Goal: Task Accomplishment & Management: Manage account settings

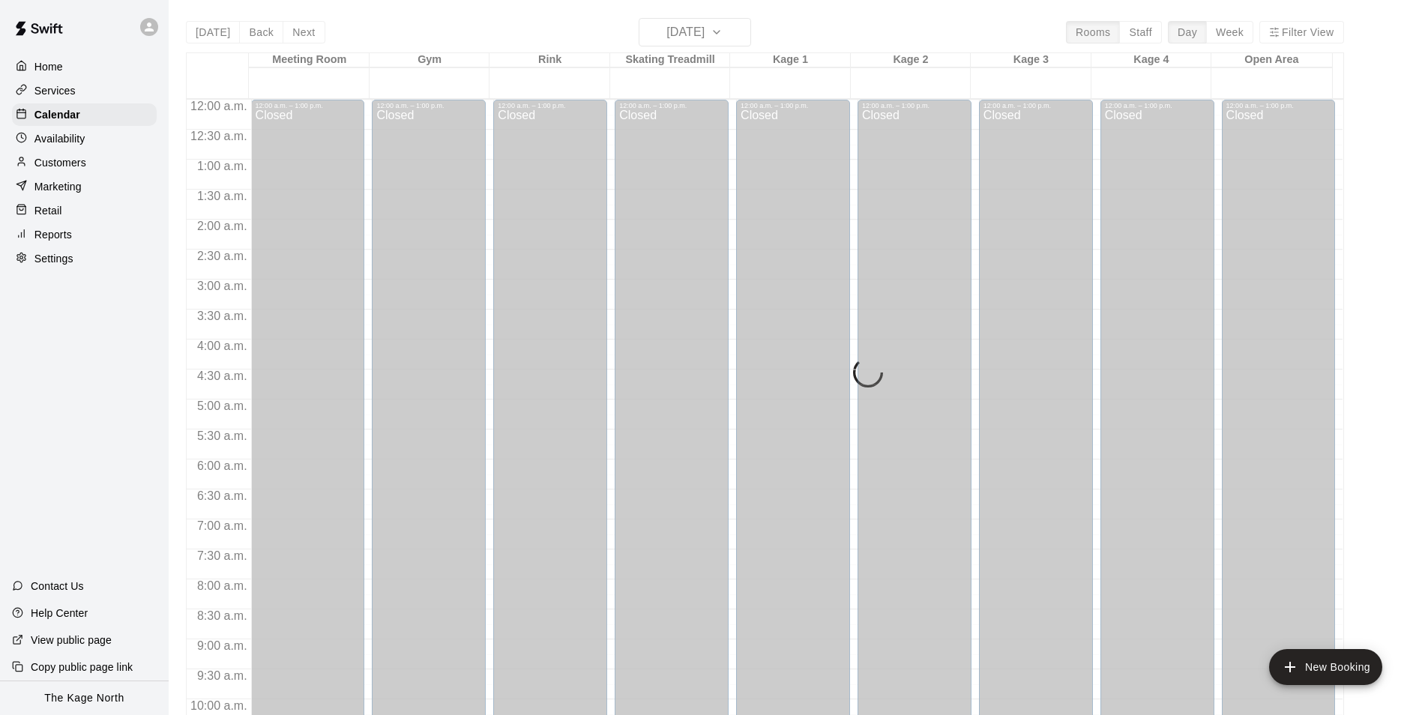
scroll to position [761, 0]
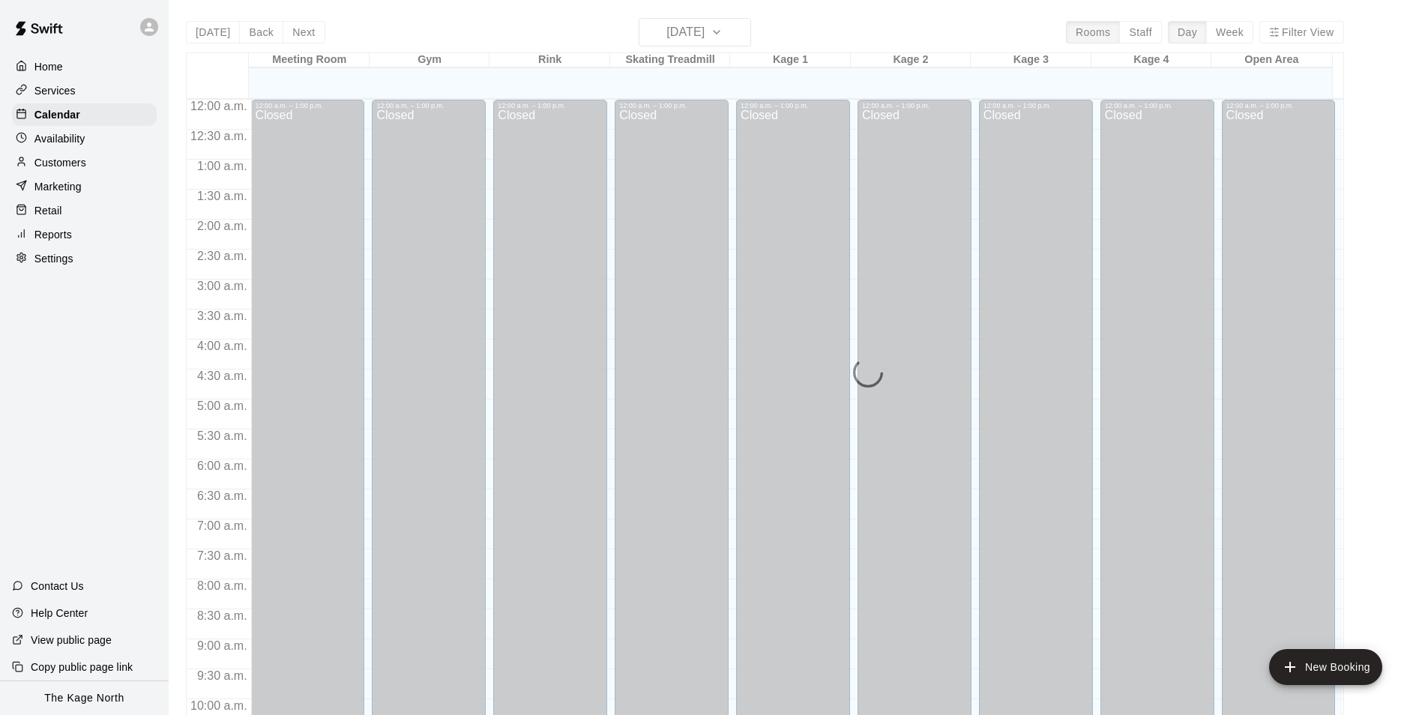
scroll to position [761, 0]
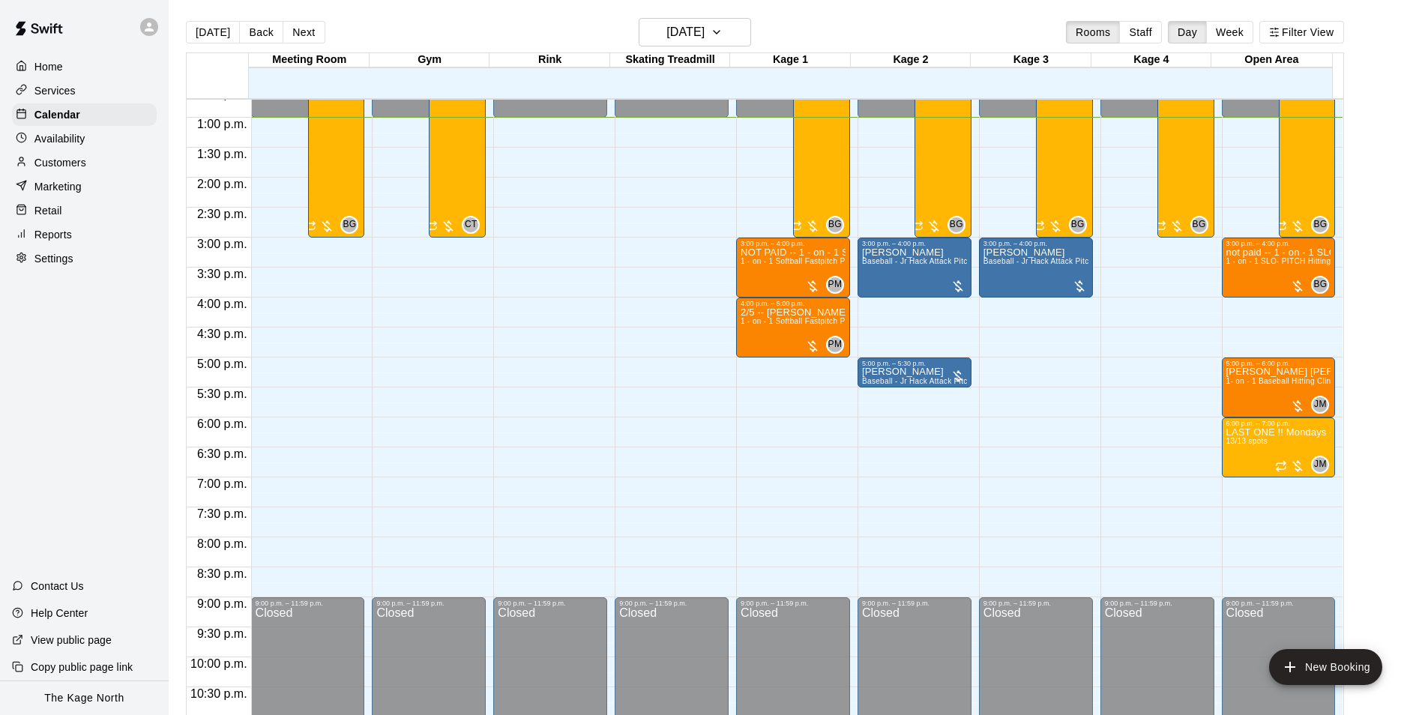
click at [73, 89] on p "Services" at bounding box center [54, 90] width 41 height 15
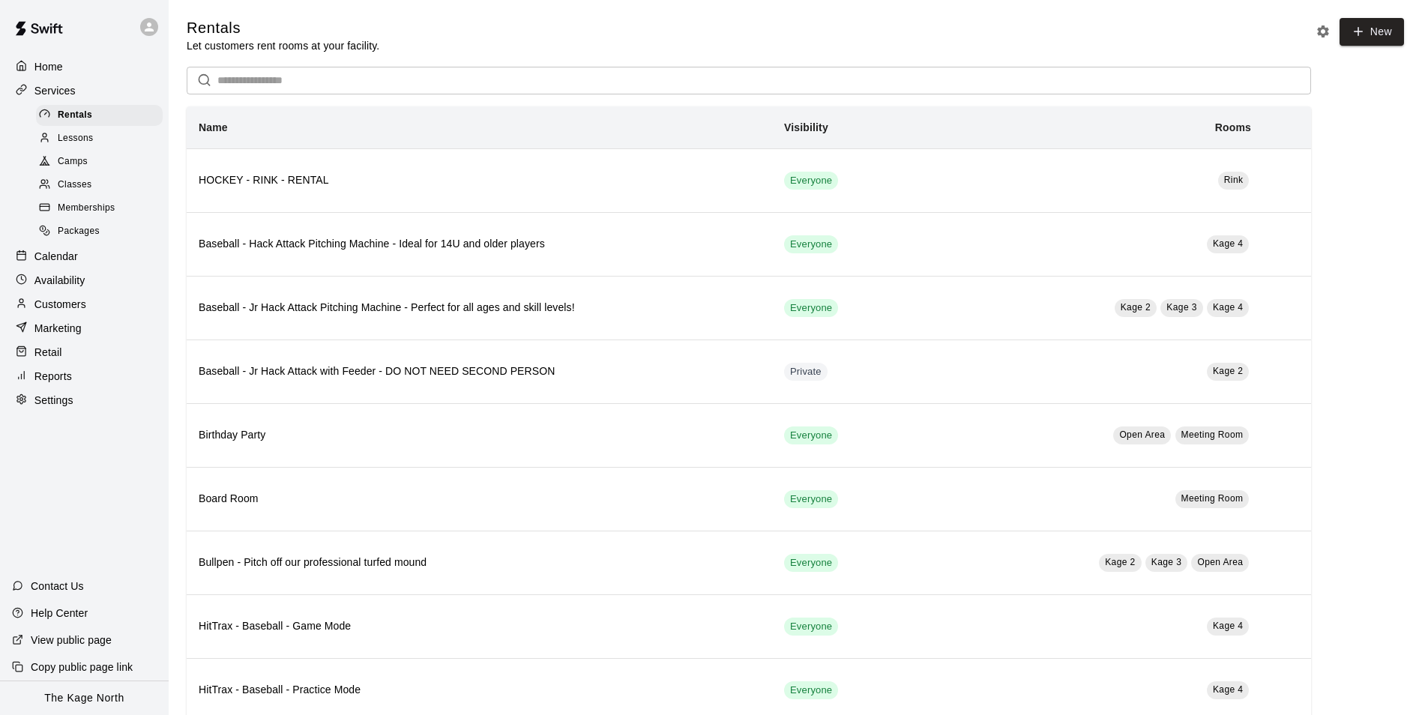
click at [46, 63] on p "Home" at bounding box center [48, 66] width 28 height 15
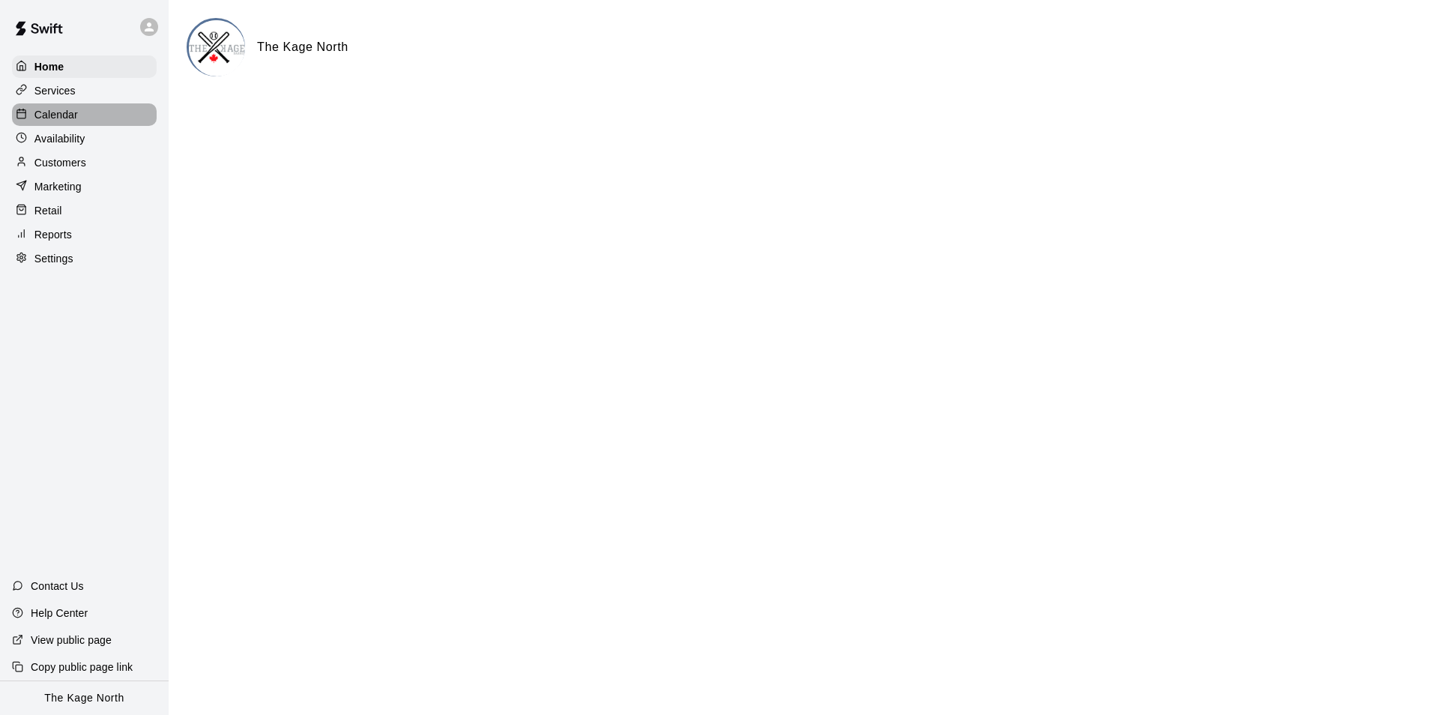
click at [79, 118] on div "Calendar" at bounding box center [84, 114] width 145 height 22
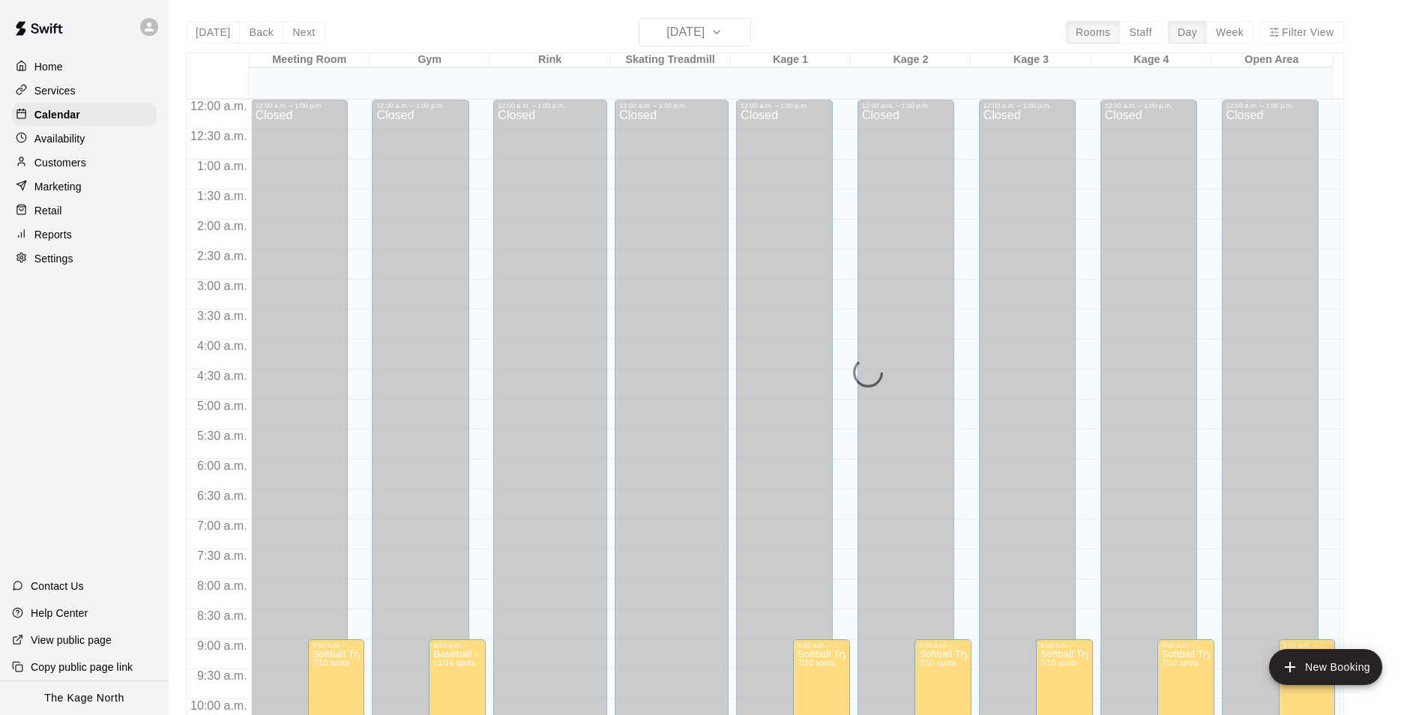
scroll to position [761, 0]
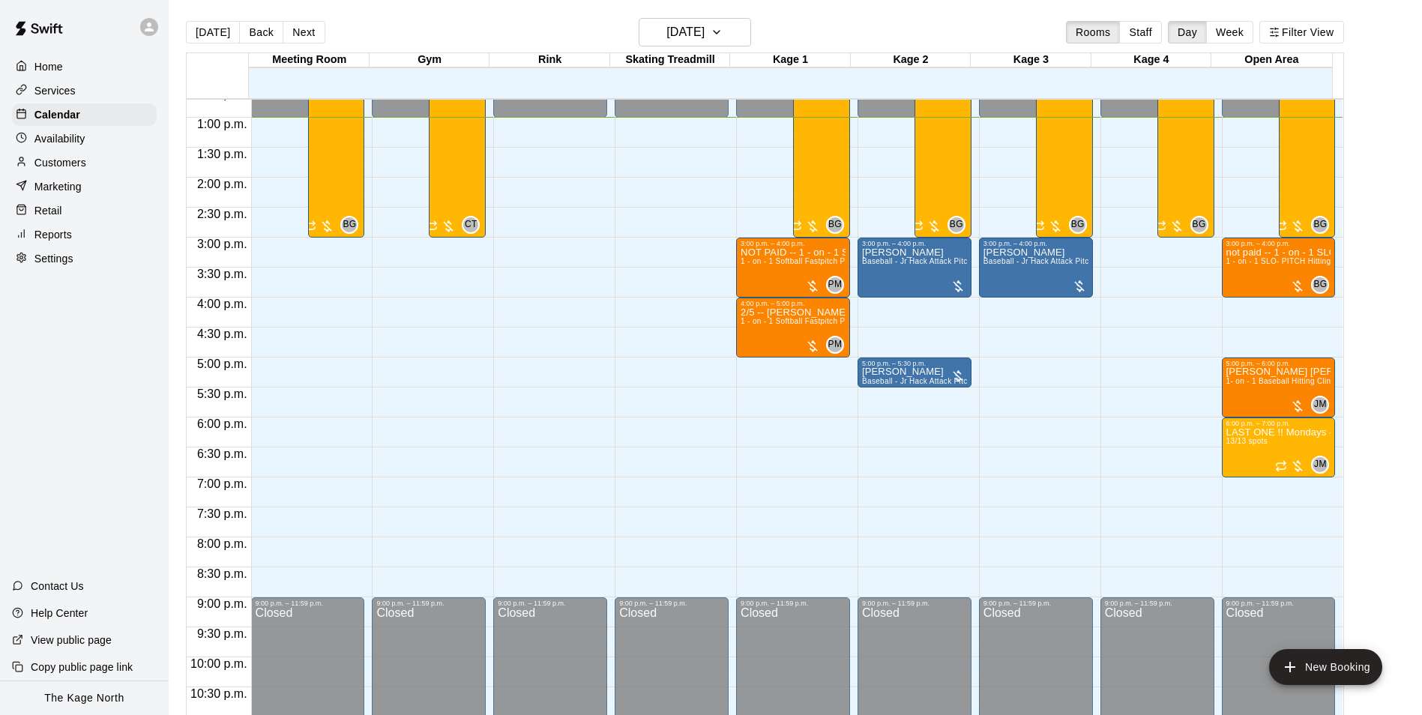
click at [53, 159] on p "Customers" at bounding box center [60, 162] width 52 height 15
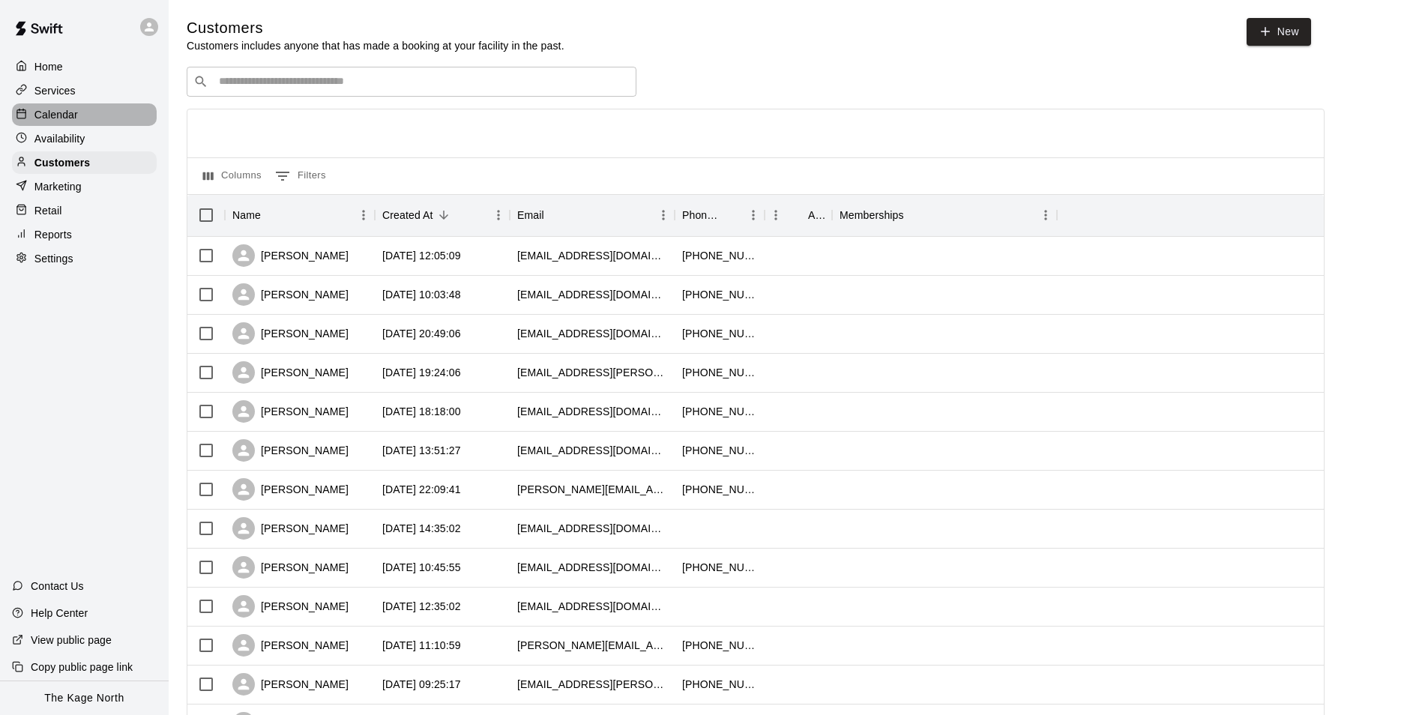
click at [64, 121] on p "Calendar" at bounding box center [55, 114] width 43 height 15
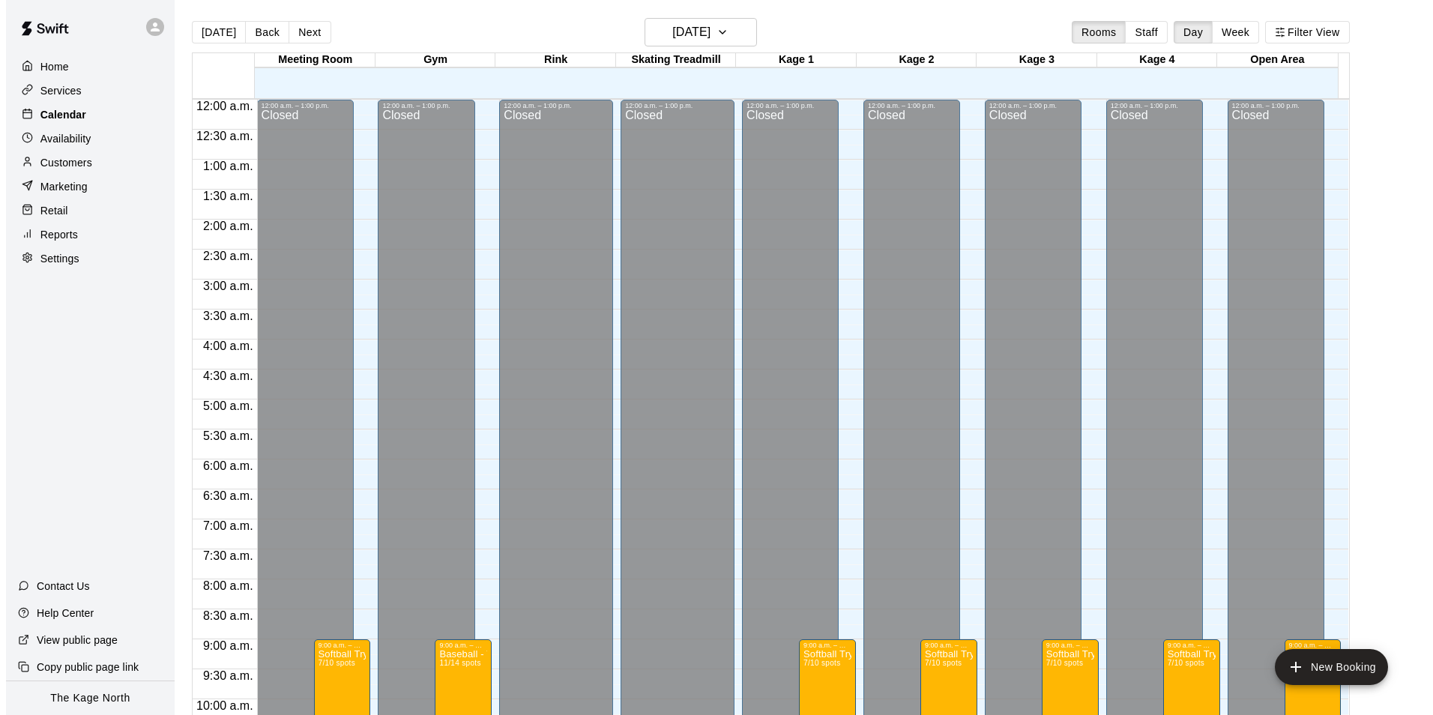
scroll to position [761, 0]
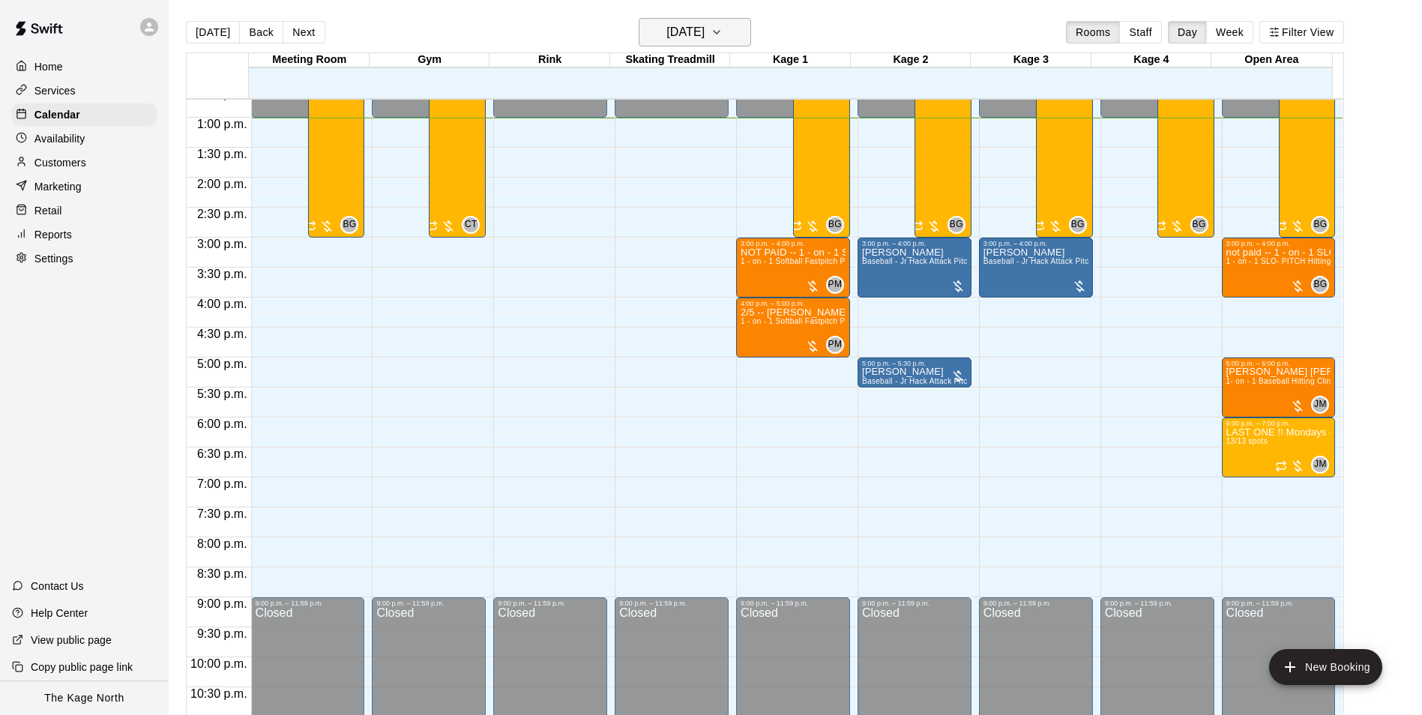
click at [704, 36] on h6 "[DATE]" at bounding box center [685, 32] width 38 height 21
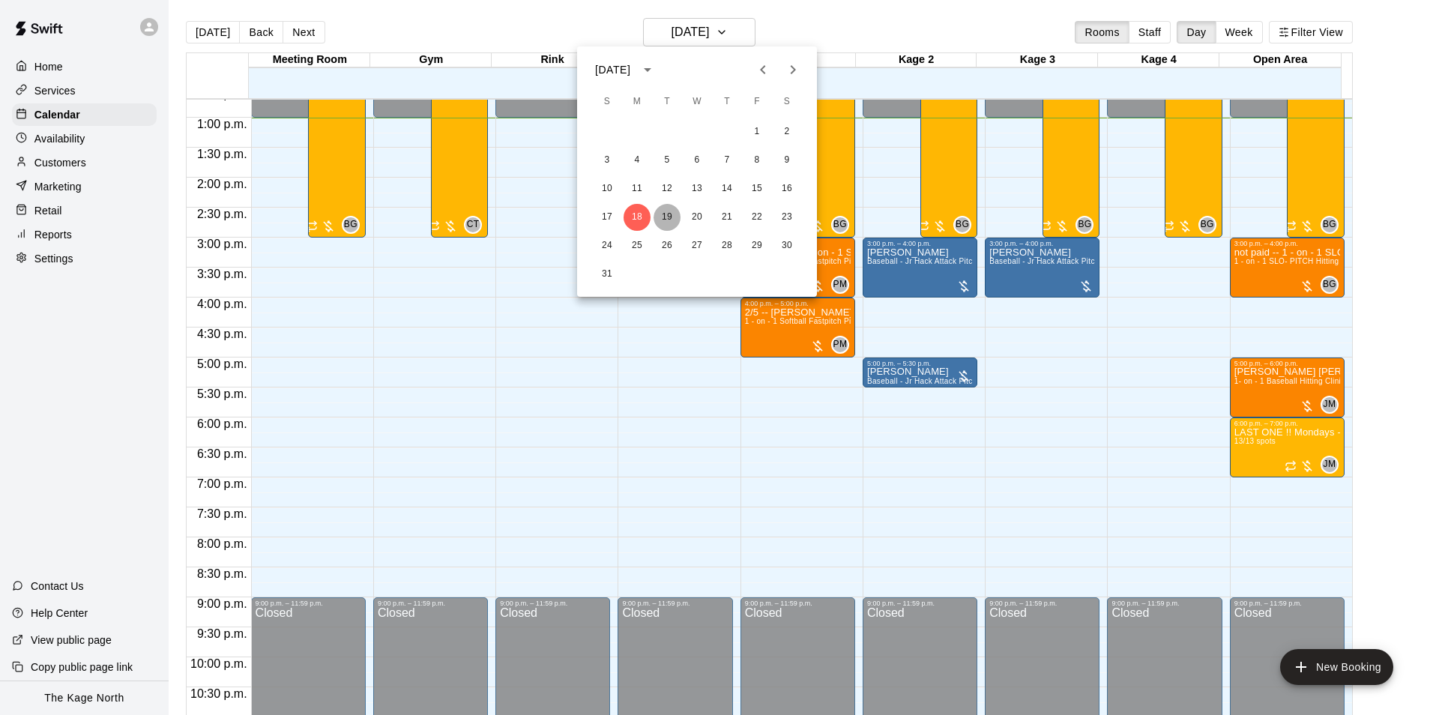
click at [667, 215] on button "19" at bounding box center [667, 217] width 27 height 27
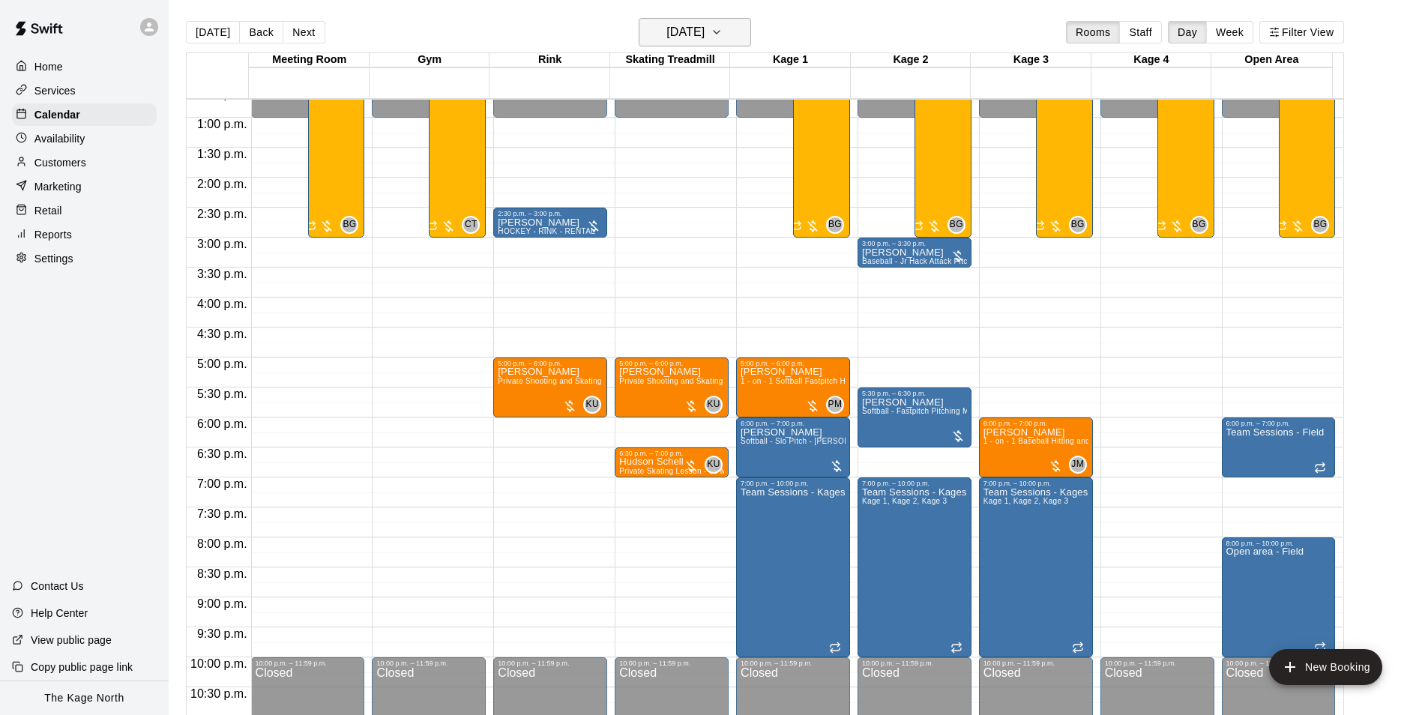
click at [704, 36] on h6 "[DATE]" at bounding box center [685, 32] width 38 height 21
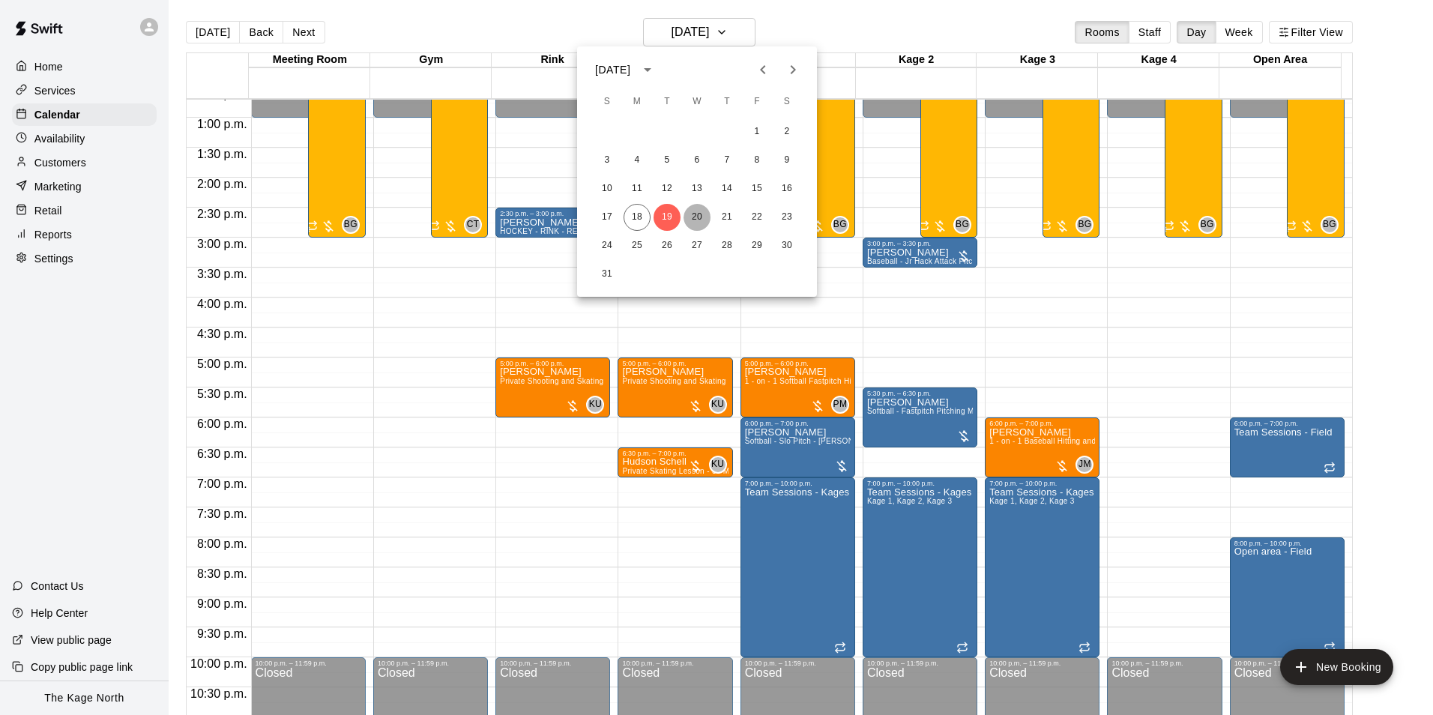
click at [700, 218] on button "20" at bounding box center [696, 217] width 27 height 27
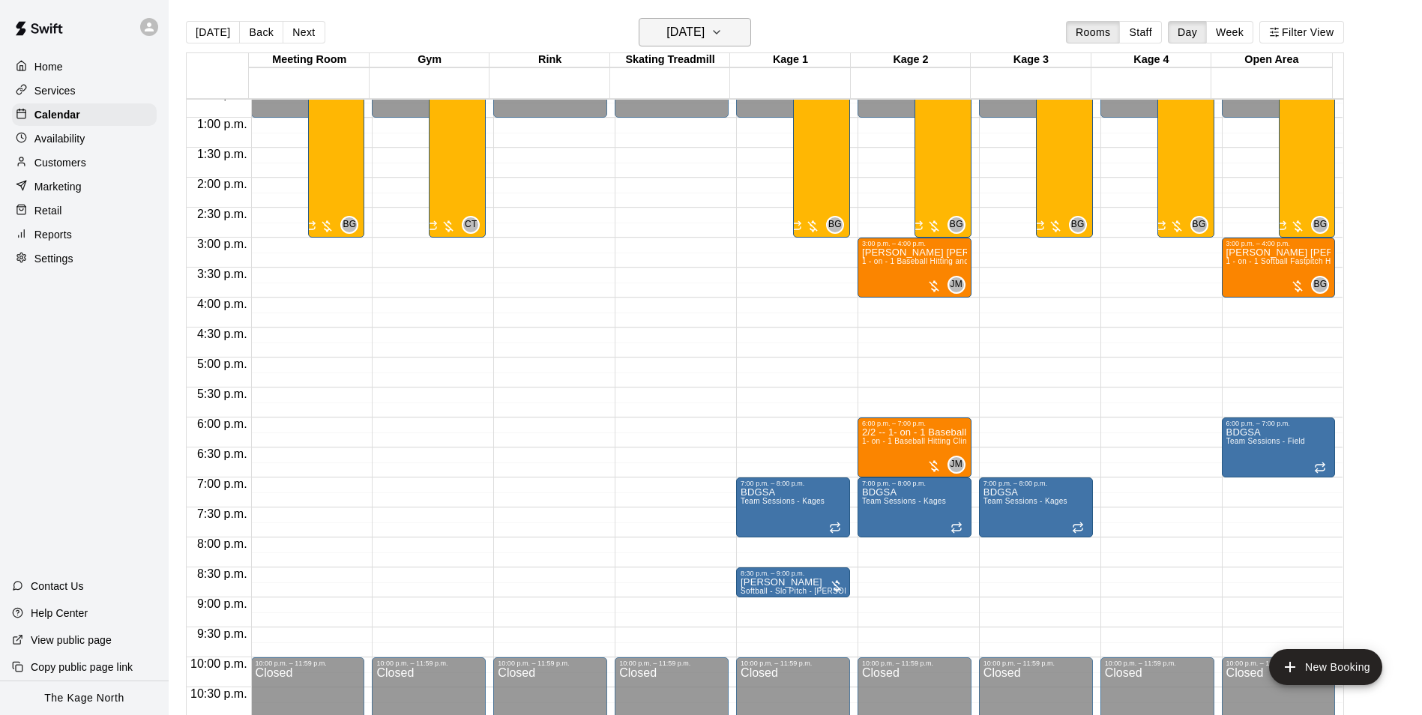
click at [704, 29] on h6 "[DATE]" at bounding box center [685, 32] width 38 height 21
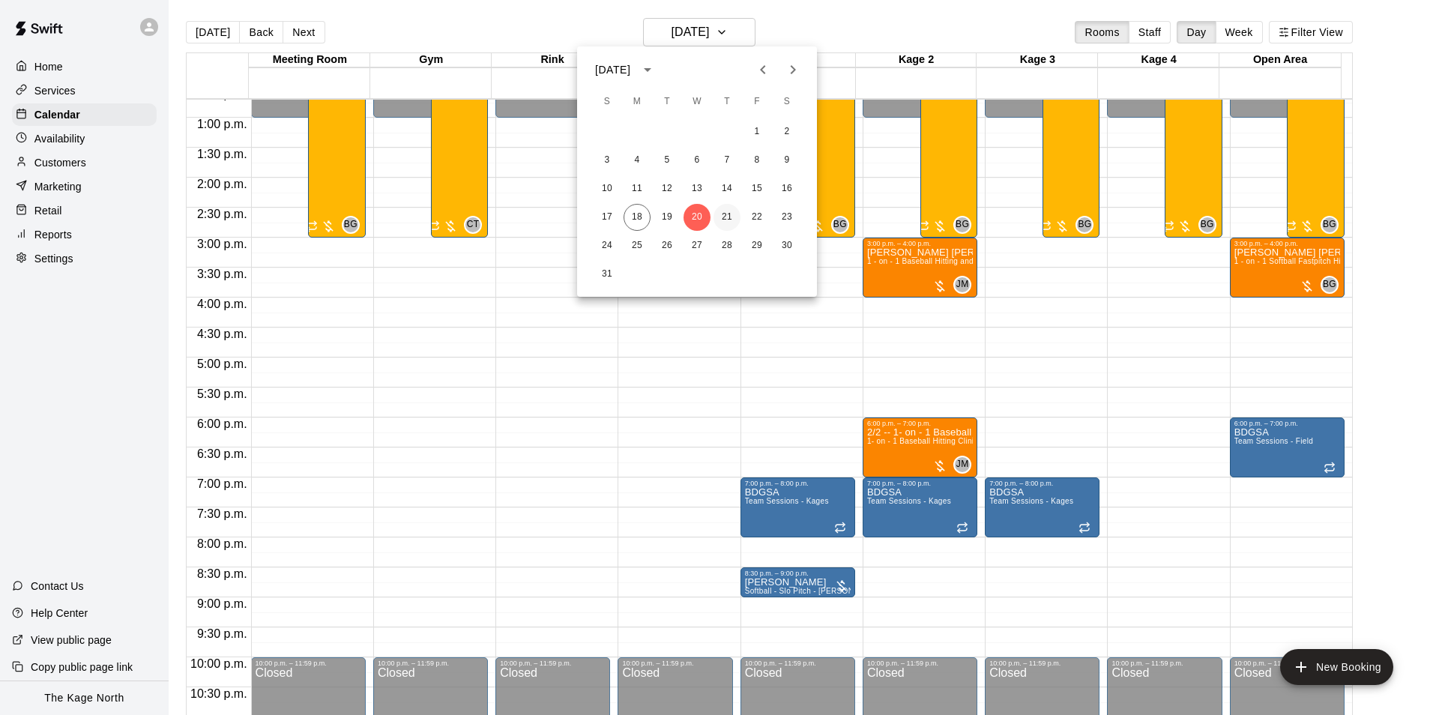
click at [732, 216] on button "21" at bounding box center [726, 217] width 27 height 27
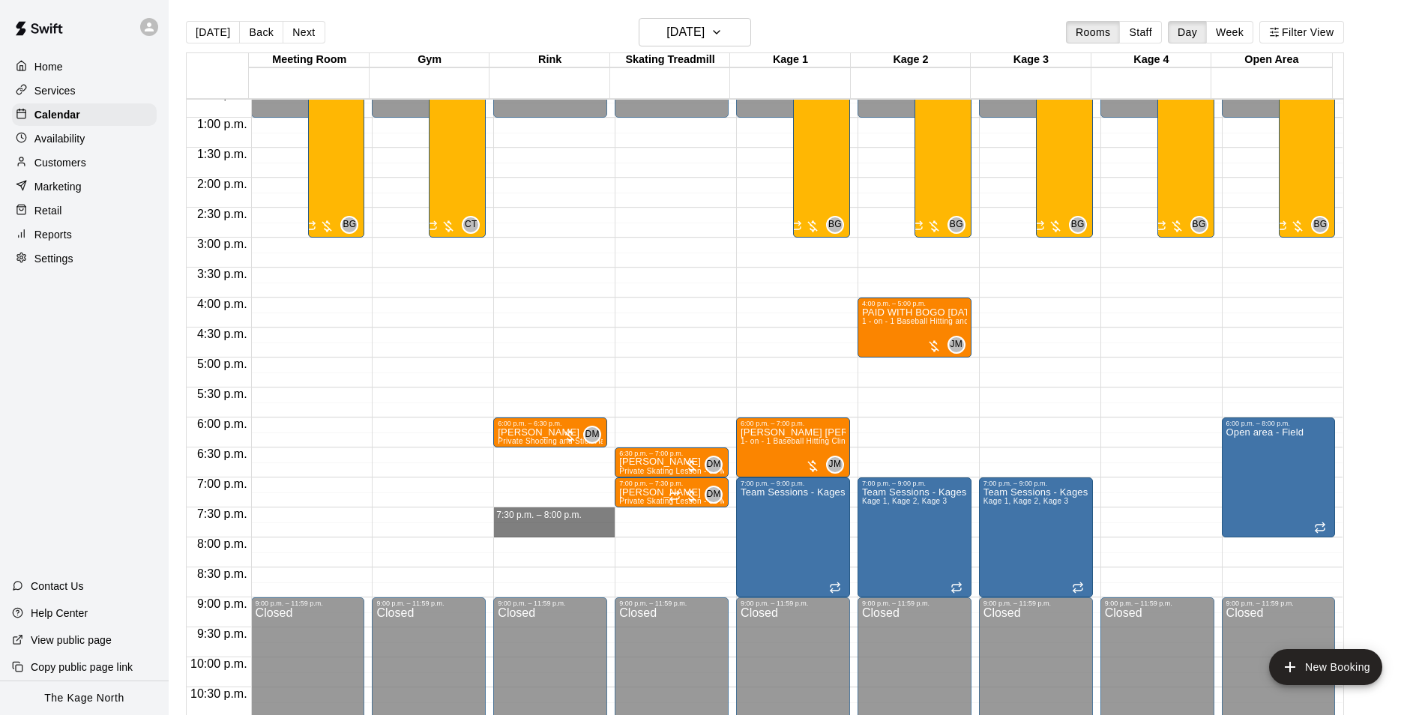
drag, startPoint x: 584, startPoint y: 513, endPoint x: 582, endPoint y: 535, distance: 22.5
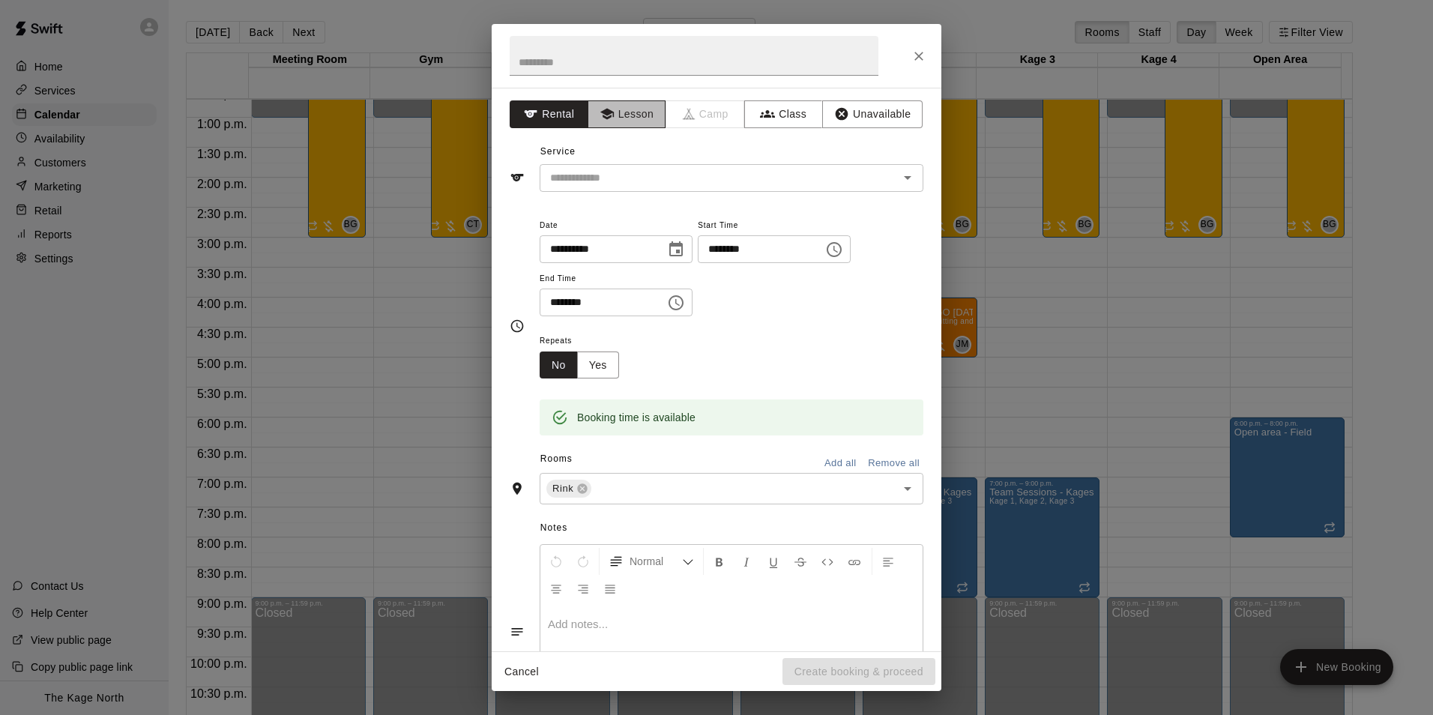
click at [630, 115] on button "Lesson" at bounding box center [627, 114] width 79 height 28
drag, startPoint x: 902, startPoint y: 178, endPoint x: 885, endPoint y: 183, distance: 17.1
click at [901, 178] on icon "Open" at bounding box center [908, 178] width 18 height 18
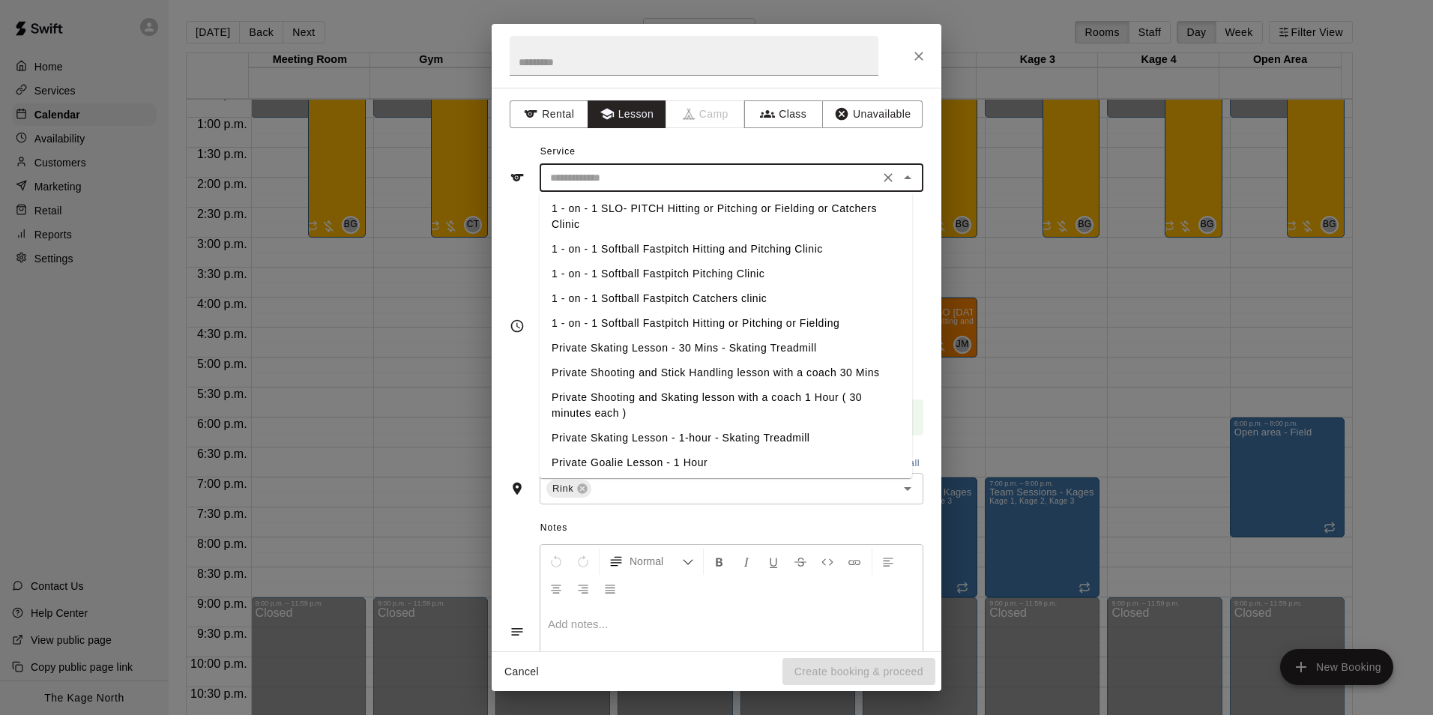
scroll to position [193, 0]
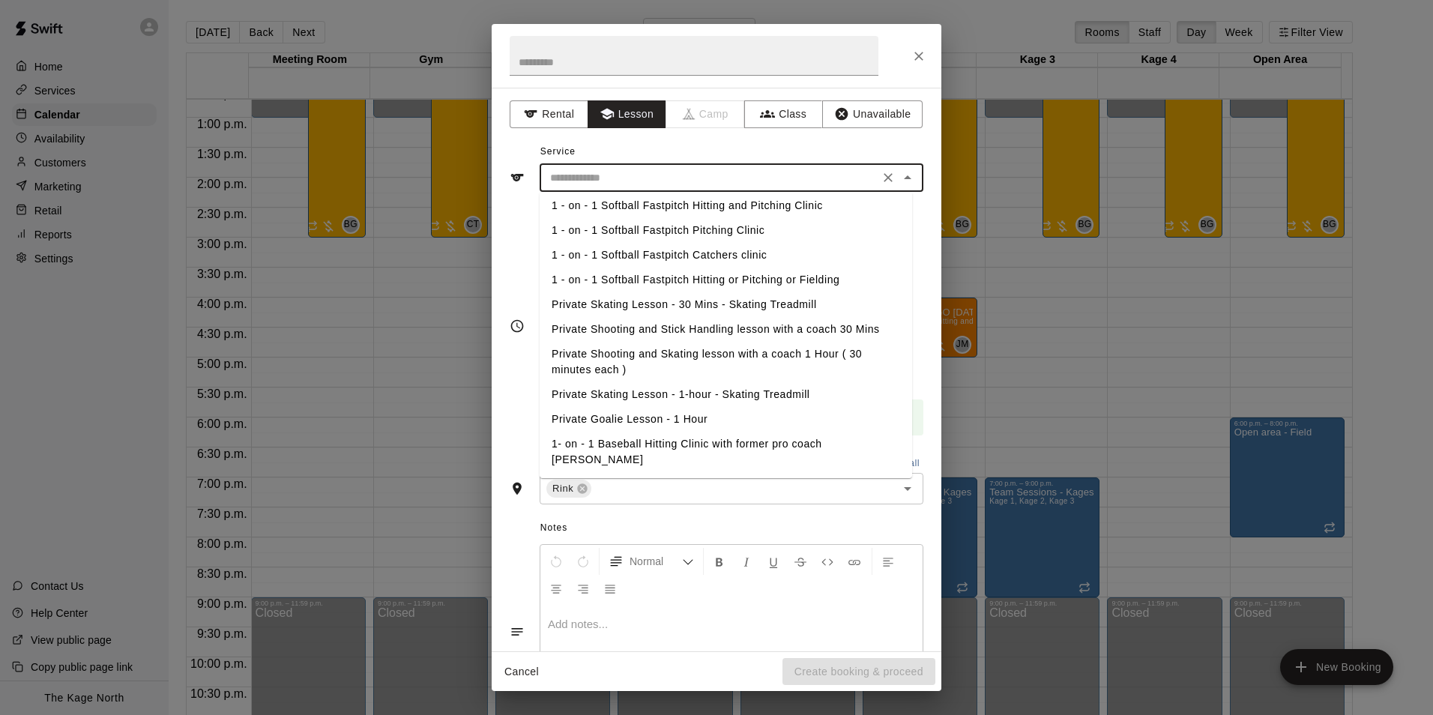
click at [711, 330] on li "Private Shooting and Stick Handling lesson with a coach 30 Mins" at bounding box center [726, 329] width 372 height 25
type input "**********"
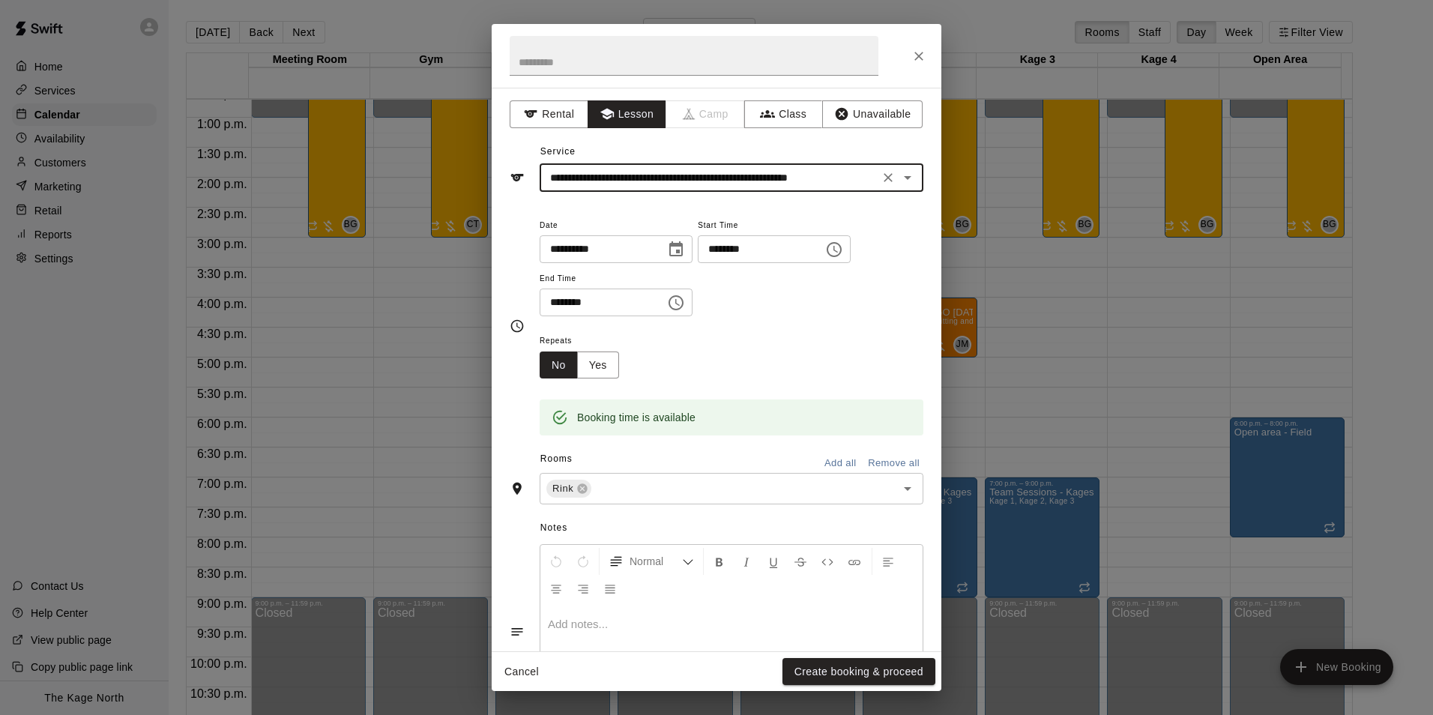
click at [865, 668] on button "Create booking & proceed" at bounding box center [858, 672] width 153 height 28
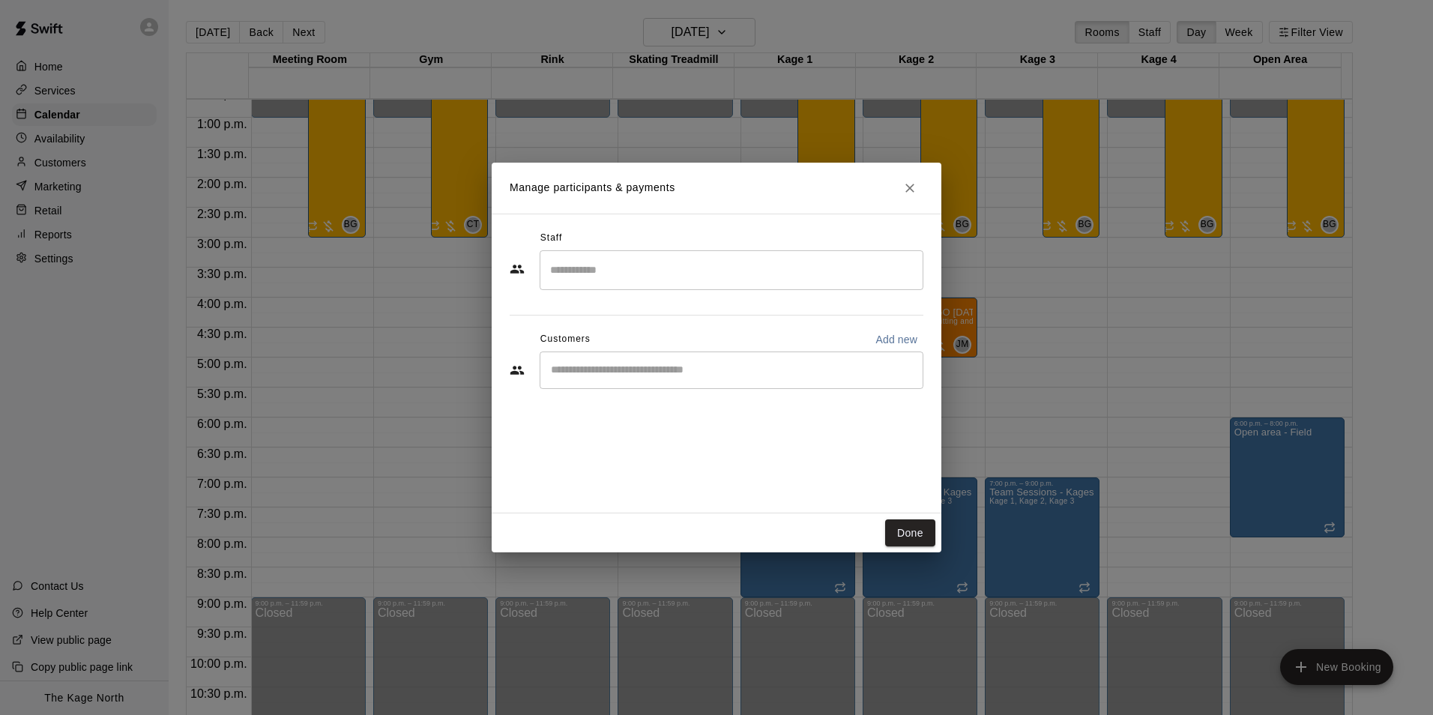
click at [578, 379] on div "​" at bounding box center [732, 369] width 384 height 37
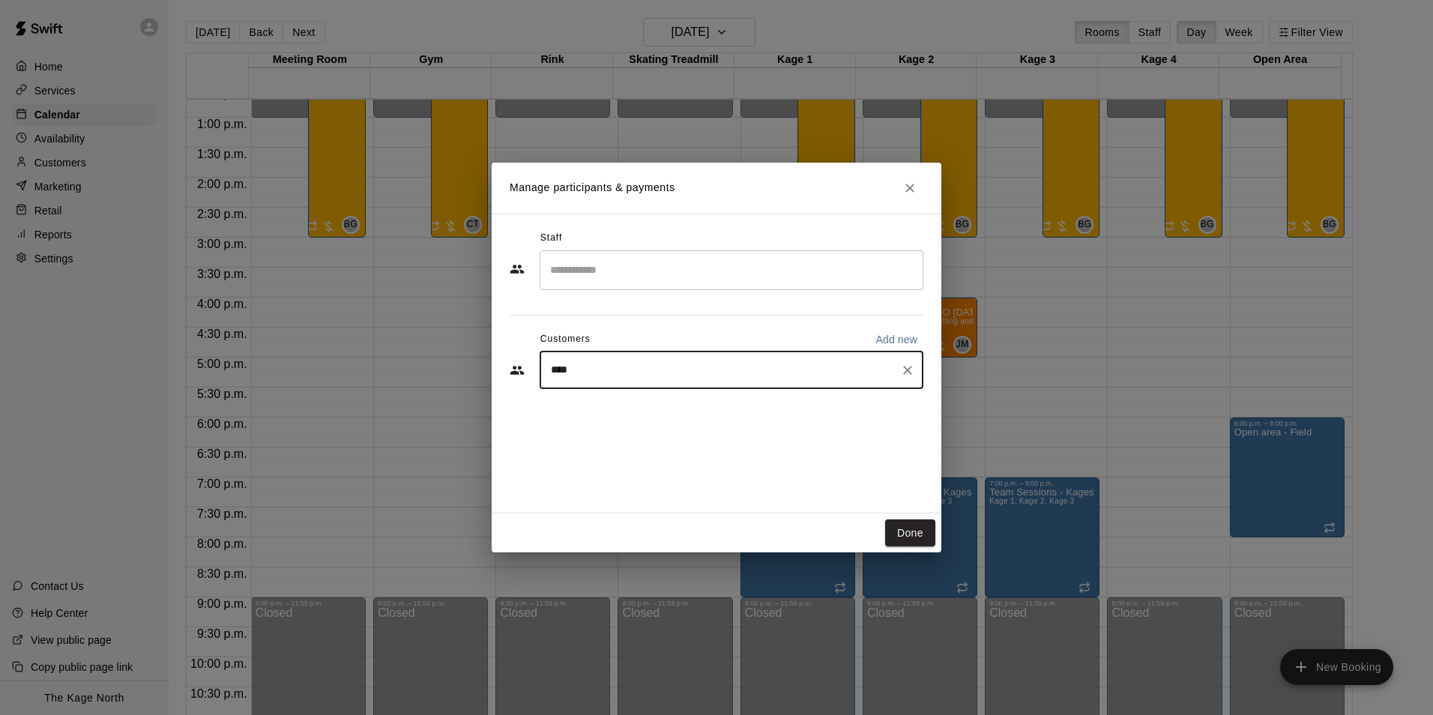
type input "*****"
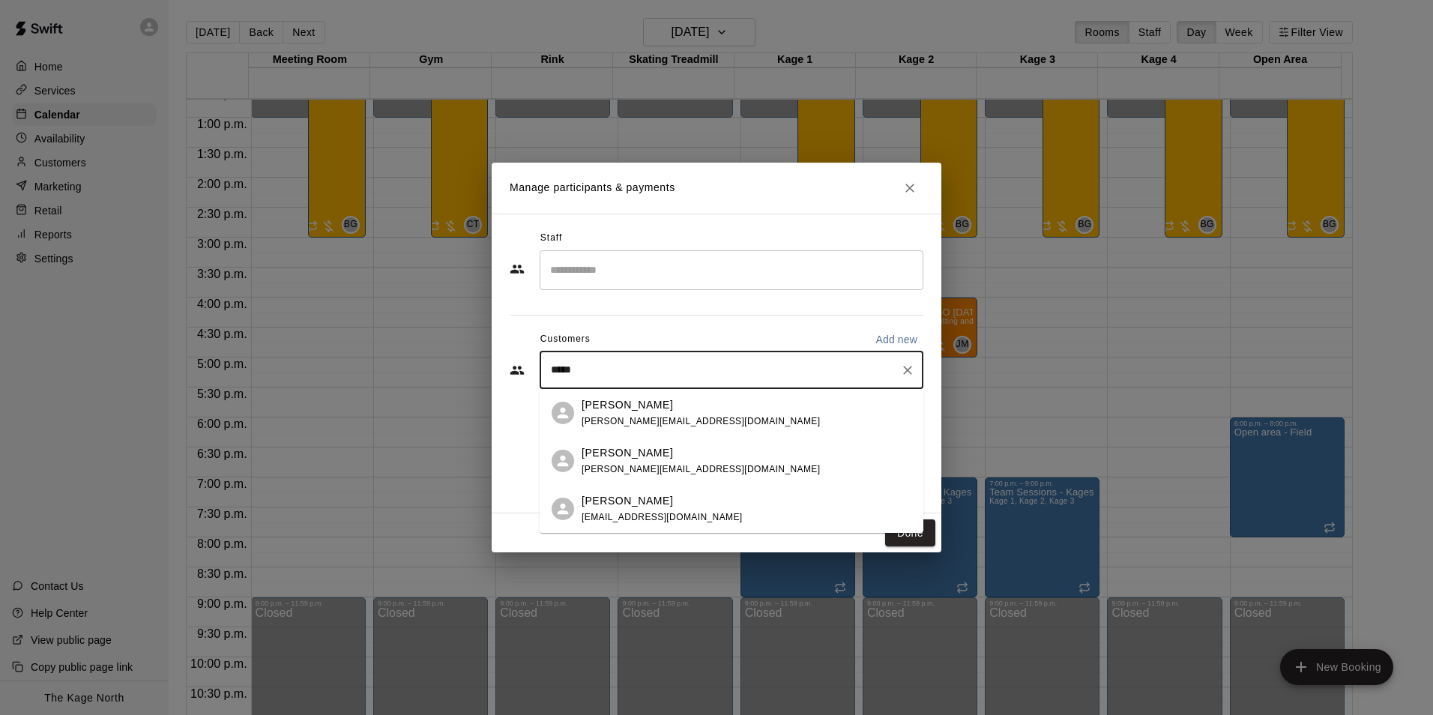
click at [674, 507] on div "[PERSON_NAME]" at bounding box center [662, 501] width 161 height 16
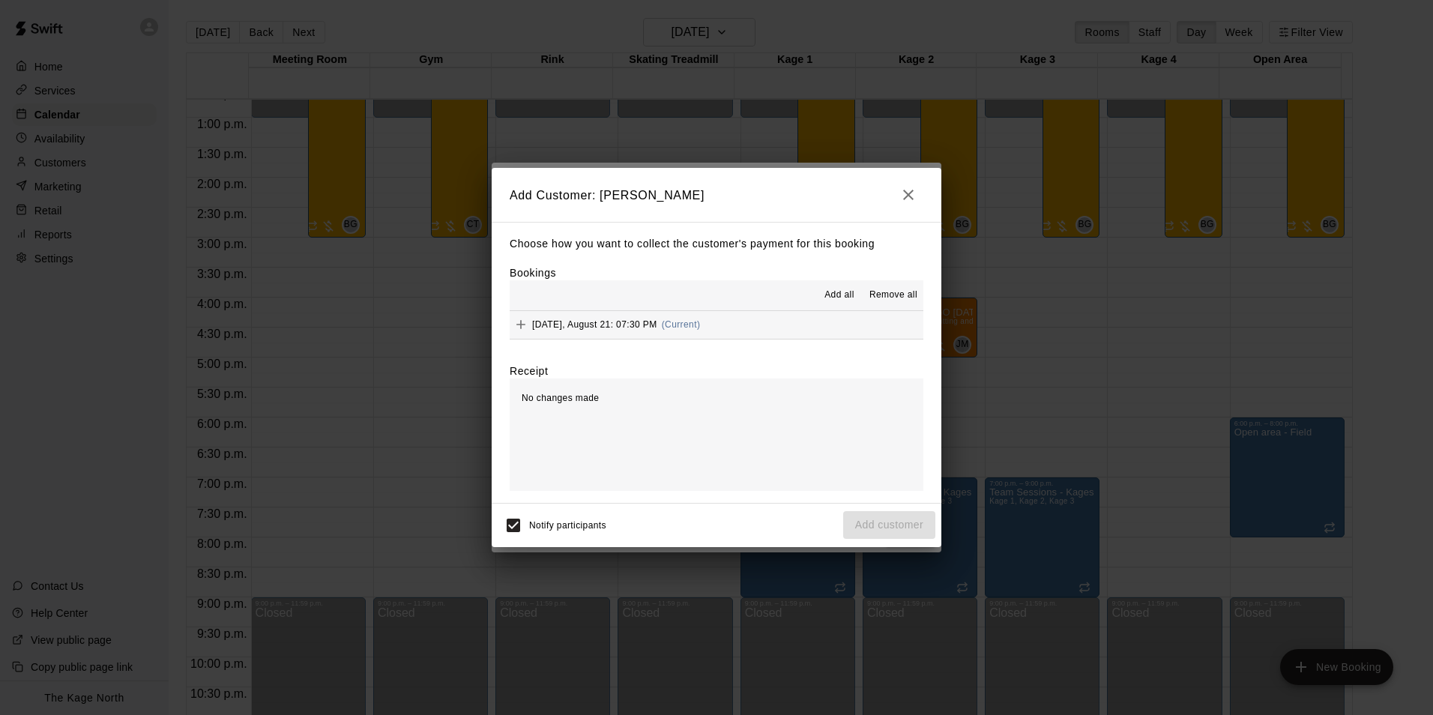
click at [840, 295] on span "Add all" at bounding box center [839, 295] width 30 height 15
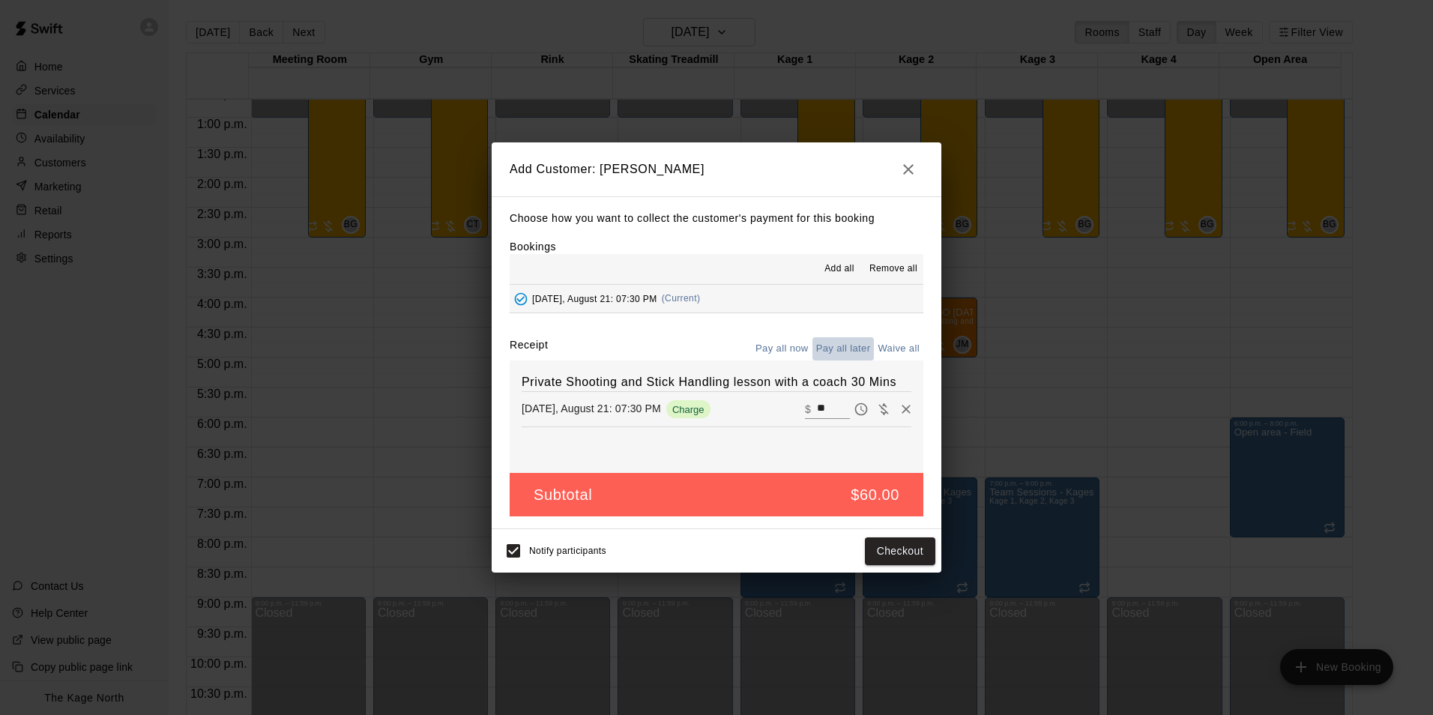
click at [852, 344] on button "Pay all later" at bounding box center [843, 348] width 62 height 23
click at [888, 549] on button "Add customer" at bounding box center [889, 551] width 92 height 28
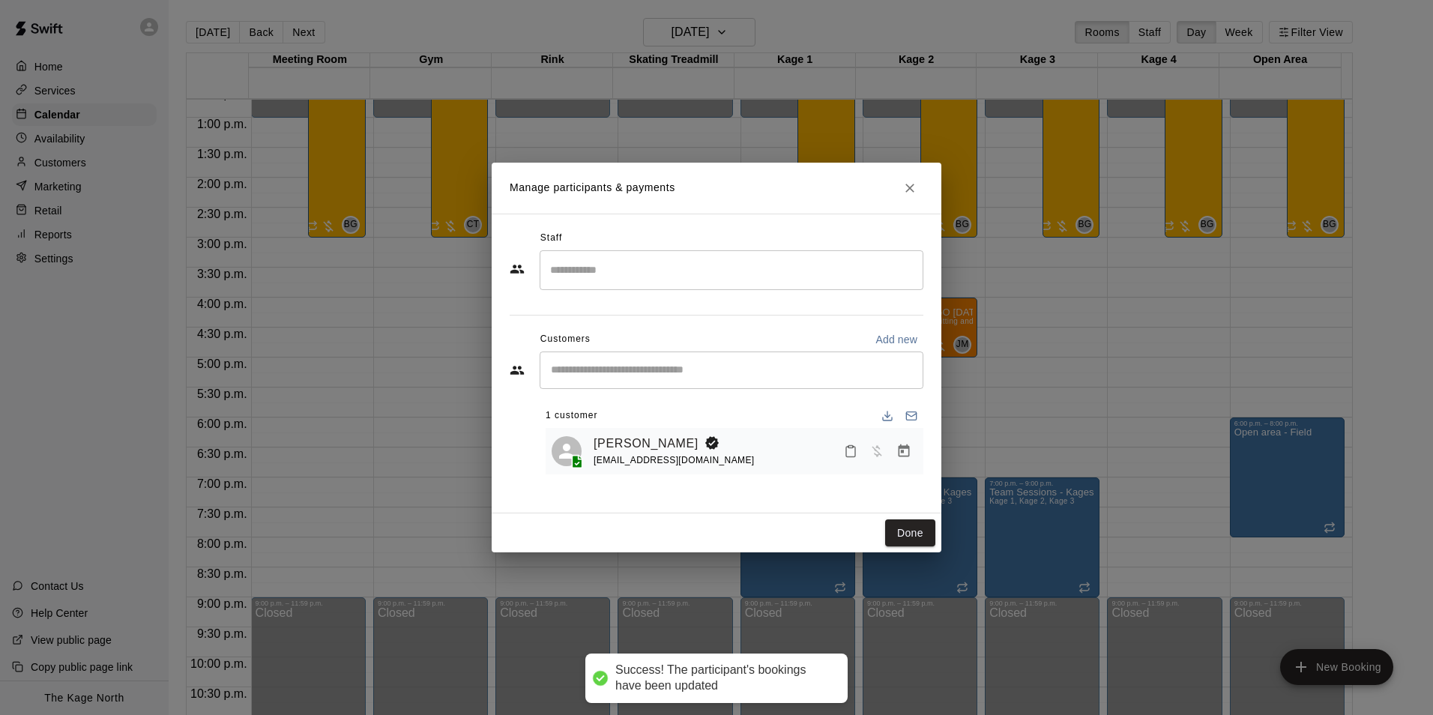
click at [594, 270] on input "Search staff" at bounding box center [731, 270] width 370 height 26
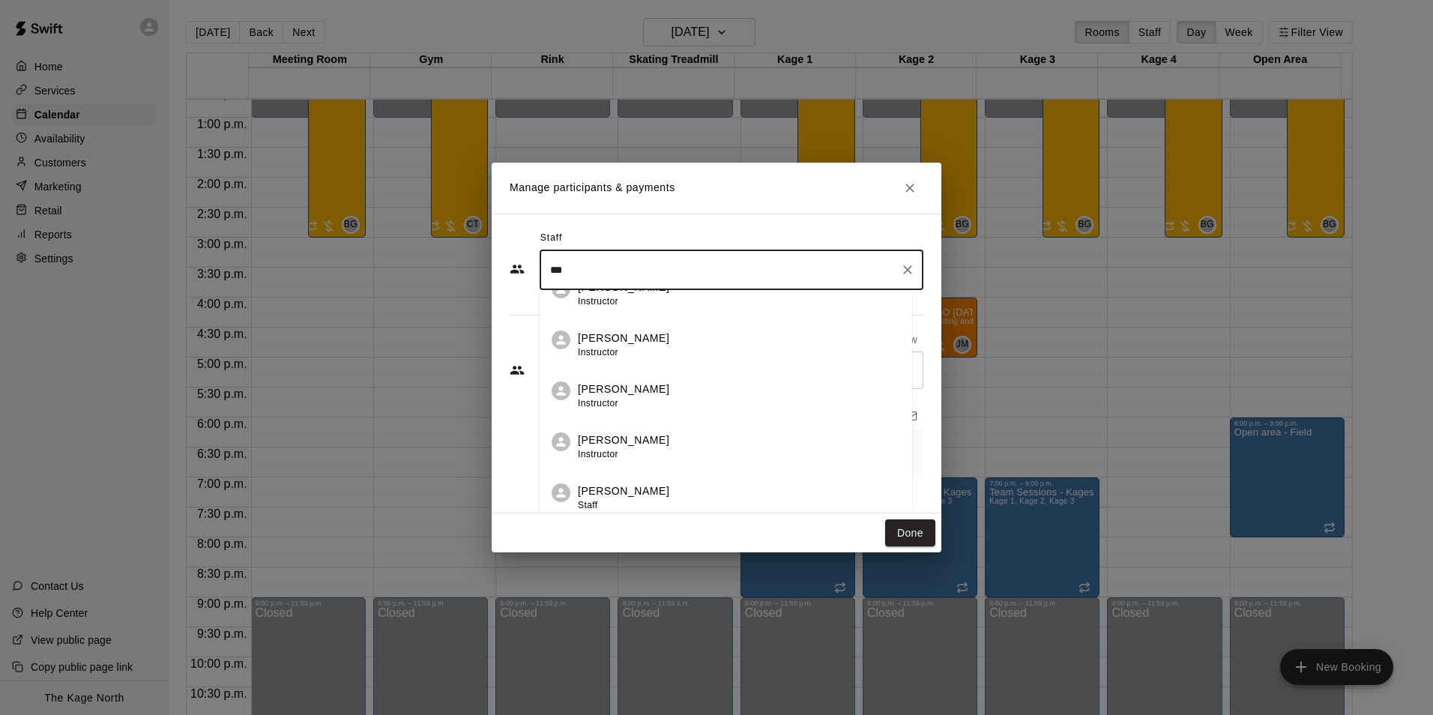
scroll to position [6, 0]
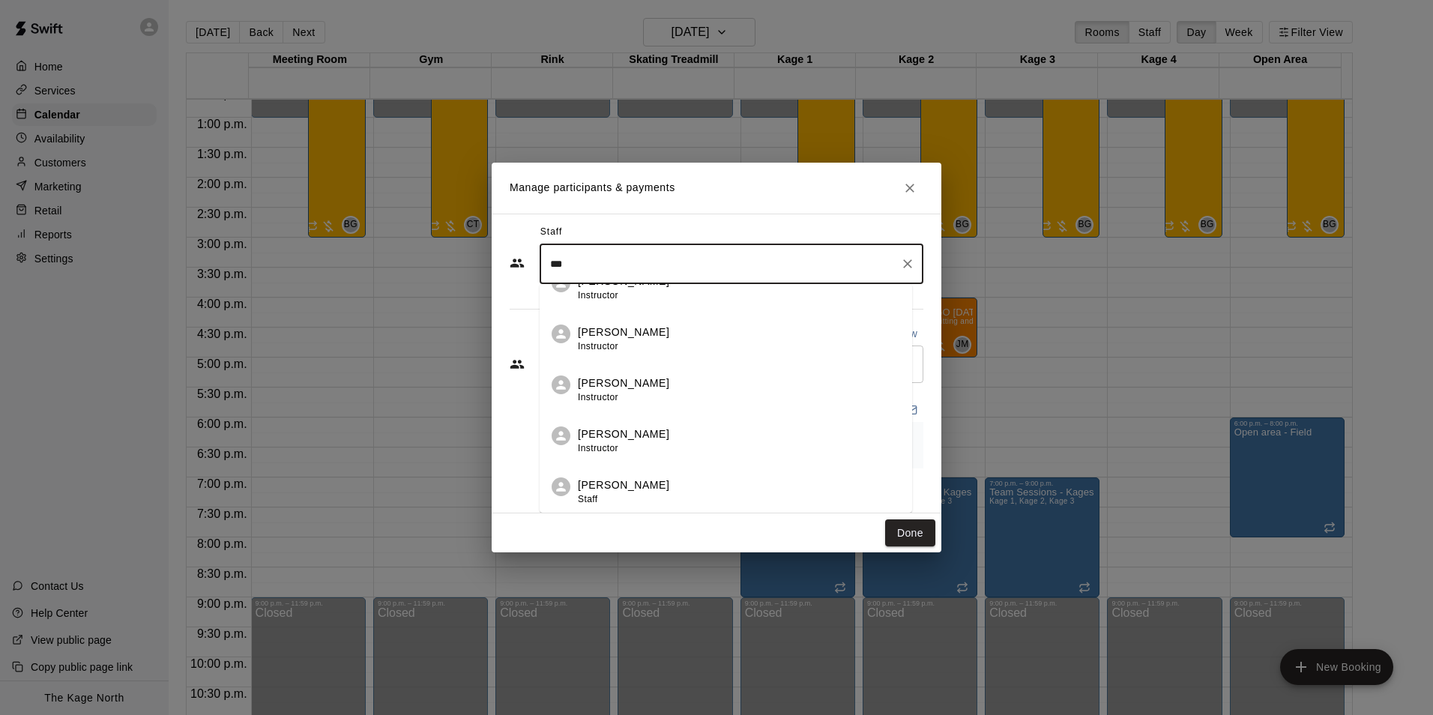
click at [669, 492] on p "[PERSON_NAME]" at bounding box center [623, 485] width 91 height 16
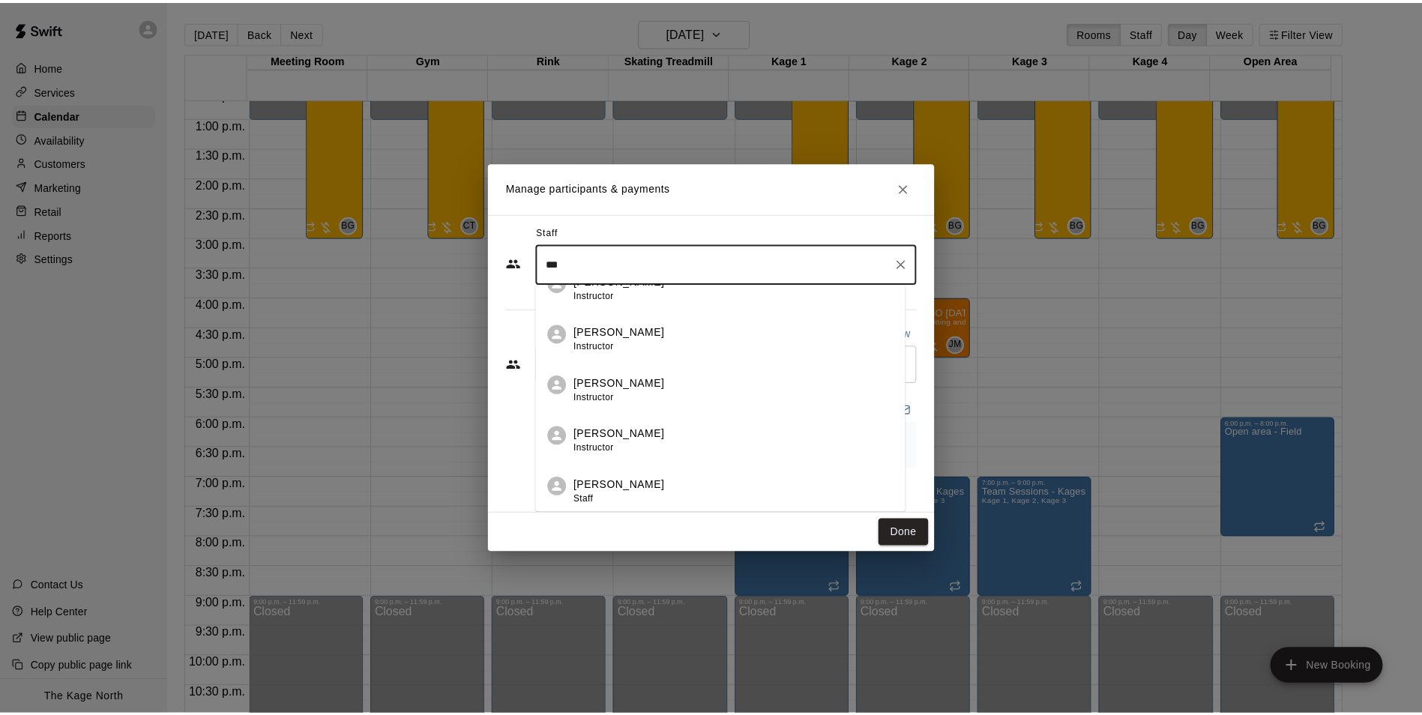
scroll to position [0, 0]
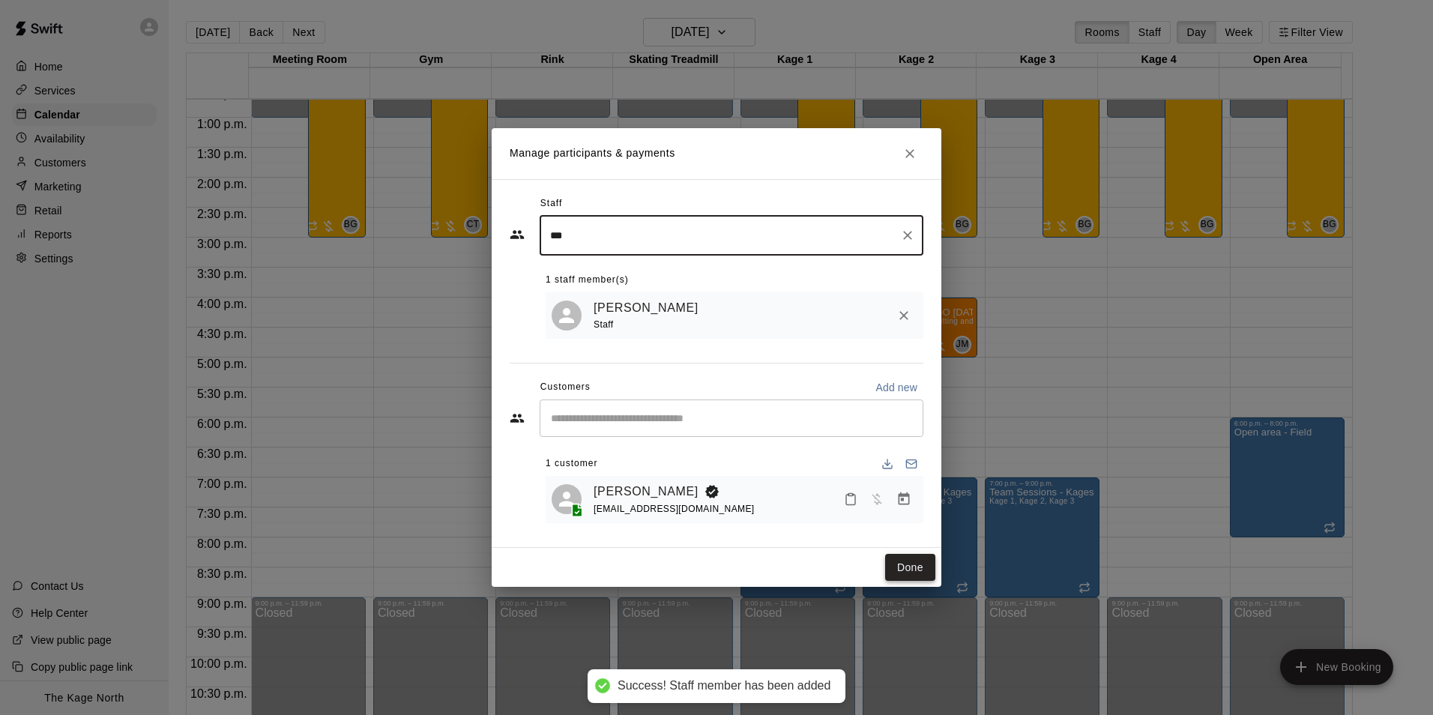
type input "***"
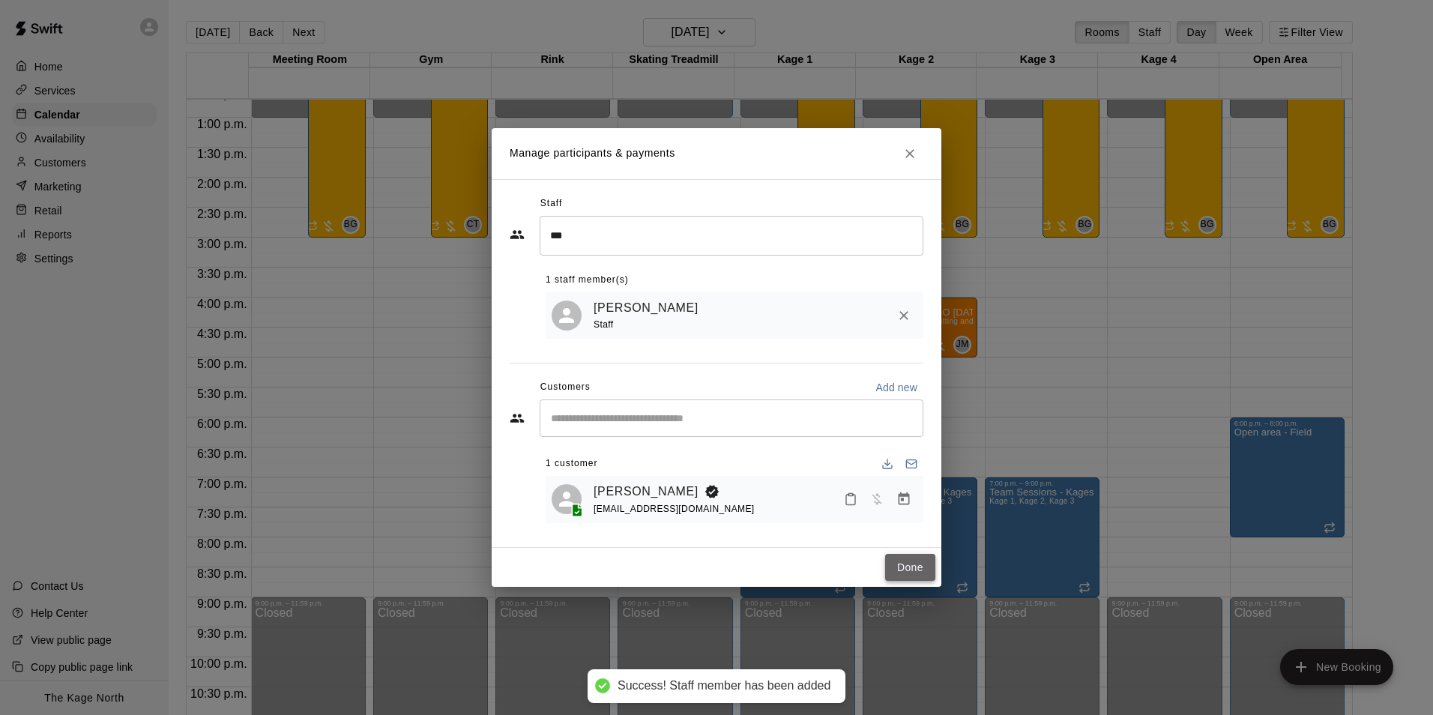
click at [917, 571] on button "Done" at bounding box center [910, 568] width 50 height 28
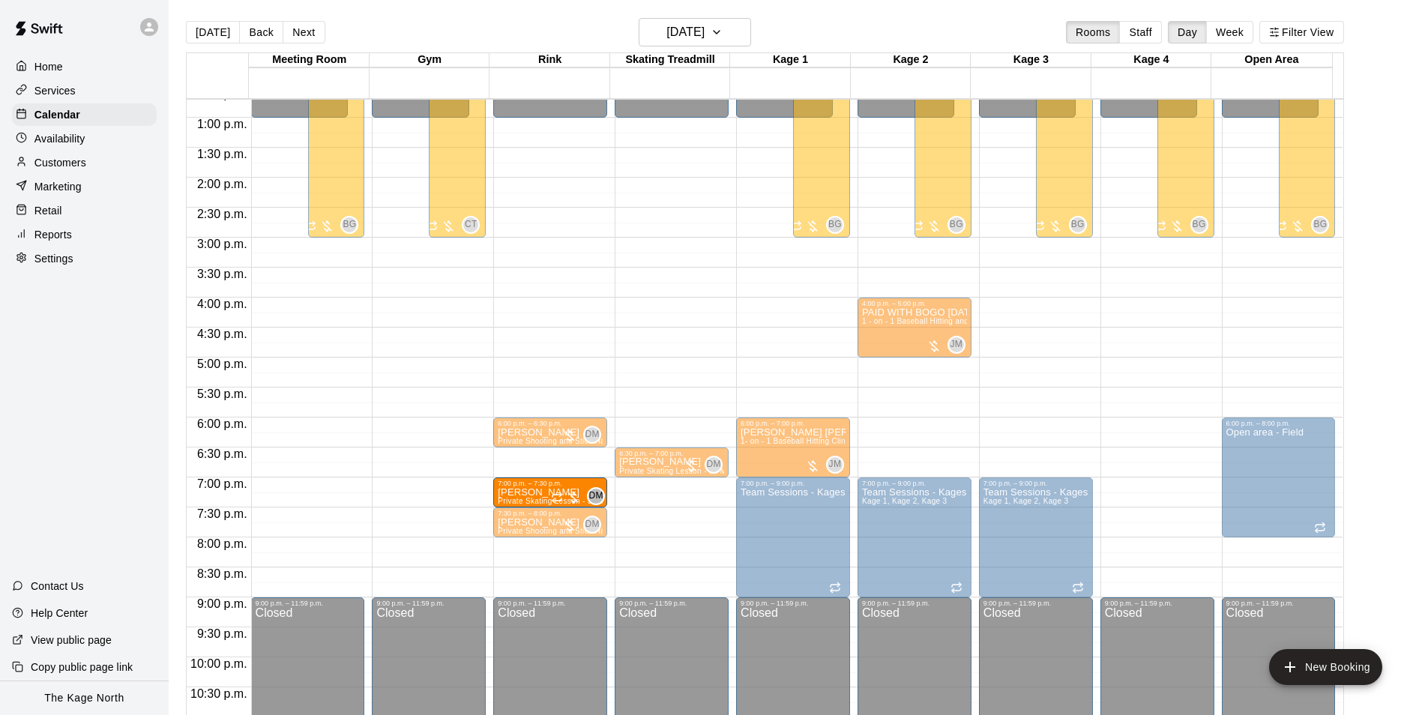
drag, startPoint x: 672, startPoint y: 486, endPoint x: 581, endPoint y: 490, distance: 91.5
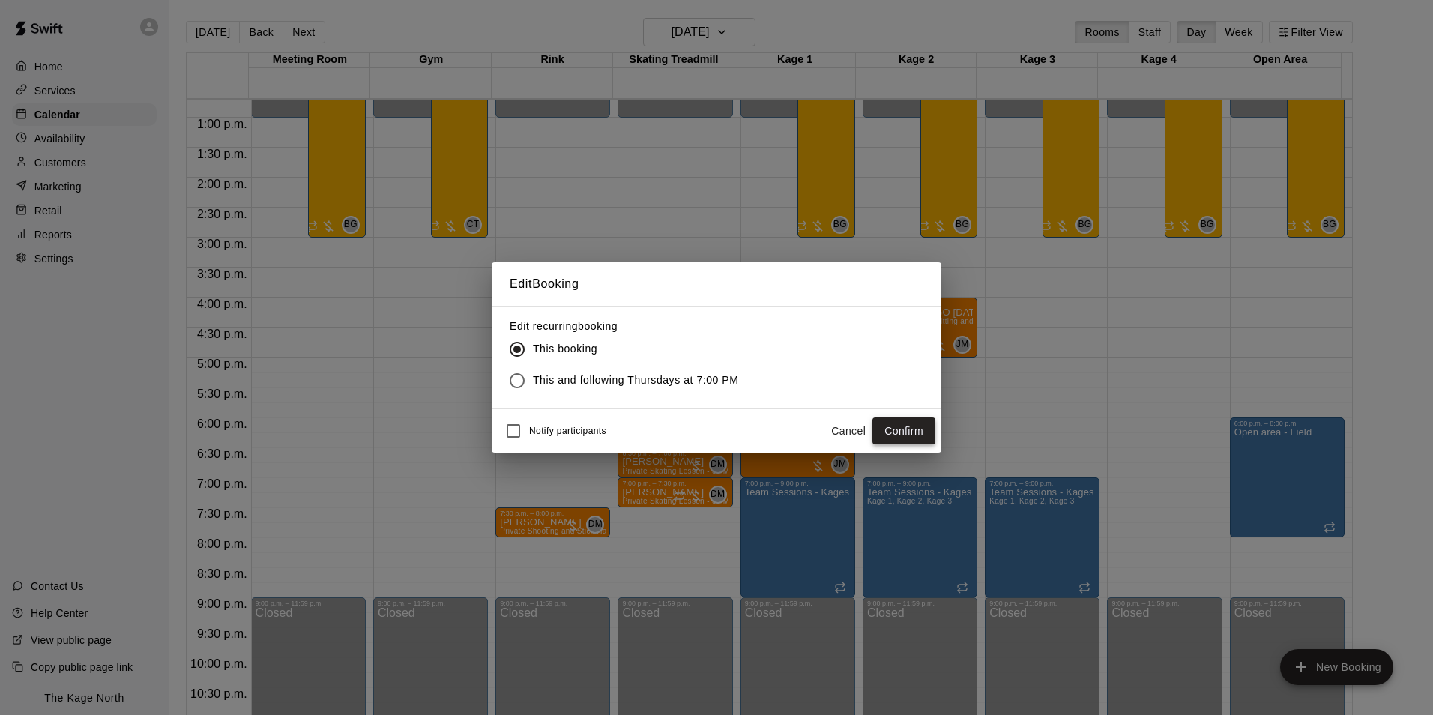
click at [883, 423] on button "Confirm" at bounding box center [903, 431] width 63 height 28
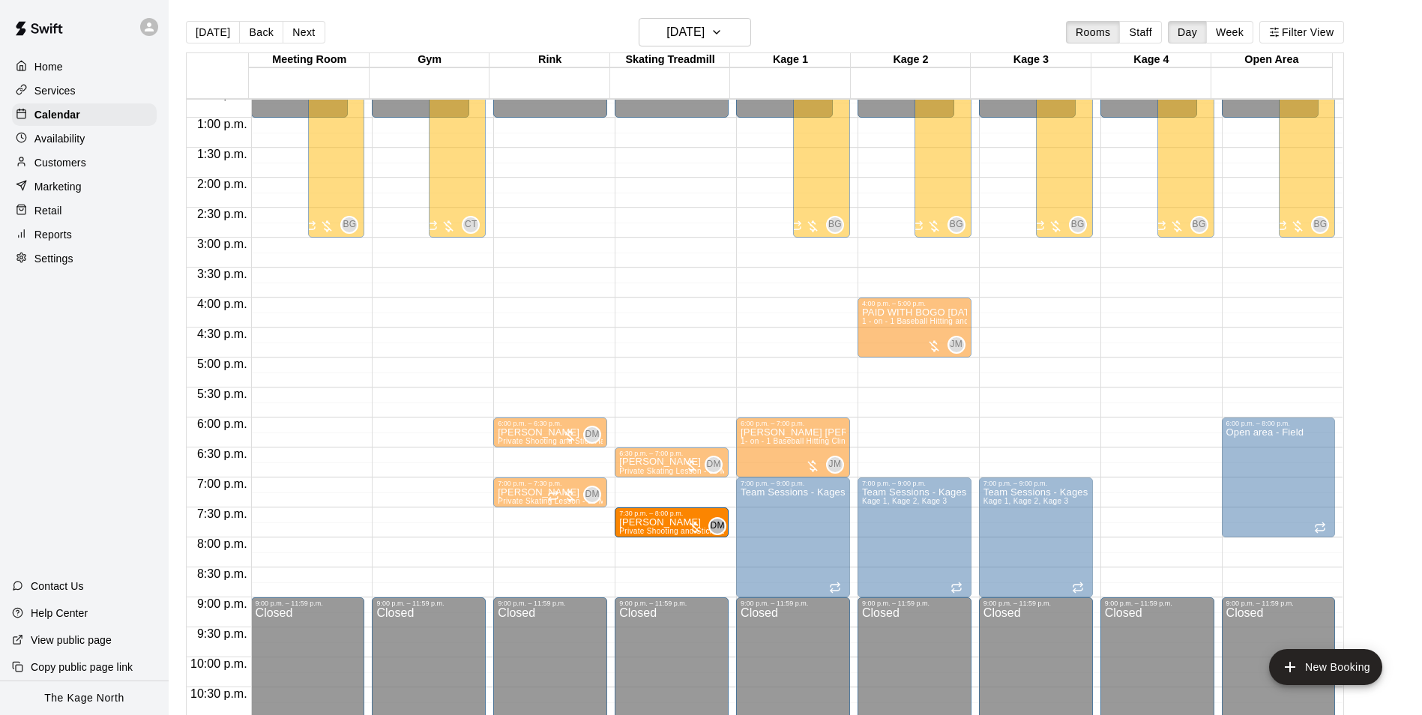
drag, startPoint x: 562, startPoint y: 528, endPoint x: 656, endPoint y: 530, distance: 93.7
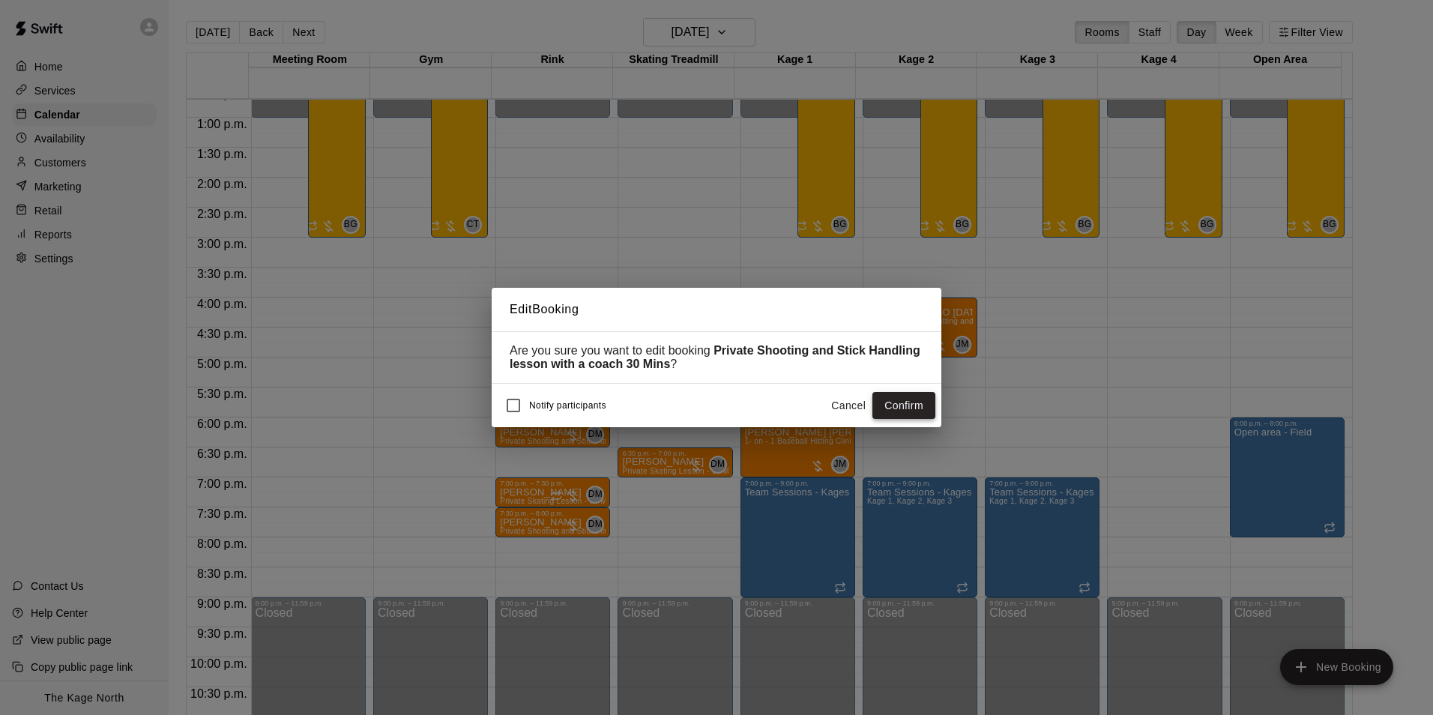
click at [897, 404] on button "Confirm" at bounding box center [903, 406] width 63 height 28
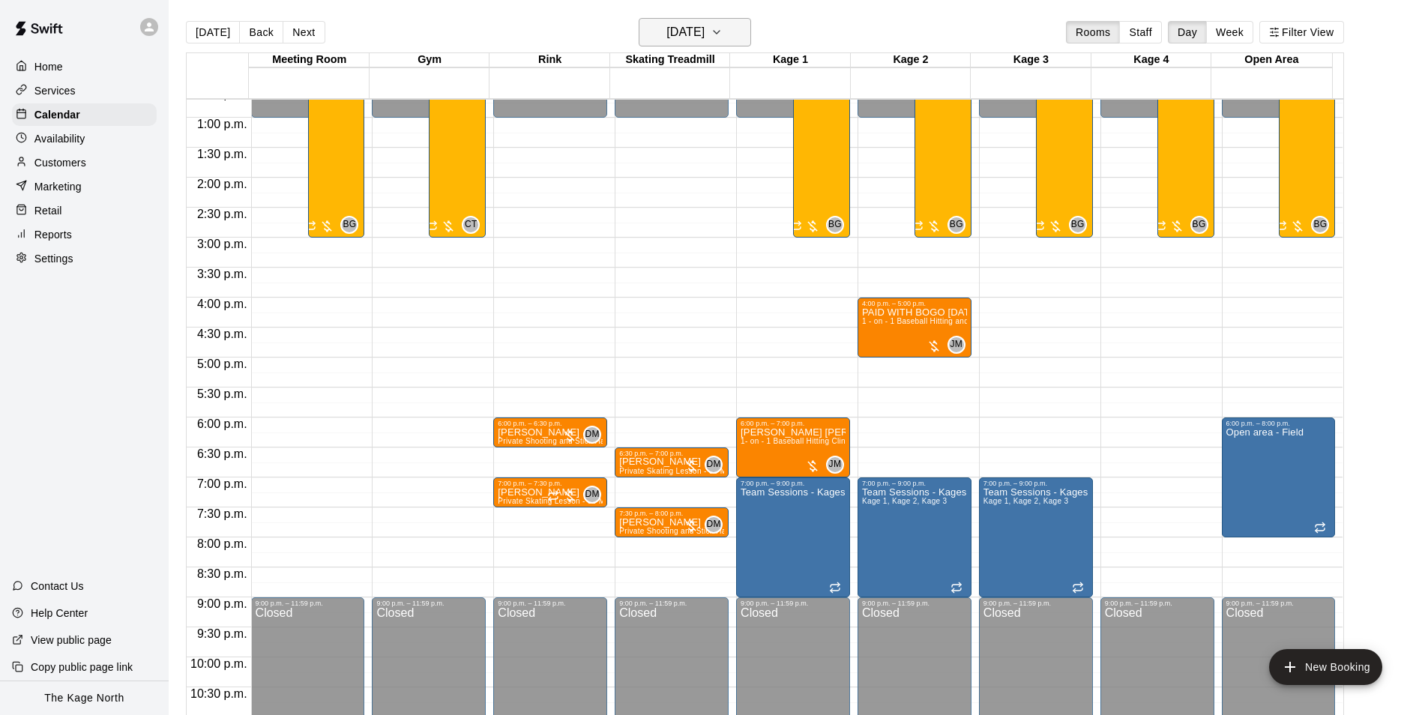
click at [704, 28] on h6 "[DATE]" at bounding box center [685, 32] width 38 height 21
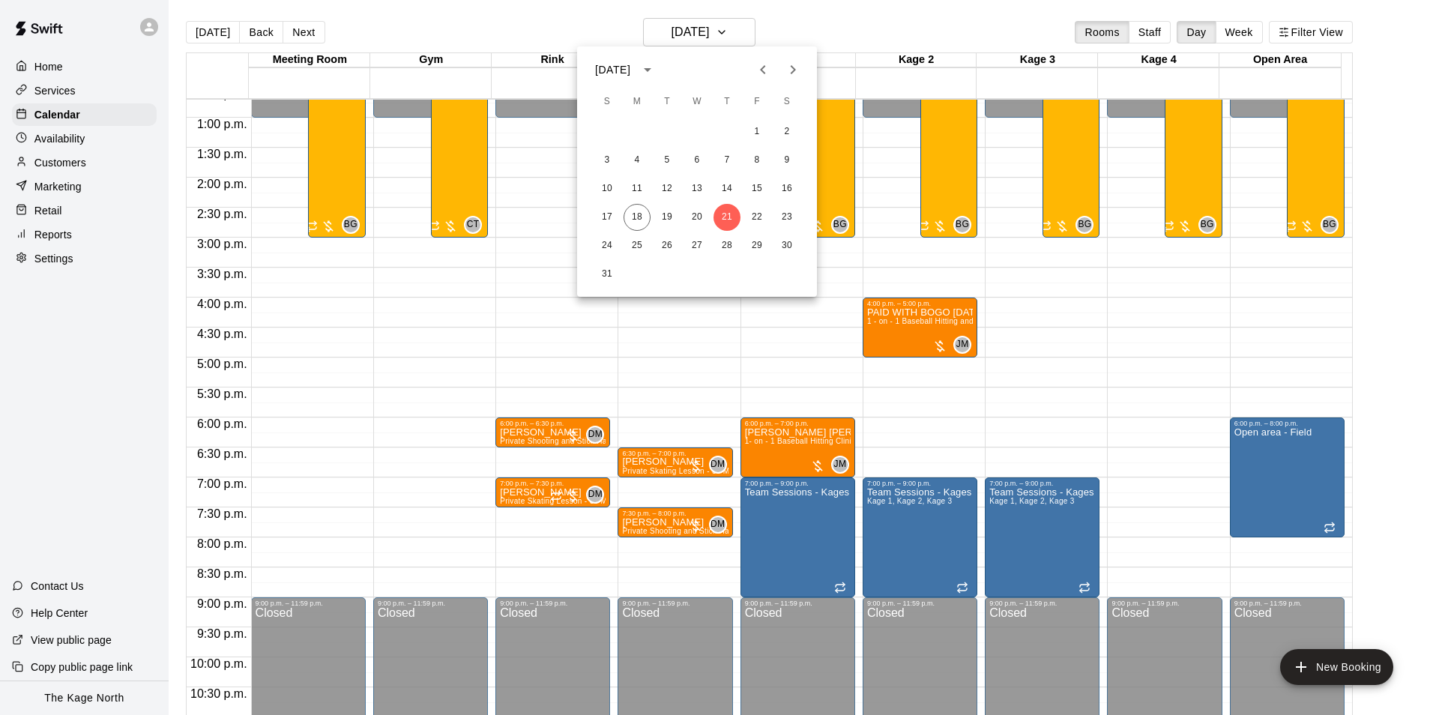
click at [786, 67] on icon "Next month" at bounding box center [793, 70] width 18 height 18
click at [694, 155] on button "10" at bounding box center [696, 160] width 27 height 27
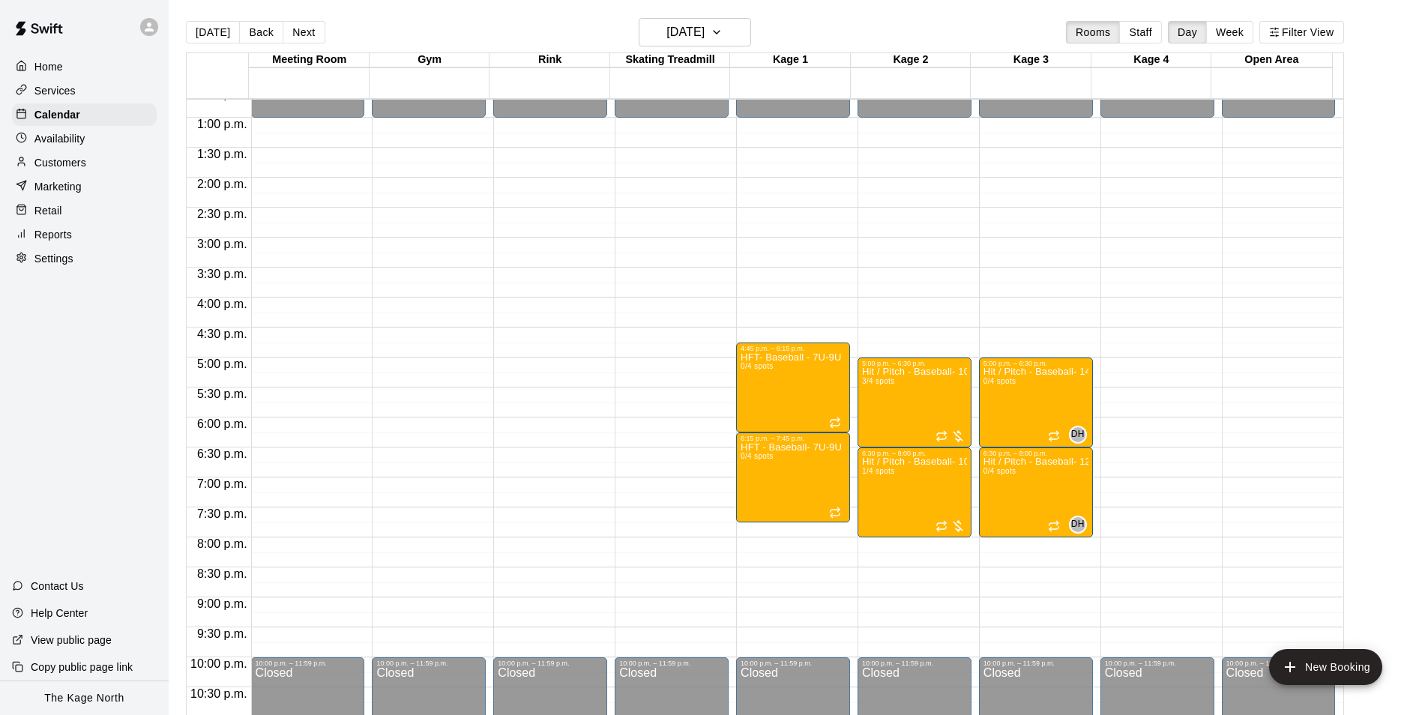
click at [72, 67] on div "Home" at bounding box center [84, 66] width 145 height 22
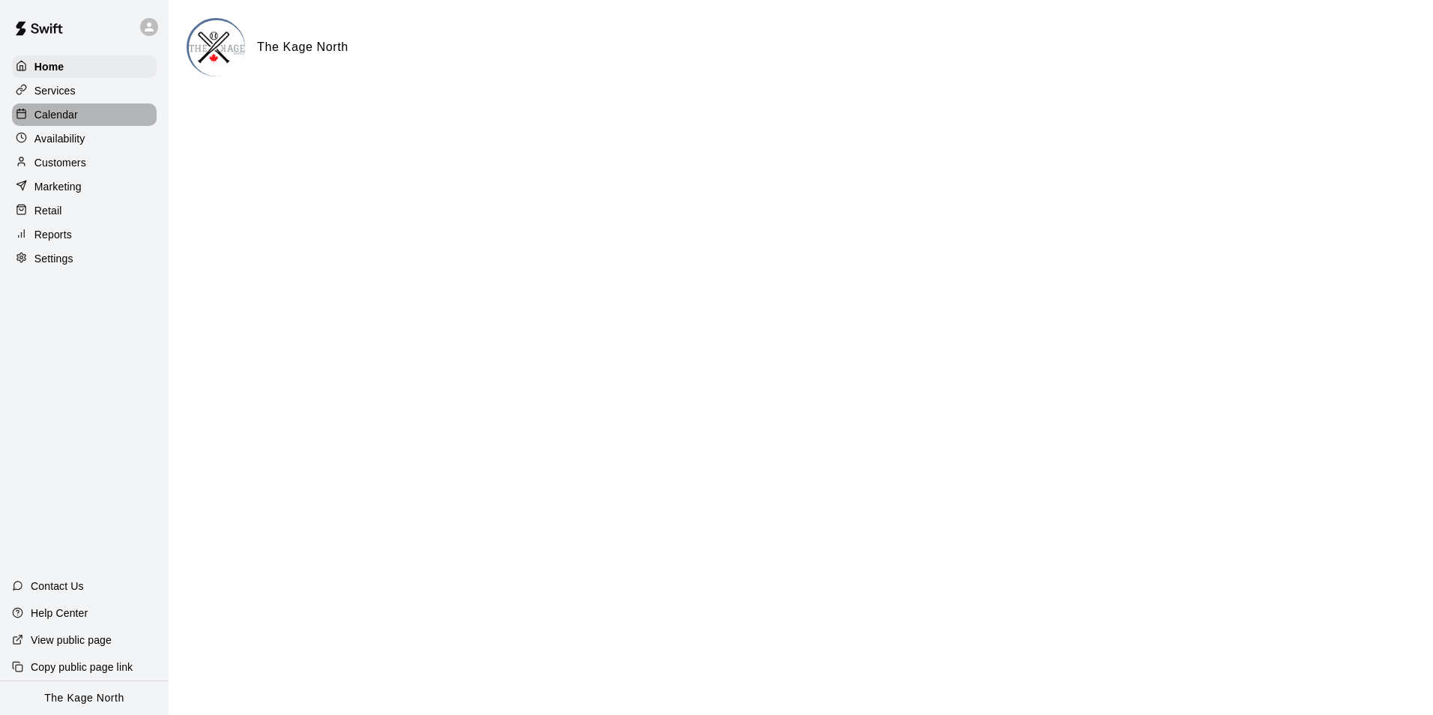
click at [76, 117] on p "Calendar" at bounding box center [55, 114] width 43 height 15
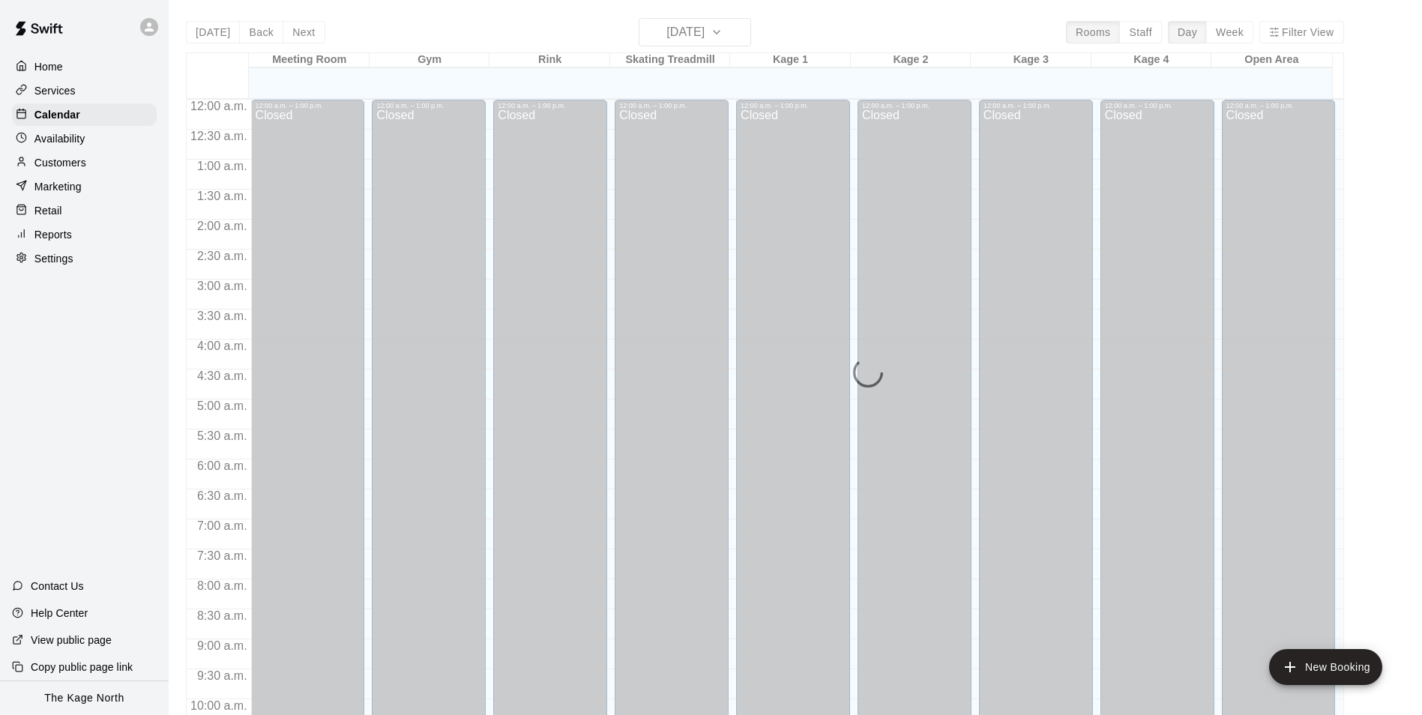
scroll to position [761, 0]
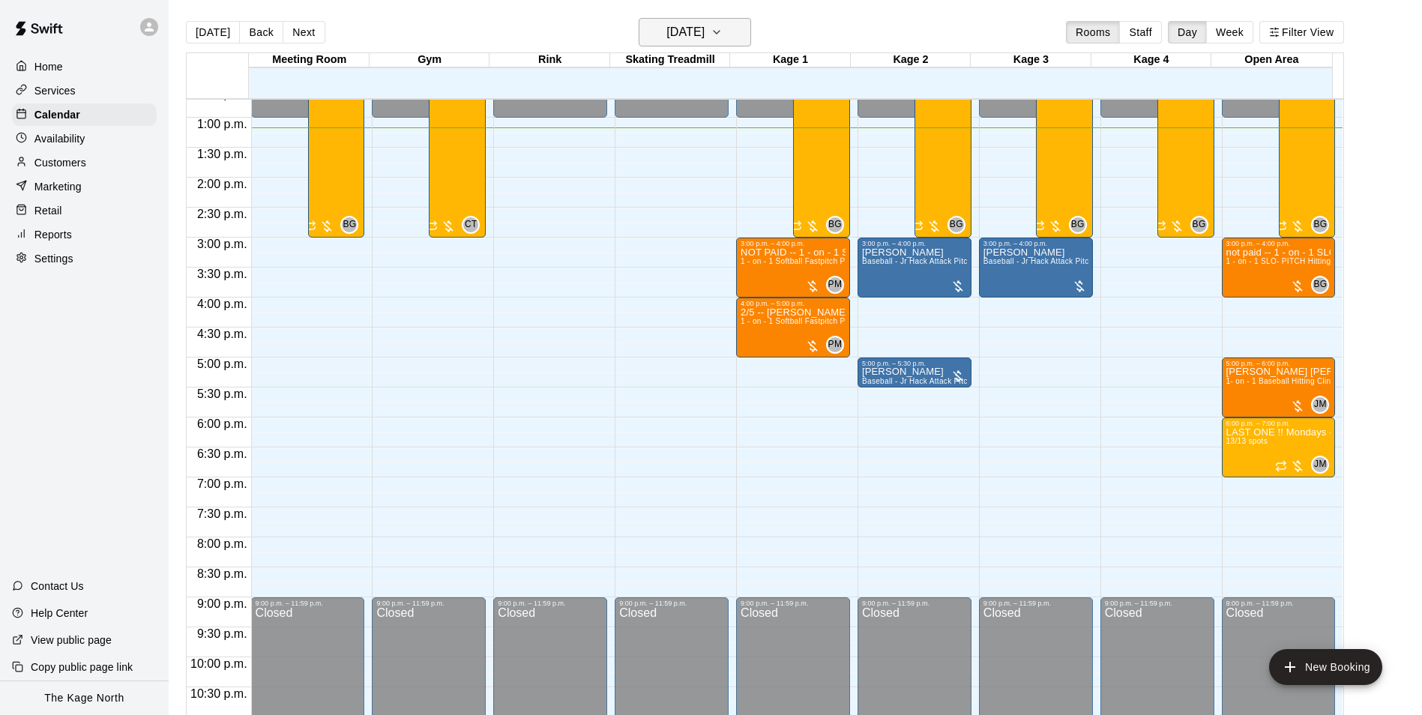
click at [704, 34] on h6 "[DATE]" at bounding box center [685, 32] width 38 height 21
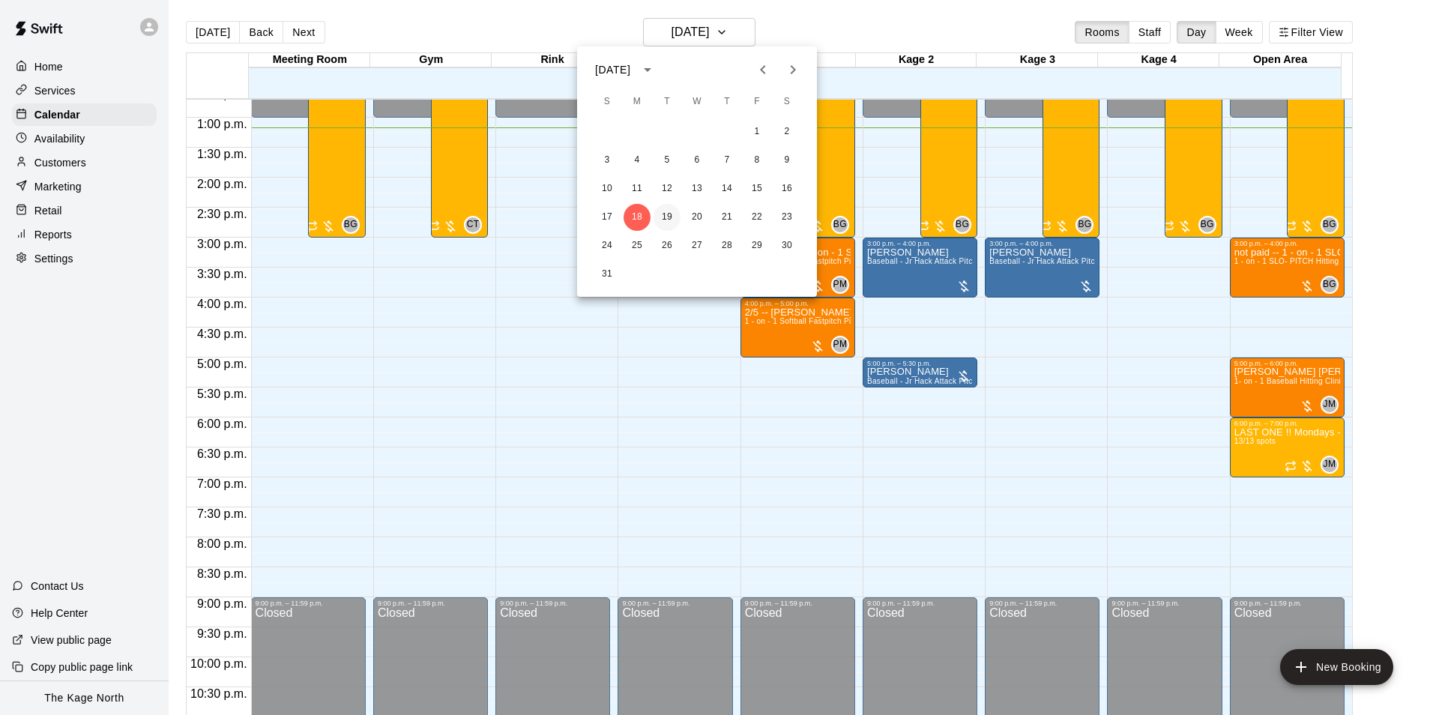
click at [668, 211] on button "19" at bounding box center [667, 217] width 27 height 27
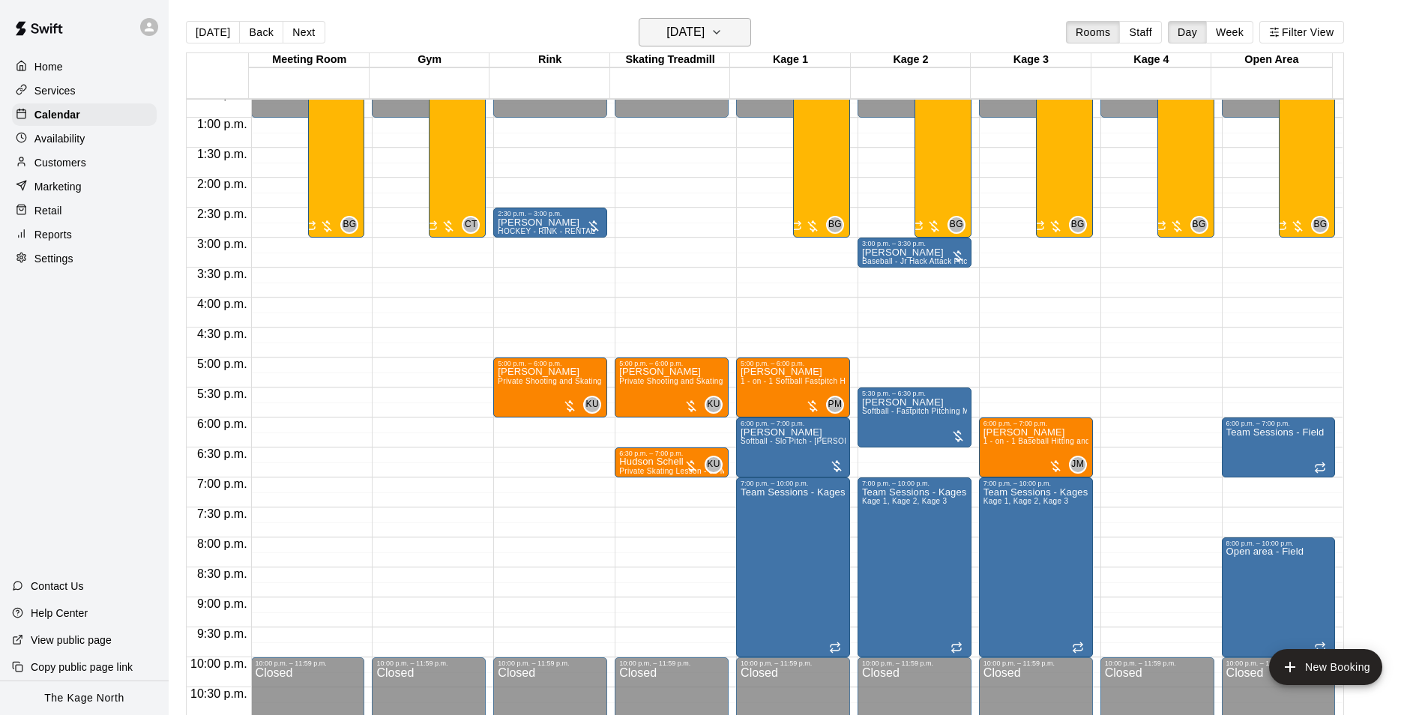
click at [704, 34] on h6 "[DATE]" at bounding box center [685, 32] width 38 height 21
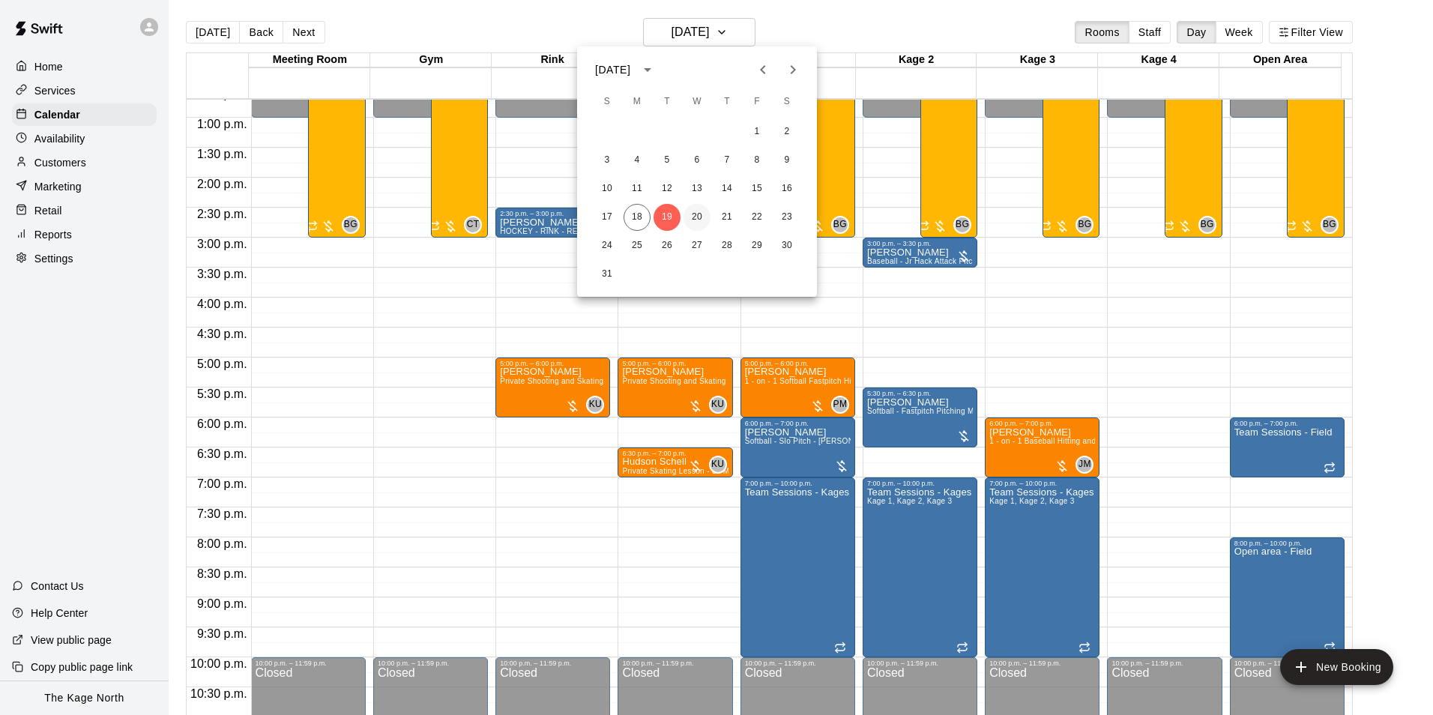
click at [692, 216] on button "20" at bounding box center [696, 217] width 27 height 27
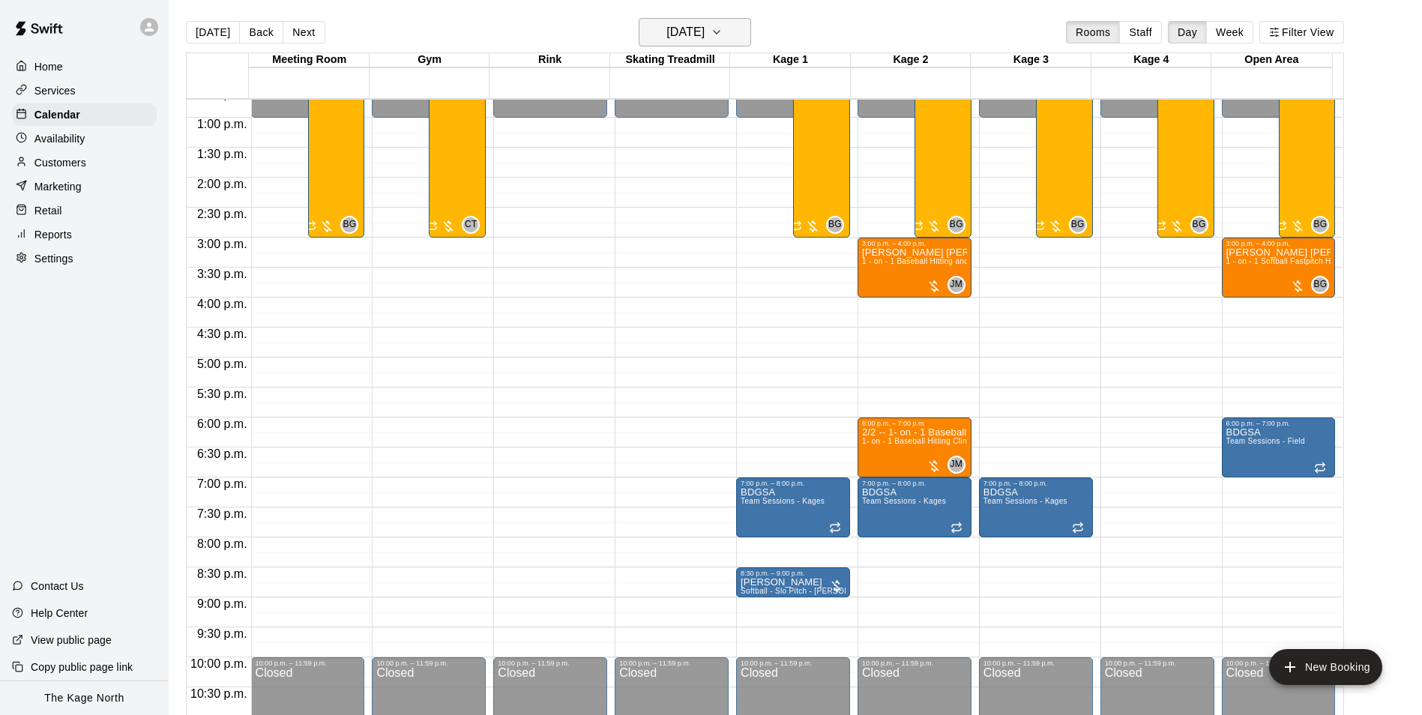
click at [704, 35] on h6 "[DATE]" at bounding box center [685, 32] width 38 height 21
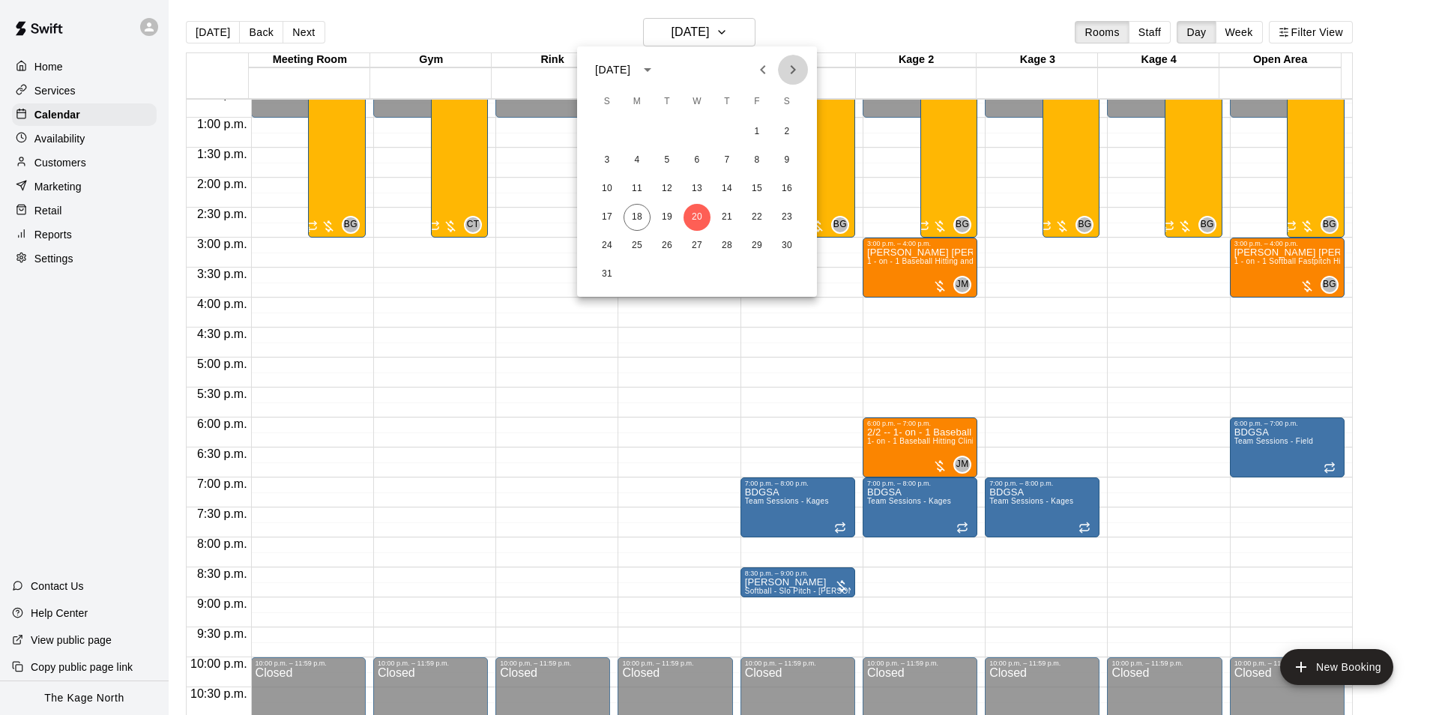
click at [782, 79] on button "Next month" at bounding box center [793, 70] width 30 height 30
drag, startPoint x: 697, startPoint y: 153, endPoint x: 805, endPoint y: 184, distance: 112.2
click at [697, 153] on button "10" at bounding box center [696, 160] width 27 height 27
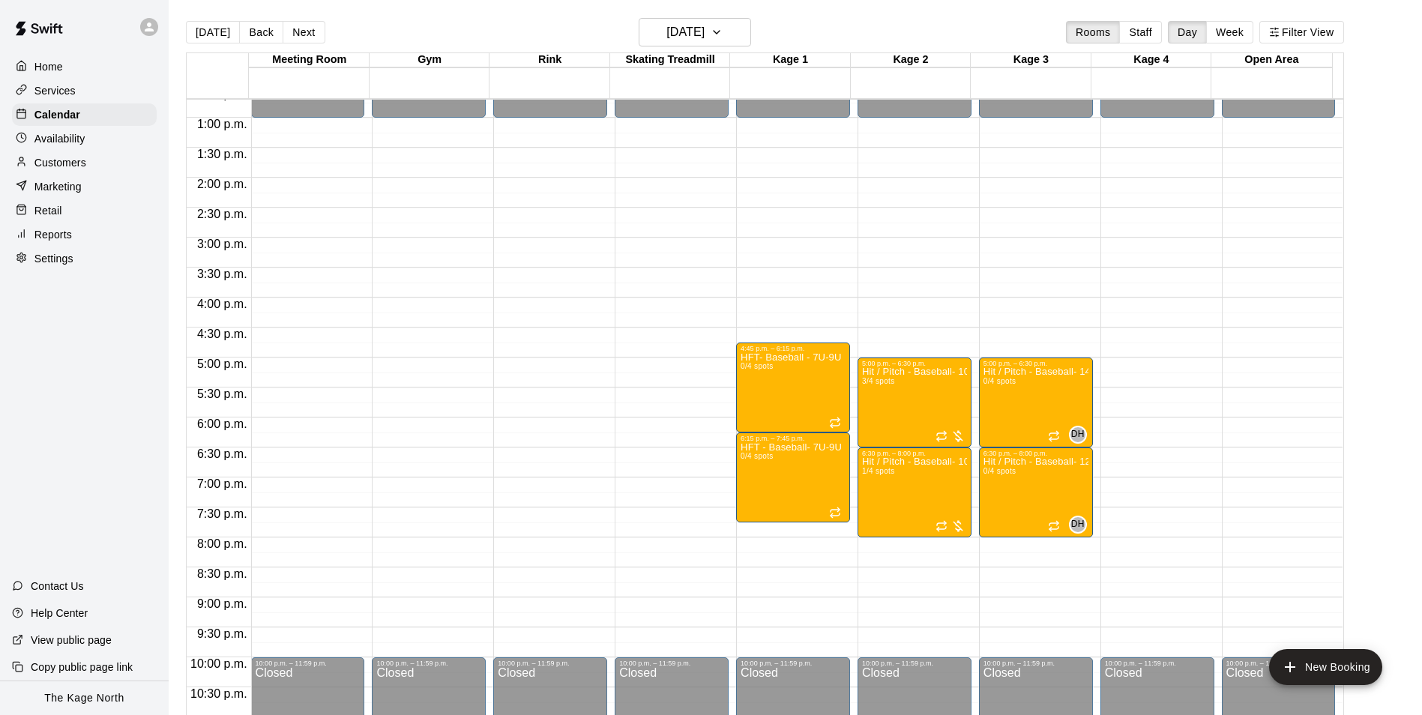
click at [147, 33] on icon at bounding box center [148, 26] width 13 height 13
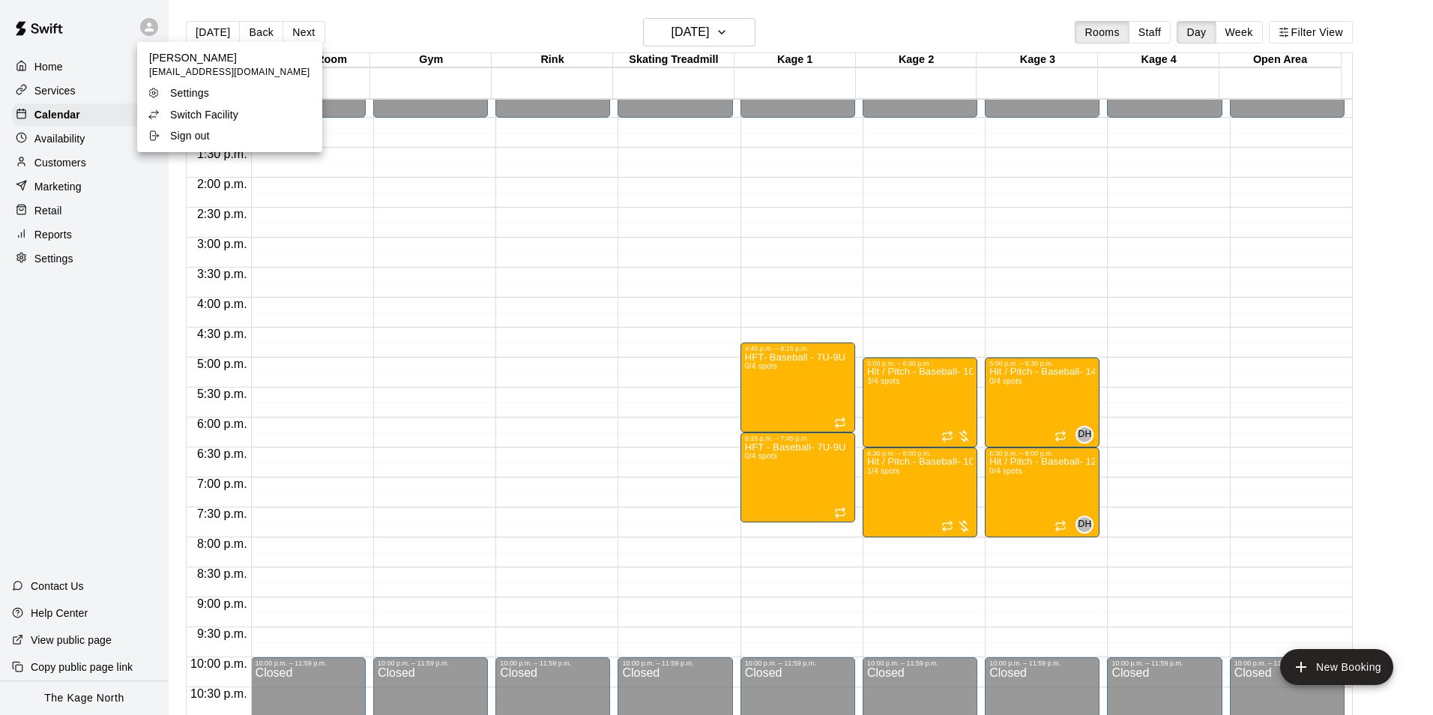
click at [228, 113] on p "Switch Facility" at bounding box center [204, 114] width 68 height 15
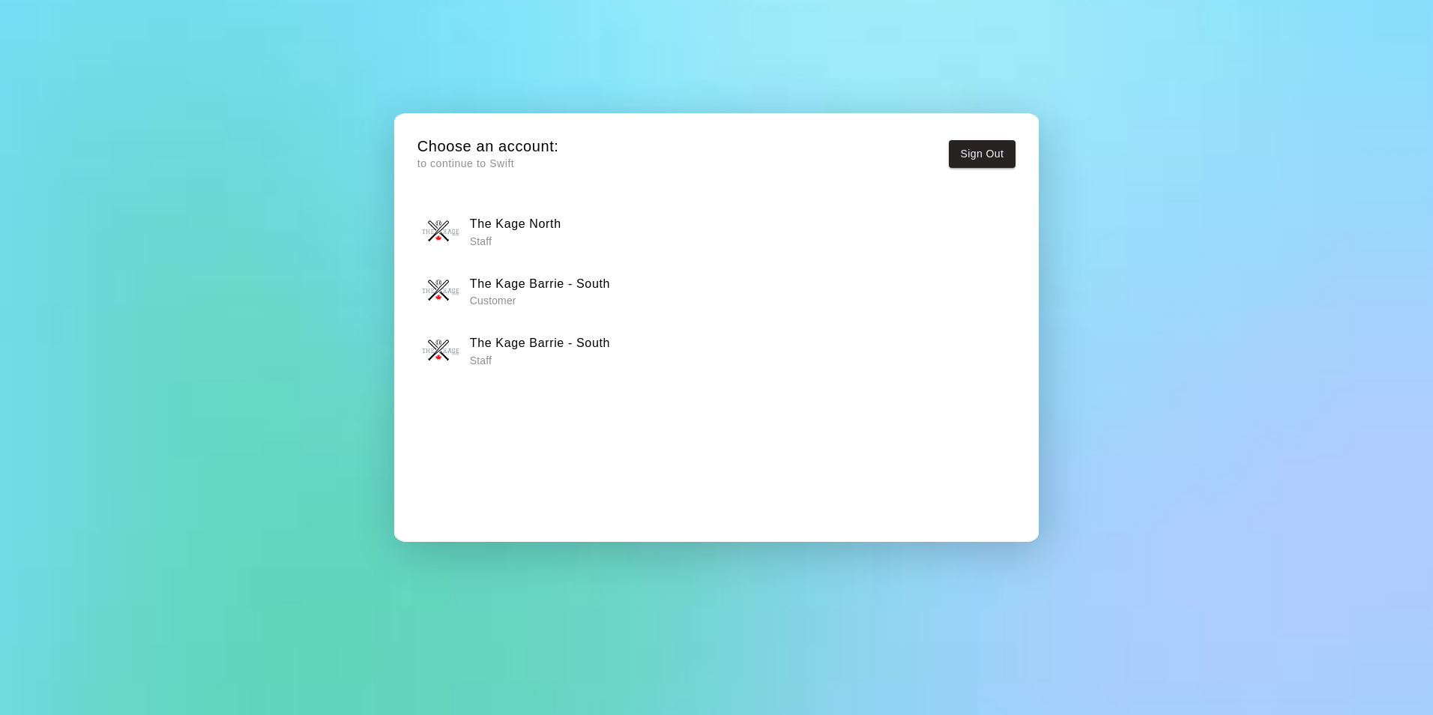
click at [550, 221] on h6 "The Kage North" at bounding box center [515, 223] width 91 height 19
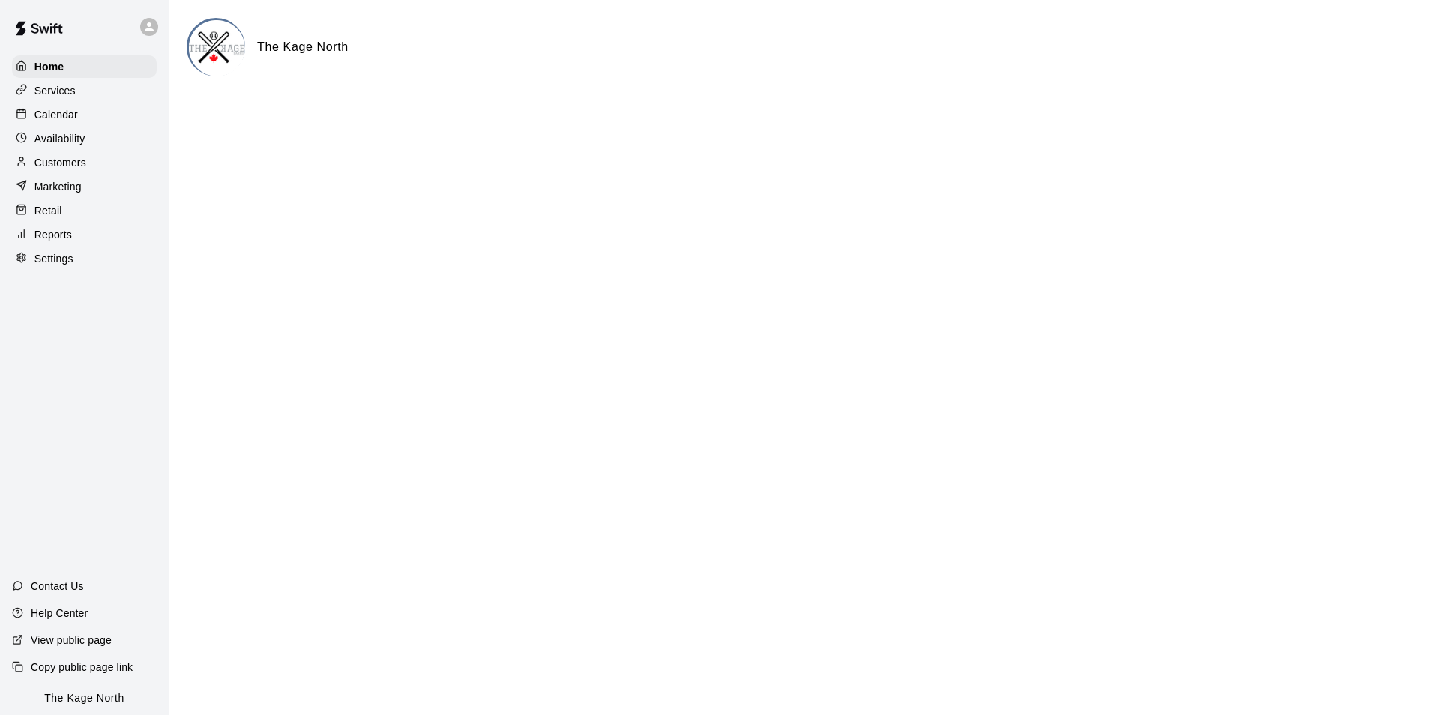
click at [70, 170] on p "Customers" at bounding box center [60, 162] width 52 height 15
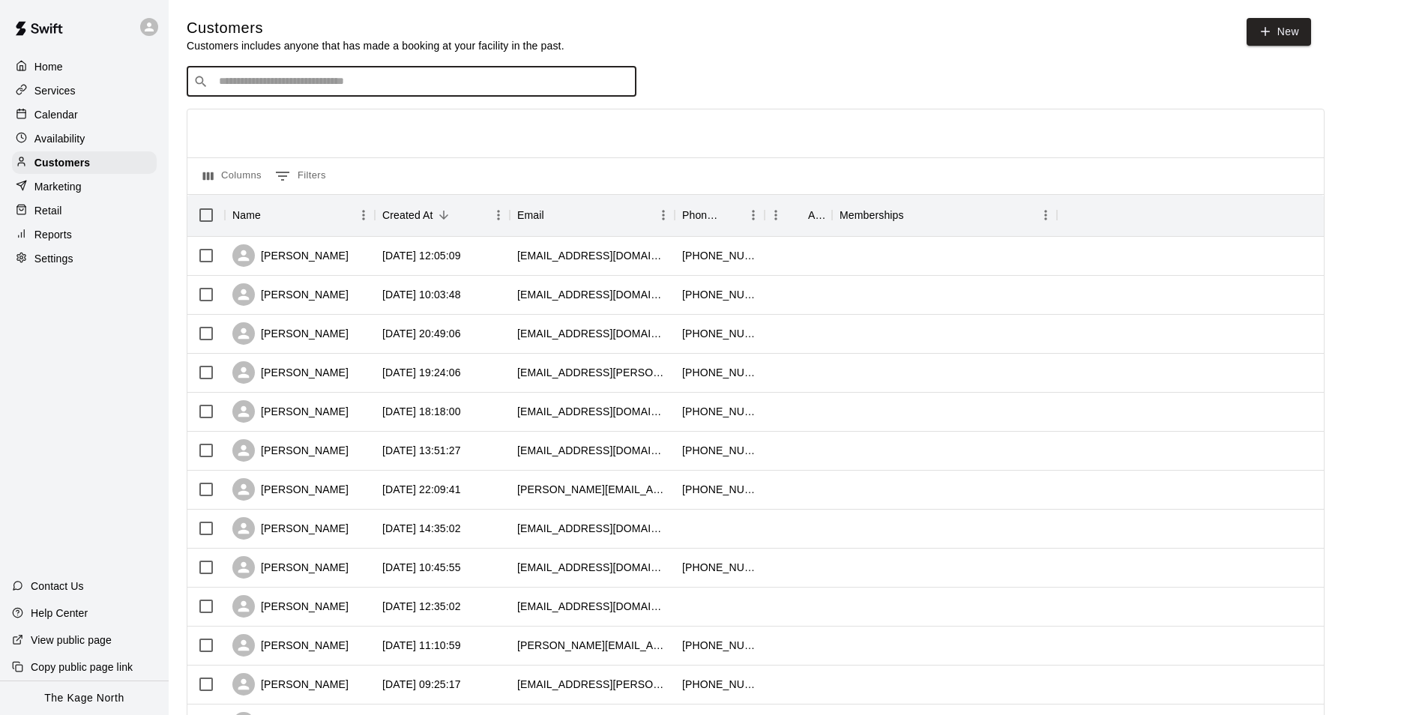
click at [268, 89] on input "Search customers by name or email" at bounding box center [421, 81] width 415 height 15
type input "*****"
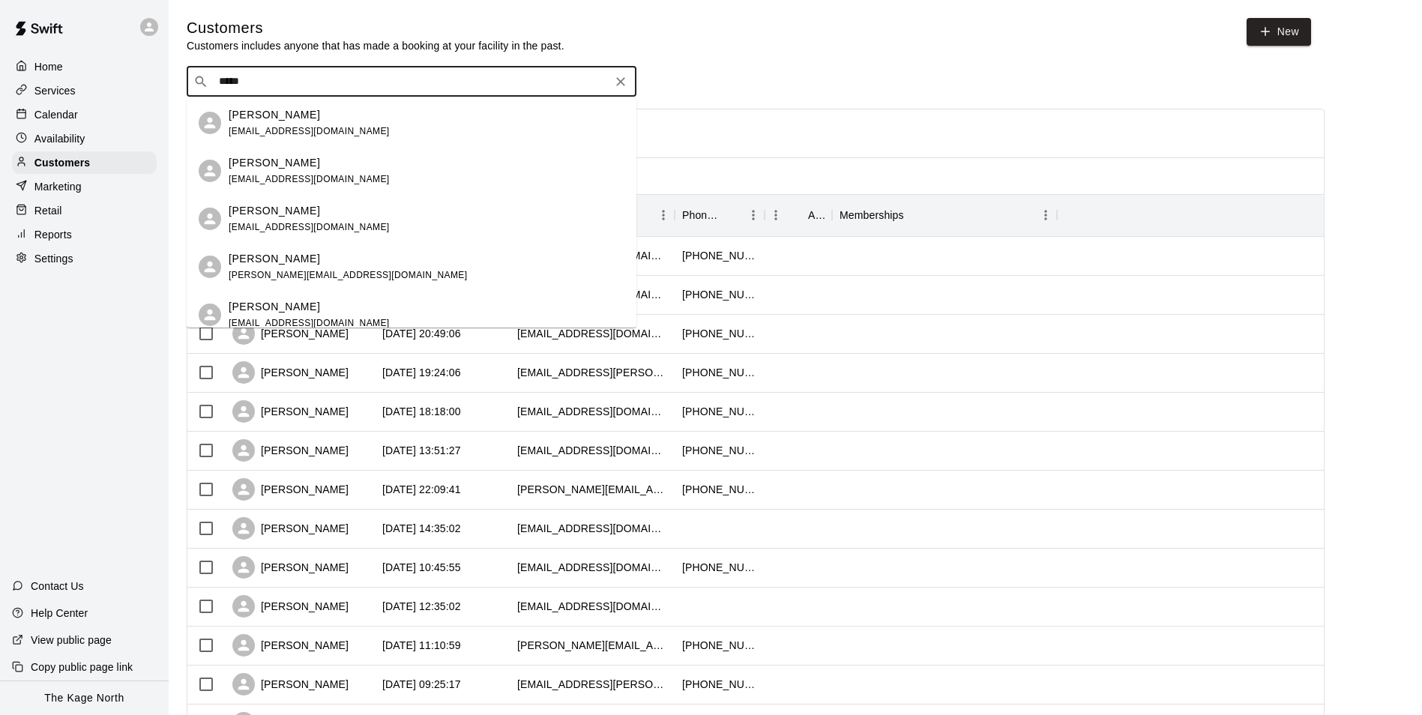
click at [292, 119] on p "[PERSON_NAME]" at bounding box center [274, 115] width 91 height 16
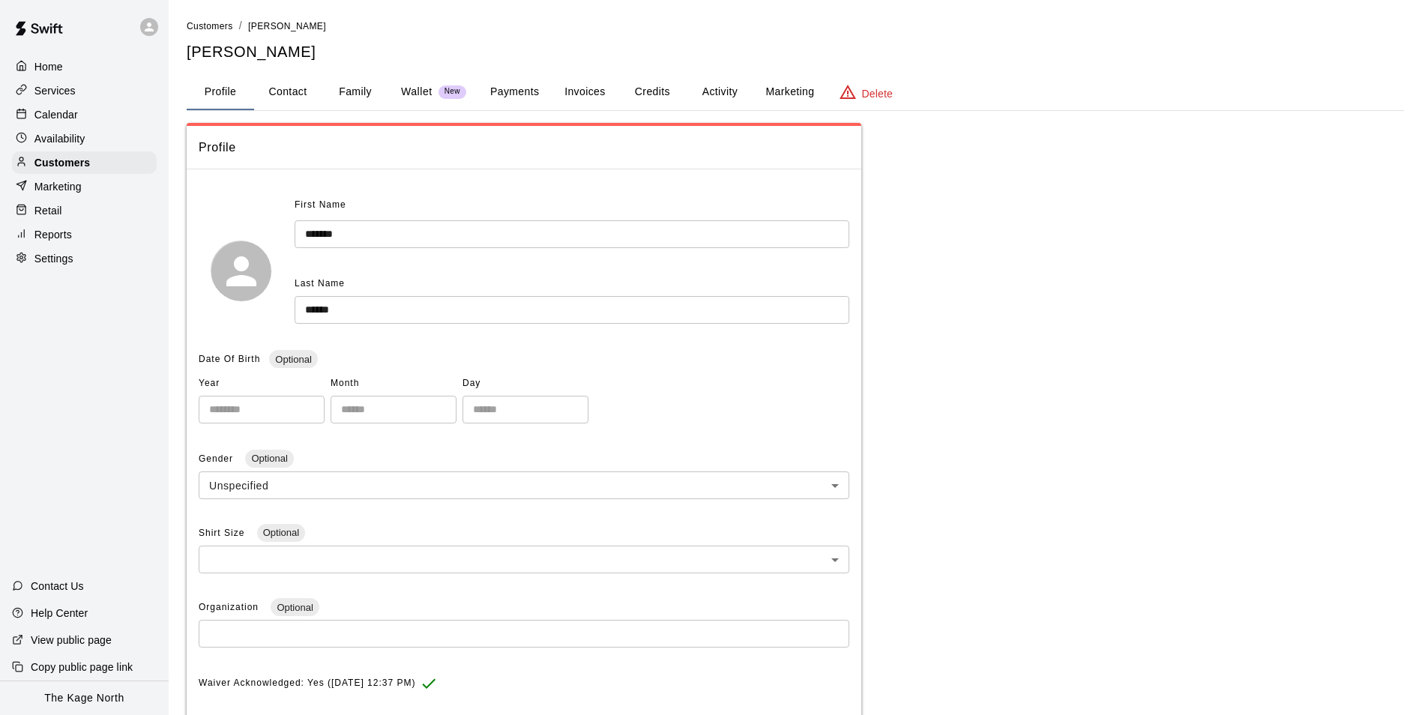
click at [286, 87] on button "Contact" at bounding box center [287, 92] width 67 height 36
select select "**"
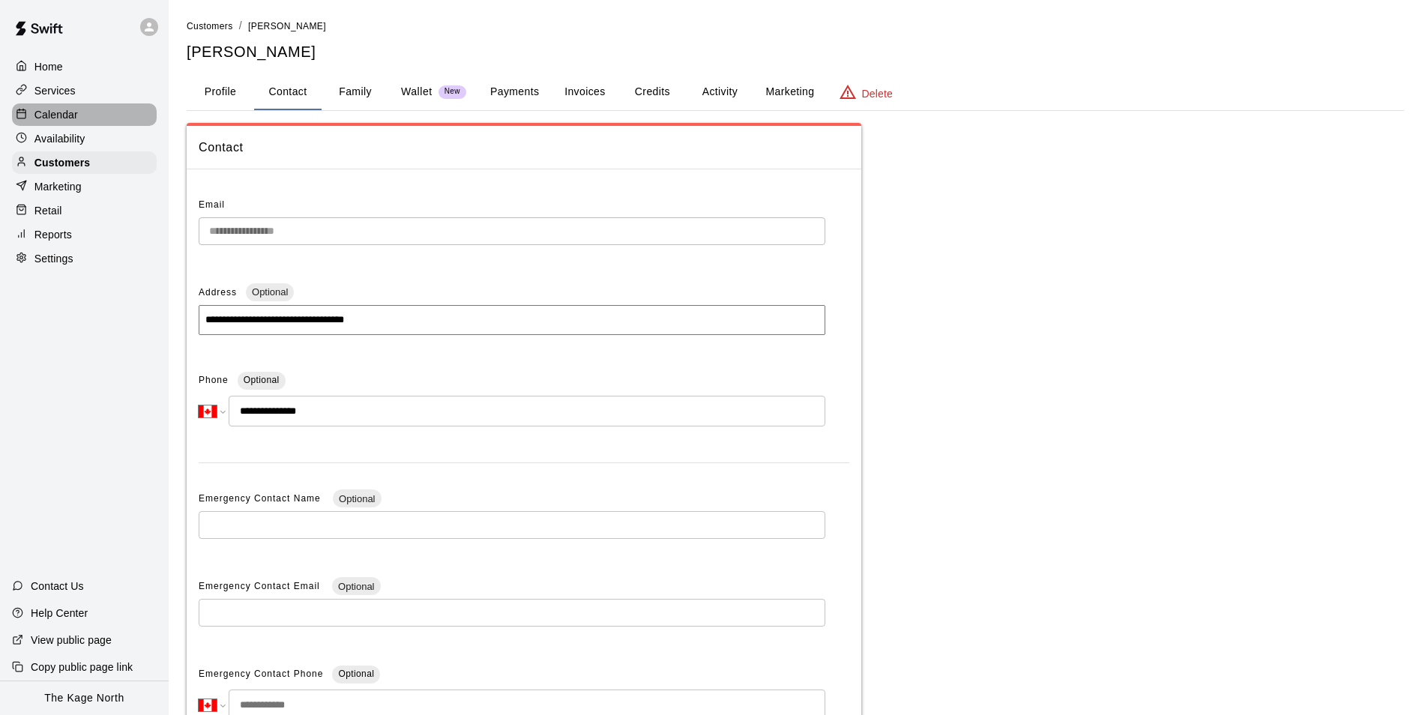
click at [61, 115] on p "Calendar" at bounding box center [55, 114] width 43 height 15
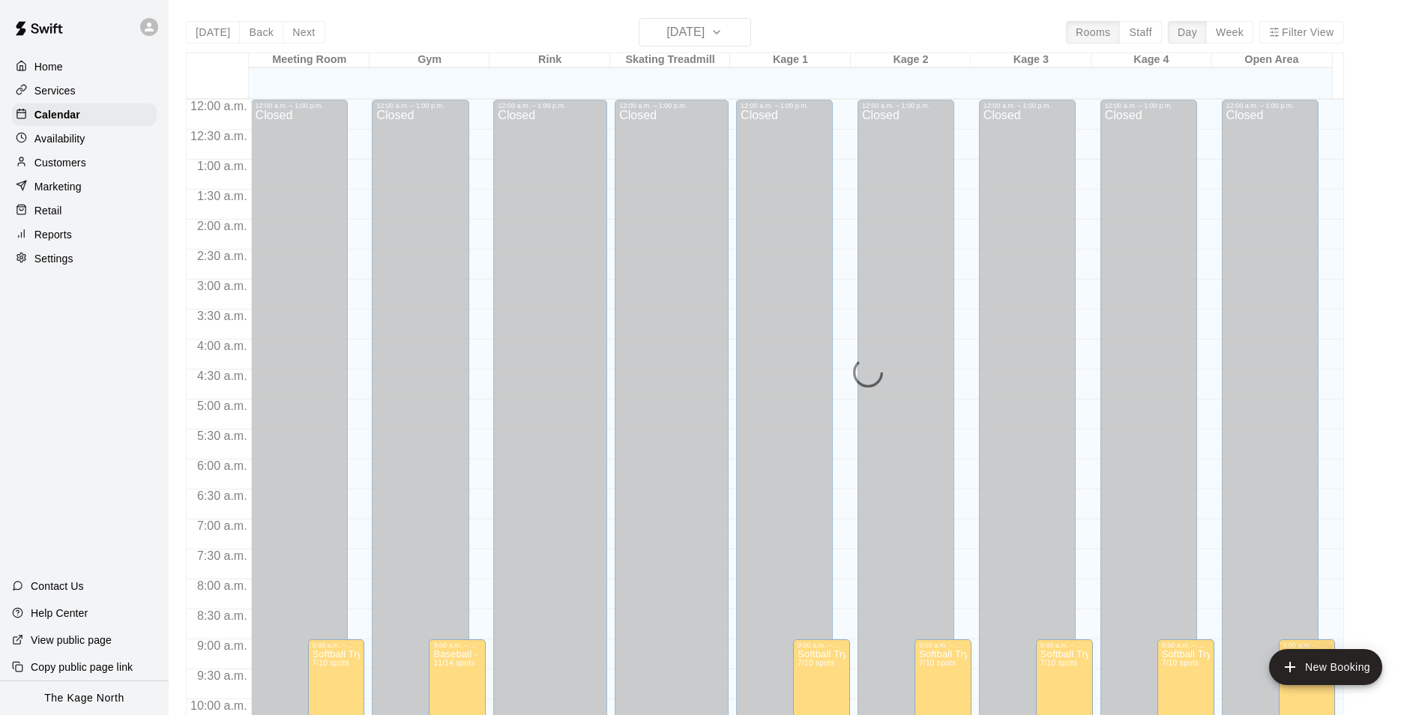
scroll to position [761, 0]
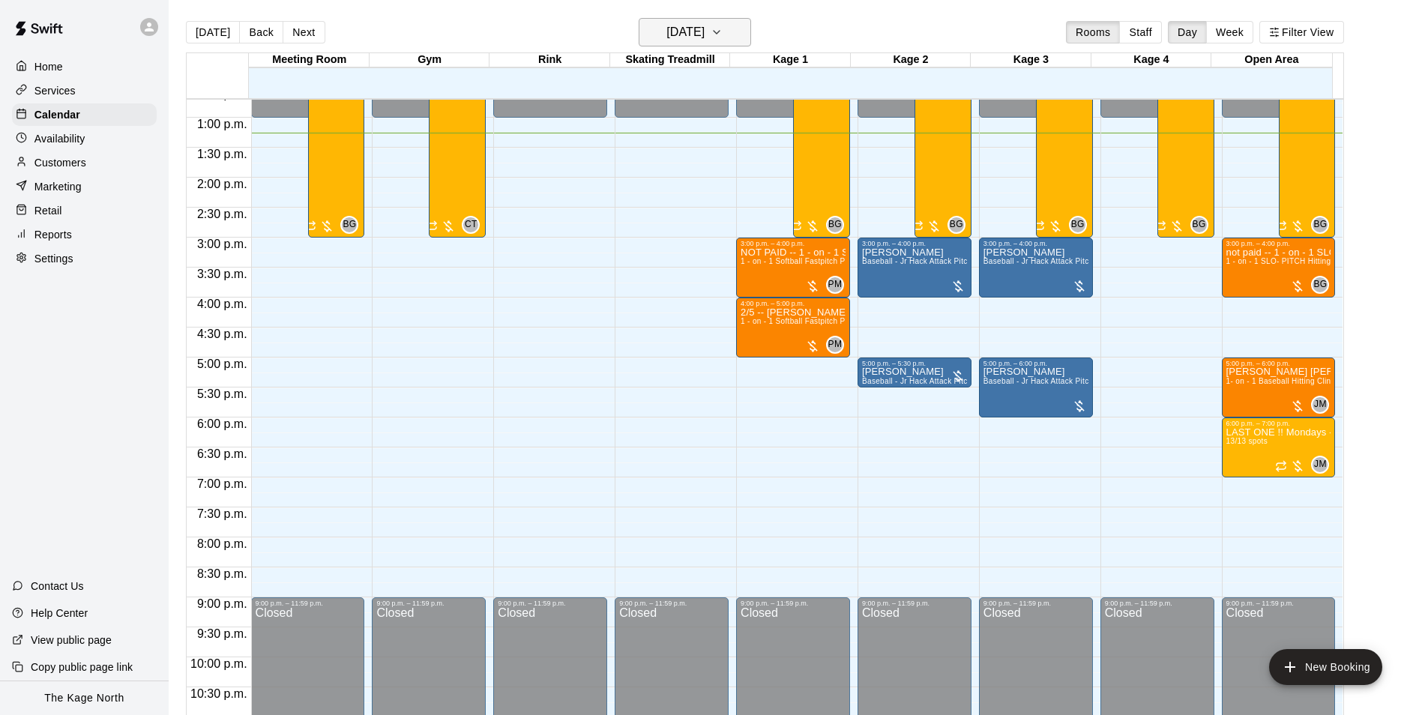
click at [704, 33] on h6 "[DATE]" at bounding box center [685, 32] width 38 height 21
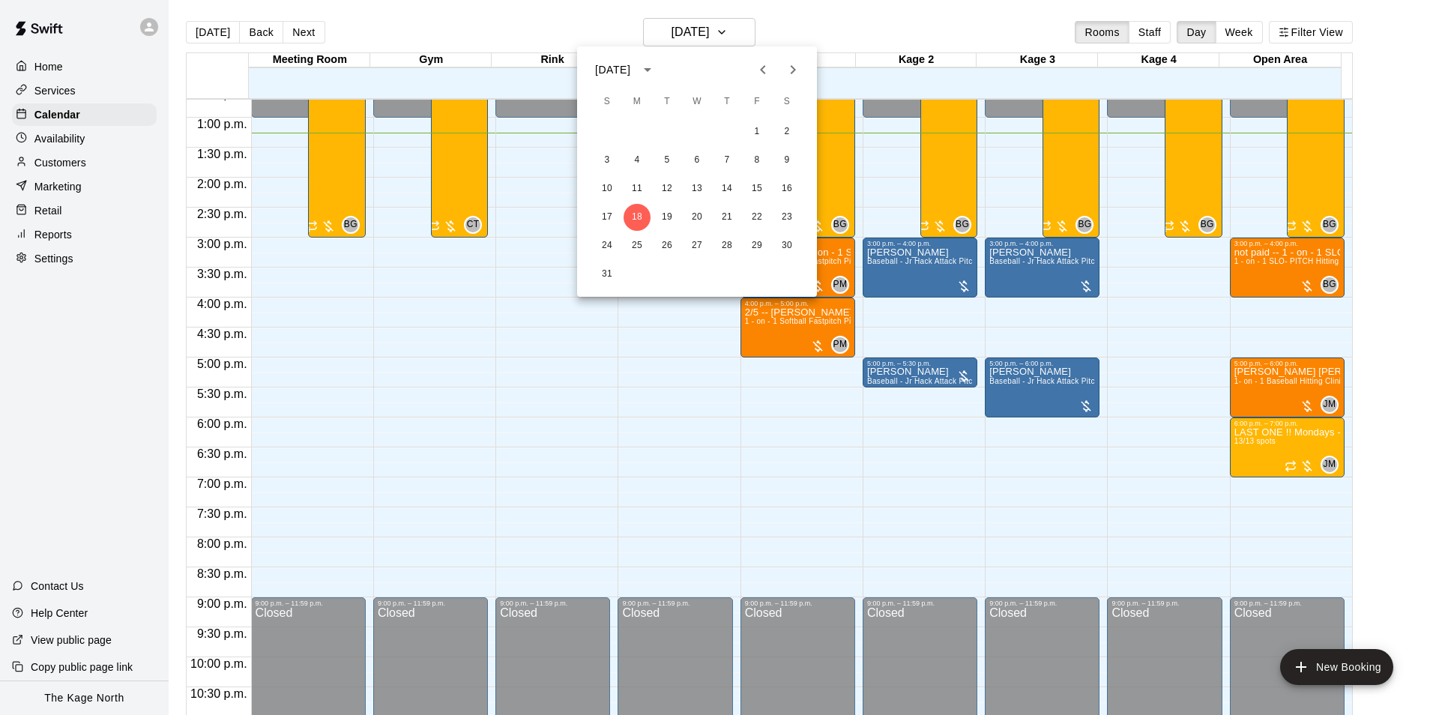
click at [788, 77] on icon "Next month" at bounding box center [793, 70] width 18 height 18
click at [695, 158] on button "10" at bounding box center [696, 160] width 27 height 27
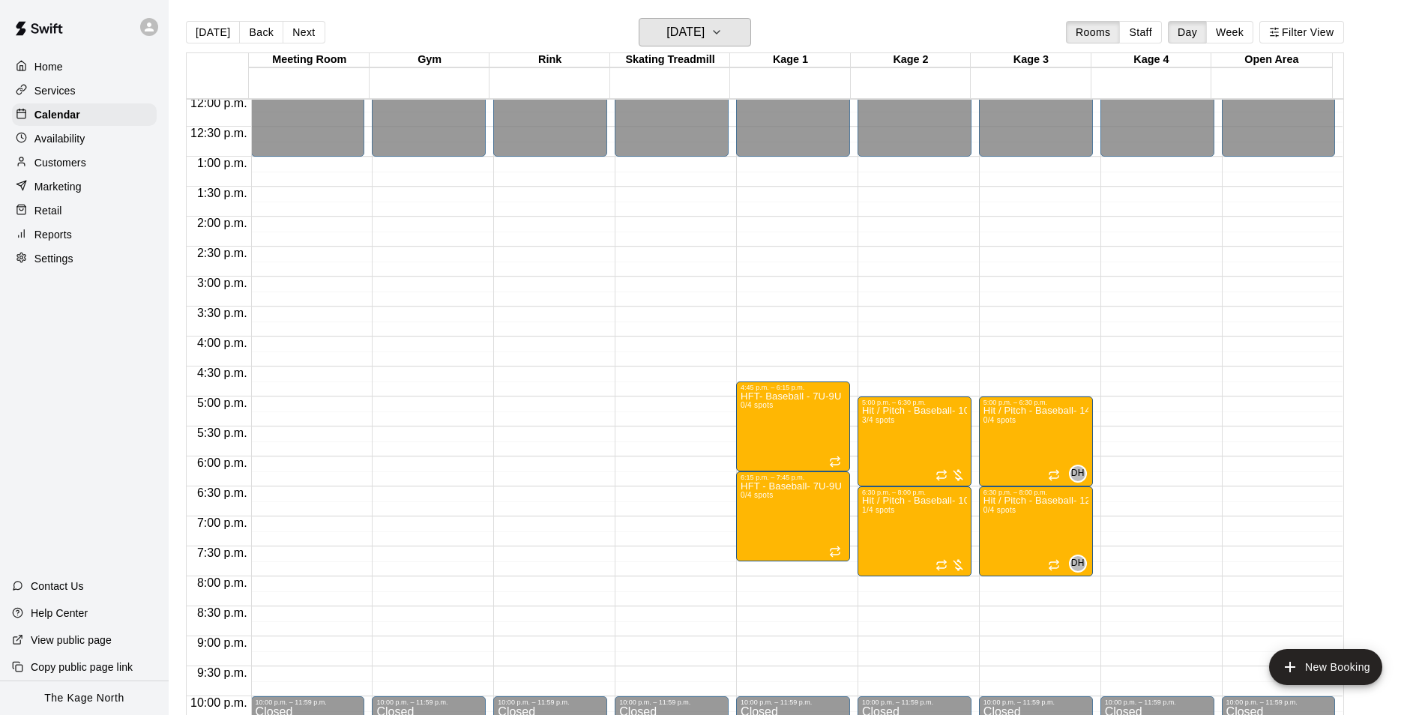
scroll to position [686, 0]
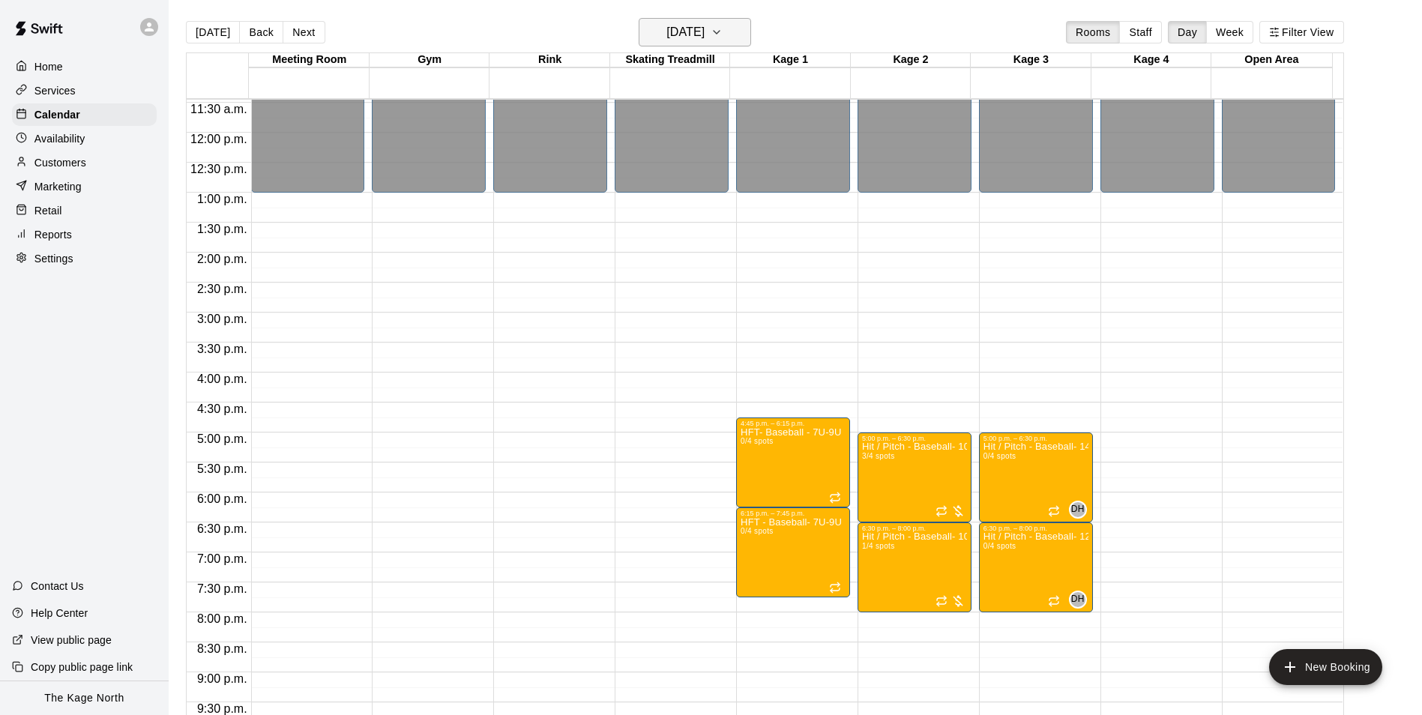
click at [704, 33] on h6 "[DATE]" at bounding box center [685, 32] width 38 height 21
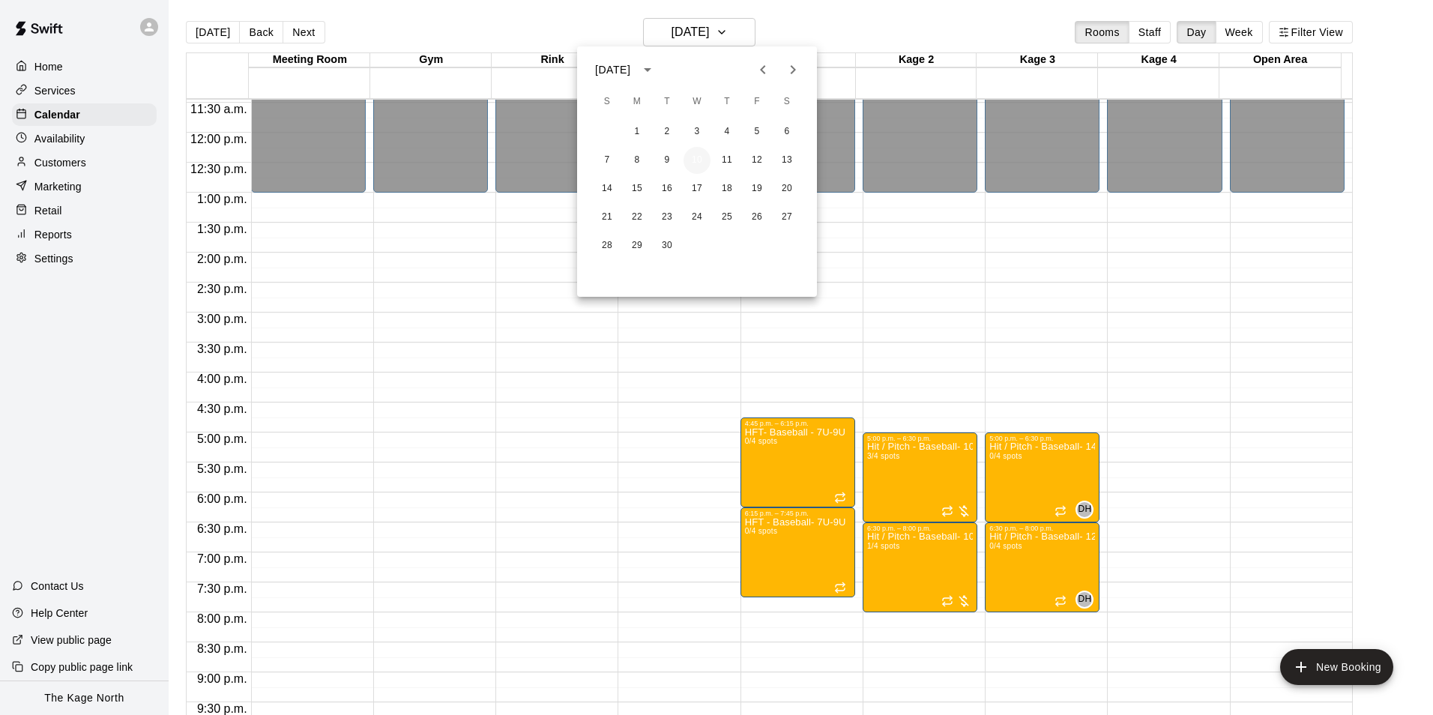
click at [693, 160] on button "10" at bounding box center [696, 160] width 27 height 27
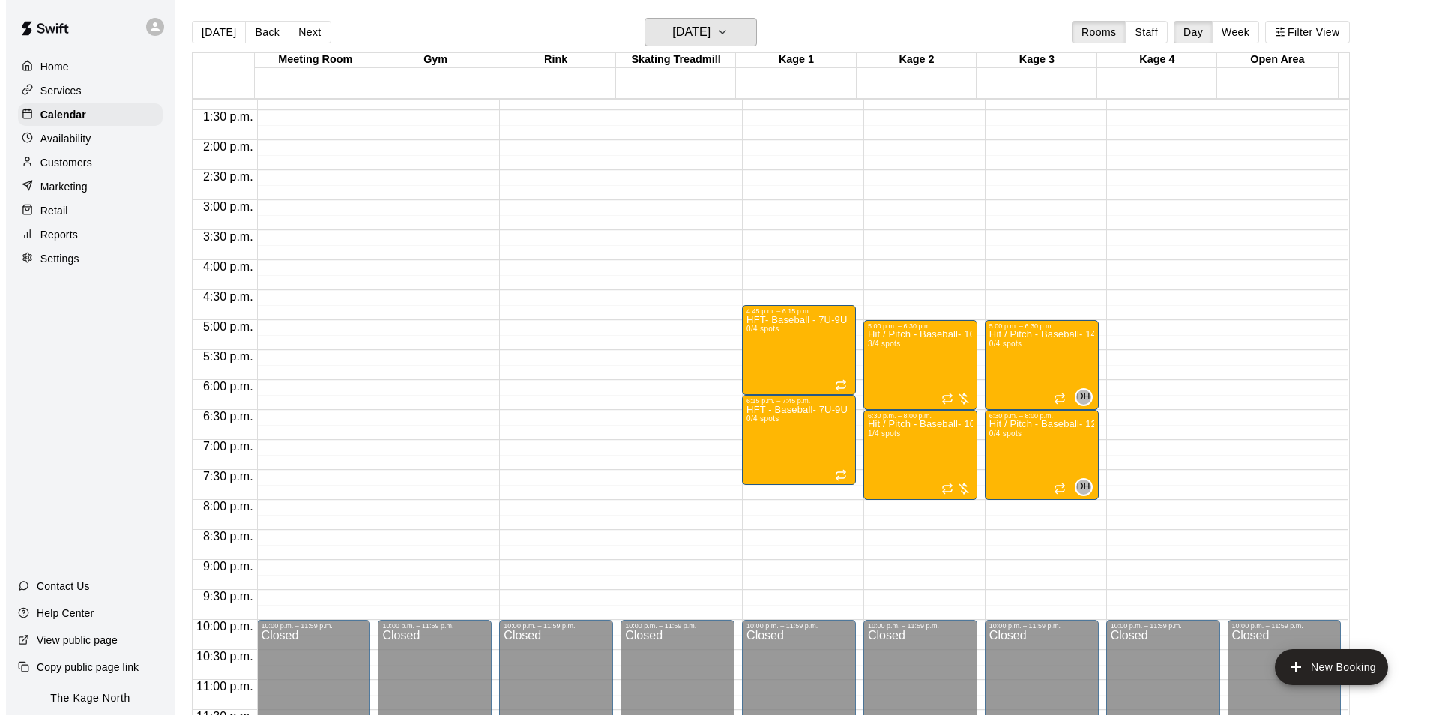
scroll to position [808, 0]
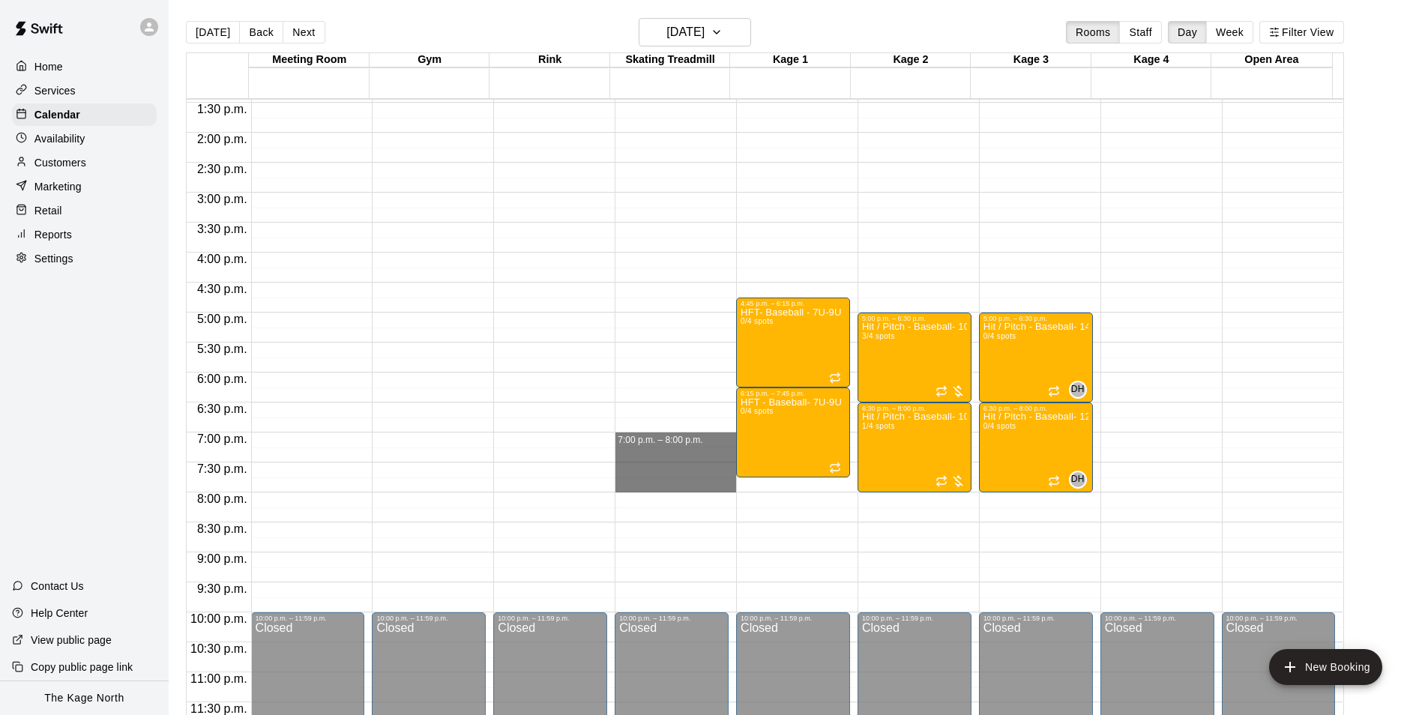
drag, startPoint x: 666, startPoint y: 438, endPoint x: 665, endPoint y: 490, distance: 51.7
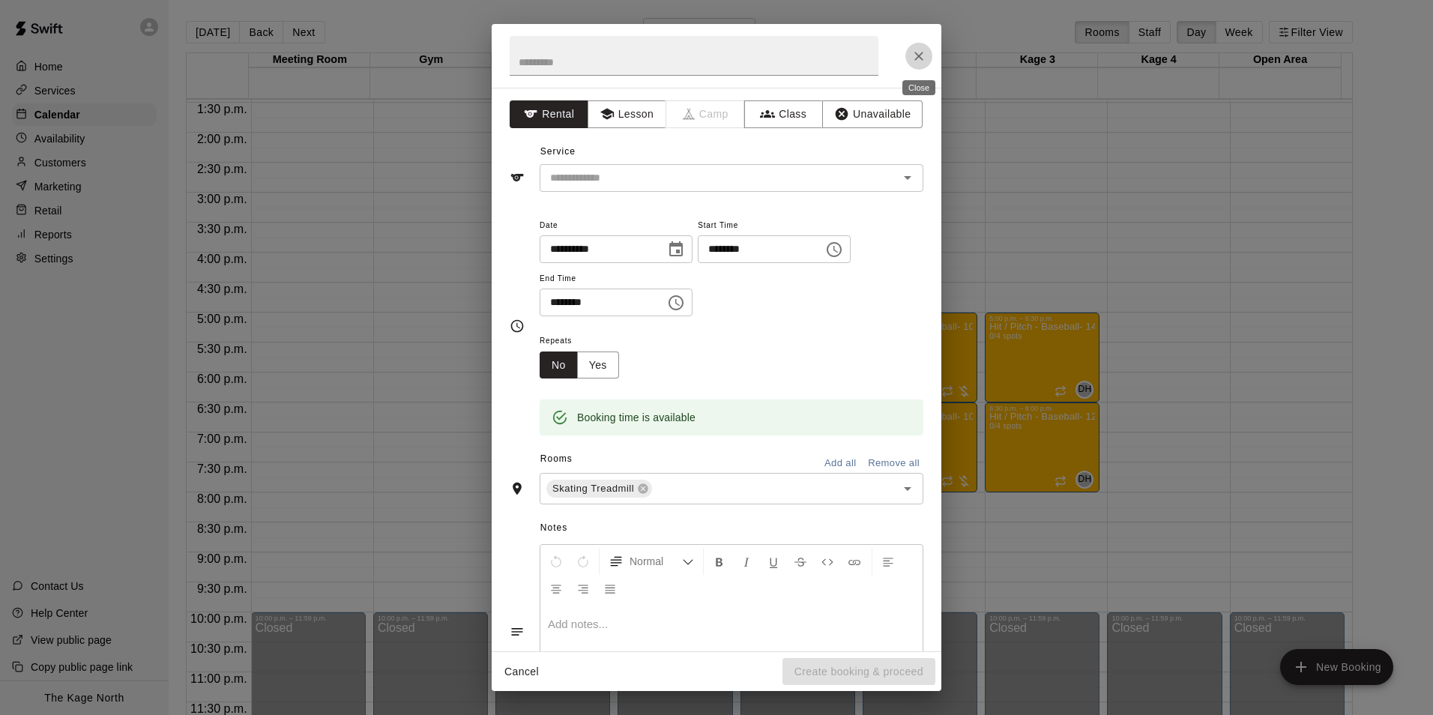
click at [922, 60] on icon "Close" at bounding box center [918, 56] width 15 height 15
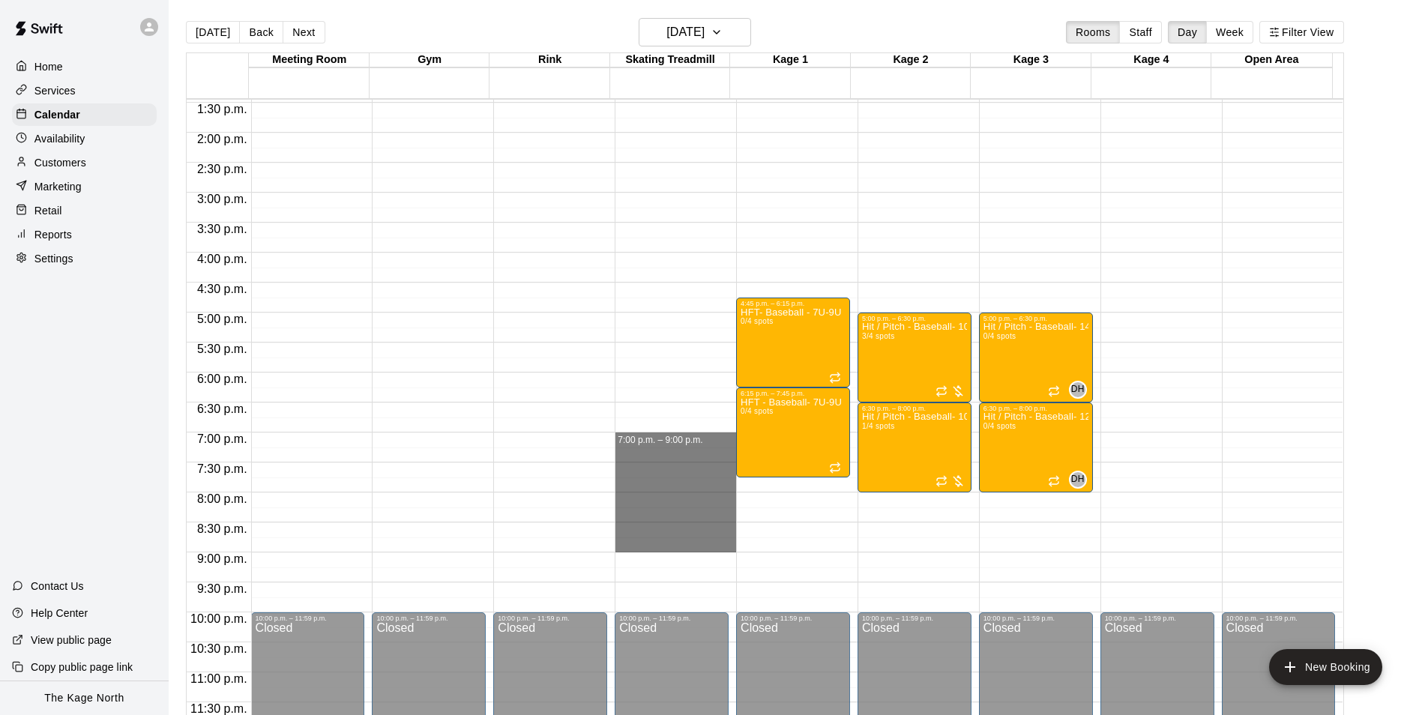
drag, startPoint x: 677, startPoint y: 440, endPoint x: 688, endPoint y: 548, distance: 108.4
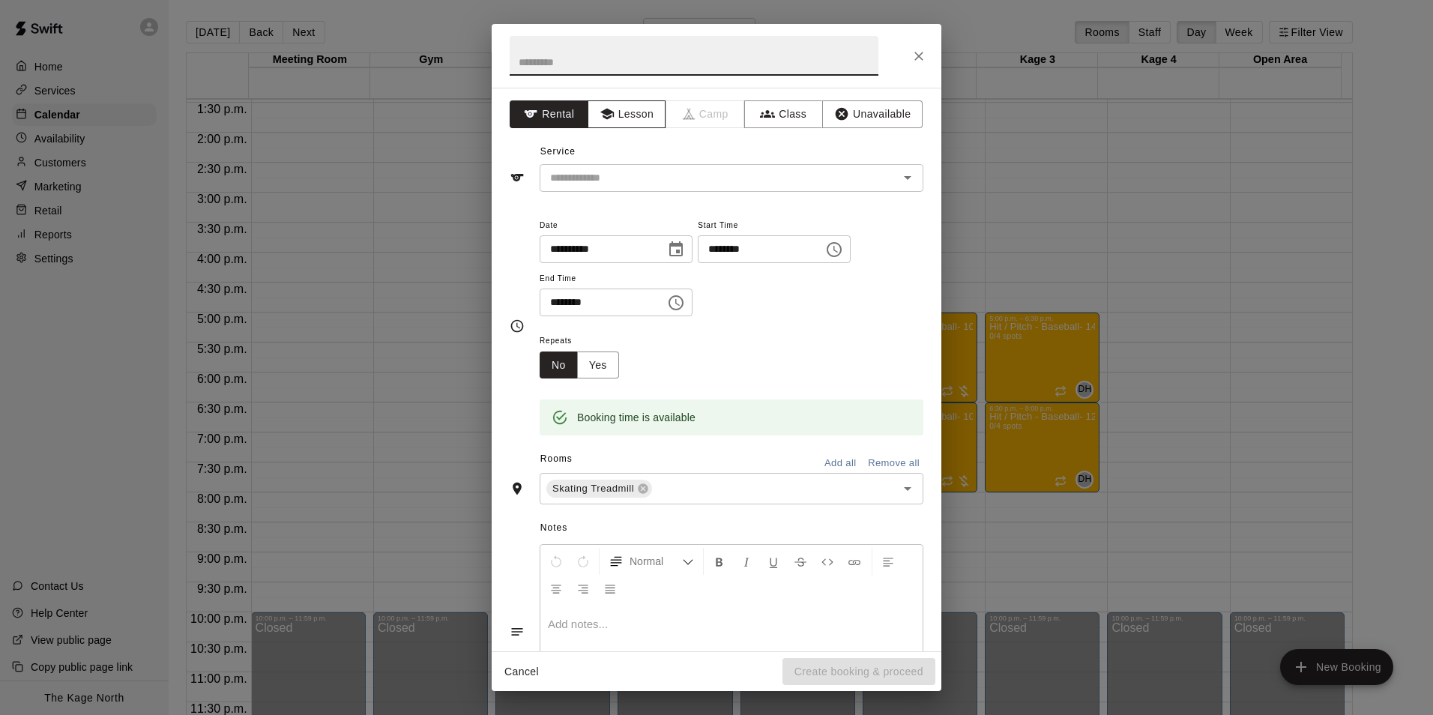
click at [625, 114] on button "Lesson" at bounding box center [627, 114] width 79 height 28
click at [901, 178] on icon "Open" at bounding box center [908, 178] width 18 height 18
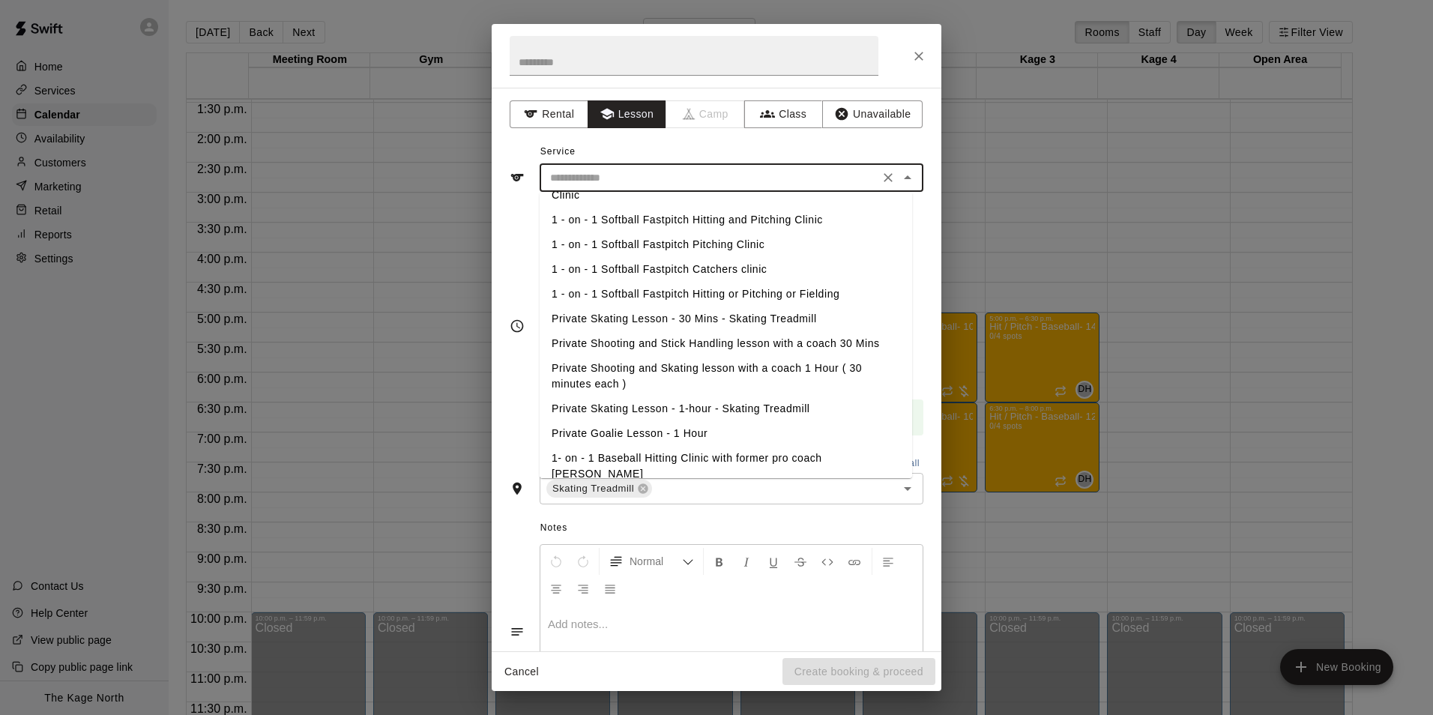
scroll to position [193, 0]
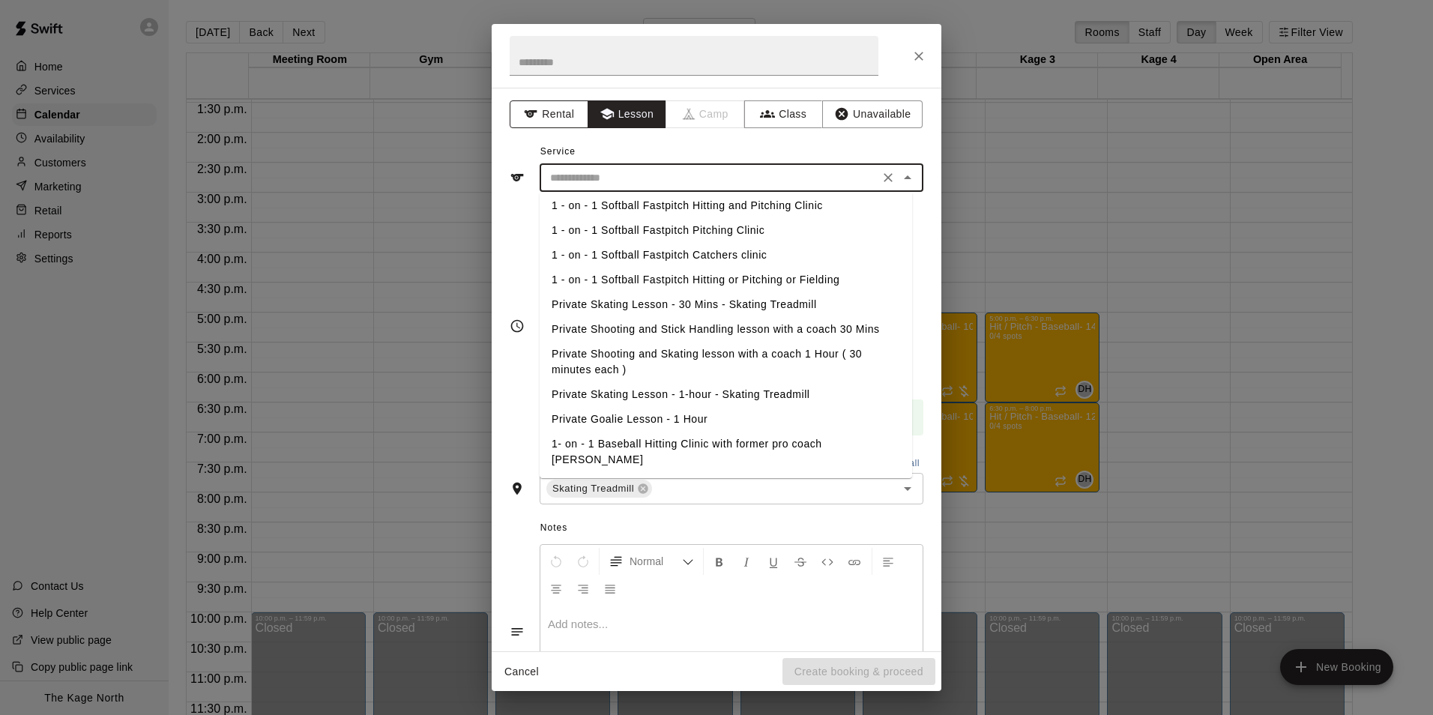
click at [546, 112] on button "Rental" at bounding box center [549, 114] width 79 height 28
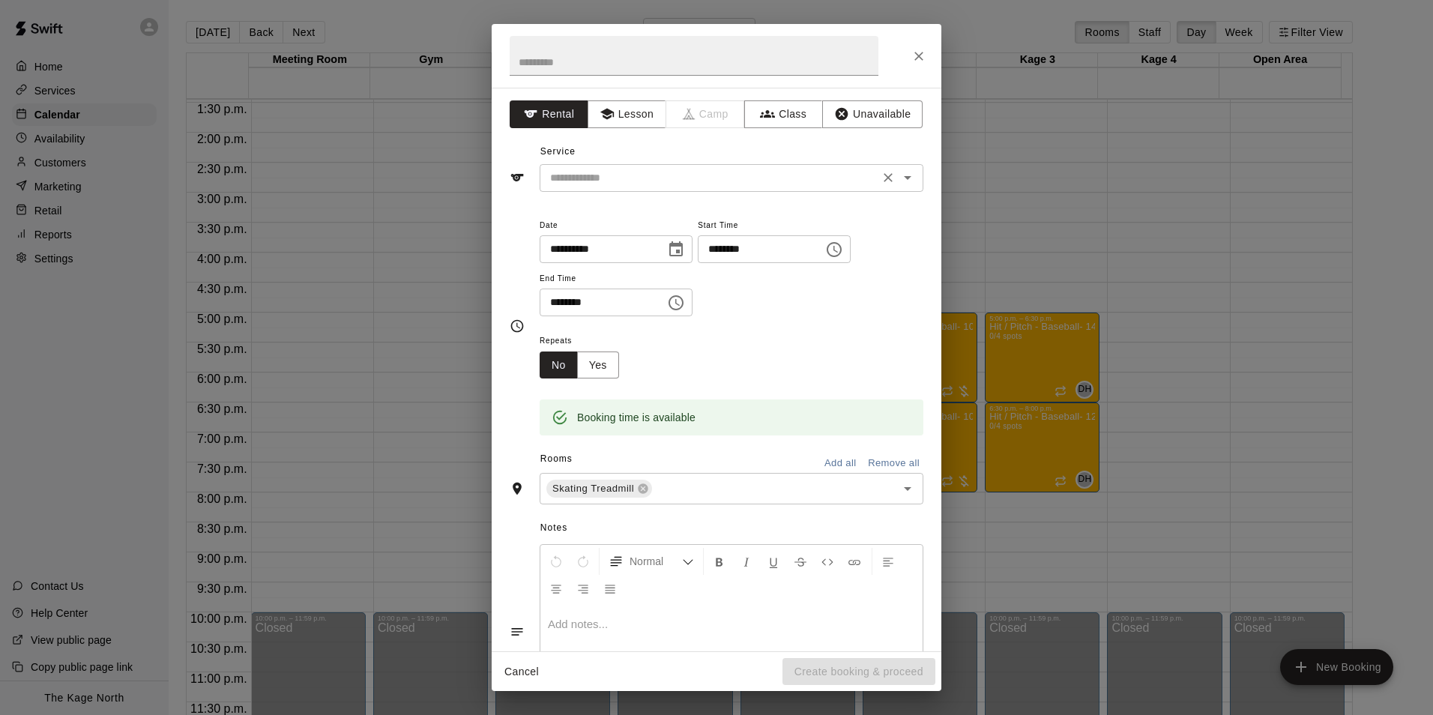
click at [731, 172] on input "text" at bounding box center [709, 178] width 330 height 19
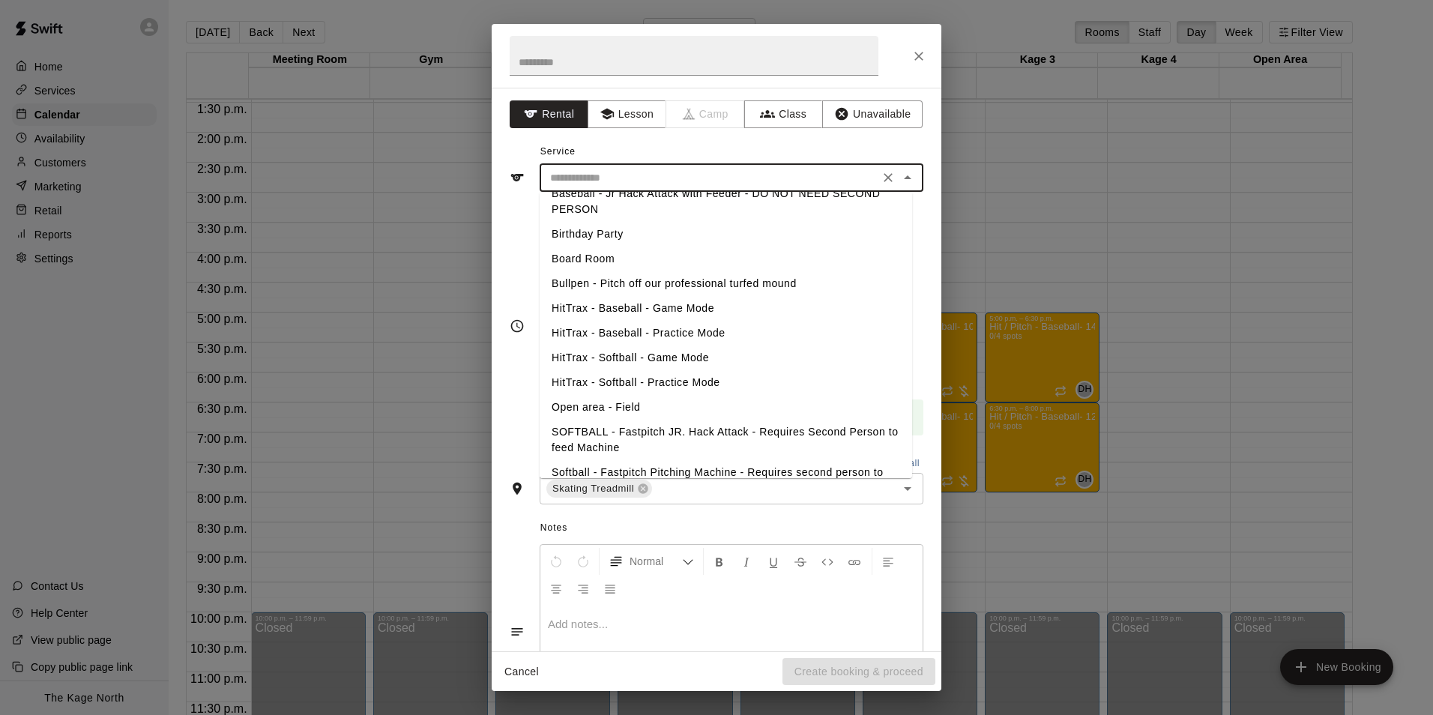
scroll to position [299, 0]
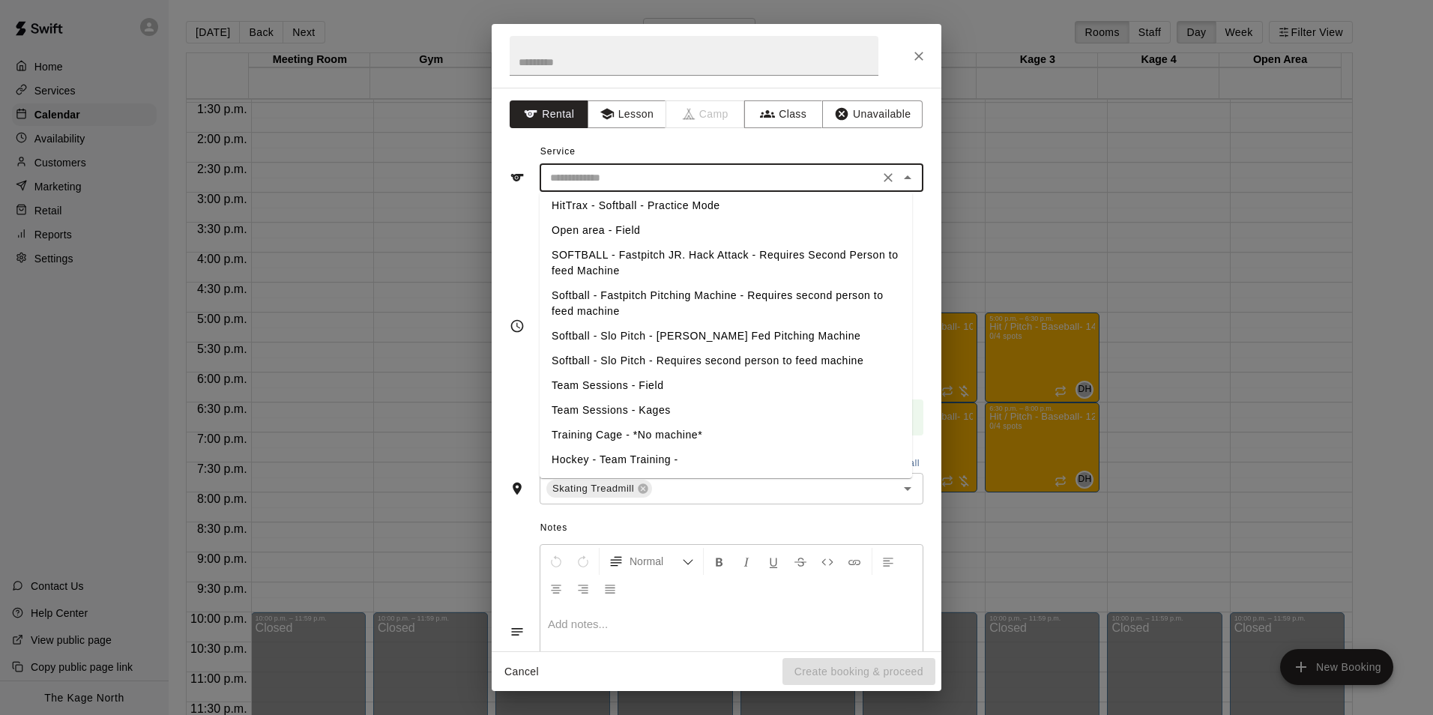
click at [662, 456] on li "Hockey - Team Training -" at bounding box center [726, 459] width 372 height 25
type input "**********"
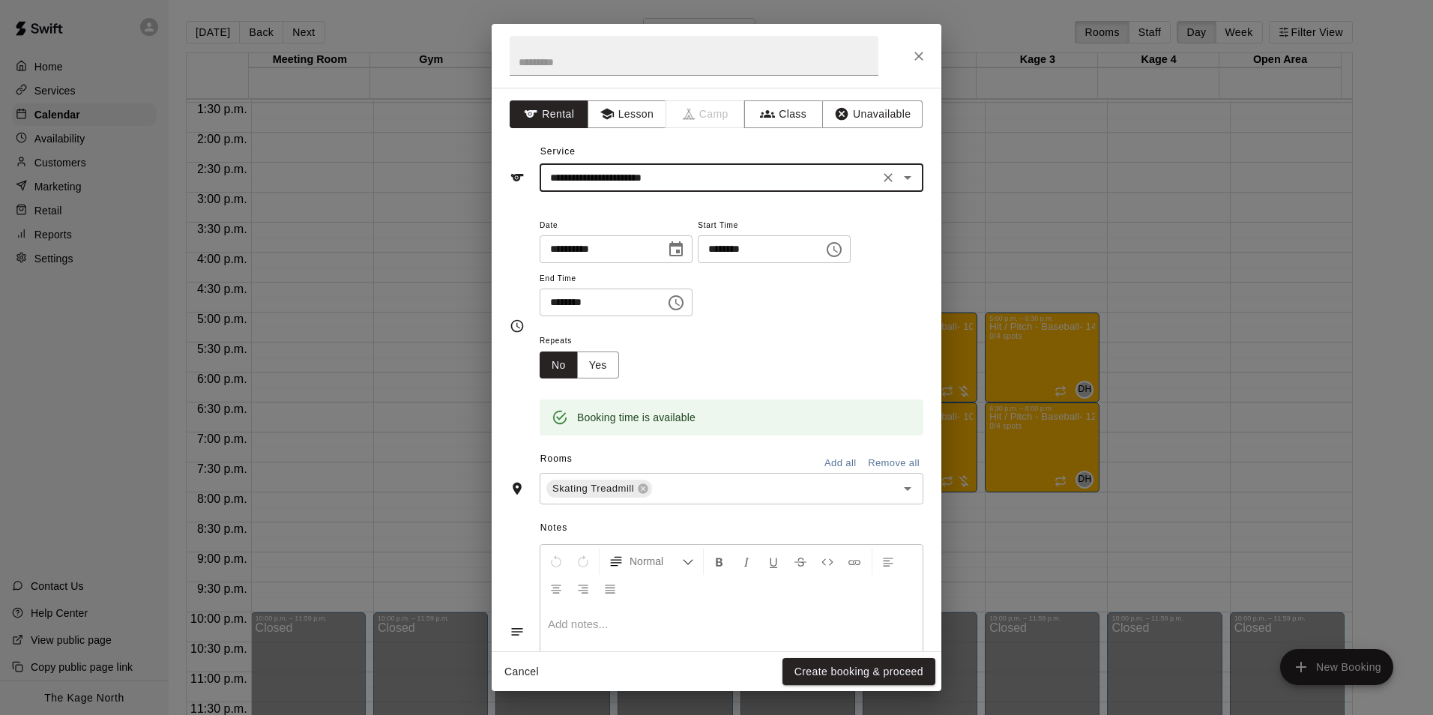
click at [873, 672] on button "Create booking & proceed" at bounding box center [858, 672] width 153 height 28
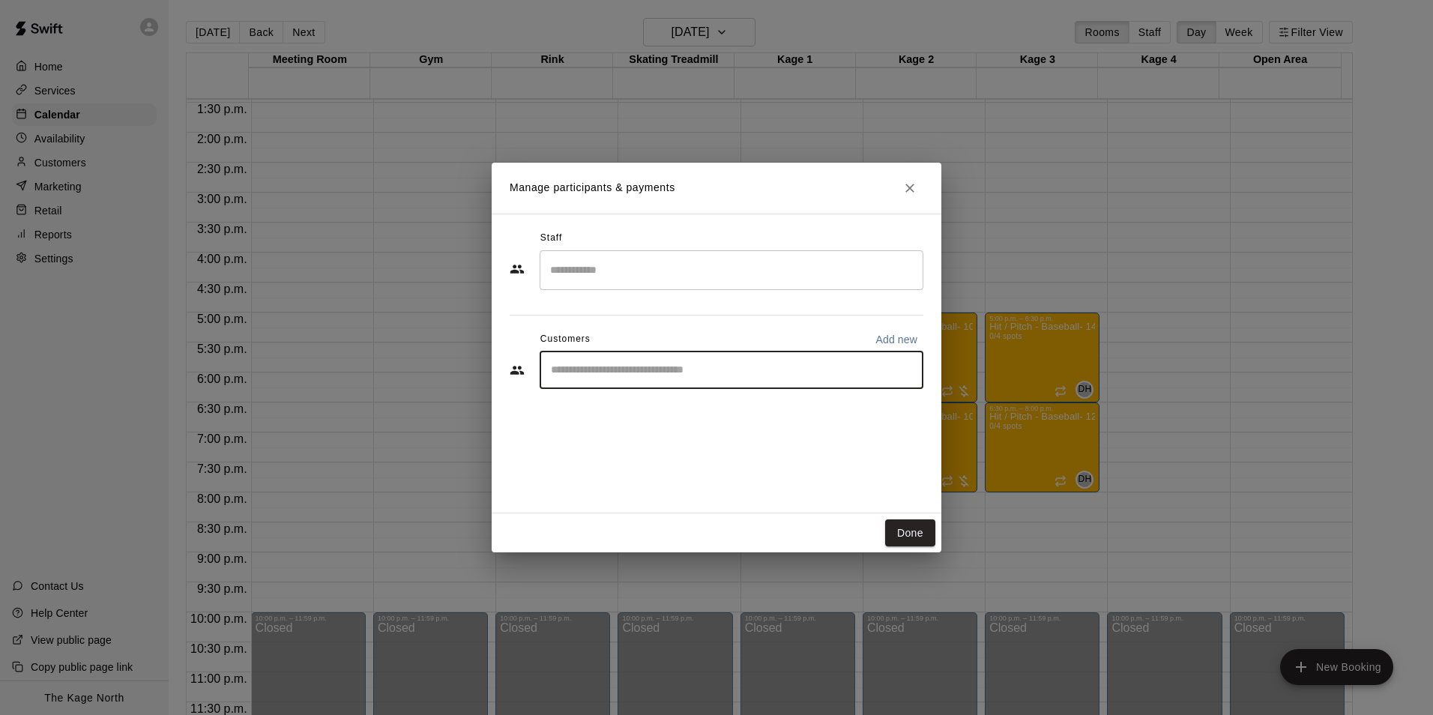
click at [611, 367] on input "Start typing to search customers..." at bounding box center [731, 370] width 370 height 15
type input "*****"
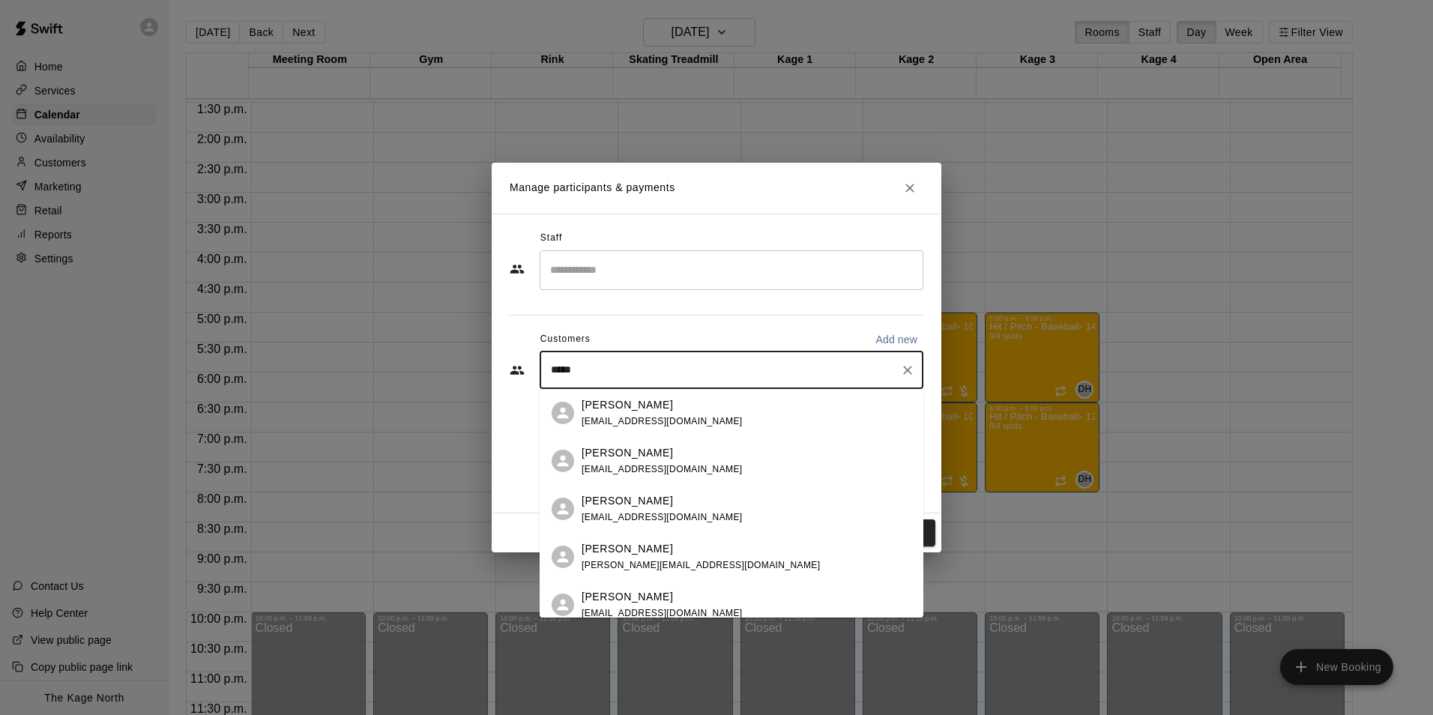
click at [683, 412] on div "Krystal White krys_care@msn.com" at bounding box center [747, 413] width 330 height 32
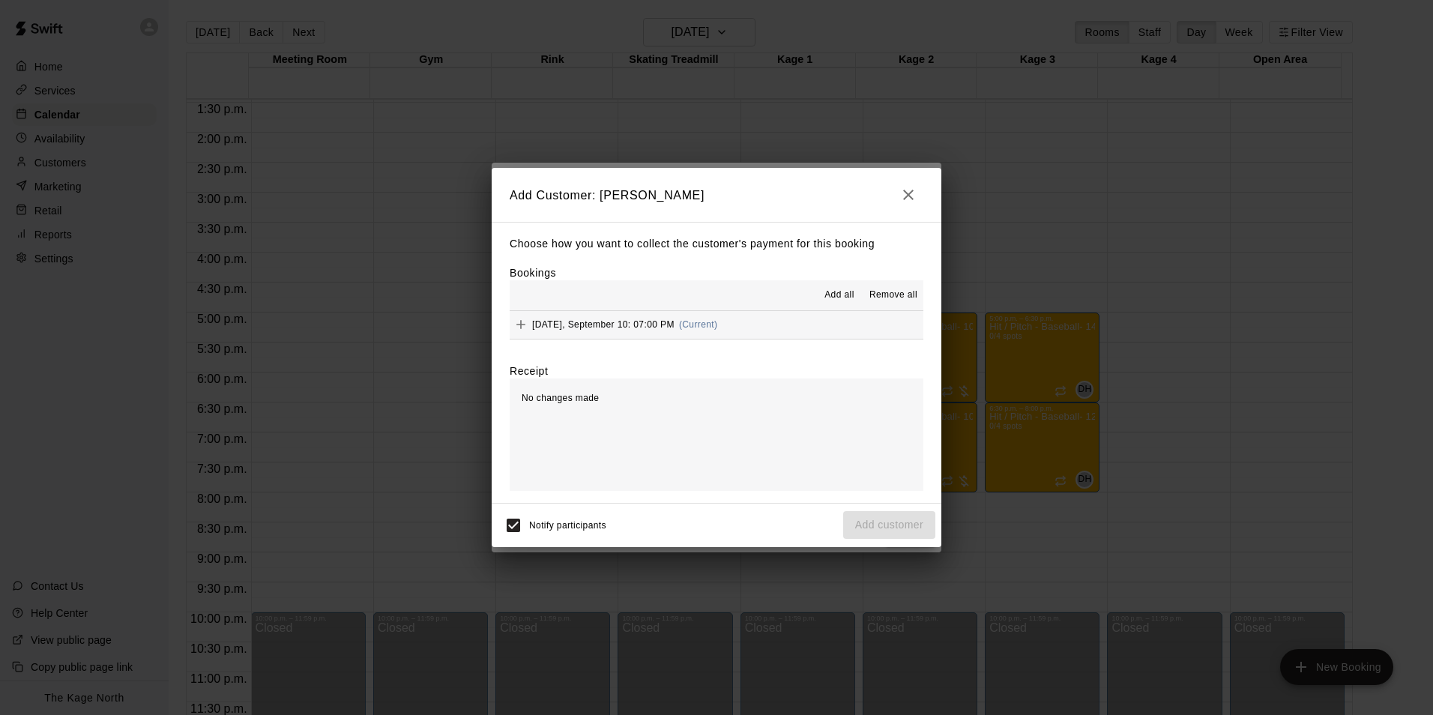
click at [840, 295] on span "Add all" at bounding box center [839, 295] width 30 height 15
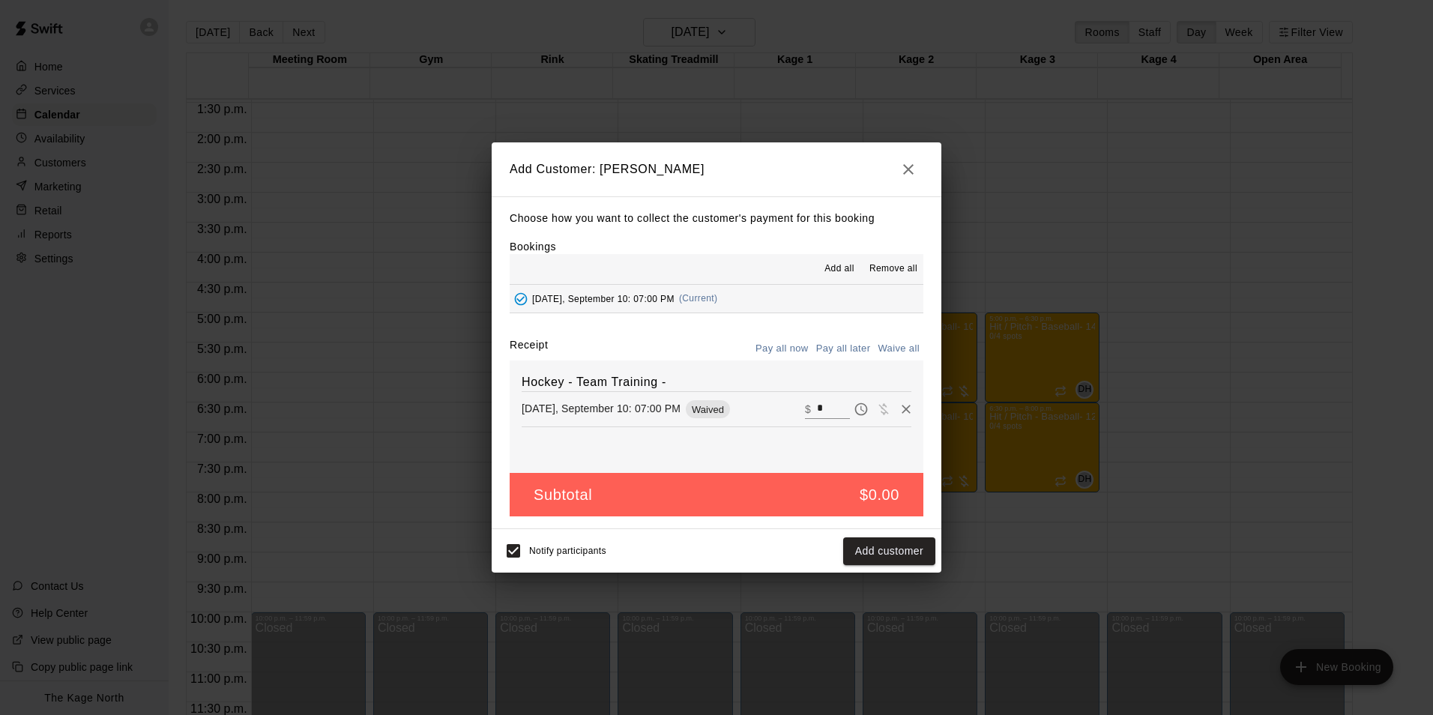
click at [845, 342] on button "Pay all later" at bounding box center [843, 348] width 62 height 23
click at [878, 554] on button "Add customer" at bounding box center [889, 551] width 92 height 28
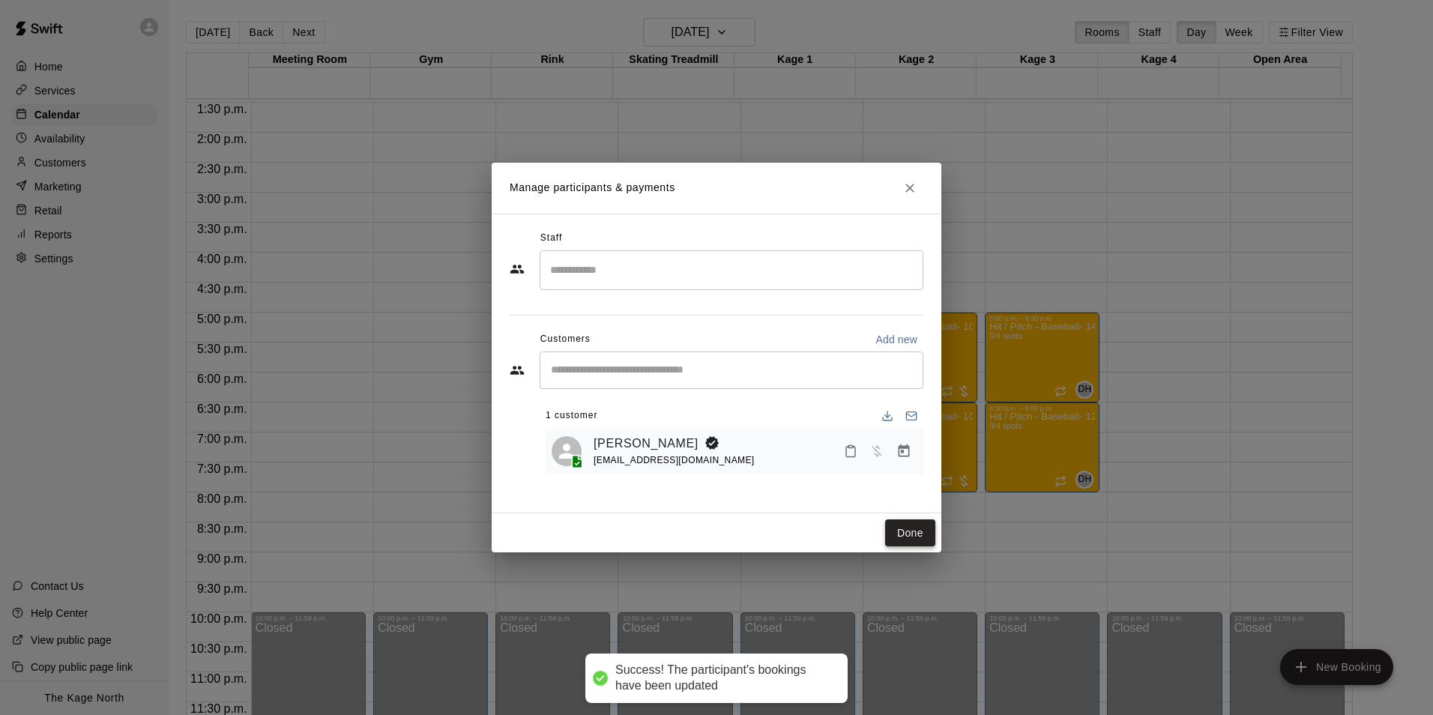
click at [910, 533] on button "Done" at bounding box center [910, 533] width 50 height 28
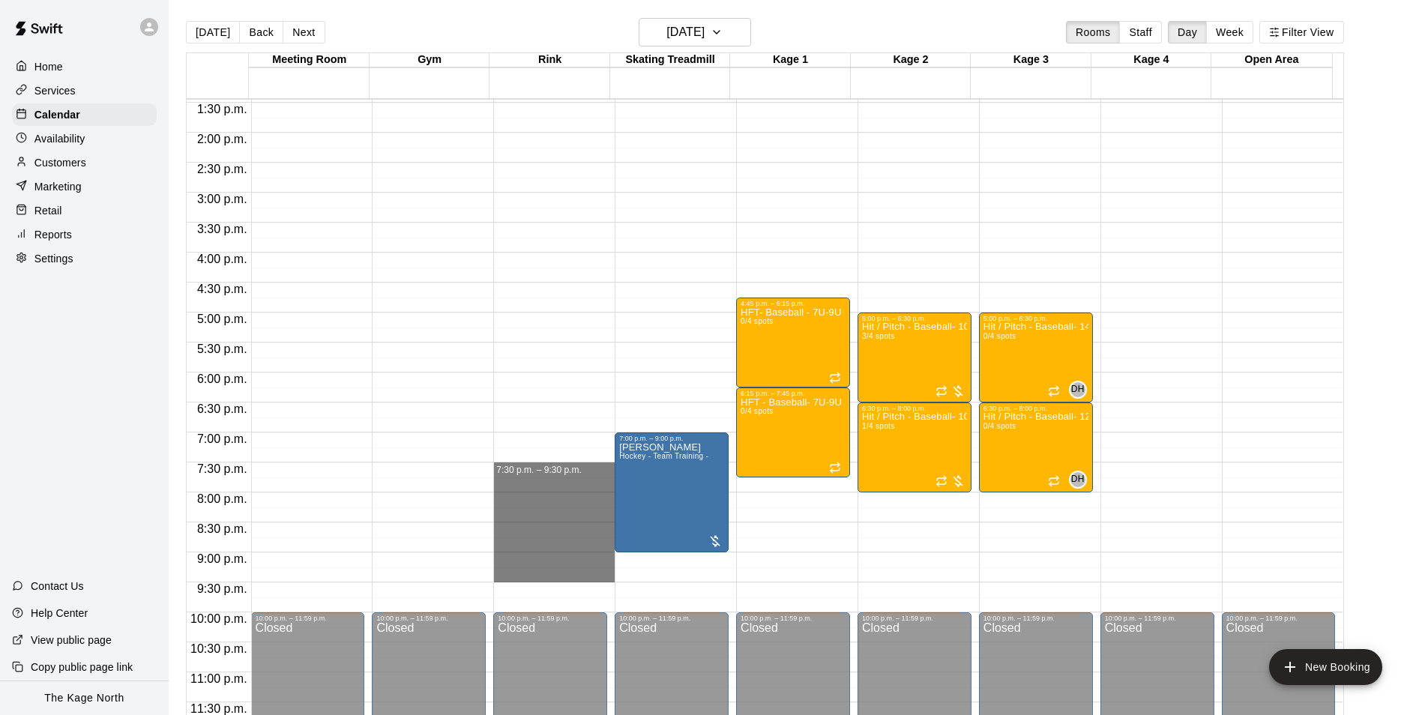
drag, startPoint x: 579, startPoint y: 469, endPoint x: 580, endPoint y: 579, distance: 109.4
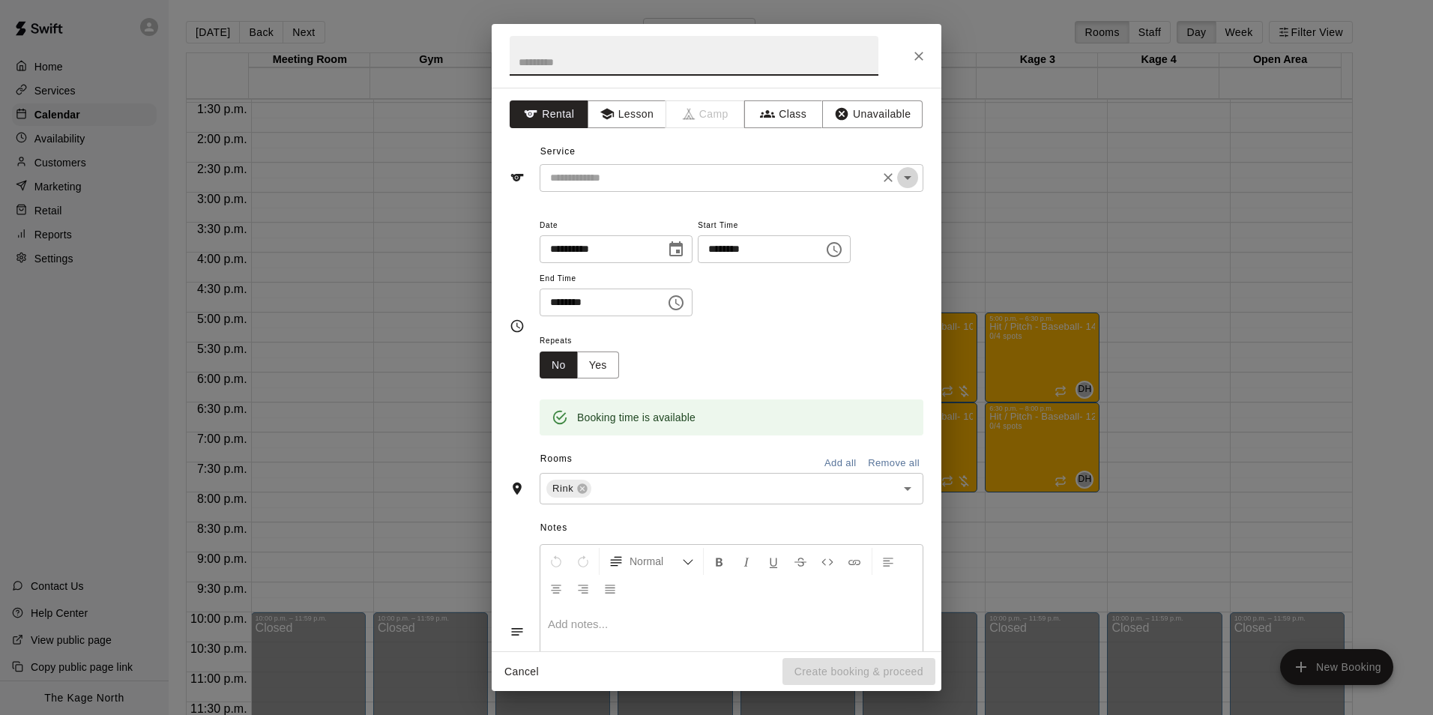
click at [899, 178] on icon "Open" at bounding box center [908, 178] width 18 height 18
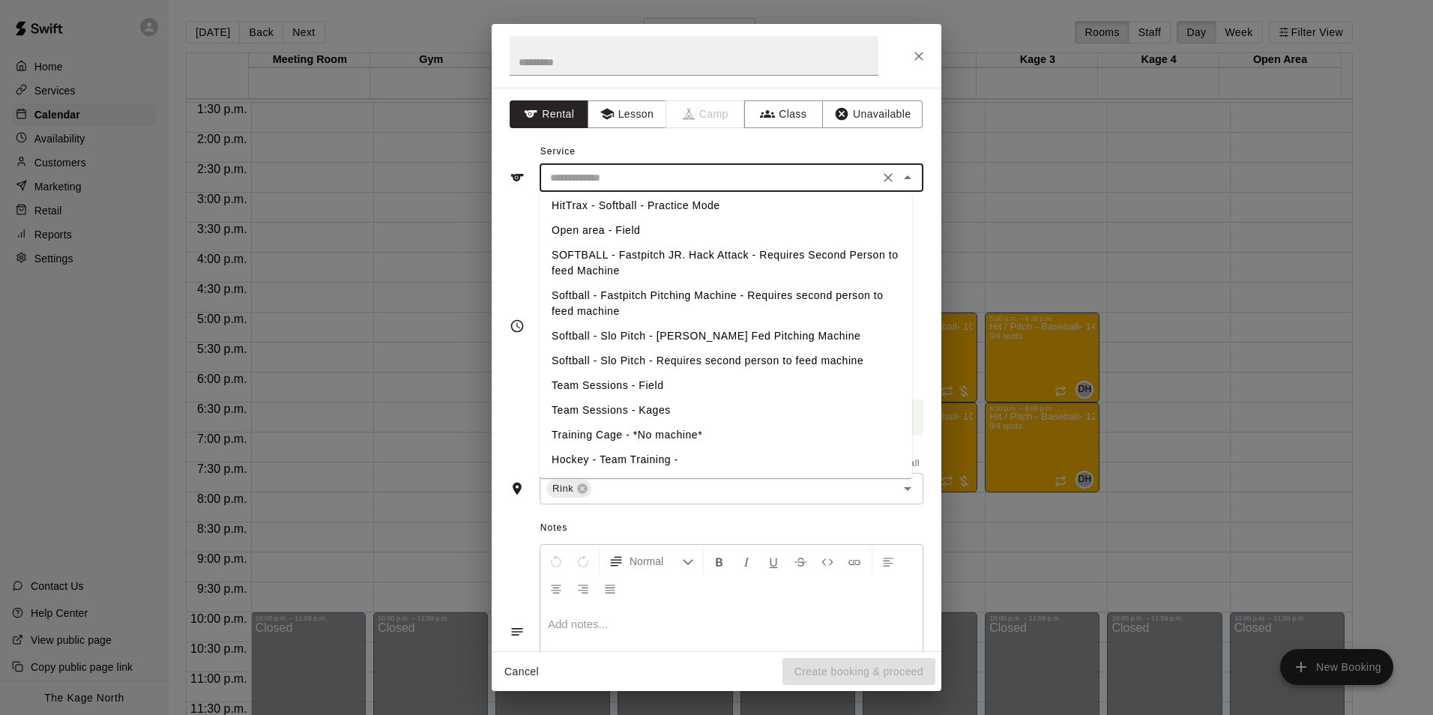
click at [636, 455] on li "Hockey - Team Training -" at bounding box center [726, 459] width 372 height 25
type input "**********"
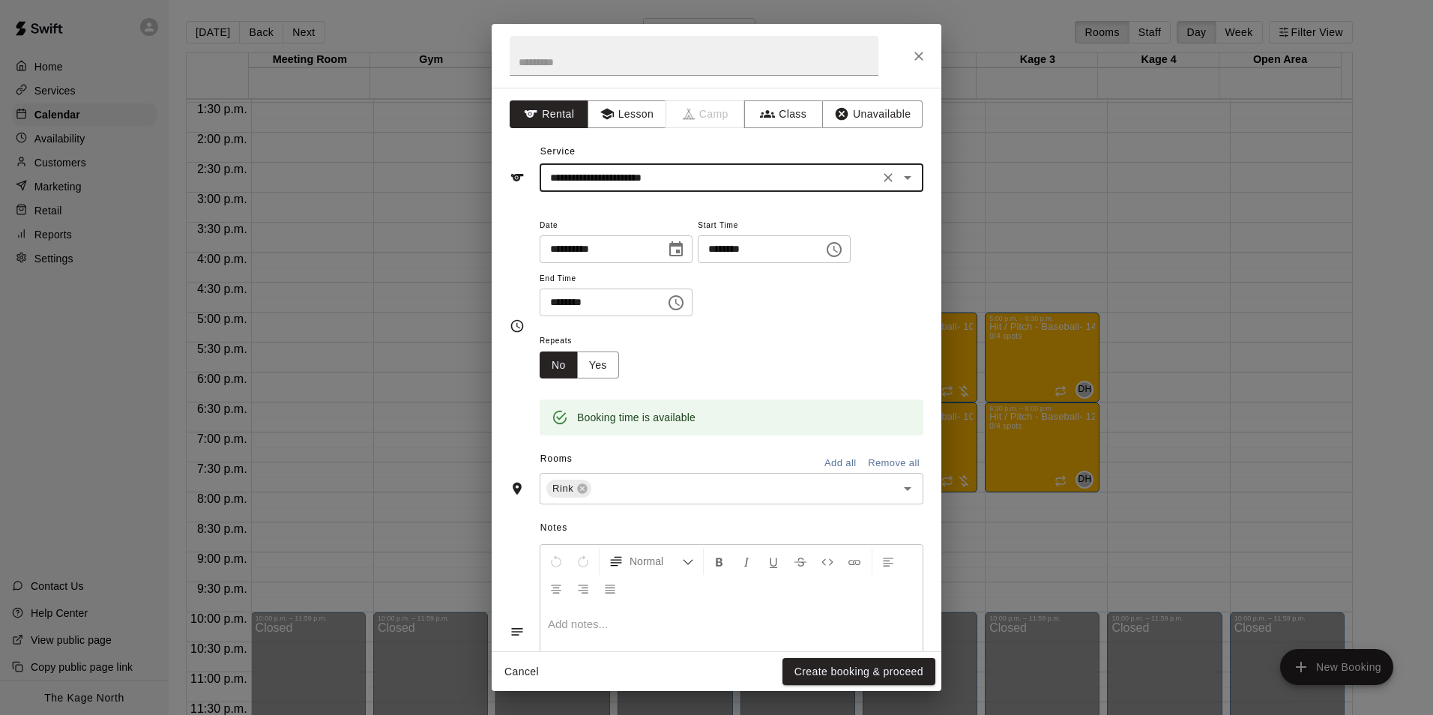
click at [867, 678] on button "Create booking & proceed" at bounding box center [858, 672] width 153 height 28
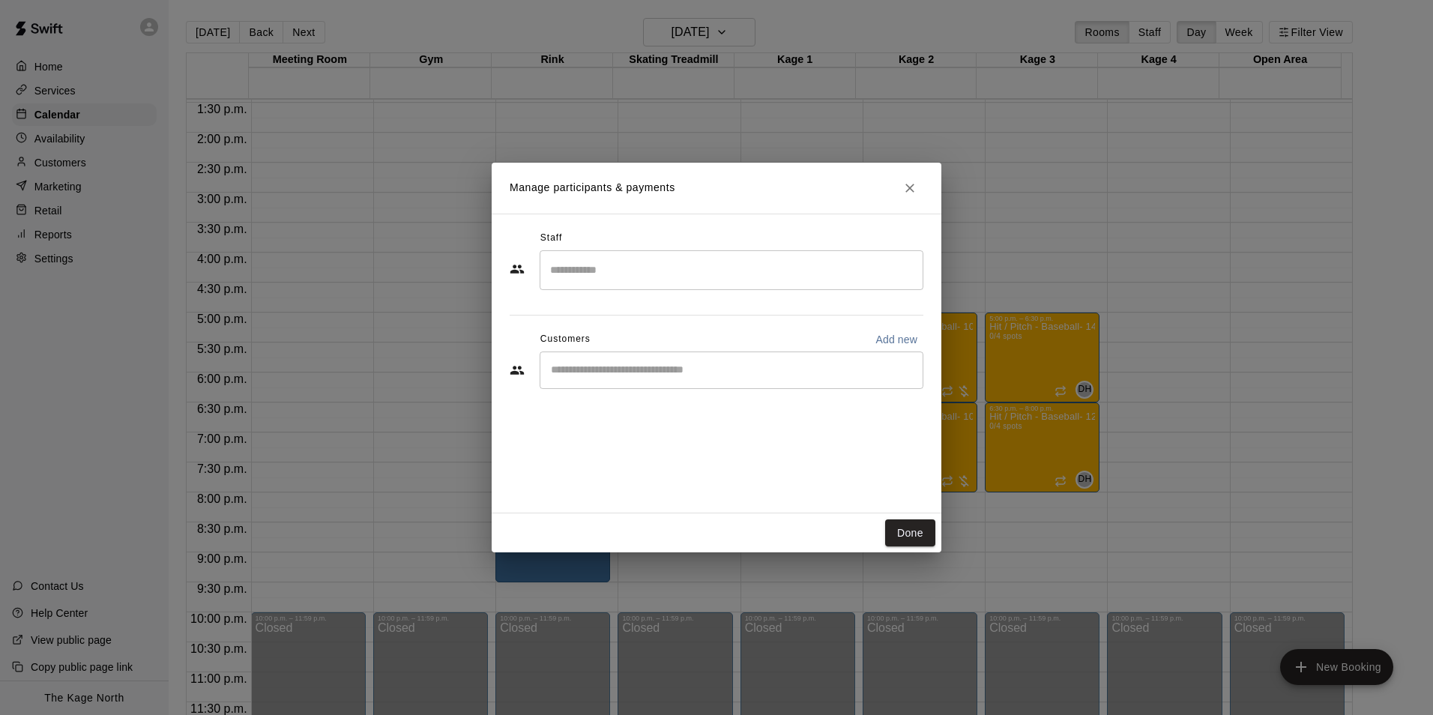
drag, startPoint x: 639, startPoint y: 372, endPoint x: 625, endPoint y: 368, distance: 14.7
click at [631, 371] on input "Start typing to search customers..." at bounding box center [731, 370] width 370 height 15
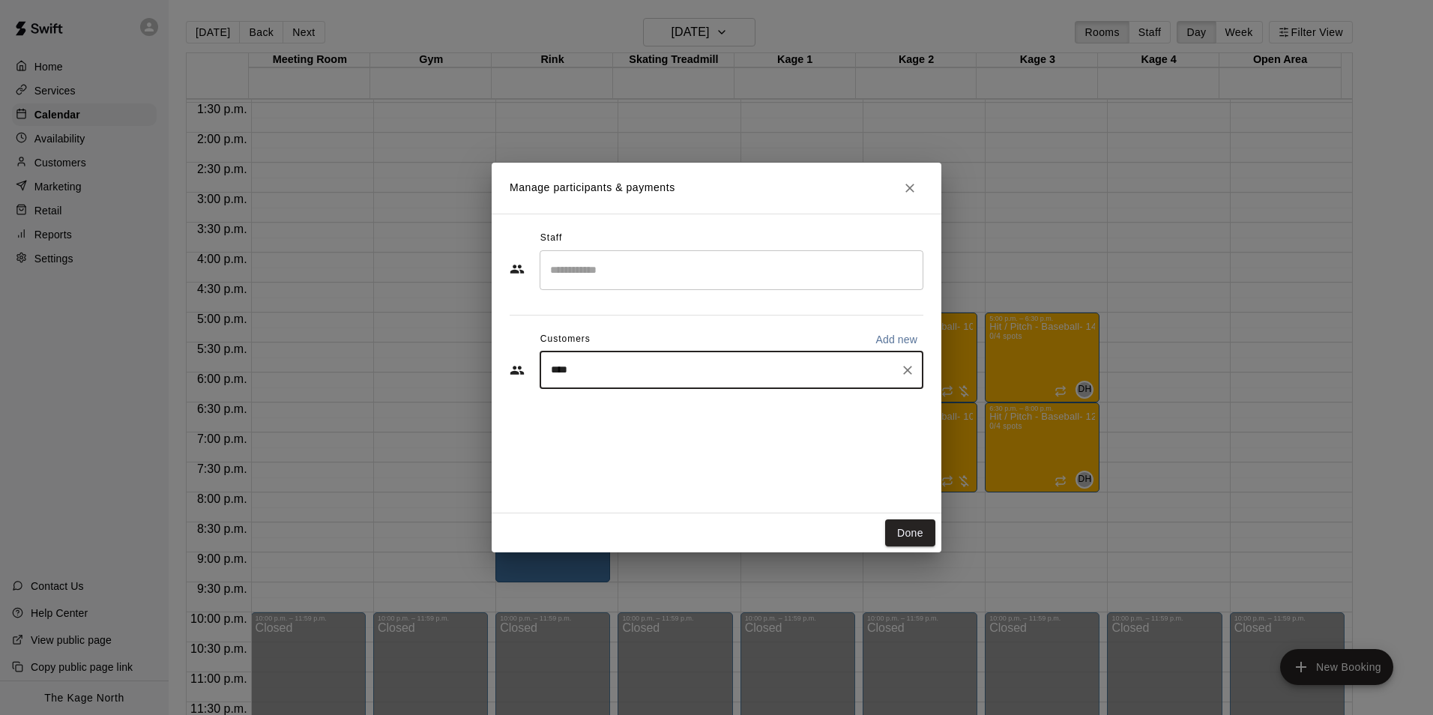
type input "*****"
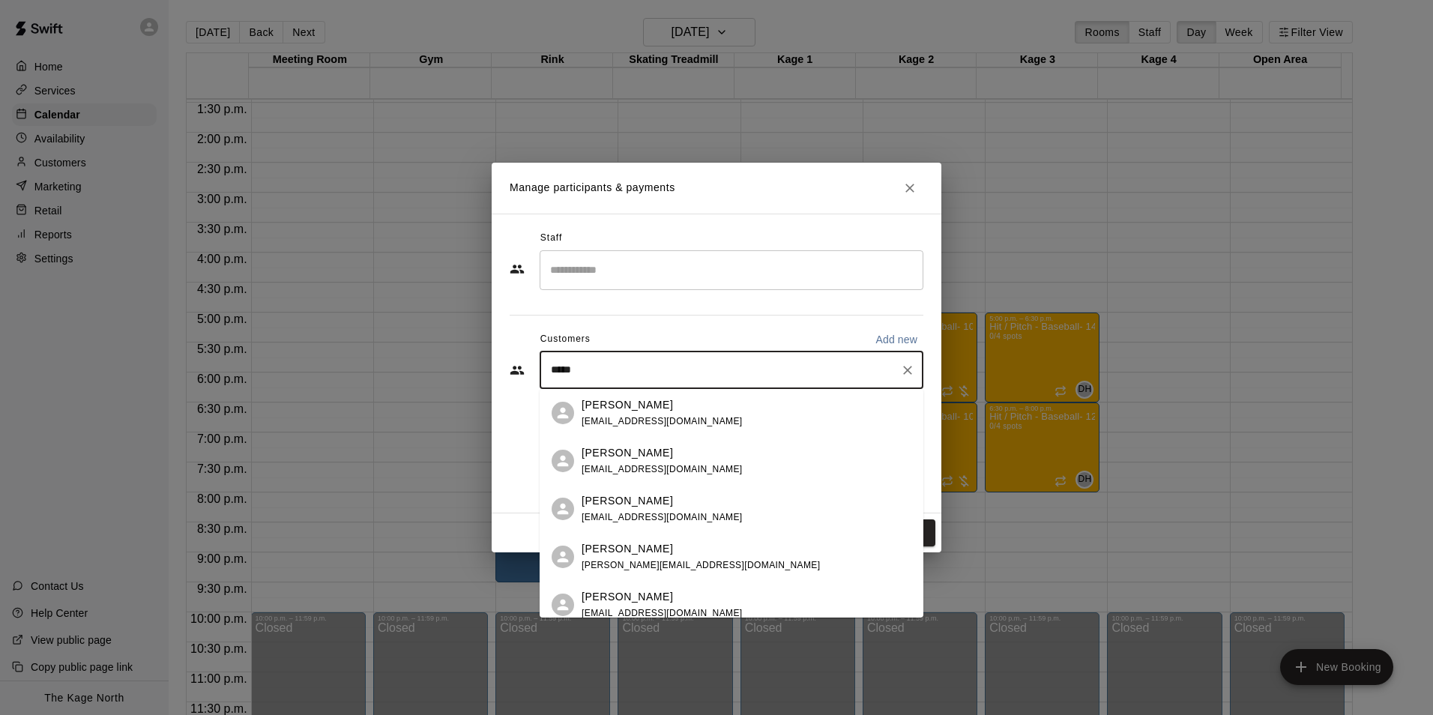
click at [671, 415] on div "Krystal White krys_care@msn.com" at bounding box center [747, 413] width 330 height 32
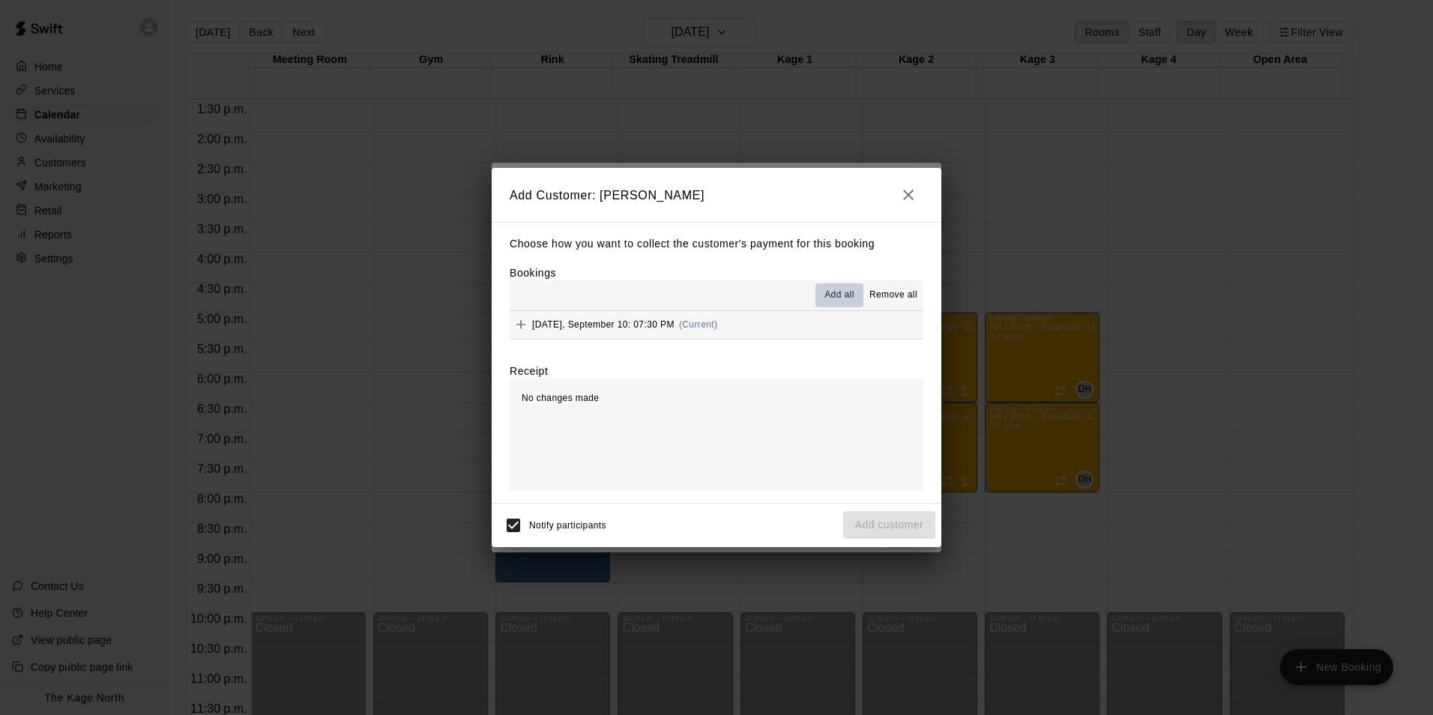
drag, startPoint x: 839, startPoint y: 295, endPoint x: 848, endPoint y: 310, distance: 17.5
click at [839, 295] on span "Add all" at bounding box center [839, 295] width 30 height 15
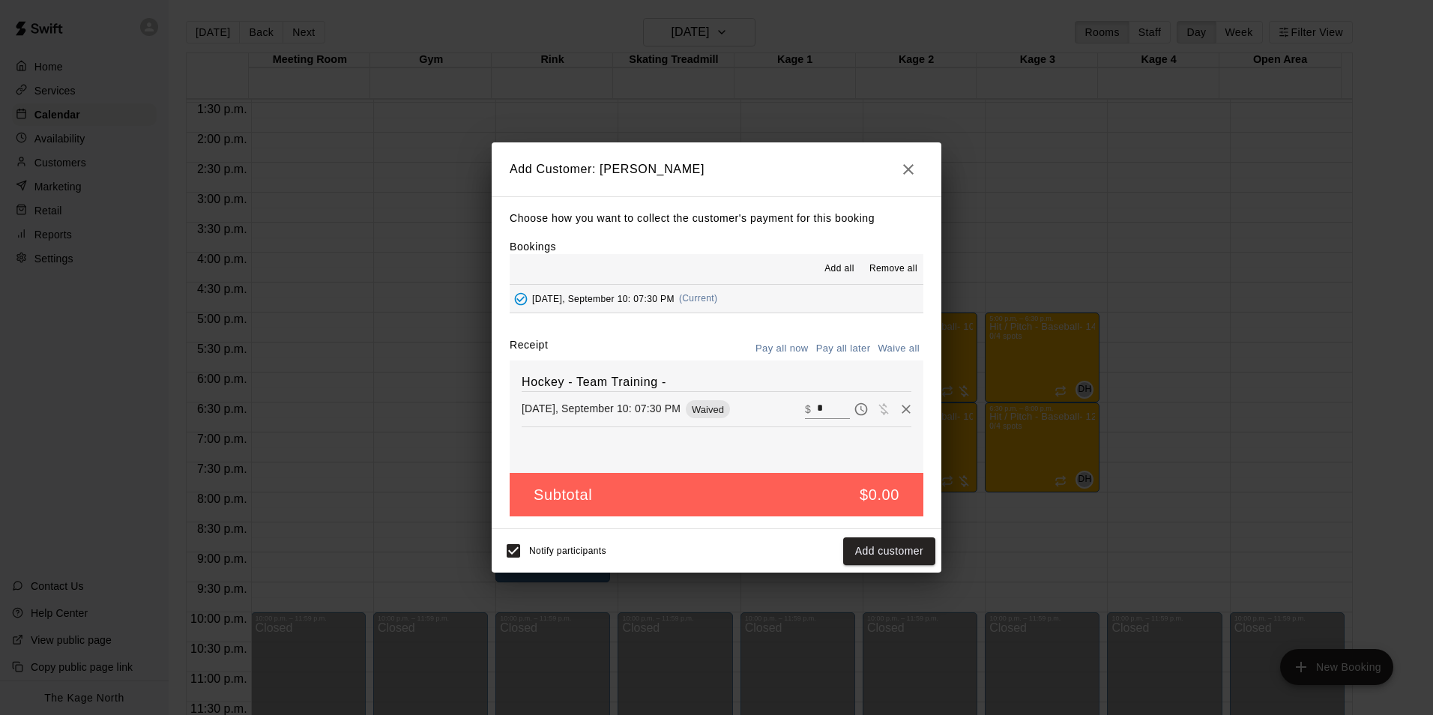
click at [847, 345] on button "Pay all later" at bounding box center [843, 348] width 62 height 23
click at [871, 549] on button "Add customer" at bounding box center [889, 551] width 92 height 28
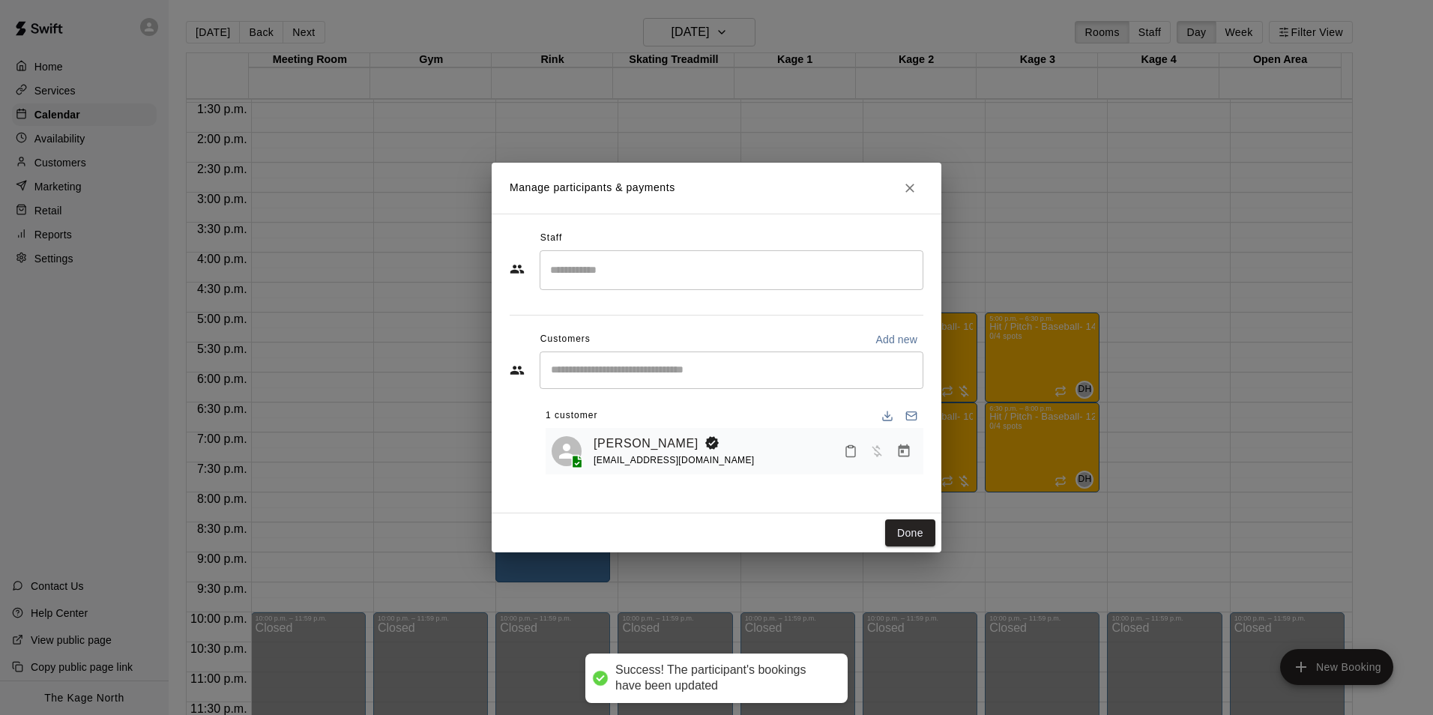
click at [913, 537] on button "Done" at bounding box center [910, 533] width 50 height 28
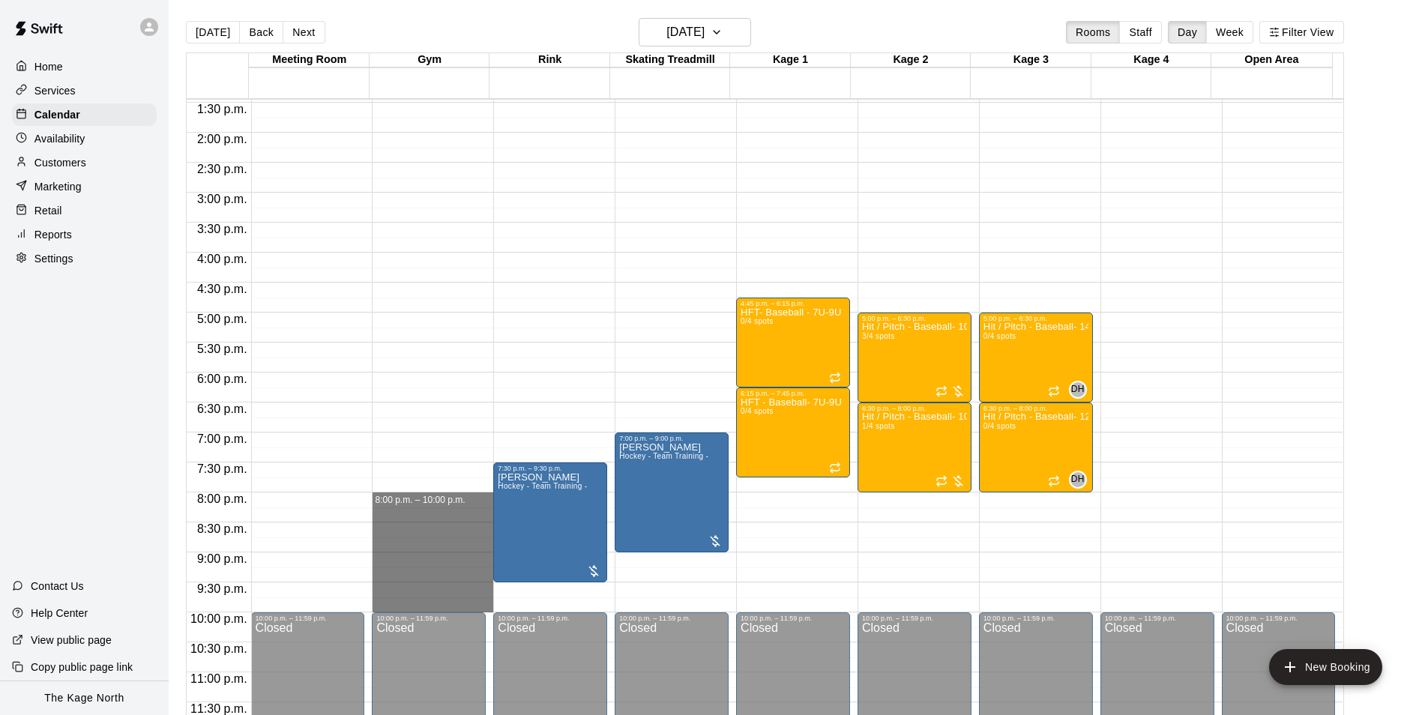
drag, startPoint x: 440, startPoint y: 498, endPoint x: 437, endPoint y: 600, distance: 102.0
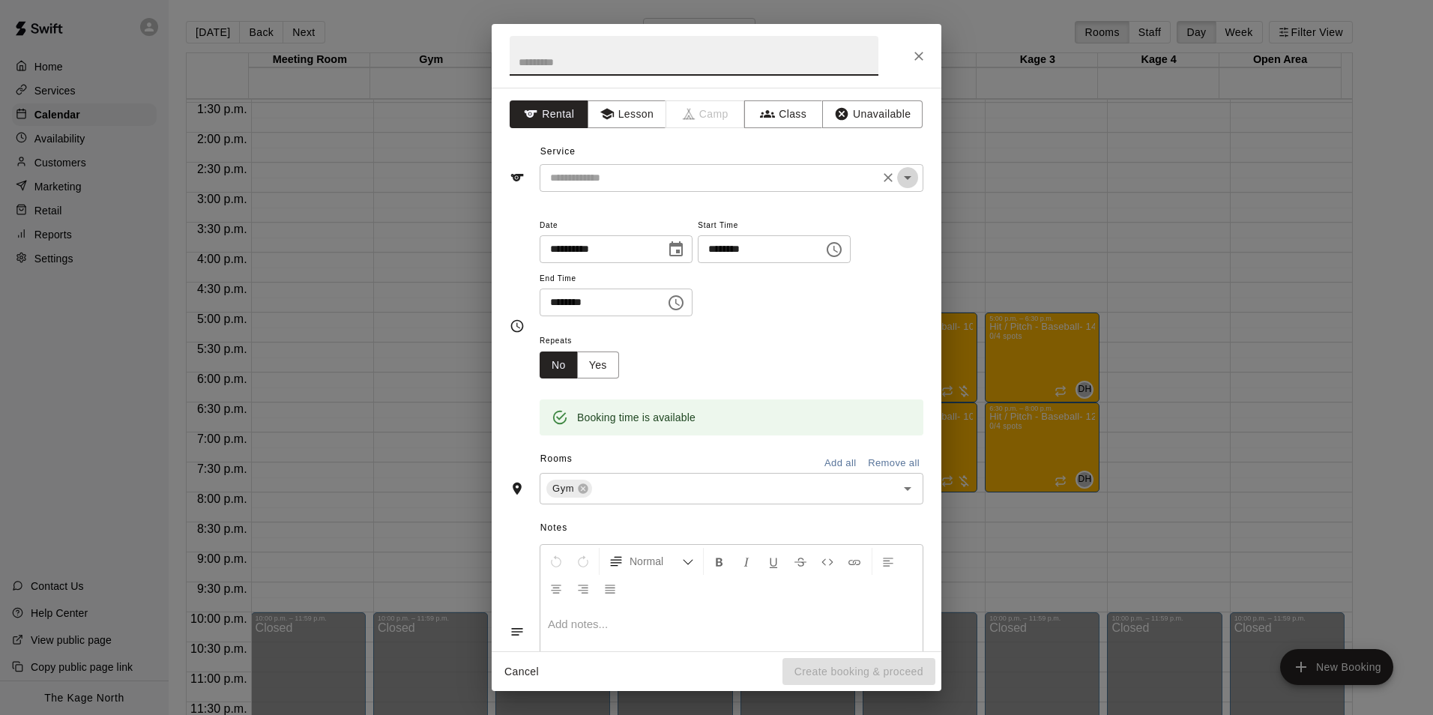
click at [904, 177] on icon "Open" at bounding box center [907, 178] width 7 height 4
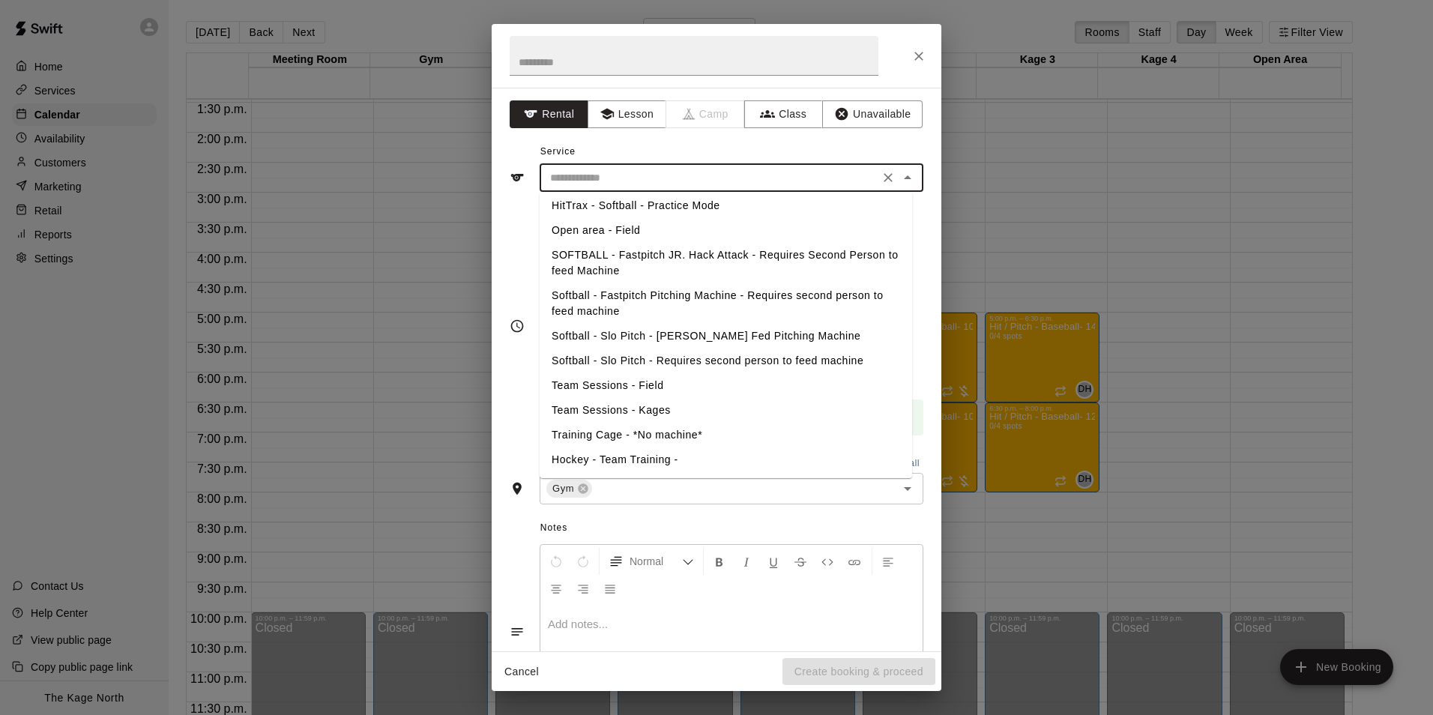
click at [643, 465] on li "Hockey - Team Training -" at bounding box center [726, 459] width 372 height 25
type input "**********"
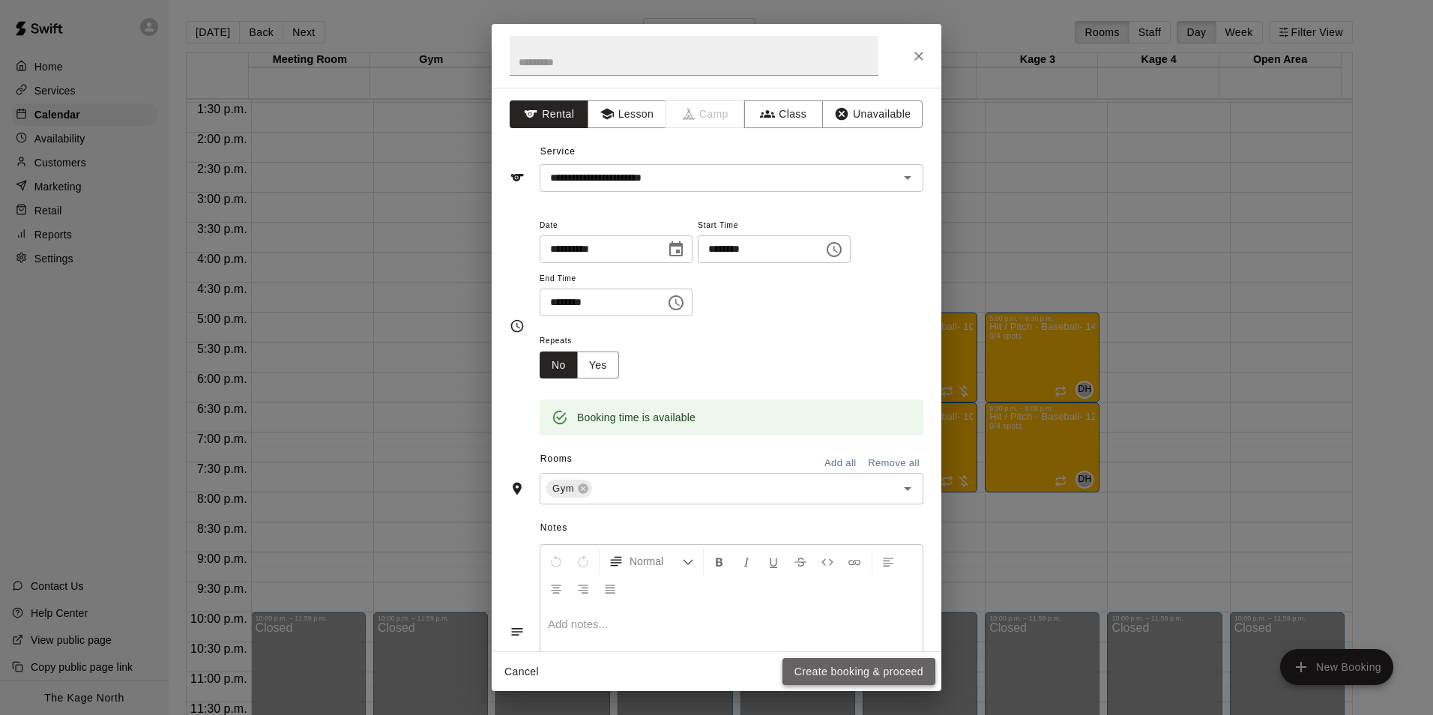
click at [843, 678] on button "Create booking & proceed" at bounding box center [858, 672] width 153 height 28
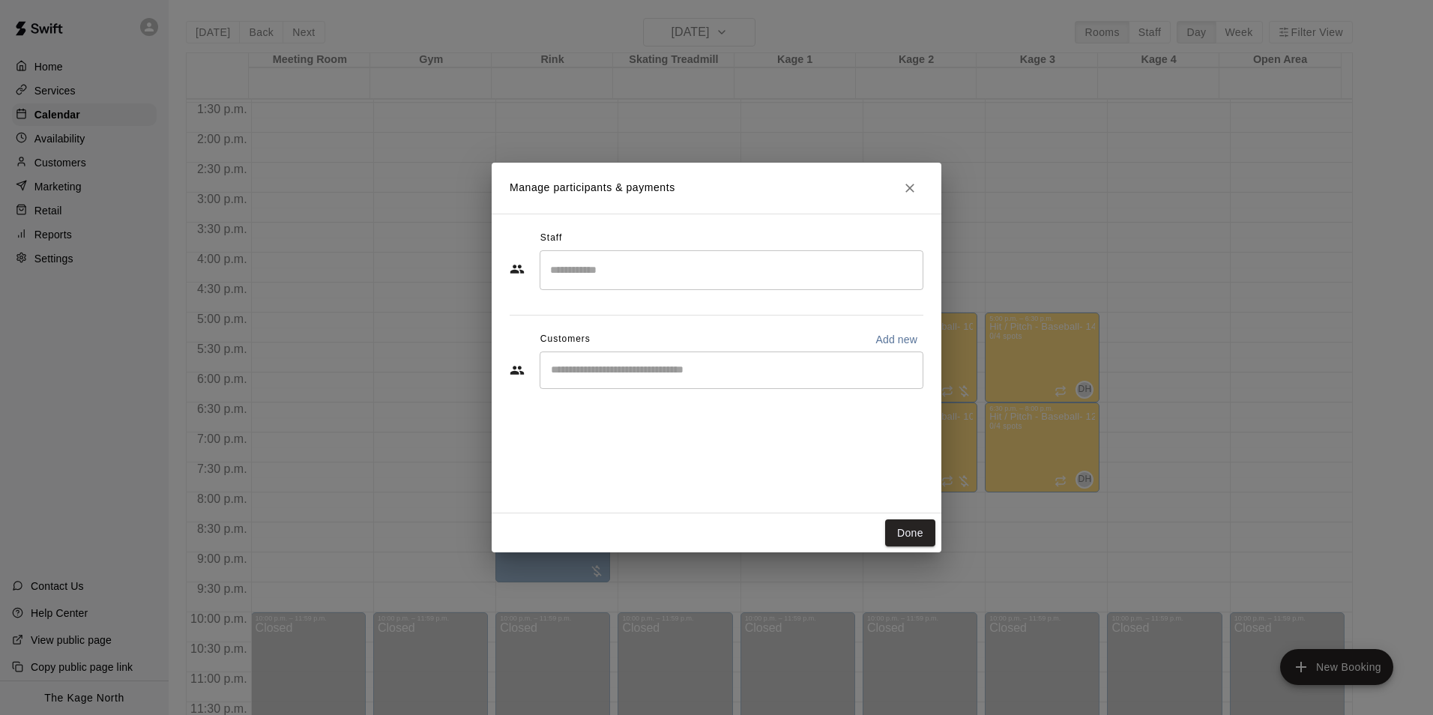
click at [608, 372] on input "Start typing to search customers..." at bounding box center [731, 370] width 370 height 15
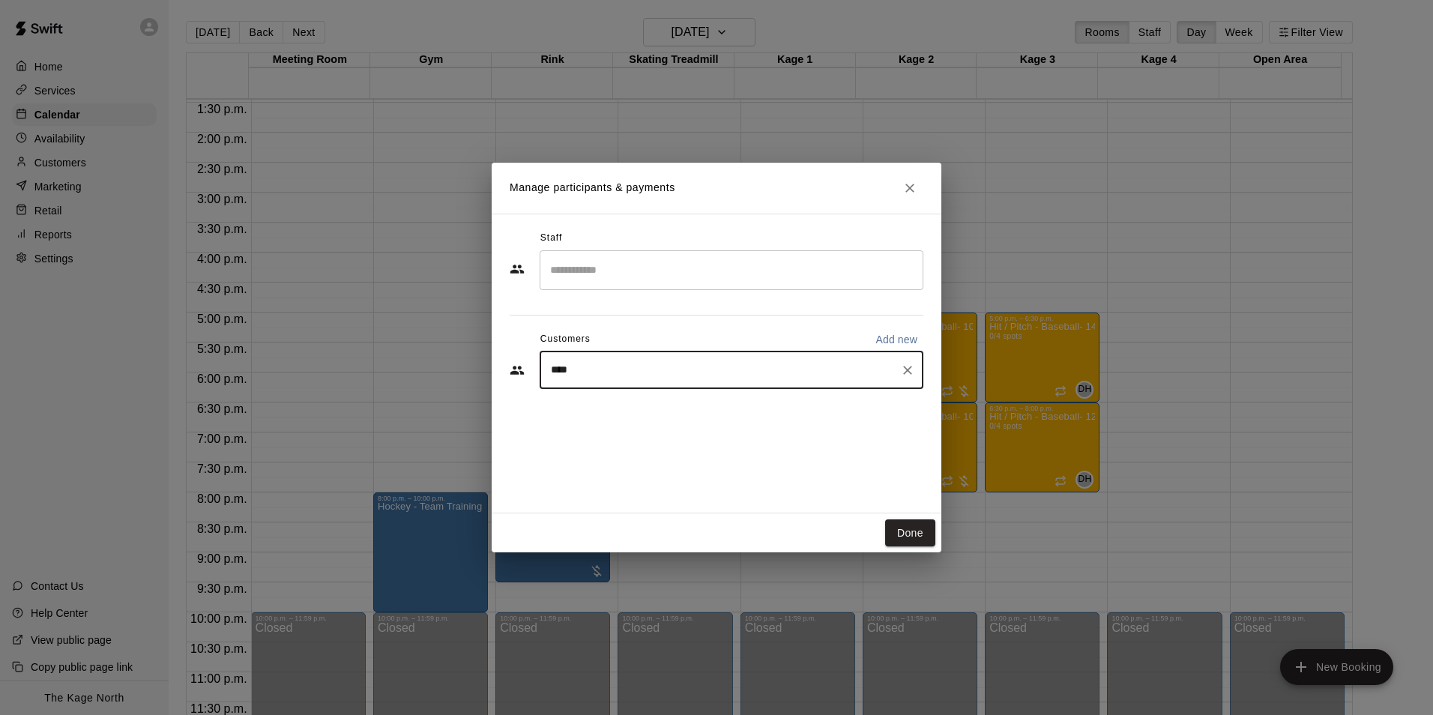
type input "*****"
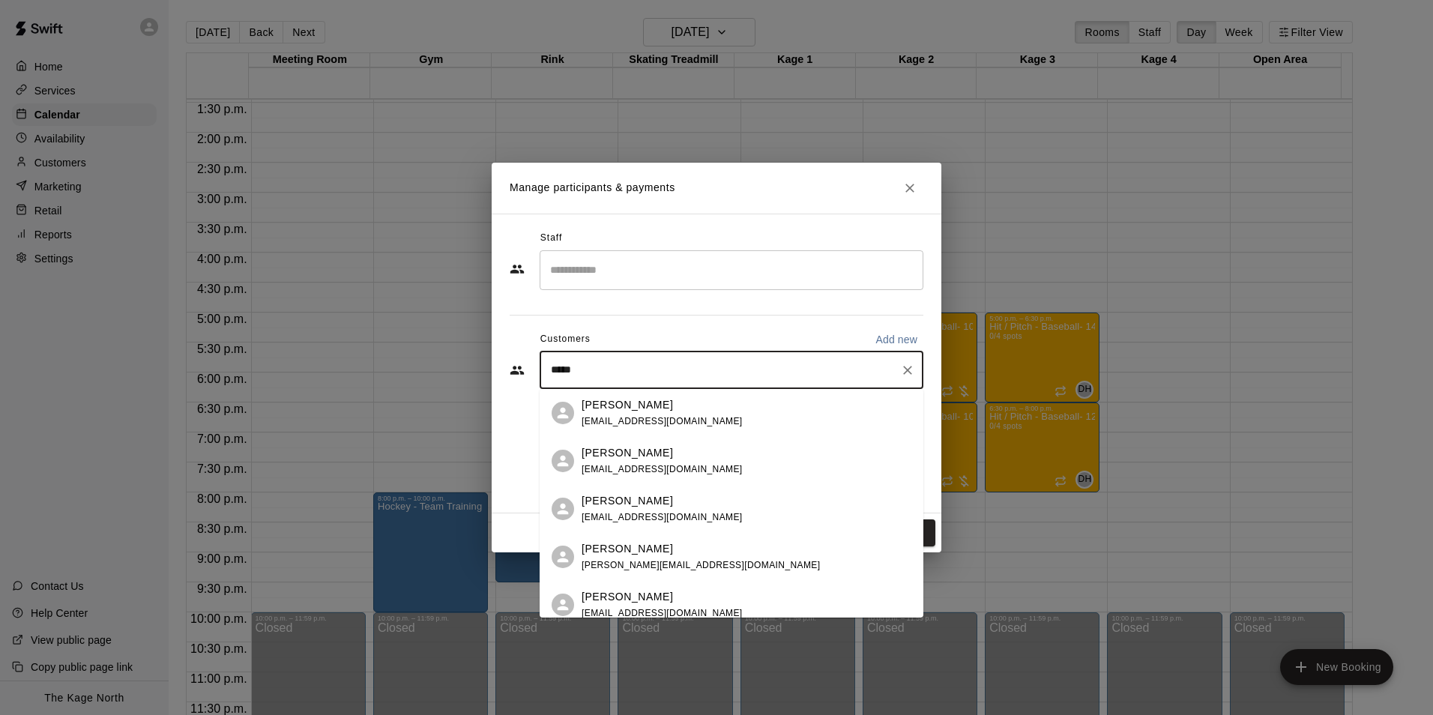
click at [643, 421] on span "krys_care@msn.com" at bounding box center [662, 421] width 161 height 10
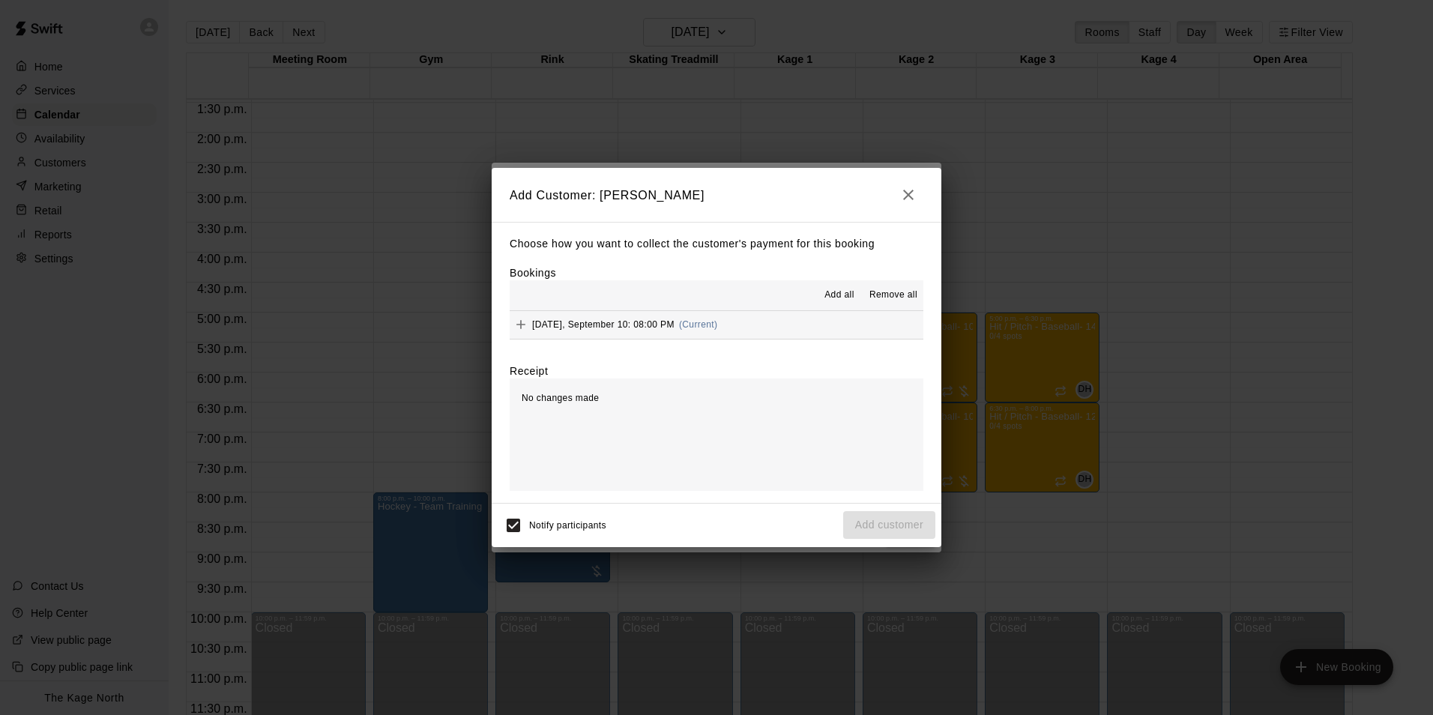
click at [832, 289] on span "Add all" at bounding box center [839, 295] width 30 height 15
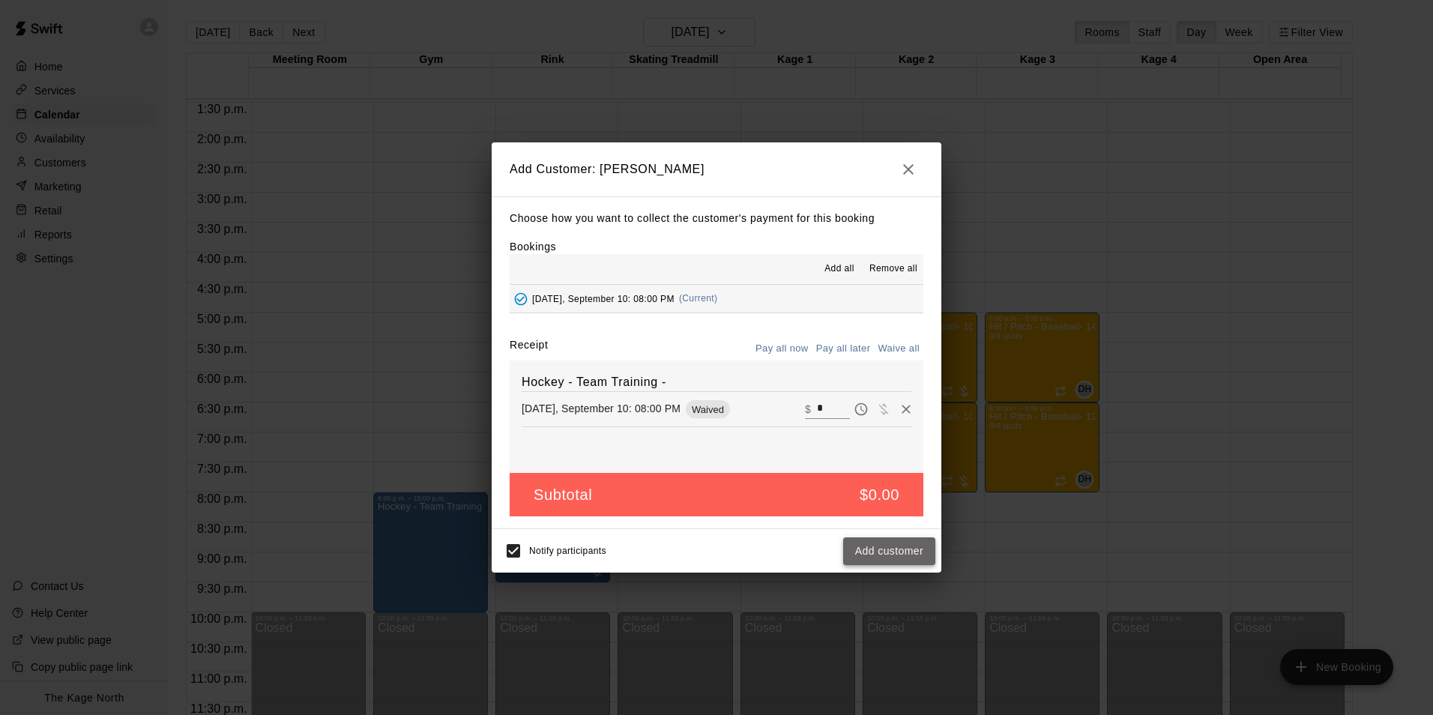
click at [890, 560] on button "Add customer" at bounding box center [889, 551] width 92 height 28
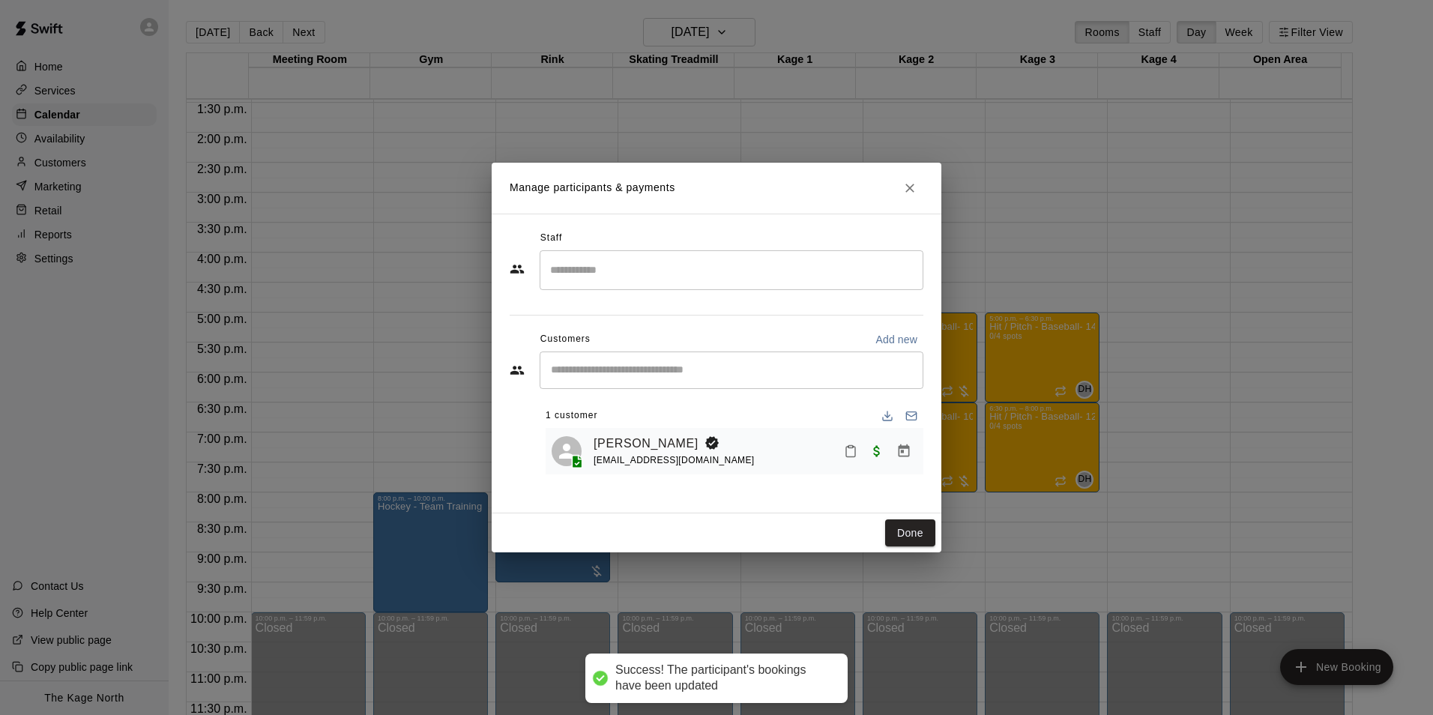
drag, startPoint x: 910, startPoint y: 535, endPoint x: 953, endPoint y: 532, distance: 43.6
click at [909, 535] on button "Done" at bounding box center [910, 533] width 50 height 28
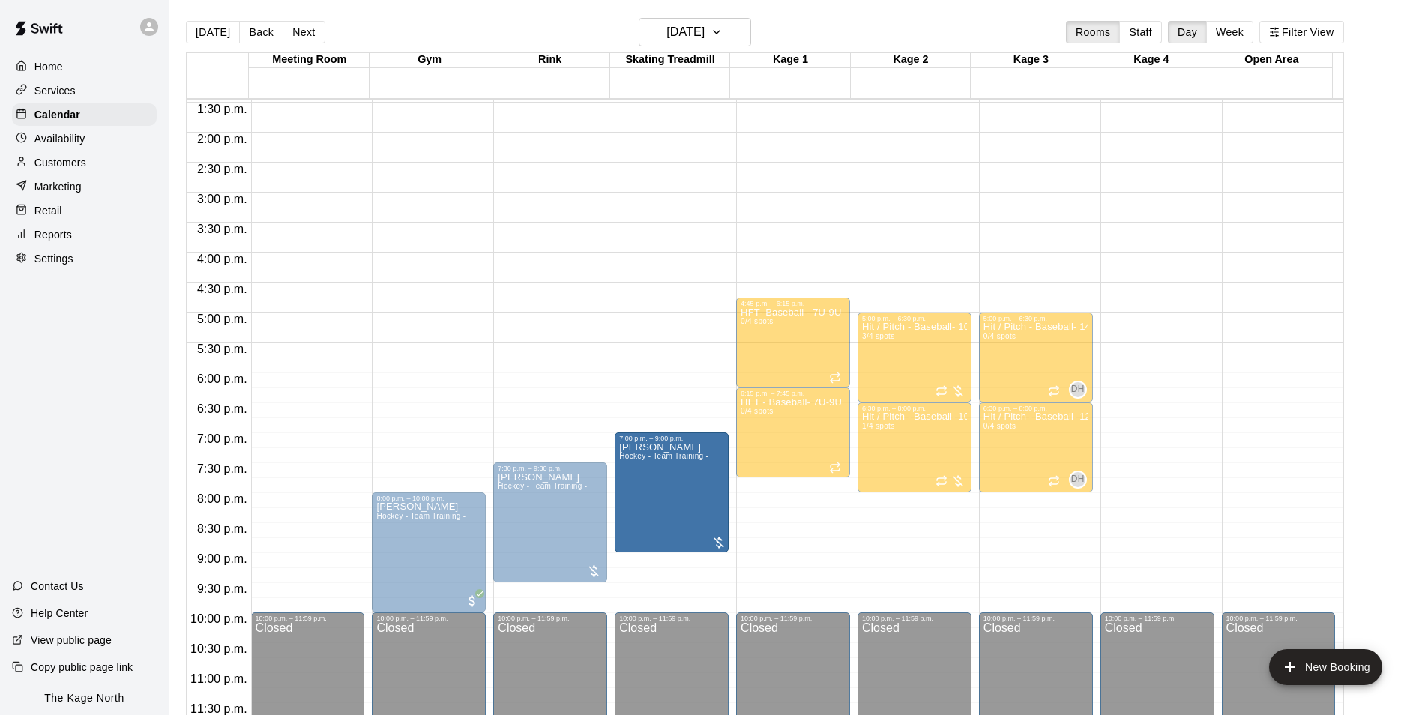
drag, startPoint x: 669, startPoint y: 548, endPoint x: 674, endPoint y: 555, distance: 8.1
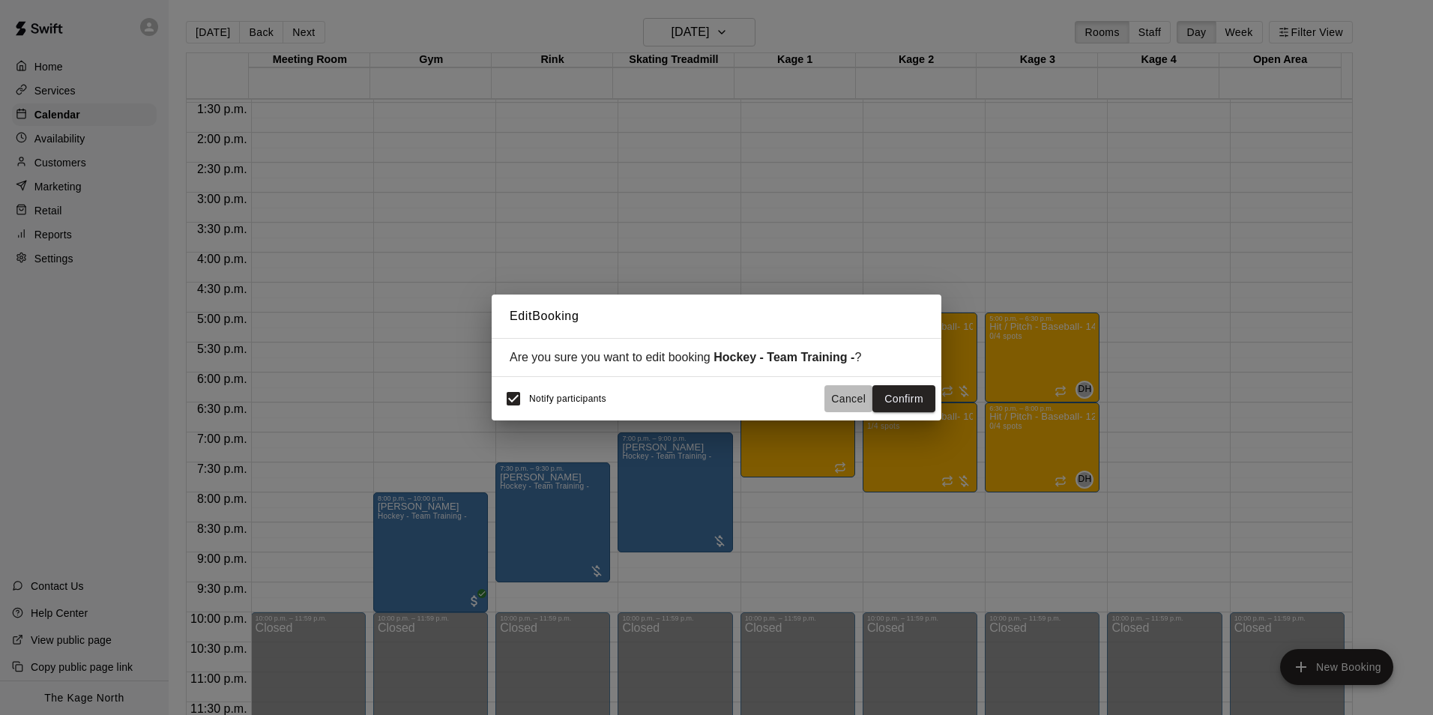
click at [842, 399] on button "Cancel" at bounding box center [848, 399] width 48 height 28
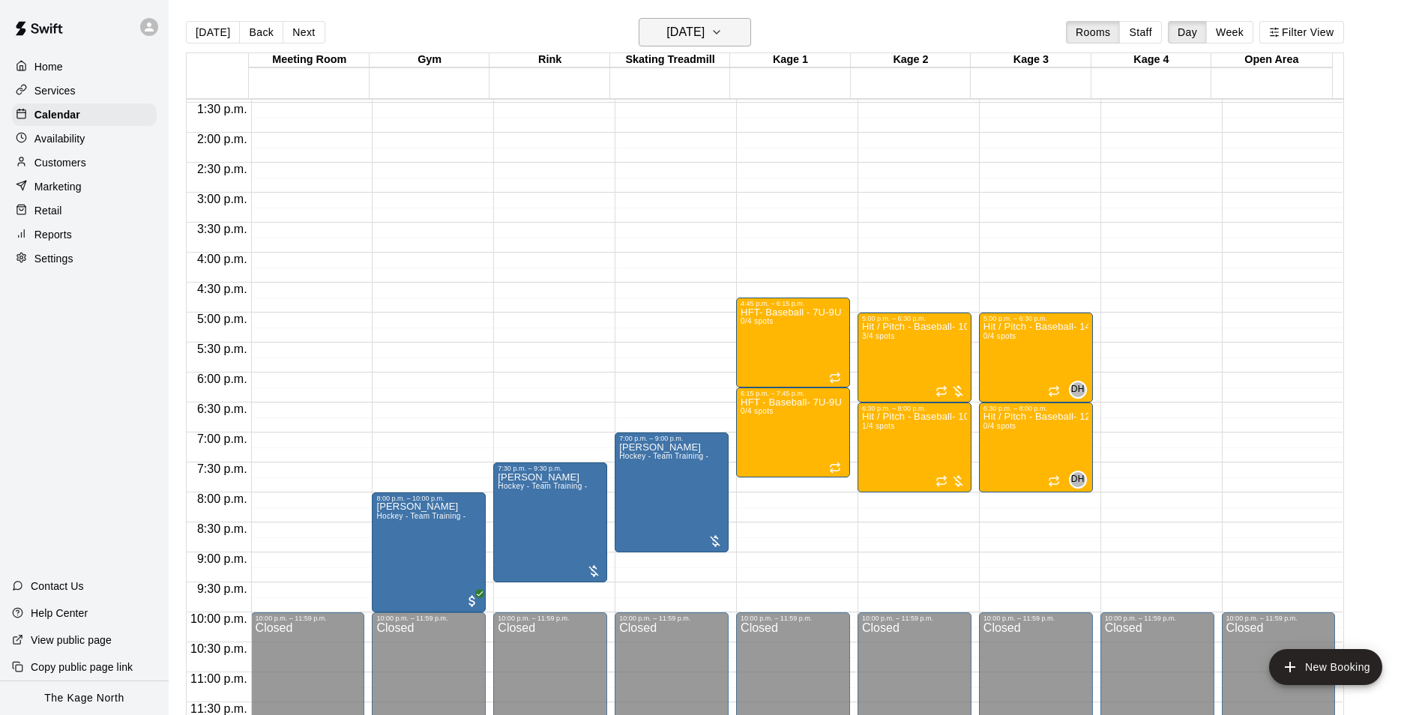
click at [704, 35] on h6 "[DATE]" at bounding box center [685, 32] width 38 height 21
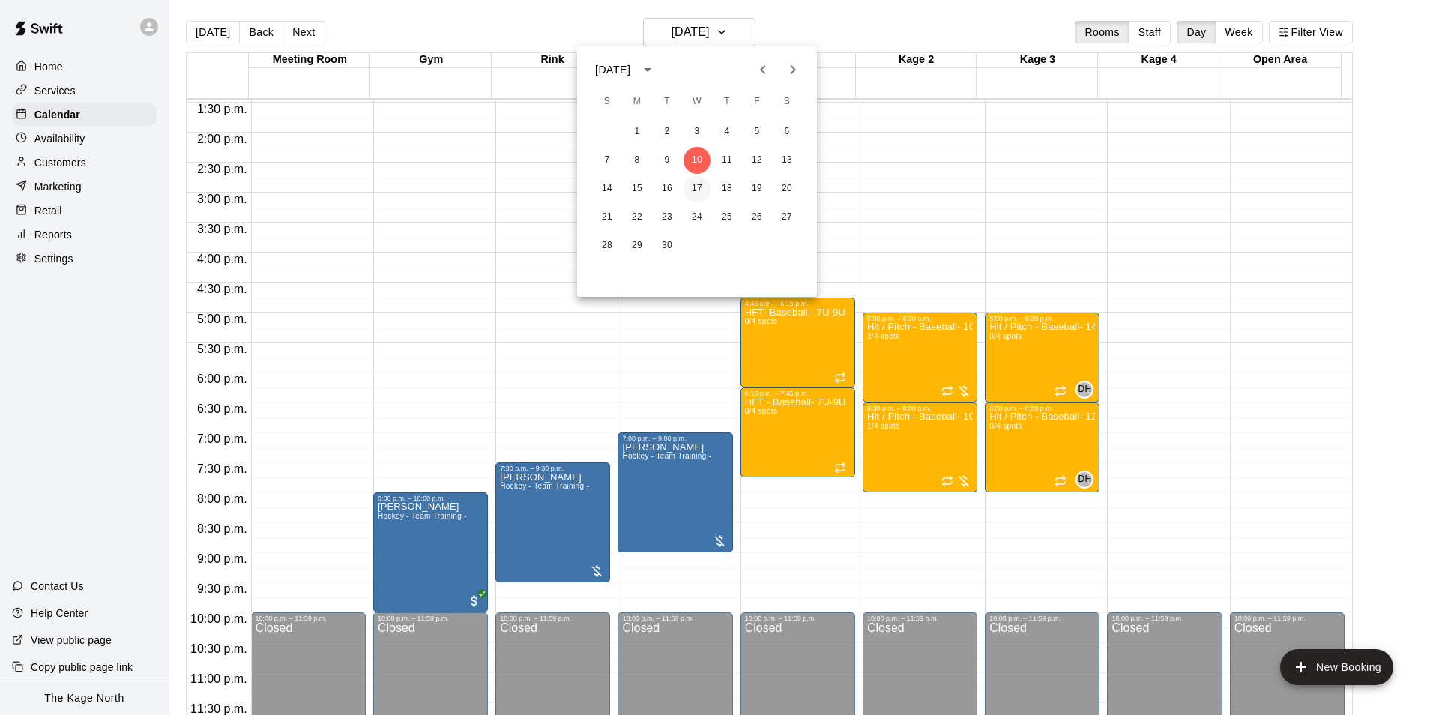
click at [701, 188] on button "17" at bounding box center [696, 188] width 27 height 27
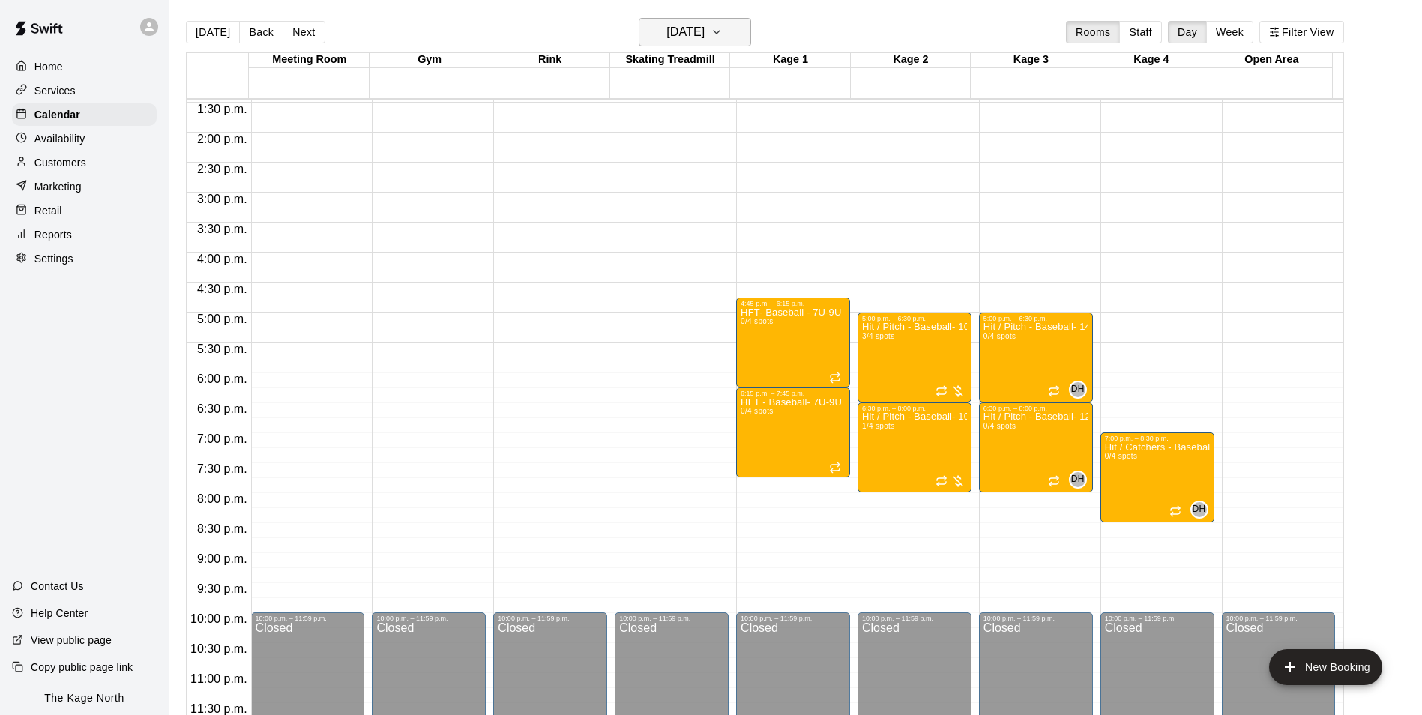
click at [704, 30] on h6 "Wednesday Sep 17" at bounding box center [685, 32] width 38 height 21
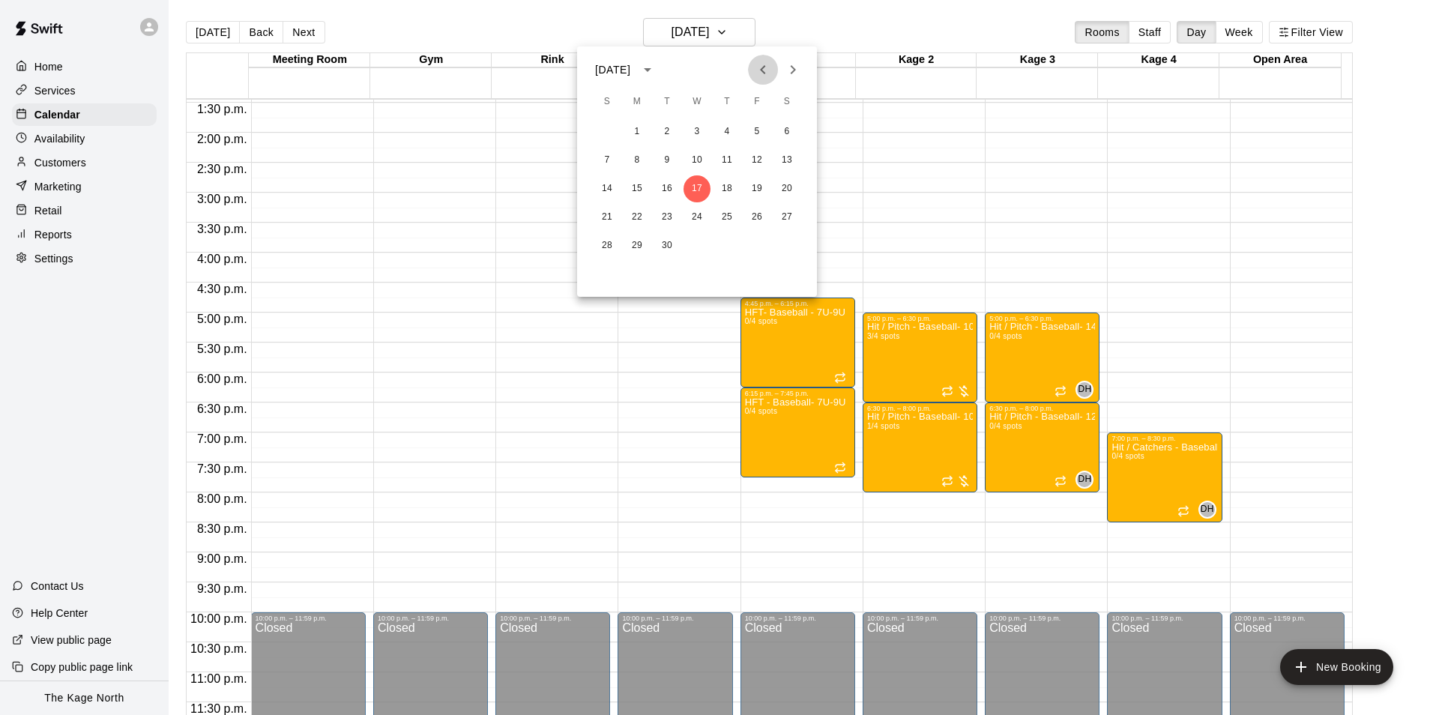
click at [763, 65] on icon "Previous month" at bounding box center [763, 70] width 18 height 18
click at [762, 67] on icon "Previous month" at bounding box center [763, 70] width 18 height 18
click at [785, 64] on icon "Next month" at bounding box center [793, 70] width 18 height 18
click at [691, 244] on button "27" at bounding box center [696, 245] width 27 height 27
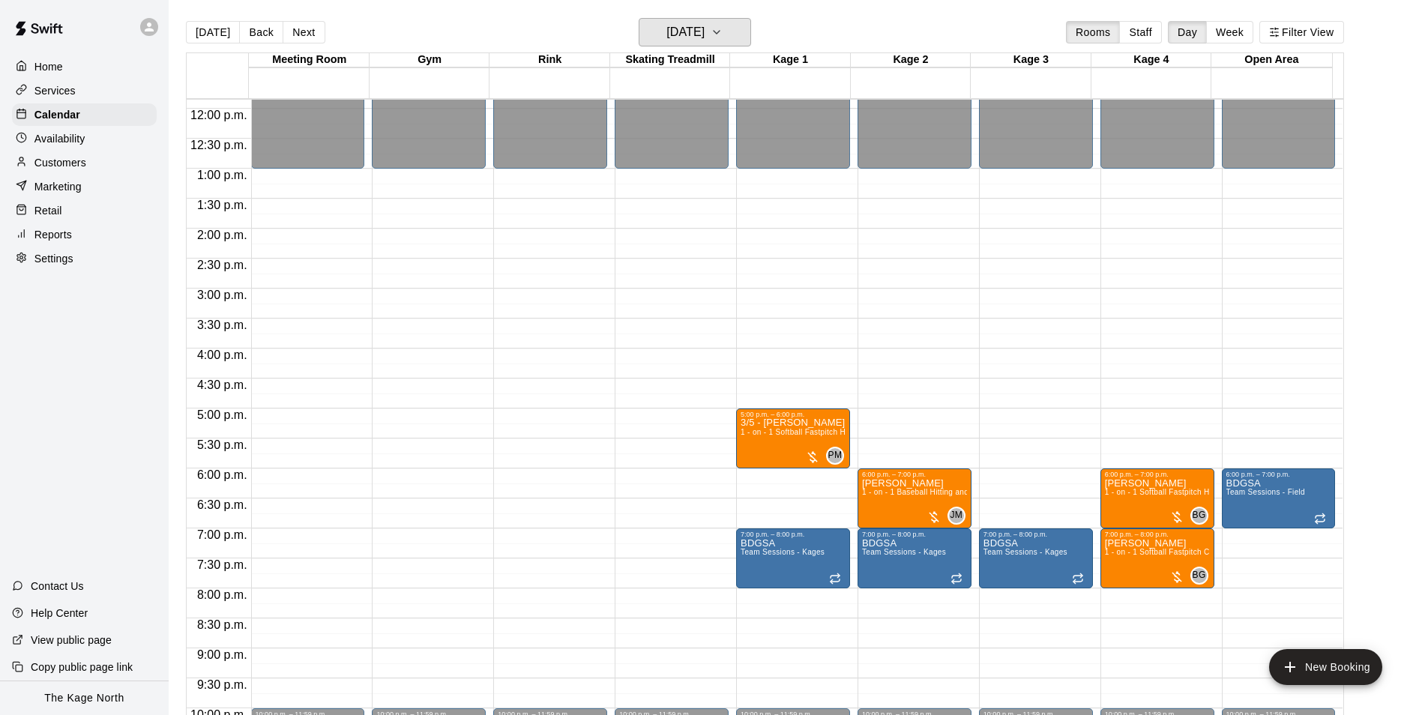
scroll to position [733, 0]
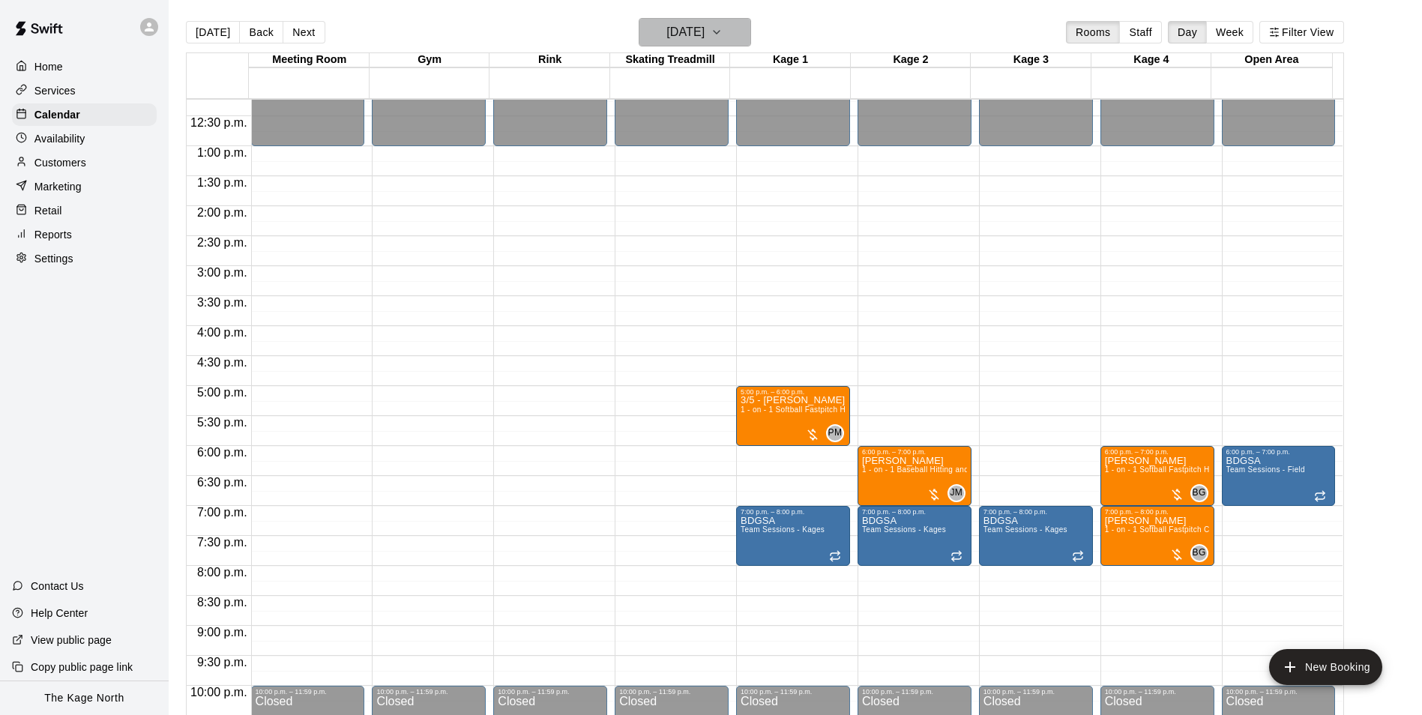
click at [704, 34] on h6 "[DATE]" at bounding box center [685, 32] width 38 height 21
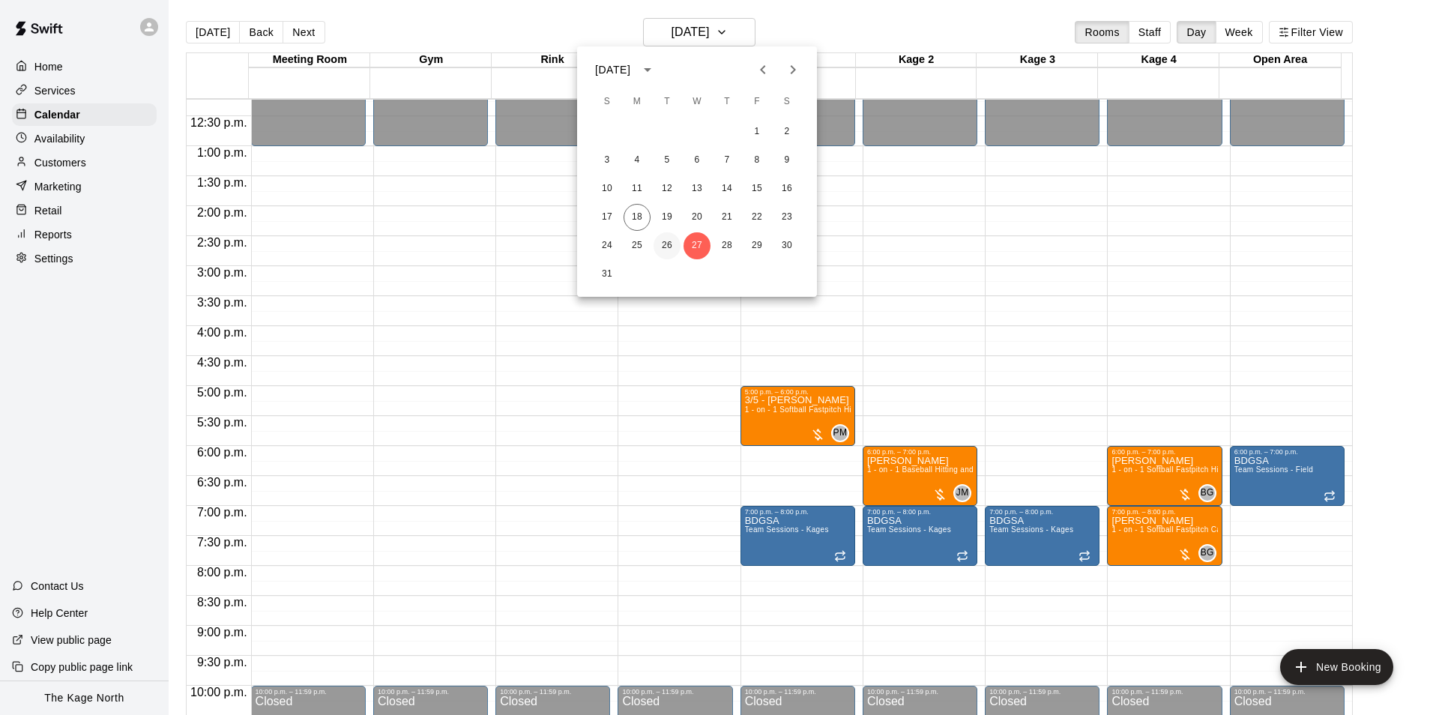
click at [667, 246] on button "26" at bounding box center [667, 245] width 27 height 27
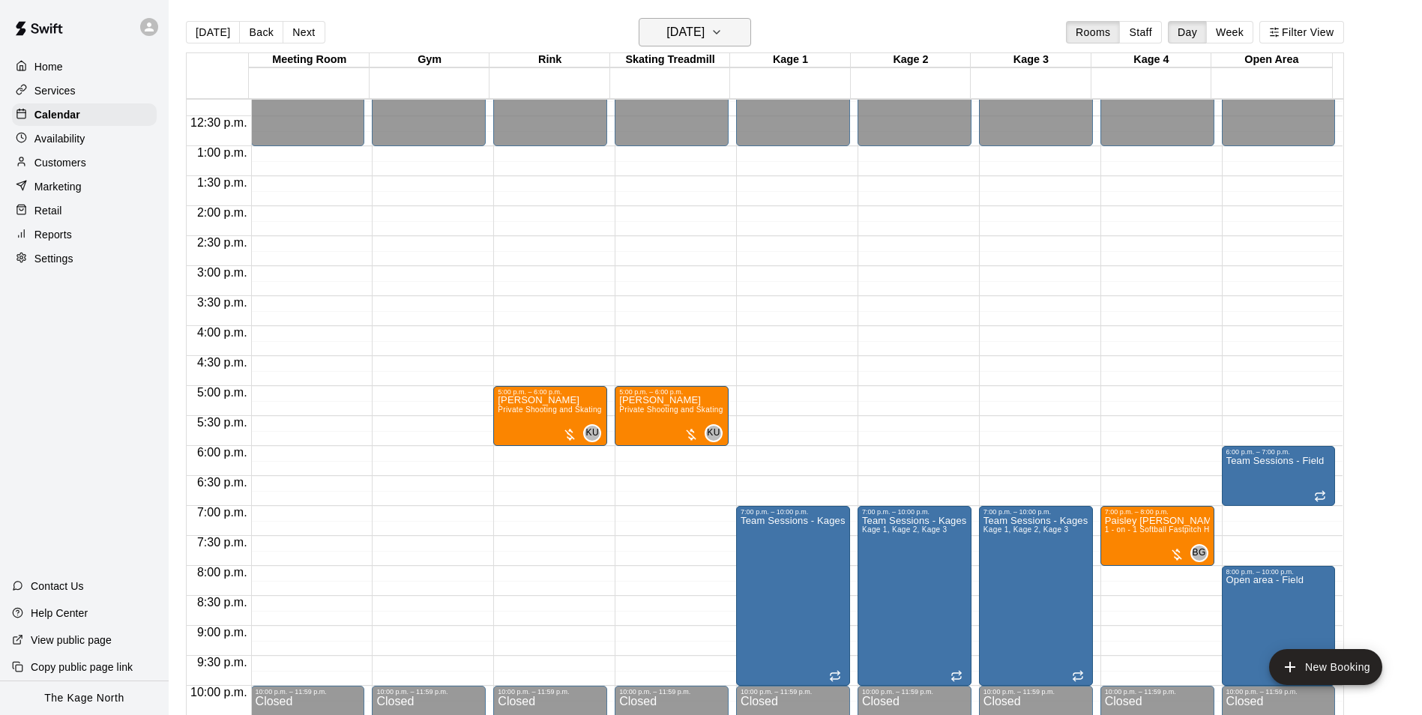
click at [733, 32] on button "[DATE]" at bounding box center [695, 32] width 112 height 28
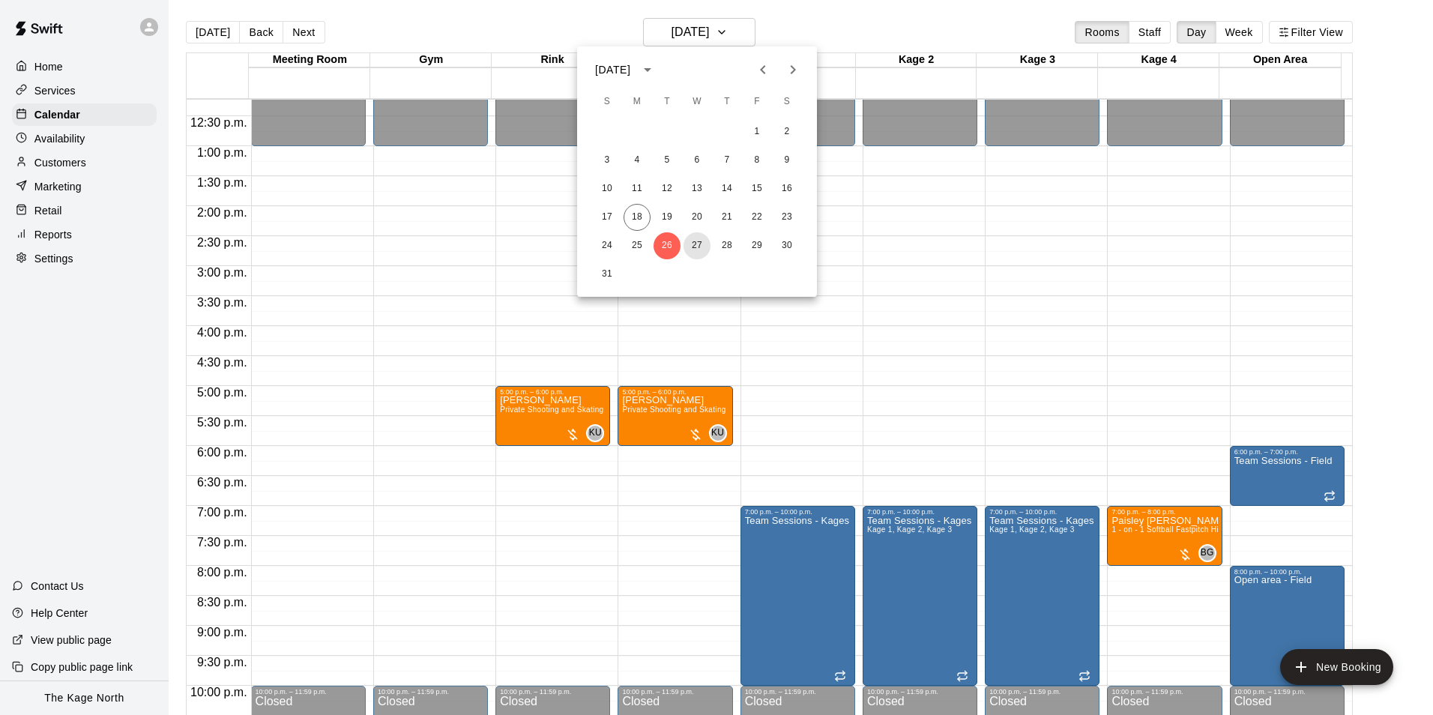
click at [696, 250] on button "27" at bounding box center [696, 245] width 27 height 27
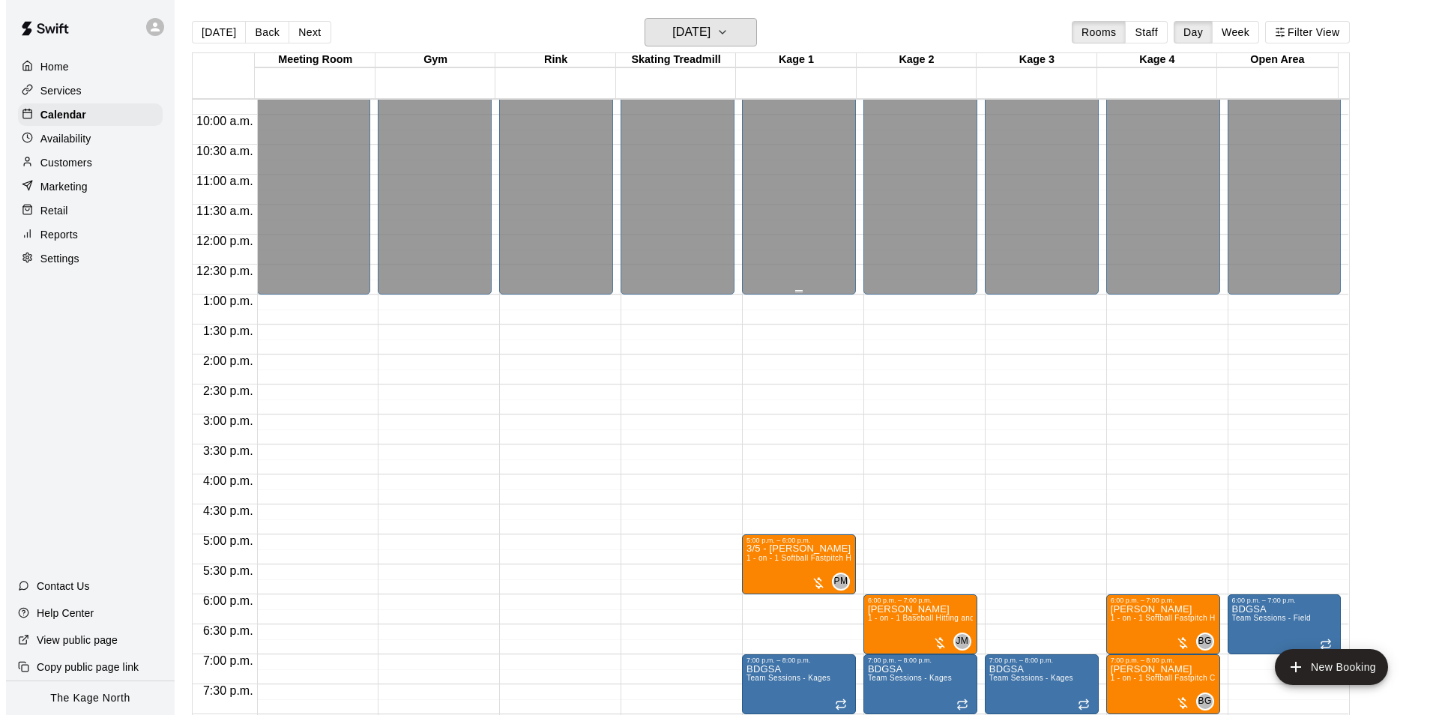
scroll to position [583, 0]
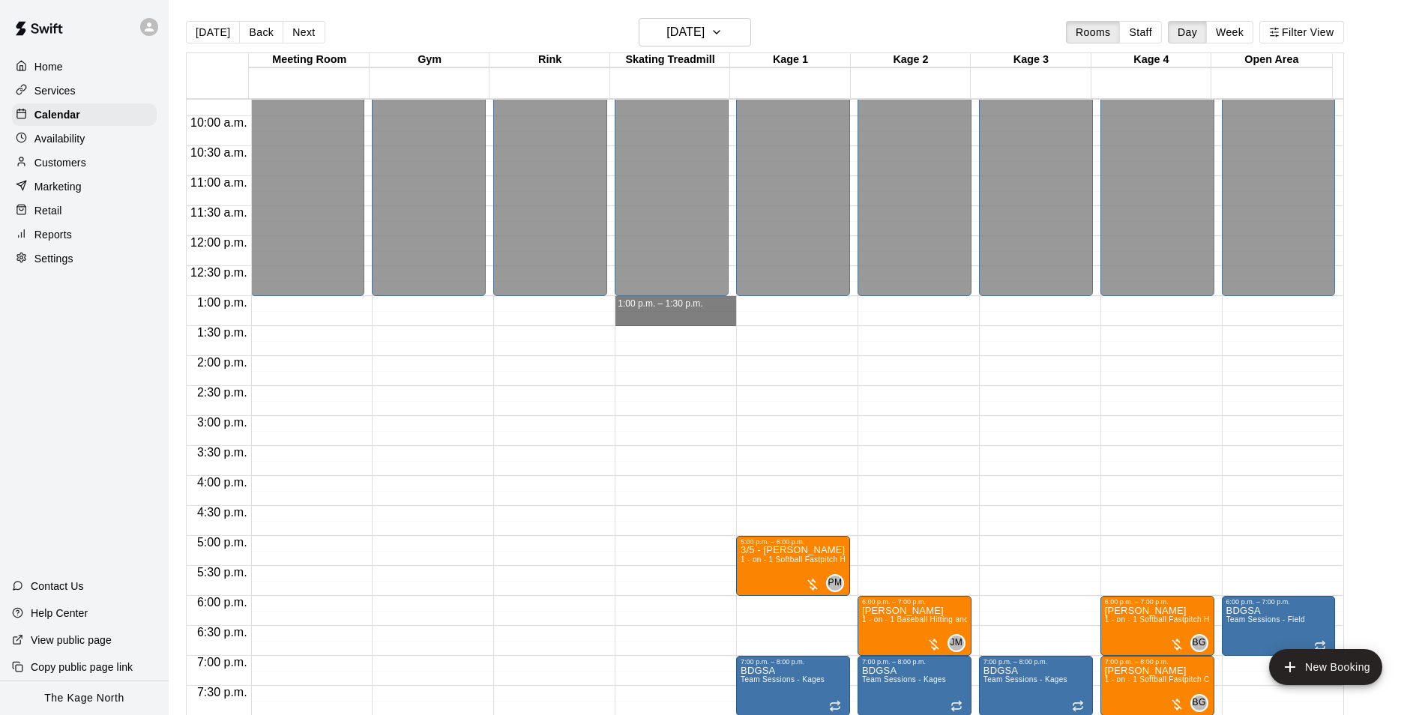
drag, startPoint x: 671, startPoint y: 302, endPoint x: 669, endPoint y: 319, distance: 17.3
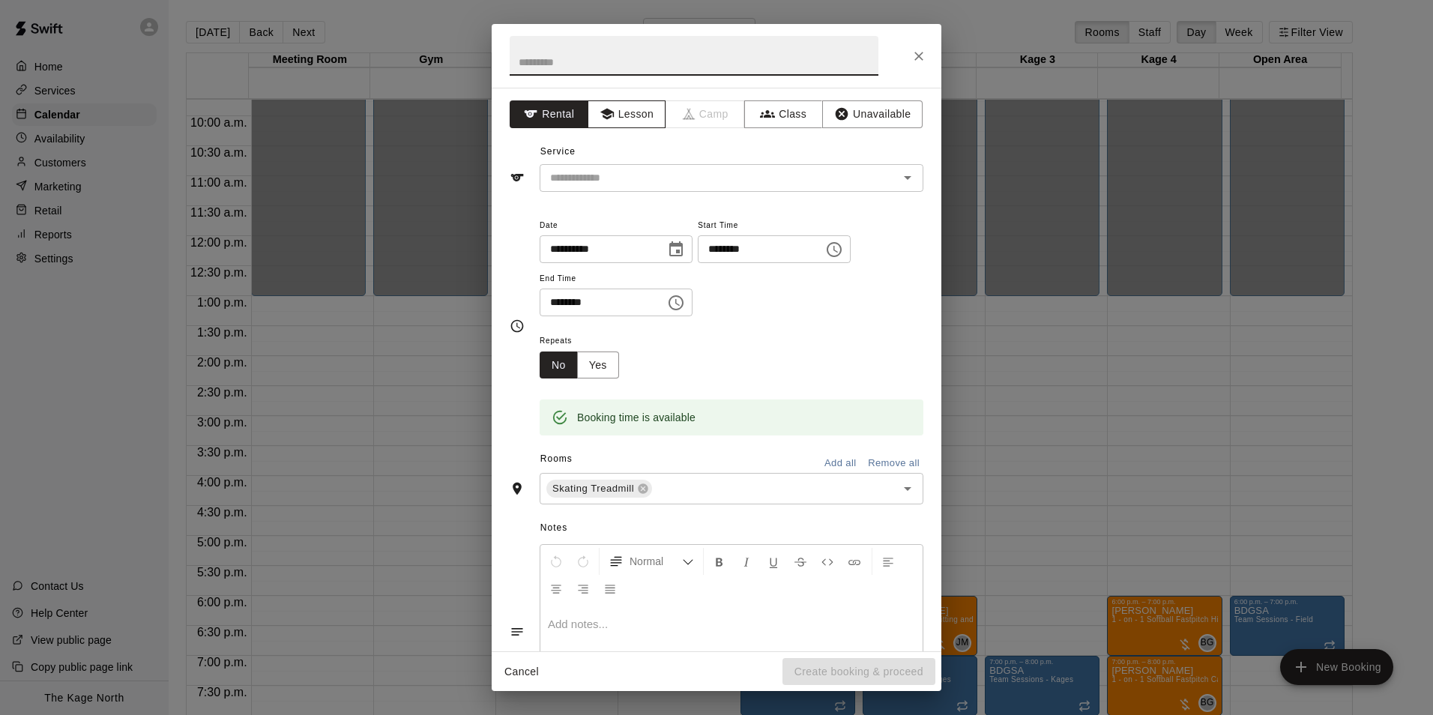
click at [624, 115] on button "Lesson" at bounding box center [627, 114] width 79 height 28
click at [902, 187] on icon "Open" at bounding box center [908, 178] width 18 height 18
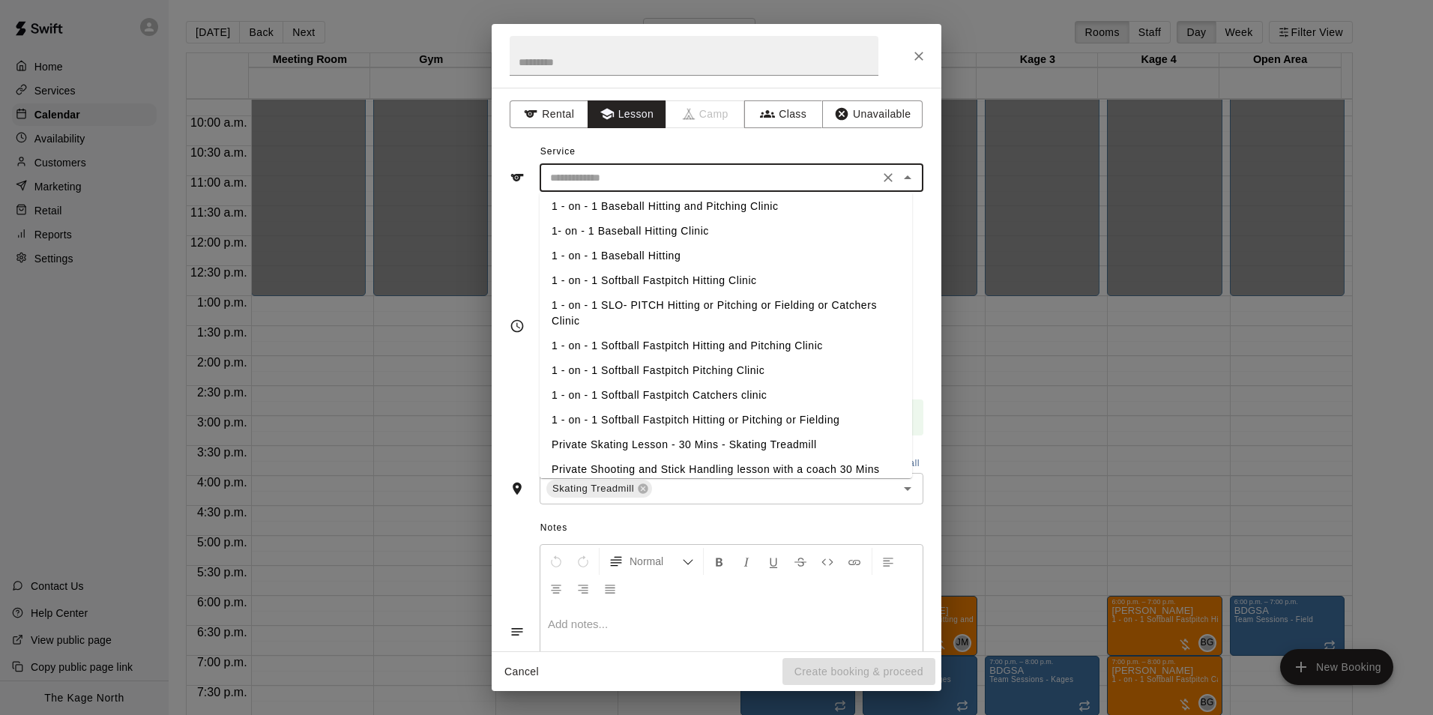
scroll to position [150, 0]
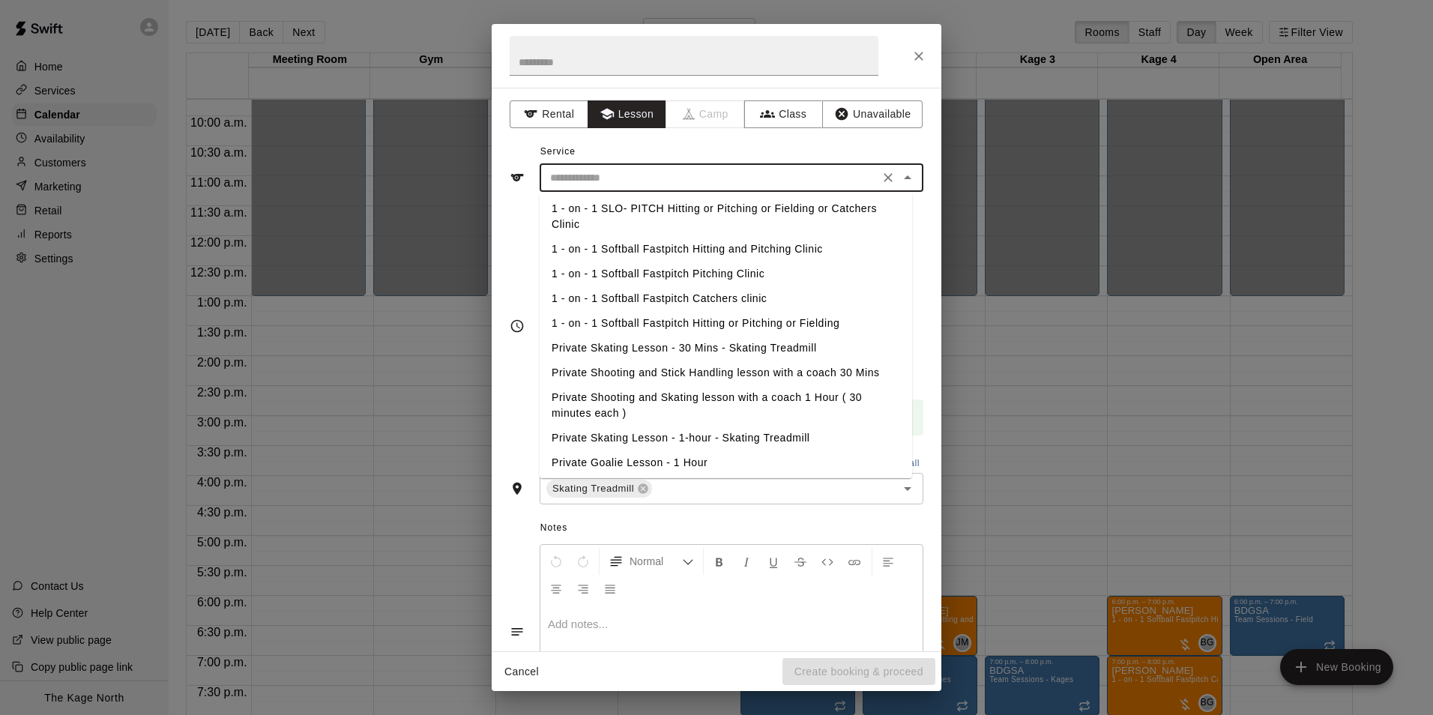
click at [731, 346] on li "Private Skating Lesson - 30 Mins - Skating Treadmill" at bounding box center [726, 348] width 372 height 25
type input "**********"
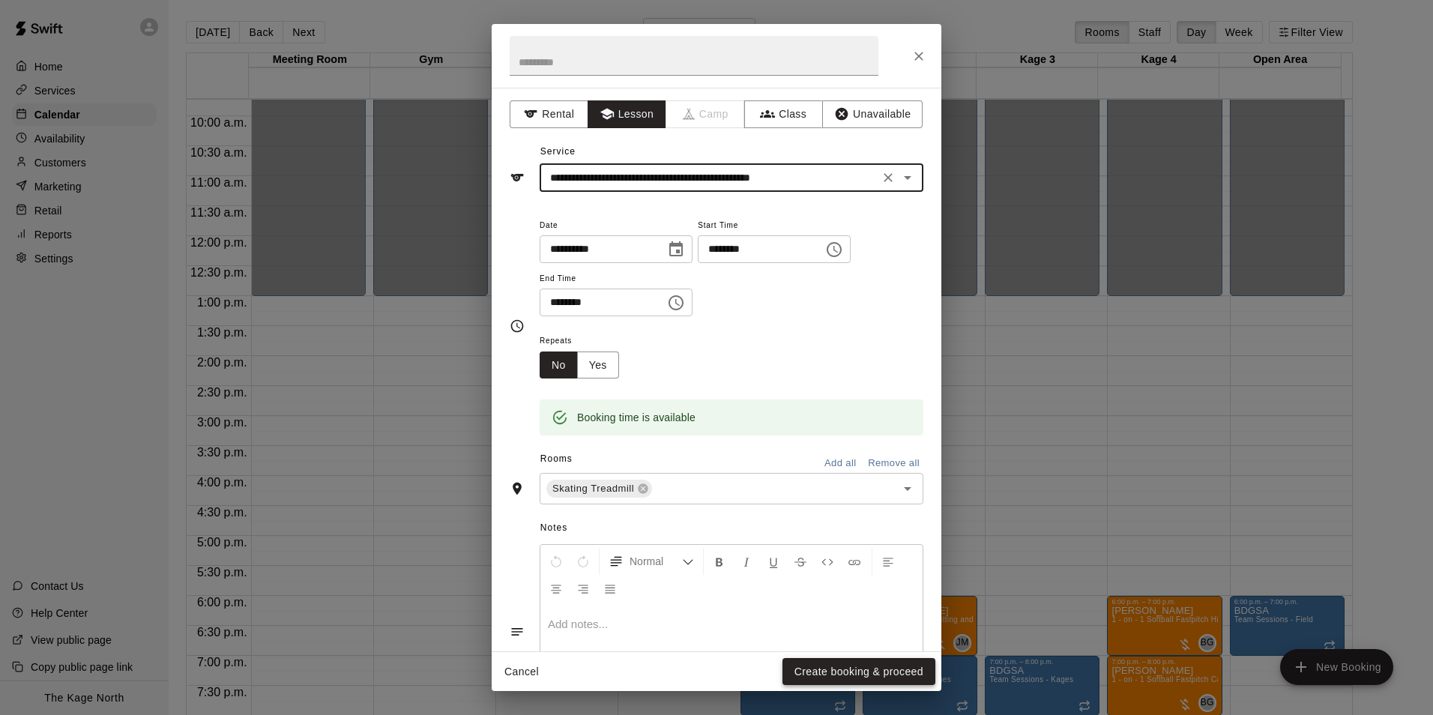
click at [852, 671] on button "Create booking & proceed" at bounding box center [858, 672] width 153 height 28
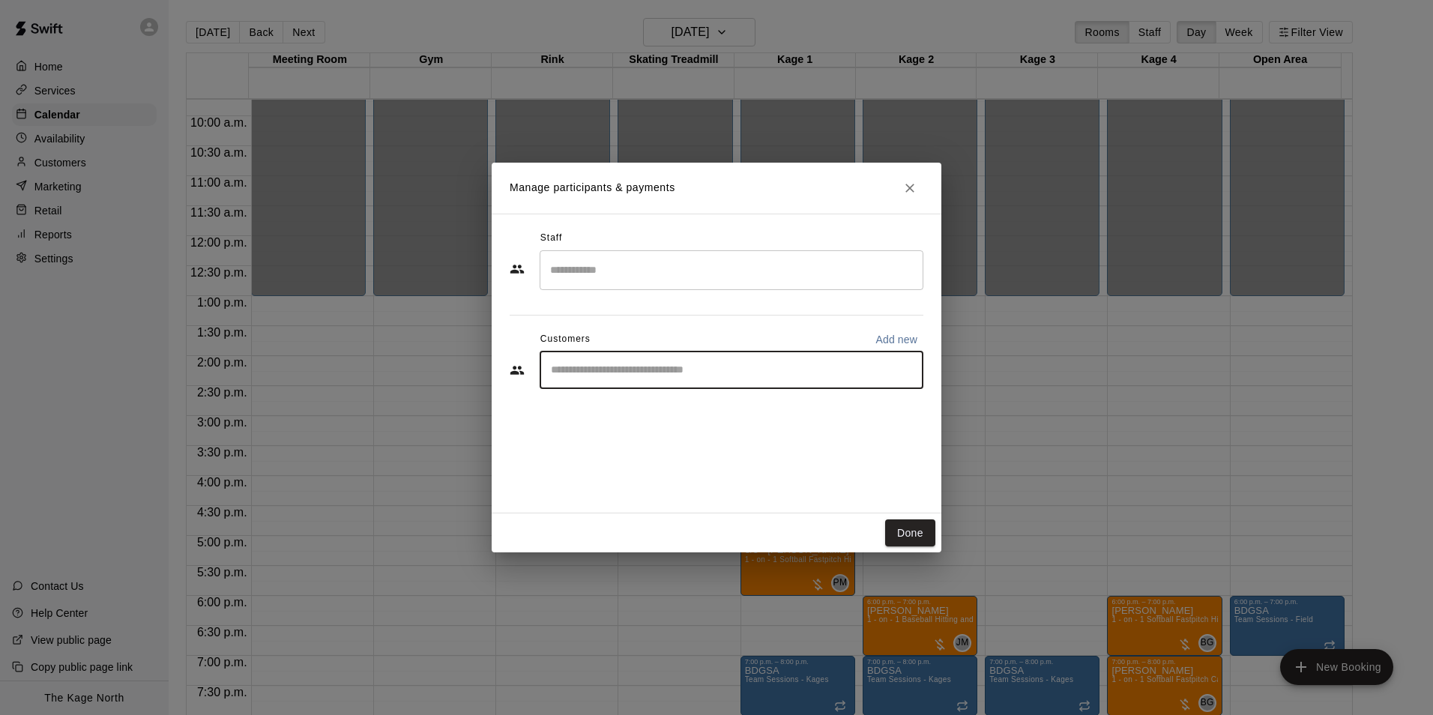
click at [620, 373] on input "Start typing to search customers..." at bounding box center [731, 370] width 370 height 15
type input "*****"
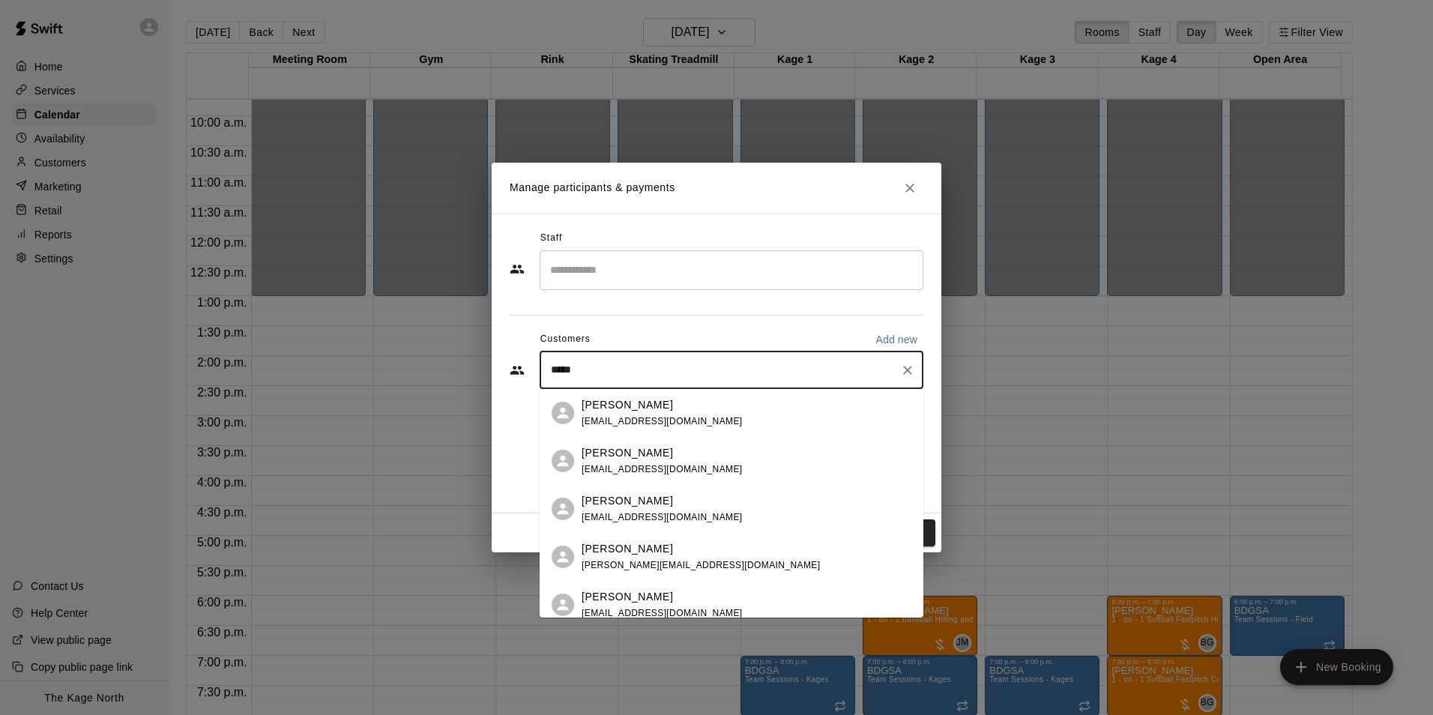
click at [674, 409] on div "Krystal White krys_care@msn.com" at bounding box center [747, 413] width 330 height 32
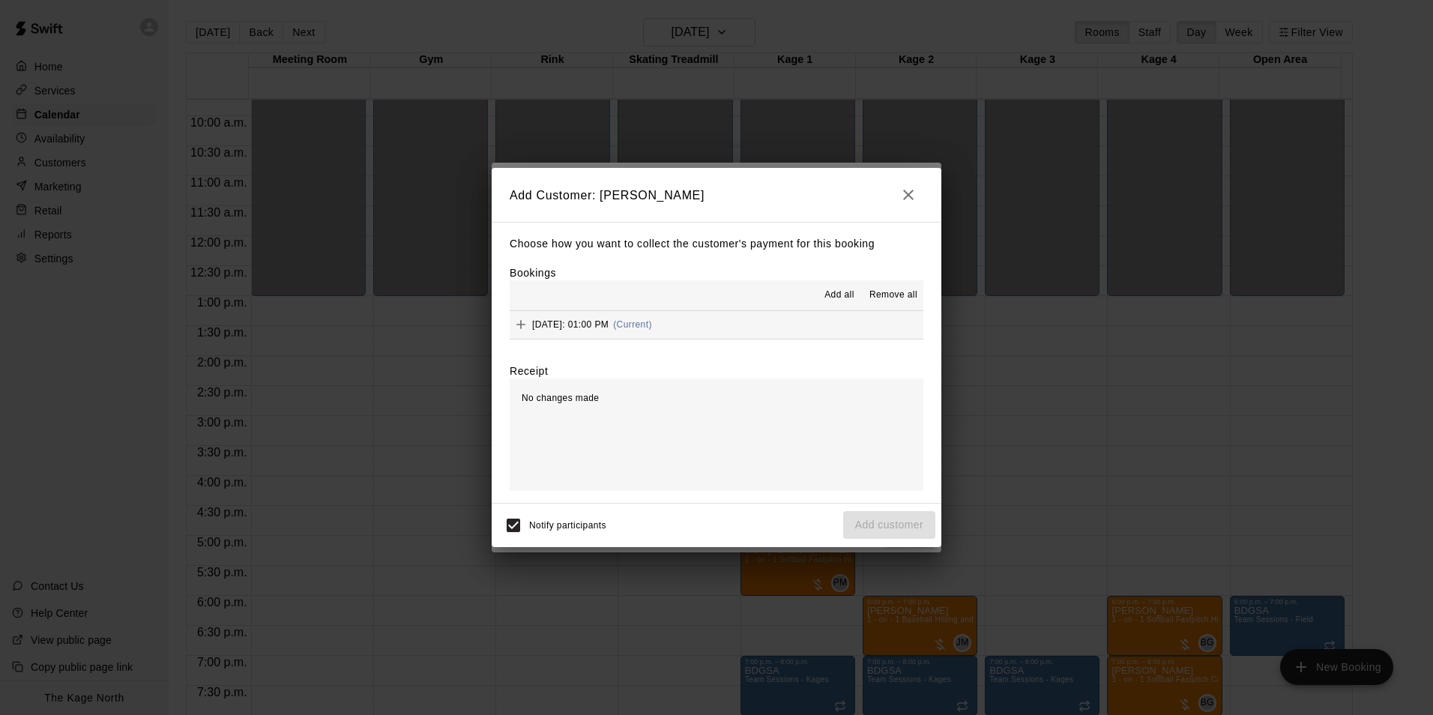
click at [830, 295] on span "Add all" at bounding box center [839, 295] width 30 height 15
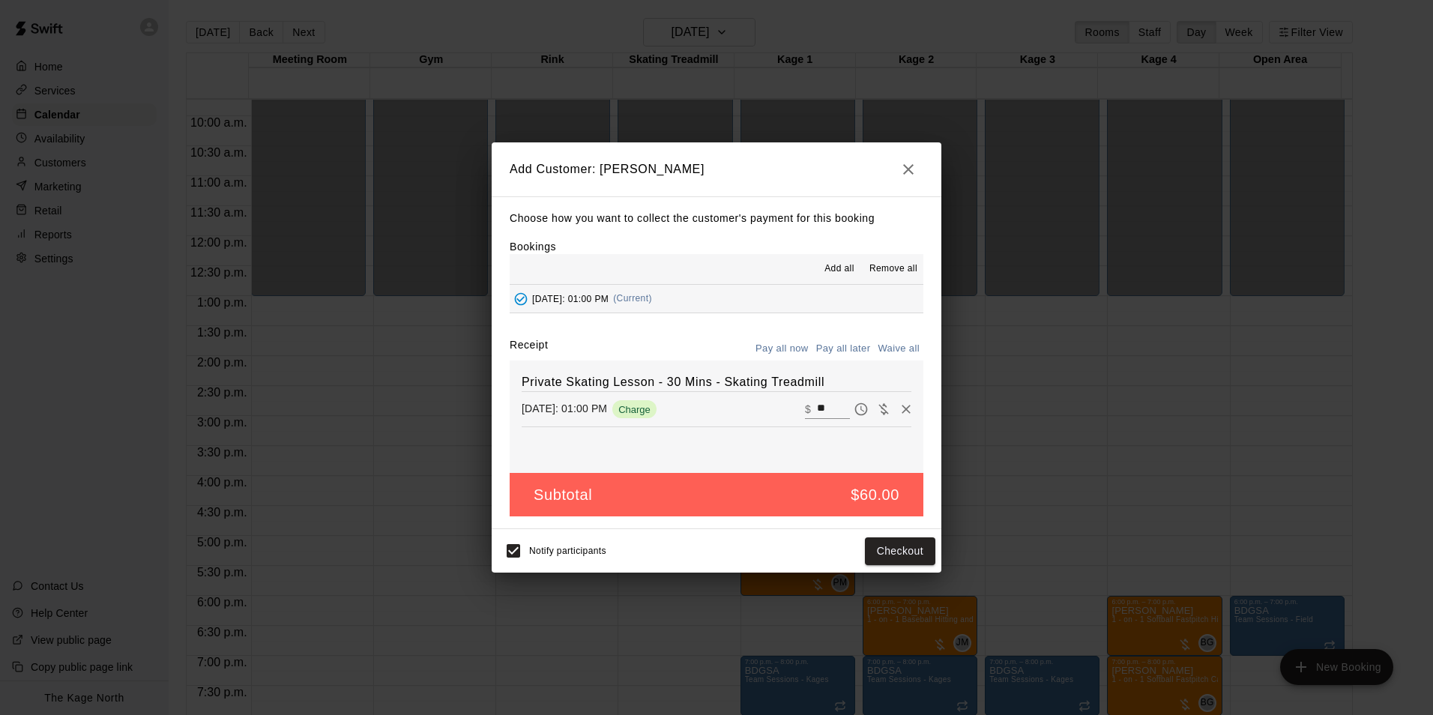
click at [842, 345] on button "Pay all later" at bounding box center [843, 348] width 62 height 23
click at [884, 553] on button "Add customer" at bounding box center [889, 551] width 92 height 28
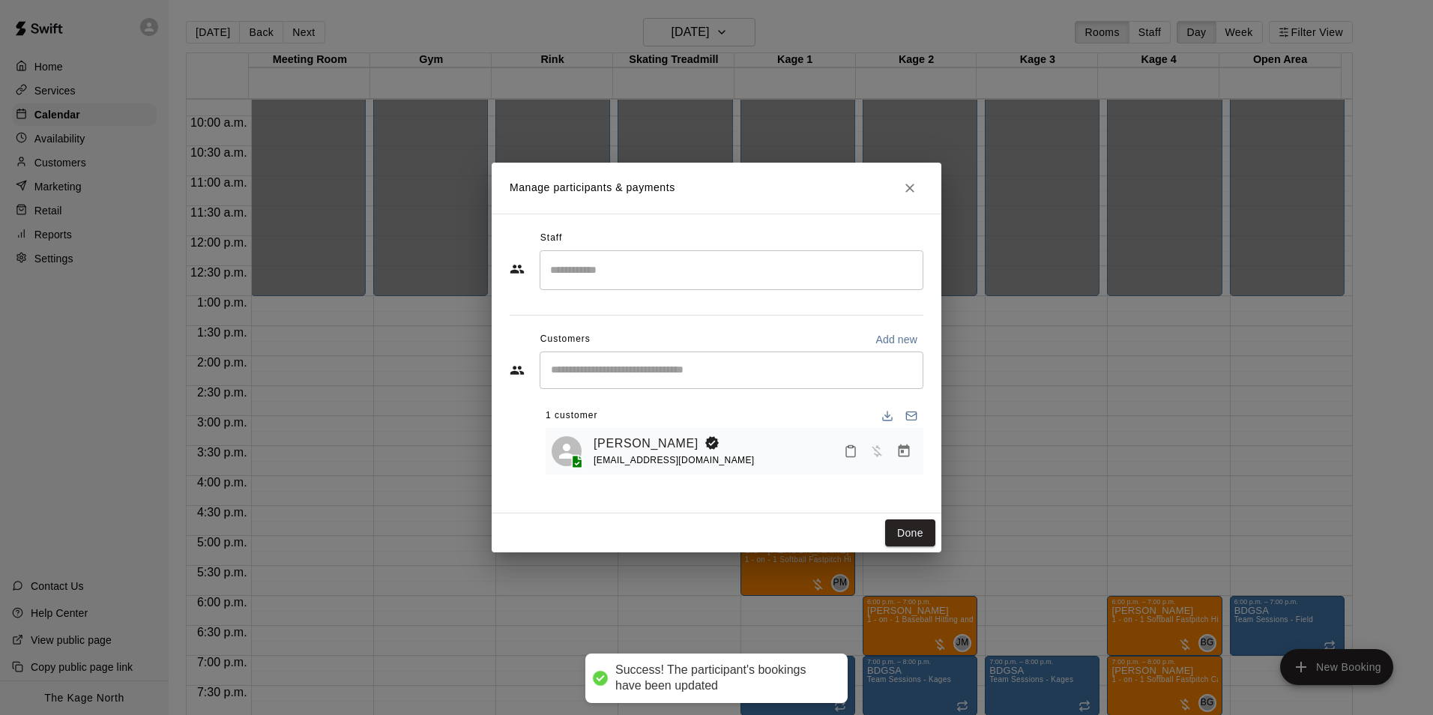
click at [883, 552] on div "Done" at bounding box center [717, 533] width 450 height 40
click at [908, 533] on button "Done" at bounding box center [910, 533] width 50 height 28
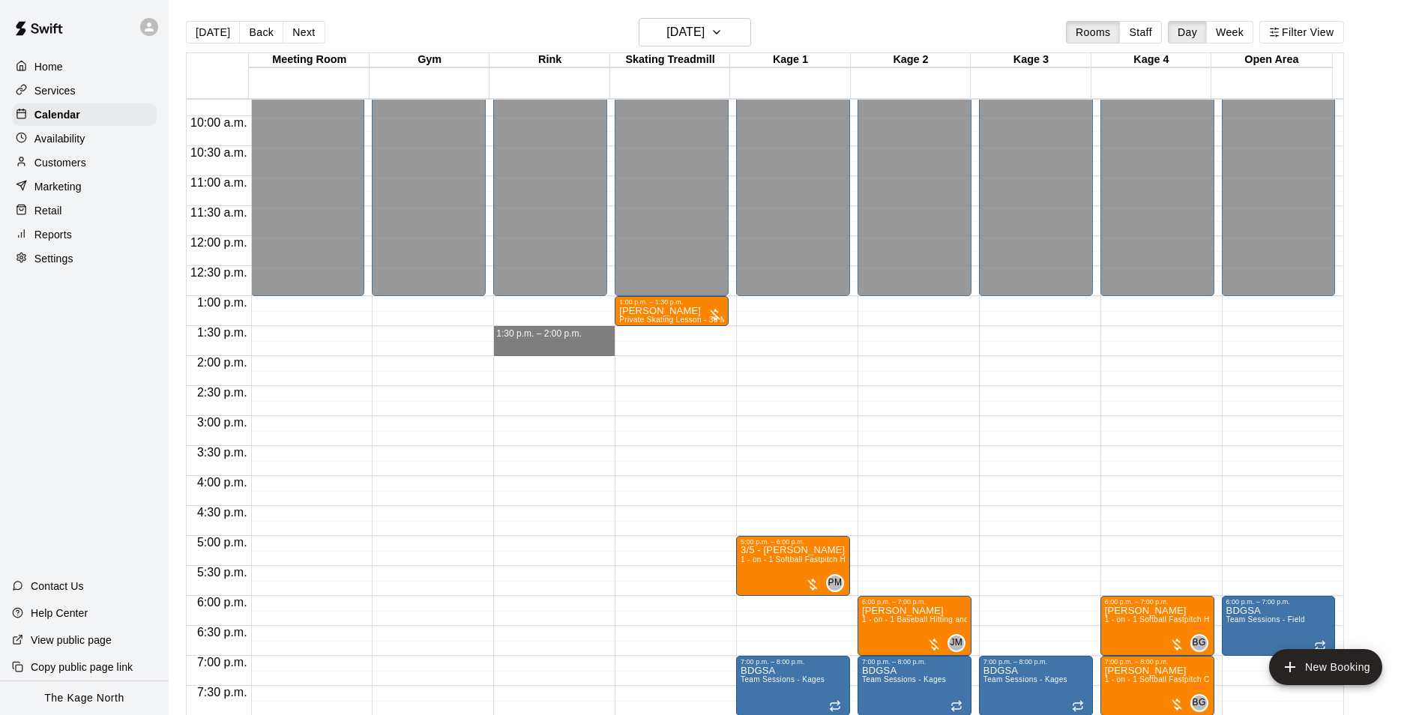
drag, startPoint x: 577, startPoint y: 332, endPoint x: 577, endPoint y: 351, distance: 18.7
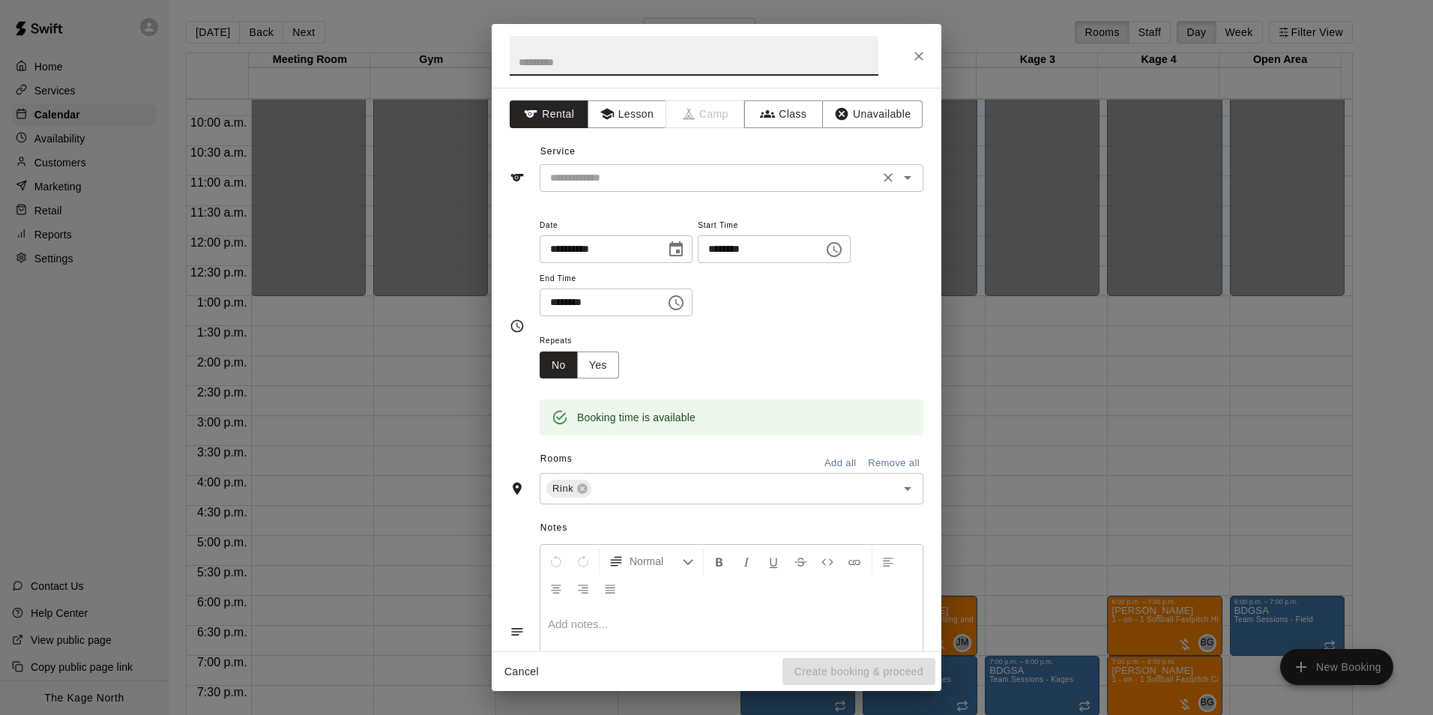
click at [899, 180] on icon "Open" at bounding box center [908, 178] width 18 height 18
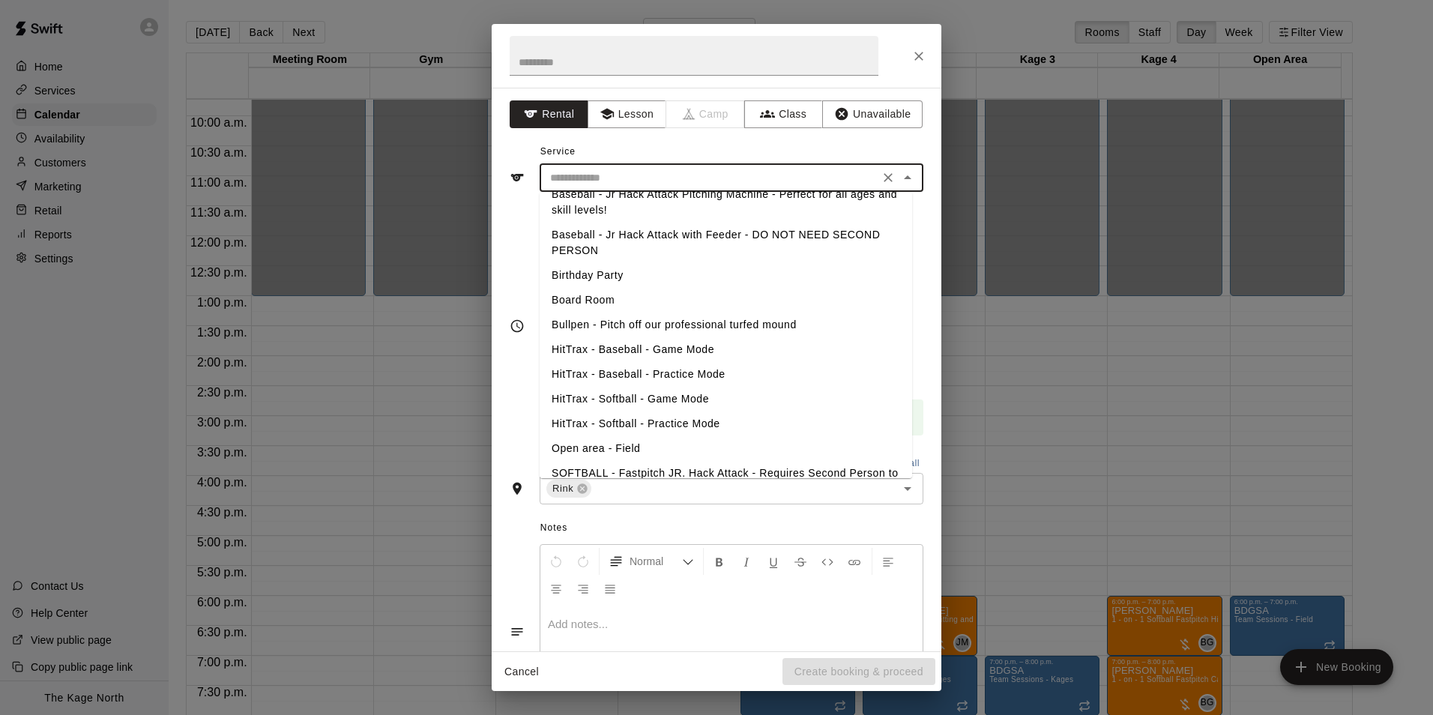
scroll to position [0, 0]
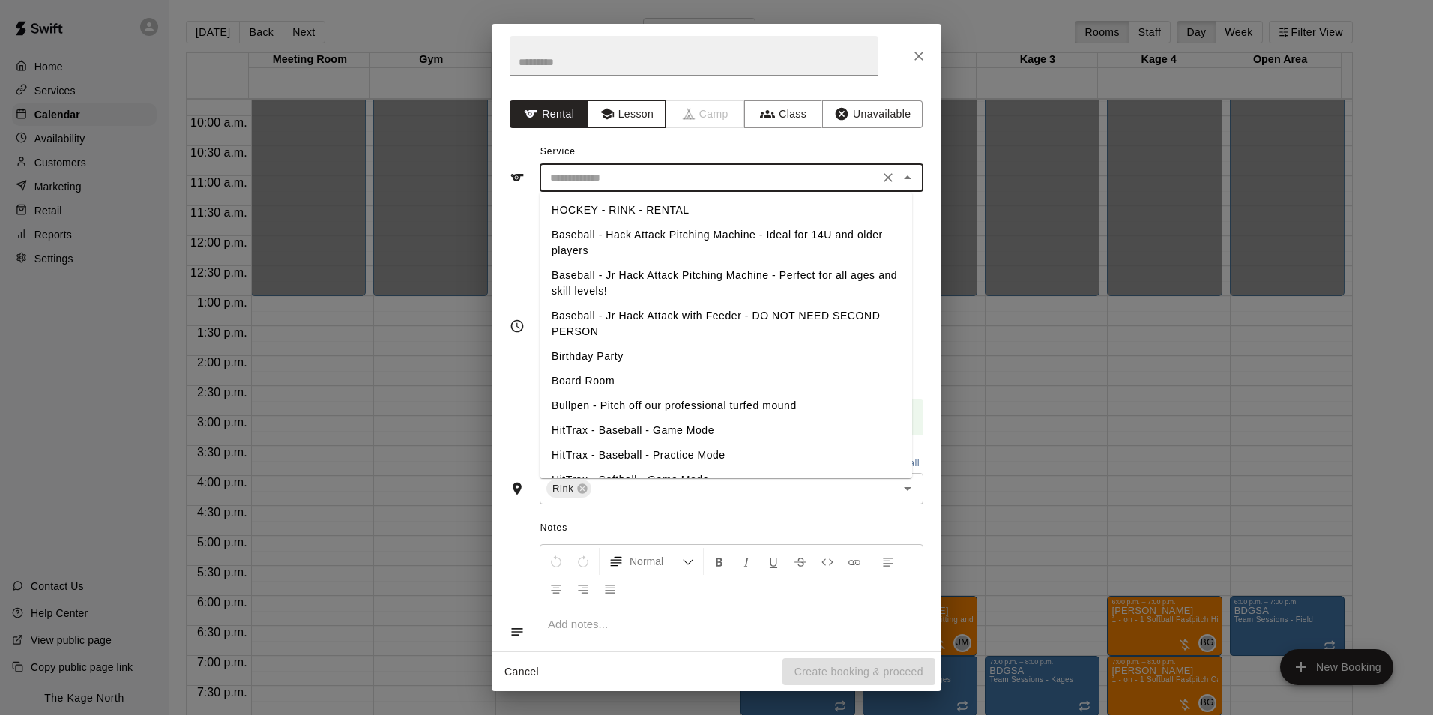
click at [630, 109] on button "Lesson" at bounding box center [627, 114] width 79 height 28
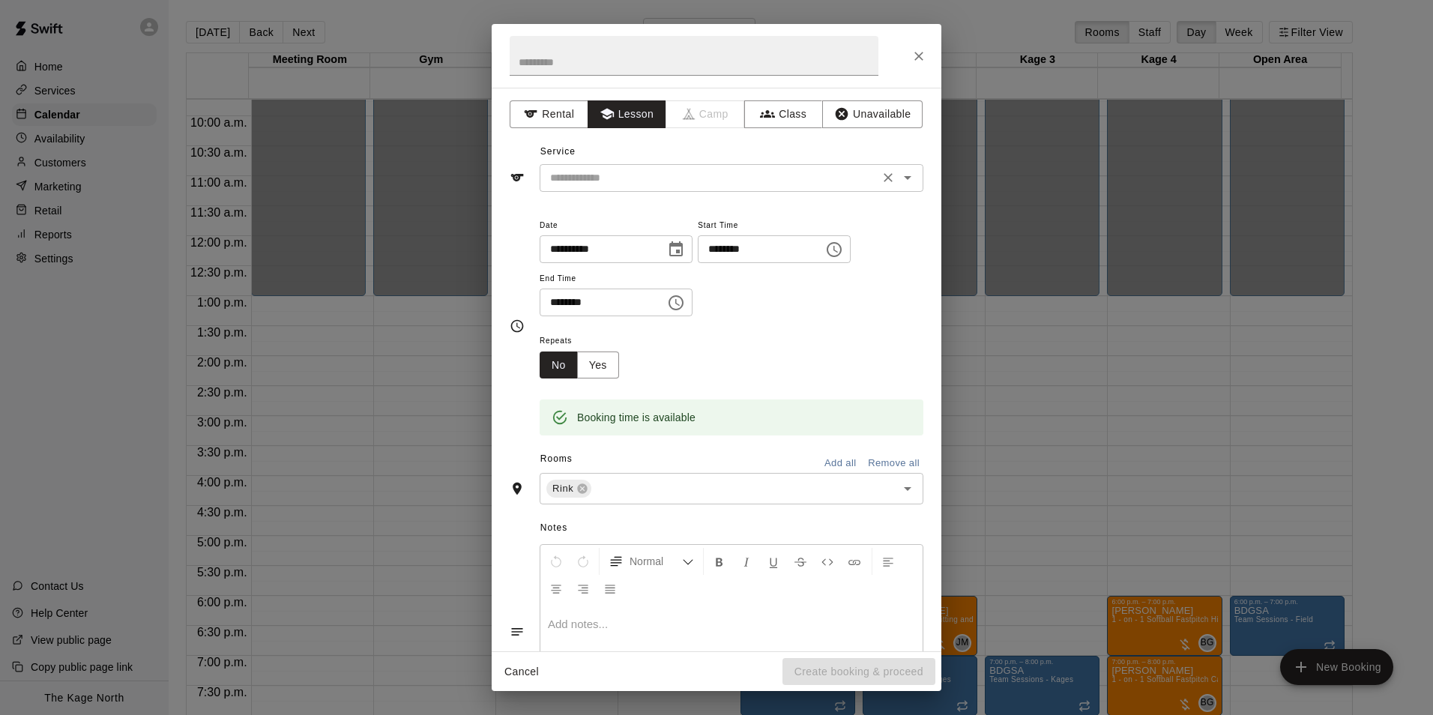
click at [899, 175] on icon "Open" at bounding box center [908, 178] width 18 height 18
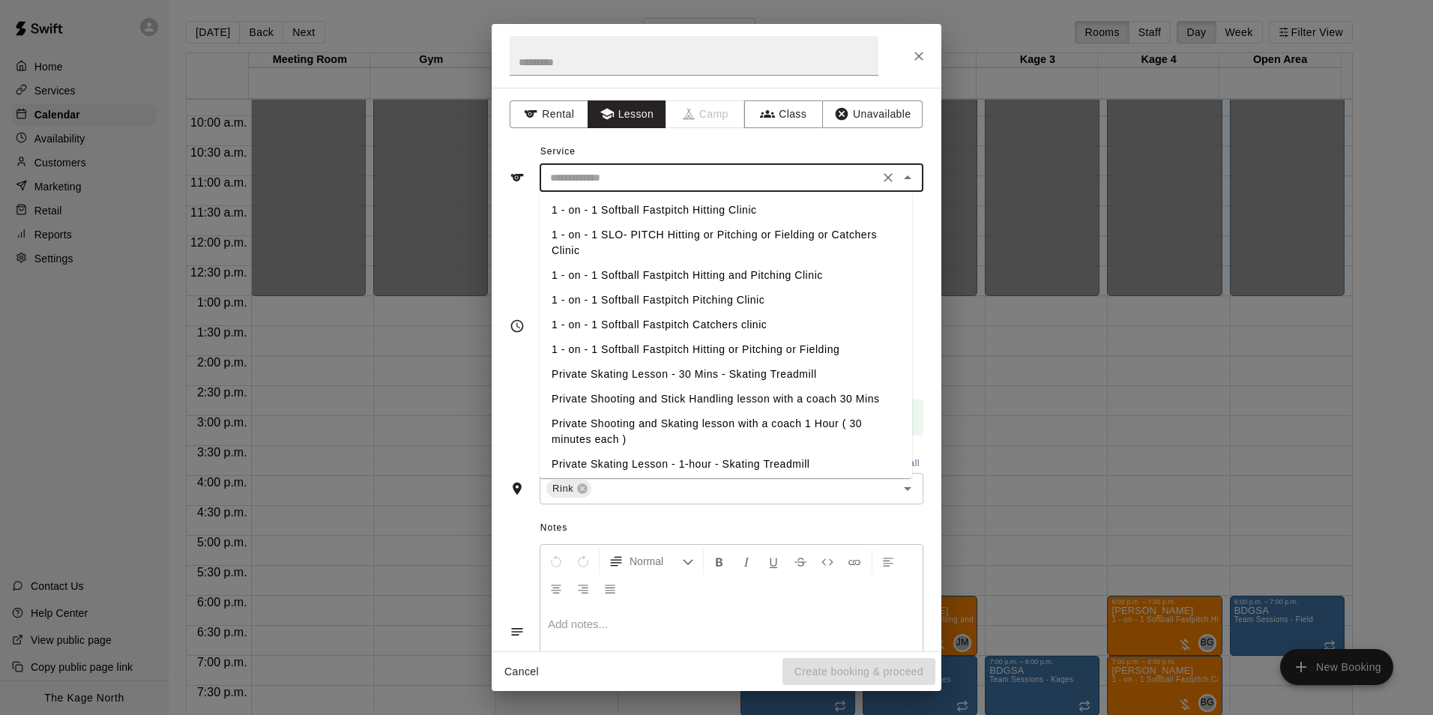
scroll to position [150, 0]
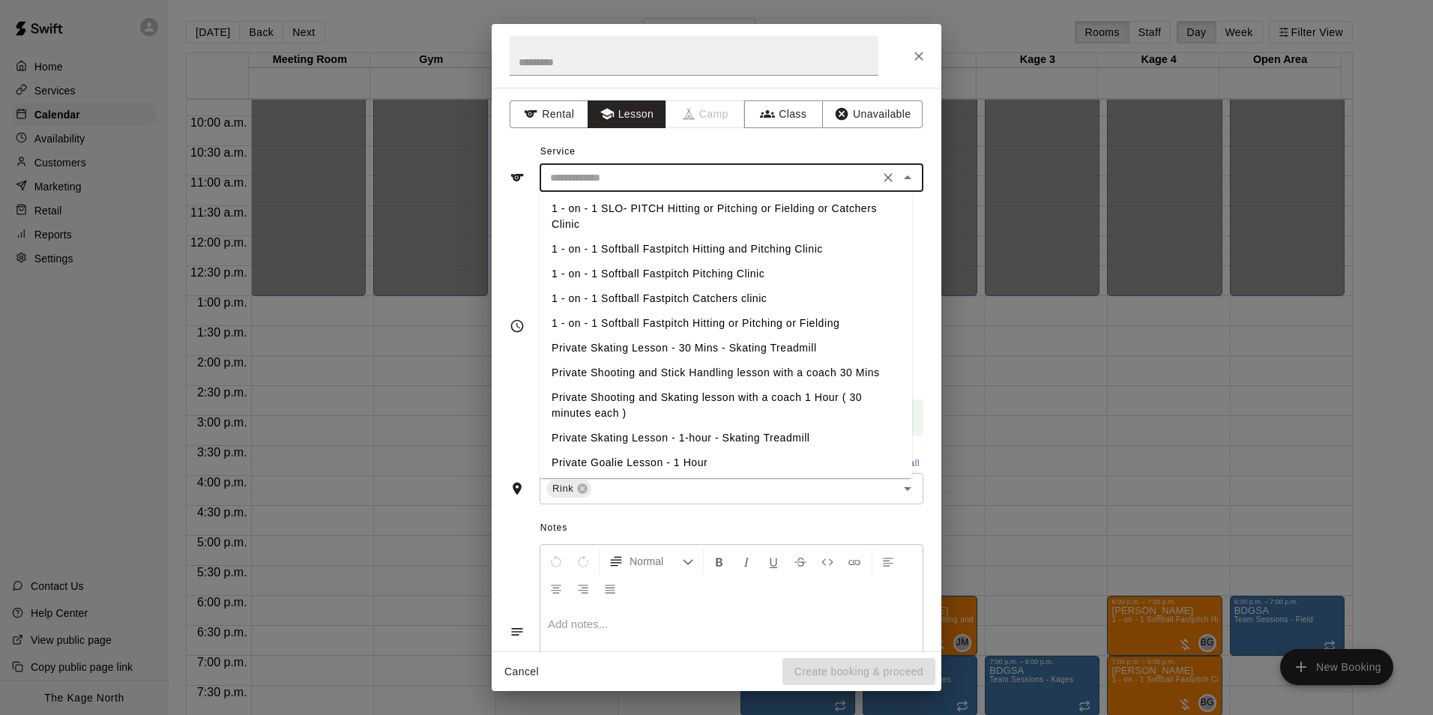
click at [752, 372] on li "Private Shooting and Stick Handling lesson with a coach 30 Mins" at bounding box center [726, 372] width 372 height 25
type input "**********"
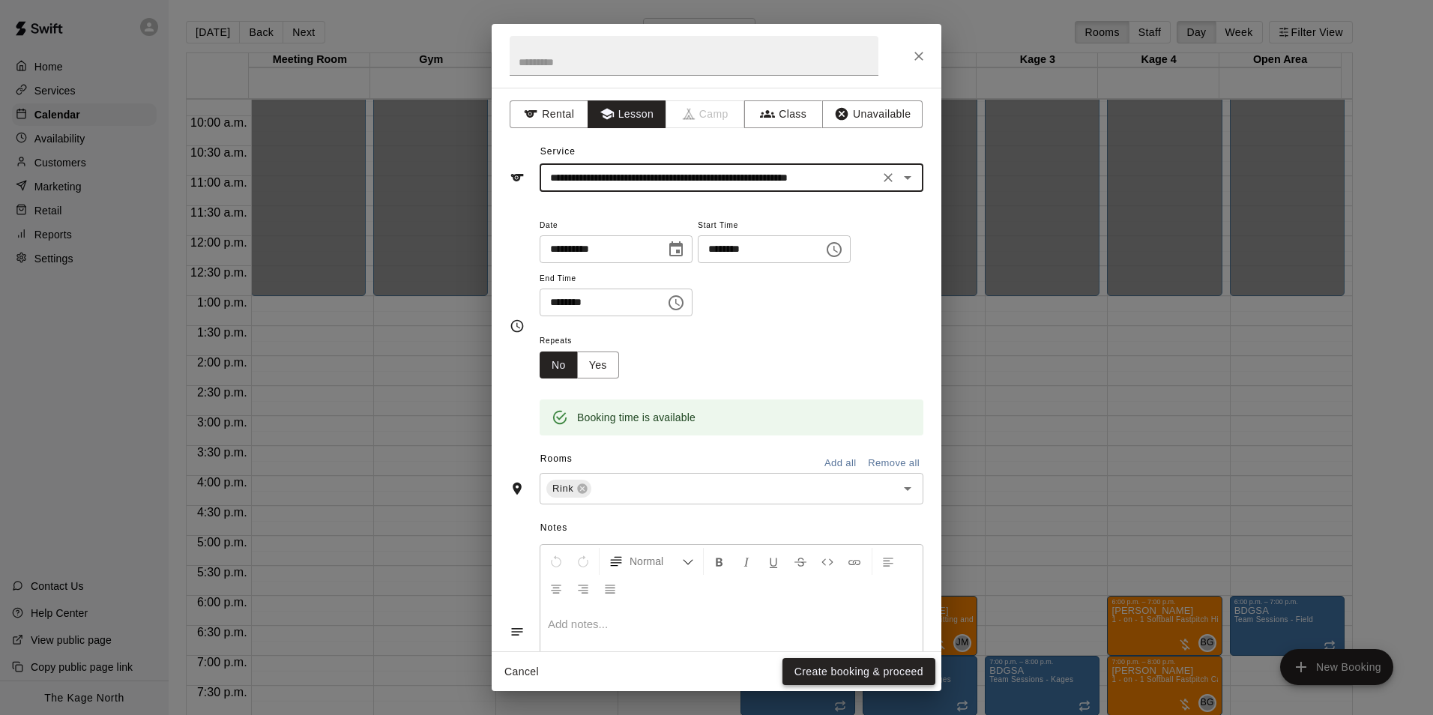
click at [881, 662] on button "Create booking & proceed" at bounding box center [858, 672] width 153 height 28
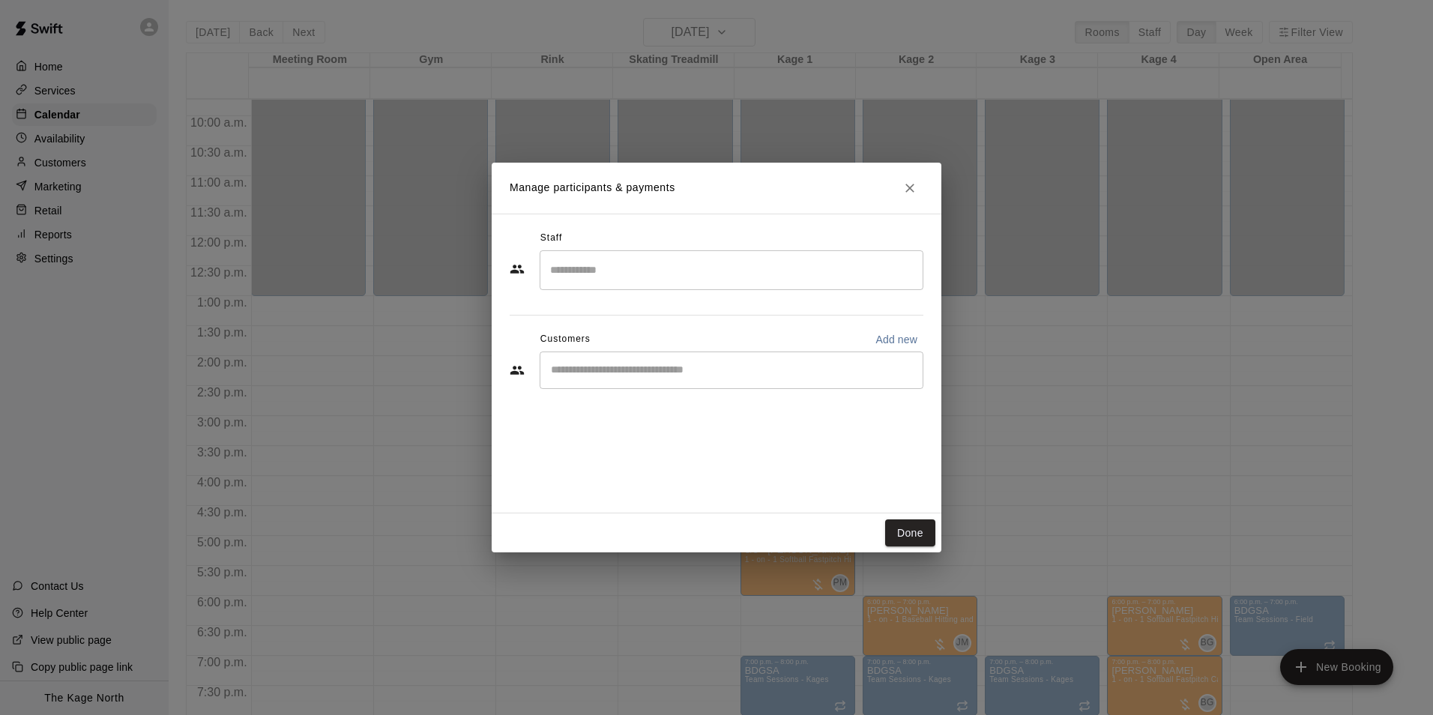
click at [591, 371] on input "Start typing to search customers..." at bounding box center [731, 370] width 370 height 15
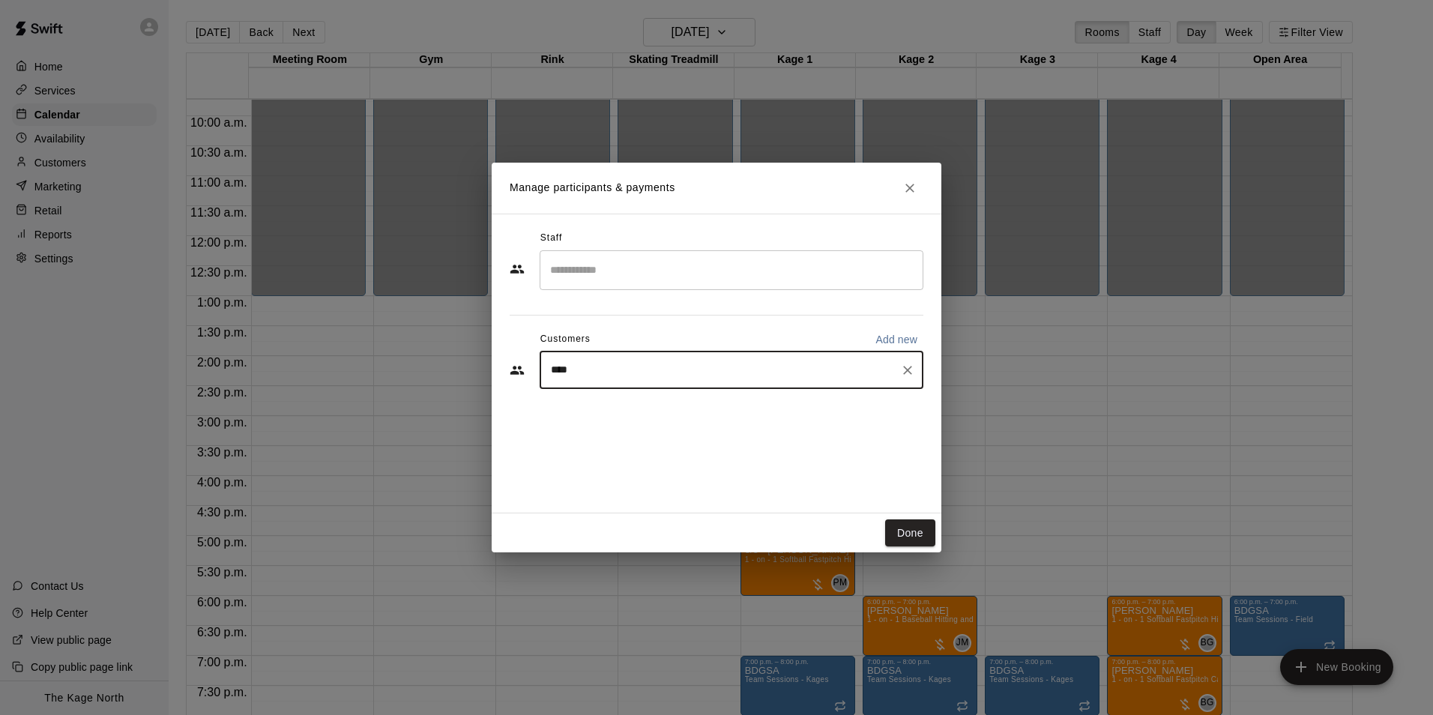
type input "*****"
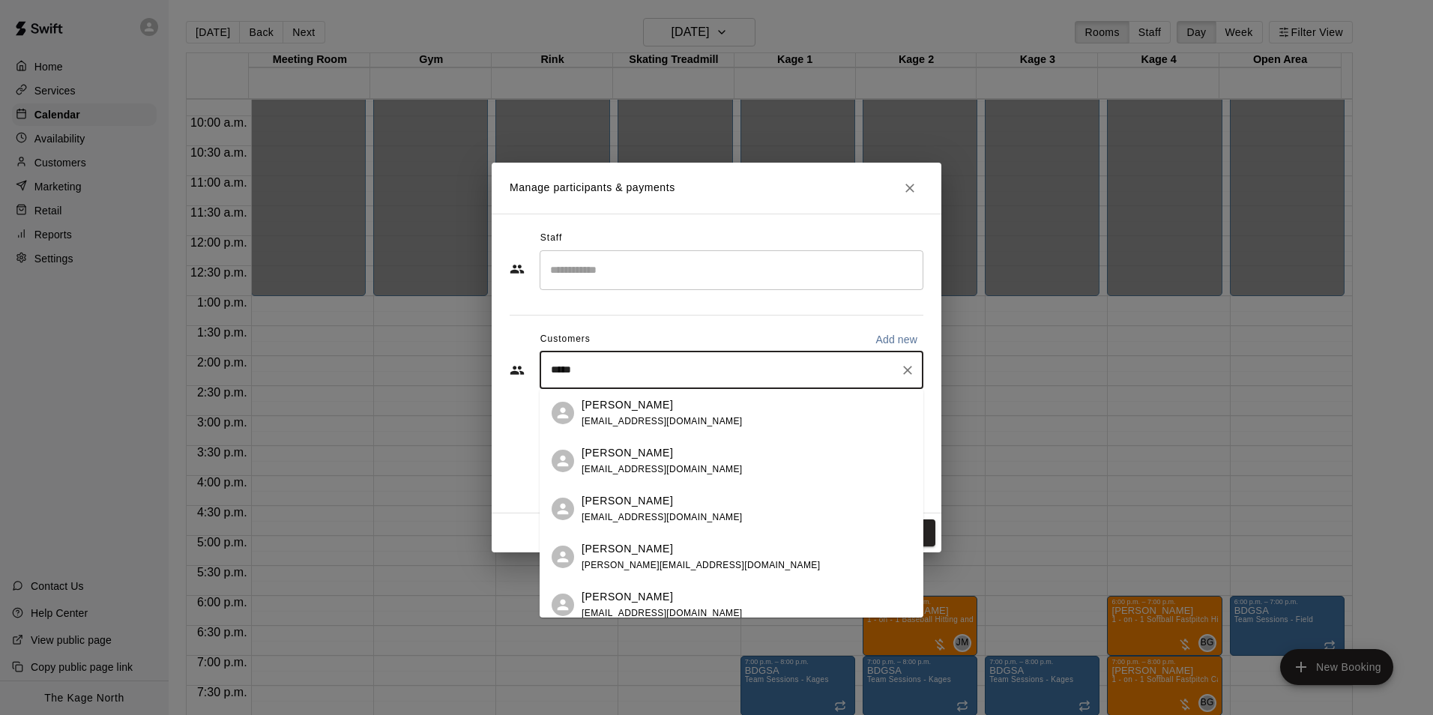
click at [668, 408] on div "[PERSON_NAME]" at bounding box center [662, 405] width 161 height 16
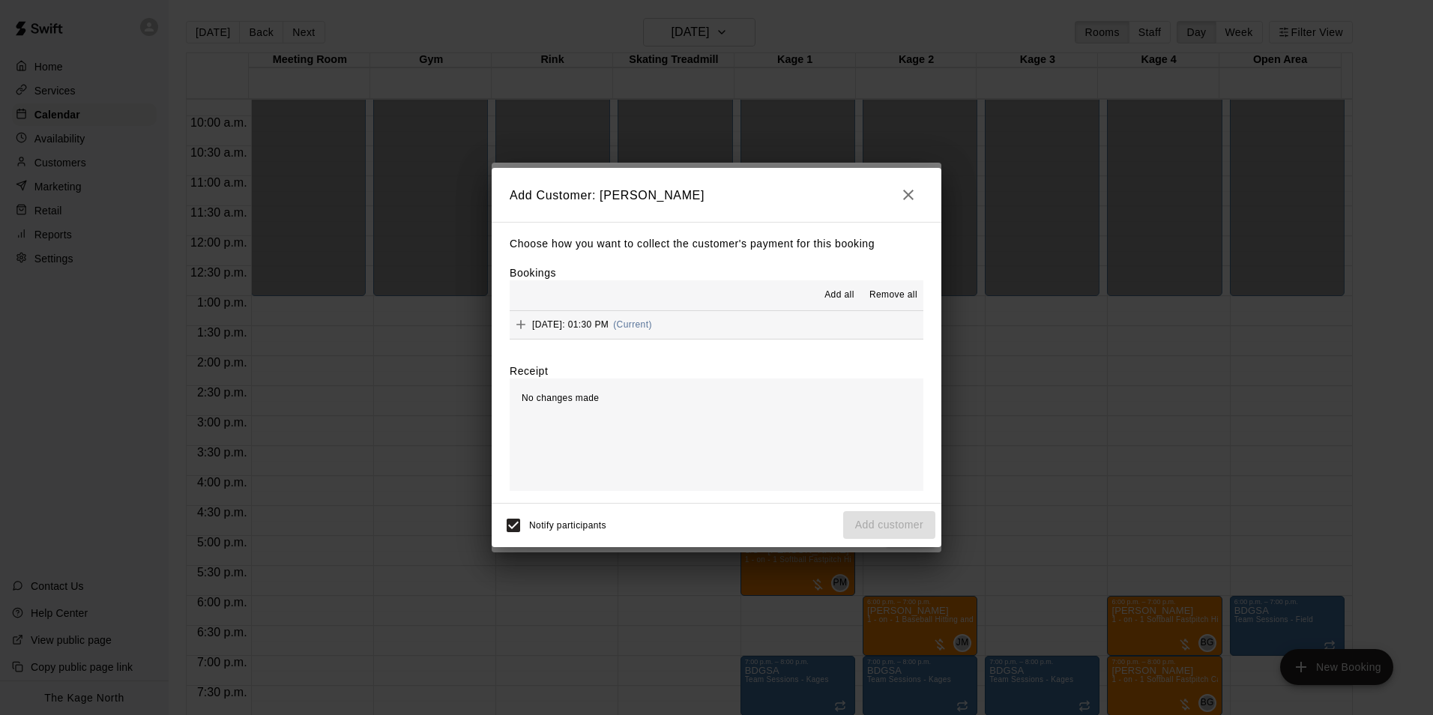
click at [830, 295] on span "Add all" at bounding box center [839, 295] width 30 height 15
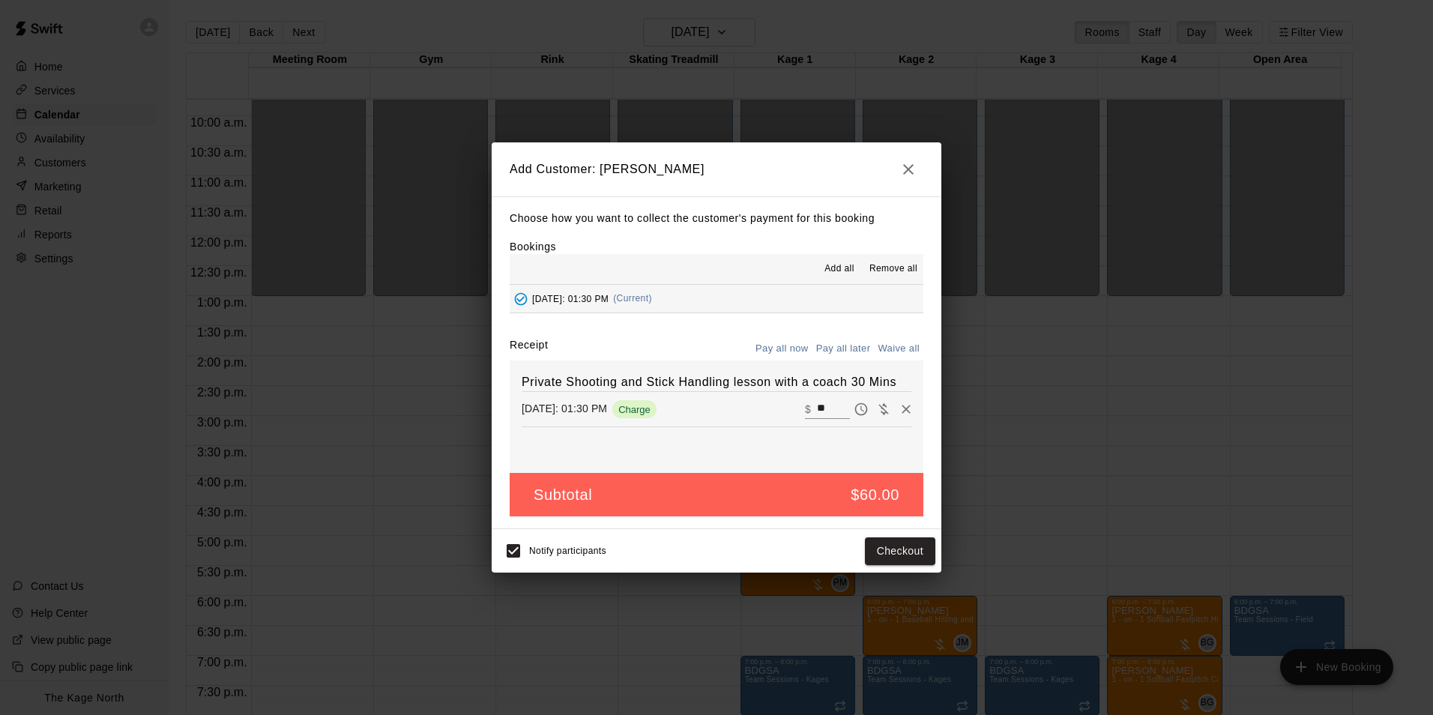
click at [843, 348] on button "Pay all later" at bounding box center [843, 348] width 62 height 23
click at [898, 553] on button "Add customer" at bounding box center [889, 551] width 92 height 28
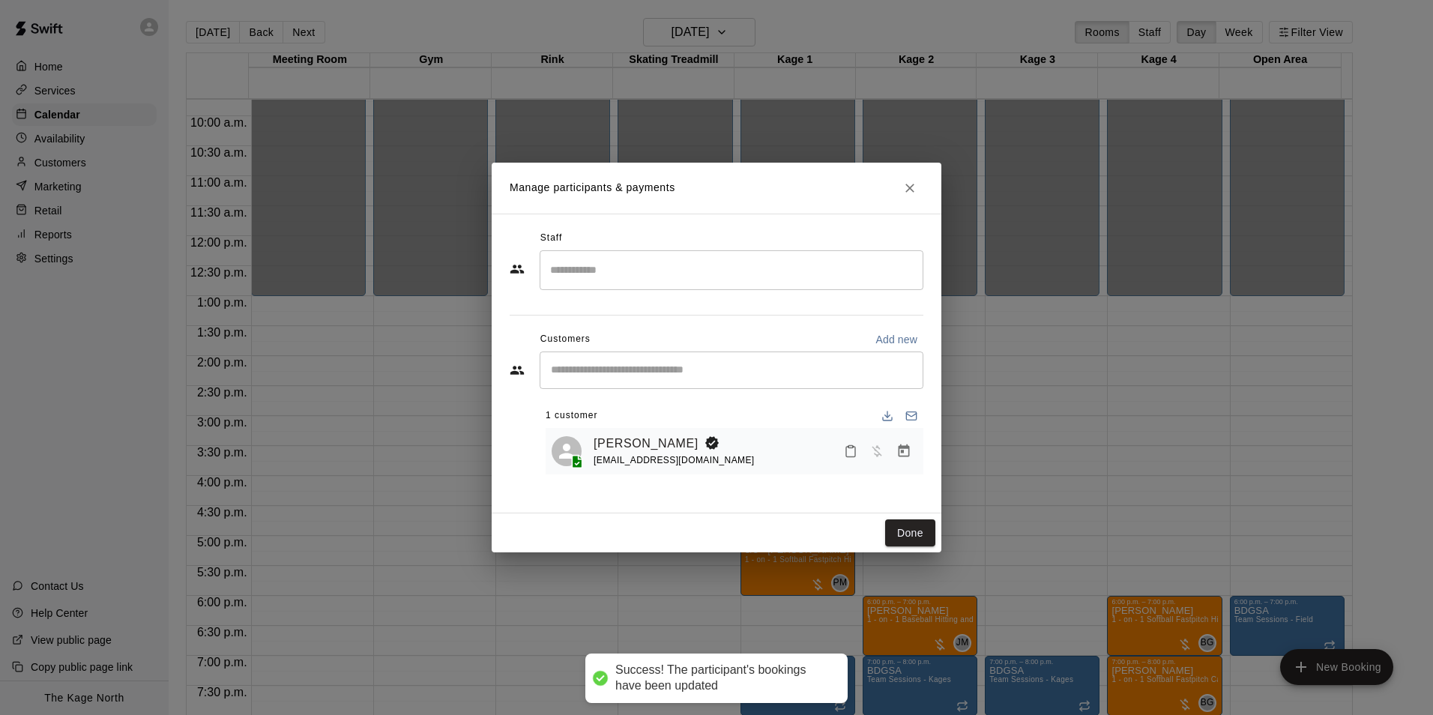
click at [918, 534] on button "Done" at bounding box center [910, 533] width 50 height 28
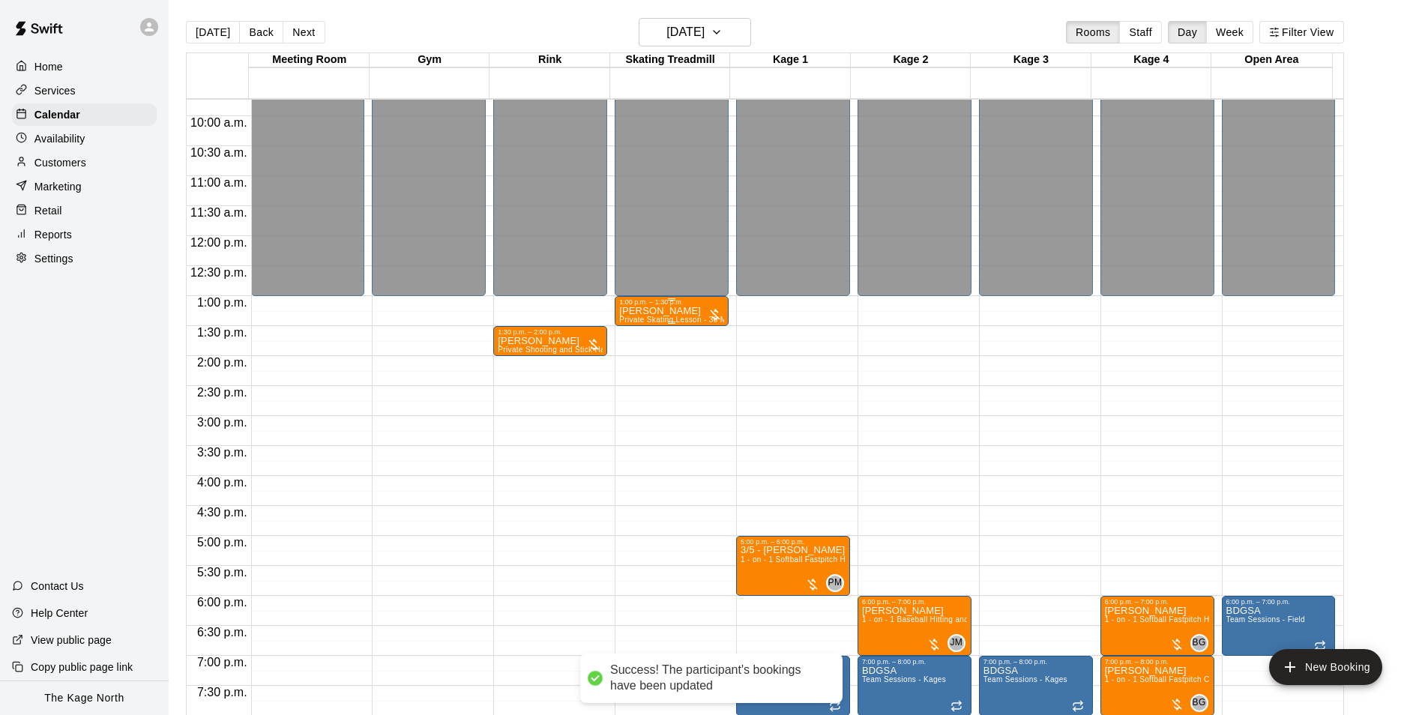
click at [664, 311] on p "[PERSON_NAME]" at bounding box center [671, 311] width 105 height 0
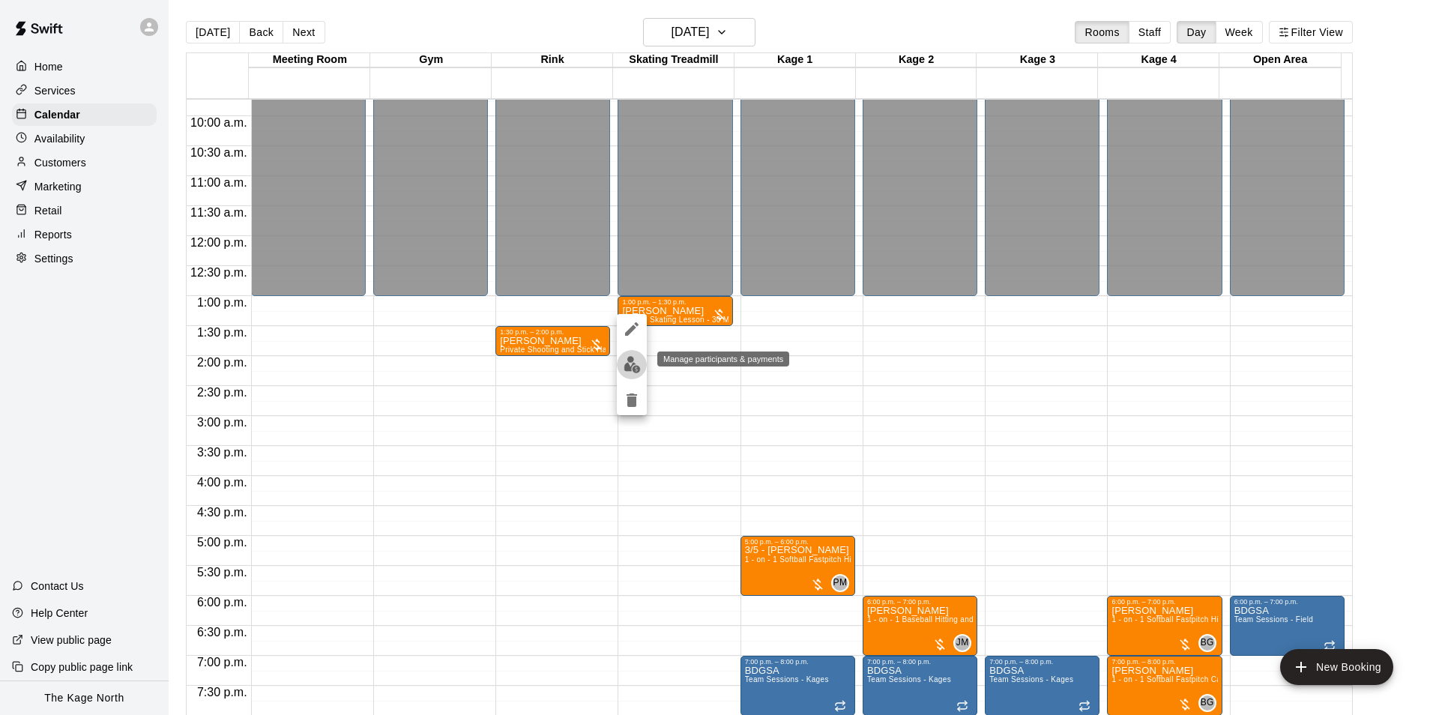
click at [627, 369] on img "edit" at bounding box center [632, 364] width 17 height 17
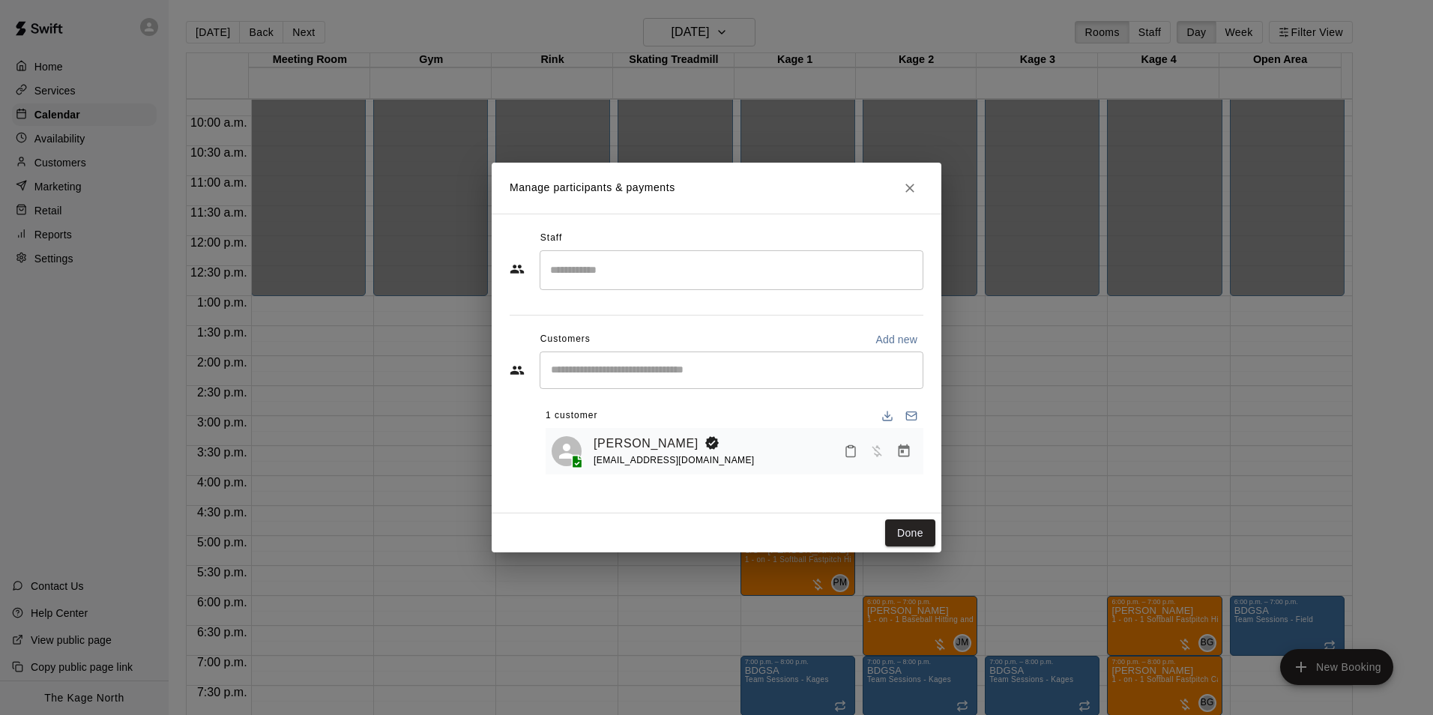
click at [604, 272] on input "Search staff" at bounding box center [731, 270] width 370 height 26
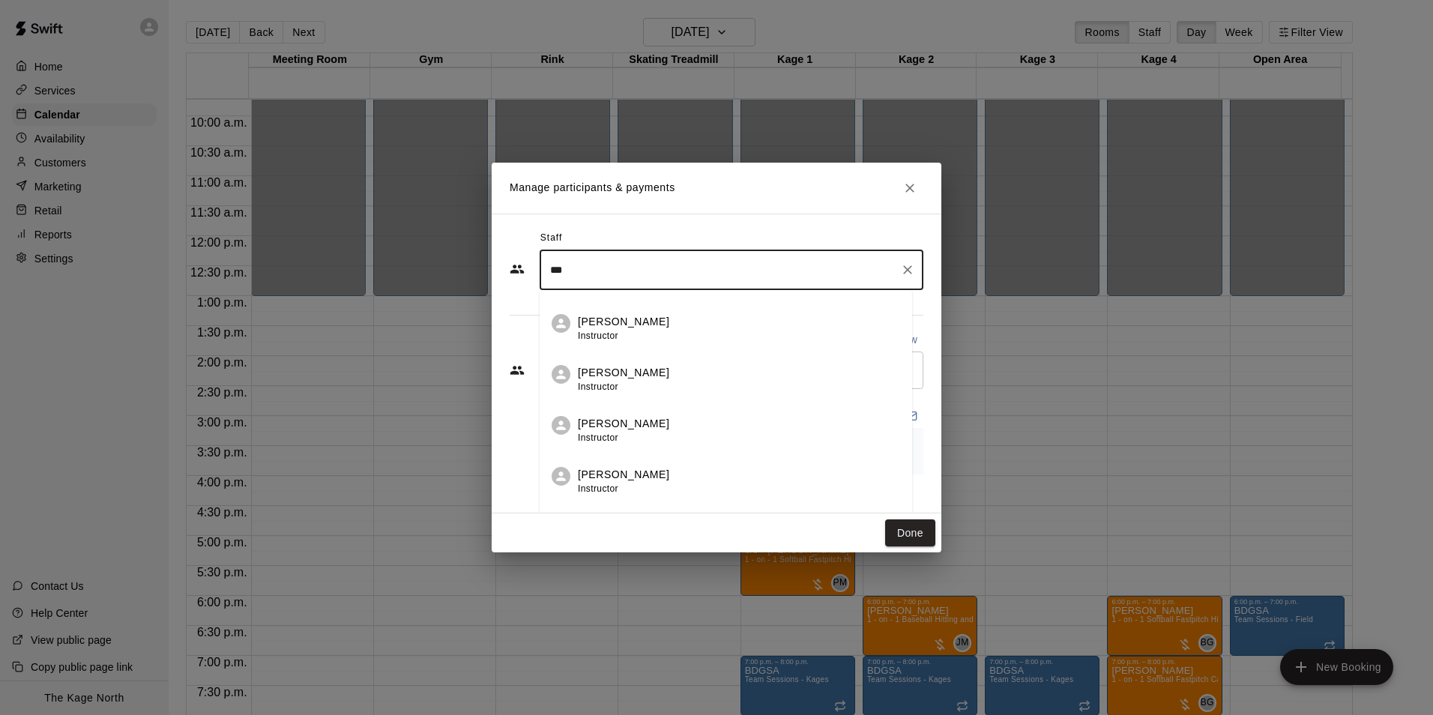
scroll to position [77, 0]
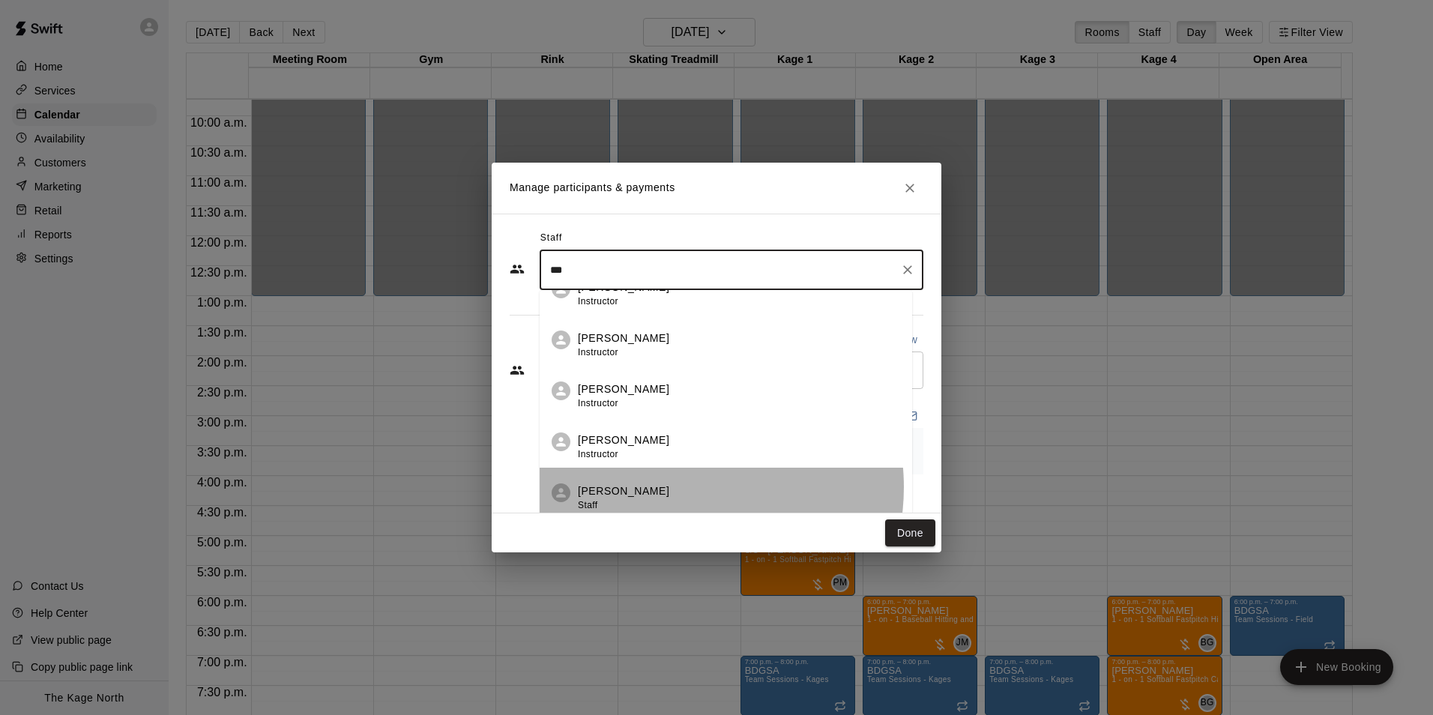
click at [674, 487] on div "Devon Macausland Staff" at bounding box center [739, 497] width 322 height 29
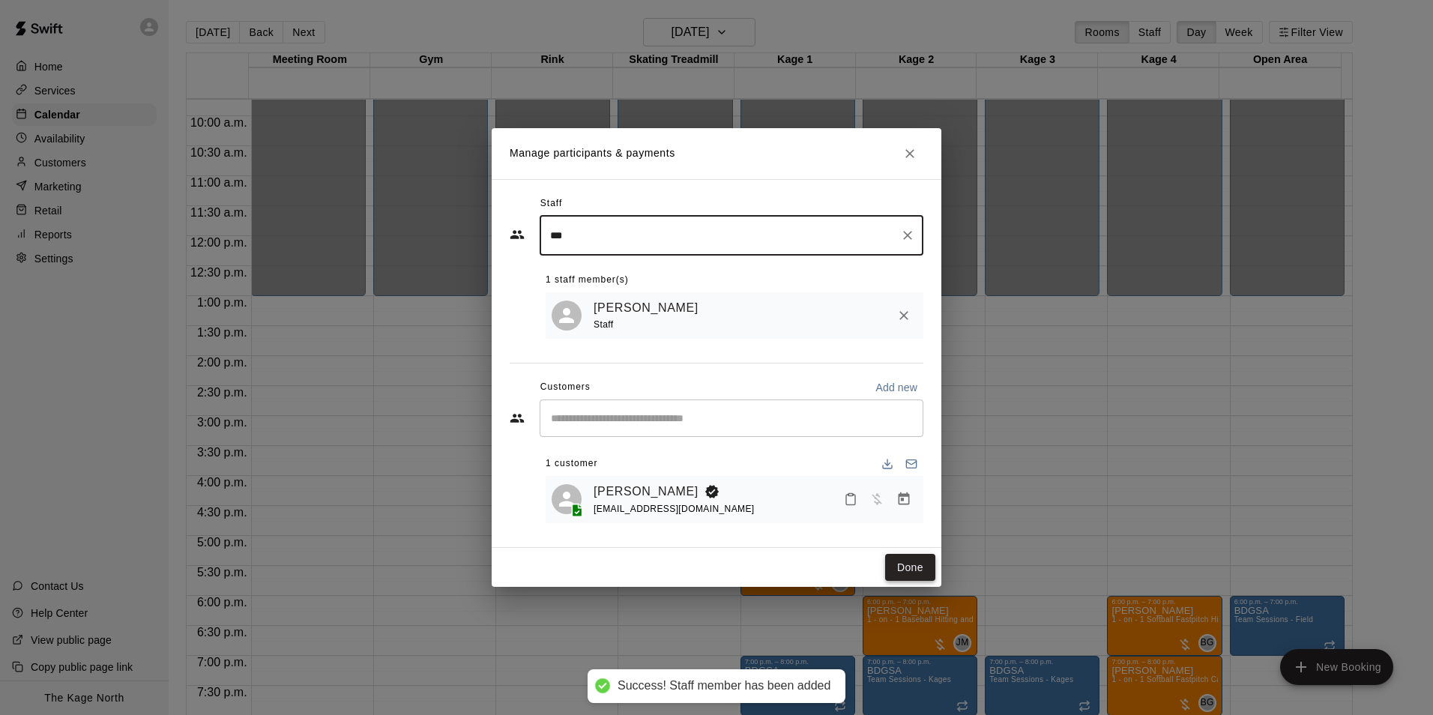
type input "***"
click at [916, 567] on button "Done" at bounding box center [910, 568] width 50 height 28
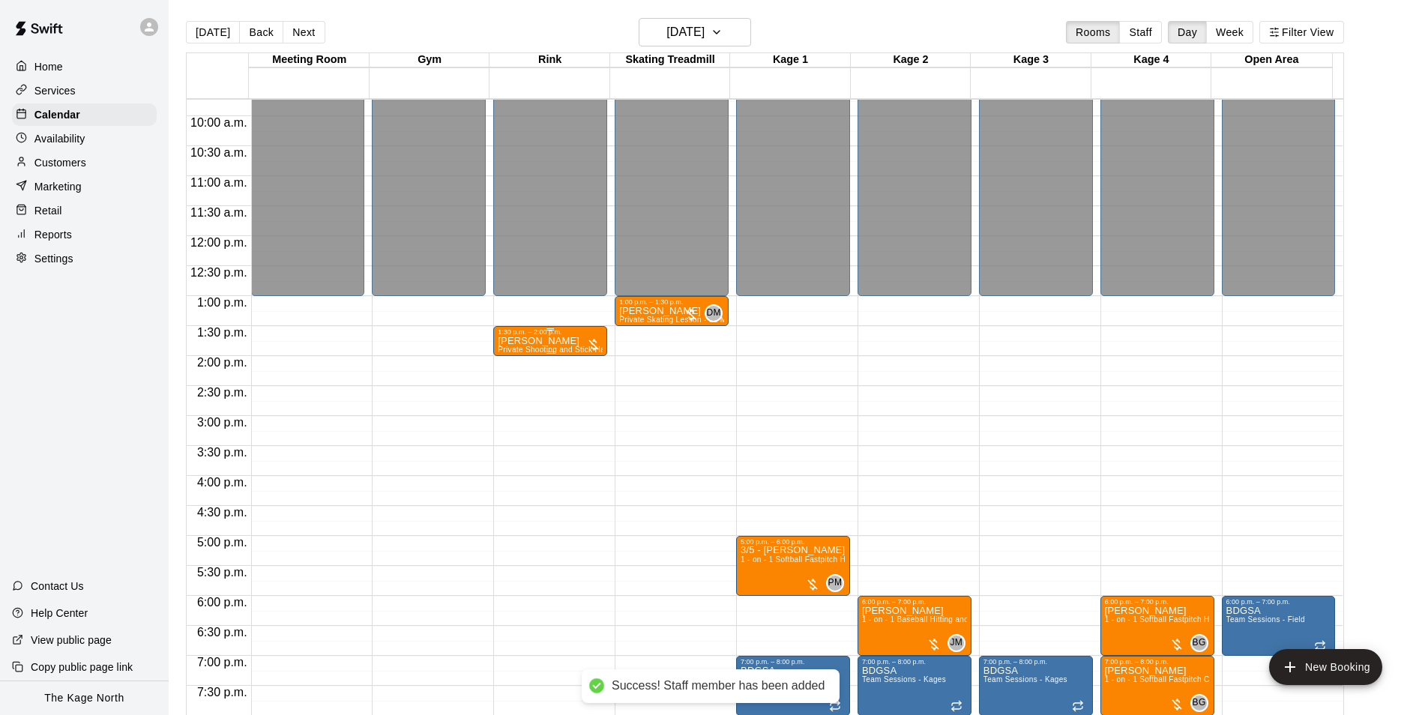
click at [555, 338] on div "1:30 p.m. – 2:00 p.m. Krystal White Private Shooting and Stick Handling lesson …" at bounding box center [550, 340] width 105 height 25
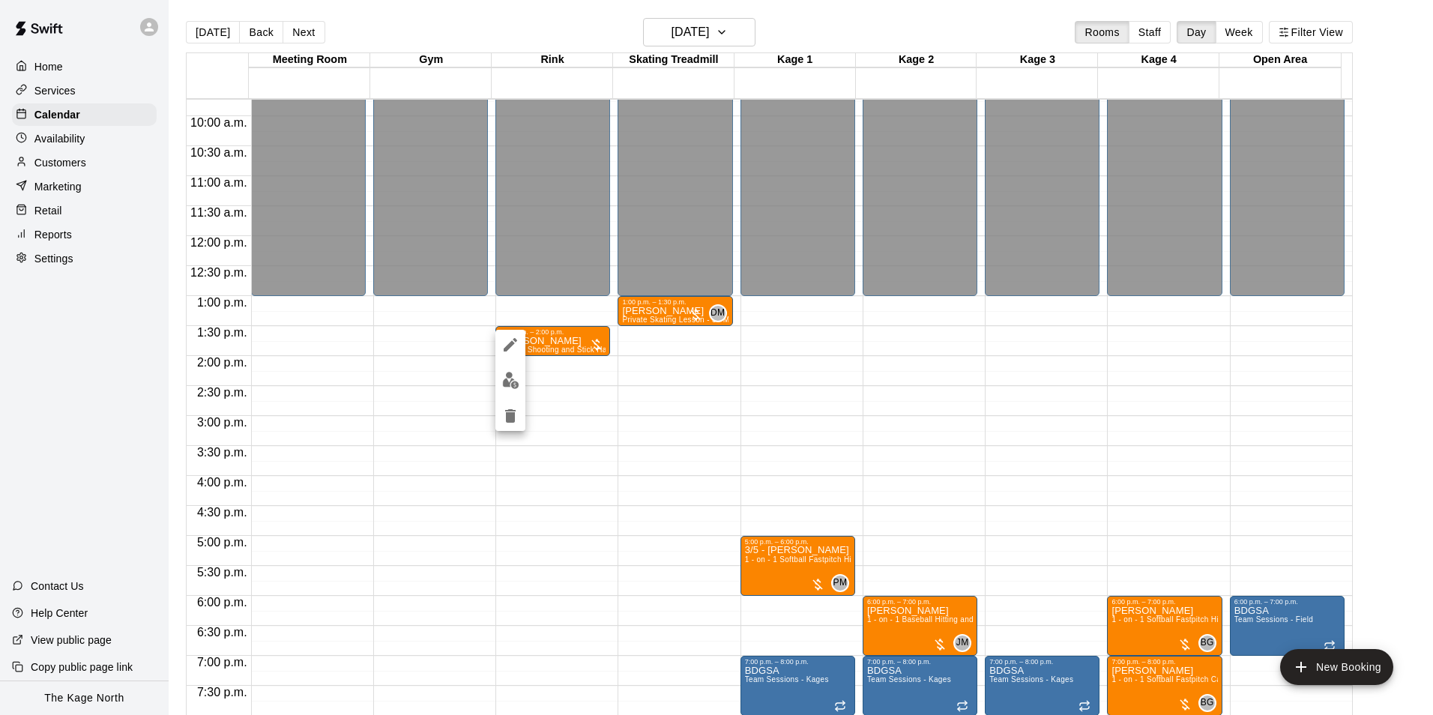
click at [514, 381] on img "edit" at bounding box center [510, 380] width 17 height 17
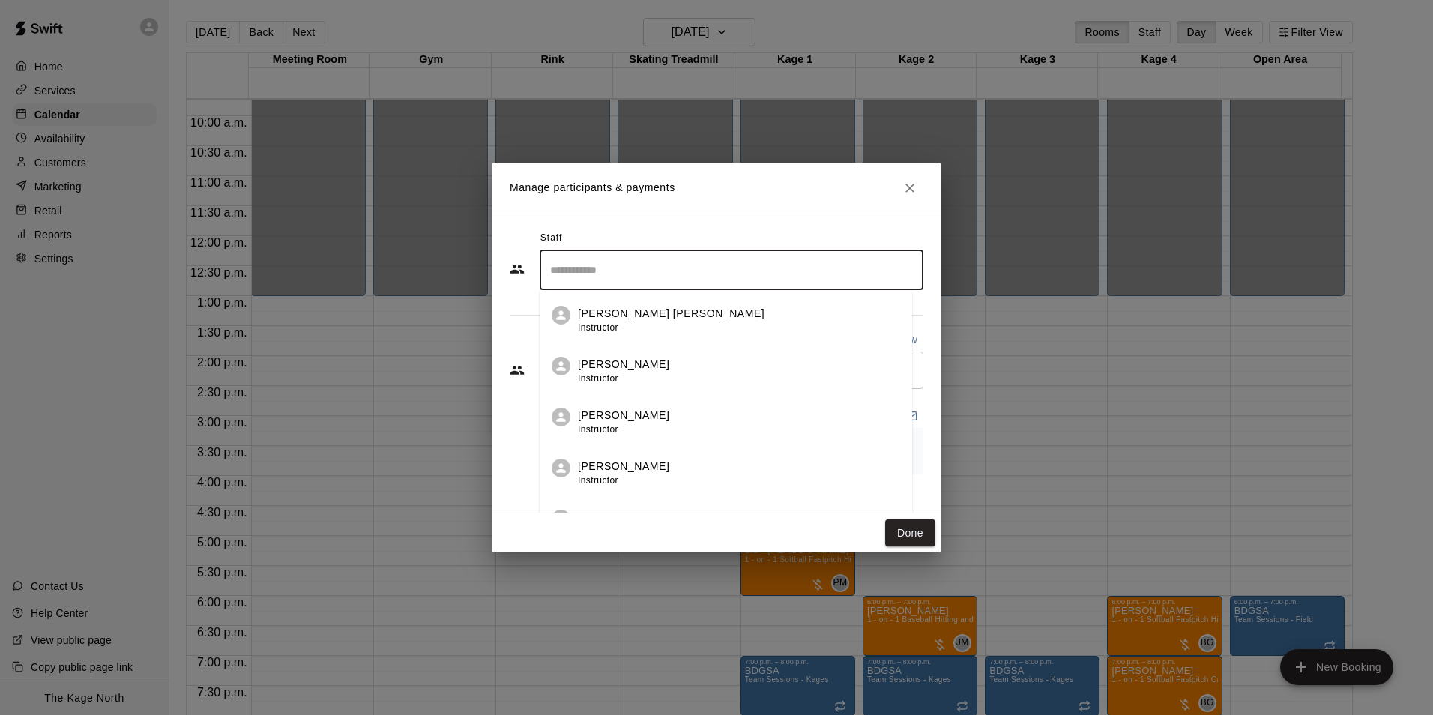
click at [600, 280] on input "Search staff" at bounding box center [731, 270] width 370 height 26
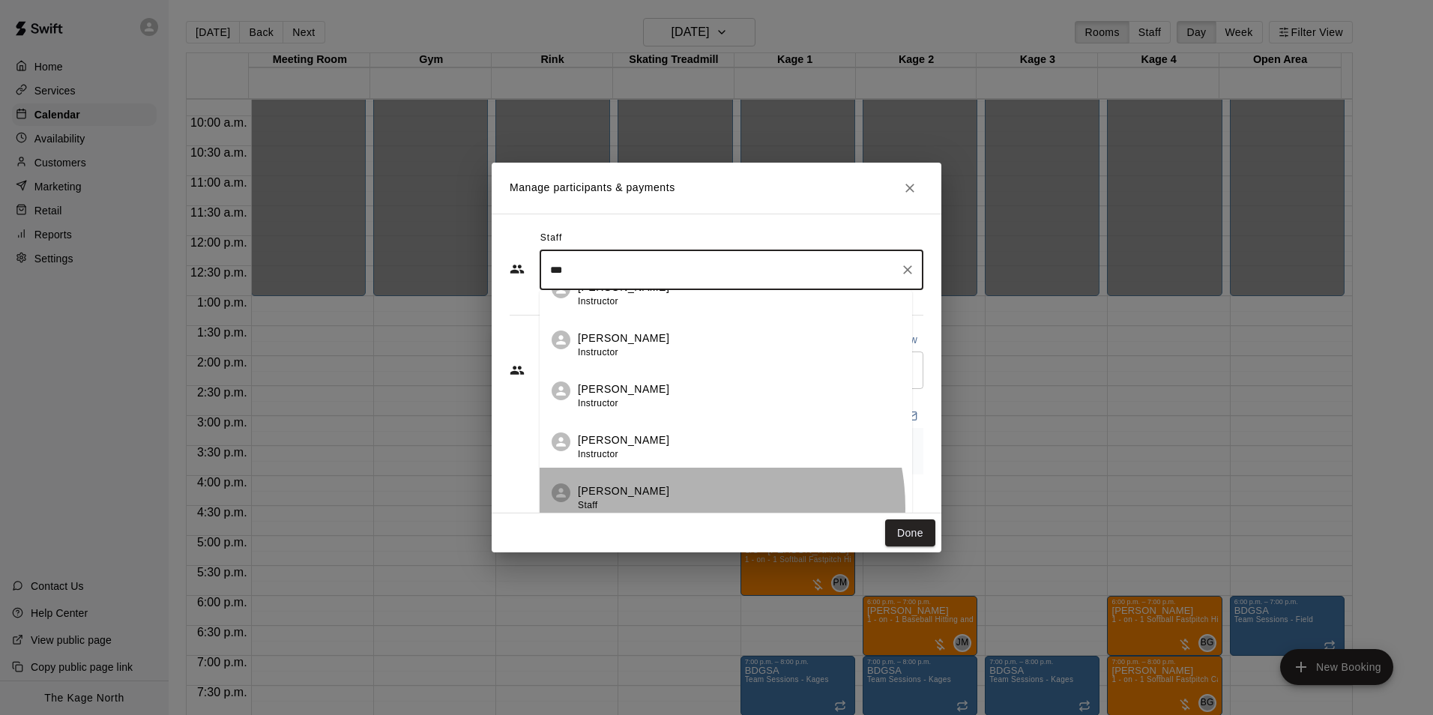
click at [684, 507] on div "Devon Macausland Staff" at bounding box center [739, 497] width 322 height 29
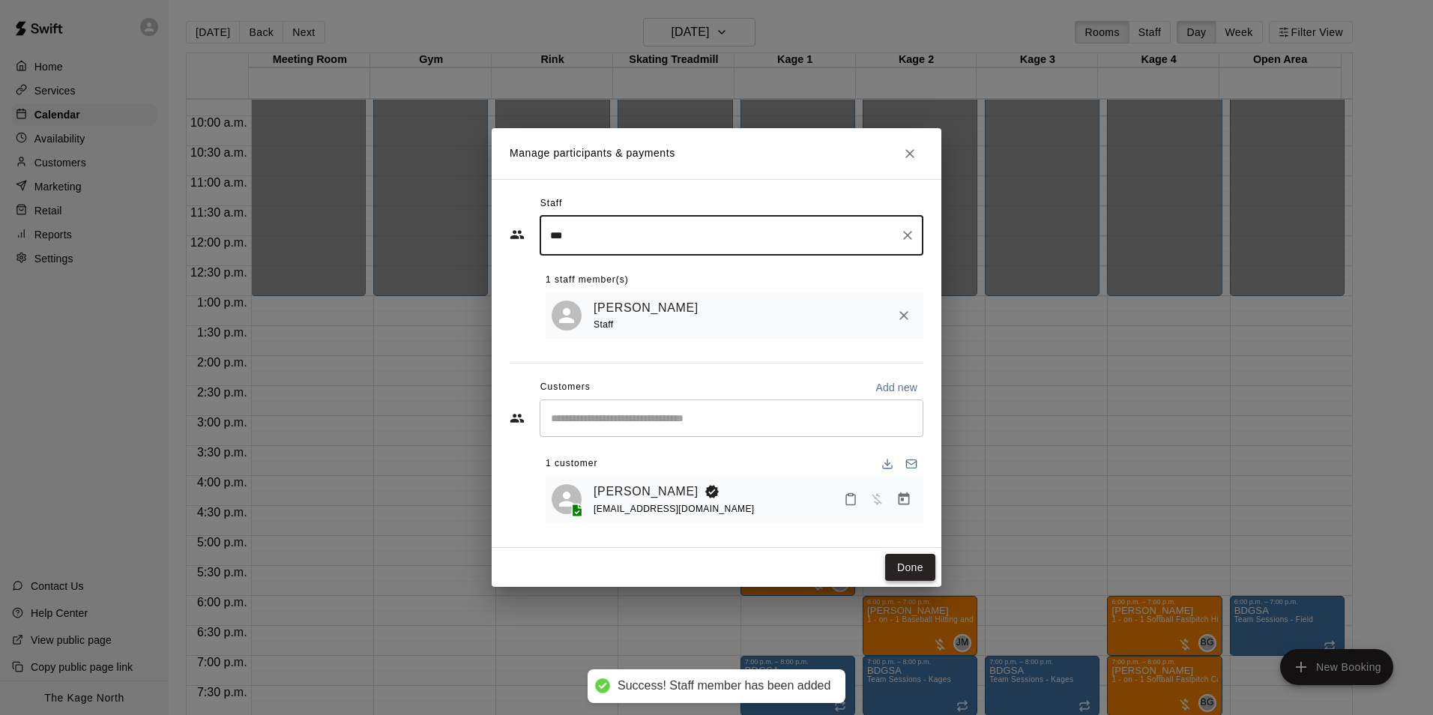
type input "***"
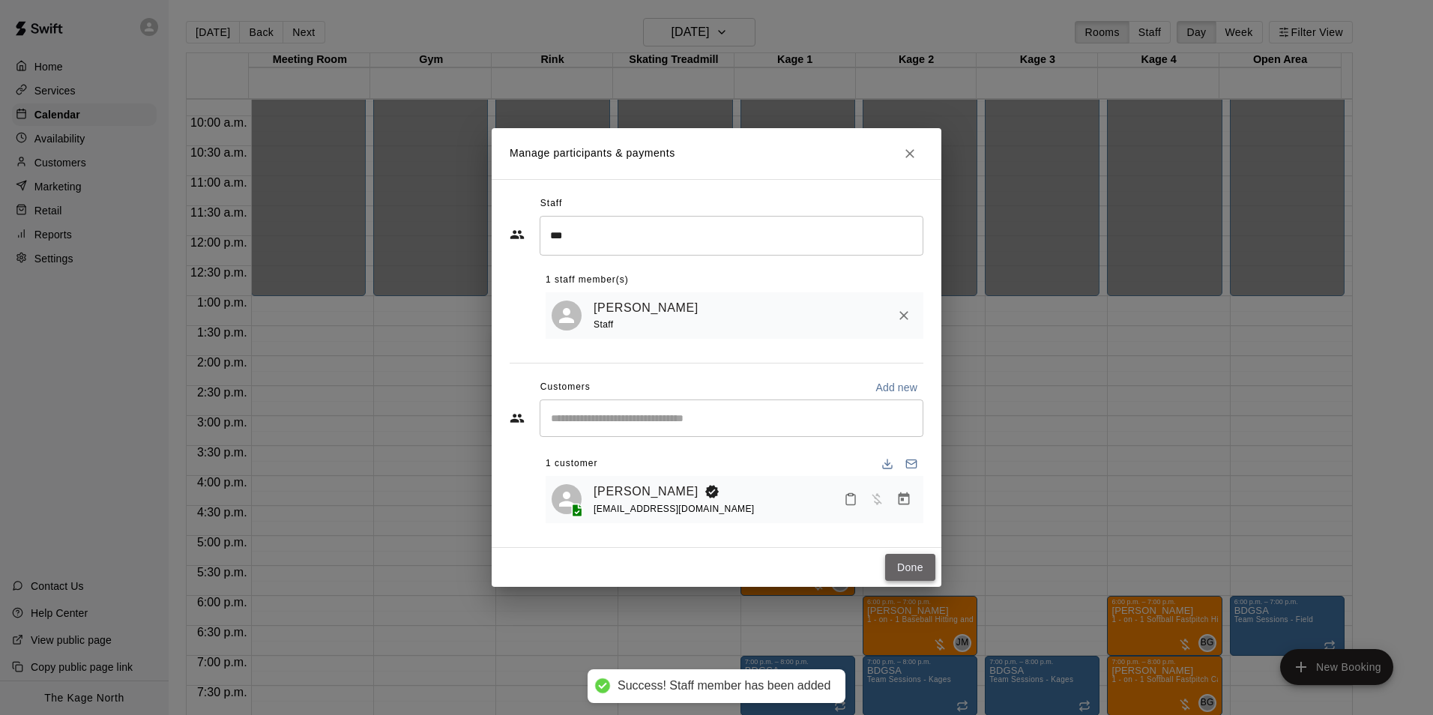
click at [923, 564] on button "Done" at bounding box center [910, 568] width 50 height 28
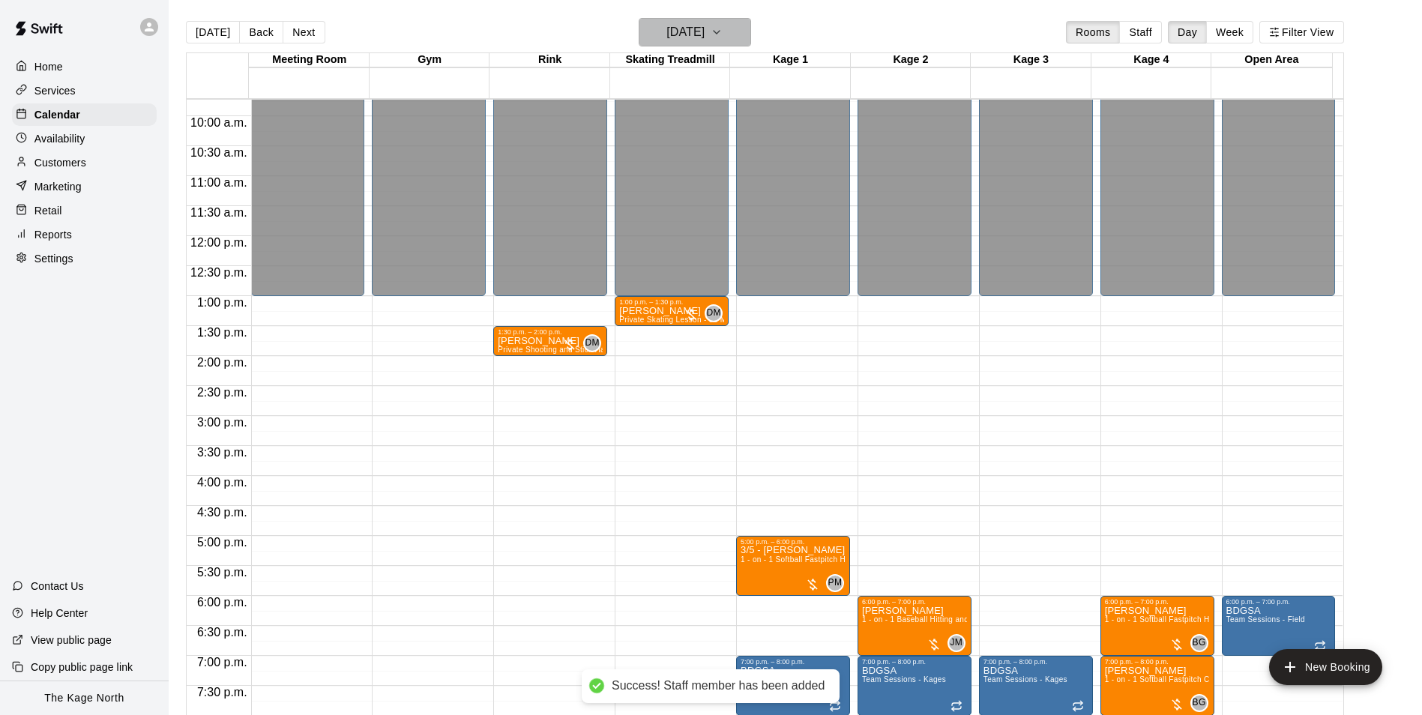
click at [704, 39] on h6 "[DATE]" at bounding box center [685, 32] width 38 height 21
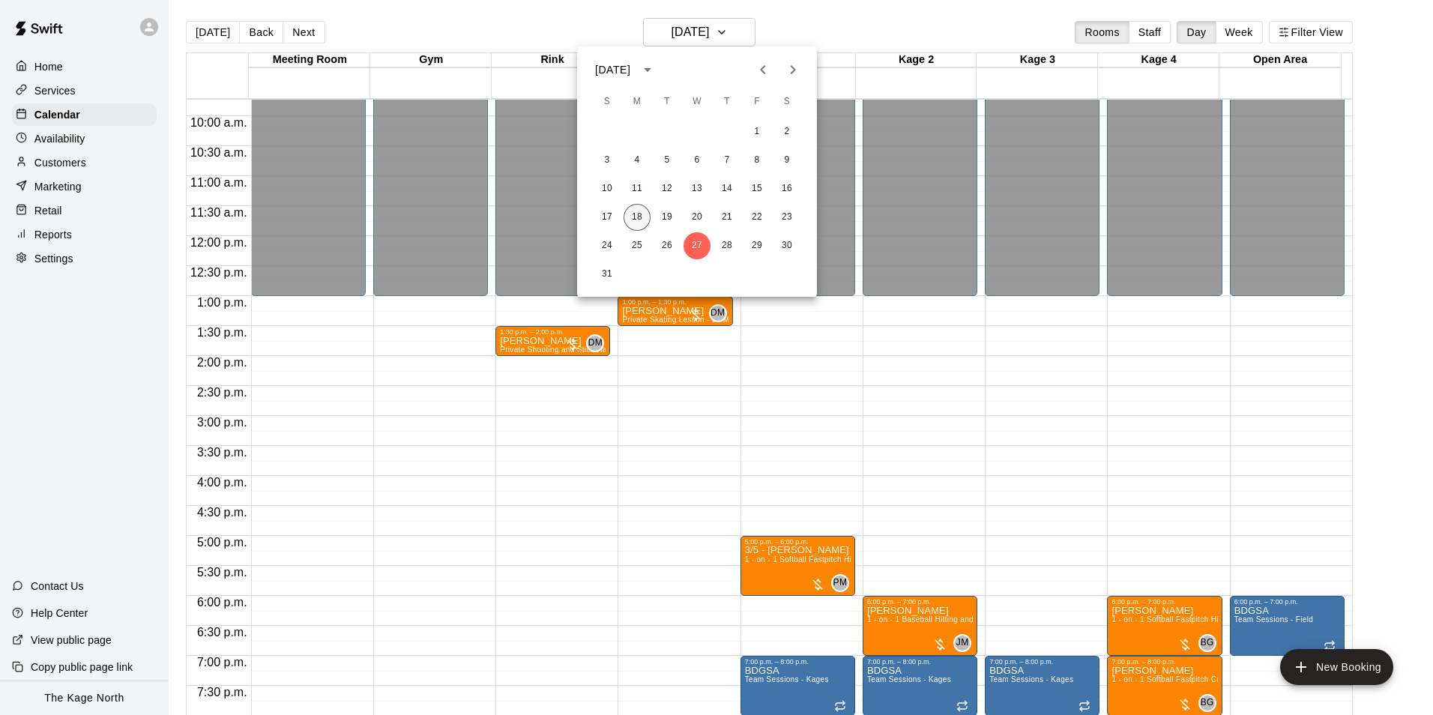
click at [636, 220] on button "18" at bounding box center [637, 217] width 27 height 27
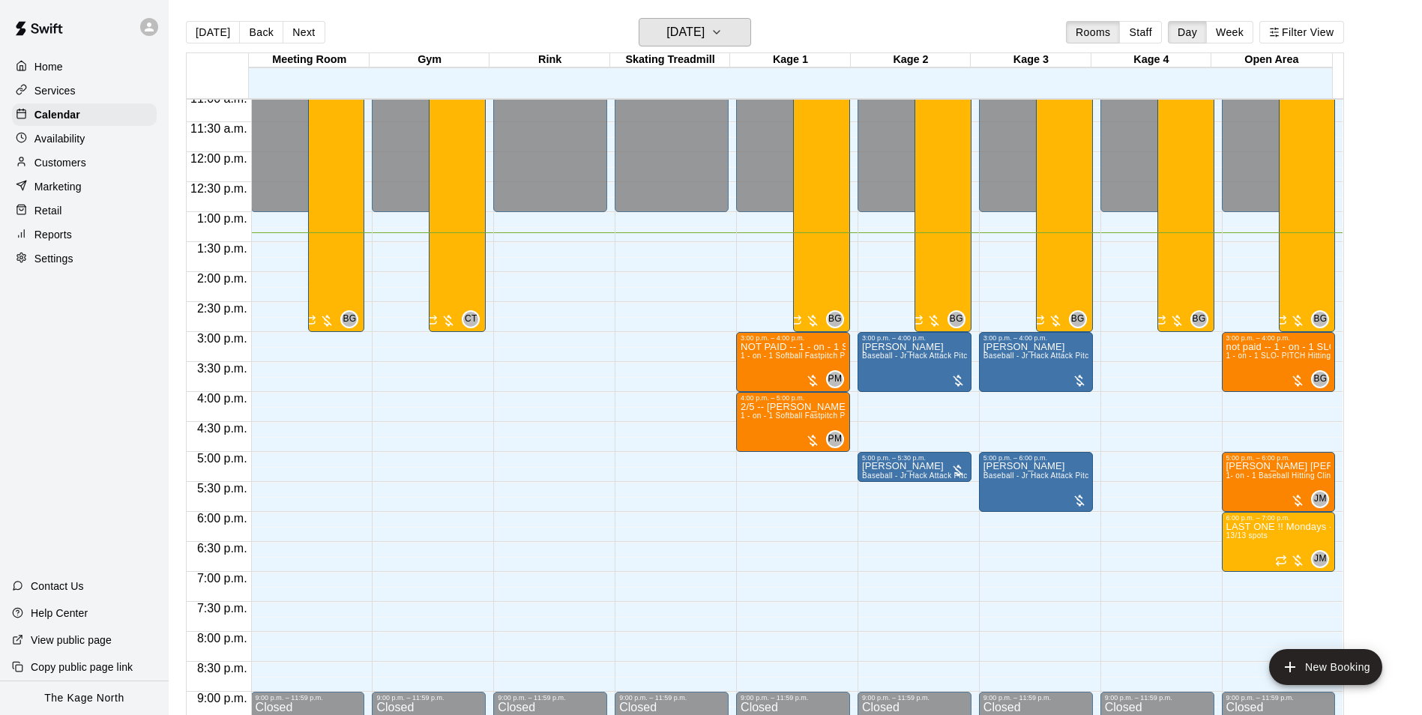
scroll to position [658, 0]
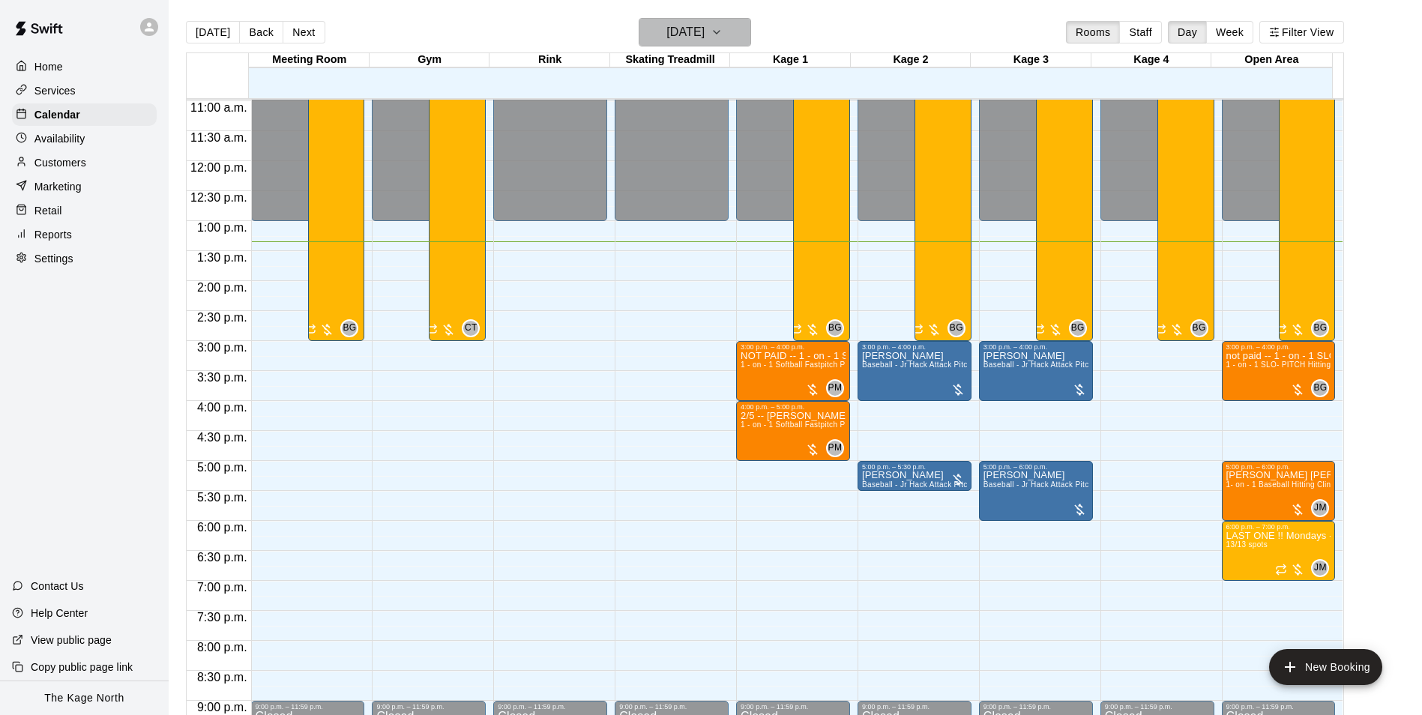
click at [704, 33] on h6 "[DATE]" at bounding box center [685, 32] width 38 height 21
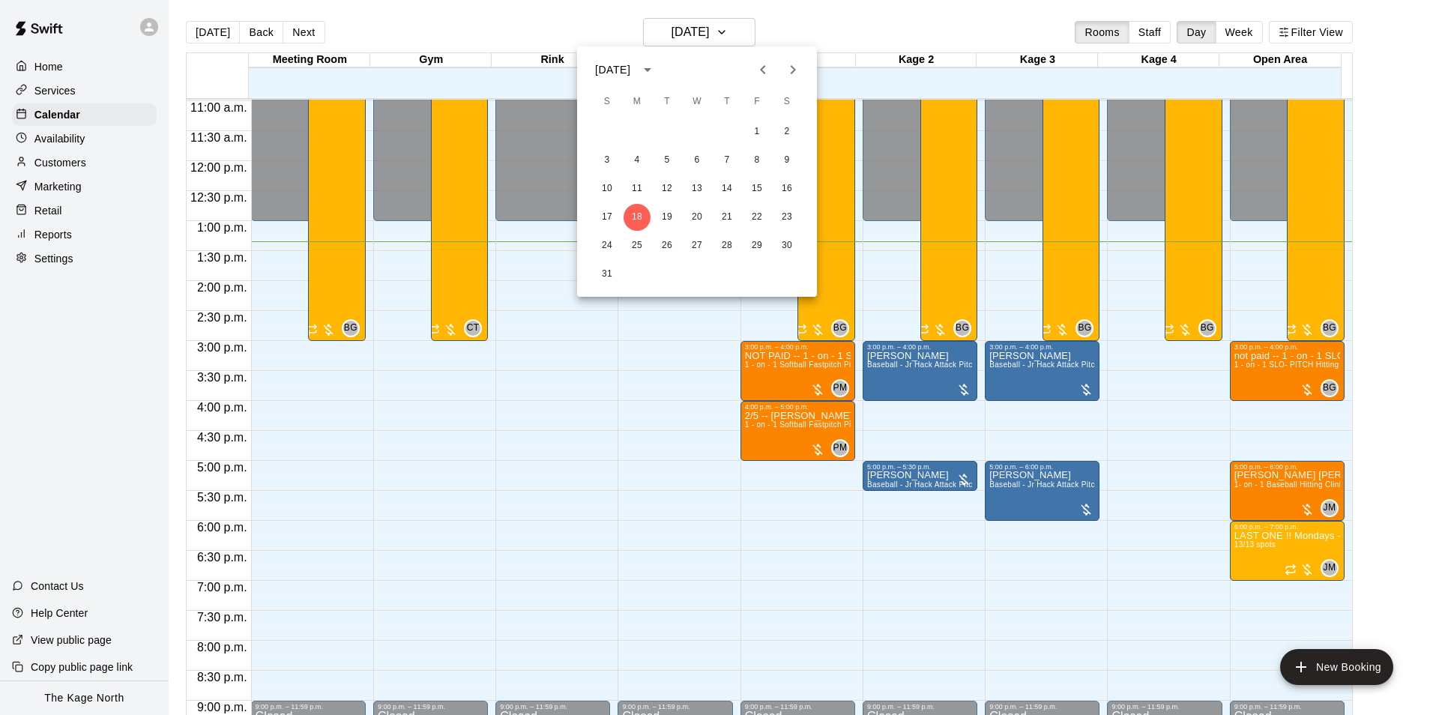
click at [790, 67] on icon "Next month" at bounding box center [793, 70] width 18 height 18
click at [694, 159] on button "10" at bounding box center [696, 160] width 27 height 27
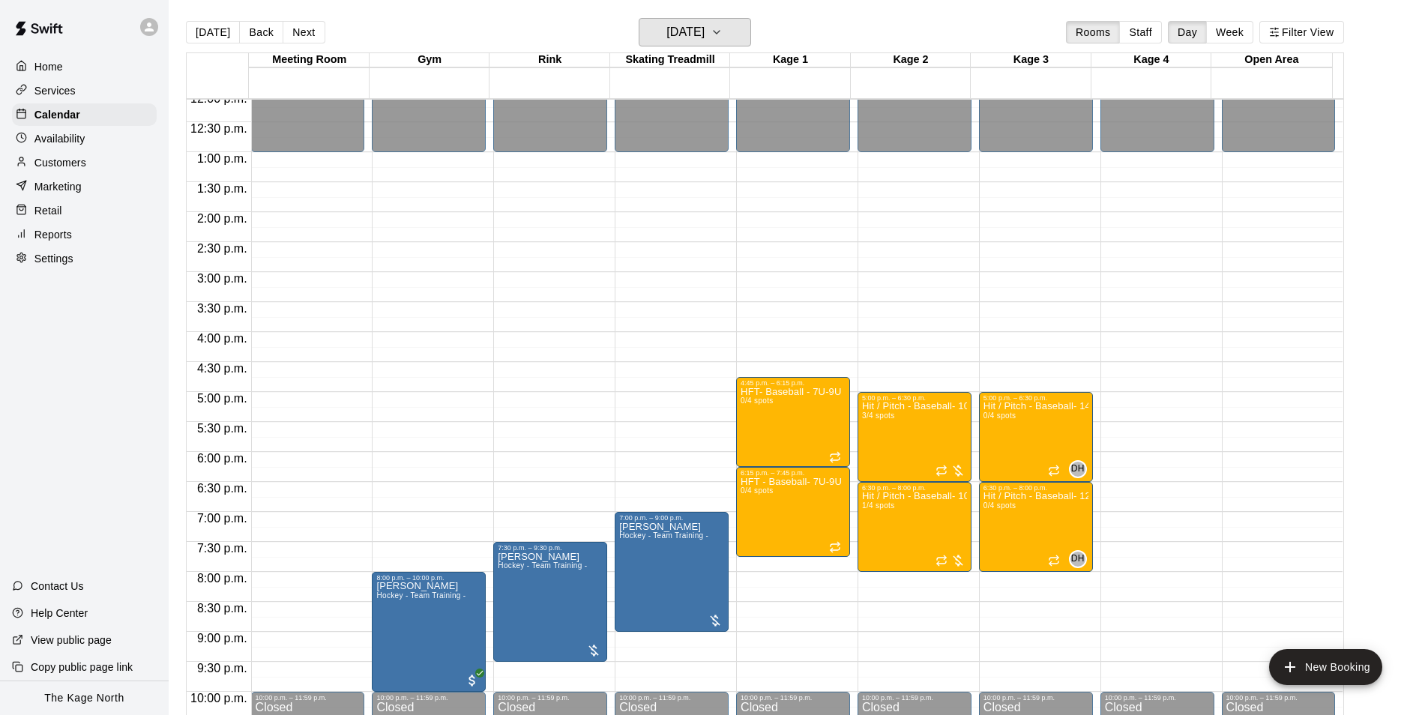
scroll to position [808, 0]
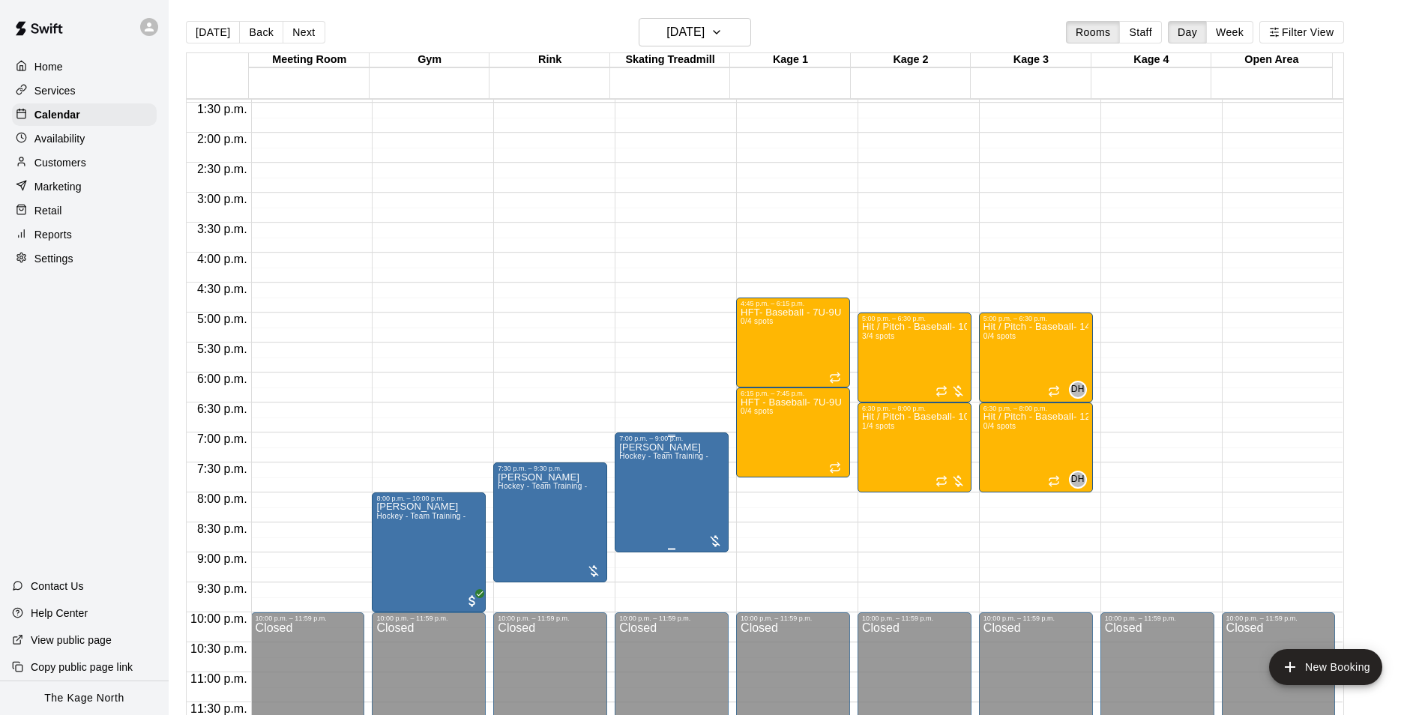
click at [671, 460] on span "Hockey - Team Training -" at bounding box center [663, 456] width 89 height 8
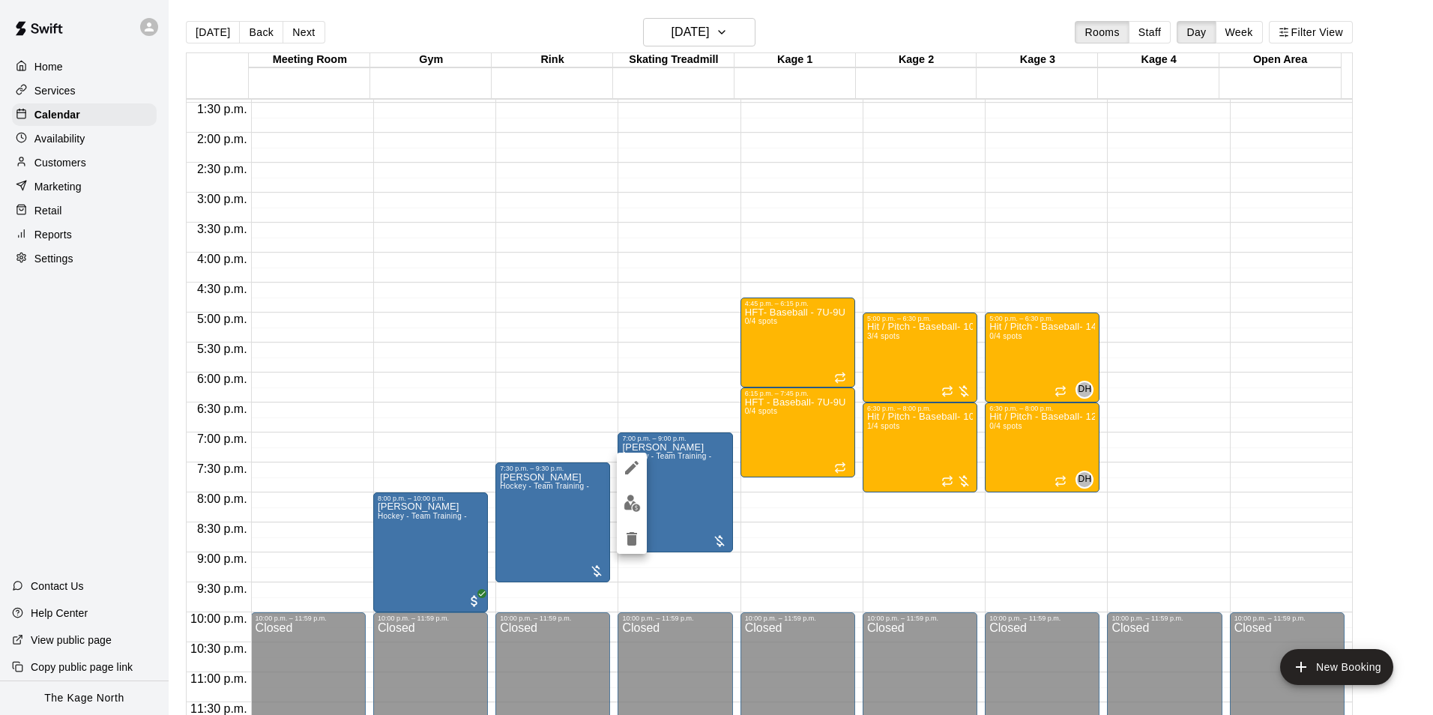
click at [632, 467] on icon "edit" at bounding box center [631, 467] width 13 height 13
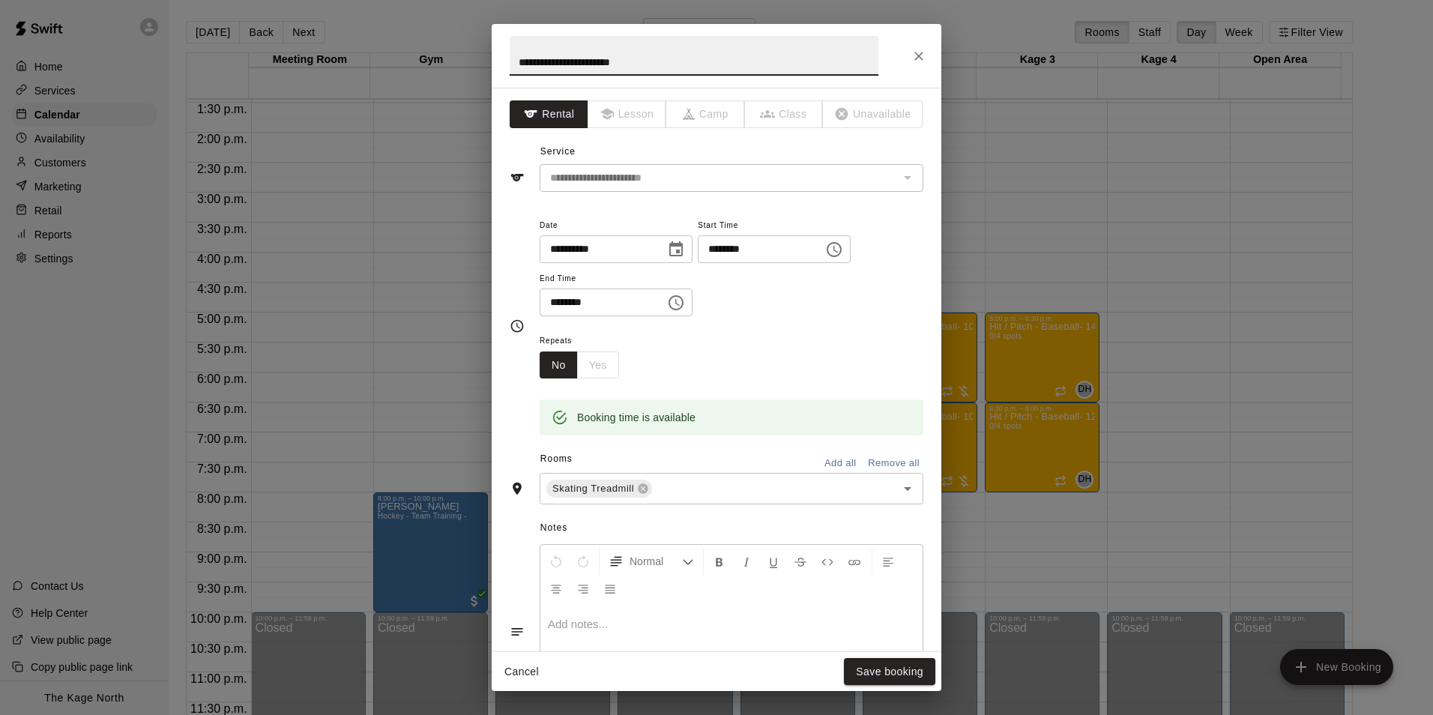
drag, startPoint x: 640, startPoint y: 61, endPoint x: 456, endPoint y: 44, distance: 184.4
click at [456, 44] on div "**********" at bounding box center [716, 357] width 1433 height 715
type input "********"
click at [896, 671] on button "Save booking" at bounding box center [889, 672] width 91 height 28
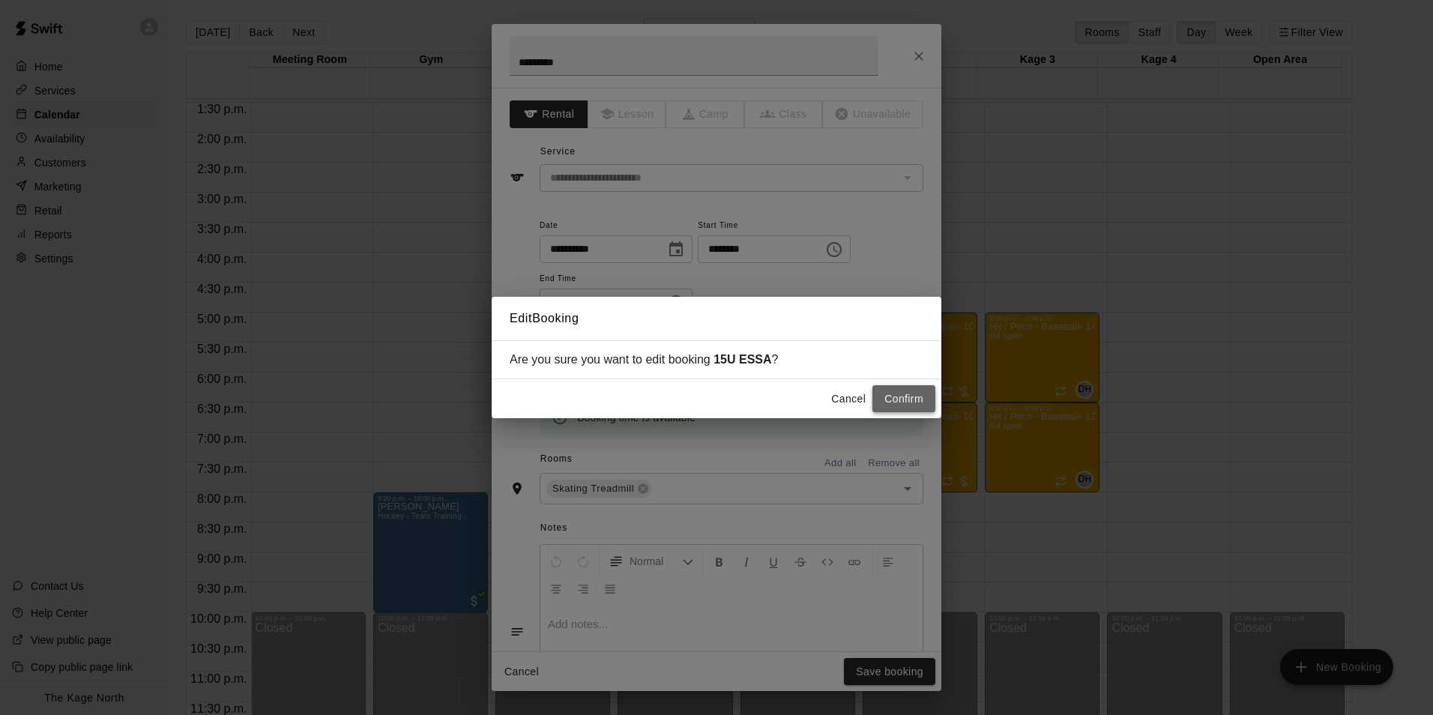
click at [887, 388] on button "Confirm" at bounding box center [903, 399] width 63 height 28
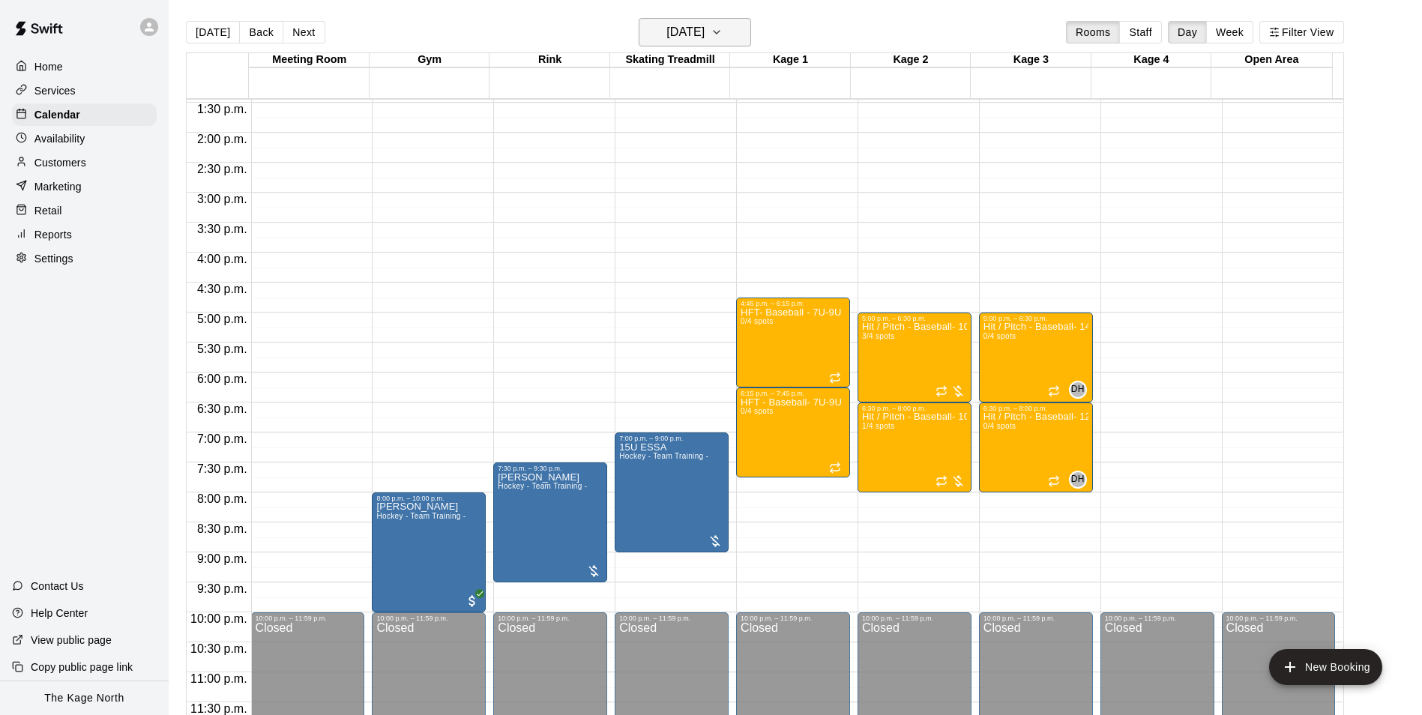
click at [704, 37] on h6 "[DATE]" at bounding box center [685, 32] width 38 height 21
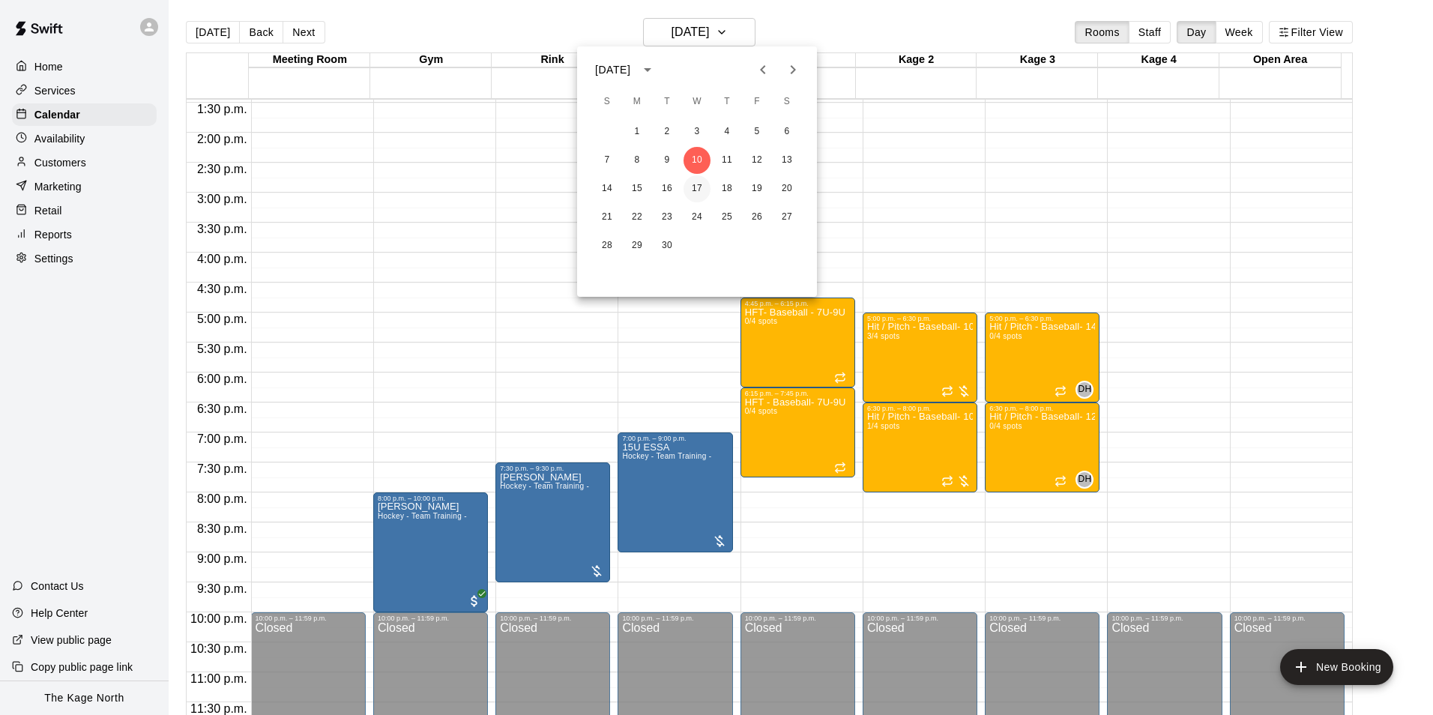
click at [695, 187] on button "17" at bounding box center [696, 188] width 27 height 27
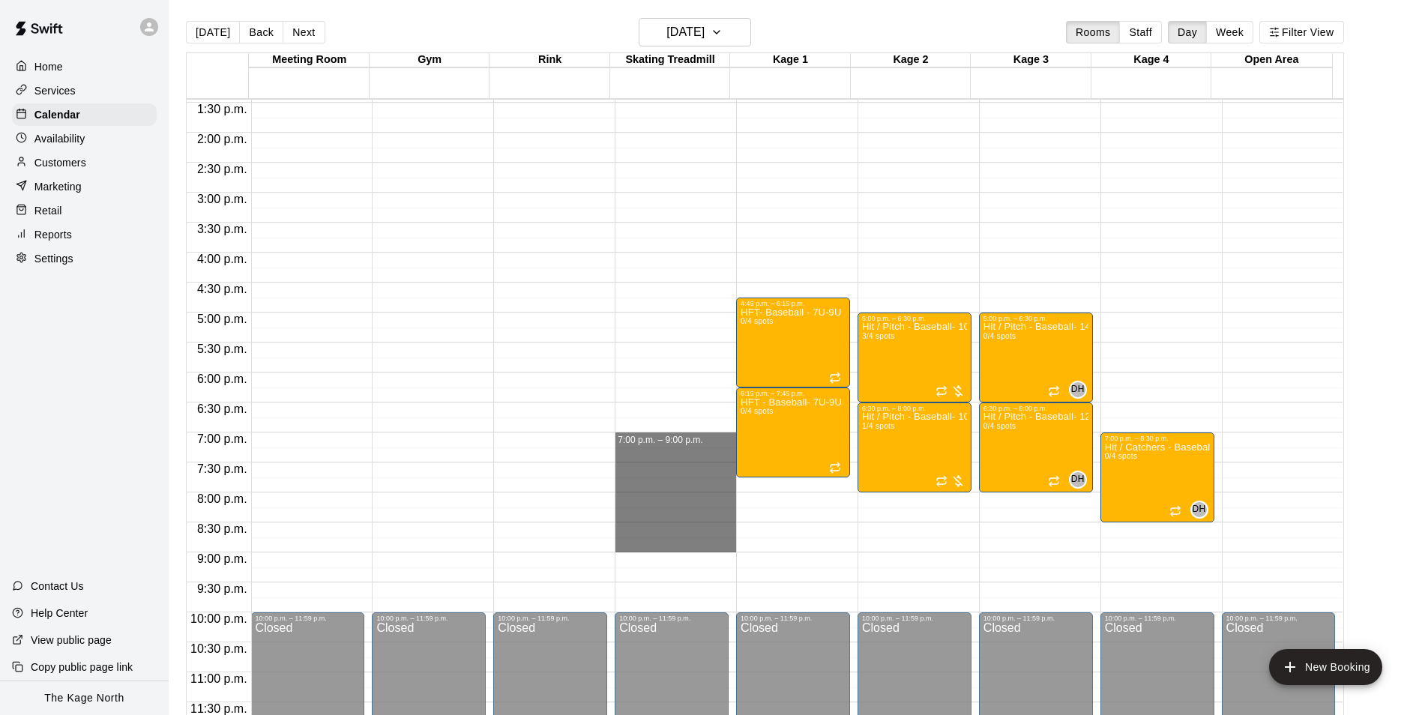
drag, startPoint x: 665, startPoint y: 439, endPoint x: 662, endPoint y: 540, distance: 101.2
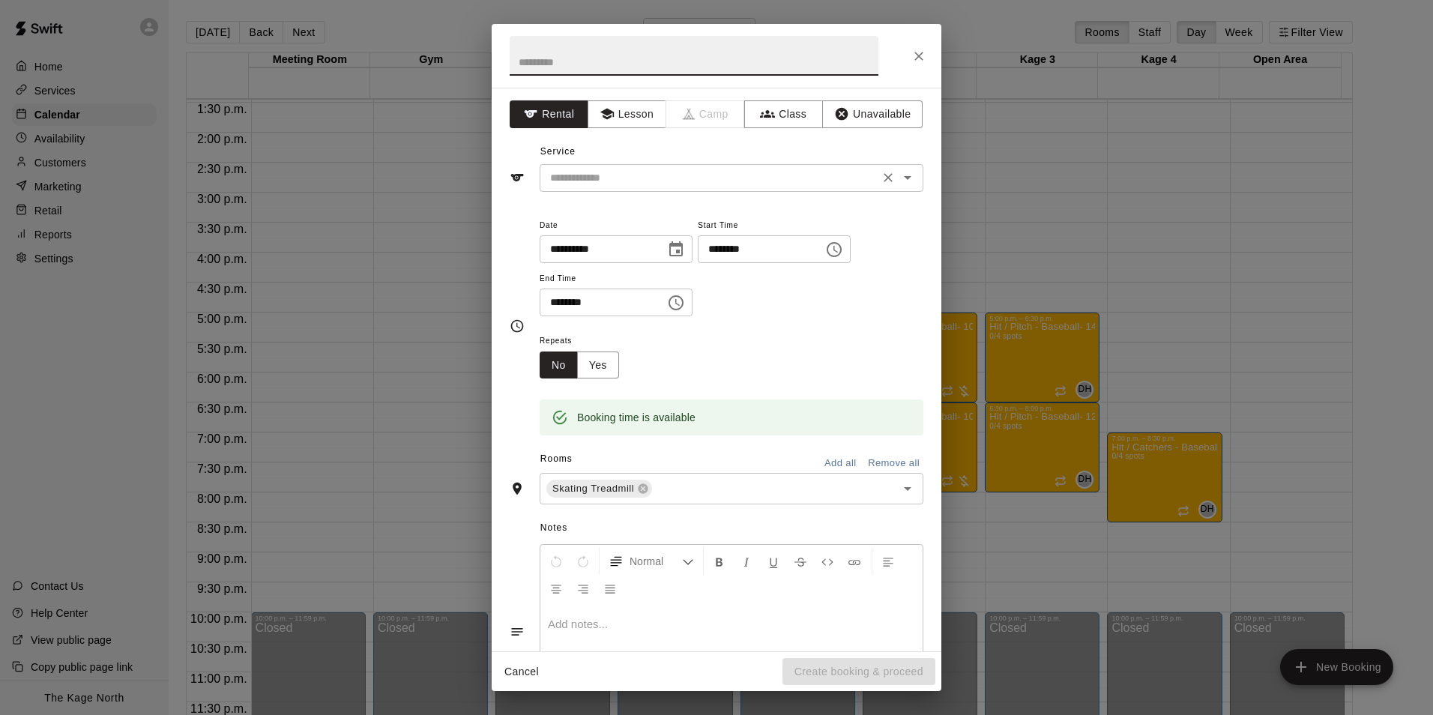
click at [905, 181] on icon "Open" at bounding box center [908, 178] width 18 height 18
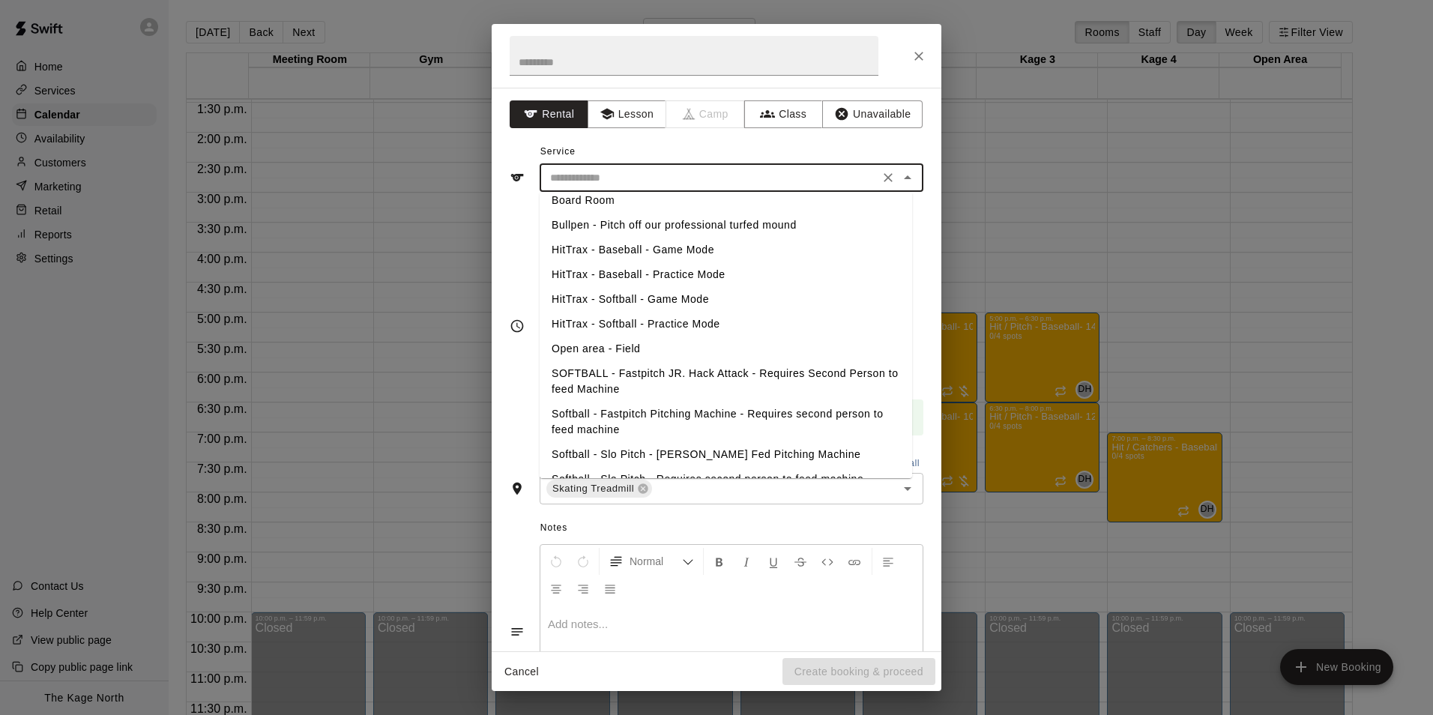
scroll to position [299, 0]
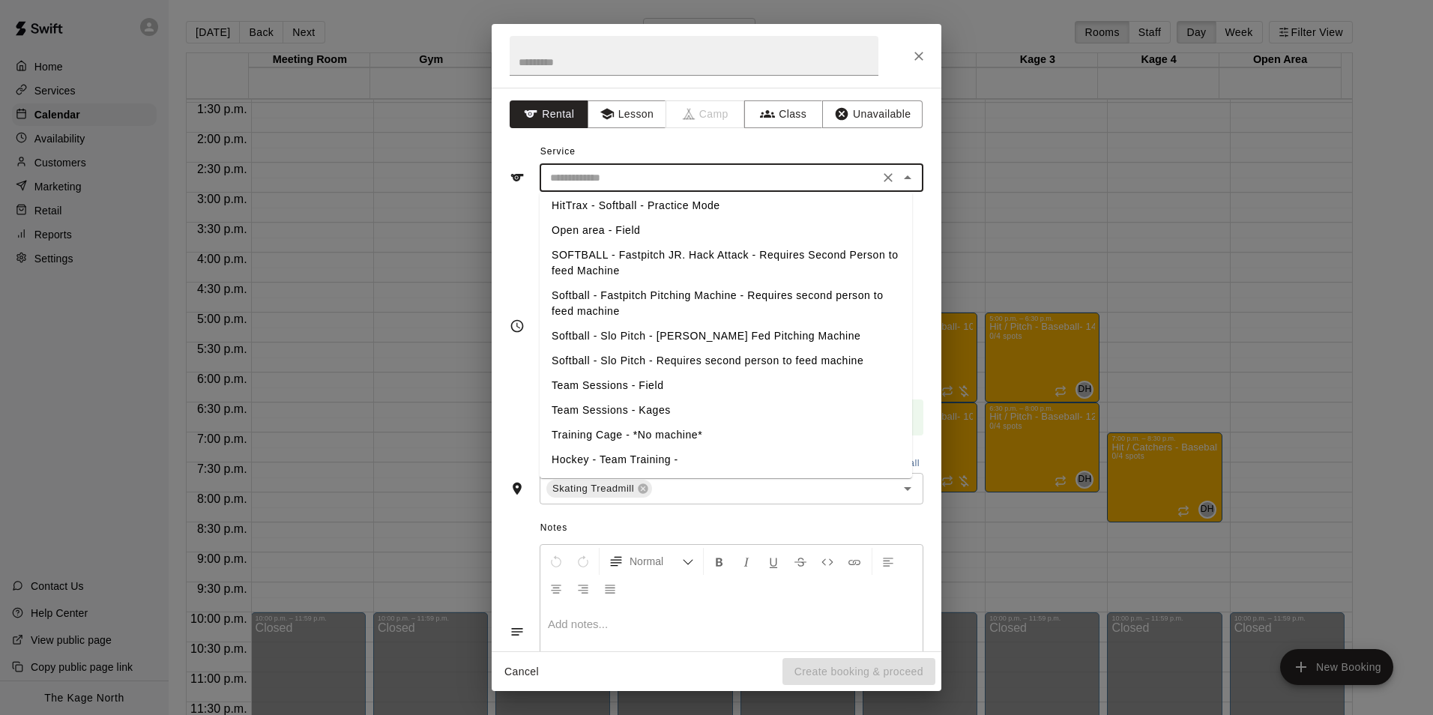
click at [665, 458] on li "Hockey - Team Training -" at bounding box center [726, 459] width 372 height 25
type input "**********"
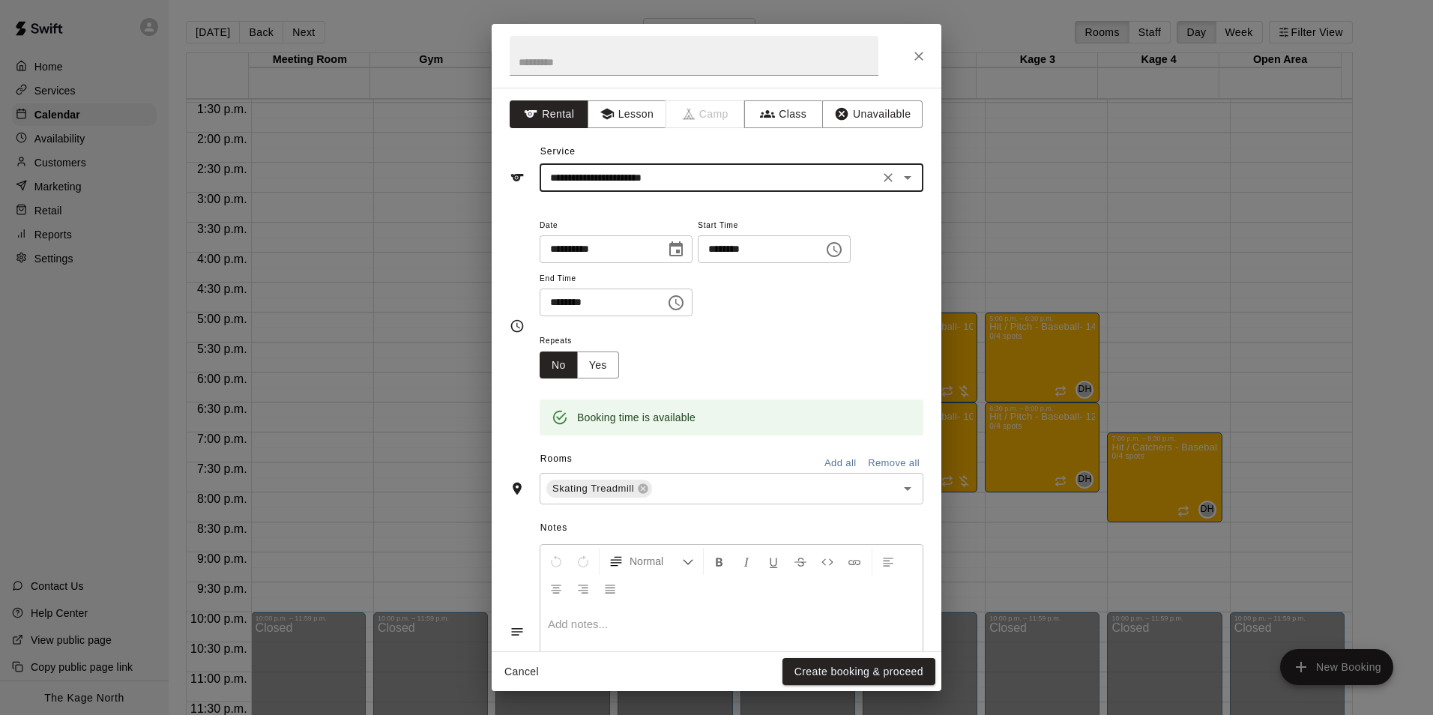
click at [851, 676] on button "Create booking & proceed" at bounding box center [858, 672] width 153 height 28
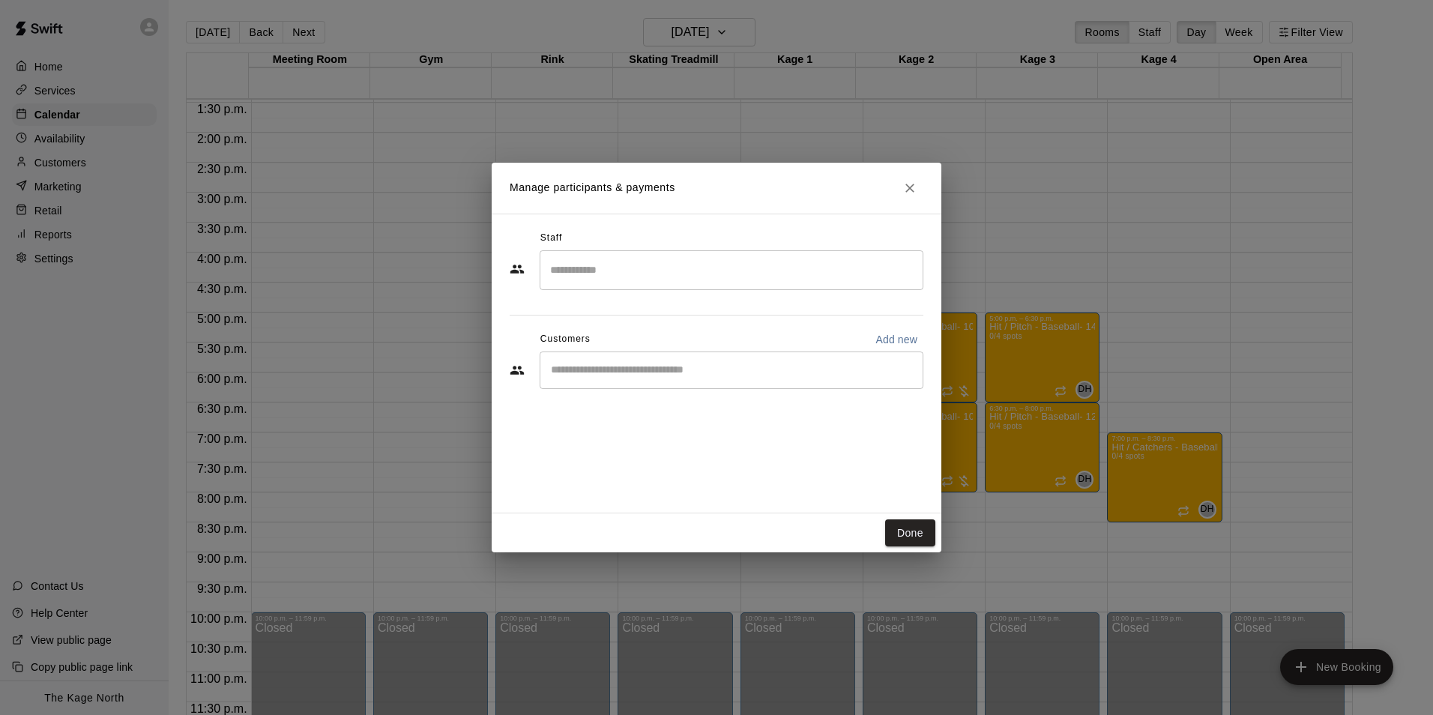
click at [594, 375] on div "​" at bounding box center [732, 369] width 384 height 37
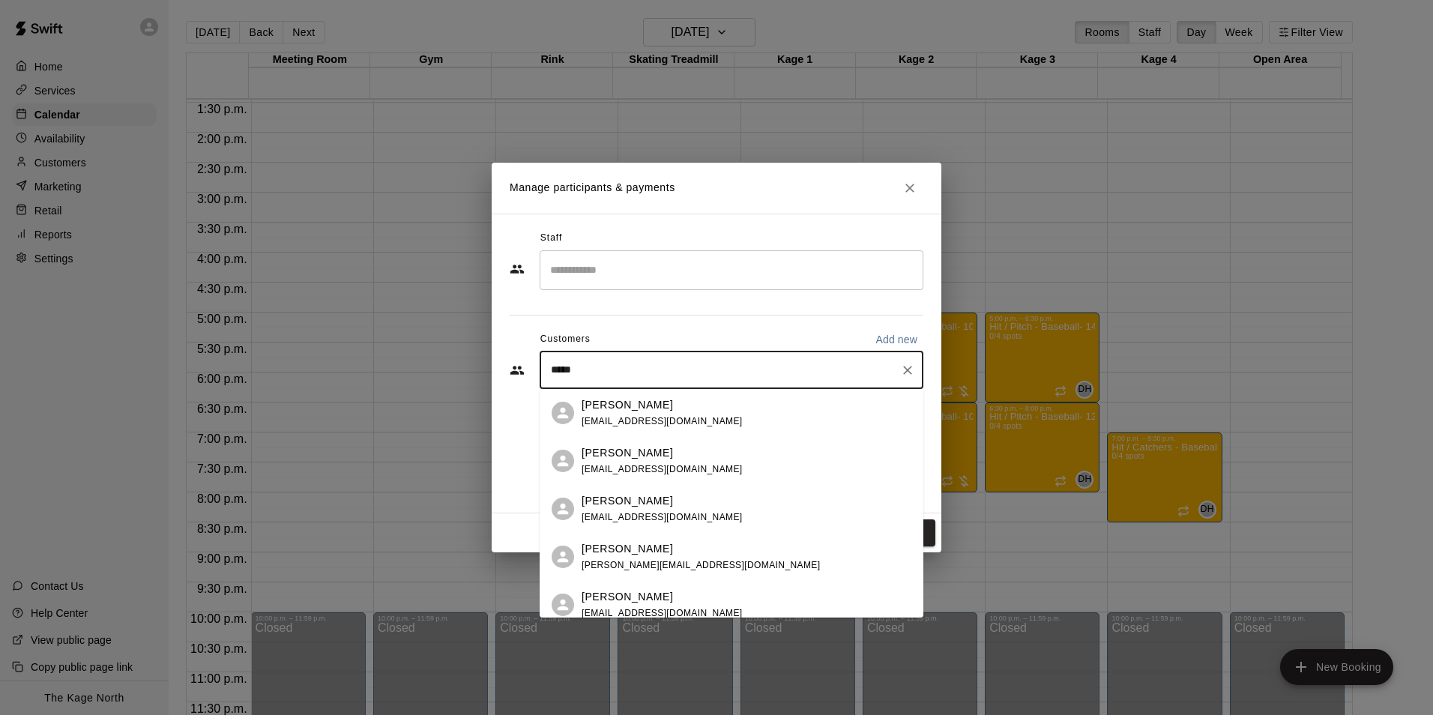
type input "*****"
click at [912, 186] on icon "Close" at bounding box center [909, 188] width 15 height 15
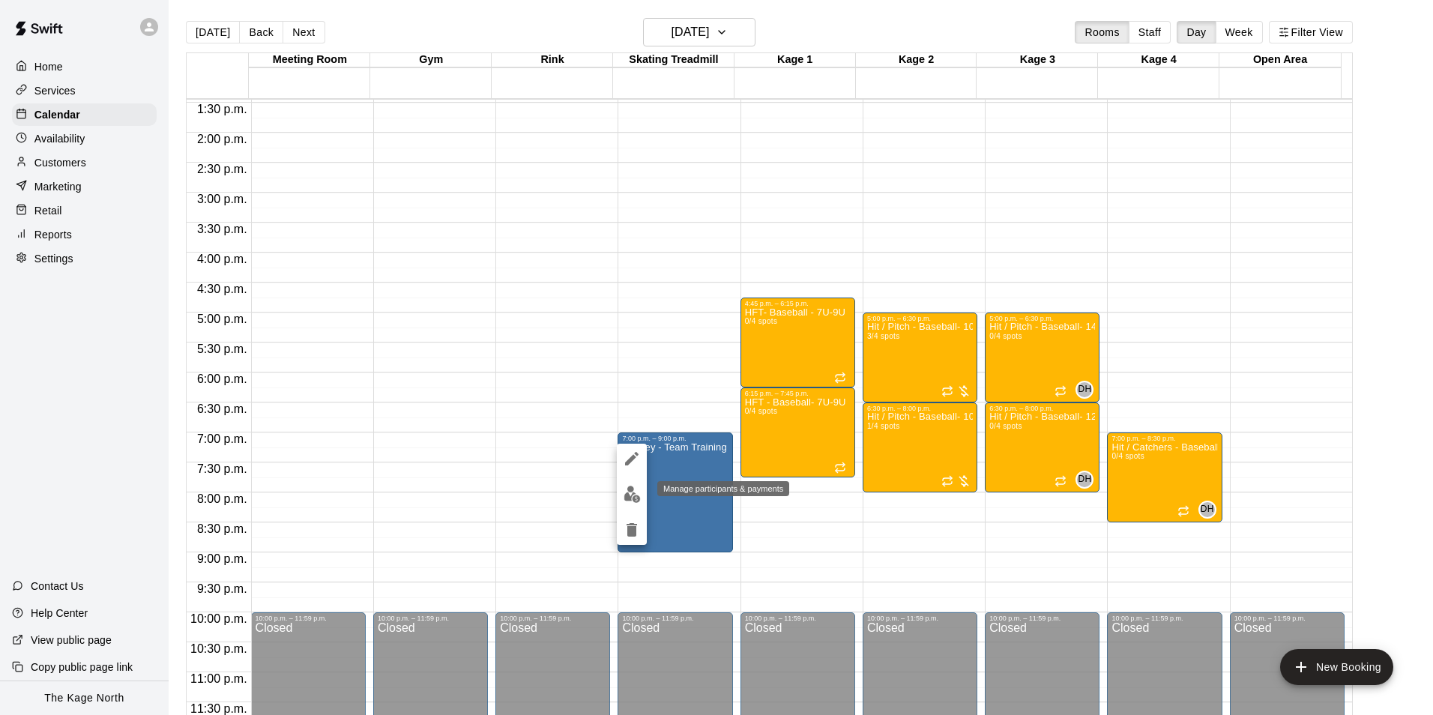
click at [625, 498] on img "edit" at bounding box center [632, 494] width 17 height 17
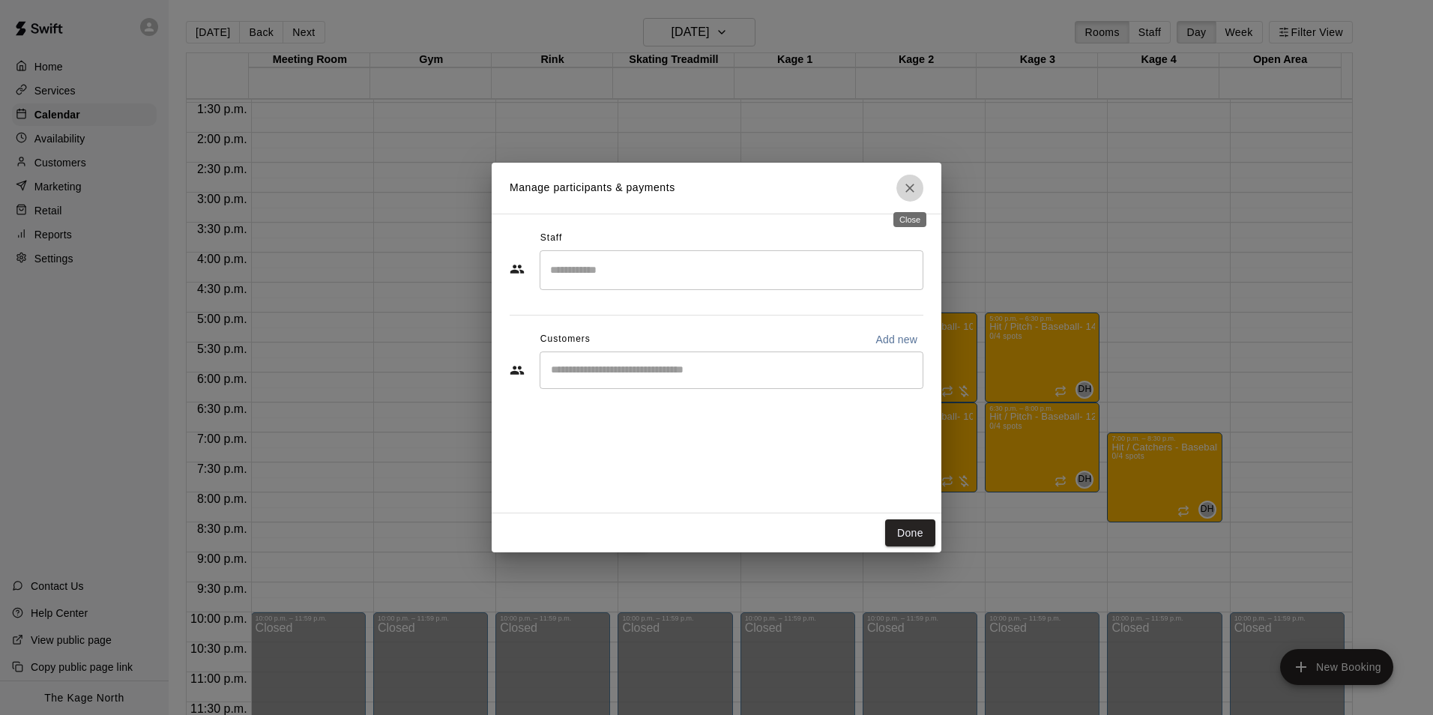
click at [911, 188] on icon "Close" at bounding box center [909, 188] width 9 height 9
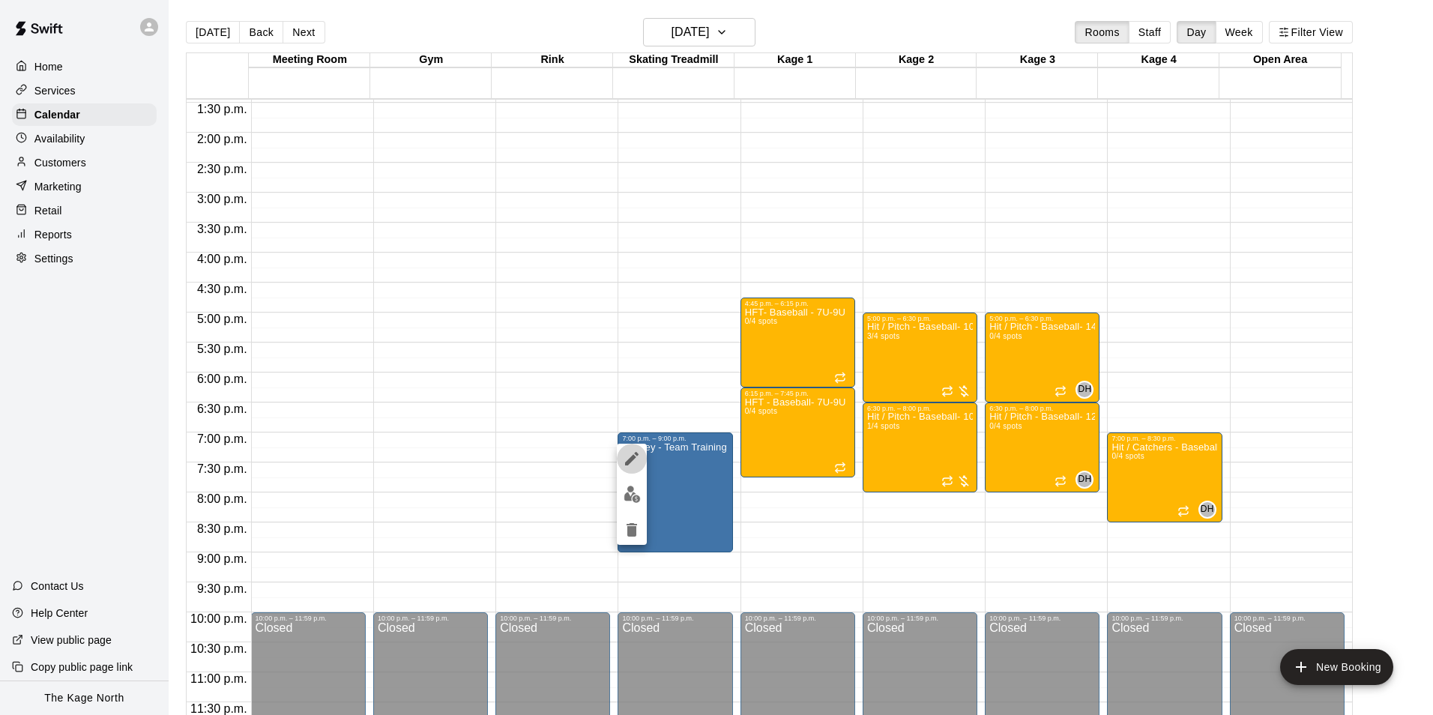
click at [639, 456] on icon "edit" at bounding box center [632, 459] width 18 height 18
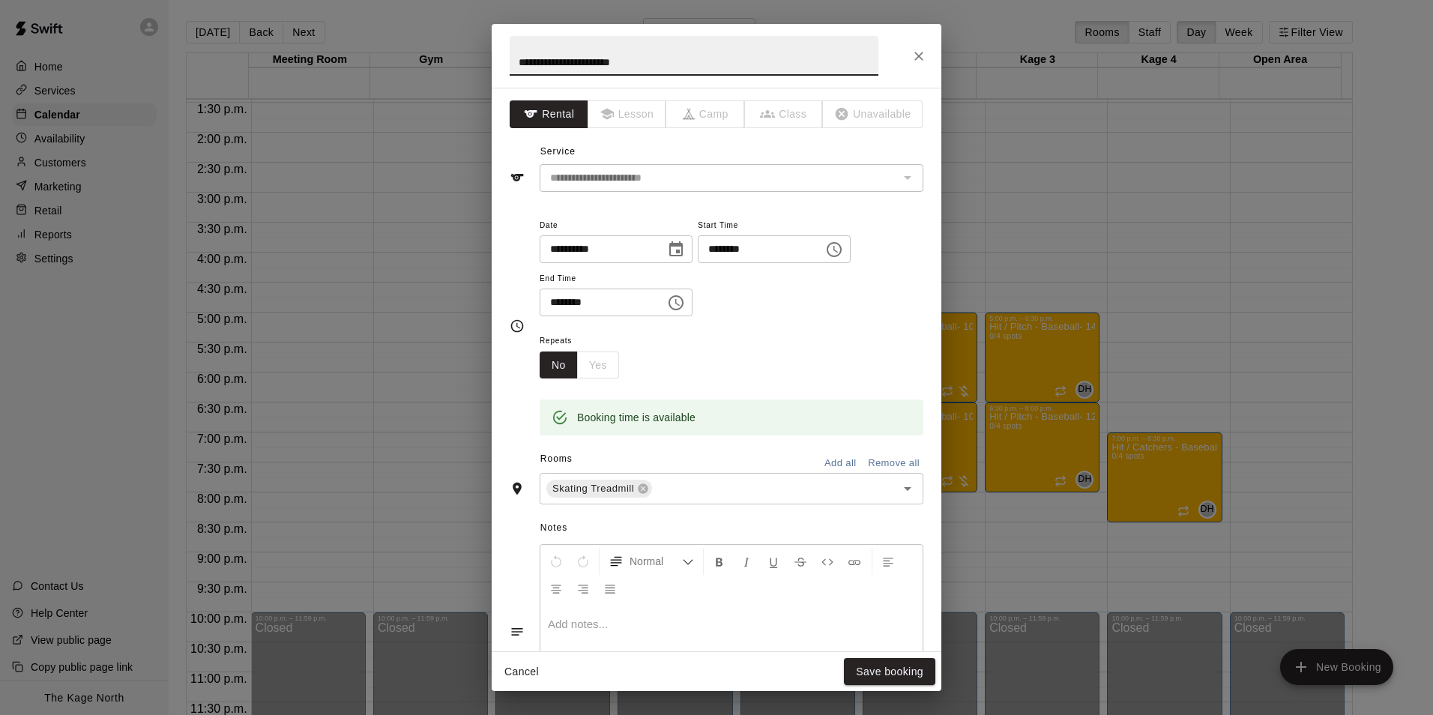
click at [591, 367] on div "No Yes" at bounding box center [579, 365] width 79 height 28
click at [921, 49] on icon "Close" at bounding box center [918, 56] width 15 height 15
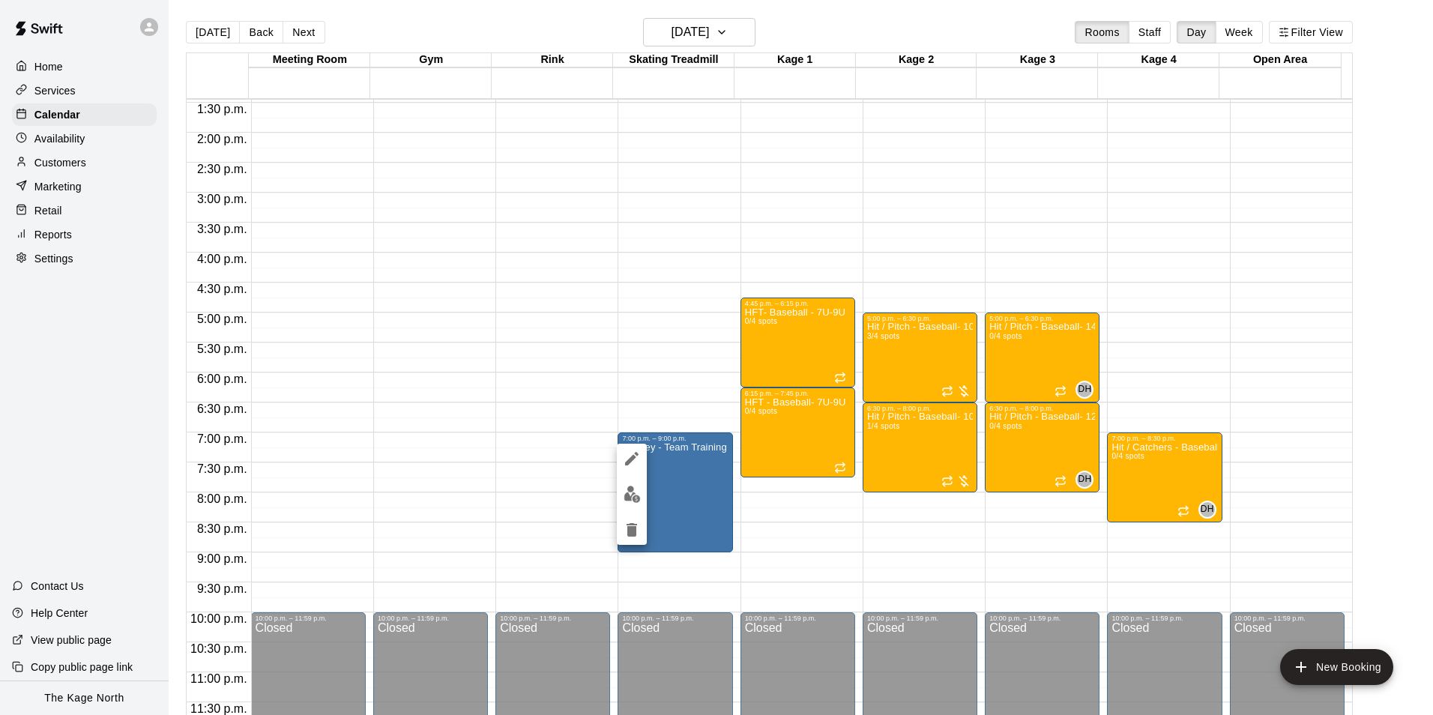
click at [627, 504] on button "edit" at bounding box center [632, 494] width 30 height 29
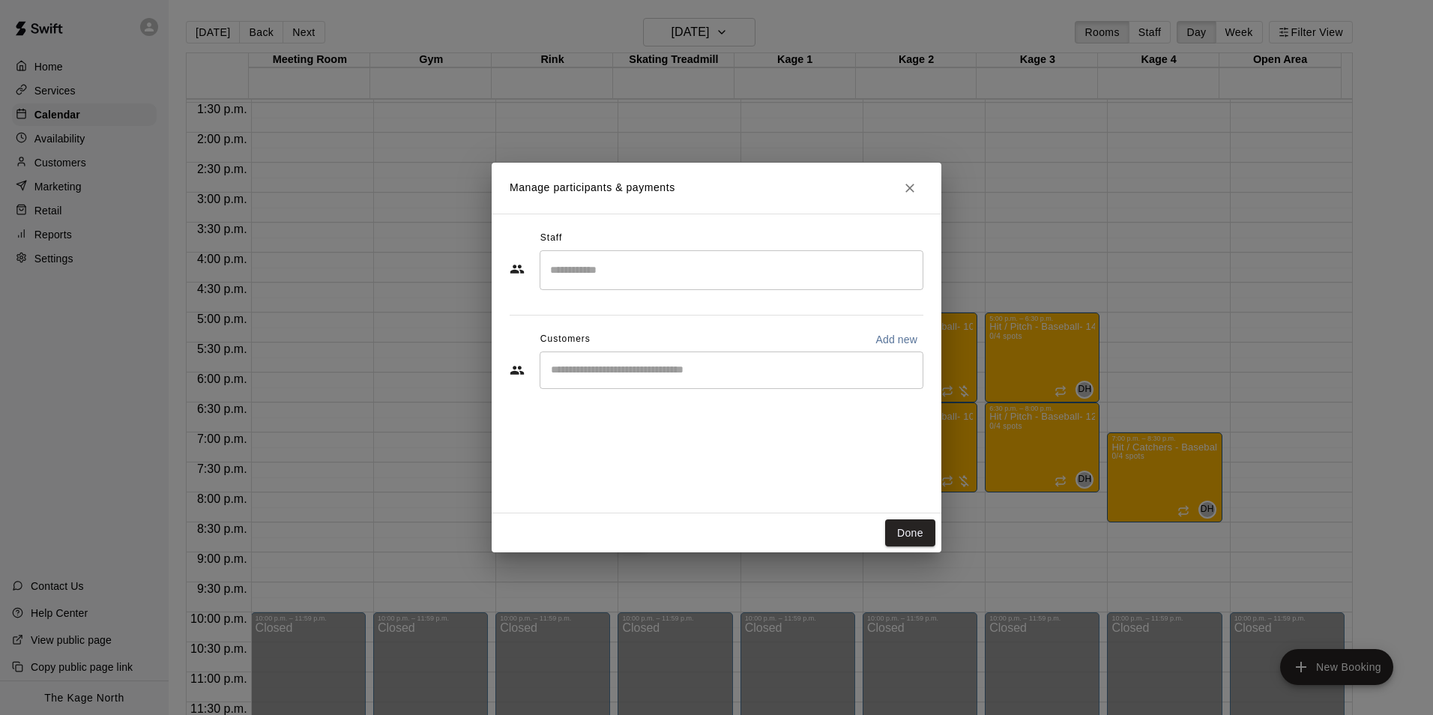
click at [594, 369] on input "Start typing to search customers..." at bounding box center [731, 370] width 370 height 15
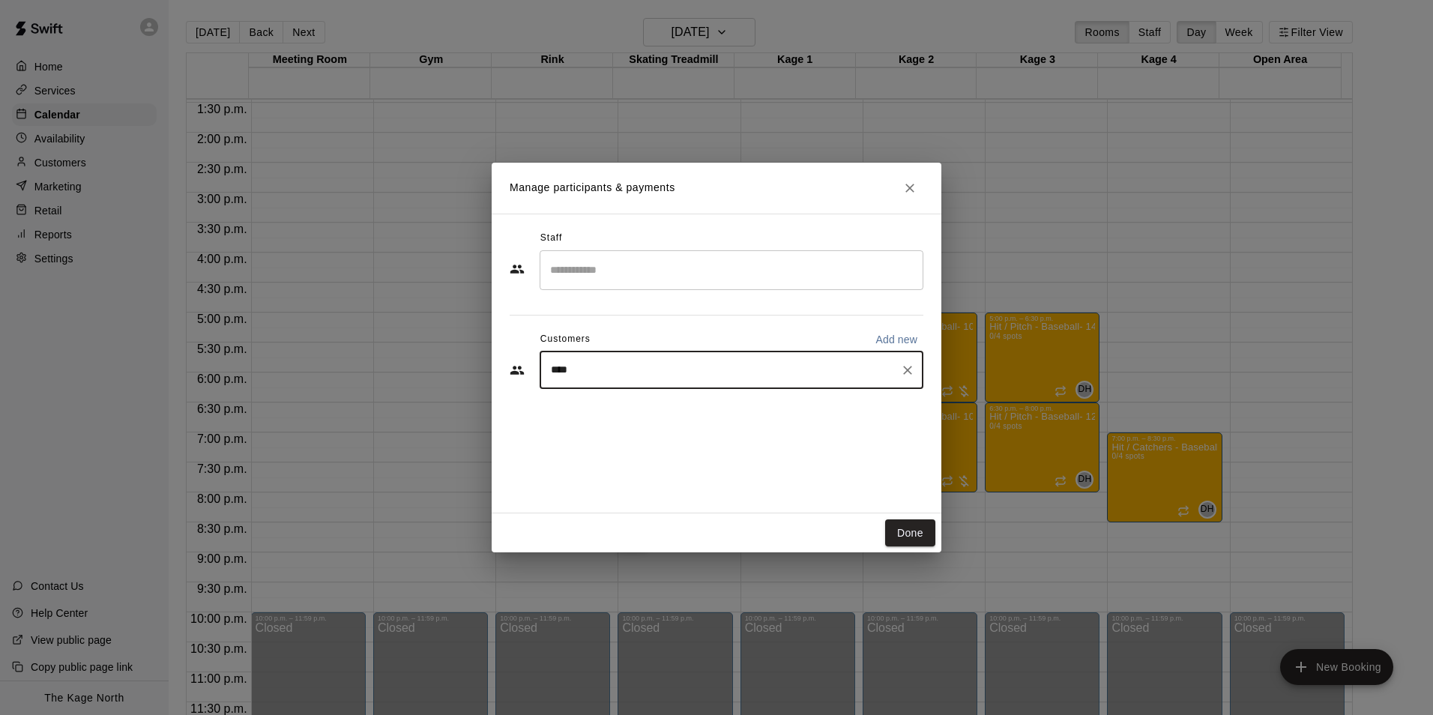
type input "*****"
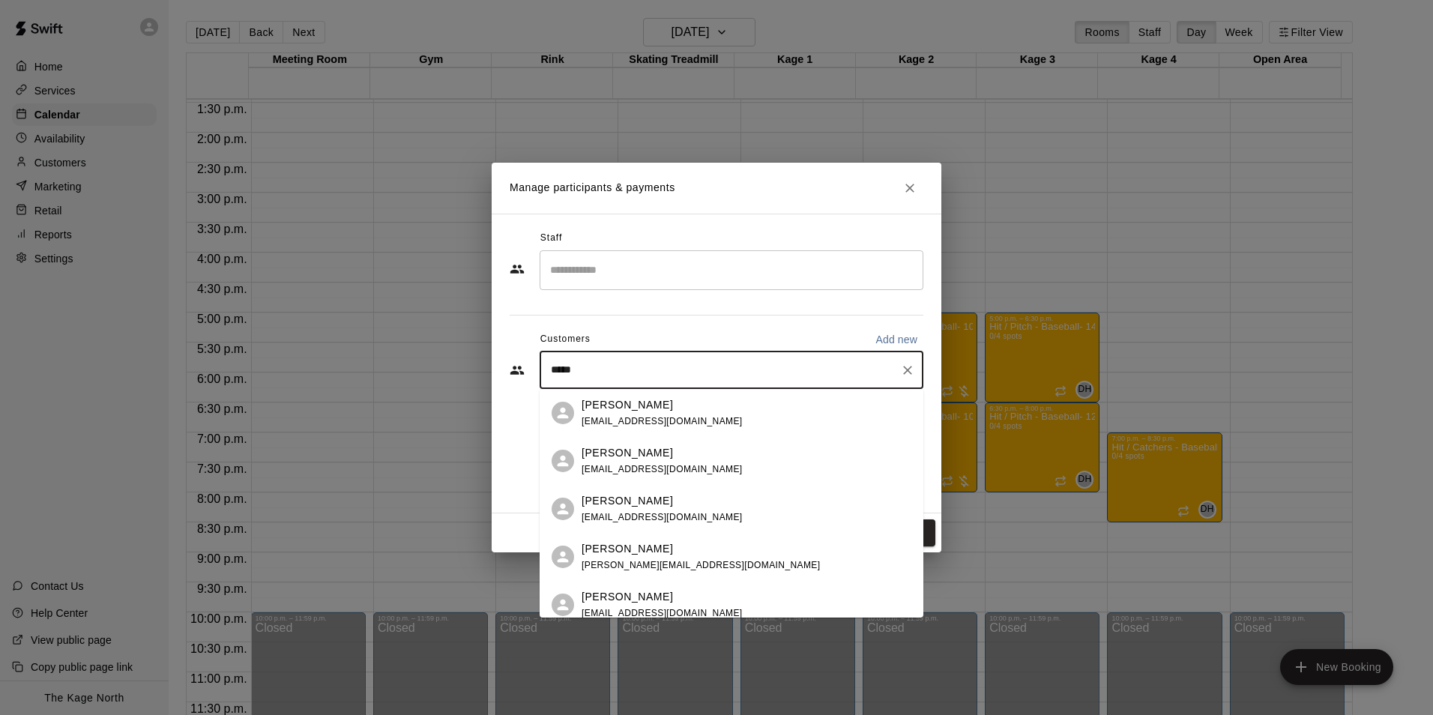
click at [627, 408] on p "[PERSON_NAME]" at bounding box center [627, 405] width 91 height 16
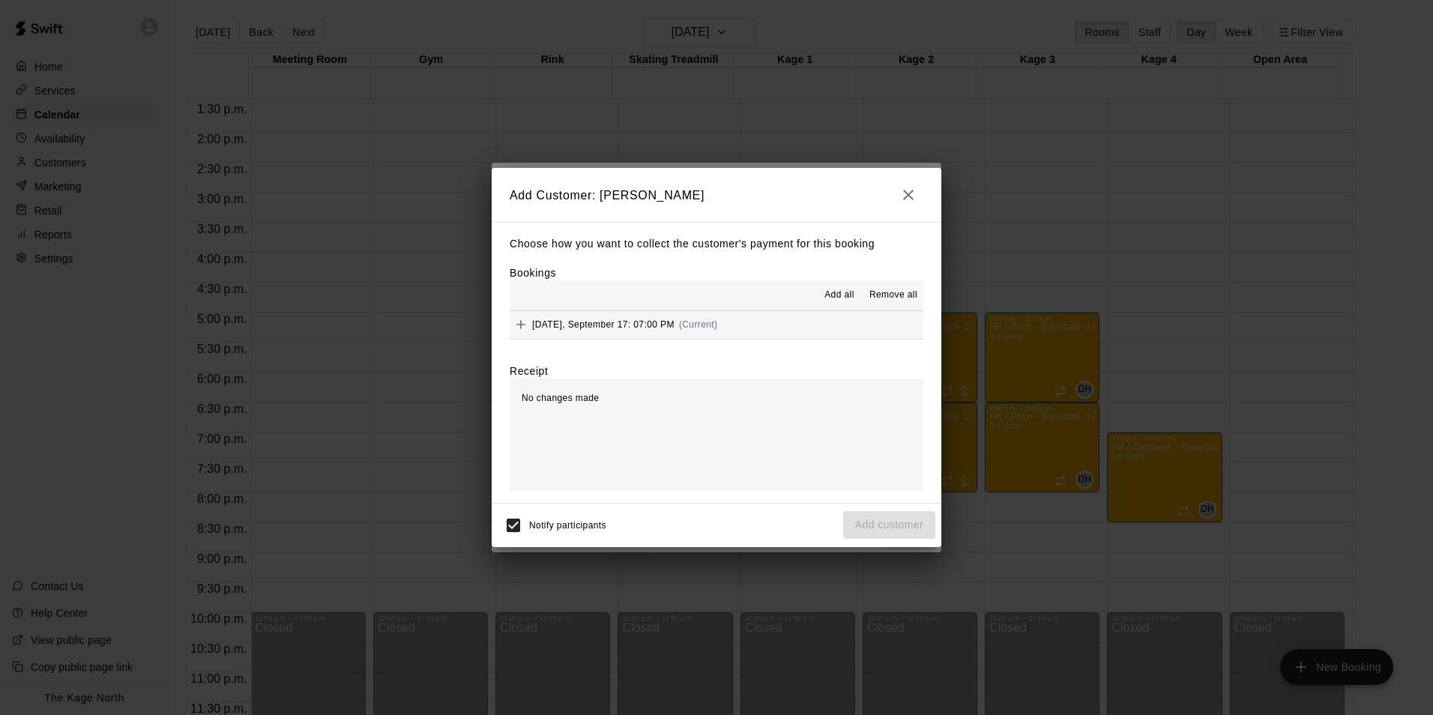
click at [836, 296] on span "Add all" at bounding box center [839, 295] width 30 height 15
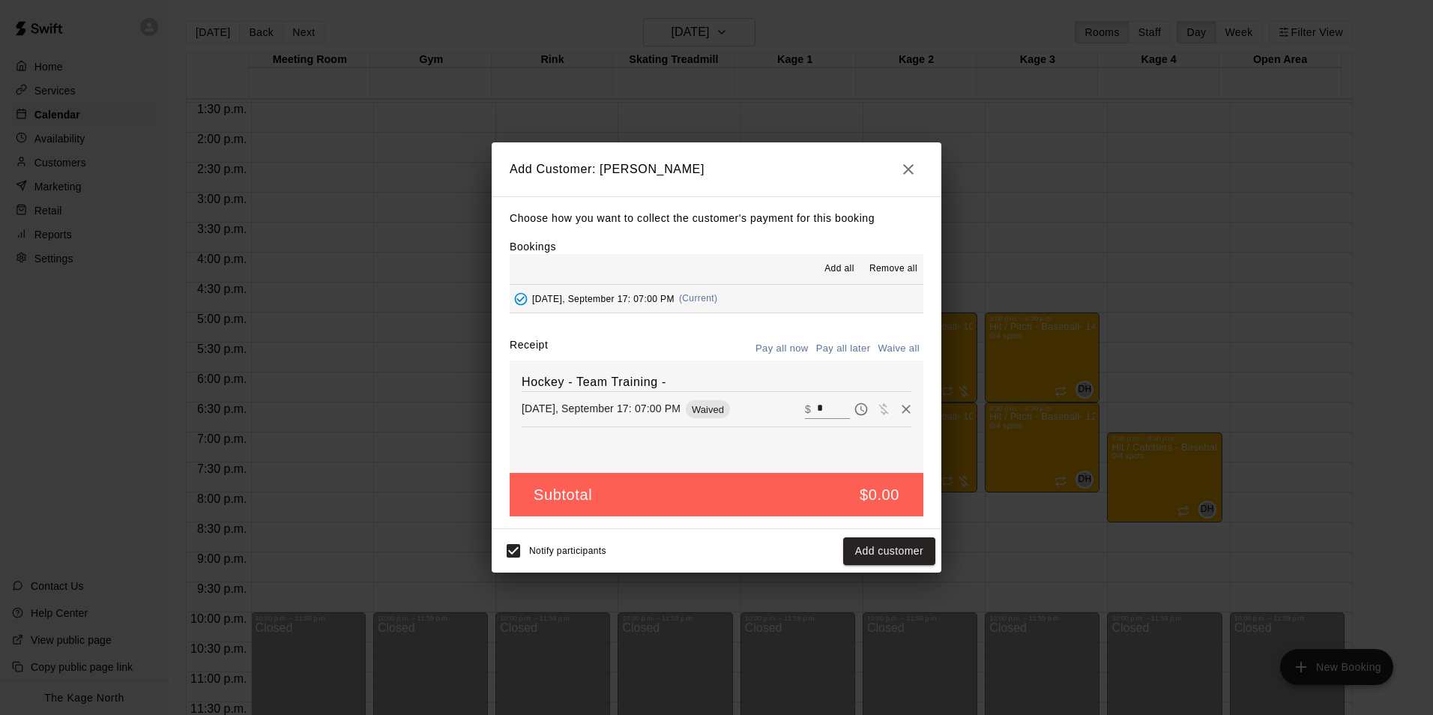
click at [848, 348] on button "Pay all later" at bounding box center [843, 348] width 62 height 23
click at [880, 552] on button "Add customer" at bounding box center [889, 551] width 92 height 28
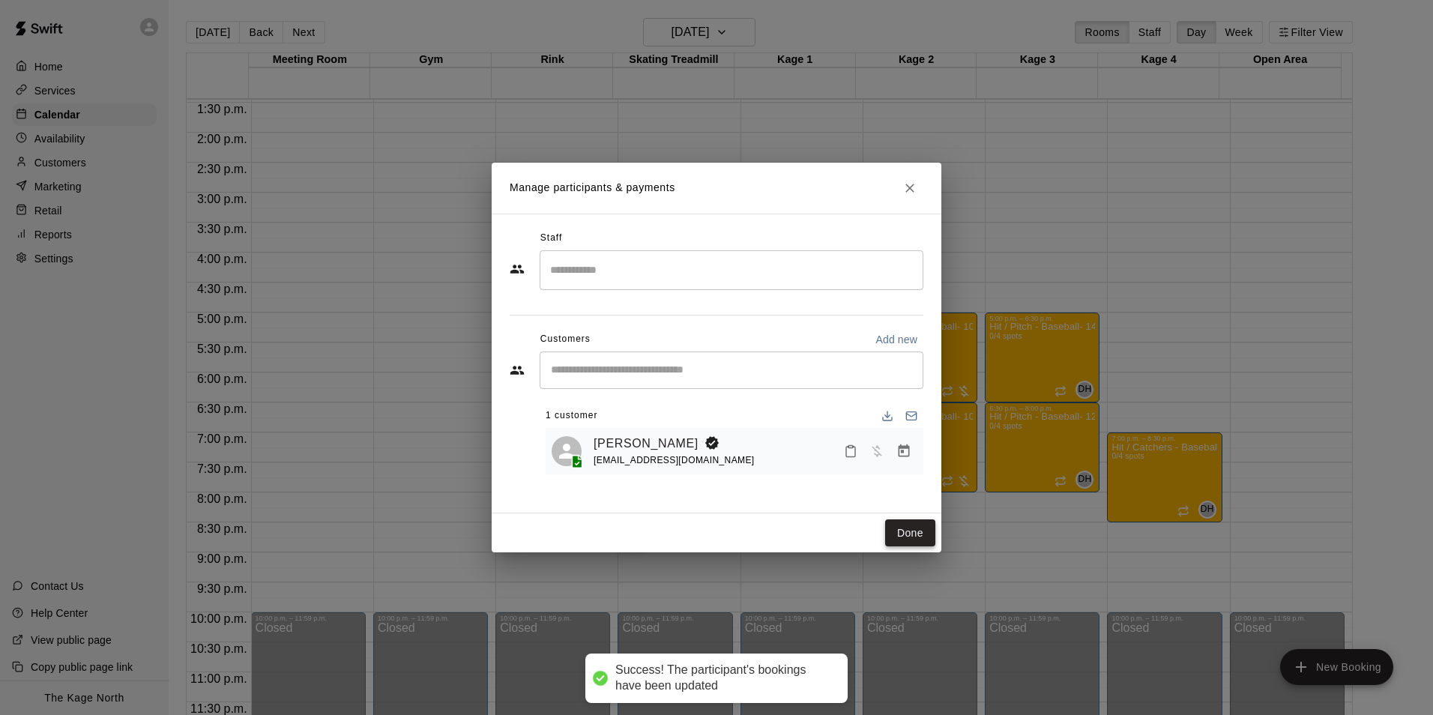
click at [901, 533] on button "Done" at bounding box center [910, 533] width 50 height 28
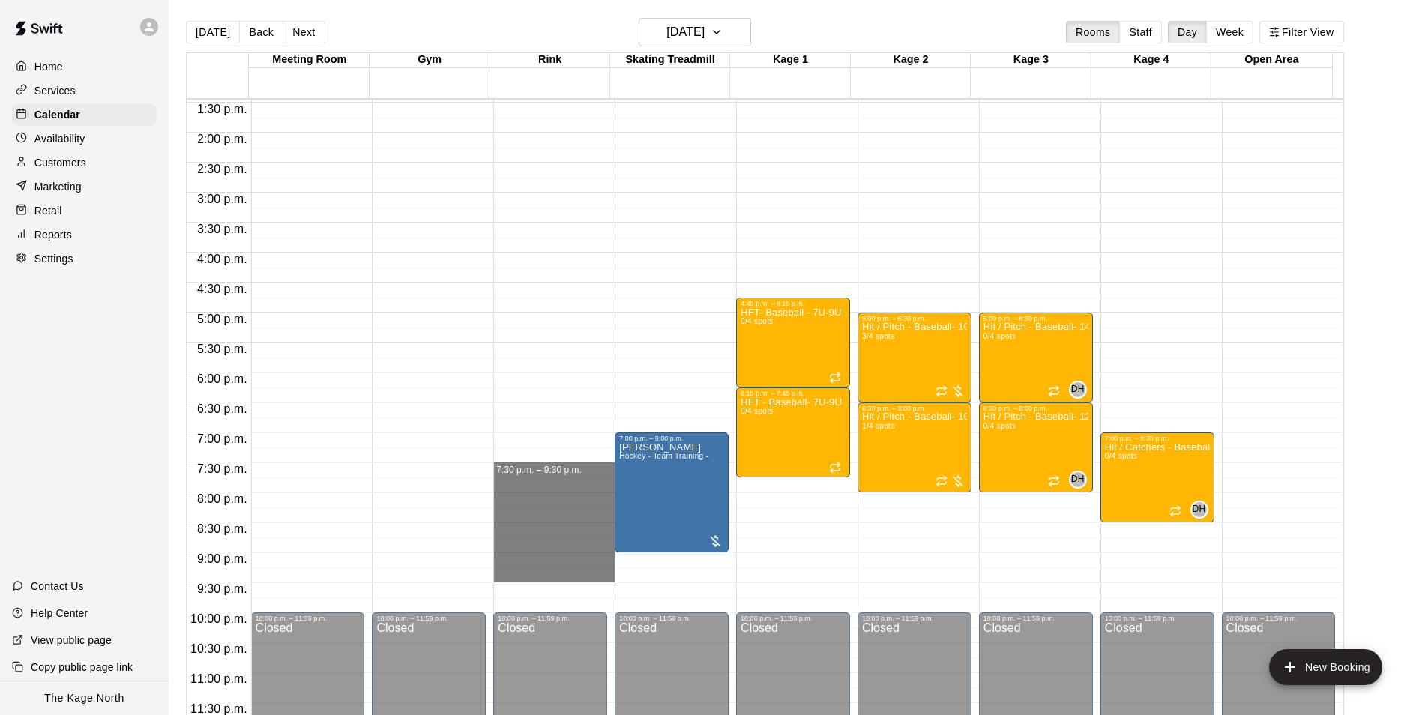
drag, startPoint x: 582, startPoint y: 468, endPoint x: 571, endPoint y: 576, distance: 108.4
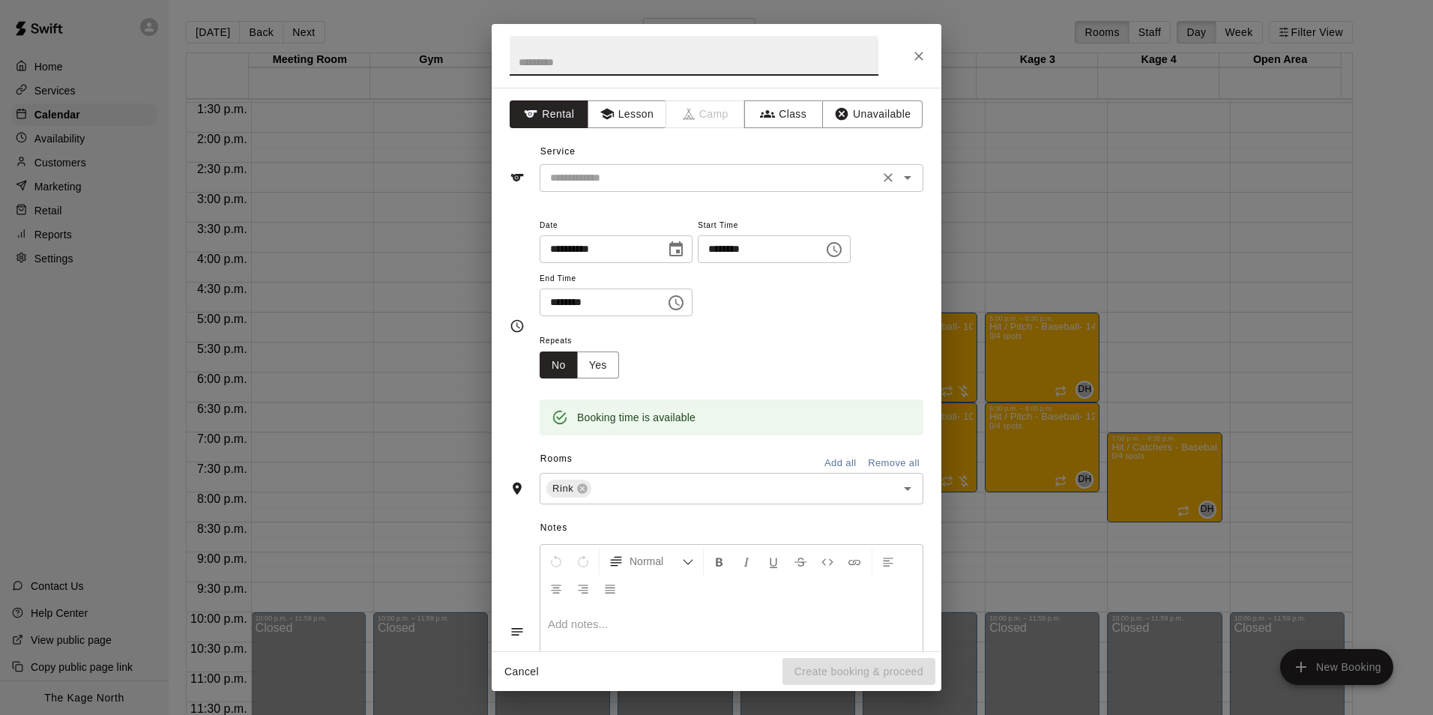
click at [906, 175] on button "Open" at bounding box center [907, 177] width 21 height 21
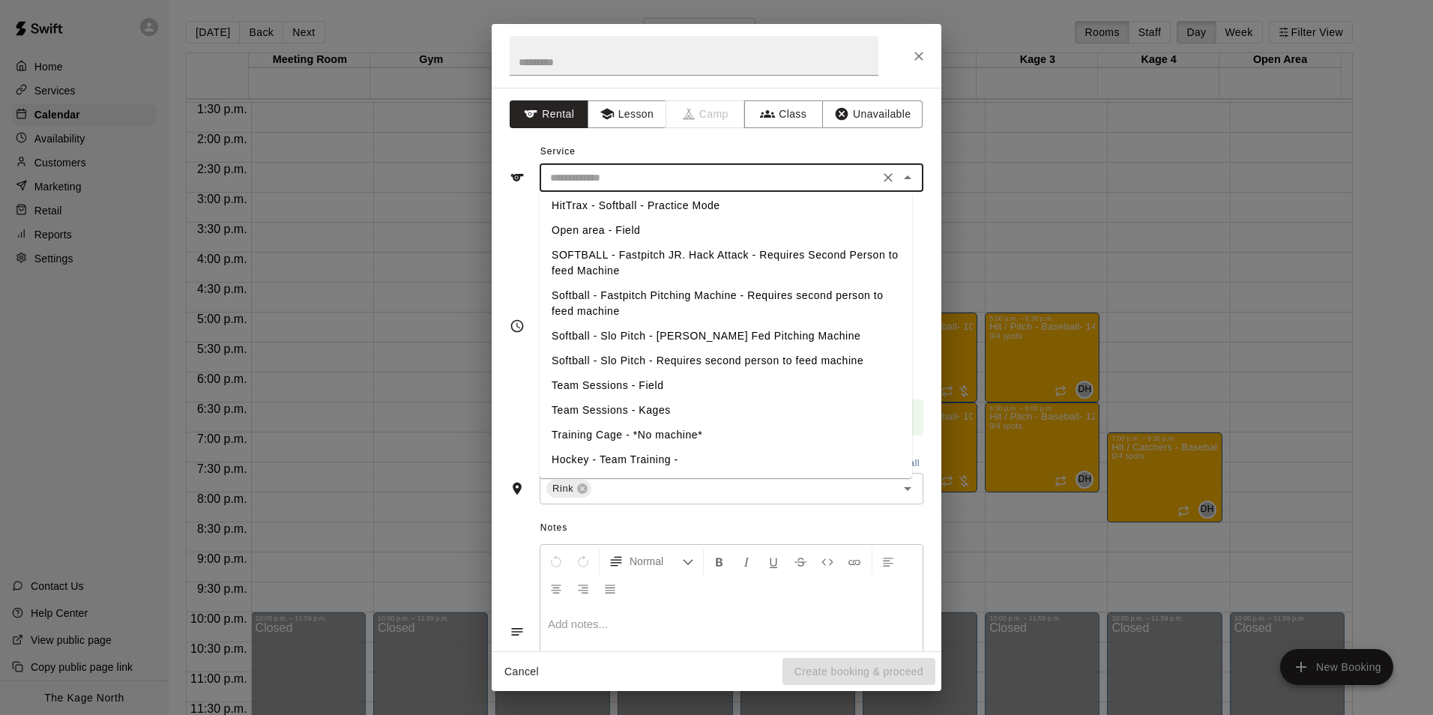
click at [657, 464] on li "Hockey - Team Training -" at bounding box center [726, 459] width 372 height 25
type input "**********"
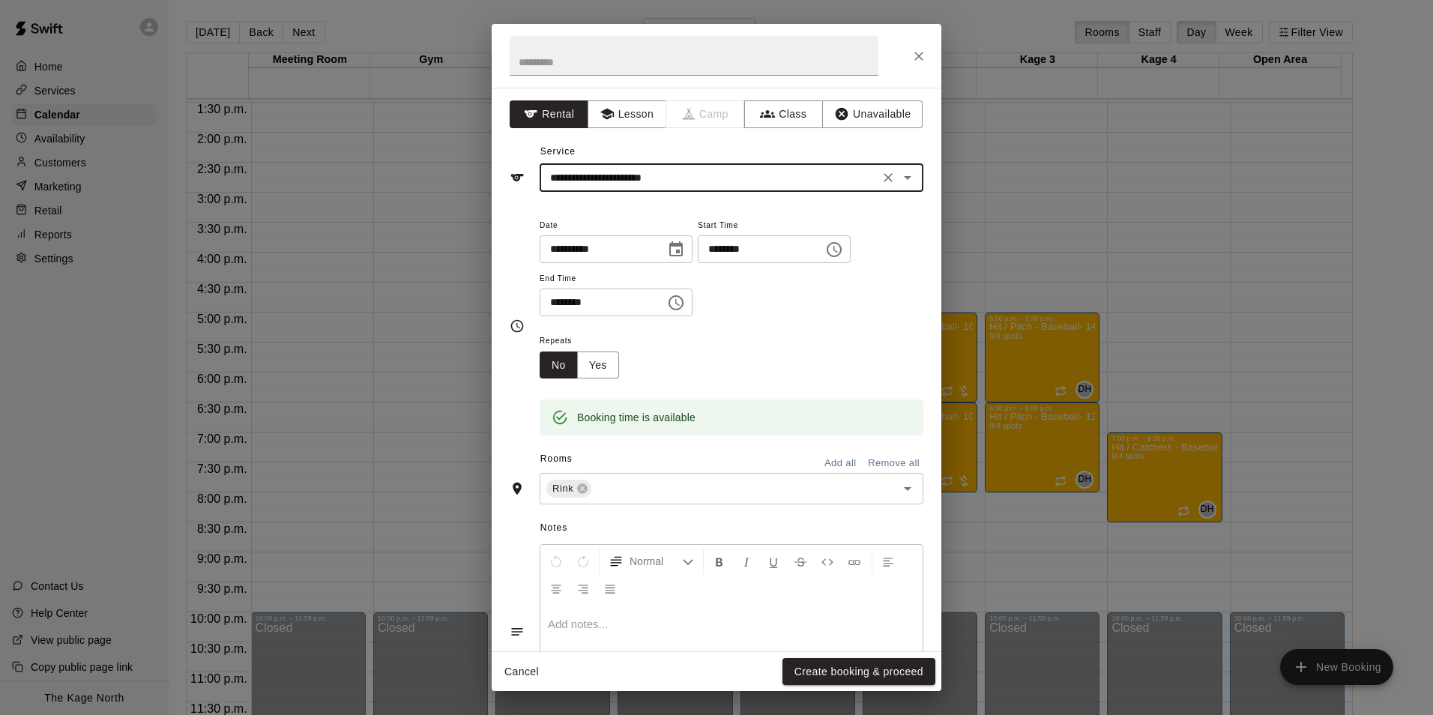
click at [852, 673] on button "Create booking & proceed" at bounding box center [858, 672] width 153 height 28
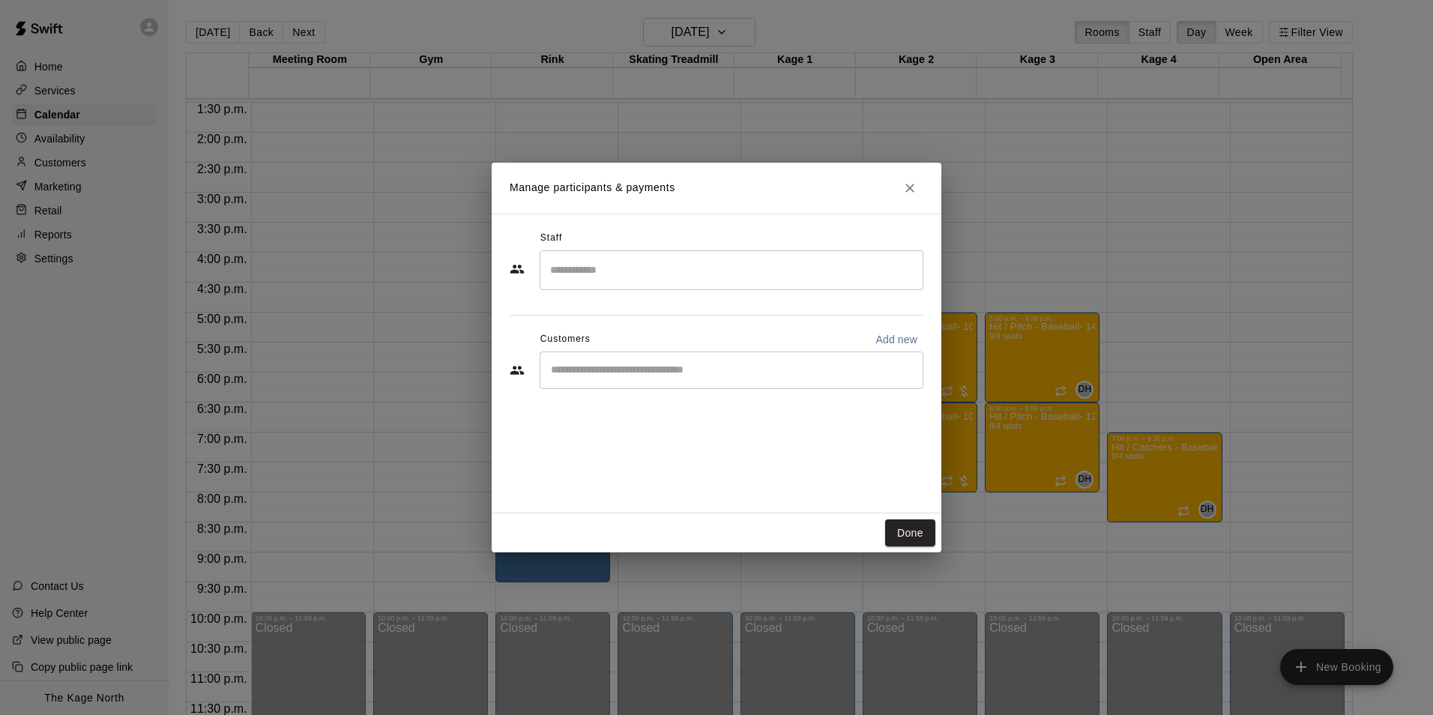
click at [607, 378] on div "​" at bounding box center [732, 369] width 384 height 37
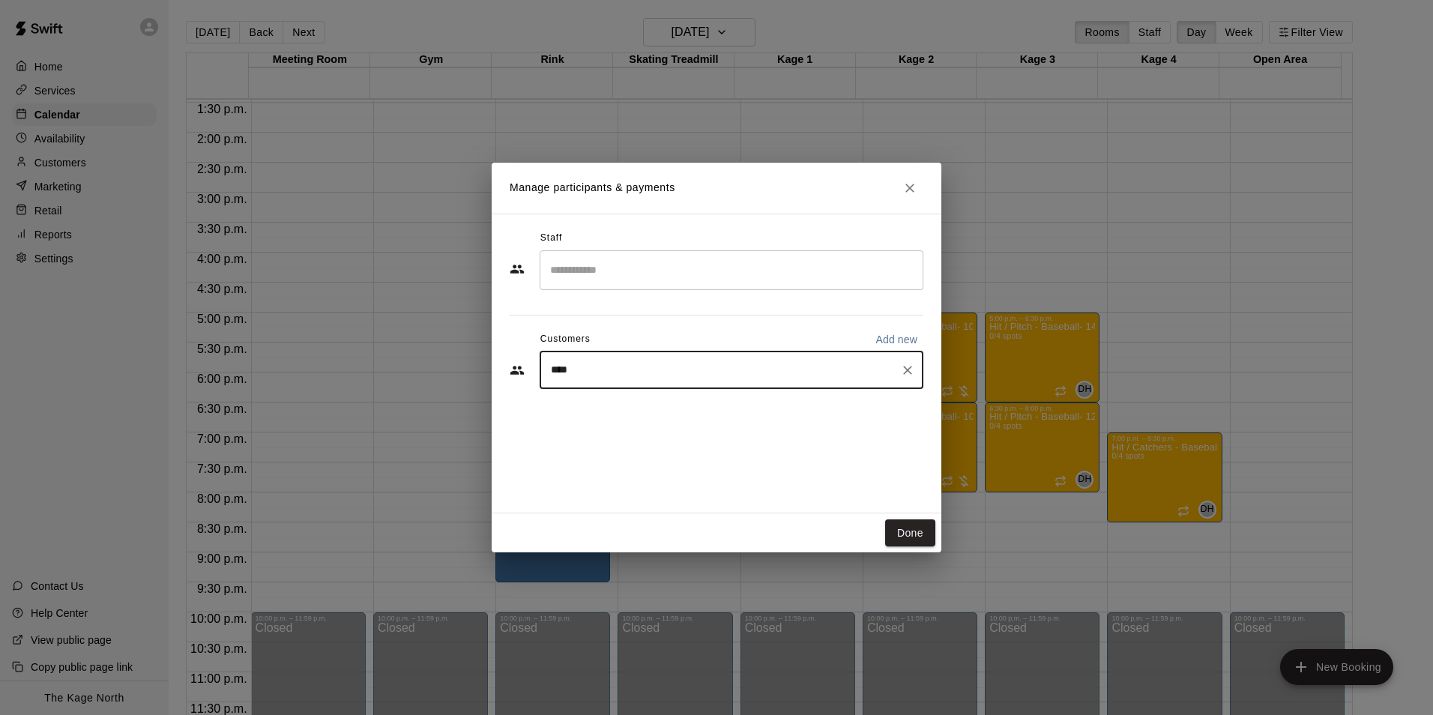
type input "*****"
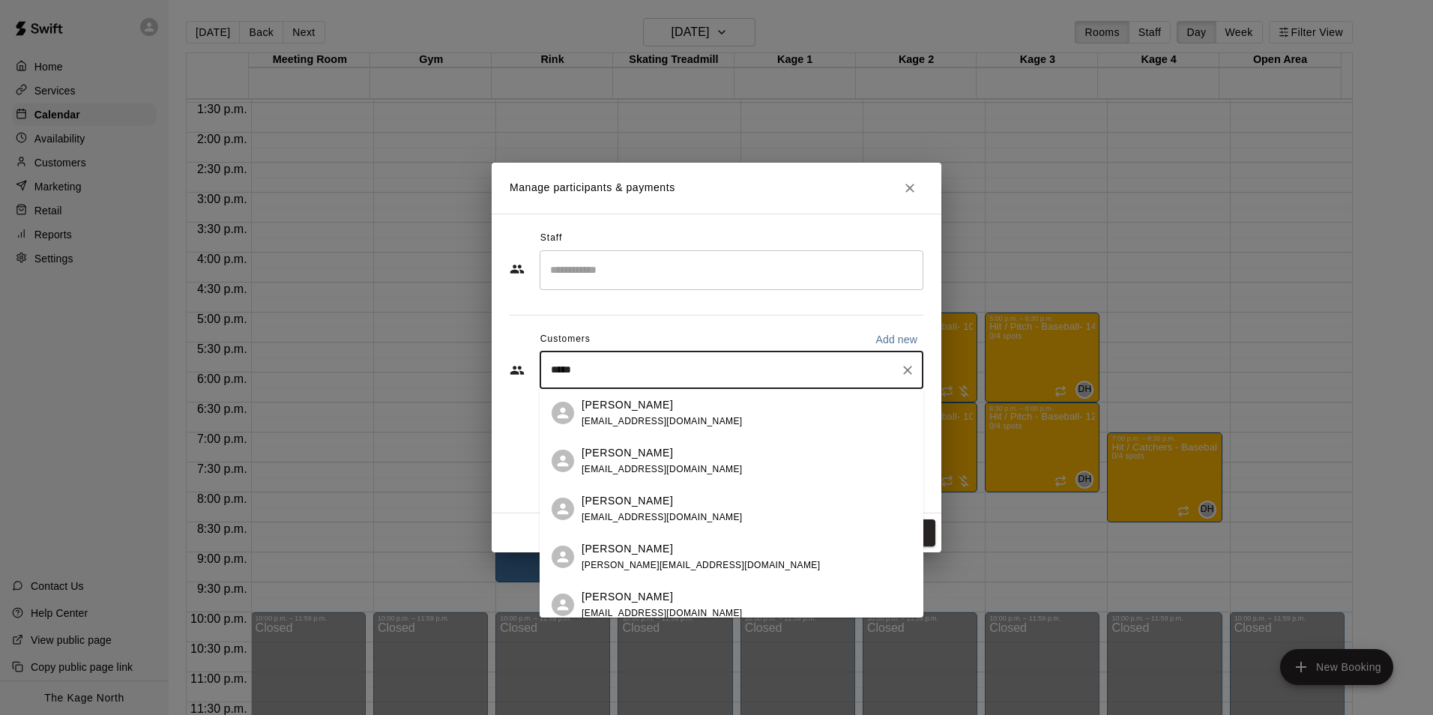
click at [627, 408] on p "[PERSON_NAME]" at bounding box center [627, 405] width 91 height 16
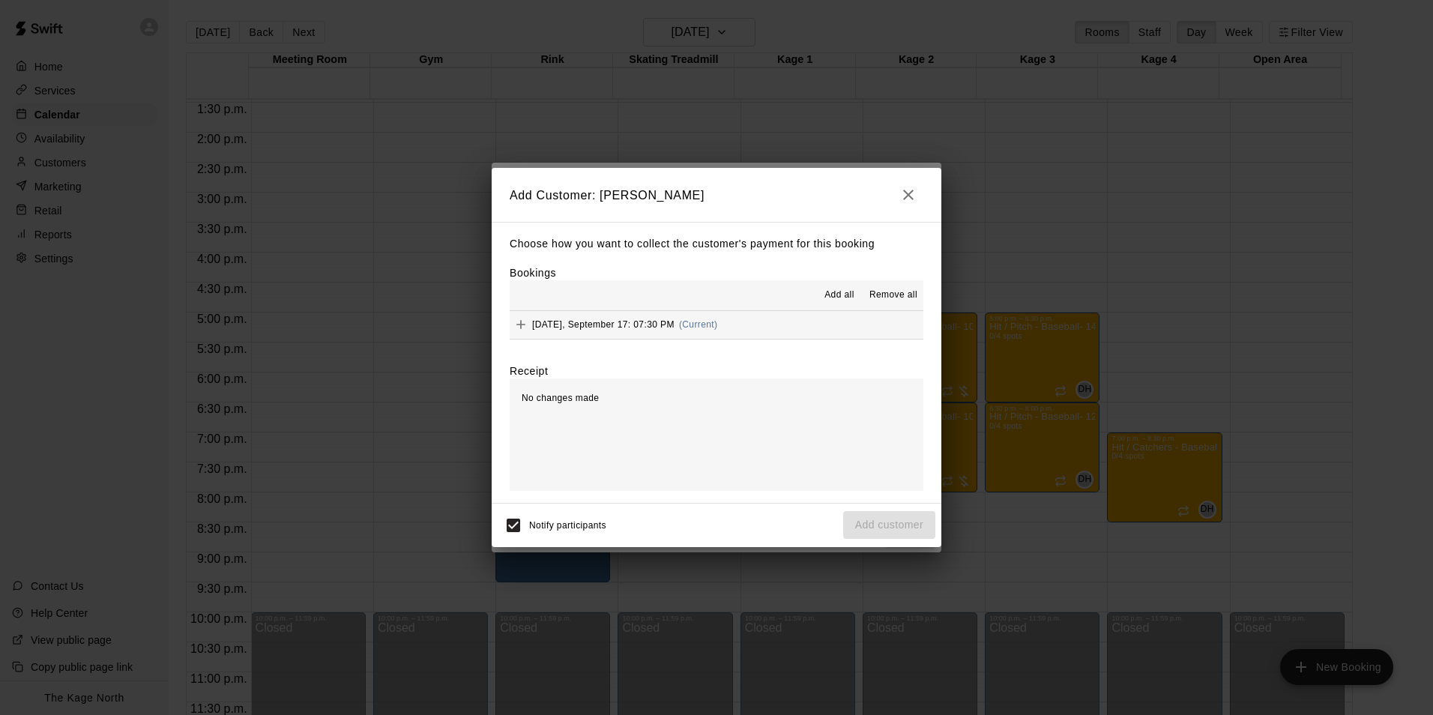
click at [836, 289] on span "Add all" at bounding box center [839, 295] width 30 height 15
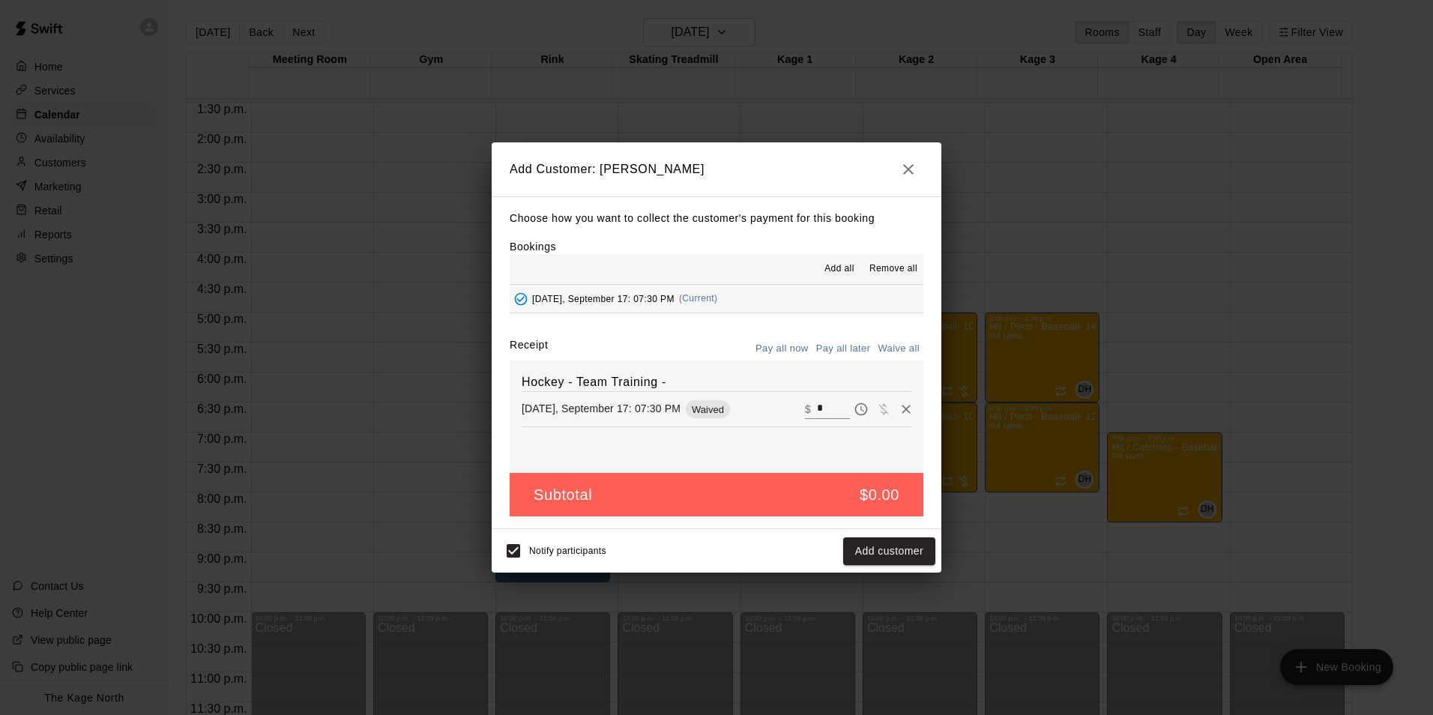
click at [842, 347] on button "Pay all later" at bounding box center [843, 348] width 62 height 23
click at [879, 555] on button "Add customer" at bounding box center [889, 551] width 92 height 28
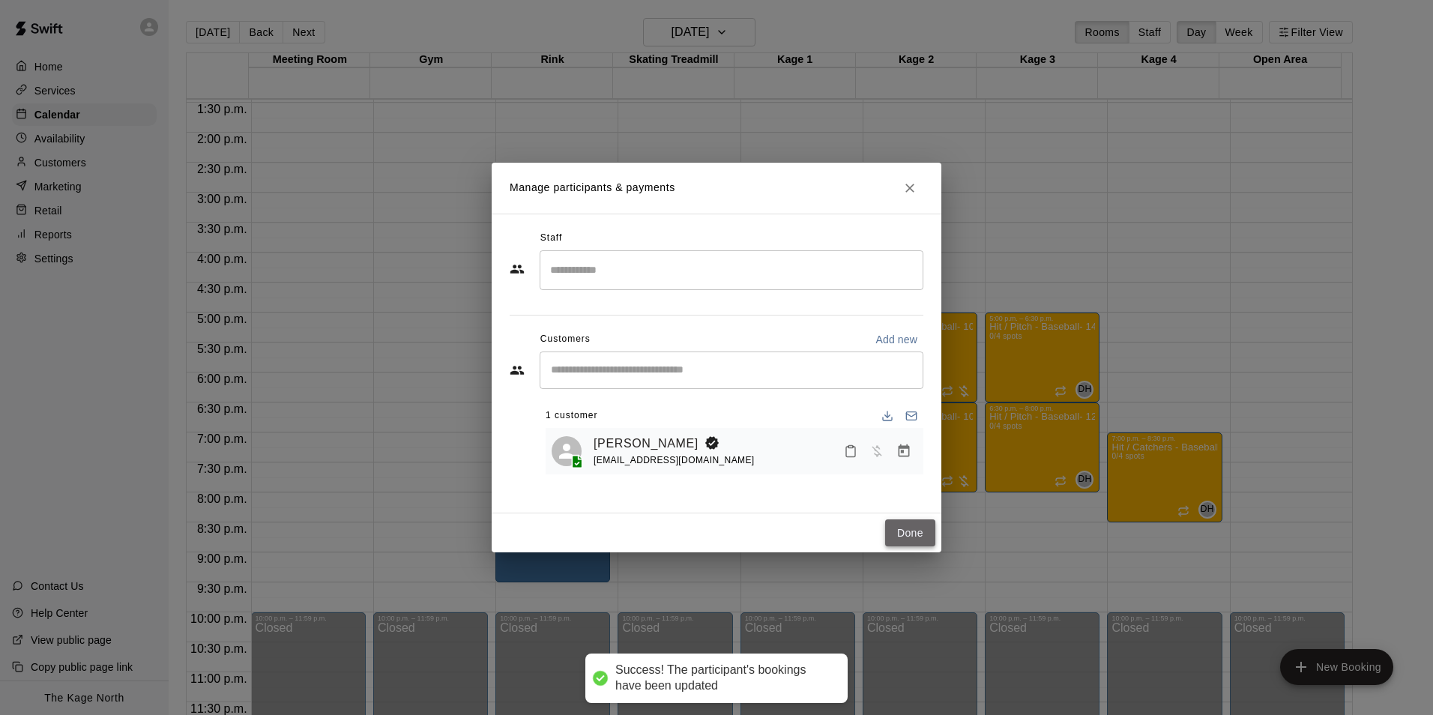
click at [909, 531] on button "Done" at bounding box center [910, 533] width 50 height 28
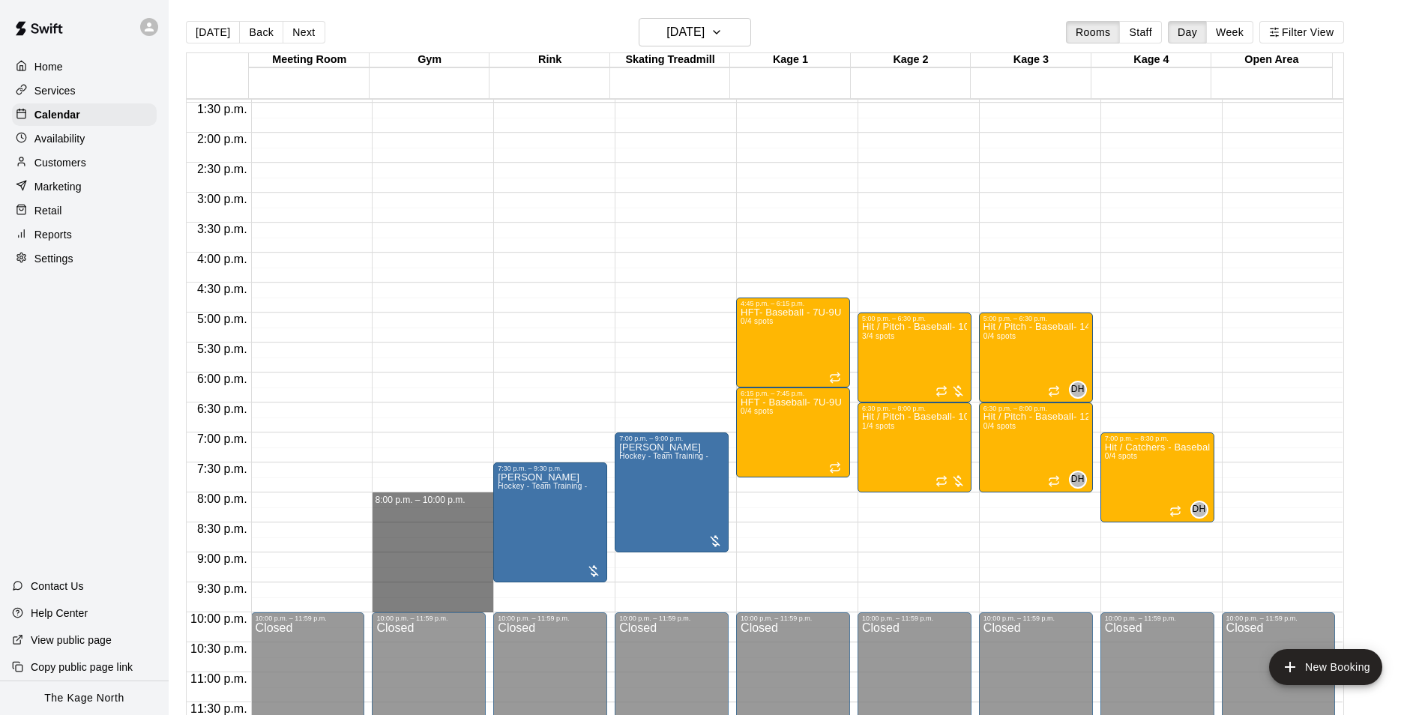
drag, startPoint x: 466, startPoint y: 500, endPoint x: 448, endPoint y: 606, distance: 107.9
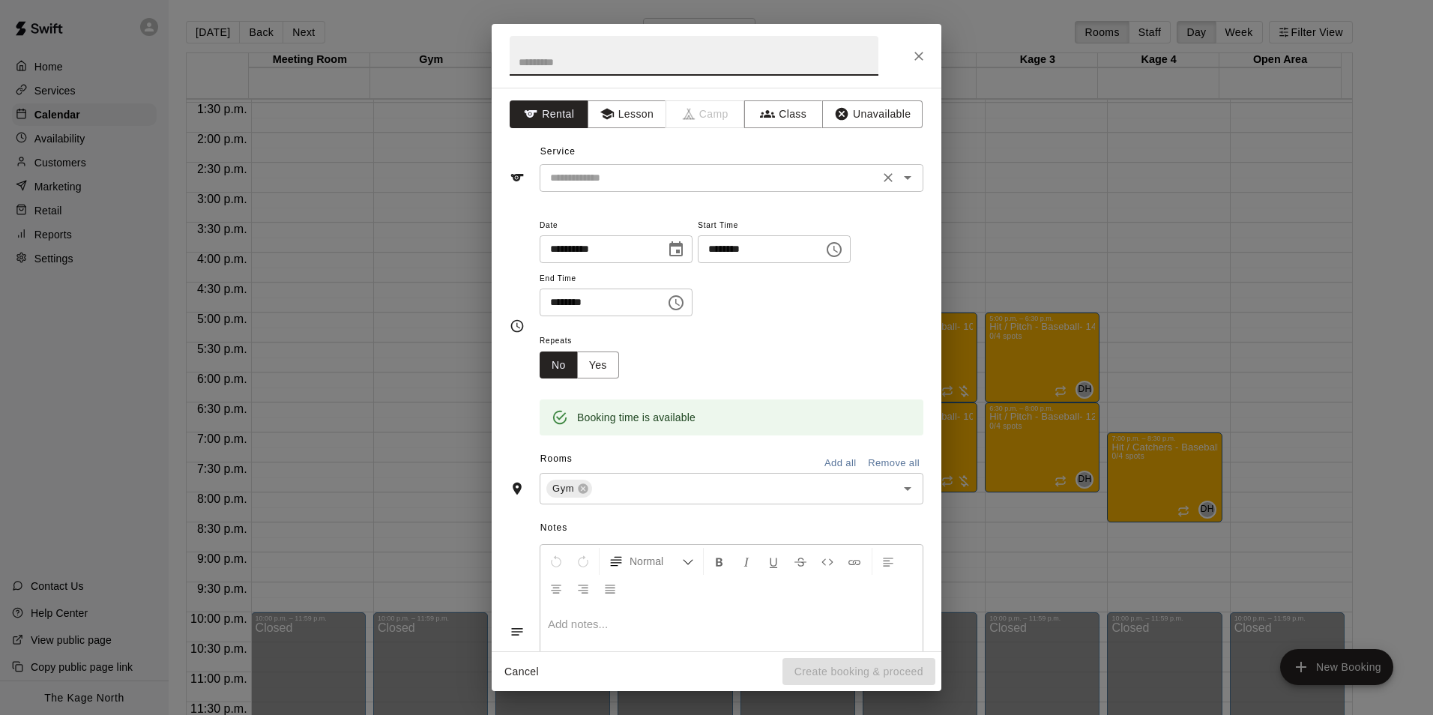
click at [904, 178] on icon "Open" at bounding box center [907, 178] width 7 height 4
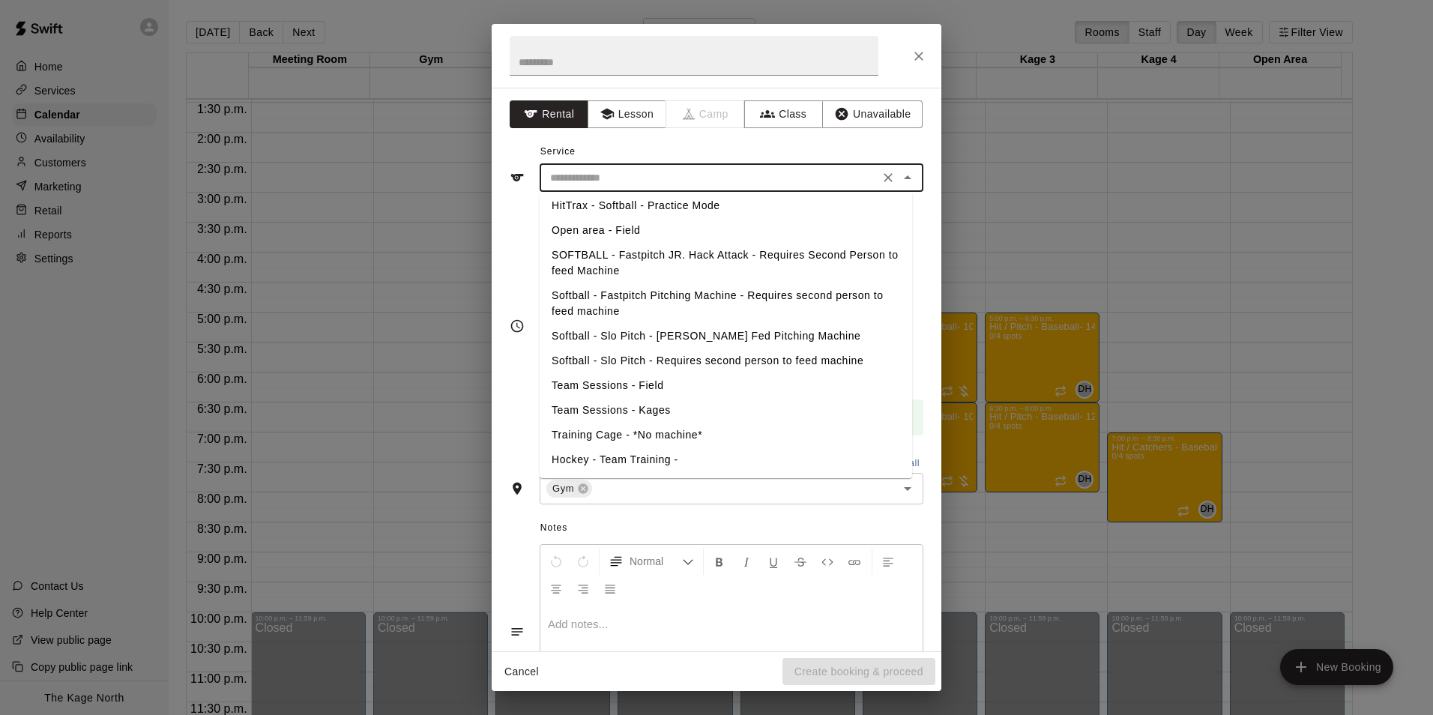
click at [671, 460] on li "Hockey - Team Training -" at bounding box center [726, 459] width 372 height 25
type input "**********"
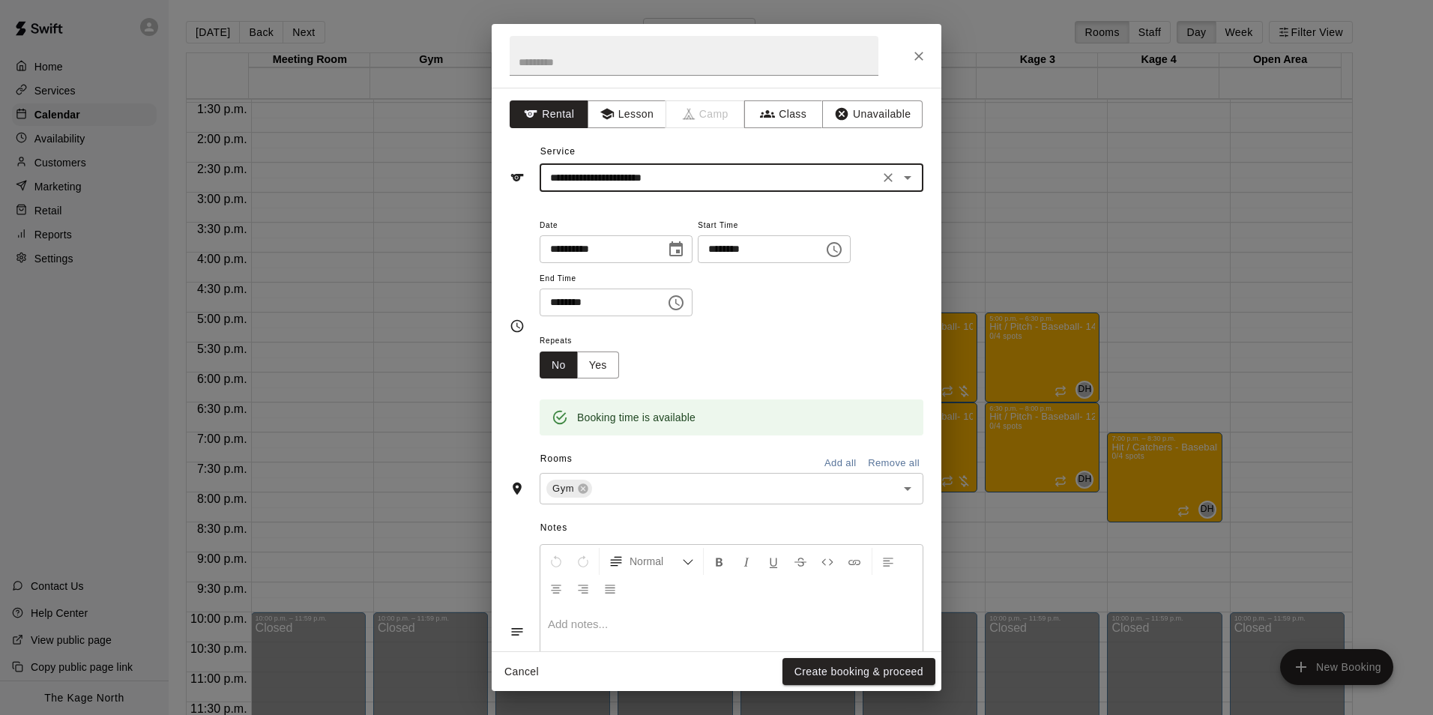
click at [849, 666] on button "Create booking & proceed" at bounding box center [858, 672] width 153 height 28
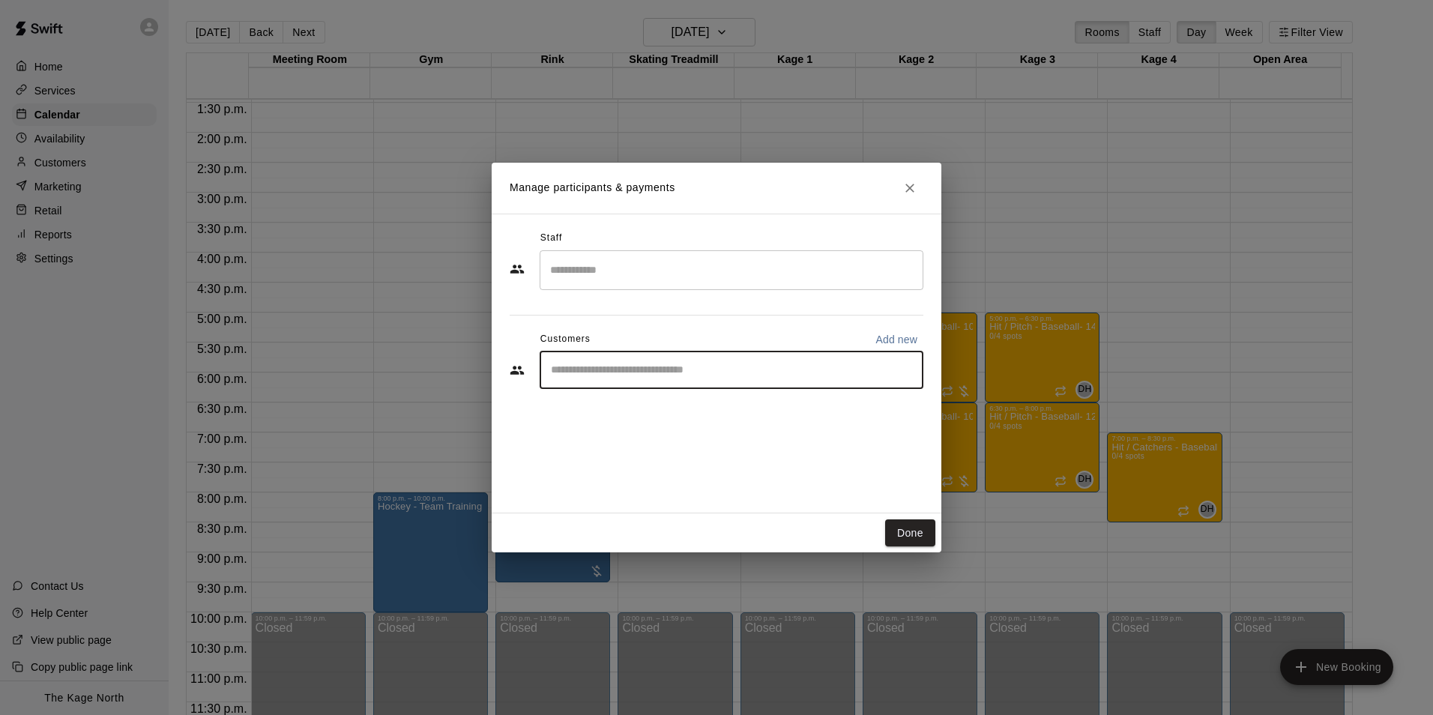
click at [585, 367] on input "Start typing to search customers..." at bounding box center [731, 370] width 370 height 15
type input "*****"
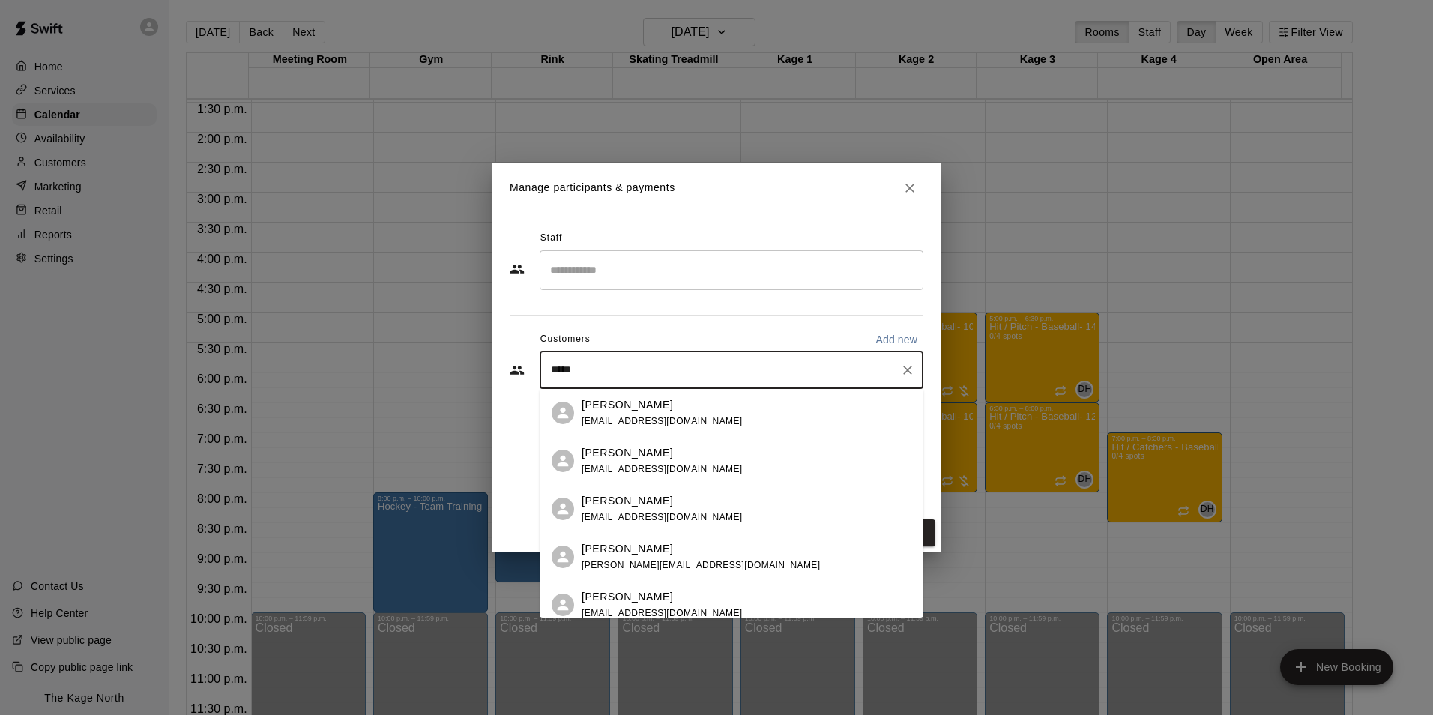
click at [651, 416] on span "krys_care@msn.com" at bounding box center [662, 421] width 161 height 10
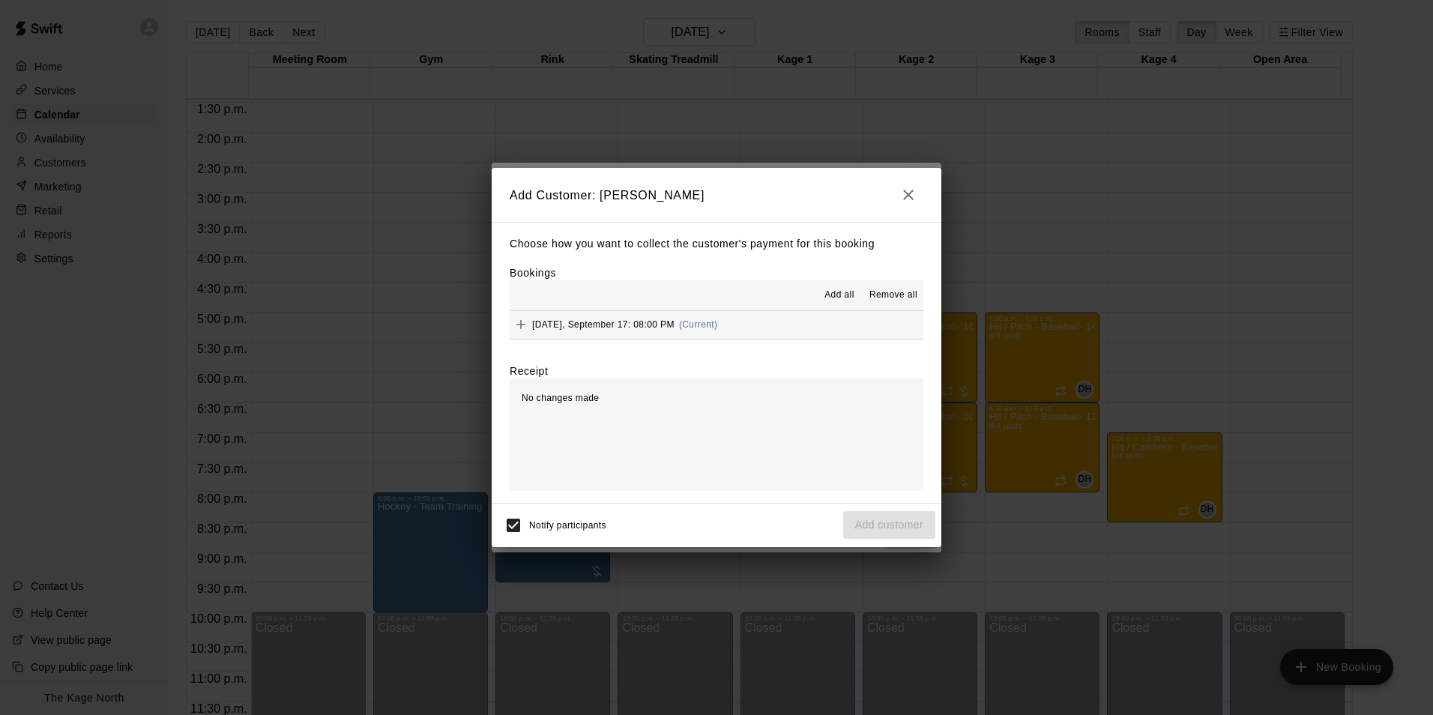
click at [840, 292] on span "Add all" at bounding box center [839, 295] width 30 height 15
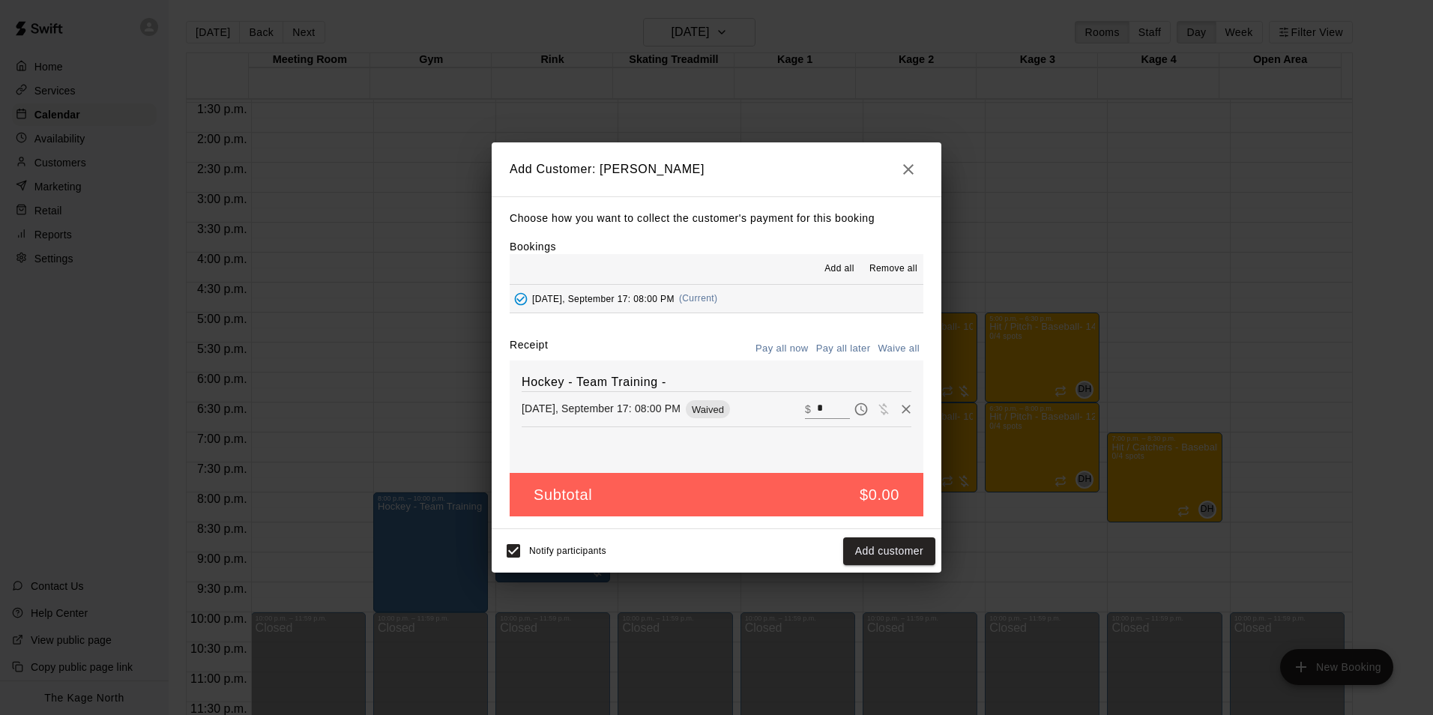
click at [837, 347] on button "Pay all later" at bounding box center [843, 348] width 62 height 23
click at [880, 555] on button "Add customer" at bounding box center [889, 551] width 92 height 28
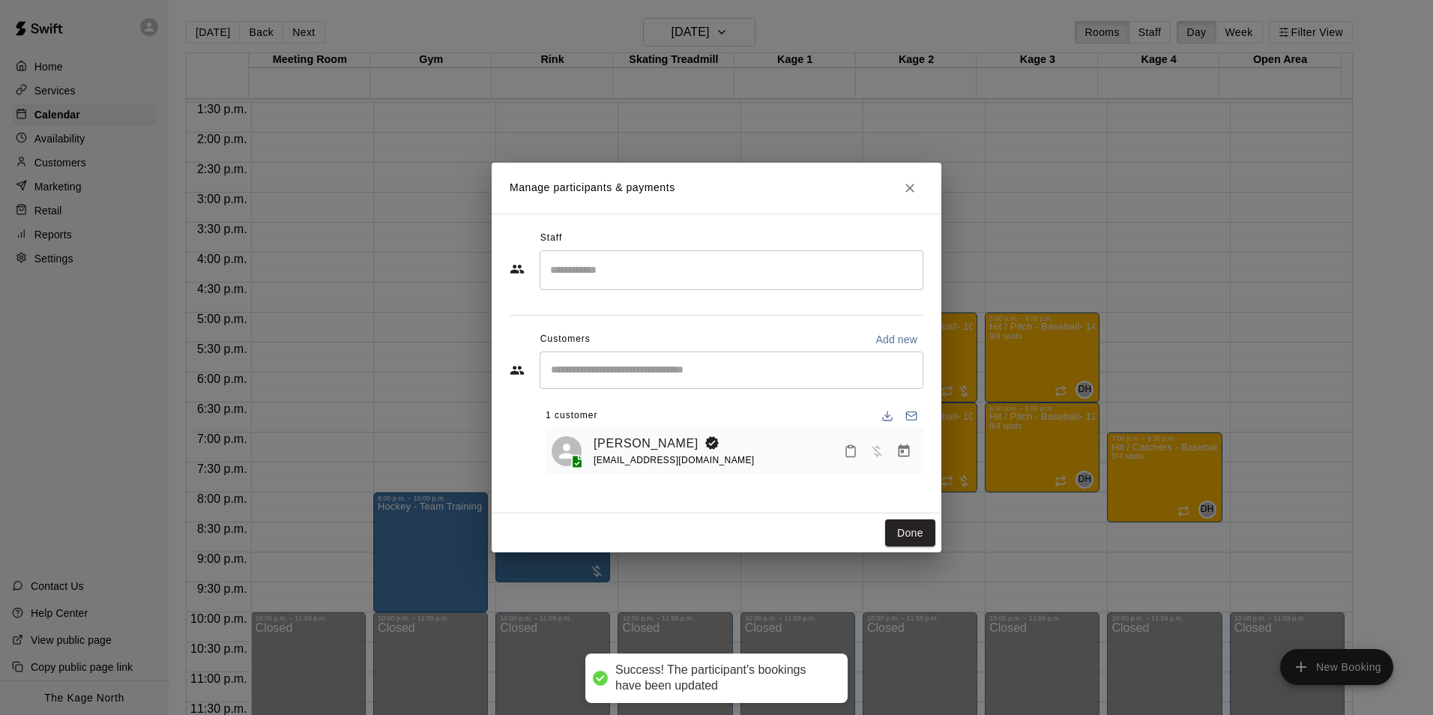
click at [914, 531] on button "Done" at bounding box center [910, 533] width 50 height 28
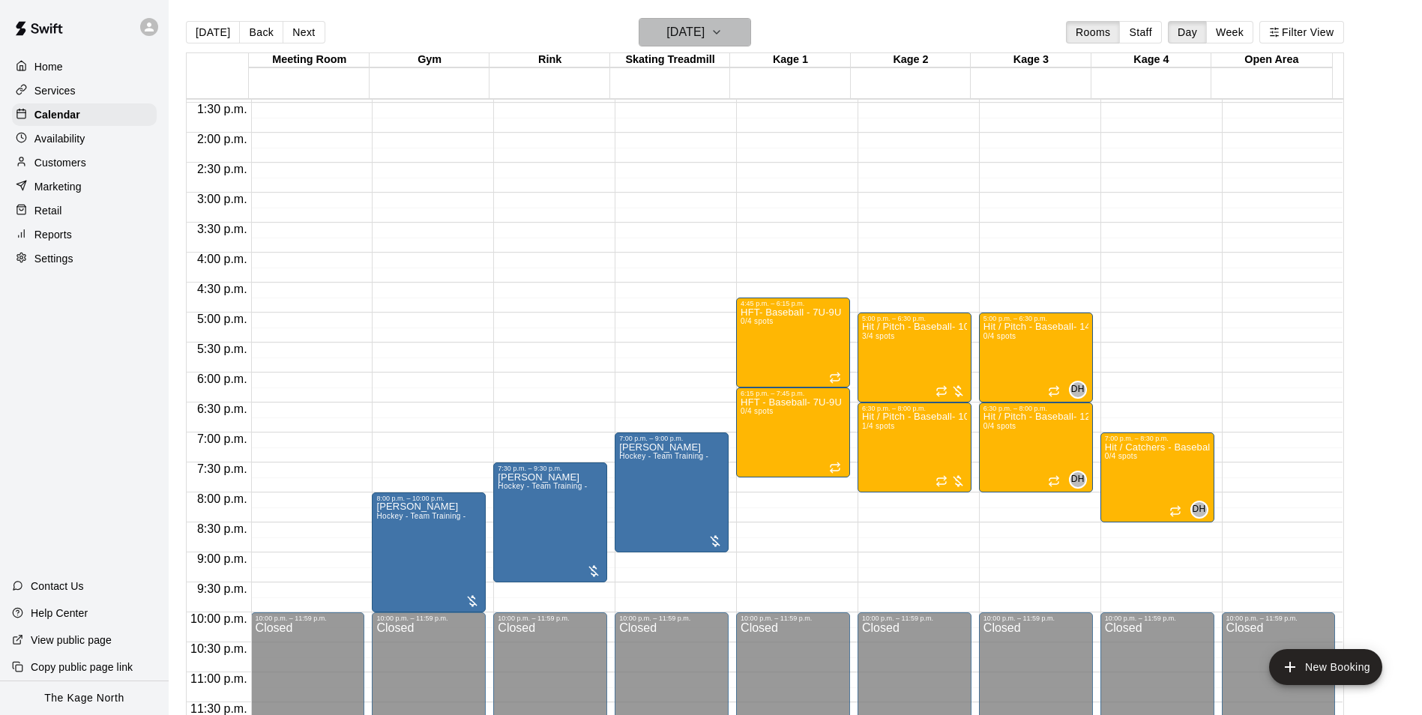
click at [704, 31] on h6 "Wednesday Sep 17" at bounding box center [685, 32] width 38 height 21
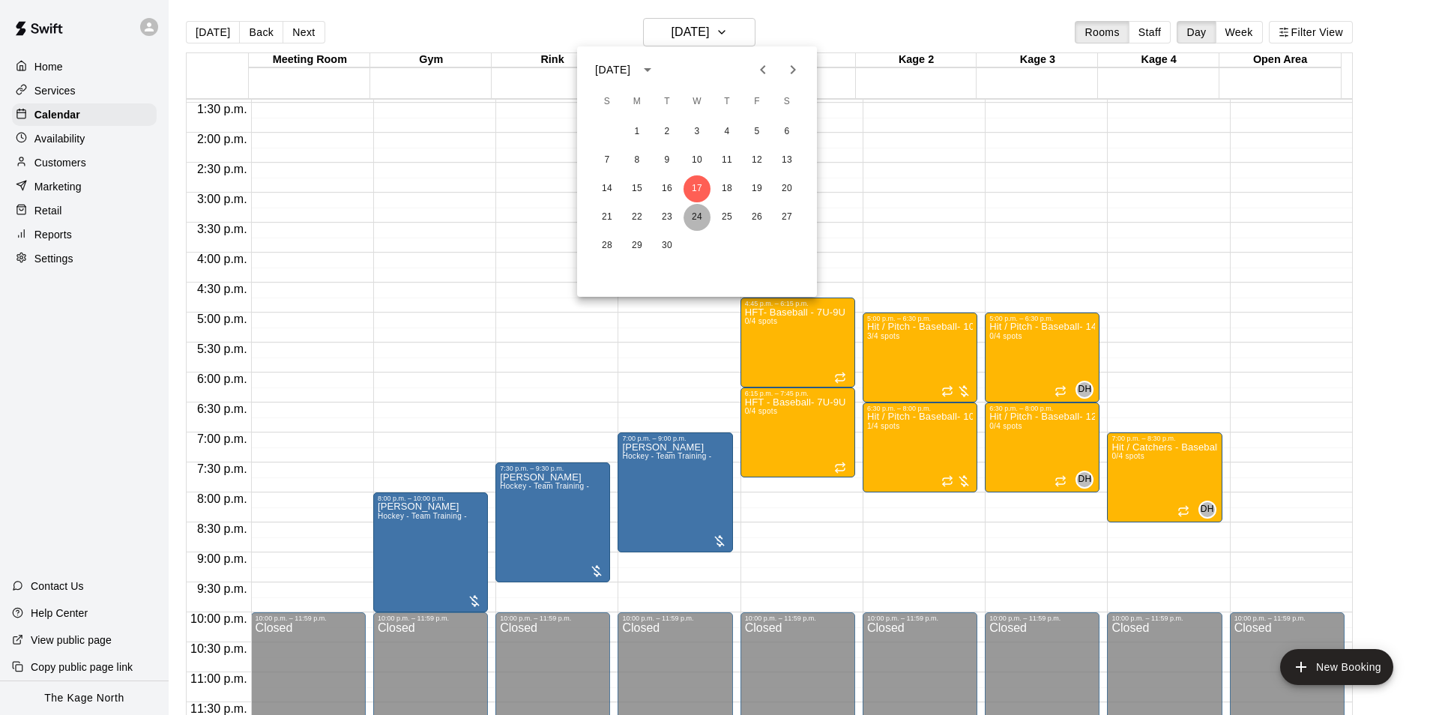
click at [693, 213] on button "24" at bounding box center [696, 217] width 27 height 27
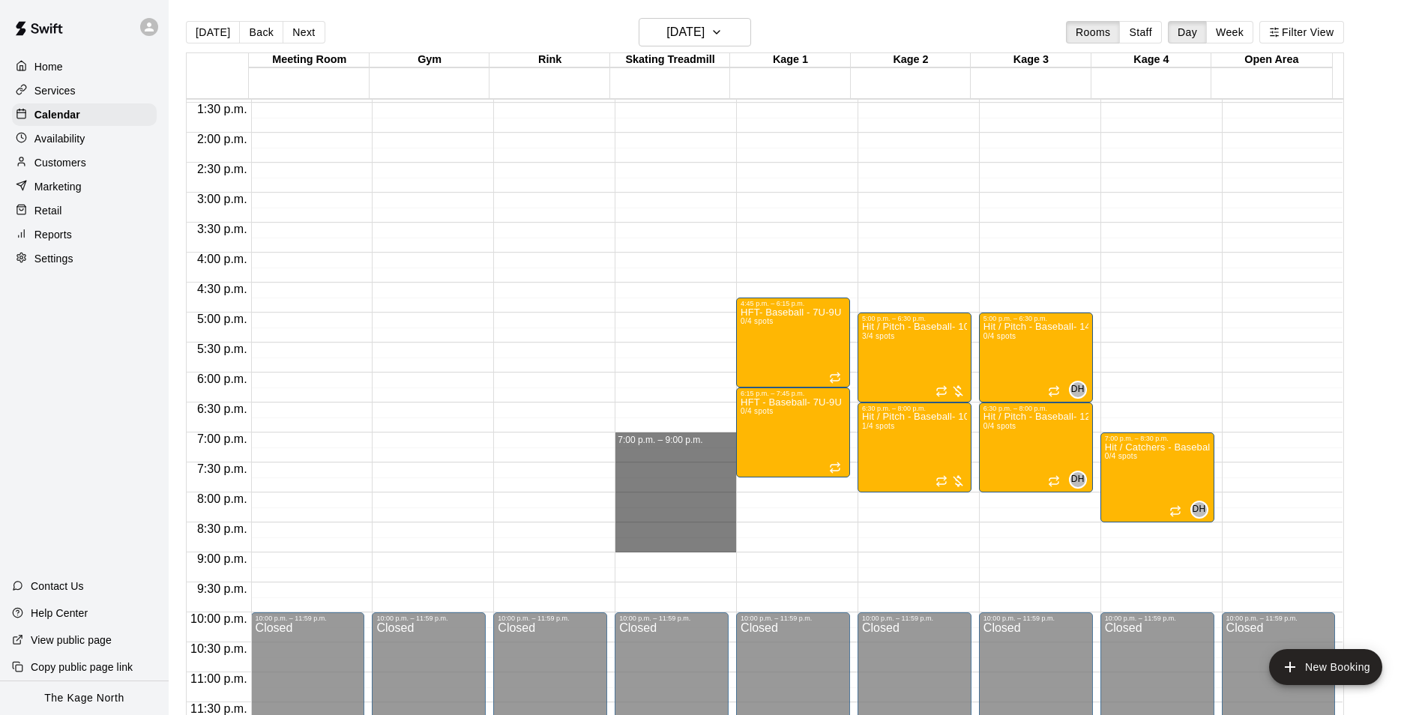
drag, startPoint x: 680, startPoint y: 441, endPoint x: 685, endPoint y: 552, distance: 111.0
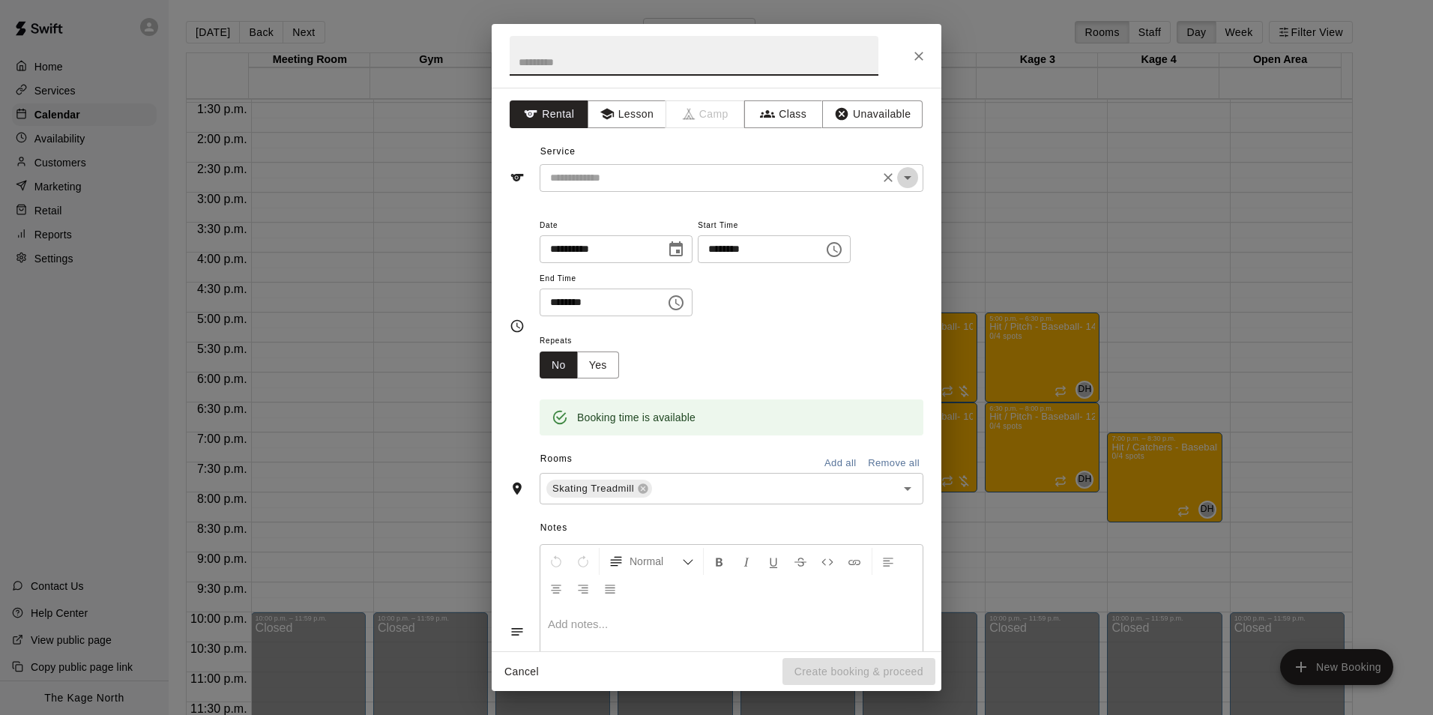
click at [899, 181] on icon "Open" at bounding box center [908, 178] width 18 height 18
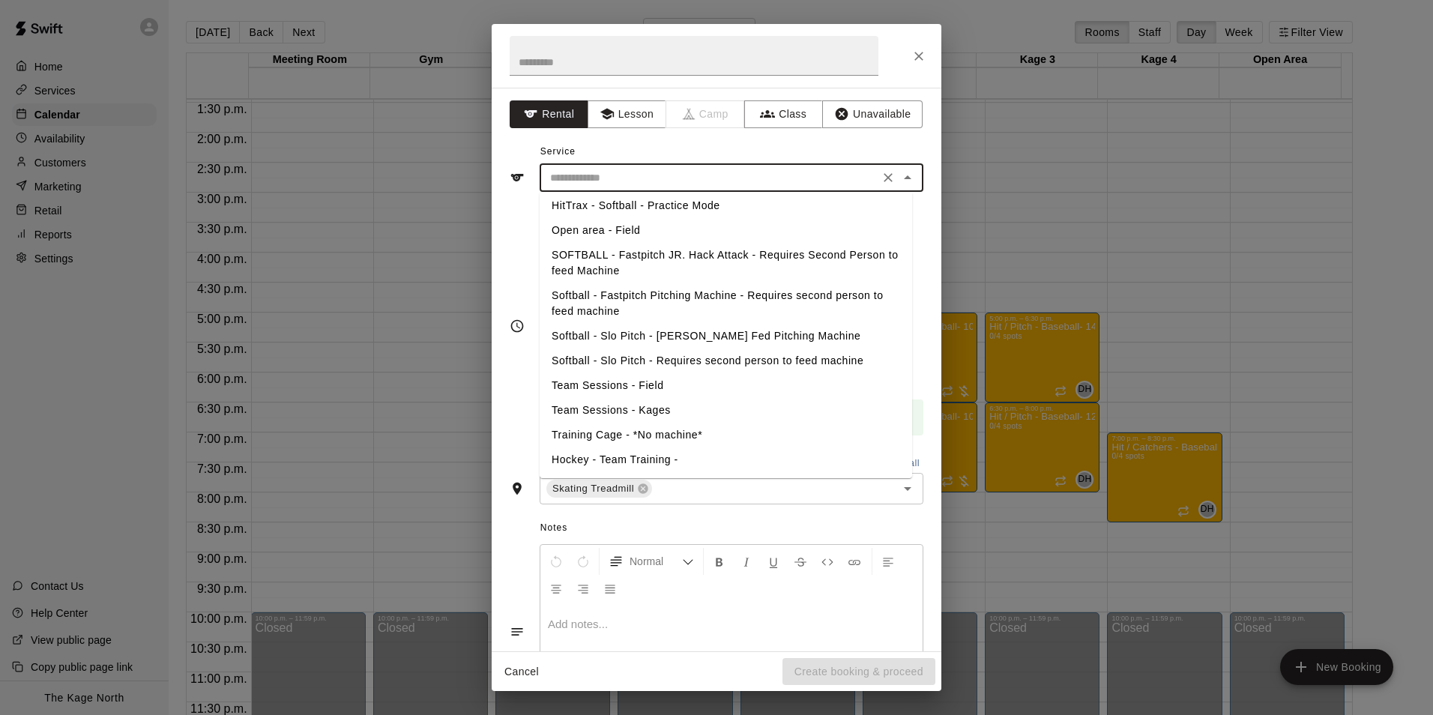
click at [656, 459] on li "Hockey - Team Training -" at bounding box center [726, 459] width 372 height 25
type input "**********"
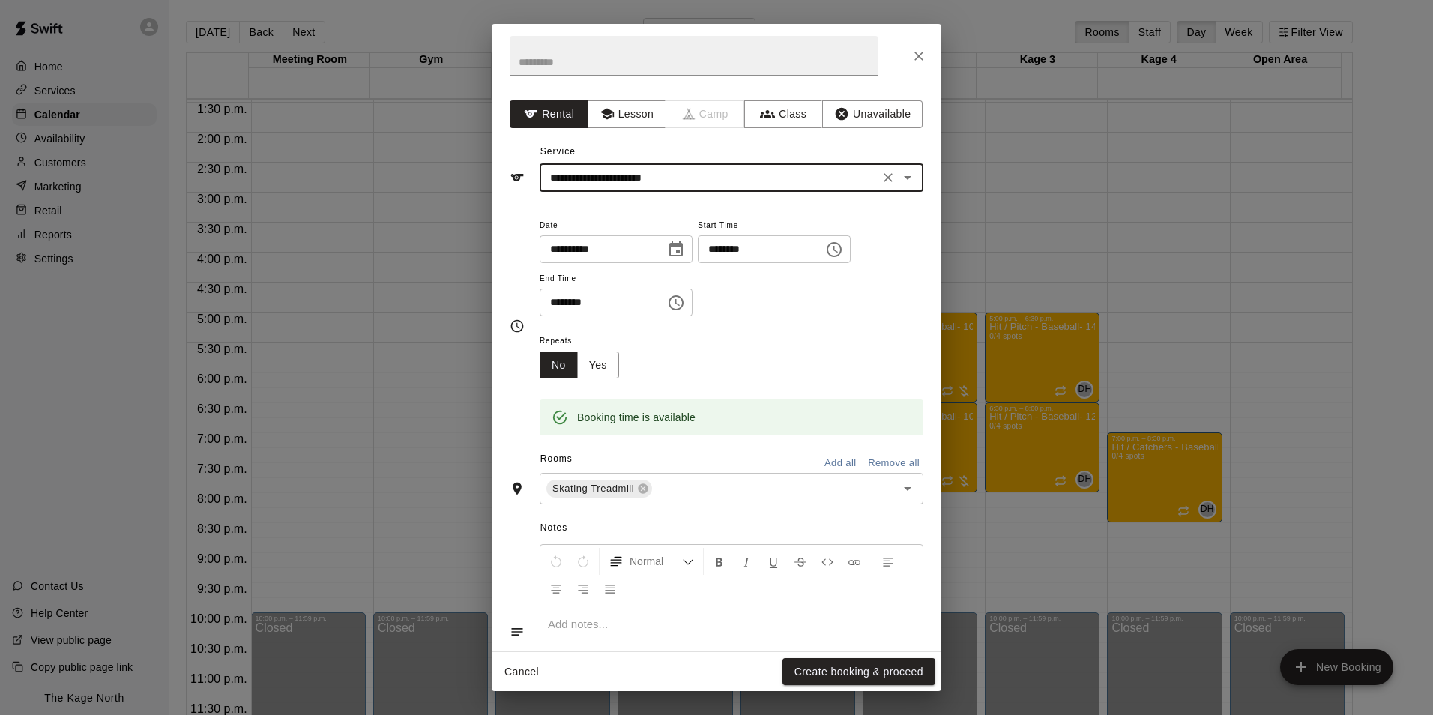
click at [857, 680] on button "Create booking & proceed" at bounding box center [858, 672] width 153 height 28
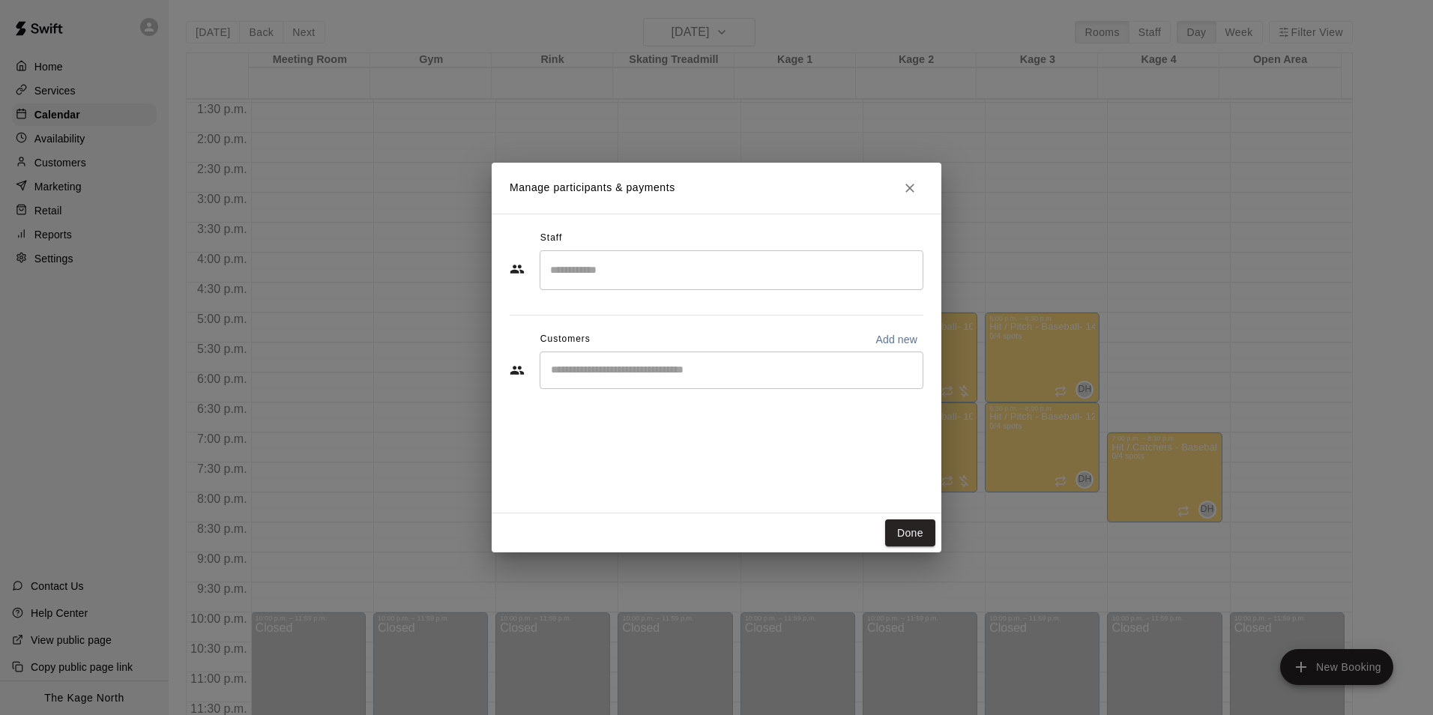
click at [629, 374] on input "Start typing to search customers..." at bounding box center [731, 370] width 370 height 15
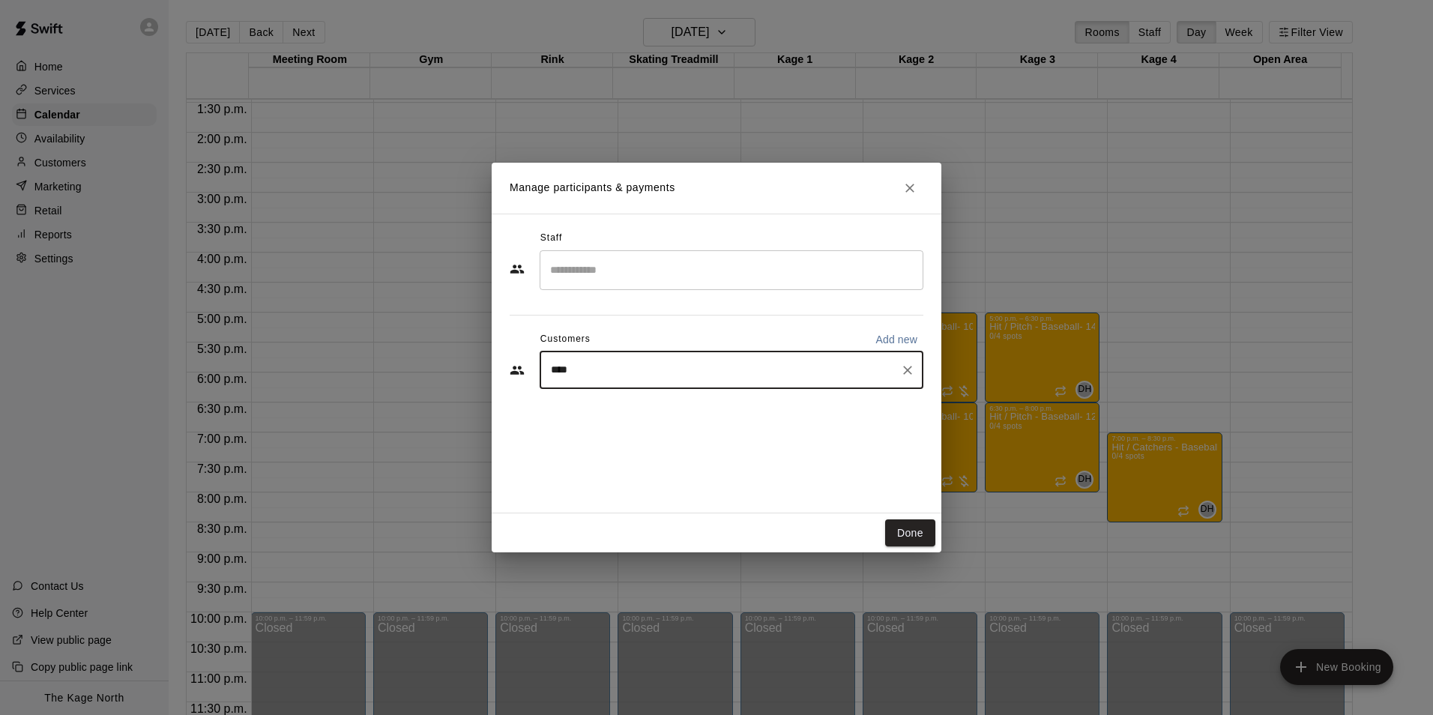
type input "*****"
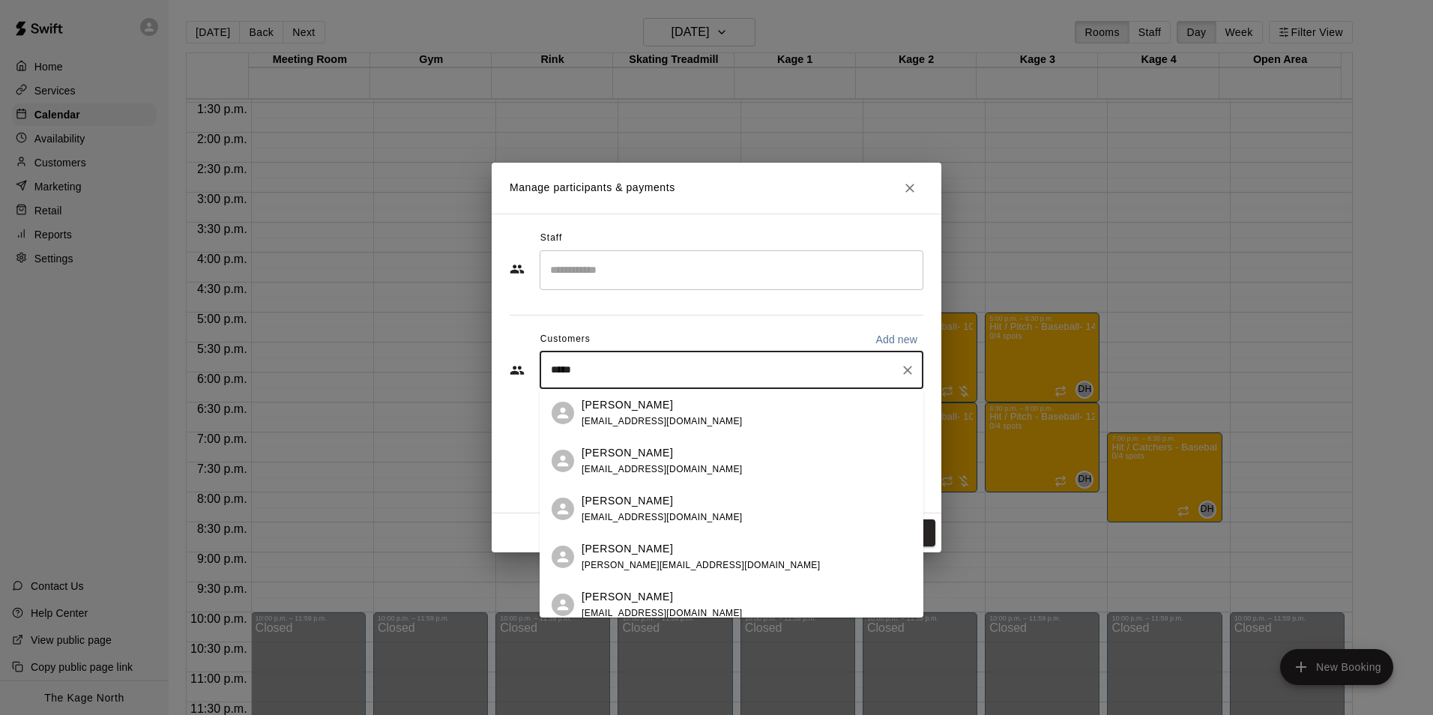
click at [640, 414] on div "Krystal White krys_care@msn.com" at bounding box center [662, 413] width 161 height 32
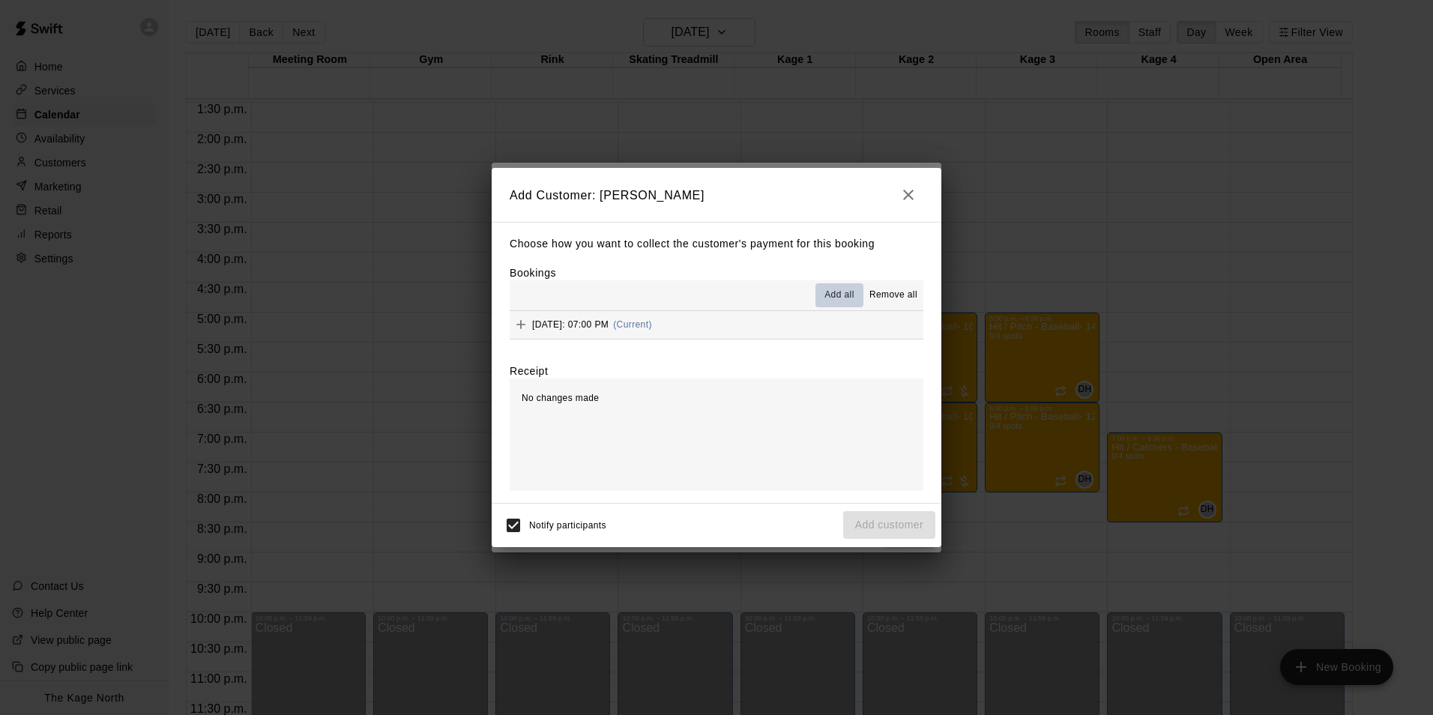
click at [839, 294] on span "Add all" at bounding box center [839, 295] width 30 height 15
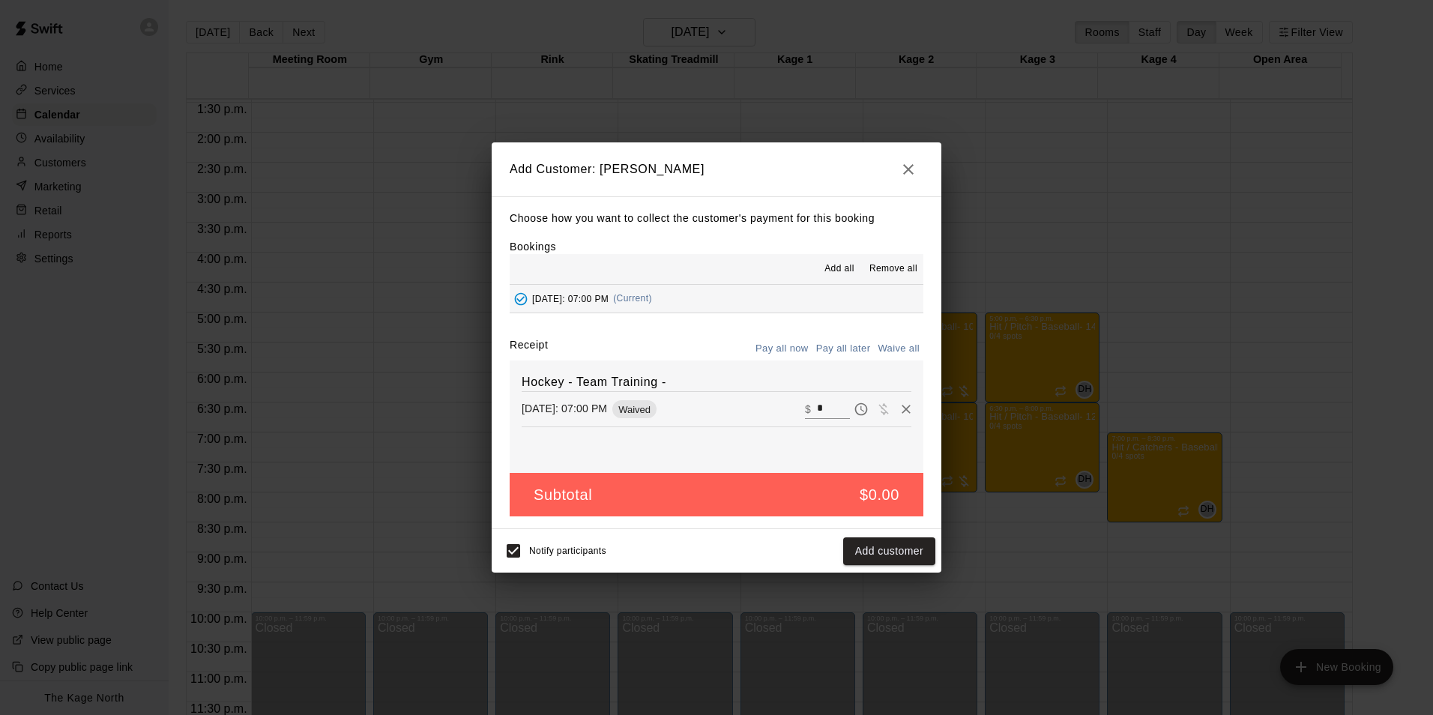
click at [842, 346] on button "Pay all later" at bounding box center [843, 348] width 62 height 23
click at [884, 560] on button "Add customer" at bounding box center [889, 551] width 92 height 28
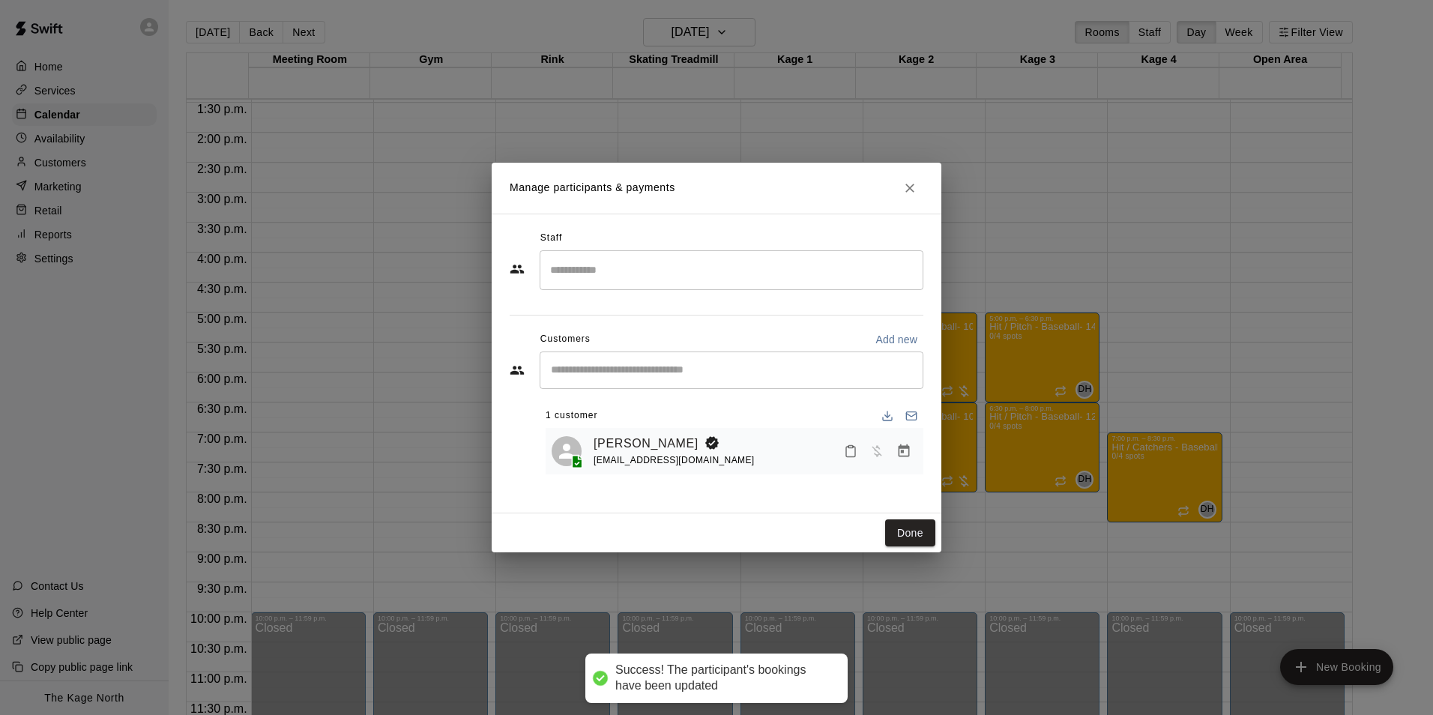
click at [920, 531] on button "Done" at bounding box center [910, 533] width 50 height 28
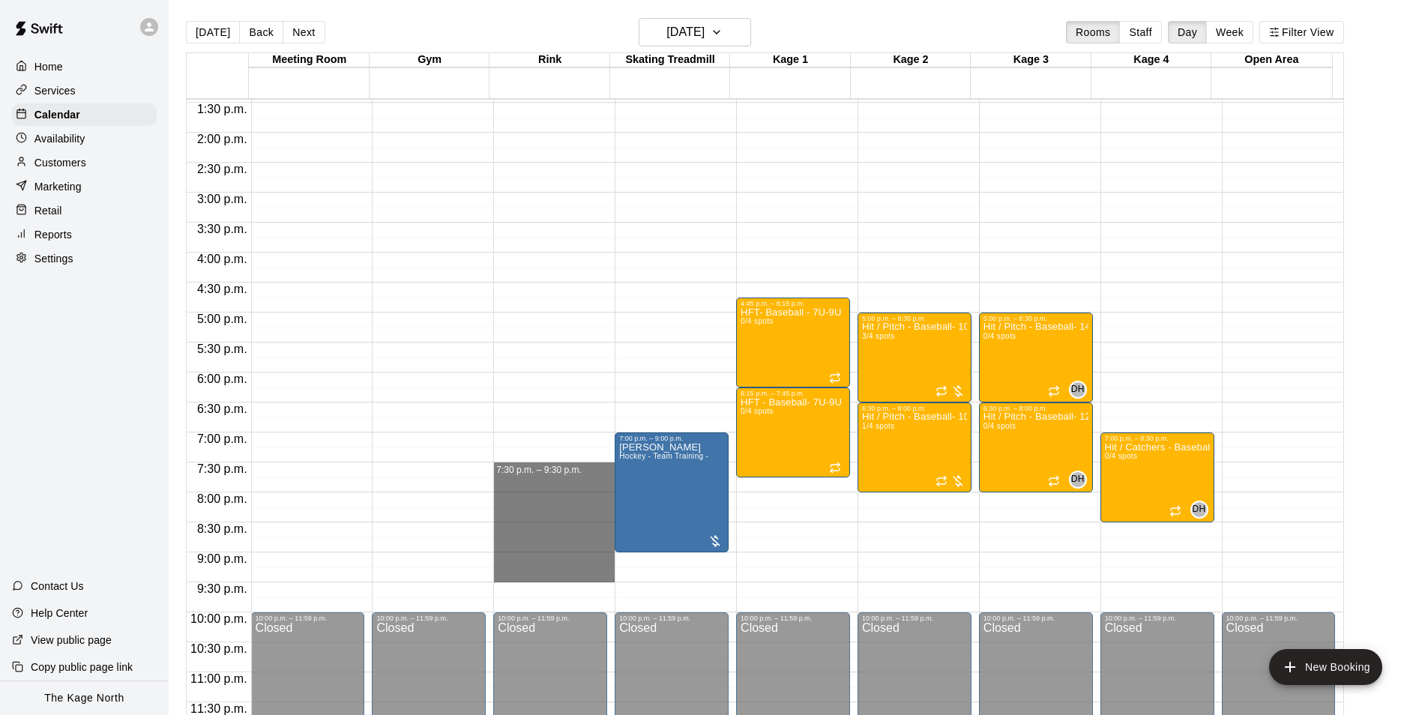
drag, startPoint x: 594, startPoint y: 465, endPoint x: 583, endPoint y: 570, distance: 104.8
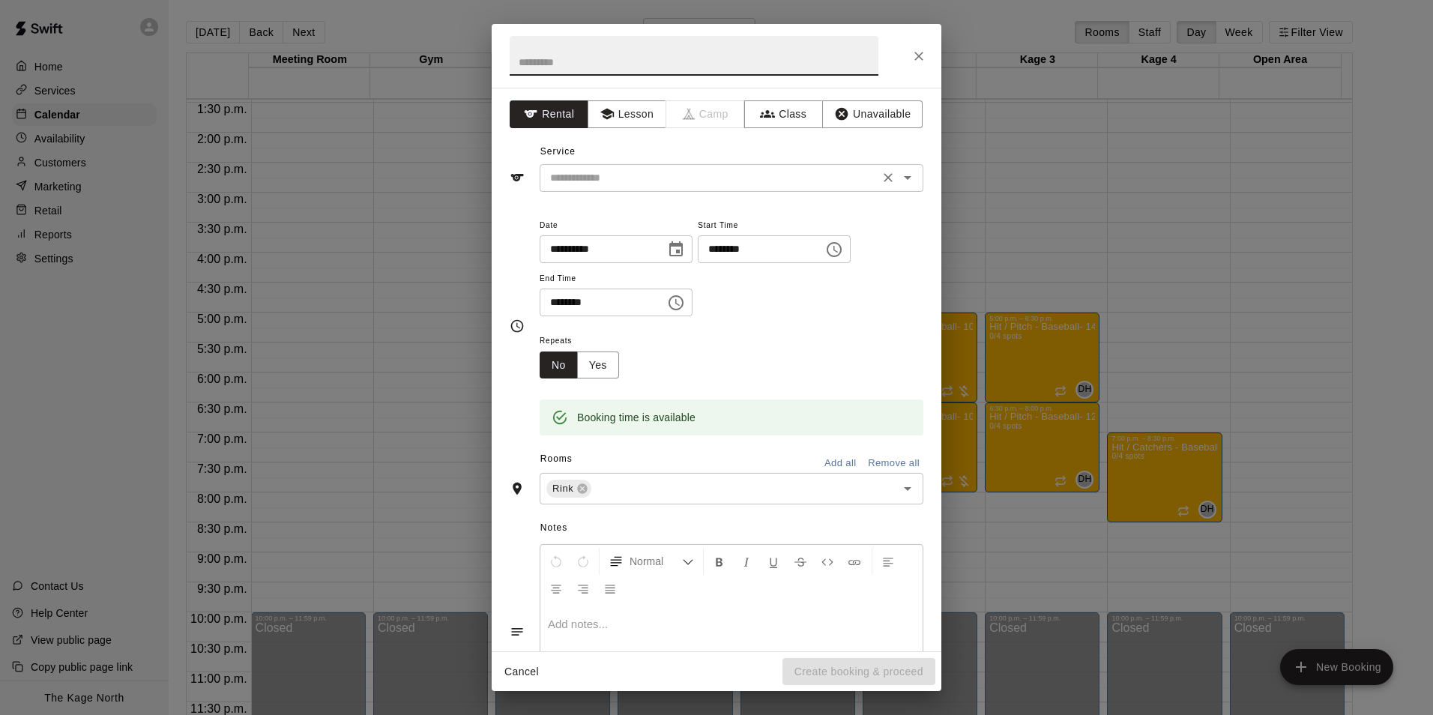
click at [899, 172] on icon "Open" at bounding box center [908, 178] width 18 height 18
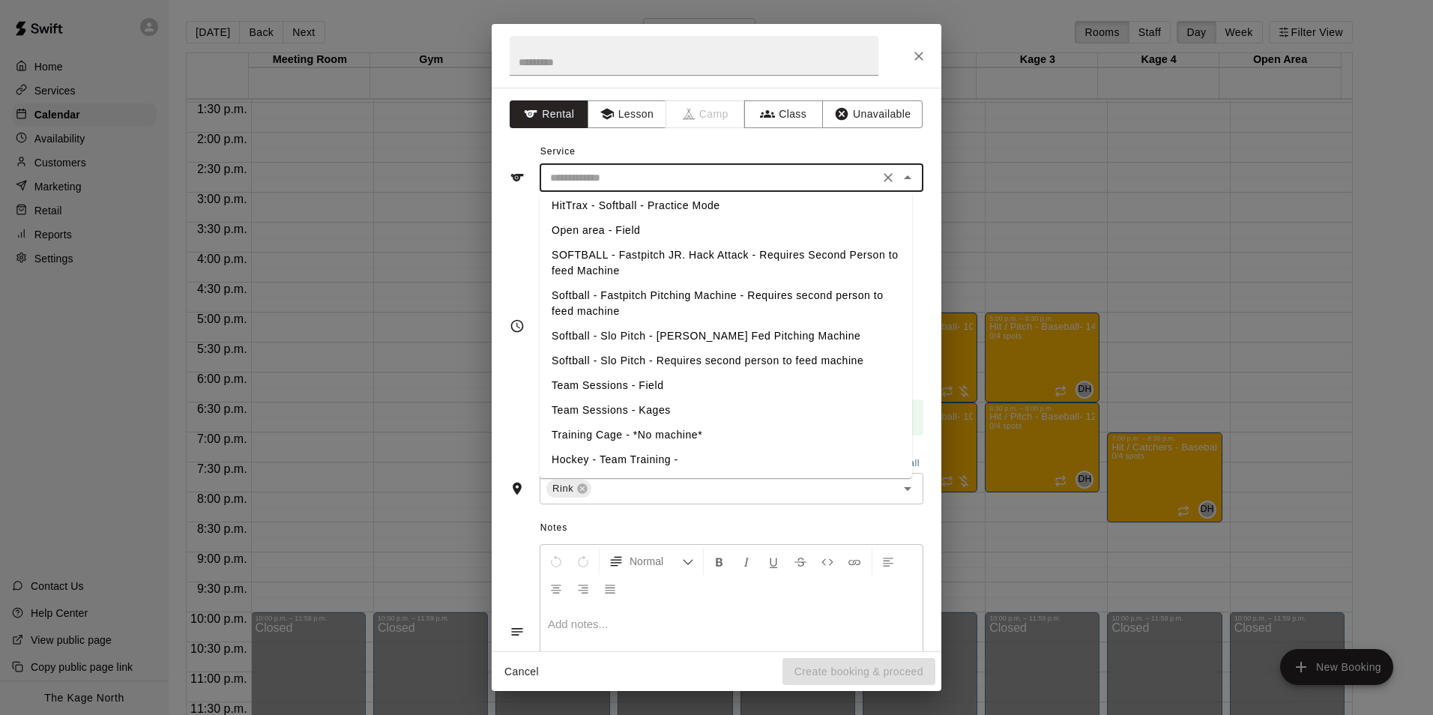
click at [658, 454] on li "Hockey - Team Training -" at bounding box center [726, 459] width 372 height 25
type input "**********"
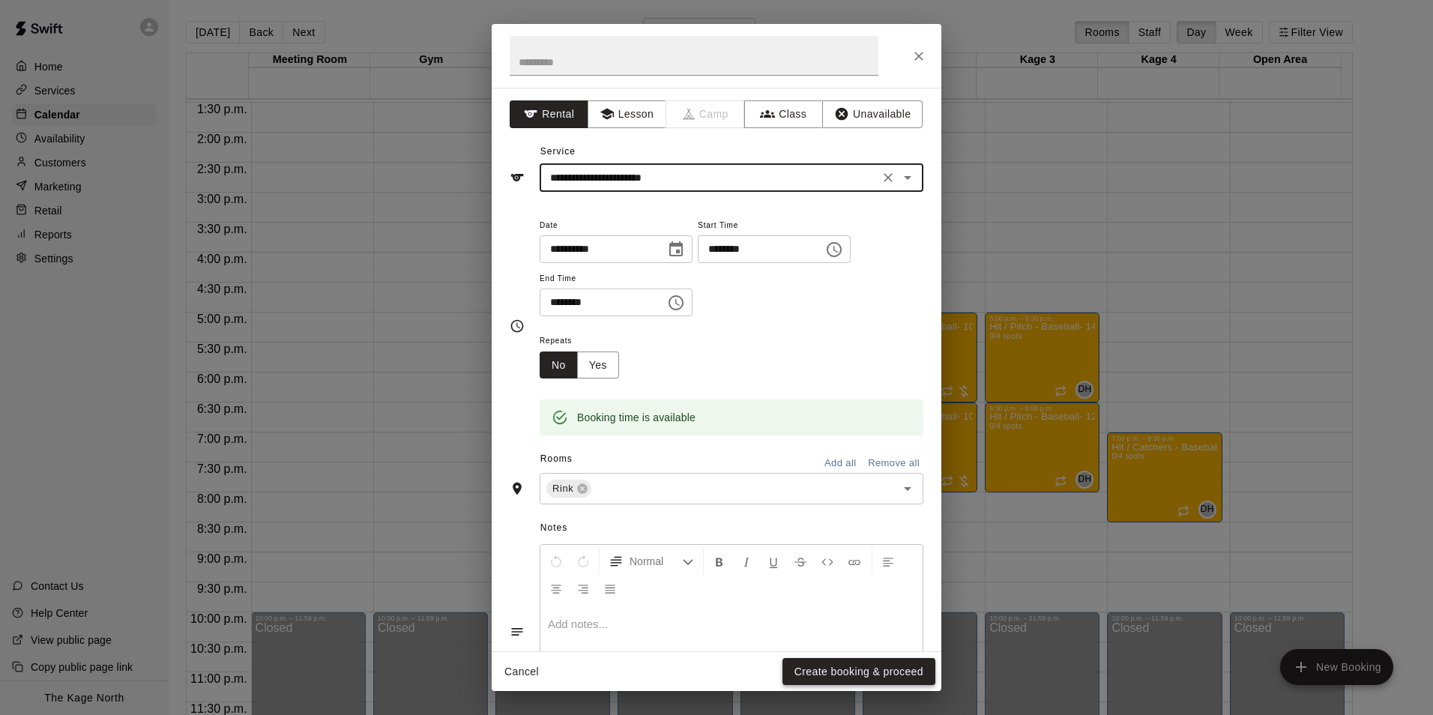
click at [849, 673] on button "Create booking & proceed" at bounding box center [858, 672] width 153 height 28
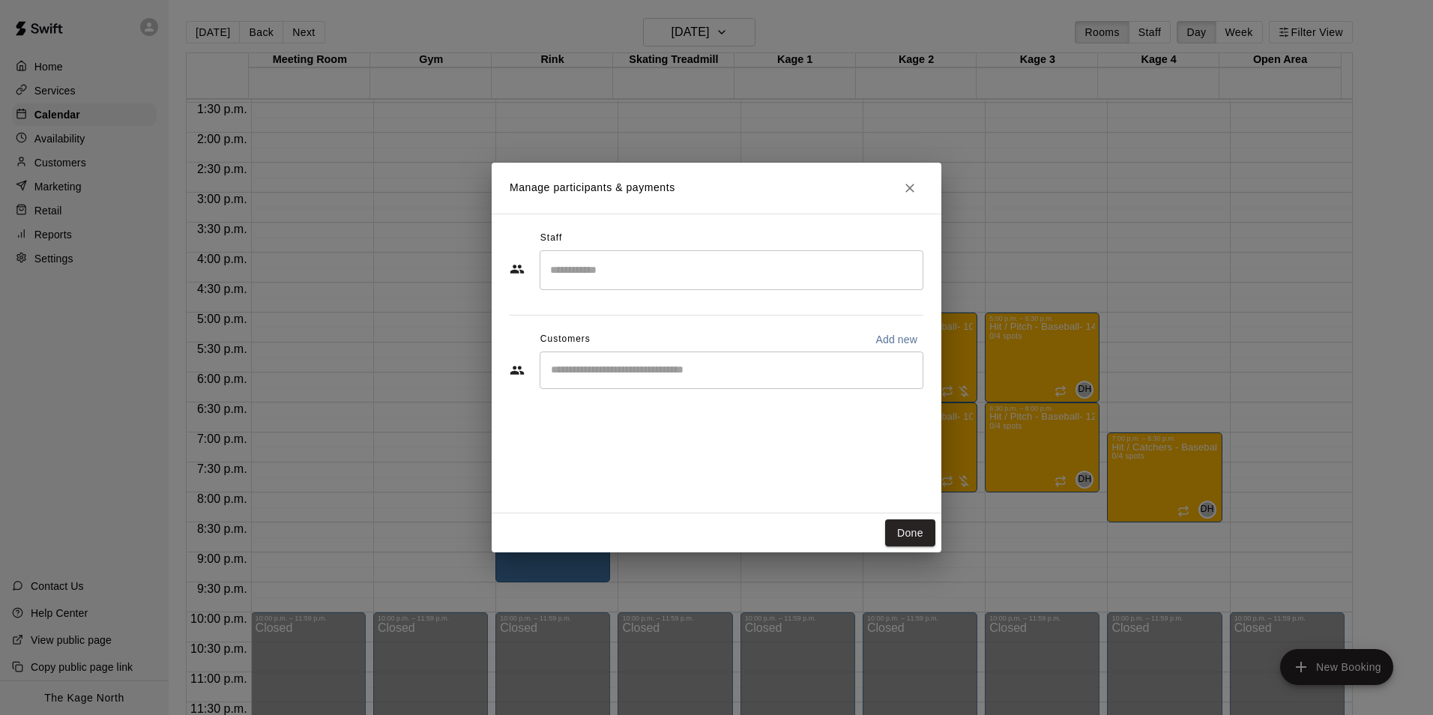
click at [674, 360] on div "​" at bounding box center [732, 369] width 384 height 37
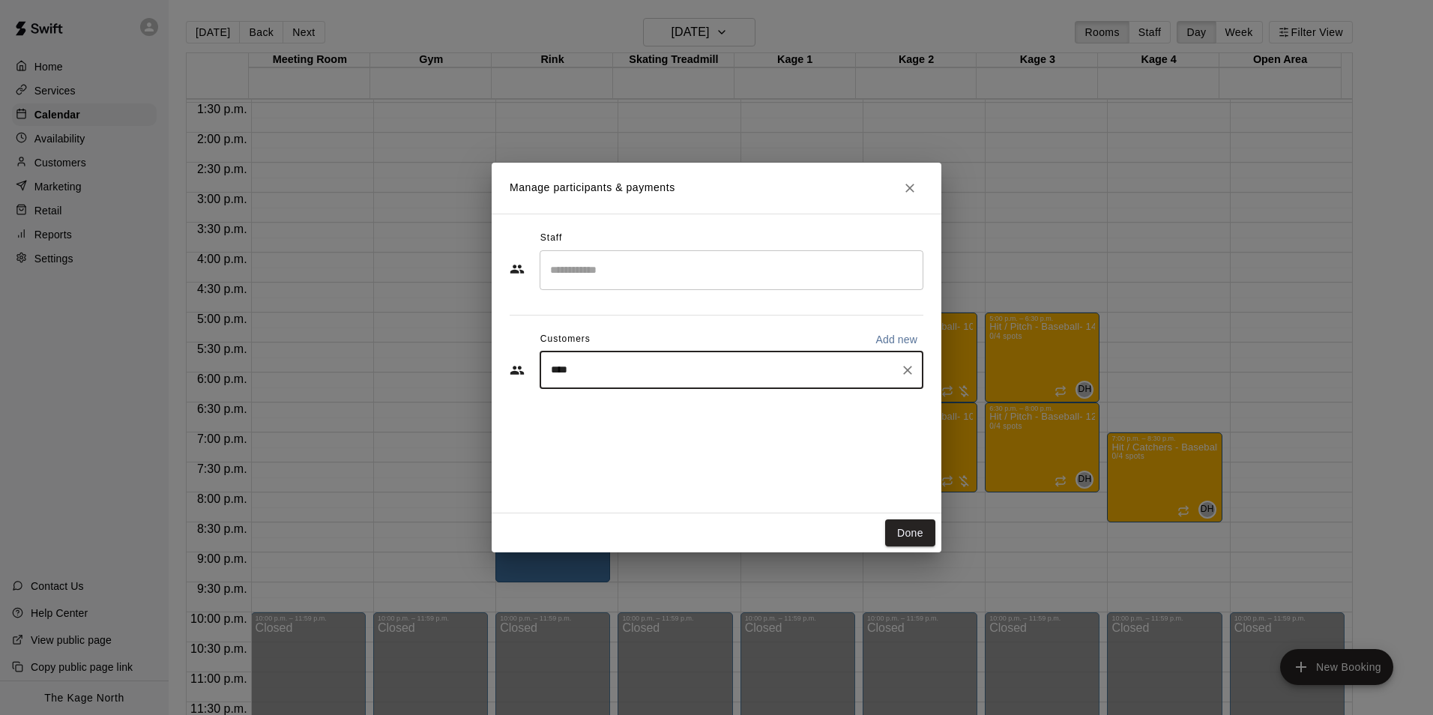
type input "*****"
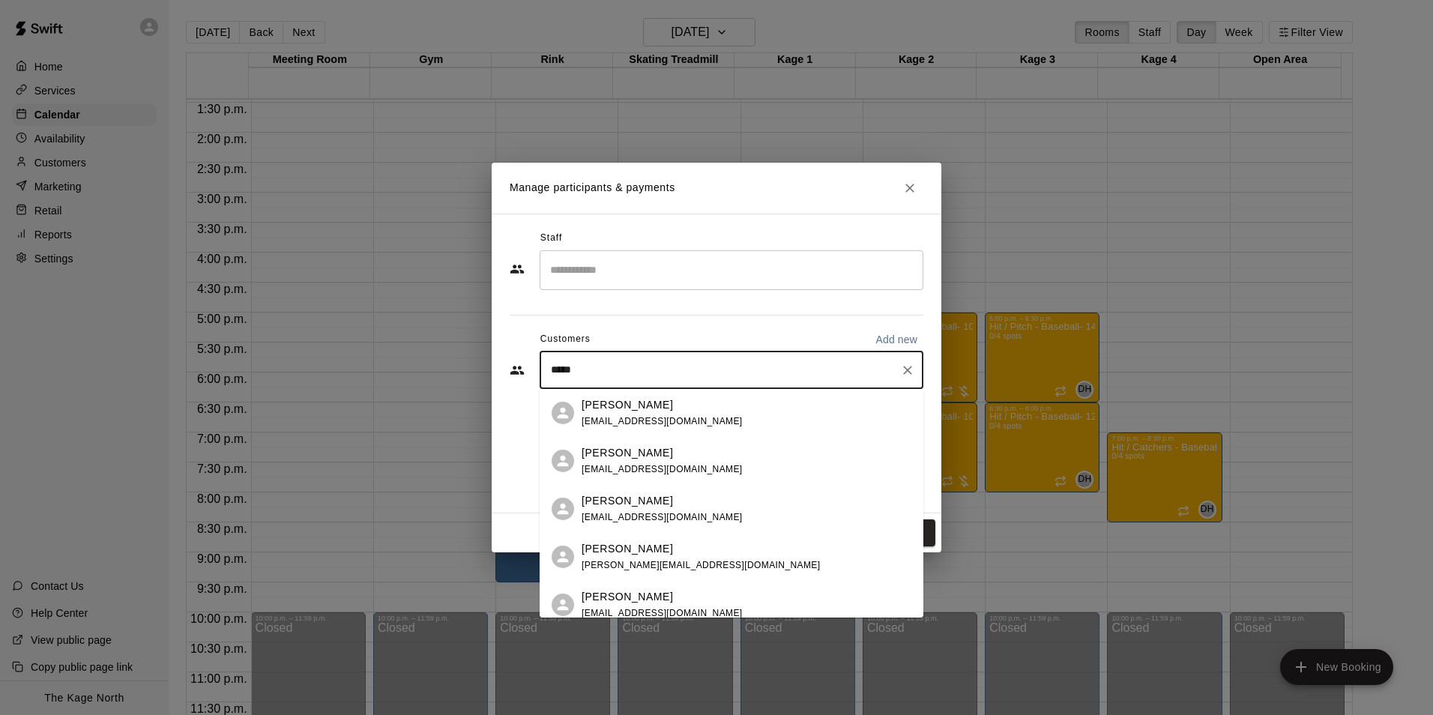
click at [695, 408] on div "Krystal White krys_care@msn.com" at bounding box center [747, 413] width 330 height 32
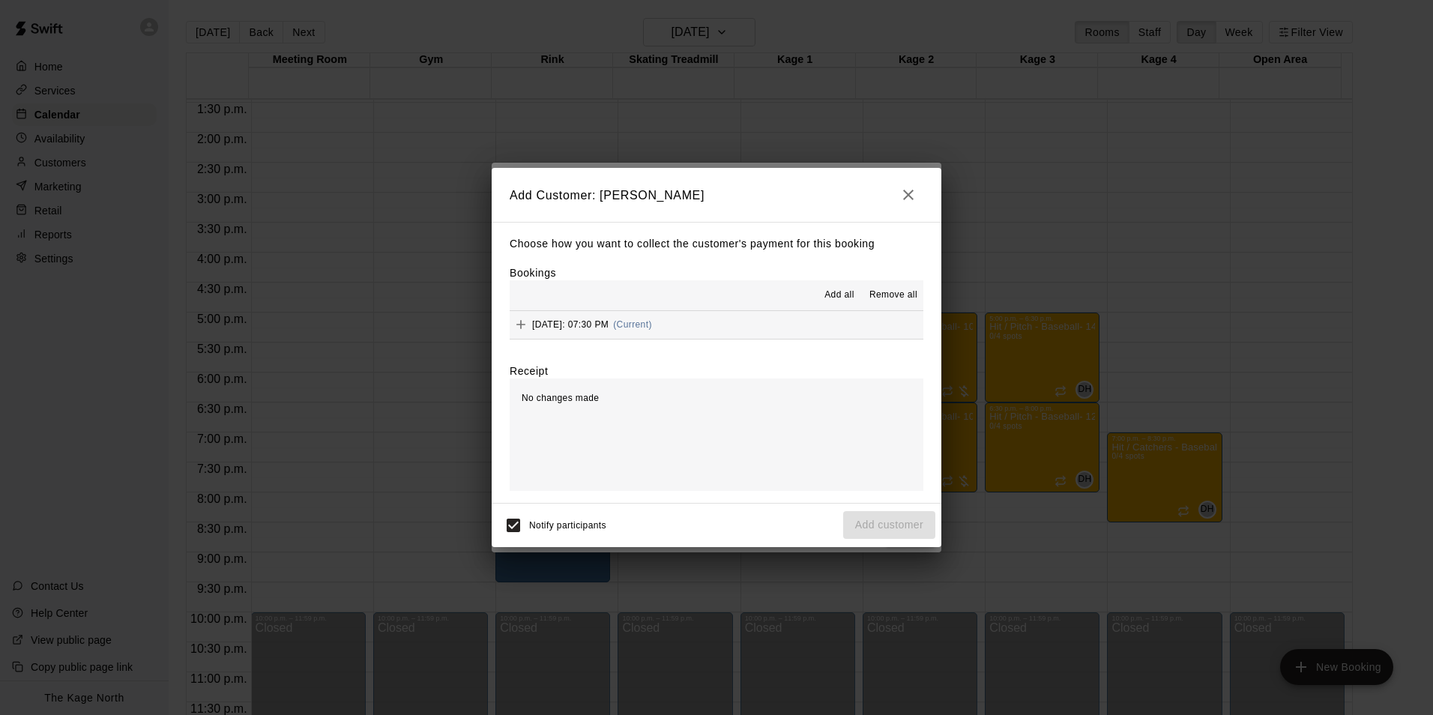
click at [833, 292] on span "Add all" at bounding box center [839, 295] width 30 height 15
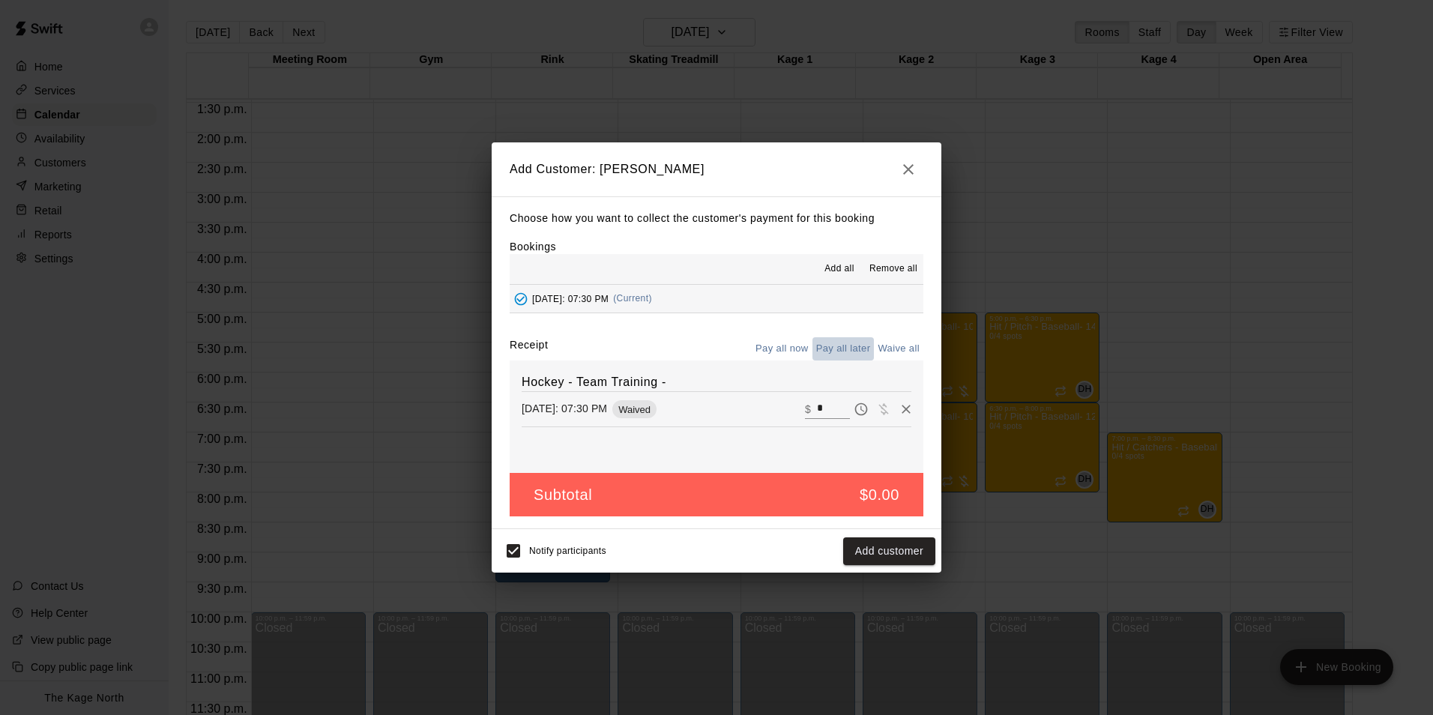
click at [846, 348] on button "Pay all later" at bounding box center [843, 348] width 62 height 23
click at [881, 548] on button "Add customer" at bounding box center [889, 551] width 92 height 28
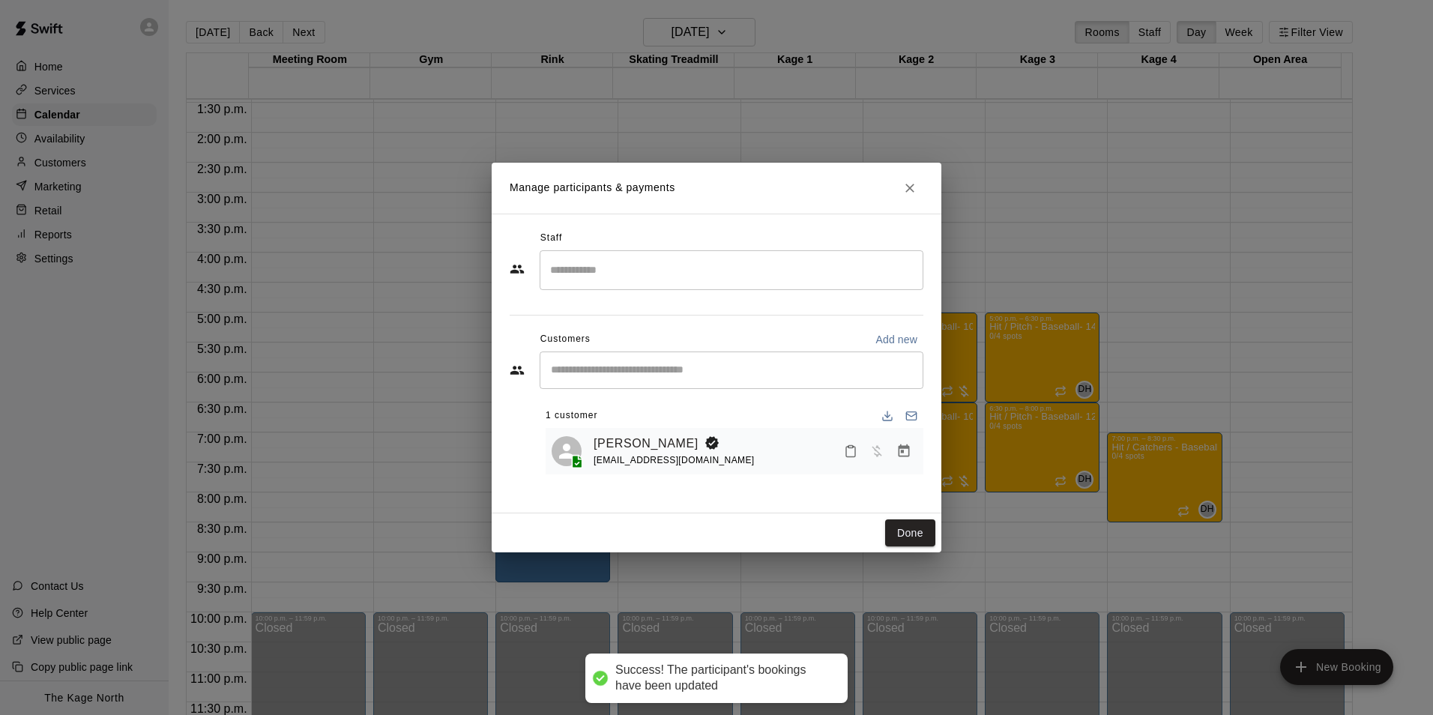
click at [911, 532] on button "Done" at bounding box center [910, 533] width 50 height 28
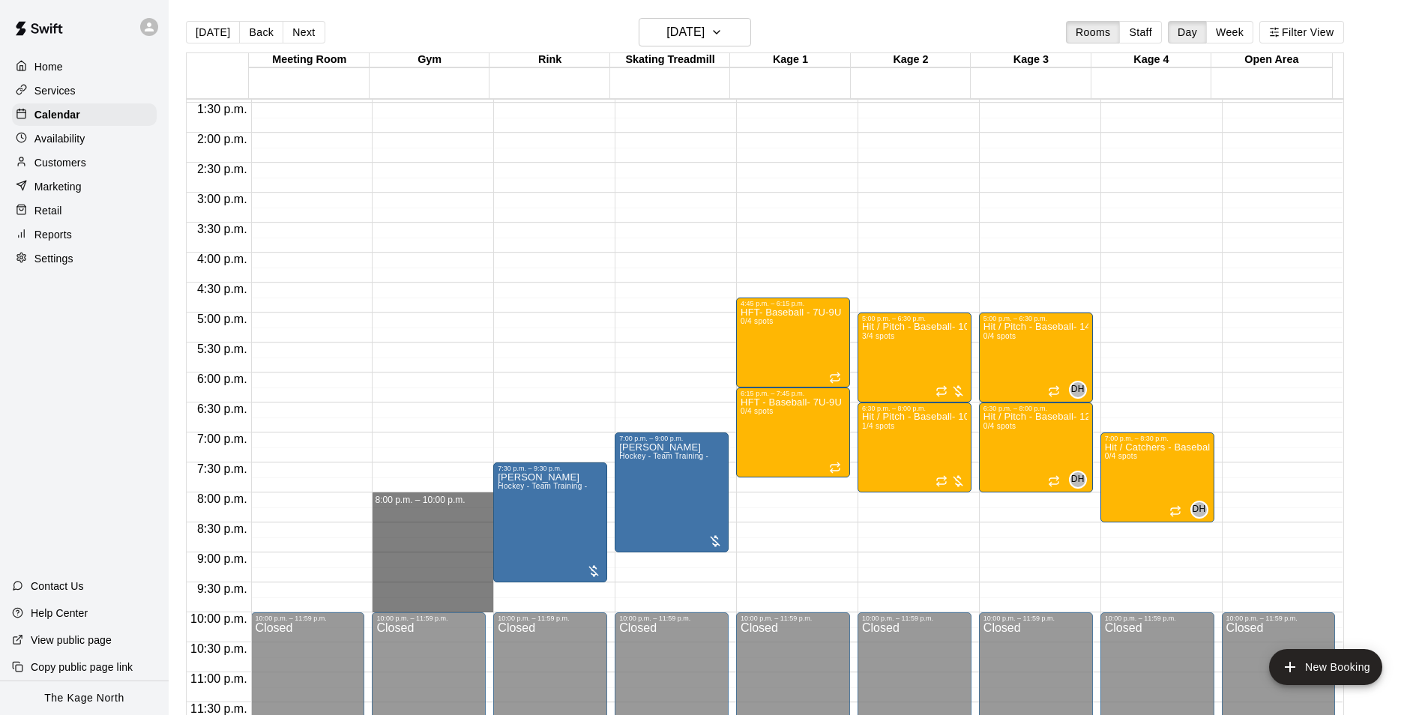
drag, startPoint x: 461, startPoint y: 501, endPoint x: 455, endPoint y: 609, distance: 107.3
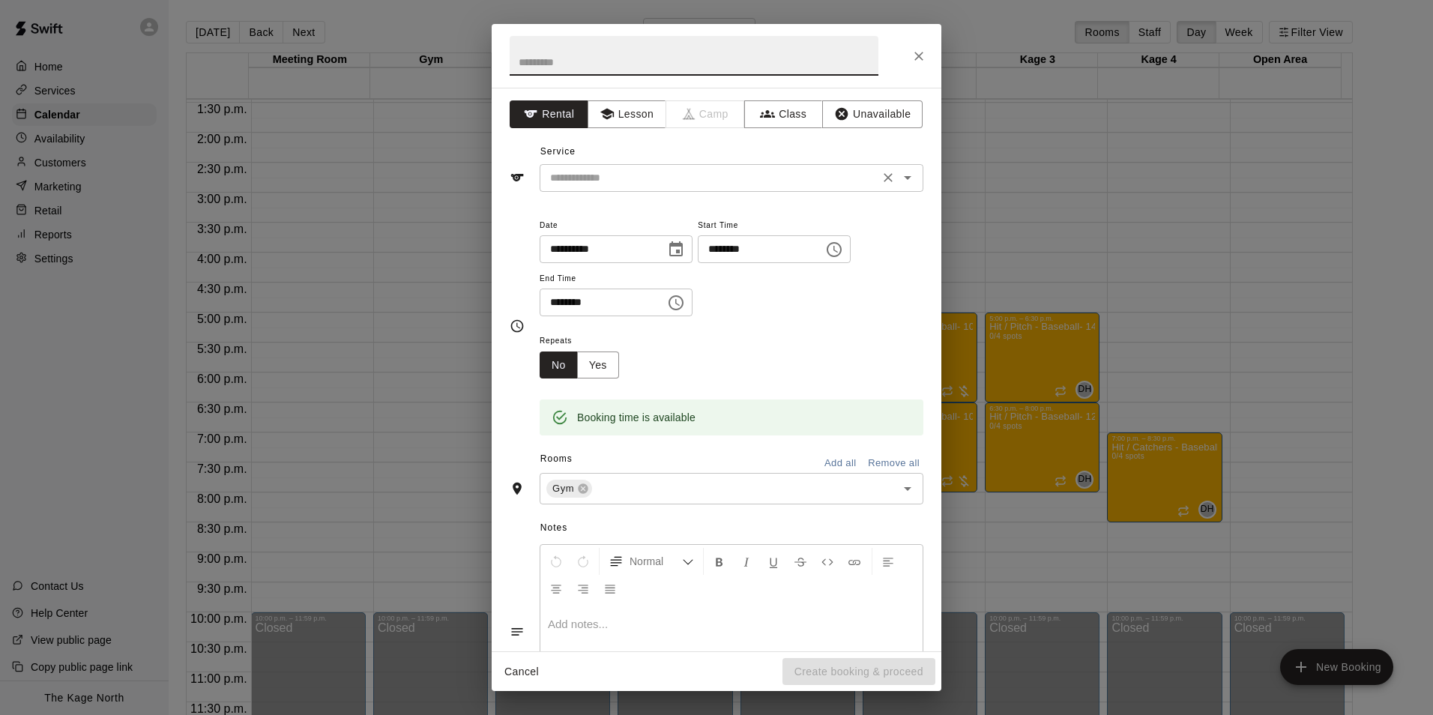
click at [902, 178] on icon "Open" at bounding box center [908, 178] width 18 height 18
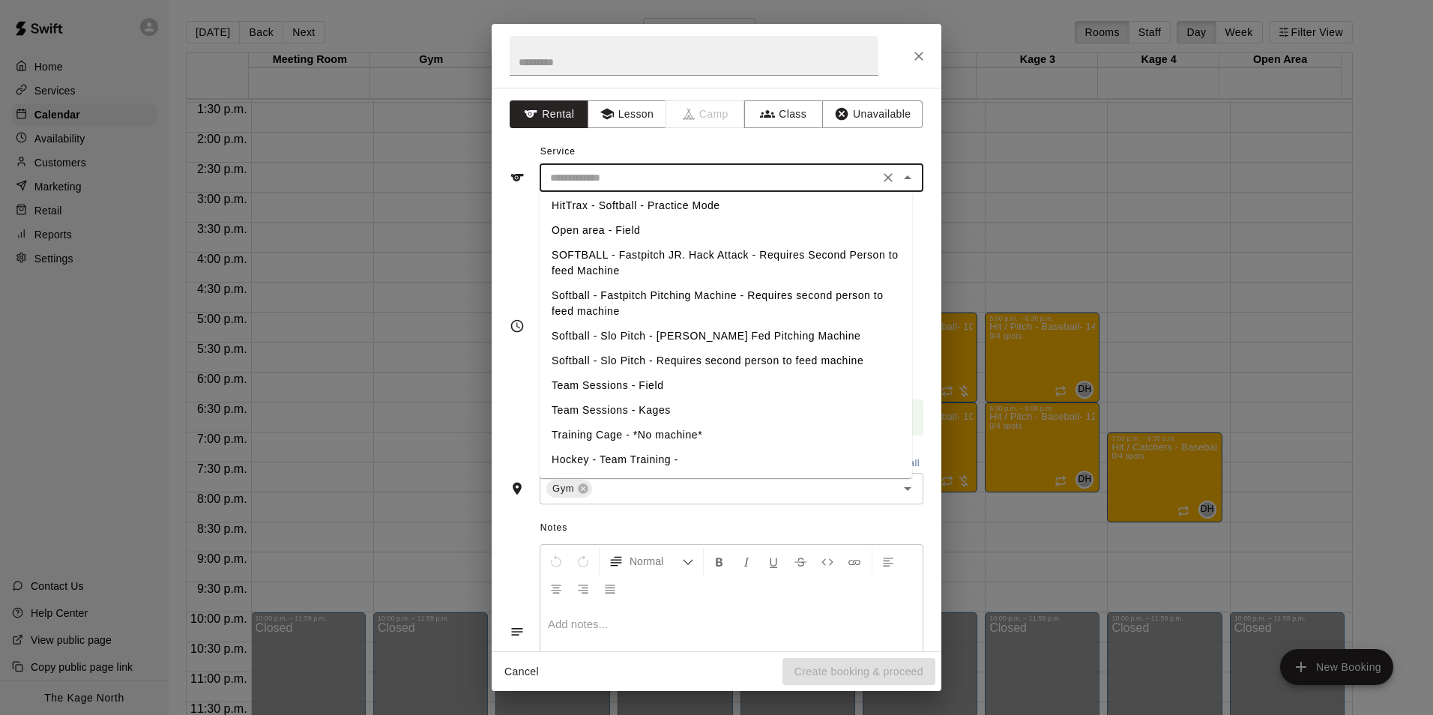
click at [655, 461] on li "Hockey - Team Training -" at bounding box center [726, 459] width 372 height 25
type input "**********"
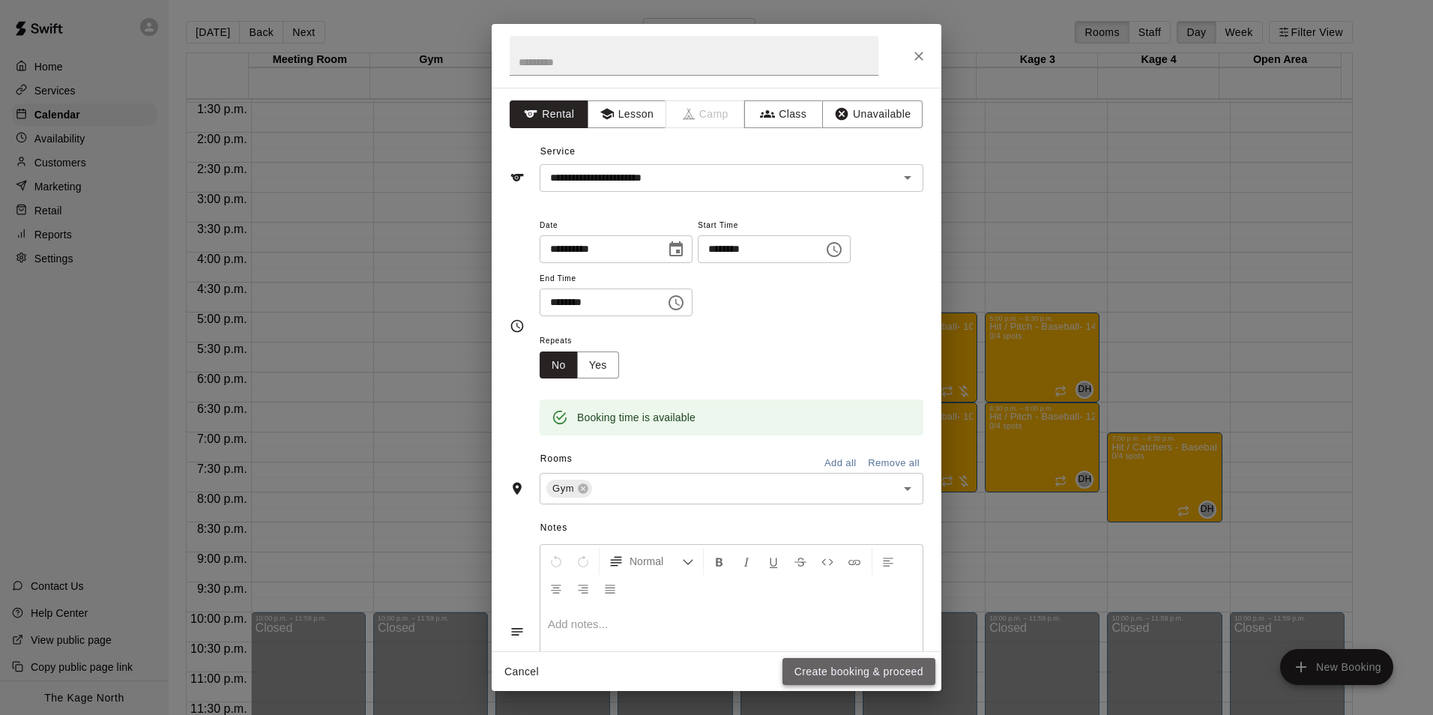
click at [863, 677] on button "Create booking & proceed" at bounding box center [858, 672] width 153 height 28
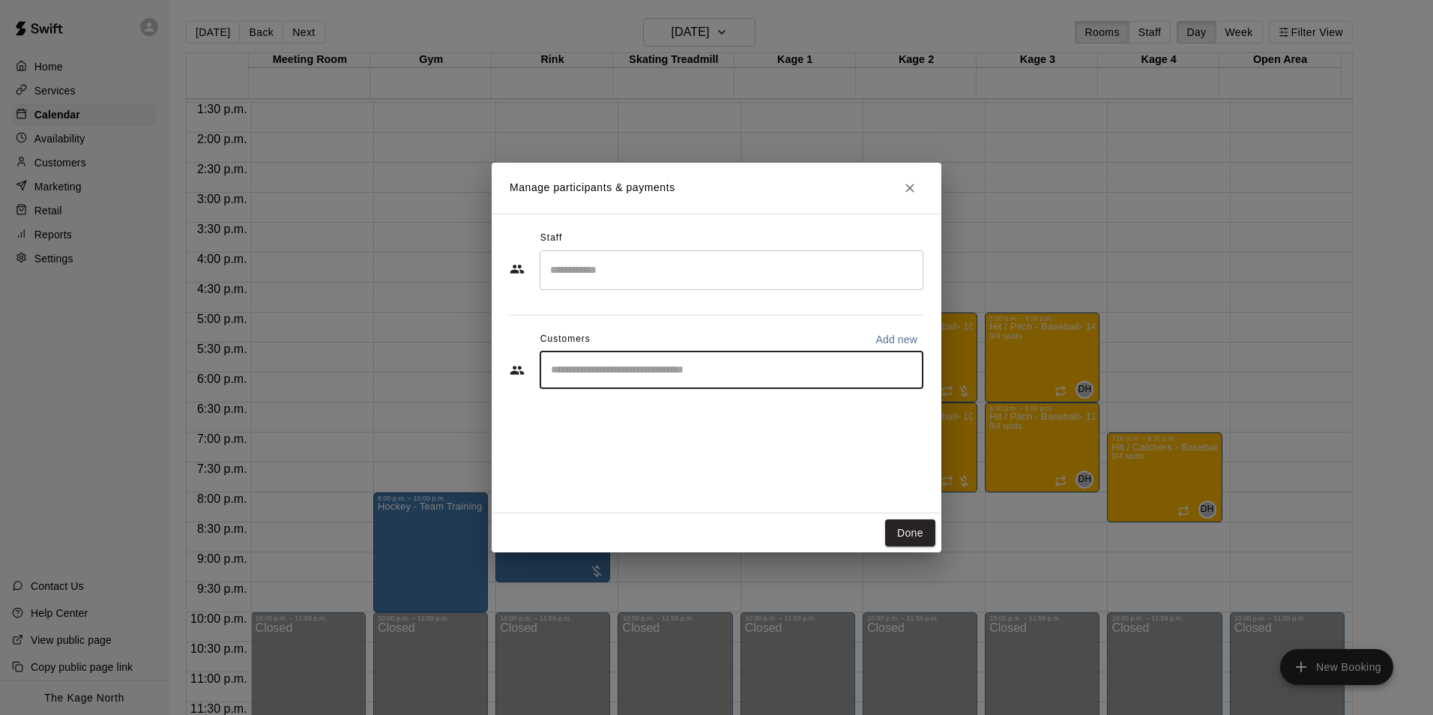
click at [641, 363] on input "Start typing to search customers..." at bounding box center [731, 370] width 370 height 15
type input "*****"
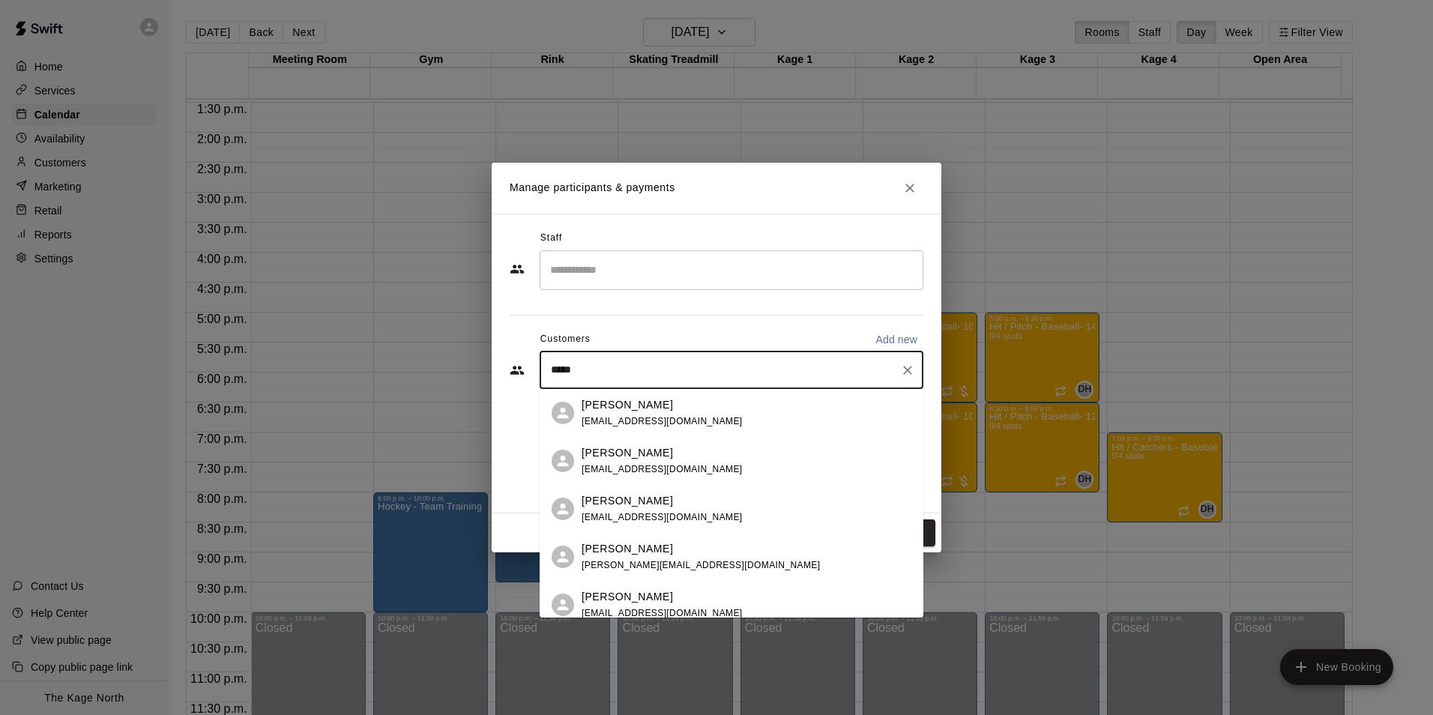
click at [694, 412] on div "Krystal White krys_care@msn.com" at bounding box center [747, 413] width 330 height 32
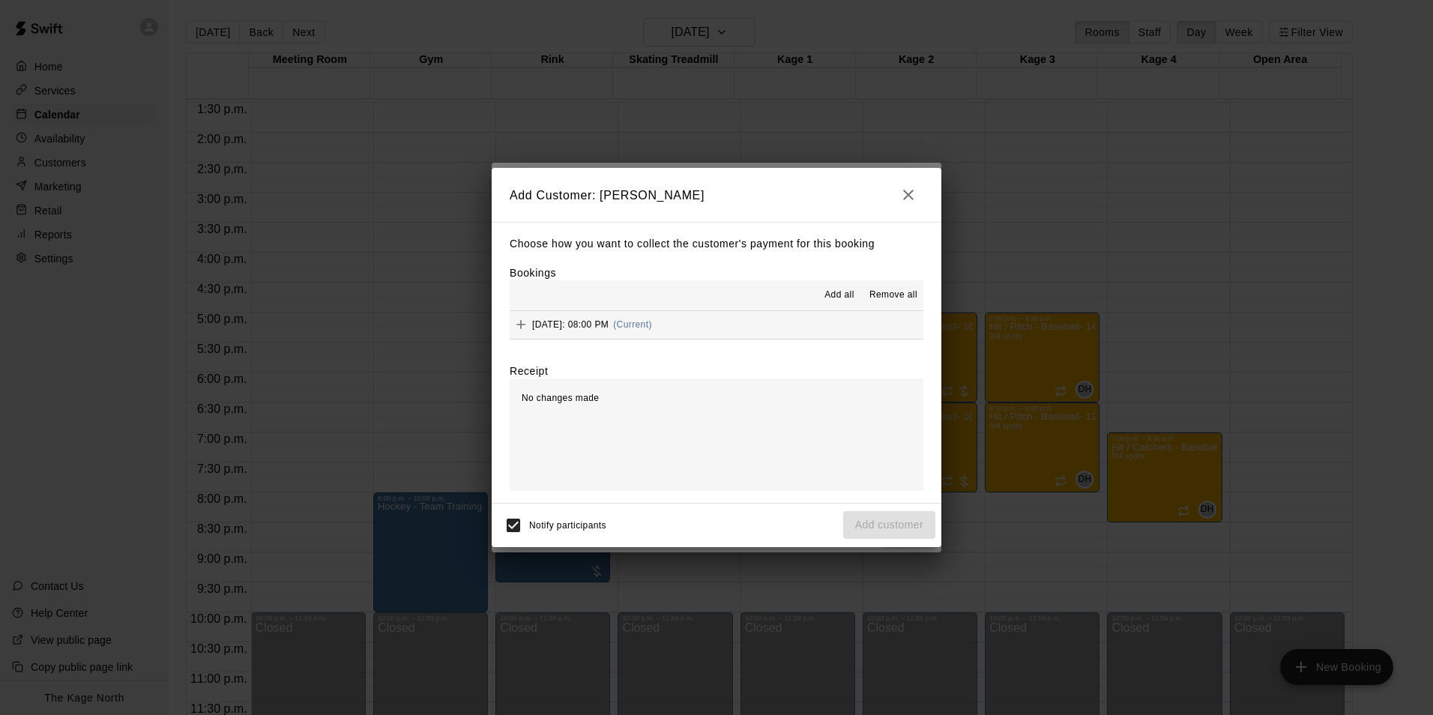
click at [832, 294] on span "Add all" at bounding box center [839, 295] width 30 height 15
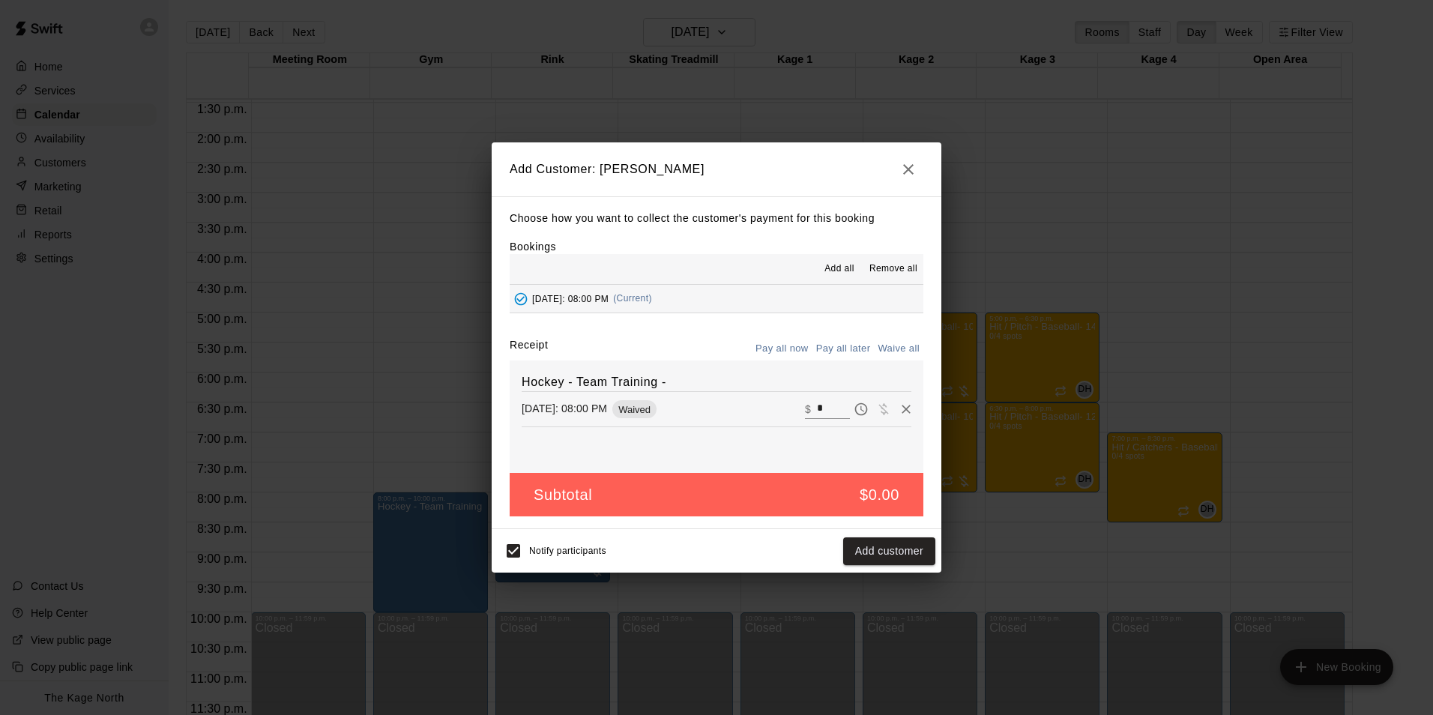
click at [852, 346] on button "Pay all later" at bounding box center [843, 348] width 62 height 23
click at [873, 554] on button "Add customer" at bounding box center [889, 551] width 92 height 28
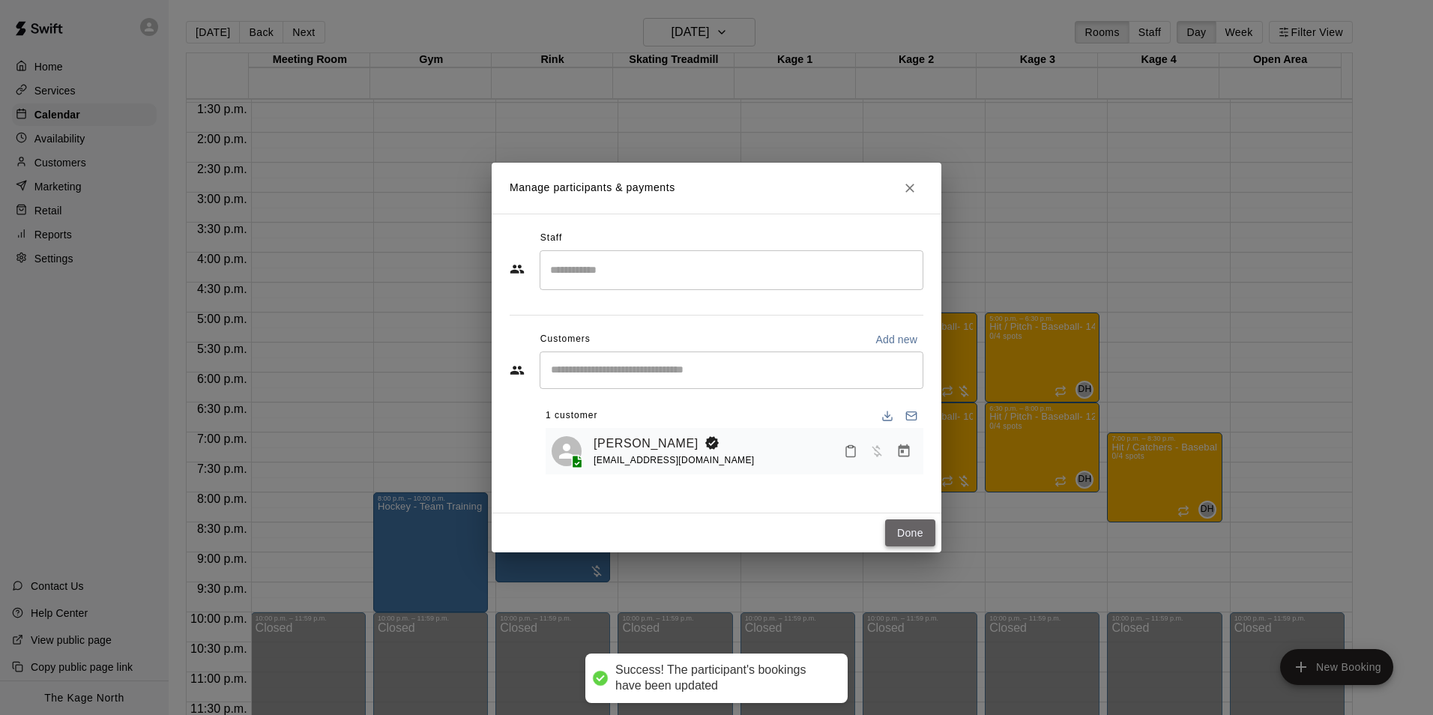
click at [911, 538] on button "Done" at bounding box center [910, 533] width 50 height 28
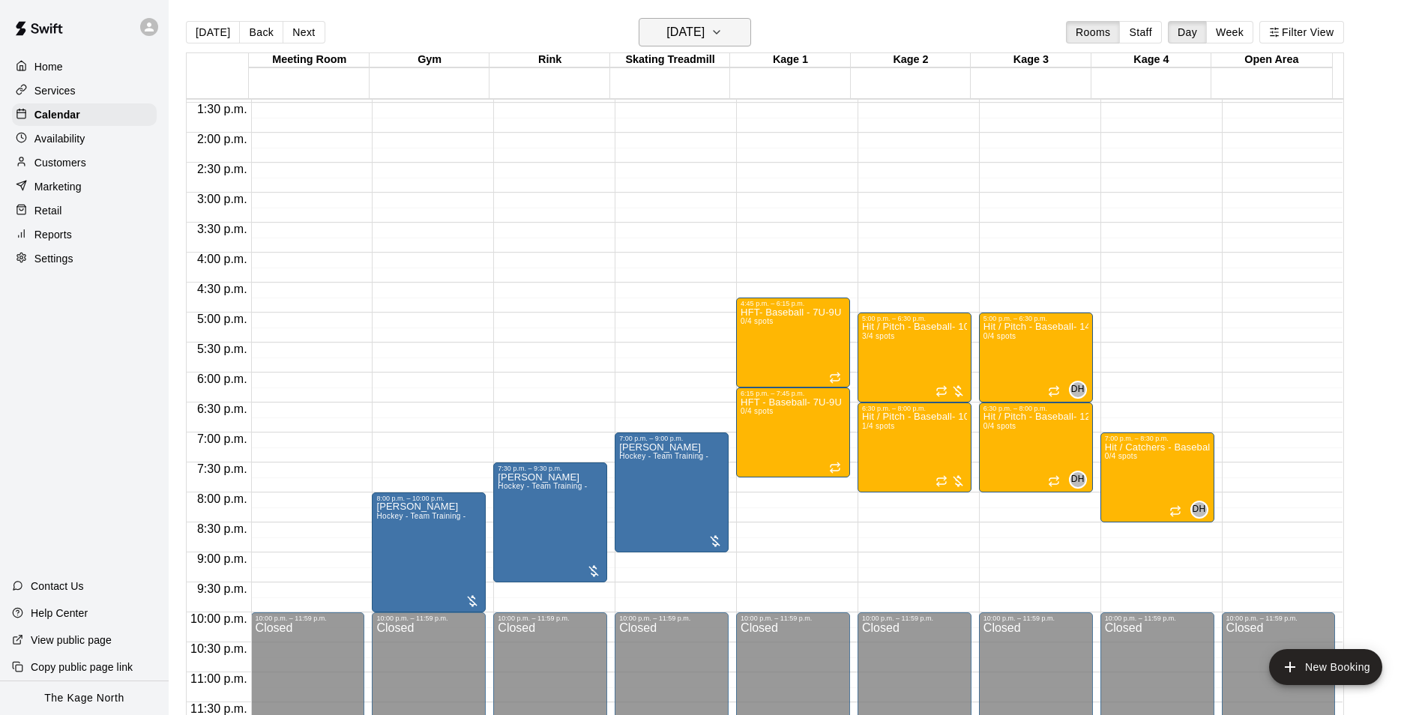
click at [743, 39] on button "Wednesday Sep 24" at bounding box center [695, 32] width 112 height 28
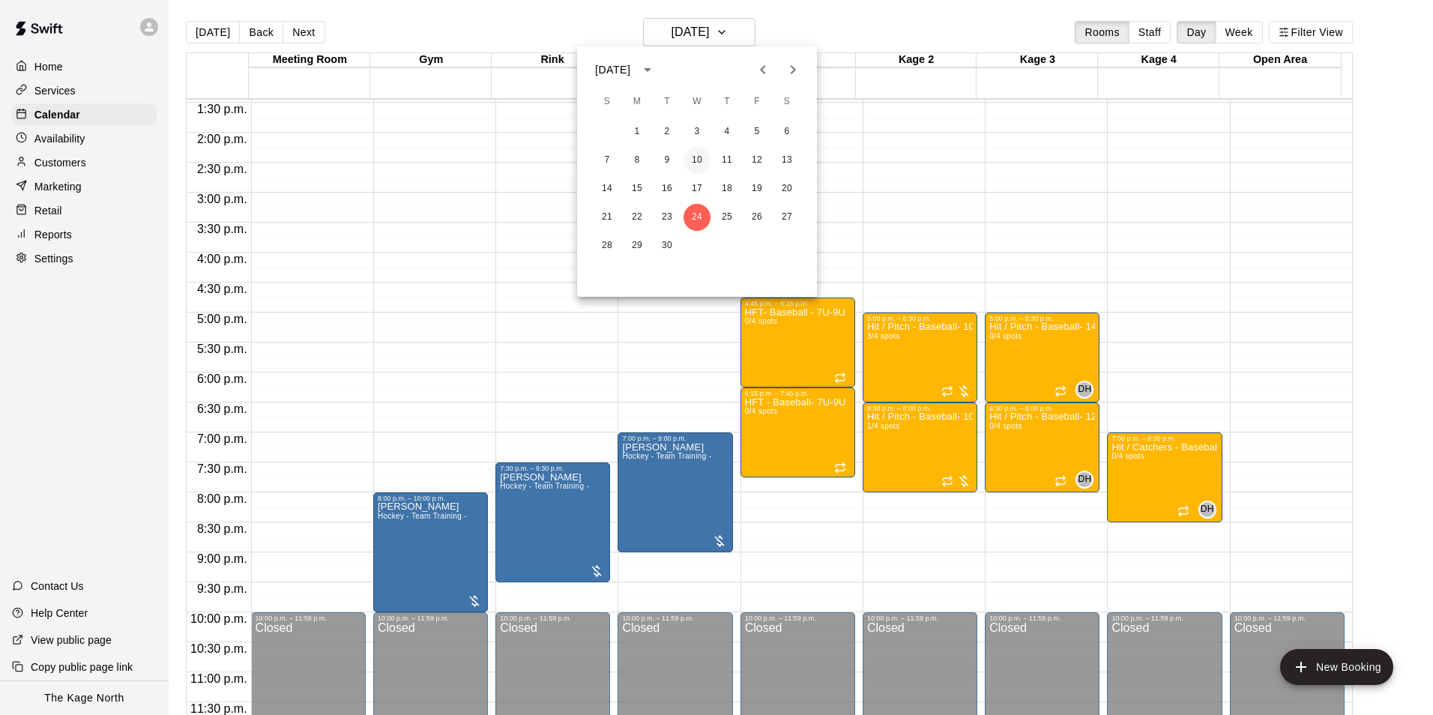
click at [700, 156] on button "10" at bounding box center [696, 160] width 27 height 27
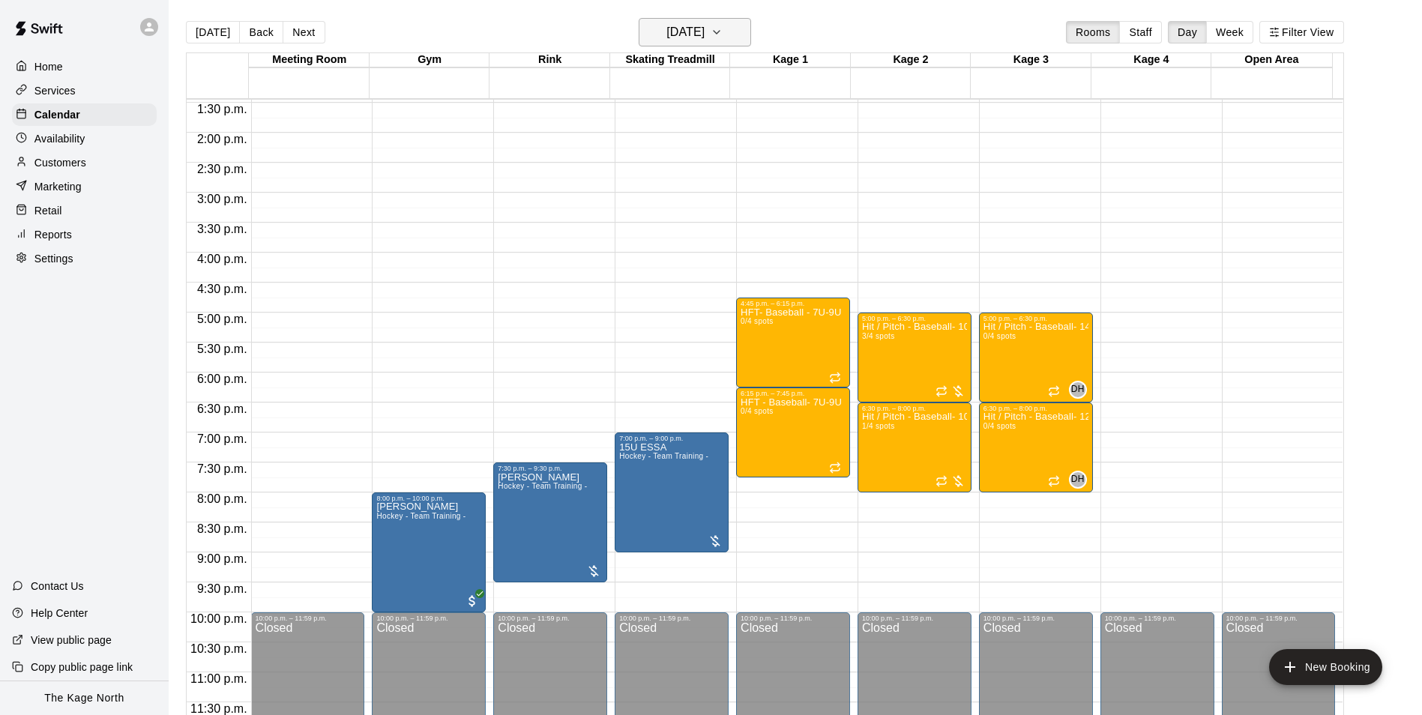
click at [704, 28] on h6 "[DATE]" at bounding box center [685, 32] width 38 height 21
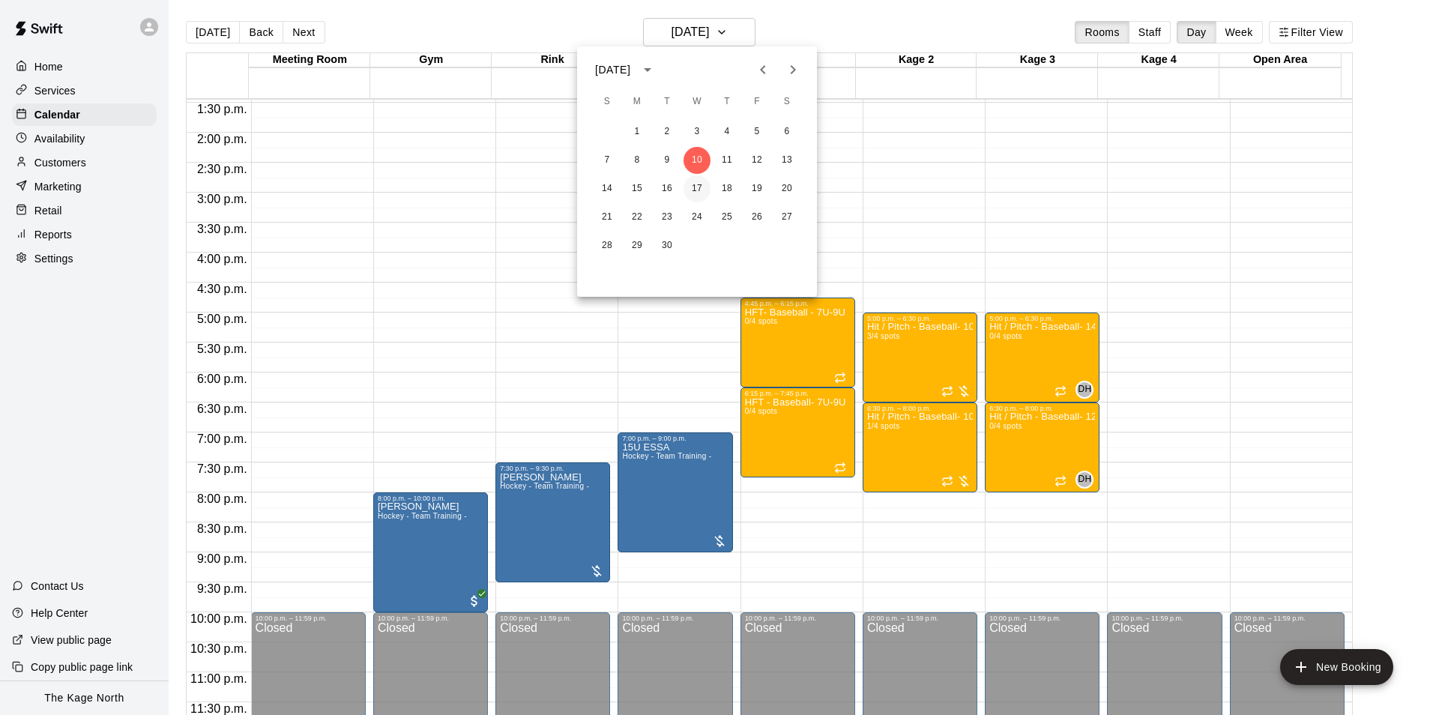
click at [701, 186] on button "17" at bounding box center [696, 188] width 27 height 27
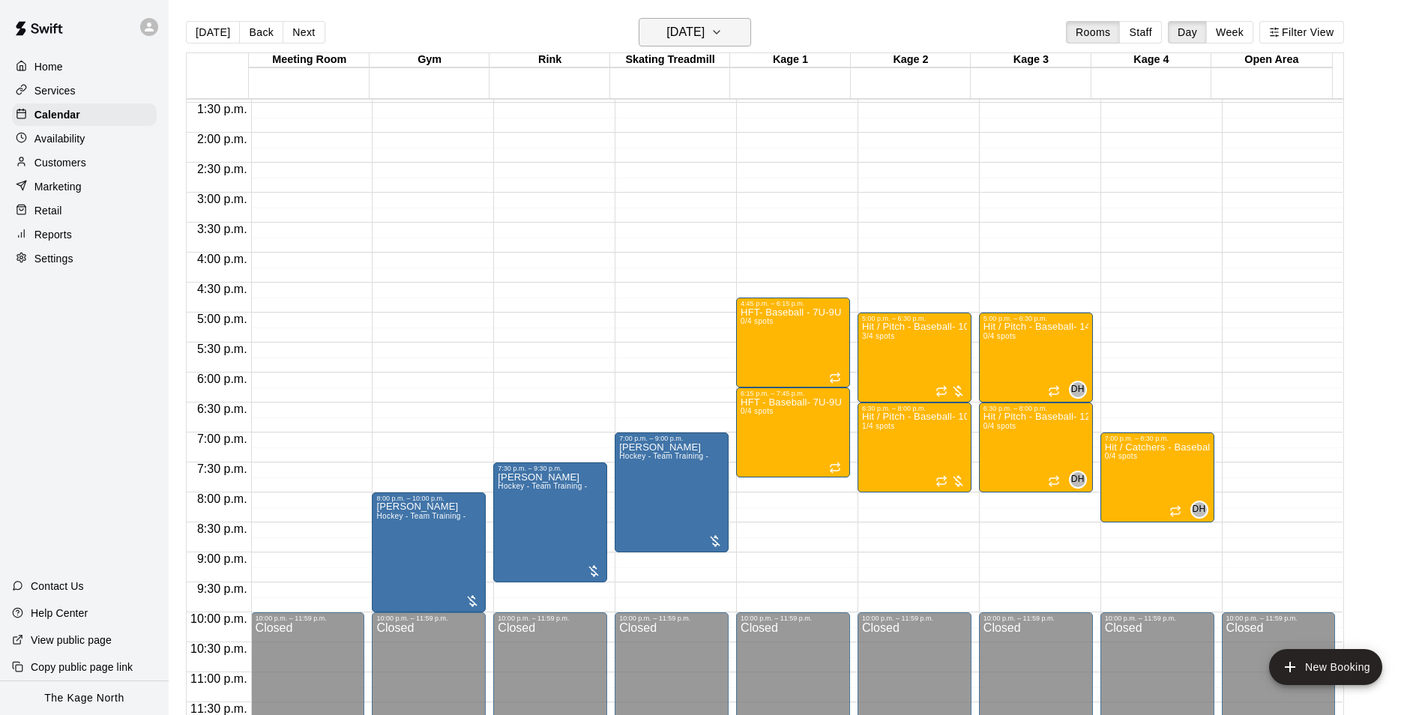
click at [704, 40] on h6 "Wednesday Sep 17" at bounding box center [685, 32] width 38 height 21
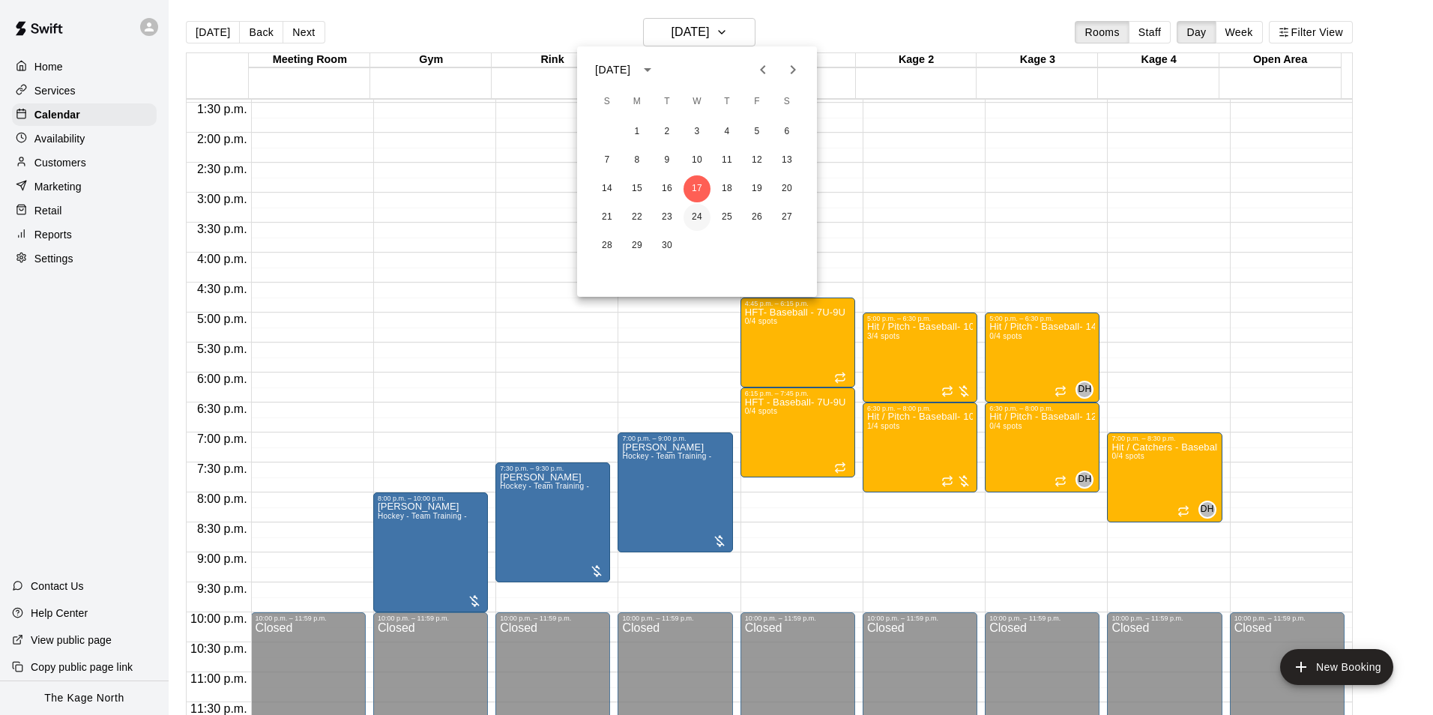
click at [698, 219] on button "24" at bounding box center [696, 217] width 27 height 27
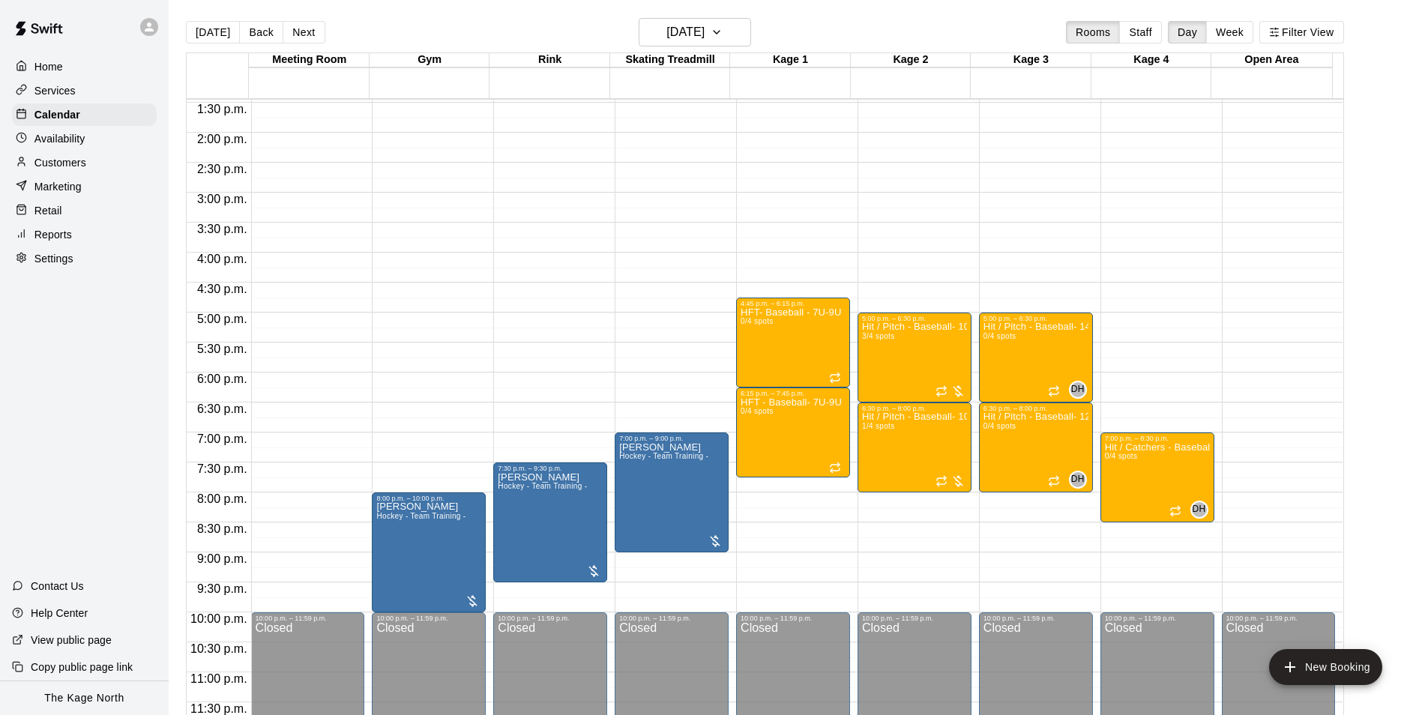
click at [708, 17] on main "Today Back Next Wednesday Sep 24 Rooms Staff Day Week Filter View Meeting Room …" at bounding box center [795, 369] width 1253 height 739
click at [704, 22] on h6 "Wednesday Sep 24" at bounding box center [685, 32] width 38 height 21
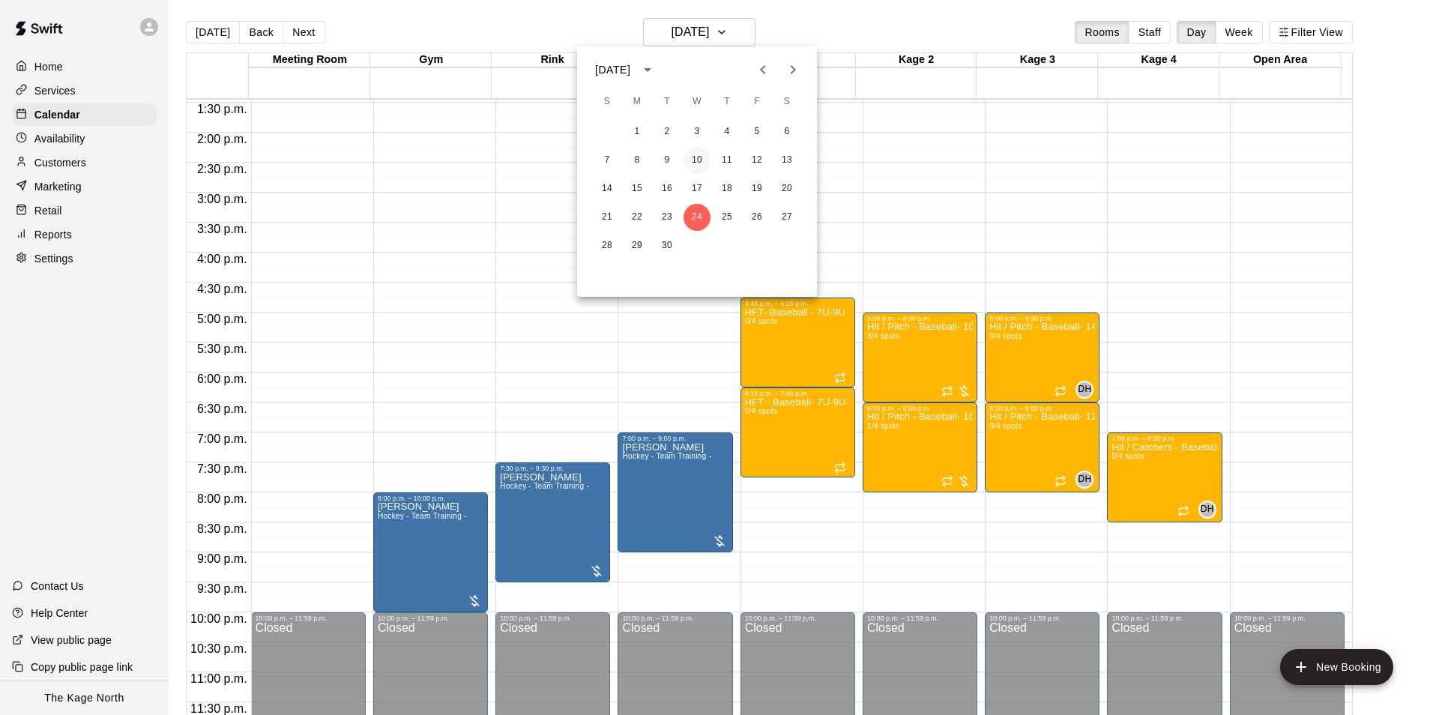
click at [698, 158] on button "10" at bounding box center [696, 160] width 27 height 27
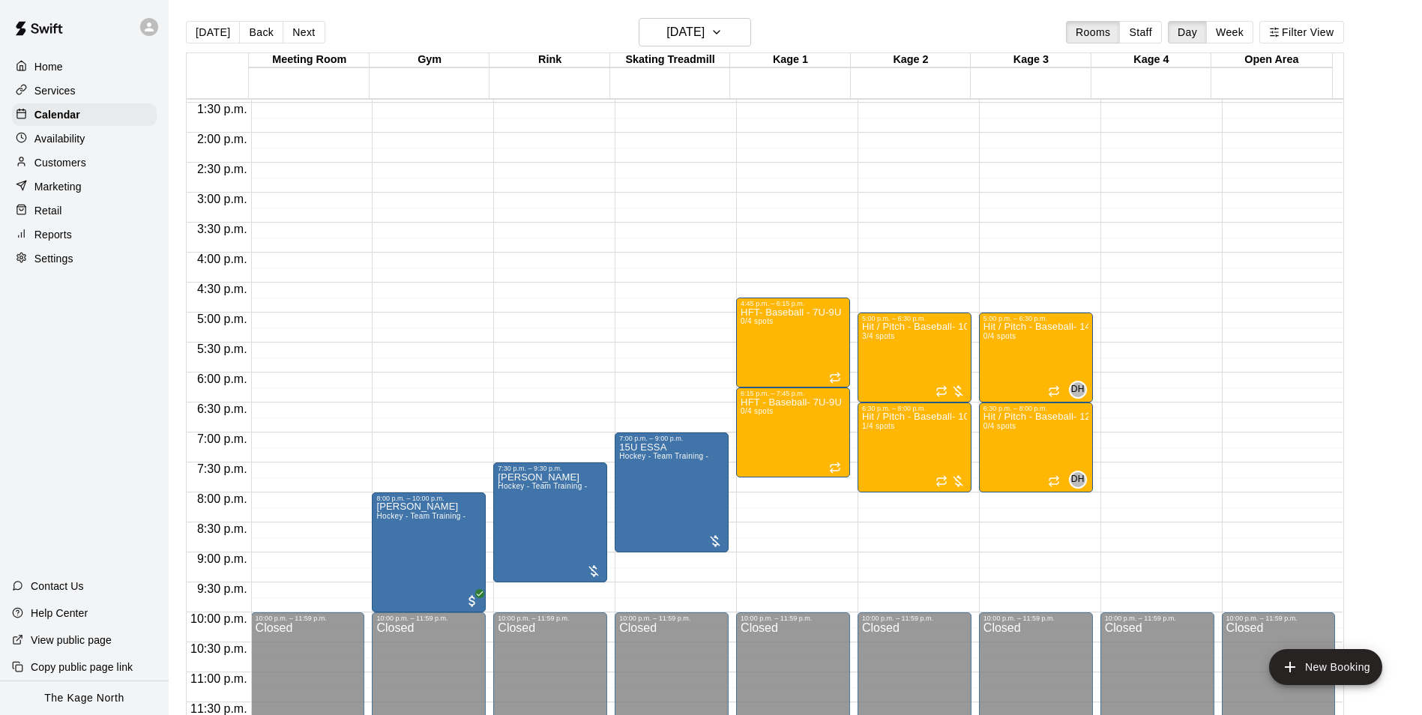
click at [83, 89] on div "Services" at bounding box center [84, 90] width 145 height 22
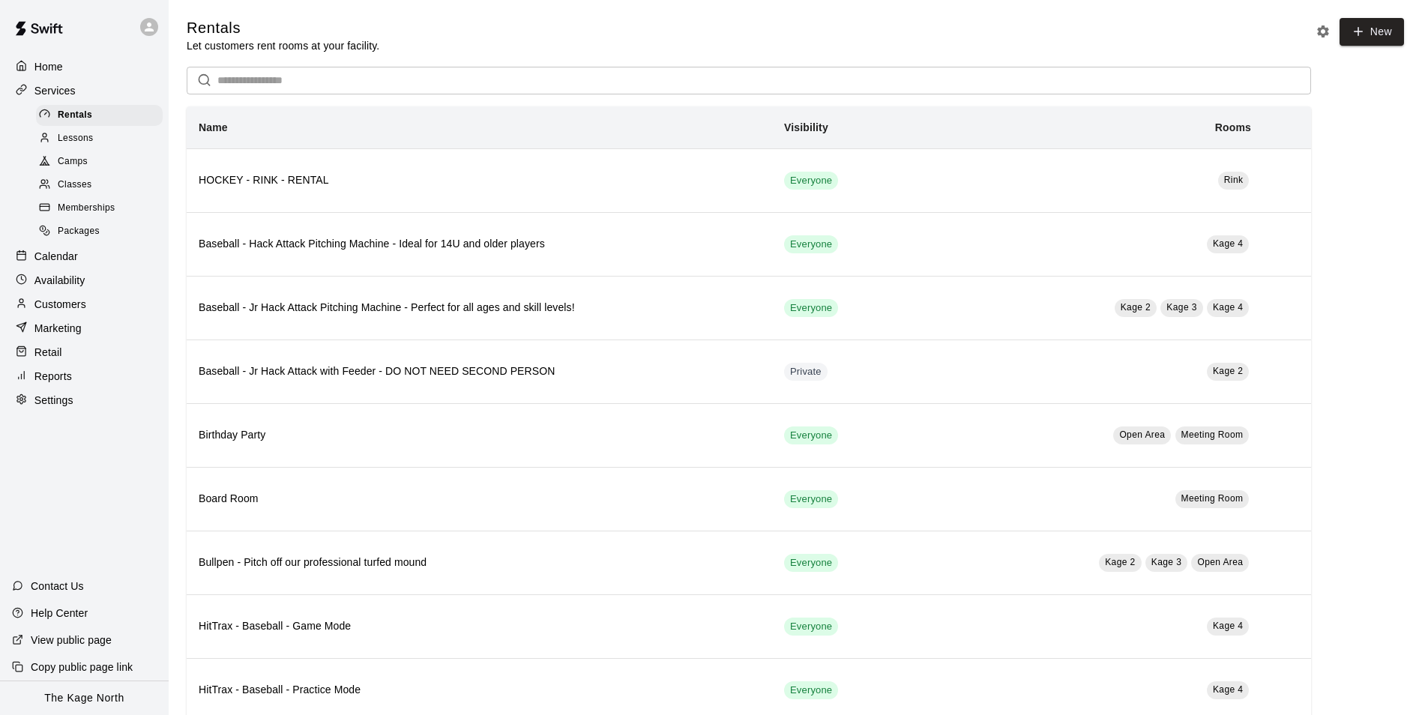
click at [85, 169] on span "Camps" at bounding box center [73, 161] width 30 height 15
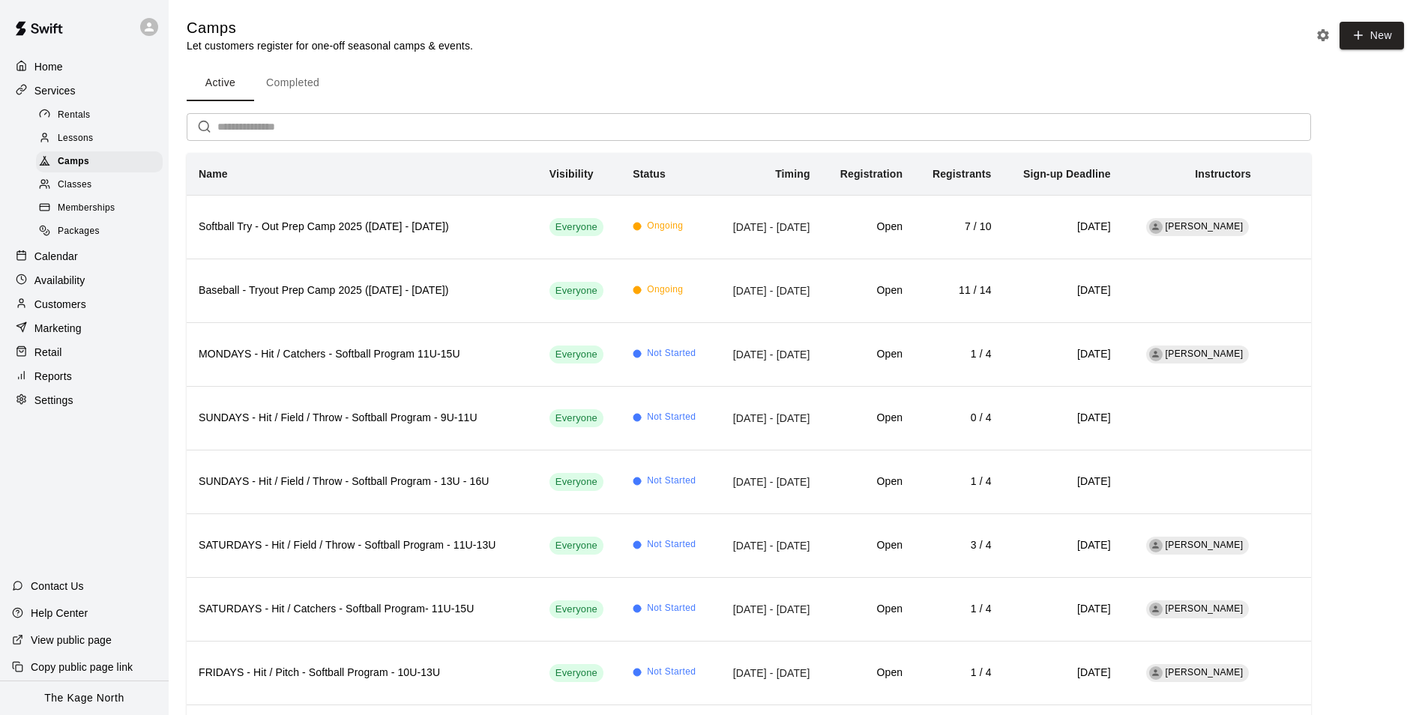
click at [251, 125] on input "text" at bounding box center [763, 127] width 1093 height 28
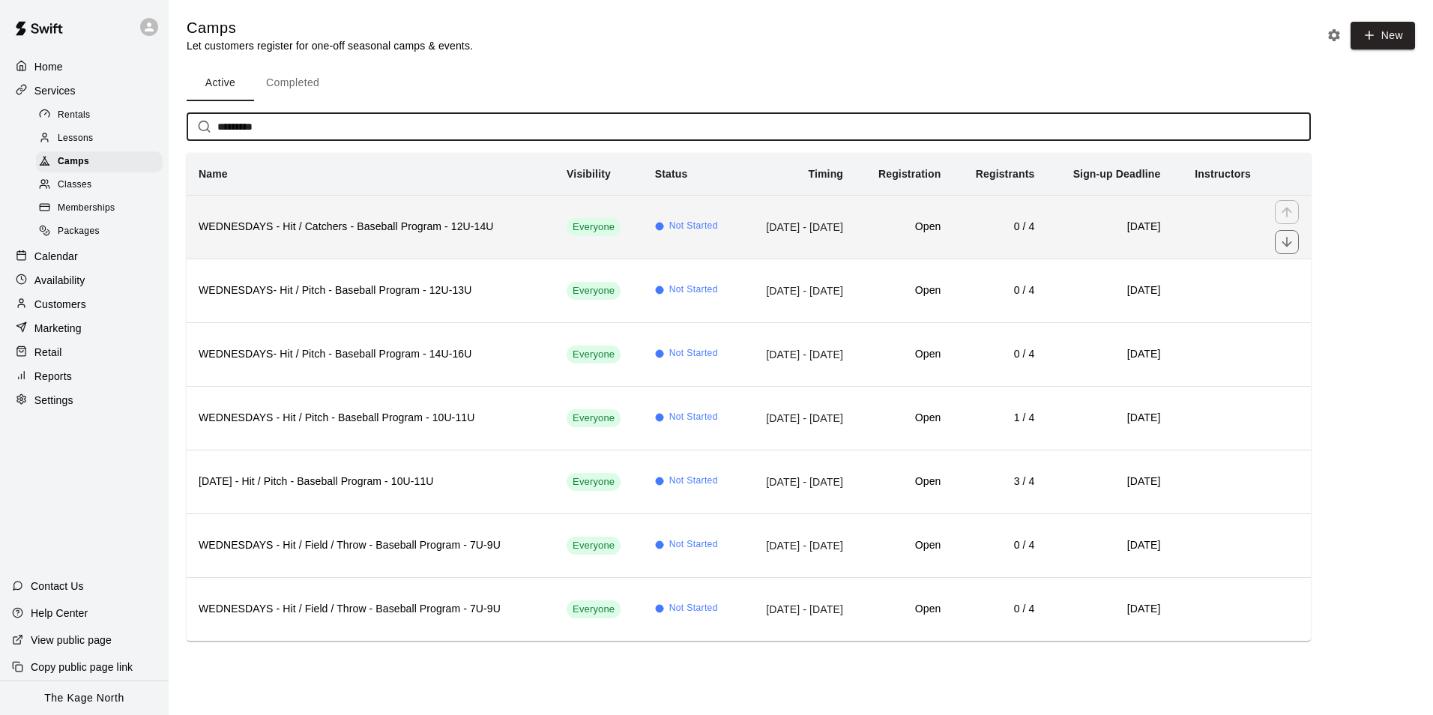
type input "*********"
click at [741, 241] on td "Sep 17, 2025 - Oct 22, 2025" at bounding box center [798, 227] width 114 height 64
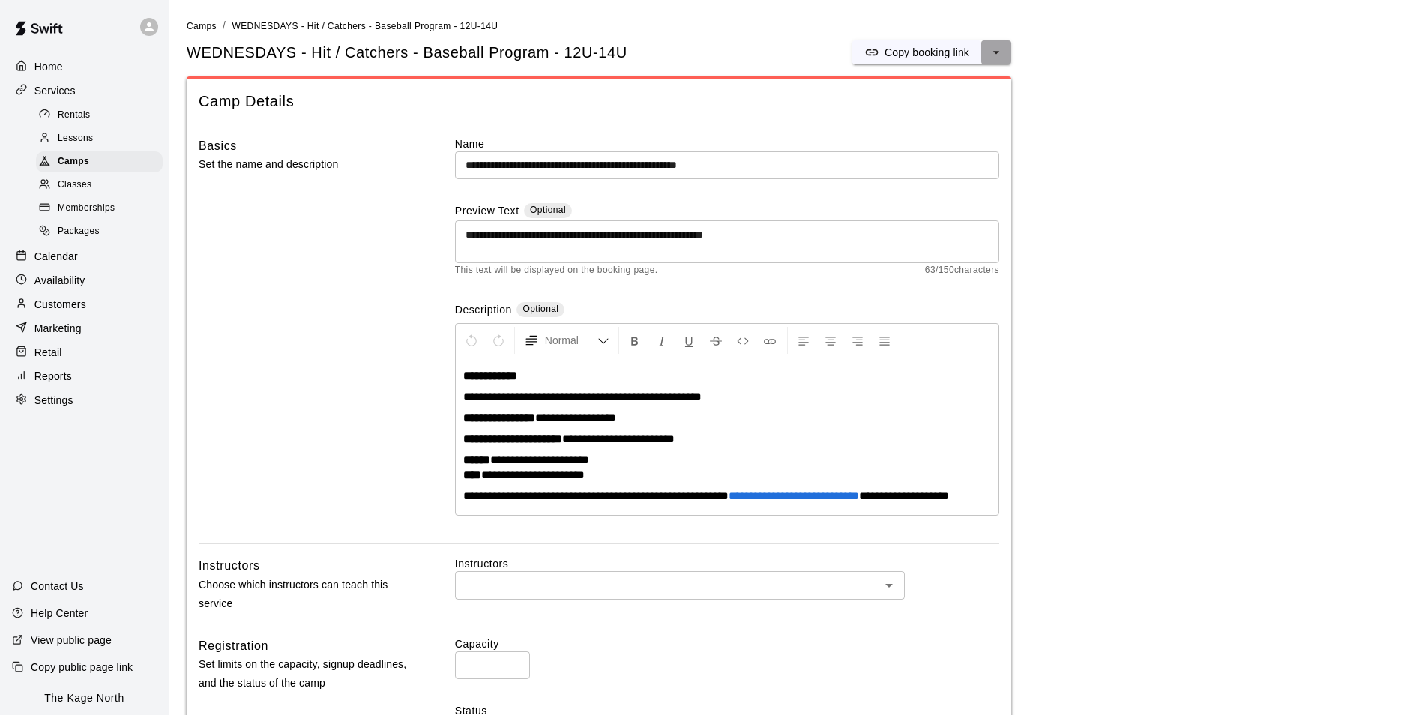
click at [992, 51] on icon "select merge strategy" at bounding box center [996, 52] width 15 height 15
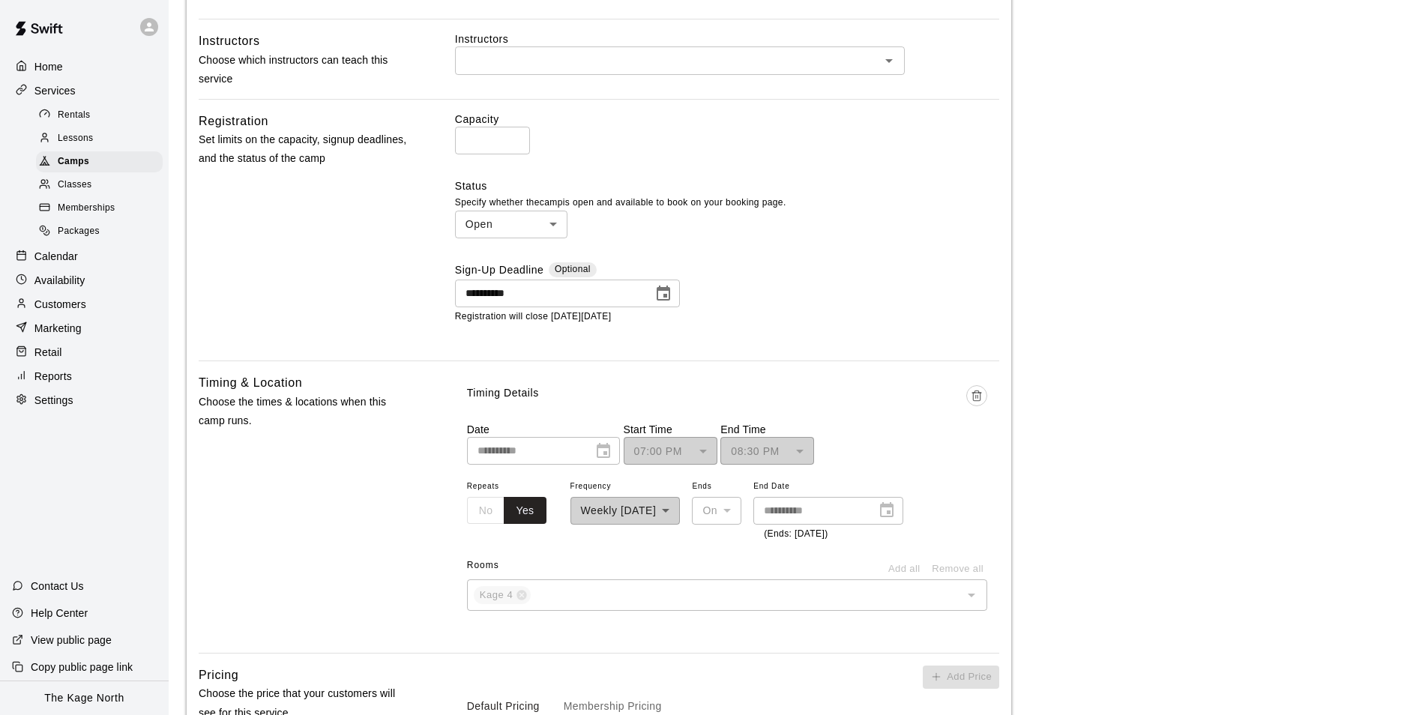
click at [1114, 363] on main "**********" at bounding box center [795, 369] width 1217 height 1752
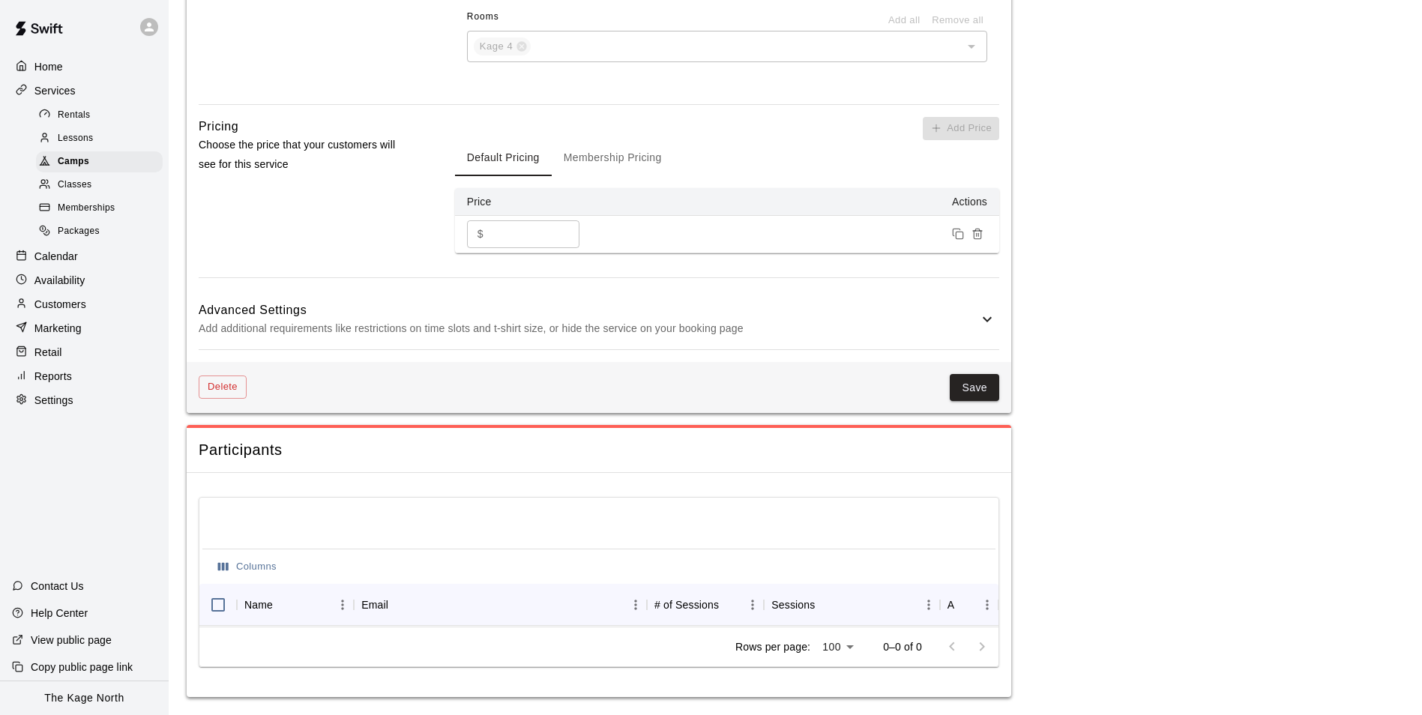
scroll to position [1099, 0]
click at [214, 378] on button "Delete" at bounding box center [223, 386] width 48 height 23
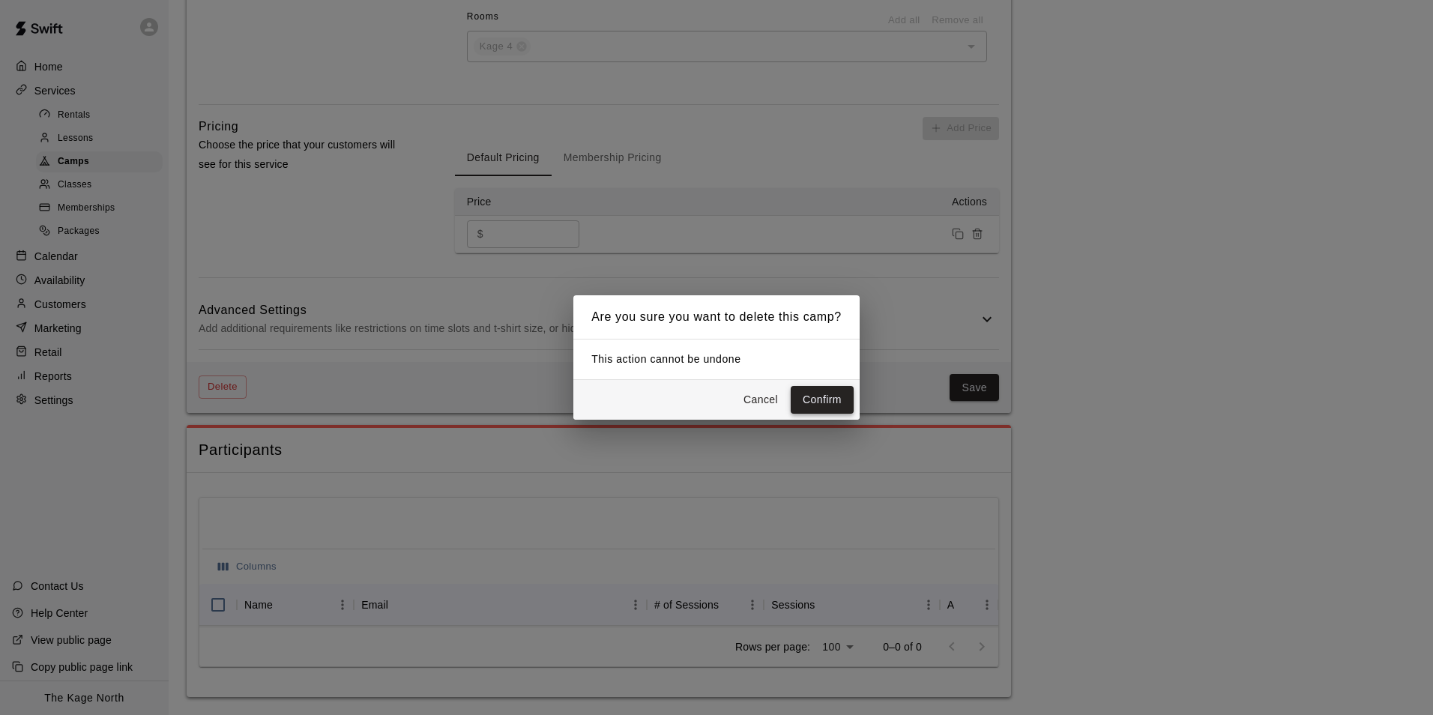
click at [831, 396] on button "Confirm" at bounding box center [822, 400] width 63 height 28
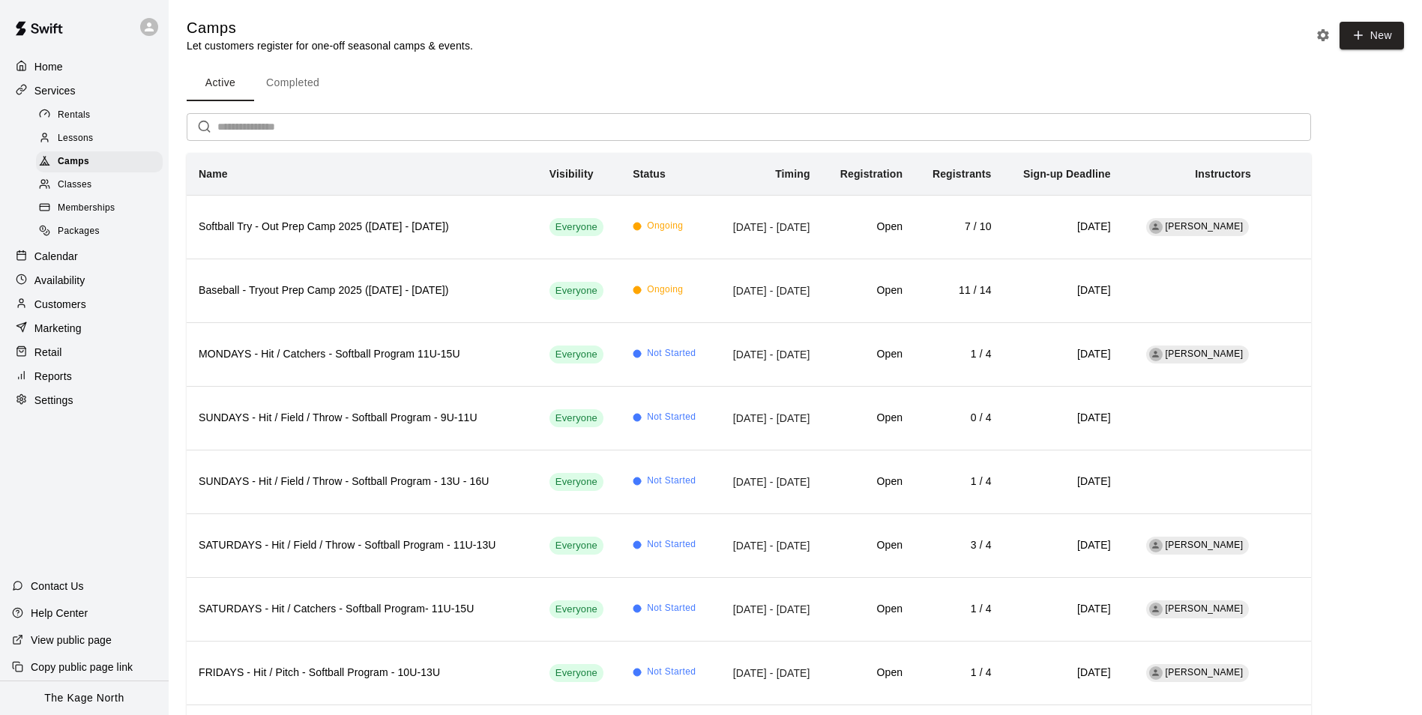
click at [67, 70] on div "Home" at bounding box center [84, 66] width 145 height 22
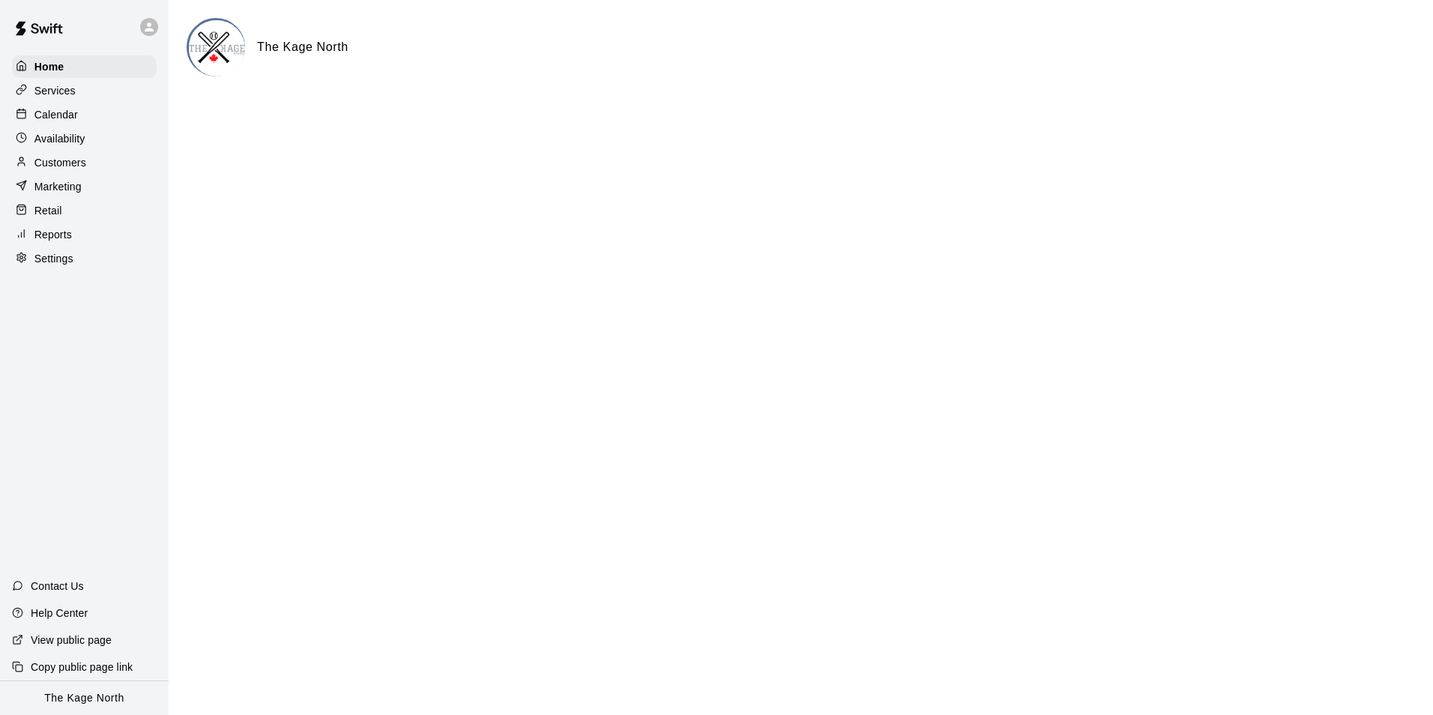
click at [71, 117] on p "Calendar" at bounding box center [55, 114] width 43 height 15
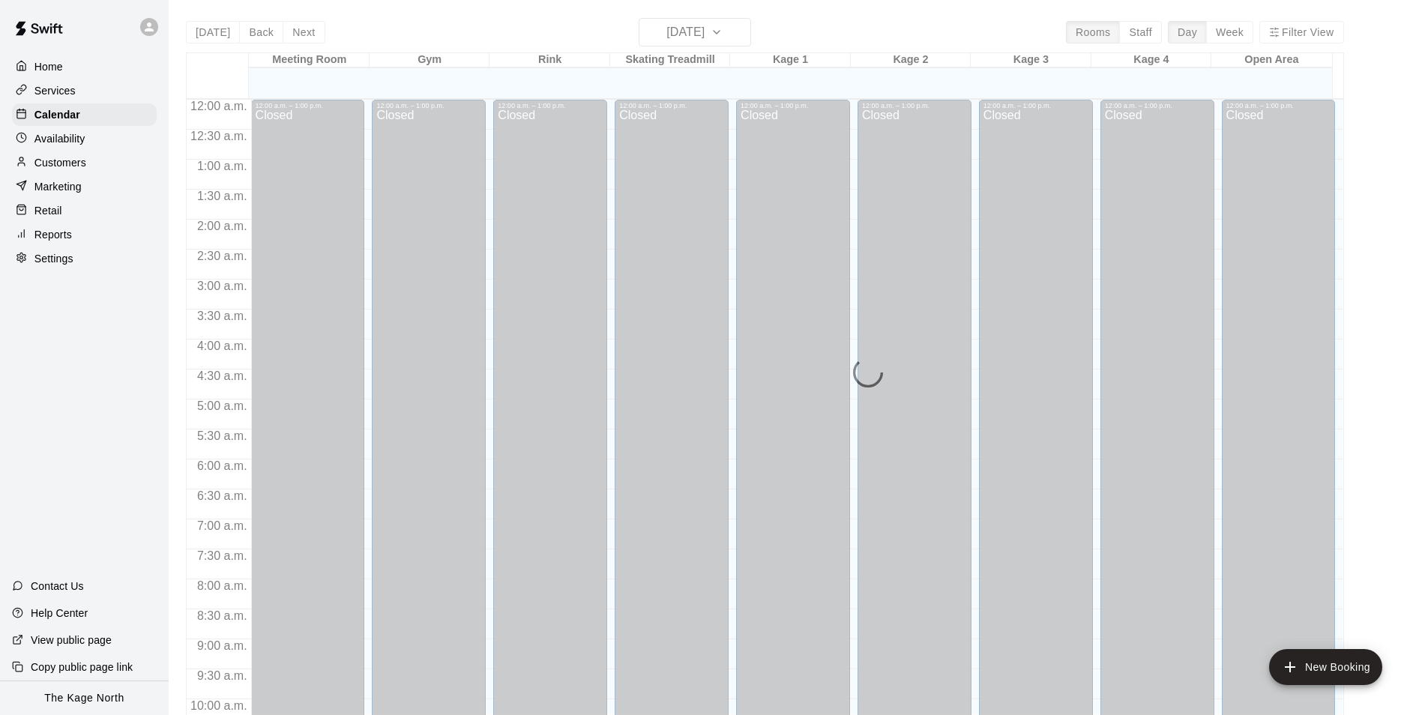
scroll to position [761, 0]
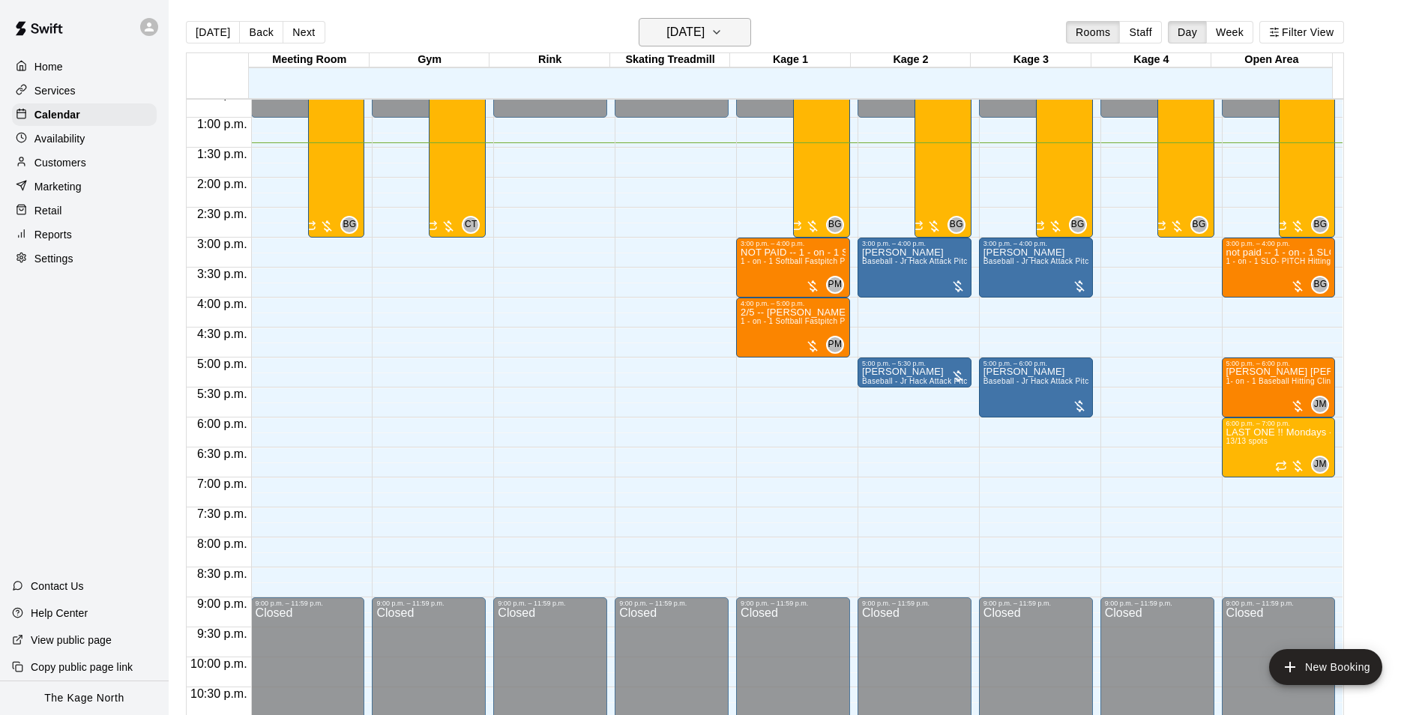
click at [704, 24] on h6 "[DATE]" at bounding box center [685, 32] width 38 height 21
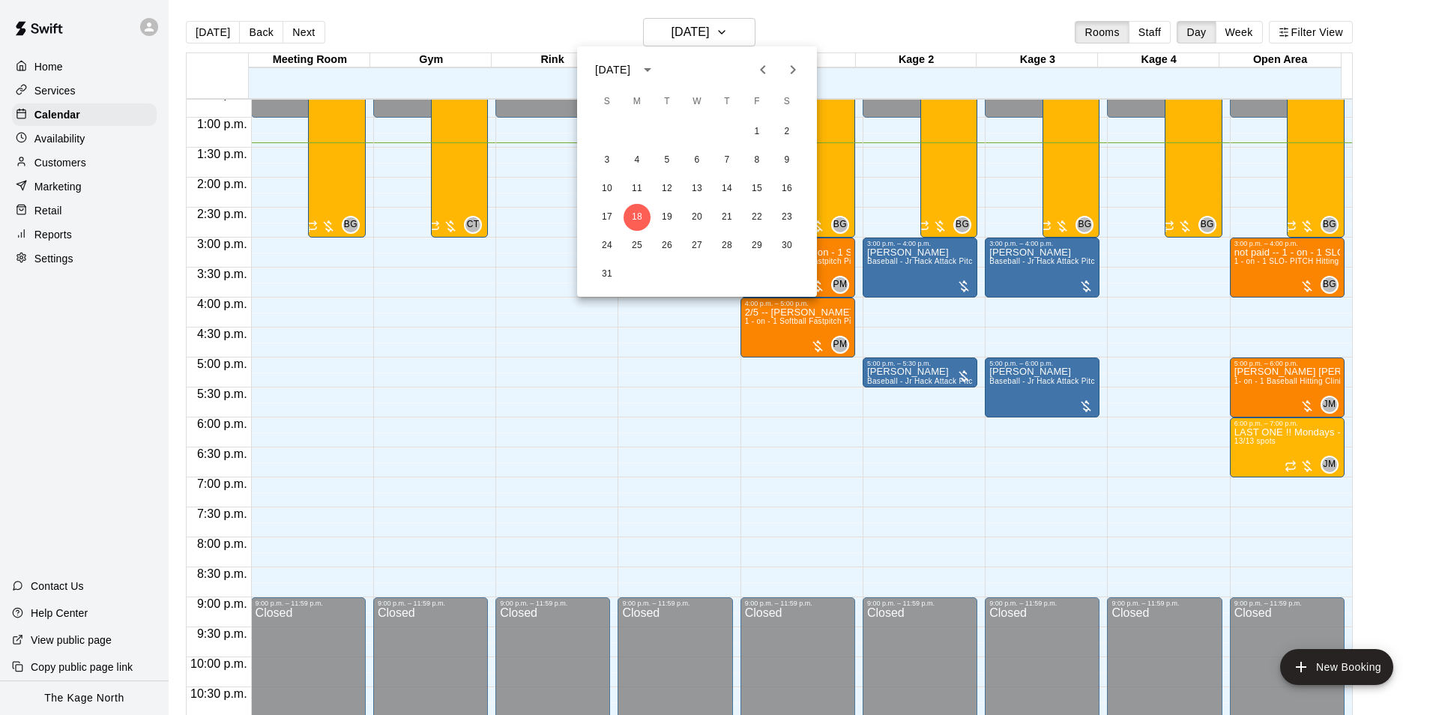
click at [788, 74] on icon "Next month" at bounding box center [793, 70] width 18 height 18
click at [696, 161] on button "10" at bounding box center [696, 160] width 27 height 27
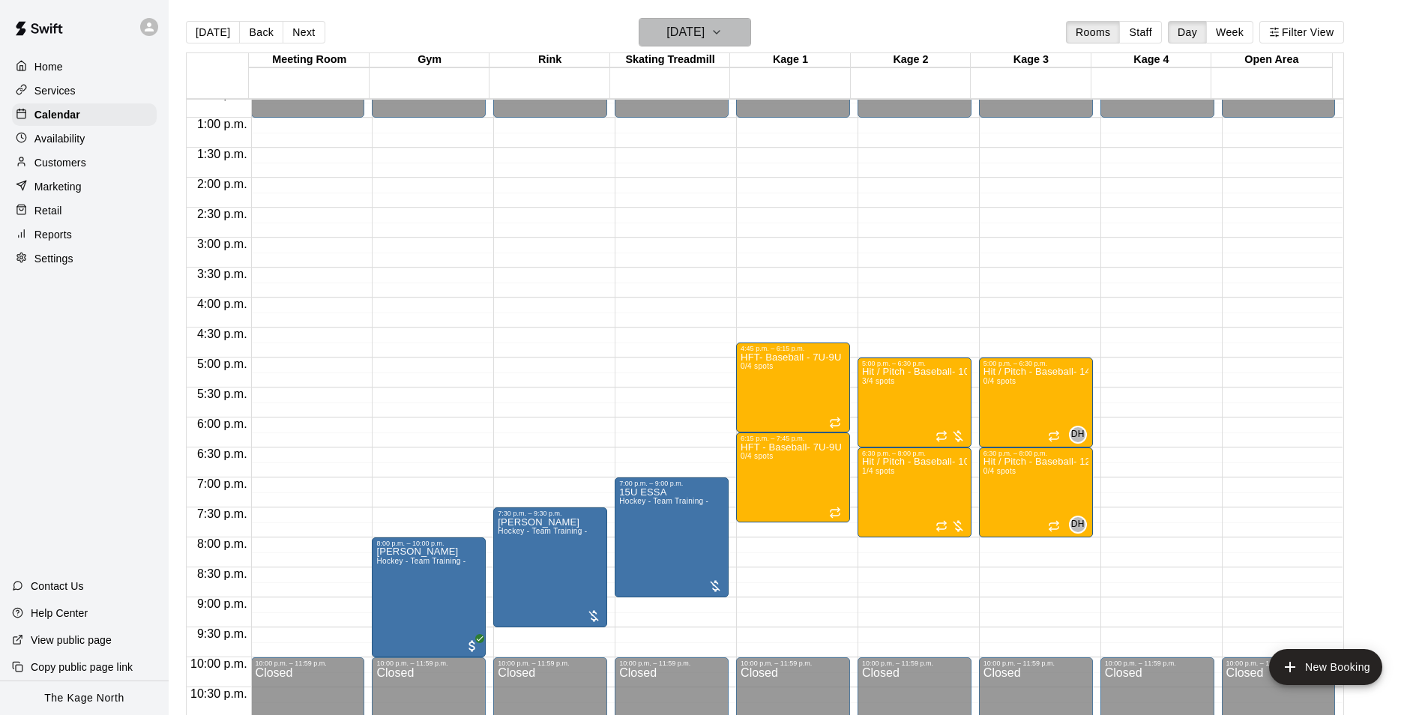
click at [704, 31] on h6 "[DATE]" at bounding box center [685, 32] width 38 height 21
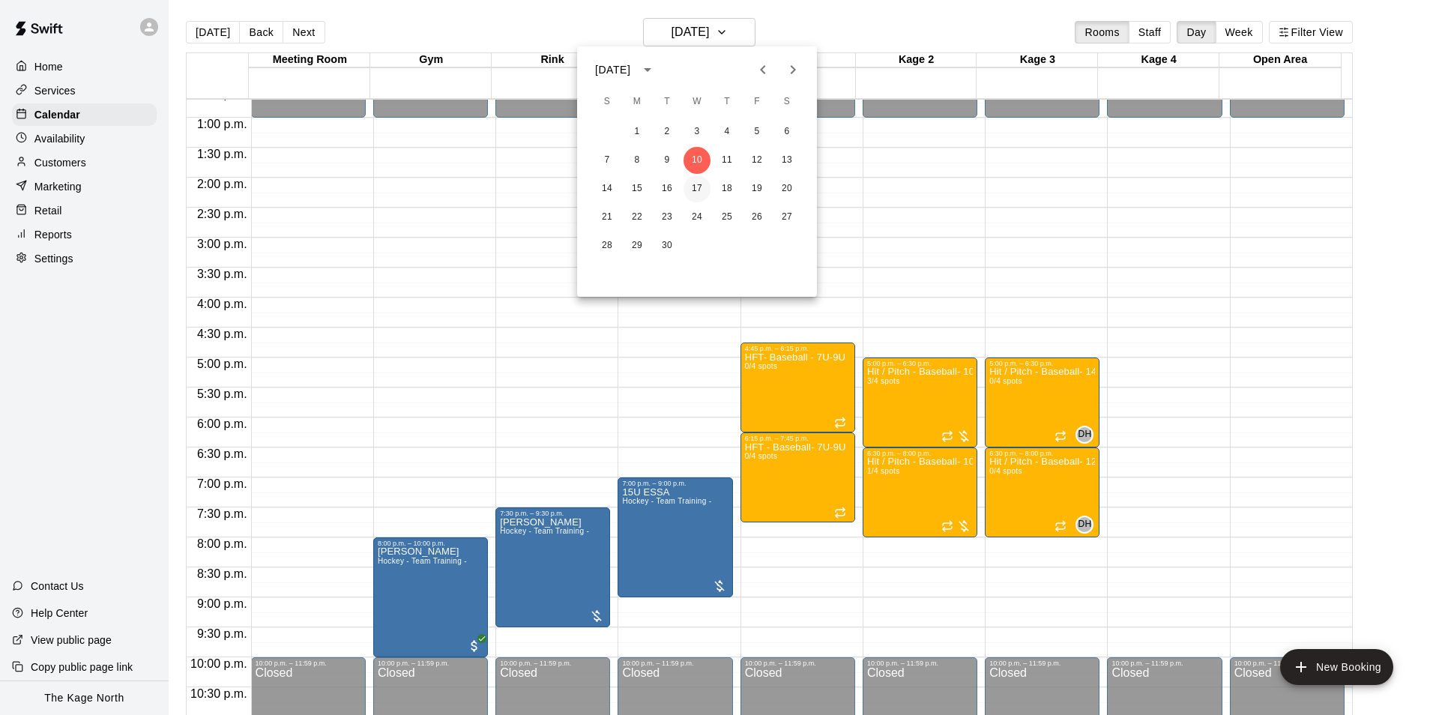
click at [693, 192] on button "17" at bounding box center [696, 188] width 27 height 27
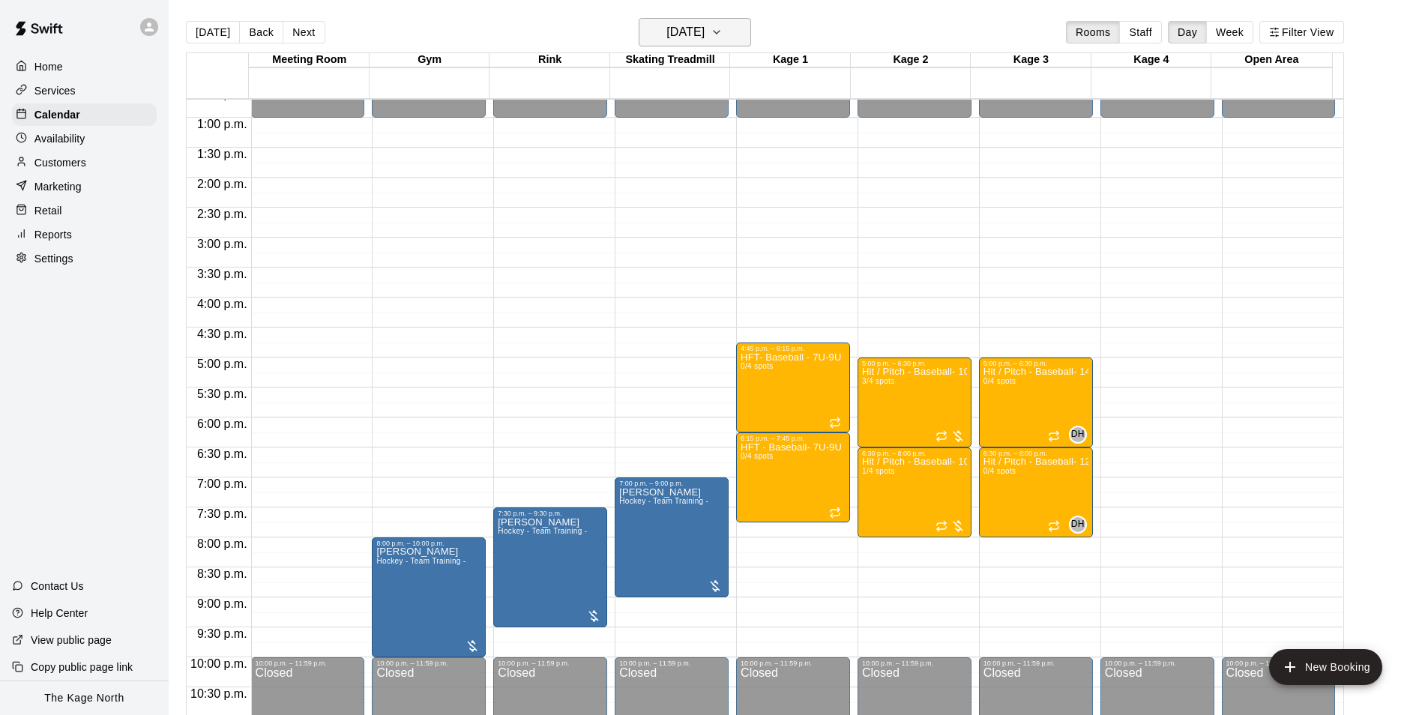
click at [704, 33] on h6 "Wednesday Sep 17" at bounding box center [685, 32] width 38 height 21
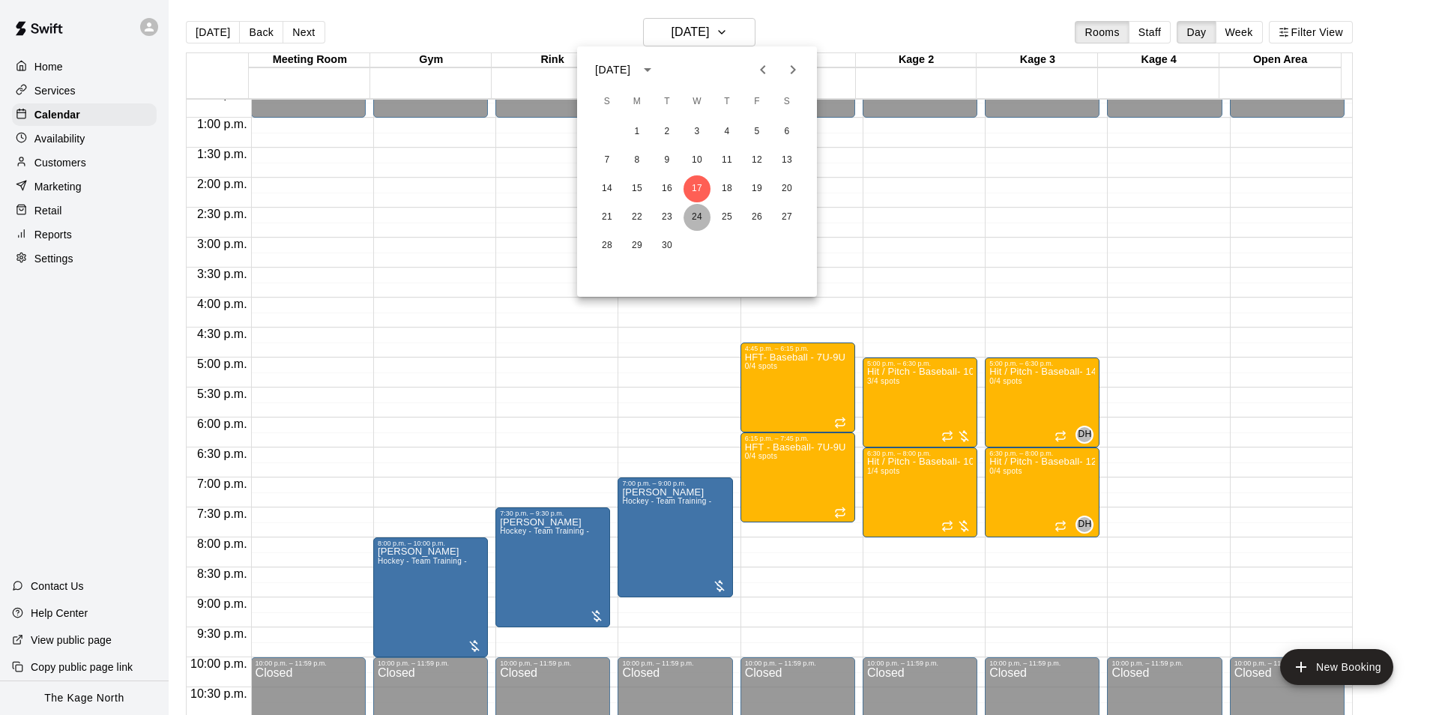
click at [694, 218] on button "24" at bounding box center [696, 217] width 27 height 27
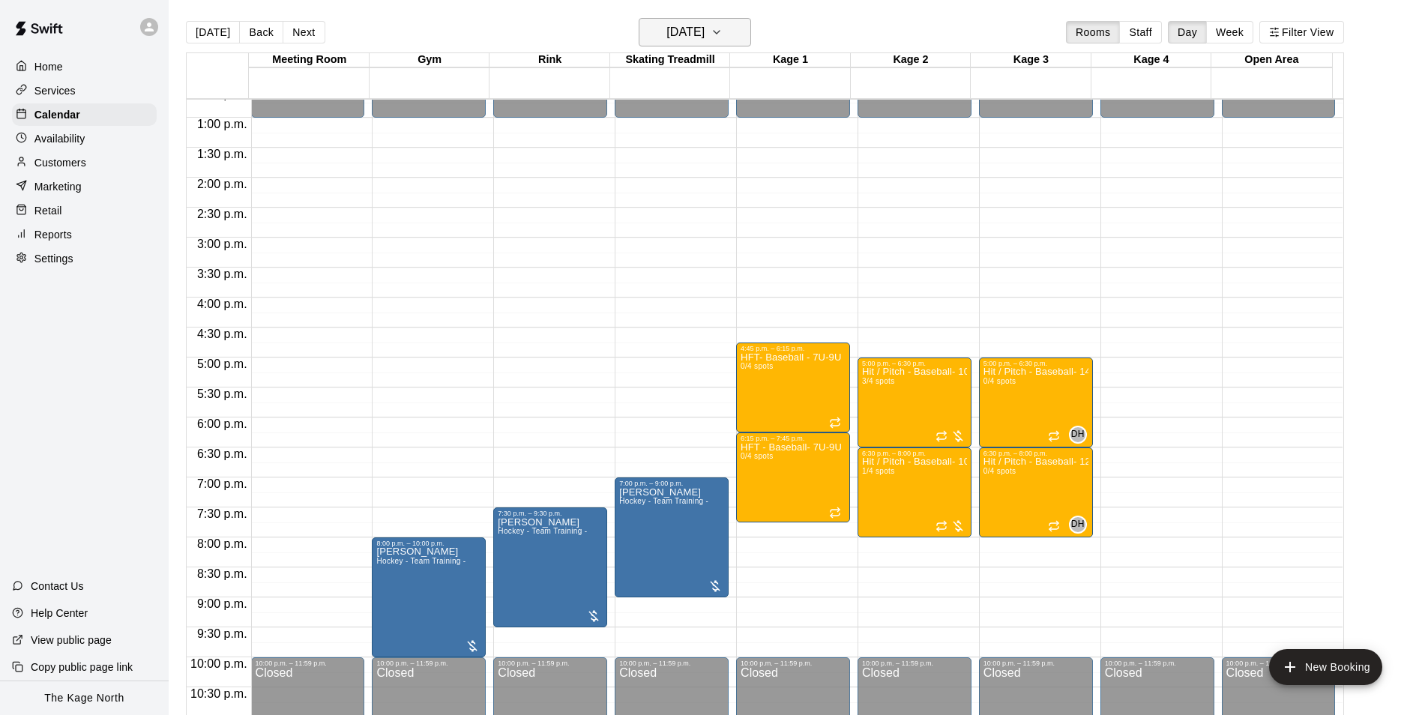
click at [704, 33] on h6 "Wednesday Sep 24" at bounding box center [685, 32] width 38 height 21
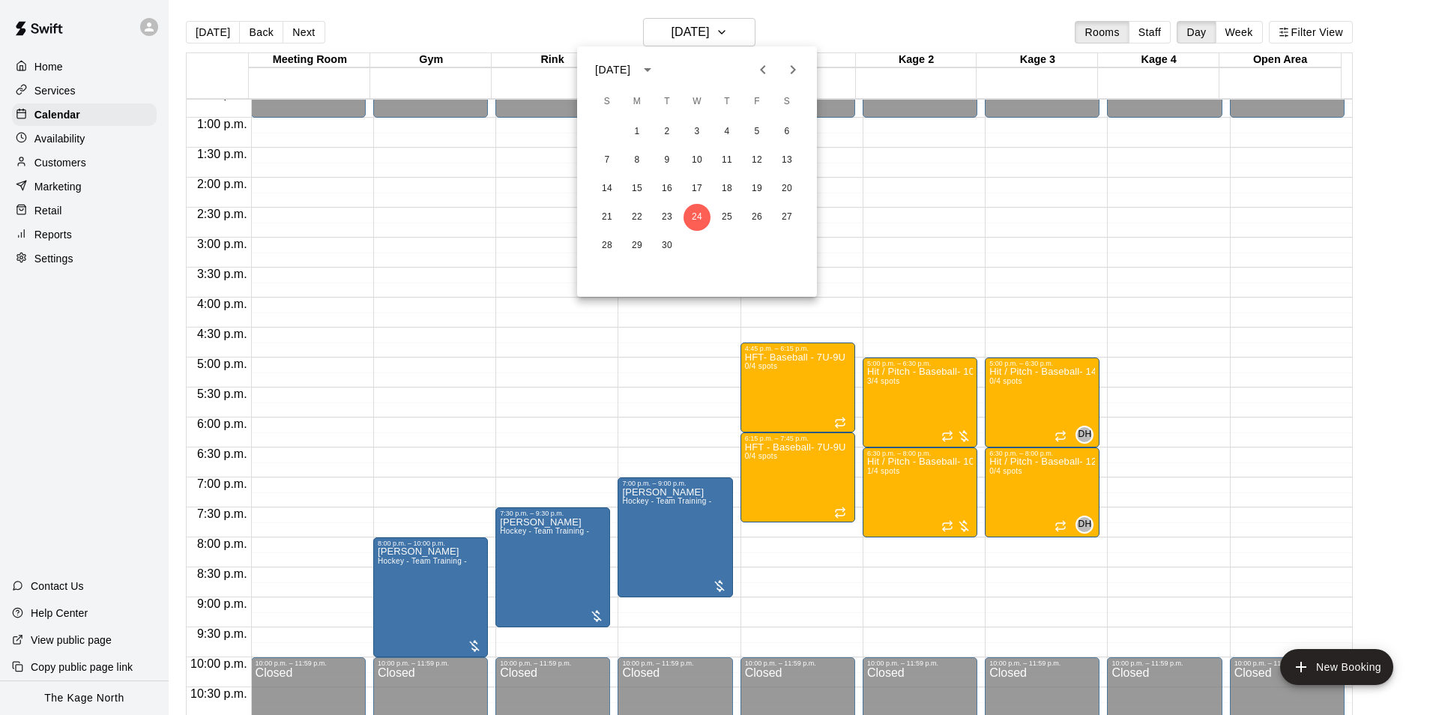
click at [791, 73] on icon "Next month" at bounding box center [793, 70] width 18 height 18
click at [698, 132] on button "1" at bounding box center [696, 131] width 27 height 27
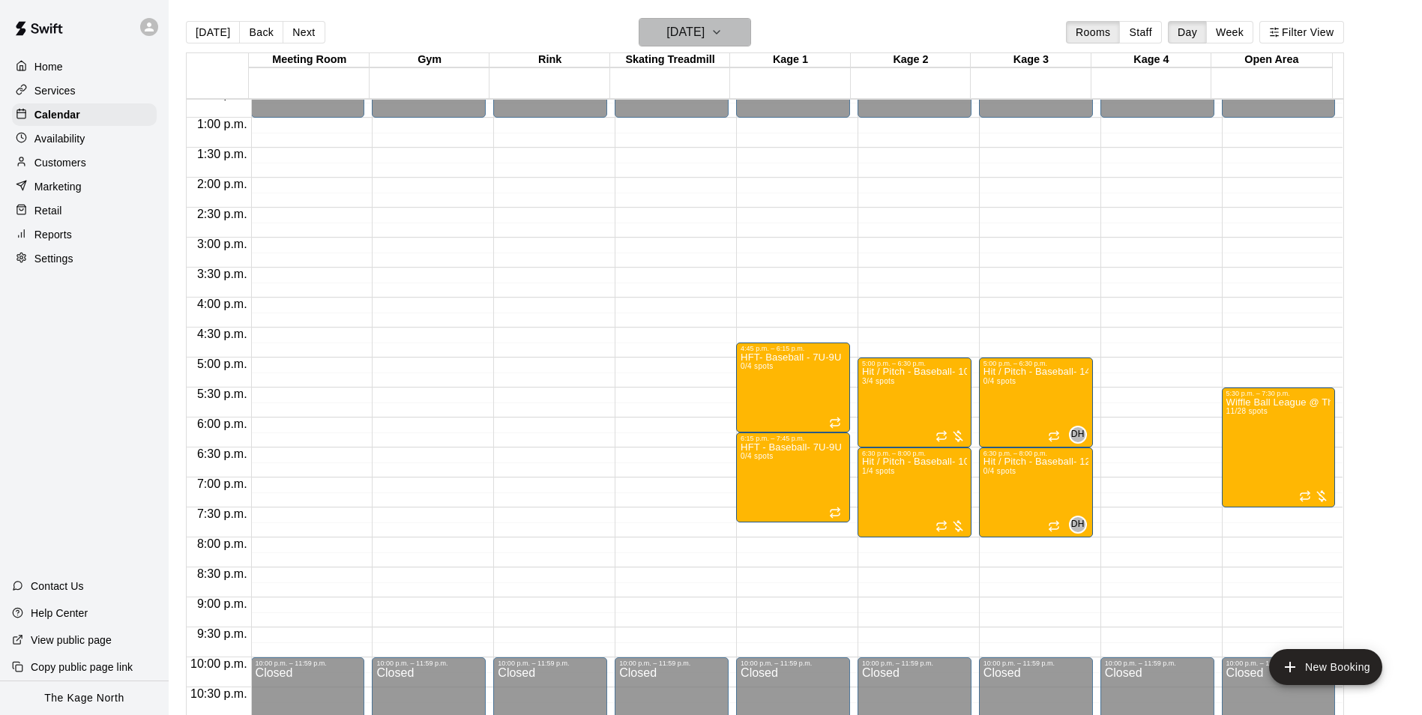
click at [719, 34] on icon "button" at bounding box center [716, 32] width 6 height 3
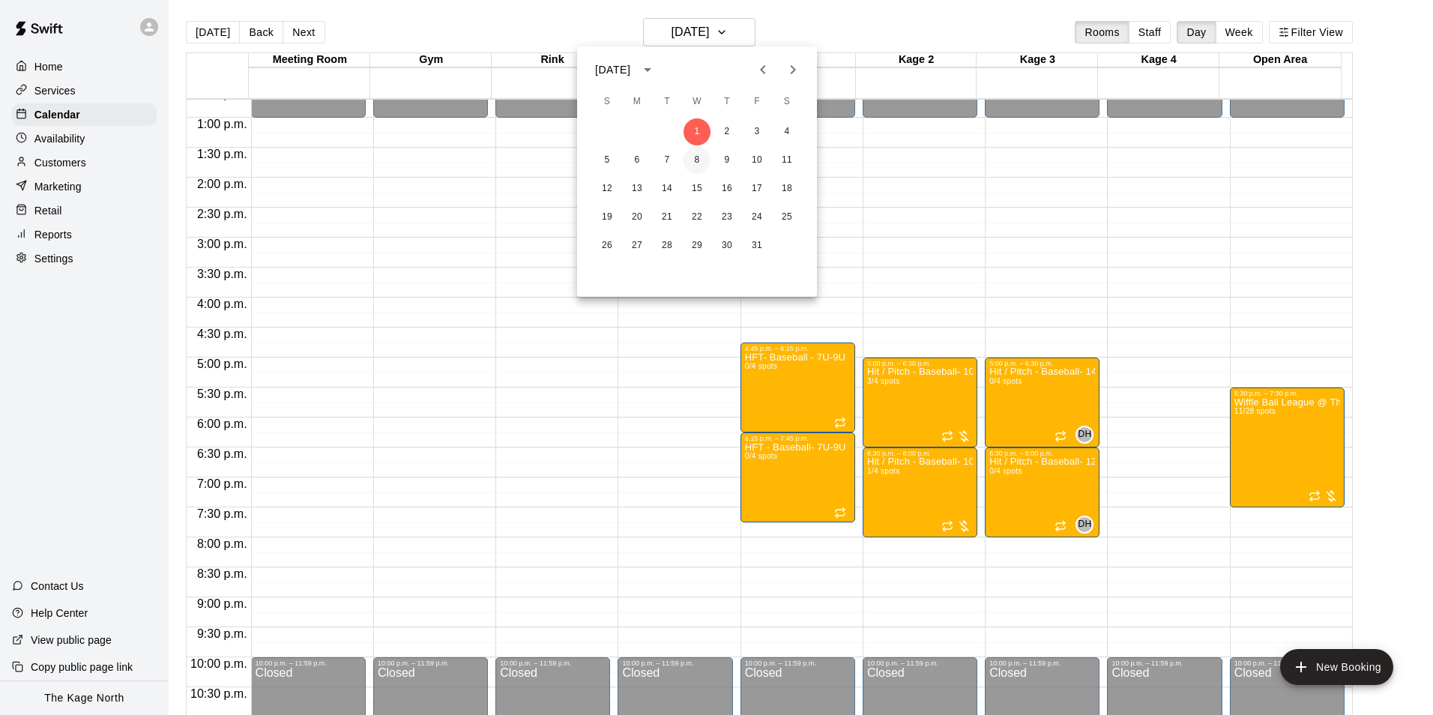
click at [698, 158] on button "8" at bounding box center [696, 160] width 27 height 27
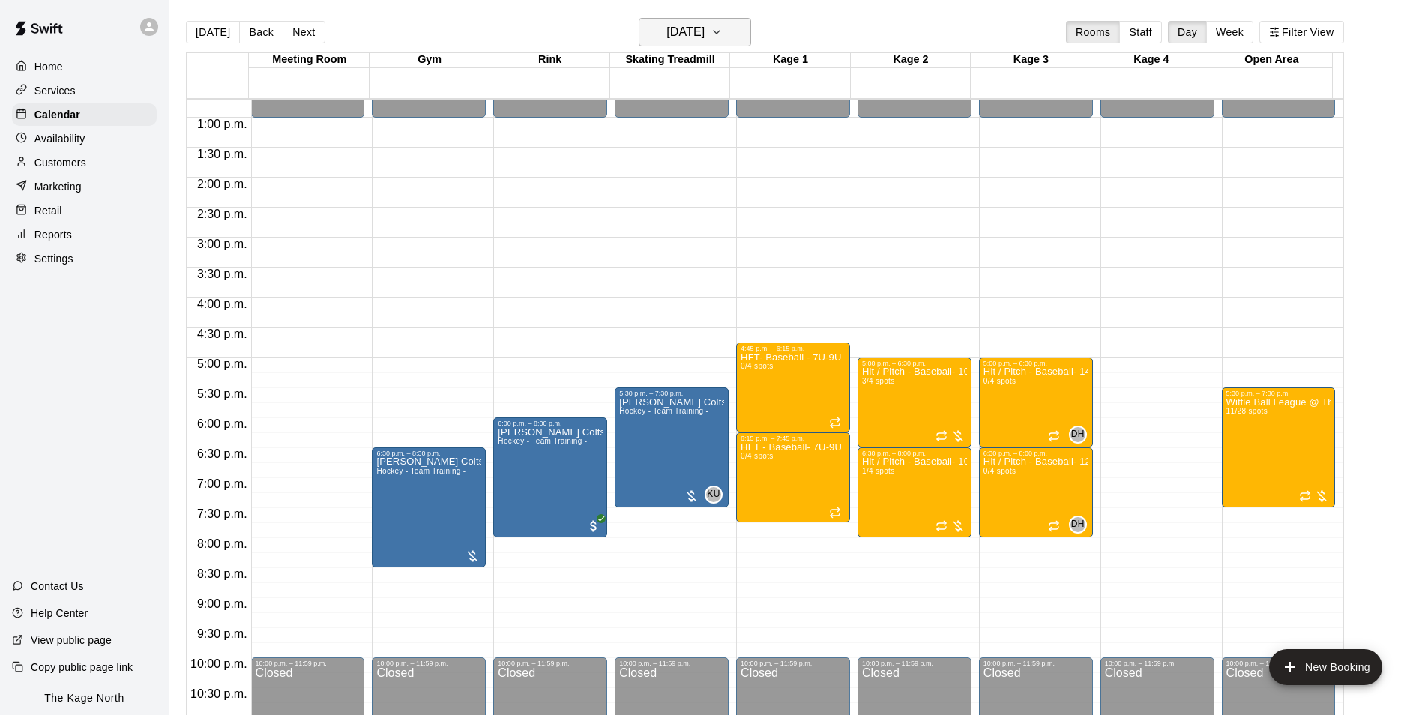
click at [704, 42] on h6 "Wednesday Oct 08" at bounding box center [685, 32] width 38 height 21
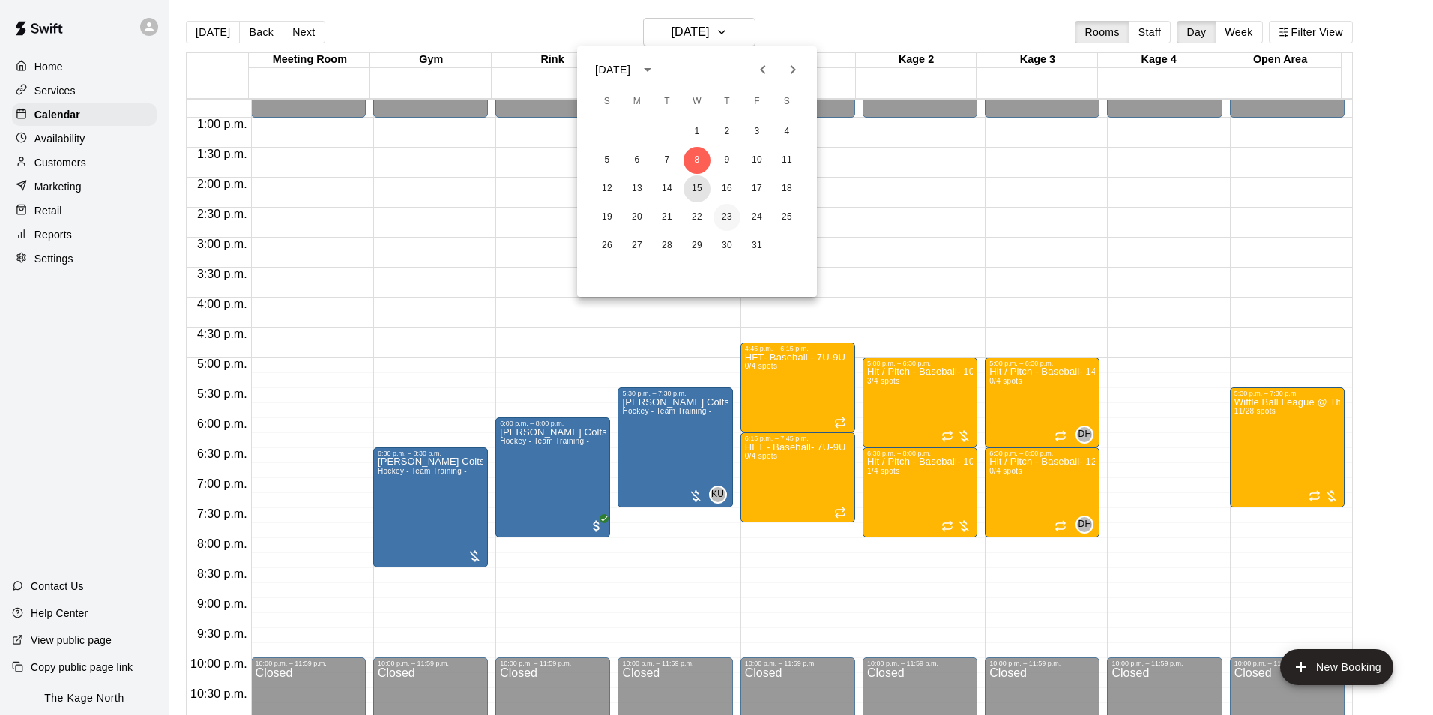
click at [695, 190] on button "15" at bounding box center [696, 188] width 27 height 27
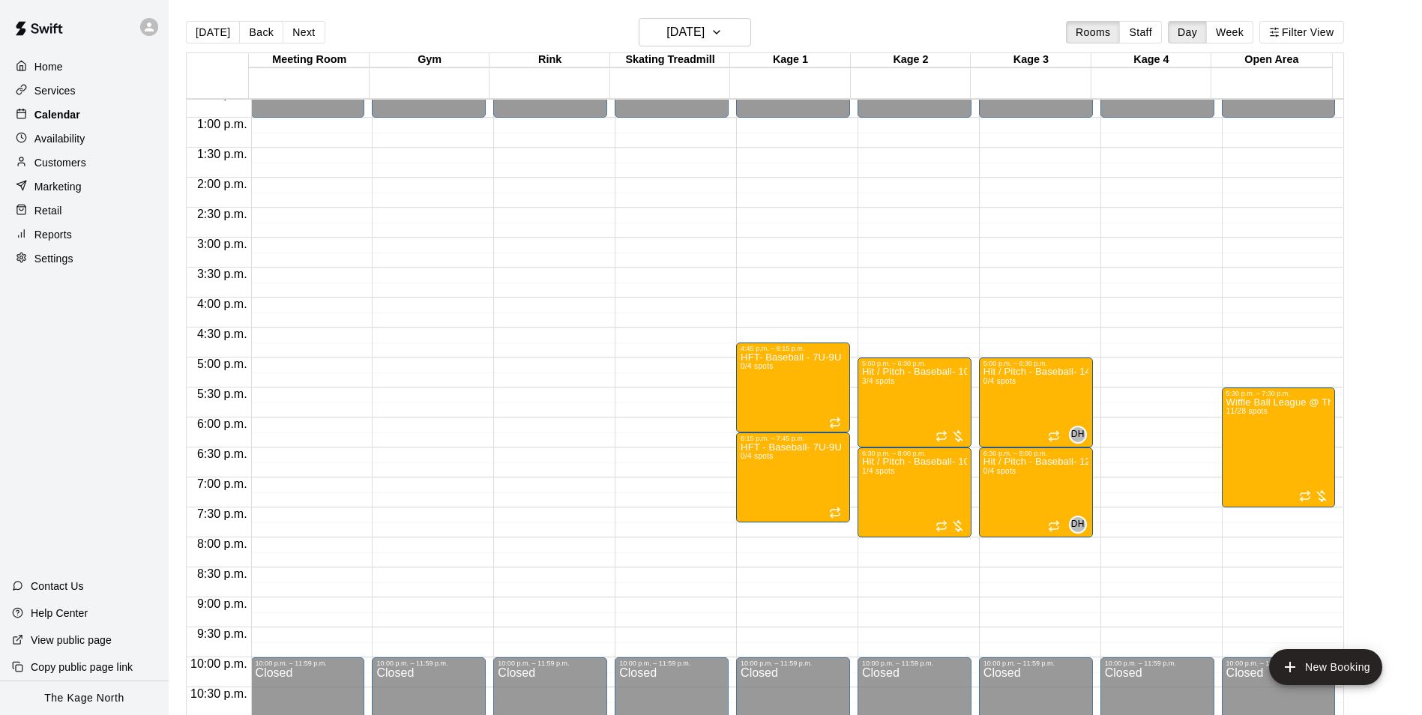
click at [45, 111] on p "Calendar" at bounding box center [57, 114] width 46 height 15
click at [57, 65] on p "Home" at bounding box center [48, 66] width 28 height 15
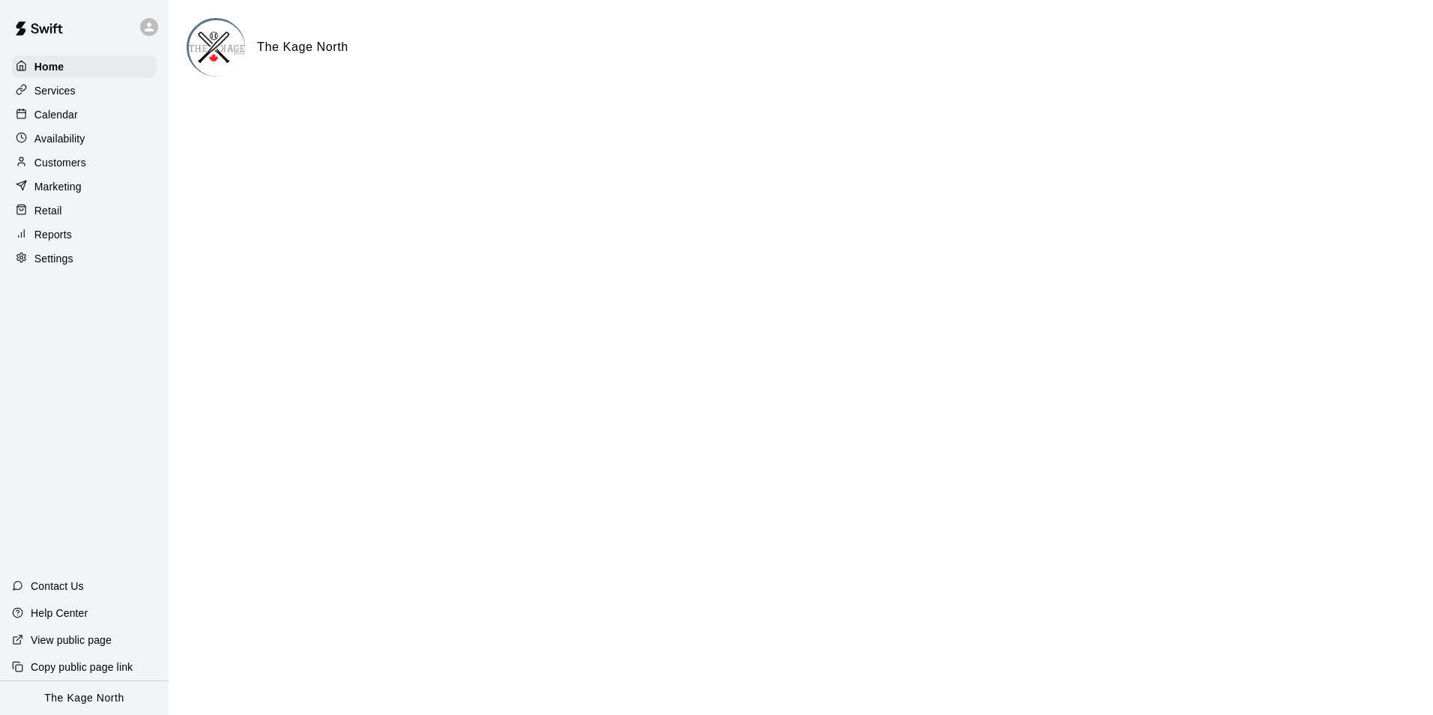
click at [60, 117] on p "Calendar" at bounding box center [55, 114] width 43 height 15
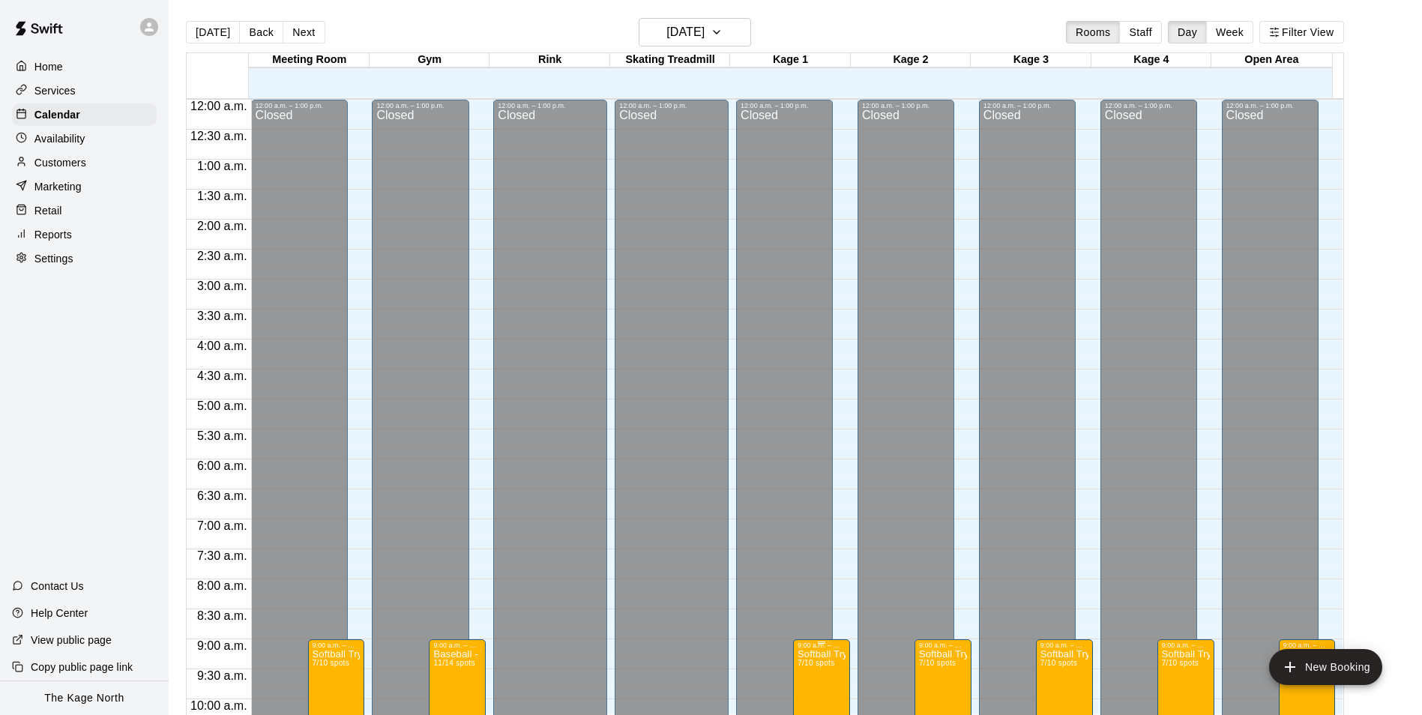
scroll to position [761, 0]
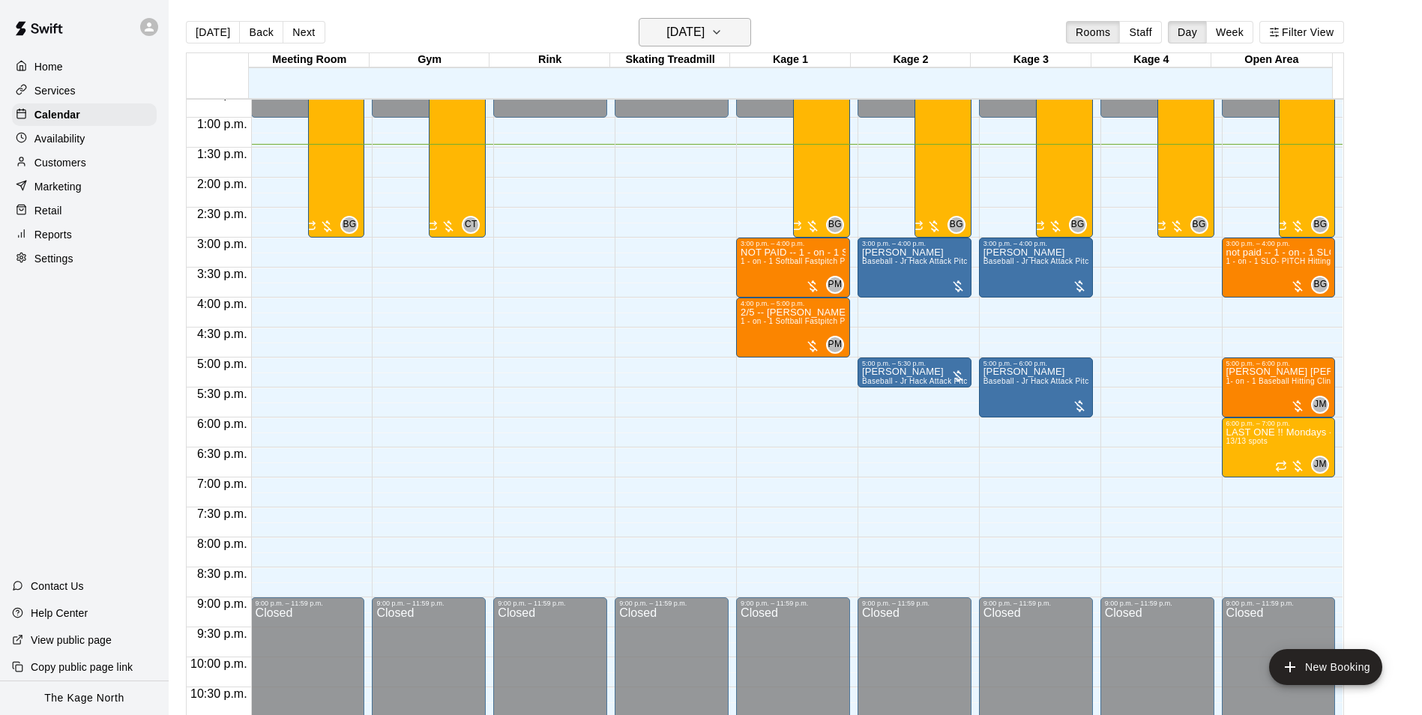
click at [700, 28] on h6 "[DATE]" at bounding box center [685, 32] width 38 height 21
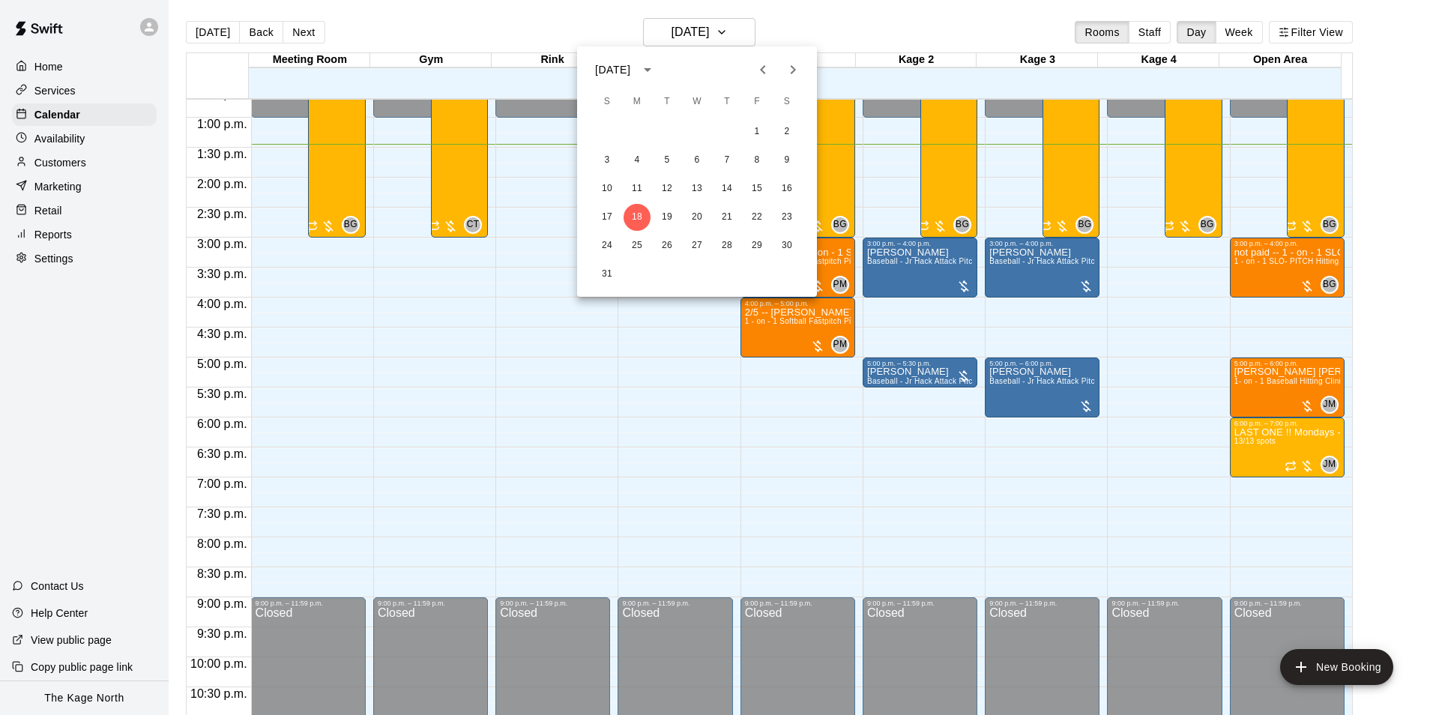
click at [797, 76] on icon "Next month" at bounding box center [793, 70] width 18 height 18
click at [728, 163] on button "11" at bounding box center [726, 160] width 27 height 27
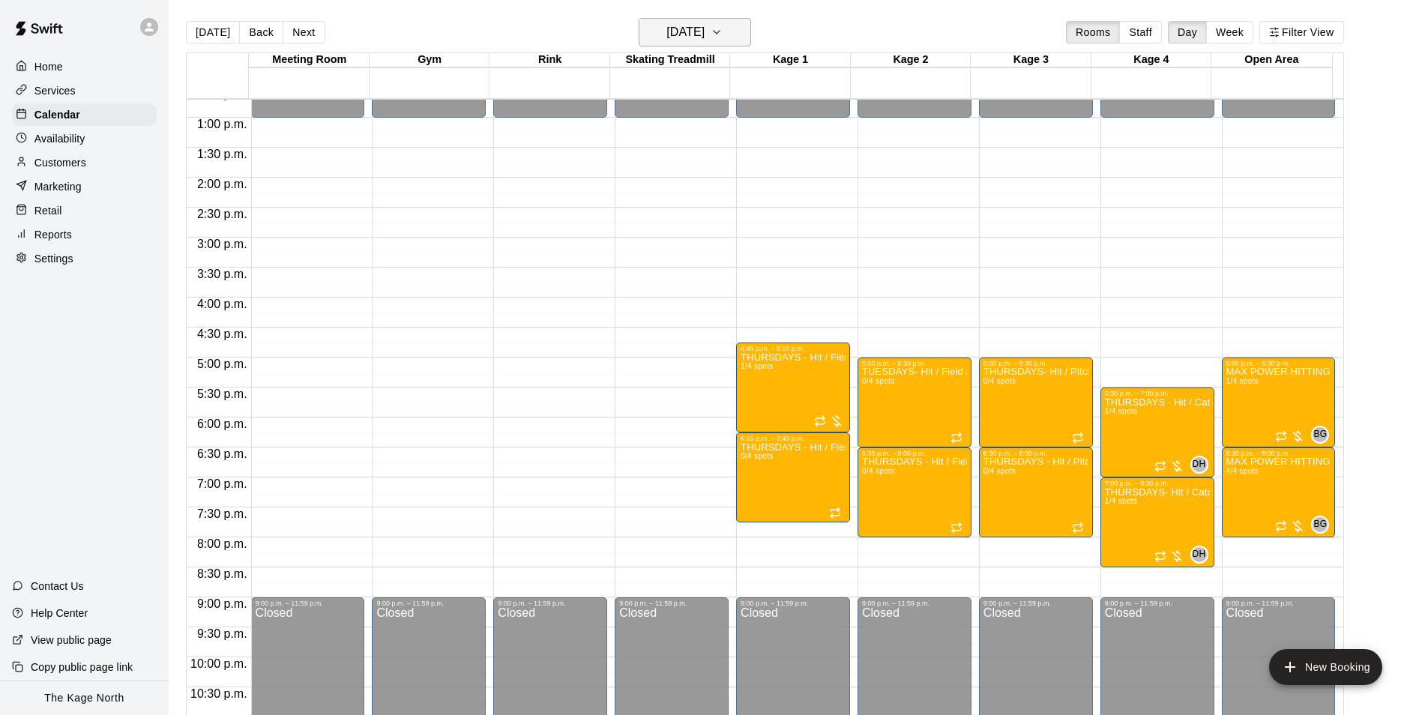
click at [734, 19] on button "[DATE]" at bounding box center [695, 32] width 112 height 28
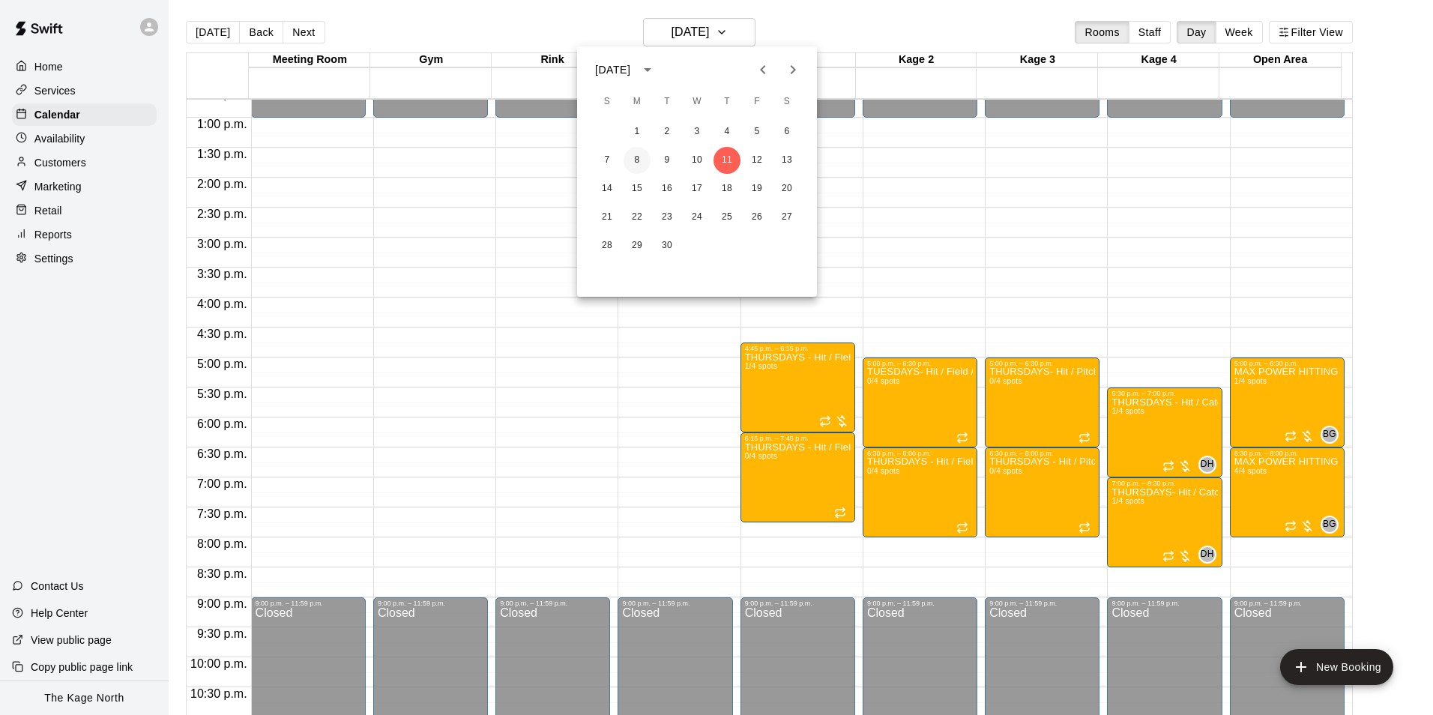
click at [630, 159] on button "8" at bounding box center [637, 160] width 27 height 27
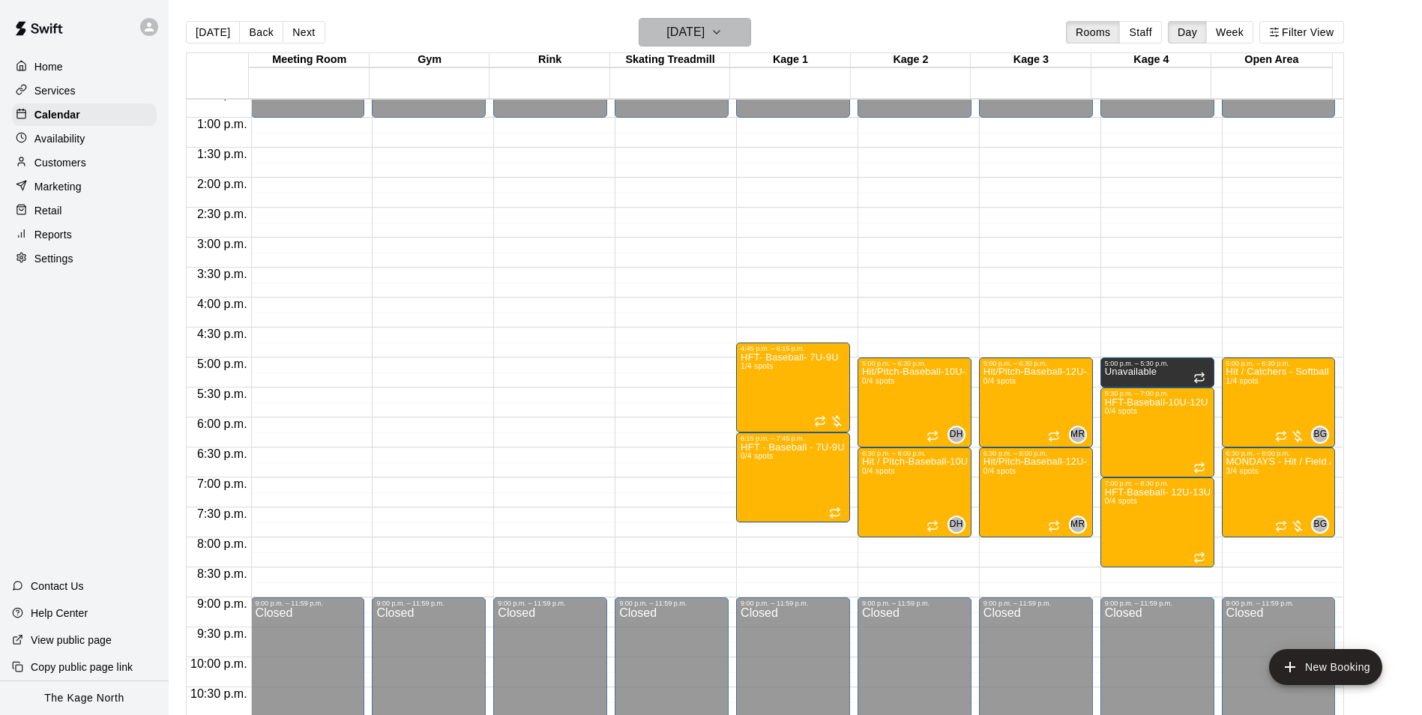
click at [704, 28] on h6 "Monday Sep 08" at bounding box center [685, 32] width 38 height 21
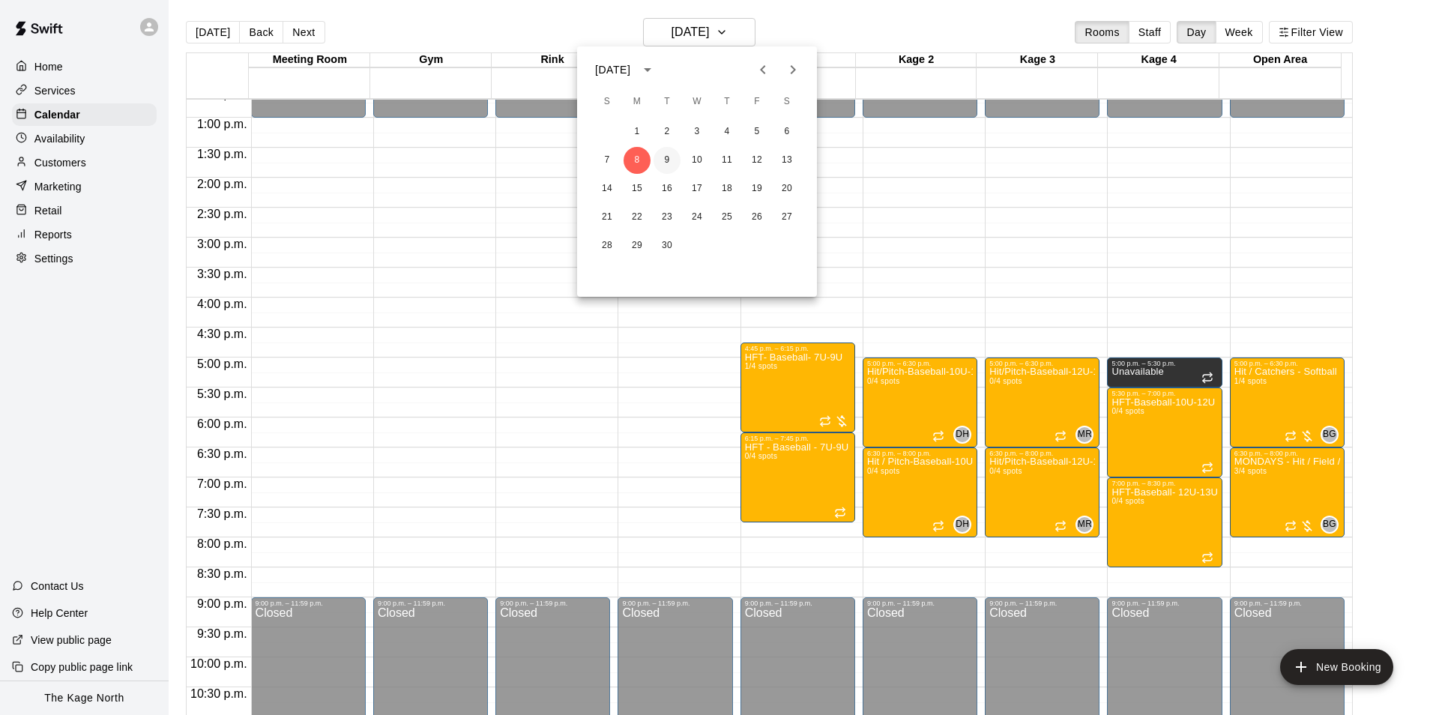
click at [669, 158] on button "9" at bounding box center [667, 160] width 27 height 27
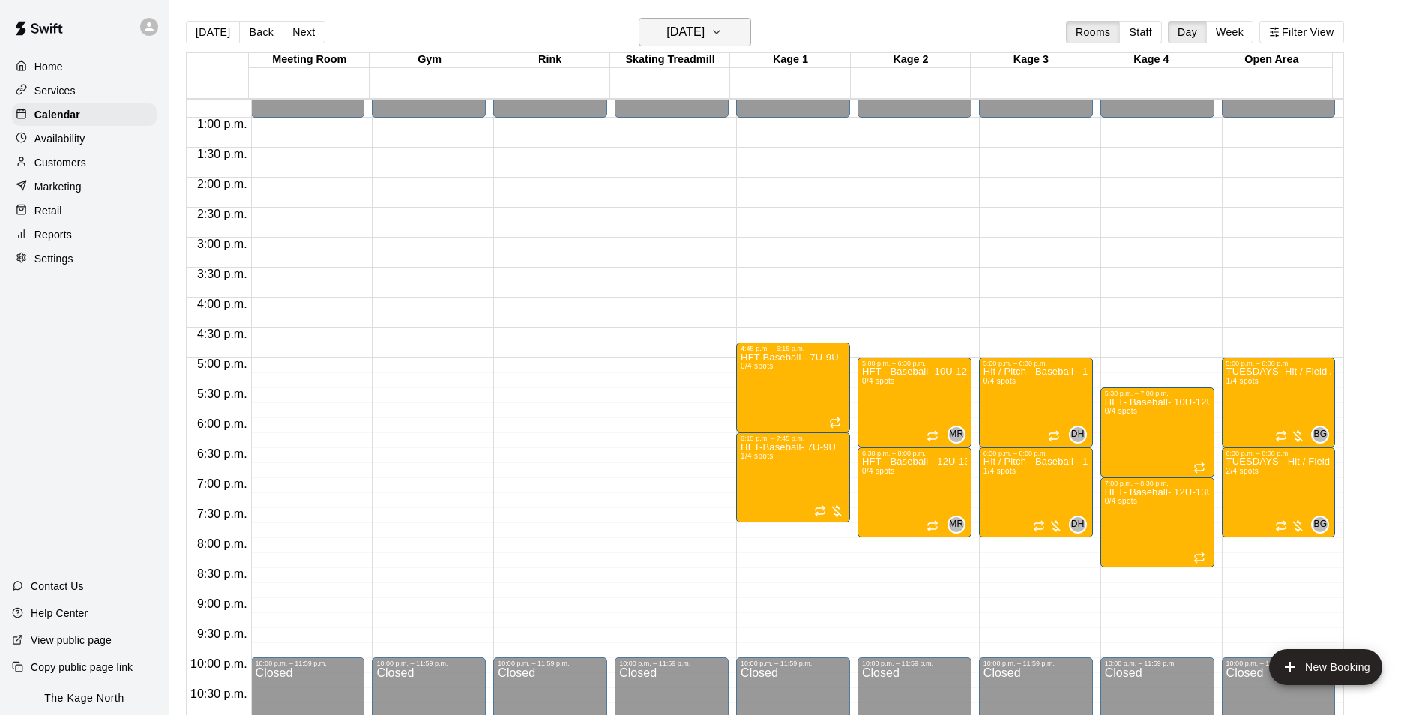
click at [698, 37] on h6 "Tuesday Sep 09" at bounding box center [685, 32] width 38 height 21
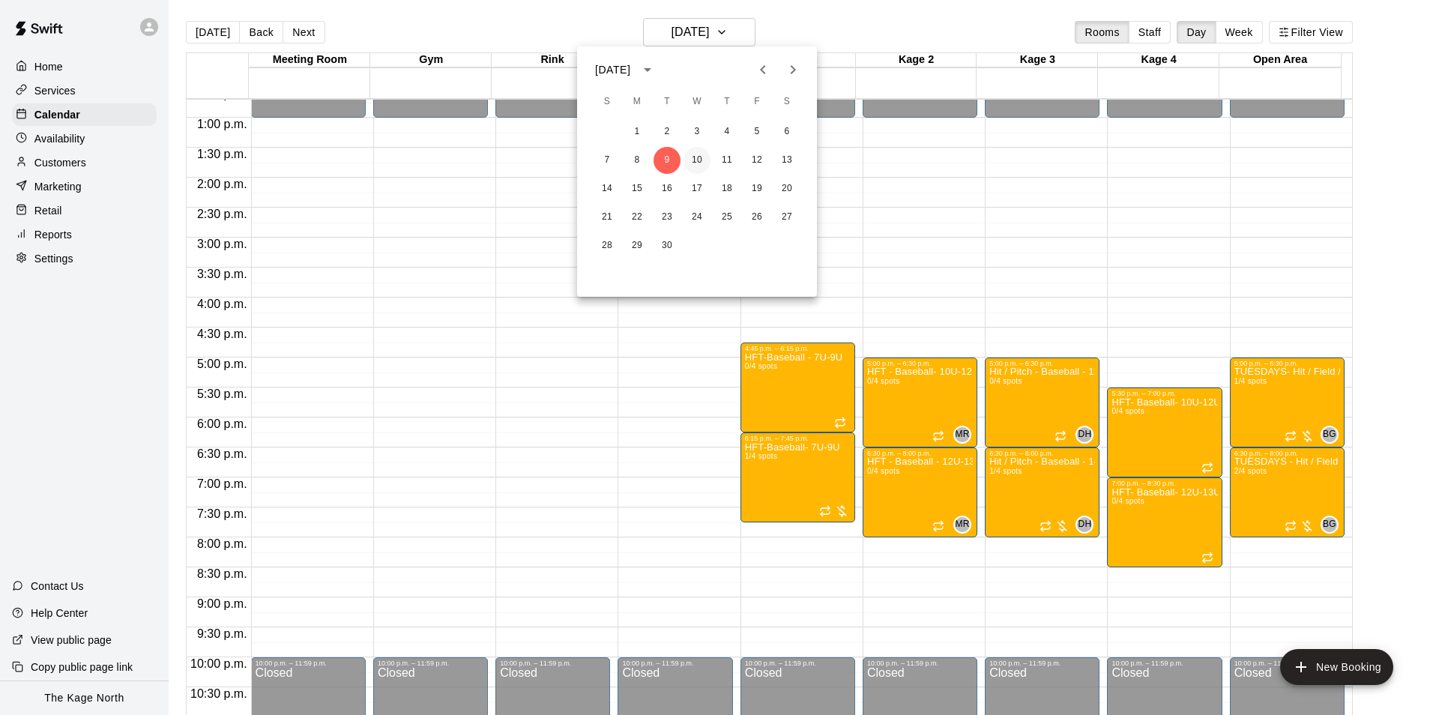
click at [690, 164] on button "10" at bounding box center [696, 160] width 27 height 27
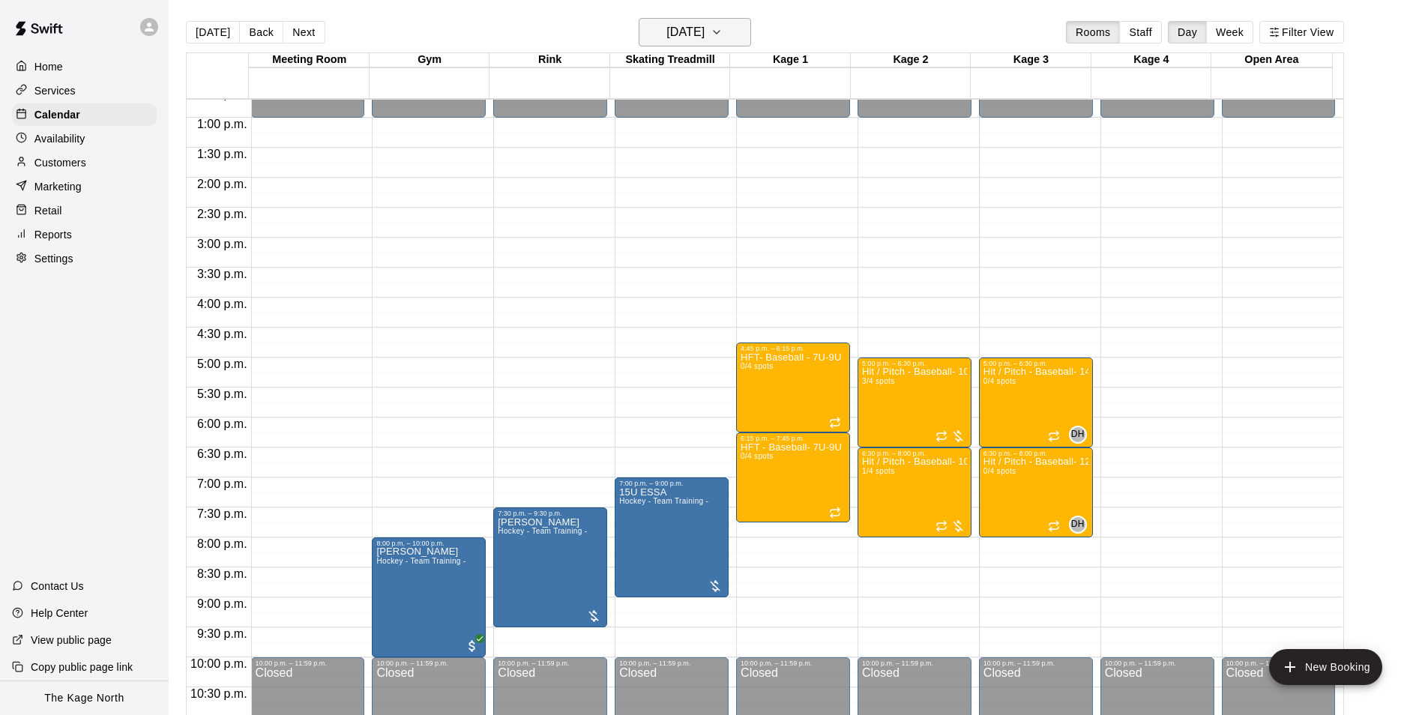
click at [704, 26] on h6 "[DATE]" at bounding box center [685, 32] width 38 height 21
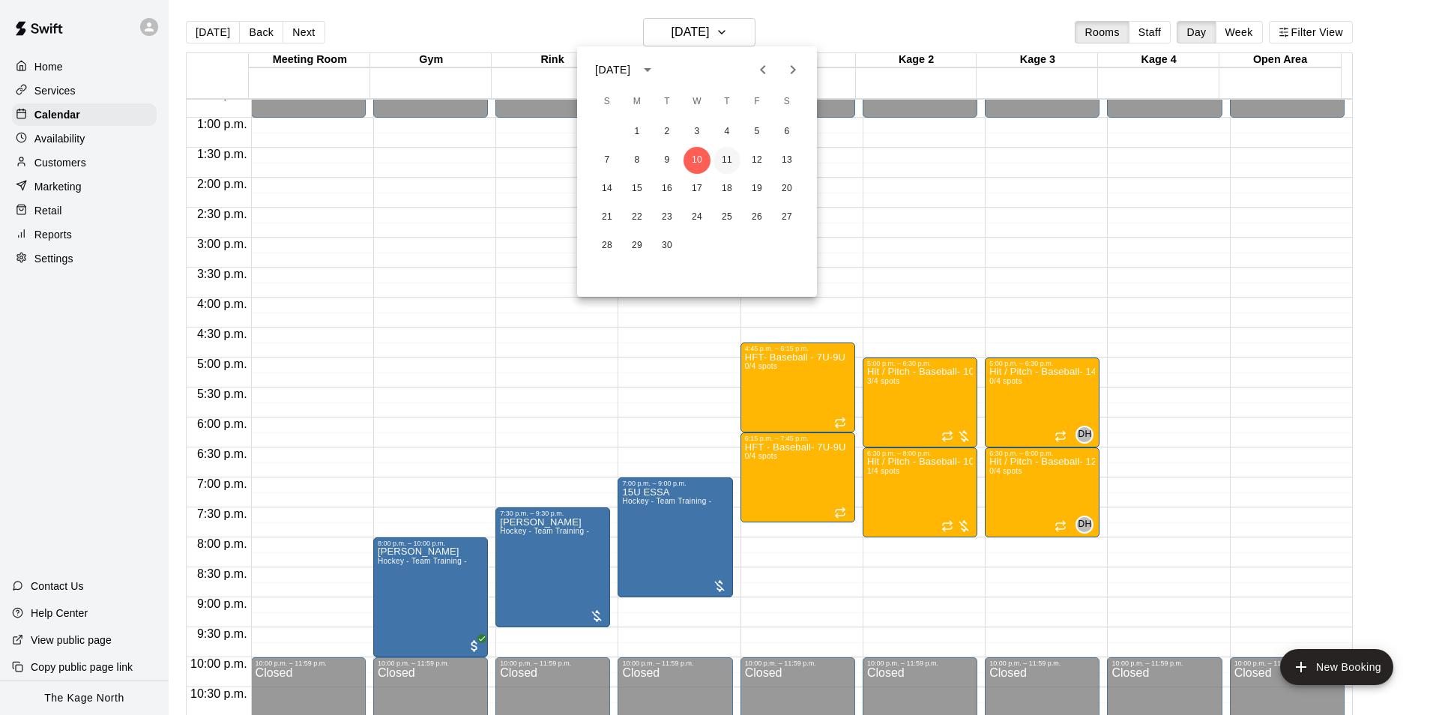
click at [723, 157] on button "11" at bounding box center [726, 160] width 27 height 27
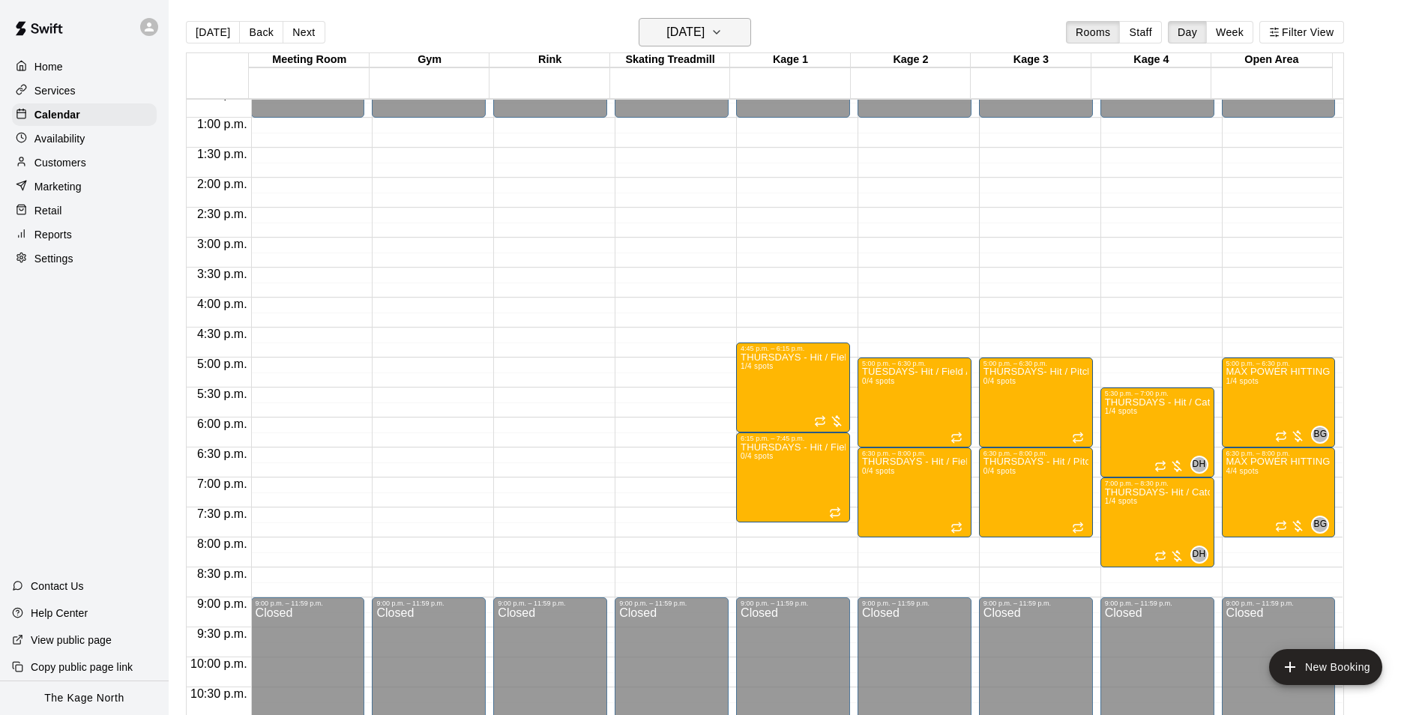
click at [704, 24] on h6 "[DATE]" at bounding box center [685, 32] width 38 height 21
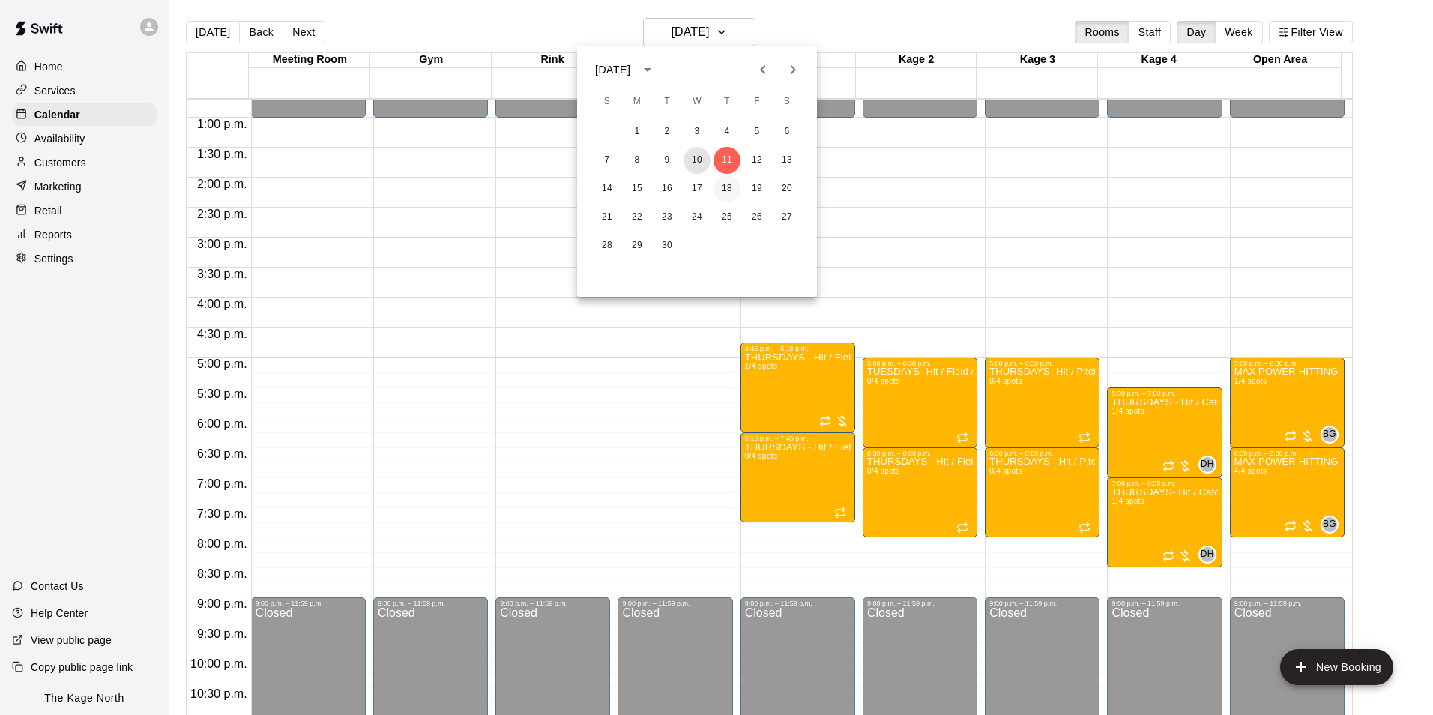
click at [698, 157] on button "10" at bounding box center [696, 160] width 27 height 27
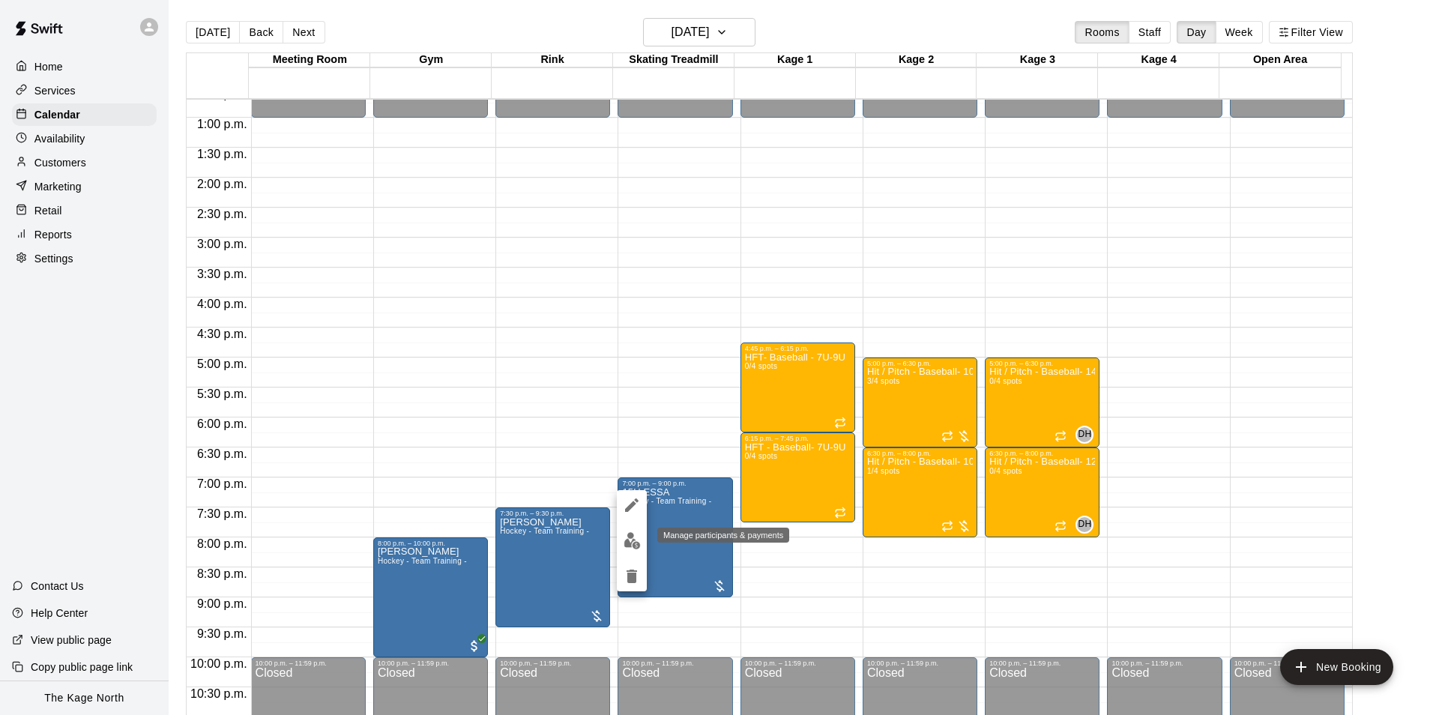
click at [634, 540] on img "edit" at bounding box center [632, 540] width 17 height 17
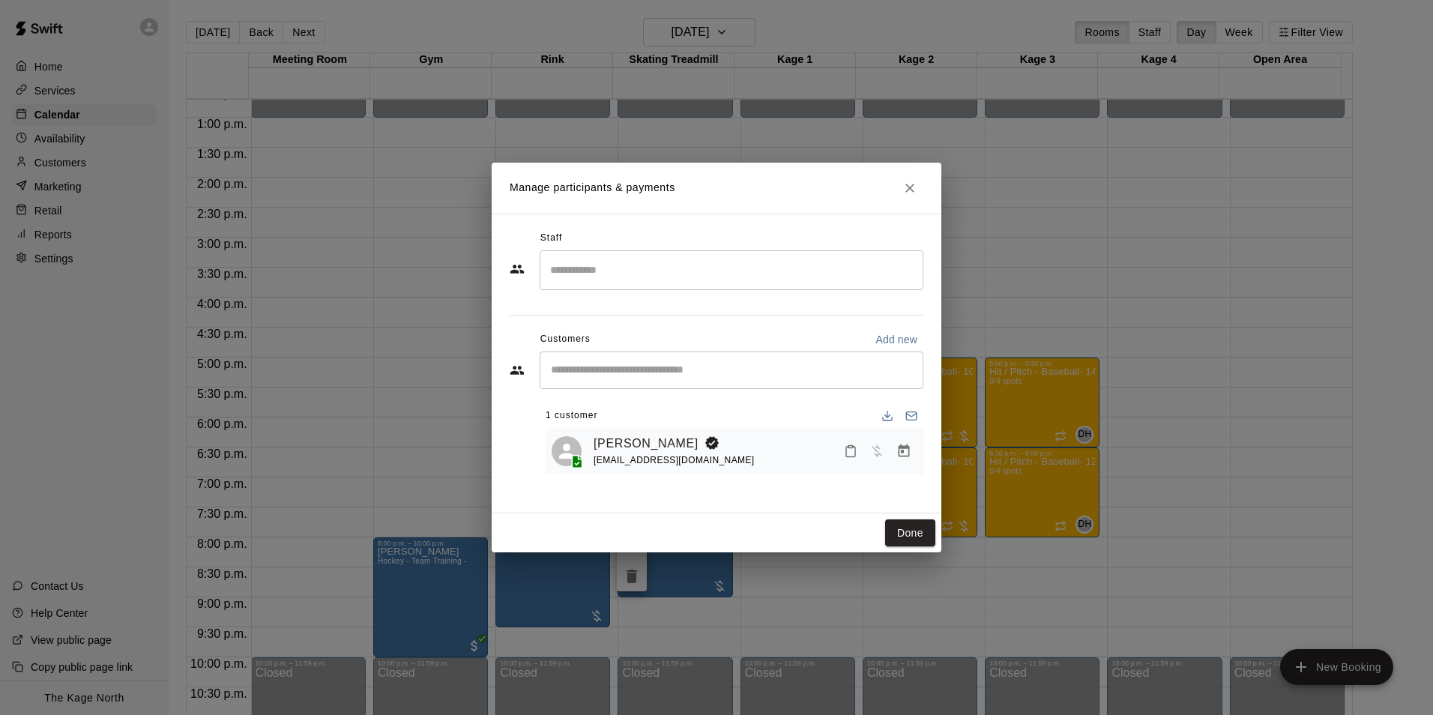
click at [587, 267] on input "Search staff" at bounding box center [731, 270] width 370 height 26
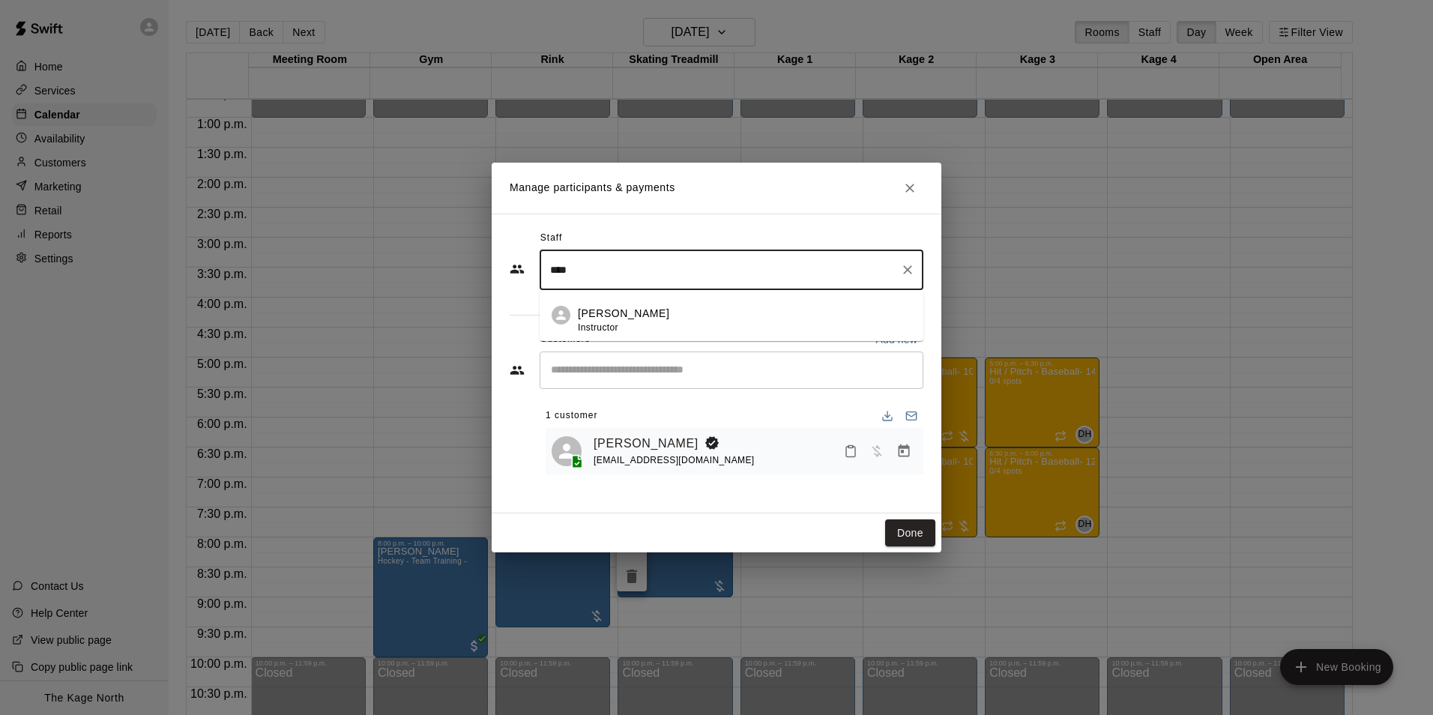
click at [661, 310] on div "Kyle Unitas Instructor" at bounding box center [744, 320] width 333 height 29
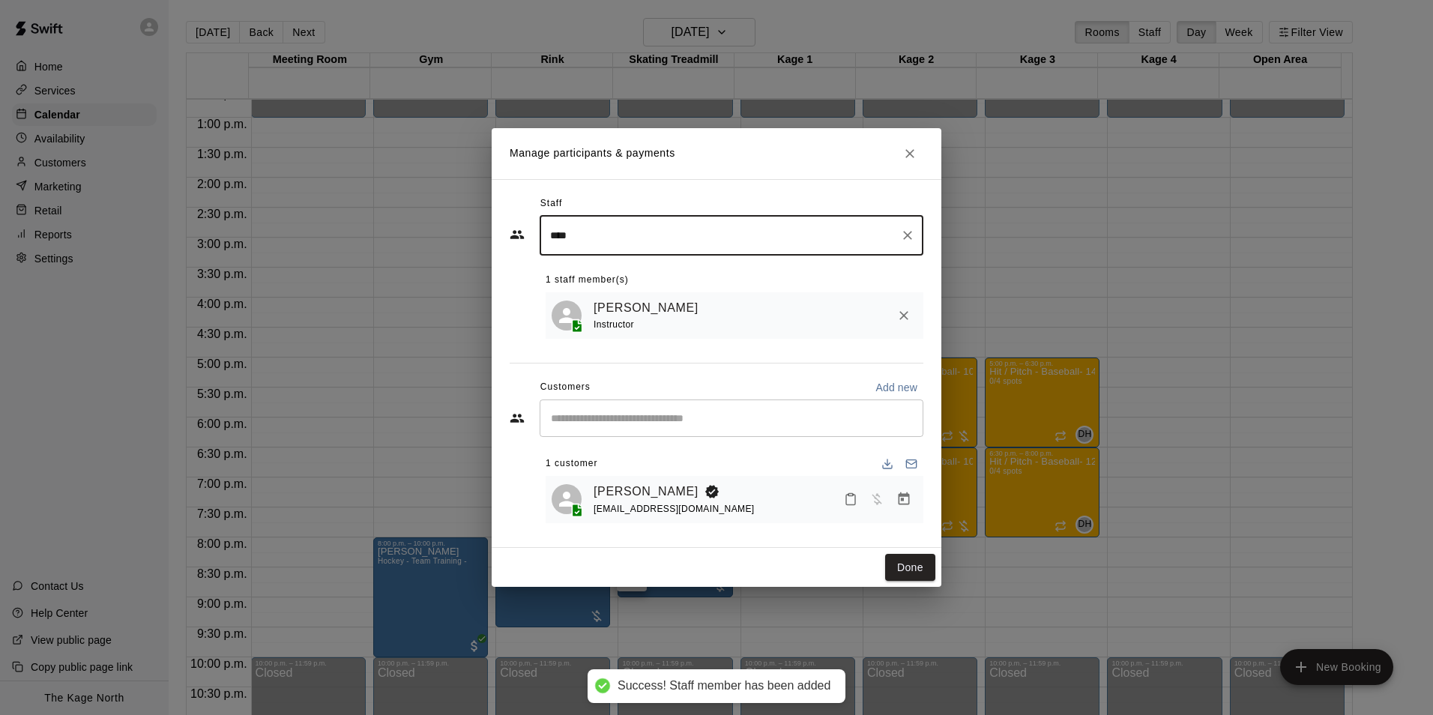
type input "****"
click at [905, 570] on button "Done" at bounding box center [910, 568] width 50 height 28
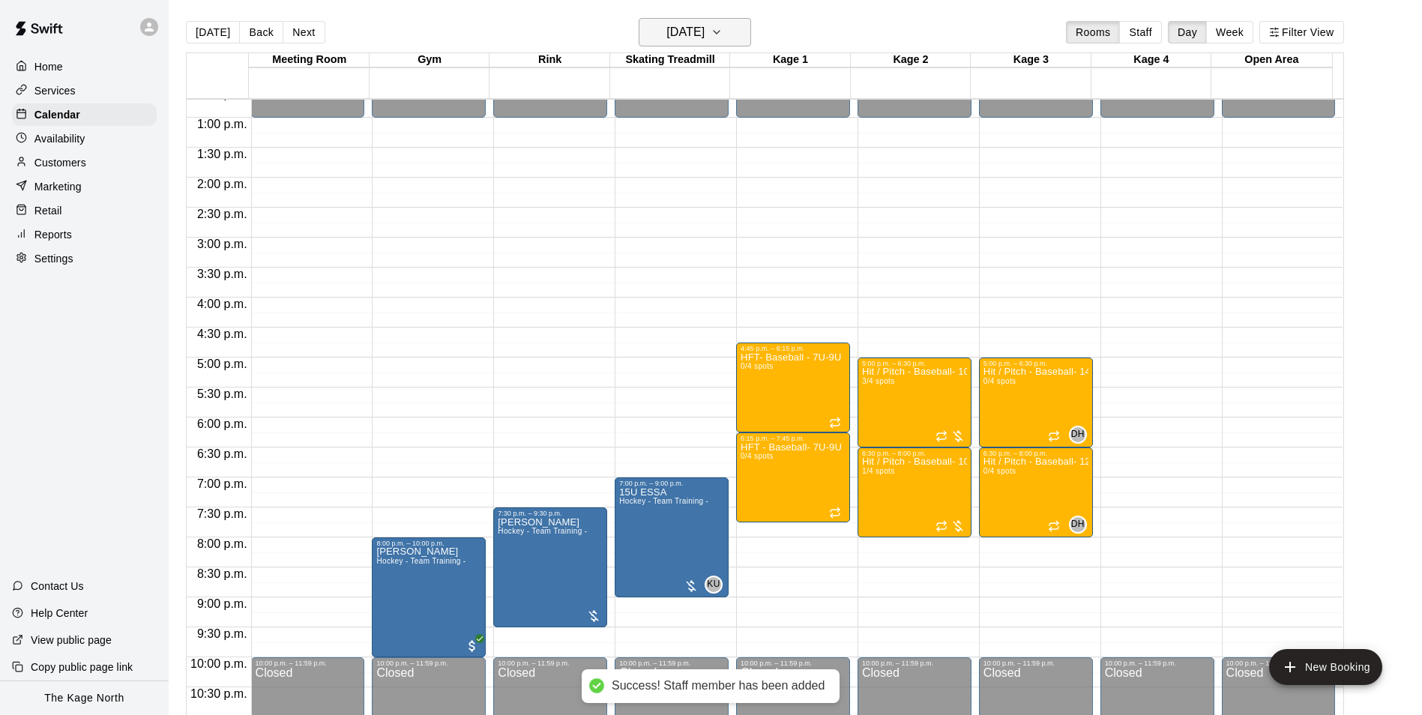
click at [704, 25] on h6 "[DATE]" at bounding box center [685, 32] width 38 height 21
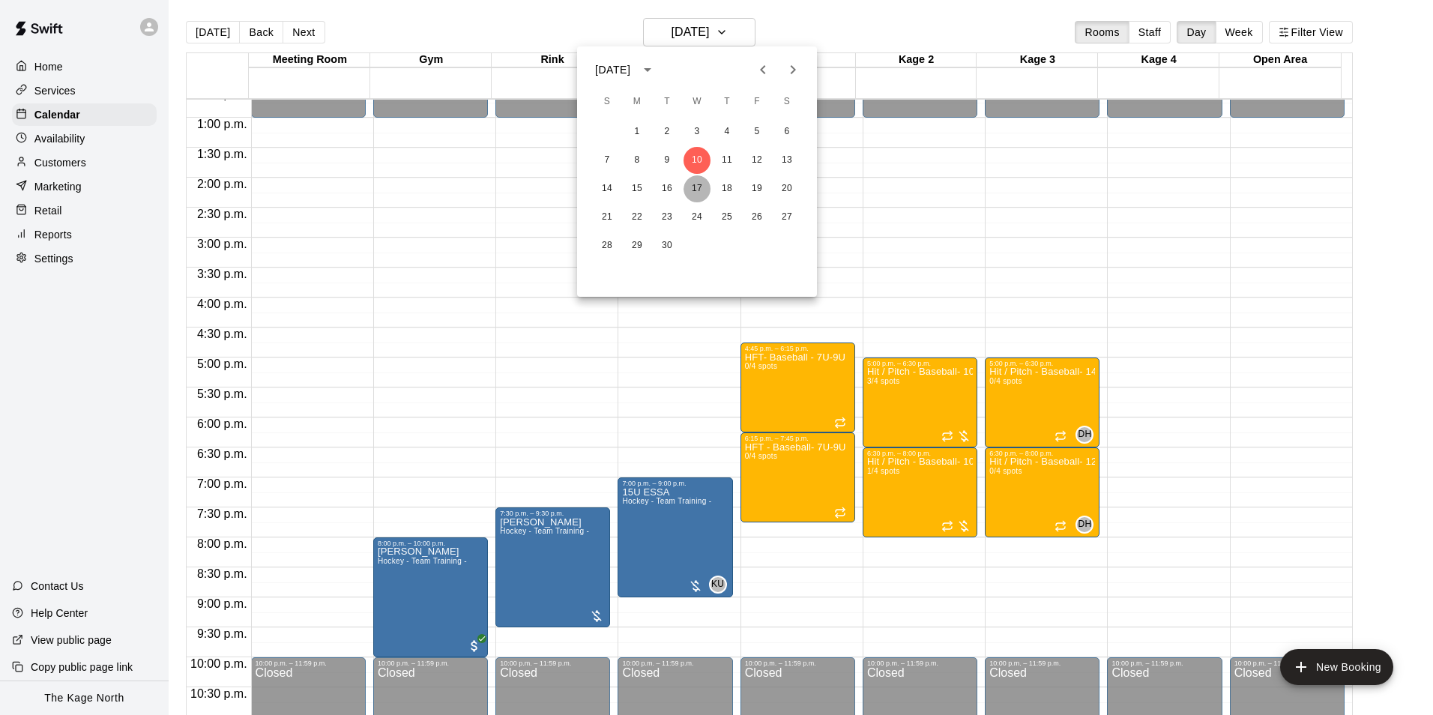
click at [692, 187] on button "17" at bounding box center [696, 188] width 27 height 27
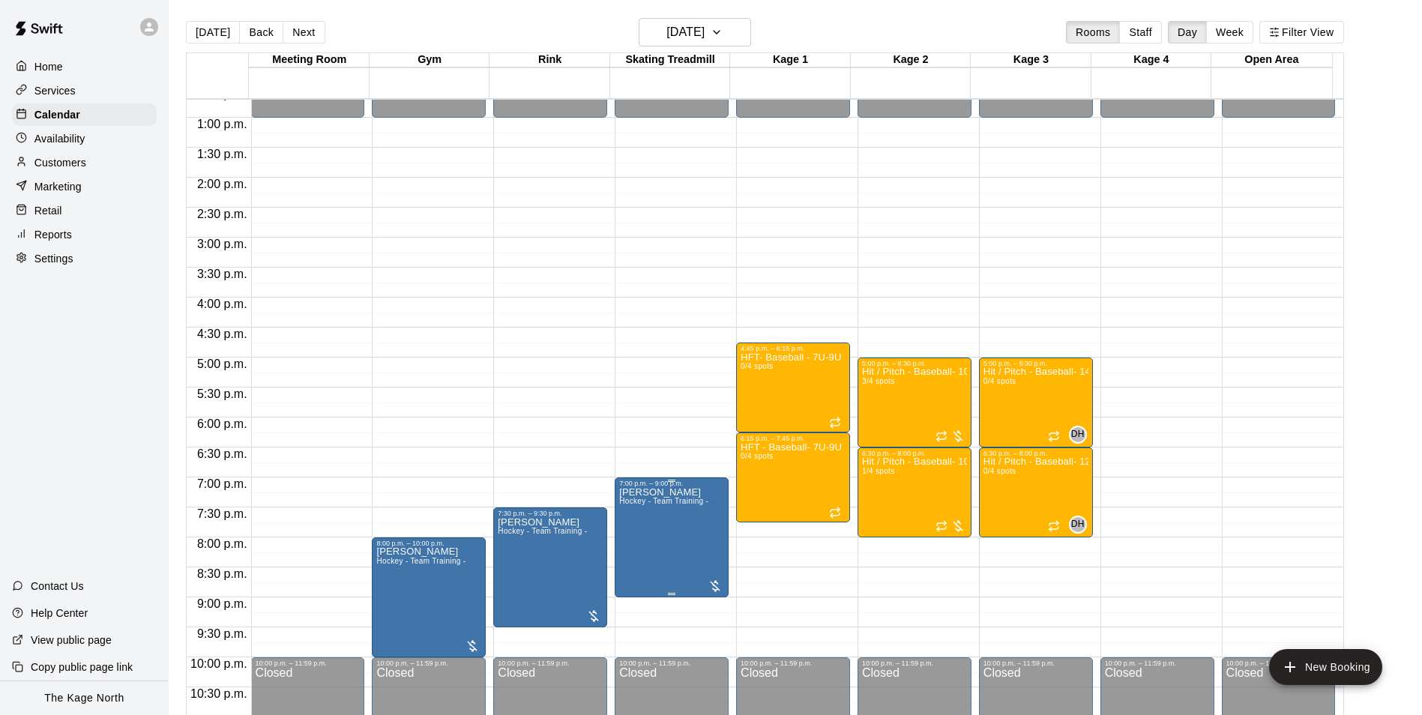
click at [667, 505] on span "Hockey - Team Training -" at bounding box center [663, 501] width 89 height 8
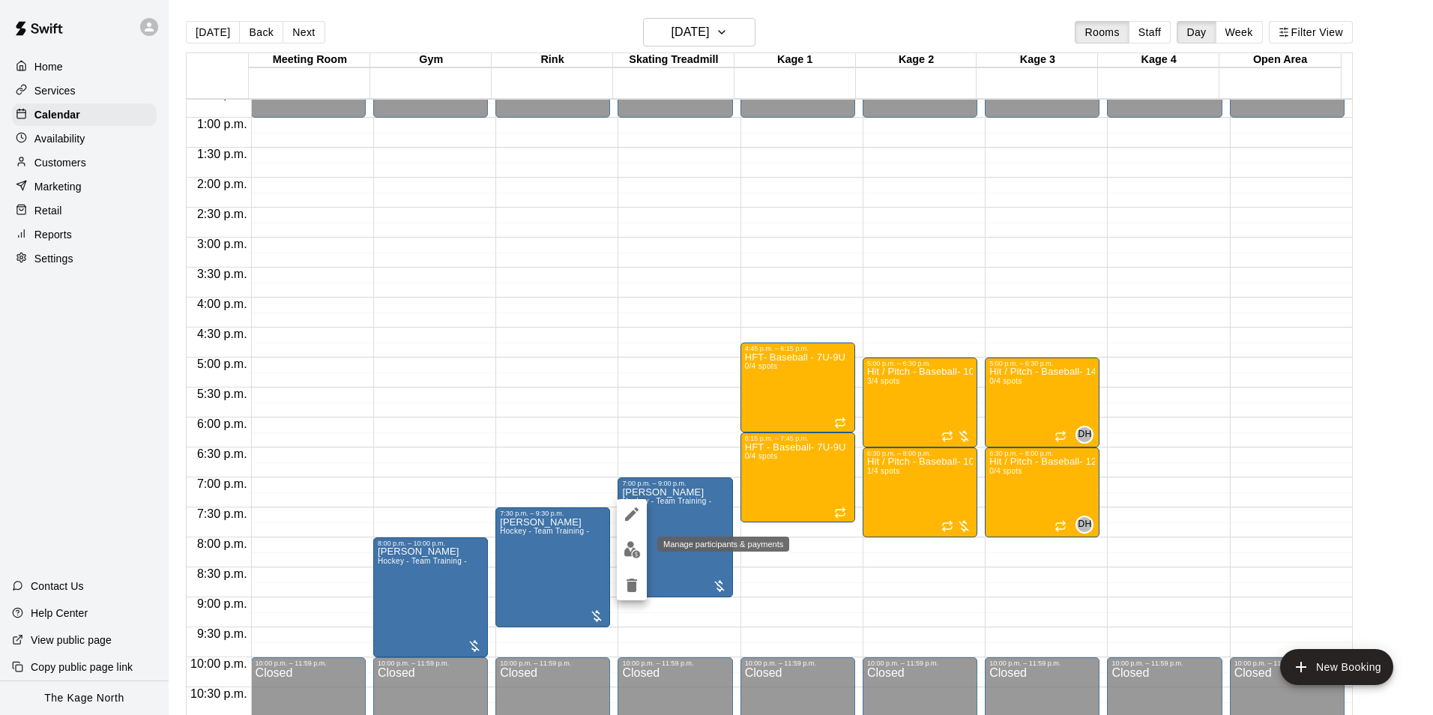
click at [630, 554] on img "edit" at bounding box center [632, 549] width 17 height 17
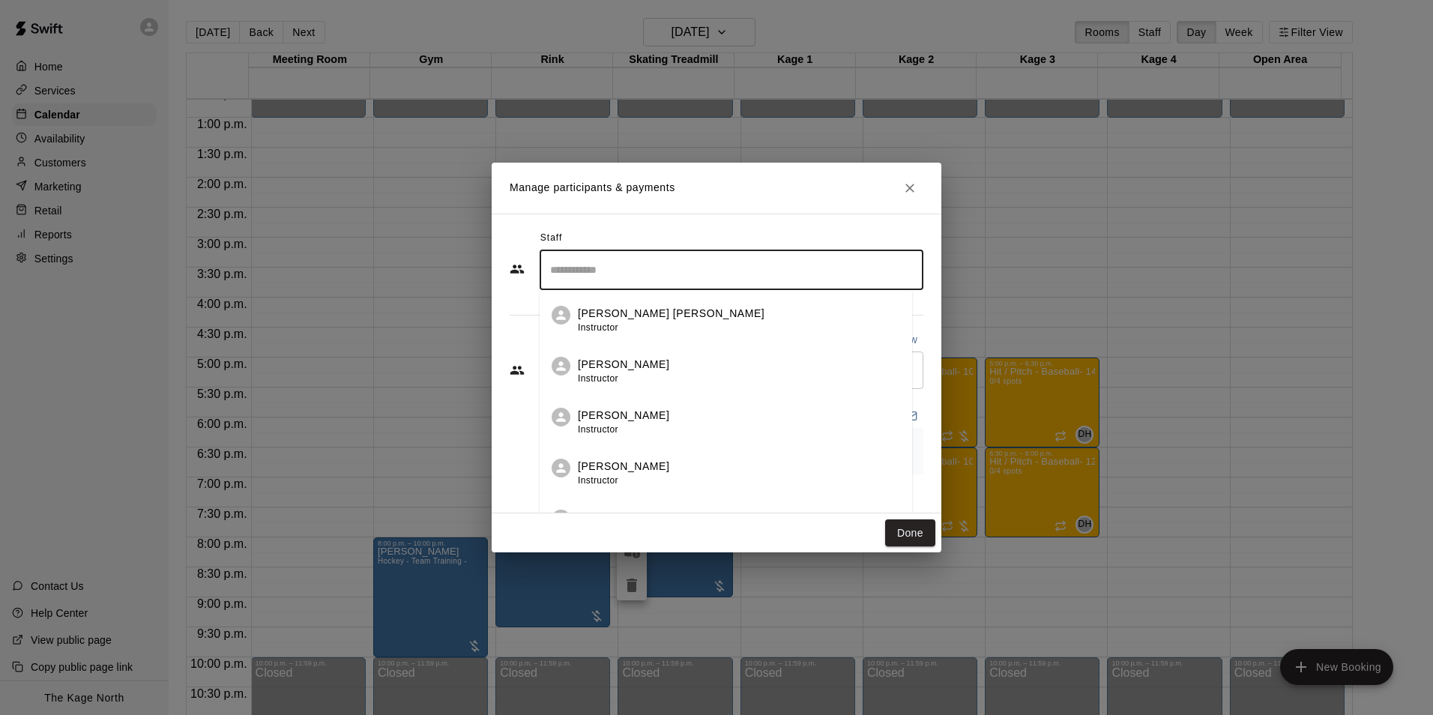
click at [600, 273] on input "Search staff" at bounding box center [731, 270] width 370 height 26
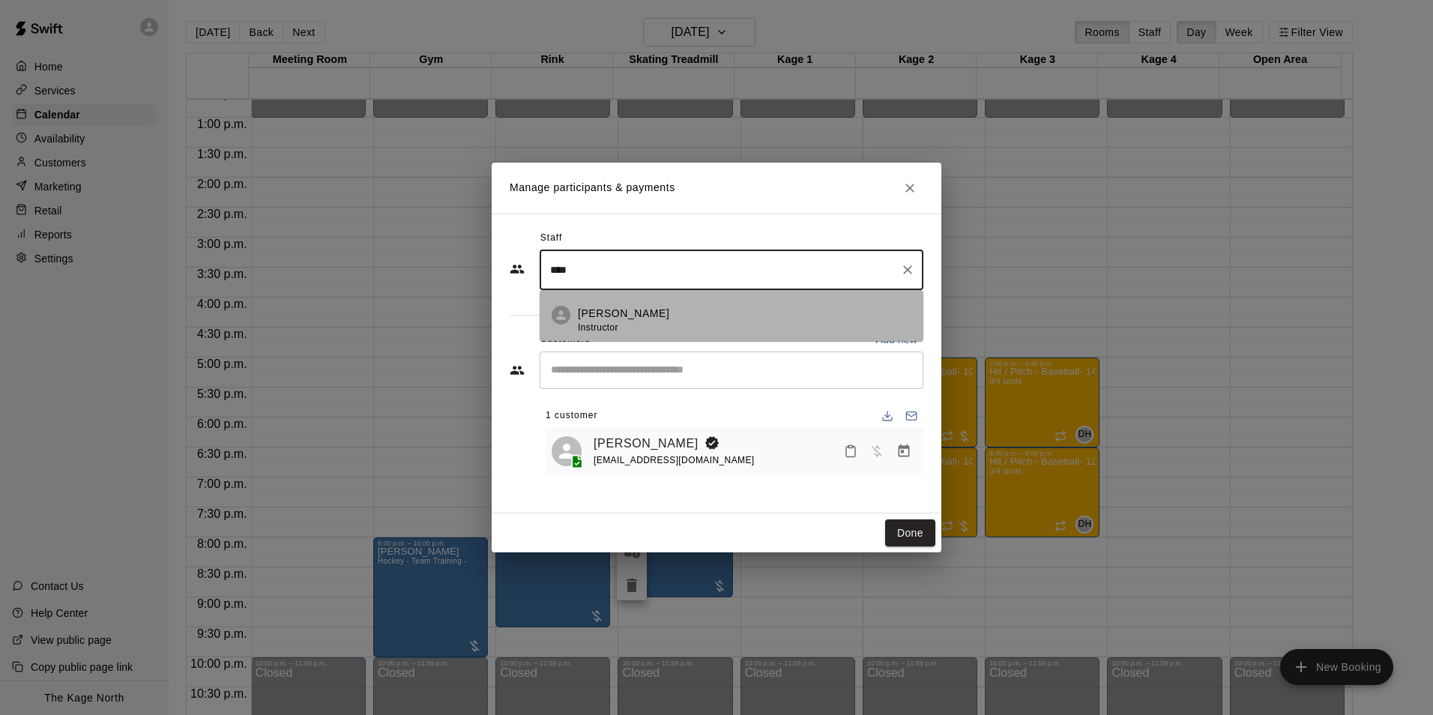
click at [650, 314] on div "Kyle Unitas Instructor" at bounding box center [744, 320] width 333 height 29
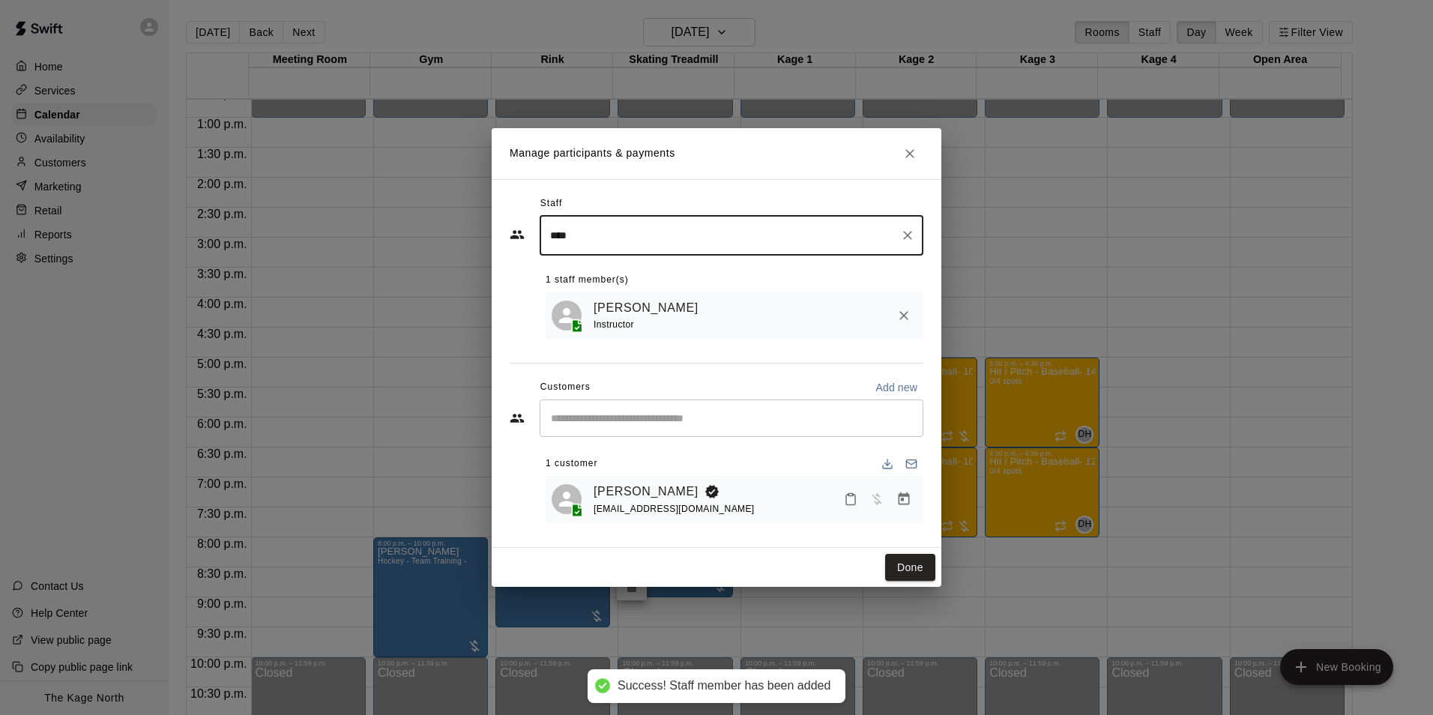
type input "****"
click at [917, 563] on button "Done" at bounding box center [910, 568] width 50 height 28
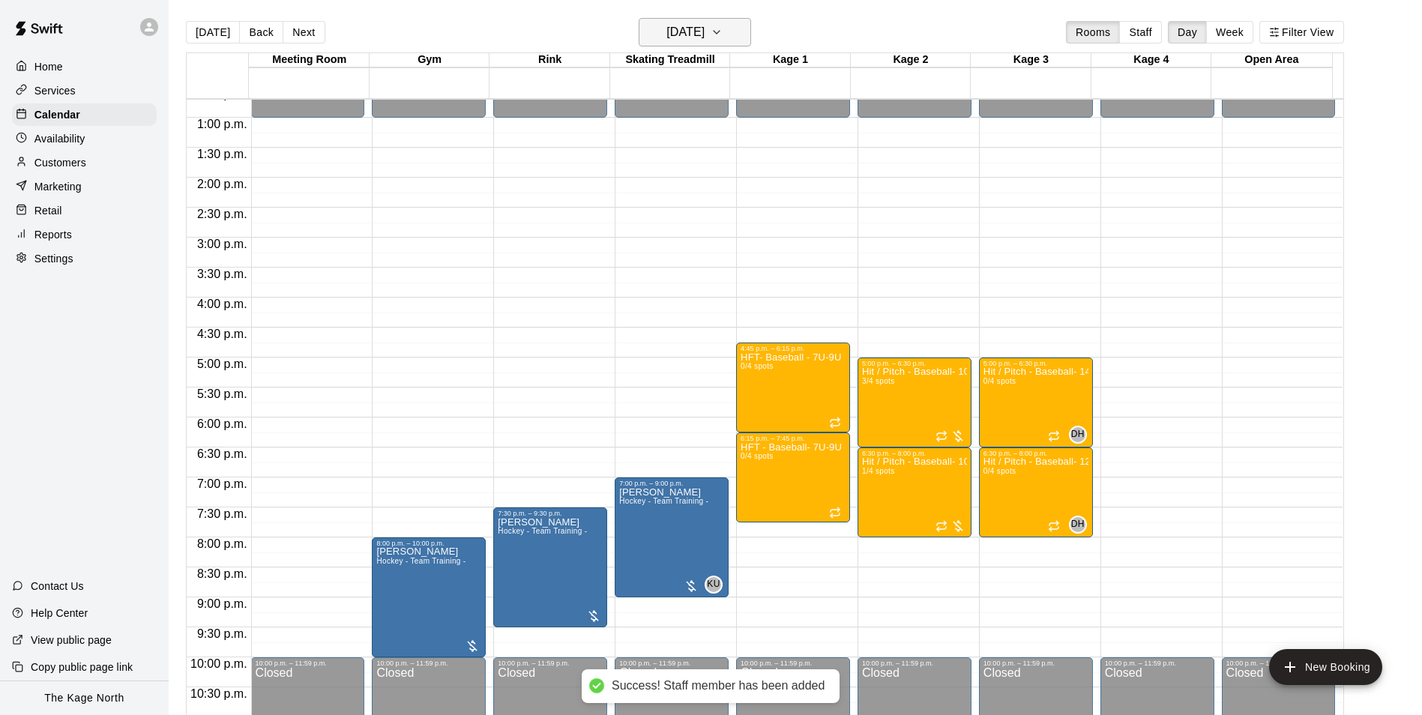
click at [704, 37] on h6 "Wednesday Sep 17" at bounding box center [685, 32] width 38 height 21
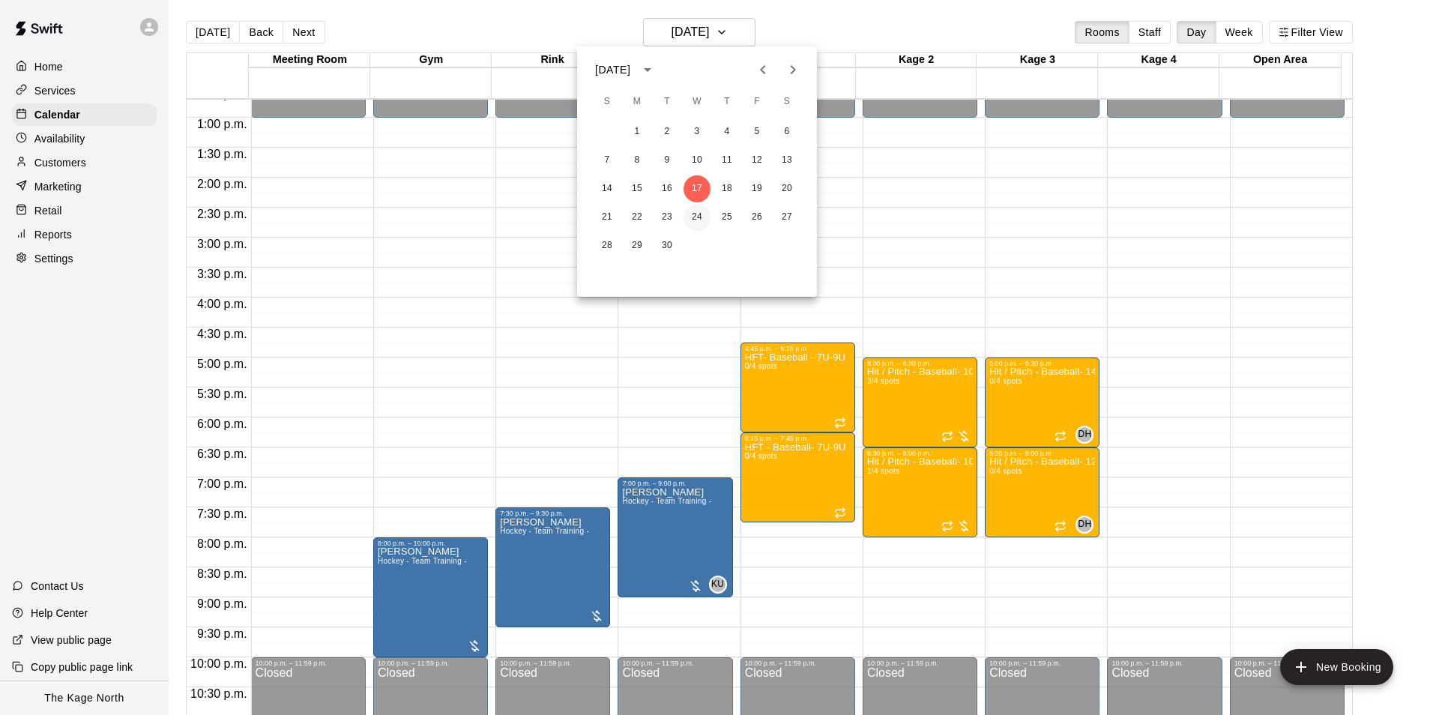
click at [696, 216] on button "24" at bounding box center [696, 217] width 27 height 27
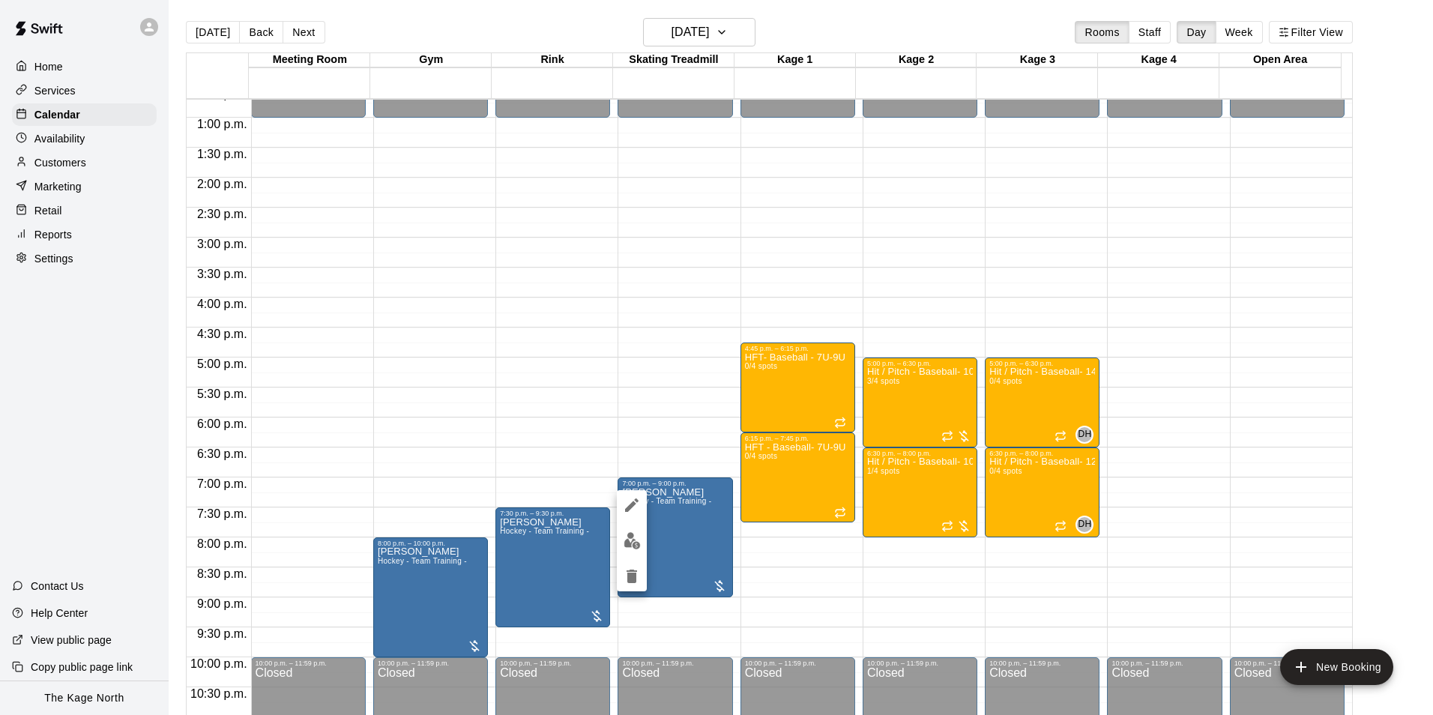
click at [618, 547] on div at bounding box center [632, 540] width 30 height 101
click at [634, 545] on img "edit" at bounding box center [632, 540] width 17 height 17
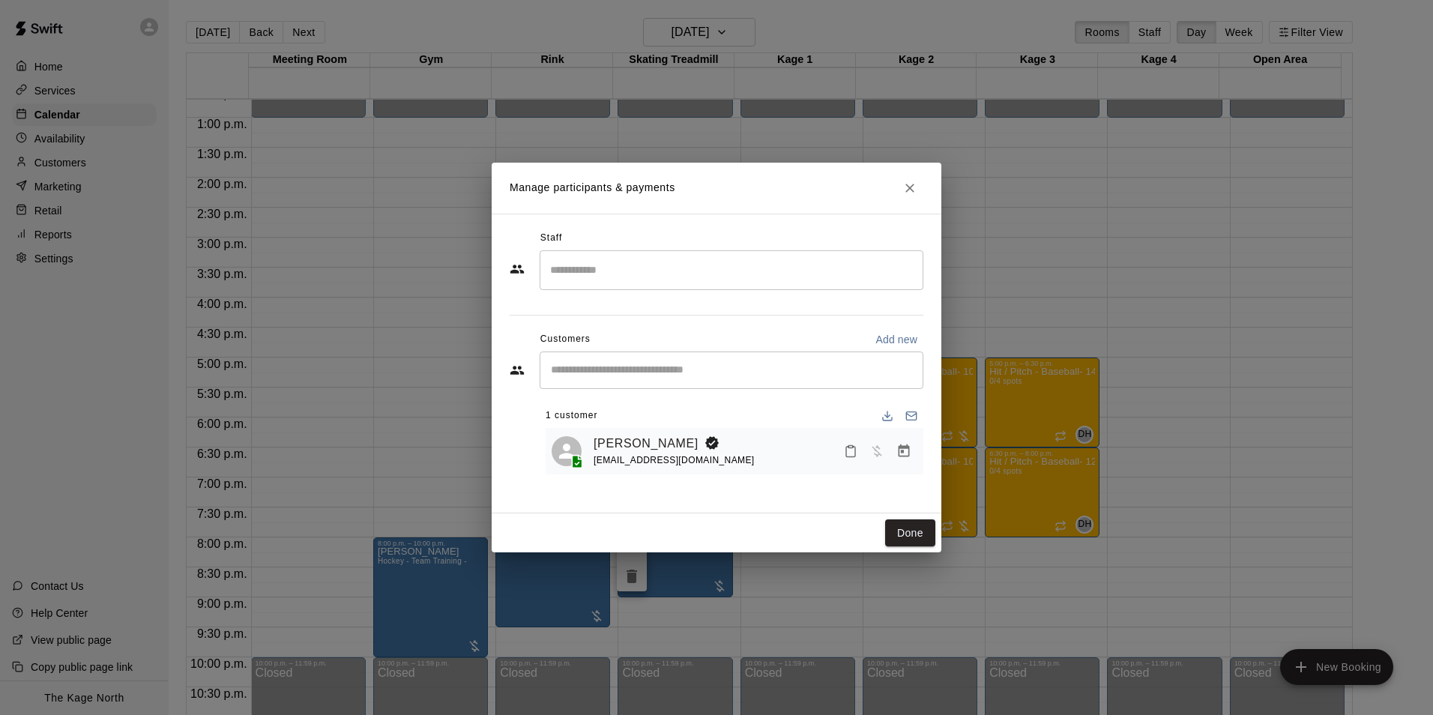
click at [614, 270] on input "Search staff" at bounding box center [731, 270] width 370 height 26
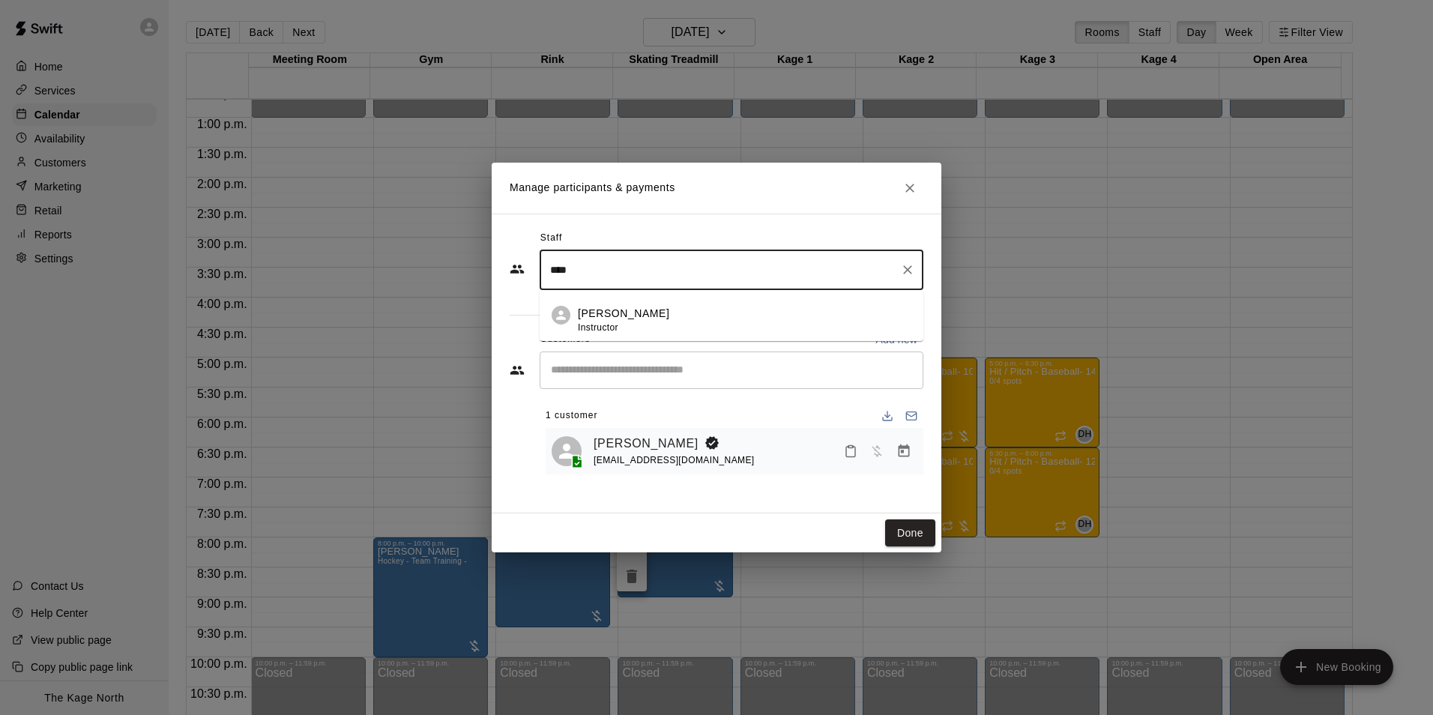
click at [652, 325] on div "Kyle Unitas Instructor" at bounding box center [744, 320] width 333 height 29
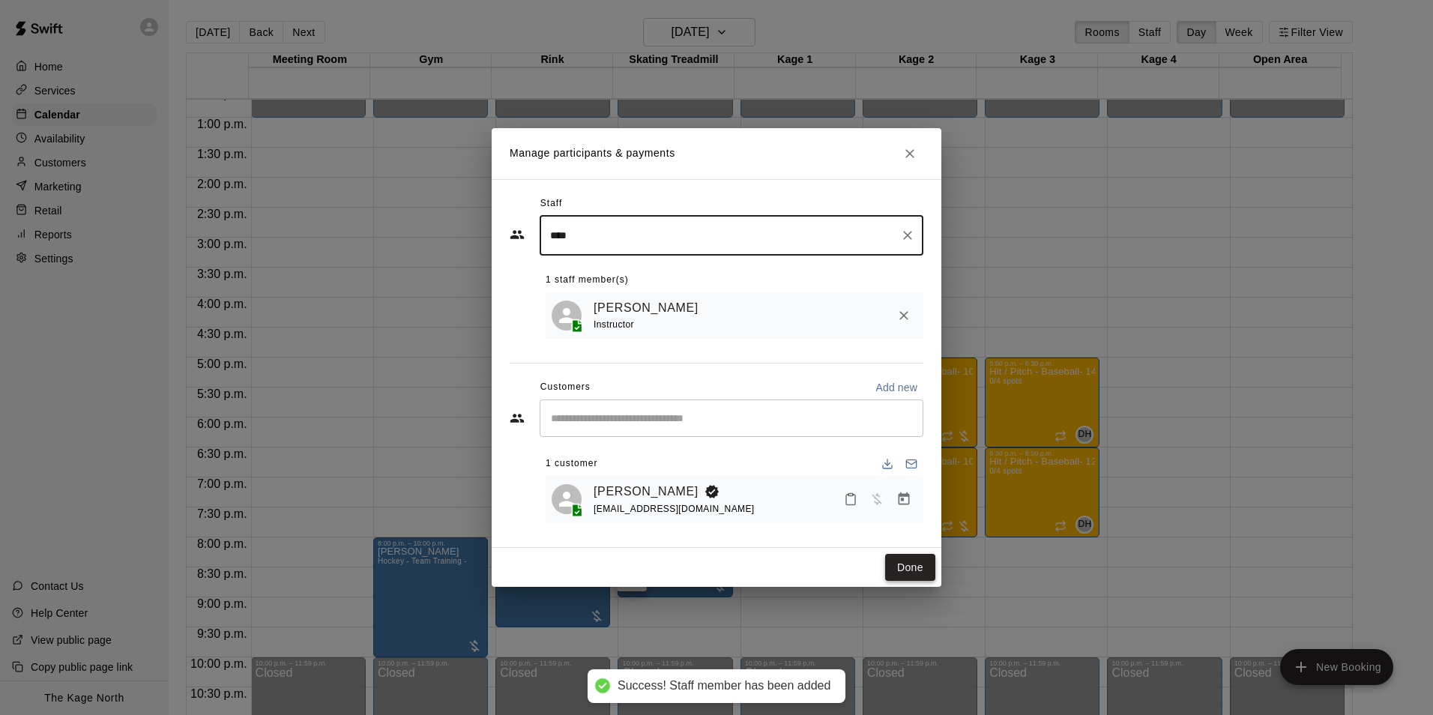
type input "****"
click at [919, 579] on button "Done" at bounding box center [910, 568] width 50 height 28
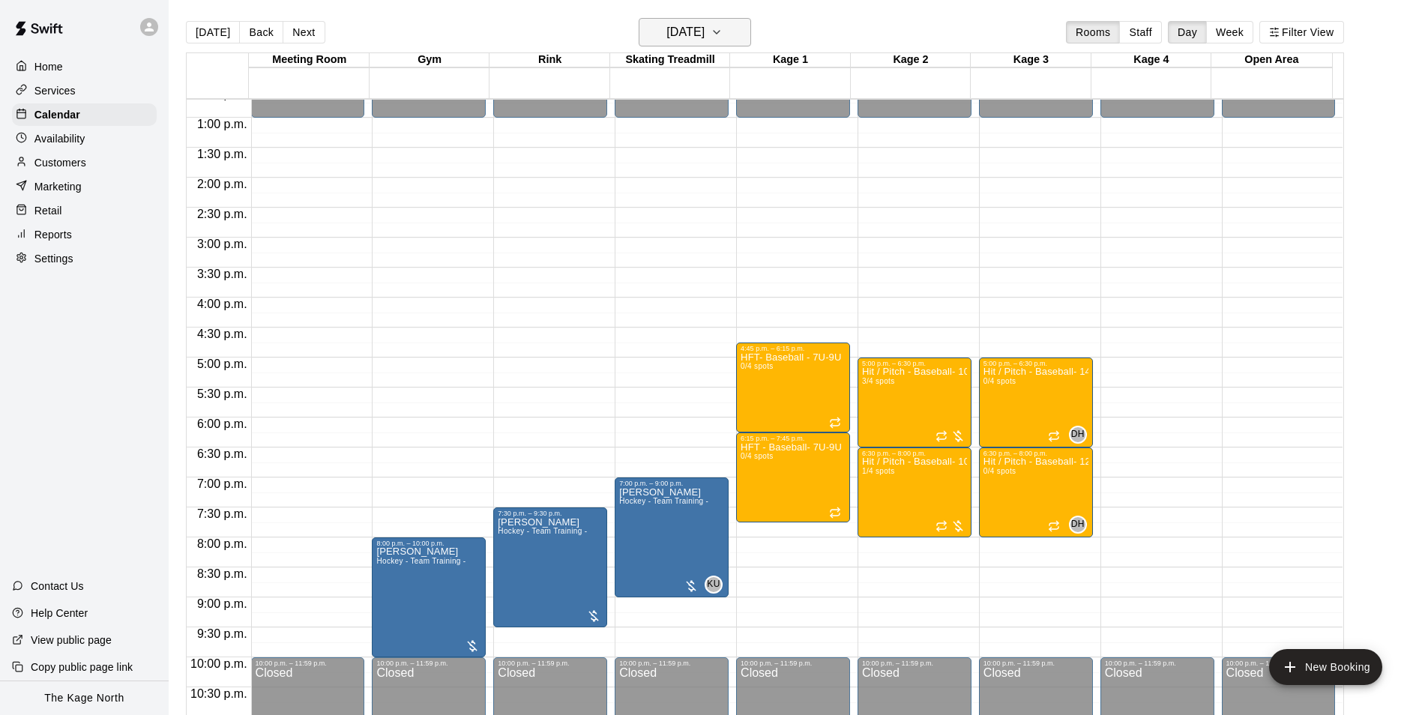
click at [704, 24] on h6 "Wednesday Sep 24" at bounding box center [685, 32] width 38 height 21
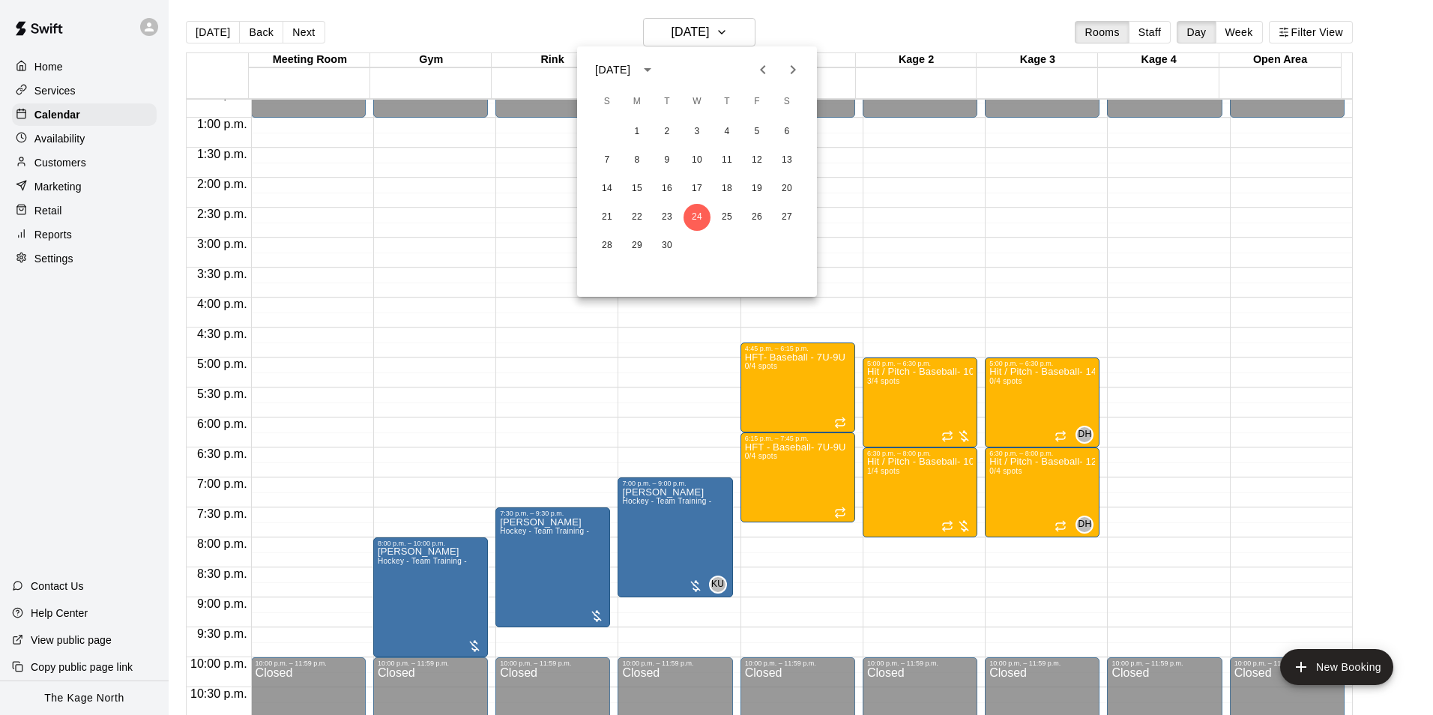
click at [790, 69] on icon "Next month" at bounding box center [793, 70] width 18 height 18
click at [767, 73] on icon "Previous month" at bounding box center [763, 70] width 18 height 18
click at [785, 74] on icon "Next month" at bounding box center [793, 70] width 18 height 18
click at [763, 77] on icon "Previous month" at bounding box center [763, 70] width 18 height 18
click at [758, 66] on icon "Previous month" at bounding box center [763, 70] width 18 height 18
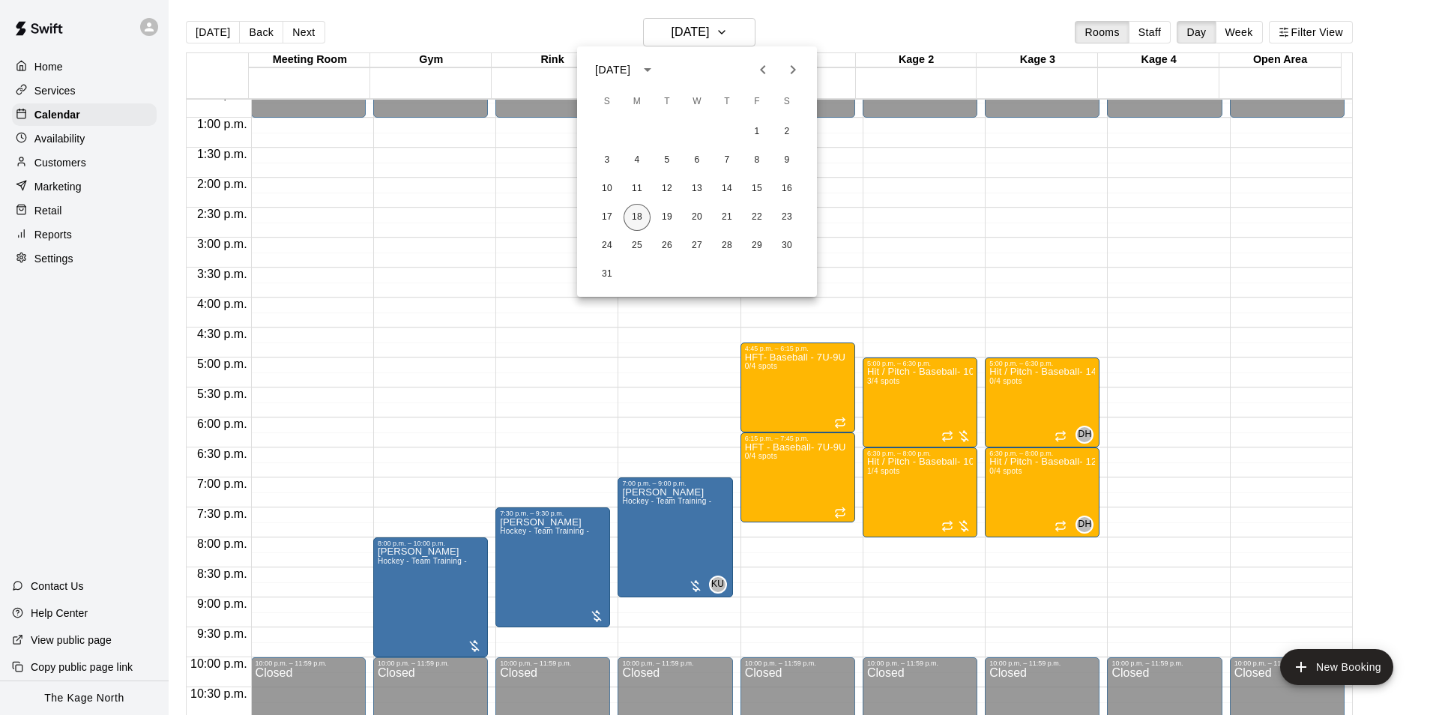
click at [642, 215] on button "18" at bounding box center [637, 217] width 27 height 27
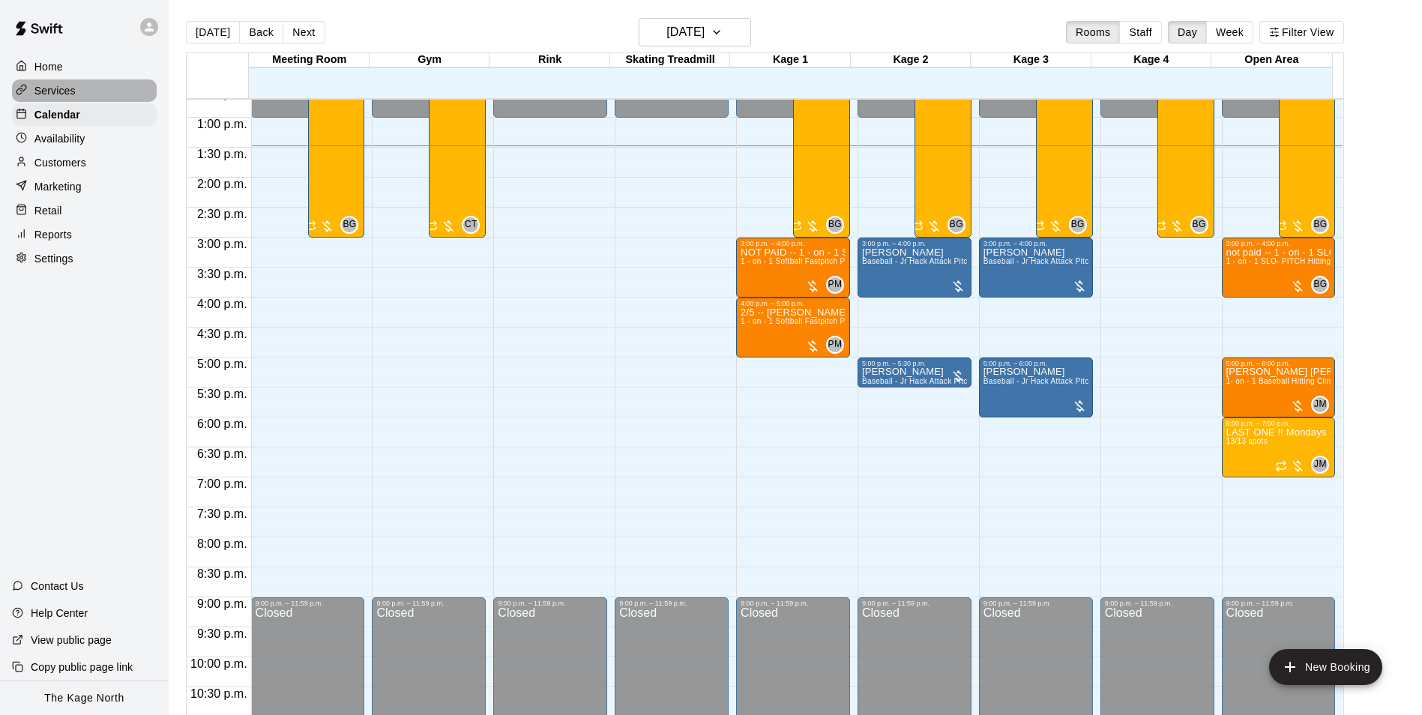
click at [64, 97] on p "Services" at bounding box center [54, 90] width 41 height 15
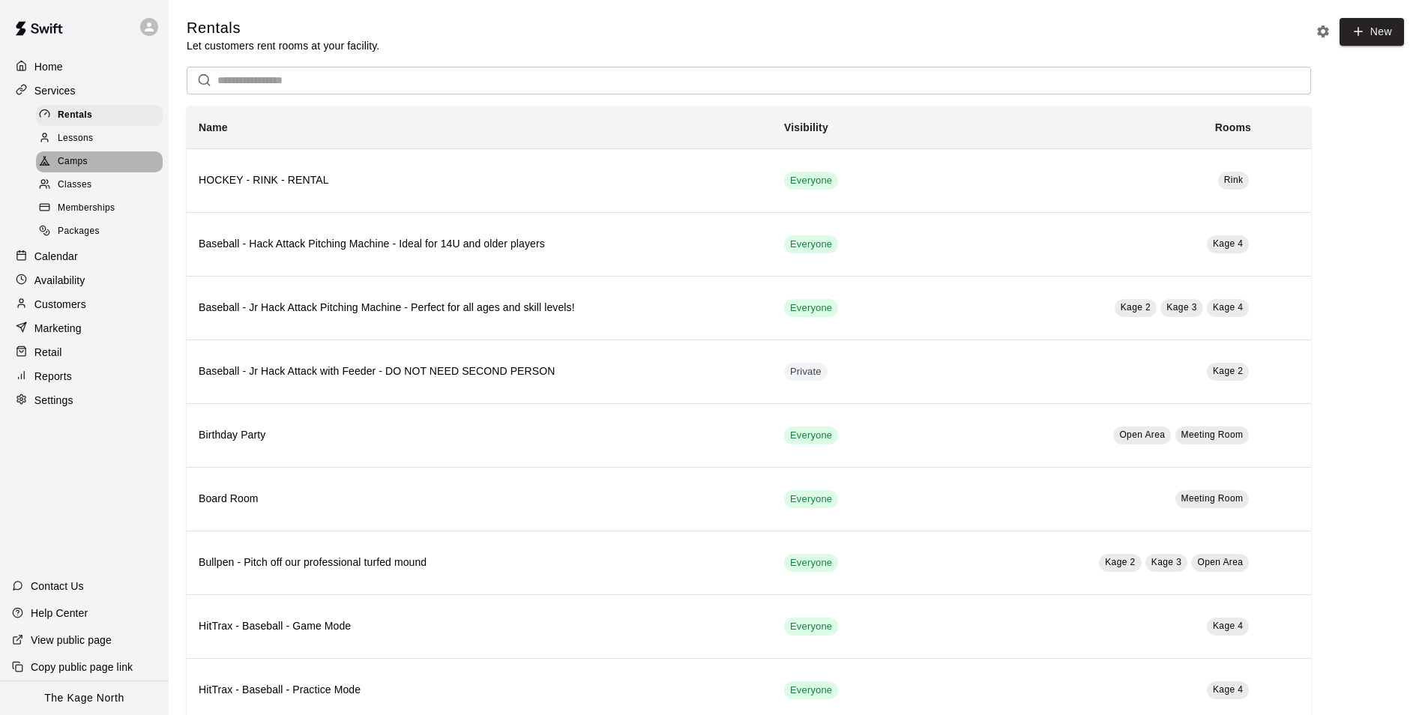
click at [74, 166] on span "Camps" at bounding box center [73, 161] width 30 height 15
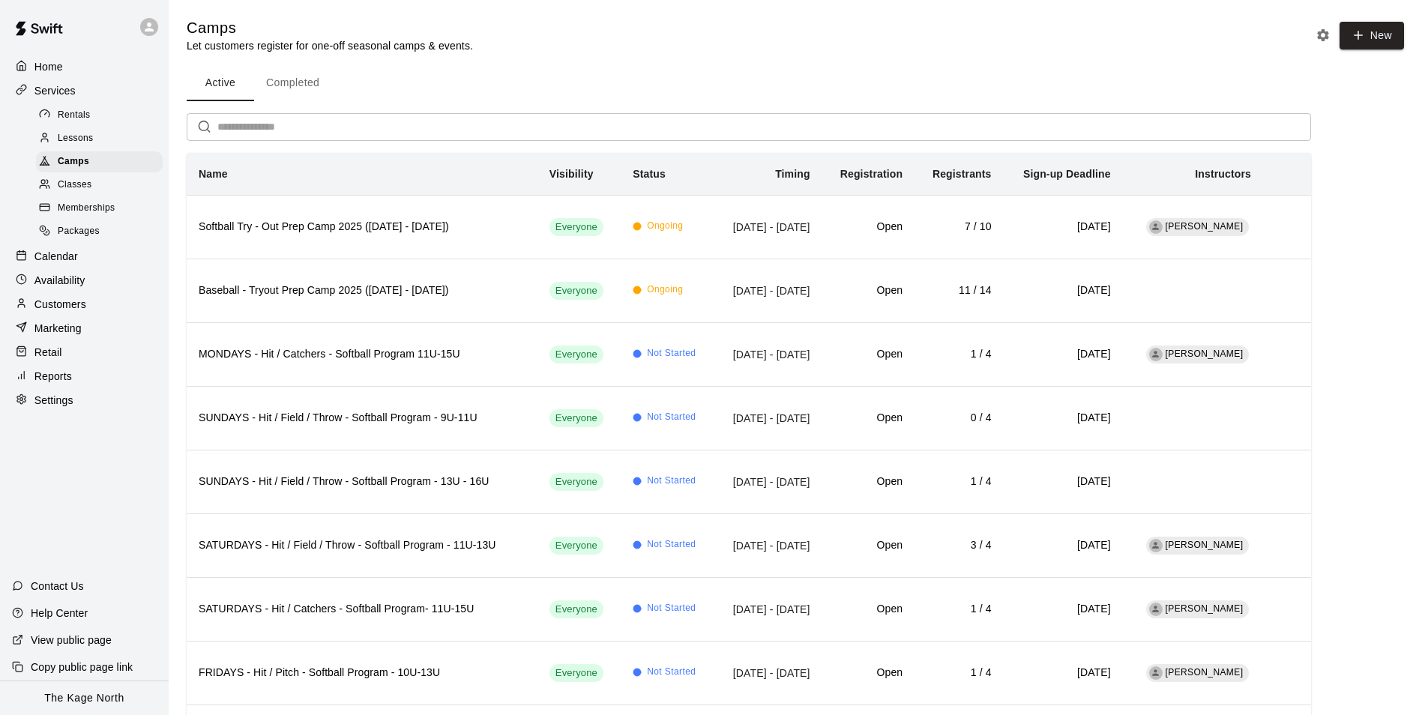
click at [244, 130] on input "text" at bounding box center [763, 127] width 1093 height 28
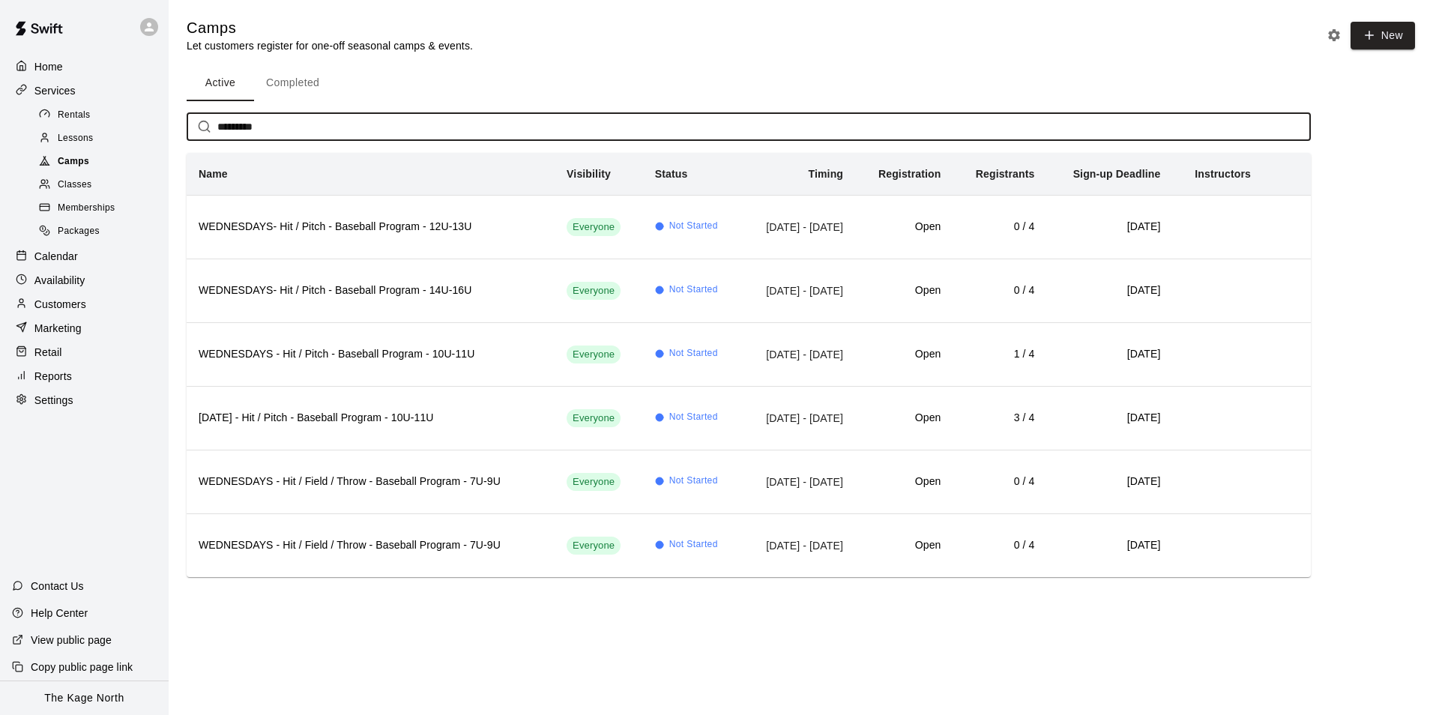
type input "*********"
click at [64, 165] on span "Camps" at bounding box center [73, 161] width 31 height 15
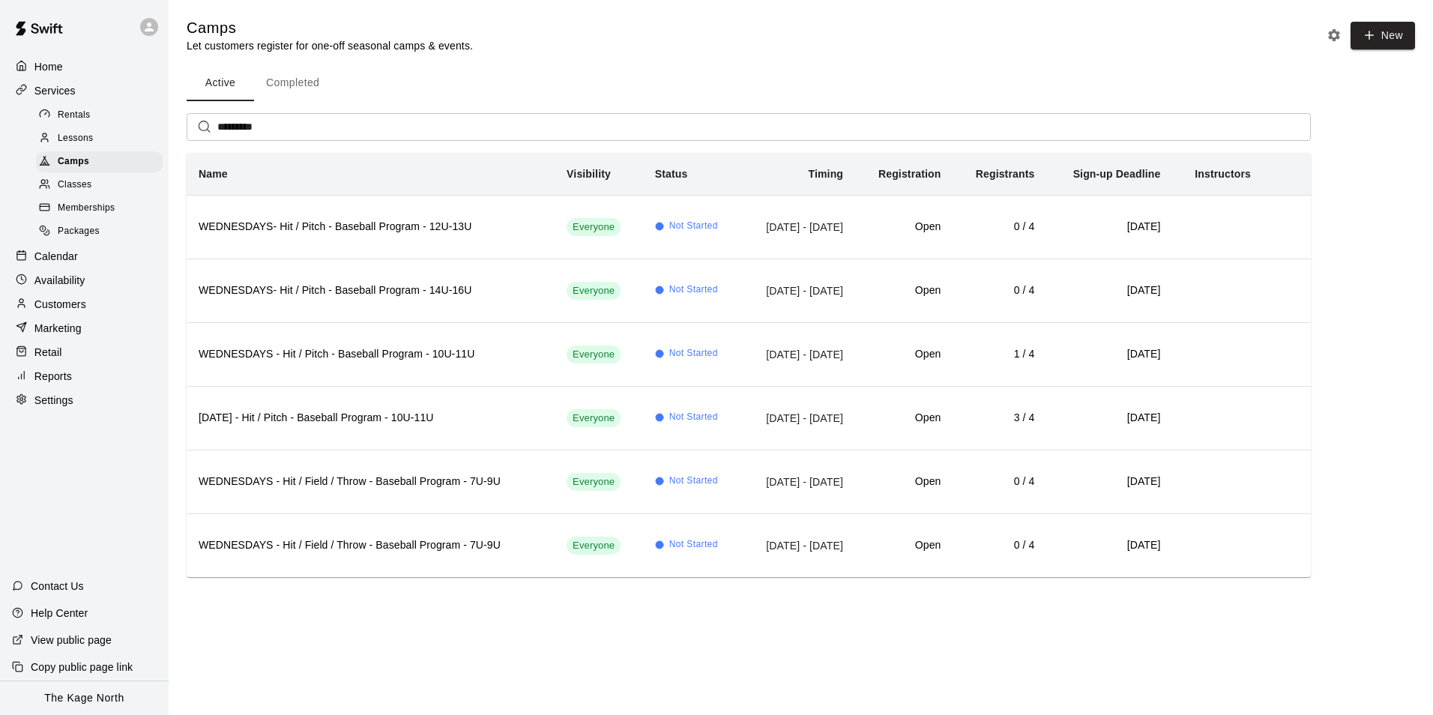
click at [55, 70] on p "Home" at bounding box center [48, 66] width 28 height 15
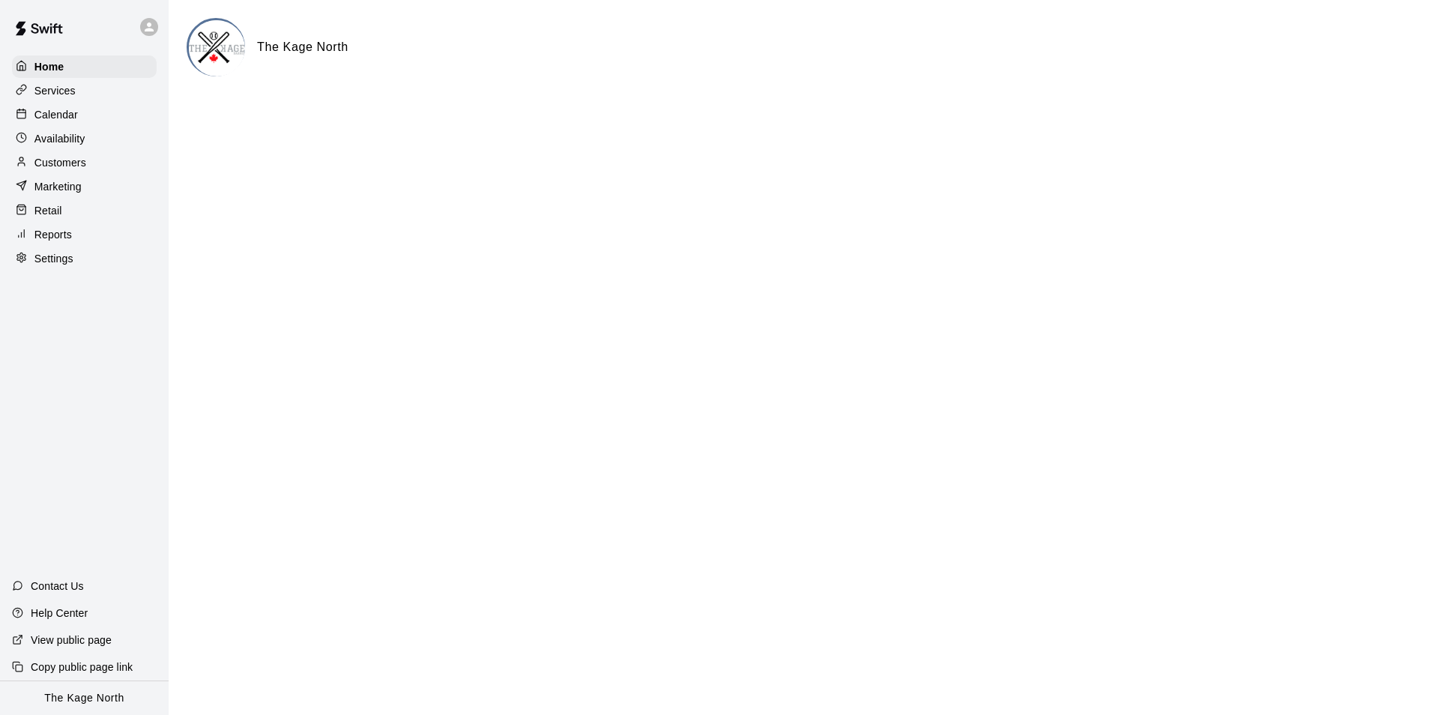
click at [68, 116] on p "Calendar" at bounding box center [55, 114] width 43 height 15
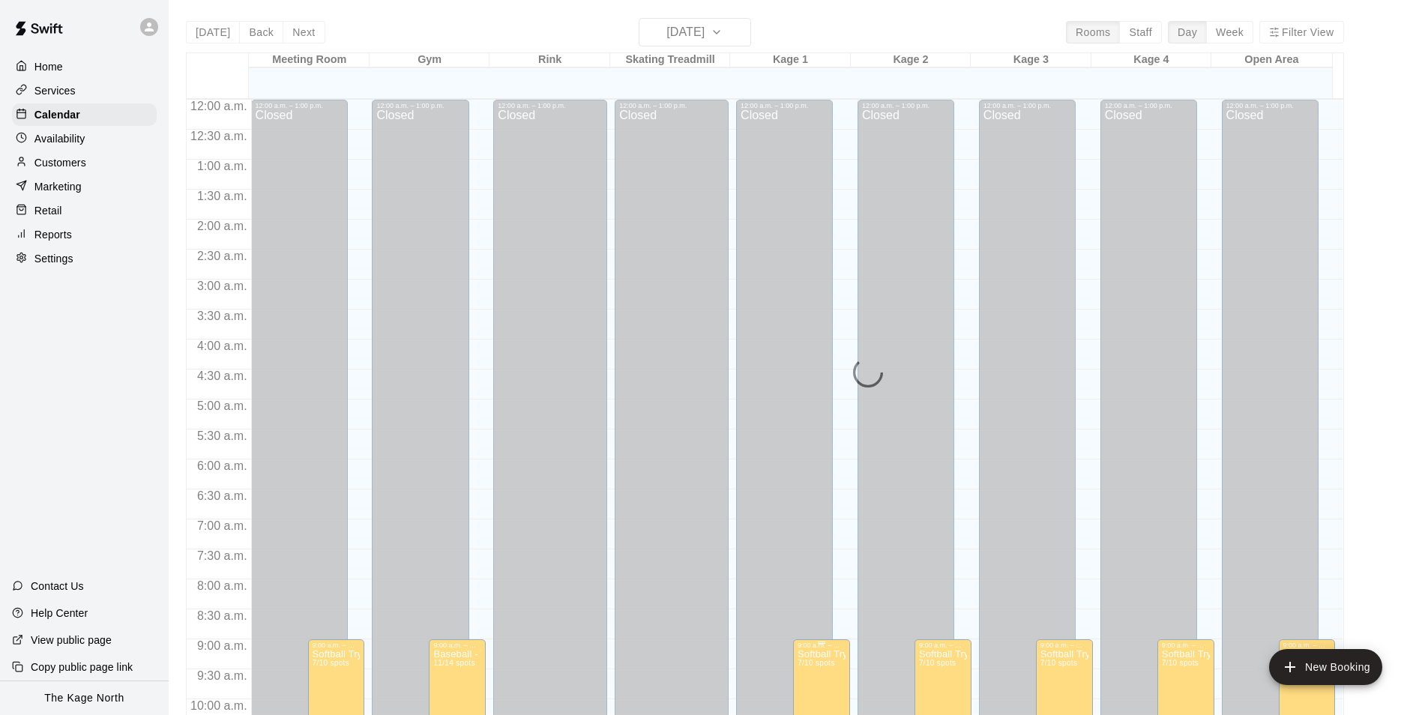
scroll to position [761, 0]
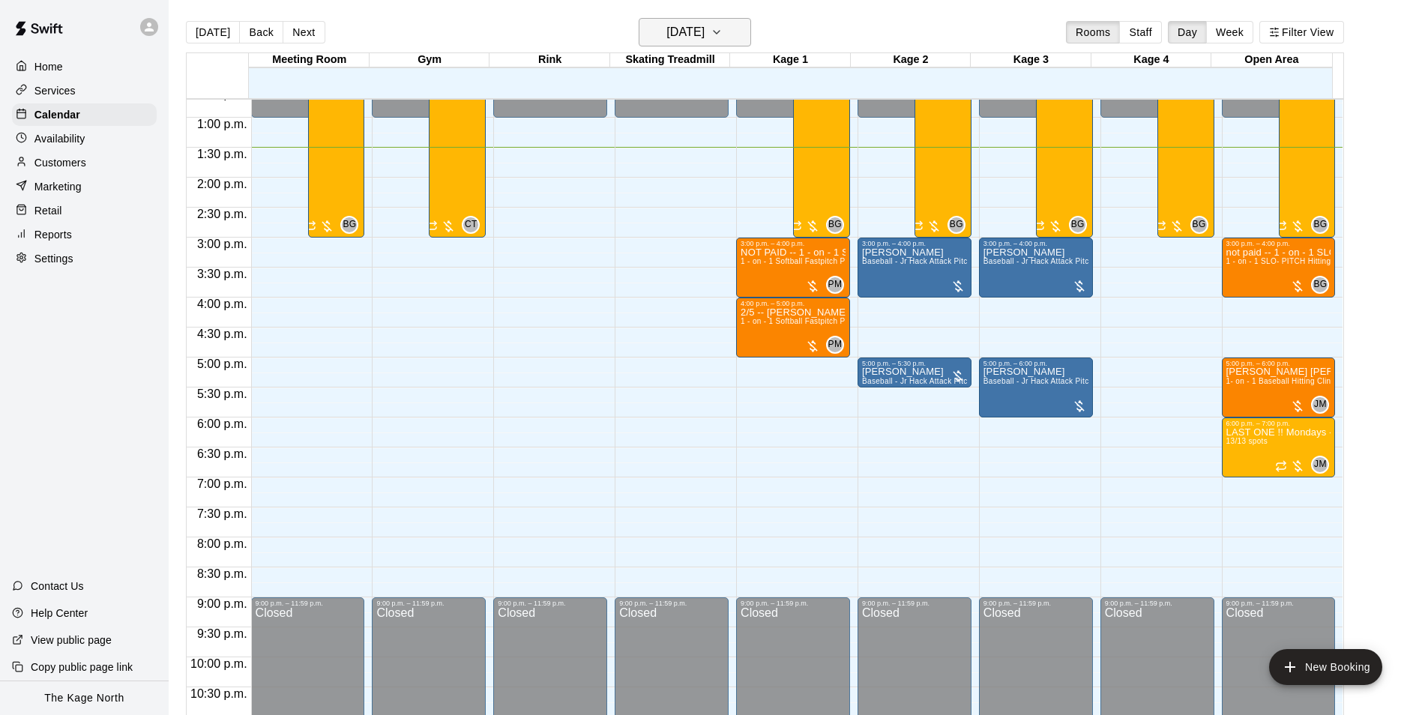
click at [704, 37] on h6 "[DATE]" at bounding box center [685, 32] width 38 height 21
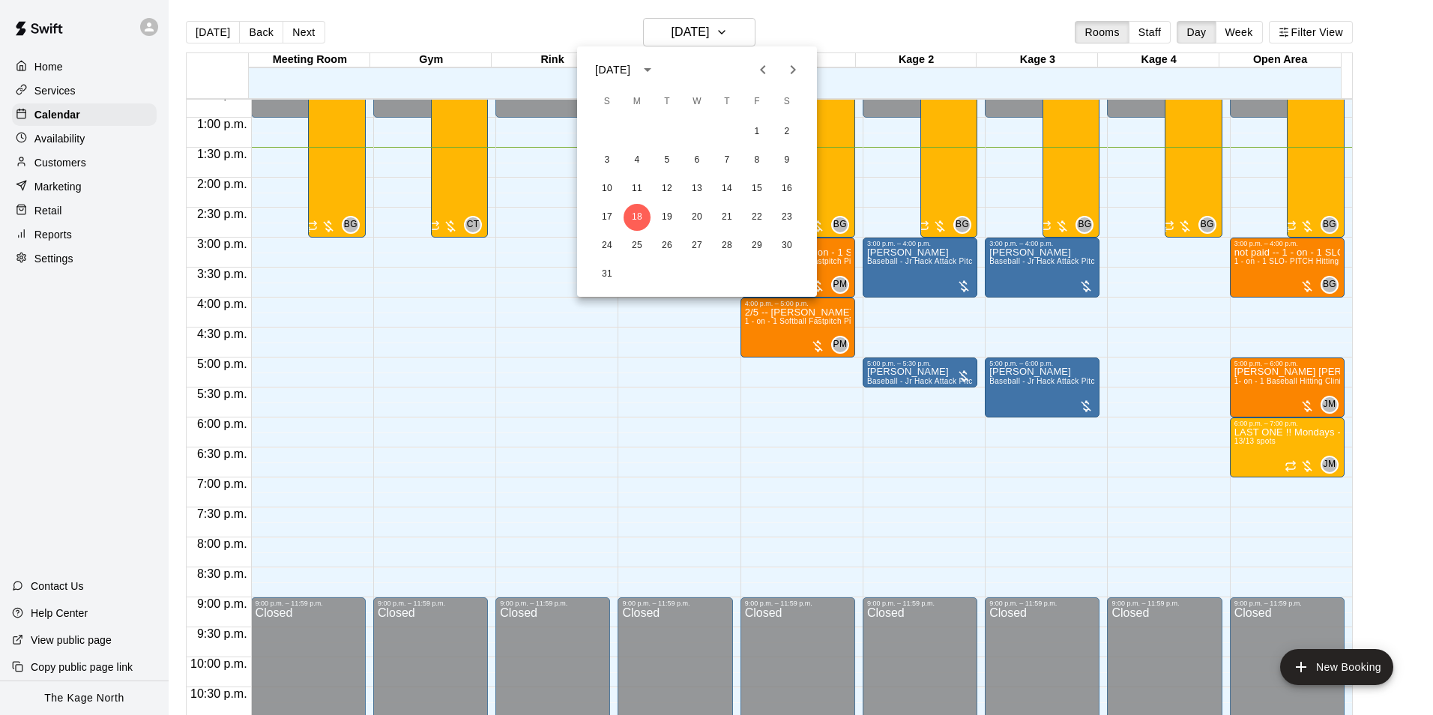
click at [791, 68] on icon "Next month" at bounding box center [793, 70] width 18 height 18
click at [695, 129] on button "3" at bounding box center [696, 131] width 27 height 27
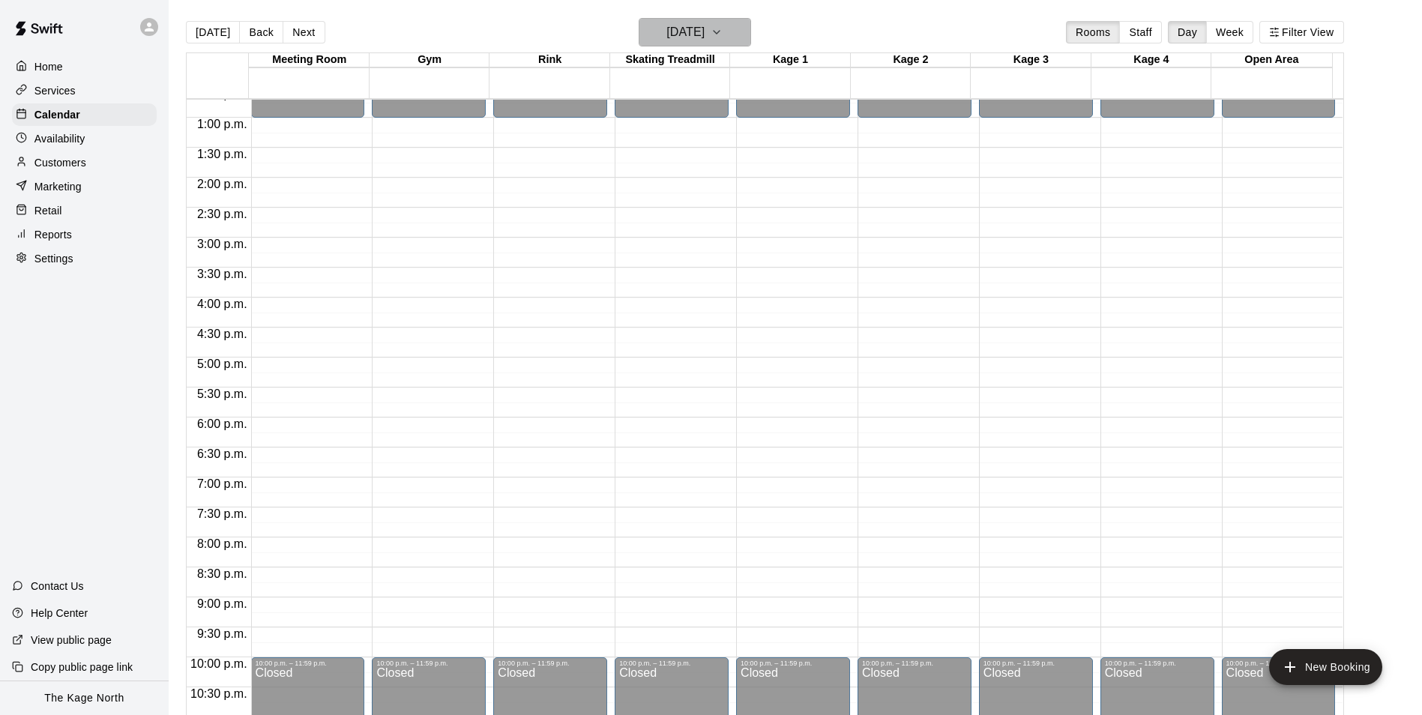
click at [704, 31] on h6 "[DATE]" at bounding box center [685, 32] width 38 height 21
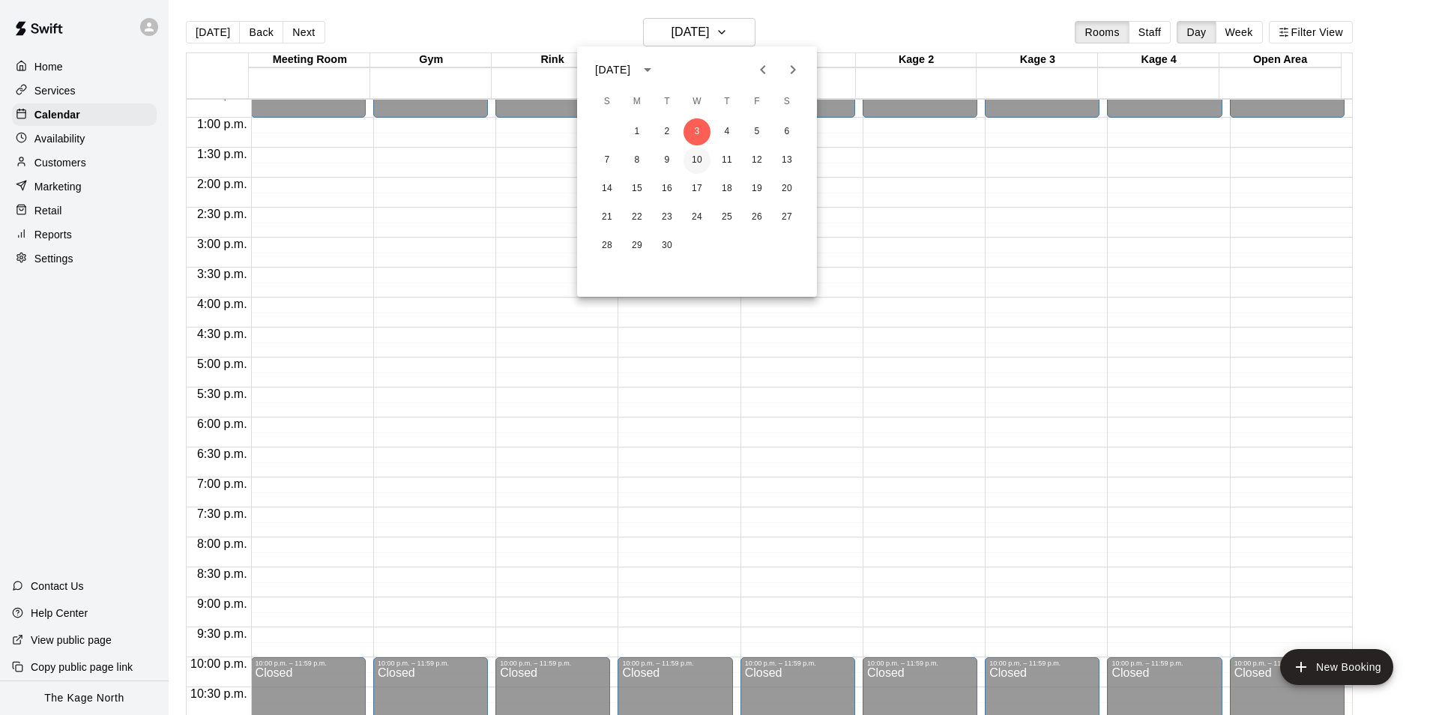
click at [691, 160] on button "10" at bounding box center [696, 160] width 27 height 27
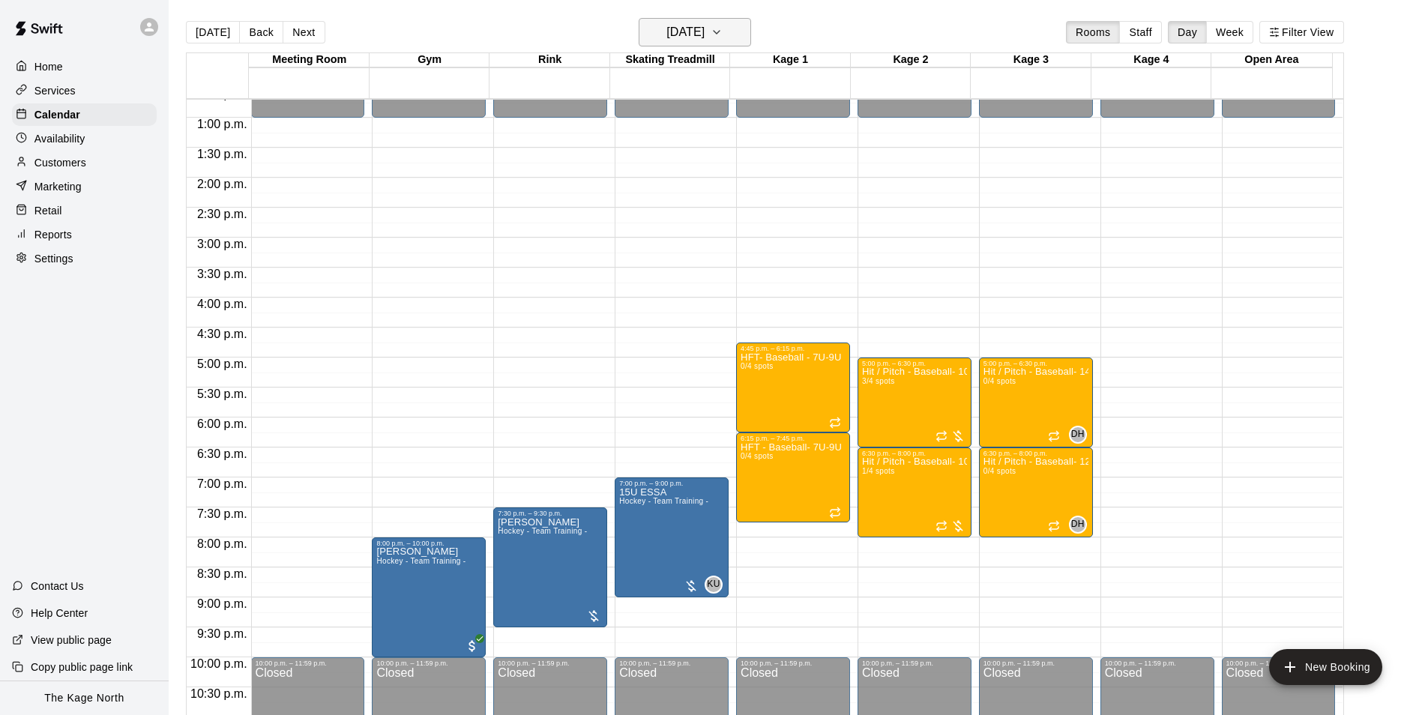
click at [704, 34] on h6 "[DATE]" at bounding box center [685, 32] width 38 height 21
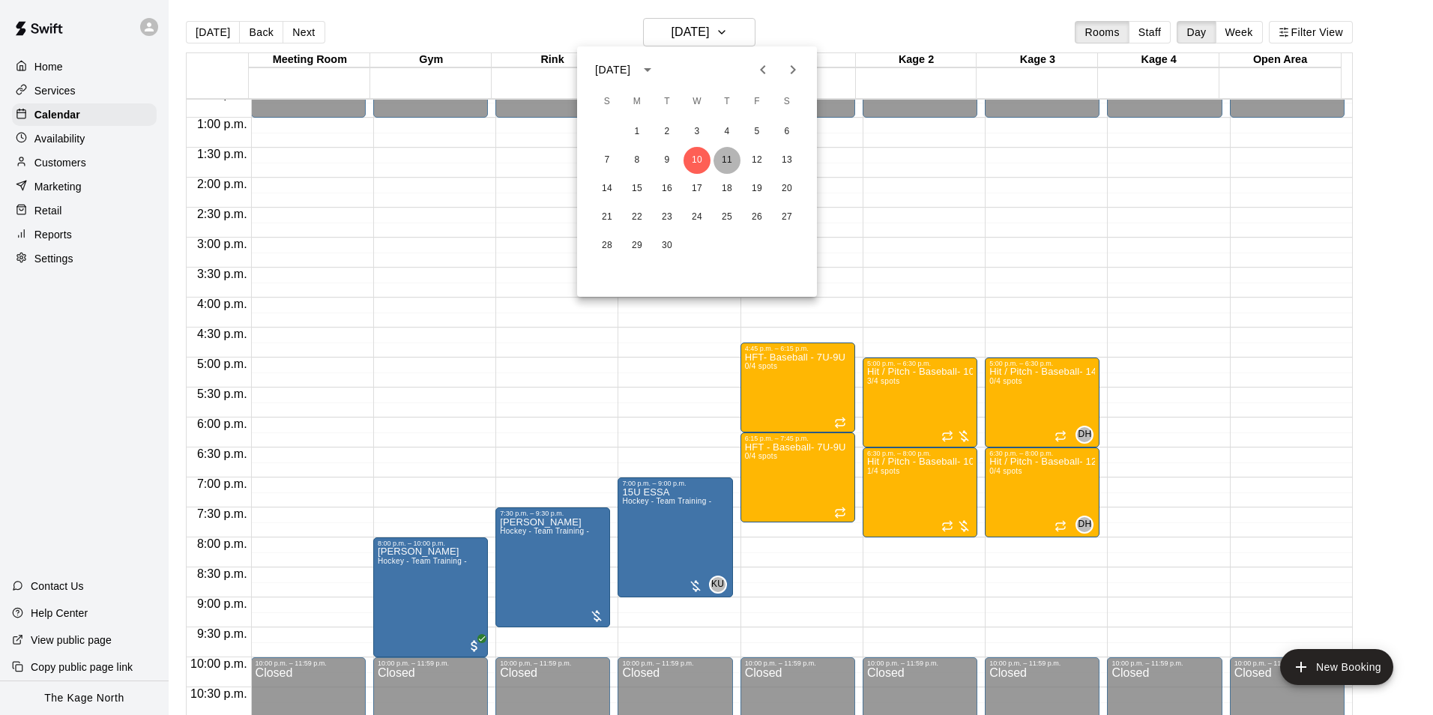
click at [734, 159] on button "11" at bounding box center [726, 160] width 27 height 27
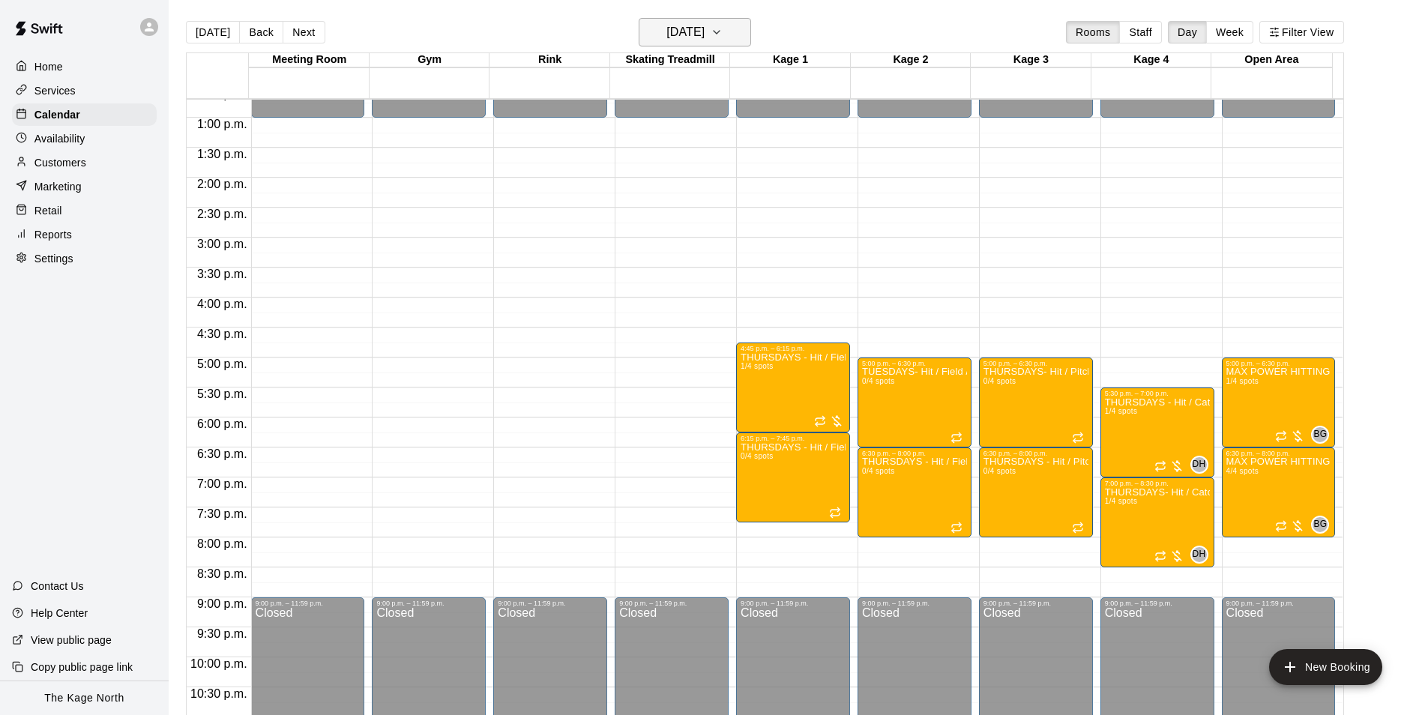
click at [704, 22] on h6 "[DATE]" at bounding box center [685, 32] width 38 height 21
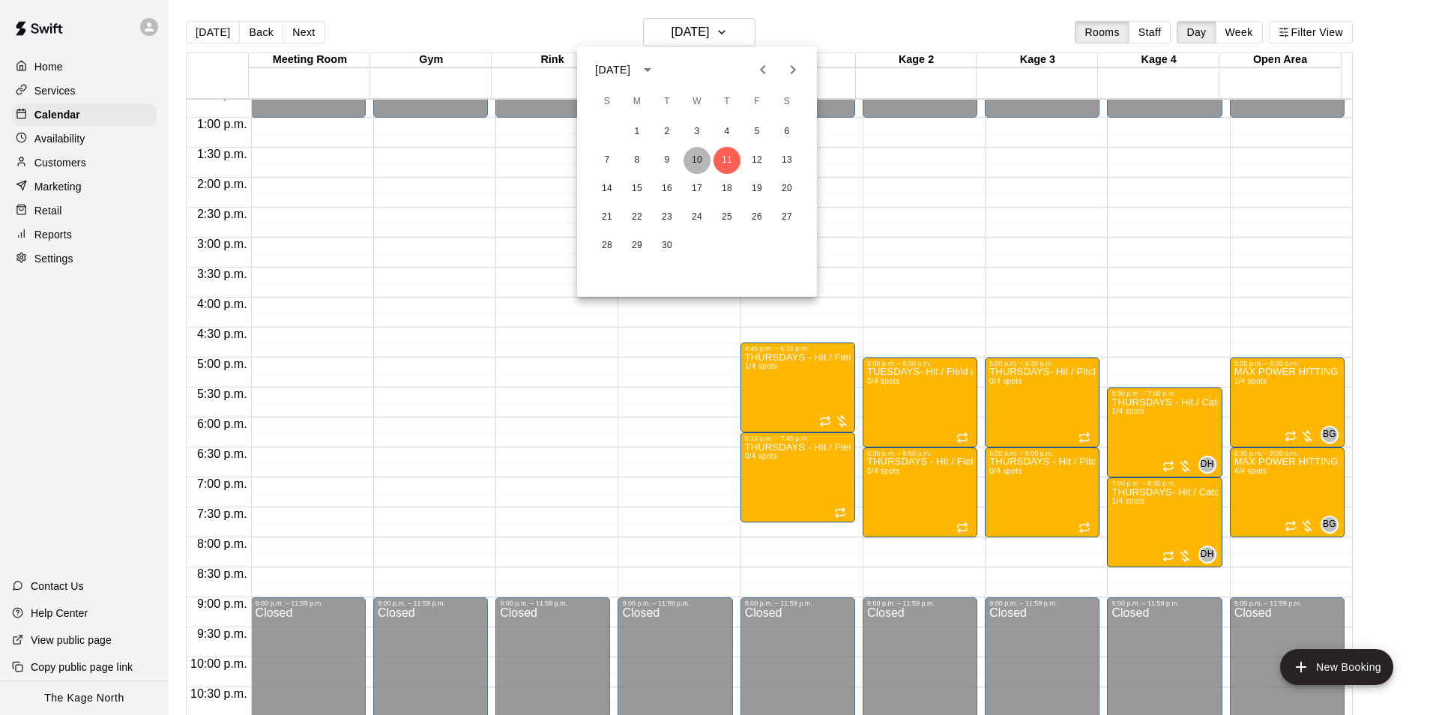
click at [694, 157] on button "10" at bounding box center [696, 160] width 27 height 27
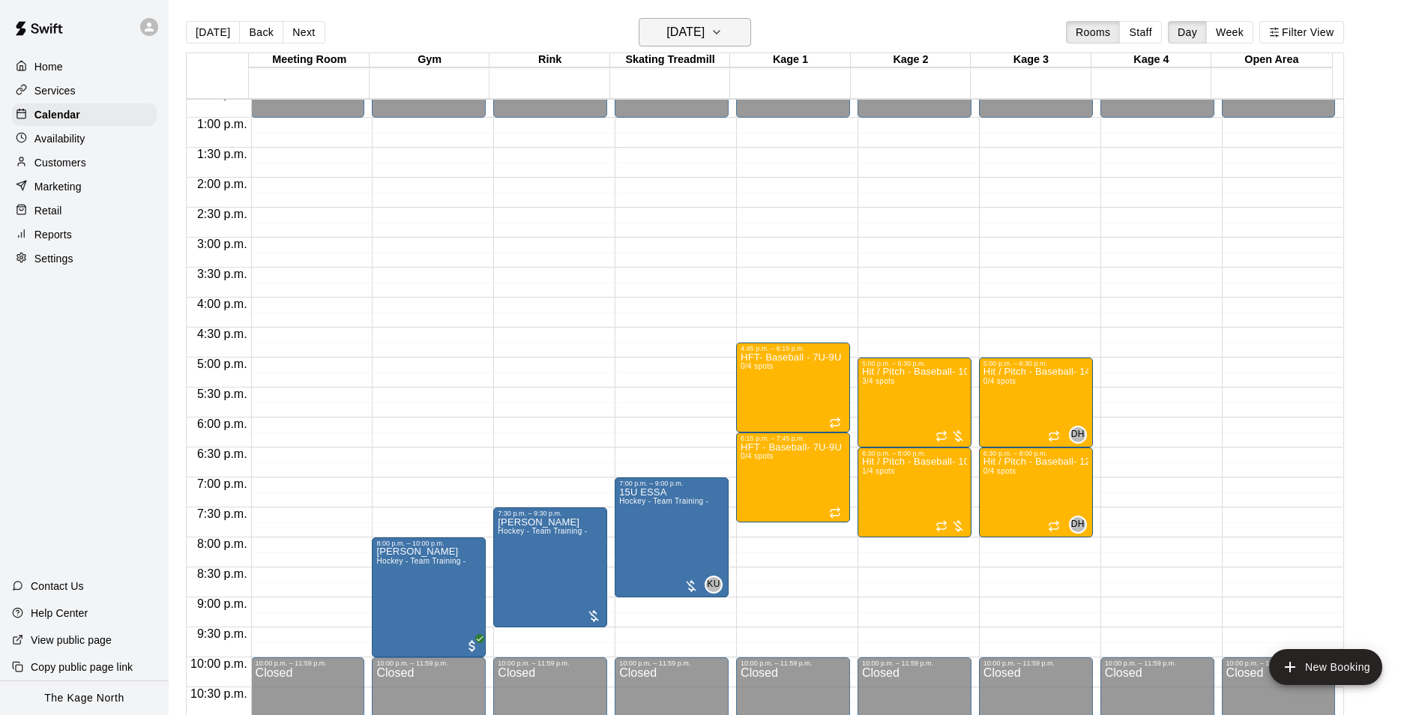
click at [744, 30] on button "[DATE]" at bounding box center [695, 32] width 112 height 28
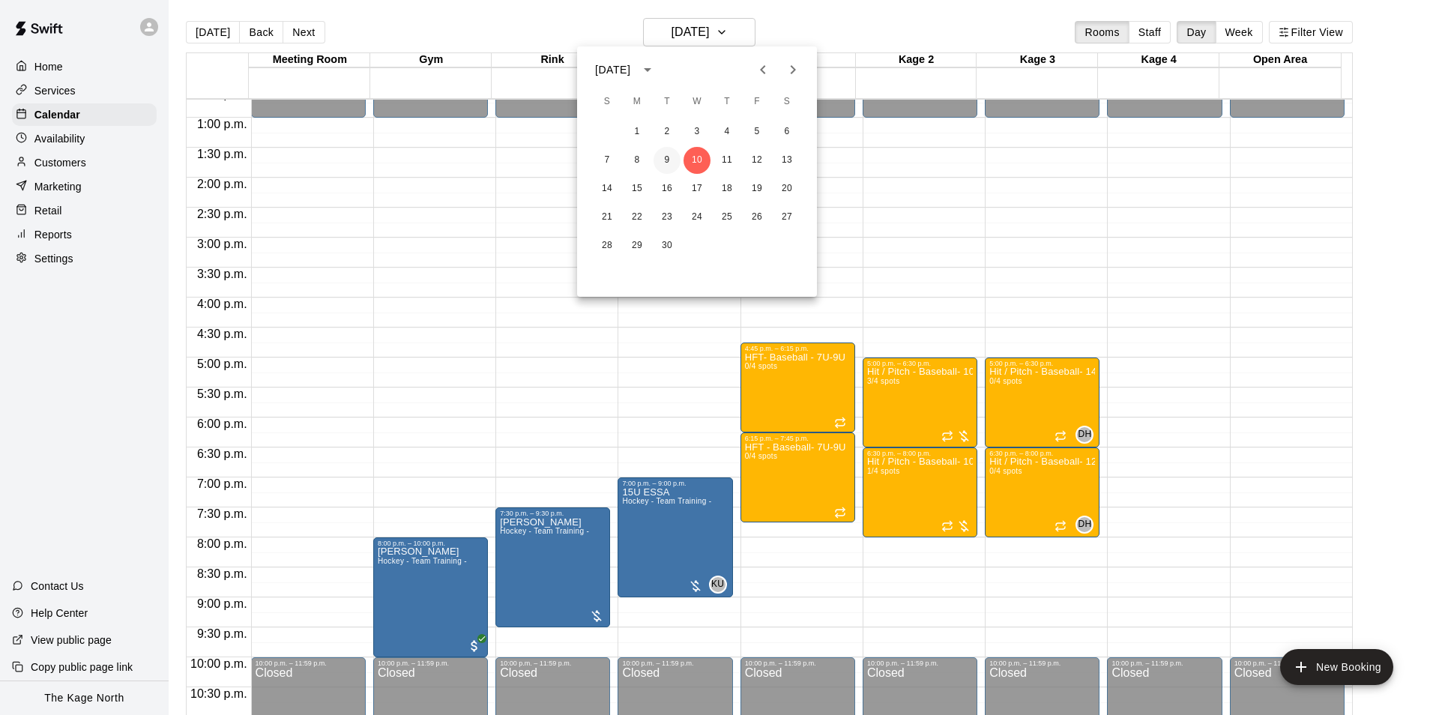
click at [668, 157] on button "9" at bounding box center [667, 160] width 27 height 27
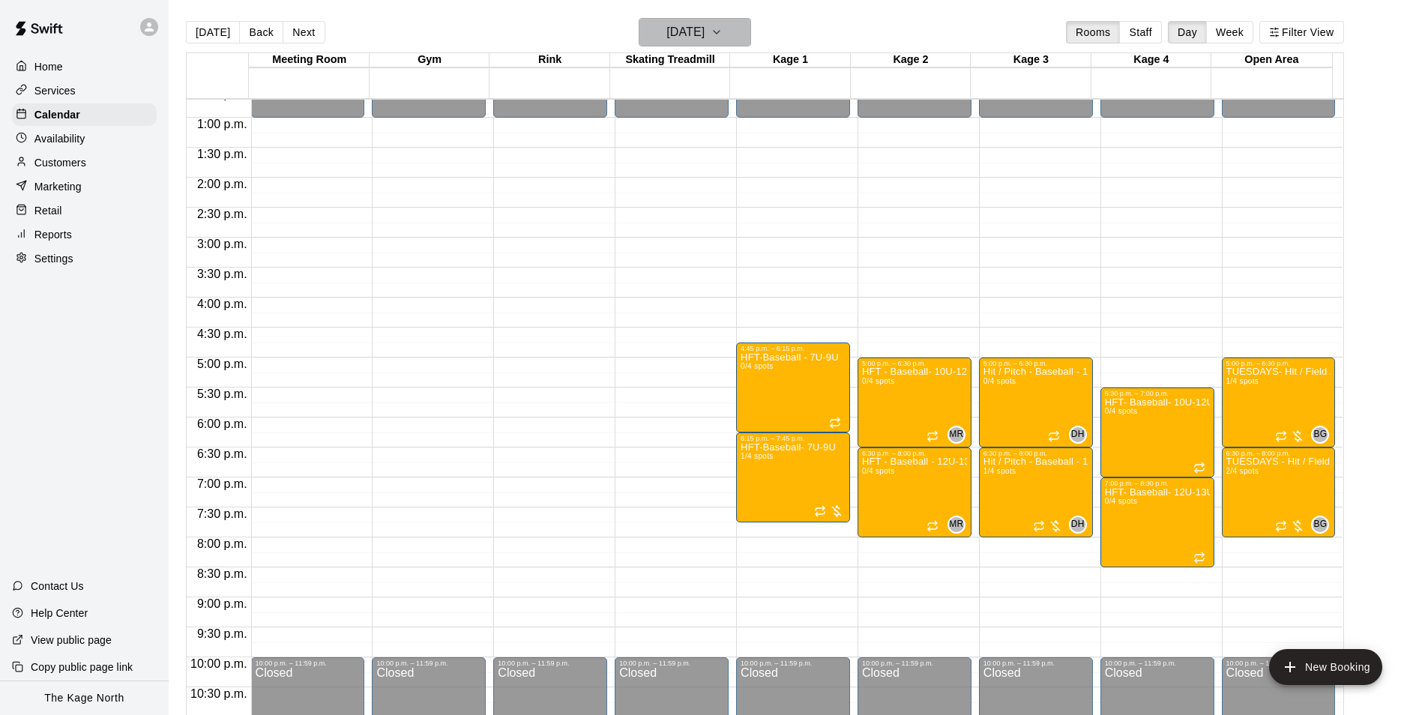
click at [734, 37] on button "Tuesday Sep 09" at bounding box center [695, 32] width 112 height 28
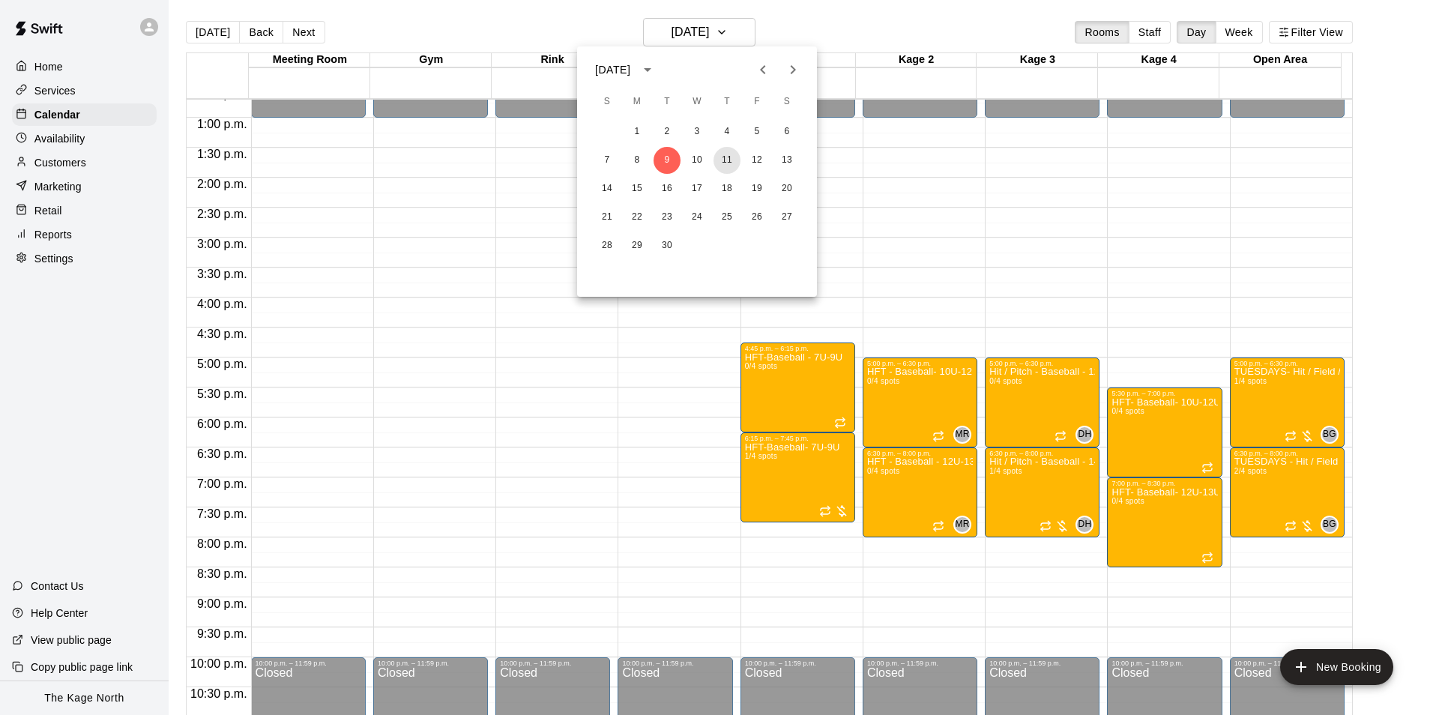
drag, startPoint x: 723, startPoint y: 160, endPoint x: 1027, endPoint y: 399, distance: 386.8
click at [723, 159] on button "11" at bounding box center [726, 160] width 27 height 27
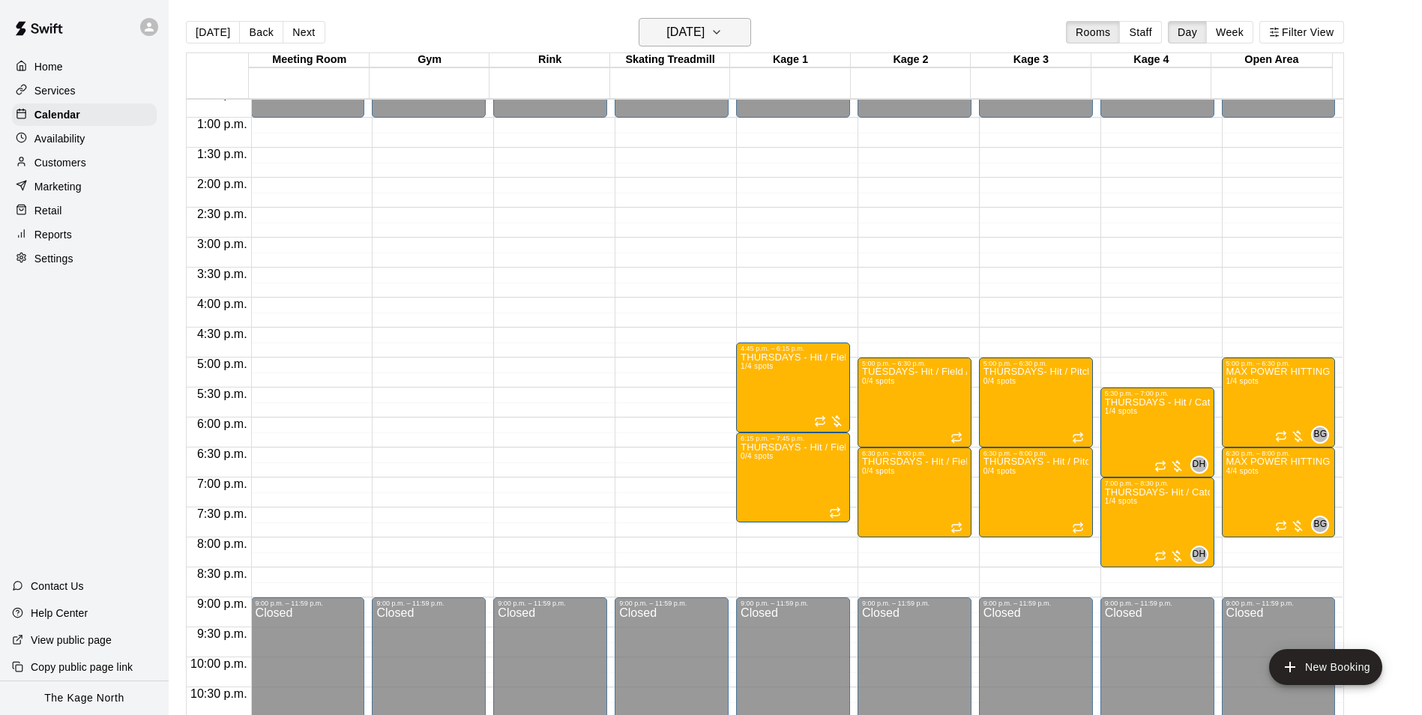
click at [704, 33] on h6 "[DATE]" at bounding box center [685, 32] width 38 height 21
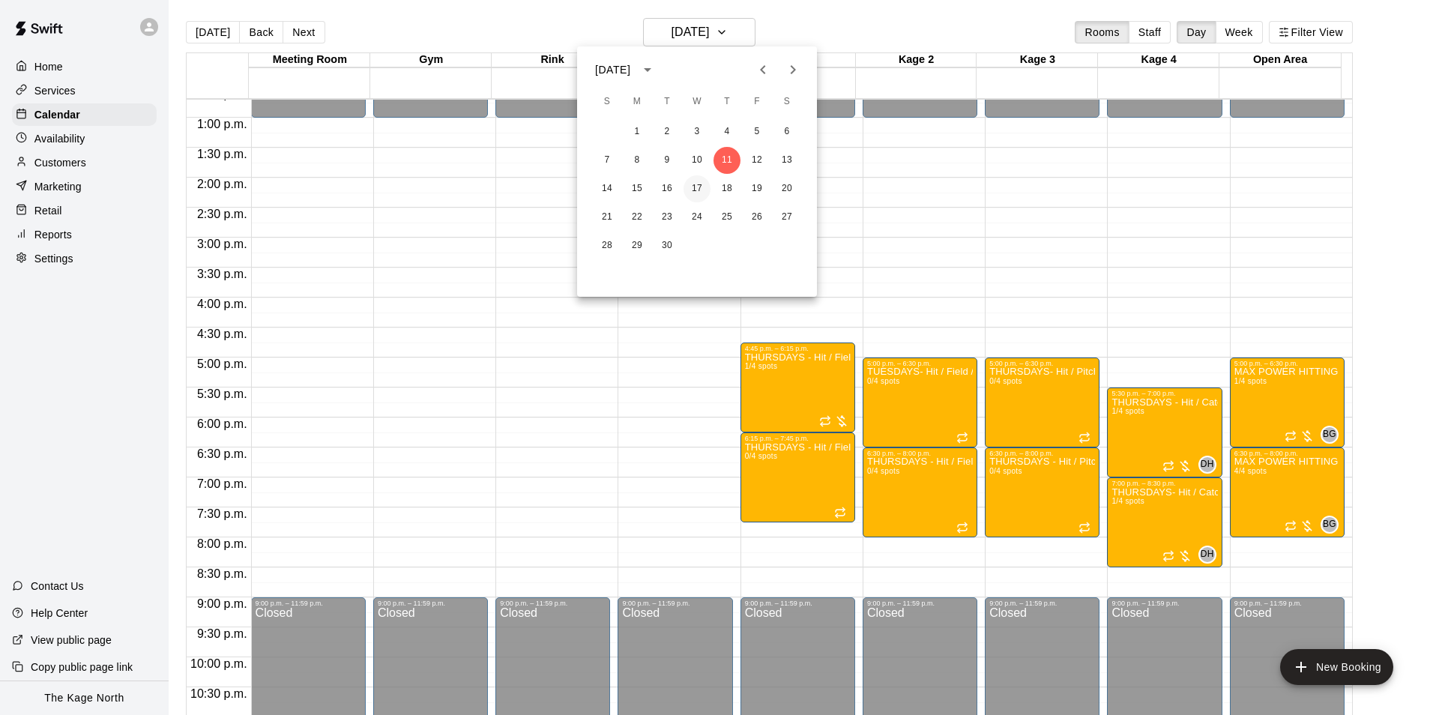
click at [696, 190] on button "17" at bounding box center [696, 188] width 27 height 27
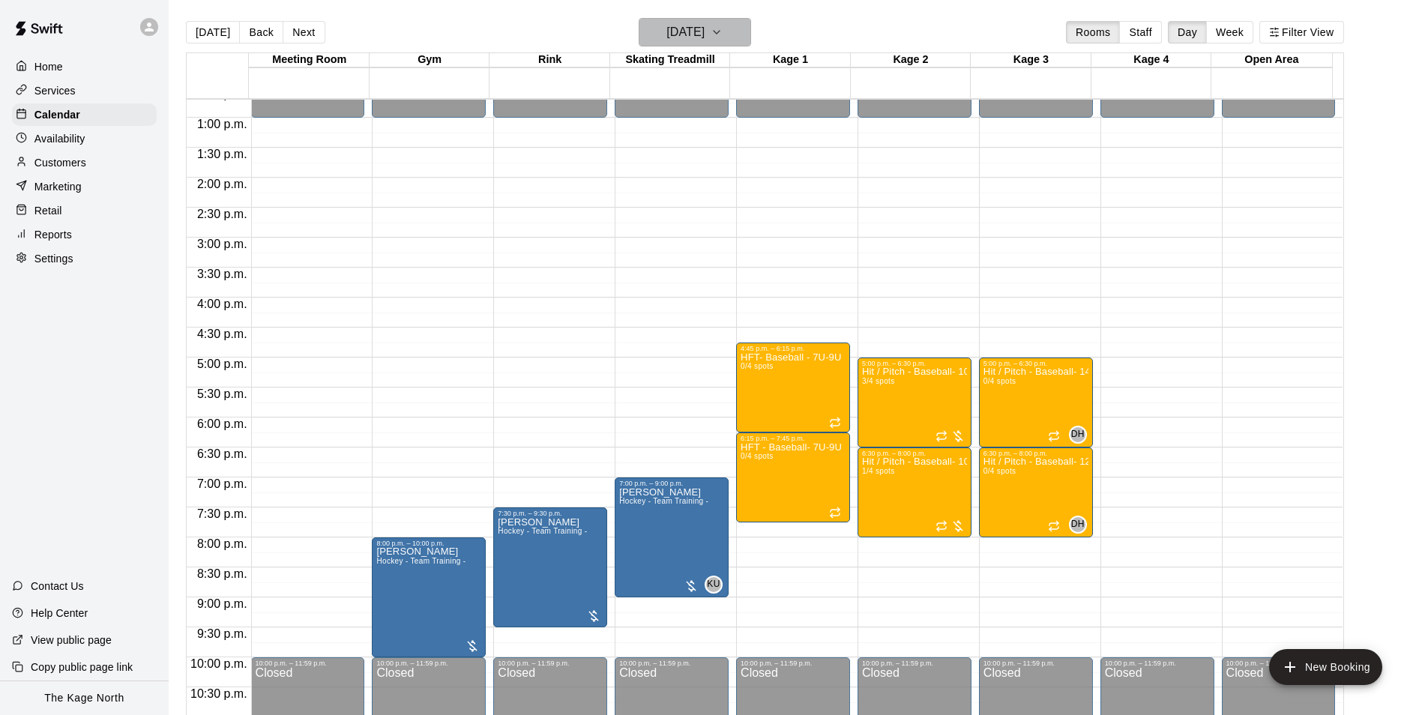
click at [692, 23] on h6 "Wednesday Sep 17" at bounding box center [685, 32] width 38 height 21
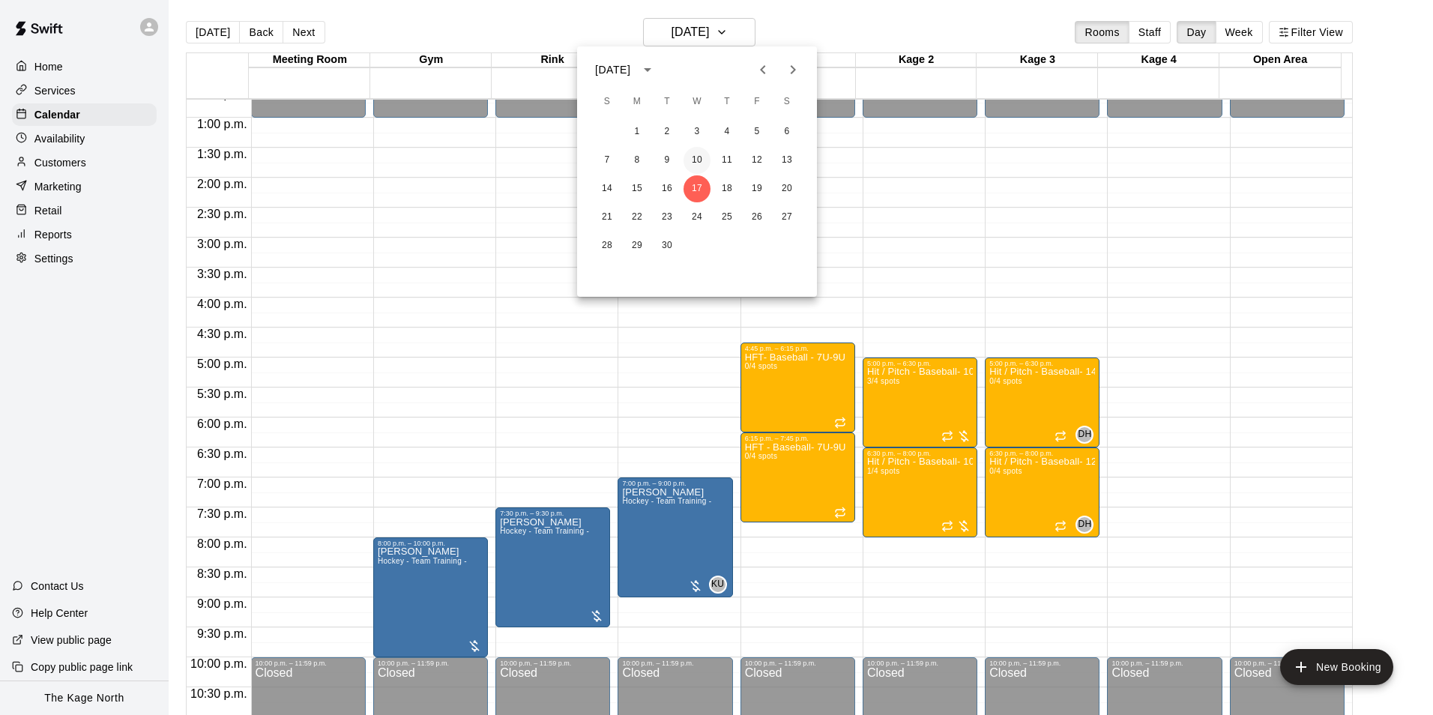
drag, startPoint x: 700, startPoint y: 155, endPoint x: 1247, endPoint y: 414, distance: 605.4
click at [700, 154] on button "10" at bounding box center [696, 160] width 27 height 27
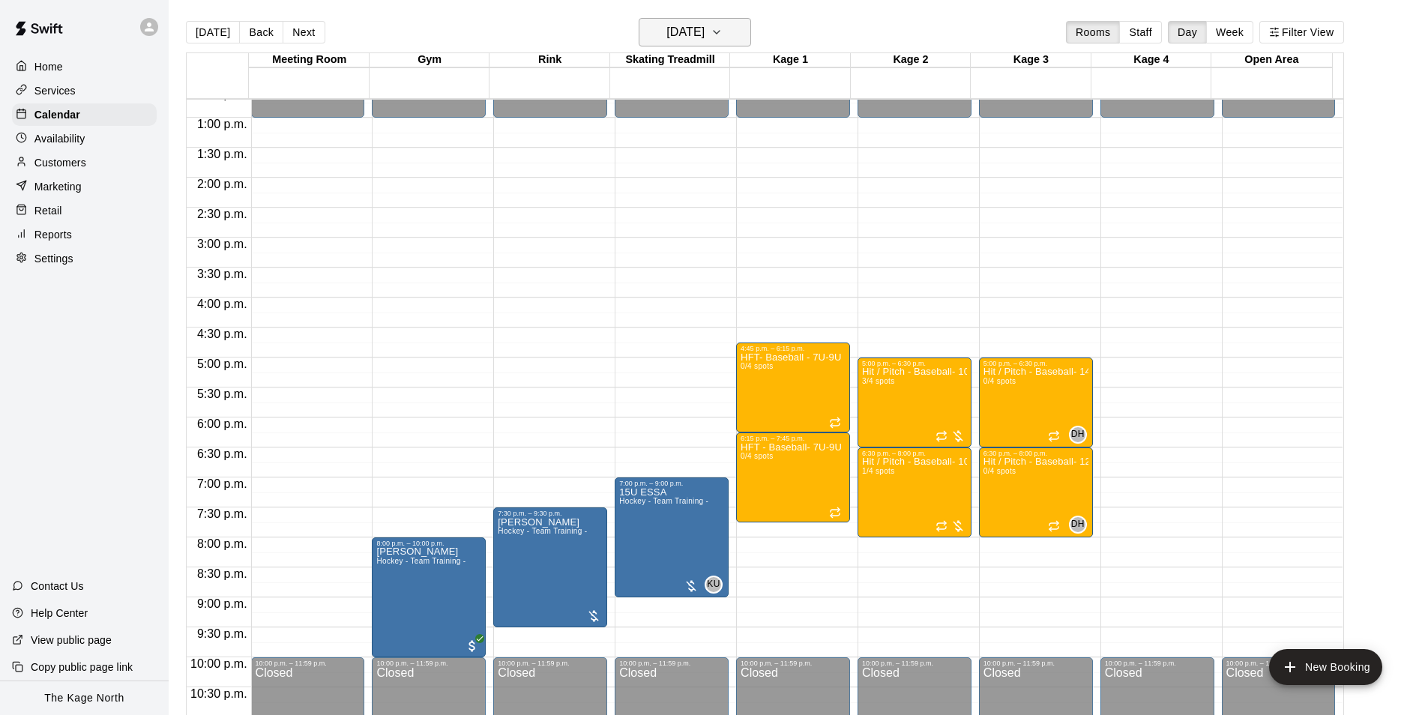
click at [696, 38] on h6 "[DATE]" at bounding box center [685, 32] width 38 height 21
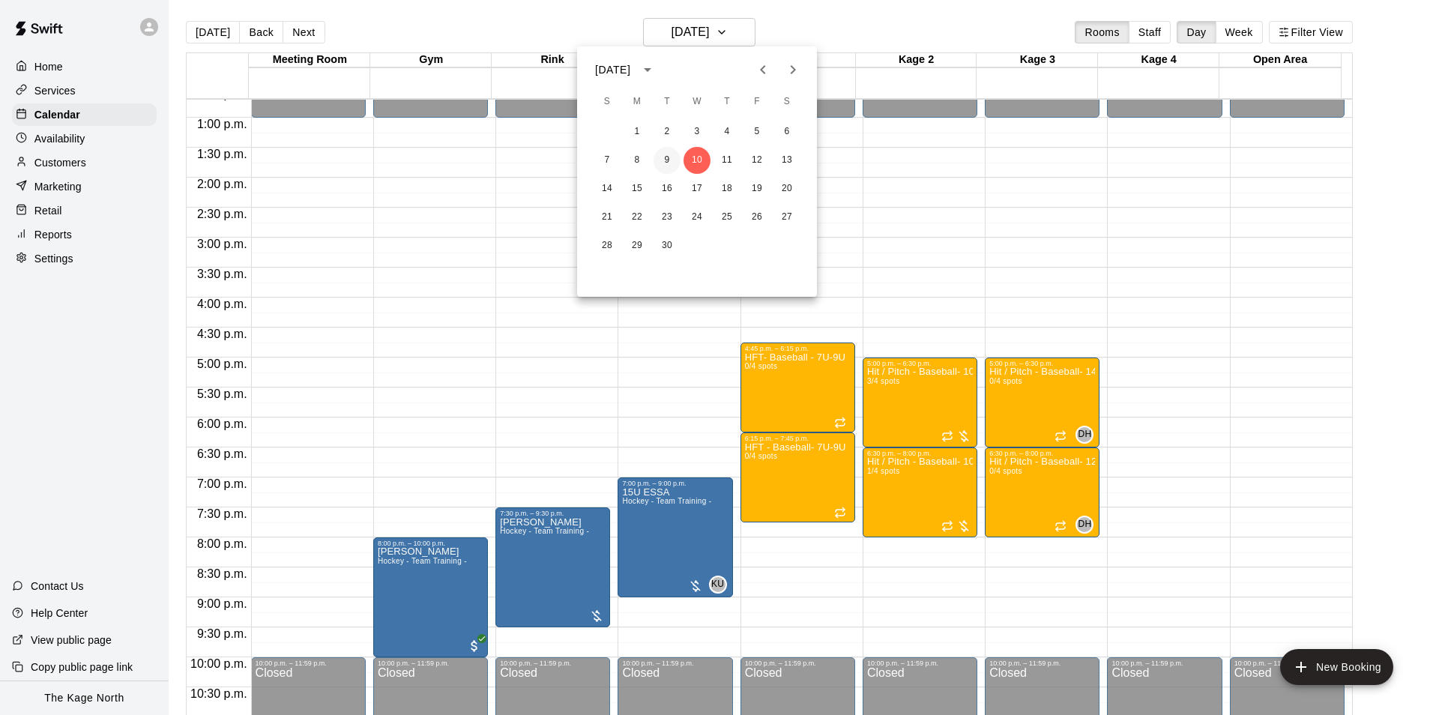
click at [668, 164] on button "9" at bounding box center [667, 160] width 27 height 27
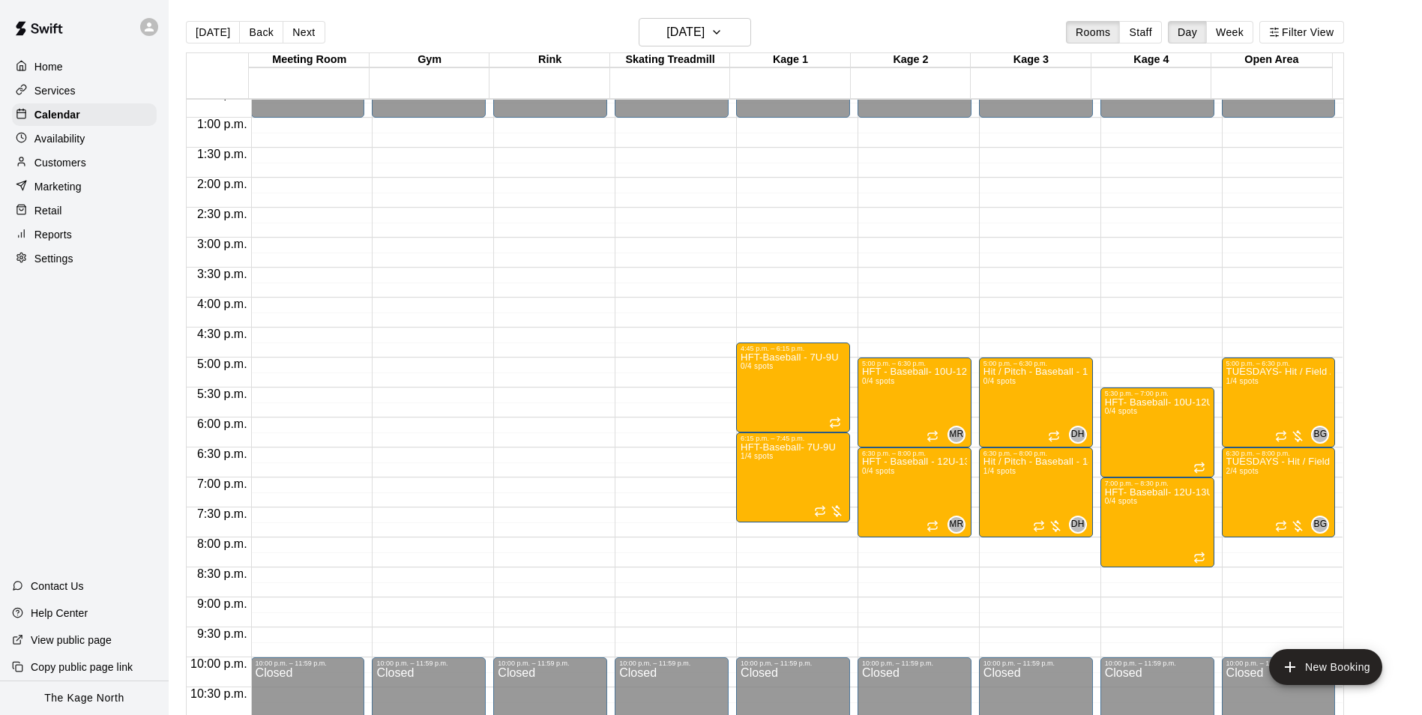
click at [687, 9] on main "Today Back Next Tuesday Sep 09 Rooms Staff Day Week Filter View Meeting Room 09…" at bounding box center [795, 369] width 1253 height 739
click at [703, 28] on h6 "Tuesday Sep 09" at bounding box center [685, 32] width 38 height 21
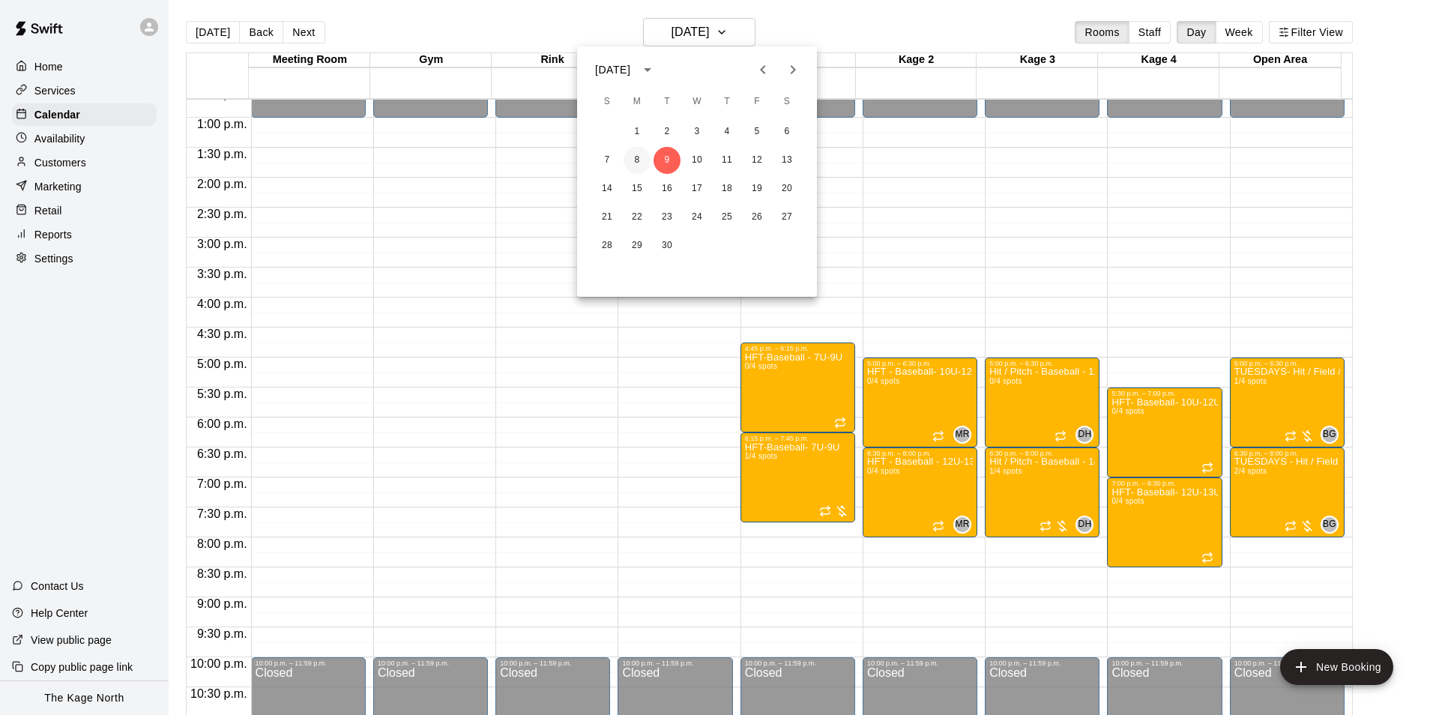
click at [632, 163] on button "8" at bounding box center [637, 160] width 27 height 27
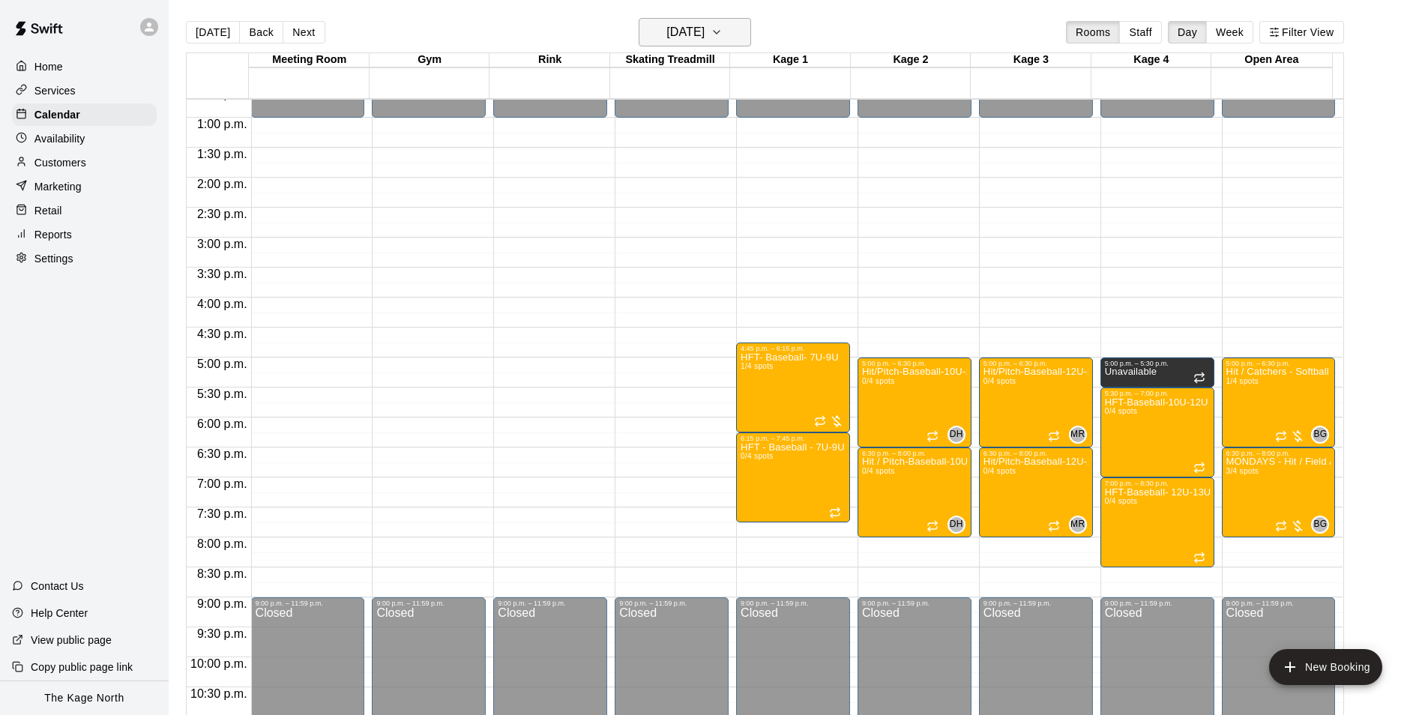
click at [704, 31] on h6 "Monday Sep 08" at bounding box center [685, 32] width 38 height 21
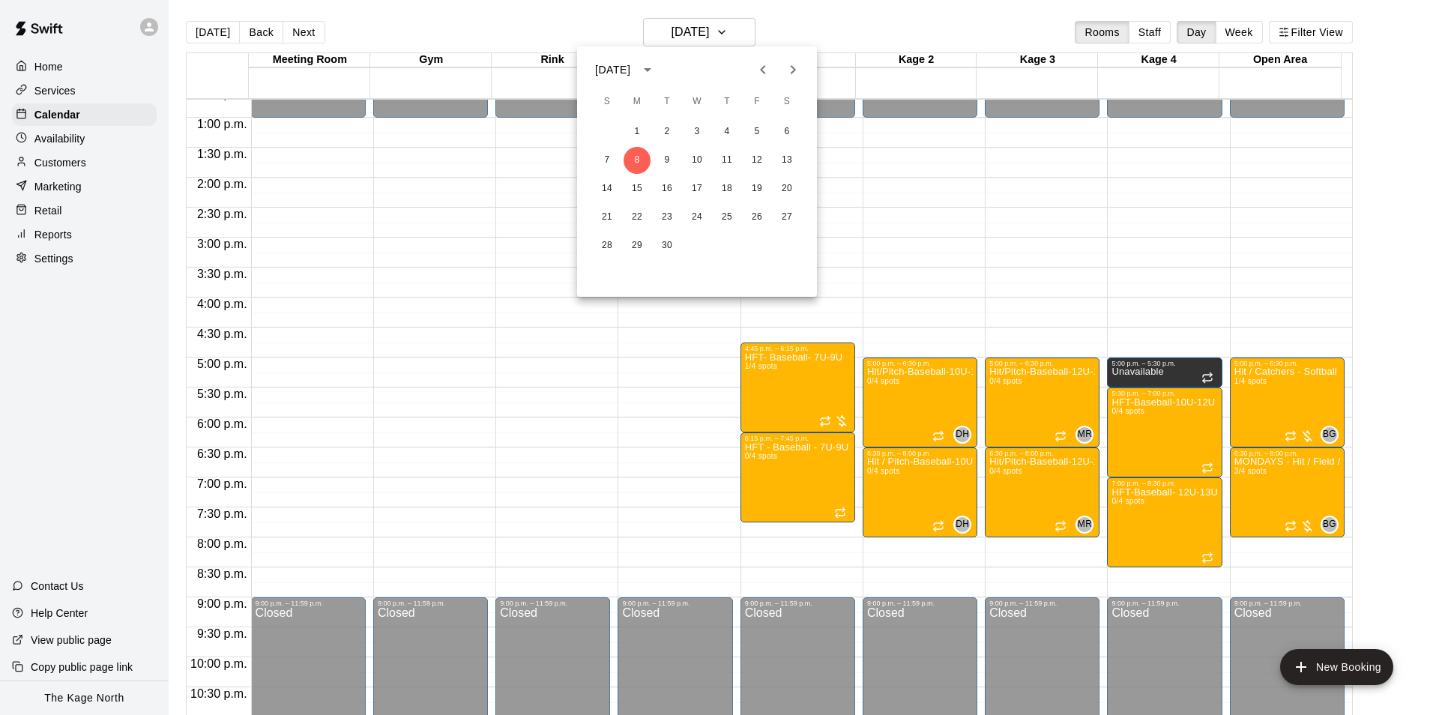
click at [805, 25] on div at bounding box center [716, 357] width 1433 height 715
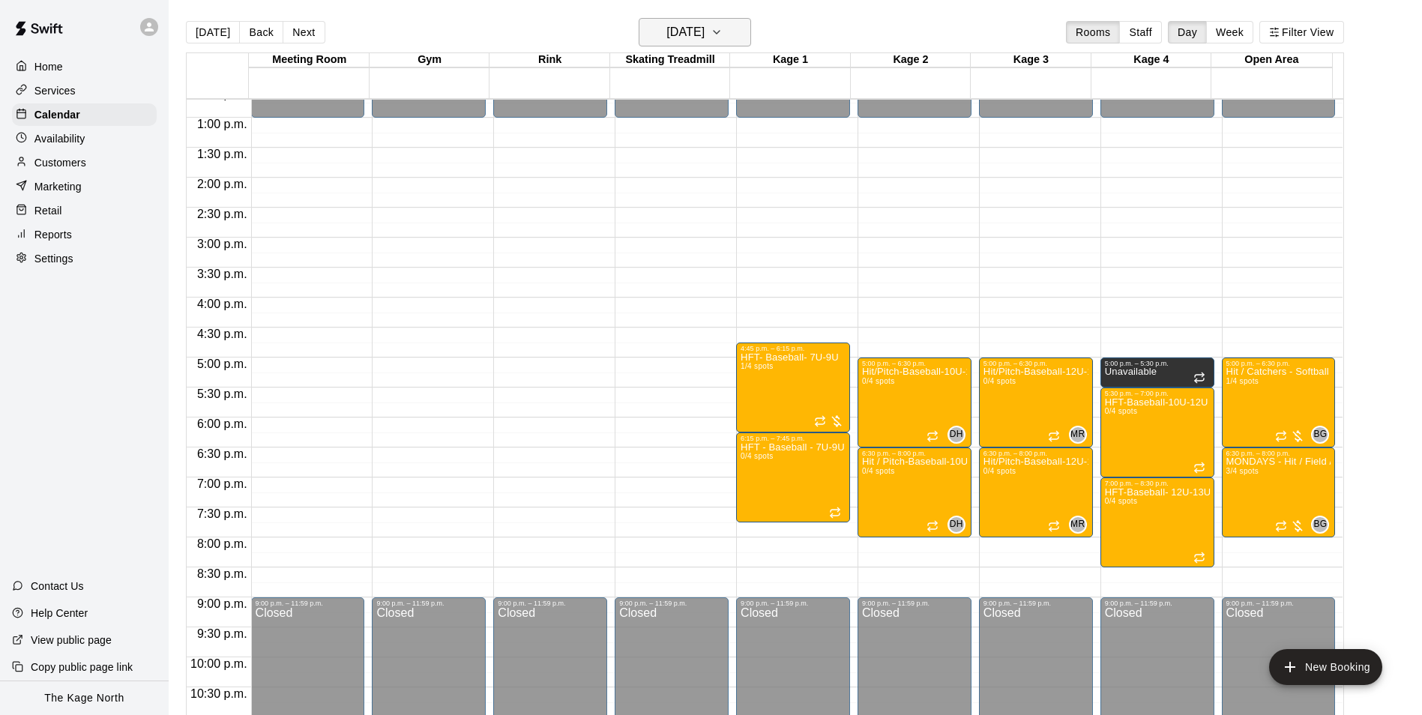
click at [704, 28] on h6 "Monday Sep 08" at bounding box center [685, 32] width 38 height 21
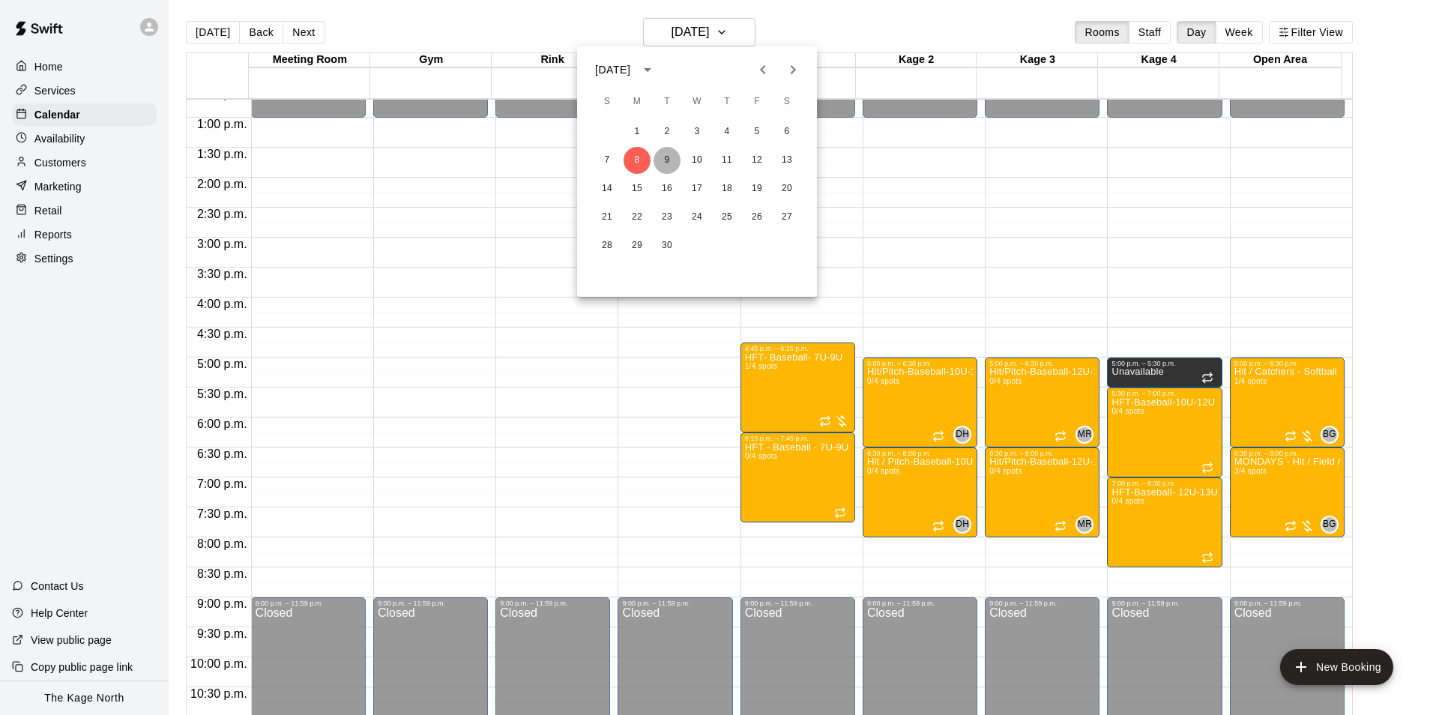
click at [668, 160] on button "9" at bounding box center [667, 160] width 27 height 27
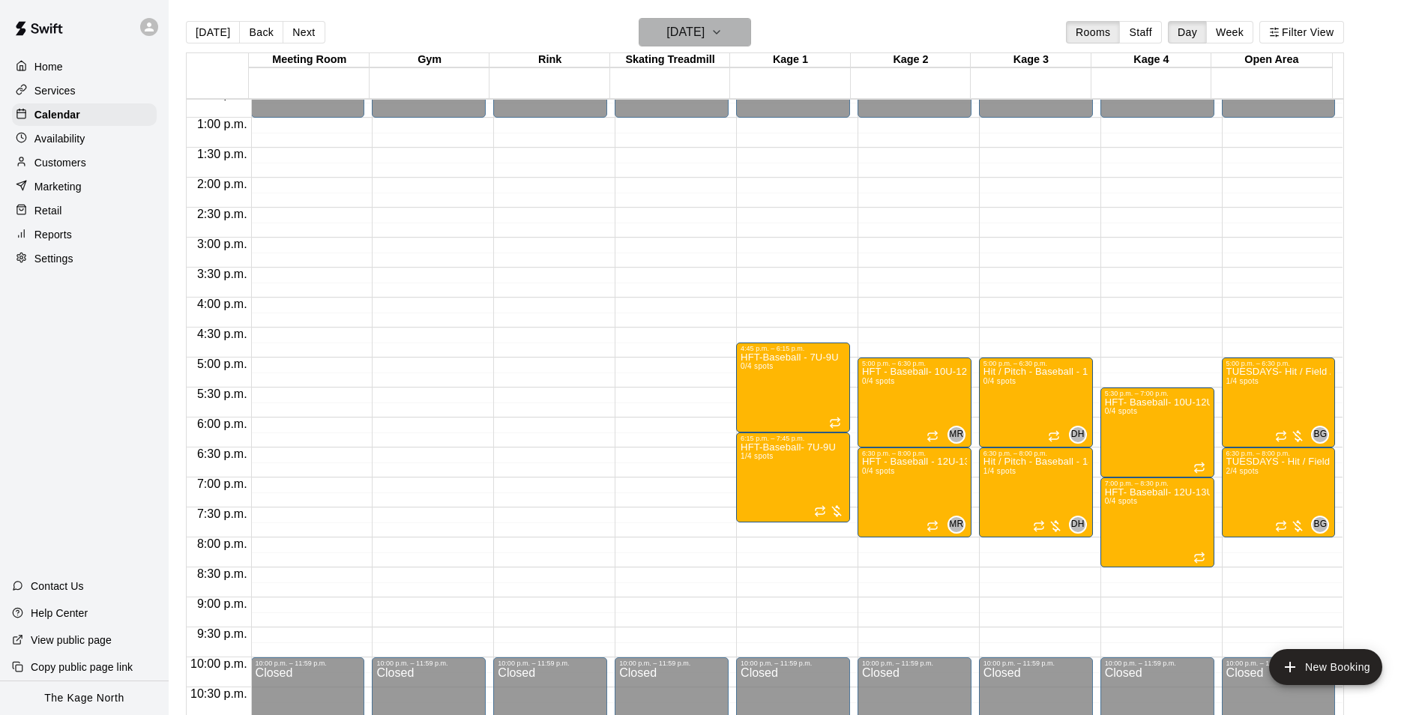
click at [704, 32] on h6 "Tuesday Sep 09" at bounding box center [685, 32] width 38 height 21
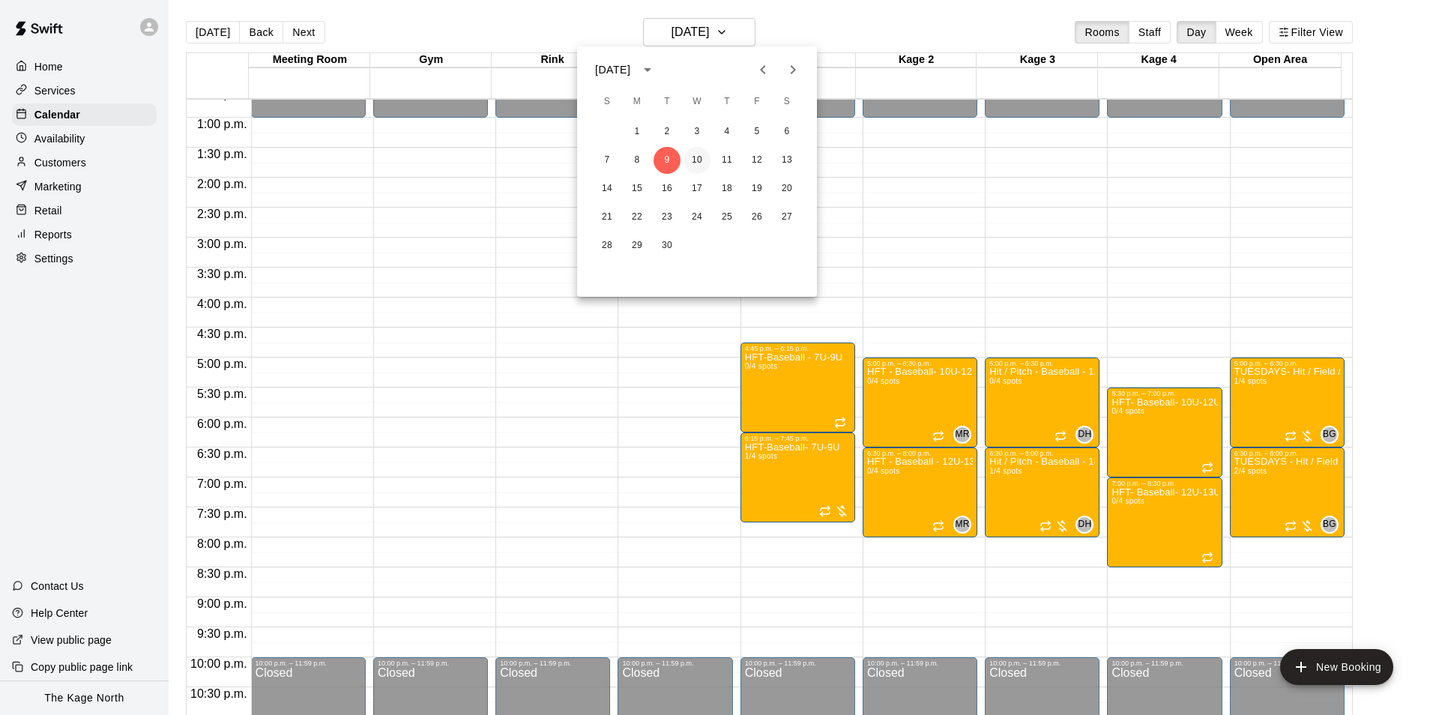
click at [704, 157] on button "10" at bounding box center [696, 160] width 27 height 27
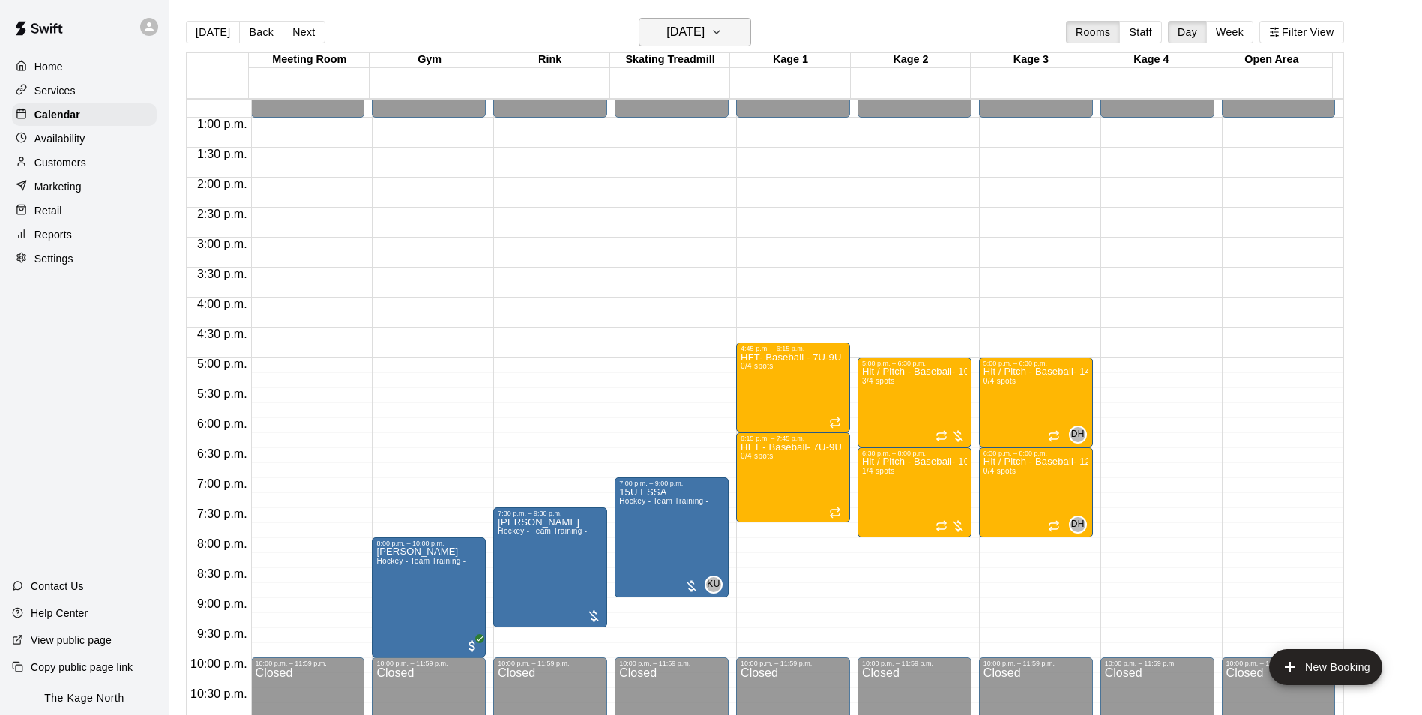
click at [703, 35] on h6 "[DATE]" at bounding box center [685, 32] width 38 height 21
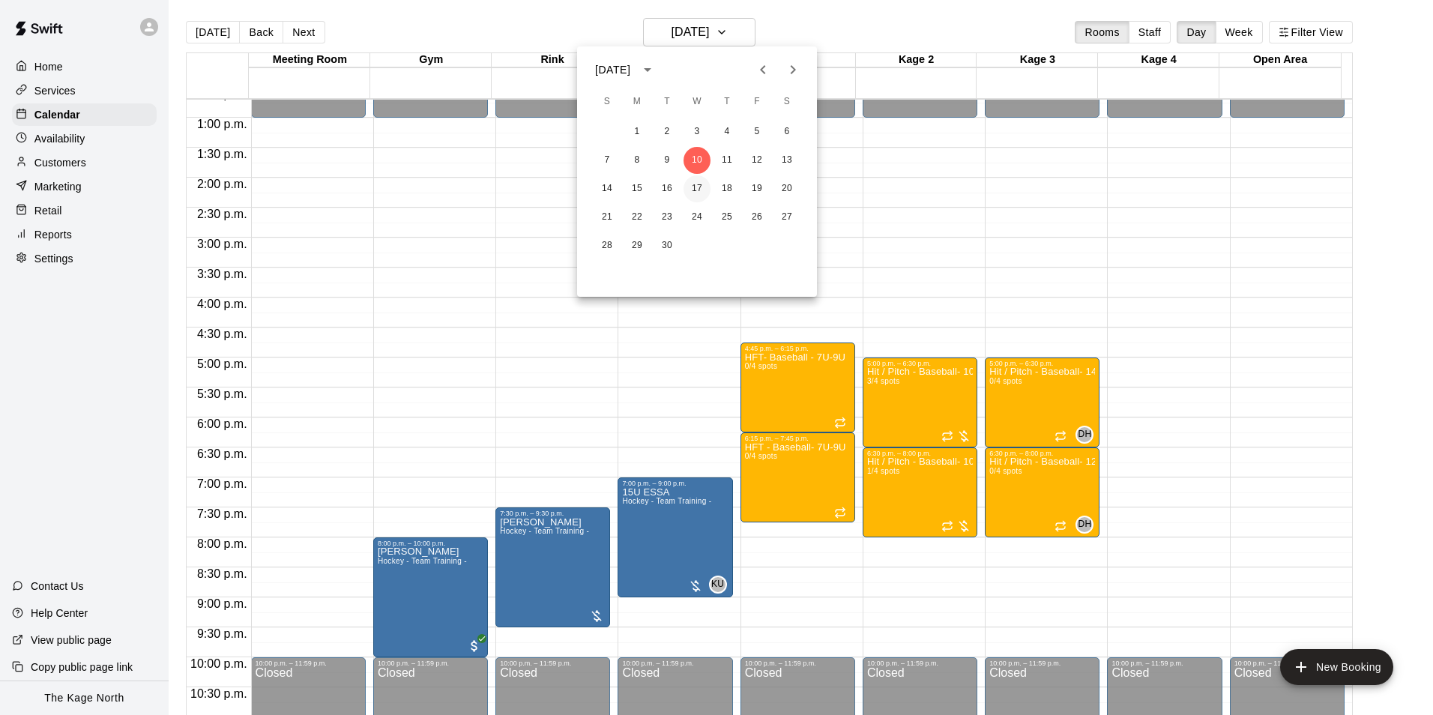
click at [698, 187] on button "17" at bounding box center [696, 188] width 27 height 27
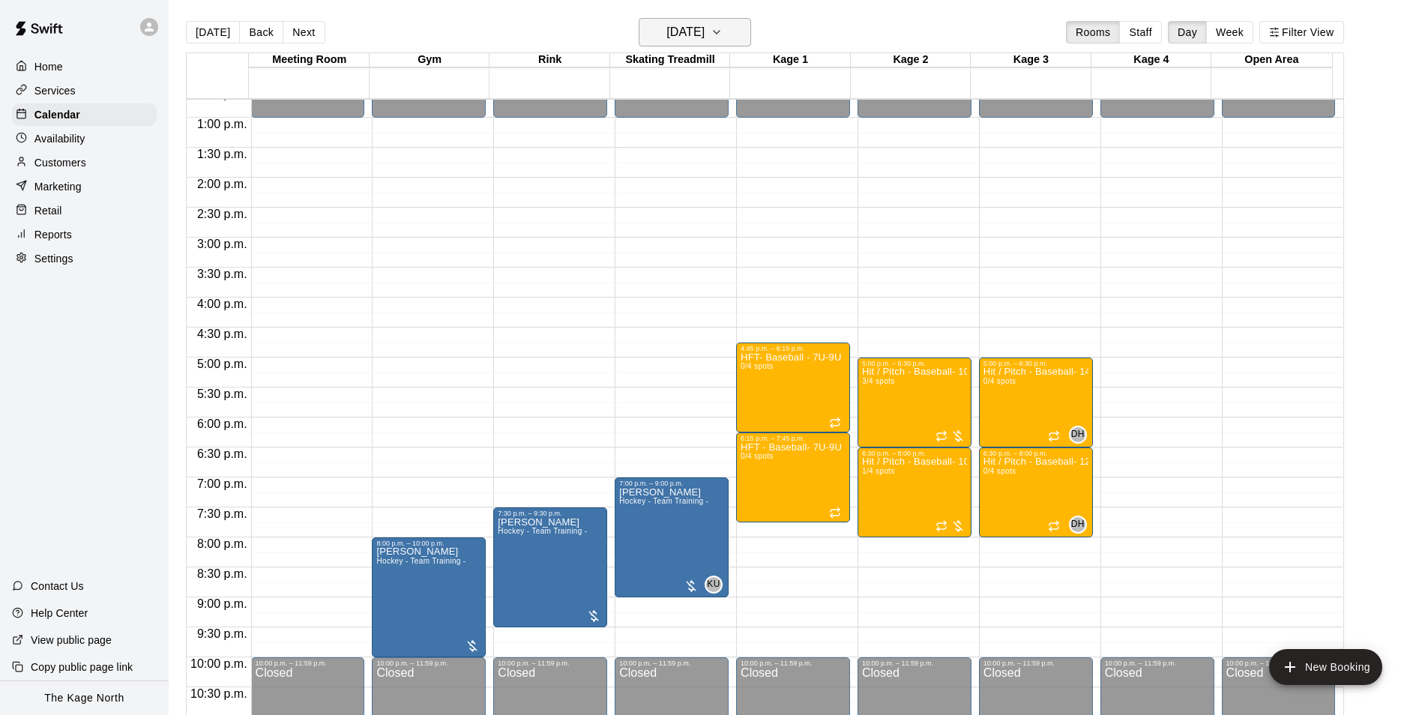
click at [695, 32] on h6 "Wednesday Sep 17" at bounding box center [685, 32] width 38 height 21
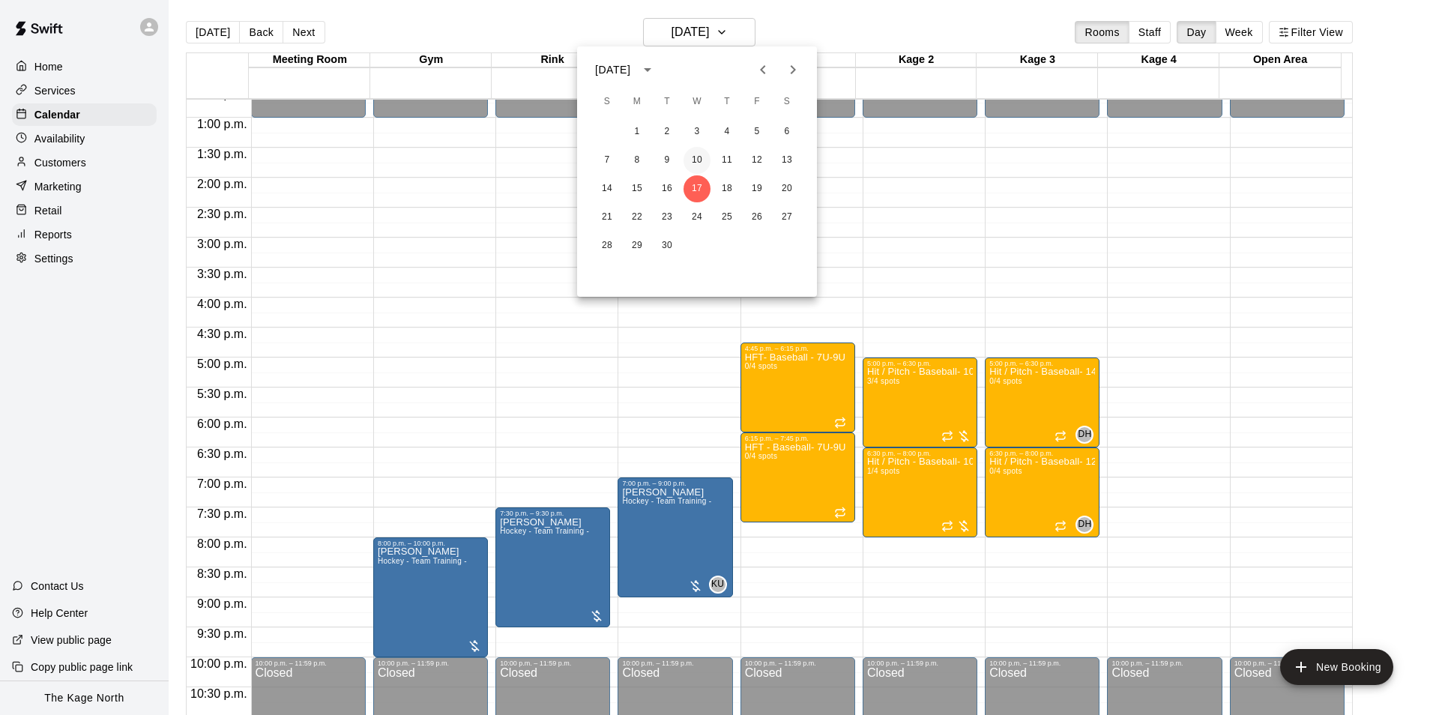
click at [698, 154] on button "10" at bounding box center [696, 160] width 27 height 27
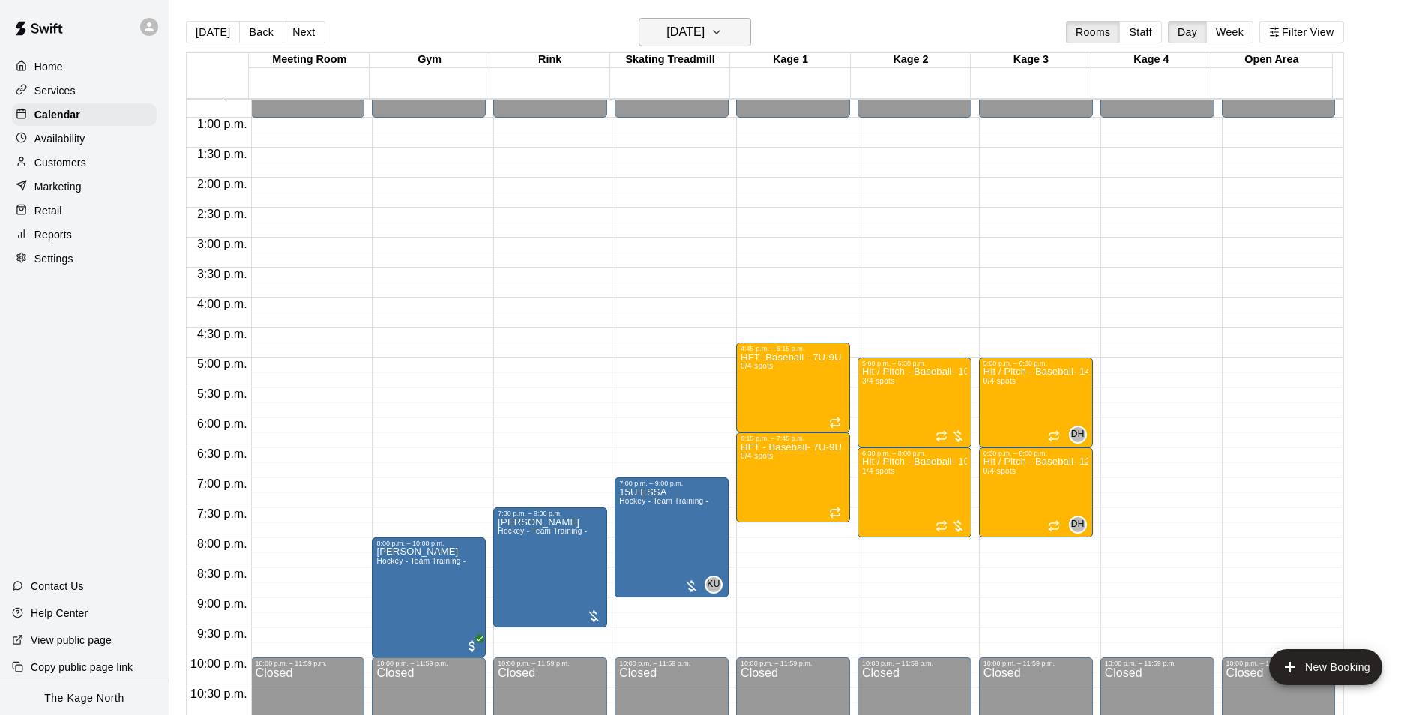
click at [704, 33] on h6 "[DATE]" at bounding box center [685, 32] width 38 height 21
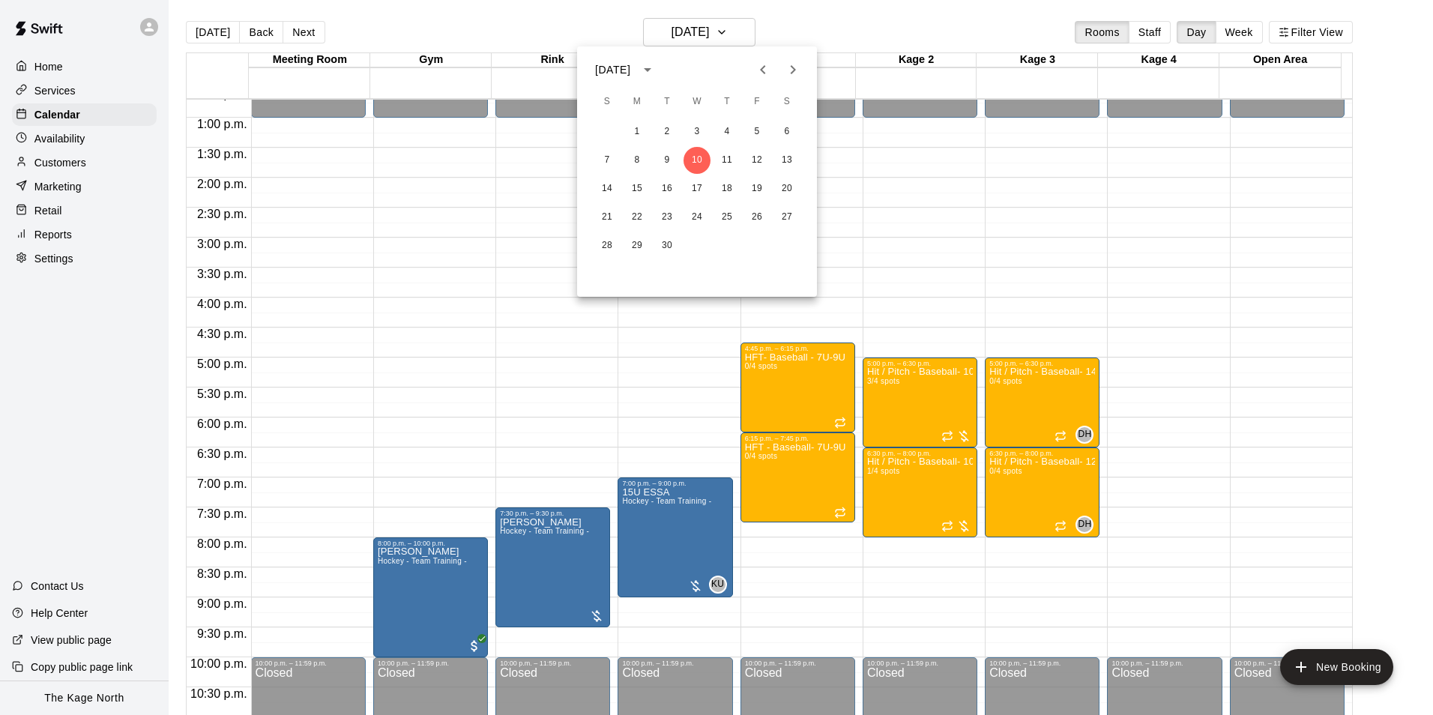
click at [812, 24] on div at bounding box center [716, 357] width 1433 height 715
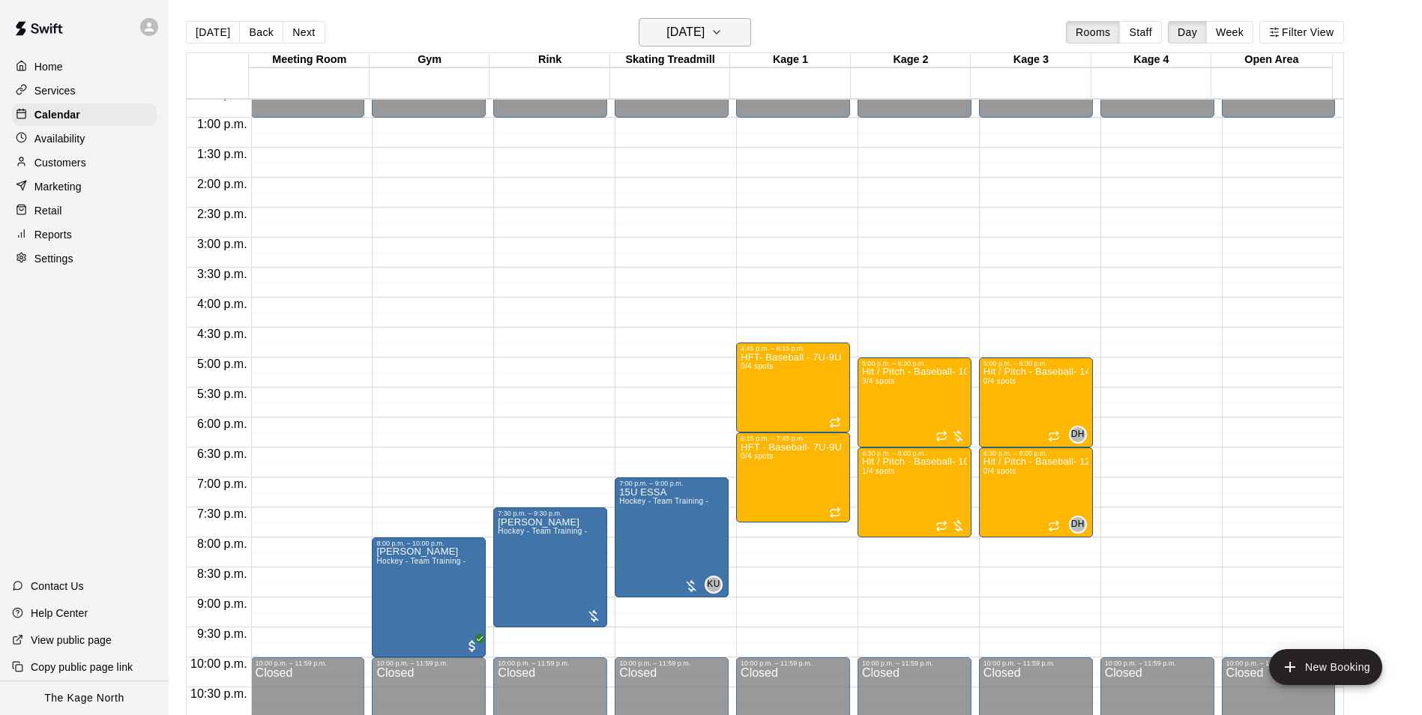
click at [704, 28] on h6 "[DATE]" at bounding box center [685, 32] width 38 height 21
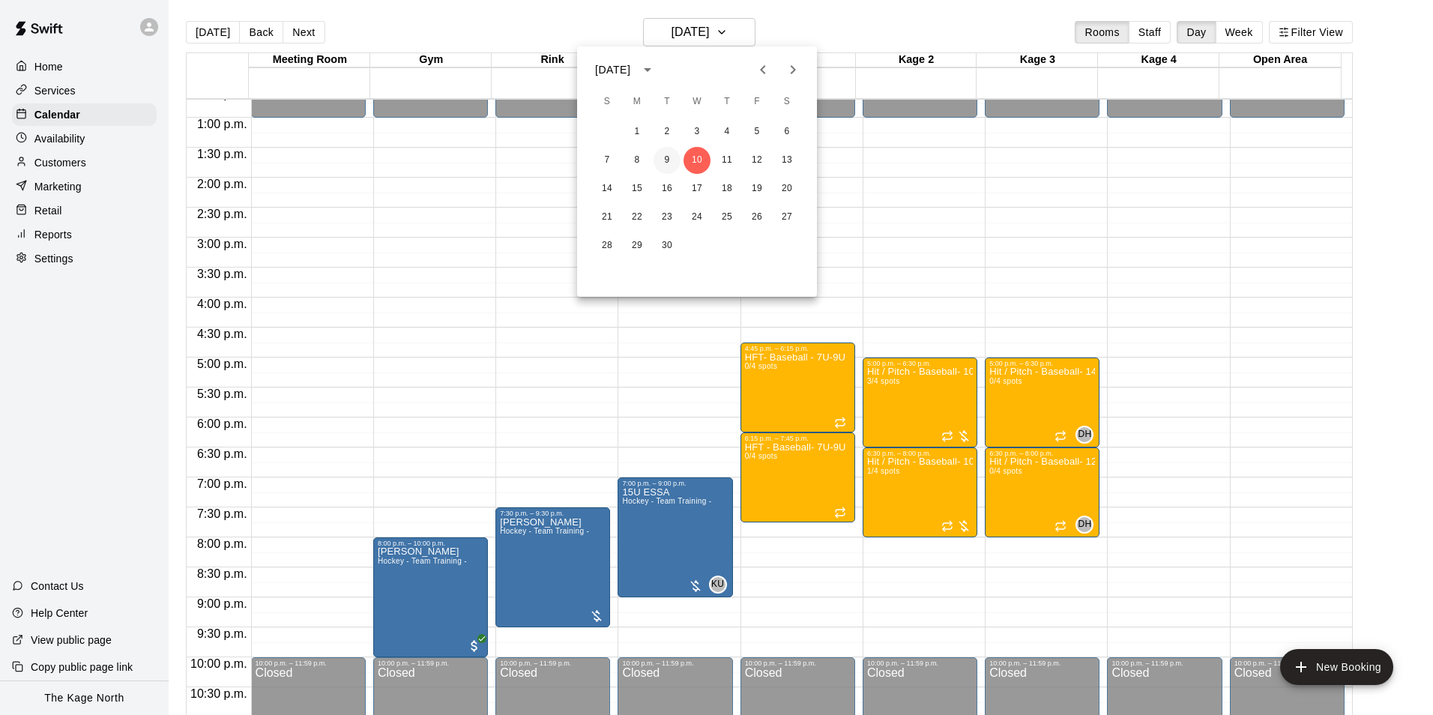
click at [671, 160] on button "9" at bounding box center [667, 160] width 27 height 27
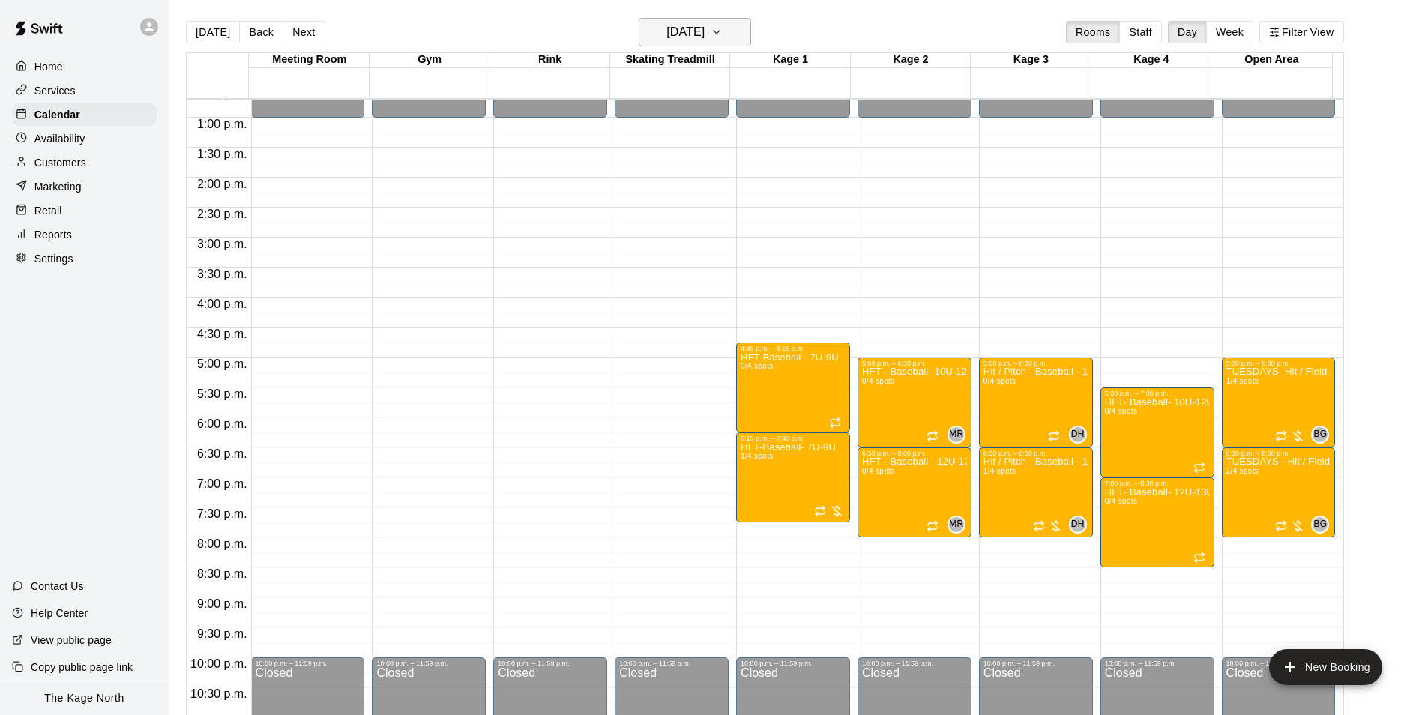
click at [704, 34] on h6 "Tuesday Sep 09" at bounding box center [685, 32] width 38 height 21
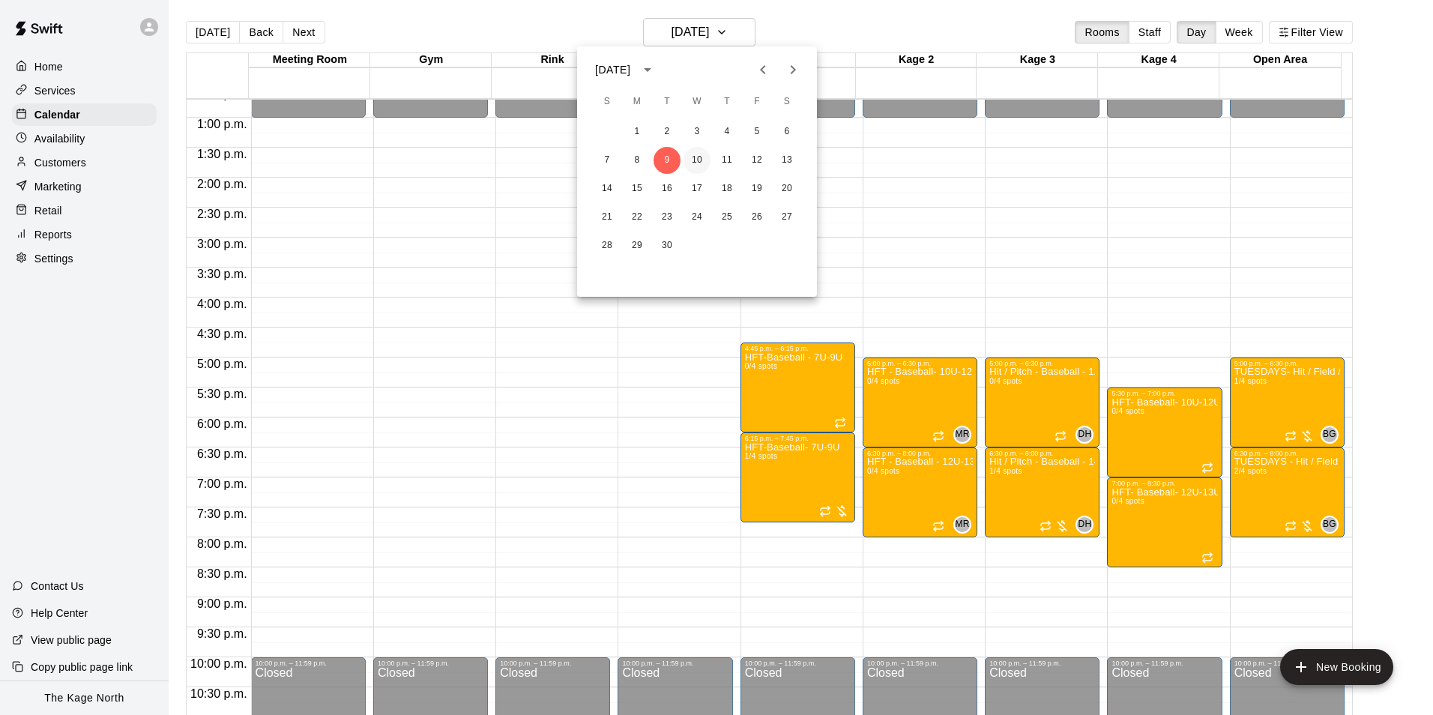
click at [698, 160] on button "10" at bounding box center [696, 160] width 27 height 27
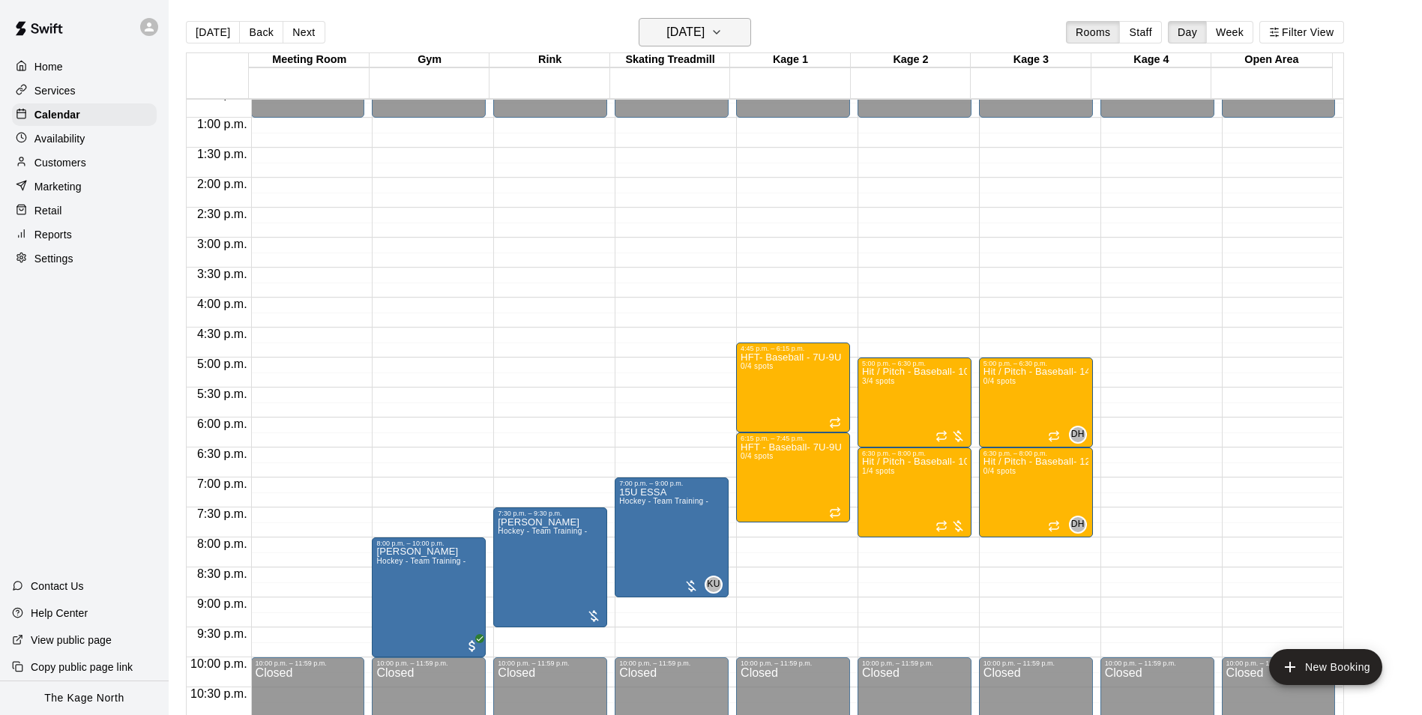
click at [704, 26] on h6 "[DATE]" at bounding box center [685, 32] width 38 height 21
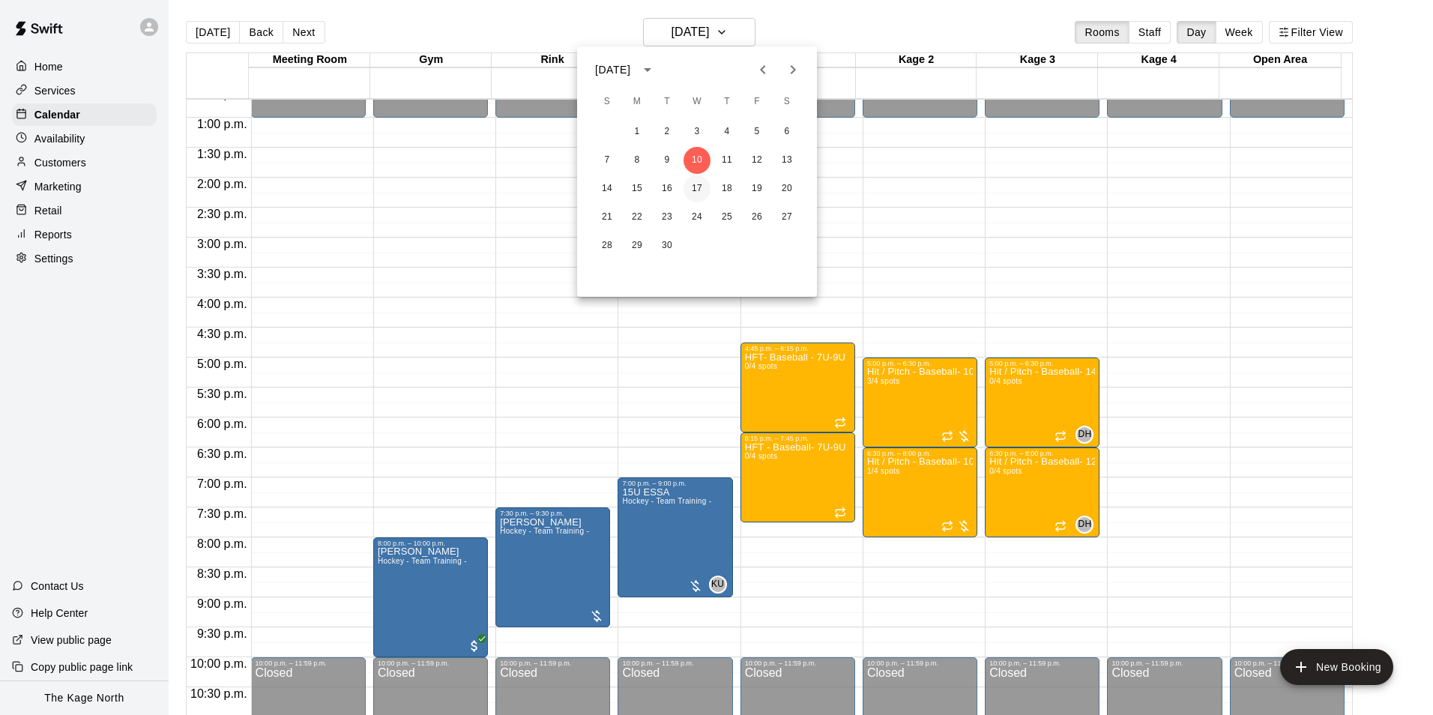
click at [699, 191] on button "17" at bounding box center [696, 188] width 27 height 27
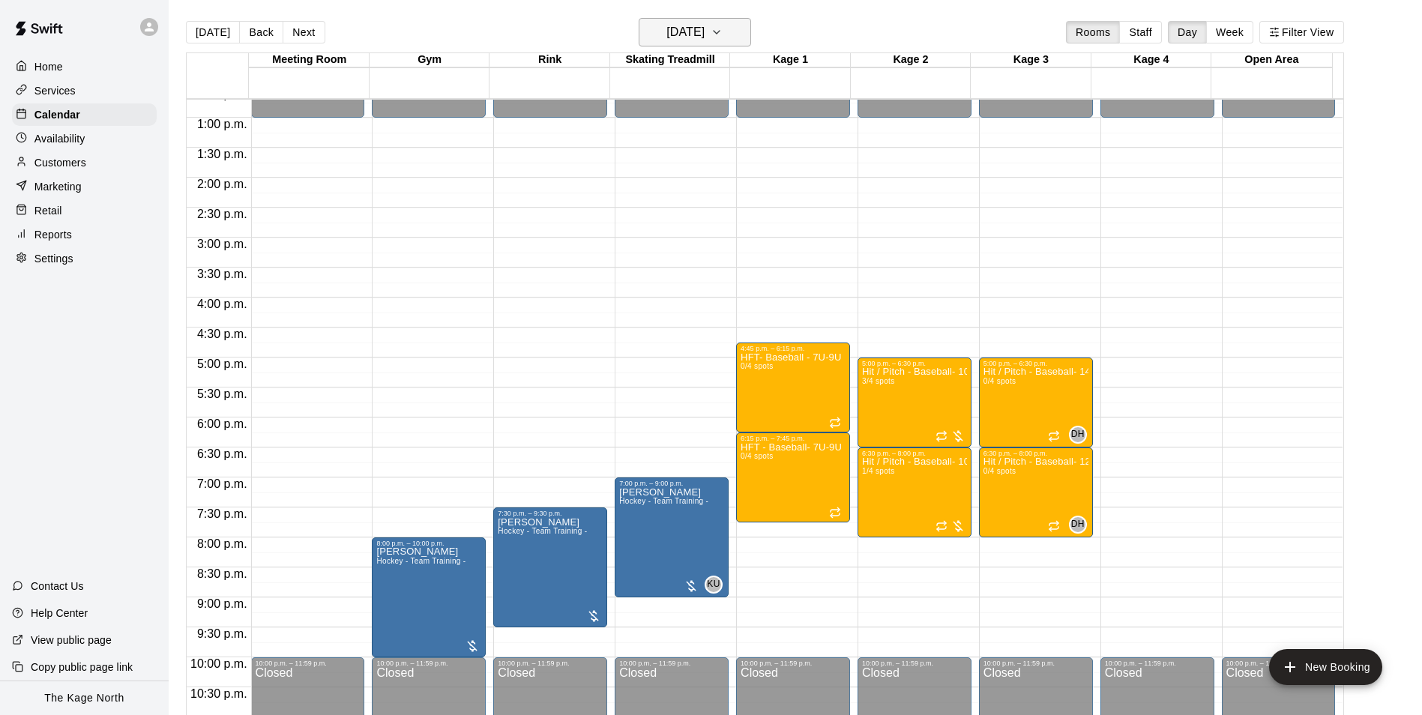
click at [704, 37] on h6 "Wednesday Sep 17" at bounding box center [685, 32] width 38 height 21
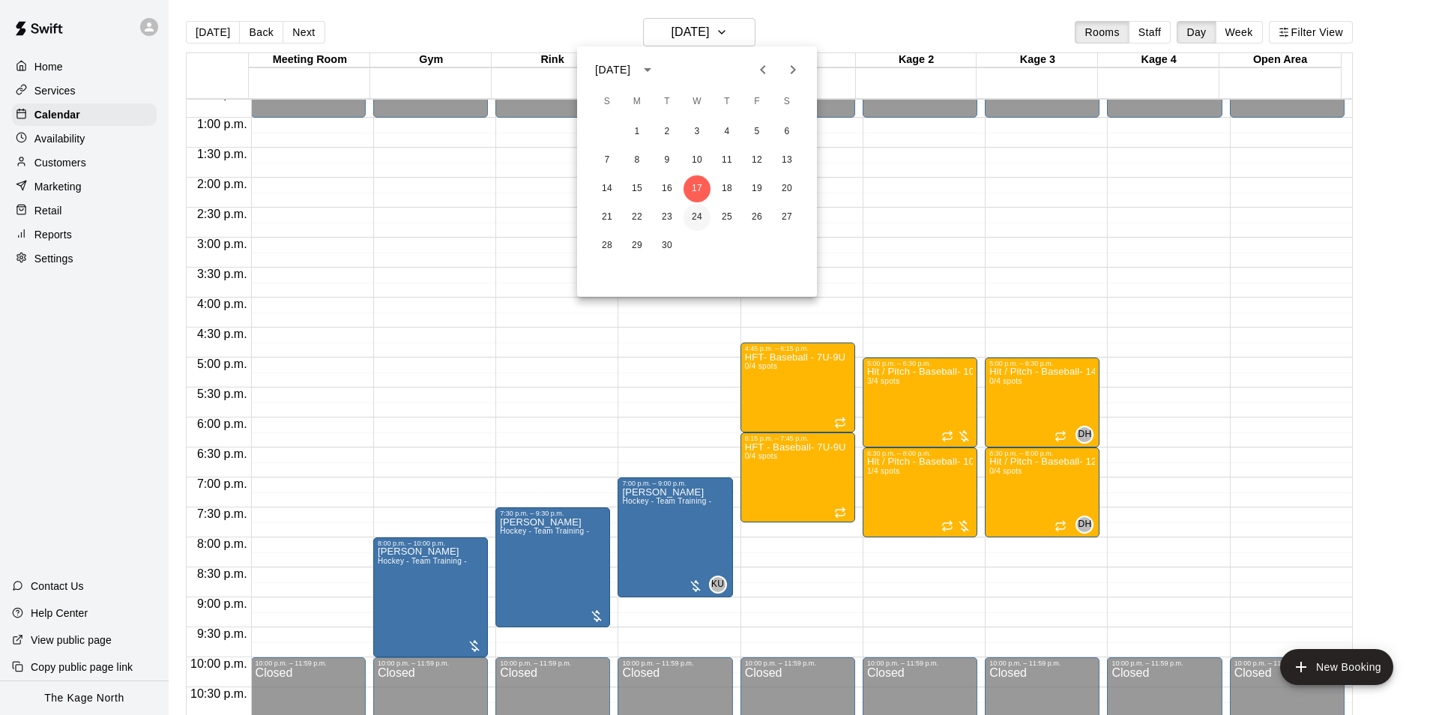
click at [703, 212] on button "24" at bounding box center [696, 217] width 27 height 27
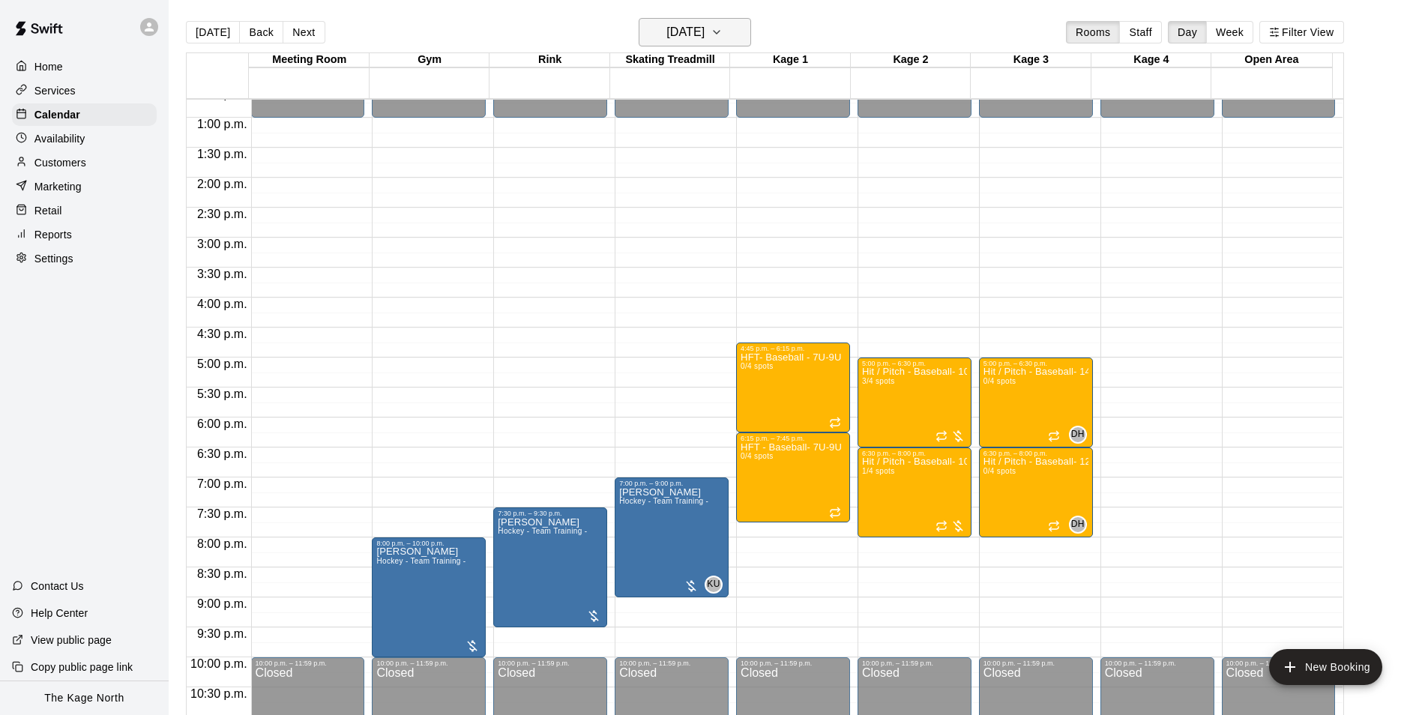
click at [704, 30] on h6 "Wednesday Sep 24" at bounding box center [685, 32] width 38 height 21
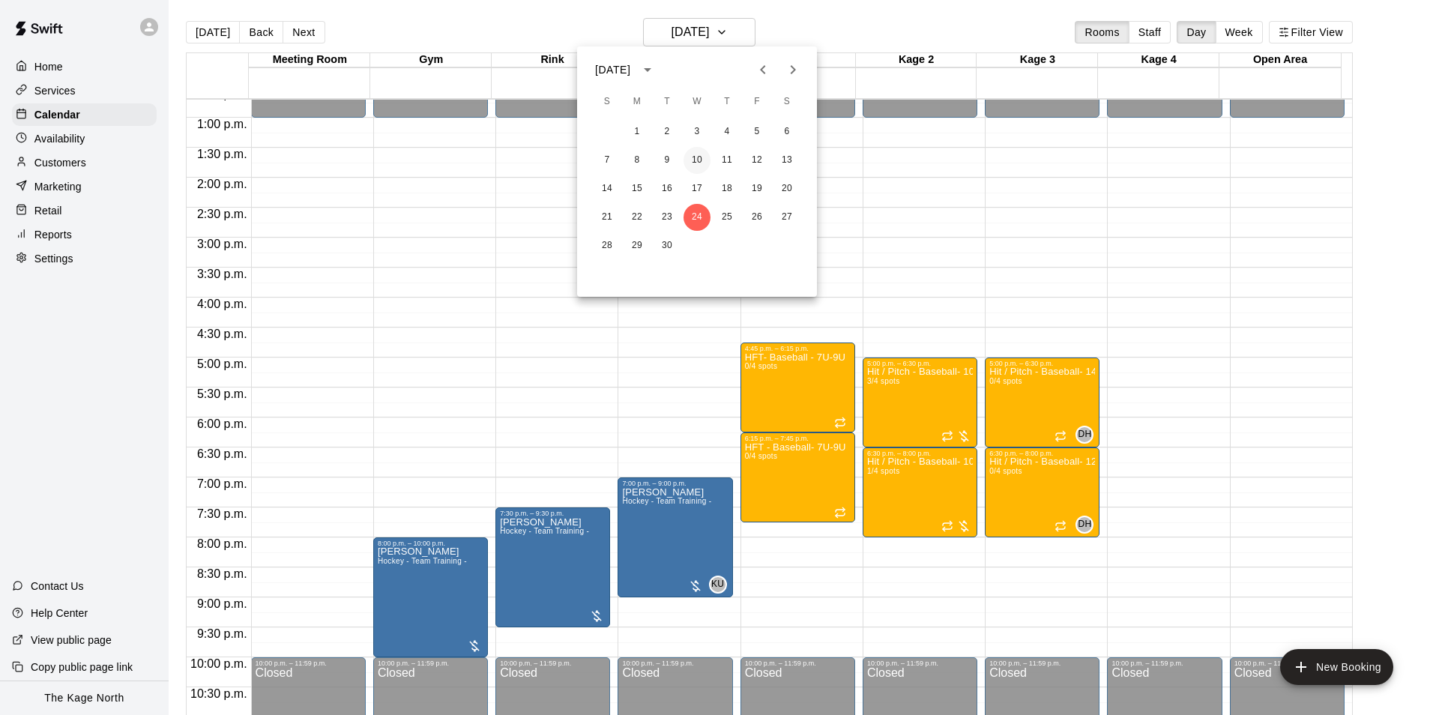
click at [702, 166] on button "10" at bounding box center [696, 160] width 27 height 27
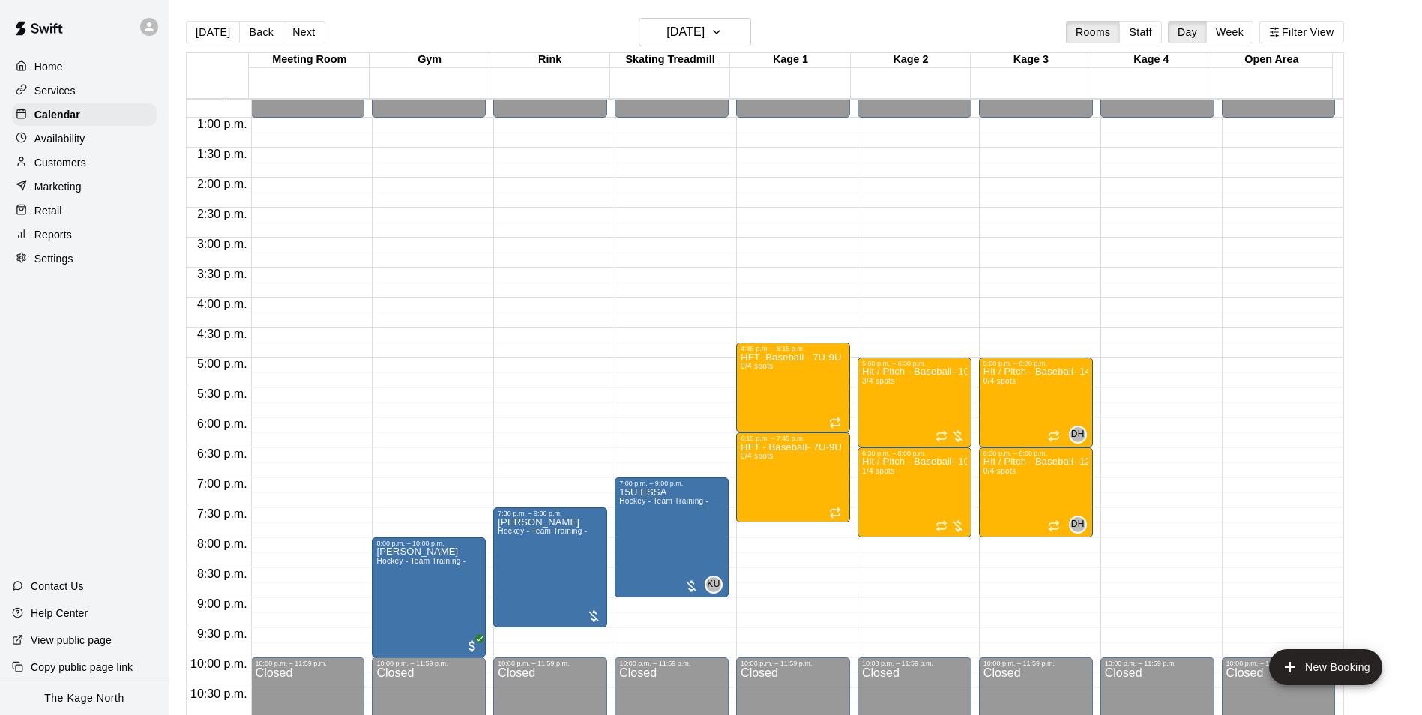
click at [64, 97] on p "Services" at bounding box center [54, 90] width 41 height 15
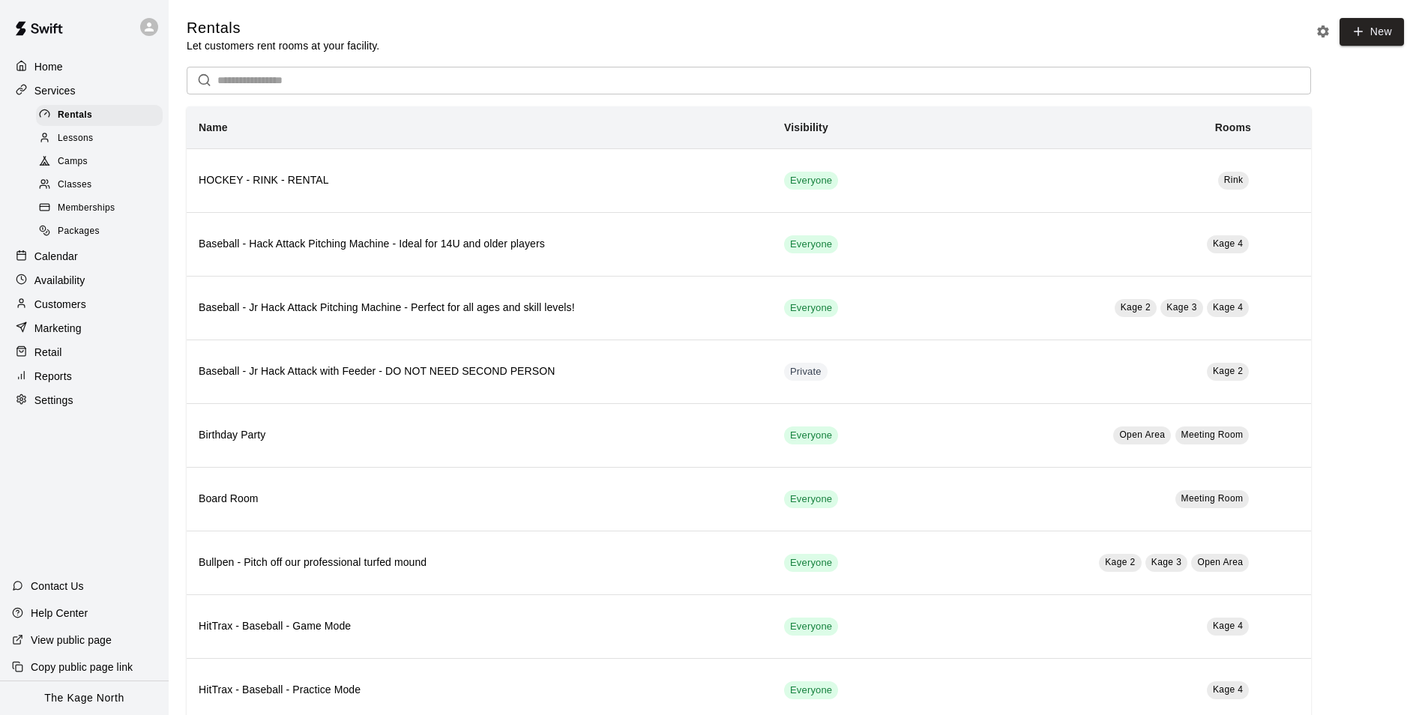
click at [88, 160] on div "Camps" at bounding box center [99, 161] width 127 height 21
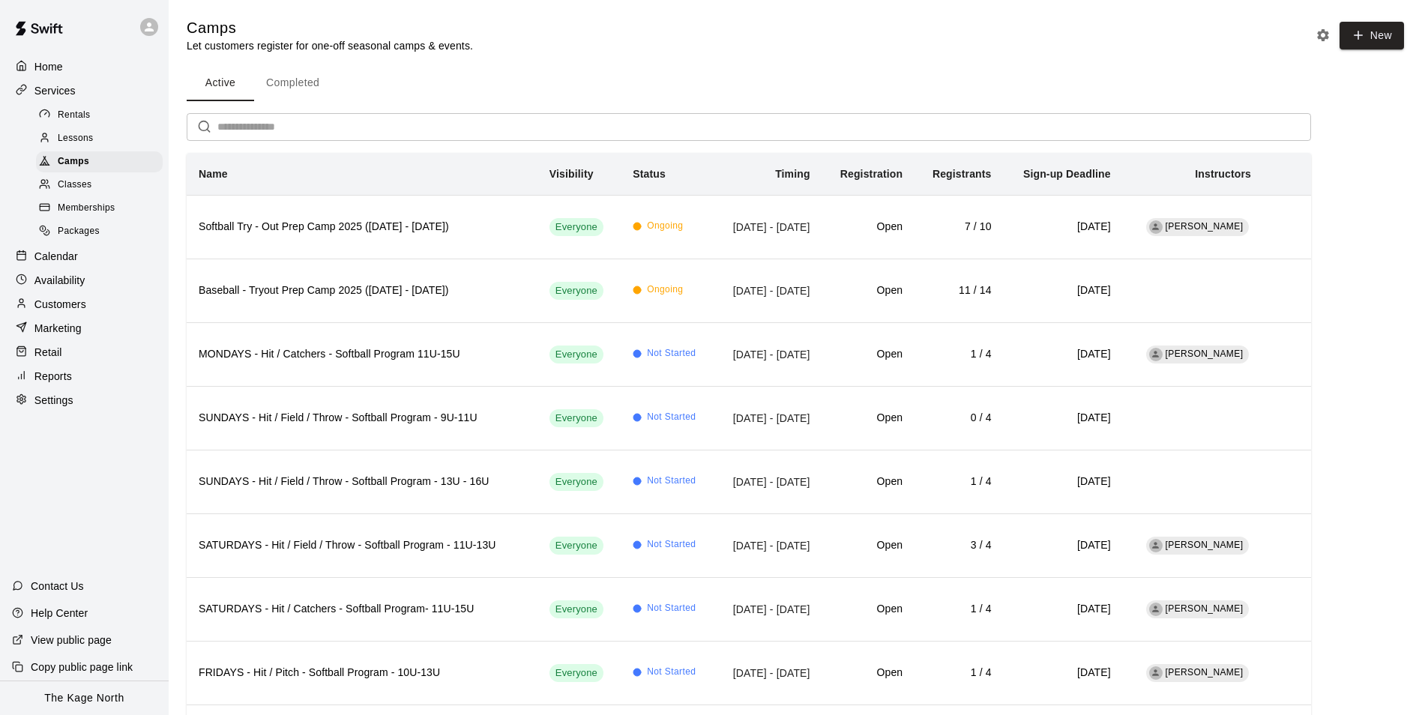
click at [298, 123] on input "text" at bounding box center [763, 127] width 1093 height 28
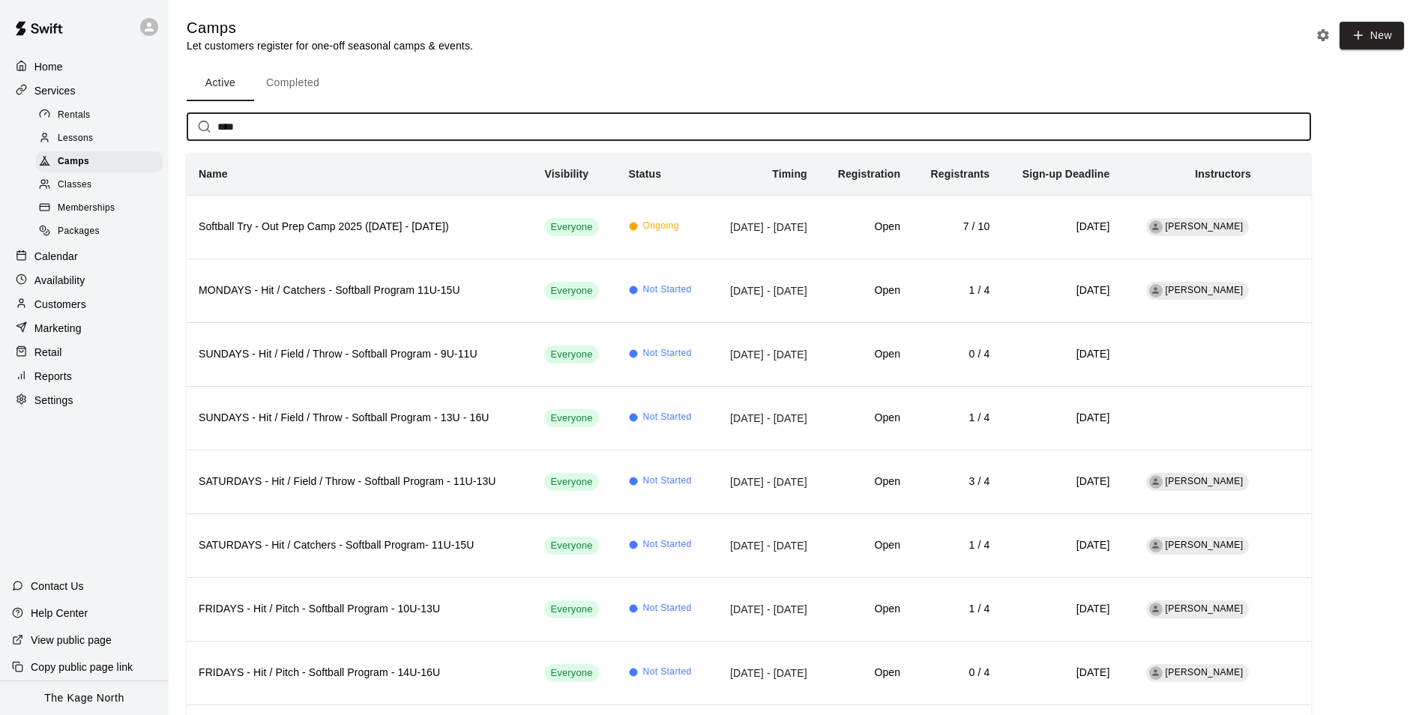
click at [251, 133] on input "****" at bounding box center [763, 127] width 1093 height 28
type input "********"
click at [71, 166] on span "Camps" at bounding box center [73, 161] width 31 height 15
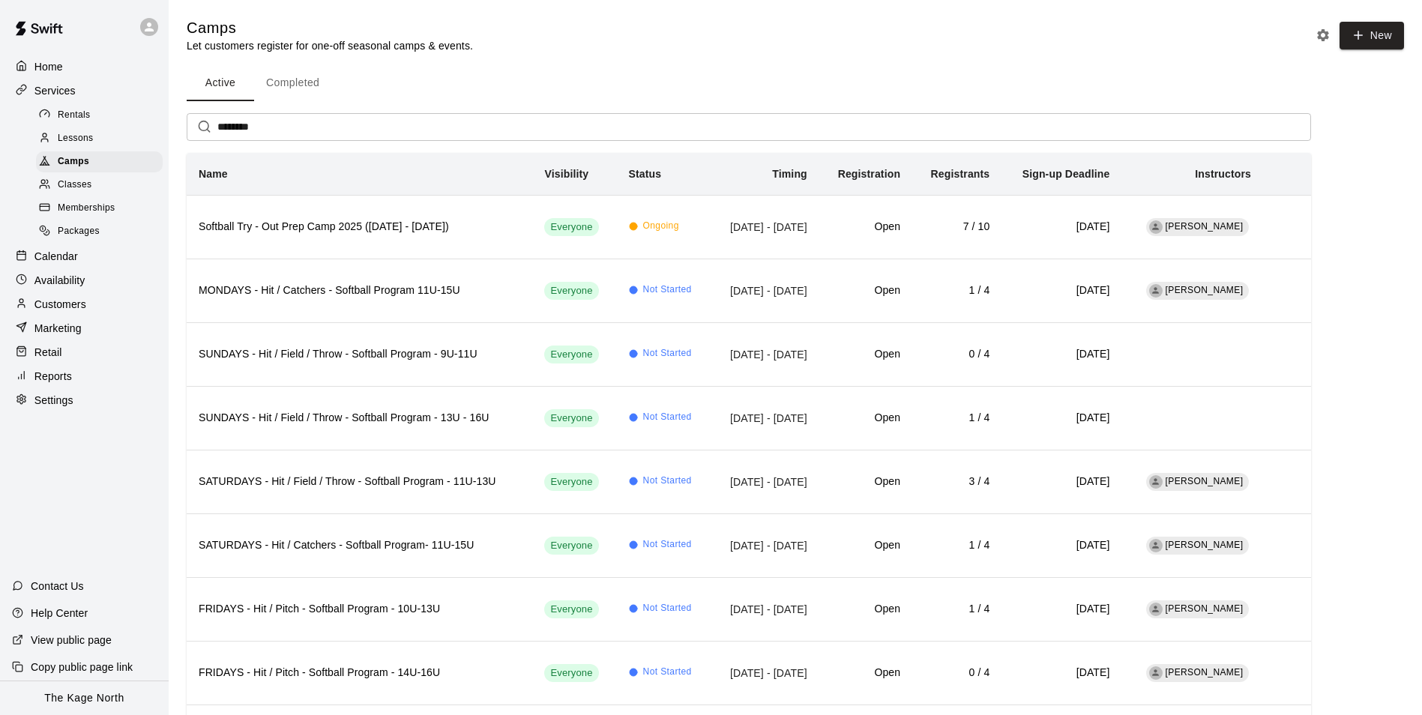
click at [29, 60] on div "Home" at bounding box center [84, 66] width 145 height 22
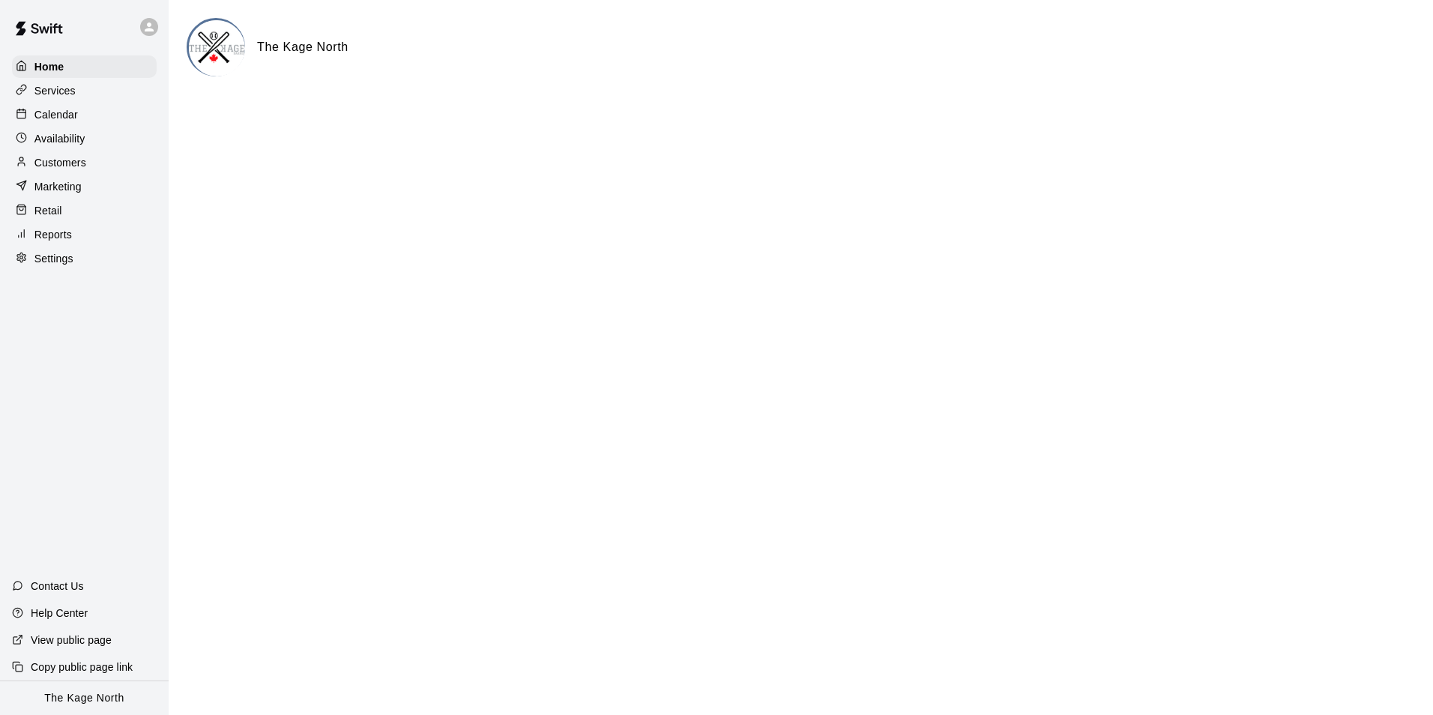
click at [71, 113] on p "Calendar" at bounding box center [55, 114] width 43 height 15
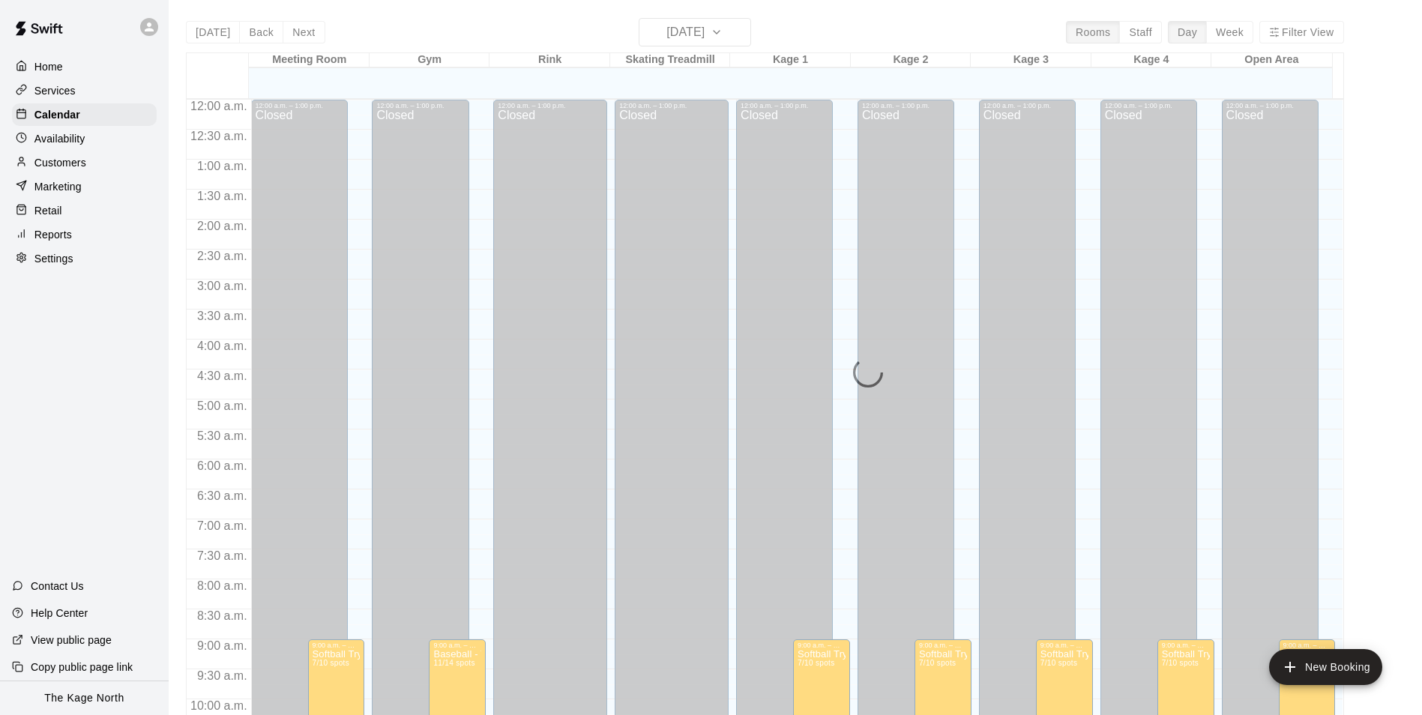
scroll to position [761, 0]
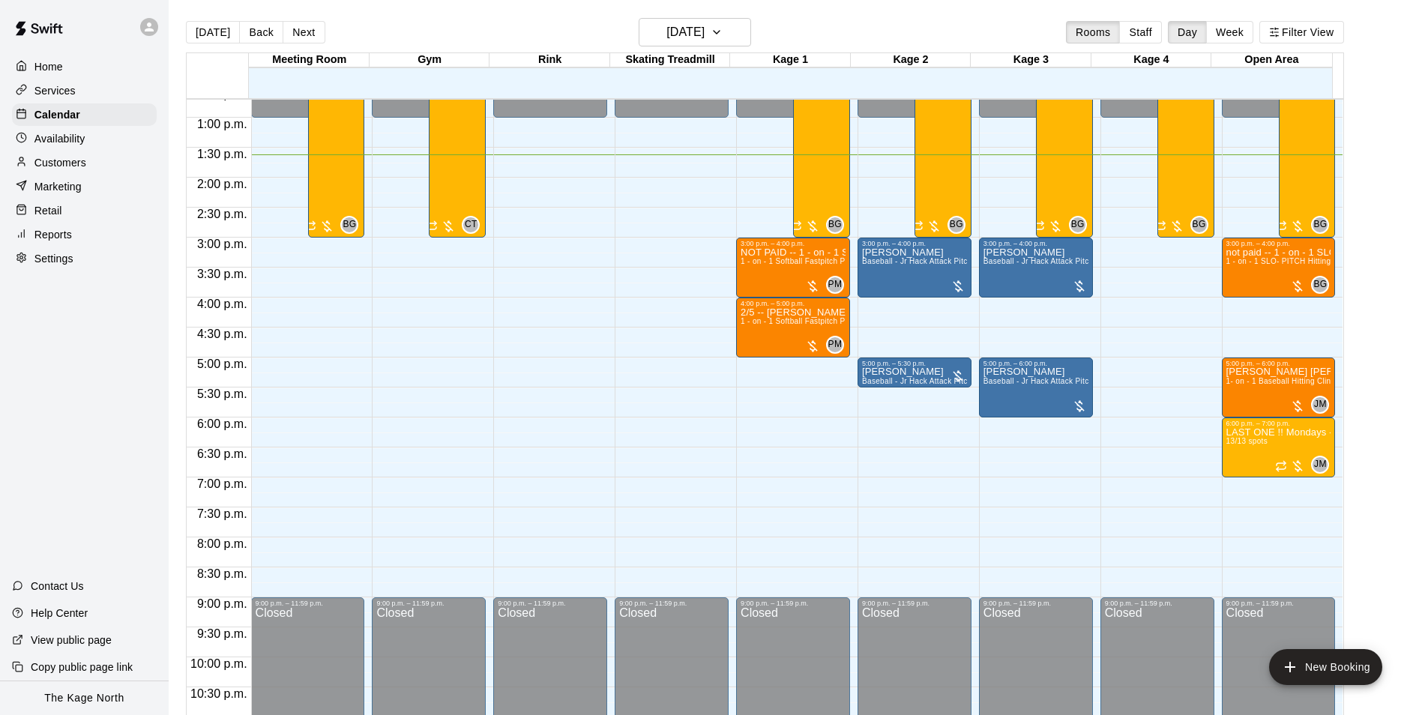
click at [78, 170] on p "Customers" at bounding box center [60, 162] width 52 height 15
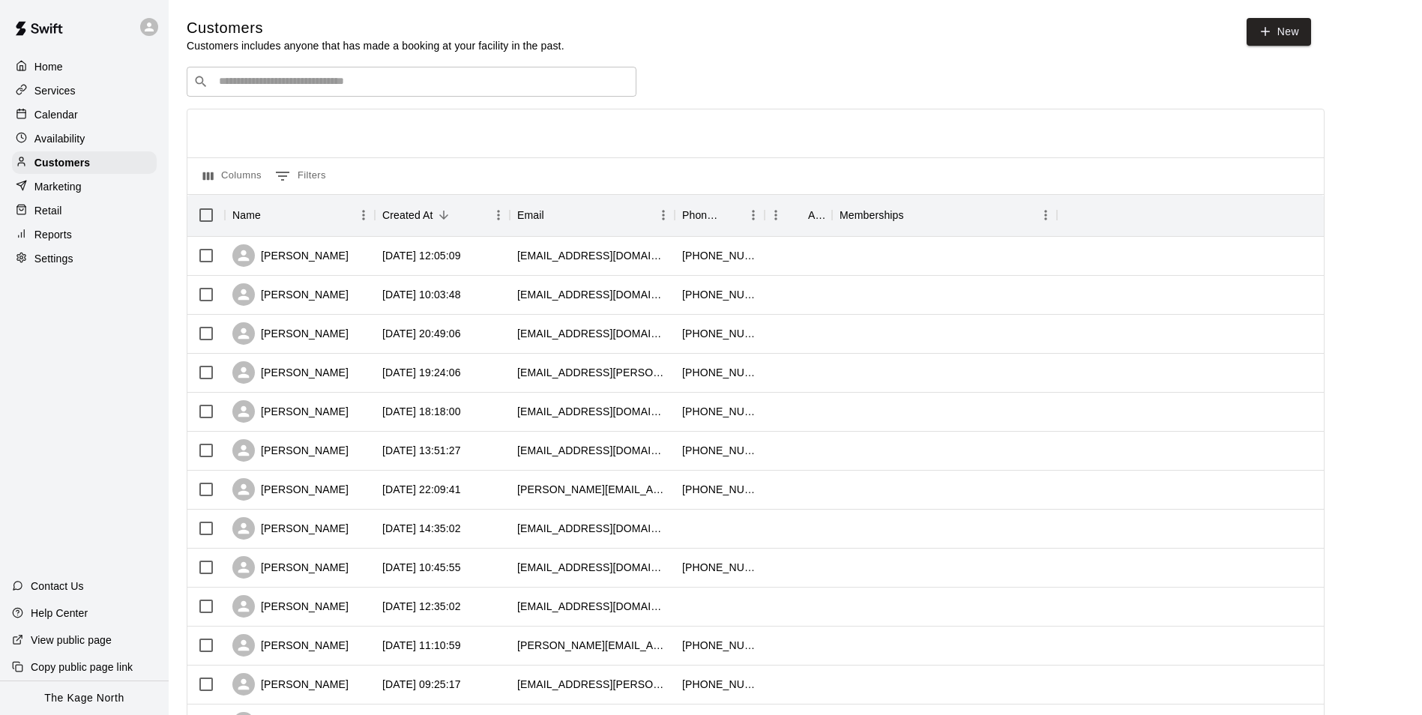
click at [88, 111] on div "Calendar" at bounding box center [84, 114] width 145 height 22
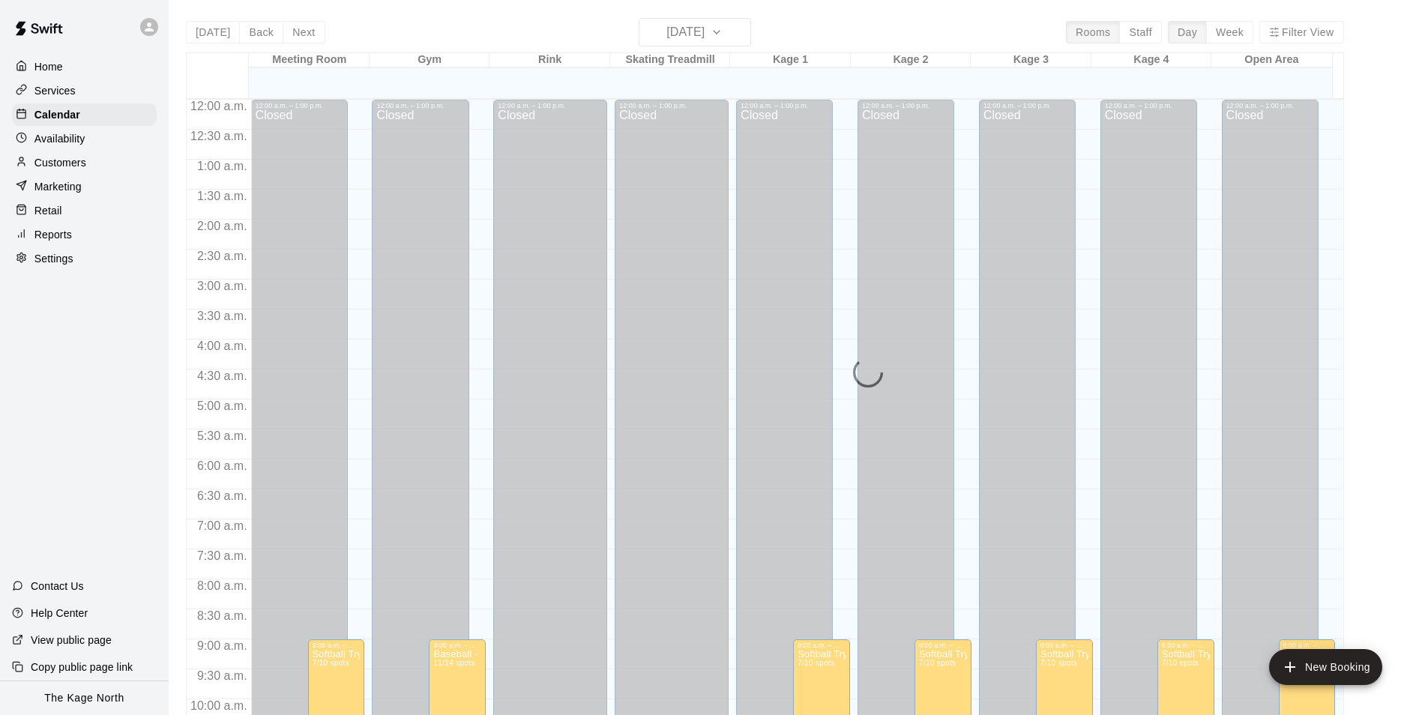
scroll to position [761, 0]
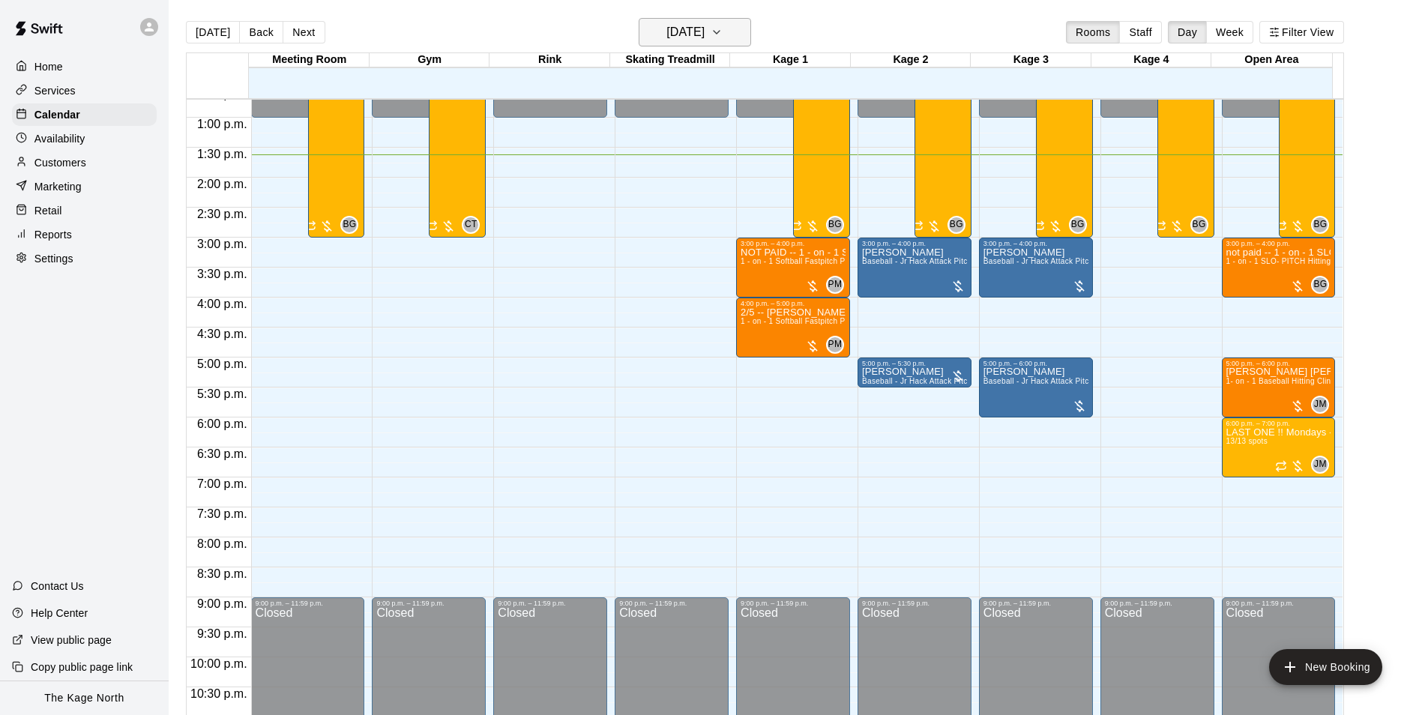
click at [704, 41] on h6 "[DATE]" at bounding box center [685, 32] width 38 height 21
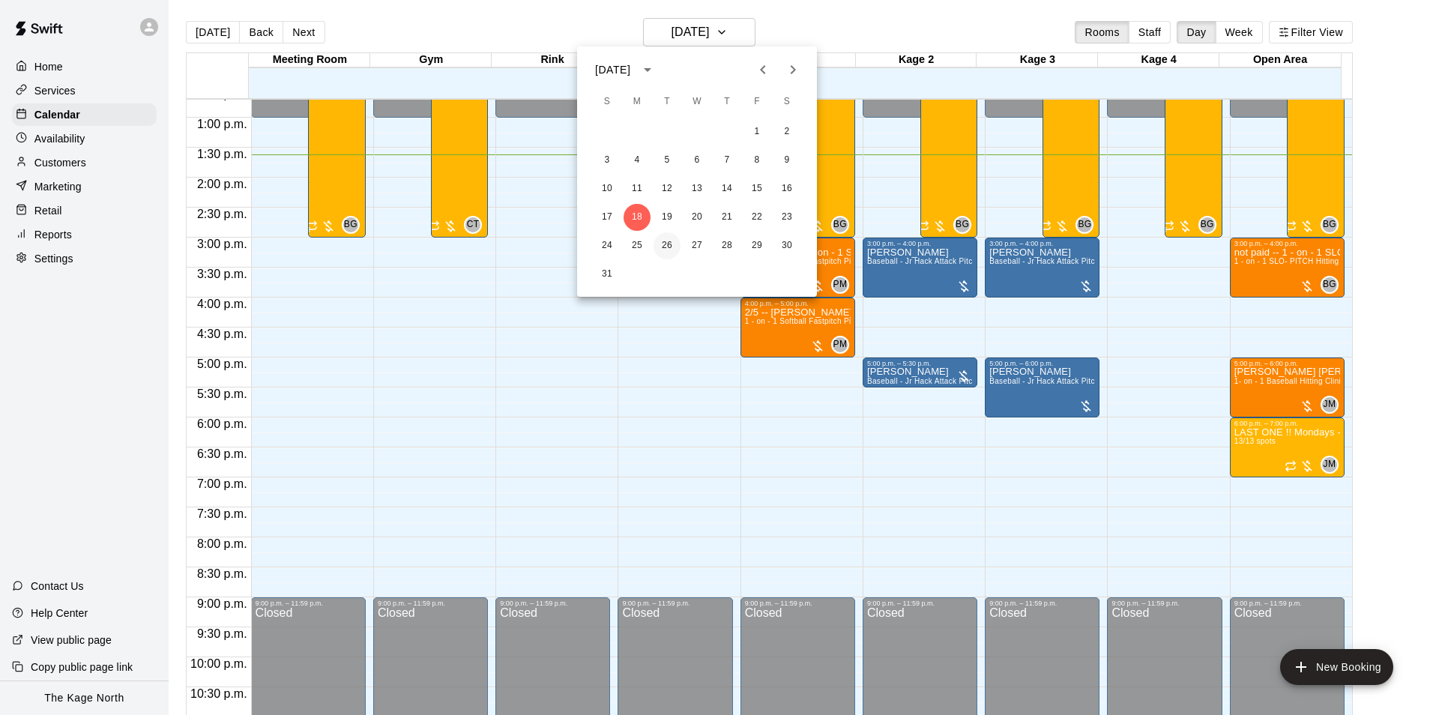
click at [667, 250] on button "26" at bounding box center [667, 245] width 27 height 27
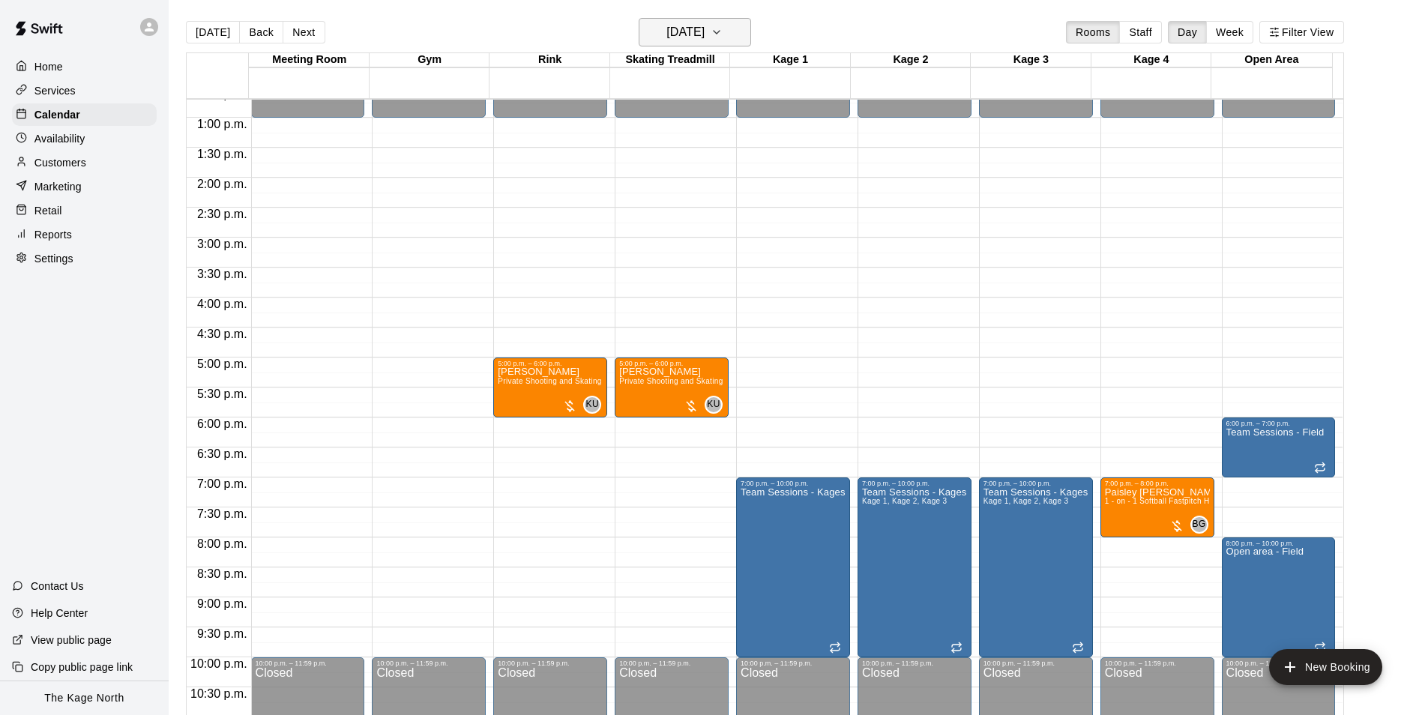
click at [704, 36] on h6 "[DATE]" at bounding box center [685, 32] width 38 height 21
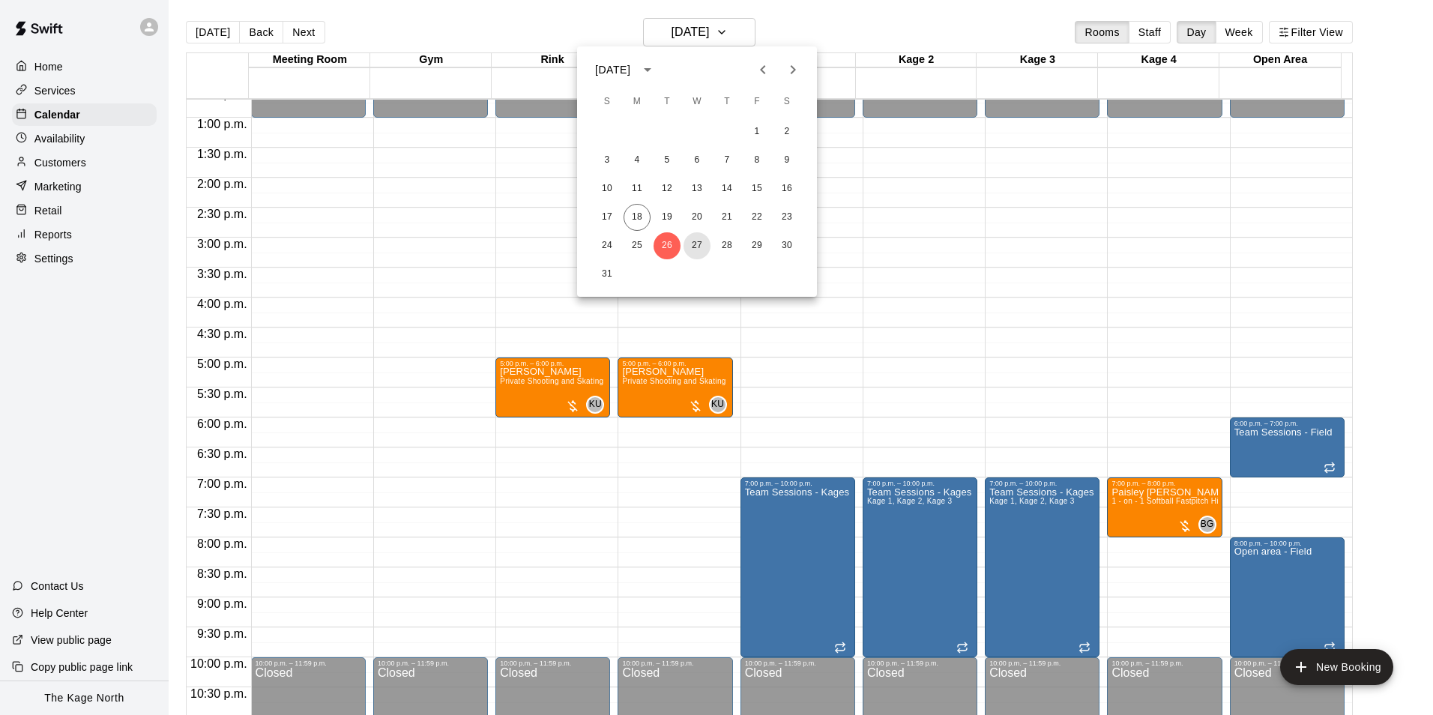
click at [695, 246] on button "27" at bounding box center [696, 245] width 27 height 27
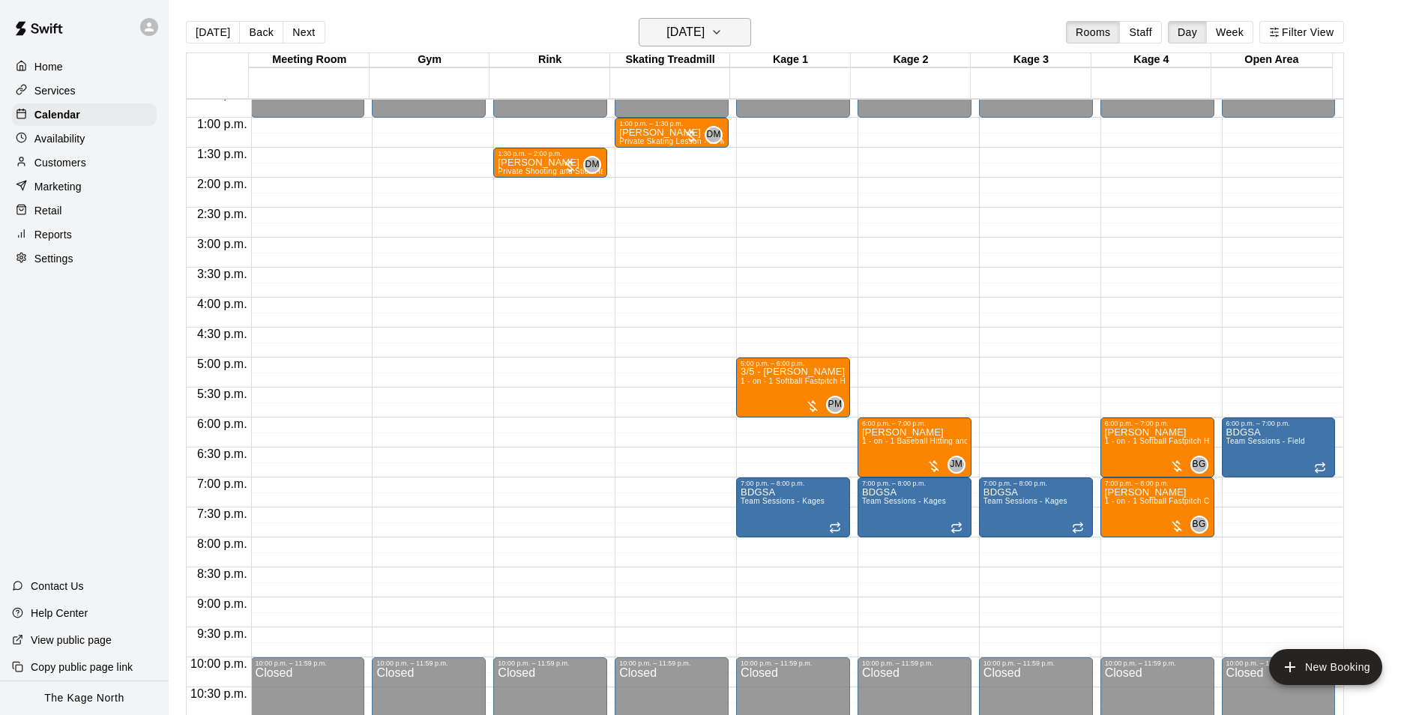
click at [704, 28] on h6 "[DATE]" at bounding box center [685, 32] width 38 height 21
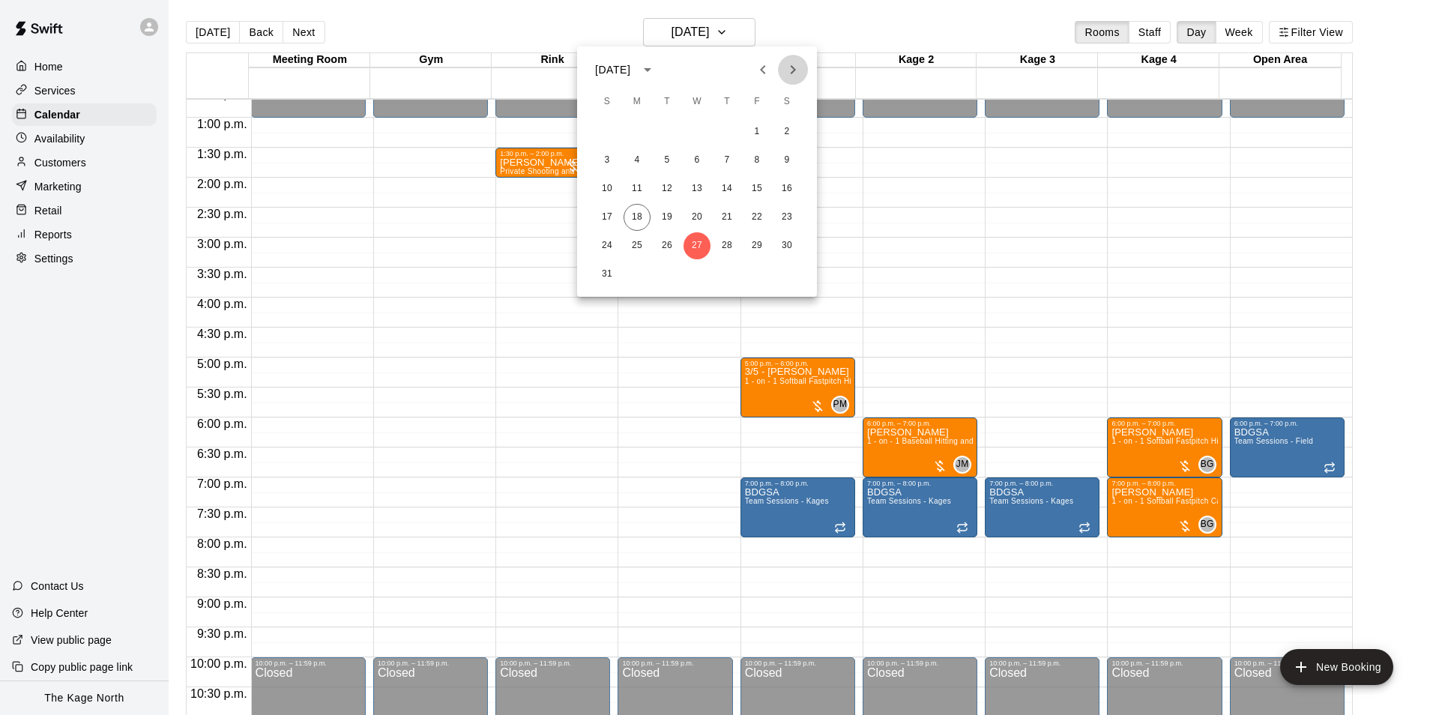
click at [789, 70] on icon "Next month" at bounding box center [793, 70] width 18 height 18
click at [699, 163] on button "10" at bounding box center [696, 160] width 27 height 27
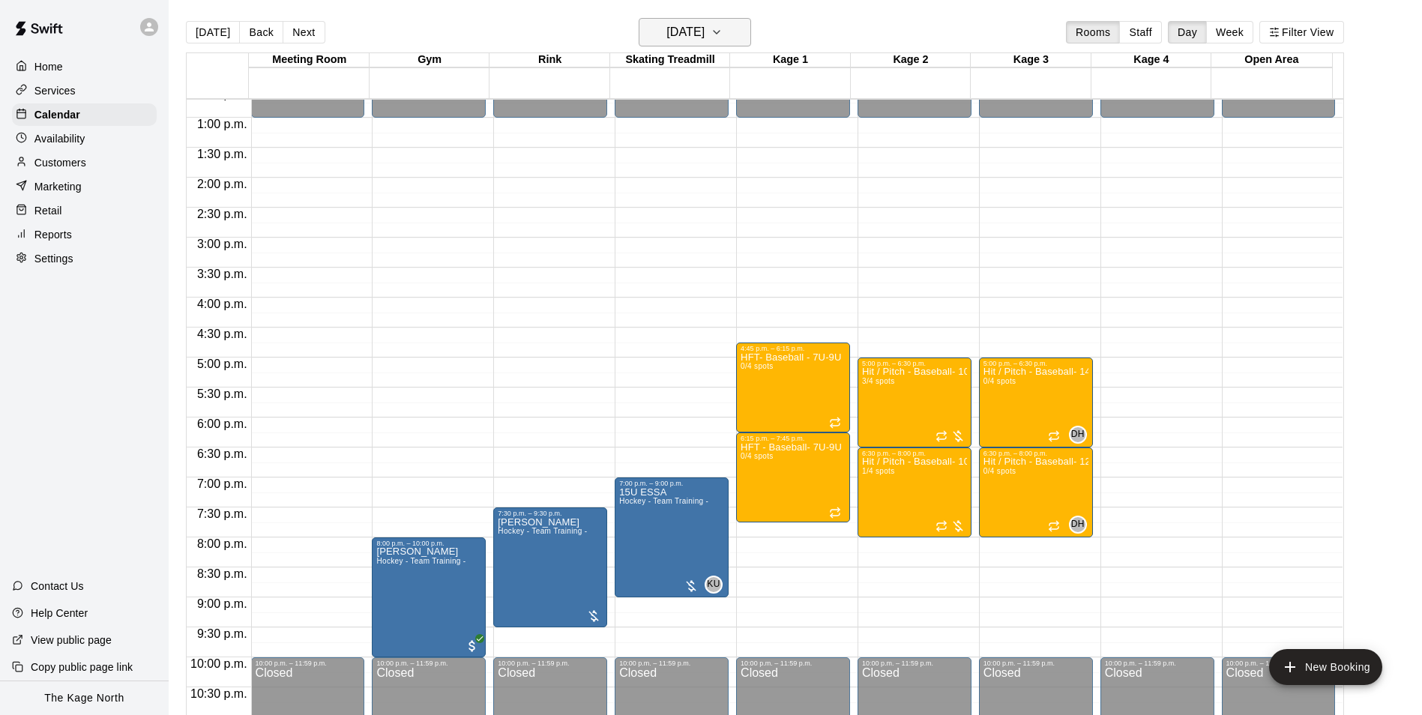
click at [704, 34] on h6 "[DATE]" at bounding box center [685, 32] width 38 height 21
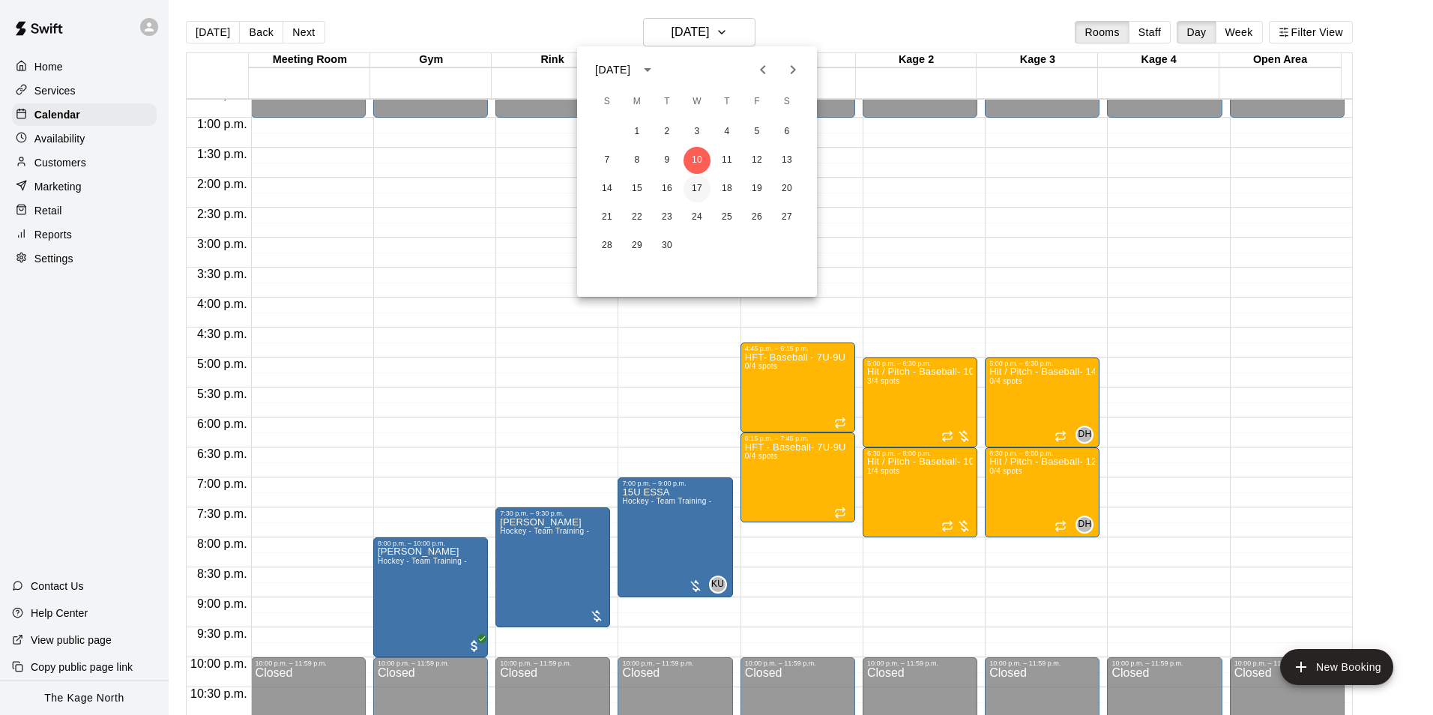
click at [700, 187] on button "17" at bounding box center [696, 188] width 27 height 27
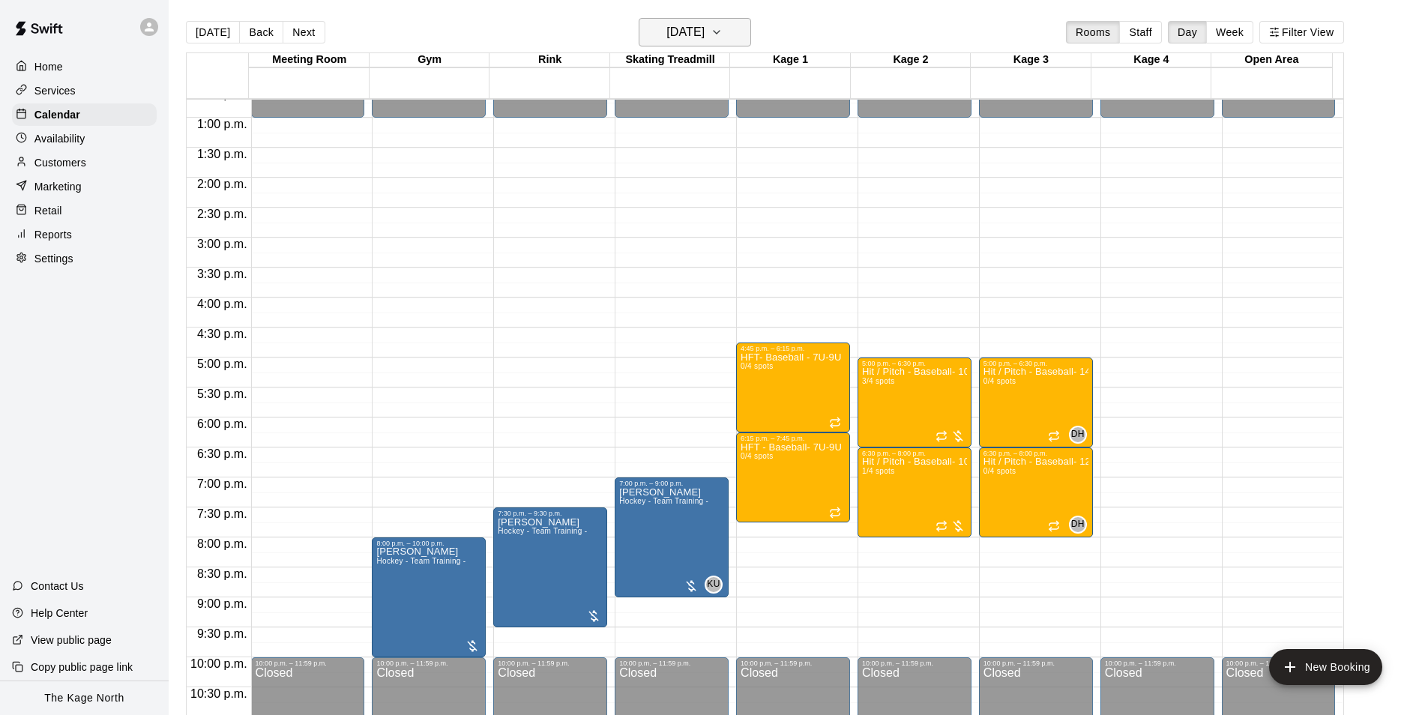
click at [704, 32] on h6 "Wednesday Sep 17" at bounding box center [685, 32] width 38 height 21
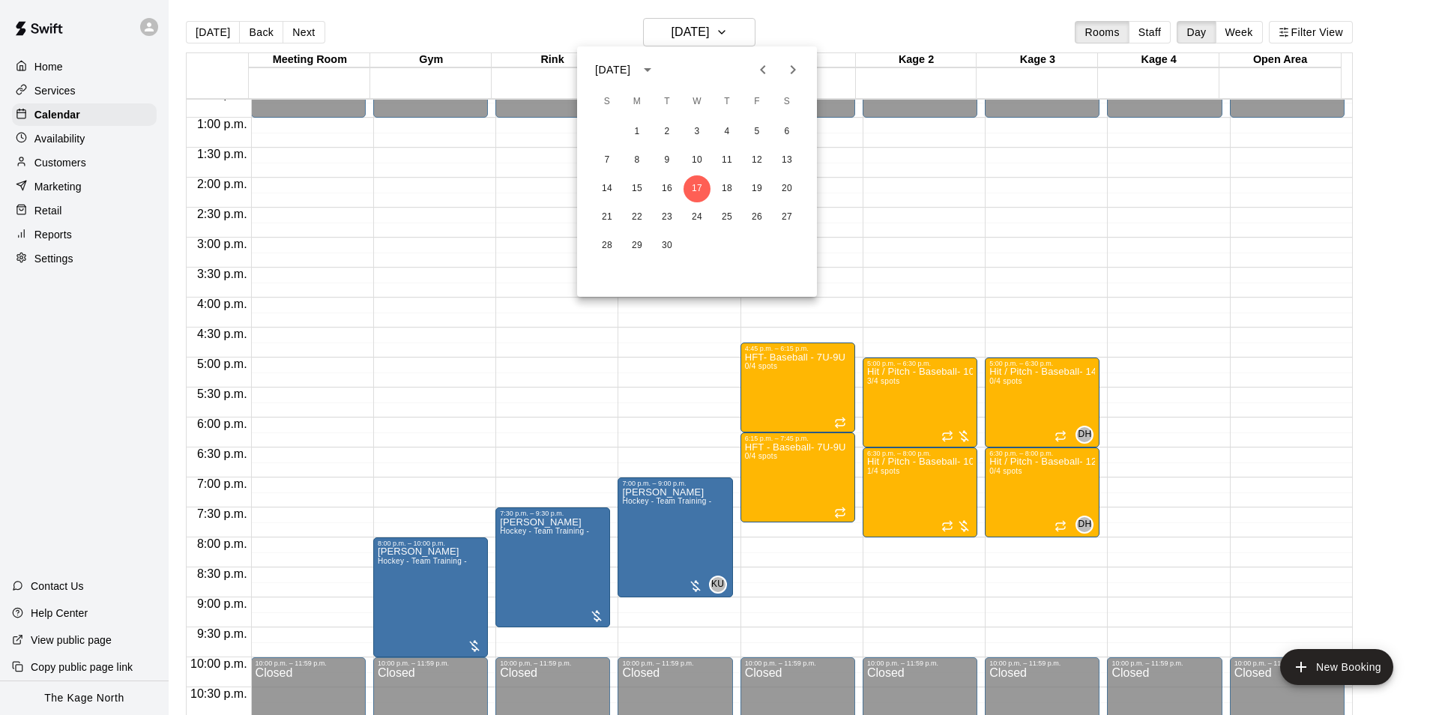
click at [809, 20] on div at bounding box center [716, 357] width 1433 height 715
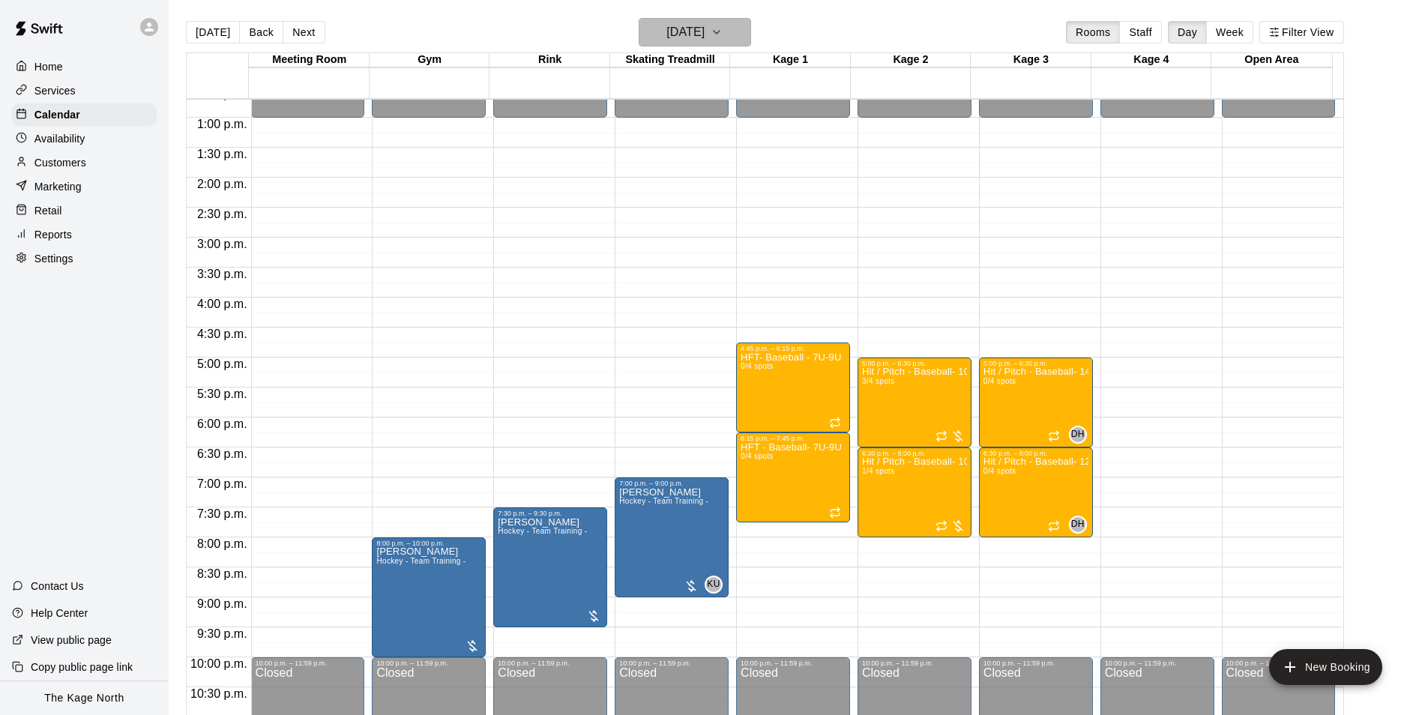
click at [743, 28] on button "Wednesday Sep 17" at bounding box center [695, 32] width 112 height 28
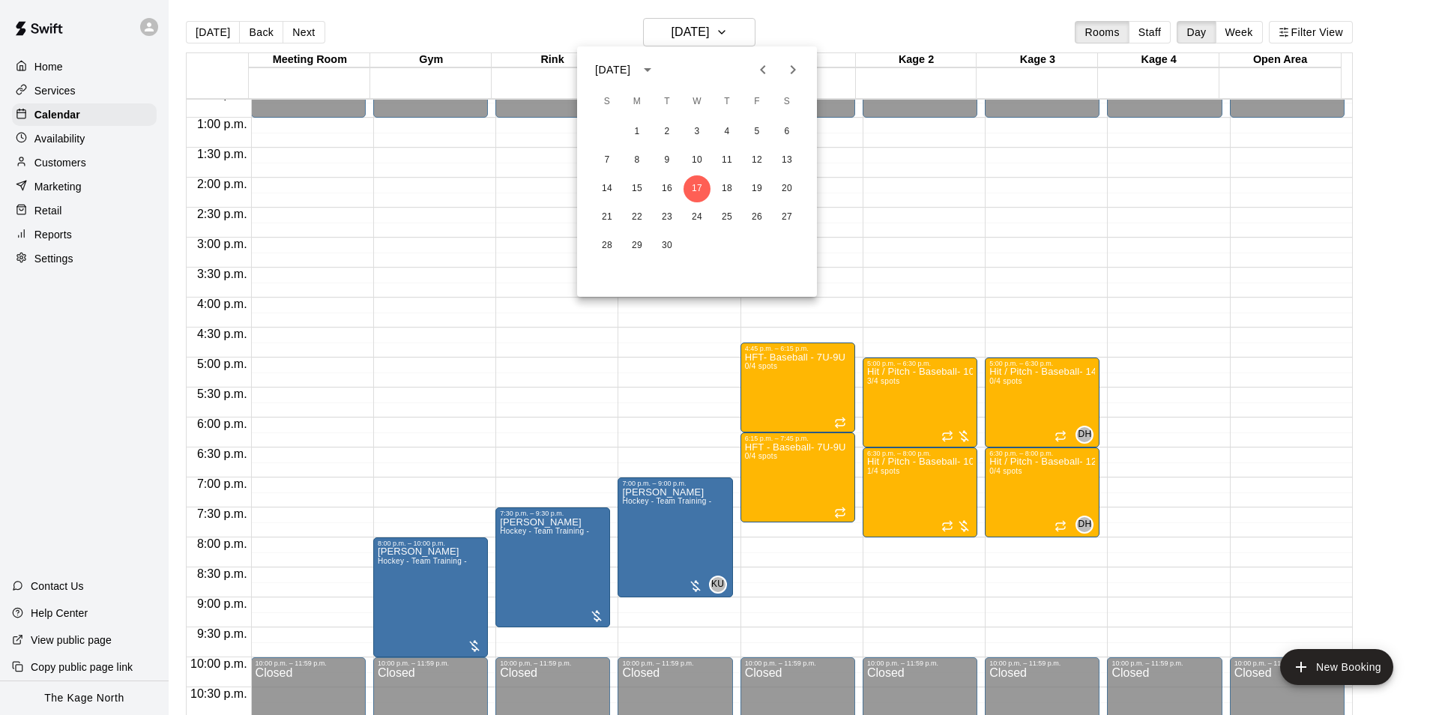
click at [765, 58] on button "Previous month" at bounding box center [763, 70] width 30 height 30
click at [639, 219] on button "18" at bounding box center [637, 217] width 27 height 27
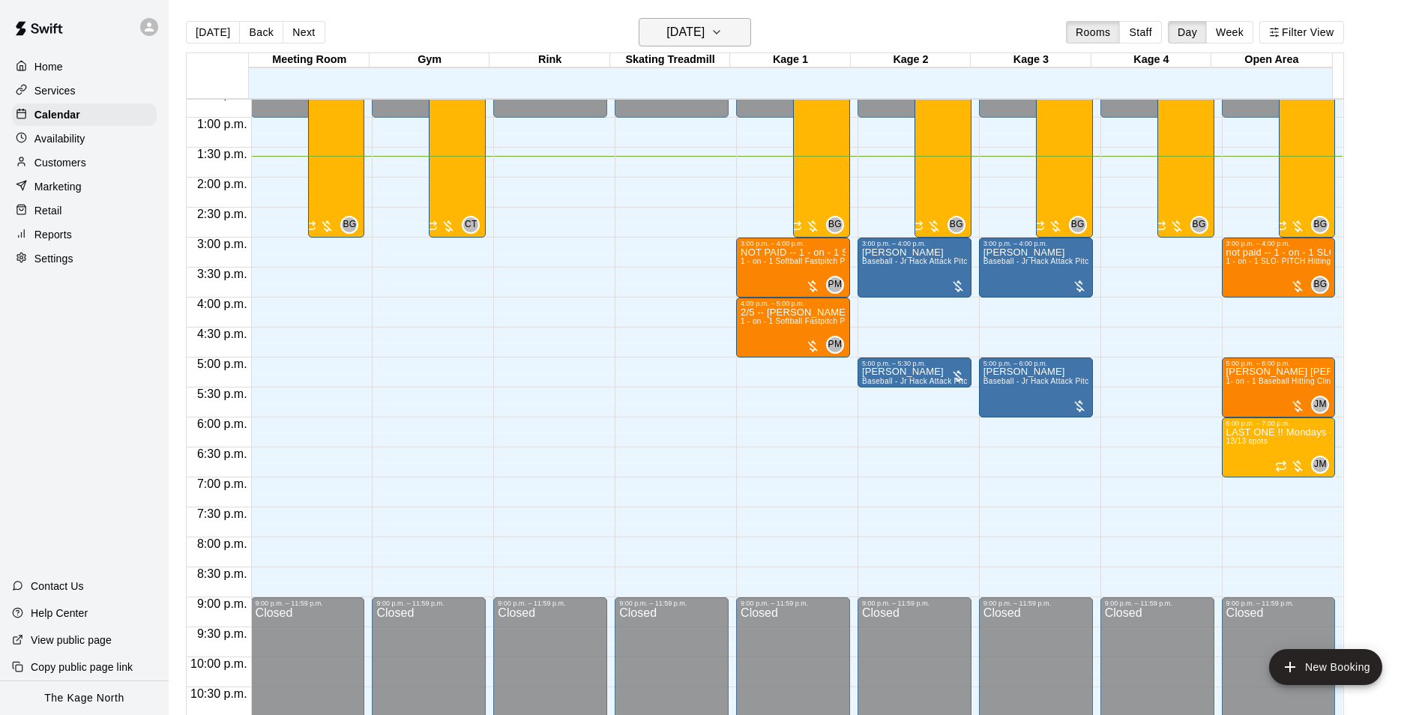
click at [704, 30] on h6 "[DATE]" at bounding box center [685, 32] width 38 height 21
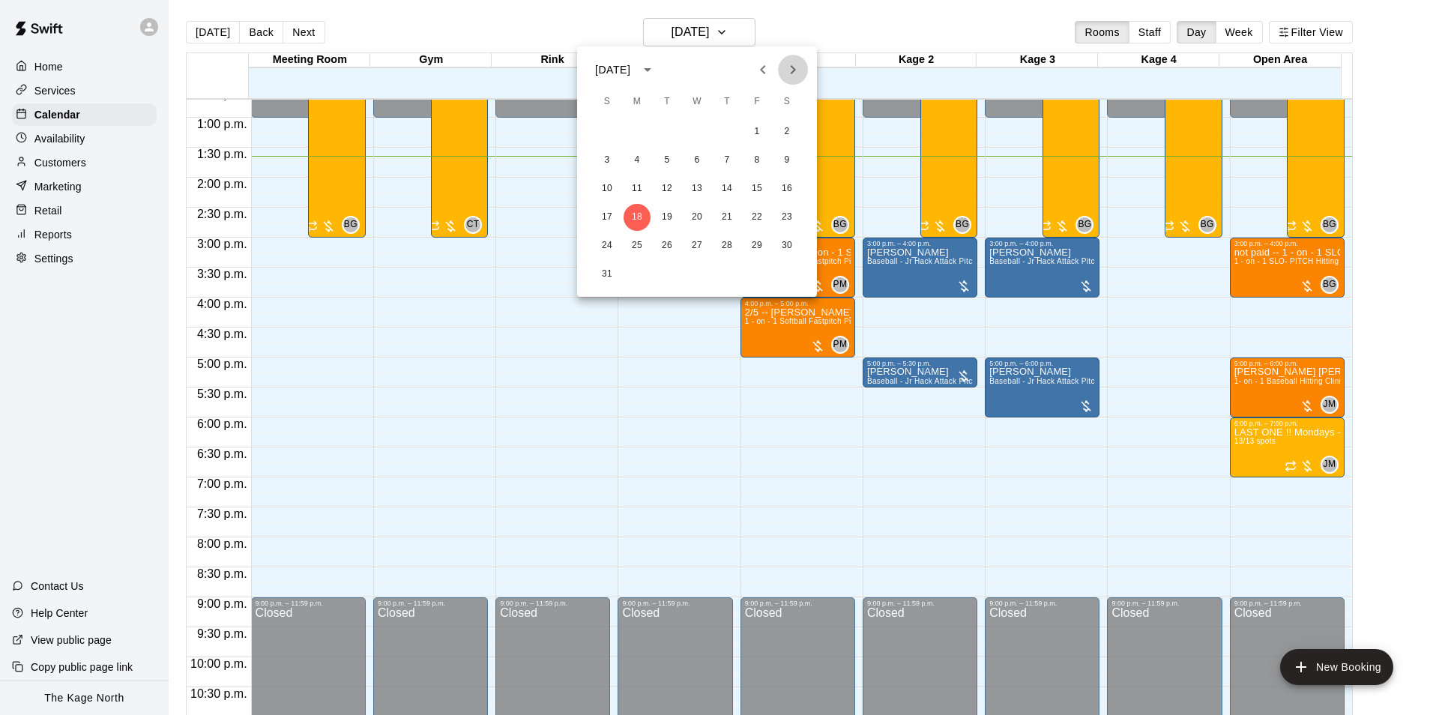
click at [787, 70] on icon "Next month" at bounding box center [793, 70] width 18 height 18
click at [635, 160] on button "8" at bounding box center [637, 160] width 27 height 27
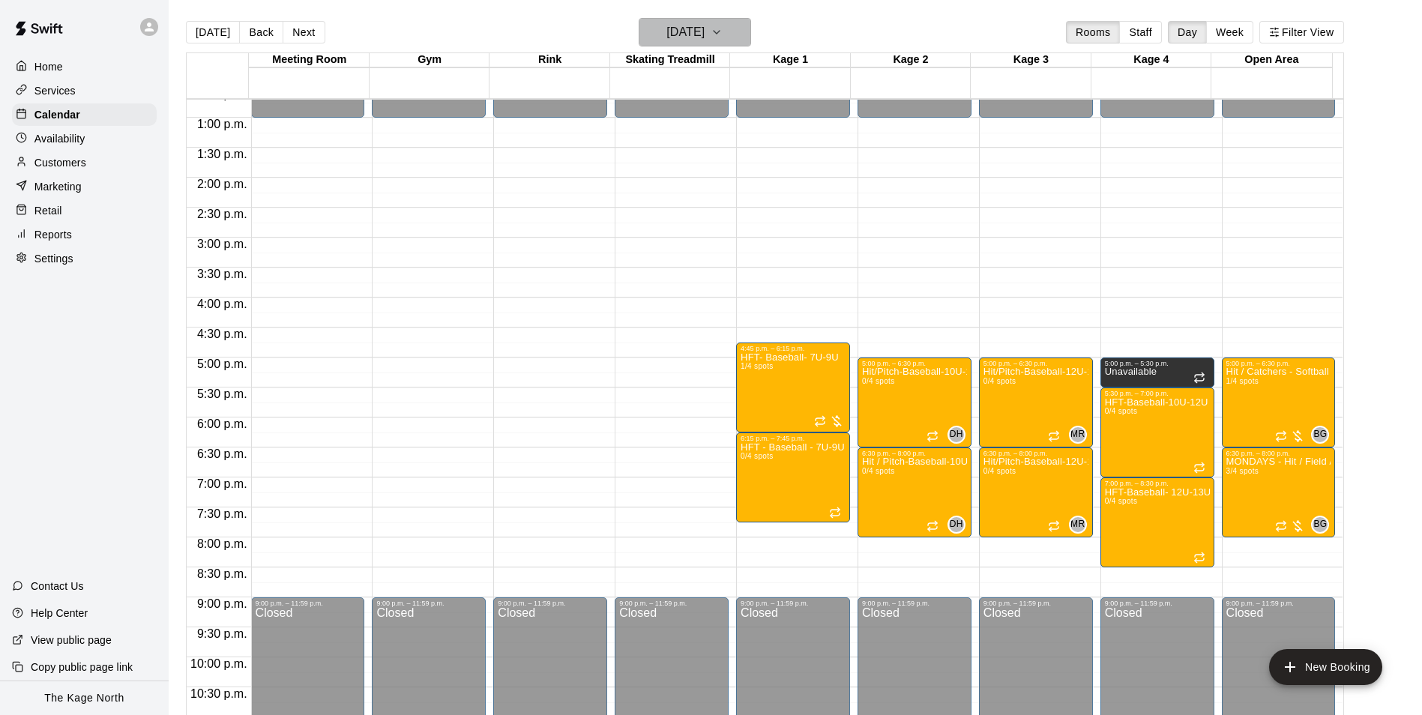
click at [704, 35] on h6 "Monday Sep 08" at bounding box center [685, 32] width 38 height 21
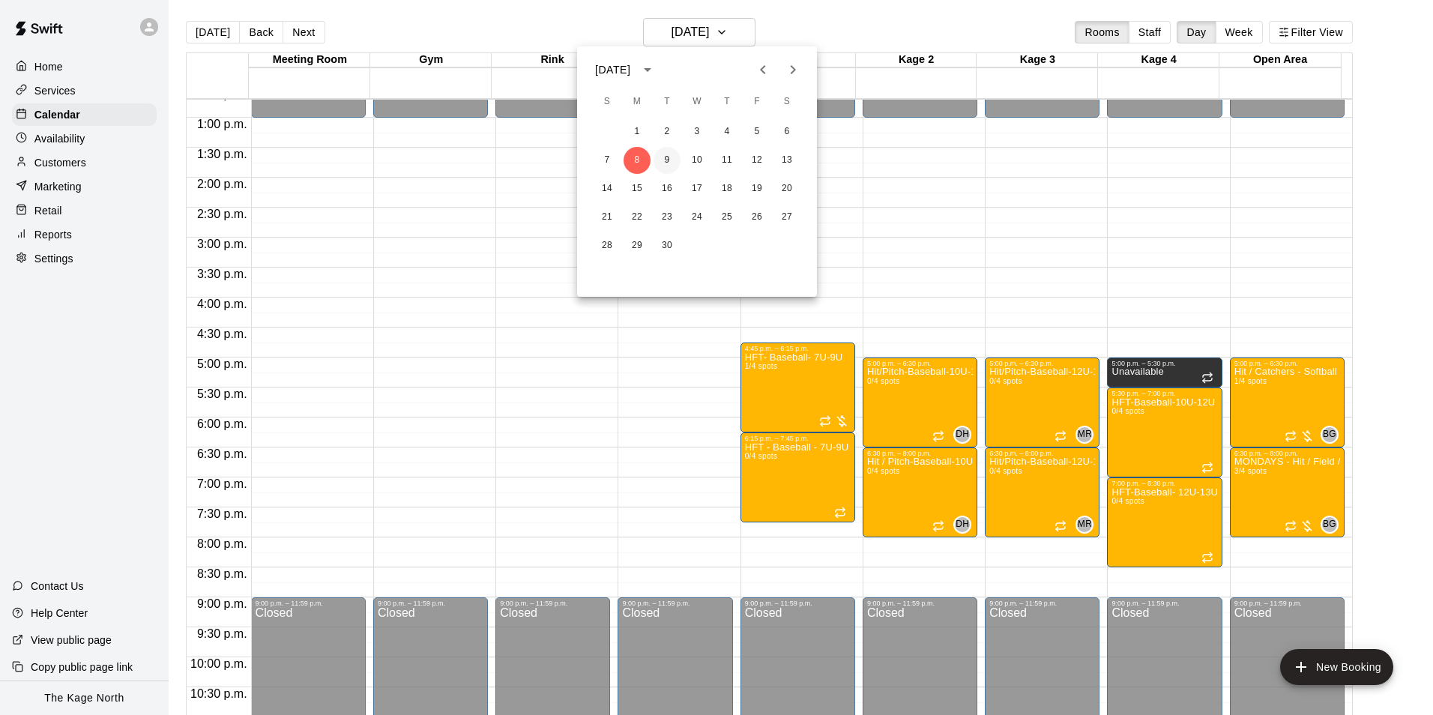
click at [666, 162] on button "9" at bounding box center [667, 160] width 27 height 27
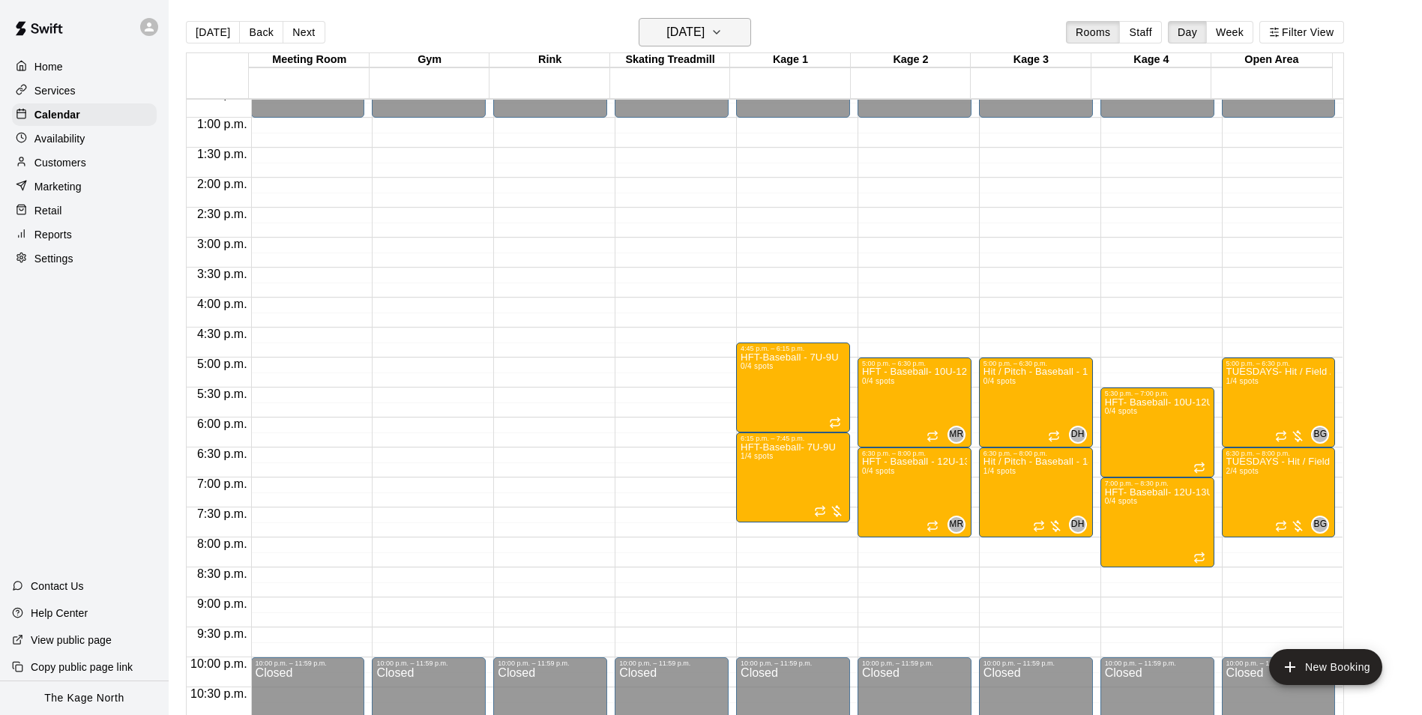
click at [704, 34] on h6 "Tuesday Sep 09" at bounding box center [685, 32] width 38 height 21
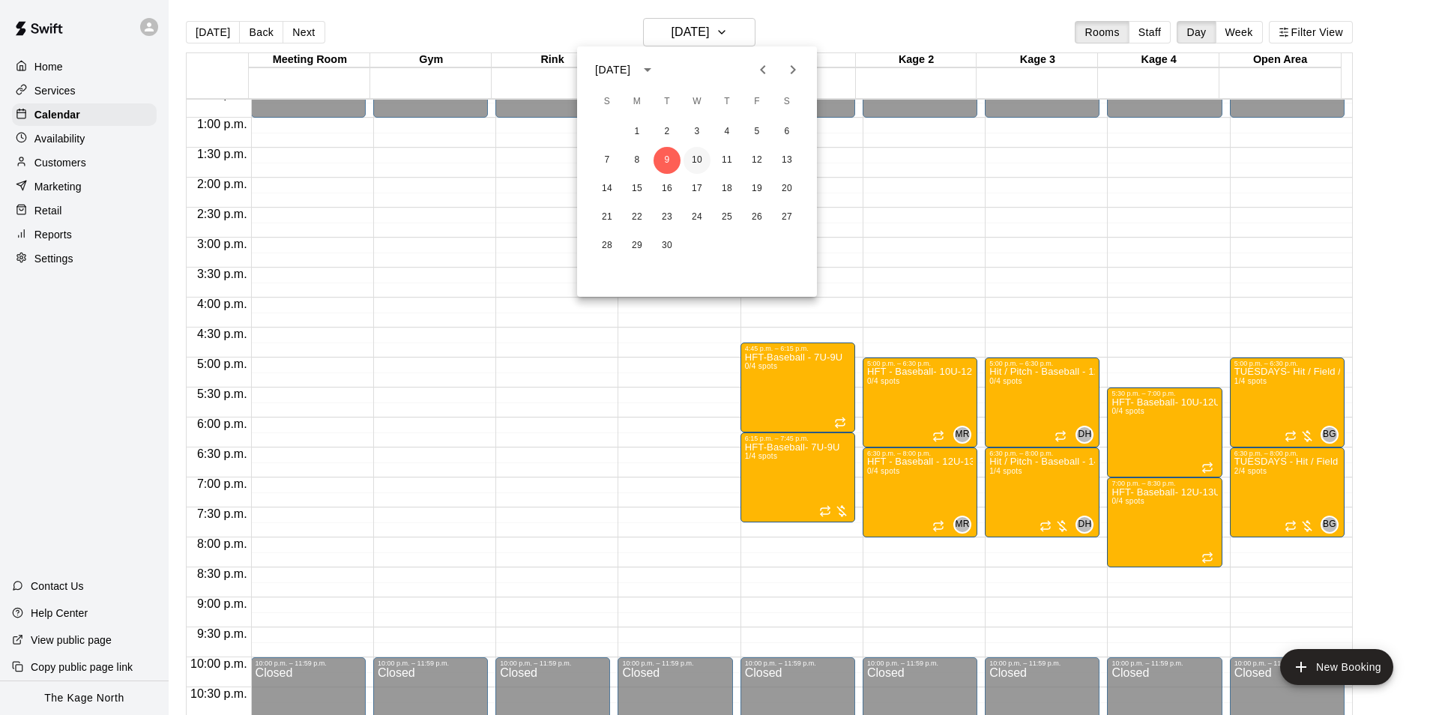
click at [696, 155] on button "10" at bounding box center [696, 160] width 27 height 27
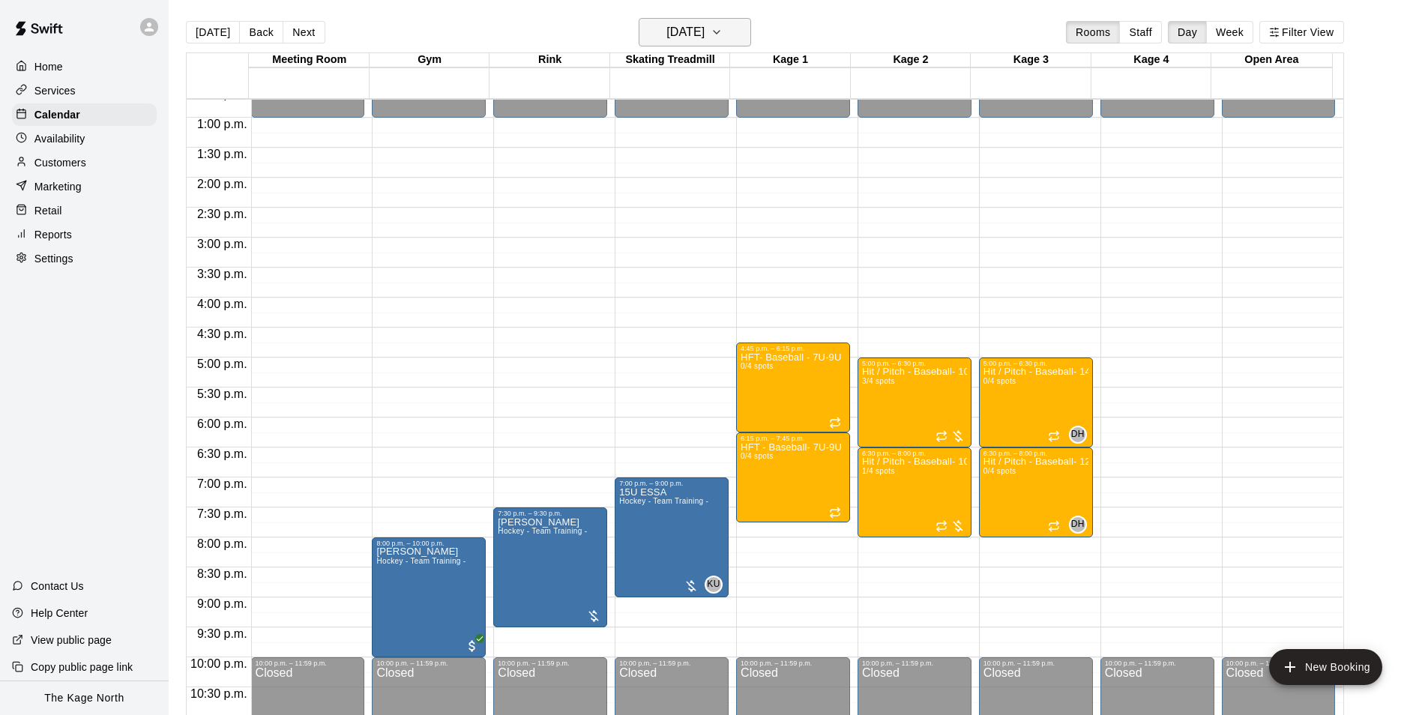
click at [704, 35] on h6 "[DATE]" at bounding box center [685, 32] width 38 height 21
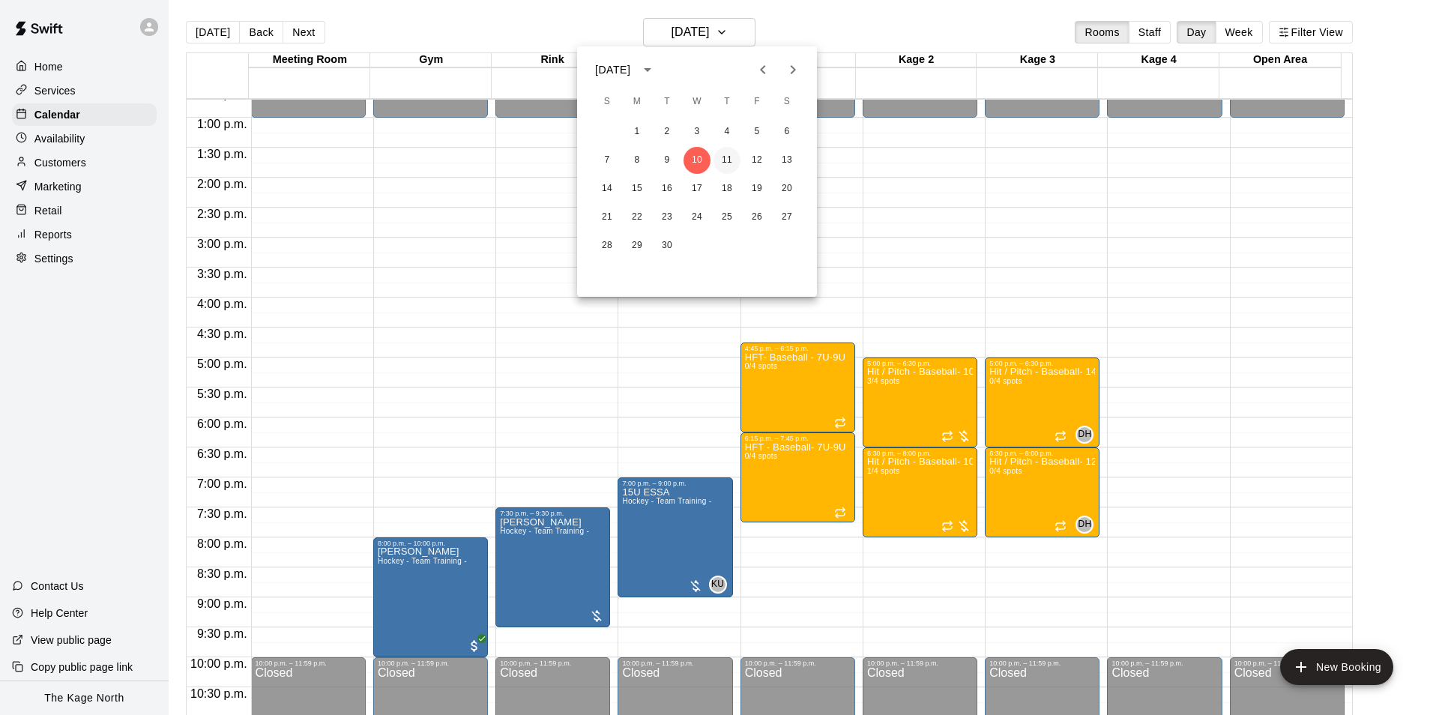
click at [731, 157] on button "11" at bounding box center [726, 160] width 27 height 27
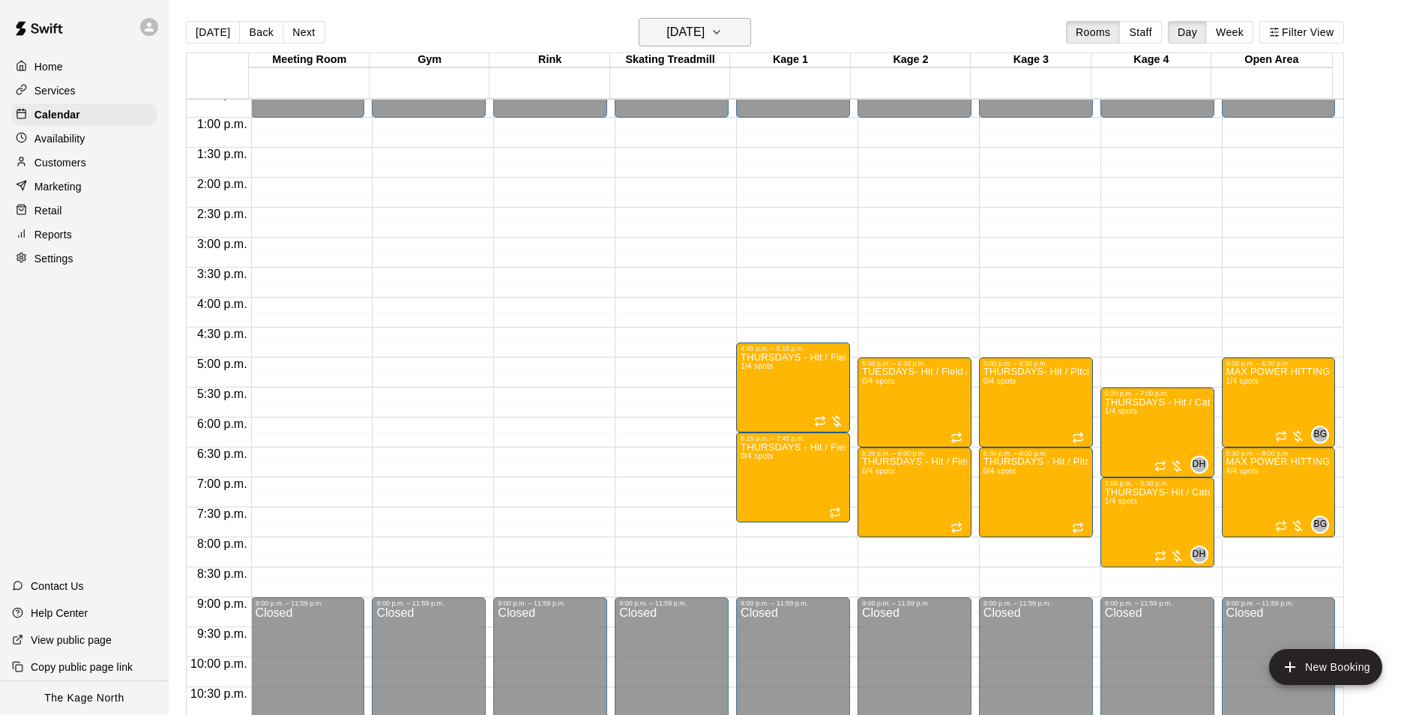
click at [704, 38] on h6 "[DATE]" at bounding box center [685, 32] width 38 height 21
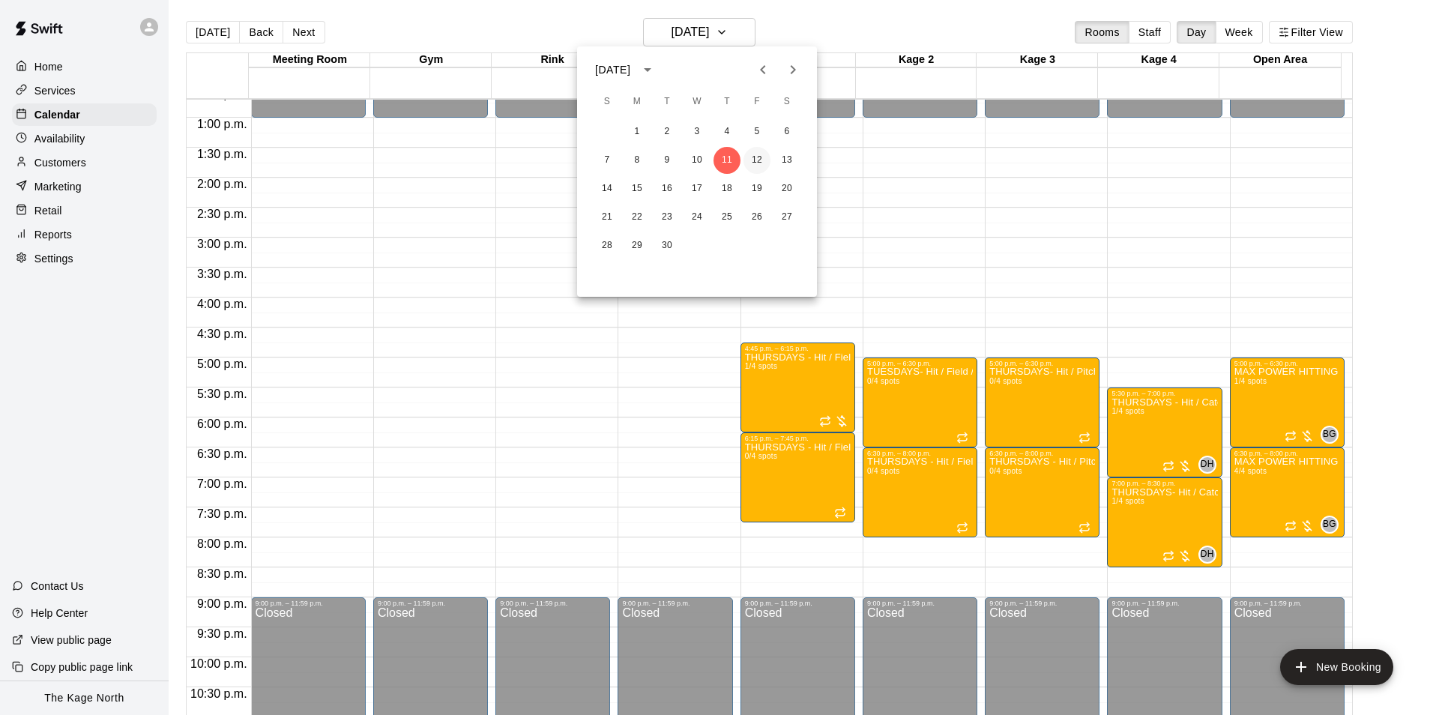
click at [752, 157] on button "12" at bounding box center [756, 160] width 27 height 27
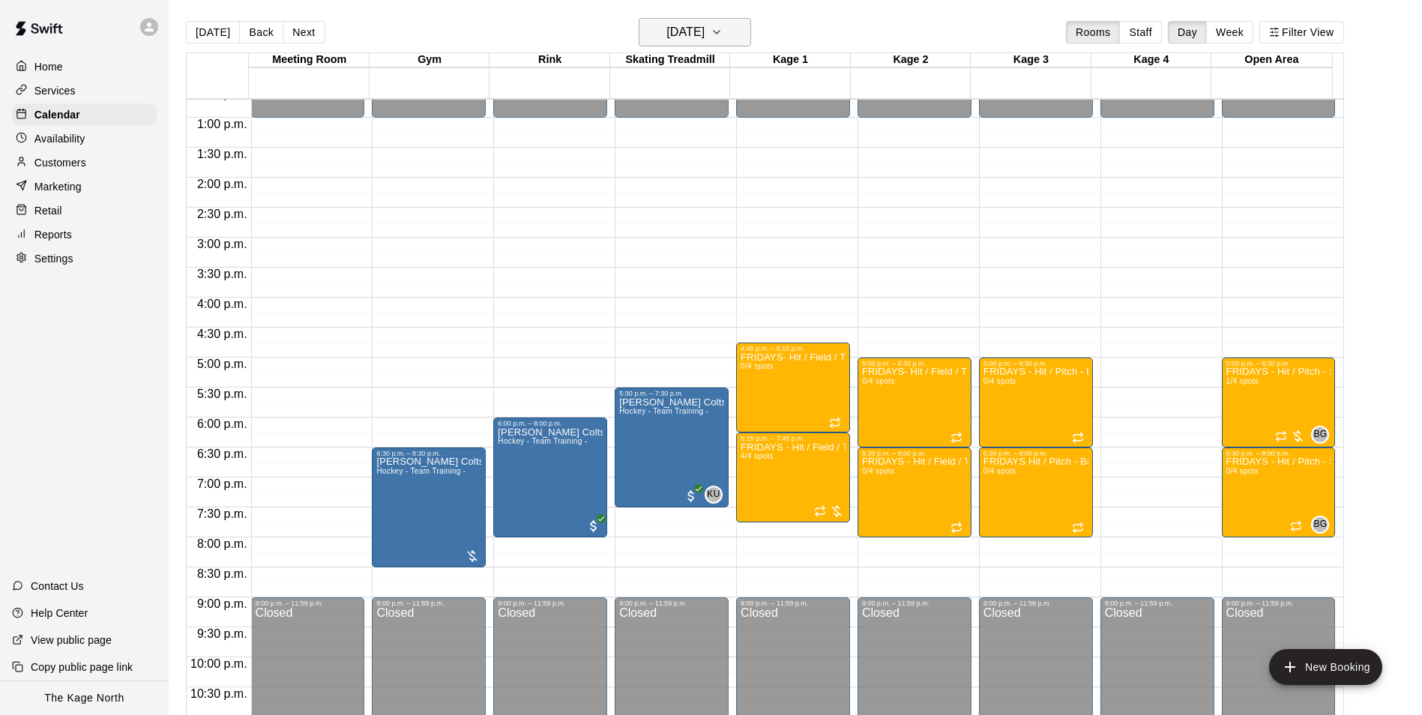
click at [704, 31] on h6 "Friday Sep 12" at bounding box center [685, 32] width 38 height 21
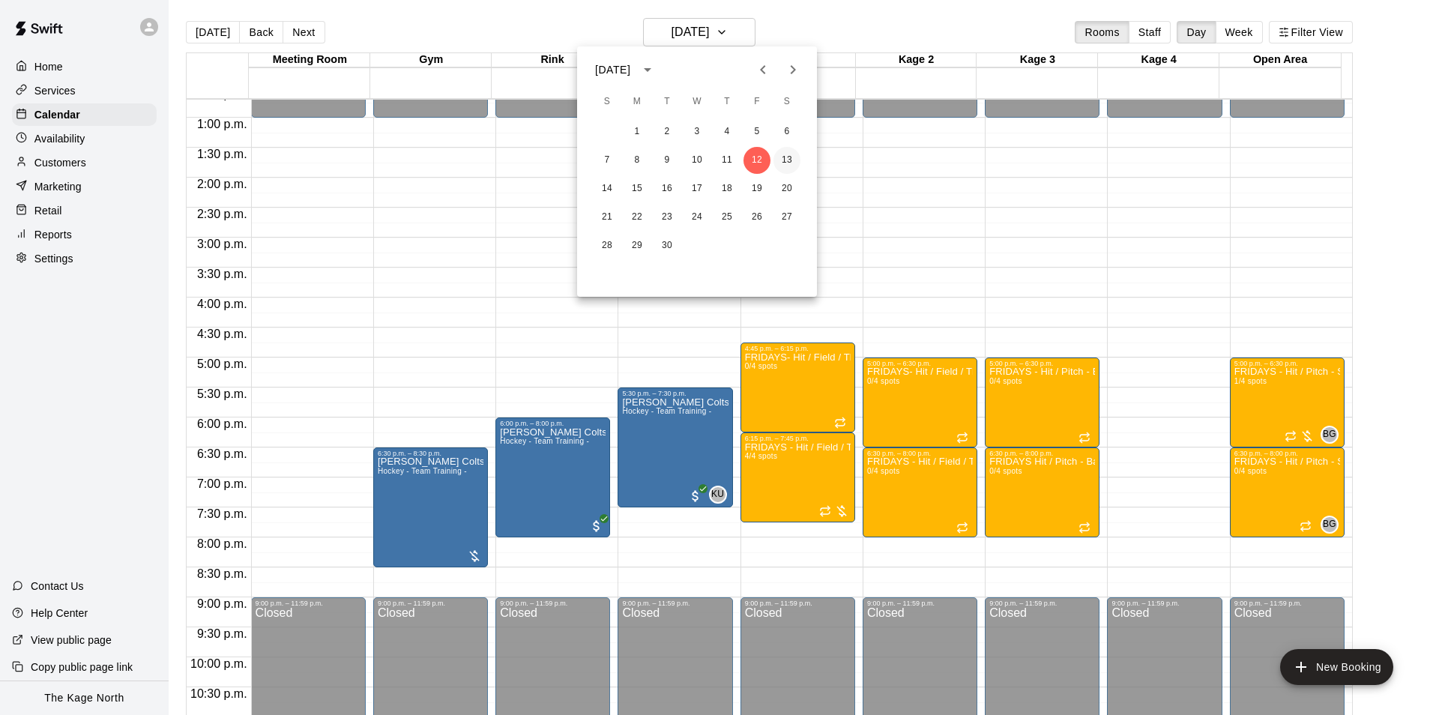
click at [782, 160] on button "13" at bounding box center [786, 160] width 27 height 27
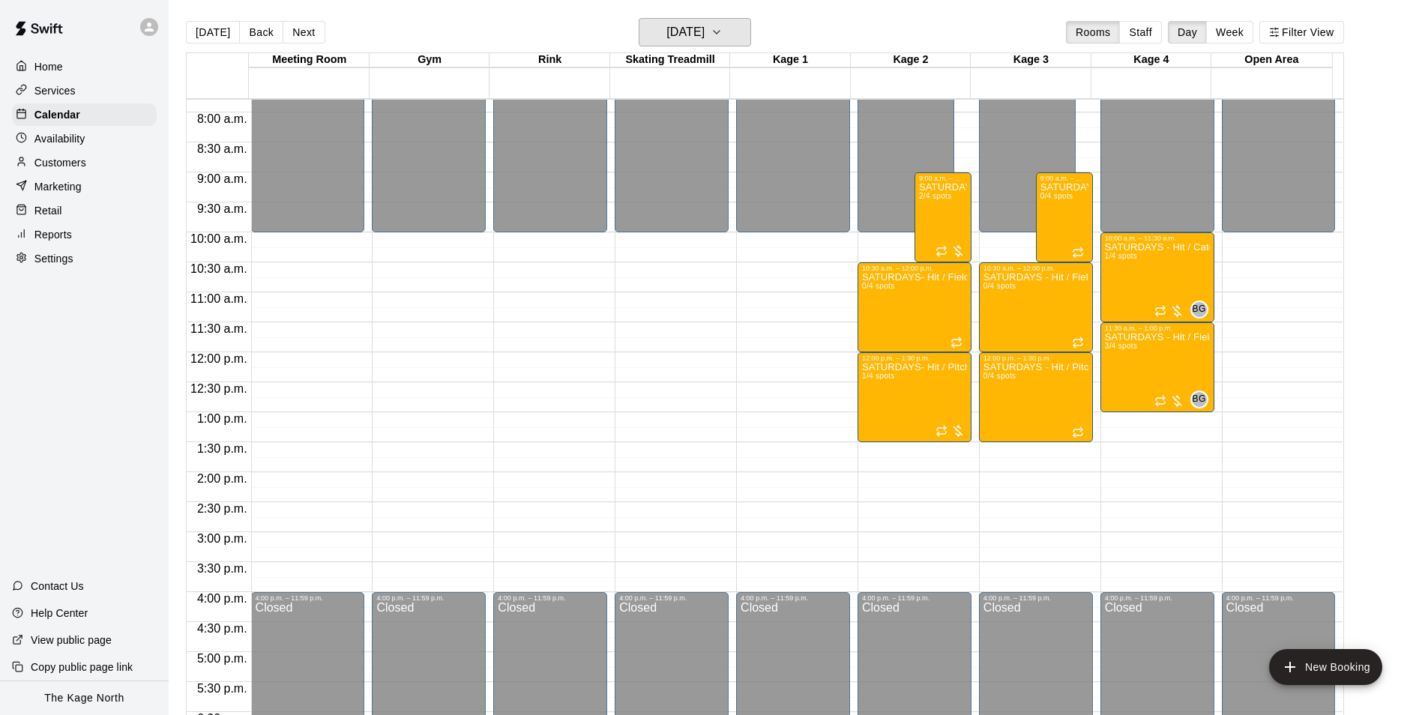
scroll to position [462, 0]
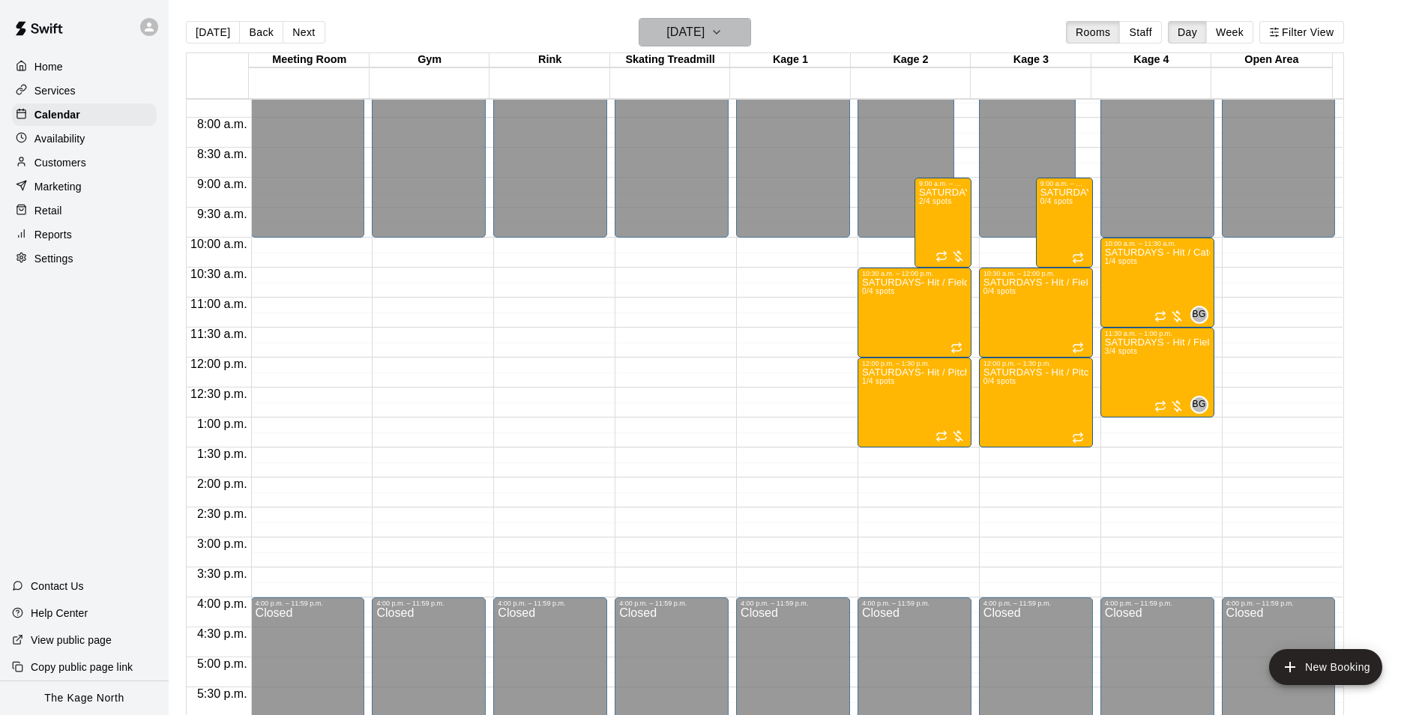
click at [704, 39] on h6 "Saturday Sep 13" at bounding box center [685, 32] width 38 height 21
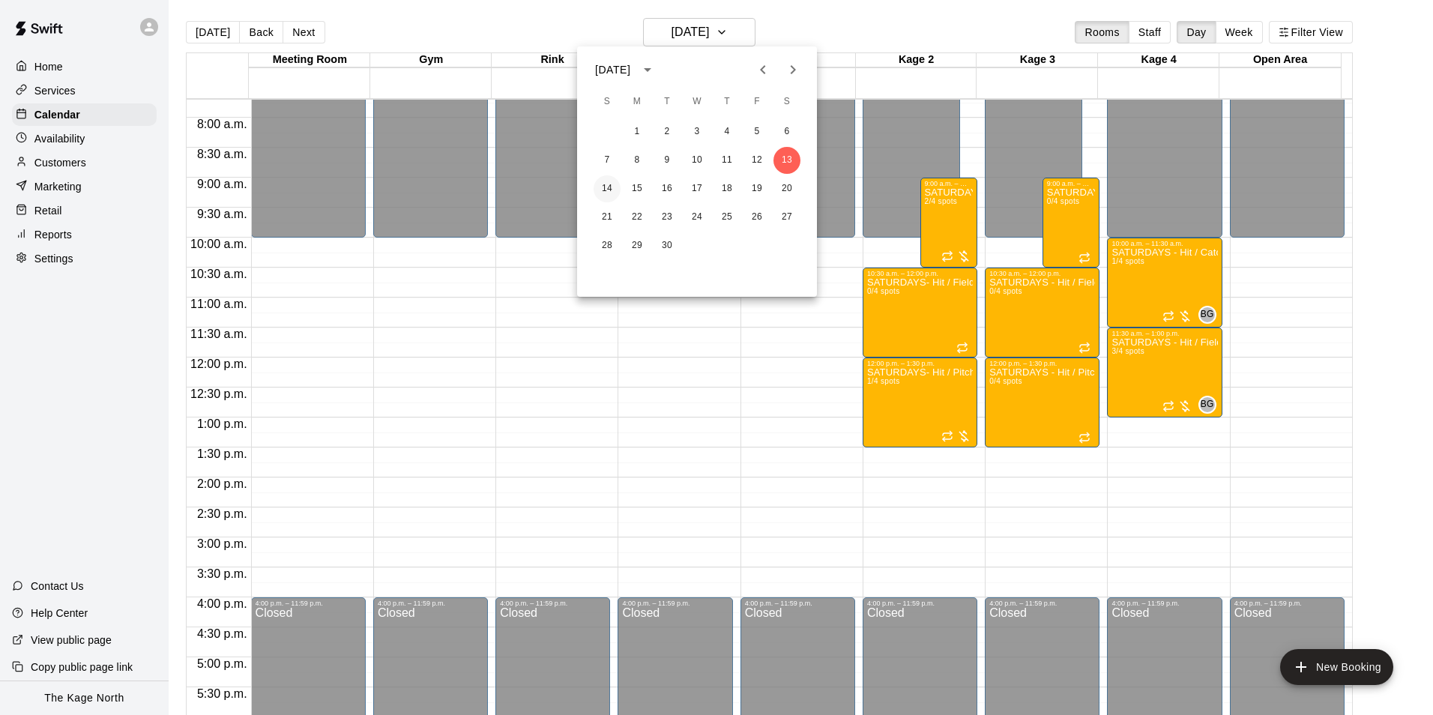
click at [609, 189] on button "14" at bounding box center [607, 188] width 27 height 27
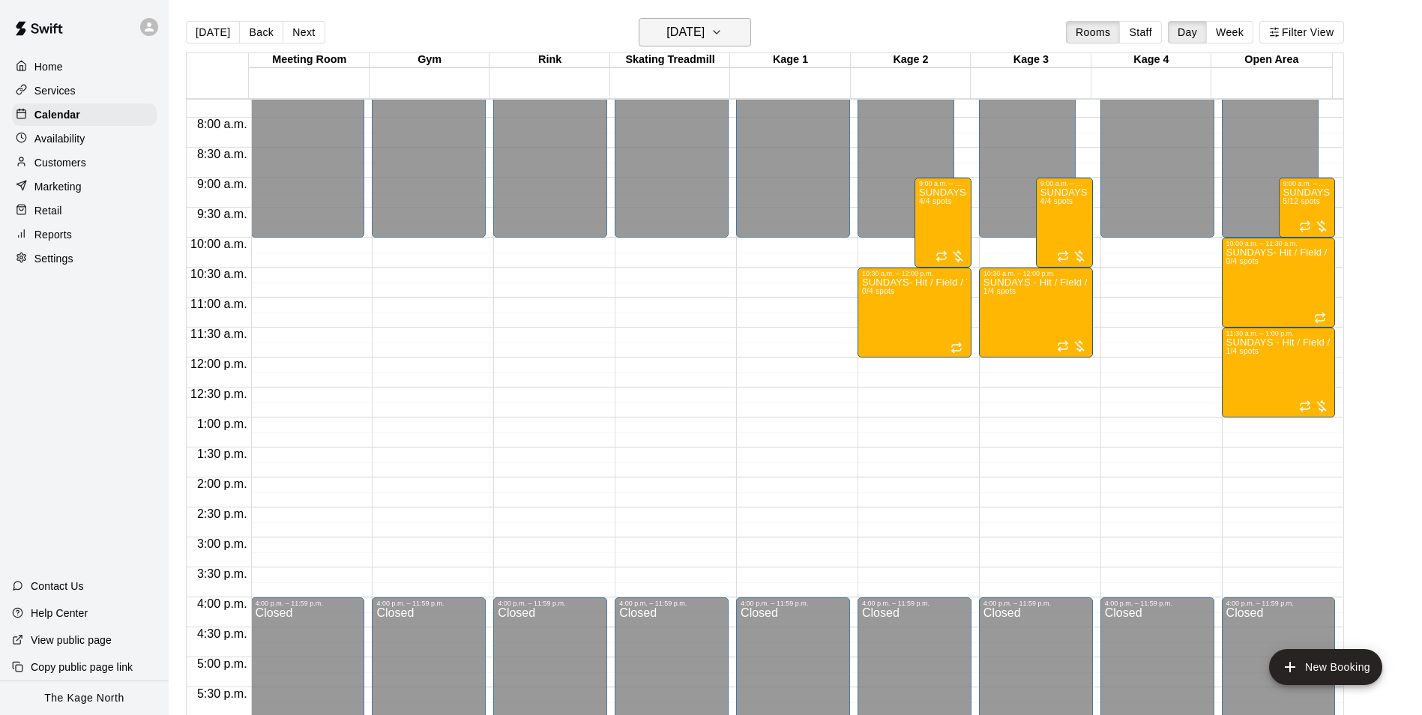
click at [713, 20] on button "[DATE]" at bounding box center [695, 32] width 112 height 28
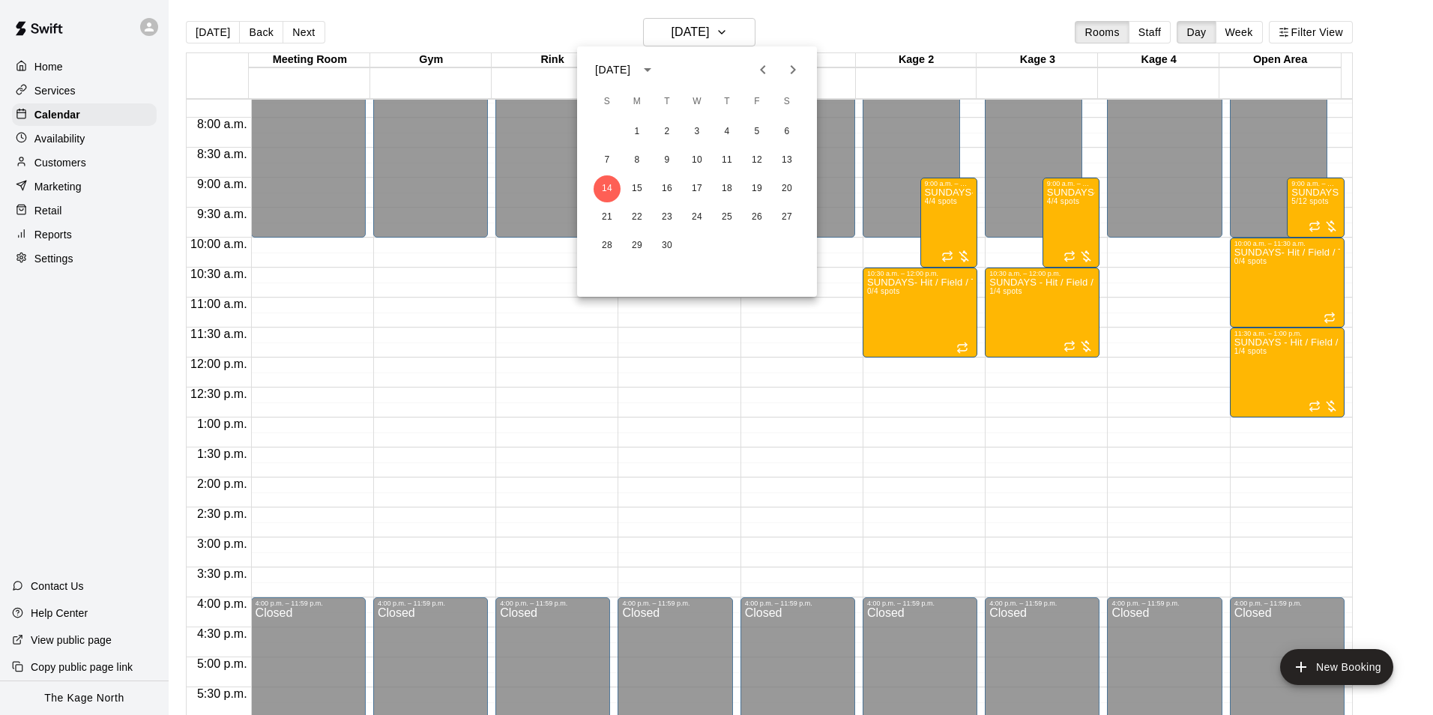
click at [460, 23] on div at bounding box center [716, 357] width 1433 height 715
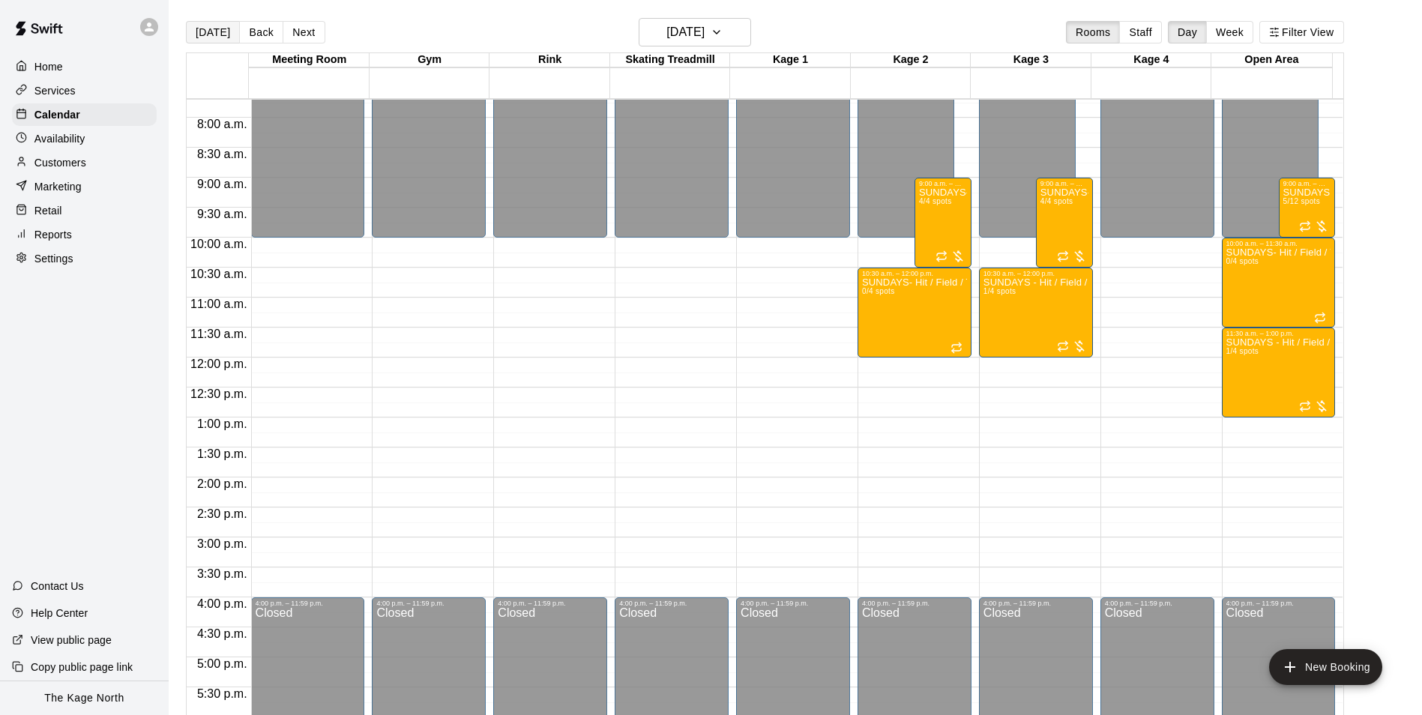
click at [216, 33] on button "[DATE]" at bounding box center [213, 32] width 54 height 22
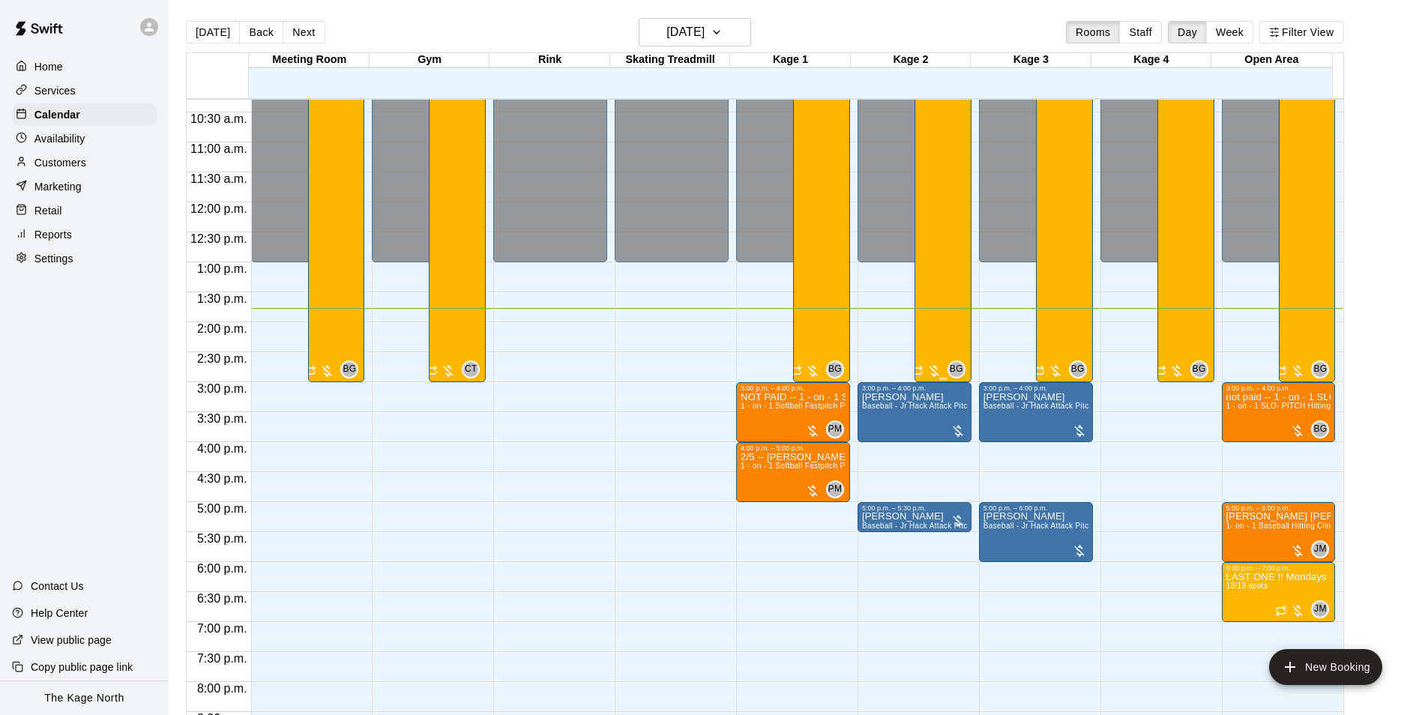
scroll to position [808, 0]
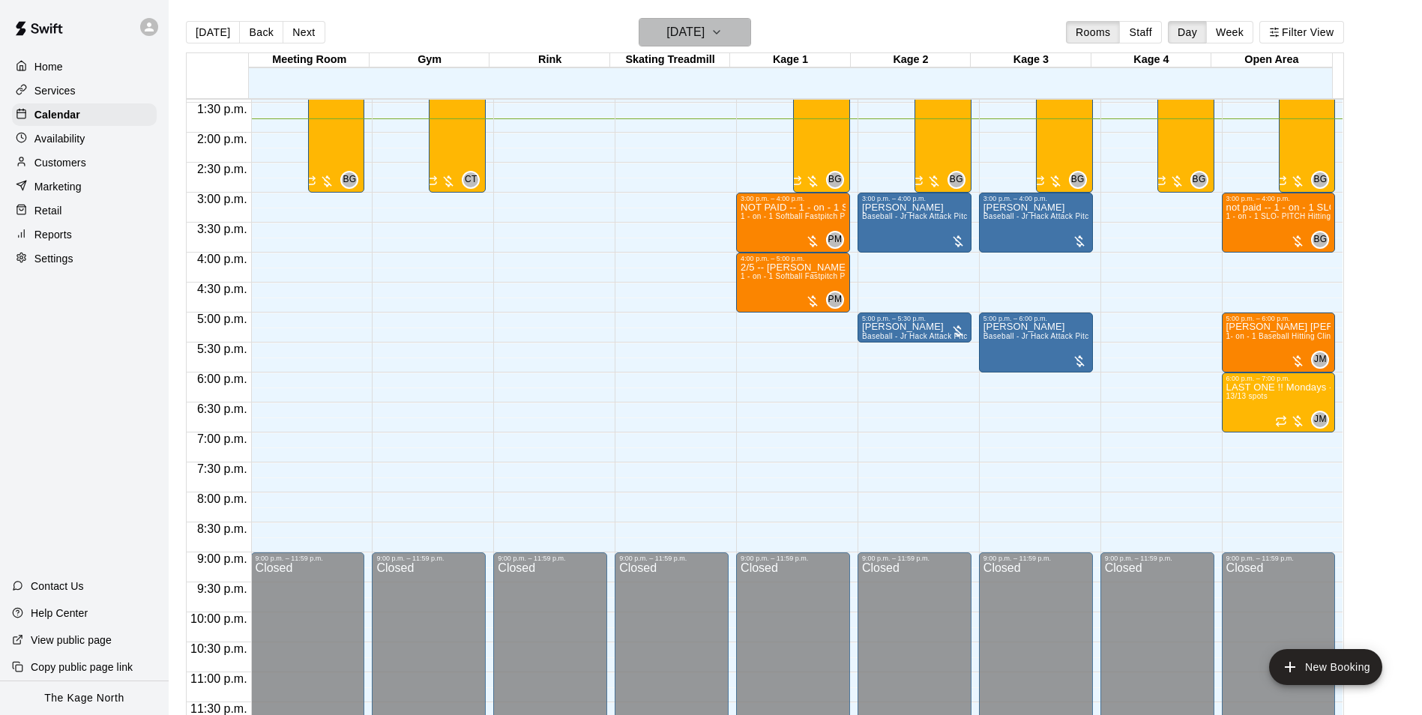
click at [698, 34] on h6 "[DATE]" at bounding box center [685, 32] width 38 height 21
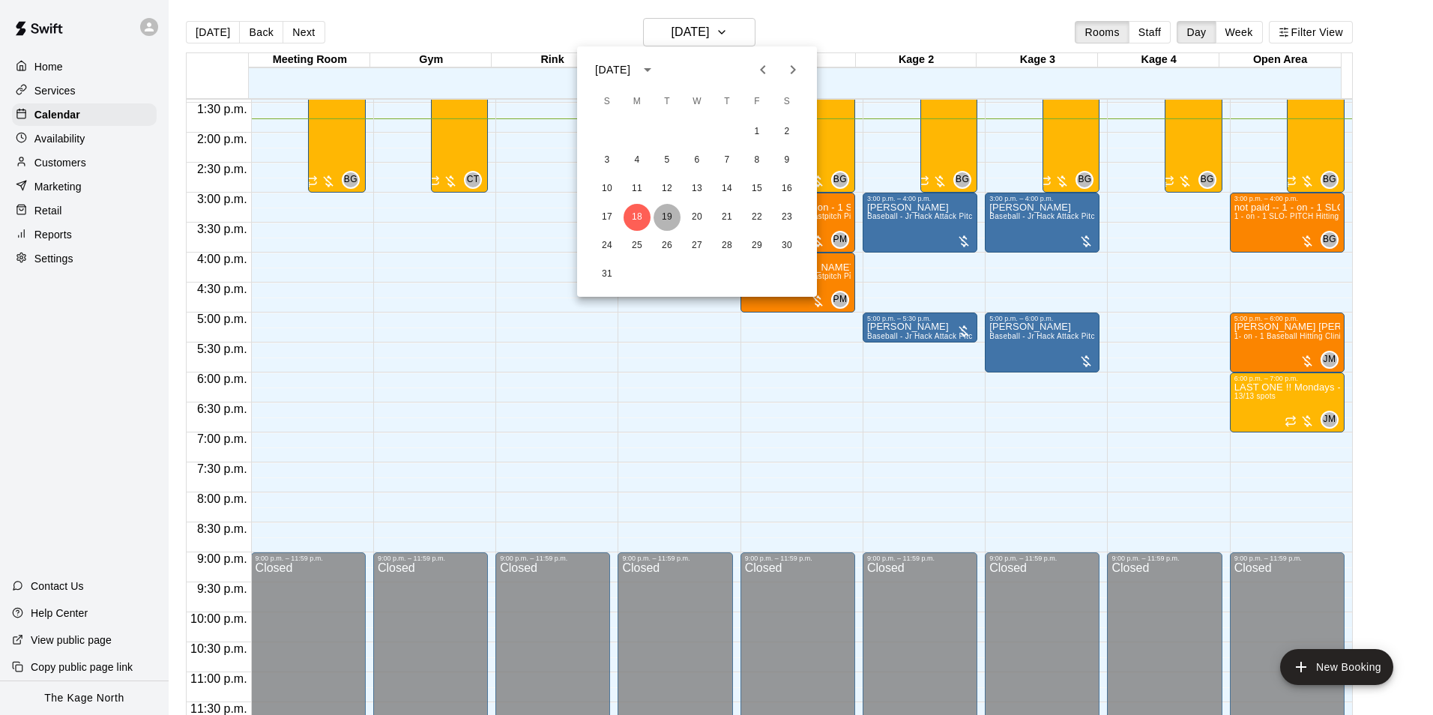
click at [669, 213] on button "19" at bounding box center [667, 217] width 27 height 27
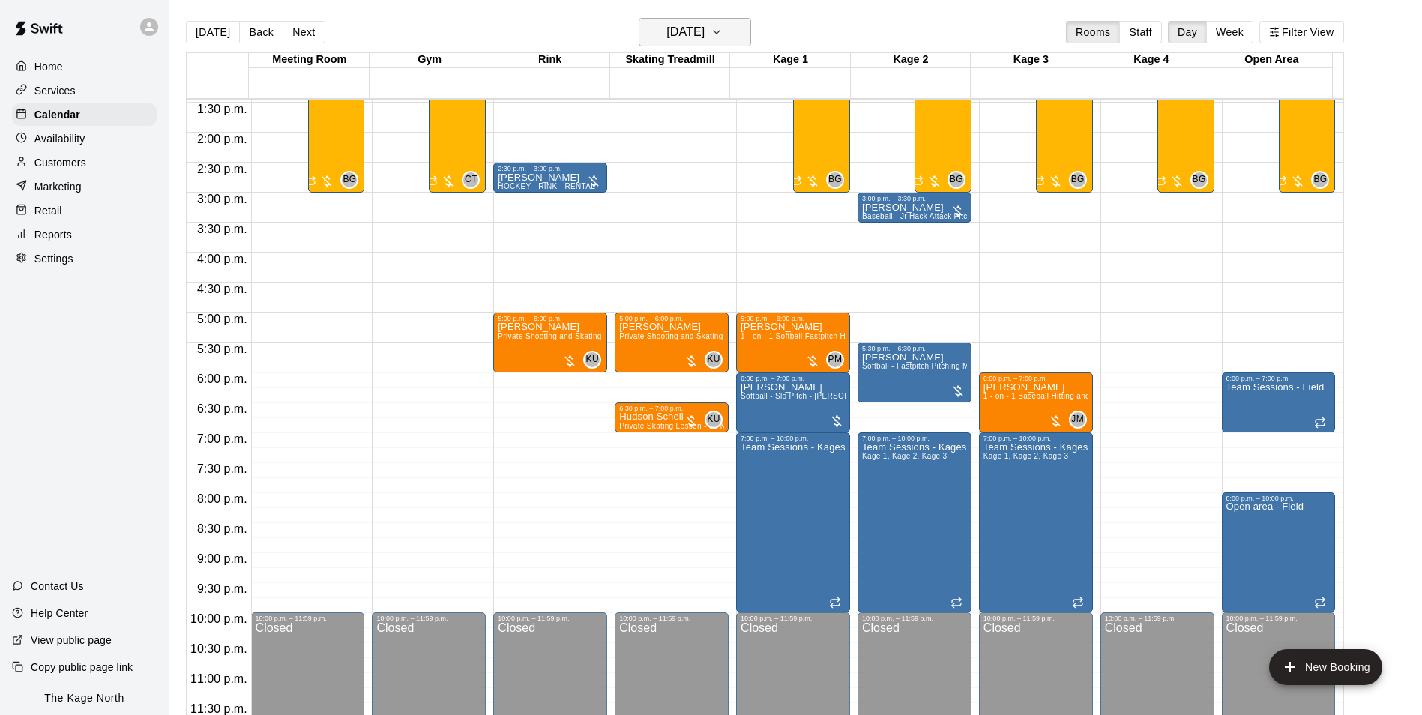
click at [704, 26] on h6 "[DATE]" at bounding box center [685, 32] width 38 height 21
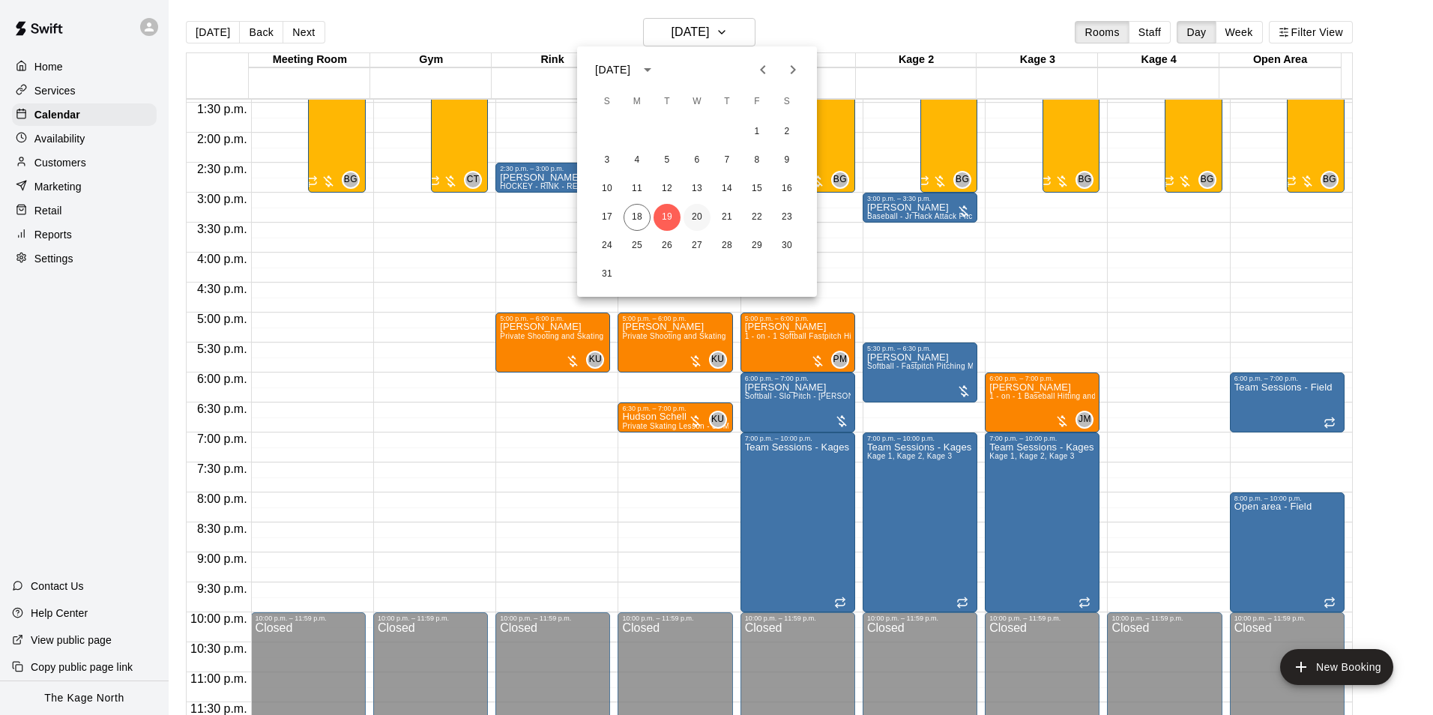
click at [697, 217] on button "20" at bounding box center [696, 217] width 27 height 27
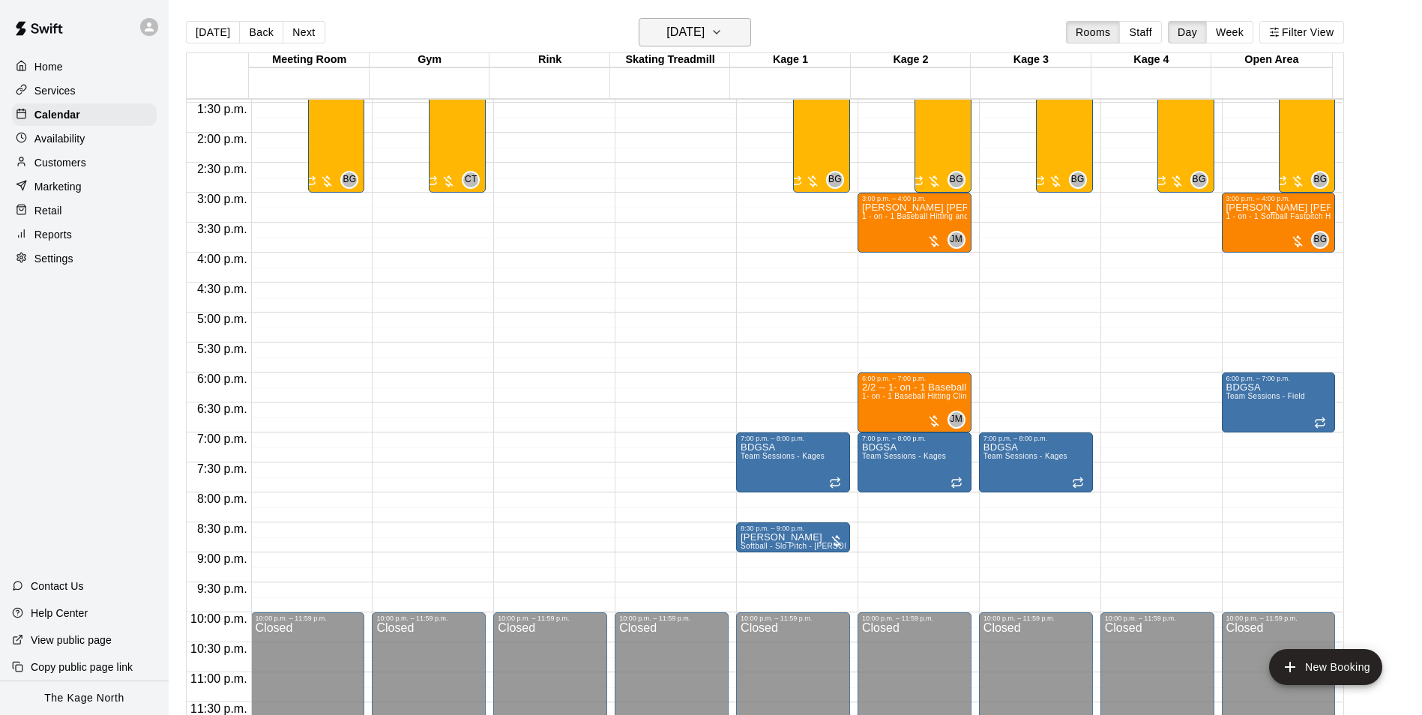
click at [704, 37] on h6 "[DATE]" at bounding box center [685, 32] width 38 height 21
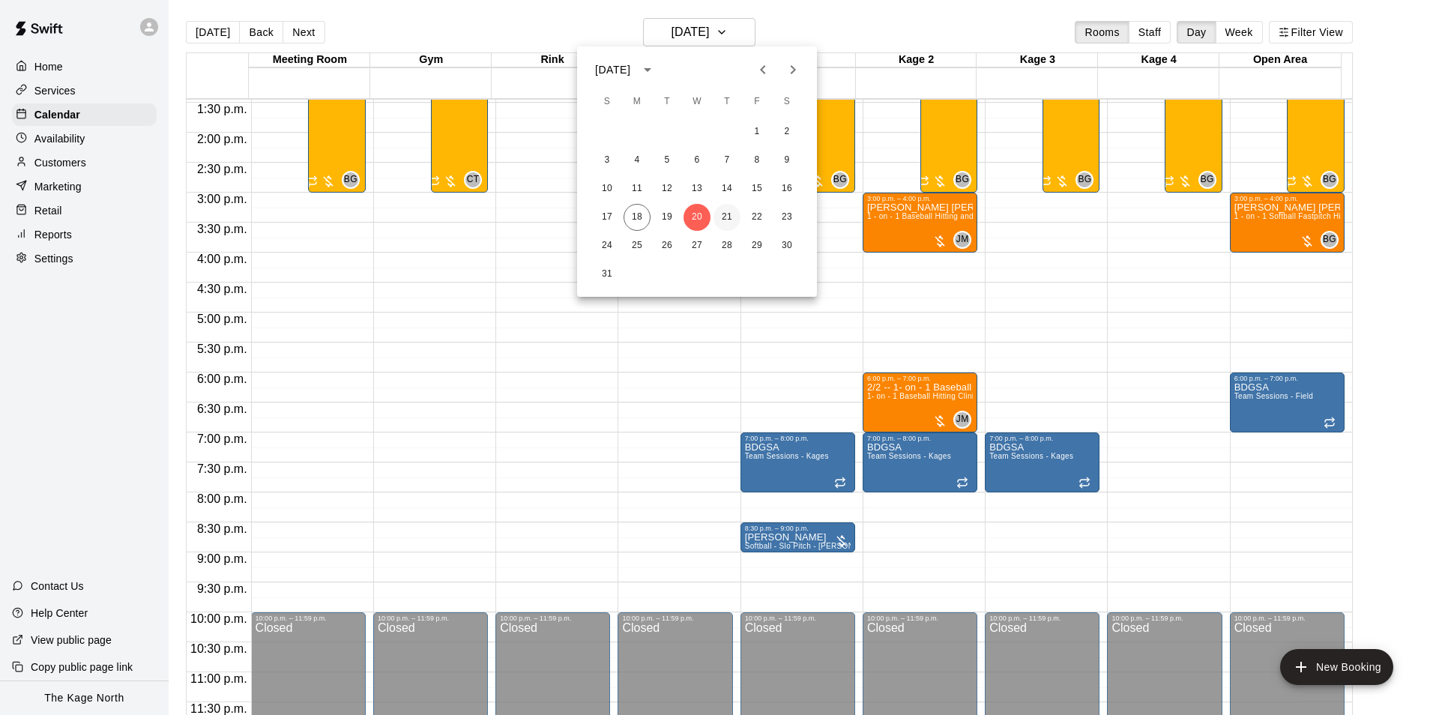
click at [722, 217] on button "21" at bounding box center [726, 217] width 27 height 27
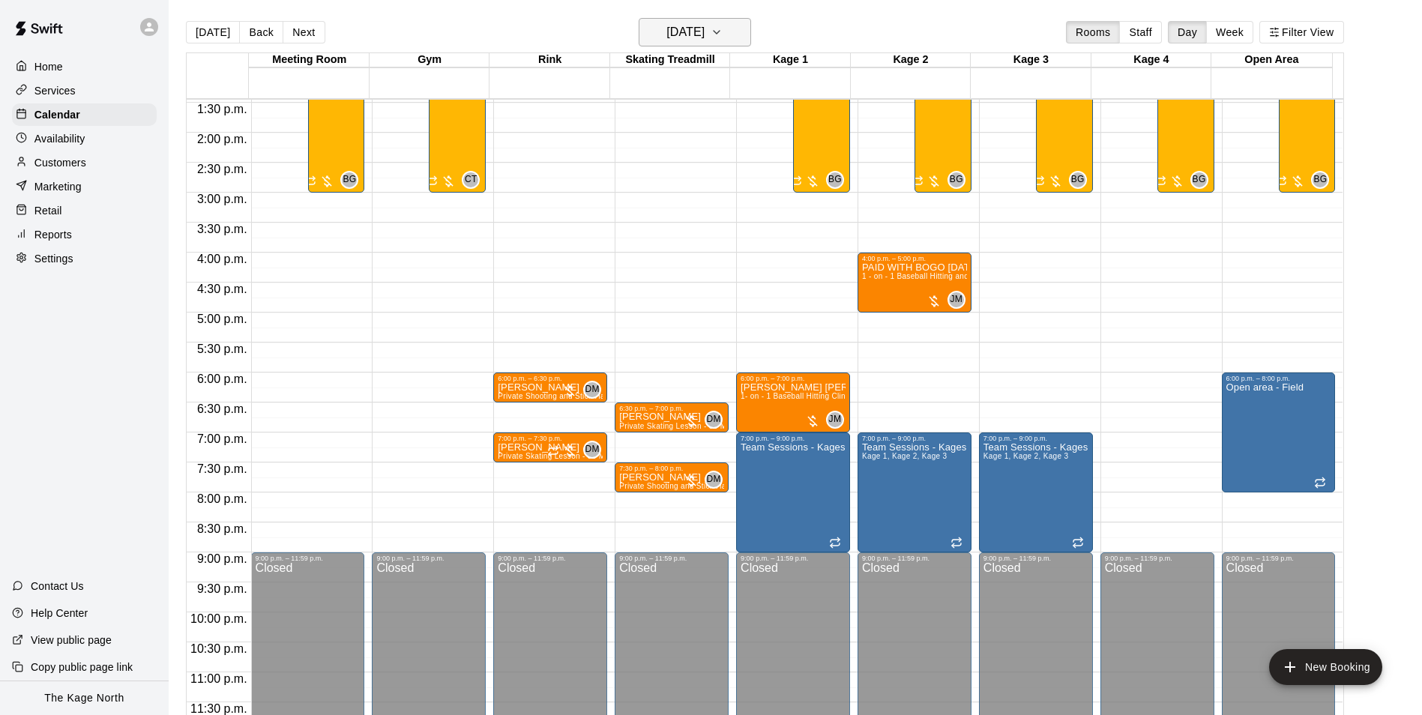
click at [704, 42] on h6 "[DATE]" at bounding box center [685, 32] width 38 height 21
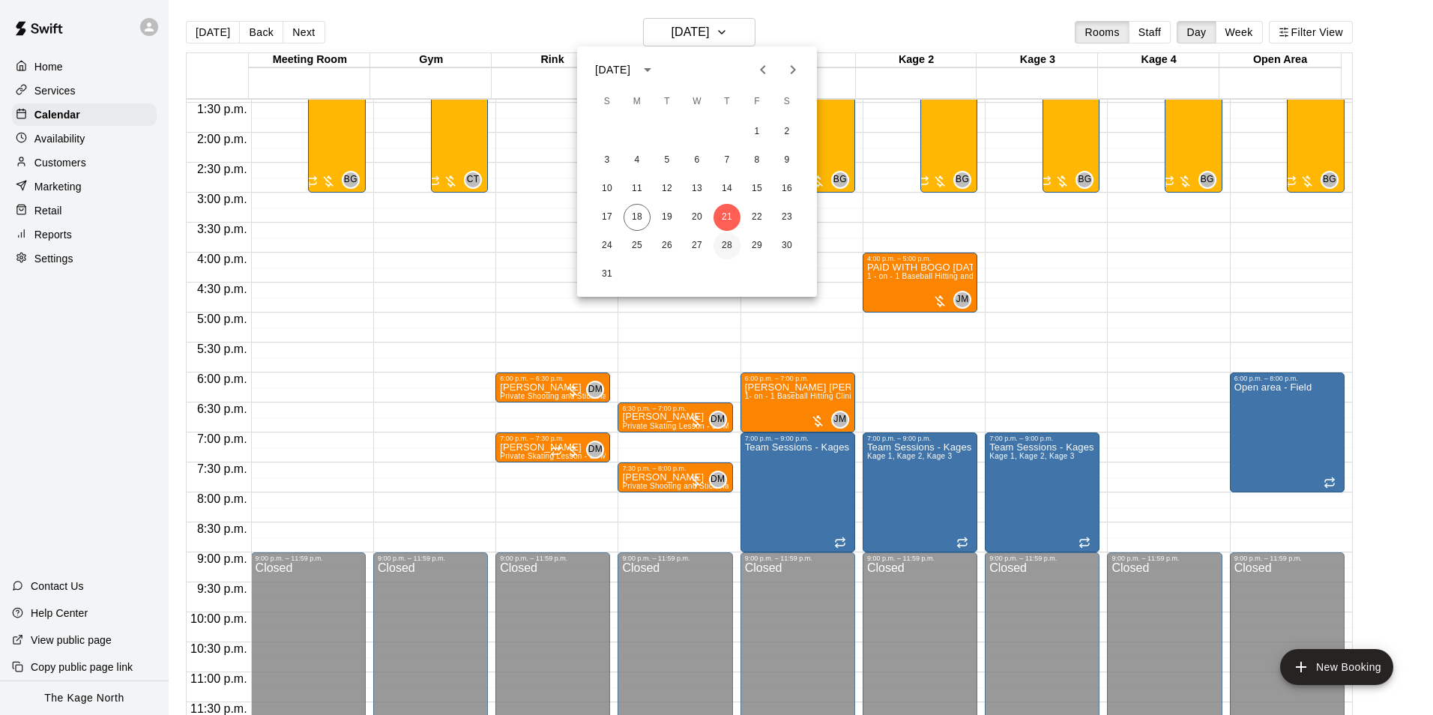
click at [731, 243] on button "28" at bounding box center [726, 245] width 27 height 27
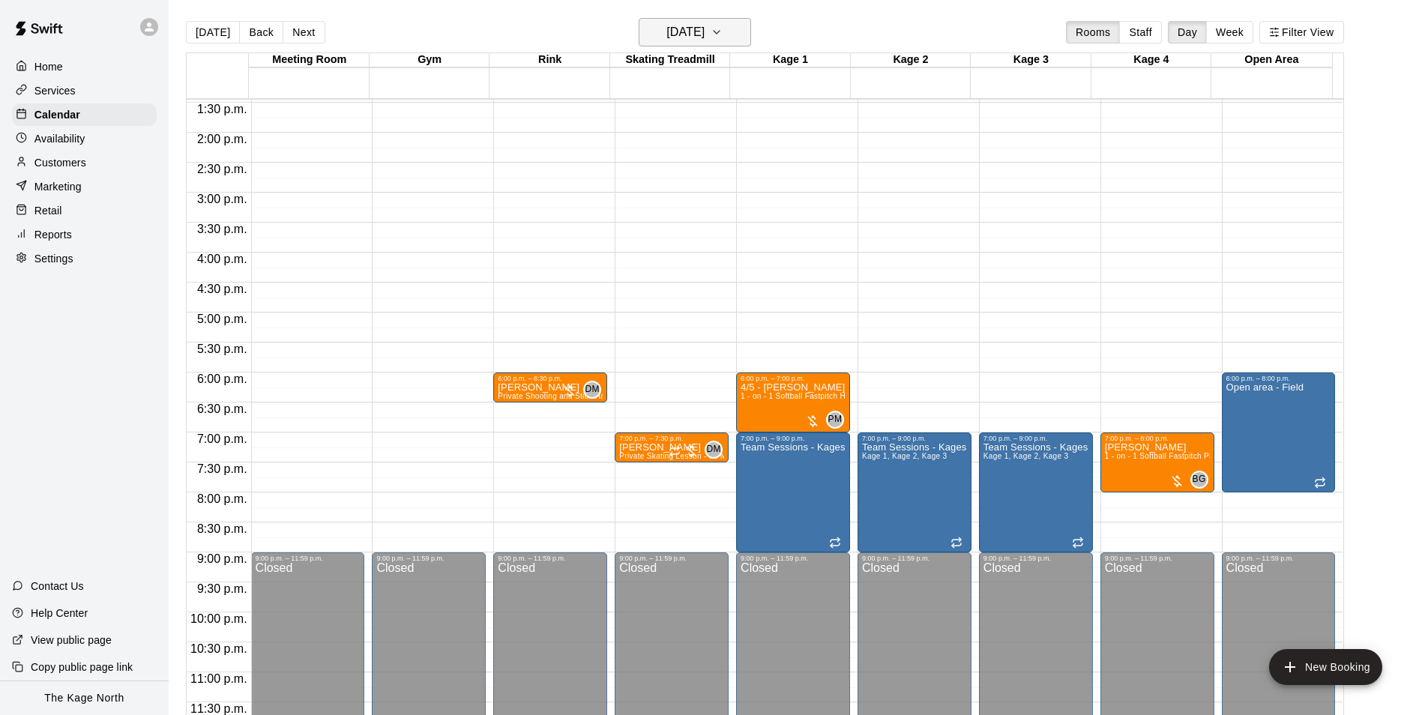
click at [704, 24] on h6 "[DATE]" at bounding box center [685, 32] width 38 height 21
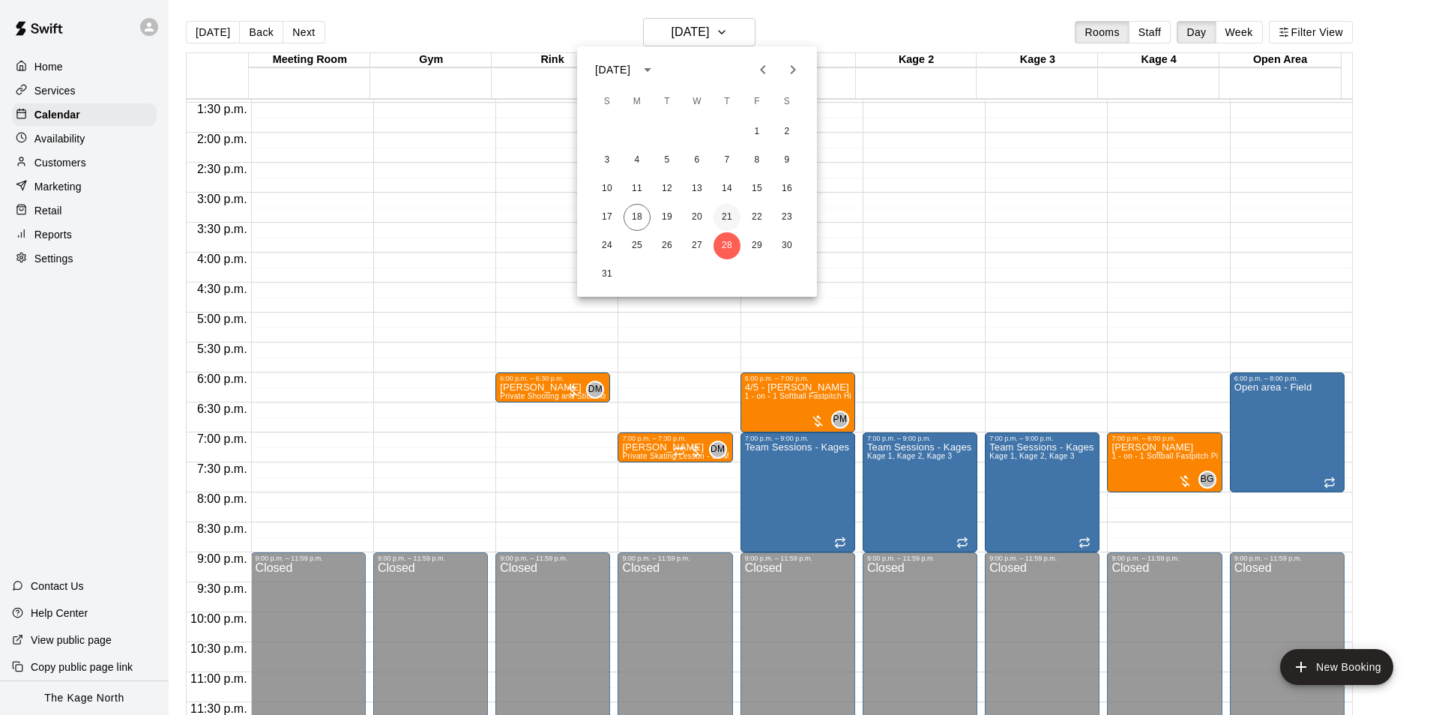
click at [730, 217] on button "21" at bounding box center [726, 217] width 27 height 27
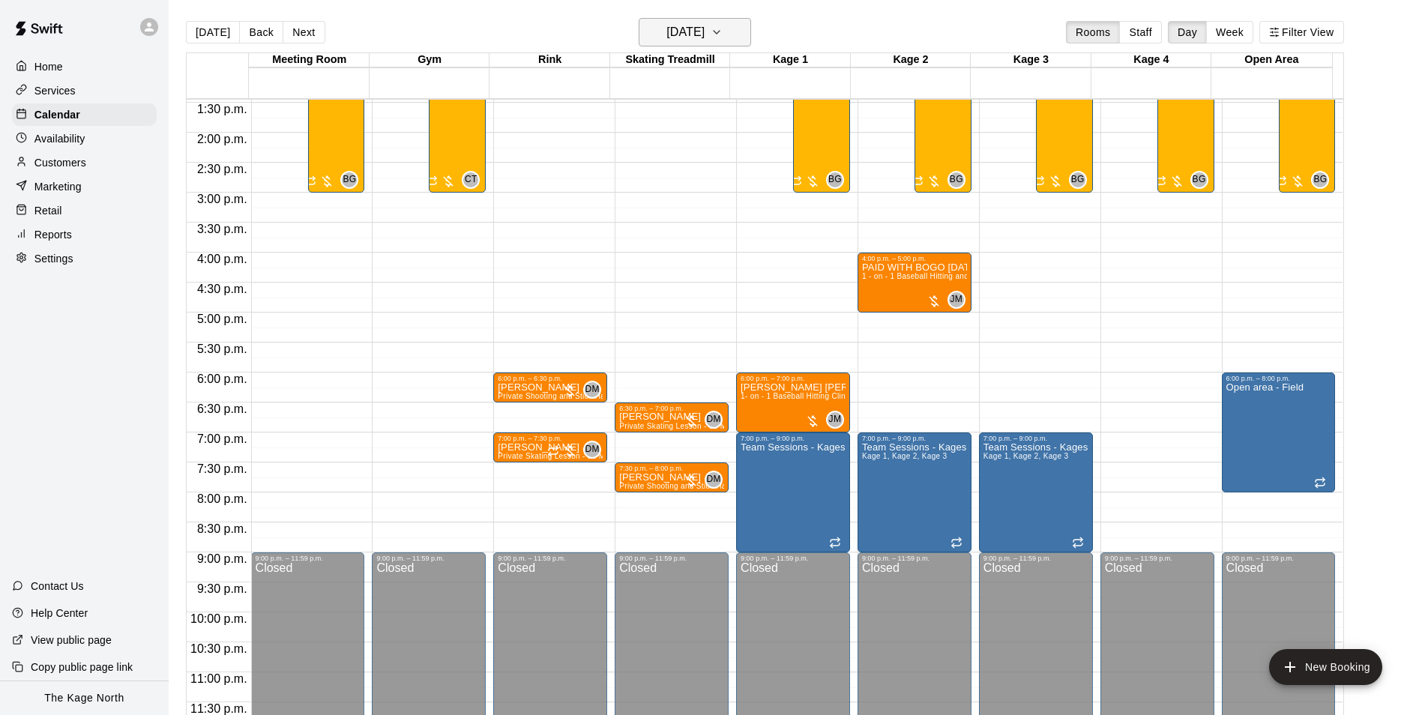
click at [704, 28] on h6 "[DATE]" at bounding box center [685, 32] width 38 height 21
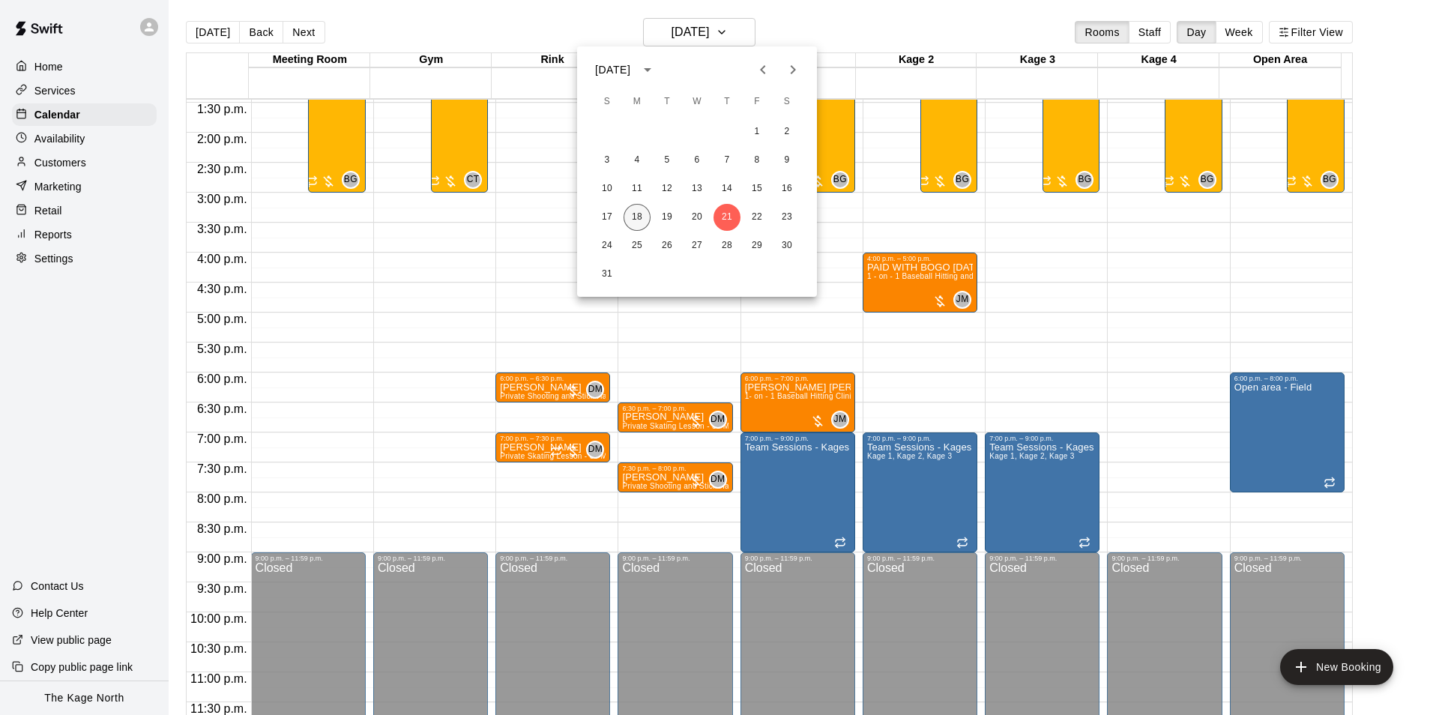
click at [642, 216] on button "18" at bounding box center [637, 217] width 27 height 27
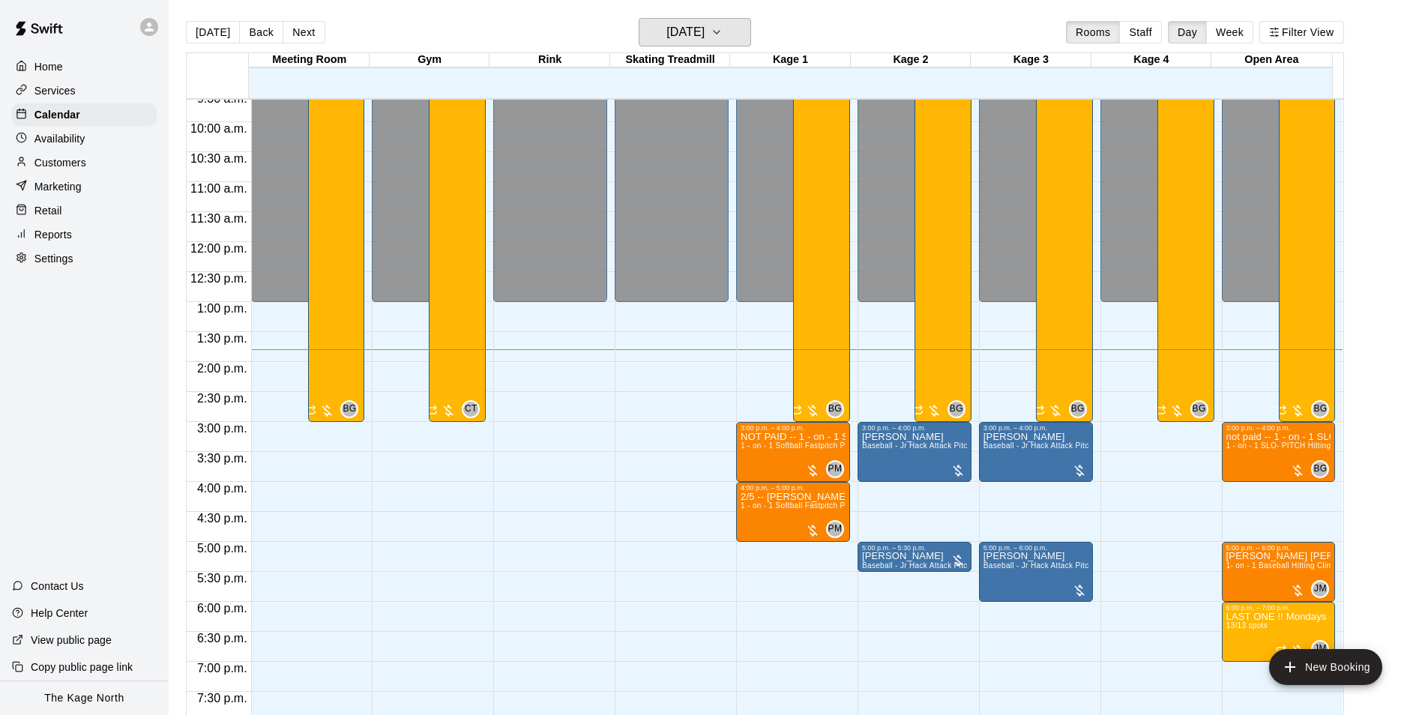
scroll to position [658, 0]
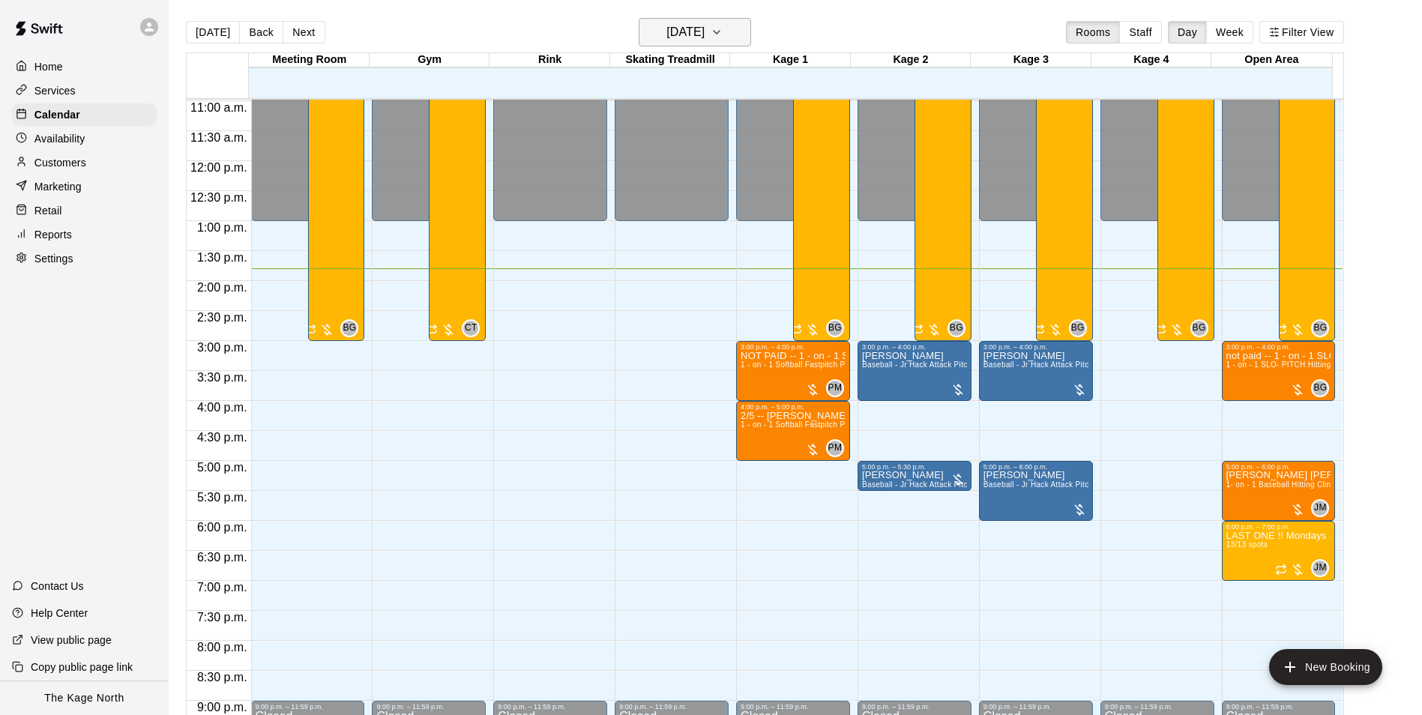
click at [704, 39] on h6 "[DATE]" at bounding box center [685, 32] width 38 height 21
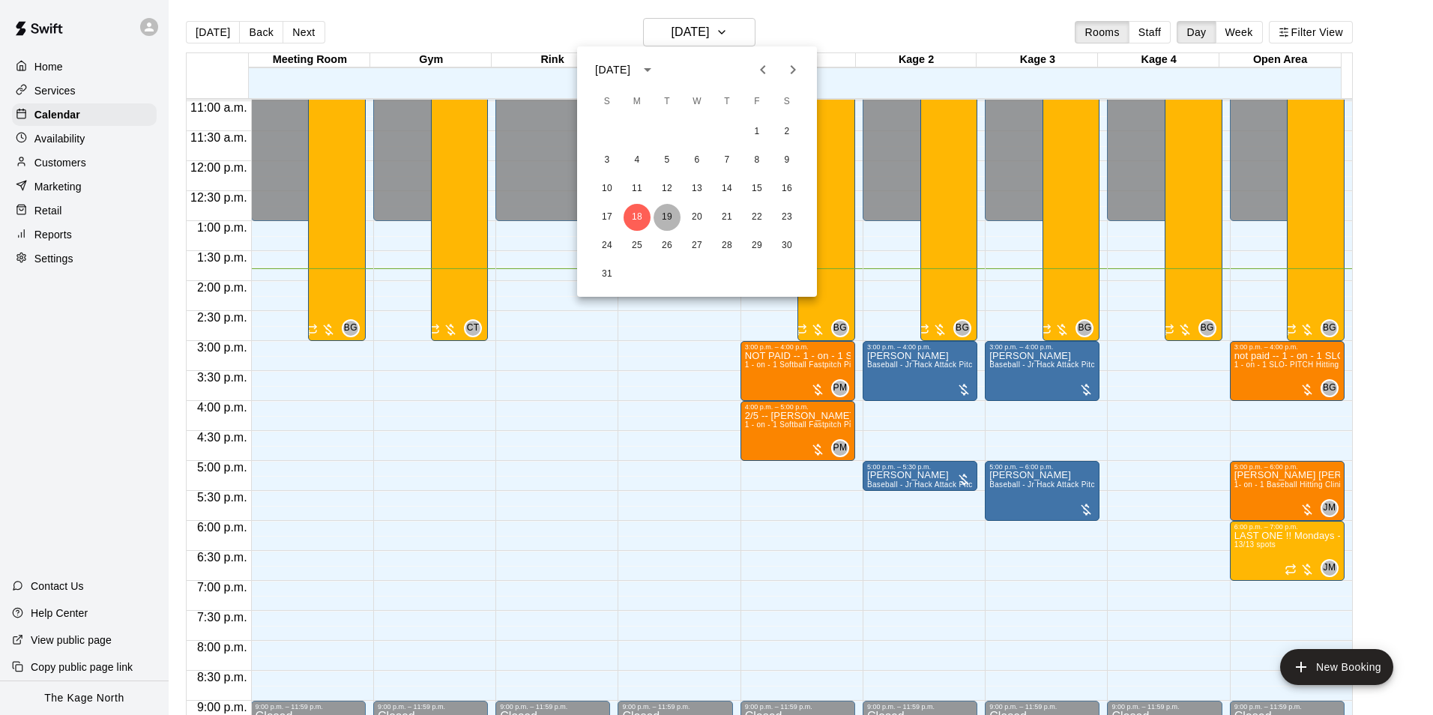
click at [668, 212] on button "19" at bounding box center [667, 217] width 27 height 27
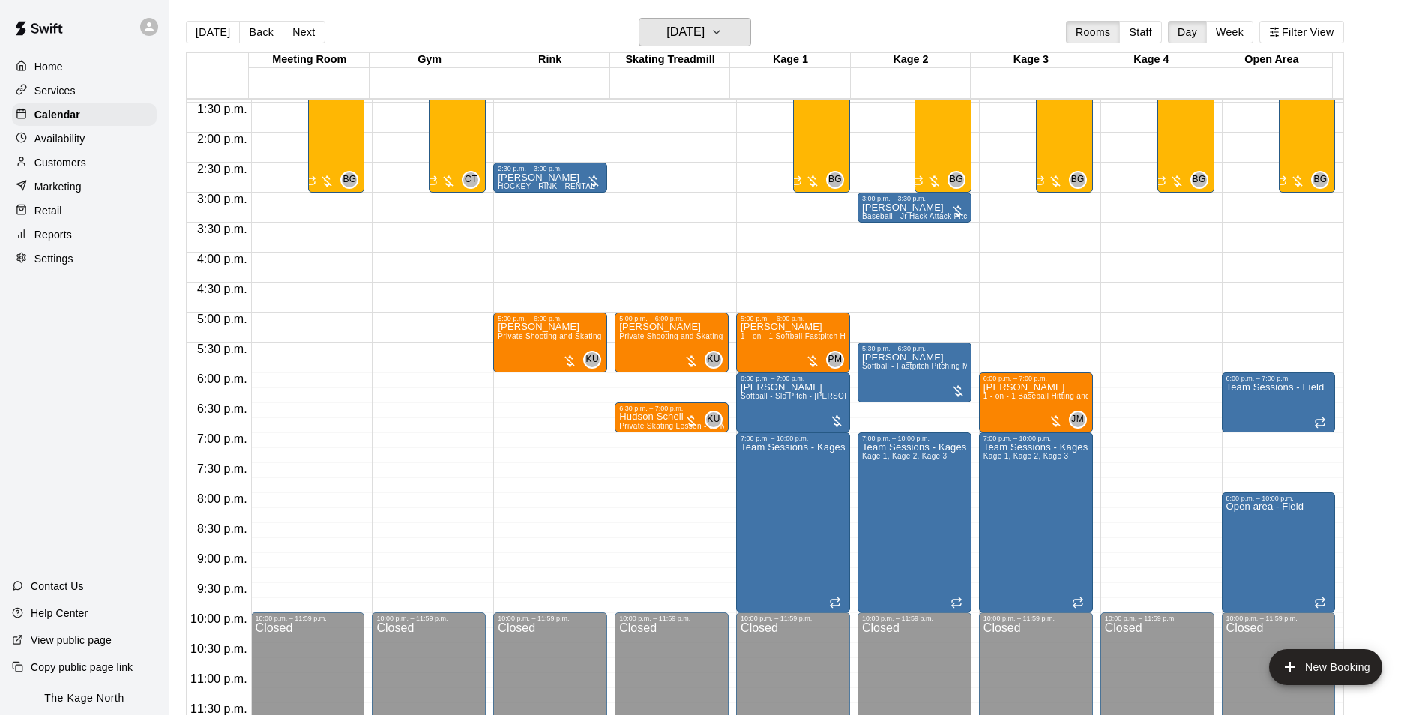
scroll to position [808, 0]
click at [704, 39] on h6 "[DATE]" at bounding box center [685, 32] width 38 height 21
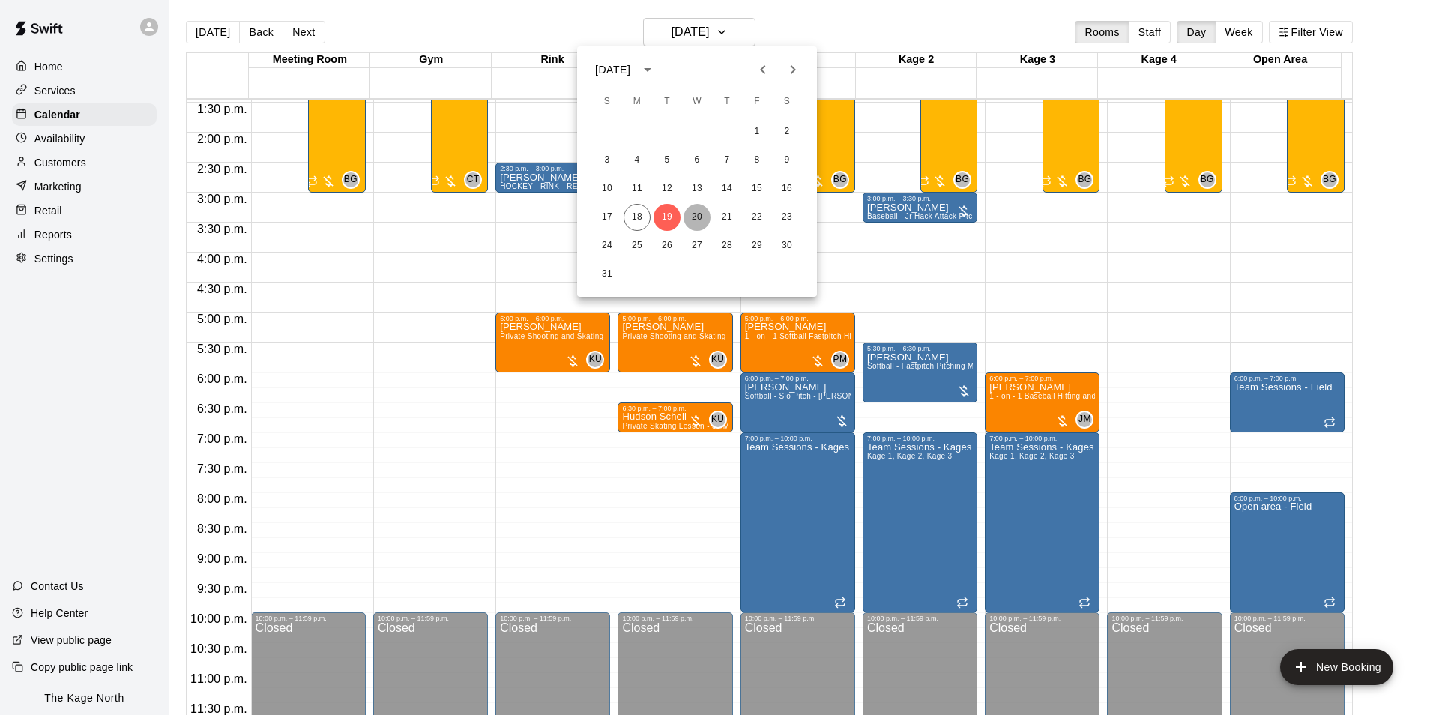
click at [698, 217] on button "20" at bounding box center [696, 217] width 27 height 27
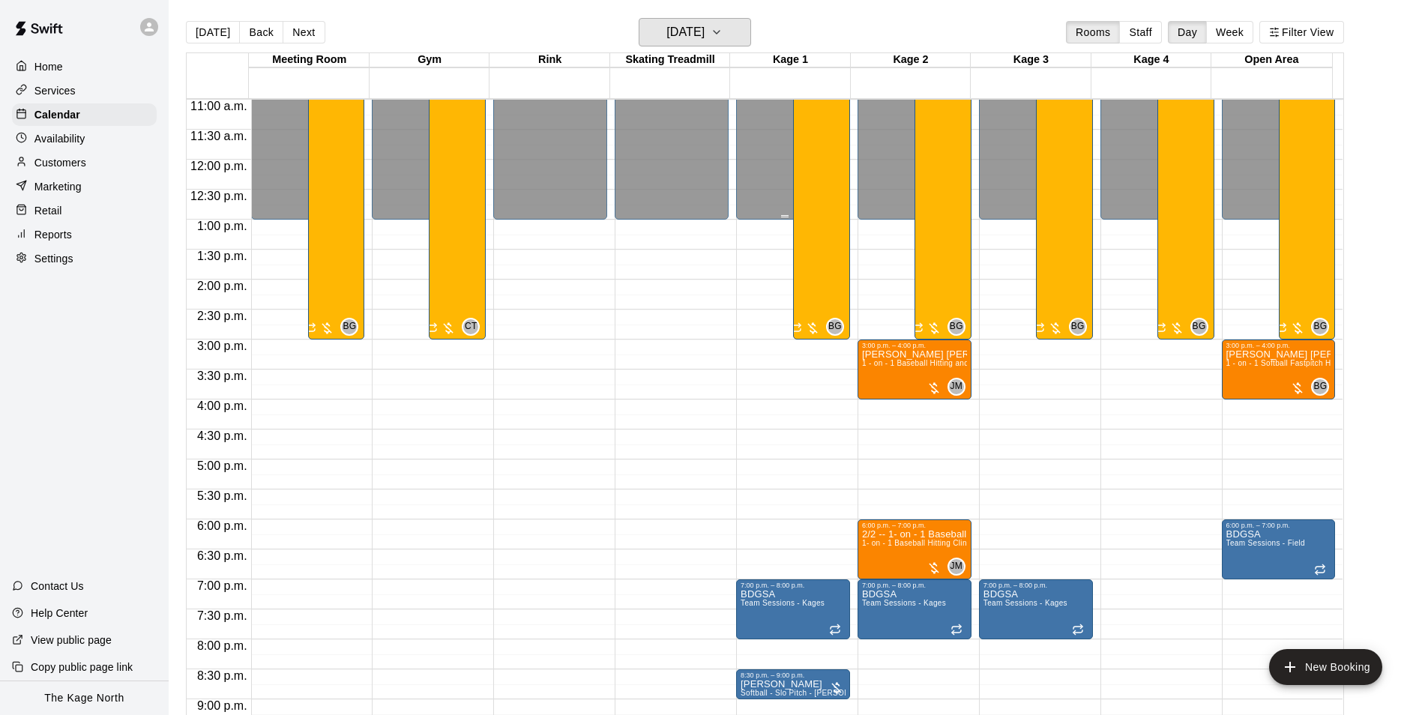
scroll to position [658, 0]
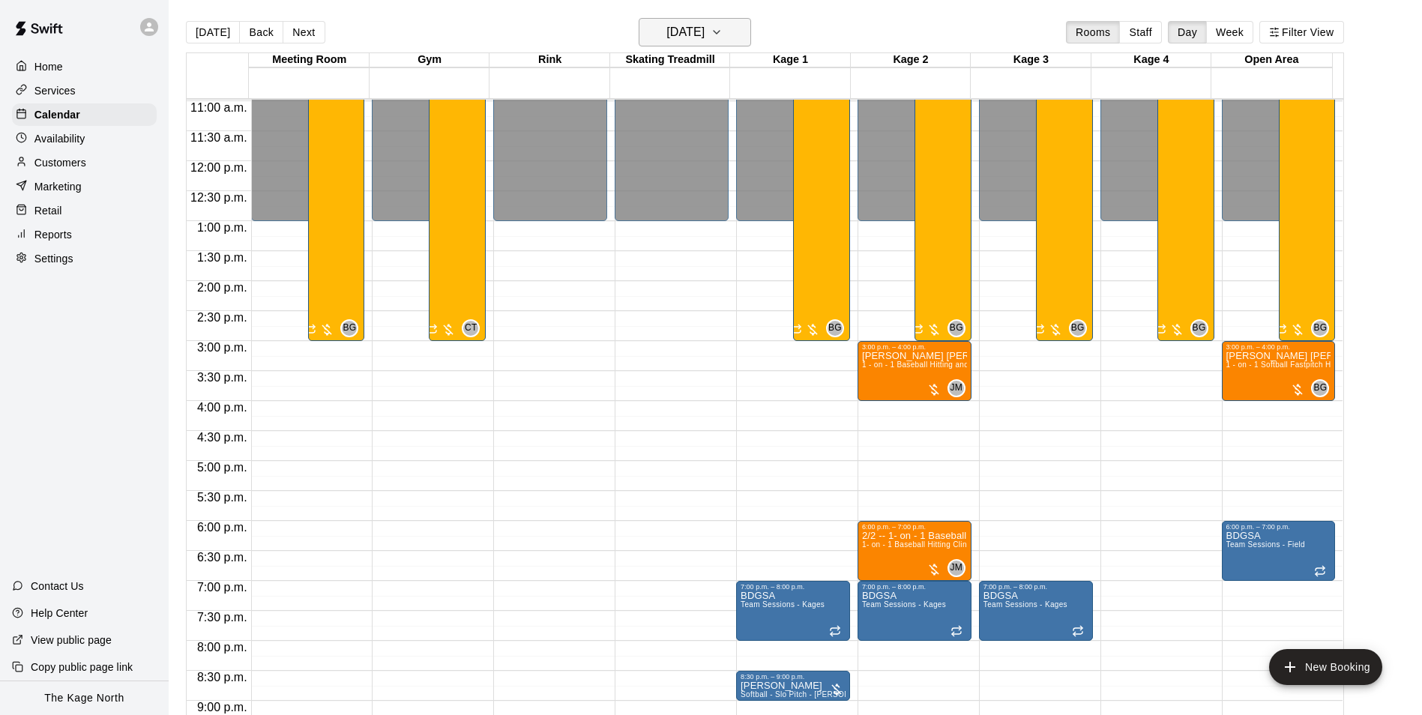
click at [704, 31] on h6 "[DATE]" at bounding box center [685, 32] width 38 height 21
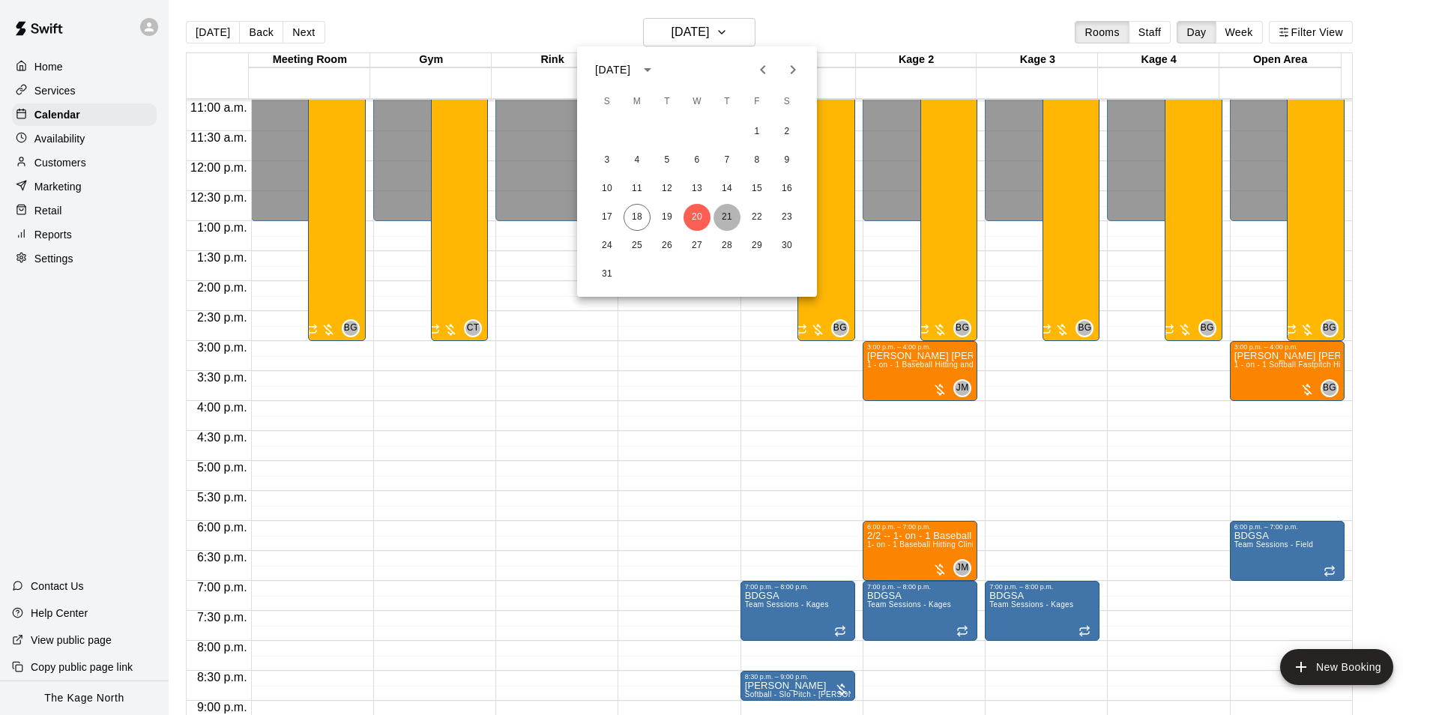
click at [719, 215] on button "21" at bounding box center [726, 217] width 27 height 27
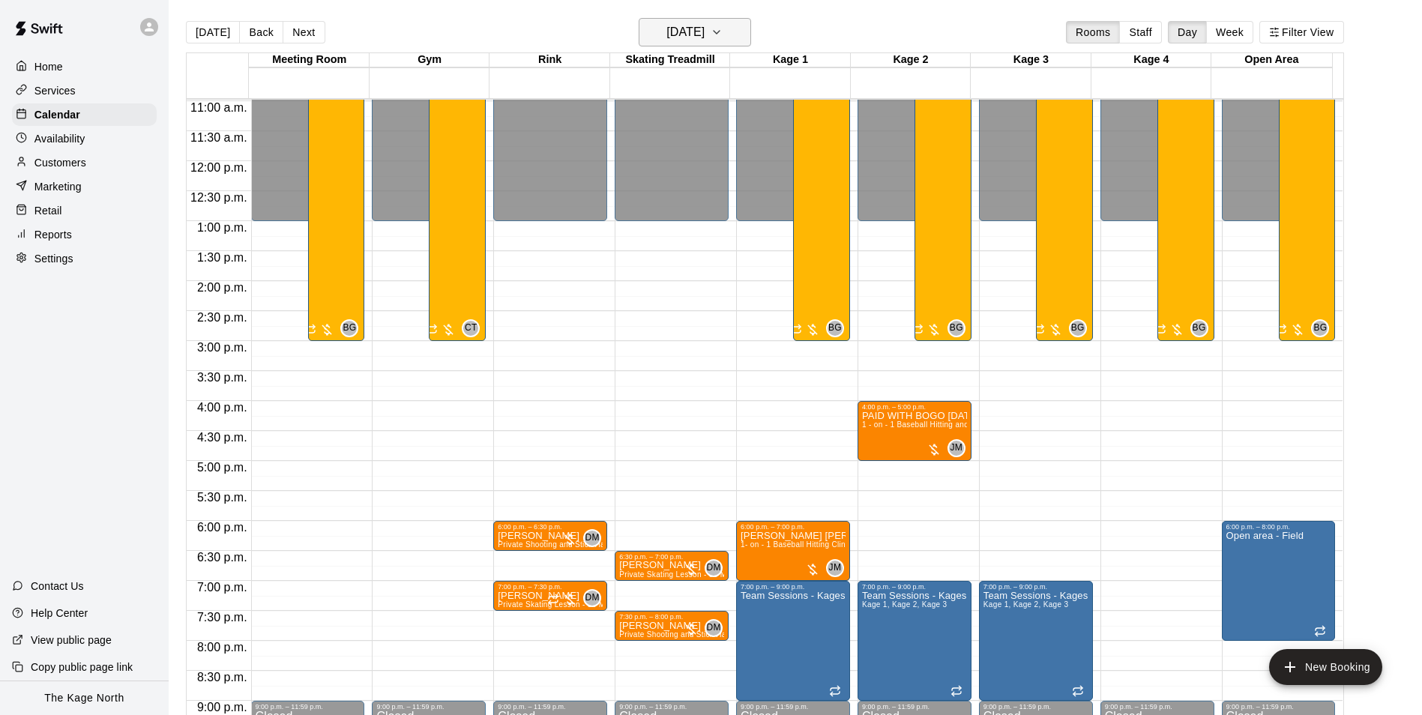
click at [704, 27] on h6 "[DATE]" at bounding box center [685, 32] width 38 height 21
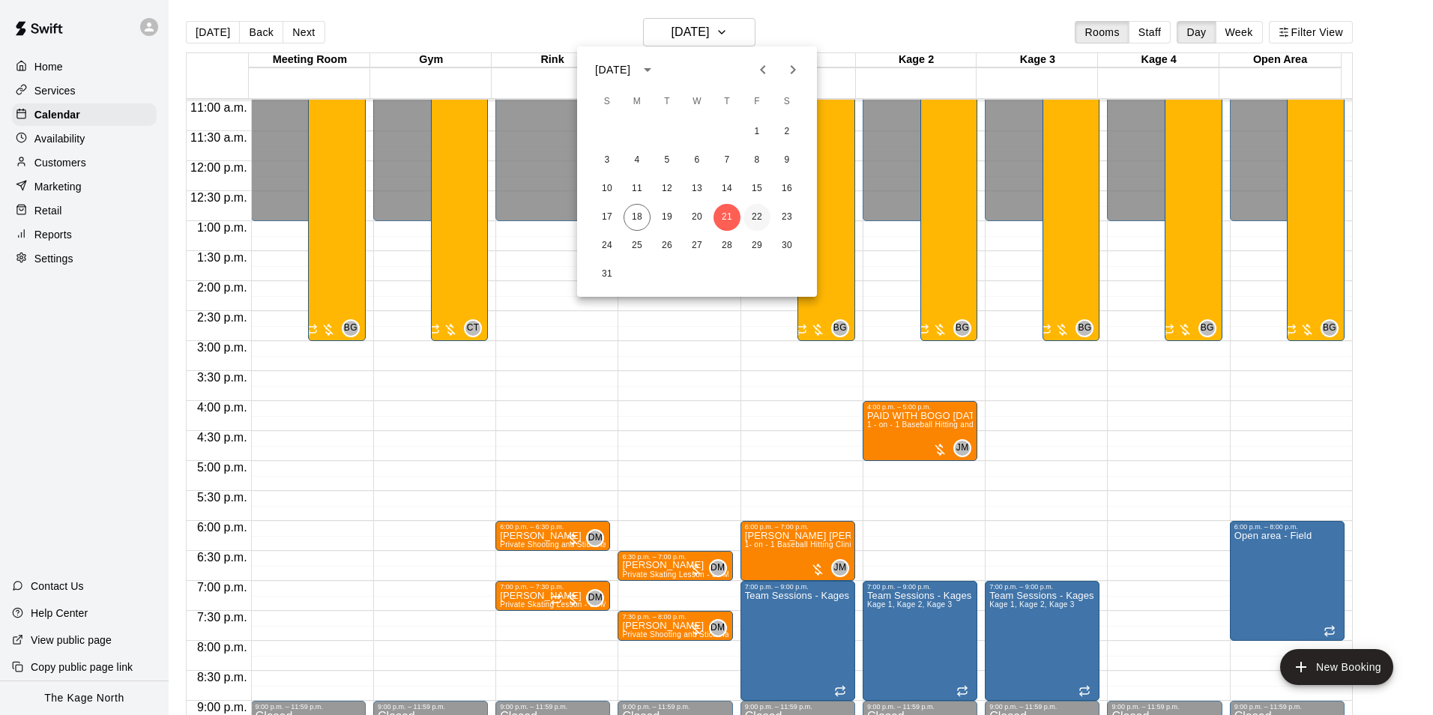
click at [758, 226] on button "22" at bounding box center [756, 217] width 27 height 27
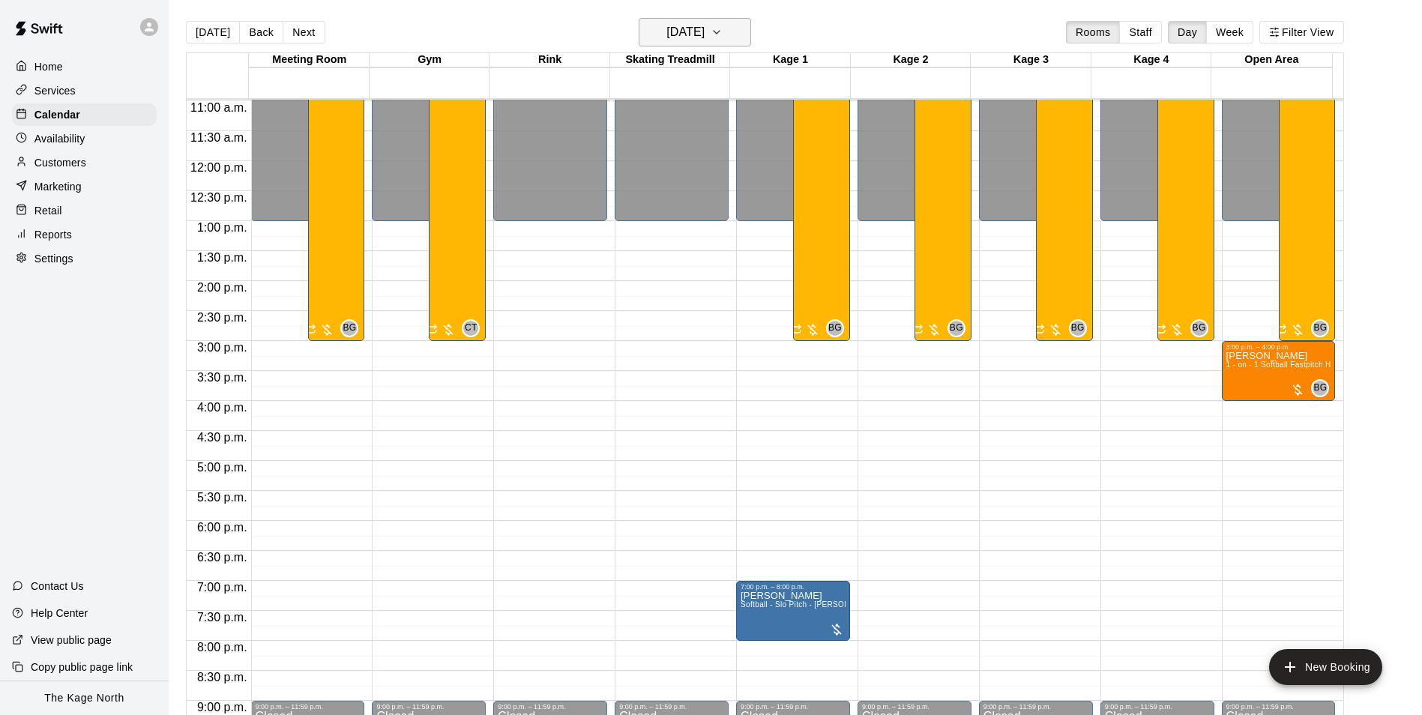
click at [704, 39] on h6 "[DATE]" at bounding box center [685, 32] width 38 height 21
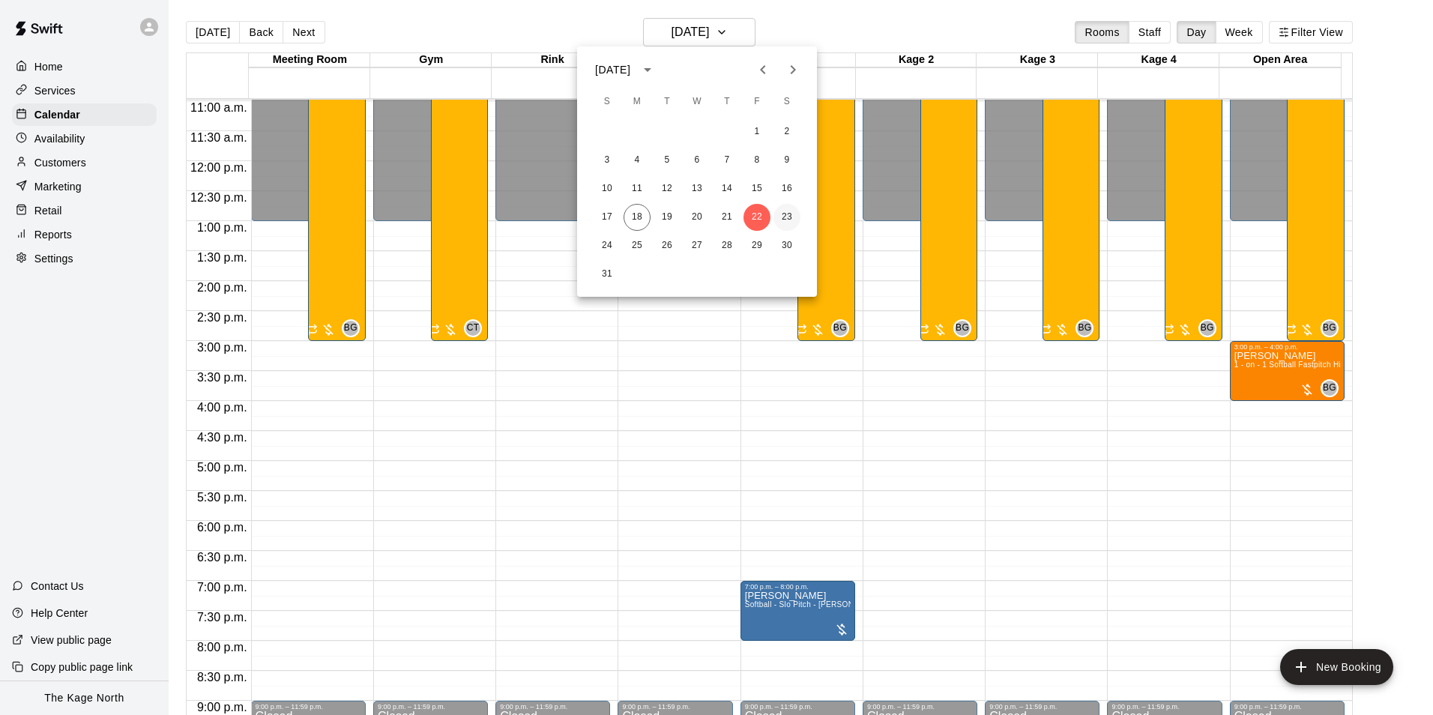
click at [785, 219] on button "23" at bounding box center [786, 217] width 27 height 27
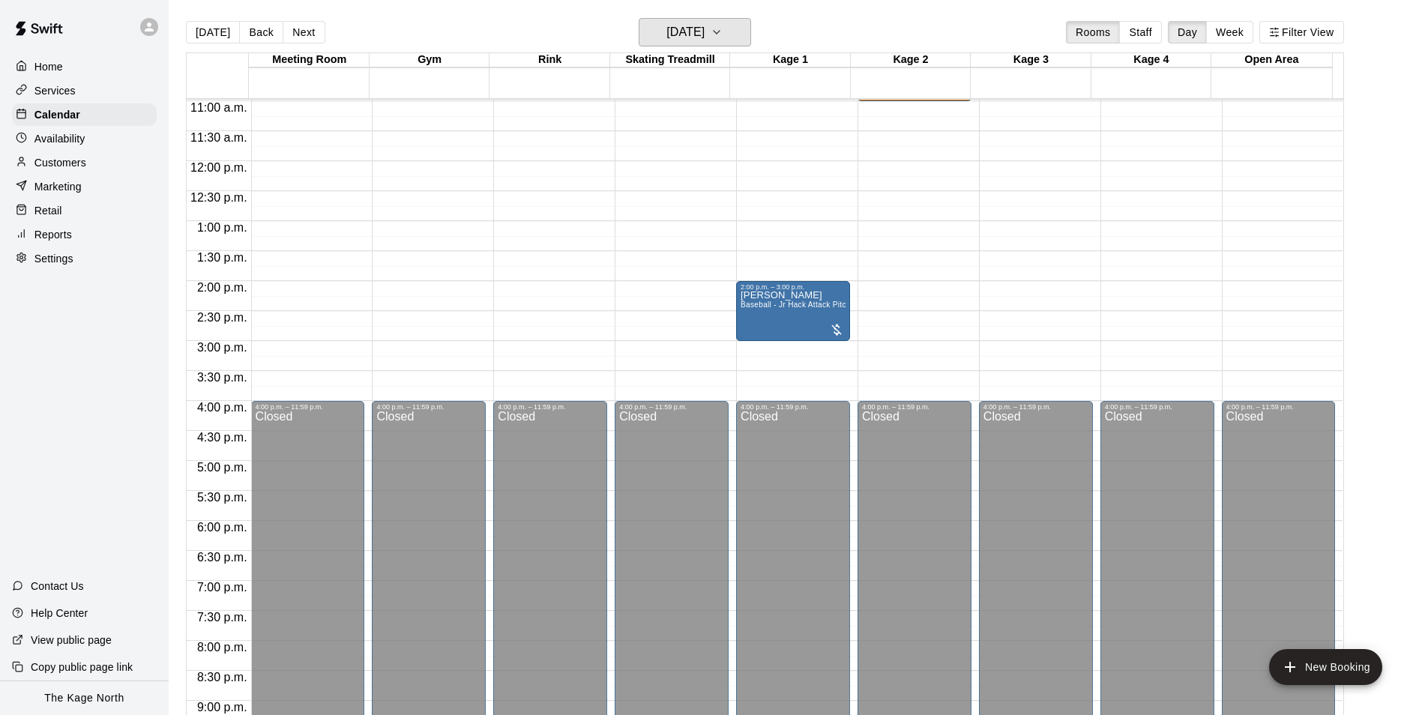
scroll to position [508, 0]
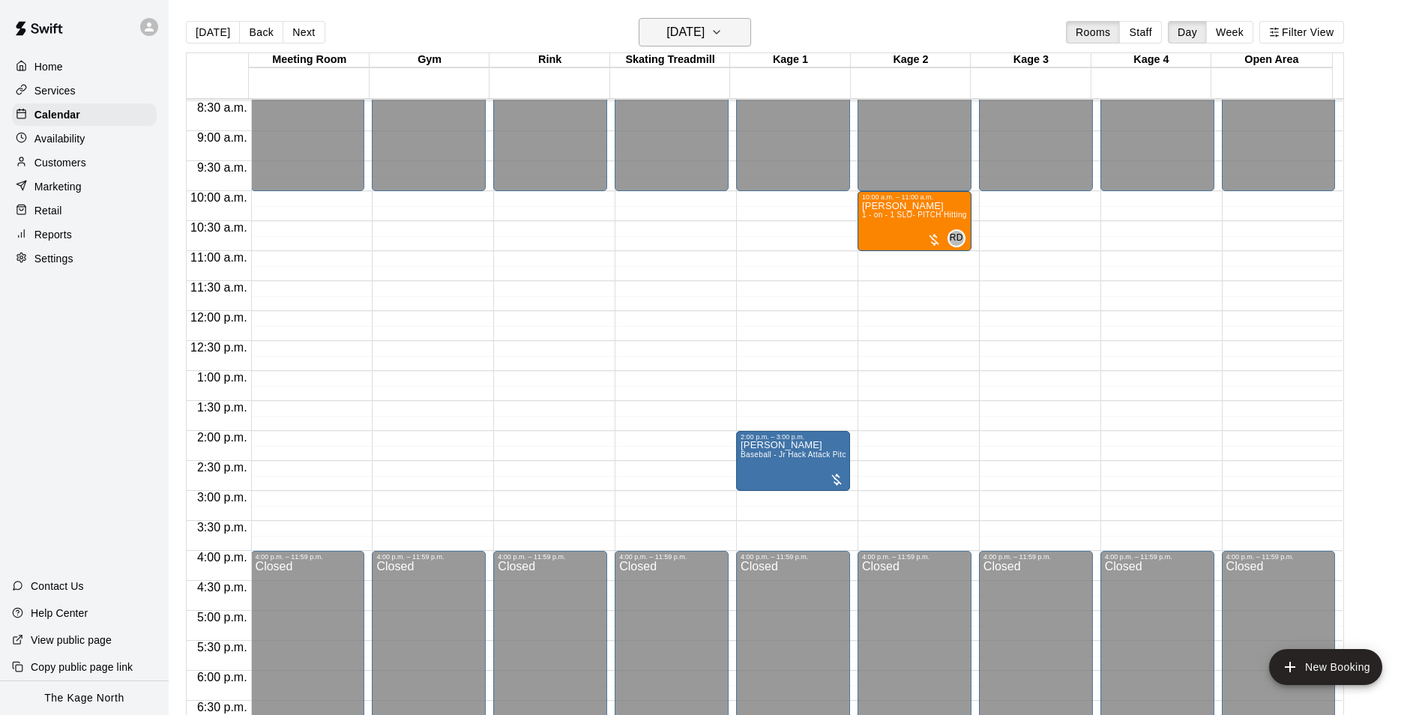
click at [704, 34] on h6 "[DATE]" at bounding box center [685, 32] width 38 height 21
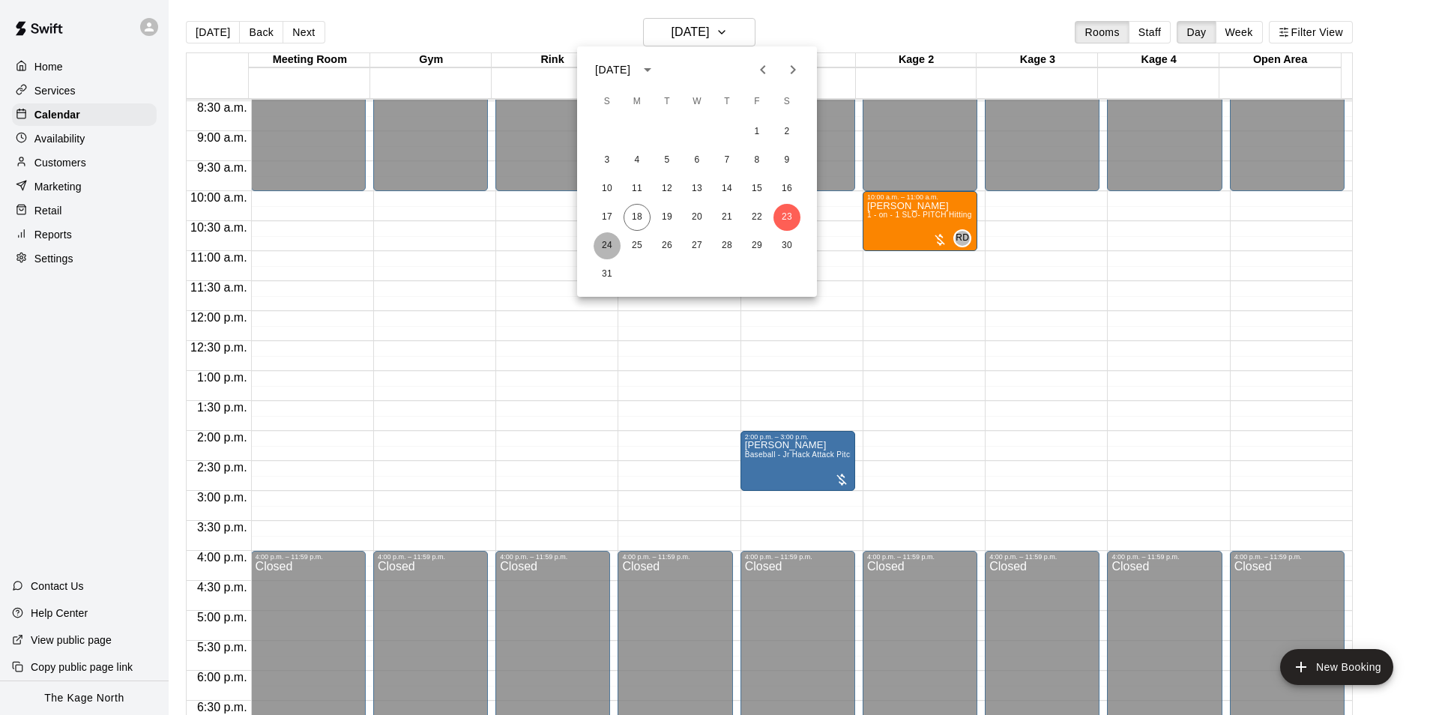
click at [600, 250] on button "24" at bounding box center [607, 245] width 27 height 27
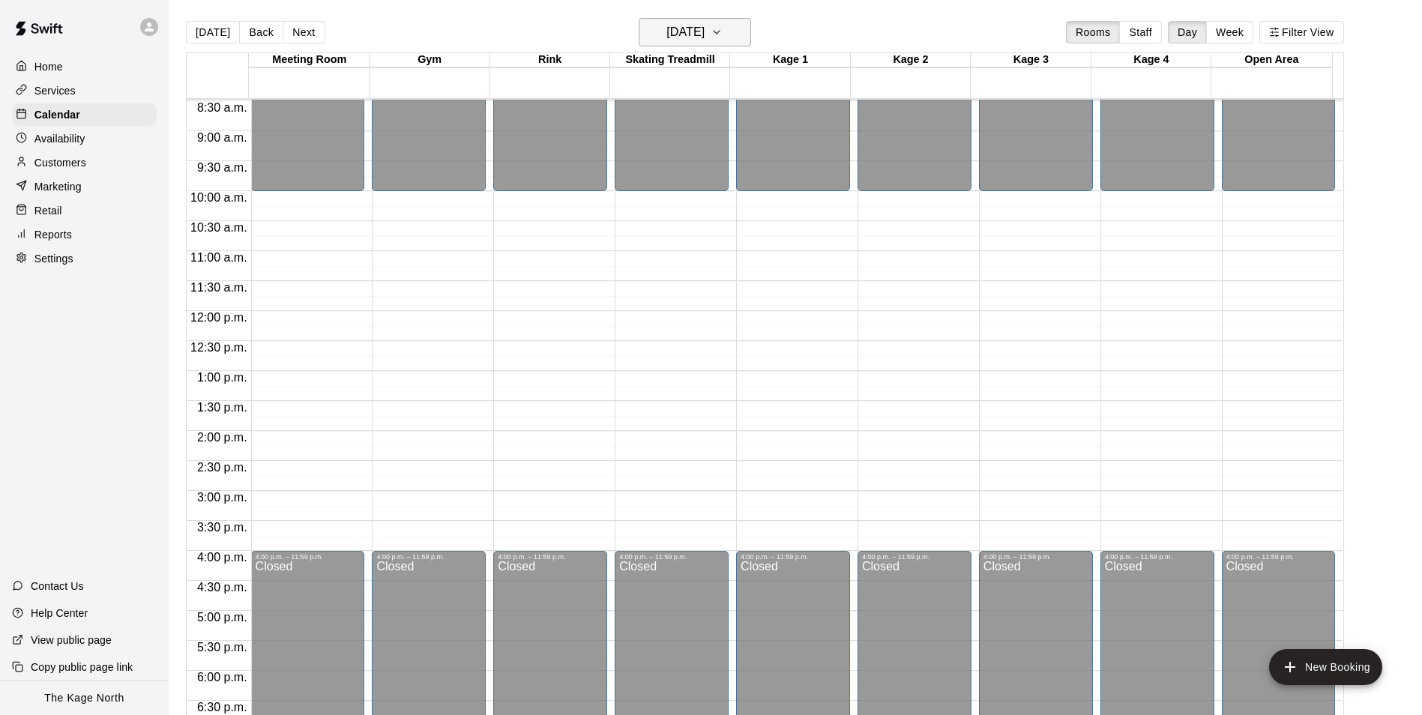
click at [702, 31] on h6 "[DATE]" at bounding box center [685, 32] width 38 height 21
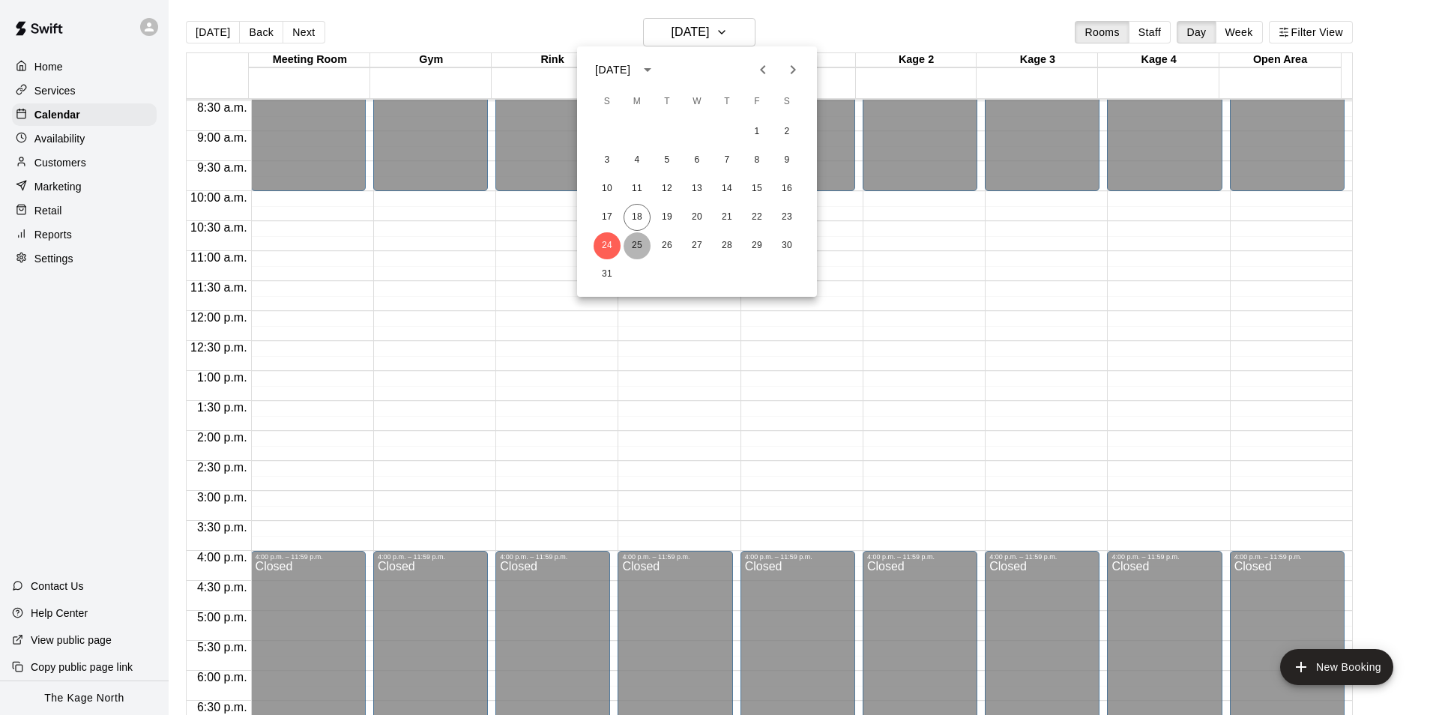
click at [639, 241] on button "25" at bounding box center [637, 245] width 27 height 27
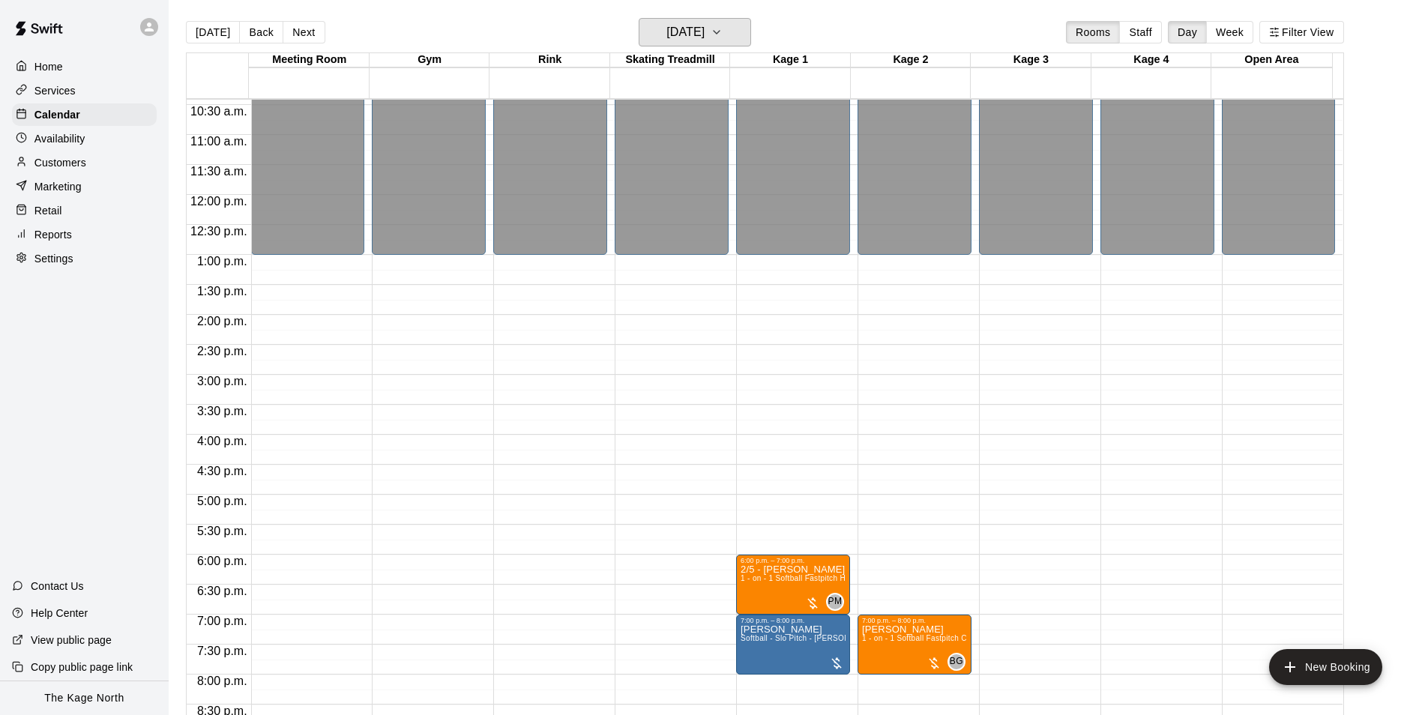
scroll to position [808, 0]
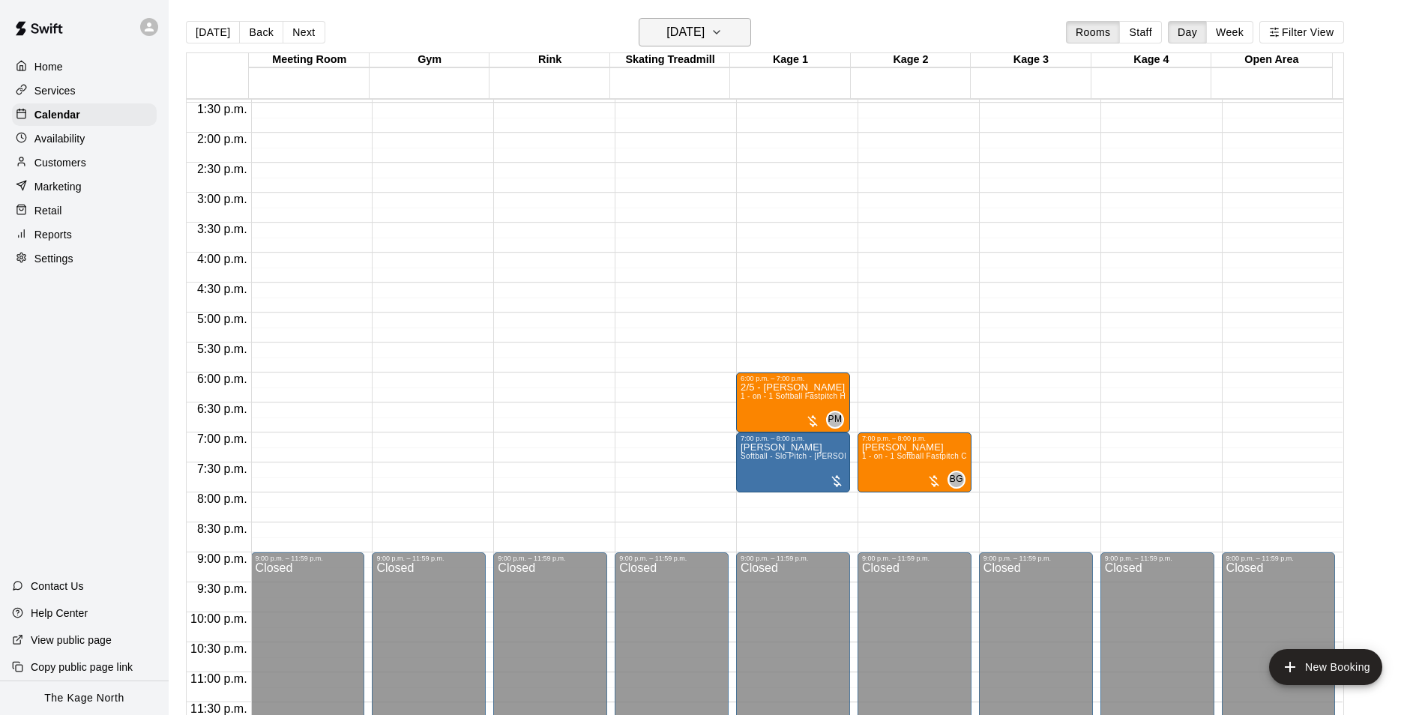
click at [703, 30] on h6 "[DATE]" at bounding box center [685, 32] width 38 height 21
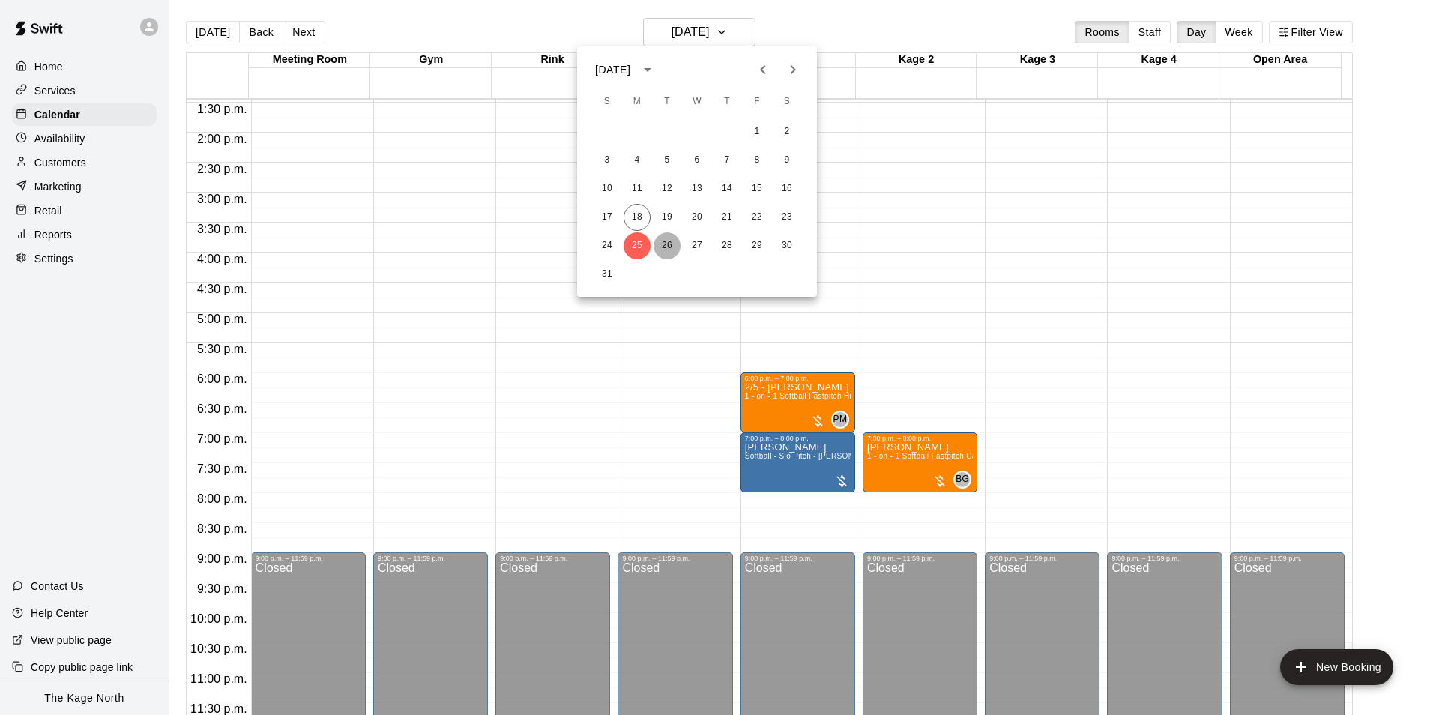
click at [662, 245] on button "26" at bounding box center [667, 245] width 27 height 27
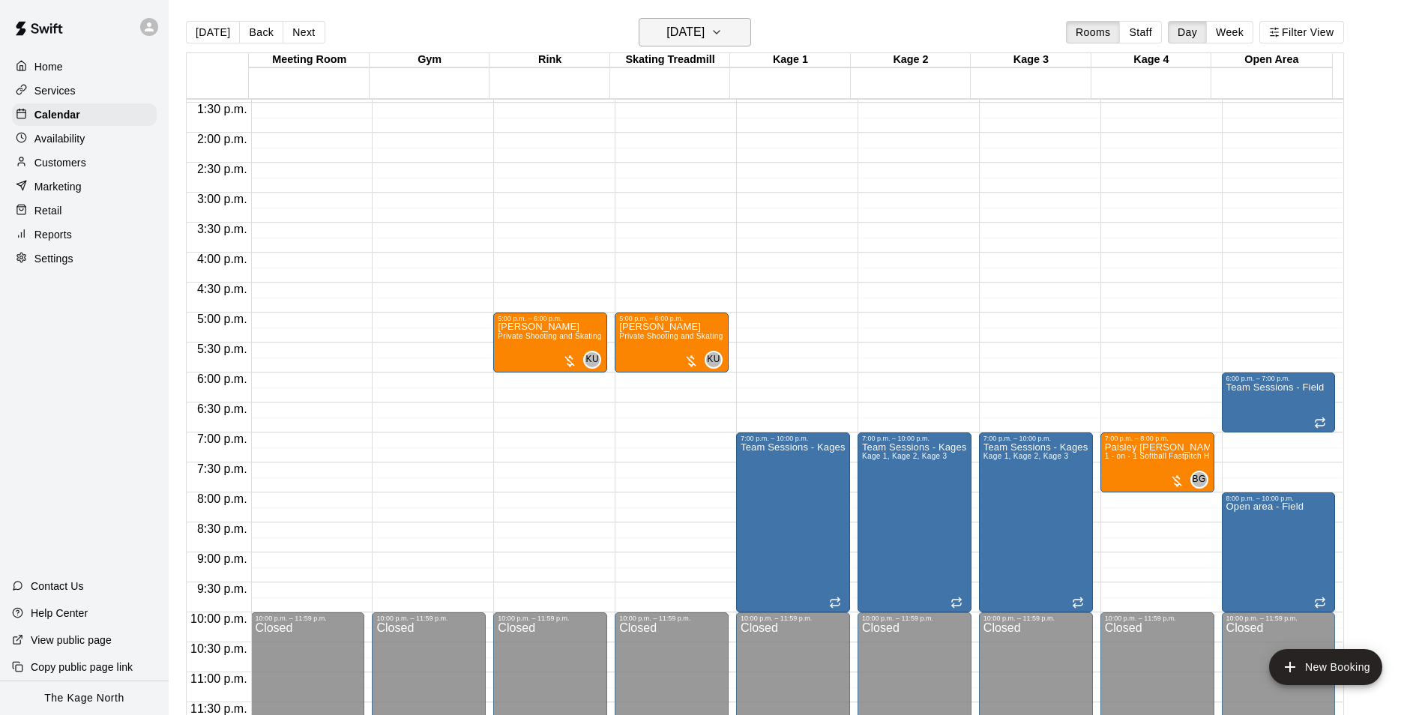
click at [704, 28] on h6 "[DATE]" at bounding box center [685, 32] width 38 height 21
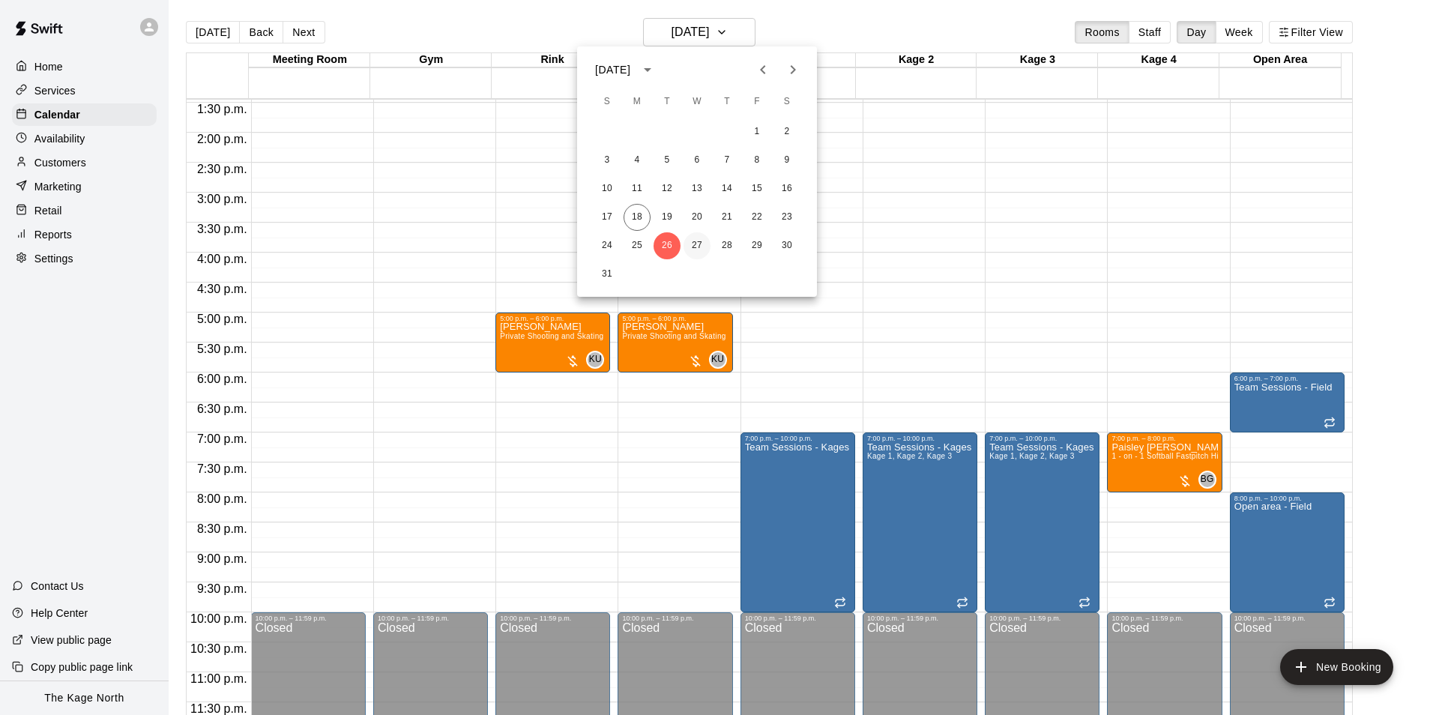
click at [697, 247] on button "27" at bounding box center [696, 245] width 27 height 27
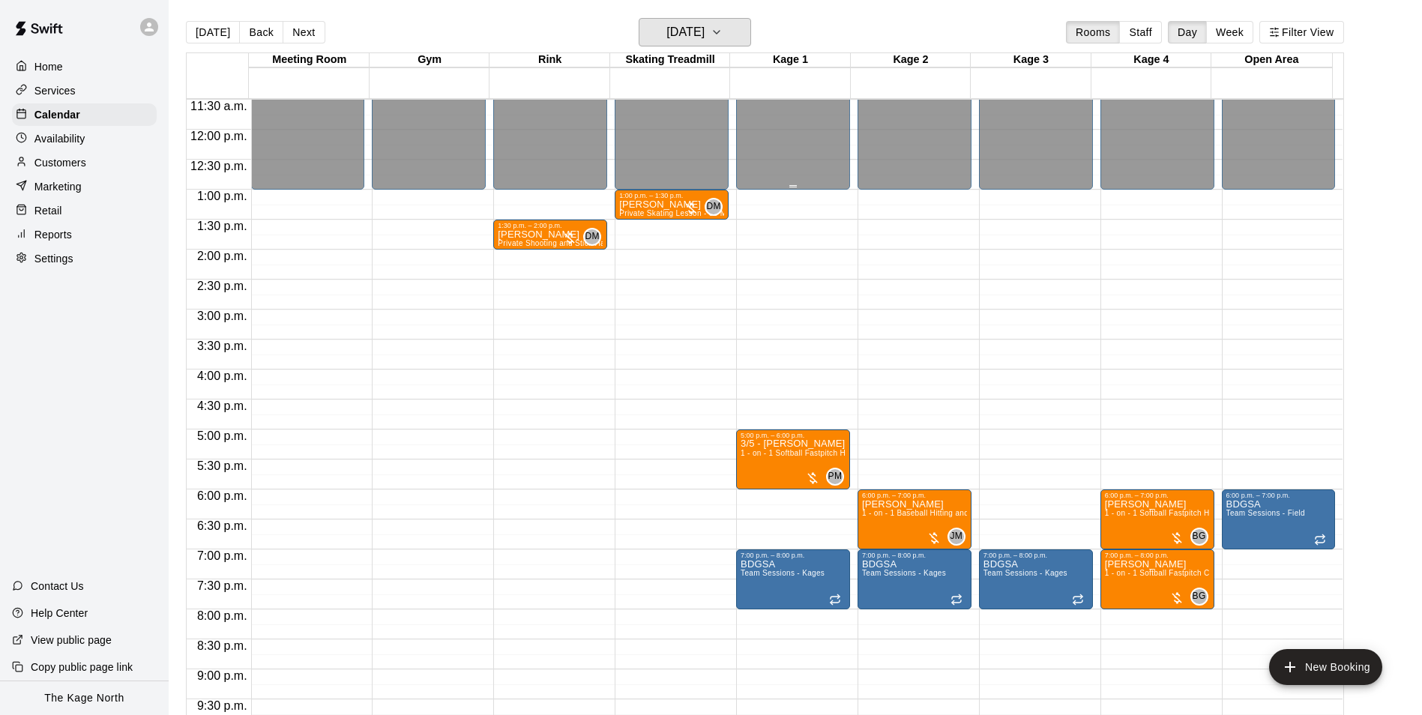
scroll to position [658, 0]
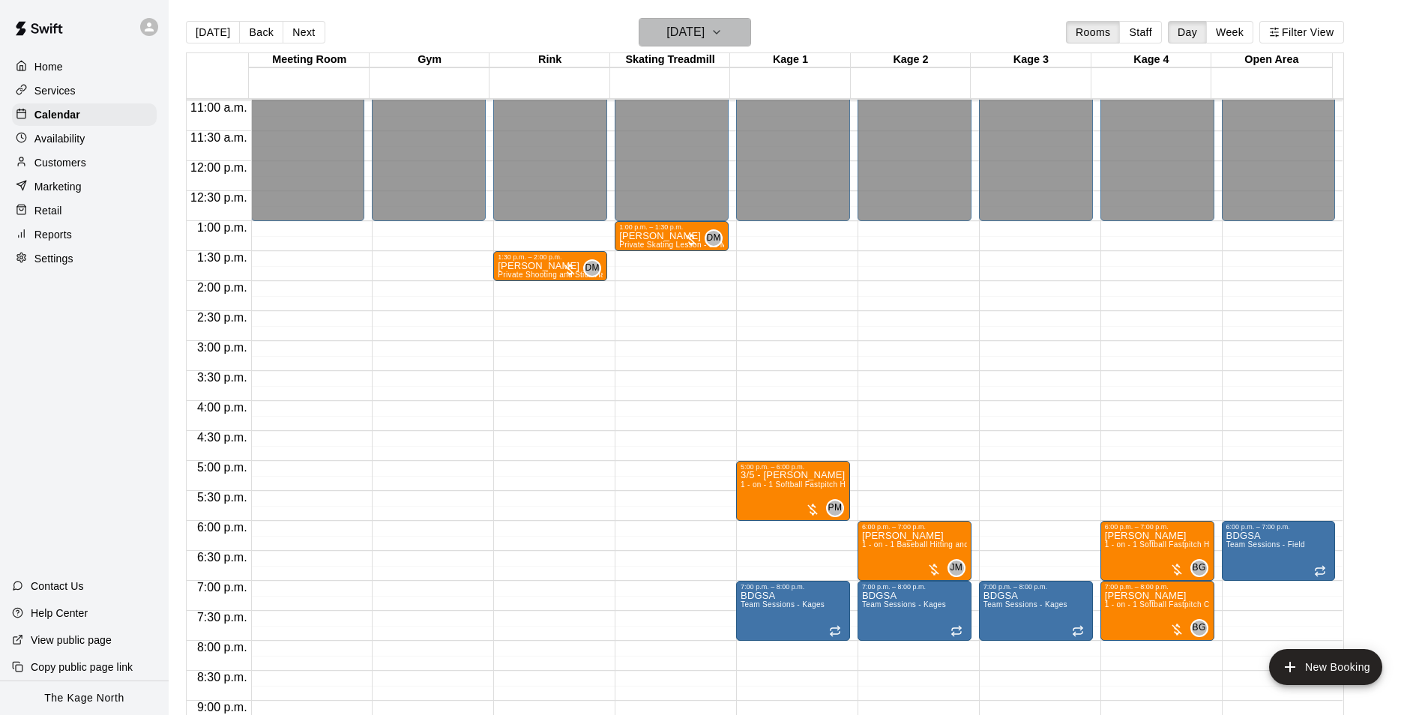
click at [704, 30] on h6 "[DATE]" at bounding box center [685, 32] width 38 height 21
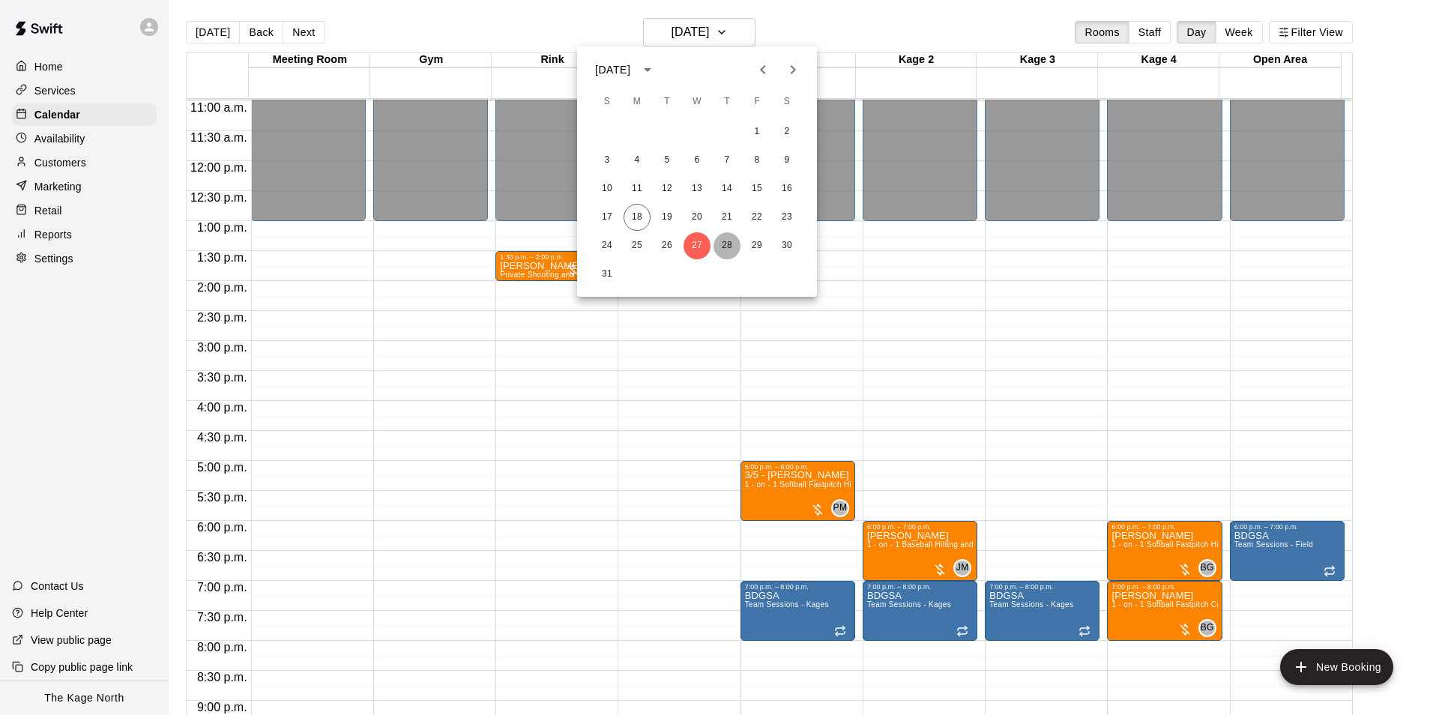
click at [725, 244] on button "28" at bounding box center [726, 245] width 27 height 27
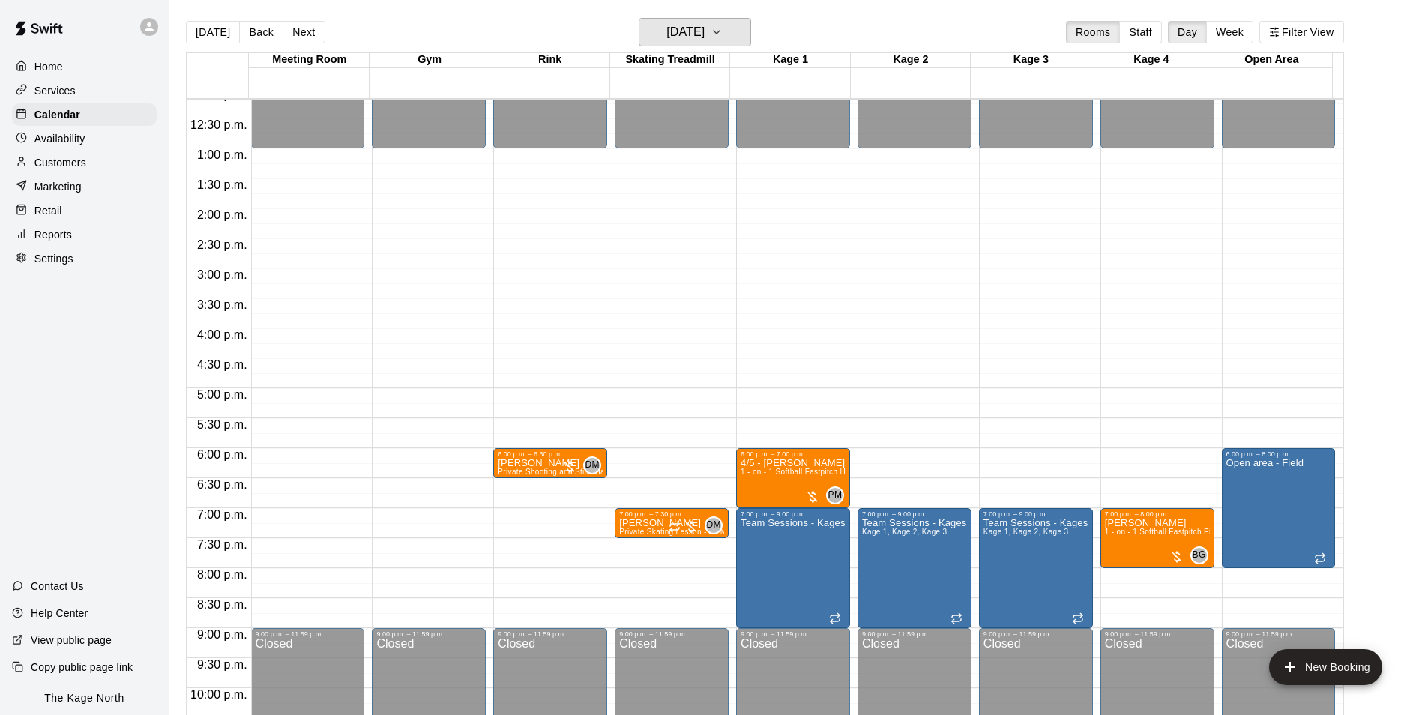
scroll to position [808, 0]
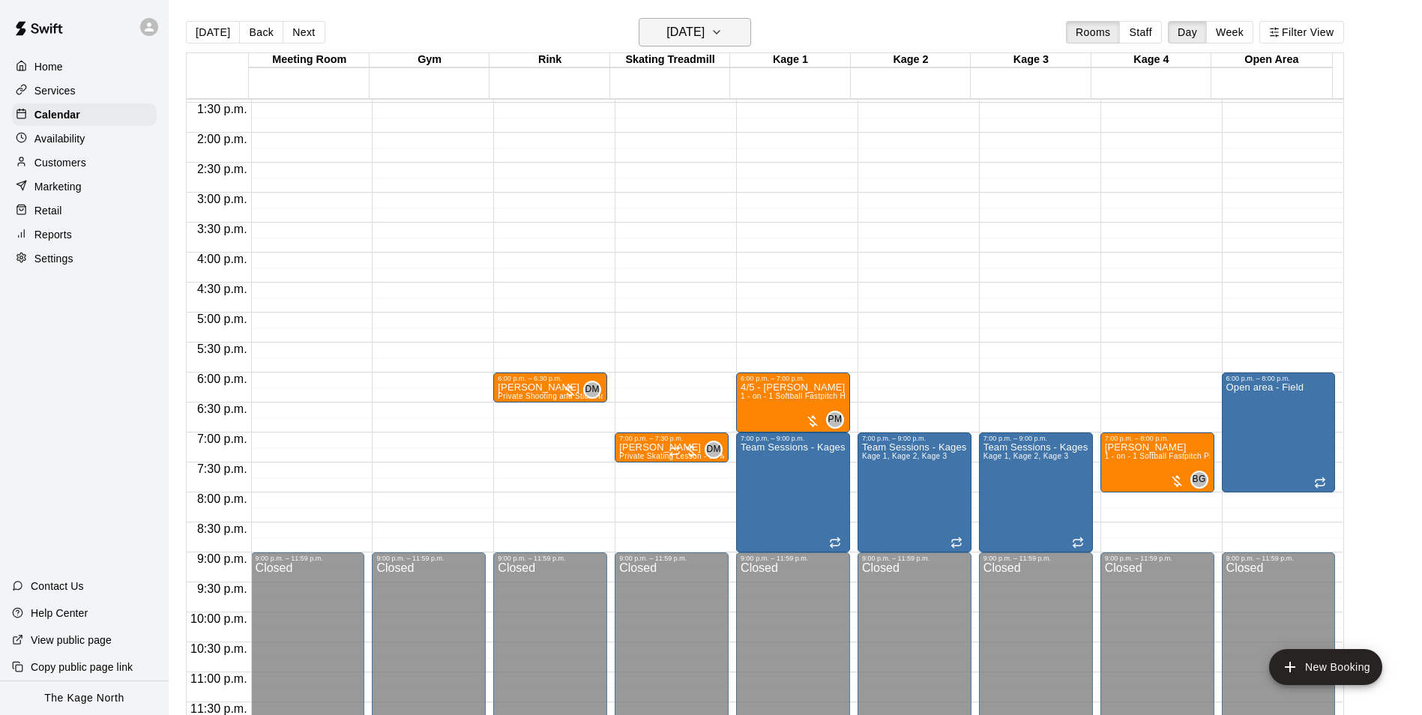
click at [704, 27] on h6 "[DATE]" at bounding box center [685, 32] width 38 height 21
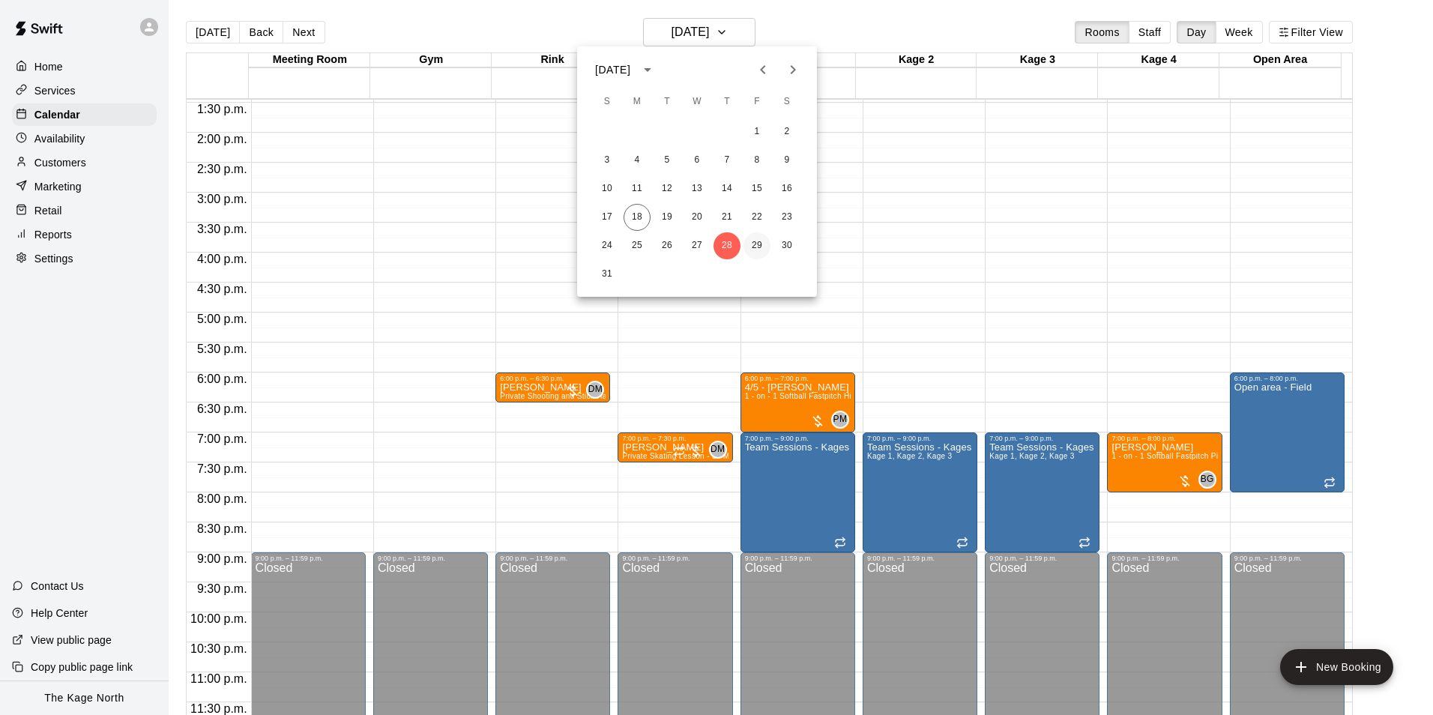
click at [756, 250] on button "29" at bounding box center [756, 245] width 27 height 27
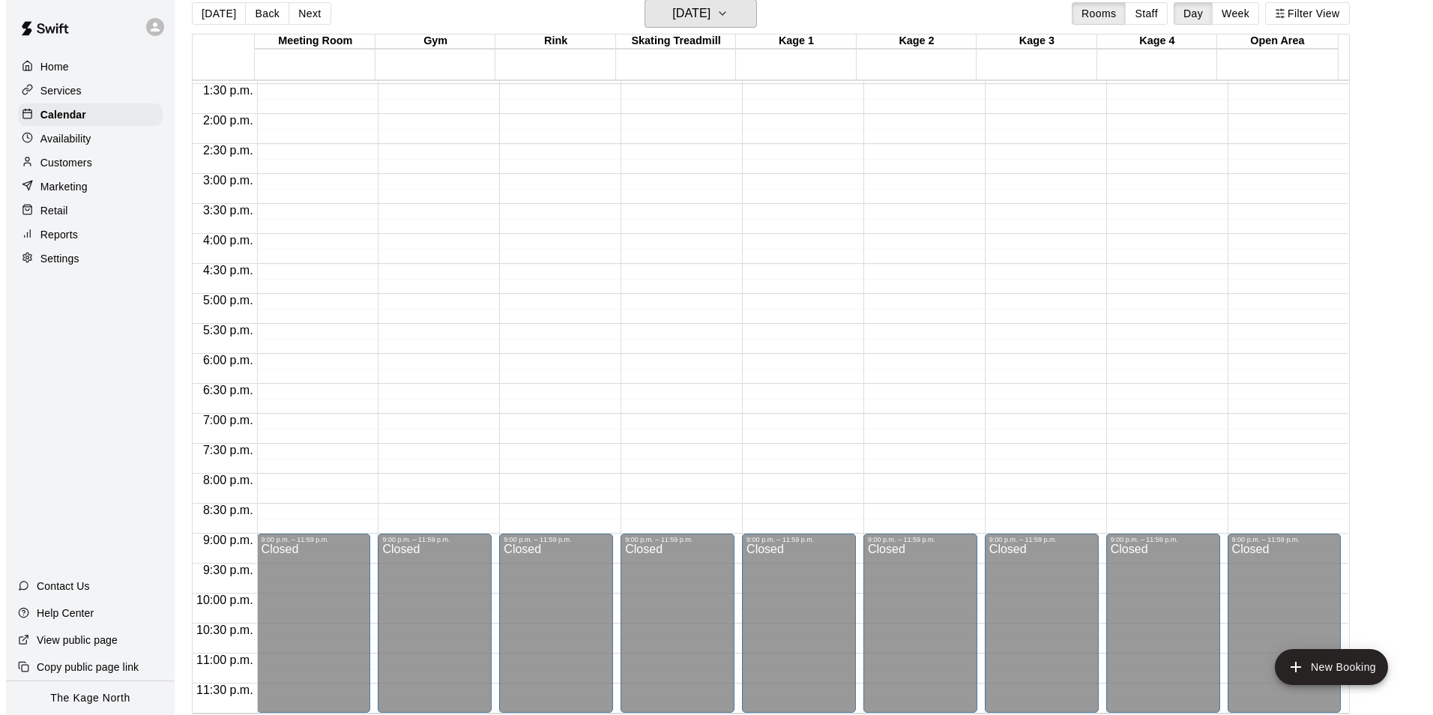
scroll to position [24, 0]
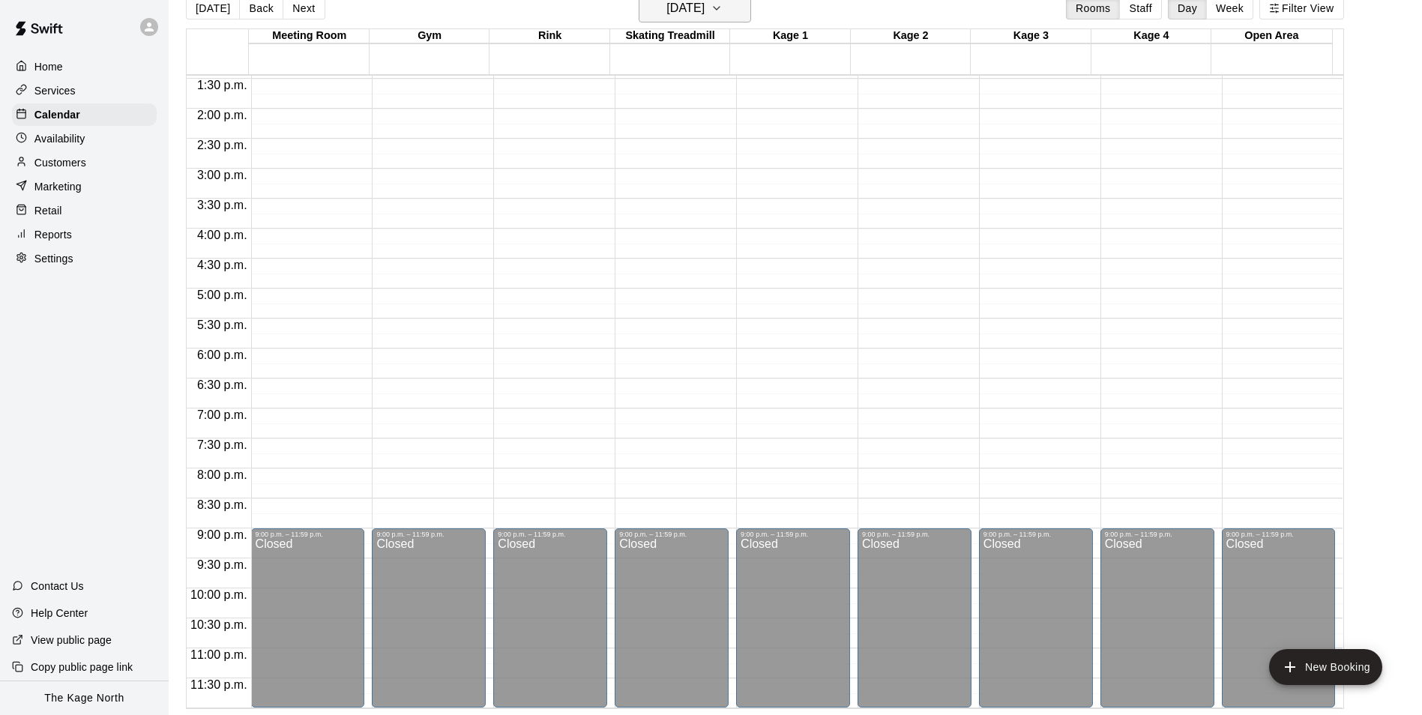
click at [704, 6] on h6 "[DATE]" at bounding box center [685, 8] width 38 height 21
click at [786, 218] on button "30" at bounding box center [786, 221] width 27 height 27
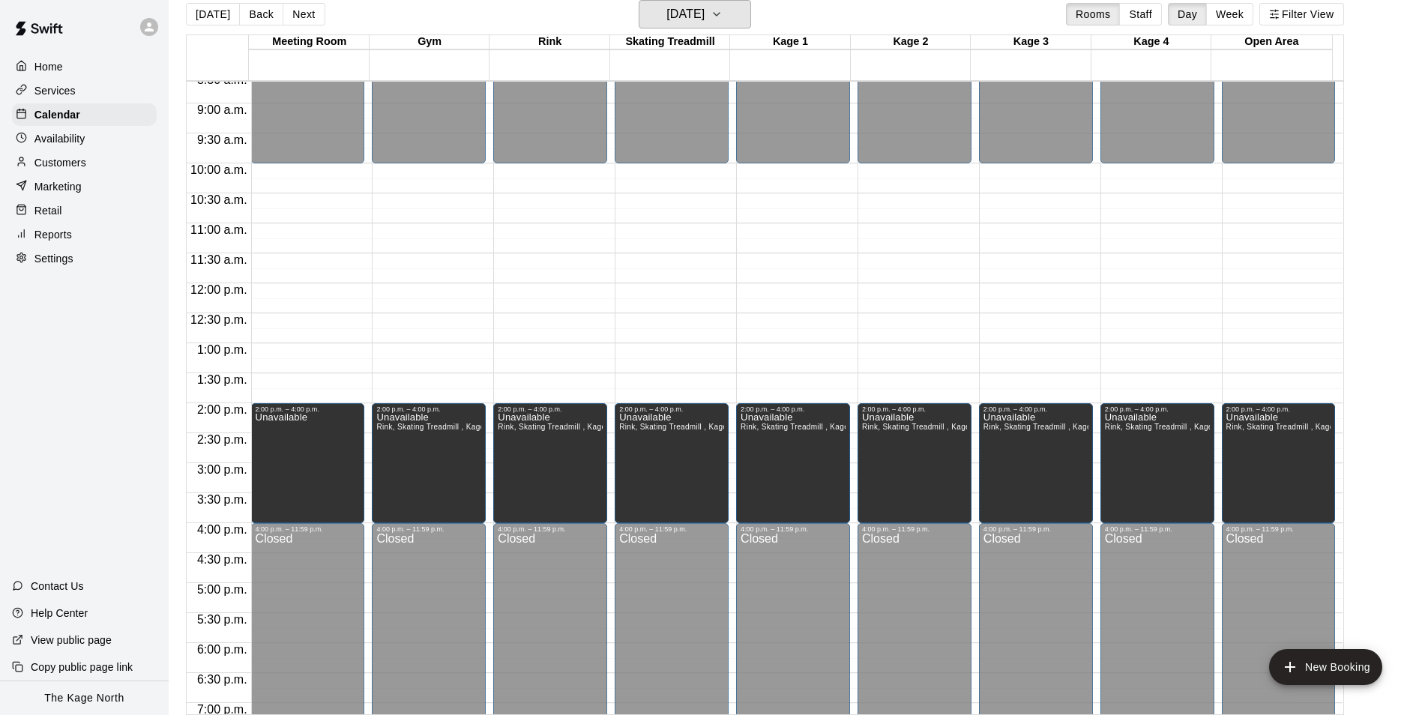
scroll to position [508, 0]
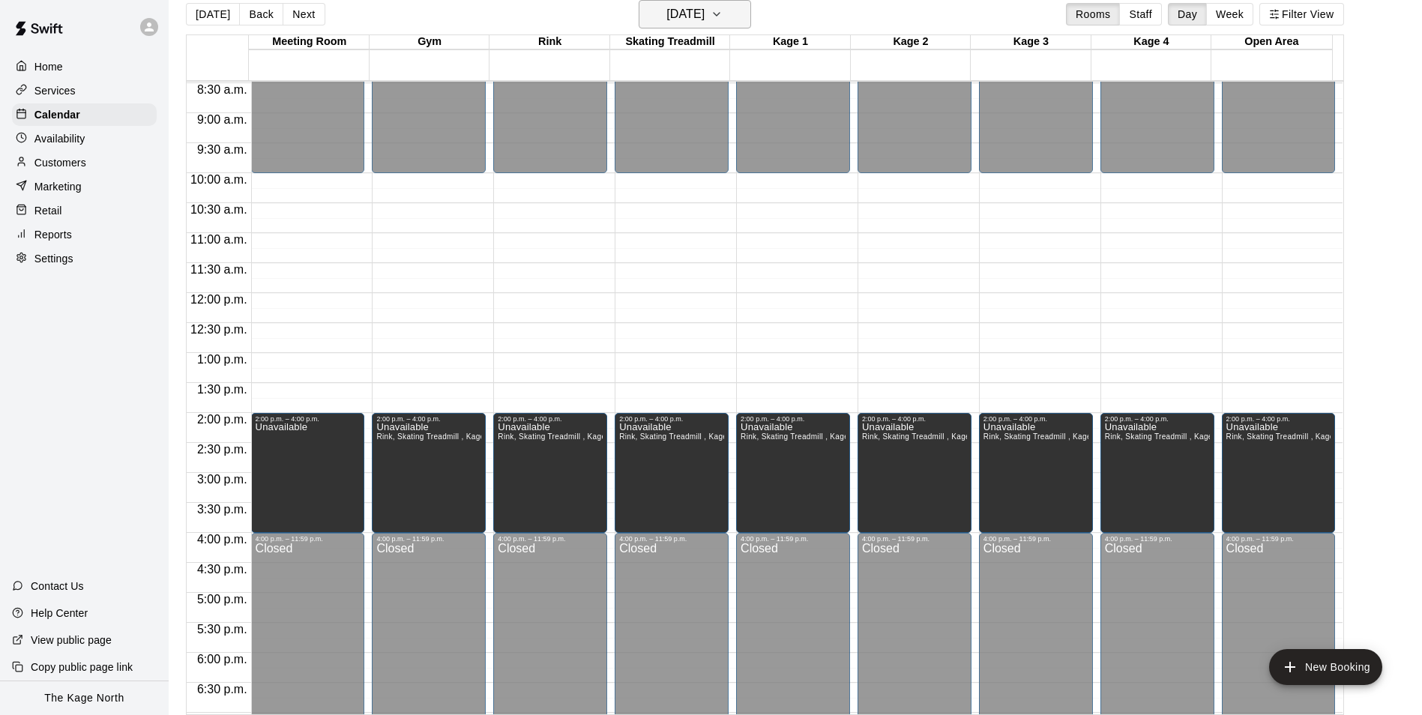
click at [704, 20] on h6 "Saturday Aug 30" at bounding box center [685, 14] width 38 height 21
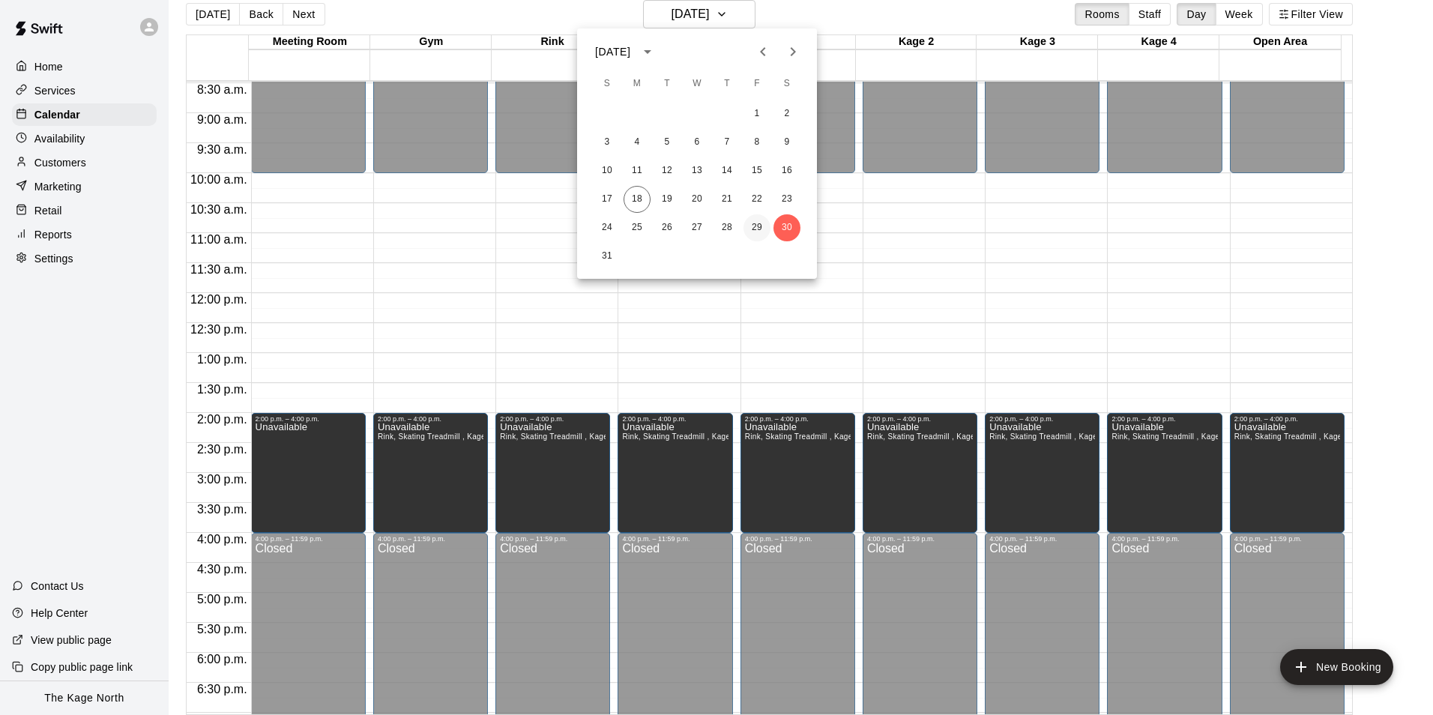
click at [754, 222] on button "29" at bounding box center [756, 227] width 27 height 27
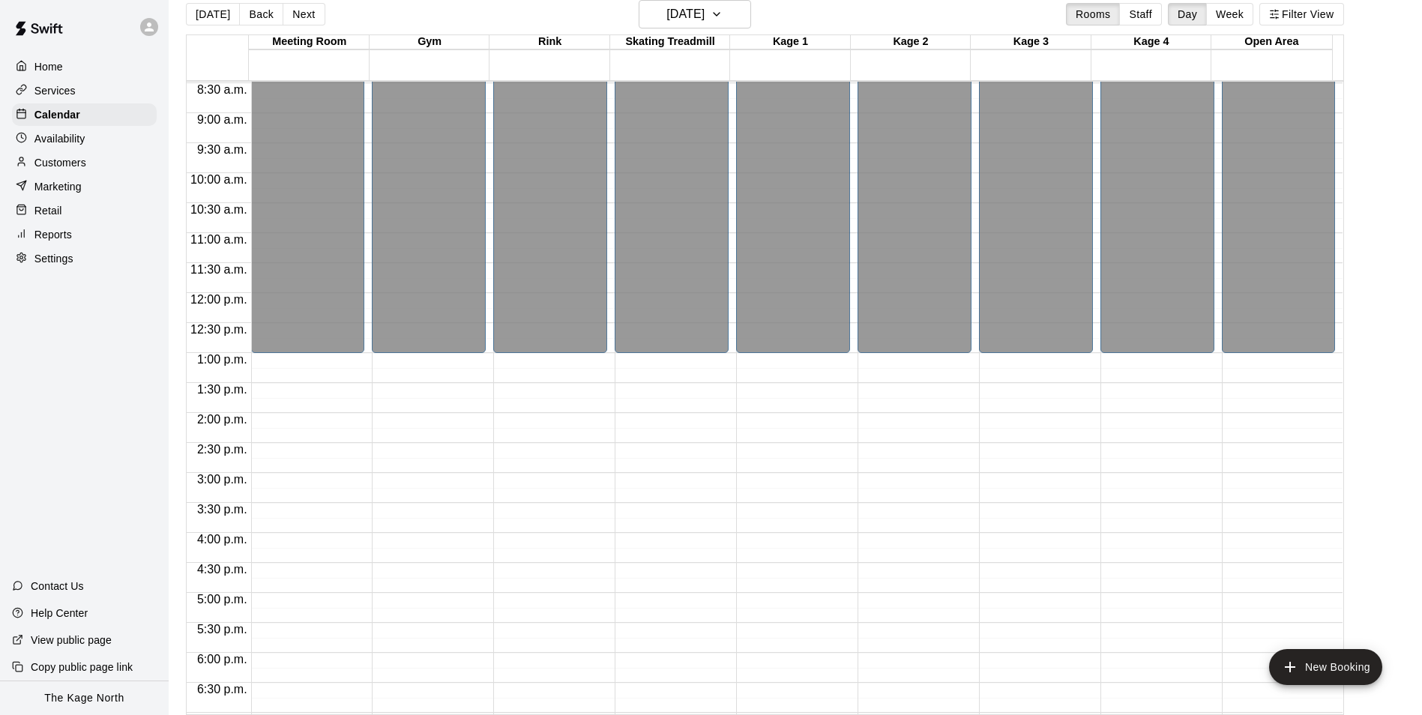
click at [87, 142] on div "Availability" at bounding box center [84, 138] width 145 height 22
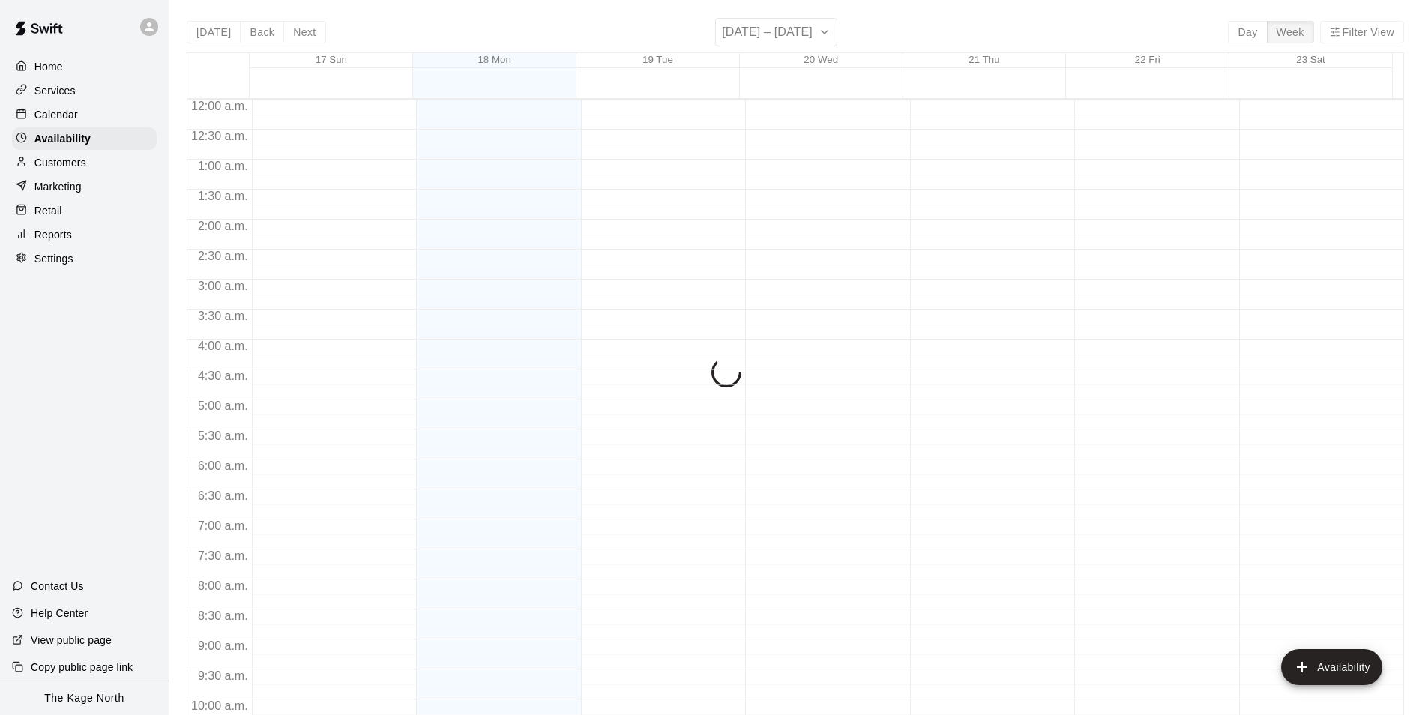
scroll to position [807, 0]
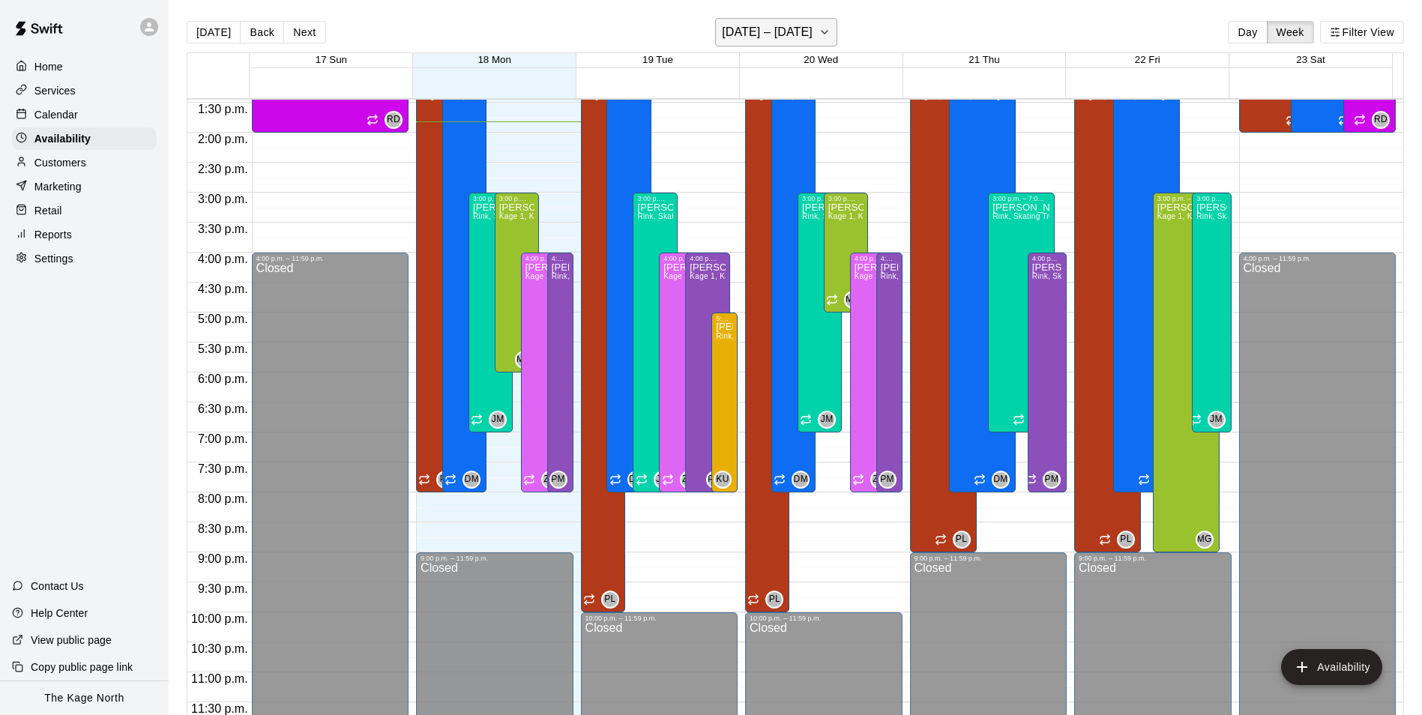
click at [811, 32] on button "August 17 – 23" at bounding box center [776, 32] width 122 height 28
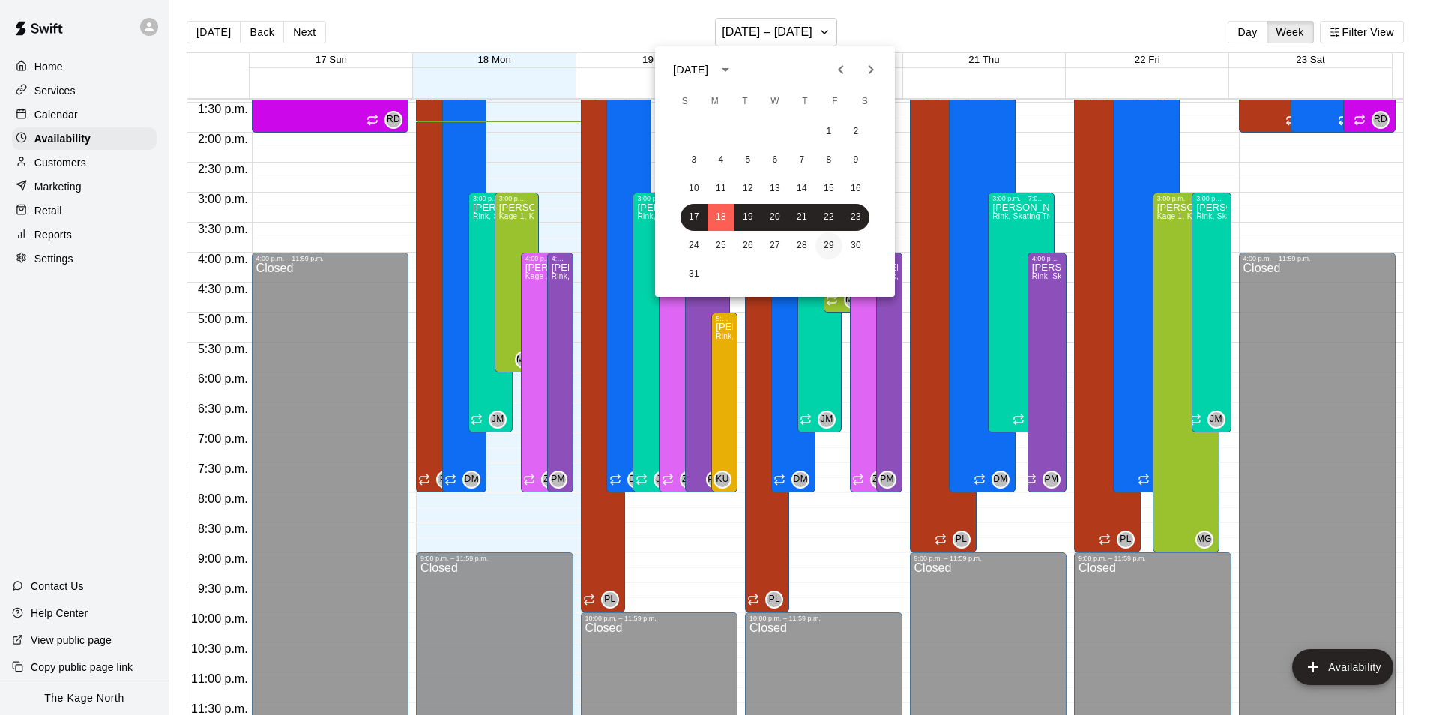
click at [830, 241] on button "29" at bounding box center [828, 245] width 27 height 27
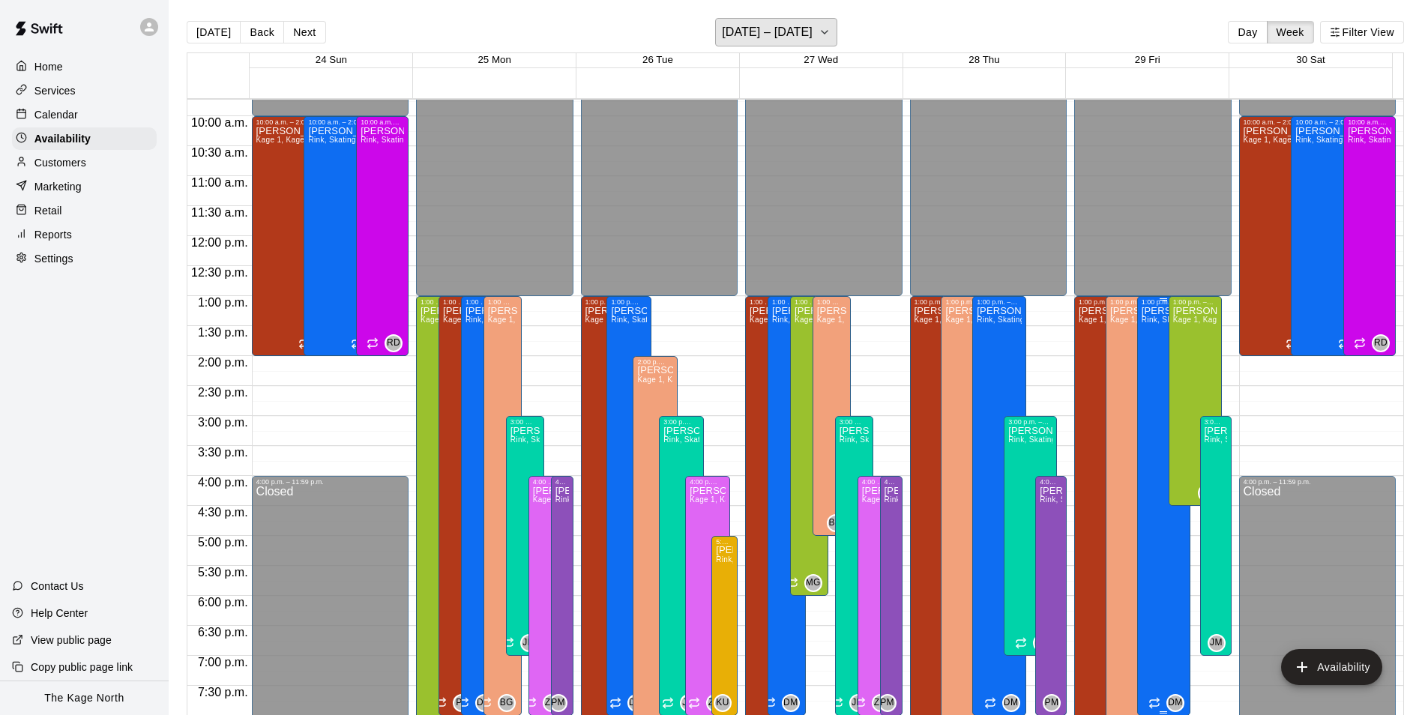
scroll to position [582, 0]
click at [1141, 353] on div "Devon Macausland Rink, Skating Treadmill , Kage 1, Kage 2, Kage 3, Kage 4, Open…" at bounding box center [1163, 664] width 44 height 715
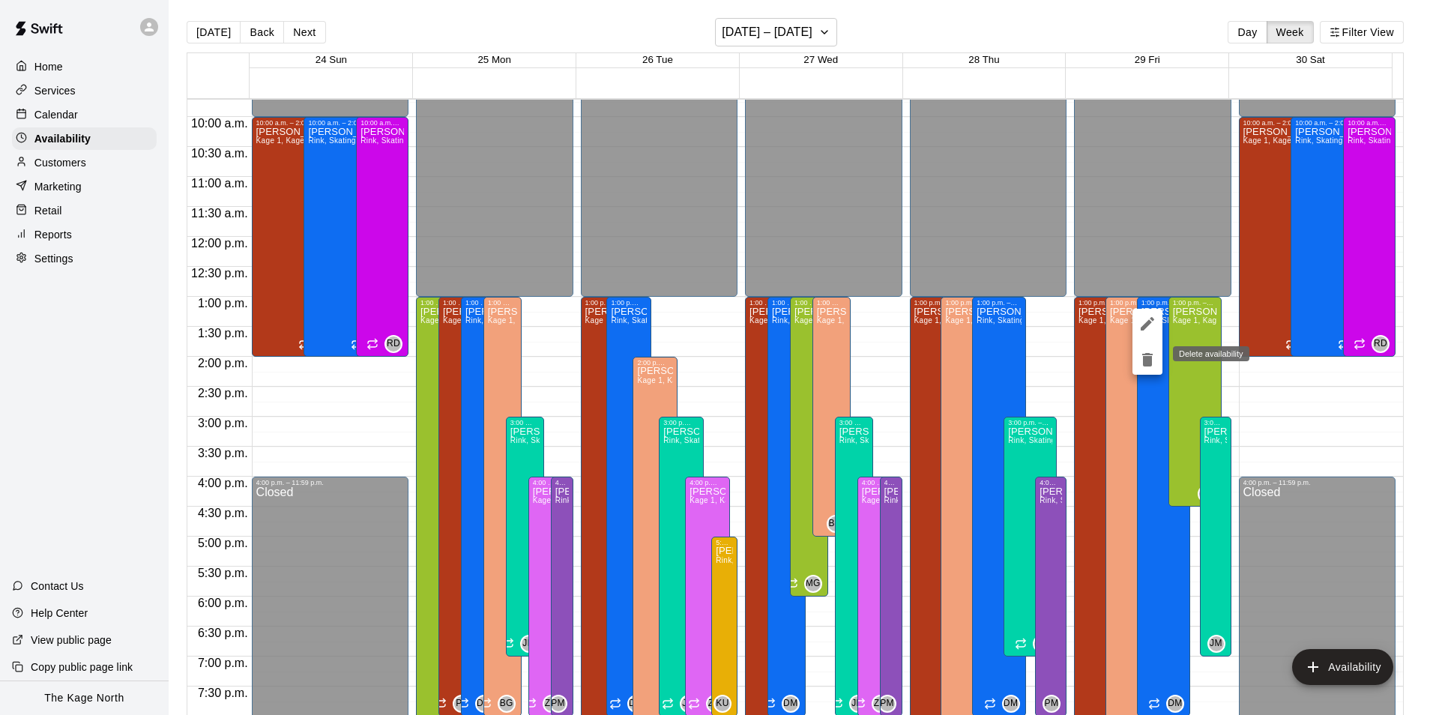
click at [1144, 359] on icon "delete" at bounding box center [1147, 359] width 10 height 13
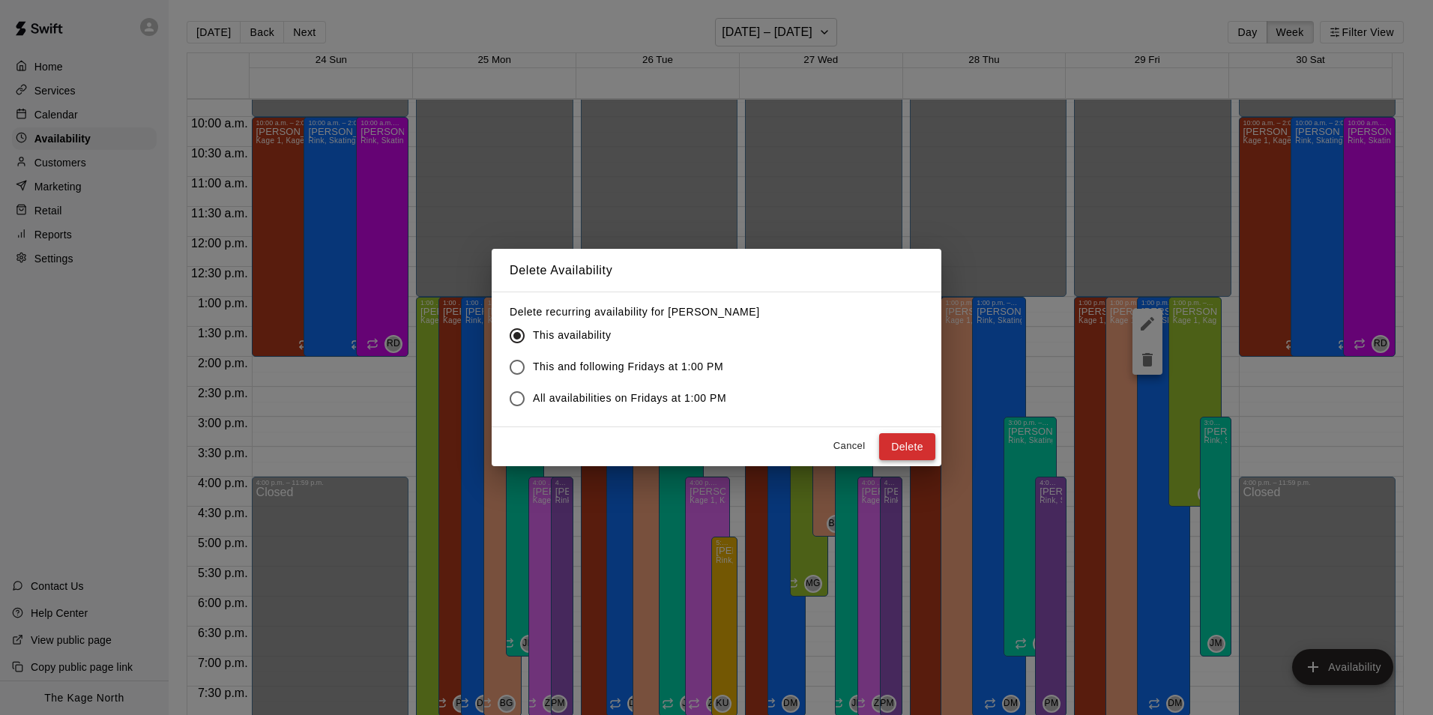
click at [910, 444] on button "Delete" at bounding box center [907, 447] width 56 height 28
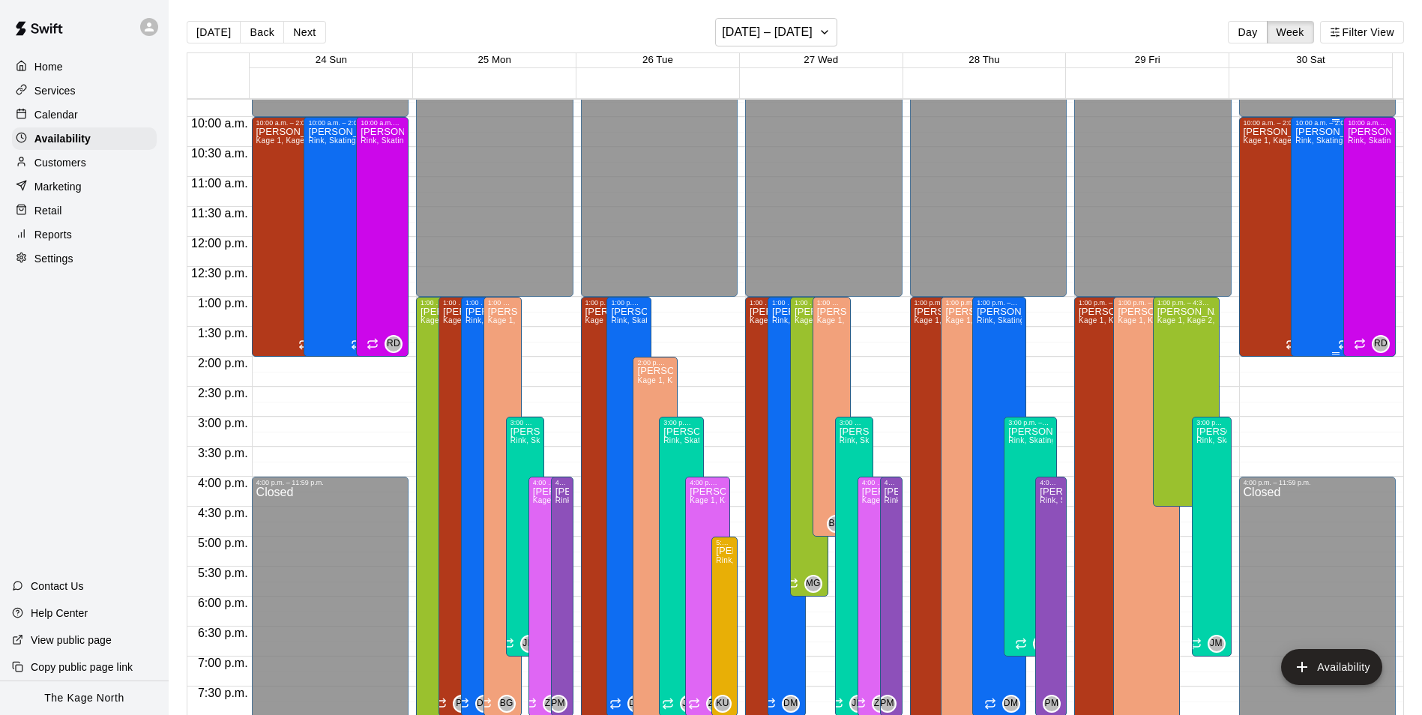
click at [1307, 196] on div "Devon Macausland Rink, Skating Treadmill , Kage 1, Kage 2, Kage 3, Kage 4, Open…" at bounding box center [1335, 484] width 80 height 715
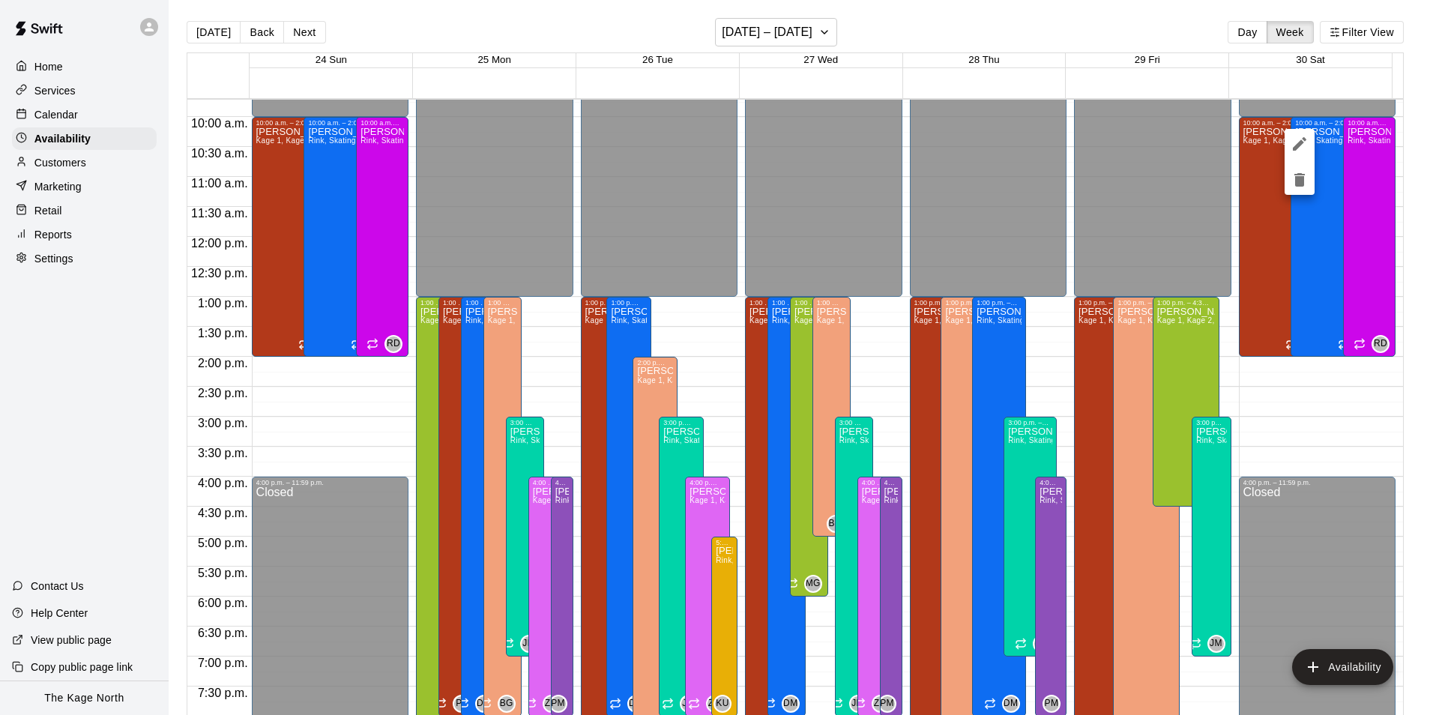
click at [1297, 184] on icon "delete" at bounding box center [1299, 179] width 10 height 13
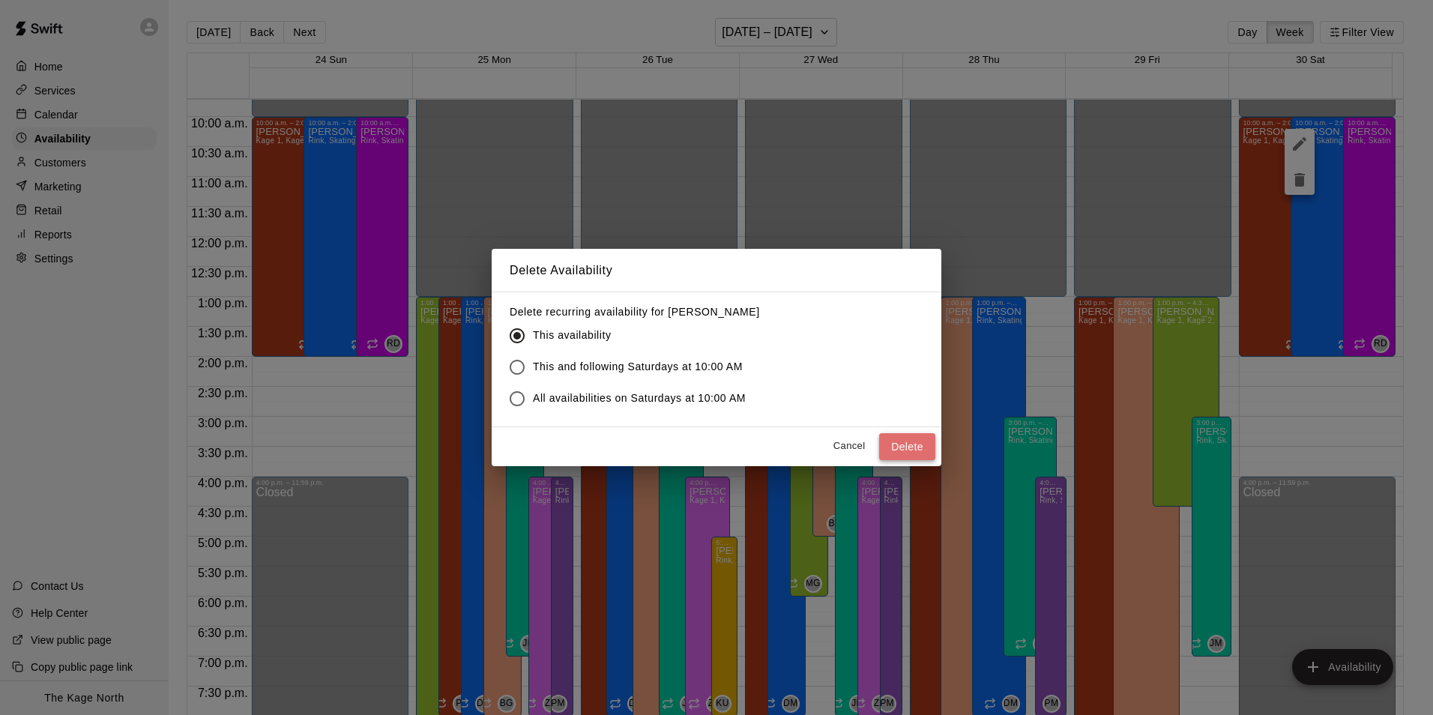
click at [911, 444] on button "Delete" at bounding box center [907, 447] width 56 height 28
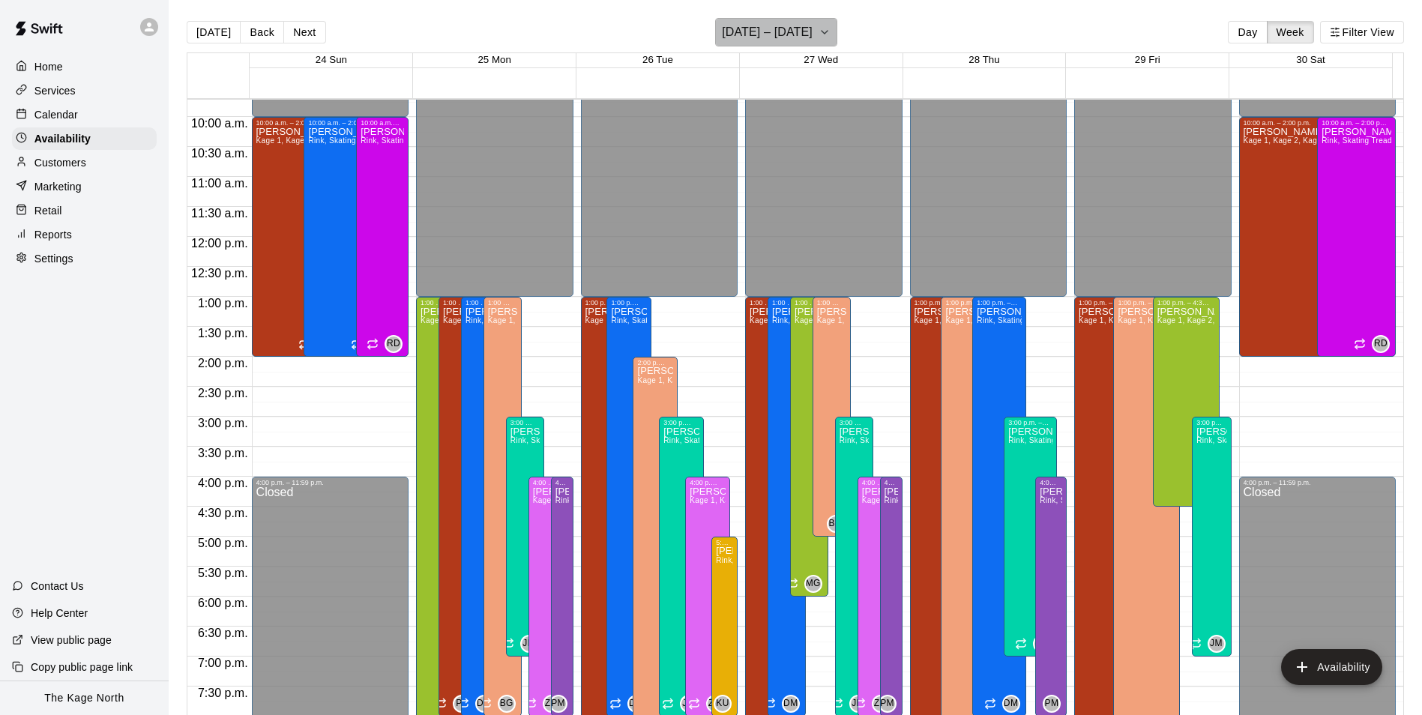
click at [791, 31] on h6 "August 24 – 30" at bounding box center [767, 32] width 91 height 21
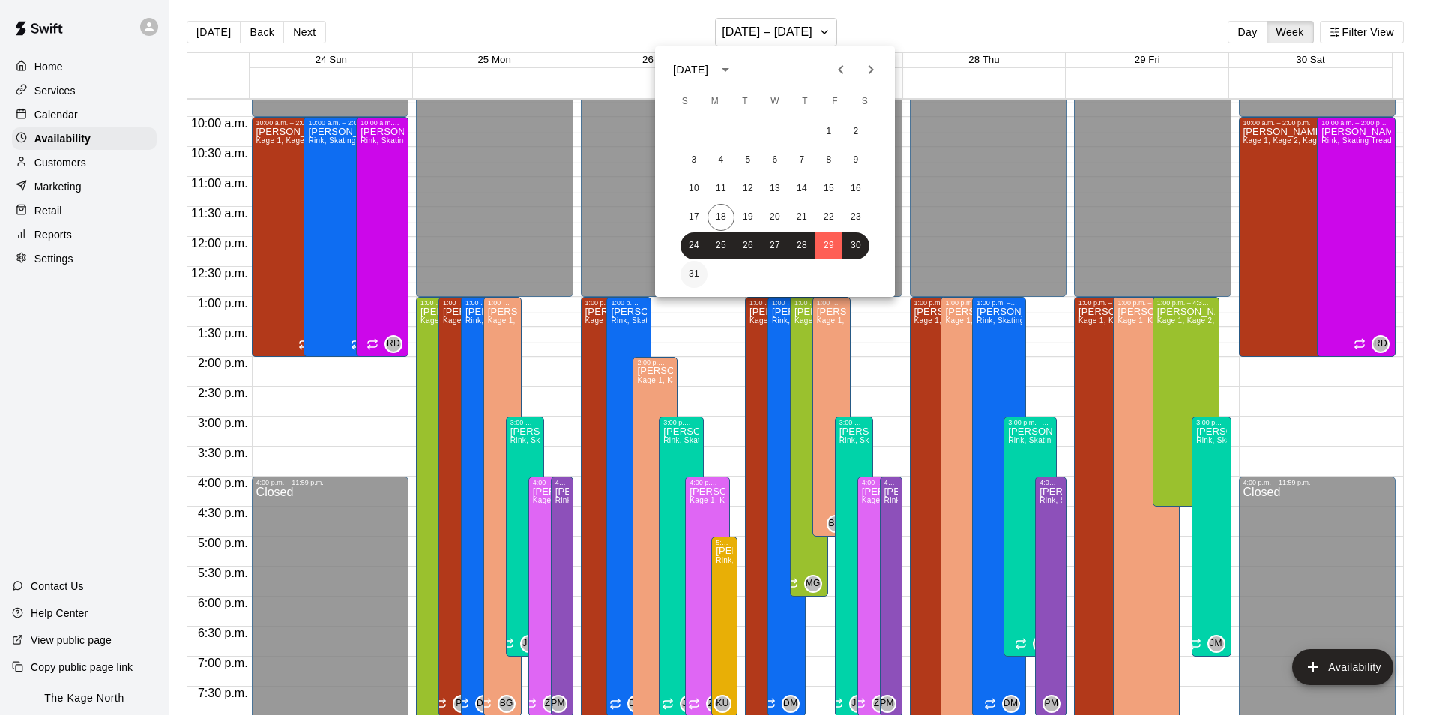
click at [694, 270] on button "31" at bounding box center [693, 274] width 27 height 27
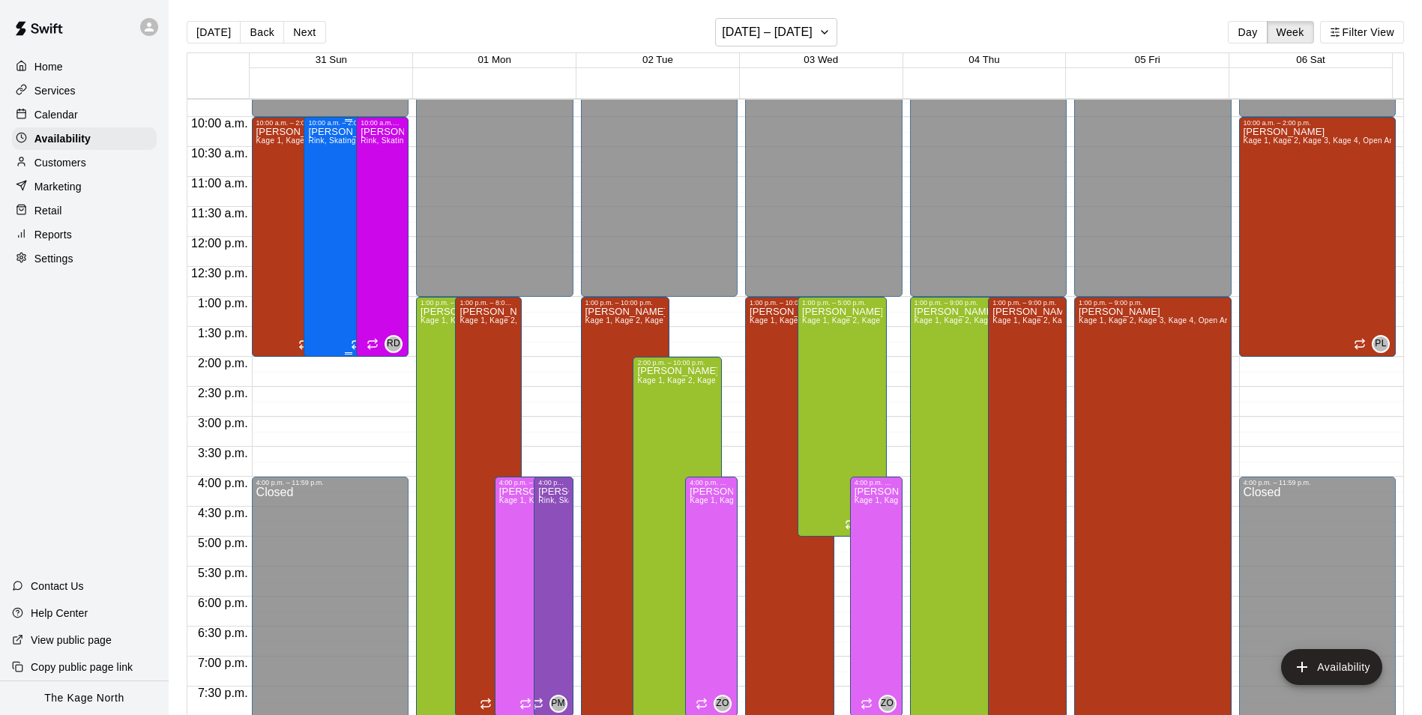
click at [323, 192] on div "Devon Macausland Rink, Skating Treadmill , Kage 1, Kage 2, Kage 3, Kage 4, Open…" at bounding box center [348, 484] width 80 height 715
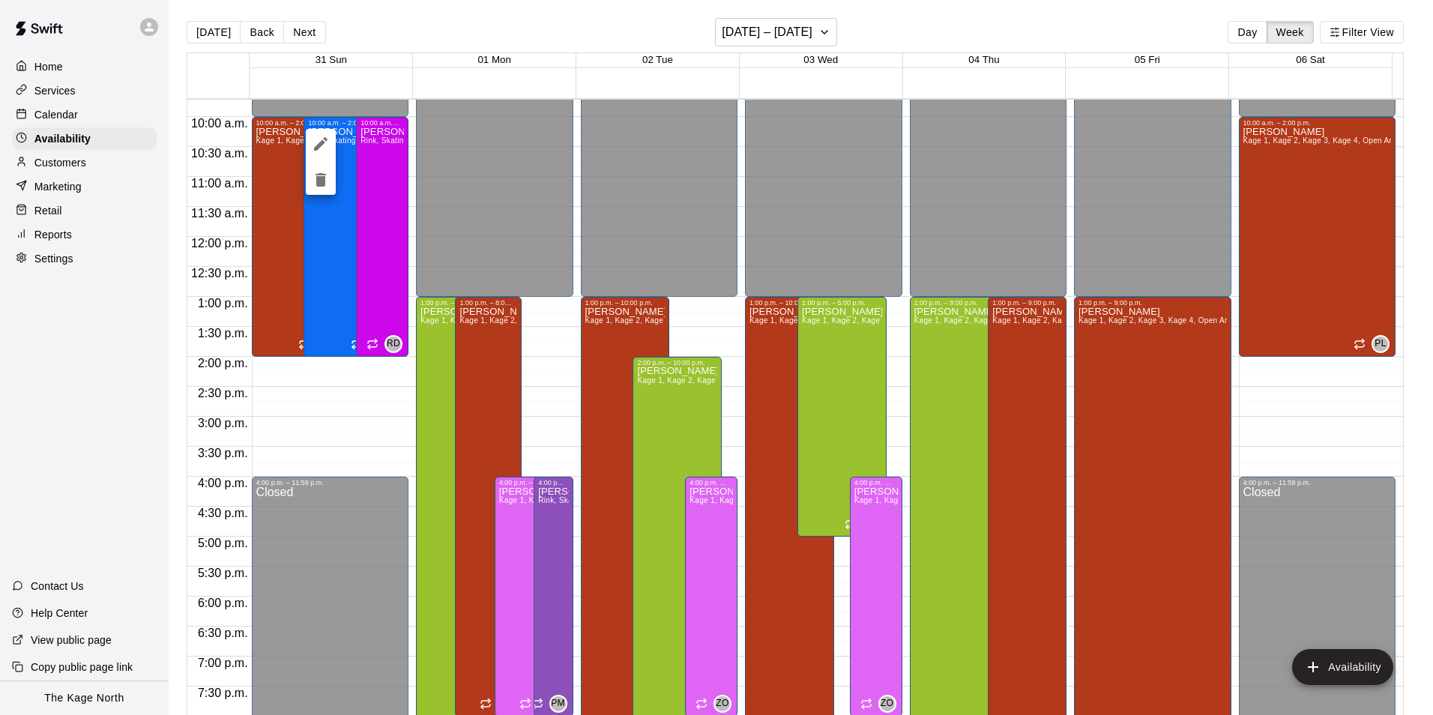
click at [322, 183] on icon "delete" at bounding box center [321, 179] width 10 height 13
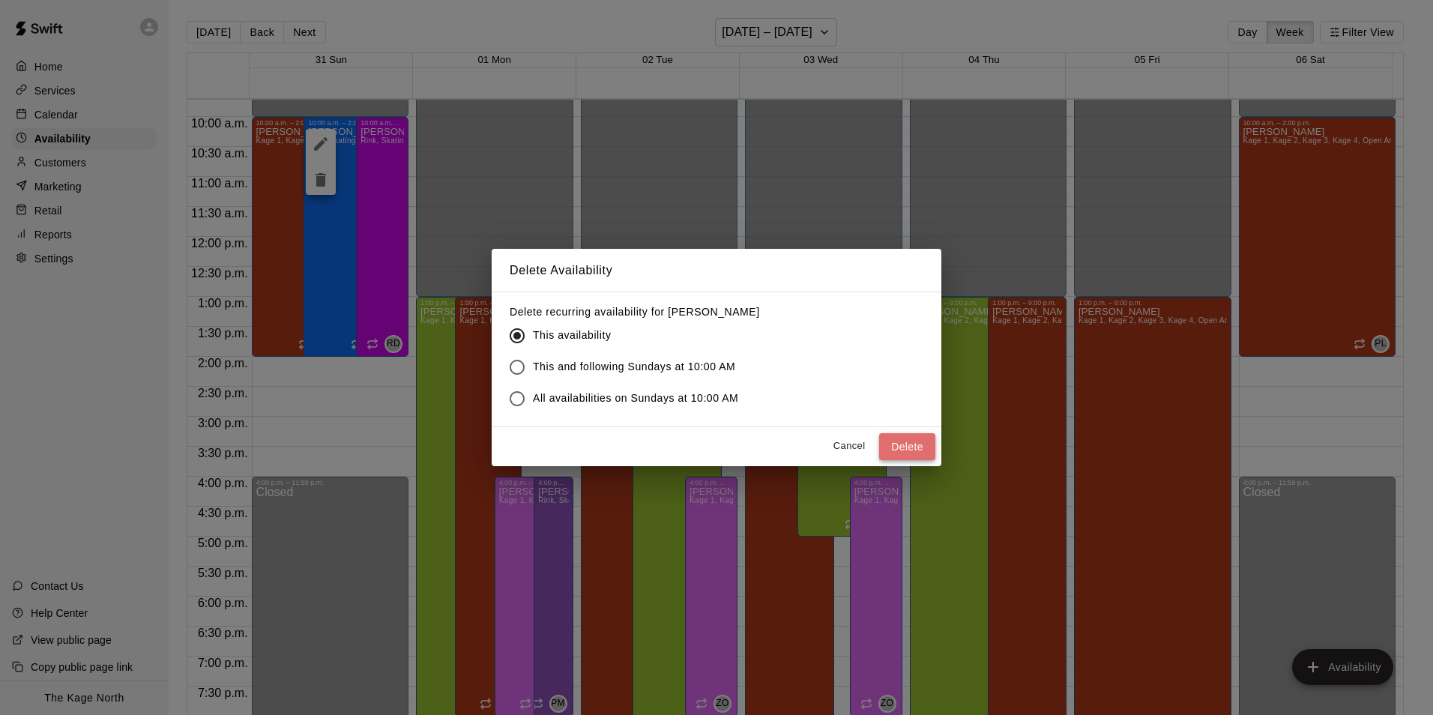
click at [910, 445] on button "Delete" at bounding box center [907, 447] width 56 height 28
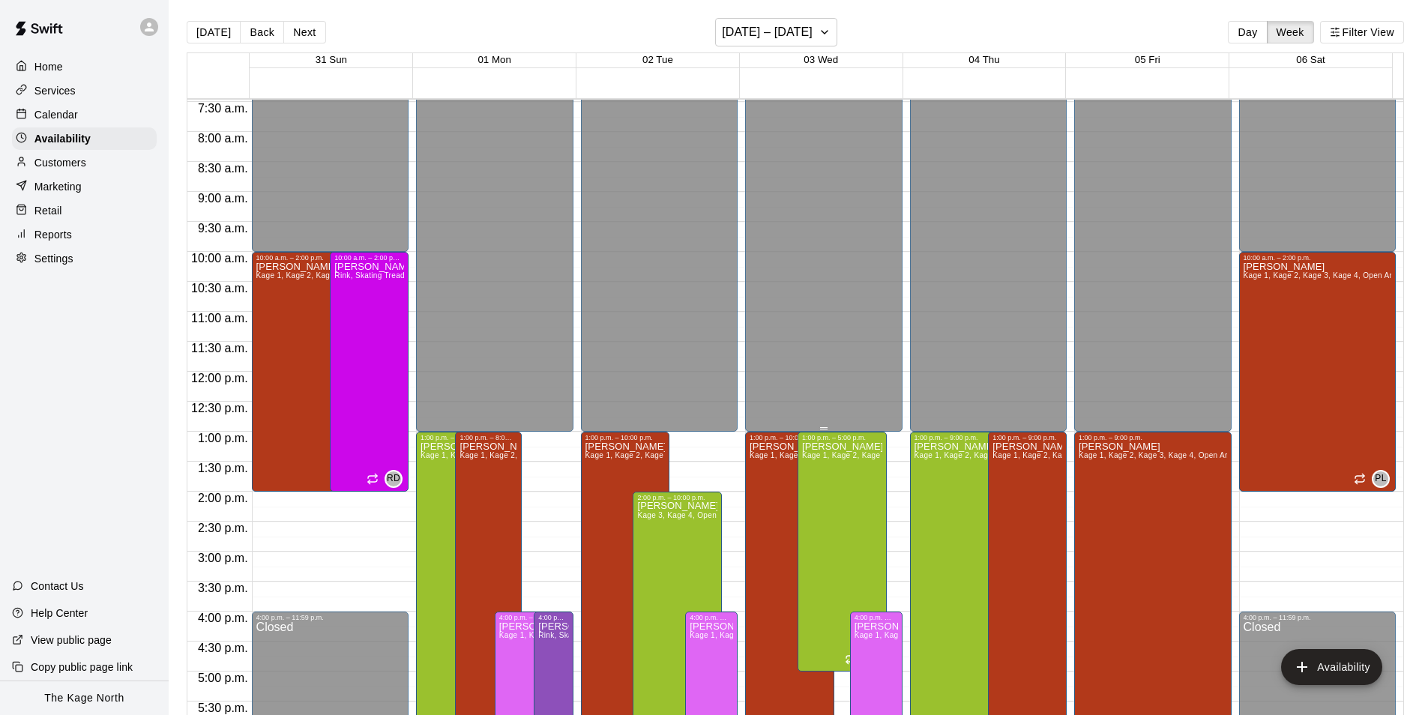
scroll to position [432, 0]
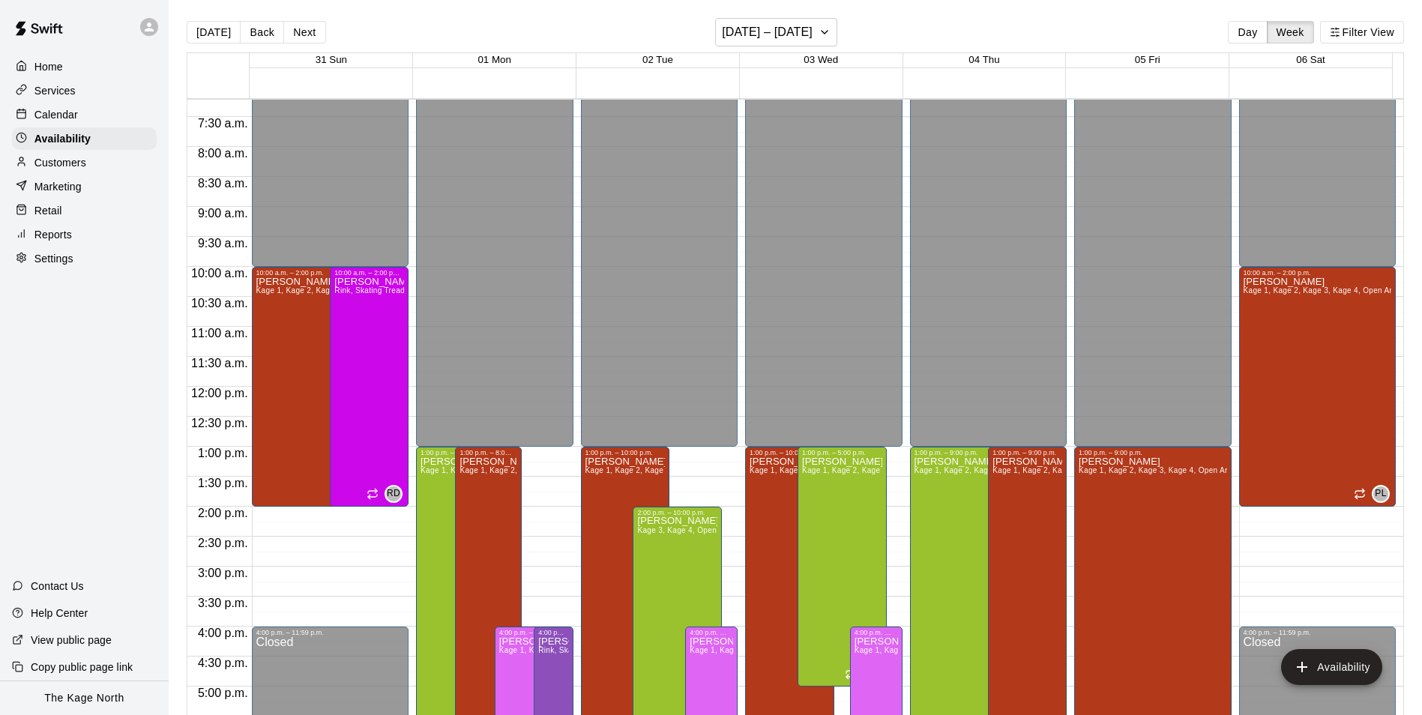
click at [66, 112] on p "Calendar" at bounding box center [55, 114] width 43 height 15
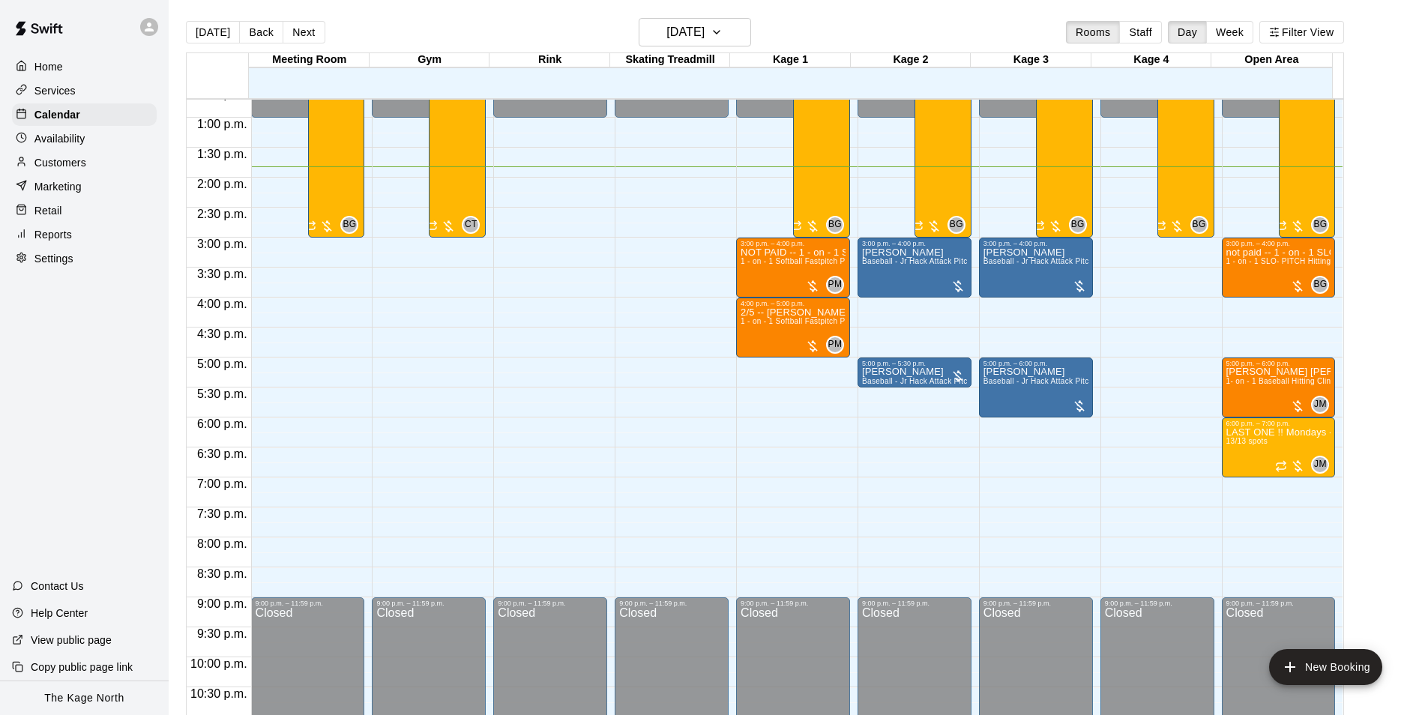
scroll to position [612, 0]
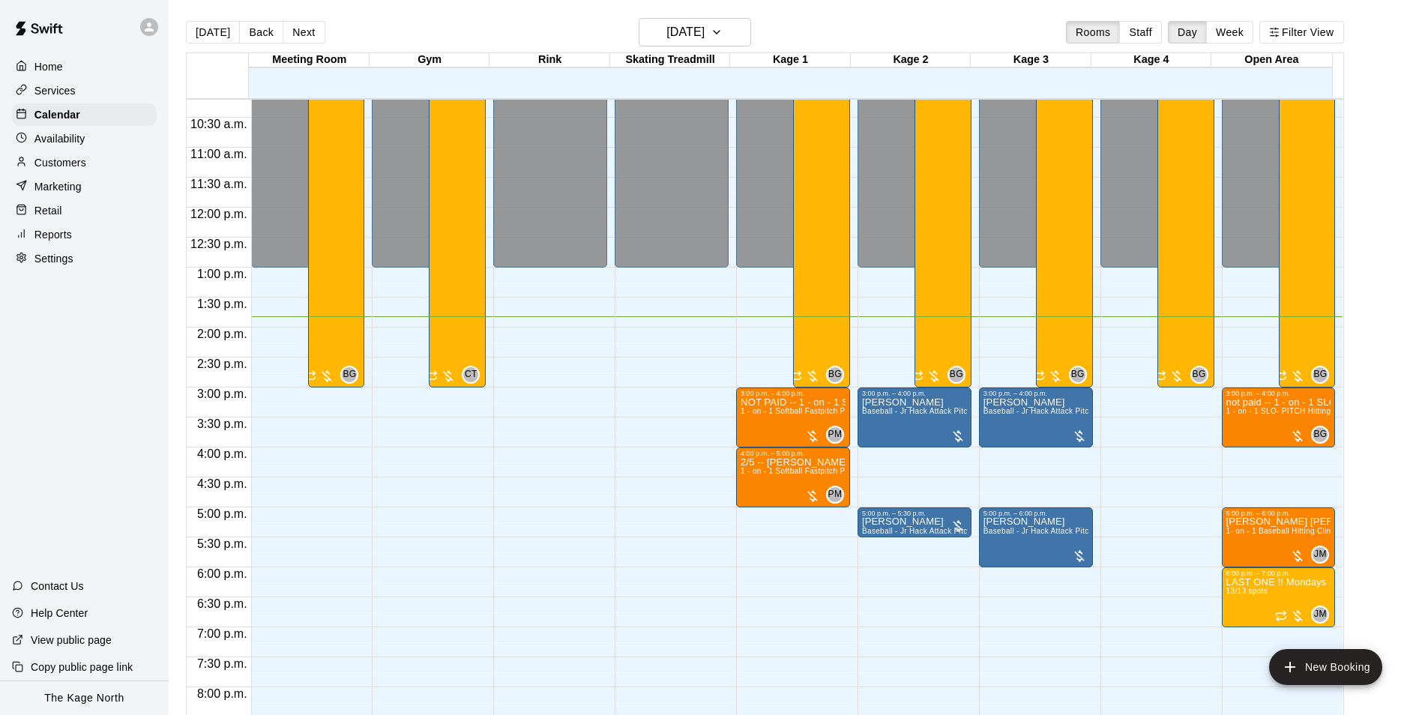
click at [85, 169] on p "Customers" at bounding box center [60, 162] width 52 height 15
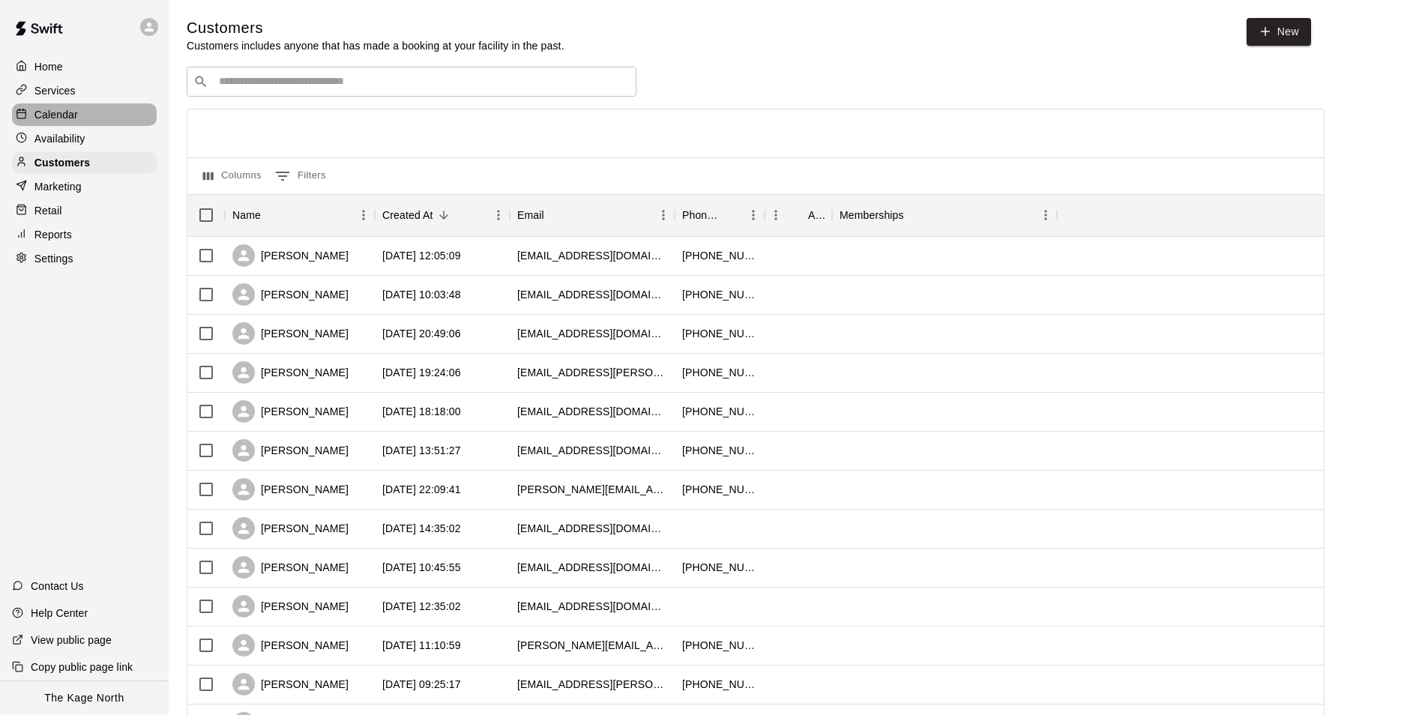
click at [71, 112] on p "Calendar" at bounding box center [55, 114] width 43 height 15
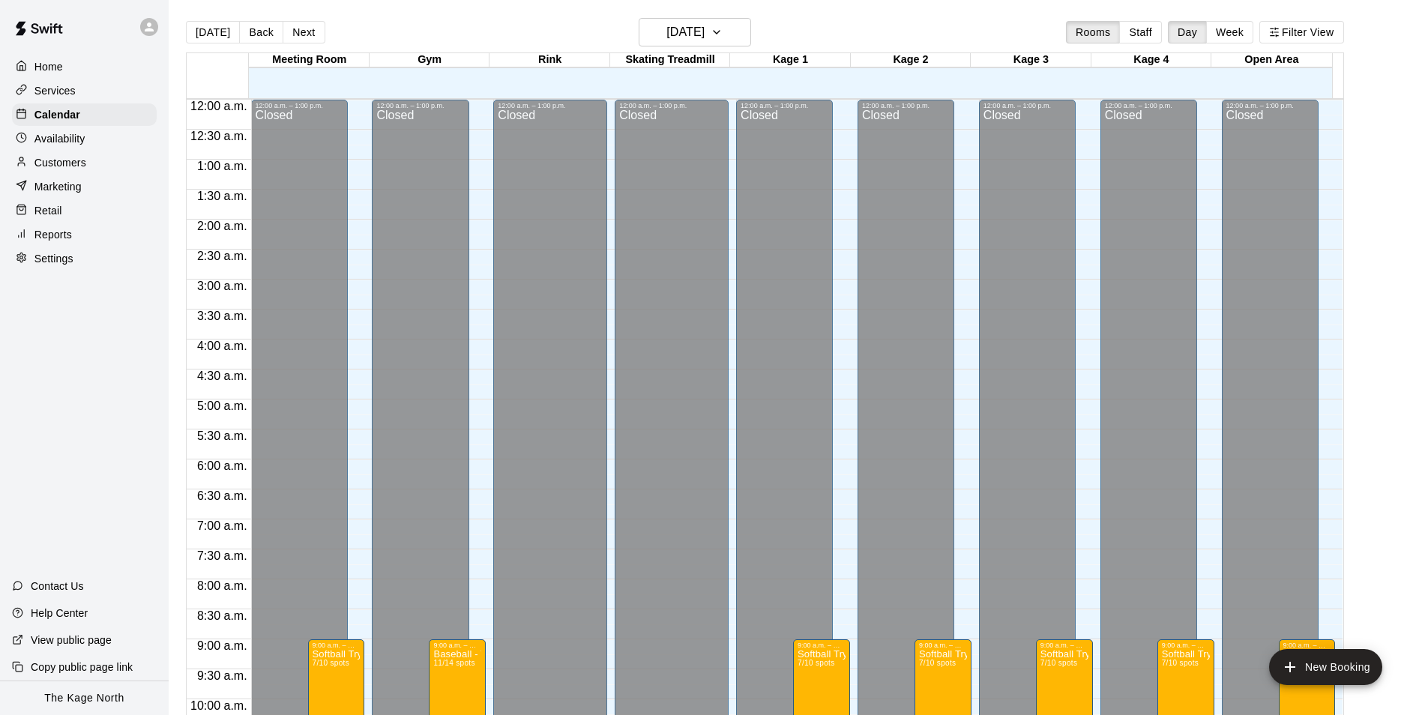
scroll to position [761, 0]
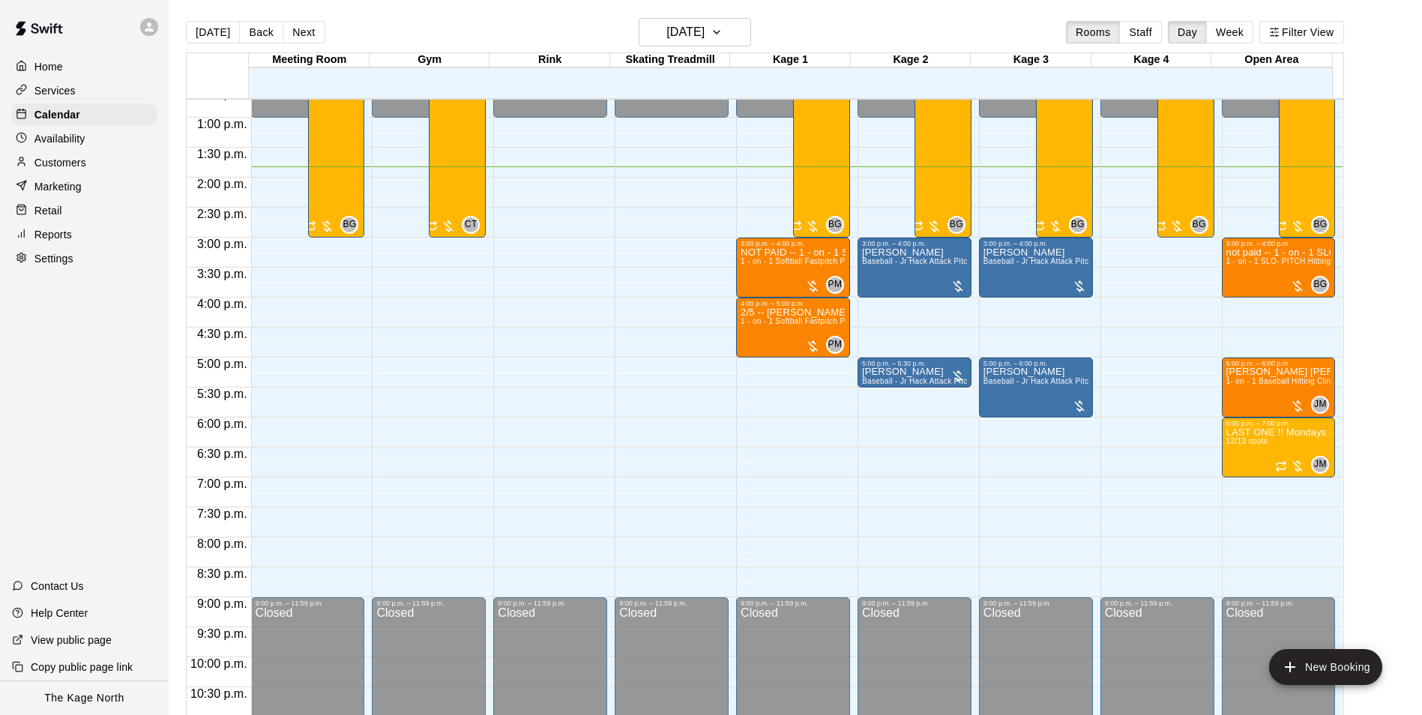
click at [73, 169] on p "Customers" at bounding box center [60, 162] width 52 height 15
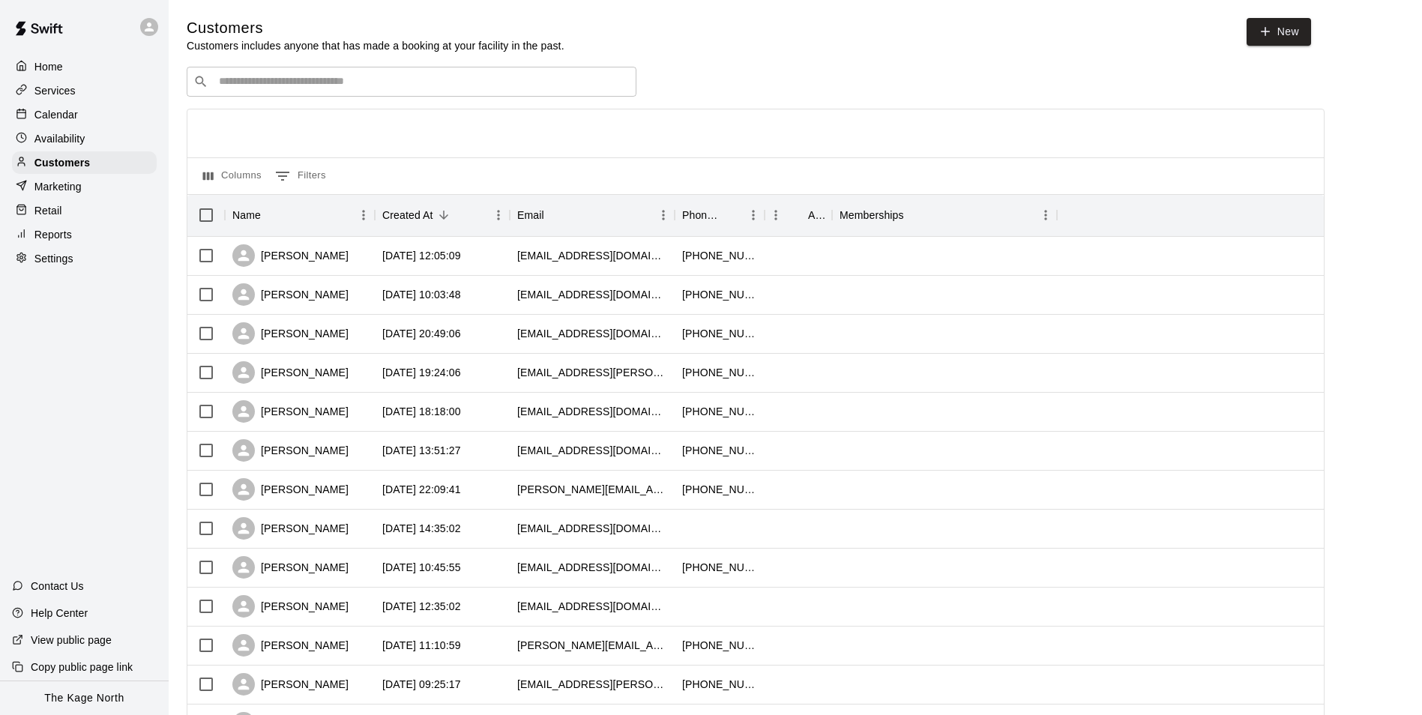
click at [79, 119] on div "Calendar" at bounding box center [84, 114] width 145 height 22
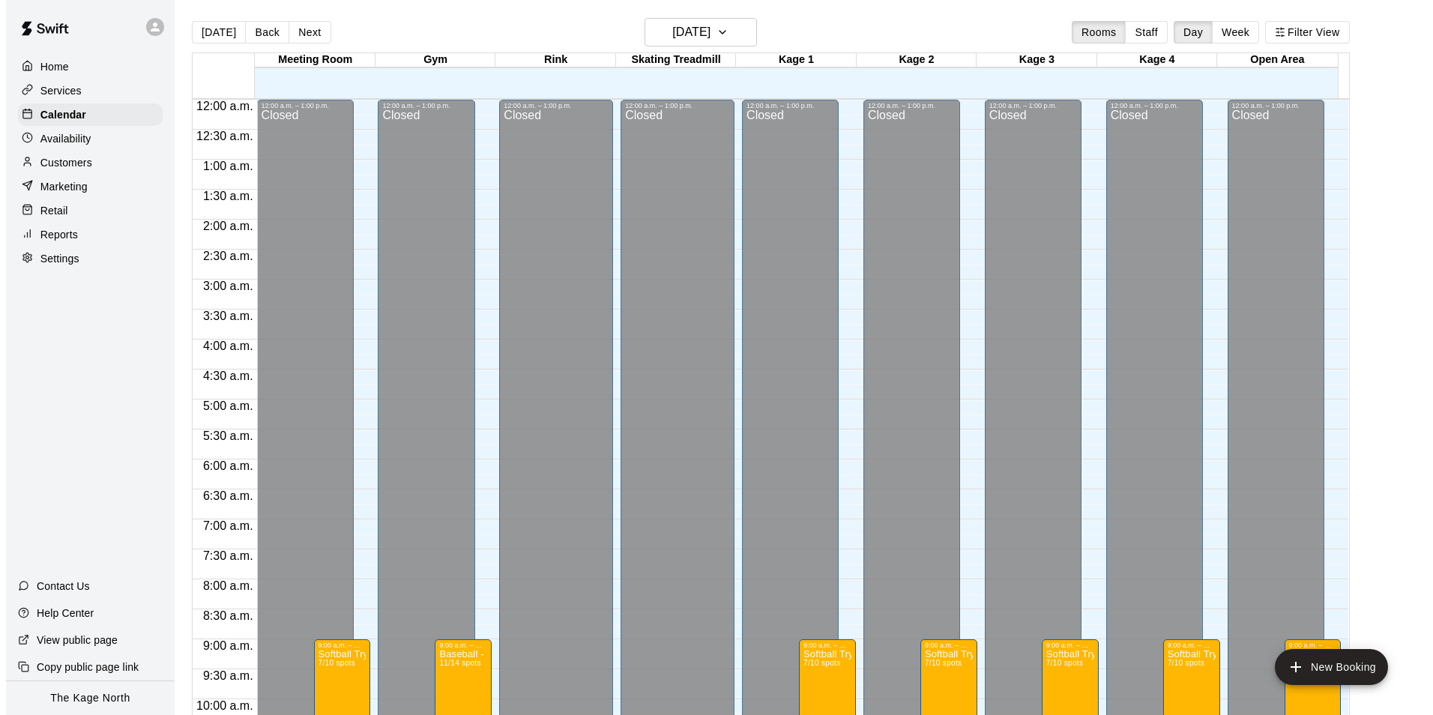
scroll to position [761, 0]
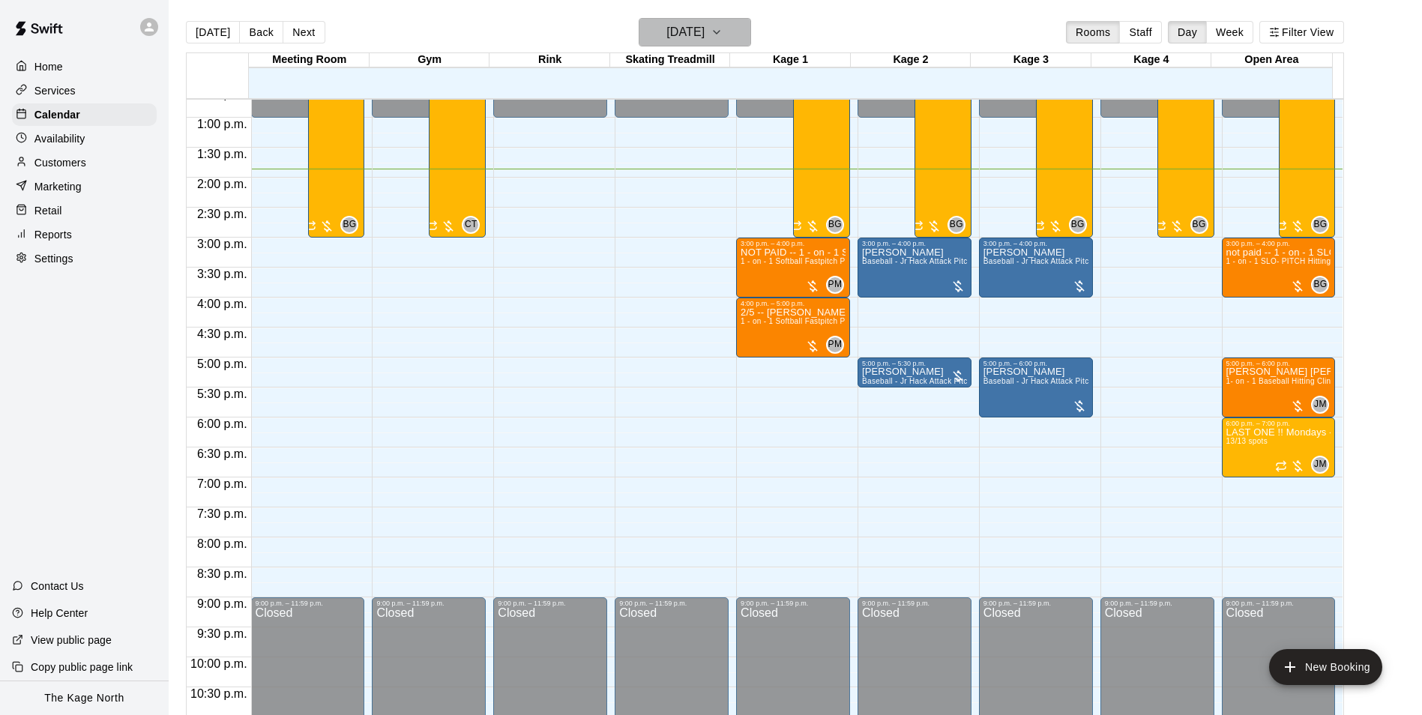
click at [704, 30] on h6 "[DATE]" at bounding box center [685, 32] width 38 height 21
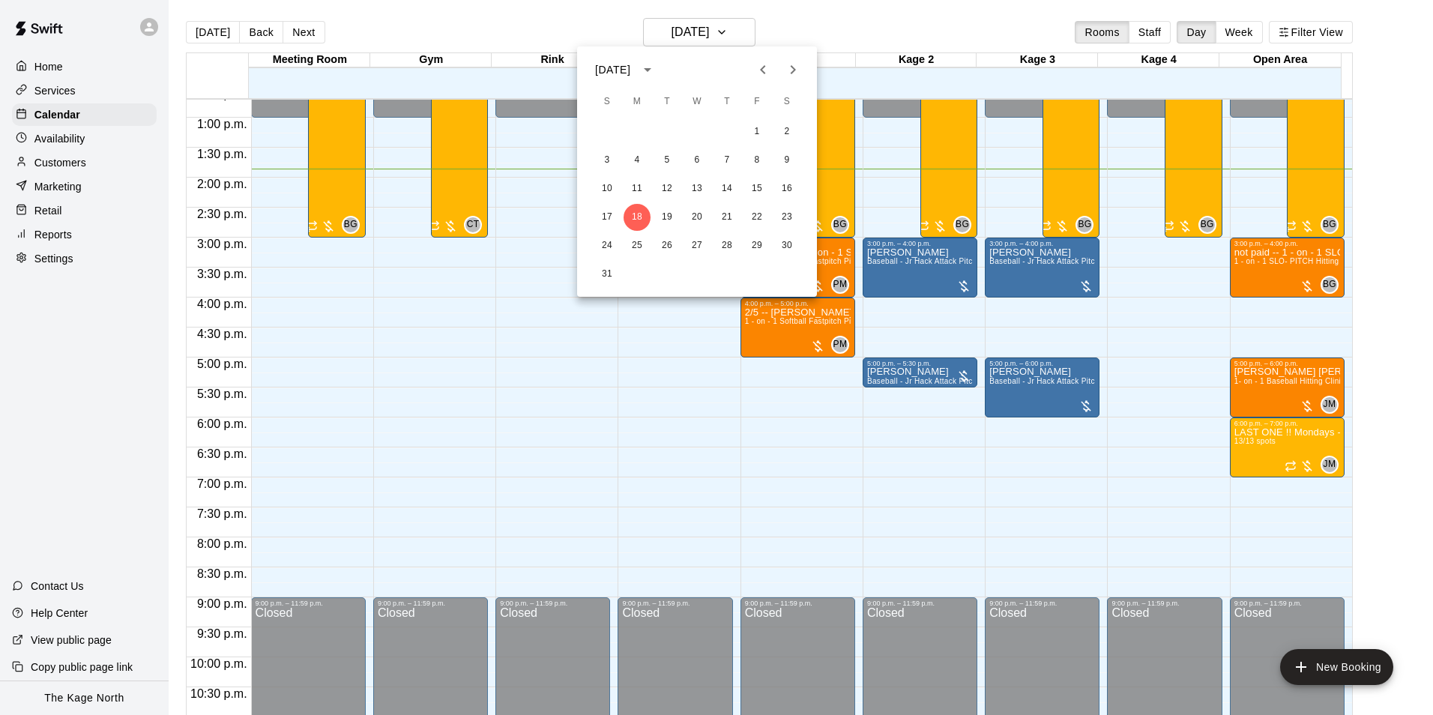
click at [794, 71] on icon "Next month" at bounding box center [793, 69] width 5 height 9
click at [637, 160] on button "8" at bounding box center [637, 160] width 27 height 27
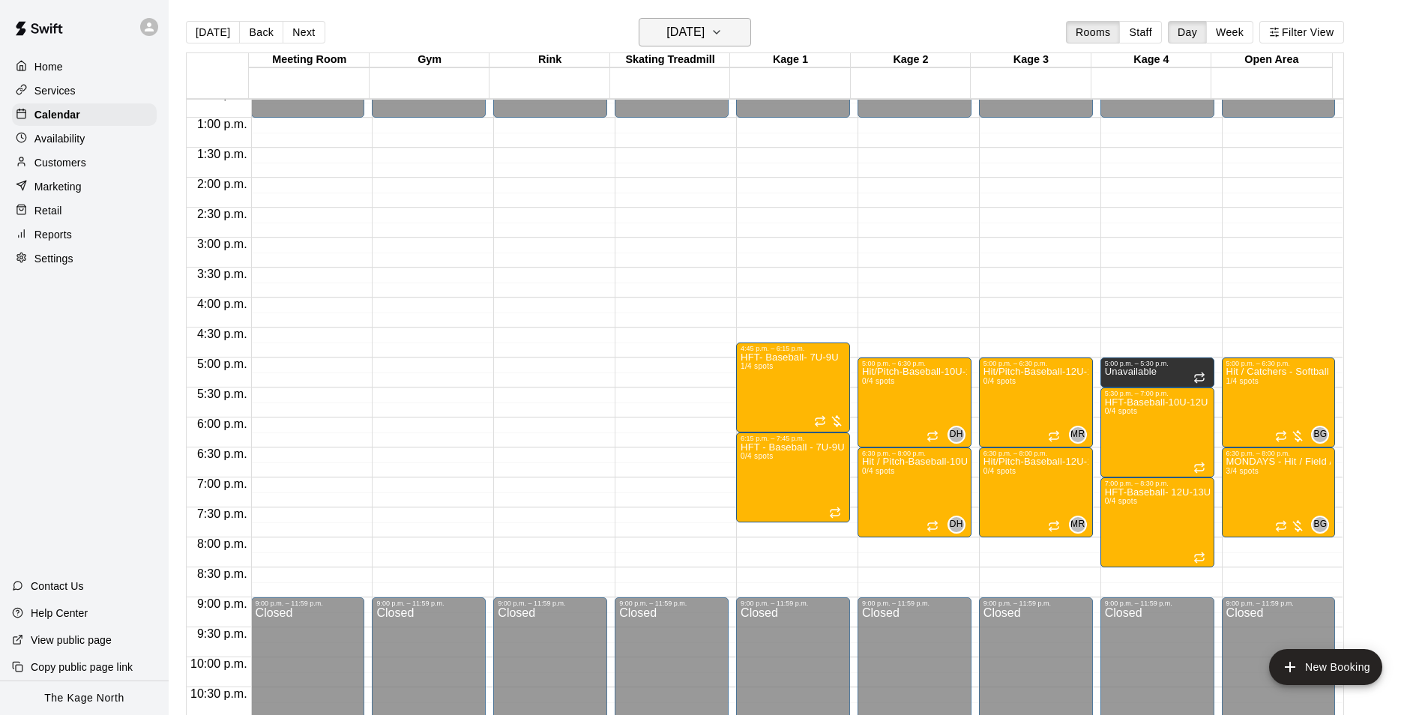
click at [704, 34] on h6 "Monday Sep 08" at bounding box center [685, 32] width 38 height 21
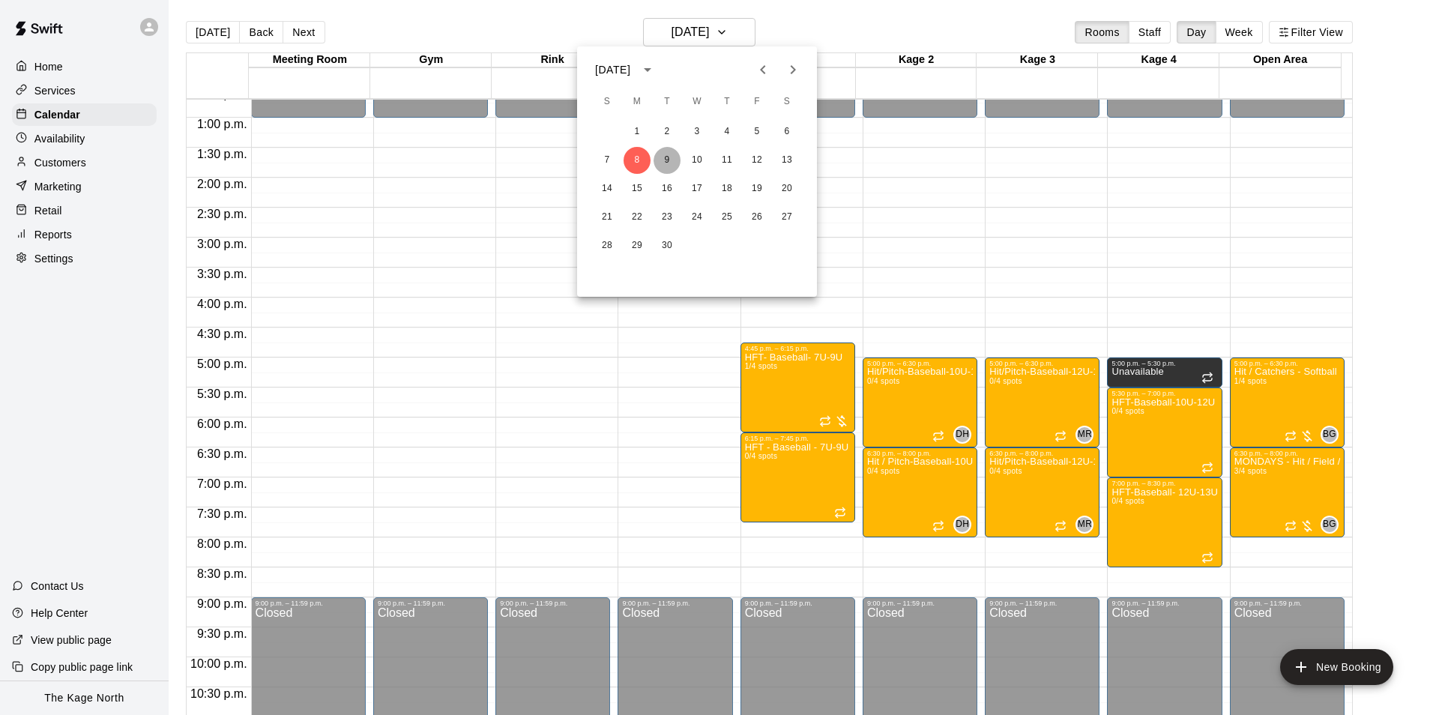
click at [664, 157] on button "9" at bounding box center [667, 160] width 27 height 27
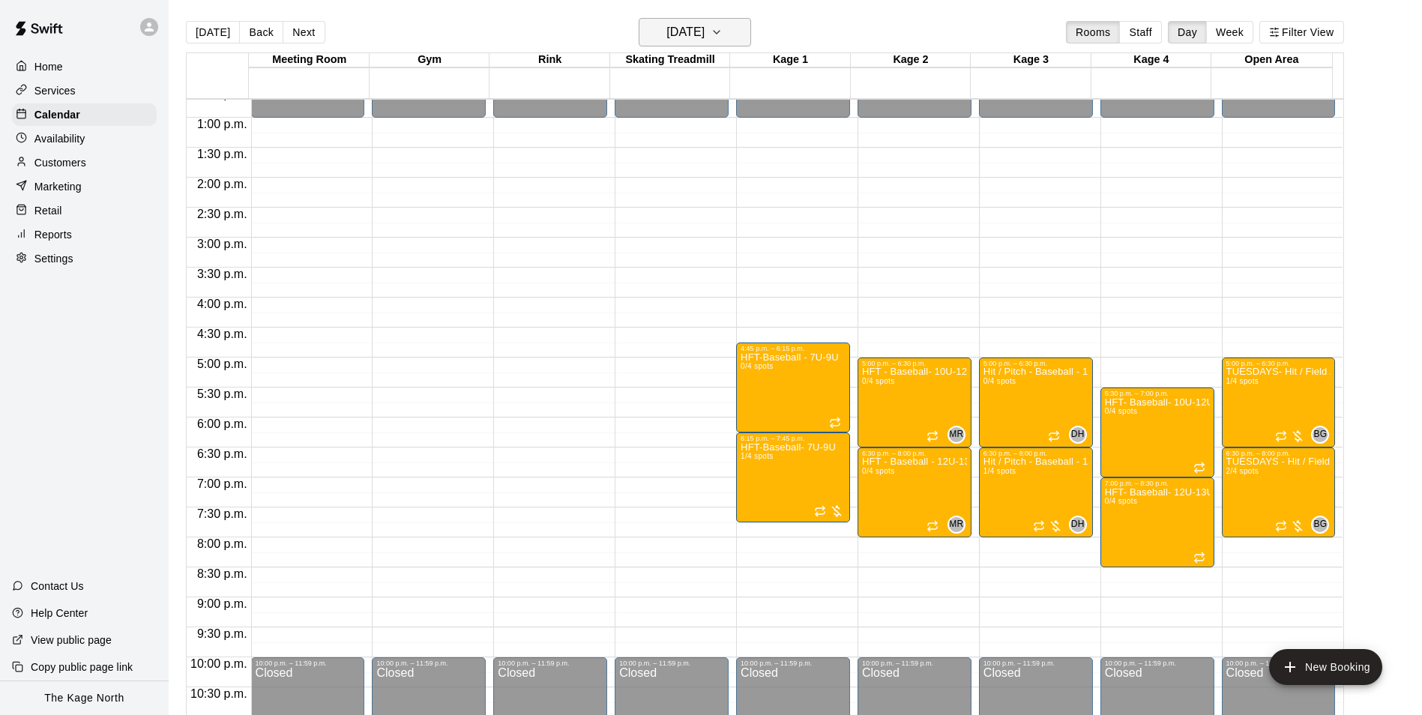
click at [704, 28] on h6 "Tuesday Sep 09" at bounding box center [685, 32] width 38 height 21
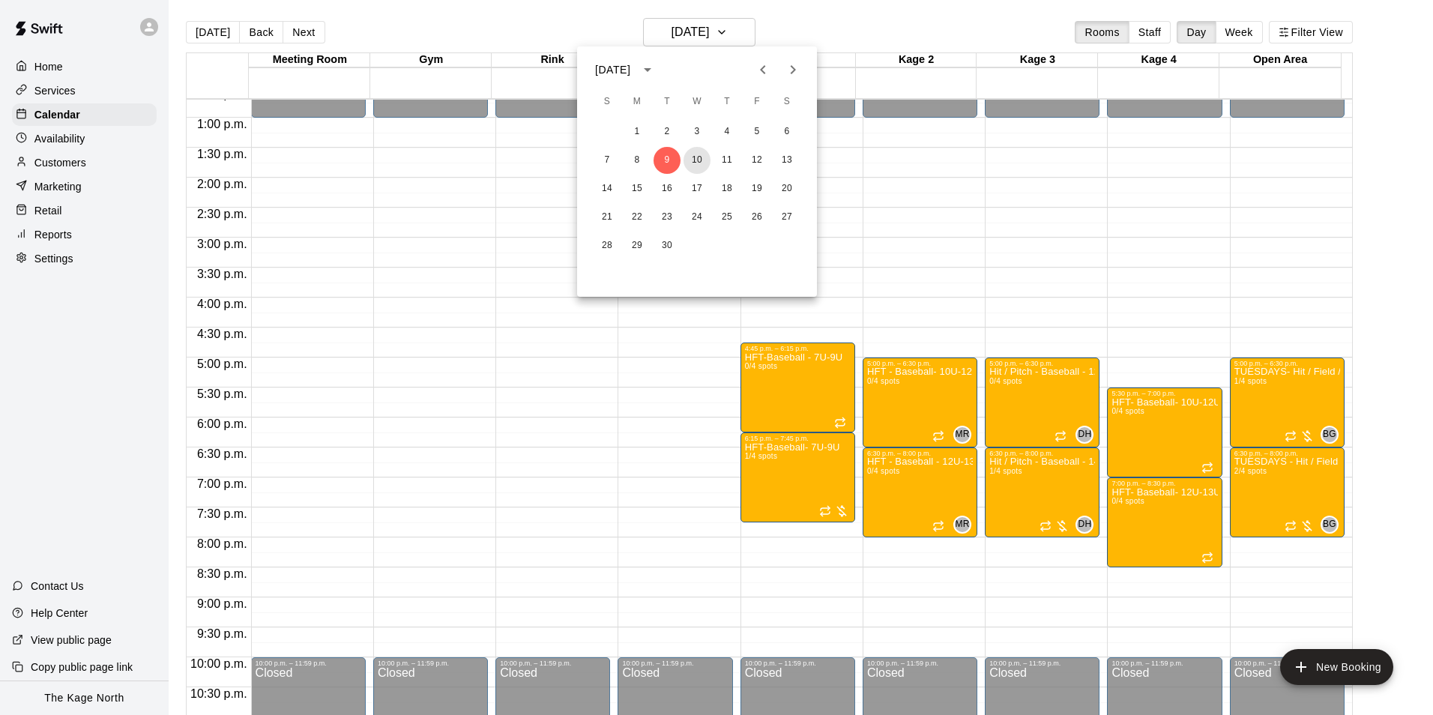
click at [699, 160] on button "10" at bounding box center [696, 160] width 27 height 27
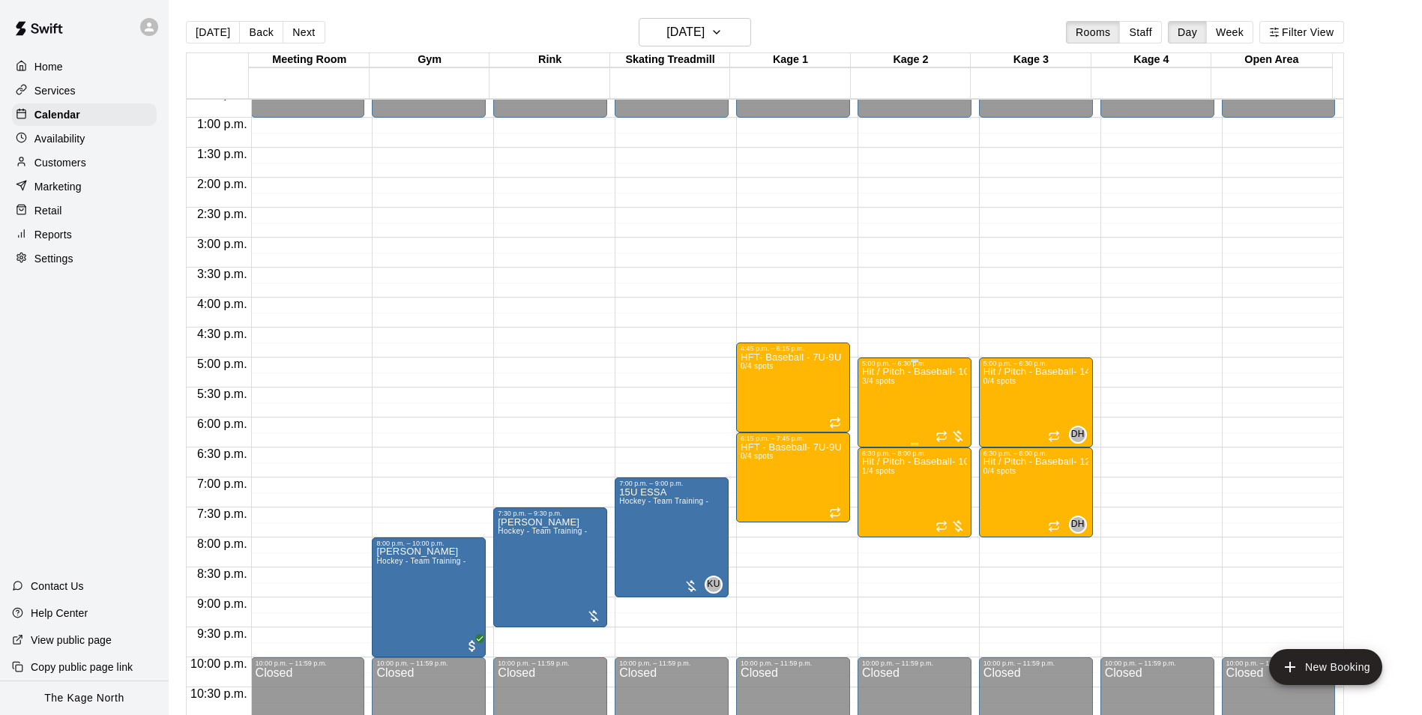
click at [914, 402] on div "Hit / Pitch - Baseball- 10U-11U 3/4 spots" at bounding box center [914, 724] width 105 height 715
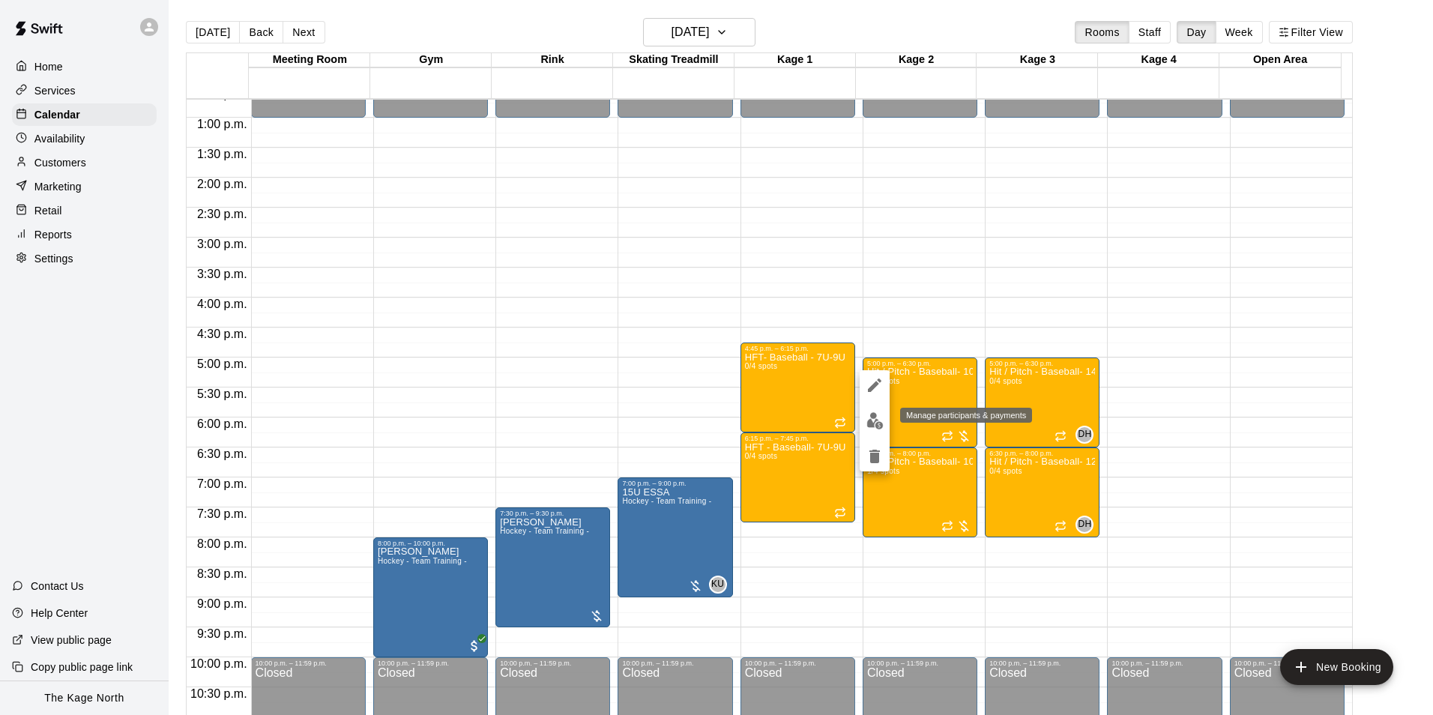
click at [875, 425] on img "edit" at bounding box center [874, 420] width 17 height 17
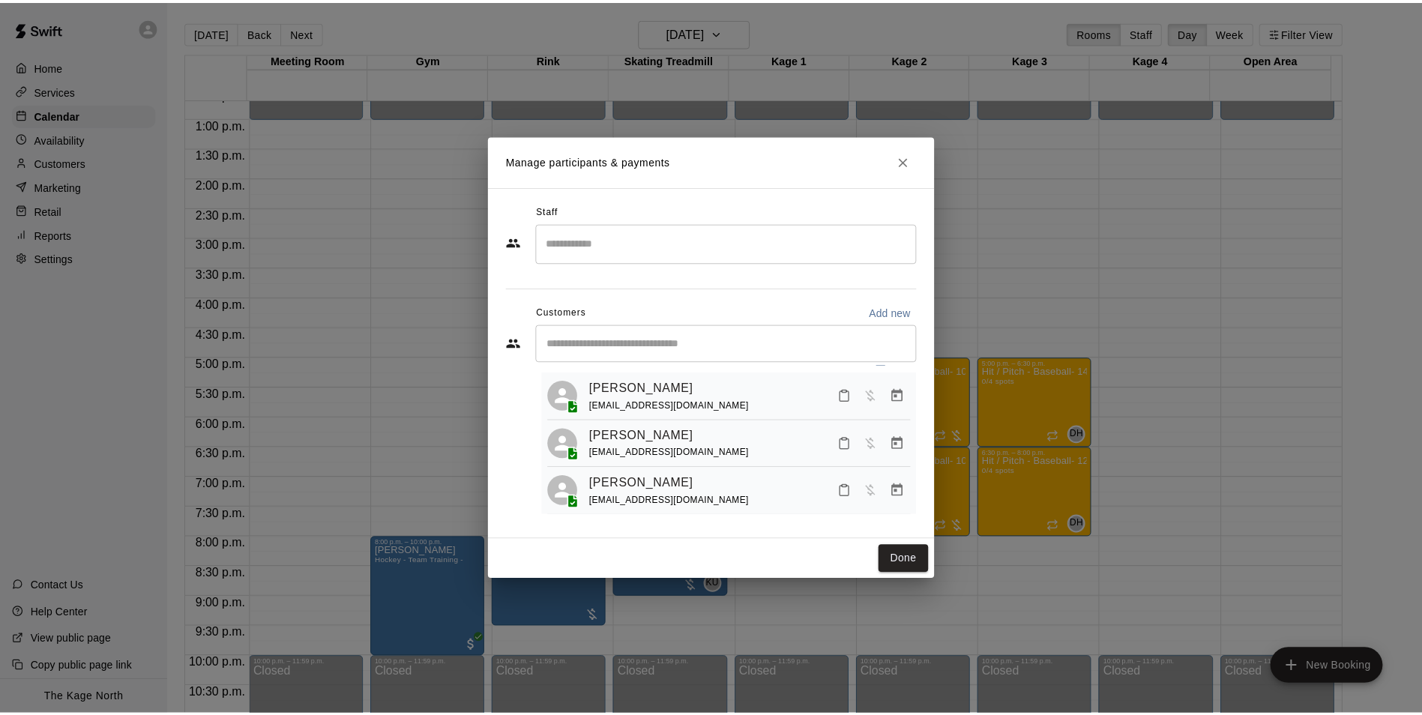
scroll to position [42, 0]
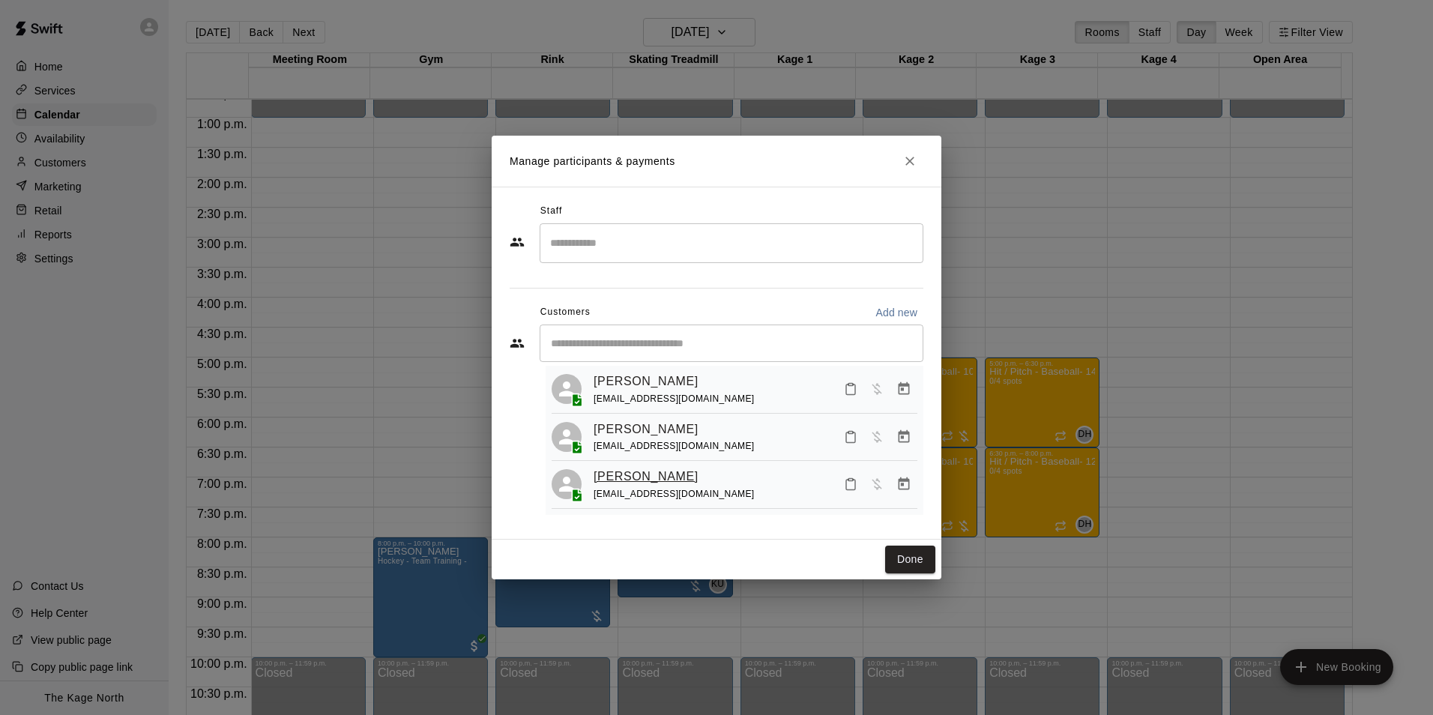
drag, startPoint x: 695, startPoint y: 473, endPoint x: 594, endPoint y: 471, distance: 101.9
click at [594, 471] on div "[PERSON_NAME]" at bounding box center [674, 476] width 161 height 19
copy link "[PERSON_NAME]"
drag, startPoint x: 657, startPoint y: 495, endPoint x: 588, endPoint y: 500, distance: 68.3
click at [588, 500] on div "Mitchell Burnie mitchburnie@hotmail.com" at bounding box center [735, 484] width 366 height 35
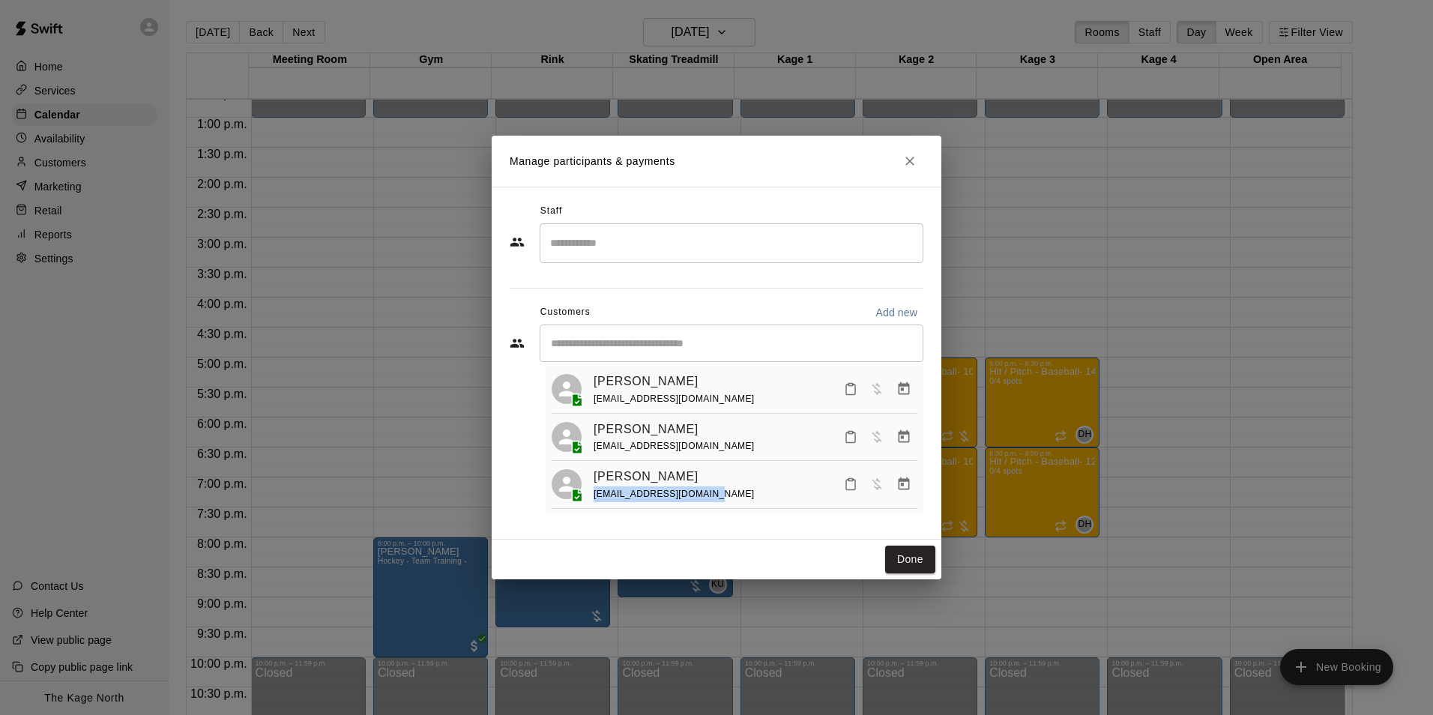
copy span "[EMAIL_ADDRESS][DOMAIN_NAME]"
drag, startPoint x: 906, startPoint y: 160, endPoint x: 1026, endPoint y: 266, distance: 159.8
click at [907, 160] on icon "Close" at bounding box center [909, 161] width 15 height 15
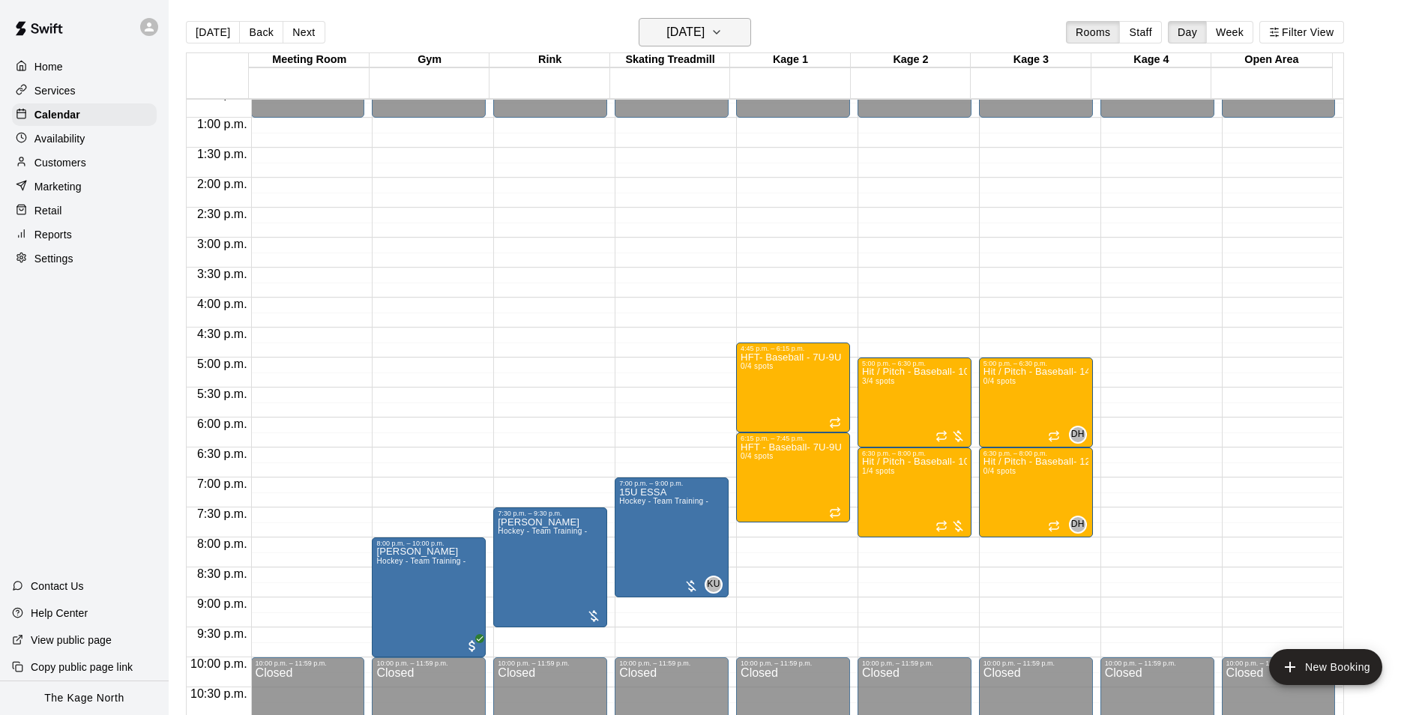
click at [704, 28] on h6 "[DATE]" at bounding box center [685, 32] width 38 height 21
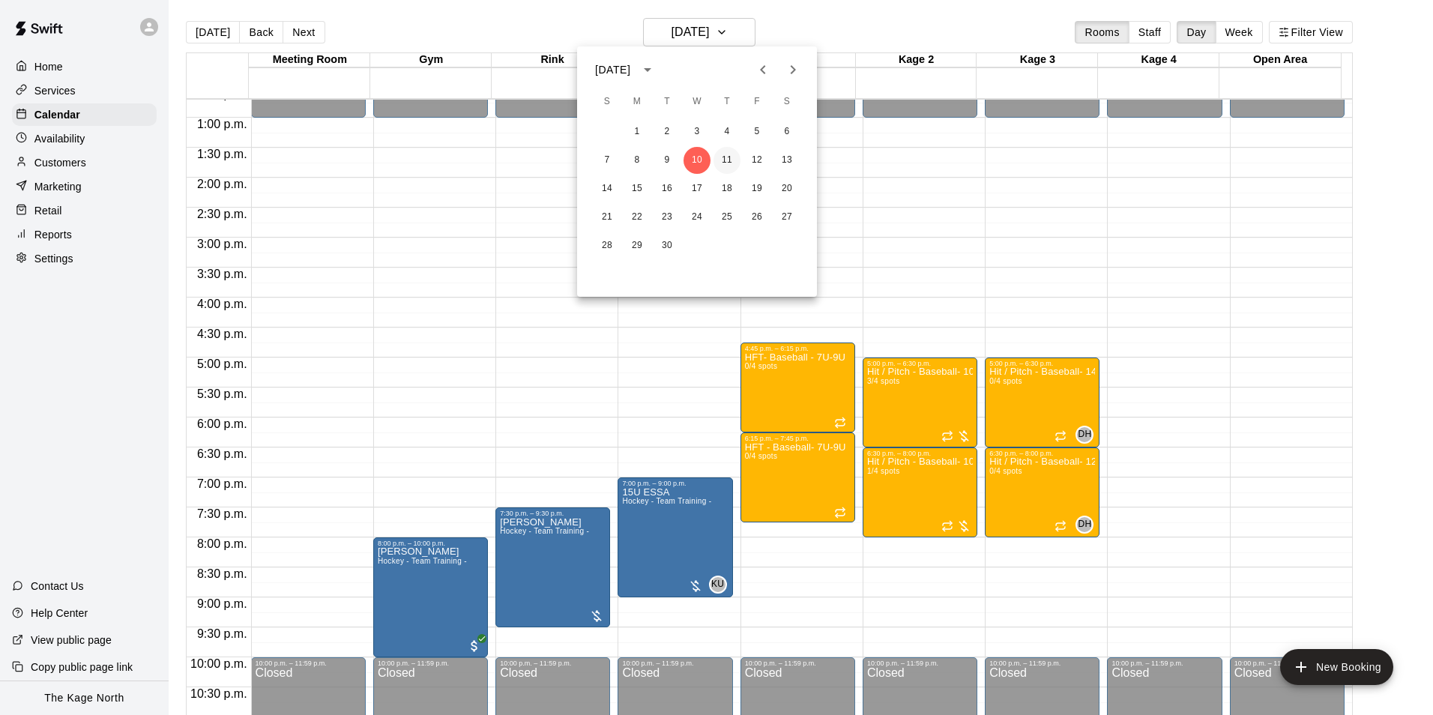
click at [722, 158] on button "11" at bounding box center [726, 160] width 27 height 27
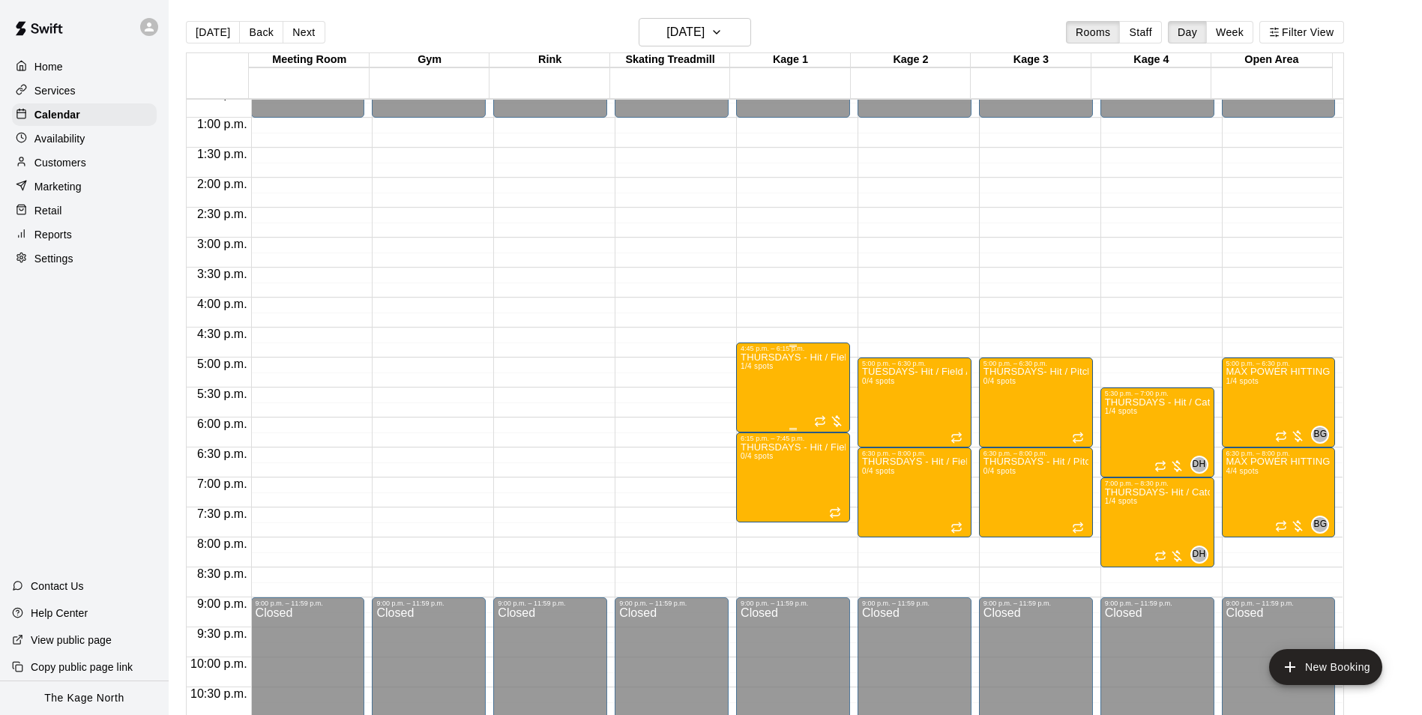
click at [794, 384] on div "THURSDAYS - Hit / Field / Throw - Baseball Program - 7U-9U 1/4 spots" at bounding box center [792, 709] width 105 height 715
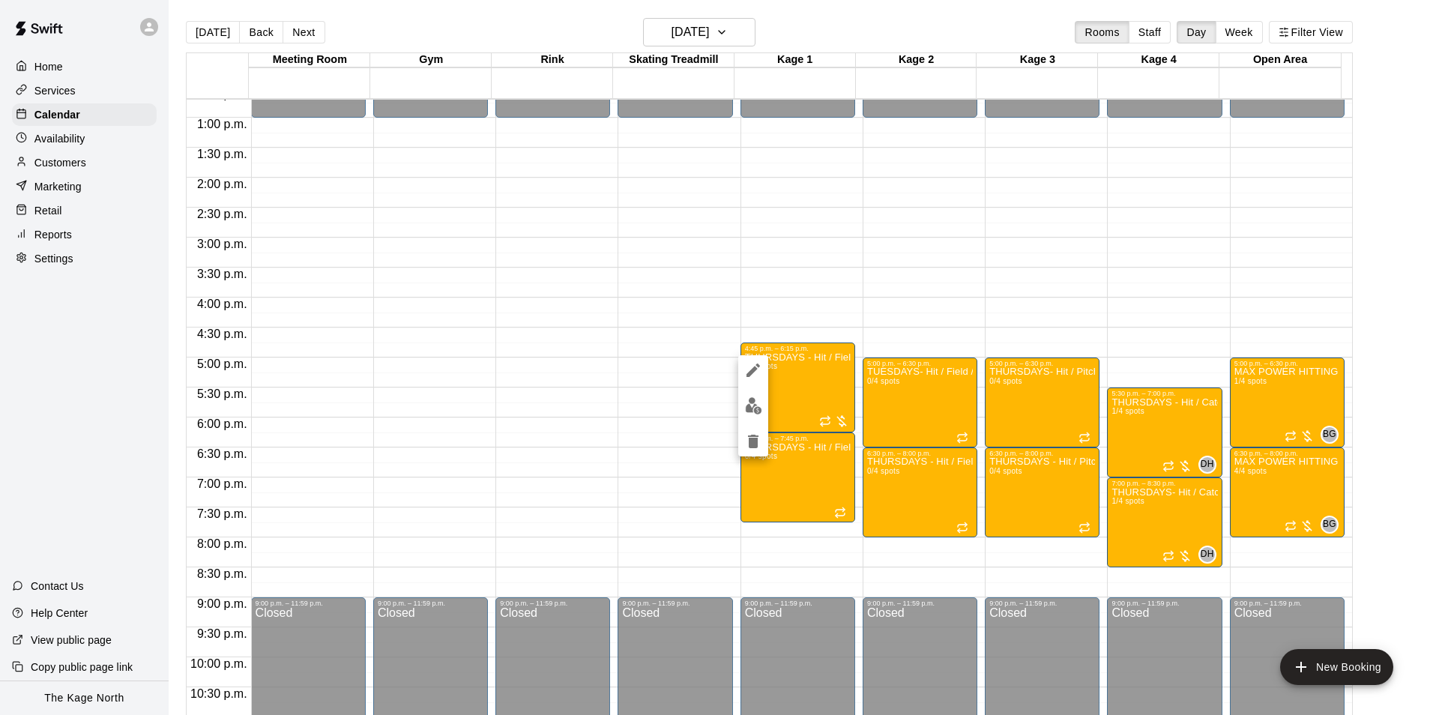
click at [817, 34] on div at bounding box center [716, 357] width 1433 height 715
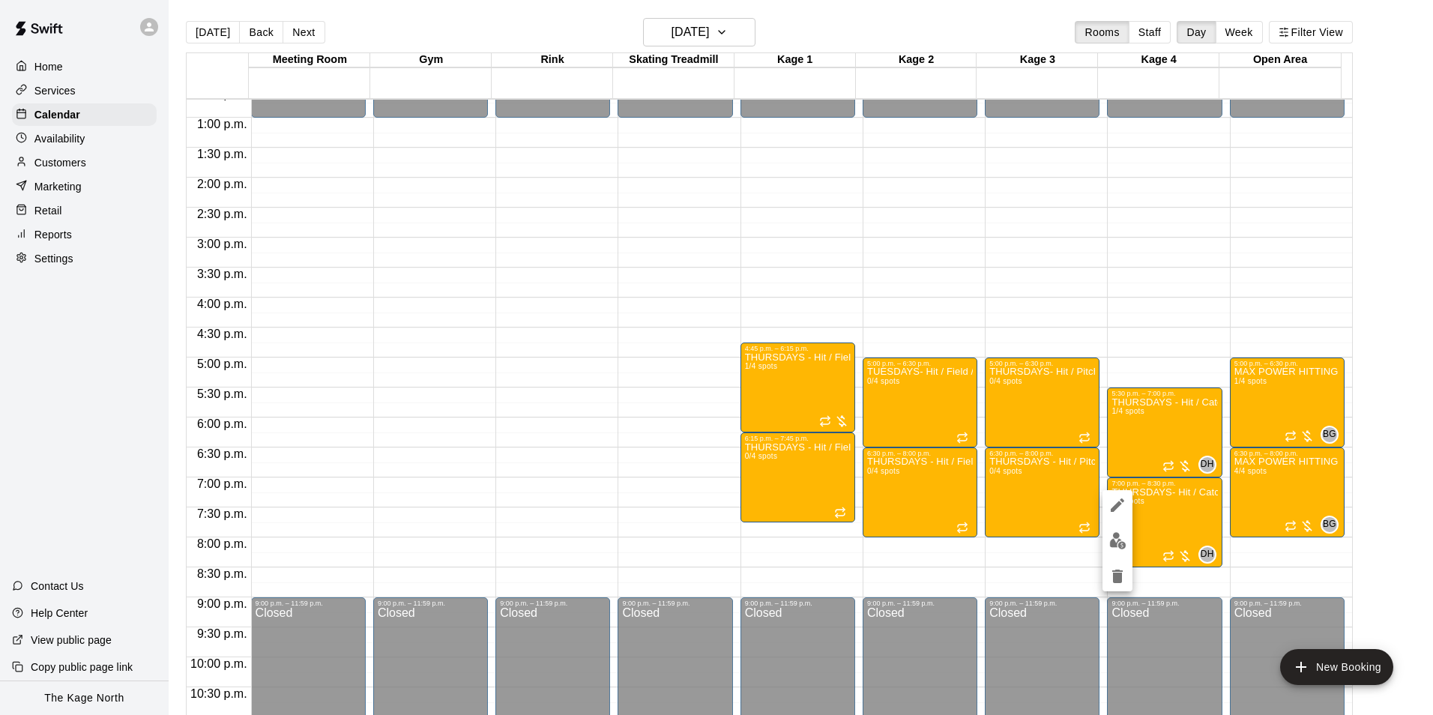
click at [1119, 547] on img "edit" at bounding box center [1117, 540] width 17 height 17
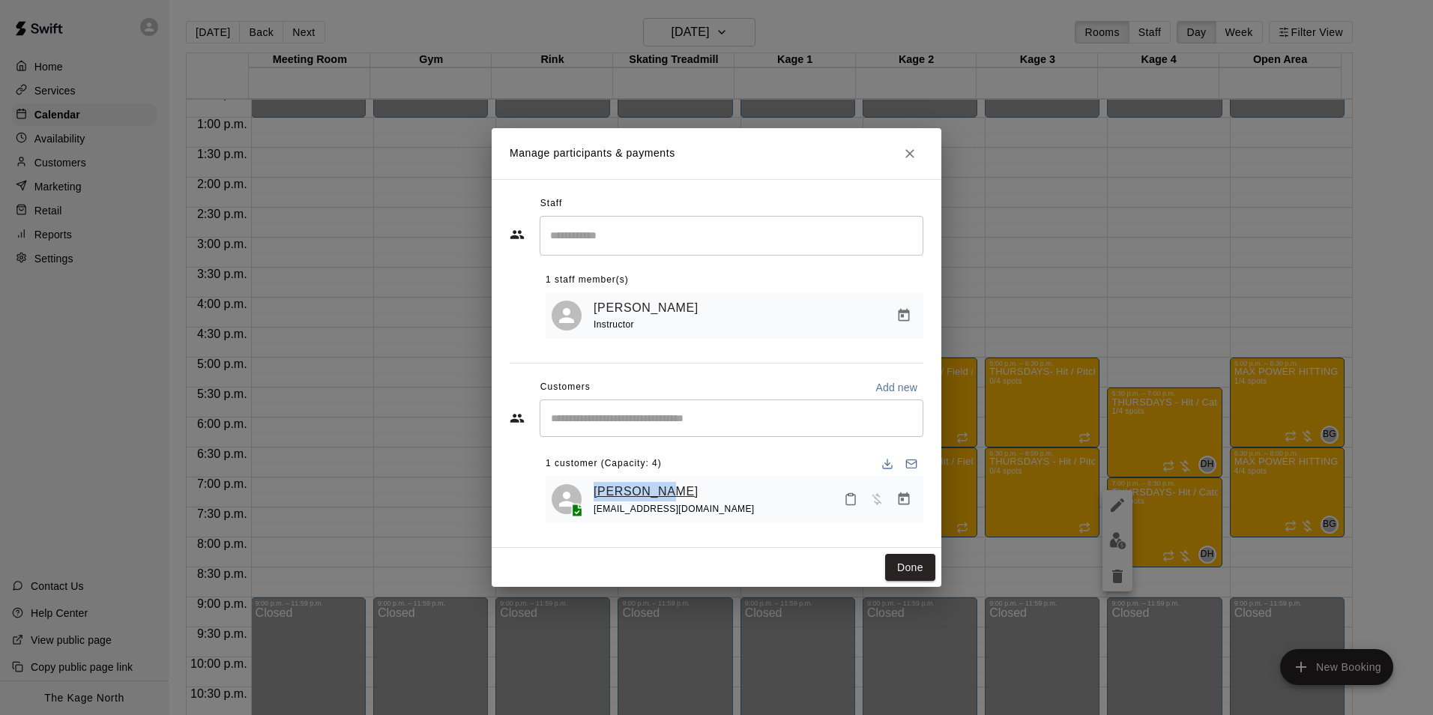
drag, startPoint x: 689, startPoint y: 488, endPoint x: 596, endPoint y: 492, distance: 93.0
click at [596, 492] on div "Wyatt Shaw" at bounding box center [674, 491] width 161 height 19
copy link "Wyatt Shaw"
drag, startPoint x: 716, startPoint y: 511, endPoint x: 591, endPoint y: 513, distance: 124.4
click at [591, 513] on div "Wyatt Shaw dhforlife86@hotmail.com" at bounding box center [735, 499] width 366 height 35
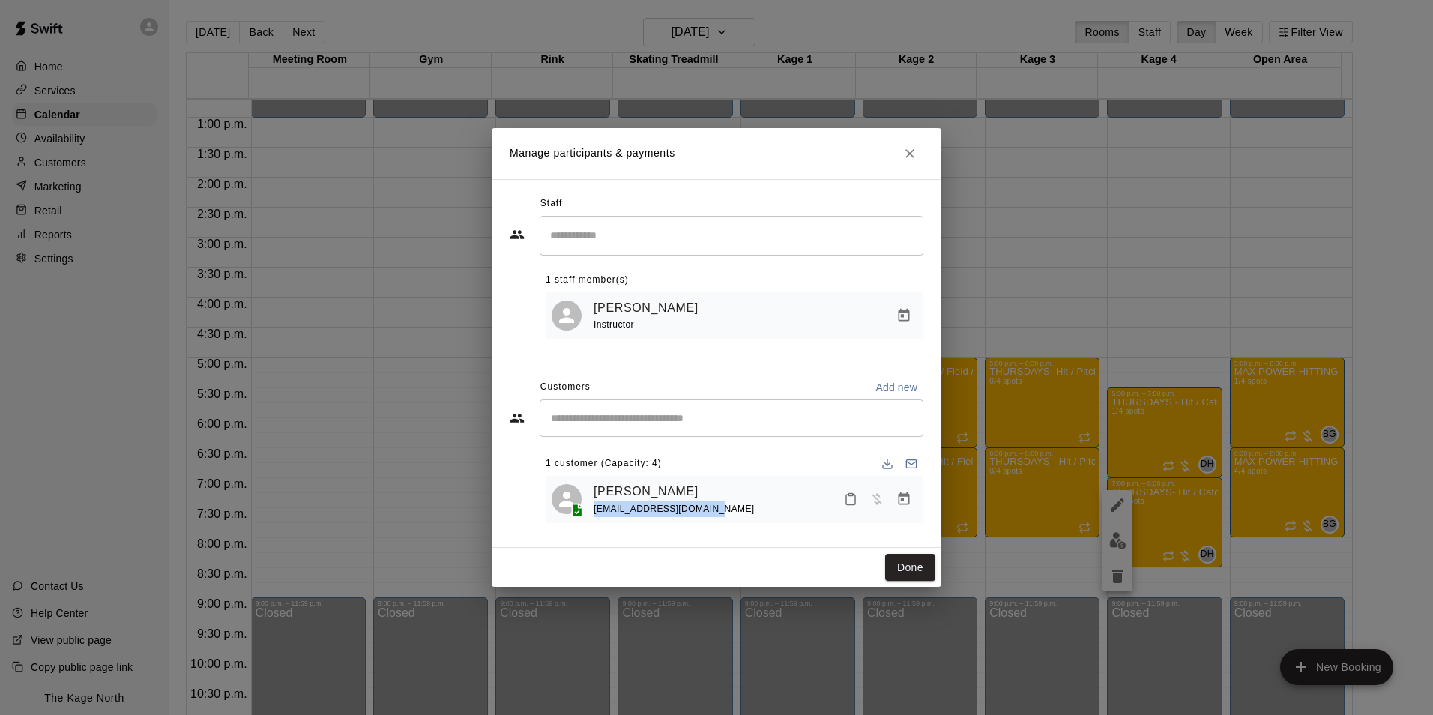
copy span "dhforlife86@hotmail.com"
drag, startPoint x: 911, startPoint y: 146, endPoint x: 947, endPoint y: 176, distance: 47.4
click at [911, 146] on icon "Close" at bounding box center [909, 153] width 15 height 15
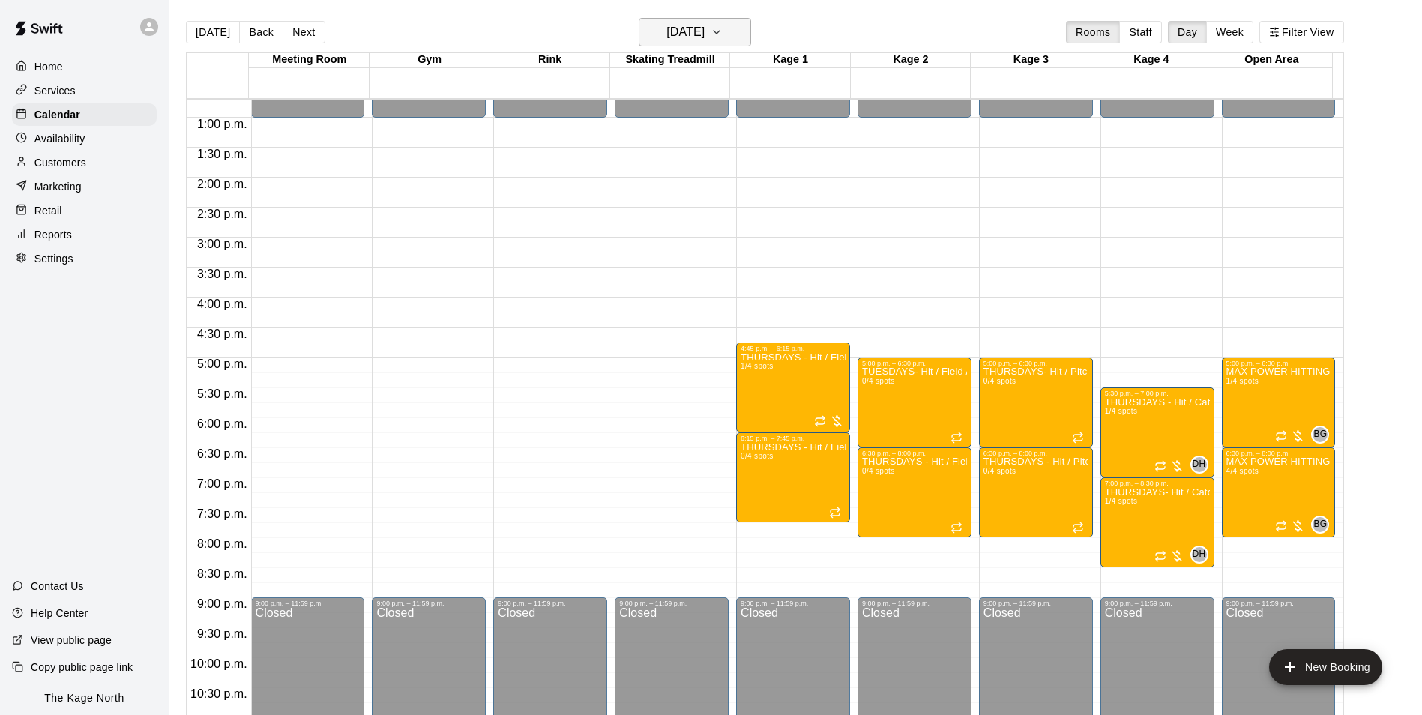
click at [704, 27] on h6 "[DATE]" at bounding box center [685, 32] width 38 height 21
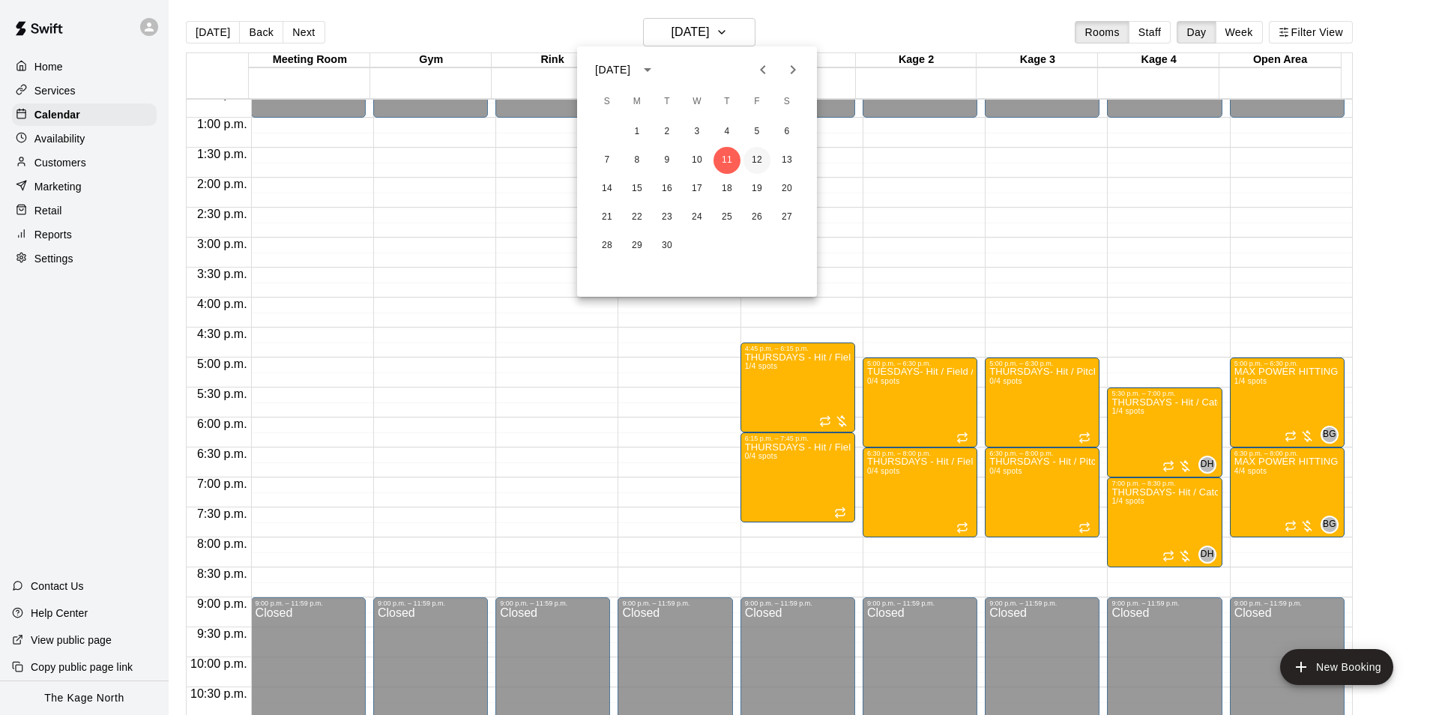
click at [751, 157] on button "12" at bounding box center [756, 160] width 27 height 27
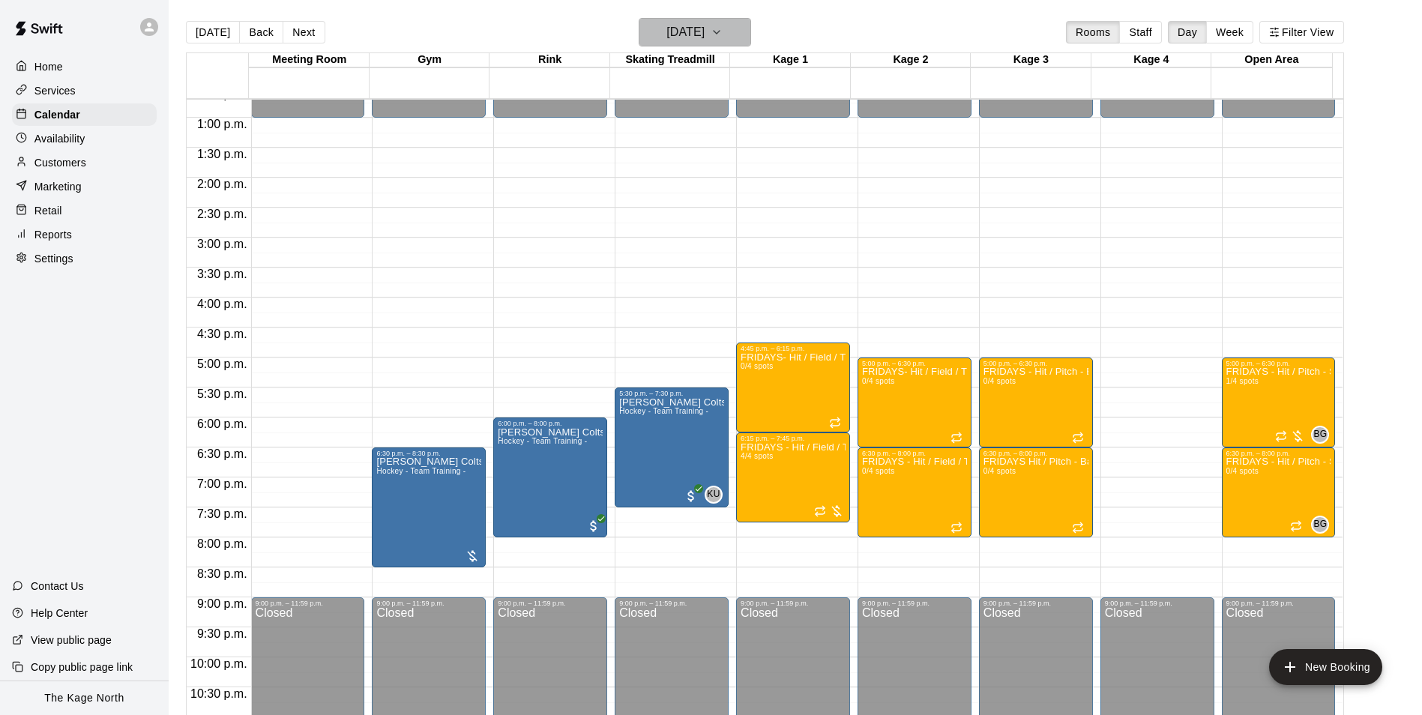
click at [704, 28] on h6 "Friday Sep 12" at bounding box center [685, 32] width 38 height 21
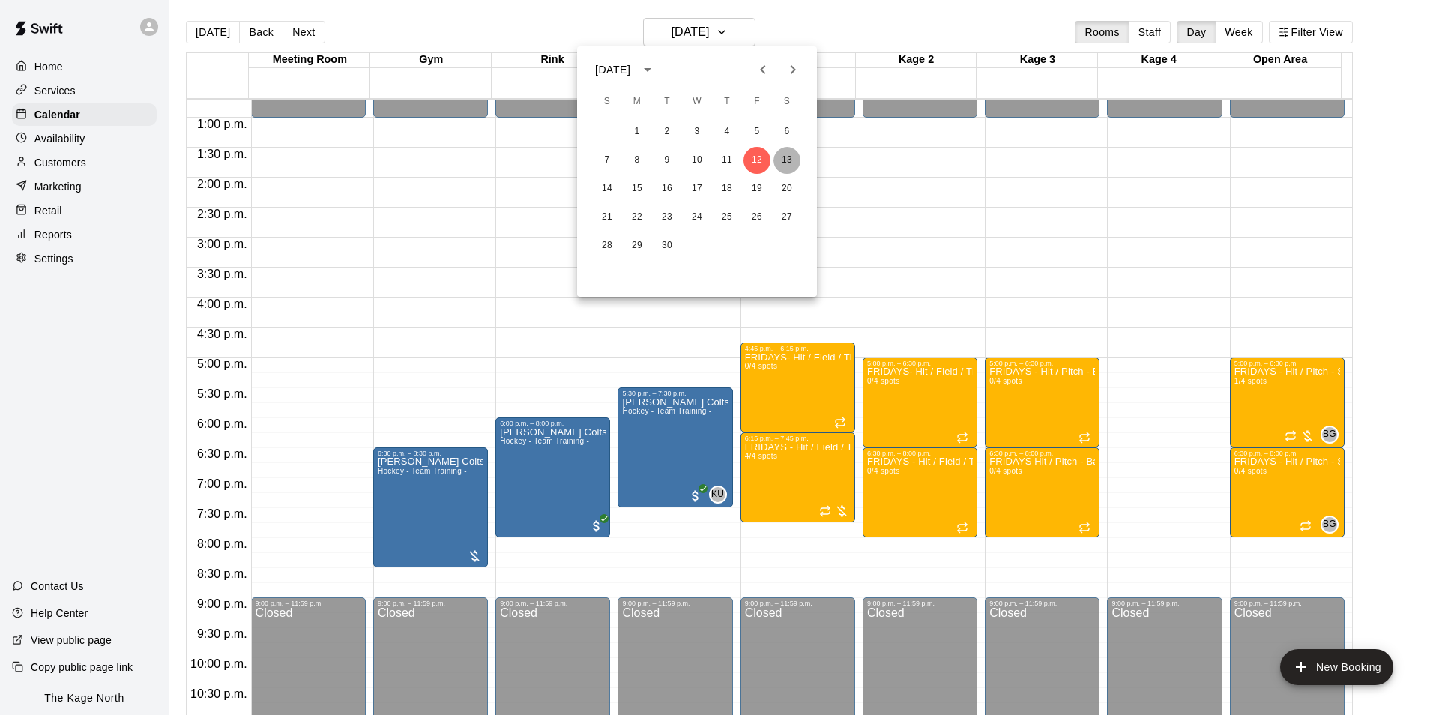
click at [780, 150] on button "13" at bounding box center [786, 160] width 27 height 27
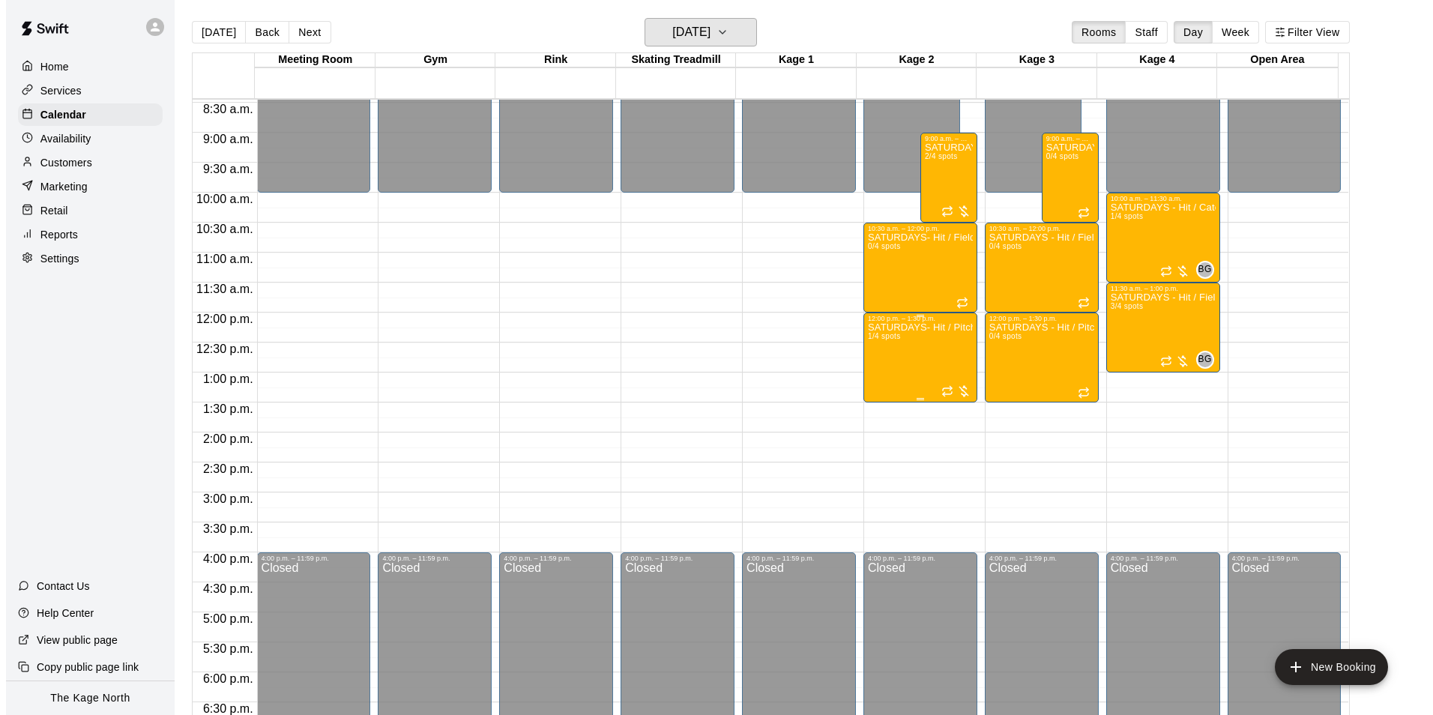
scroll to position [462, 0]
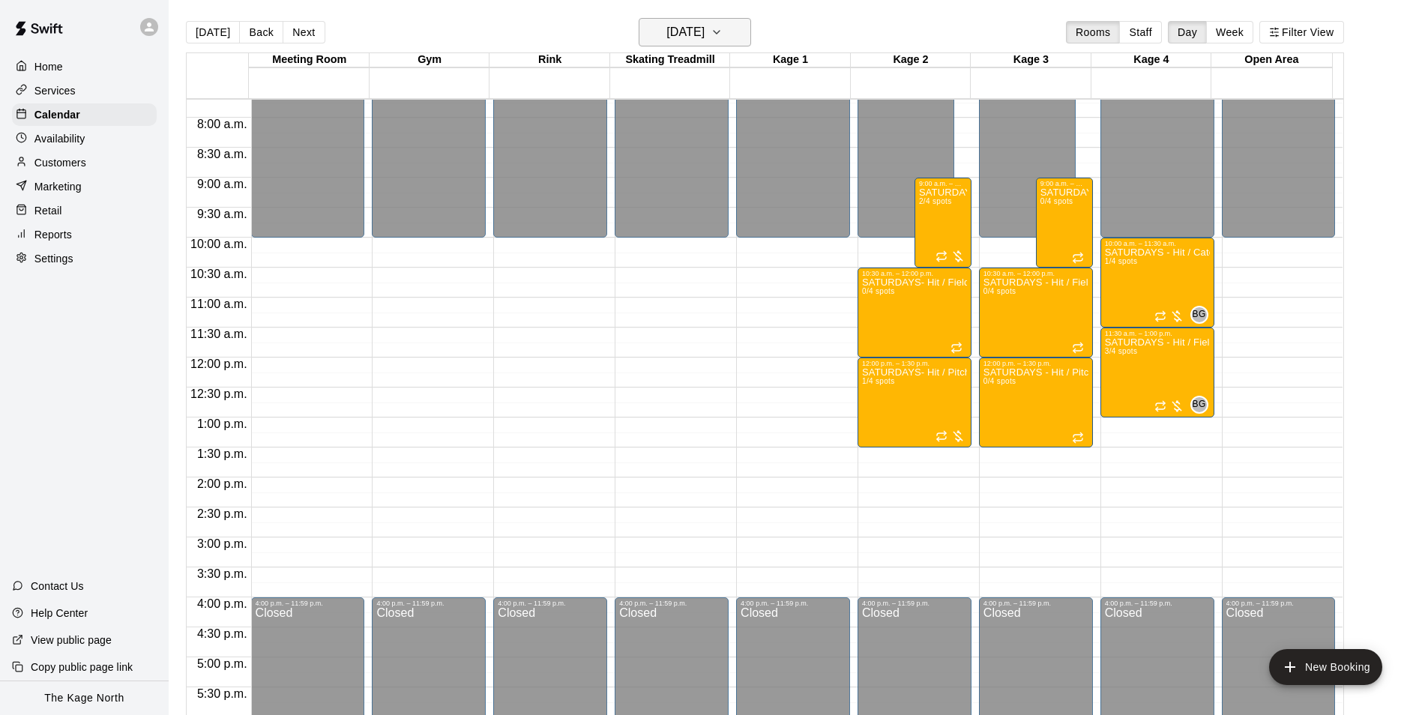
click at [732, 26] on button "Saturday Sep 13" at bounding box center [695, 32] width 112 height 28
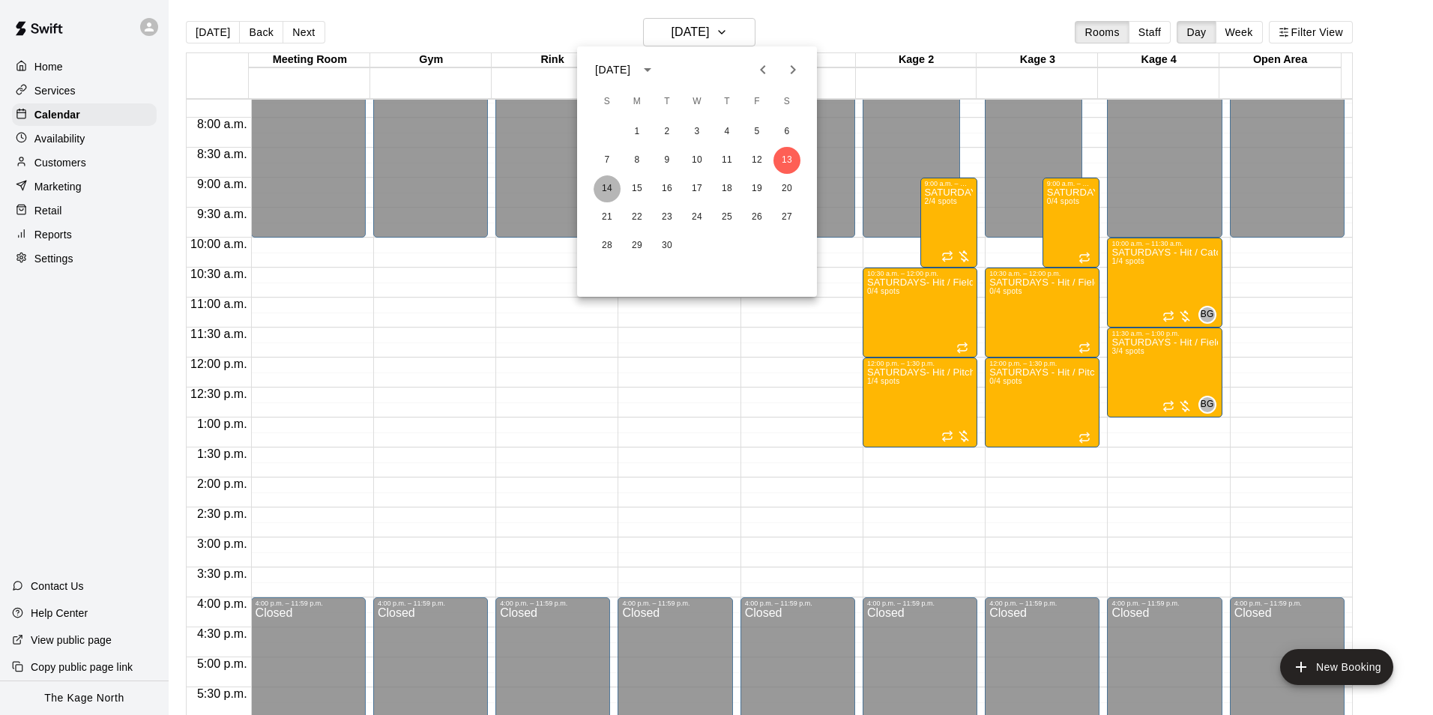
click at [606, 187] on button "14" at bounding box center [607, 188] width 27 height 27
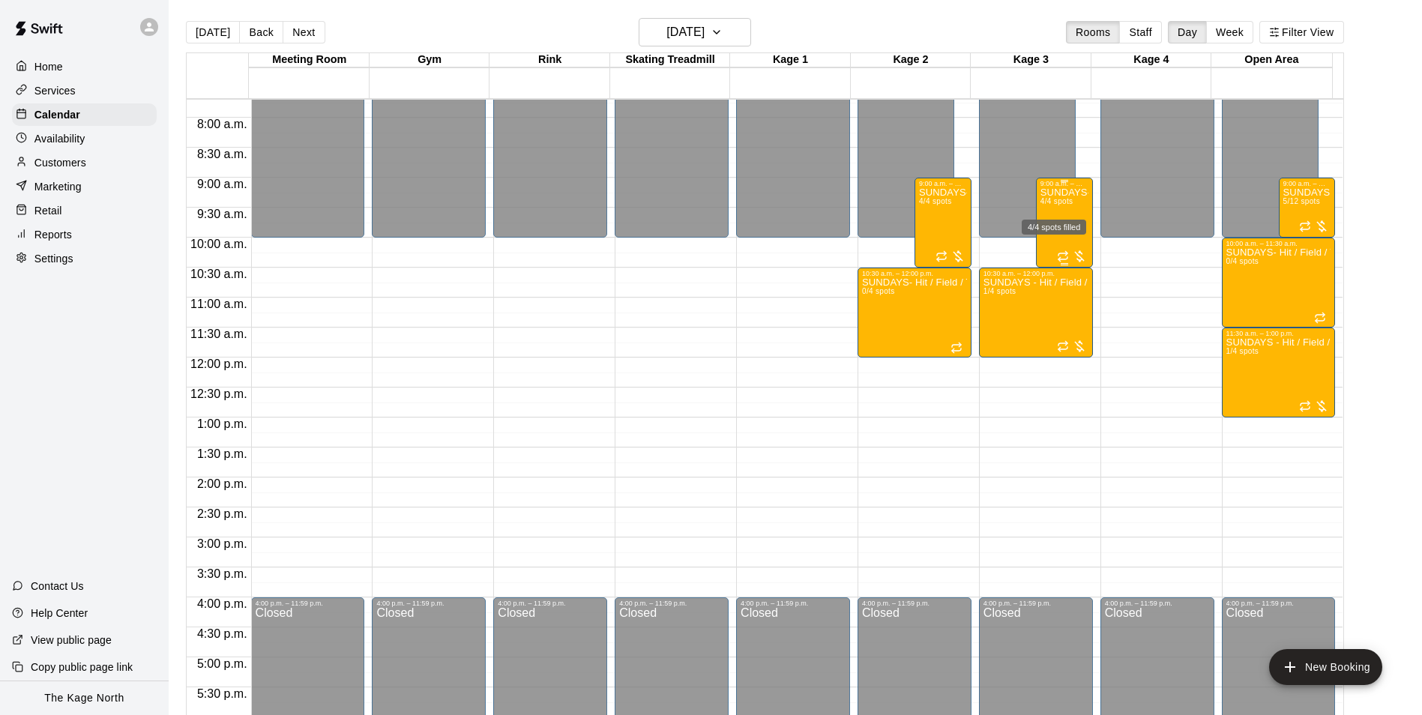
click at [1065, 209] on div "4/4 spots filled" at bounding box center [1053, 222] width 67 height 27
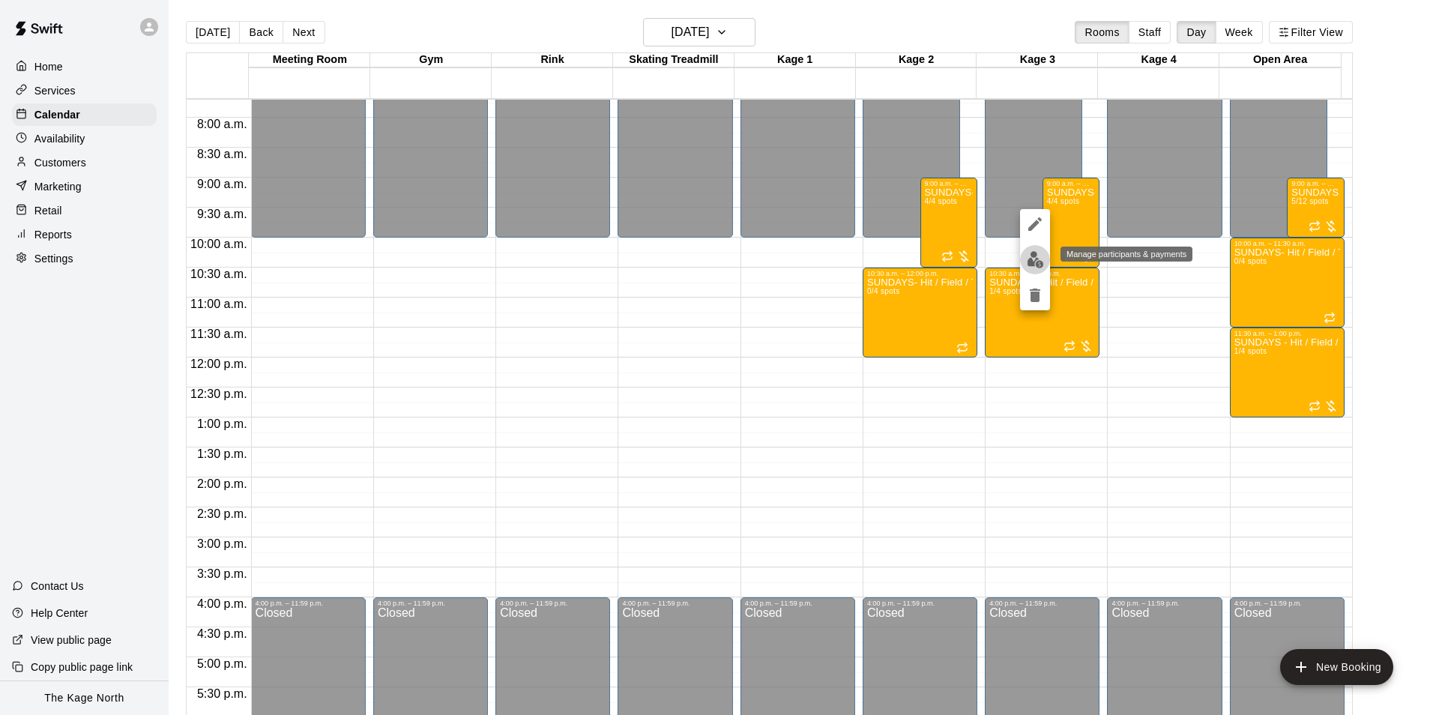
click at [1039, 261] on img "edit" at bounding box center [1035, 259] width 17 height 17
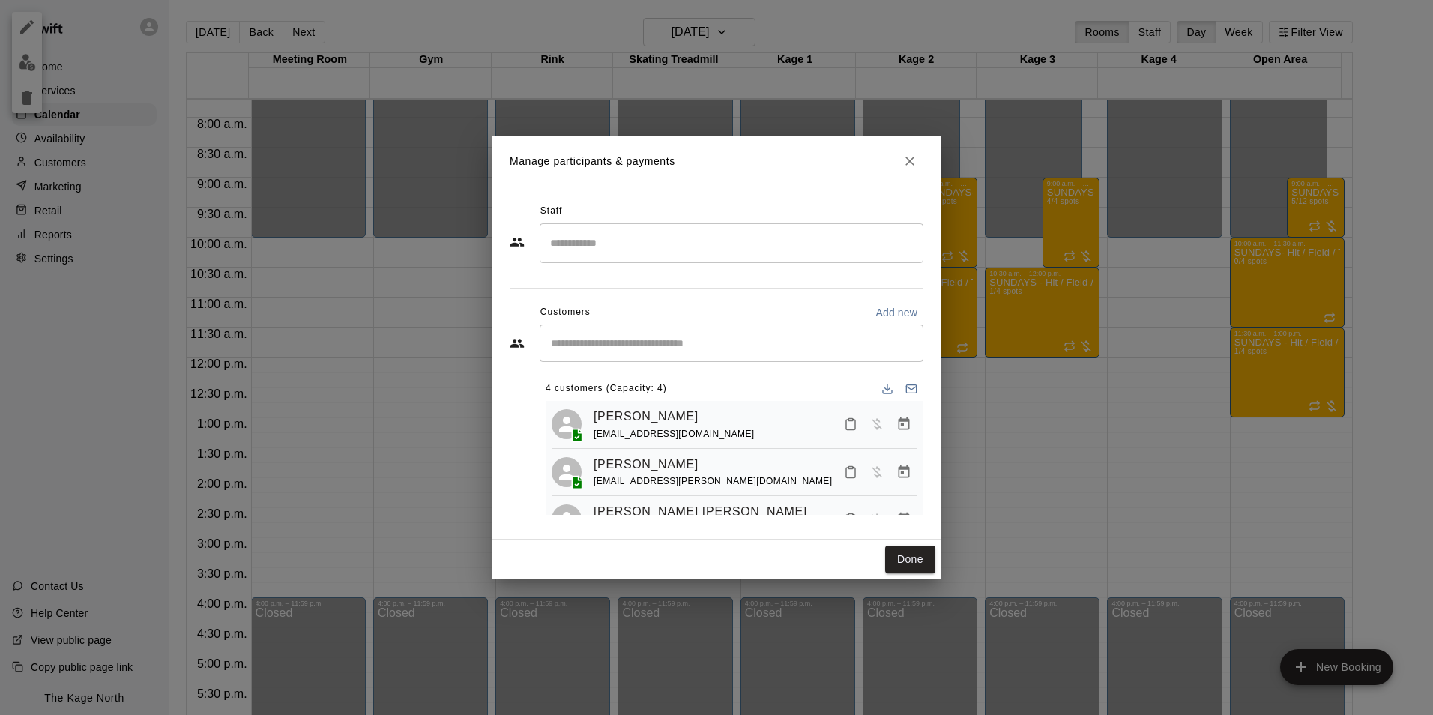
scroll to position [75, 0]
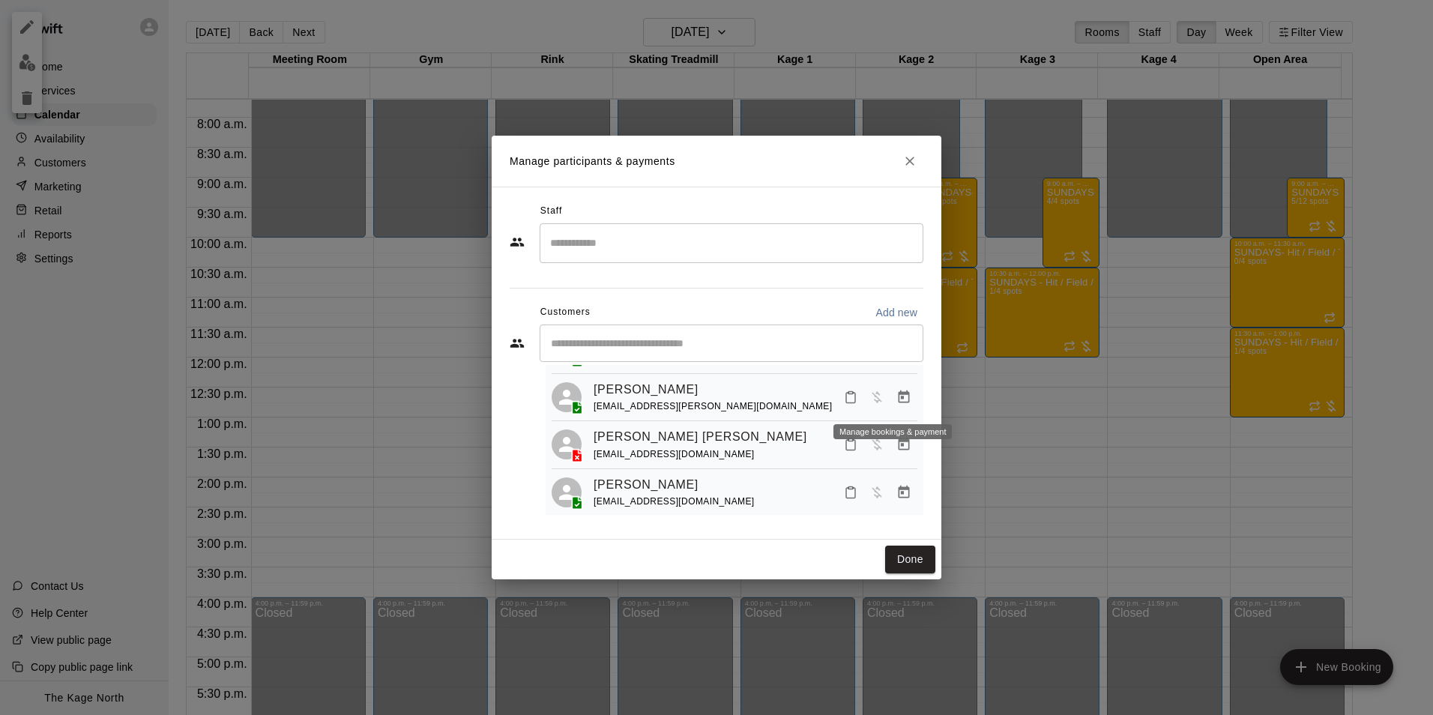
click at [896, 404] on icon "Manage bookings & payment" at bounding box center [903, 397] width 15 height 15
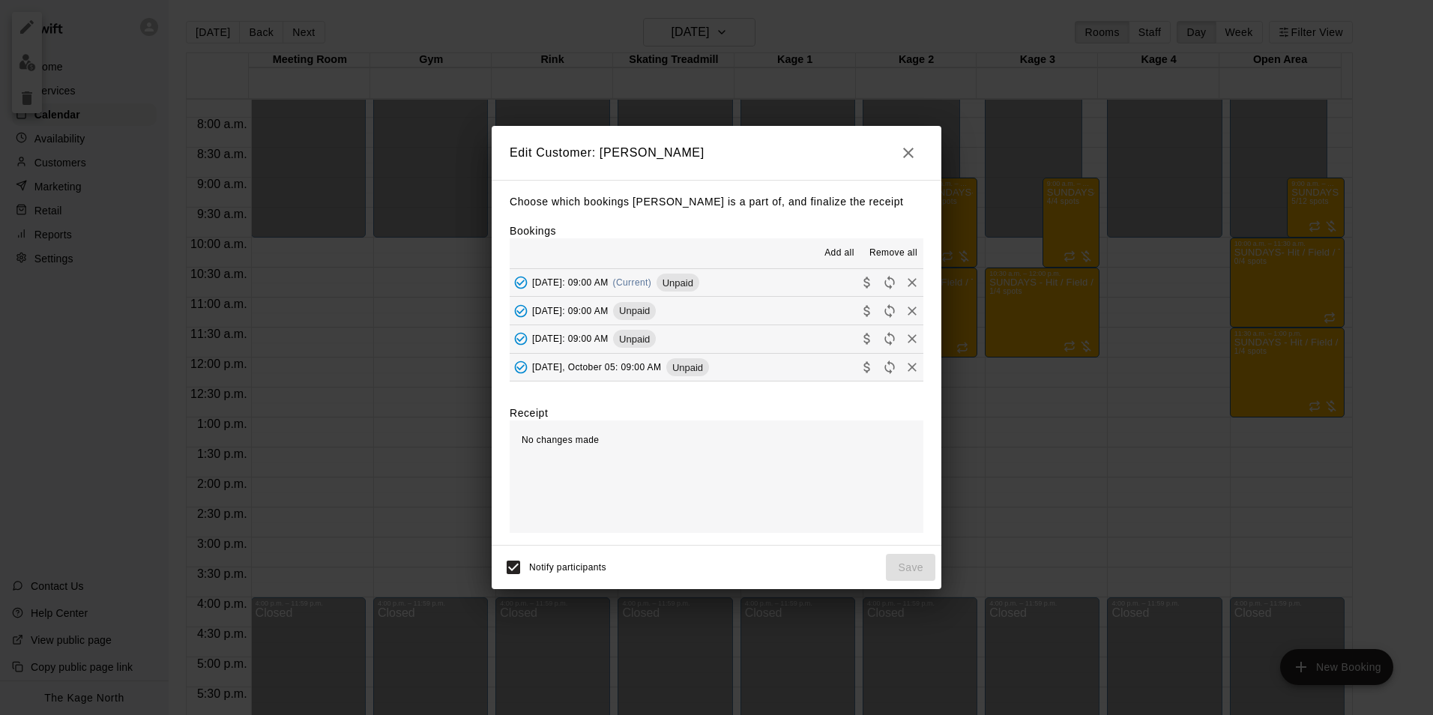
click at [881, 250] on span "Remove all" at bounding box center [893, 253] width 48 height 15
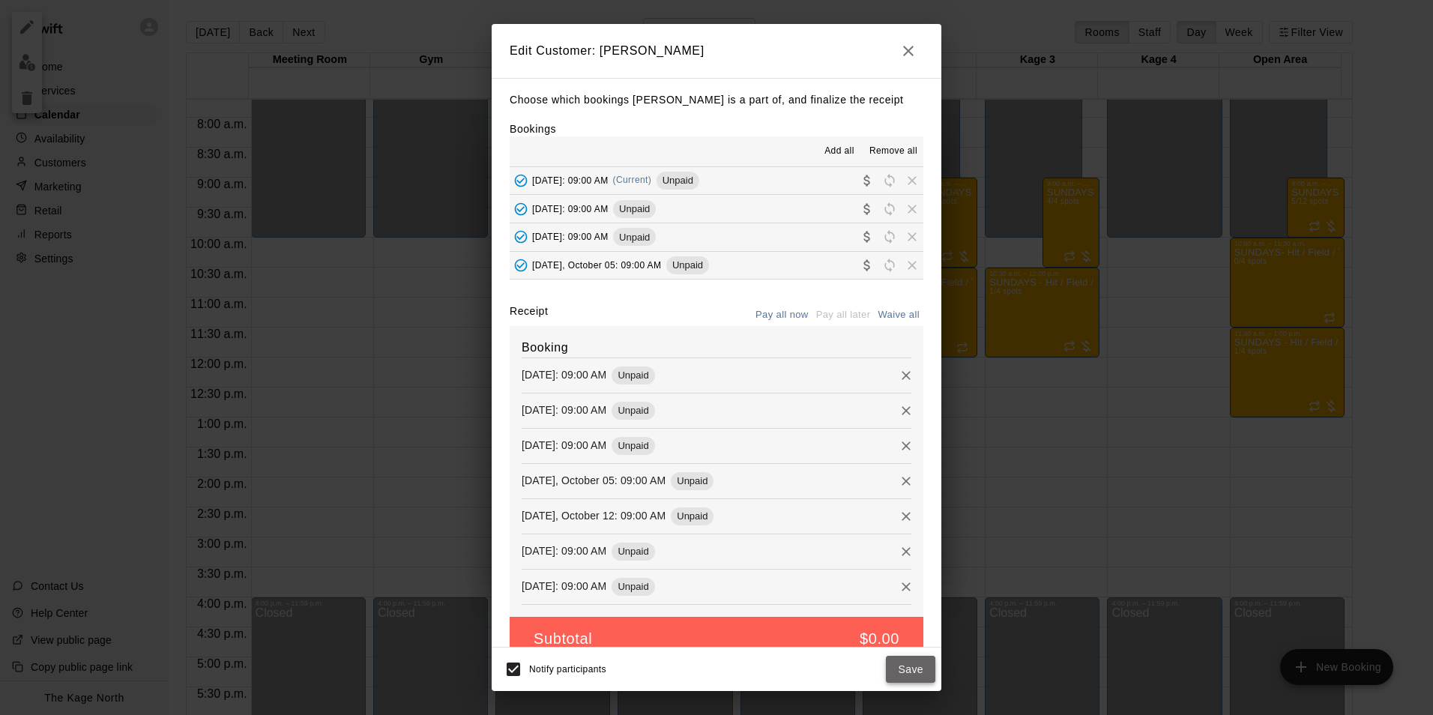
click at [911, 665] on button "Save" at bounding box center [910, 670] width 49 height 28
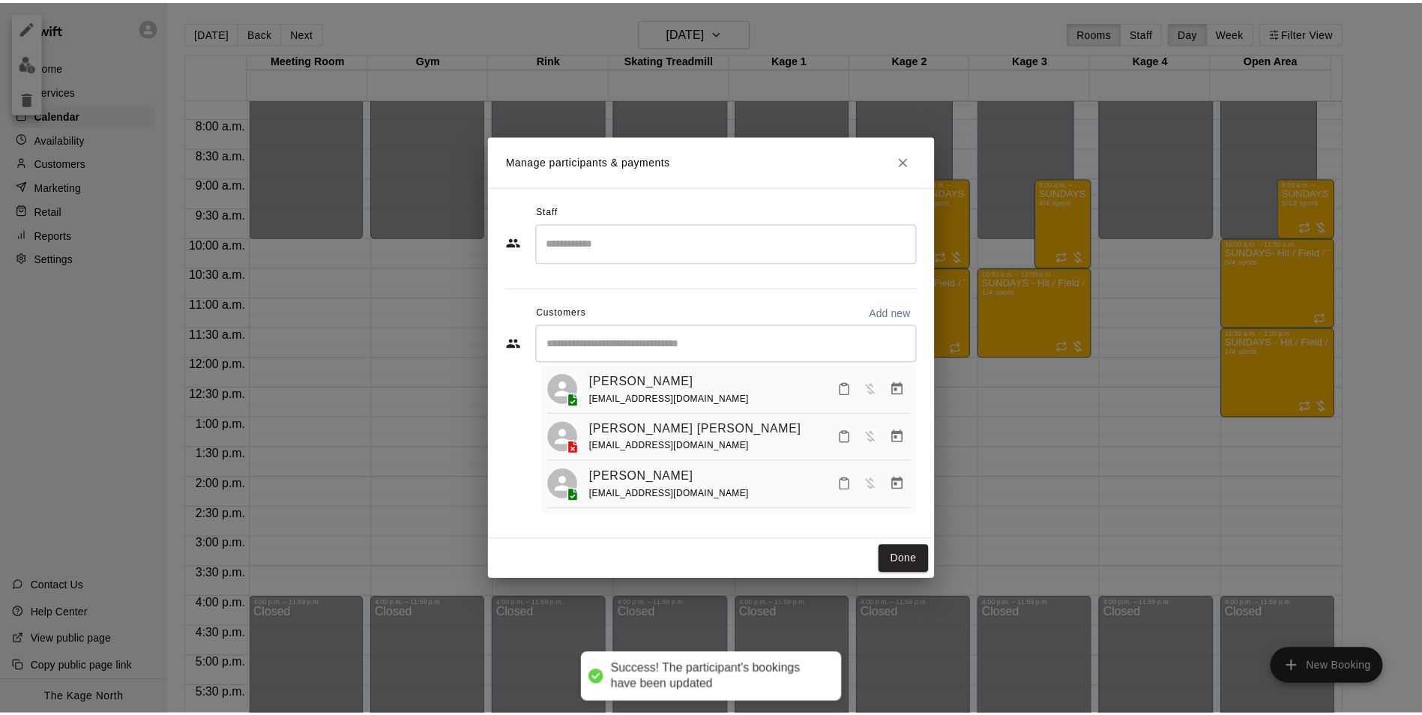
scroll to position [42, 0]
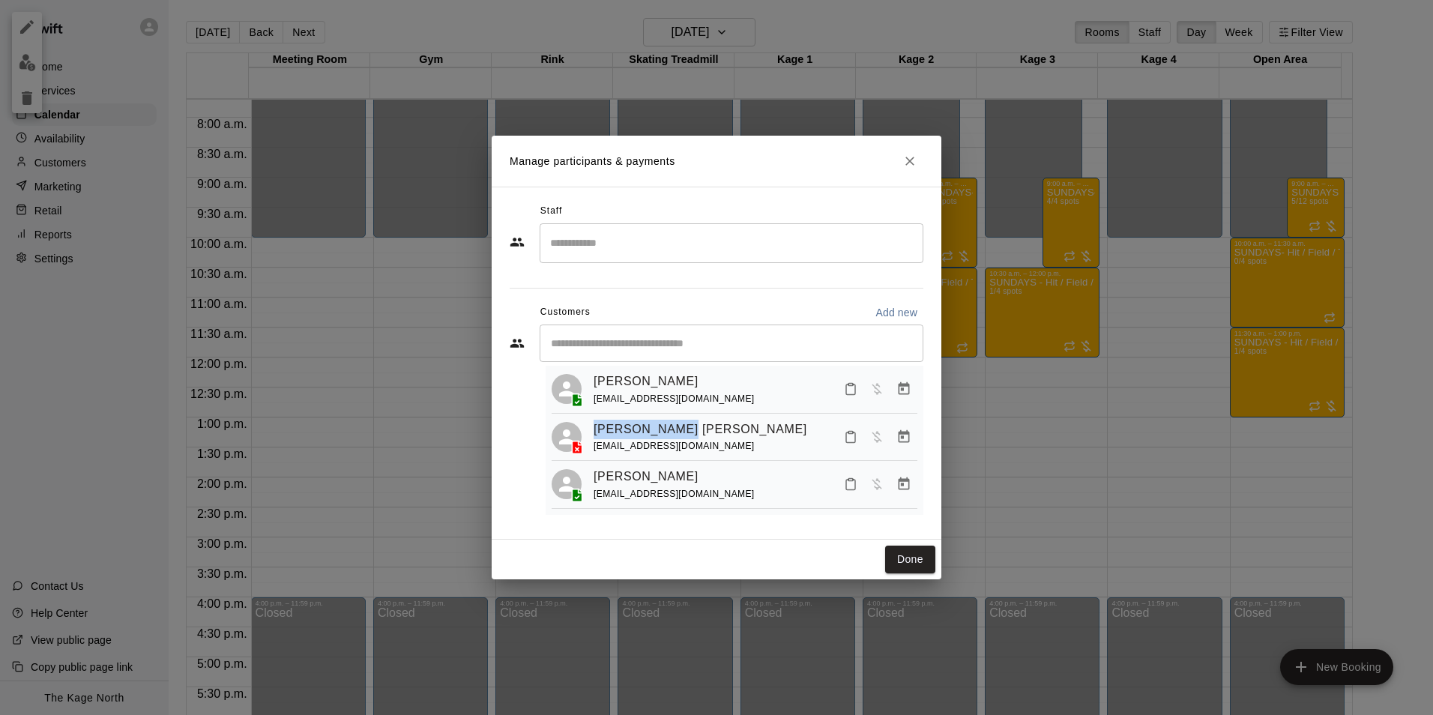
drag, startPoint x: 692, startPoint y: 423, endPoint x: 591, endPoint y: 424, distance: 100.4
click at [591, 424] on div "Knox Schembri jschembri@thekagebarrie.com" at bounding box center [735, 437] width 366 height 35
copy link "Knox Schembri"
drag, startPoint x: 755, startPoint y: 444, endPoint x: 593, endPoint y: 449, distance: 162.7
click at [593, 449] on div "Knox Schembri jschembri@thekagebarrie.com" at bounding box center [735, 437] width 366 height 35
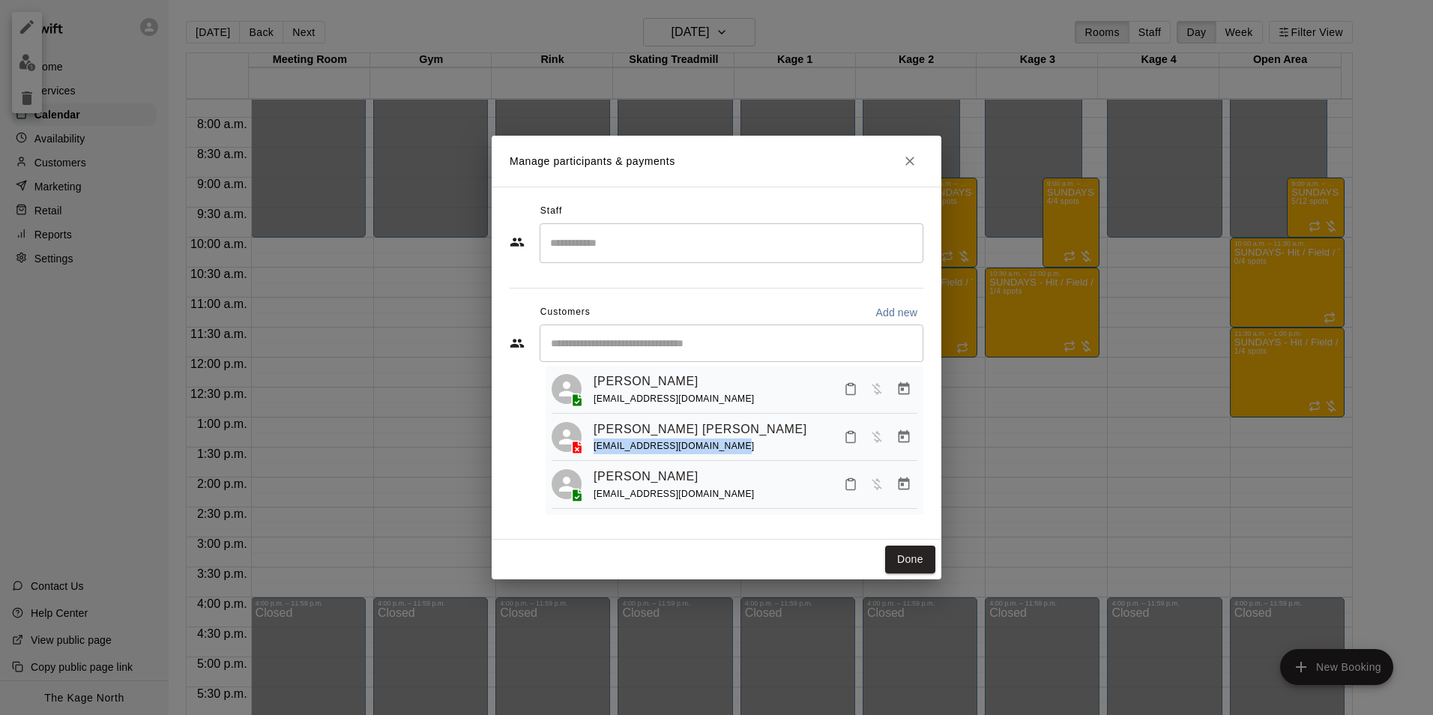
copy span "jschembri@thekagebarrie.com"
drag, startPoint x: 712, startPoint y: 465, endPoint x: 580, endPoint y: 475, distance: 132.3
click at [580, 475] on div "Max Rutledge jennifersbauman@gmail.com" at bounding box center [735, 484] width 366 height 35
copy link "Max Rutledge"
drag, startPoint x: 725, startPoint y: 495, endPoint x: 590, endPoint y: 499, distance: 135.7
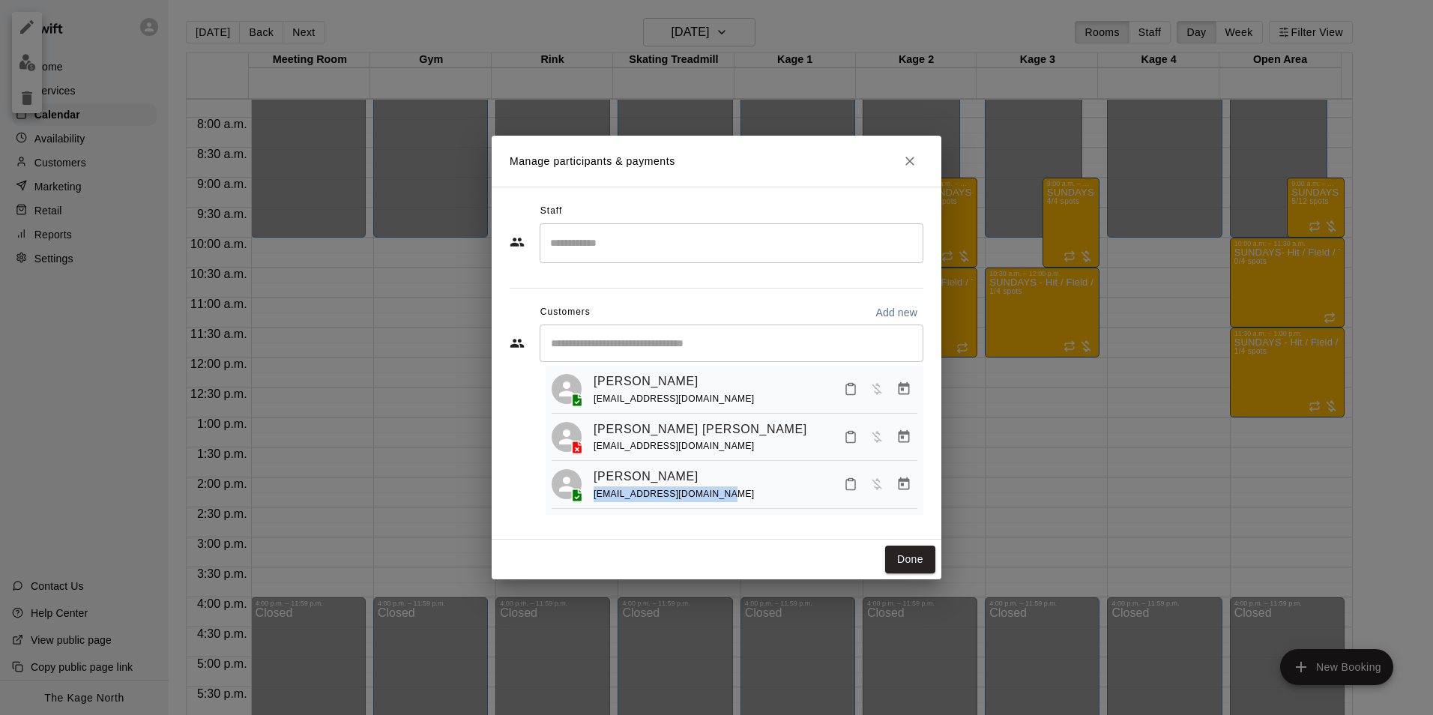
click at [590, 499] on div "Max Rutledge jennifersbauman@gmail.com" at bounding box center [735, 484] width 366 height 35
copy span "[EMAIL_ADDRESS][DOMAIN_NAME]"
drag, startPoint x: 914, startPoint y: 558, endPoint x: 1153, endPoint y: 463, distance: 257.3
click at [914, 558] on button "Done" at bounding box center [910, 560] width 50 height 28
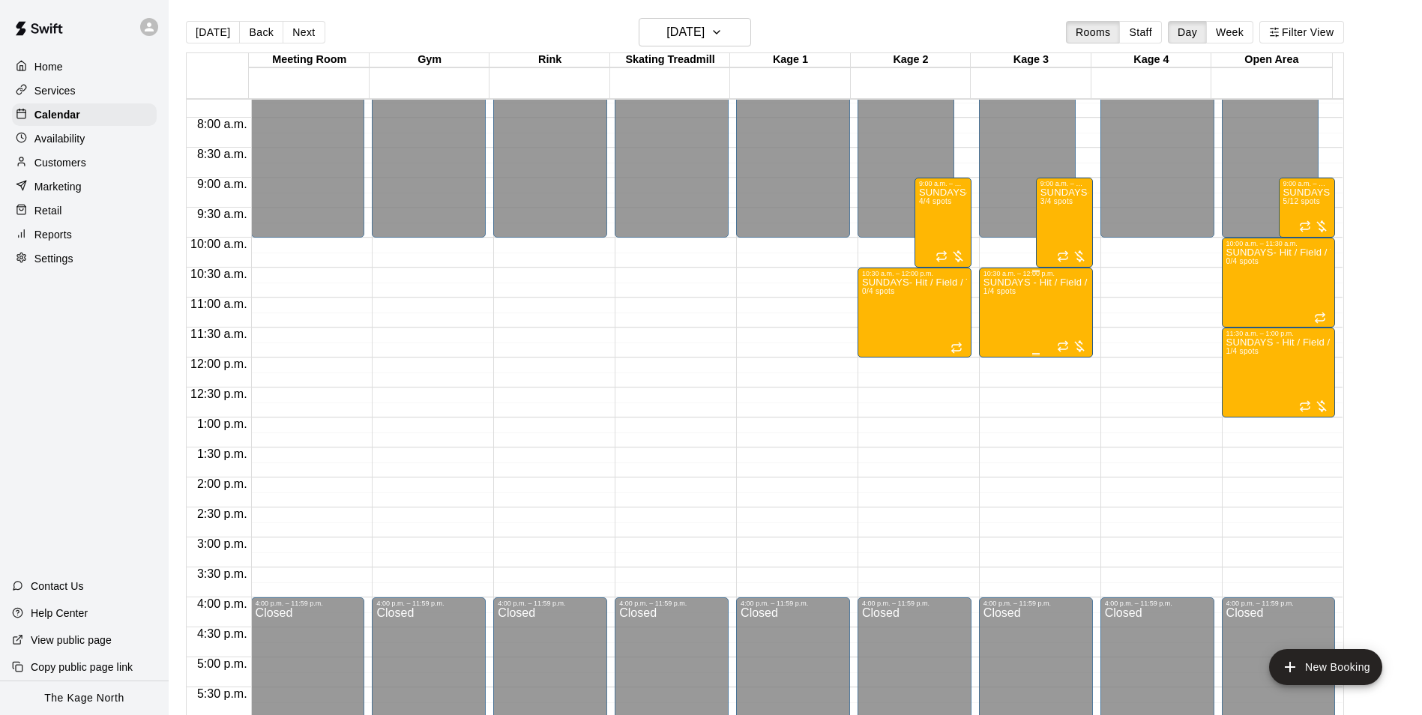
click at [1036, 313] on div "SUNDAYS - Hit / Field / Throw - Baseball Program - 10U-12U 1/4 spots" at bounding box center [1035, 634] width 105 height 715
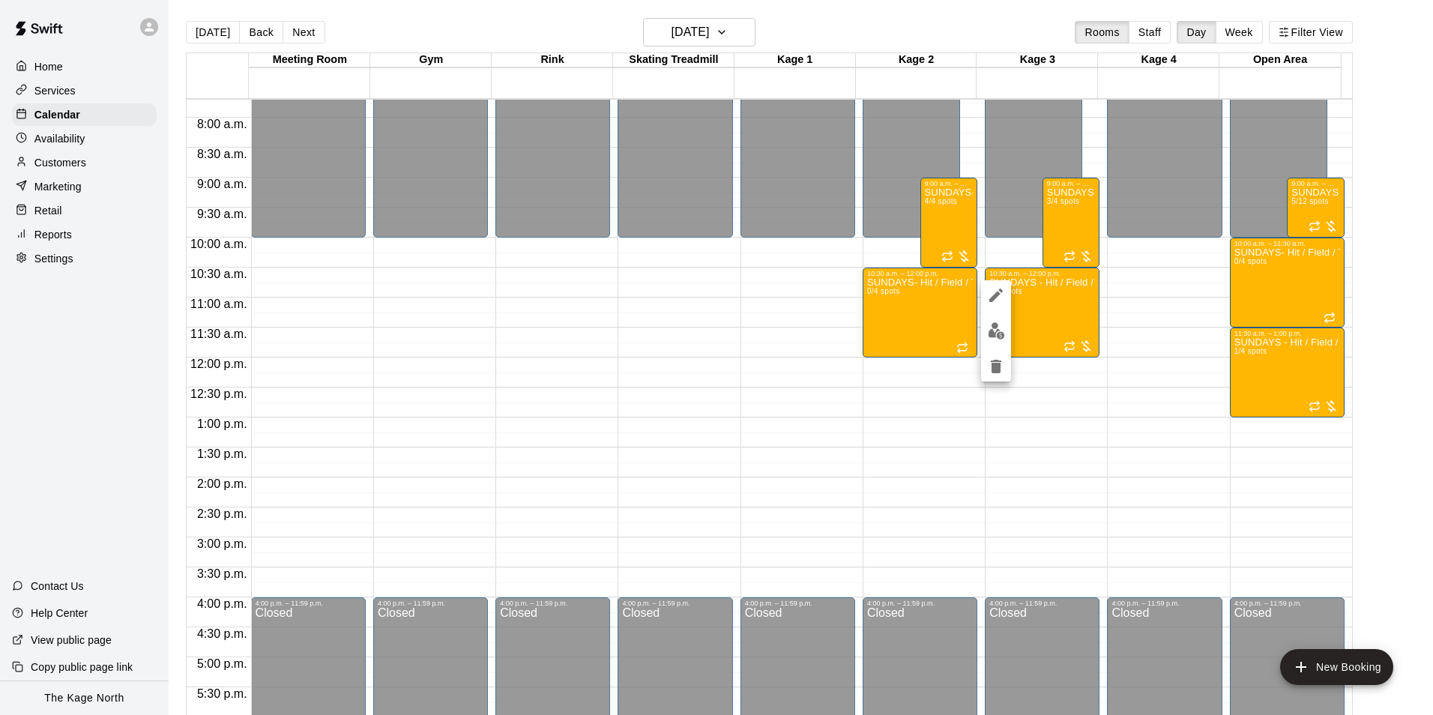
click at [1000, 333] on img "edit" at bounding box center [996, 330] width 17 height 17
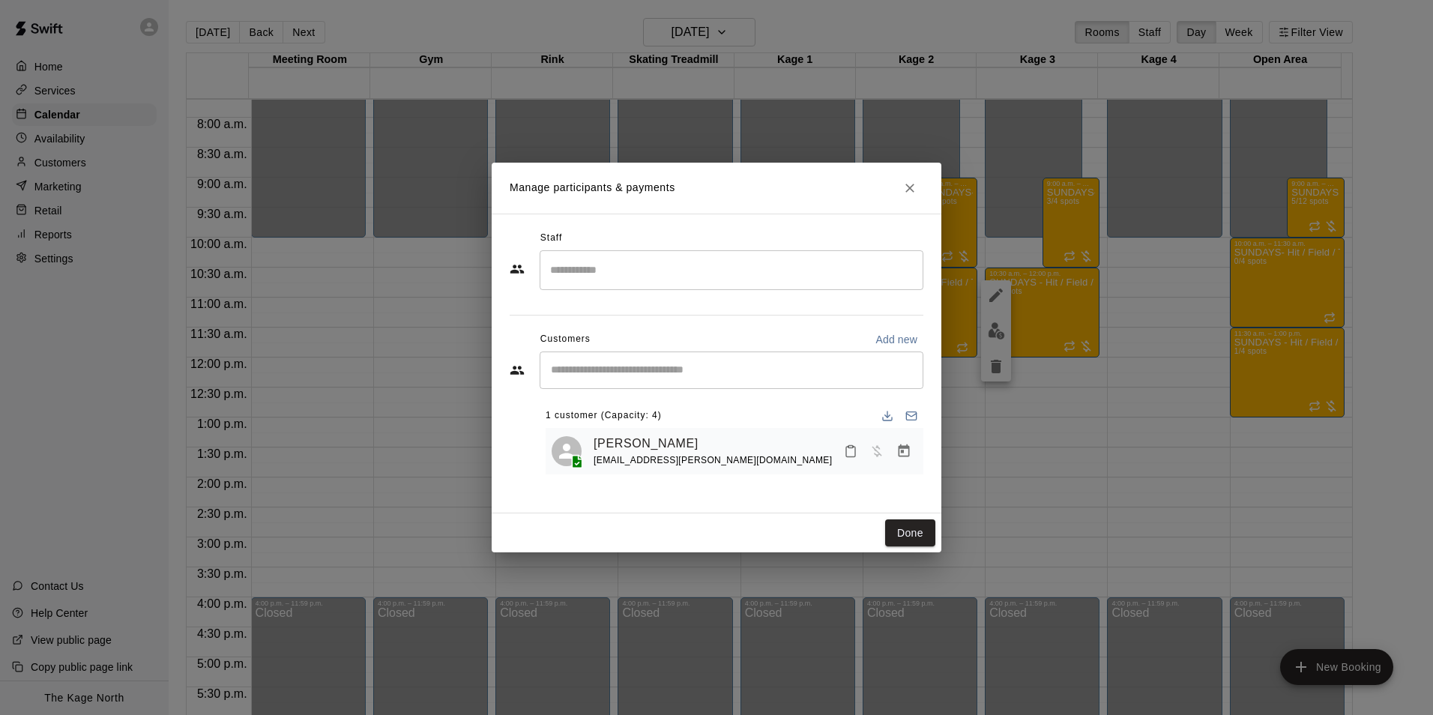
click at [904, 448] on icon "Manage bookings & payment" at bounding box center [904, 450] width 11 height 13
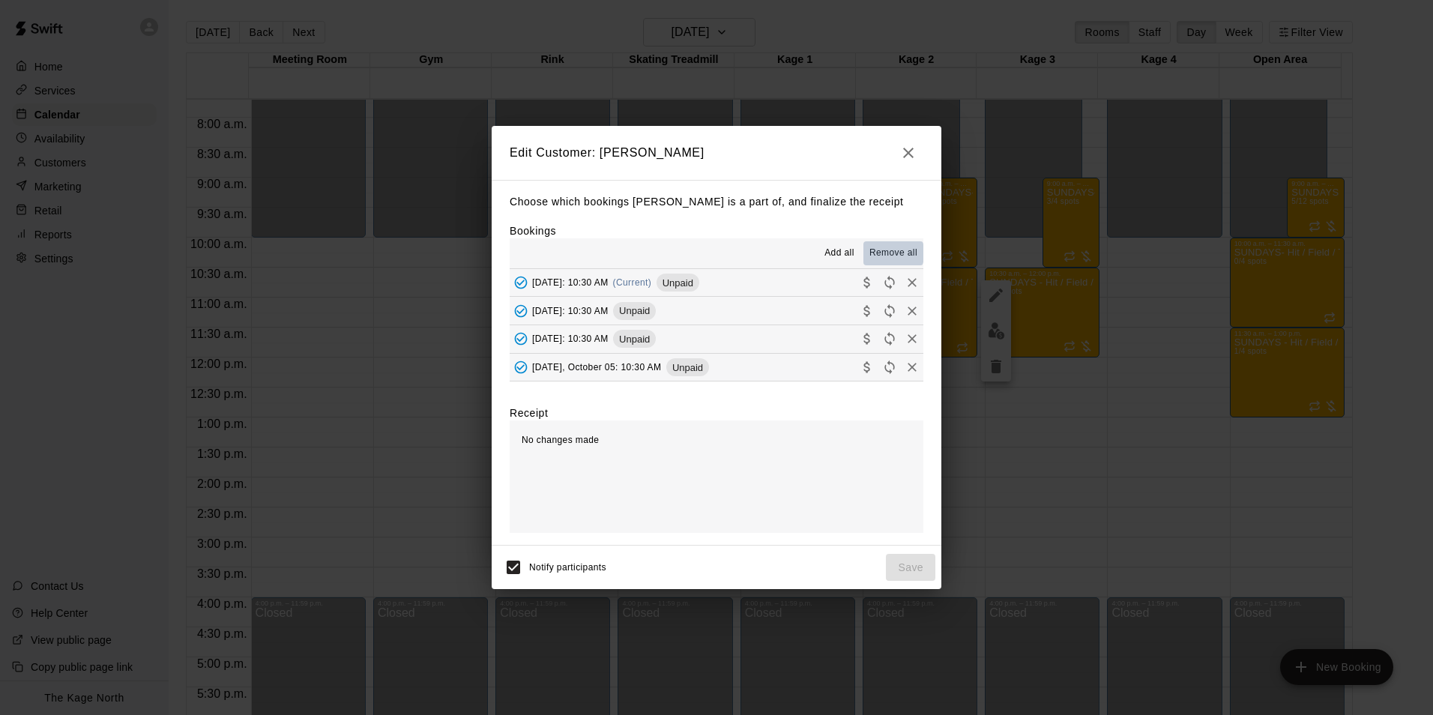
click at [878, 254] on span "Remove all" at bounding box center [893, 253] width 48 height 15
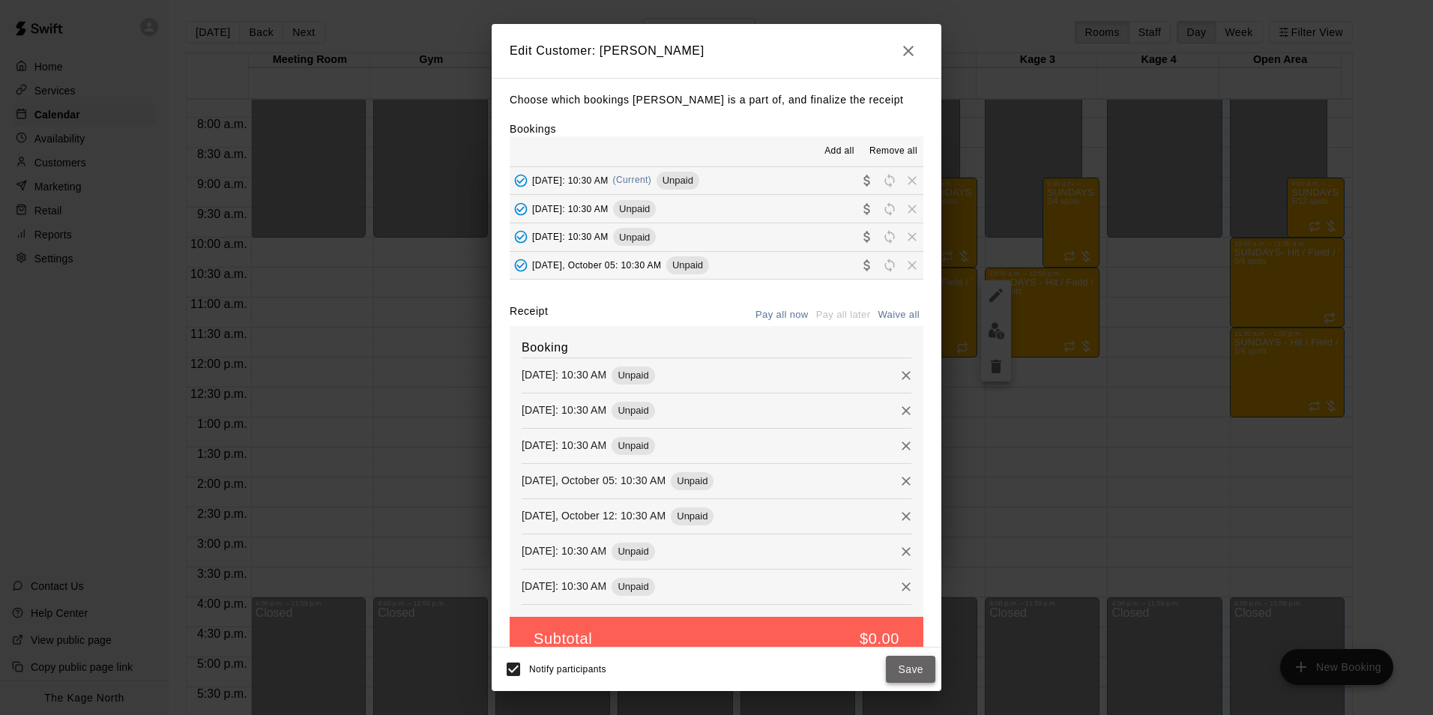
click at [908, 669] on button "Save" at bounding box center [910, 670] width 49 height 28
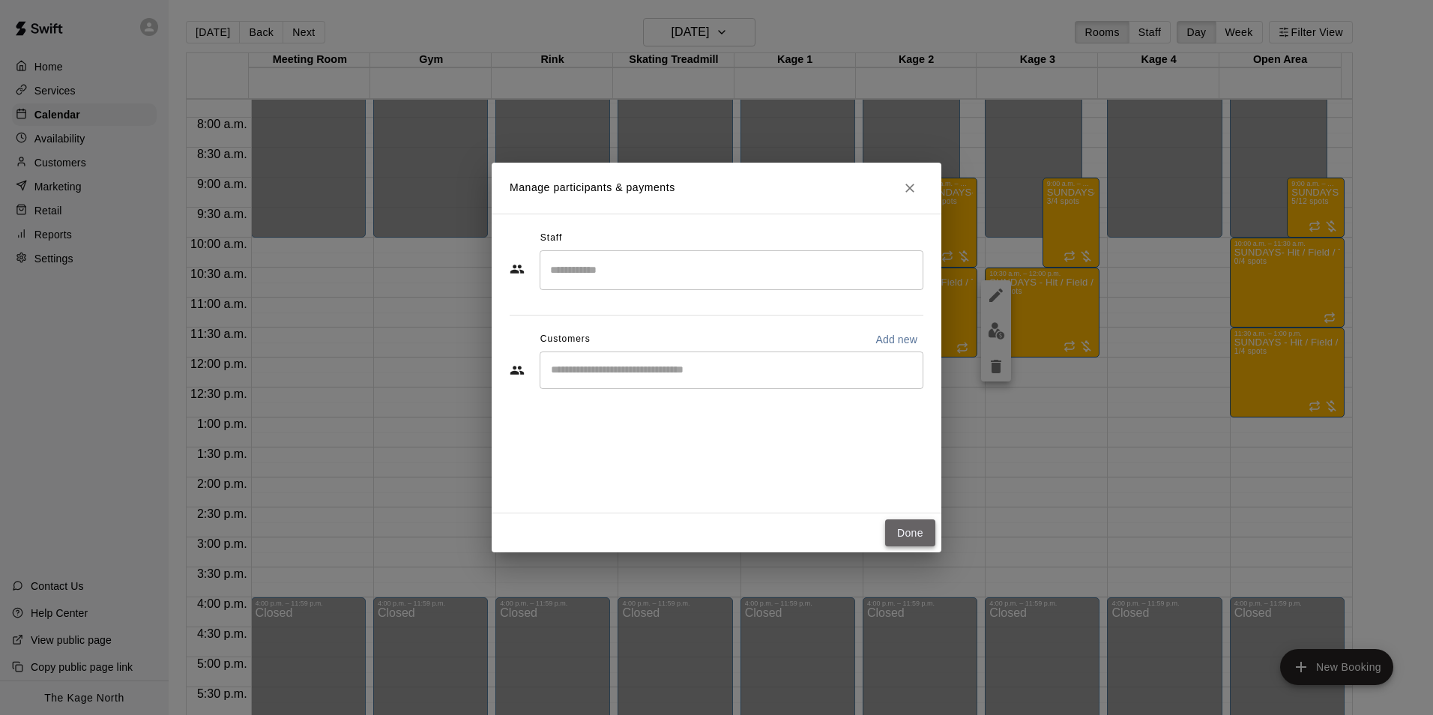
drag, startPoint x: 919, startPoint y: 534, endPoint x: 903, endPoint y: 525, distance: 18.1
click at [919, 534] on button "Done" at bounding box center [910, 533] width 50 height 28
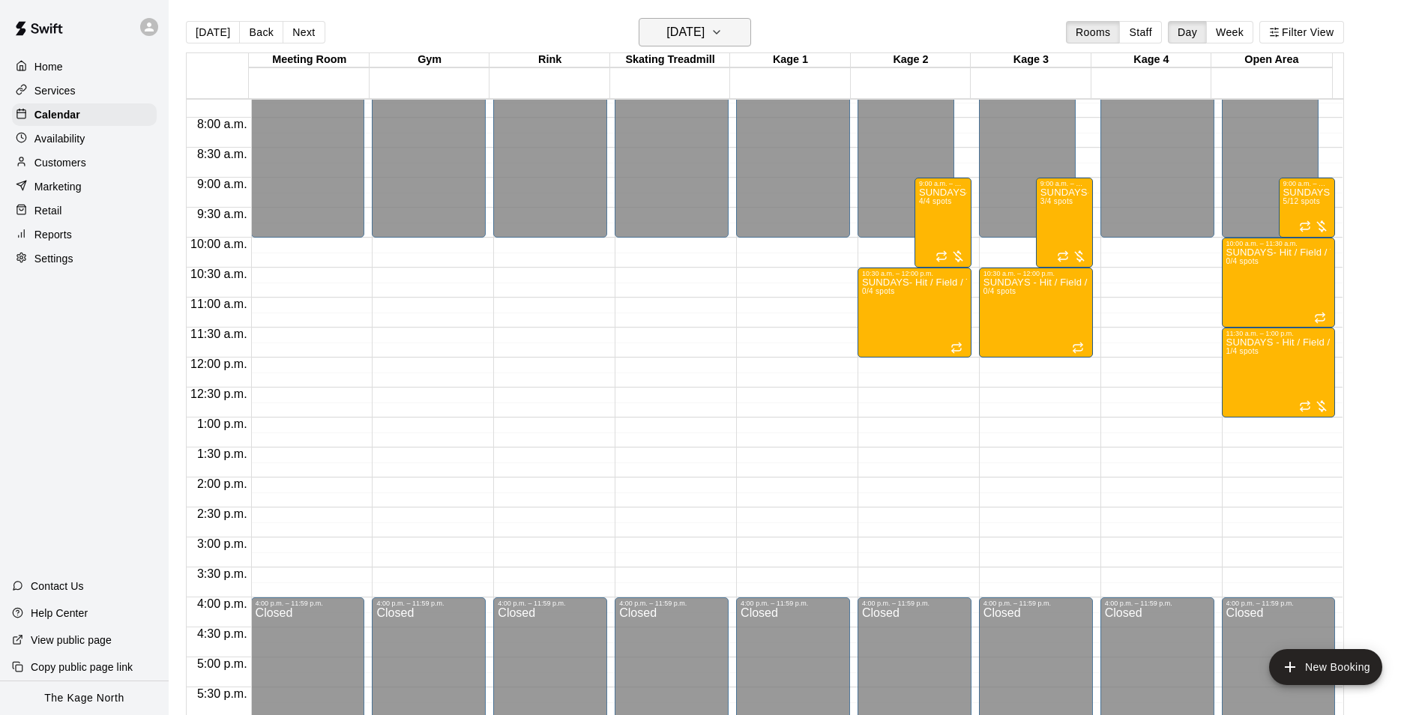
click at [702, 31] on h6 "[DATE]" at bounding box center [685, 32] width 38 height 21
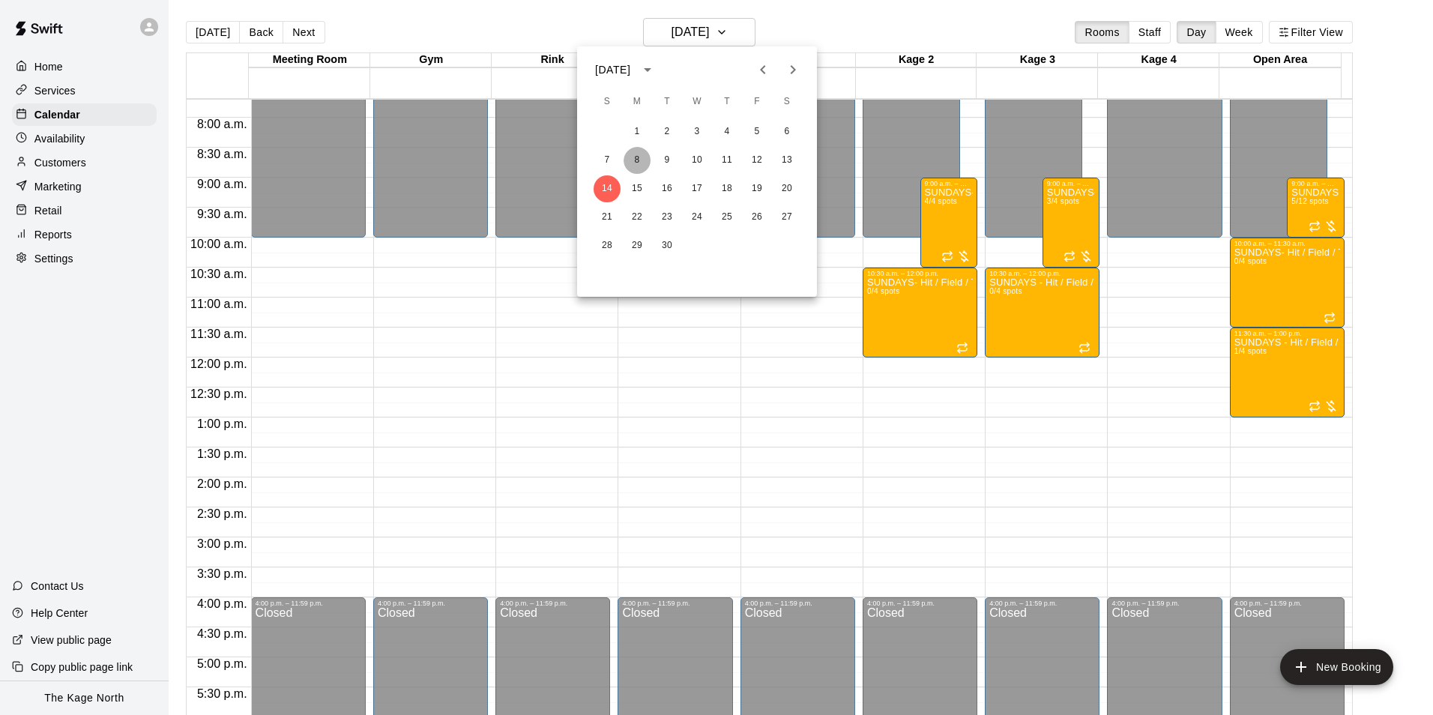
click at [635, 157] on button "8" at bounding box center [637, 160] width 27 height 27
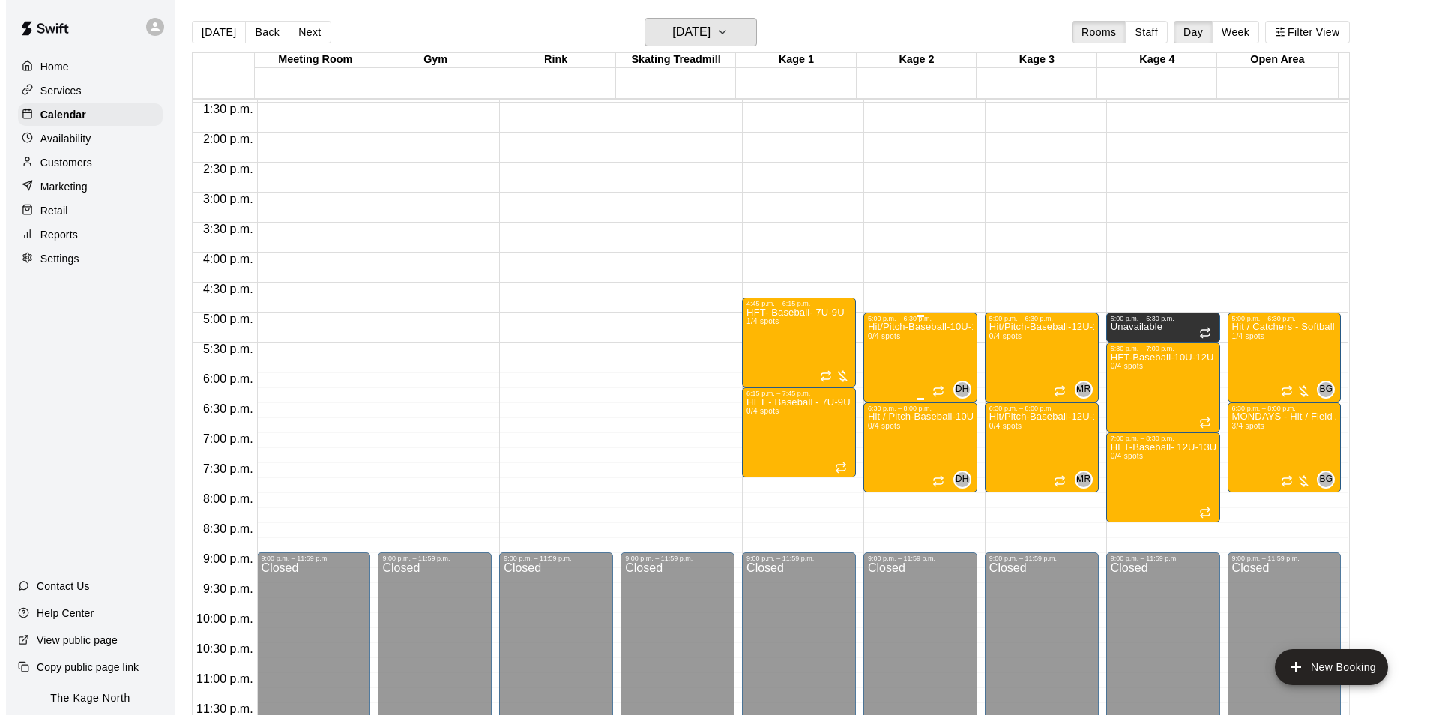
scroll to position [808, 0]
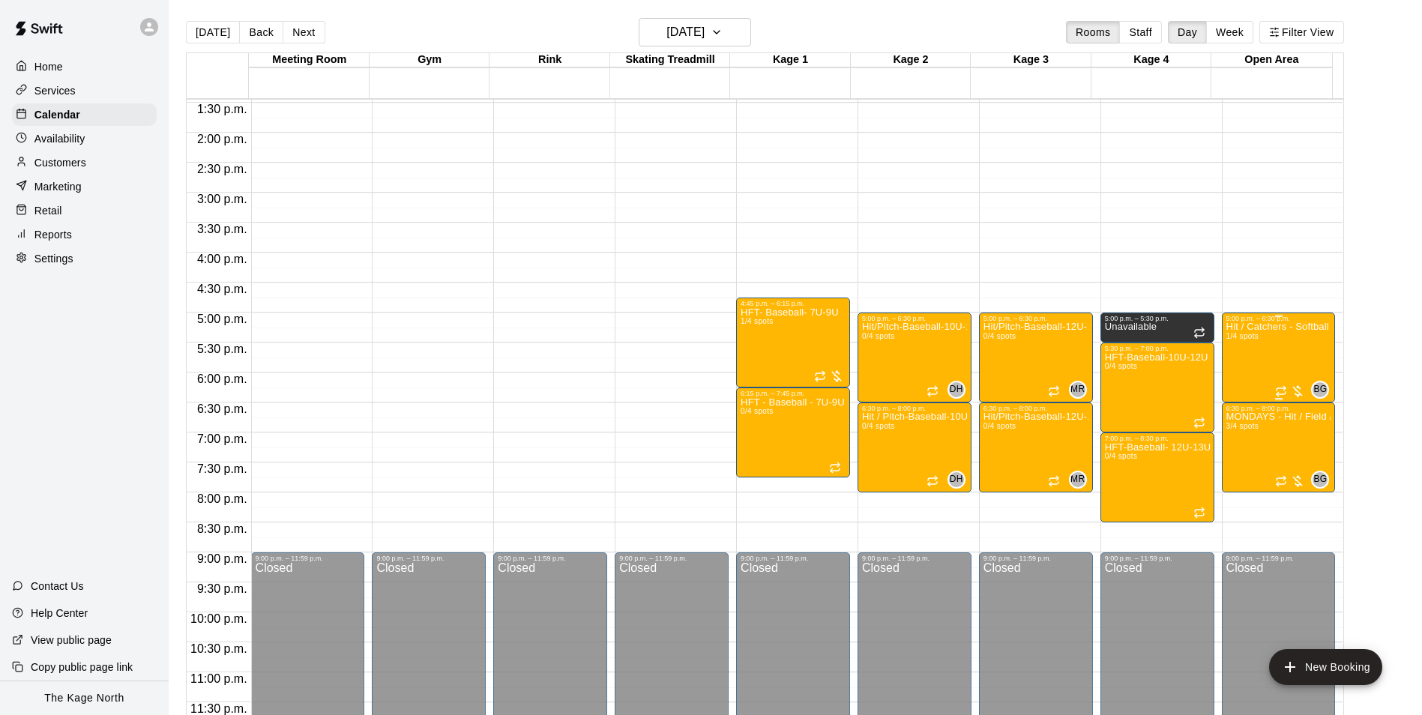
click at [1285, 348] on div "Hit / Catchers - Softball Program 11U-15U 1/4 spots" at bounding box center [1278, 679] width 105 height 715
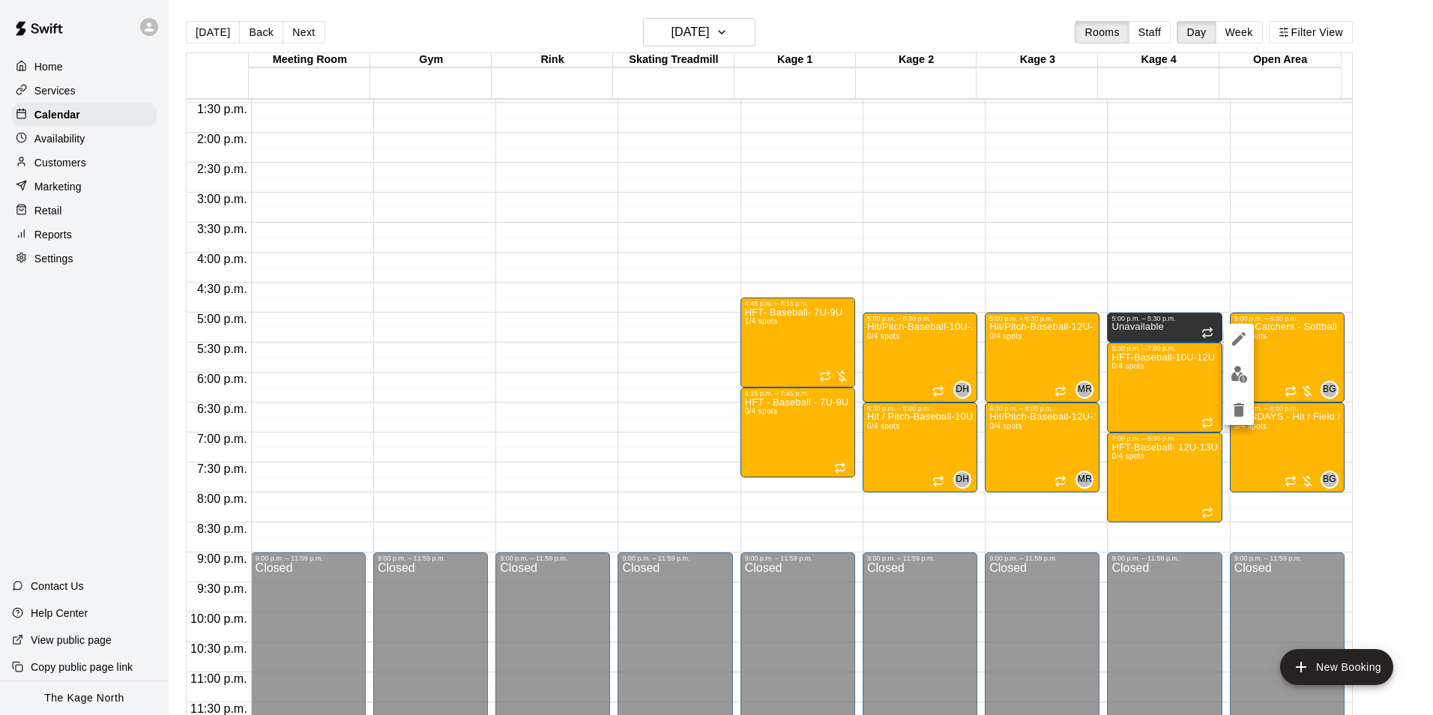
click at [1246, 375] on img "edit" at bounding box center [1239, 374] width 17 height 17
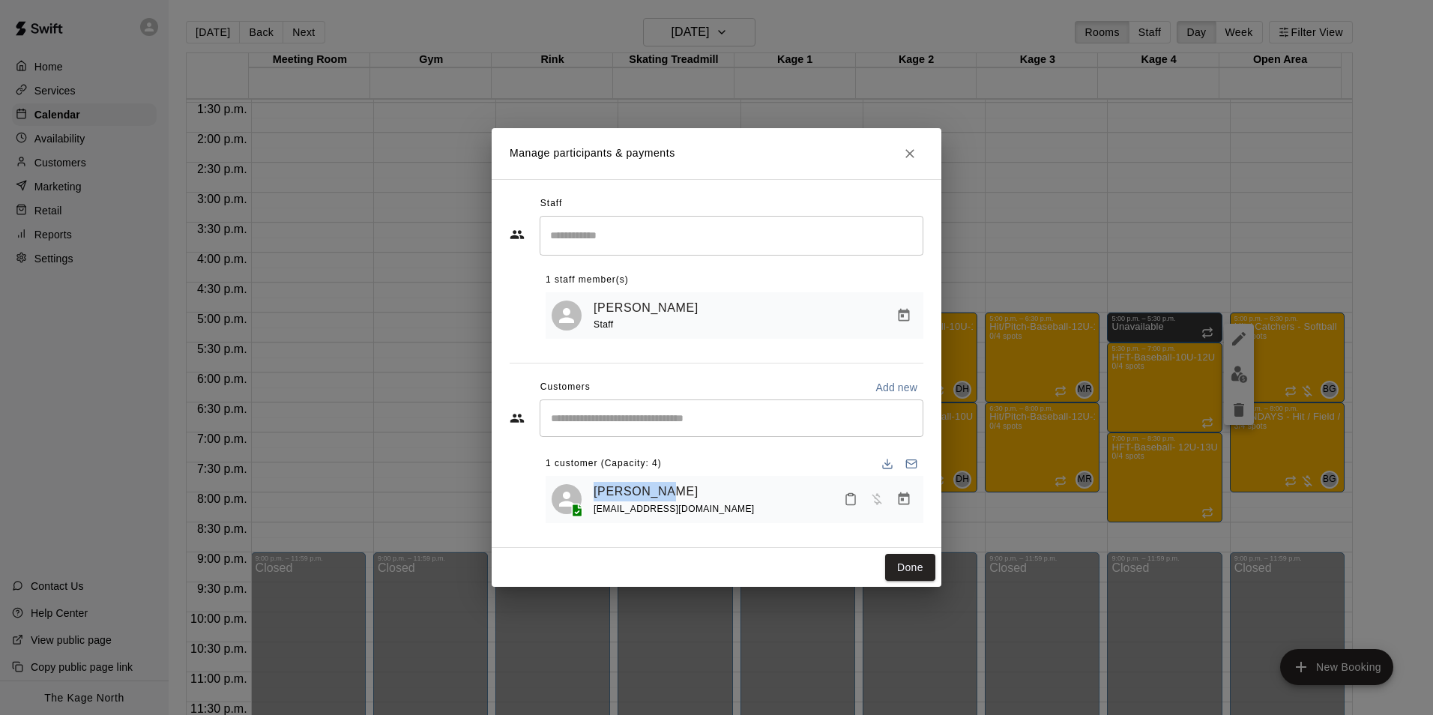
drag, startPoint x: 680, startPoint y: 490, endPoint x: 591, endPoint y: 492, distance: 88.5
click at [591, 492] on div "Wyatt Shaw dhforlife86@hotmail.com" at bounding box center [735, 499] width 366 height 35
click at [778, 461] on div "1 customer (Capacity: 4)" at bounding box center [735, 464] width 378 height 24
click at [908, 503] on icon "Manage bookings & payment" at bounding box center [903, 499] width 15 height 15
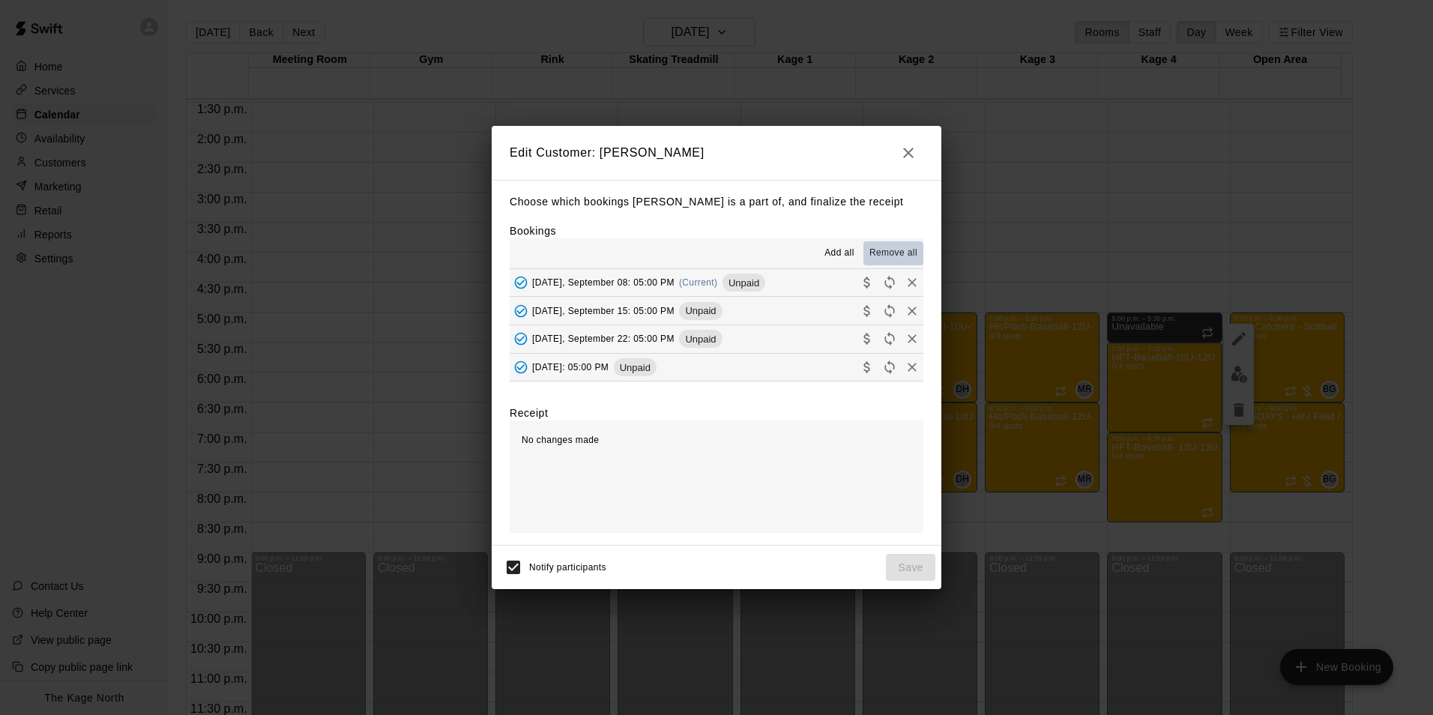
click at [899, 259] on span "Remove all" at bounding box center [893, 253] width 48 height 15
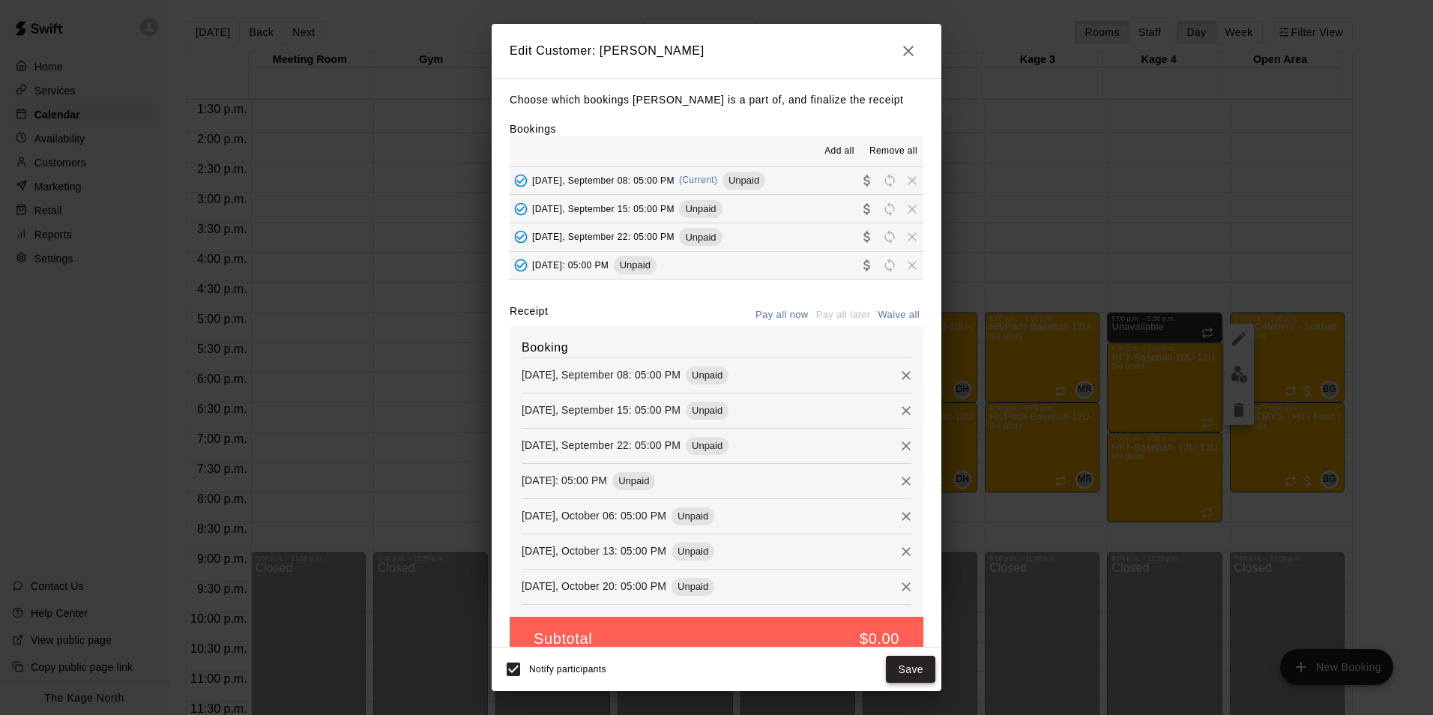
click at [922, 665] on button "Save" at bounding box center [910, 670] width 49 height 28
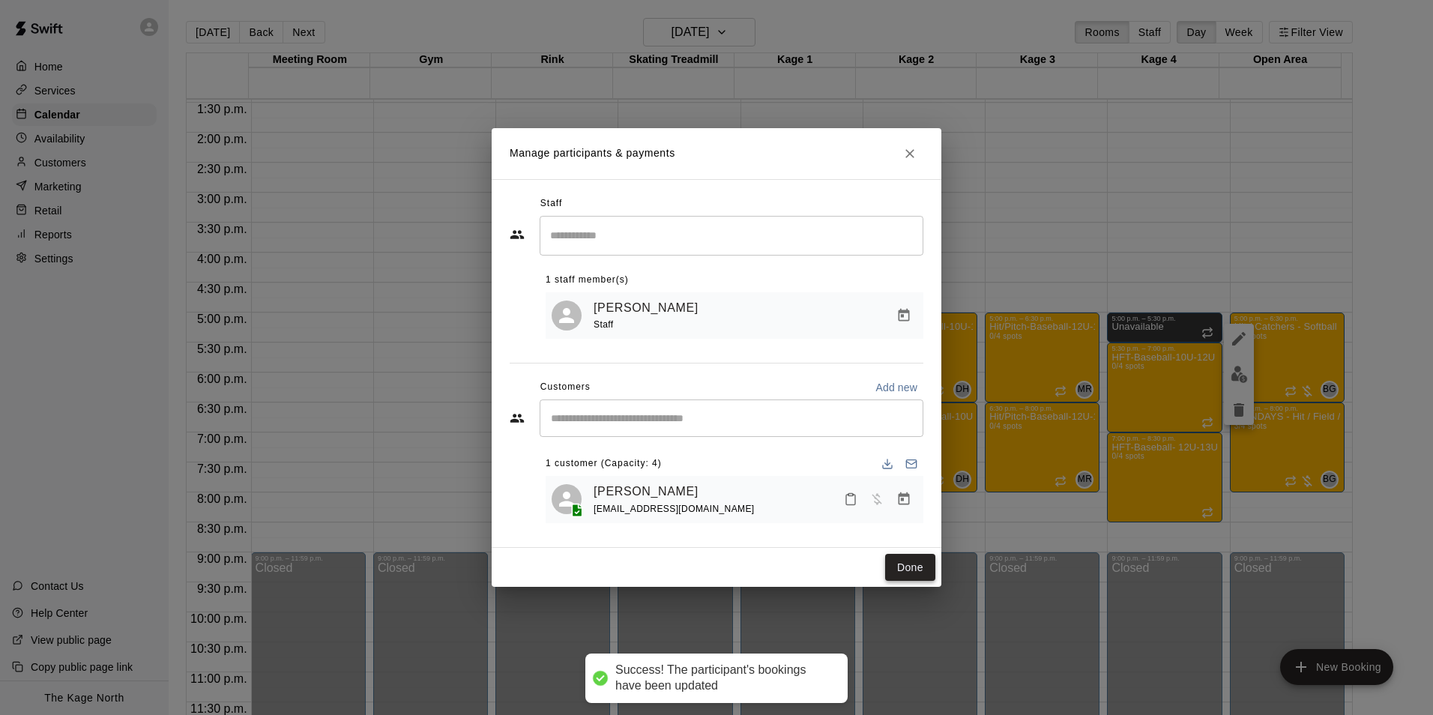
click at [917, 570] on button "Done" at bounding box center [910, 568] width 50 height 28
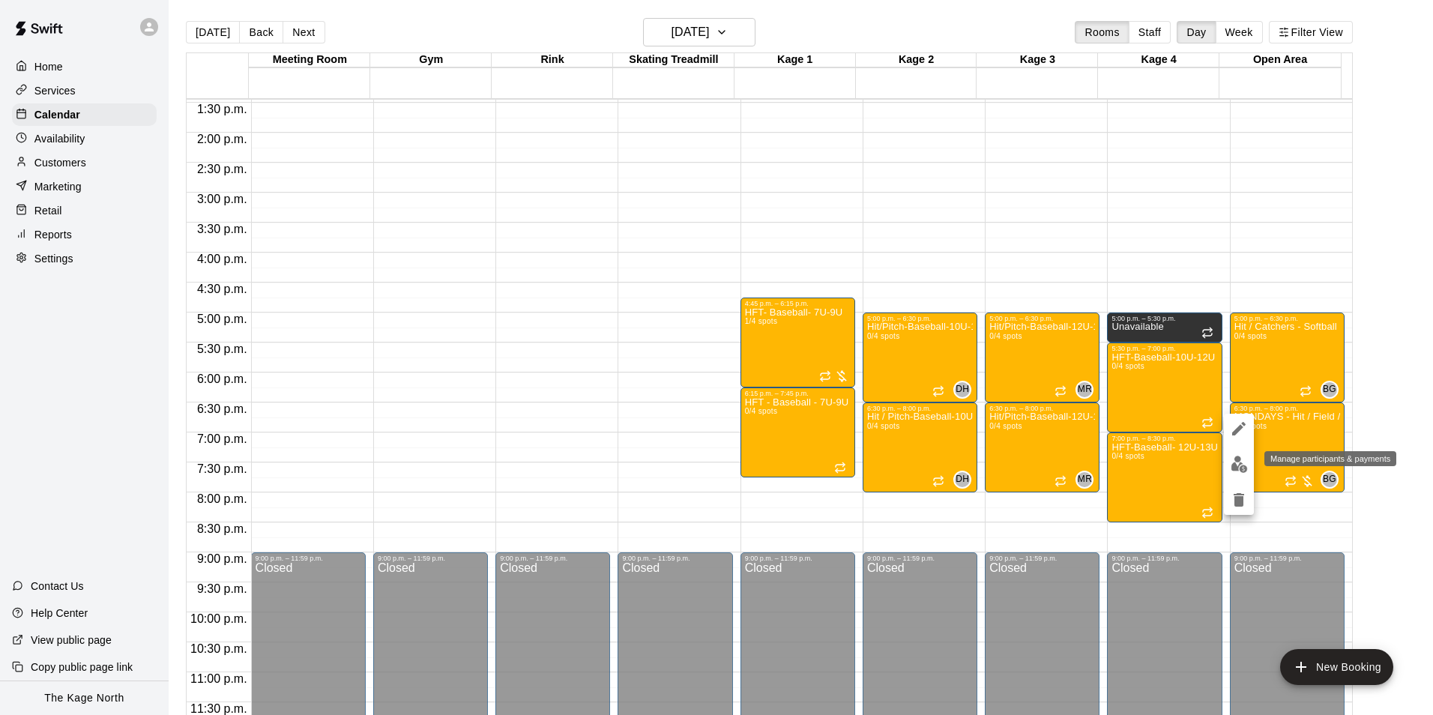
click at [1238, 464] on img "edit" at bounding box center [1239, 464] width 17 height 17
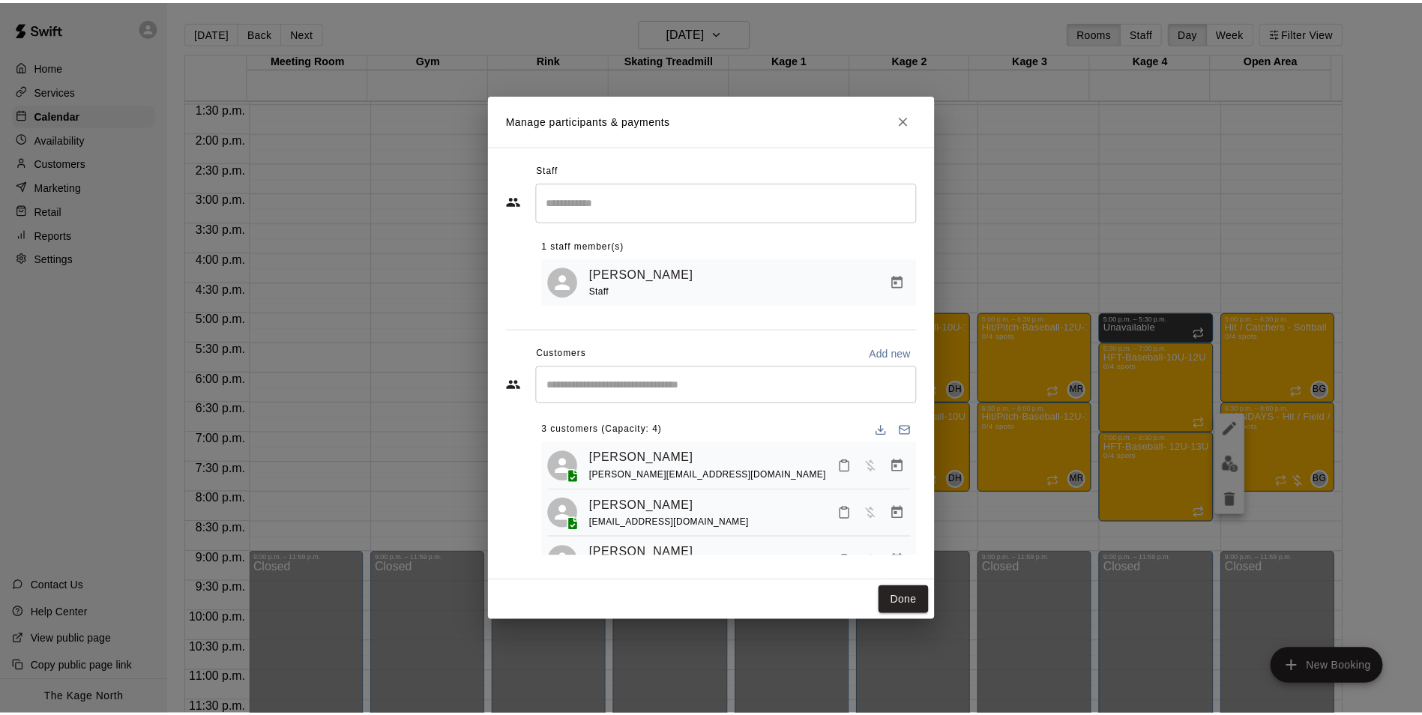
scroll to position [41, 0]
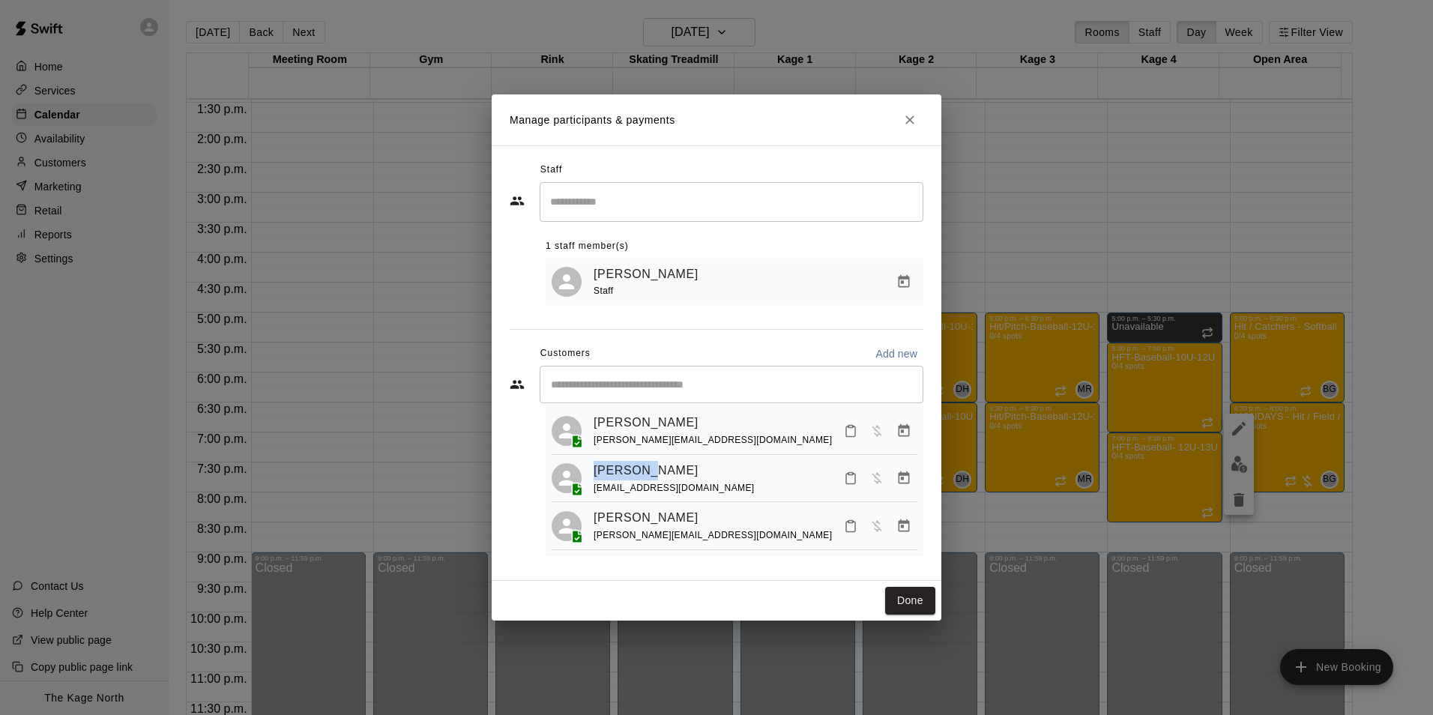
drag, startPoint x: 666, startPoint y: 466, endPoint x: 582, endPoint y: 468, distance: 84.7
click at [582, 468] on div "Elyse Ho will.ho83@gmail.com" at bounding box center [735, 478] width 366 height 35
copy link "Elyse Ho"
drag, startPoint x: 647, startPoint y: 492, endPoint x: 592, endPoint y: 493, distance: 54.7
click at [592, 493] on div "Elyse Ho will.ho83@gmail.com" at bounding box center [735, 478] width 366 height 35
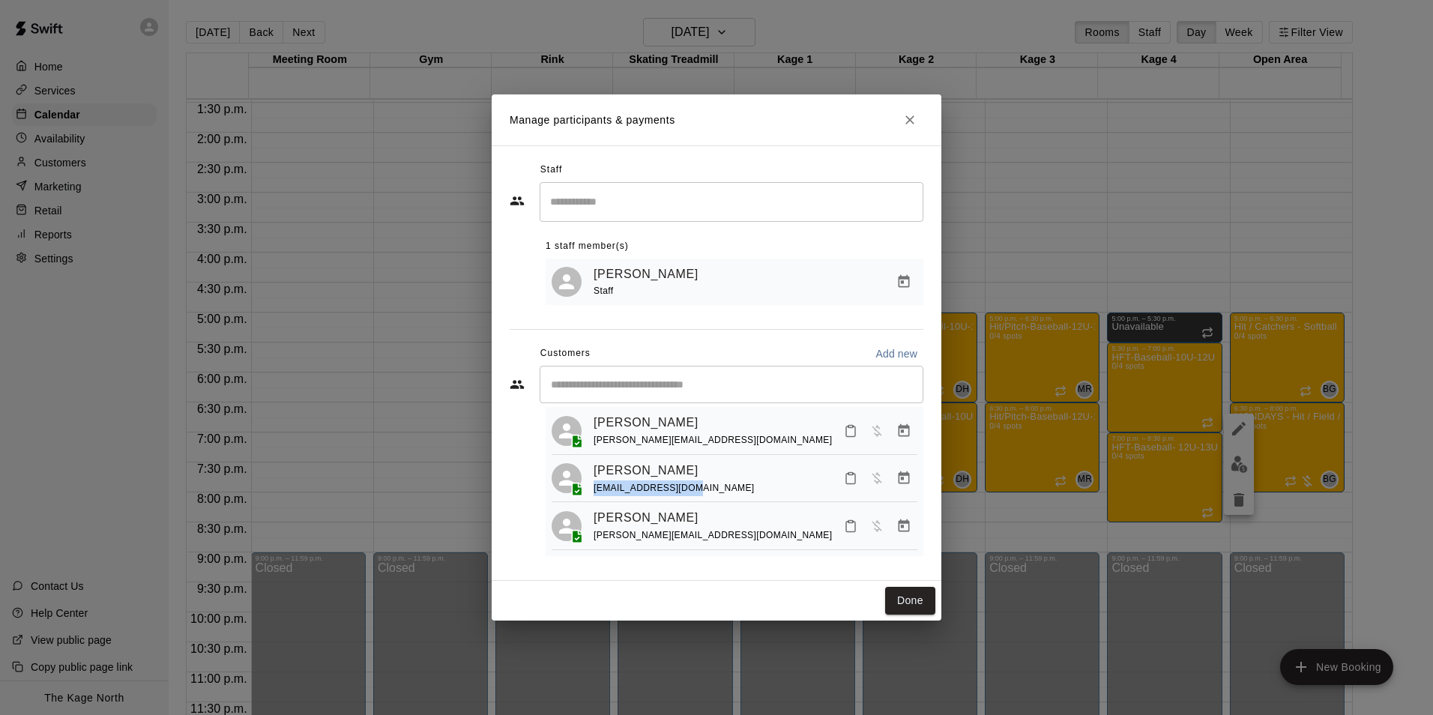
copy span "[EMAIL_ADDRESS][DOMAIN_NAME]"
click at [911, 115] on icon "Close" at bounding box center [909, 119] width 15 height 15
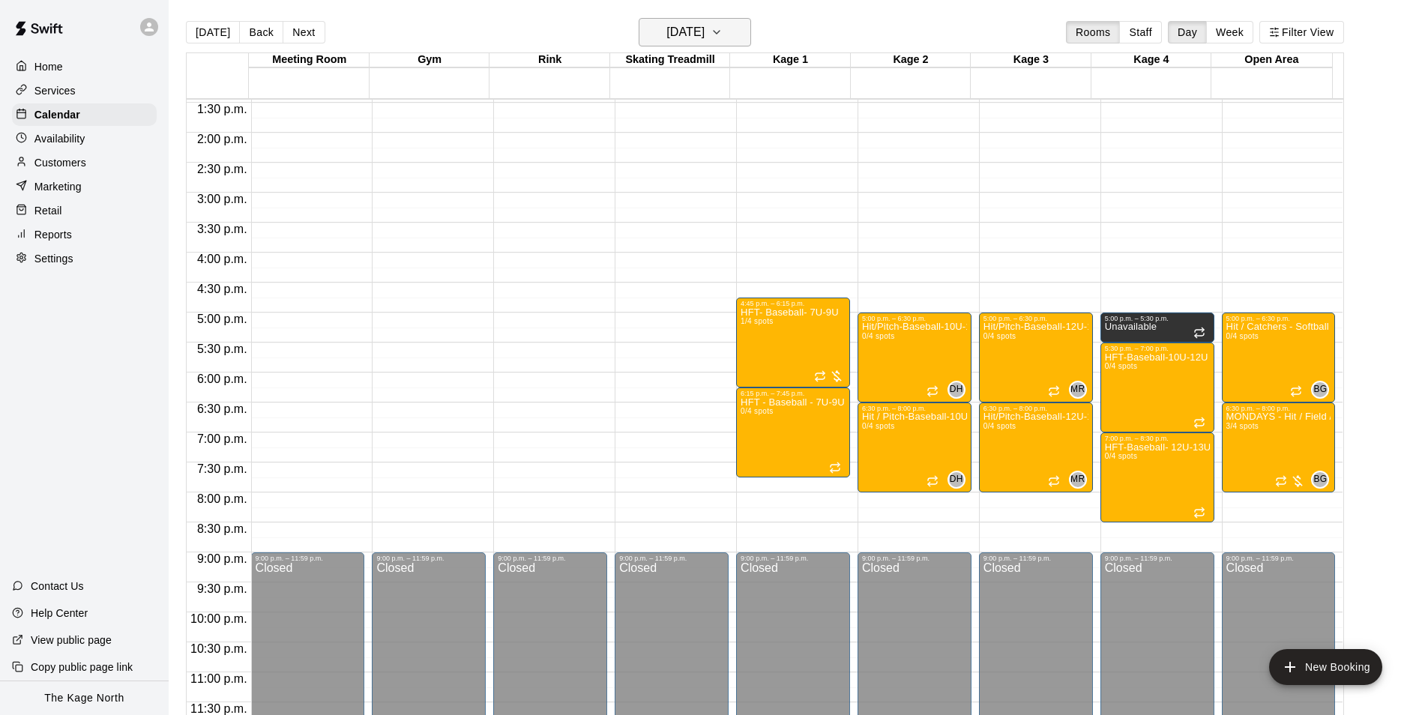
click at [704, 34] on h6 "Monday Sep 08" at bounding box center [685, 32] width 38 height 21
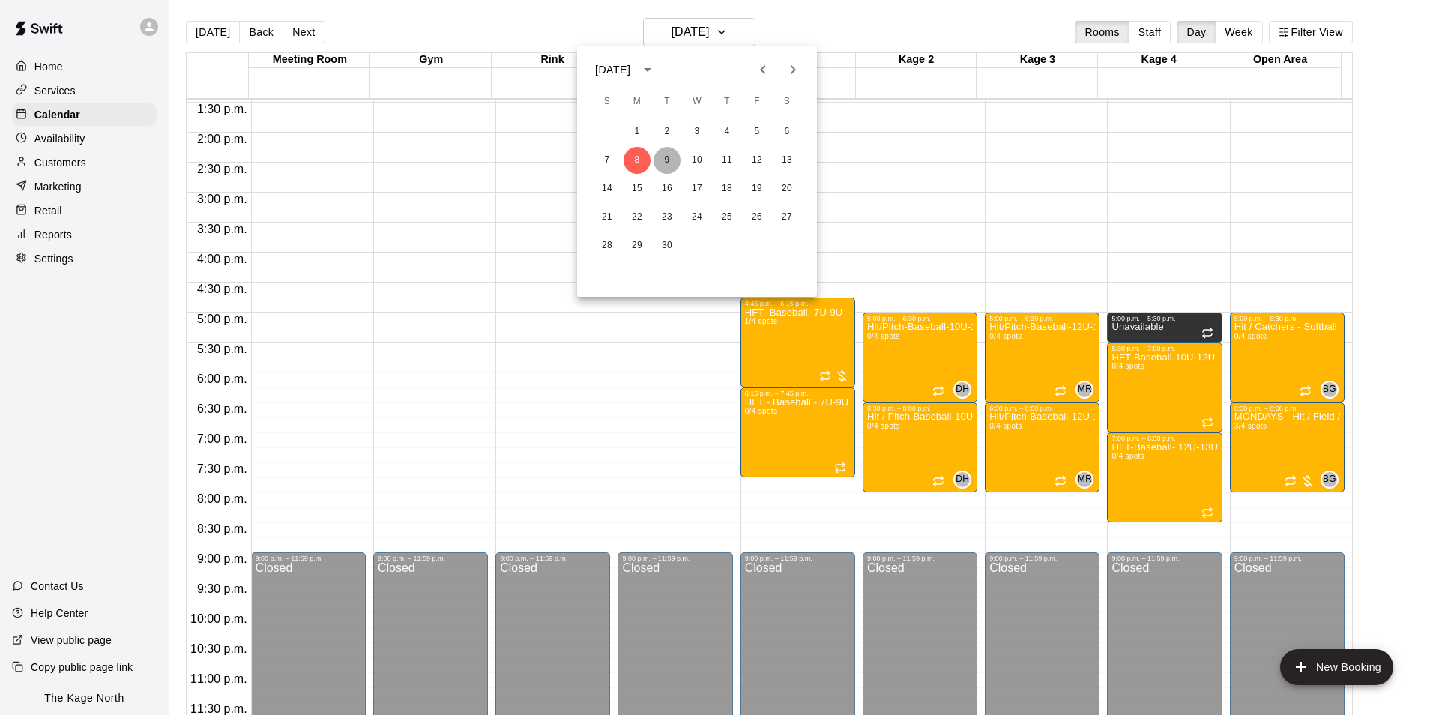
click at [662, 155] on button "9" at bounding box center [667, 160] width 27 height 27
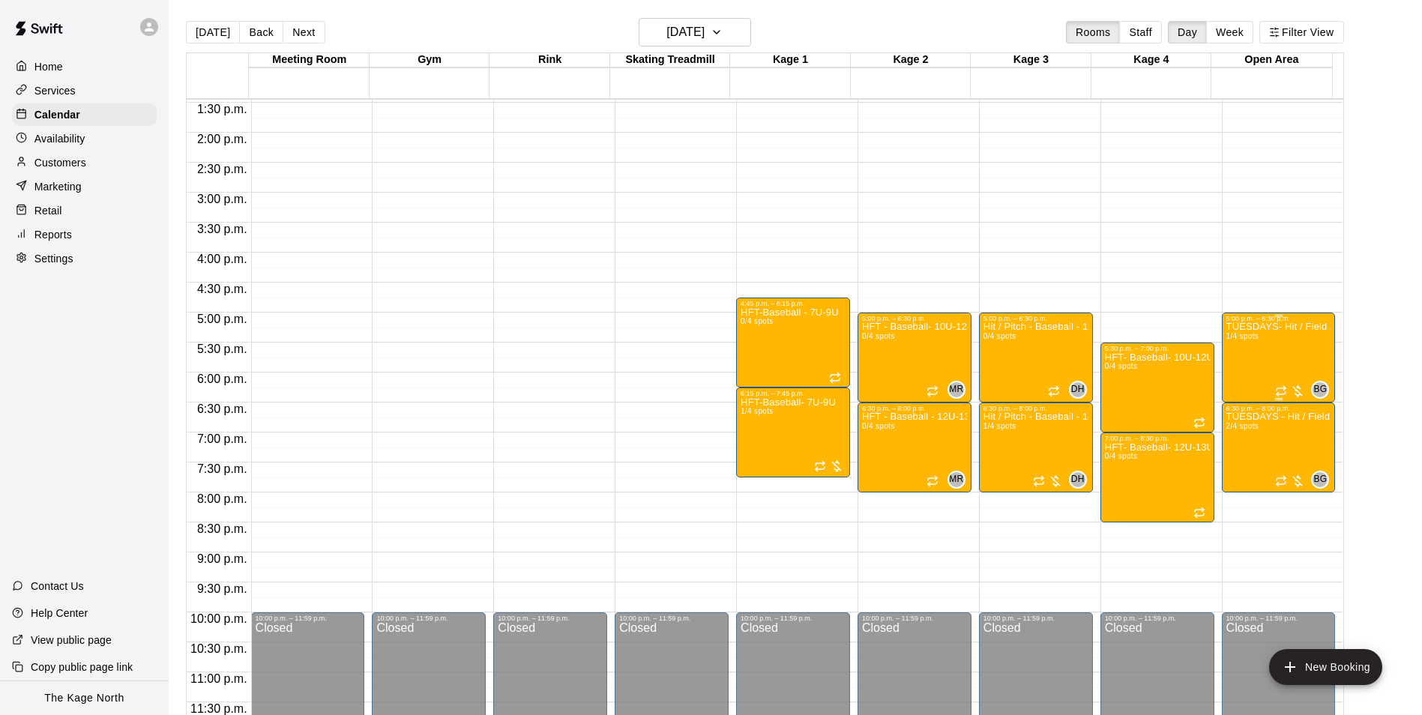
click at [1279, 347] on div "TUESDAYS- Hit / Field / Throw - Softball Program - 11U-13U 1/4 spots" at bounding box center [1278, 679] width 105 height 715
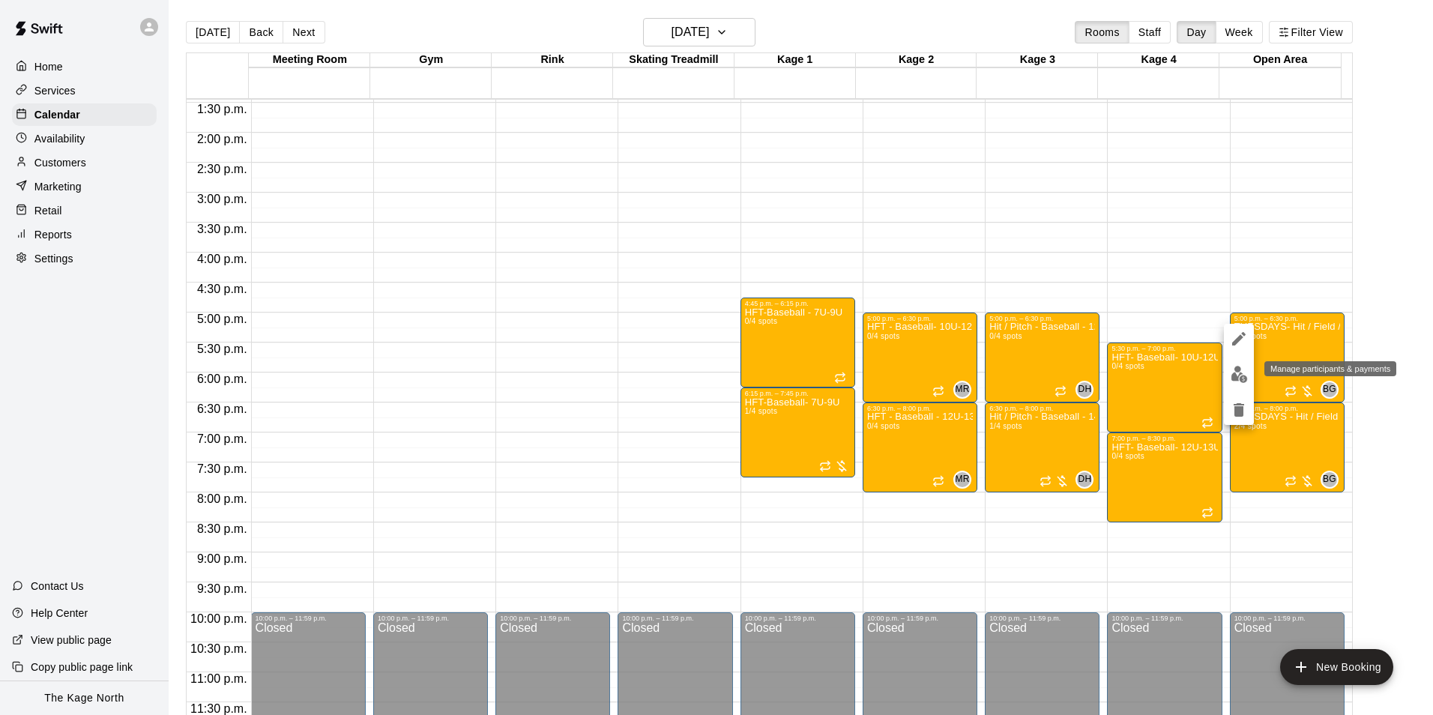
click at [1243, 375] on img "edit" at bounding box center [1239, 374] width 17 height 17
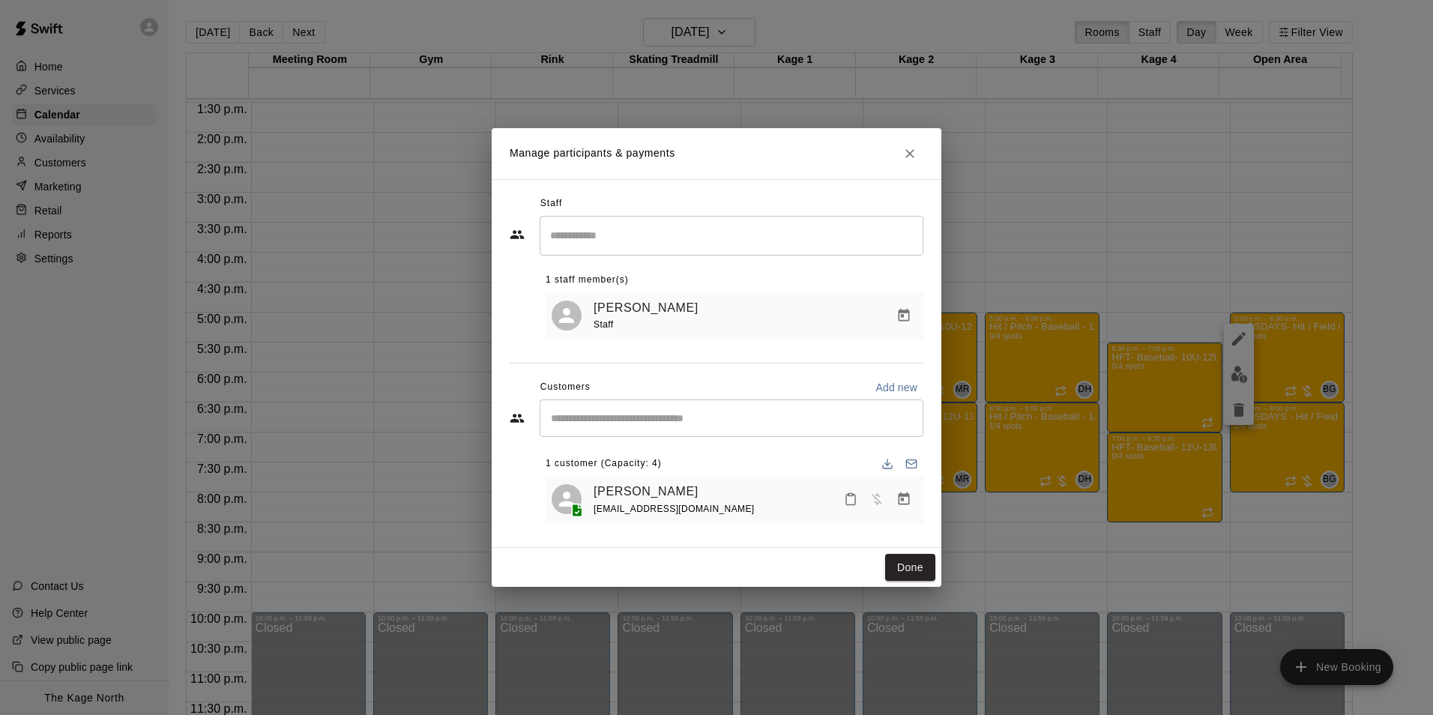
click at [905, 151] on icon "Close" at bounding box center [909, 153] width 15 height 15
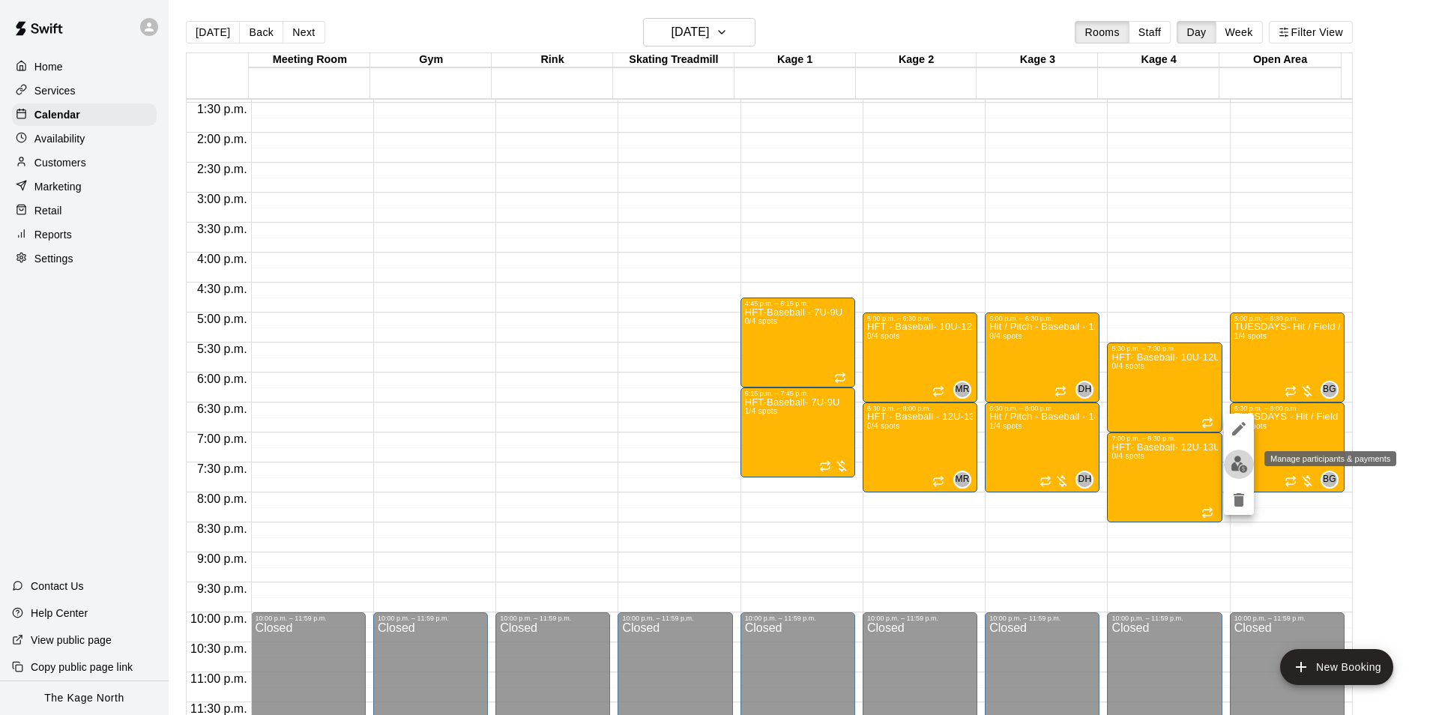
click at [1236, 468] on img "edit" at bounding box center [1239, 464] width 17 height 17
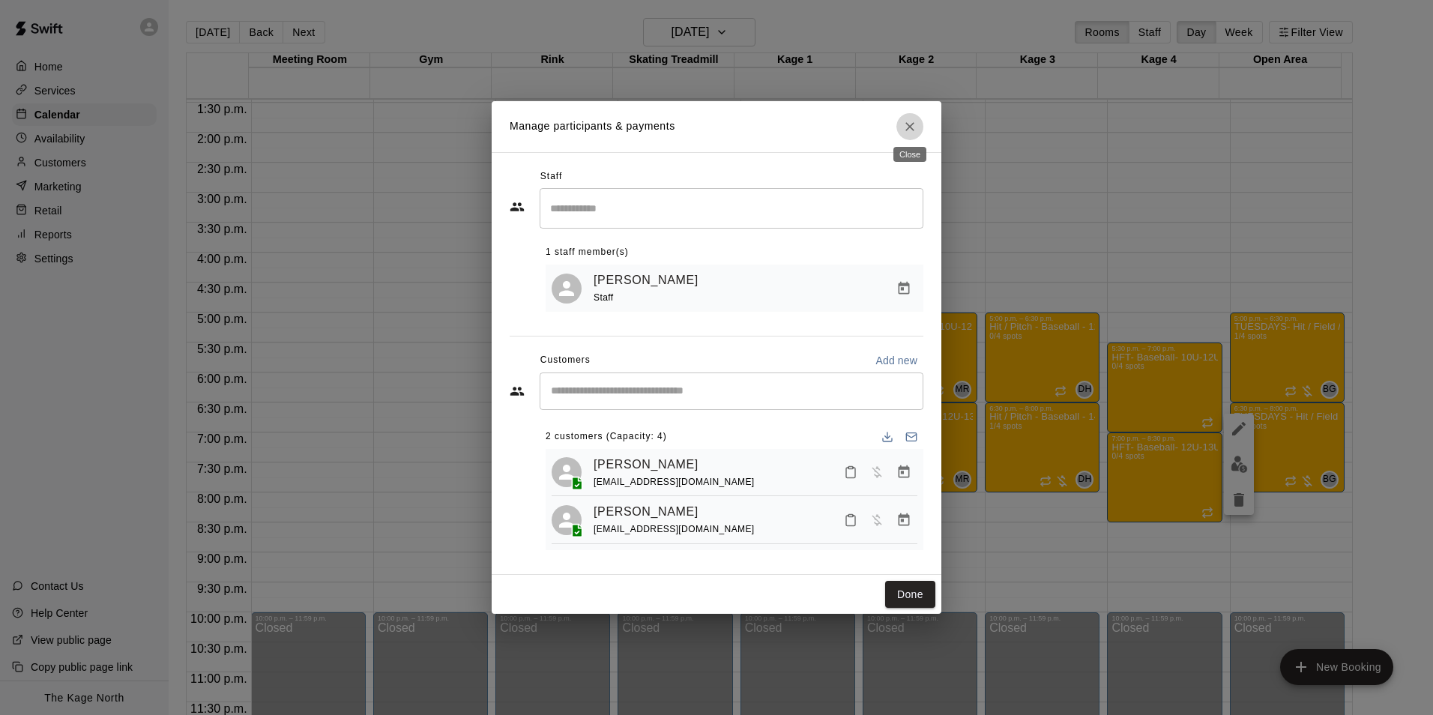
click at [908, 122] on icon "Close" at bounding box center [909, 126] width 9 height 9
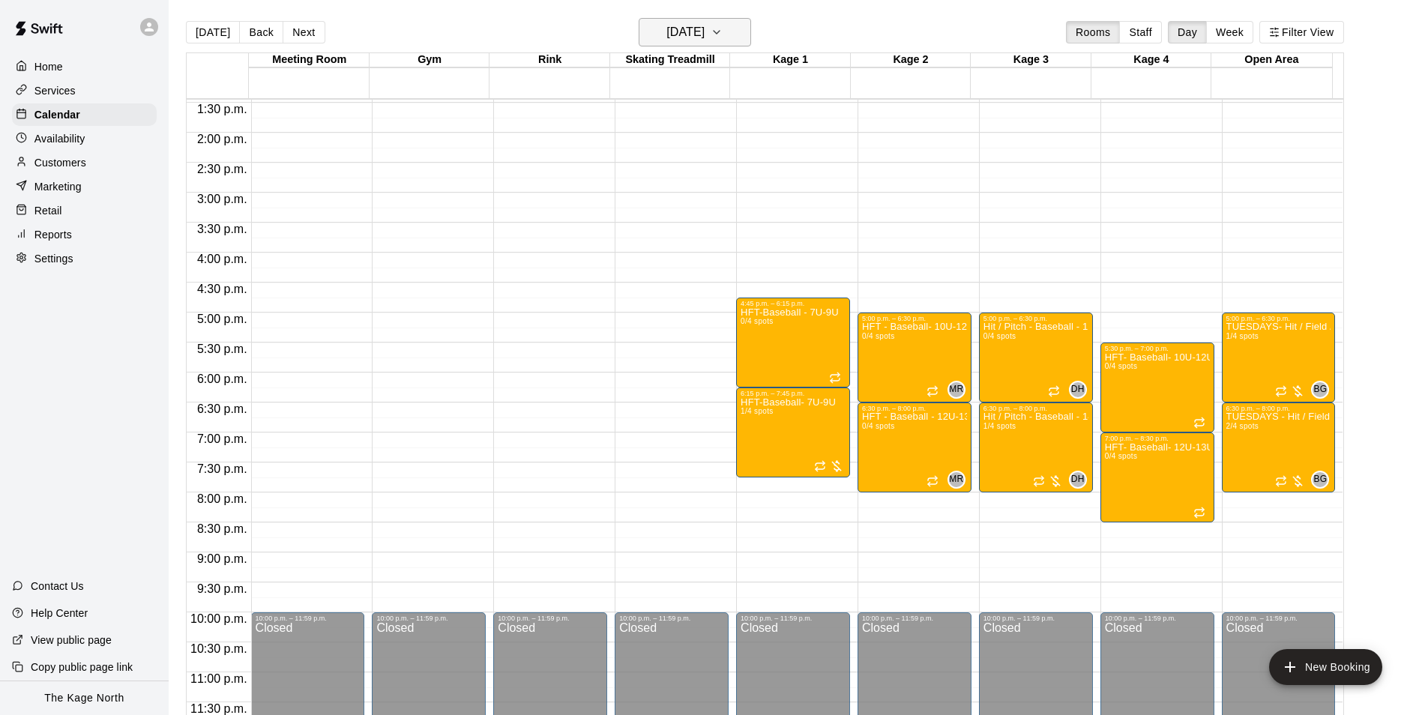
click at [704, 31] on h6 "Tuesday Sep 09" at bounding box center [685, 32] width 38 height 21
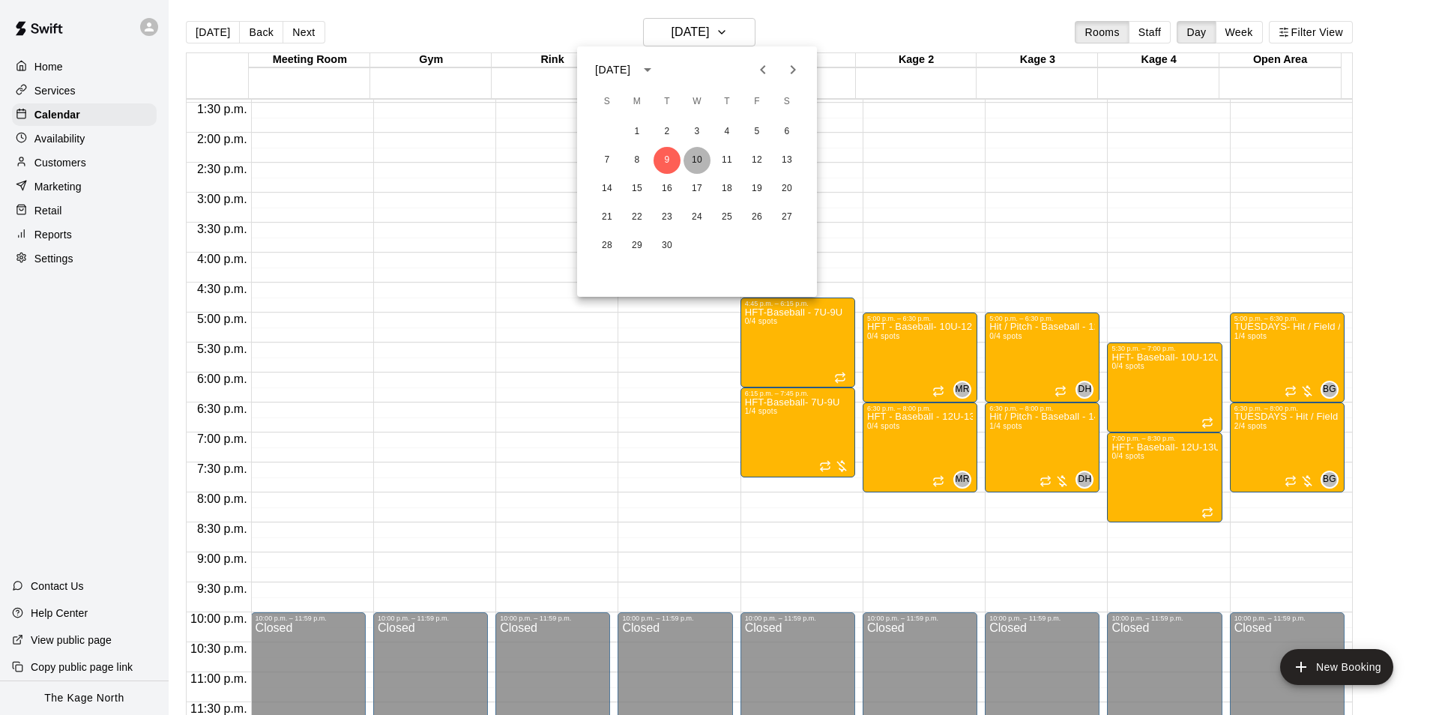
click at [701, 158] on button "10" at bounding box center [696, 160] width 27 height 27
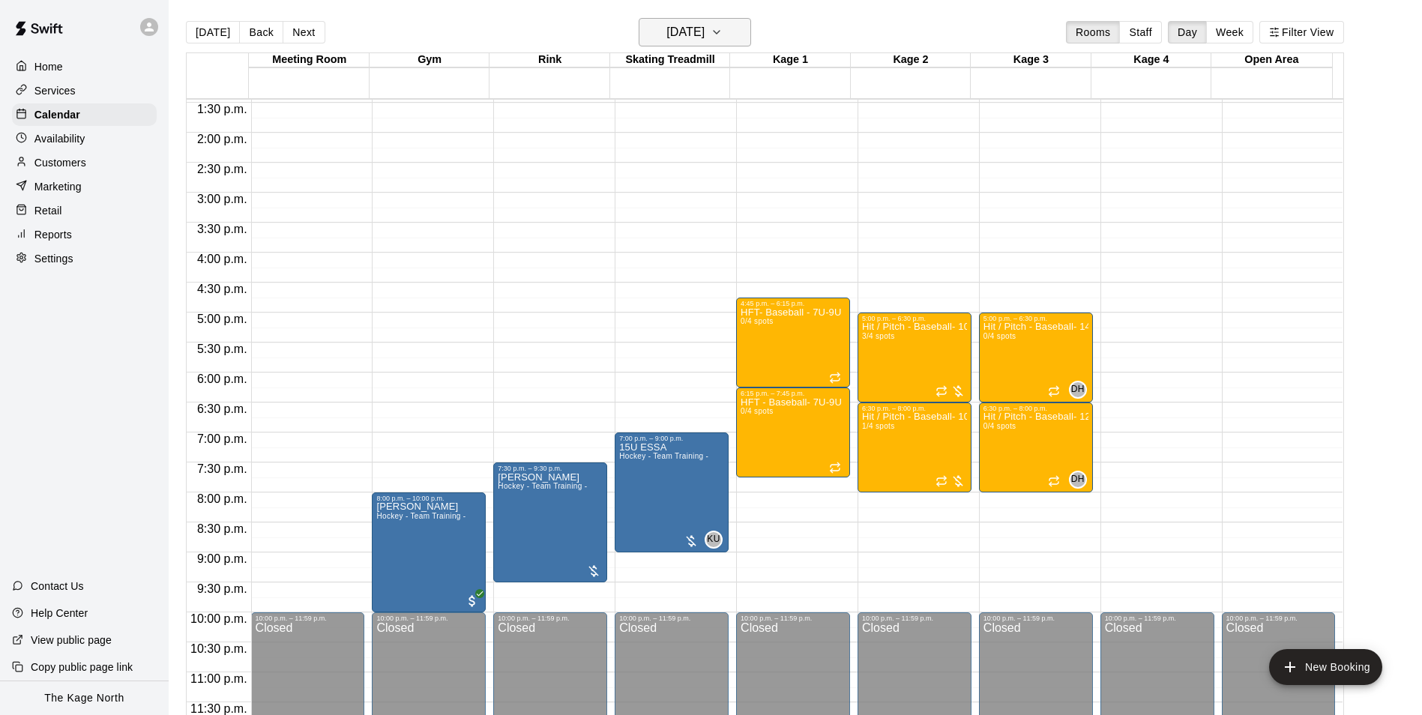
click at [704, 24] on h6 "[DATE]" at bounding box center [685, 32] width 38 height 21
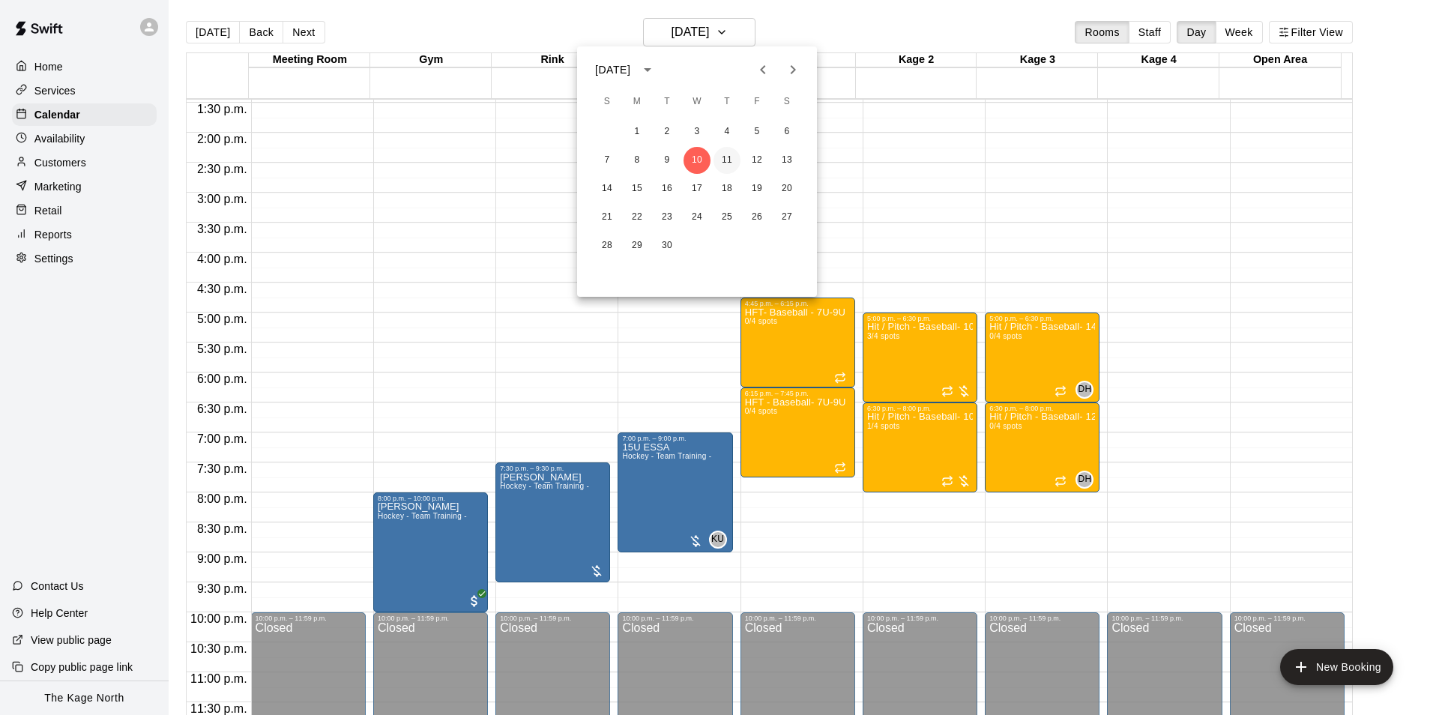
click at [728, 158] on button "11" at bounding box center [726, 160] width 27 height 27
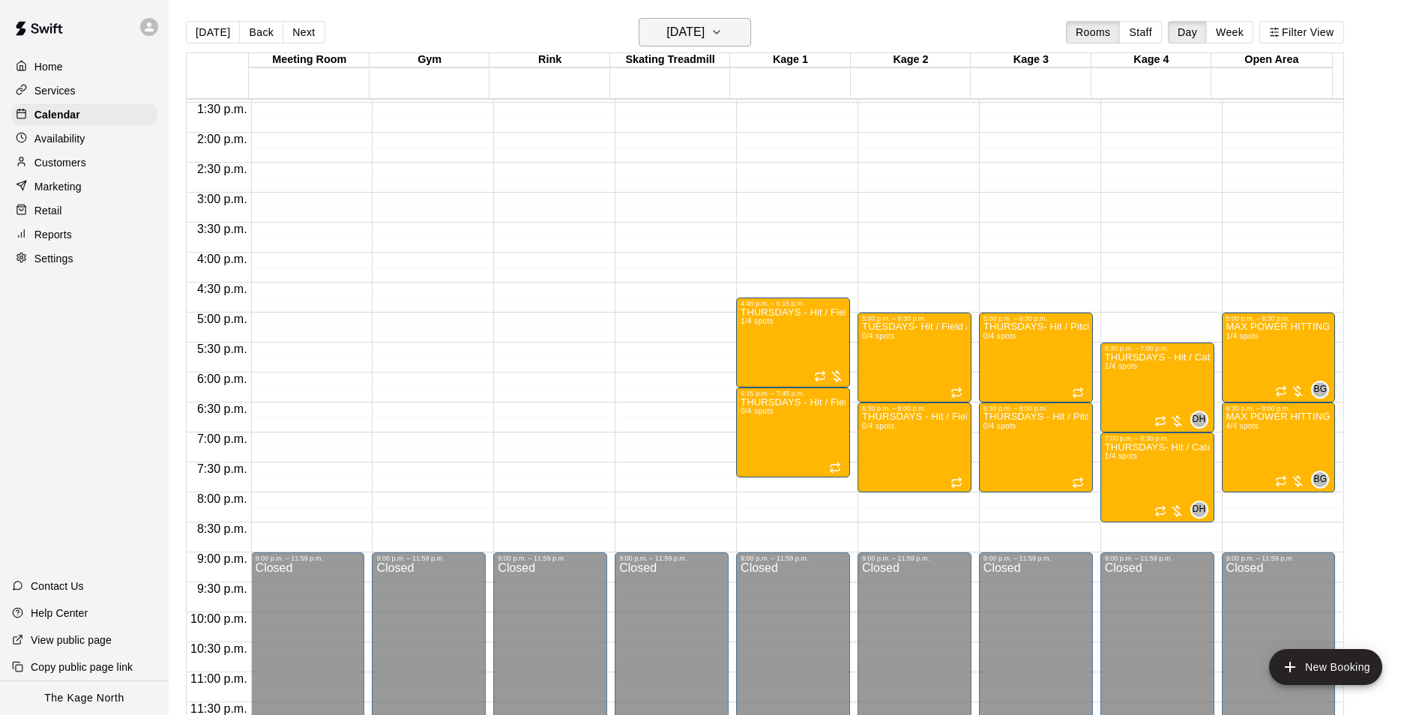
click at [722, 30] on icon "button" at bounding box center [716, 32] width 12 height 18
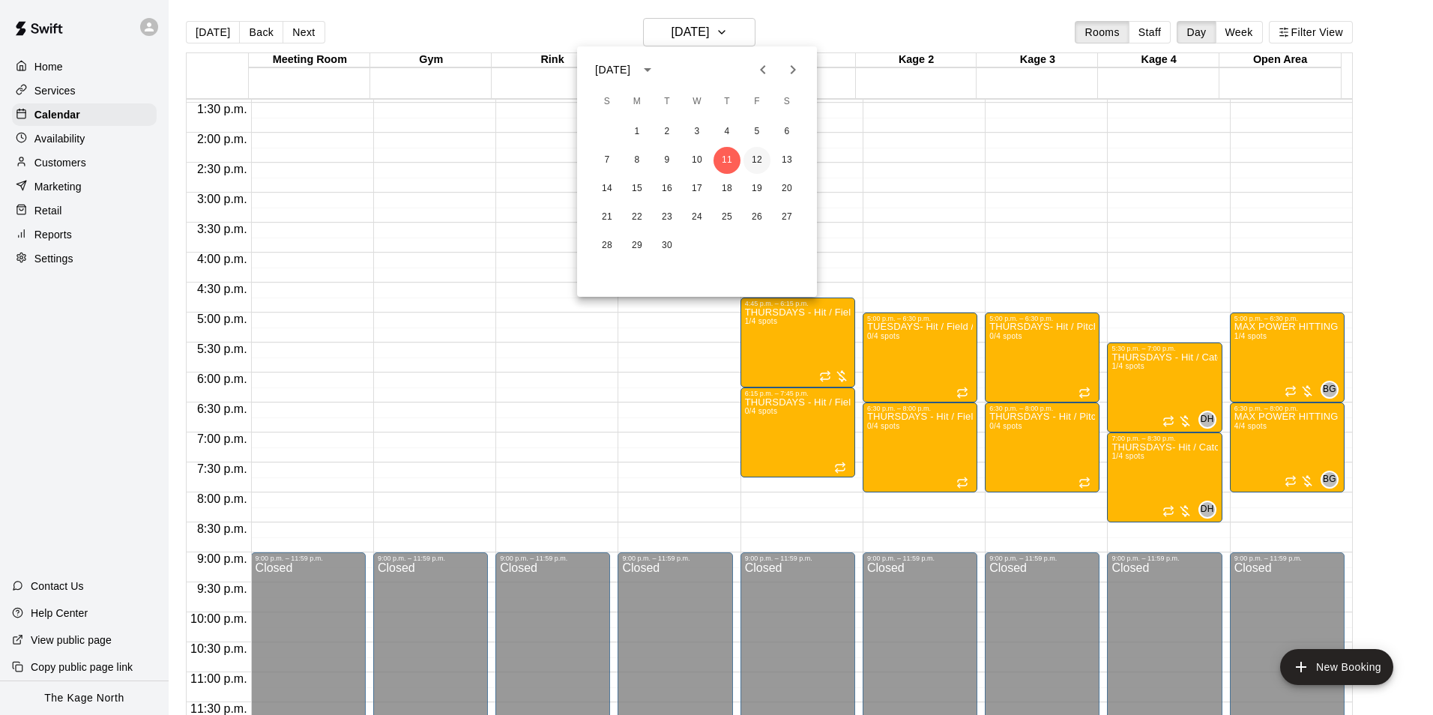
drag, startPoint x: 757, startPoint y: 160, endPoint x: 1323, endPoint y: 444, distance: 633.1
click at [757, 160] on button "12" at bounding box center [756, 160] width 27 height 27
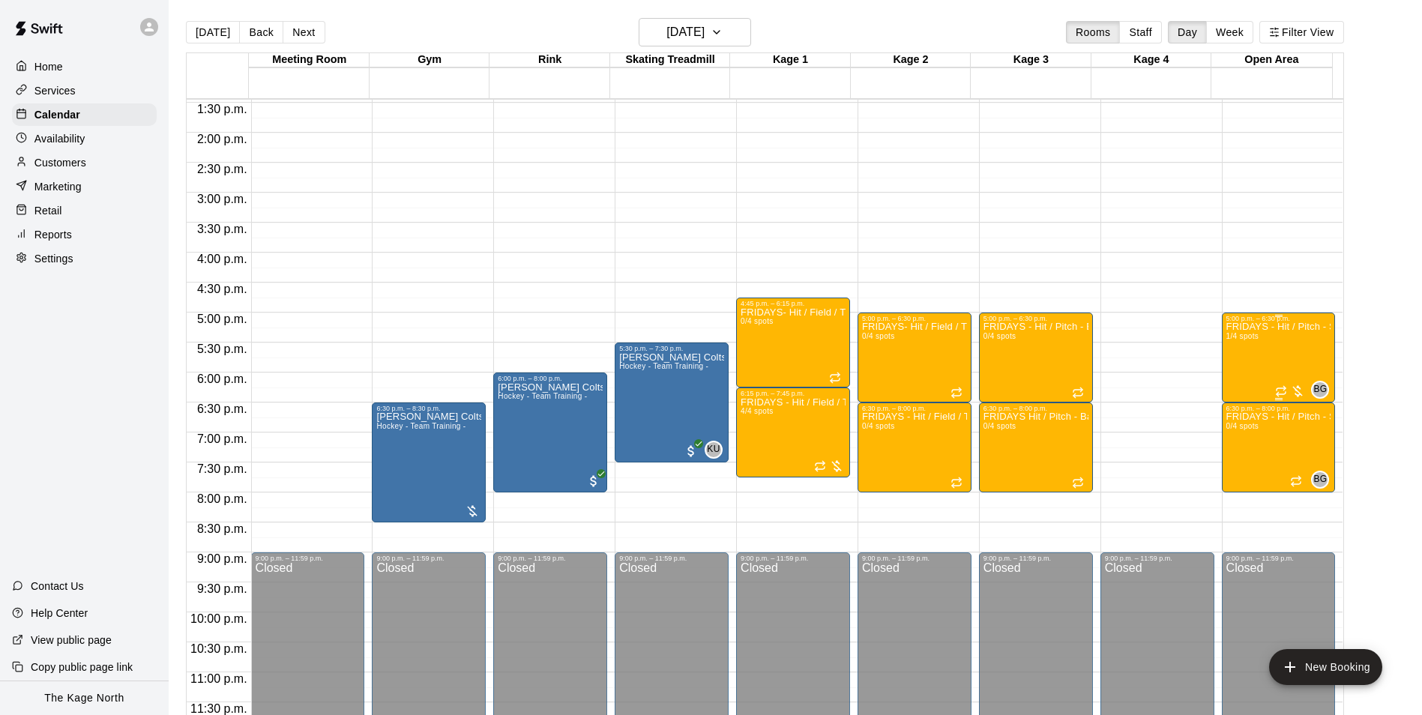
click at [1277, 352] on div "FRIDAYS - Hit / Pitch - Softball Program - 10U-13U 1/4 spots" at bounding box center [1278, 679] width 105 height 715
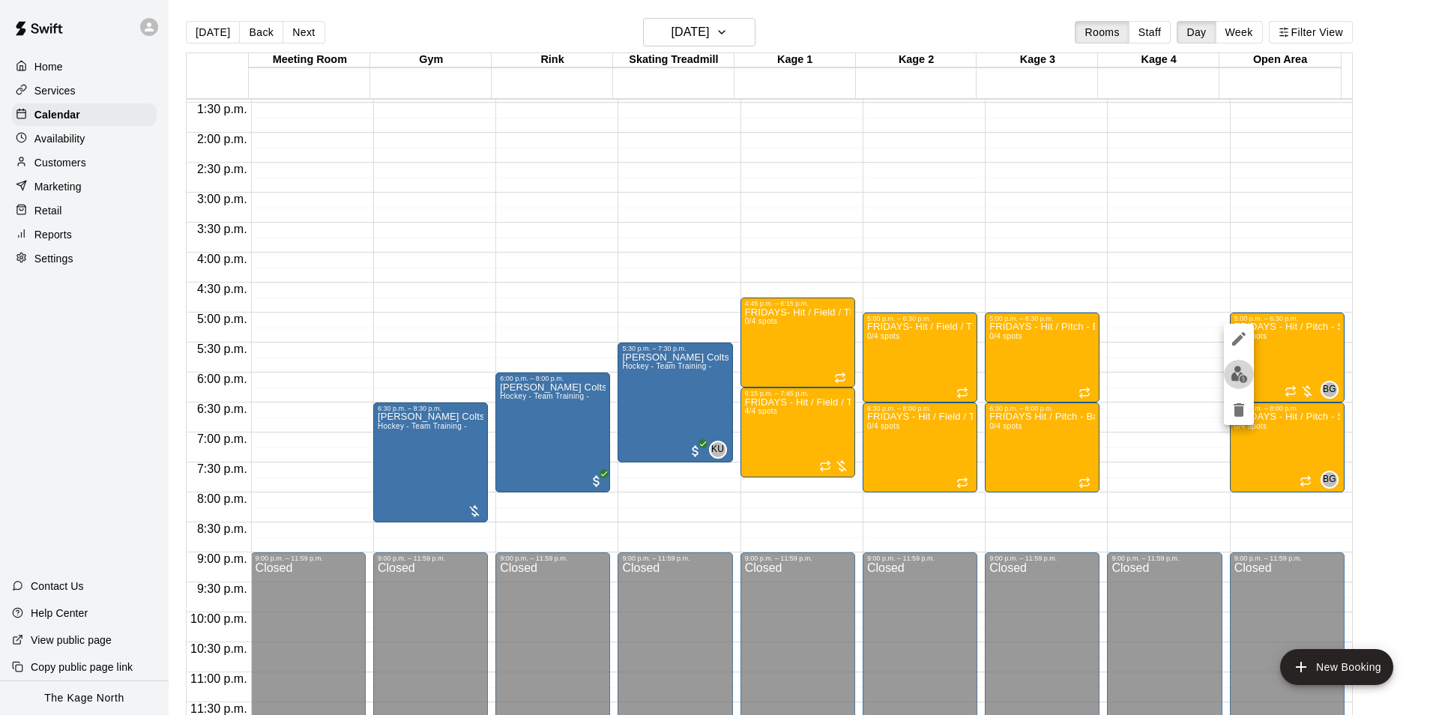
click at [1246, 372] on img "edit" at bounding box center [1239, 374] width 17 height 17
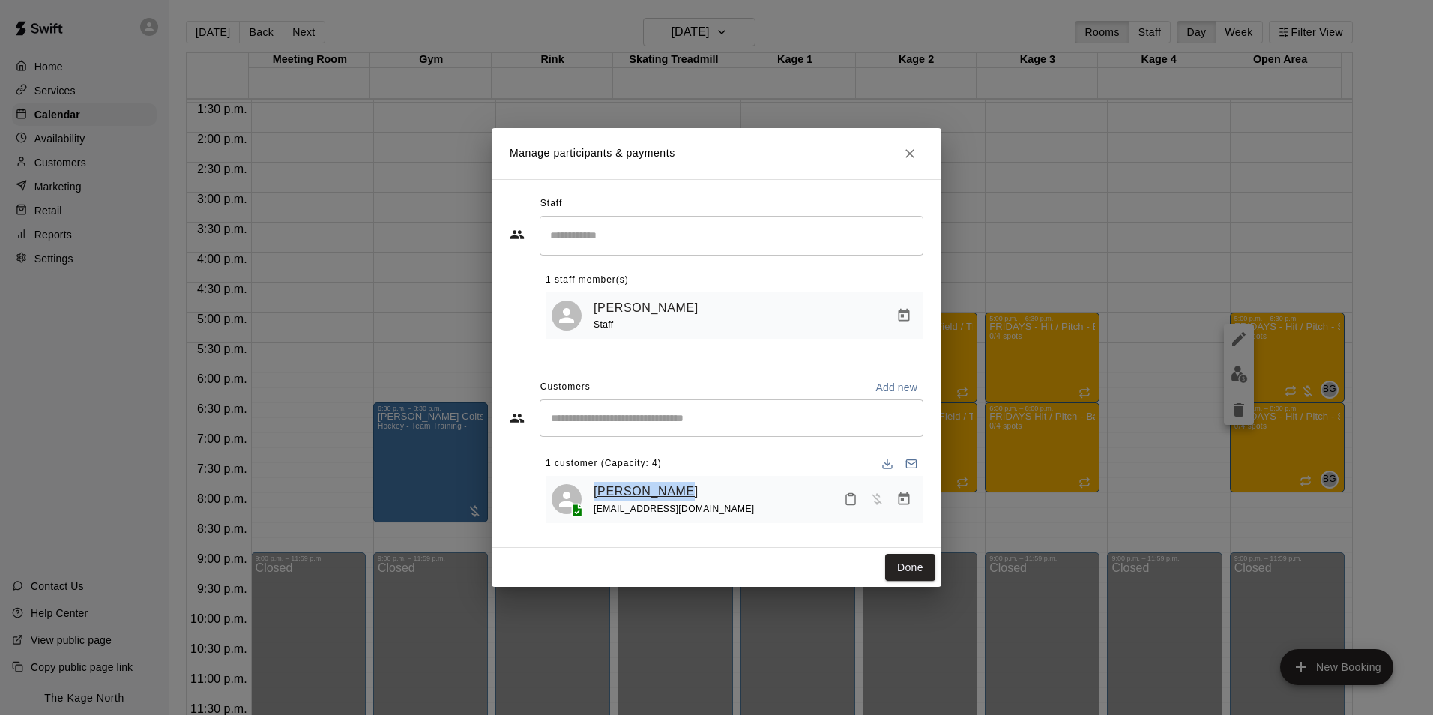
drag, startPoint x: 668, startPoint y: 492, endPoint x: 597, endPoint y: 491, distance: 71.2
click at [597, 491] on div "Chloe Davies jondd@live.ca" at bounding box center [756, 499] width 324 height 35
drag, startPoint x: 662, startPoint y: 513, endPoint x: 593, endPoint y: 510, distance: 69.8
click at [593, 510] on div "Chloe Davies jondd@live.ca" at bounding box center [735, 499] width 366 height 35
drag, startPoint x: 911, startPoint y: 147, endPoint x: 906, endPoint y: 121, distance: 26.6
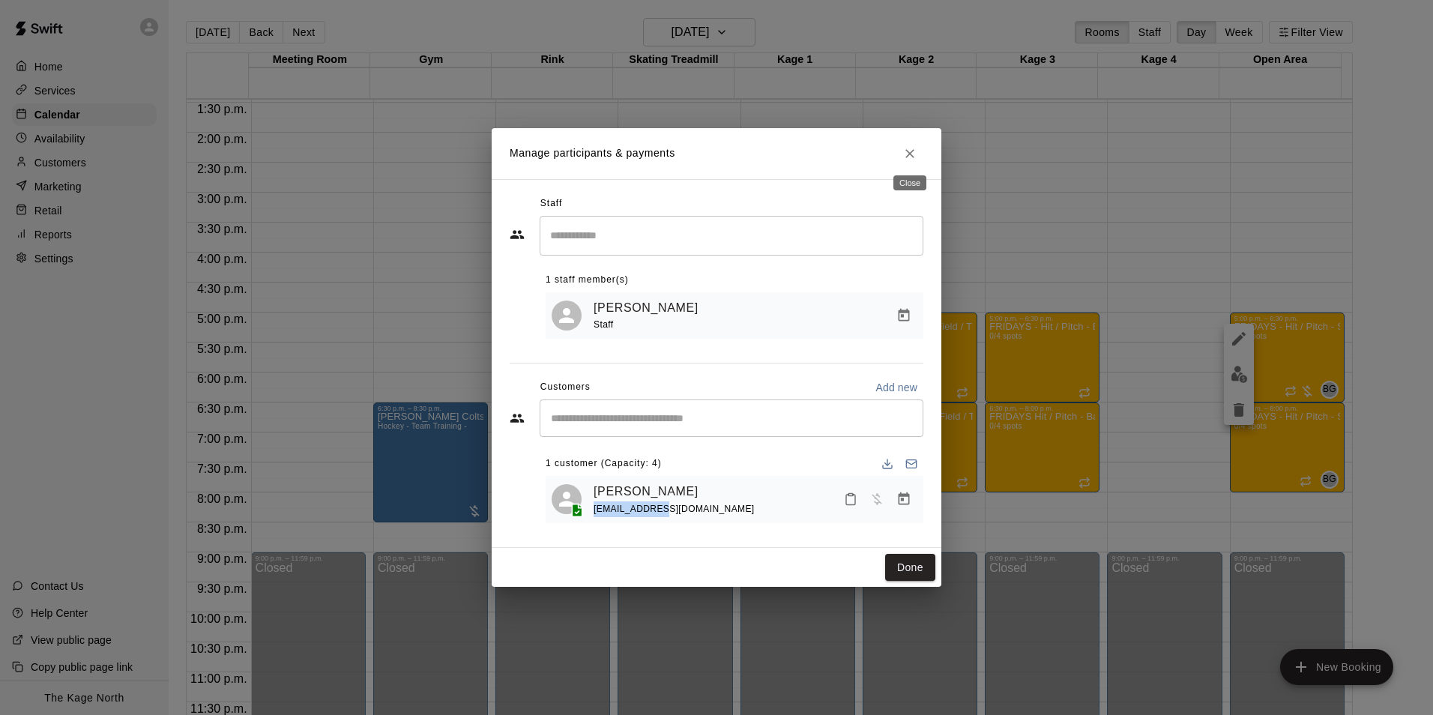
click at [911, 147] on icon "Close" at bounding box center [909, 153] width 15 height 15
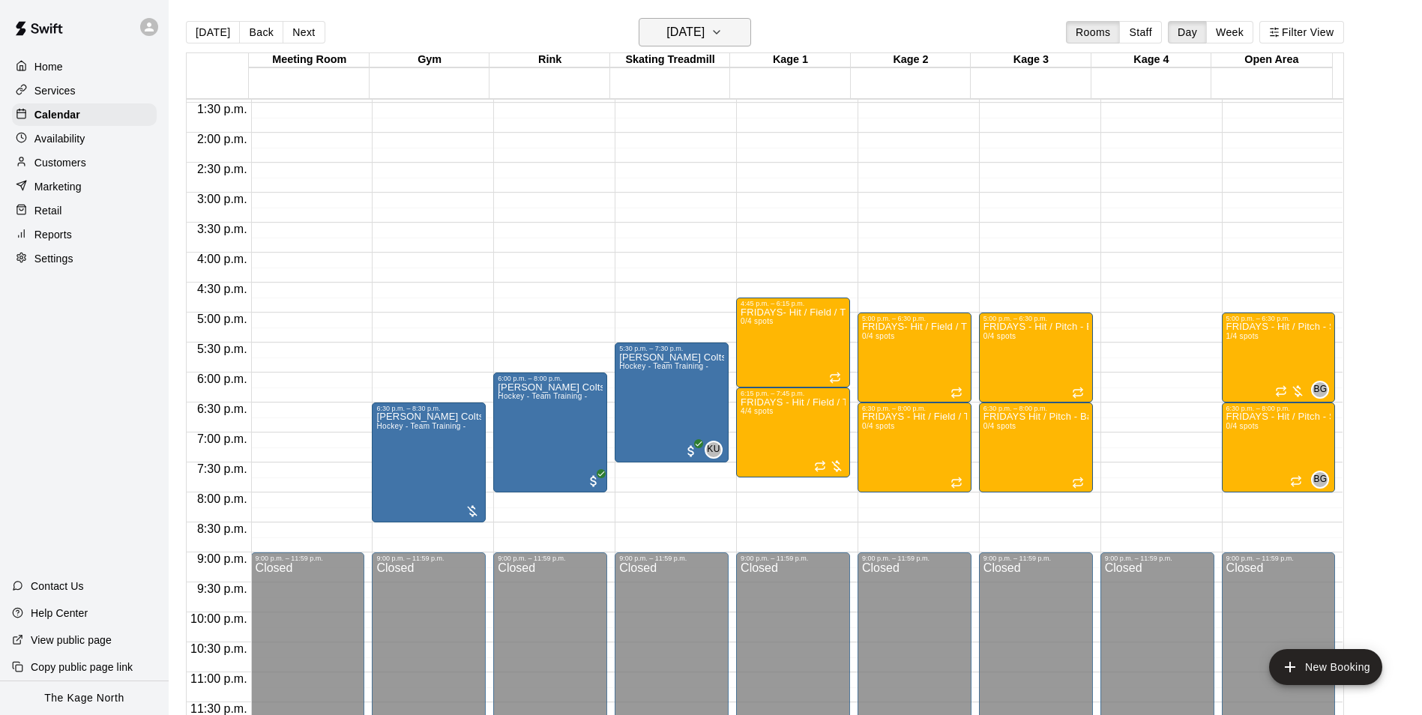
click at [704, 31] on h6 "Friday Sep 12" at bounding box center [685, 32] width 38 height 21
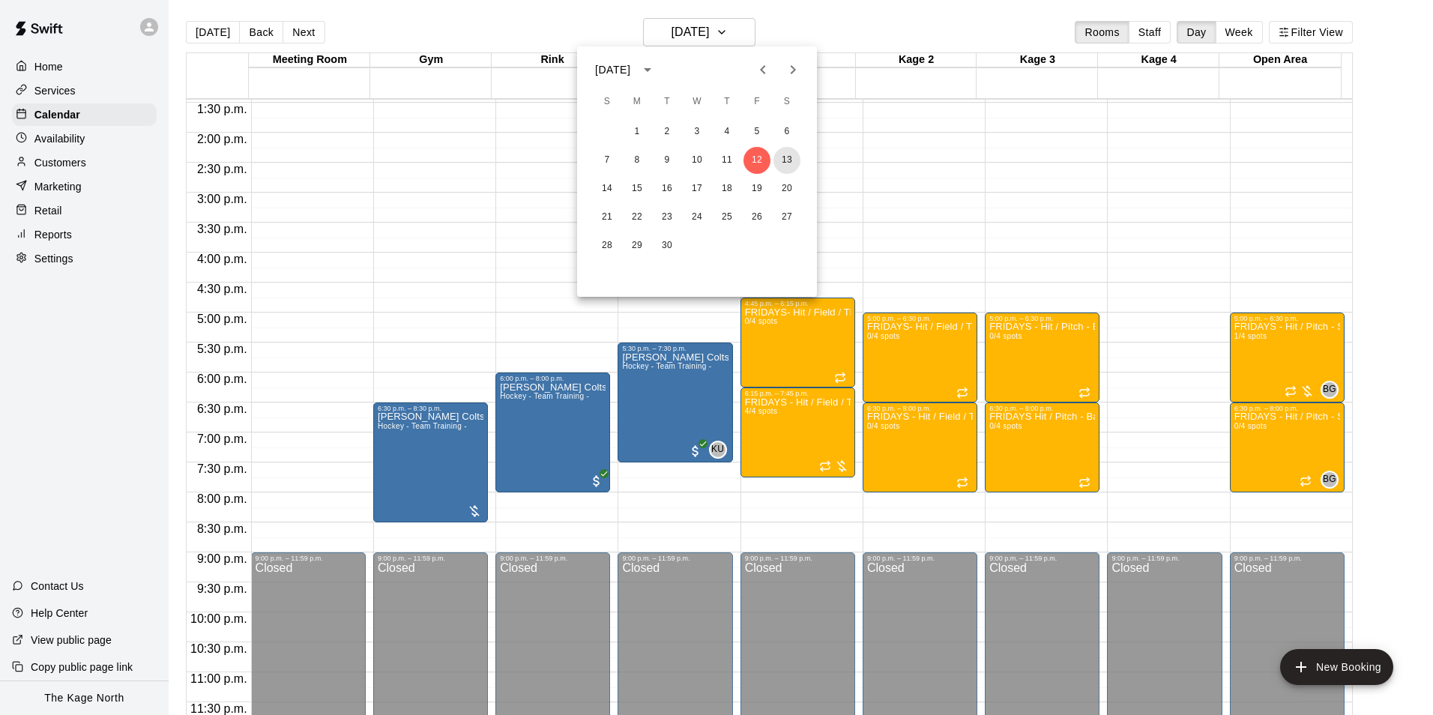
drag, startPoint x: 784, startPoint y: 160, endPoint x: 1285, endPoint y: 445, distance: 576.6
click at [784, 160] on button "13" at bounding box center [786, 160] width 27 height 27
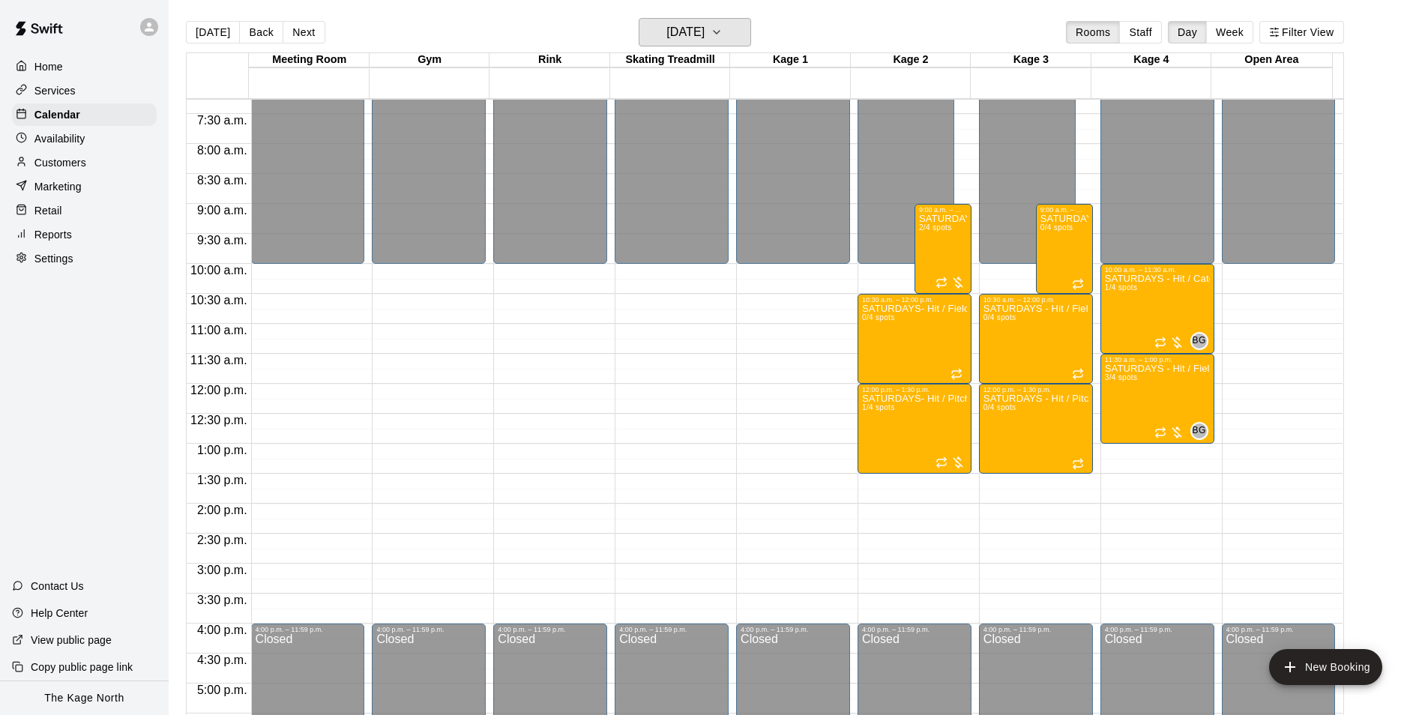
scroll to position [433, 0]
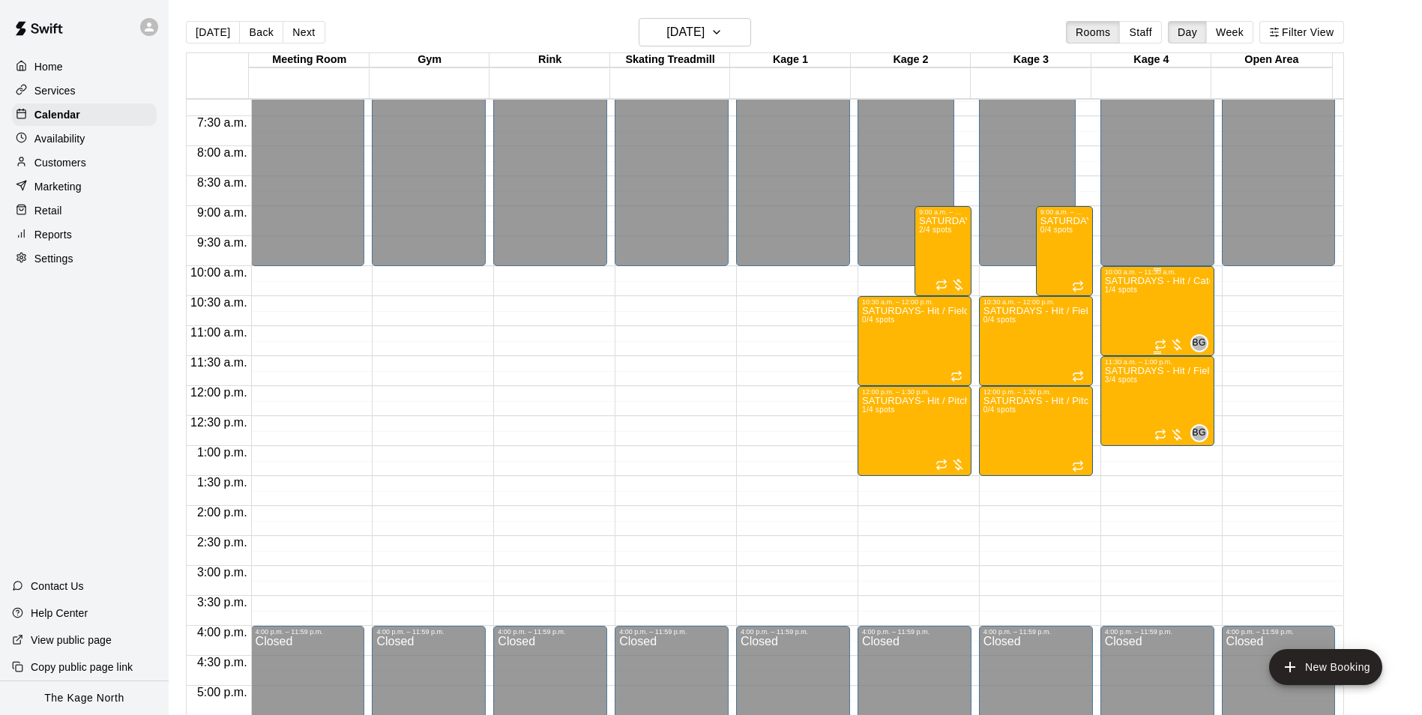
click at [1141, 308] on div "SATURDAYS - Hit / Catchers - Softball Program- 11U-15U 1/4 spots" at bounding box center [1157, 633] width 105 height 715
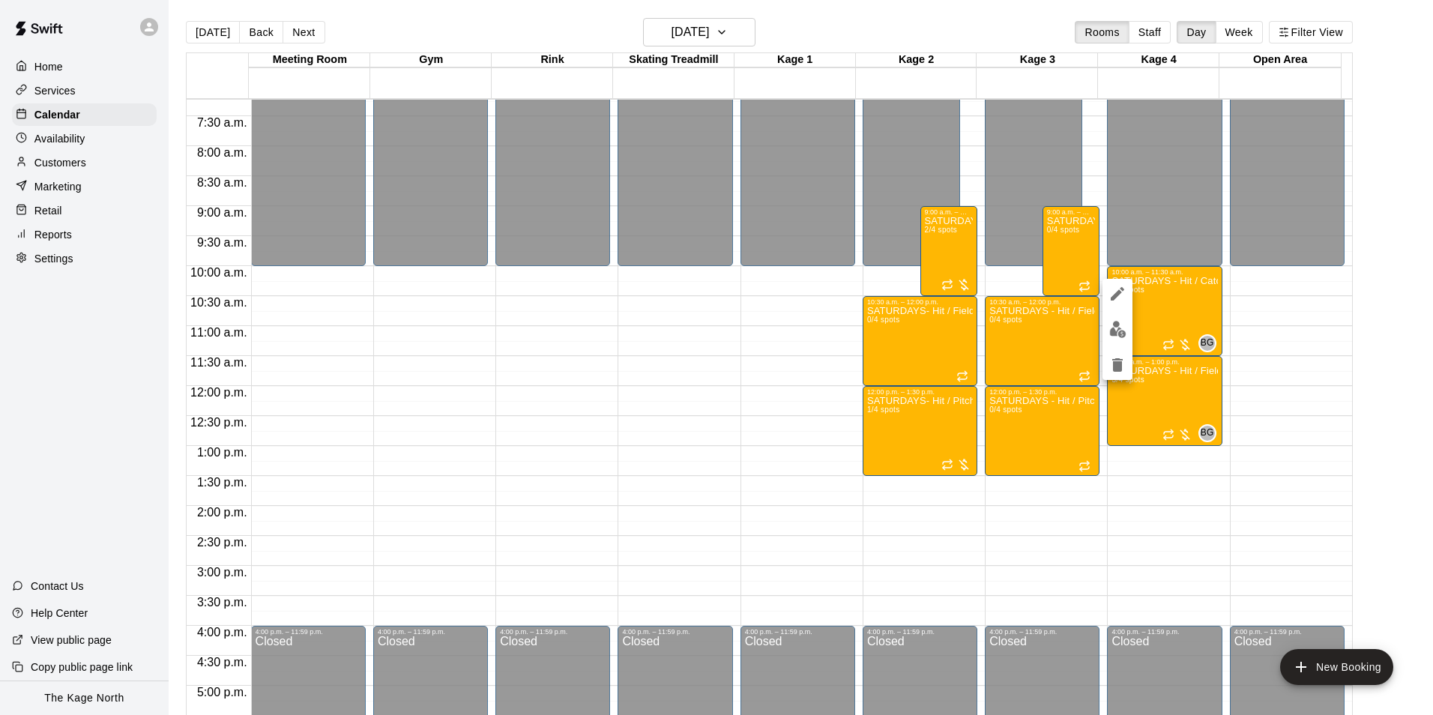
click at [1121, 331] on img "edit" at bounding box center [1117, 329] width 17 height 17
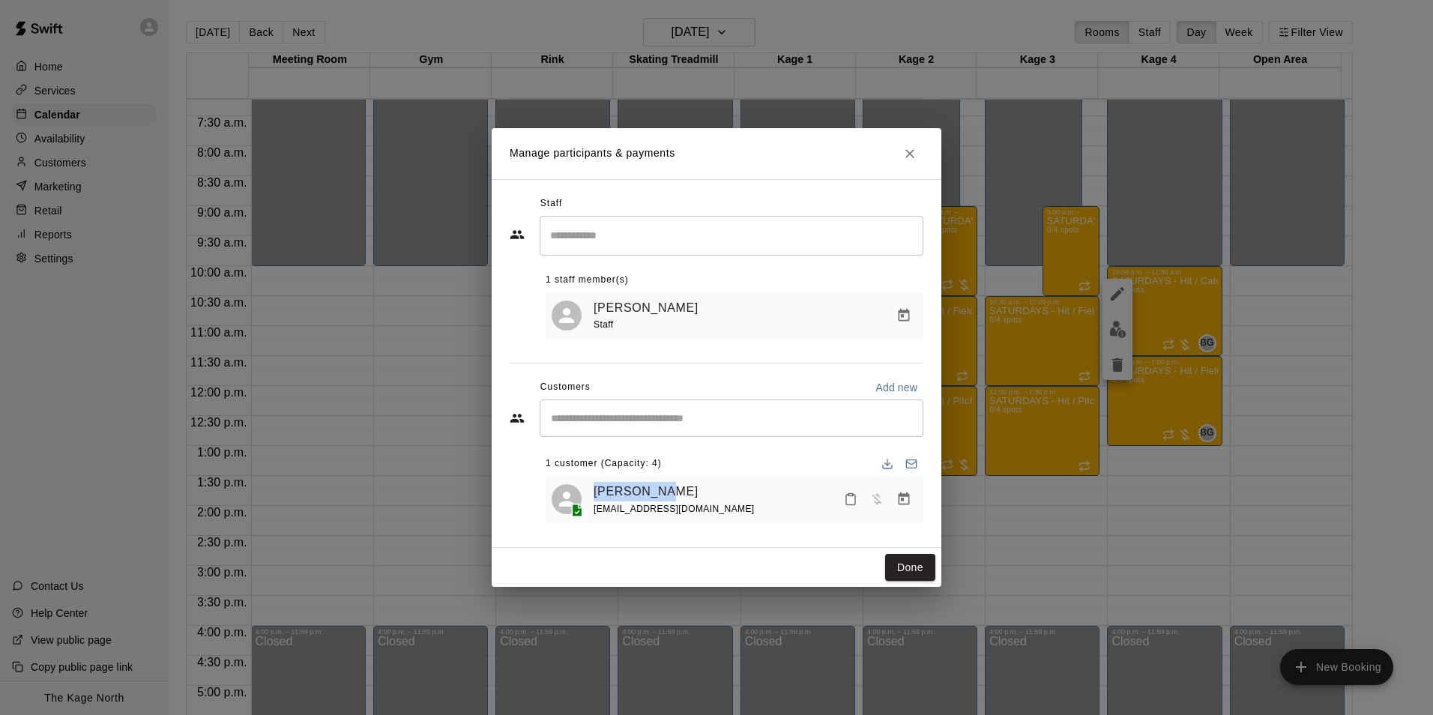
drag, startPoint x: 676, startPoint y: 490, endPoint x: 591, endPoint y: 490, distance: 85.4
click at [591, 490] on div "Amiah Bagg mzsilver@hotmail.com" at bounding box center [735, 499] width 366 height 35
drag, startPoint x: 707, startPoint y: 508, endPoint x: 594, endPoint y: 507, distance: 113.9
click at [594, 507] on div "Amiah Bagg mzsilver@hotmail.com" at bounding box center [756, 499] width 324 height 35
click at [914, 151] on icon "Close" at bounding box center [909, 153] width 15 height 15
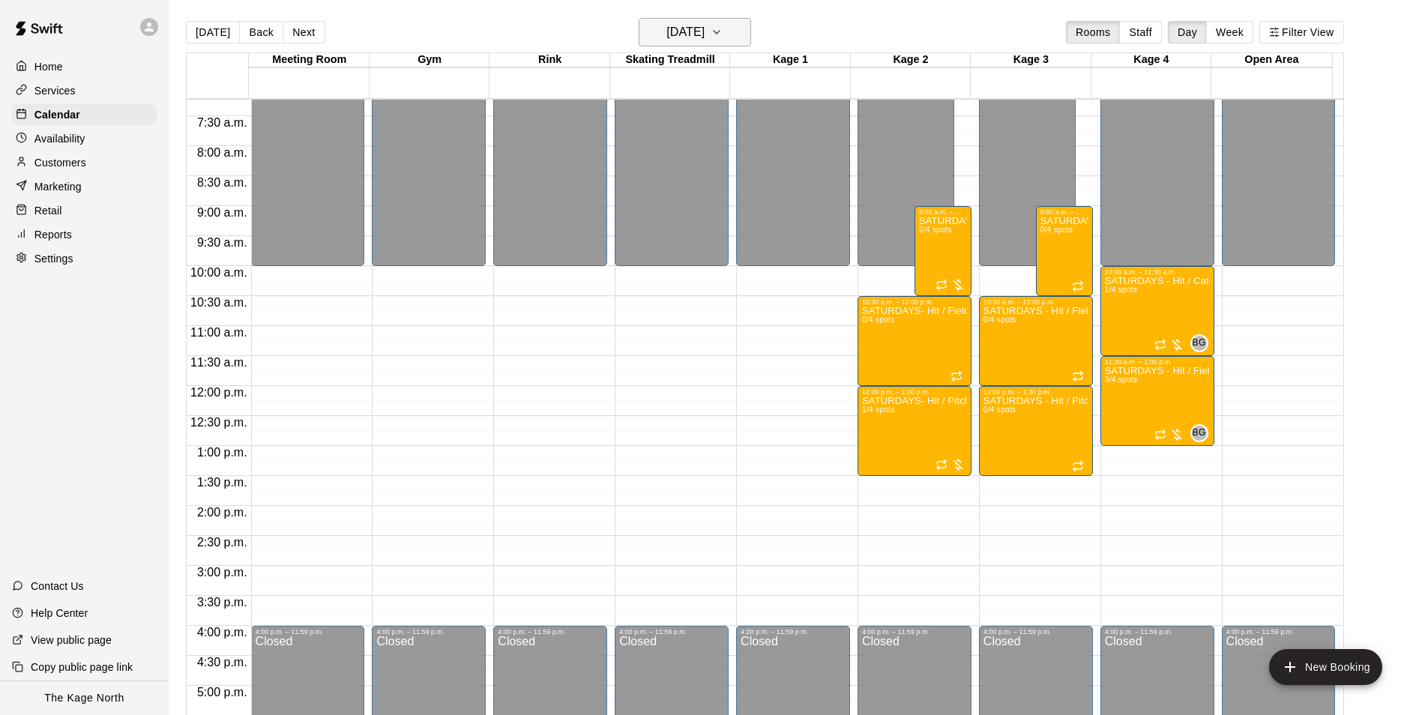
click at [722, 26] on icon "button" at bounding box center [716, 32] width 12 height 18
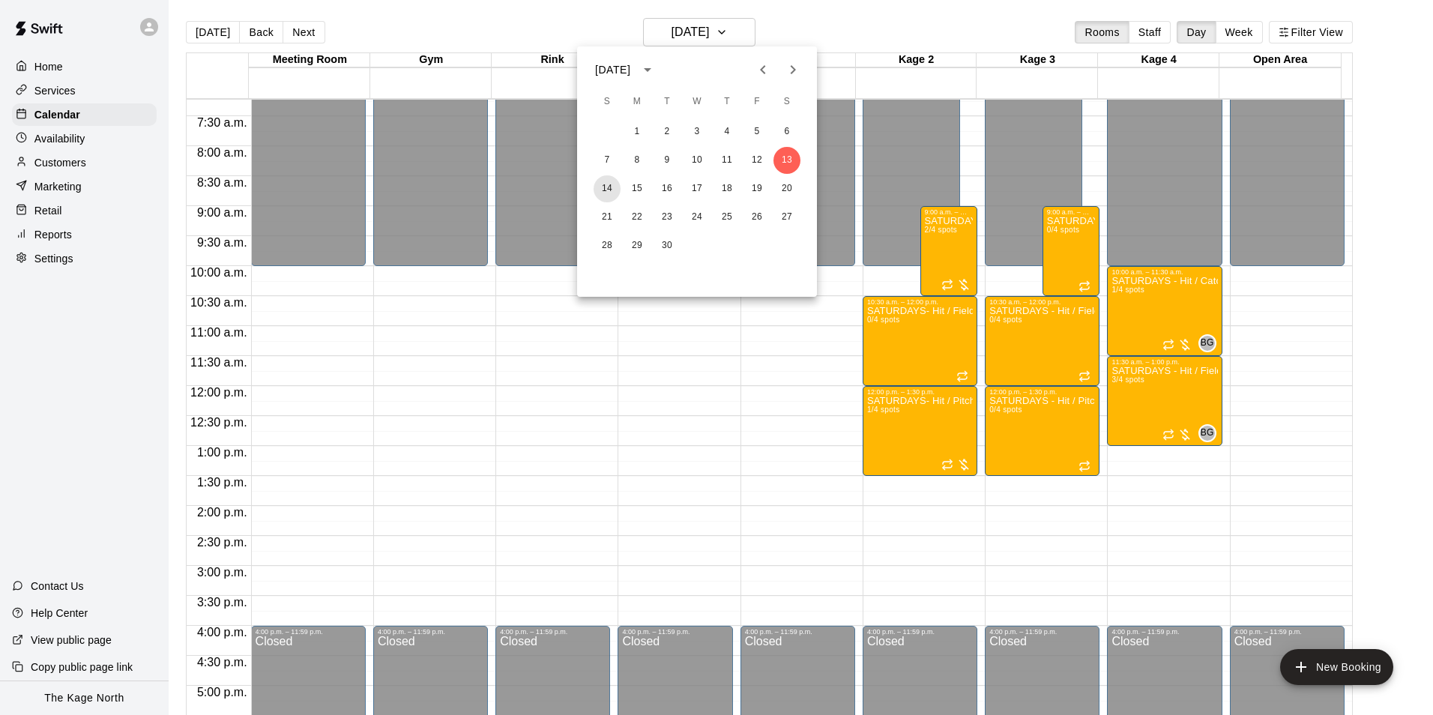
drag, startPoint x: 602, startPoint y: 189, endPoint x: 1317, endPoint y: 316, distance: 726.2
click at [602, 188] on button "14" at bounding box center [607, 188] width 27 height 27
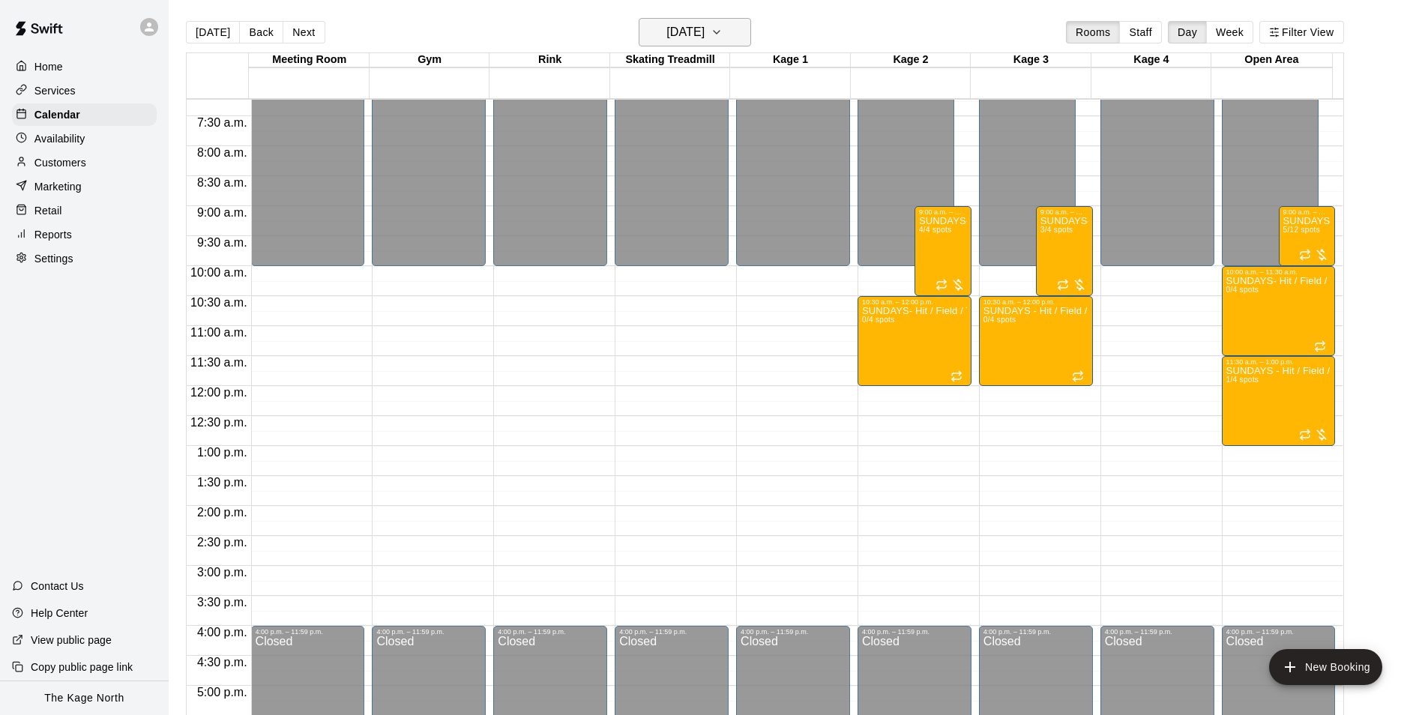
click at [695, 23] on h6 "[DATE]" at bounding box center [685, 32] width 38 height 21
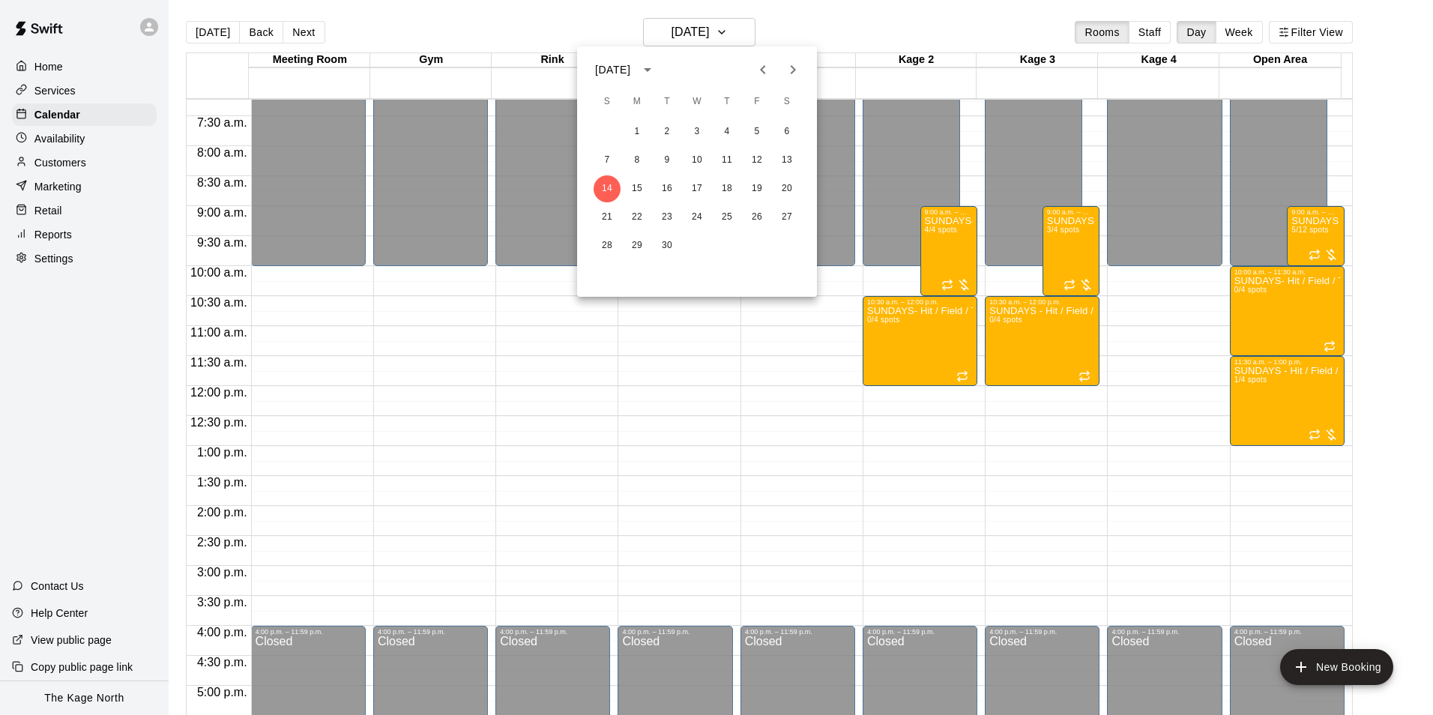
click at [875, 39] on div at bounding box center [716, 357] width 1433 height 715
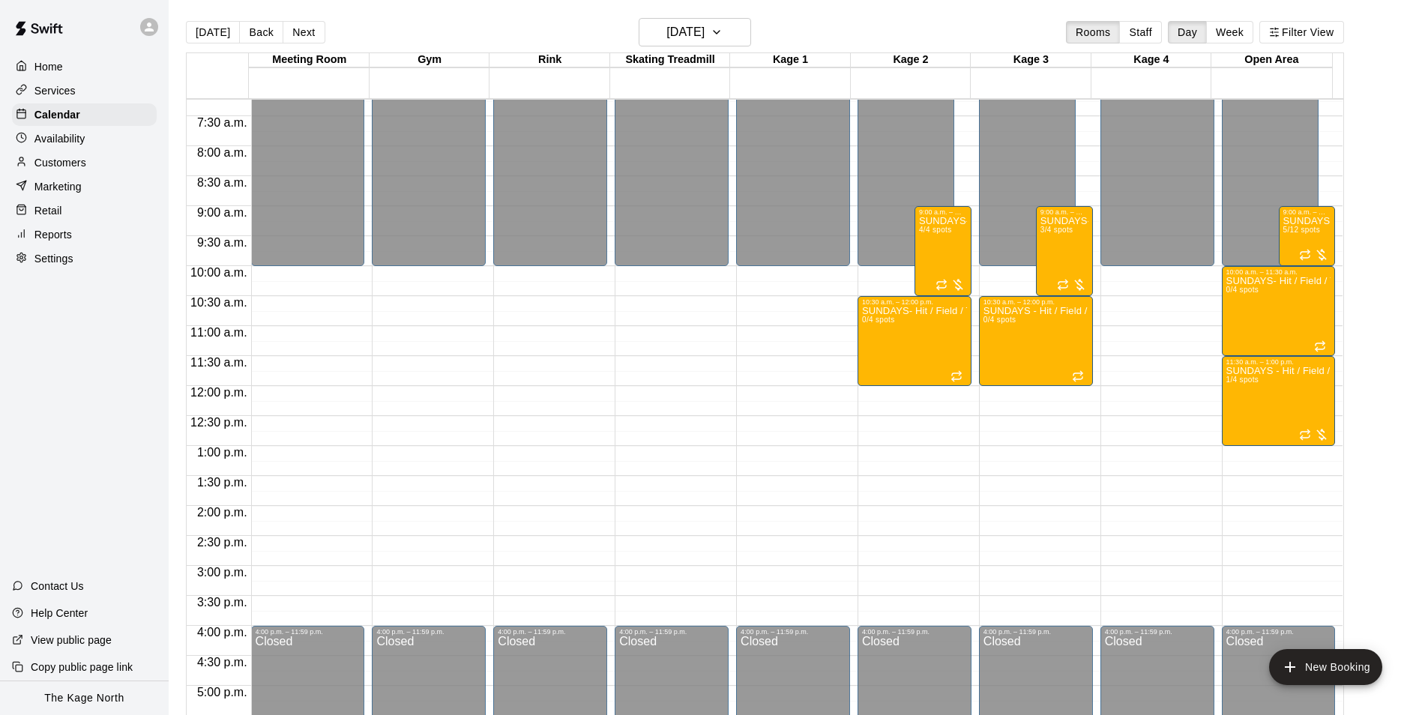
click at [113, 171] on div "Customers" at bounding box center [84, 162] width 145 height 22
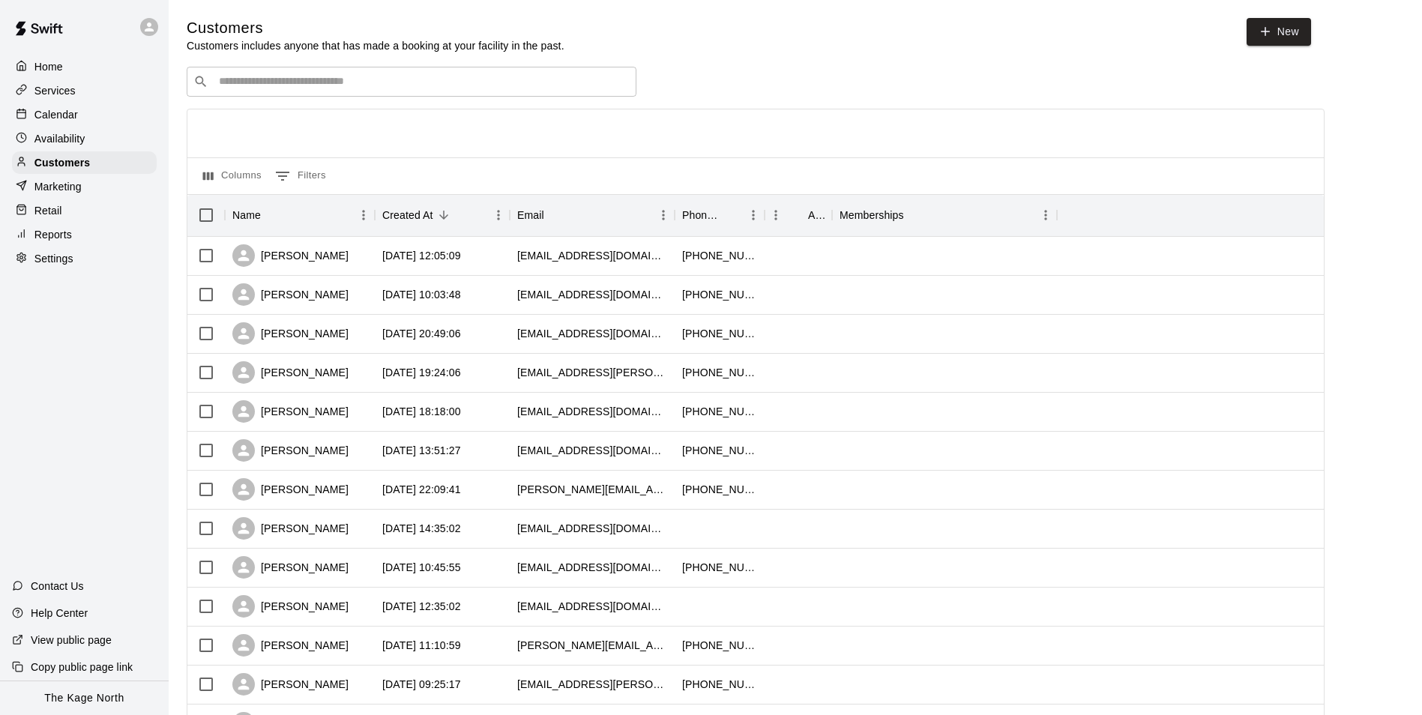
click at [73, 120] on p "Calendar" at bounding box center [55, 114] width 43 height 15
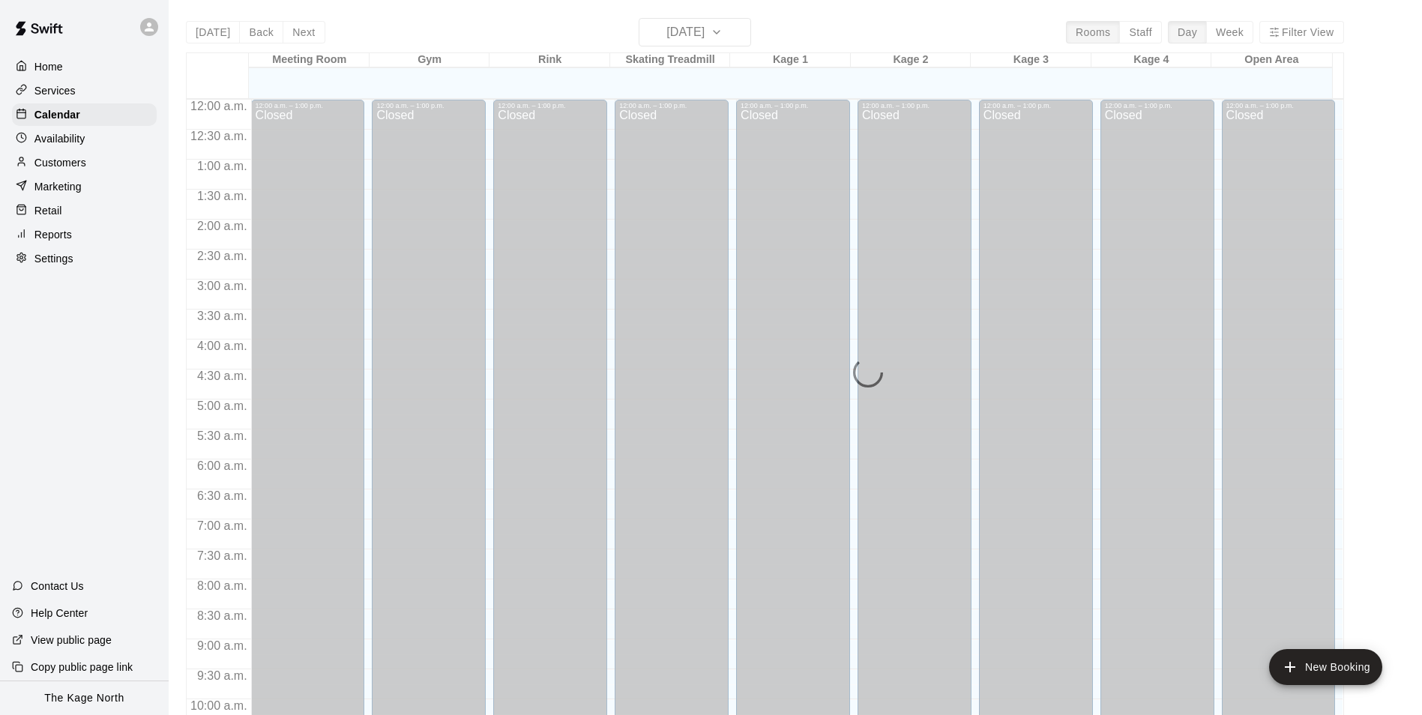
scroll to position [761, 0]
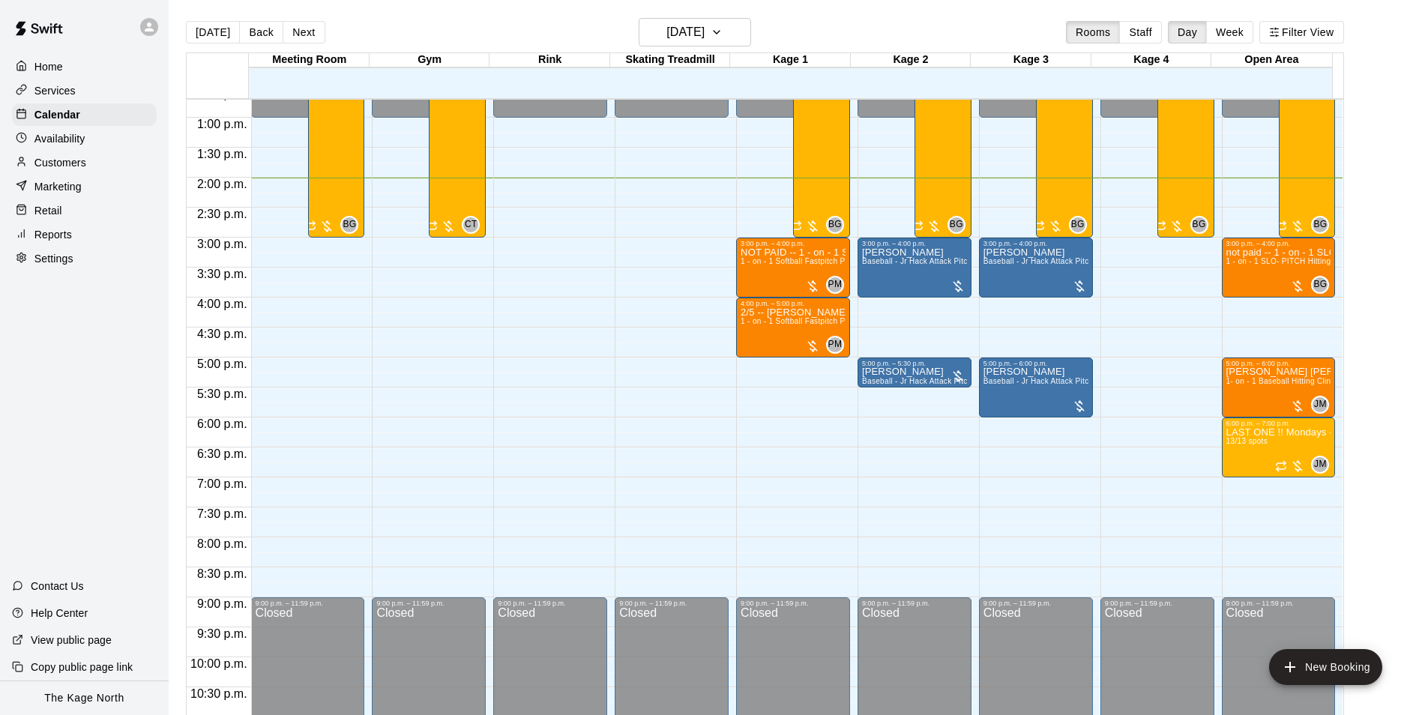
click at [87, 166] on div "Customers" at bounding box center [84, 162] width 145 height 22
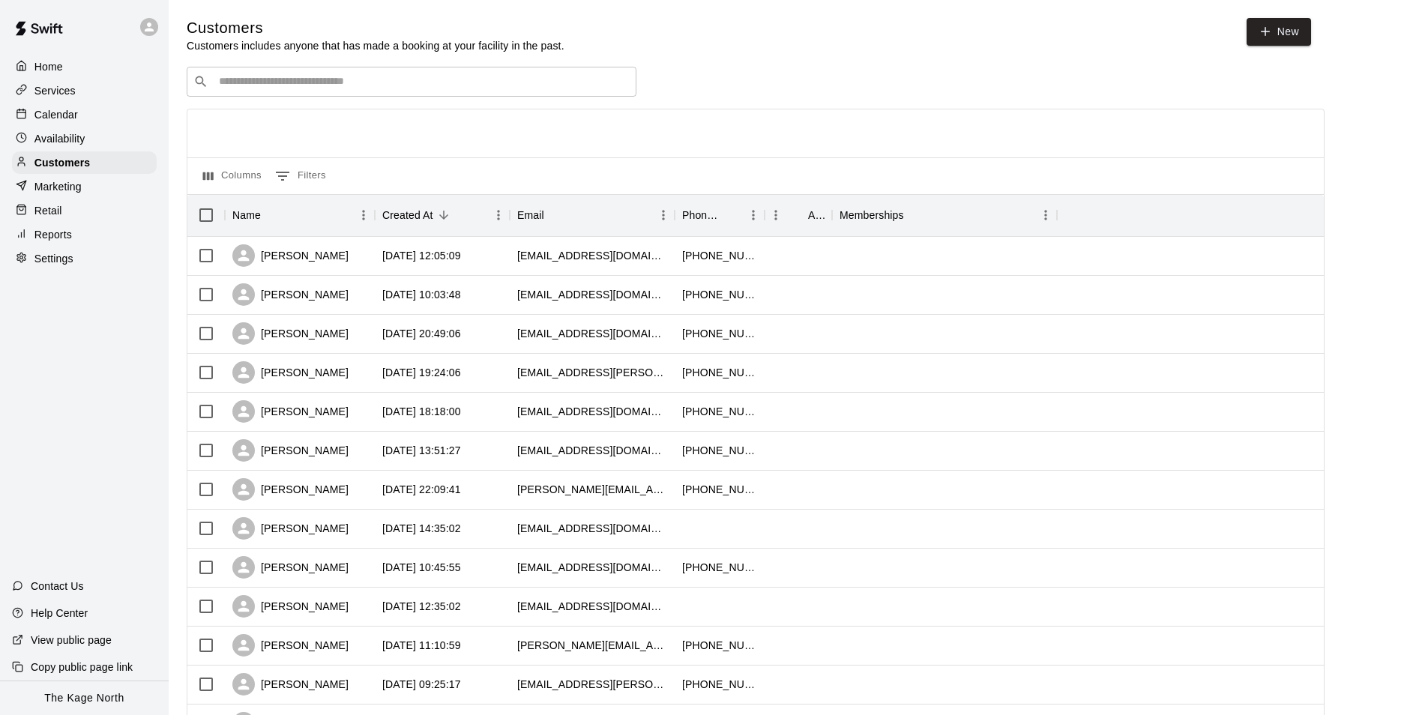
click at [73, 120] on p "Calendar" at bounding box center [55, 114] width 43 height 15
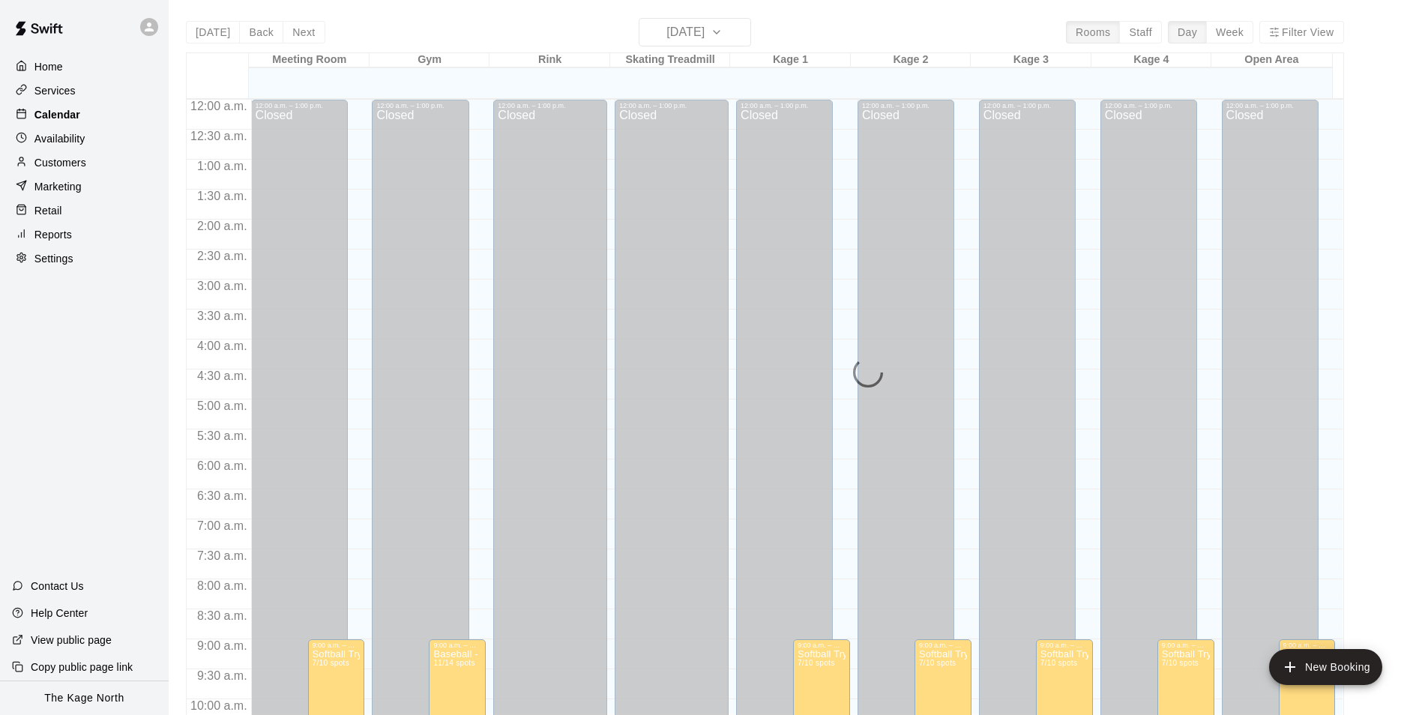
scroll to position [761, 0]
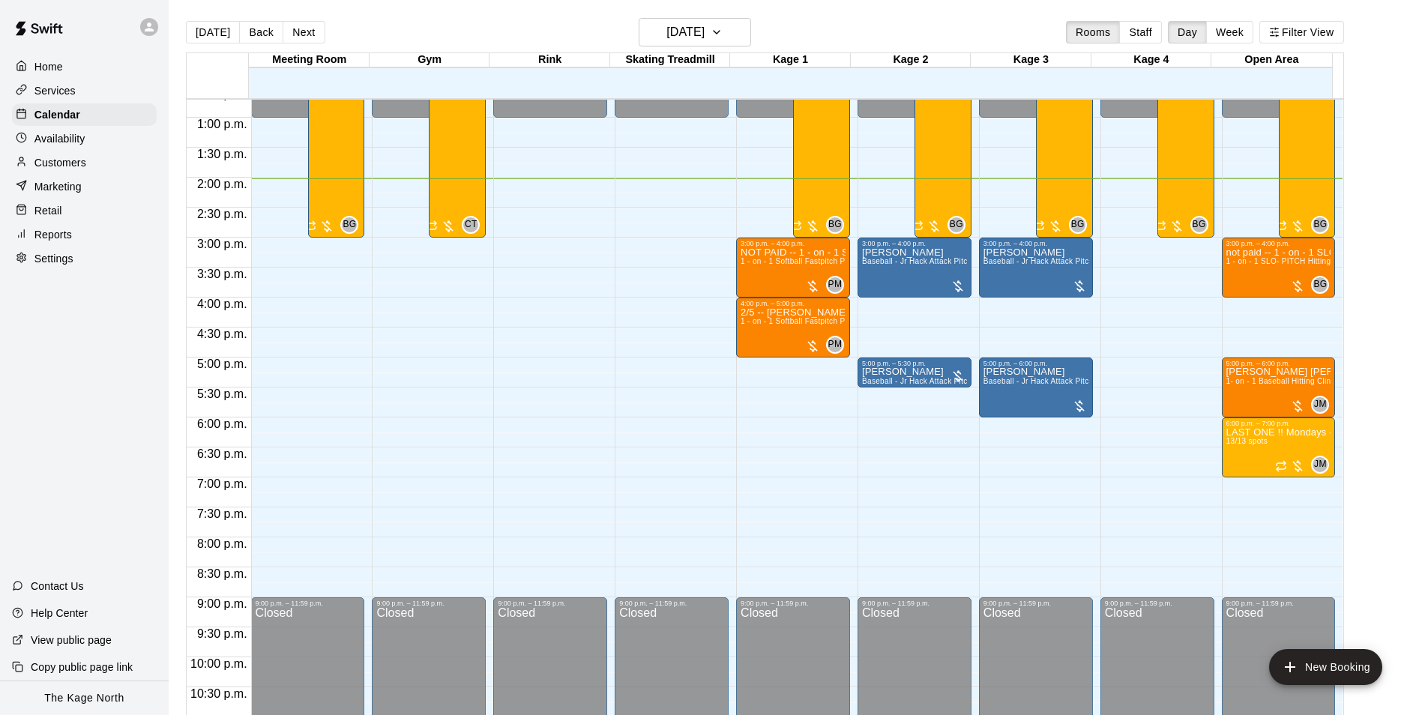
click at [63, 159] on p "Customers" at bounding box center [60, 162] width 52 height 15
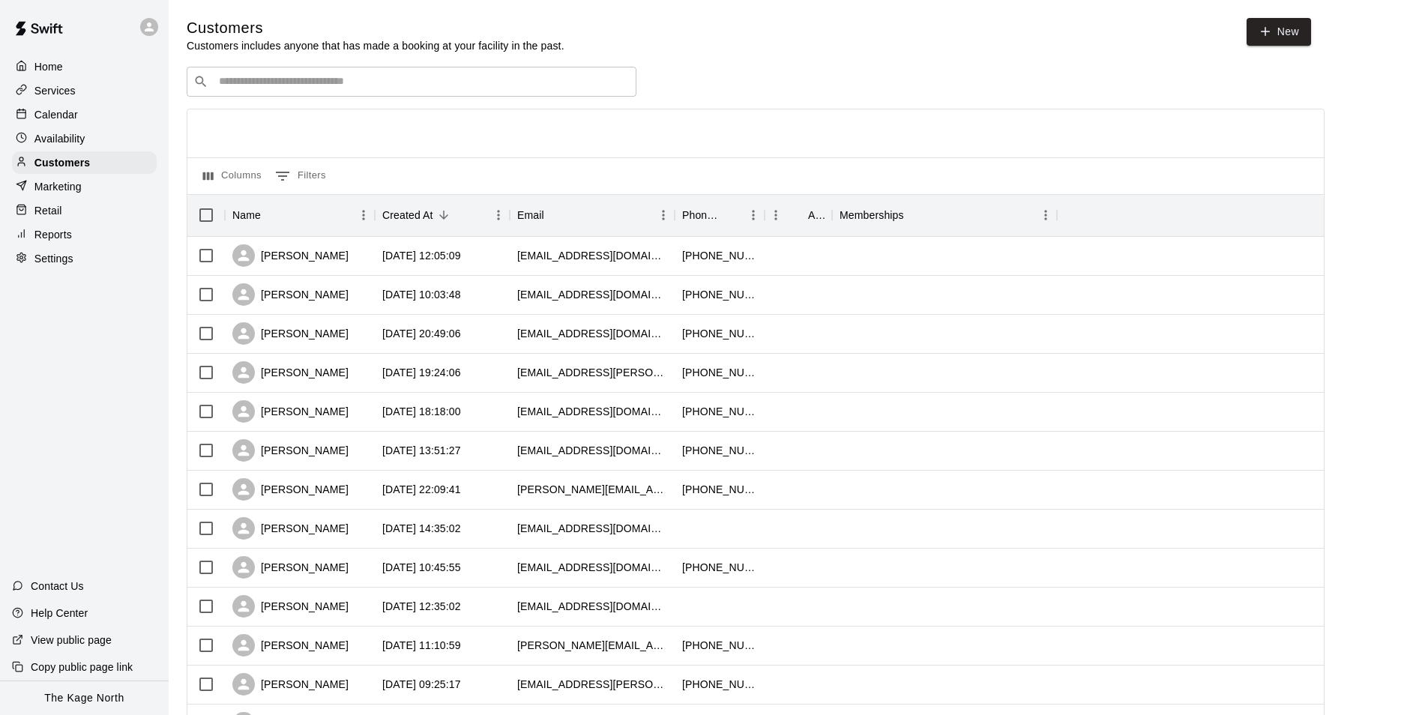
click at [43, 114] on p "Calendar" at bounding box center [55, 114] width 43 height 15
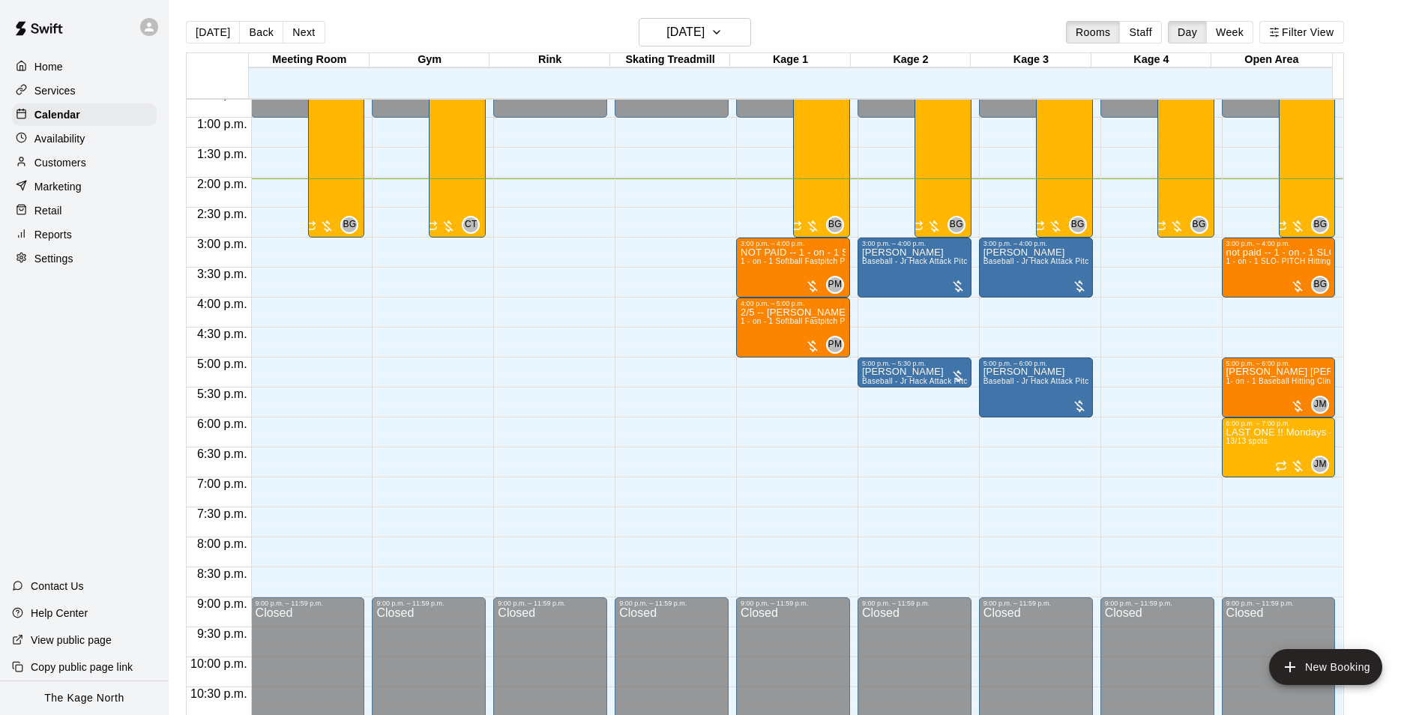
scroll to position [686, 0]
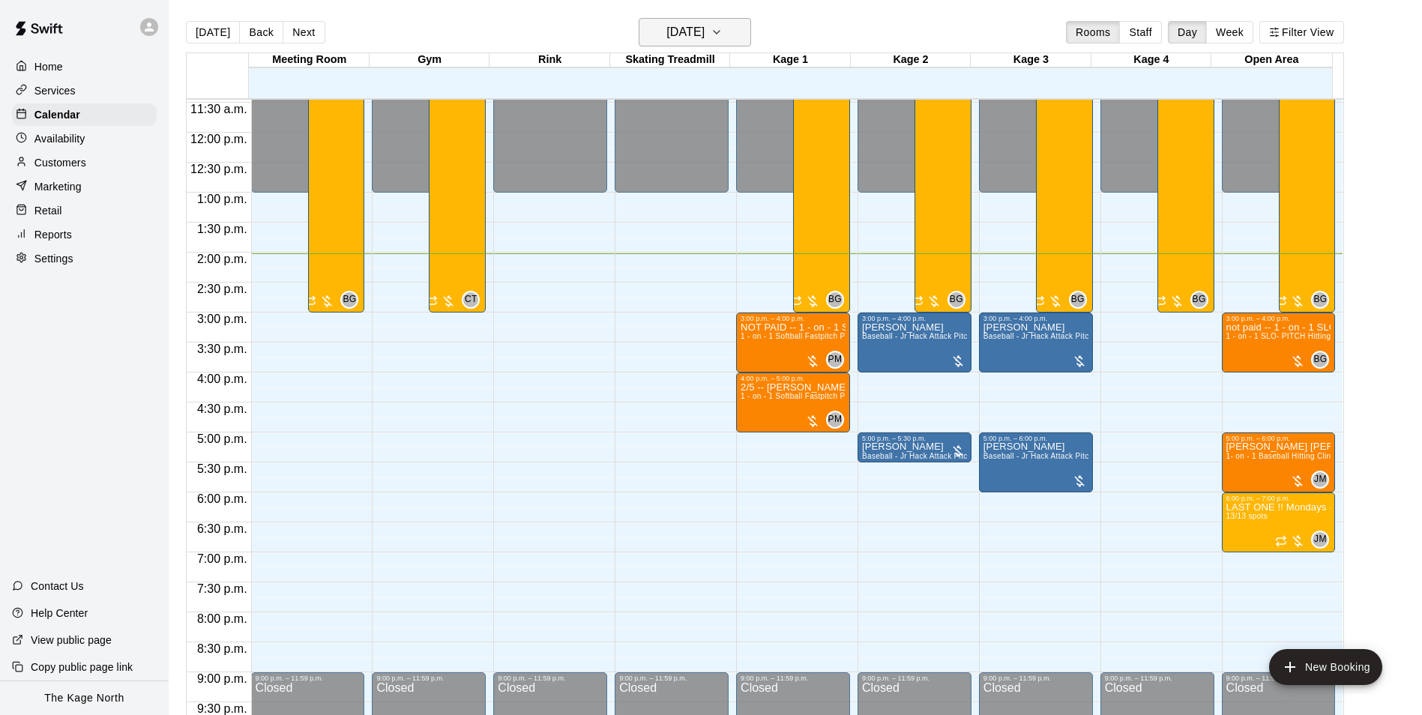
click at [704, 29] on h6 "[DATE]" at bounding box center [685, 32] width 38 height 21
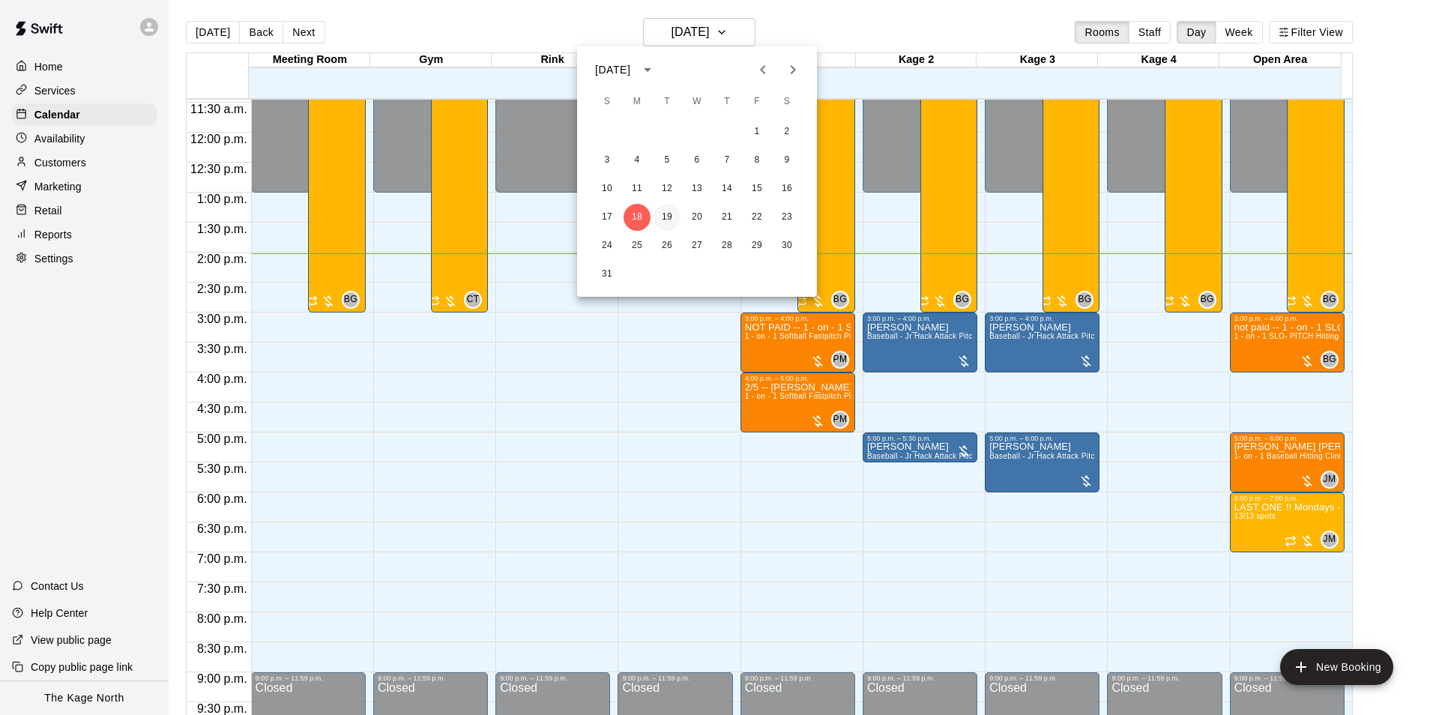
click at [664, 214] on button "19" at bounding box center [667, 217] width 27 height 27
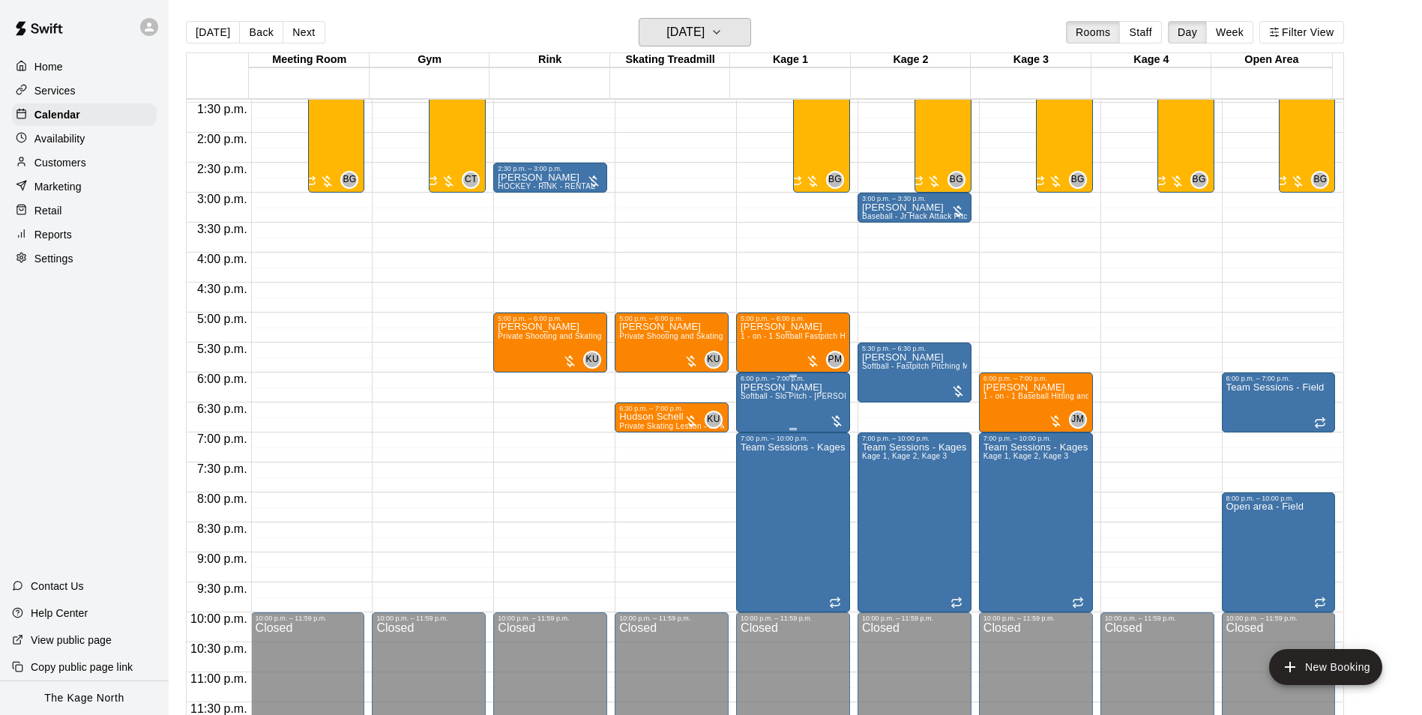
scroll to position [808, 0]
click at [215, 28] on button "[DATE]" at bounding box center [213, 32] width 54 height 22
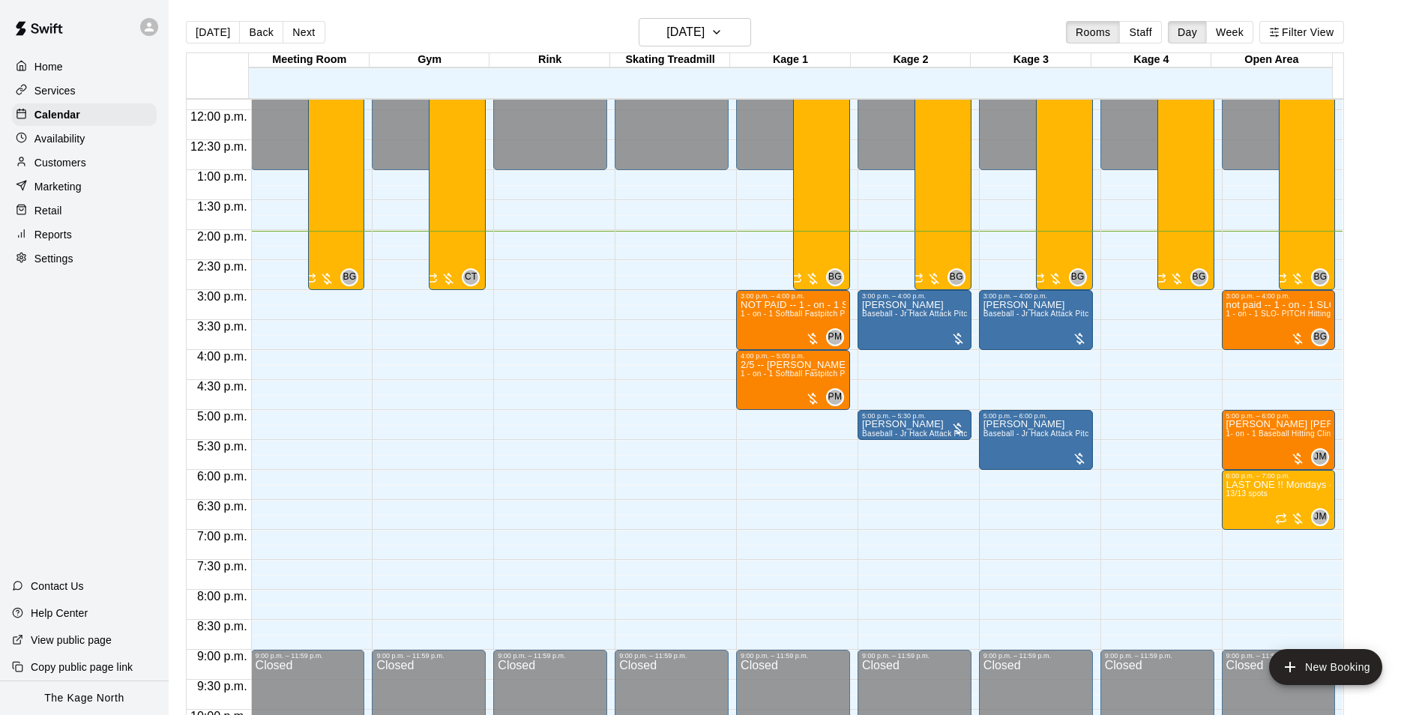
scroll to position [733, 0]
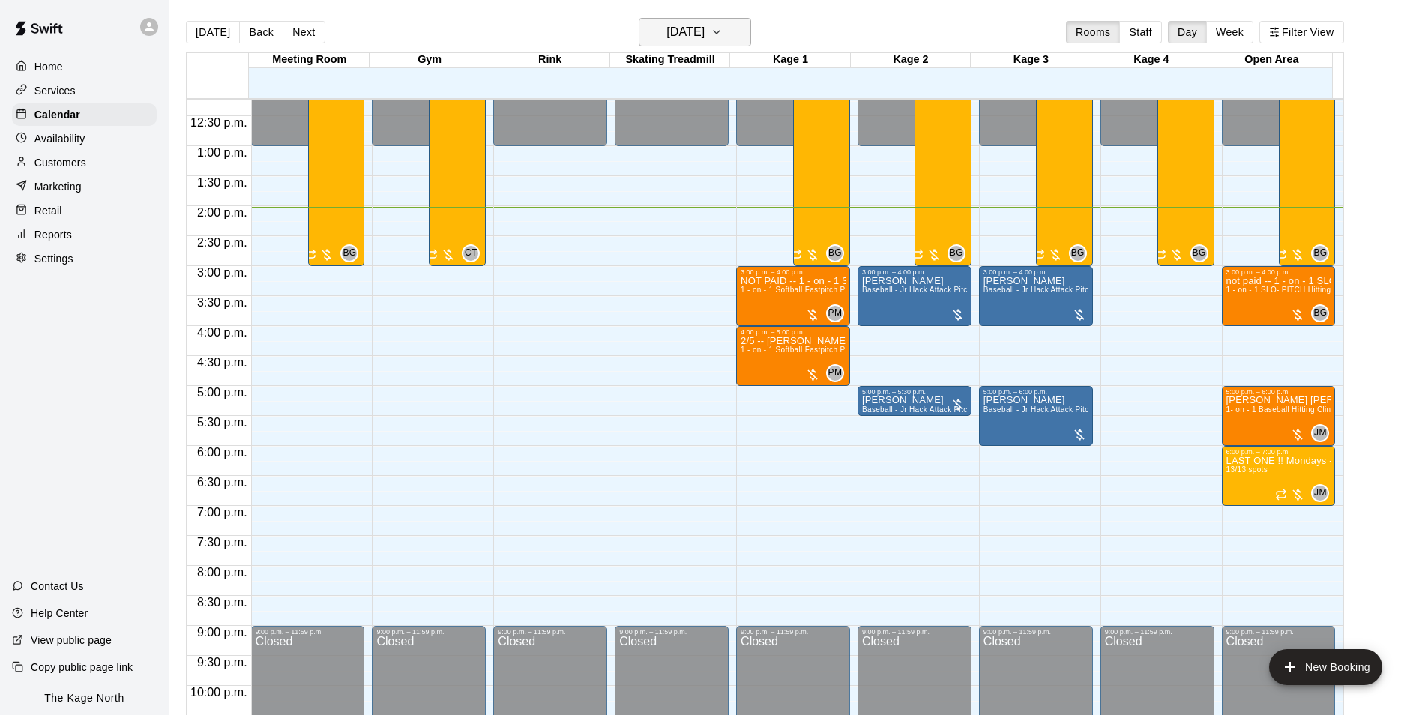
click at [704, 33] on h6 "[DATE]" at bounding box center [685, 32] width 38 height 21
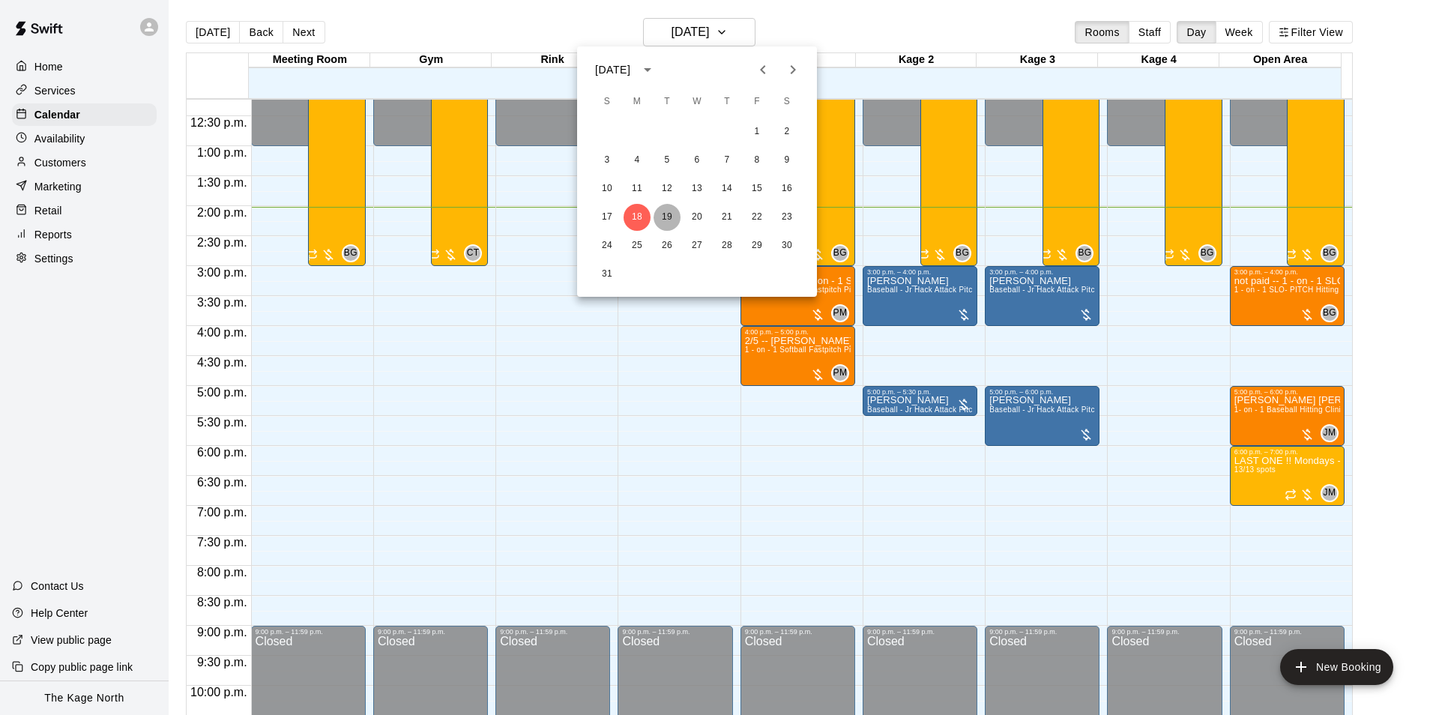
click at [662, 220] on button "19" at bounding box center [667, 217] width 27 height 27
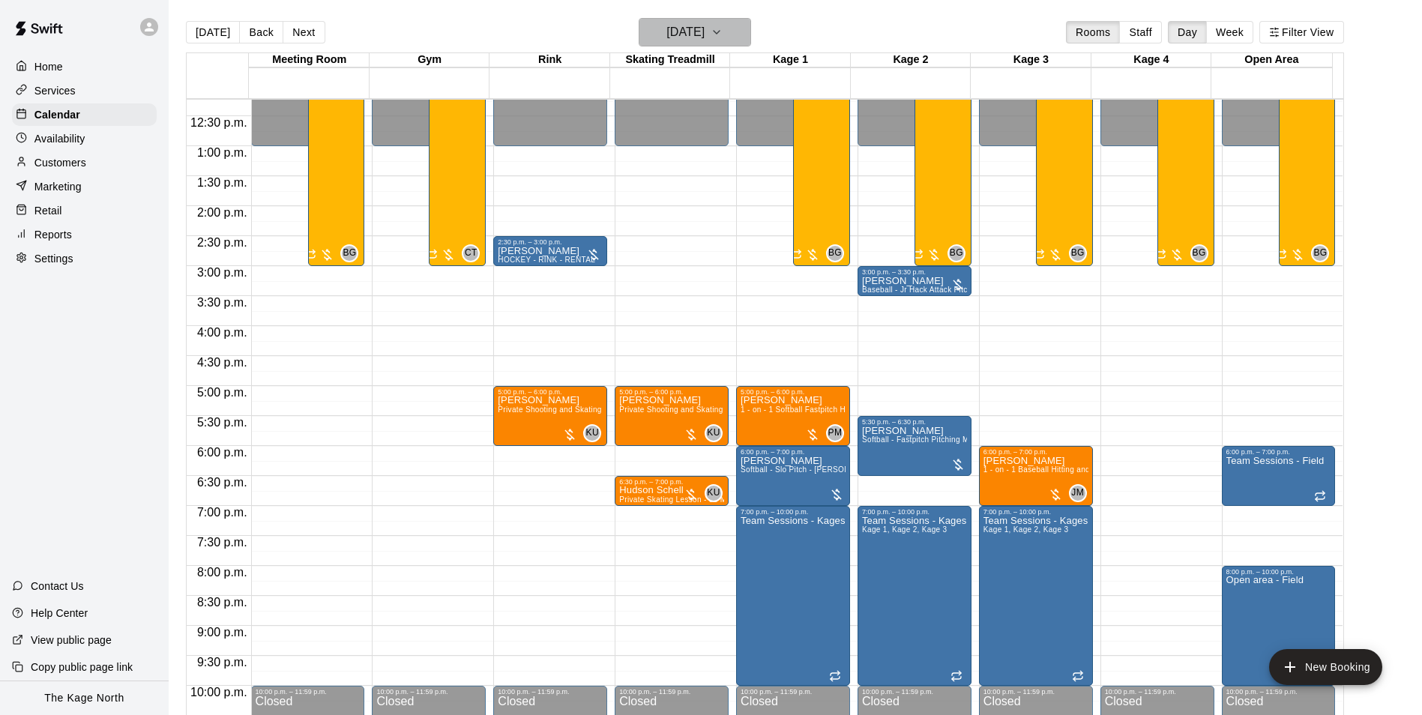
click at [704, 32] on h6 "[DATE]" at bounding box center [685, 32] width 38 height 21
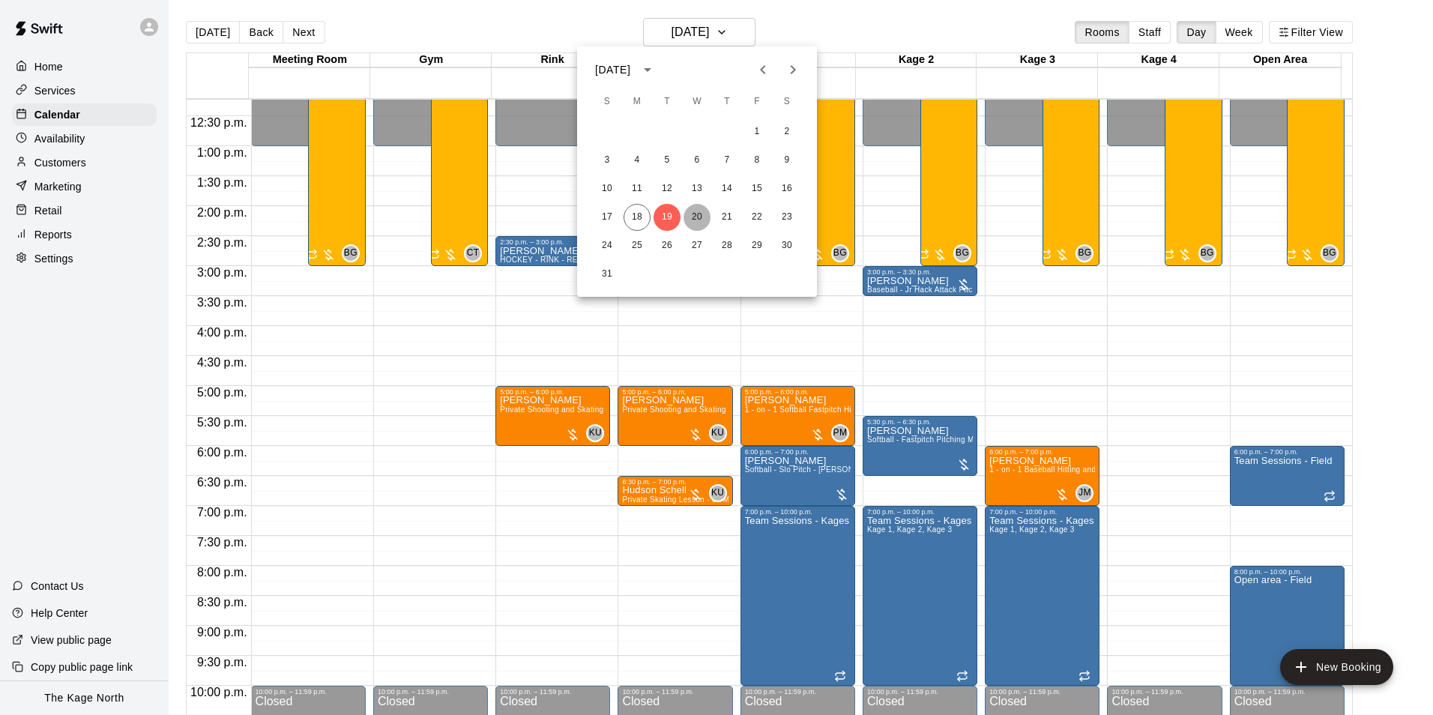
click at [695, 213] on button "20" at bounding box center [696, 217] width 27 height 27
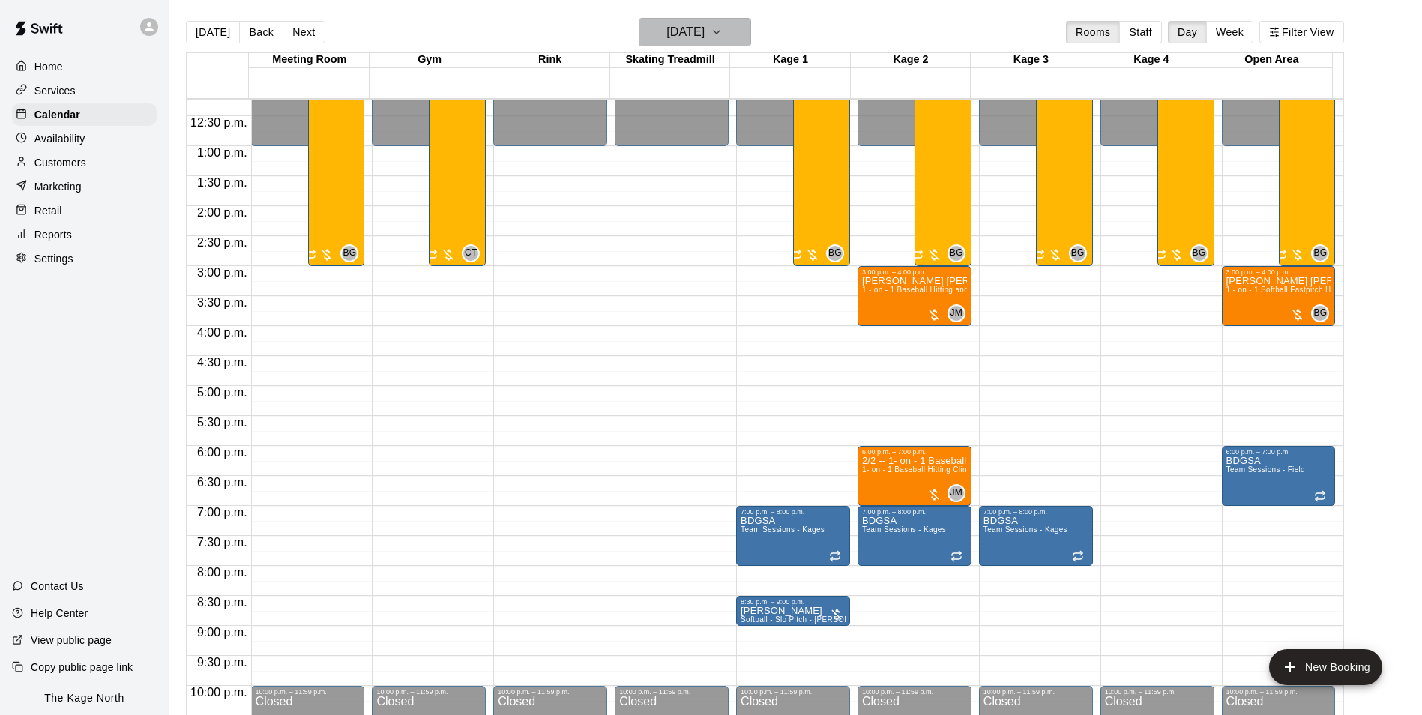
click at [704, 31] on h6 "[DATE]" at bounding box center [685, 32] width 38 height 21
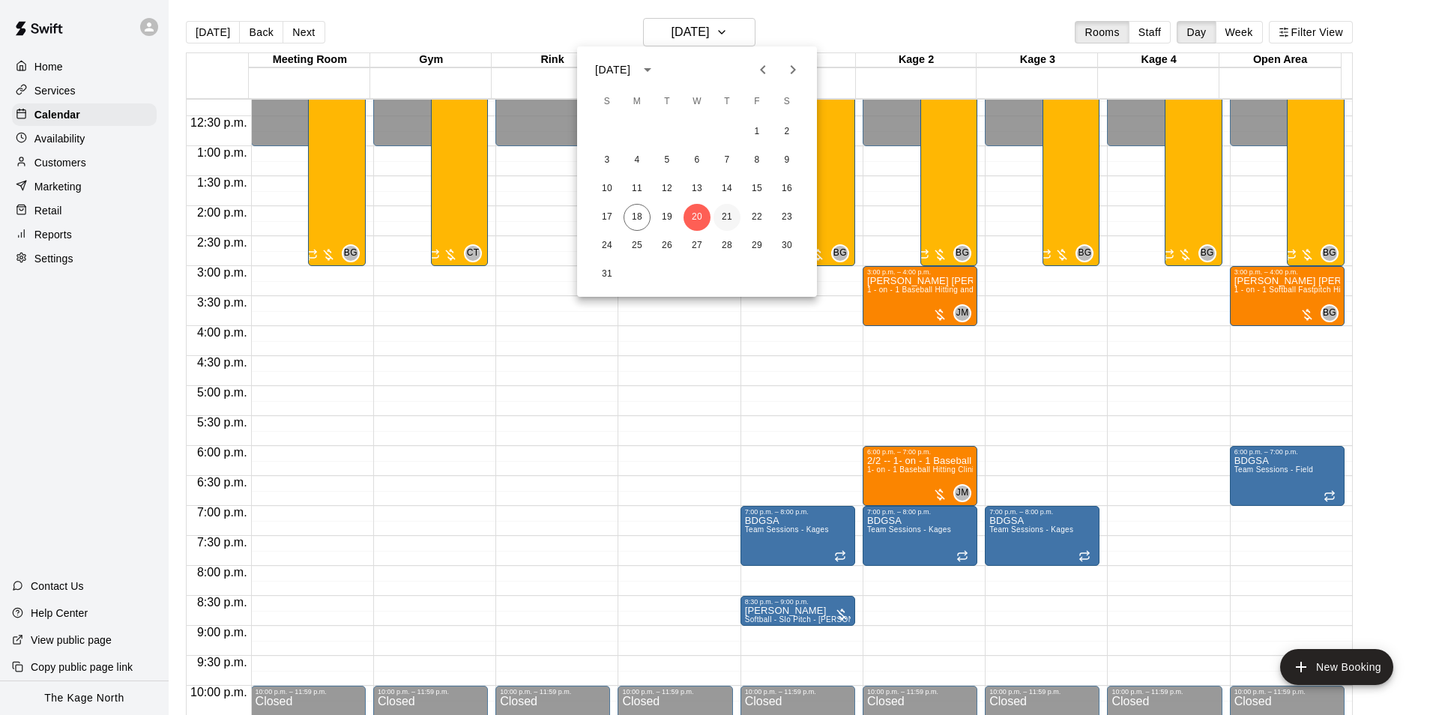
click at [721, 215] on button "21" at bounding box center [726, 217] width 27 height 27
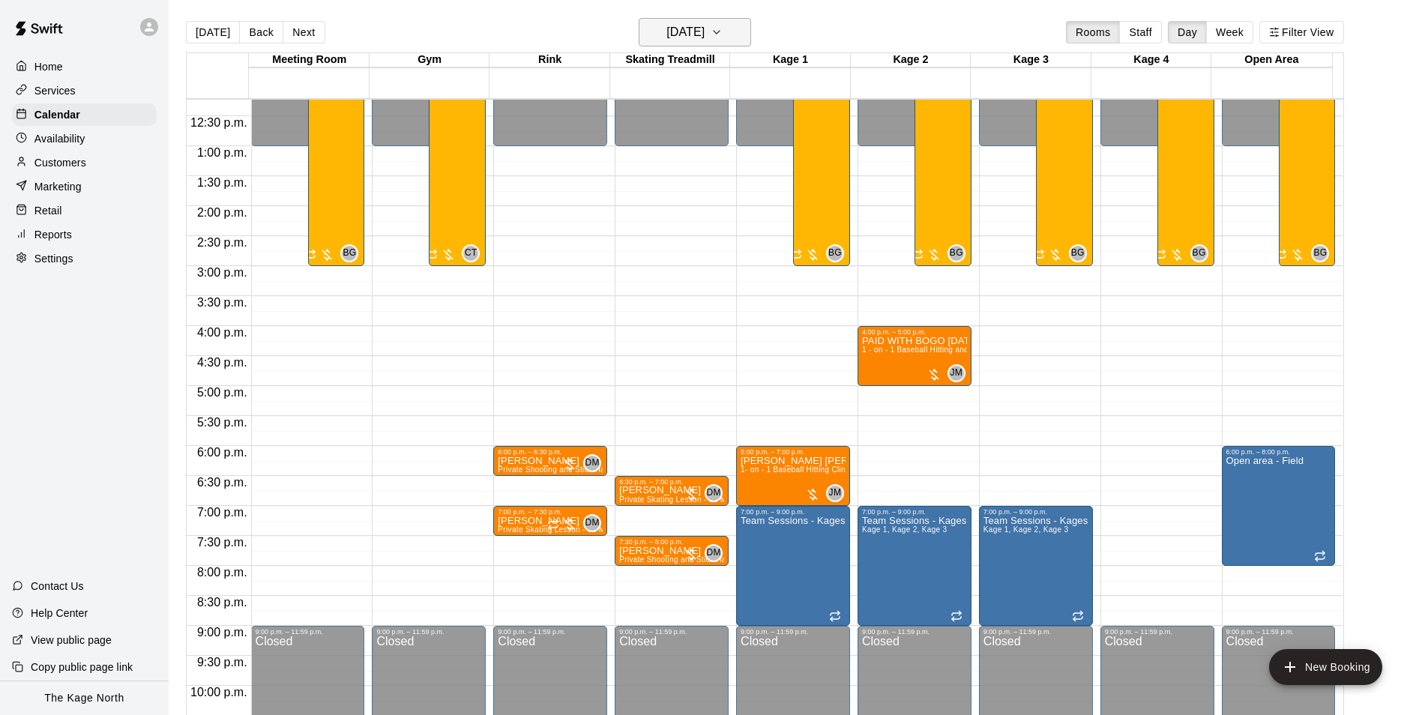
click at [704, 34] on h6 "[DATE]" at bounding box center [685, 32] width 38 height 21
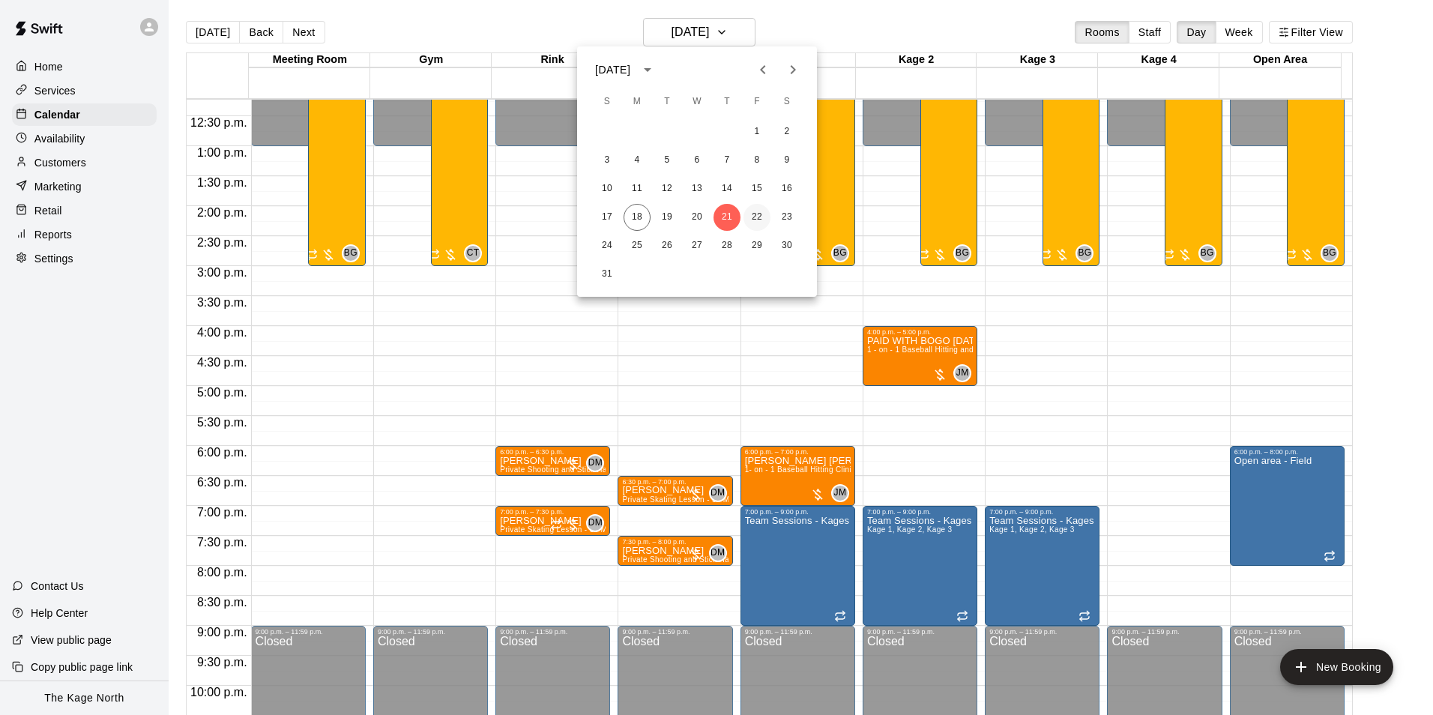
click at [759, 217] on button "22" at bounding box center [756, 217] width 27 height 27
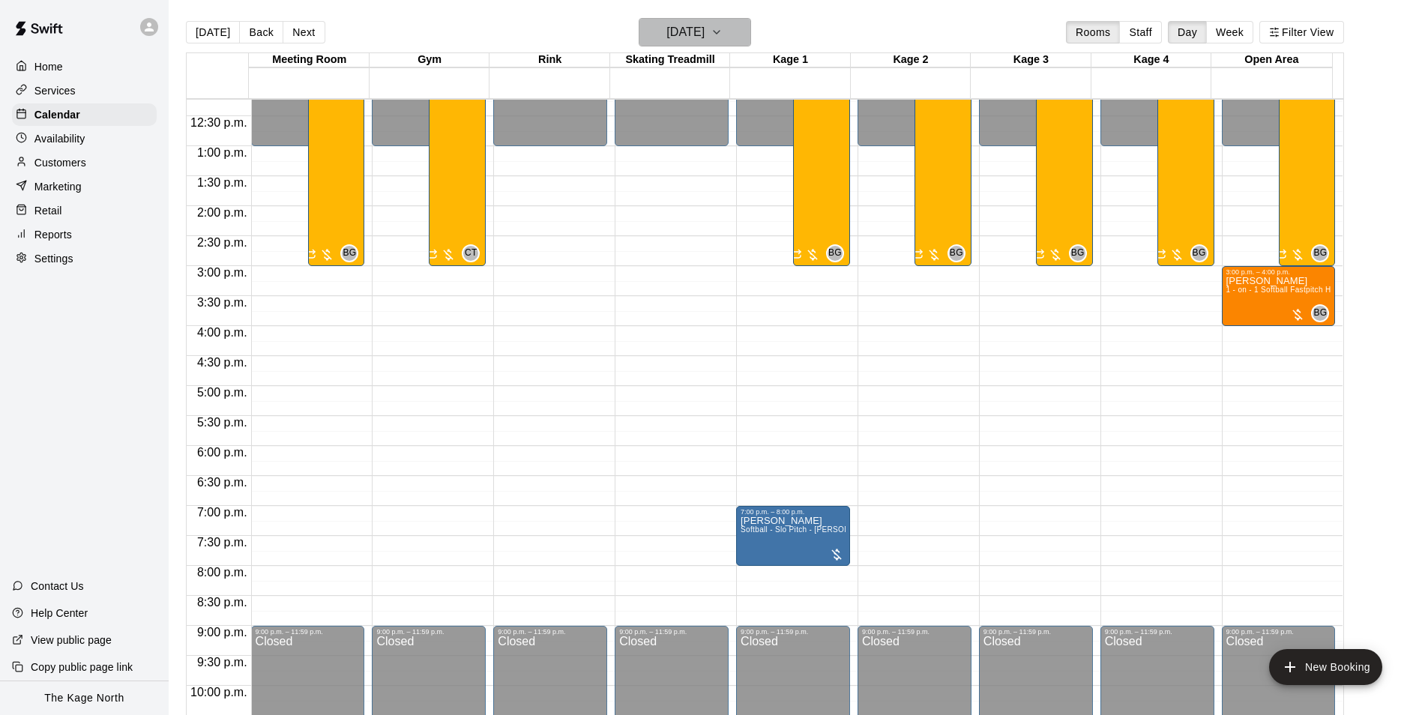
click at [704, 34] on h6 "[DATE]" at bounding box center [685, 32] width 38 height 21
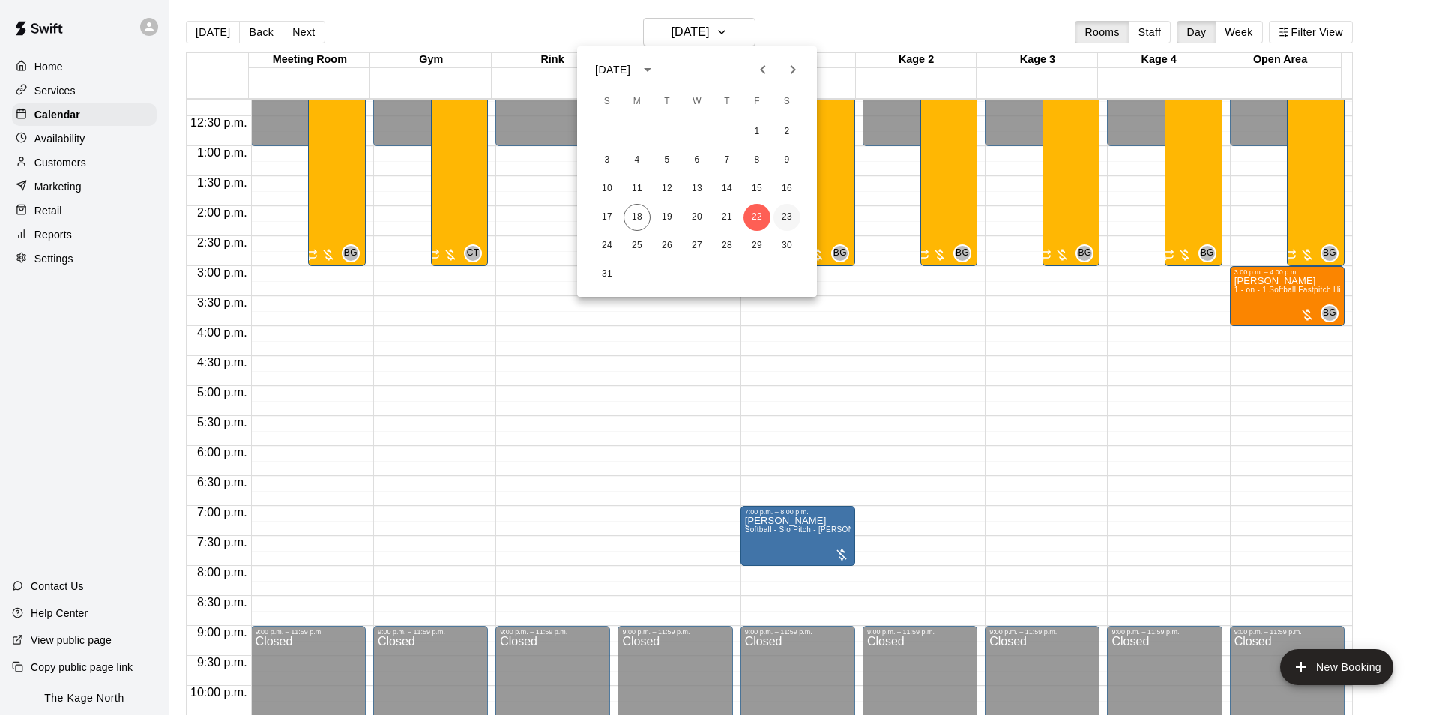
click at [786, 220] on button "23" at bounding box center [786, 217] width 27 height 27
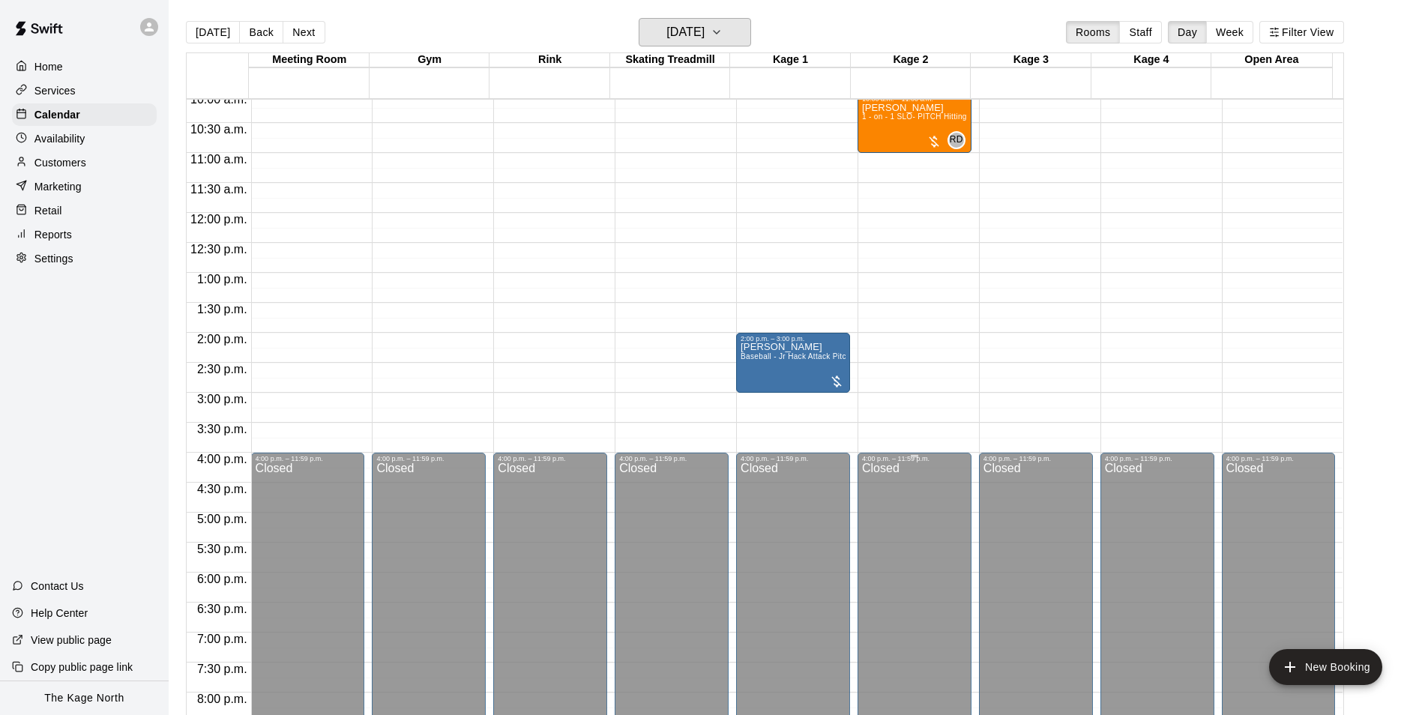
scroll to position [508, 0]
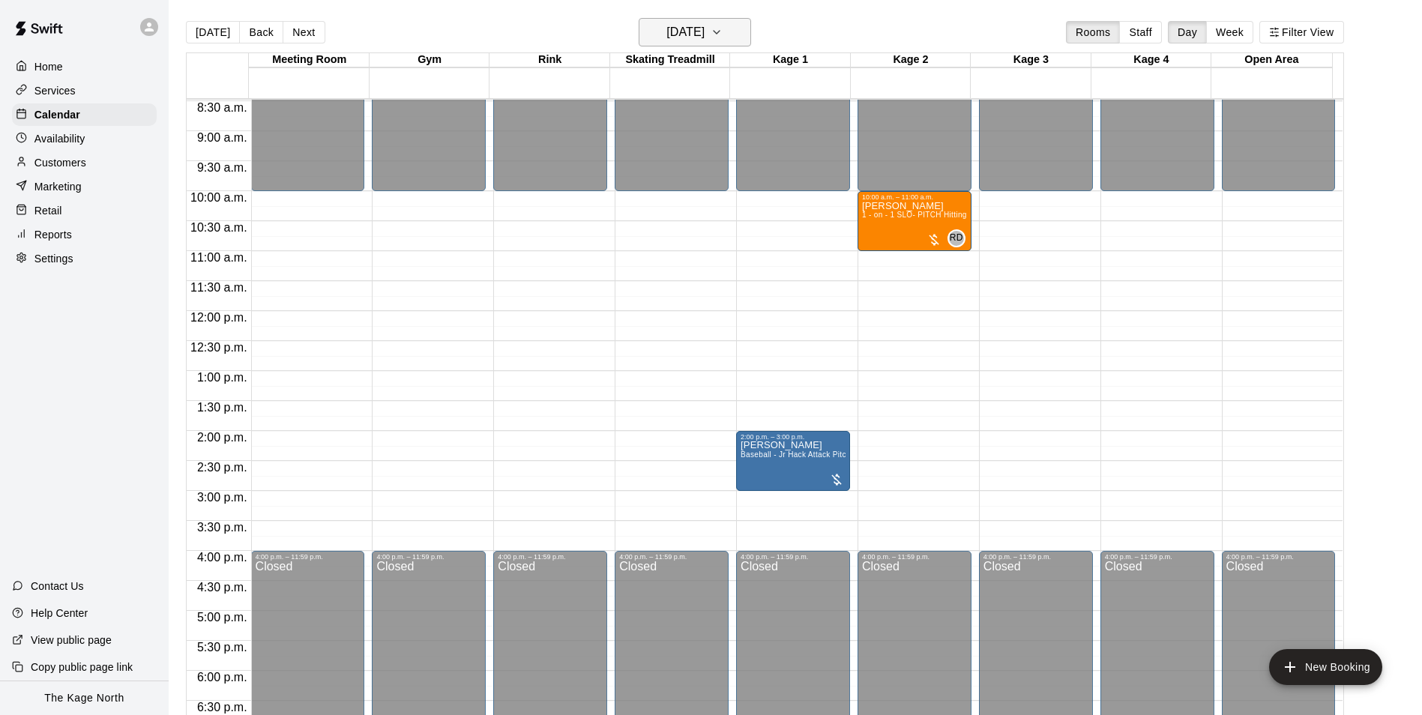
click at [704, 35] on h6 "[DATE]" at bounding box center [685, 32] width 38 height 21
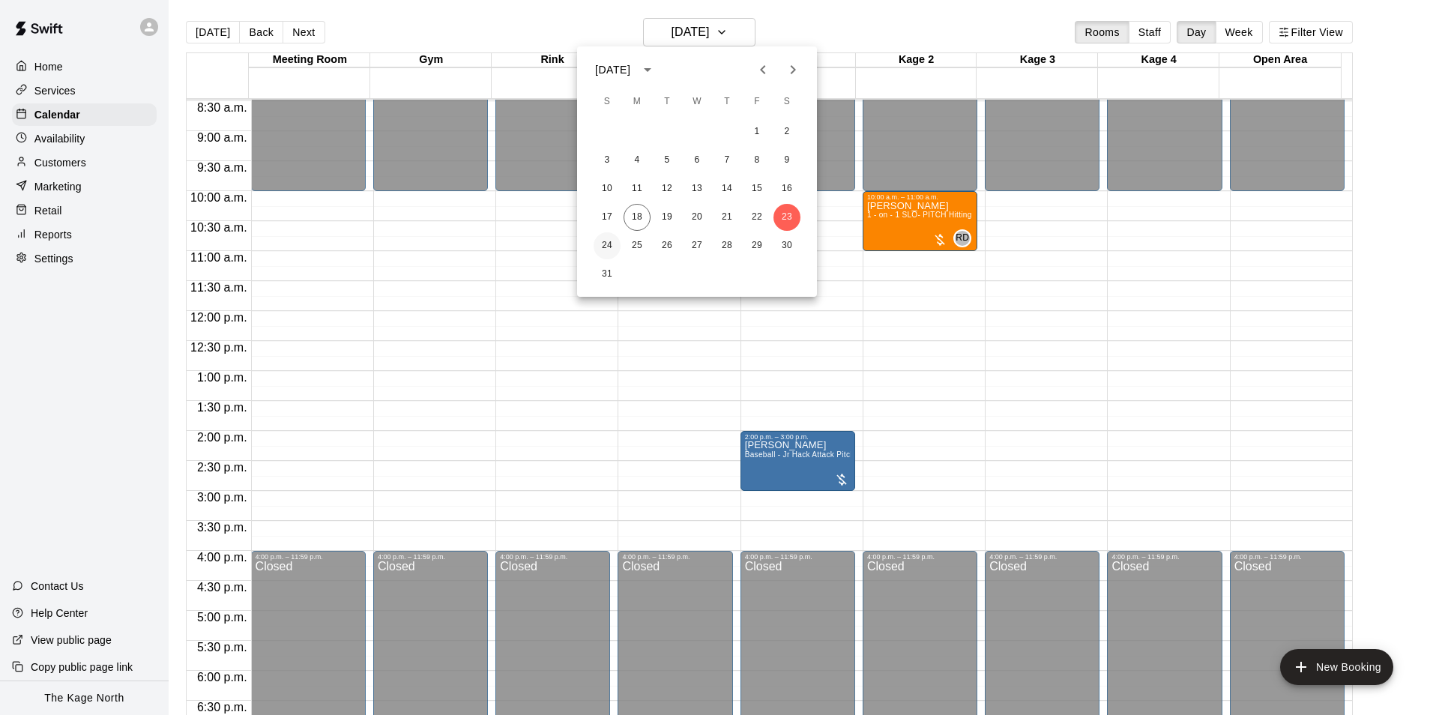
click at [609, 247] on button "24" at bounding box center [607, 245] width 27 height 27
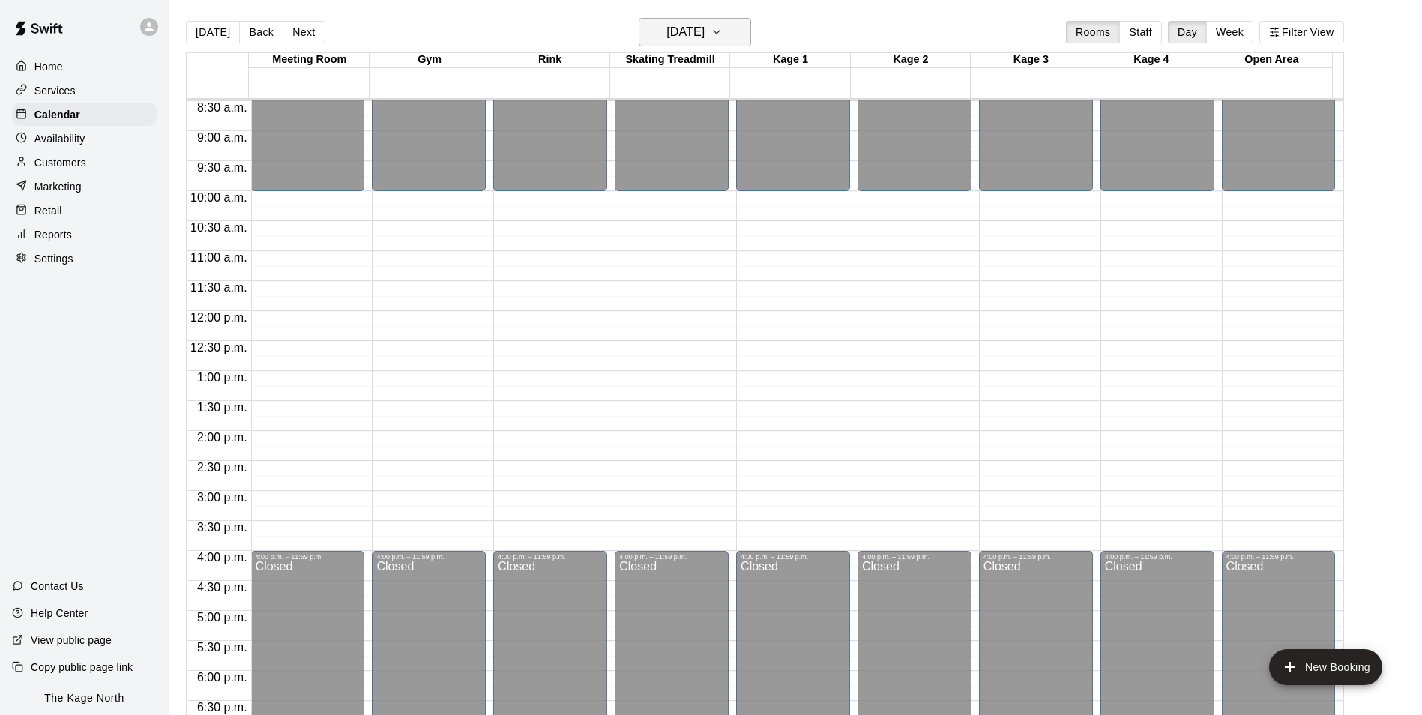
click at [704, 37] on h6 "[DATE]" at bounding box center [685, 32] width 38 height 21
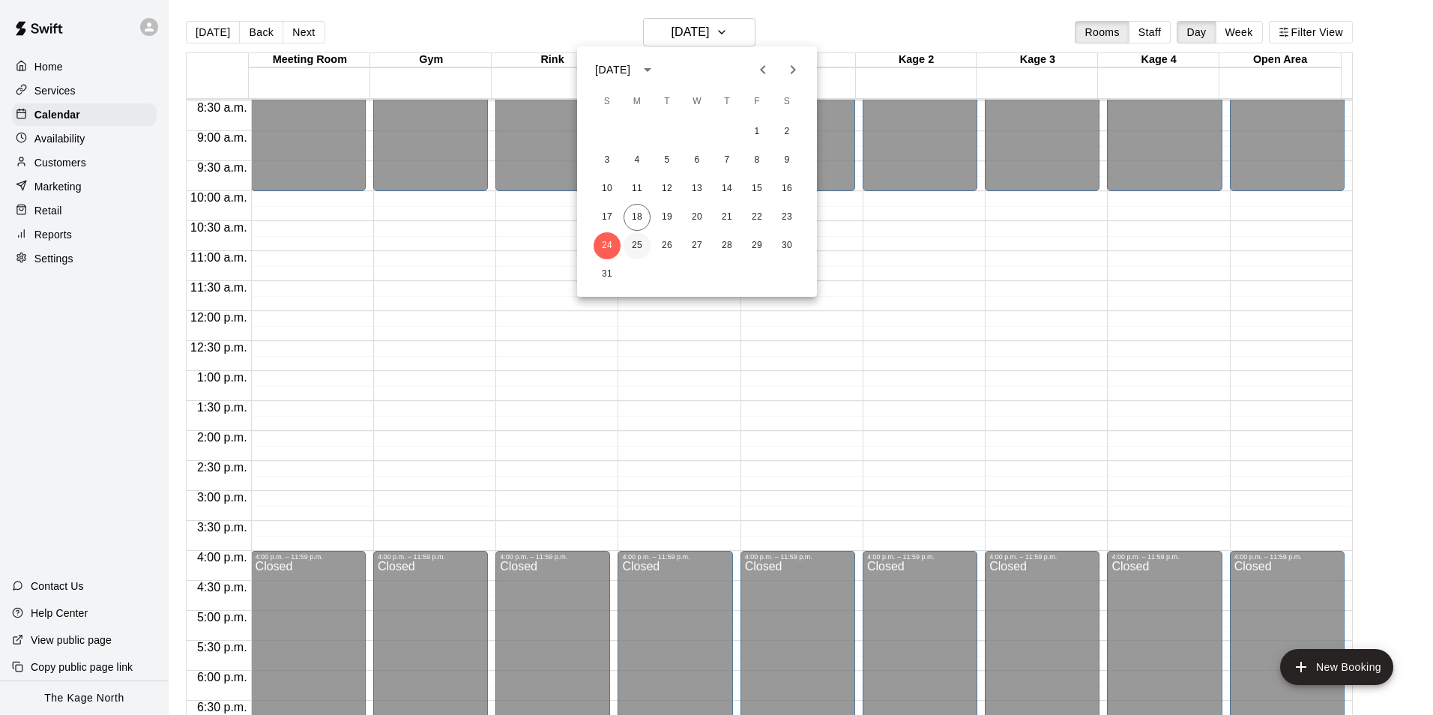
click at [641, 242] on button "25" at bounding box center [637, 245] width 27 height 27
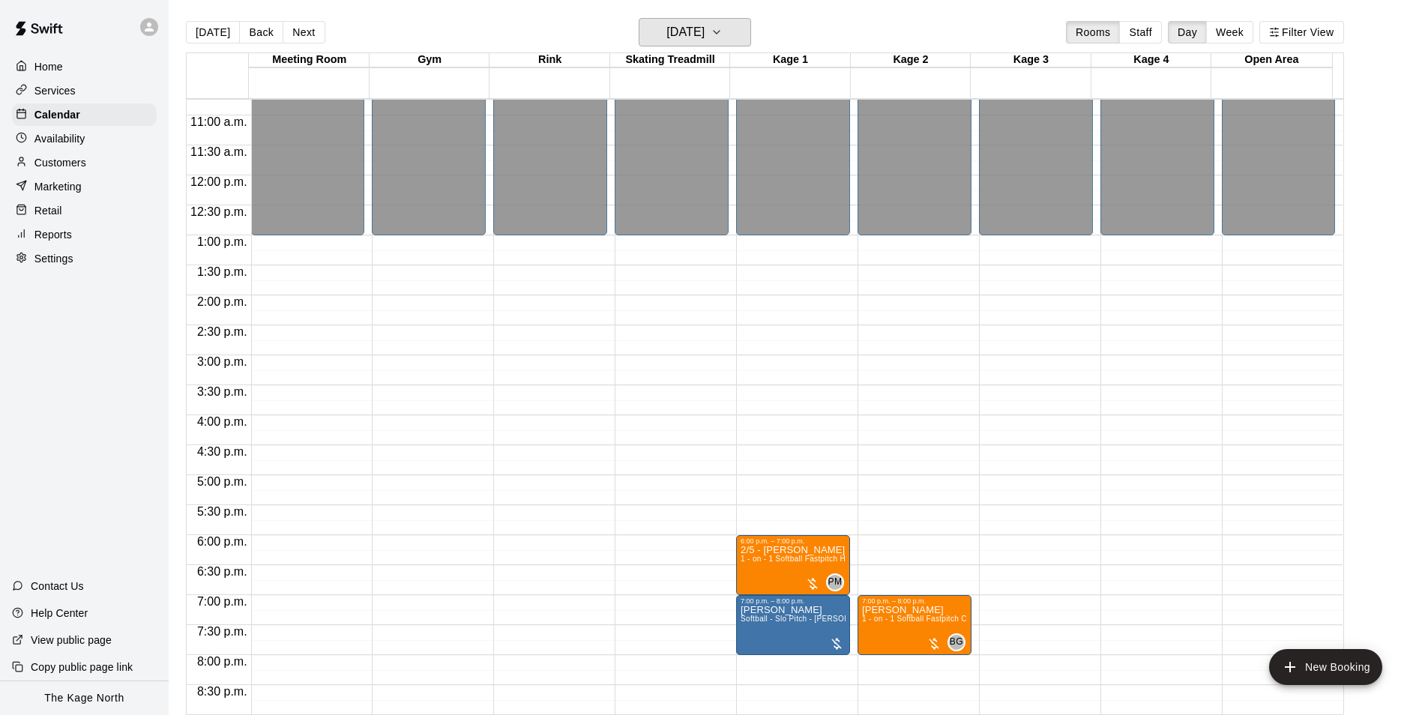
scroll to position [808, 0]
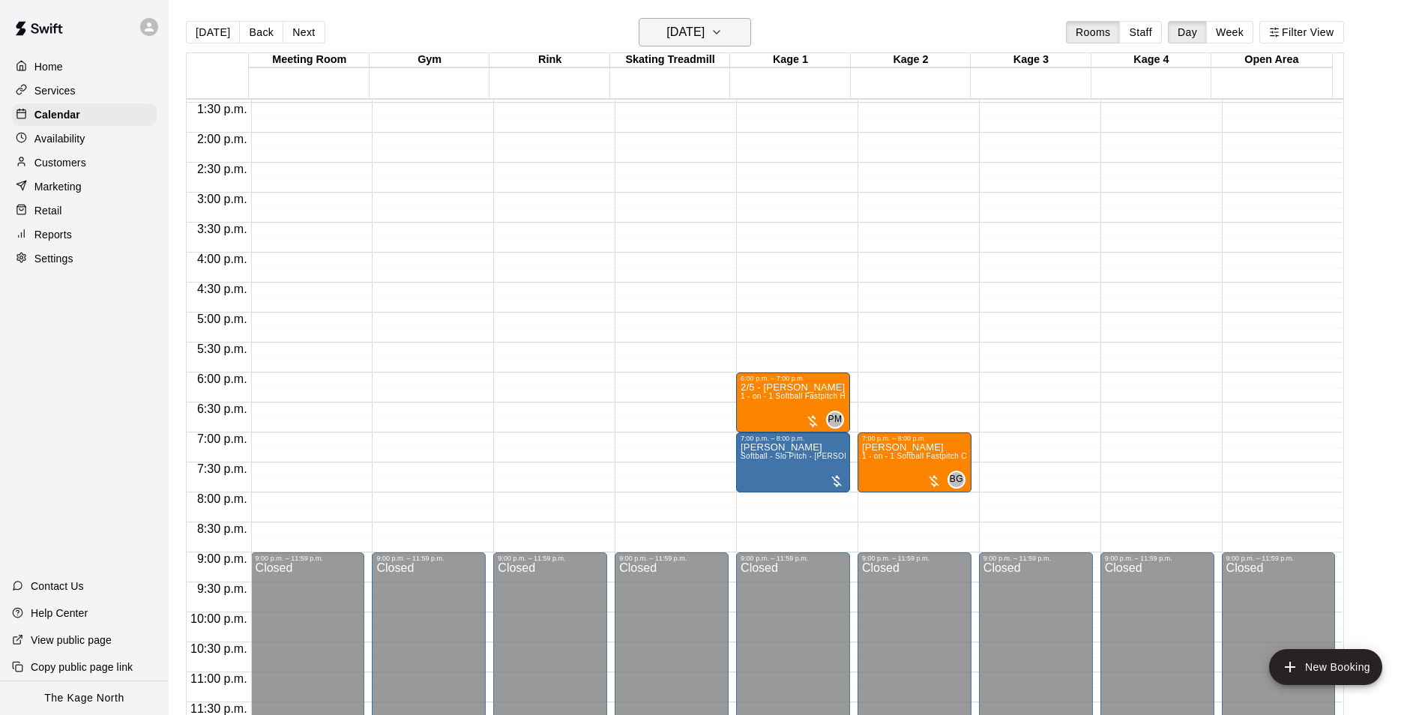
click at [704, 38] on h6 "[DATE]" at bounding box center [685, 32] width 38 height 21
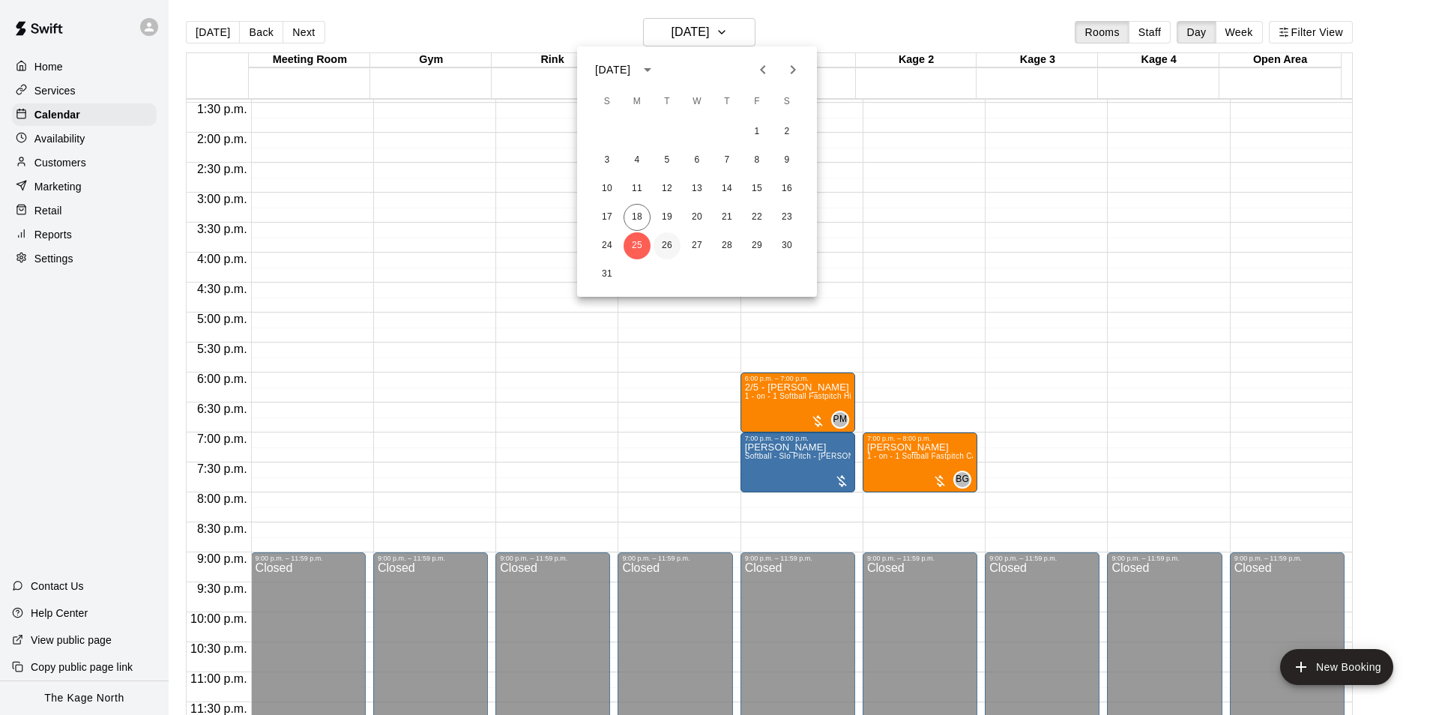
click at [665, 244] on button "26" at bounding box center [667, 245] width 27 height 27
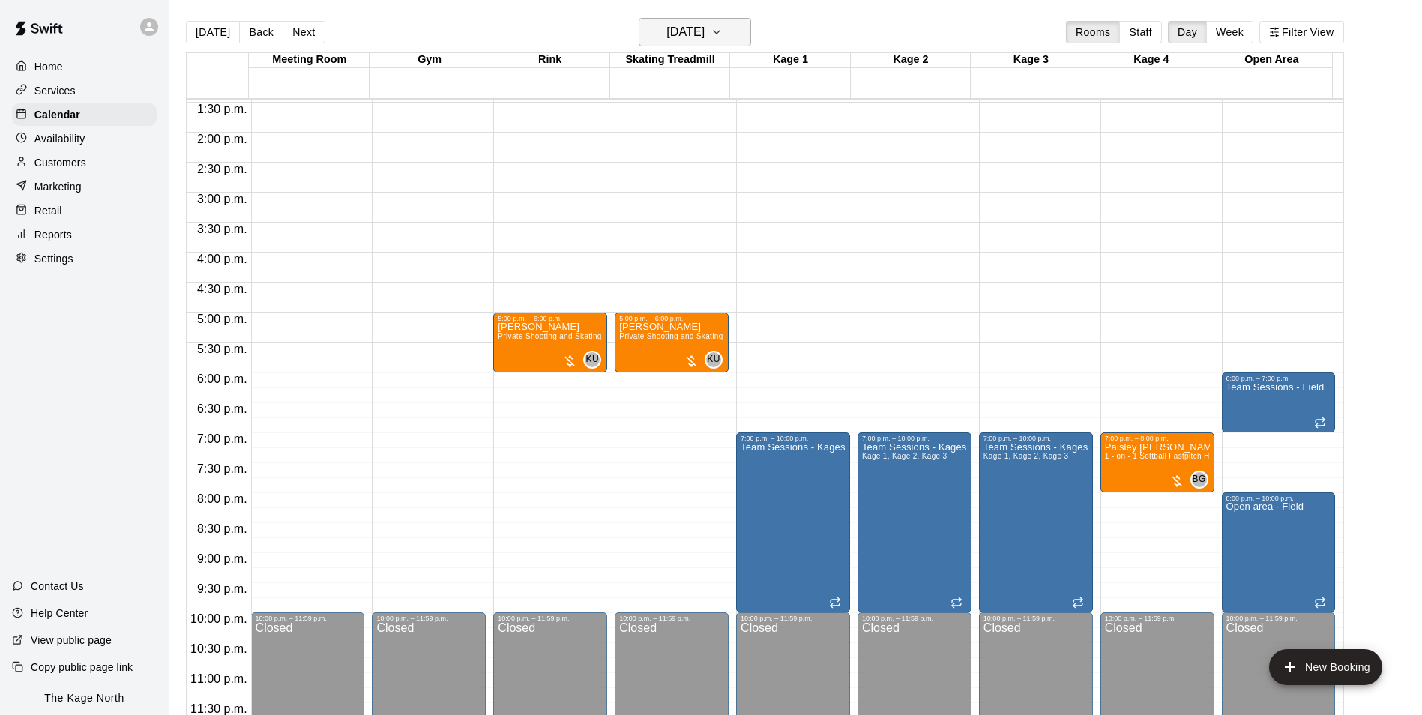
click at [704, 34] on h6 "[DATE]" at bounding box center [685, 32] width 38 height 21
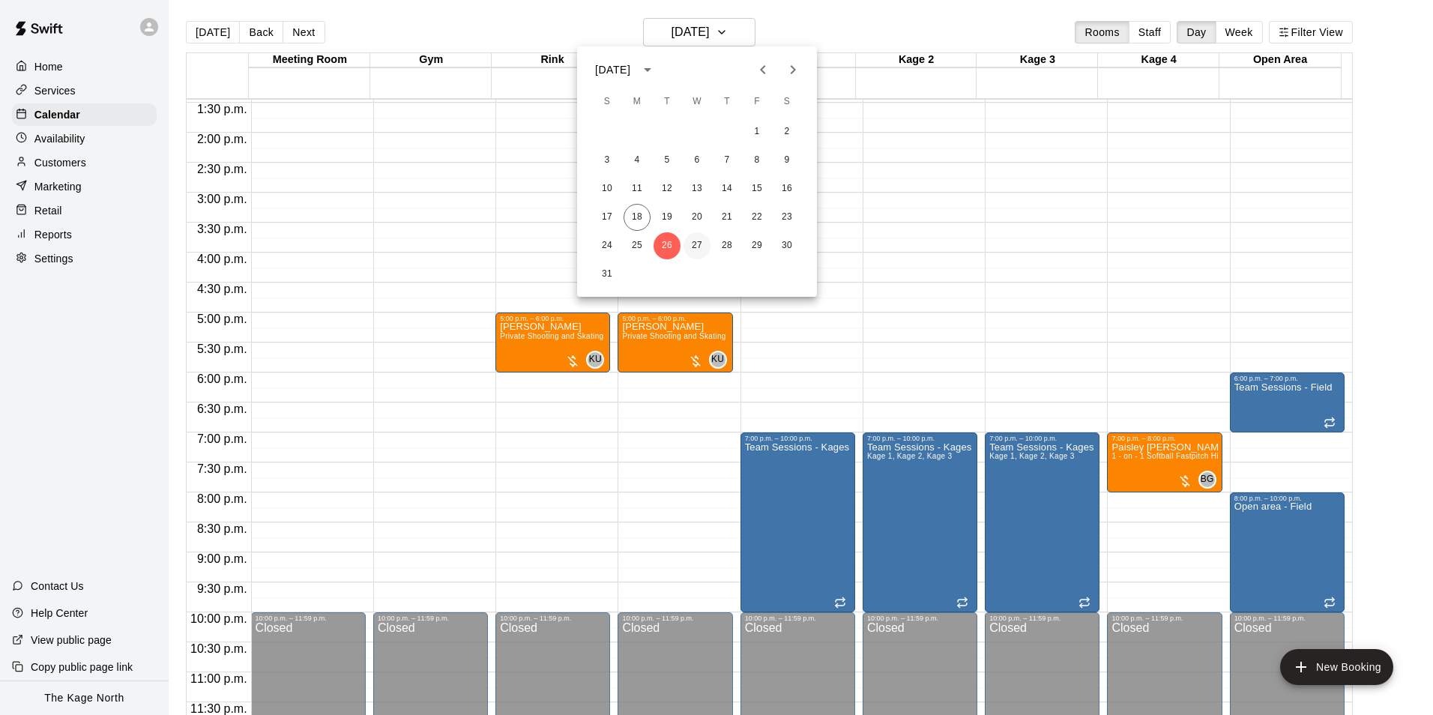
click at [695, 244] on button "27" at bounding box center [696, 245] width 27 height 27
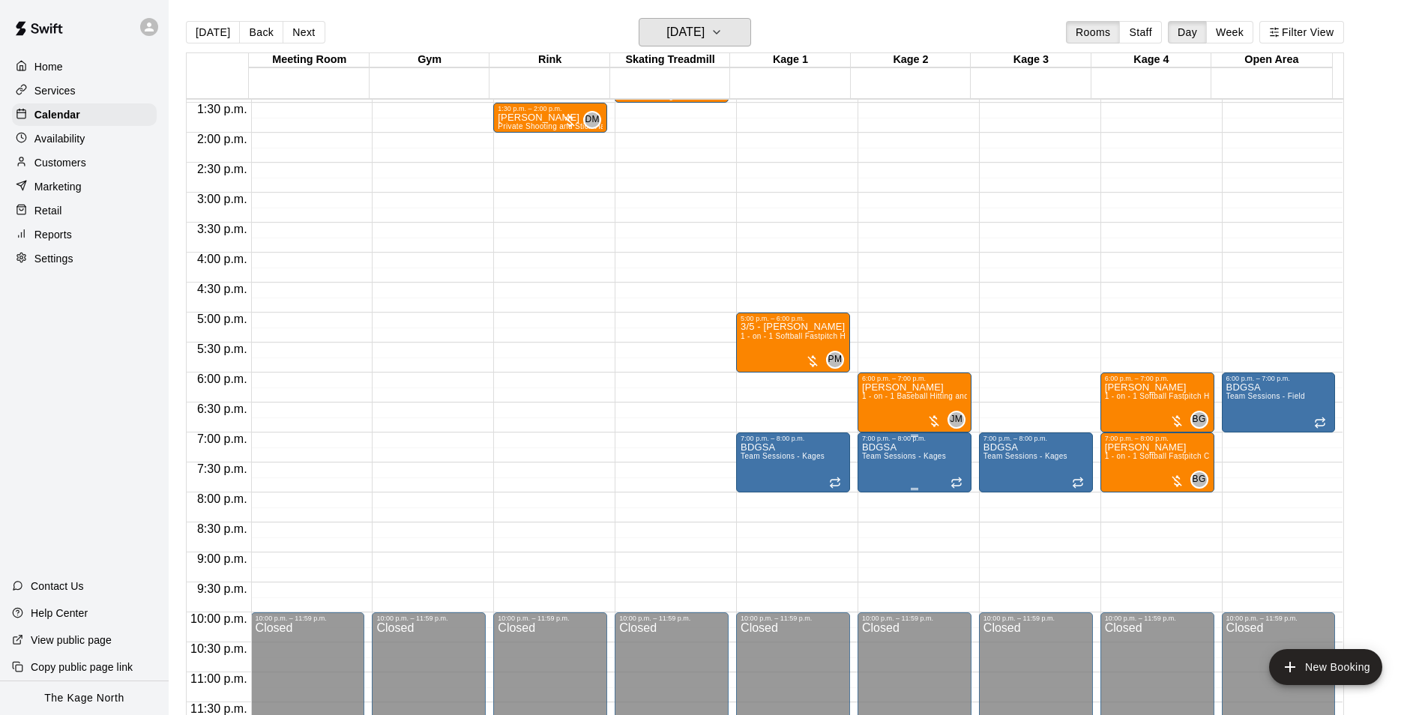
scroll to position [733, 0]
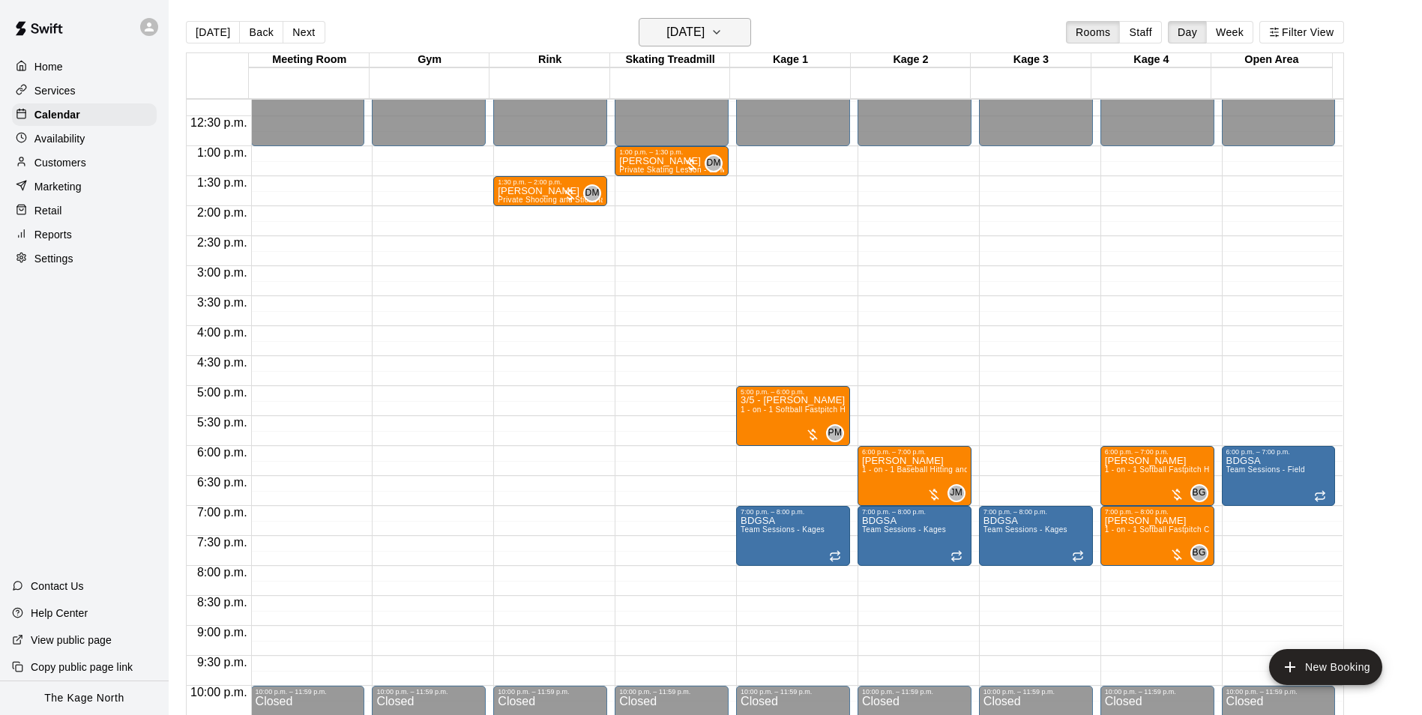
click at [704, 31] on h6 "[DATE]" at bounding box center [685, 32] width 38 height 21
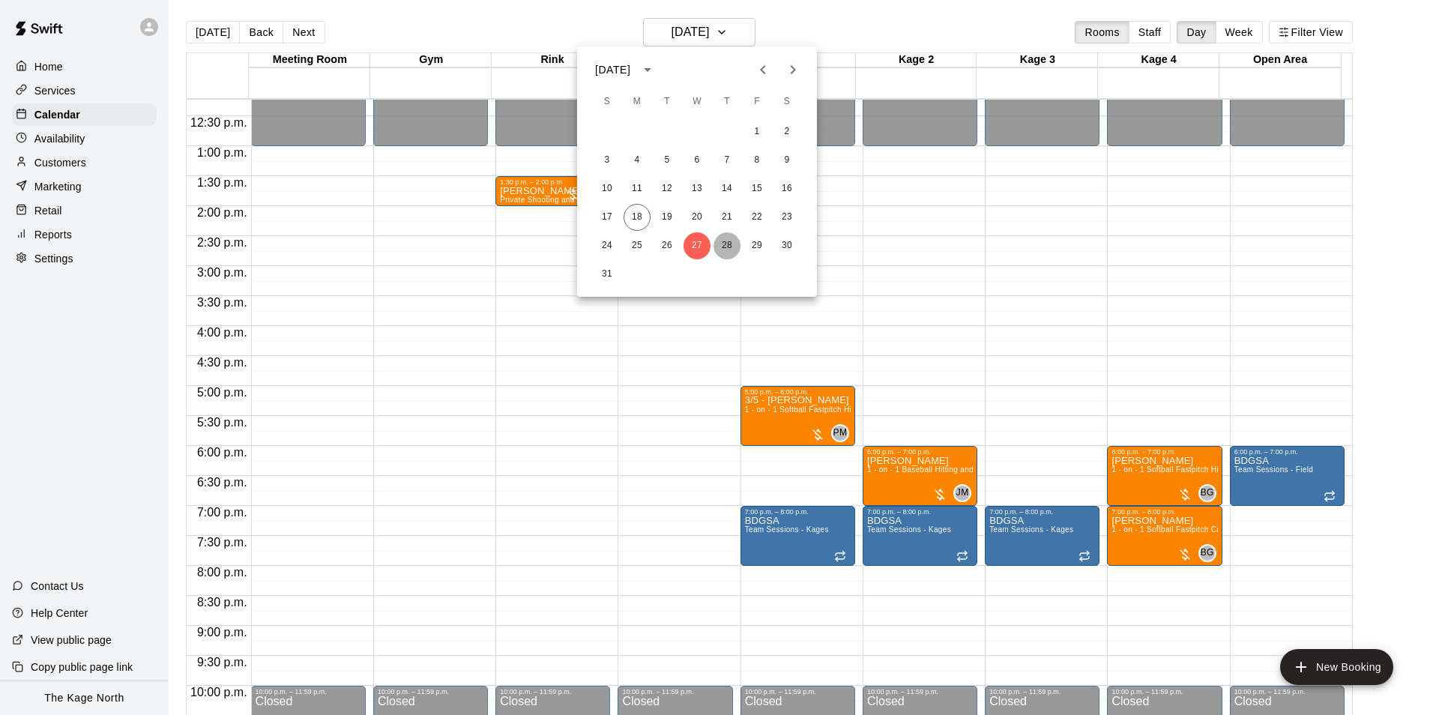
click at [722, 245] on button "28" at bounding box center [726, 245] width 27 height 27
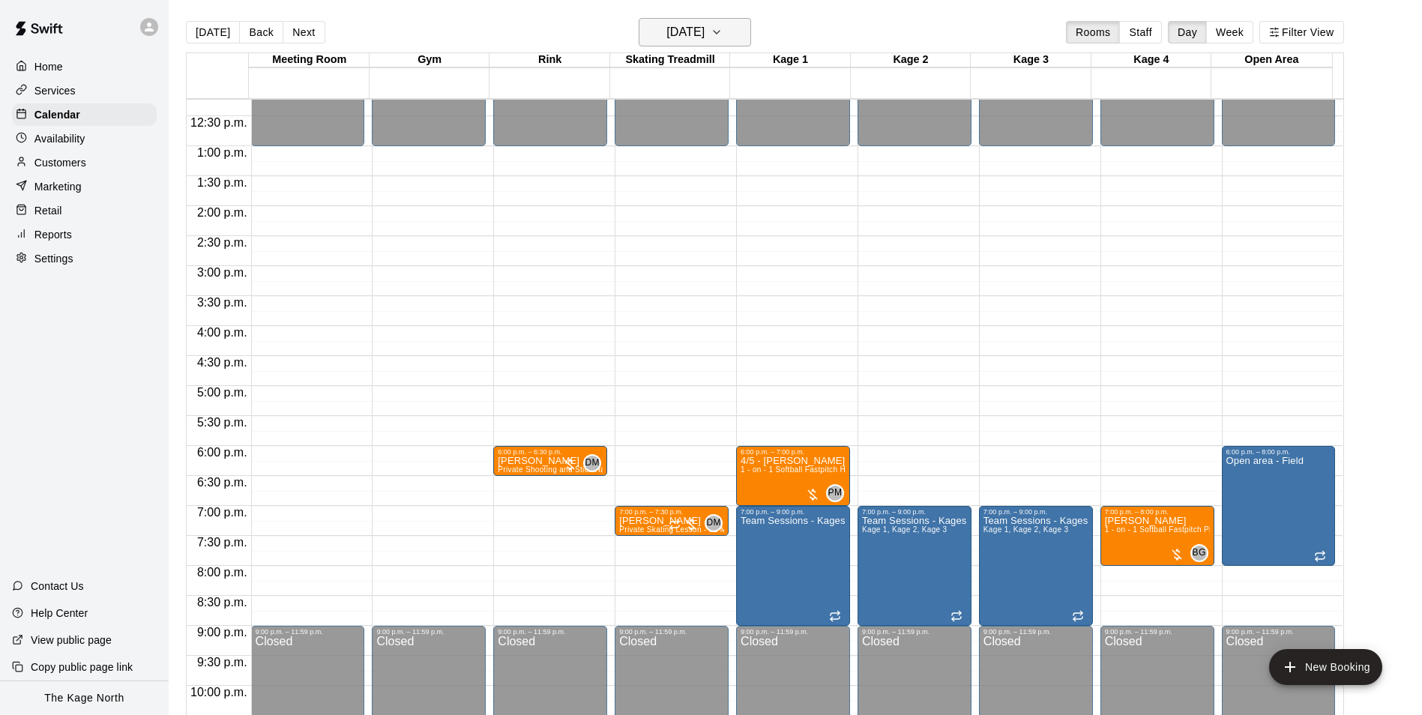
click at [737, 31] on button "[DATE]" at bounding box center [695, 32] width 112 height 28
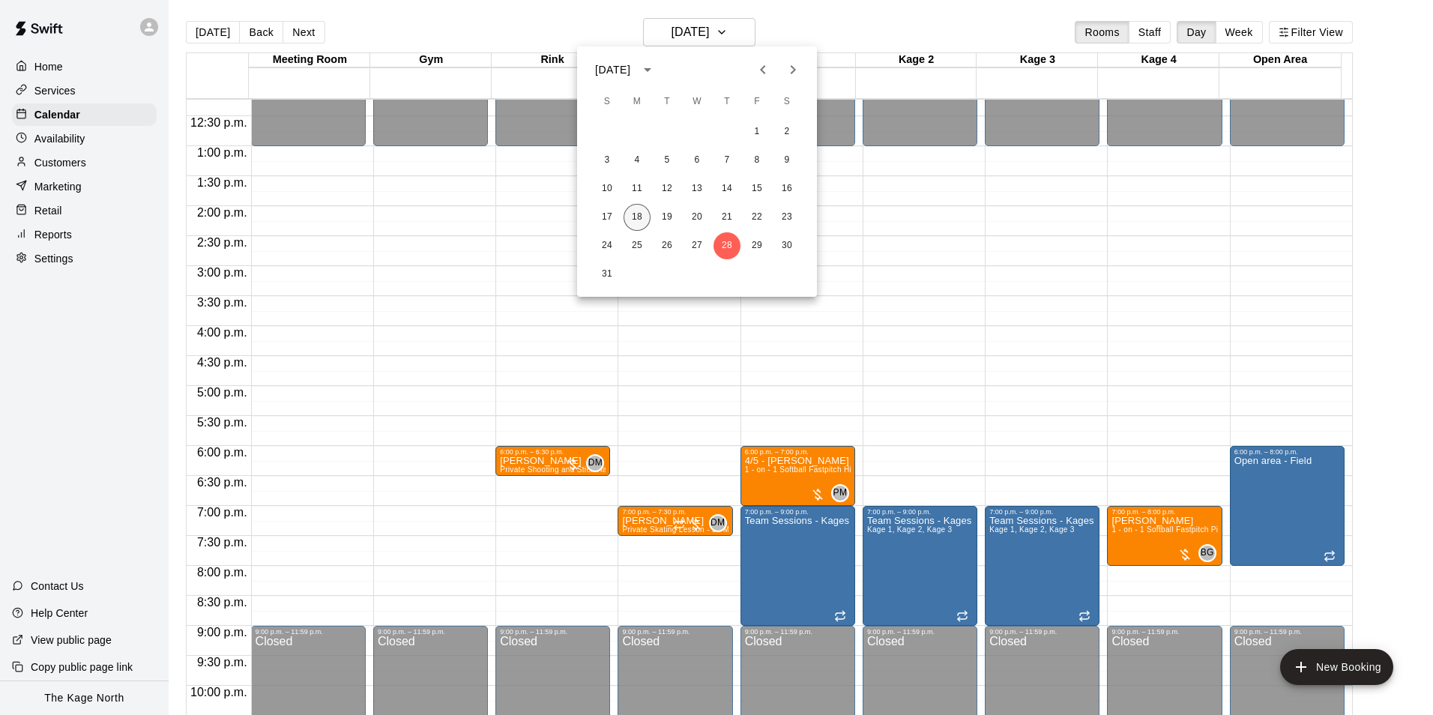
click at [639, 220] on button "18" at bounding box center [637, 217] width 27 height 27
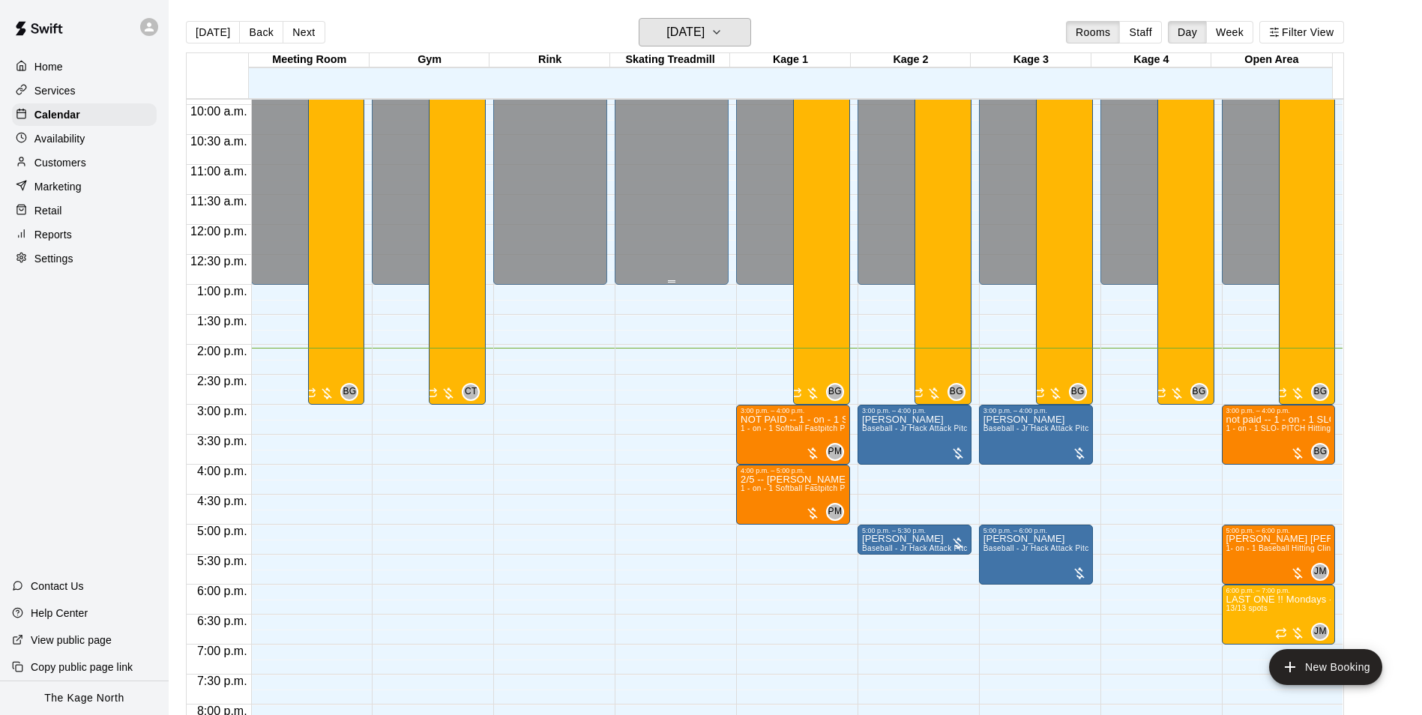
scroll to position [658, 0]
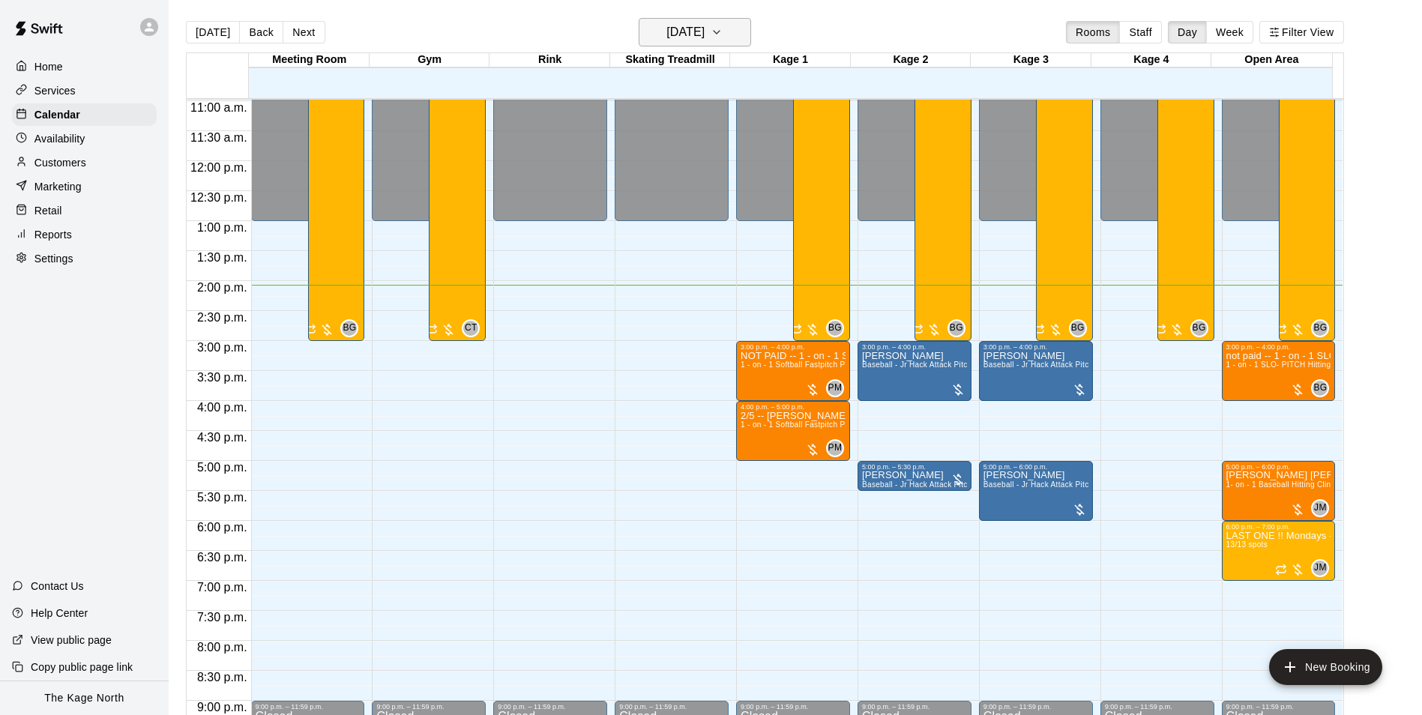
click at [704, 32] on h6 "[DATE]" at bounding box center [685, 32] width 38 height 21
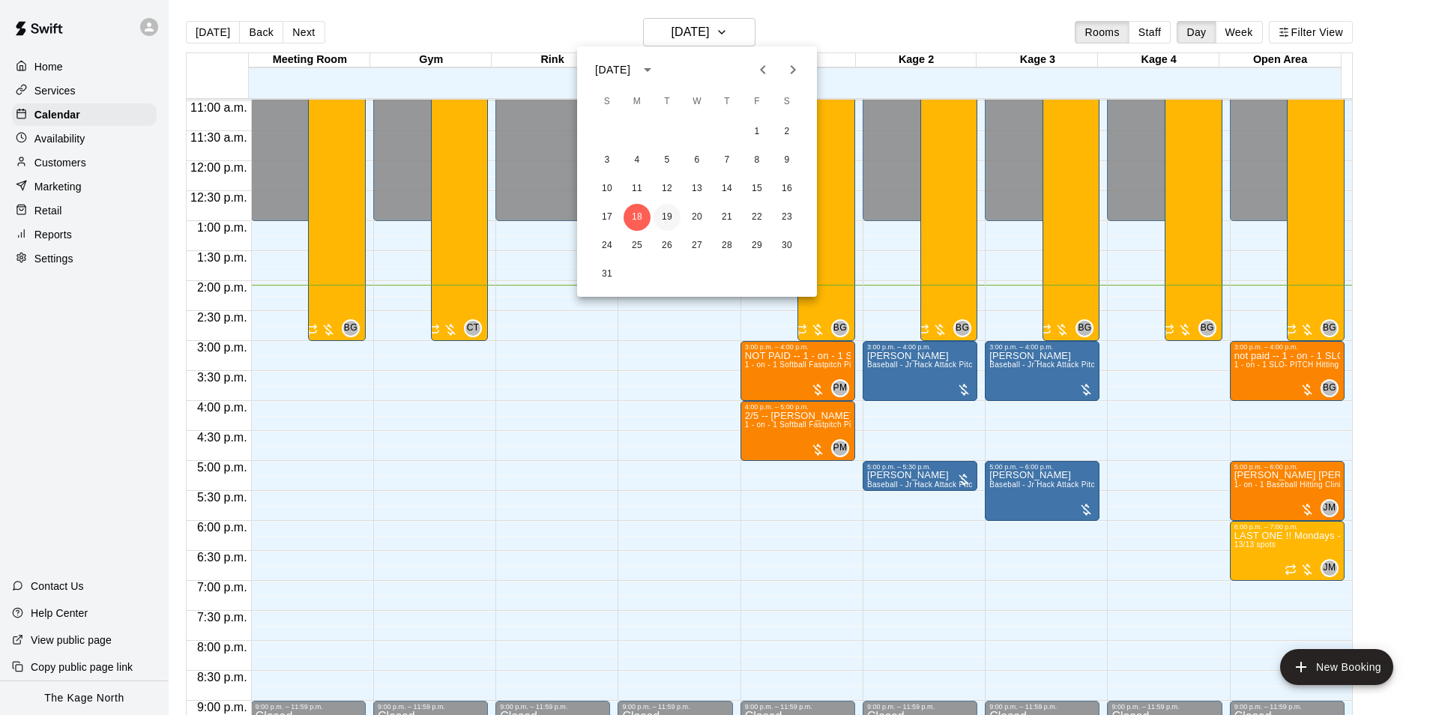
click at [661, 219] on button "19" at bounding box center [667, 217] width 27 height 27
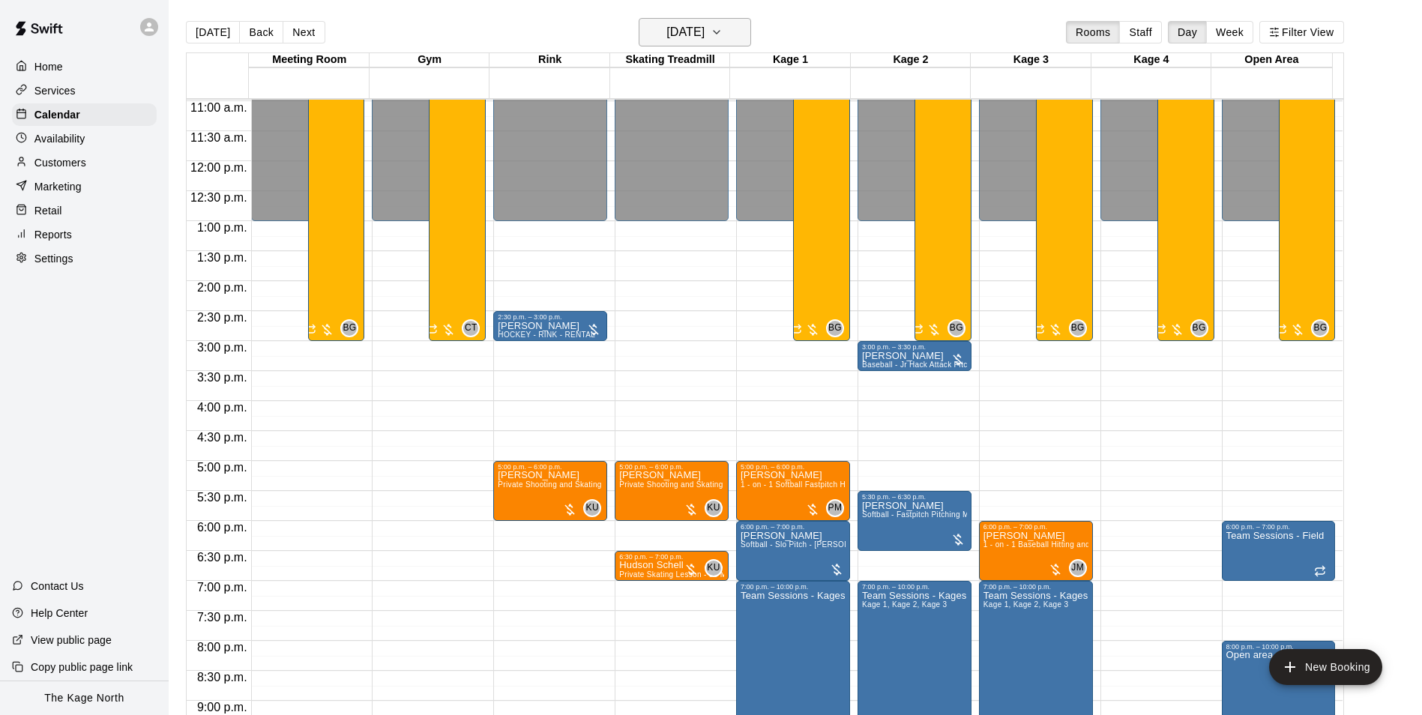
click at [694, 40] on h6 "[DATE]" at bounding box center [685, 32] width 38 height 21
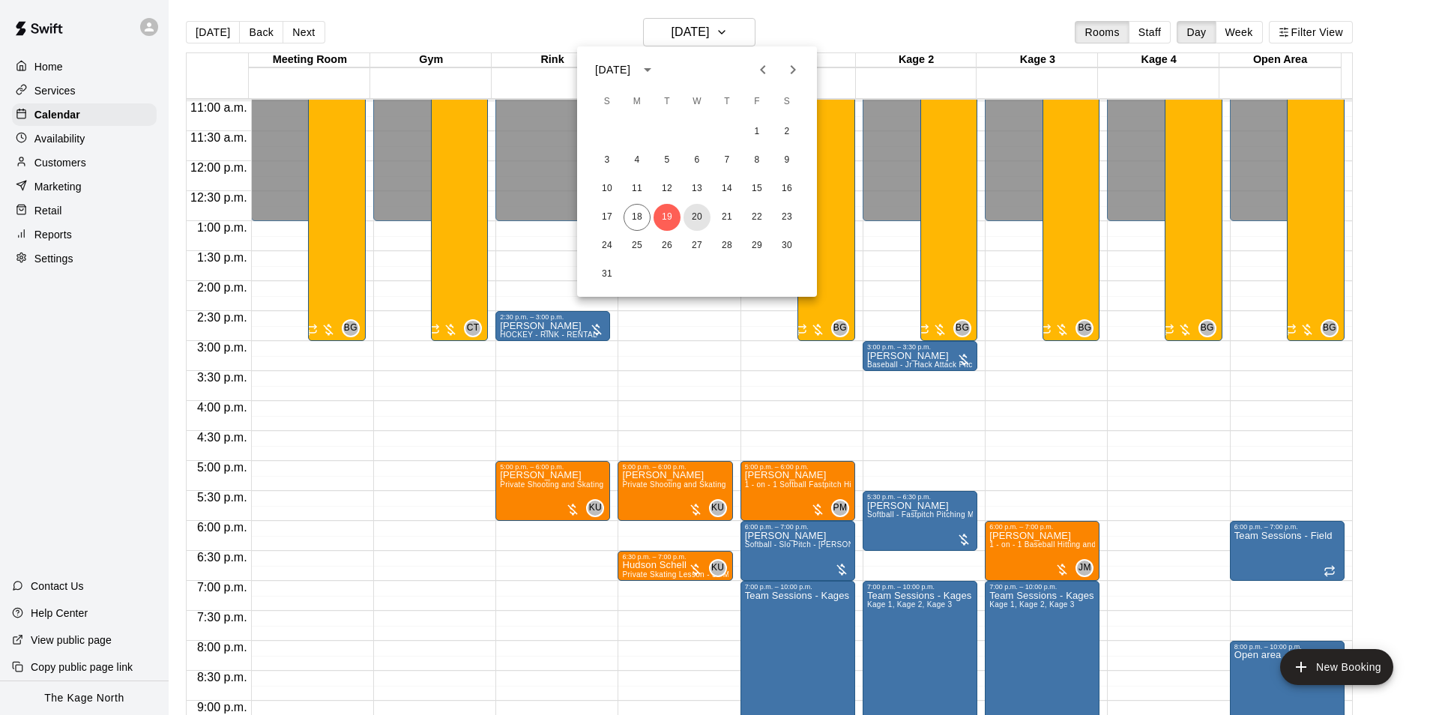
drag, startPoint x: 697, startPoint y: 217, endPoint x: 1047, endPoint y: 429, distance: 409.2
click at [697, 217] on button "20" at bounding box center [696, 217] width 27 height 27
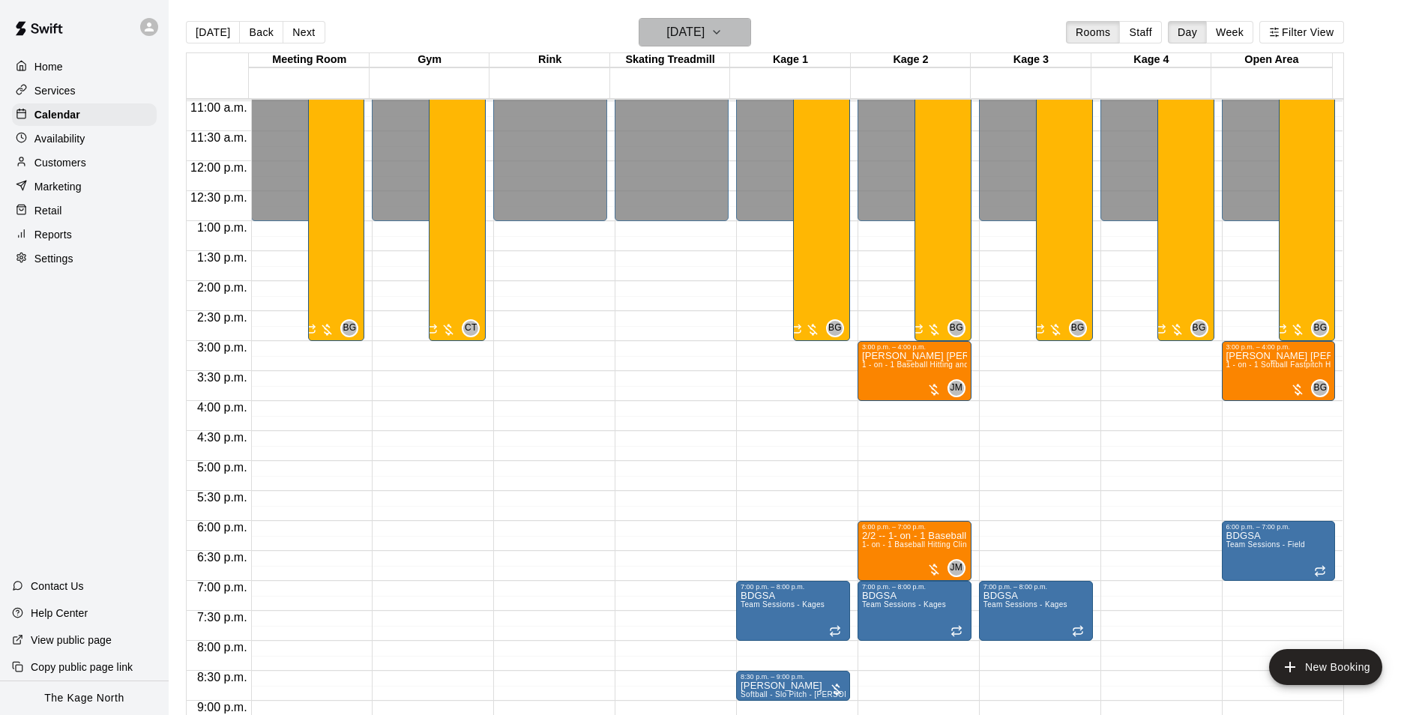
click at [704, 34] on h6 "[DATE]" at bounding box center [685, 32] width 38 height 21
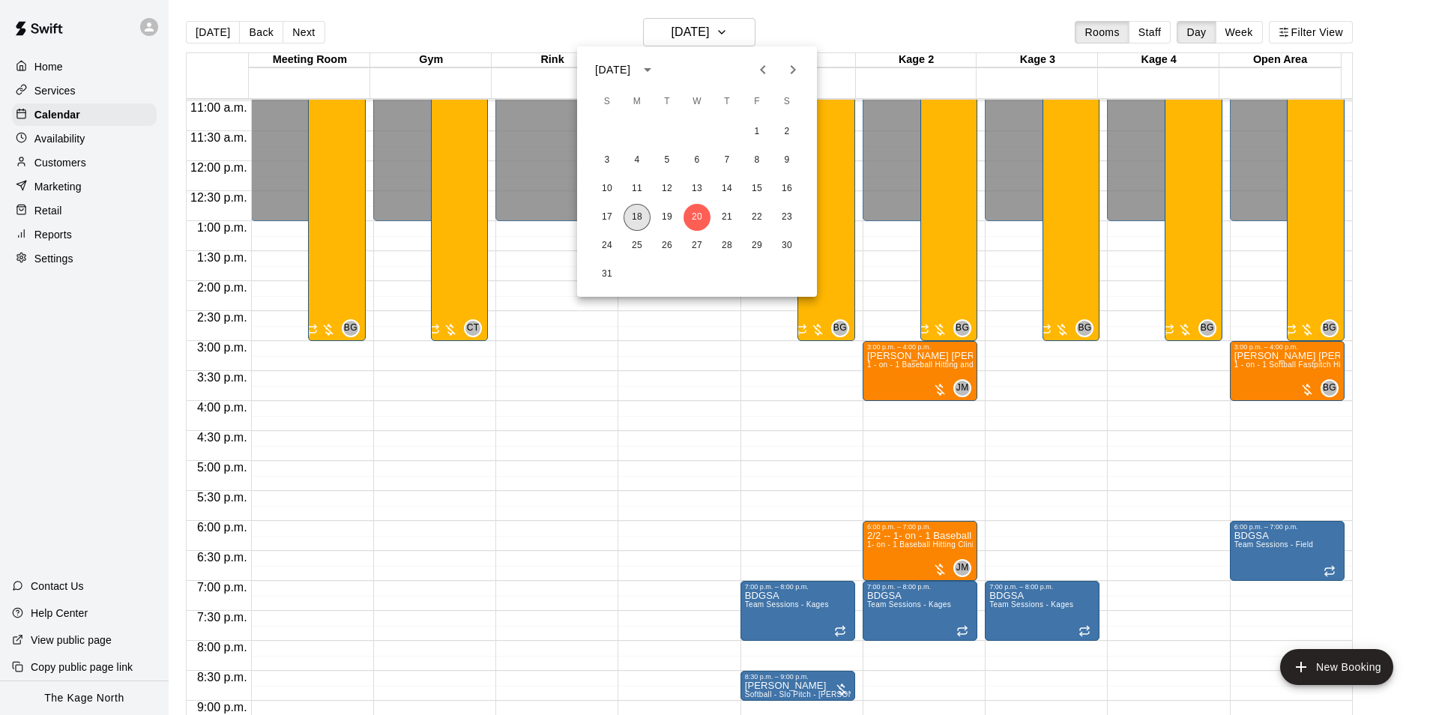
click at [636, 218] on button "18" at bounding box center [637, 217] width 27 height 27
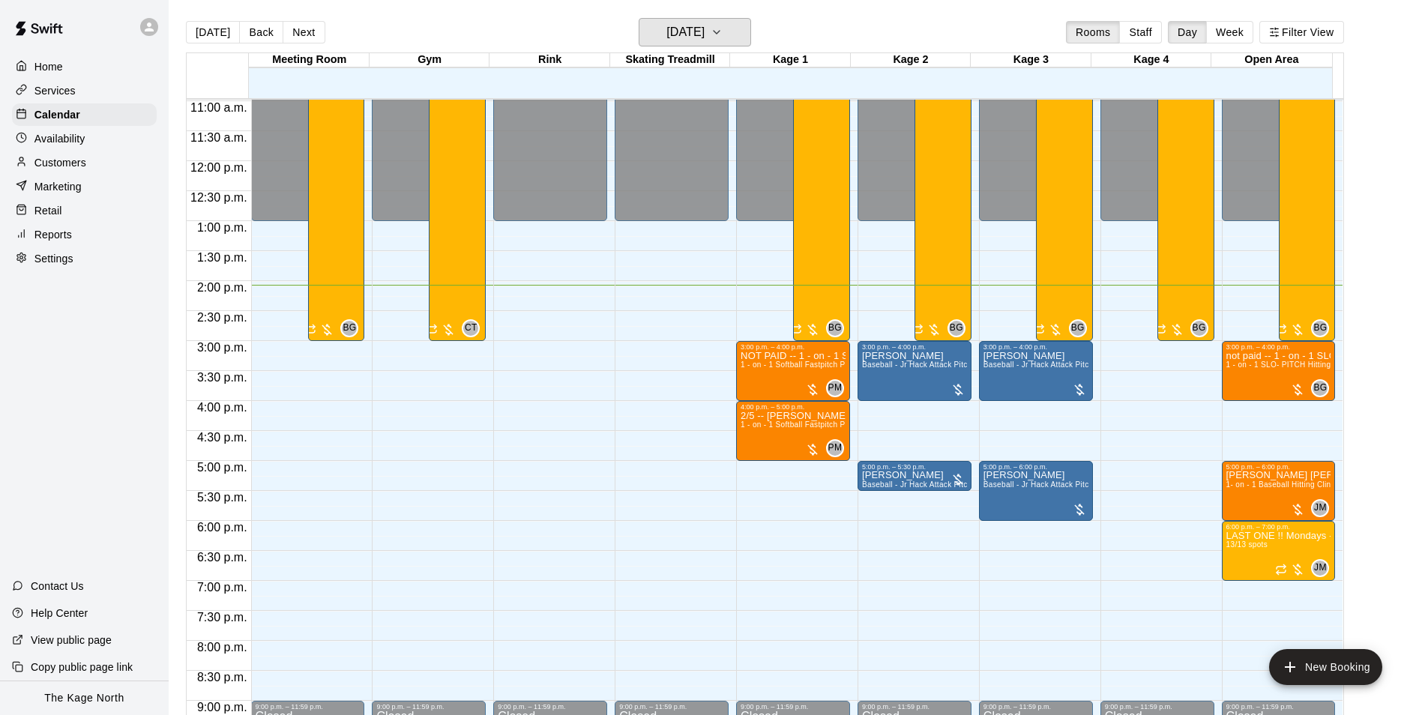
scroll to position [808, 0]
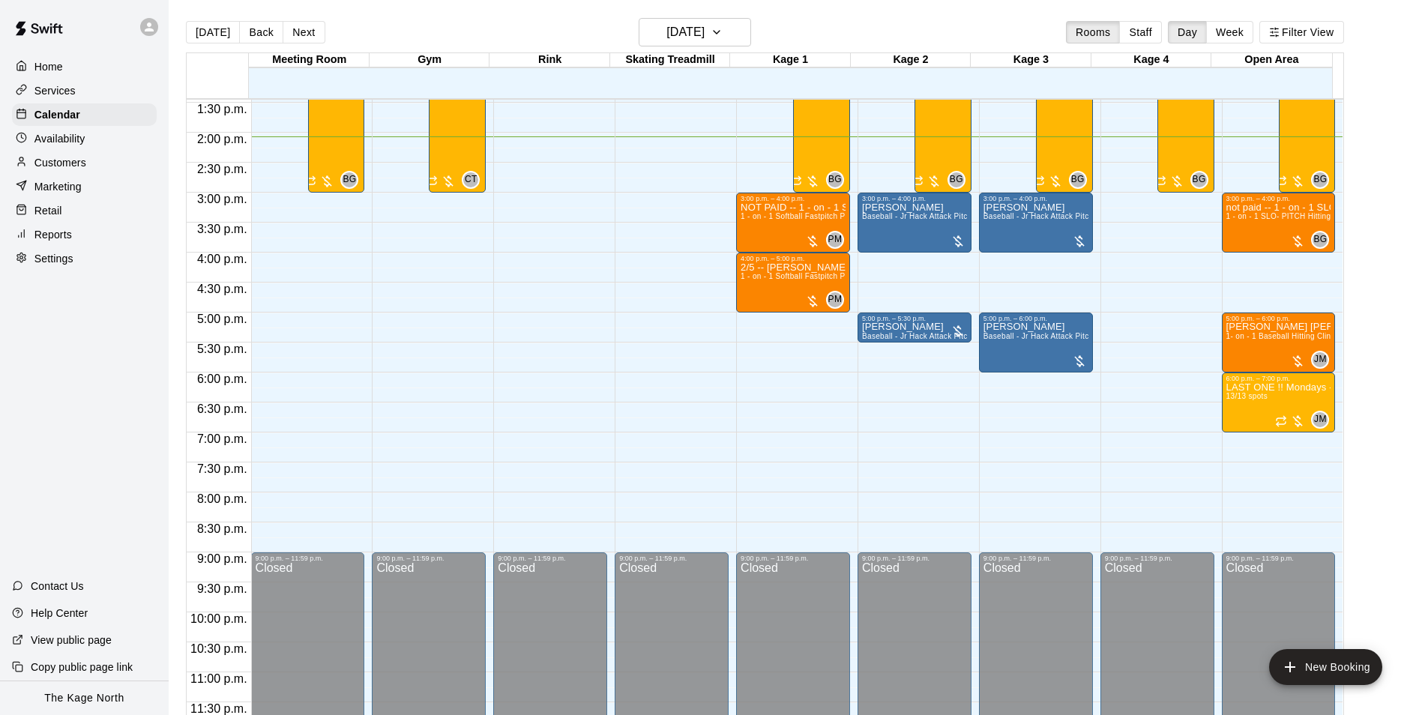
click at [100, 165] on div "Customers" at bounding box center [84, 162] width 145 height 22
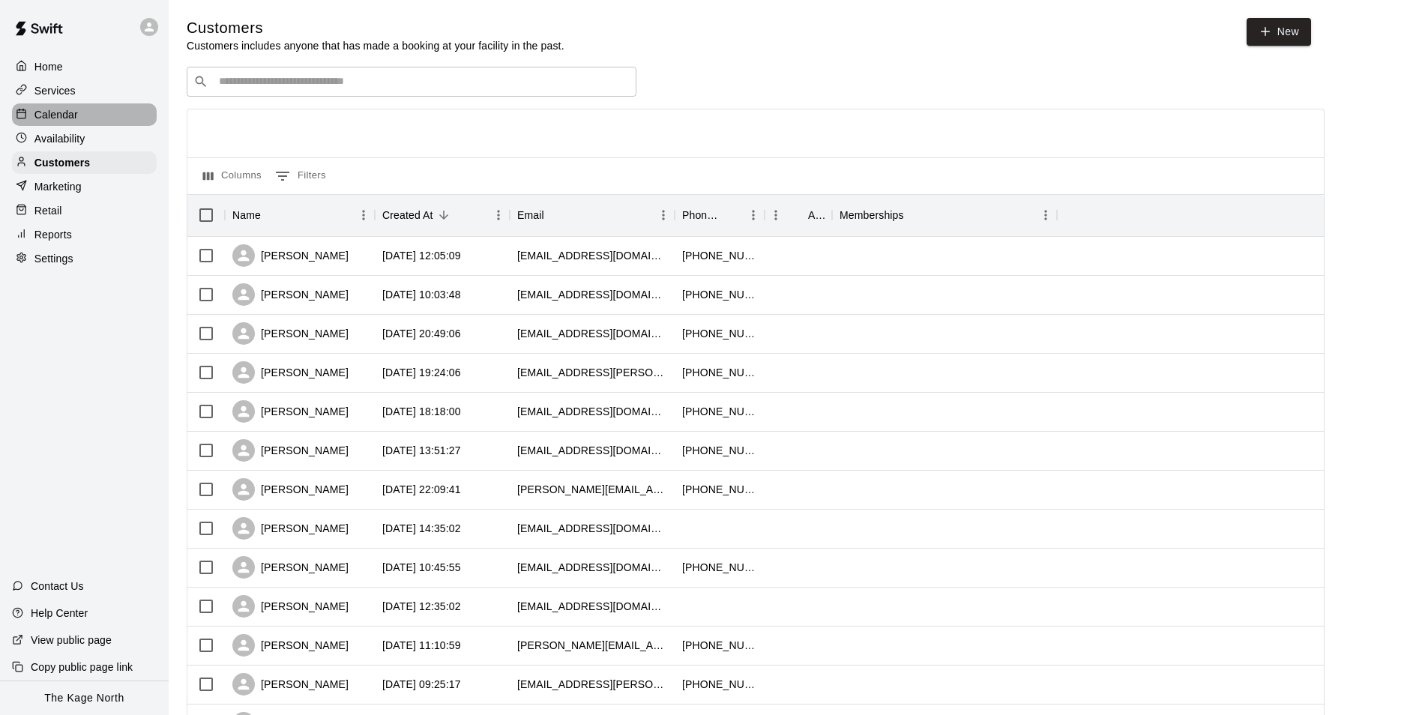
click at [72, 116] on p "Calendar" at bounding box center [55, 114] width 43 height 15
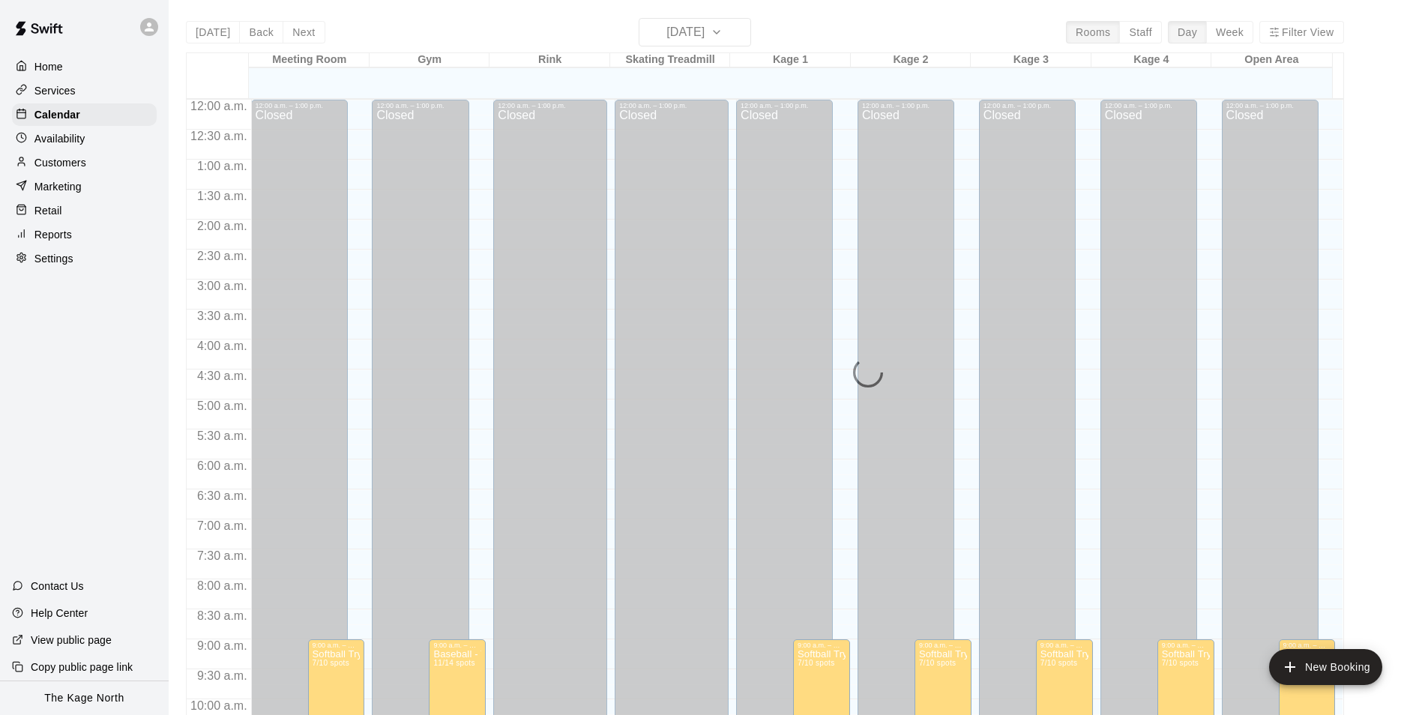
scroll to position [761, 0]
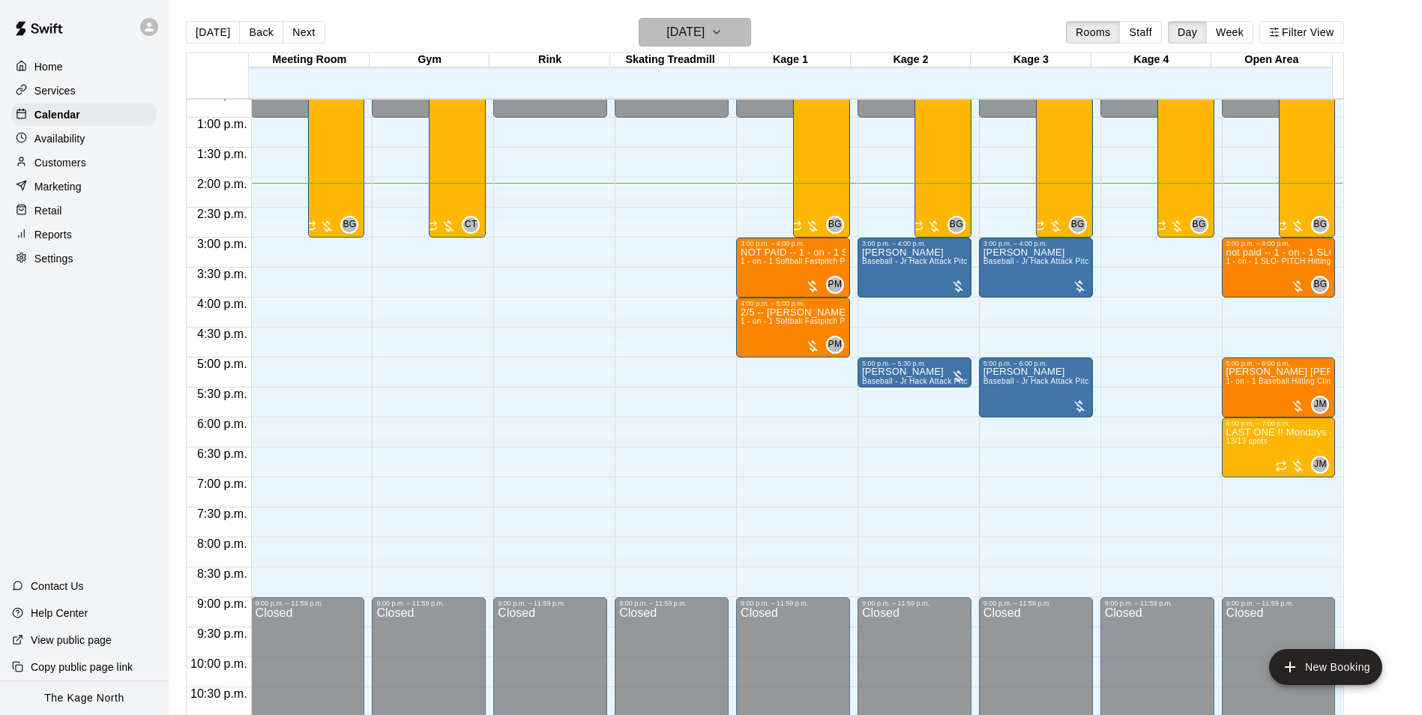
click at [704, 31] on h6 "[DATE]" at bounding box center [685, 32] width 38 height 21
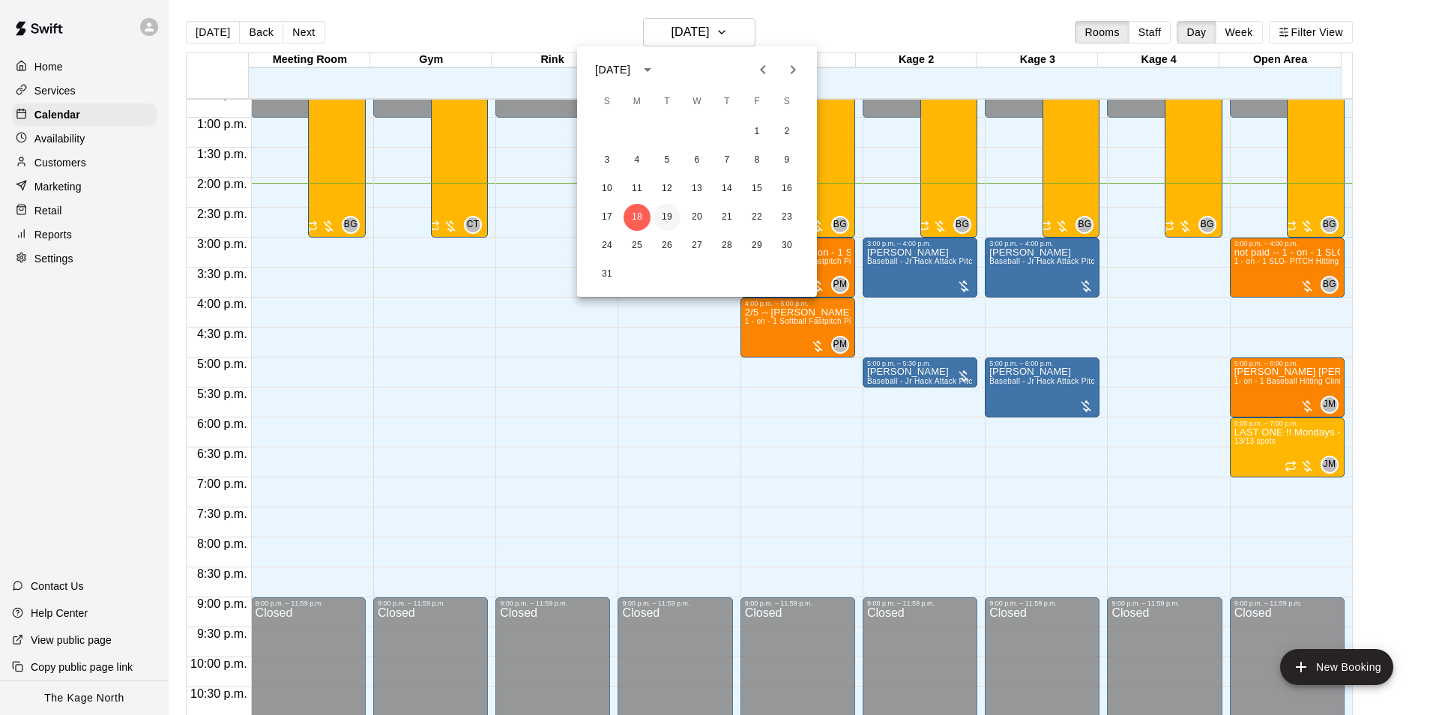
click at [665, 221] on button "19" at bounding box center [667, 217] width 27 height 27
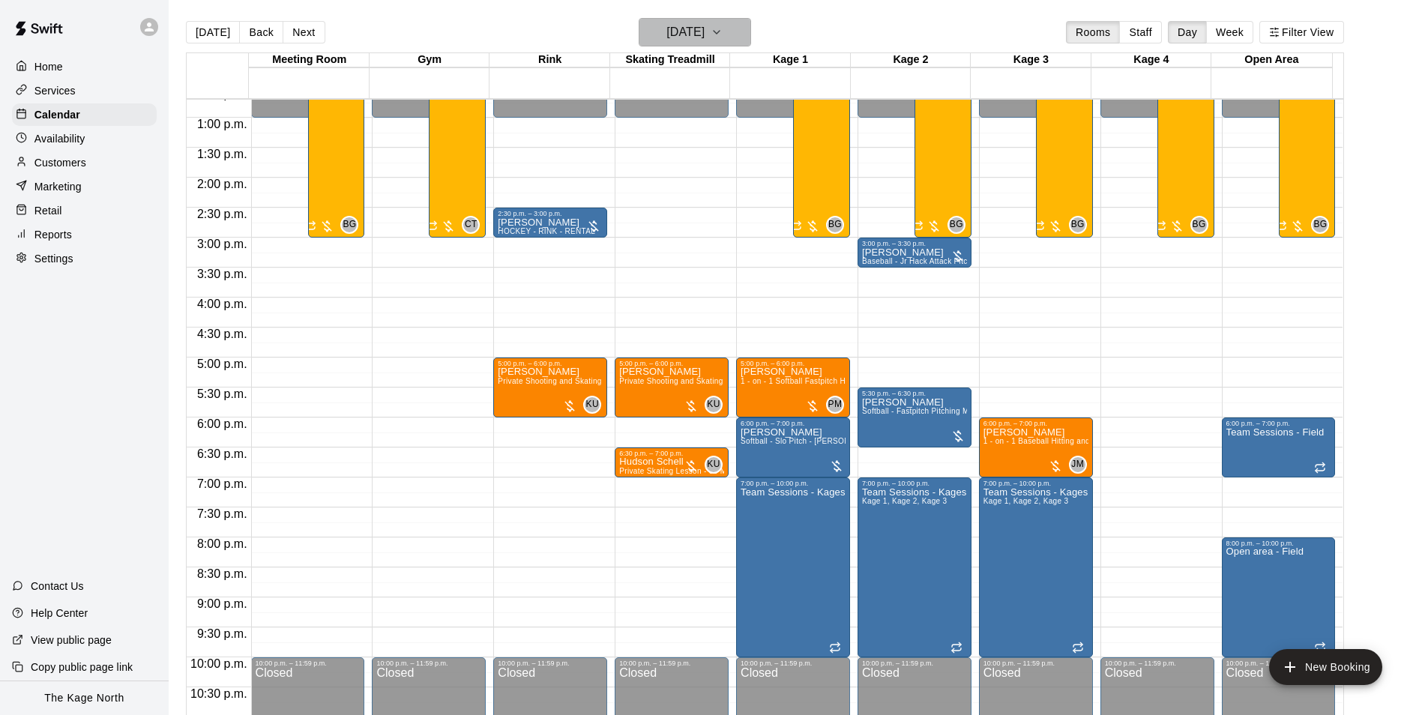
click at [704, 37] on h6 "[DATE]" at bounding box center [685, 32] width 38 height 21
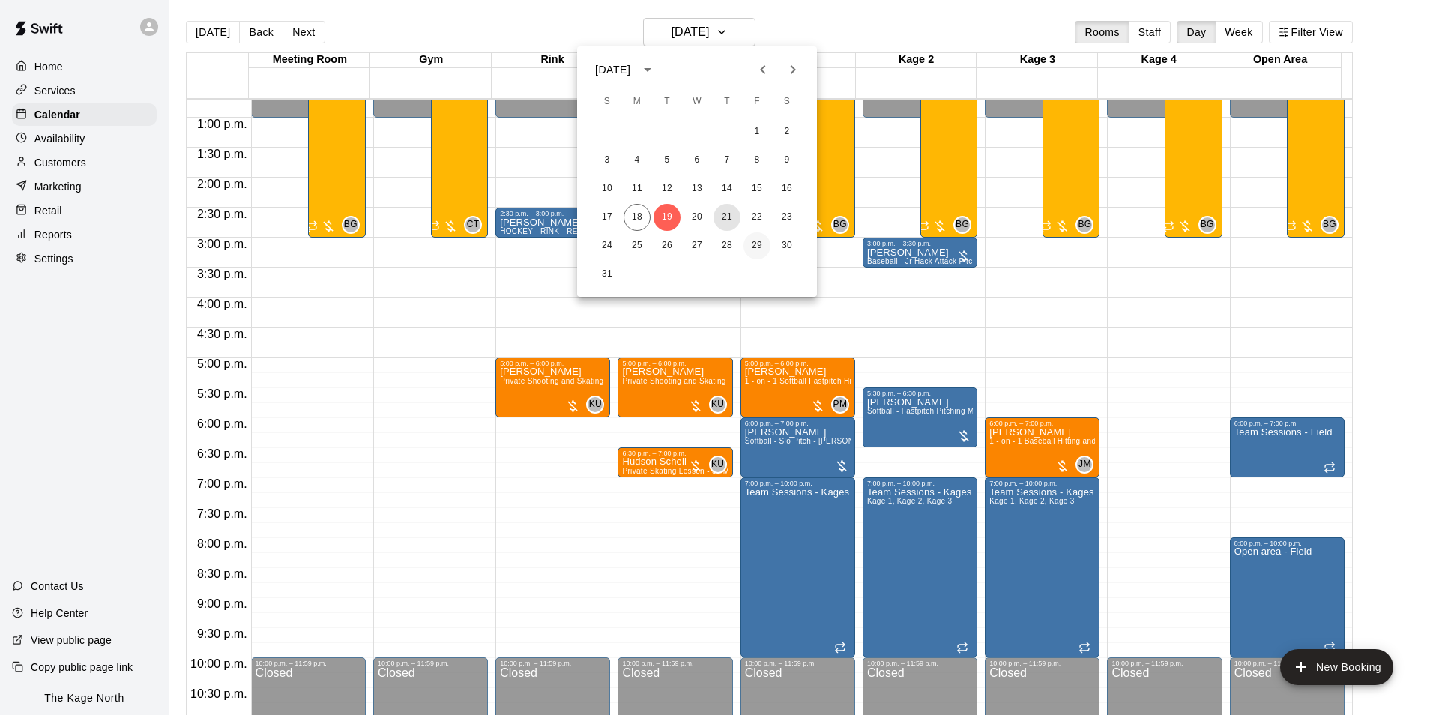
click at [728, 214] on button "21" at bounding box center [726, 217] width 27 height 27
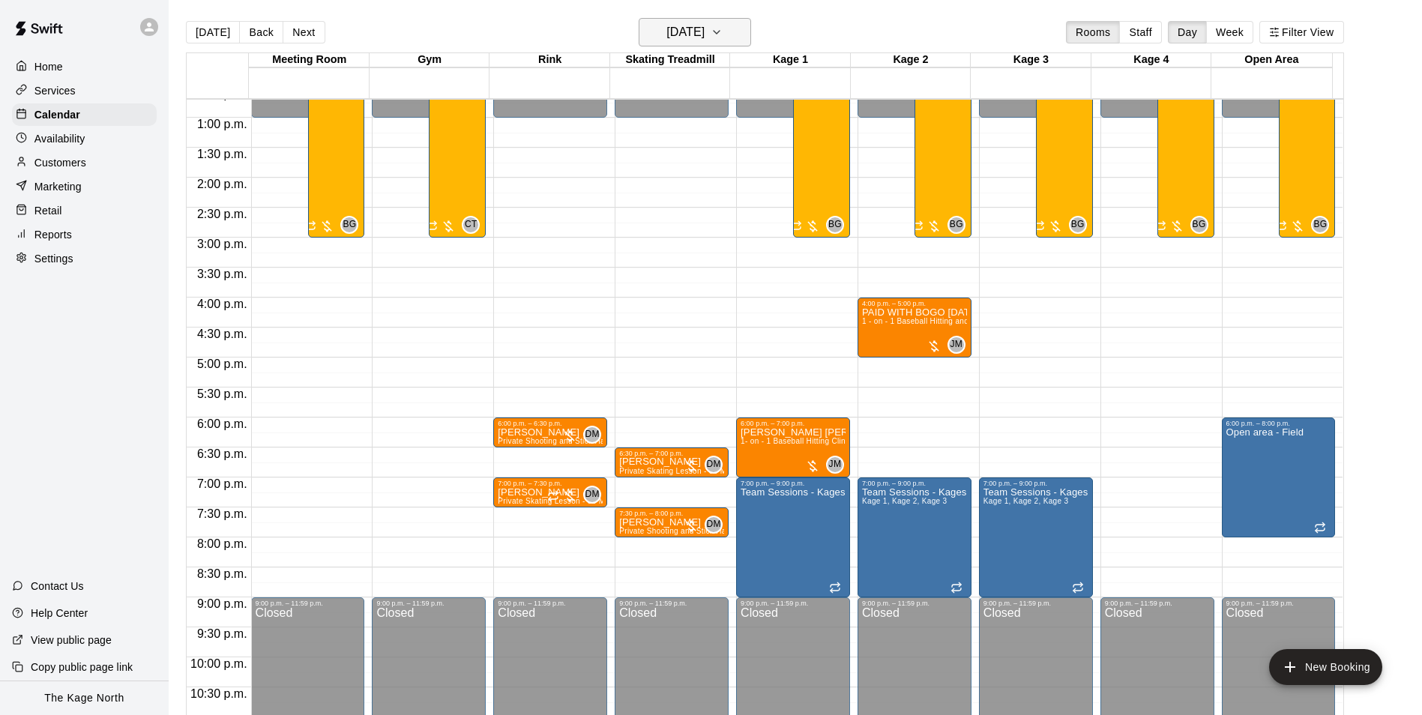
click at [688, 37] on h6 "[DATE]" at bounding box center [685, 32] width 38 height 21
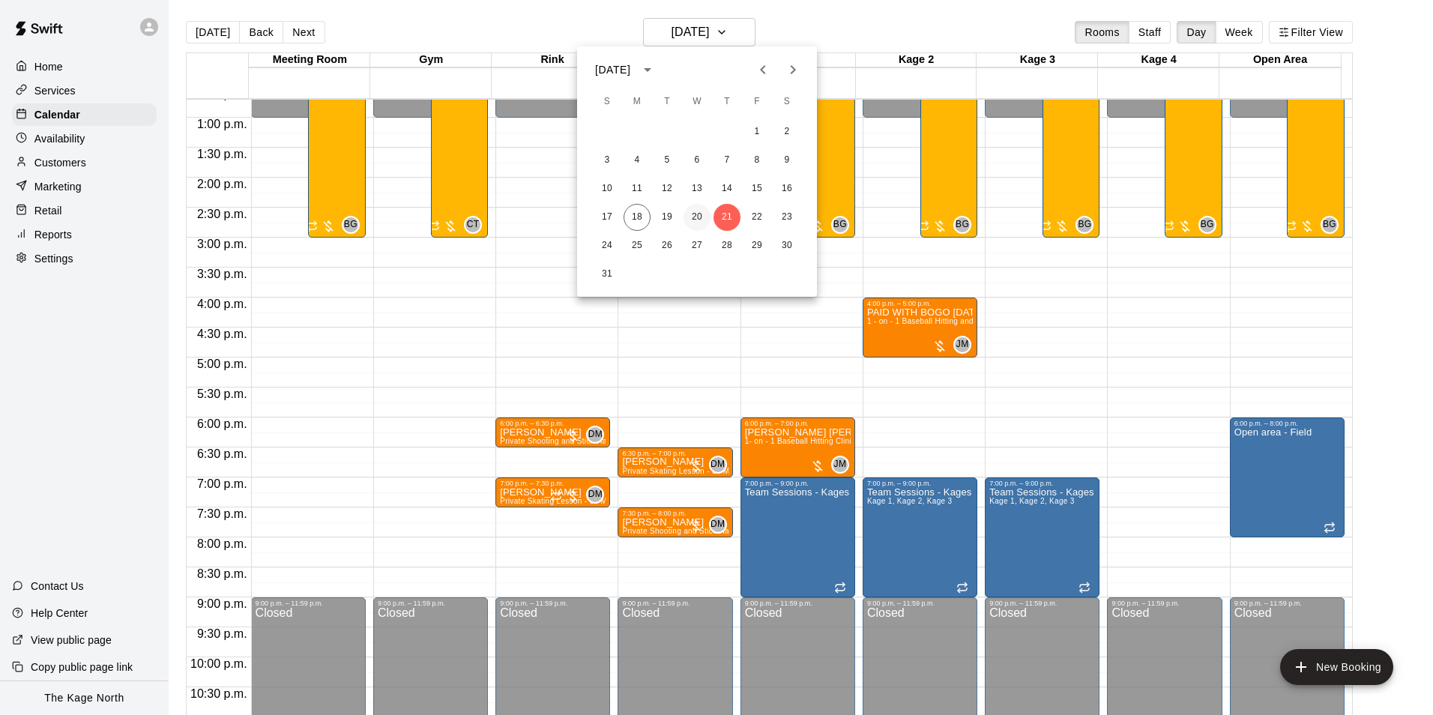
click at [695, 215] on button "20" at bounding box center [696, 217] width 27 height 27
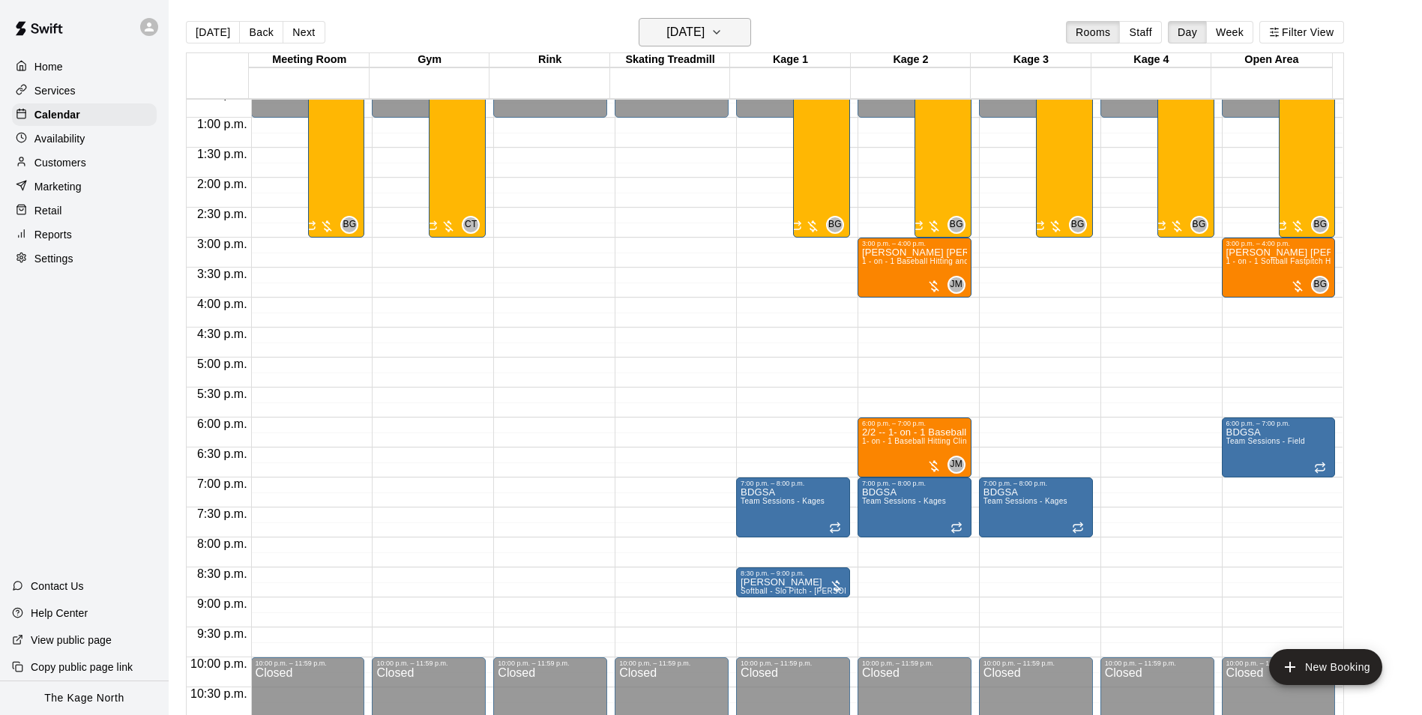
click at [704, 29] on h6 "[DATE]" at bounding box center [685, 32] width 38 height 21
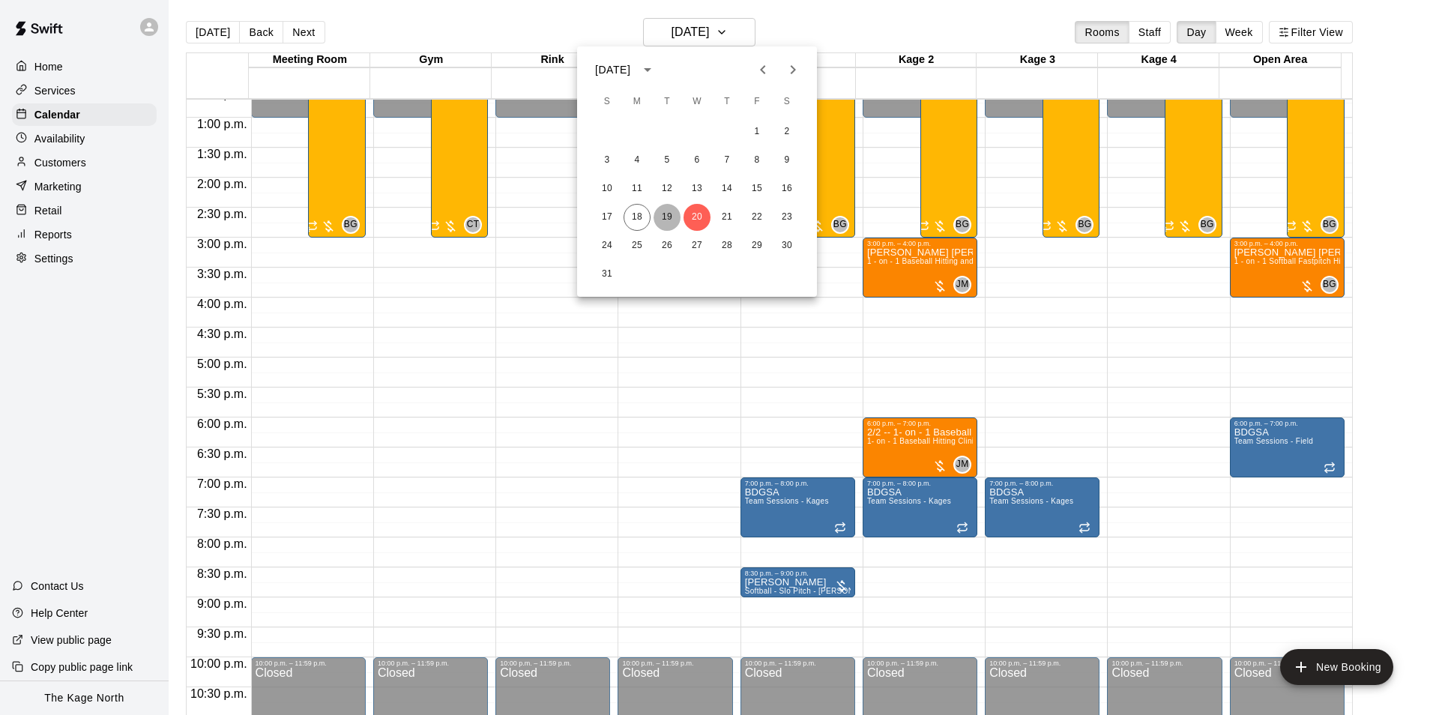
click at [667, 216] on button "19" at bounding box center [667, 217] width 27 height 27
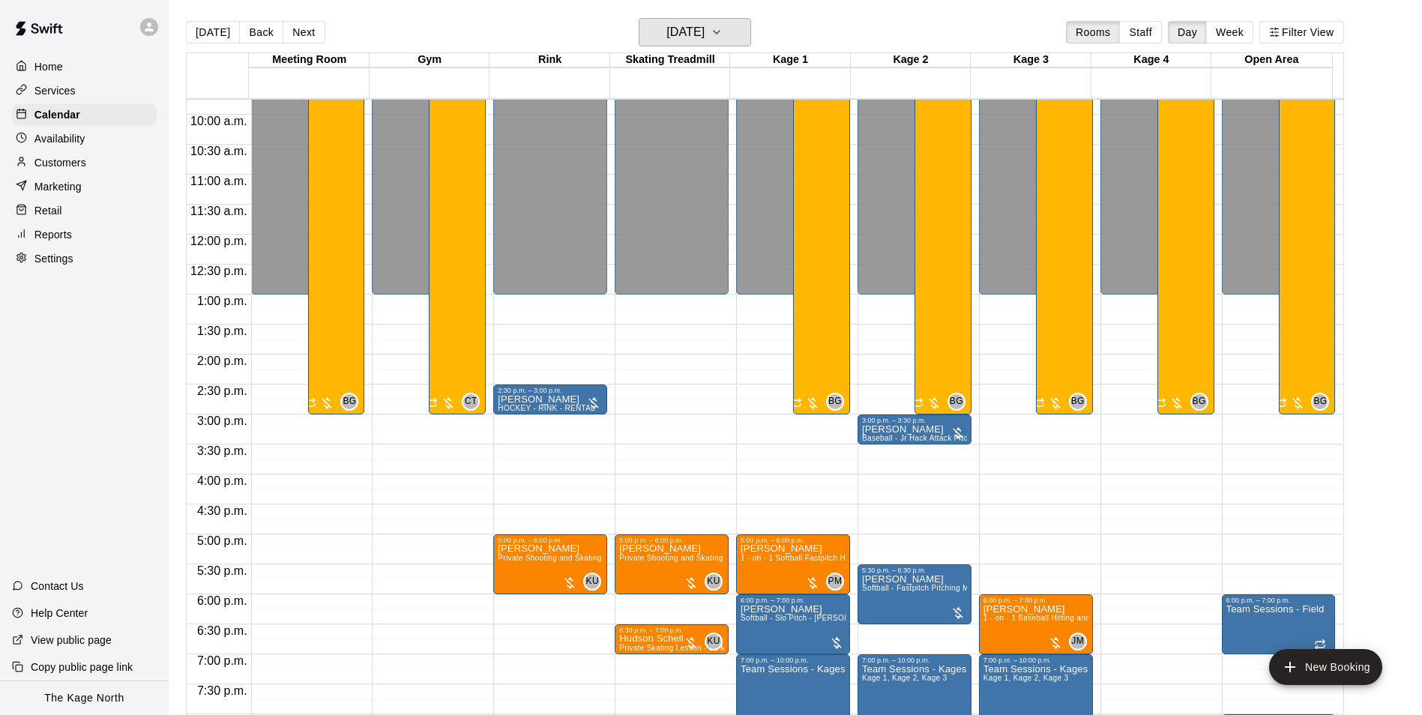
scroll to position [537, 0]
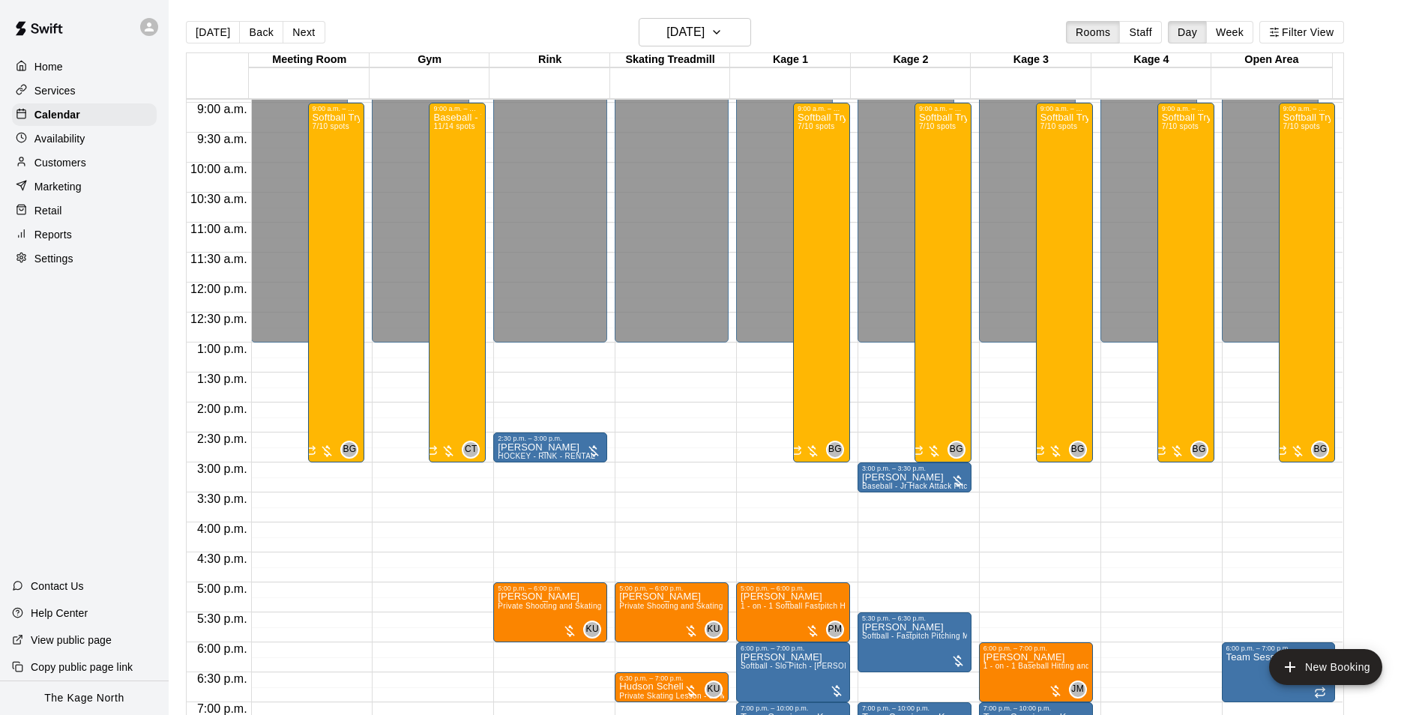
click at [70, 160] on p "Customers" at bounding box center [60, 162] width 52 height 15
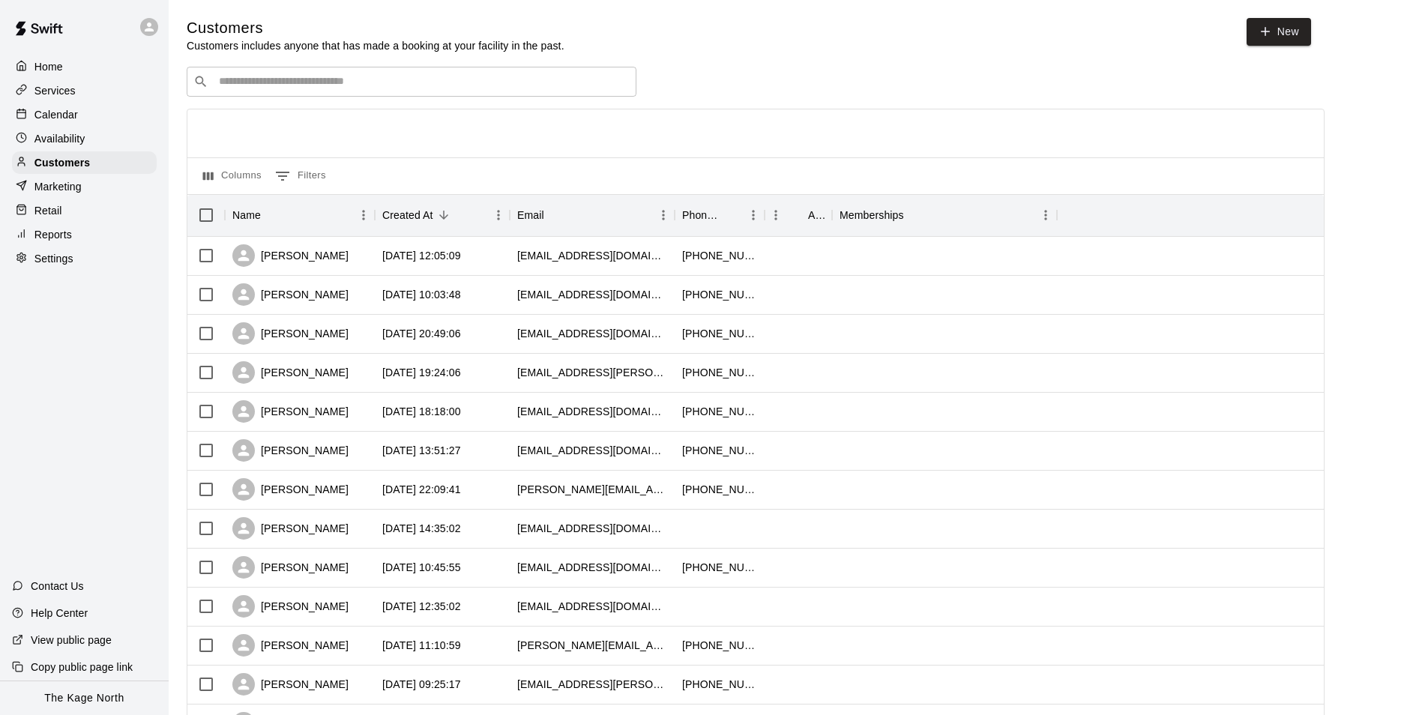
click at [78, 116] on div "Calendar" at bounding box center [84, 114] width 145 height 22
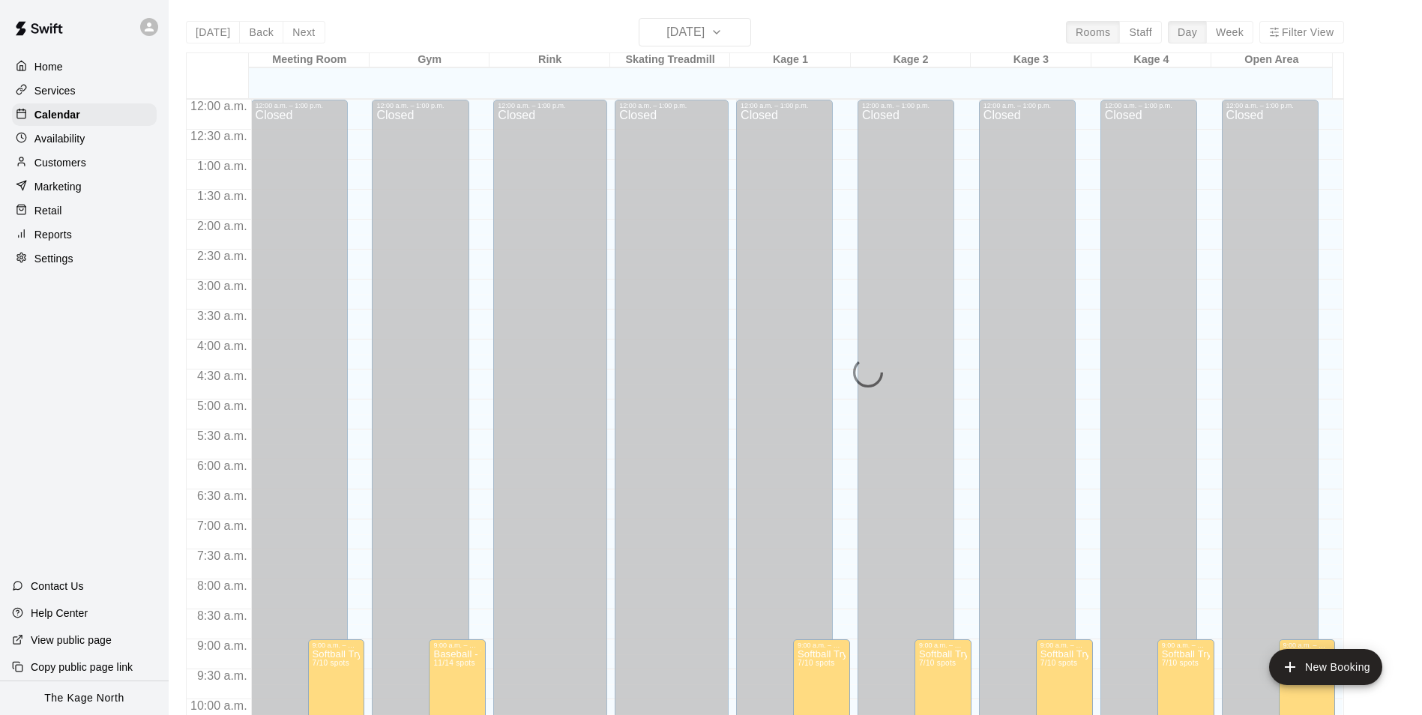
scroll to position [761, 0]
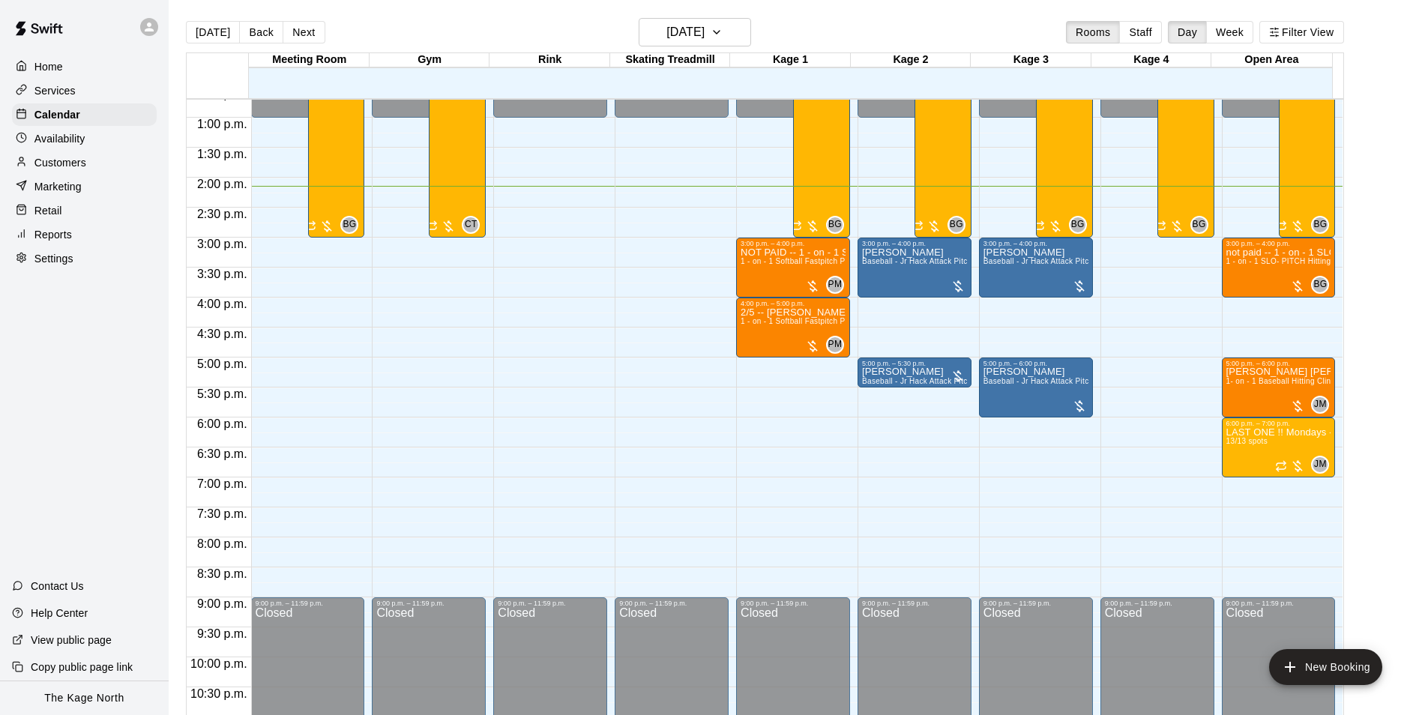
click at [104, 163] on div "Customers" at bounding box center [84, 162] width 145 height 22
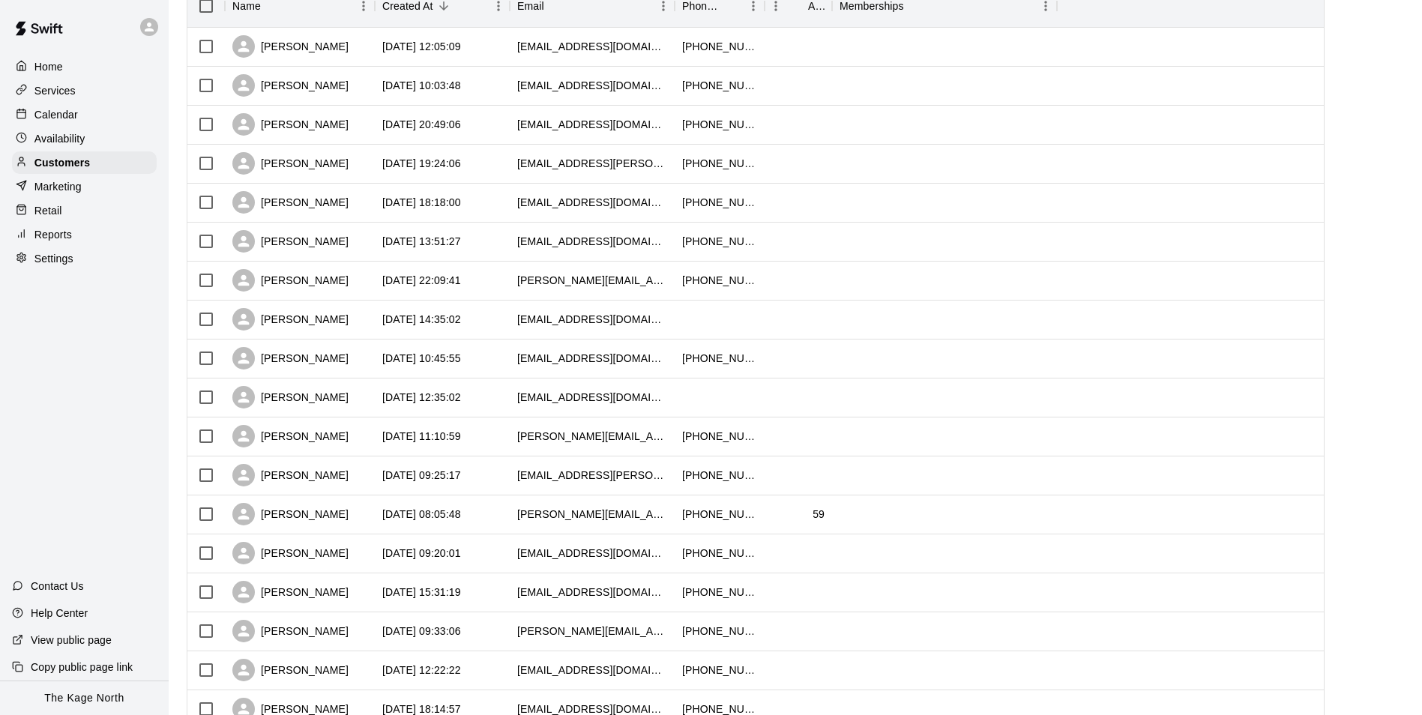
scroll to position [206, 0]
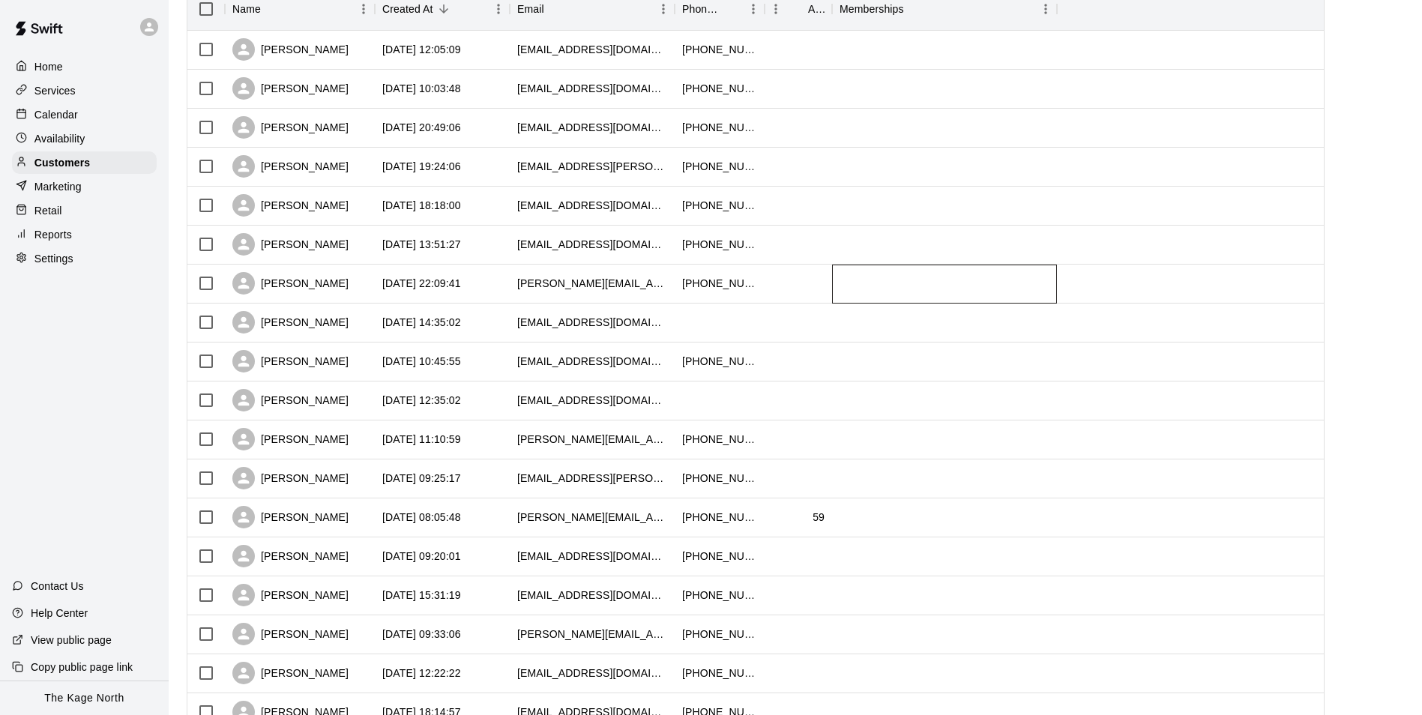
click at [839, 303] on div at bounding box center [944, 284] width 225 height 39
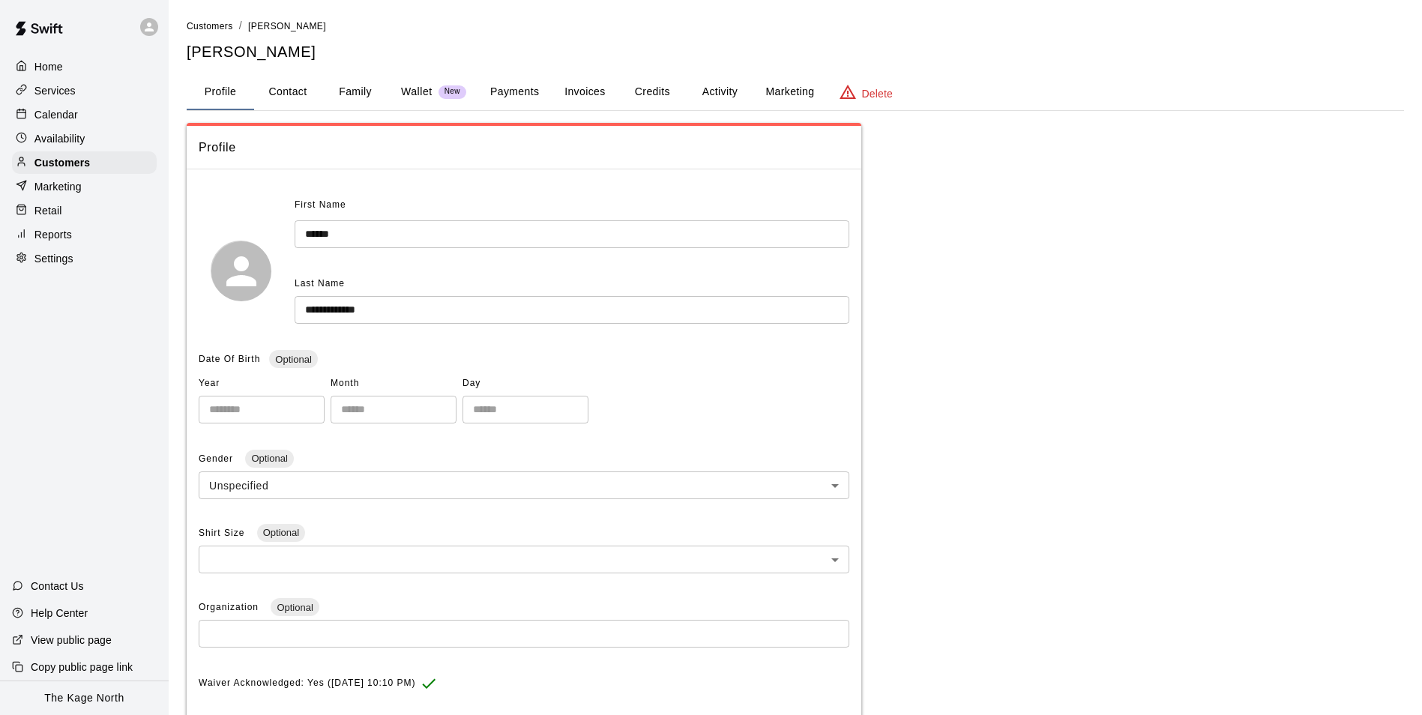
click at [733, 82] on button "Activity" at bounding box center [719, 92] width 67 height 36
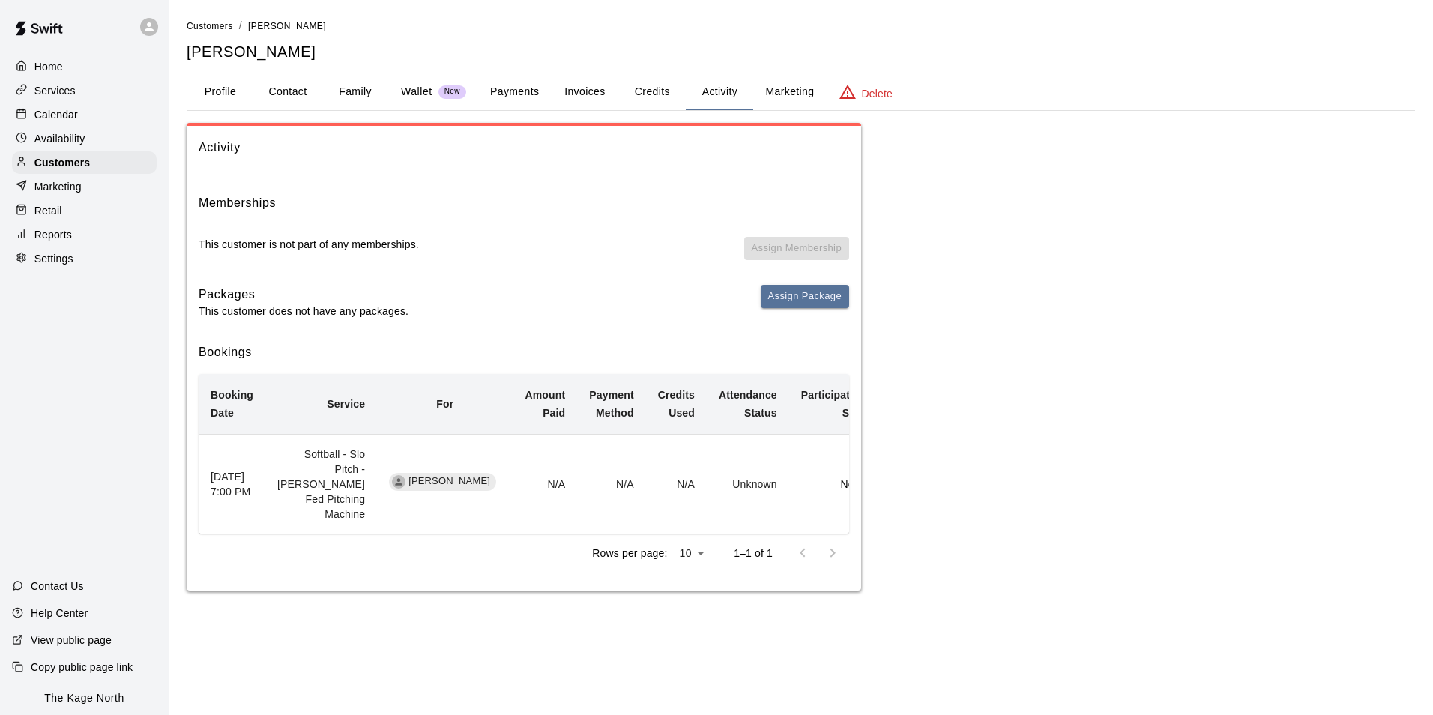
click at [65, 113] on p "Calendar" at bounding box center [55, 114] width 43 height 15
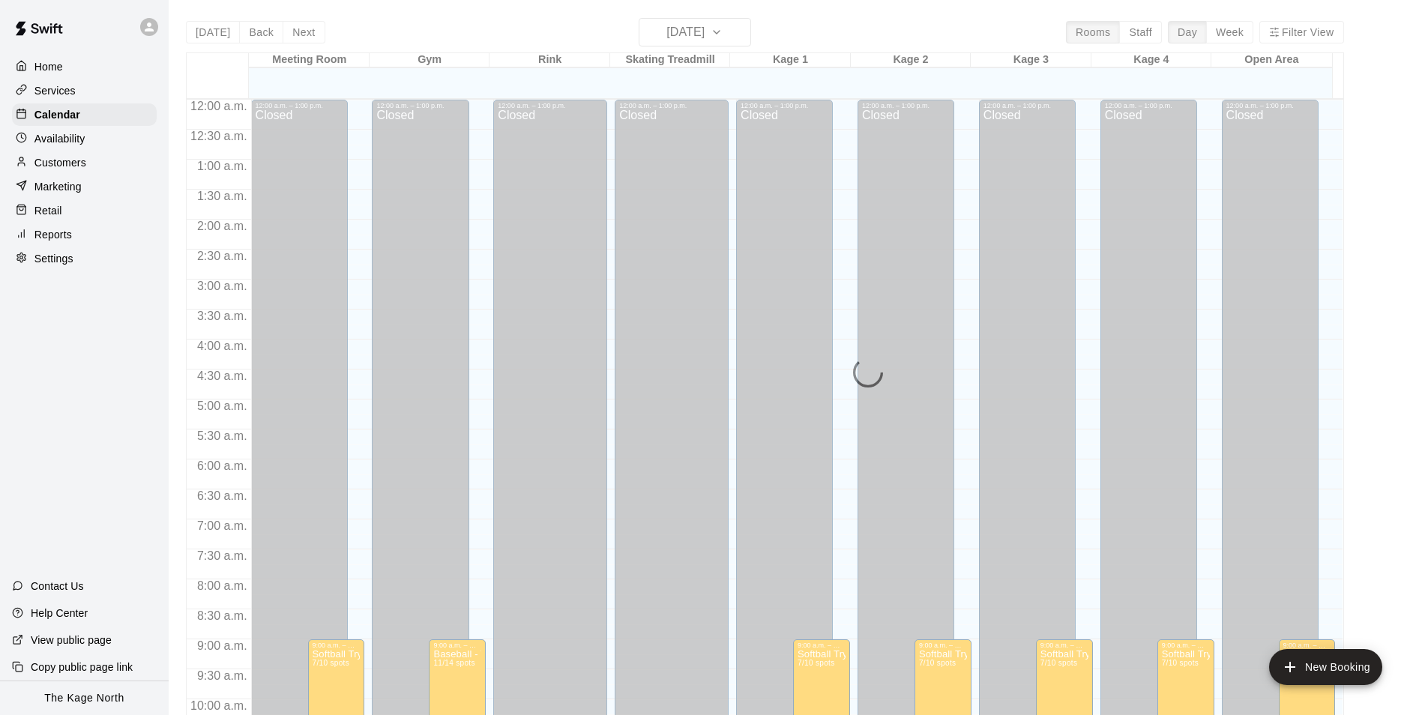
scroll to position [761, 0]
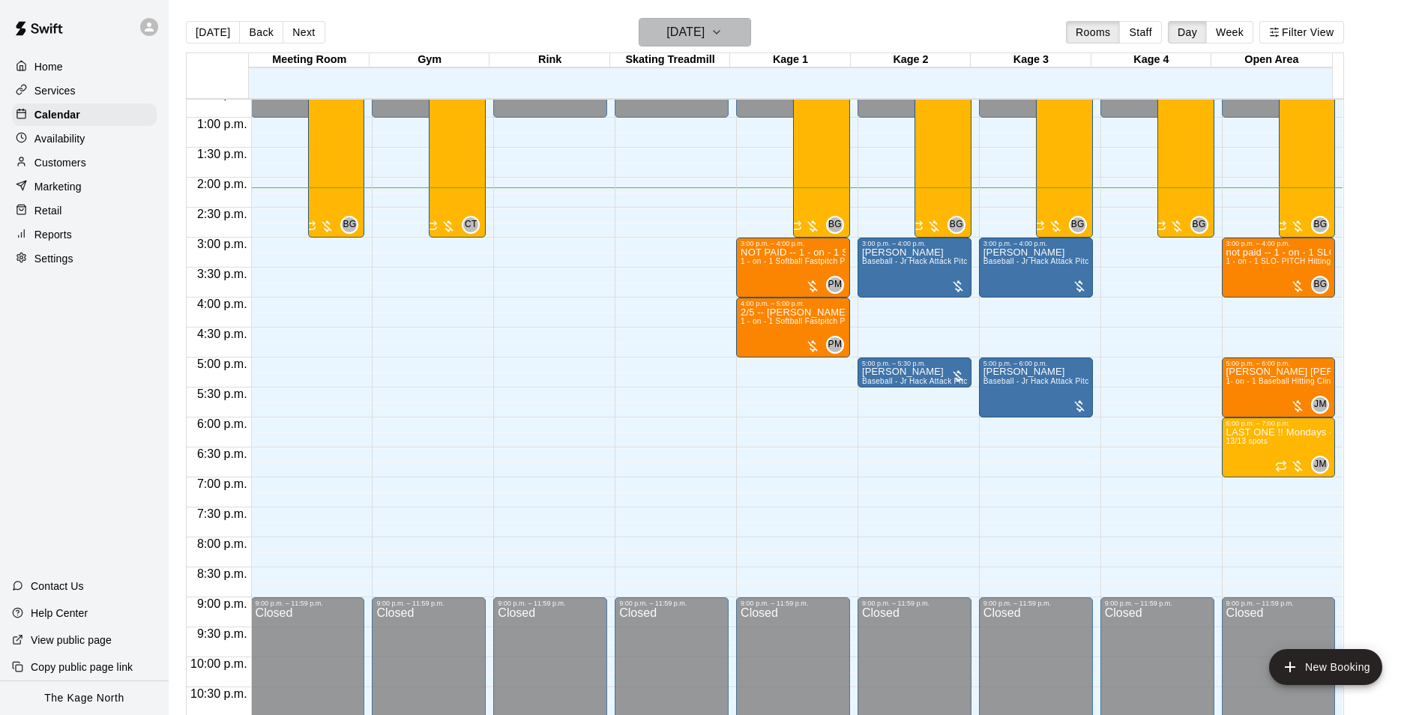
click at [704, 33] on h6 "[DATE]" at bounding box center [685, 32] width 38 height 21
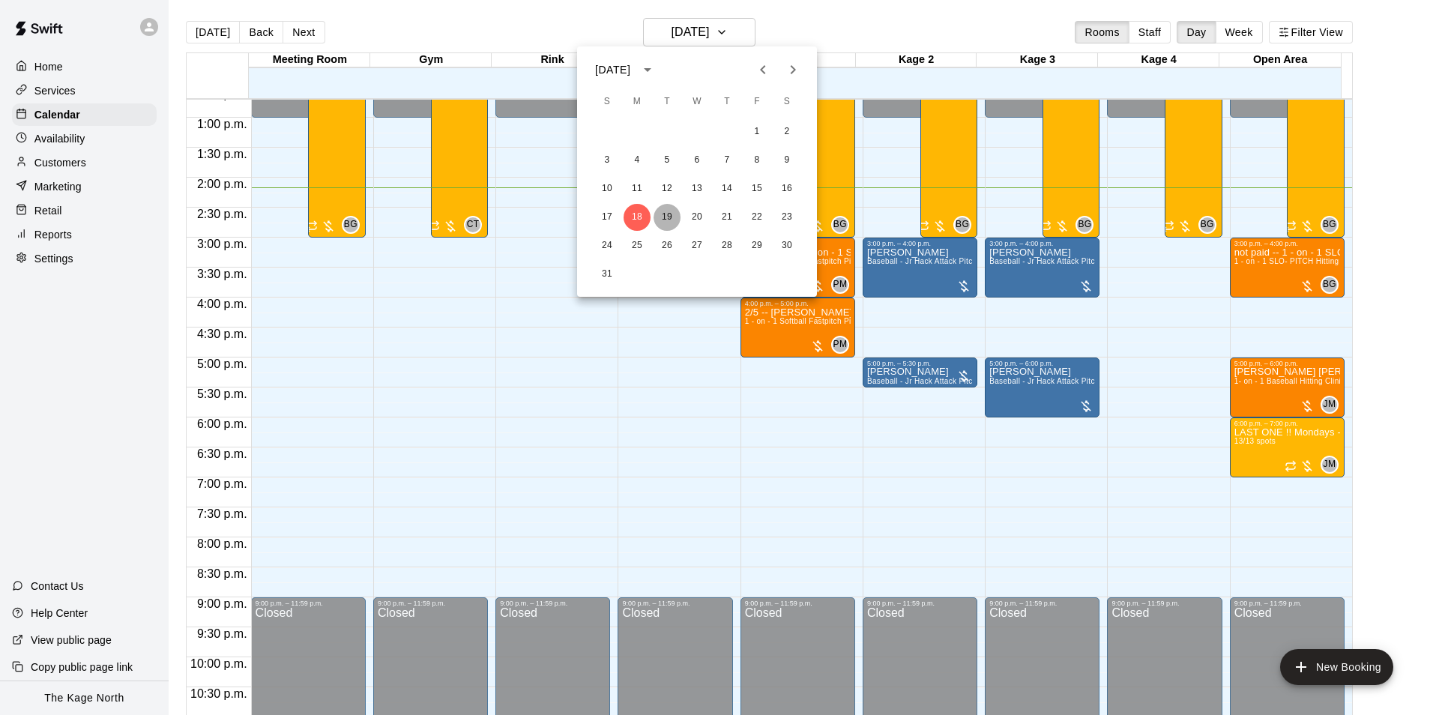
click at [672, 213] on button "19" at bounding box center [667, 217] width 27 height 27
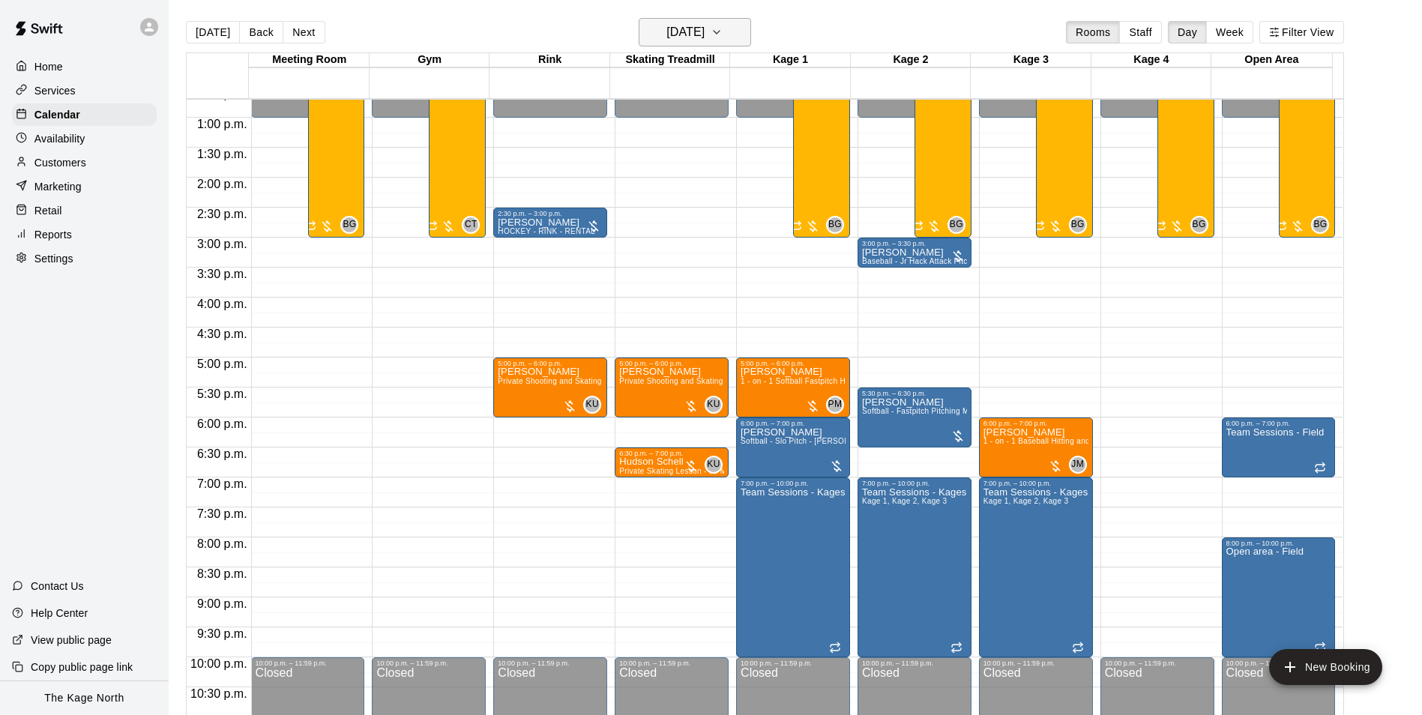
click at [704, 31] on h6 "[DATE]" at bounding box center [685, 32] width 38 height 21
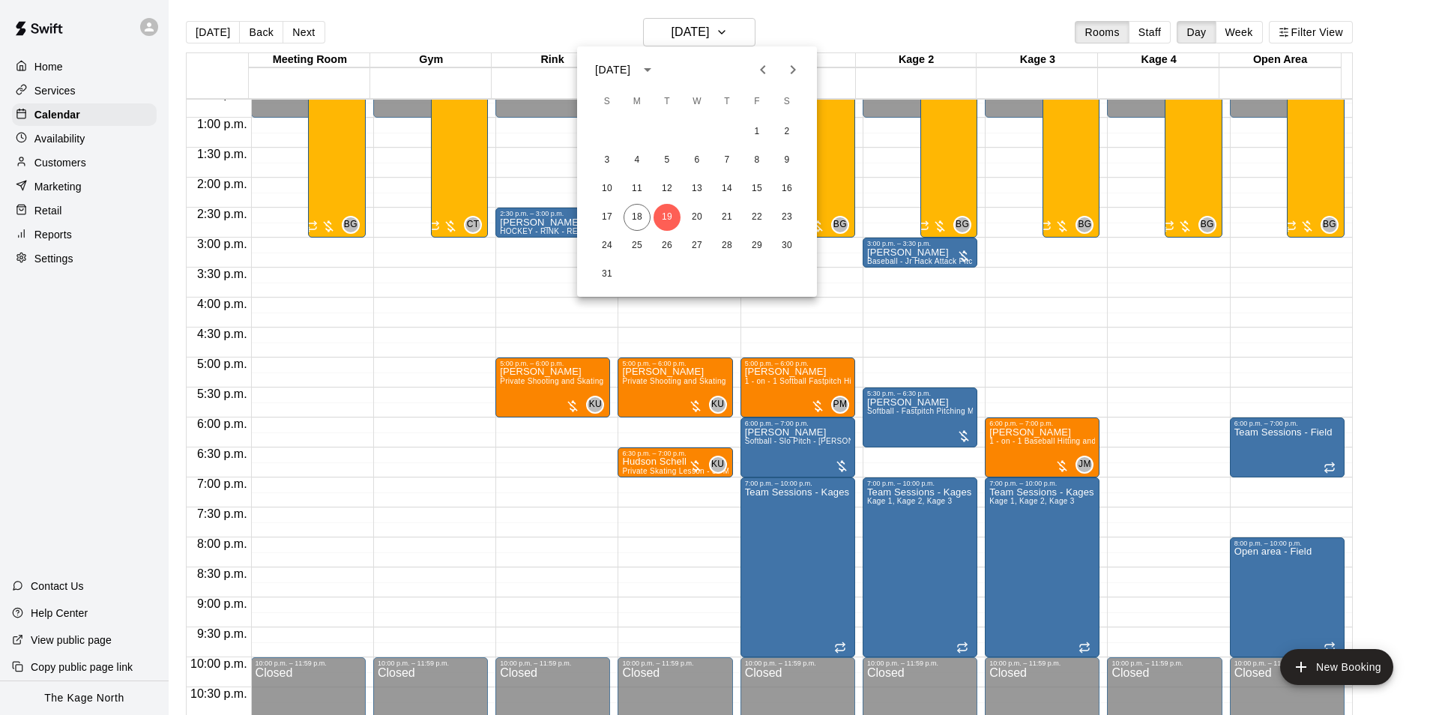
click at [794, 72] on icon "Next month" at bounding box center [793, 70] width 18 height 18
click at [636, 157] on button "8" at bounding box center [637, 160] width 27 height 27
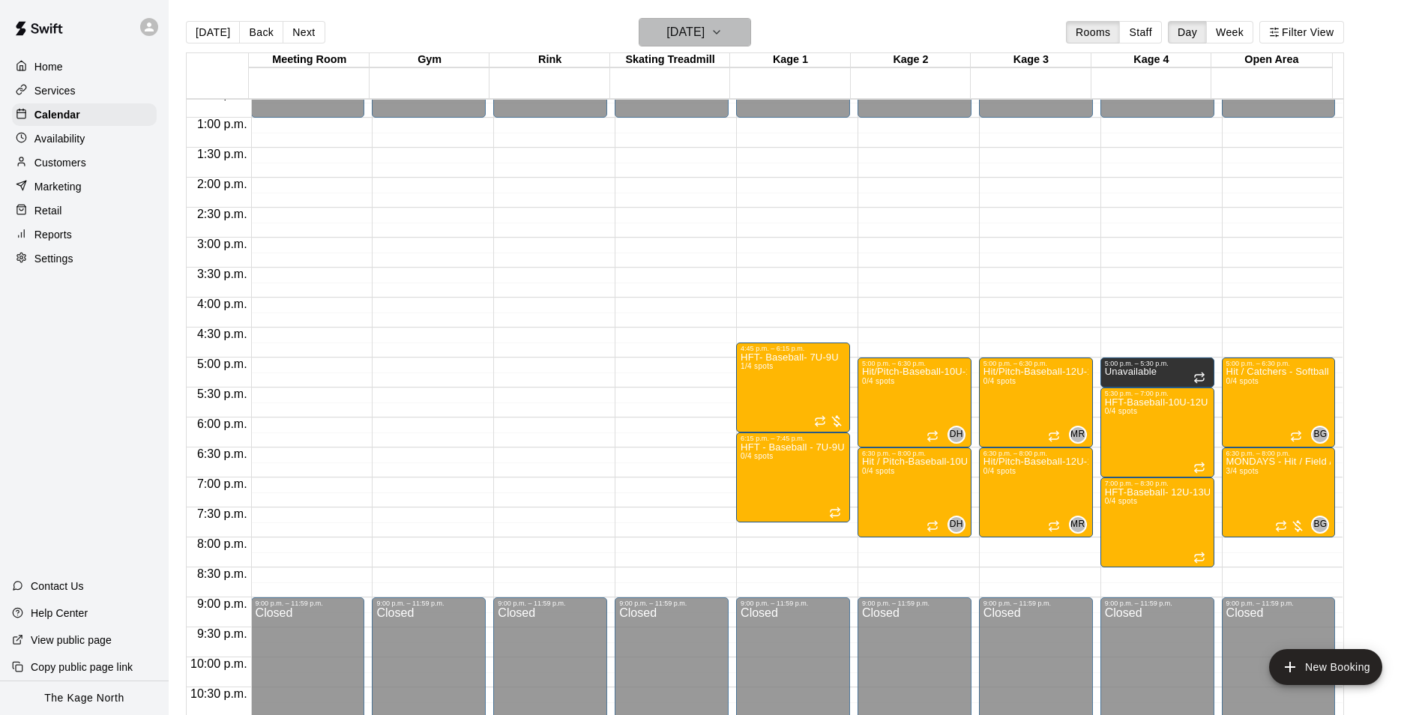
click at [735, 26] on button "Monday Sep 08" at bounding box center [695, 32] width 112 height 28
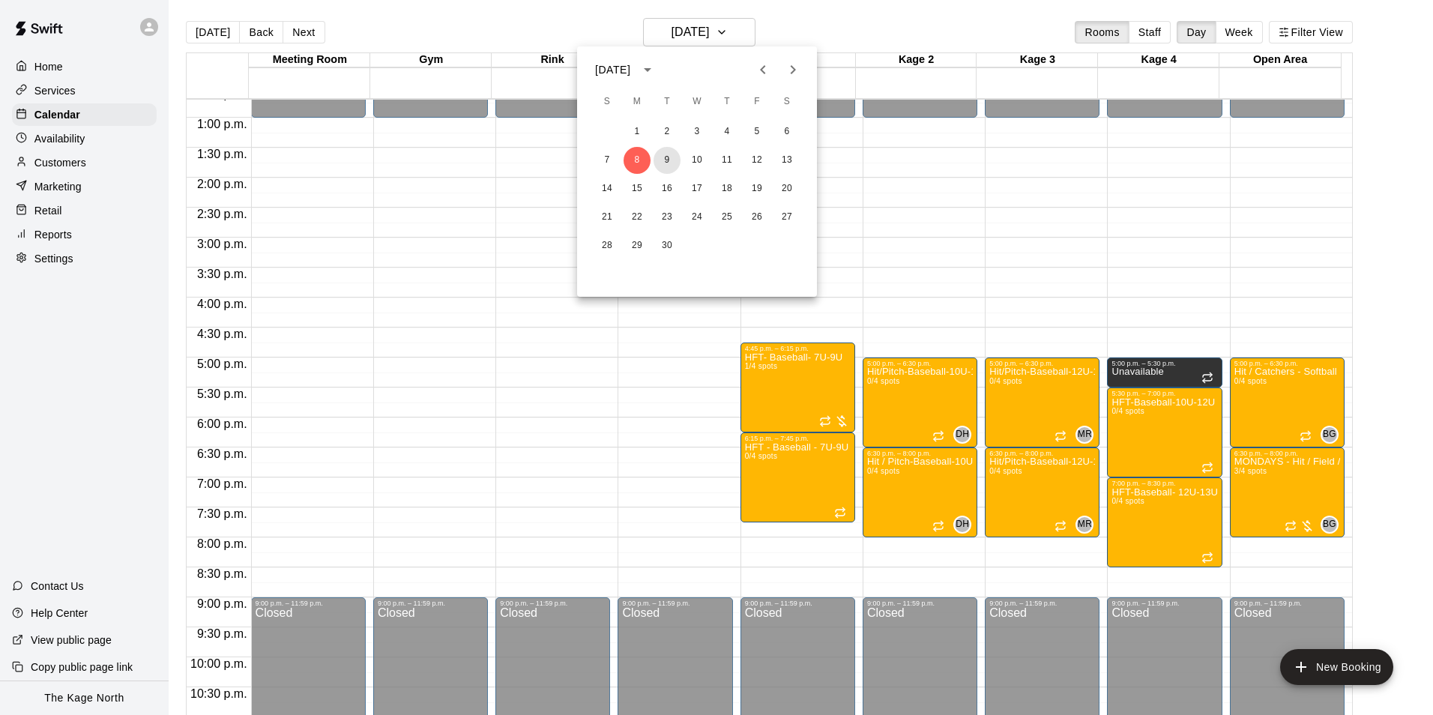
click at [666, 160] on button "9" at bounding box center [667, 160] width 27 height 27
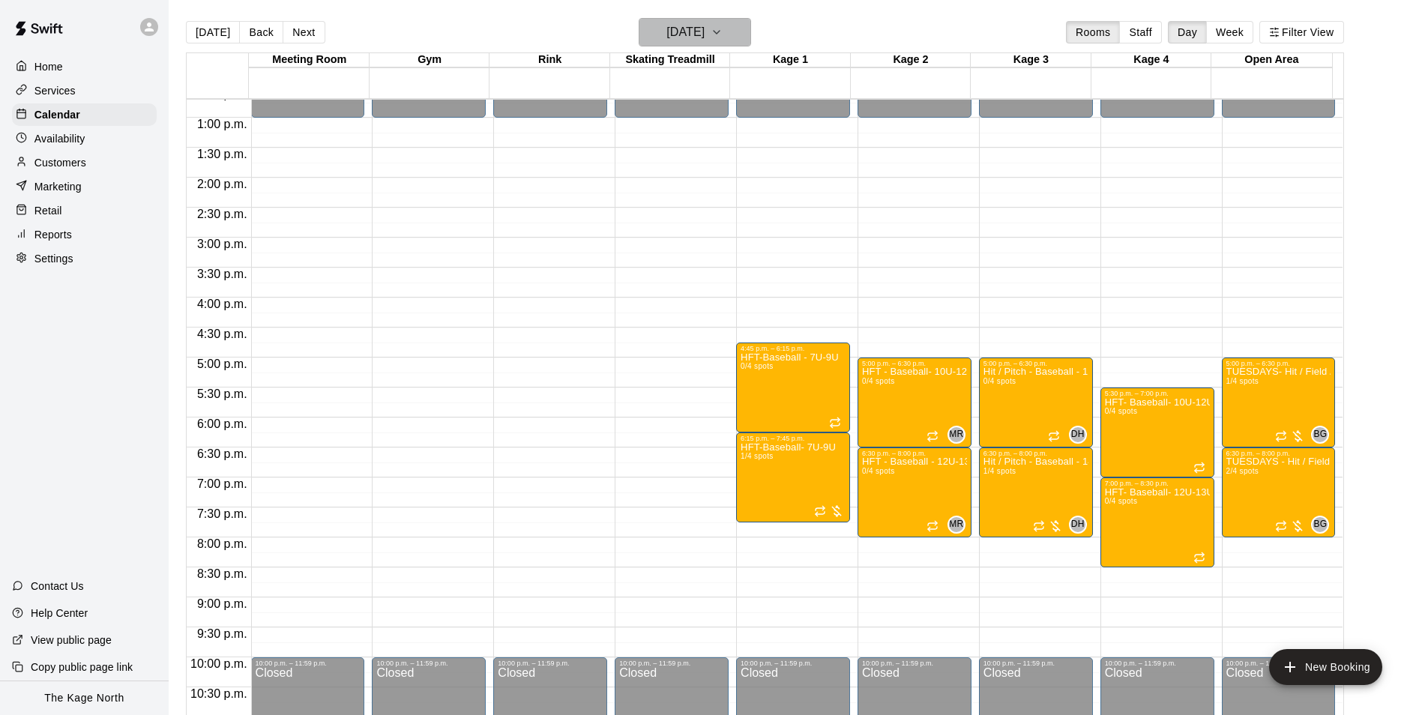
click at [704, 36] on h6 "Tuesday Sep 09" at bounding box center [685, 32] width 38 height 21
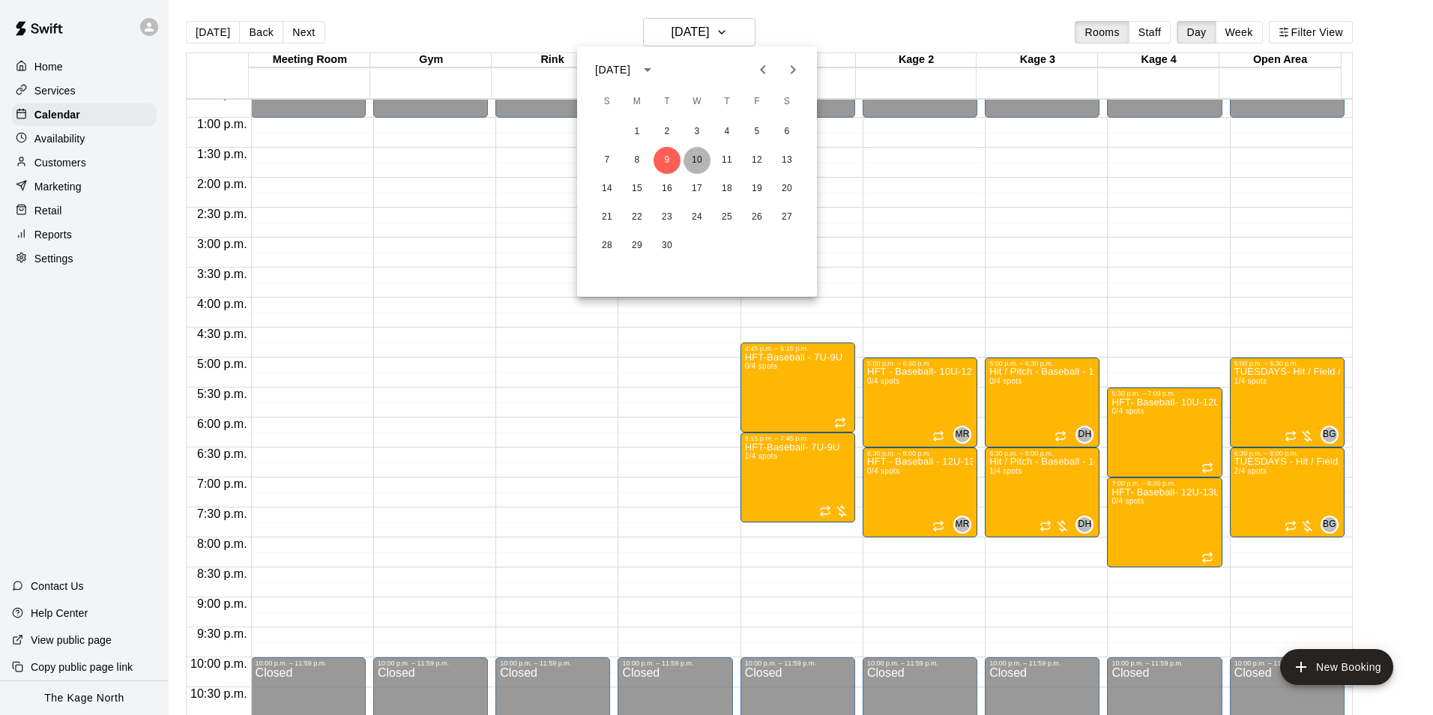
click at [704, 157] on button "10" at bounding box center [696, 160] width 27 height 27
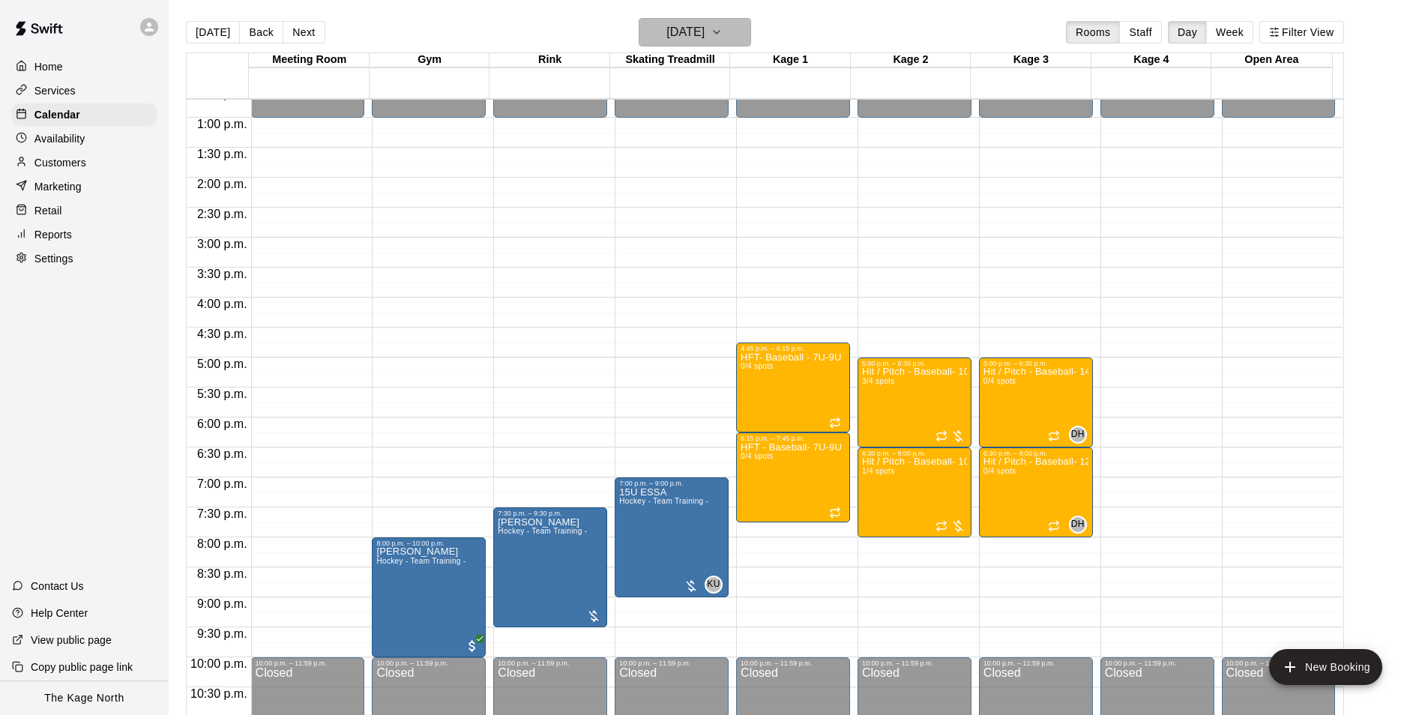
click at [722, 33] on icon "button" at bounding box center [716, 32] width 12 height 18
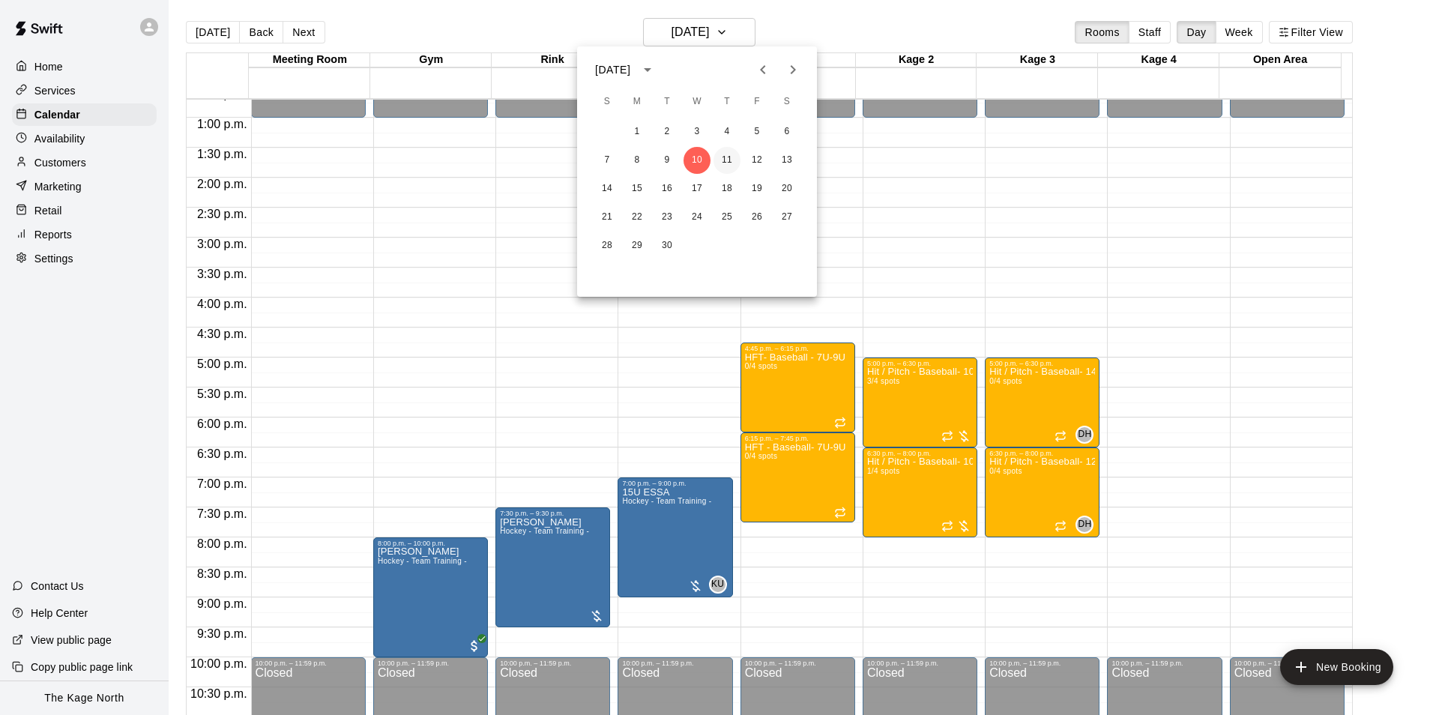
click at [724, 158] on button "11" at bounding box center [726, 160] width 27 height 27
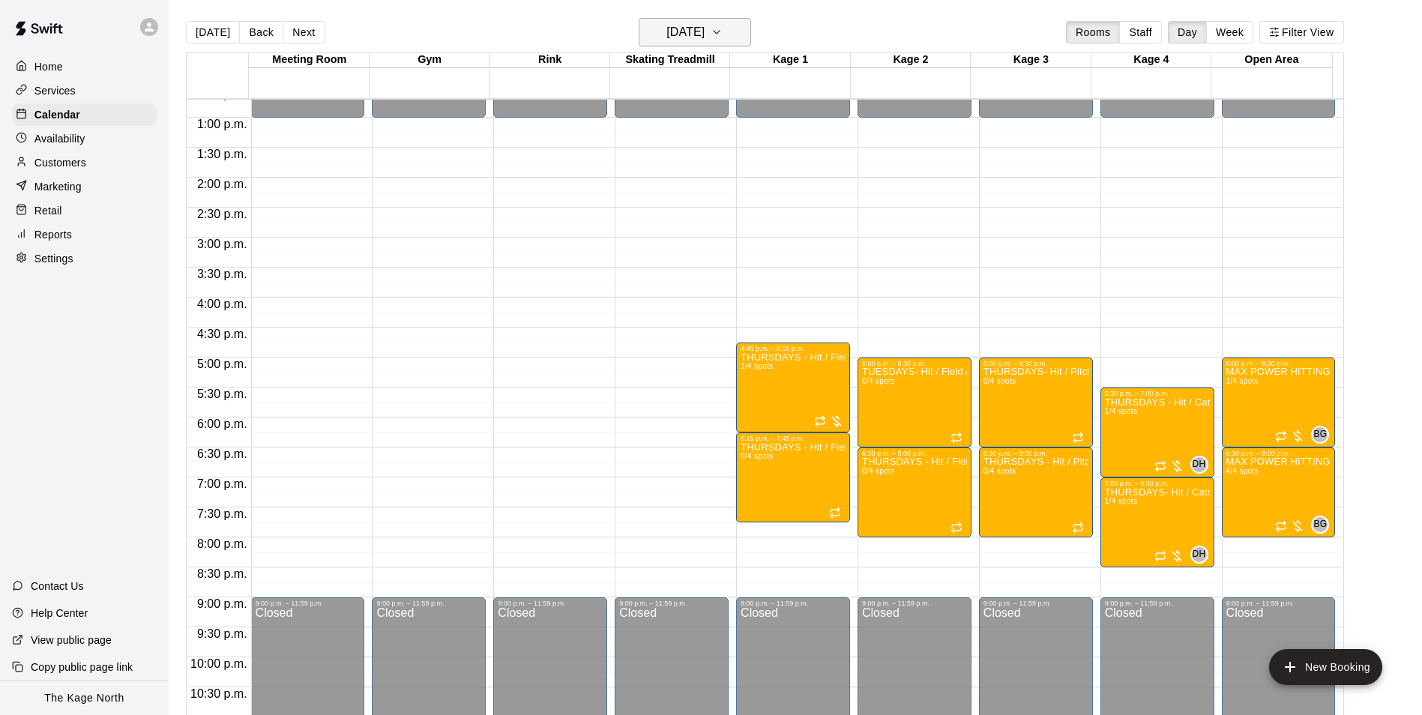
click at [704, 38] on h6 "[DATE]" at bounding box center [685, 32] width 38 height 21
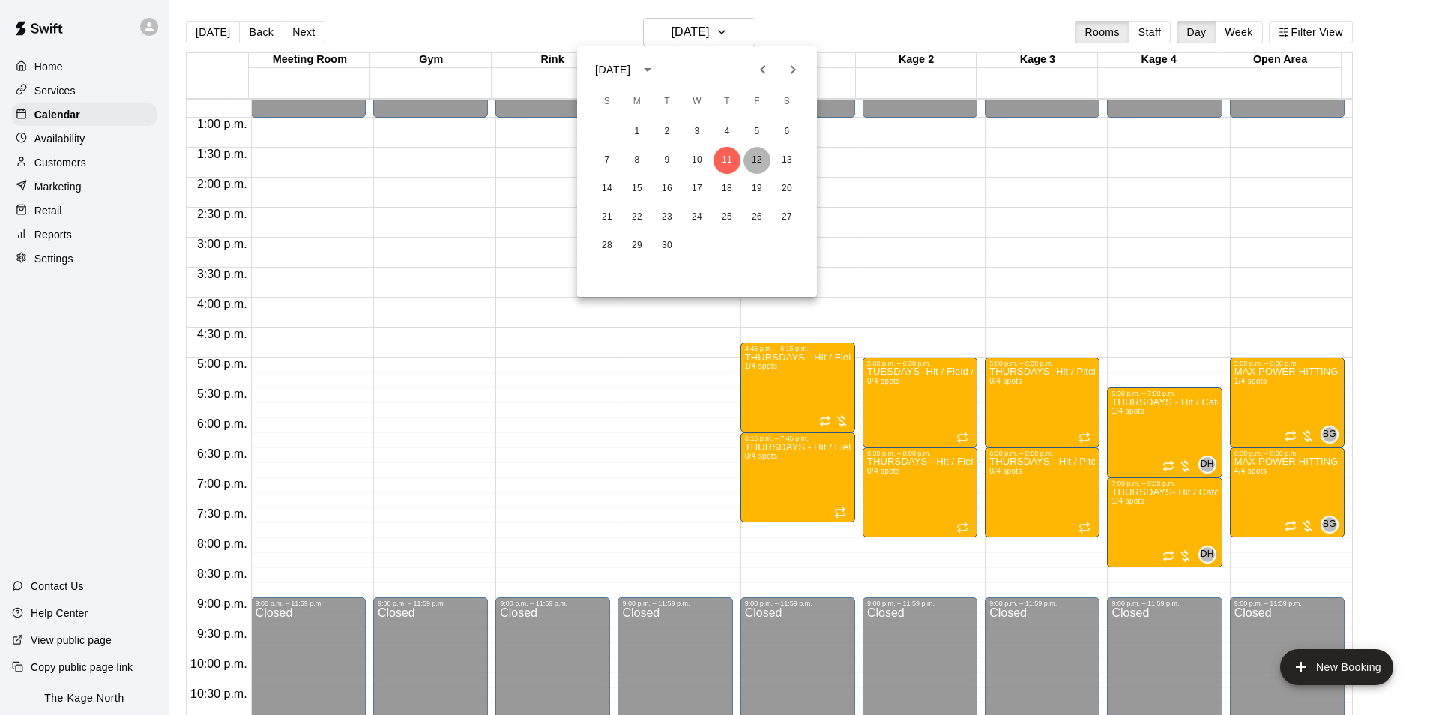
click at [757, 154] on button "12" at bounding box center [756, 160] width 27 height 27
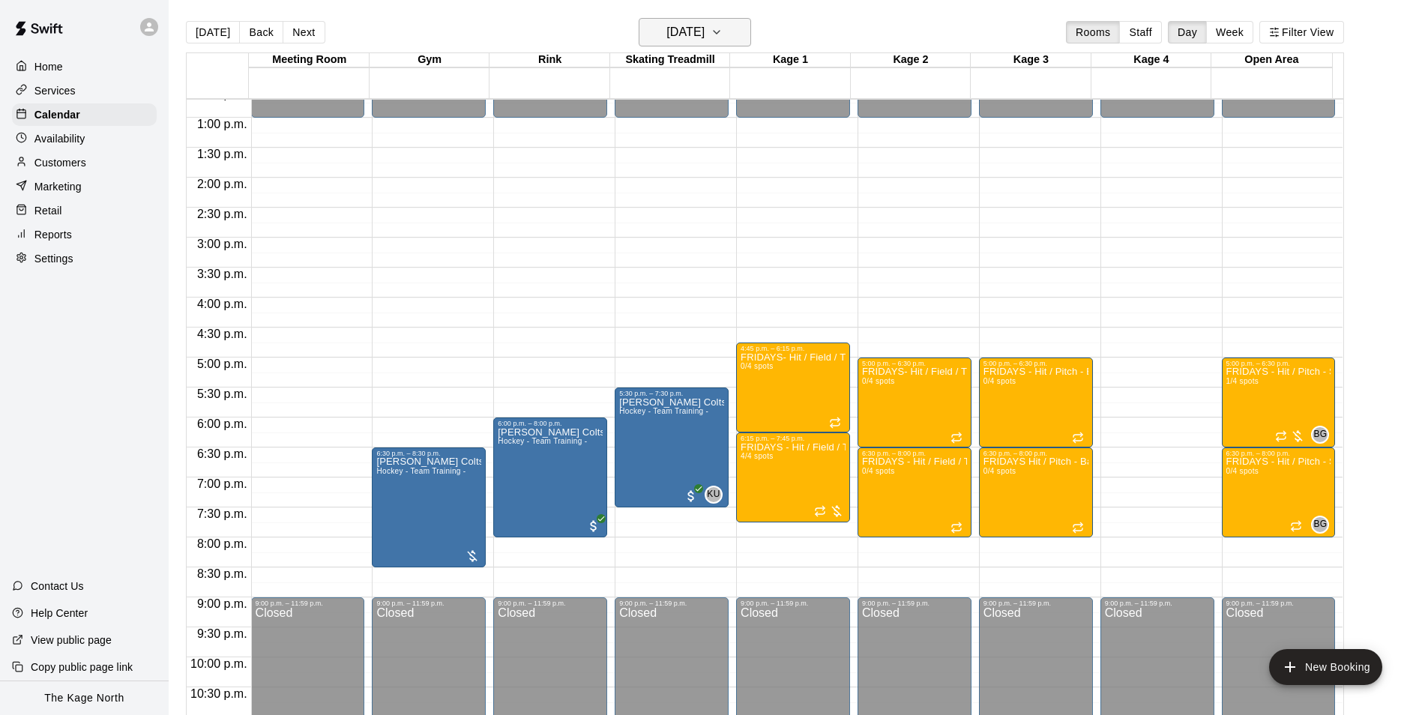
click at [704, 31] on h6 "Friday Sep 12" at bounding box center [685, 32] width 38 height 21
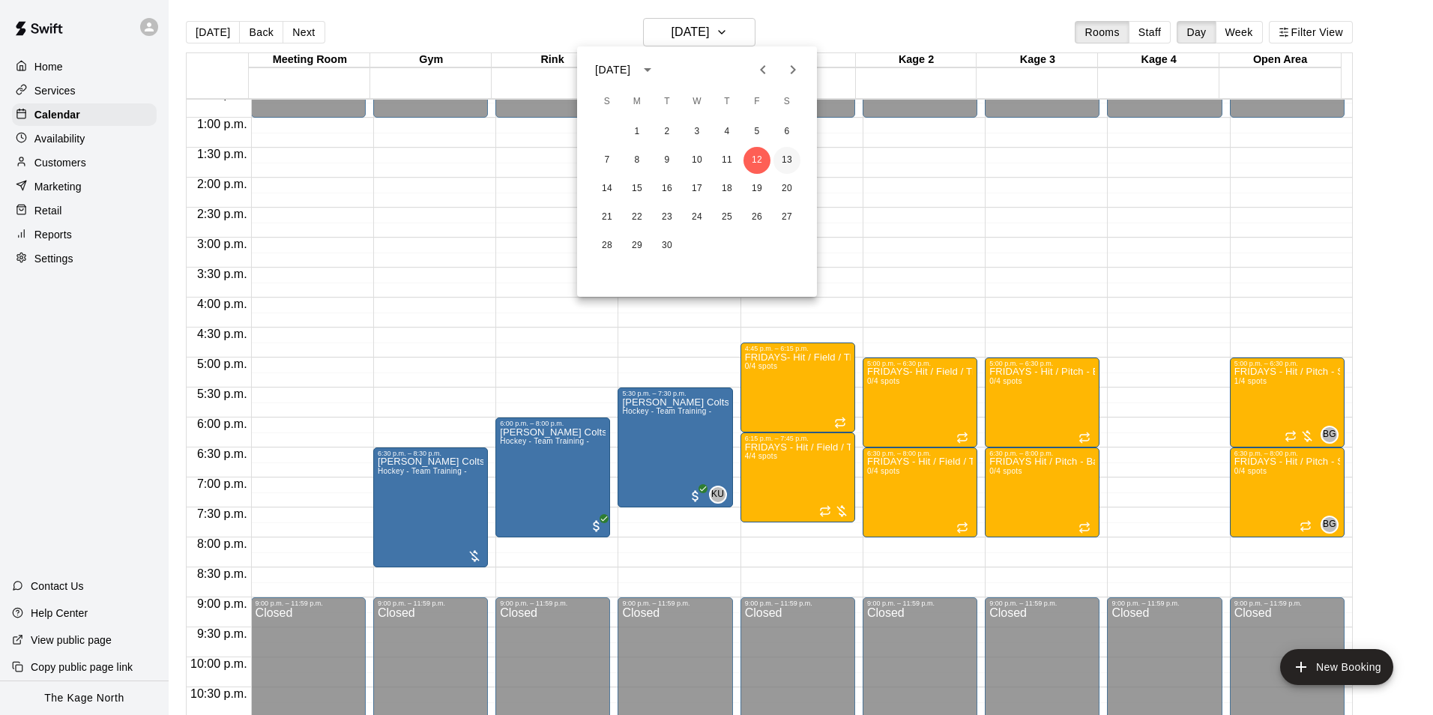
click at [785, 157] on button "13" at bounding box center [786, 160] width 27 height 27
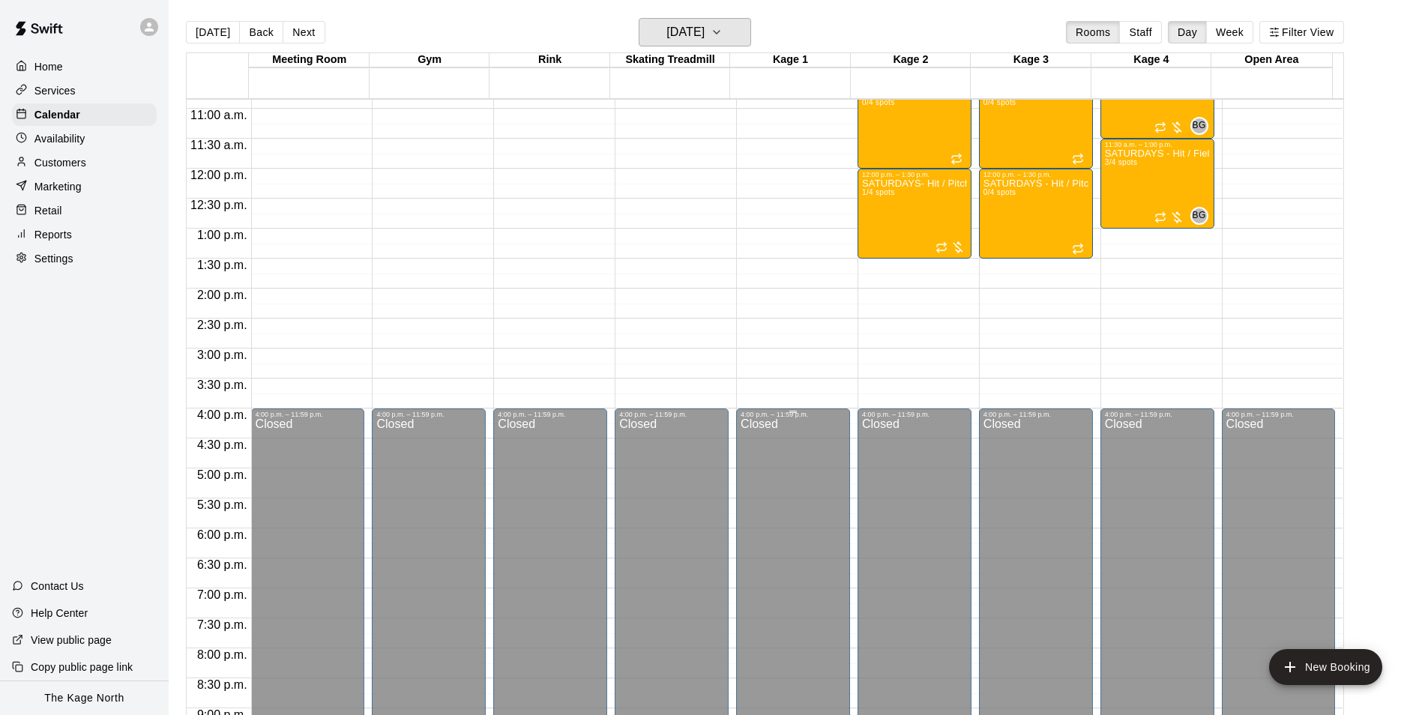
scroll to position [537, 0]
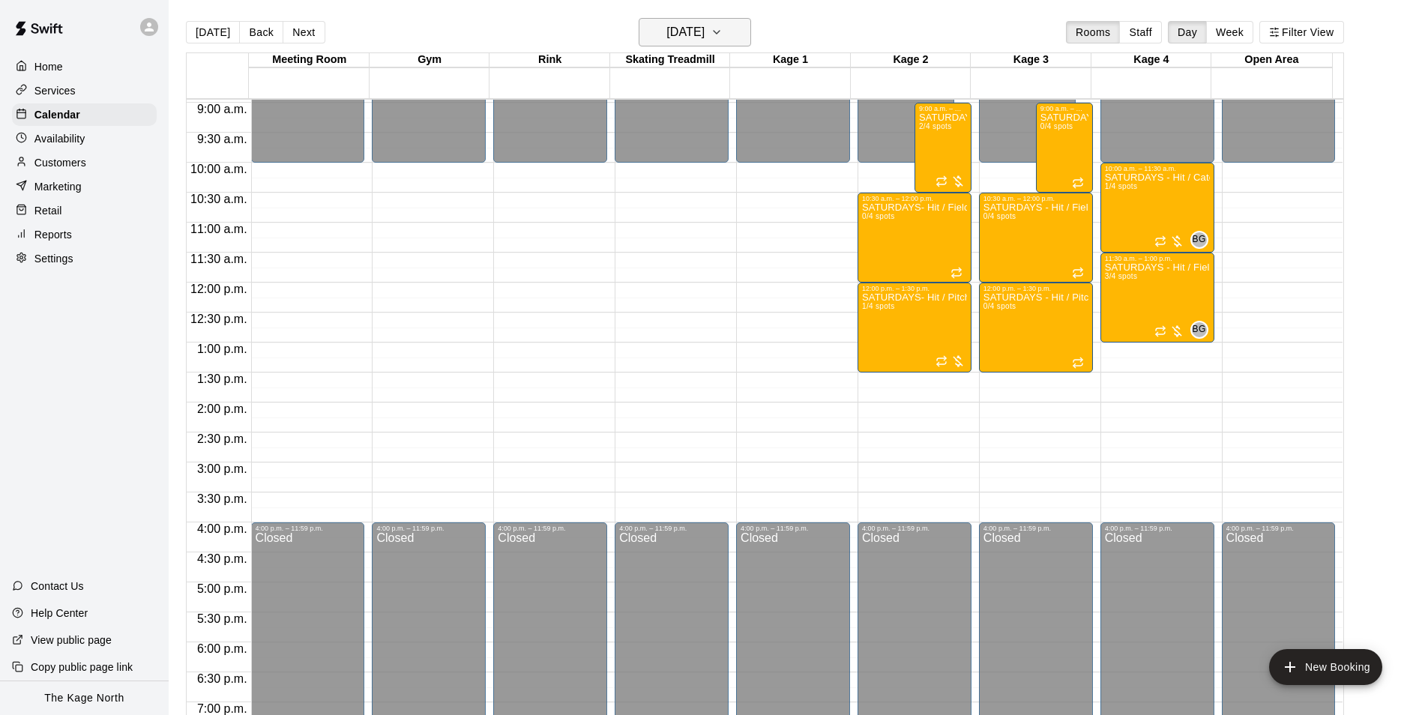
click at [704, 23] on h6 "Saturday Sep 13" at bounding box center [685, 32] width 38 height 21
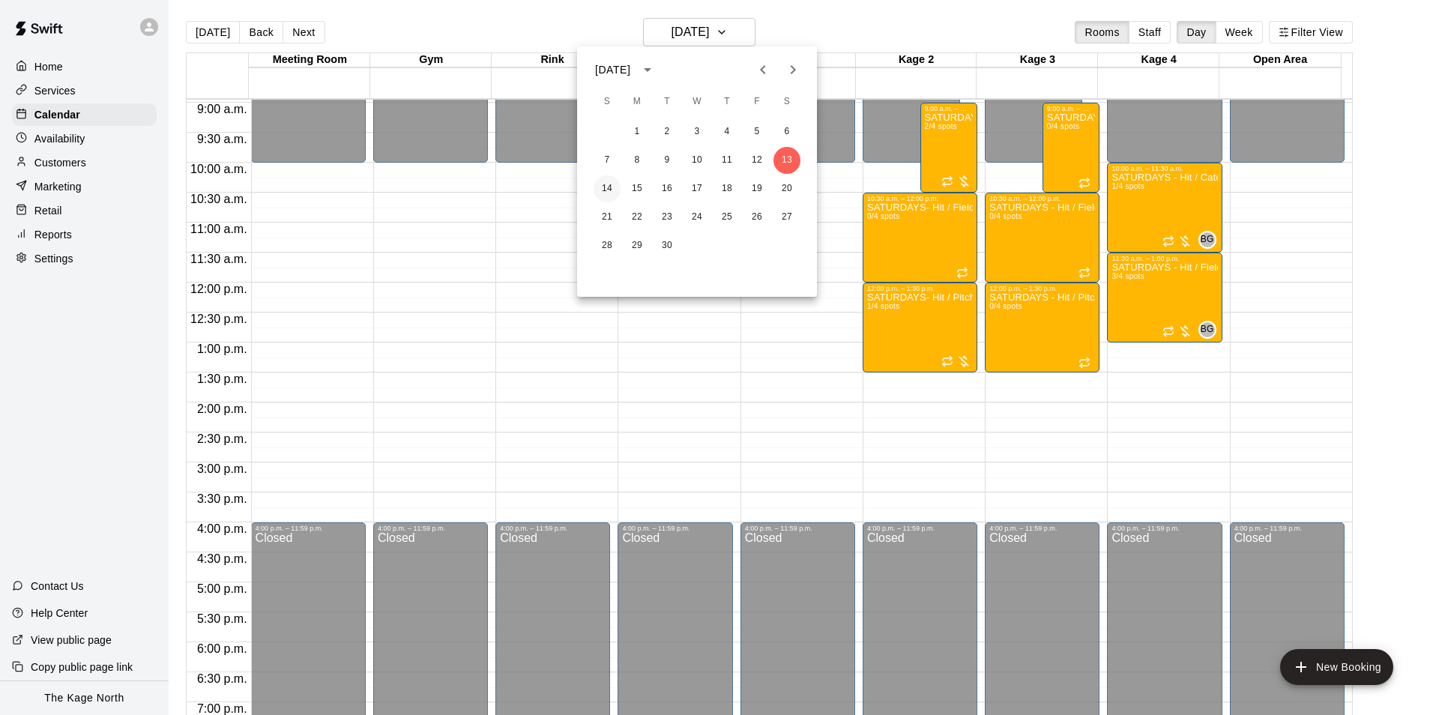
click at [614, 186] on button "14" at bounding box center [607, 188] width 27 height 27
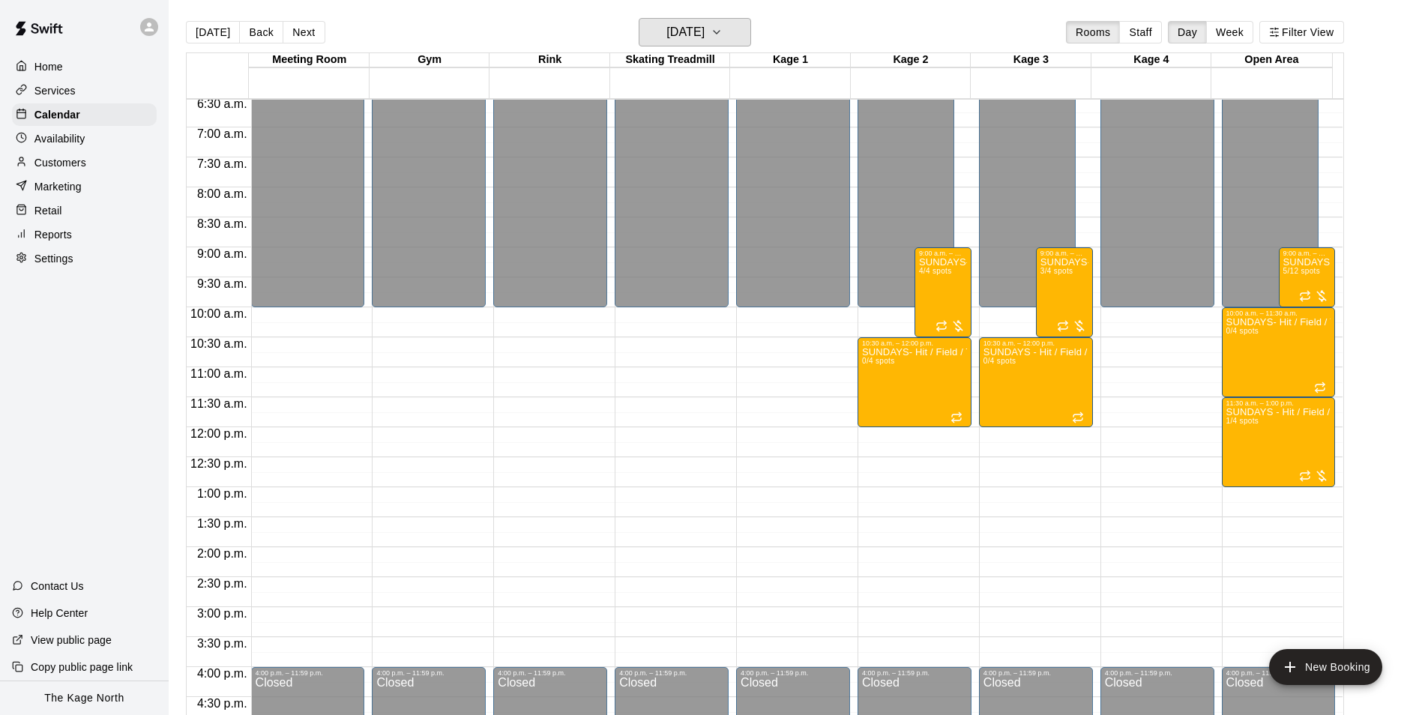
scroll to position [387, 0]
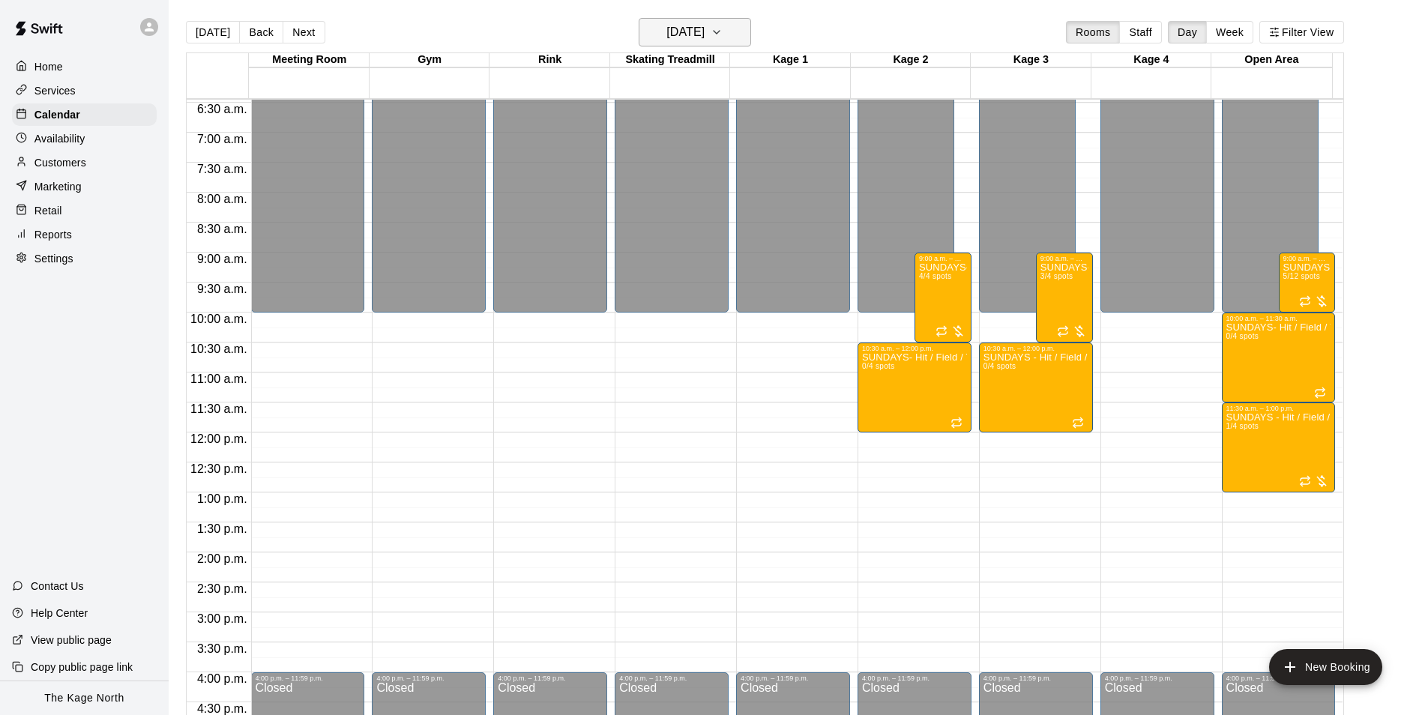
click at [704, 29] on h6 "[DATE]" at bounding box center [685, 32] width 38 height 21
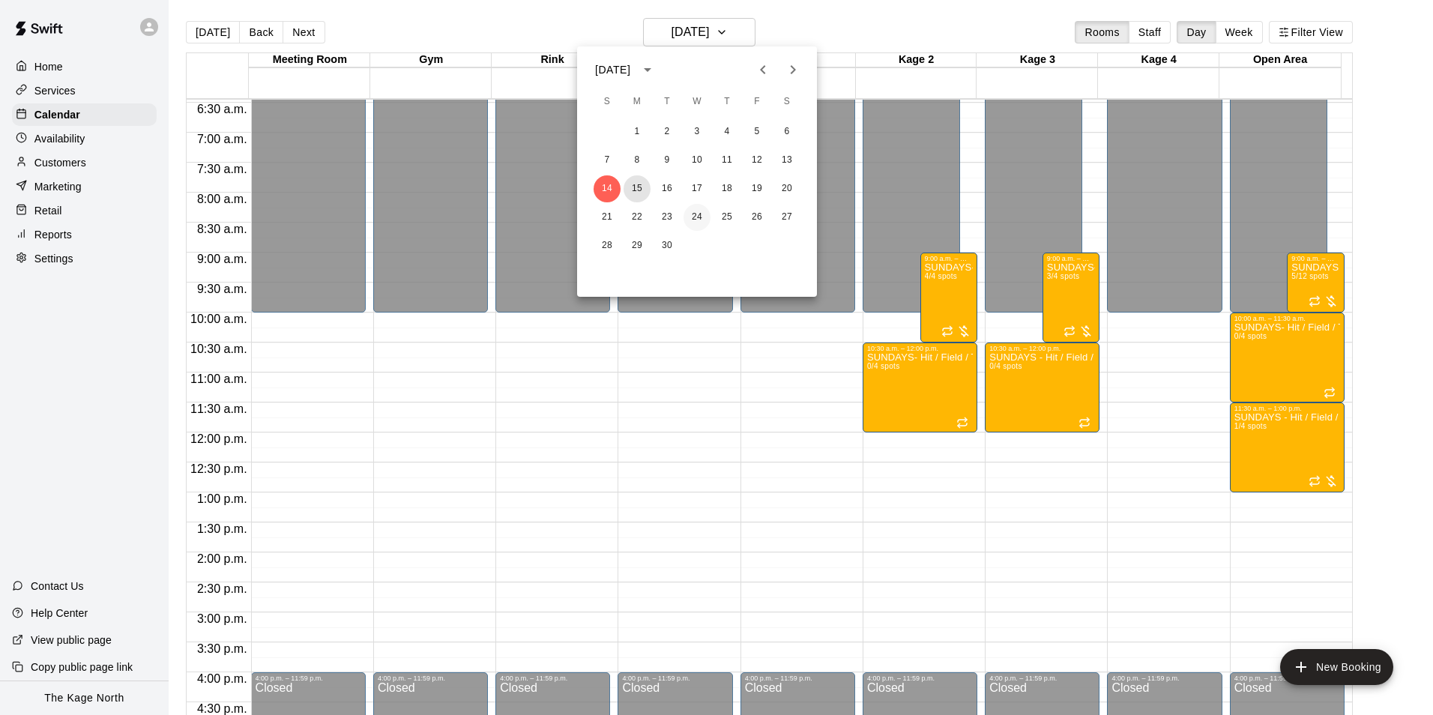
click at [643, 184] on button "15" at bounding box center [637, 188] width 27 height 27
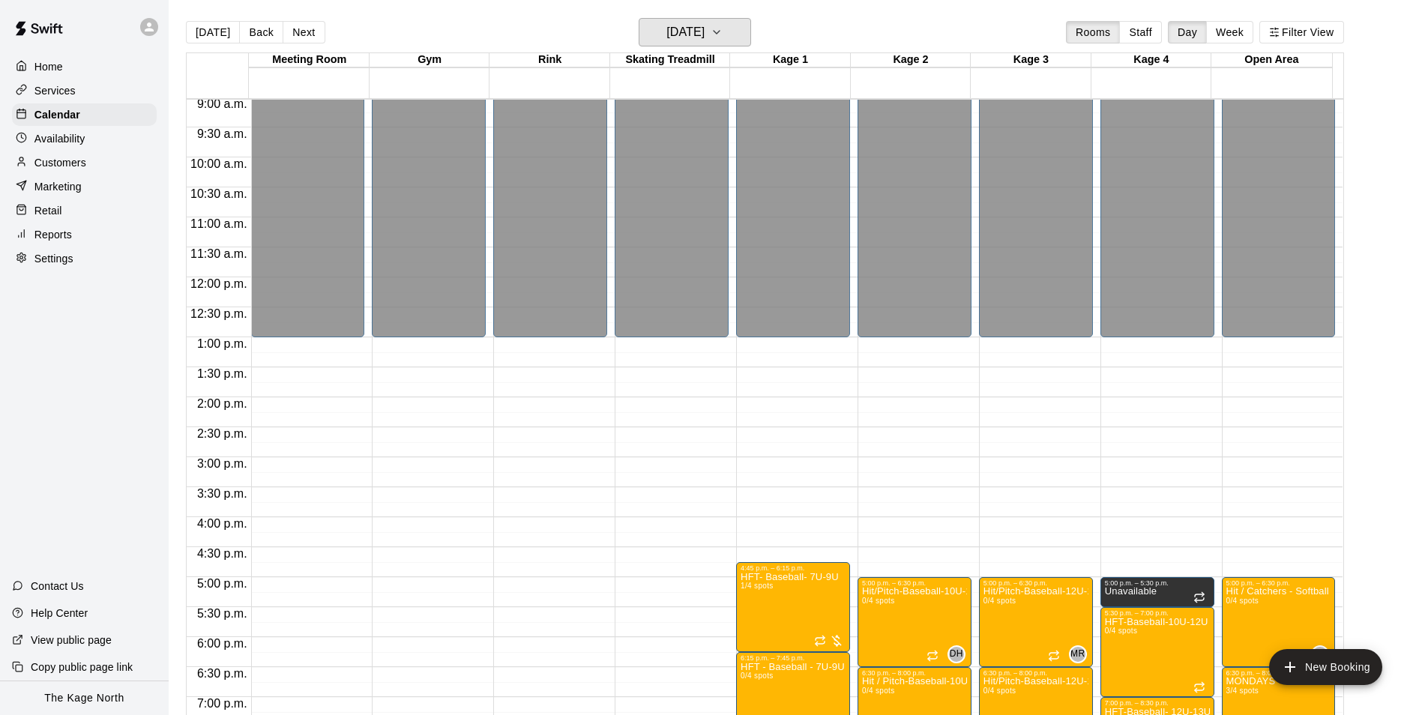
scroll to position [761, 0]
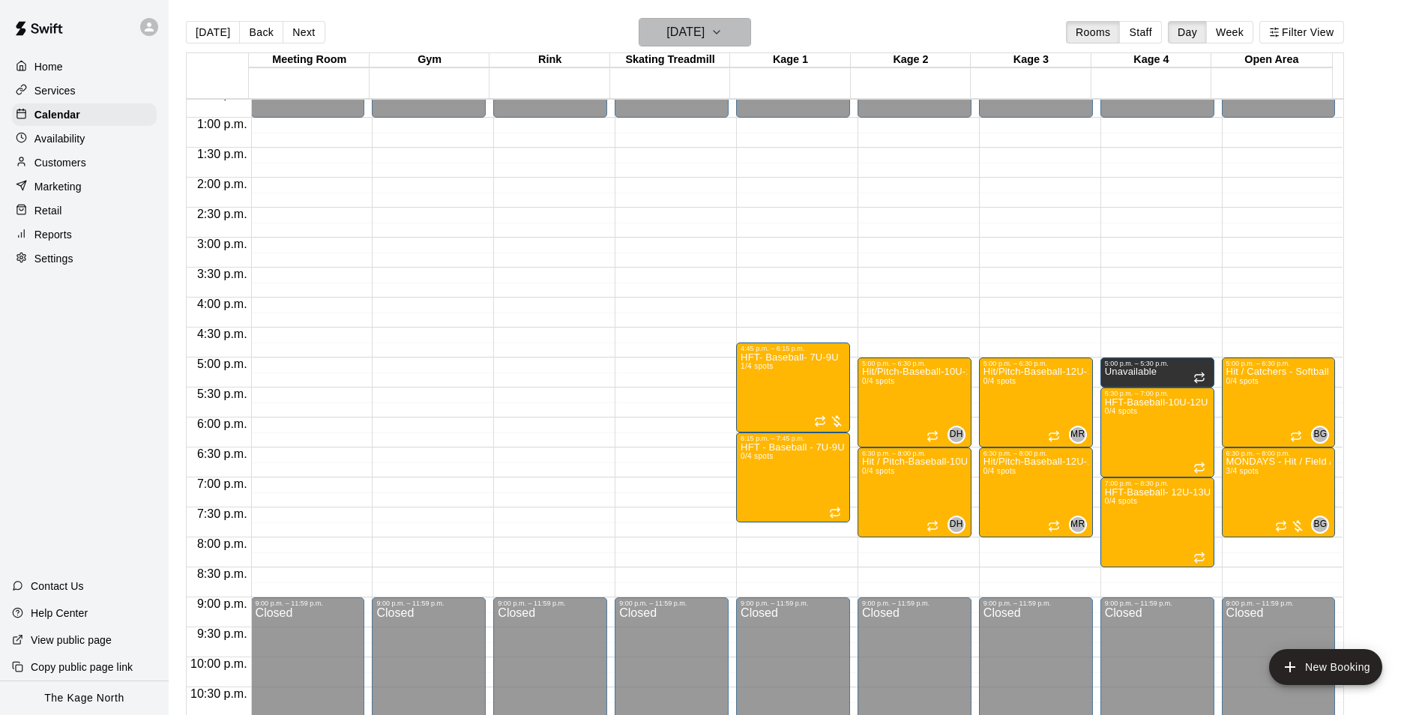
click at [704, 37] on h6 "[DATE]" at bounding box center [685, 32] width 38 height 21
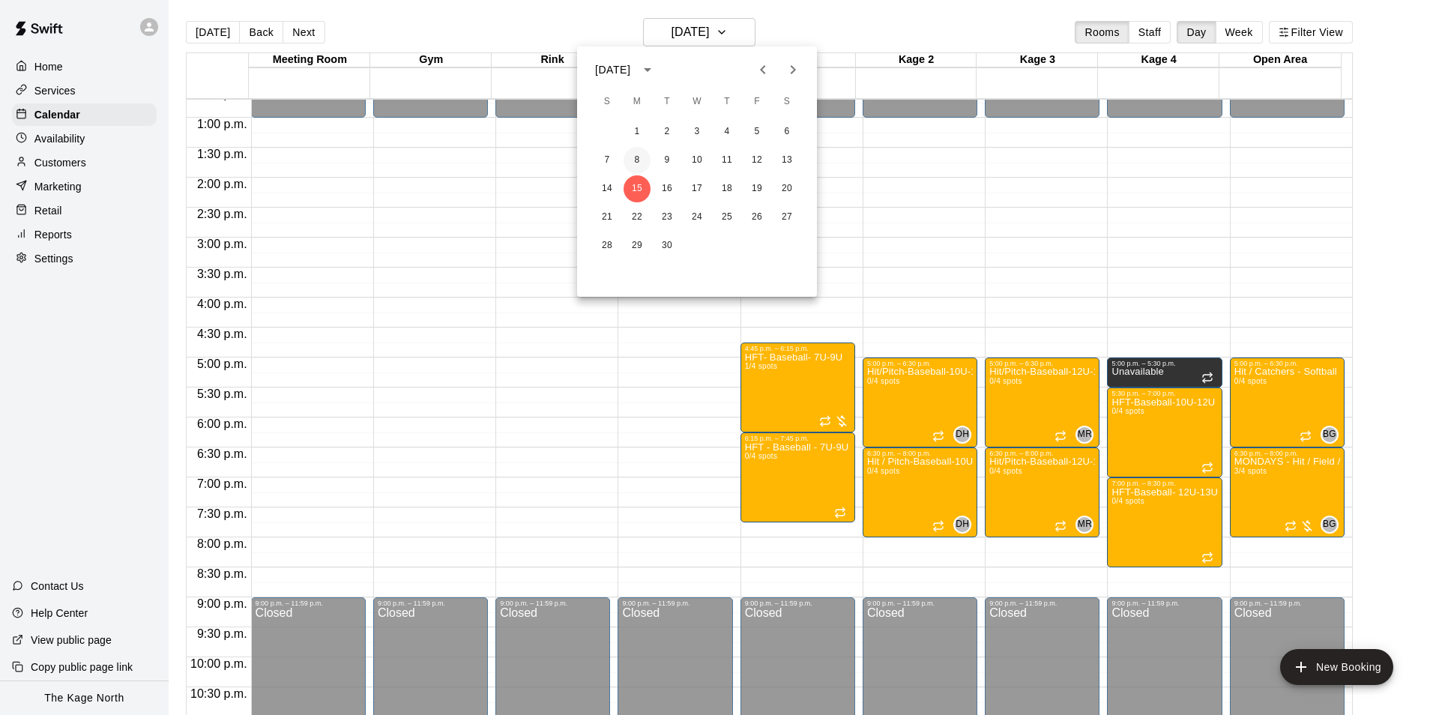
click at [641, 160] on button "8" at bounding box center [637, 160] width 27 height 27
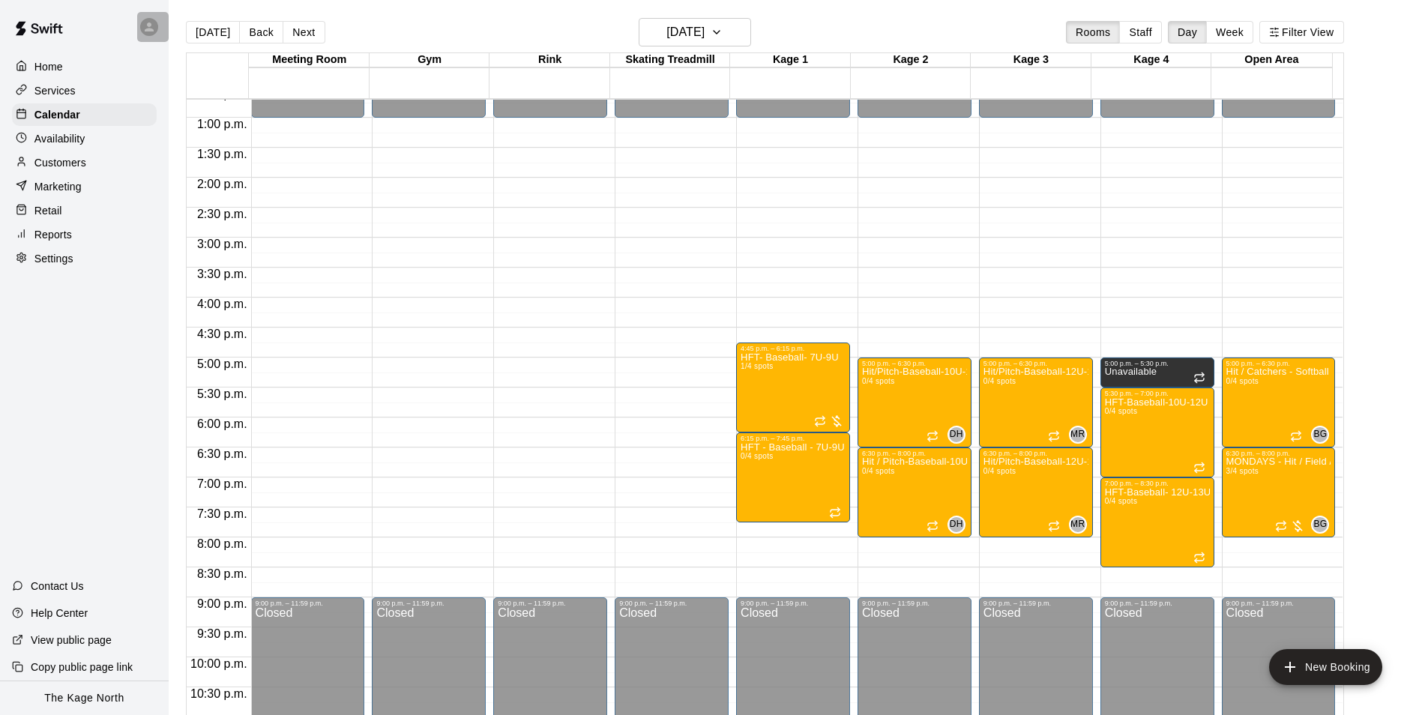
click at [146, 31] on icon at bounding box center [149, 26] width 9 height 9
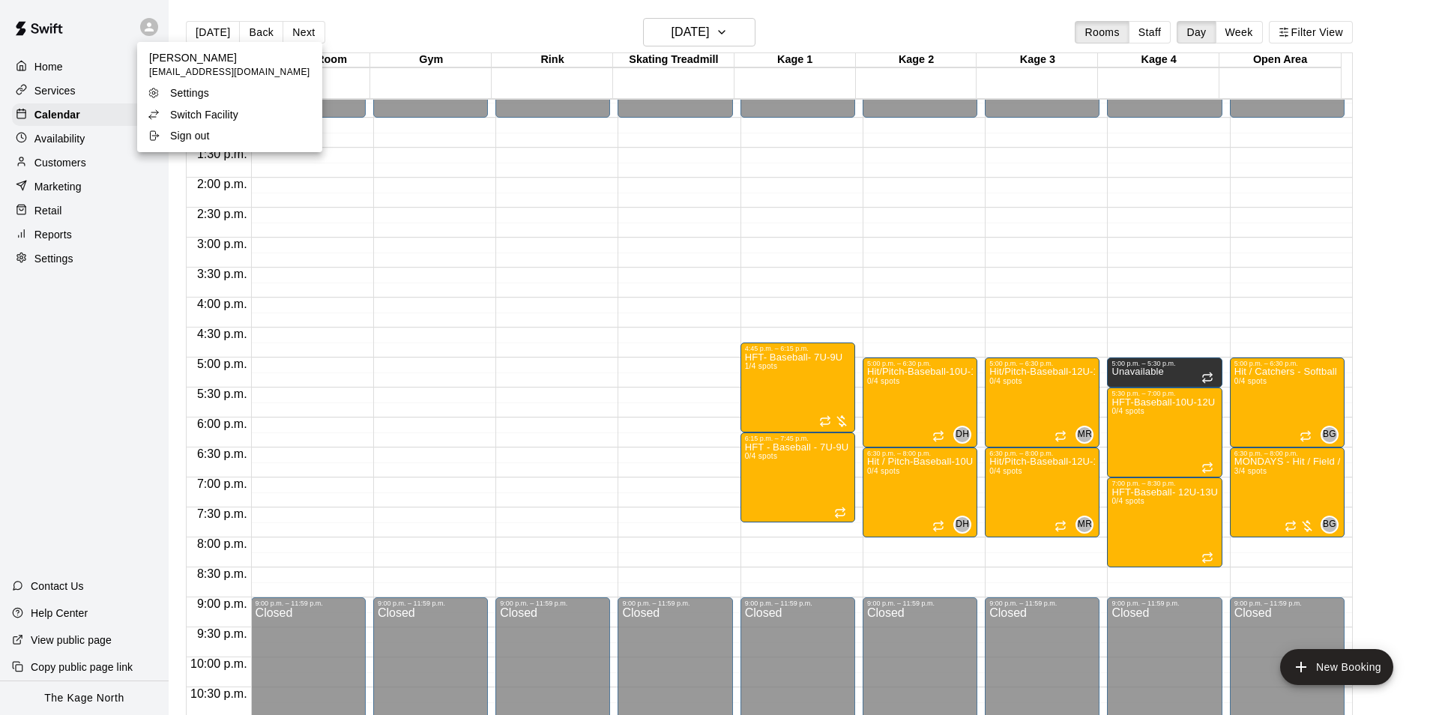
drag, startPoint x: 421, startPoint y: 4, endPoint x: 368, endPoint y: 29, distance: 58.7
click at [421, 4] on div at bounding box center [716, 357] width 1433 height 715
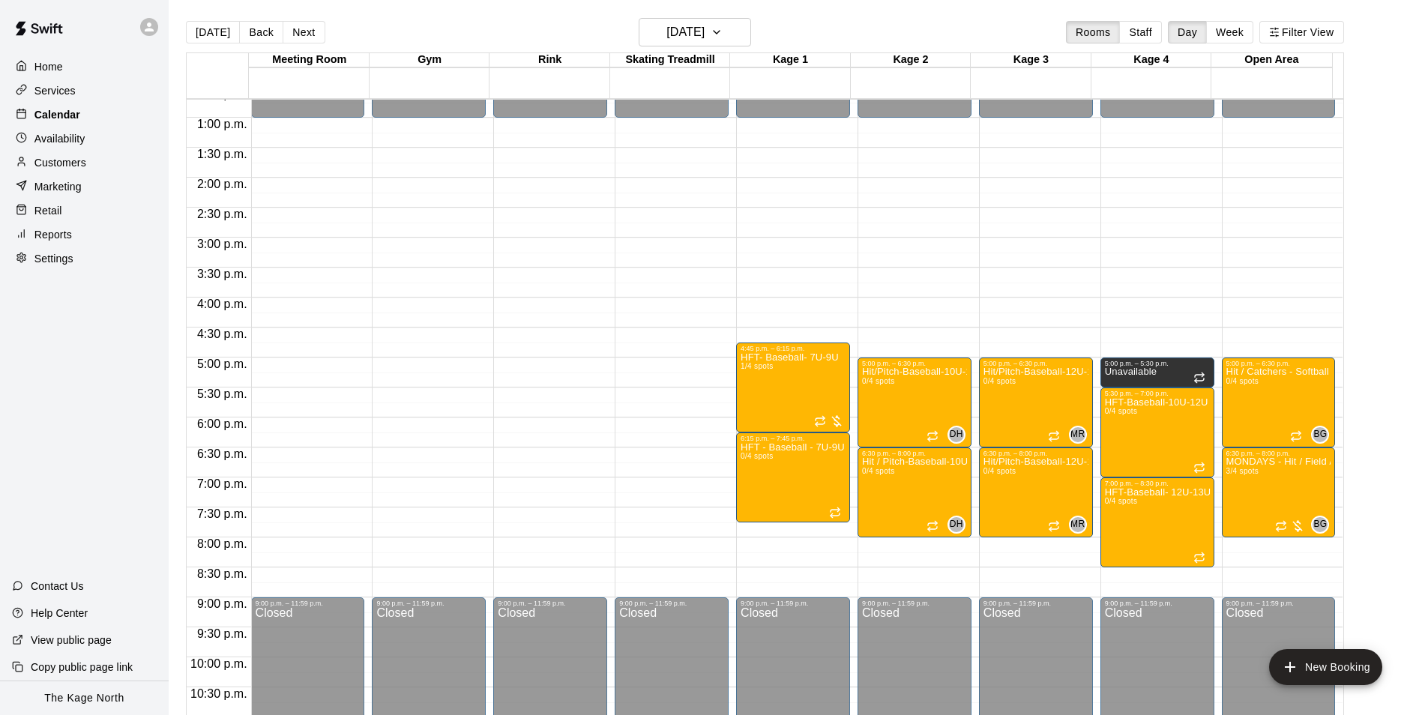
click at [61, 118] on p "Calendar" at bounding box center [57, 114] width 46 height 15
click at [73, 93] on p "Services" at bounding box center [54, 90] width 41 height 15
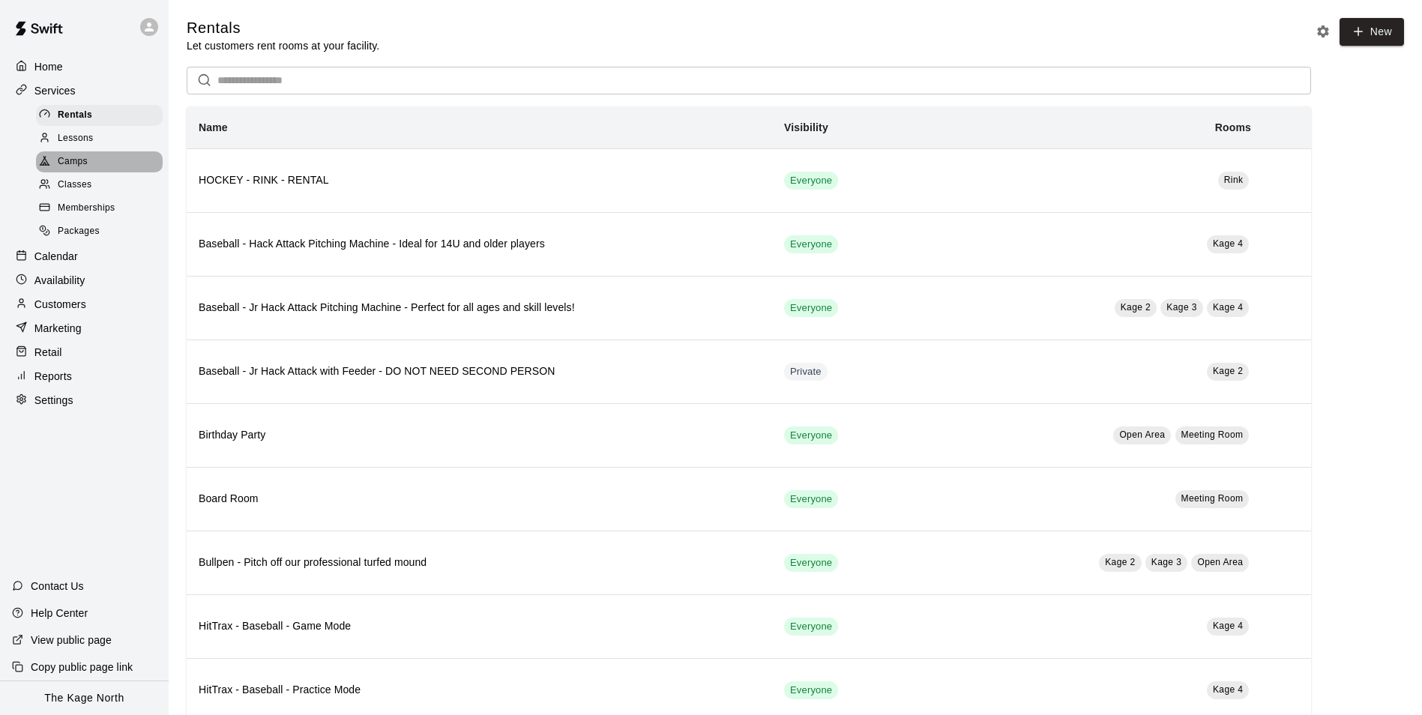
click at [100, 161] on div "Camps" at bounding box center [99, 161] width 127 height 21
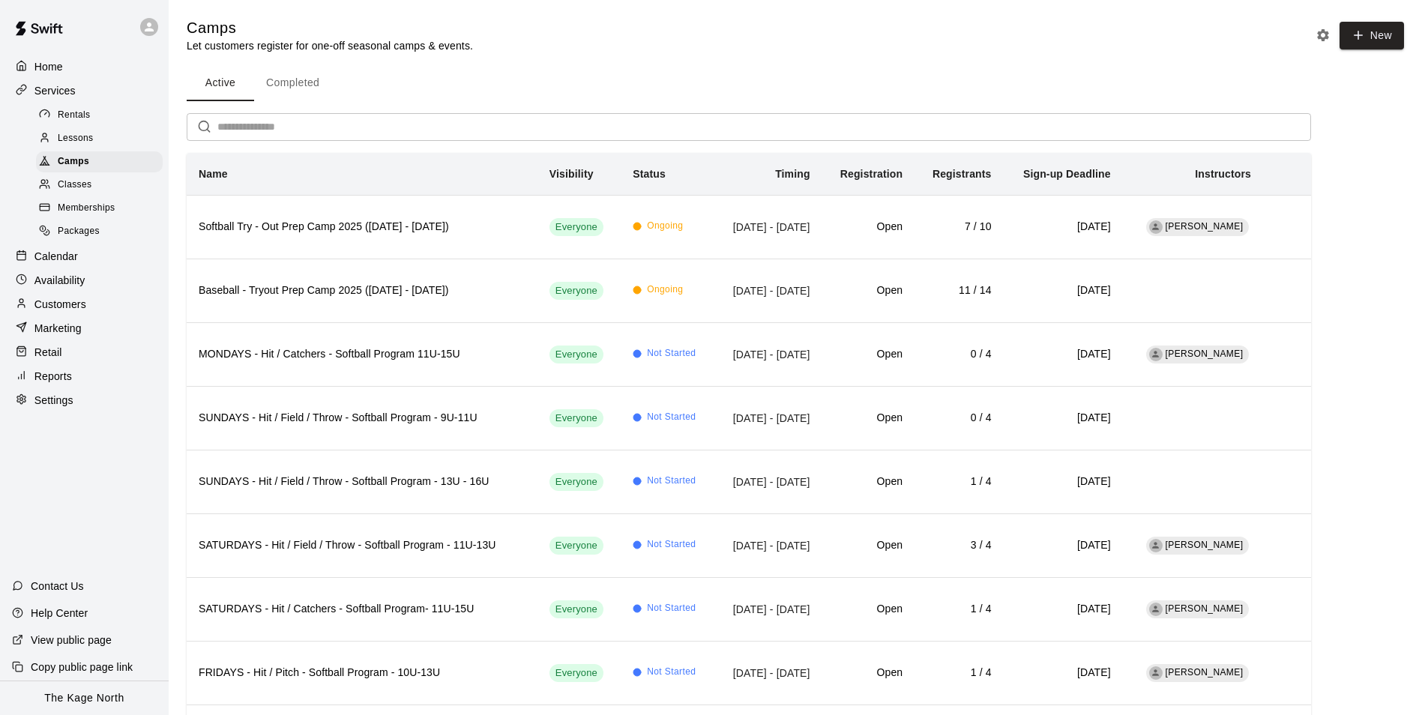
click at [277, 128] on input "text" at bounding box center [763, 127] width 1093 height 28
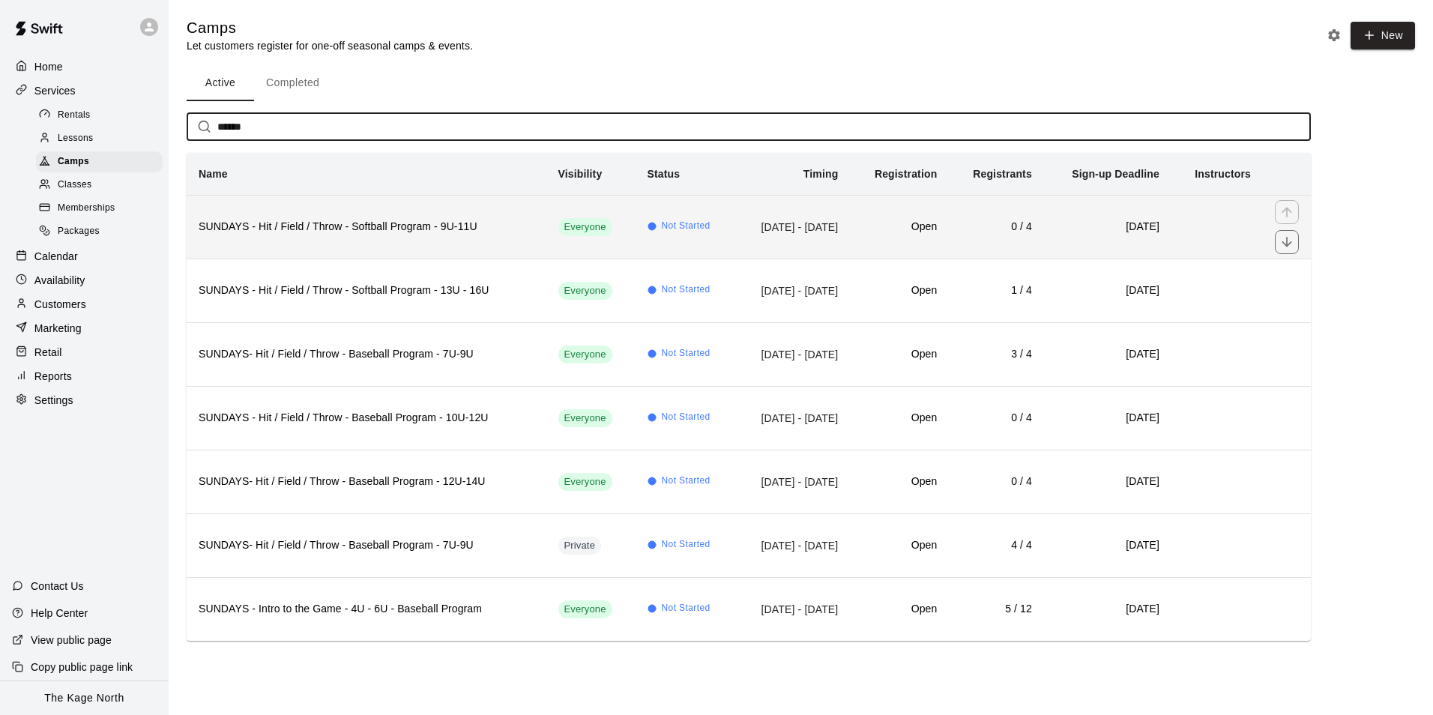
type input "******"
click at [472, 230] on h6 "SUNDAYS - Hit / Field / Throw - Softball Program - 9U-11U" at bounding box center [367, 227] width 336 height 16
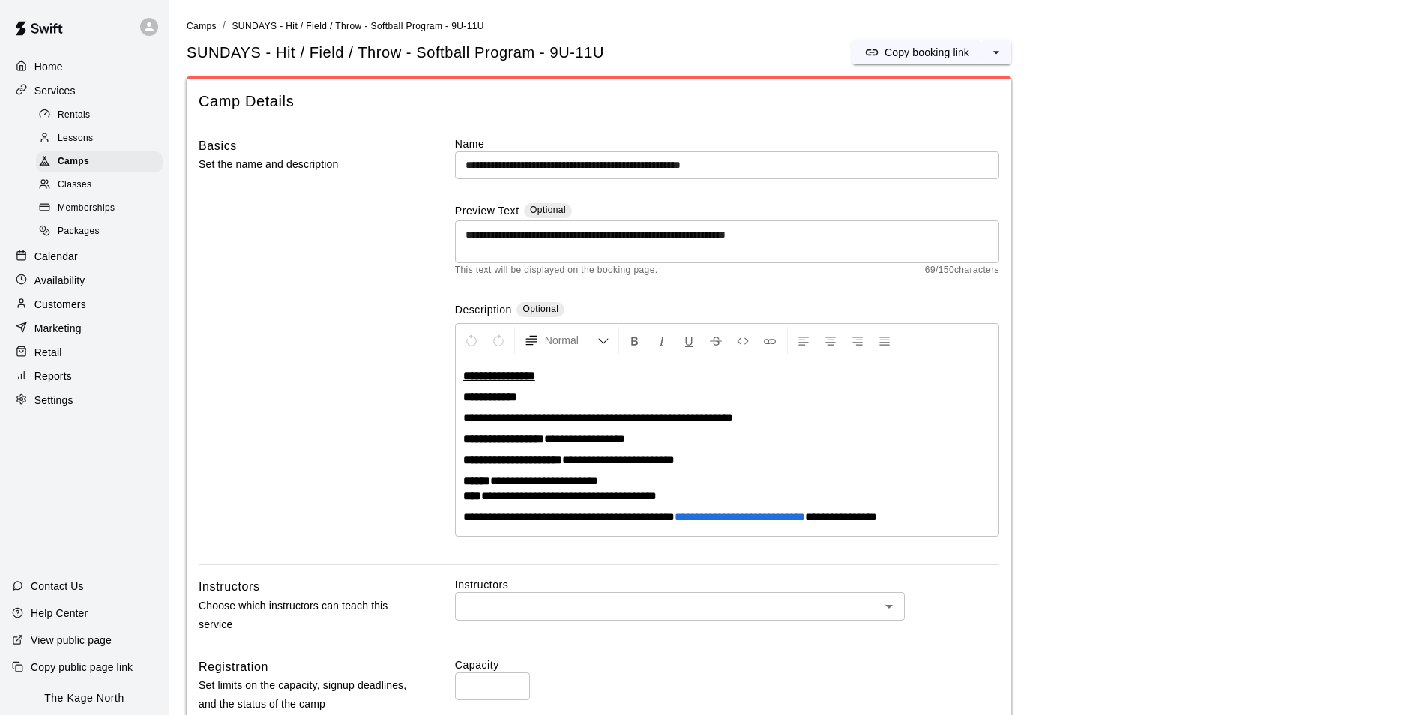
drag, startPoint x: 729, startPoint y: 163, endPoint x: 775, endPoint y: 182, distance: 49.4
click at [730, 163] on input "**********" at bounding box center [727, 165] width 544 height 28
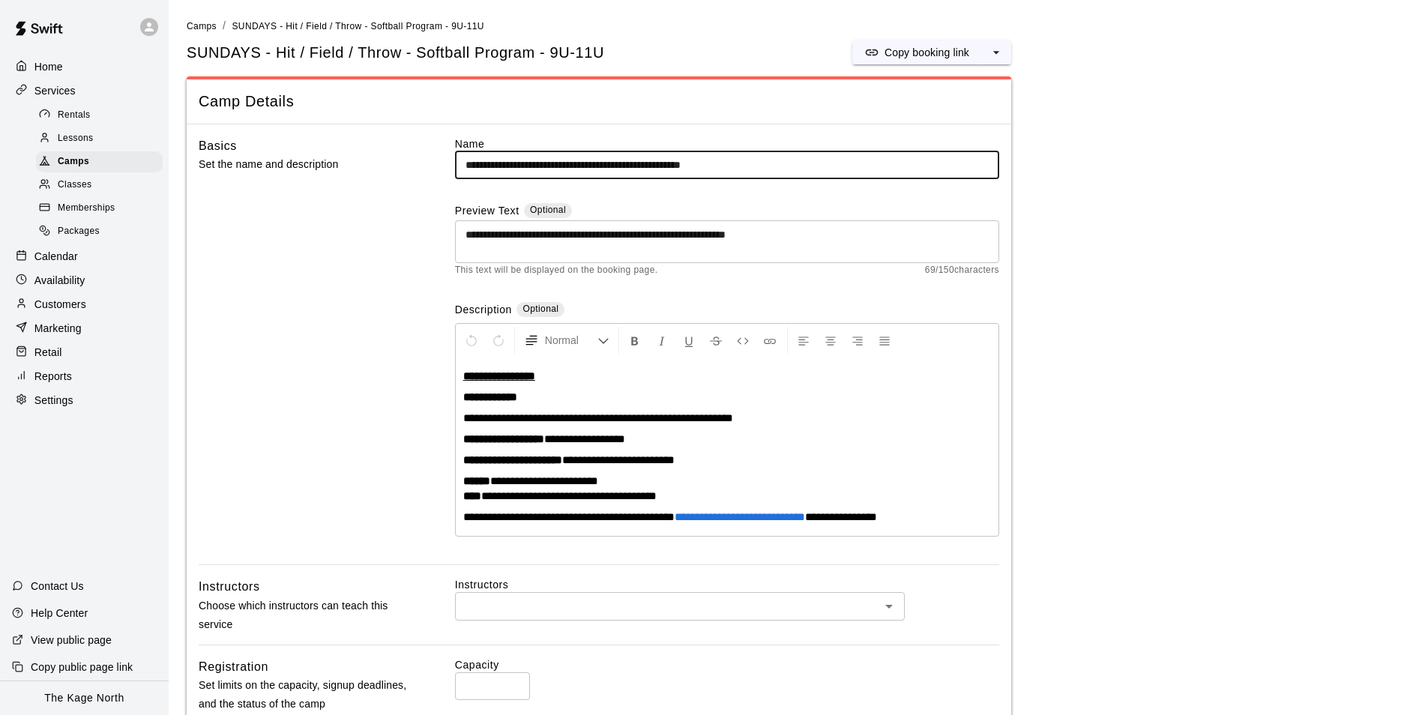
click at [794, 175] on input "**********" at bounding box center [727, 165] width 544 height 28
click at [723, 163] on input "**********" at bounding box center [727, 165] width 544 height 28
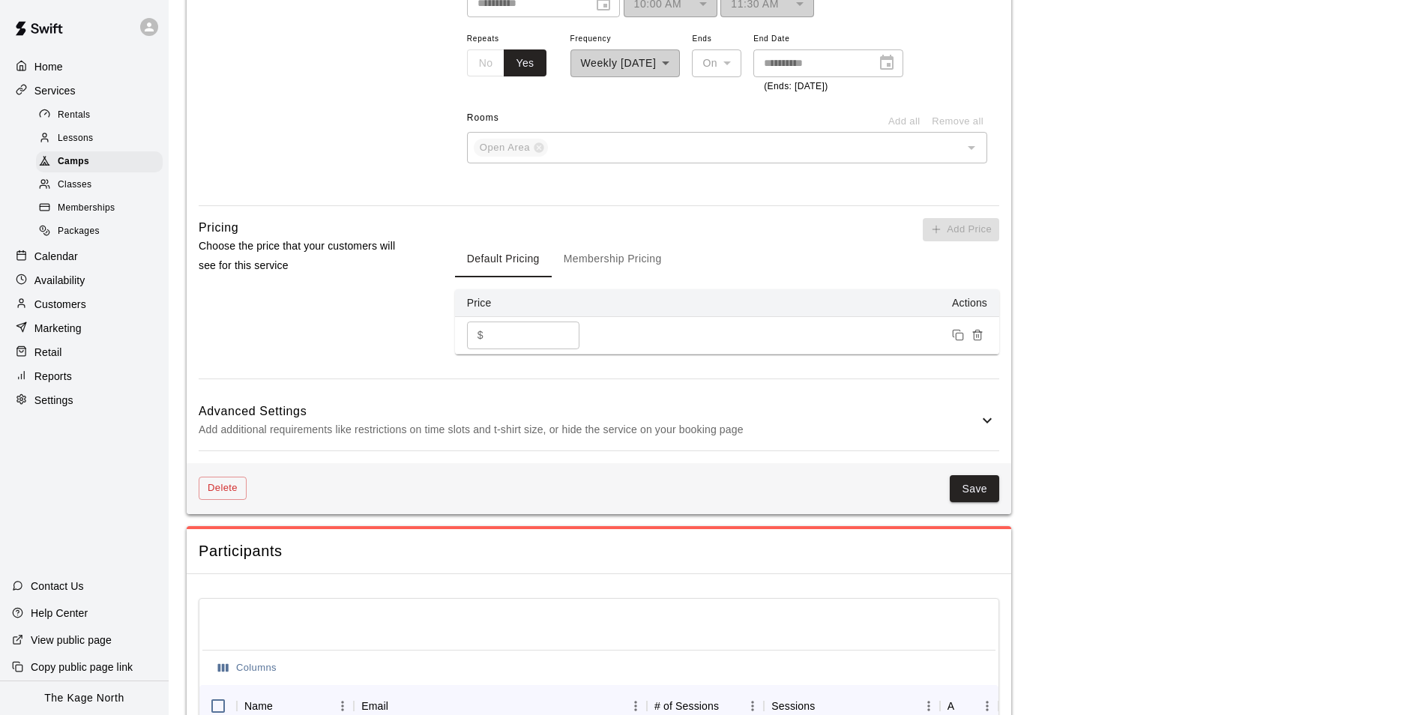
scroll to position [1105, 0]
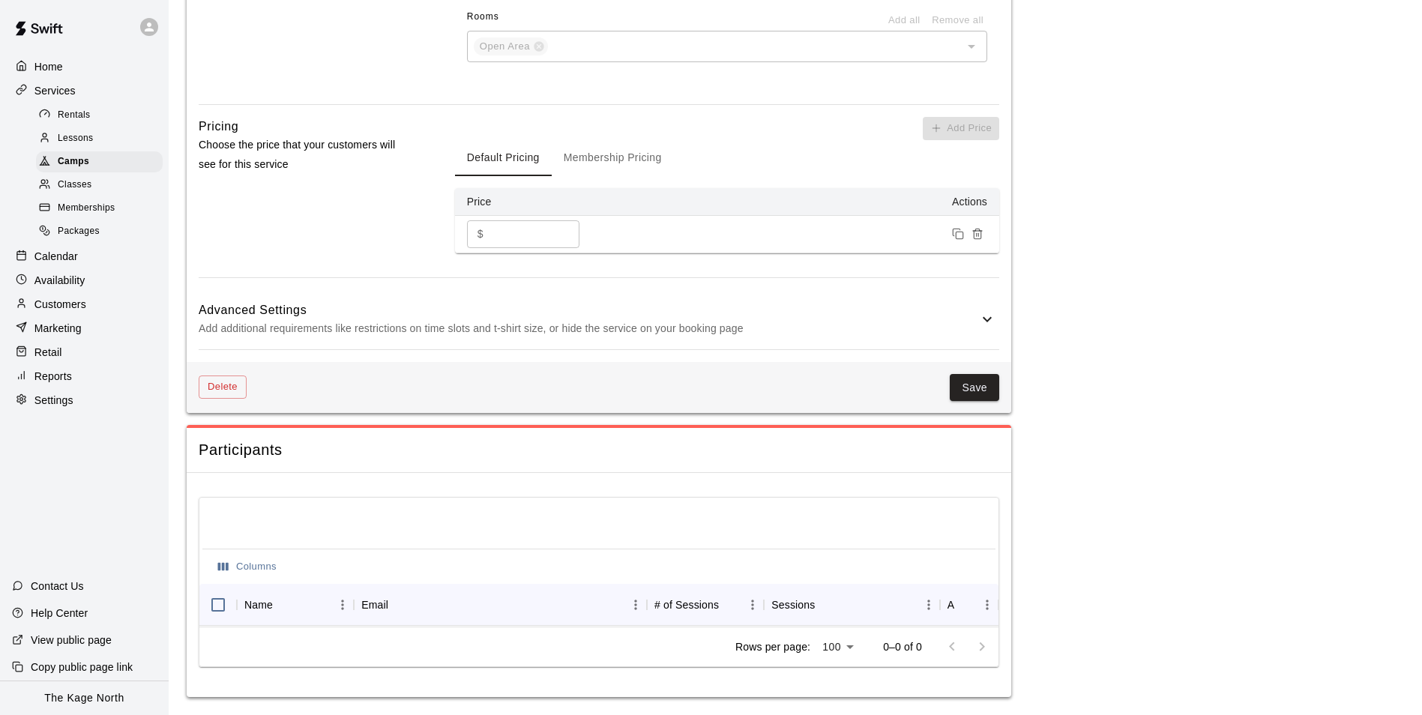
click at [921, 290] on div "Advanced Settings Add additional requirements like restrictions on time slots a…" at bounding box center [599, 319] width 800 height 59
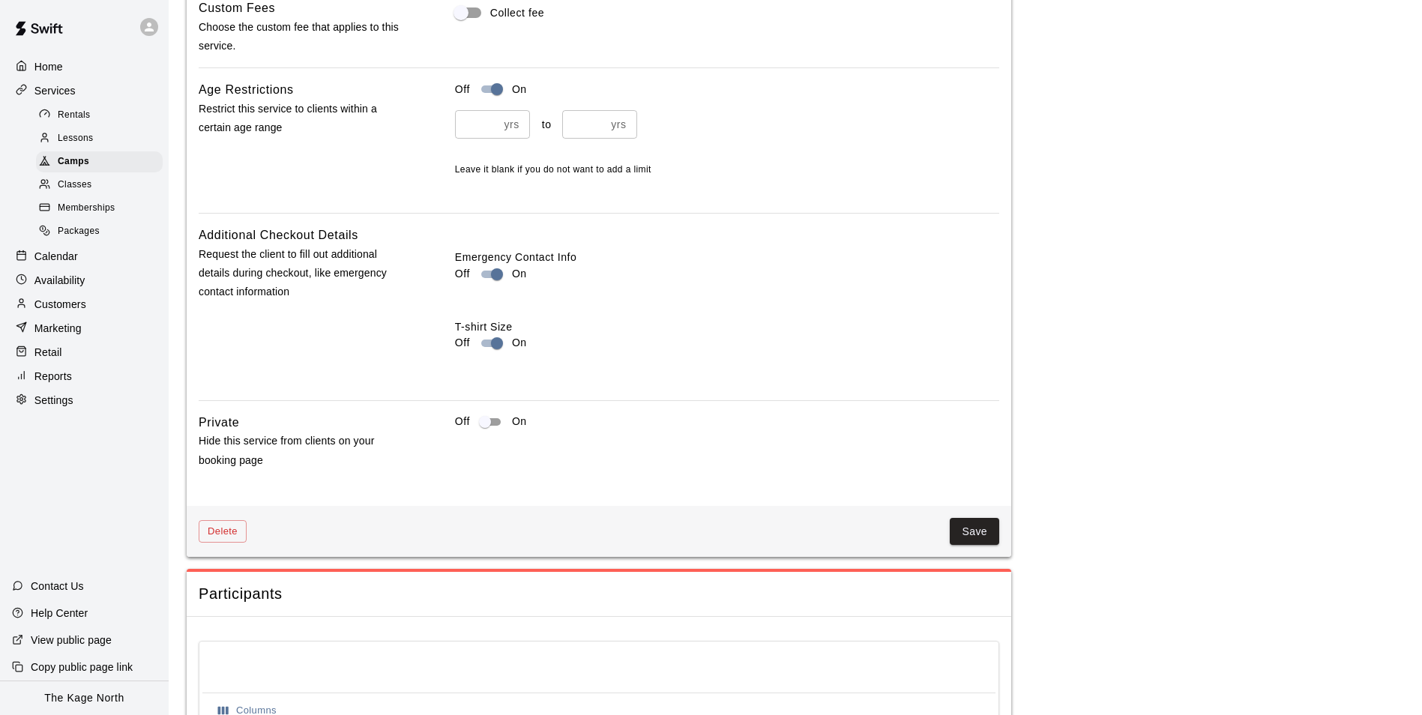
scroll to position [1405, 0]
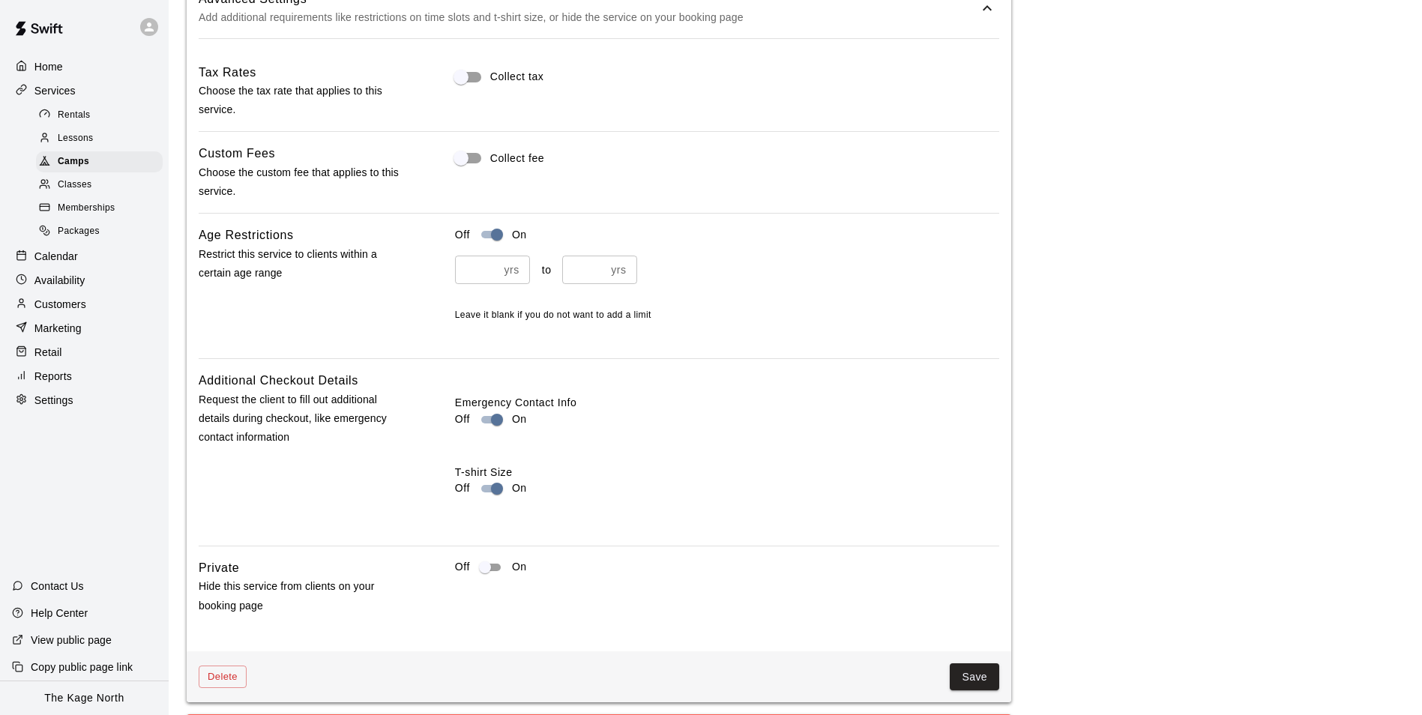
click at [492, 268] on input "*" at bounding box center [476, 270] width 43 height 28
type input "**"
click at [492, 268] on input "**" at bounding box center [476, 270] width 43 height 28
click at [601, 268] on input "**" at bounding box center [583, 270] width 43 height 28
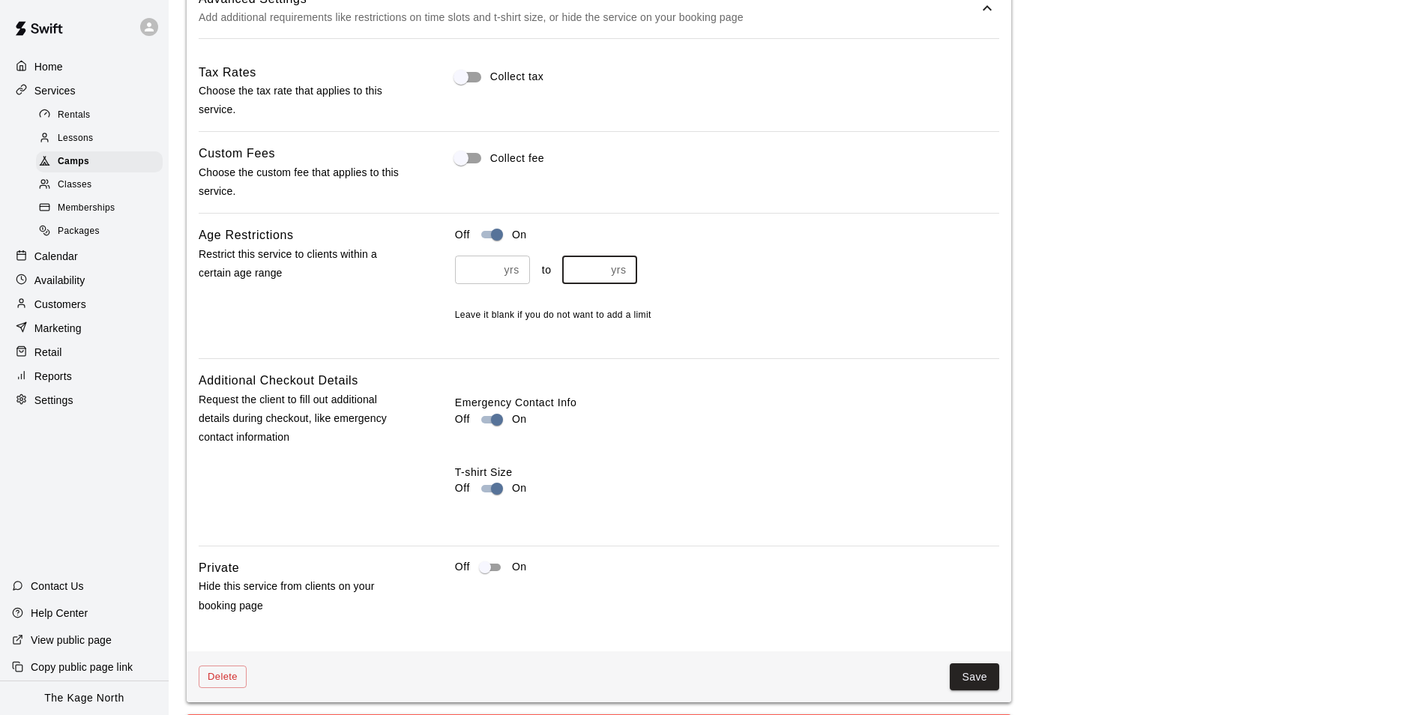
click at [602, 267] on input "**" at bounding box center [583, 270] width 43 height 28
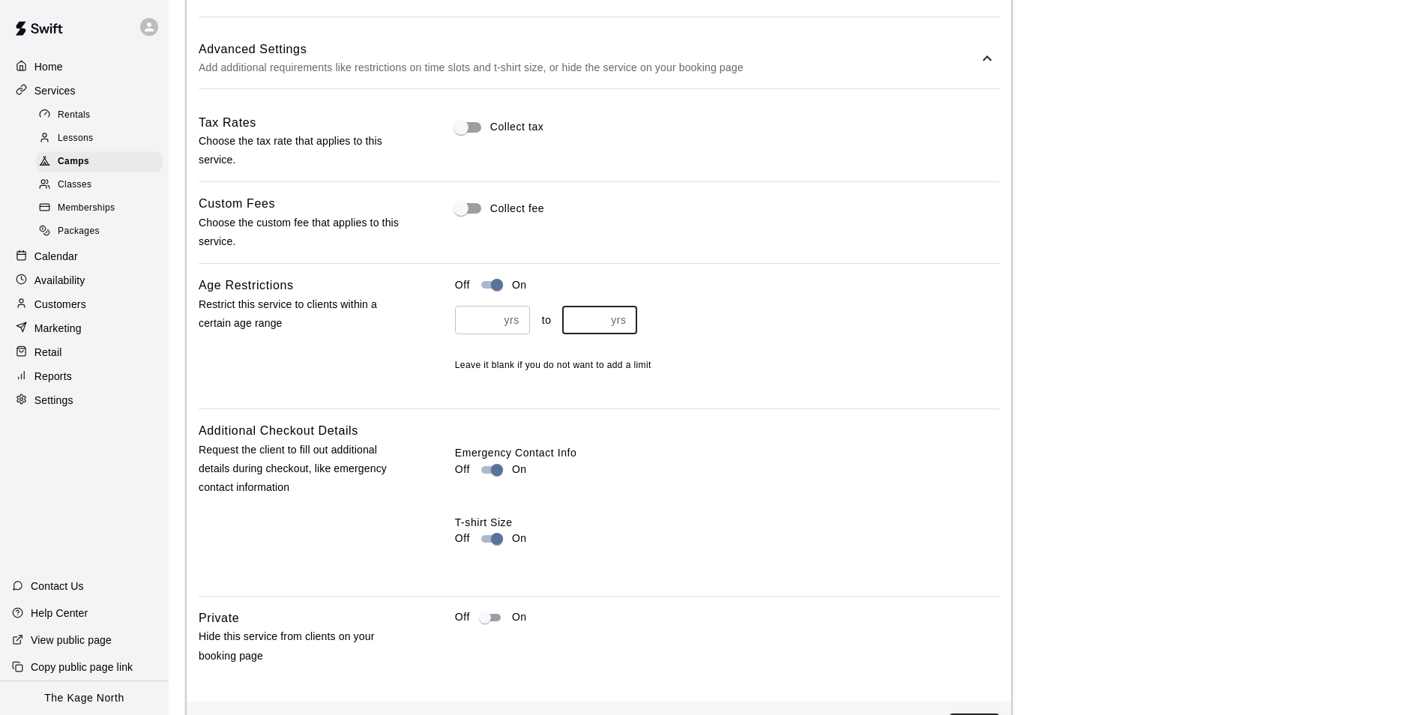
scroll to position [1480, 0]
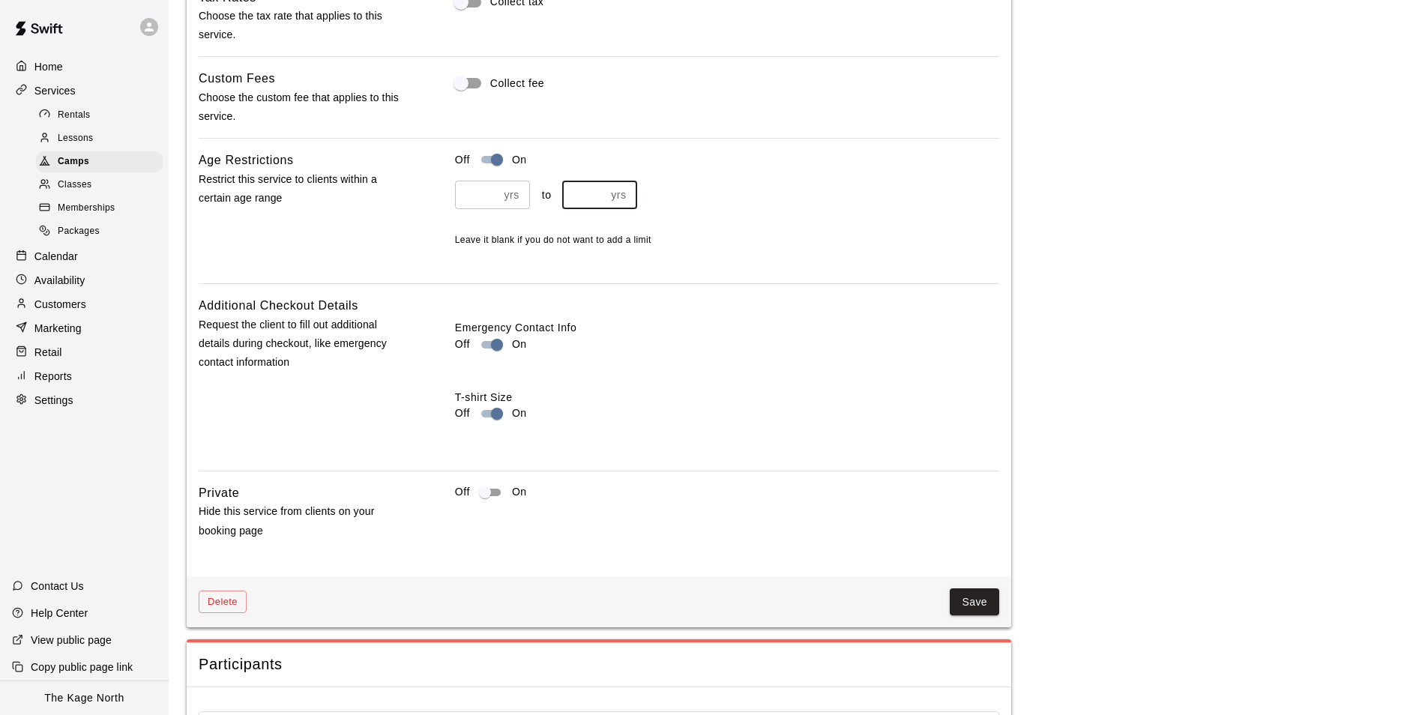
type input "**"
click at [601, 199] on input "**" at bounding box center [583, 195] width 43 height 28
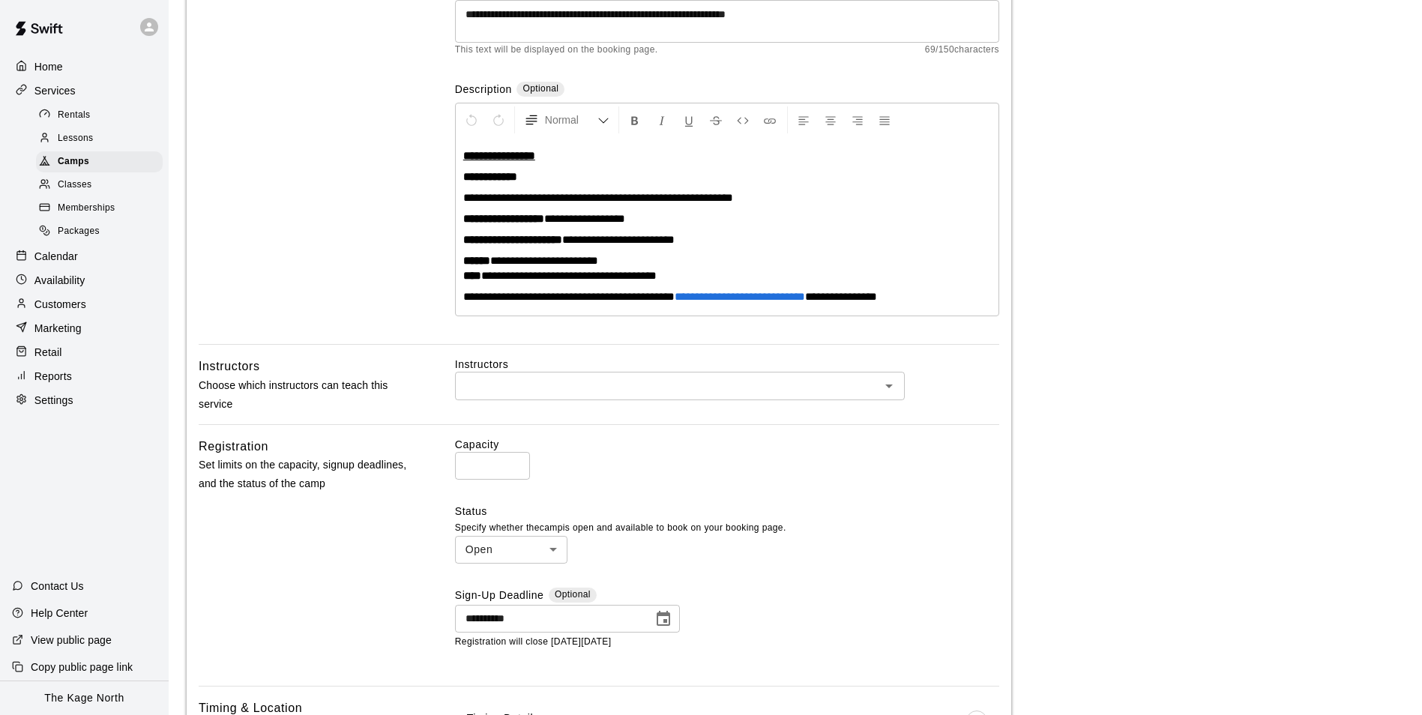
scroll to position [206, 0]
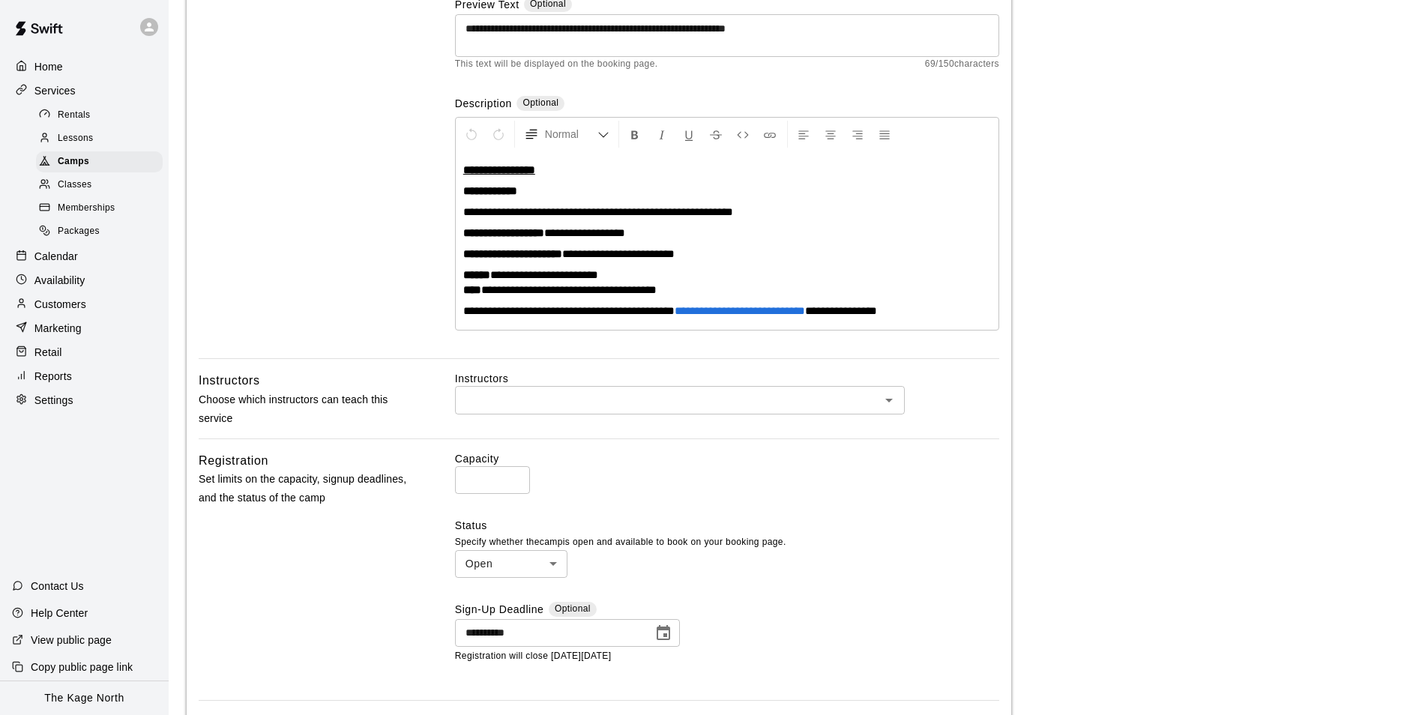
click at [501, 291] on span "**********" at bounding box center [568, 289] width 175 height 11
click at [661, 289] on span "**********" at bounding box center [571, 289] width 180 height 11
click at [528, 292] on span "**********" at bounding box center [571, 289] width 180 height 11
click at [661, 291] on span "**********" at bounding box center [571, 289] width 180 height 11
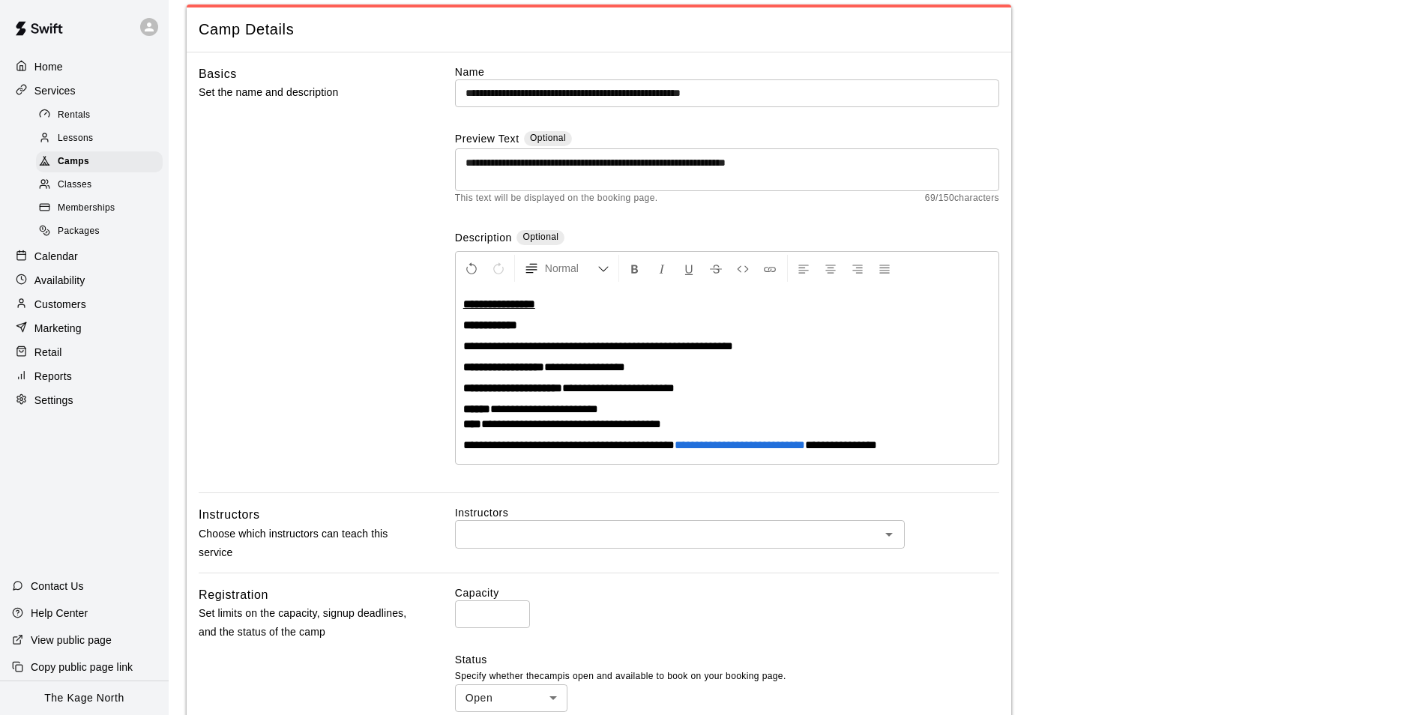
scroll to position [56, 0]
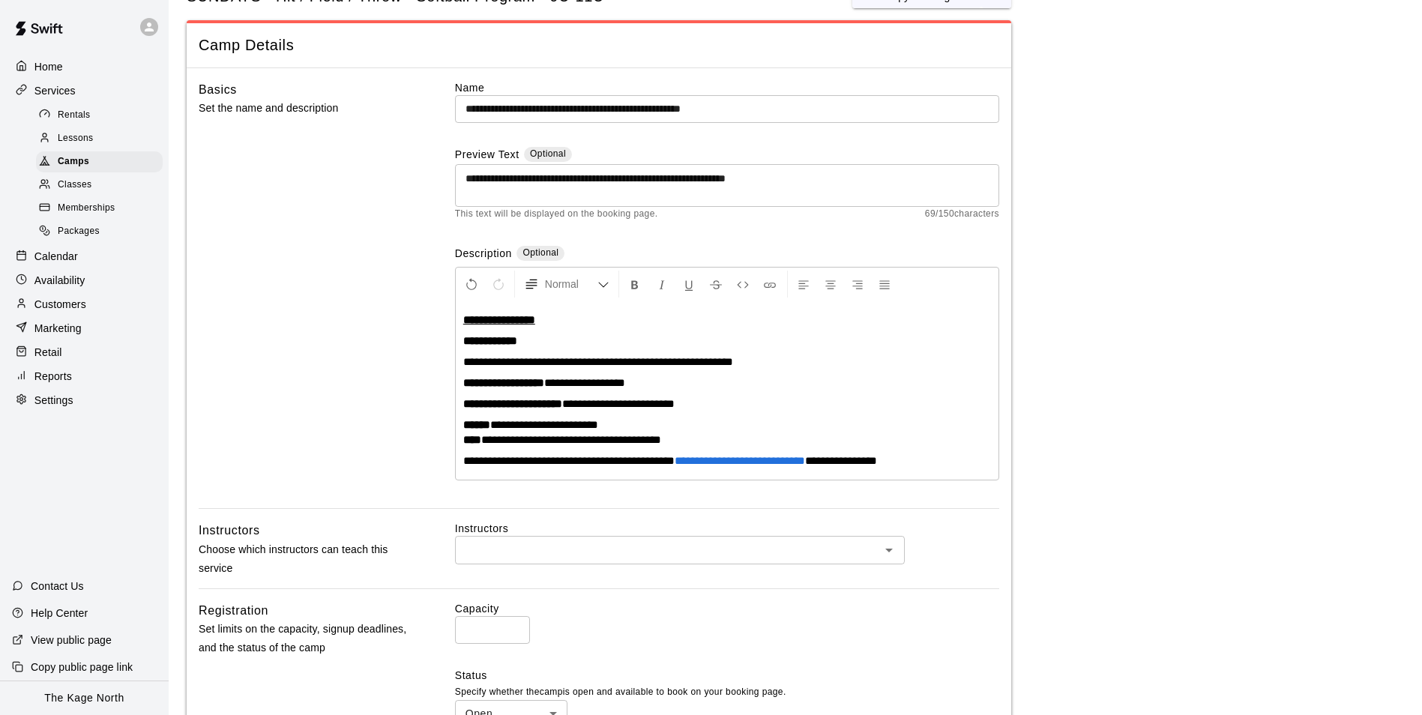
click at [723, 104] on input "**********" at bounding box center [727, 109] width 544 height 28
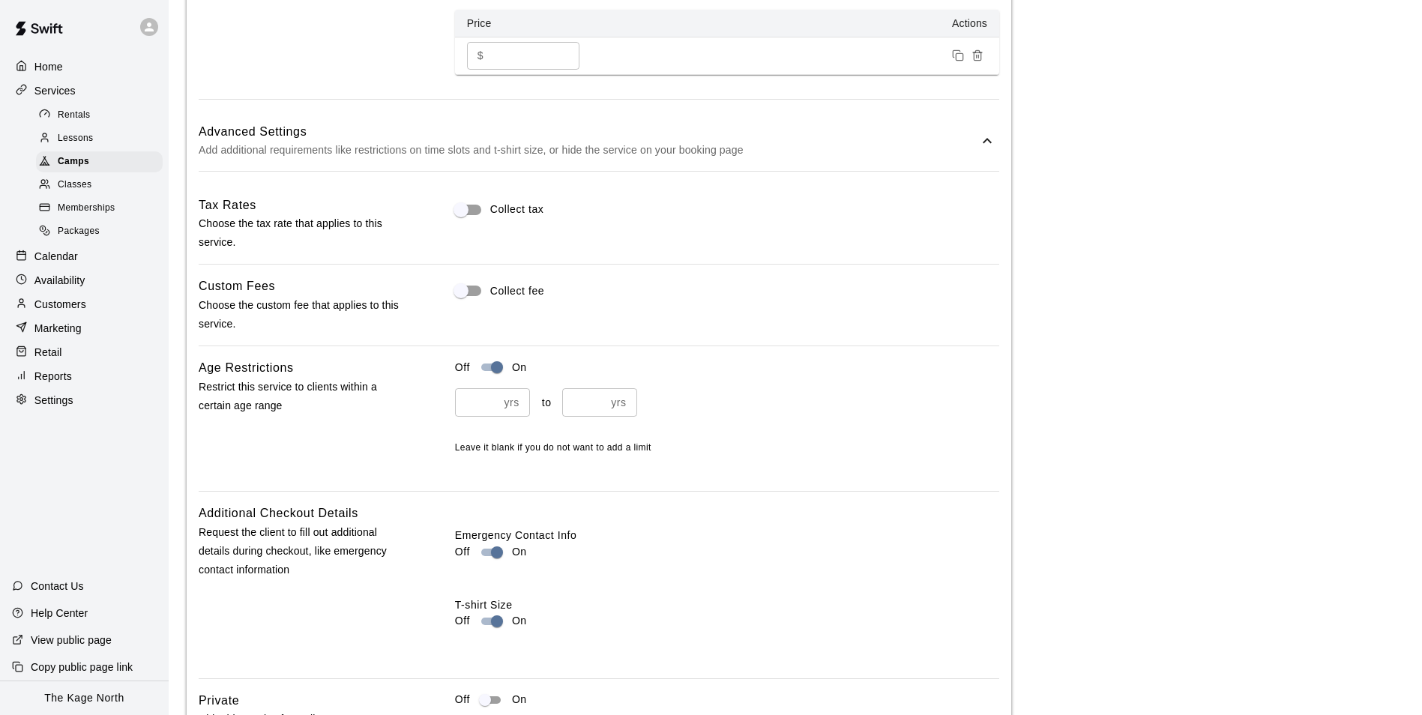
scroll to position [1705, 0]
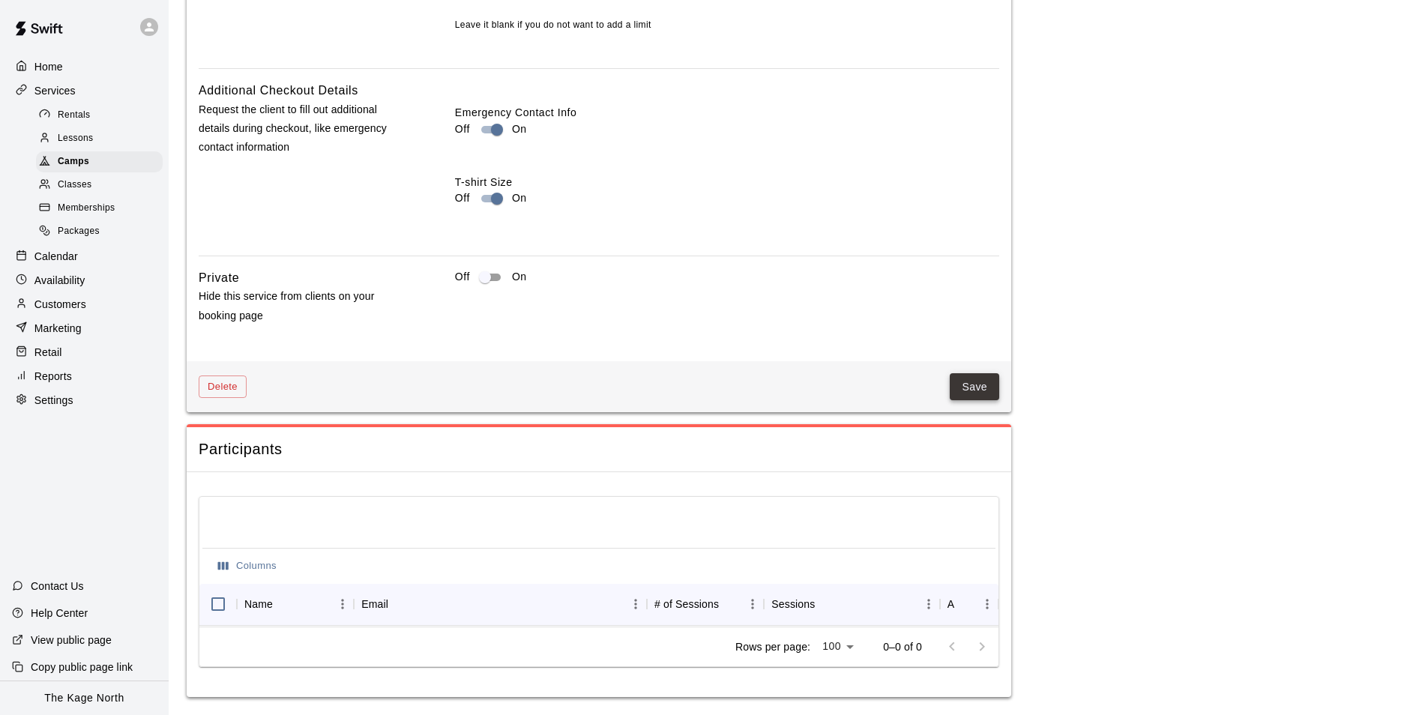
type input "**********"
click at [969, 379] on button "Save" at bounding box center [974, 387] width 49 height 28
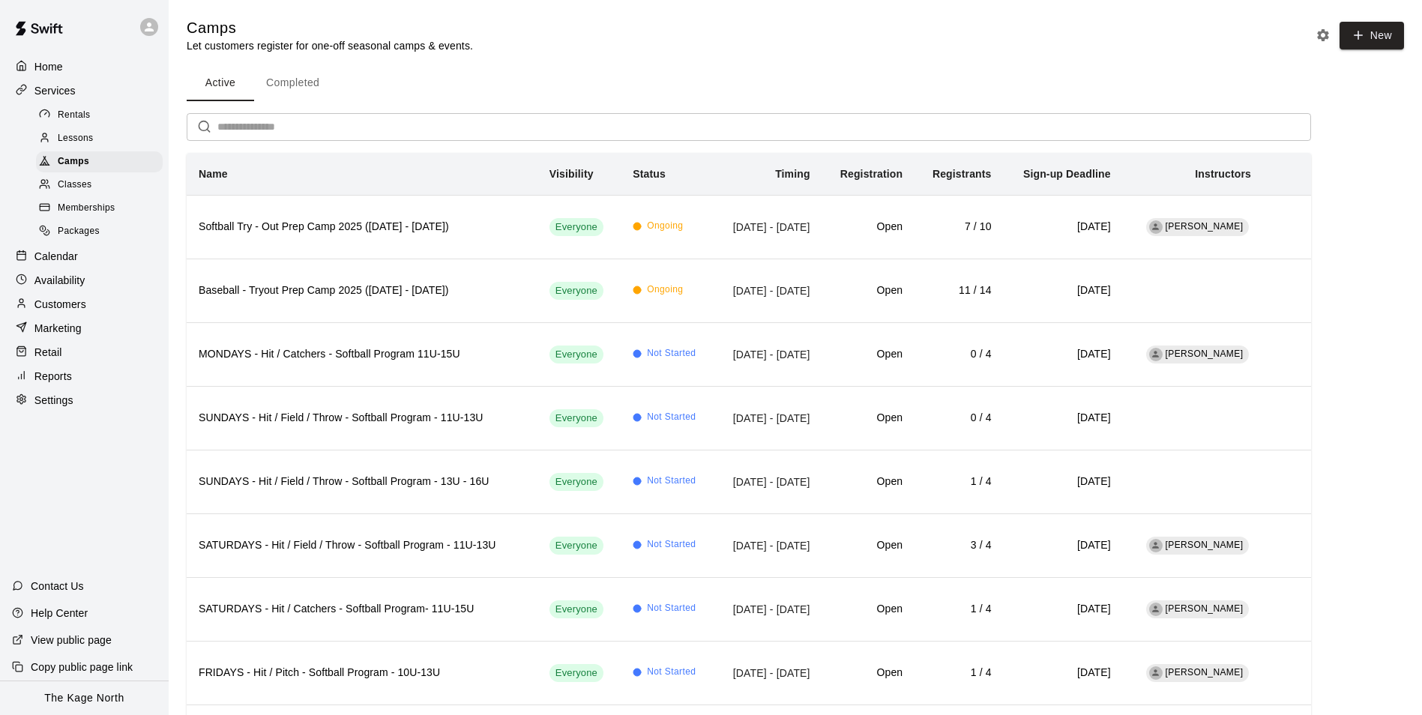
click at [241, 116] on input "text" at bounding box center [763, 127] width 1093 height 28
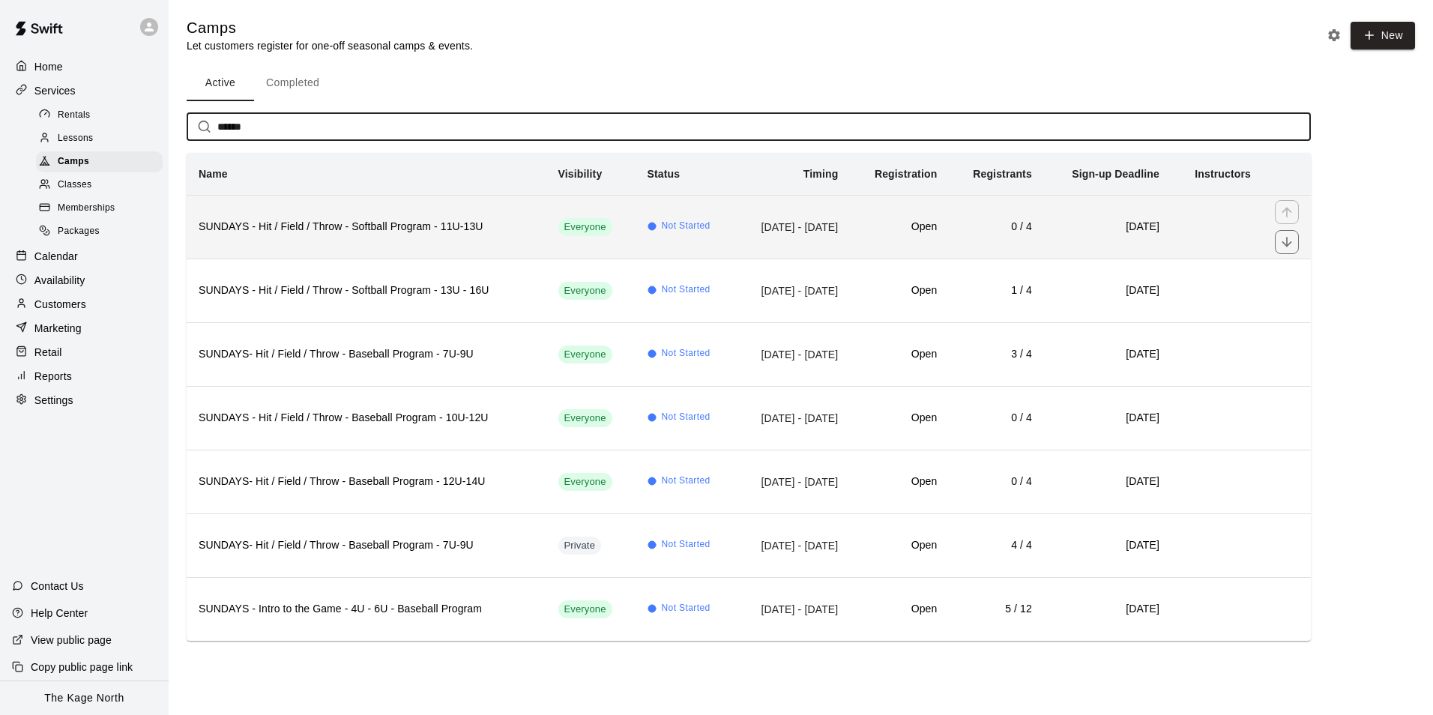
type input "******"
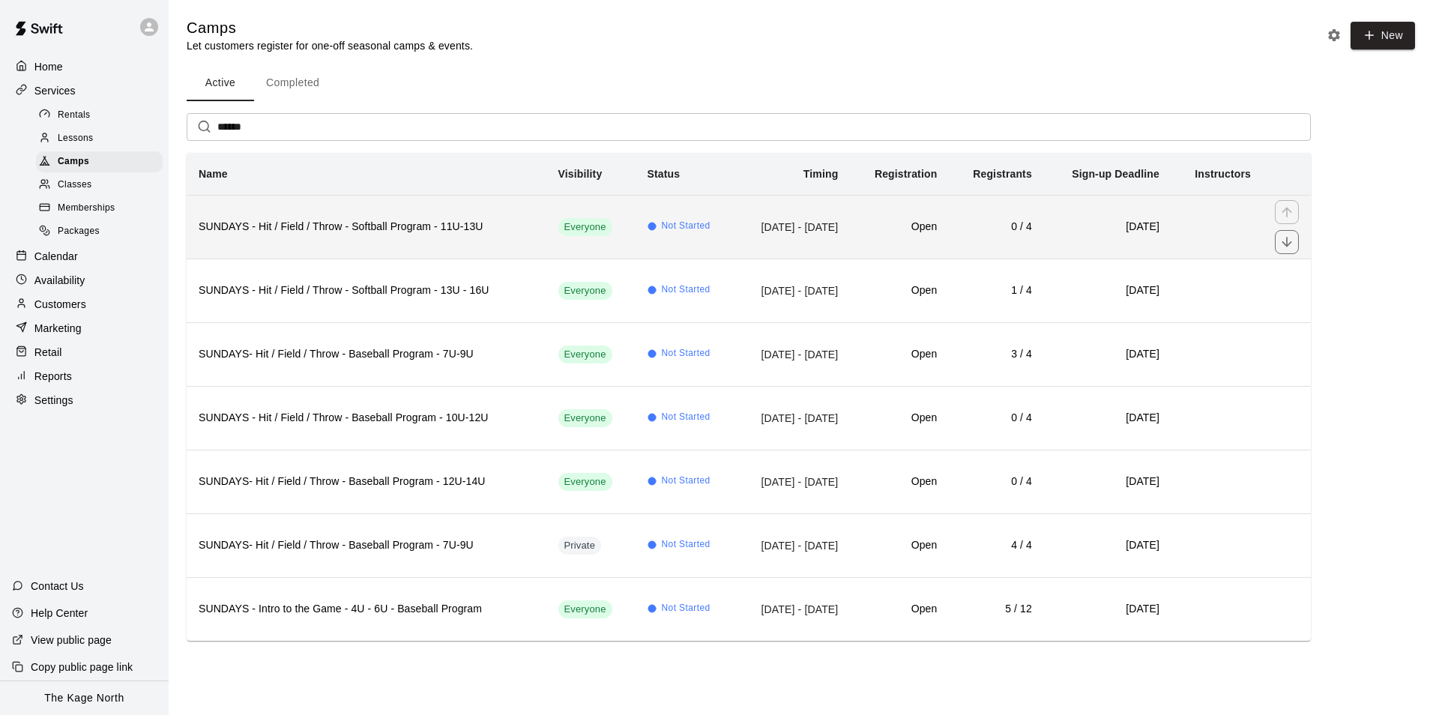
click at [417, 239] on th "SUNDAYS - Hit / Field / Throw - Softball Program - 11U-13U" at bounding box center [367, 227] width 360 height 64
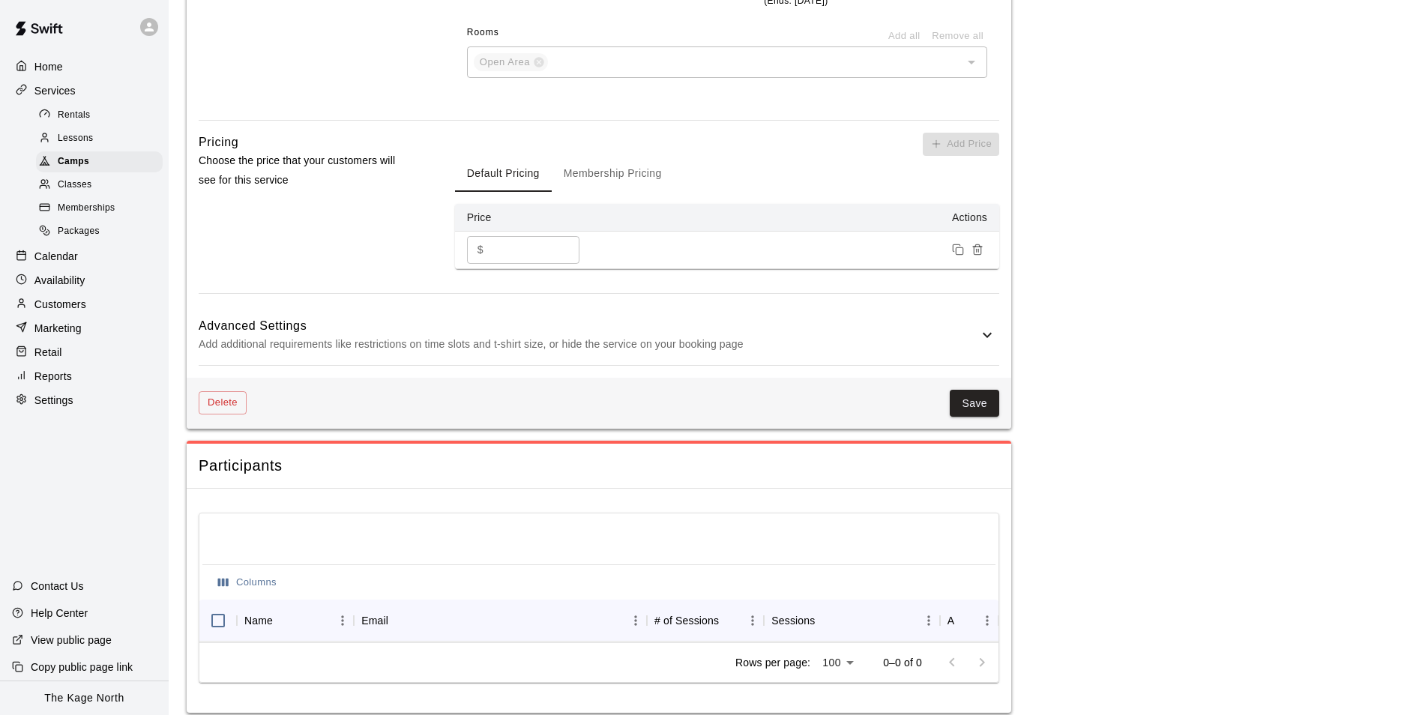
scroll to position [1105, 0]
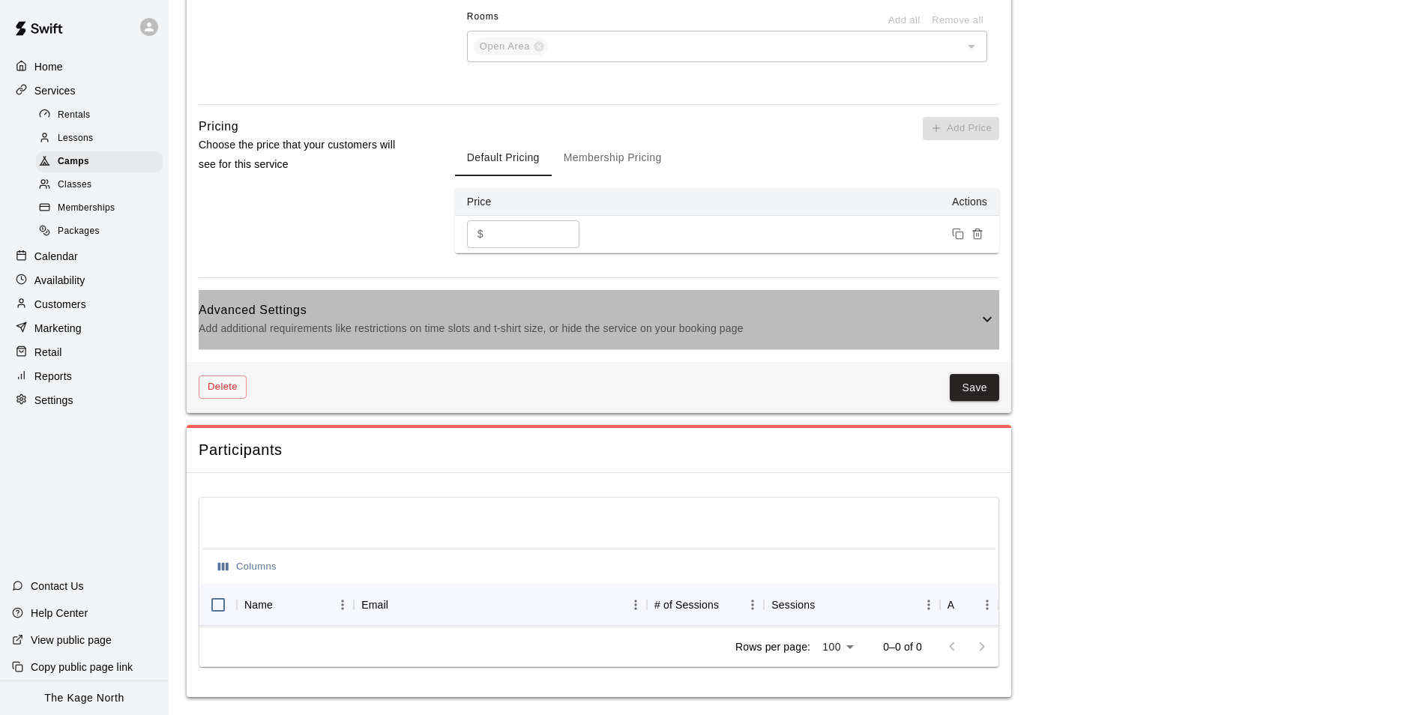
click at [987, 312] on icon at bounding box center [987, 319] width 18 height 18
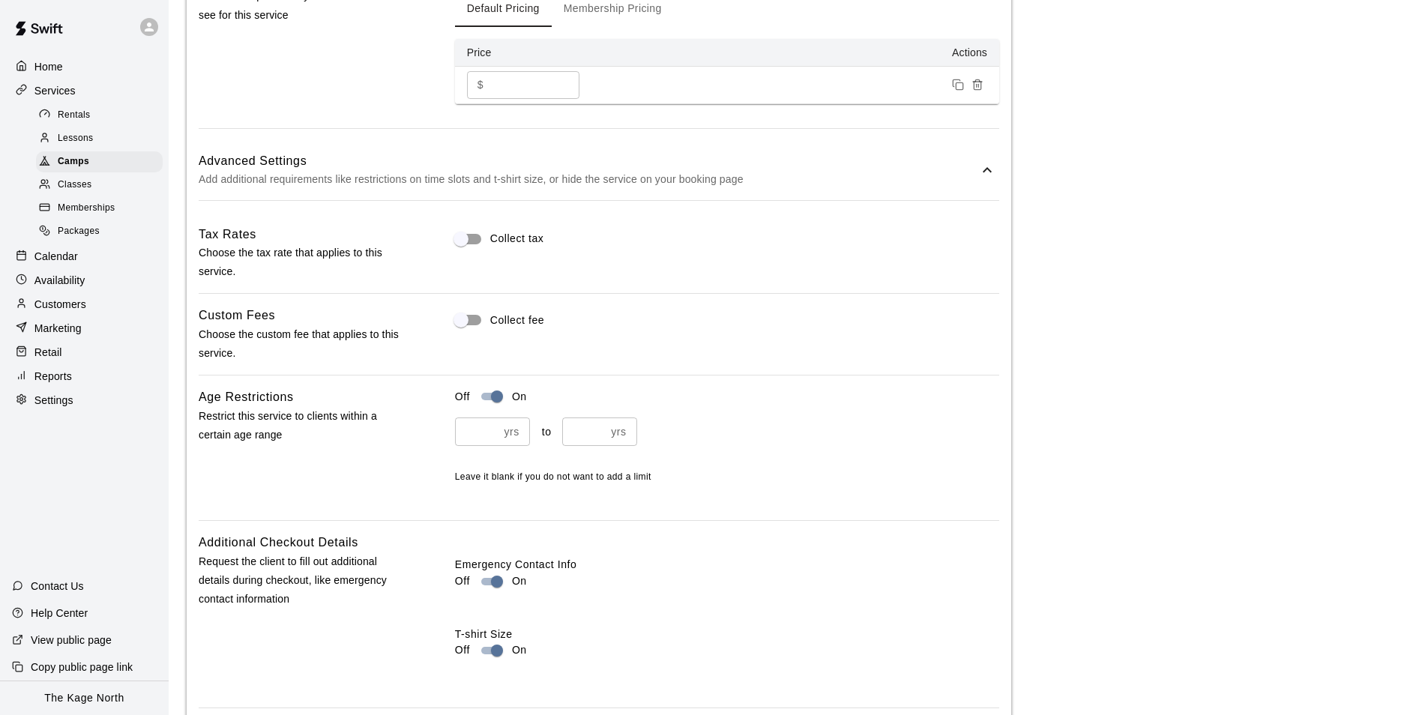
scroll to position [1630, 0]
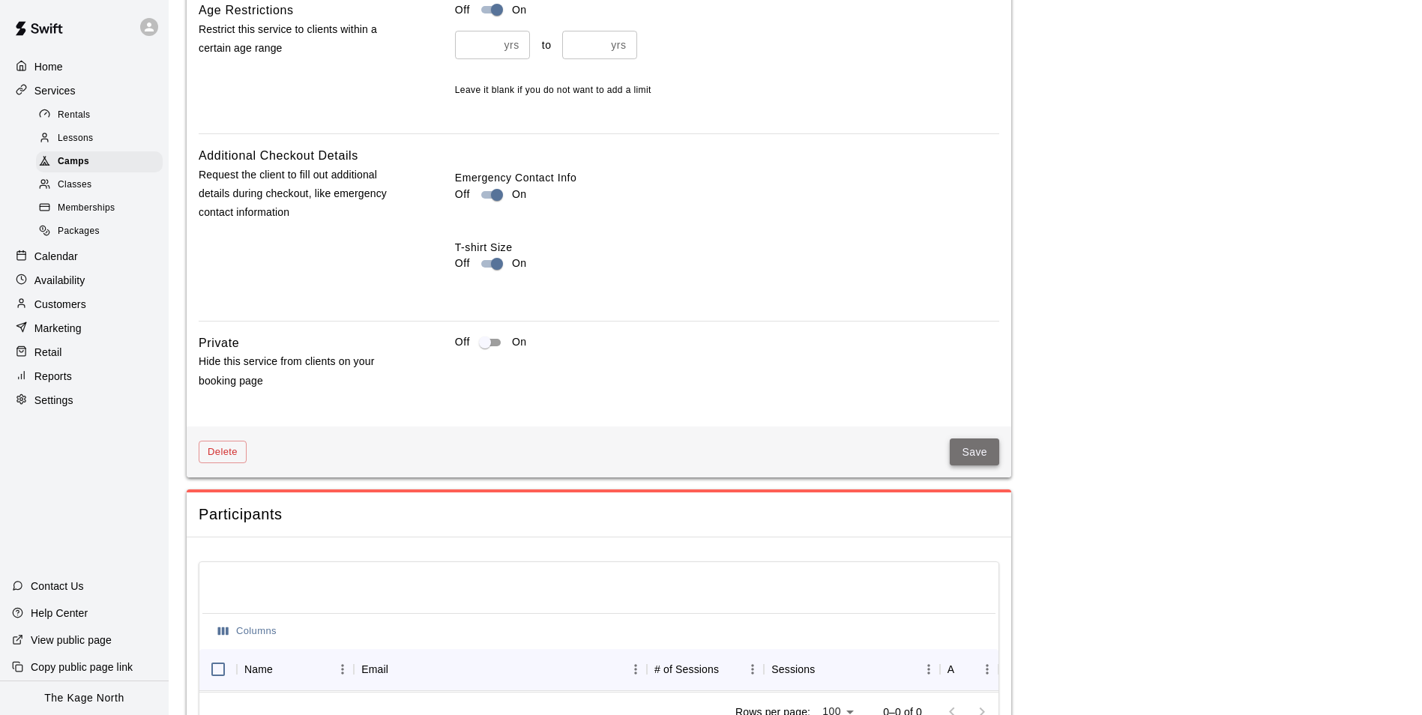
click at [982, 453] on button "Save" at bounding box center [974, 452] width 49 height 28
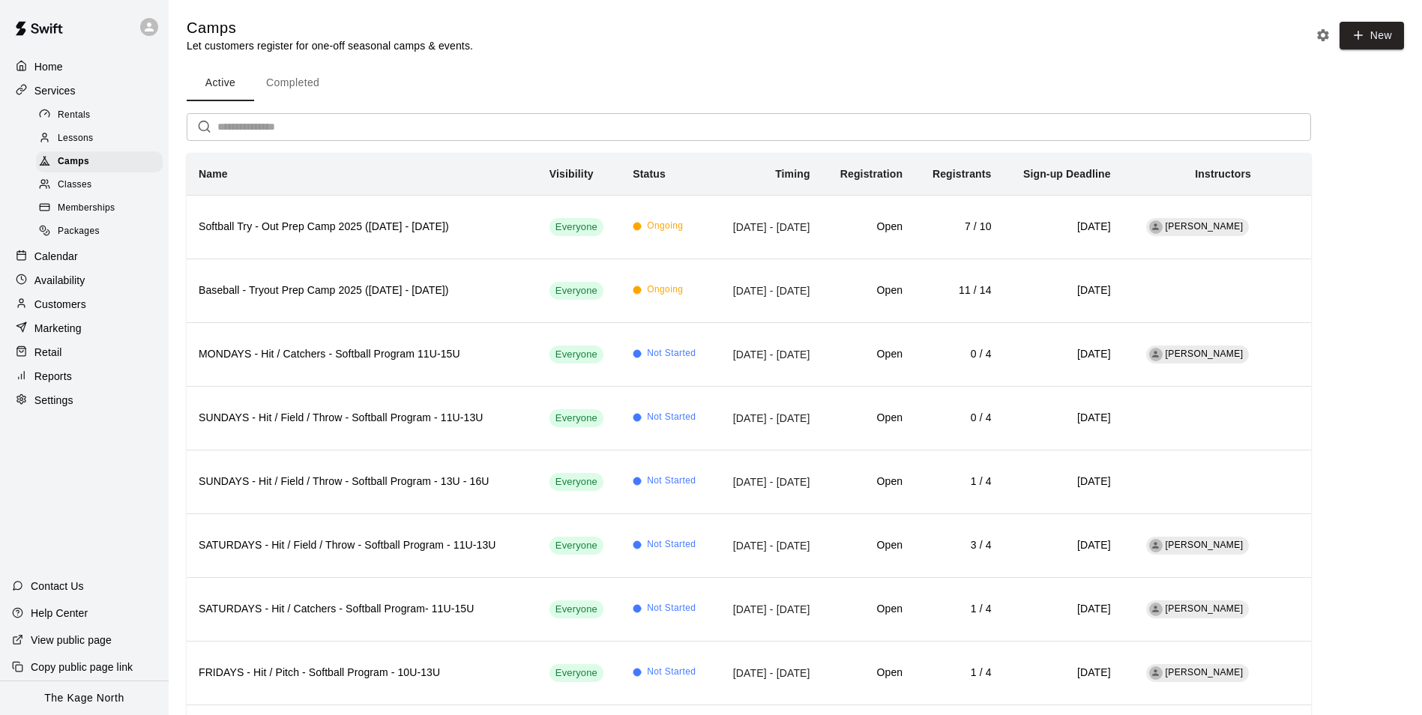
click at [55, 62] on p "Home" at bounding box center [48, 66] width 28 height 15
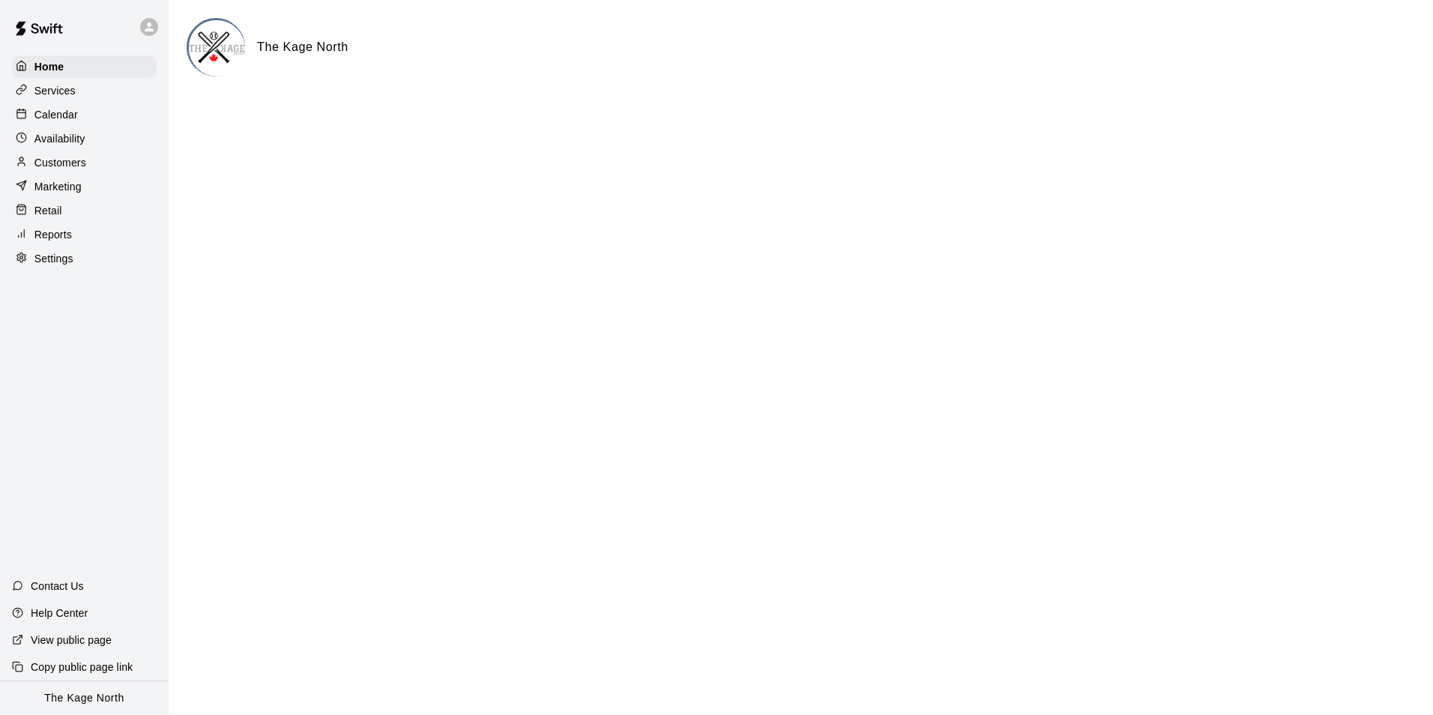
click at [68, 112] on p "Calendar" at bounding box center [55, 114] width 43 height 15
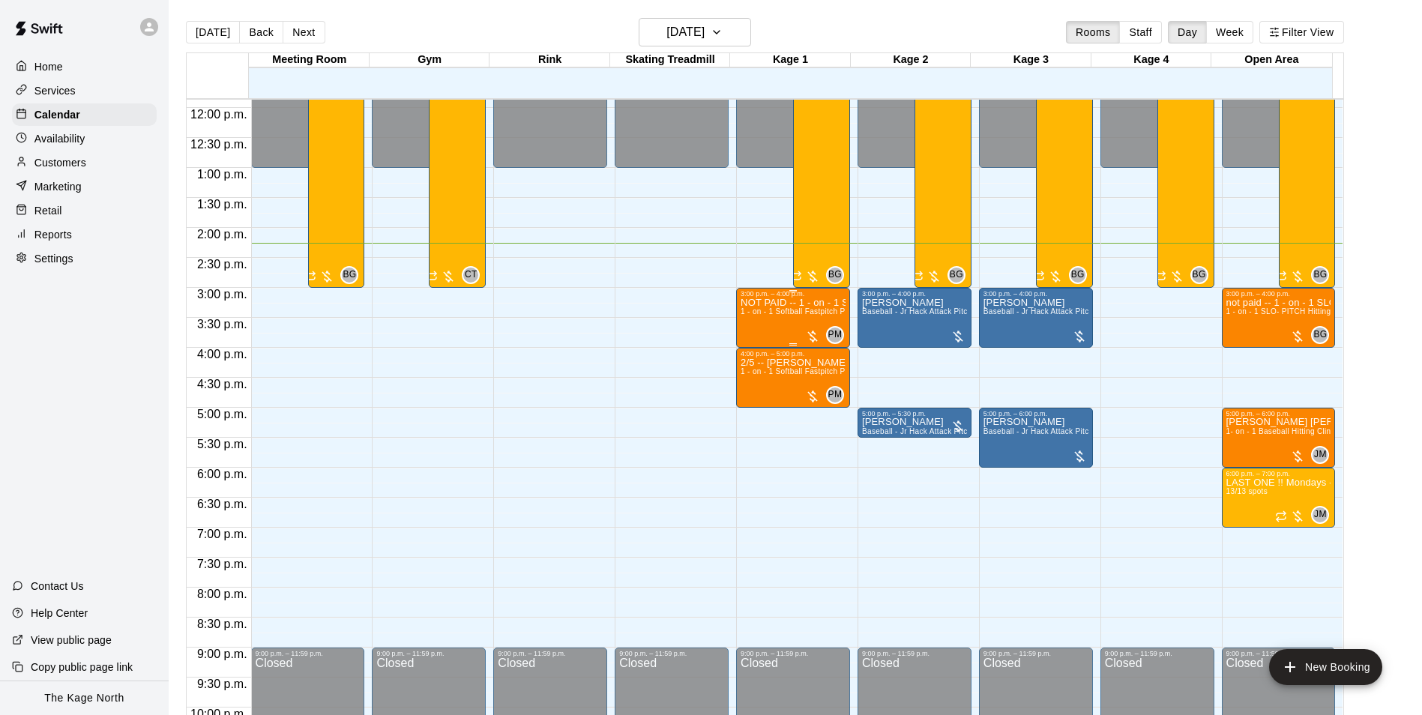
scroll to position [686, 0]
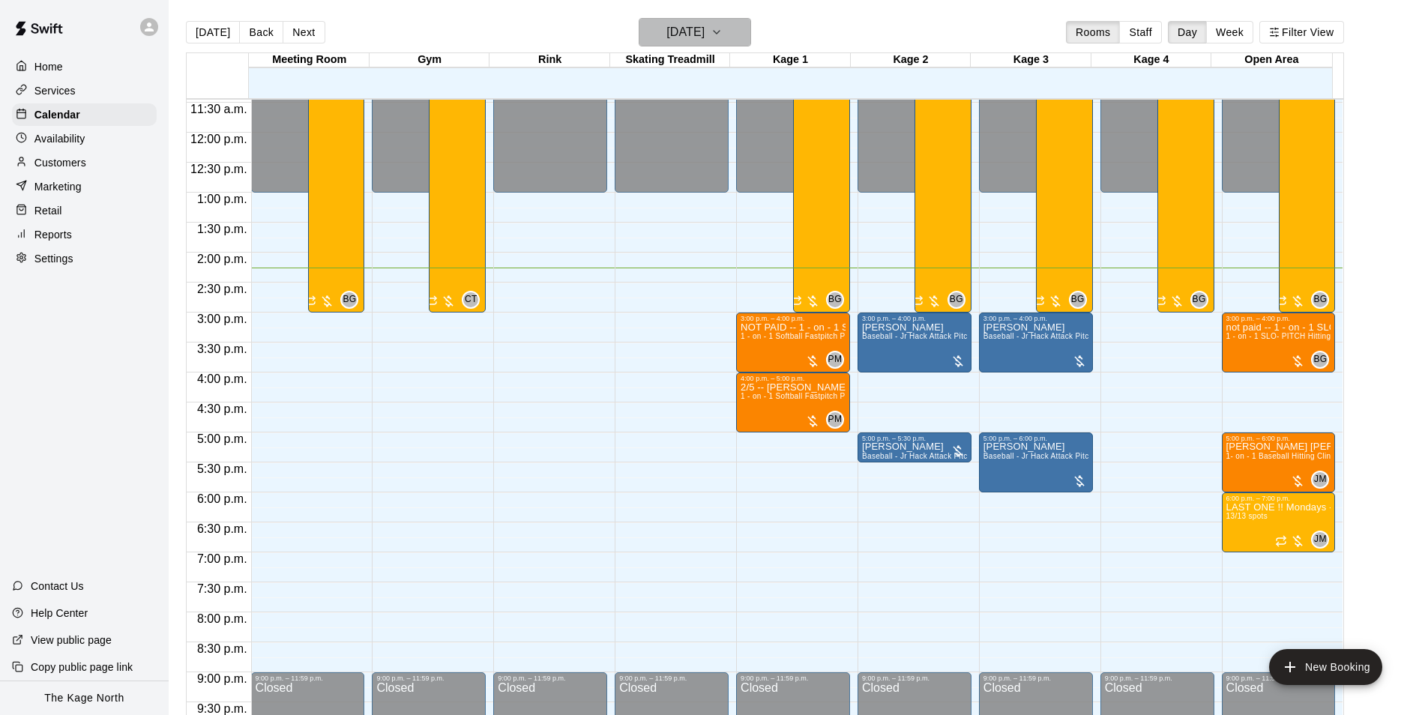
click at [704, 34] on h6 "[DATE]" at bounding box center [685, 32] width 38 height 21
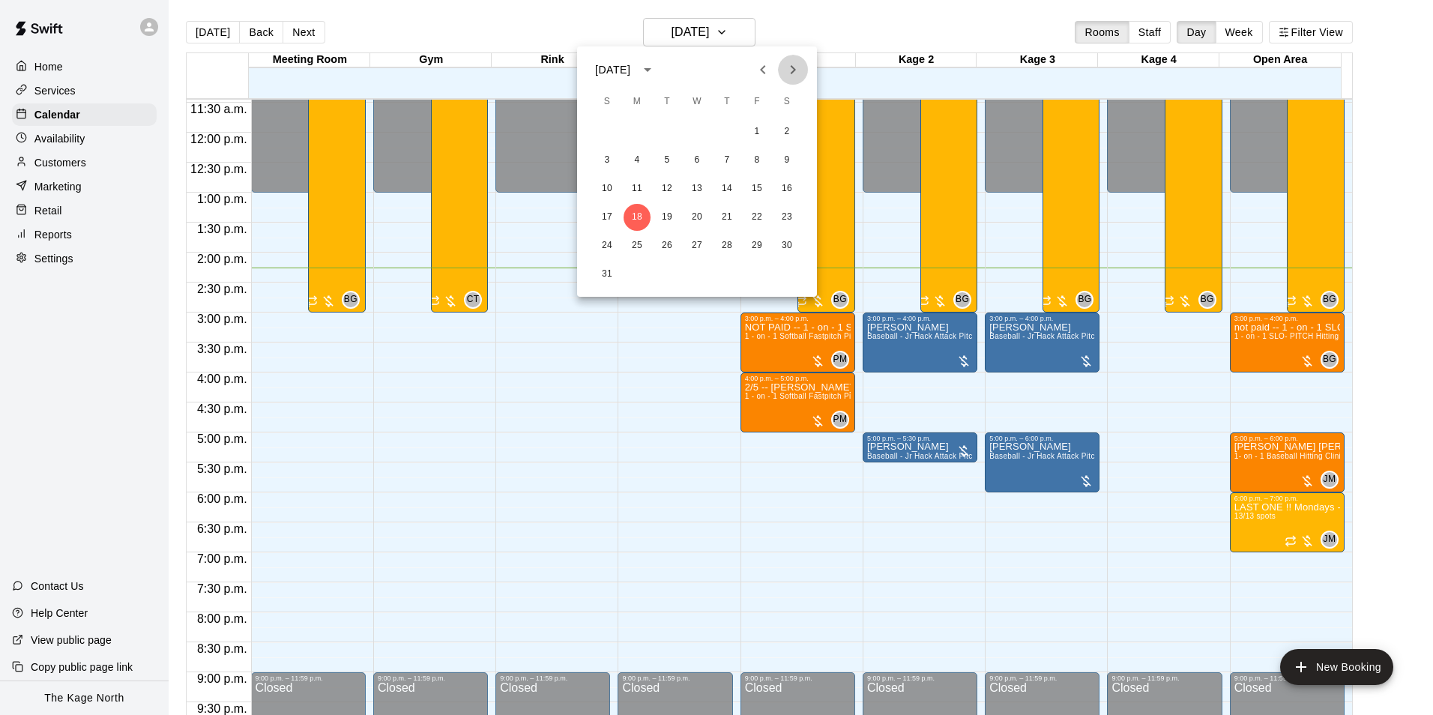
click at [785, 72] on icon "Next month" at bounding box center [793, 70] width 18 height 18
click at [612, 191] on button "14" at bounding box center [607, 188] width 27 height 27
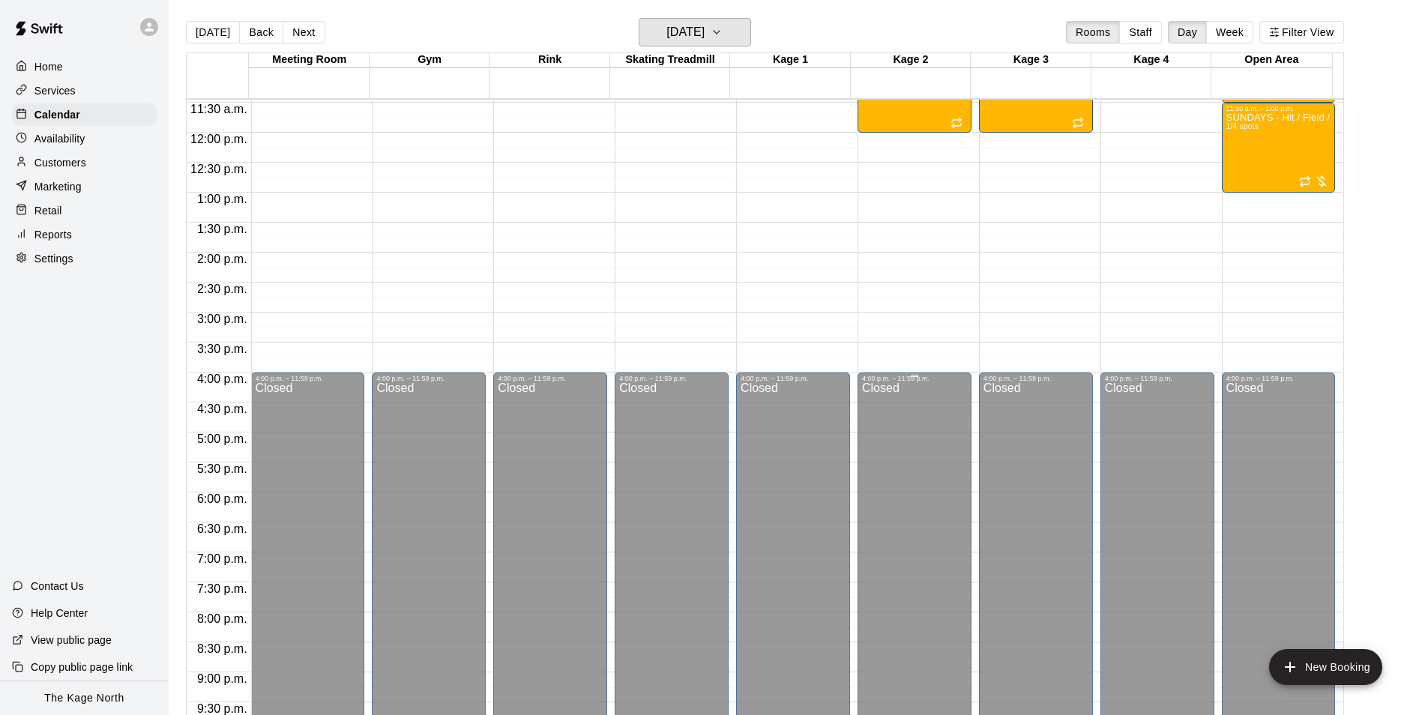
scroll to position [462, 0]
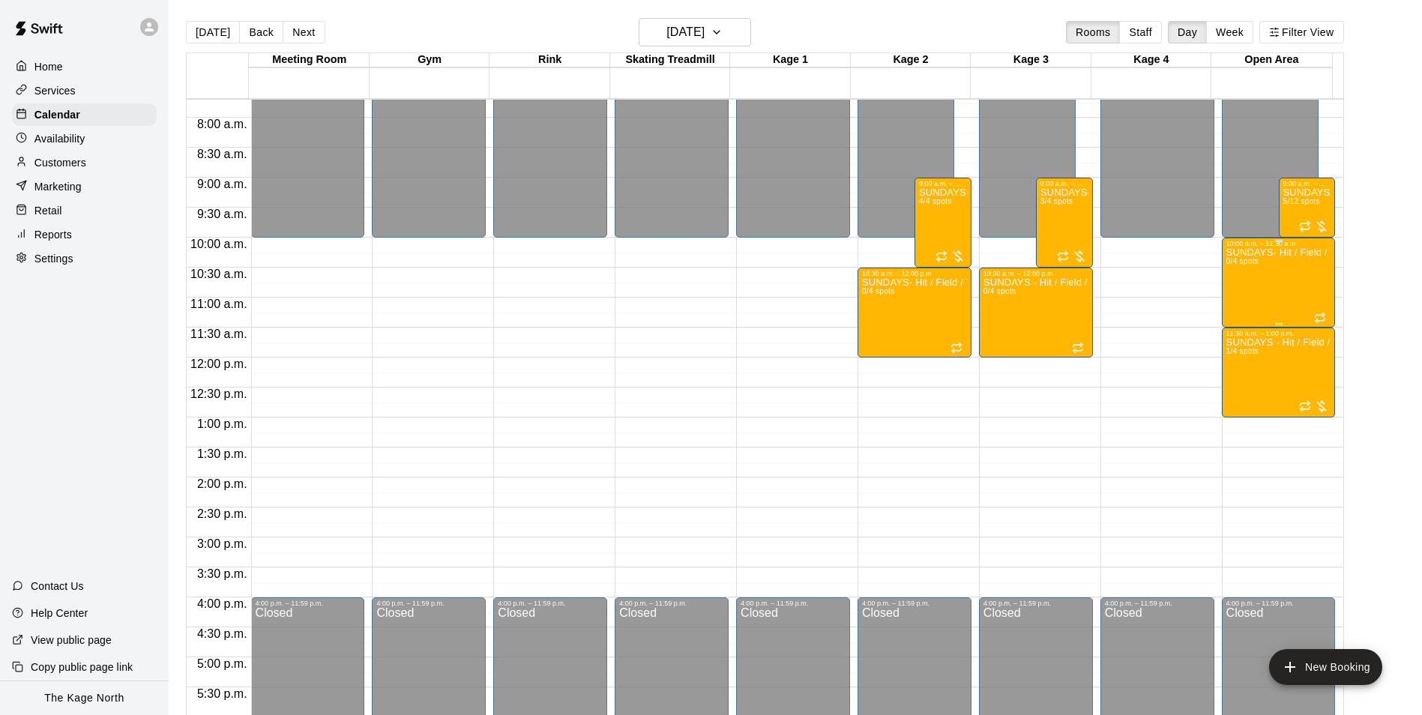
click at [1270, 267] on div "SUNDAYS- Hit / Field / Throw - Softball Program - 9U-11U 0/4 spots" at bounding box center [1278, 604] width 105 height 715
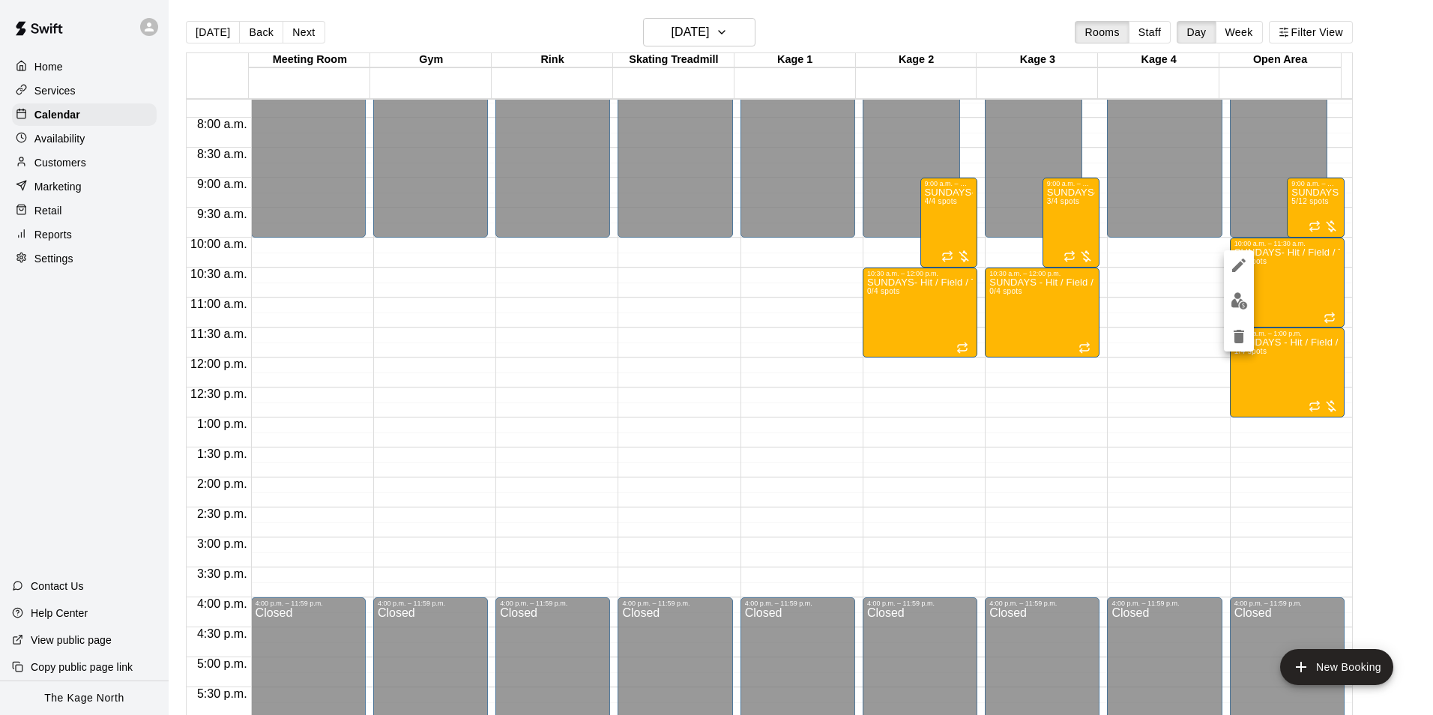
click at [1240, 262] on icon "edit" at bounding box center [1238, 265] width 13 height 13
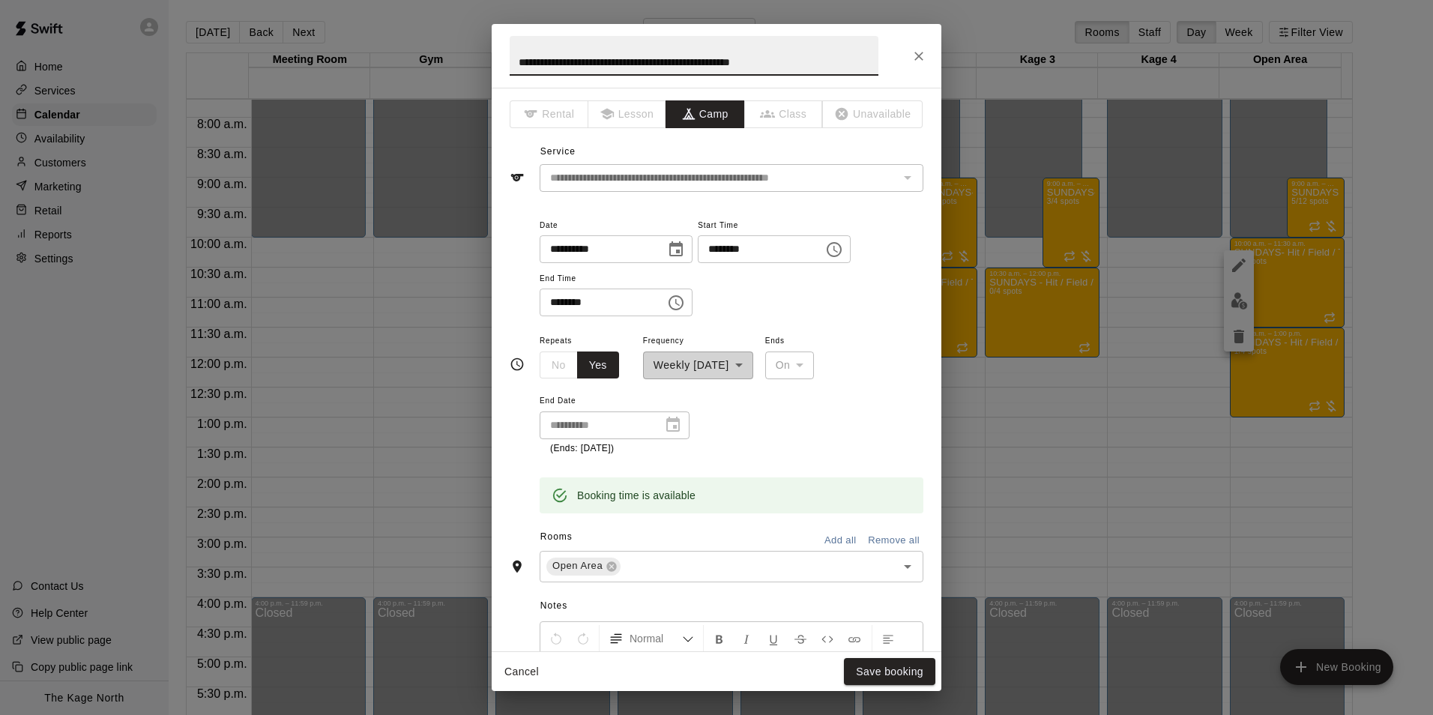
drag, startPoint x: 731, startPoint y: 59, endPoint x: 400, endPoint y: 52, distance: 331.3
click at [400, 52] on div "**********" at bounding box center [716, 357] width 1433 height 715
type input "**********"
click at [890, 674] on button "Save booking" at bounding box center [889, 672] width 91 height 28
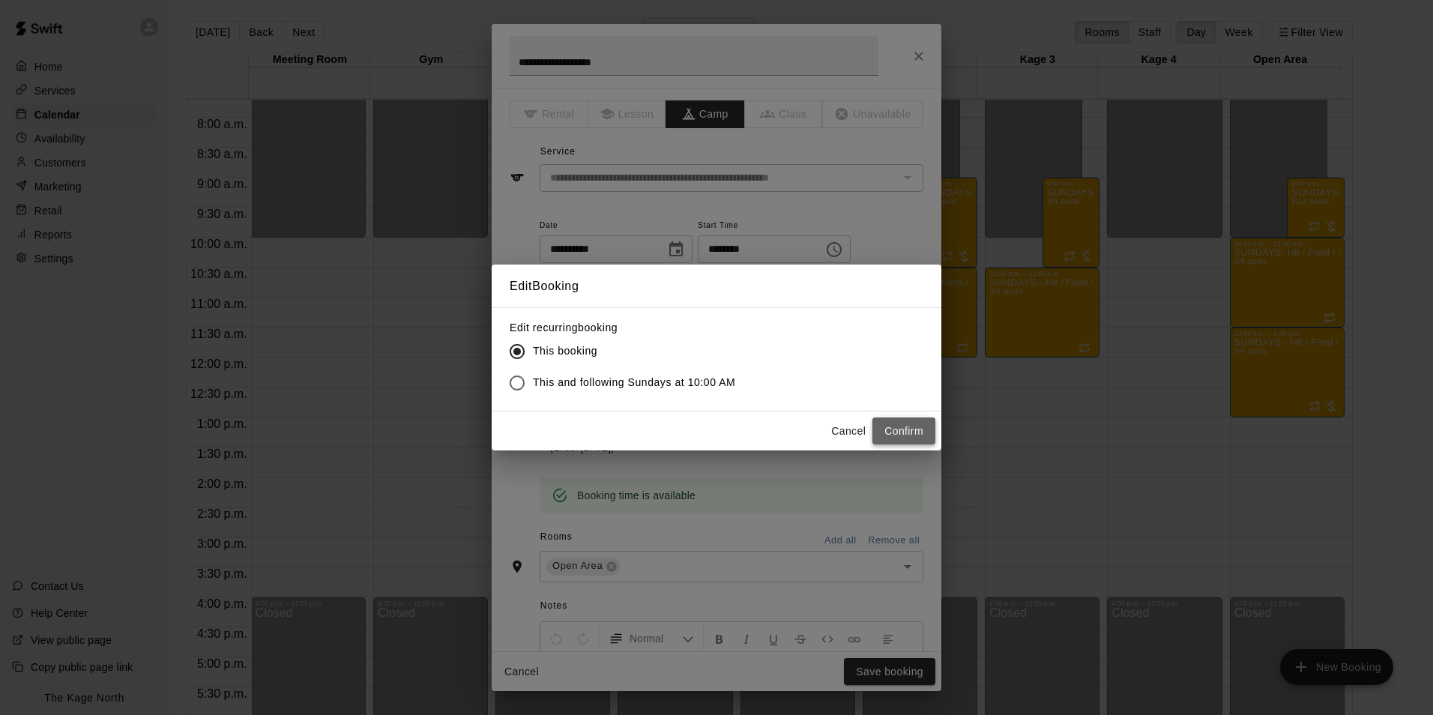
click at [907, 422] on button "Confirm" at bounding box center [903, 431] width 63 height 28
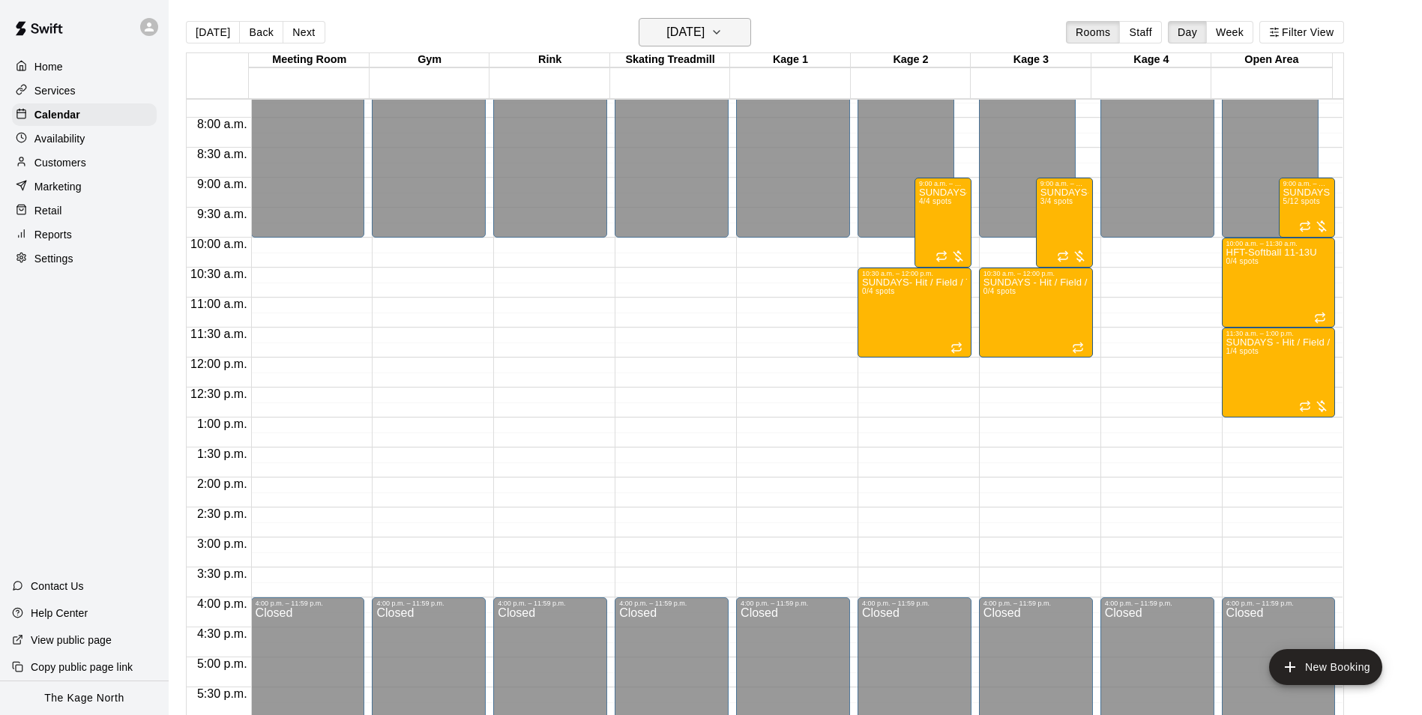
click at [704, 39] on h6 "[DATE]" at bounding box center [685, 32] width 38 height 21
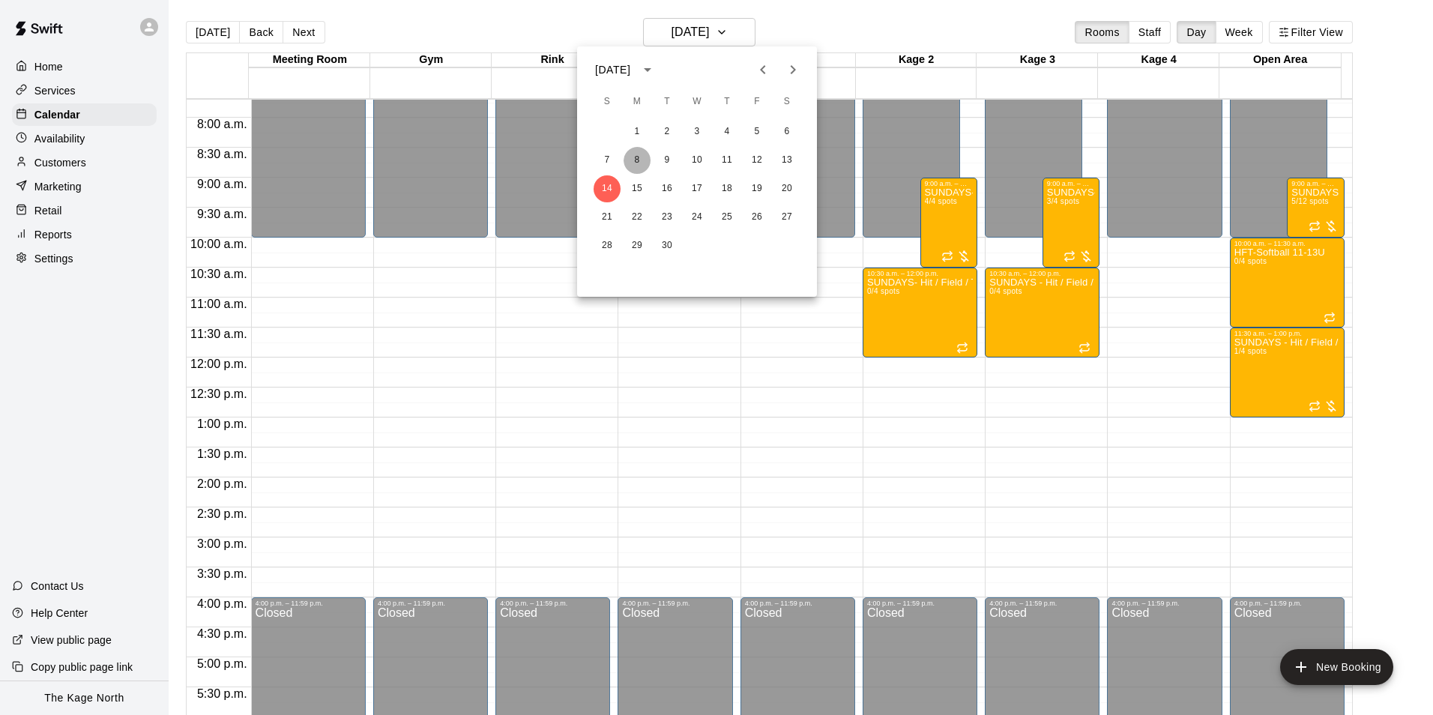
click at [644, 163] on button "8" at bounding box center [637, 160] width 27 height 27
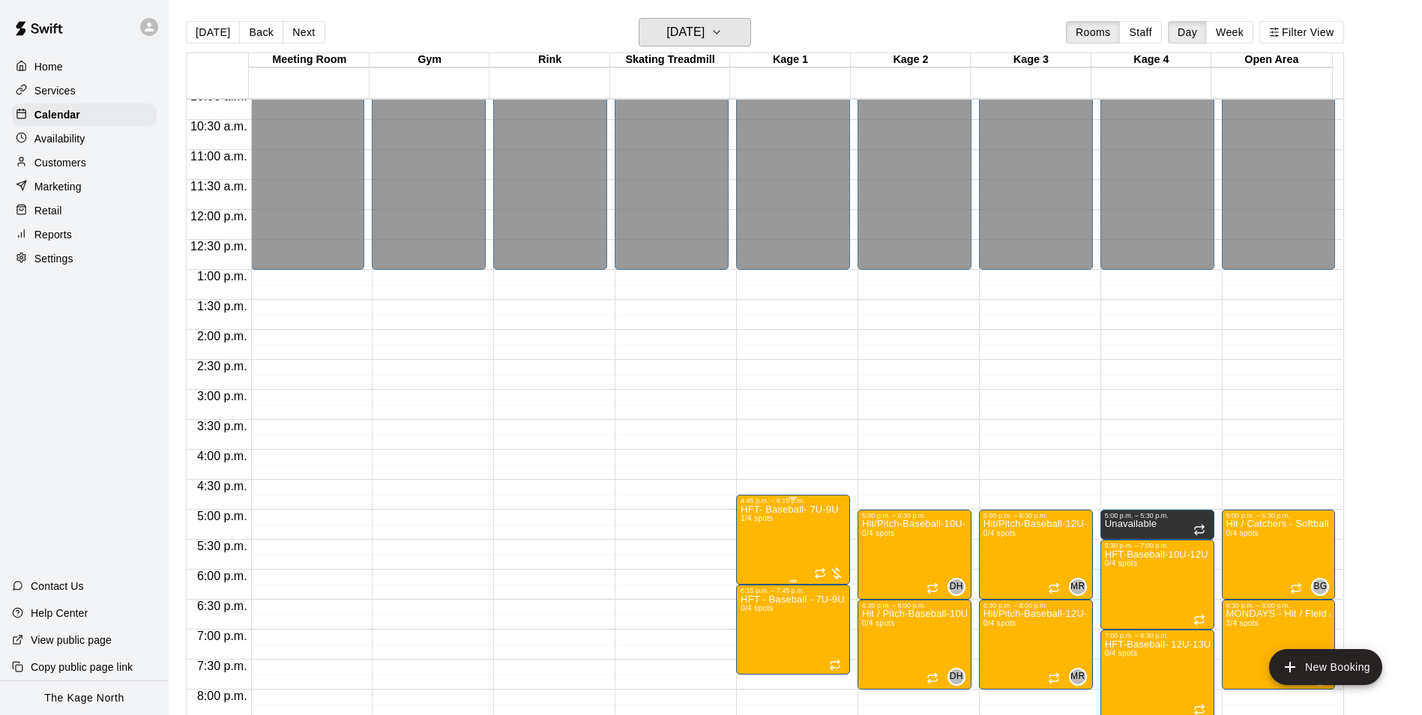
scroll to position [808, 0]
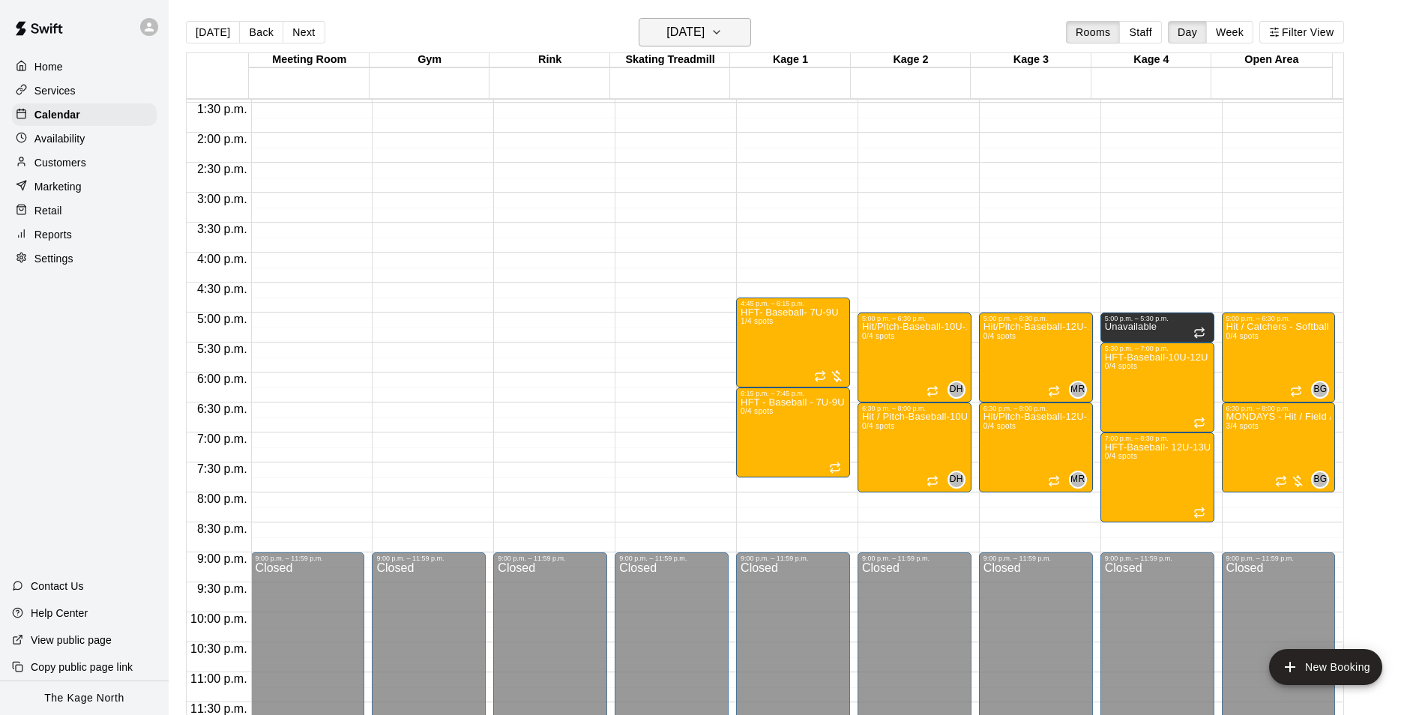
click at [704, 30] on h6 "Monday Sep 08" at bounding box center [685, 32] width 38 height 21
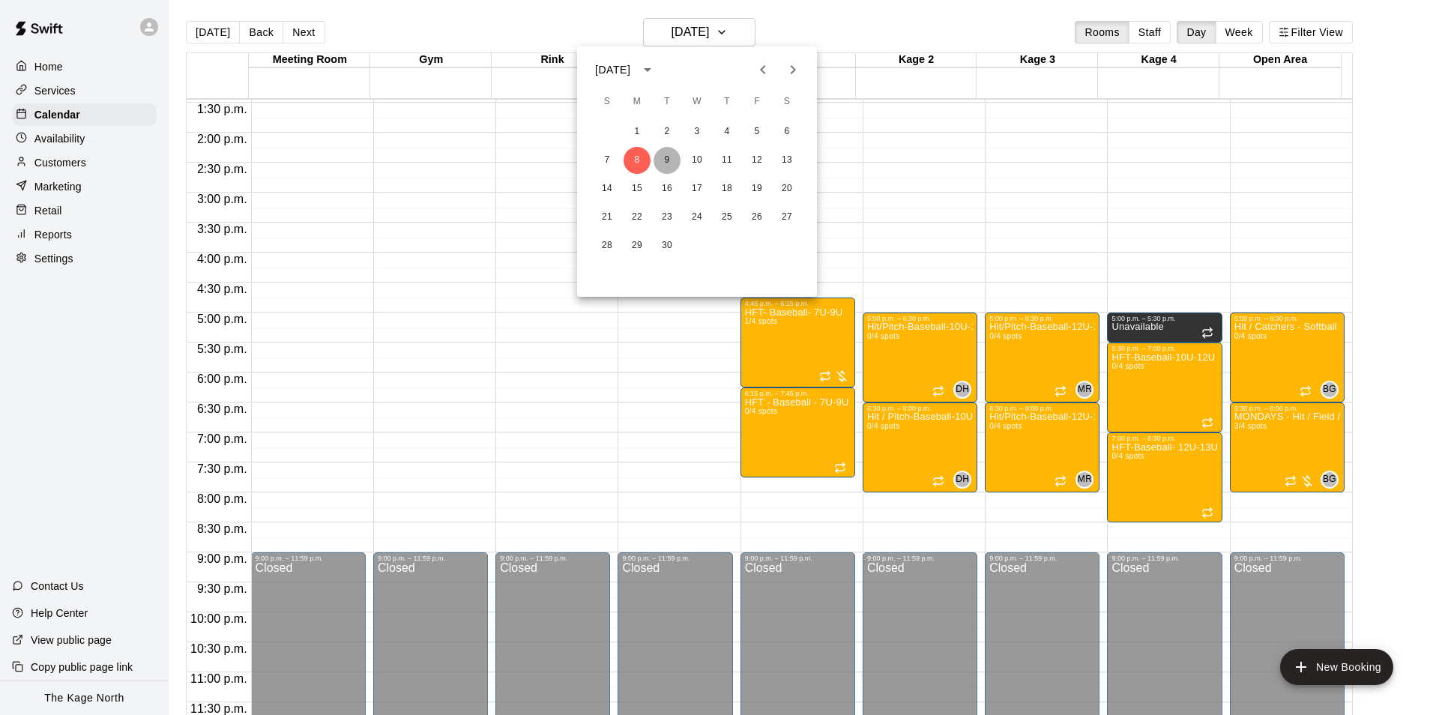
click at [671, 161] on button "9" at bounding box center [667, 160] width 27 height 27
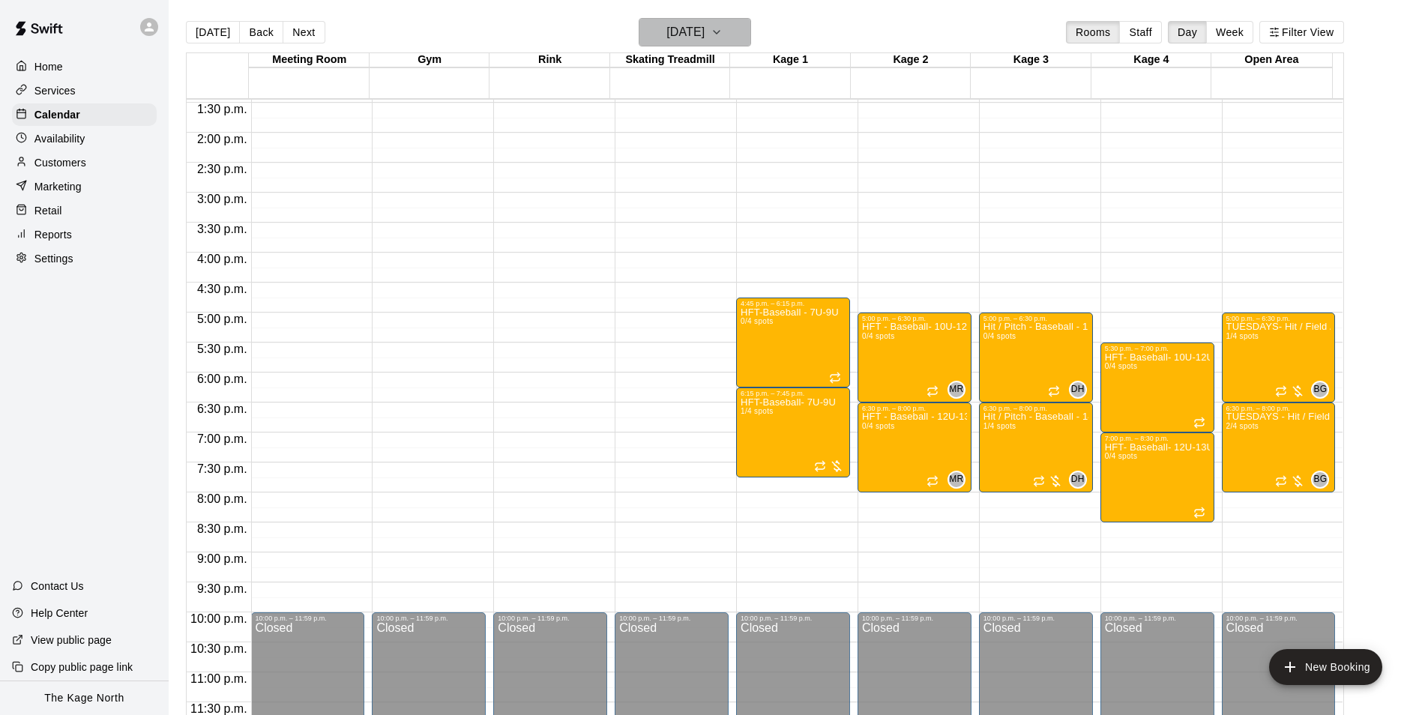
click at [704, 32] on h6 "Tuesday Sep 09" at bounding box center [685, 32] width 38 height 21
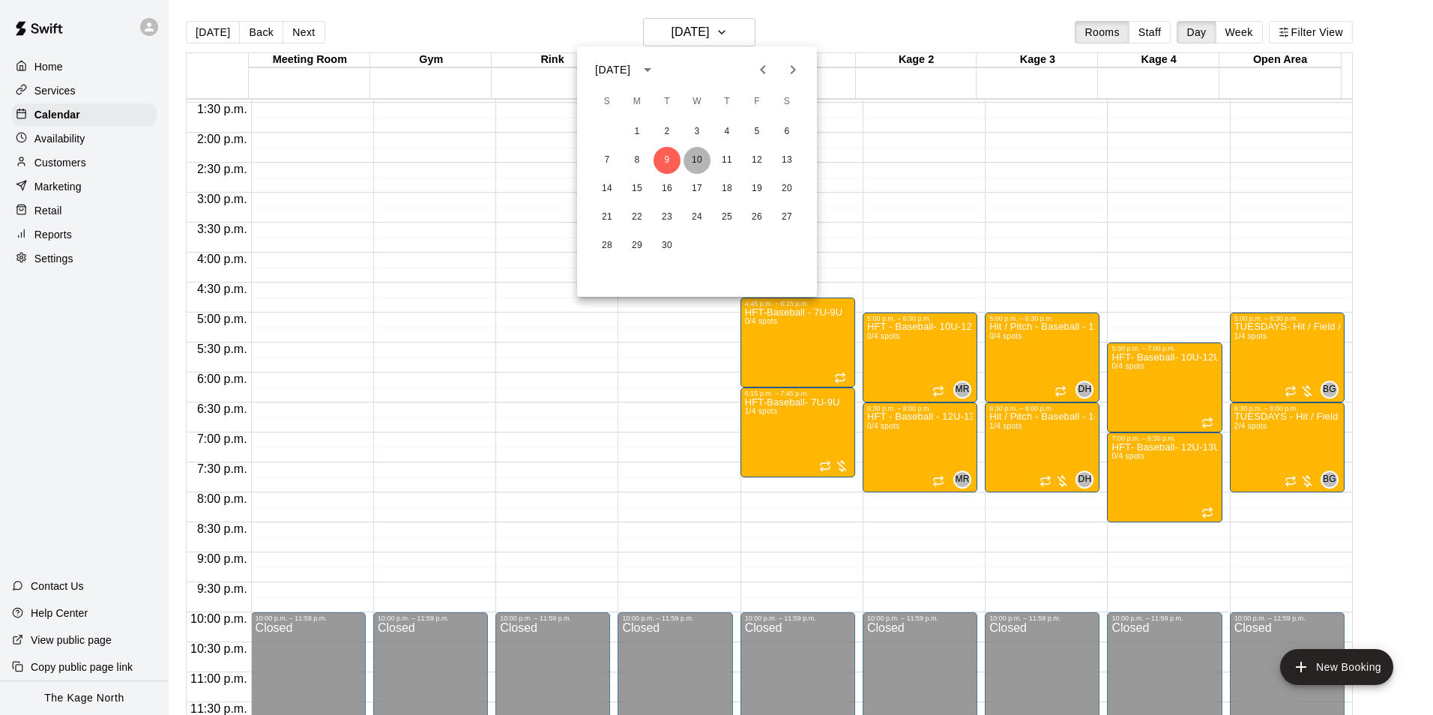
click at [704, 160] on button "10" at bounding box center [696, 160] width 27 height 27
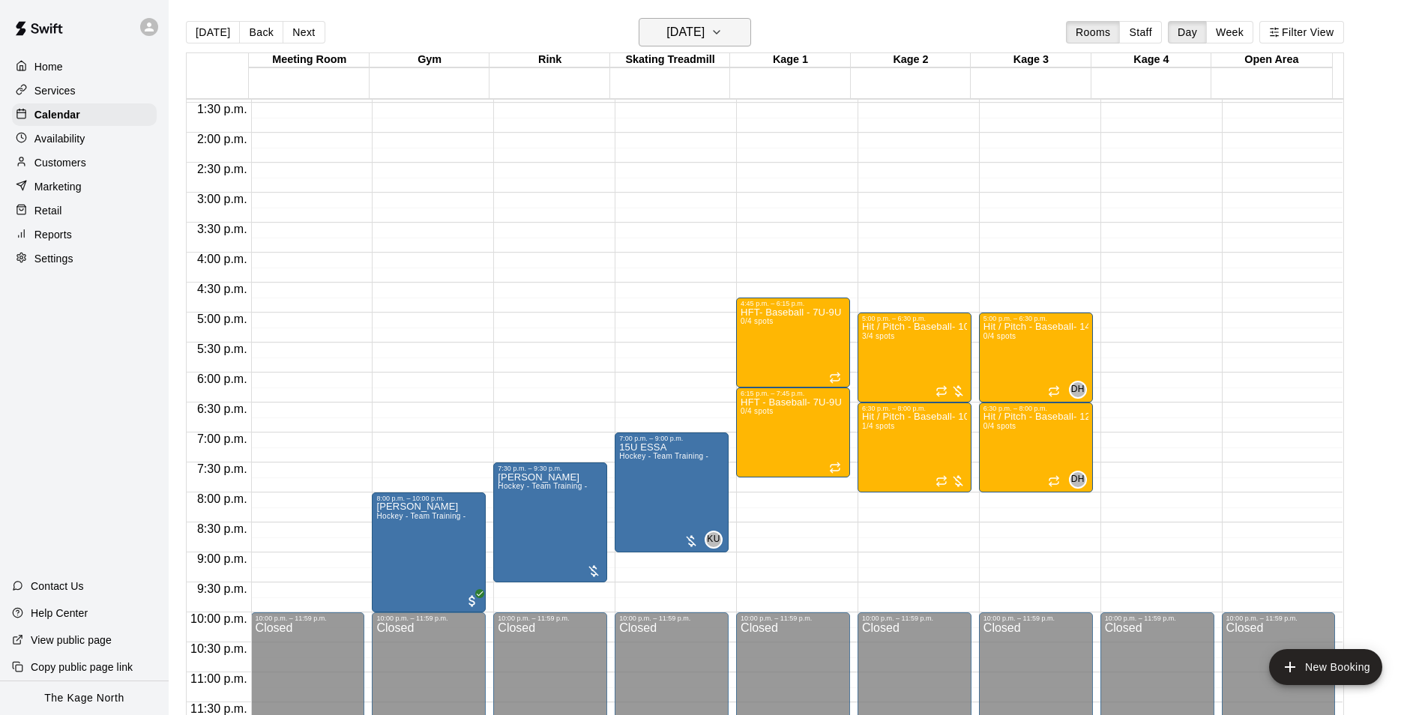
click at [704, 34] on h6 "[DATE]" at bounding box center [685, 32] width 38 height 21
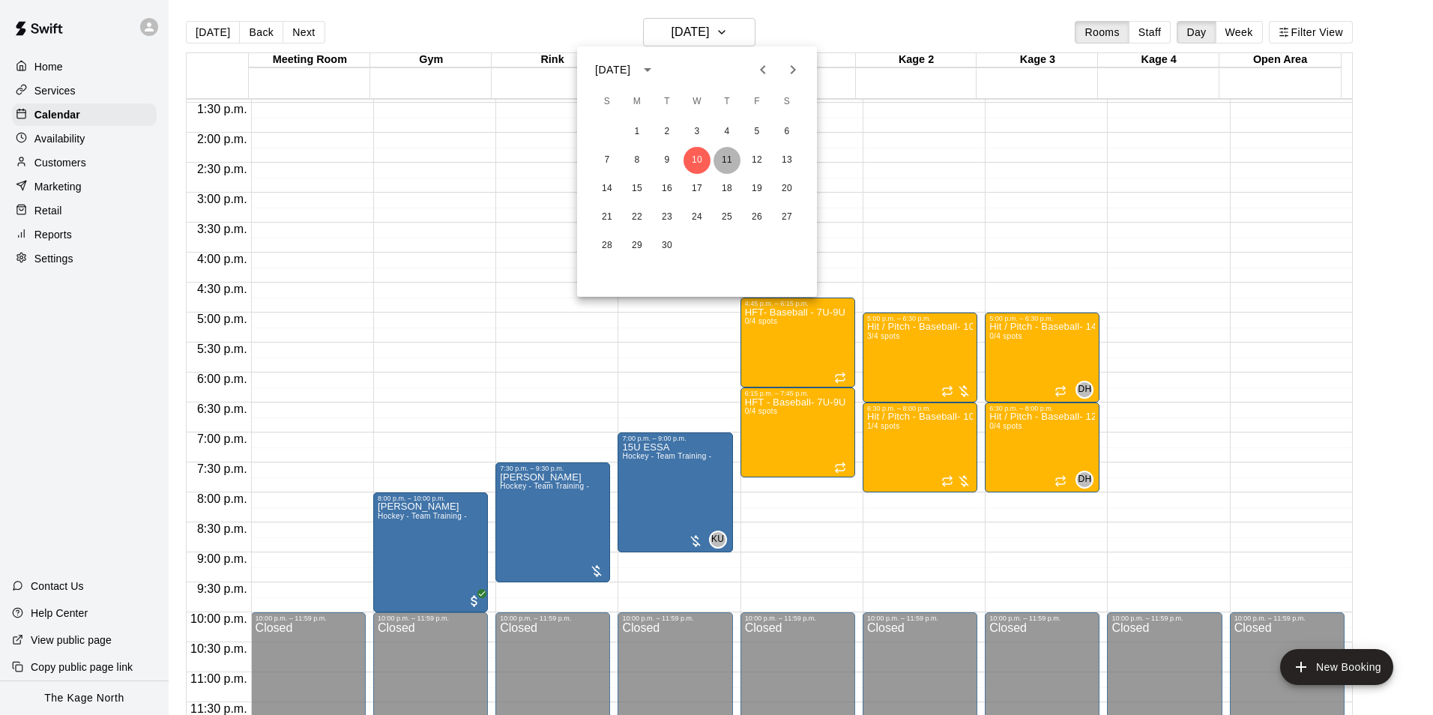
click at [725, 151] on button "11" at bounding box center [726, 160] width 27 height 27
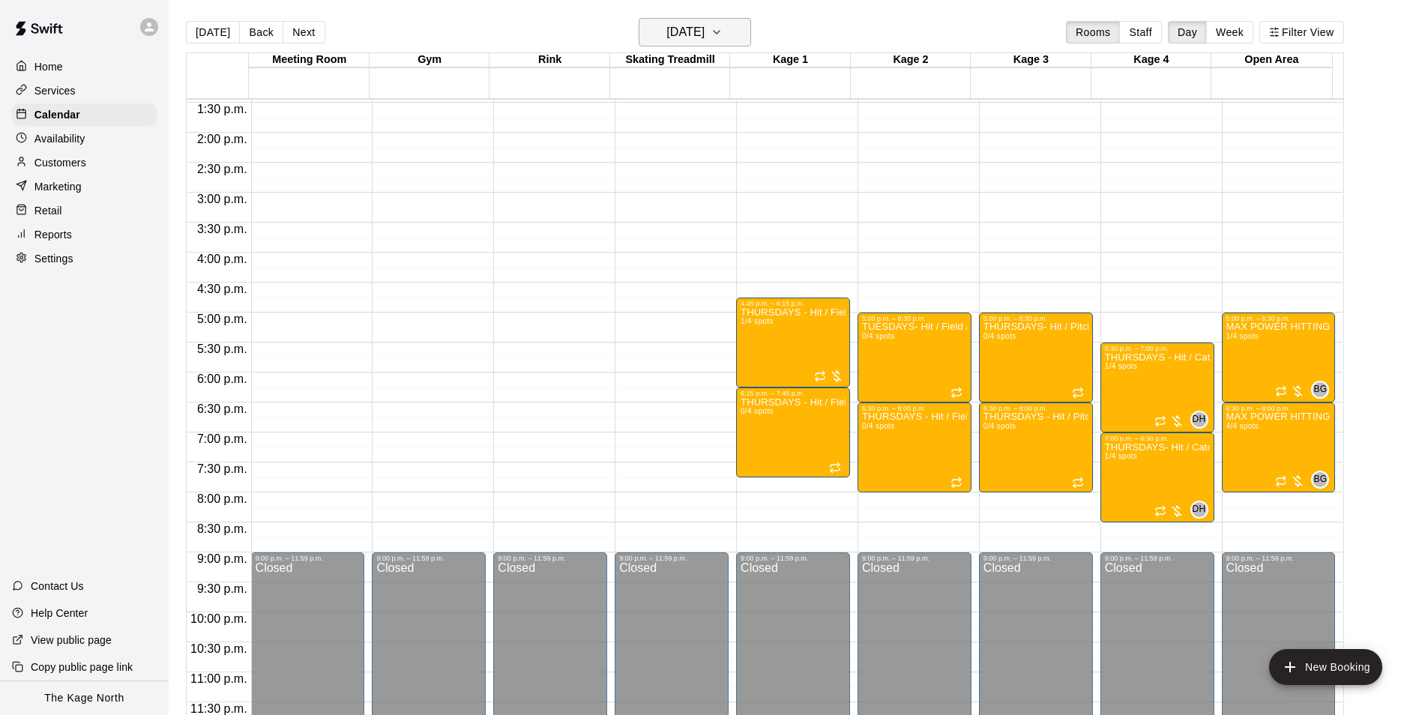
click at [701, 27] on h6 "[DATE]" at bounding box center [685, 32] width 38 height 21
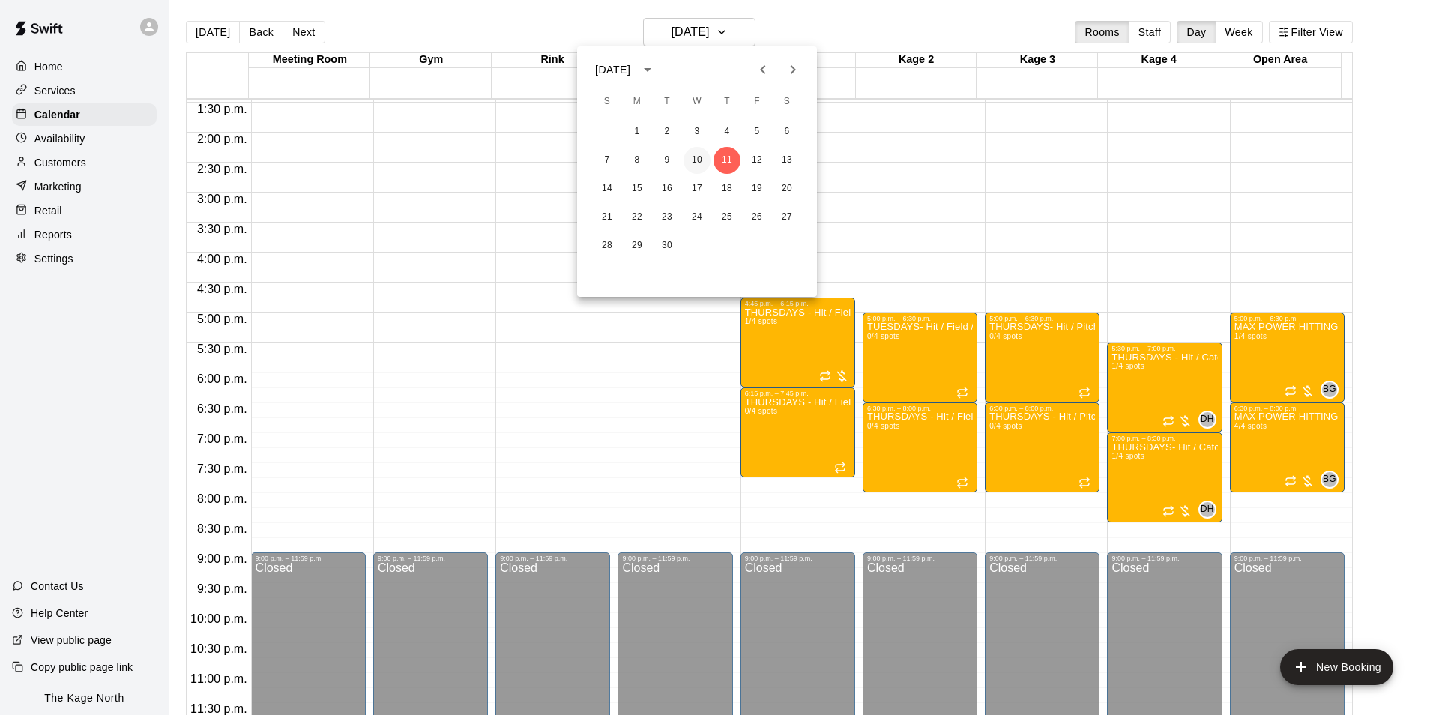
click at [698, 162] on button "10" at bounding box center [696, 160] width 27 height 27
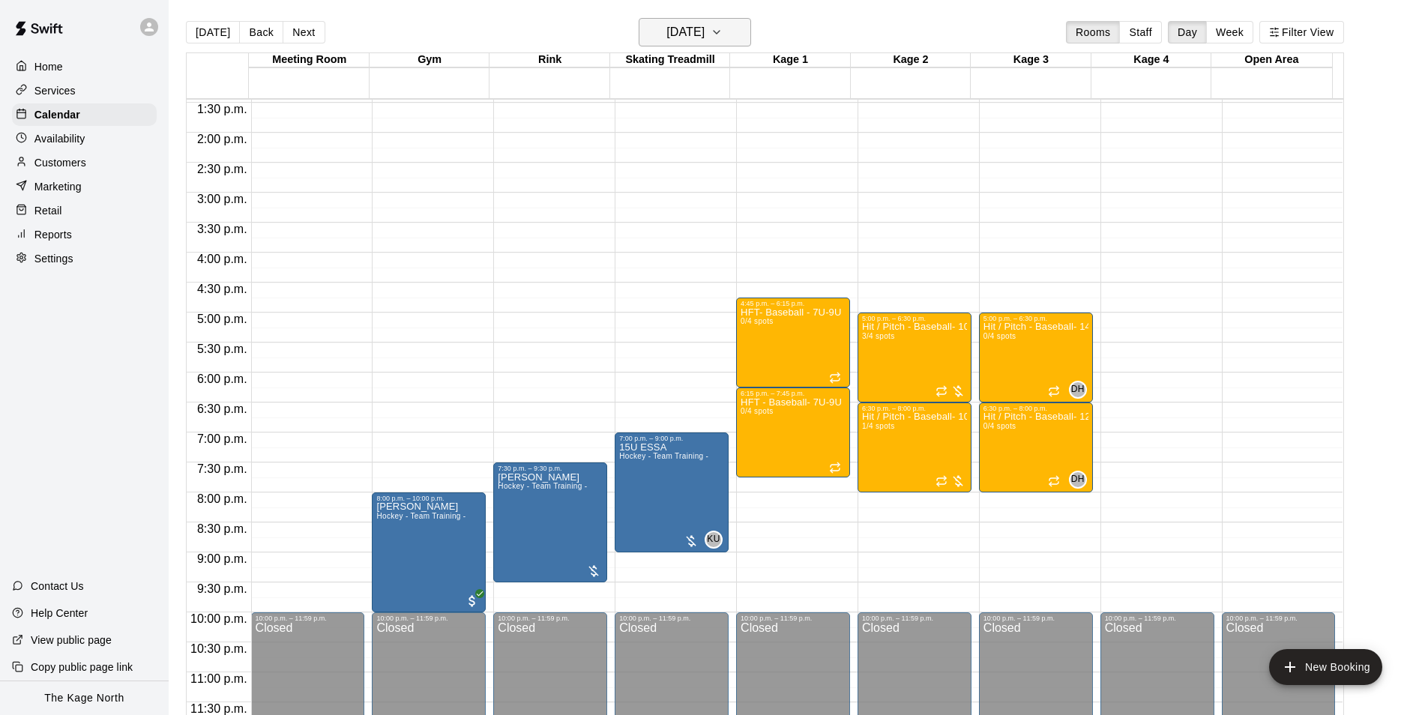
click at [704, 31] on h6 "[DATE]" at bounding box center [685, 32] width 38 height 21
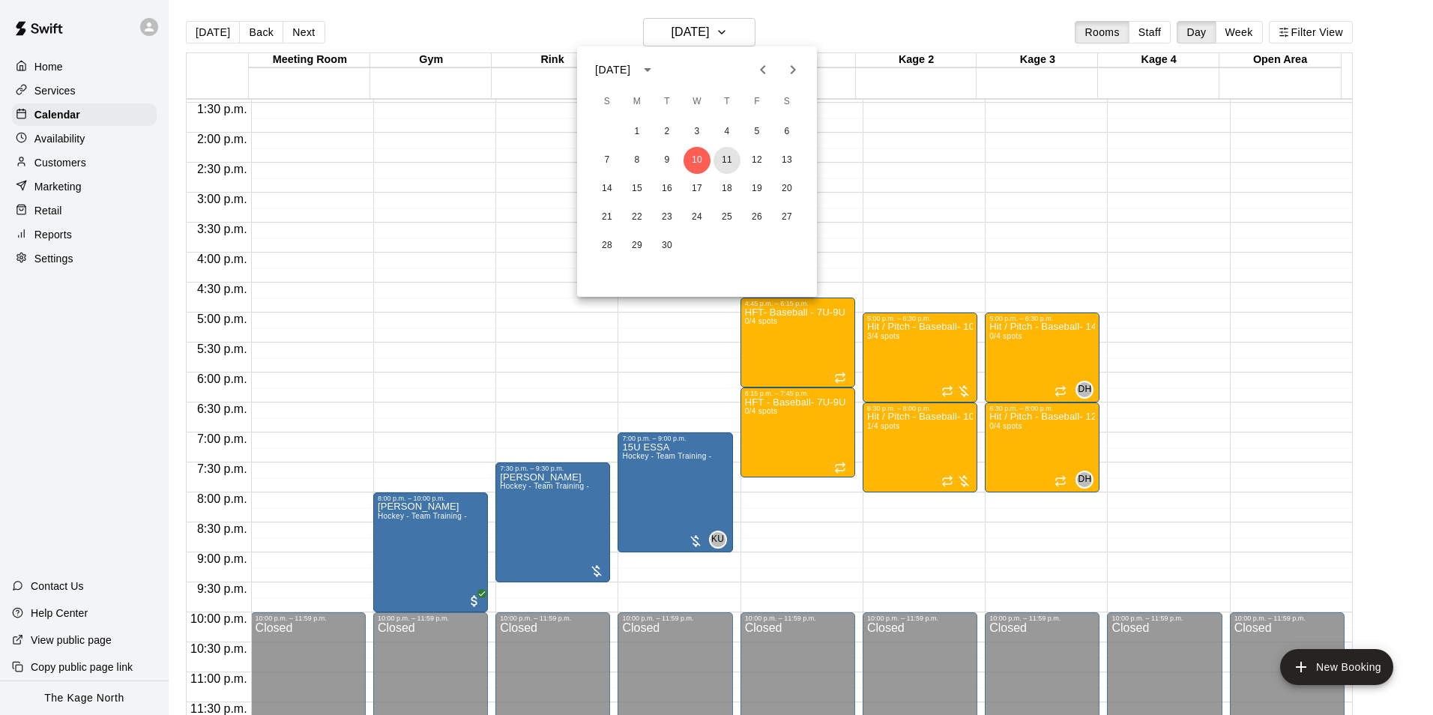
click at [729, 154] on button "11" at bounding box center [726, 160] width 27 height 27
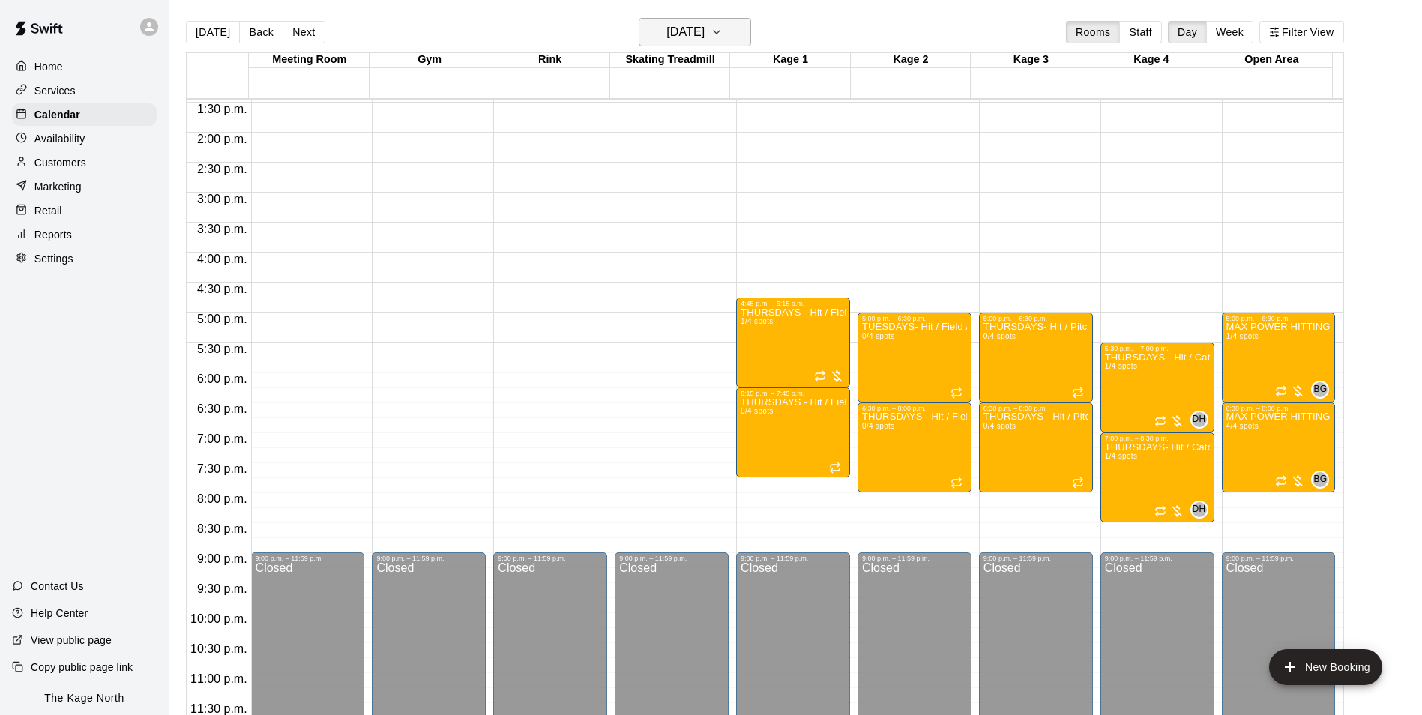
click at [704, 37] on h6 "[DATE]" at bounding box center [685, 32] width 38 height 21
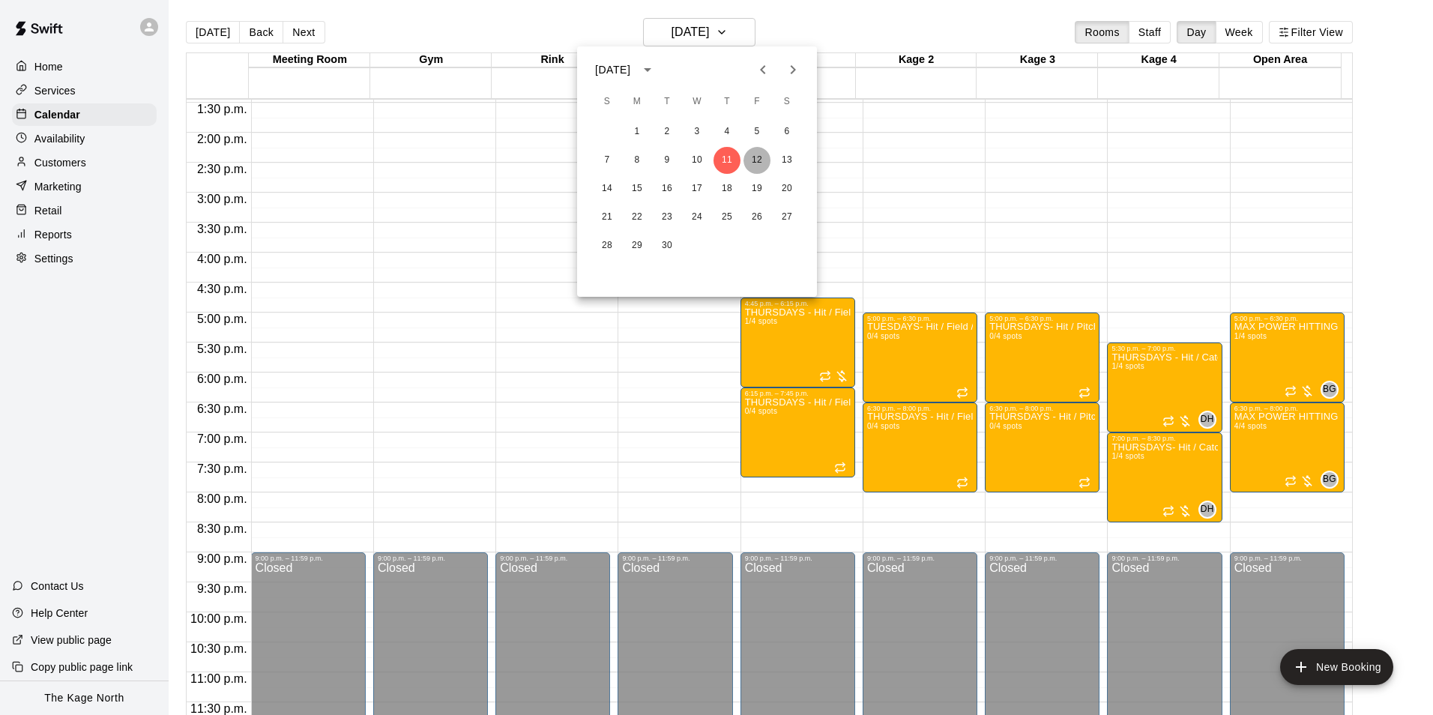
click at [752, 156] on button "12" at bounding box center [756, 160] width 27 height 27
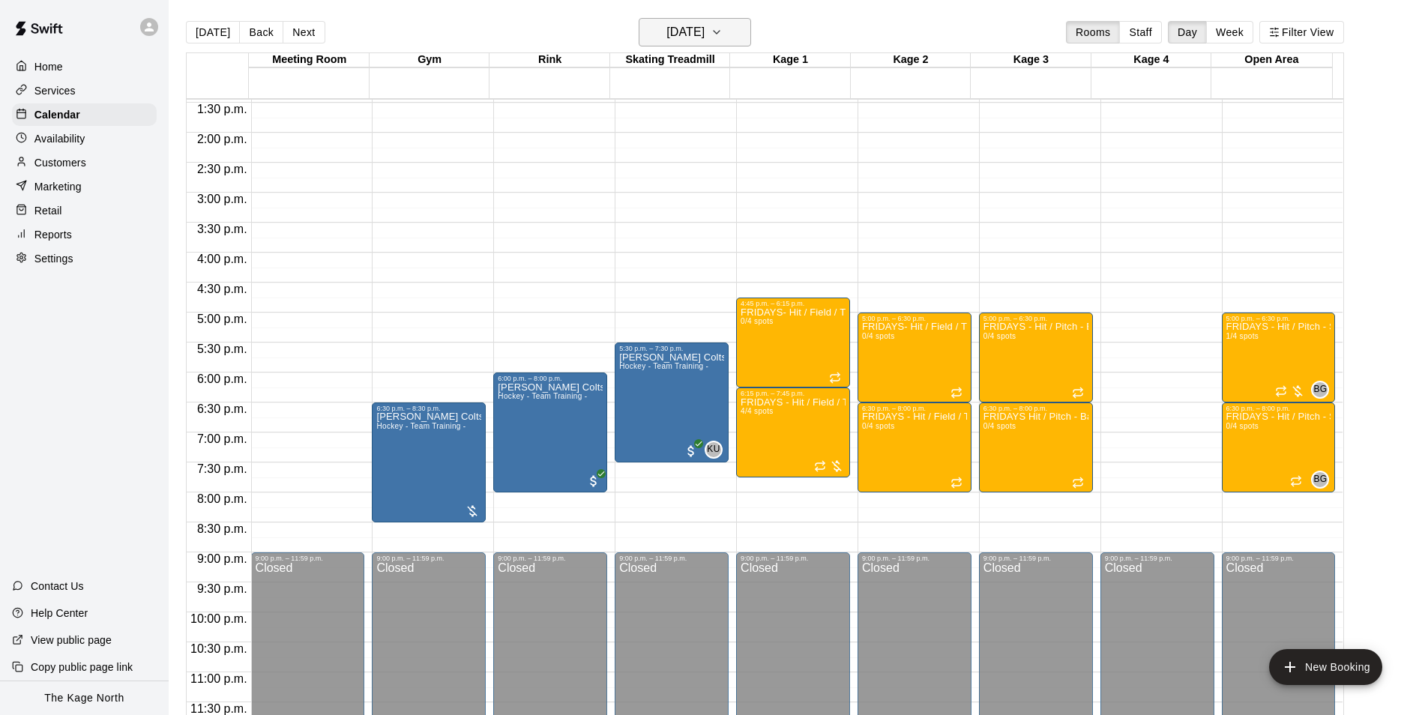
click at [704, 31] on h6 "Friday Sep 12" at bounding box center [685, 32] width 38 height 21
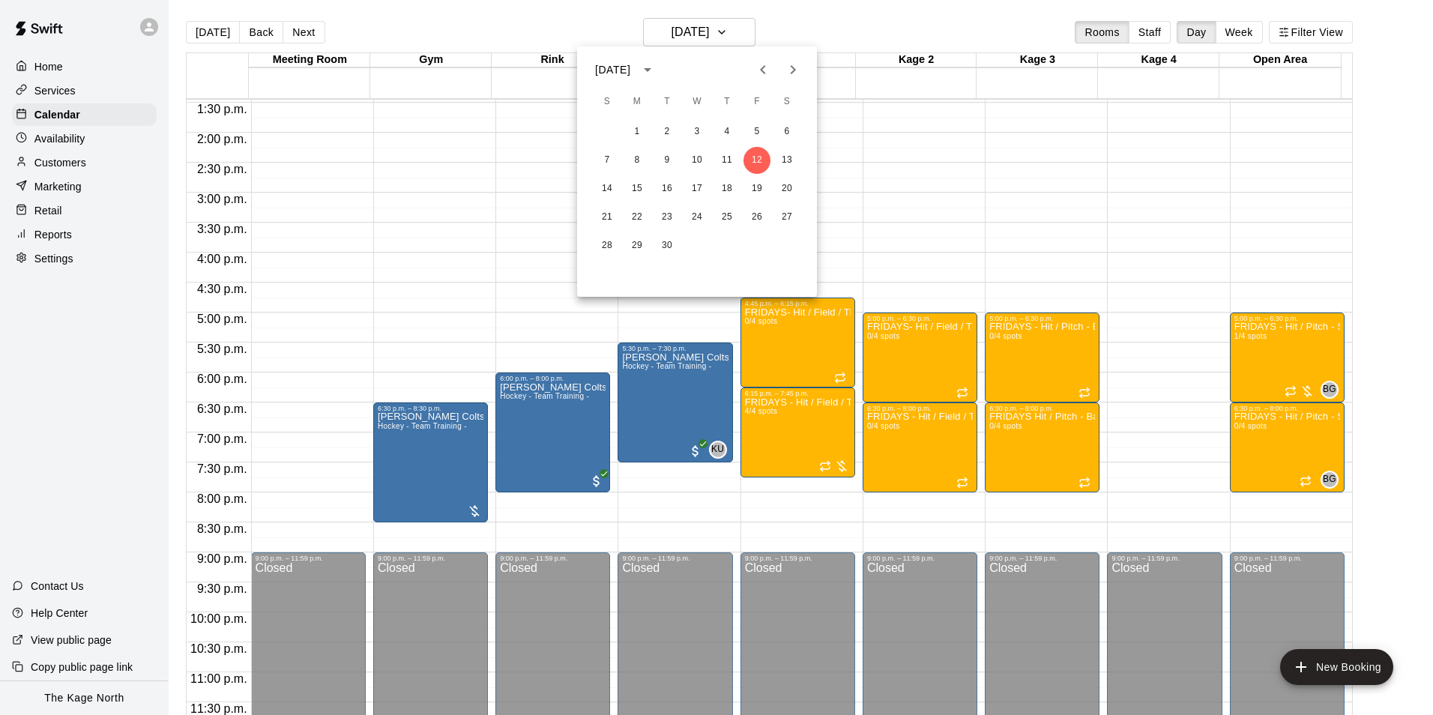
click at [764, 73] on icon "Previous month" at bounding box center [762, 69] width 5 height 9
click at [635, 217] on button "18" at bounding box center [637, 217] width 27 height 27
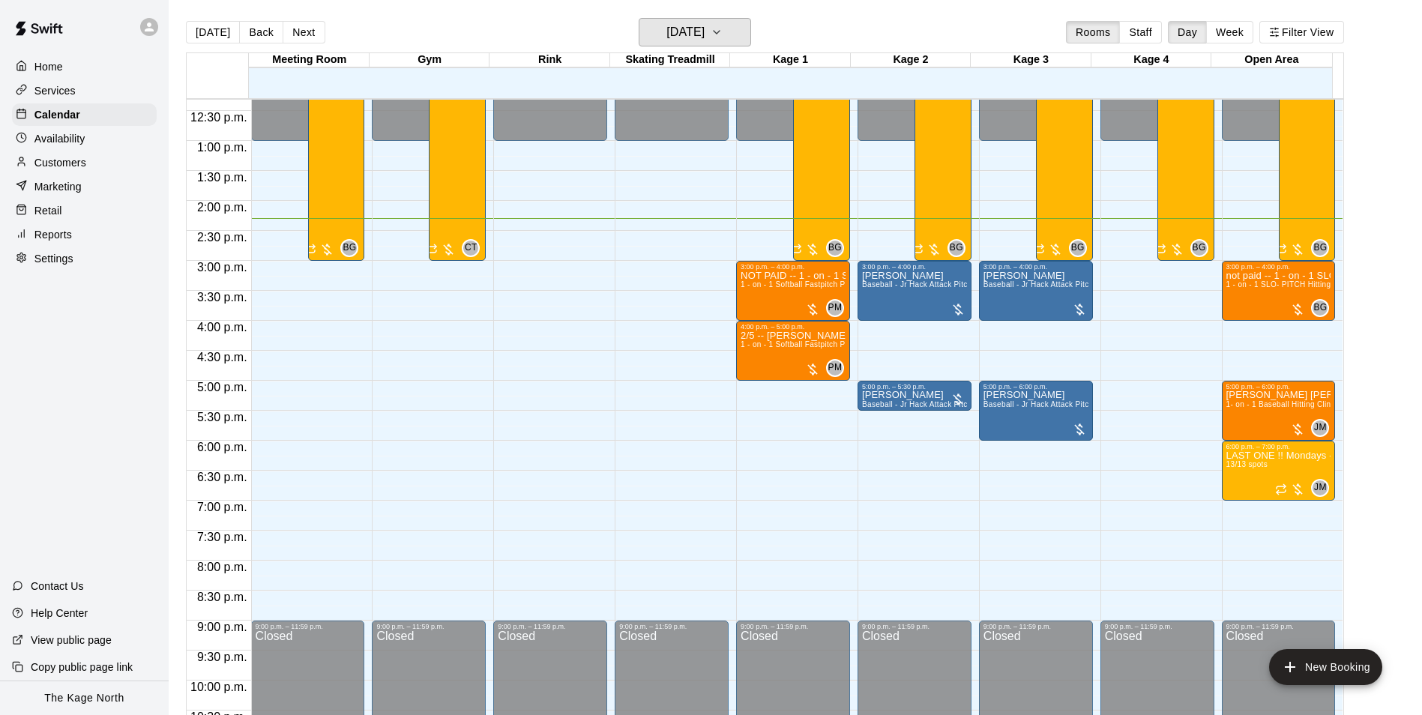
scroll to position [583, 0]
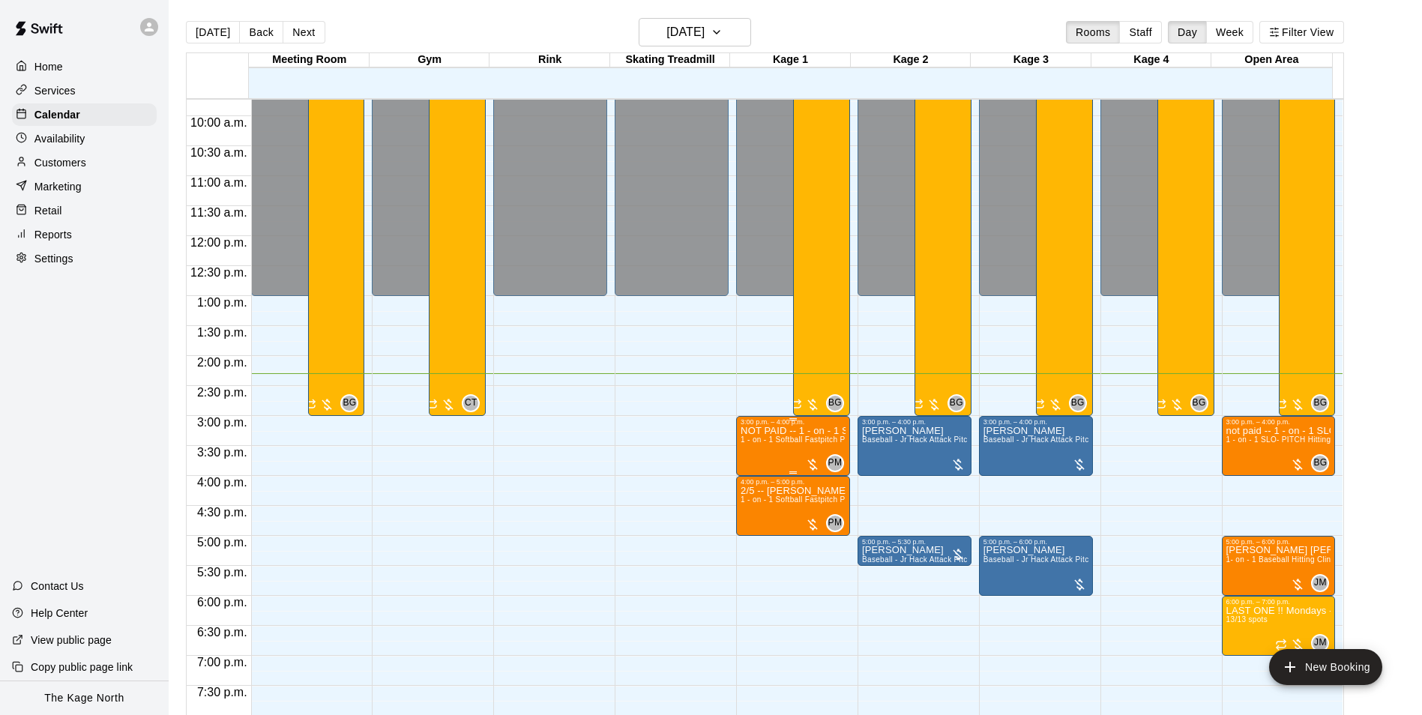
click at [789, 442] on span "1 - on - 1 Softball Fastpitch Pitching Clinic" at bounding box center [815, 439] width 150 height 8
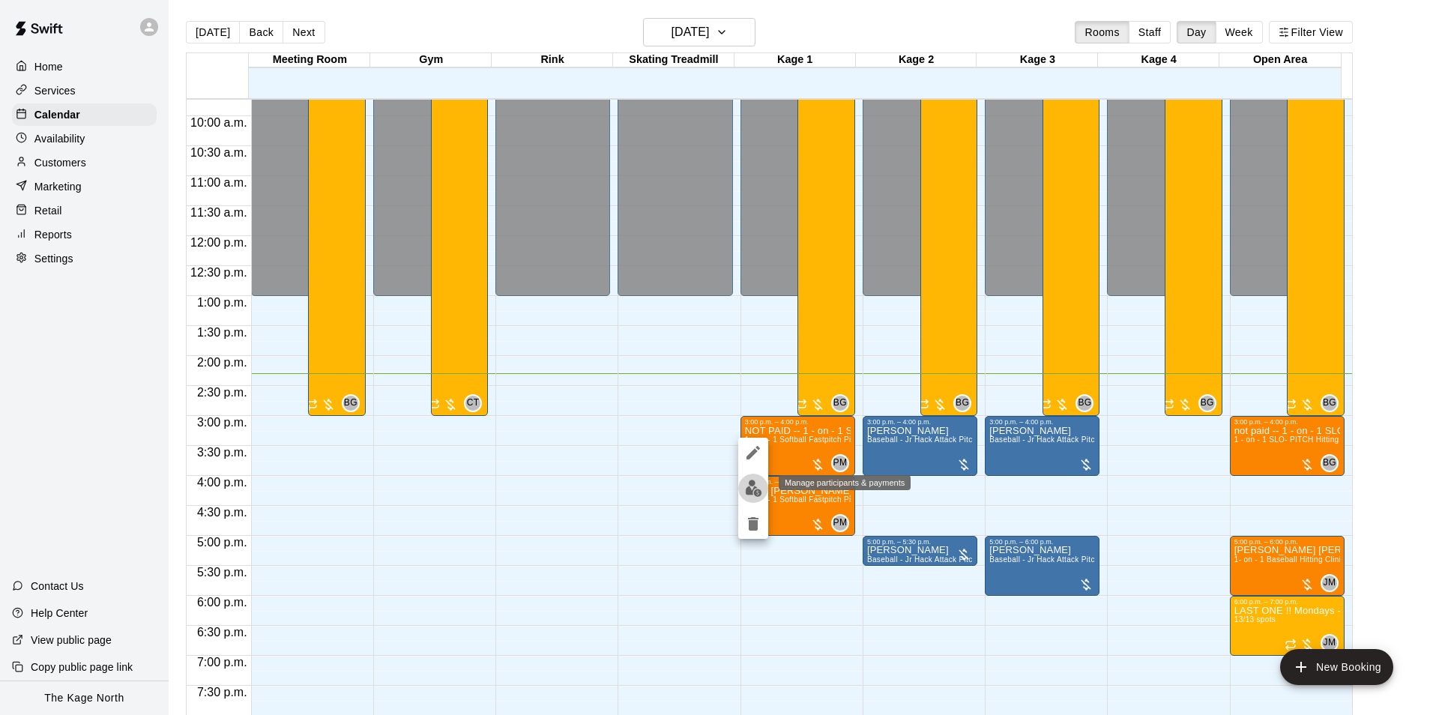
click at [756, 496] on img "edit" at bounding box center [753, 488] width 17 height 17
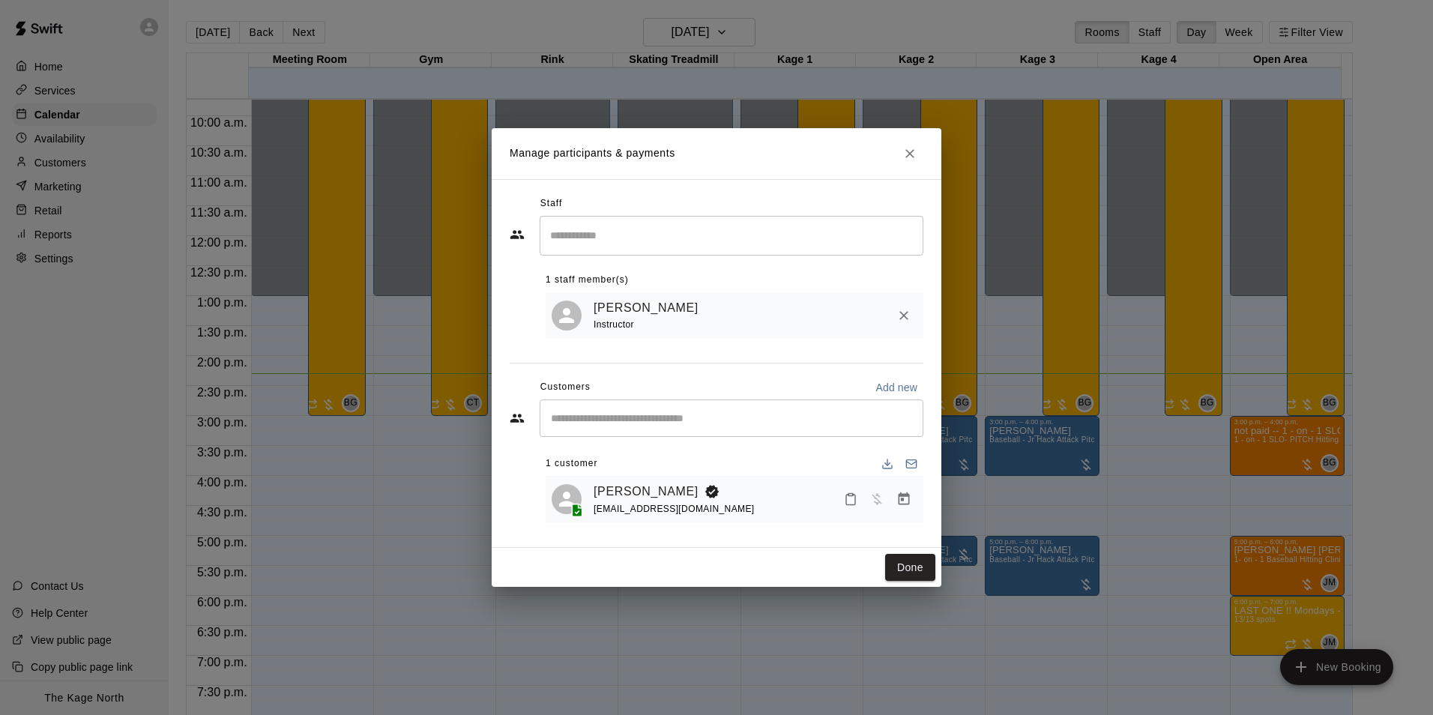
click at [905, 151] on icon "Close" at bounding box center [909, 153] width 15 height 15
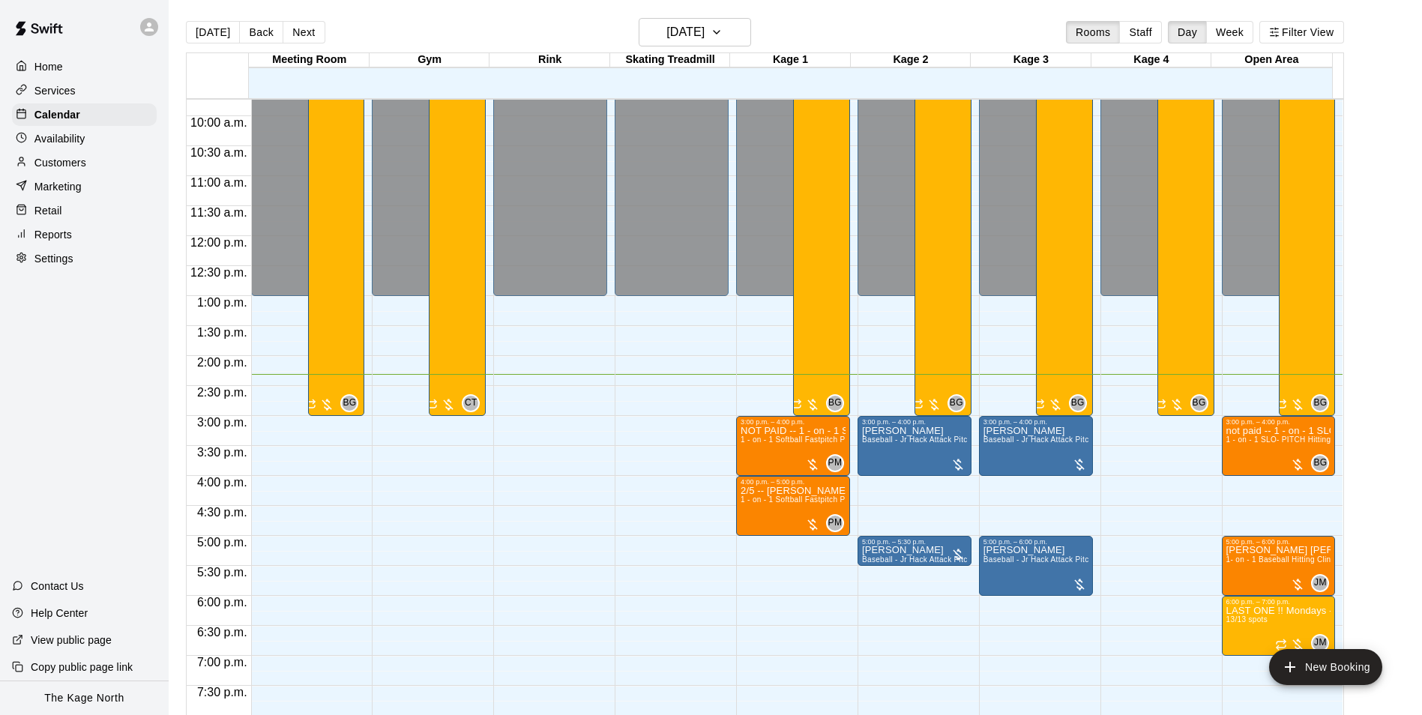
click at [85, 82] on div "Services" at bounding box center [84, 90] width 145 height 22
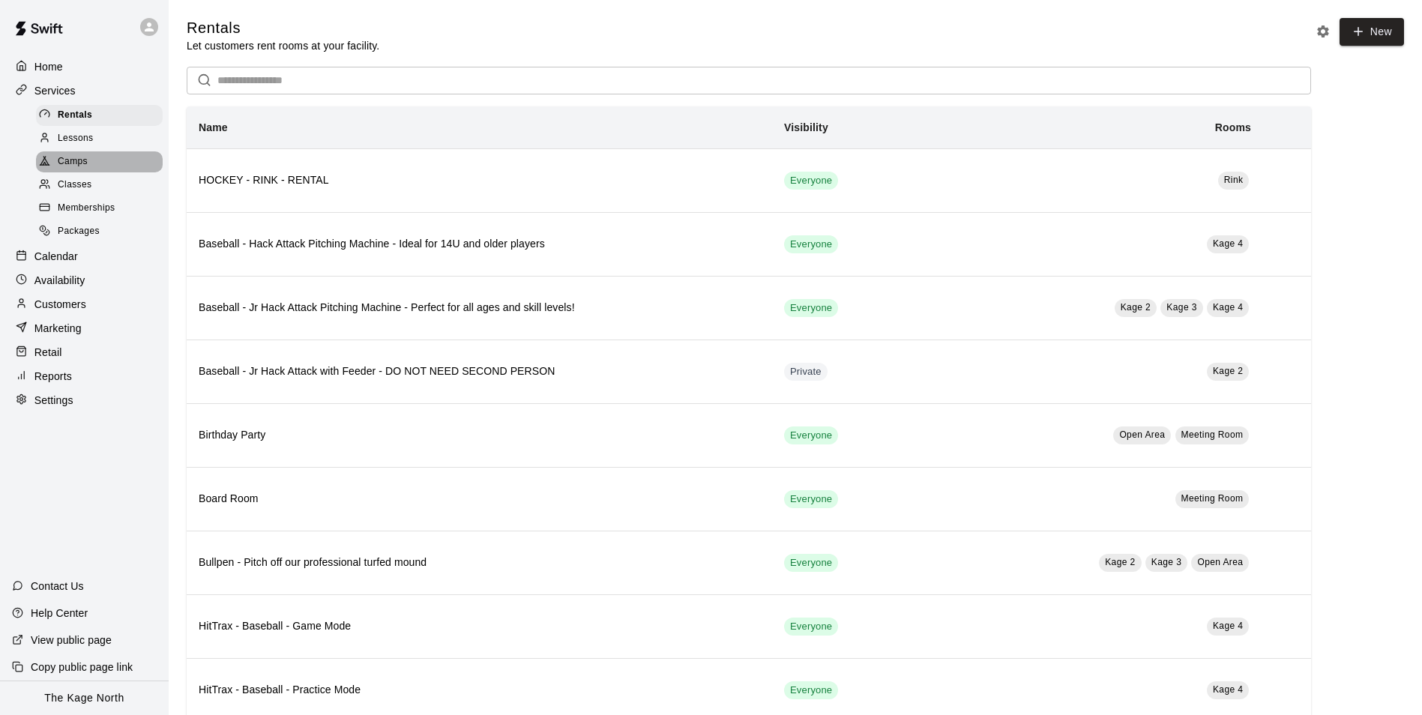
click at [76, 156] on div "Camps" at bounding box center [99, 161] width 127 height 21
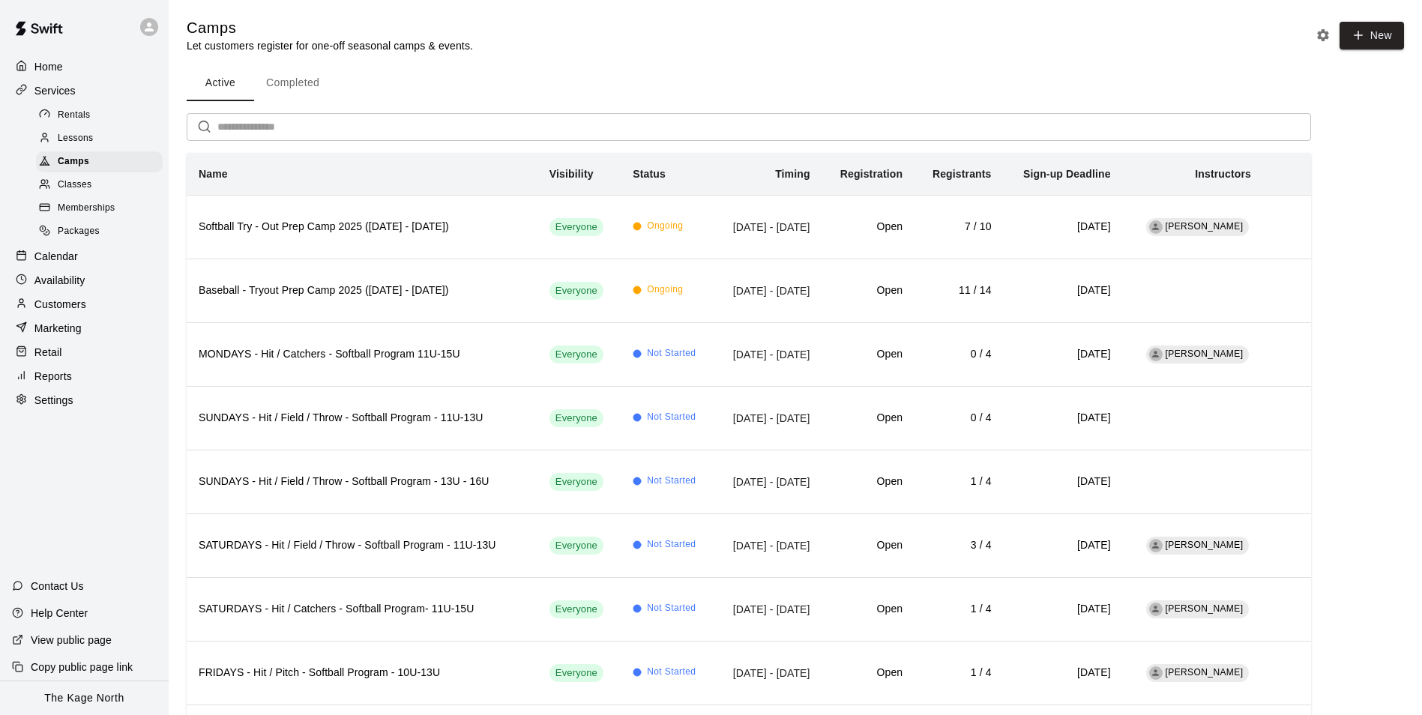
click at [67, 59] on div "Home" at bounding box center [84, 66] width 145 height 22
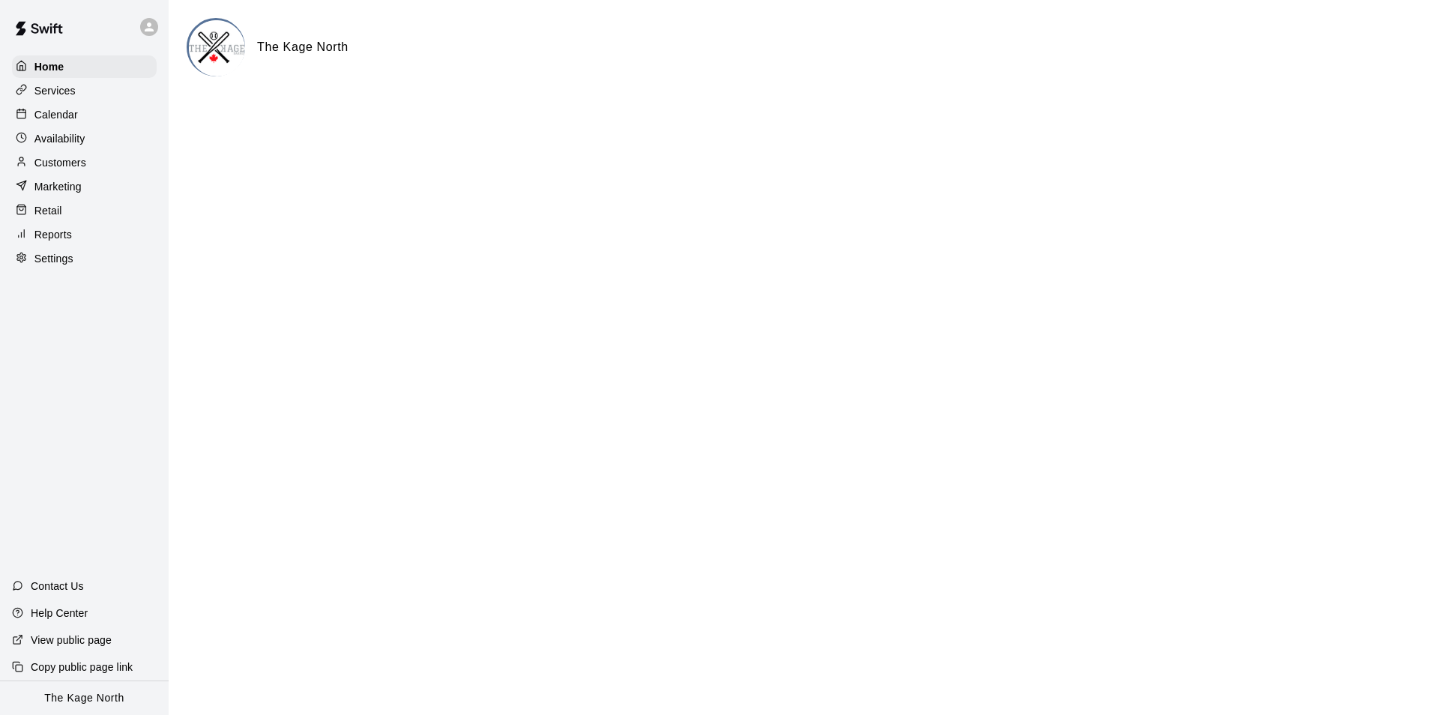
click at [61, 115] on p "Calendar" at bounding box center [55, 114] width 43 height 15
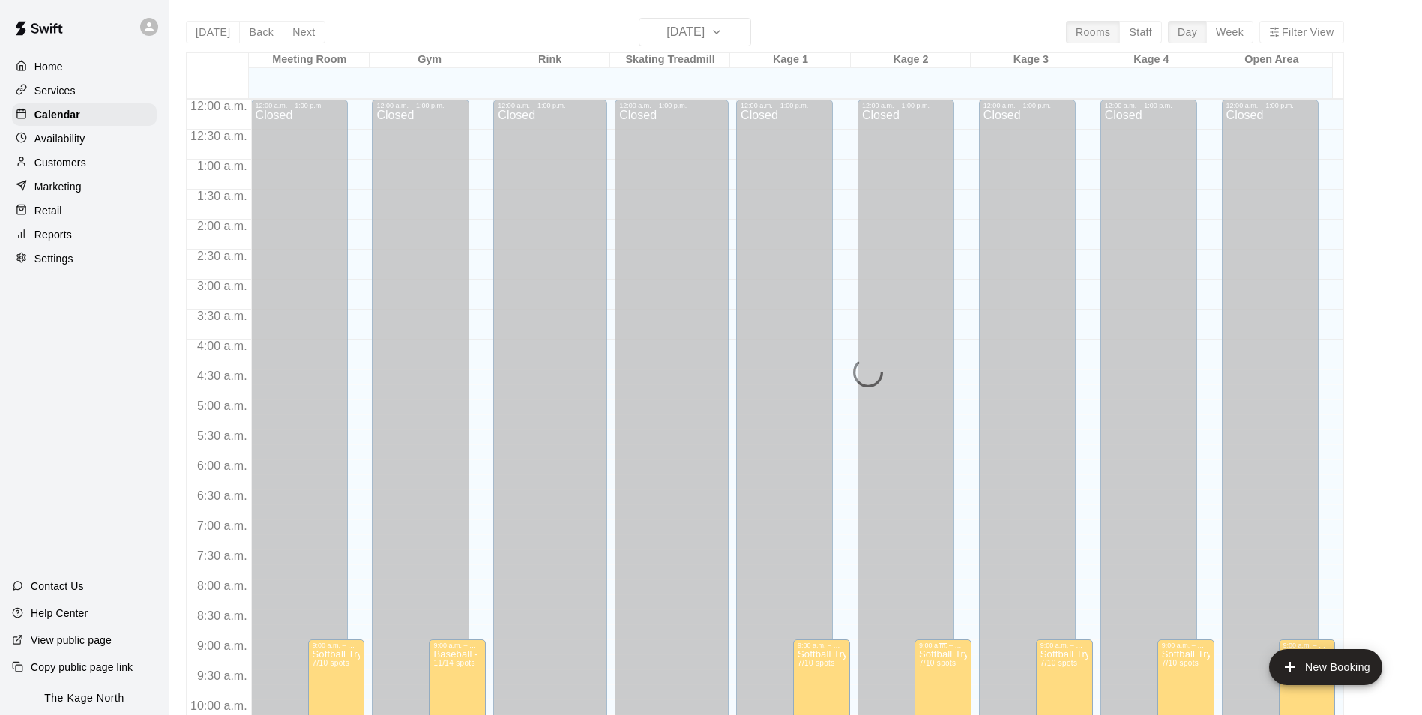
scroll to position [761, 0]
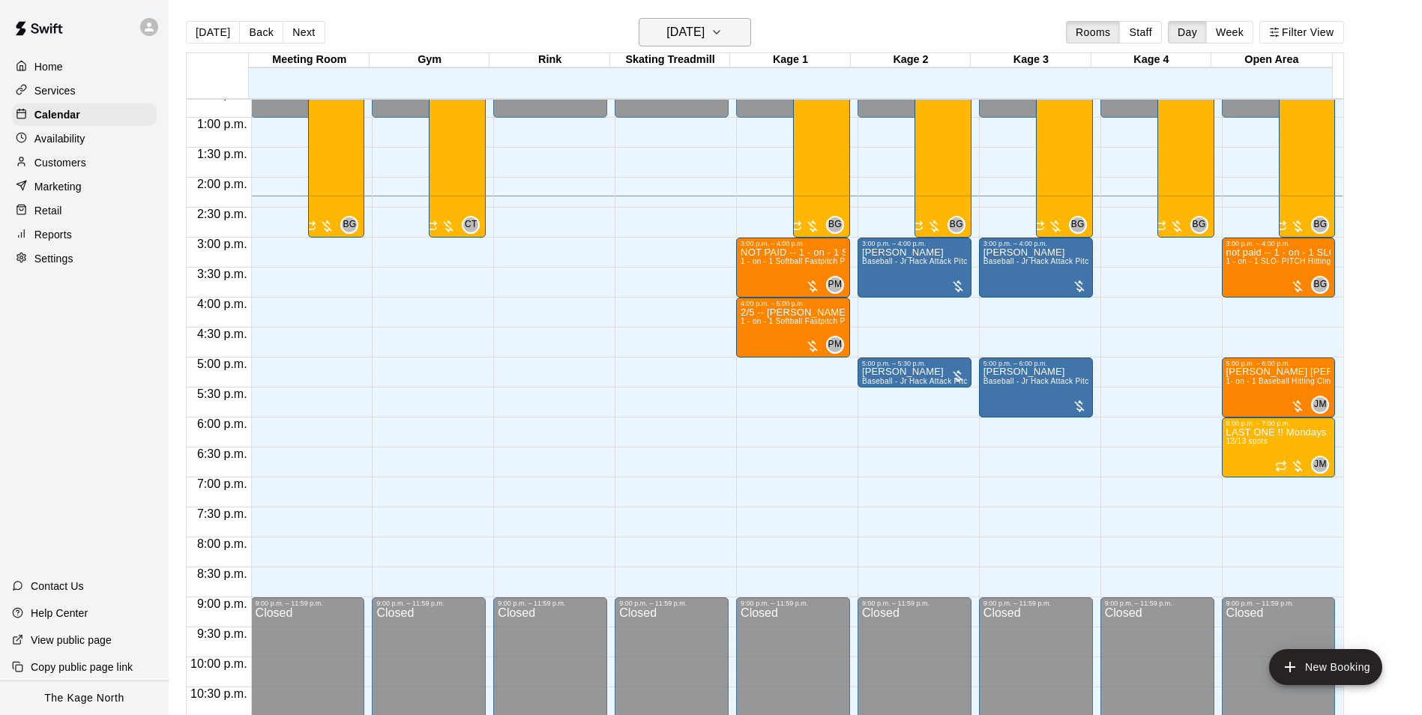
click at [704, 34] on h6 "[DATE]" at bounding box center [685, 32] width 38 height 21
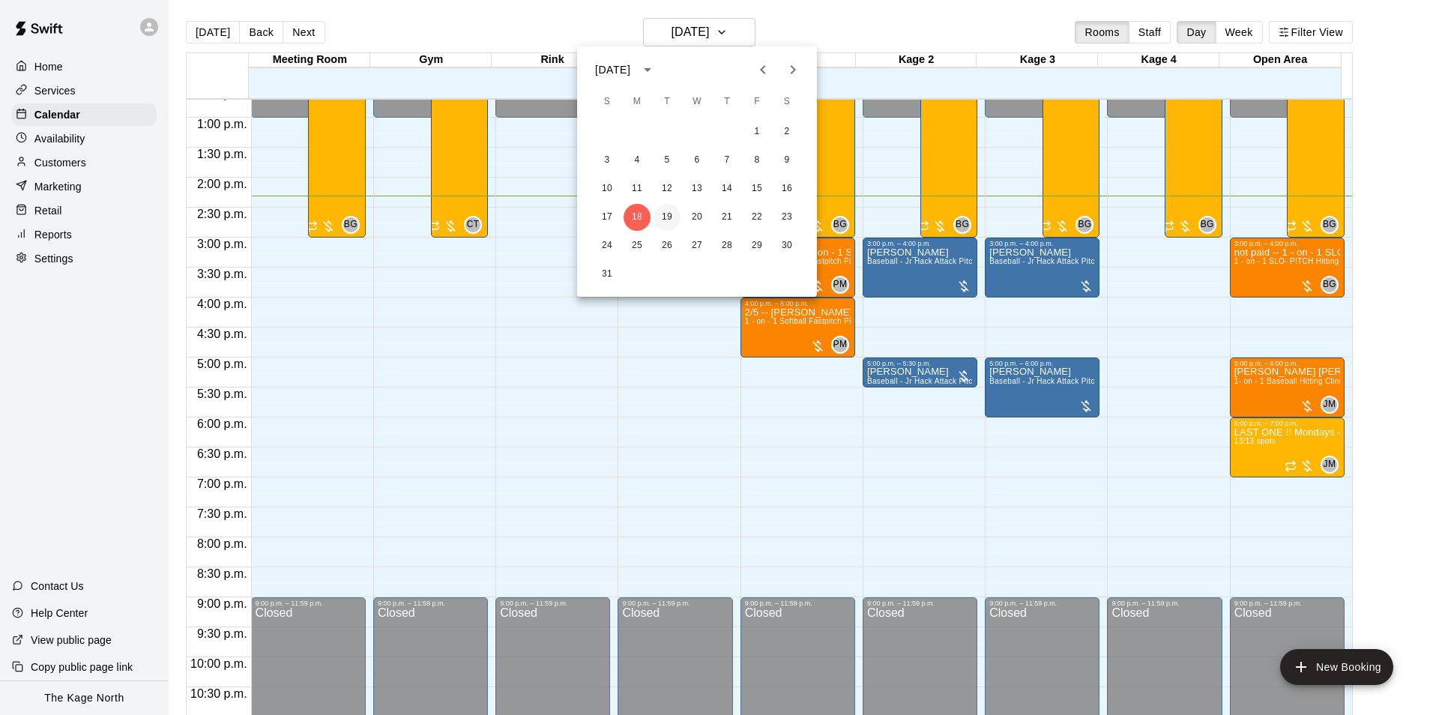
click at [665, 212] on button "19" at bounding box center [667, 217] width 27 height 27
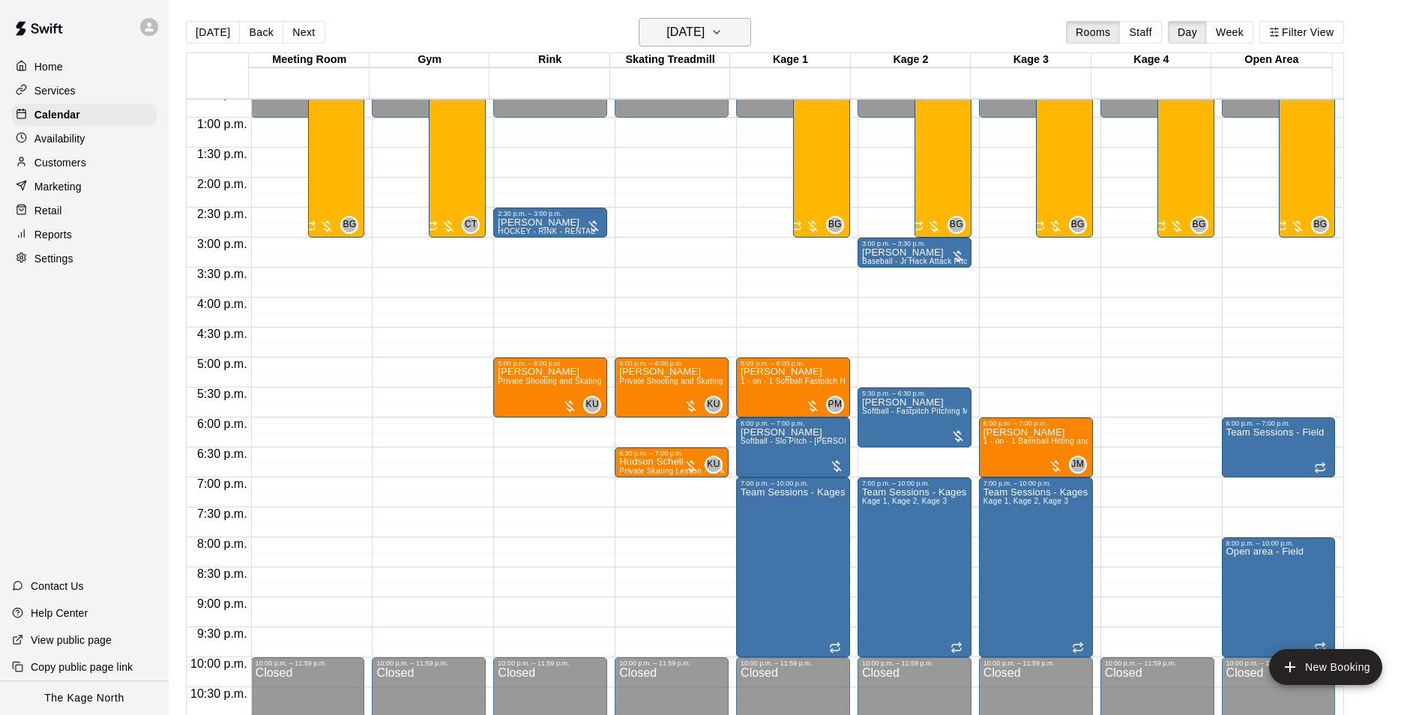
click at [701, 27] on h6 "[DATE]" at bounding box center [685, 32] width 38 height 21
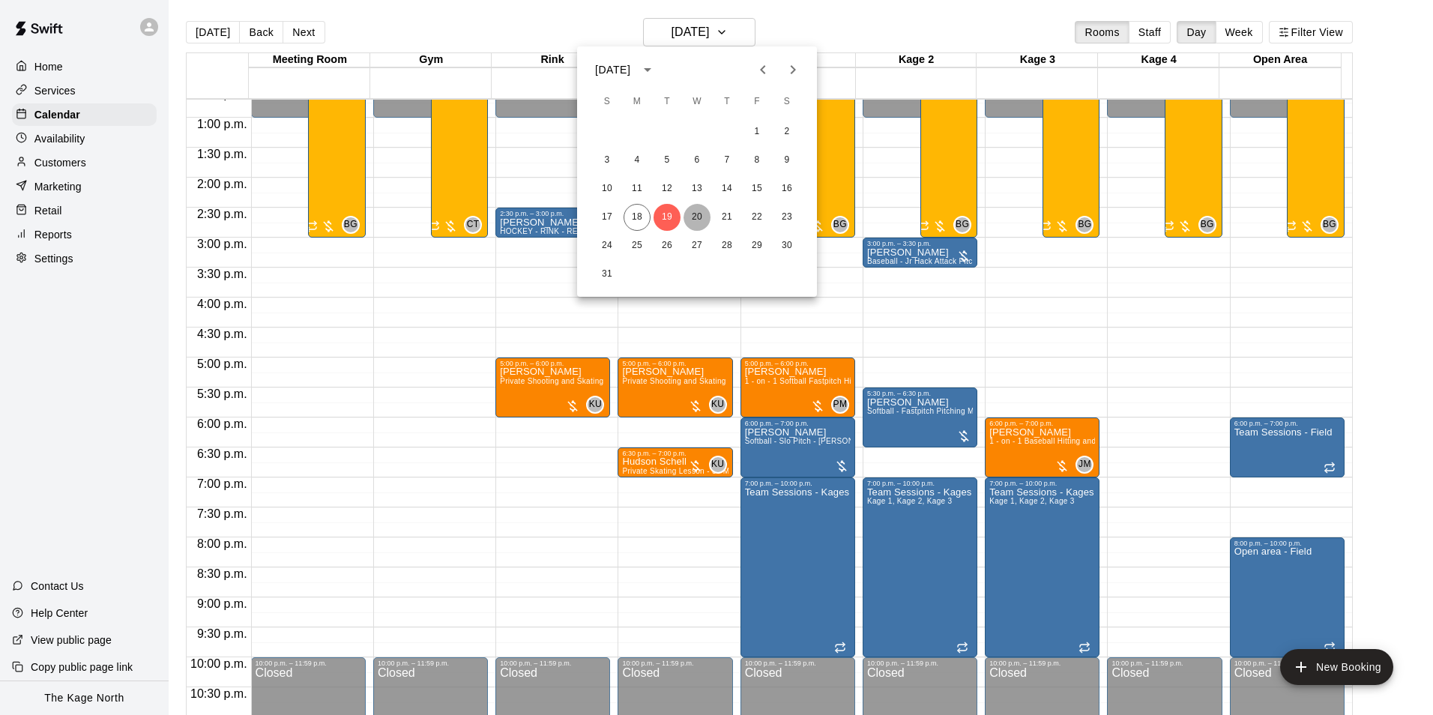
click at [698, 215] on button "20" at bounding box center [696, 217] width 27 height 27
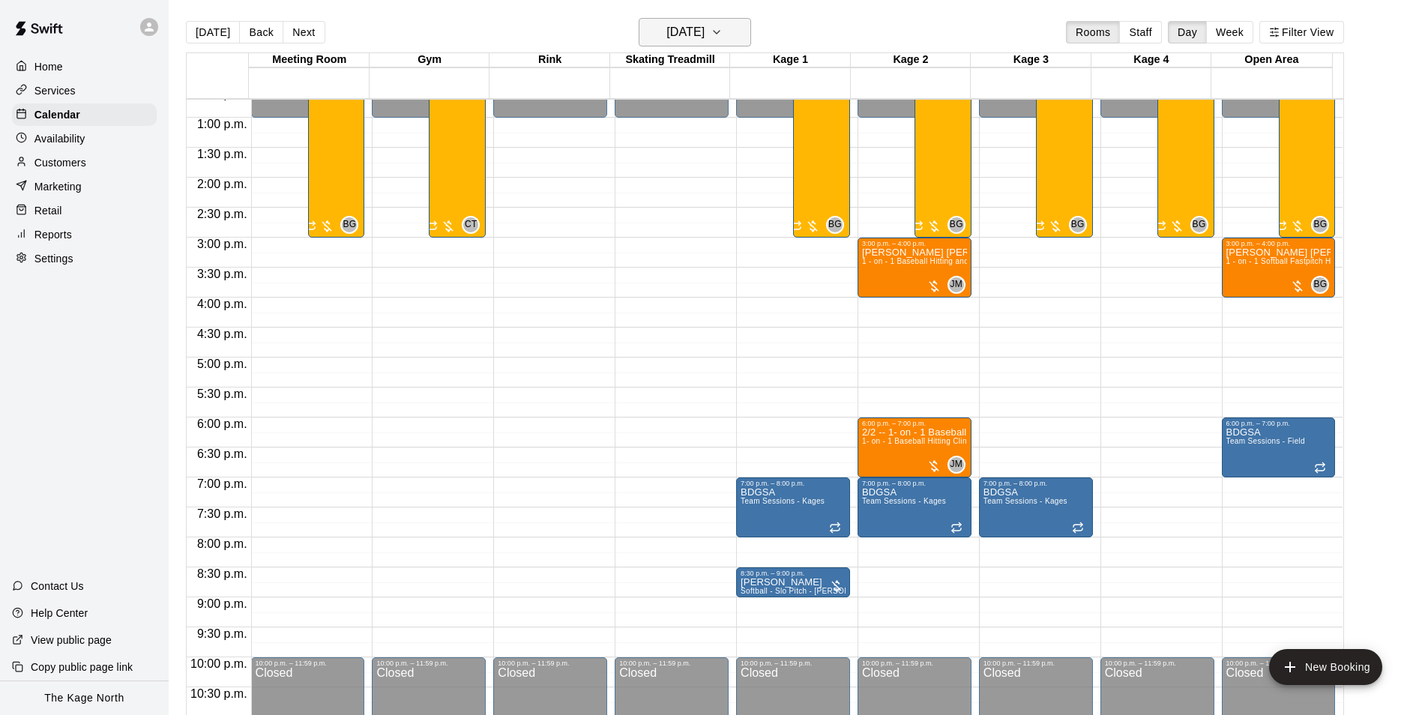
click at [699, 28] on h6 "[DATE]" at bounding box center [685, 32] width 38 height 21
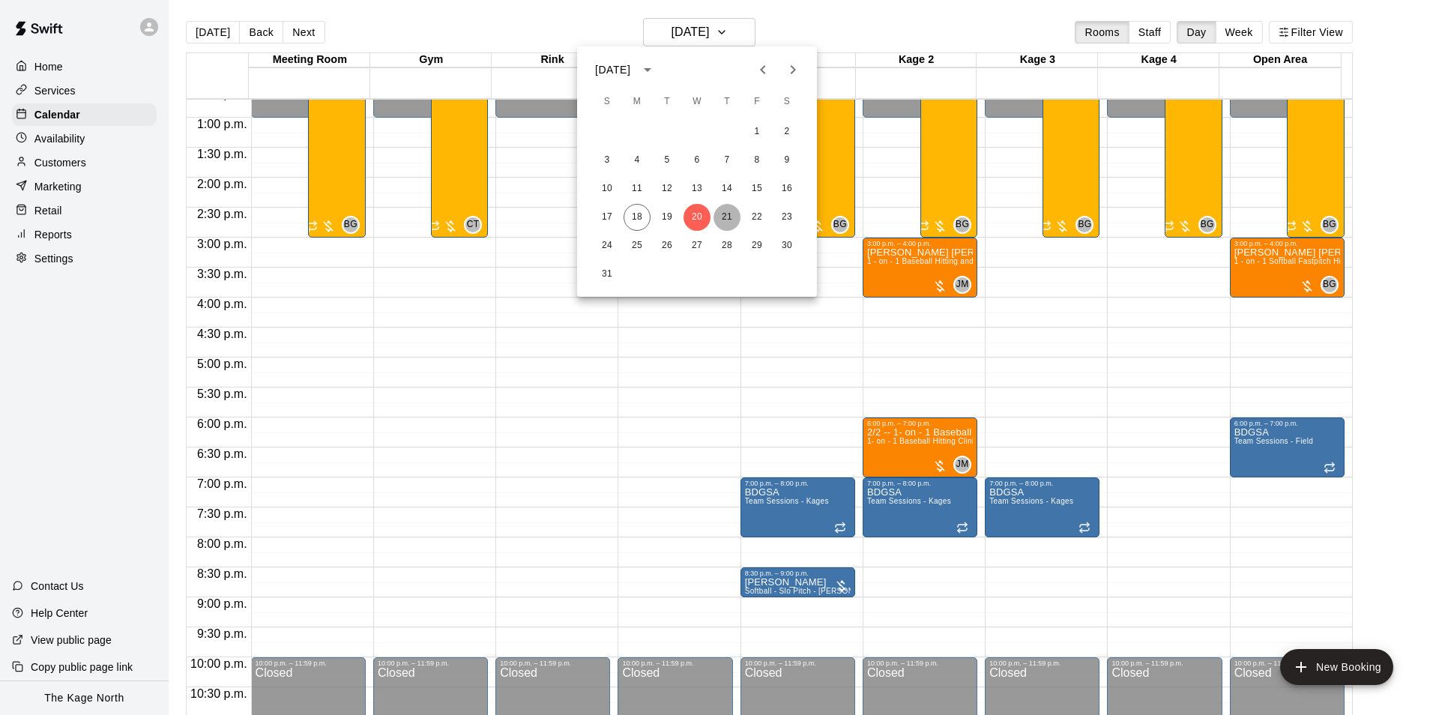
click at [719, 211] on button "21" at bounding box center [726, 217] width 27 height 27
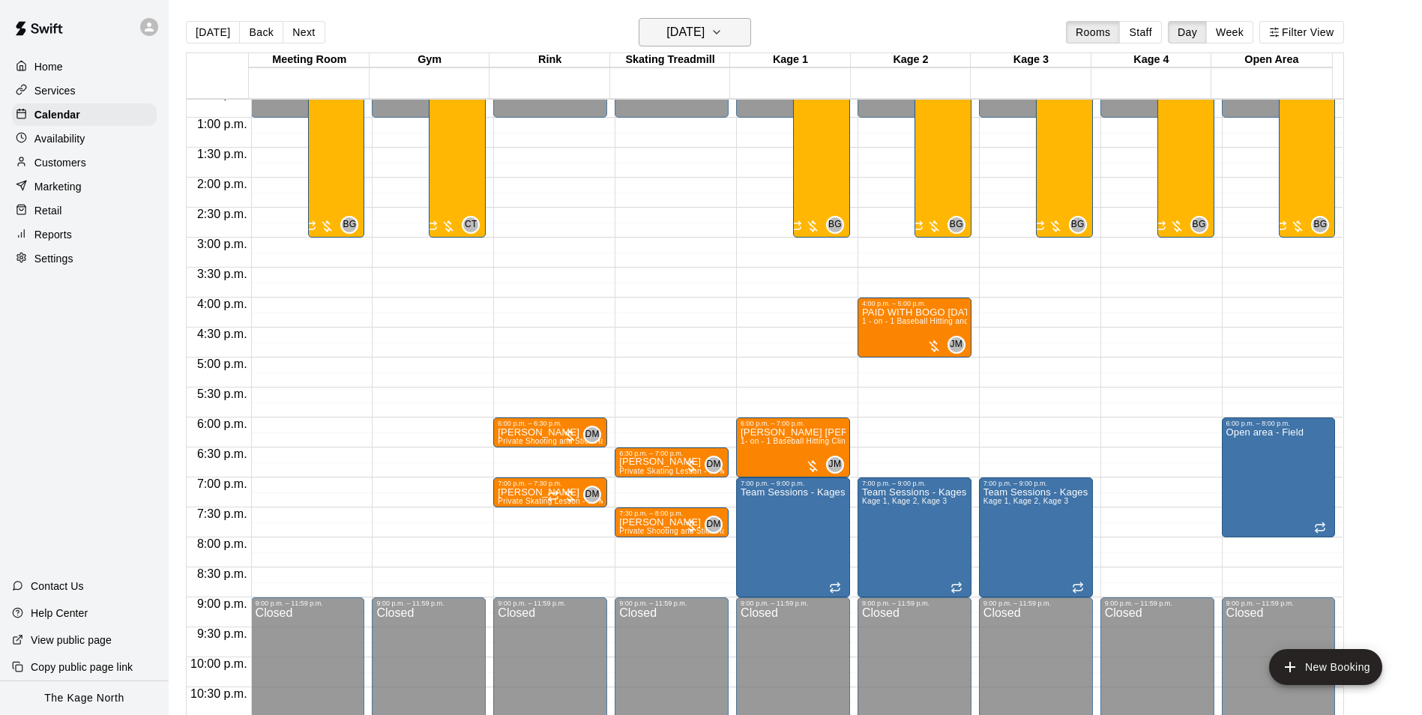
click at [704, 32] on h6 "[DATE]" at bounding box center [685, 32] width 38 height 21
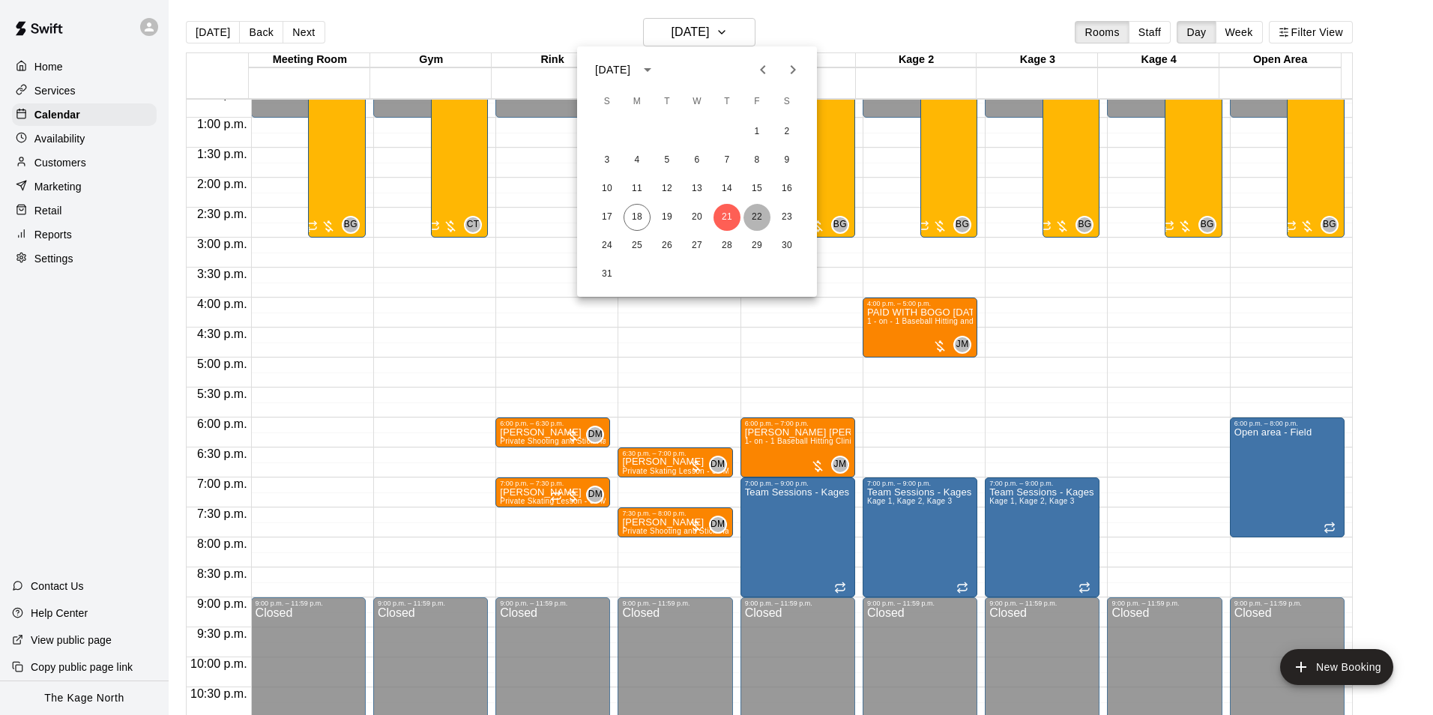
click at [756, 211] on button "22" at bounding box center [756, 217] width 27 height 27
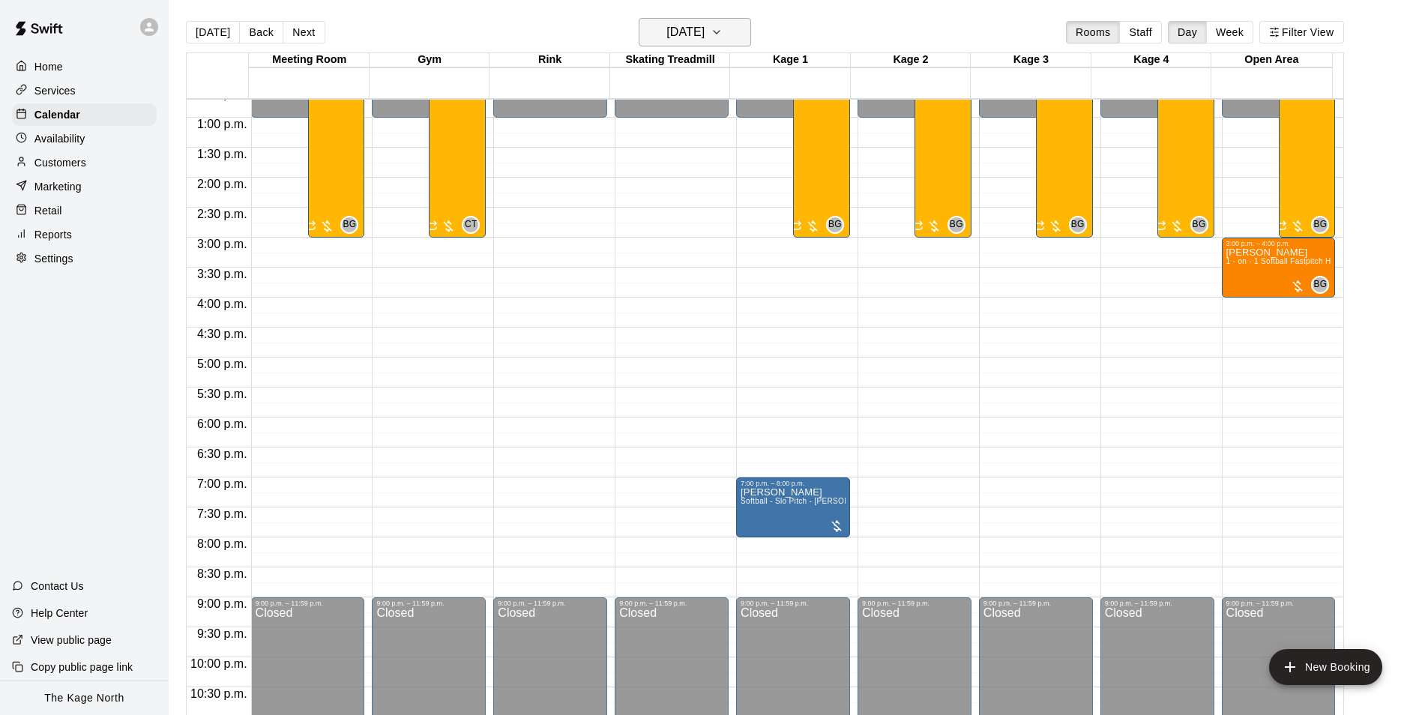
click at [704, 28] on h6 "[DATE]" at bounding box center [685, 32] width 38 height 21
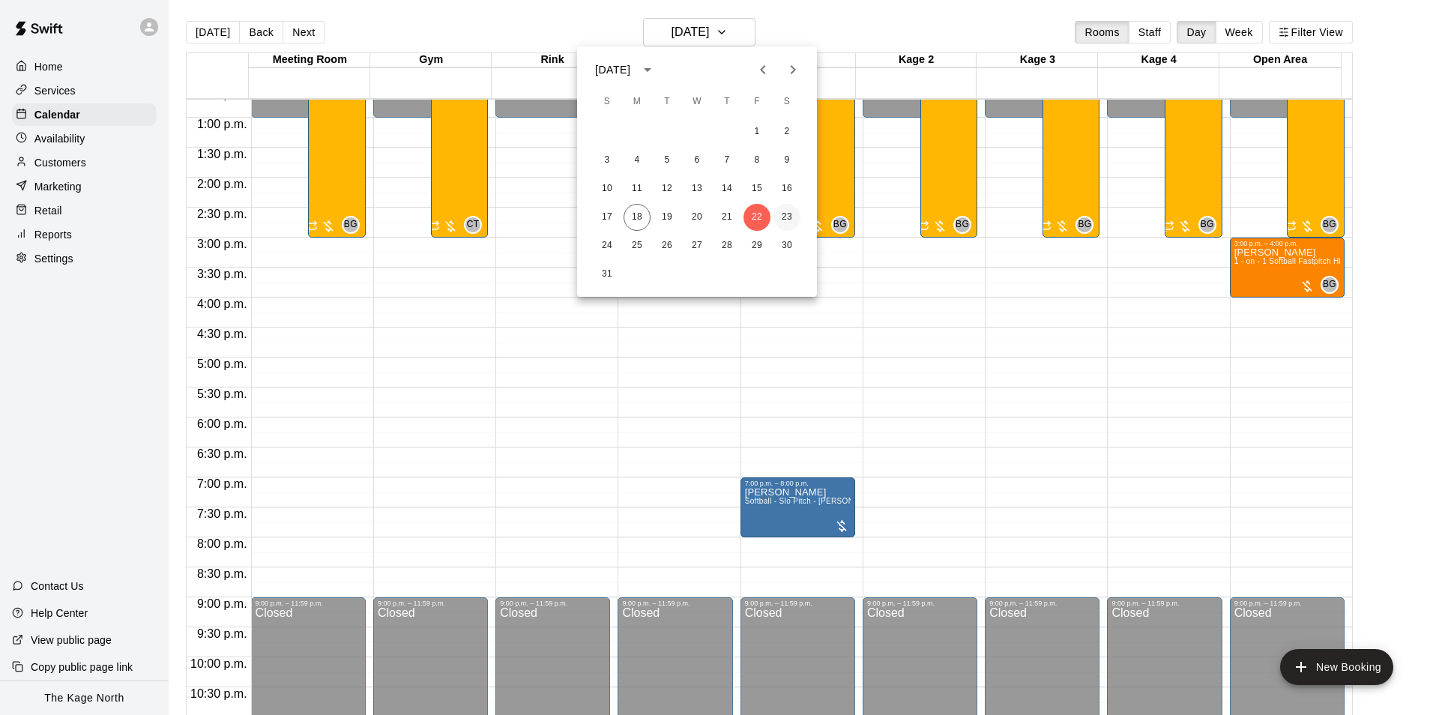
click at [786, 218] on button "23" at bounding box center [786, 217] width 27 height 27
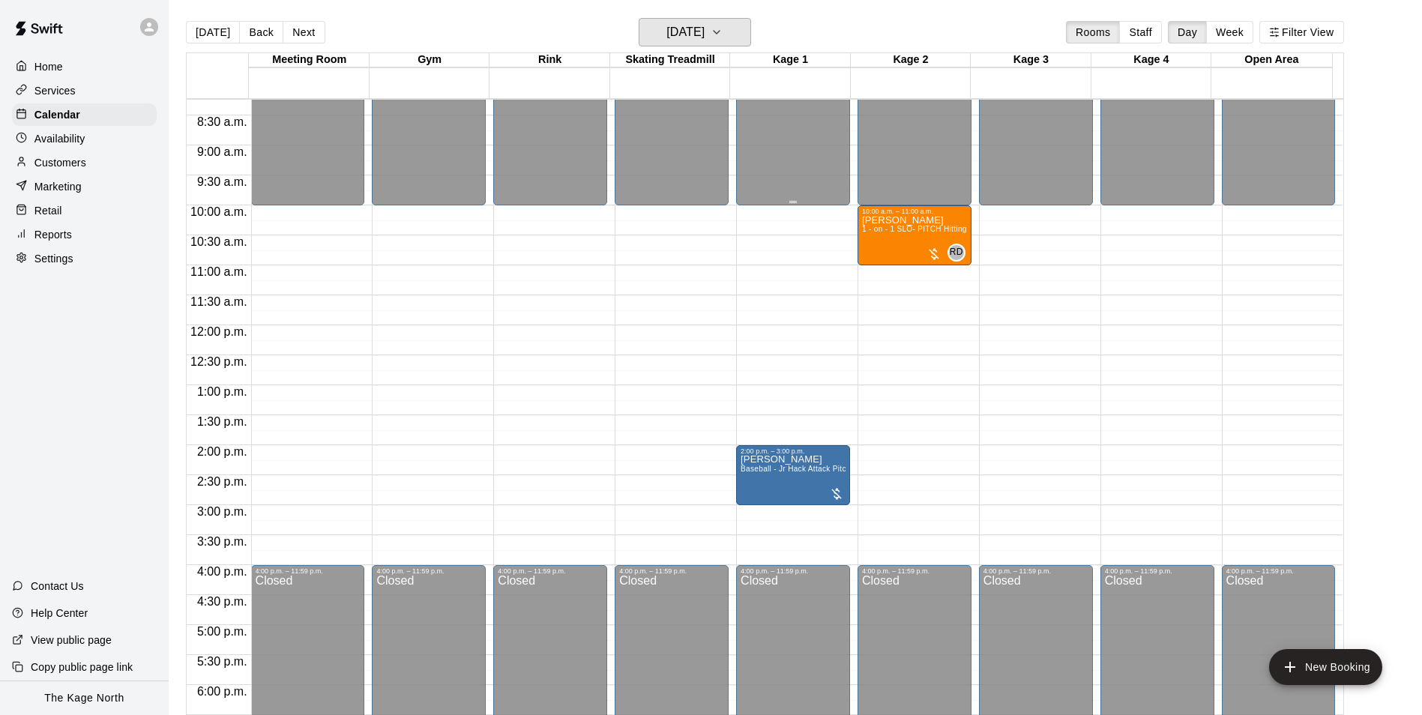
scroll to position [462, 0]
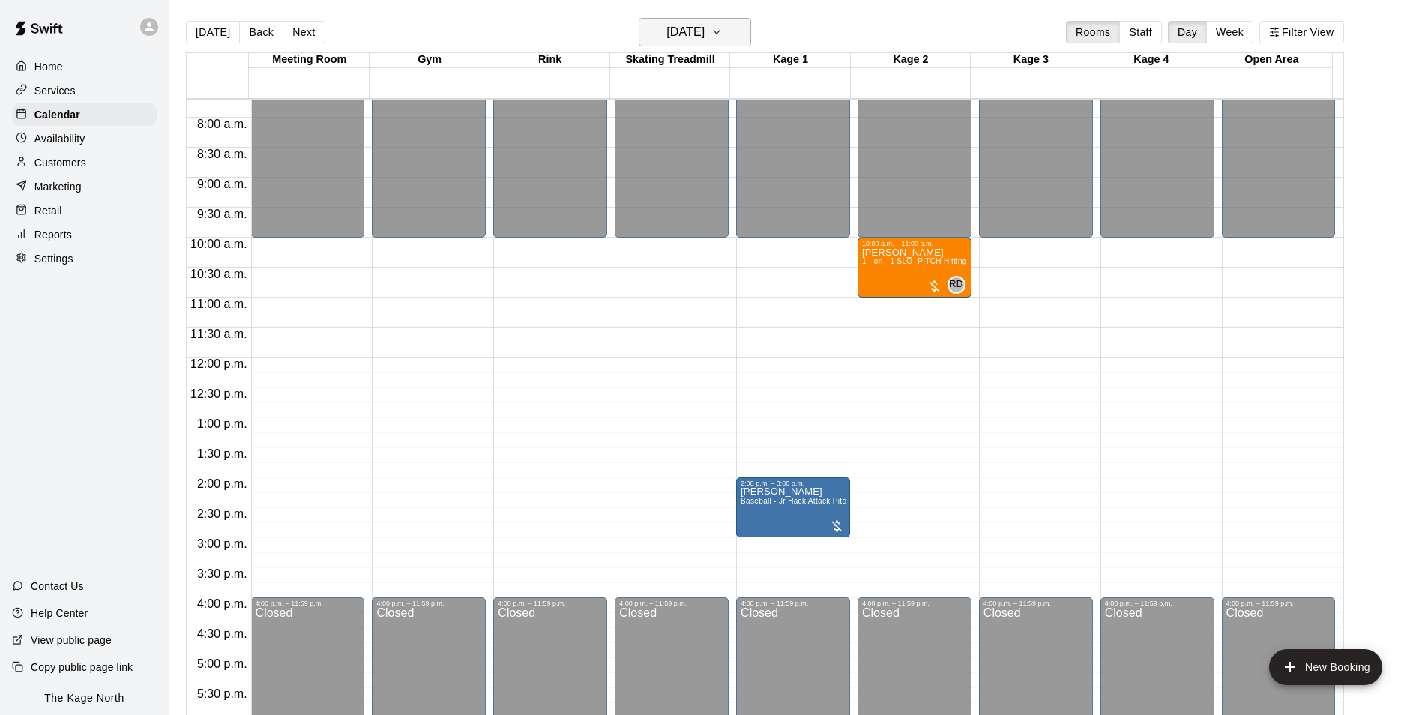
click at [704, 32] on h6 "[DATE]" at bounding box center [685, 32] width 38 height 21
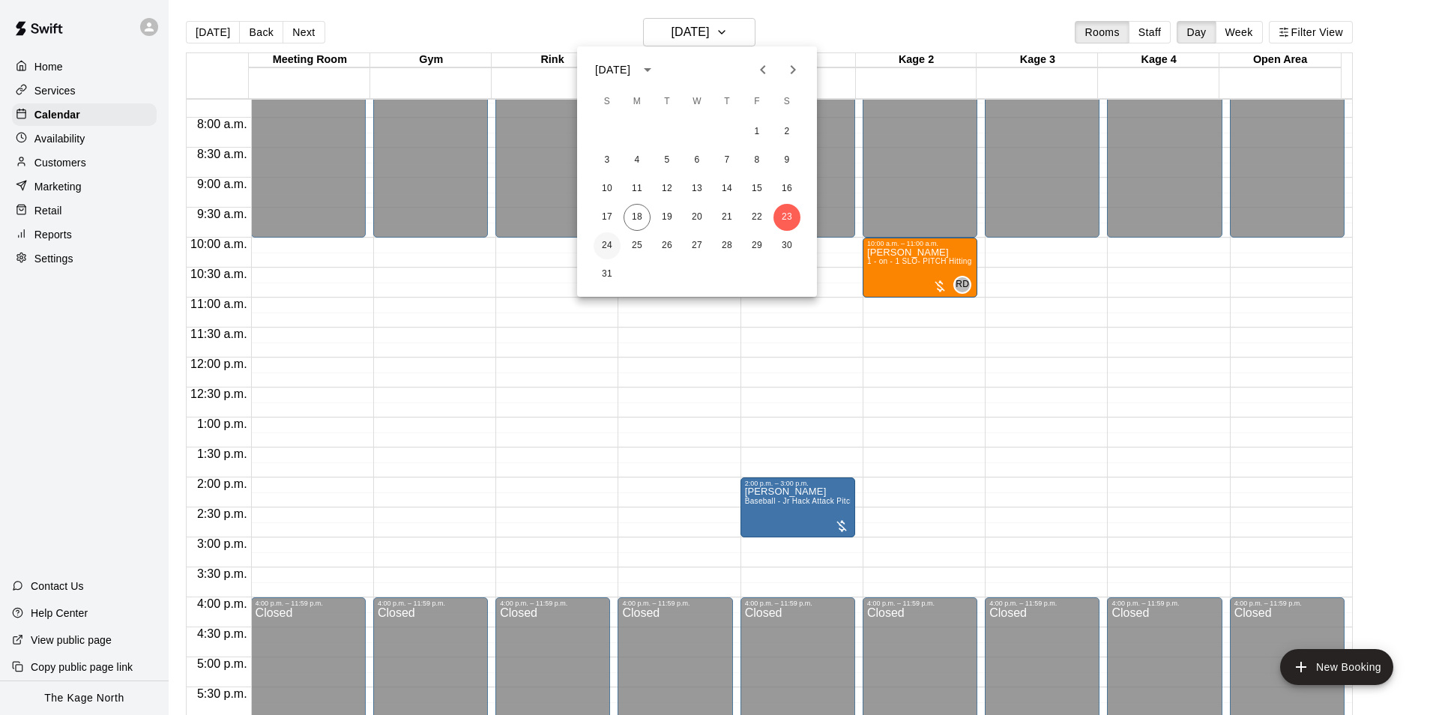
click at [609, 245] on button "24" at bounding box center [607, 245] width 27 height 27
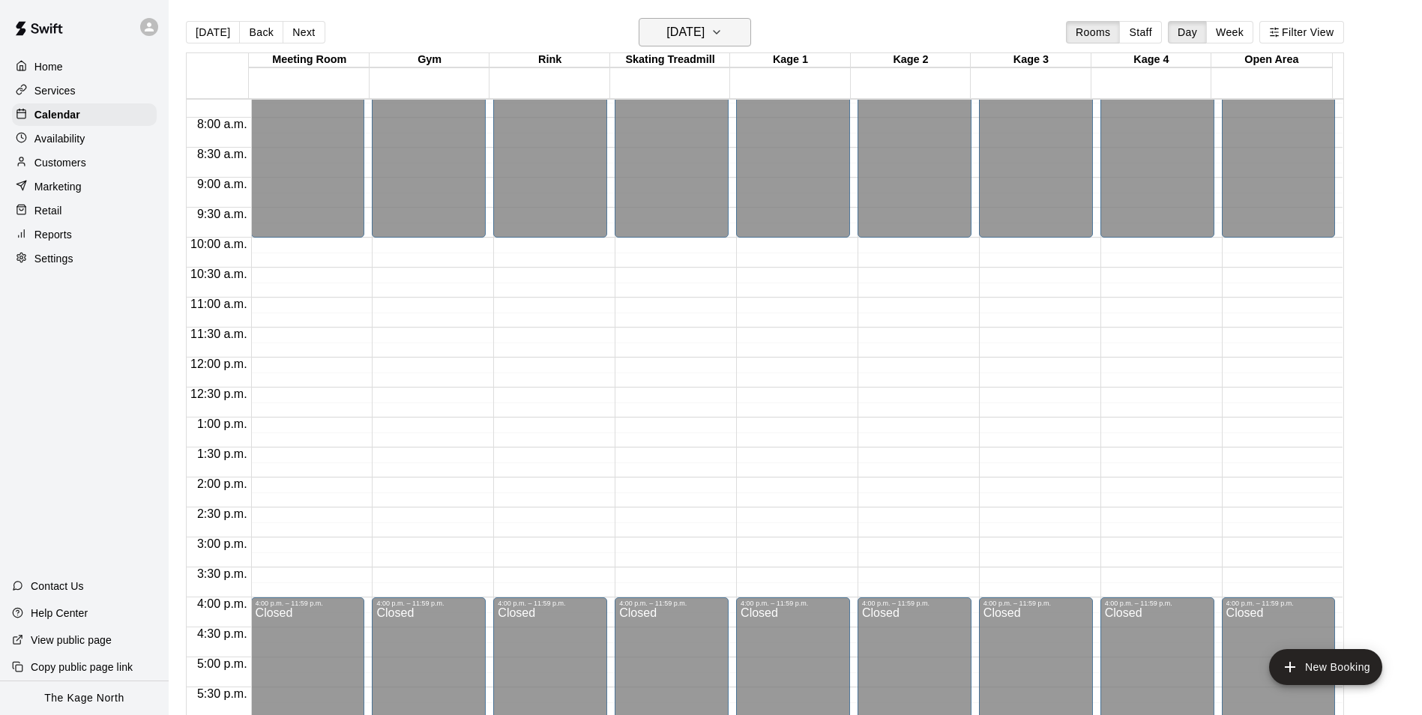
click at [704, 35] on h6 "[DATE]" at bounding box center [685, 32] width 38 height 21
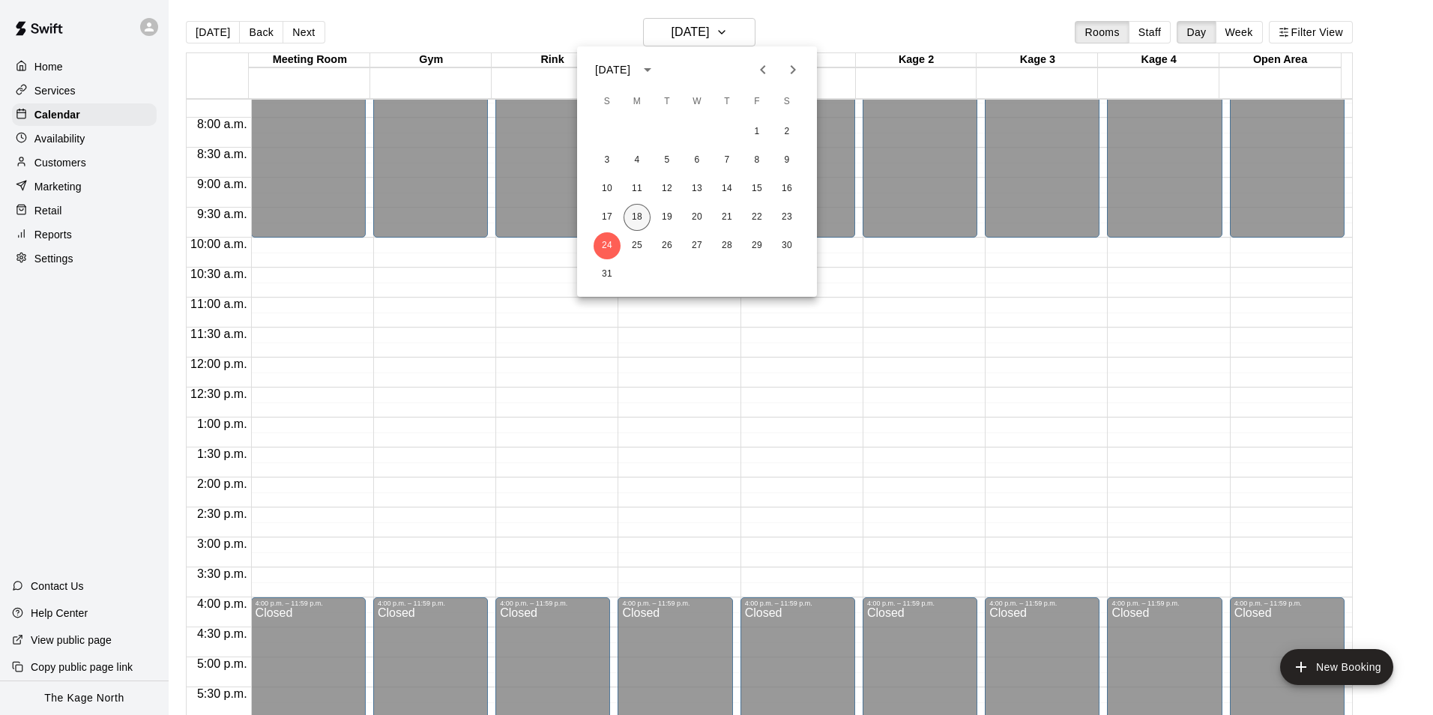
click at [636, 214] on button "18" at bounding box center [637, 217] width 27 height 27
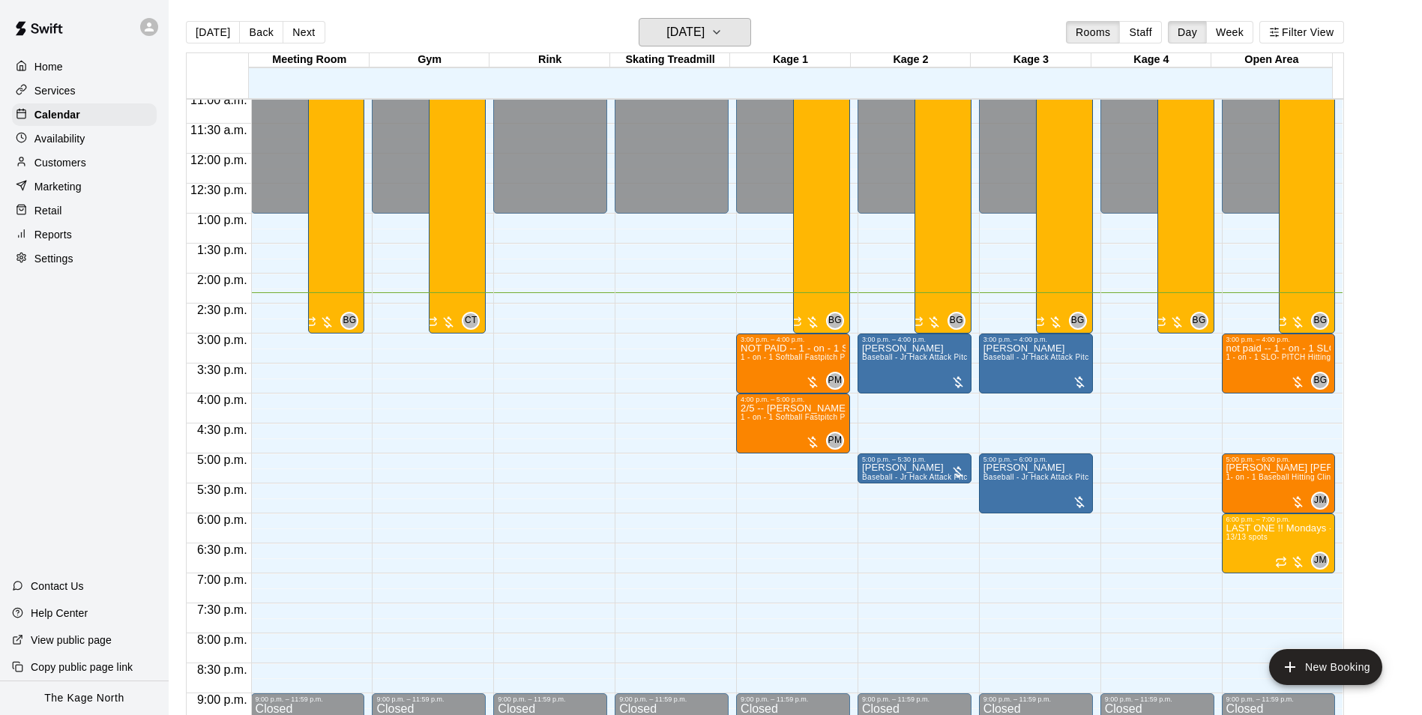
scroll to position [686, 0]
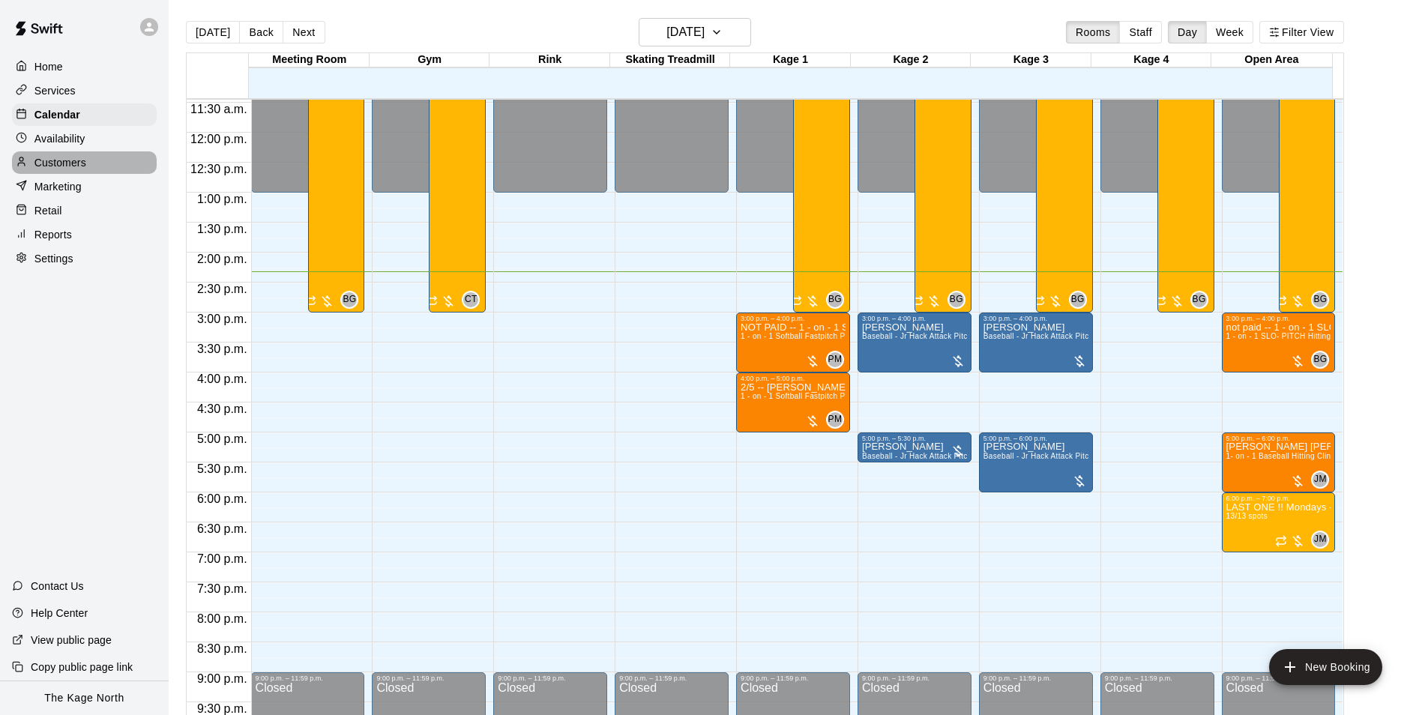
click at [88, 164] on div "Customers" at bounding box center [84, 162] width 145 height 22
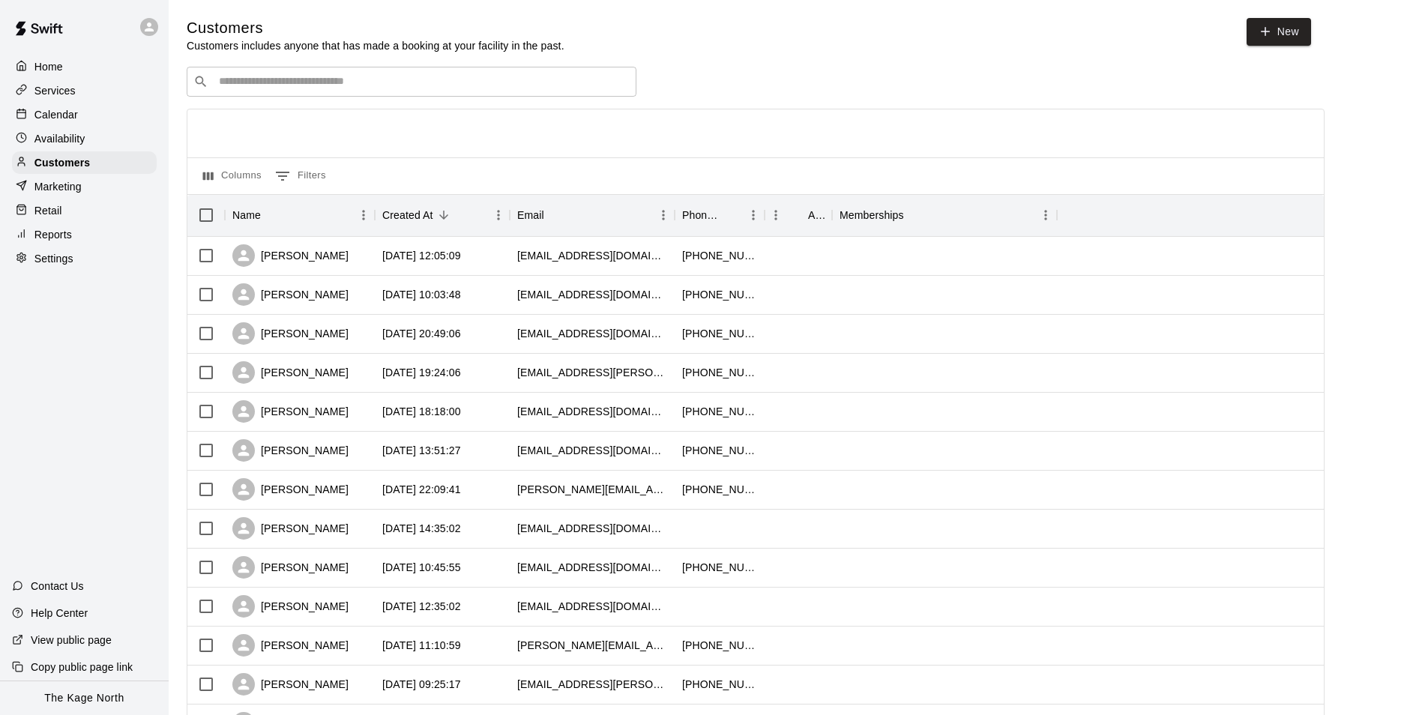
click at [38, 111] on p "Calendar" at bounding box center [55, 114] width 43 height 15
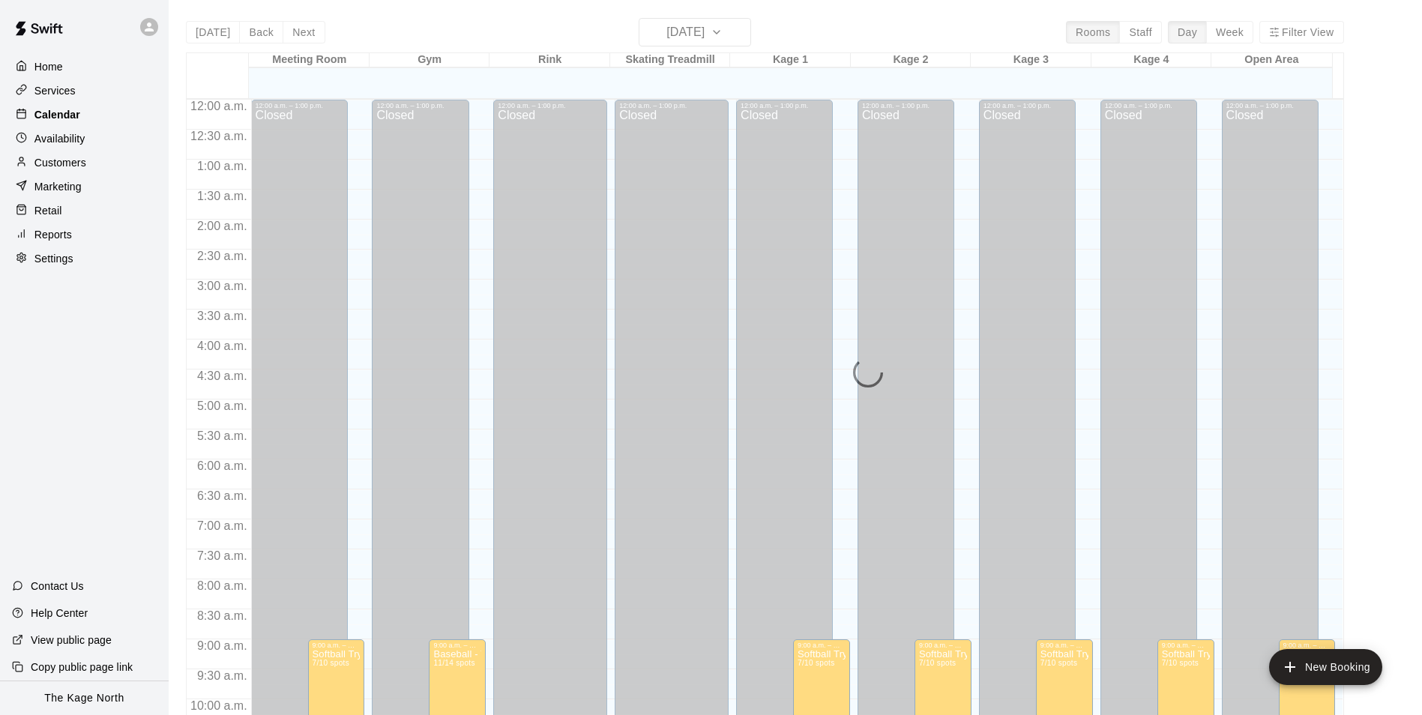
scroll to position [761, 0]
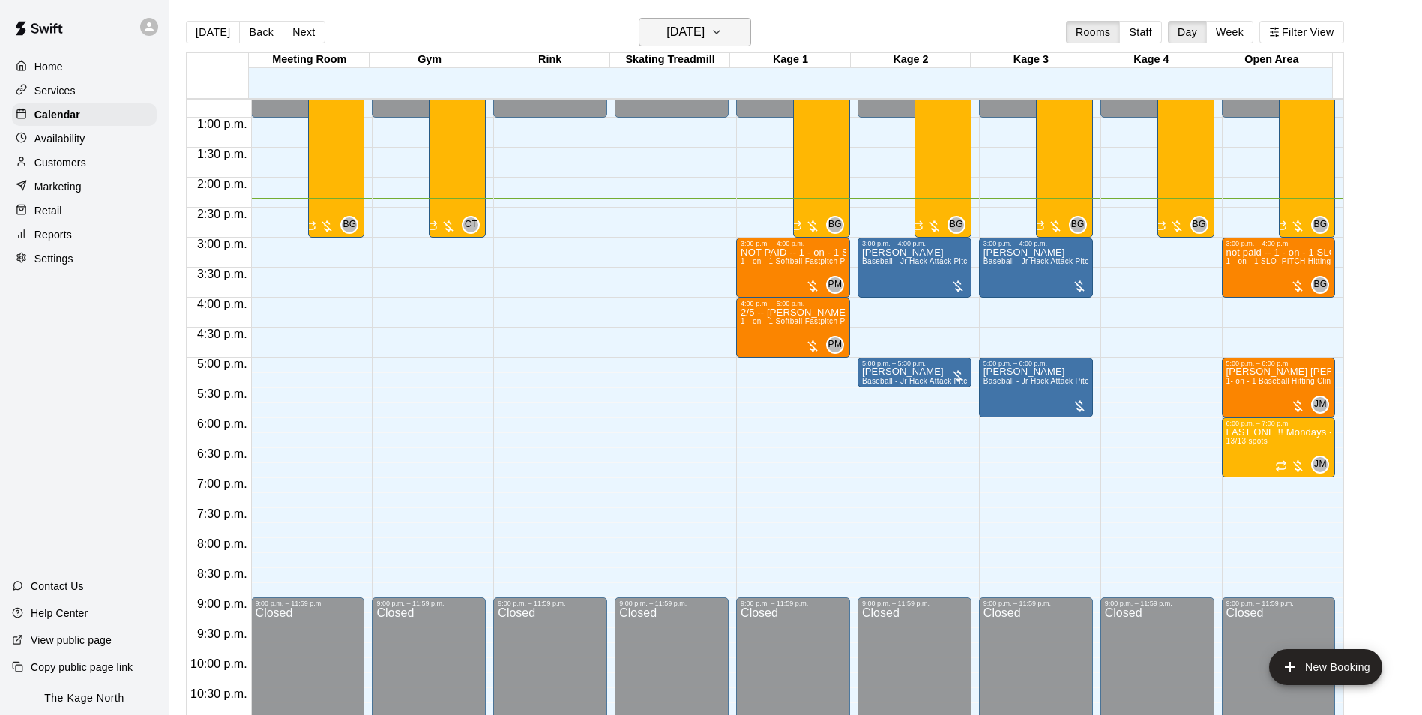
click at [704, 37] on h6 "[DATE]" at bounding box center [685, 32] width 38 height 21
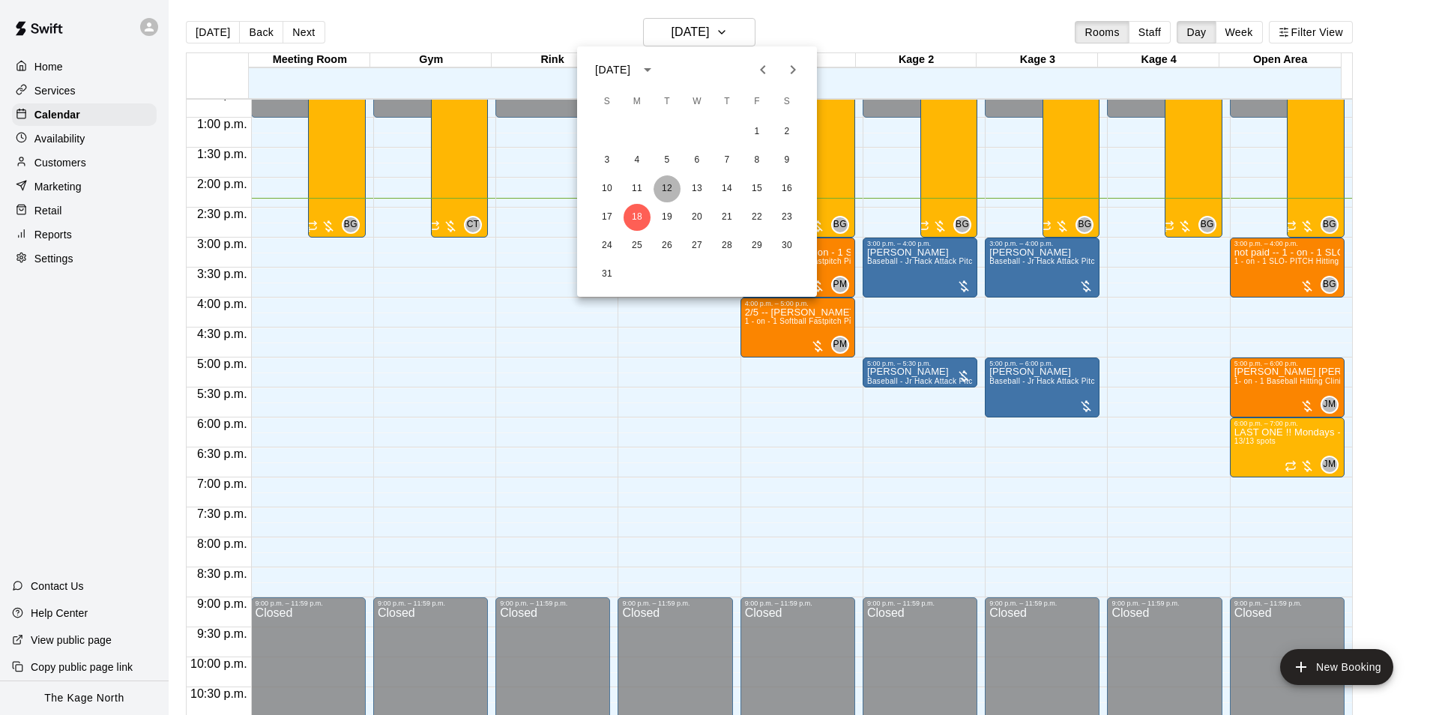
click at [671, 185] on button "12" at bounding box center [667, 188] width 27 height 27
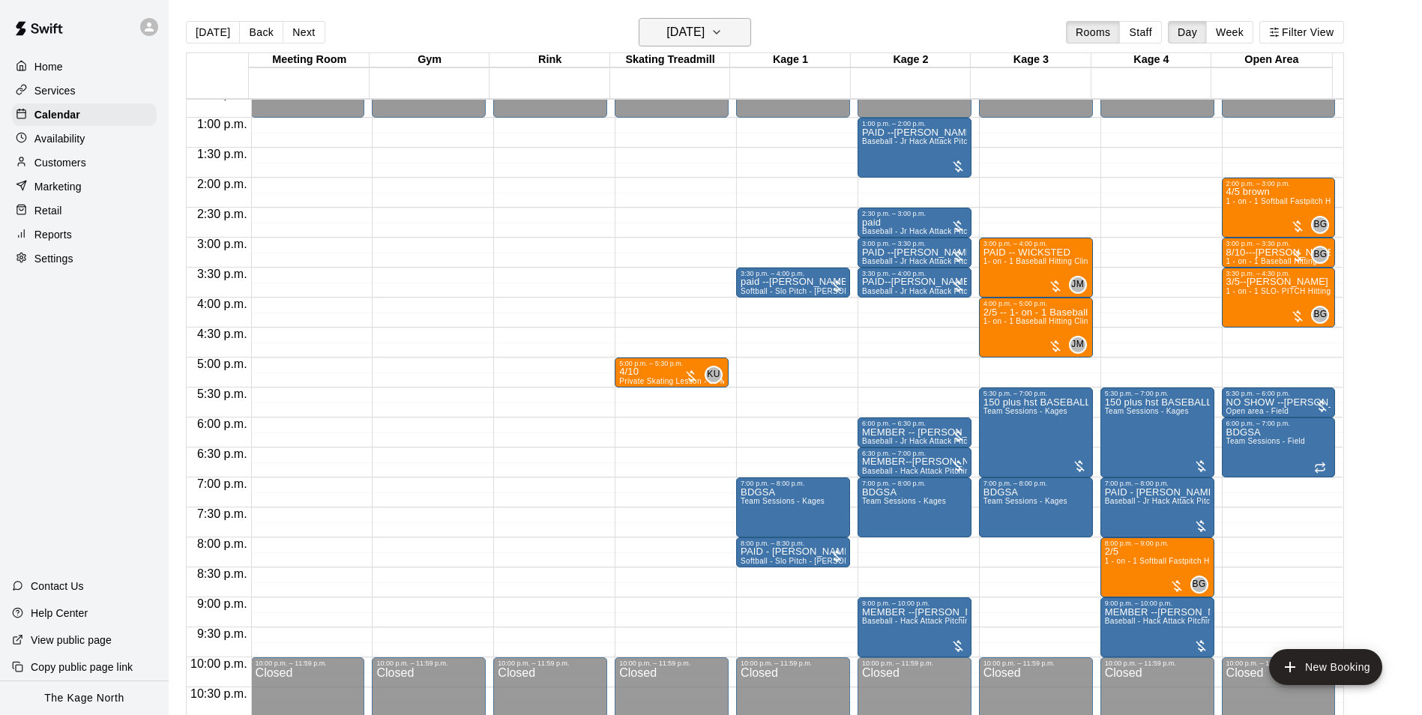
click at [704, 31] on h6 "[DATE]" at bounding box center [685, 32] width 38 height 21
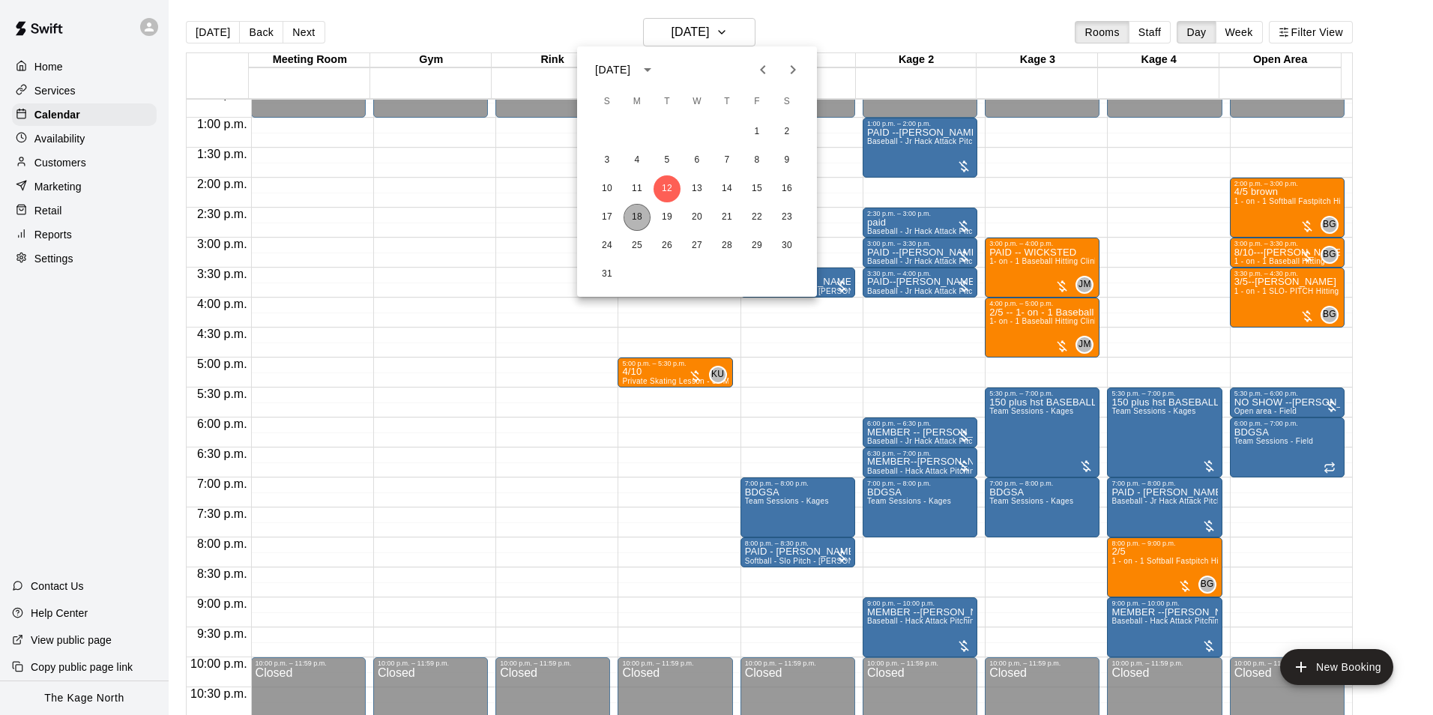
click at [639, 215] on button "18" at bounding box center [637, 217] width 27 height 27
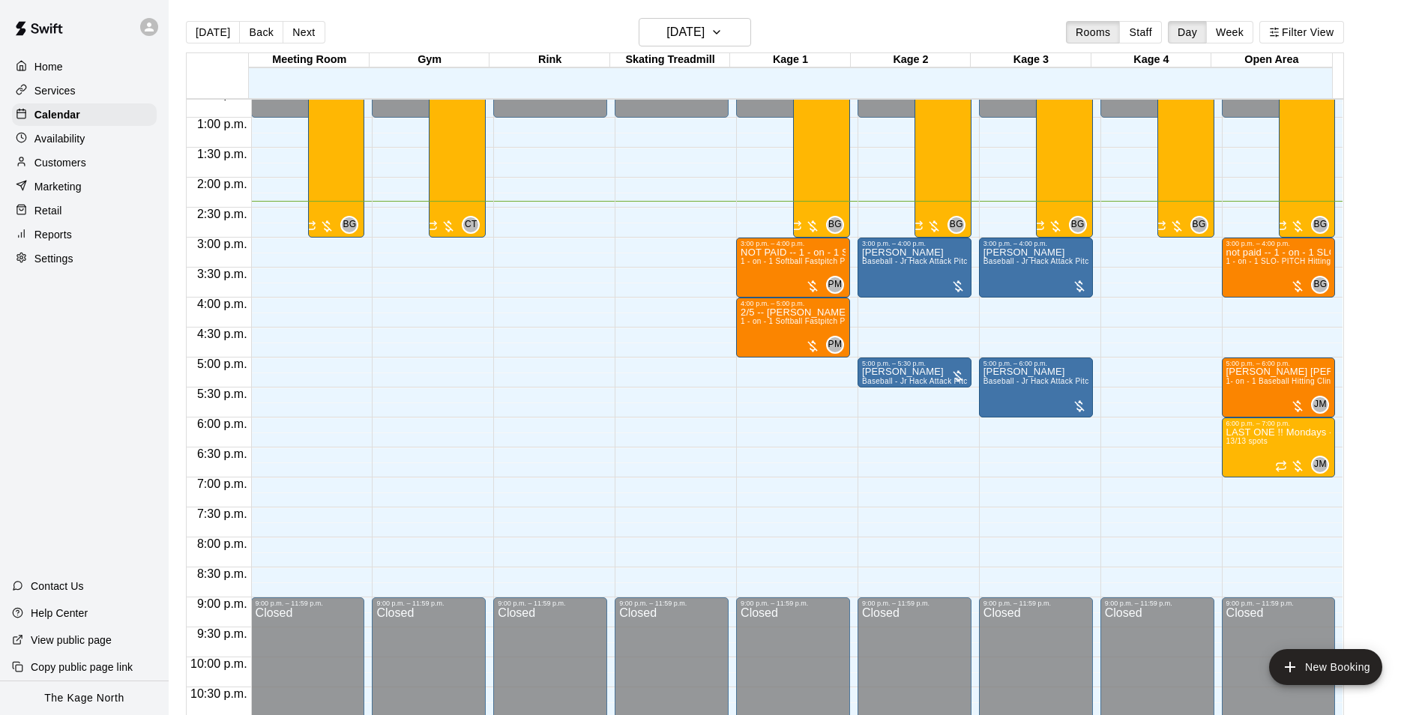
click at [78, 165] on p "Customers" at bounding box center [60, 162] width 52 height 15
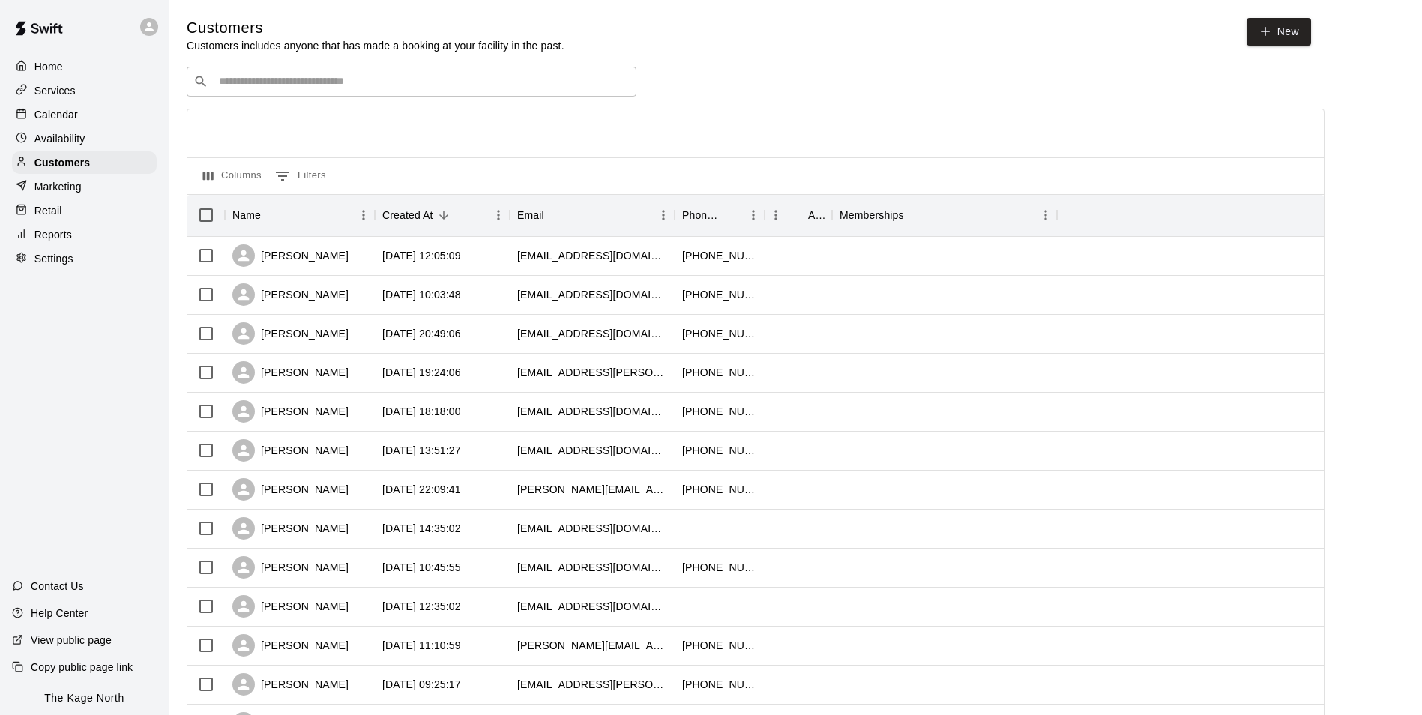
click at [91, 112] on div "Calendar" at bounding box center [84, 114] width 145 height 22
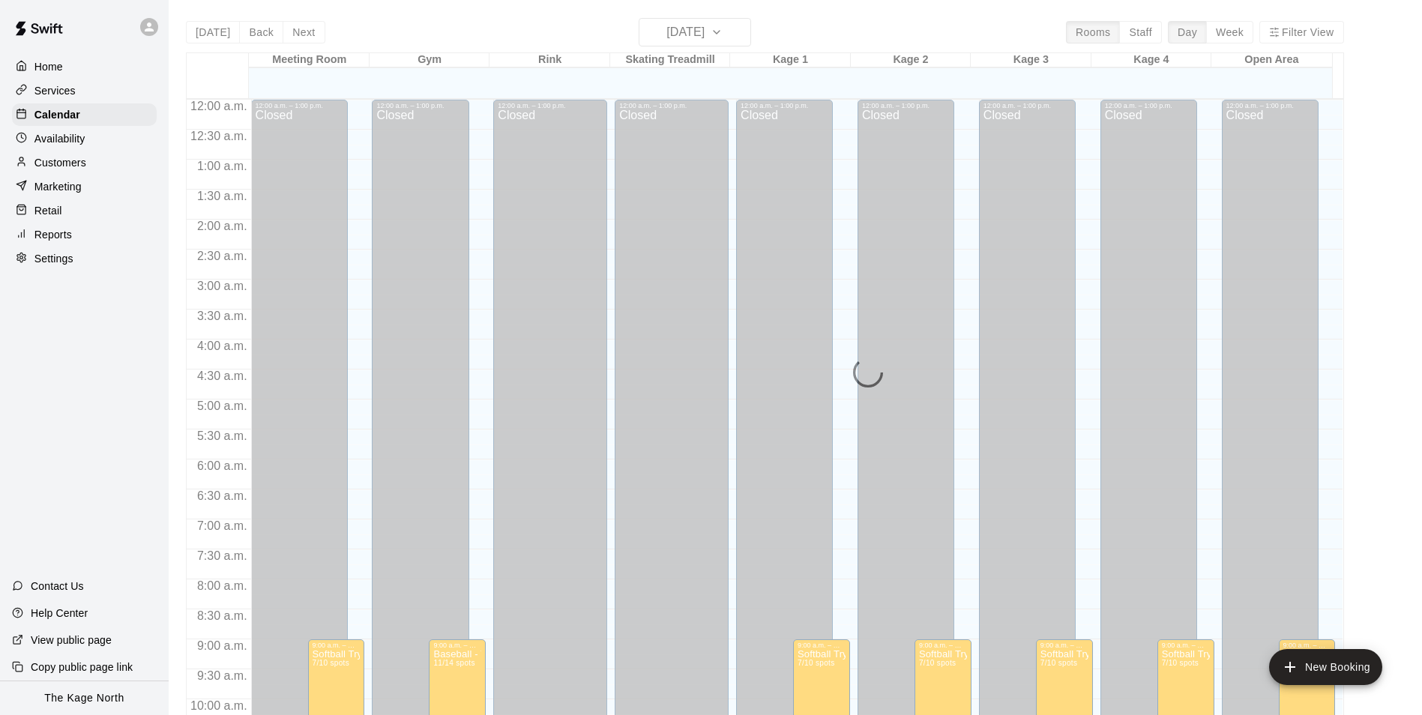
scroll to position [761, 0]
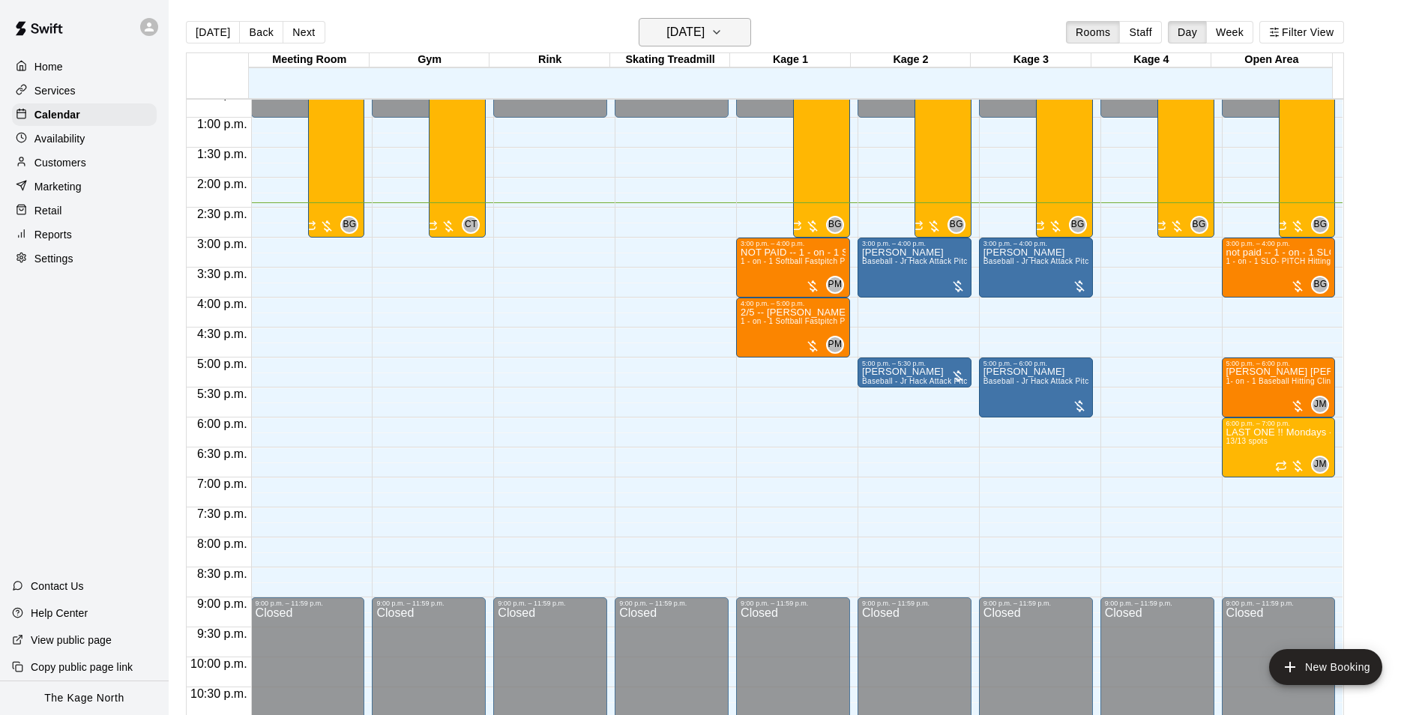
click at [704, 33] on h6 "[DATE]" at bounding box center [685, 32] width 38 height 21
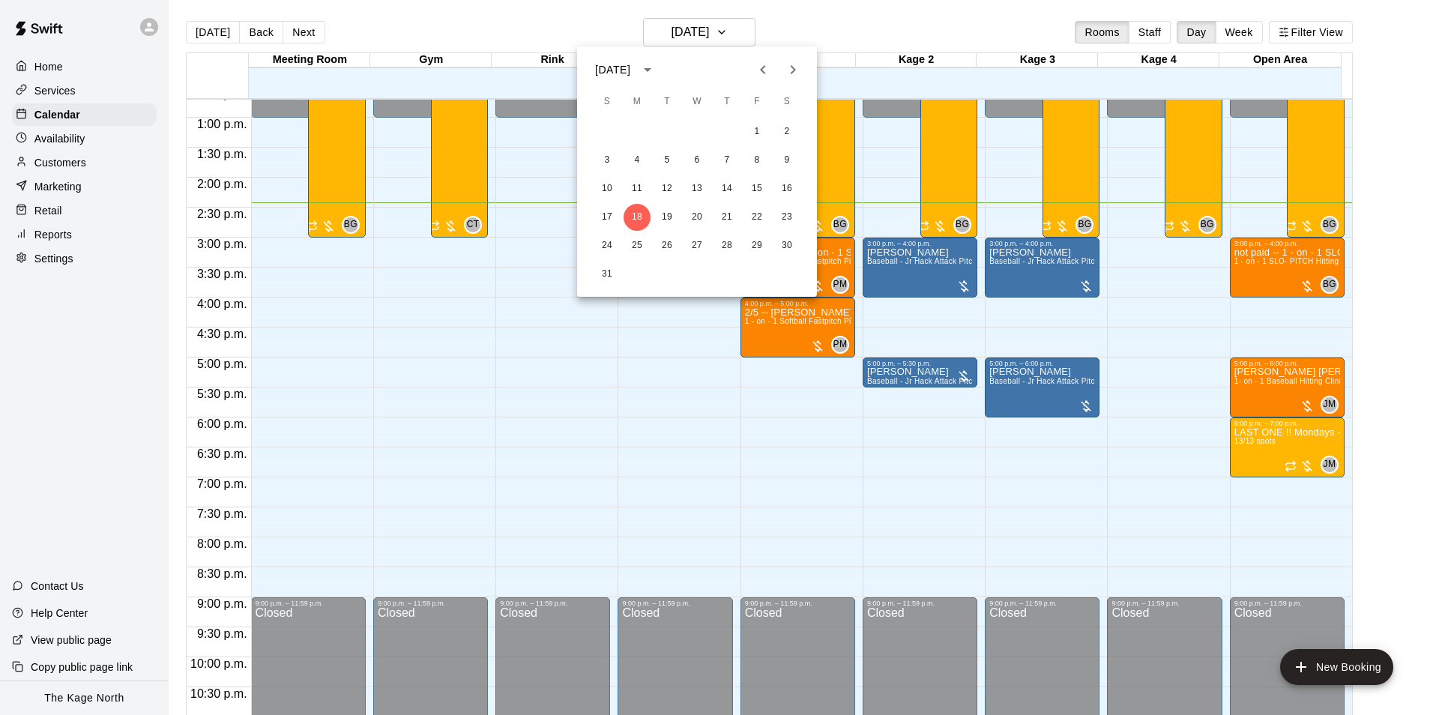
click at [471, 36] on div at bounding box center [716, 357] width 1433 height 715
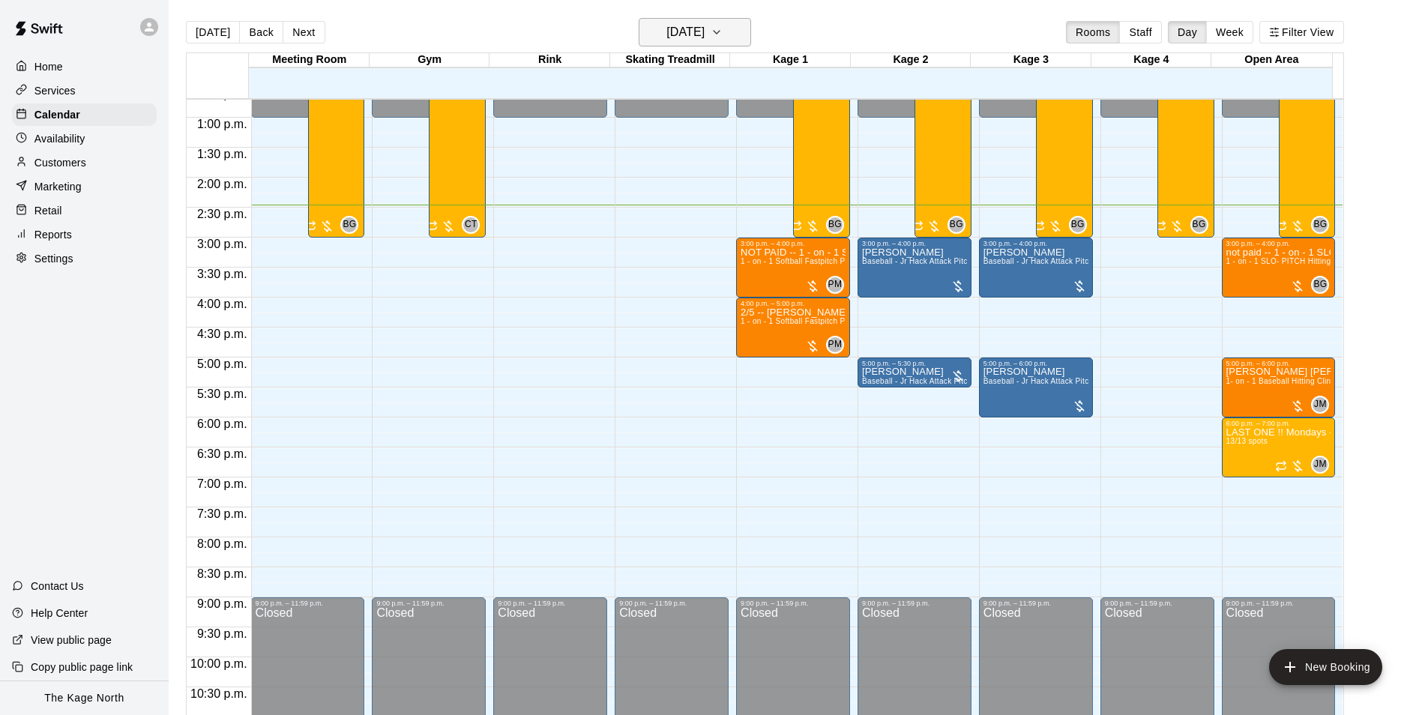
click at [703, 26] on h6 "[DATE]" at bounding box center [685, 32] width 38 height 21
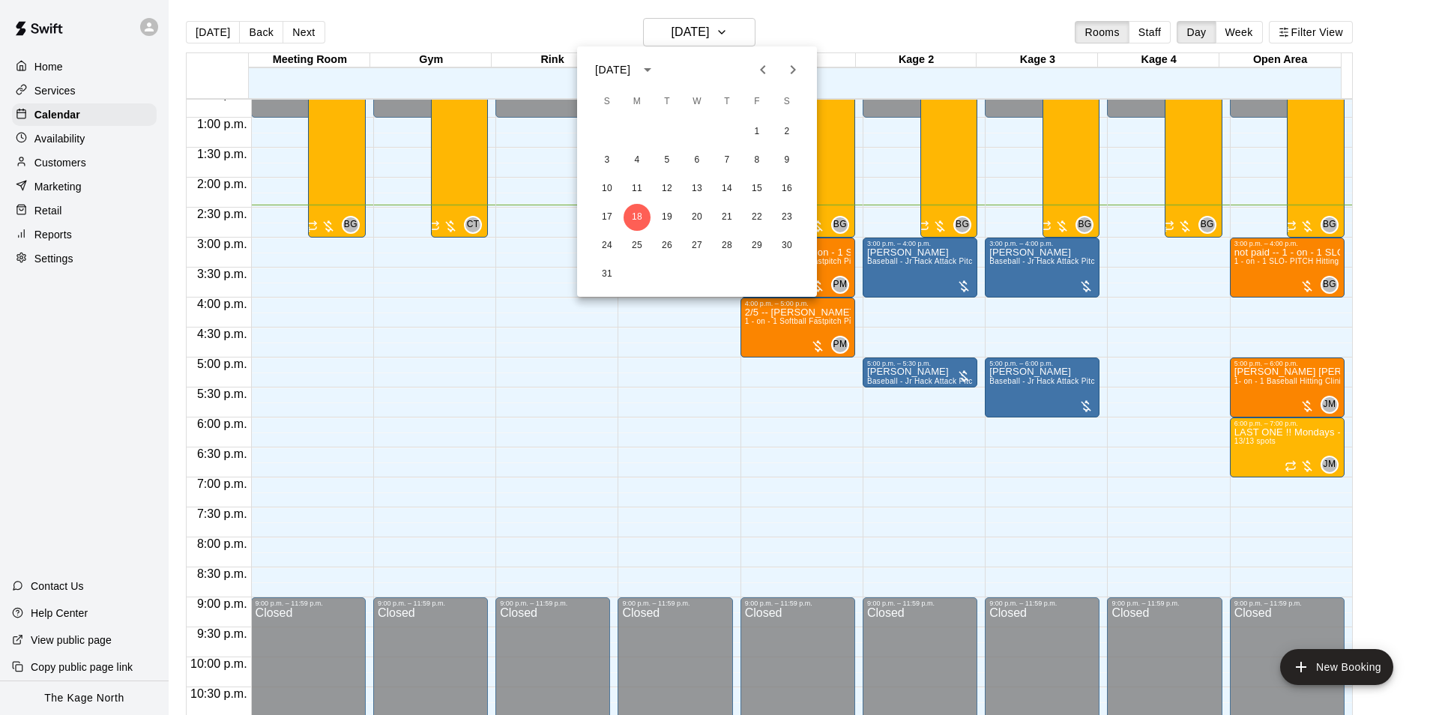
click at [818, 28] on div at bounding box center [716, 357] width 1433 height 715
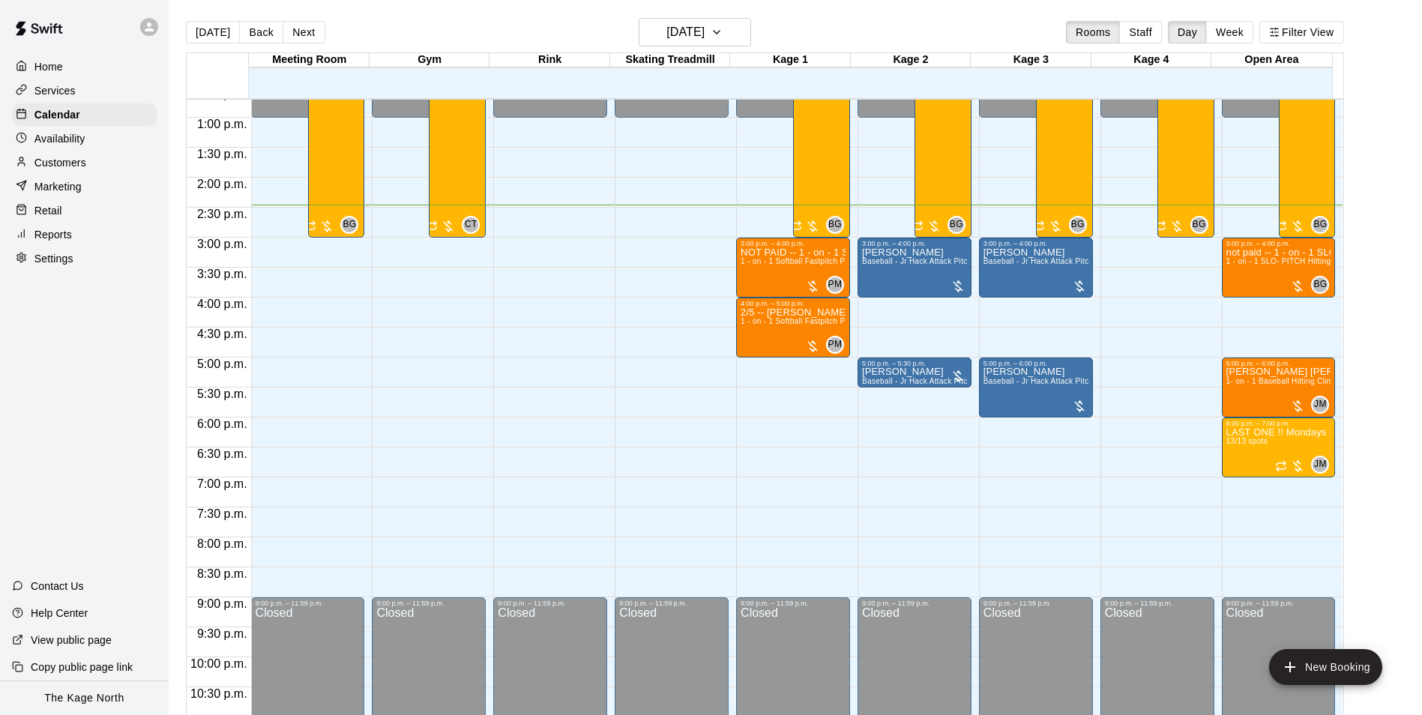
click at [87, 170] on div "Customers" at bounding box center [84, 162] width 145 height 22
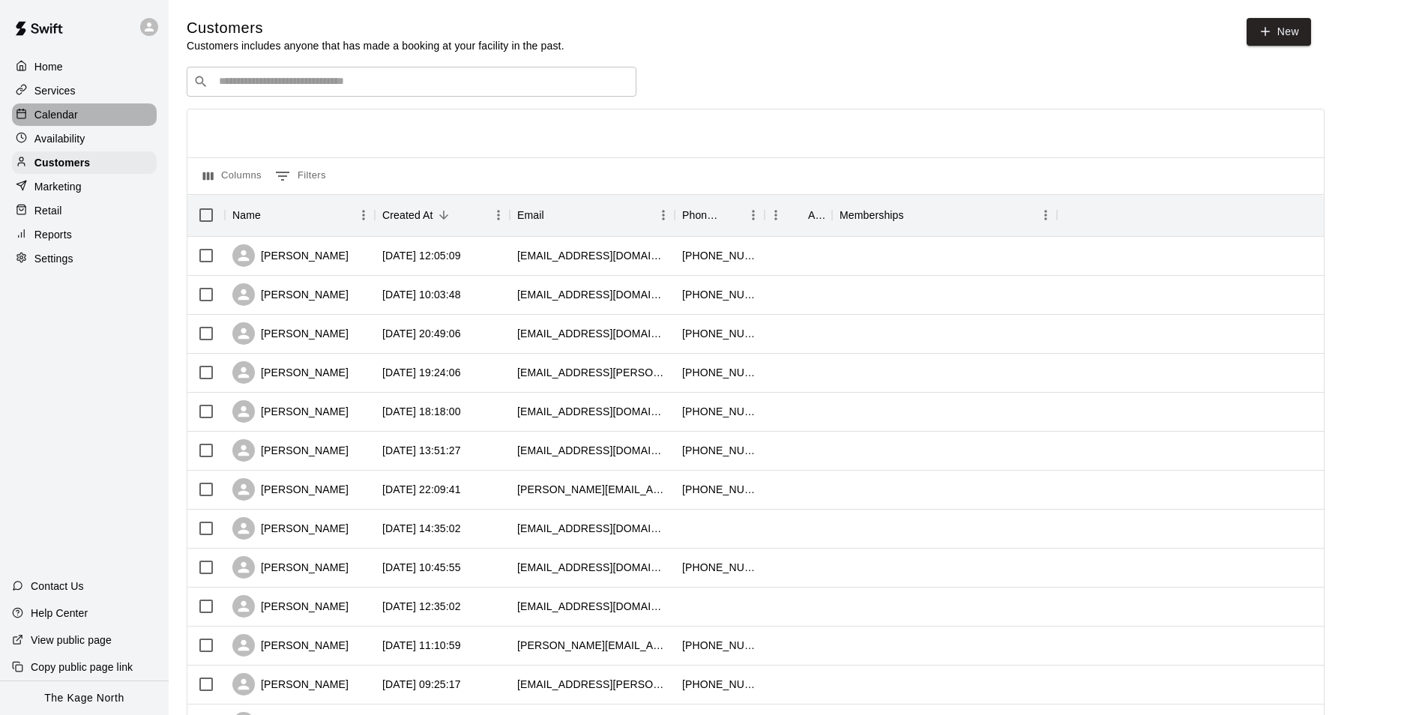
click at [88, 118] on div "Calendar" at bounding box center [84, 114] width 145 height 22
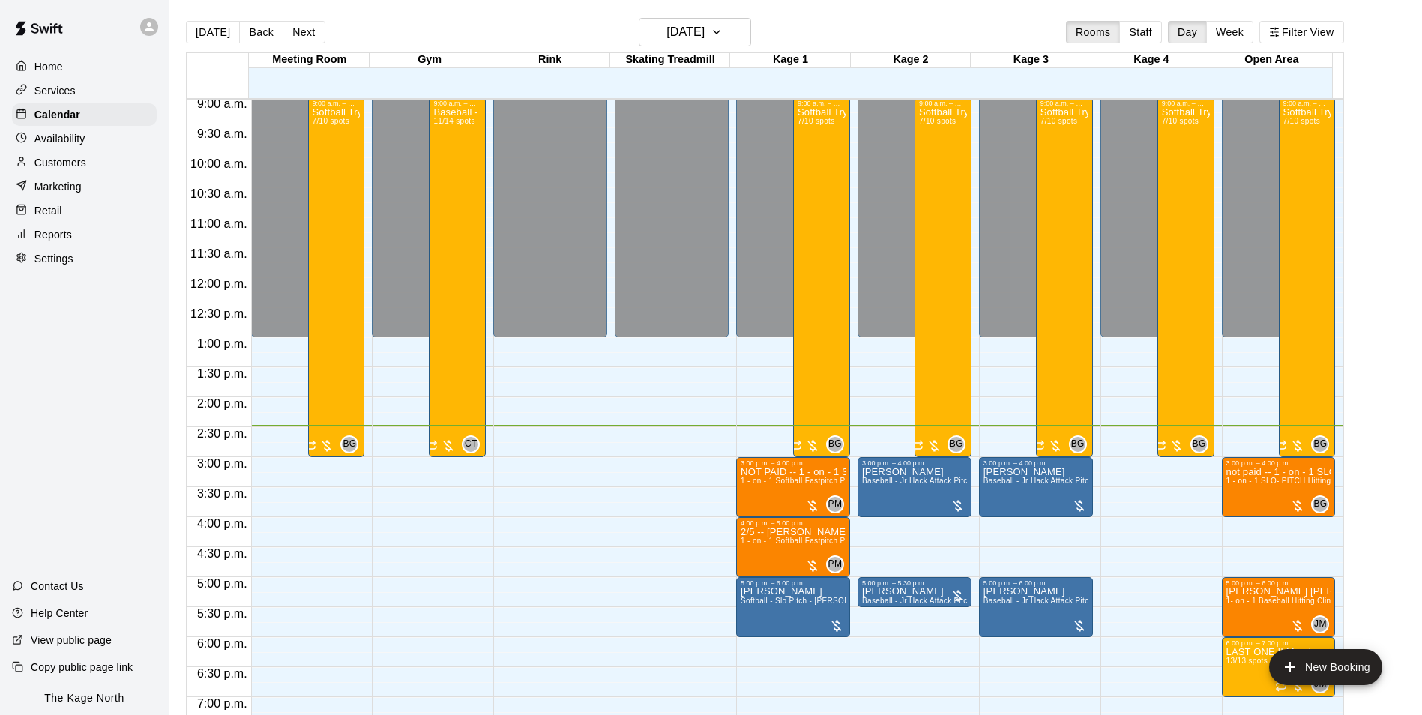
scroll to position [537, 0]
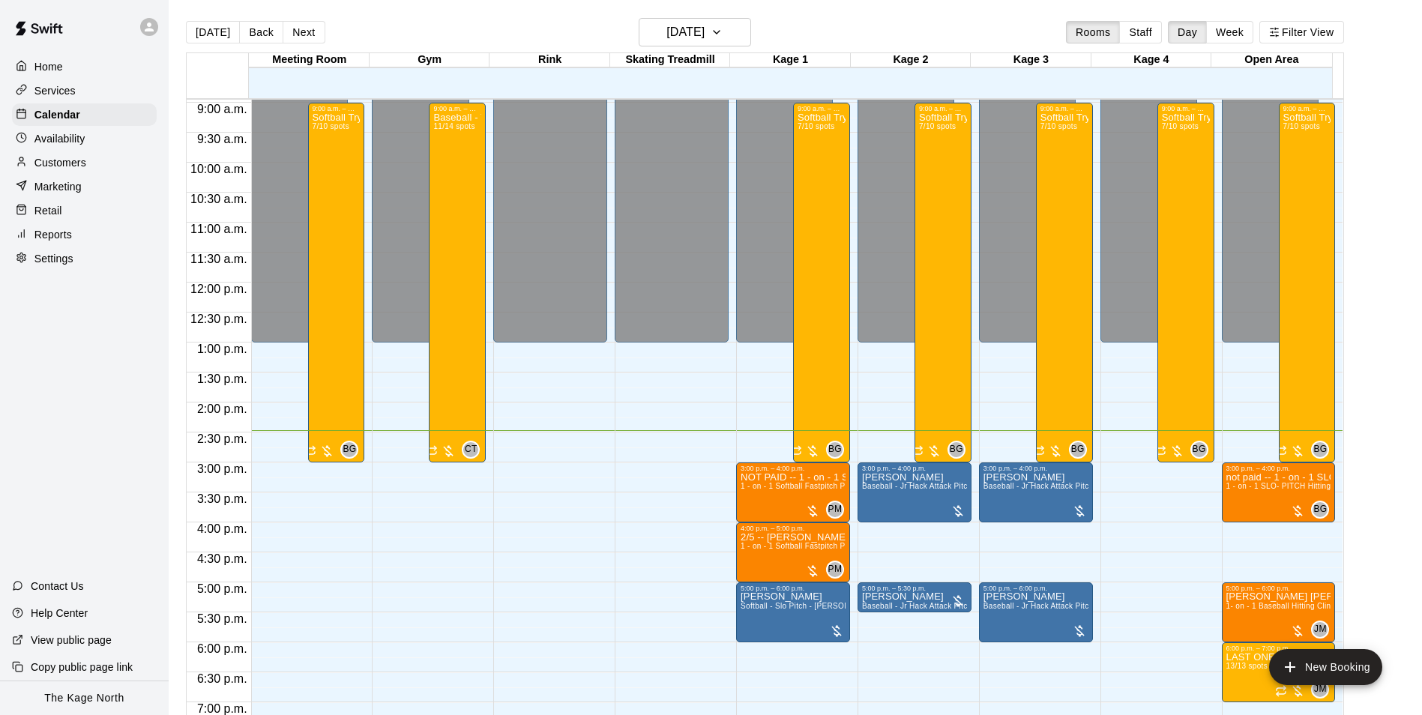
click at [79, 162] on p "Customers" at bounding box center [60, 162] width 52 height 15
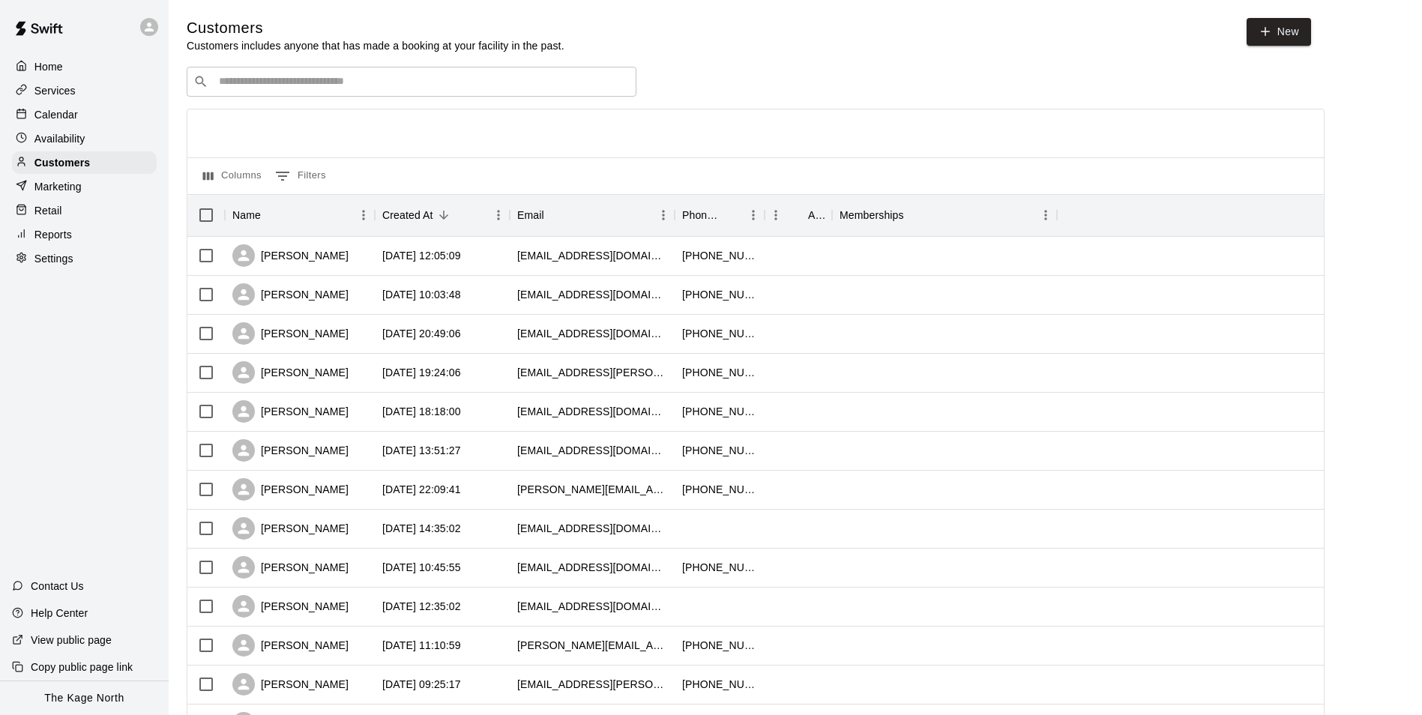
click at [64, 114] on p "Calendar" at bounding box center [55, 114] width 43 height 15
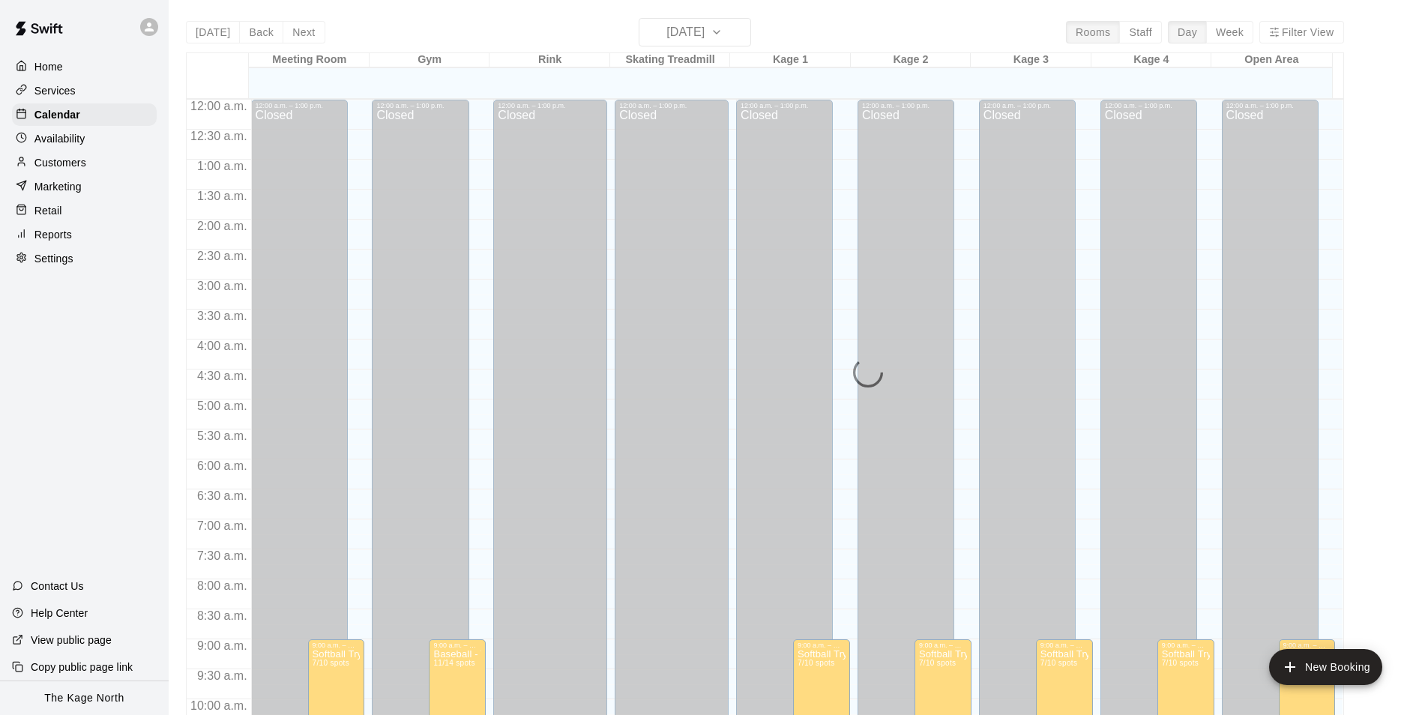
scroll to position [761, 0]
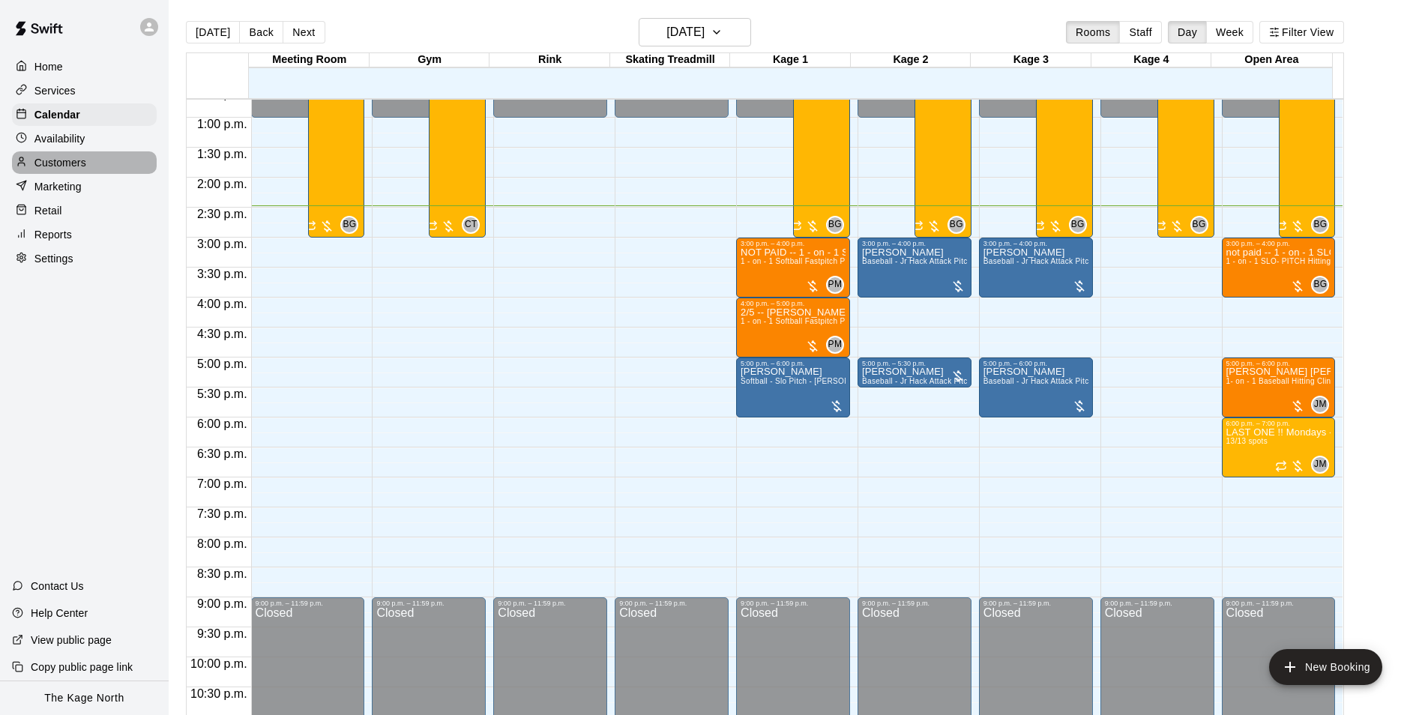
click at [83, 170] on p "Customers" at bounding box center [60, 162] width 52 height 15
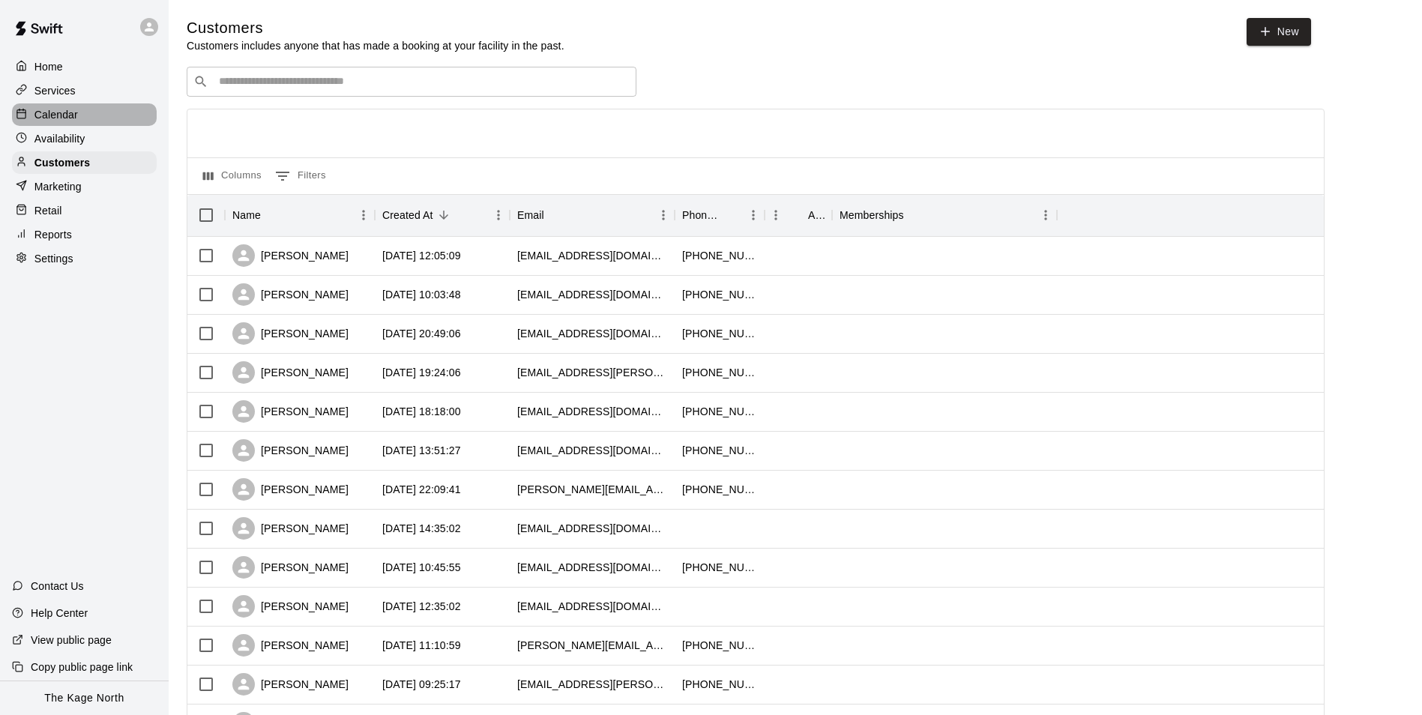
click at [93, 114] on div "Calendar" at bounding box center [84, 114] width 145 height 22
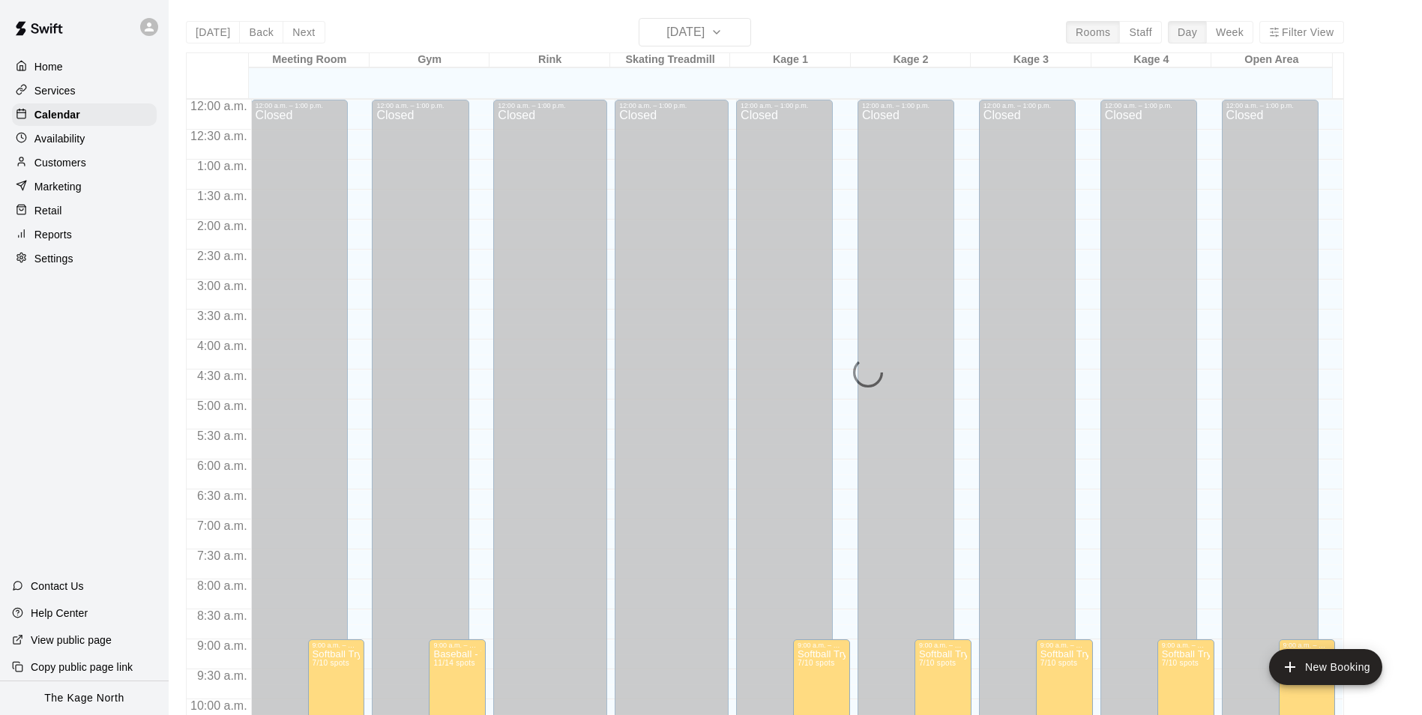
scroll to position [761, 0]
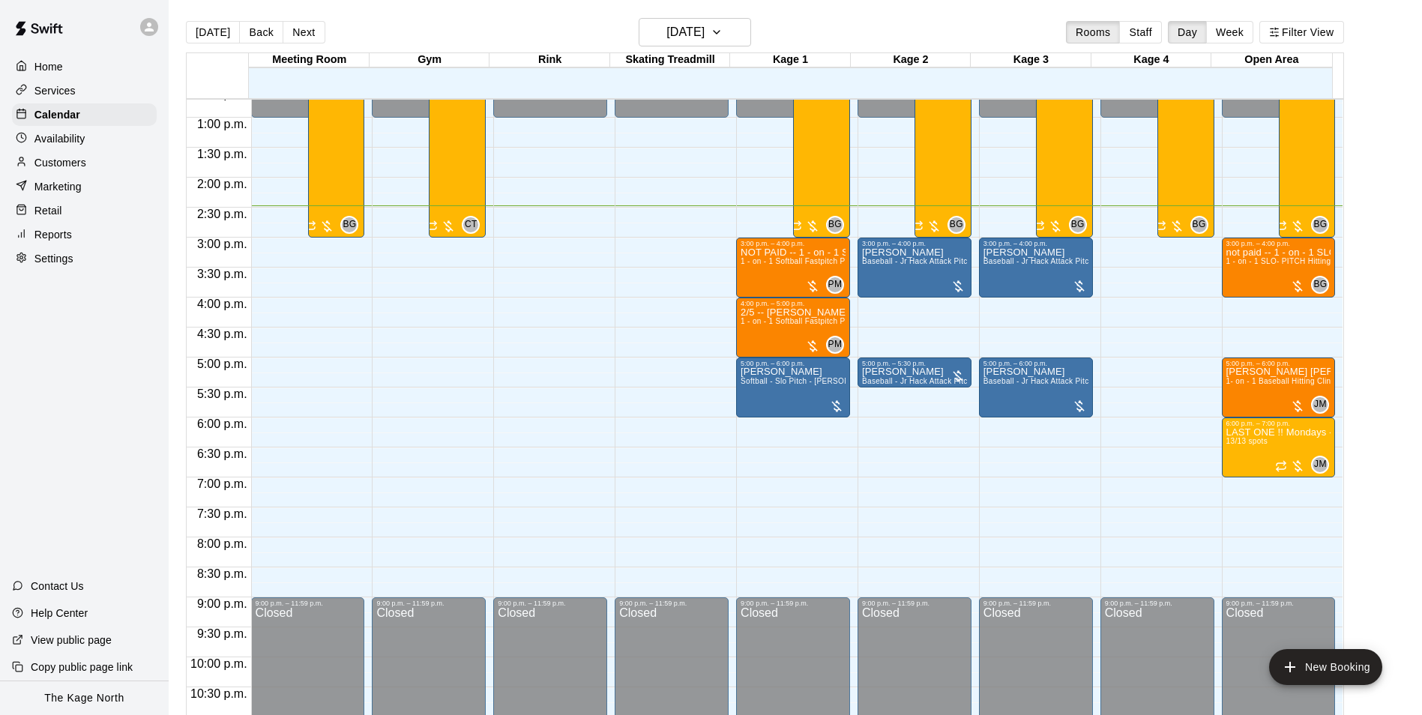
click at [67, 169] on p "Customers" at bounding box center [60, 162] width 52 height 15
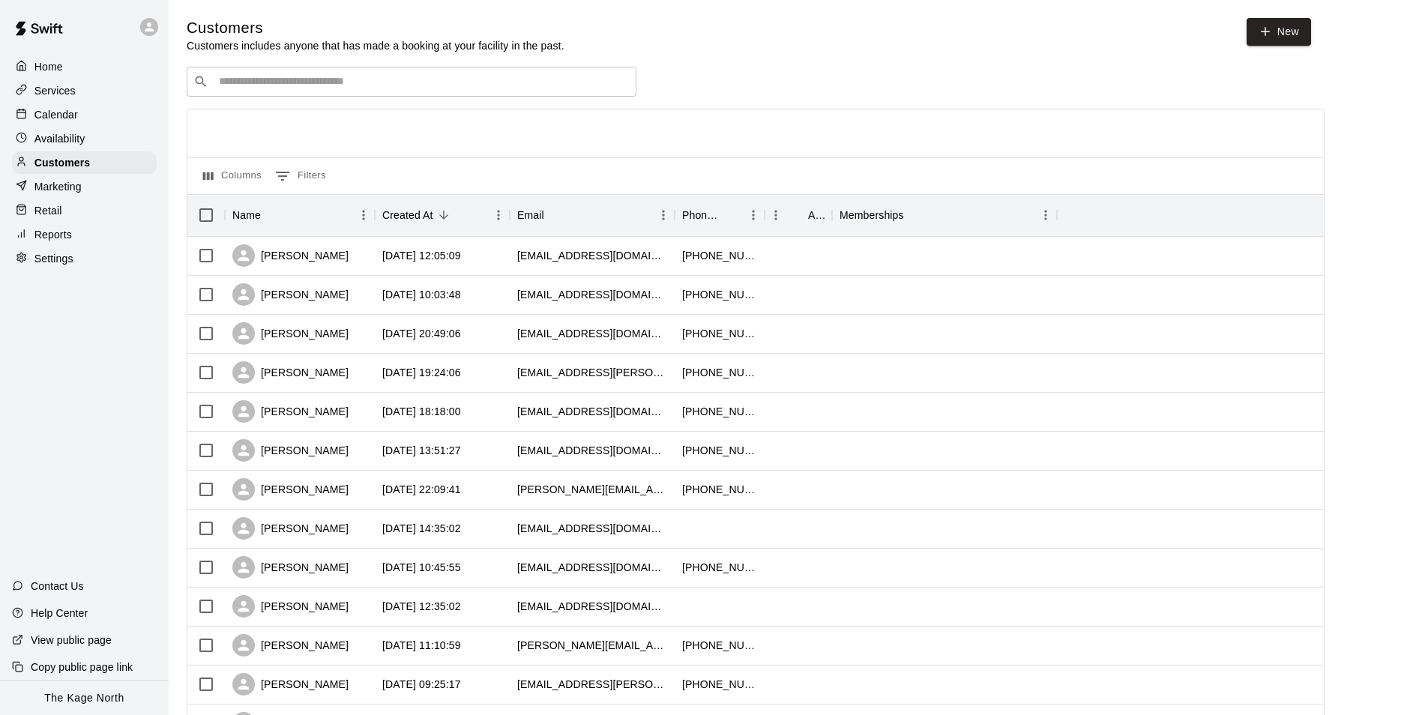
click at [73, 115] on p "Calendar" at bounding box center [55, 114] width 43 height 15
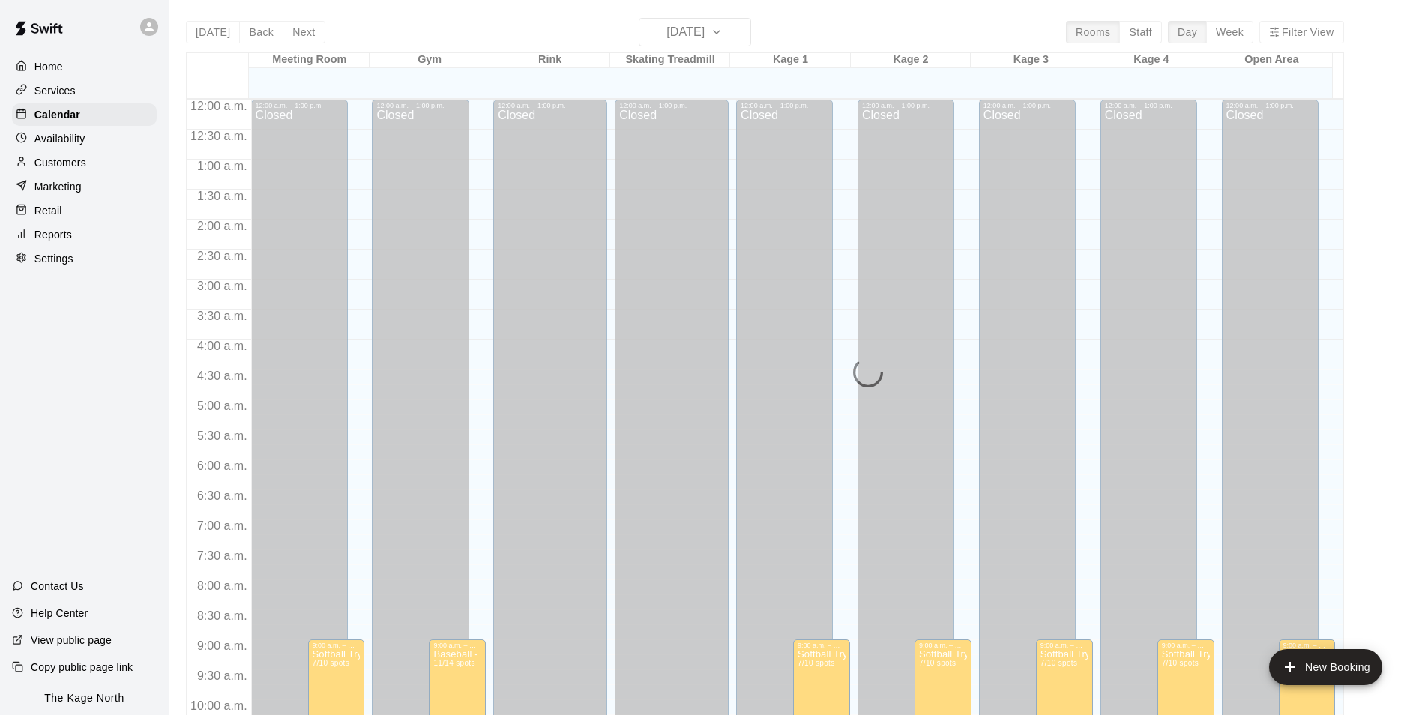
scroll to position [761, 0]
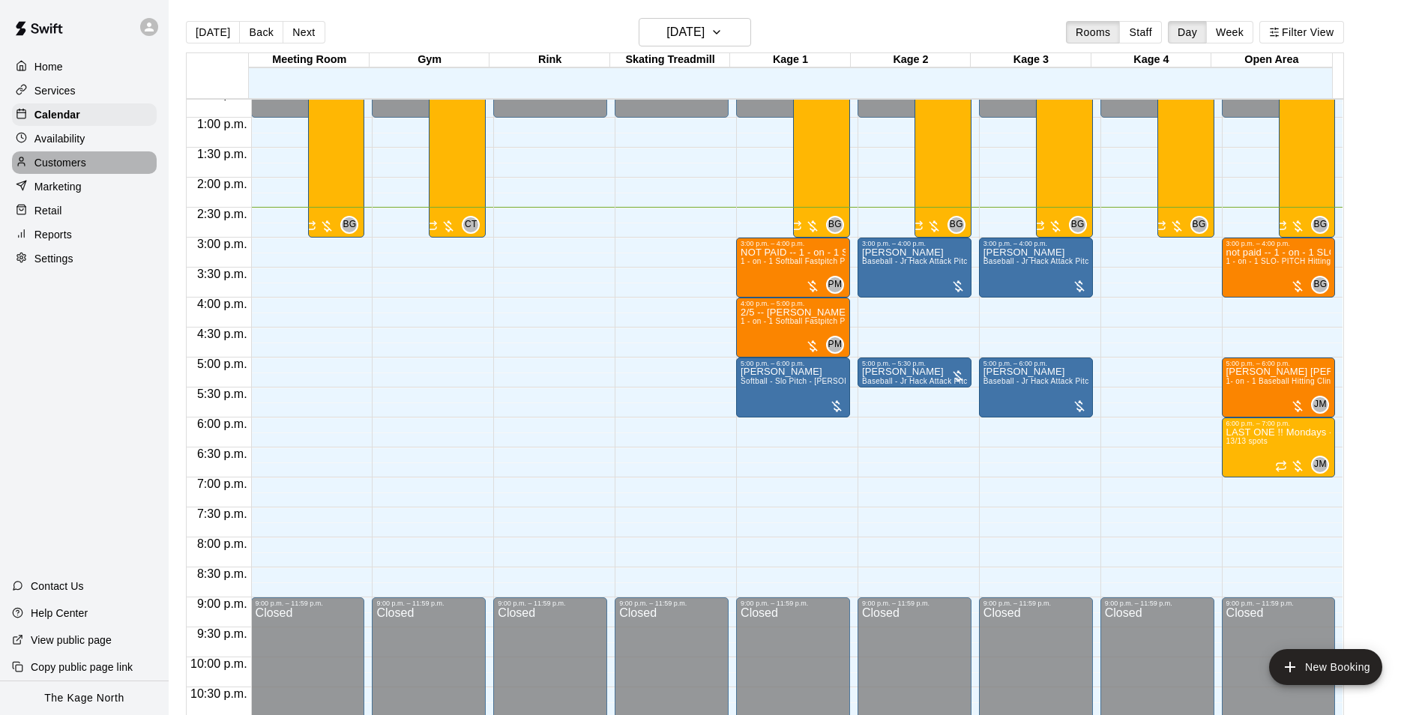
click at [70, 170] on p "Customers" at bounding box center [60, 162] width 52 height 15
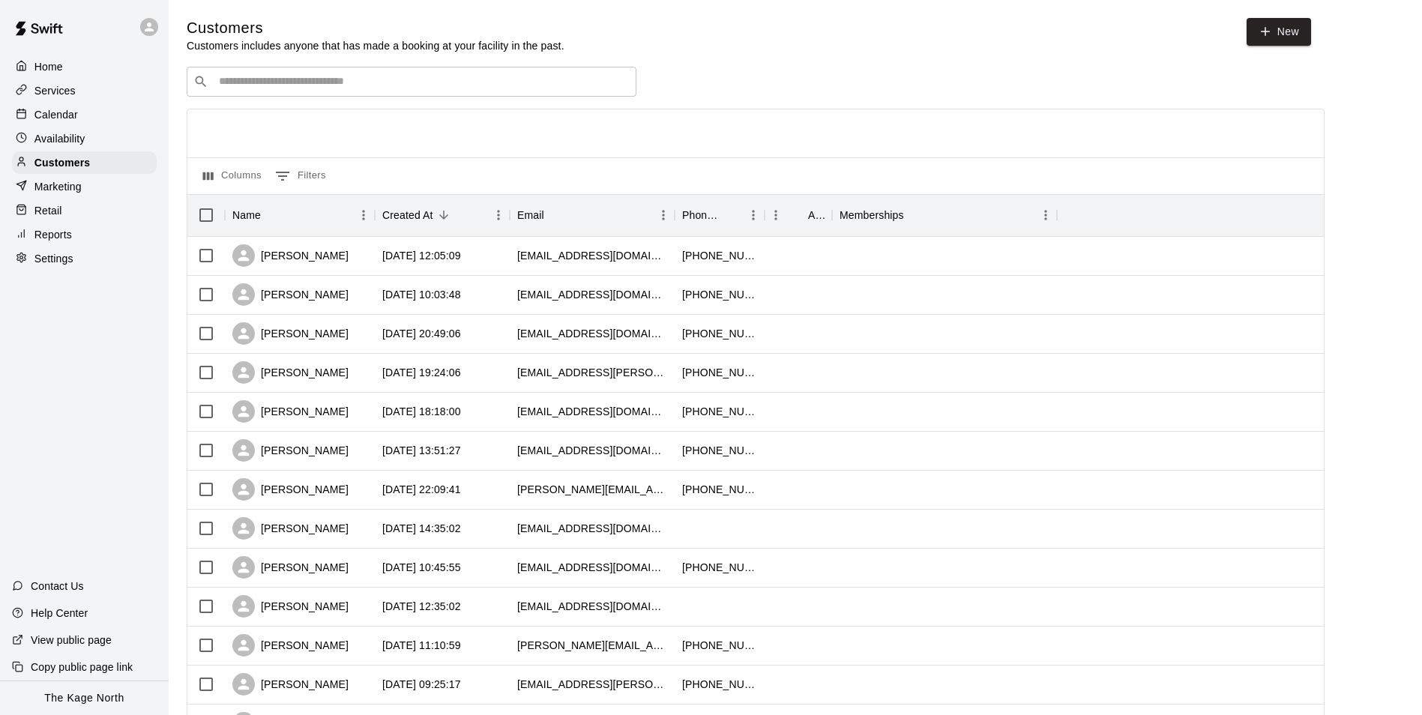
click at [73, 110] on p "Calendar" at bounding box center [55, 114] width 43 height 15
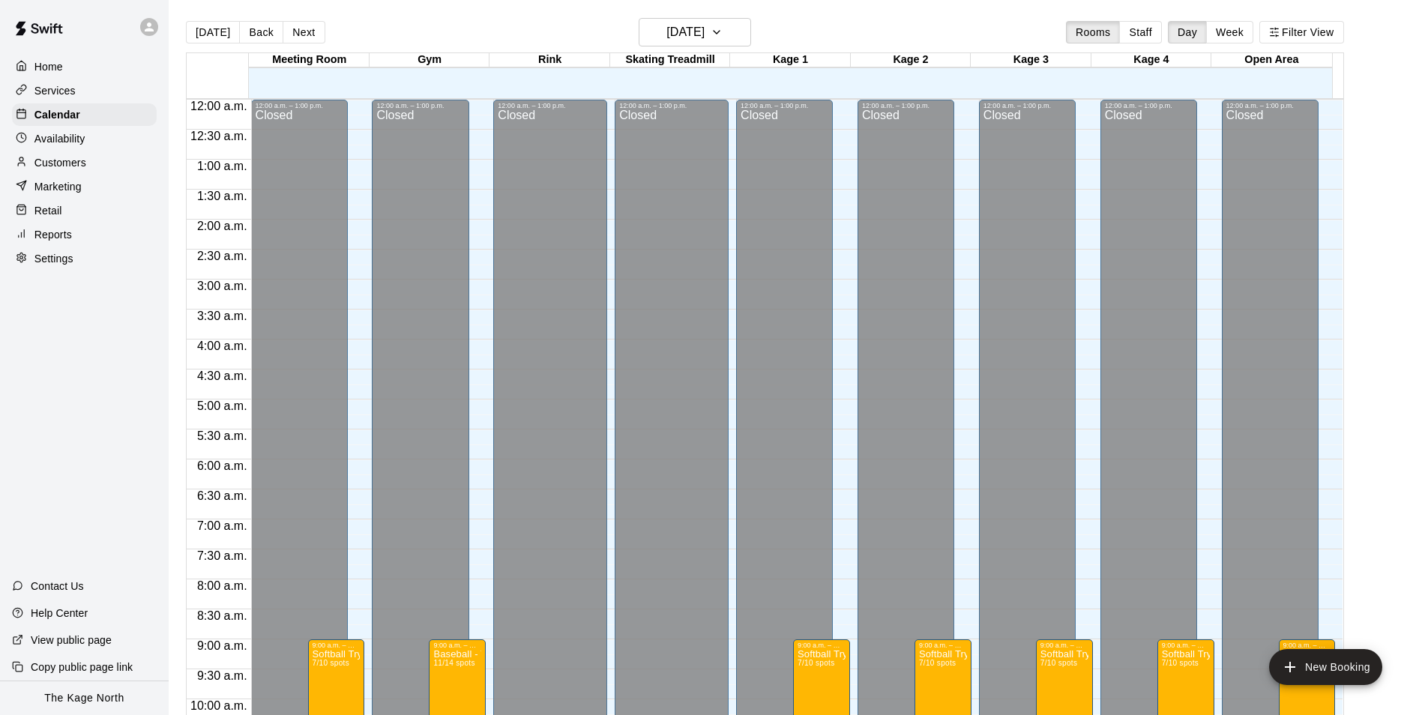
scroll to position [761, 0]
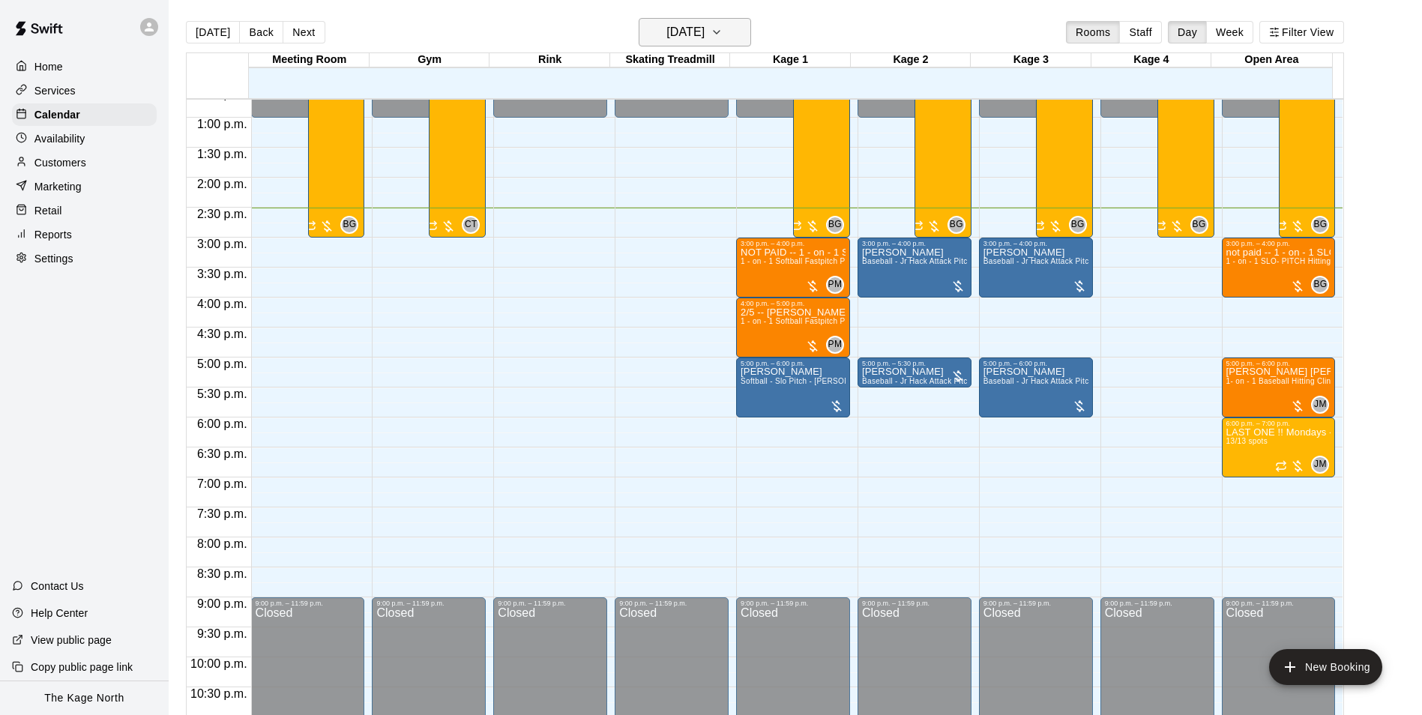
click at [704, 35] on h6 "[DATE]" at bounding box center [685, 32] width 38 height 21
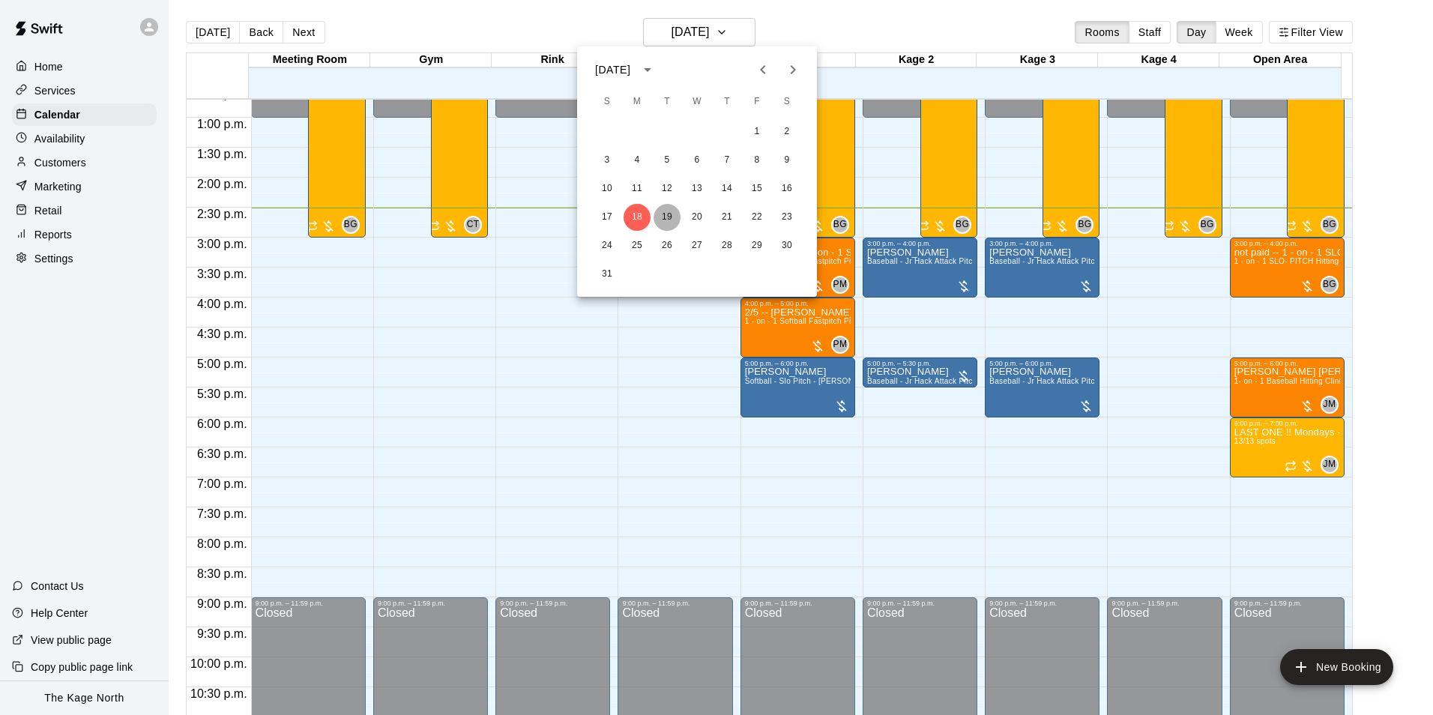
click at [662, 221] on button "19" at bounding box center [667, 217] width 27 height 27
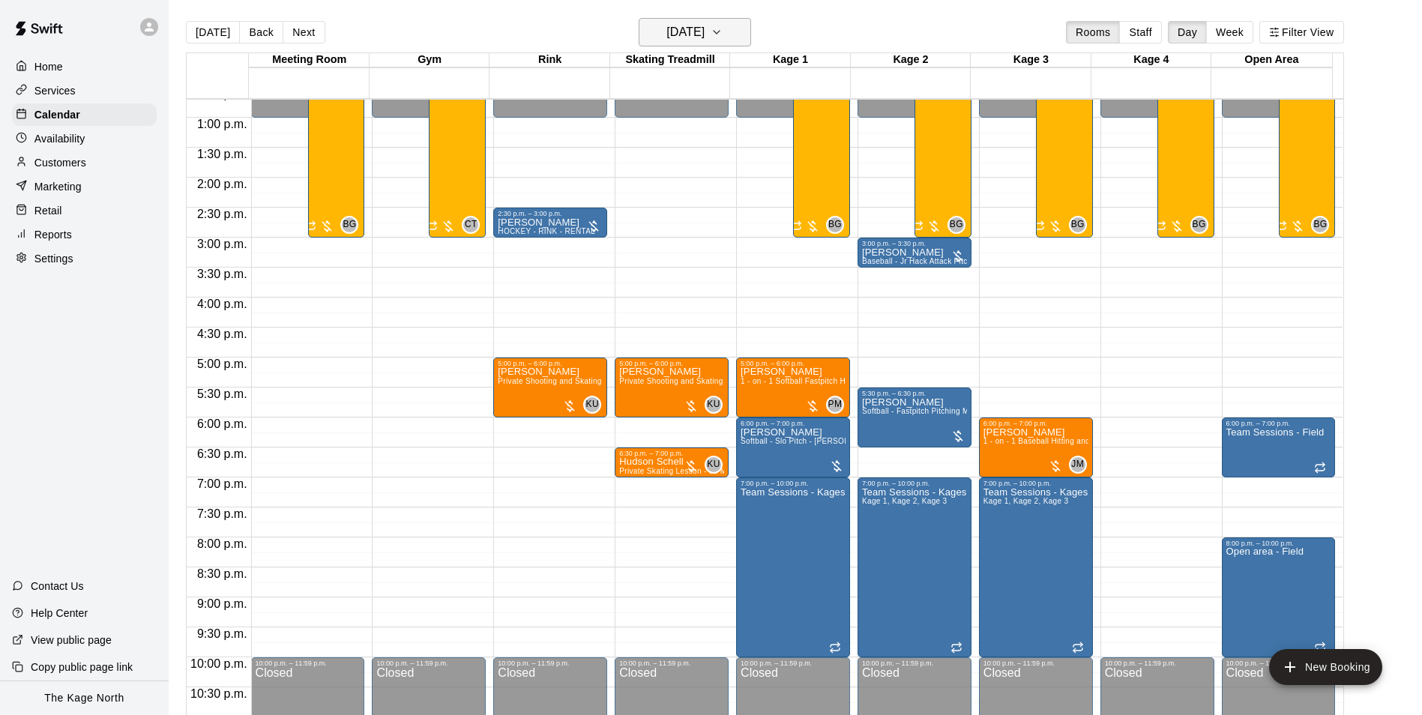
click at [704, 22] on h6 "[DATE]" at bounding box center [685, 32] width 38 height 21
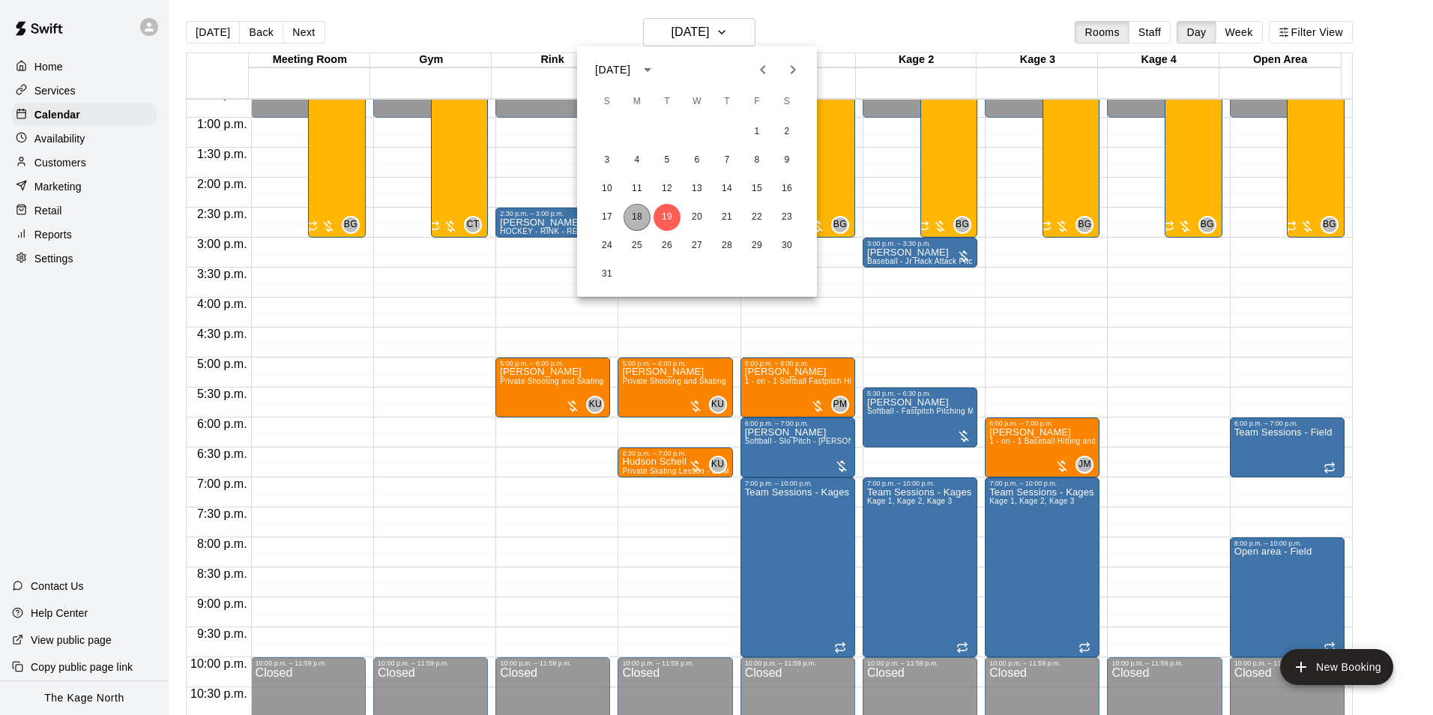
click at [645, 220] on button "18" at bounding box center [637, 217] width 27 height 27
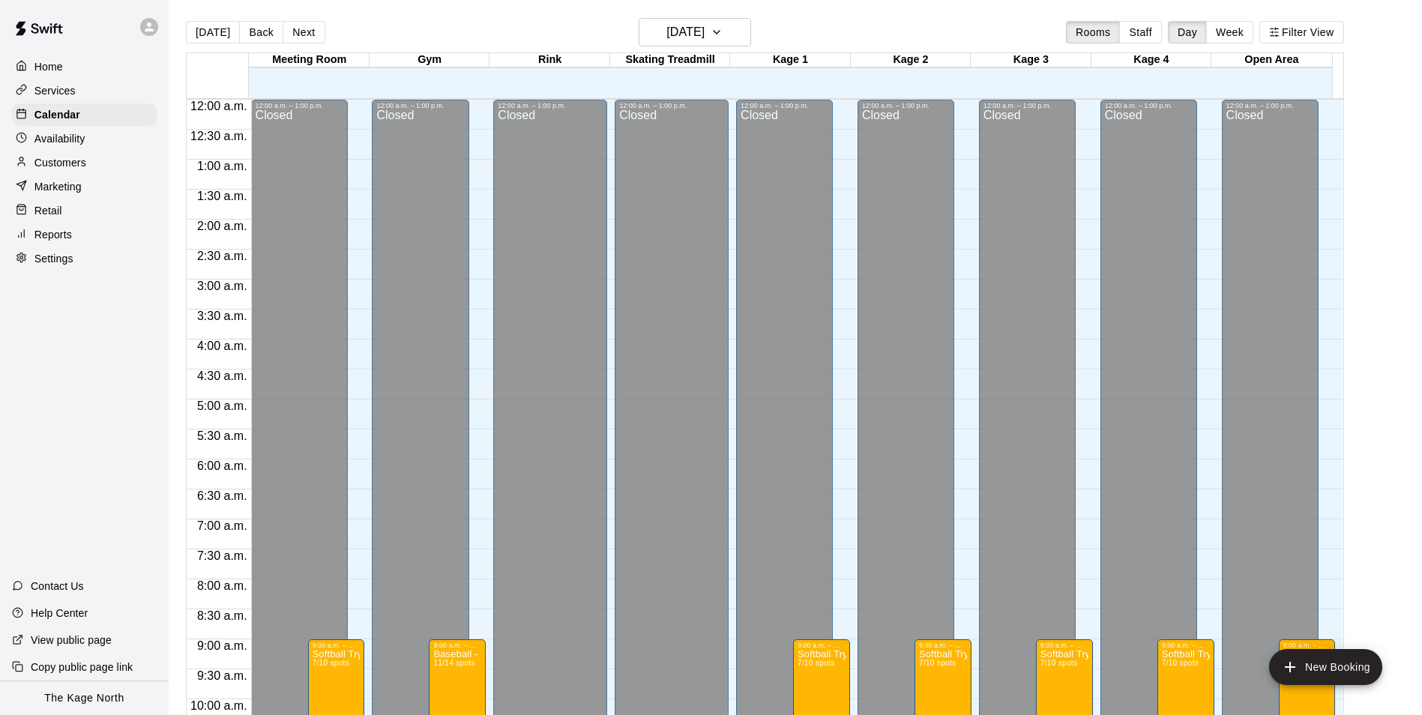
scroll to position [761, 0]
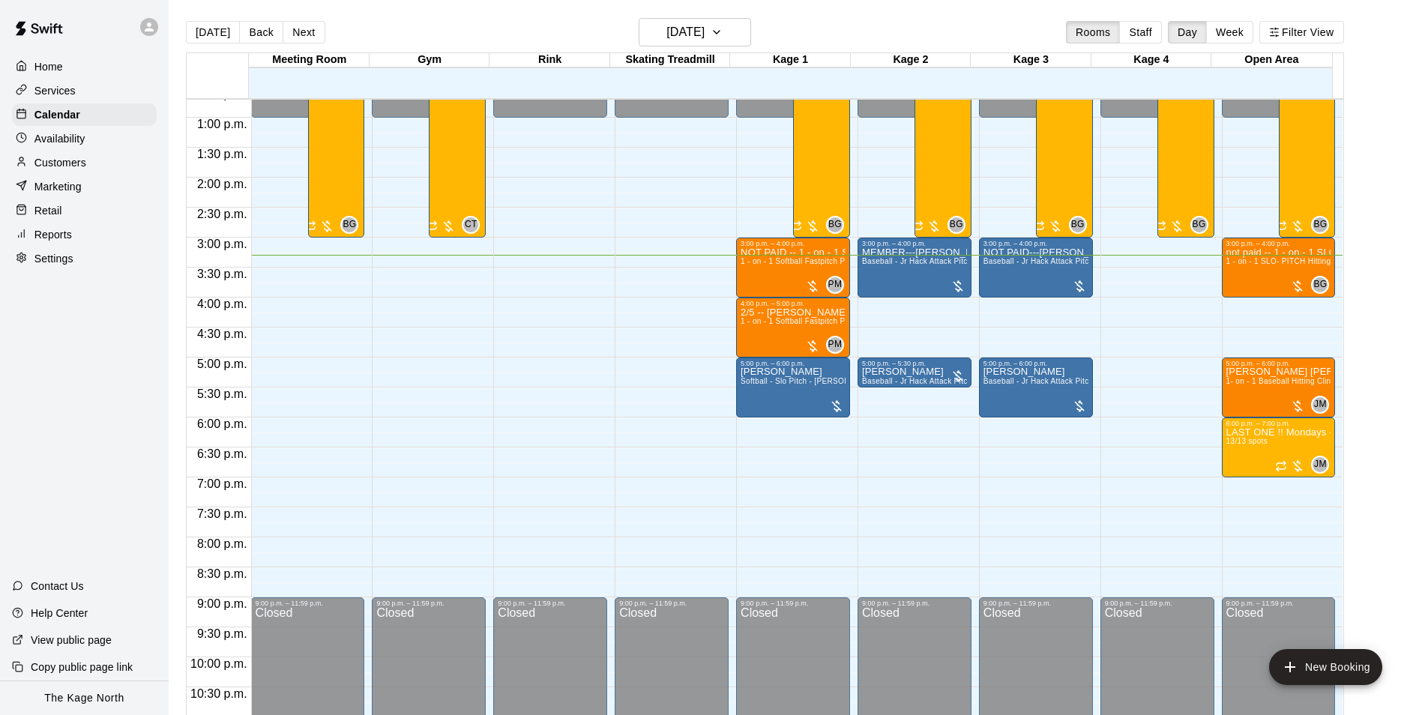
click at [512, 37] on div "[DATE] Back [DATE][DATE] Rooms Staff Day Week Filter View" at bounding box center [765, 35] width 1158 height 34
click at [735, 31] on button "[DATE]" at bounding box center [695, 32] width 112 height 28
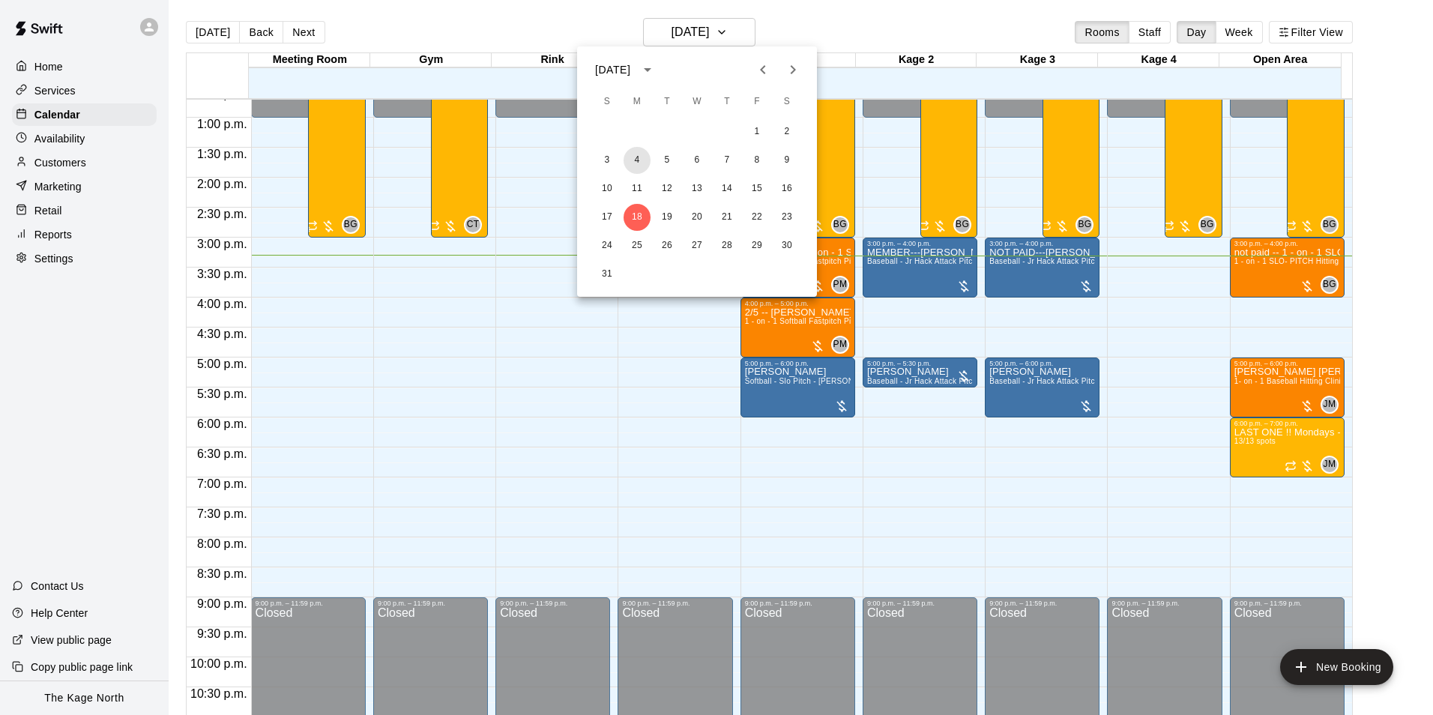
click at [639, 160] on button "4" at bounding box center [637, 160] width 27 height 27
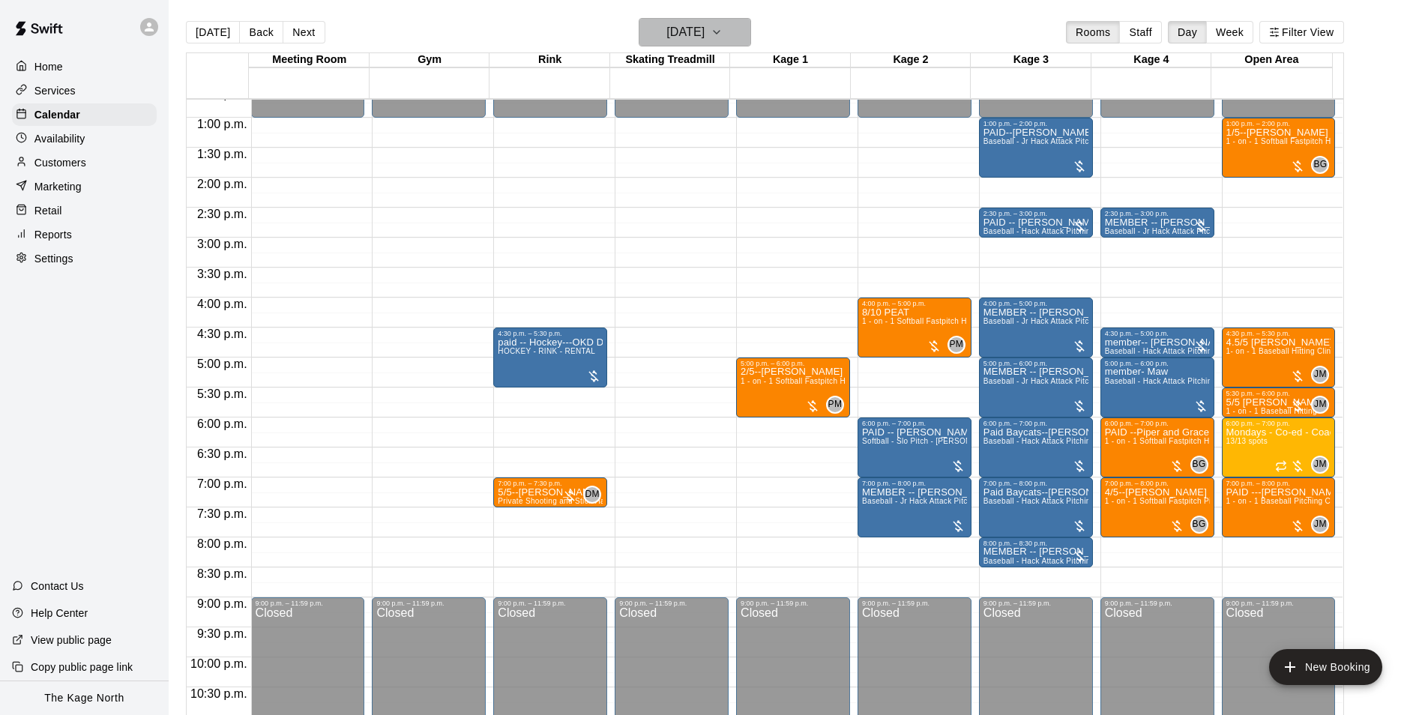
click at [704, 37] on h6 "[DATE]" at bounding box center [685, 32] width 38 height 21
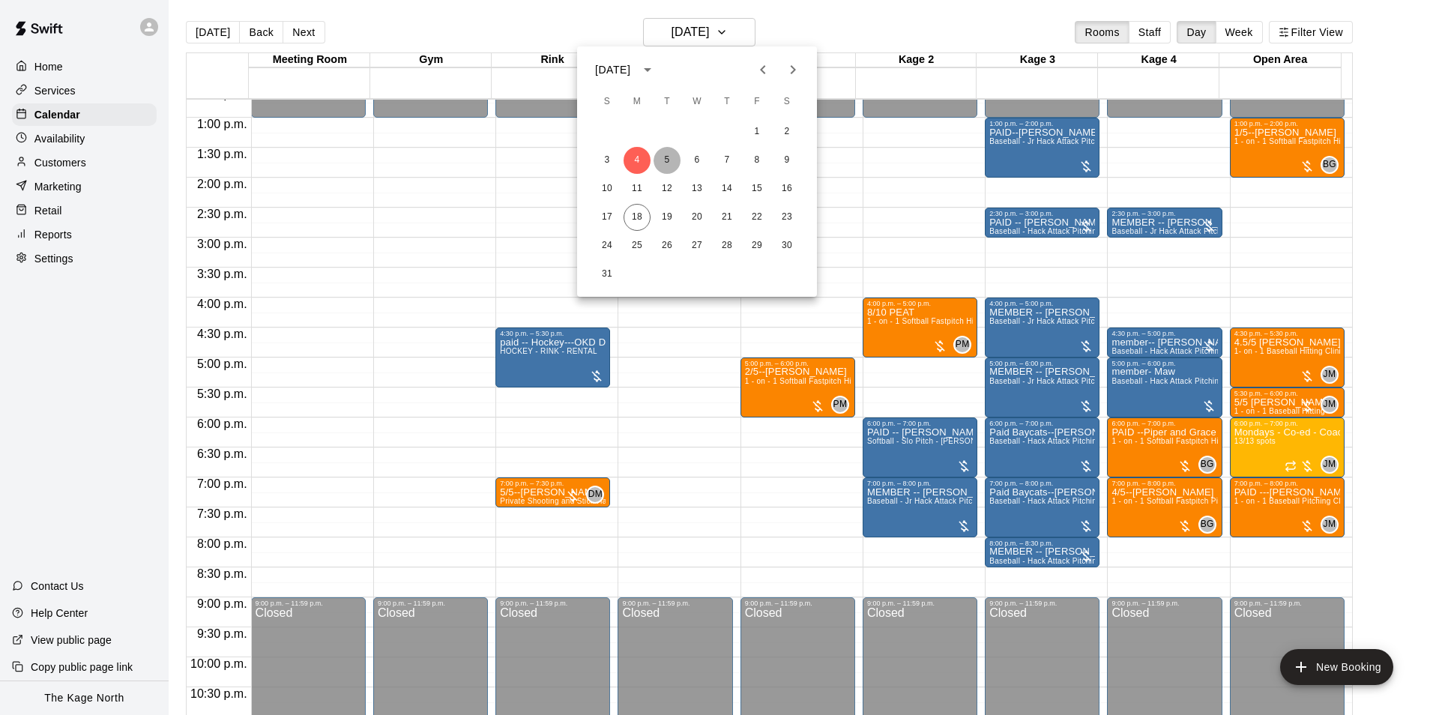
click at [671, 158] on button "5" at bounding box center [667, 160] width 27 height 27
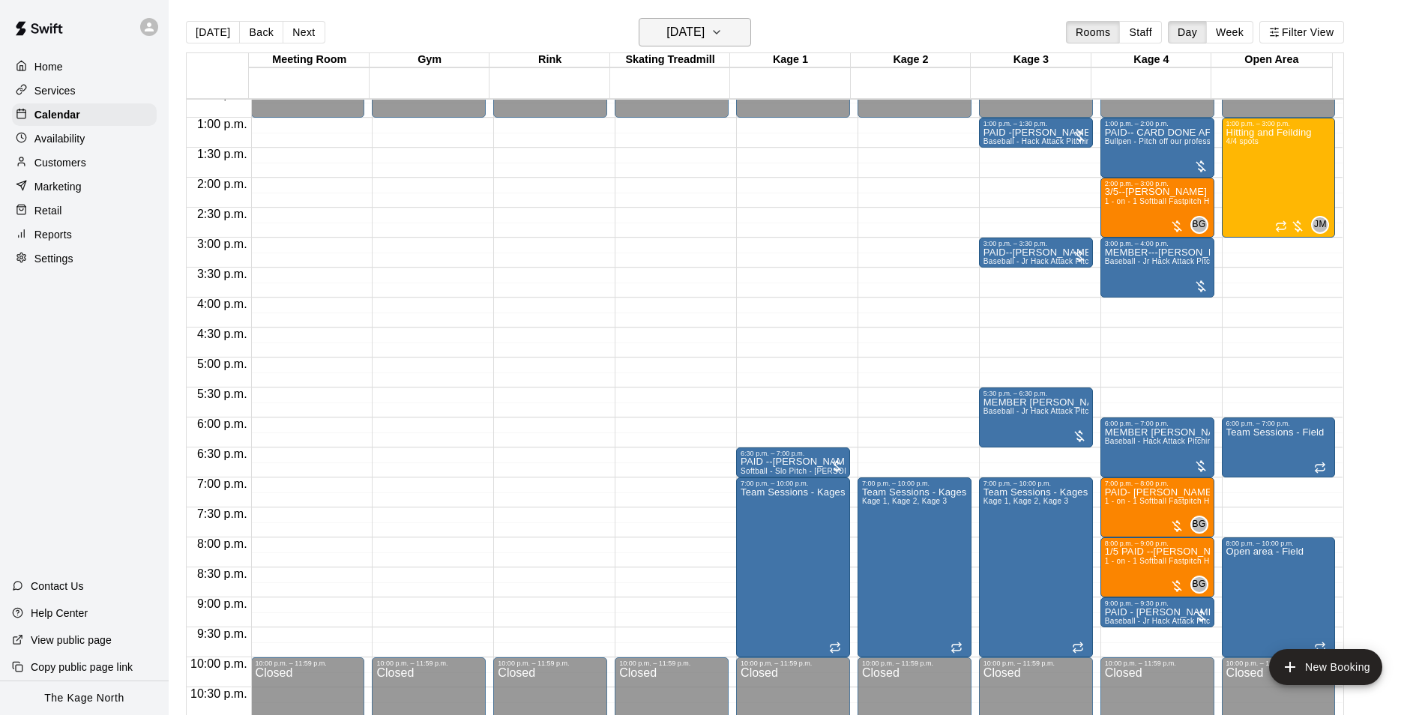
click at [704, 37] on h6 "[DATE]" at bounding box center [685, 32] width 38 height 21
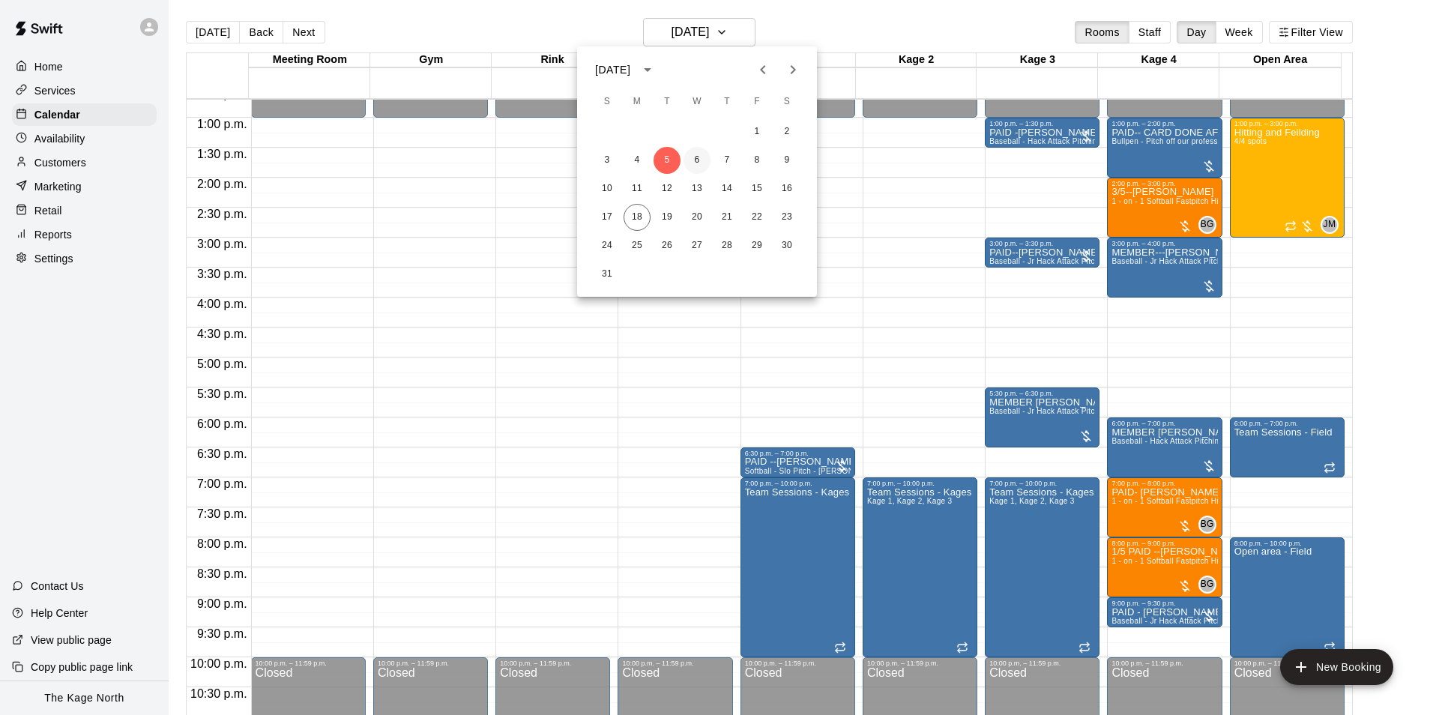
click at [695, 160] on button "6" at bounding box center [696, 160] width 27 height 27
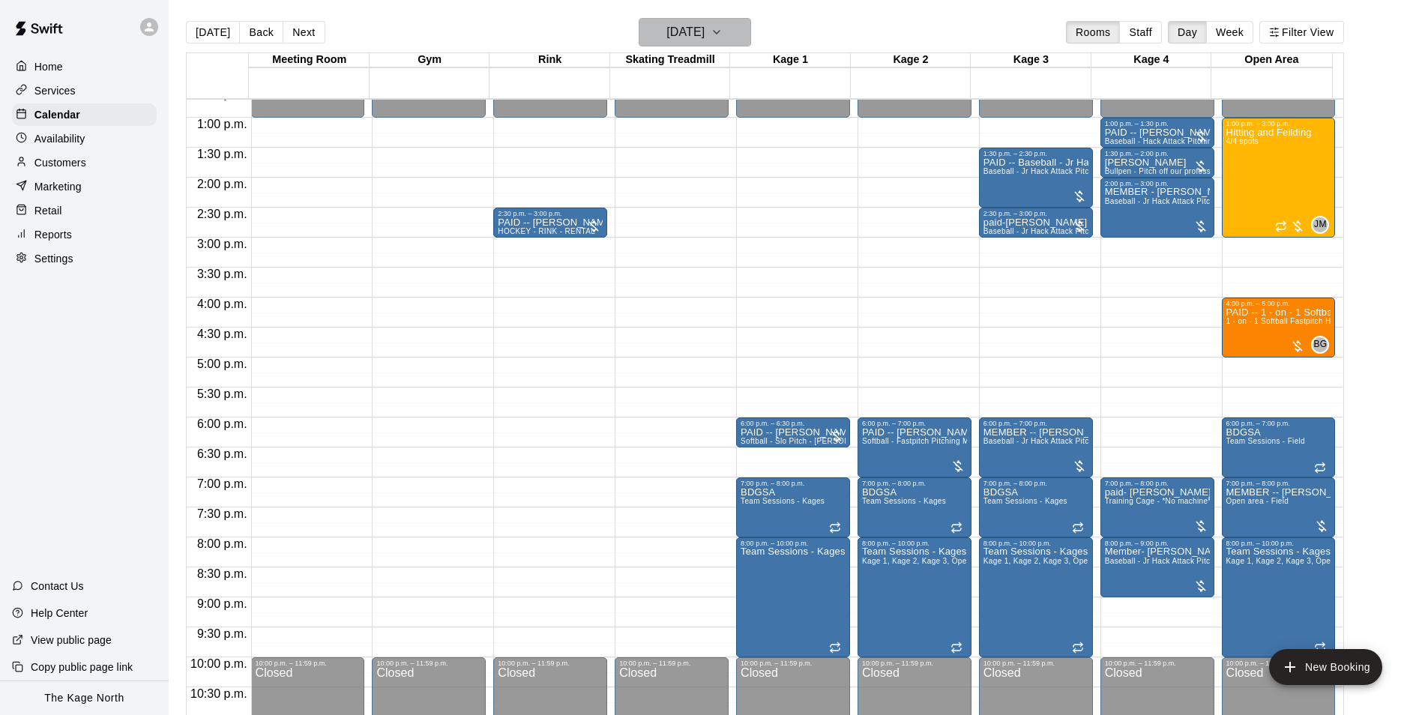
click at [741, 40] on button "[DATE]" at bounding box center [695, 32] width 112 height 28
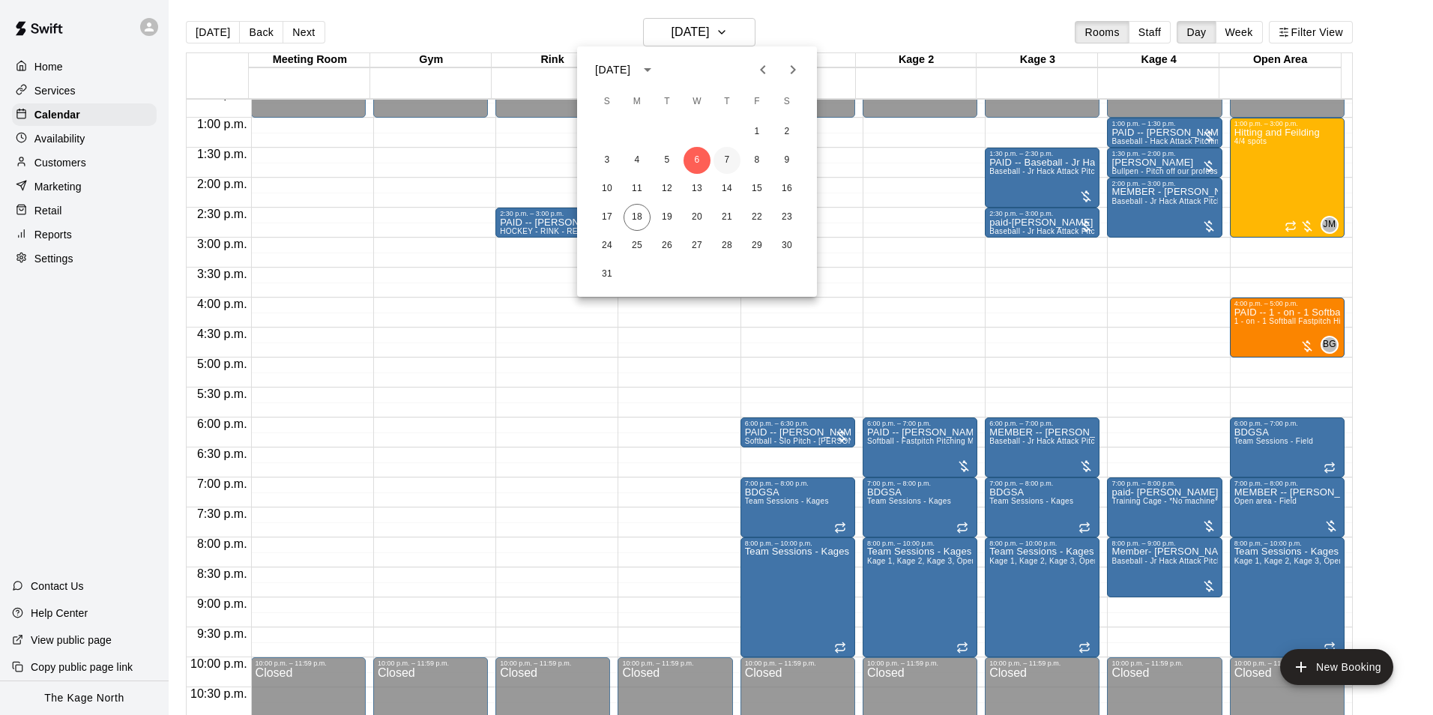
click at [725, 158] on button "7" at bounding box center [726, 160] width 27 height 27
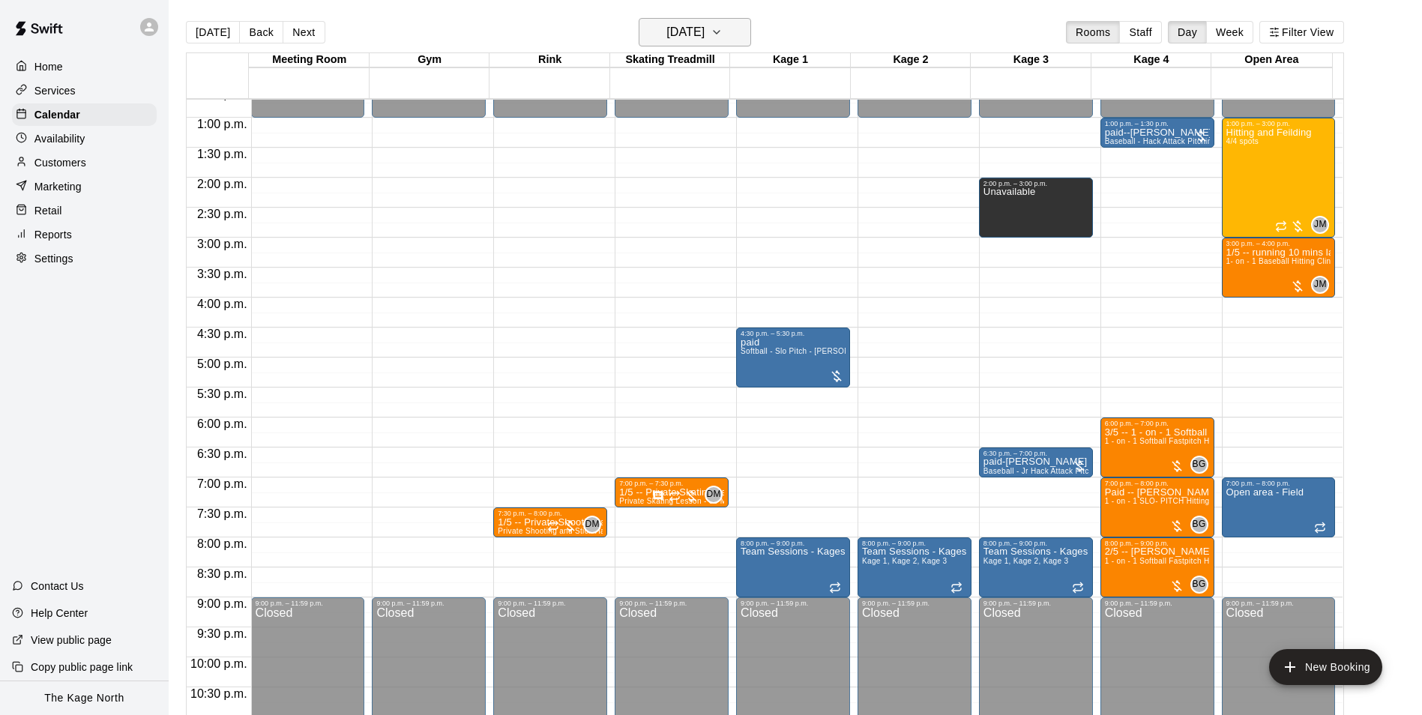
click at [722, 31] on icon "button" at bounding box center [716, 32] width 12 height 18
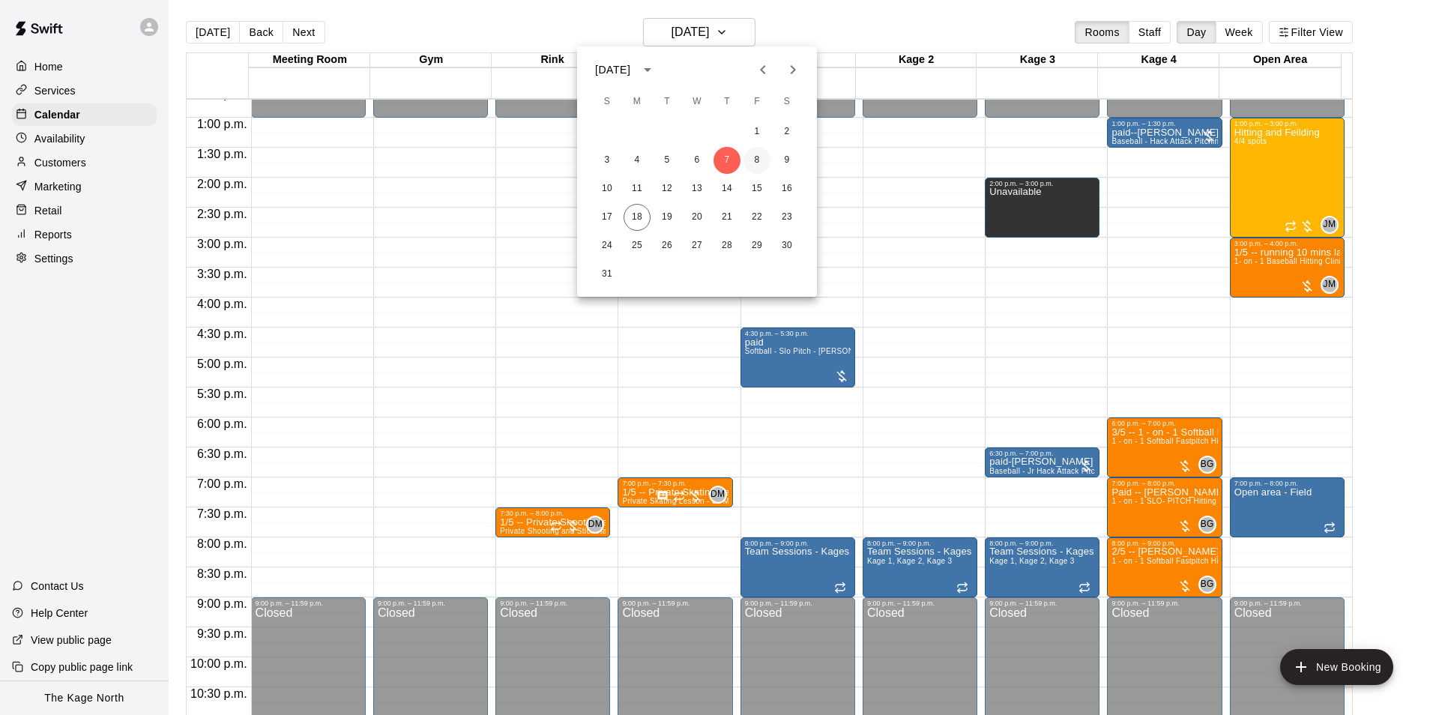
click at [749, 159] on button "8" at bounding box center [756, 160] width 27 height 27
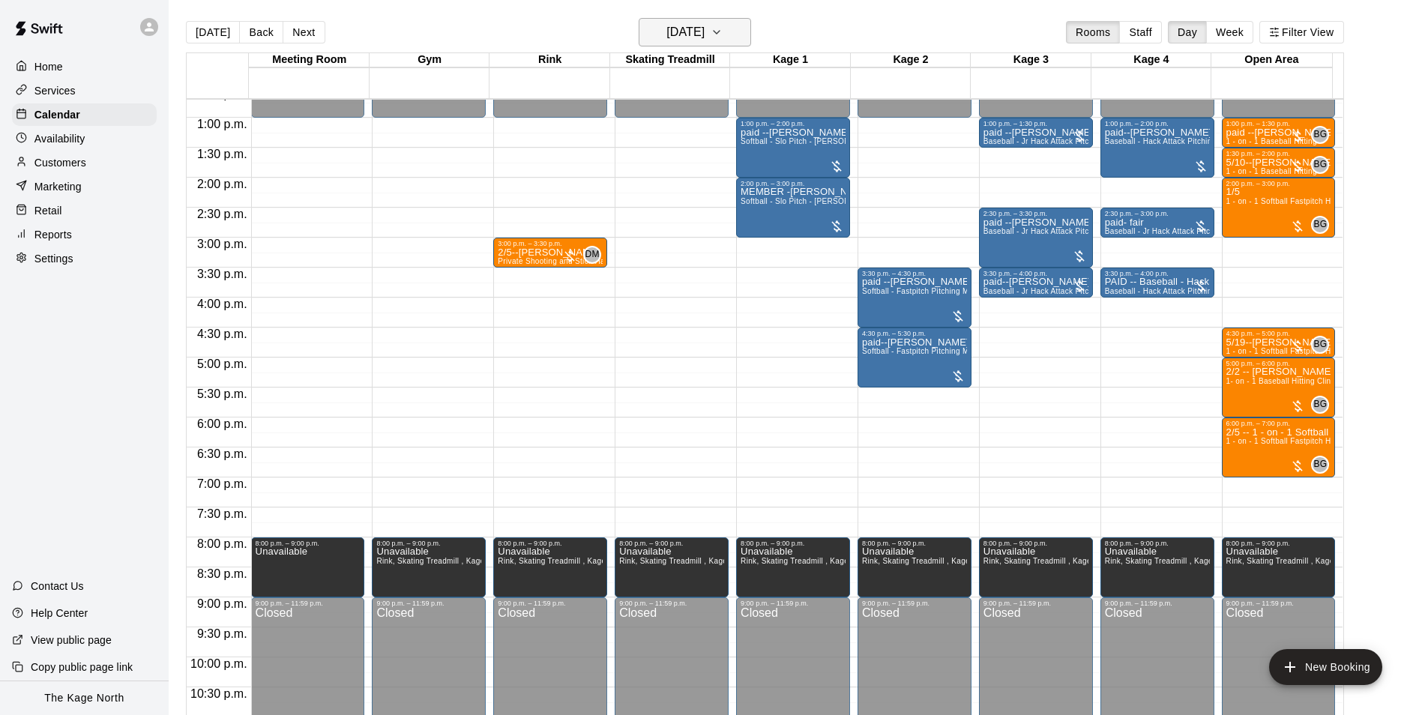
click at [722, 30] on icon "button" at bounding box center [716, 32] width 12 height 18
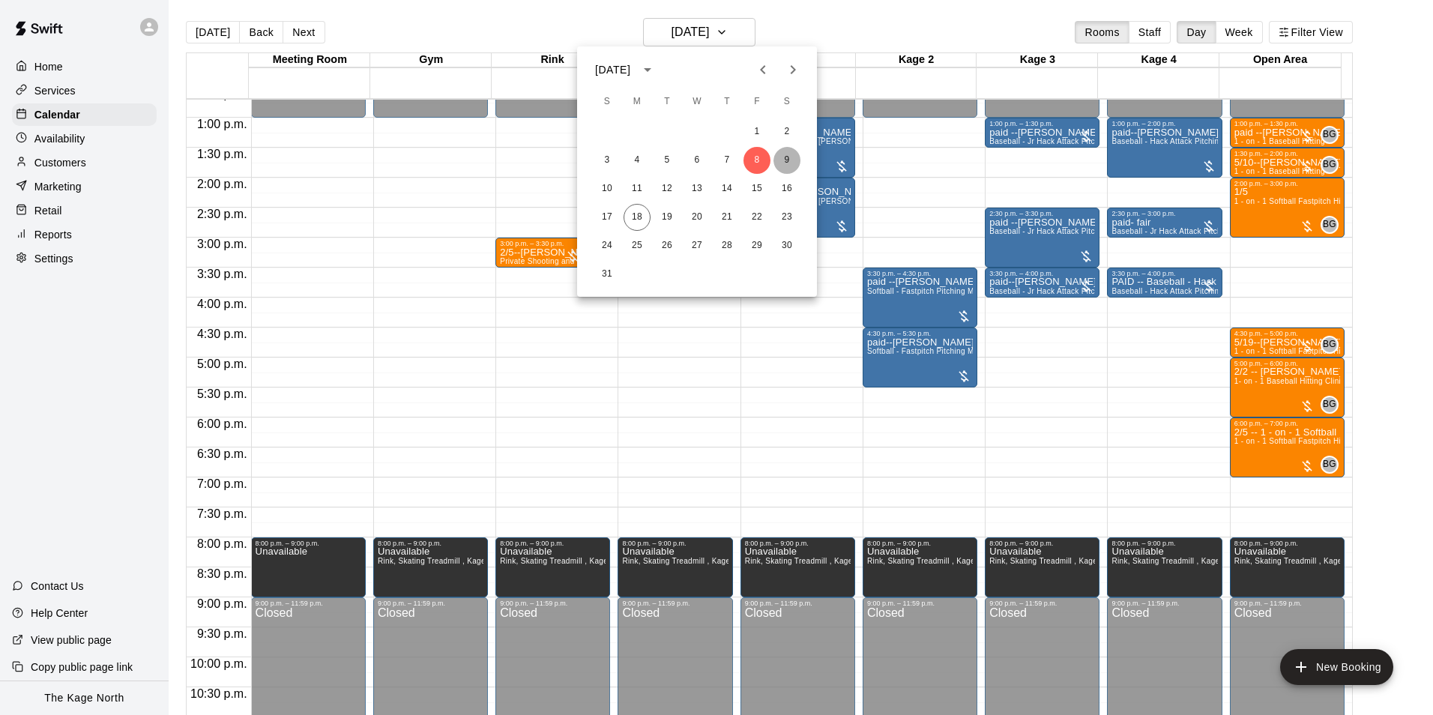
click at [785, 160] on button "9" at bounding box center [786, 160] width 27 height 27
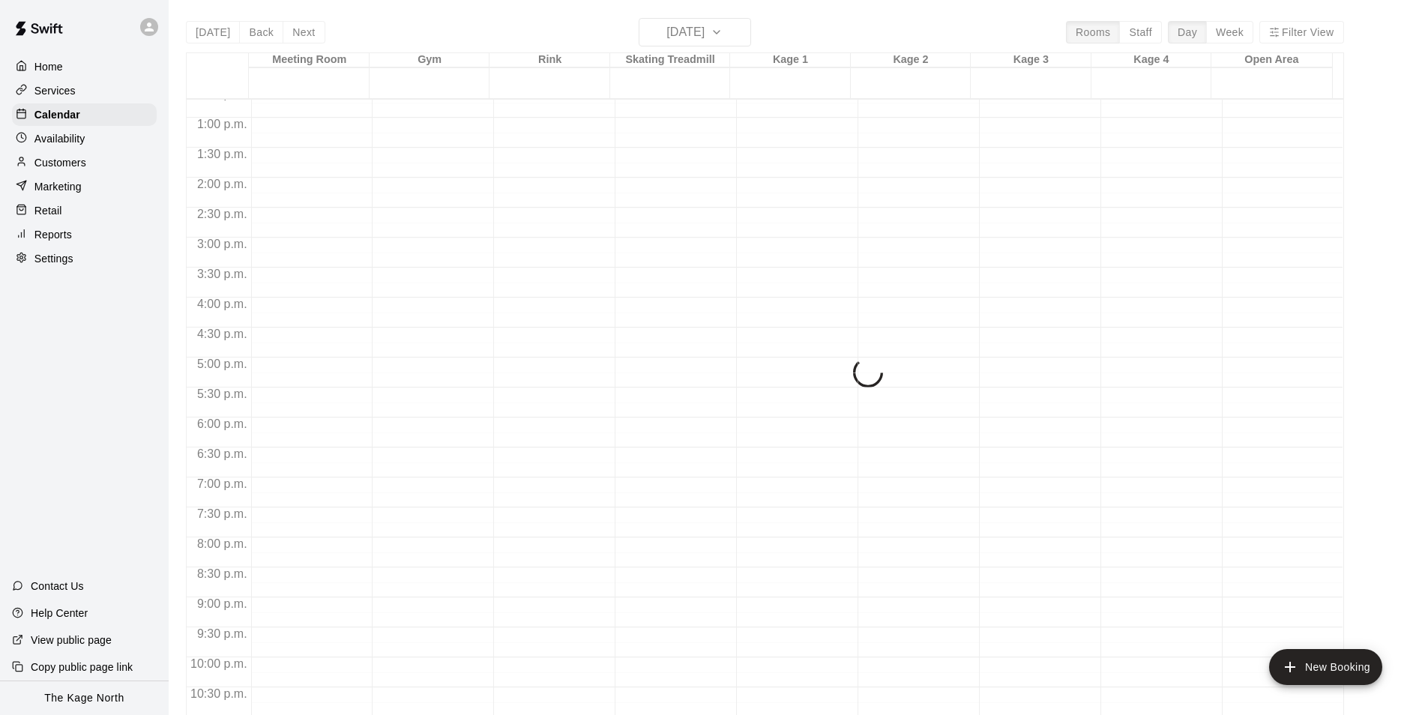
click at [775, 118] on button "9" at bounding box center [765, 110] width 20 height 15
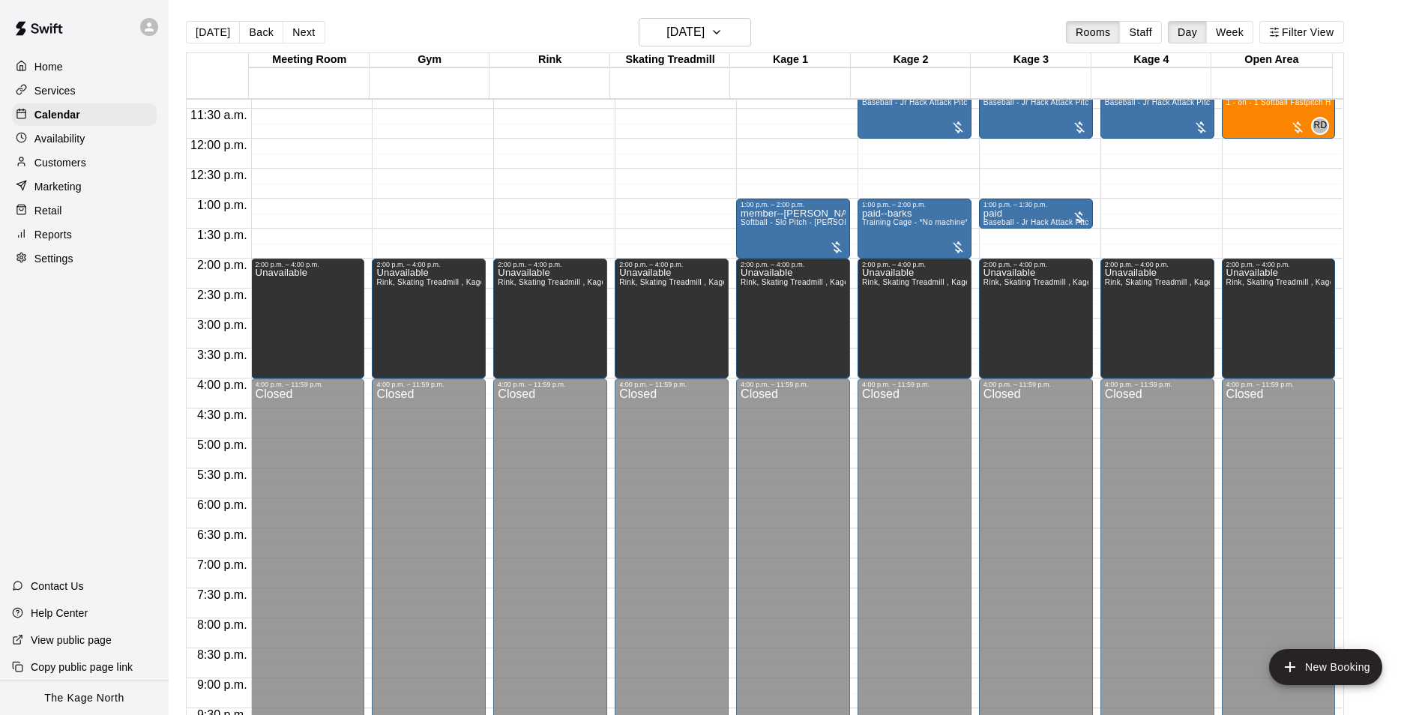
scroll to position [462, 0]
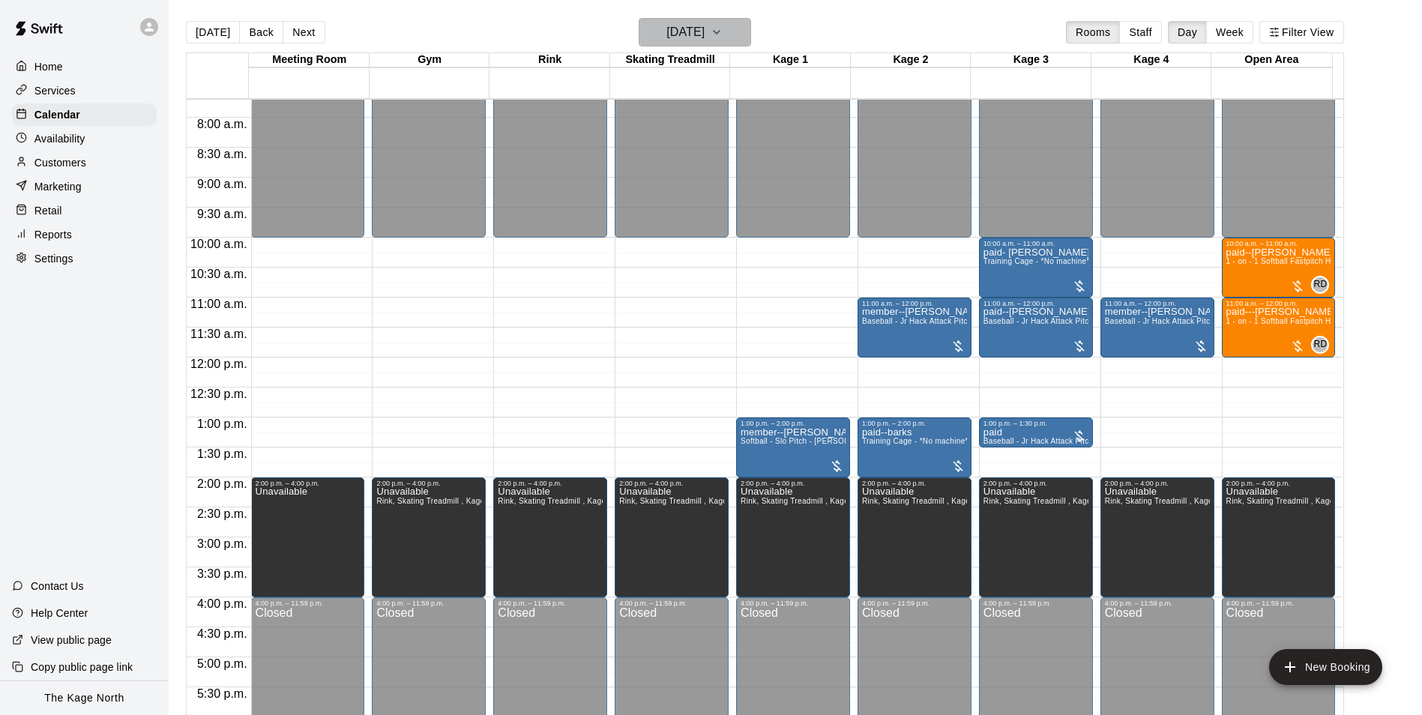
click at [704, 31] on h6 "[DATE]" at bounding box center [685, 32] width 38 height 21
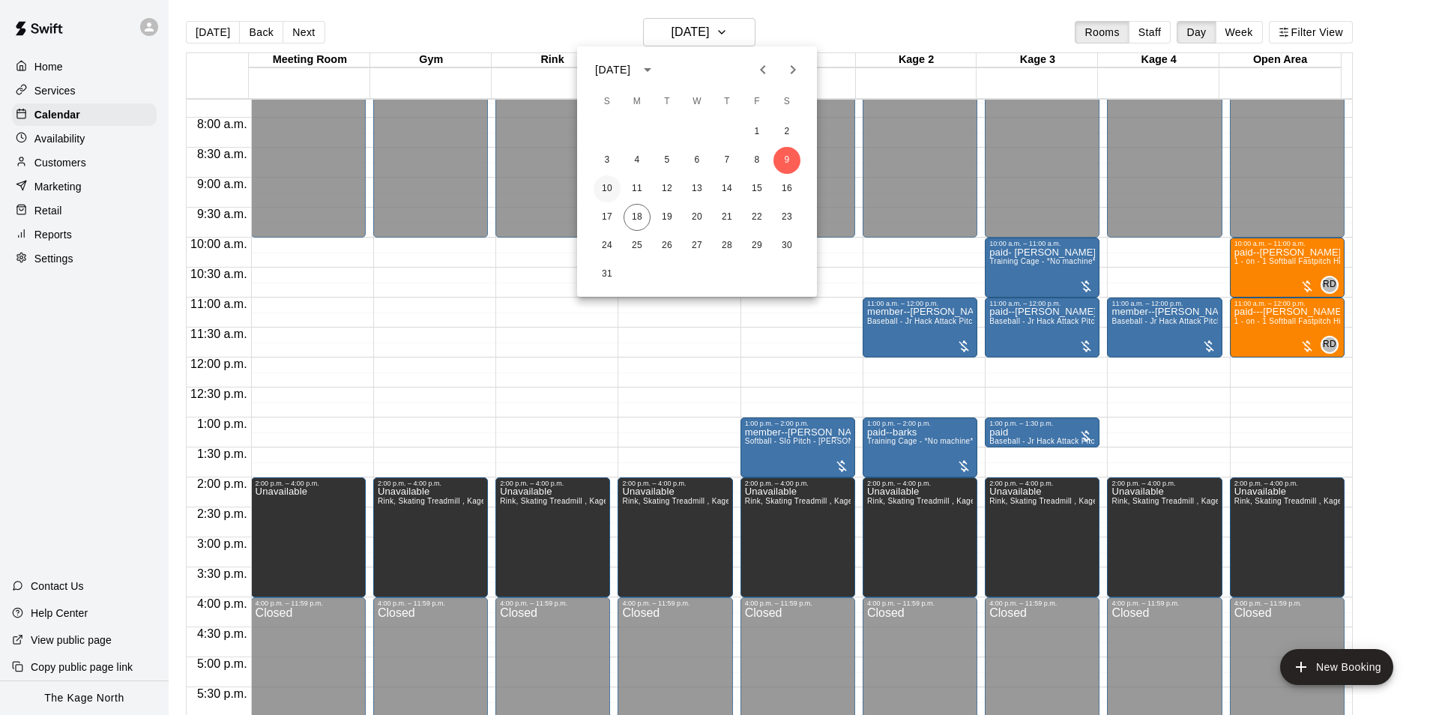
click at [611, 186] on button "10" at bounding box center [607, 188] width 27 height 27
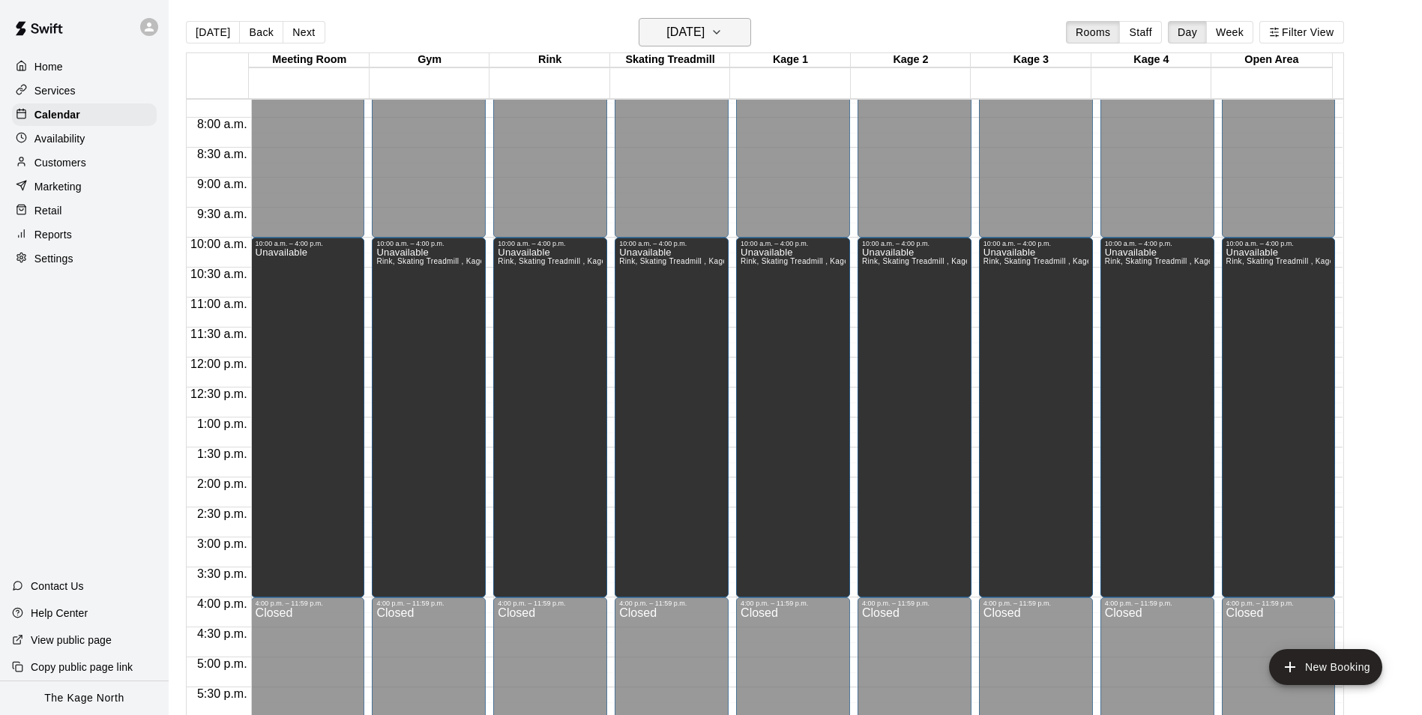
click at [704, 24] on h6 "Sunday Aug 10" at bounding box center [685, 32] width 38 height 21
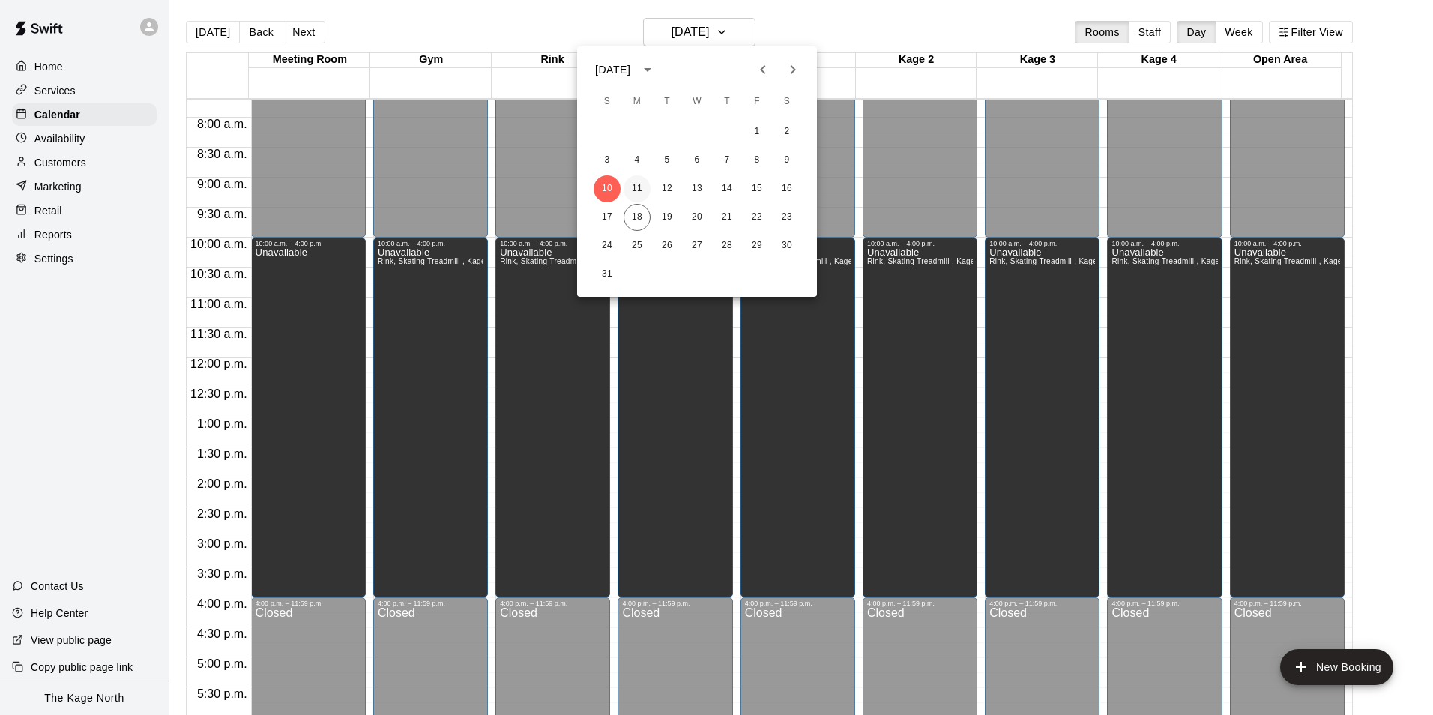
click at [643, 191] on button "11" at bounding box center [637, 188] width 27 height 27
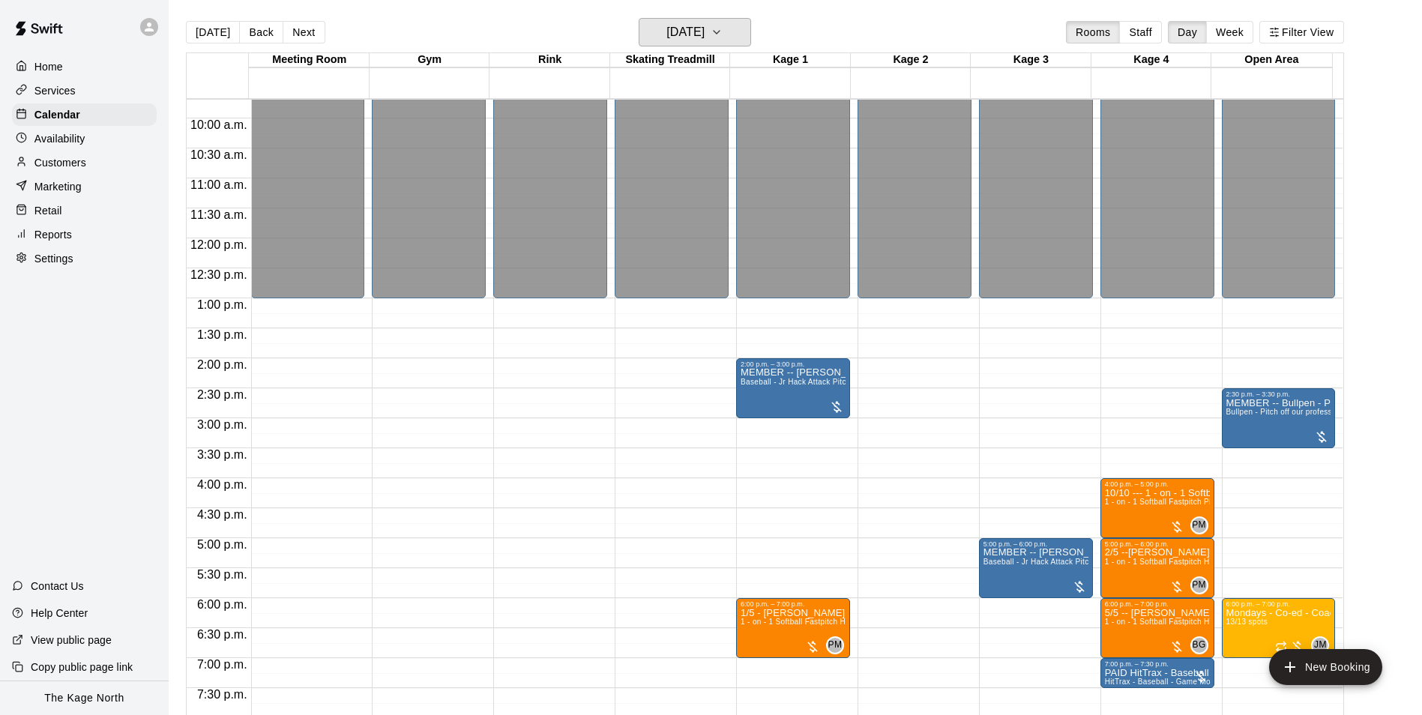
scroll to position [761, 0]
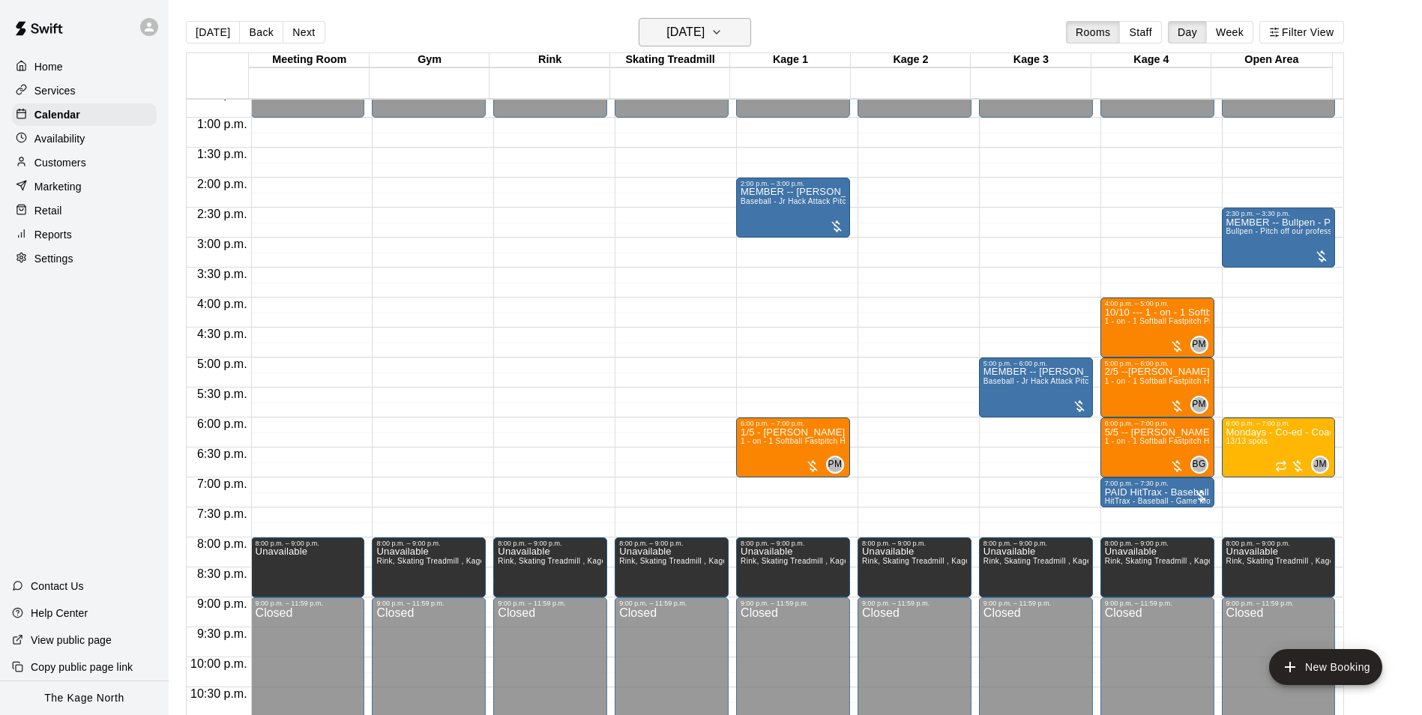
click at [704, 31] on h6 "[DATE]" at bounding box center [685, 32] width 38 height 21
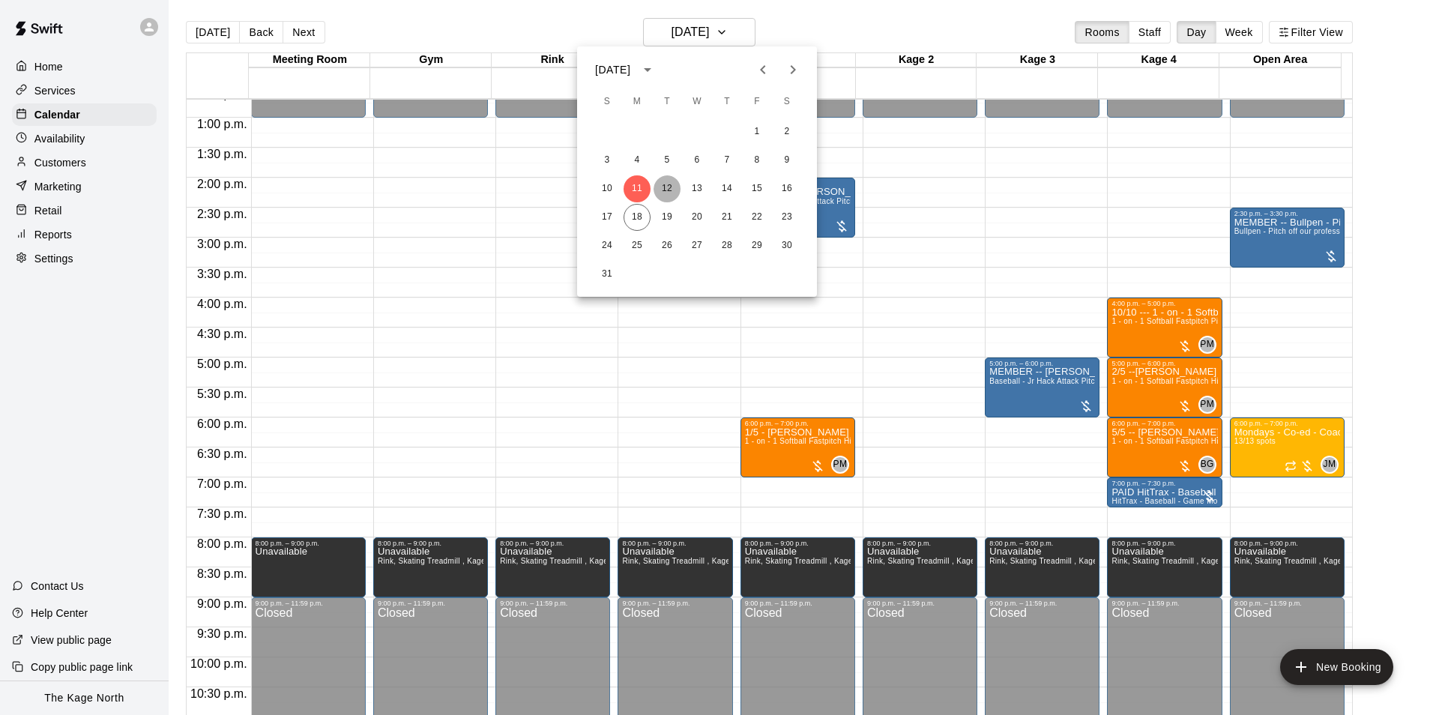
click at [666, 185] on button "12" at bounding box center [667, 188] width 27 height 27
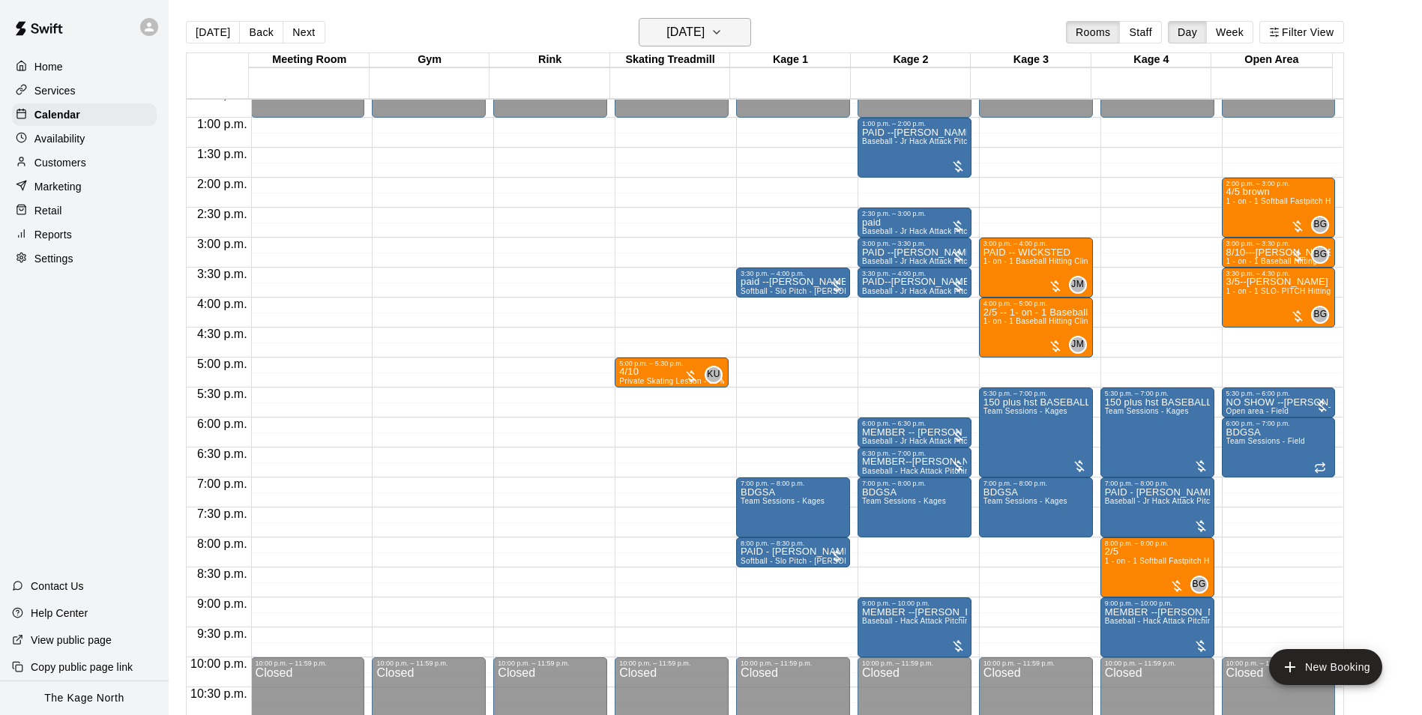
click at [704, 31] on h6 "[DATE]" at bounding box center [685, 32] width 38 height 21
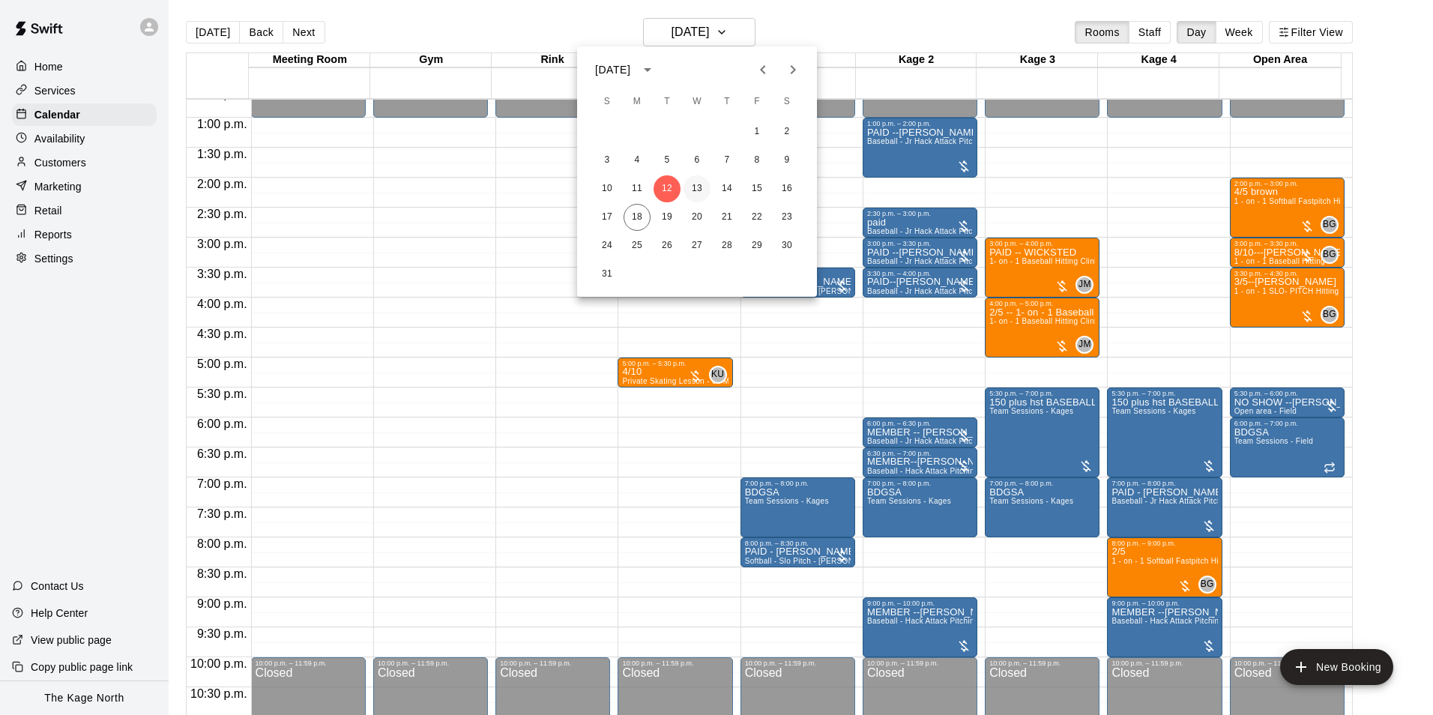
click at [692, 188] on button "13" at bounding box center [696, 188] width 27 height 27
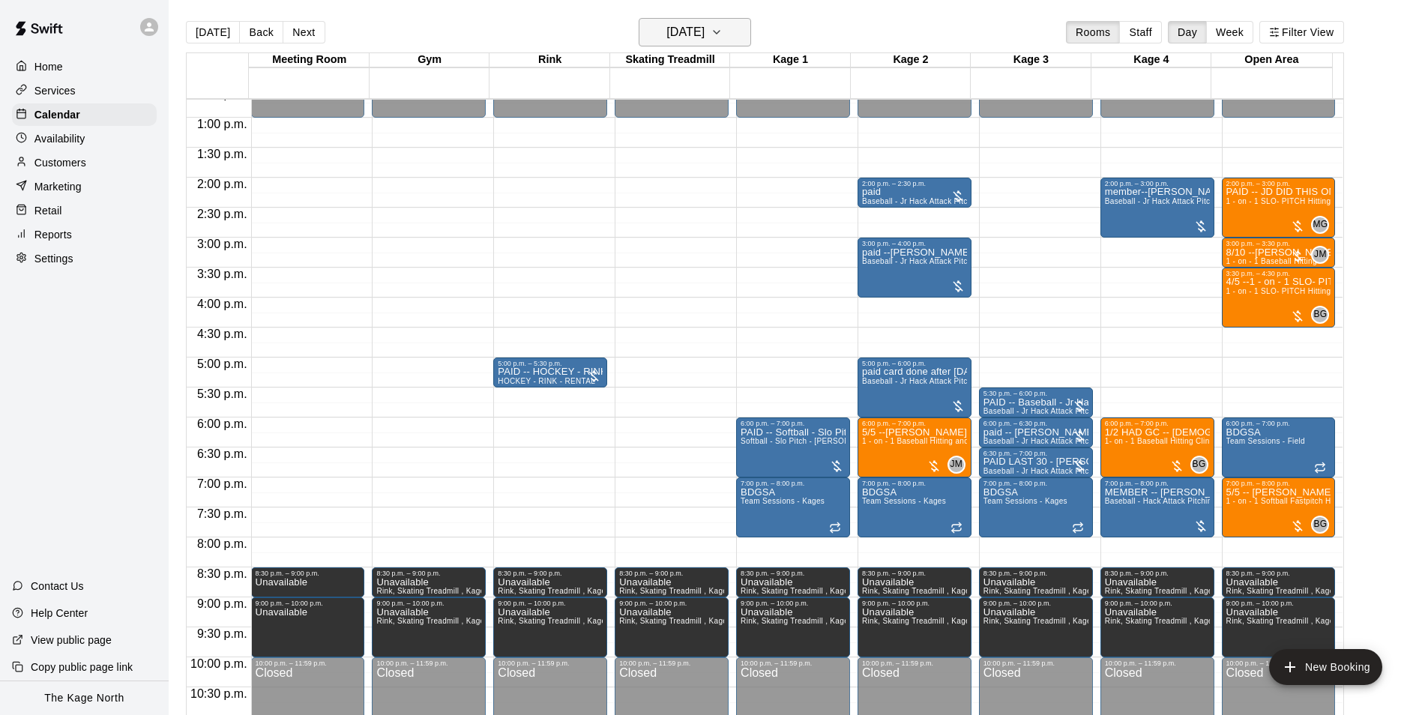
click at [743, 34] on button "[DATE]" at bounding box center [695, 32] width 112 height 28
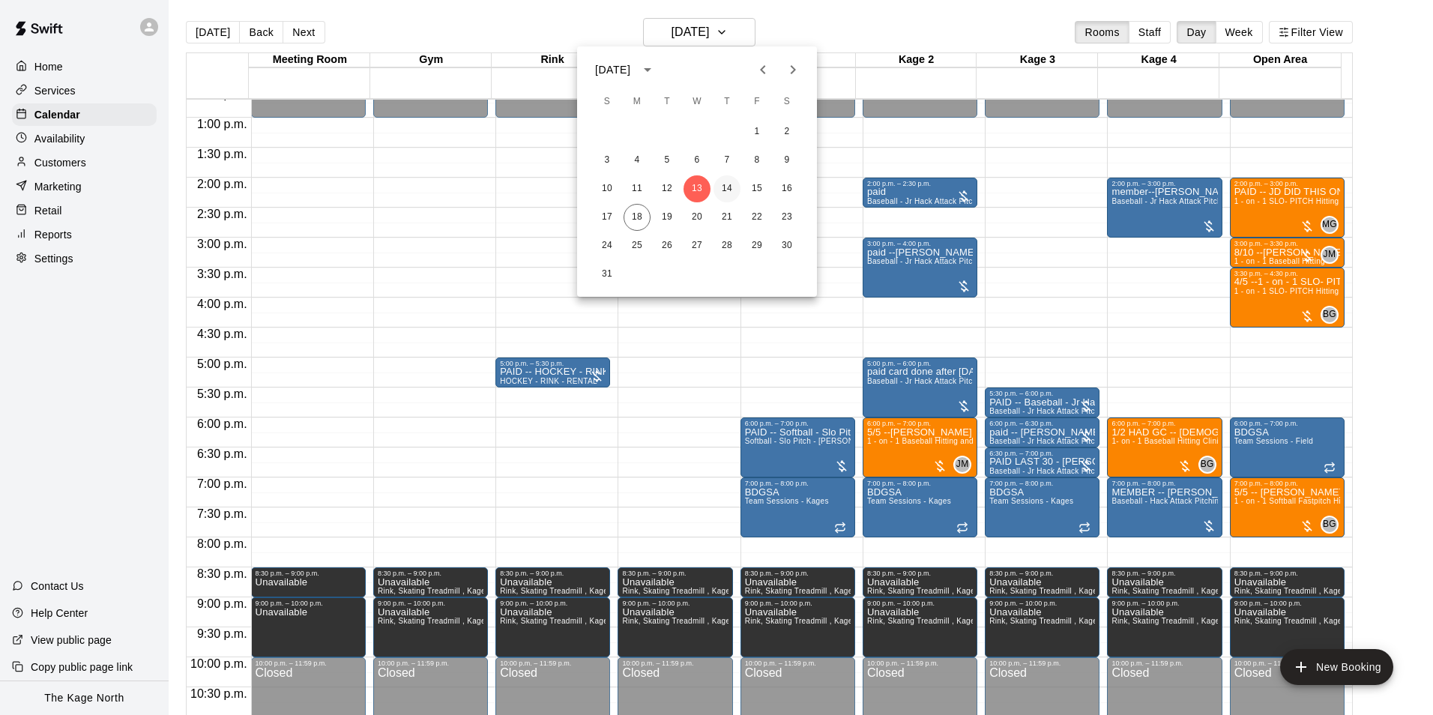
click at [726, 190] on button "14" at bounding box center [726, 188] width 27 height 27
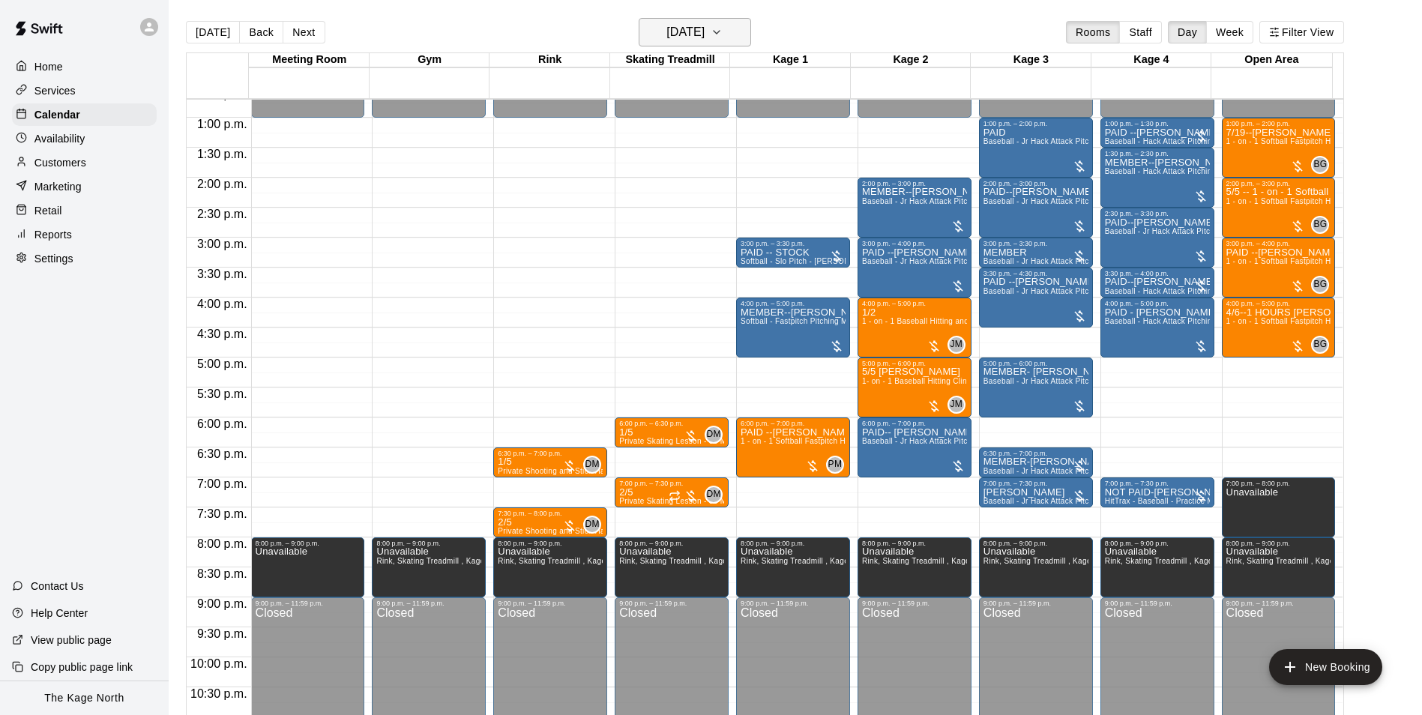
click at [704, 30] on h6 "[DATE]" at bounding box center [685, 32] width 38 height 21
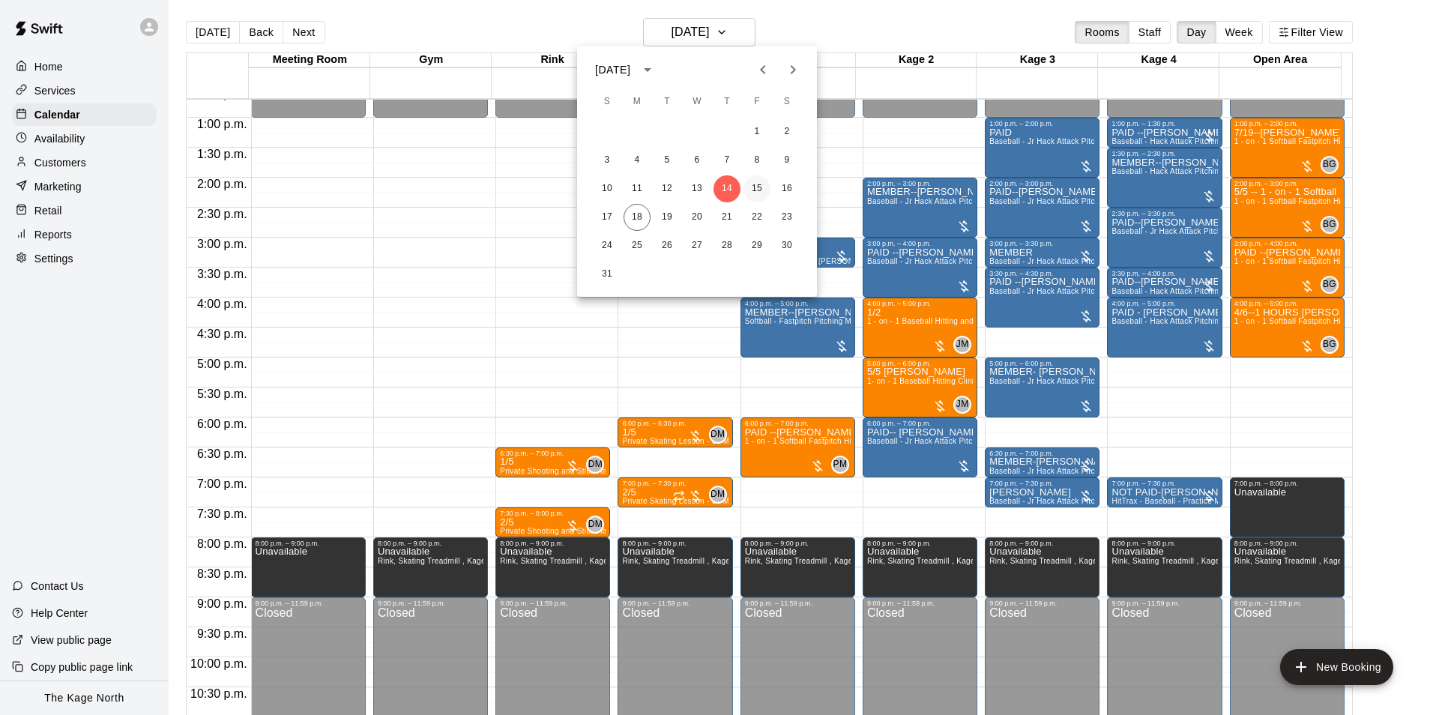
click at [761, 186] on button "15" at bounding box center [756, 188] width 27 height 27
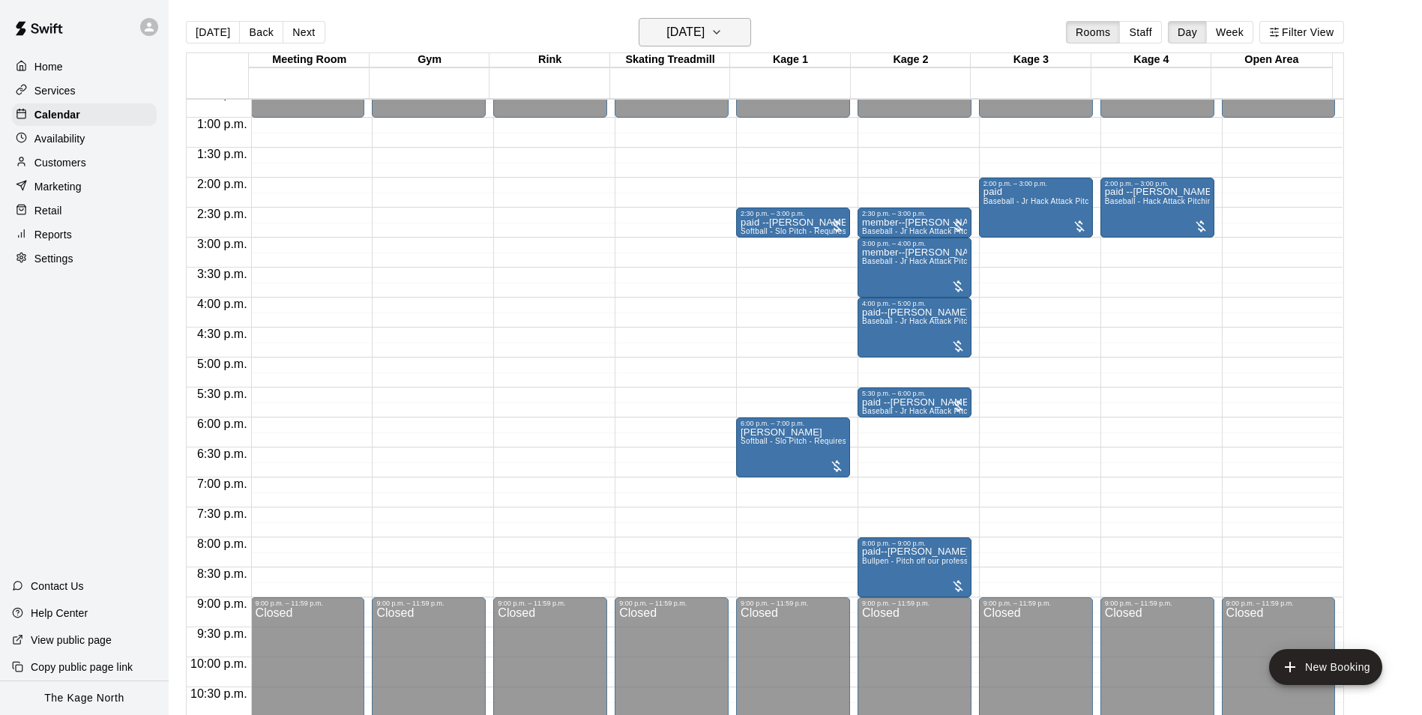
click at [704, 25] on h6 "[DATE]" at bounding box center [685, 32] width 38 height 21
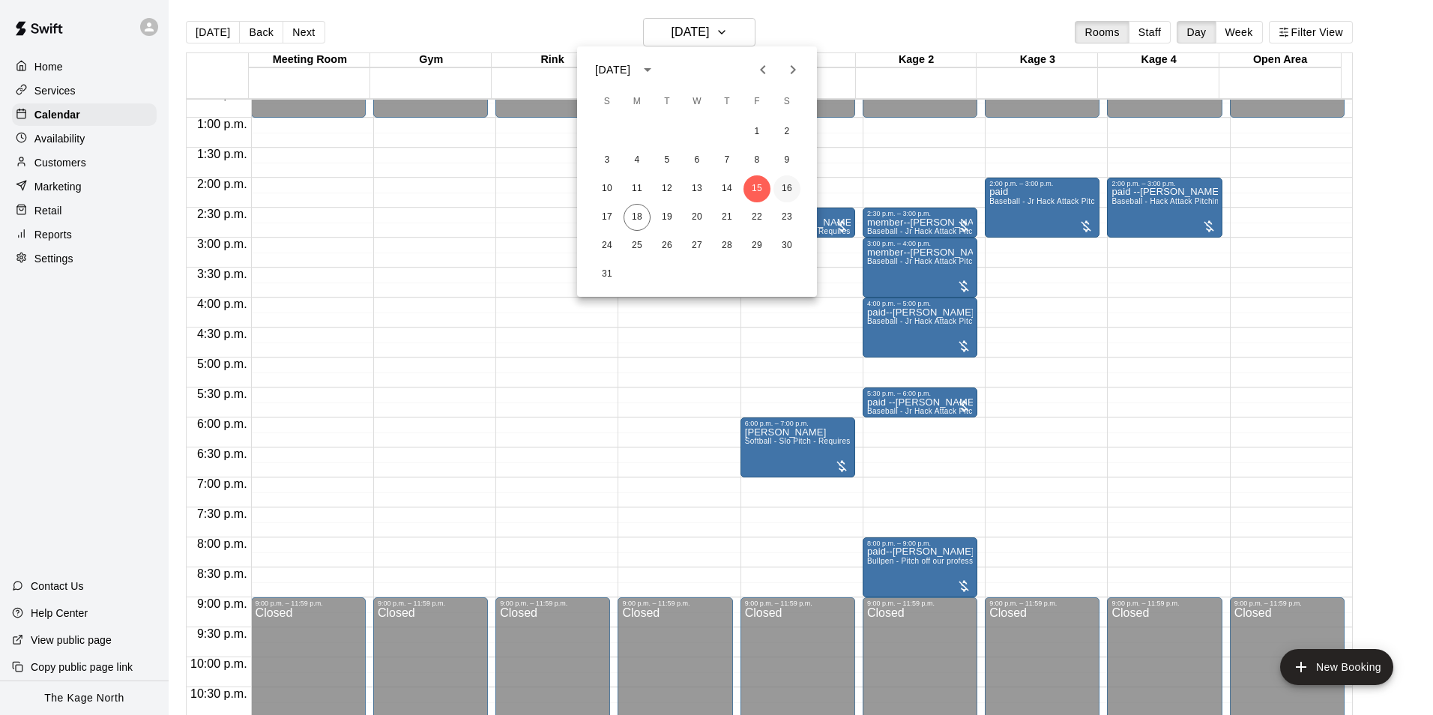
click at [787, 183] on button "16" at bounding box center [786, 188] width 27 height 27
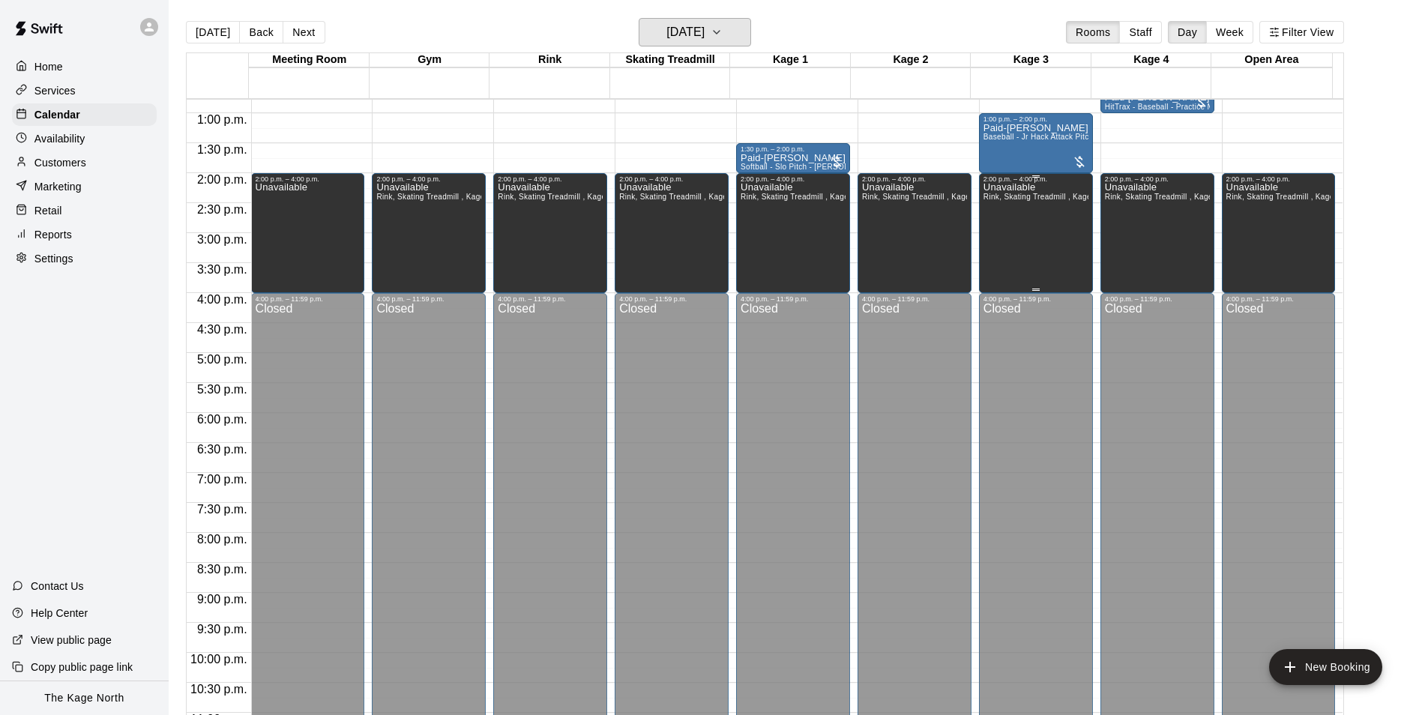
scroll to position [583, 0]
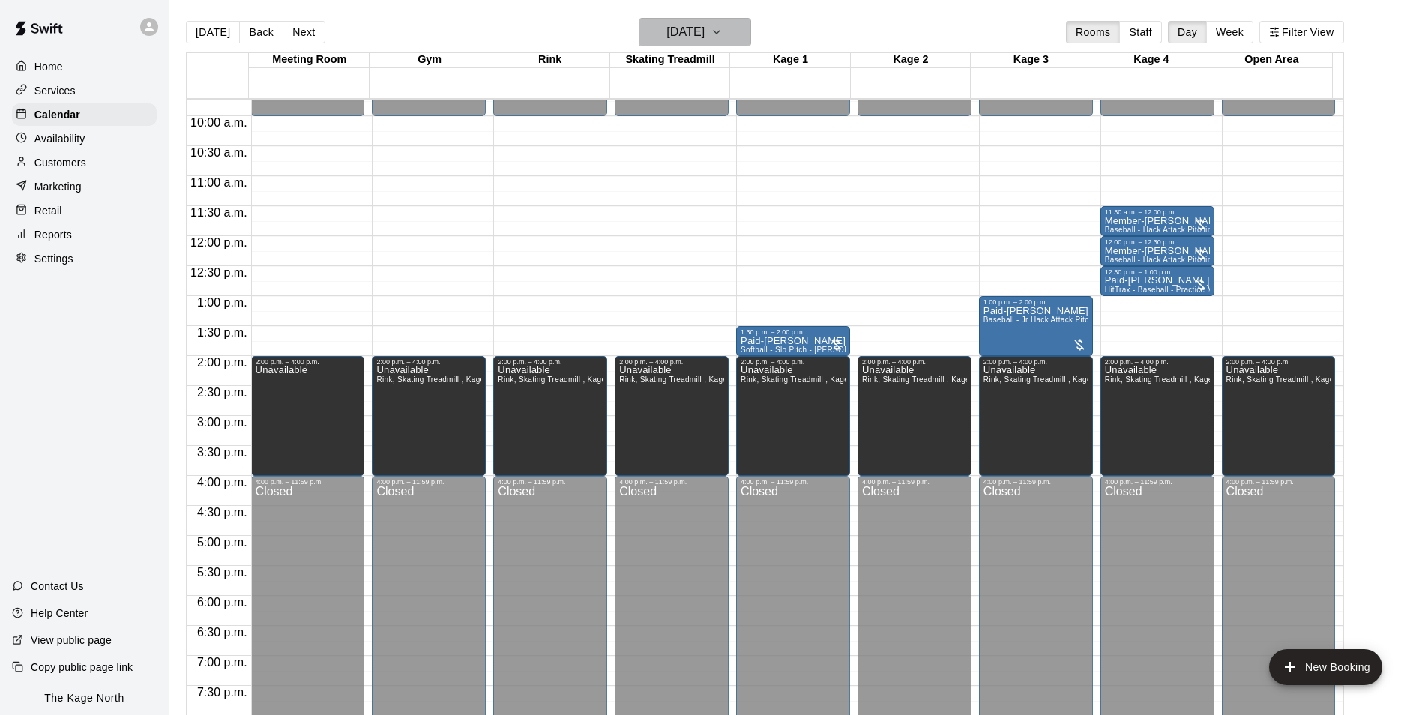
click at [732, 32] on button "[DATE]" at bounding box center [695, 32] width 112 height 28
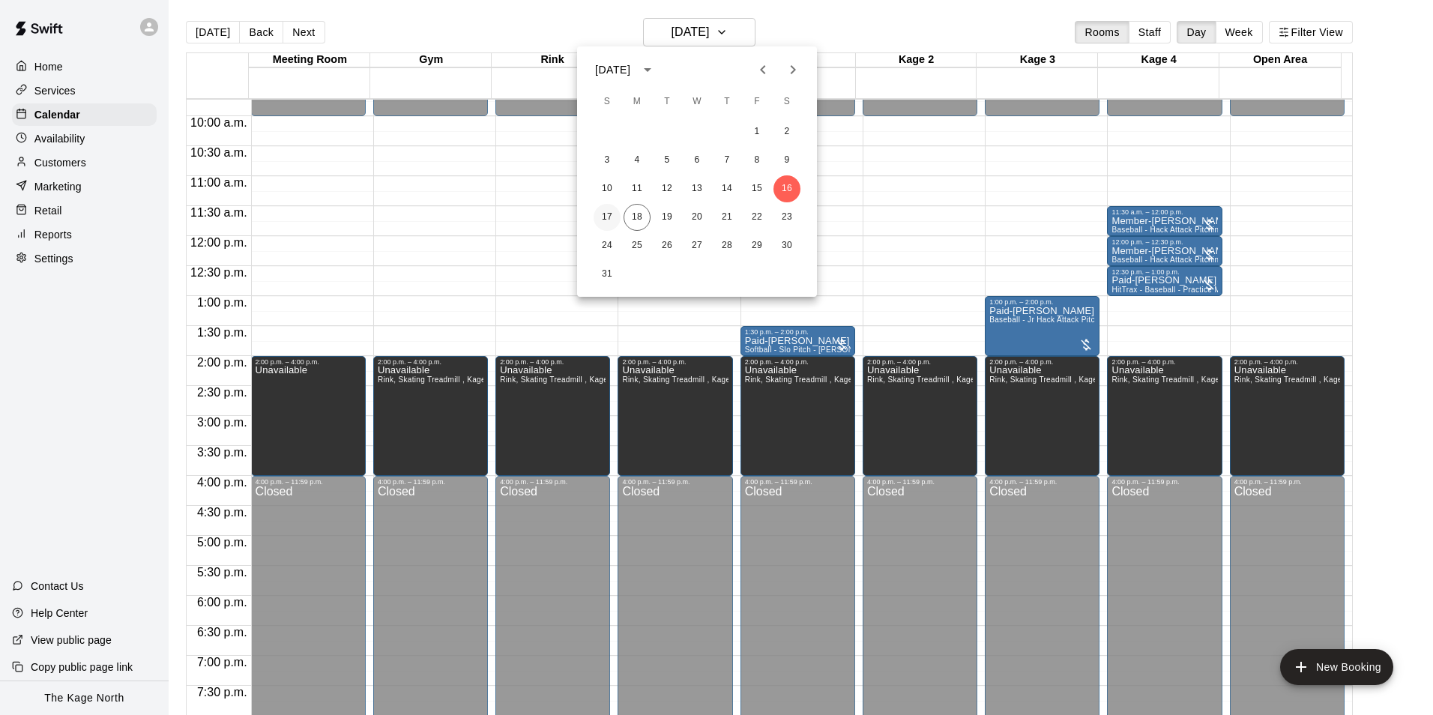
click at [612, 213] on button "17" at bounding box center [607, 217] width 27 height 27
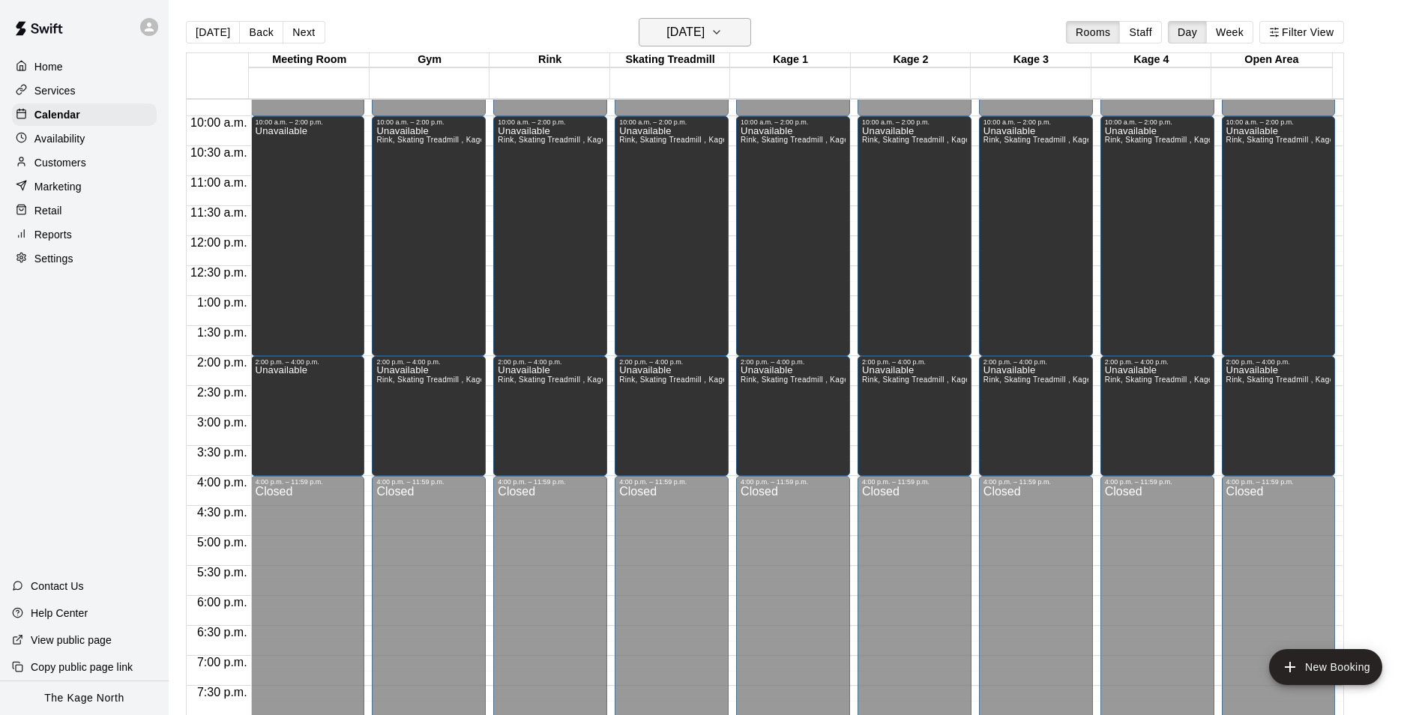
click at [698, 19] on button "[DATE]" at bounding box center [695, 32] width 112 height 28
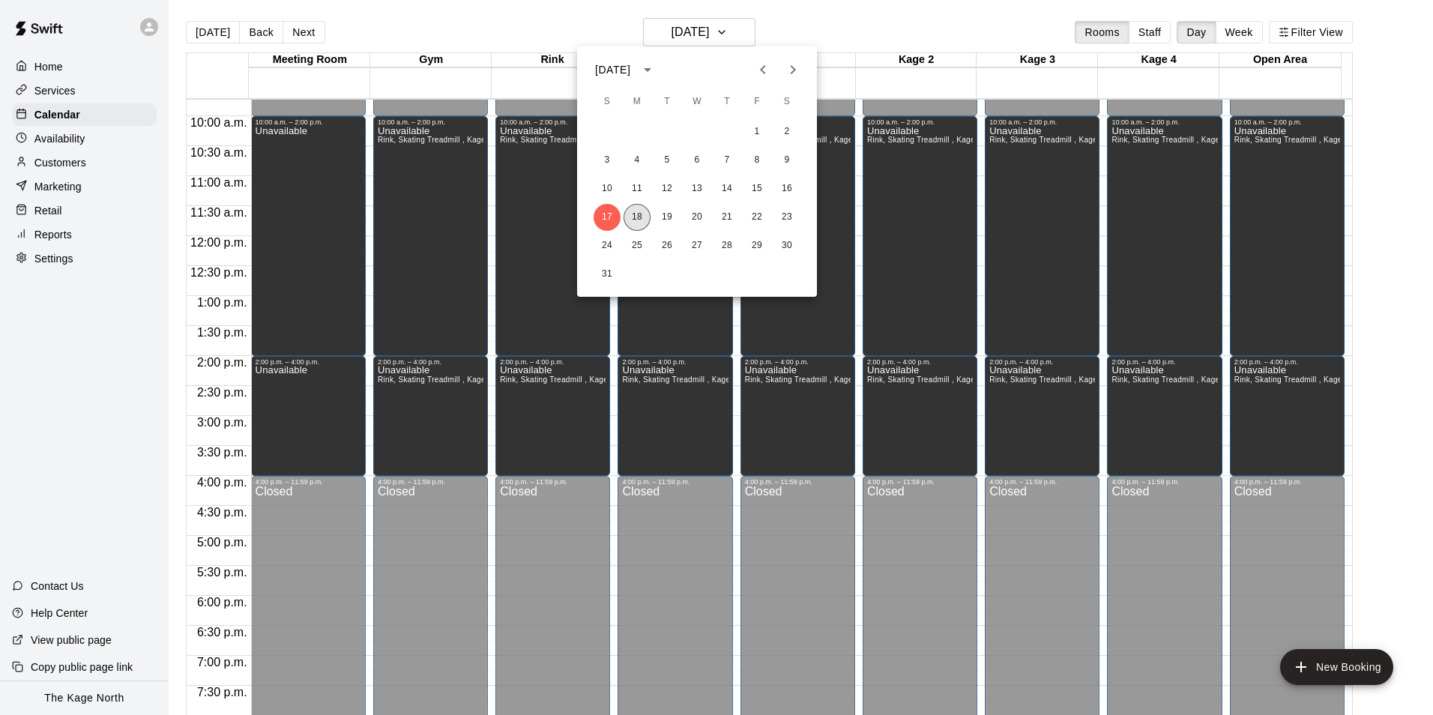
click at [634, 211] on button "18" at bounding box center [637, 217] width 27 height 27
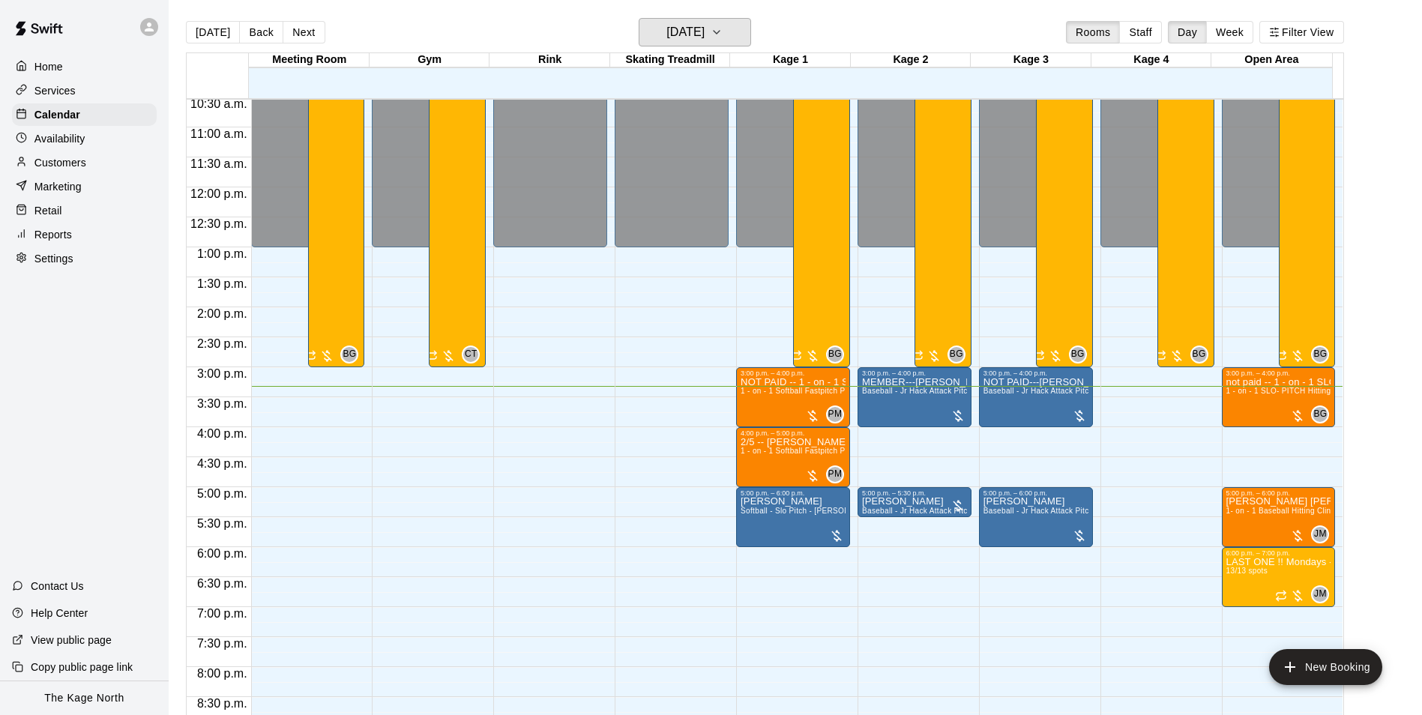
scroll to position [658, 0]
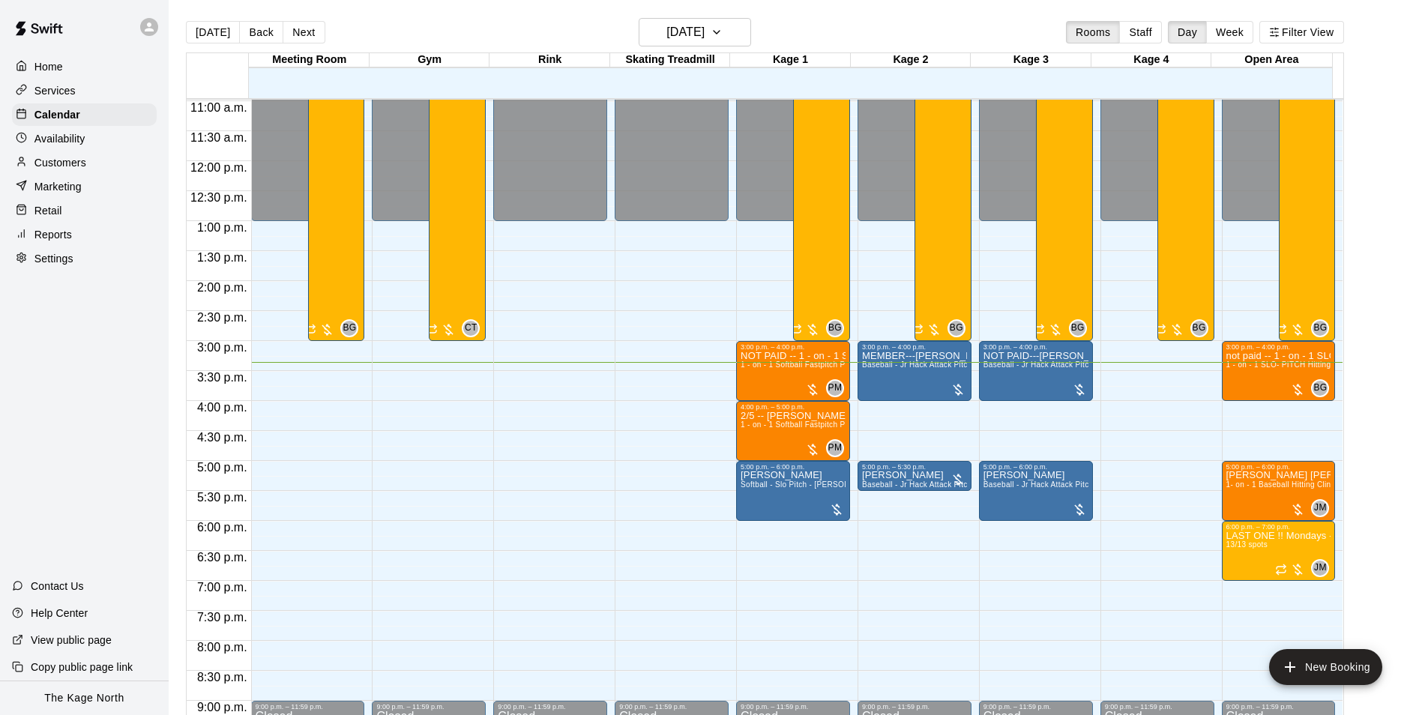
click at [80, 169] on p "Customers" at bounding box center [60, 162] width 52 height 15
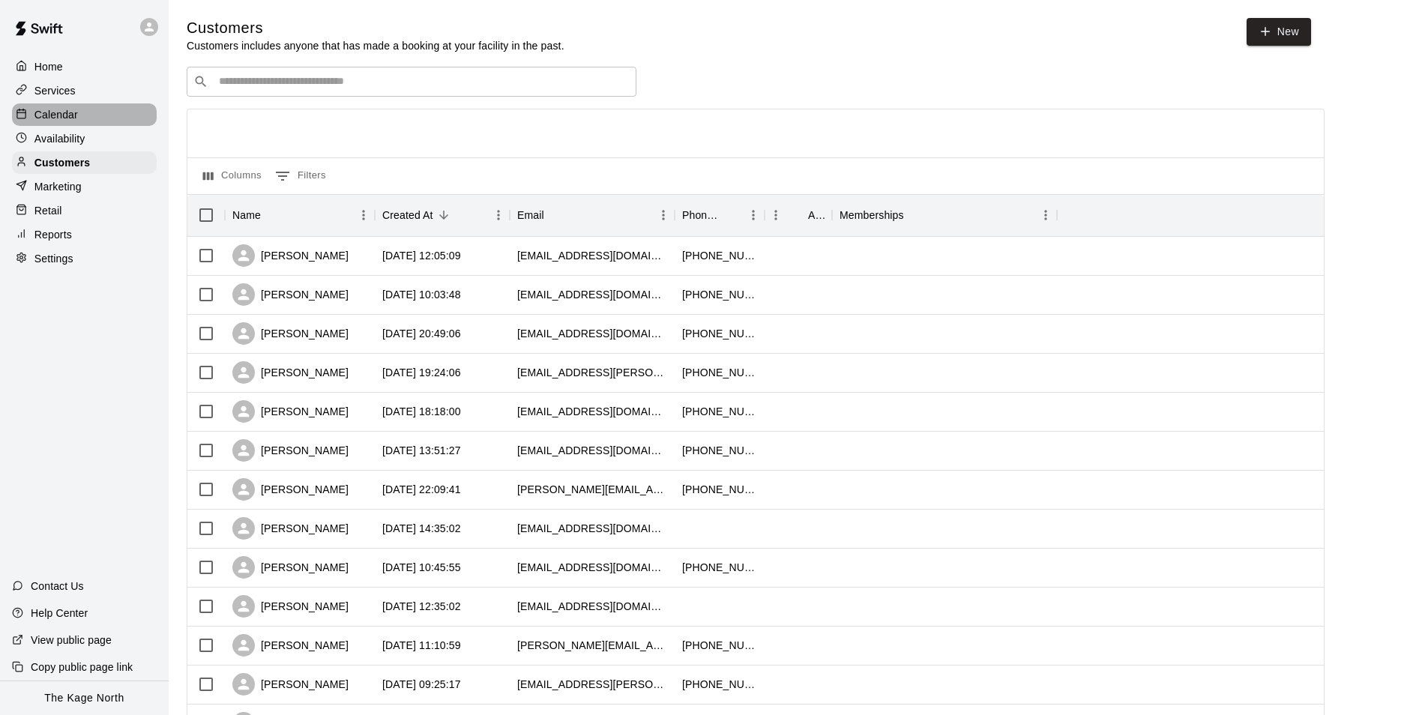
click at [58, 120] on p "Calendar" at bounding box center [55, 114] width 43 height 15
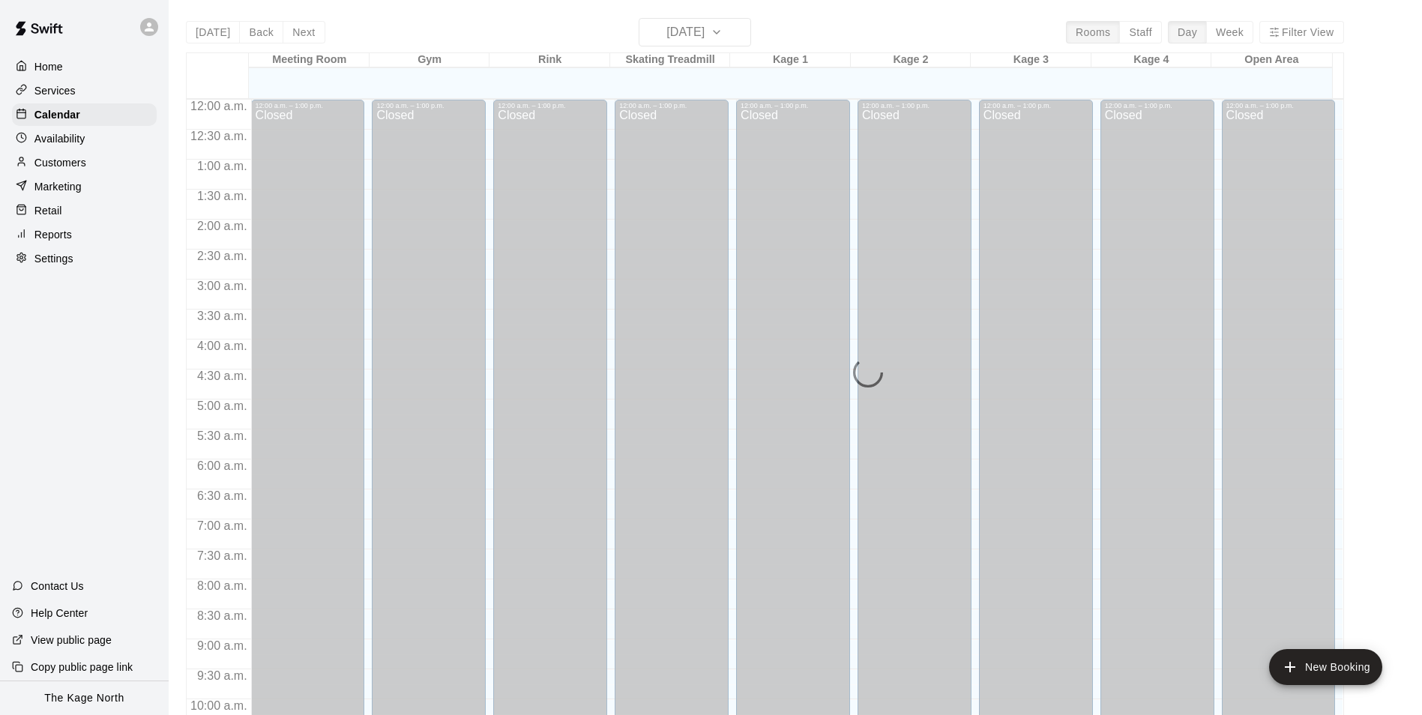
scroll to position [761, 0]
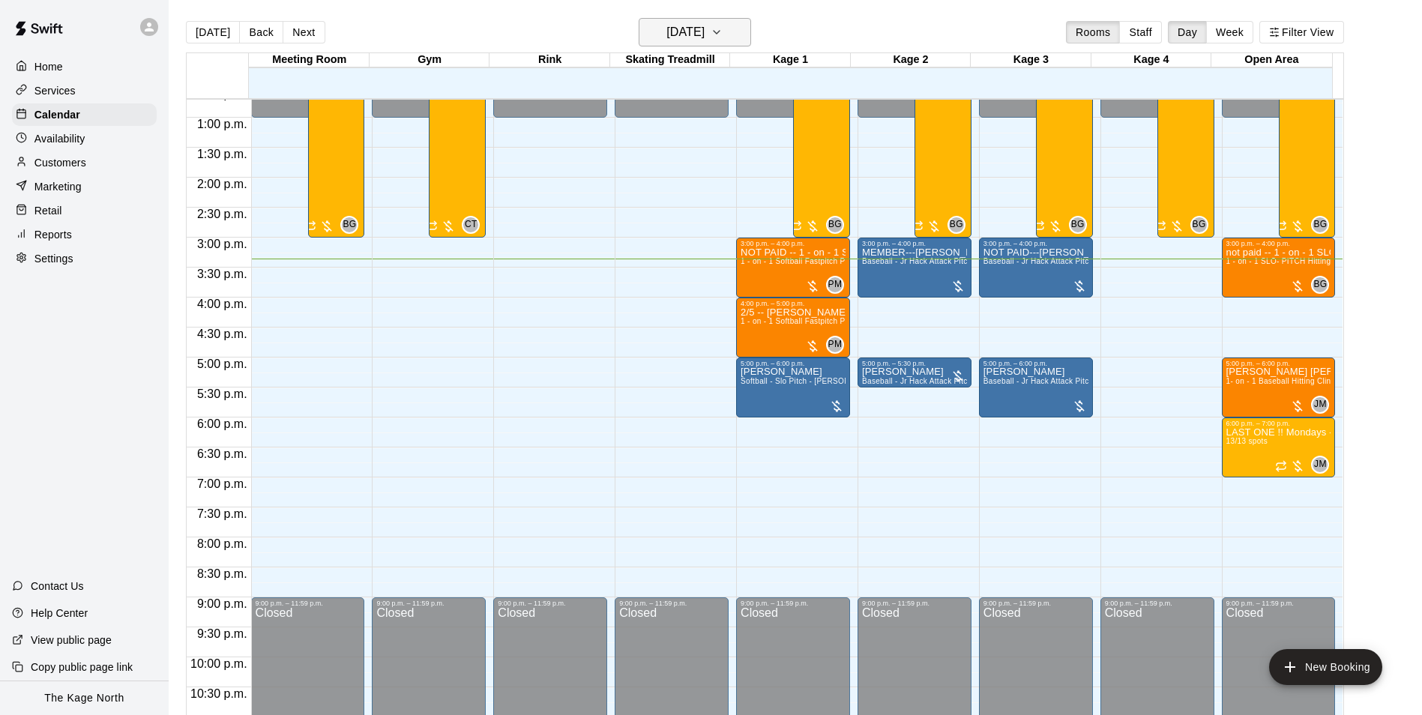
click at [704, 34] on h6 "[DATE]" at bounding box center [685, 32] width 38 height 21
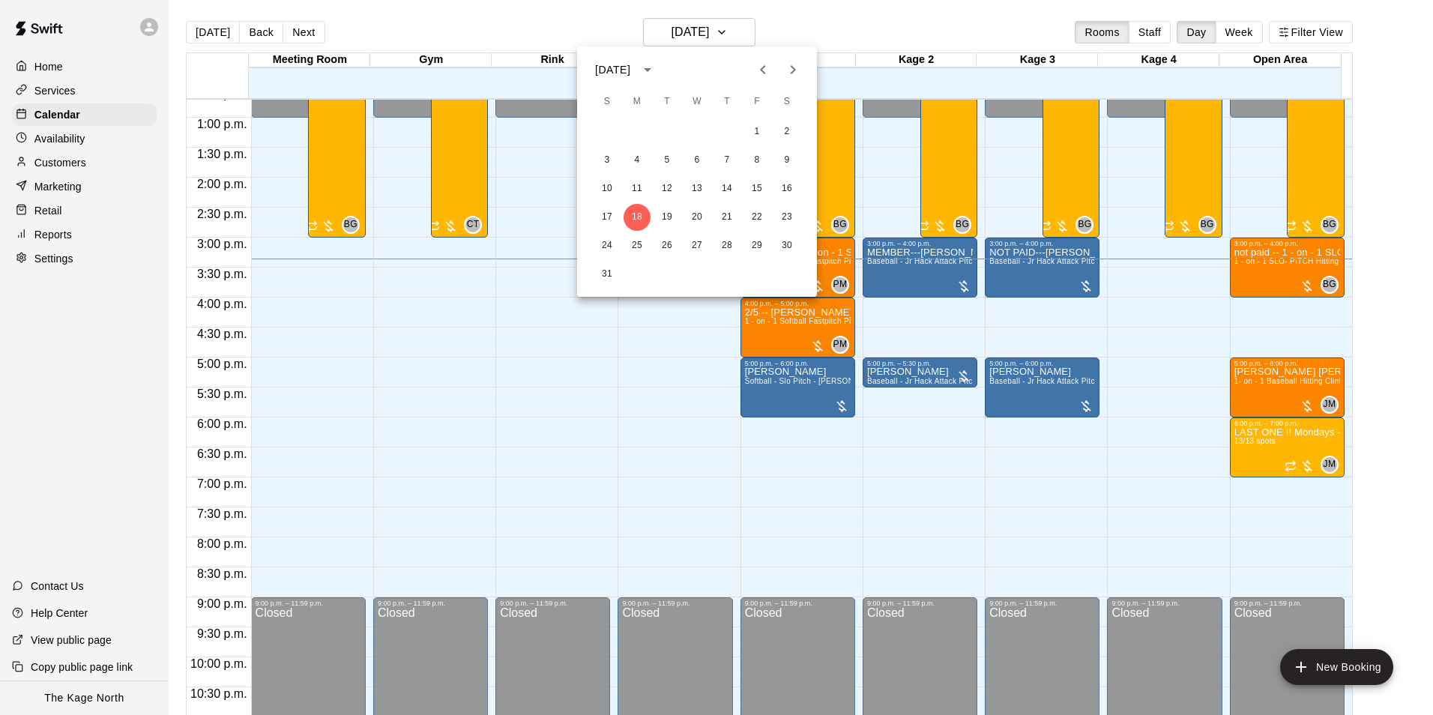
click at [814, 20] on div at bounding box center [716, 357] width 1433 height 715
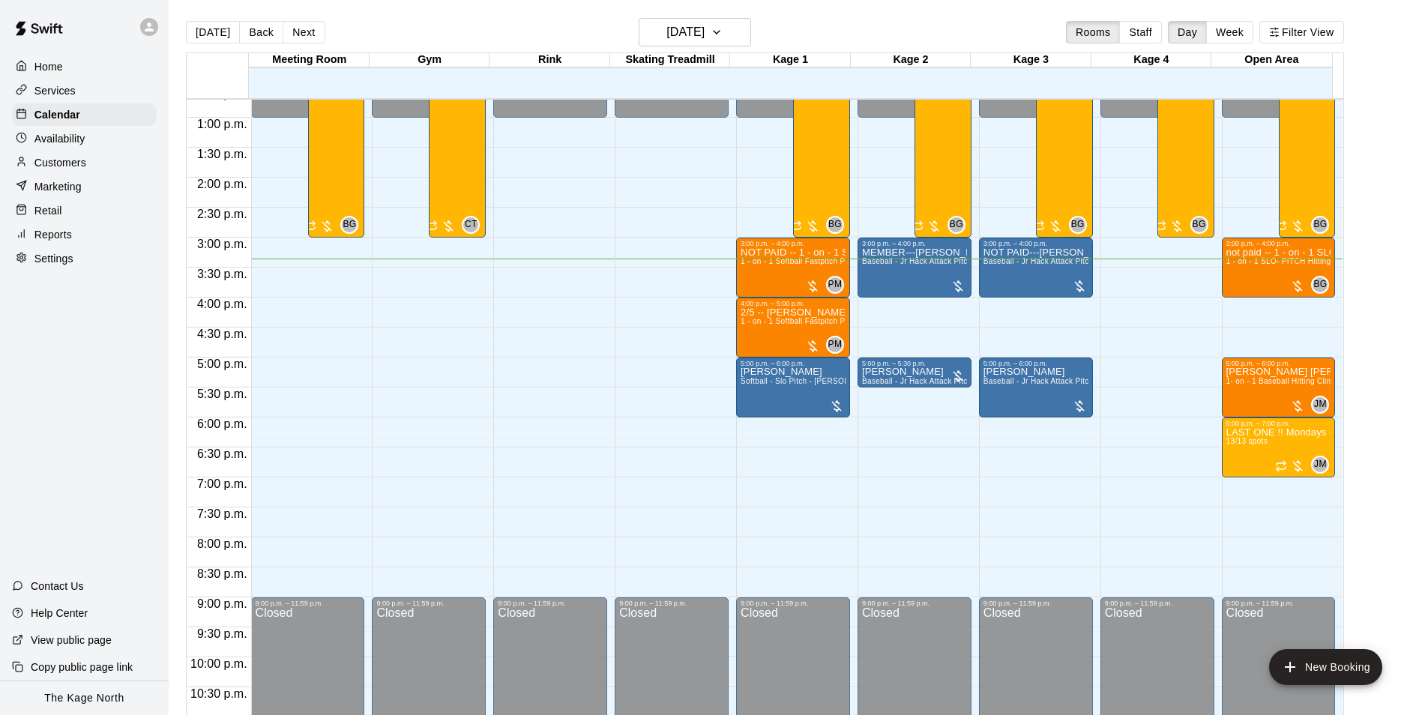
click at [525, 27] on div "[DATE] Back [DATE][DATE] Rooms Staff Day Week Filter View" at bounding box center [765, 35] width 1158 height 34
click at [60, 116] on p "Calendar" at bounding box center [57, 114] width 46 height 15
click at [53, 64] on p "Home" at bounding box center [48, 66] width 28 height 15
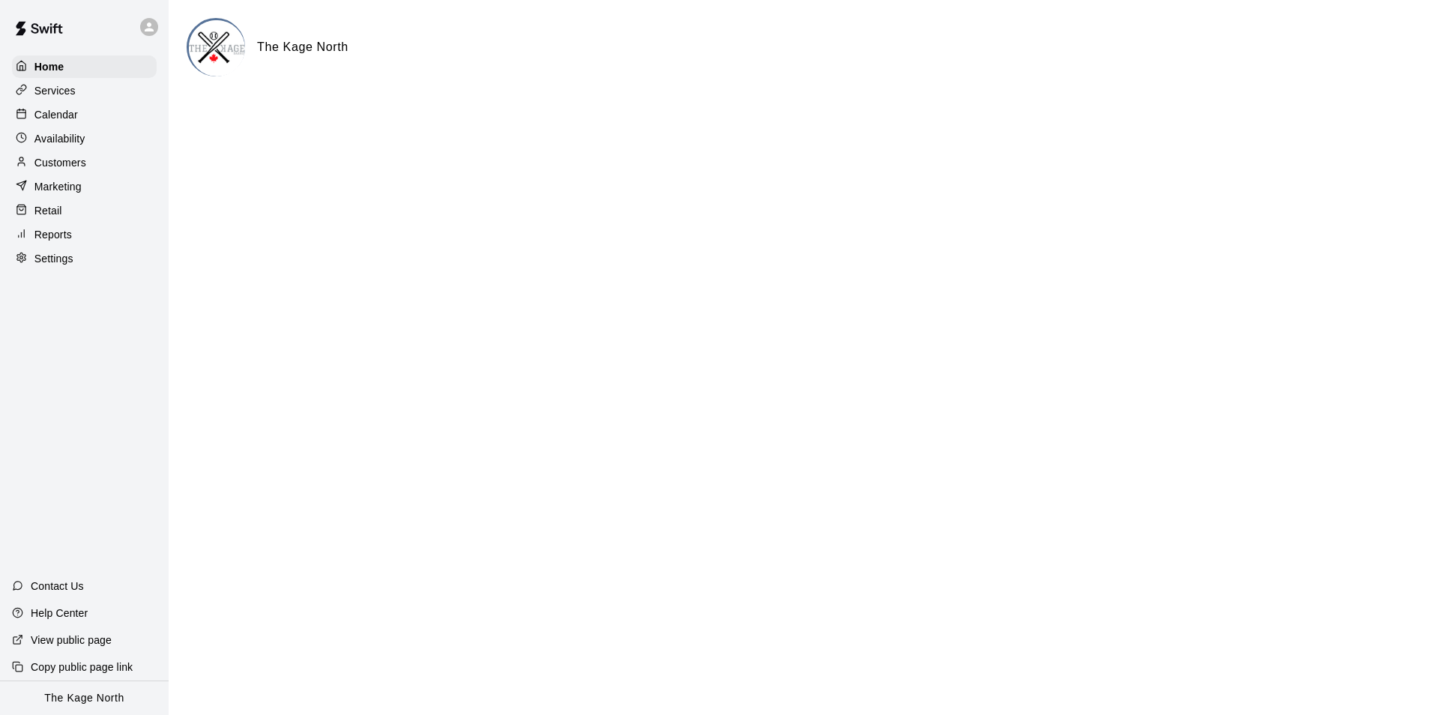
click at [64, 111] on p "Calendar" at bounding box center [55, 114] width 43 height 15
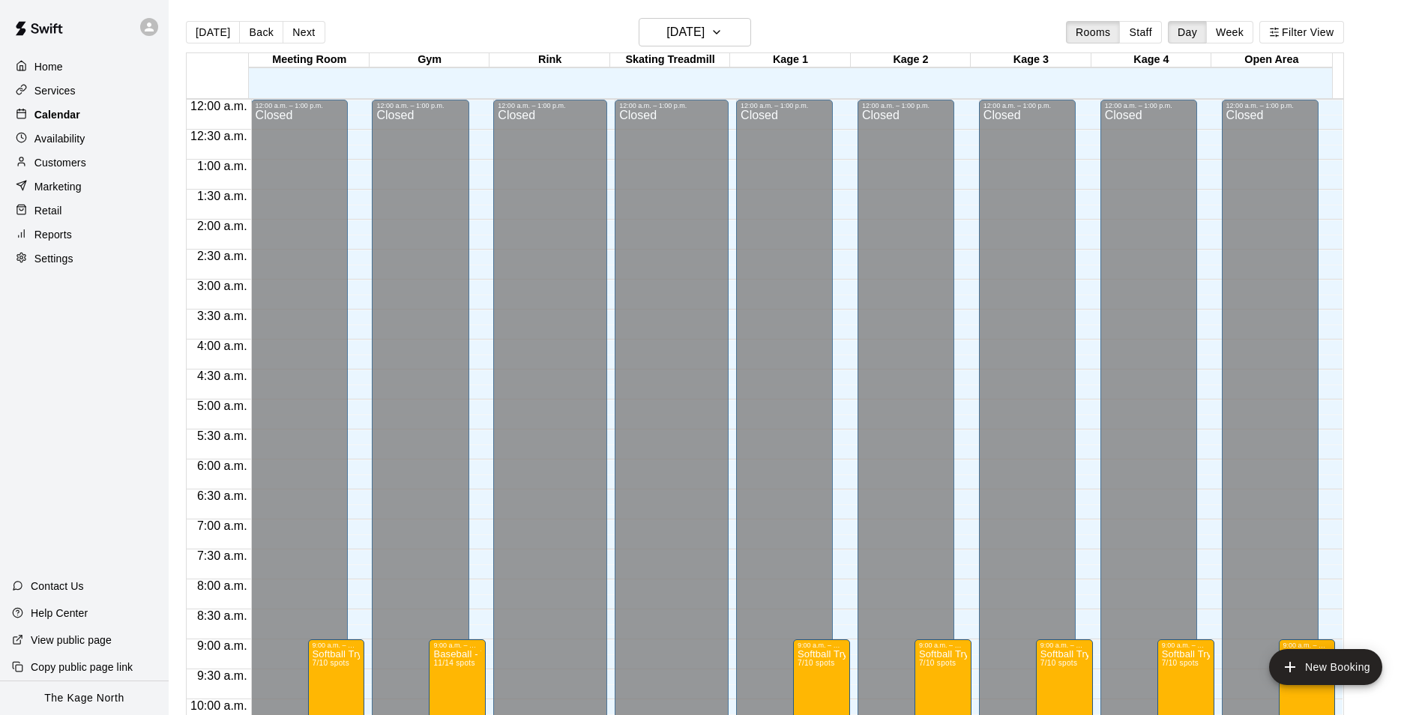
scroll to position [761, 0]
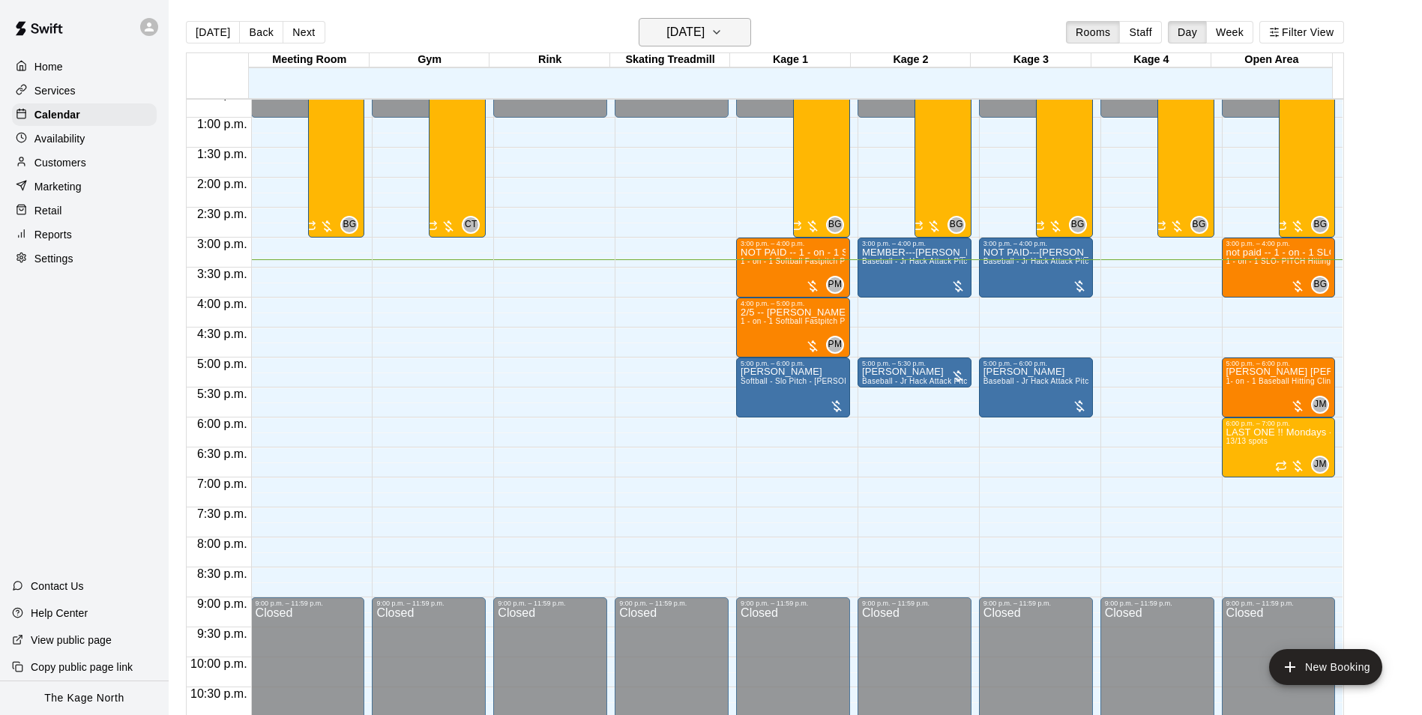
click at [704, 31] on h6 "[DATE]" at bounding box center [685, 32] width 38 height 21
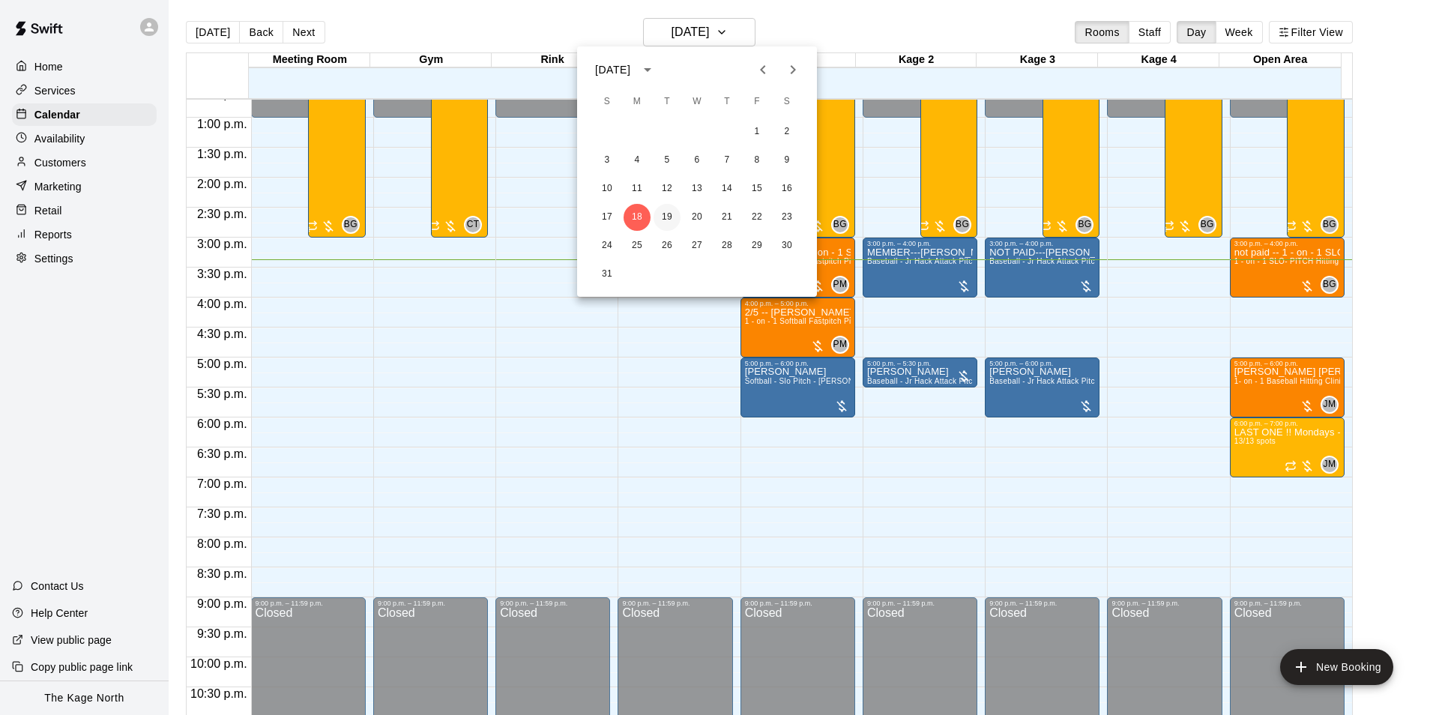
click at [672, 222] on button "19" at bounding box center [667, 217] width 27 height 27
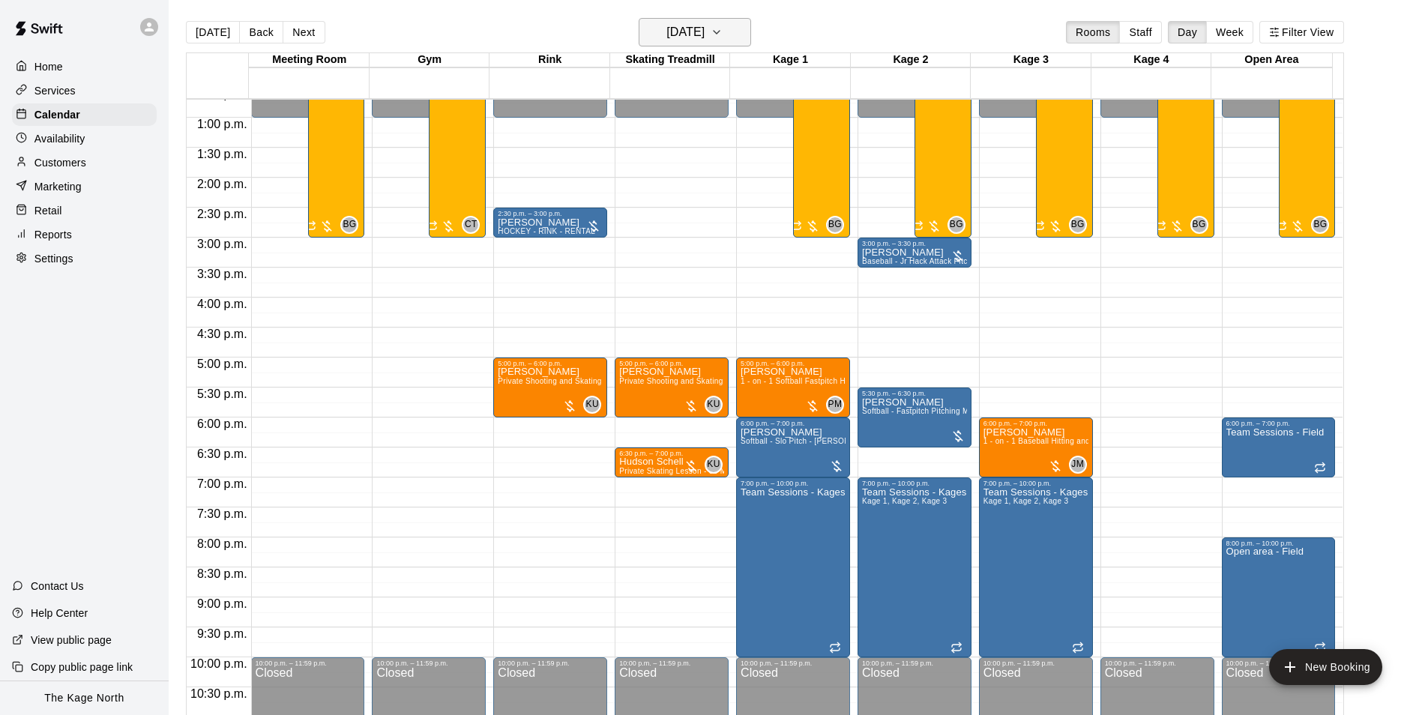
click at [734, 29] on button "[DATE]" at bounding box center [695, 32] width 112 height 28
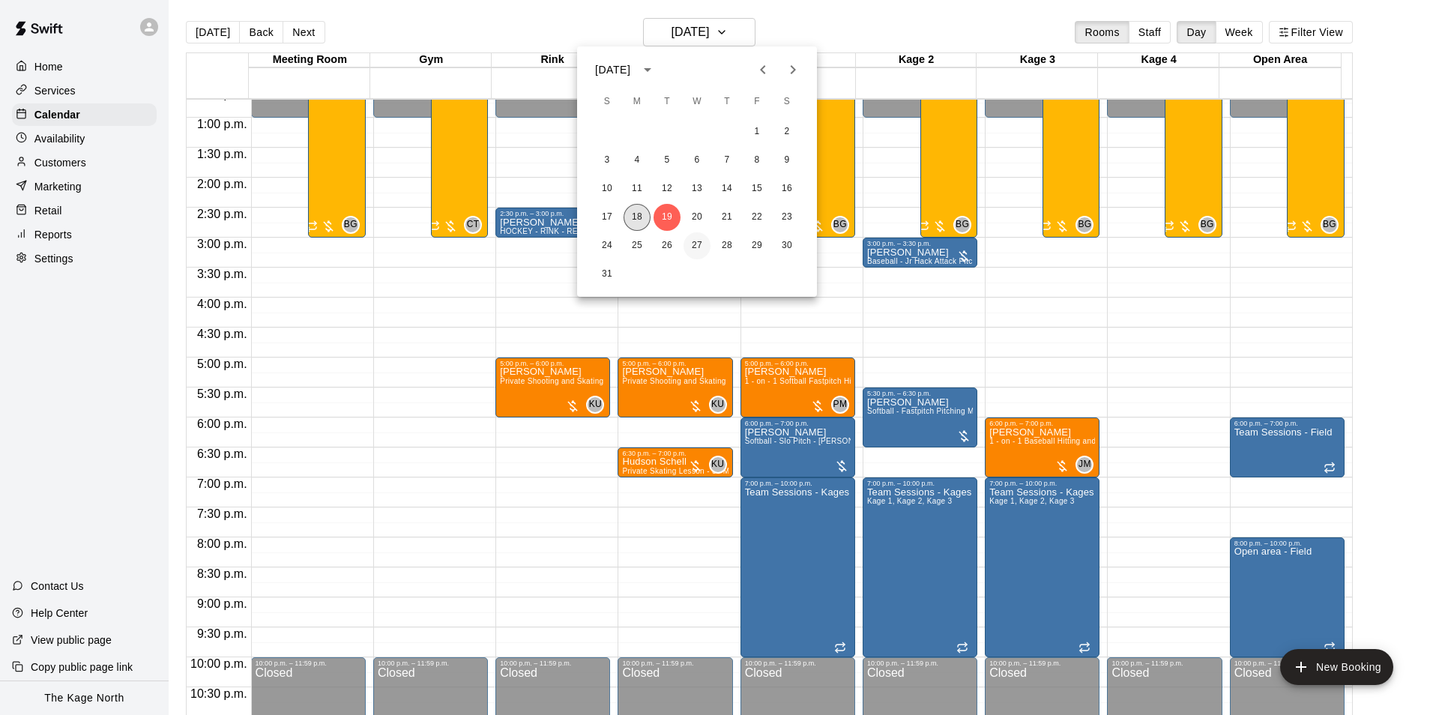
click at [636, 220] on button "18" at bounding box center [637, 217] width 27 height 27
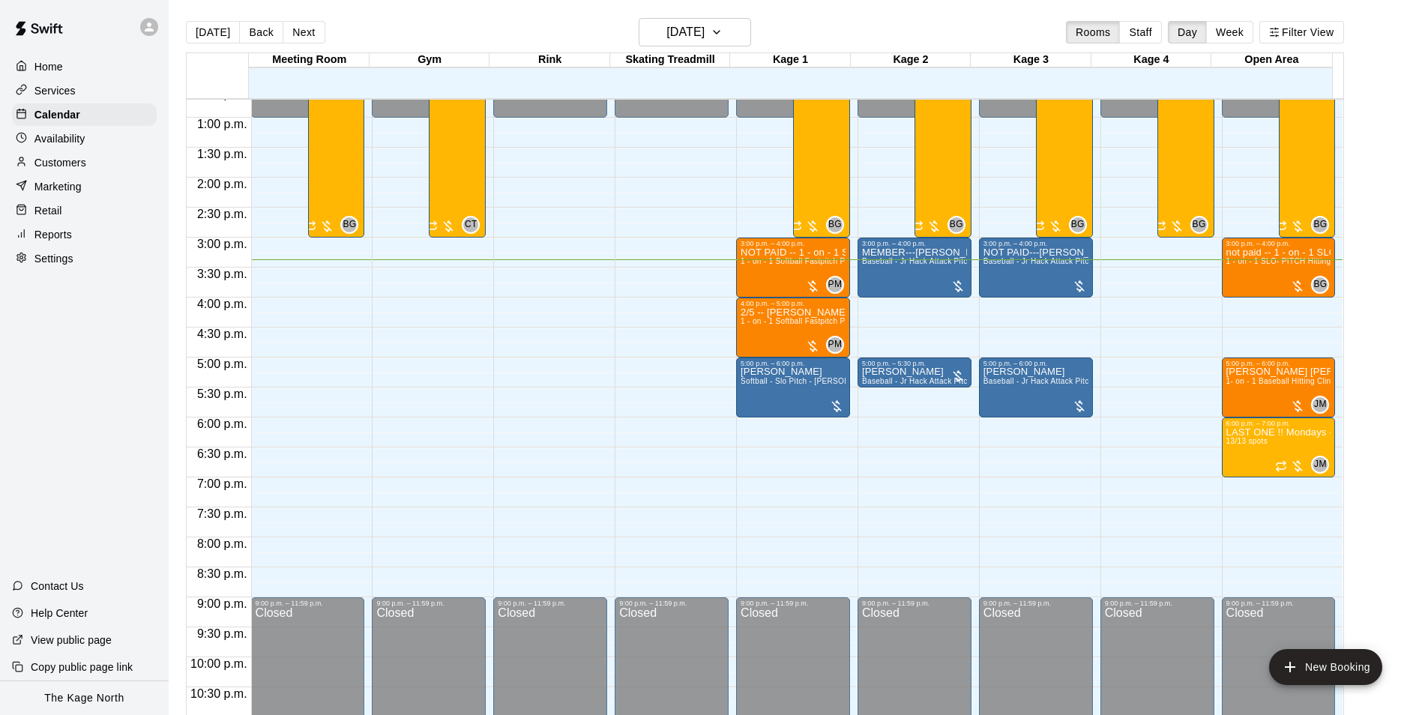
drag, startPoint x: 516, startPoint y: 31, endPoint x: 530, endPoint y: 30, distance: 14.3
click at [516, 30] on div "[DATE] Back [DATE][DATE] Rooms Staff Day Week Filter View" at bounding box center [765, 35] width 1158 height 34
click at [785, 26] on div "[DATE] Back [DATE][DATE] Rooms Staff Day Week Filter View" at bounding box center [765, 35] width 1158 height 34
click at [704, 28] on h6 "[DATE]" at bounding box center [685, 32] width 38 height 21
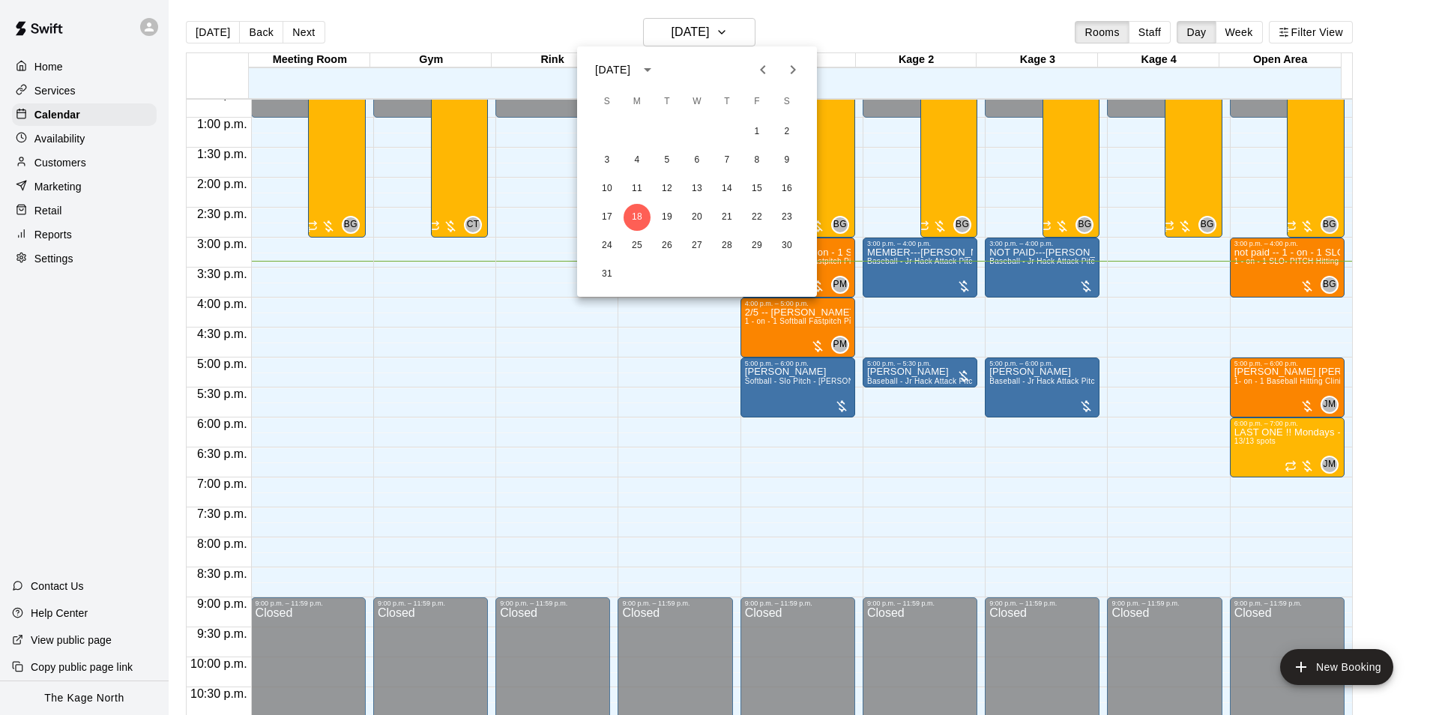
click at [821, 28] on div at bounding box center [716, 357] width 1433 height 715
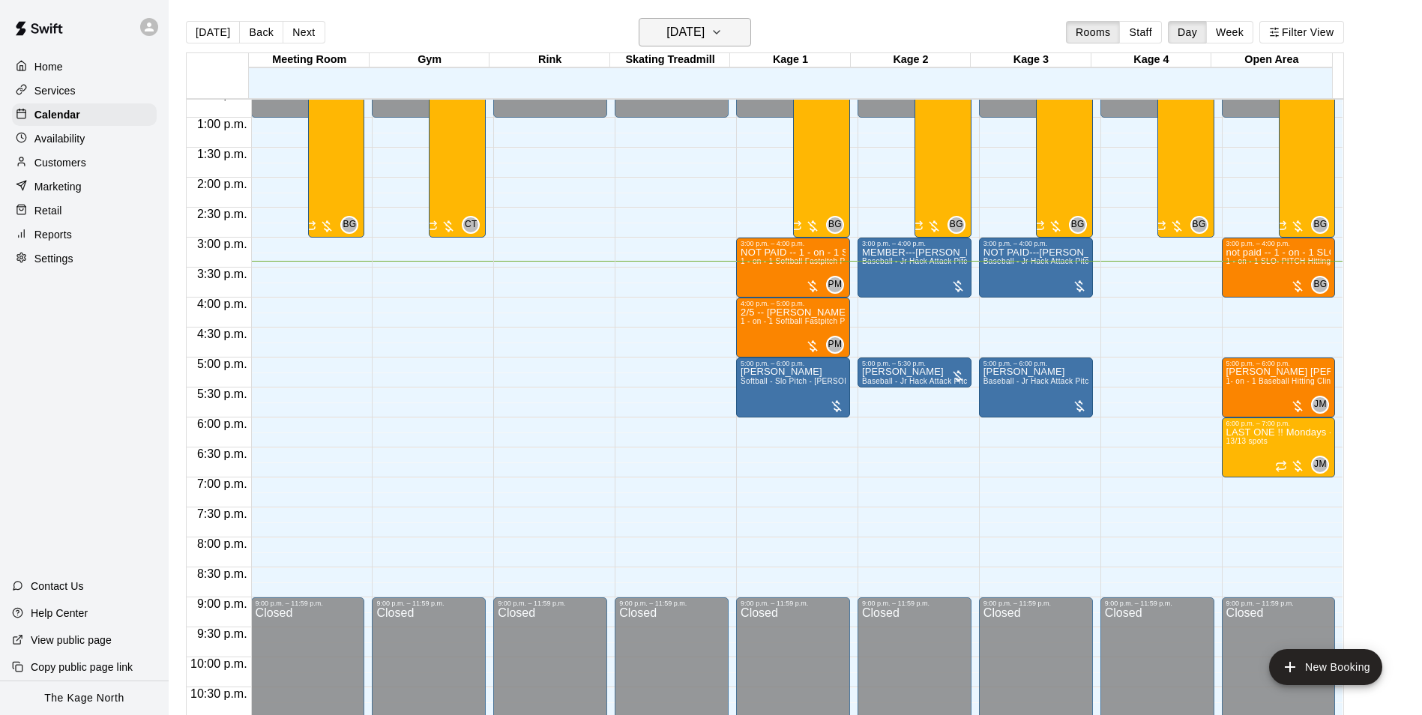
click at [704, 34] on h6 "[DATE]" at bounding box center [685, 32] width 38 height 21
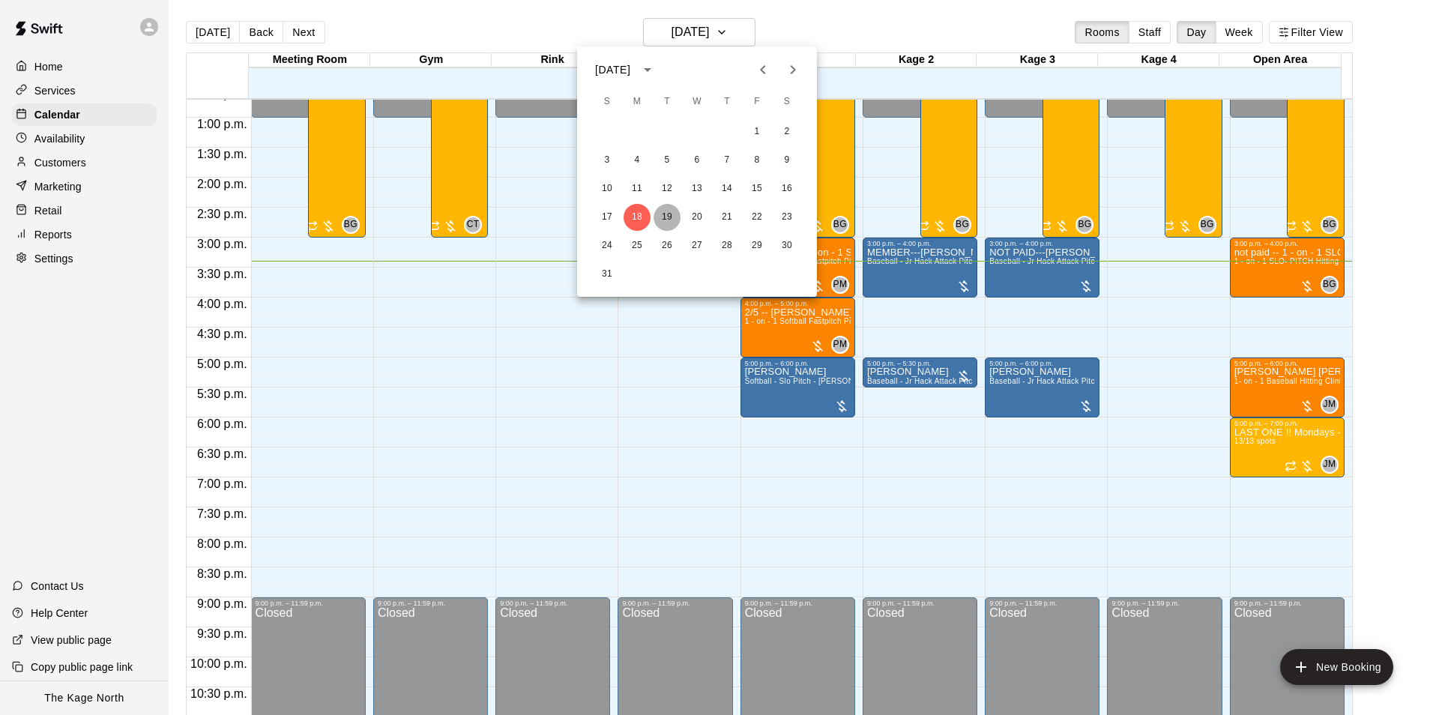
click at [661, 217] on button "19" at bounding box center [667, 217] width 27 height 27
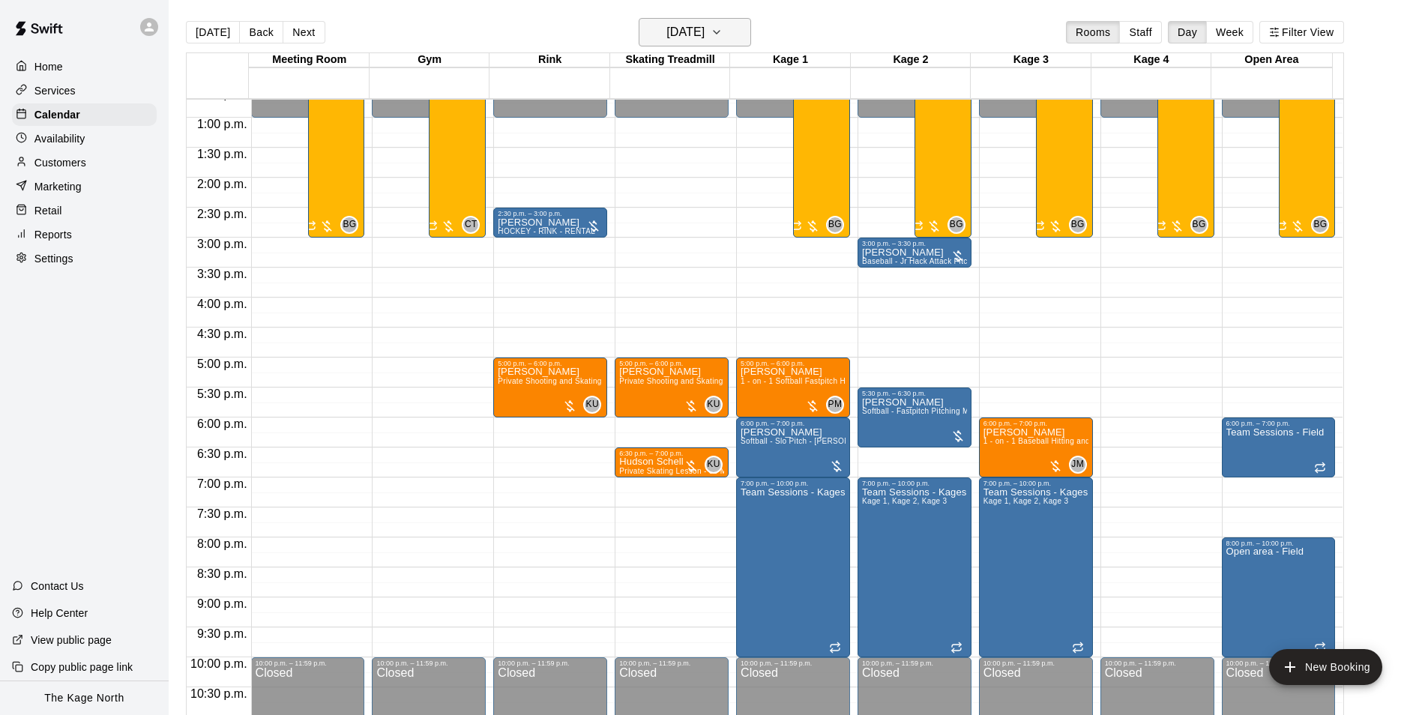
click at [732, 26] on button "[DATE]" at bounding box center [695, 32] width 112 height 28
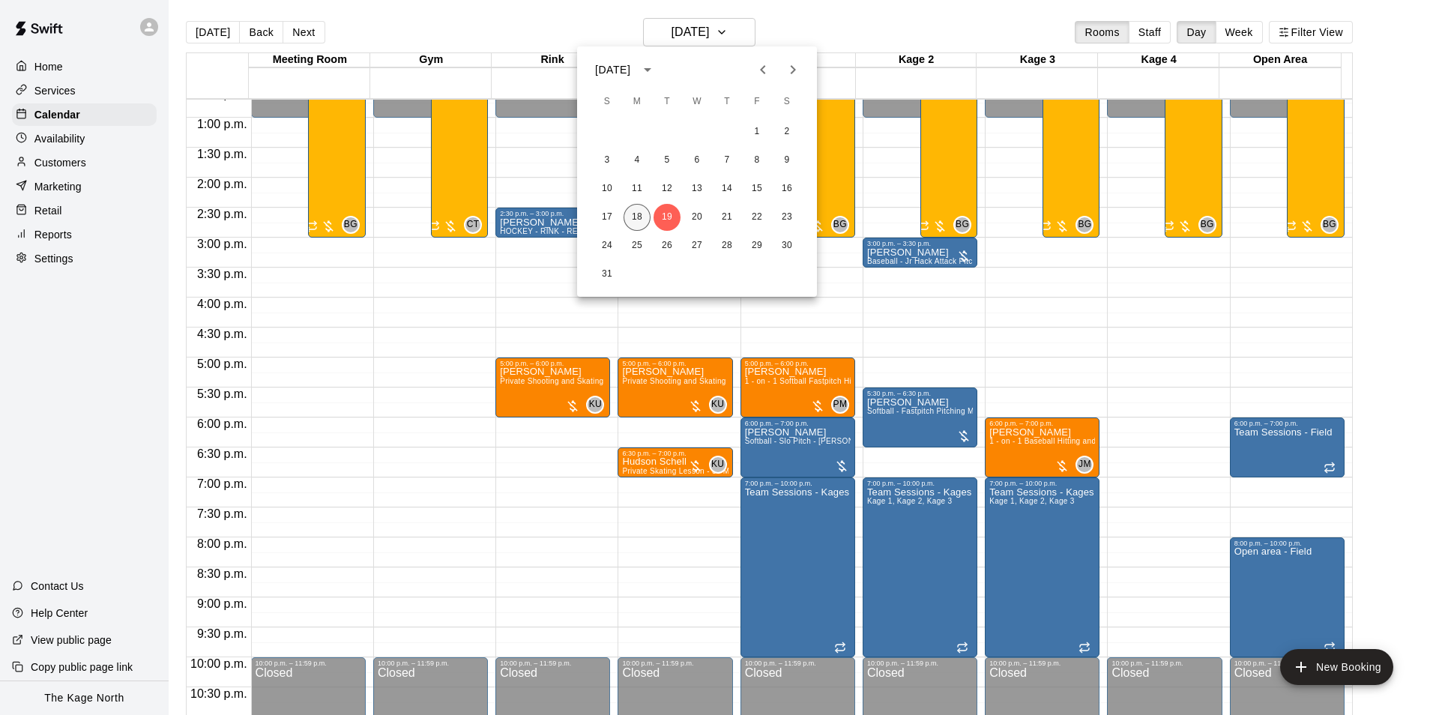
click at [645, 211] on button "18" at bounding box center [637, 217] width 27 height 27
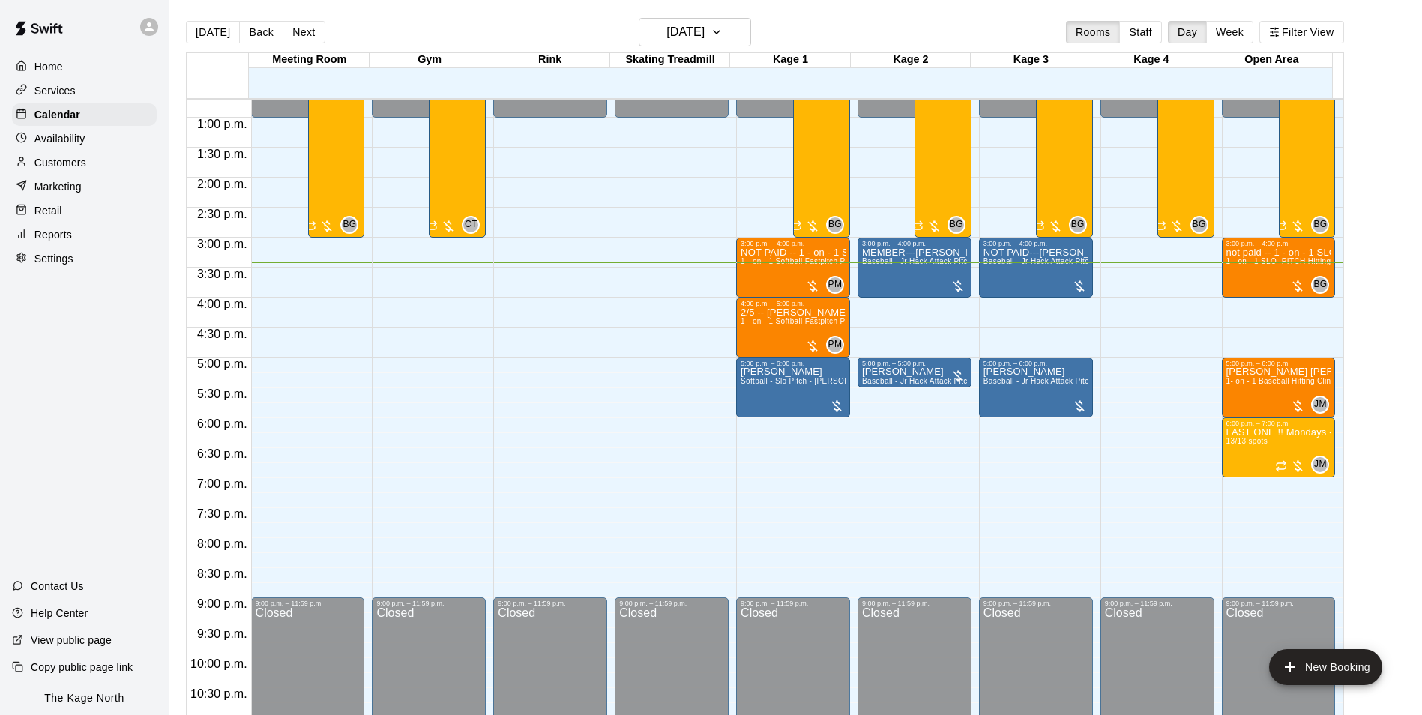
click at [66, 160] on p "Customers" at bounding box center [60, 162] width 52 height 15
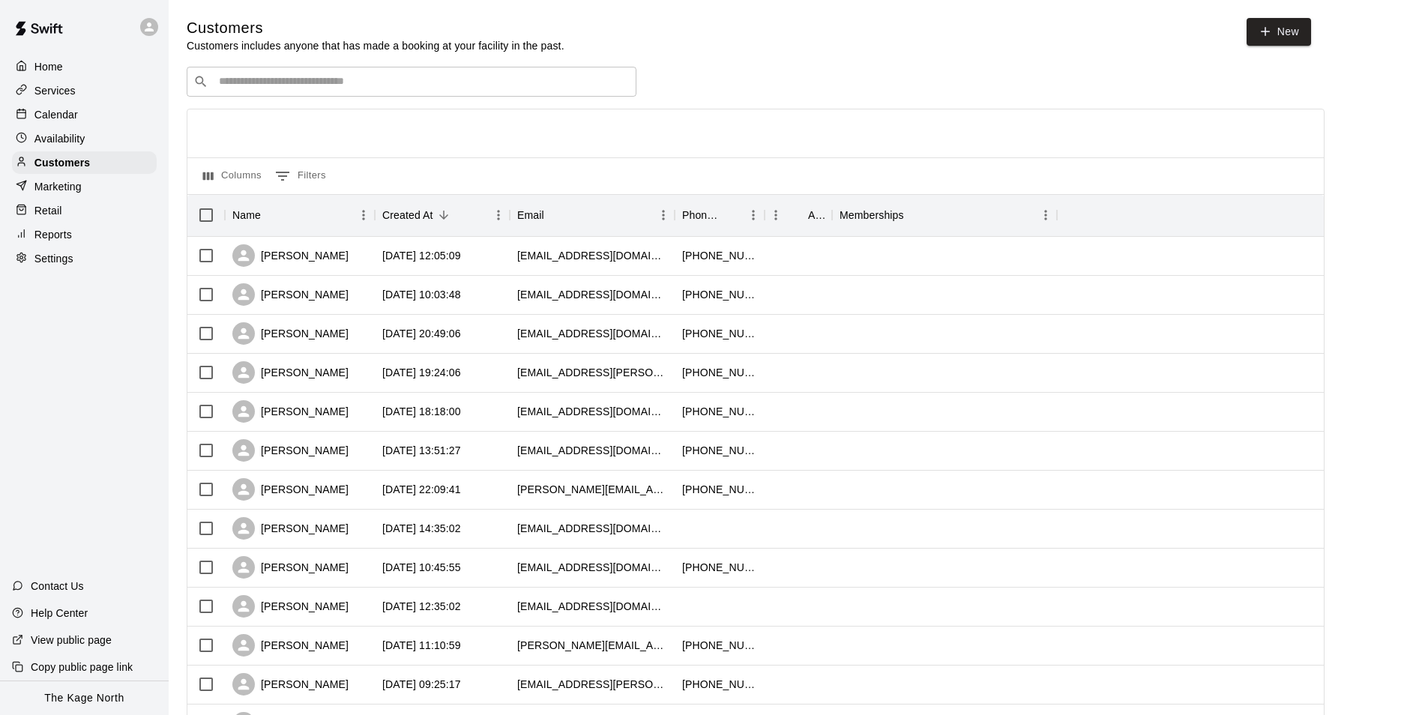
click at [65, 115] on p "Calendar" at bounding box center [55, 114] width 43 height 15
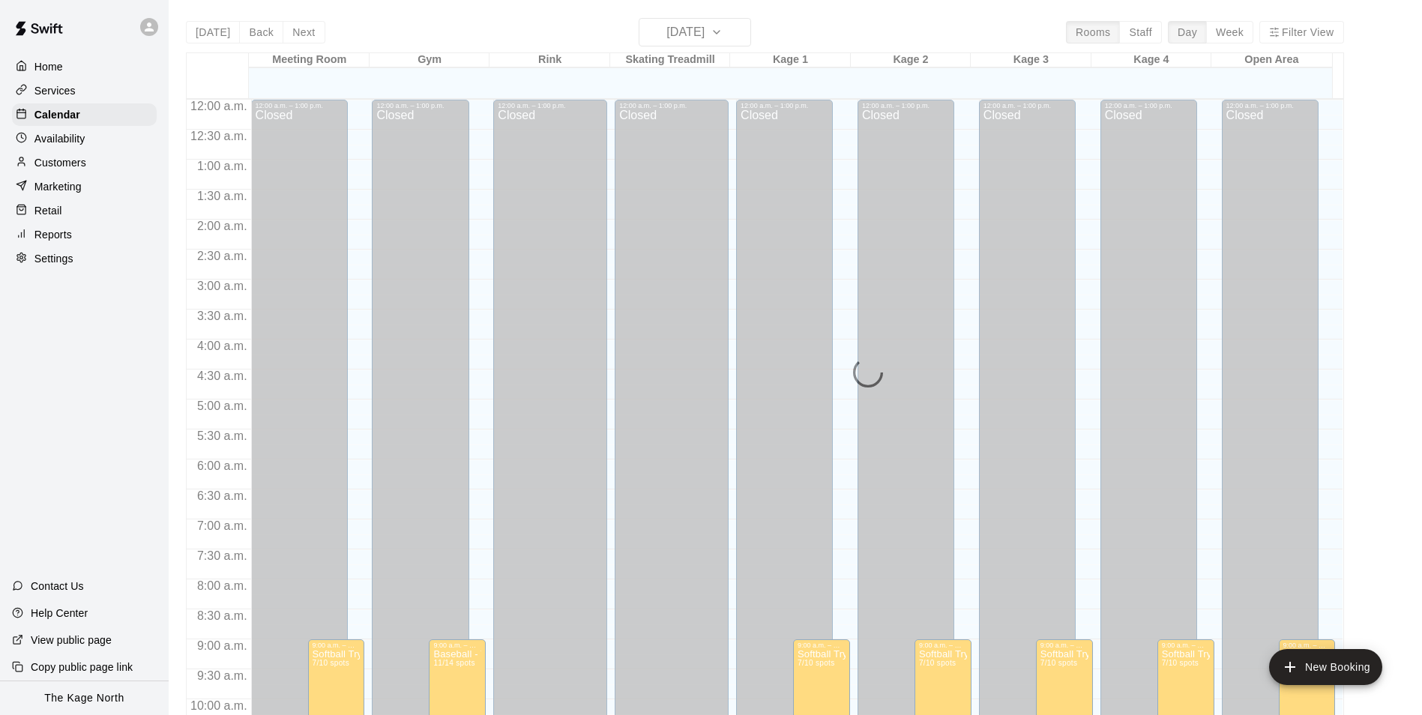
scroll to position [761, 0]
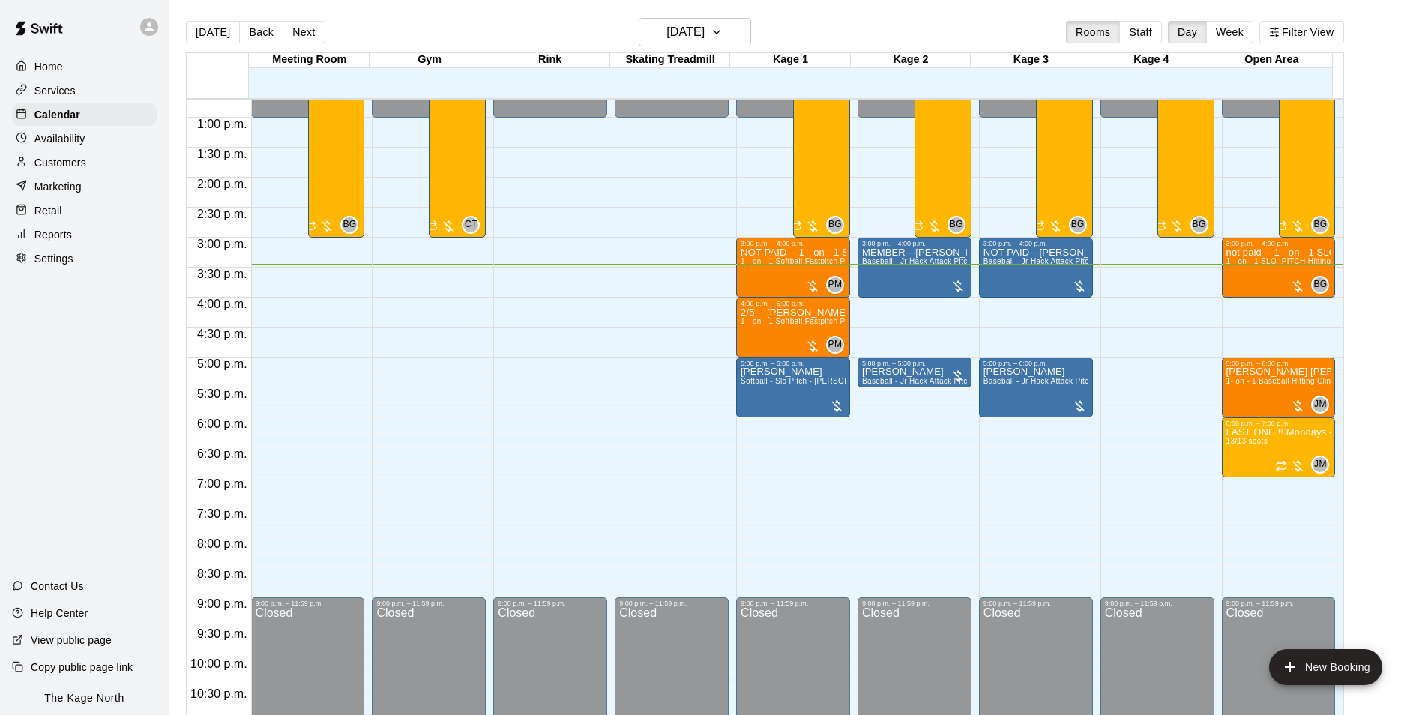
click at [422, 27] on div "[DATE] Back [DATE][DATE] Rooms Staff Day Week Filter View" at bounding box center [765, 35] width 1158 height 34
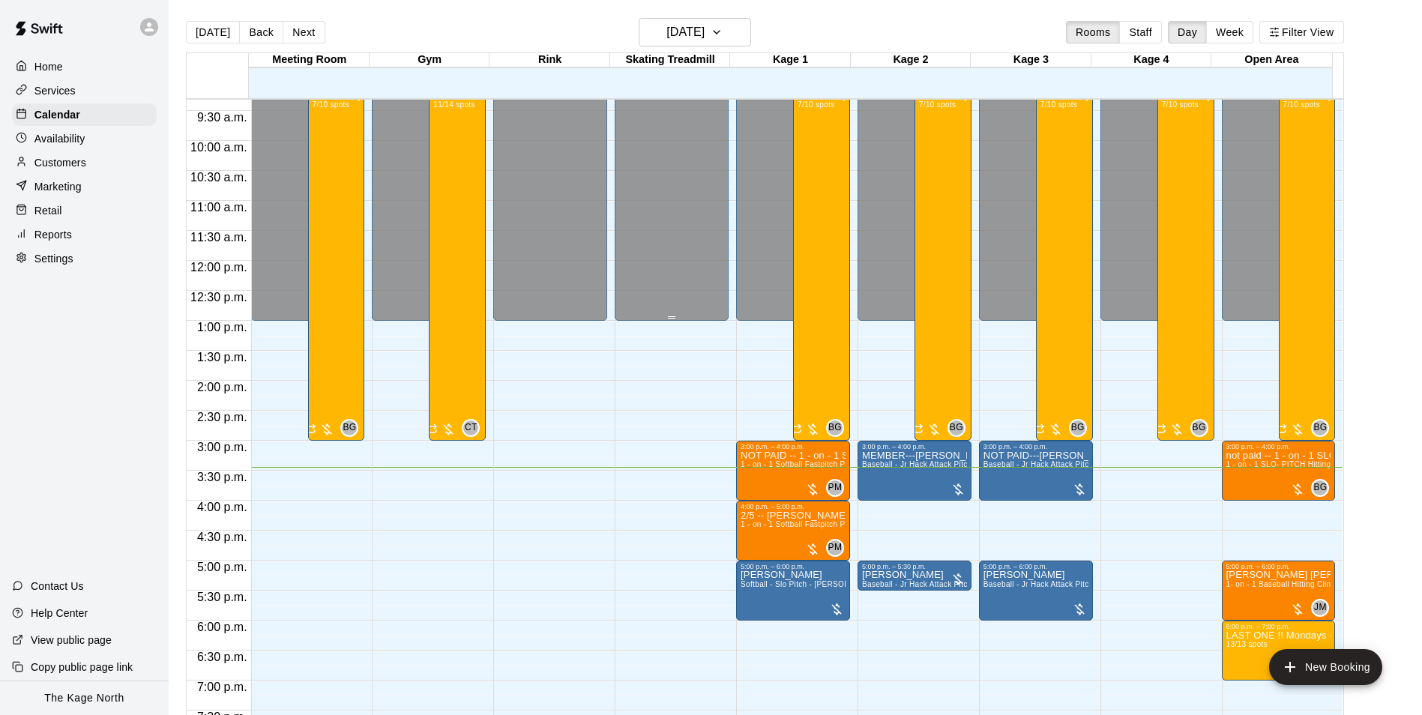
scroll to position [686, 0]
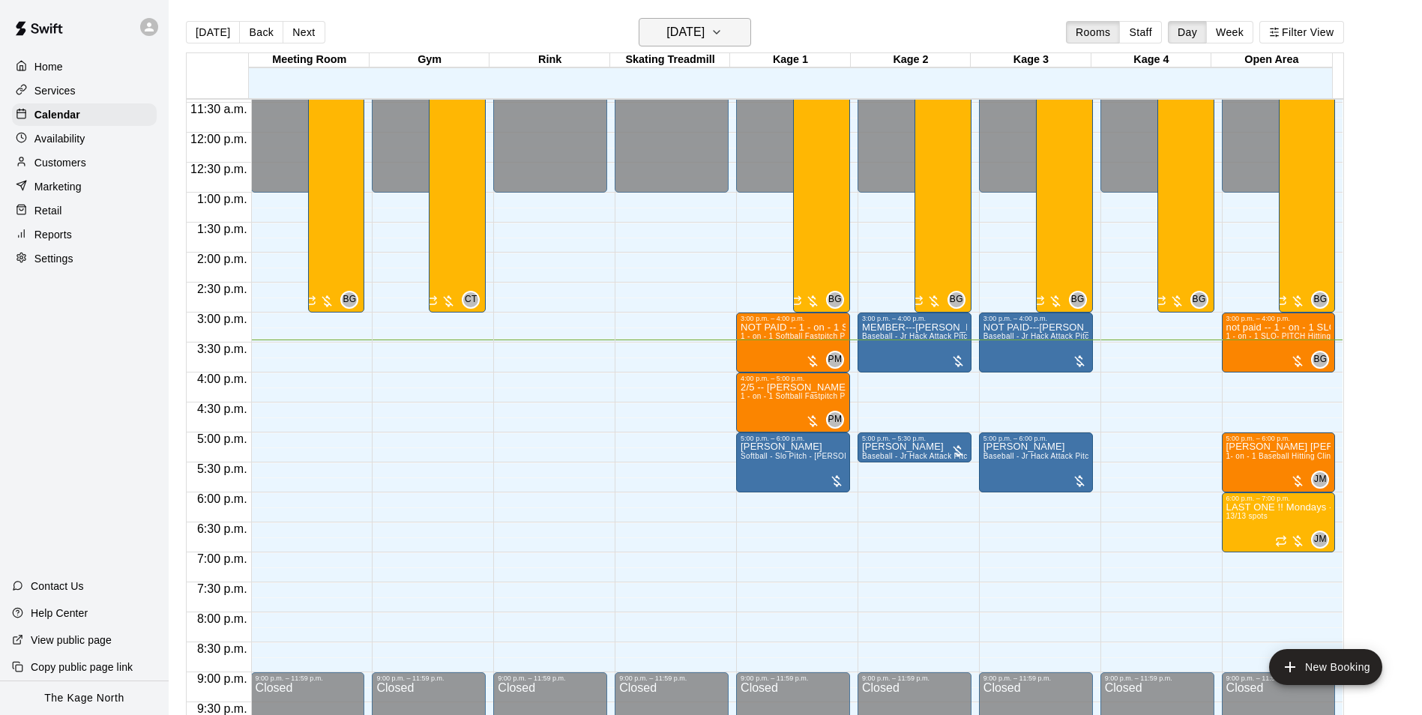
click at [704, 34] on h6 "[DATE]" at bounding box center [685, 32] width 38 height 21
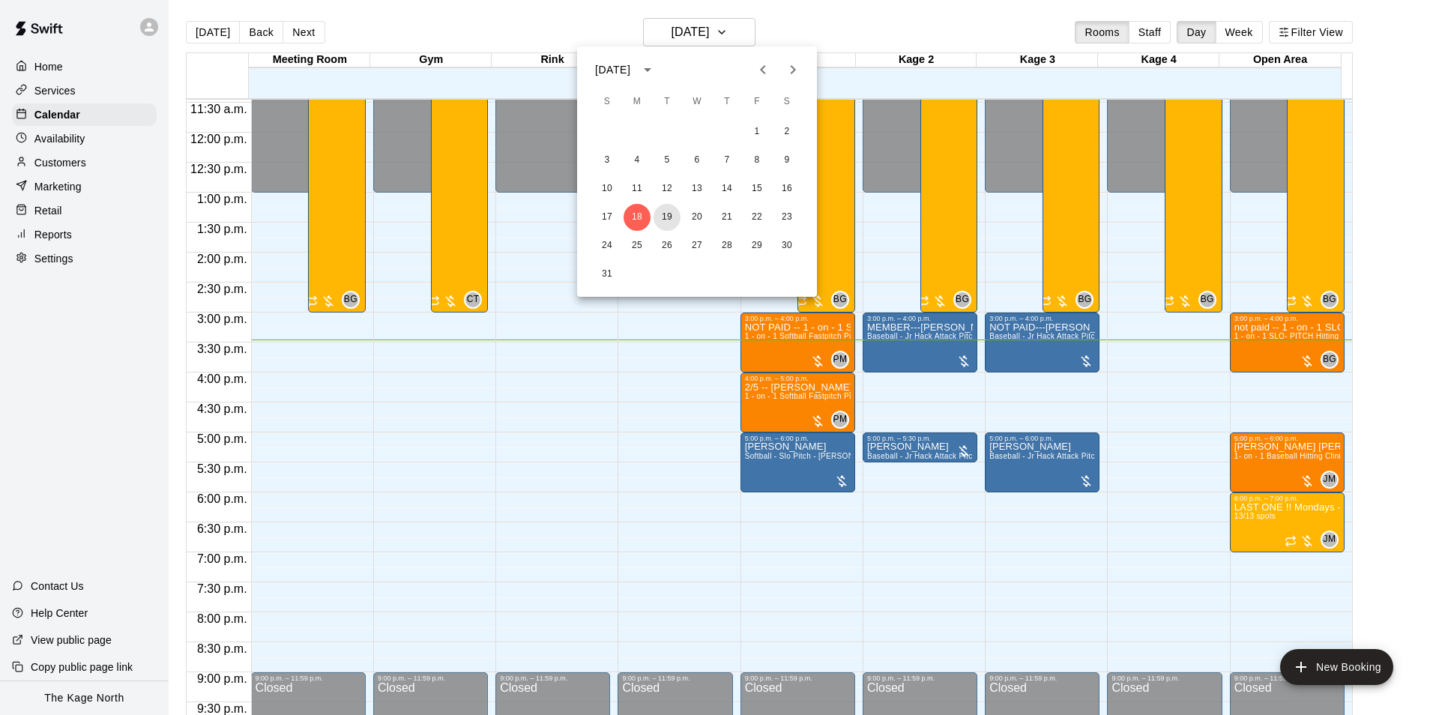
click at [668, 213] on button "19" at bounding box center [667, 217] width 27 height 27
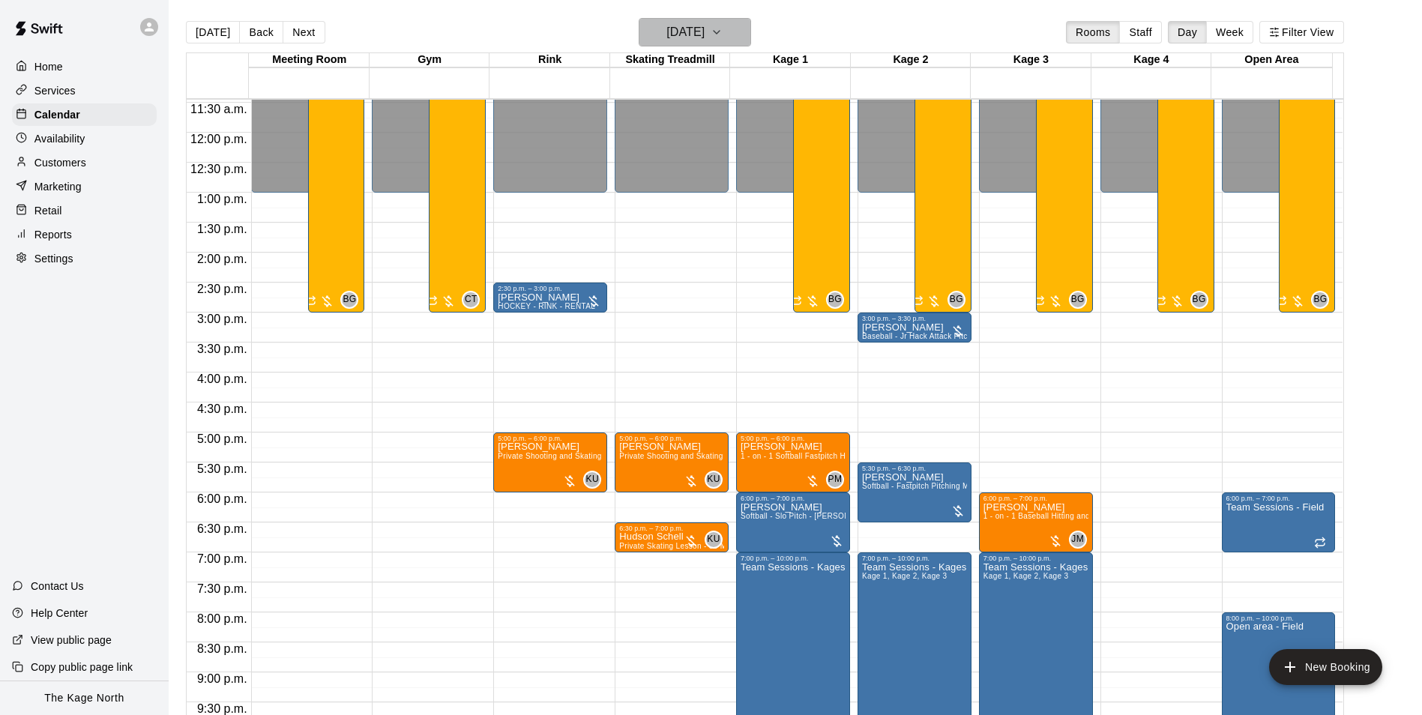
click at [704, 34] on h6 "[DATE]" at bounding box center [685, 32] width 38 height 21
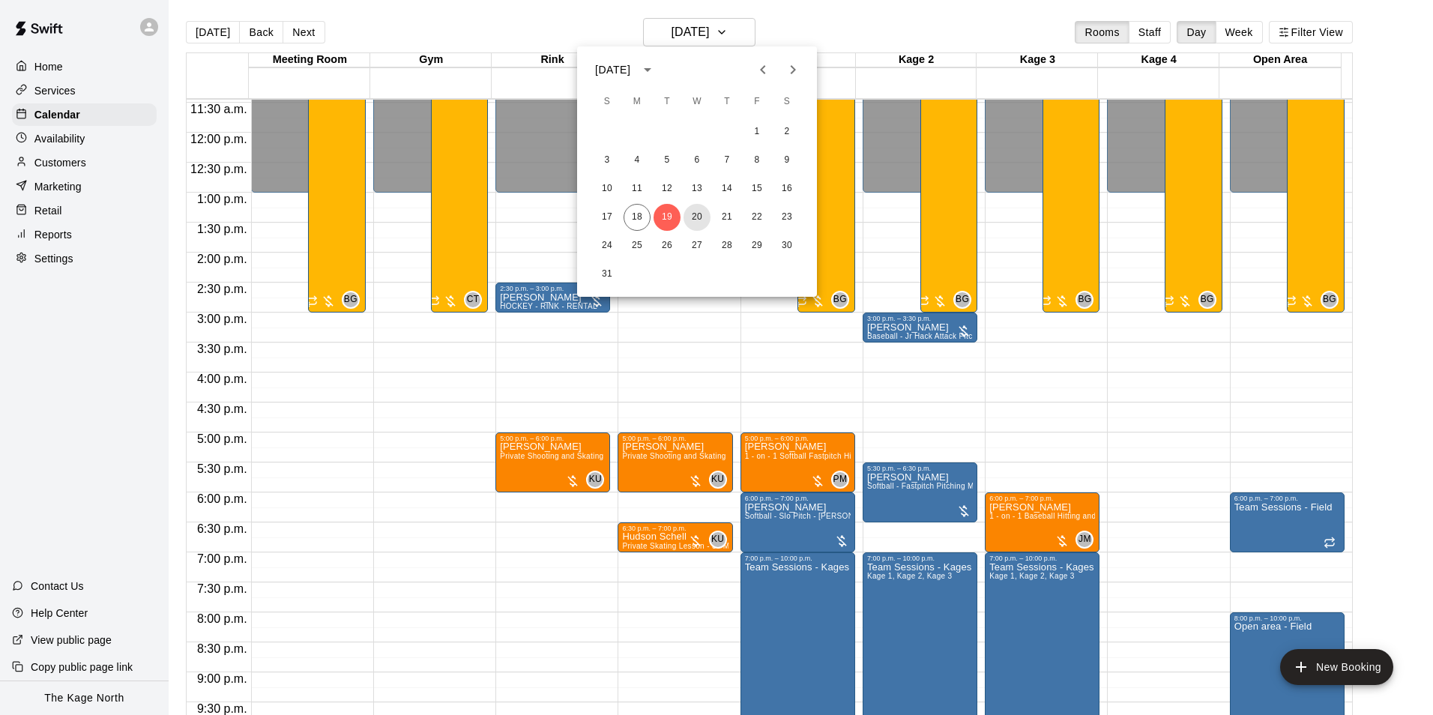
click at [698, 217] on button "20" at bounding box center [696, 217] width 27 height 27
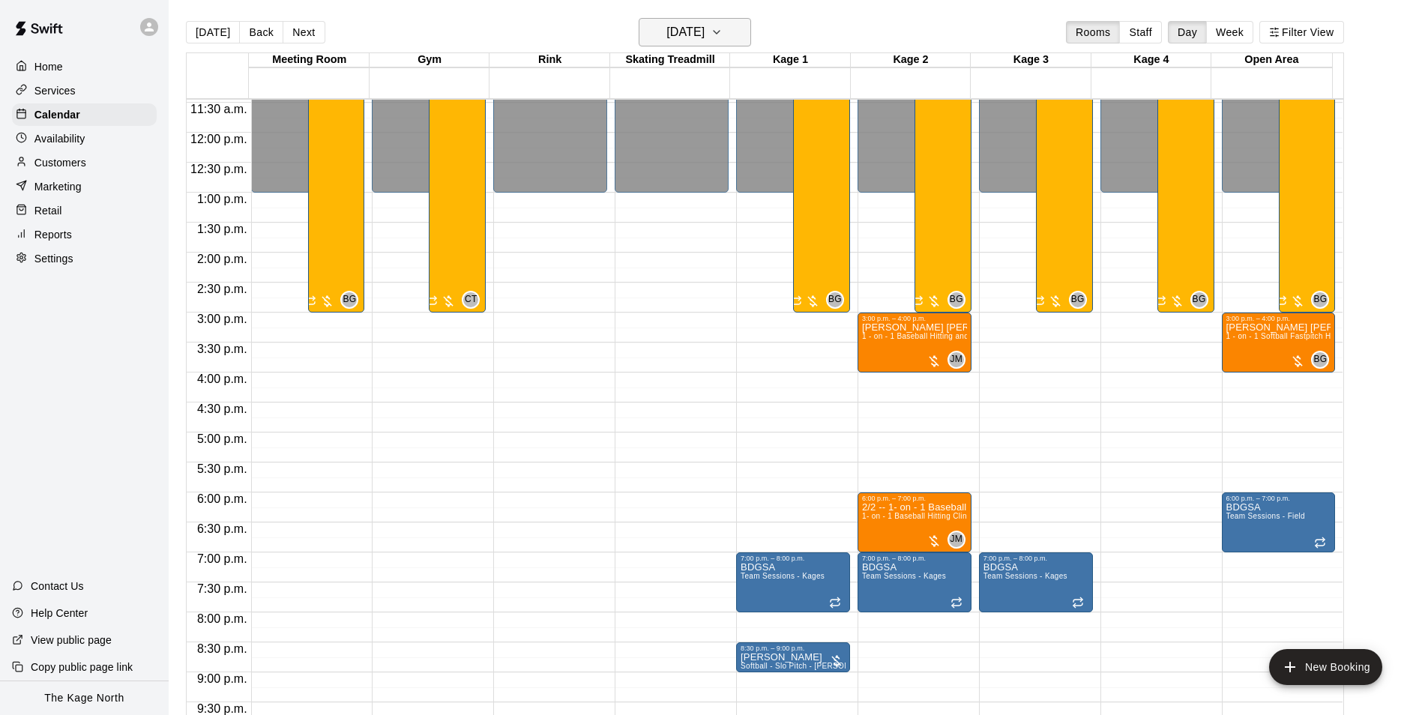
click at [704, 40] on h6 "[DATE]" at bounding box center [685, 32] width 38 height 21
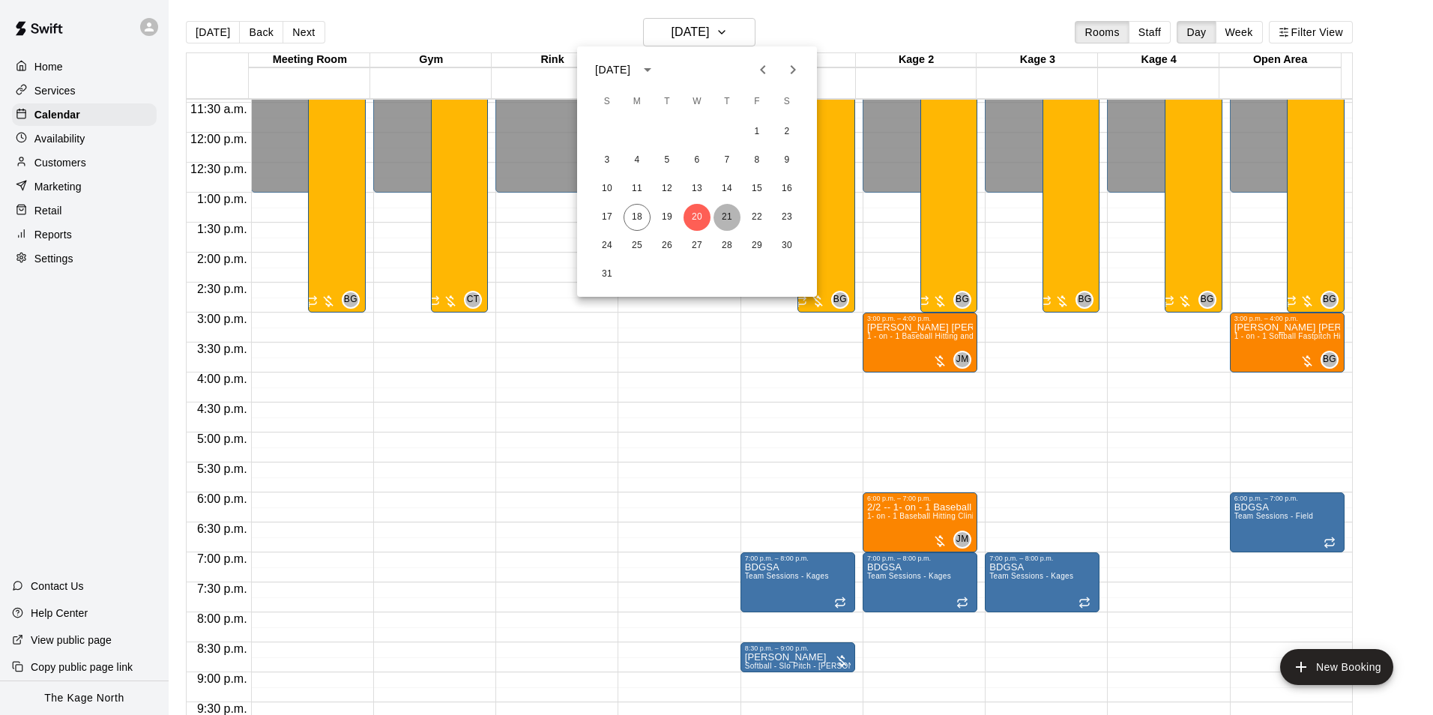
click at [725, 220] on button "21" at bounding box center [726, 217] width 27 height 27
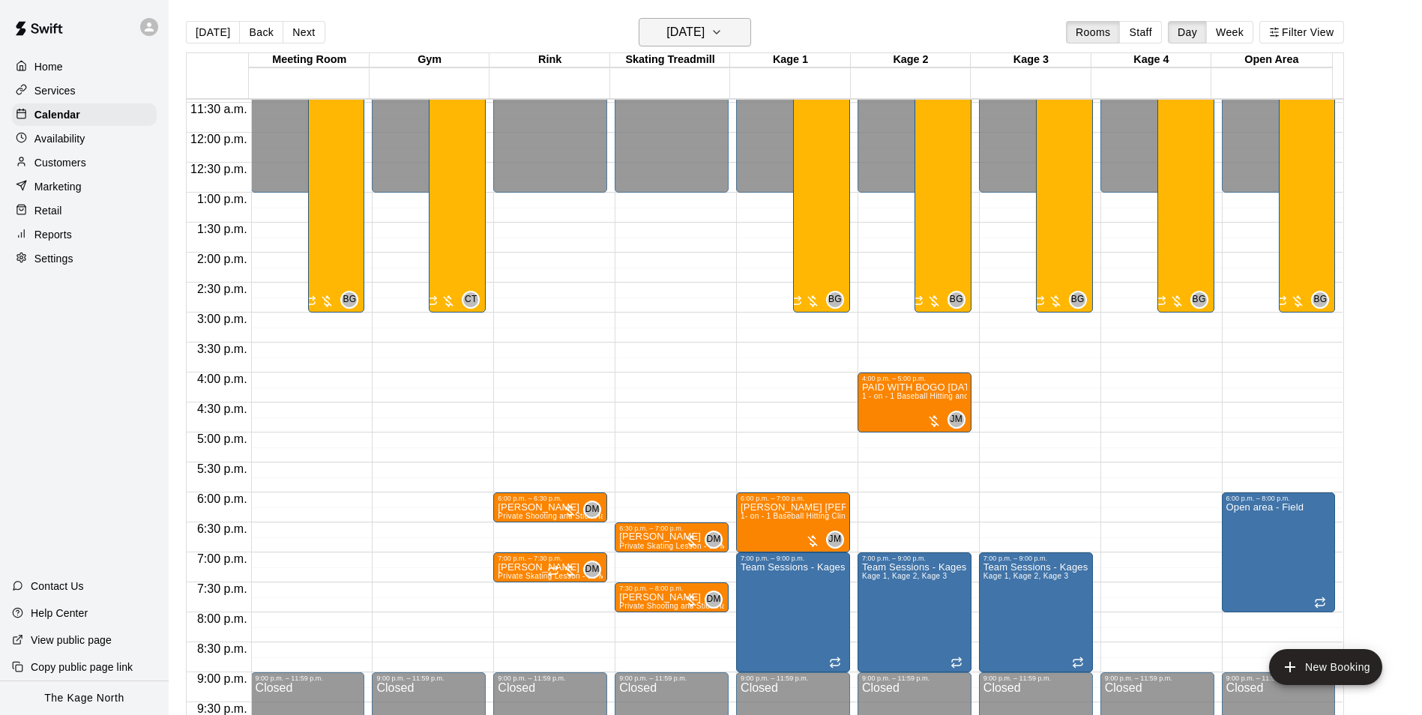
click at [704, 38] on h6 "[DATE]" at bounding box center [685, 32] width 38 height 21
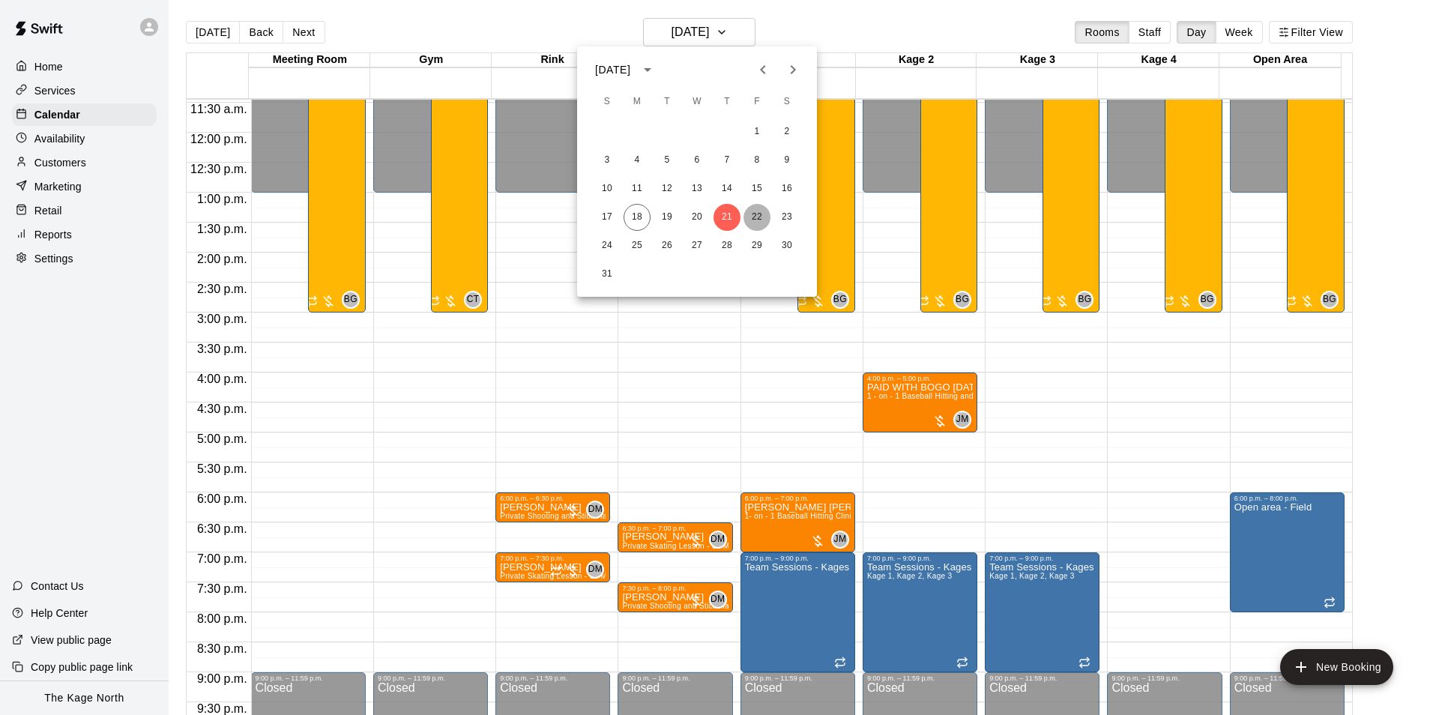
click at [756, 217] on button "22" at bounding box center [756, 217] width 27 height 27
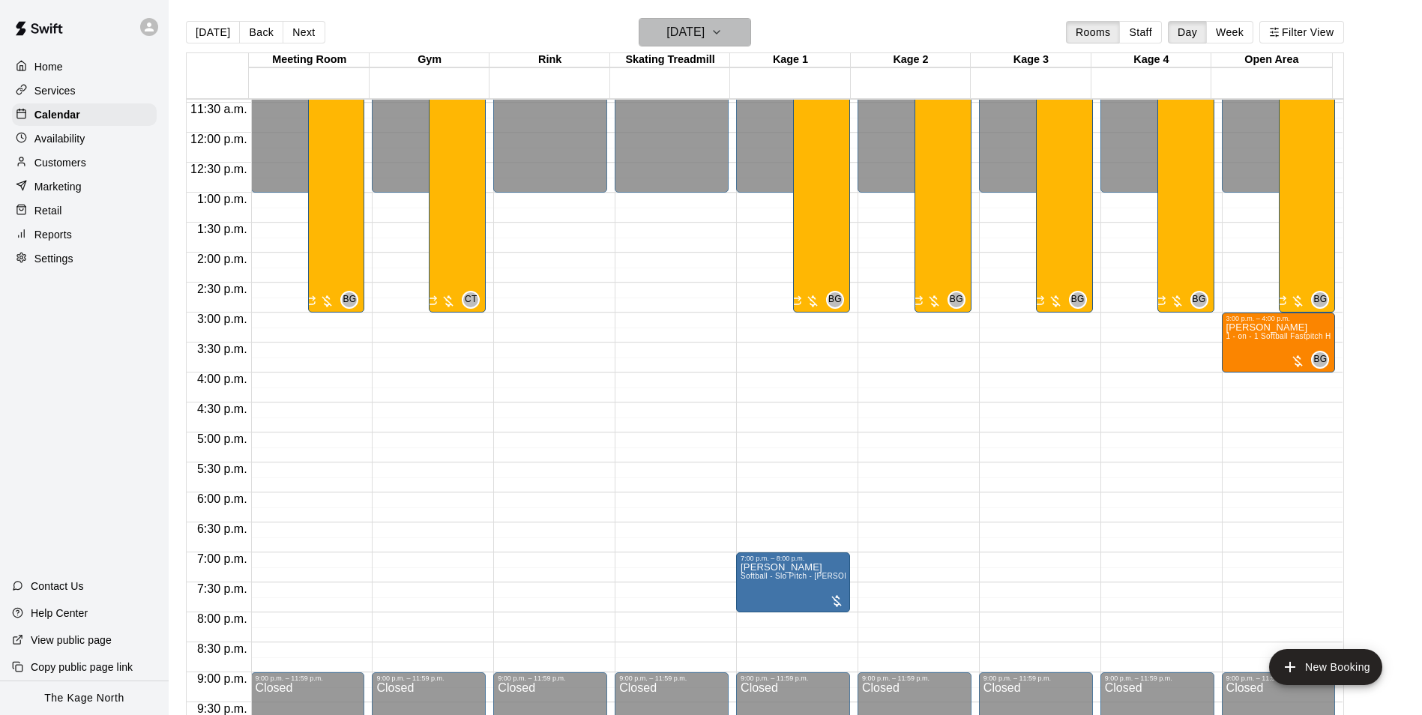
click at [696, 31] on h6 "[DATE]" at bounding box center [685, 32] width 38 height 21
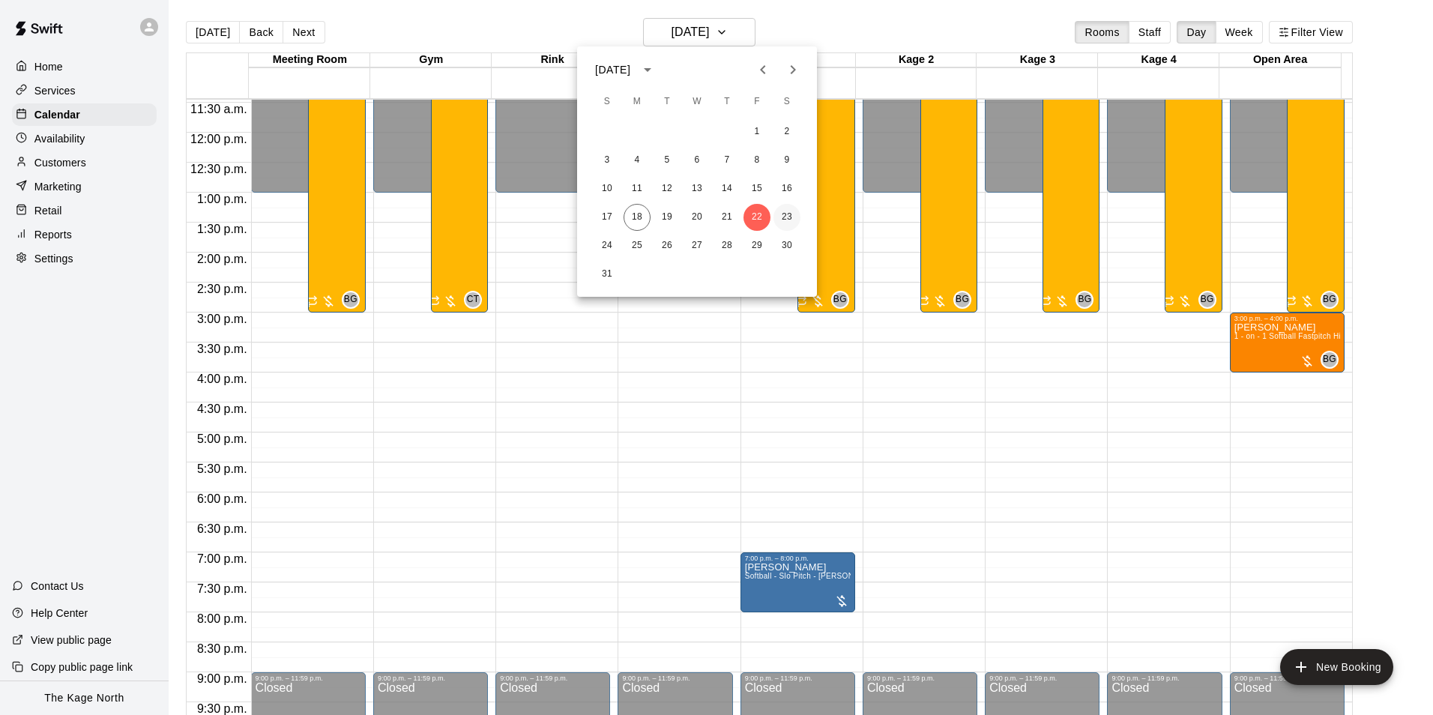
click at [780, 214] on button "23" at bounding box center [786, 217] width 27 height 27
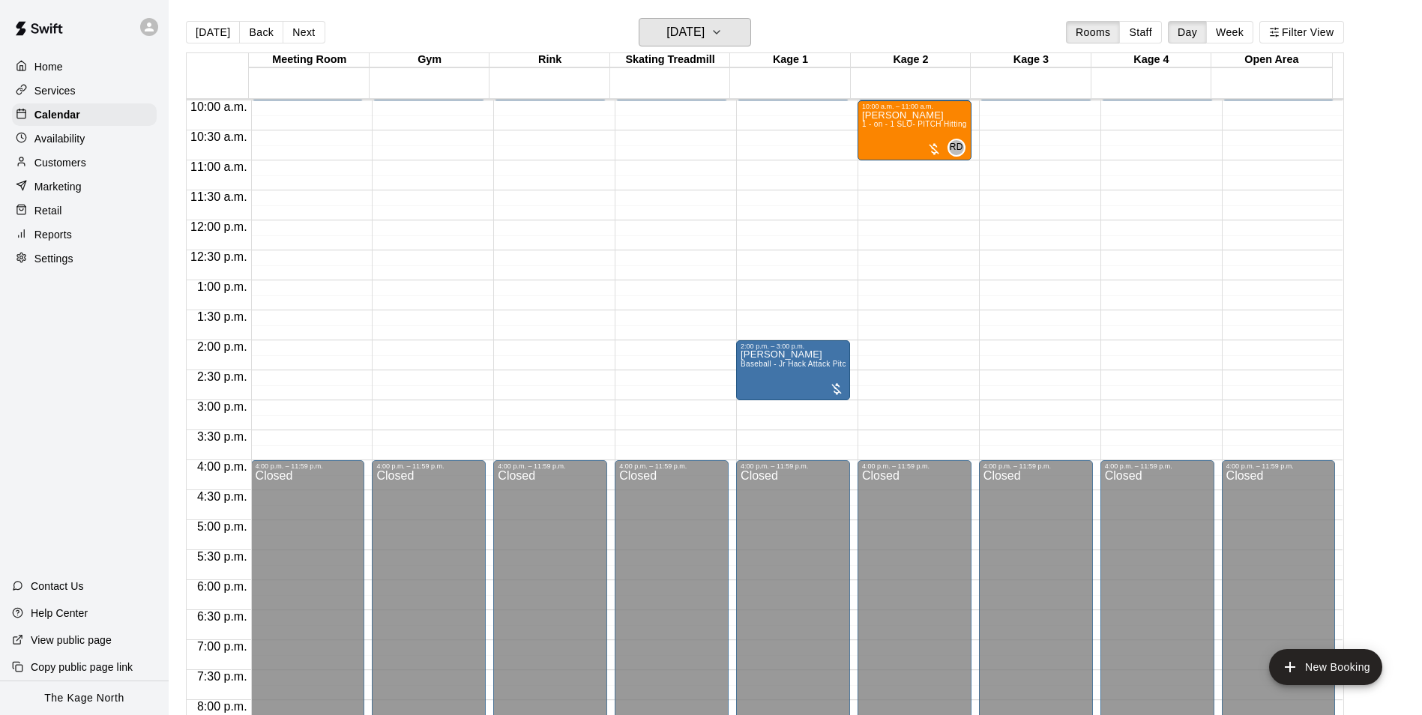
scroll to position [462, 0]
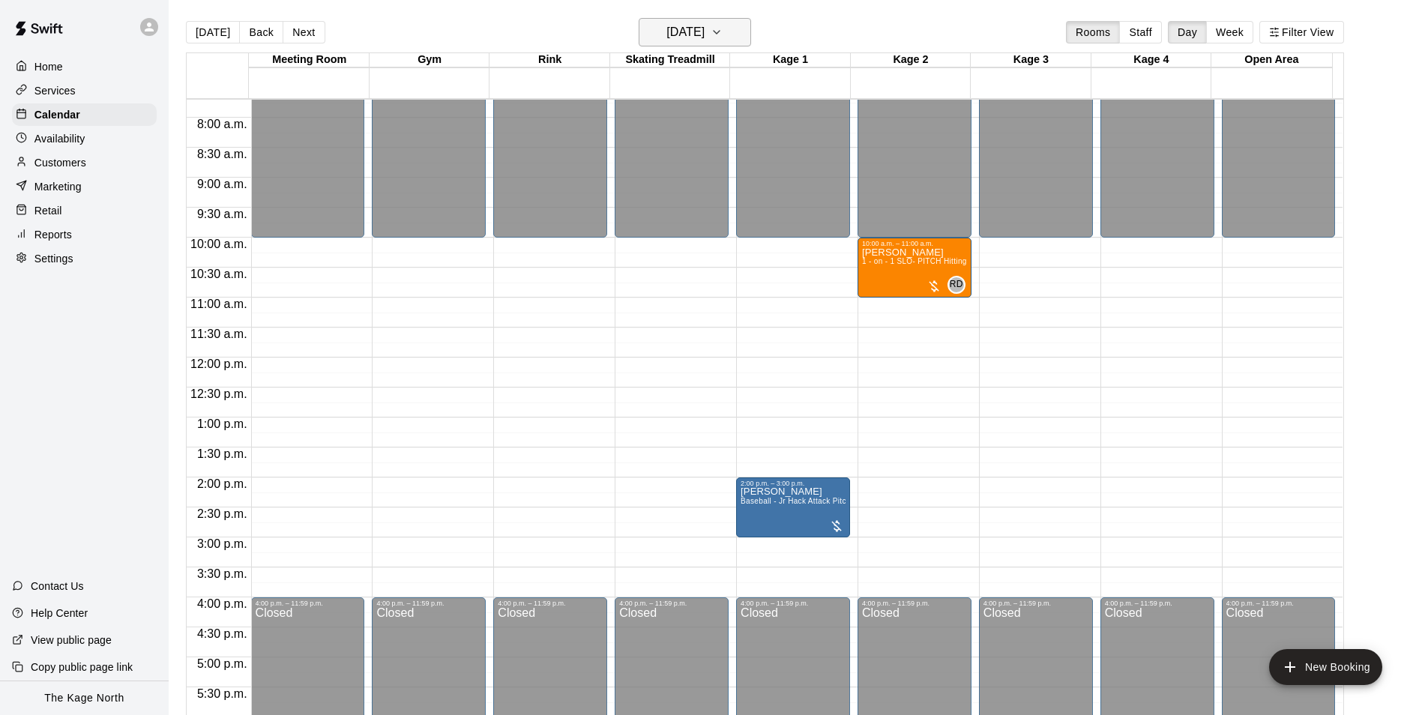
click at [704, 36] on h6 "[DATE]" at bounding box center [685, 32] width 38 height 21
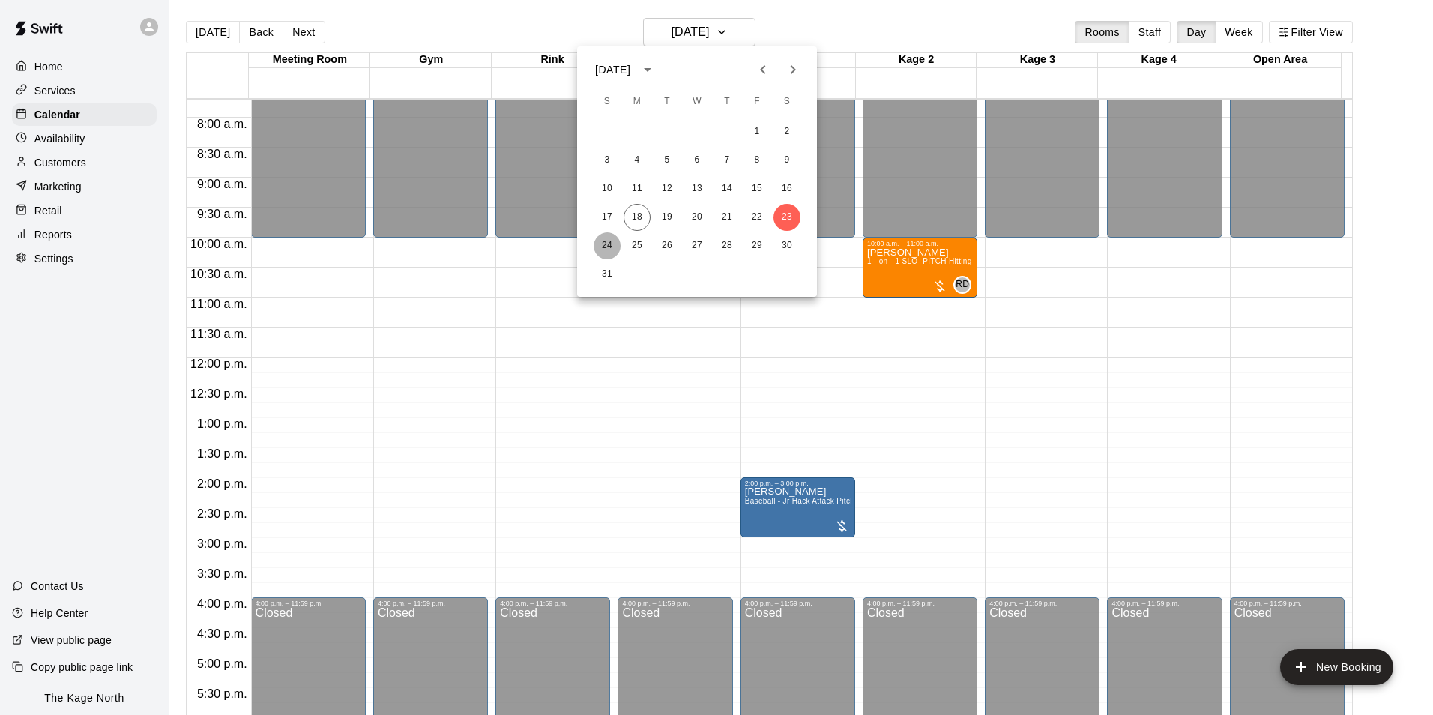
click at [615, 243] on button "24" at bounding box center [607, 245] width 27 height 27
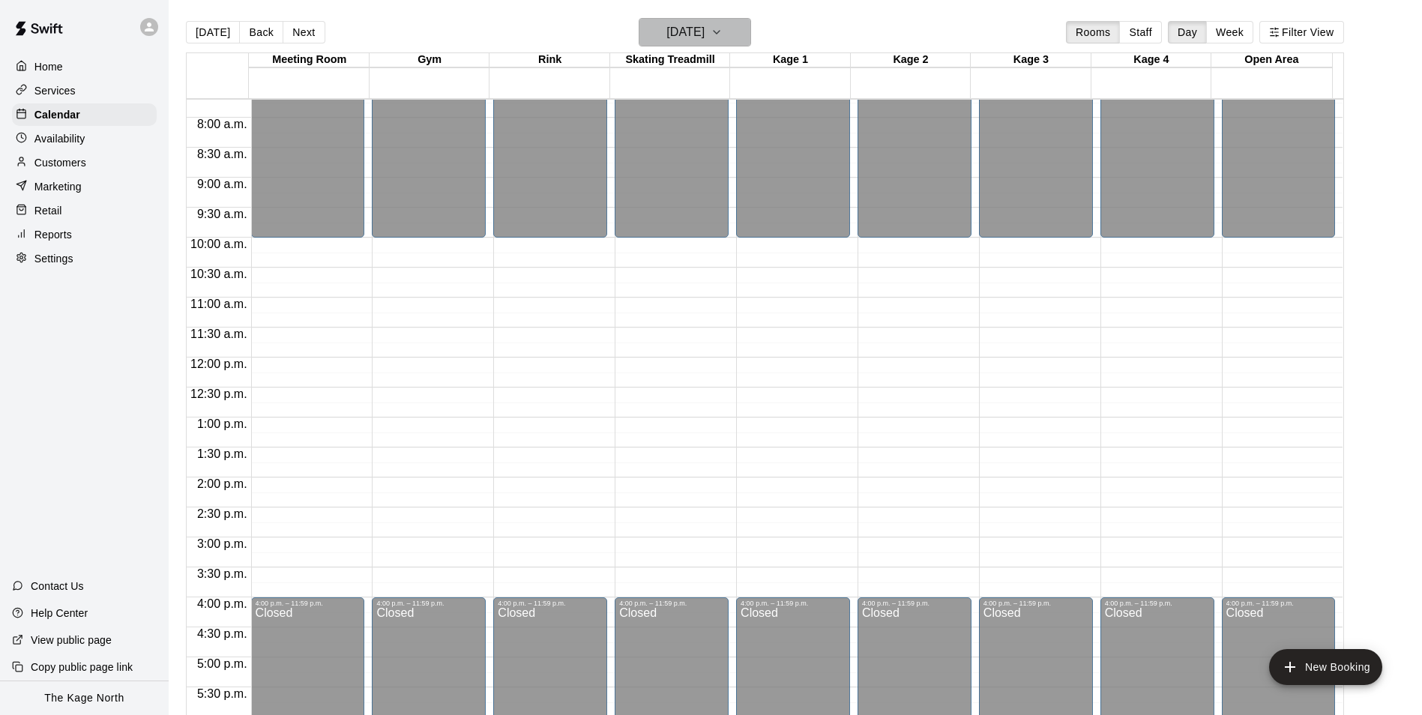
click at [704, 32] on h6 "[DATE]" at bounding box center [685, 32] width 38 height 21
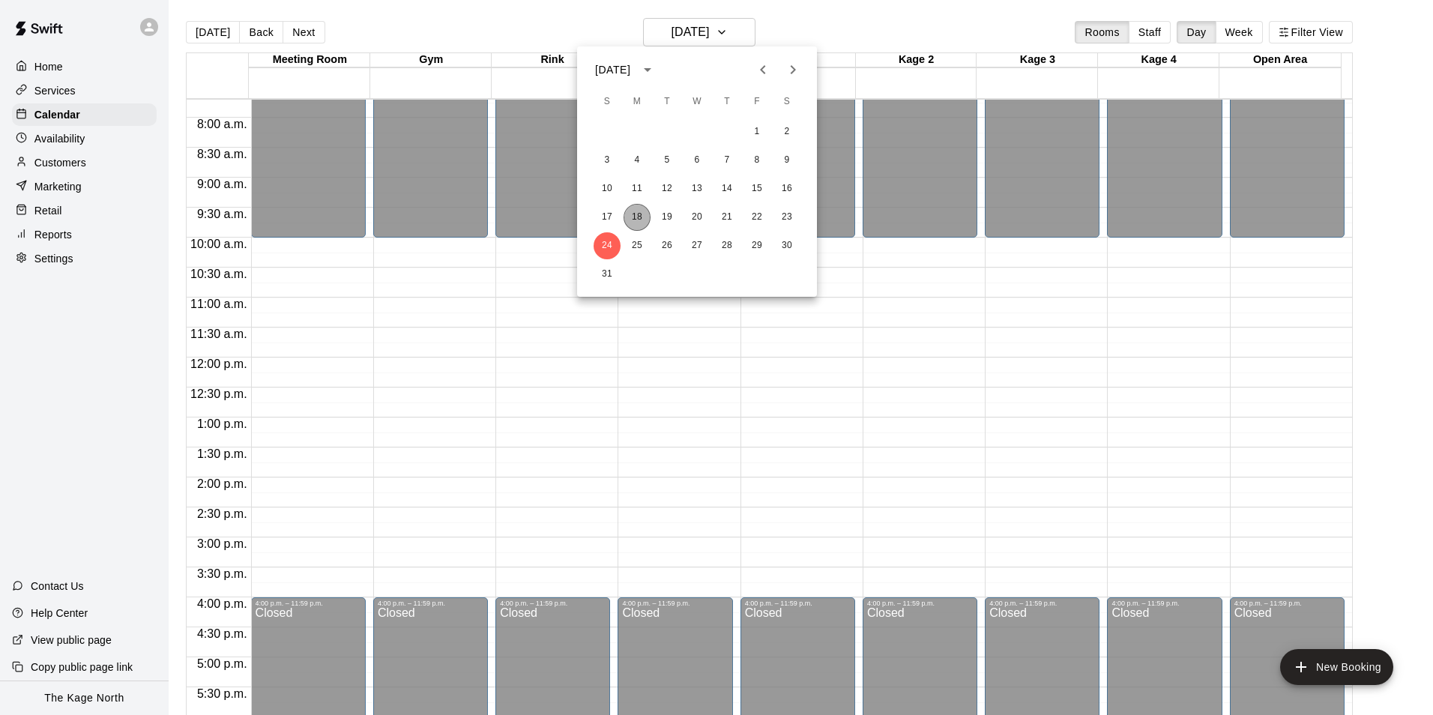
click at [639, 220] on button "18" at bounding box center [637, 217] width 27 height 27
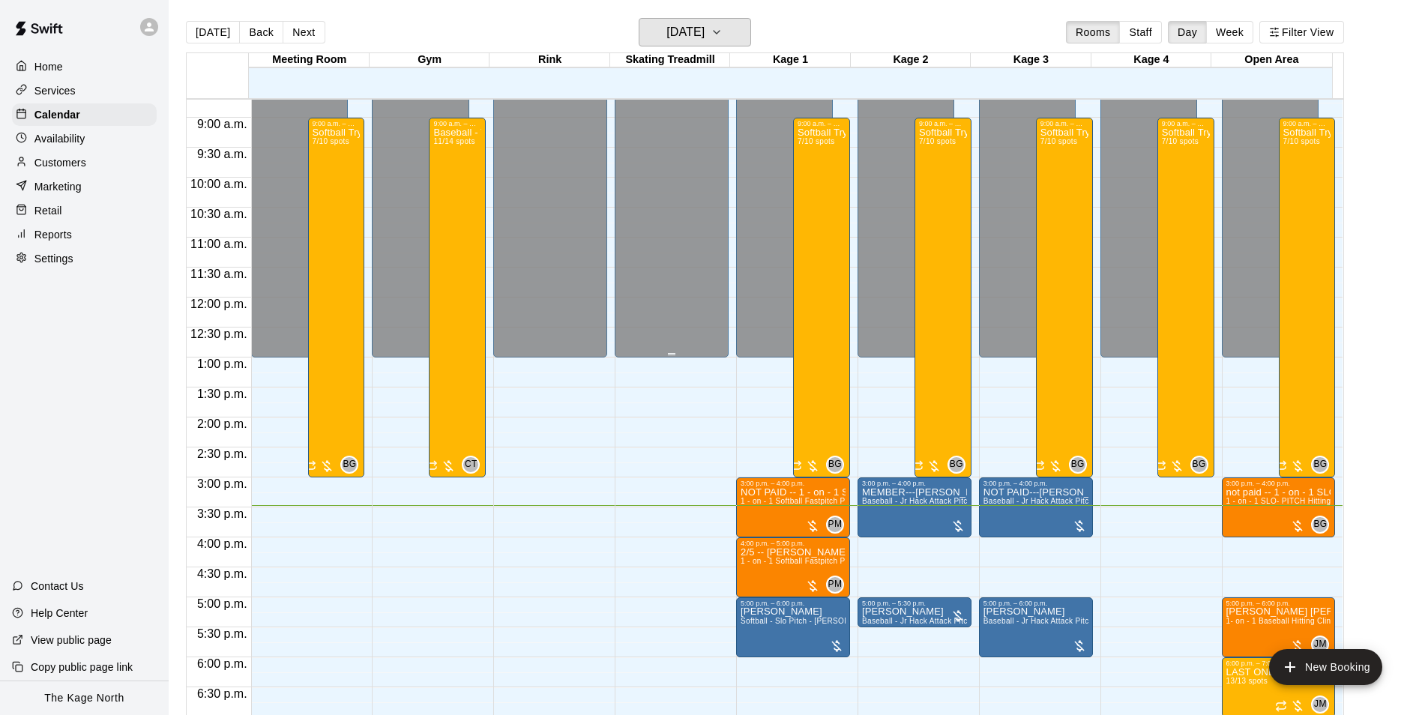
scroll to position [612, 0]
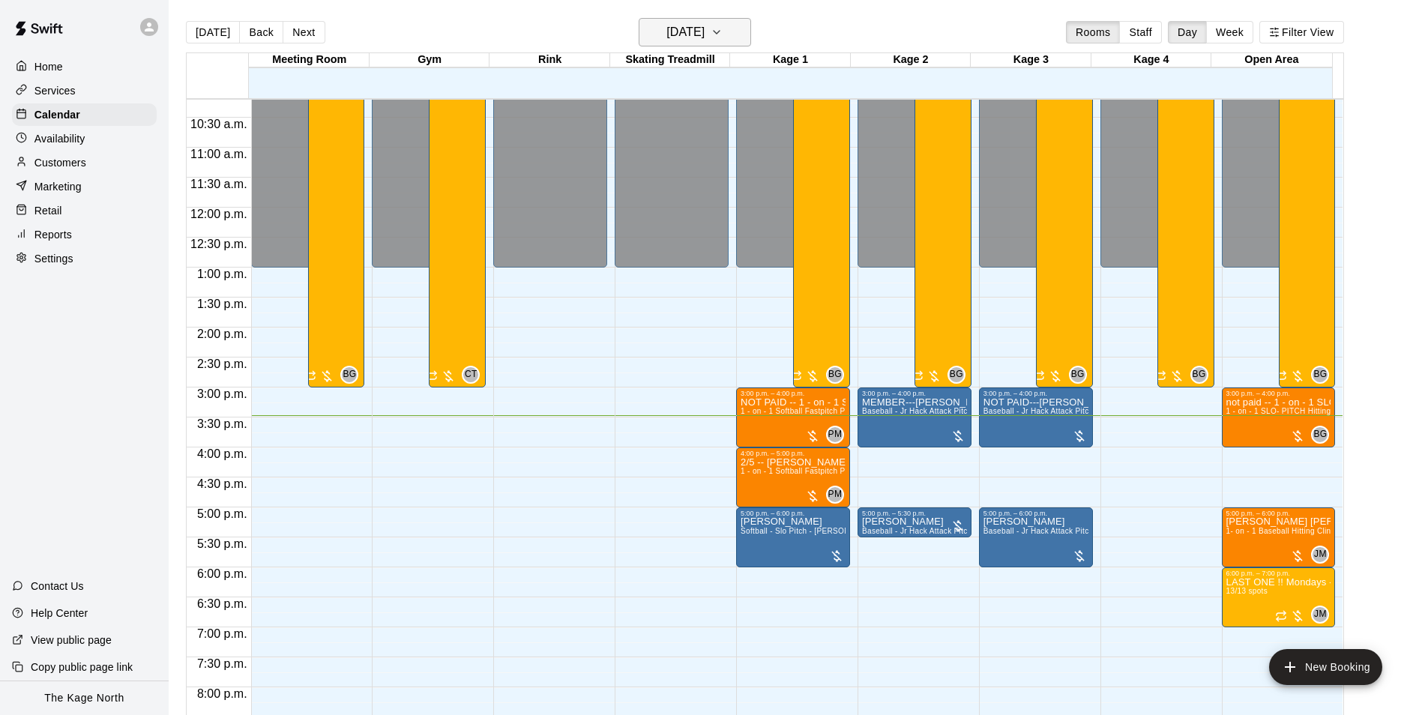
click at [722, 34] on icon "button" at bounding box center [716, 32] width 12 height 18
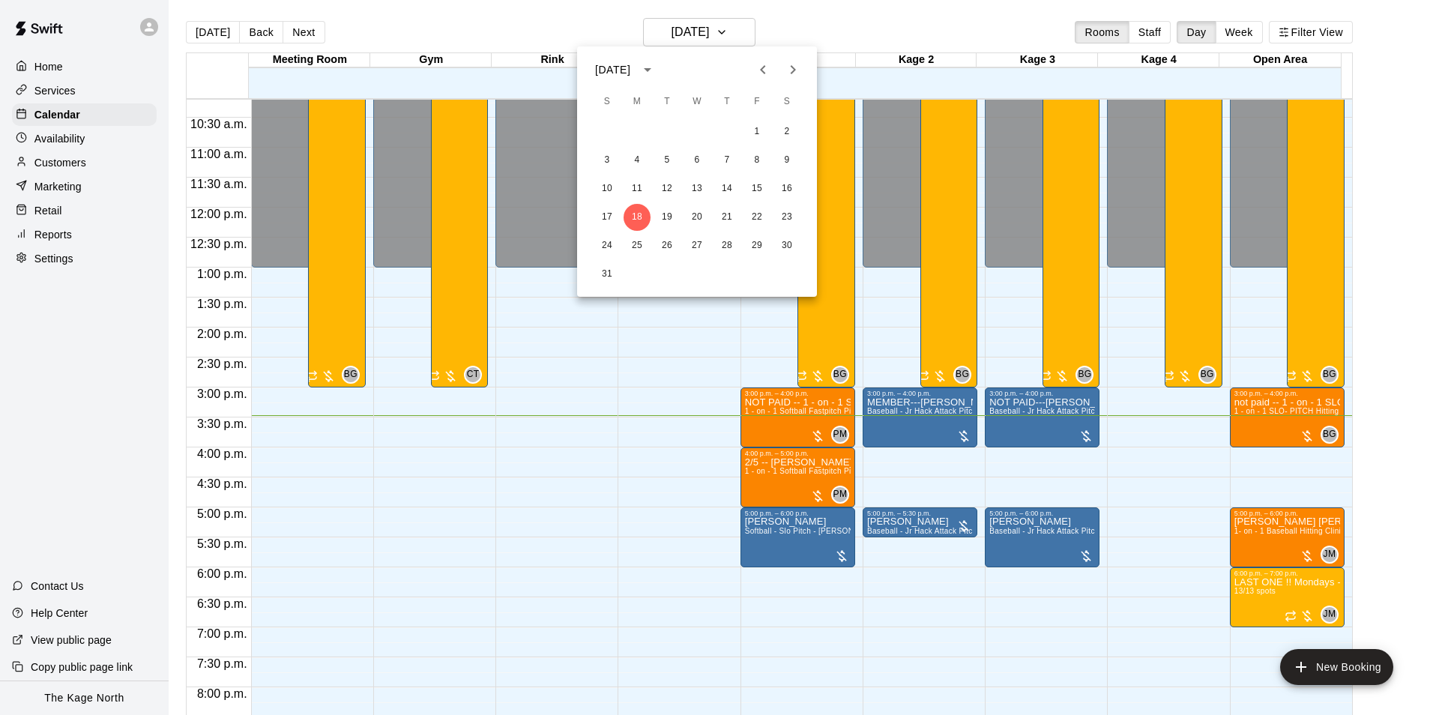
click at [825, 19] on div at bounding box center [716, 357] width 1433 height 715
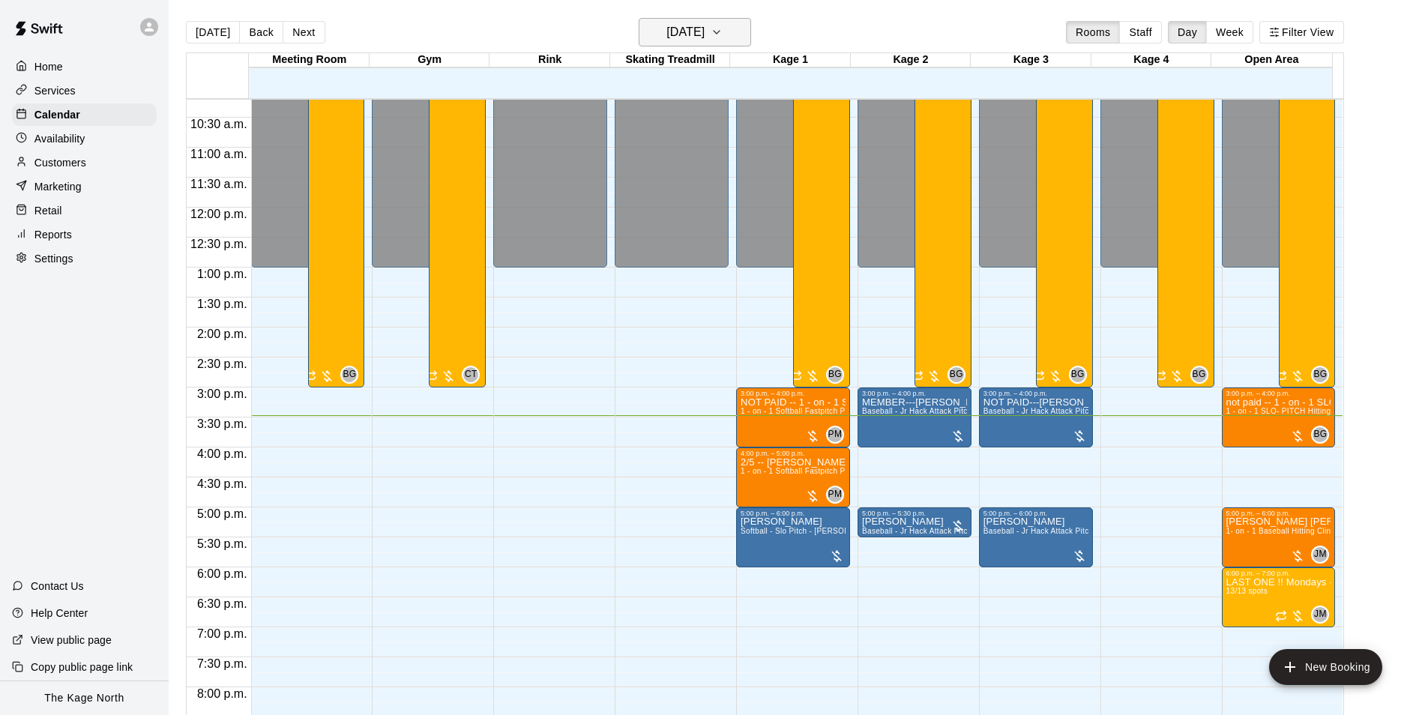
click at [704, 30] on h6 "[DATE]" at bounding box center [685, 32] width 38 height 21
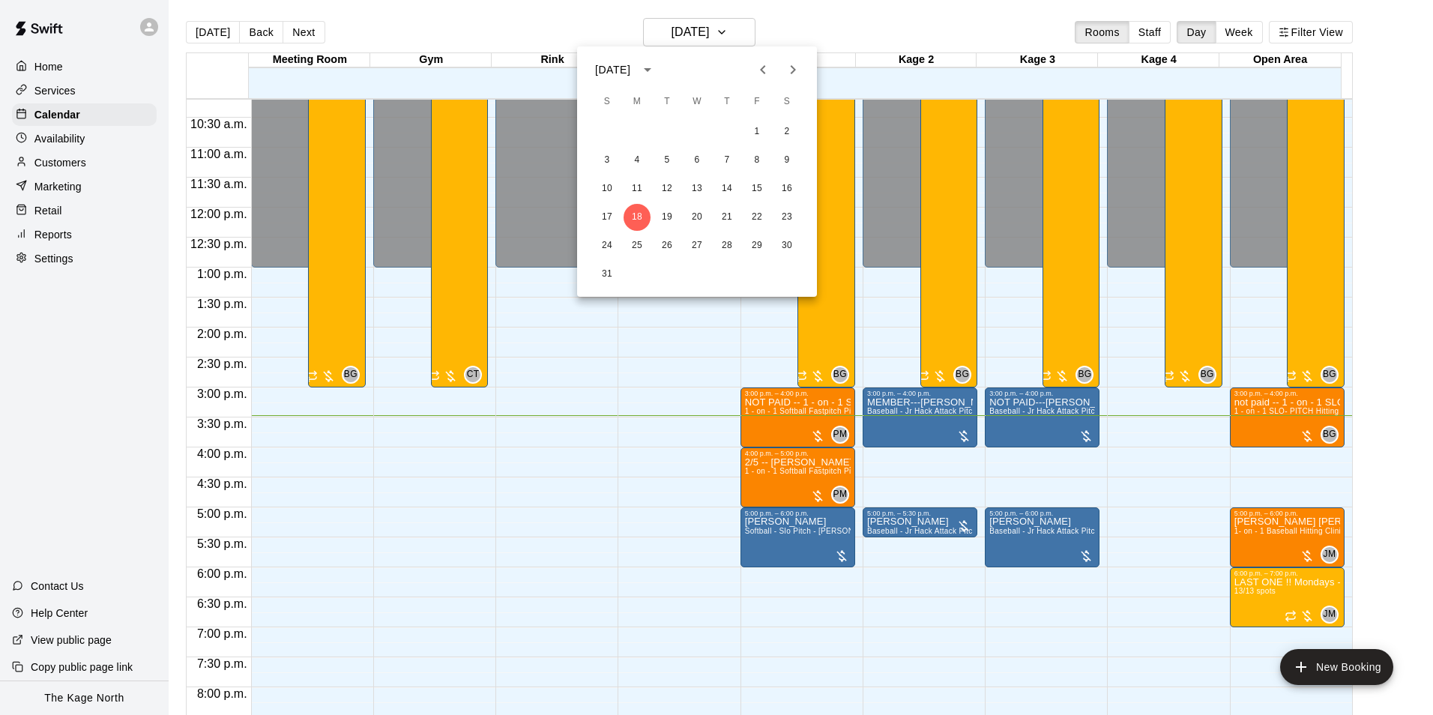
click at [770, 70] on icon "Previous month" at bounding box center [763, 70] width 18 height 18
click at [798, 74] on icon "Next month" at bounding box center [793, 70] width 18 height 18
click at [633, 214] on button "18" at bounding box center [637, 217] width 27 height 27
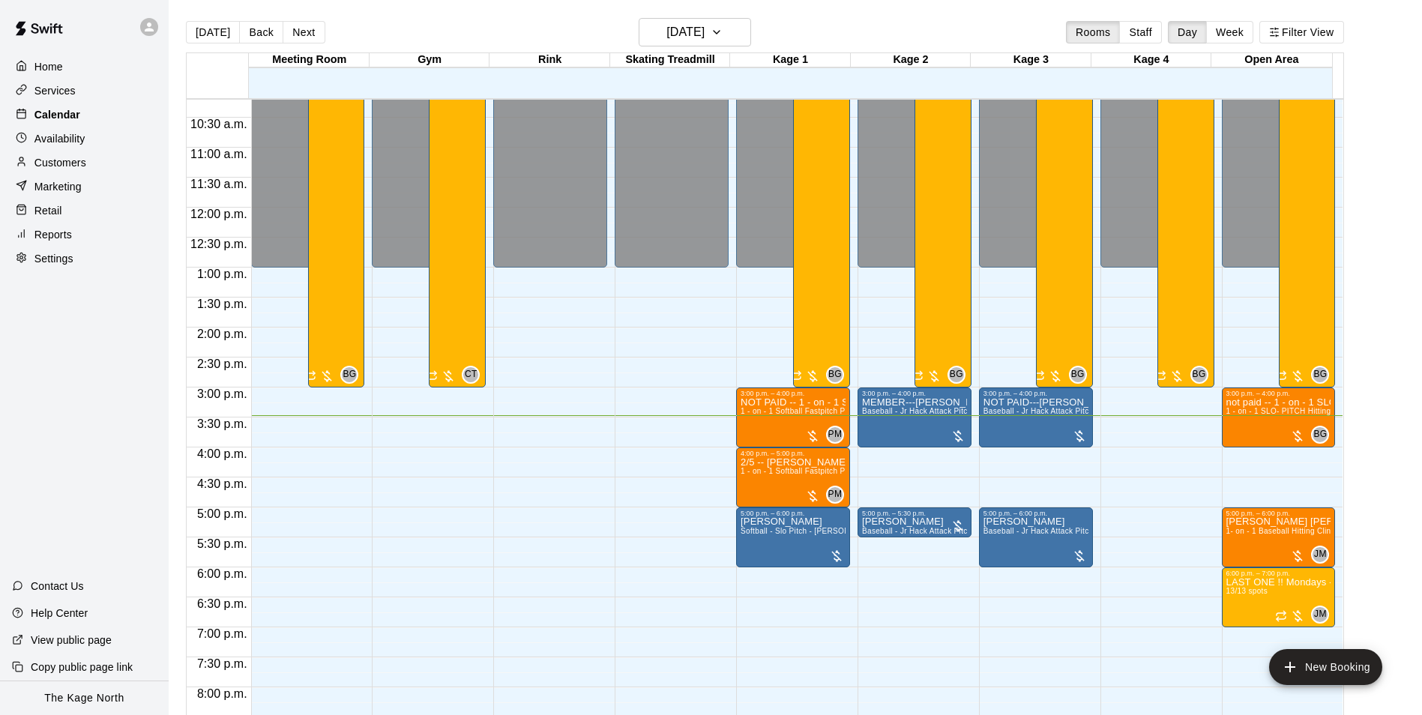
click at [61, 113] on p "Calendar" at bounding box center [57, 114] width 46 height 15
click at [704, 28] on h6 "[DATE]" at bounding box center [685, 32] width 38 height 21
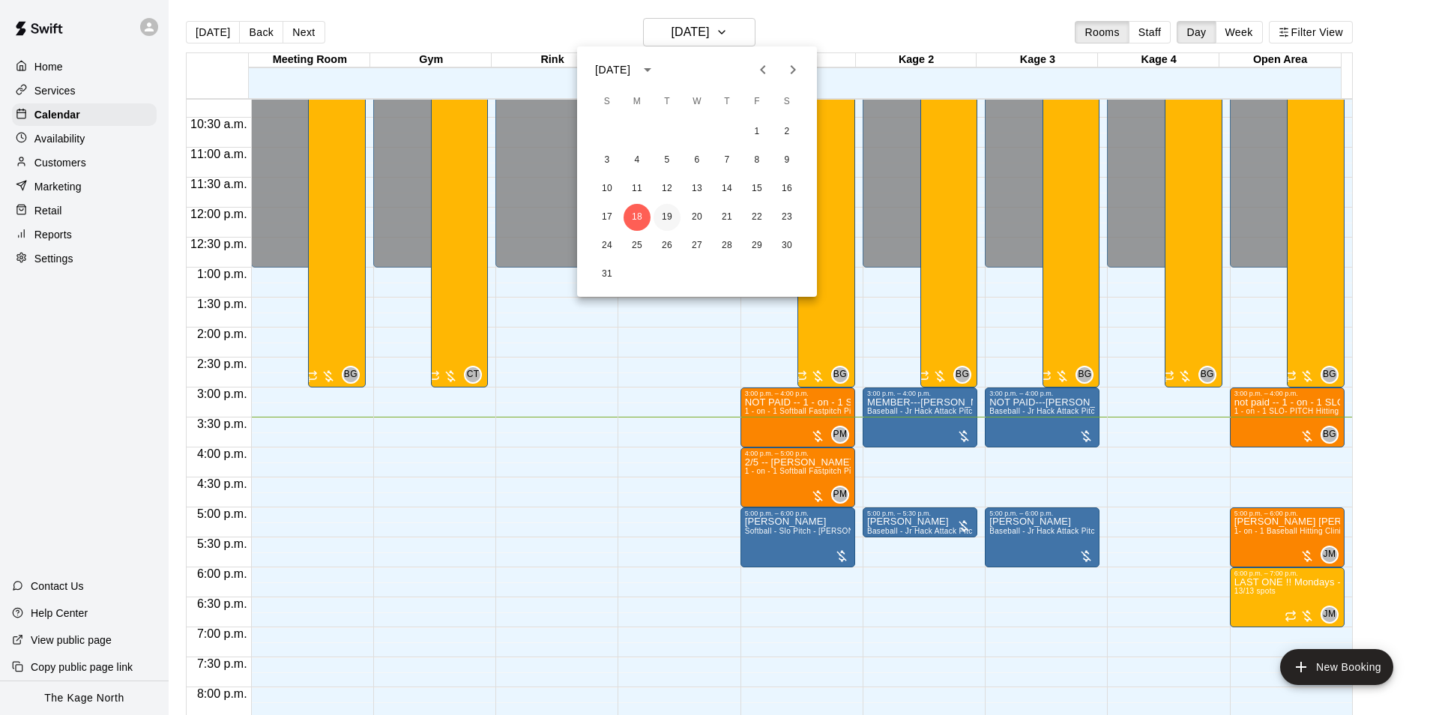
click at [663, 212] on button "19" at bounding box center [667, 217] width 27 height 27
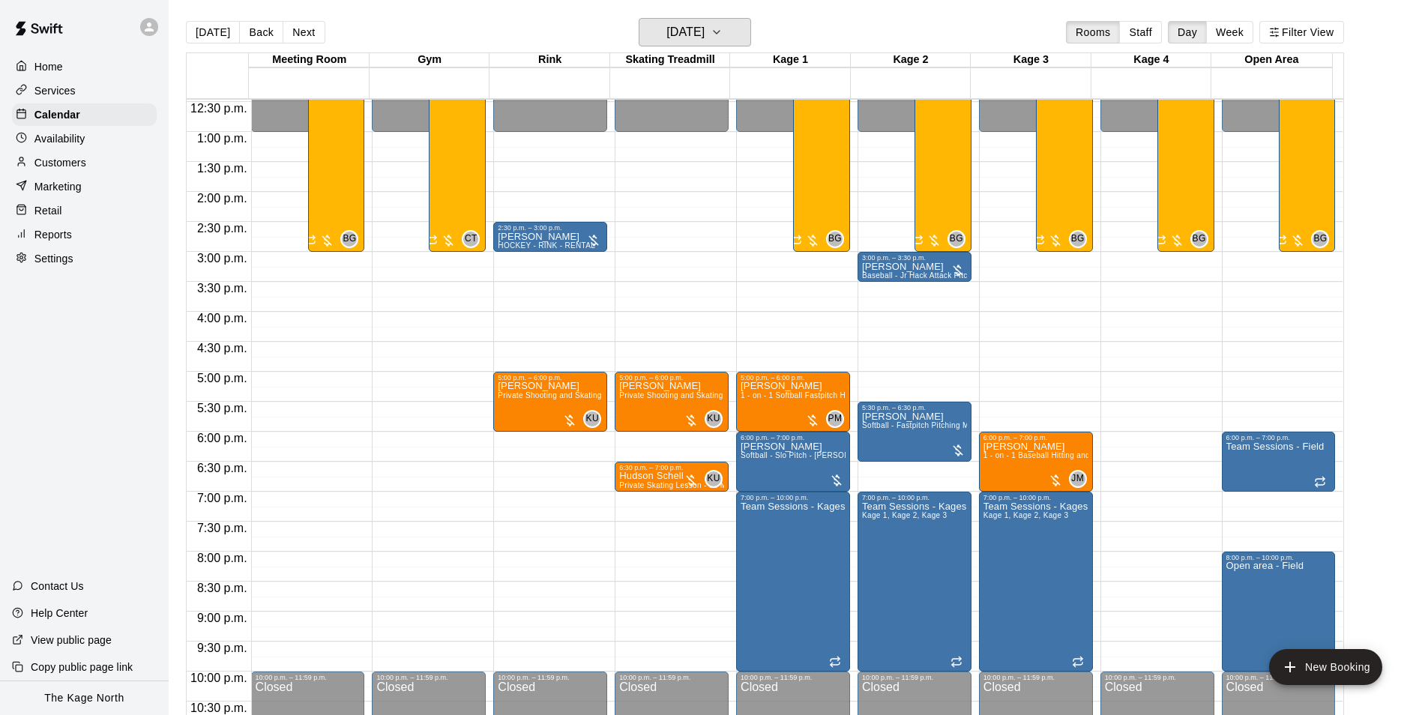
scroll to position [761, 0]
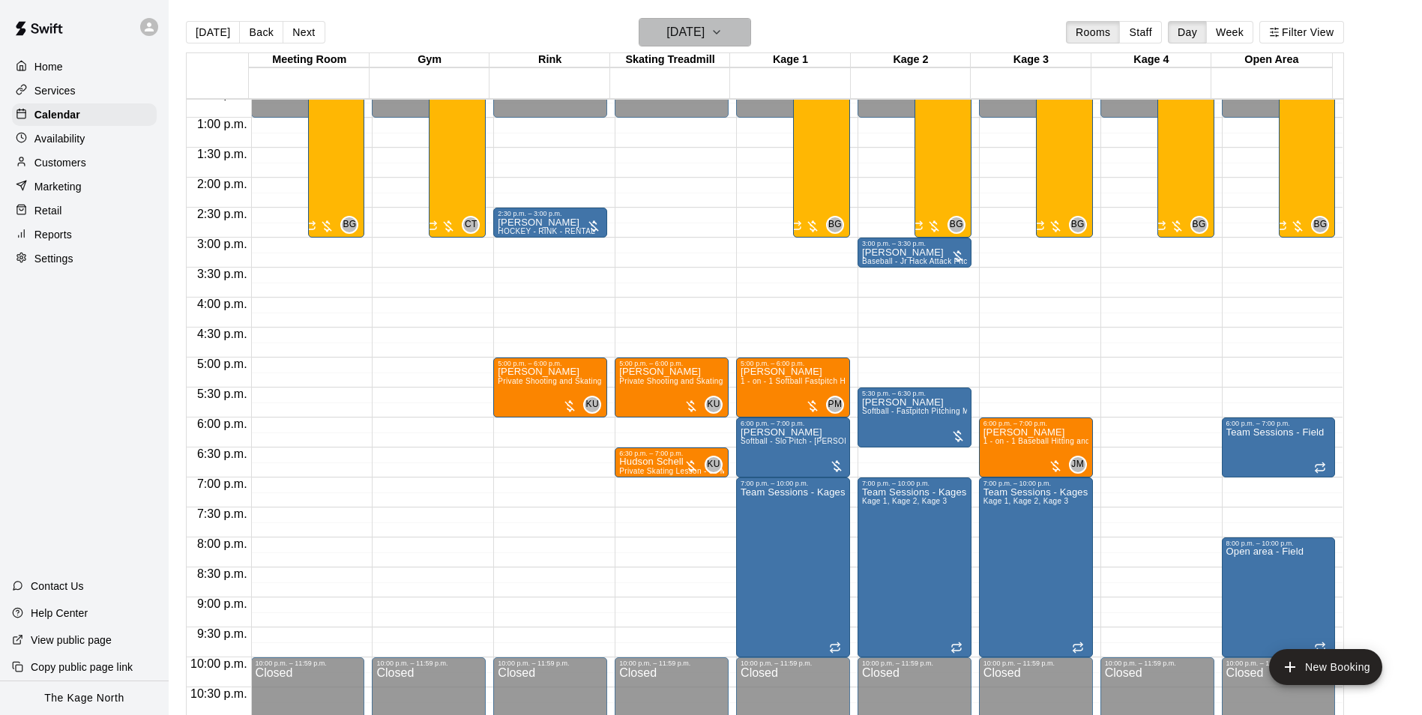
click at [702, 18] on button "[DATE]" at bounding box center [695, 32] width 112 height 28
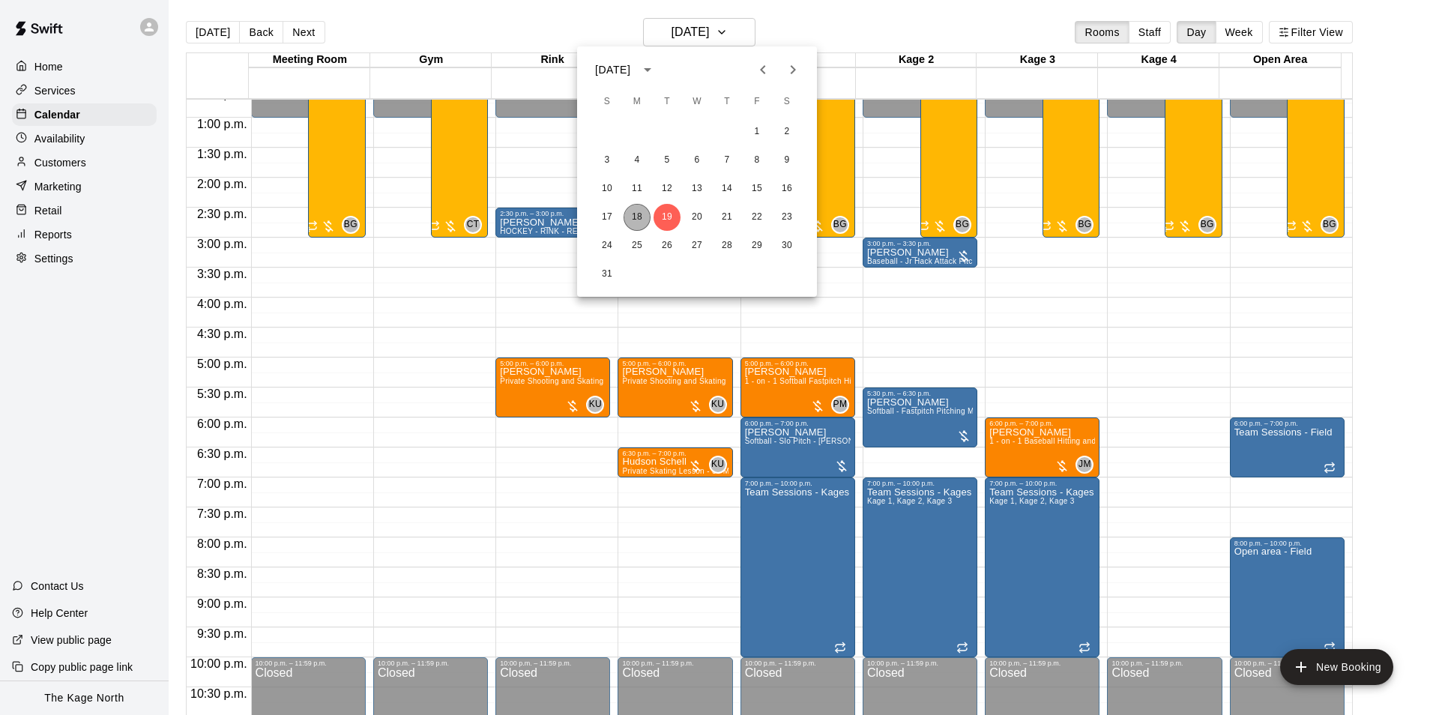
click at [627, 216] on button "18" at bounding box center [637, 217] width 27 height 27
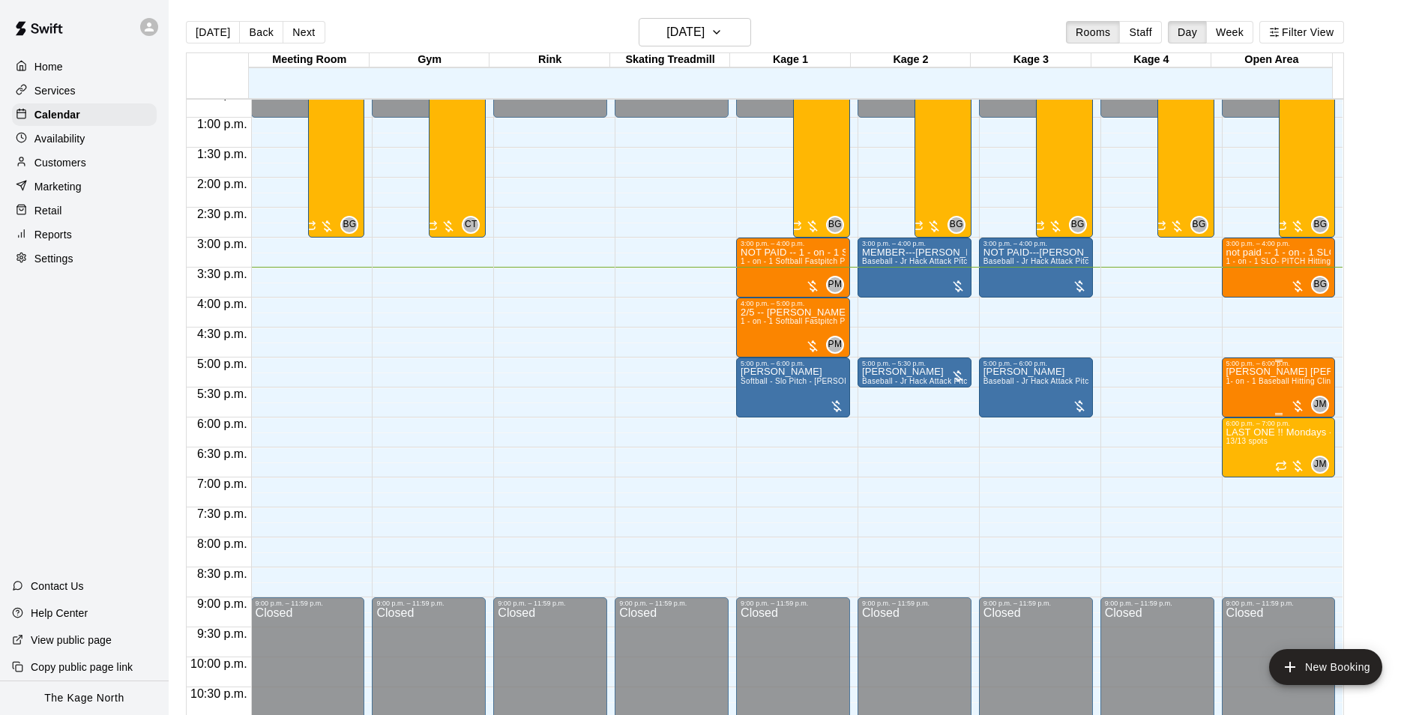
click at [1272, 384] on span "1- on - 1 Baseball Hitting Clinic" at bounding box center [1281, 381] width 111 height 8
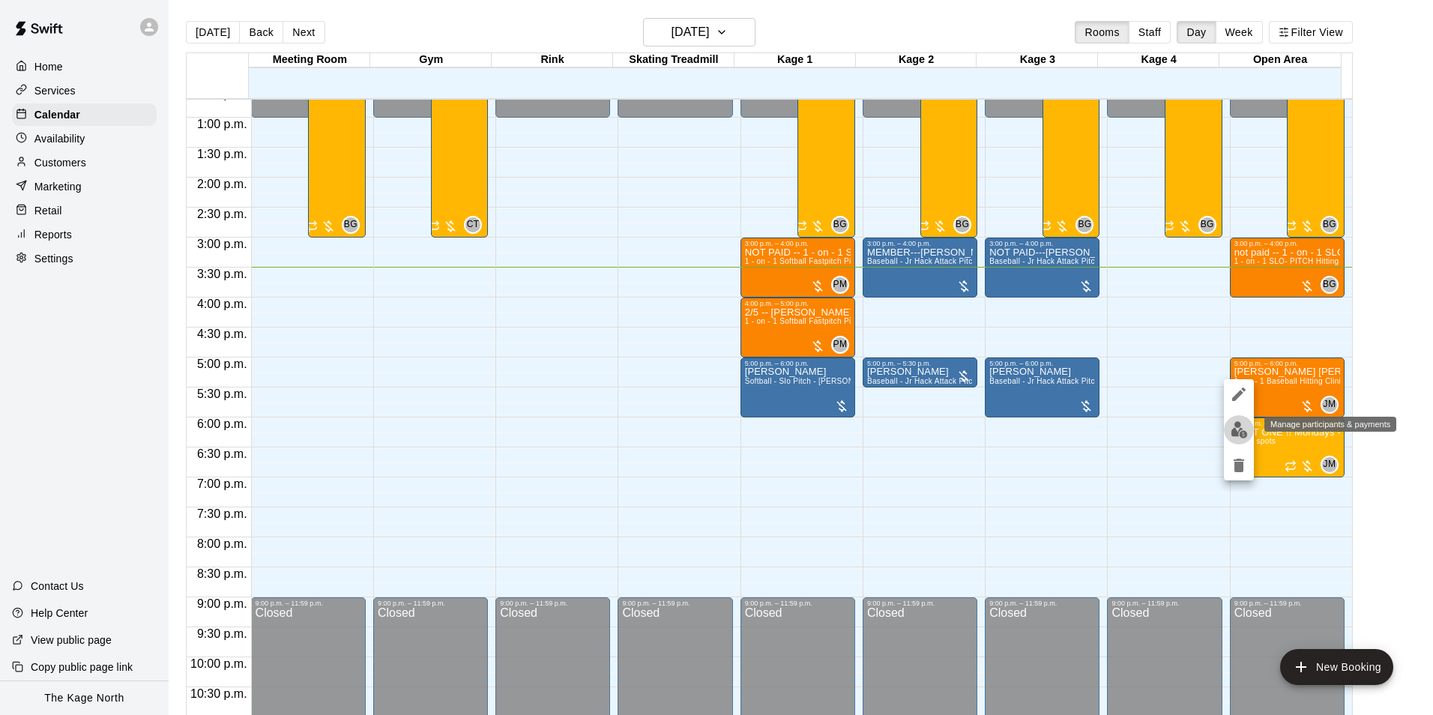
click at [1242, 429] on img "edit" at bounding box center [1239, 429] width 17 height 17
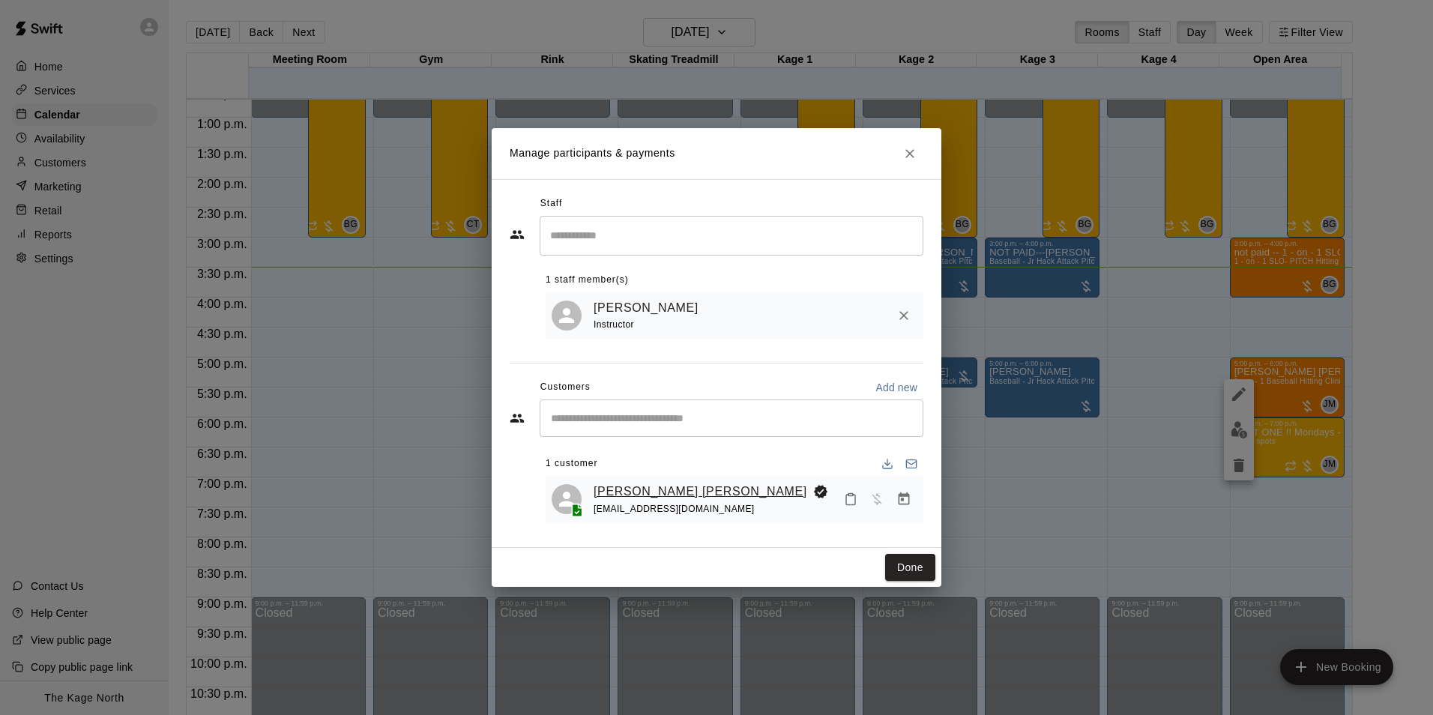
click at [632, 485] on link "[PERSON_NAME] [PERSON_NAME]" at bounding box center [701, 491] width 214 height 19
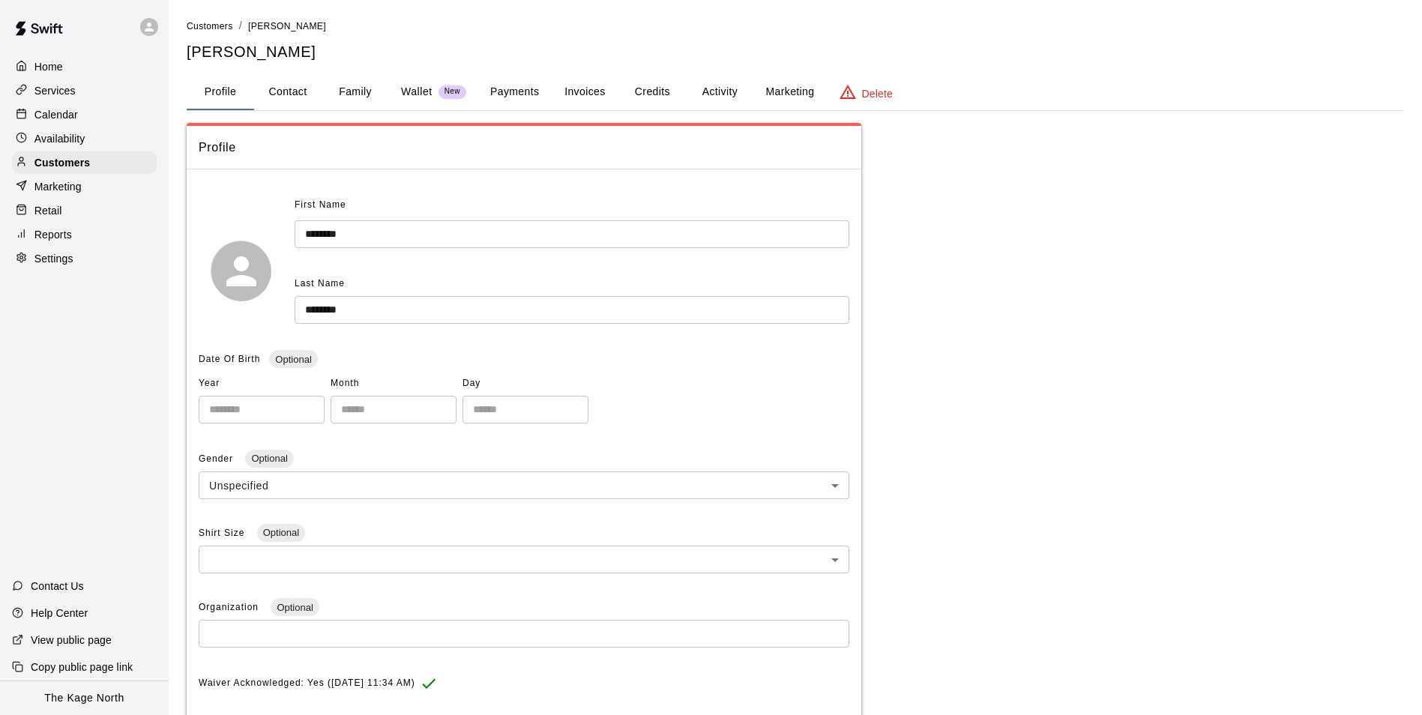
click at [710, 92] on button "Activity" at bounding box center [719, 92] width 67 height 36
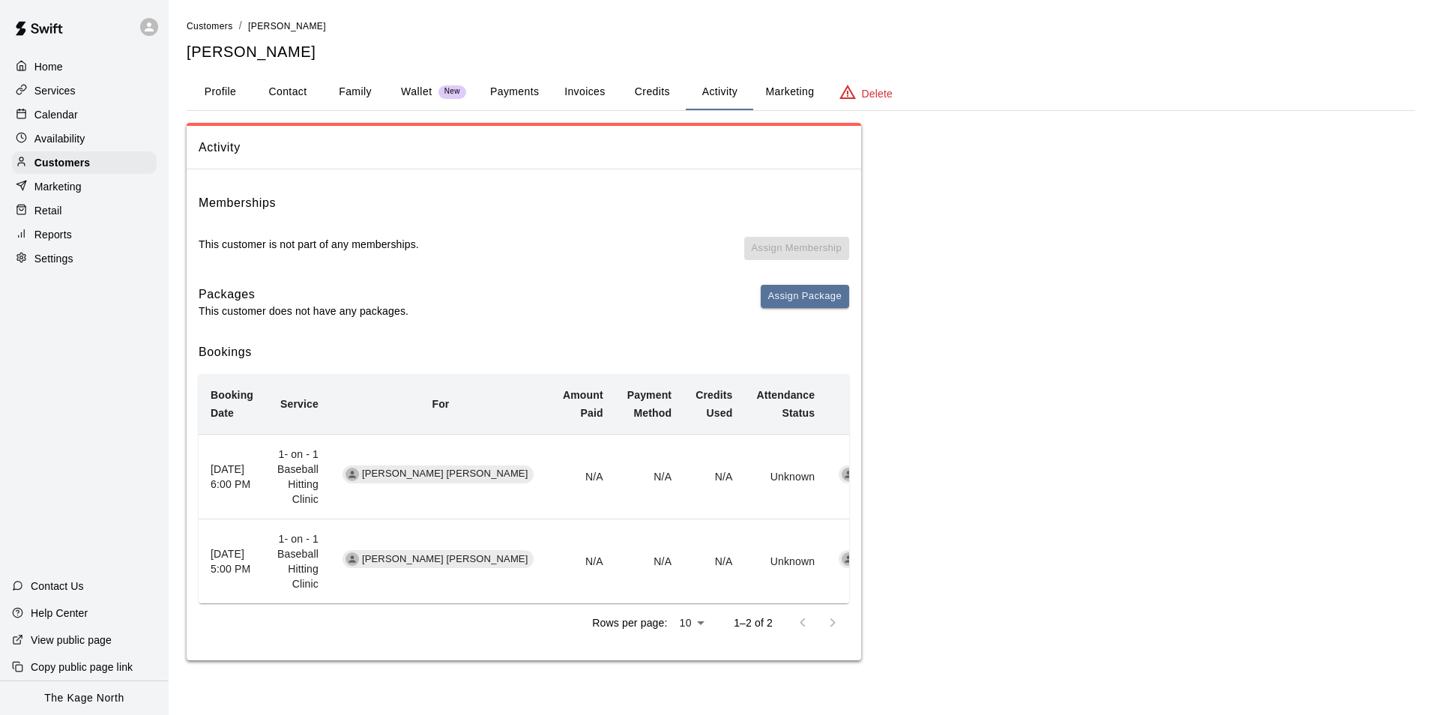
click at [71, 114] on p "Calendar" at bounding box center [55, 114] width 43 height 15
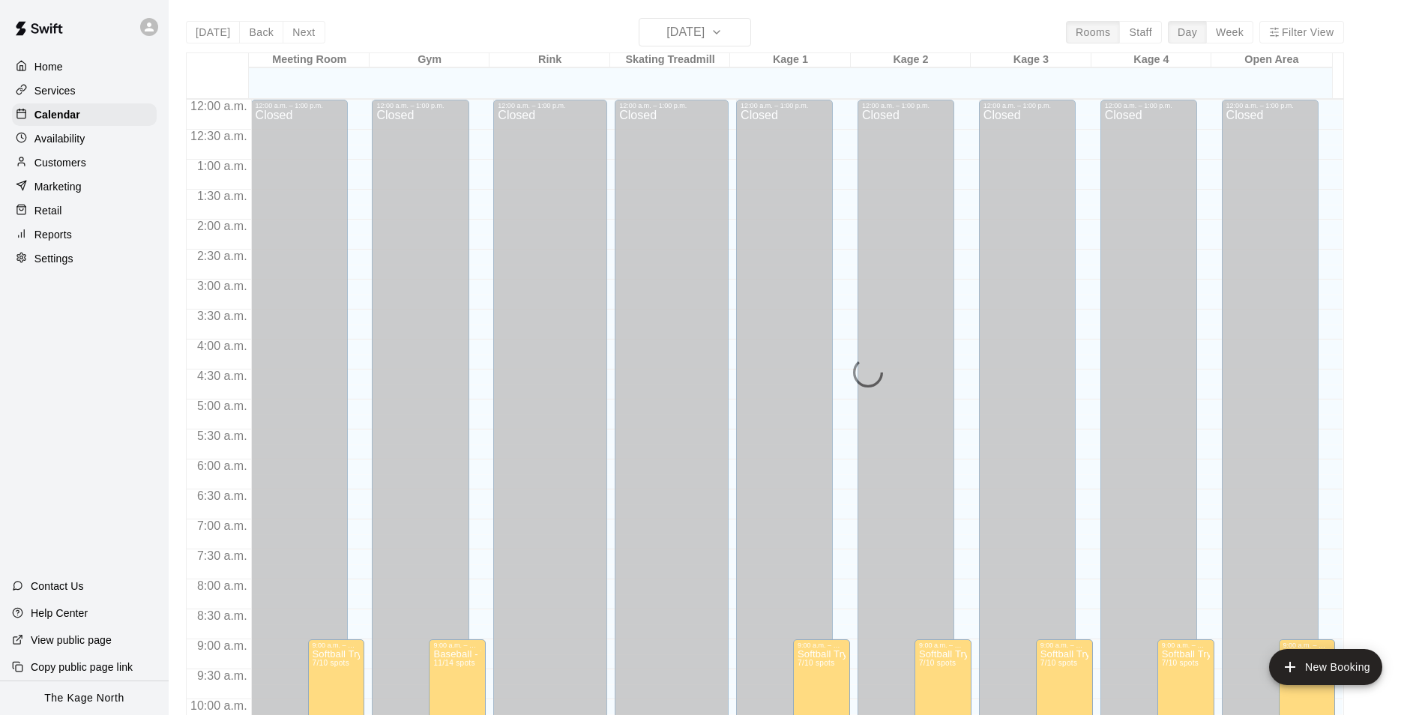
scroll to position [761, 0]
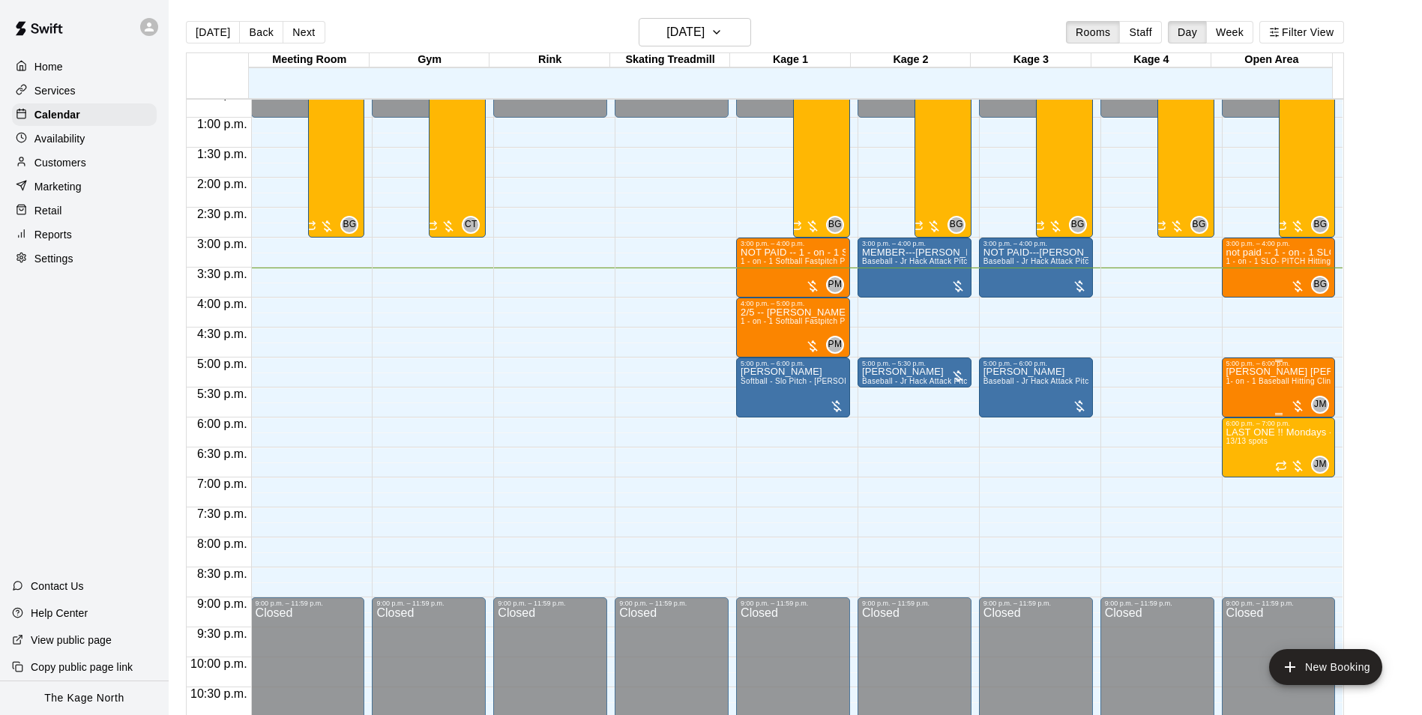
click at [1276, 384] on span "1- on - 1 Baseball Hitting Clinic" at bounding box center [1281, 381] width 111 height 8
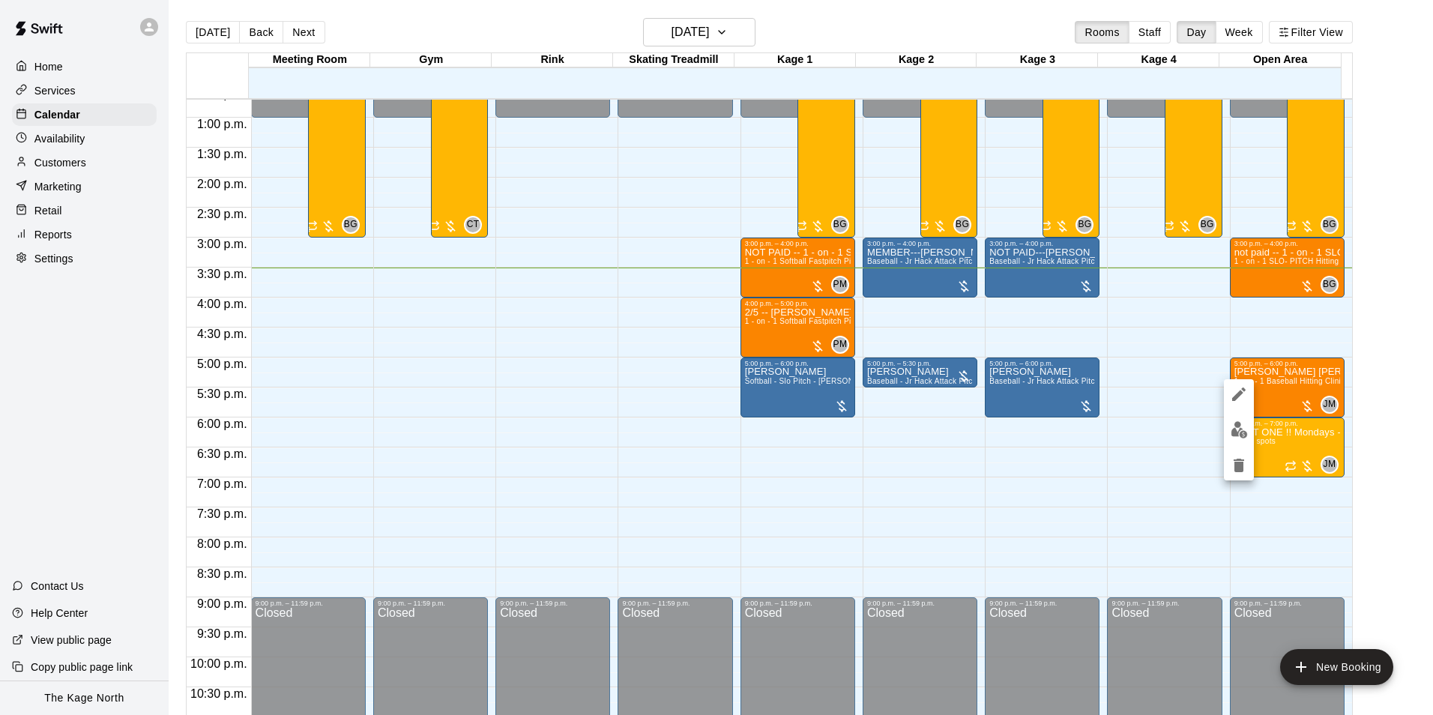
drag, startPoint x: 914, startPoint y: 31, endPoint x: 835, endPoint y: 35, distance: 78.8
click at [913, 31] on div at bounding box center [716, 357] width 1433 height 715
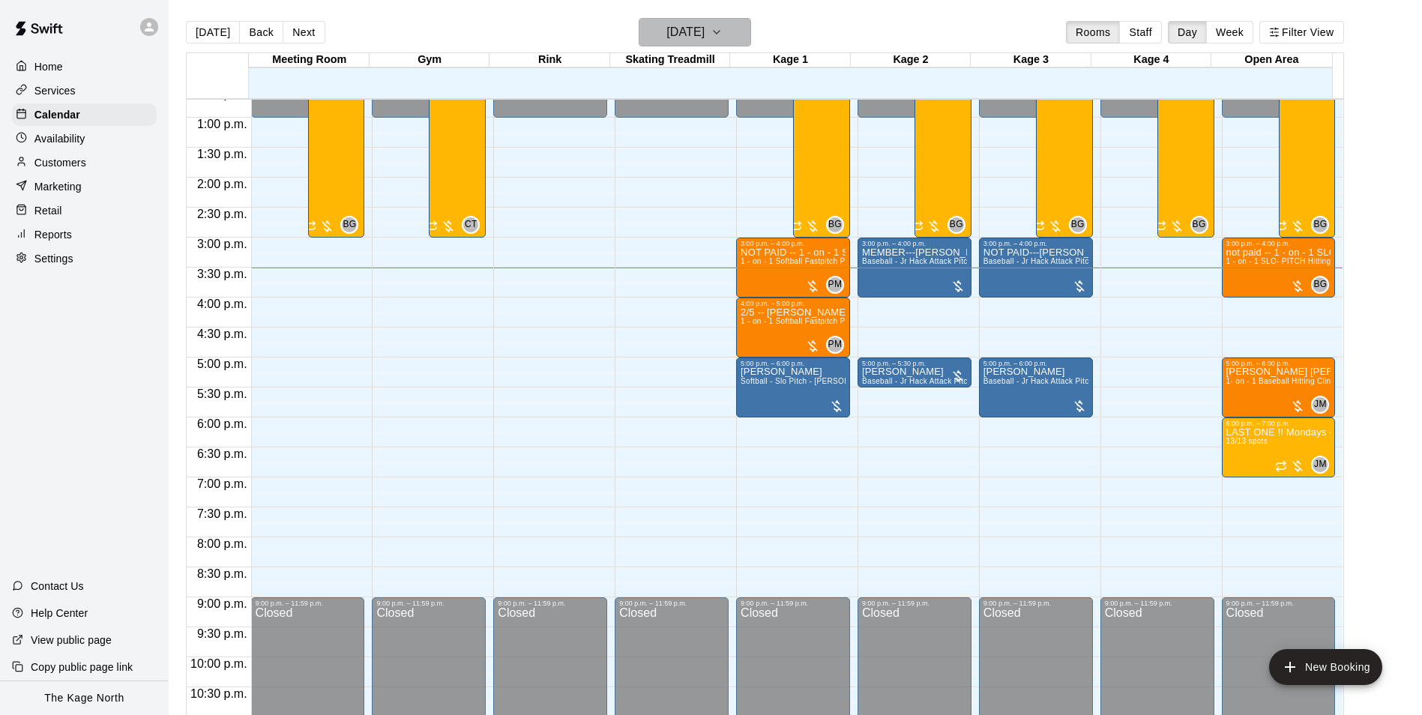
click at [704, 30] on h6 "[DATE]" at bounding box center [685, 32] width 38 height 21
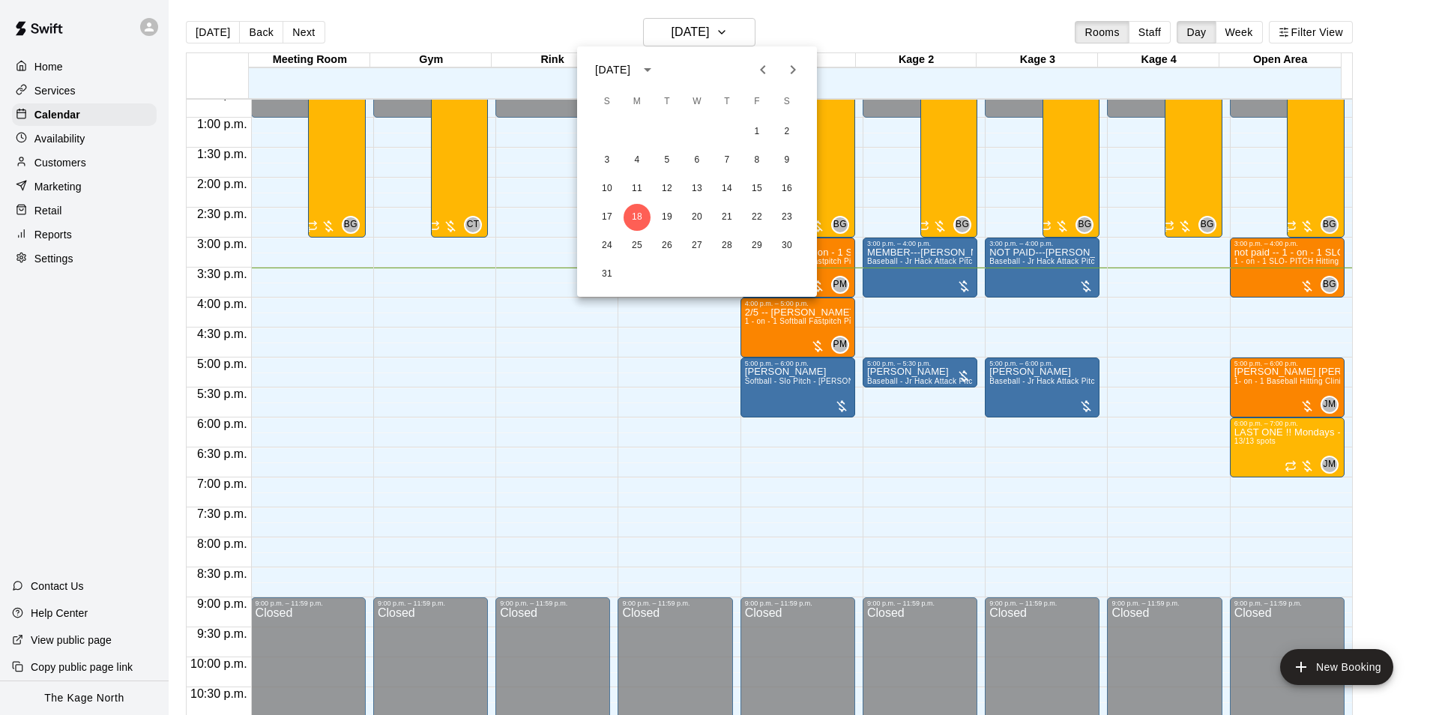
click at [851, 29] on div at bounding box center [716, 357] width 1433 height 715
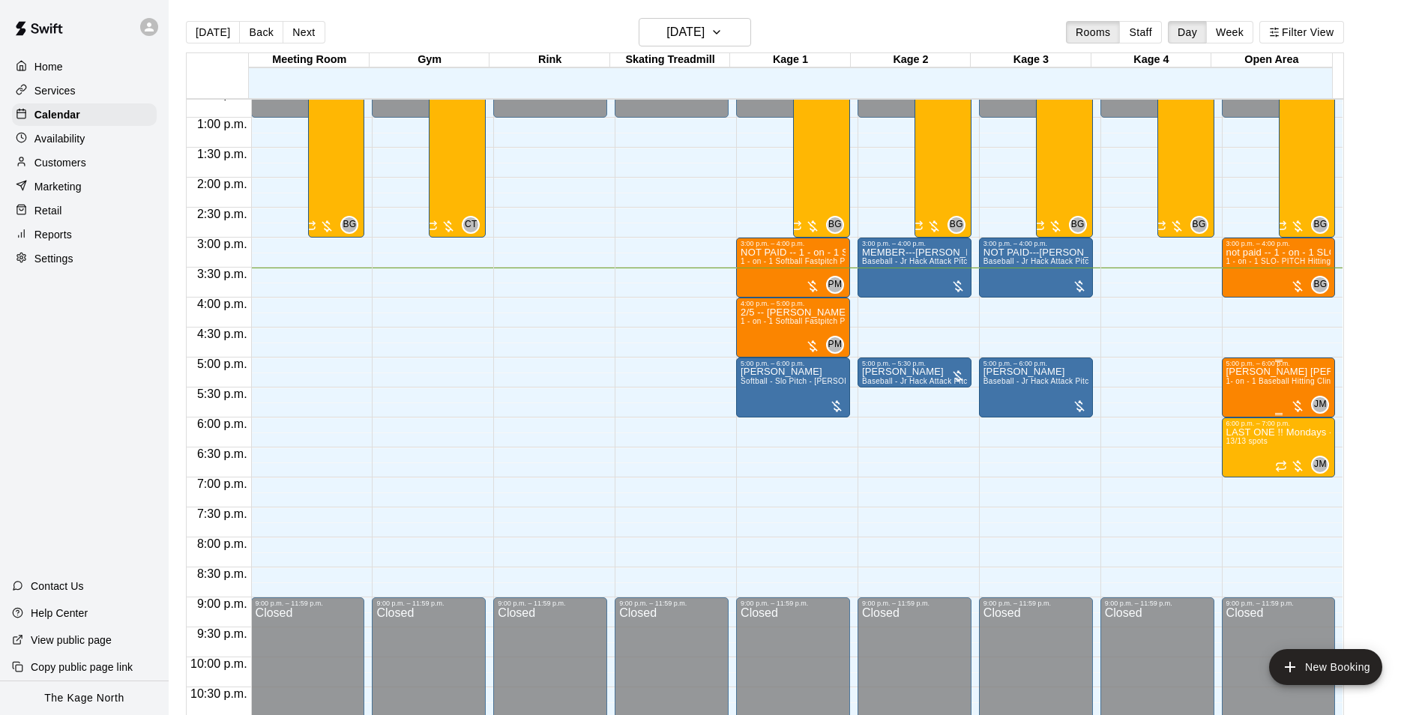
click at [1237, 372] on p "[PERSON_NAME] [PERSON_NAME]" at bounding box center [1278, 372] width 105 height 0
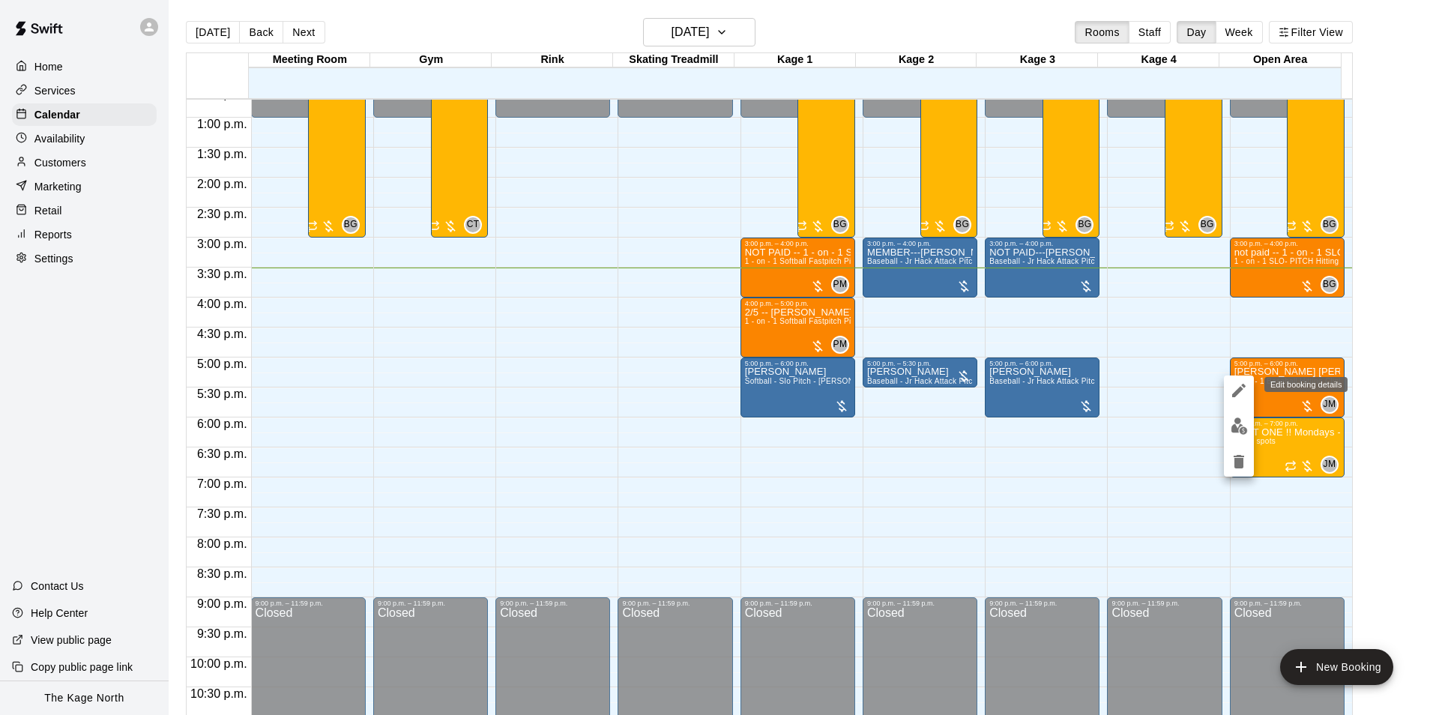
click at [1242, 387] on icon "edit" at bounding box center [1239, 390] width 18 height 18
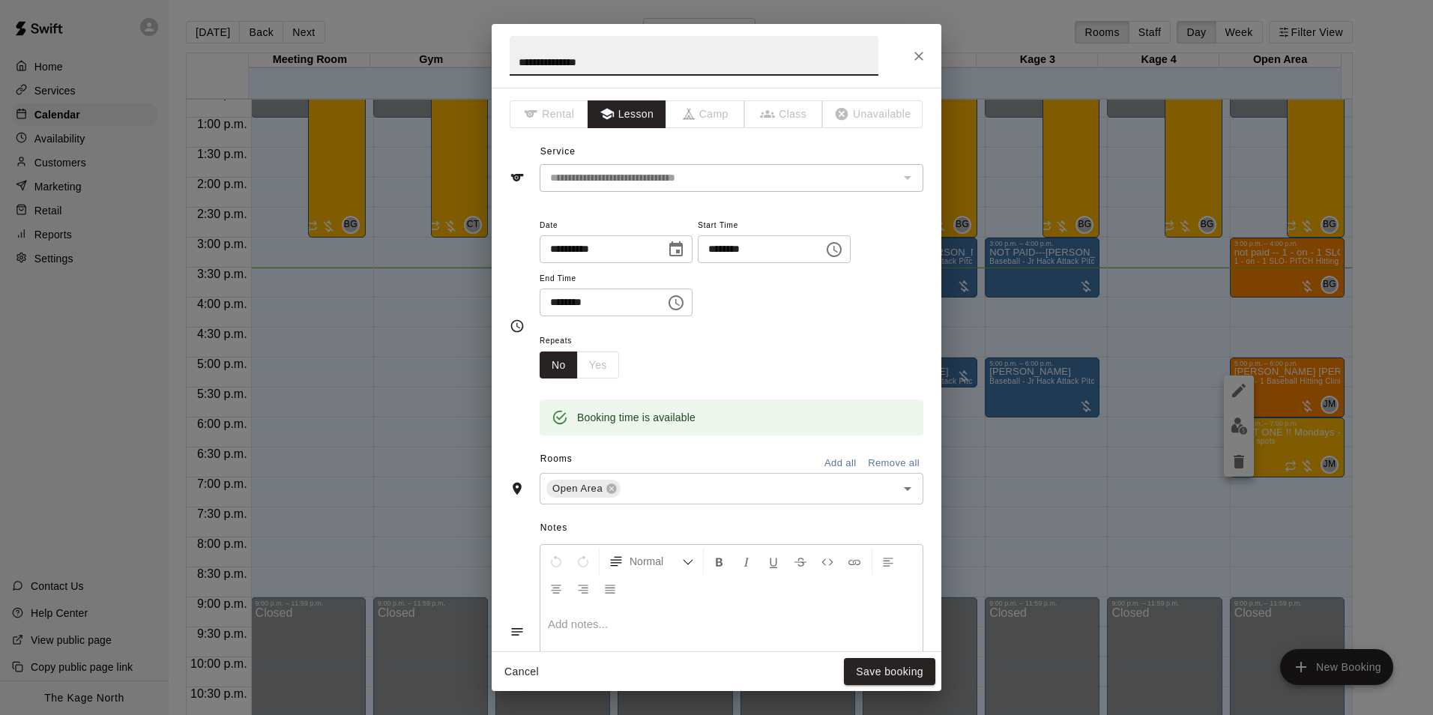
click at [512, 60] on input "**********" at bounding box center [694, 56] width 369 height 40
click at [518, 63] on input "**********" at bounding box center [694, 56] width 369 height 40
type input "**********"
click at [893, 660] on button "Save booking" at bounding box center [889, 672] width 91 height 28
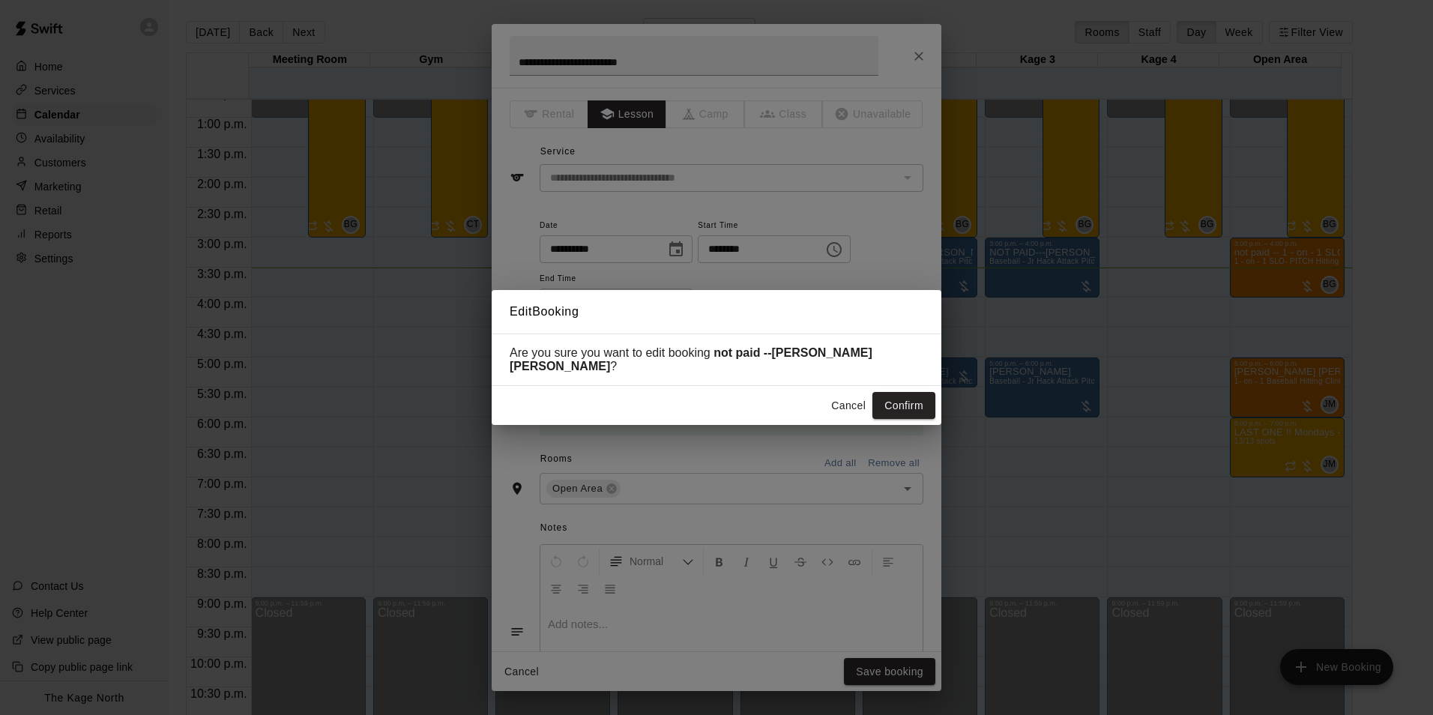
click at [889, 396] on button "Confirm" at bounding box center [903, 406] width 63 height 28
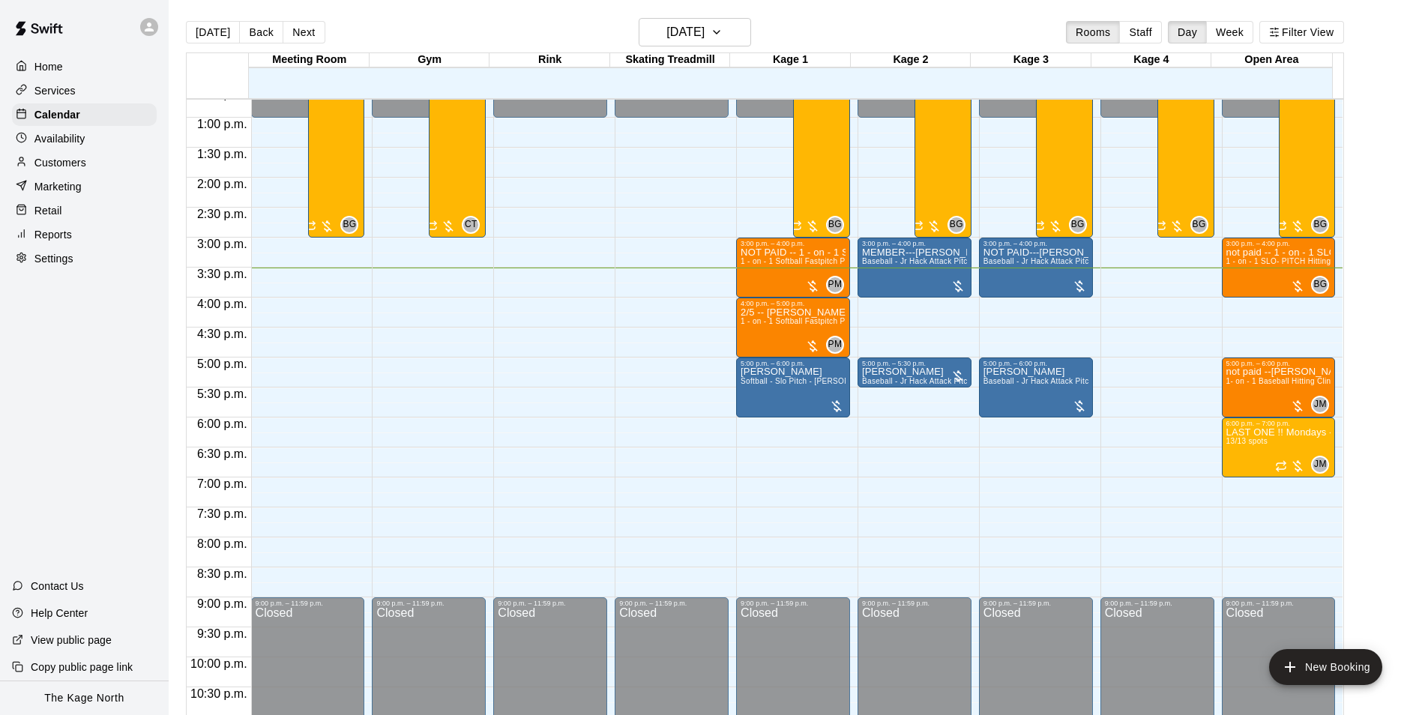
click at [78, 169] on p "Customers" at bounding box center [60, 162] width 52 height 15
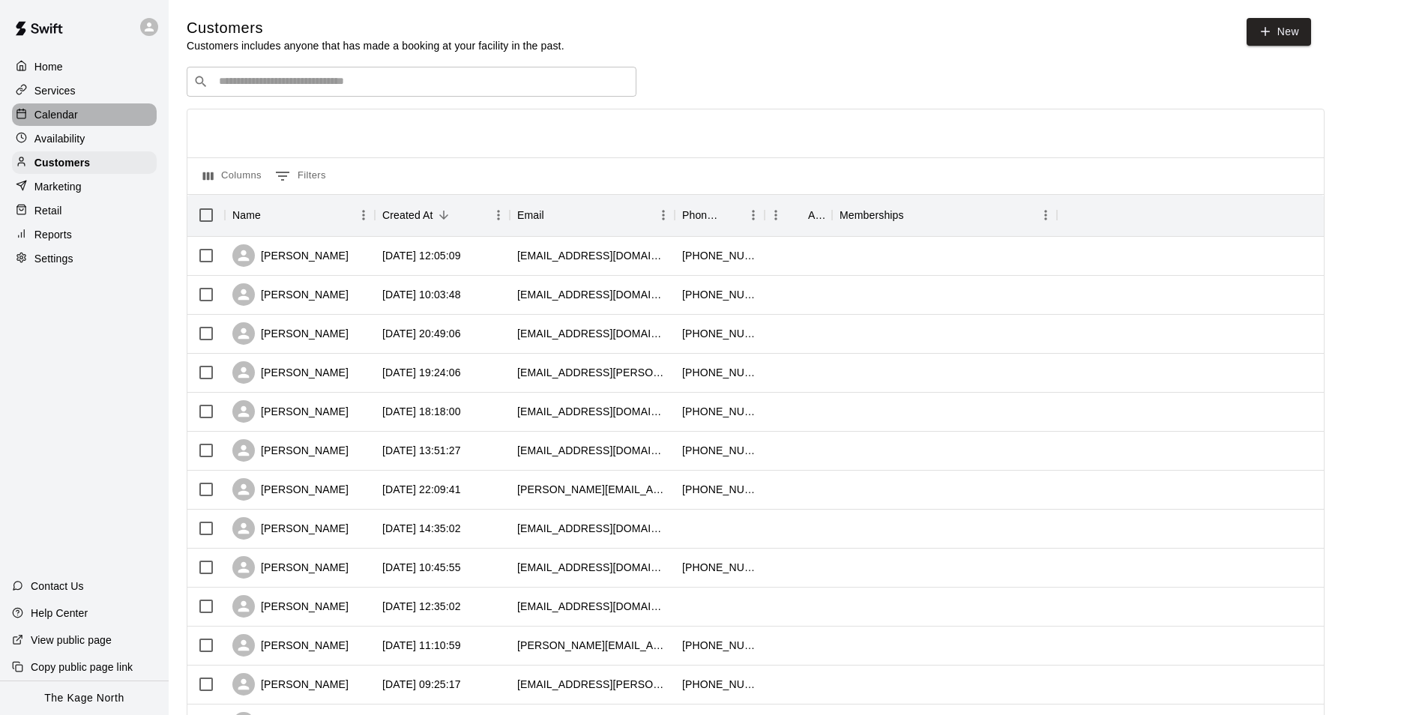
click at [76, 107] on div "Calendar" at bounding box center [84, 114] width 145 height 22
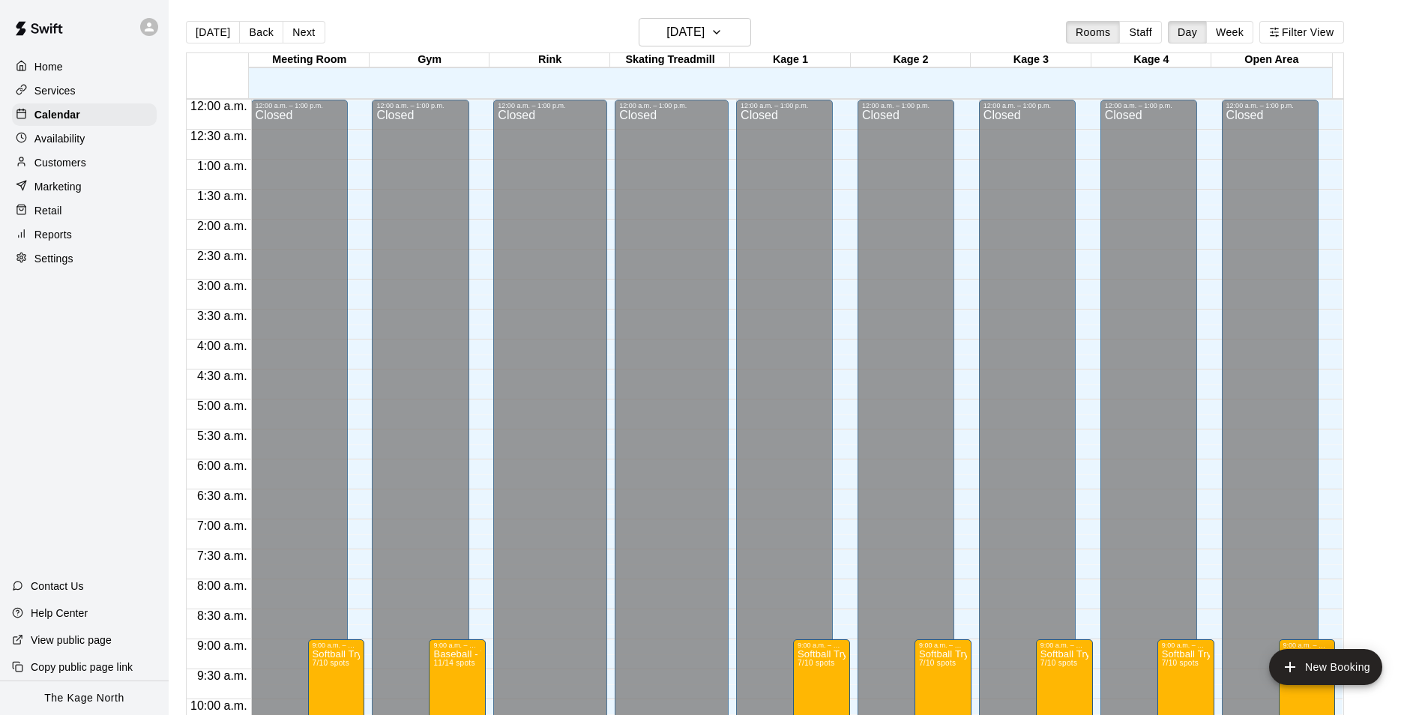
scroll to position [761, 0]
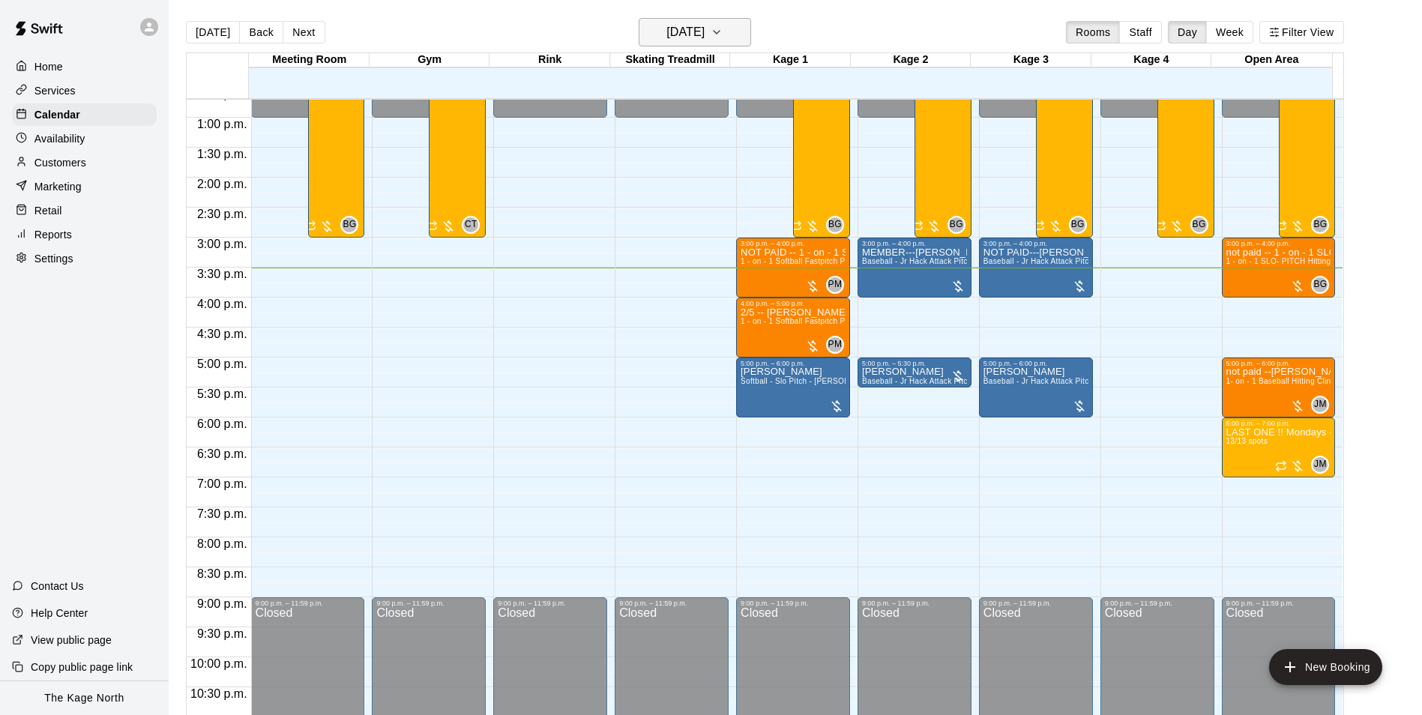
click at [733, 34] on button "[DATE]" at bounding box center [695, 32] width 112 height 28
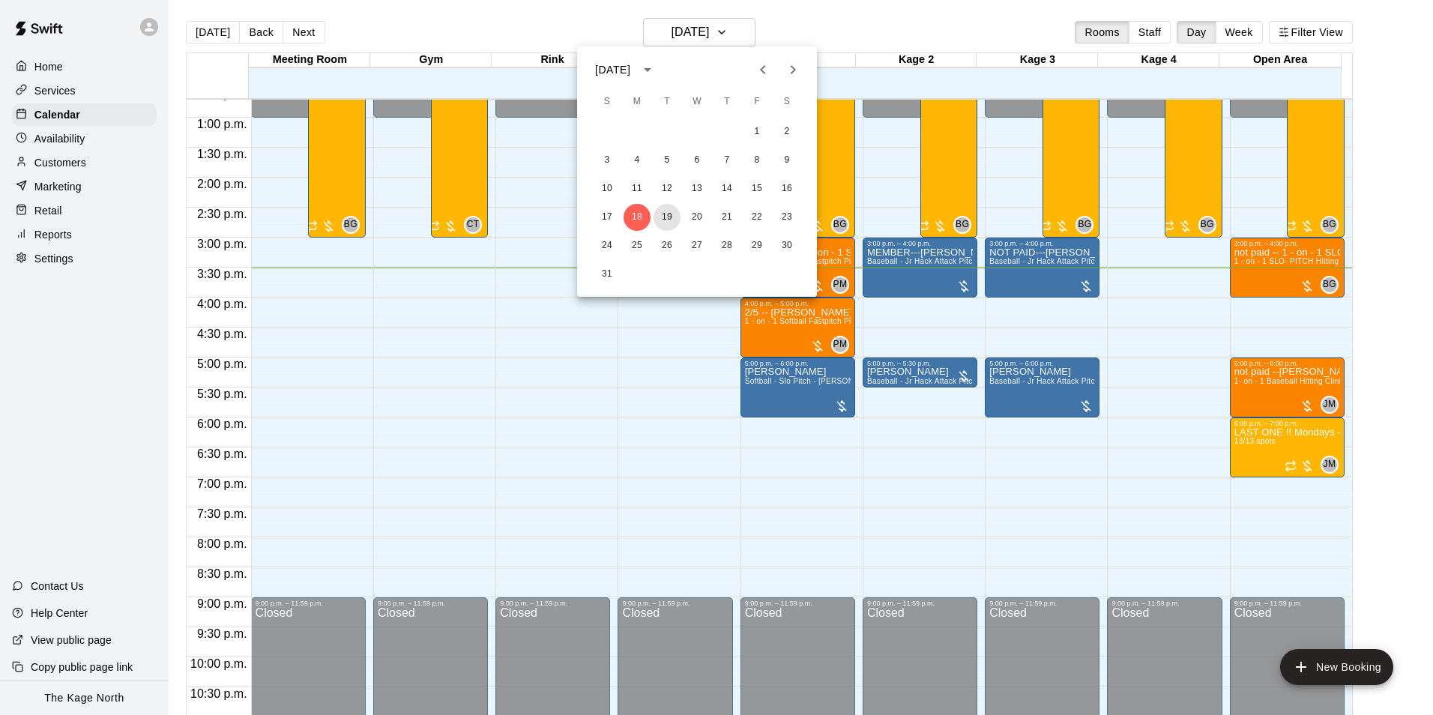
drag, startPoint x: 669, startPoint y: 222, endPoint x: 944, endPoint y: 362, distance: 308.0
click at [668, 221] on button "19" at bounding box center [667, 217] width 27 height 27
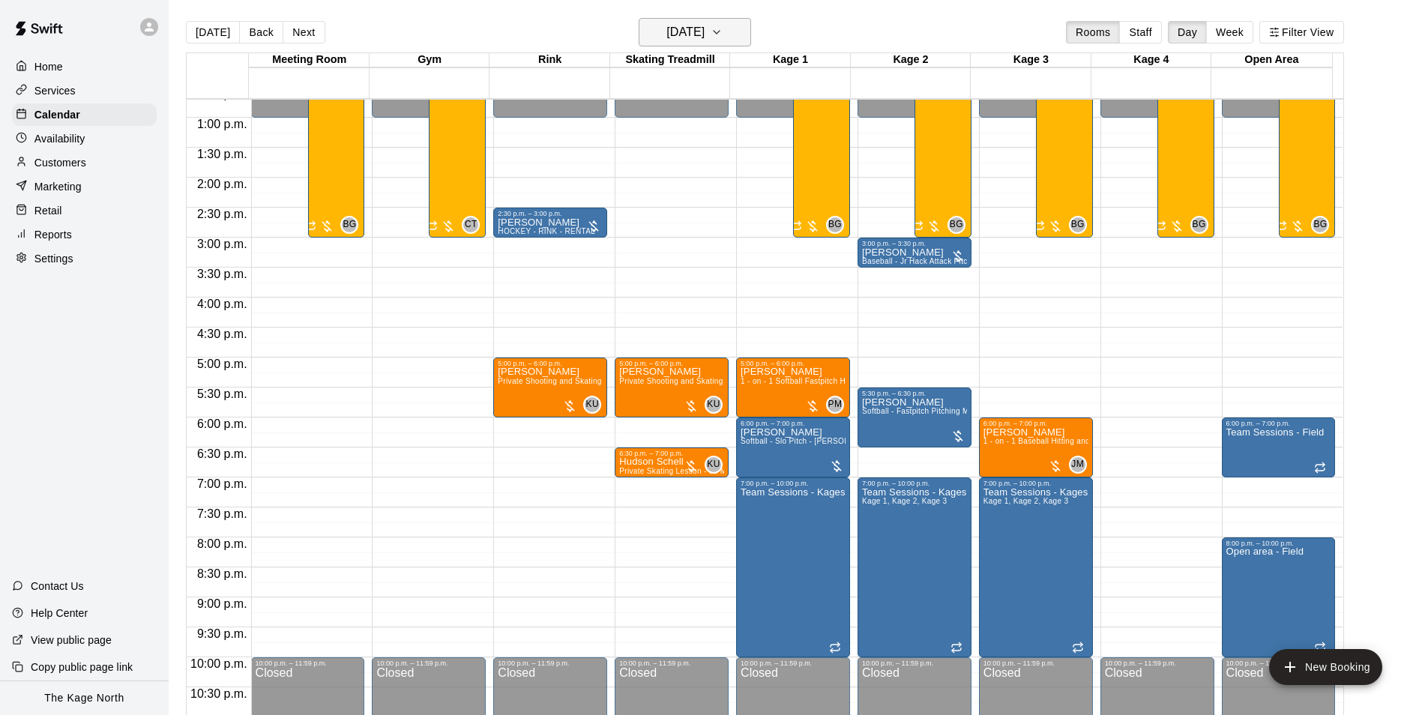
click at [697, 37] on h6 "[DATE]" at bounding box center [685, 32] width 38 height 21
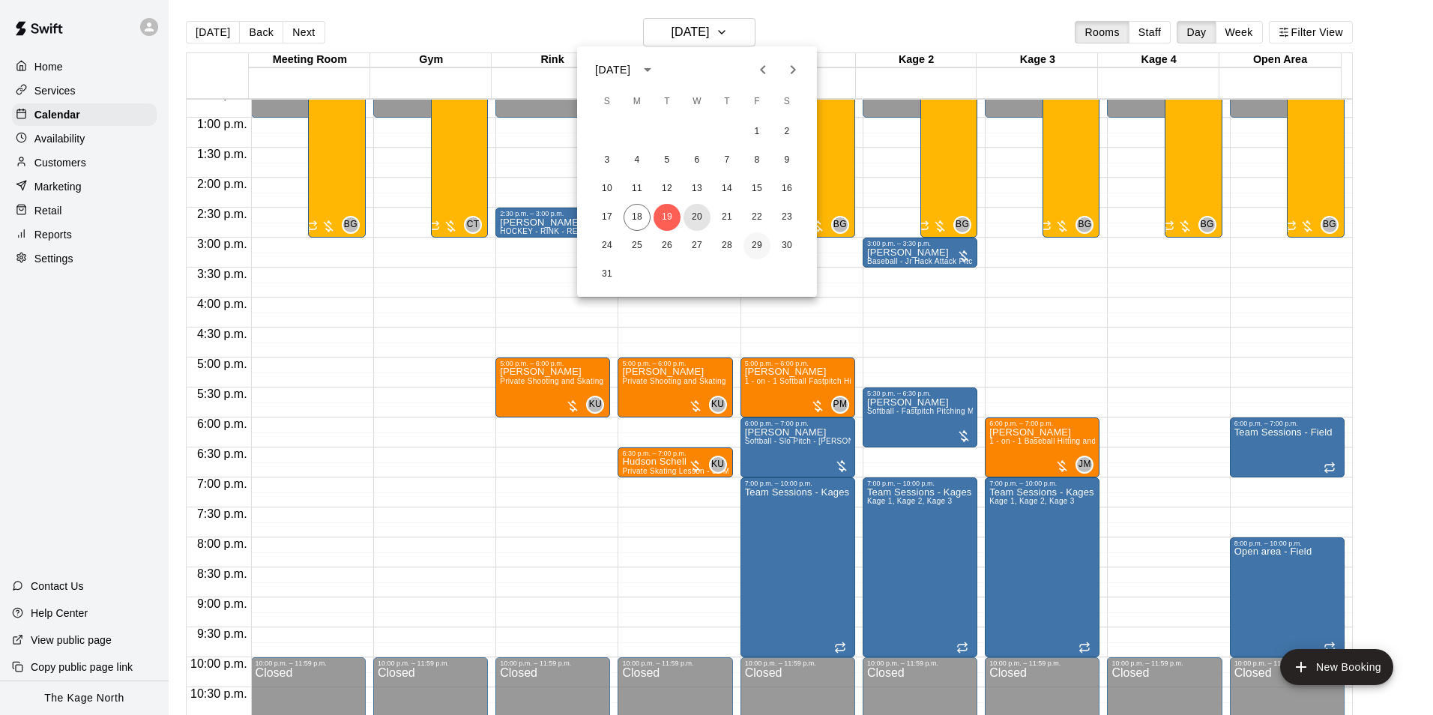
click at [702, 217] on button "20" at bounding box center [696, 217] width 27 height 27
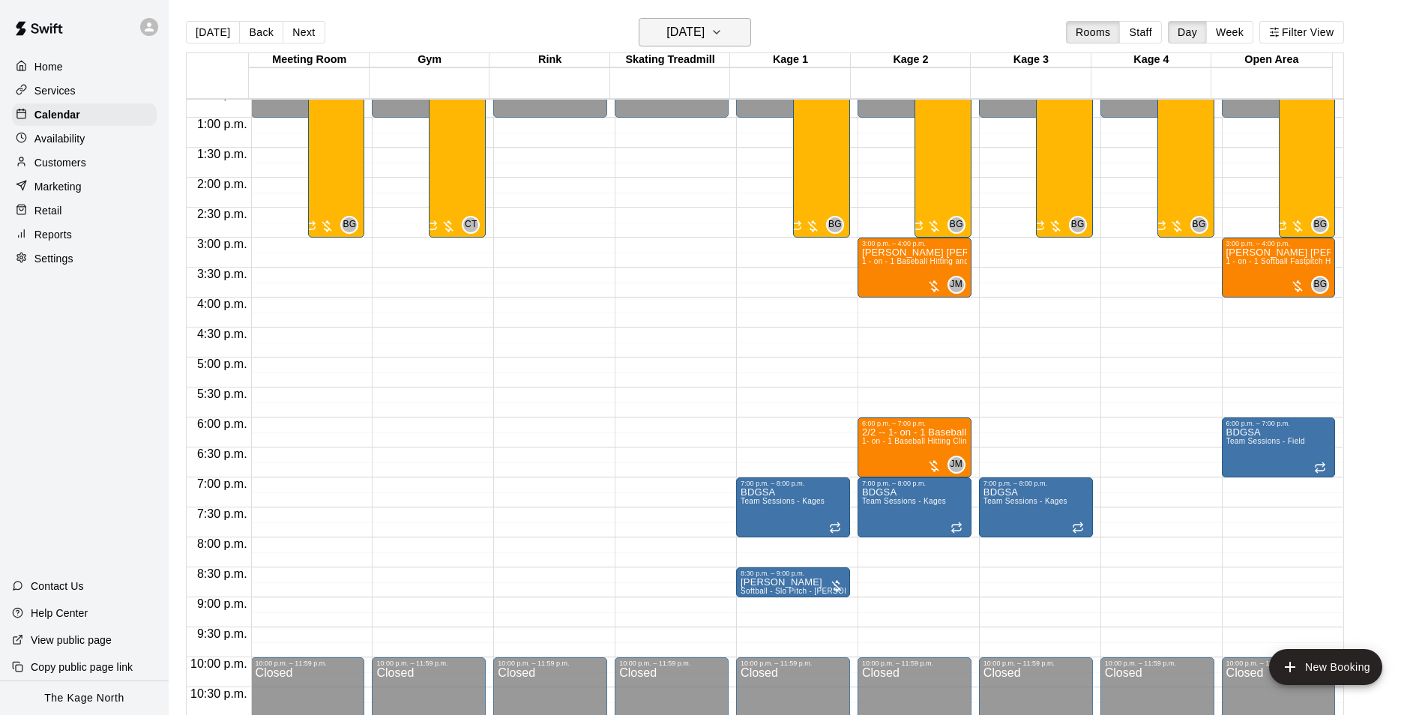
click at [704, 31] on h6 "[DATE]" at bounding box center [685, 32] width 38 height 21
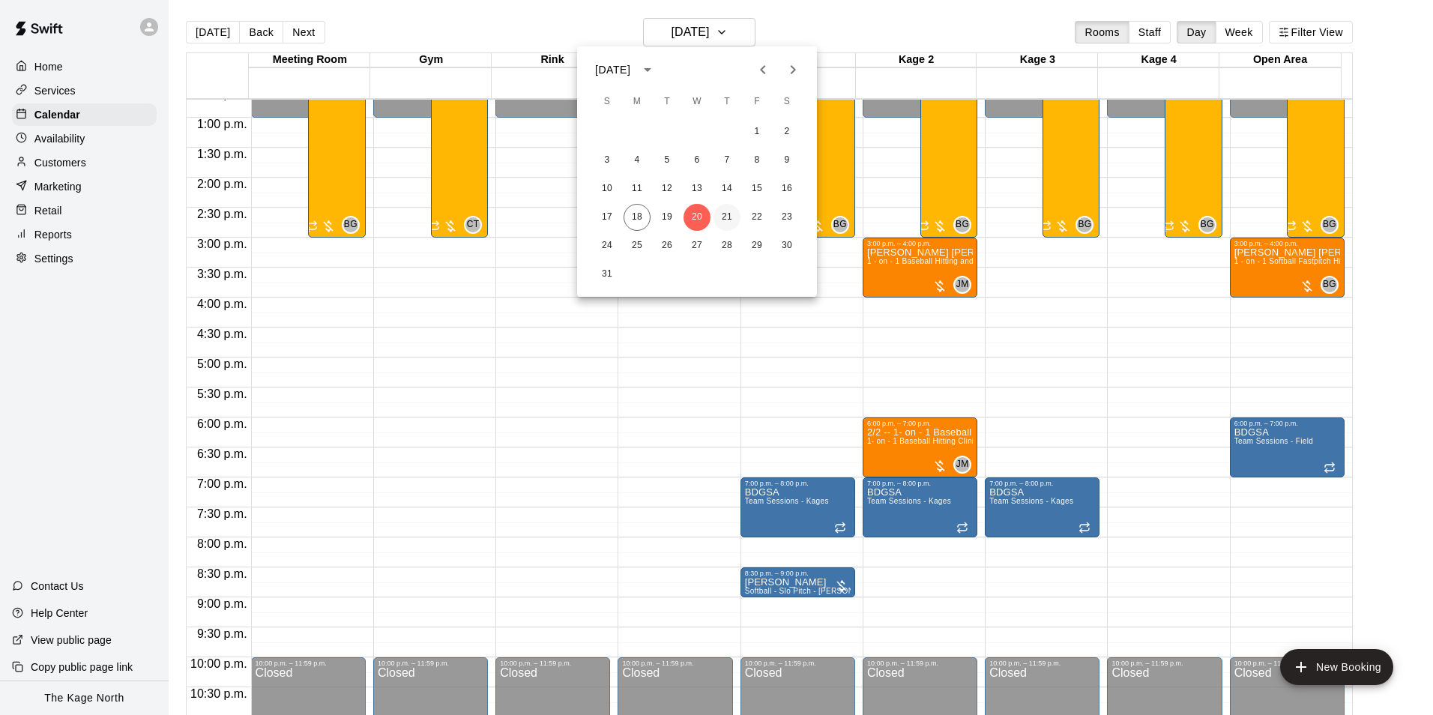
click at [727, 220] on button "21" at bounding box center [726, 217] width 27 height 27
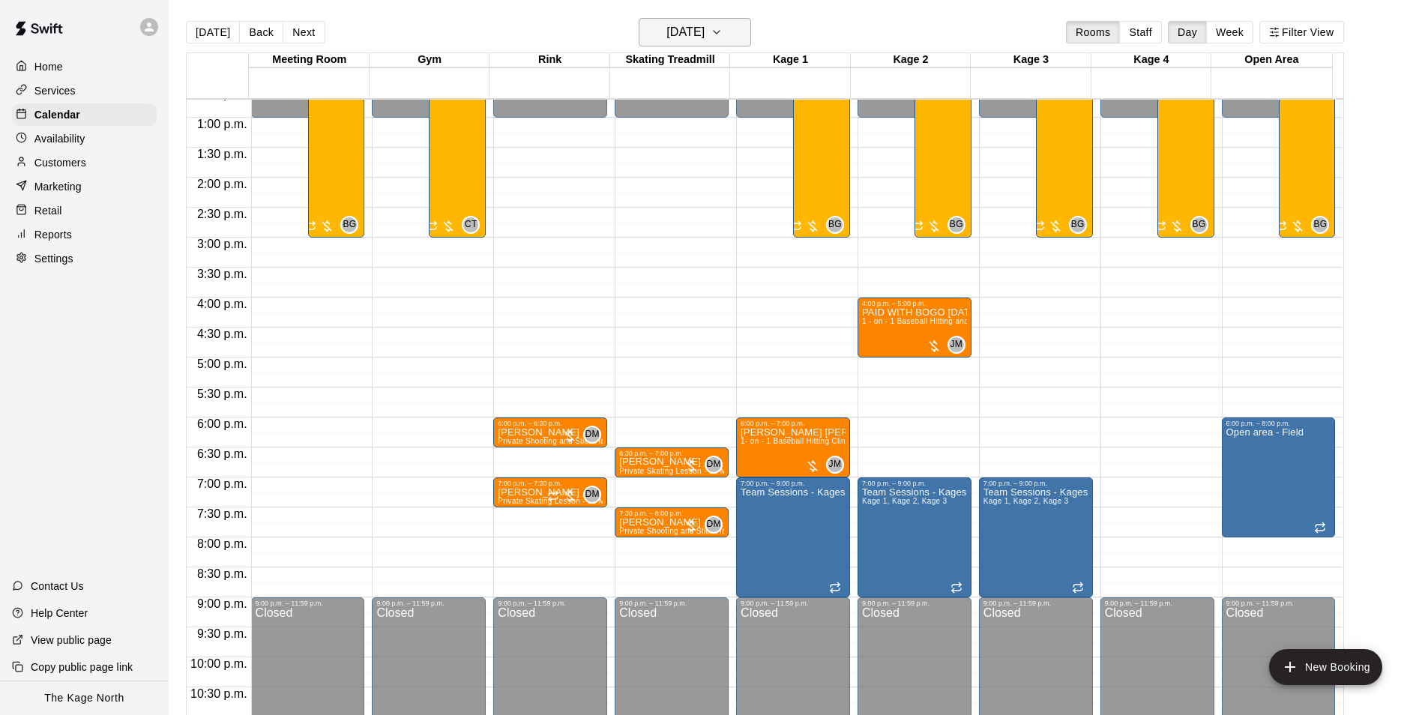
click at [704, 34] on h6 "[DATE]" at bounding box center [685, 32] width 38 height 21
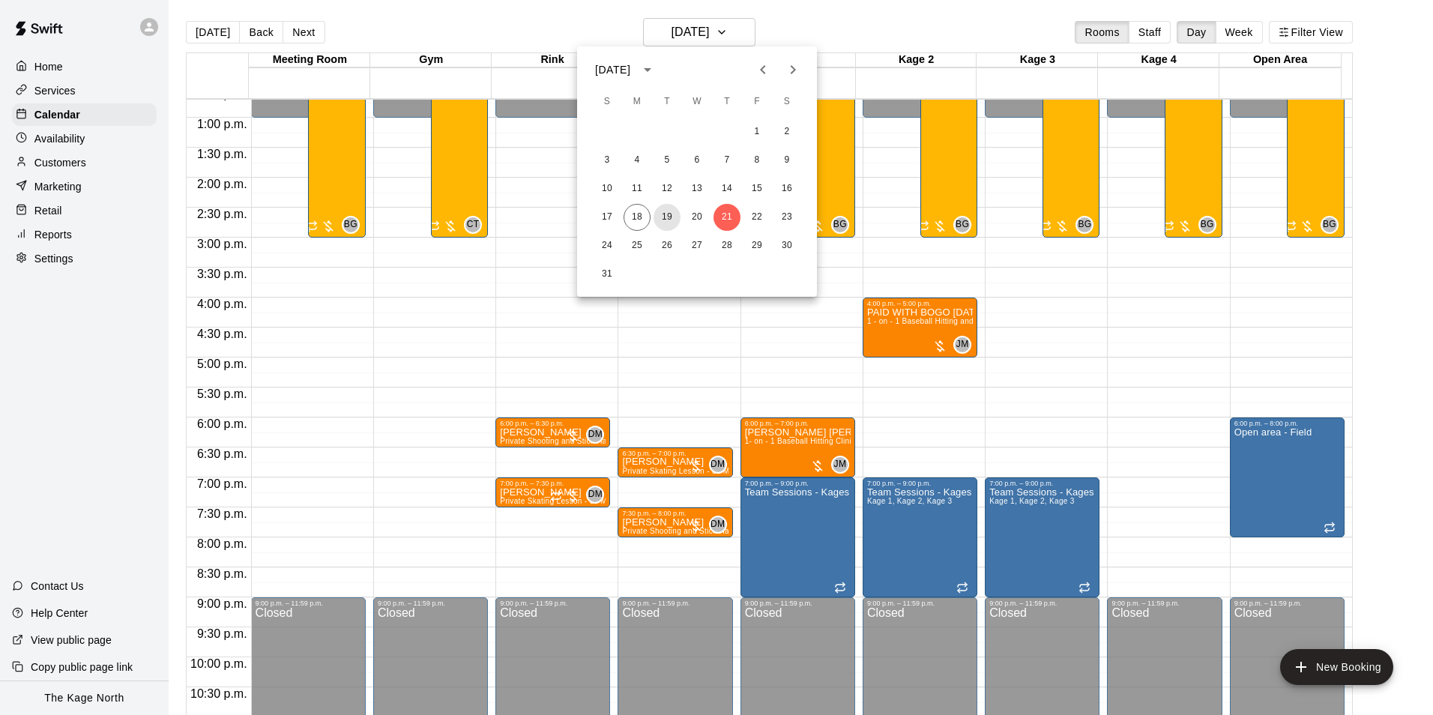
drag, startPoint x: 663, startPoint y: 219, endPoint x: 1125, endPoint y: 470, distance: 525.5
click at [663, 219] on button "19" at bounding box center [667, 217] width 27 height 27
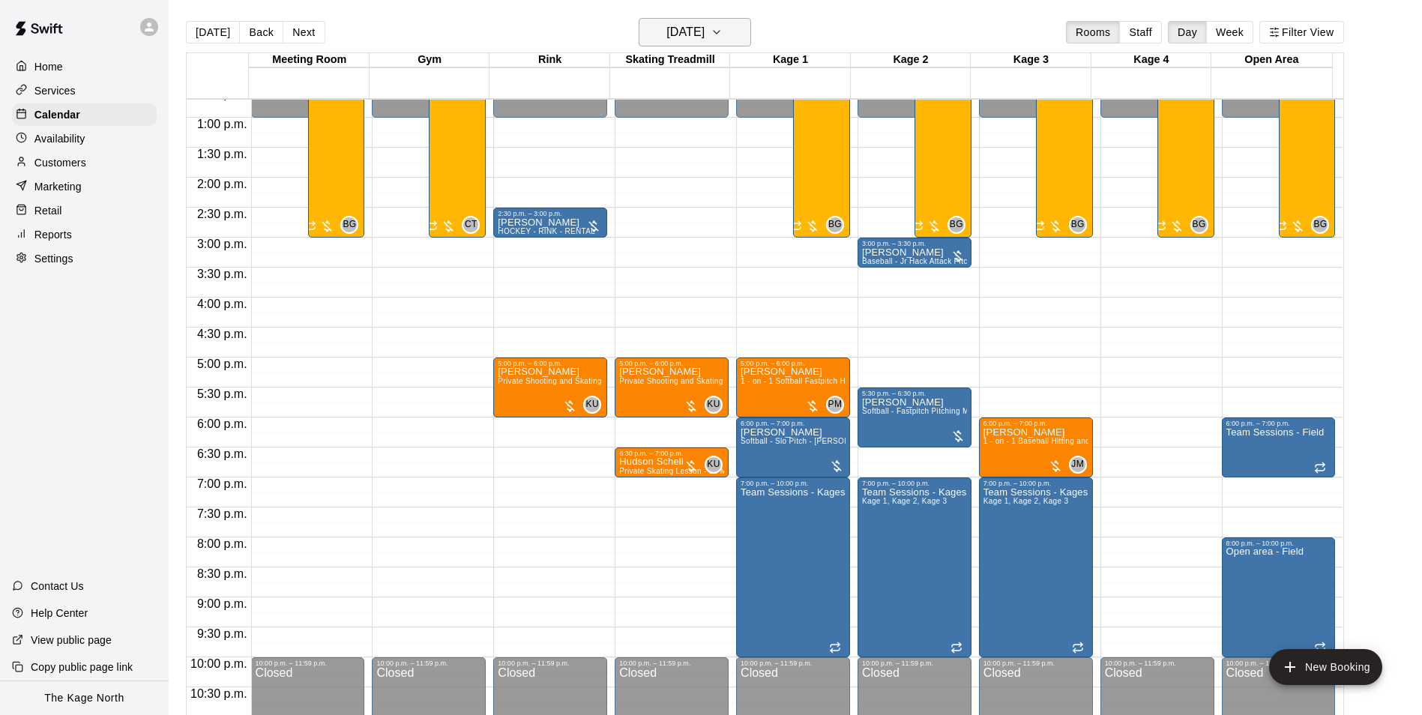
click at [704, 25] on h6 "[DATE]" at bounding box center [685, 32] width 38 height 21
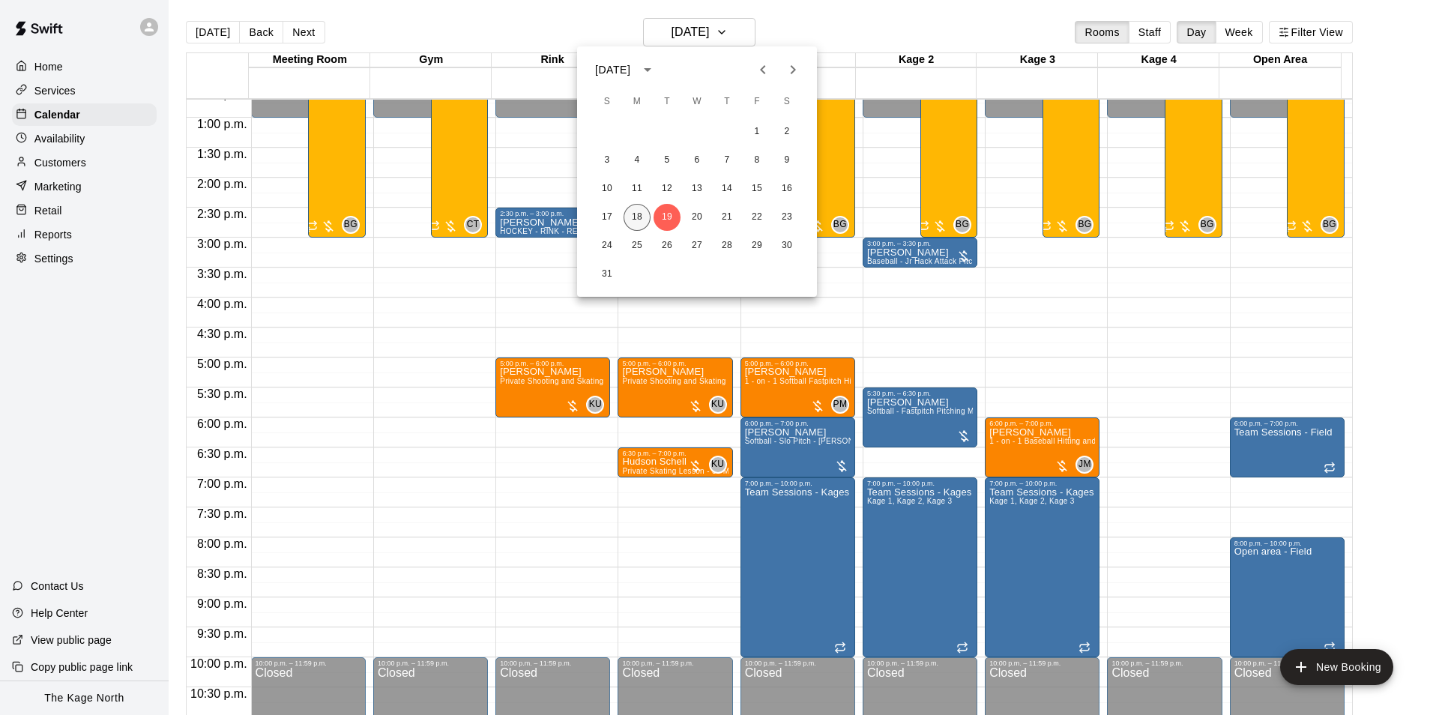
click at [640, 217] on button "18" at bounding box center [637, 217] width 27 height 27
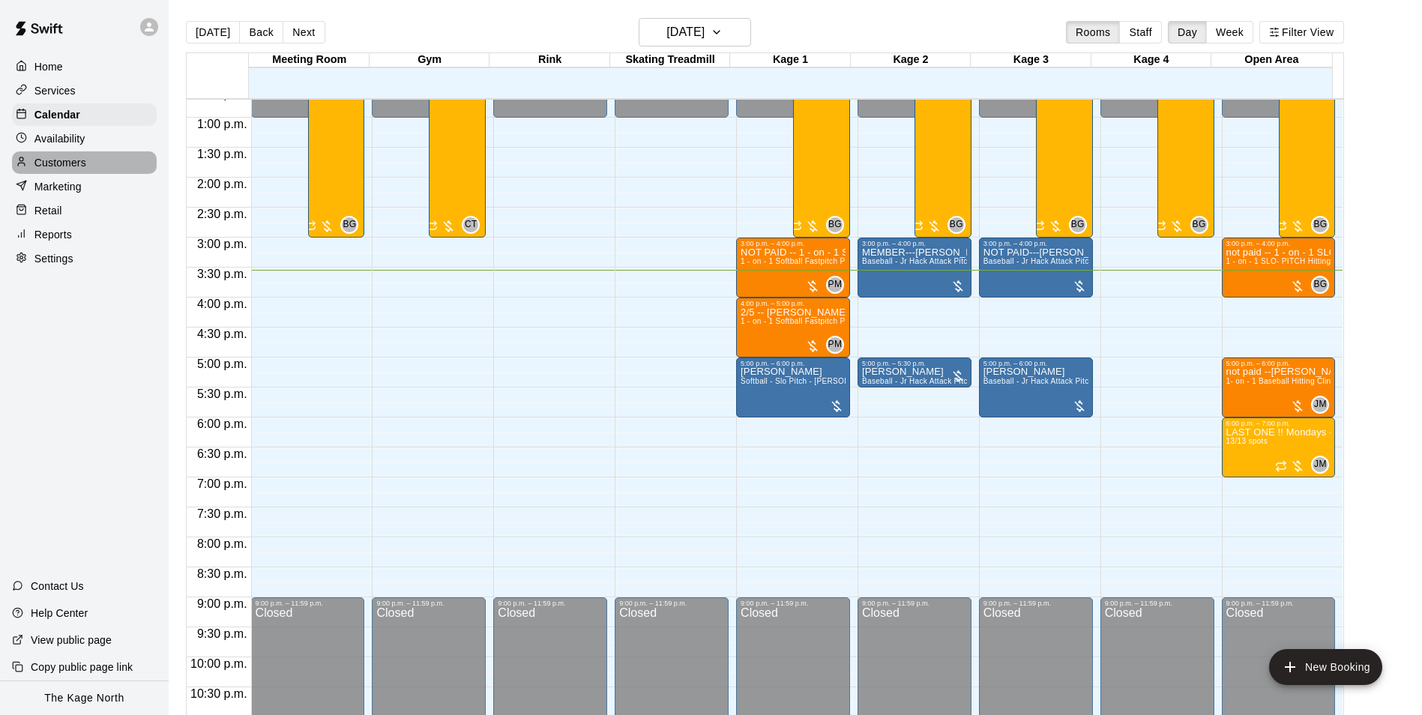
click at [59, 162] on p "Customers" at bounding box center [60, 162] width 52 height 15
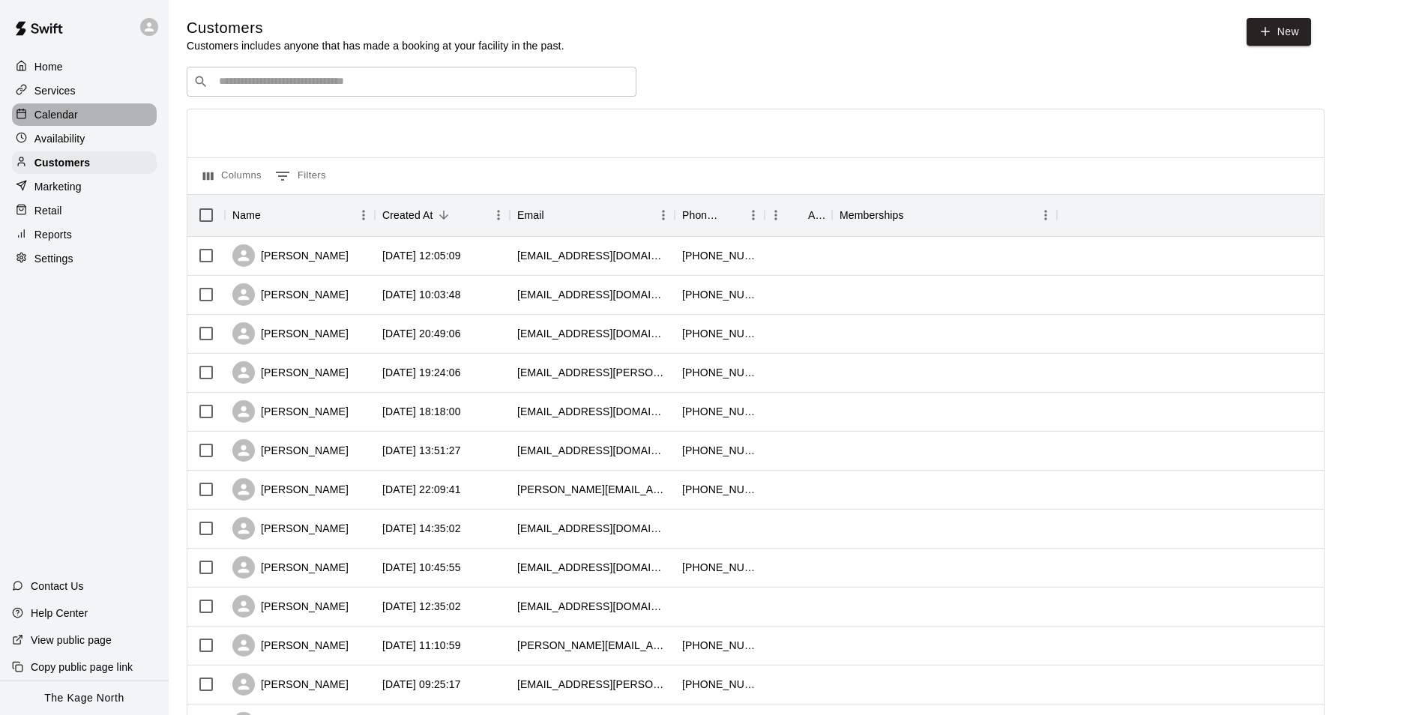
click at [67, 112] on p "Calendar" at bounding box center [55, 114] width 43 height 15
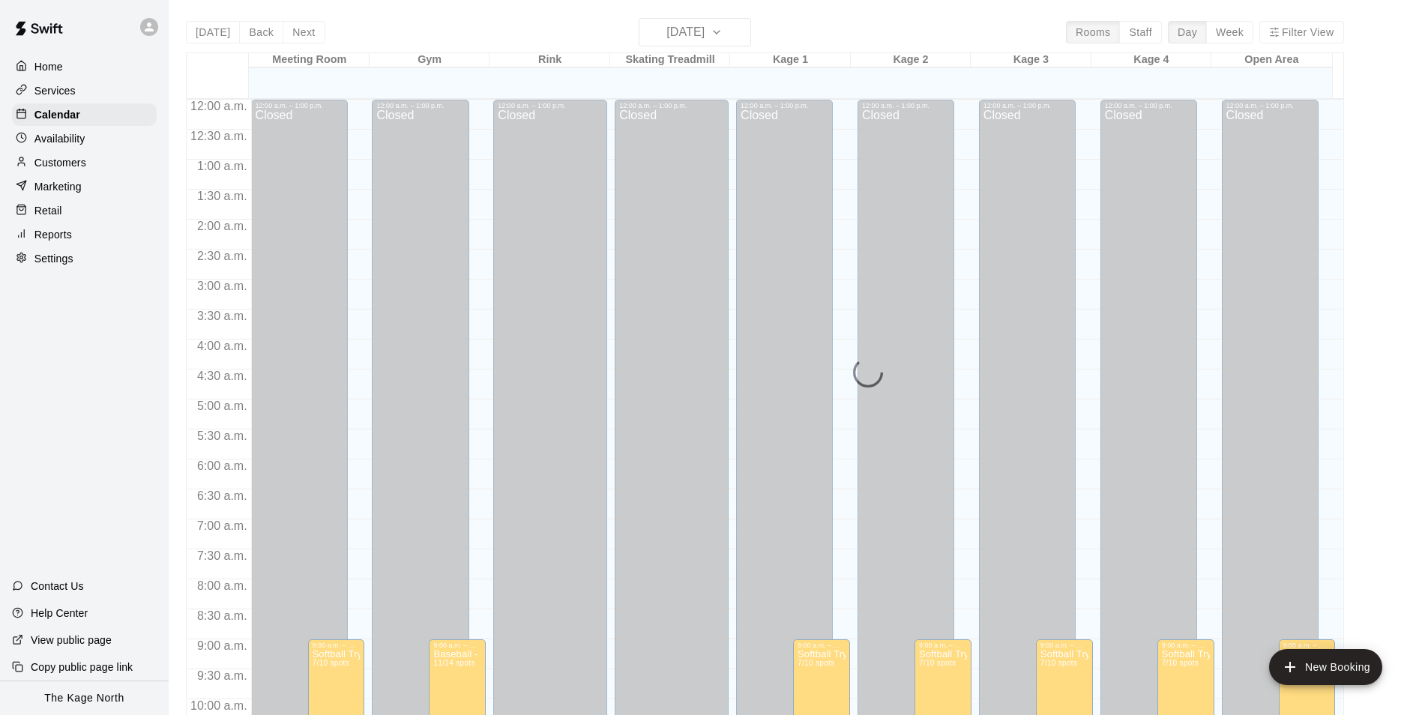
scroll to position [761, 0]
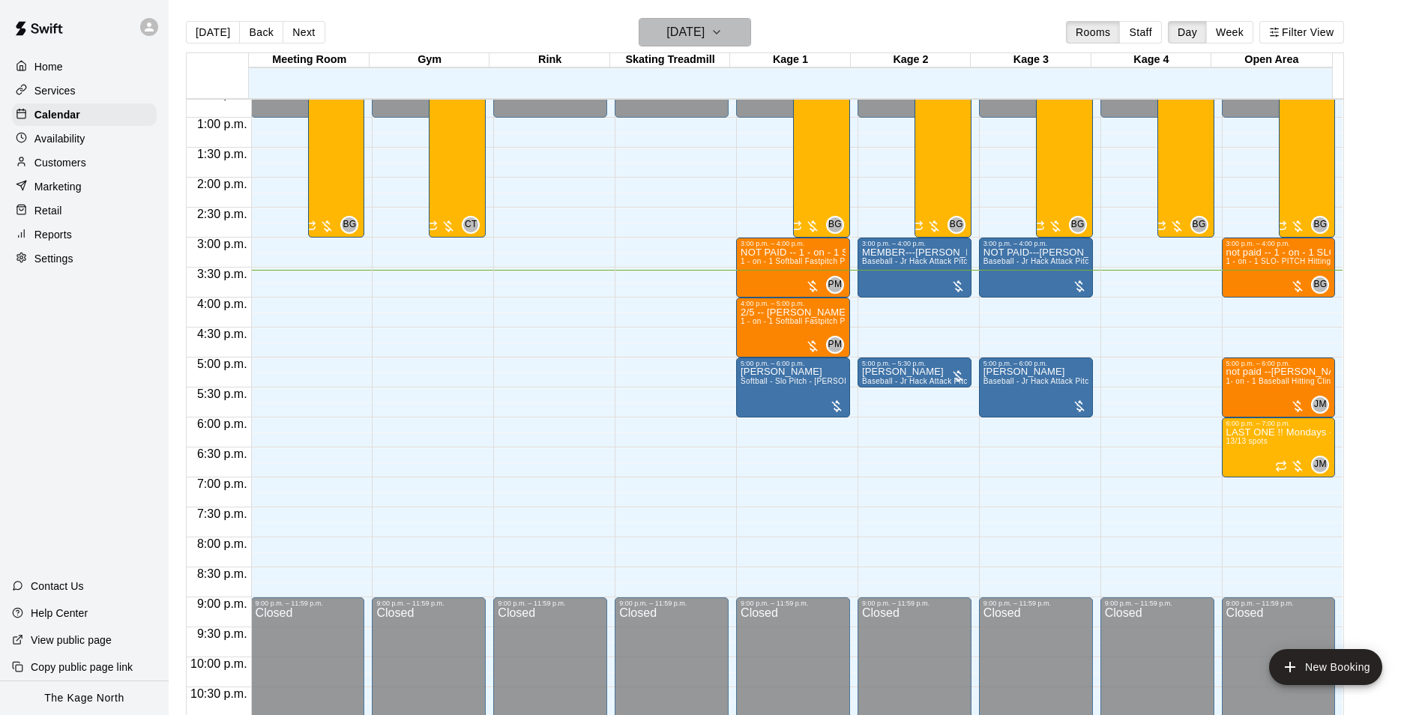
click at [704, 31] on h6 "[DATE]" at bounding box center [685, 32] width 38 height 21
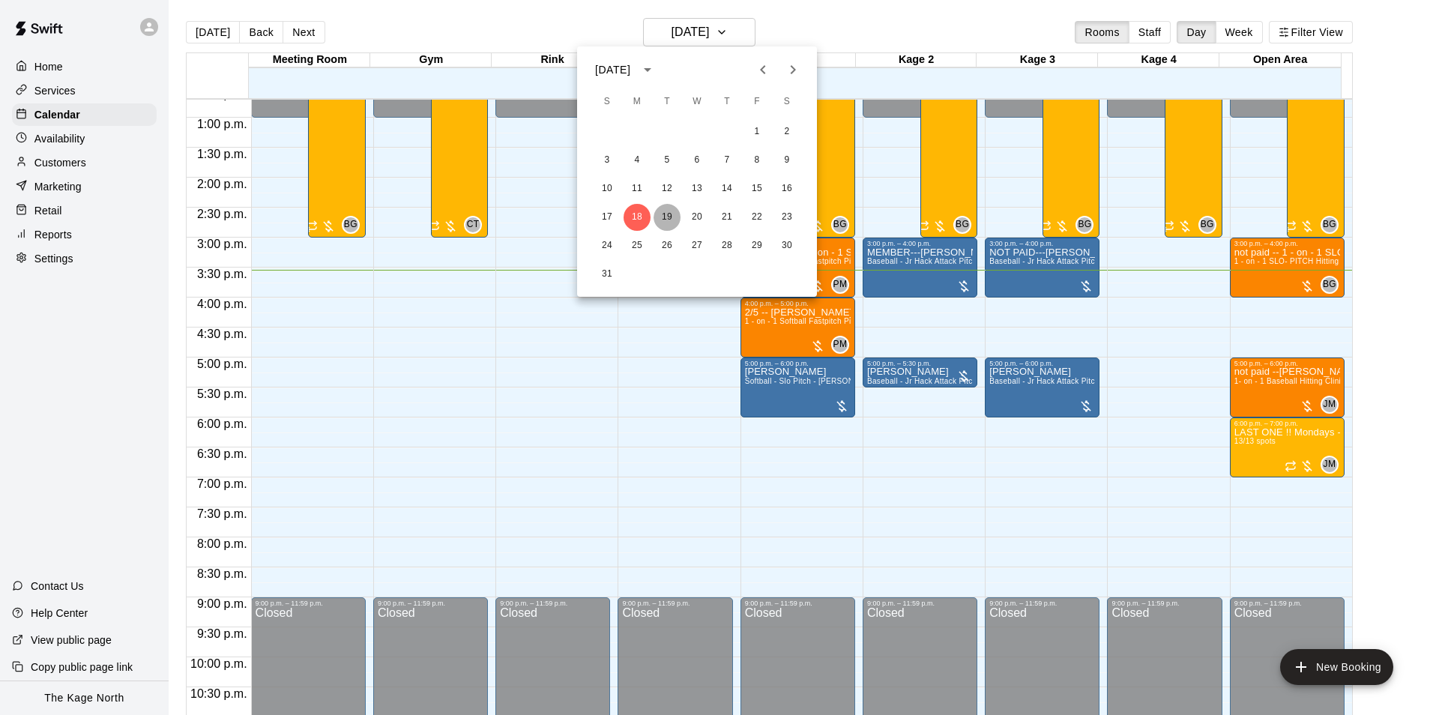
click at [663, 214] on button "19" at bounding box center [667, 217] width 27 height 27
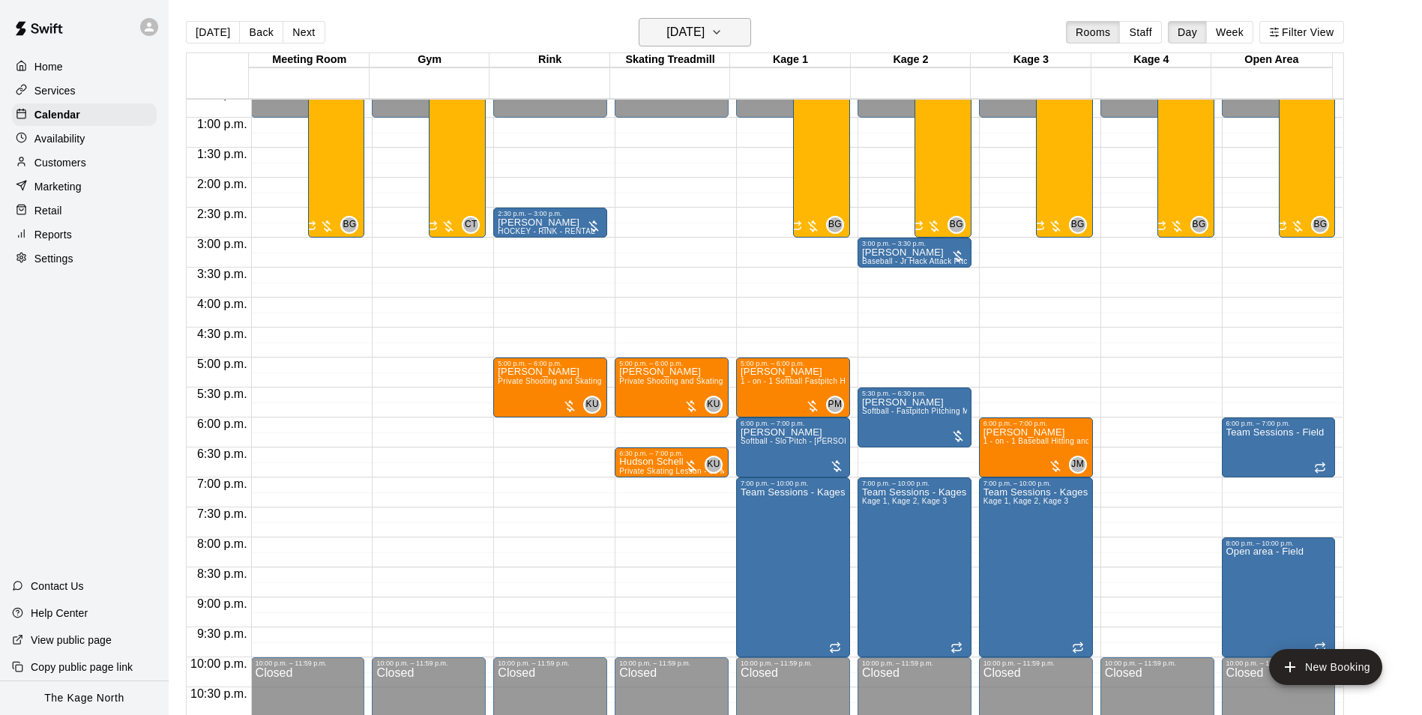
click at [704, 30] on h6 "[DATE]" at bounding box center [685, 32] width 38 height 21
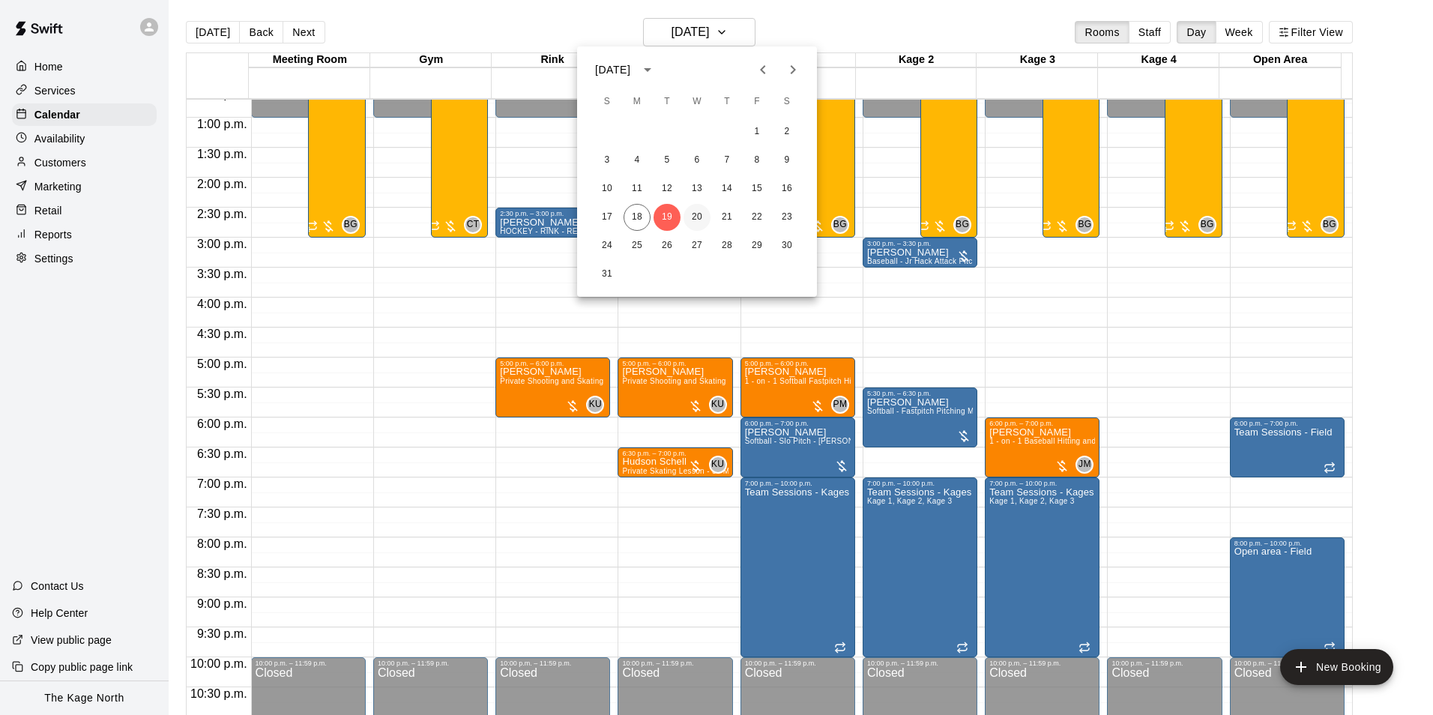
click at [701, 222] on button "20" at bounding box center [696, 217] width 27 height 27
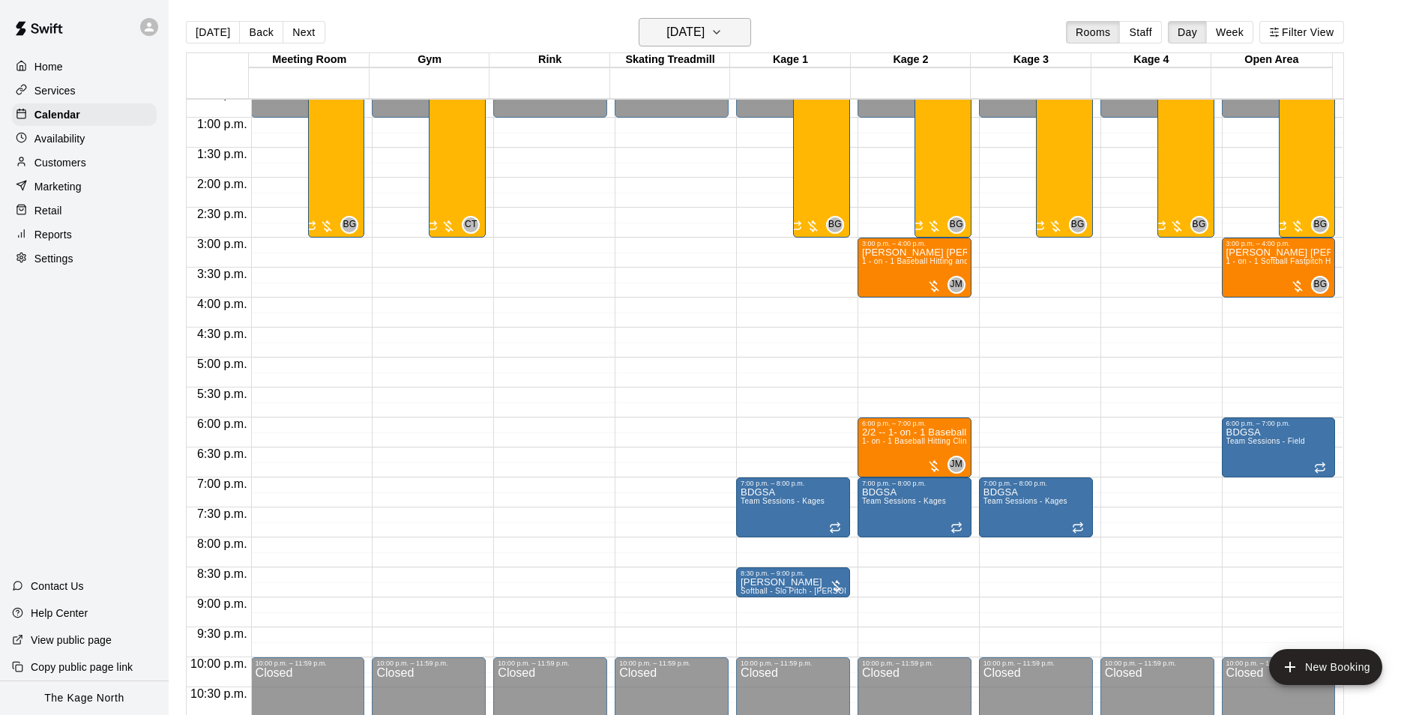
click at [704, 28] on h6 "[DATE]" at bounding box center [685, 32] width 38 height 21
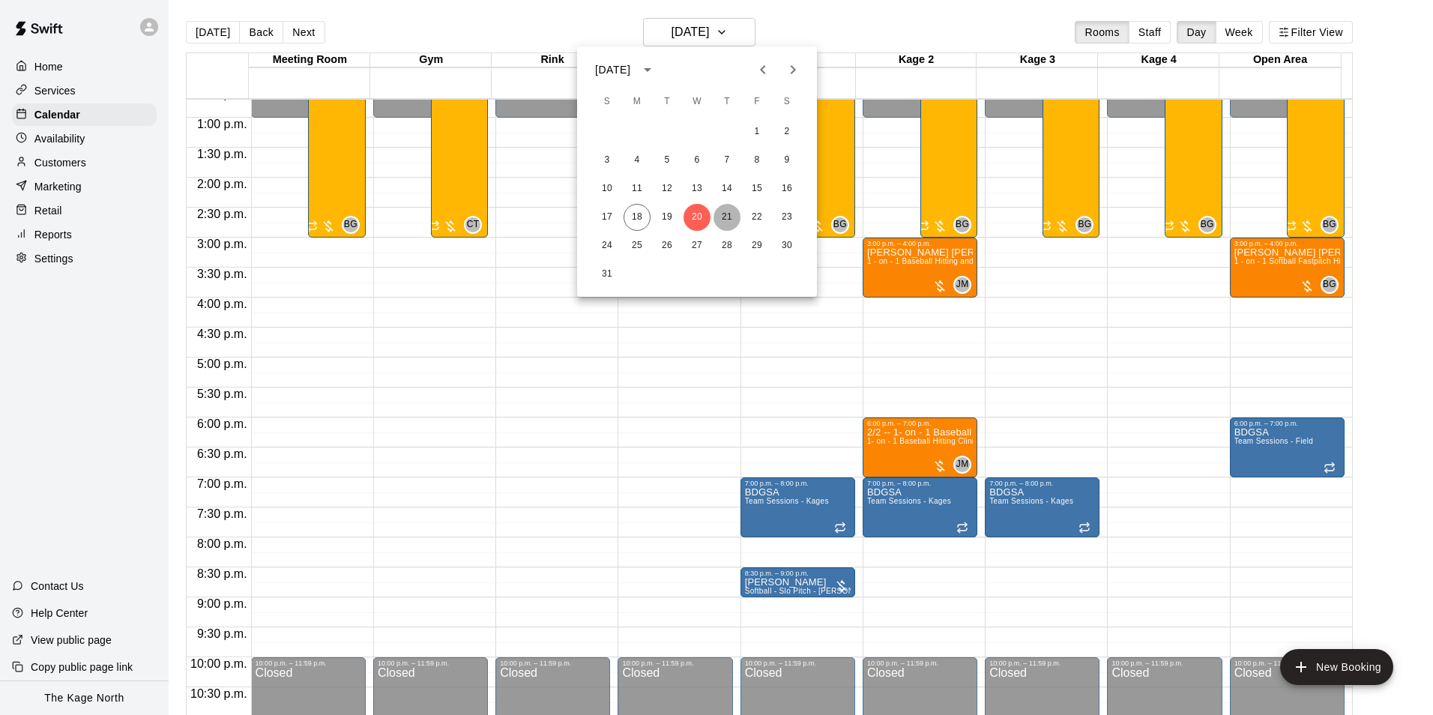
click at [725, 220] on button "21" at bounding box center [726, 217] width 27 height 27
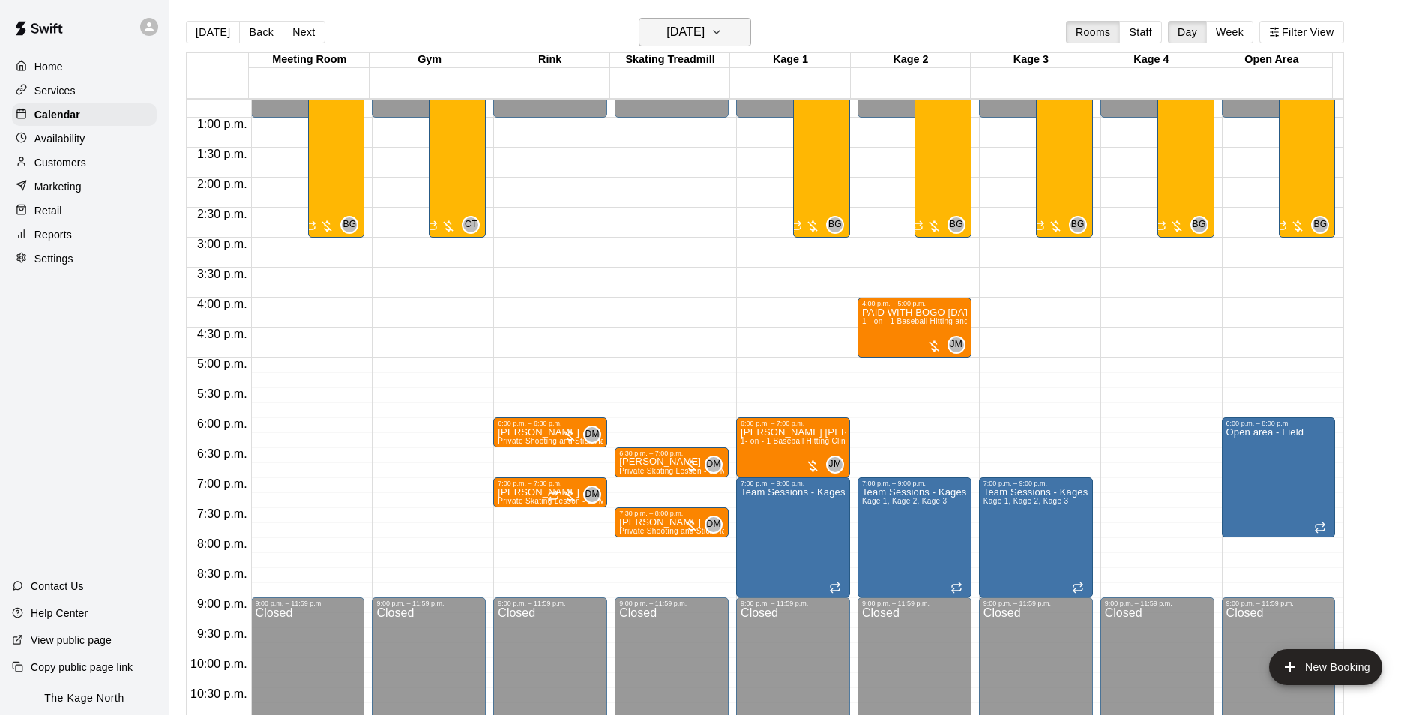
click at [704, 37] on h6 "[DATE]" at bounding box center [685, 32] width 38 height 21
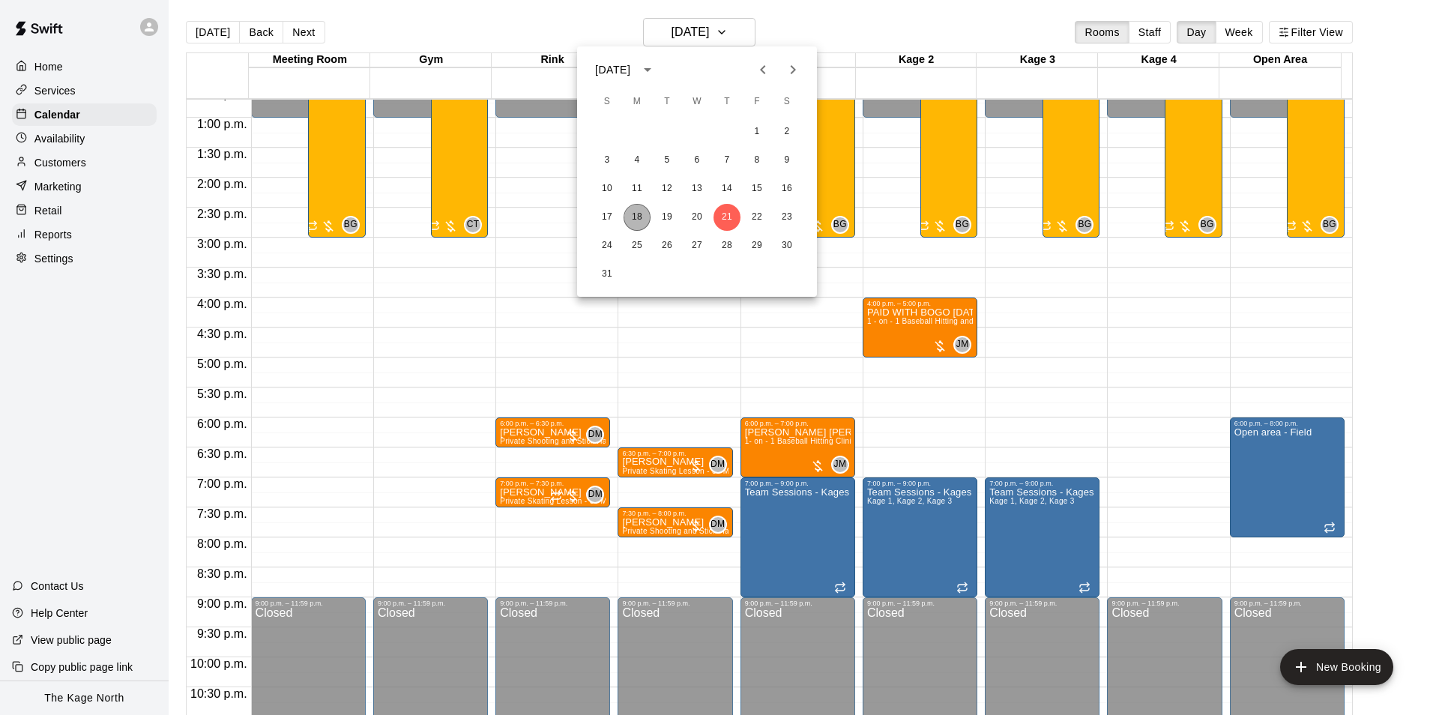
click at [631, 215] on button "18" at bounding box center [637, 217] width 27 height 27
click at [637, 216] on button "18" at bounding box center [637, 217] width 27 height 27
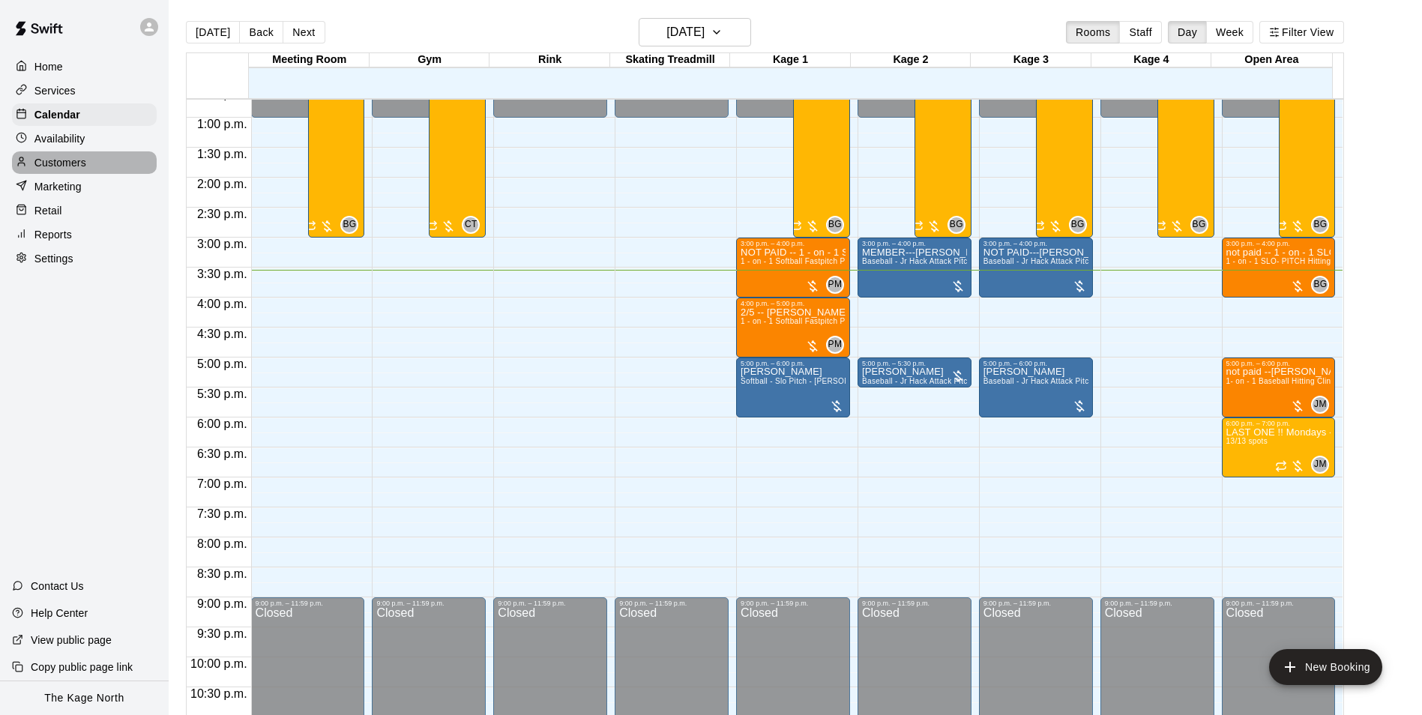
click at [90, 169] on div "Customers" at bounding box center [84, 162] width 145 height 22
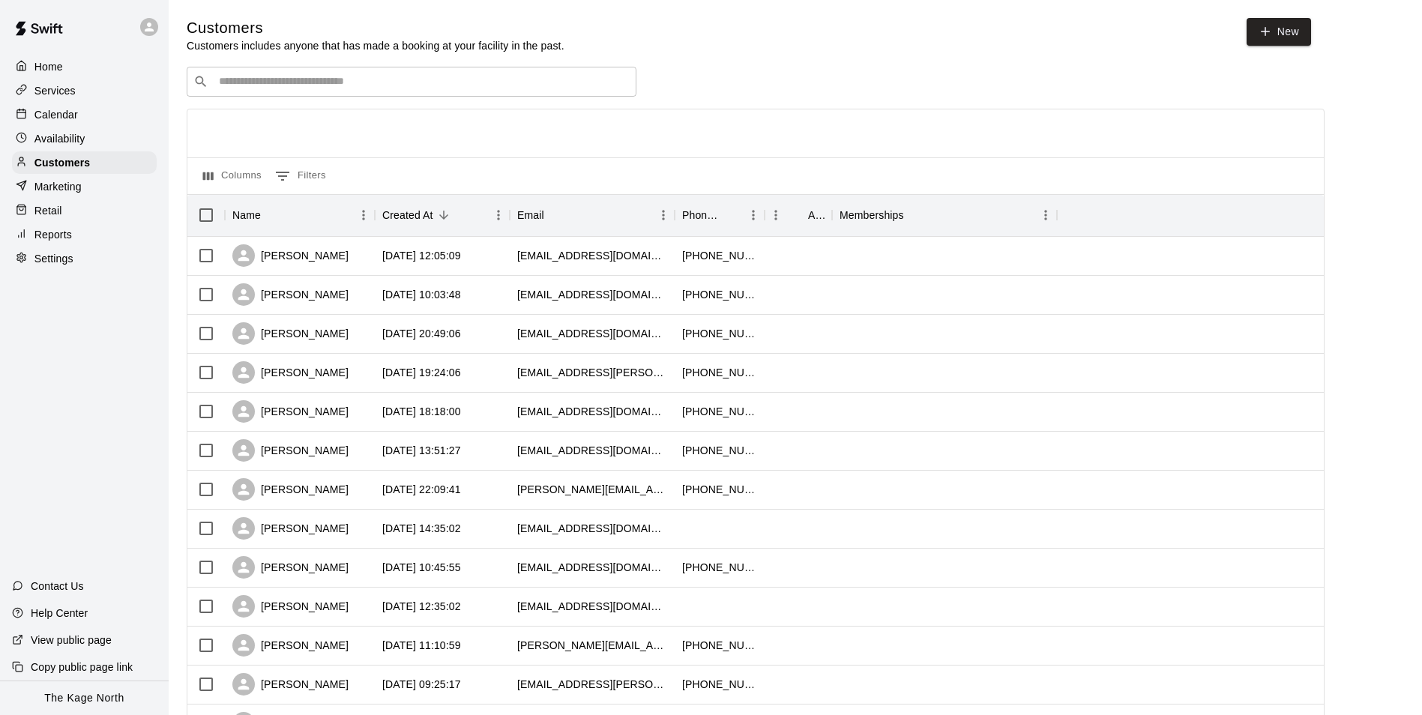
click at [84, 112] on div "Calendar" at bounding box center [84, 114] width 145 height 22
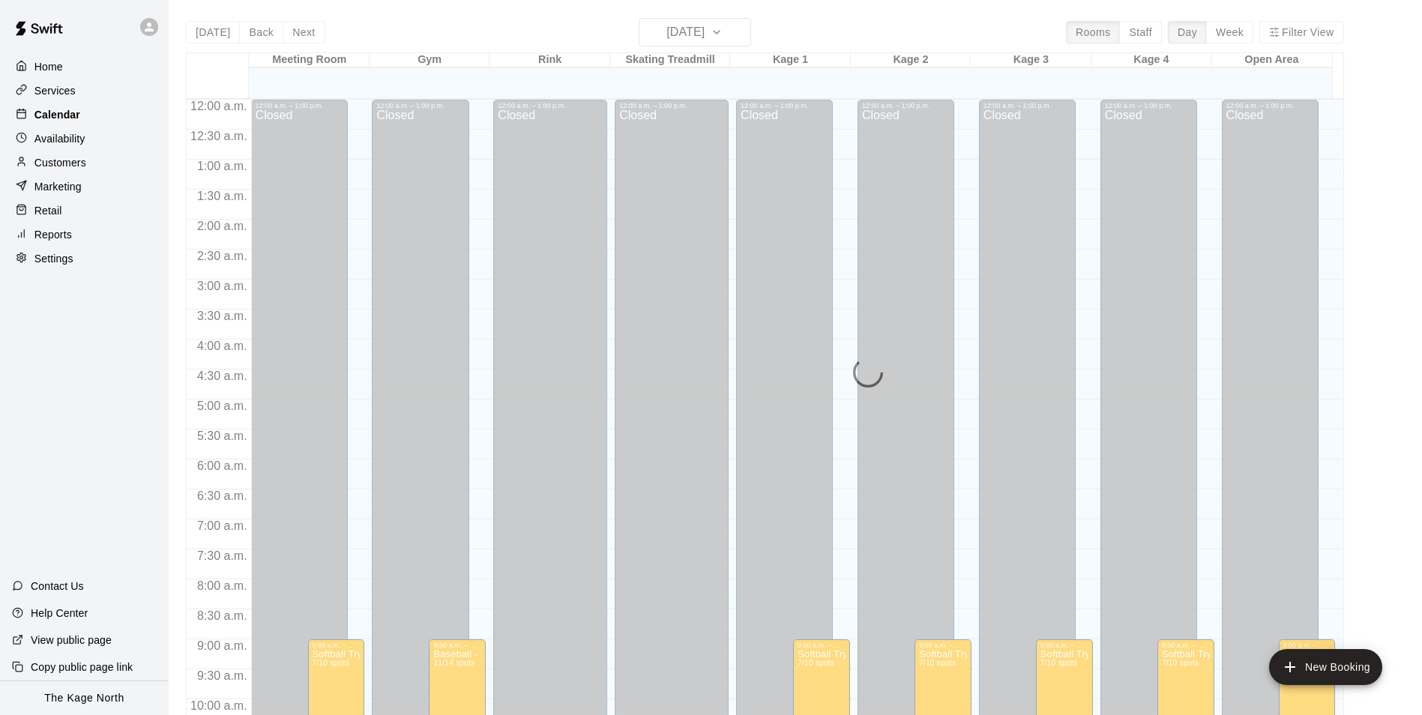
scroll to position [761, 0]
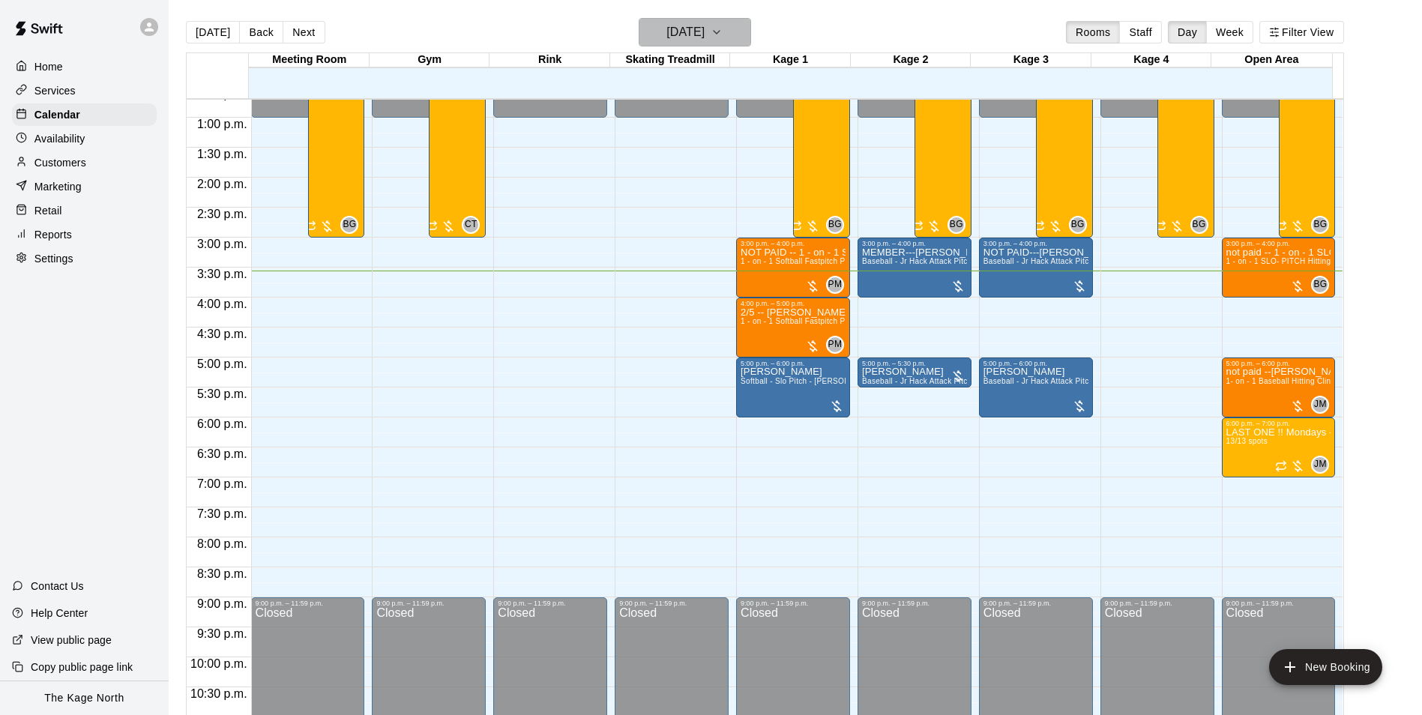
click at [704, 34] on h6 "[DATE]" at bounding box center [685, 32] width 38 height 21
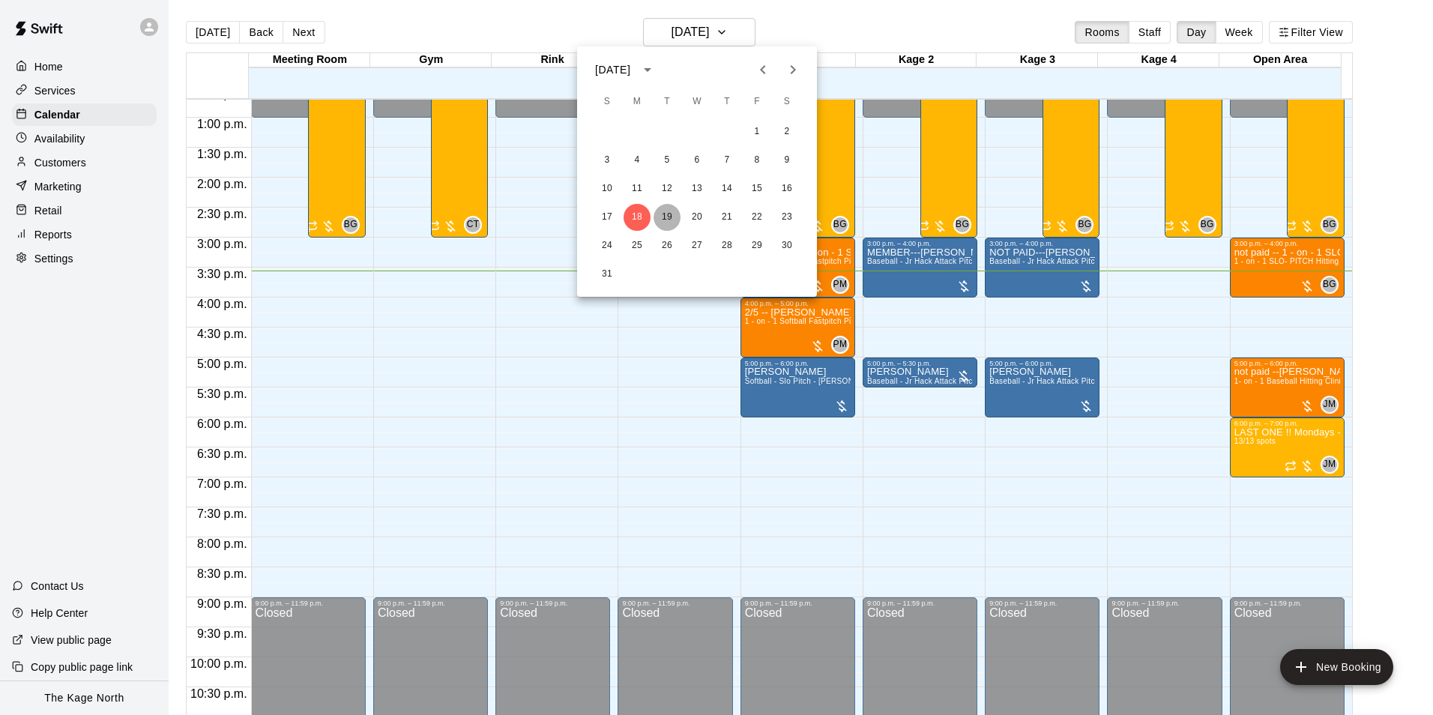
click at [665, 218] on button "19" at bounding box center [667, 217] width 27 height 27
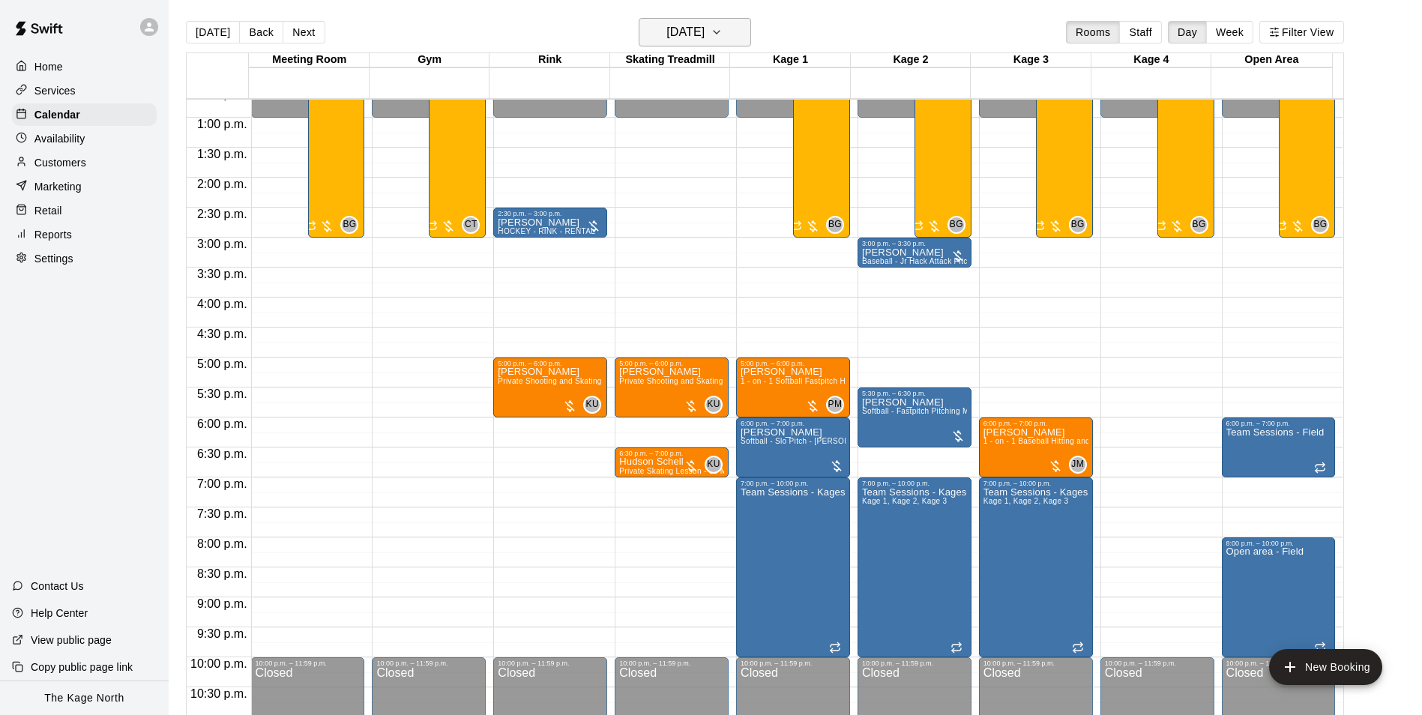
click at [704, 31] on h6 "[DATE]" at bounding box center [685, 32] width 38 height 21
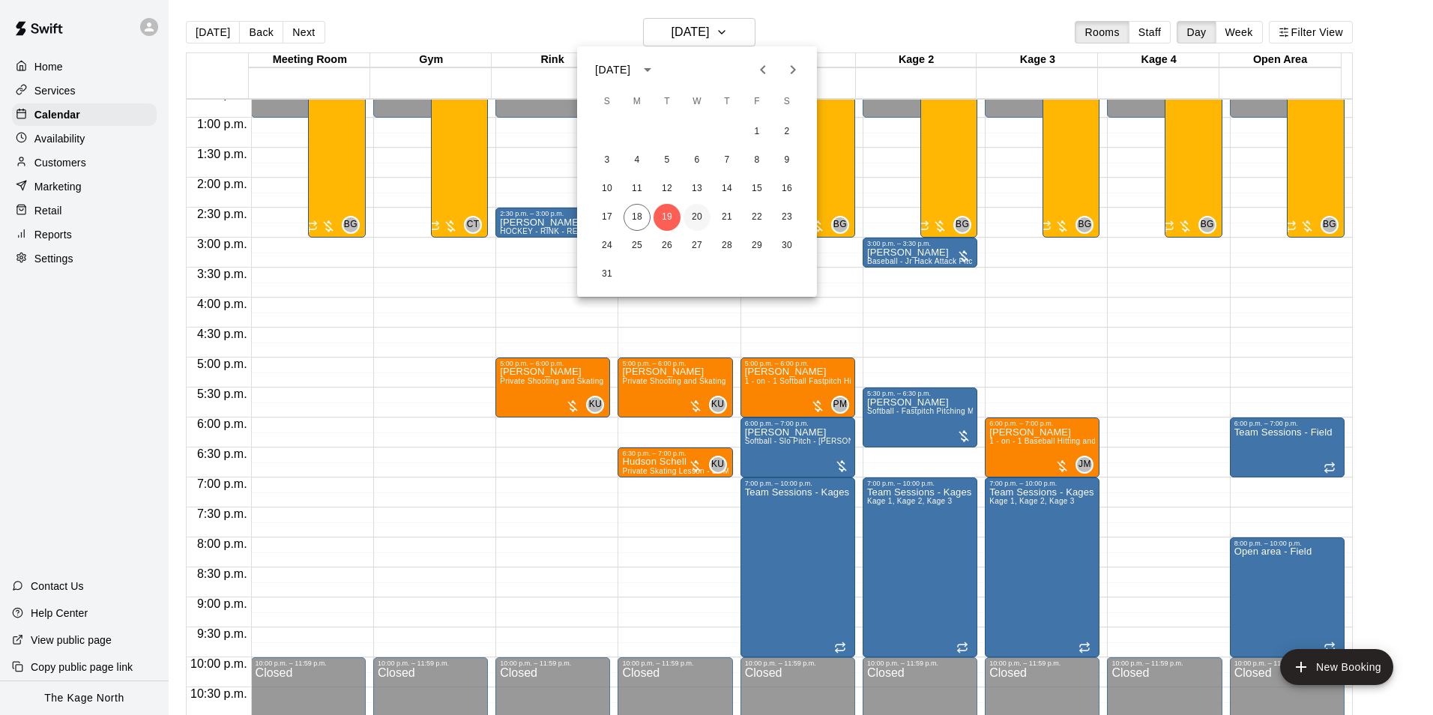
click at [701, 211] on button "20" at bounding box center [696, 217] width 27 height 27
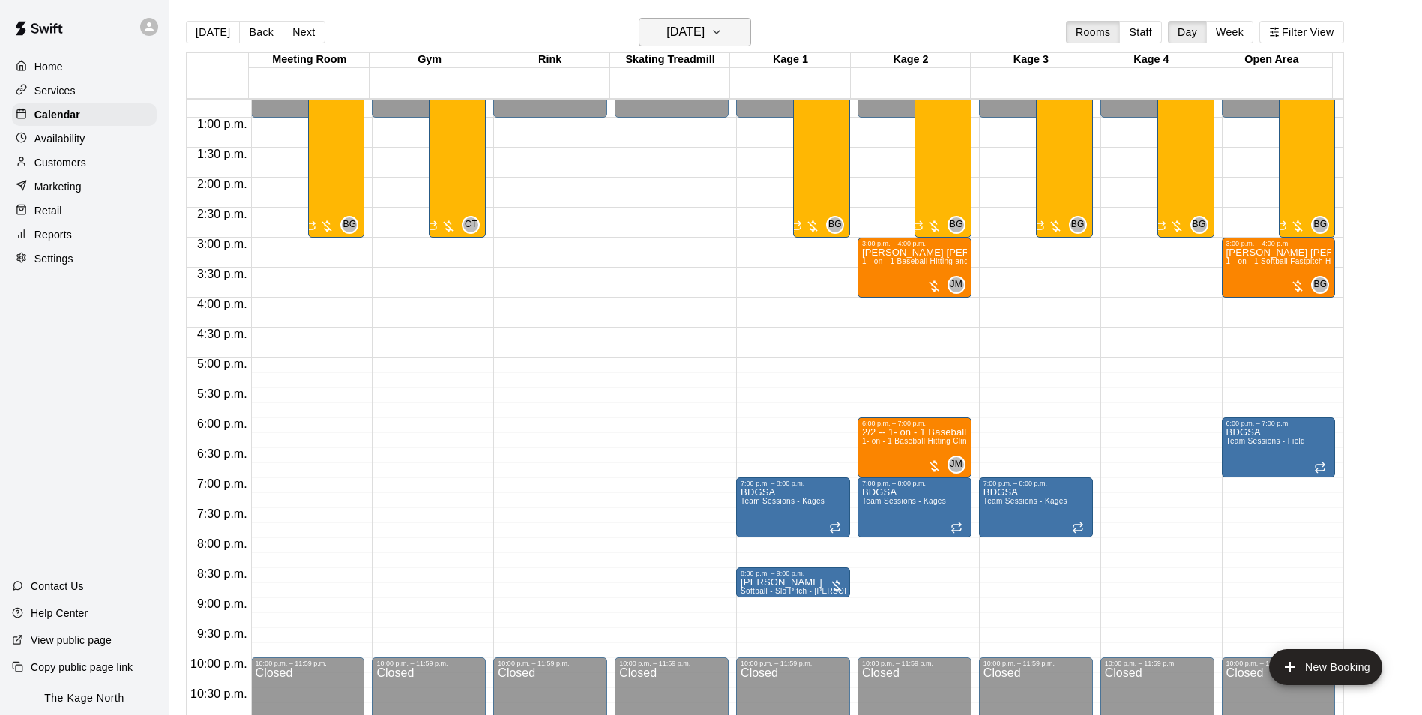
click at [704, 28] on h6 "[DATE]" at bounding box center [685, 32] width 38 height 21
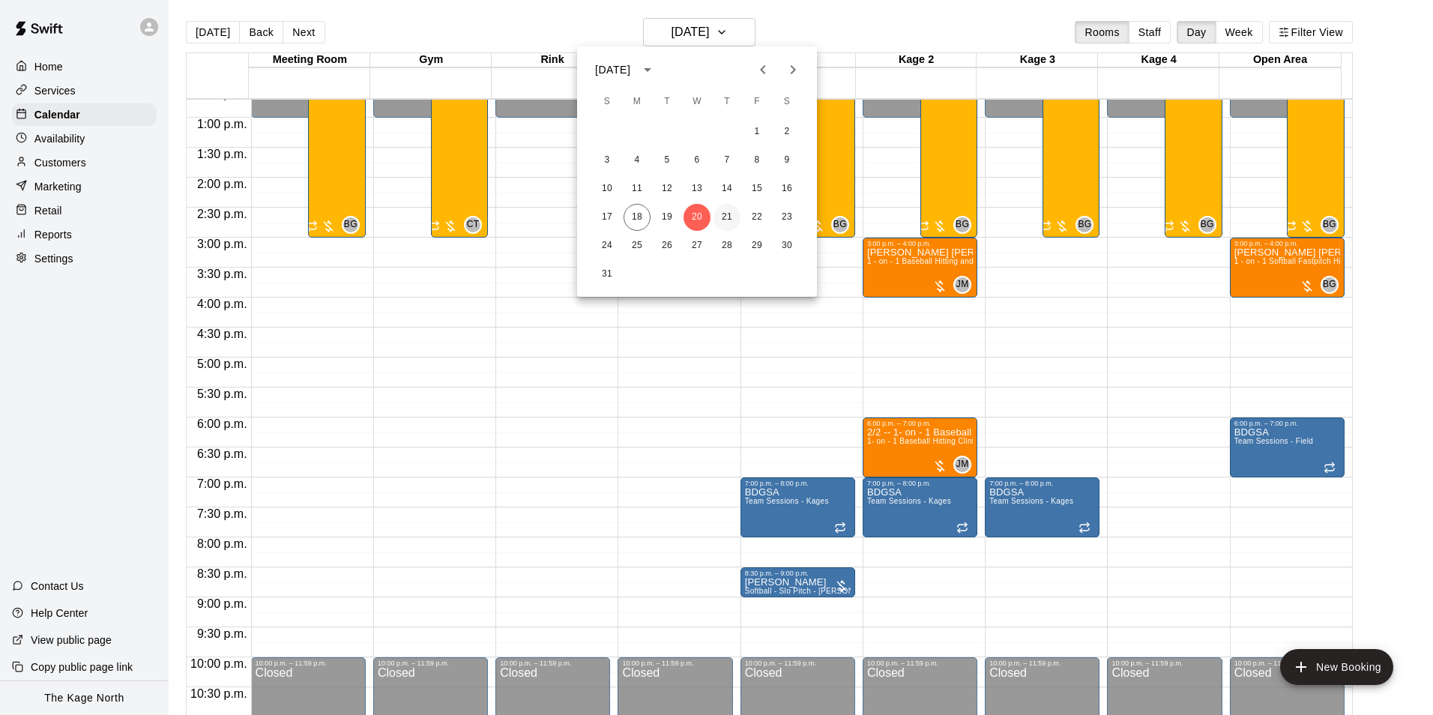
click at [729, 214] on button "21" at bounding box center [726, 217] width 27 height 27
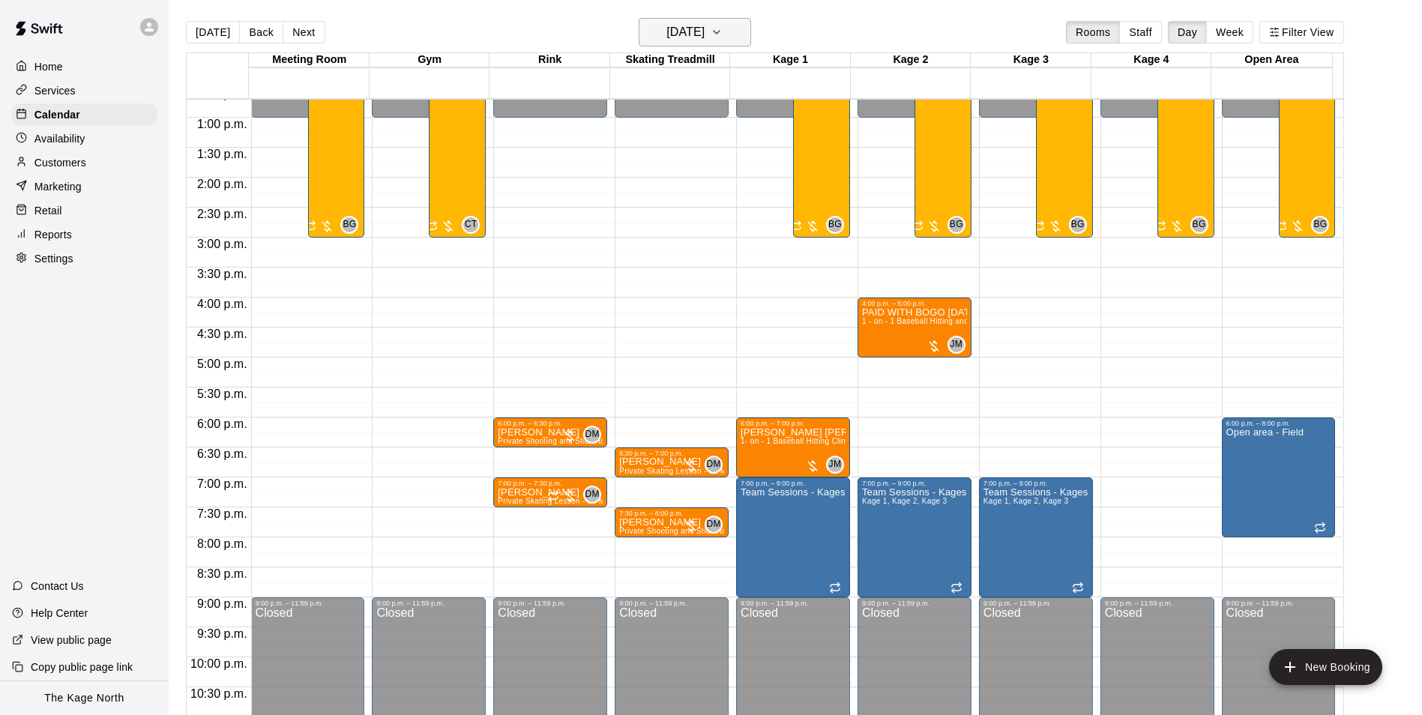
click at [704, 28] on h6 "[DATE]" at bounding box center [685, 32] width 38 height 21
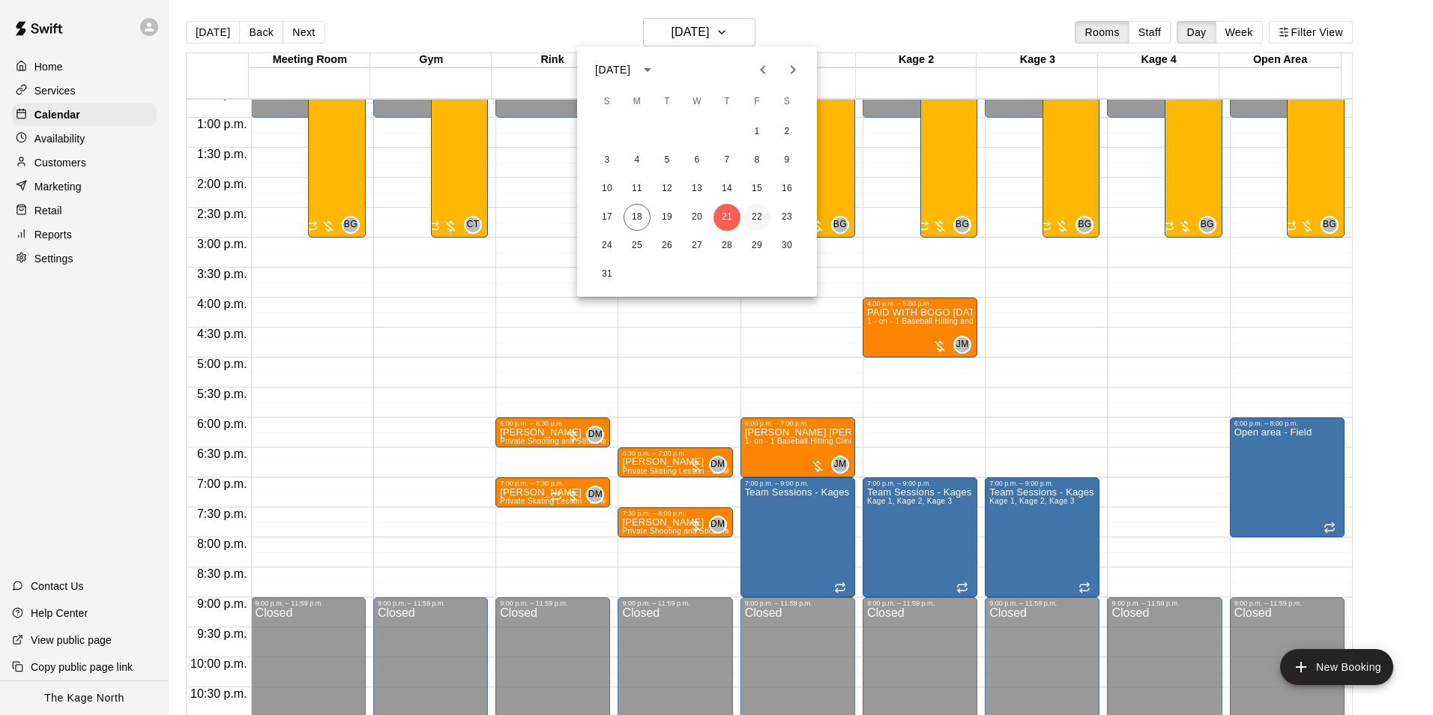
click at [758, 216] on button "22" at bounding box center [756, 217] width 27 height 27
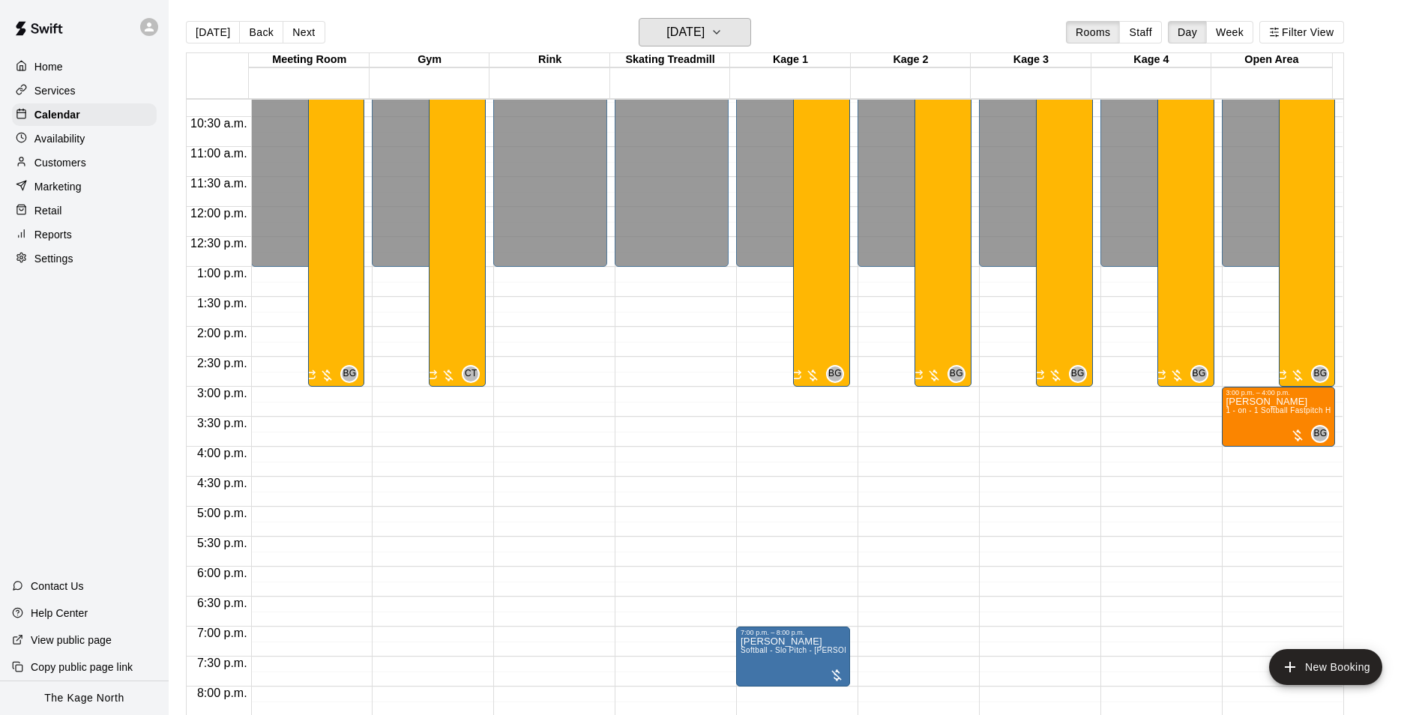
scroll to position [612, 0]
click at [704, 25] on h6 "[DATE]" at bounding box center [685, 32] width 38 height 21
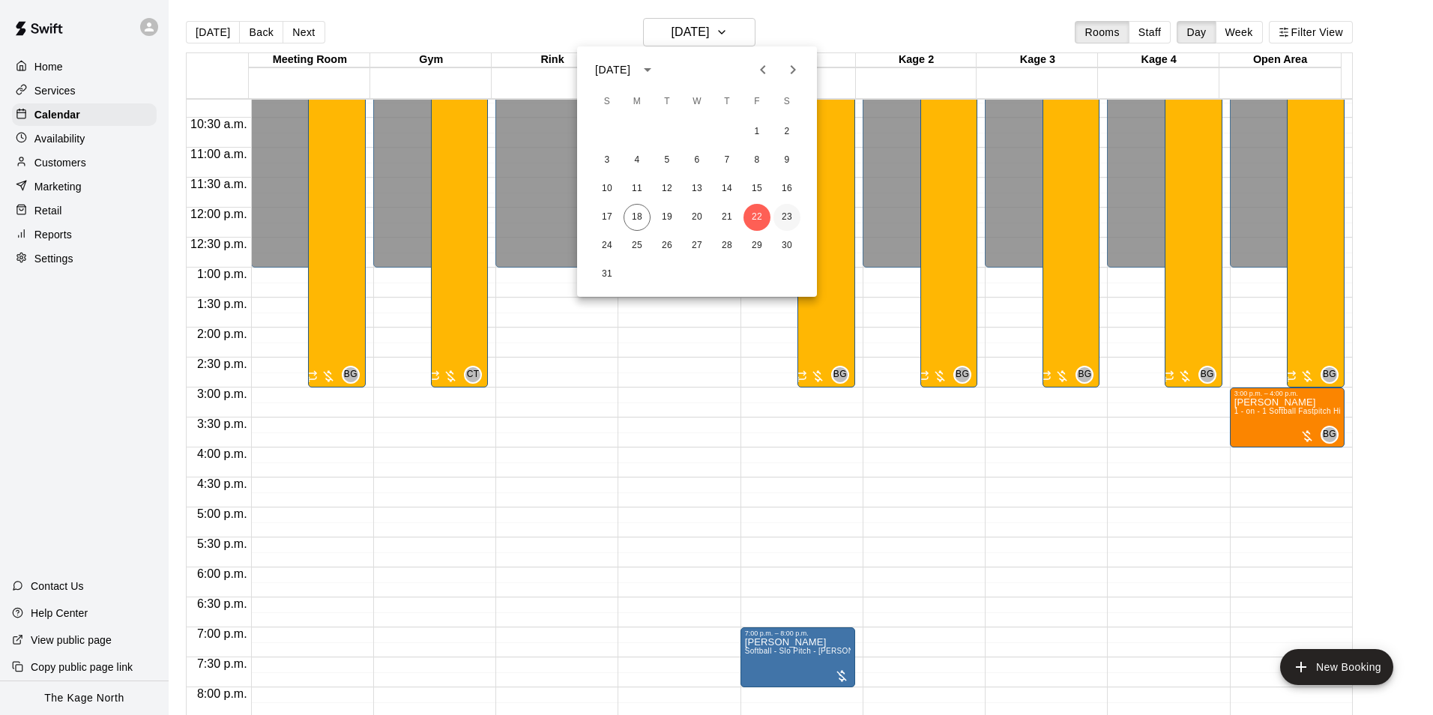
click at [789, 220] on button "23" at bounding box center [786, 217] width 27 height 27
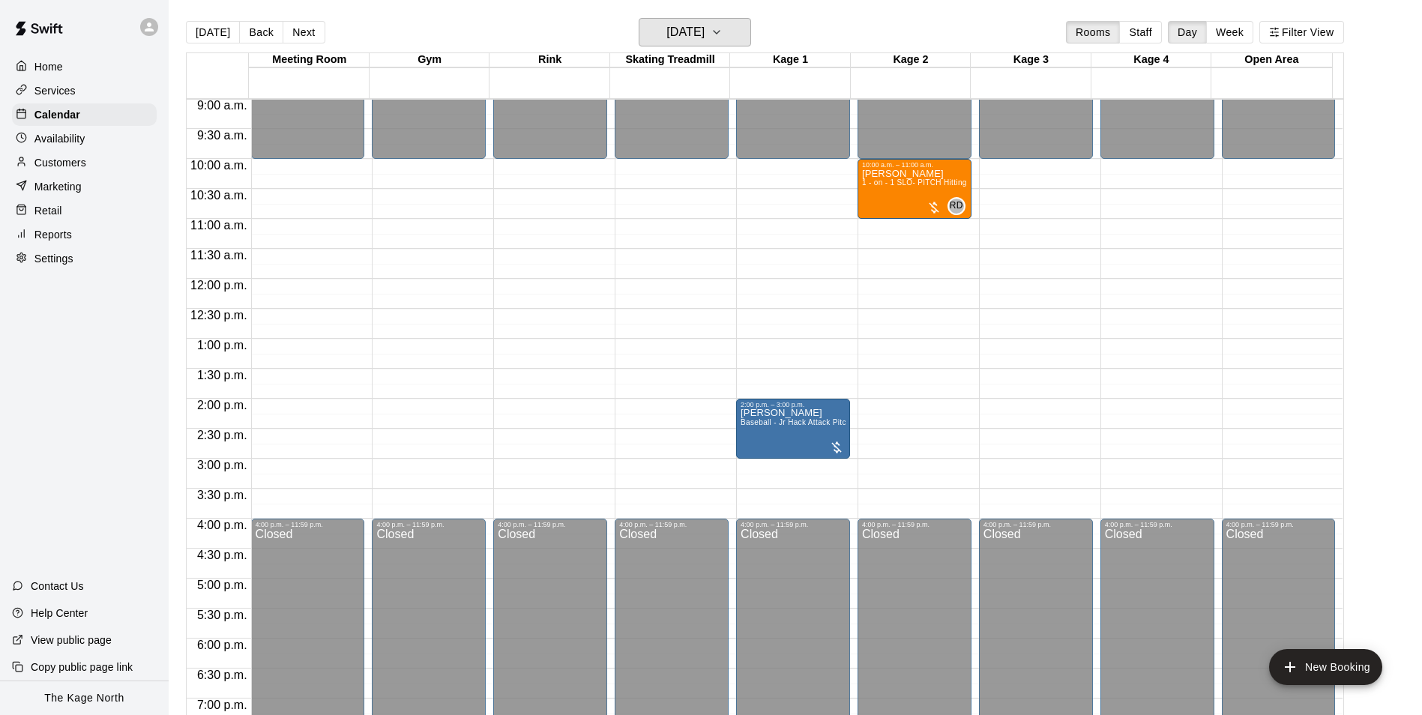
scroll to position [462, 0]
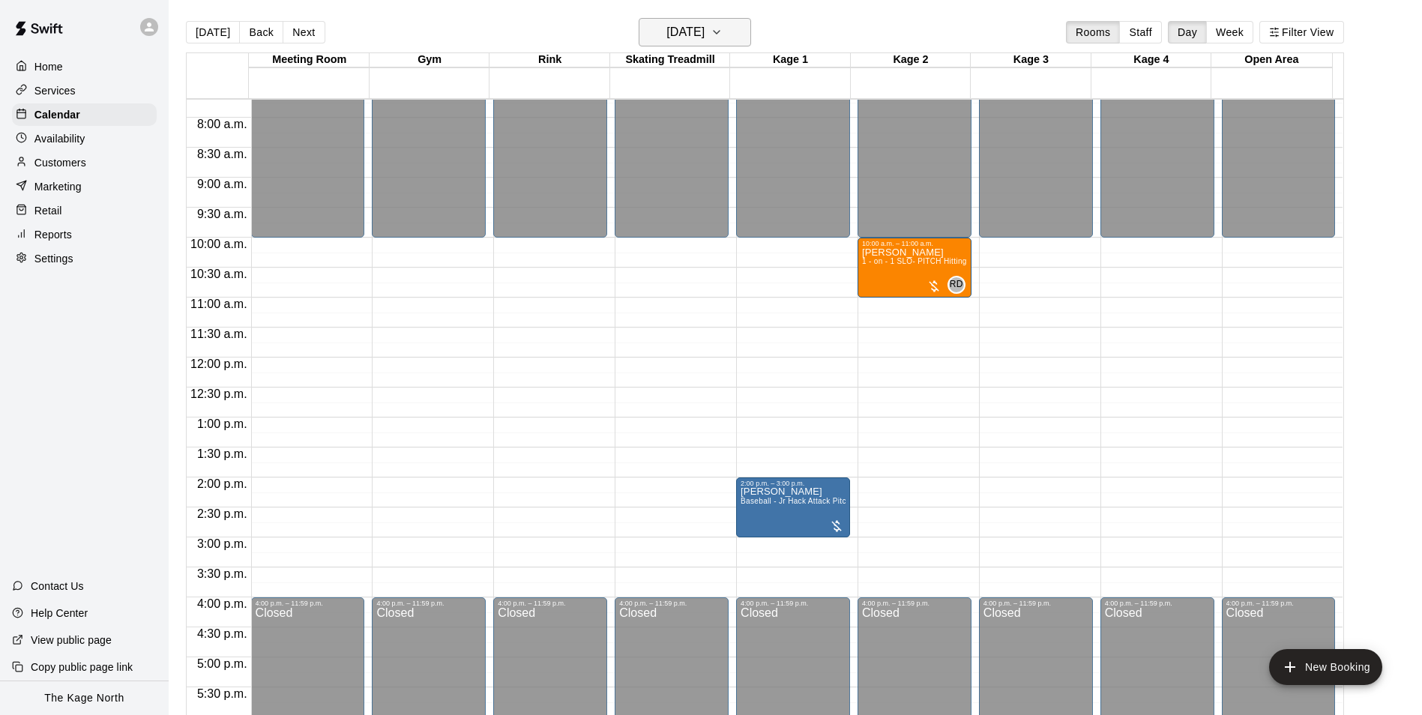
click at [704, 32] on h6 "[DATE]" at bounding box center [685, 32] width 38 height 21
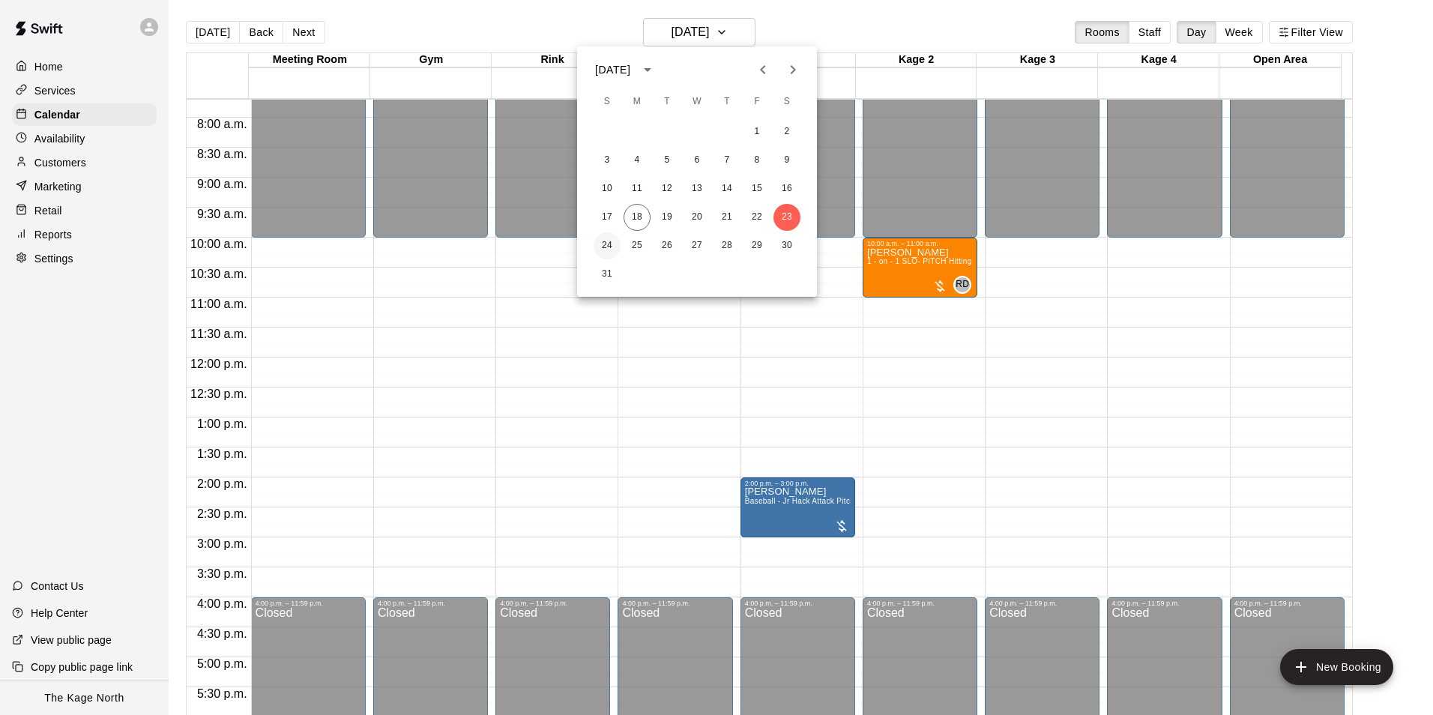
click at [606, 240] on button "24" at bounding box center [607, 245] width 27 height 27
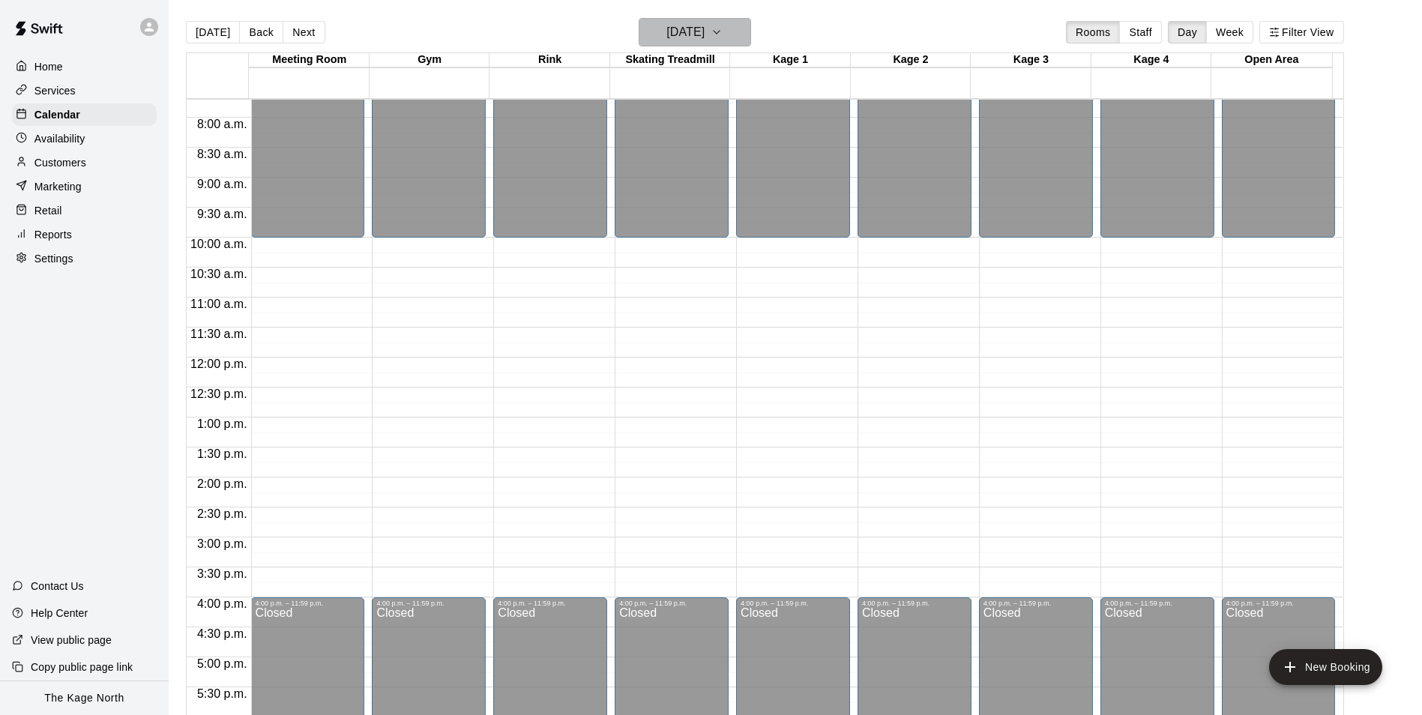
click at [704, 39] on h6 "[DATE]" at bounding box center [685, 32] width 38 height 21
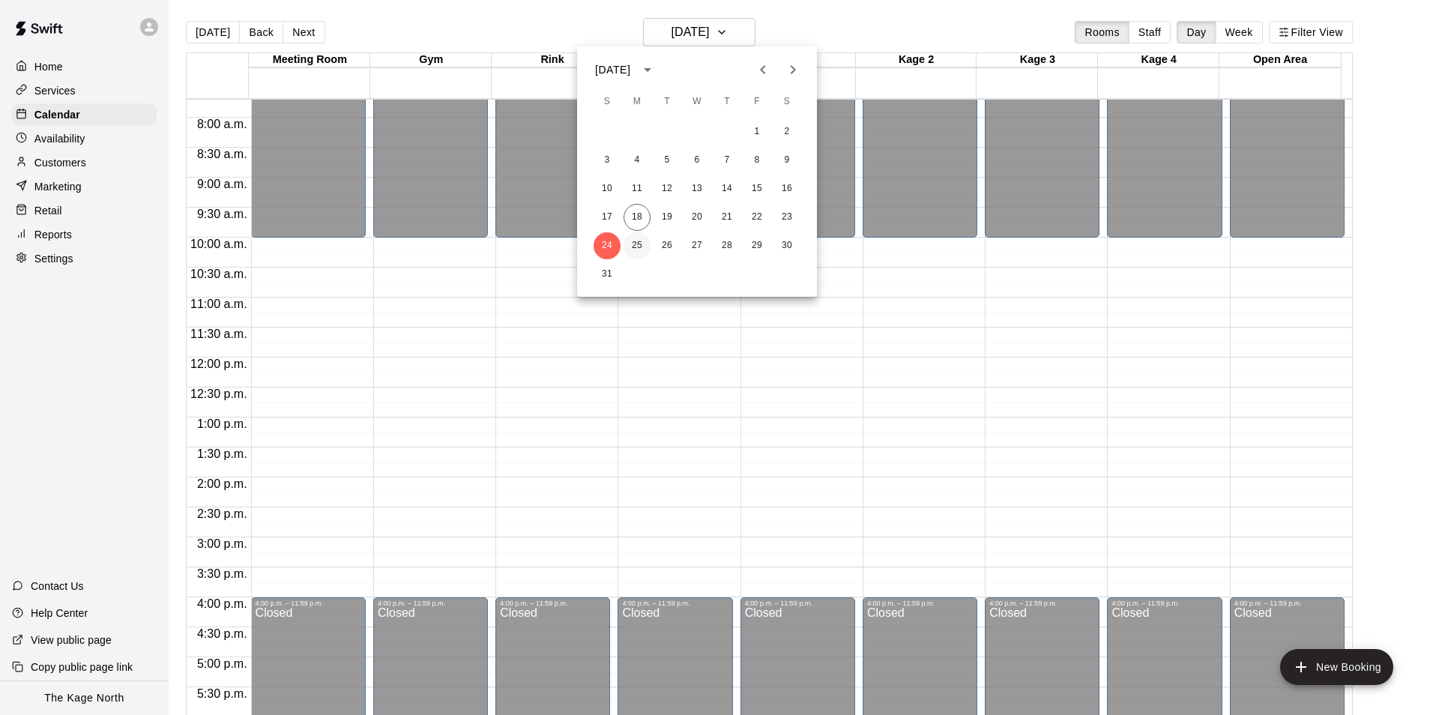
click at [636, 246] on button "25" at bounding box center [637, 245] width 27 height 27
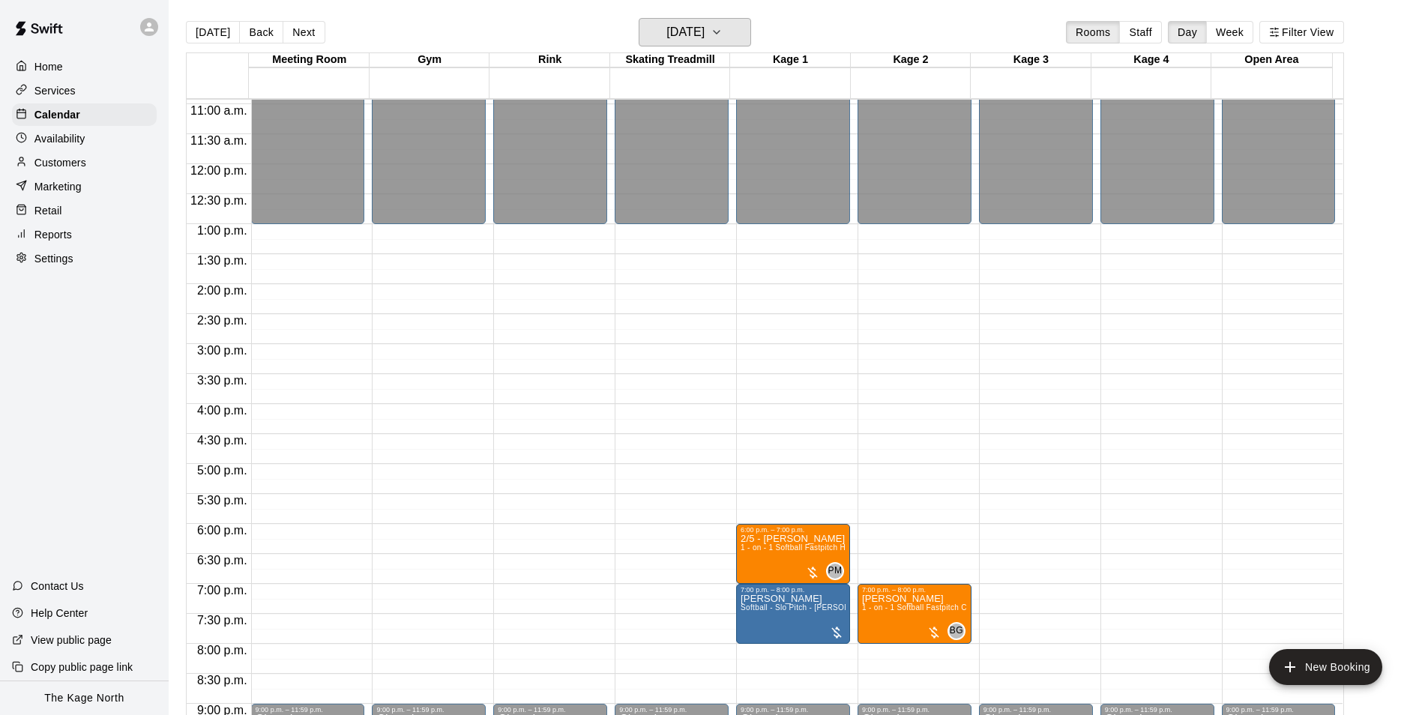
scroll to position [761, 0]
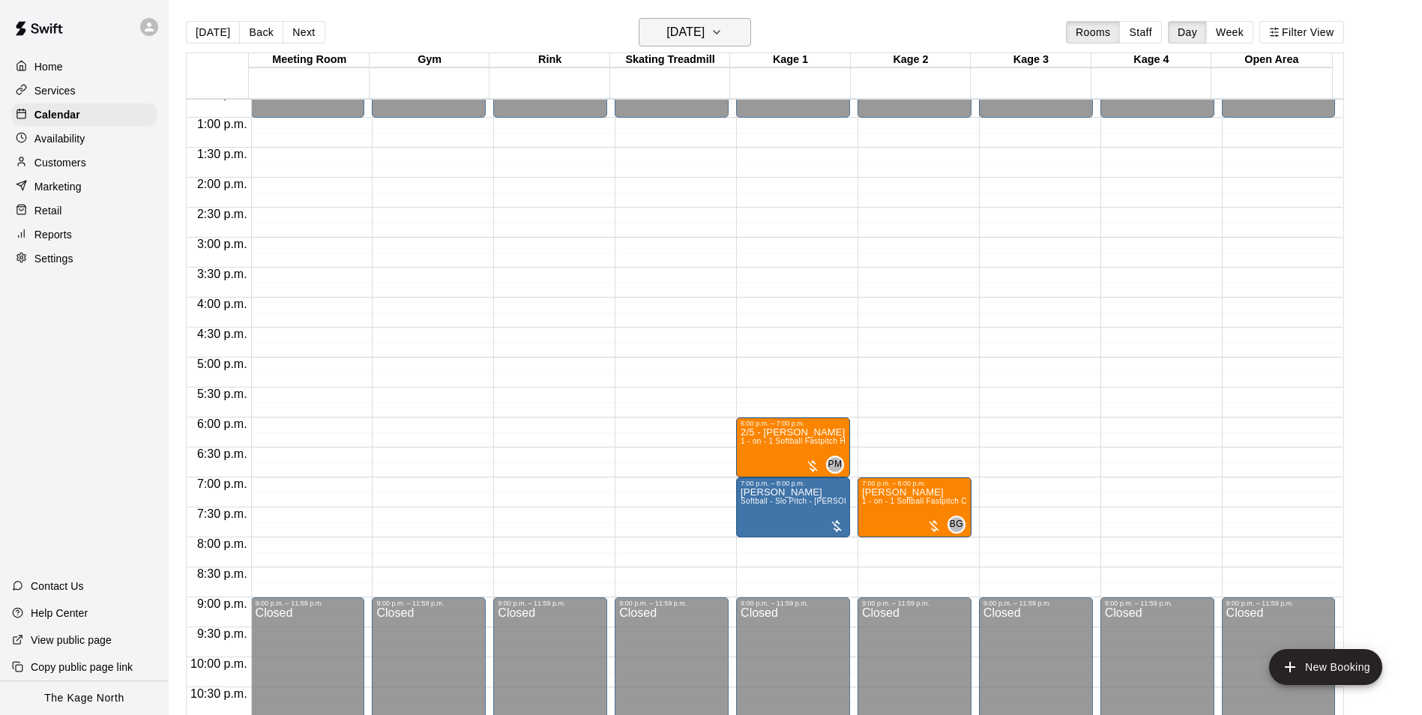
click at [704, 33] on h6 "[DATE]" at bounding box center [685, 32] width 38 height 21
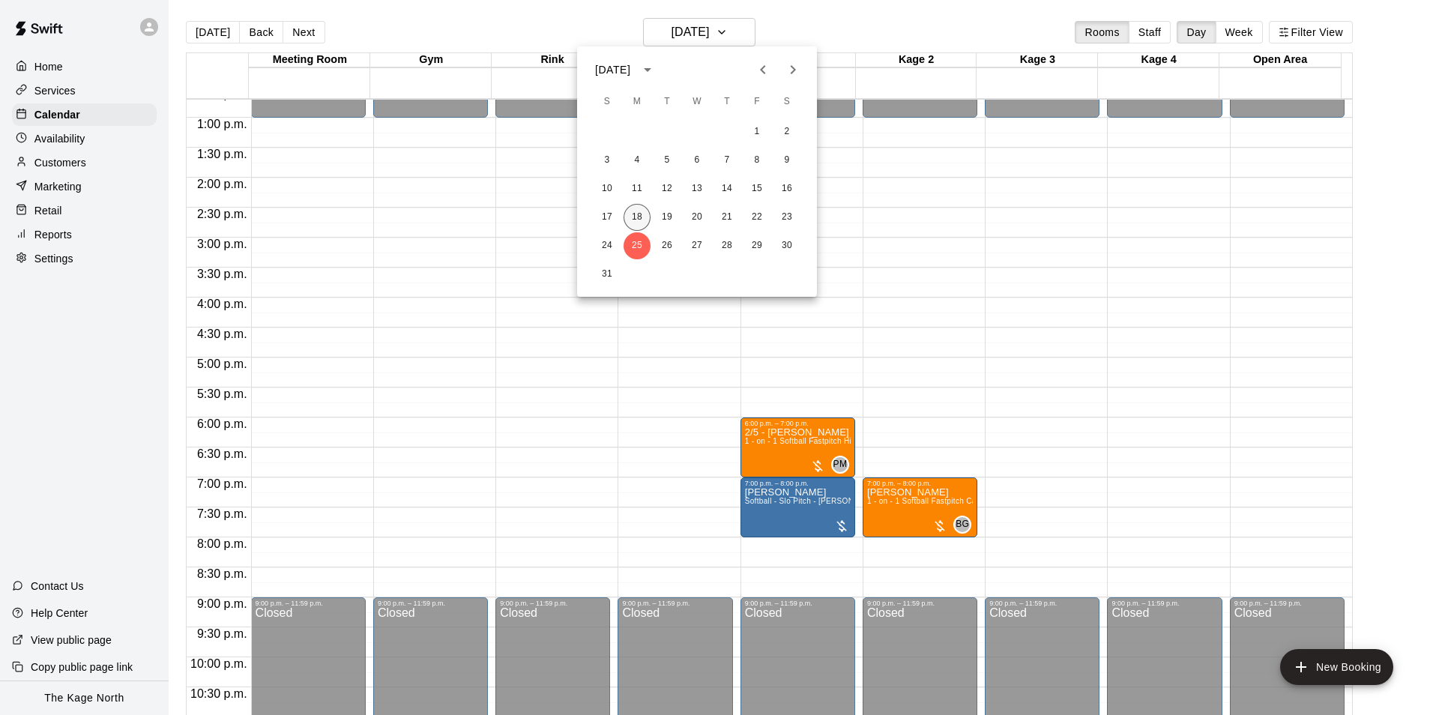
click at [642, 211] on button "18" at bounding box center [637, 217] width 27 height 27
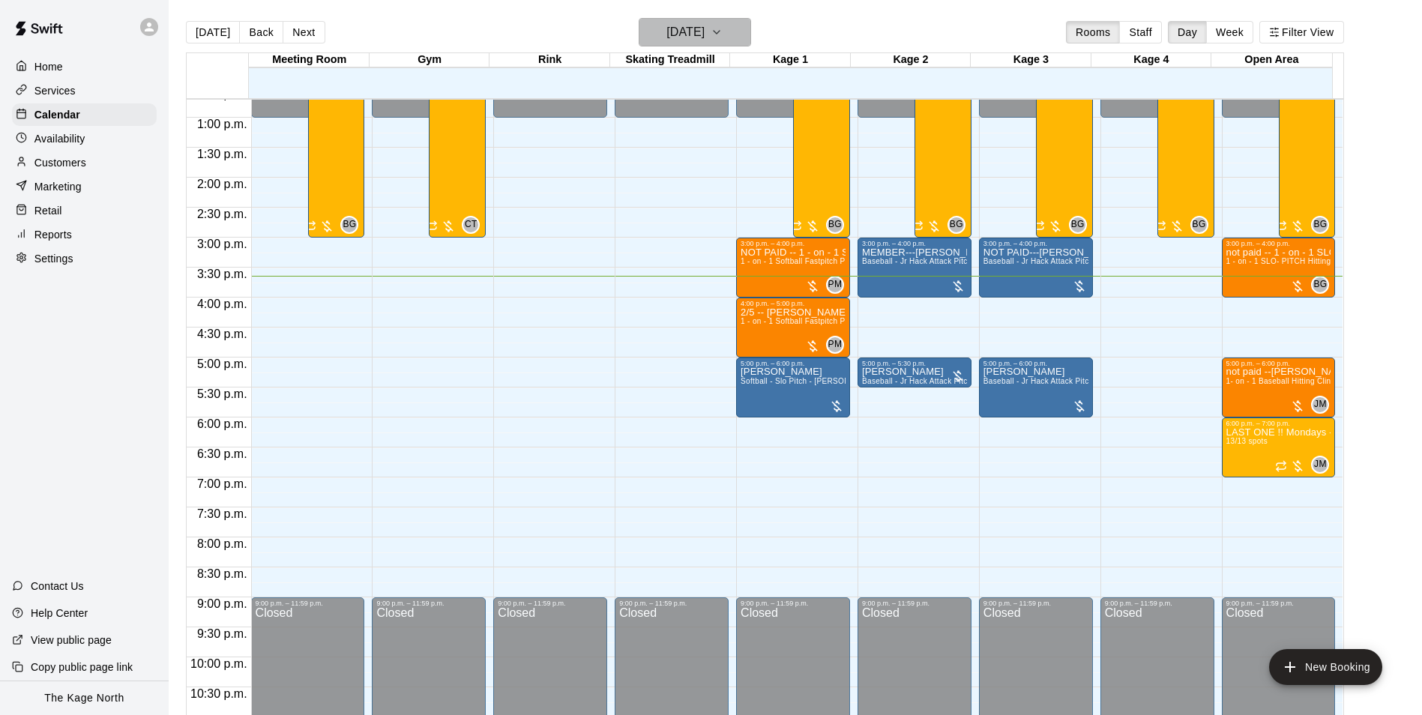
click at [704, 34] on h6 "[DATE]" at bounding box center [685, 32] width 38 height 21
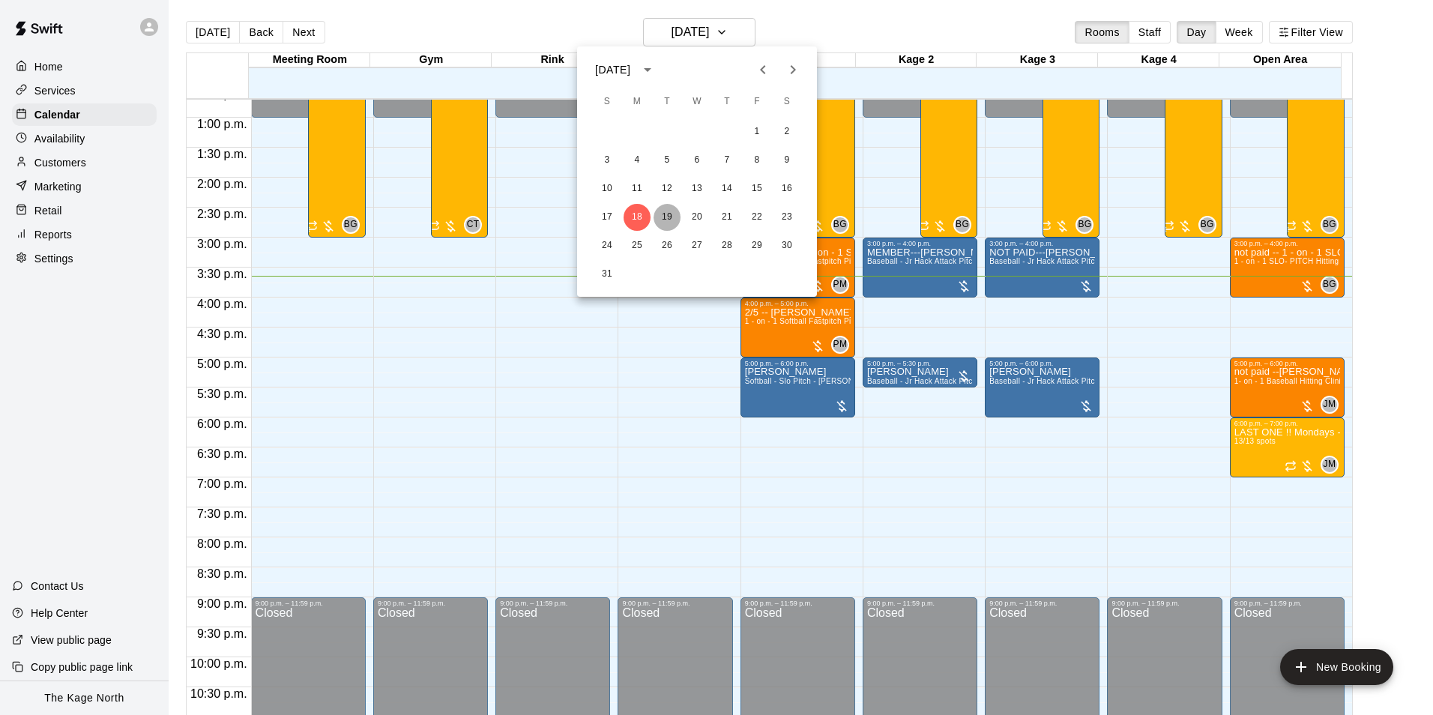
click at [666, 215] on button "19" at bounding box center [667, 217] width 27 height 27
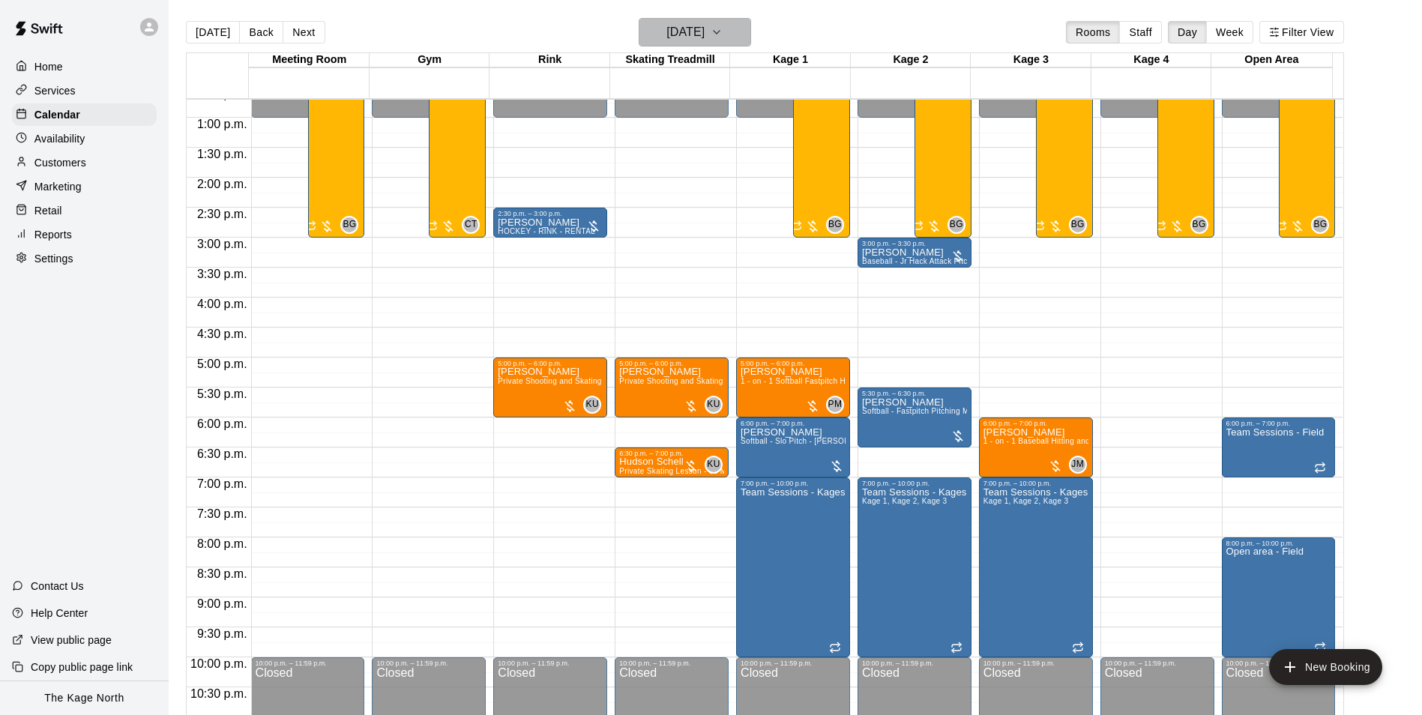
click at [704, 32] on h6 "[DATE]" at bounding box center [685, 32] width 38 height 21
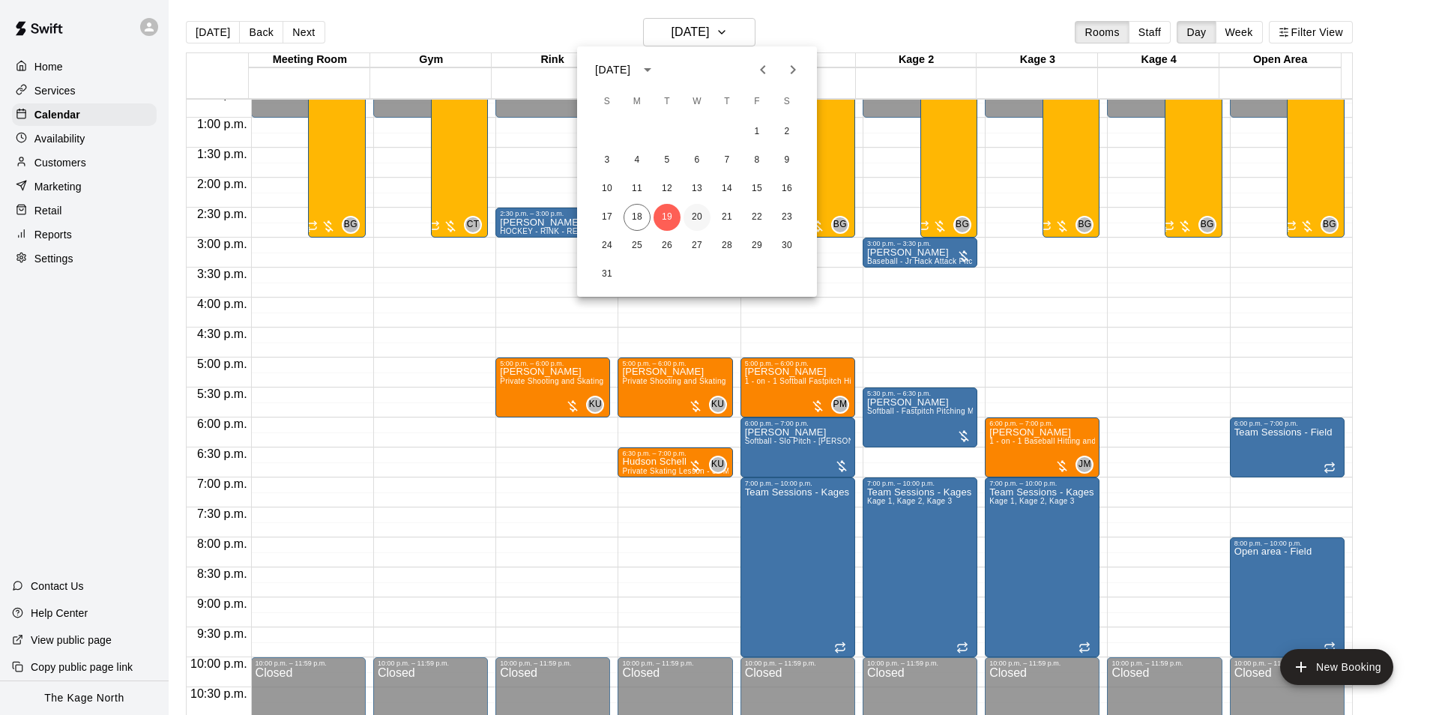
click at [695, 218] on button "20" at bounding box center [696, 217] width 27 height 27
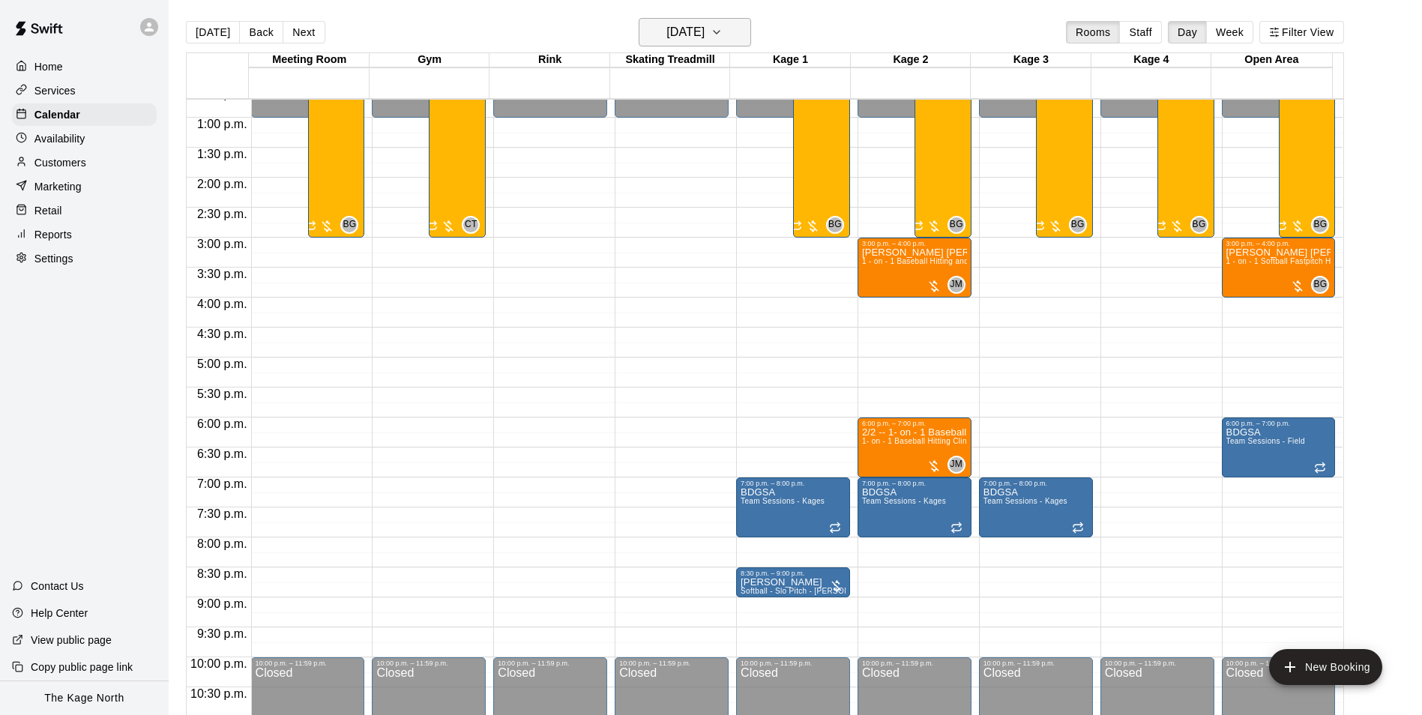
click at [704, 31] on h6 "[DATE]" at bounding box center [685, 32] width 38 height 21
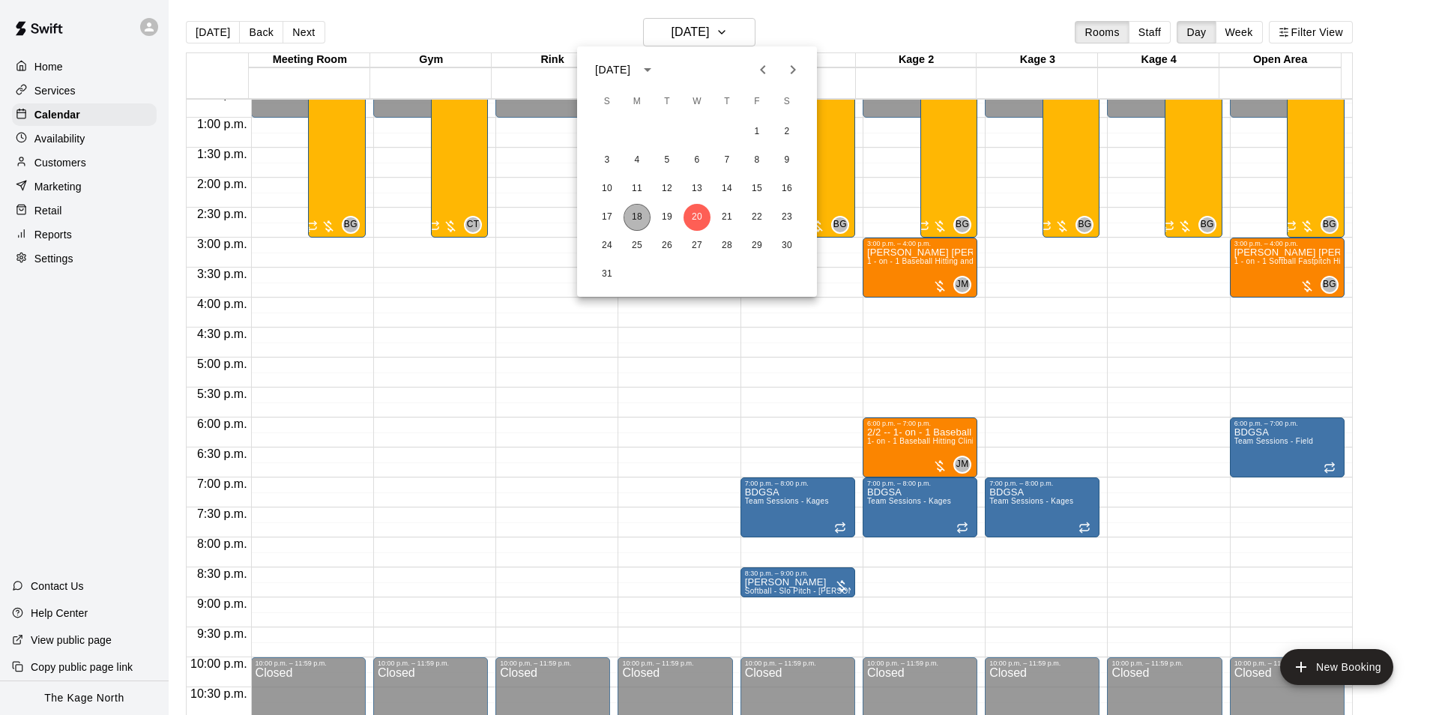
click at [639, 217] on button "18" at bounding box center [637, 217] width 27 height 27
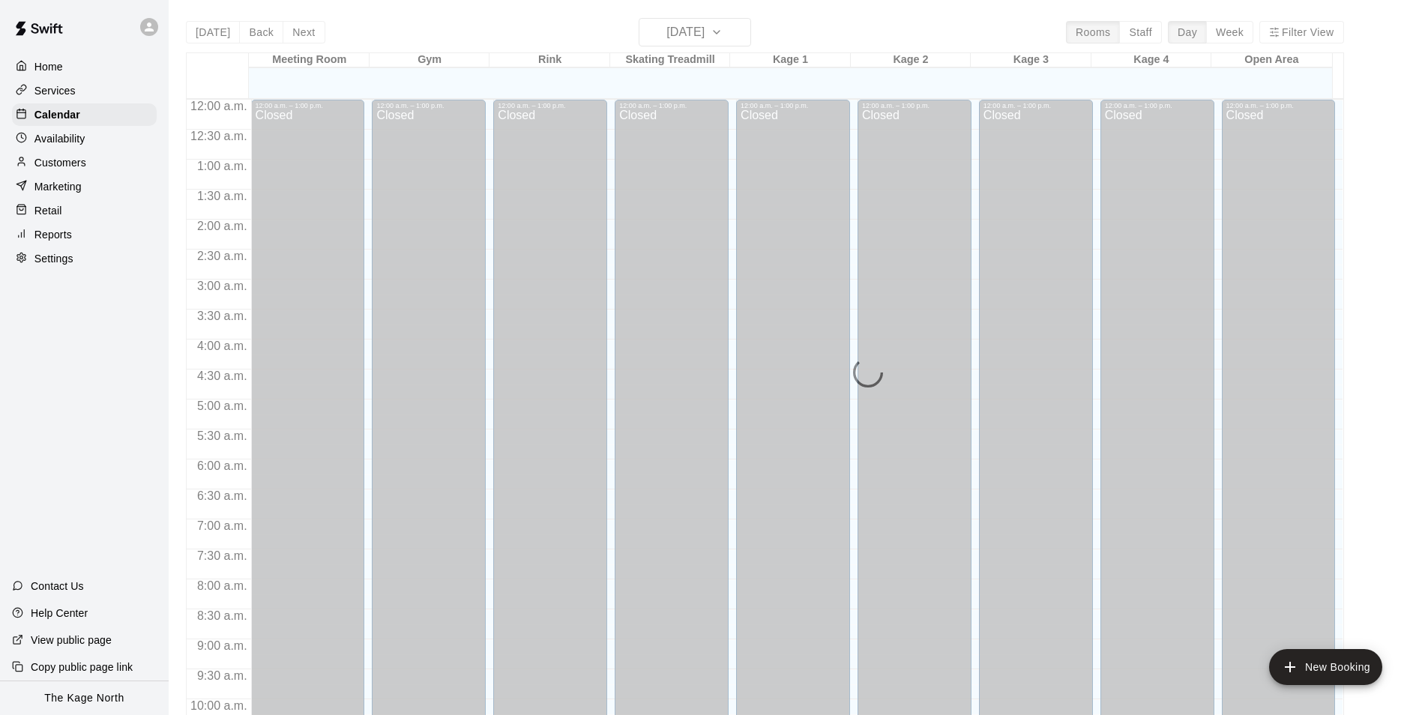
scroll to position [761, 0]
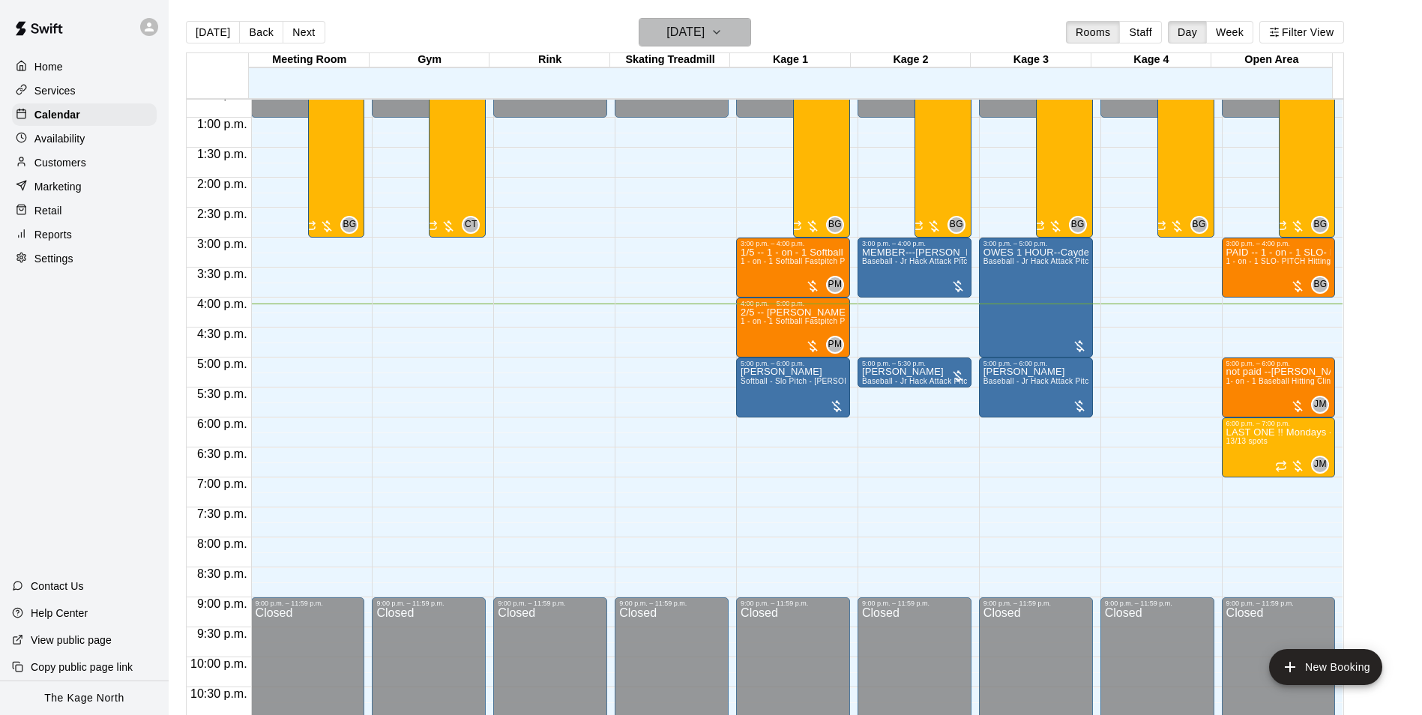
click at [704, 27] on h6 "[DATE]" at bounding box center [685, 32] width 38 height 21
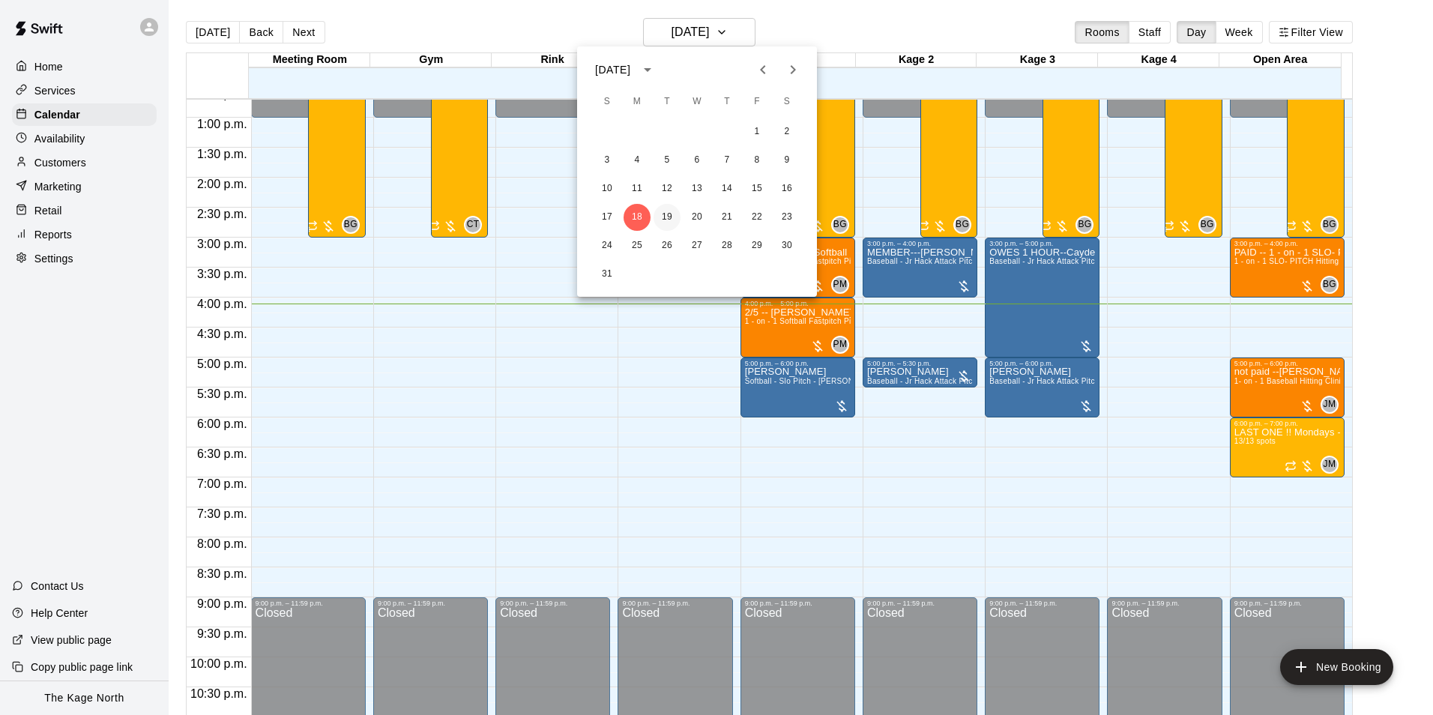
click at [667, 212] on button "19" at bounding box center [667, 217] width 27 height 27
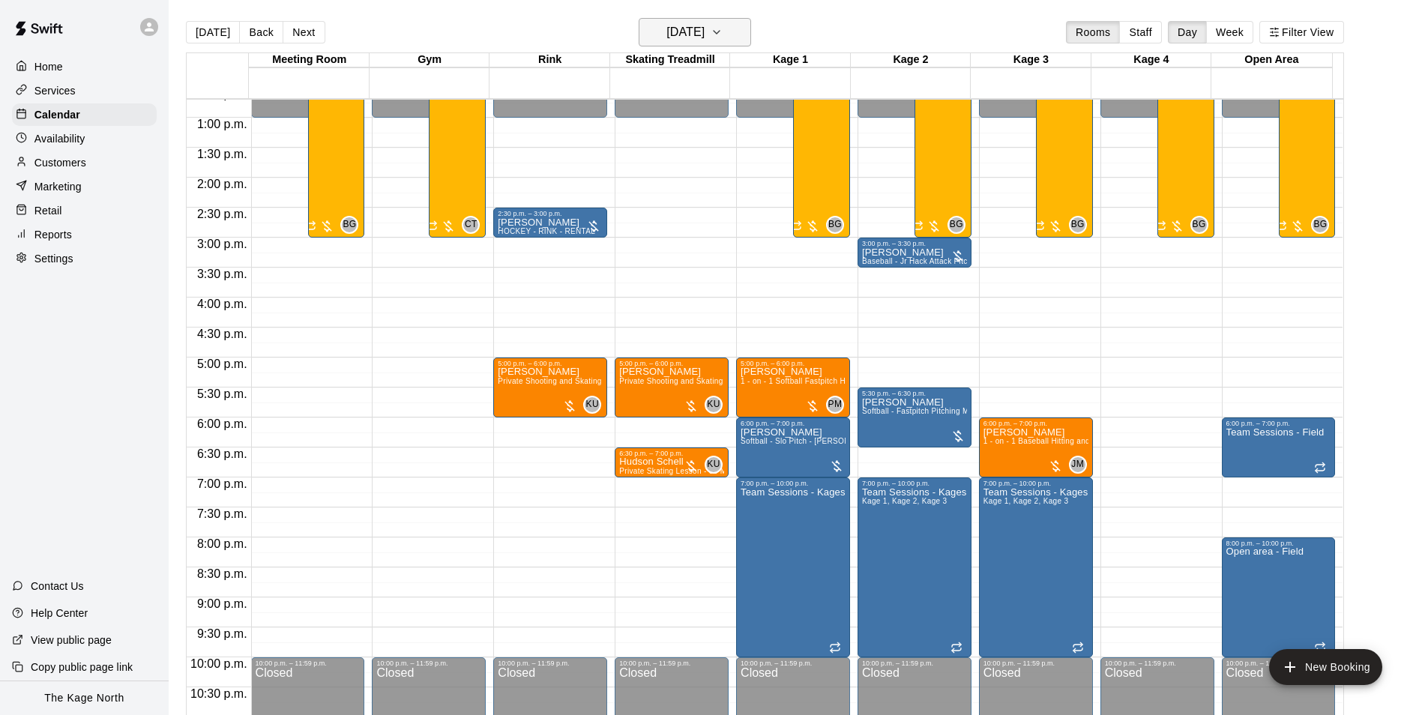
click at [703, 35] on h6 "[DATE]" at bounding box center [685, 32] width 38 height 21
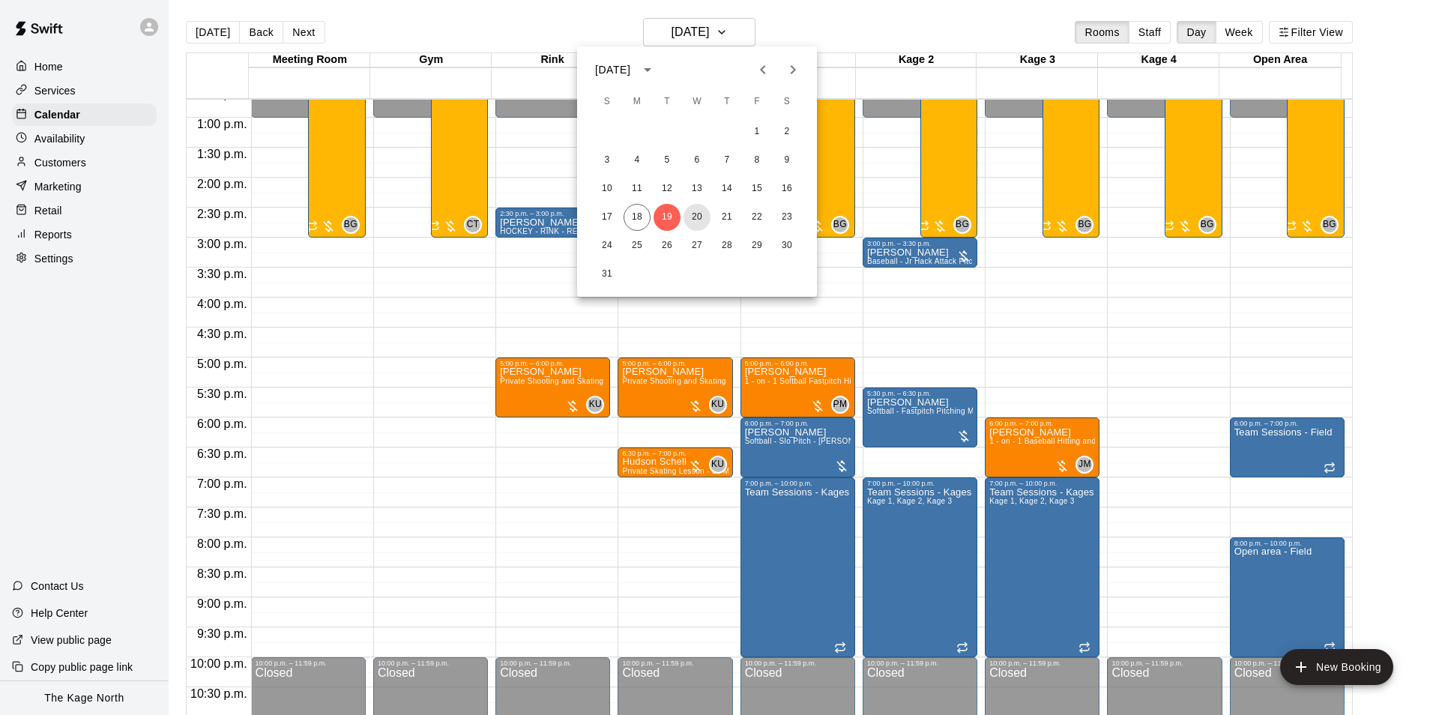
click at [695, 219] on button "20" at bounding box center [696, 217] width 27 height 27
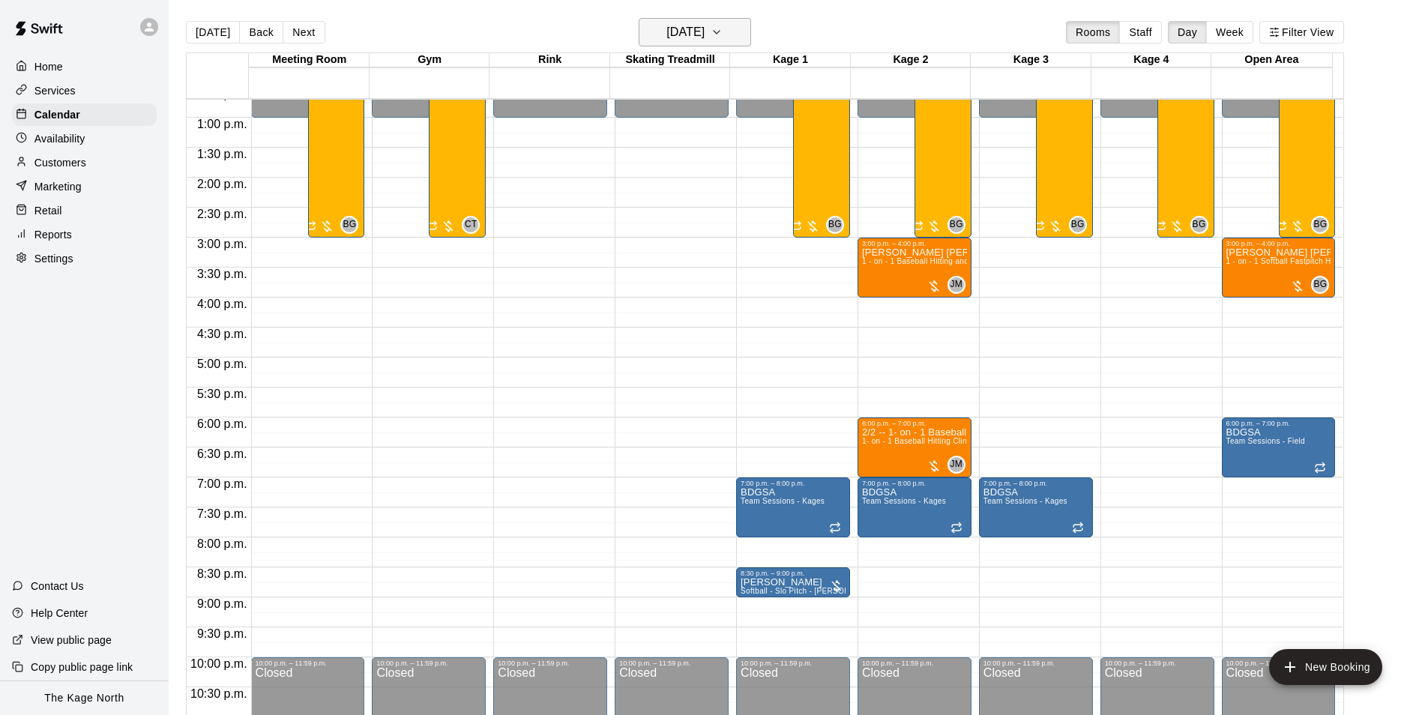
click at [704, 35] on h6 "[DATE]" at bounding box center [685, 32] width 38 height 21
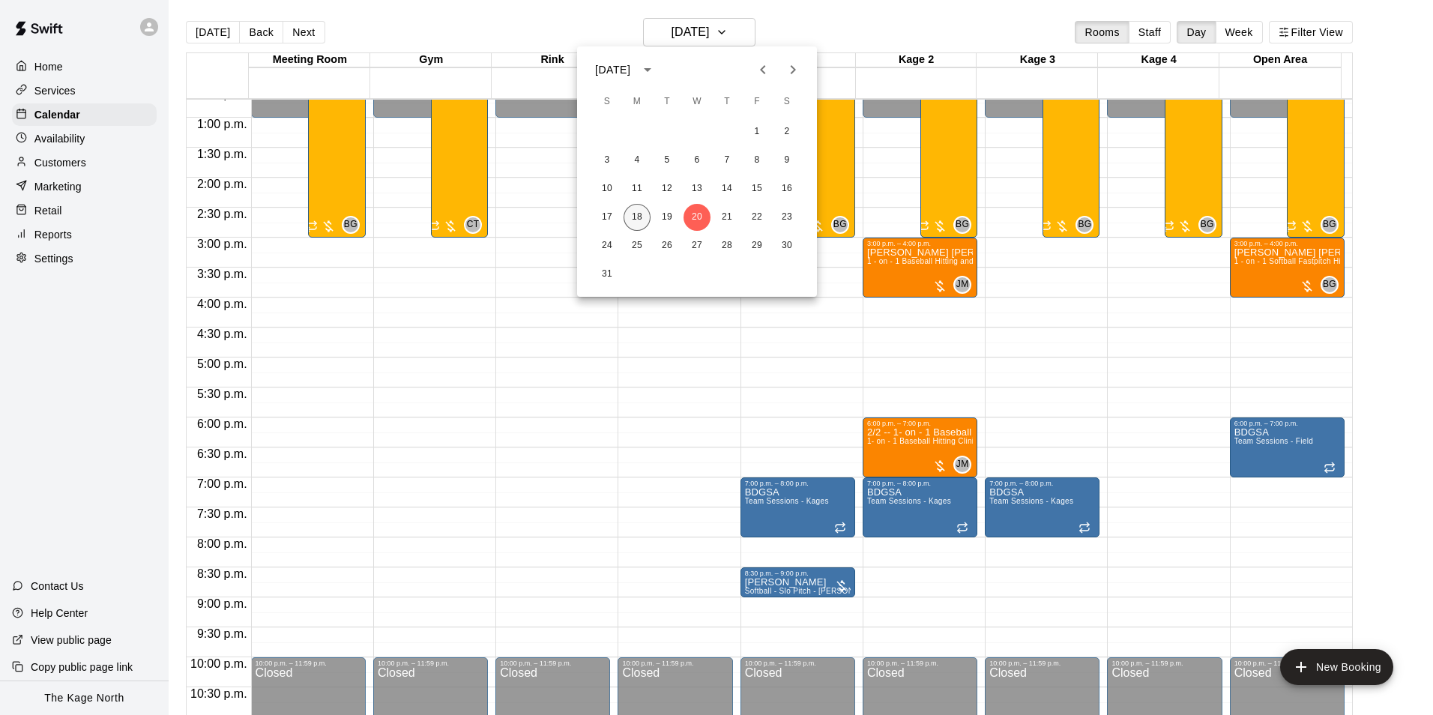
click at [642, 221] on button "18" at bounding box center [637, 217] width 27 height 27
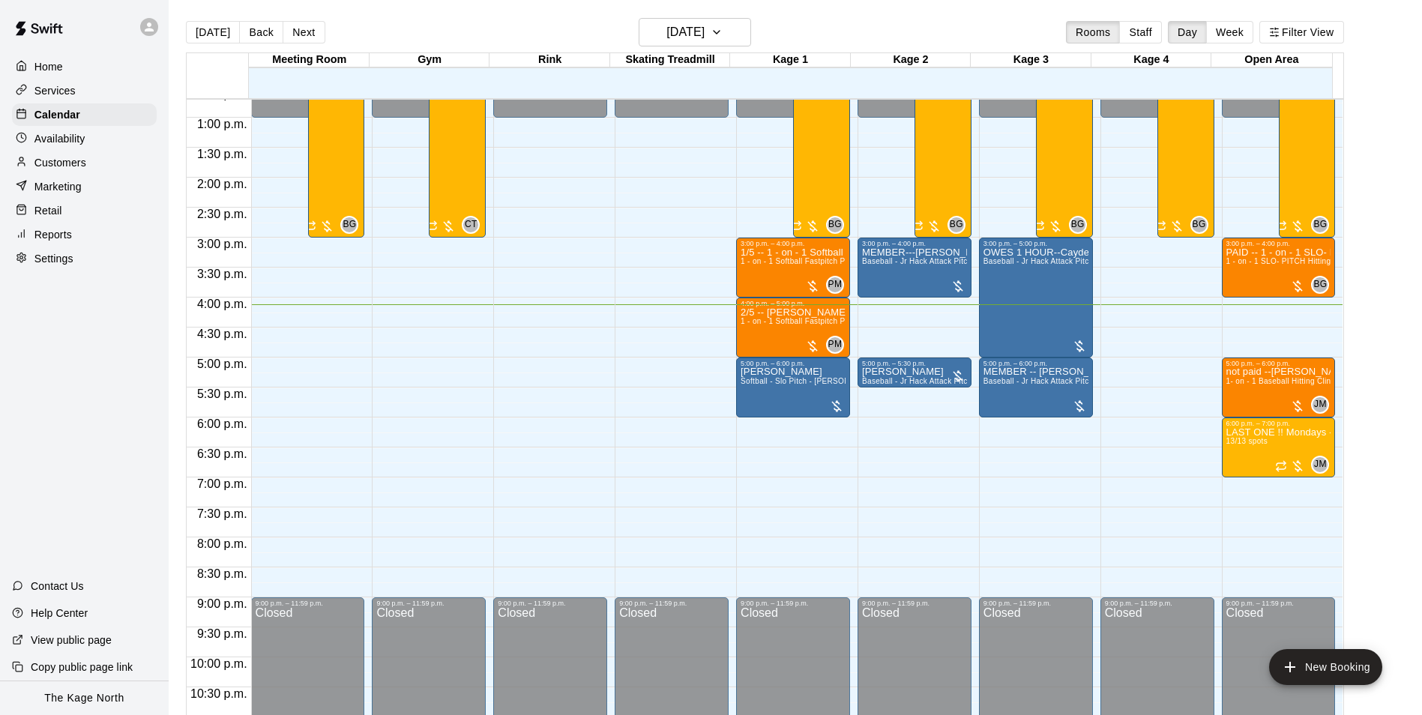
click at [56, 164] on p "Customers" at bounding box center [60, 162] width 52 height 15
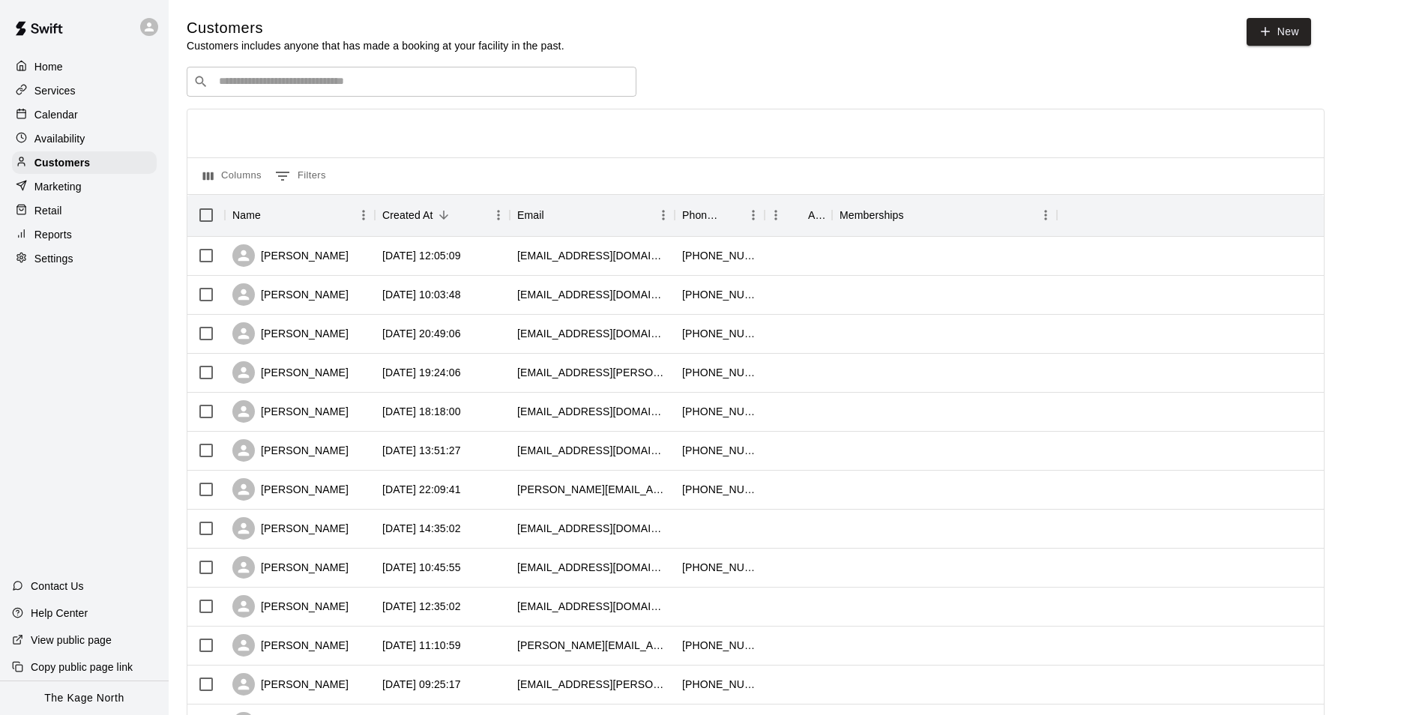
click at [82, 112] on div "Calendar" at bounding box center [84, 114] width 145 height 22
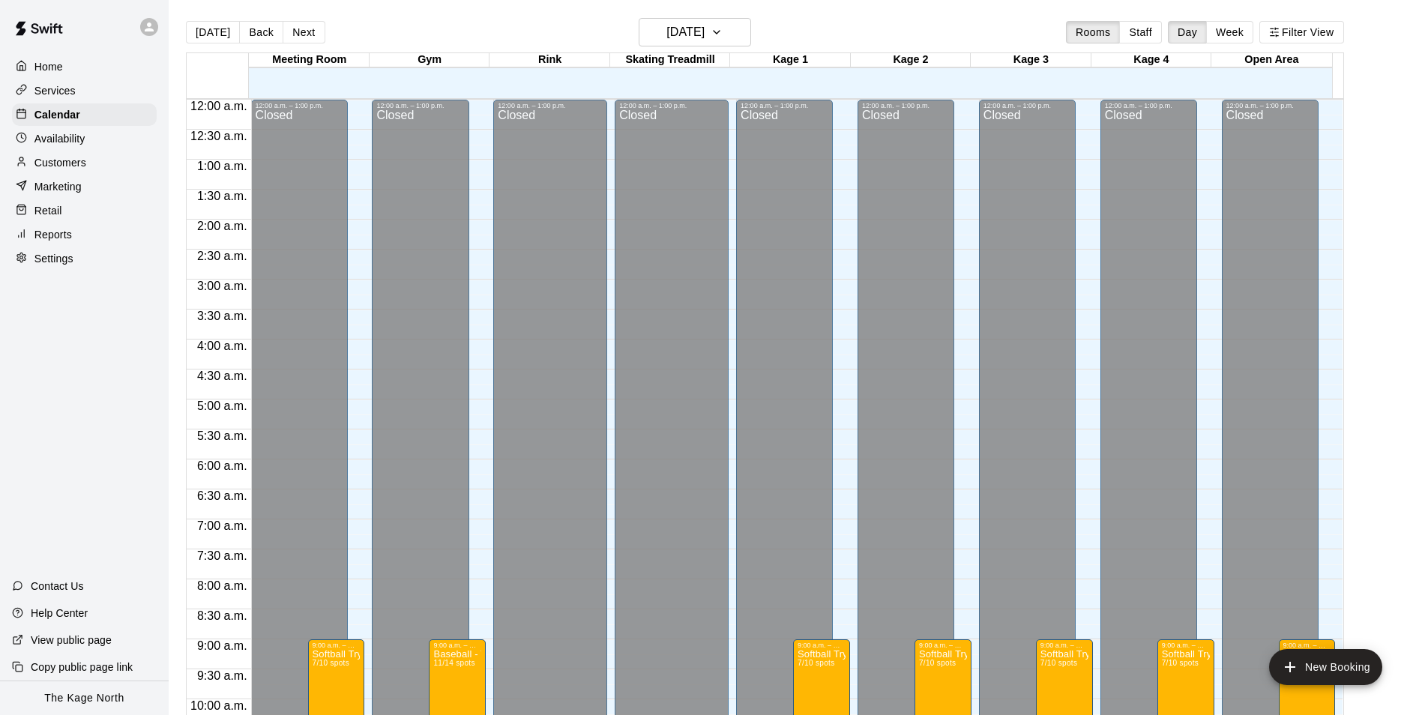
scroll to position [761, 0]
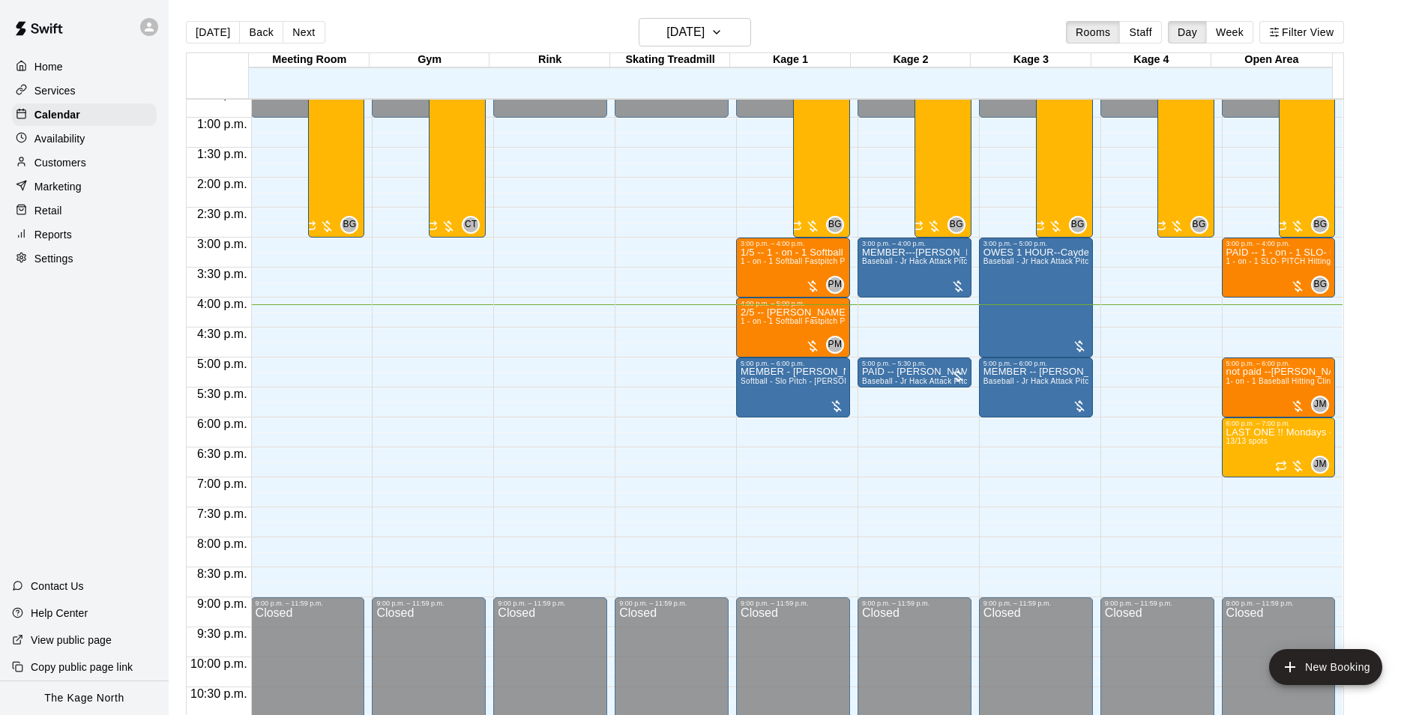
click at [424, 31] on div "[DATE] Back [DATE][DATE] Rooms Staff Day Week Filter View" at bounding box center [765, 35] width 1158 height 34
click at [732, 31] on button "[DATE]" at bounding box center [695, 32] width 112 height 28
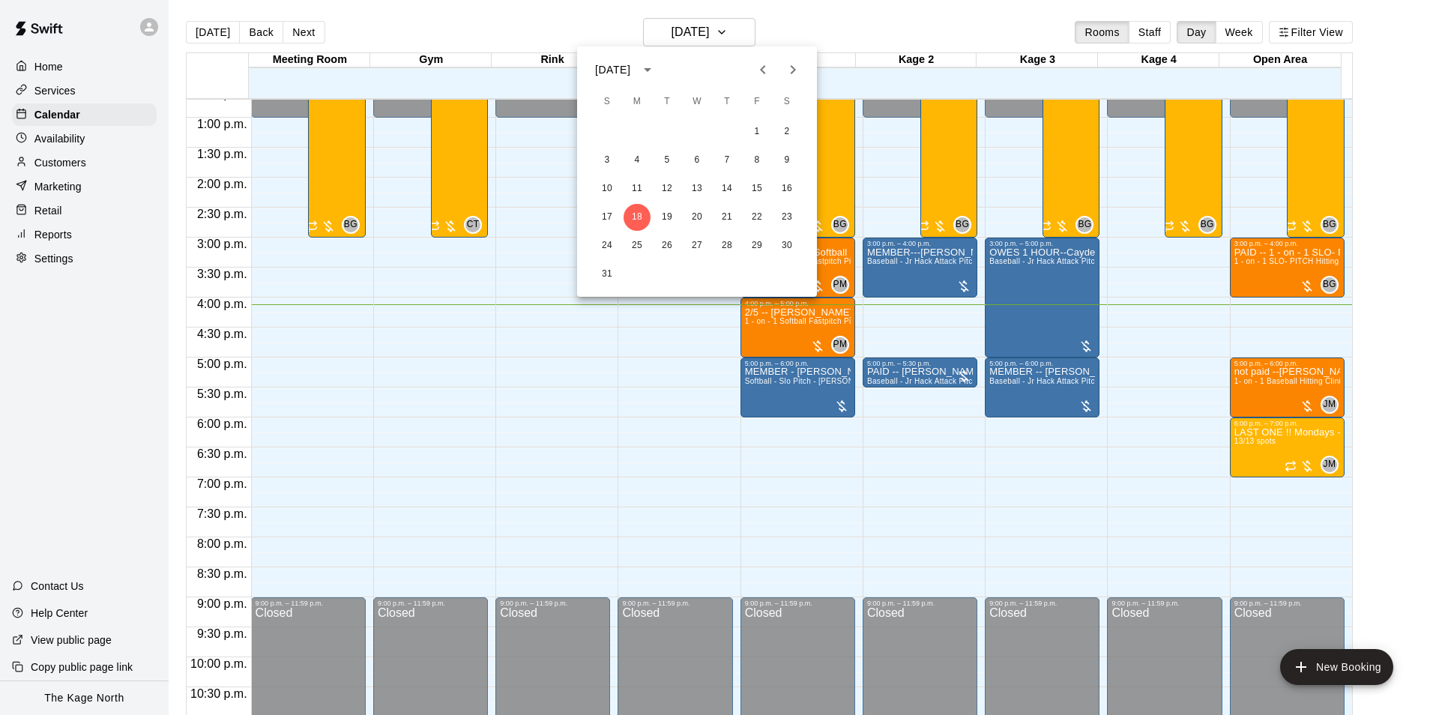
click at [829, 24] on div at bounding box center [716, 357] width 1433 height 715
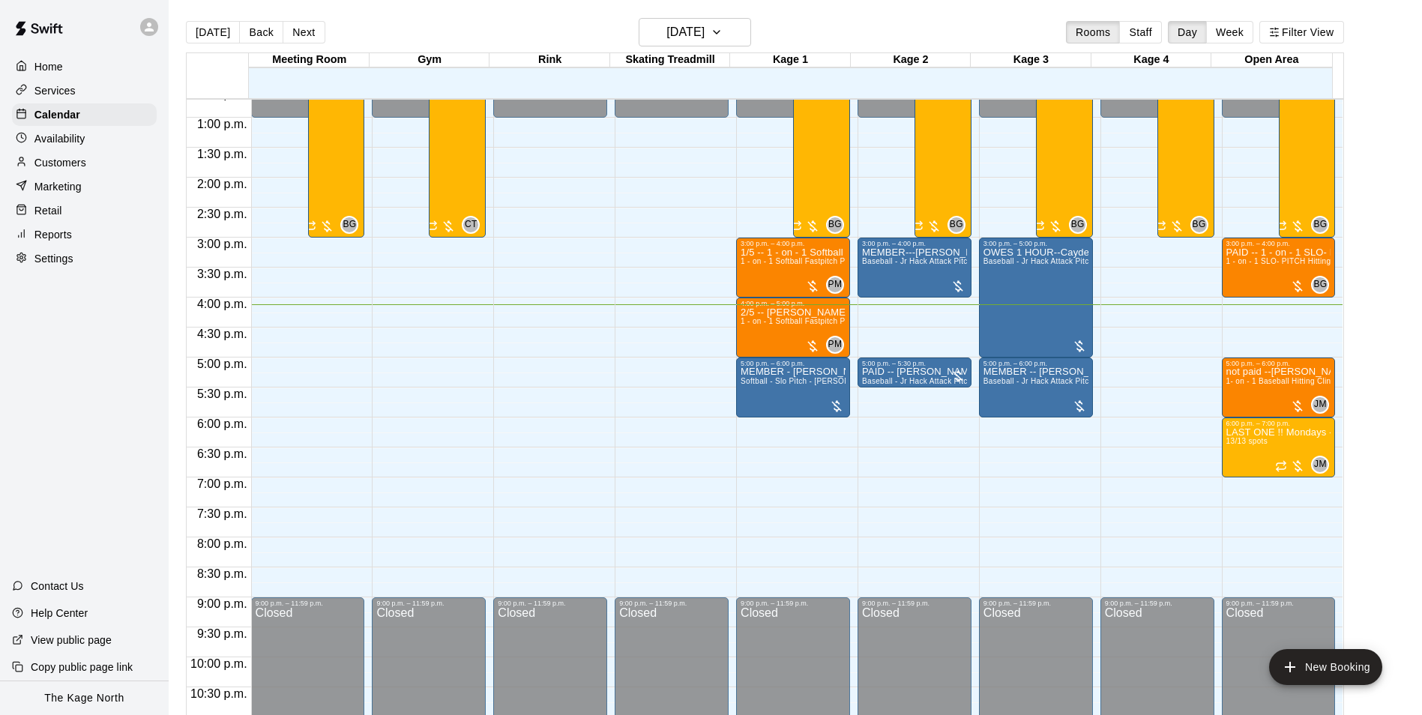
click at [81, 93] on div "Services" at bounding box center [84, 90] width 145 height 22
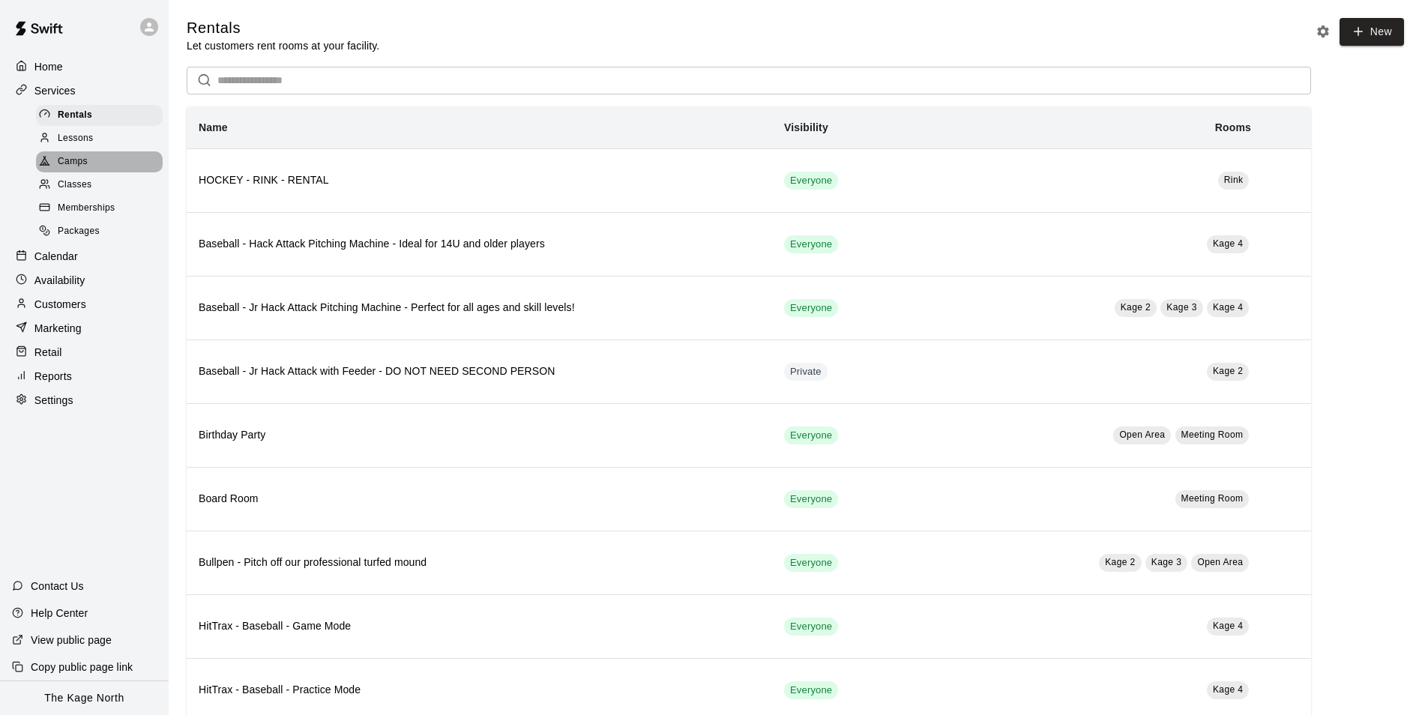
click at [88, 161] on div "Camps" at bounding box center [99, 161] width 127 height 21
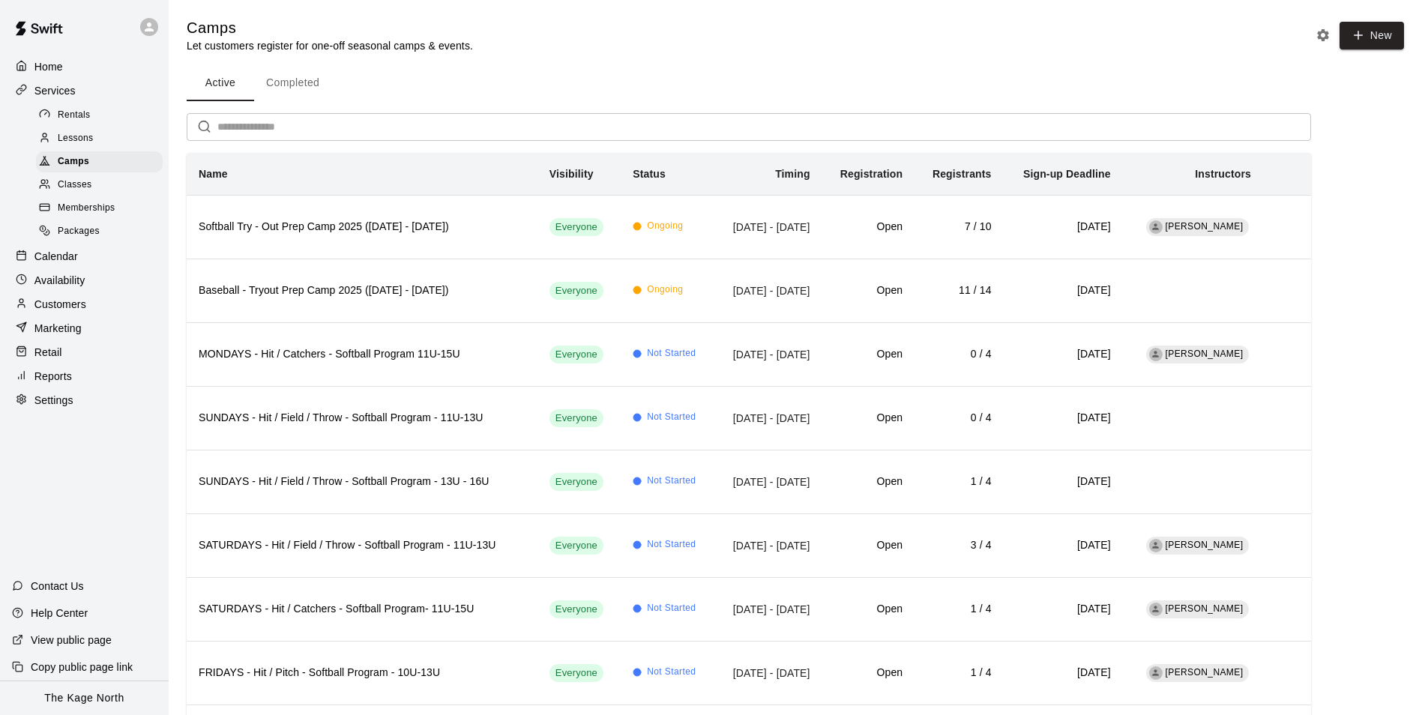
click at [53, 61] on p "Home" at bounding box center [48, 66] width 28 height 15
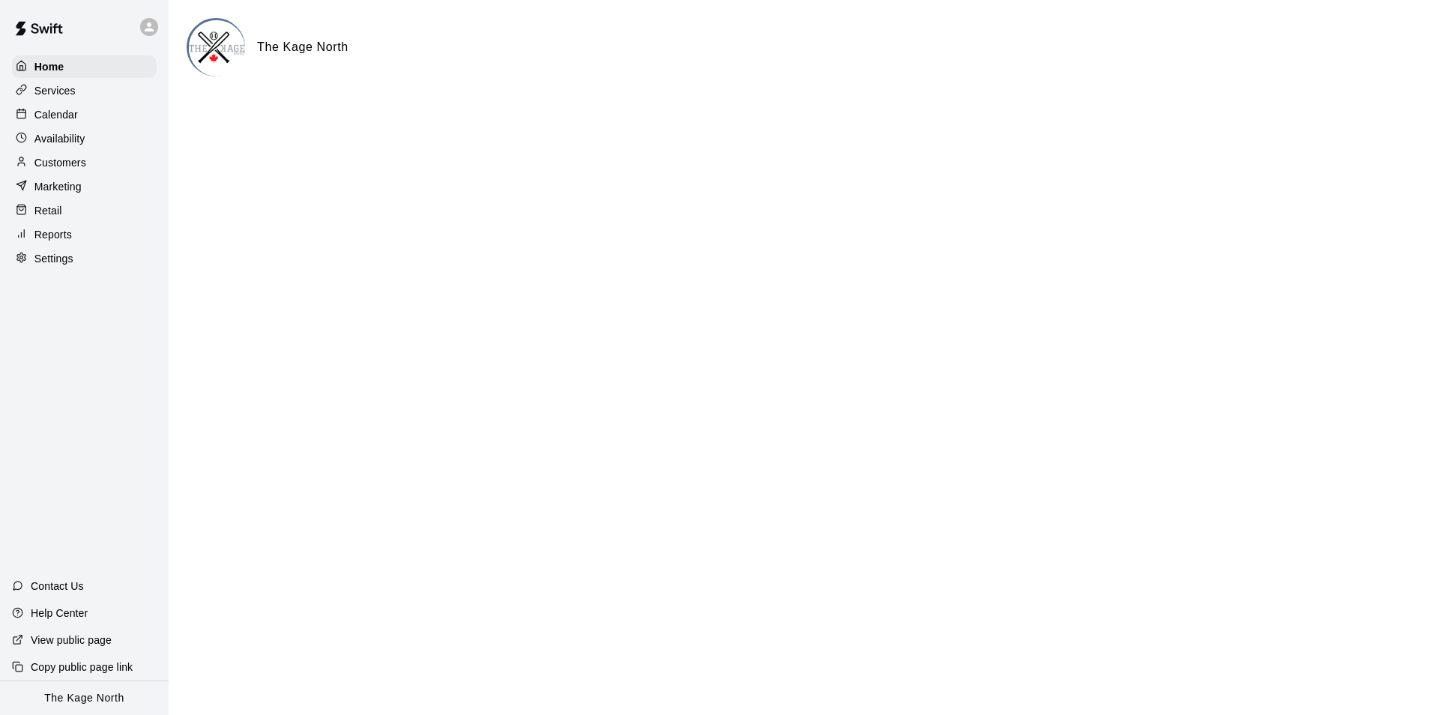
click at [64, 112] on p "Calendar" at bounding box center [55, 114] width 43 height 15
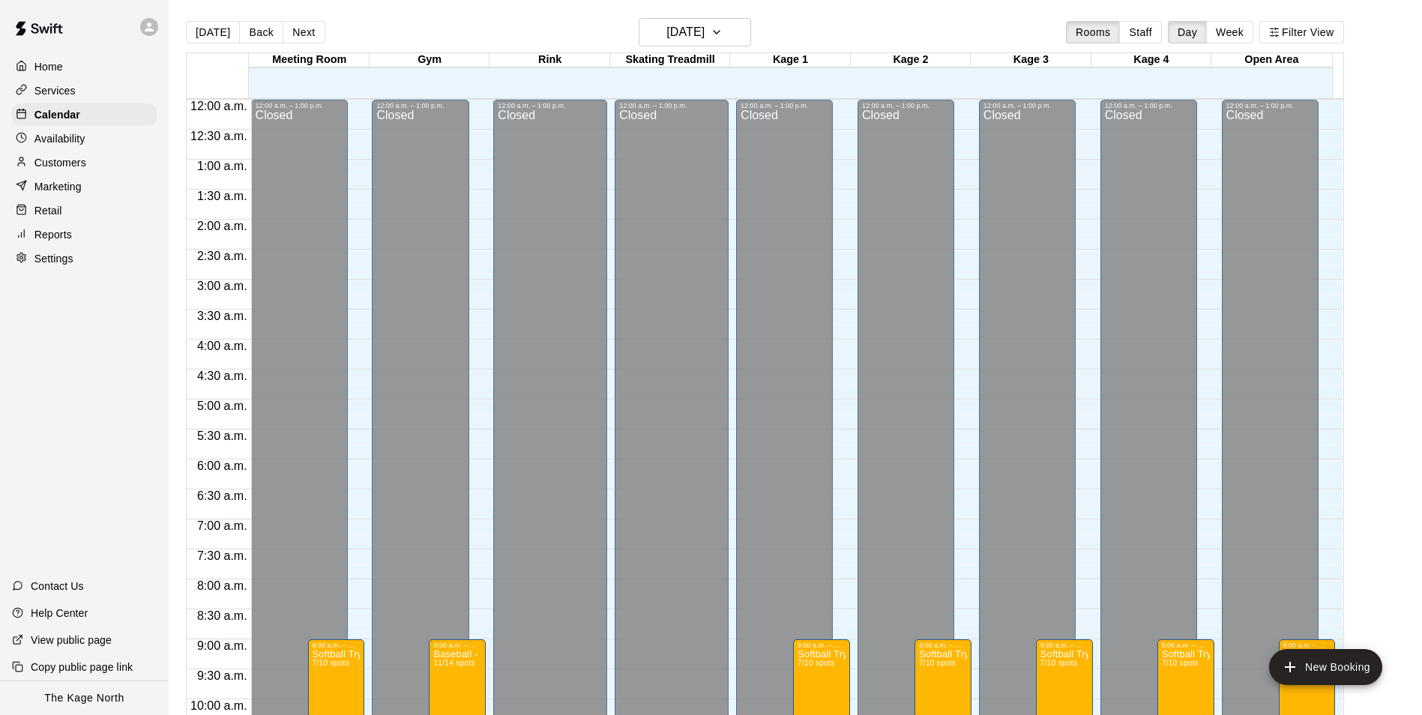
scroll to position [761, 0]
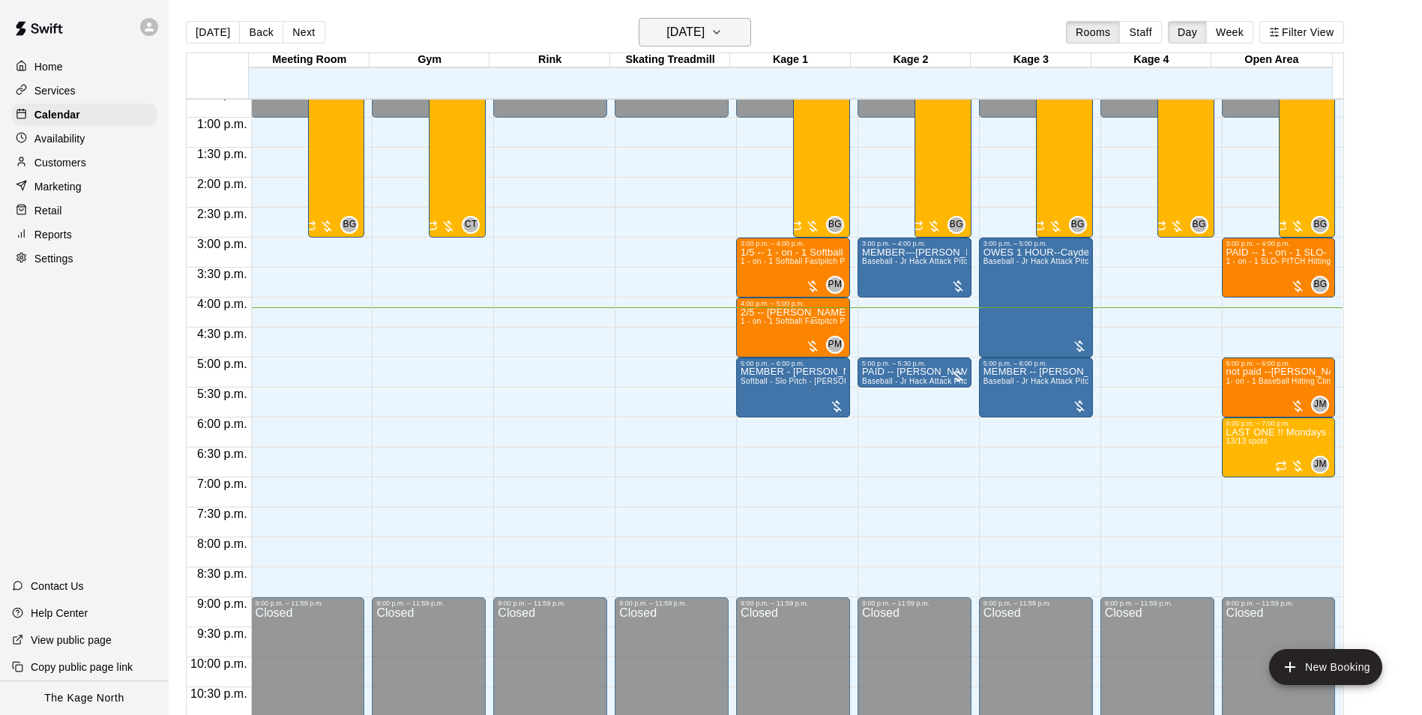
click at [704, 31] on h6 "[DATE]" at bounding box center [685, 32] width 38 height 21
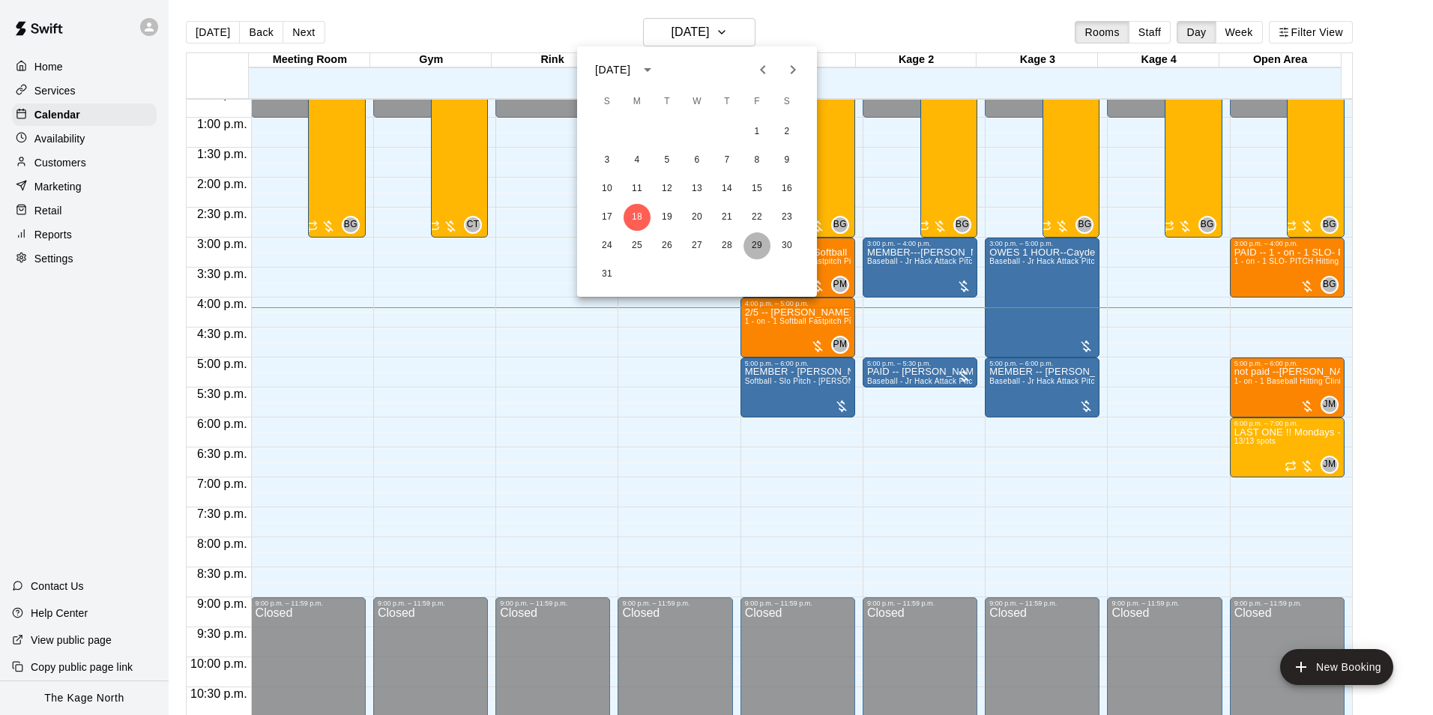
click at [757, 245] on button "29" at bounding box center [756, 245] width 27 height 27
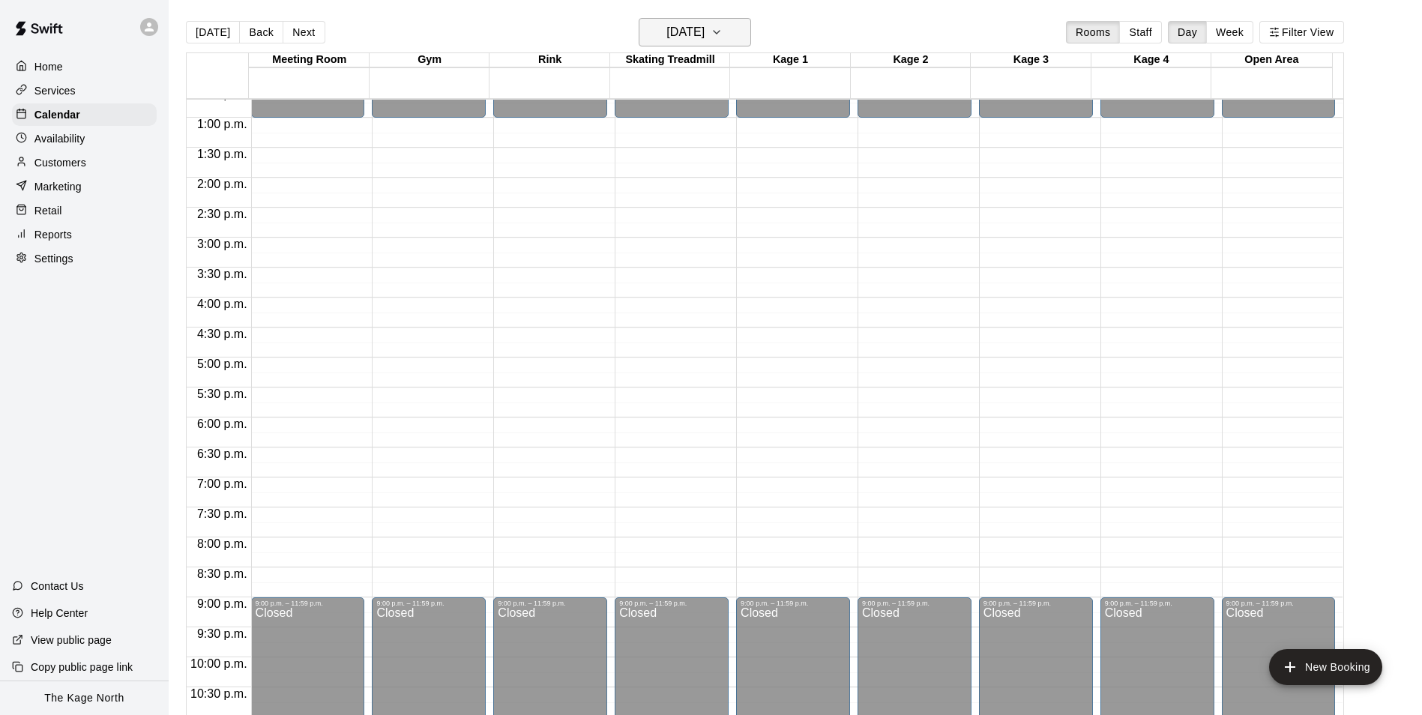
click at [704, 35] on h6 "[DATE]" at bounding box center [685, 32] width 38 height 21
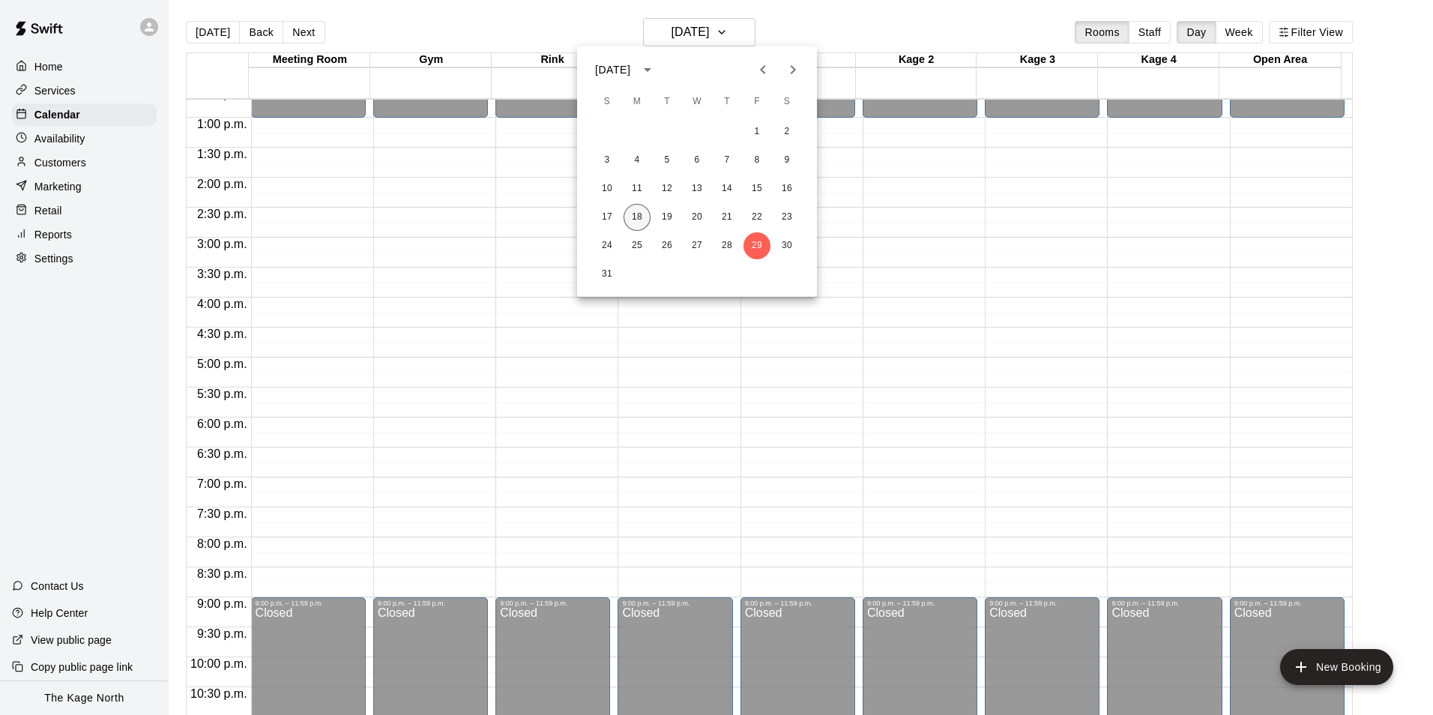
click at [640, 213] on button "18" at bounding box center [637, 217] width 27 height 27
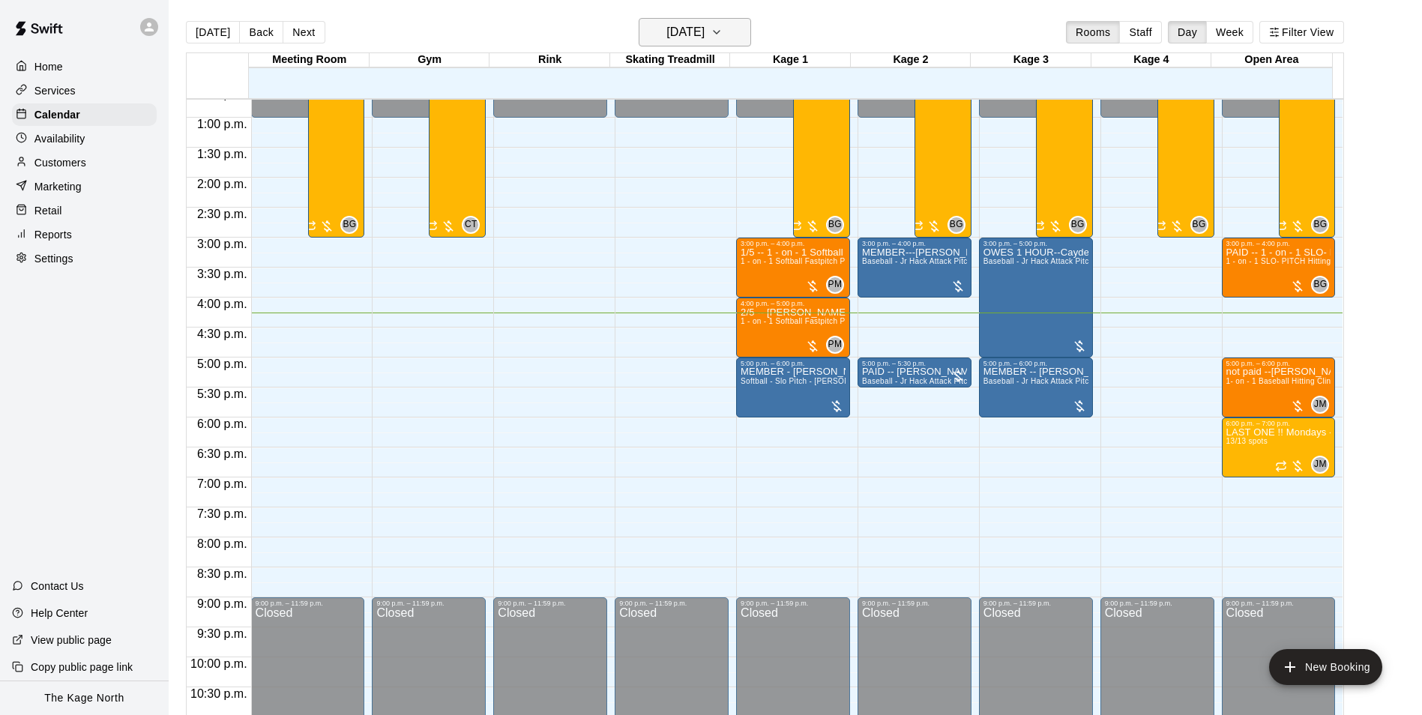
click at [731, 35] on button "[DATE]" at bounding box center [695, 32] width 112 height 28
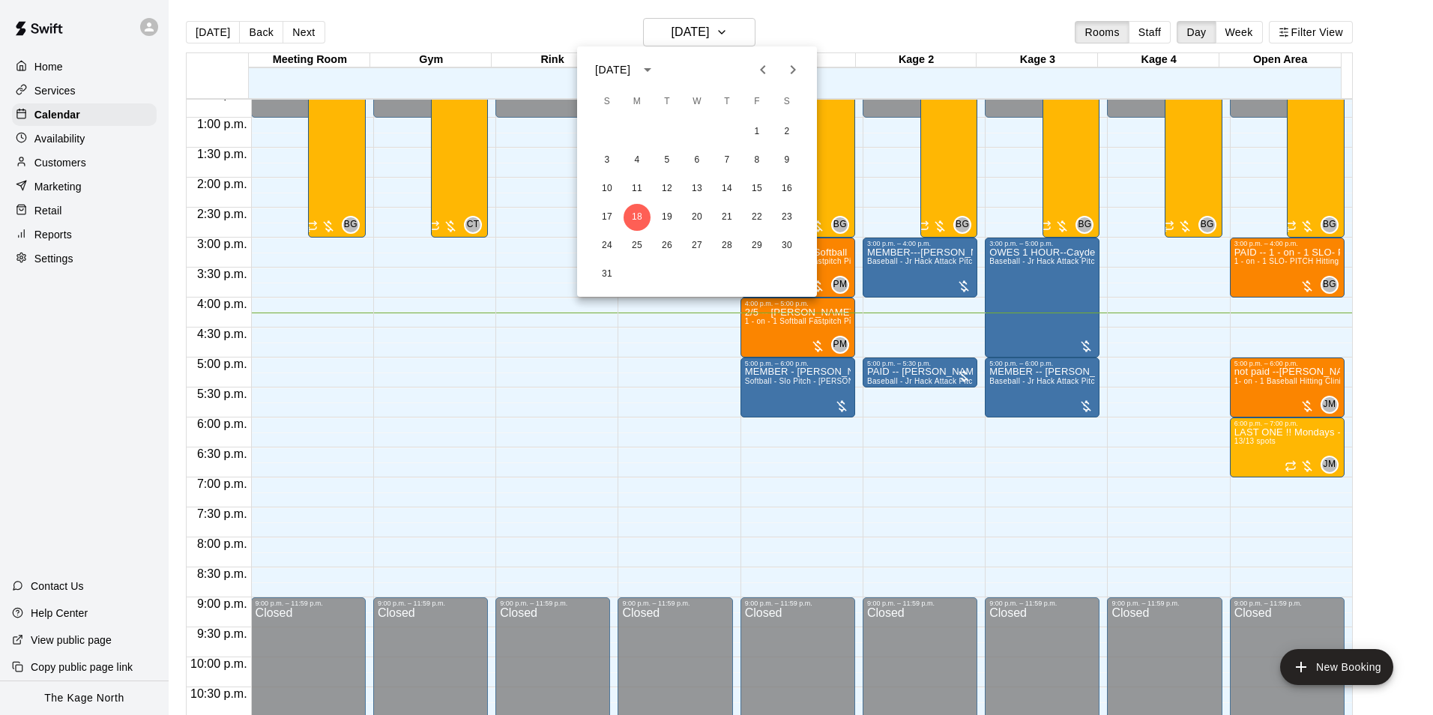
click at [854, 31] on div at bounding box center [716, 357] width 1433 height 715
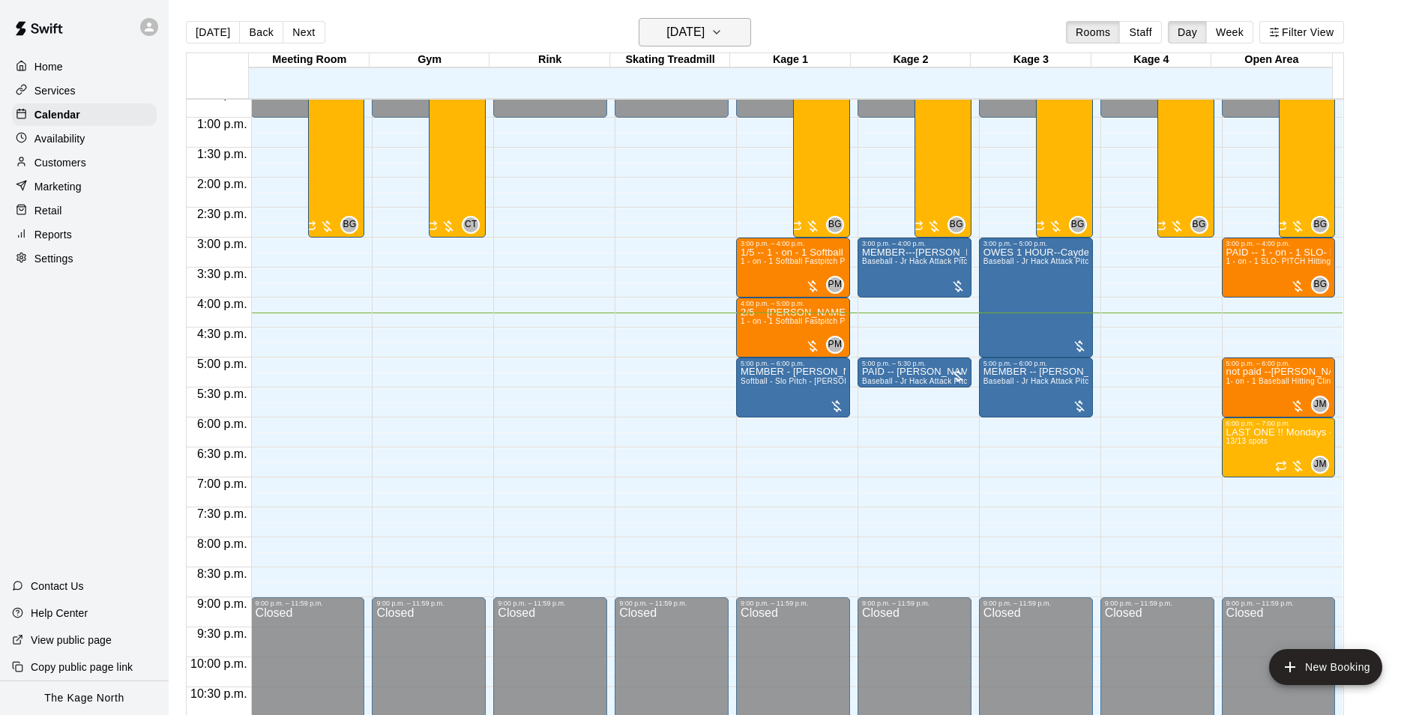
click at [722, 34] on icon "button" at bounding box center [716, 32] width 12 height 18
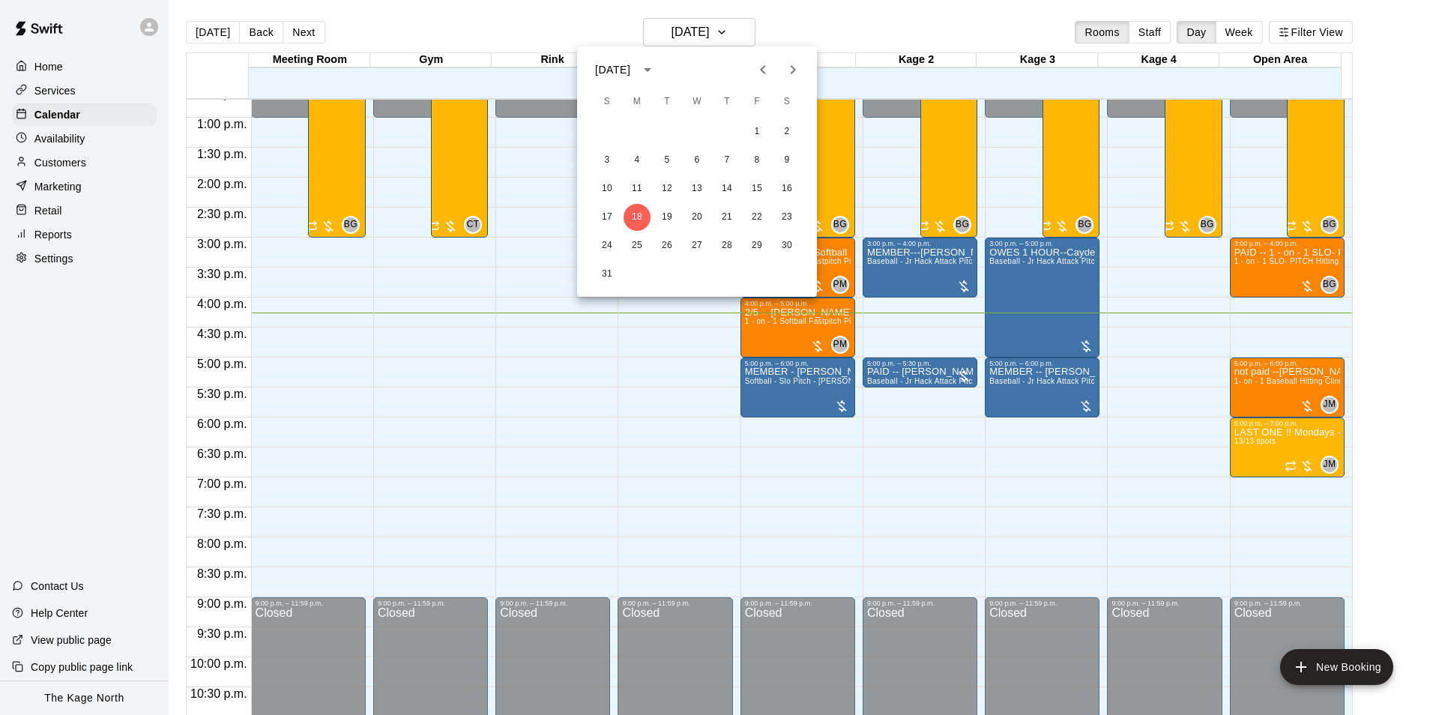
click at [851, 28] on div at bounding box center [716, 357] width 1433 height 715
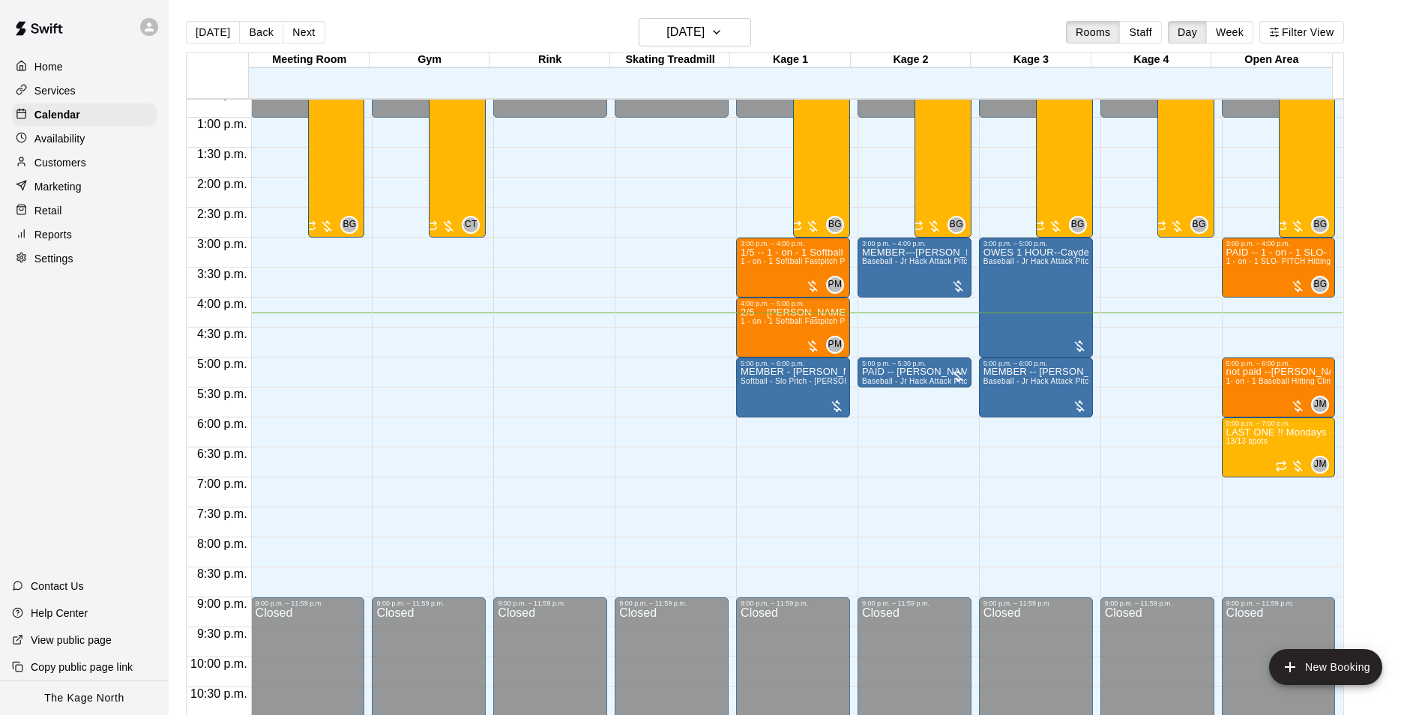
click at [67, 169] on p "Customers" at bounding box center [60, 162] width 52 height 15
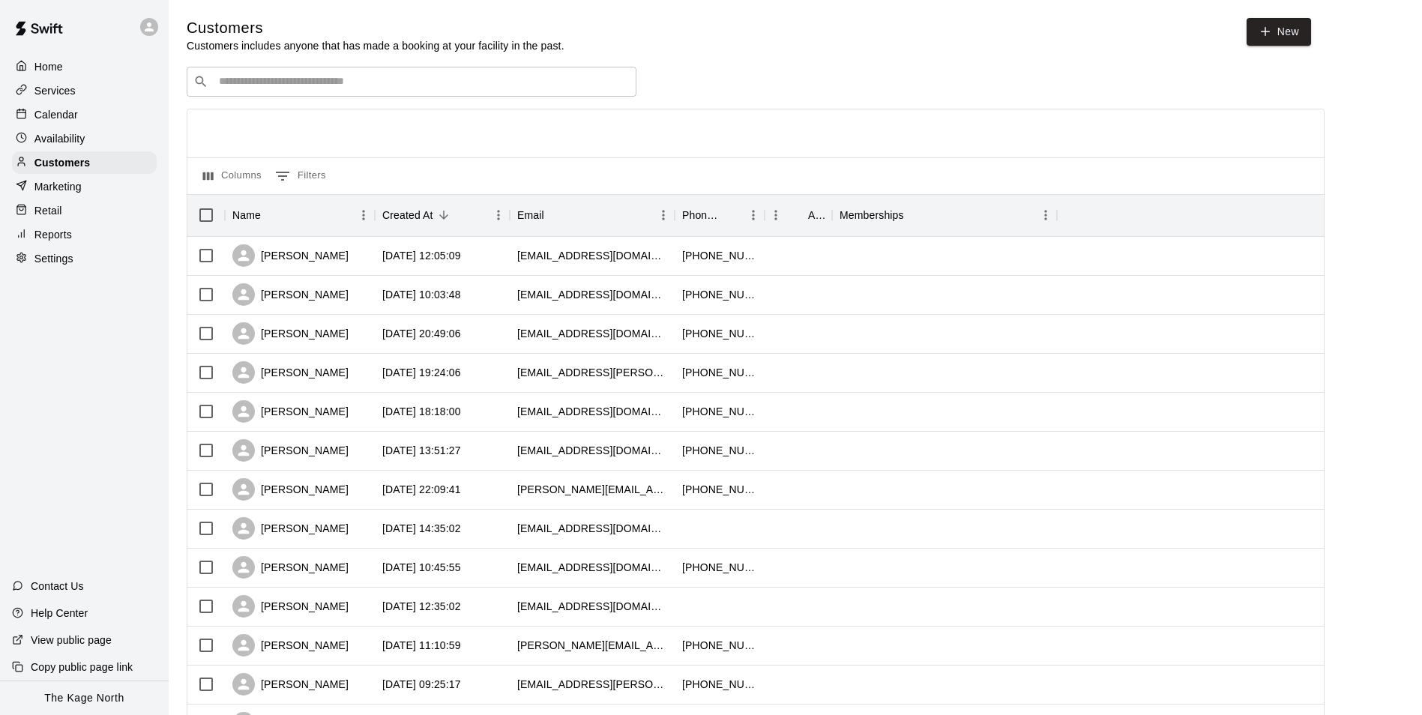
click at [70, 109] on p "Calendar" at bounding box center [55, 114] width 43 height 15
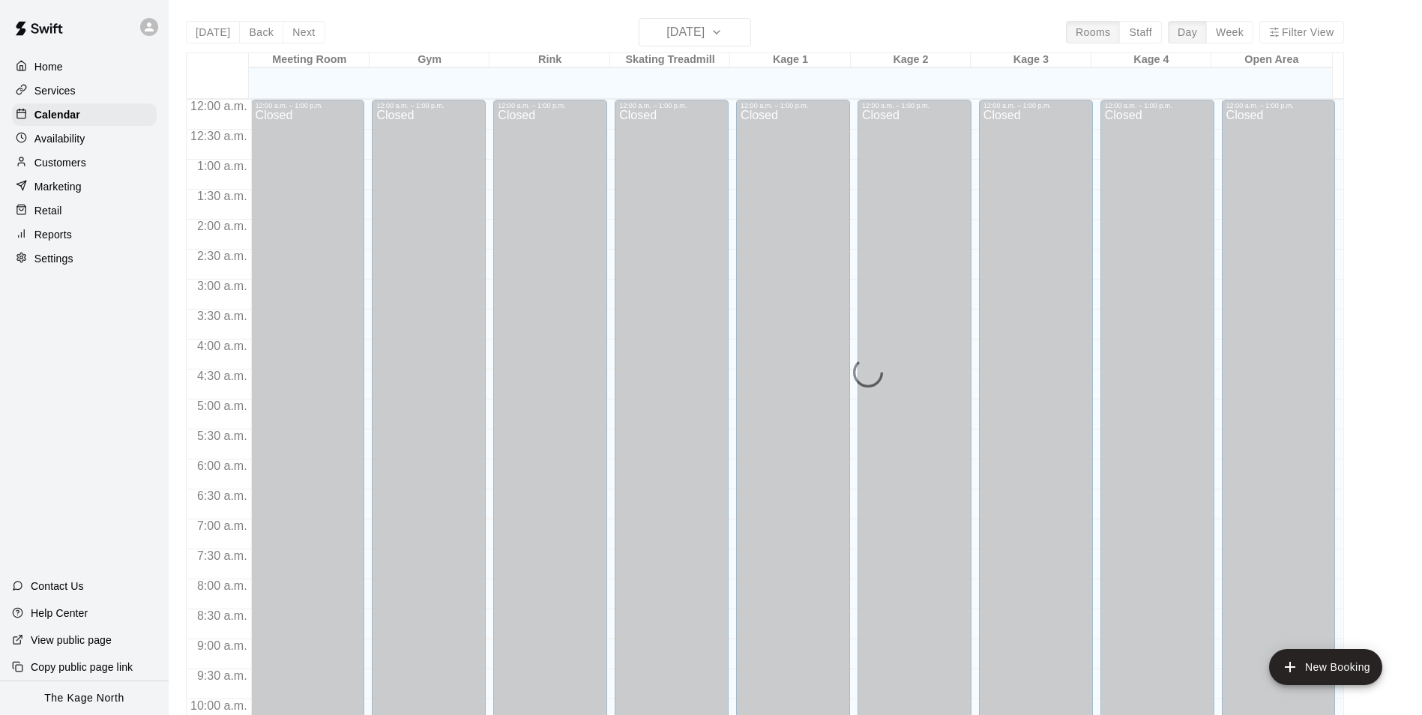
scroll to position [761, 0]
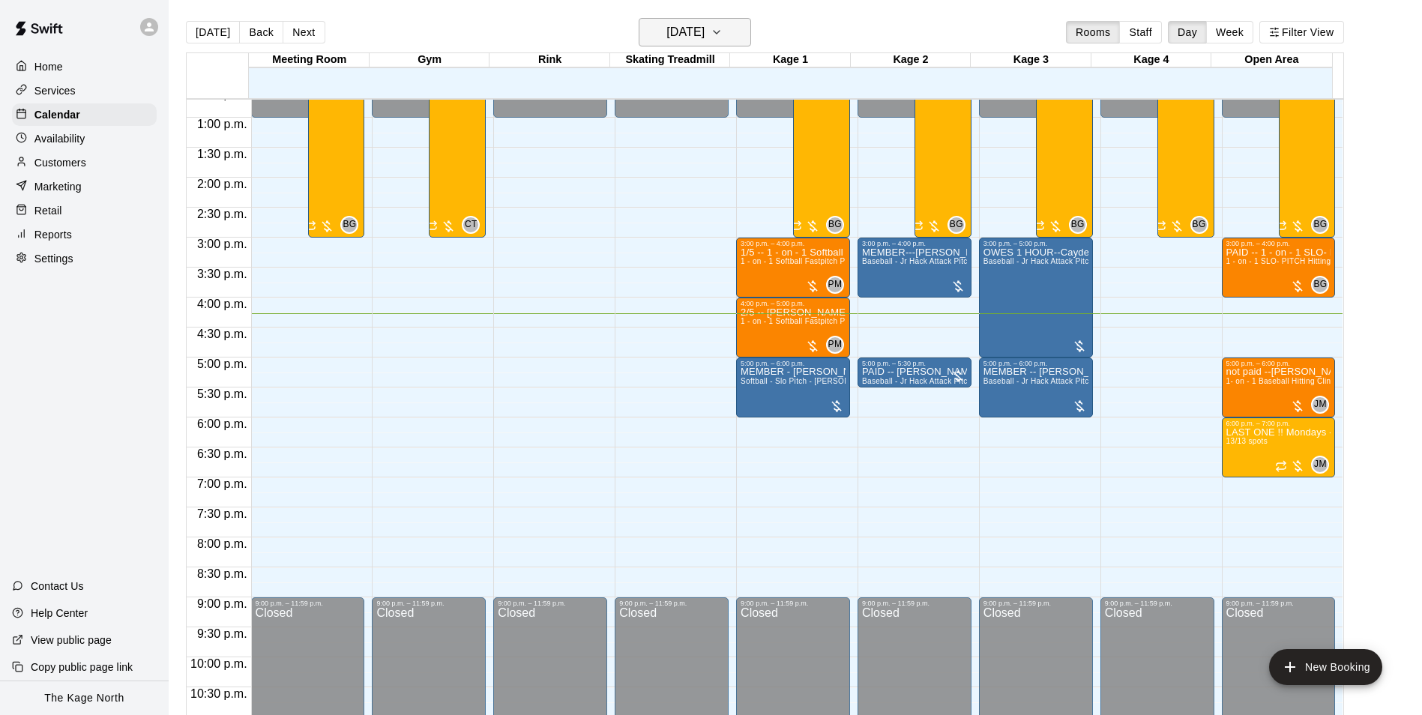
click at [704, 25] on h6 "[DATE]" at bounding box center [685, 32] width 38 height 21
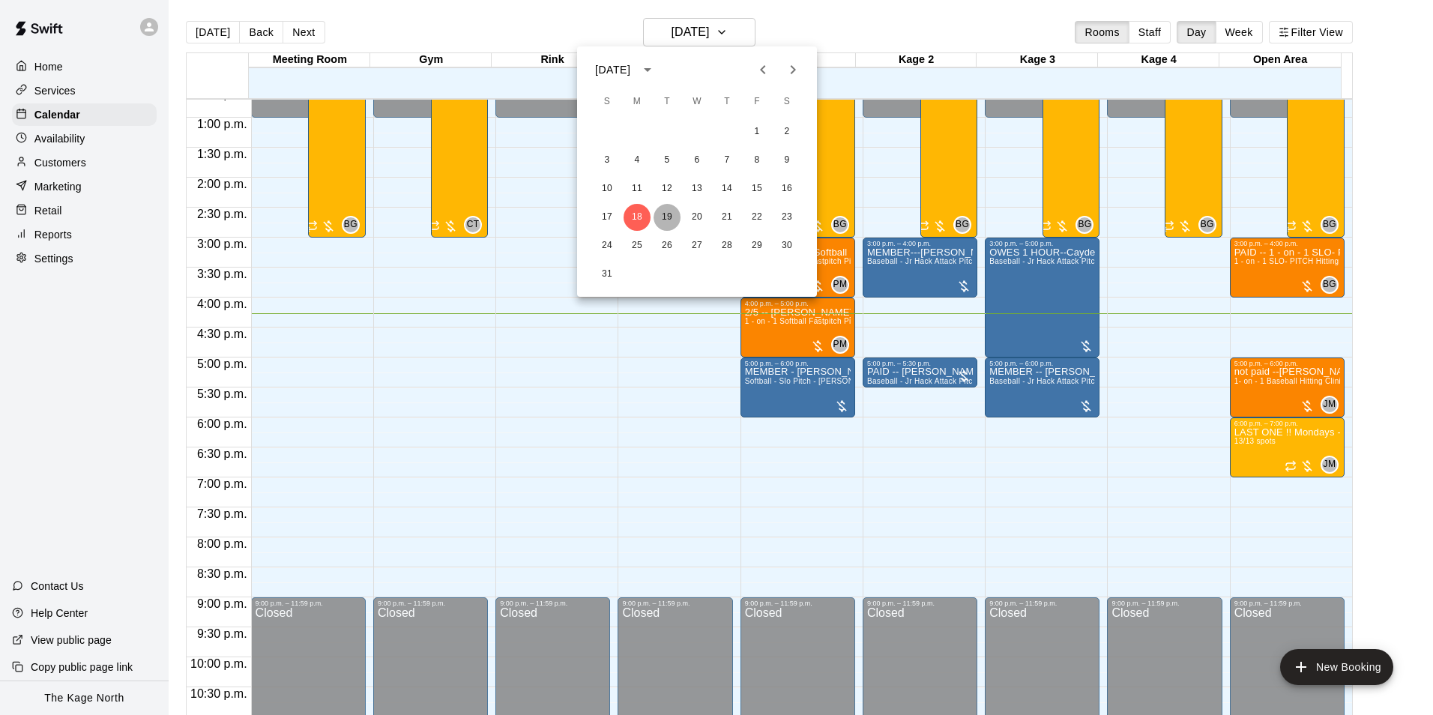
click at [666, 216] on button "19" at bounding box center [667, 217] width 27 height 27
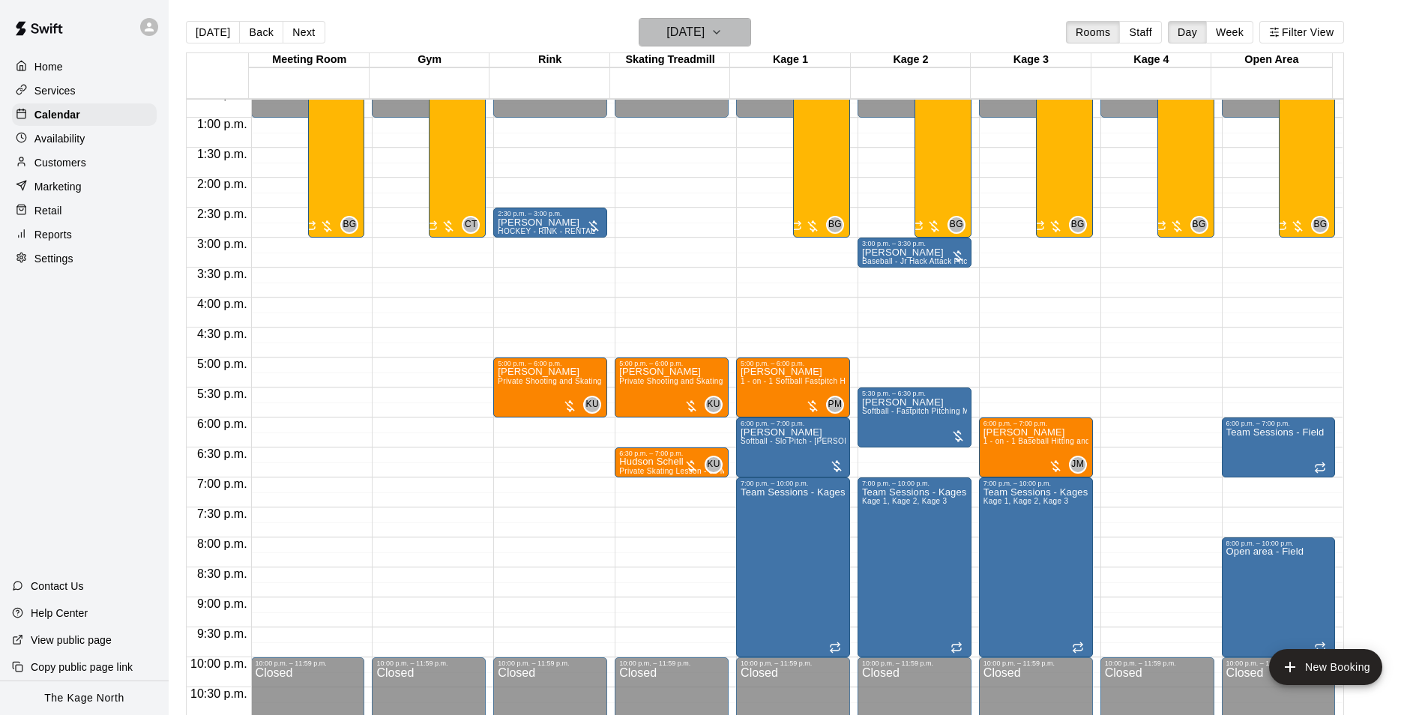
click at [704, 34] on h6 "[DATE]" at bounding box center [685, 32] width 38 height 21
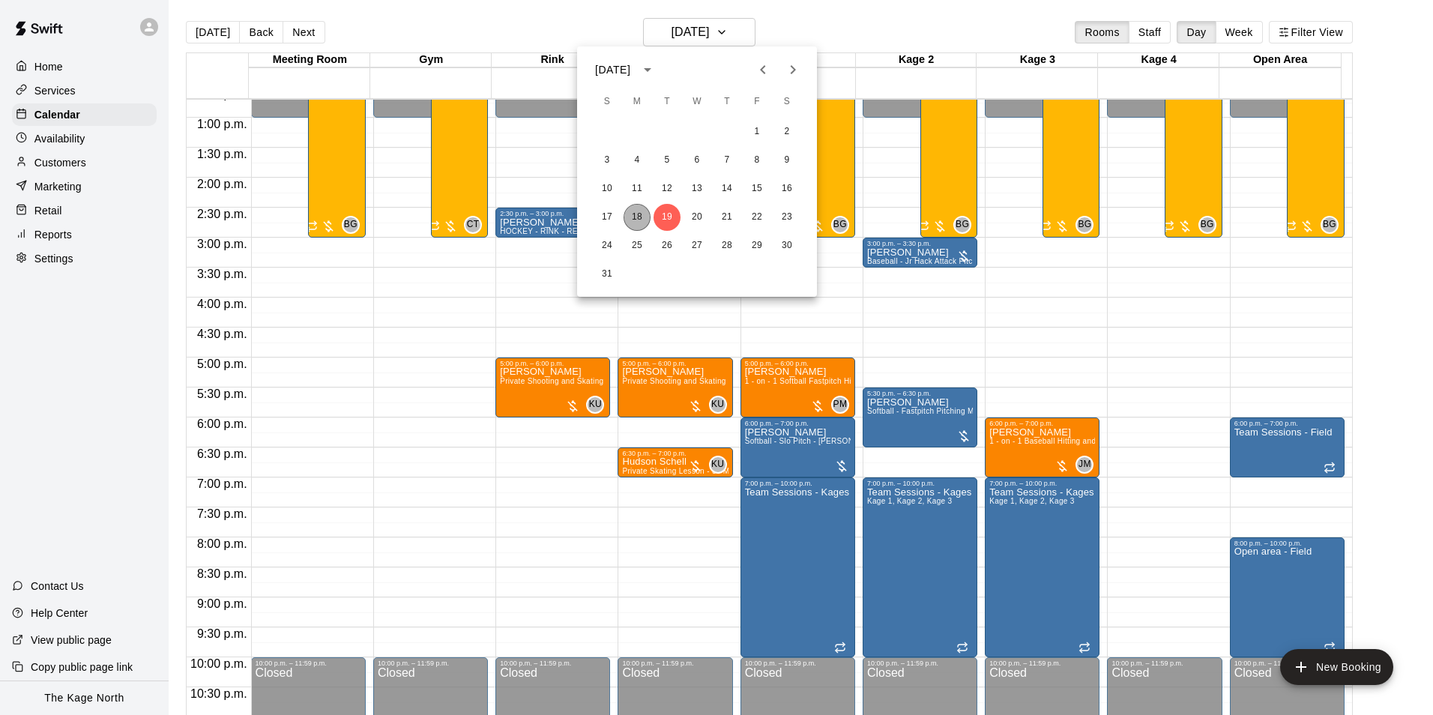
click at [641, 217] on button "18" at bounding box center [637, 217] width 27 height 27
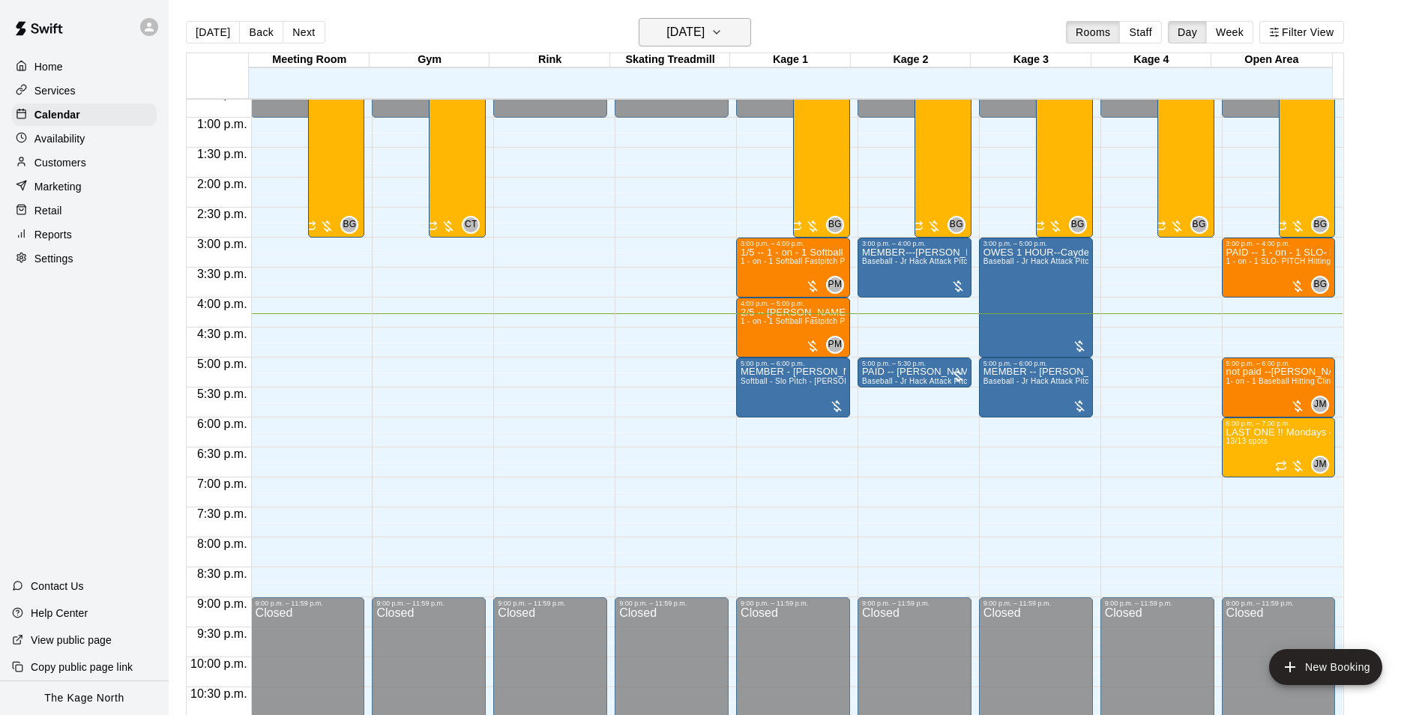
click at [704, 25] on h6 "[DATE]" at bounding box center [685, 32] width 38 height 21
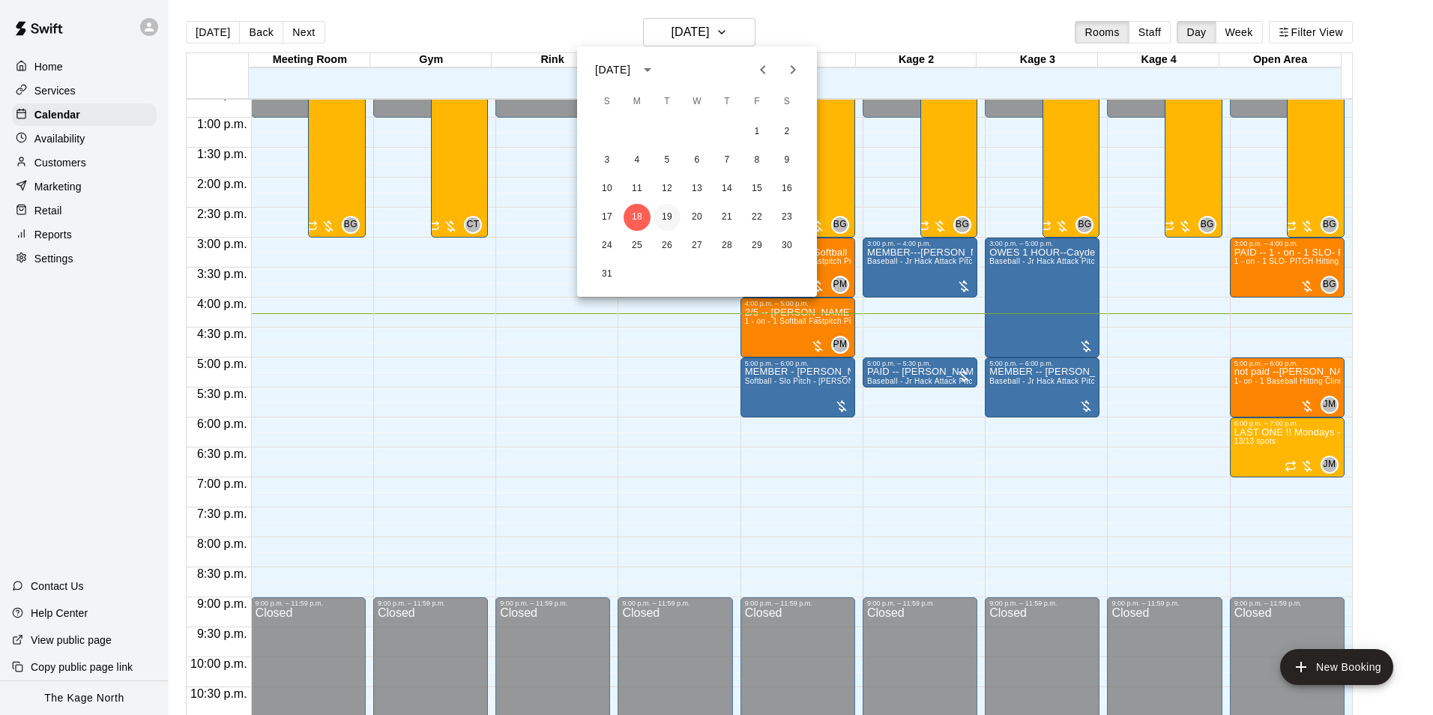
click at [667, 214] on button "19" at bounding box center [667, 217] width 27 height 27
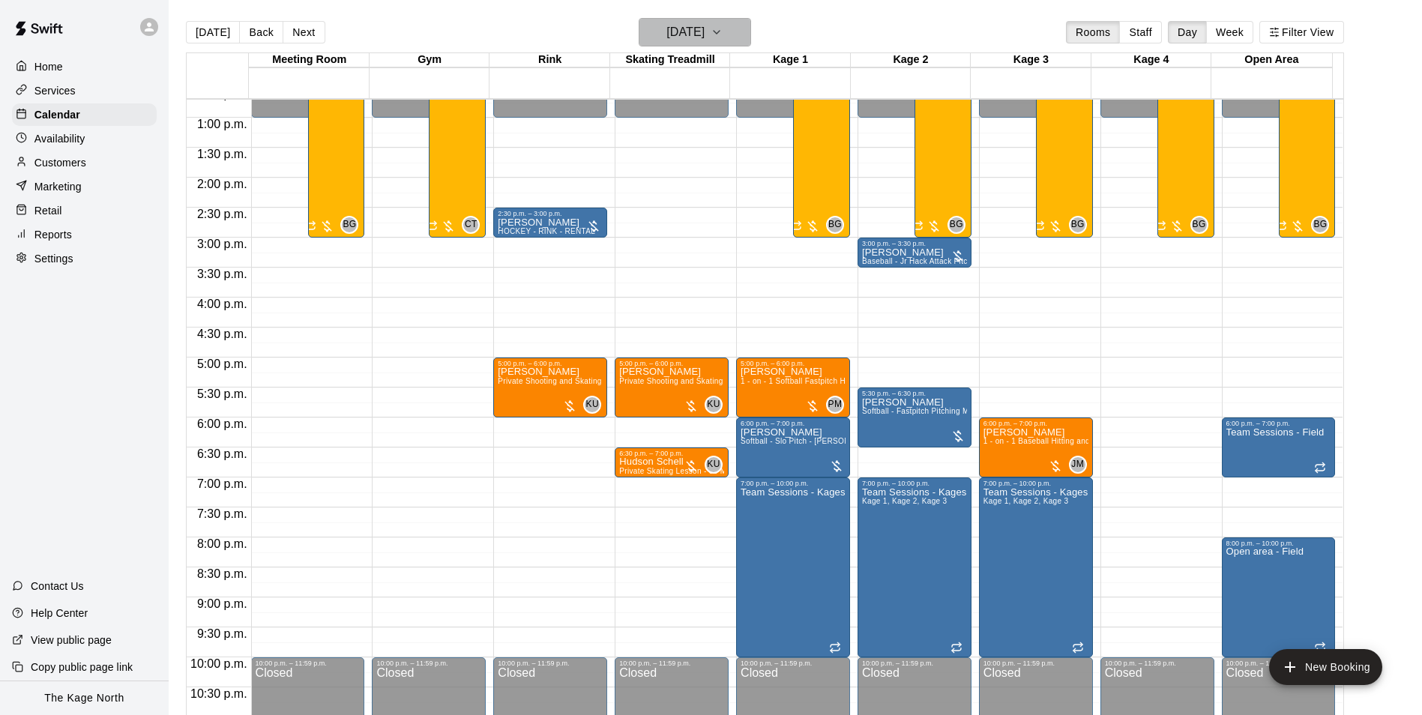
click at [704, 29] on h6 "[DATE]" at bounding box center [685, 32] width 38 height 21
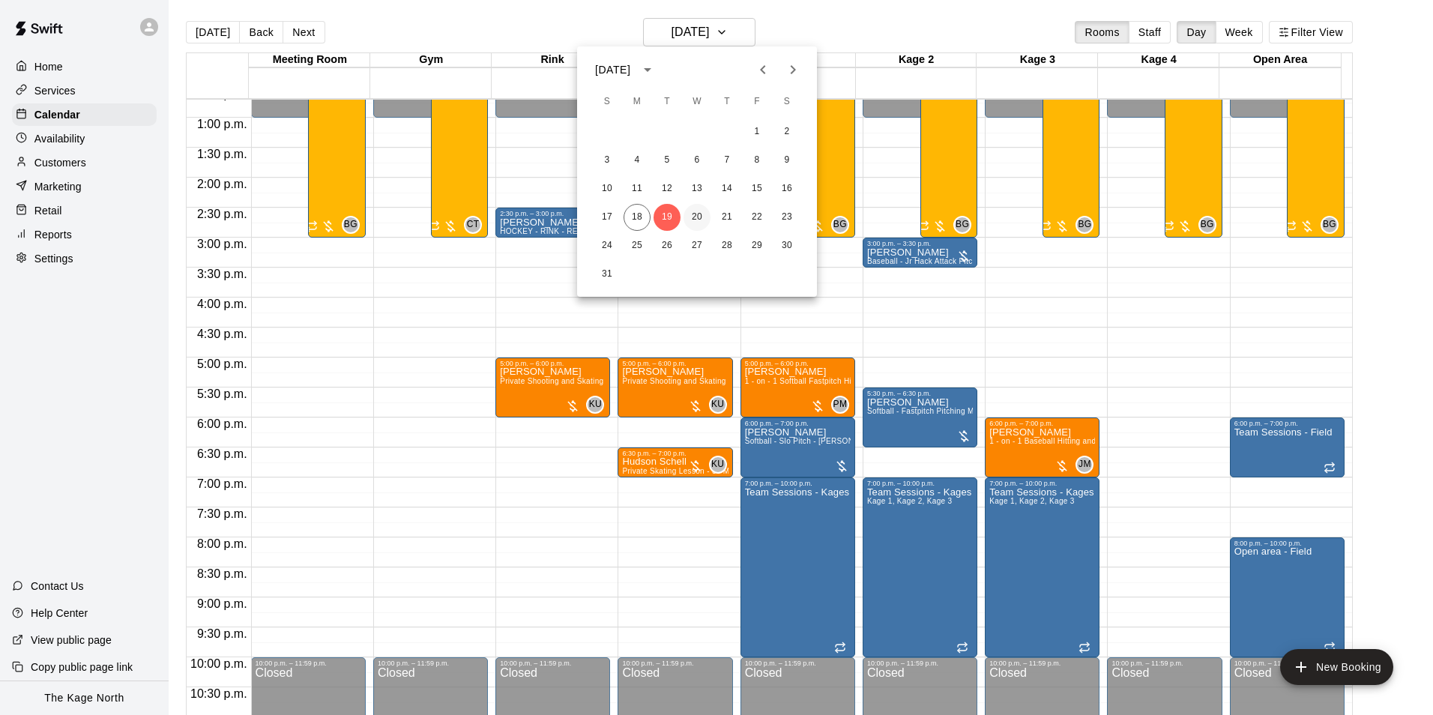
click at [694, 216] on button "20" at bounding box center [696, 217] width 27 height 27
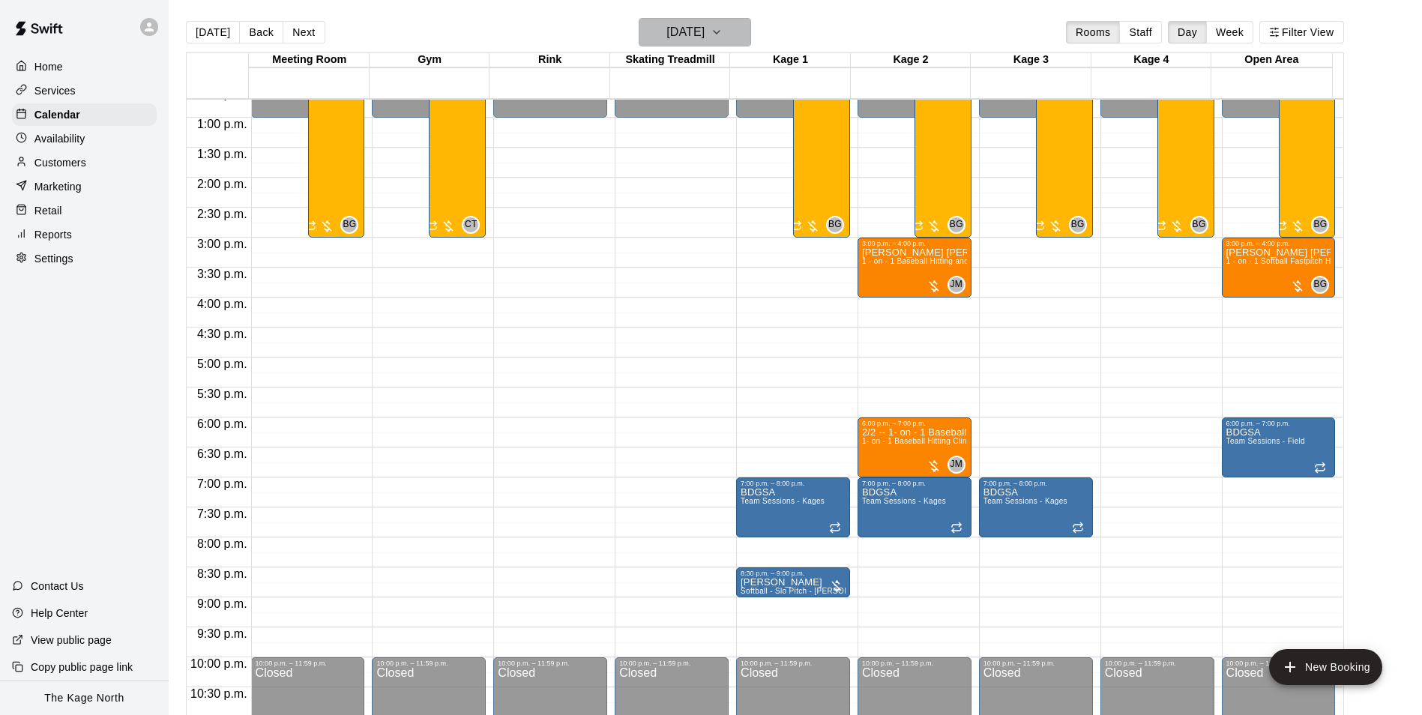
click at [704, 31] on h6 "[DATE]" at bounding box center [685, 32] width 38 height 21
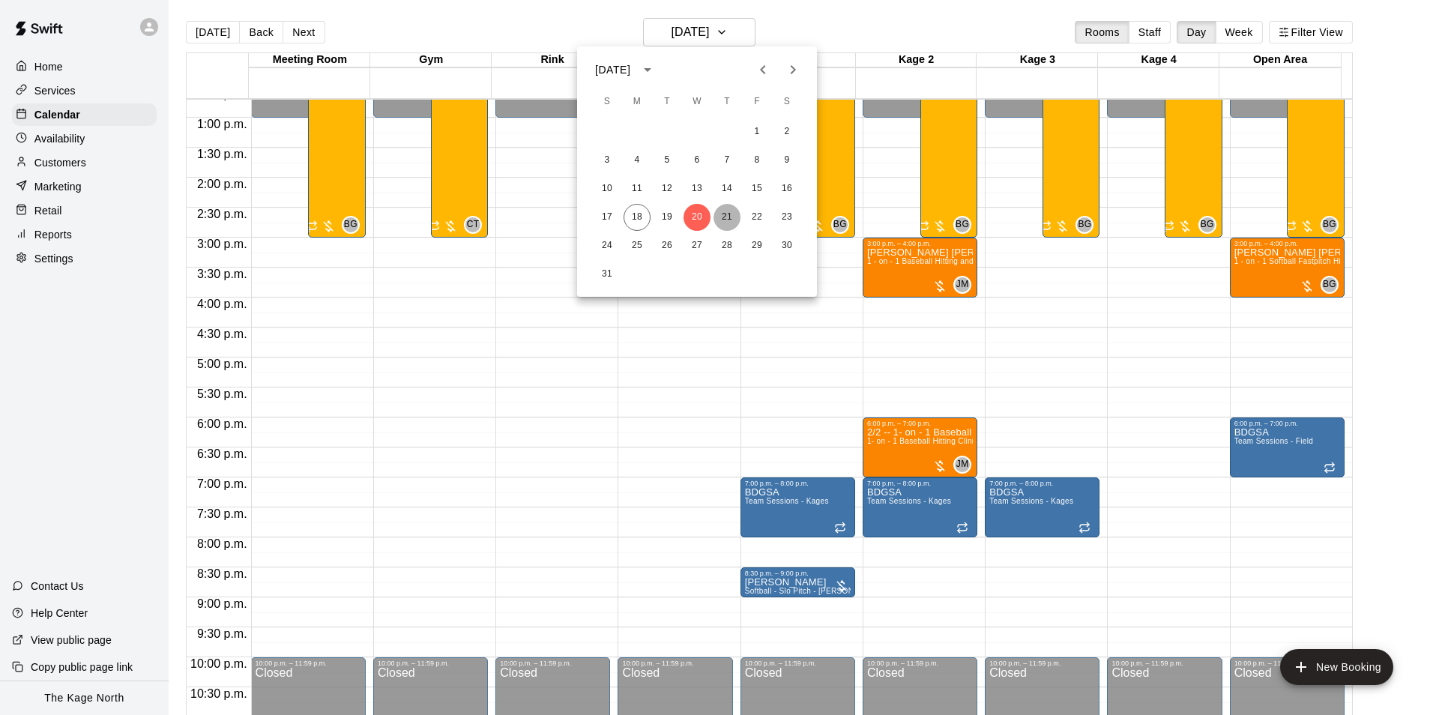
click at [723, 214] on button "21" at bounding box center [726, 217] width 27 height 27
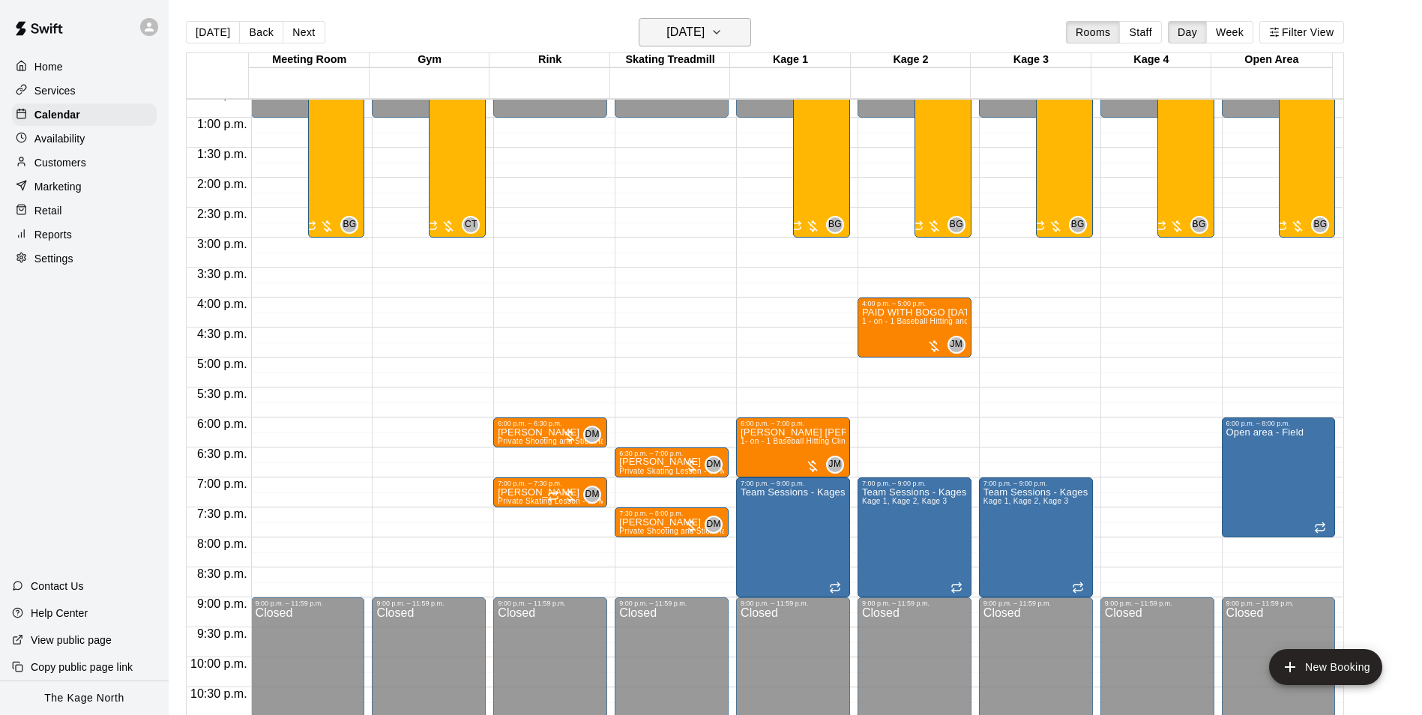
click at [704, 33] on h6 "[DATE]" at bounding box center [685, 32] width 38 height 21
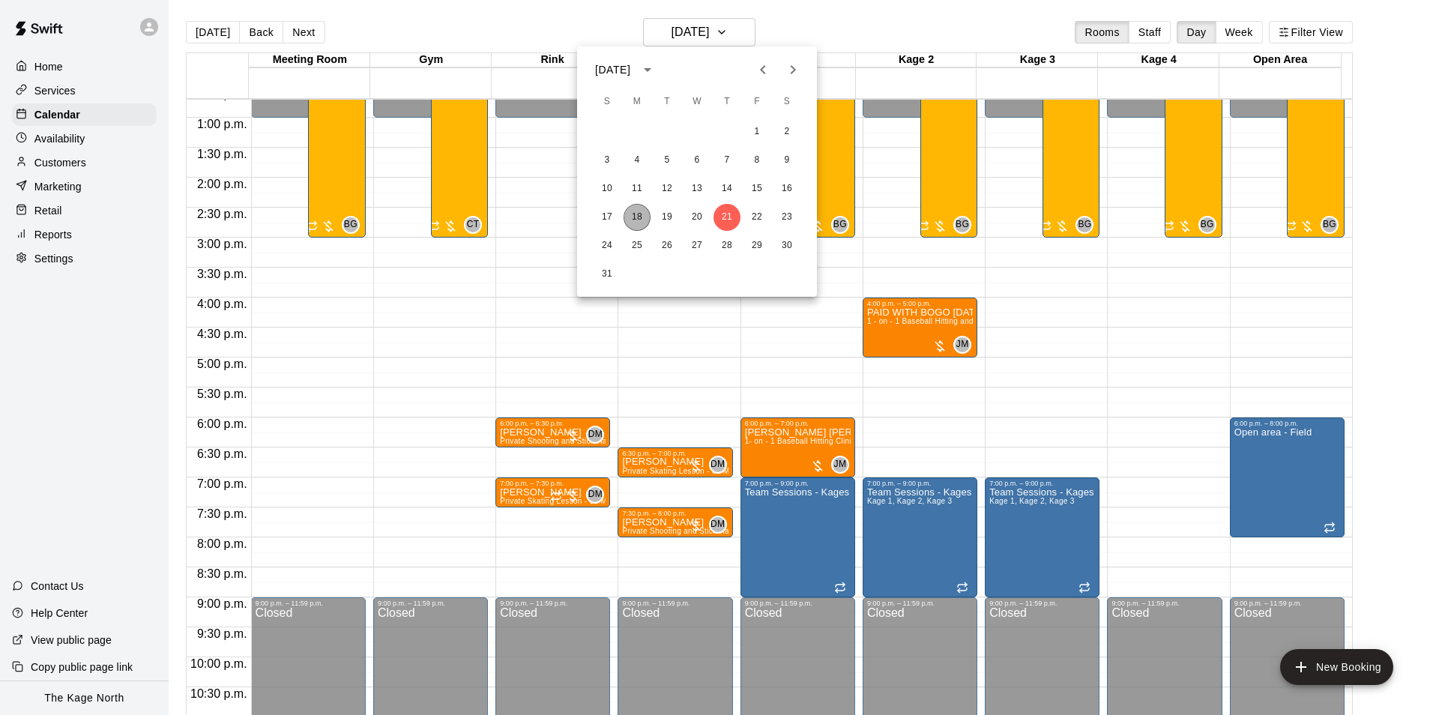
click at [639, 218] on button "18" at bounding box center [637, 217] width 27 height 27
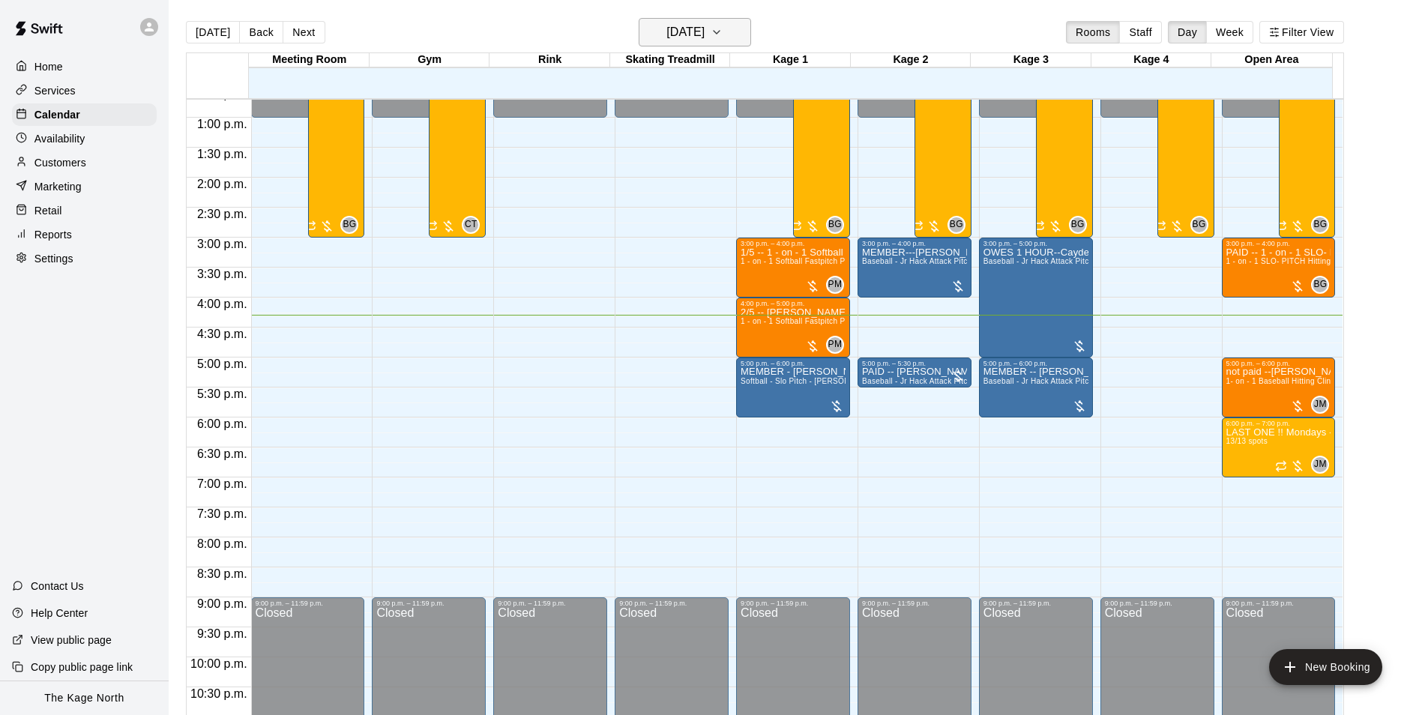
click at [704, 37] on h6 "[DATE]" at bounding box center [685, 32] width 38 height 21
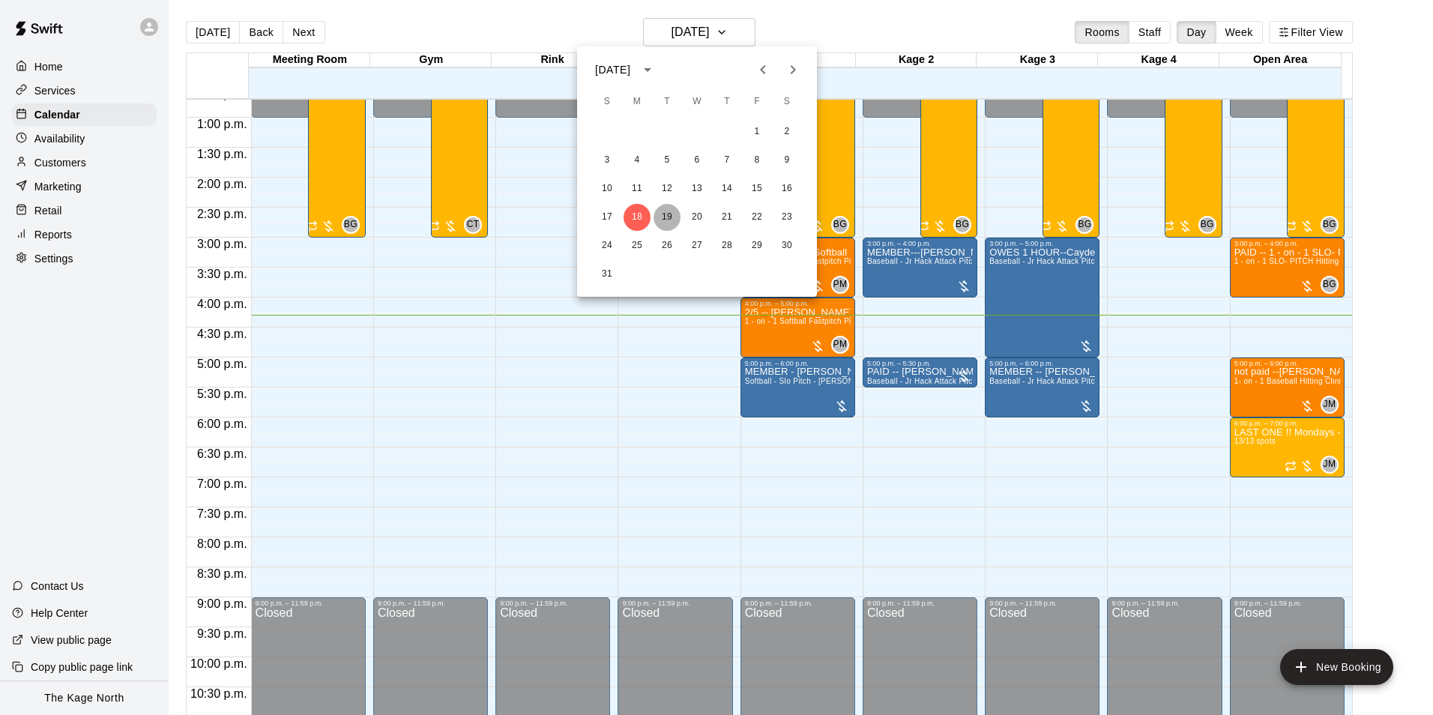
click at [665, 221] on button "19" at bounding box center [667, 217] width 27 height 27
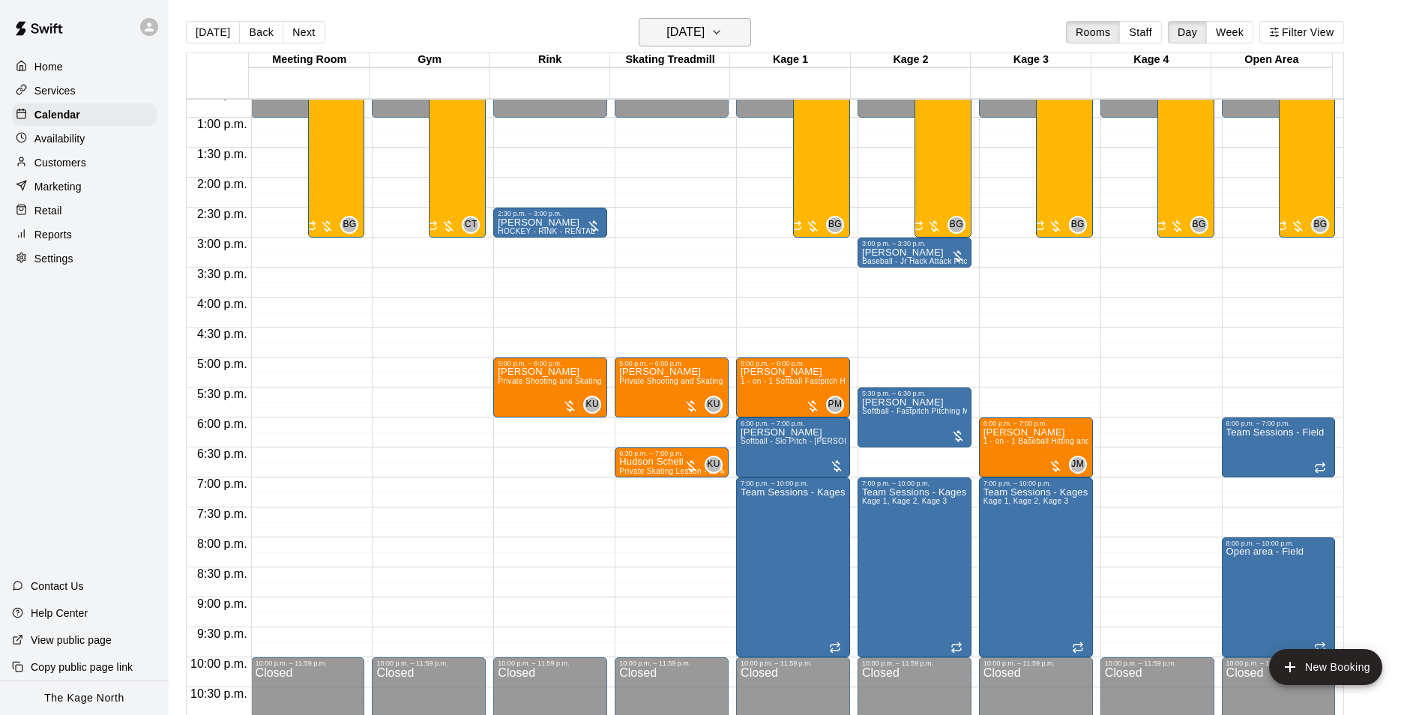
click at [704, 34] on h6 "[DATE]" at bounding box center [685, 32] width 38 height 21
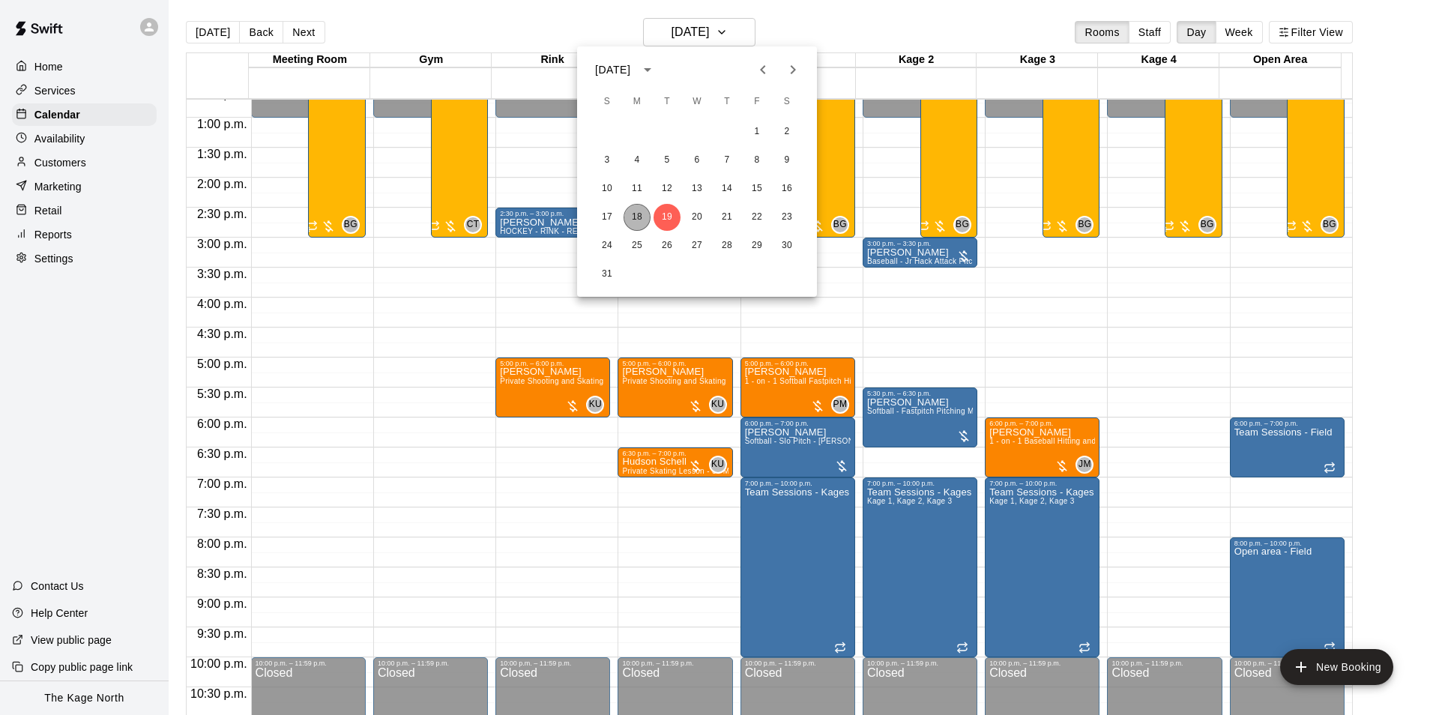
click at [645, 214] on button "18" at bounding box center [637, 217] width 27 height 27
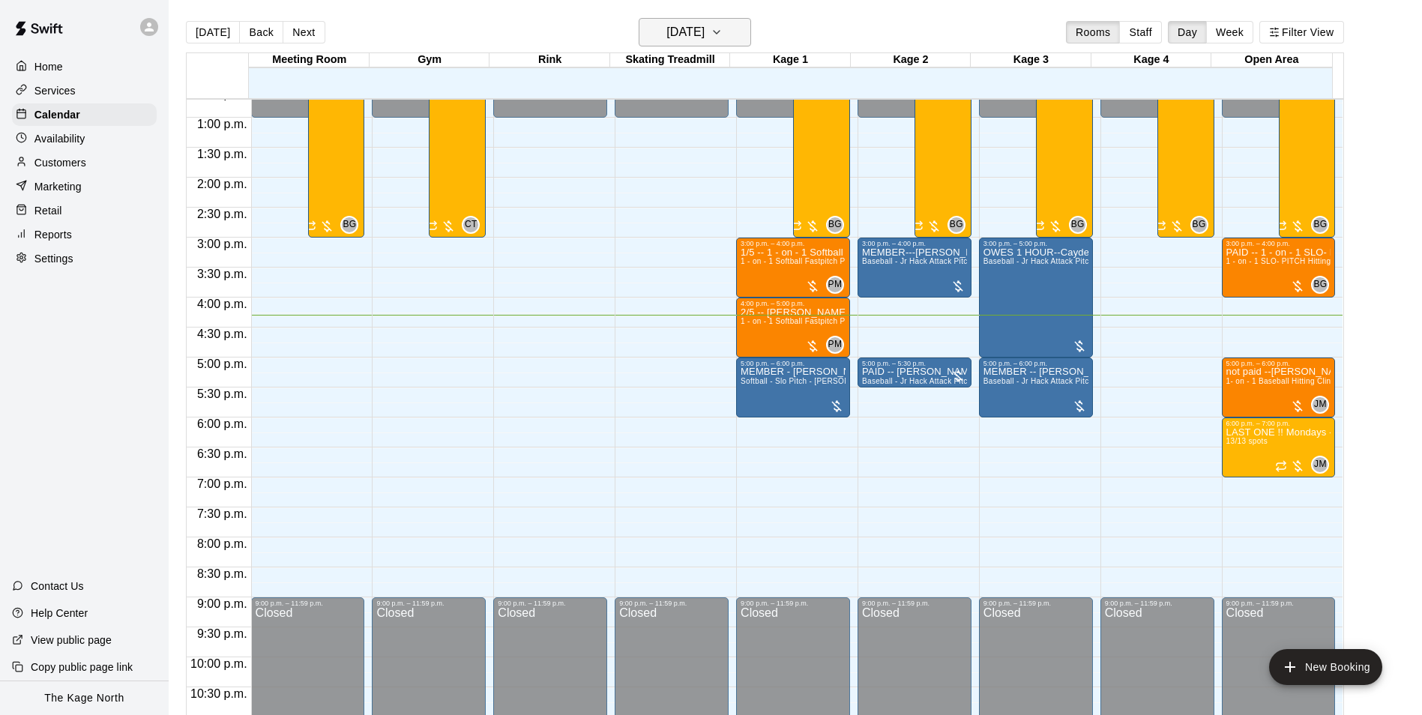
click at [704, 32] on h6 "[DATE]" at bounding box center [685, 32] width 38 height 21
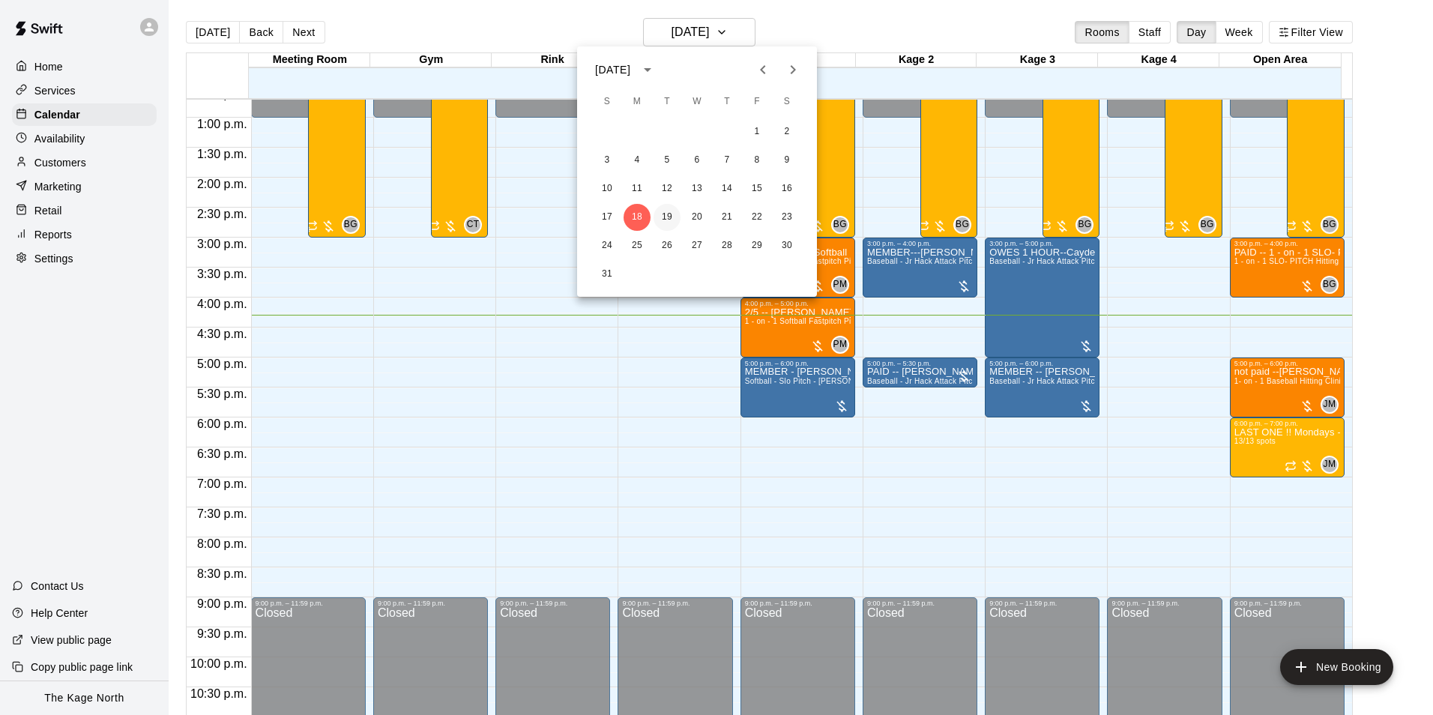
click at [667, 214] on button "19" at bounding box center [667, 217] width 27 height 27
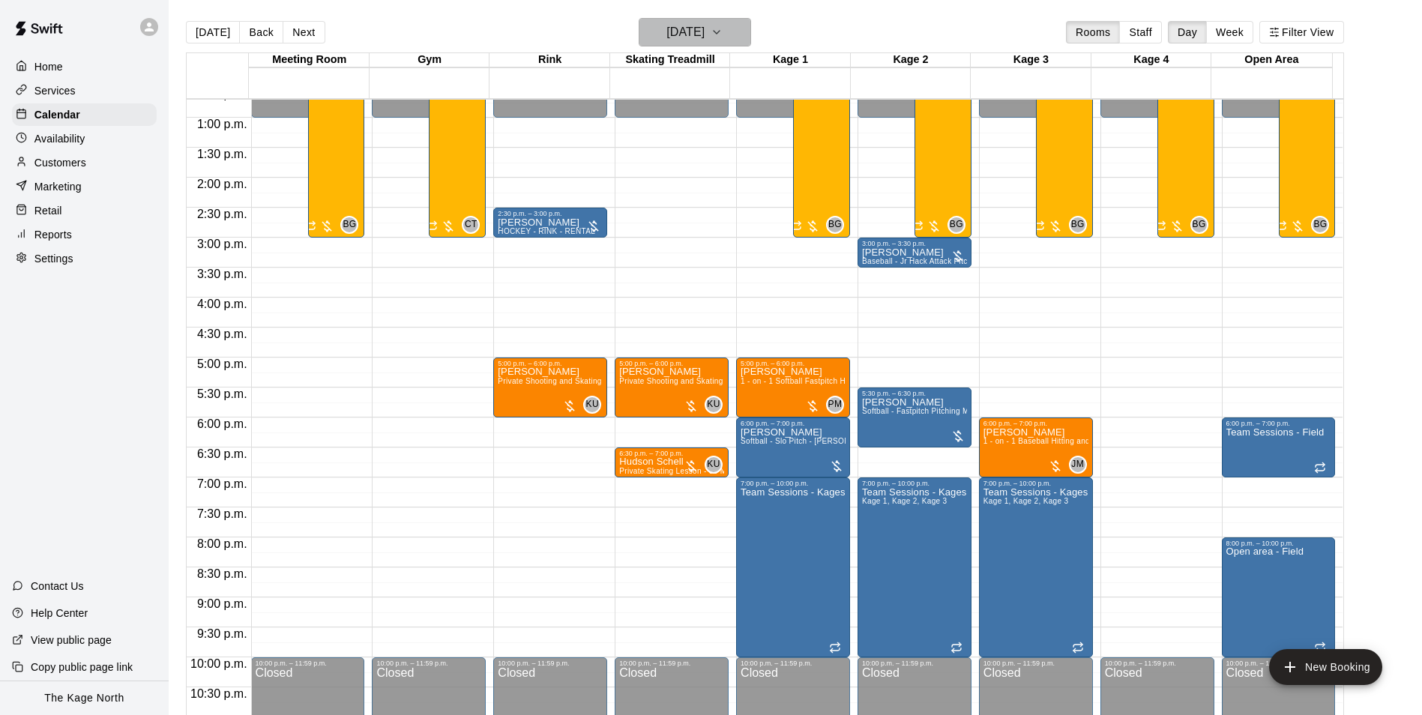
click at [704, 36] on h6 "[DATE]" at bounding box center [685, 32] width 38 height 21
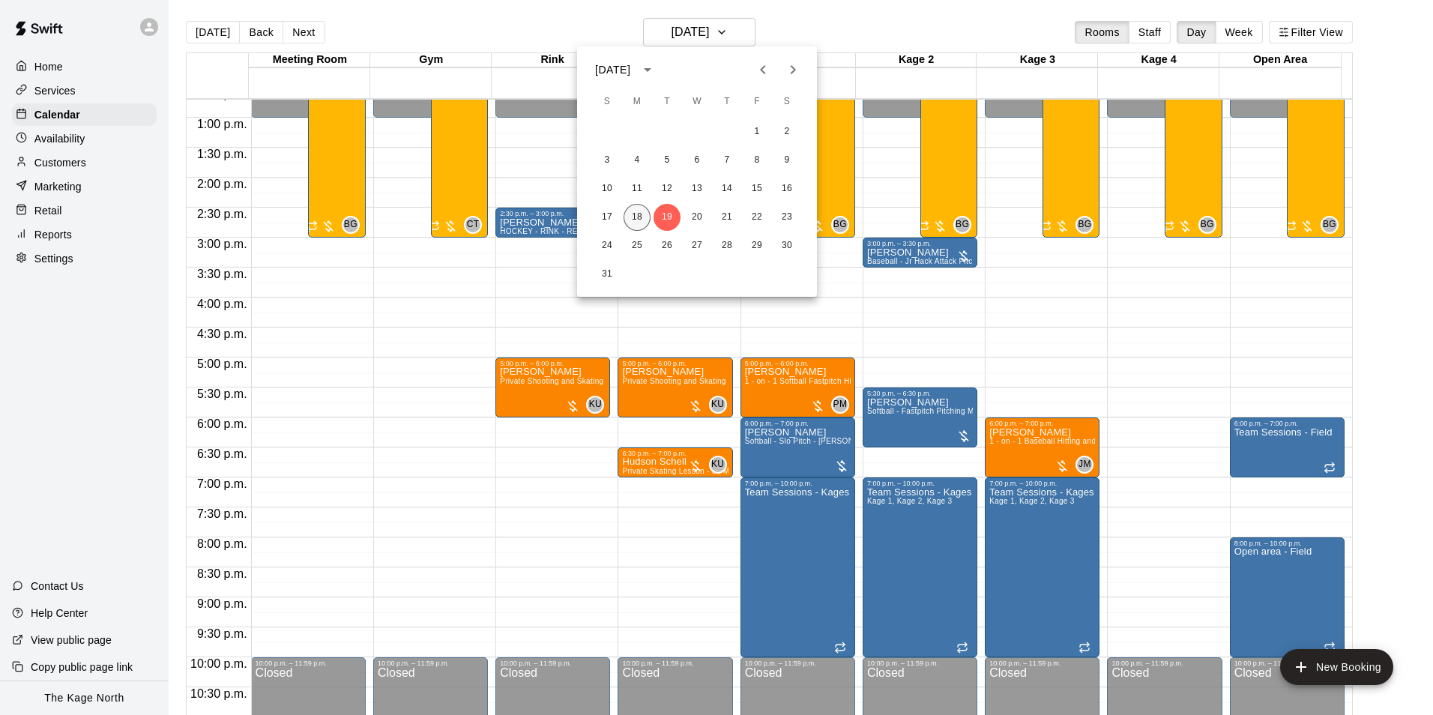
click at [641, 217] on button "18" at bounding box center [637, 217] width 27 height 27
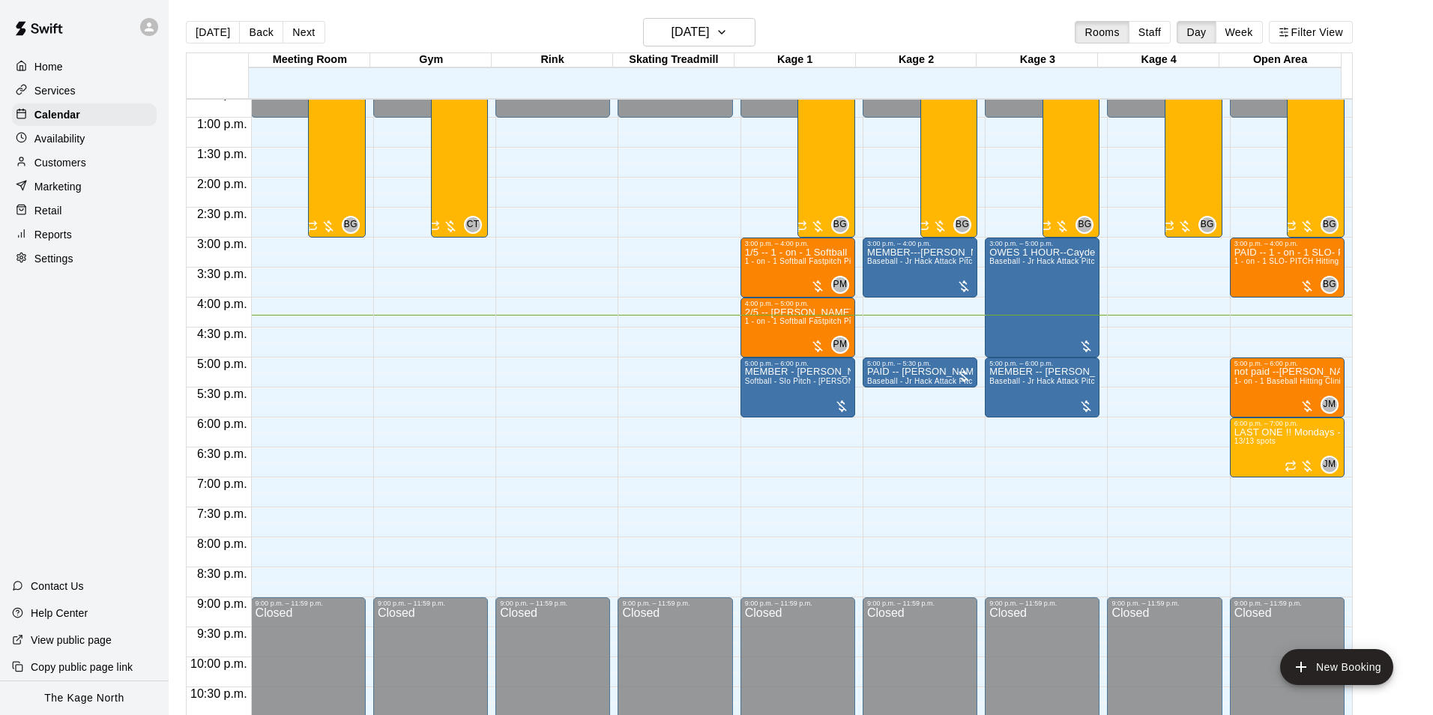
click at [636, 215] on div "[DATE] S M T W T F S 1 2 3 4 5 6 7 8 9 10 11 12 13 14 15 16 17 18 19 20 21 22 2…" at bounding box center [716, 357] width 1433 height 715
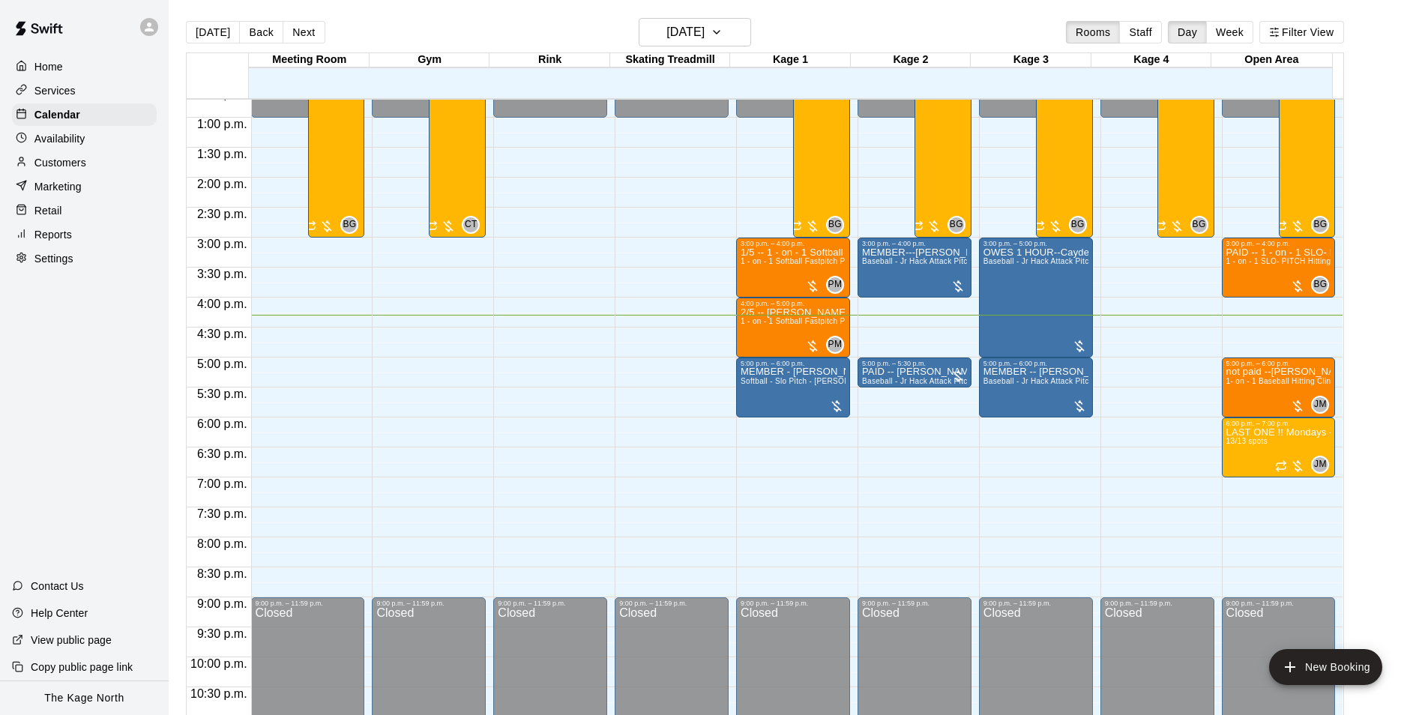
click at [831, 31] on div "[DATE] Back [DATE][DATE] Rooms Staff Day Week Filter View" at bounding box center [765, 35] width 1158 height 34
click at [704, 34] on h6 "[DATE]" at bounding box center [685, 32] width 38 height 21
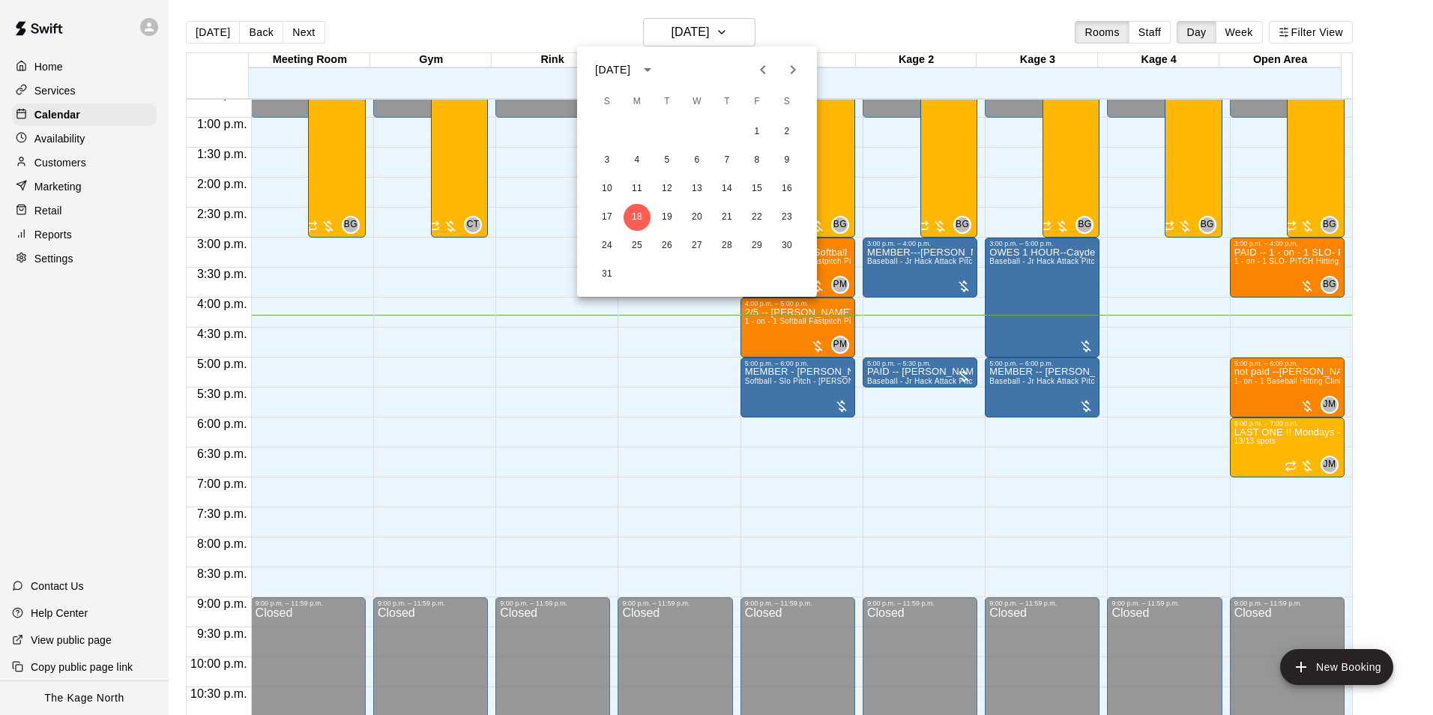
click at [798, 71] on icon "Next month" at bounding box center [793, 70] width 18 height 18
click at [782, 22] on div at bounding box center [716, 357] width 1433 height 715
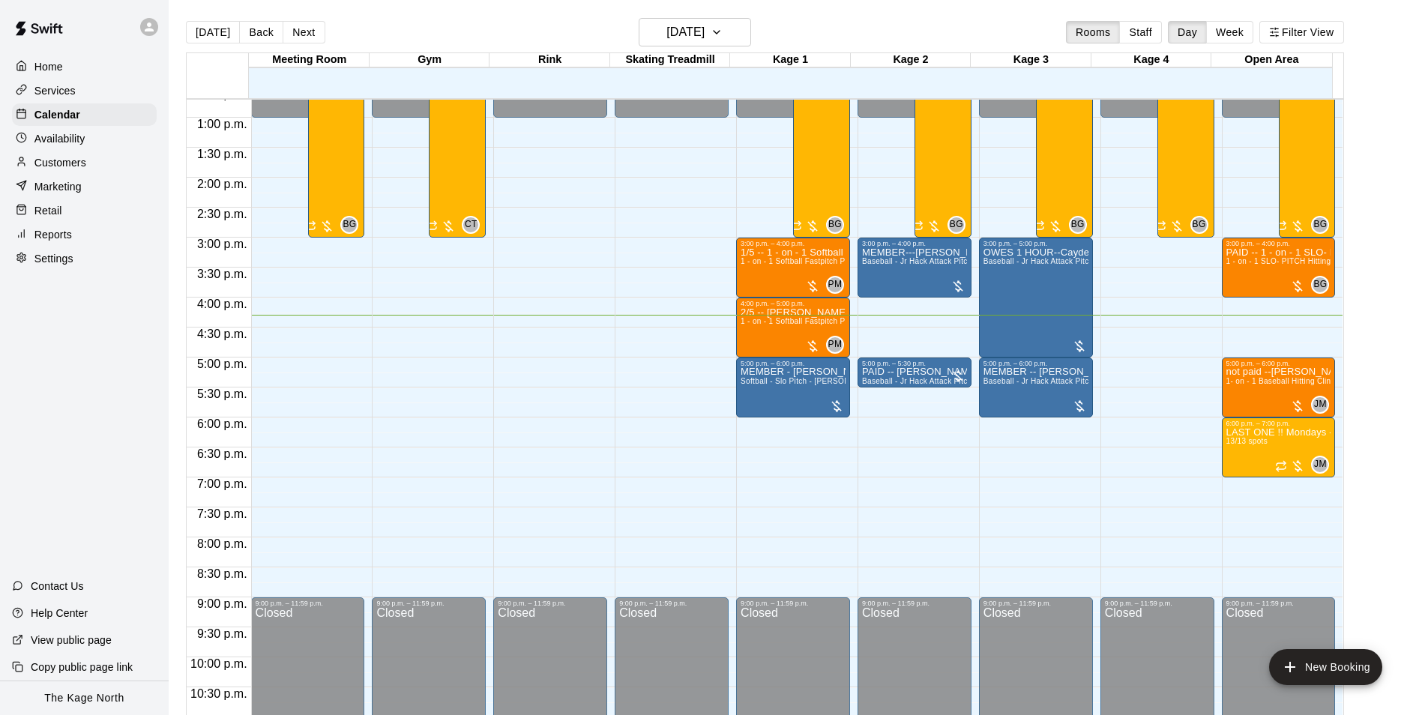
click at [68, 95] on p "Services" at bounding box center [54, 90] width 41 height 15
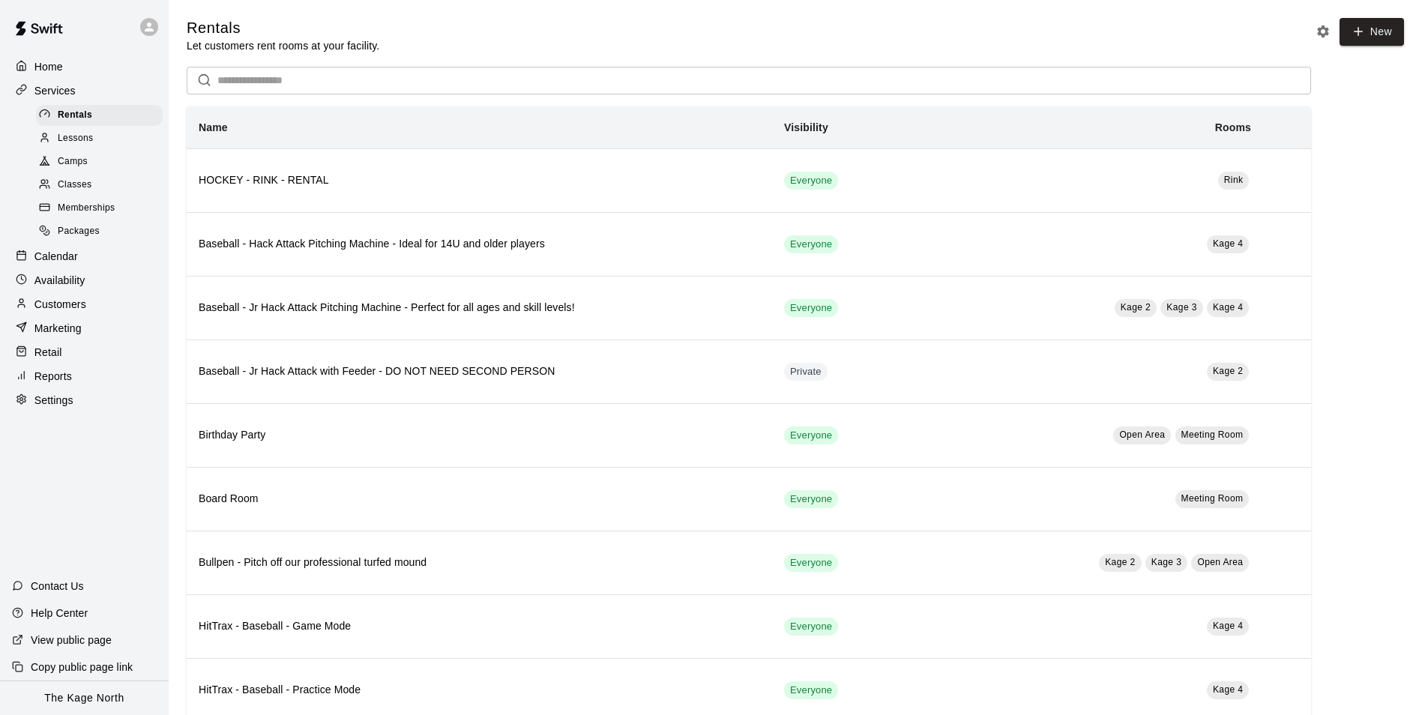
click at [67, 163] on span "Camps" at bounding box center [73, 161] width 30 height 15
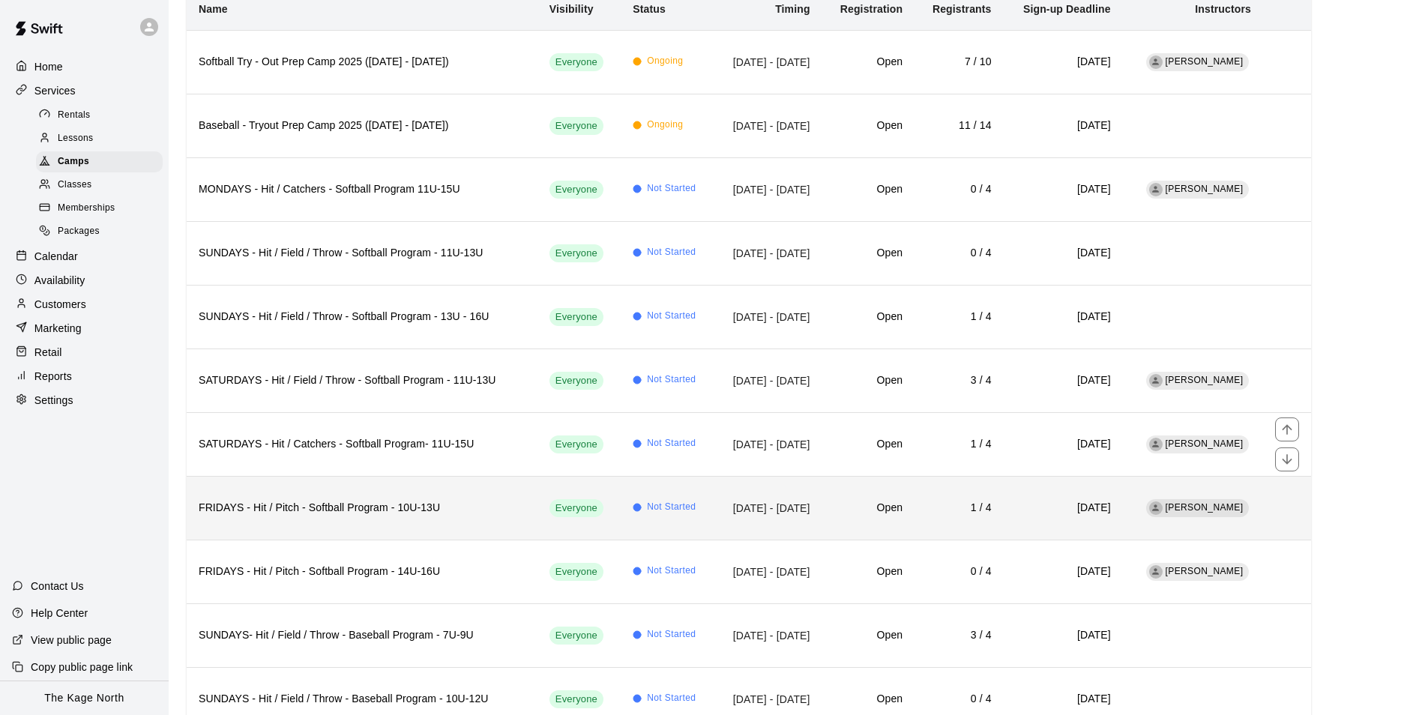
scroll to position [151, 0]
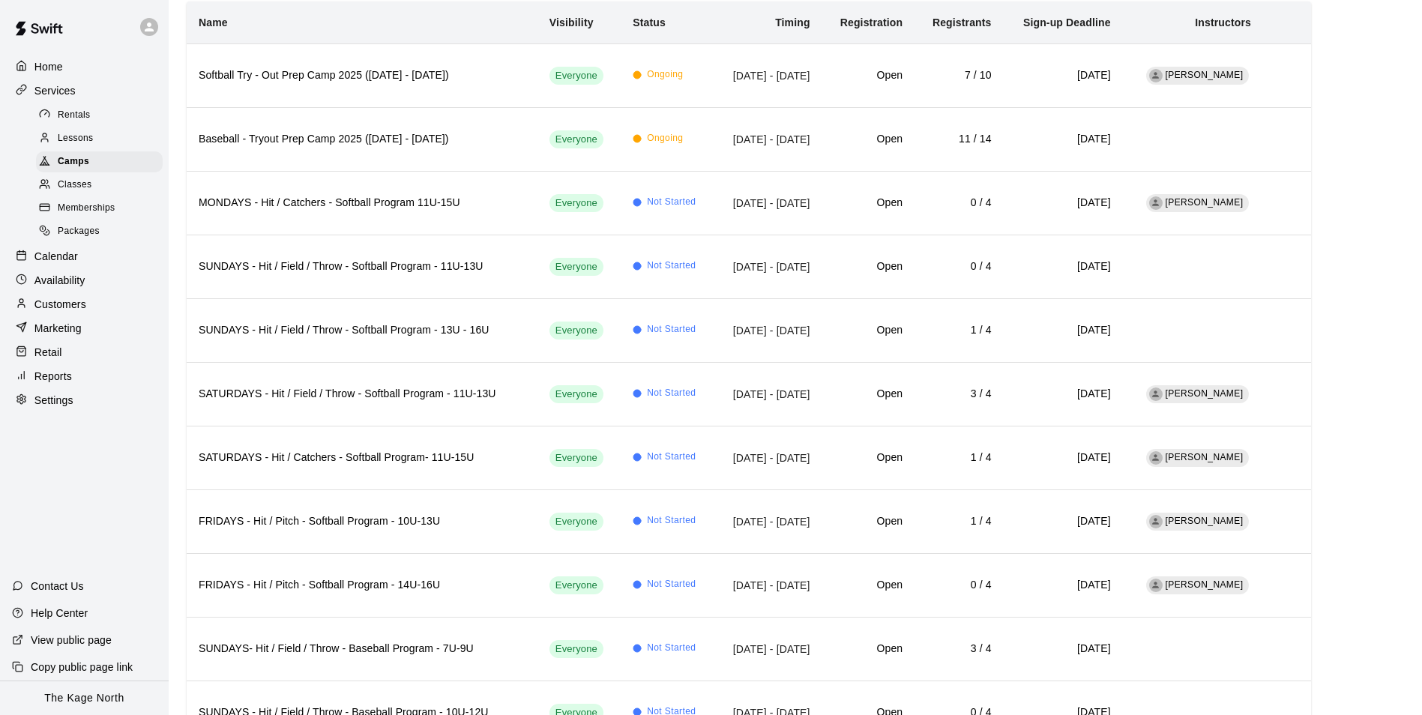
click at [61, 63] on p "Home" at bounding box center [48, 66] width 28 height 15
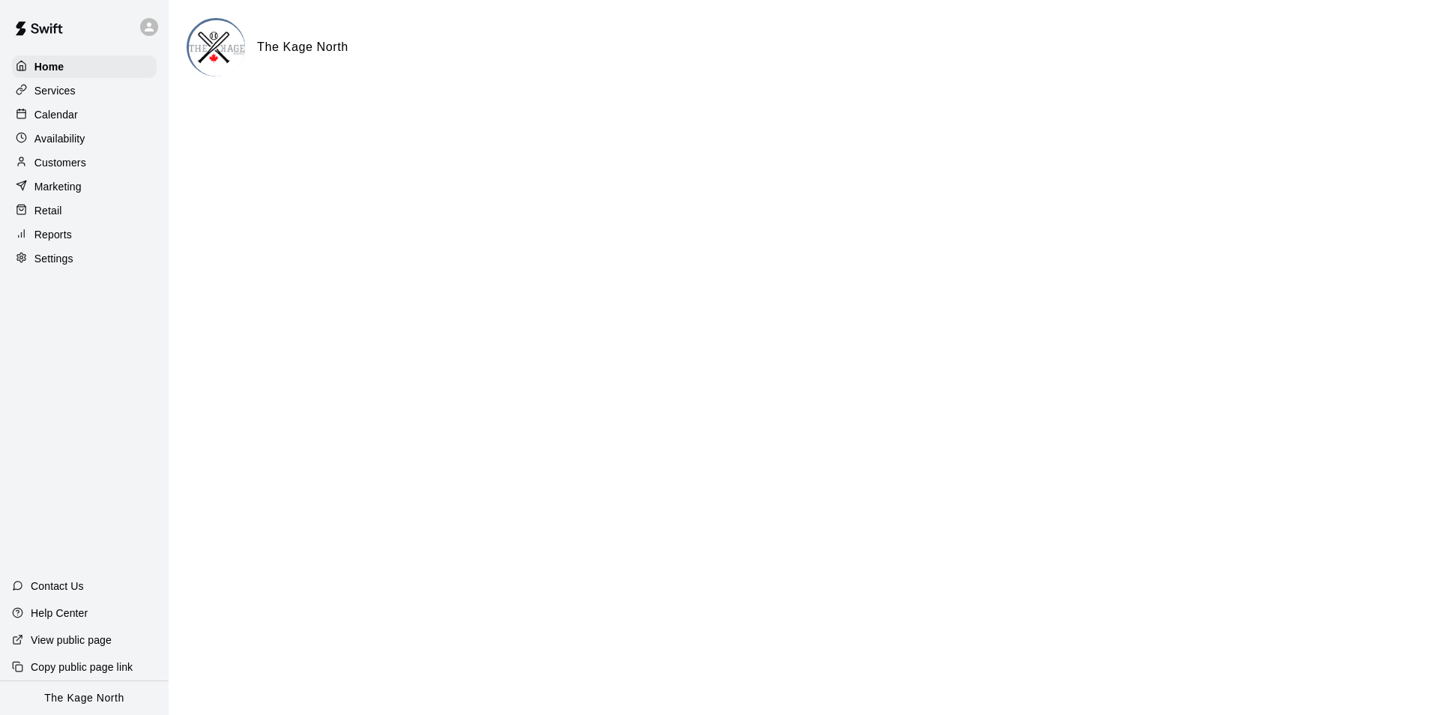
click at [67, 114] on p "Calendar" at bounding box center [55, 114] width 43 height 15
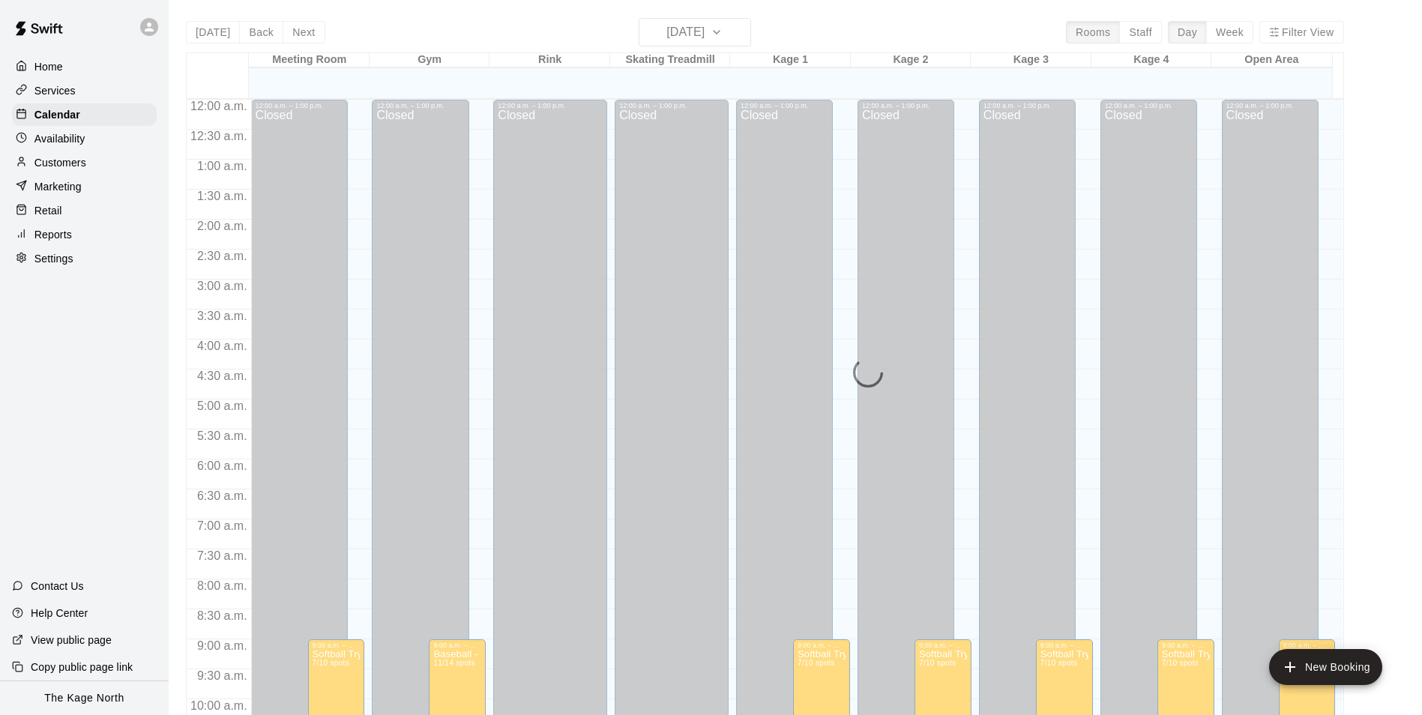
scroll to position [761, 0]
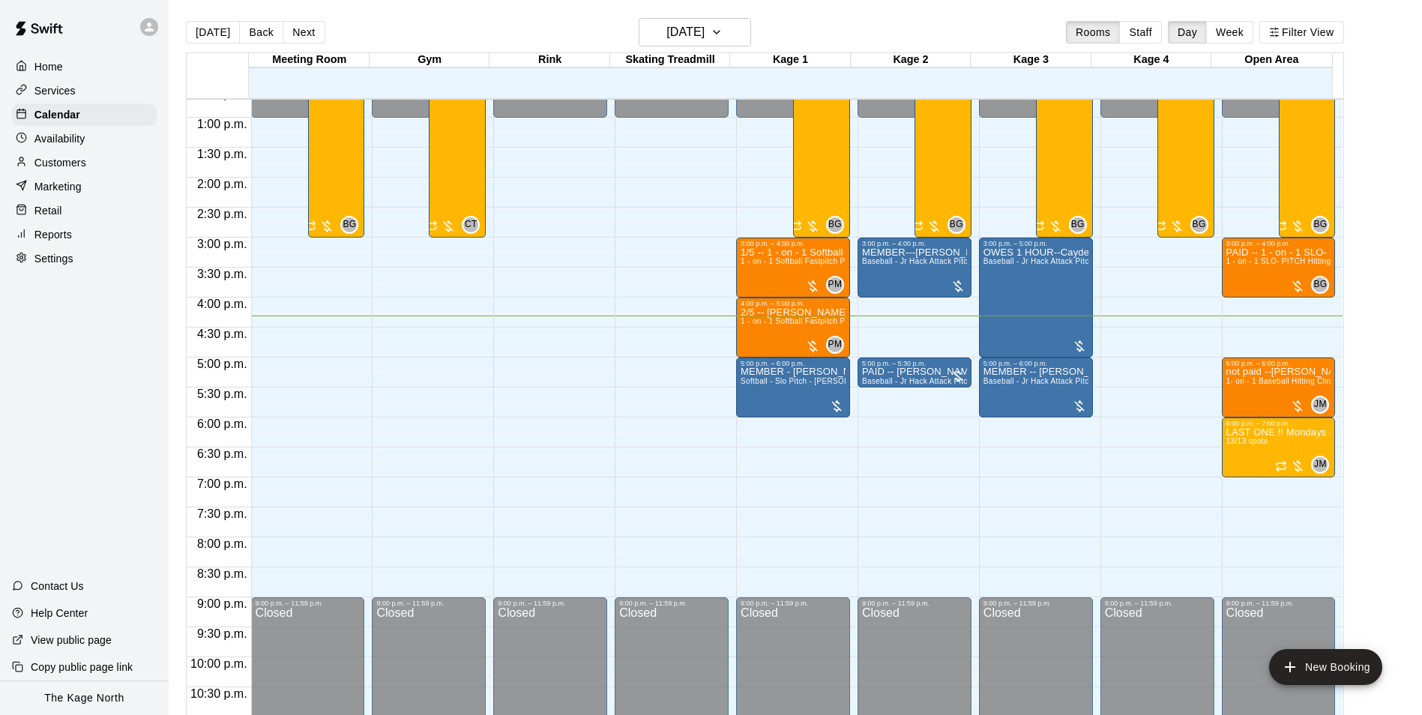
click at [831, 31] on div "[DATE] Back [DATE][DATE] Rooms Staff Day Week Filter View" at bounding box center [765, 35] width 1158 height 34
click at [704, 30] on h6 "[DATE]" at bounding box center [685, 32] width 38 height 21
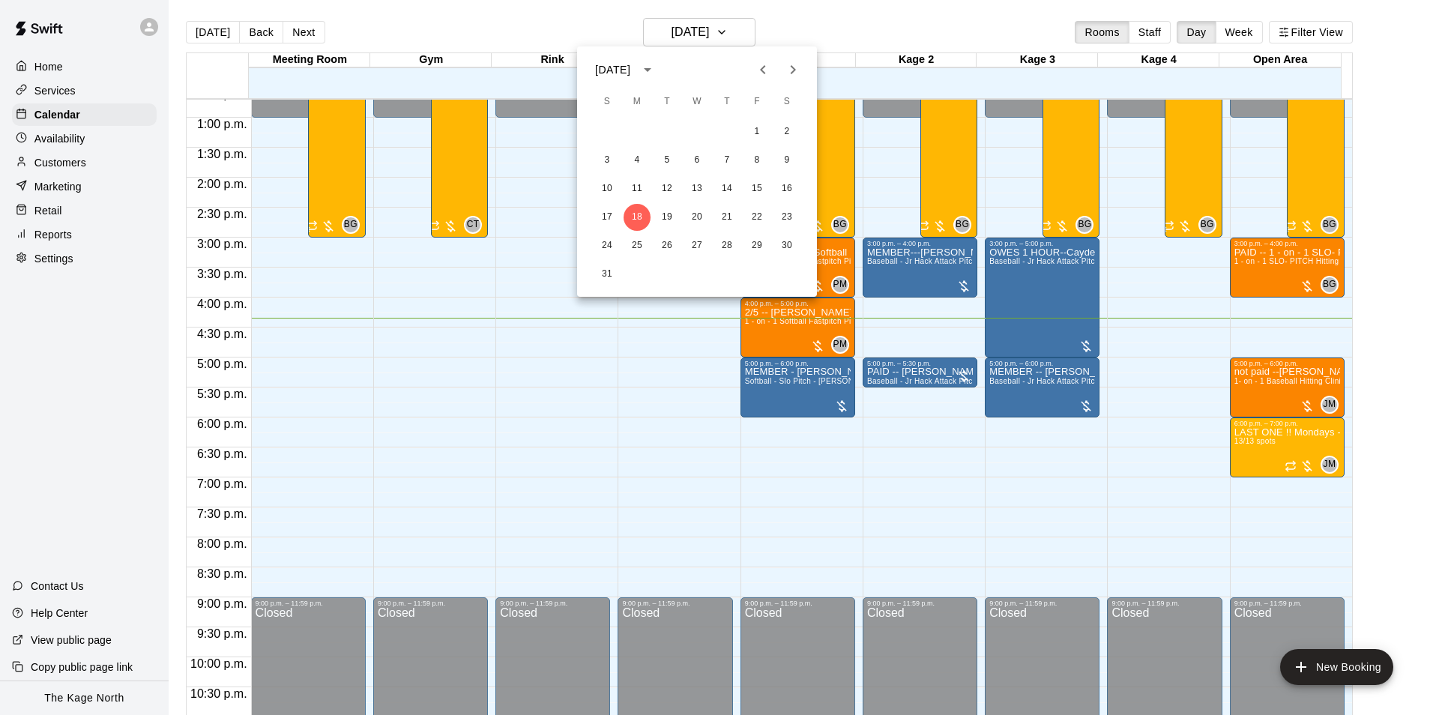
click at [788, 73] on icon "Next month" at bounding box center [793, 70] width 18 height 18
click at [605, 160] on button "7" at bounding box center [607, 160] width 27 height 27
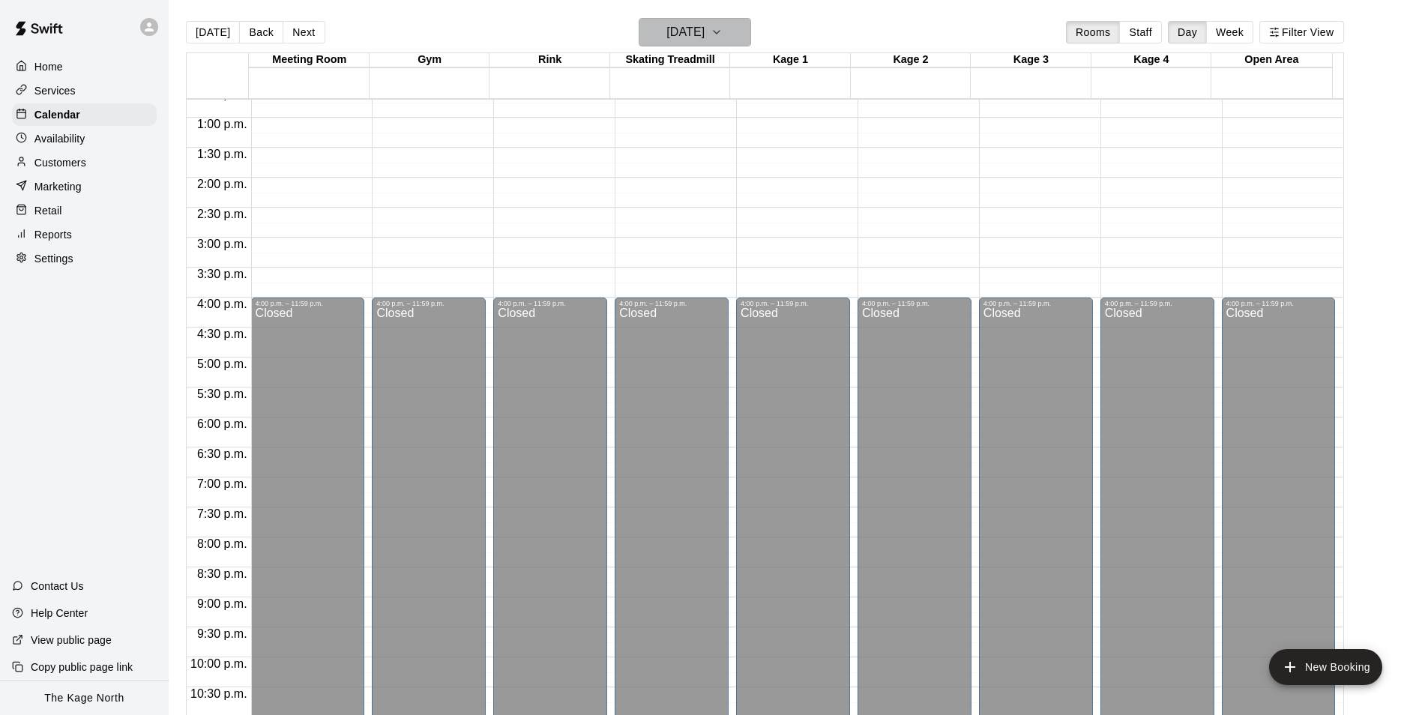
click at [704, 26] on h6 "[DATE]" at bounding box center [685, 32] width 38 height 21
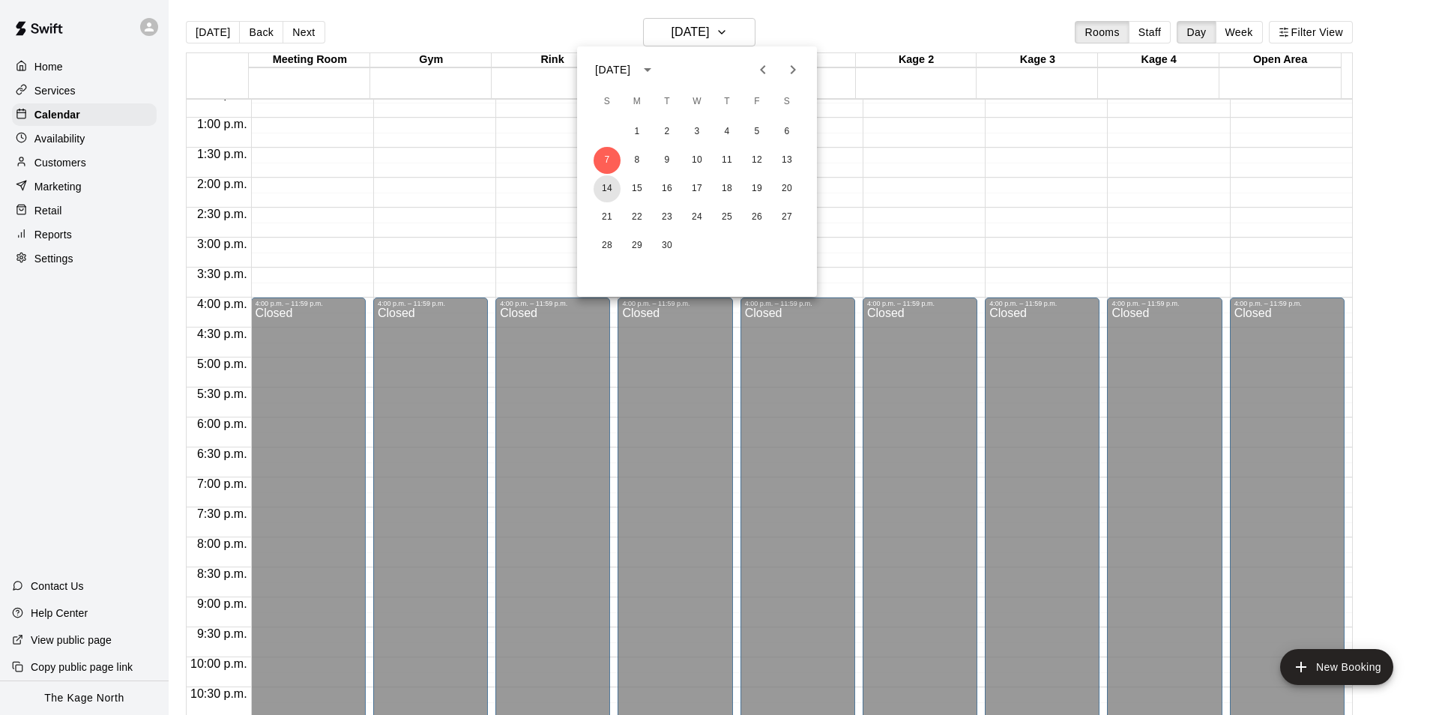
click at [606, 189] on button "14" at bounding box center [607, 188] width 27 height 27
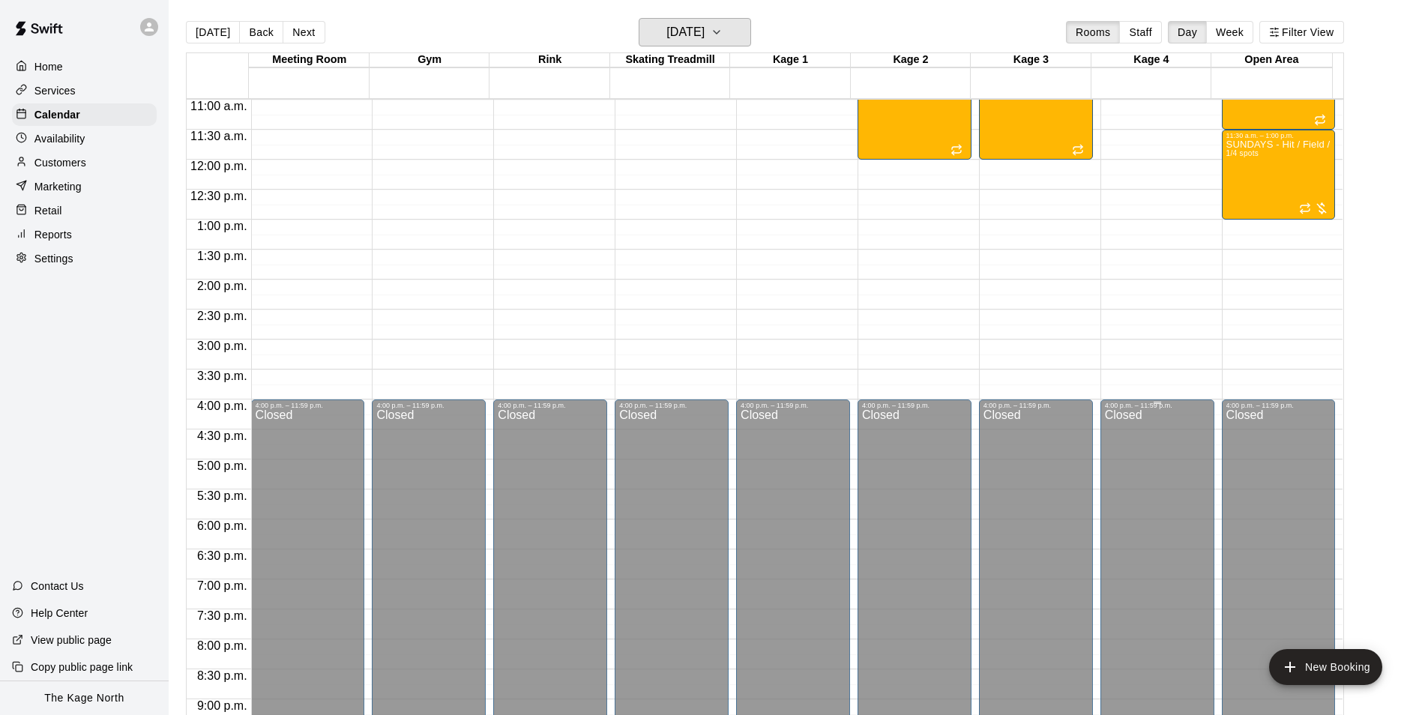
scroll to position [462, 0]
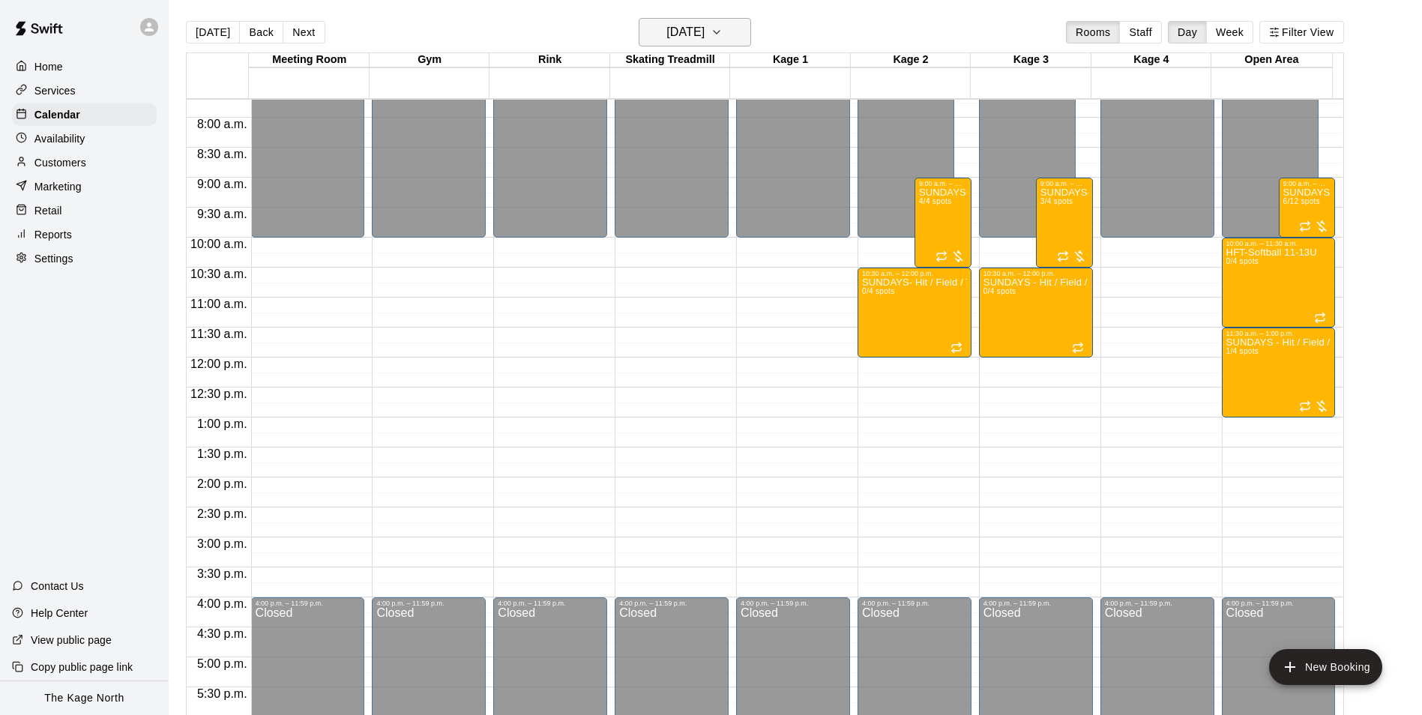
click at [704, 32] on h6 "[DATE]" at bounding box center [685, 32] width 38 height 21
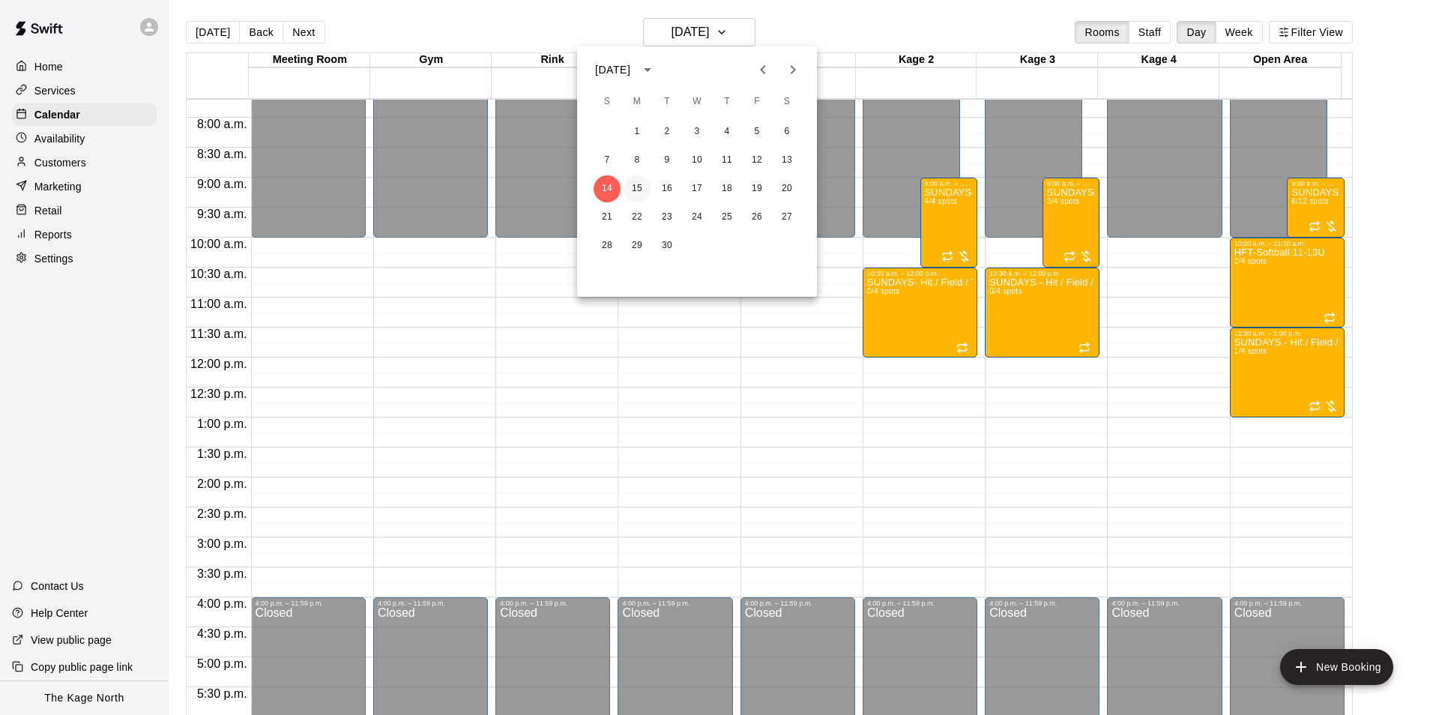
click at [642, 189] on button "15" at bounding box center [637, 188] width 27 height 27
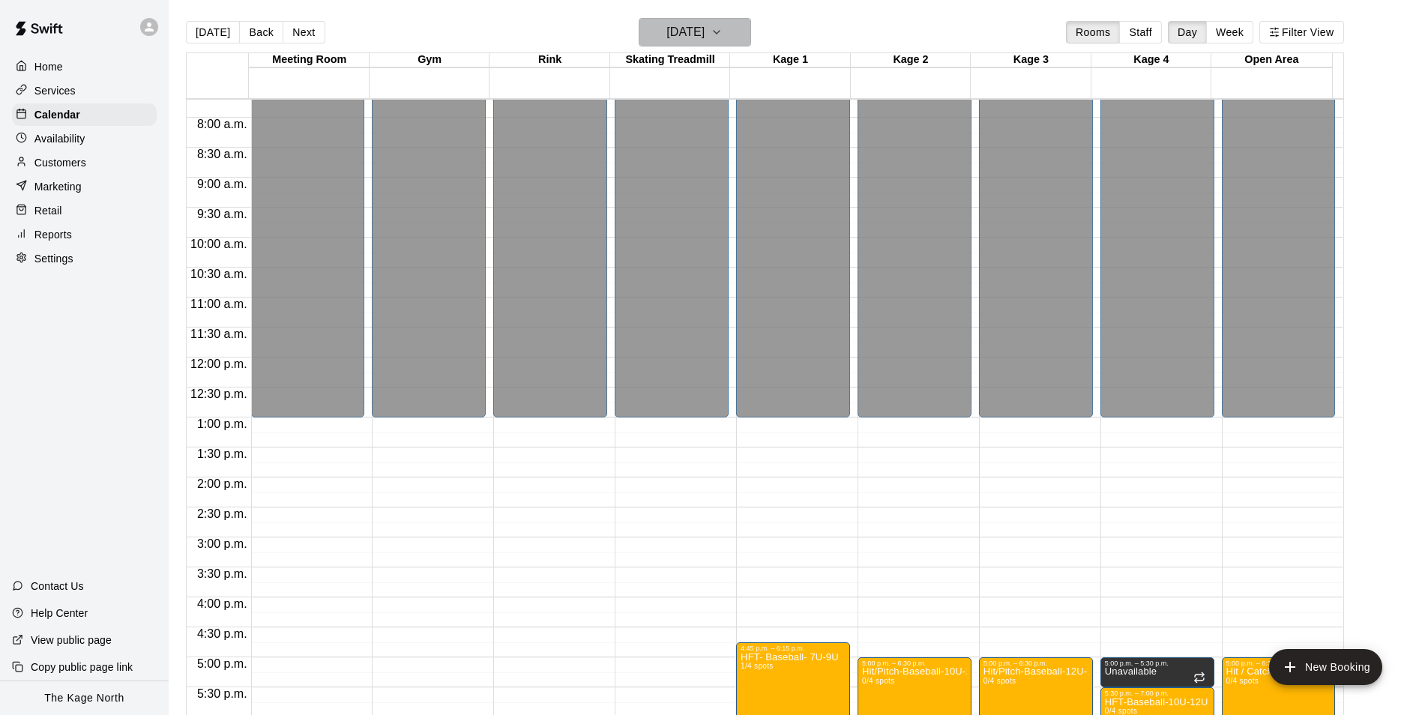
click at [704, 36] on h6 "[DATE]" at bounding box center [685, 32] width 38 height 21
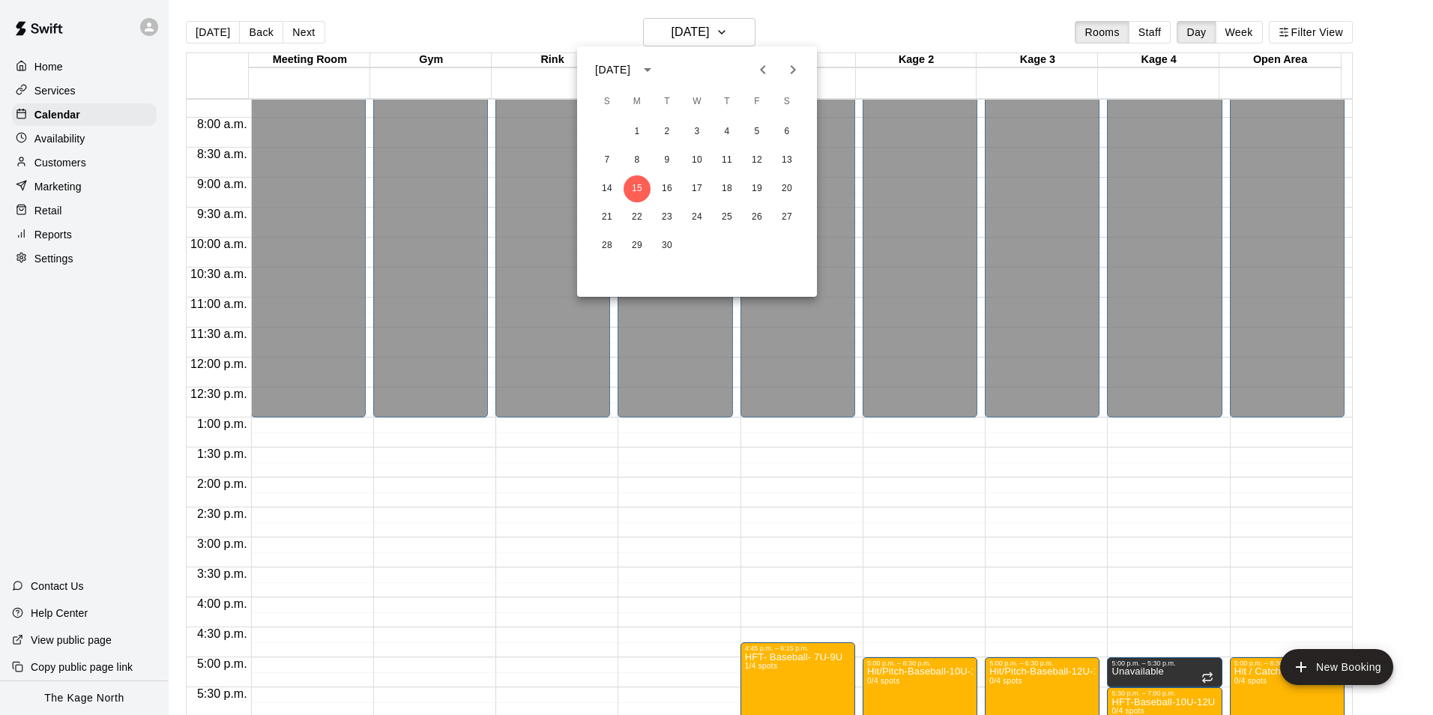
click at [902, 34] on div at bounding box center [716, 357] width 1433 height 715
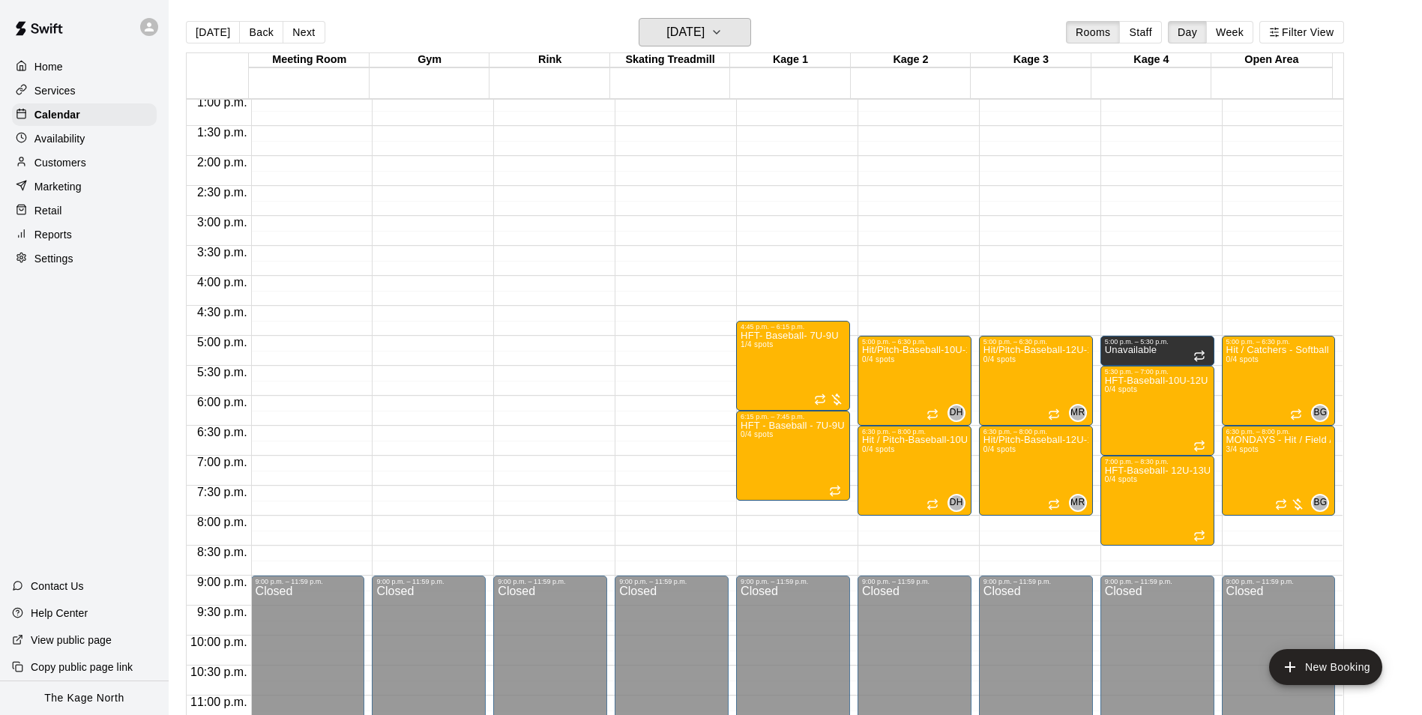
scroll to position [808, 0]
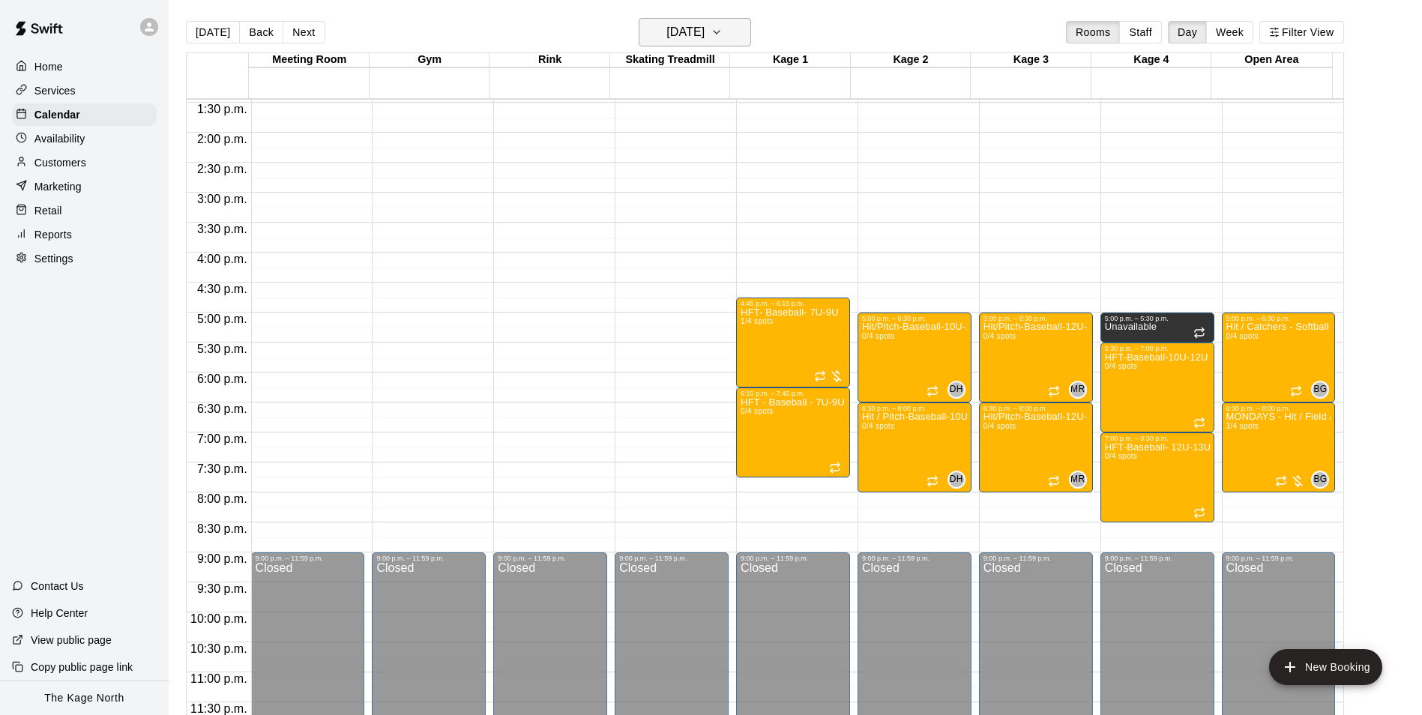
click at [704, 31] on h6 "[DATE]" at bounding box center [685, 32] width 38 height 21
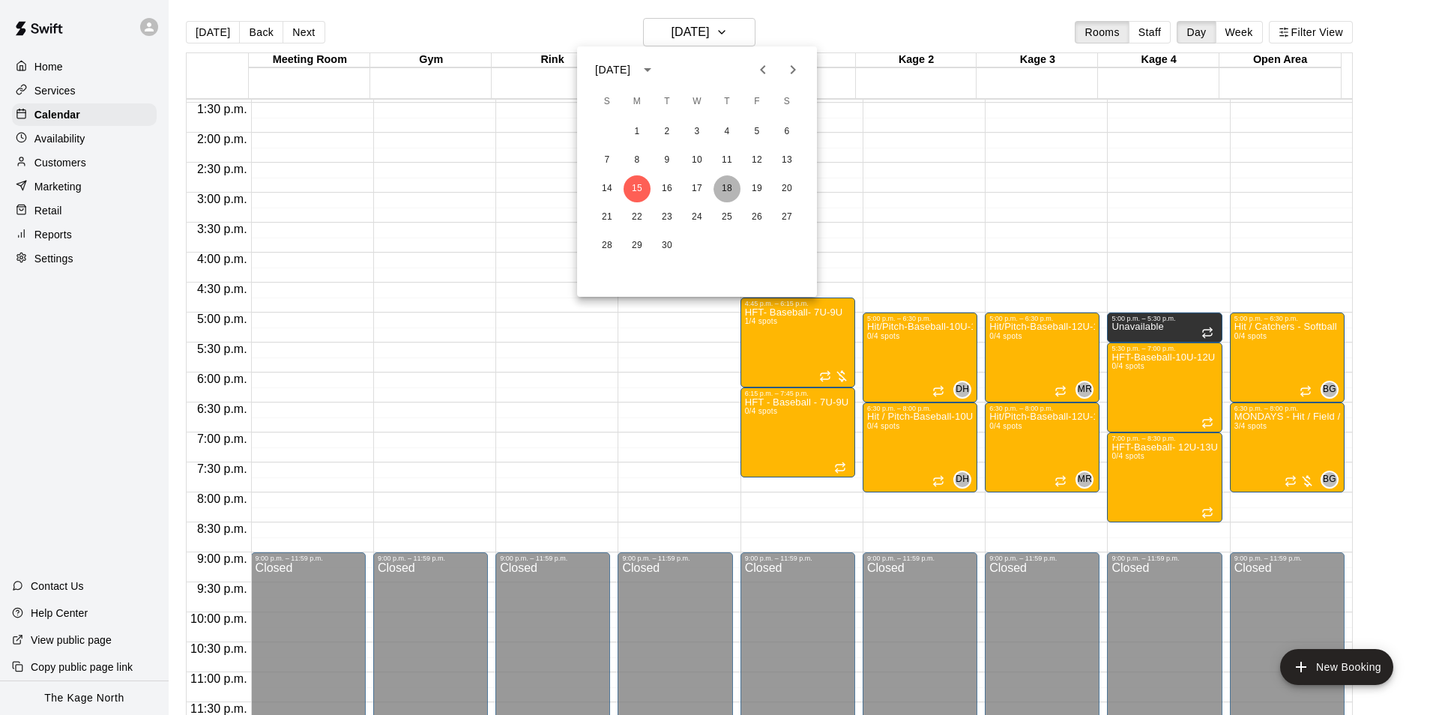
click at [718, 181] on button "18" at bounding box center [726, 188] width 27 height 27
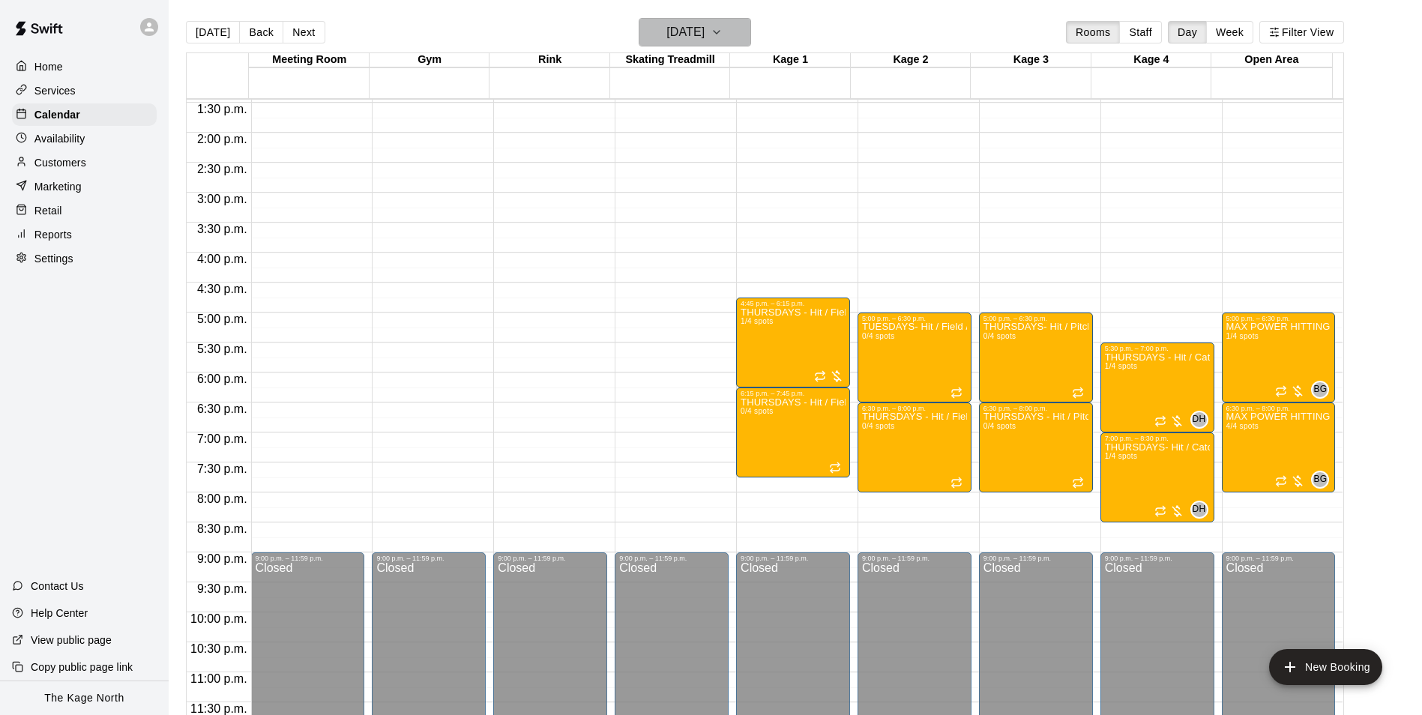
click at [704, 35] on h6 "[DATE]" at bounding box center [685, 32] width 38 height 21
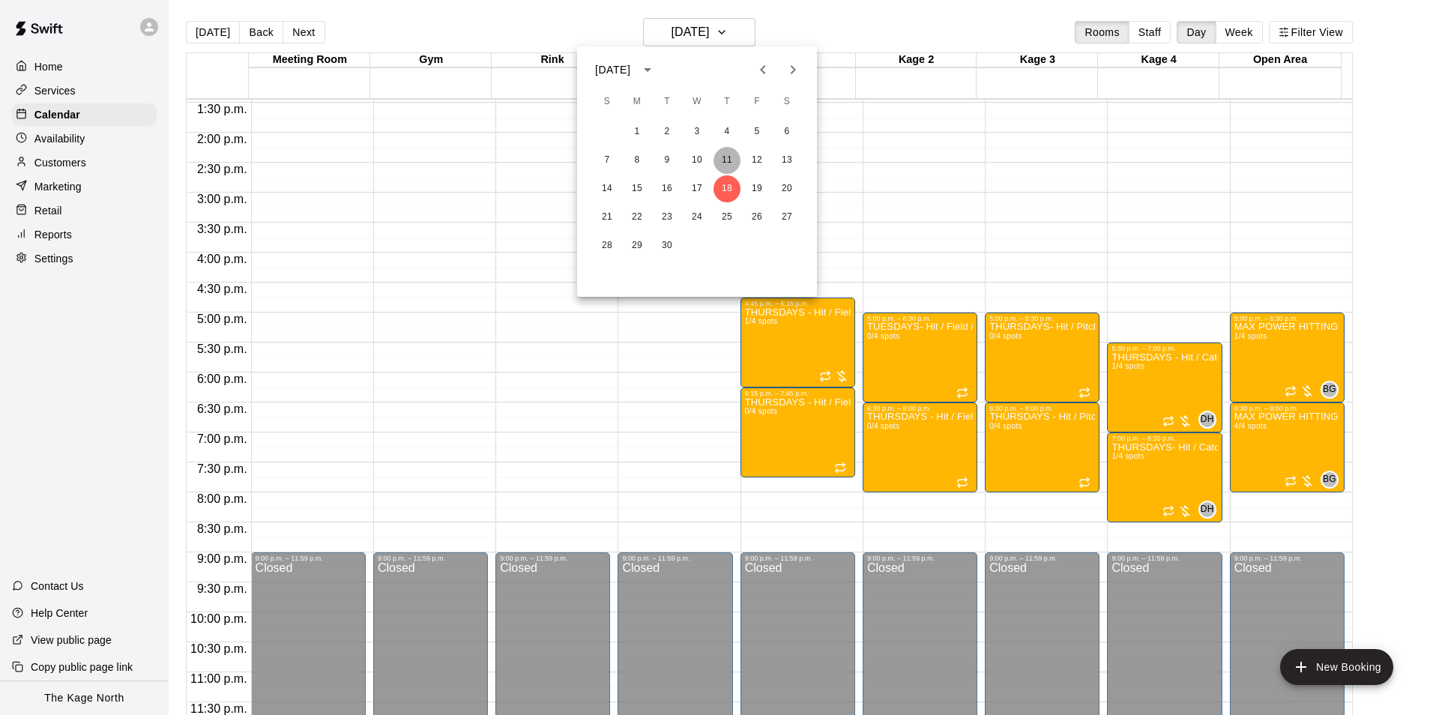
click at [729, 154] on button "11" at bounding box center [726, 160] width 27 height 27
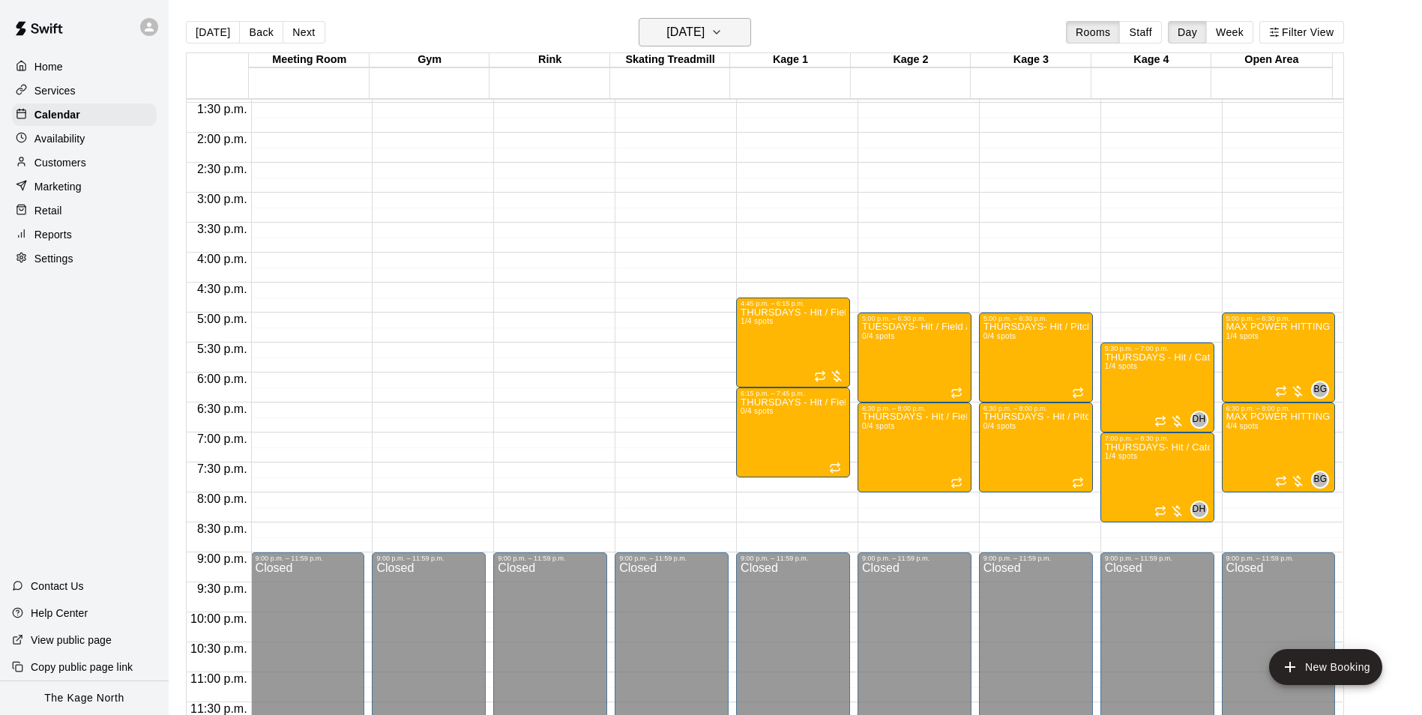
click at [704, 37] on h6 "[DATE]" at bounding box center [685, 32] width 38 height 21
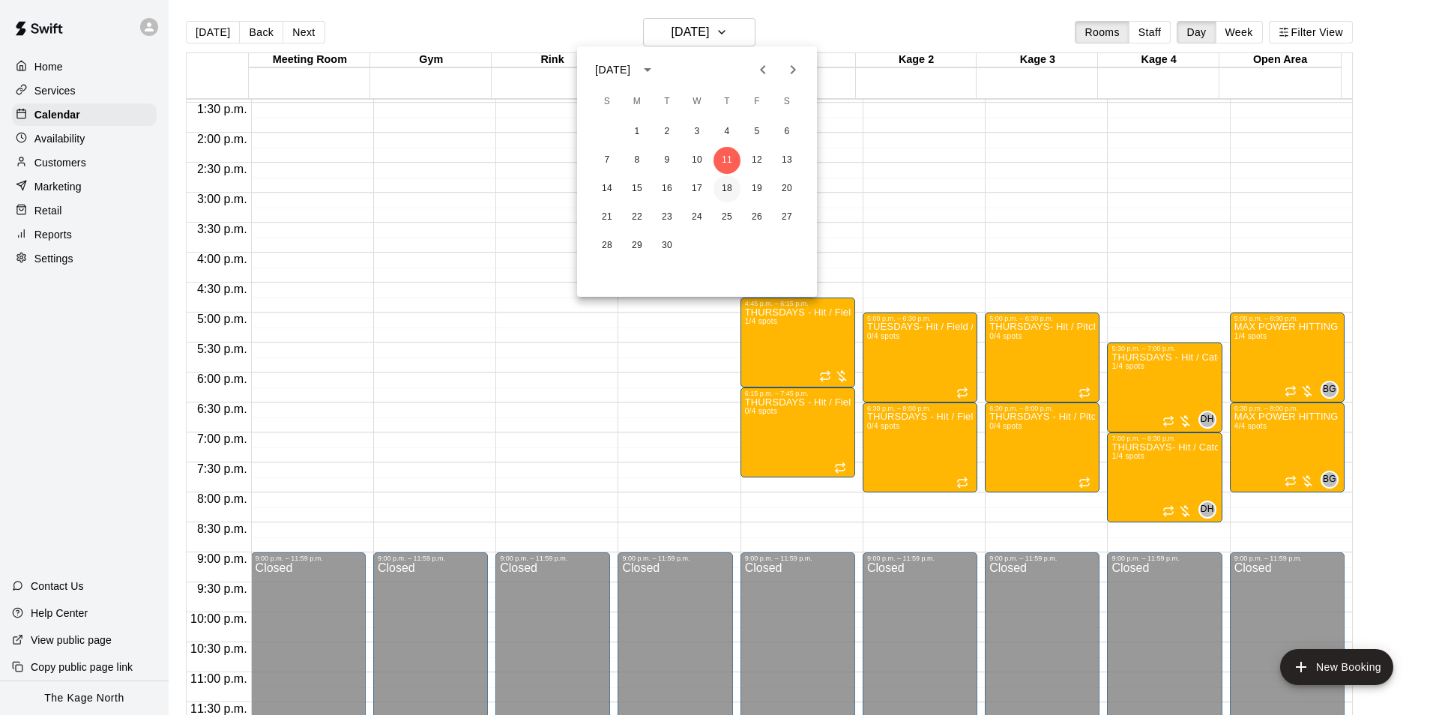
click at [728, 181] on button "18" at bounding box center [726, 188] width 27 height 27
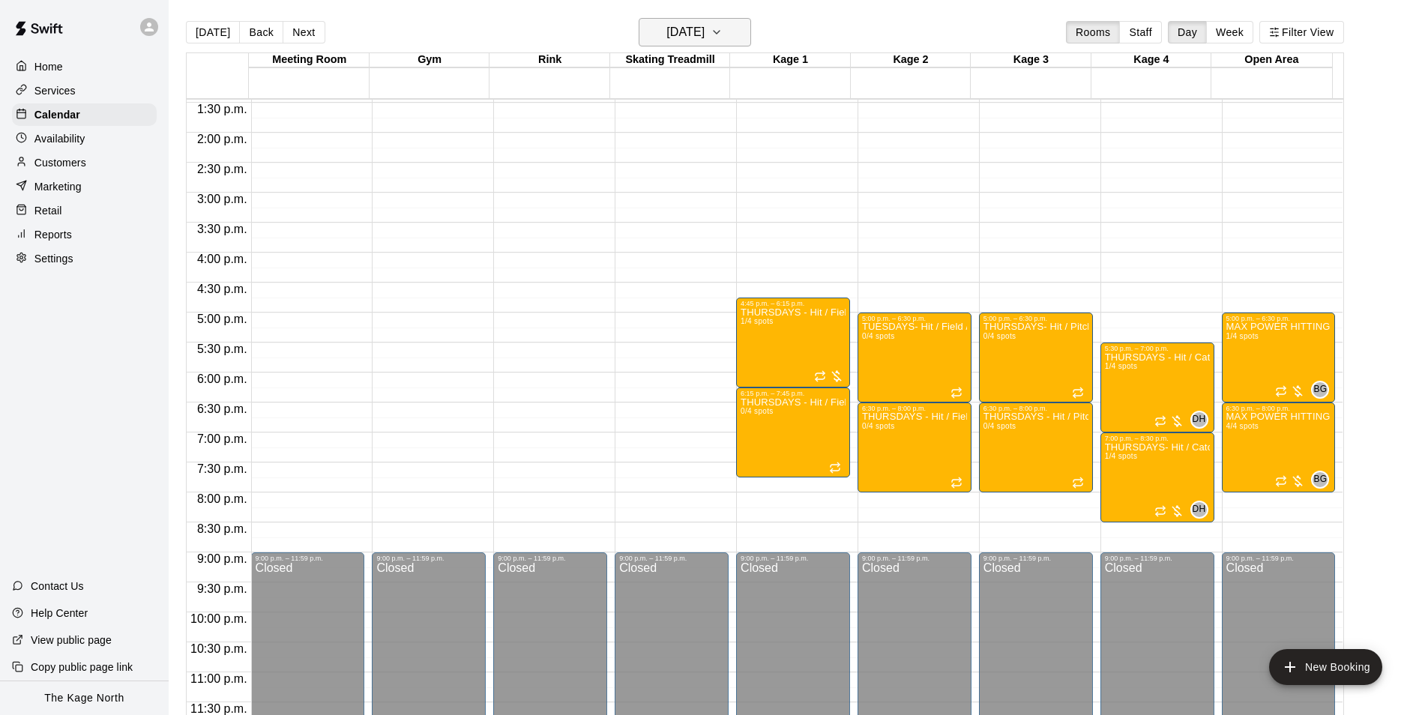
click at [704, 29] on h6 "[DATE]" at bounding box center [685, 32] width 38 height 21
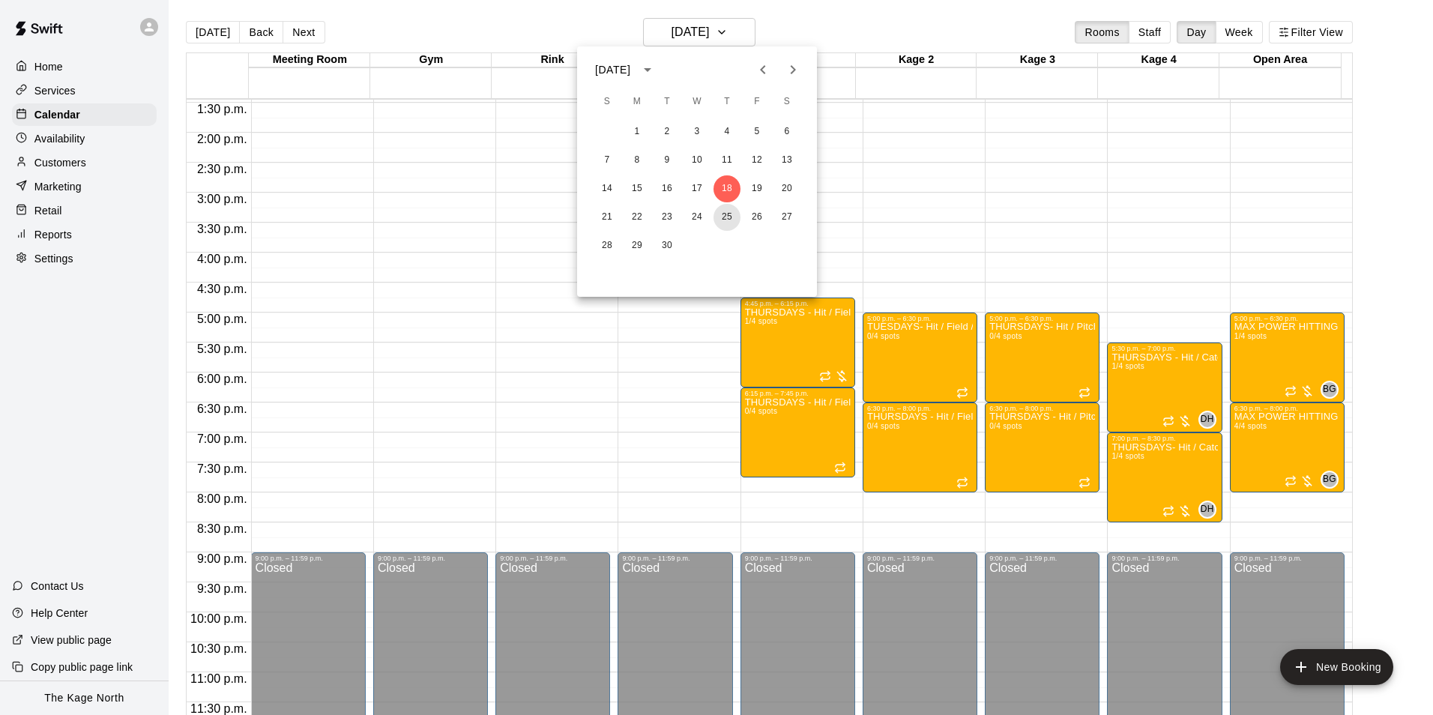
click at [728, 211] on button "25" at bounding box center [726, 217] width 27 height 27
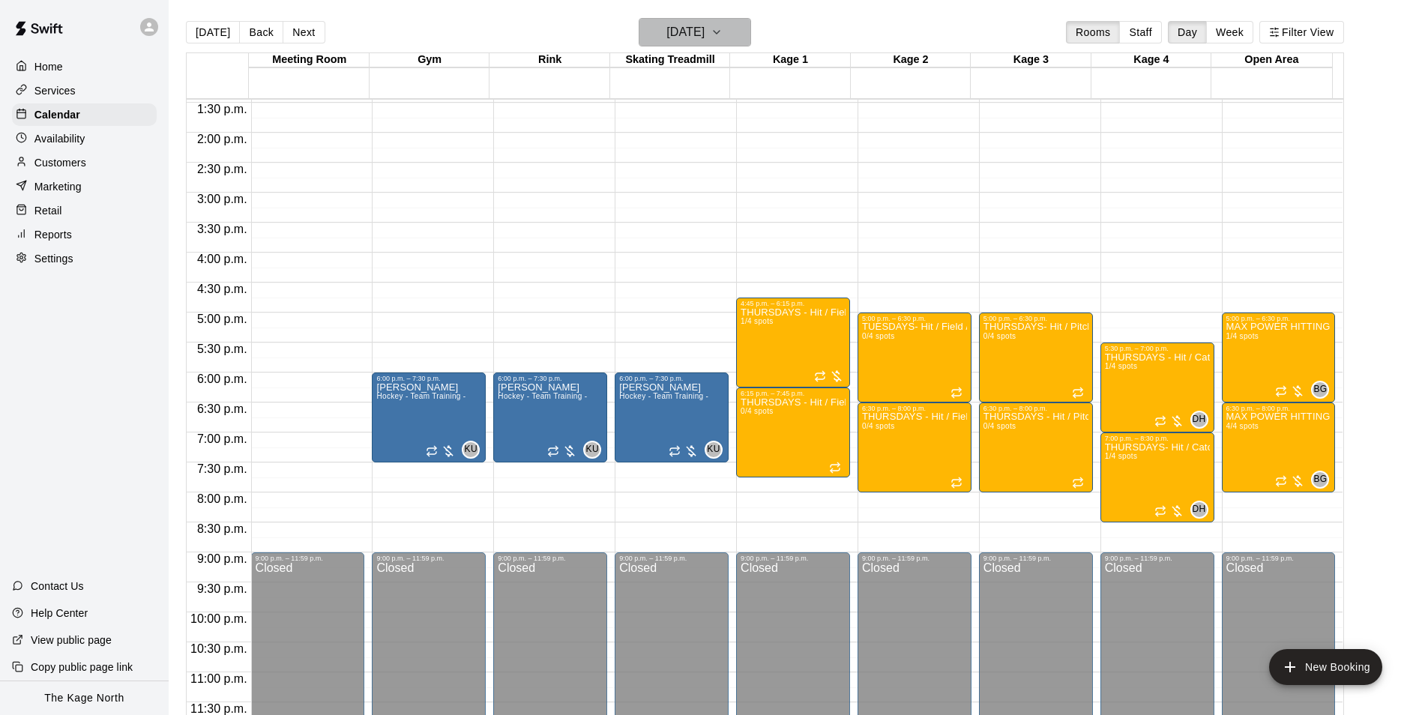
click at [722, 31] on icon "button" at bounding box center [716, 32] width 12 height 18
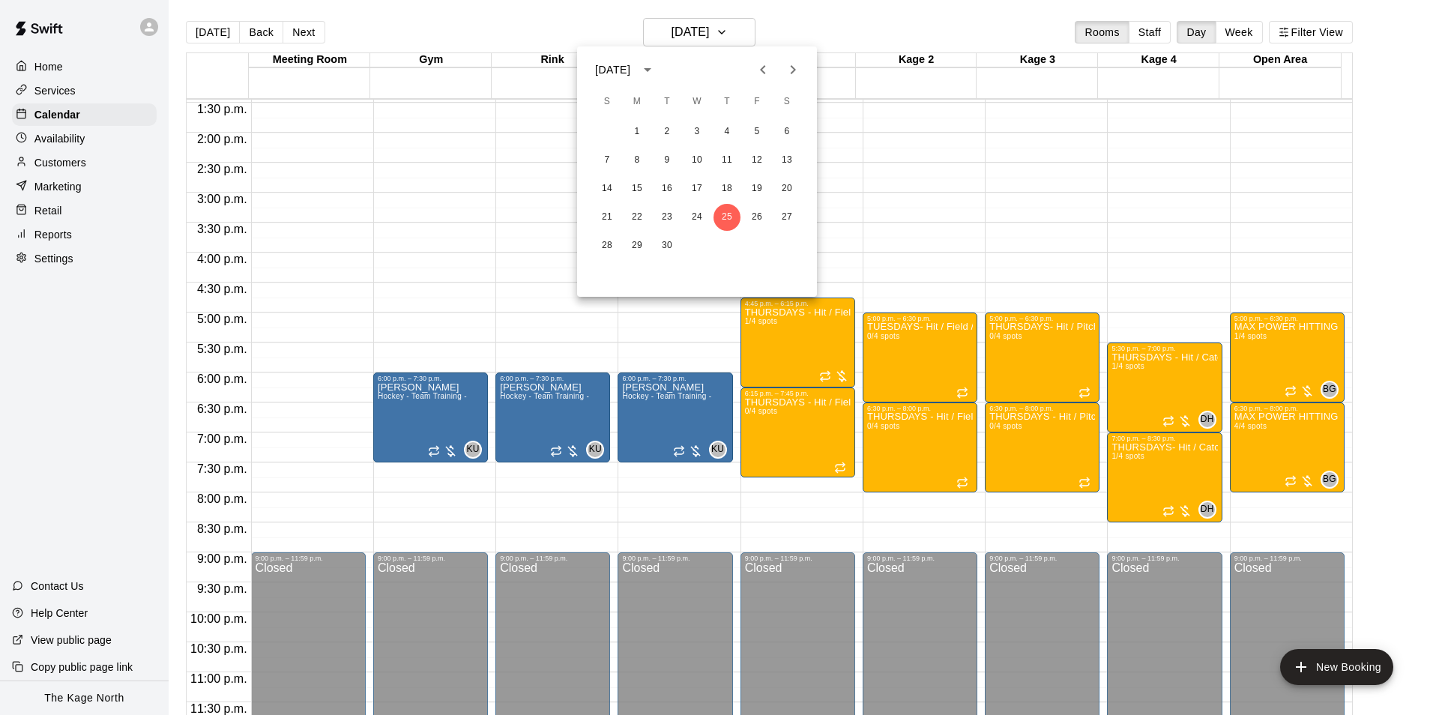
click at [808, 20] on div at bounding box center [716, 357] width 1433 height 715
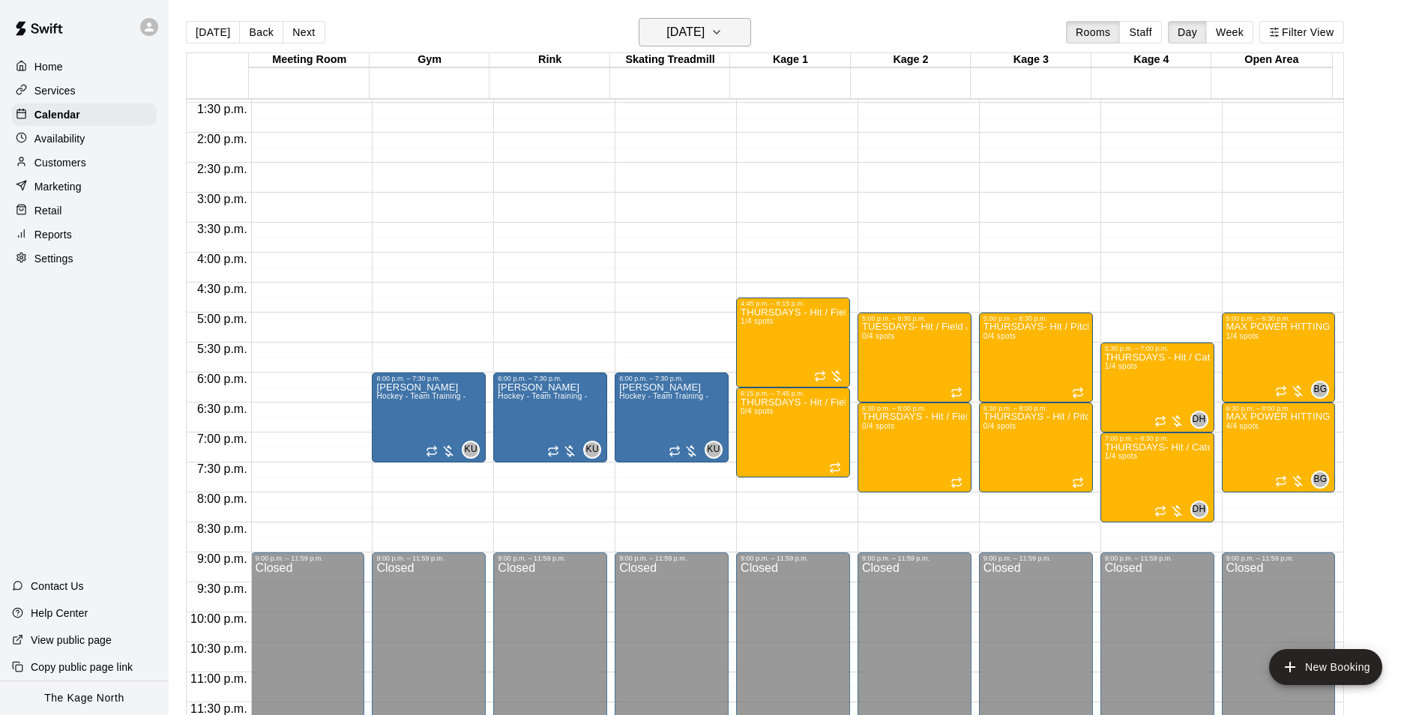
click at [704, 23] on h6 "[DATE]" at bounding box center [685, 32] width 38 height 21
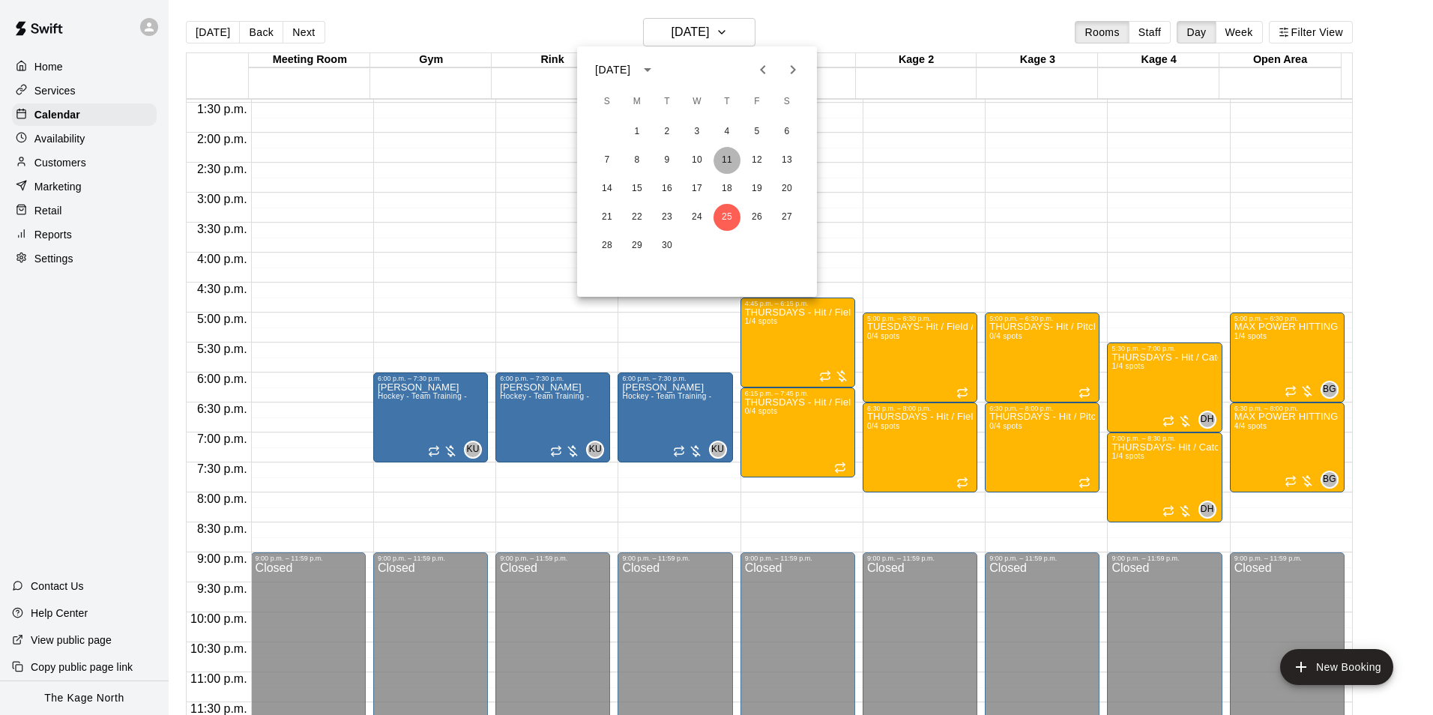
click at [725, 162] on button "11" at bounding box center [726, 160] width 27 height 27
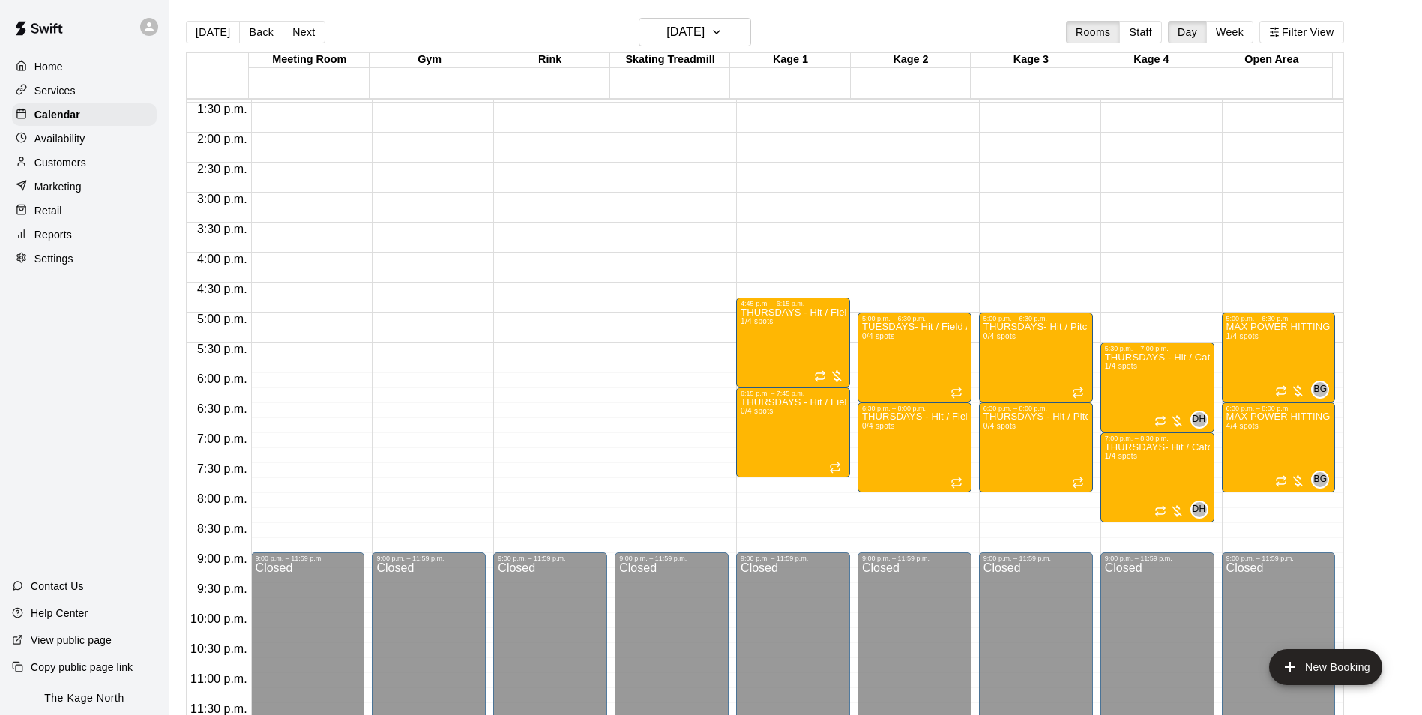
click at [715, 17] on main "[DATE] Back [DATE][DATE] Rooms Staff Day Week Filter View Meeting Room 11 Thu G…" at bounding box center [795, 369] width 1253 height 739
click at [734, 31] on button "[DATE]" at bounding box center [695, 32] width 112 height 28
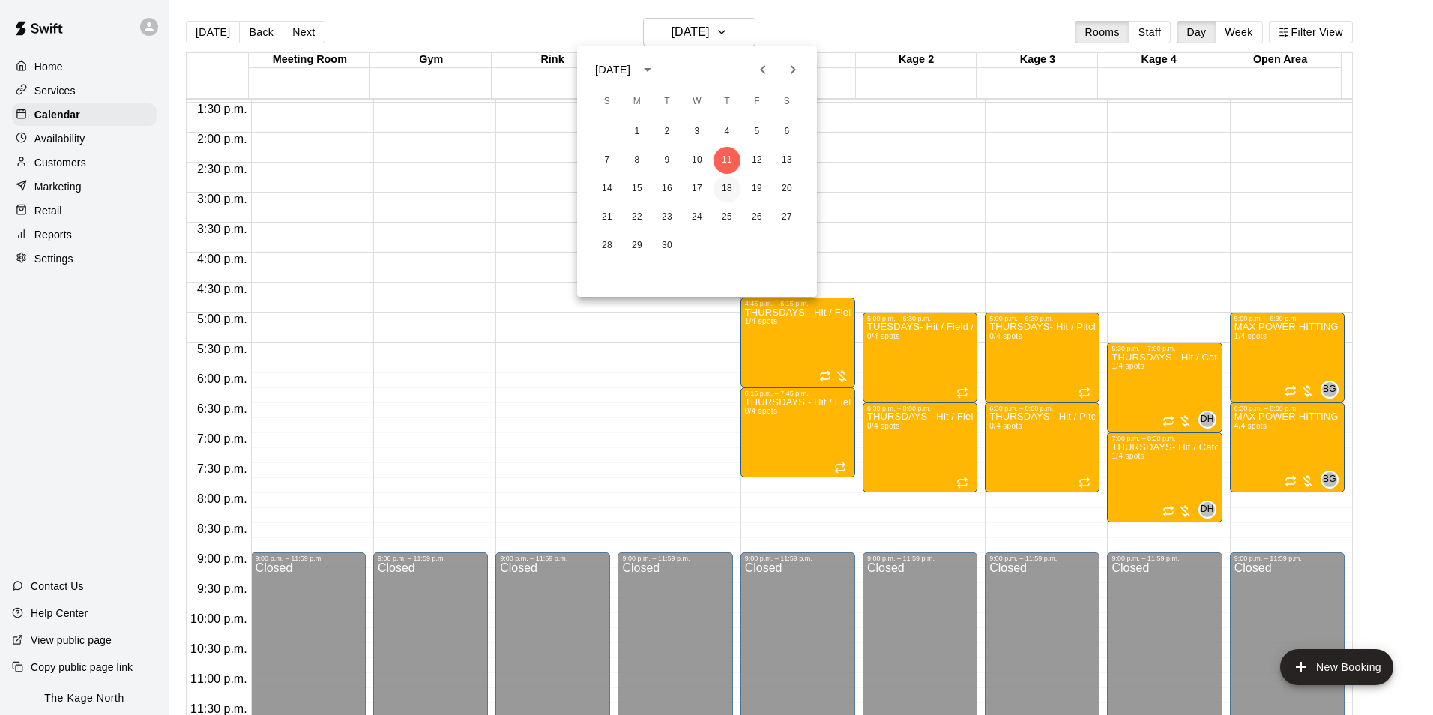
click at [727, 189] on button "18" at bounding box center [726, 188] width 27 height 27
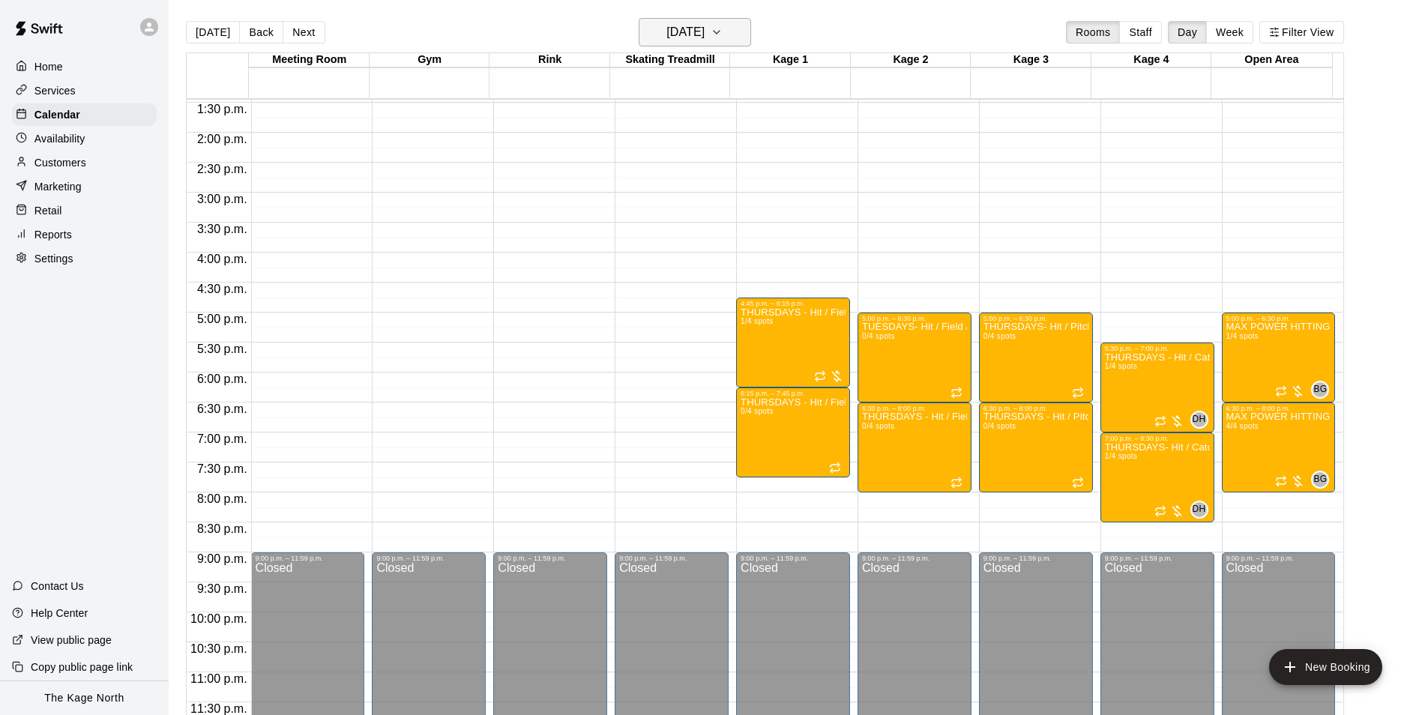
click at [704, 31] on h6 "[DATE]" at bounding box center [685, 32] width 38 height 21
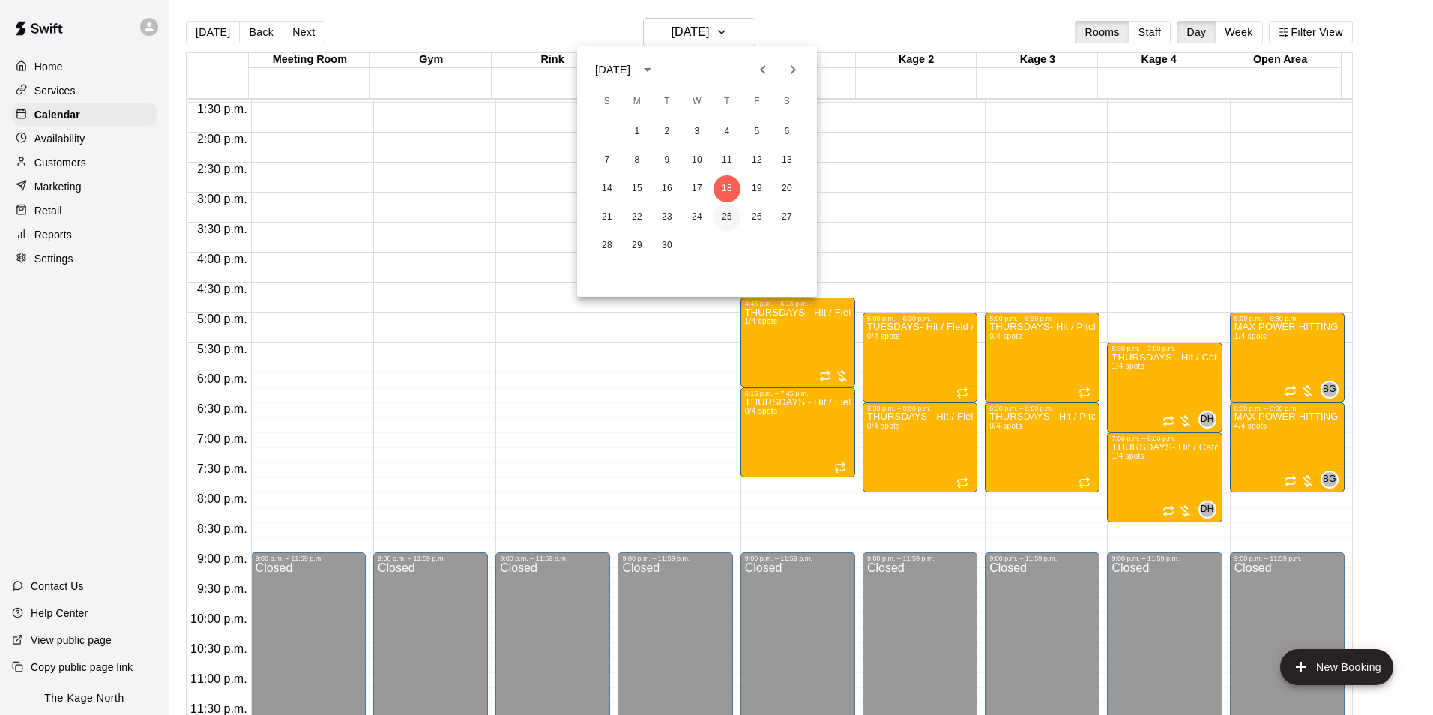
click at [731, 217] on button "25" at bounding box center [726, 217] width 27 height 27
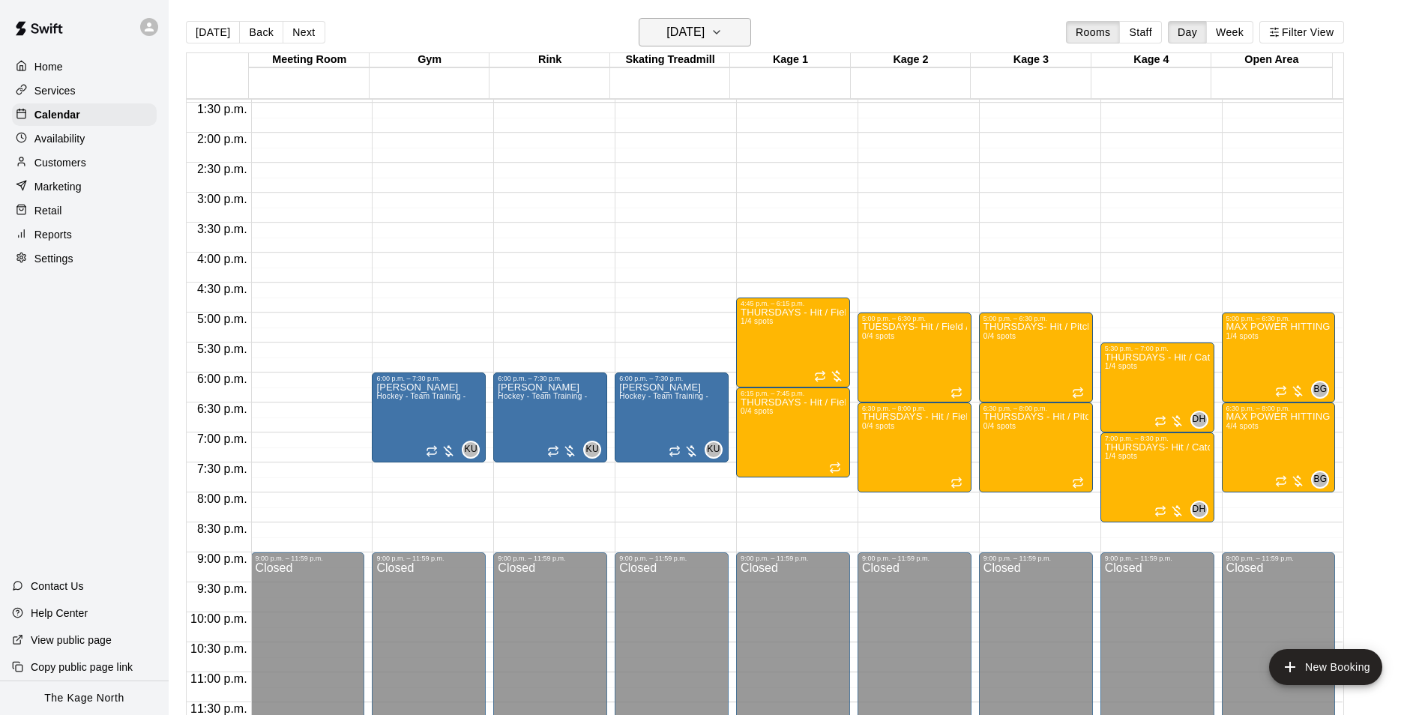
click at [737, 30] on button "[DATE]" at bounding box center [695, 32] width 112 height 28
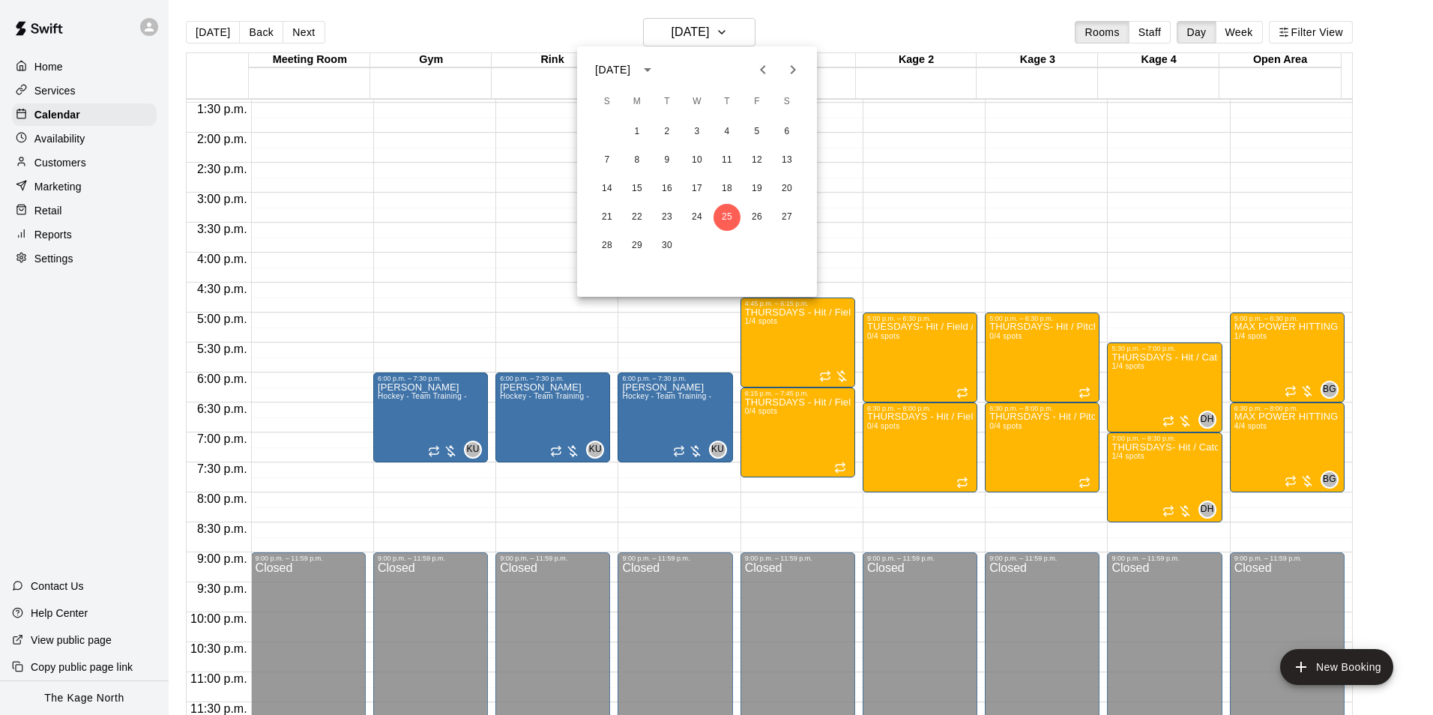
click at [789, 73] on icon "Next month" at bounding box center [793, 70] width 18 height 18
click at [730, 120] on button "2" at bounding box center [726, 131] width 27 height 27
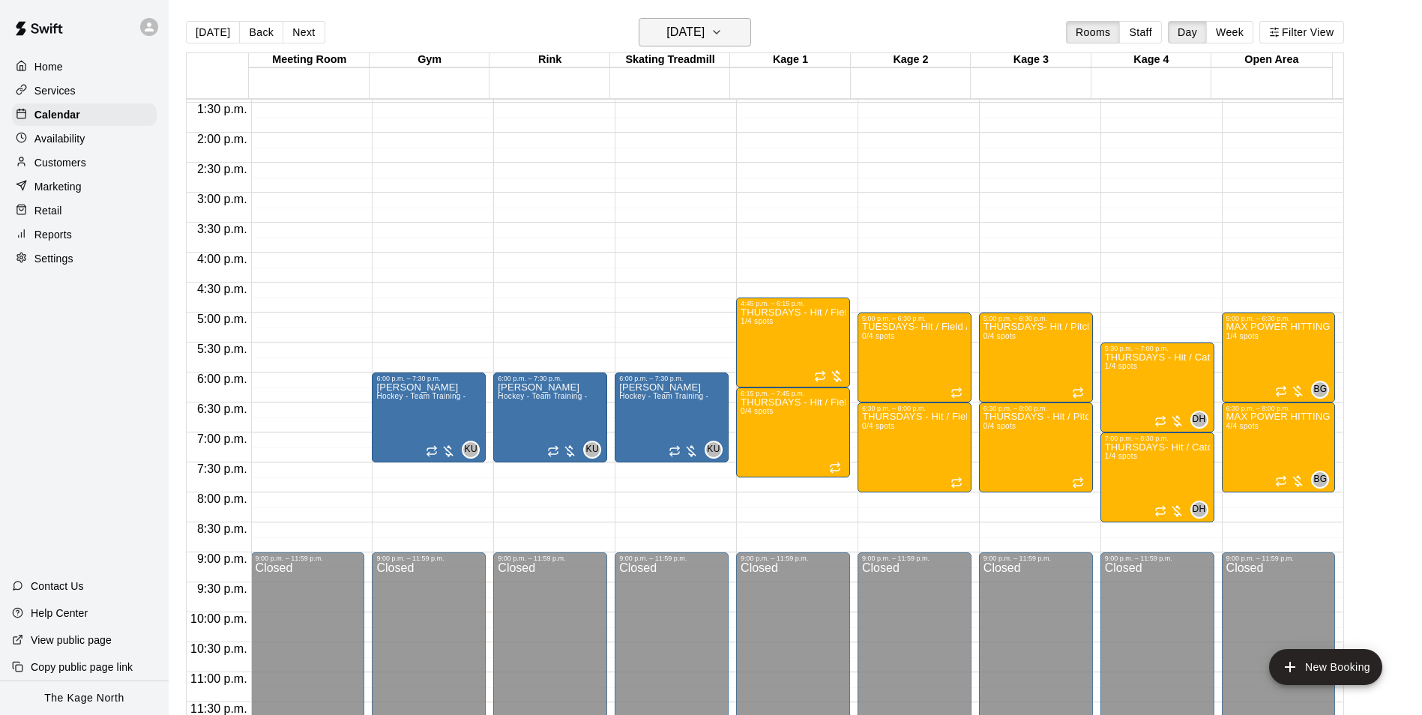
click at [704, 40] on h6 "[DATE]" at bounding box center [685, 32] width 38 height 21
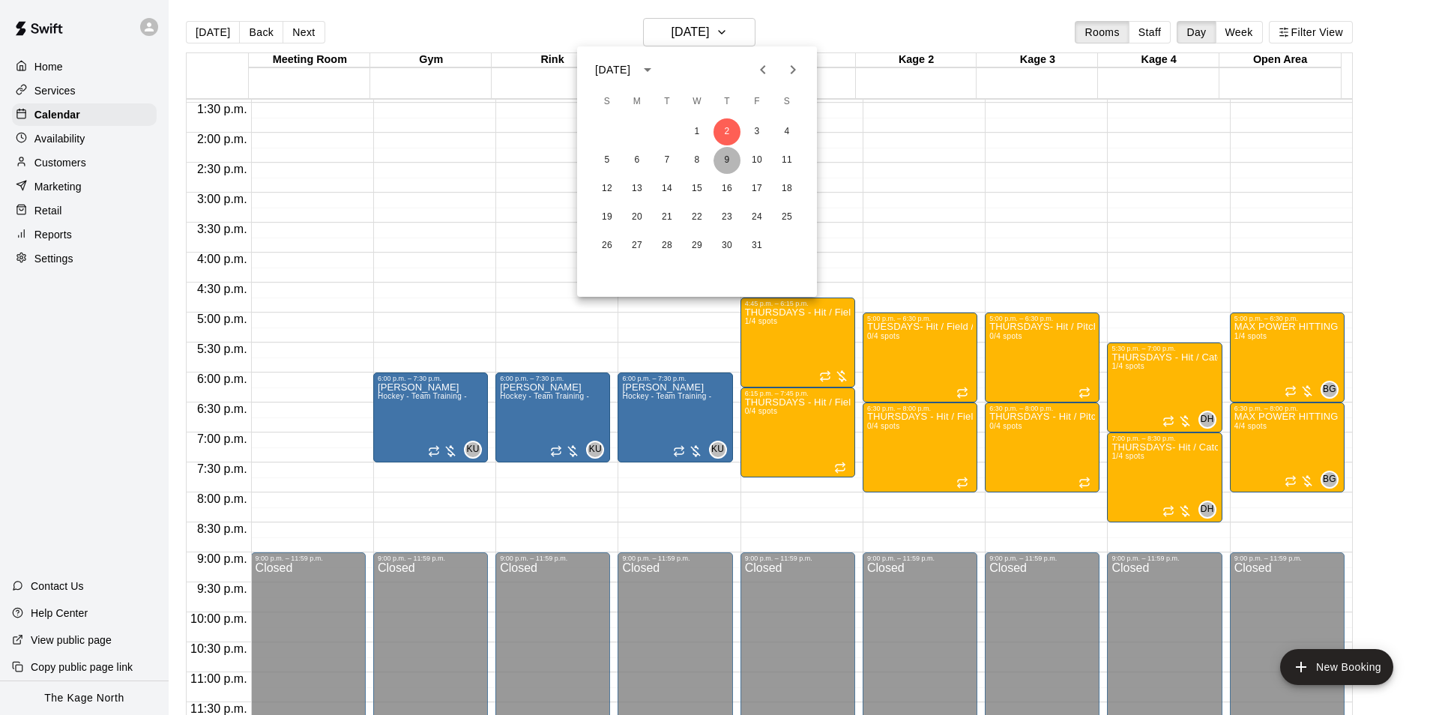
click at [729, 151] on button "9" at bounding box center [726, 160] width 27 height 27
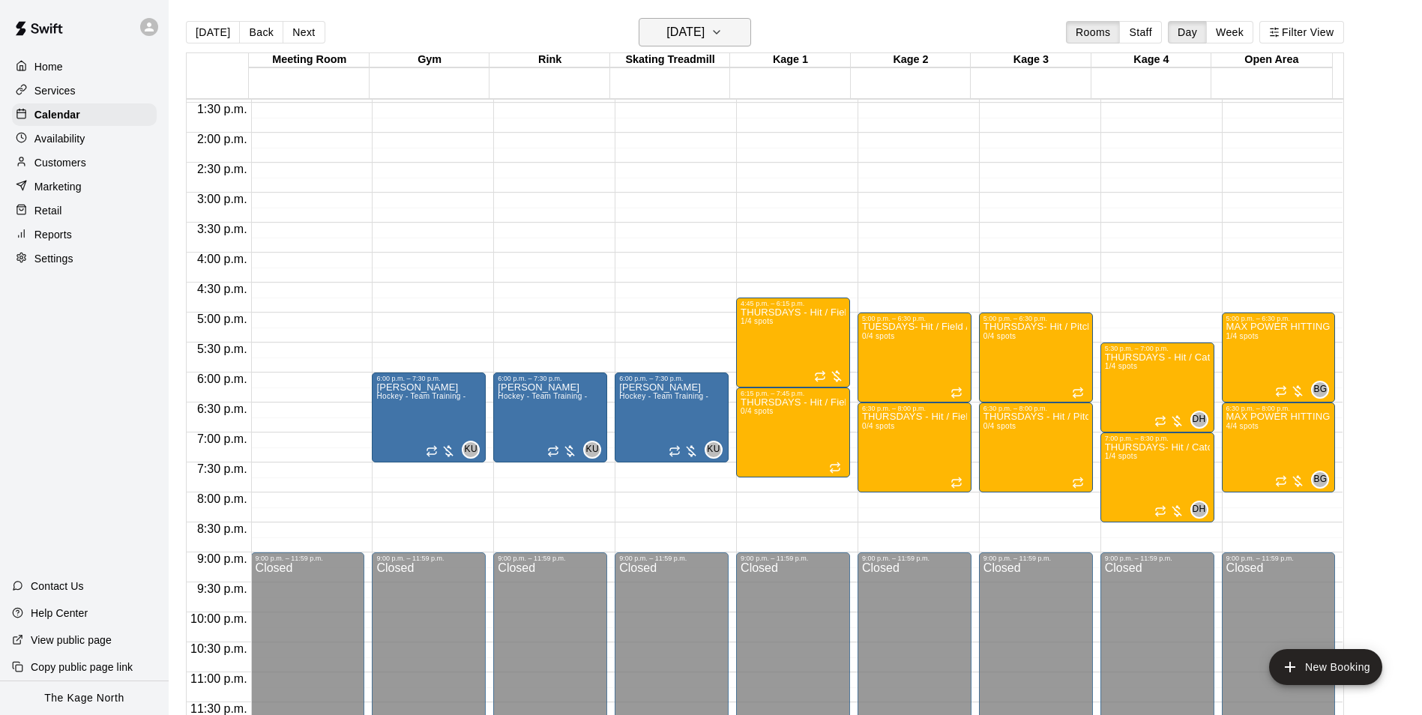
click at [704, 36] on h6 "[DATE]" at bounding box center [685, 32] width 38 height 21
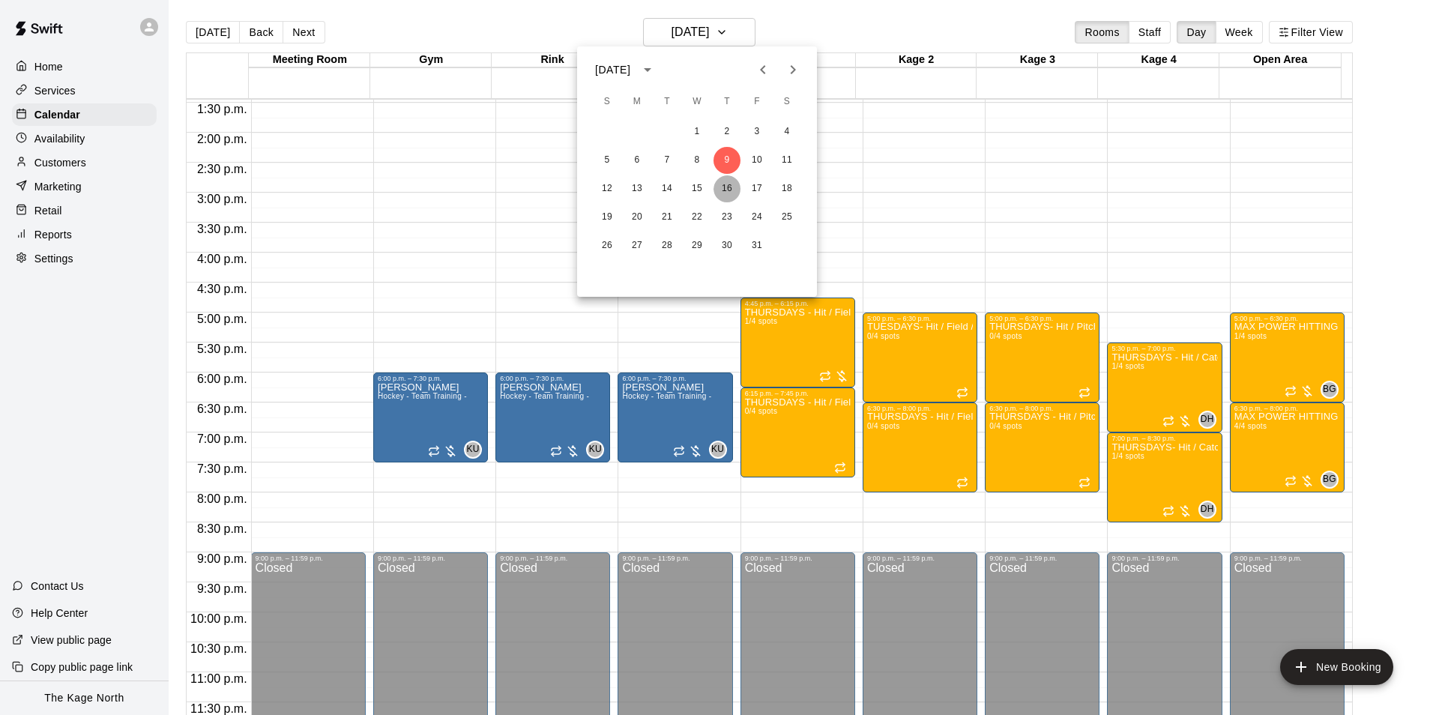
click at [725, 186] on button "16" at bounding box center [726, 188] width 27 height 27
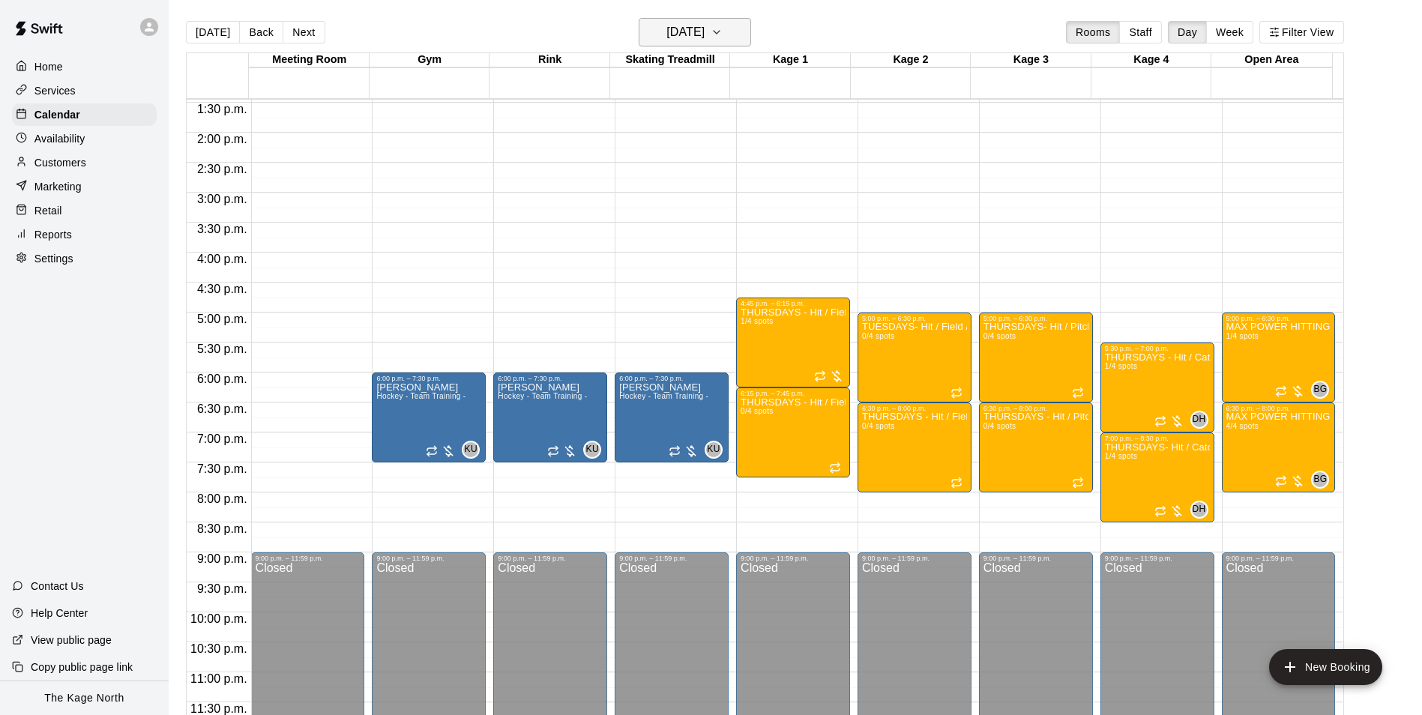
click at [704, 34] on h6 "[DATE]" at bounding box center [685, 32] width 38 height 21
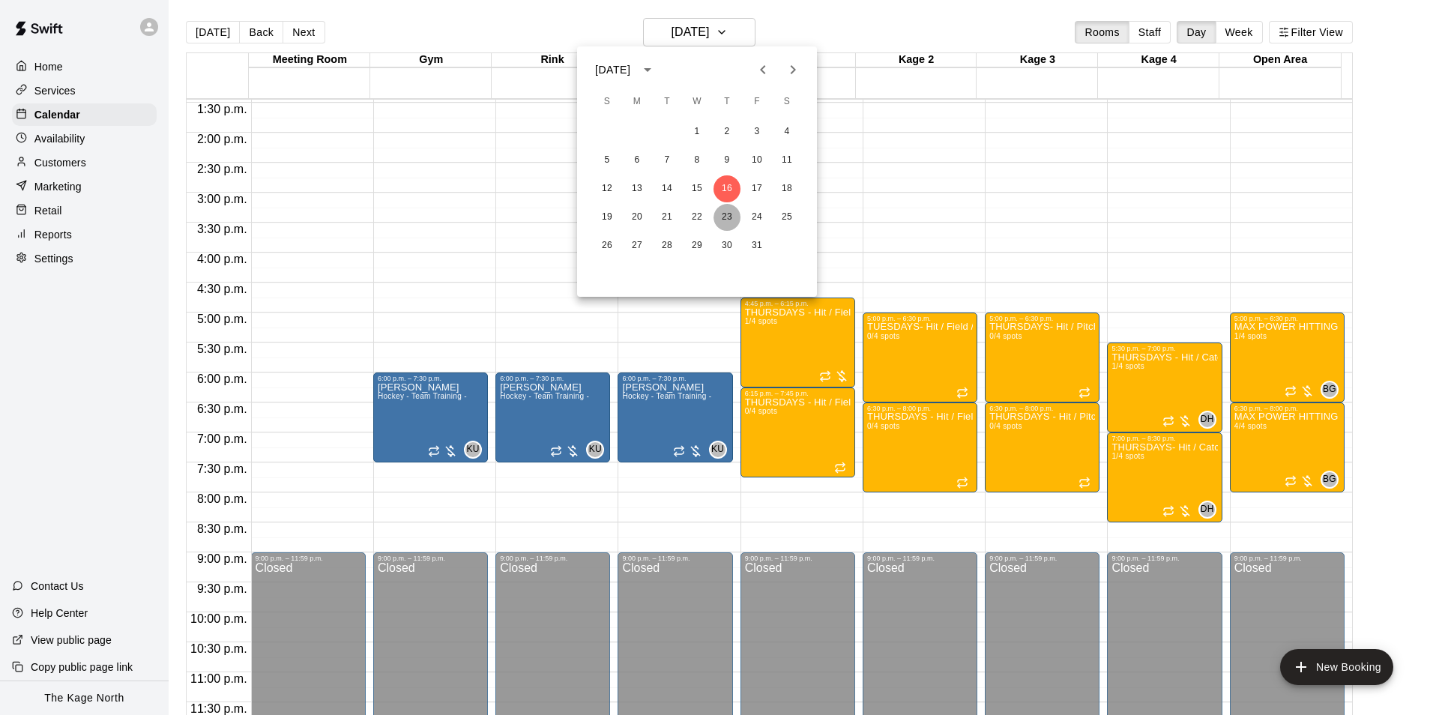
click at [732, 214] on button "23" at bounding box center [726, 217] width 27 height 27
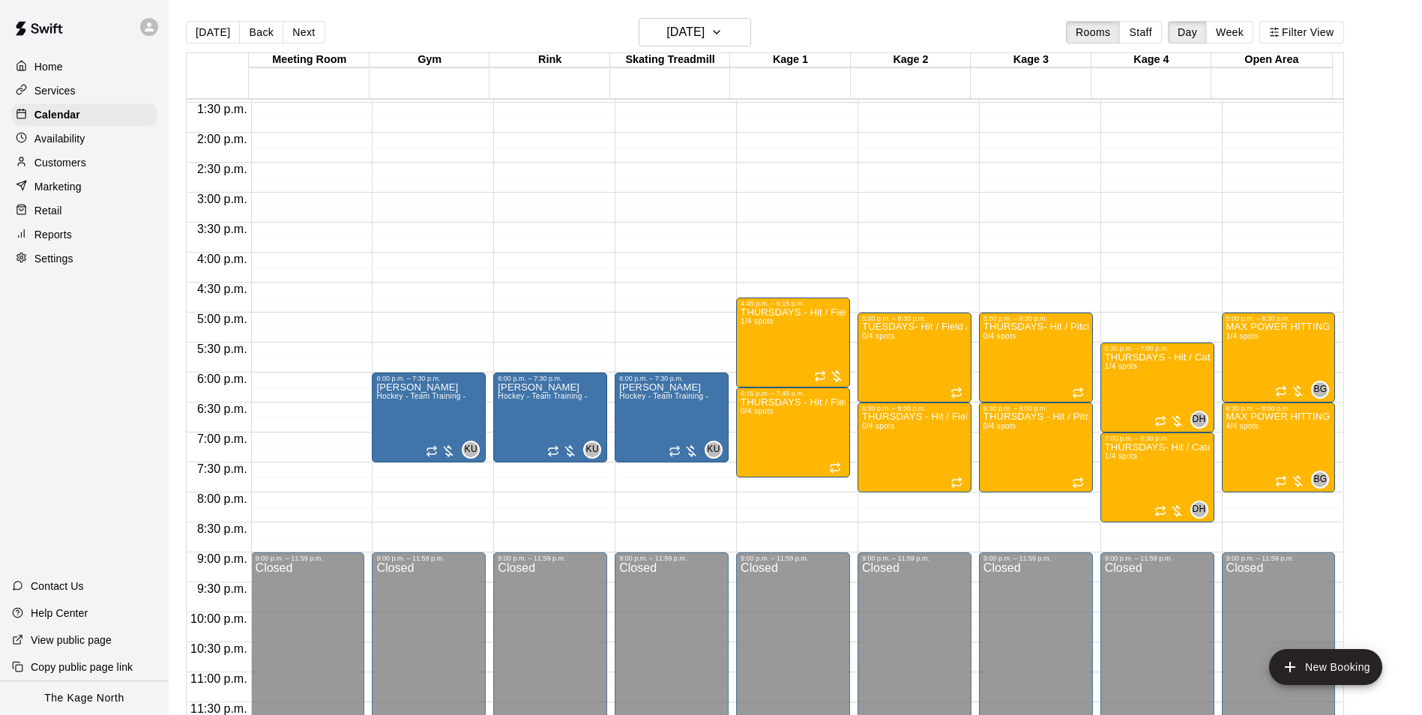
click at [584, 40] on div "[DATE] Back [DATE][DATE] Rooms Staff Day Week Filter View" at bounding box center [765, 35] width 1158 height 34
click at [495, 33] on div "[DATE] Back [DATE][DATE] Rooms Staff Day Week Filter View" at bounding box center [765, 35] width 1158 height 34
click at [698, 25] on h6 "[DATE]" at bounding box center [685, 32] width 38 height 21
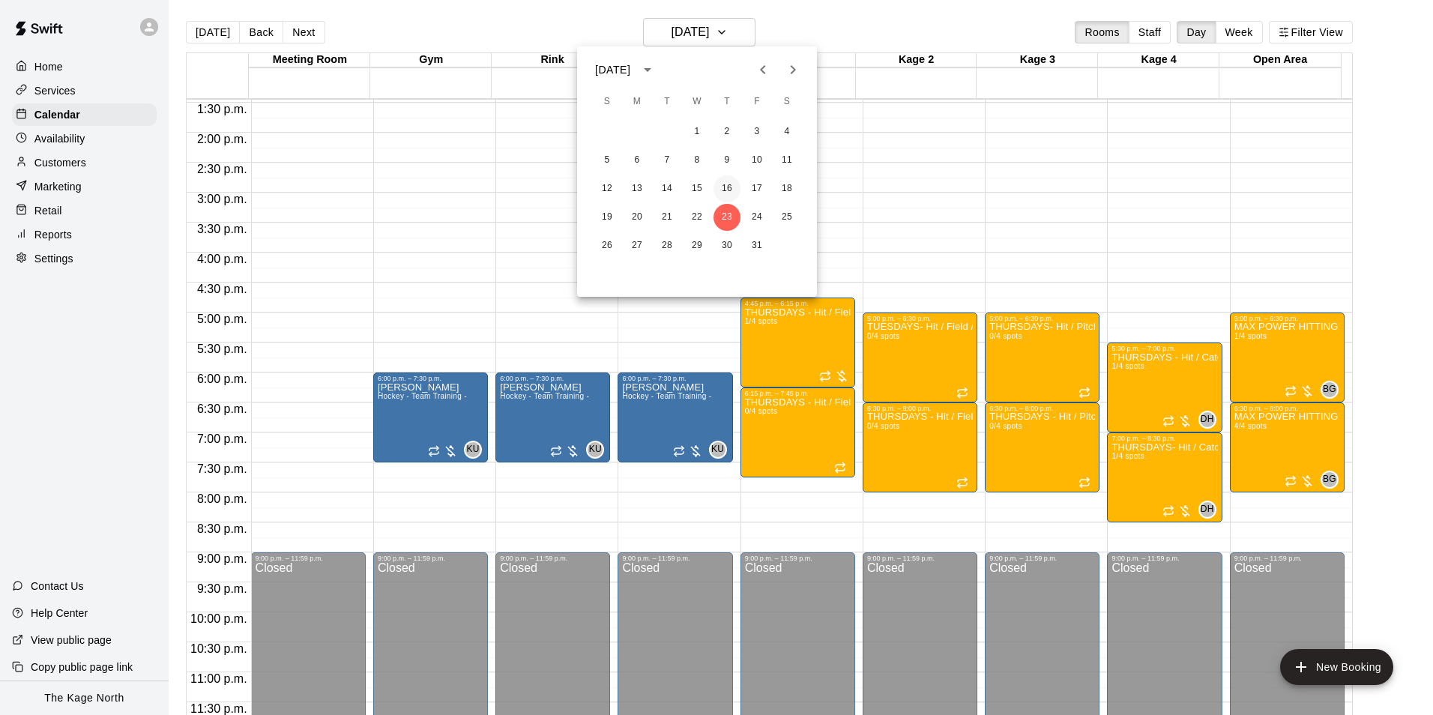
click at [735, 187] on button "16" at bounding box center [726, 188] width 27 height 27
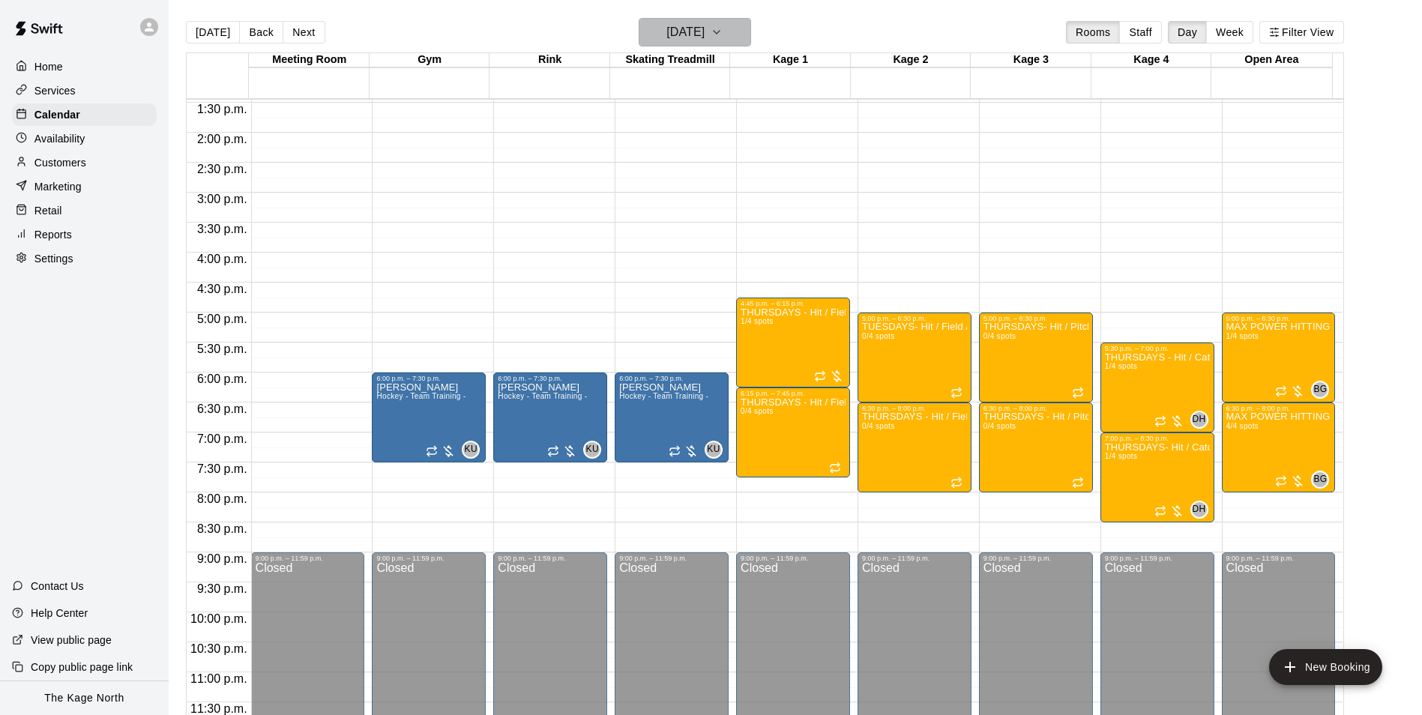
click at [704, 31] on h6 "[DATE]" at bounding box center [685, 32] width 38 height 21
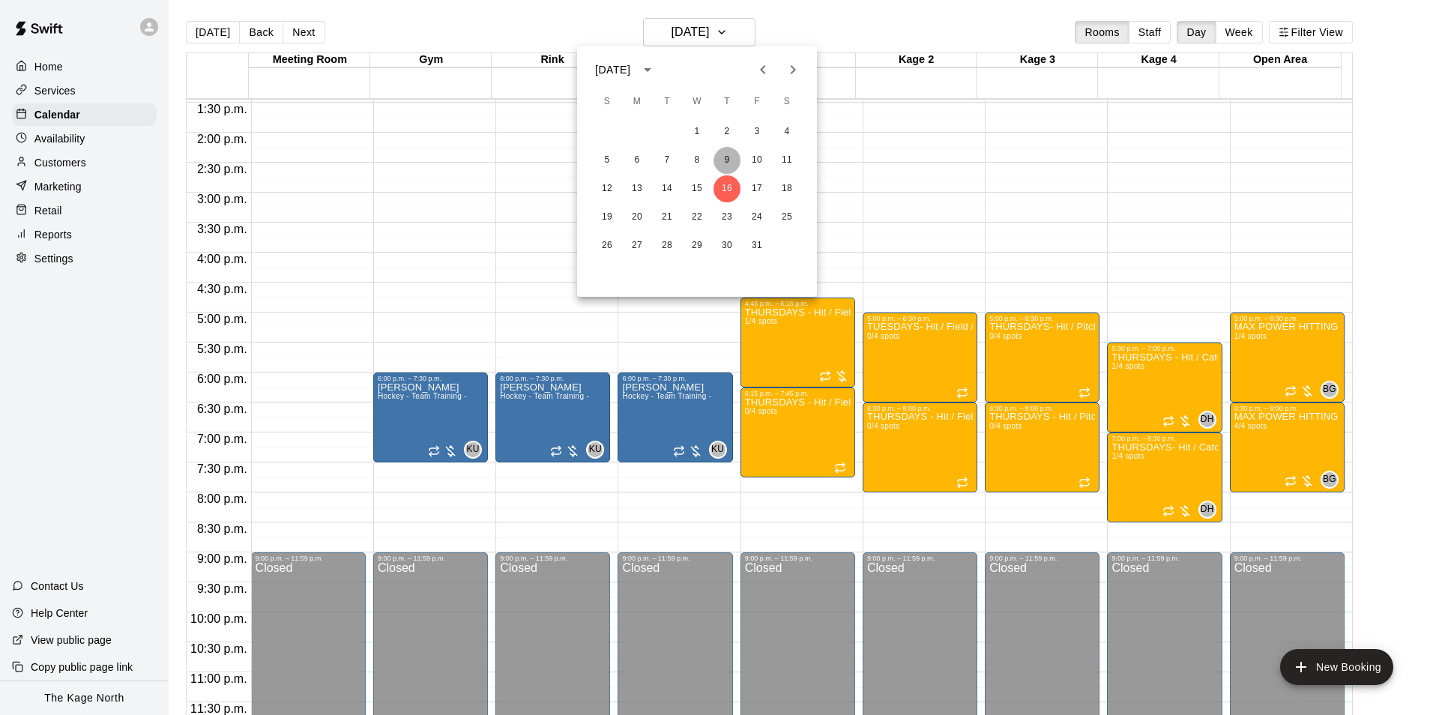
click at [728, 157] on button "9" at bounding box center [726, 160] width 27 height 27
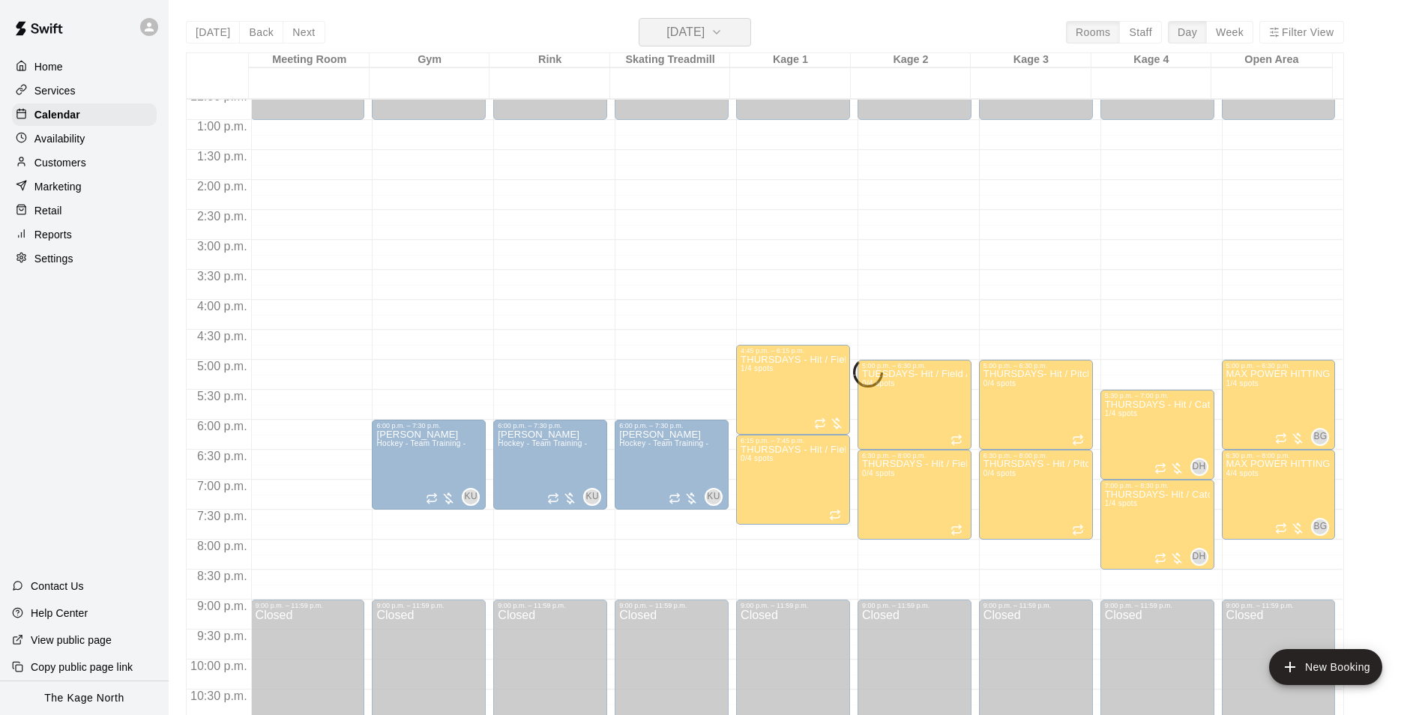
scroll to position [733, 0]
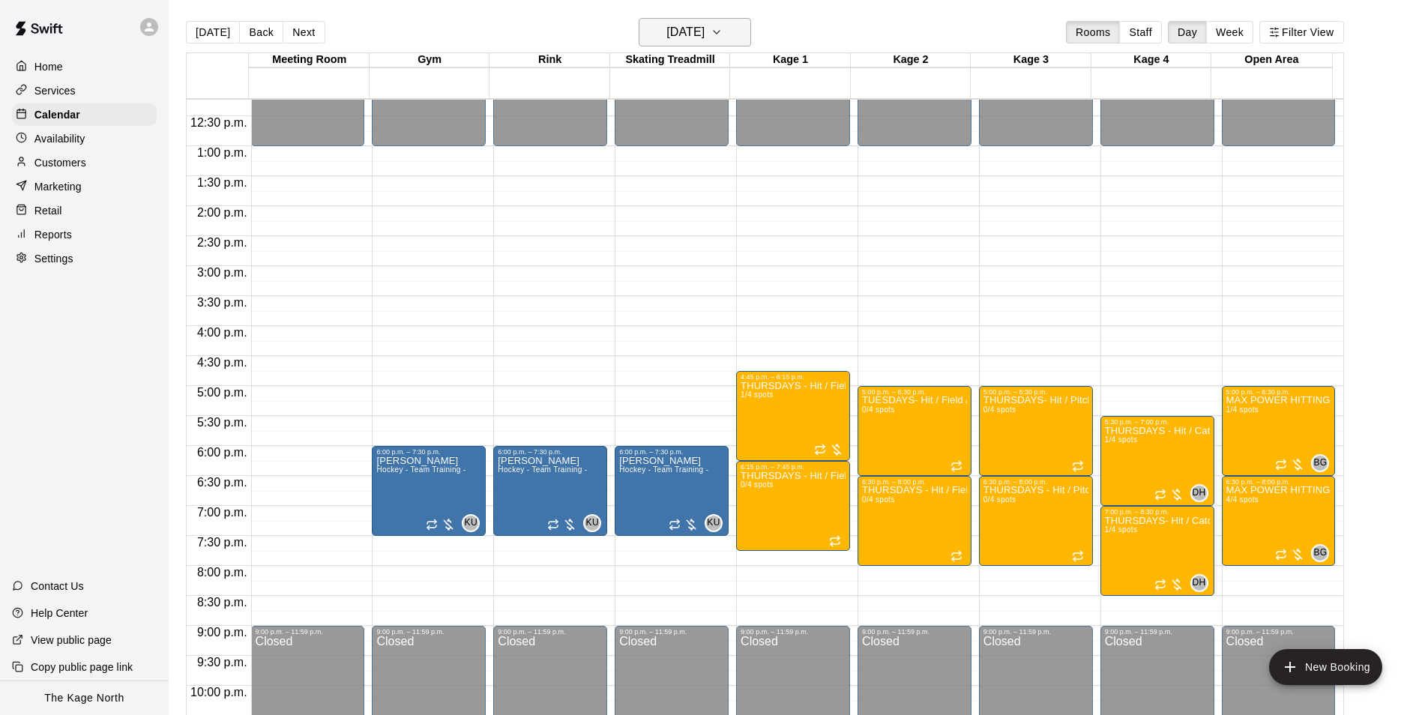
click at [704, 22] on h6 "[DATE]" at bounding box center [685, 32] width 38 height 21
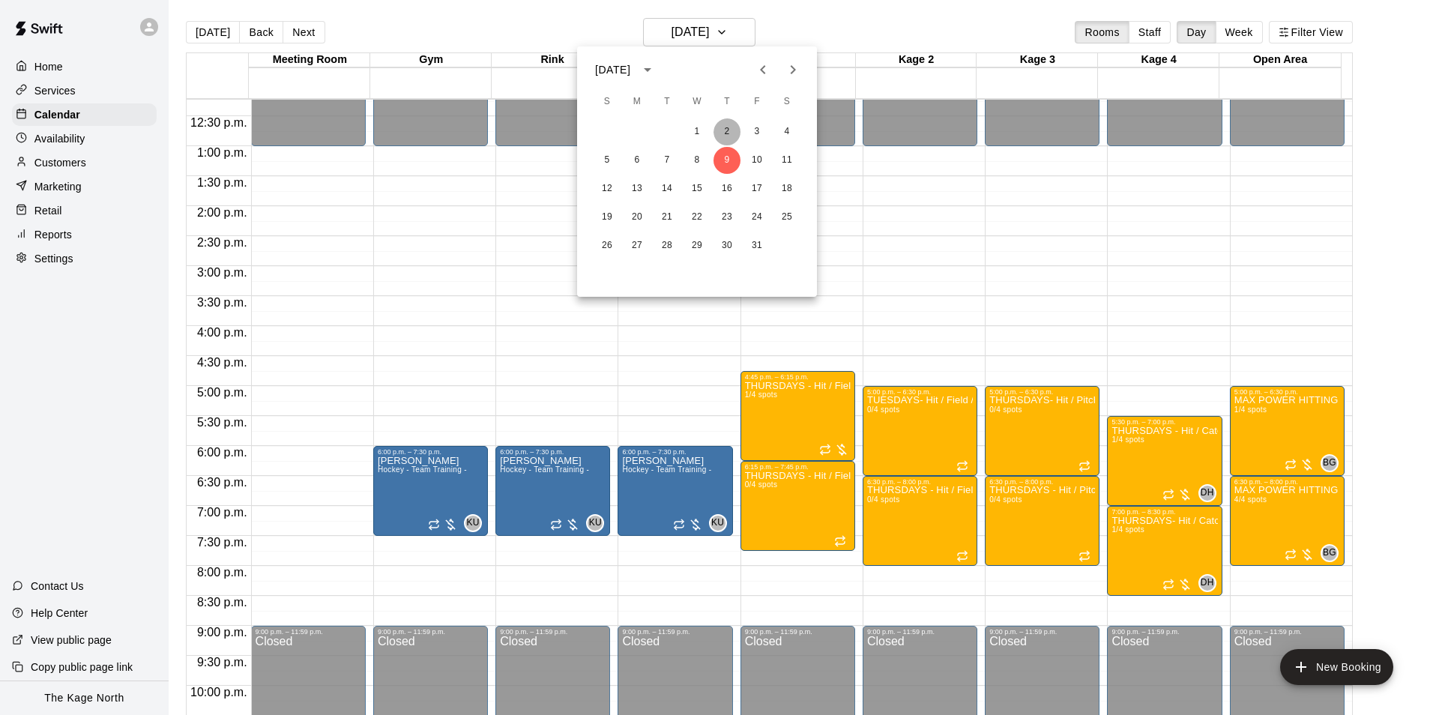
click at [722, 121] on button "2" at bounding box center [726, 131] width 27 height 27
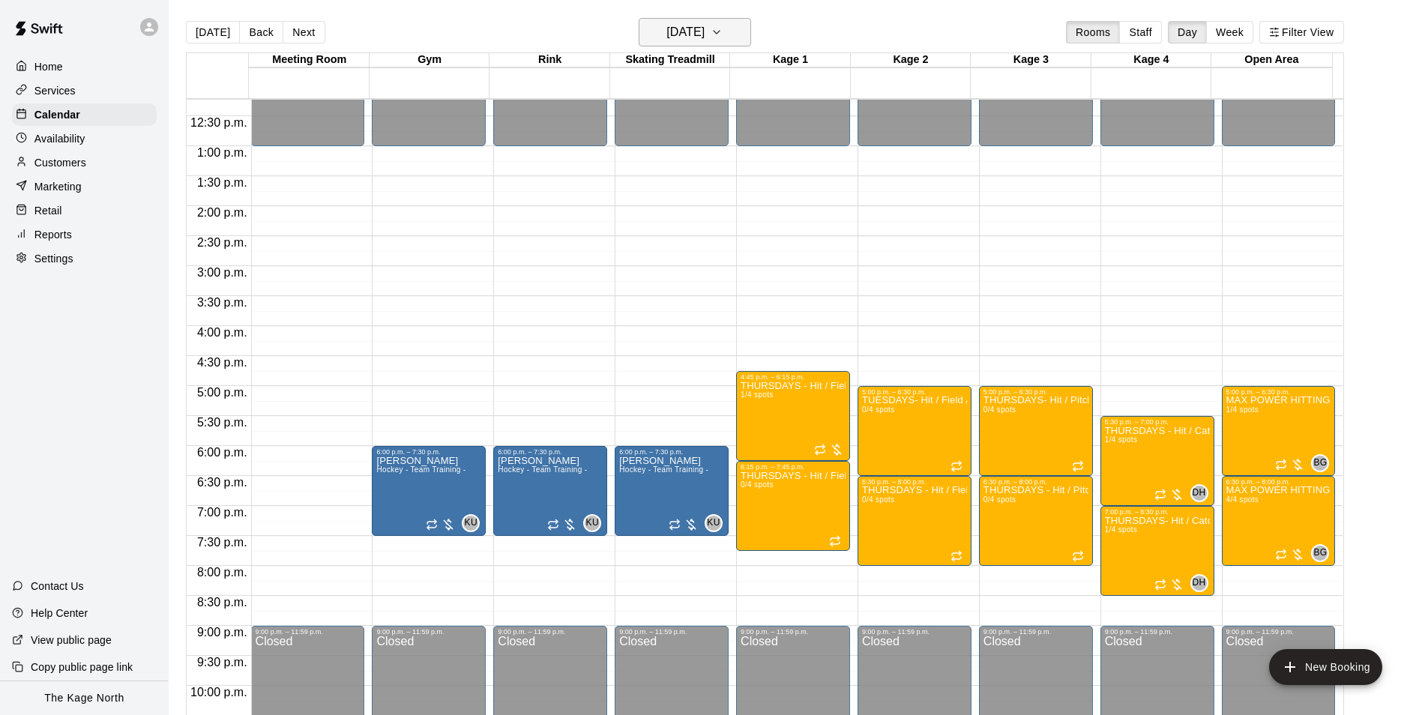
click at [704, 33] on h6 "[DATE]" at bounding box center [685, 32] width 38 height 21
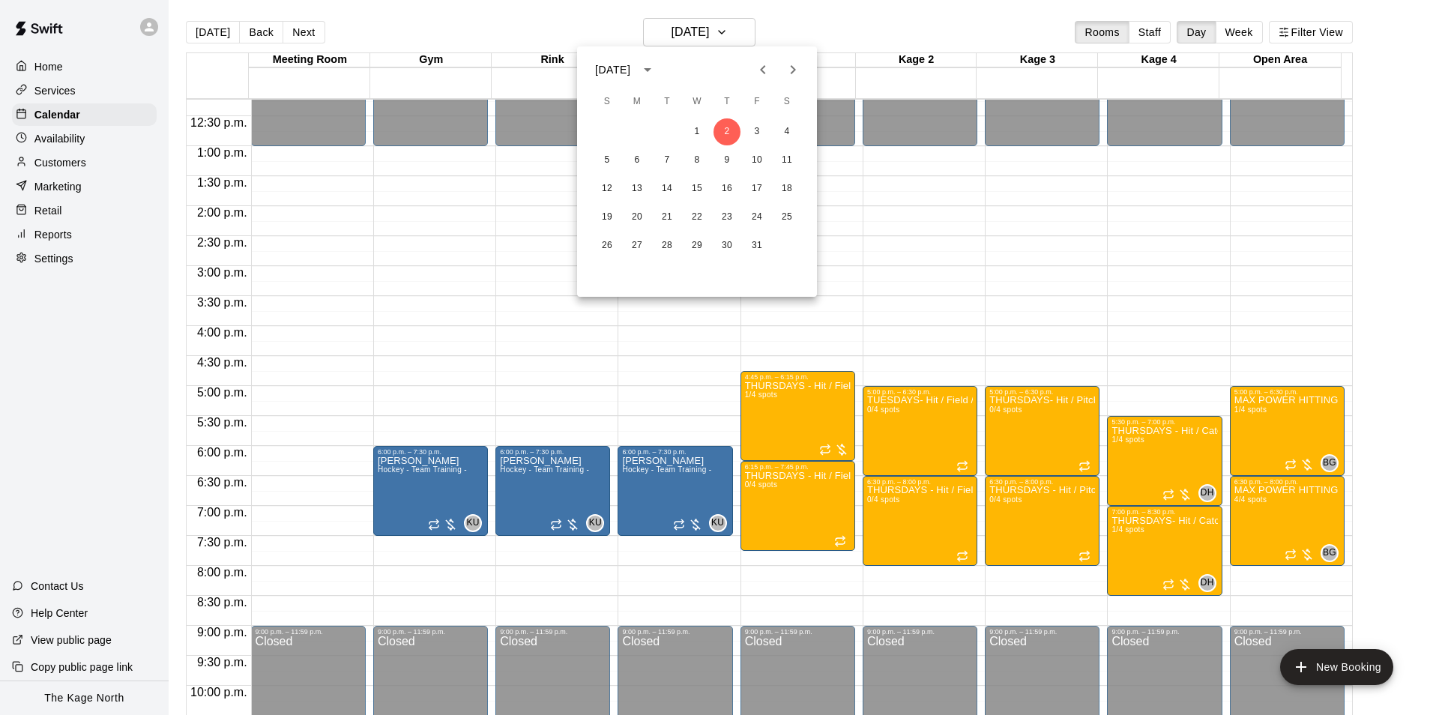
click at [770, 72] on icon "Previous month" at bounding box center [763, 70] width 18 height 18
click at [729, 159] on button "11" at bounding box center [726, 160] width 27 height 27
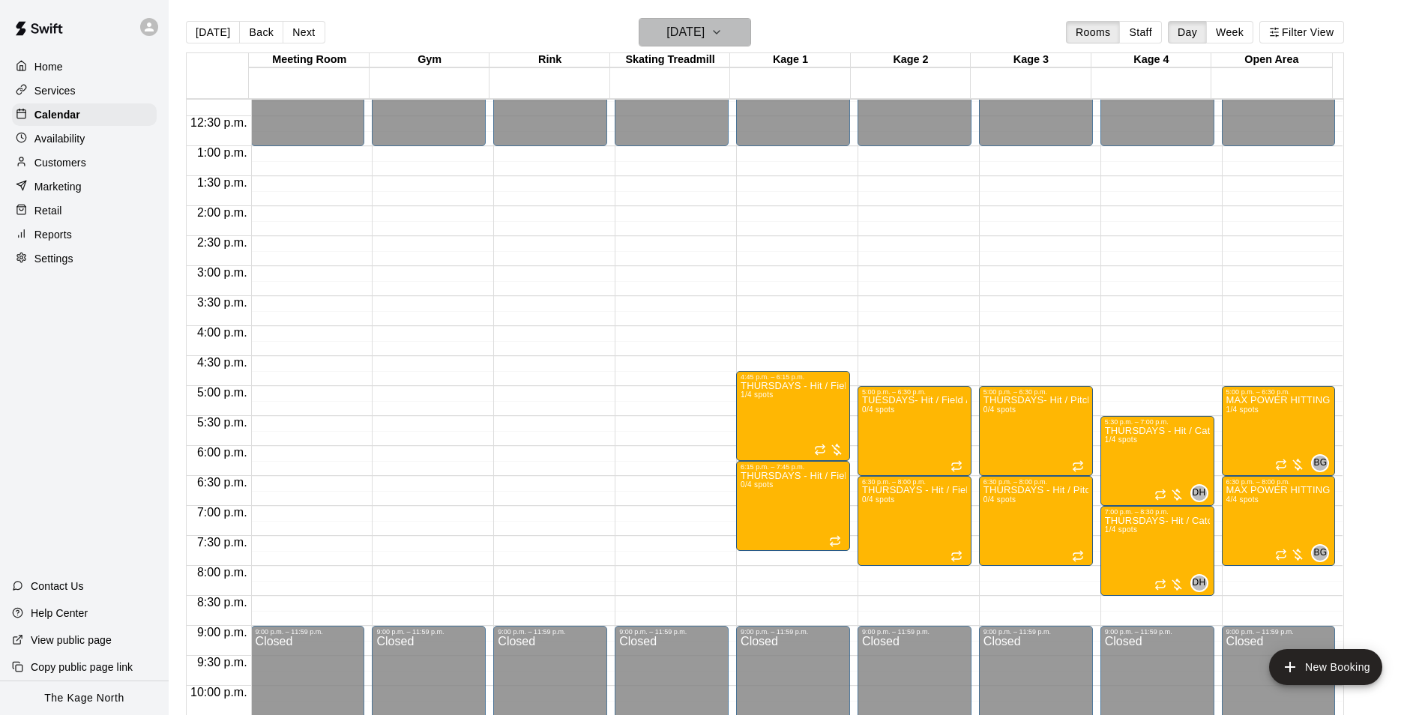
click at [704, 29] on h6 "[DATE]" at bounding box center [685, 32] width 38 height 21
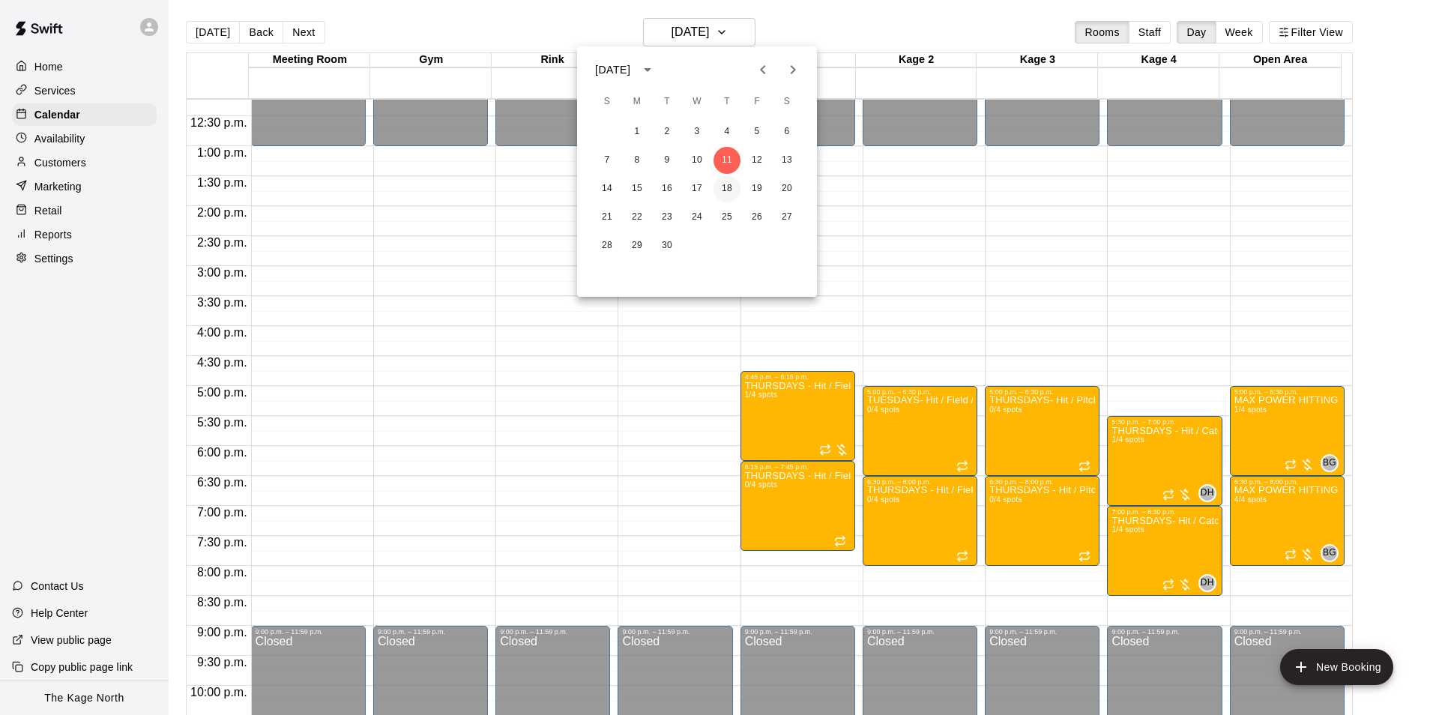
click at [731, 188] on button "18" at bounding box center [726, 188] width 27 height 27
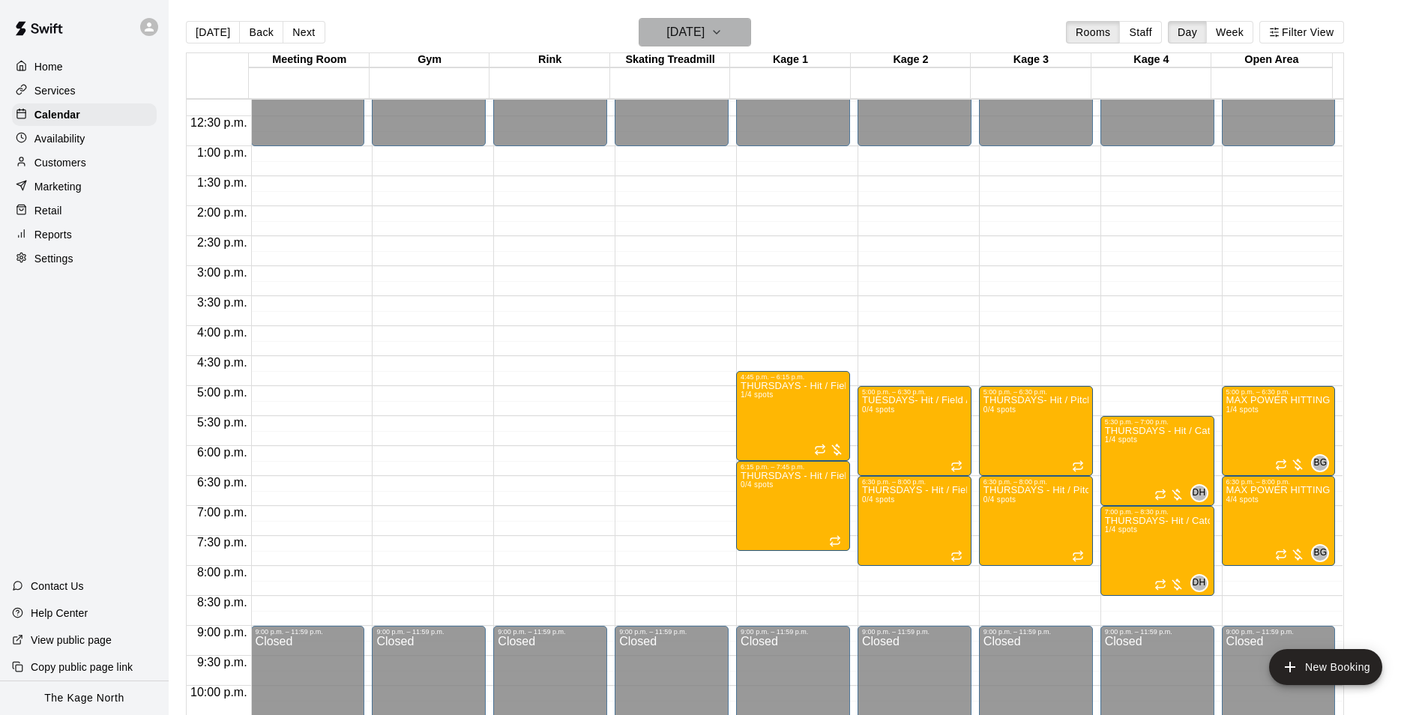
click at [704, 31] on h6 "[DATE]" at bounding box center [685, 32] width 38 height 21
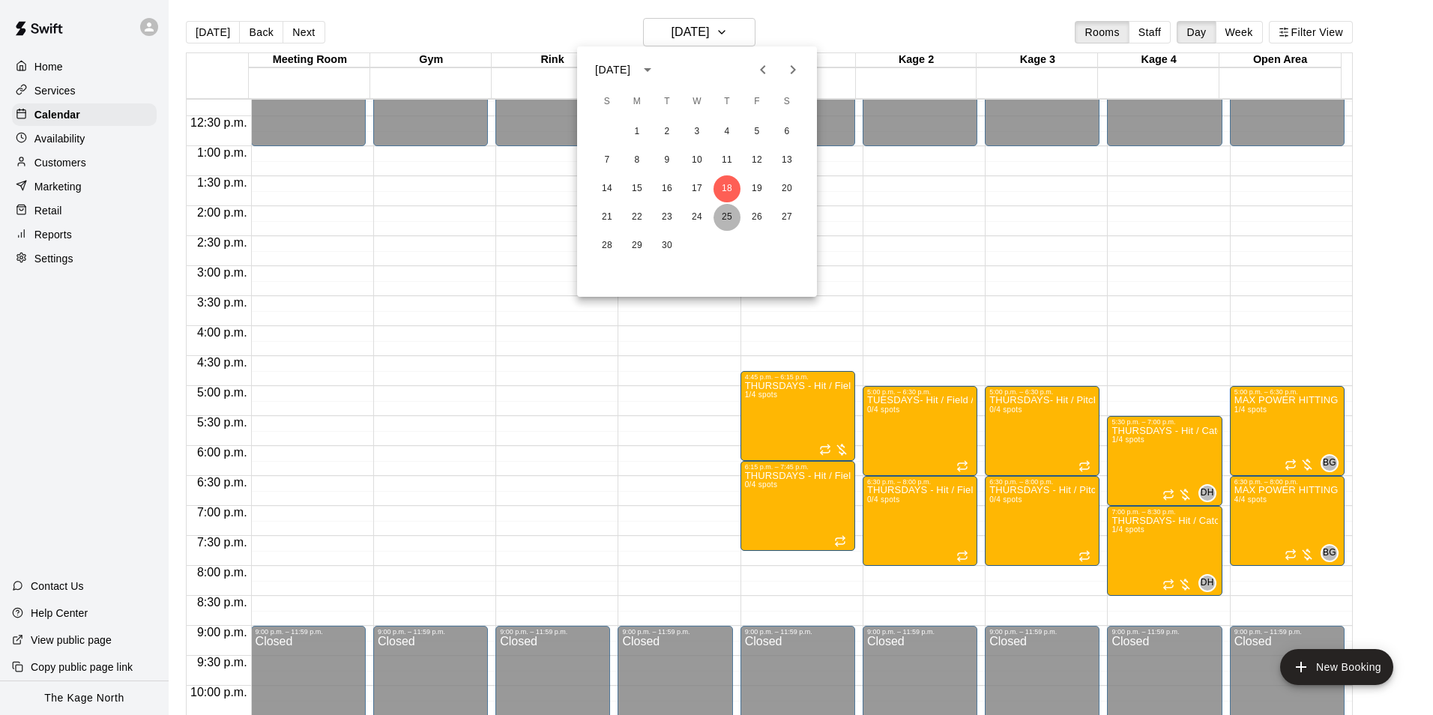
click at [725, 217] on button "25" at bounding box center [726, 217] width 27 height 27
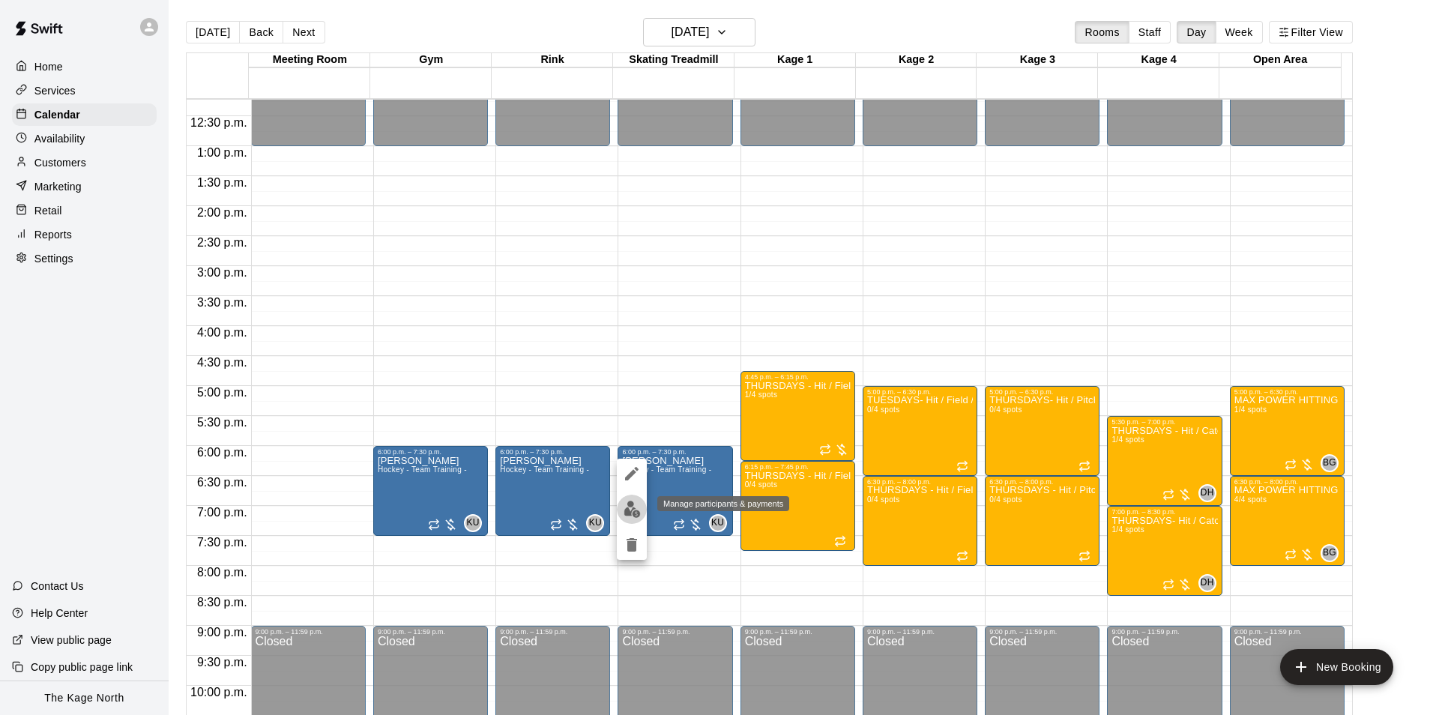
click at [629, 513] on img "edit" at bounding box center [632, 509] width 17 height 17
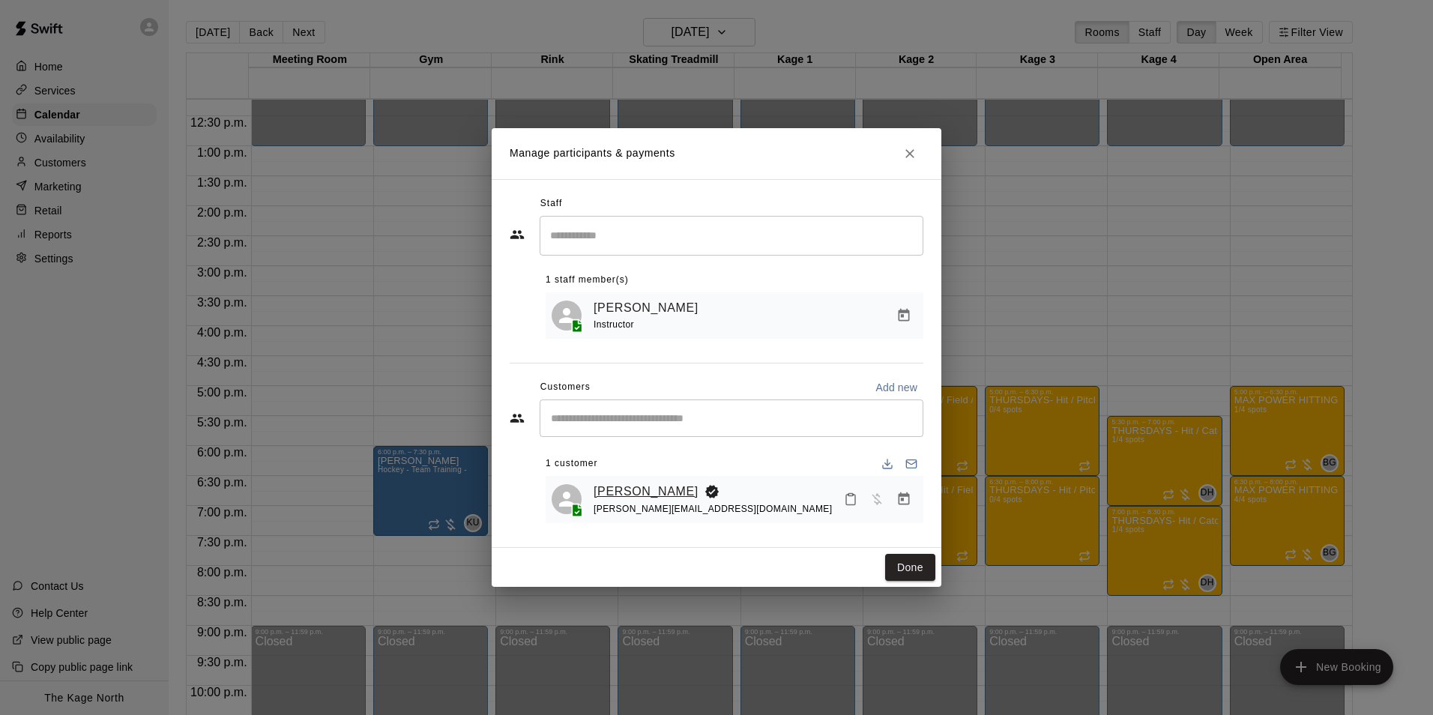
click at [656, 492] on link "[PERSON_NAME]" at bounding box center [646, 491] width 105 height 19
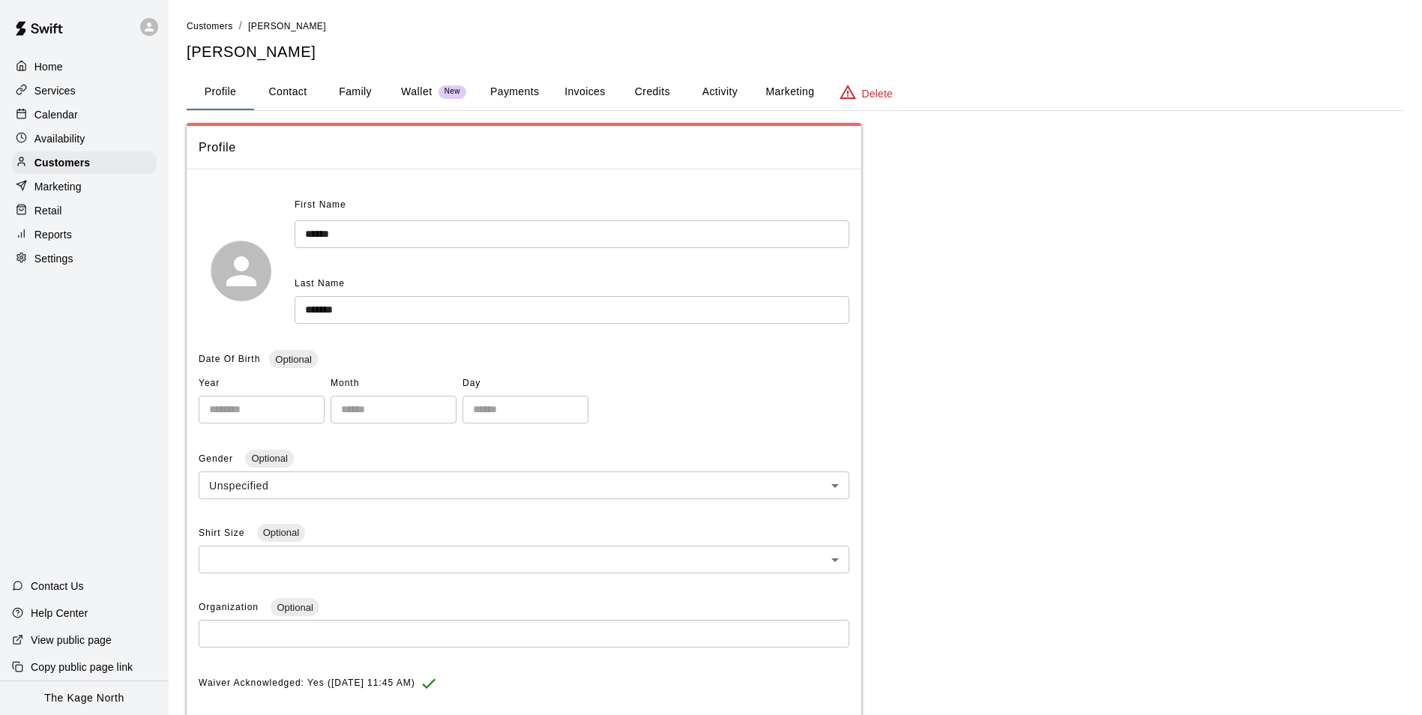
click at [718, 92] on button "Activity" at bounding box center [719, 92] width 67 height 36
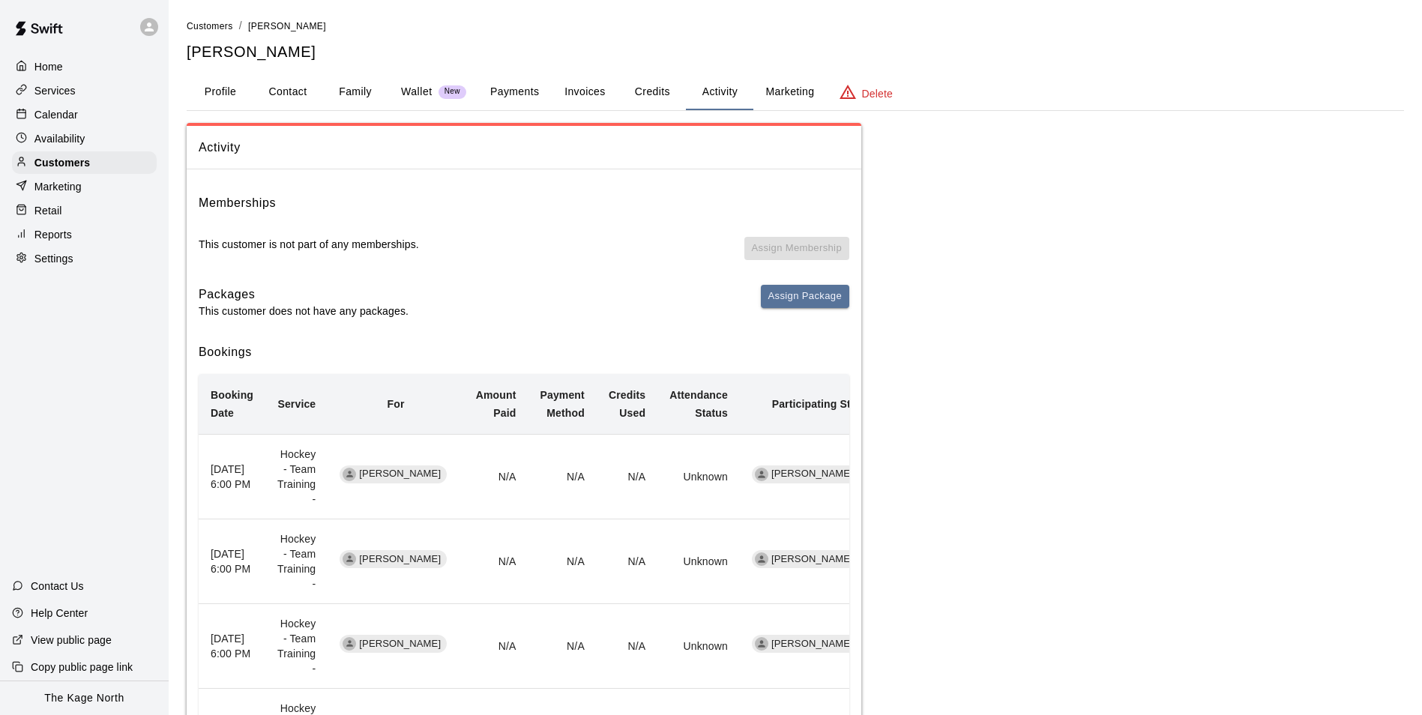
click at [301, 95] on button "Contact" at bounding box center [287, 92] width 67 height 36
select select "**"
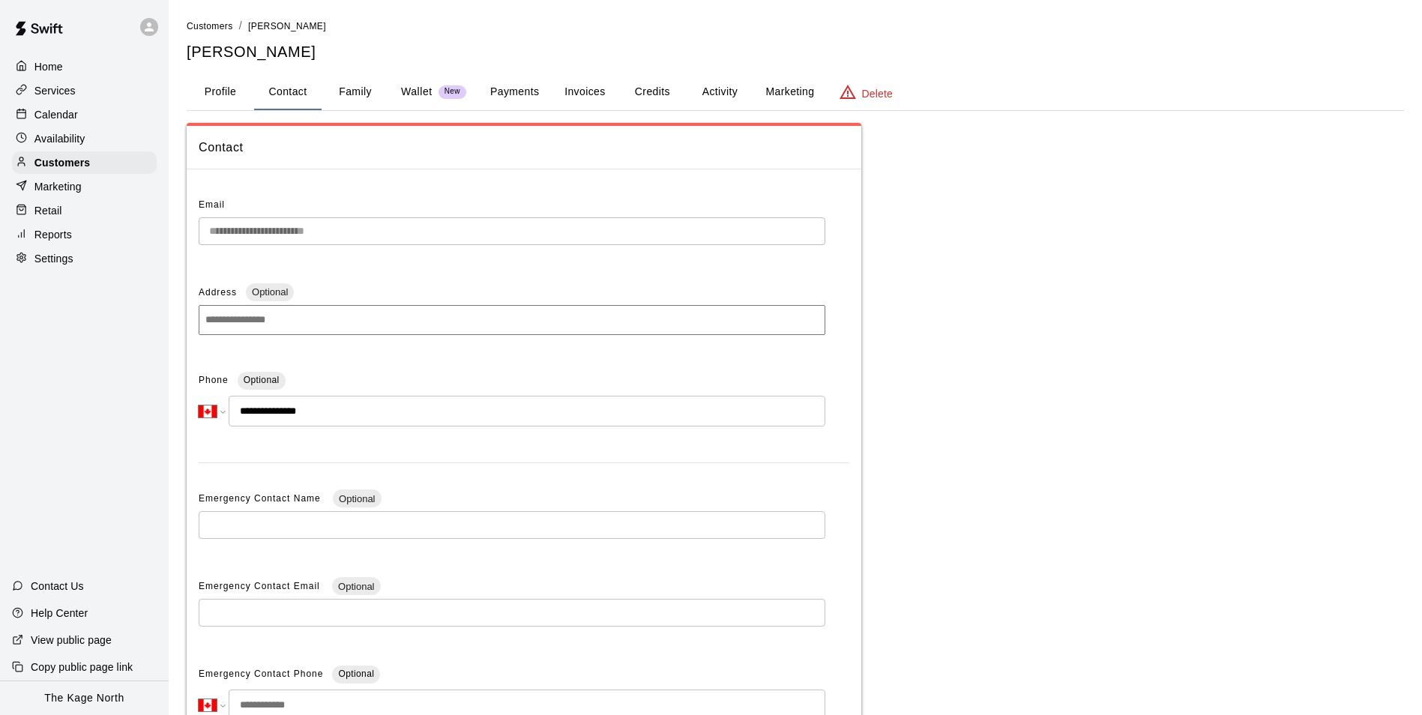
click at [63, 113] on p "Calendar" at bounding box center [55, 114] width 43 height 15
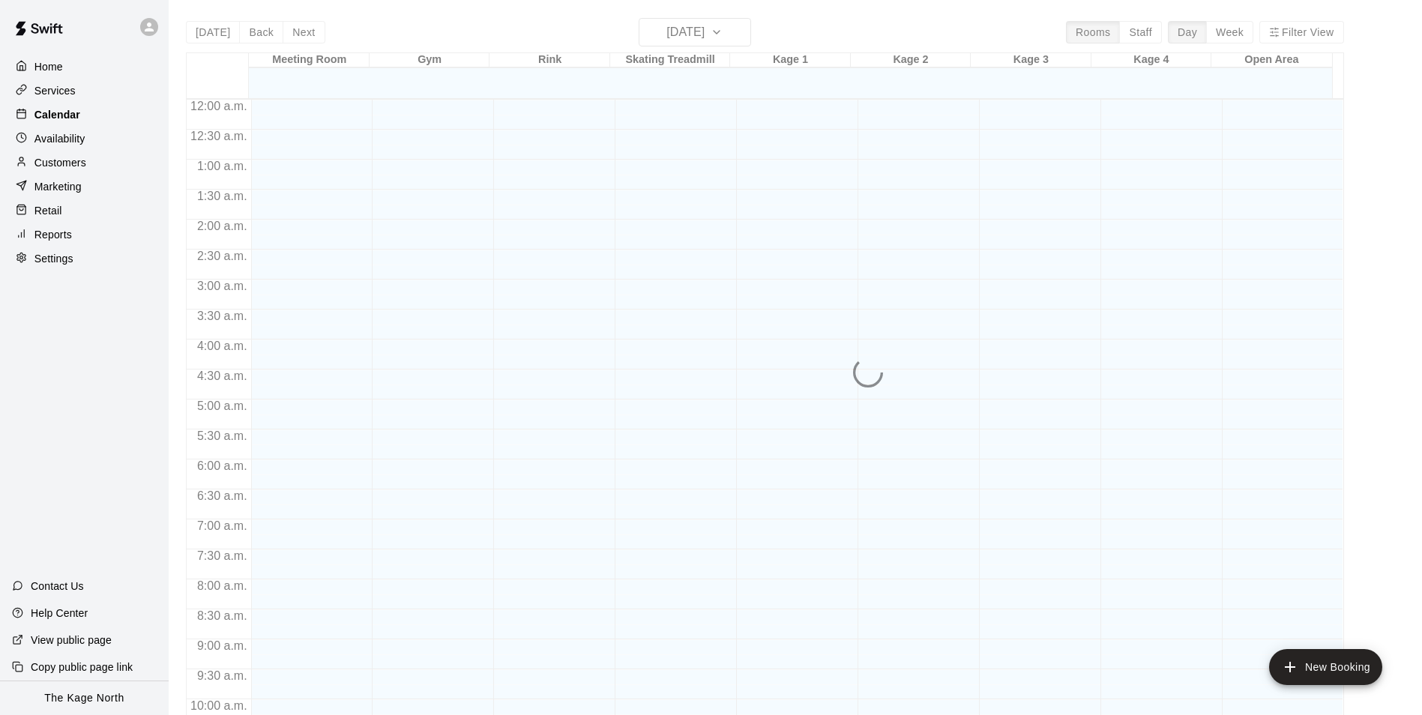
scroll to position [761, 0]
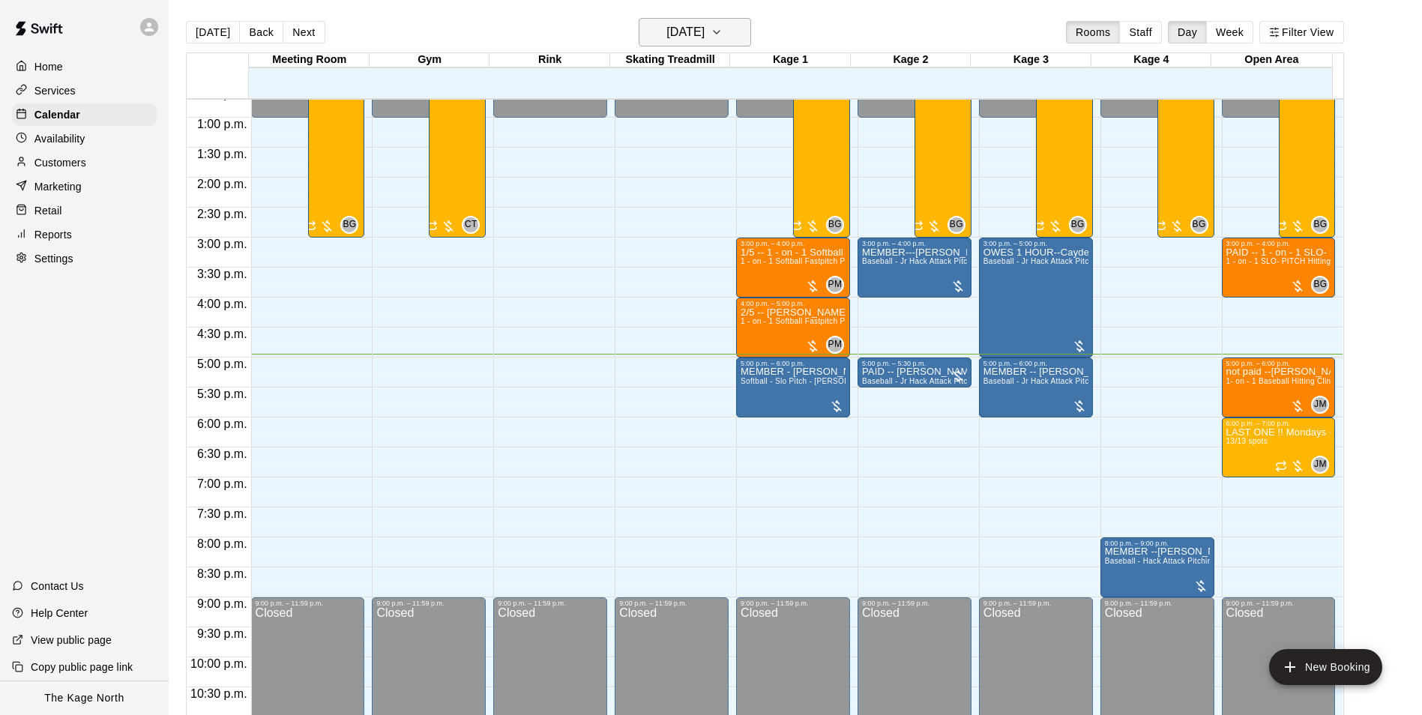
click at [734, 31] on button "[DATE]" at bounding box center [695, 32] width 112 height 28
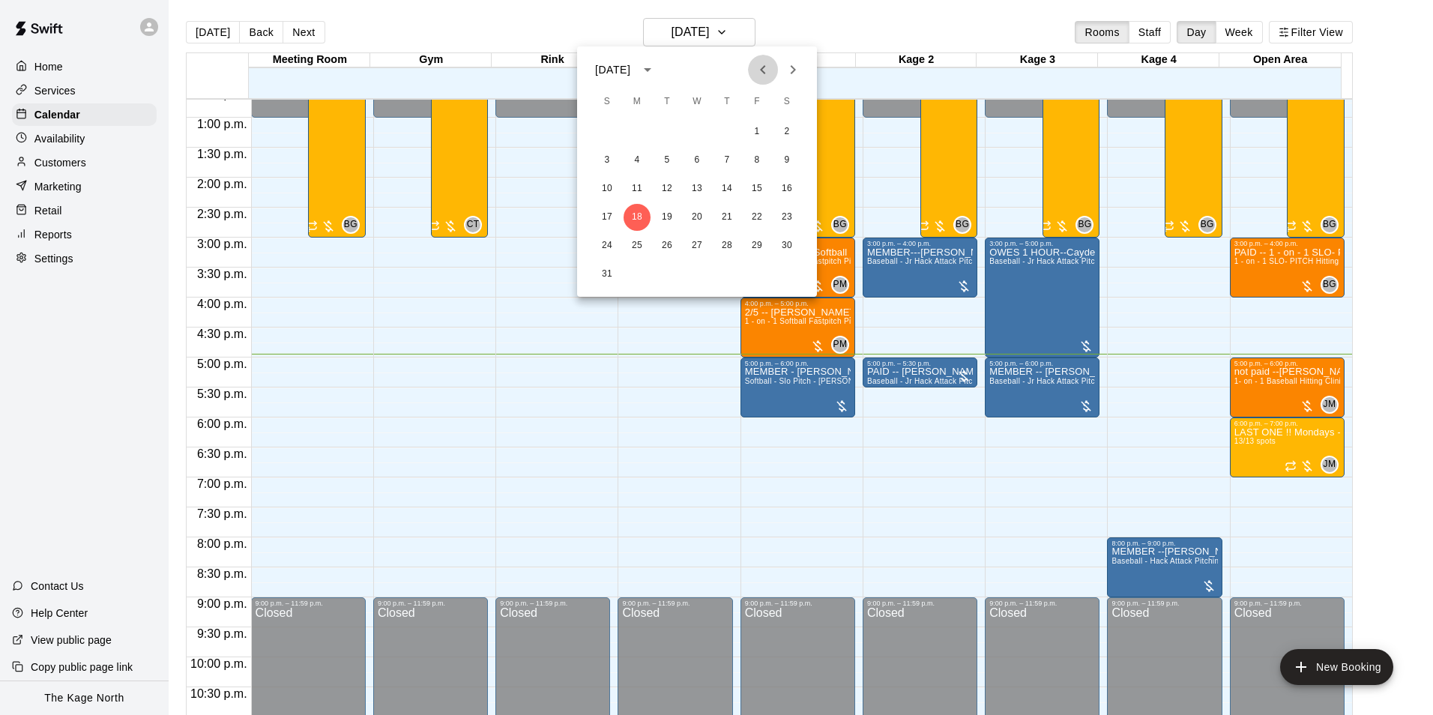
click at [768, 73] on icon "Previous month" at bounding box center [763, 70] width 18 height 18
click at [789, 73] on icon "Next month" at bounding box center [793, 70] width 18 height 18
click at [729, 187] on button "18" at bounding box center [726, 188] width 27 height 27
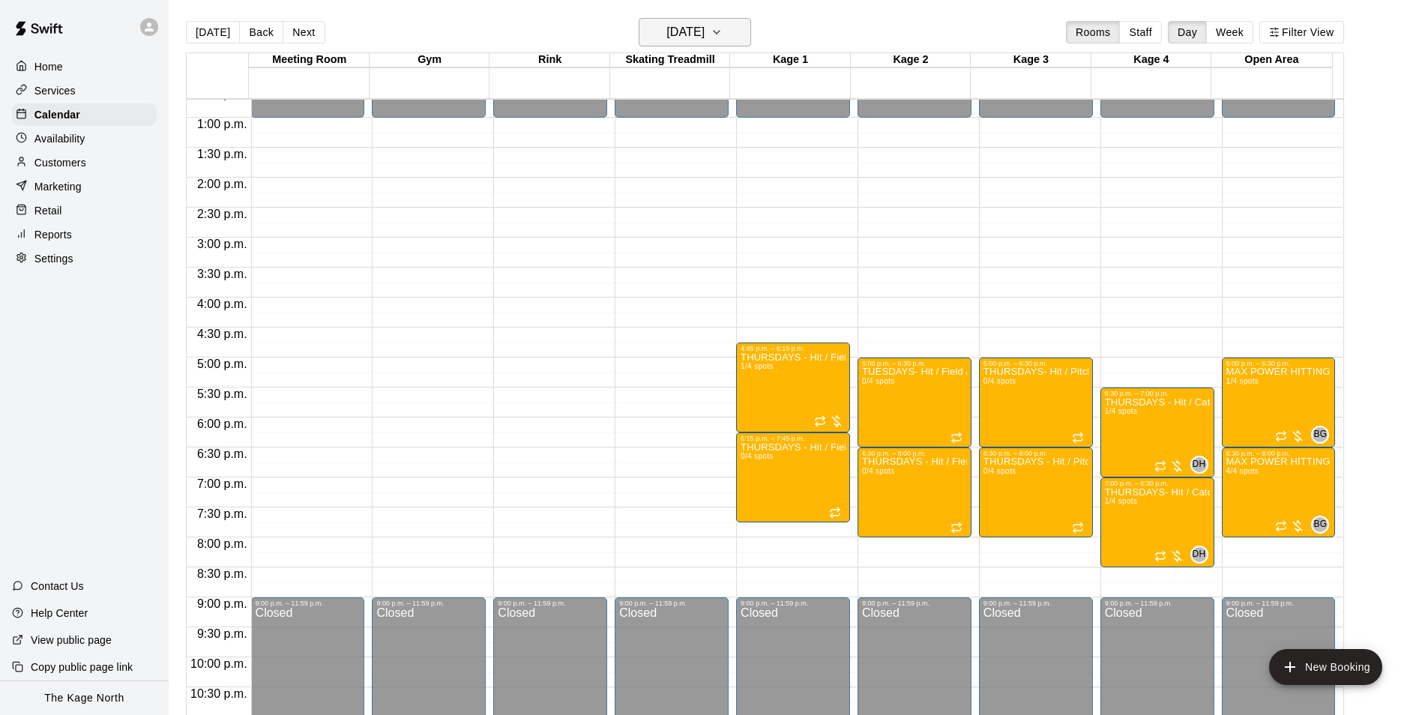
click at [737, 34] on button "[DATE]" at bounding box center [695, 32] width 112 height 28
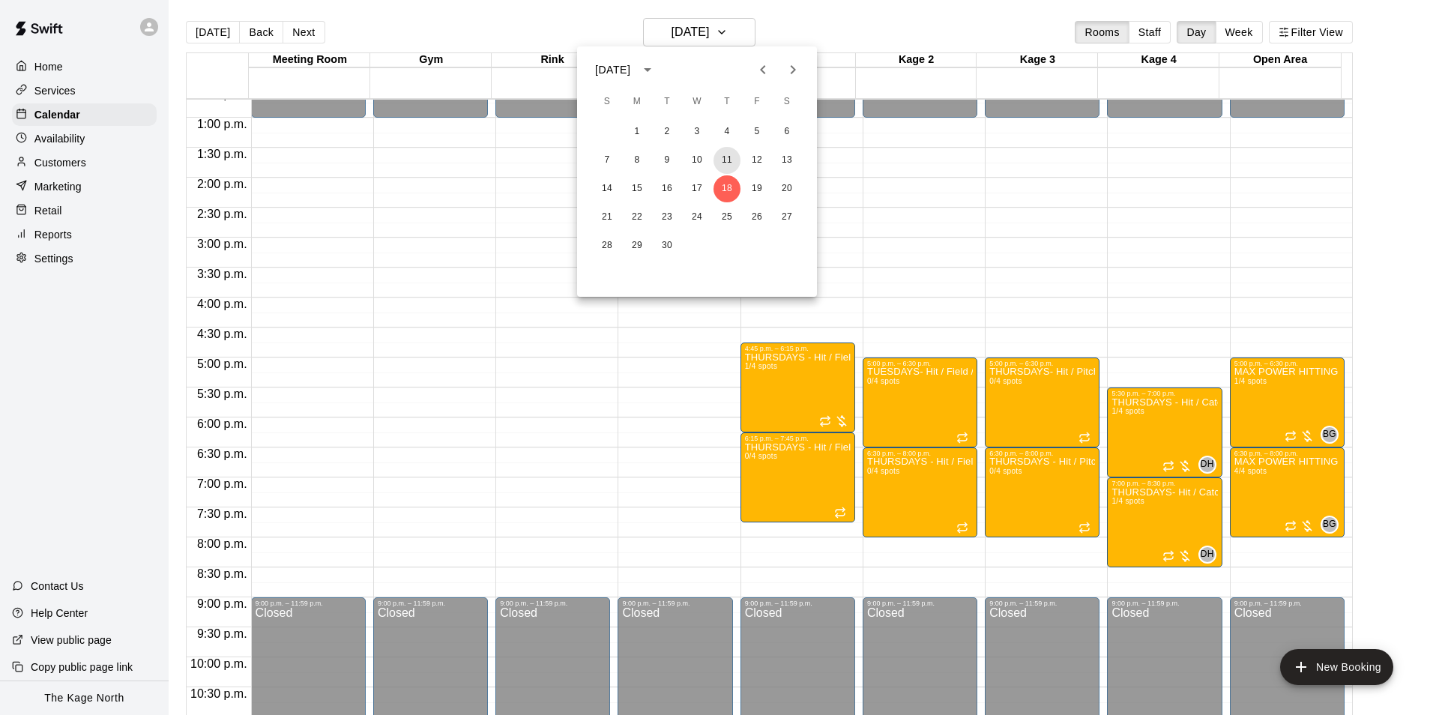
drag, startPoint x: 726, startPoint y: 161, endPoint x: 916, endPoint y: 325, distance: 250.8
click at [726, 160] on button "11" at bounding box center [726, 160] width 27 height 27
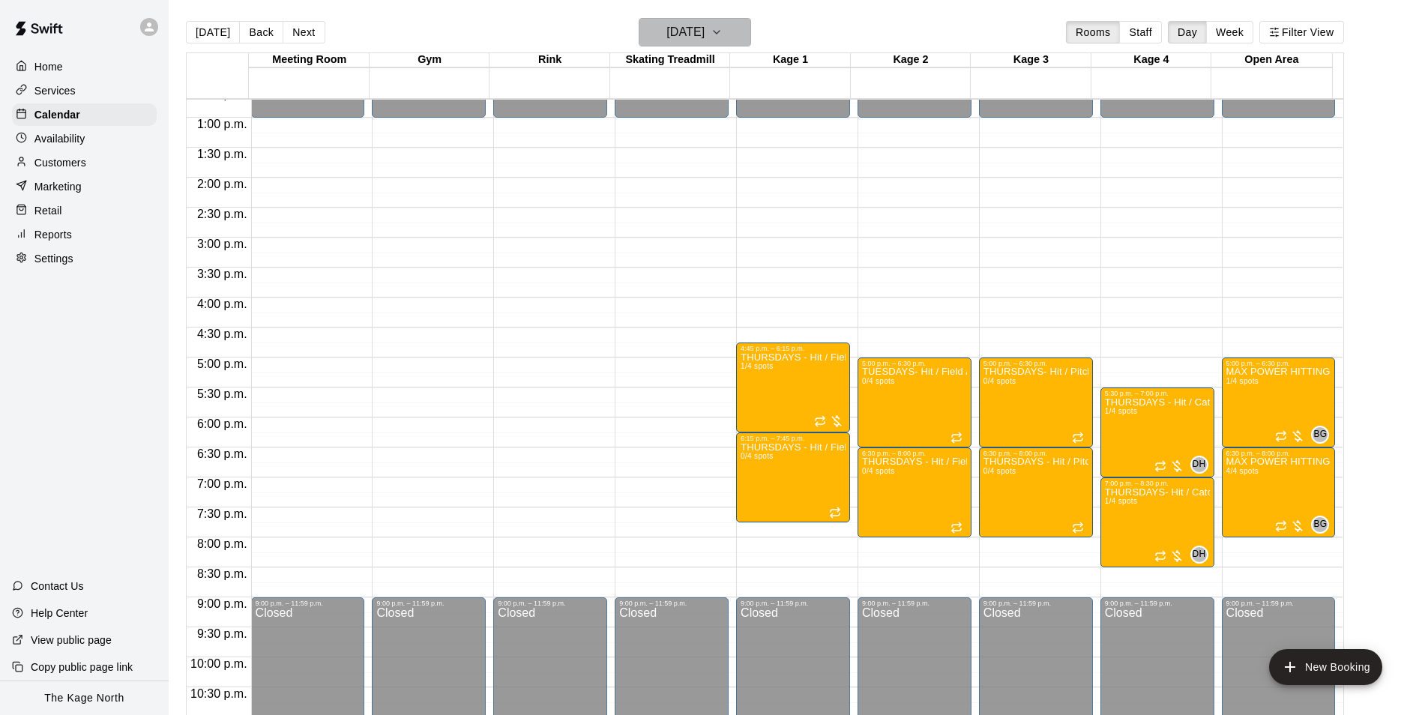
click at [736, 36] on button "[DATE]" at bounding box center [695, 32] width 112 height 28
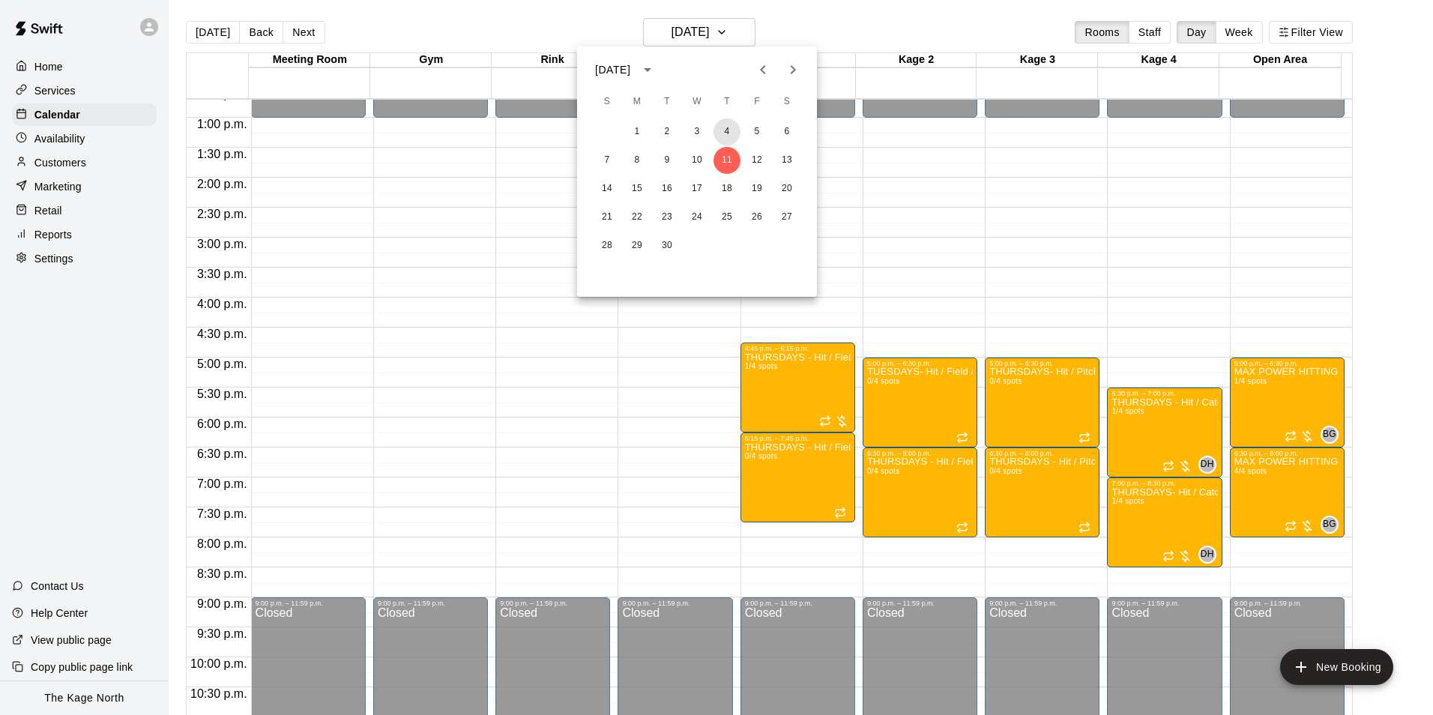
click at [726, 135] on button "4" at bounding box center [726, 131] width 27 height 27
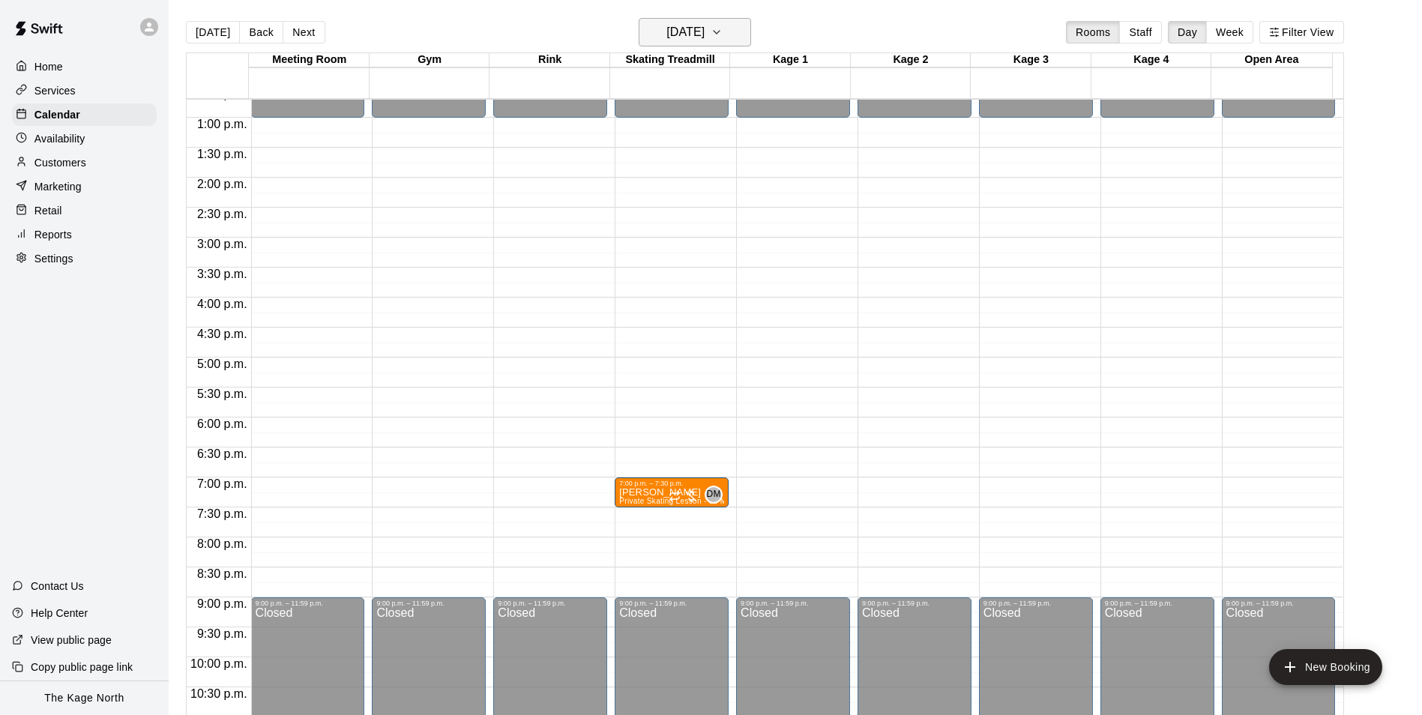
click at [704, 29] on h6 "[DATE]" at bounding box center [685, 32] width 38 height 21
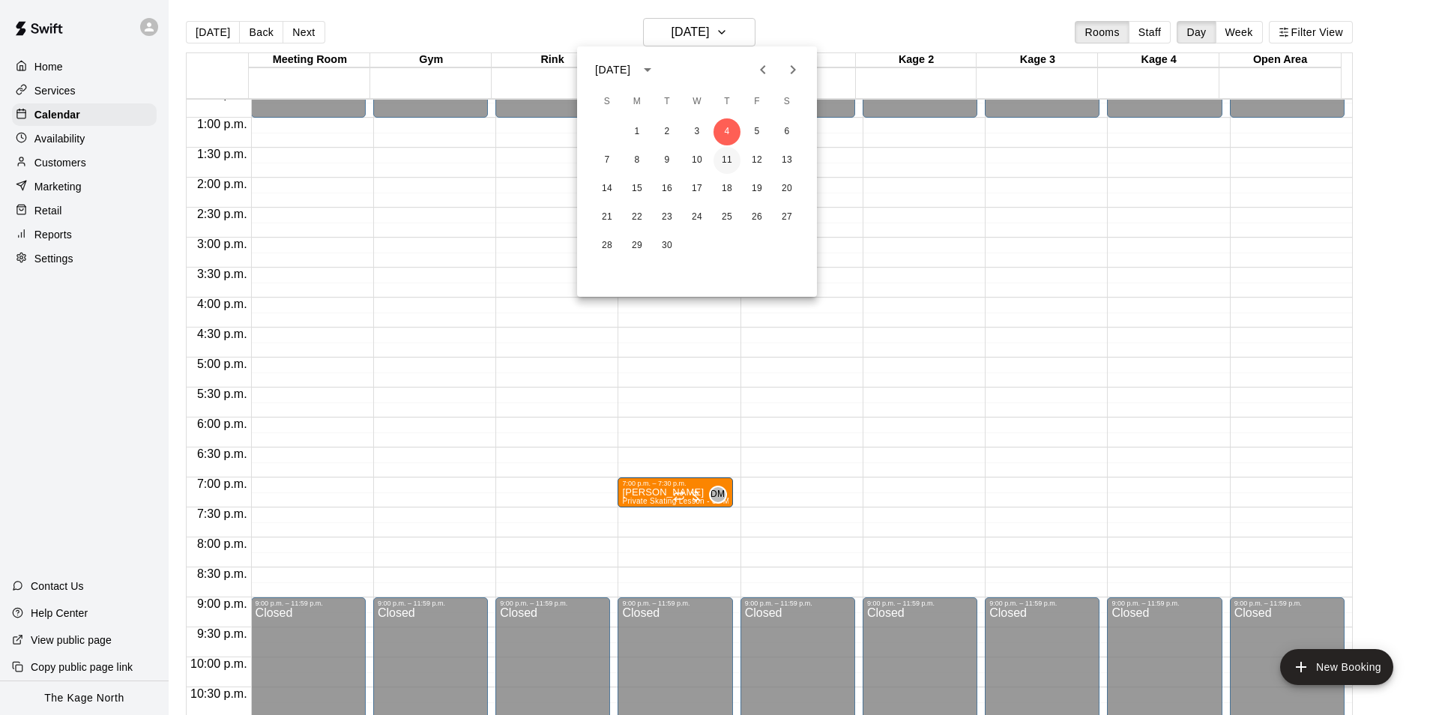
click at [731, 166] on button "11" at bounding box center [726, 160] width 27 height 27
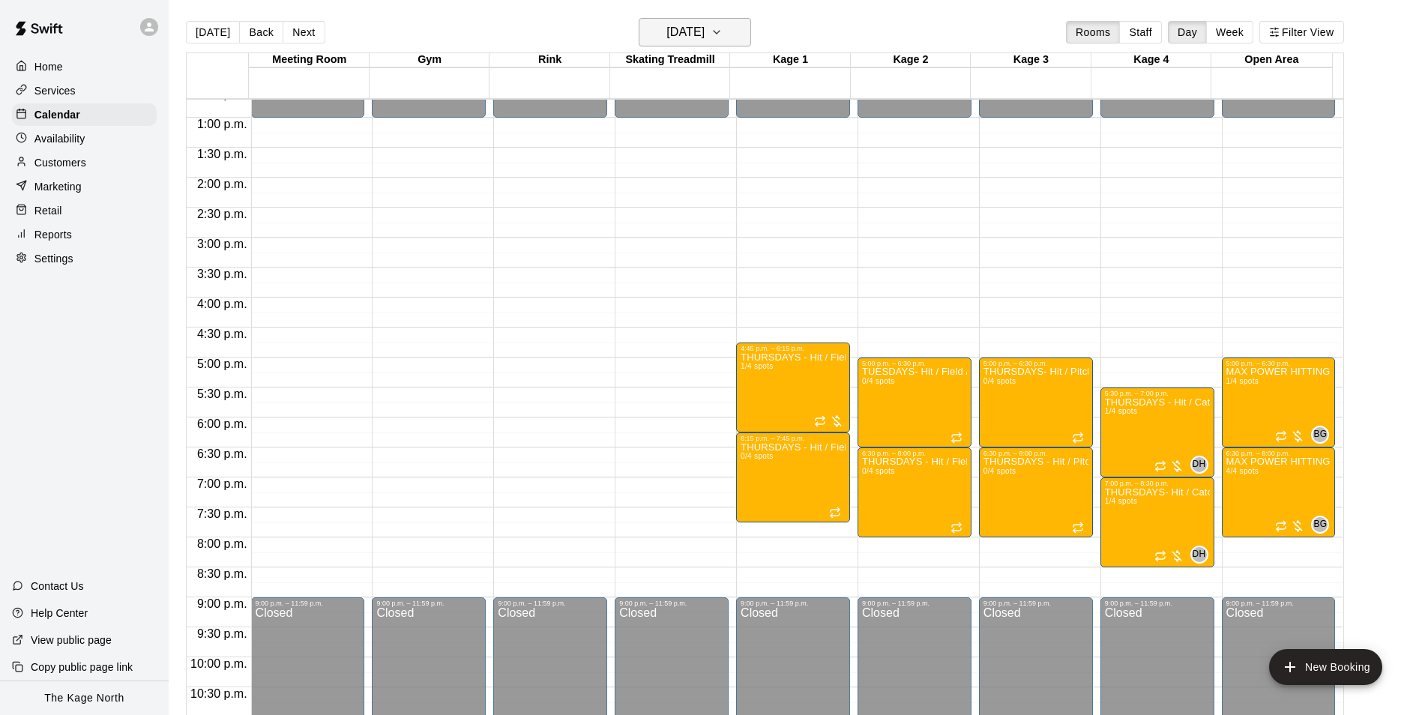
click at [698, 26] on h6 "[DATE]" at bounding box center [685, 32] width 38 height 21
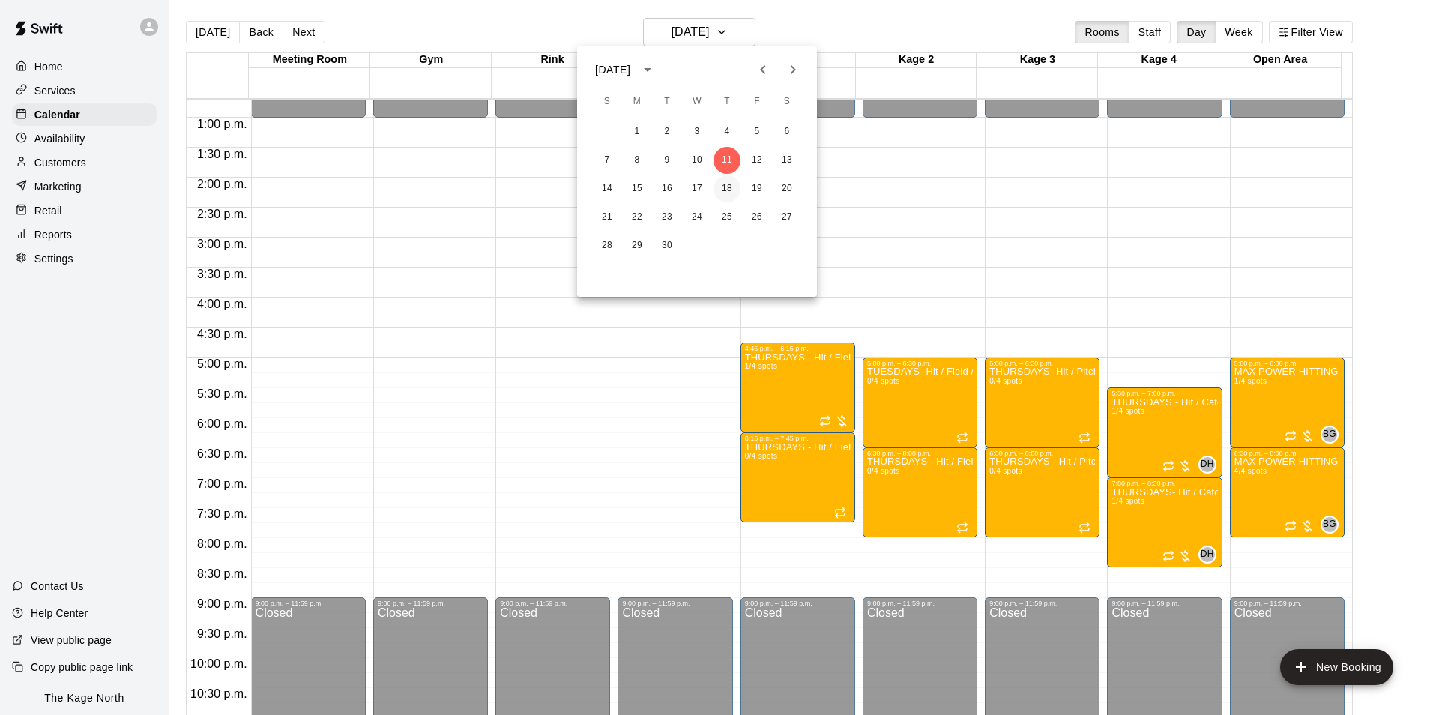
click at [729, 184] on button "18" at bounding box center [726, 188] width 27 height 27
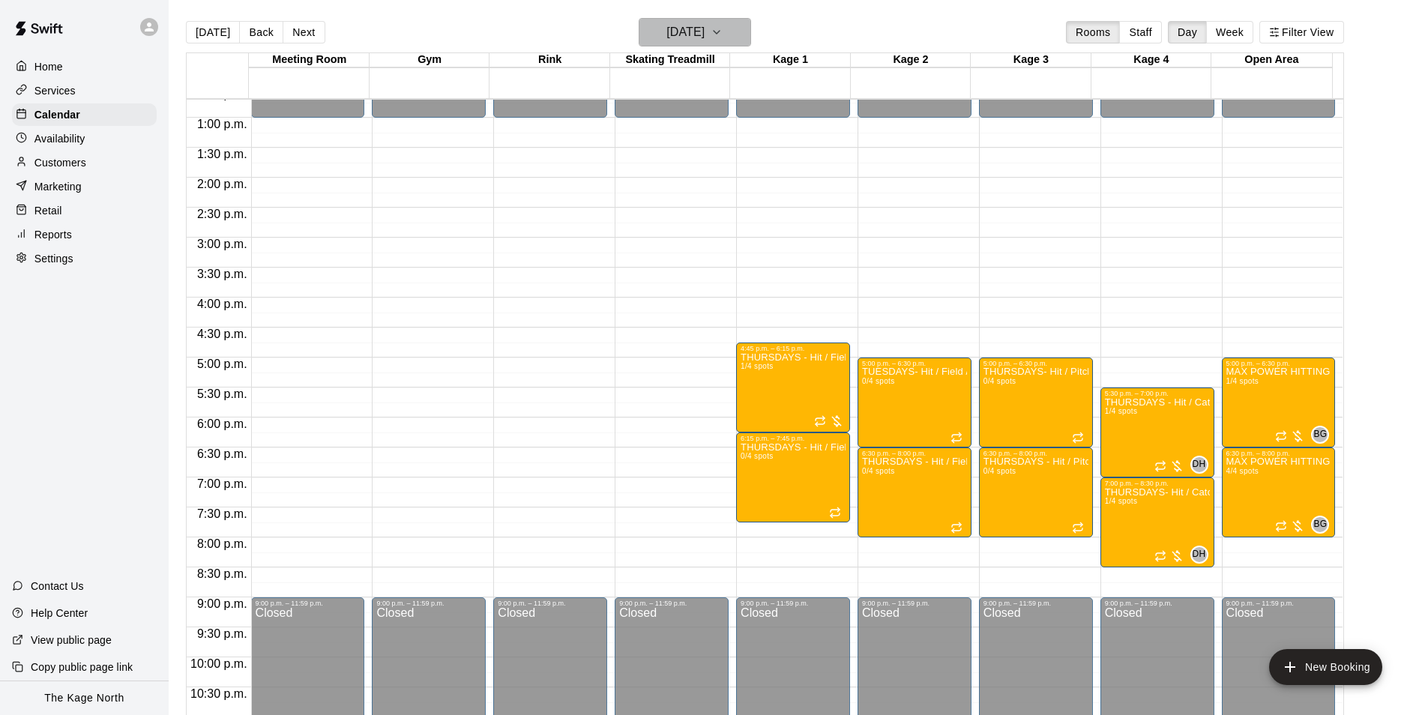
click at [704, 25] on h6 "[DATE]" at bounding box center [685, 32] width 38 height 21
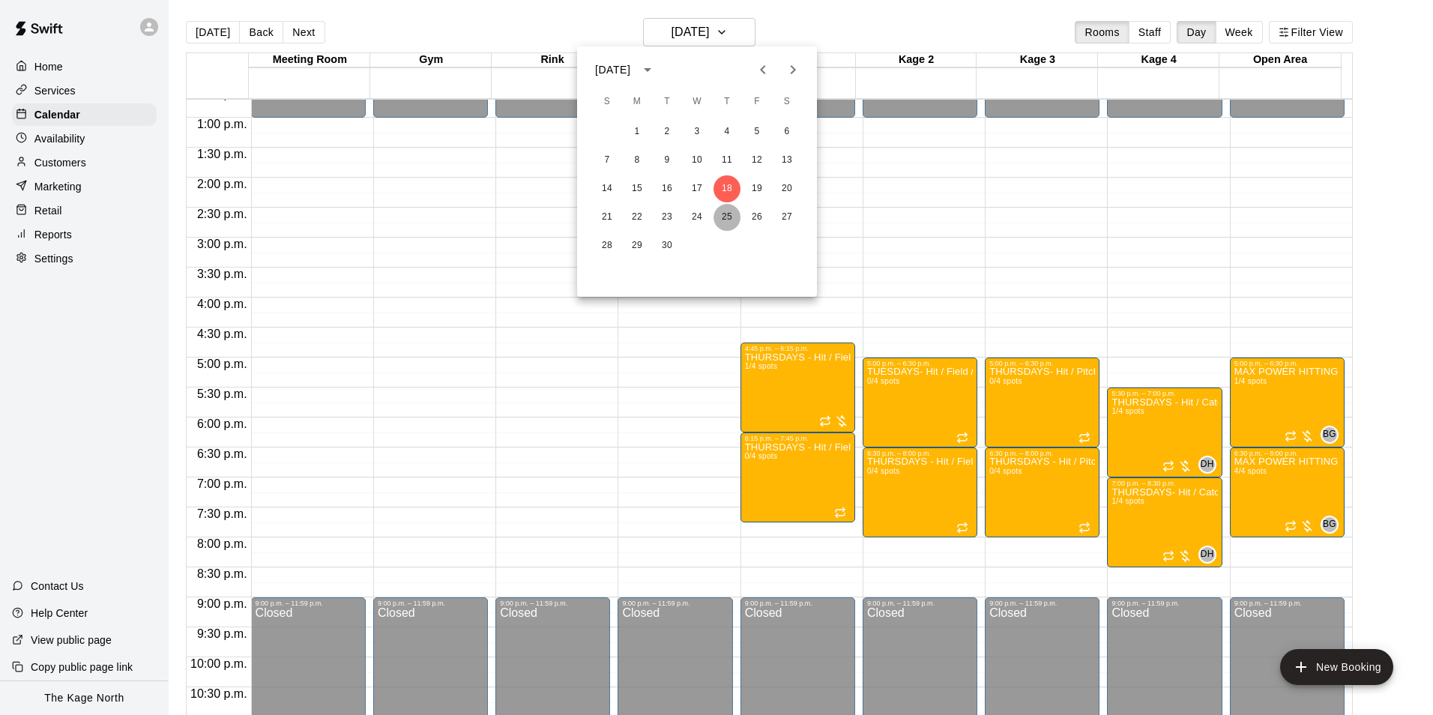
click at [729, 217] on button "25" at bounding box center [726, 217] width 27 height 27
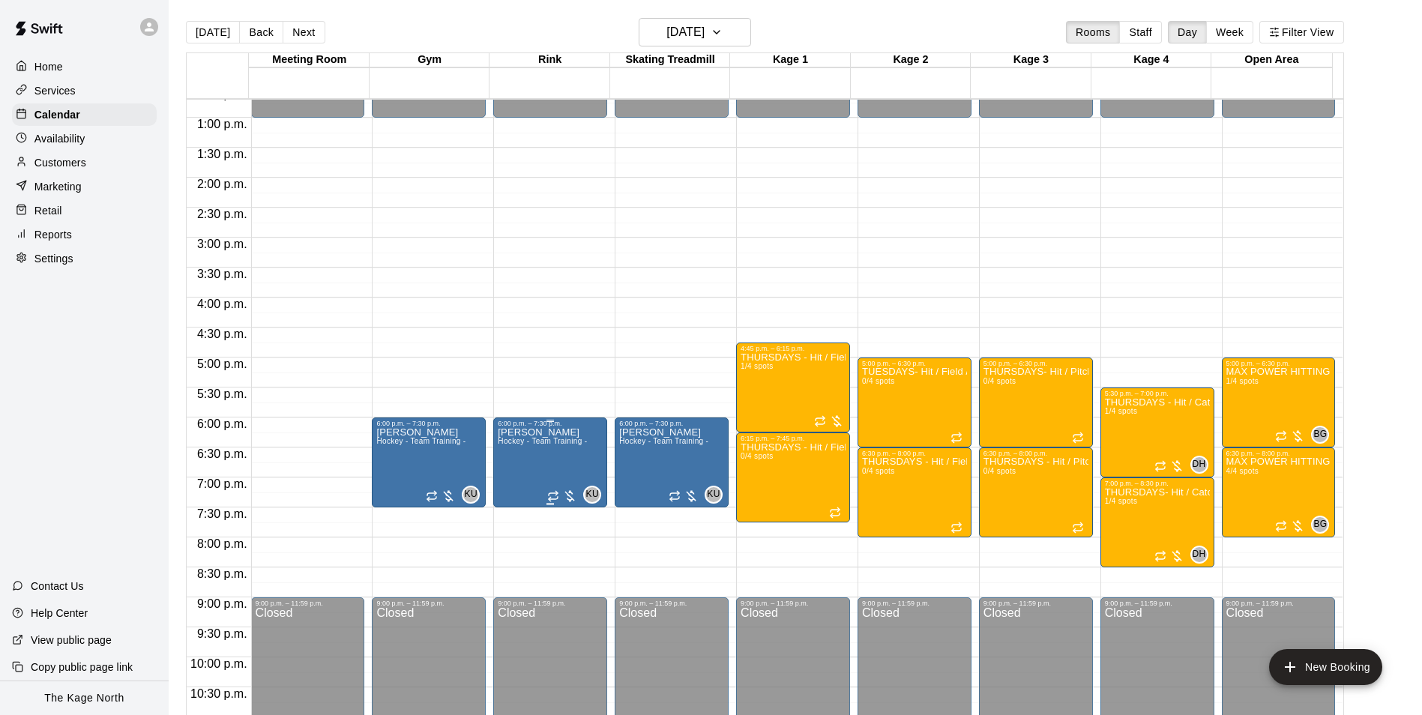
click at [544, 432] on p "[PERSON_NAME]" at bounding box center [542, 432] width 89 height 0
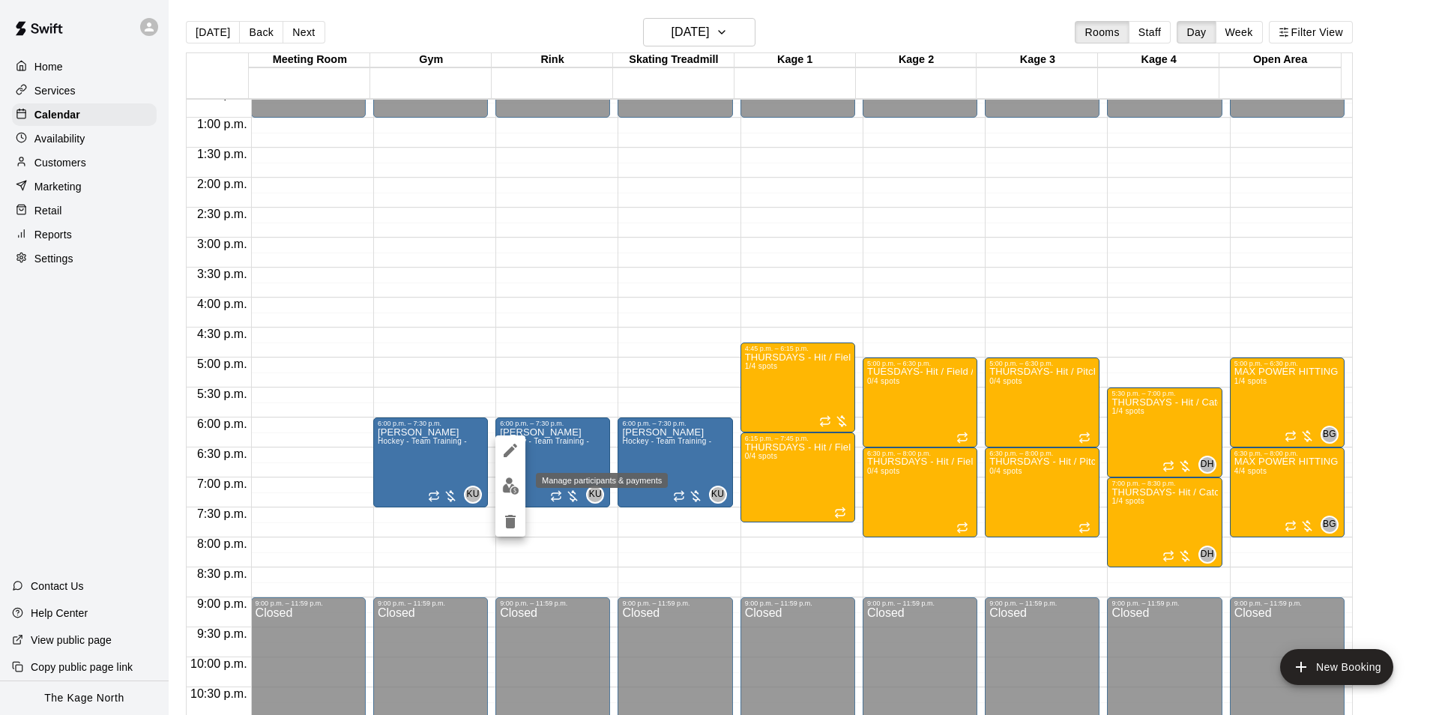
click at [500, 486] on button "edit" at bounding box center [510, 485] width 30 height 29
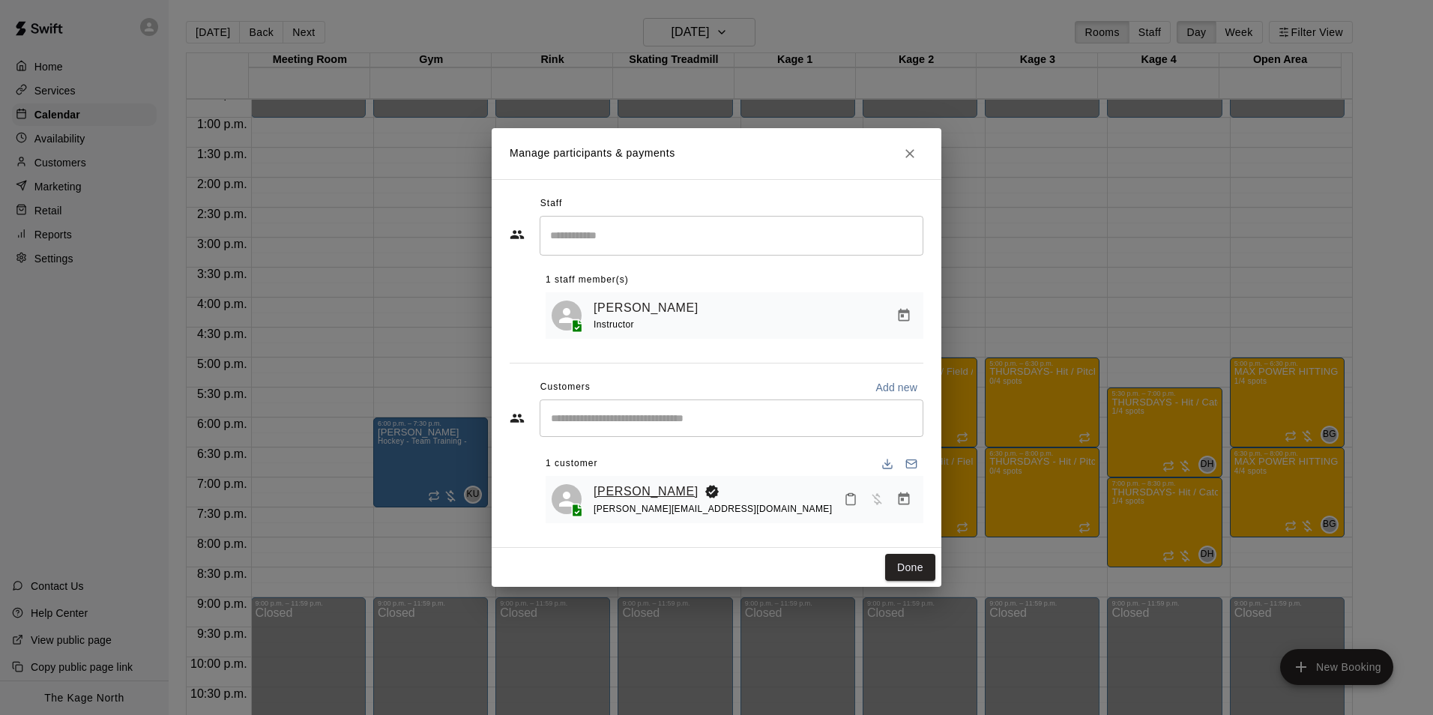
click at [642, 482] on link "[PERSON_NAME]" at bounding box center [646, 491] width 105 height 19
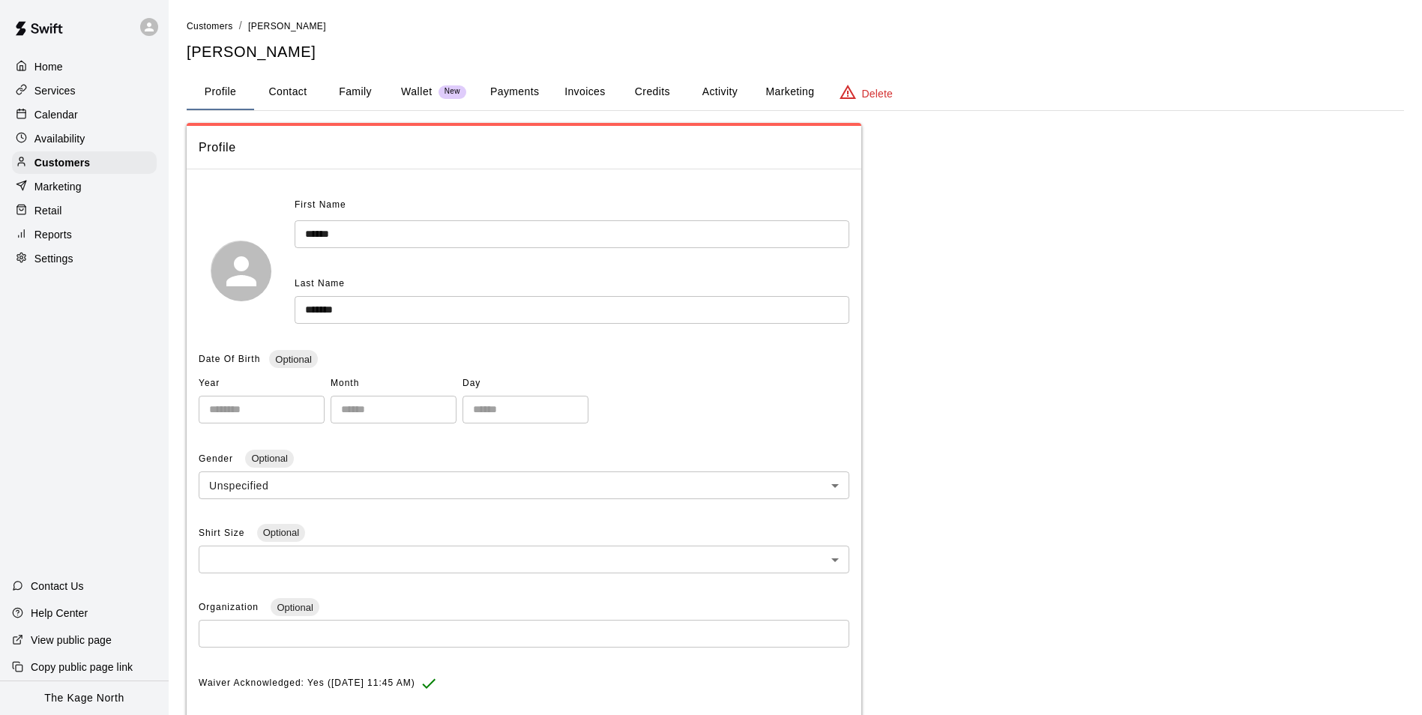
click at [290, 96] on button "Contact" at bounding box center [287, 92] width 67 height 36
select select "**"
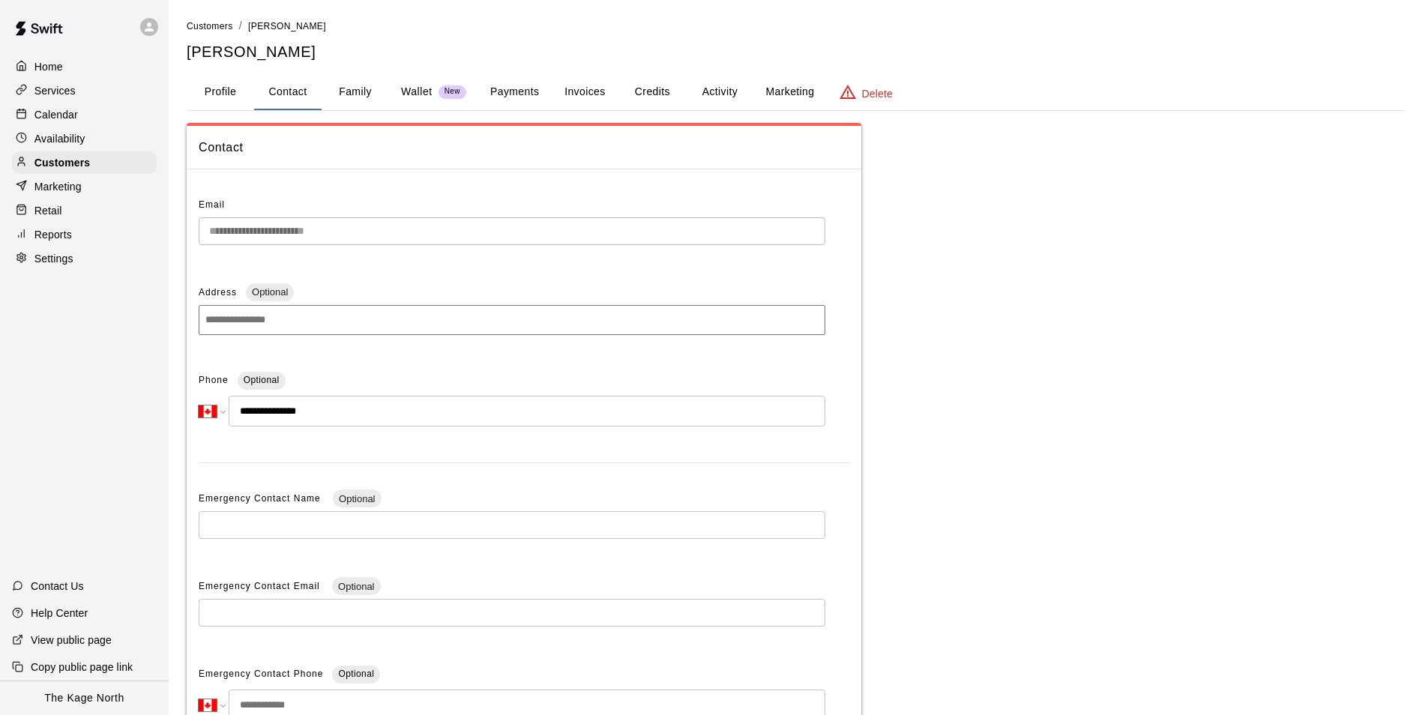
click at [61, 116] on p "Calendar" at bounding box center [55, 114] width 43 height 15
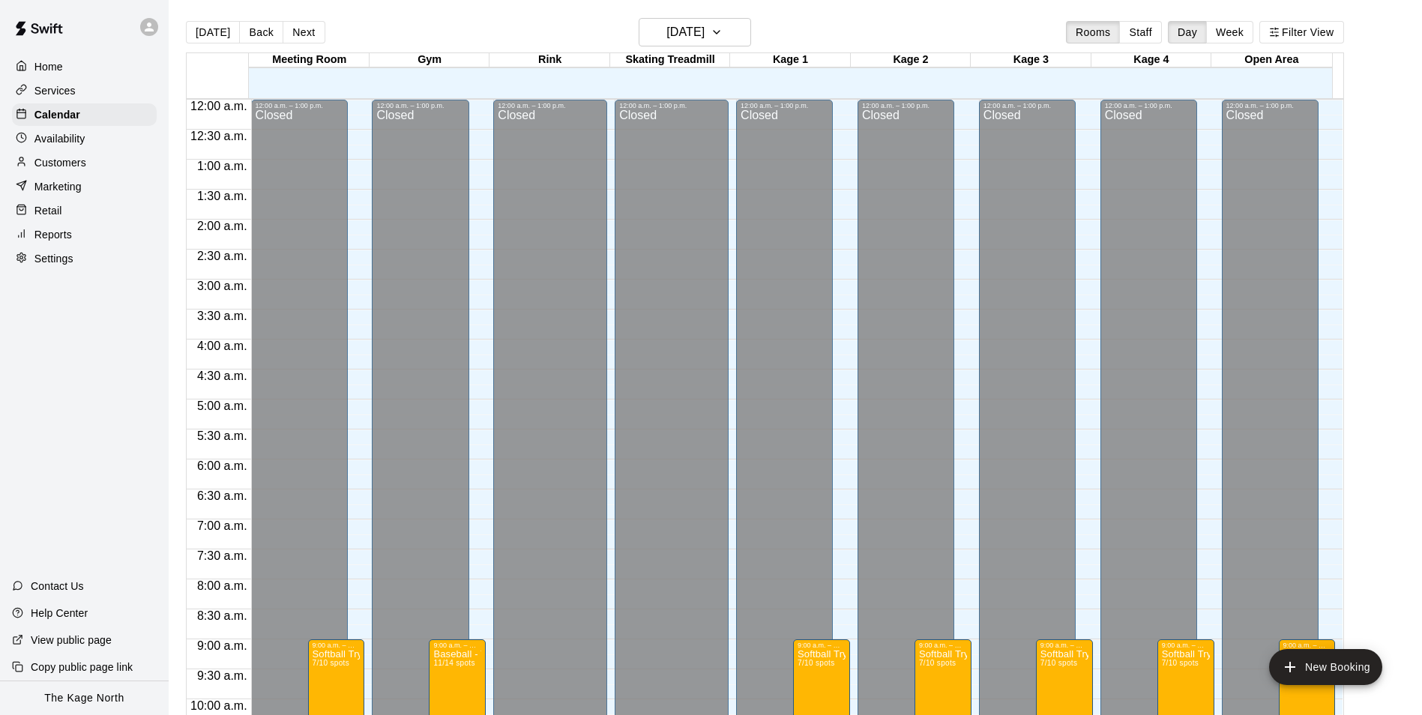
scroll to position [761, 0]
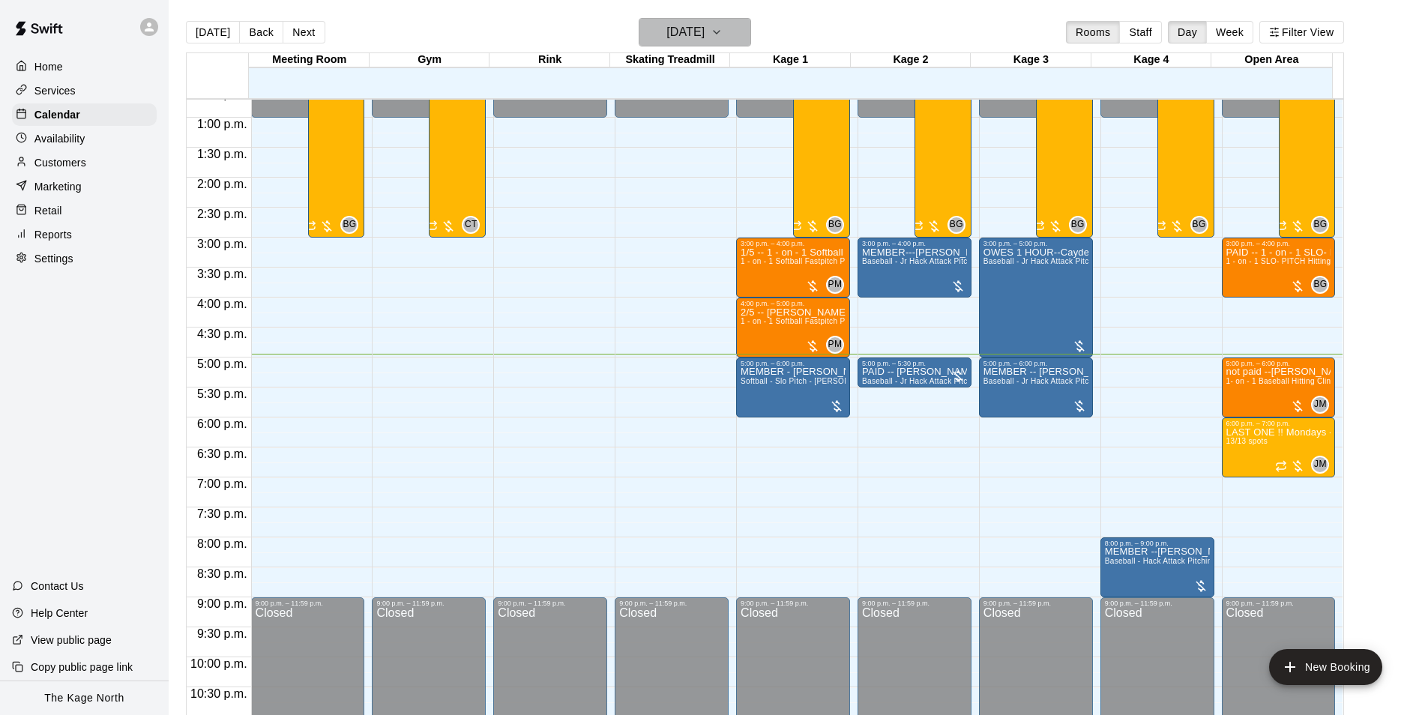
click at [704, 25] on h6 "[DATE]" at bounding box center [685, 32] width 38 height 21
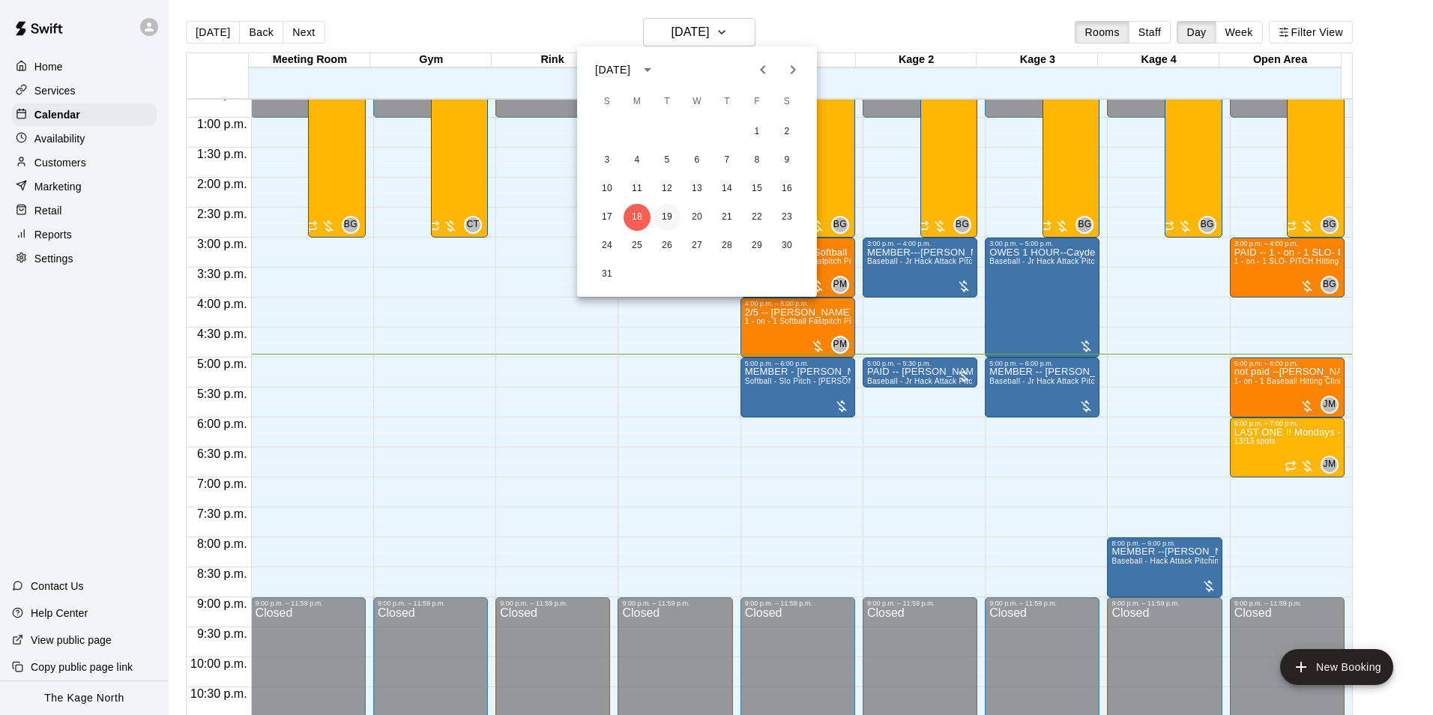
click at [668, 214] on button "19" at bounding box center [667, 217] width 27 height 27
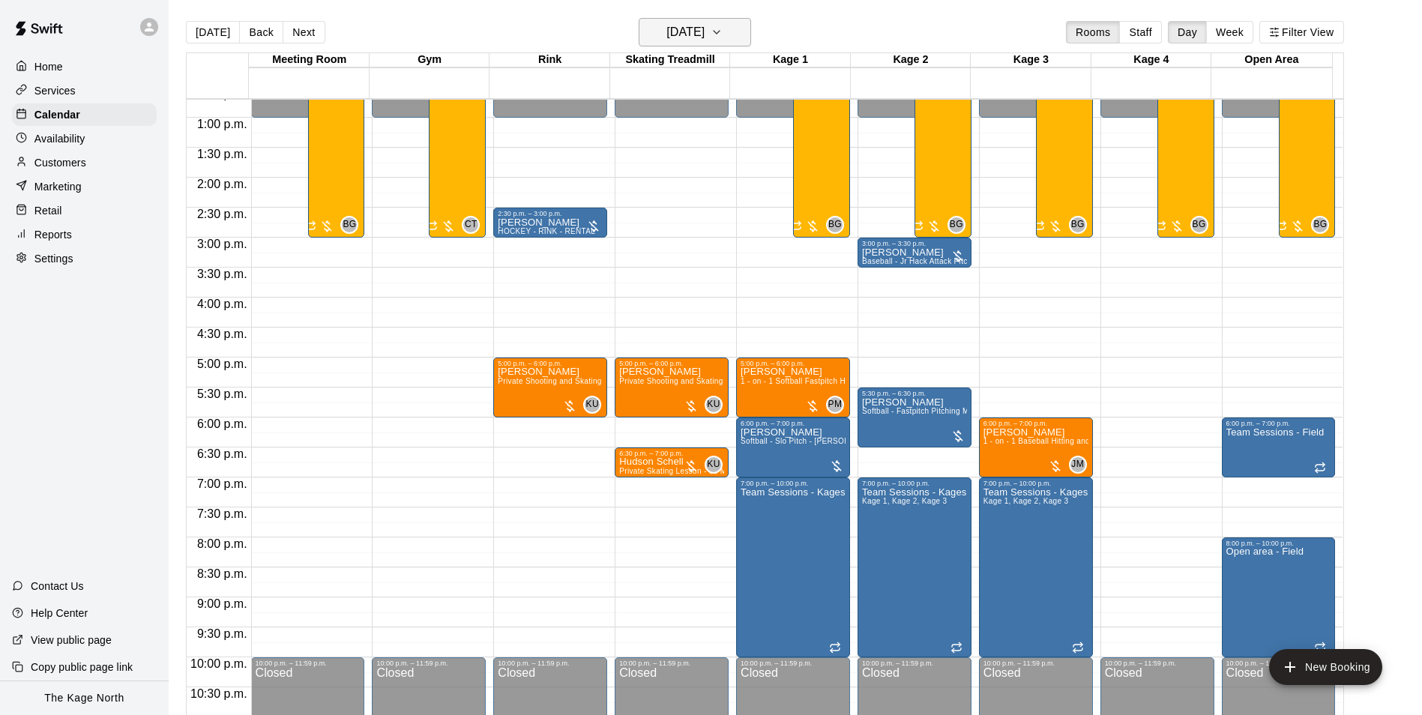
click at [704, 30] on h6 "[DATE]" at bounding box center [685, 32] width 38 height 21
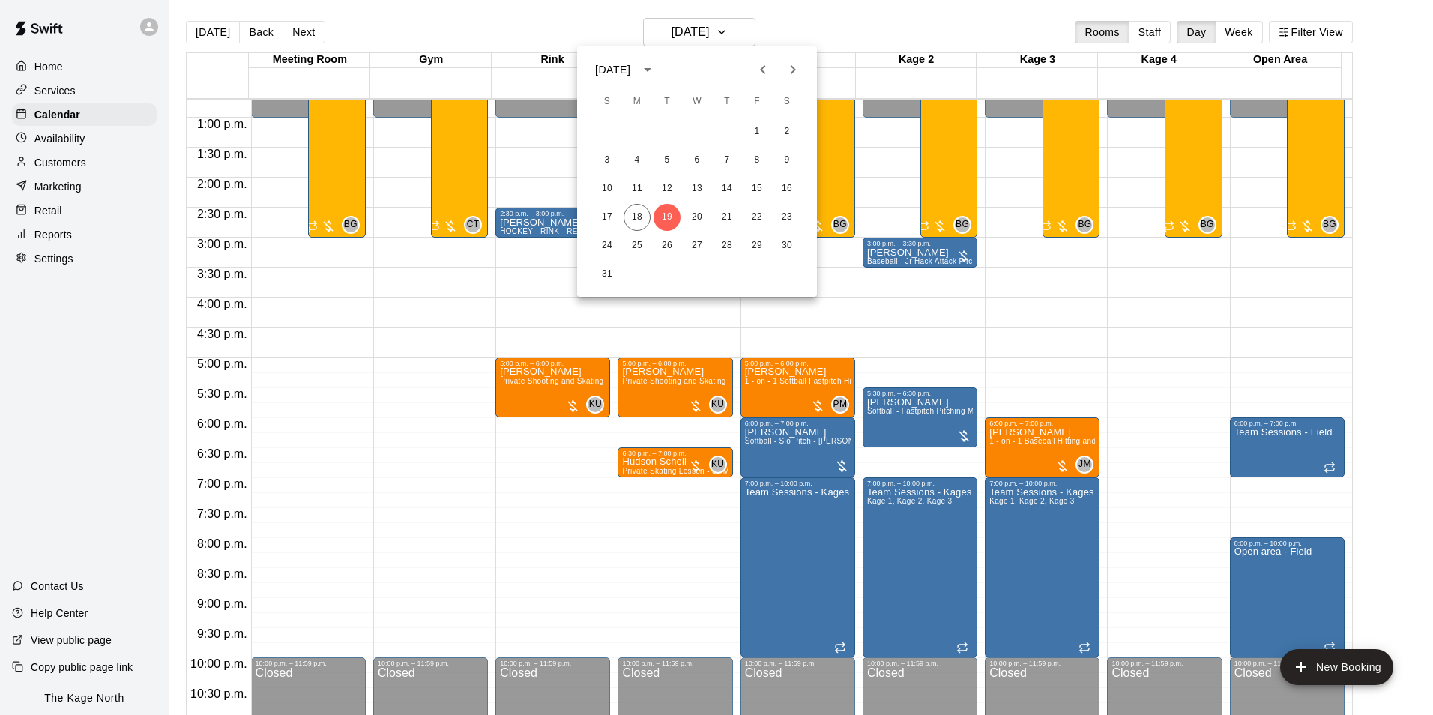
click at [795, 72] on icon "Next month" at bounding box center [793, 70] width 18 height 18
click at [729, 158] on button "11" at bounding box center [726, 160] width 27 height 27
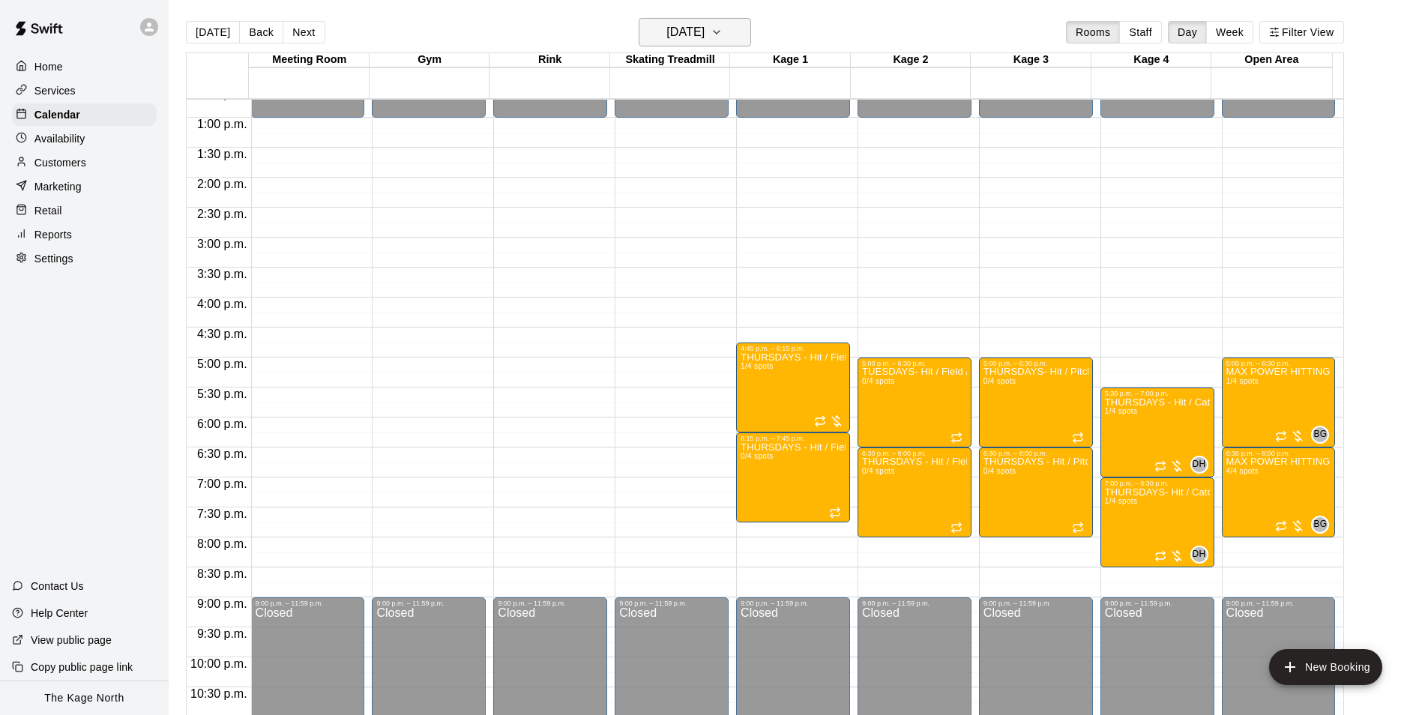
click at [704, 35] on h6 "[DATE]" at bounding box center [685, 32] width 38 height 21
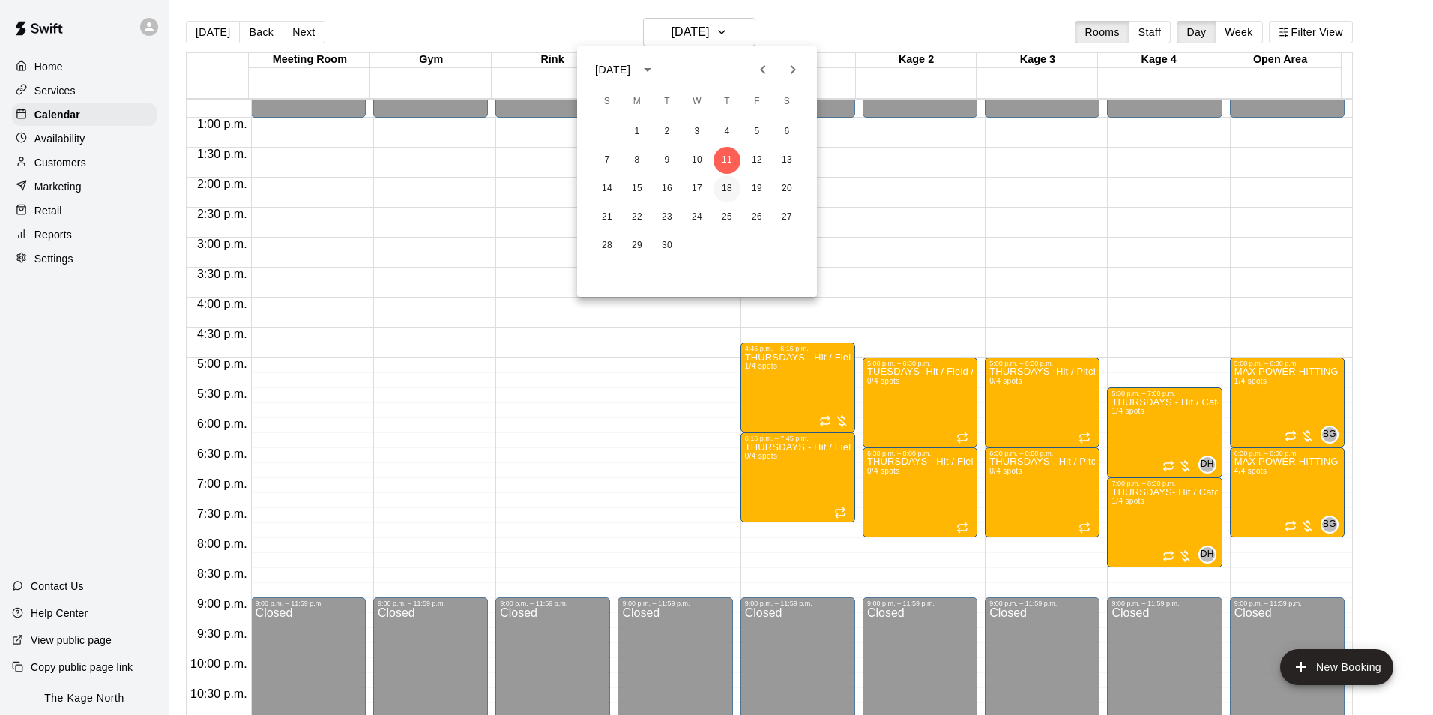
click at [730, 186] on button "18" at bounding box center [726, 188] width 27 height 27
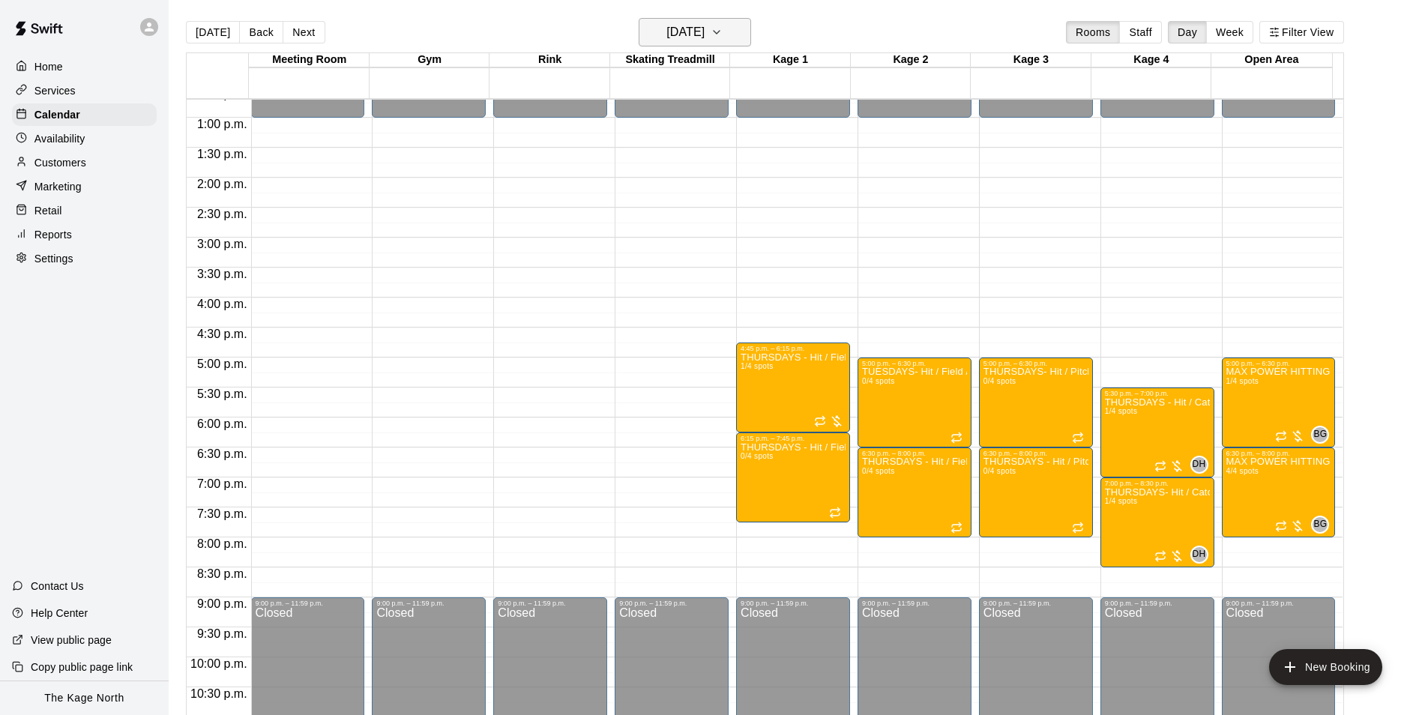
click at [704, 34] on h6 "[DATE]" at bounding box center [685, 32] width 38 height 21
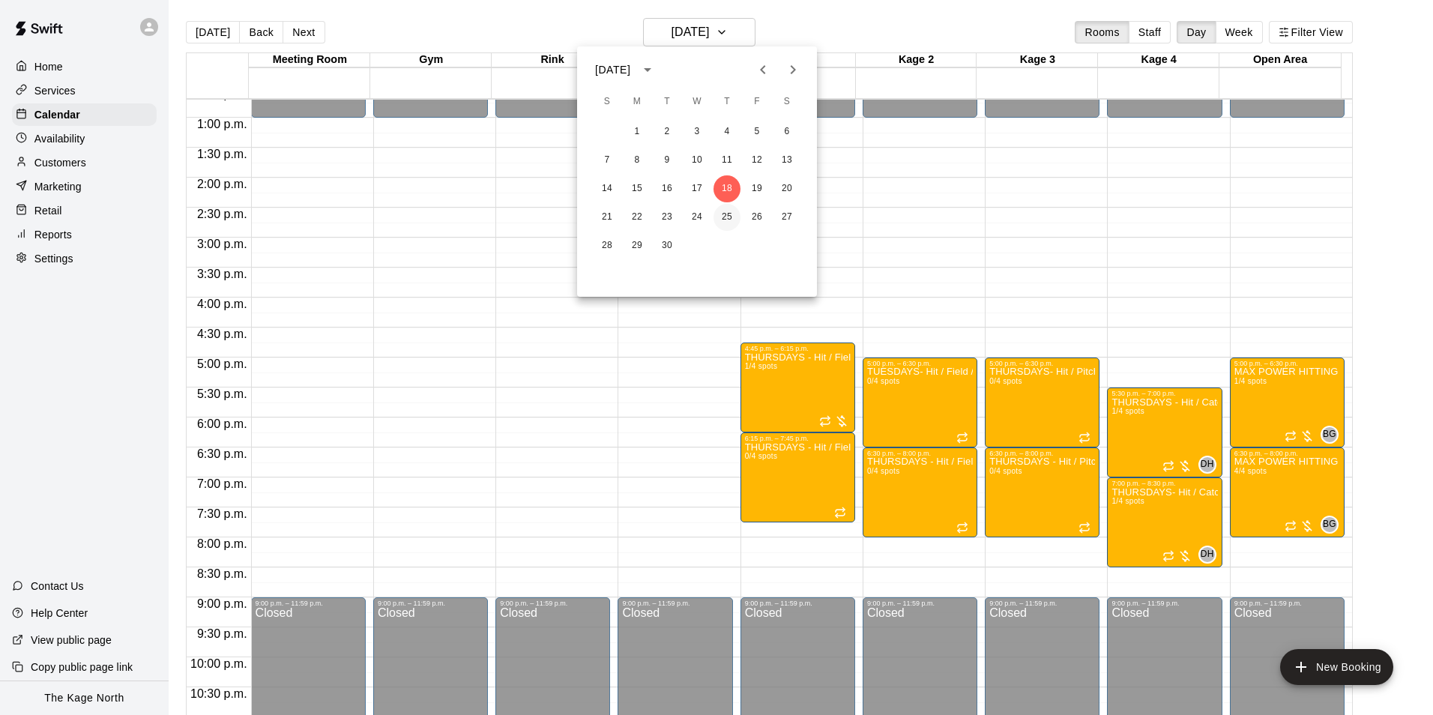
click at [727, 217] on button "25" at bounding box center [726, 217] width 27 height 27
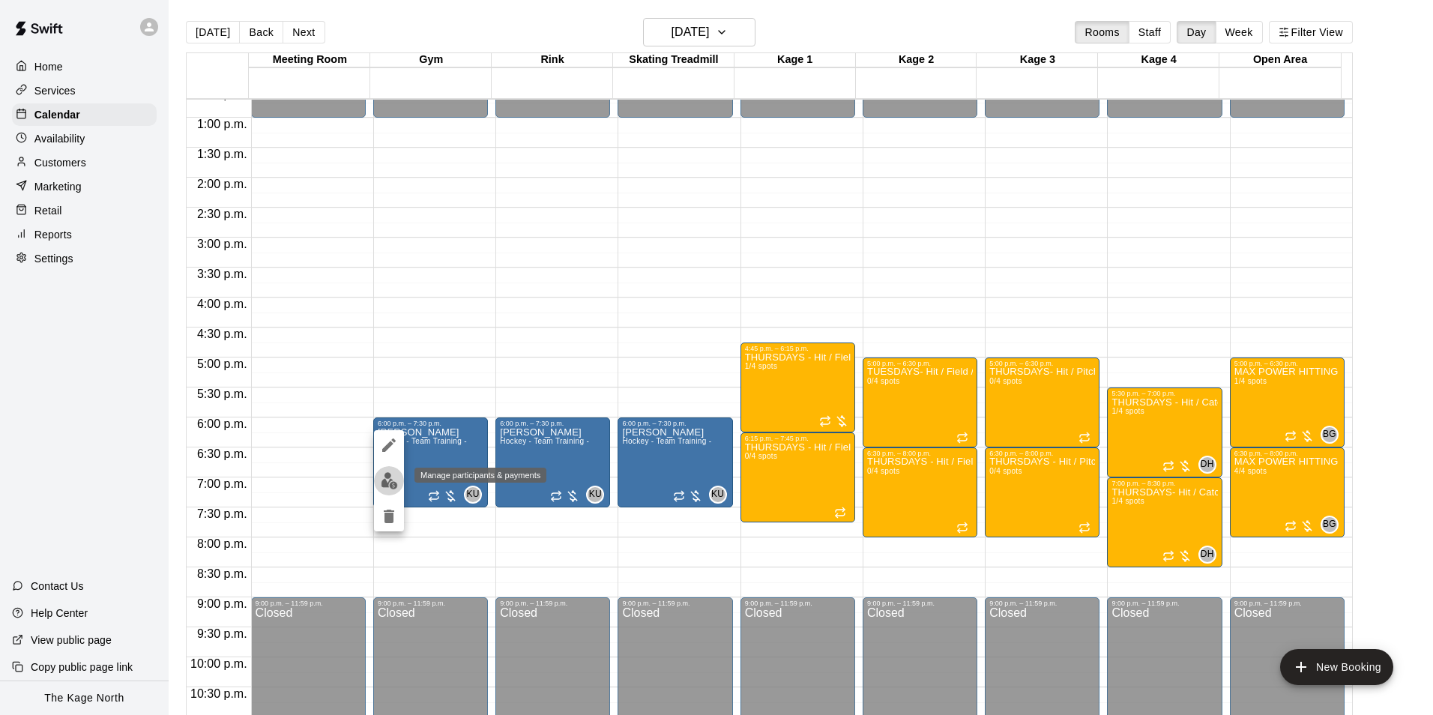
click at [396, 488] on img "edit" at bounding box center [389, 480] width 17 height 17
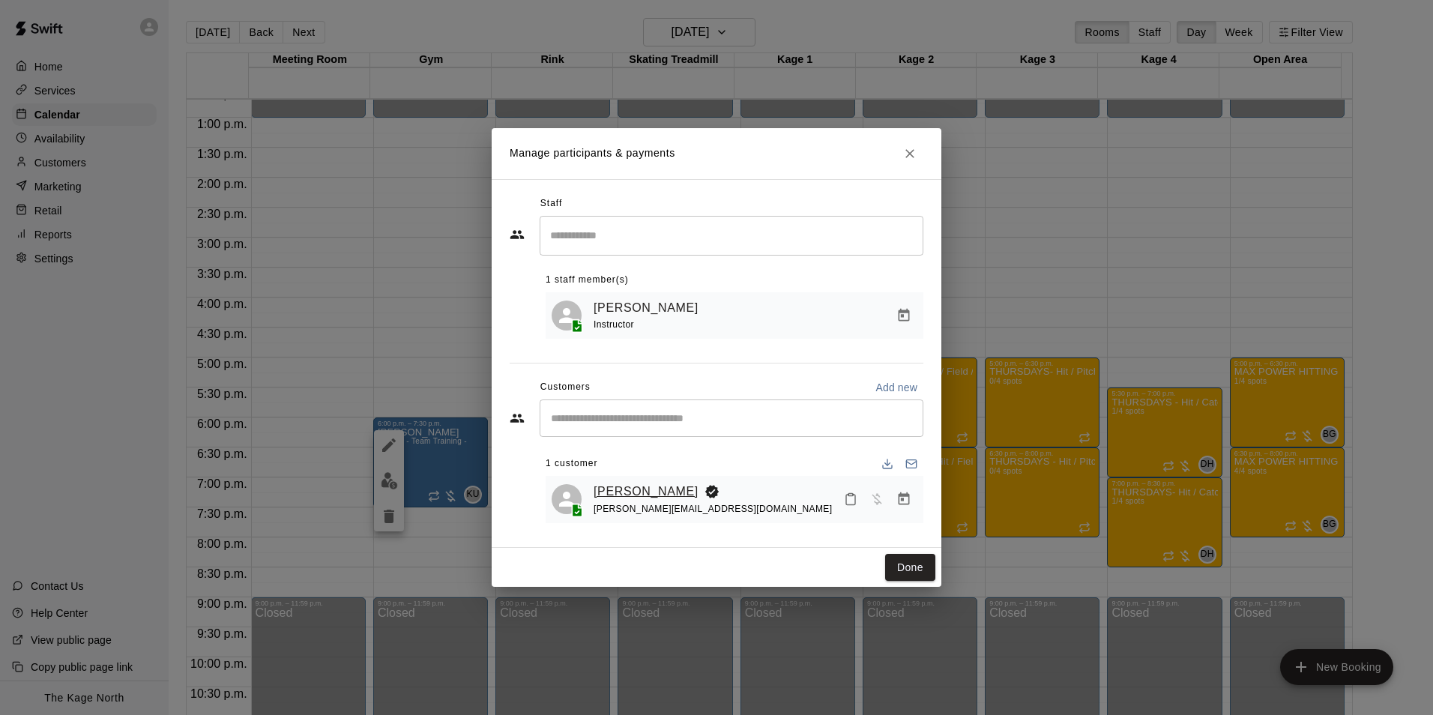
click at [661, 494] on link "[PERSON_NAME]" at bounding box center [646, 491] width 105 height 19
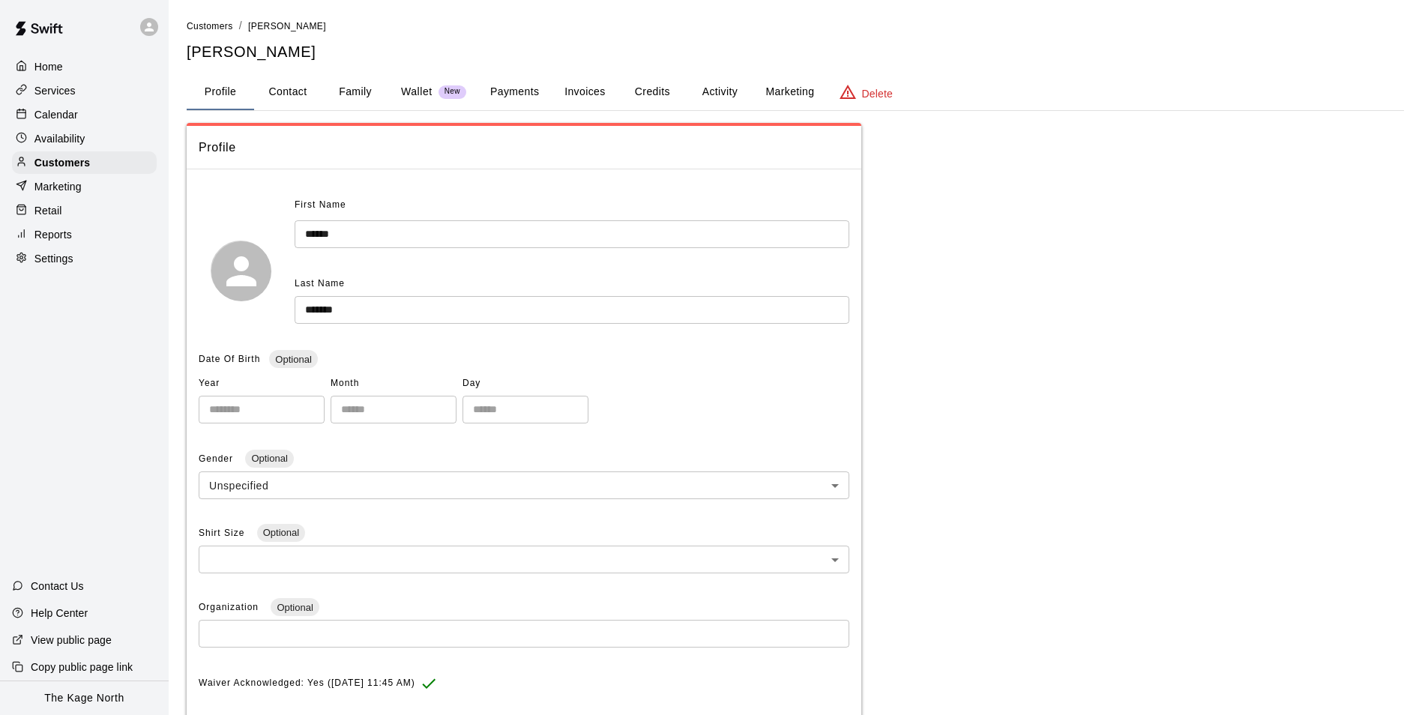
click at [718, 82] on button "Activity" at bounding box center [719, 92] width 67 height 36
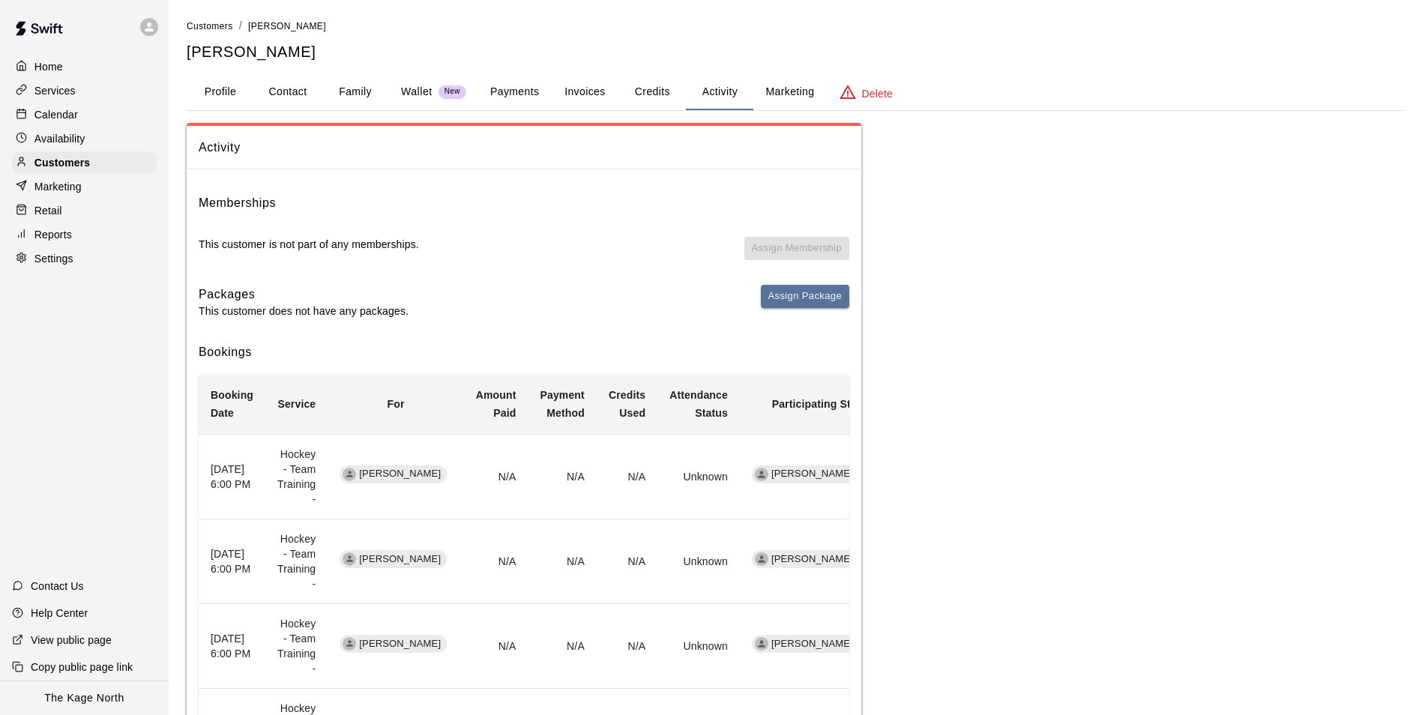
click at [339, 88] on button "Family" at bounding box center [355, 92] width 67 height 36
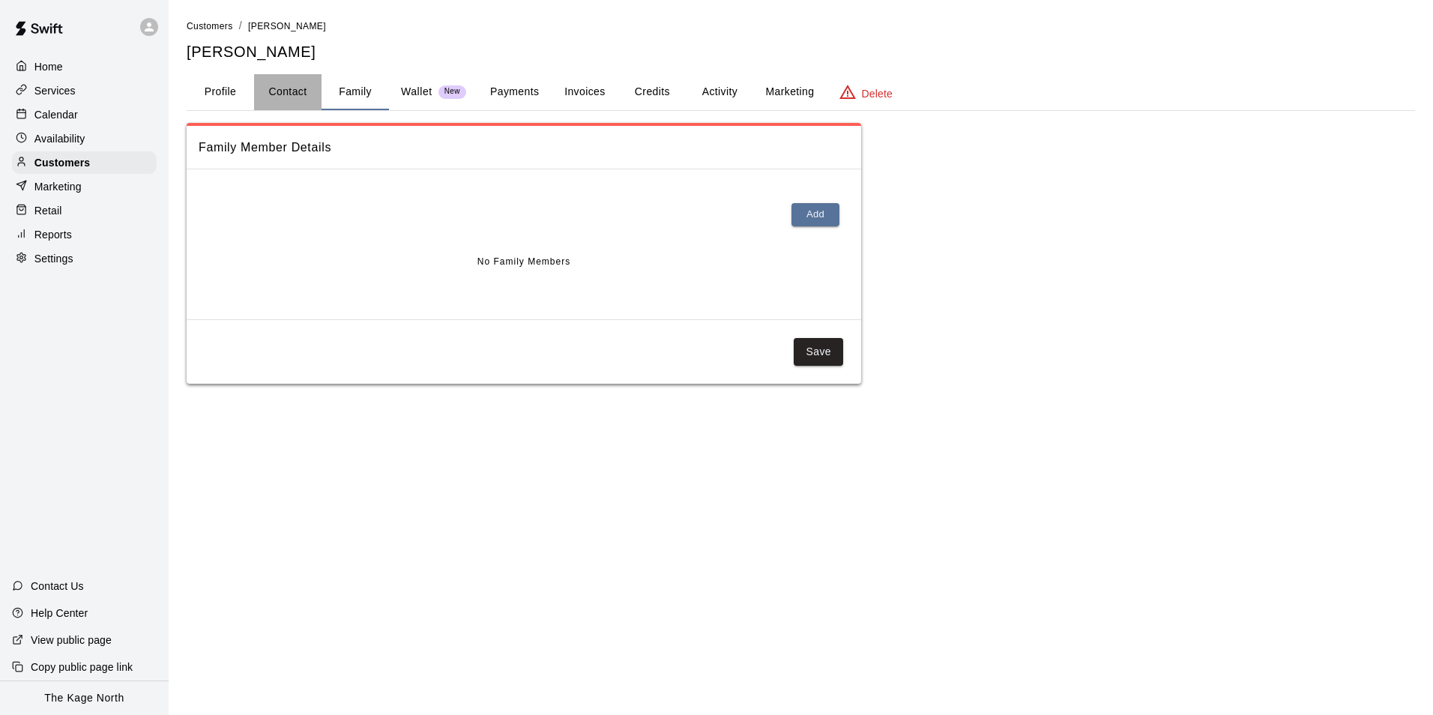
click at [294, 94] on button "Contact" at bounding box center [287, 92] width 67 height 36
select select "**"
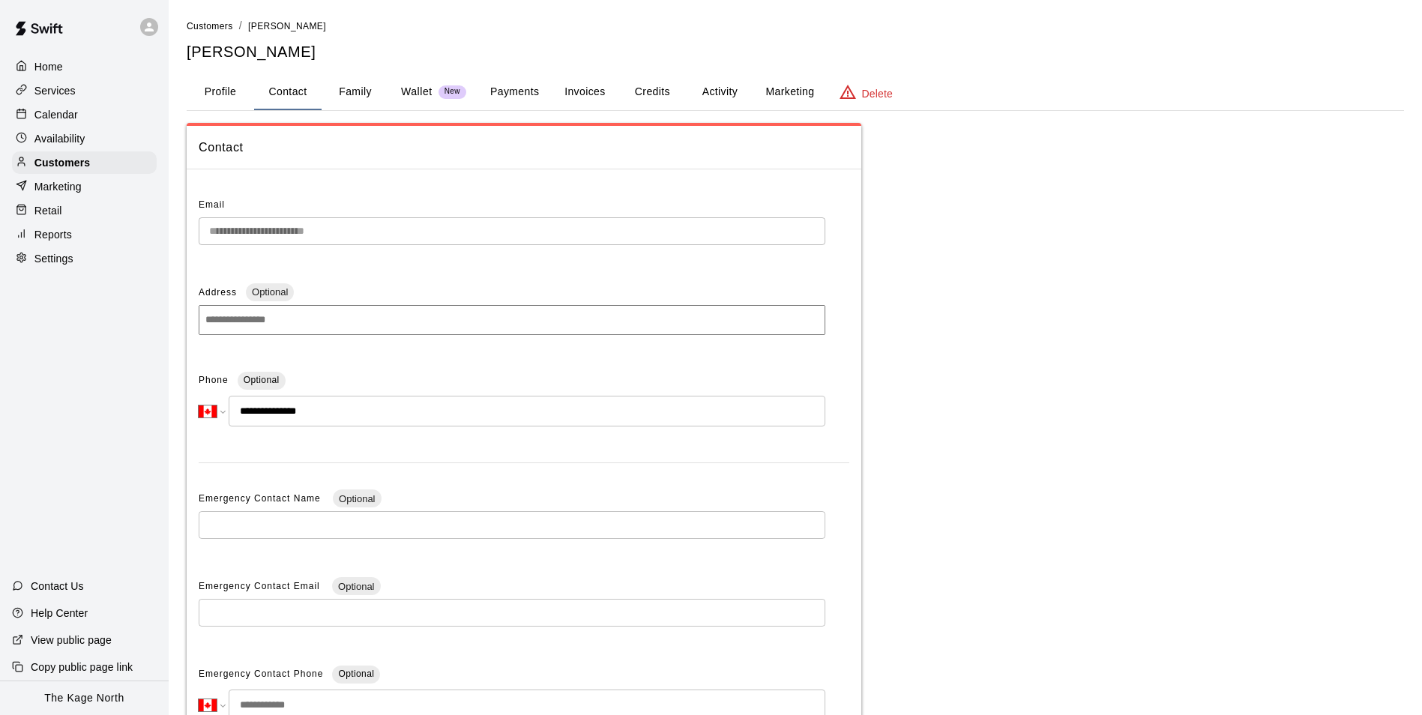
click at [76, 114] on p "Calendar" at bounding box center [55, 114] width 43 height 15
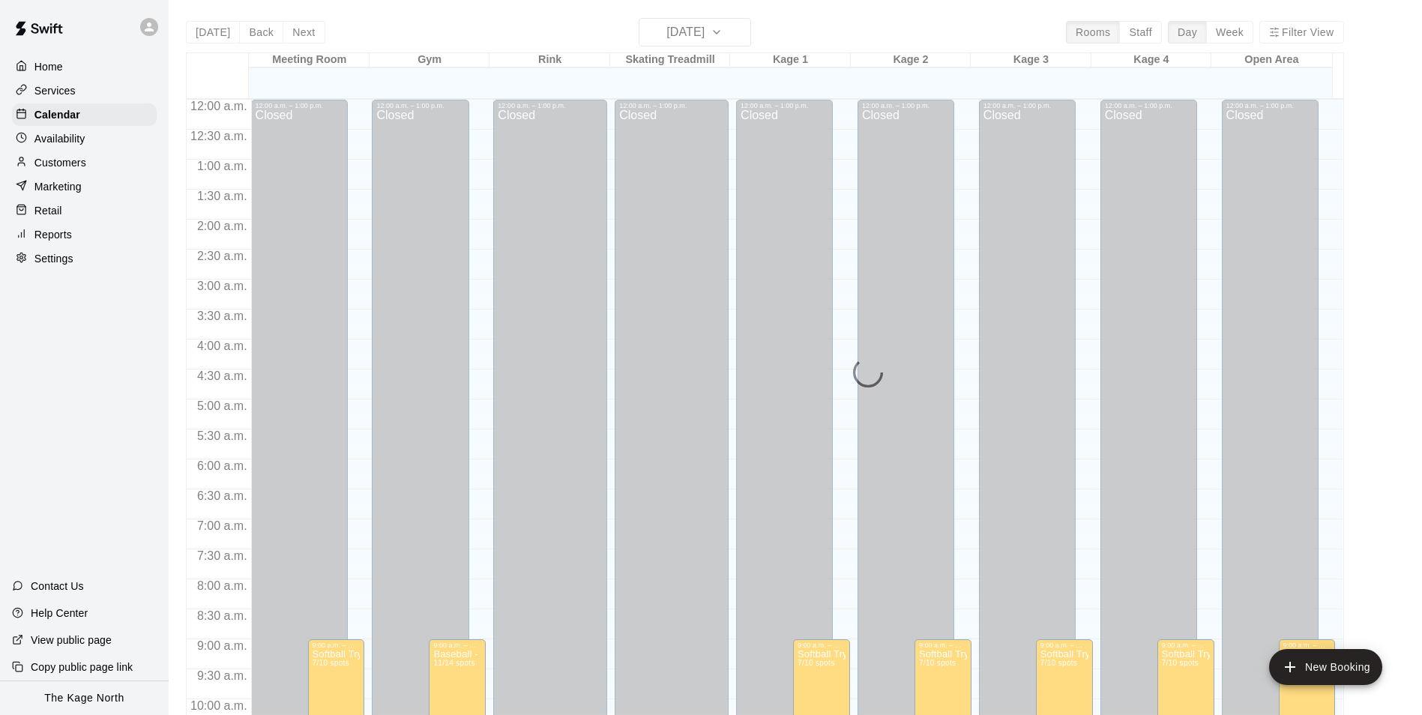
scroll to position [761, 0]
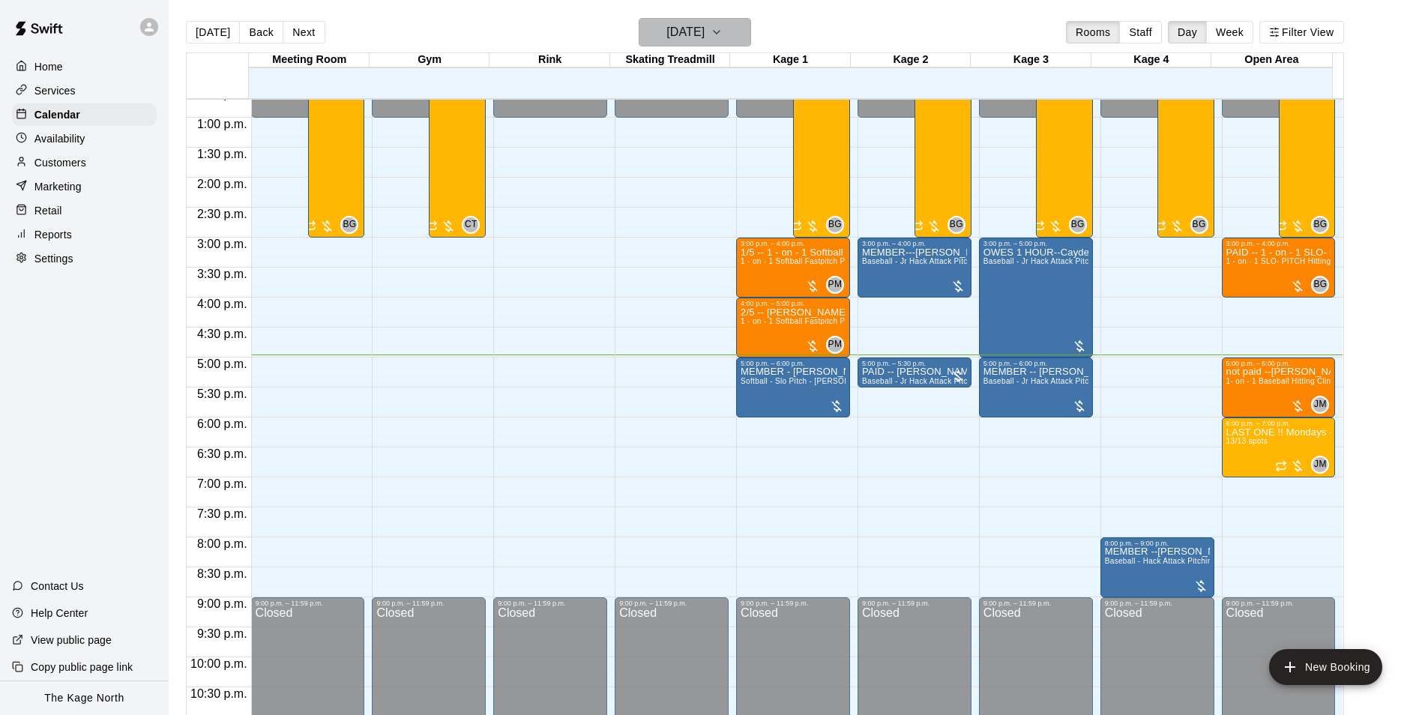
click at [703, 31] on h6 "[DATE]" at bounding box center [685, 32] width 38 height 21
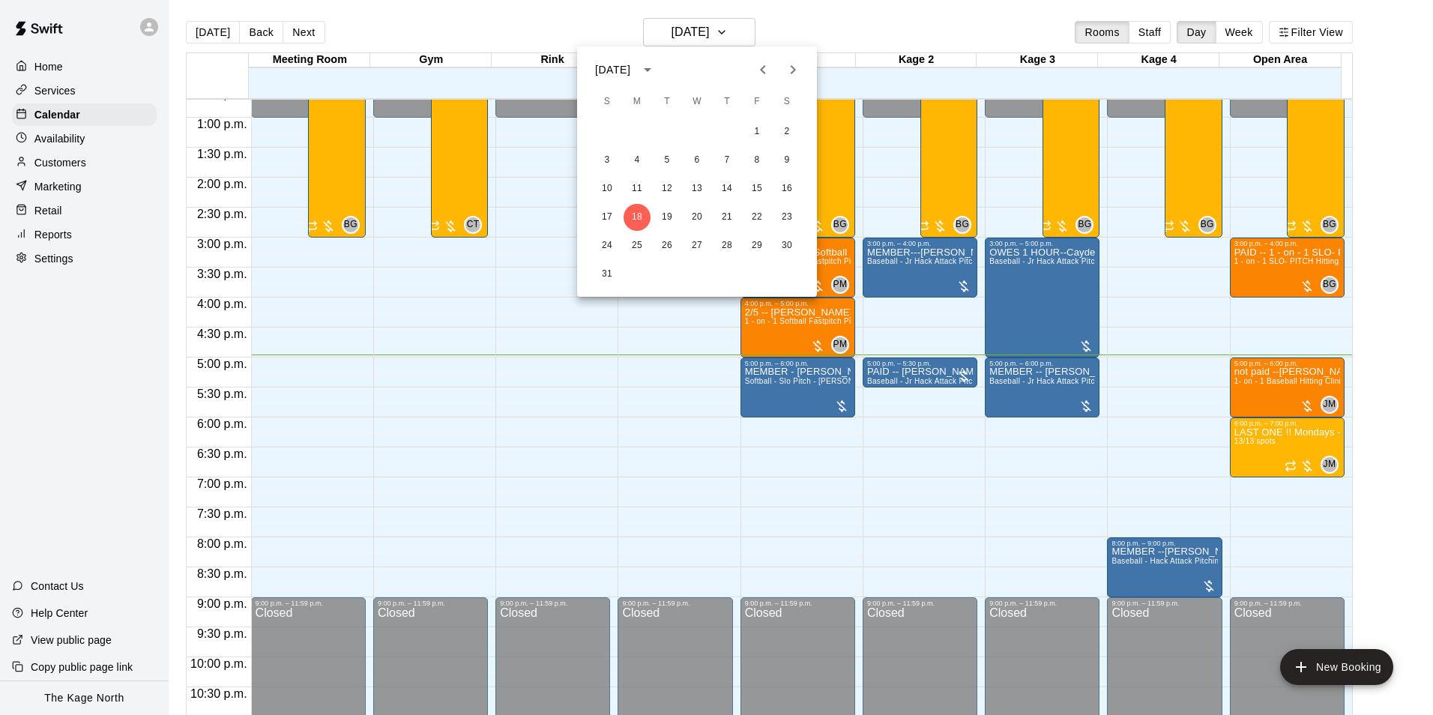
drag, startPoint x: 825, startPoint y: 31, endPoint x: 807, endPoint y: 31, distance: 18.0
click at [824, 31] on div at bounding box center [716, 357] width 1433 height 715
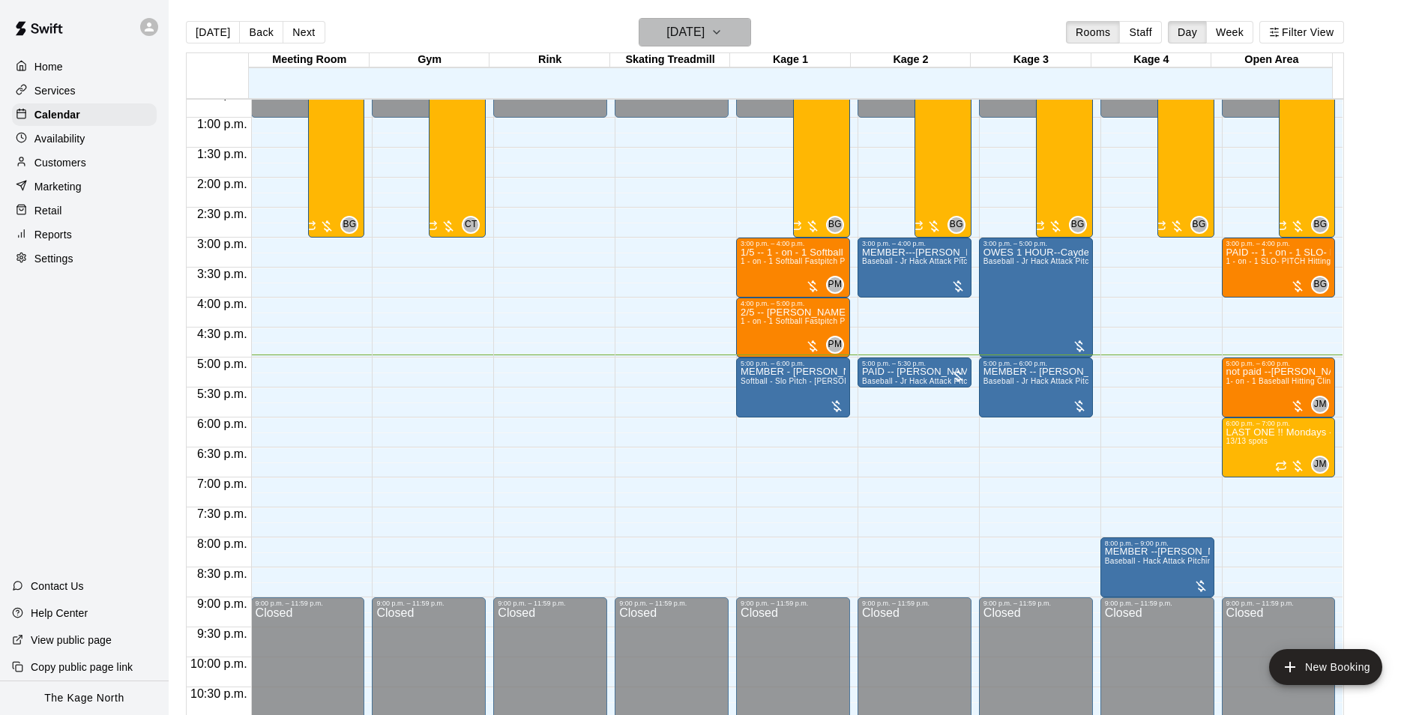
click at [735, 29] on button "[DATE]" at bounding box center [695, 32] width 112 height 28
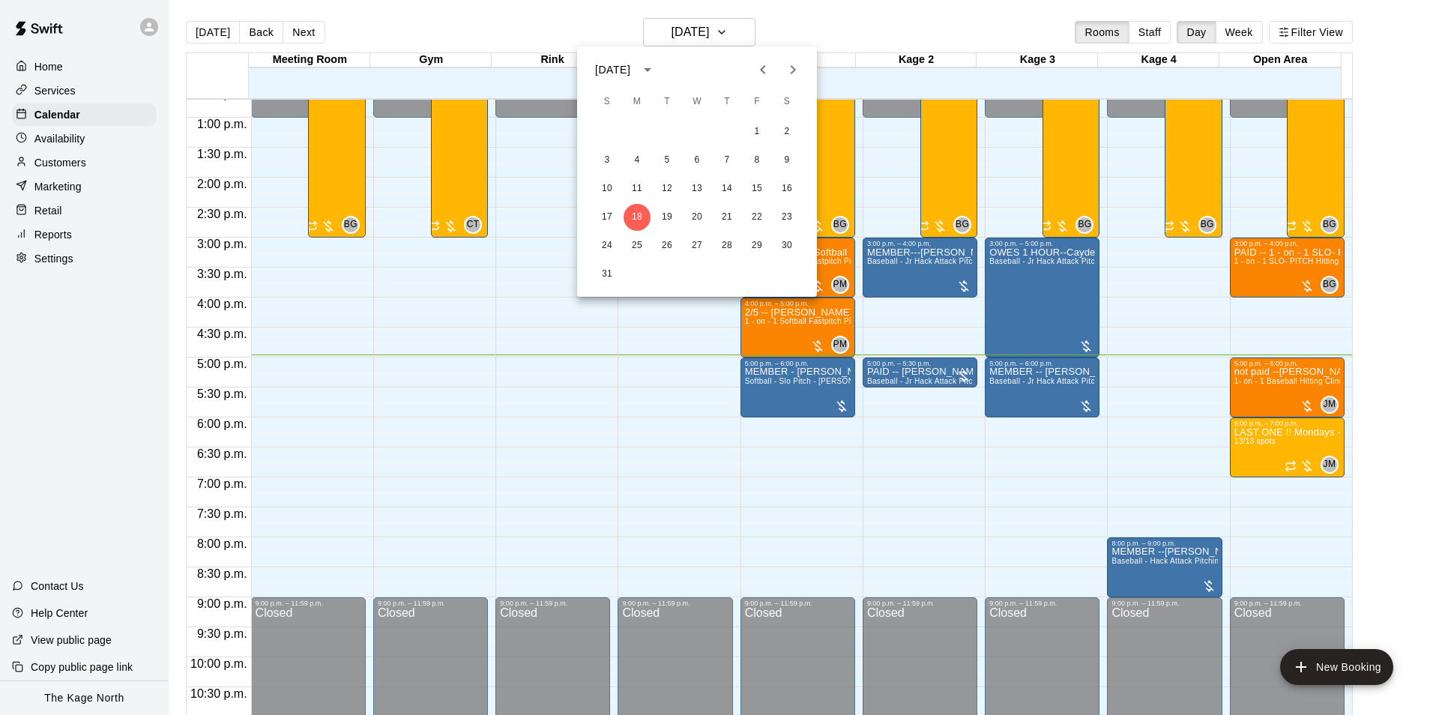
click at [792, 76] on icon "Next month" at bounding box center [793, 70] width 18 height 18
click at [726, 160] on button "11" at bounding box center [726, 160] width 27 height 27
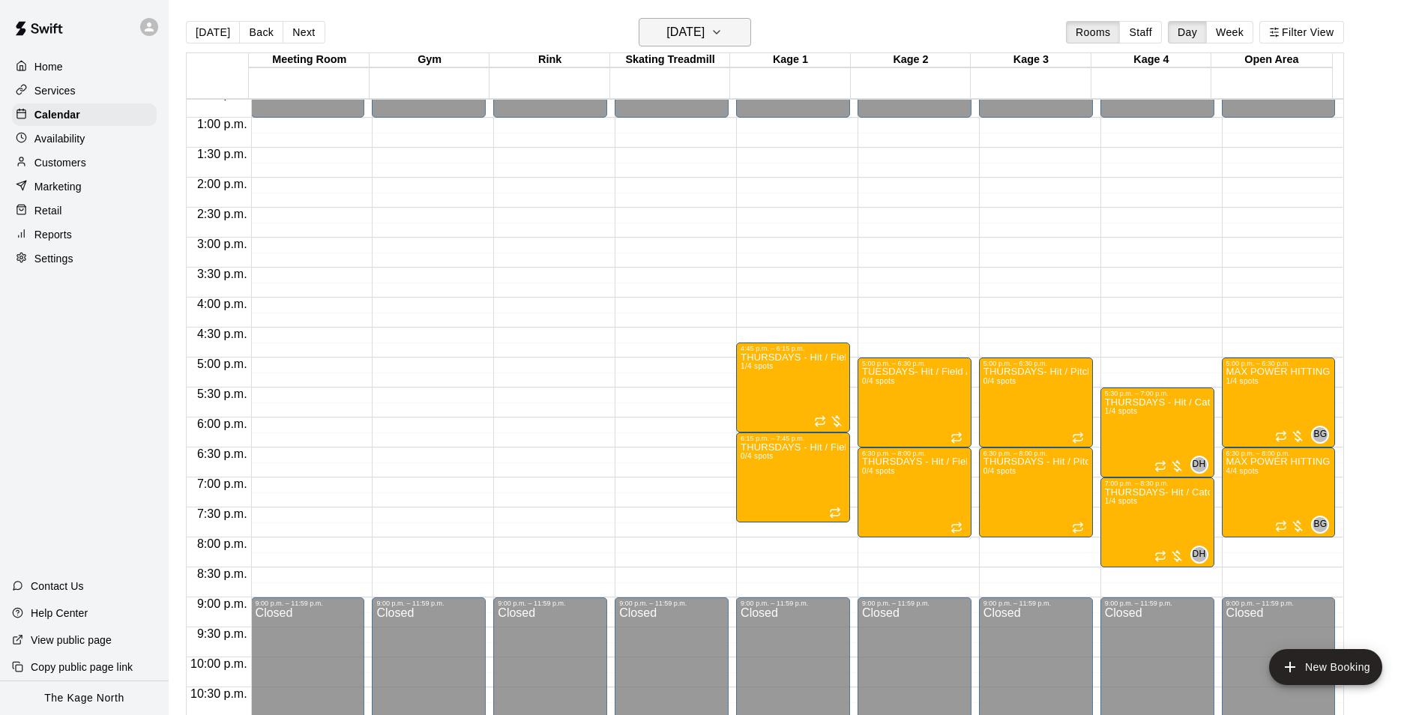
click at [736, 23] on button "[DATE]" at bounding box center [695, 32] width 112 height 28
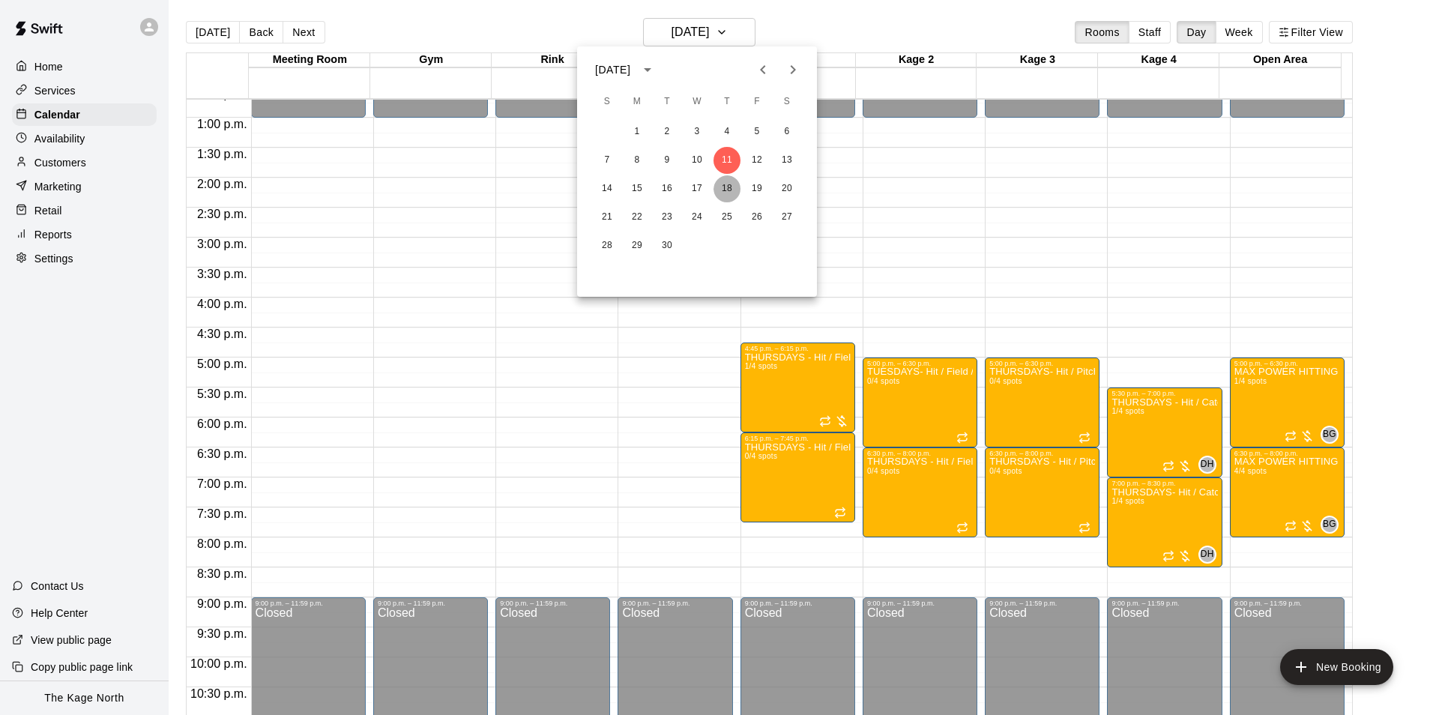
click at [729, 183] on button "18" at bounding box center [726, 188] width 27 height 27
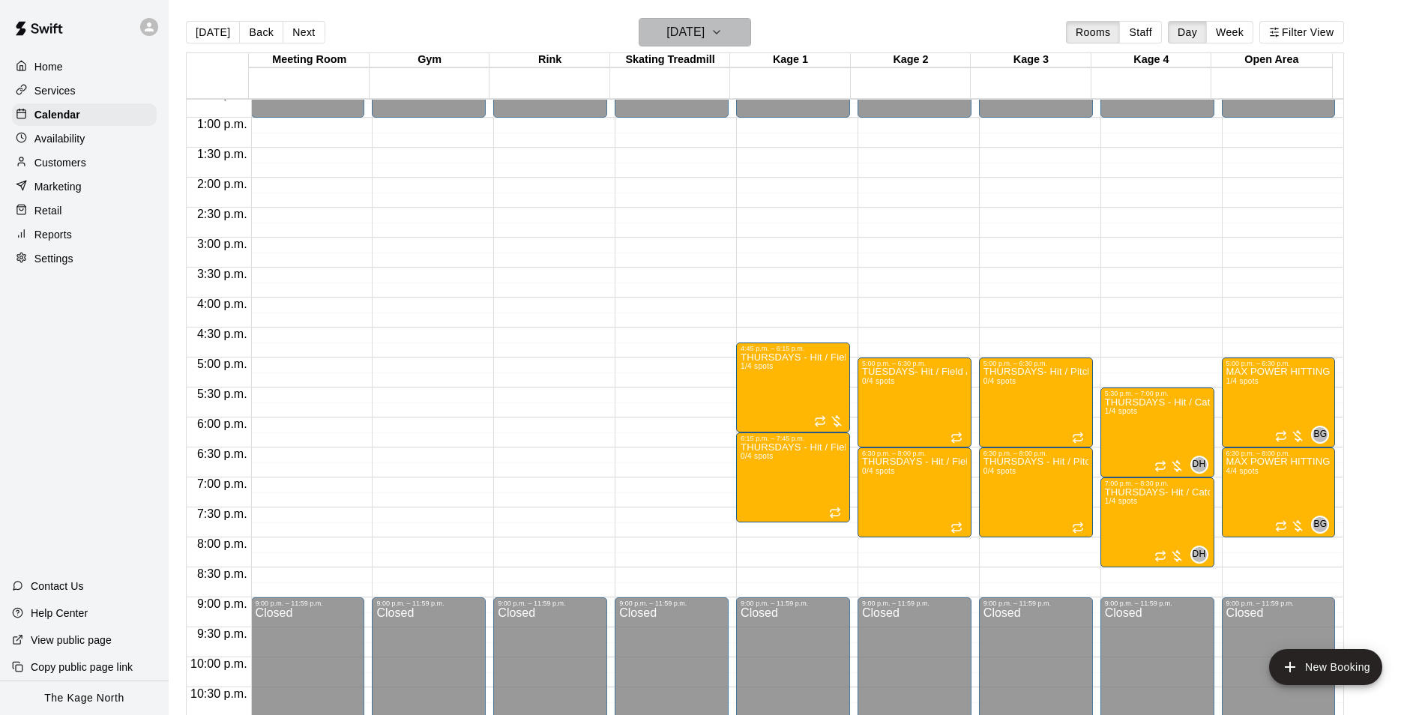
click at [704, 34] on h6 "[DATE]" at bounding box center [685, 32] width 38 height 21
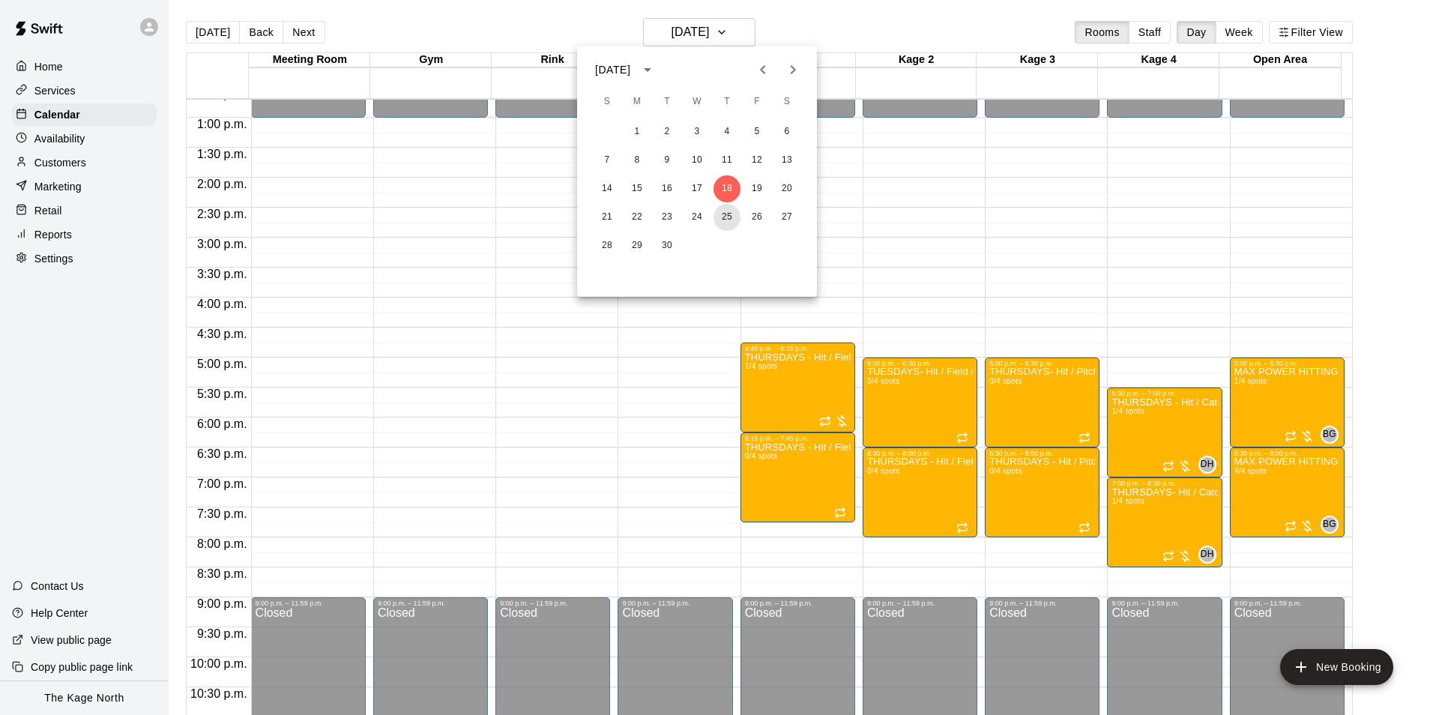
click at [726, 211] on button "25" at bounding box center [726, 217] width 27 height 27
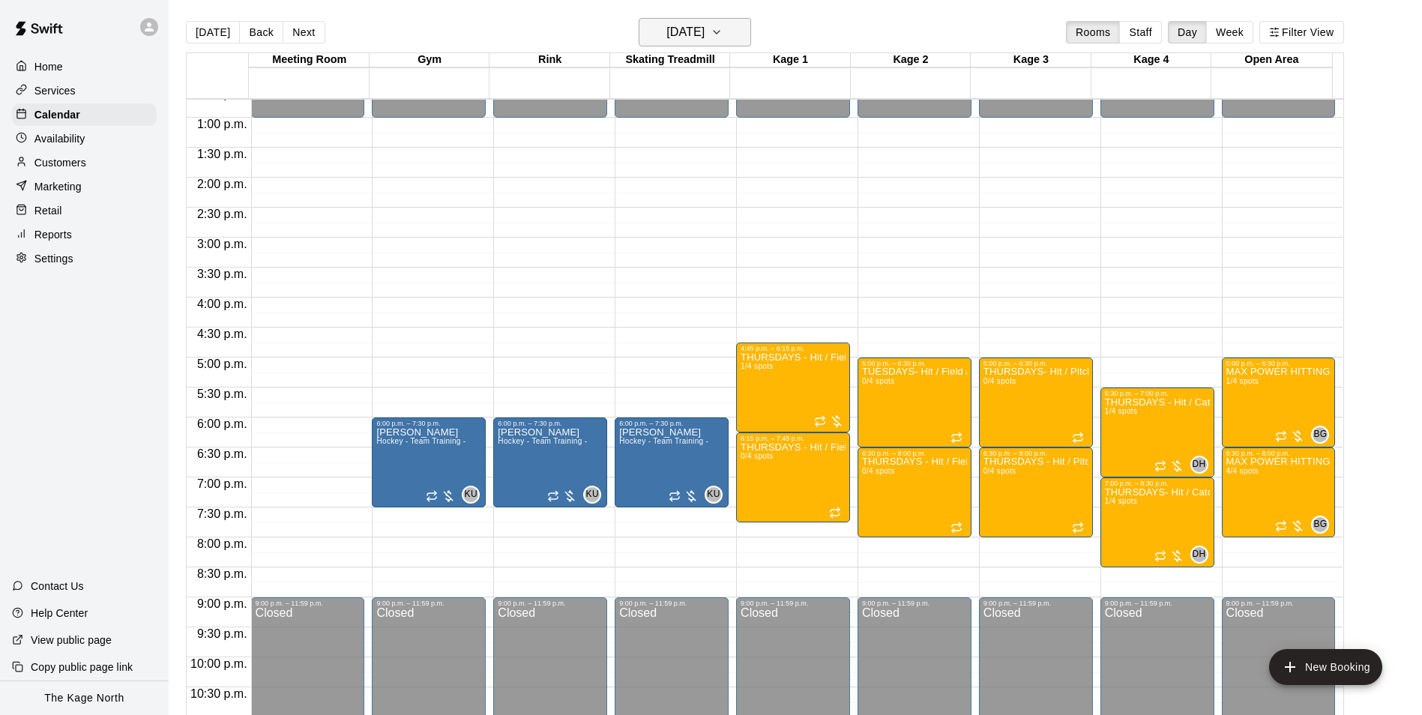
click at [704, 34] on h6 "[DATE]" at bounding box center [685, 32] width 38 height 21
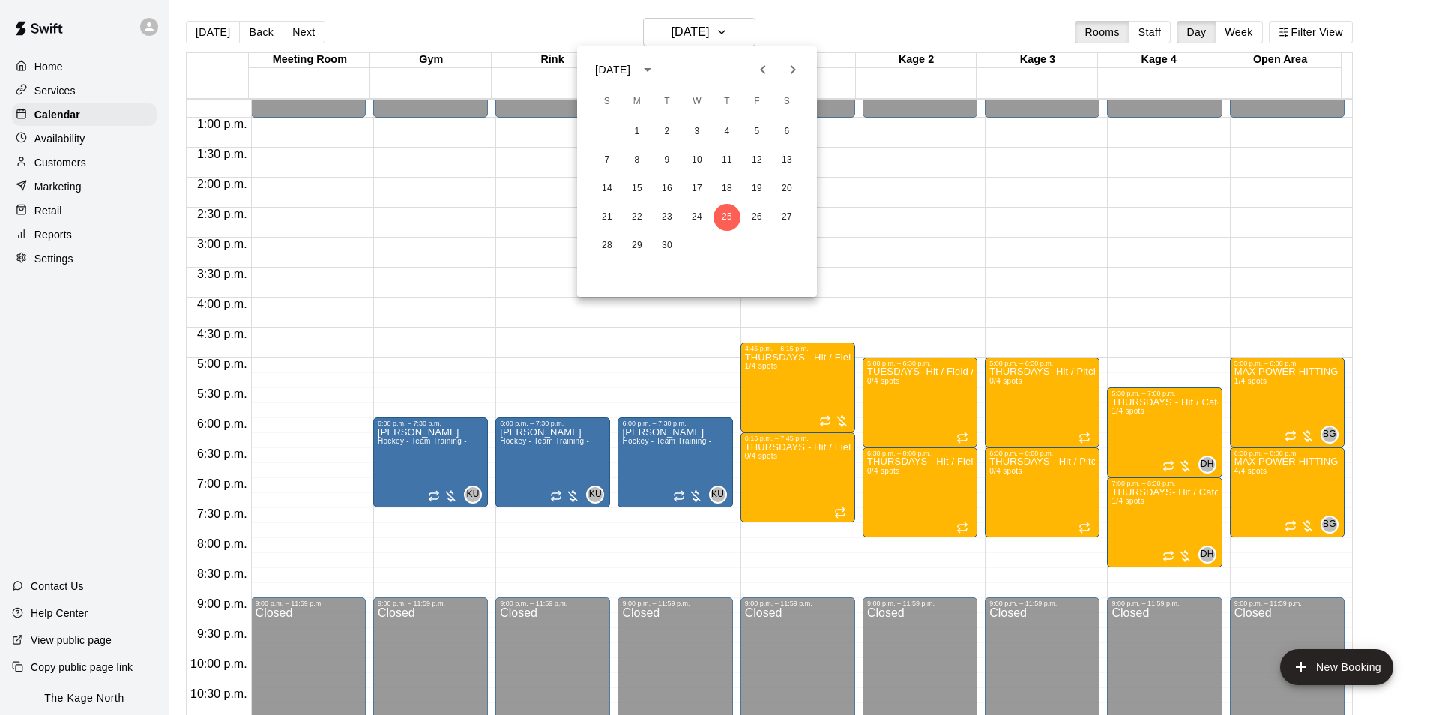
click at [790, 76] on icon "Next month" at bounding box center [793, 70] width 18 height 18
click at [727, 136] on button "2" at bounding box center [726, 131] width 27 height 27
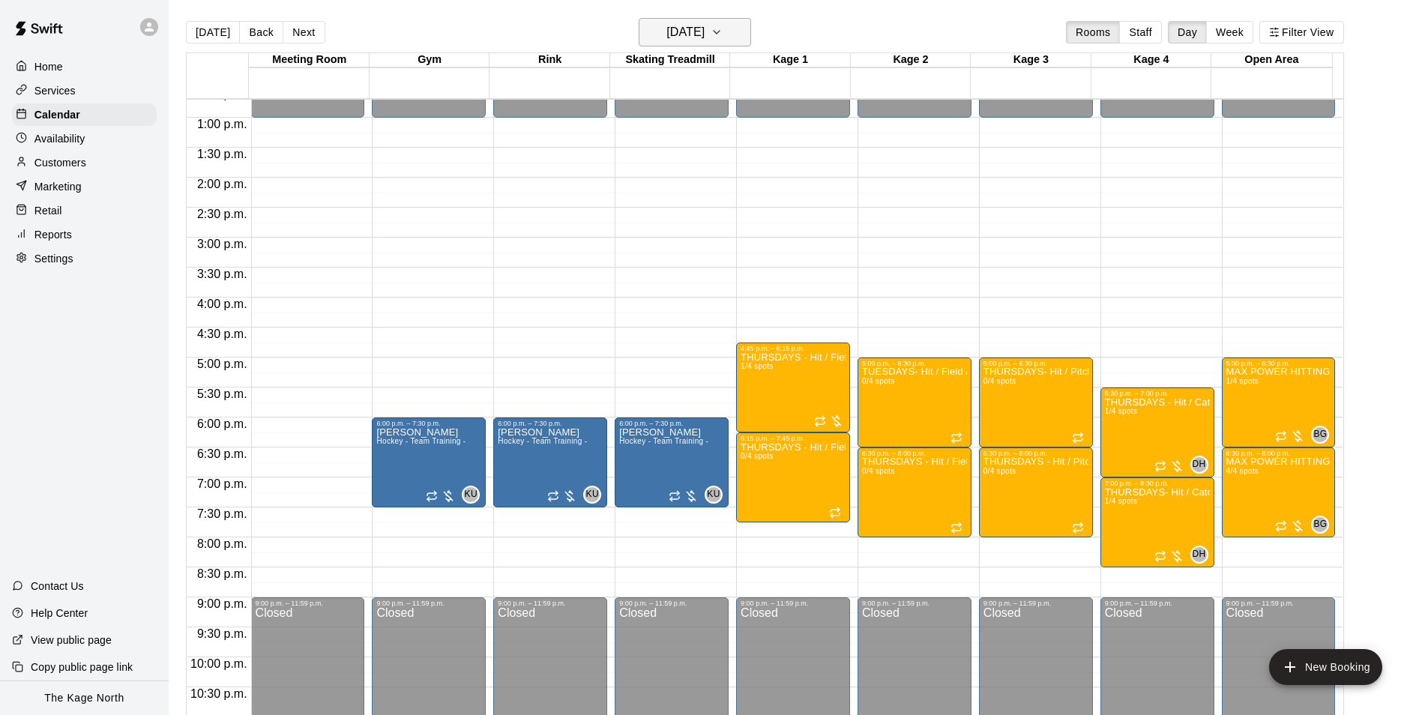
click at [704, 35] on h6 "[DATE]" at bounding box center [685, 32] width 38 height 21
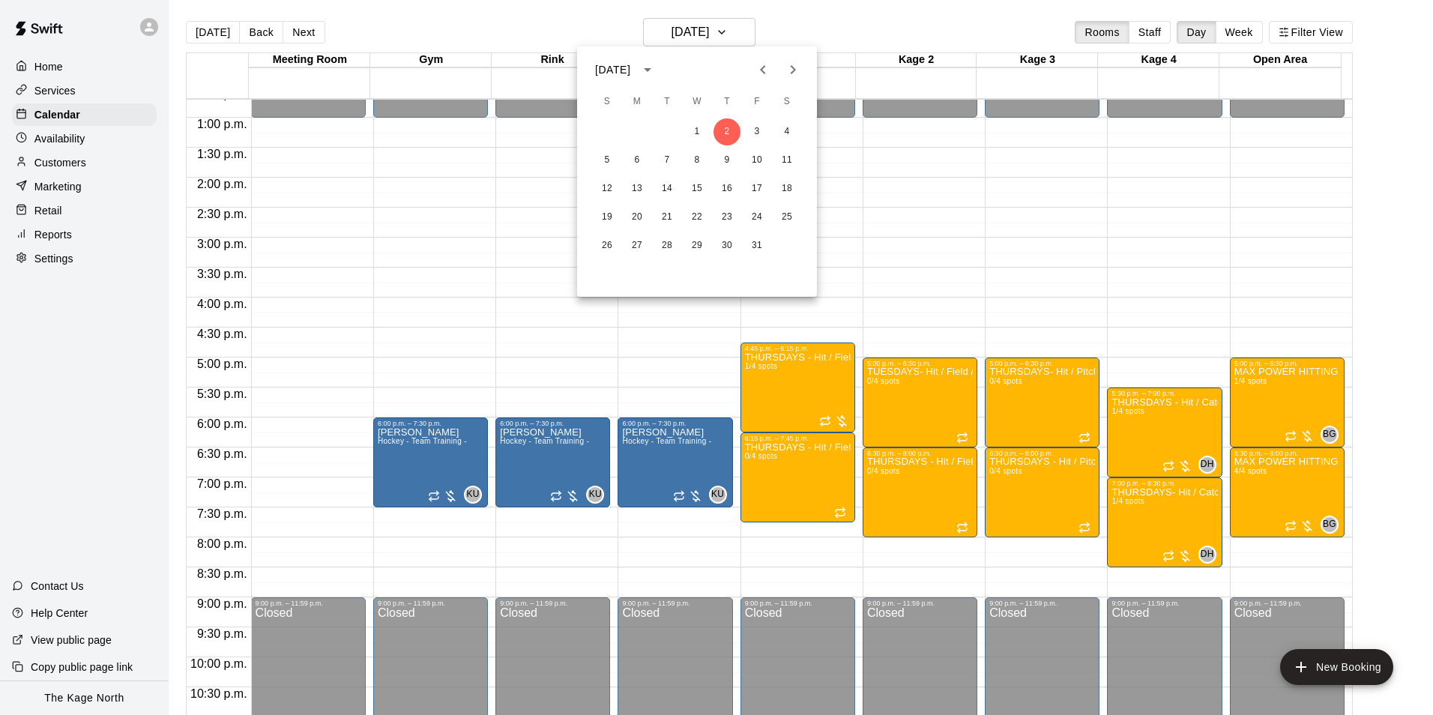
click at [767, 73] on icon "Previous month" at bounding box center [763, 70] width 18 height 18
click at [728, 187] on button "18" at bounding box center [726, 188] width 27 height 27
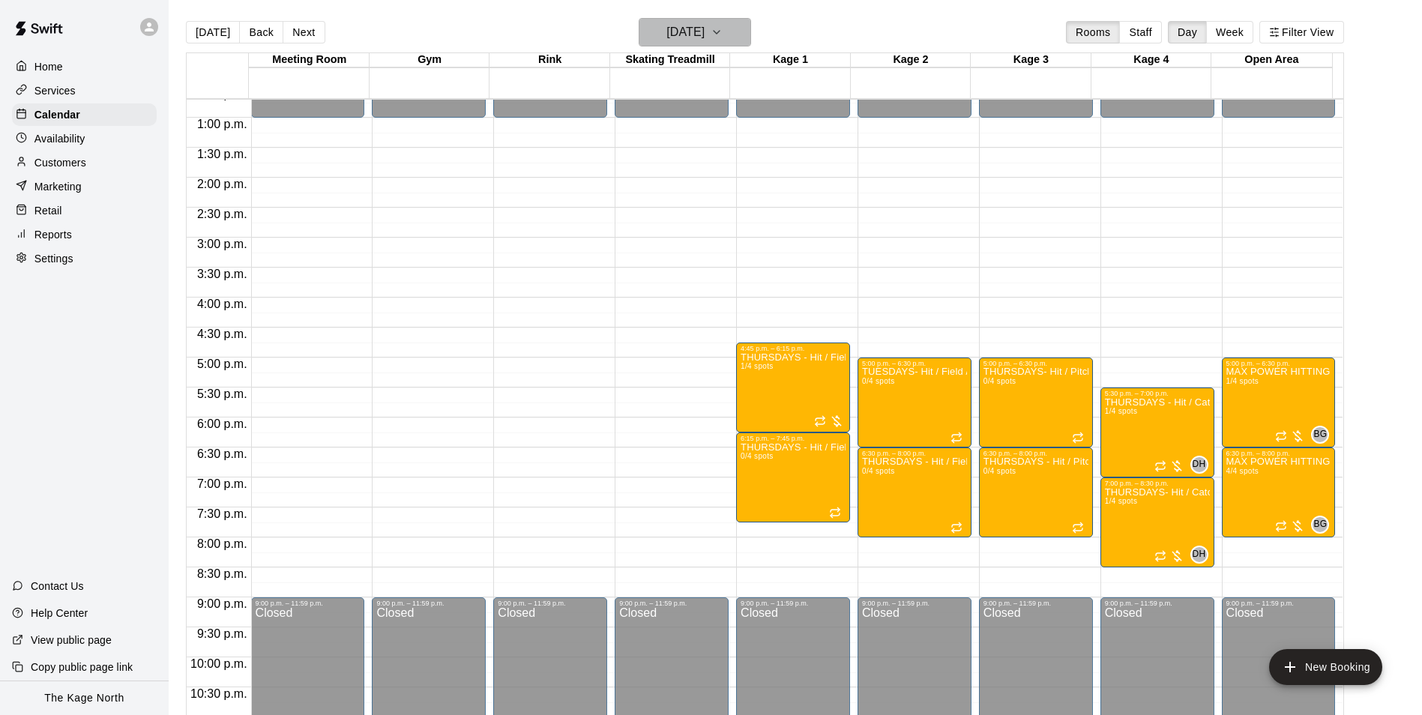
click at [722, 38] on icon "button" at bounding box center [716, 32] width 12 height 18
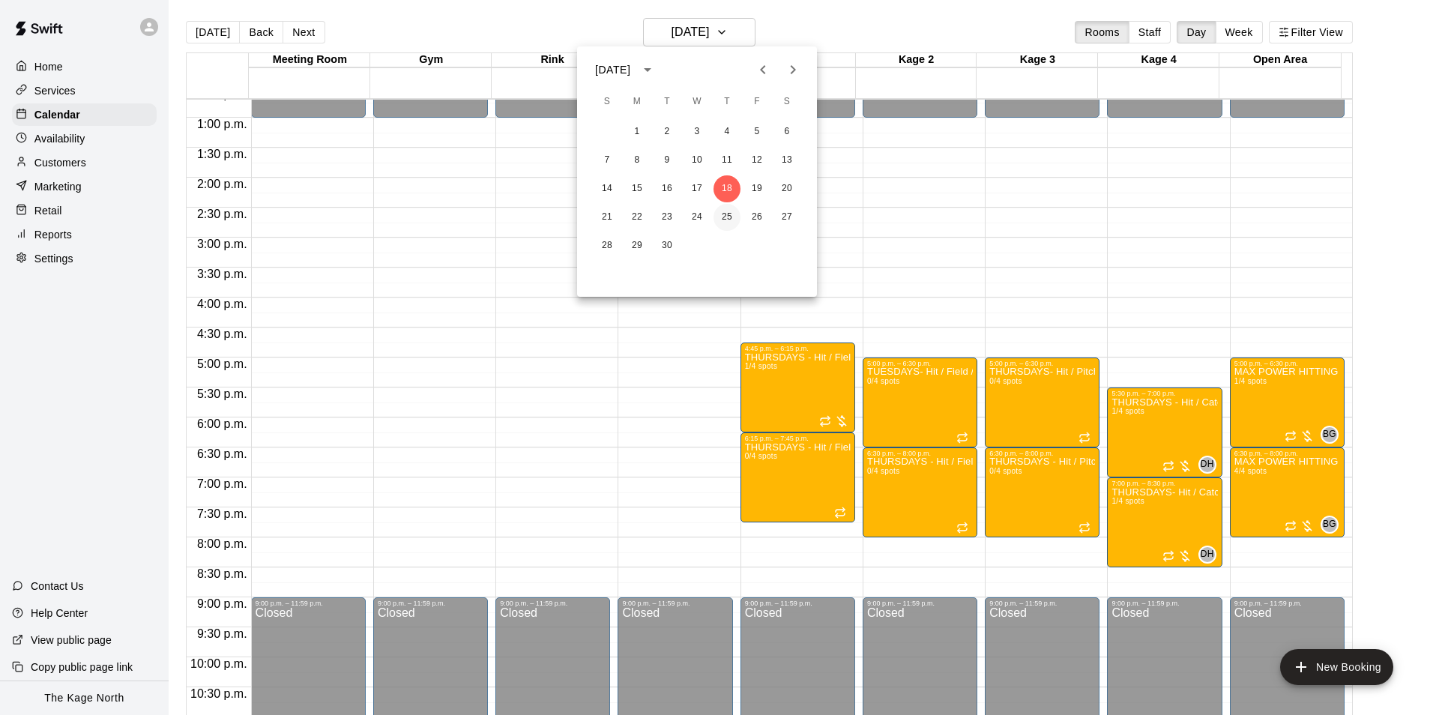
click at [725, 221] on button "25" at bounding box center [726, 217] width 27 height 27
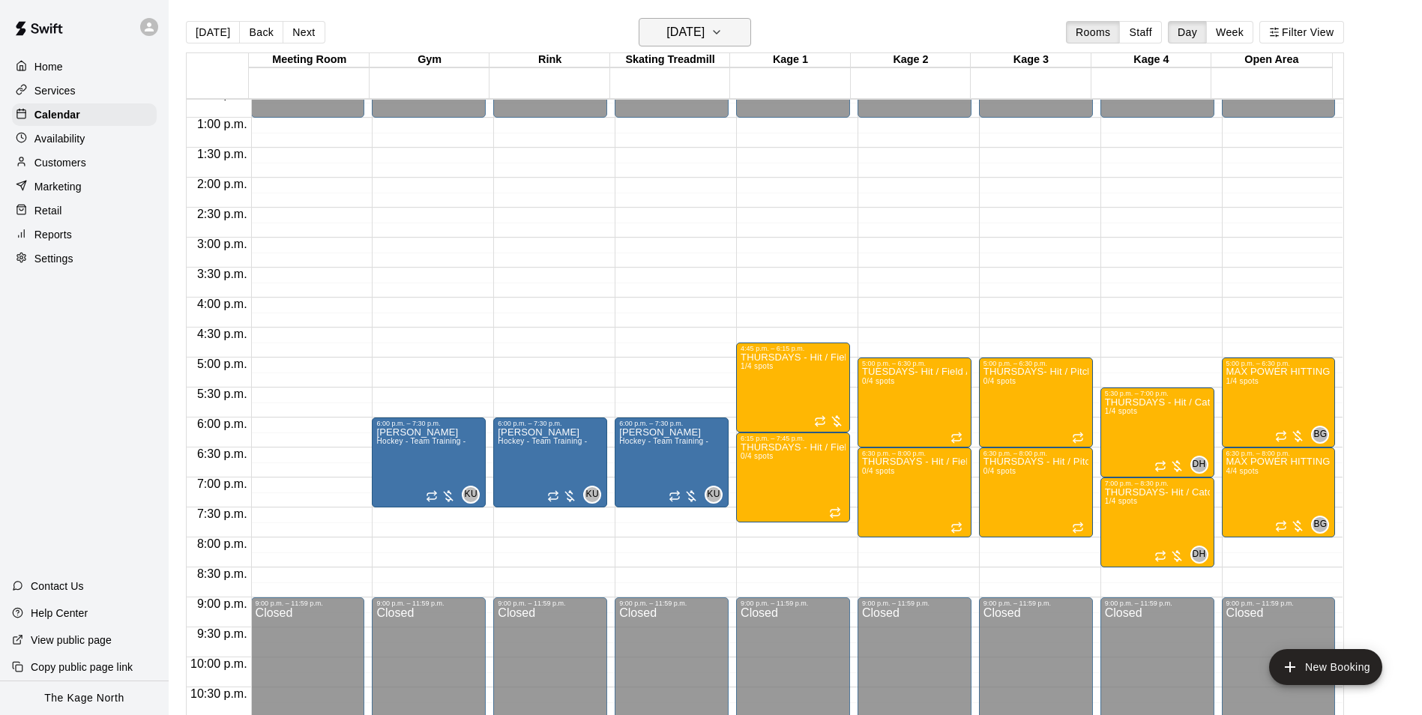
click at [722, 37] on icon "button" at bounding box center [716, 32] width 12 height 18
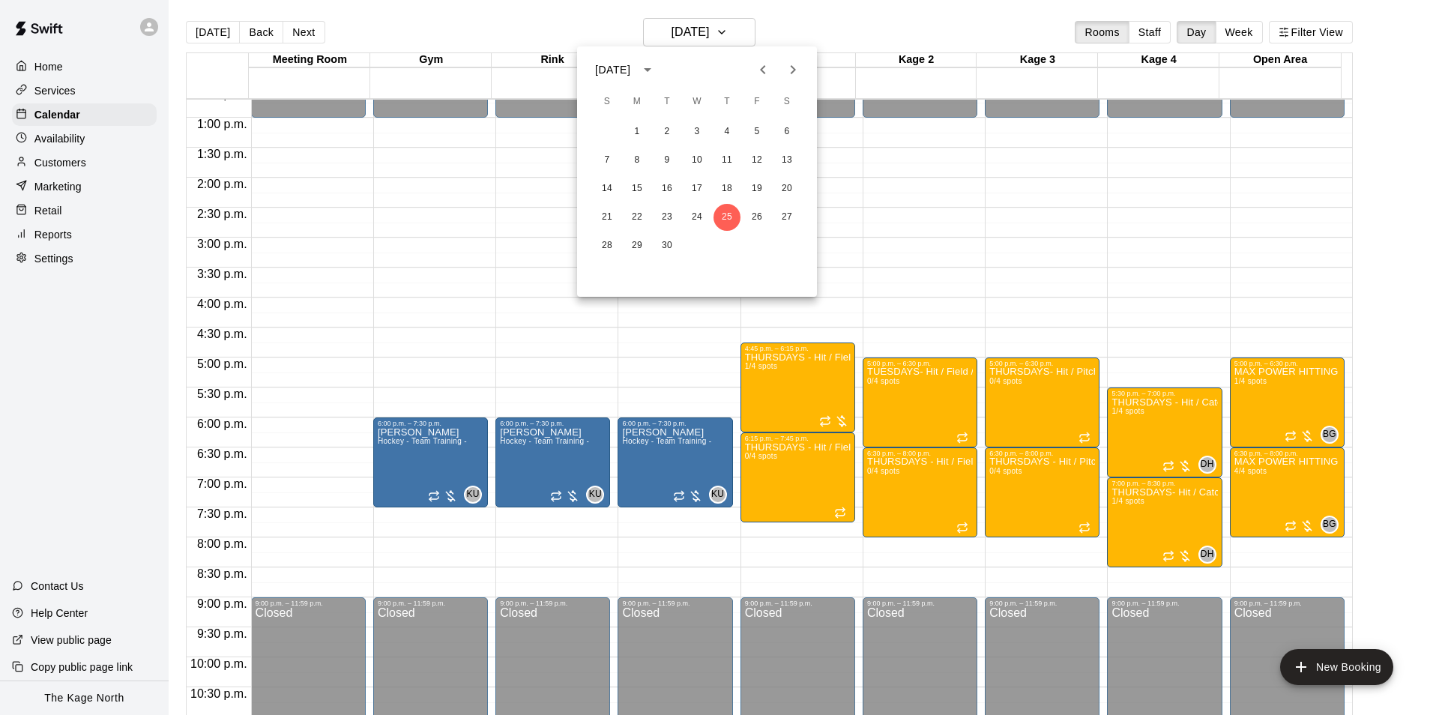
click at [830, 25] on div at bounding box center [716, 357] width 1433 height 715
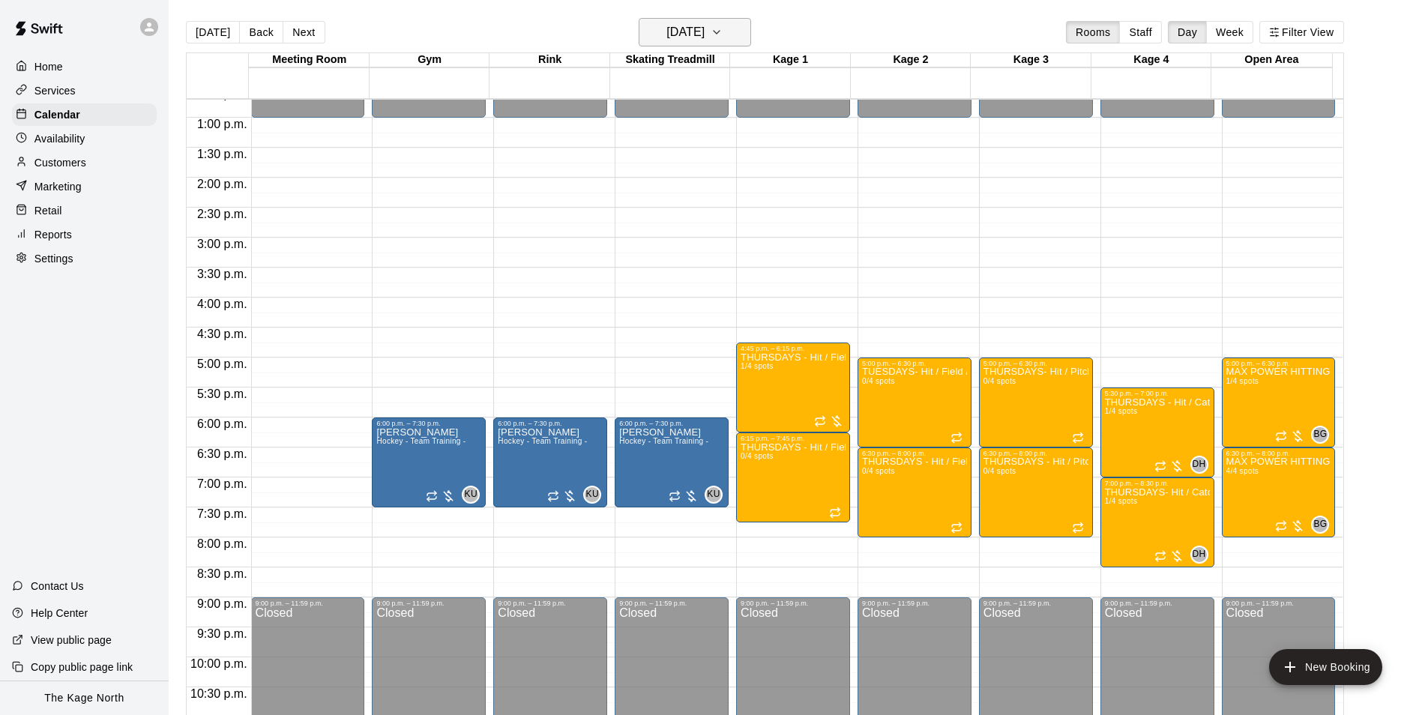
click at [704, 28] on h6 "[DATE]" at bounding box center [685, 32] width 38 height 21
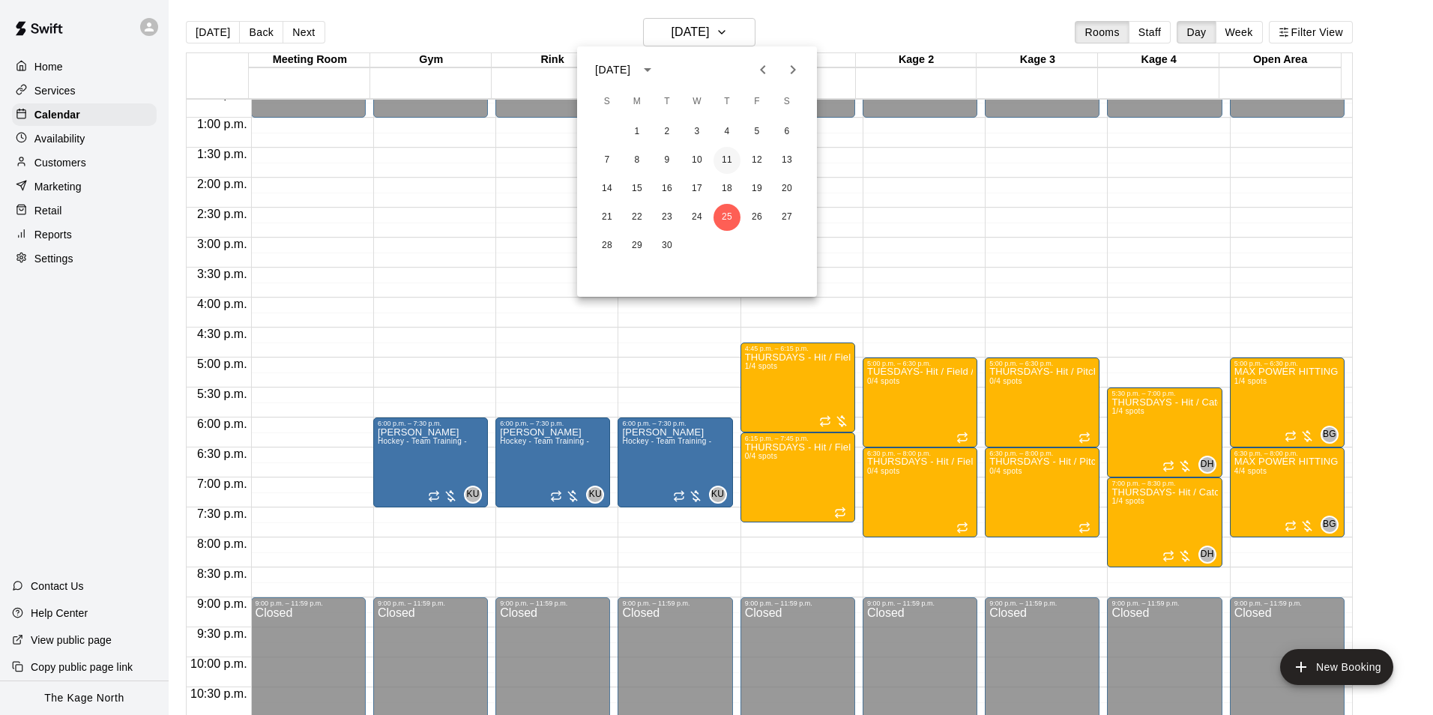
click at [727, 160] on button "11" at bounding box center [726, 160] width 27 height 27
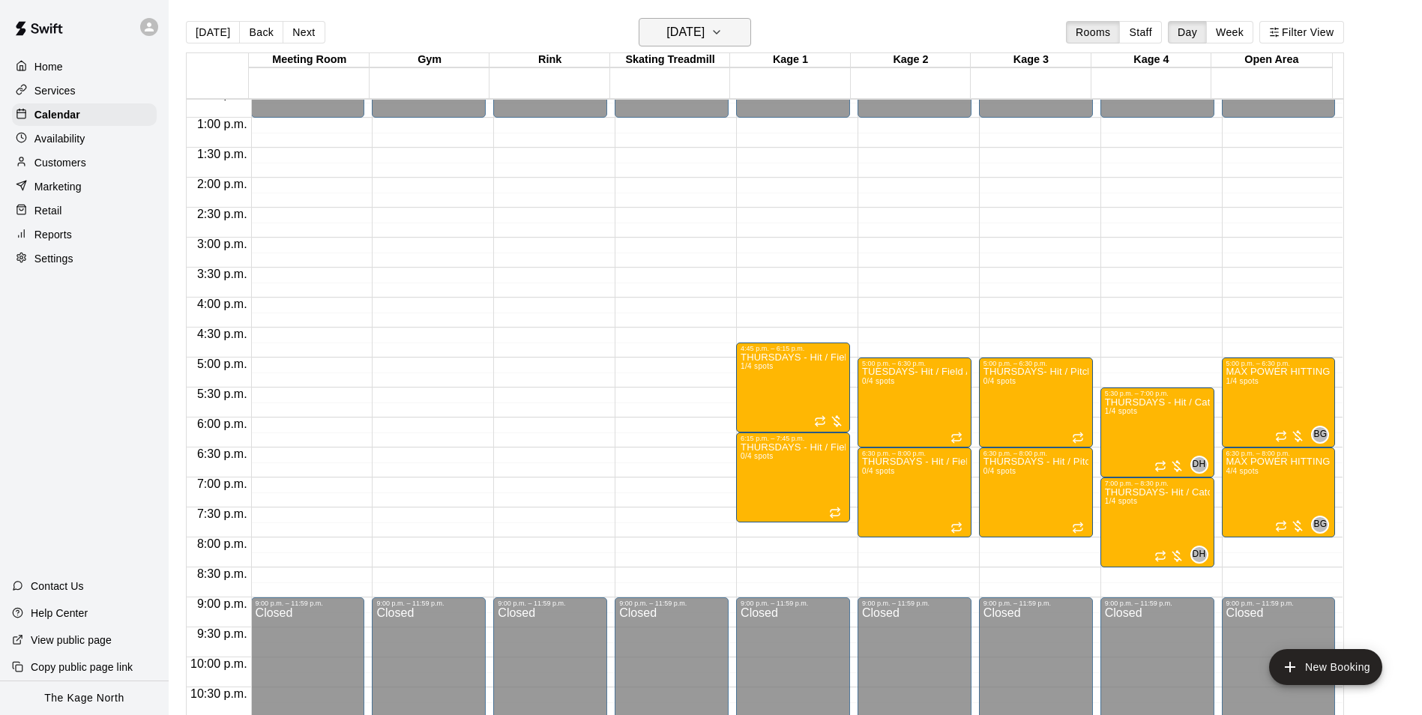
click at [737, 34] on button "[DATE]" at bounding box center [695, 32] width 112 height 28
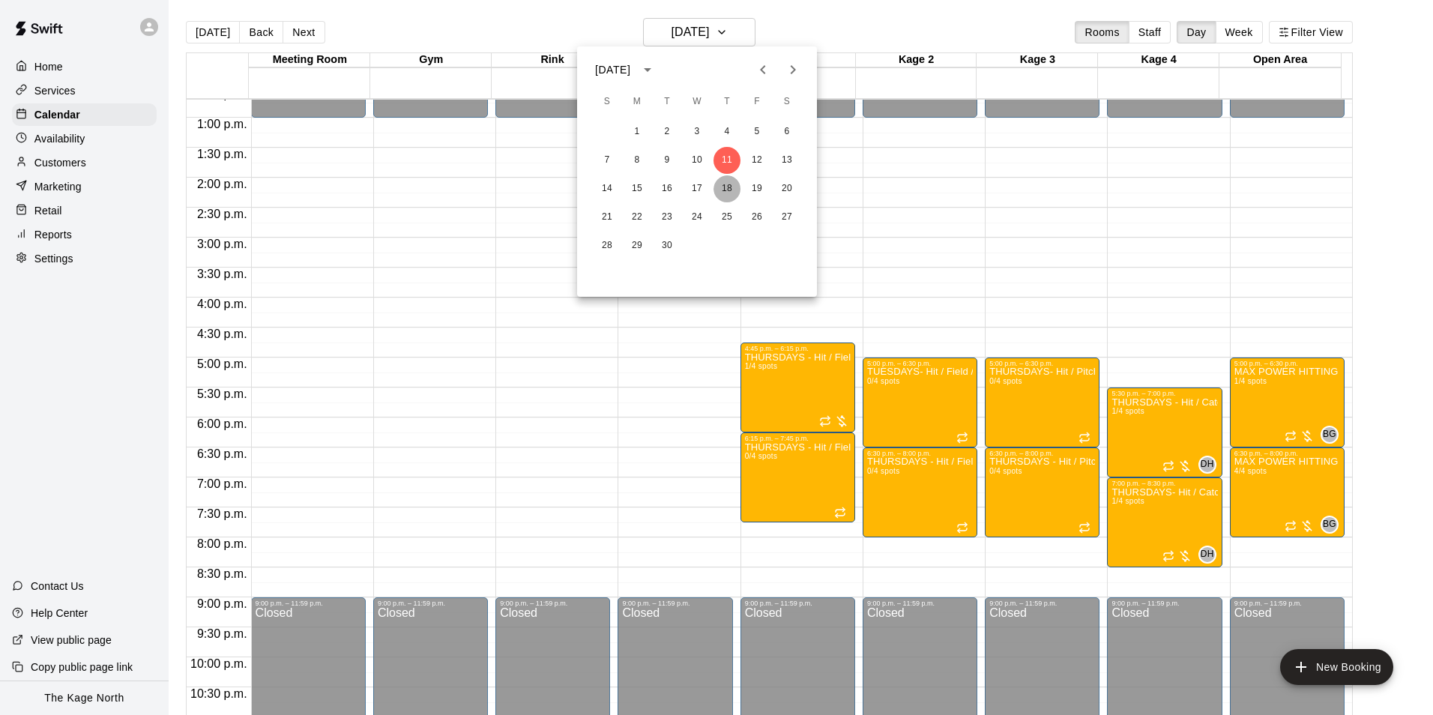
click at [723, 178] on button "18" at bounding box center [726, 188] width 27 height 27
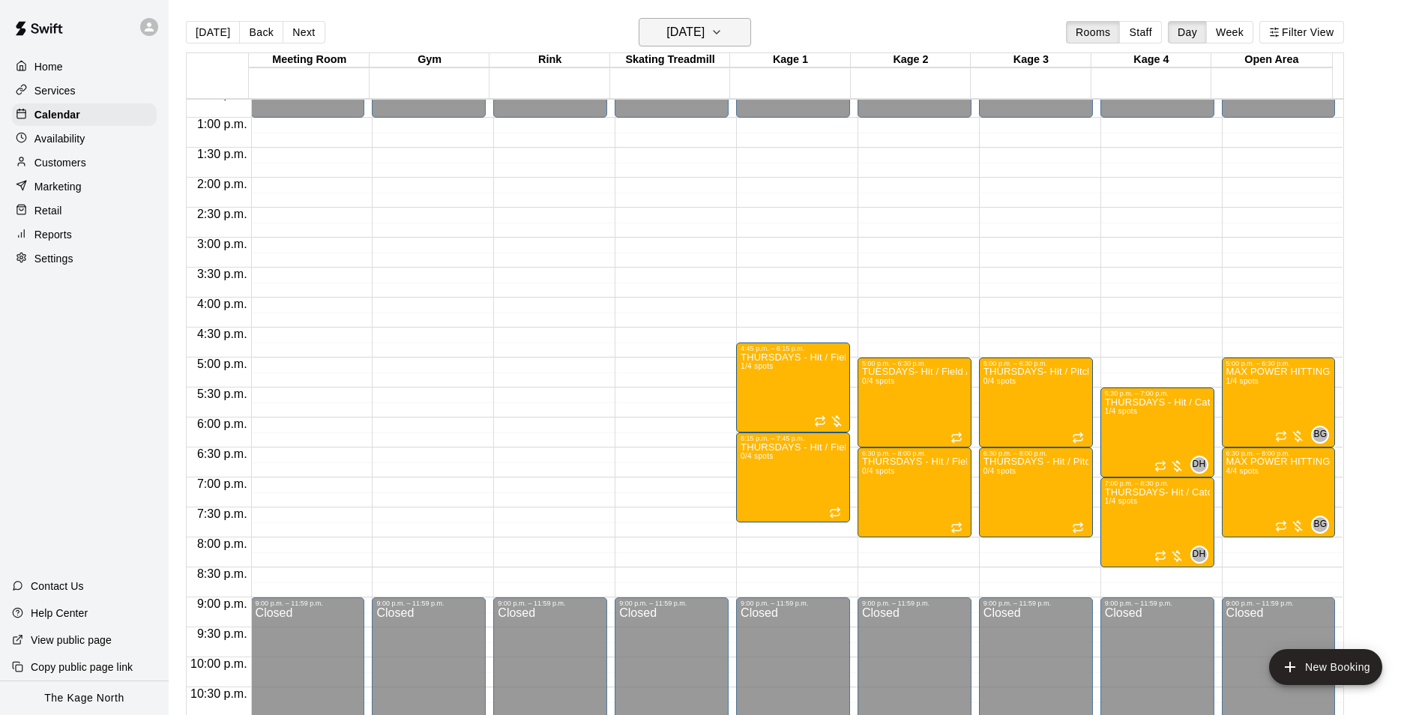
click at [725, 20] on button "[DATE]" at bounding box center [695, 32] width 112 height 28
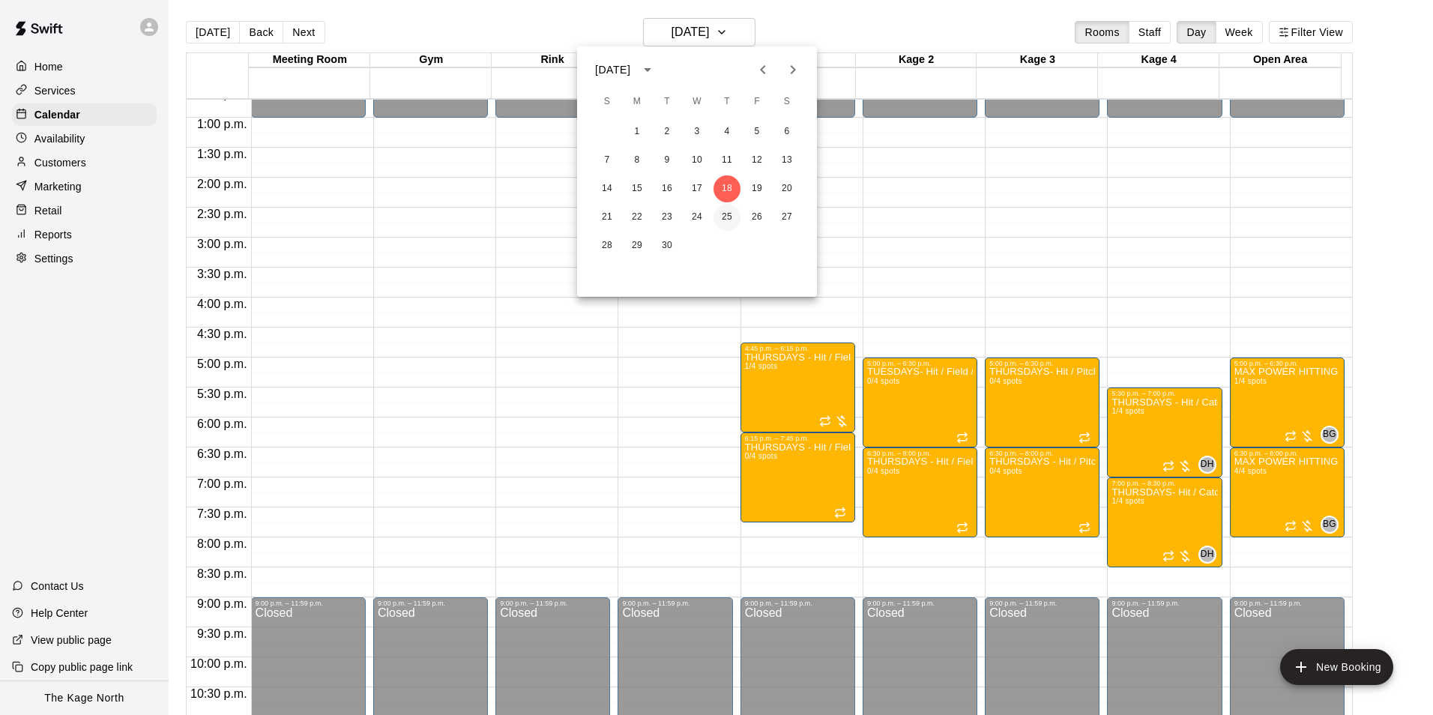
click at [722, 214] on button "25" at bounding box center [726, 217] width 27 height 27
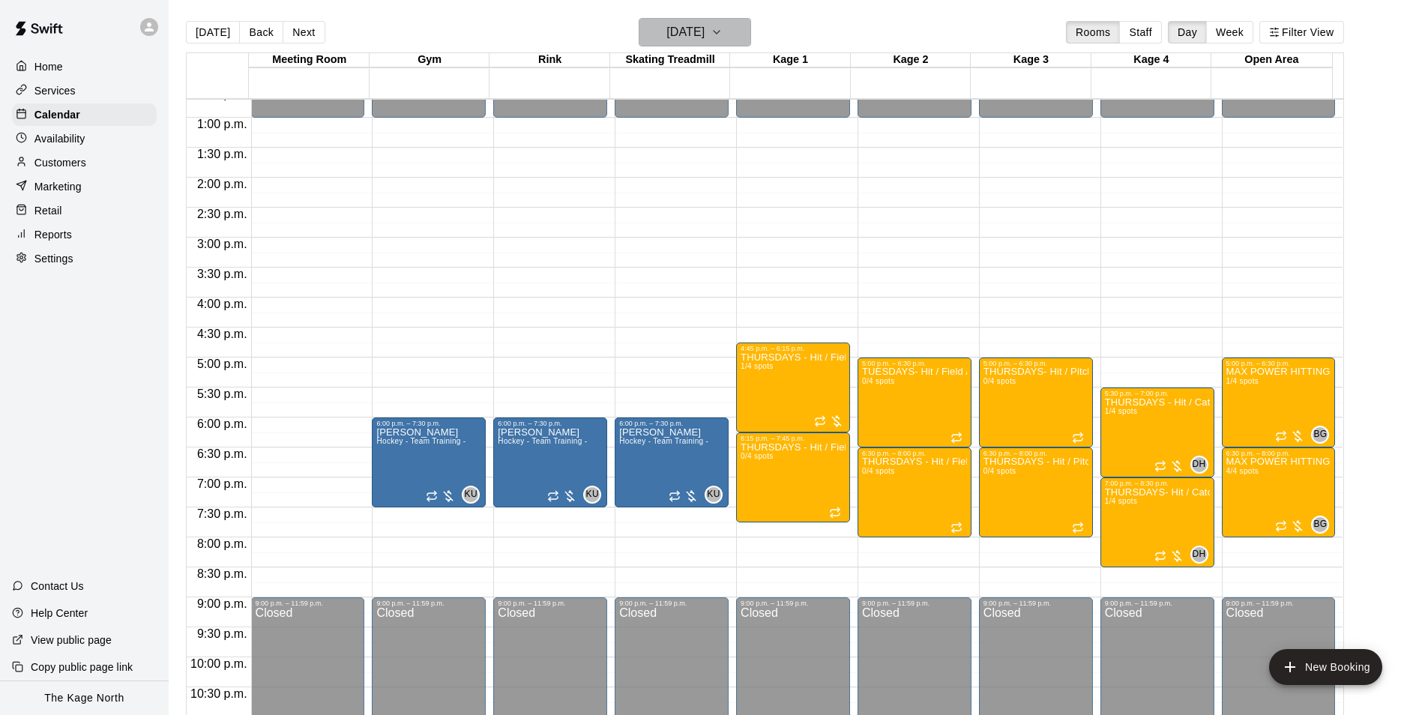
click at [704, 40] on h6 "[DATE]" at bounding box center [685, 32] width 38 height 21
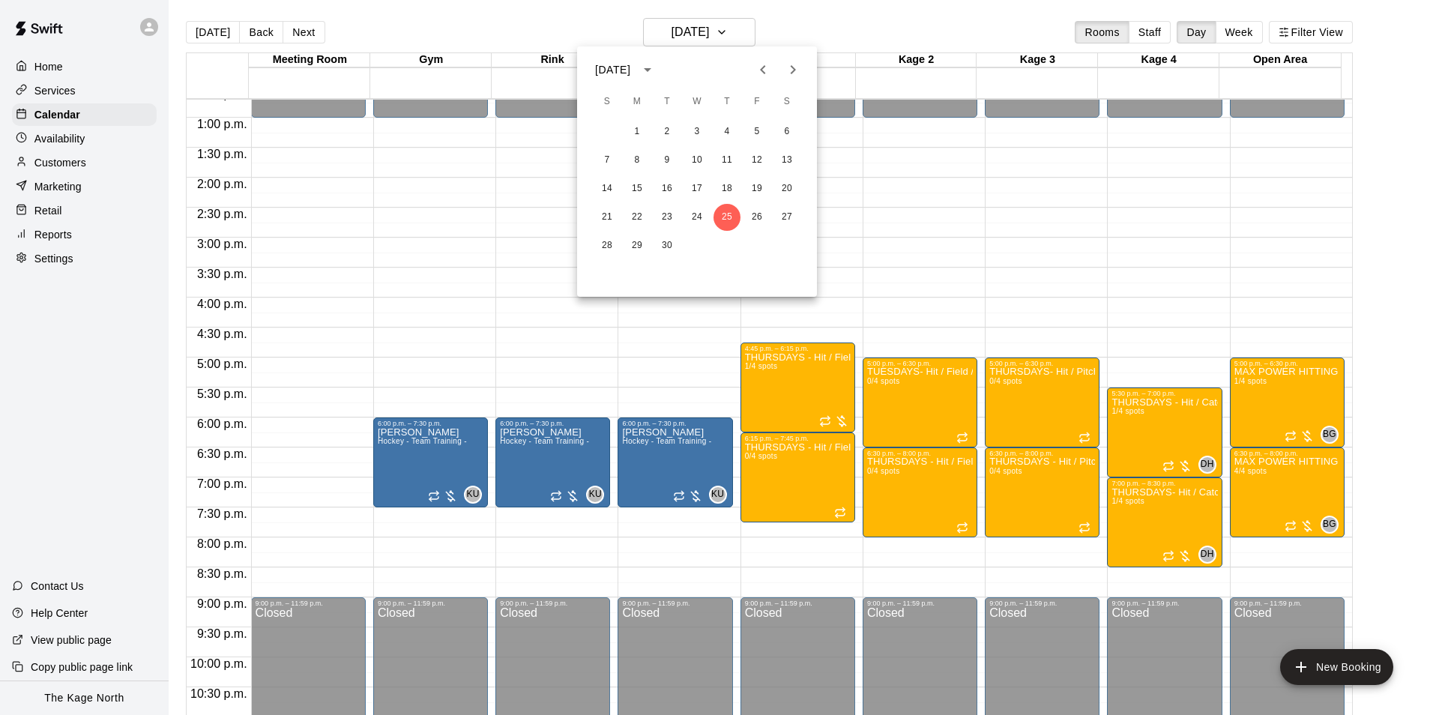
click at [865, 32] on div at bounding box center [716, 357] width 1433 height 715
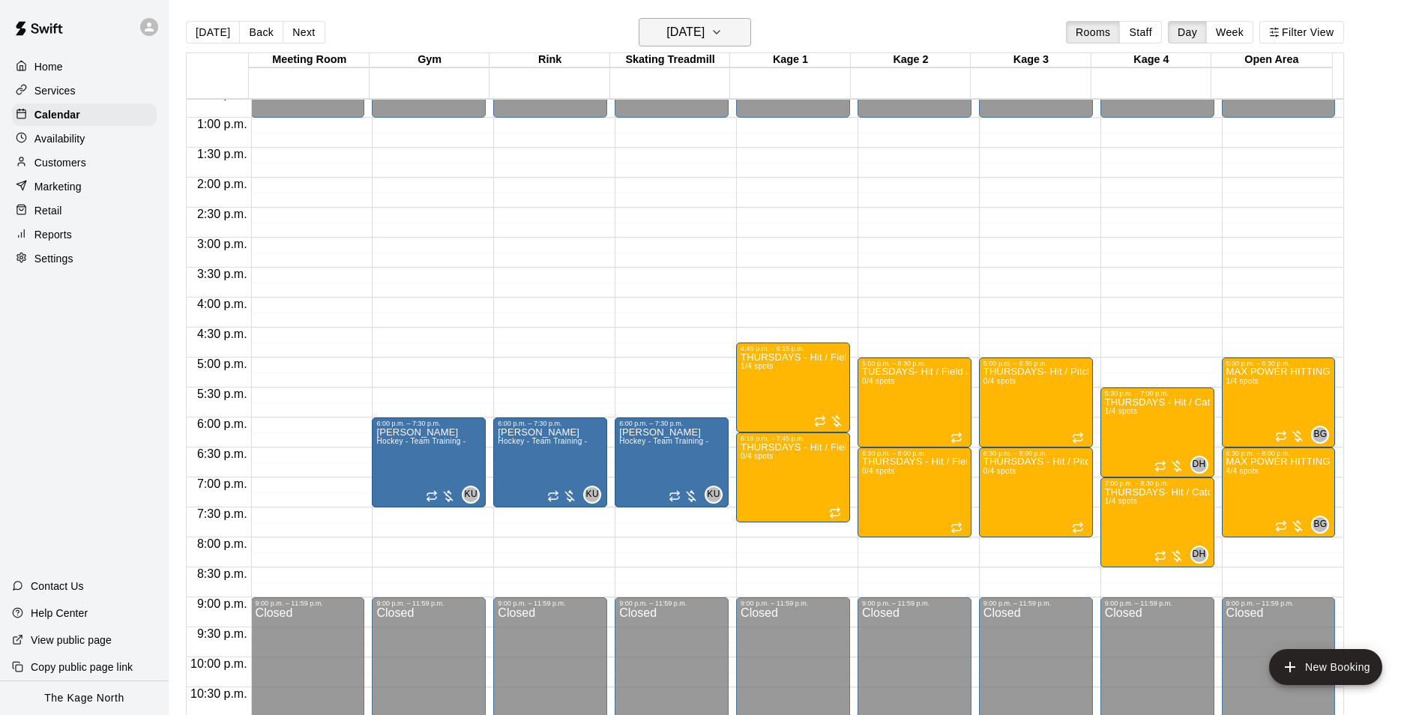
click at [722, 30] on icon "button" at bounding box center [716, 32] width 12 height 18
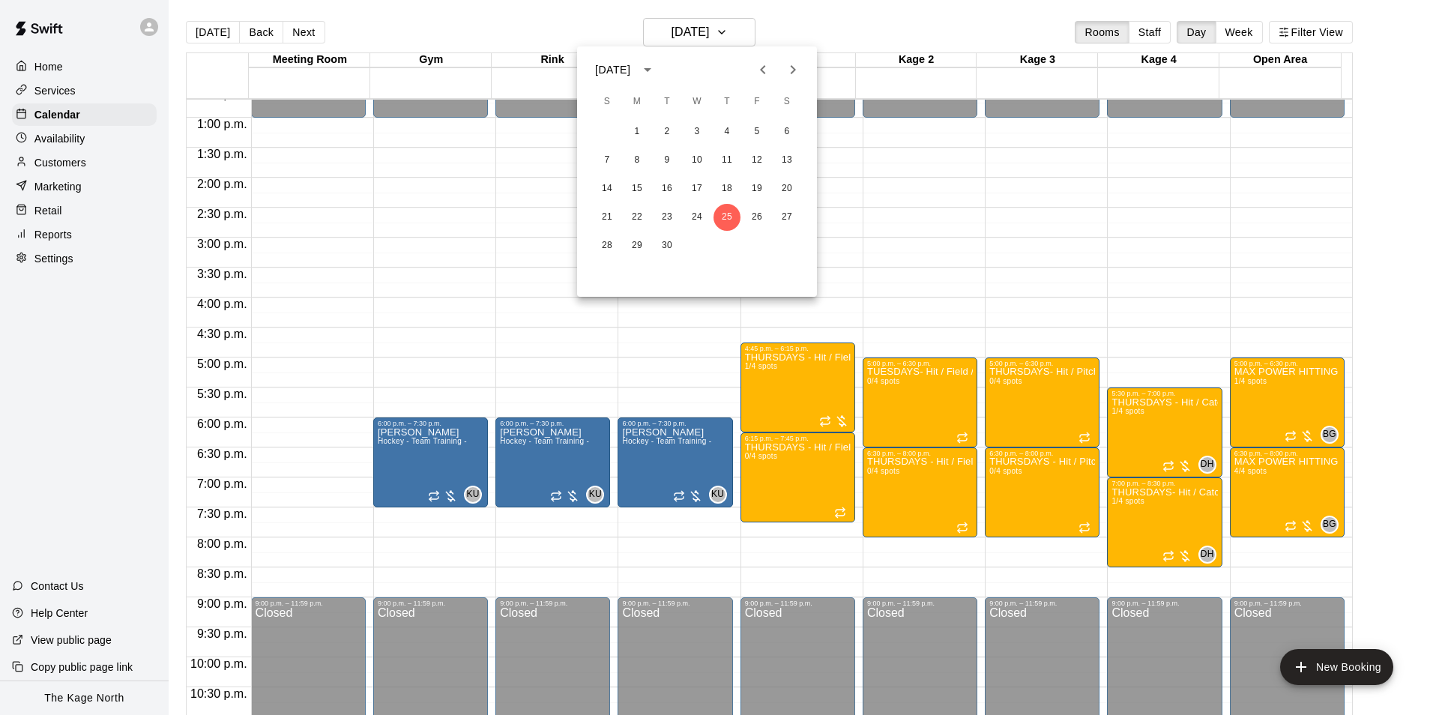
click at [837, 25] on div at bounding box center [716, 357] width 1433 height 715
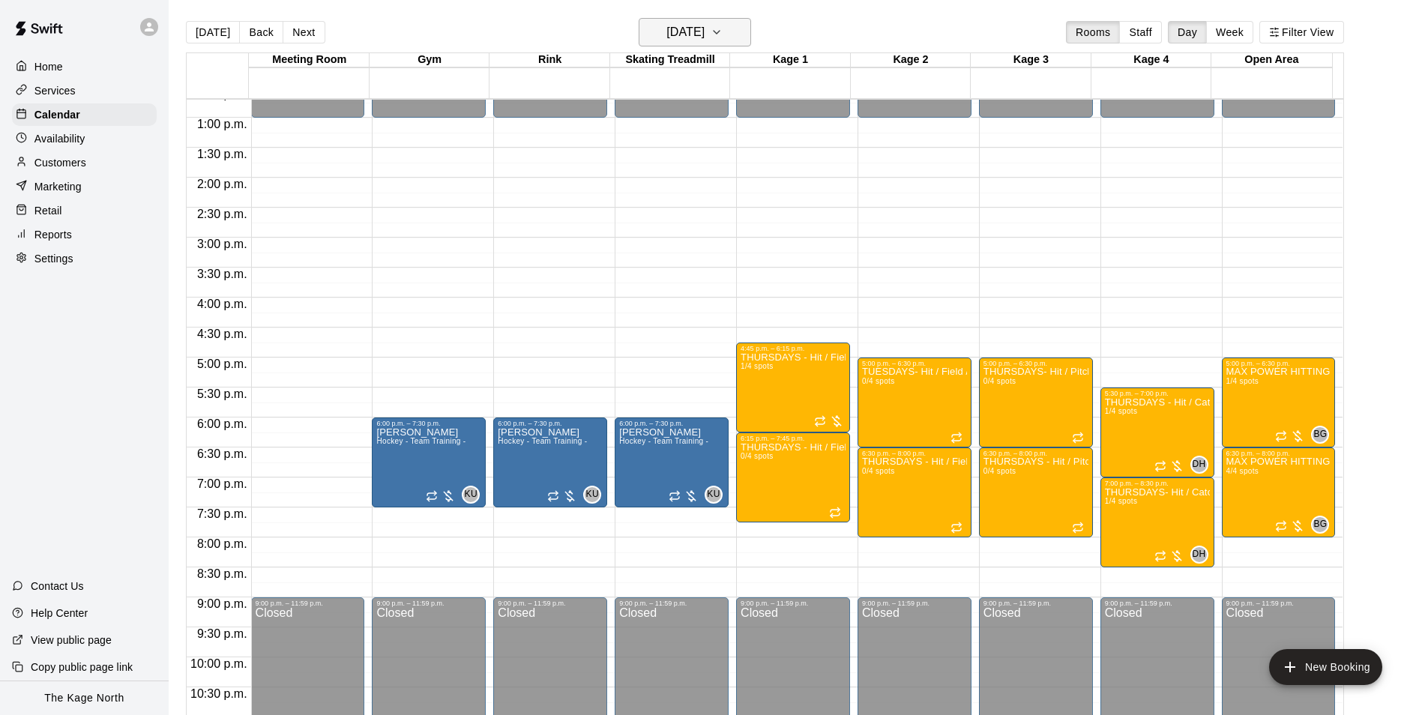
click at [704, 36] on h6 "[DATE]" at bounding box center [685, 32] width 38 height 21
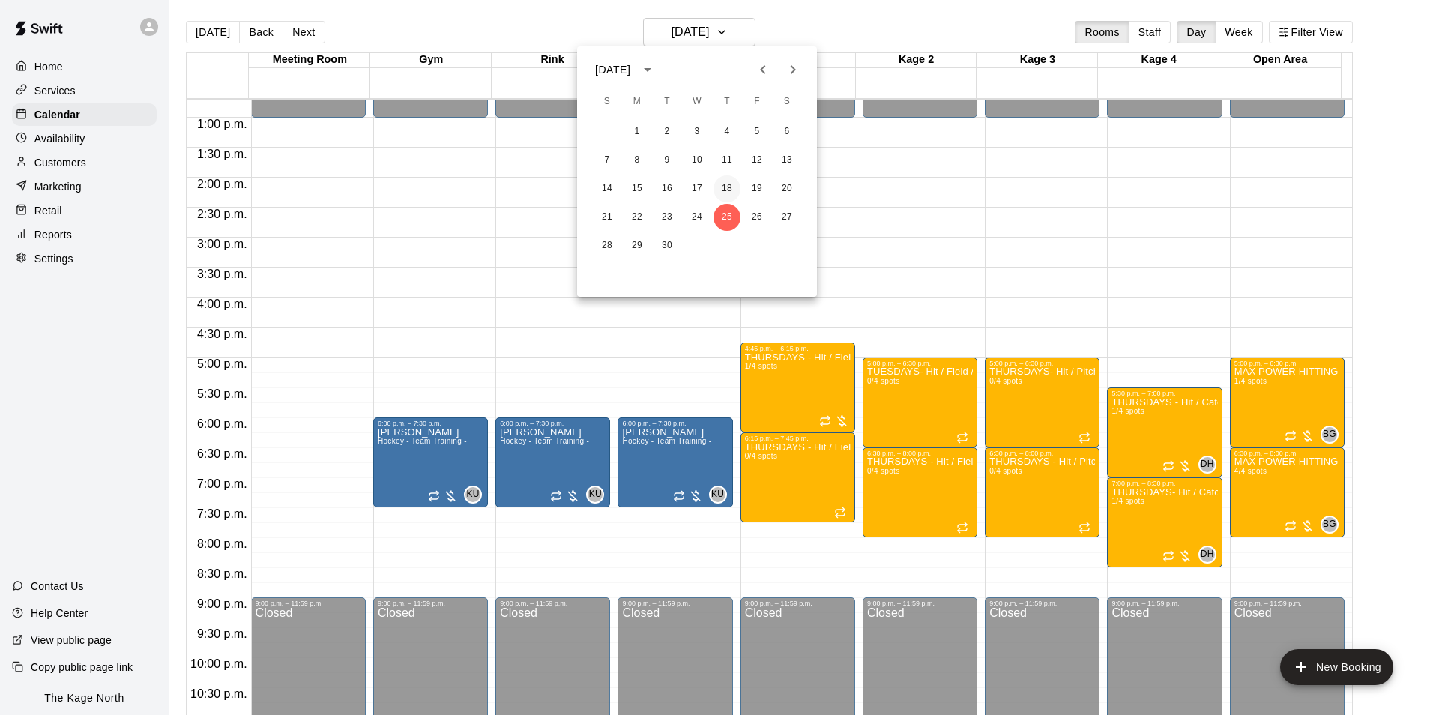
click at [725, 189] on button "18" at bounding box center [726, 188] width 27 height 27
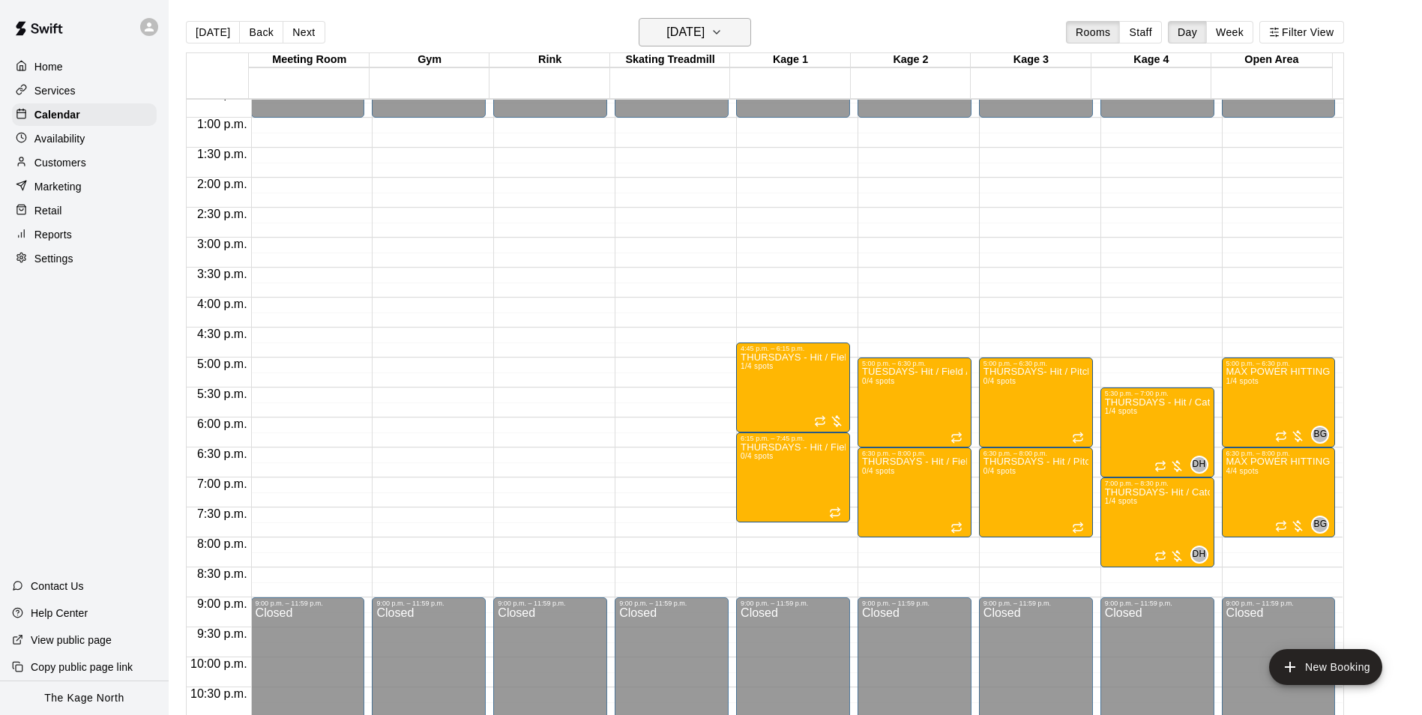
click at [704, 29] on h6 "[DATE]" at bounding box center [685, 32] width 38 height 21
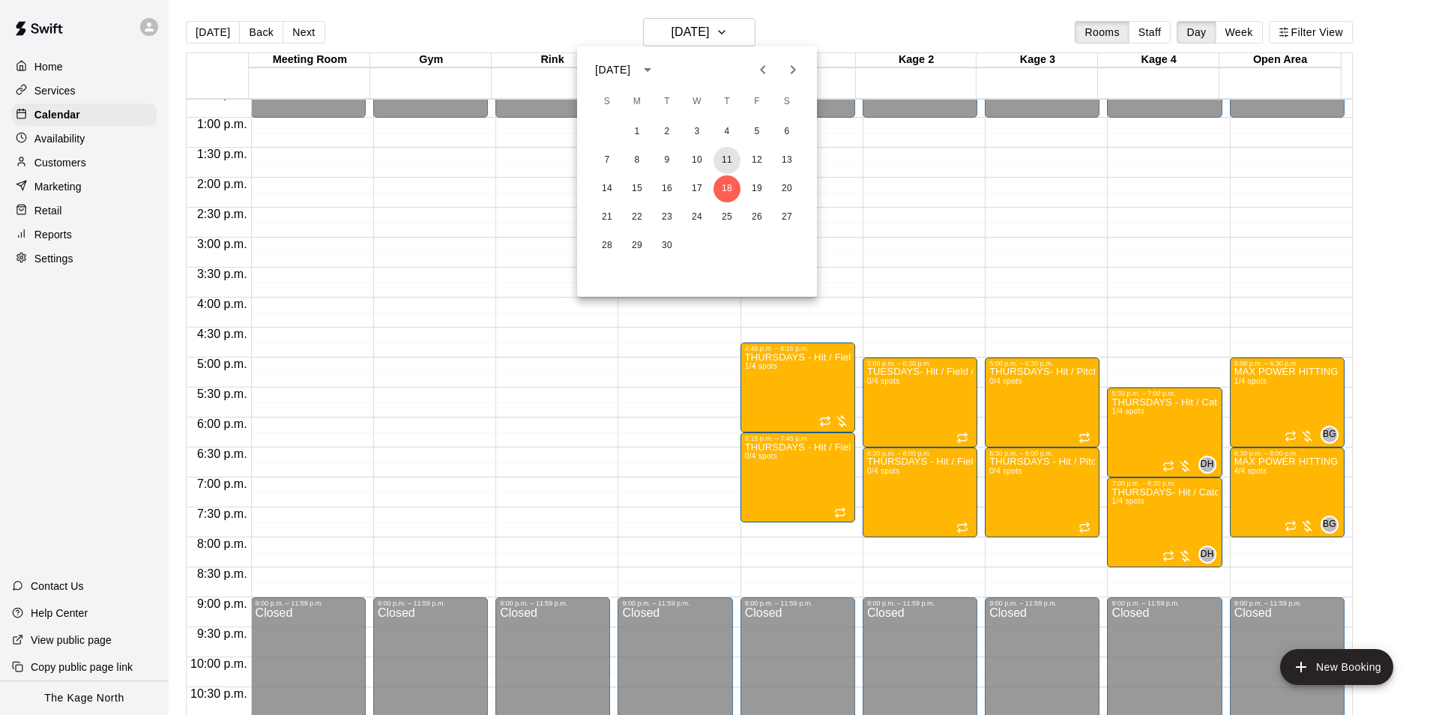
drag, startPoint x: 729, startPoint y: 163, endPoint x: 844, endPoint y: 262, distance: 151.9
click at [729, 162] on button "11" at bounding box center [726, 160] width 27 height 27
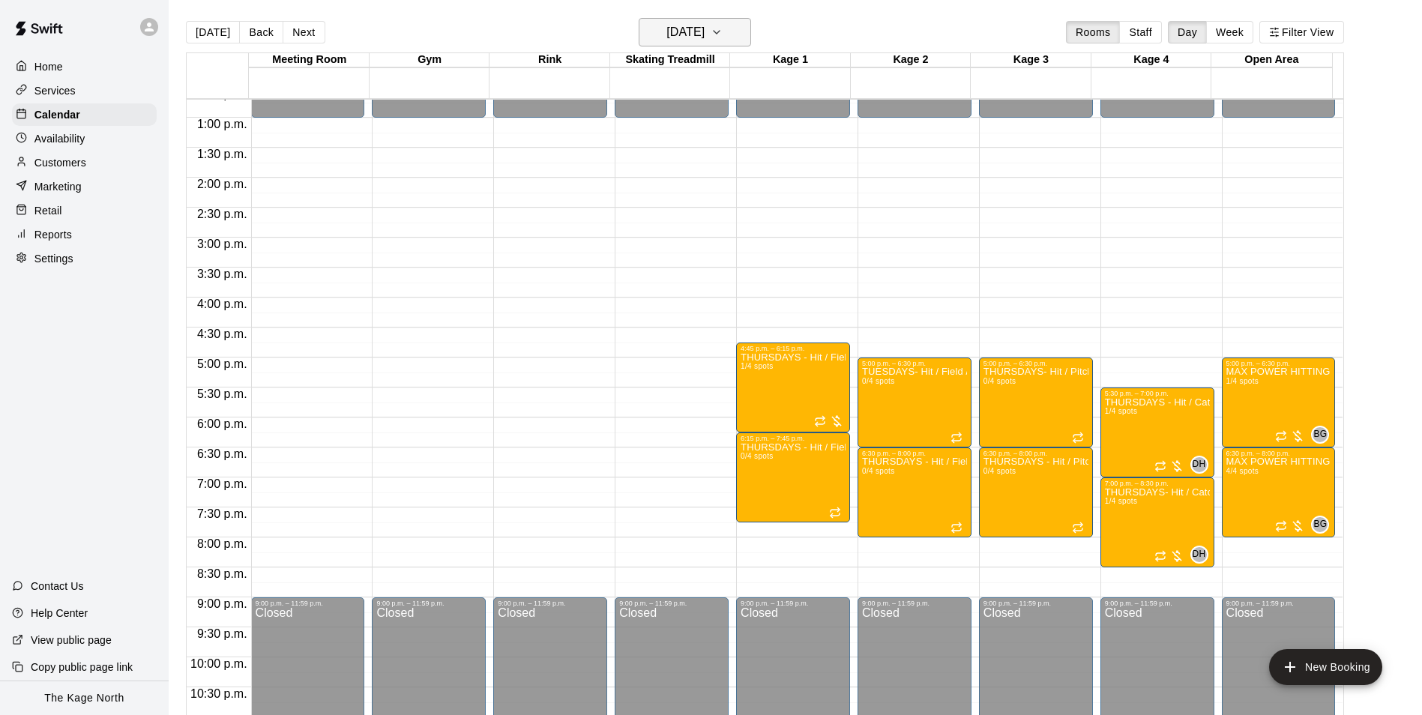
click at [704, 37] on h6 "[DATE]" at bounding box center [685, 32] width 38 height 21
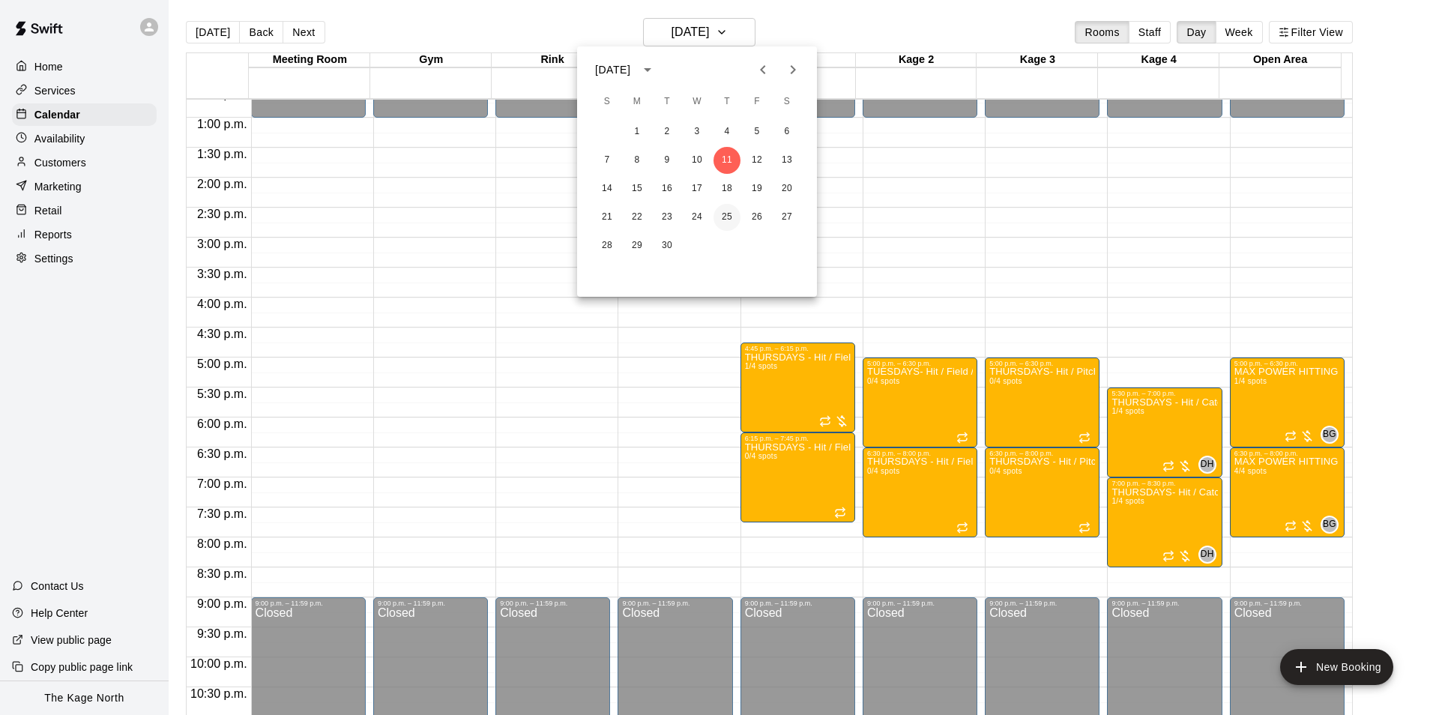
click at [726, 218] on button "25" at bounding box center [726, 217] width 27 height 27
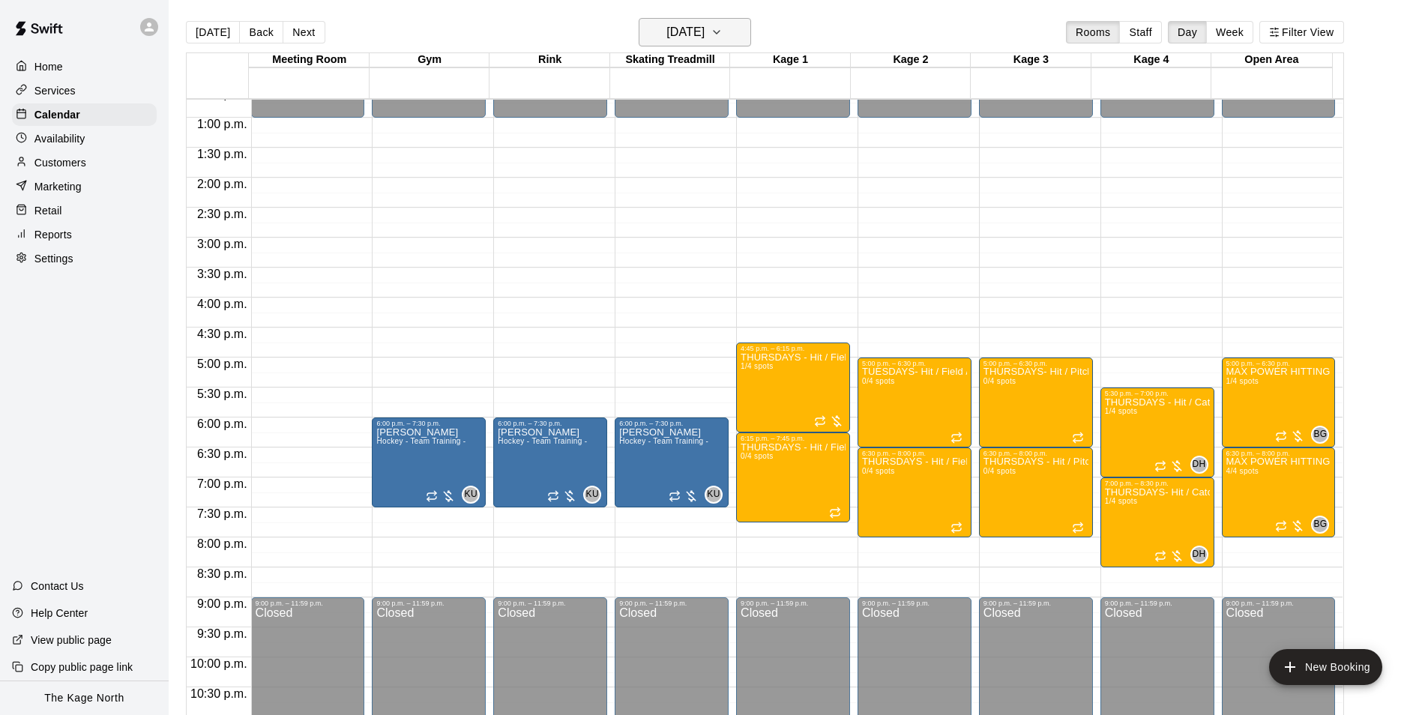
click at [704, 38] on h6 "[DATE]" at bounding box center [685, 32] width 38 height 21
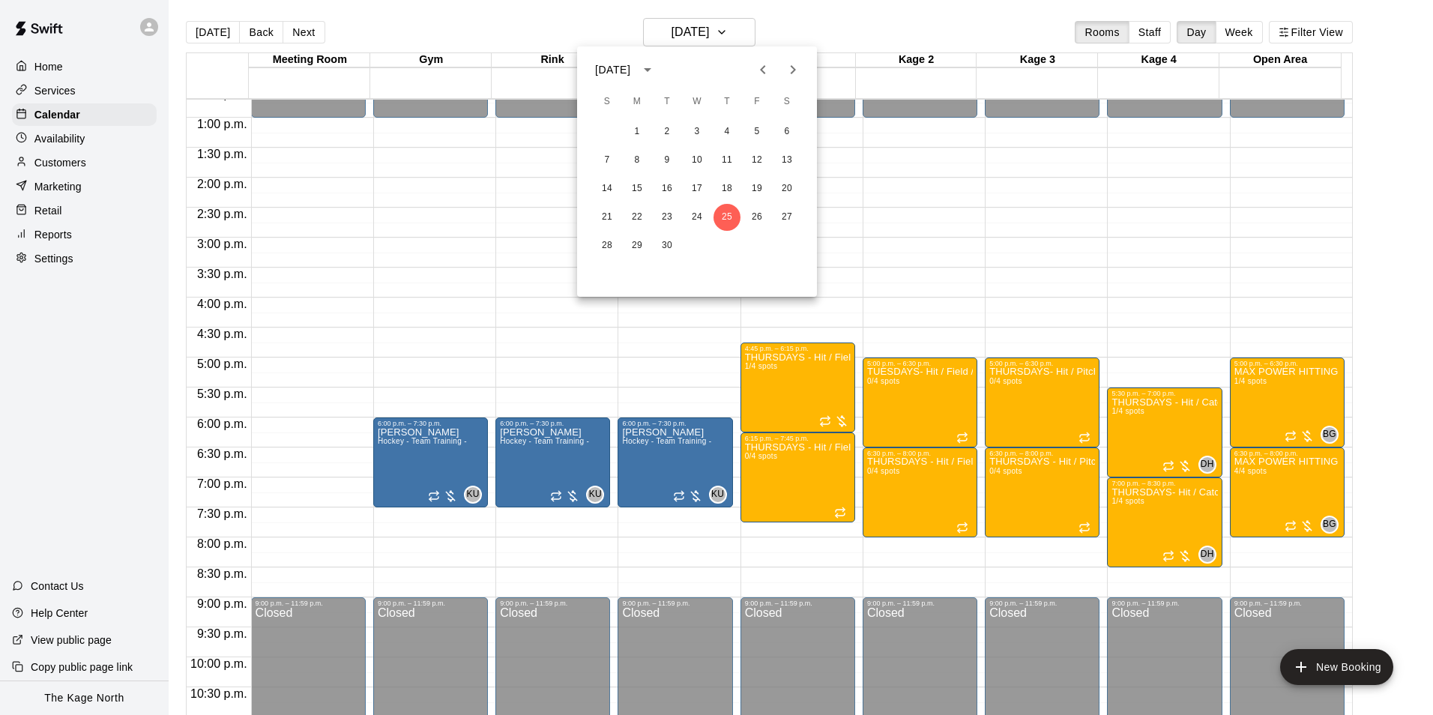
click at [855, 27] on div at bounding box center [716, 357] width 1433 height 715
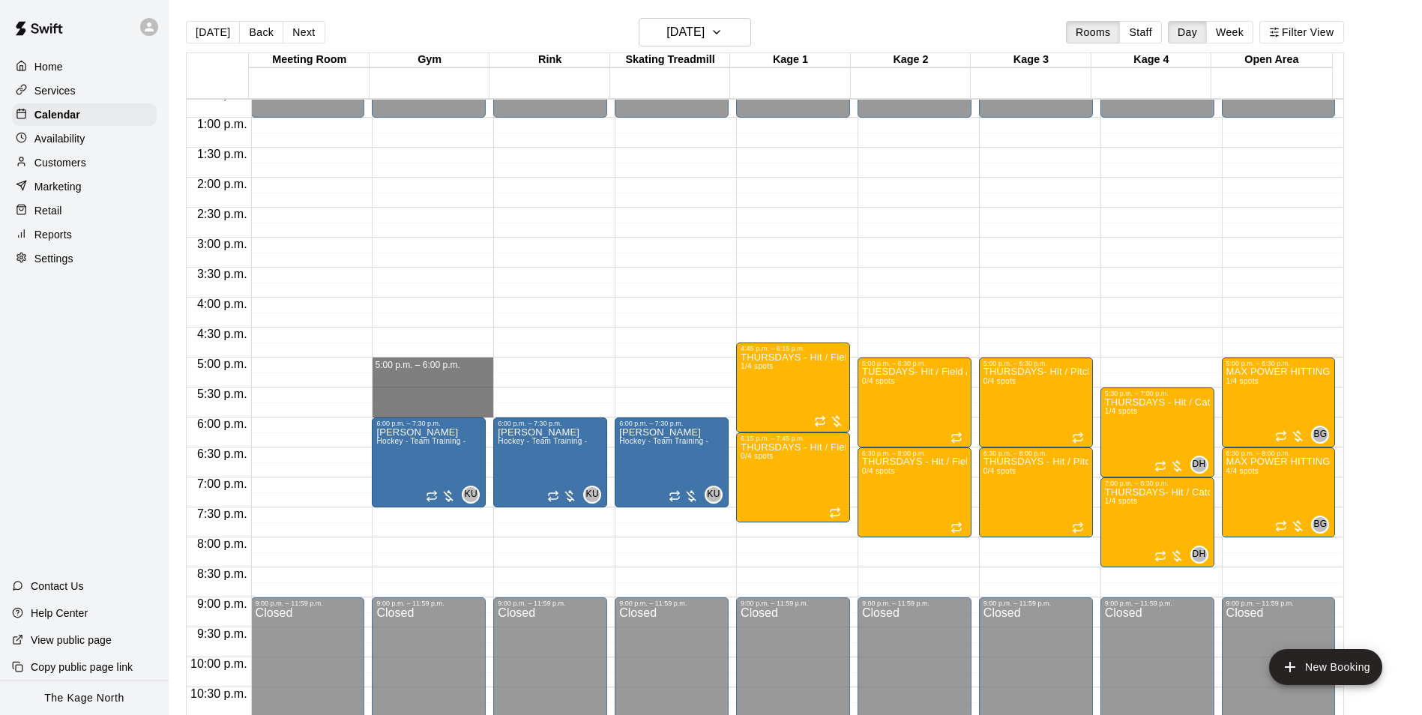
drag, startPoint x: 424, startPoint y: 362, endPoint x: 428, endPoint y: 414, distance: 52.6
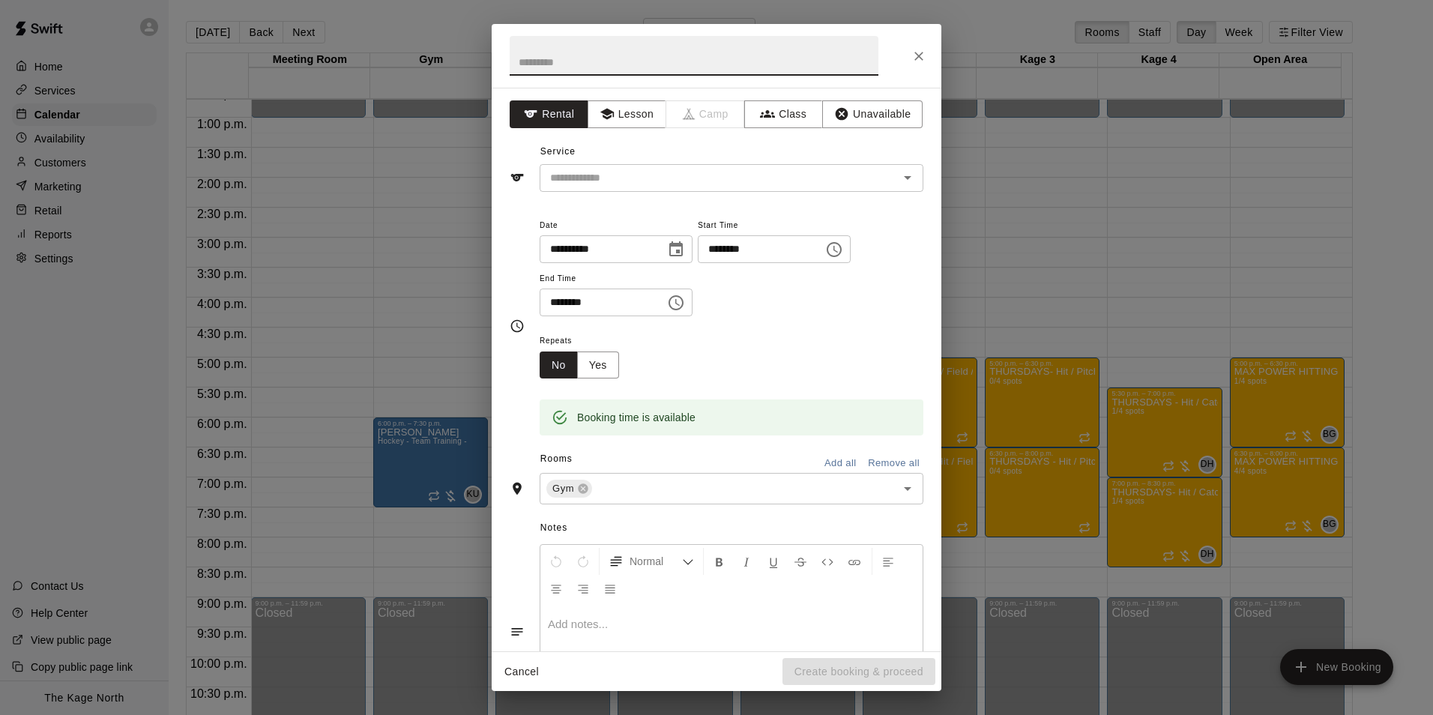
click at [917, 54] on icon "Close" at bounding box center [918, 56] width 9 height 9
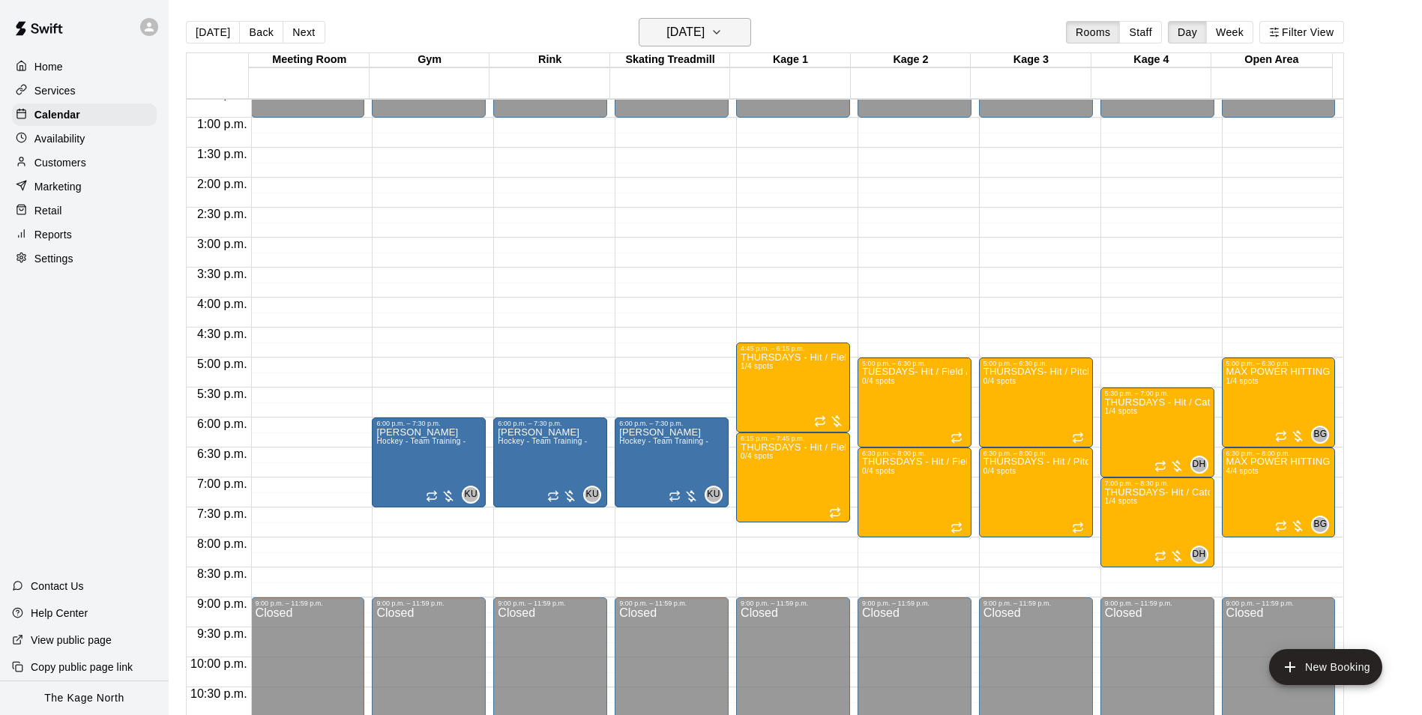
click at [704, 32] on h6 "[DATE]" at bounding box center [685, 32] width 38 height 21
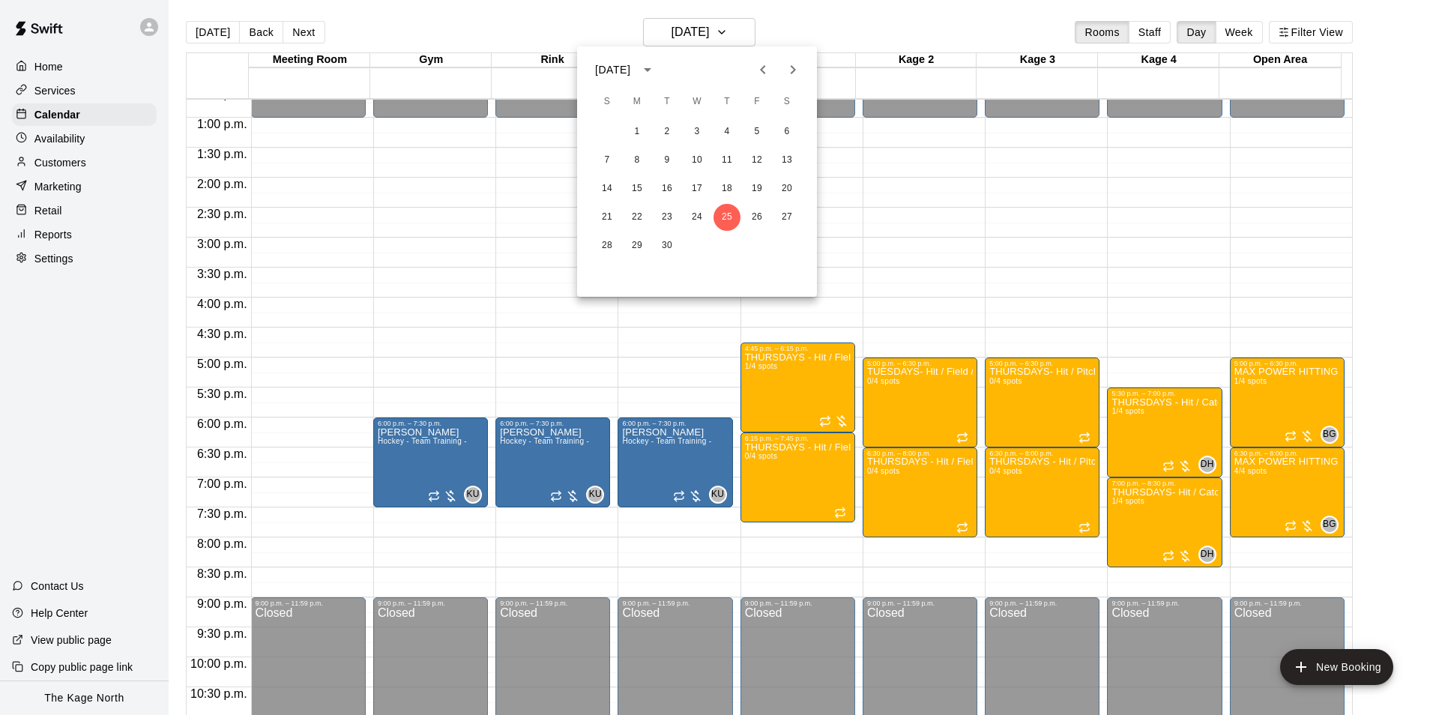
click at [801, 67] on icon "Next month" at bounding box center [793, 70] width 18 height 18
click at [735, 132] on button "2" at bounding box center [726, 131] width 27 height 27
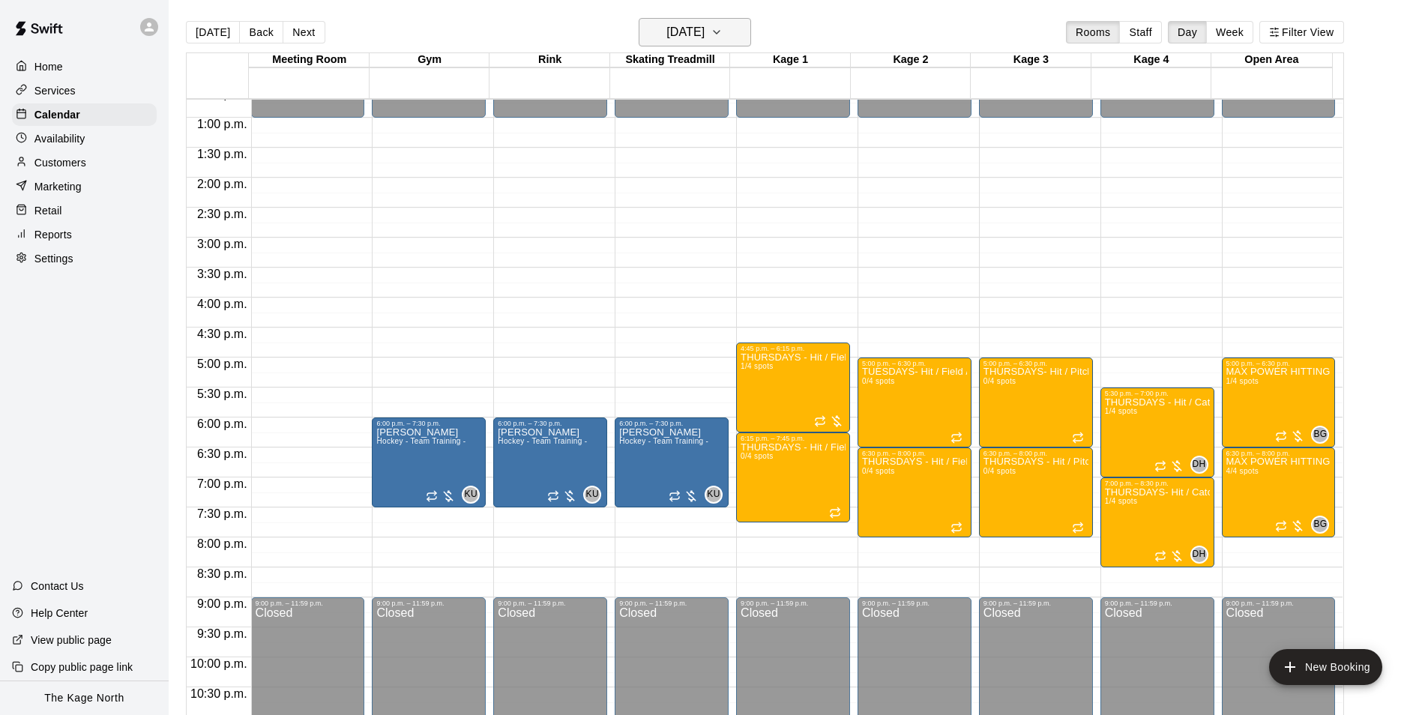
click at [704, 28] on h6 "[DATE]" at bounding box center [685, 32] width 38 height 21
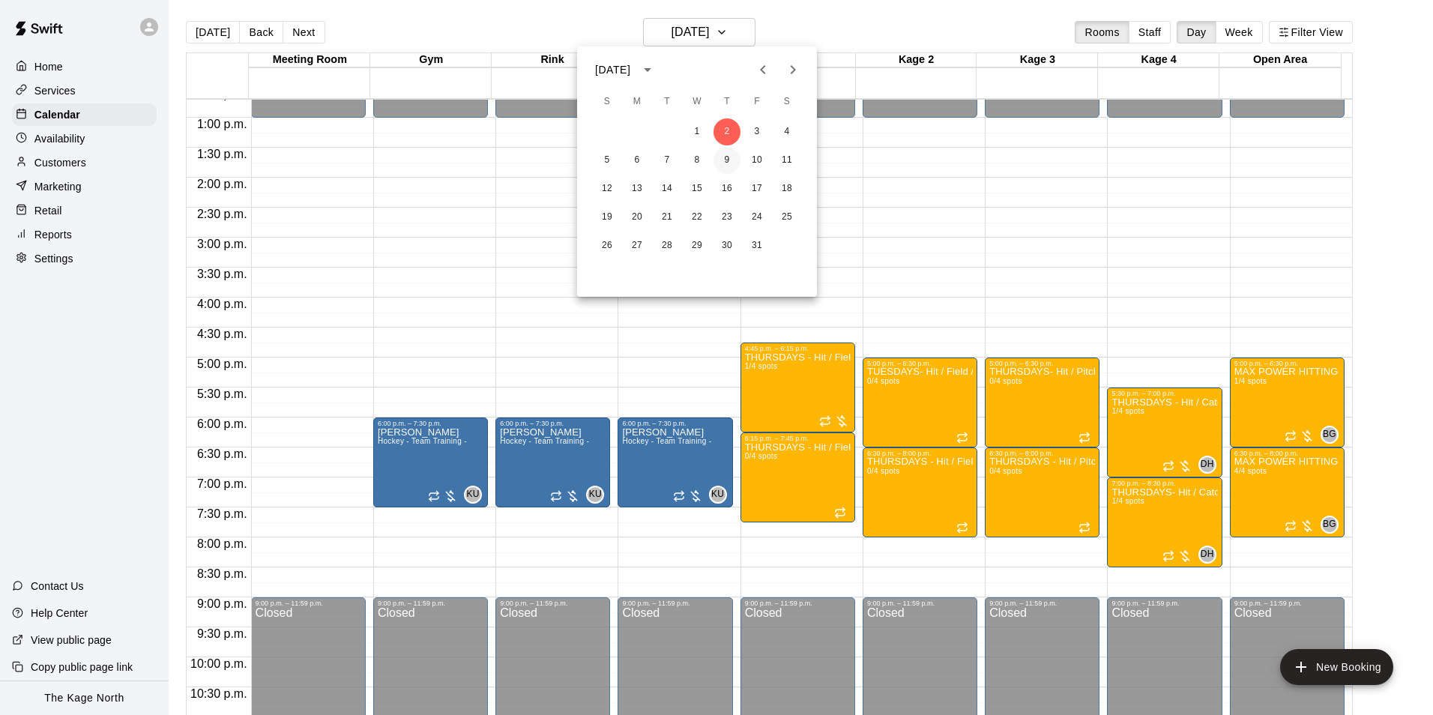
click at [725, 163] on button "9" at bounding box center [726, 160] width 27 height 27
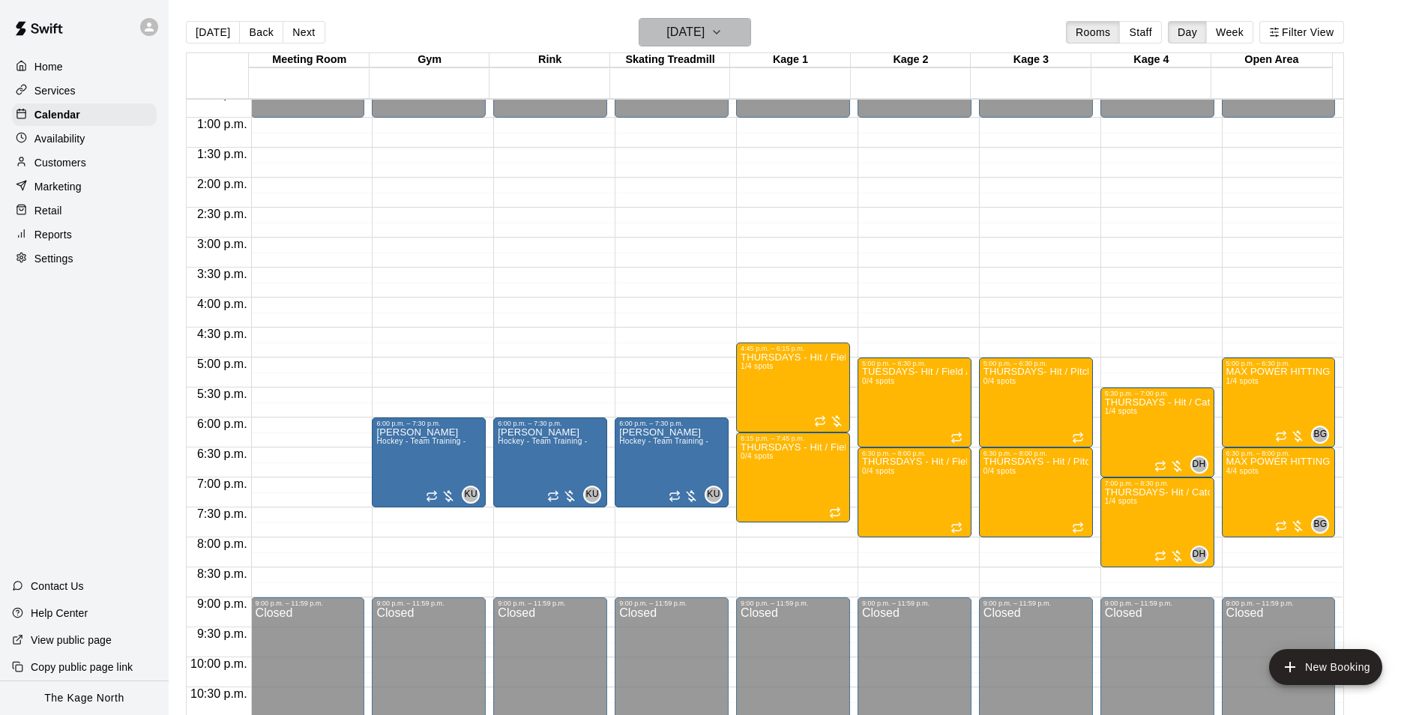
click at [704, 34] on h6 "[DATE]" at bounding box center [685, 32] width 38 height 21
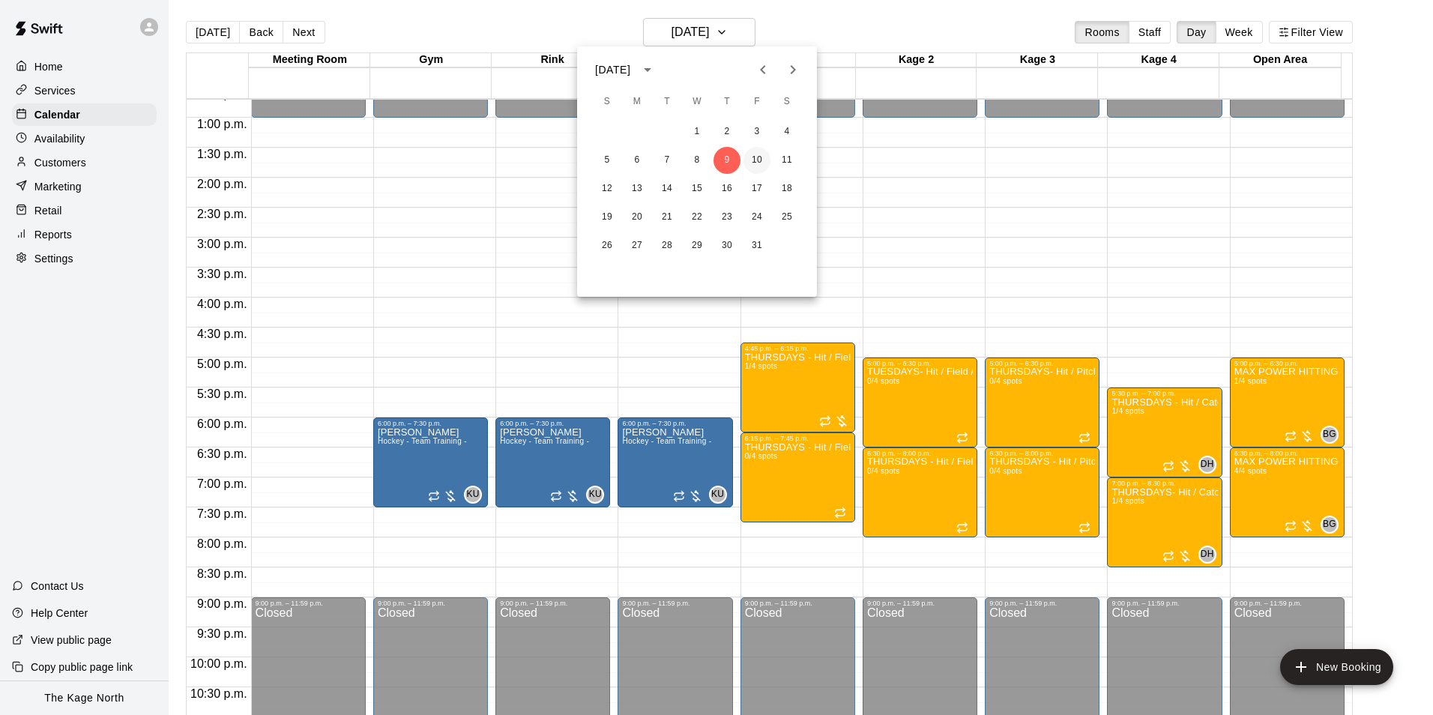
click at [748, 160] on button "10" at bounding box center [756, 160] width 27 height 27
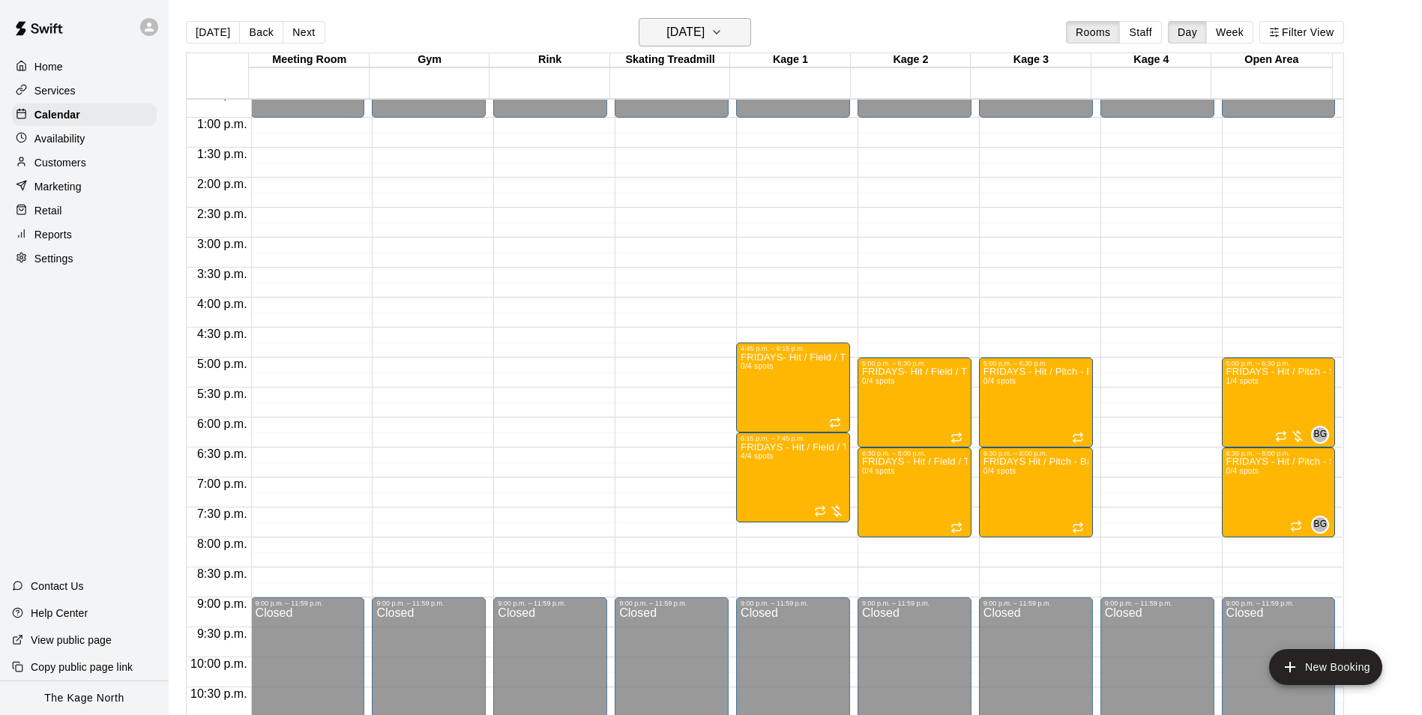
click at [704, 35] on h6 "[DATE]" at bounding box center [685, 32] width 38 height 21
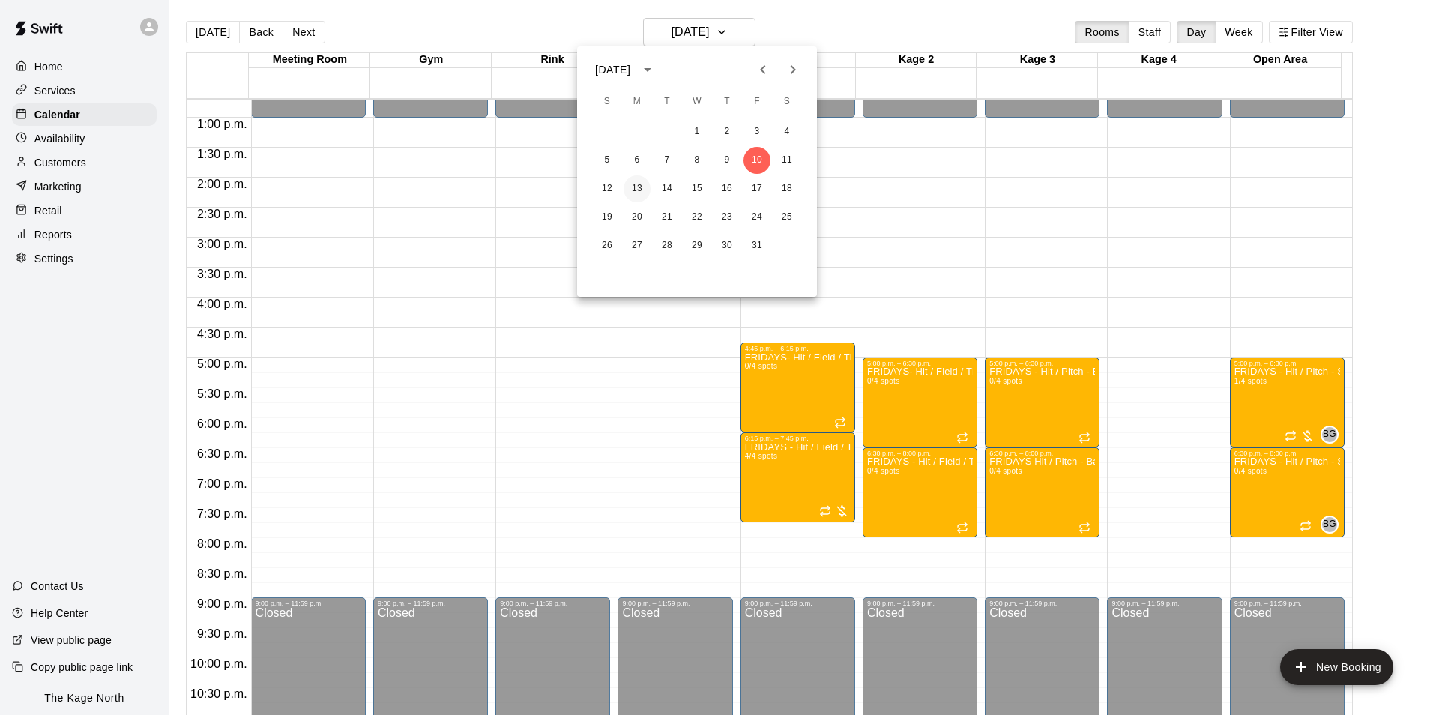
click at [645, 187] on button "13" at bounding box center [637, 188] width 27 height 27
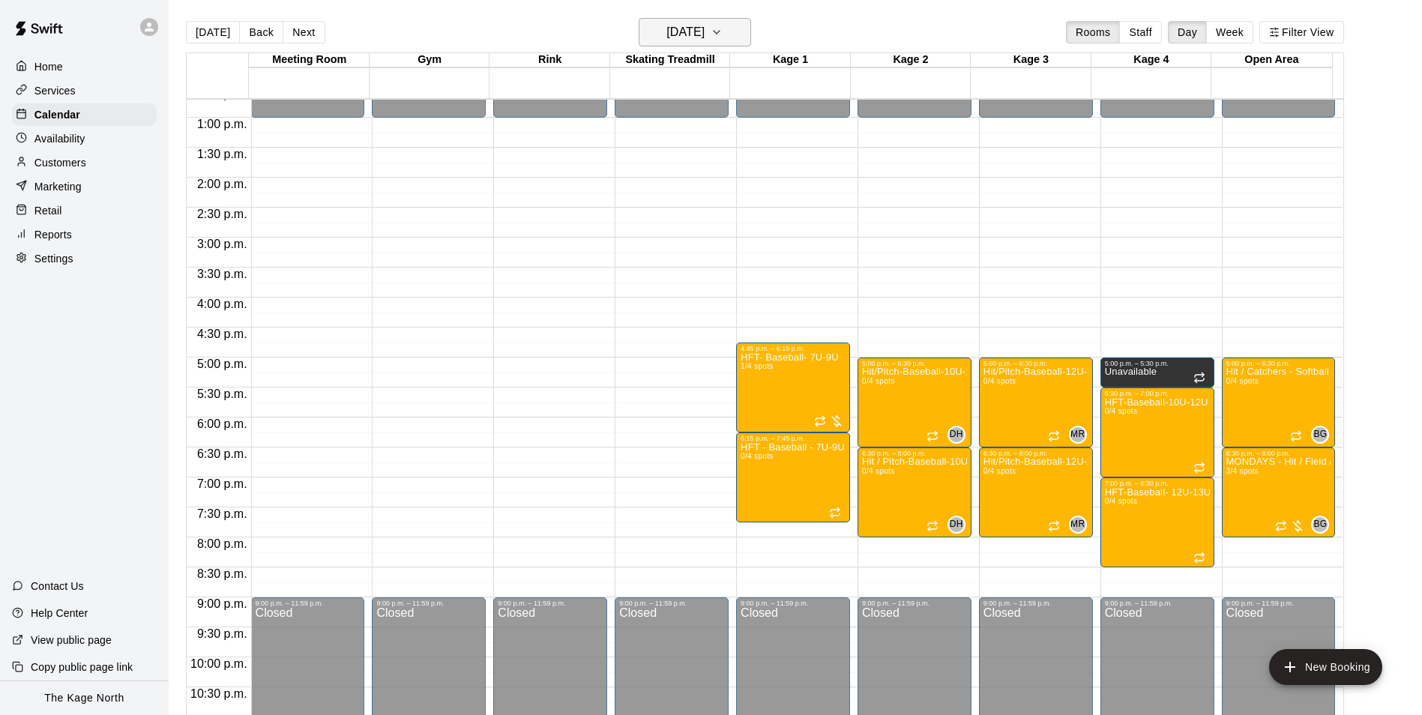
click at [704, 25] on h6 "[DATE]" at bounding box center [685, 32] width 38 height 21
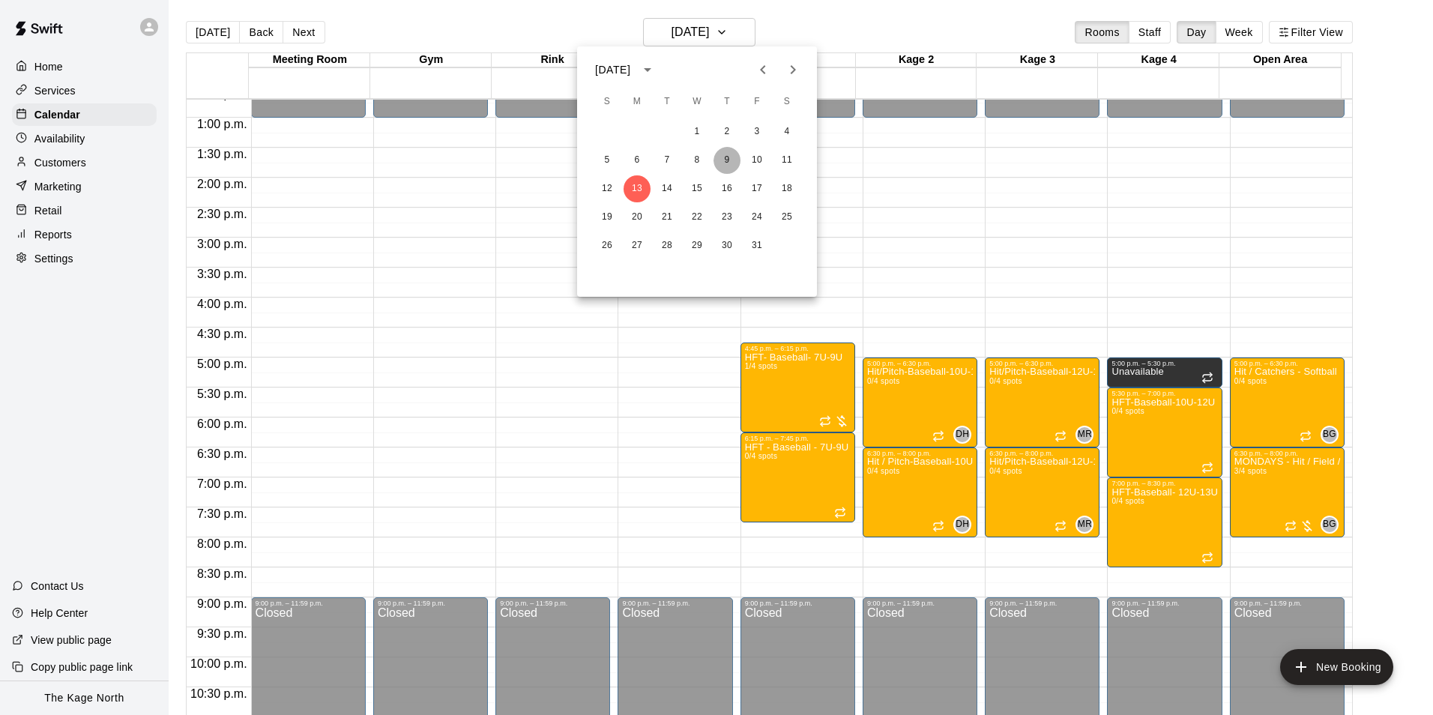
click at [728, 161] on button "9" at bounding box center [726, 160] width 27 height 27
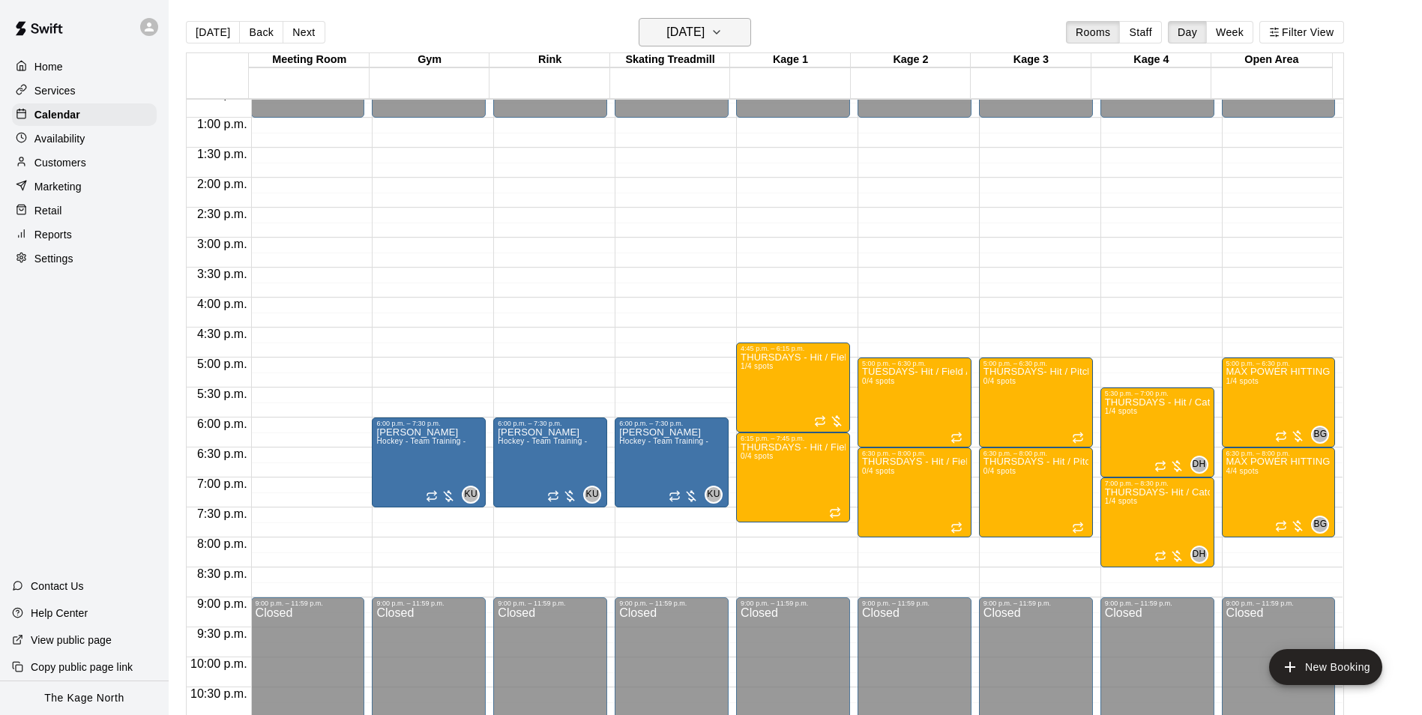
click at [704, 35] on h6 "[DATE]" at bounding box center [685, 32] width 38 height 21
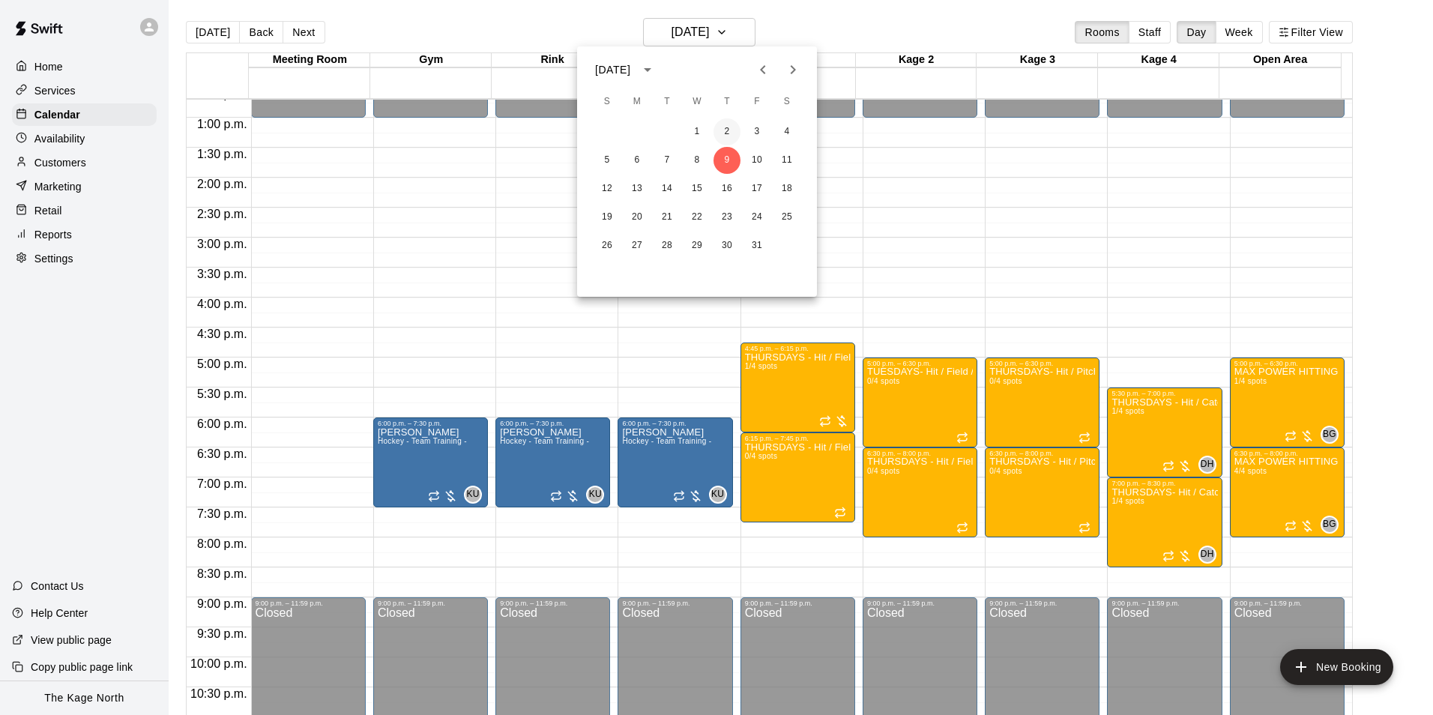
click at [726, 124] on button "2" at bounding box center [726, 131] width 27 height 27
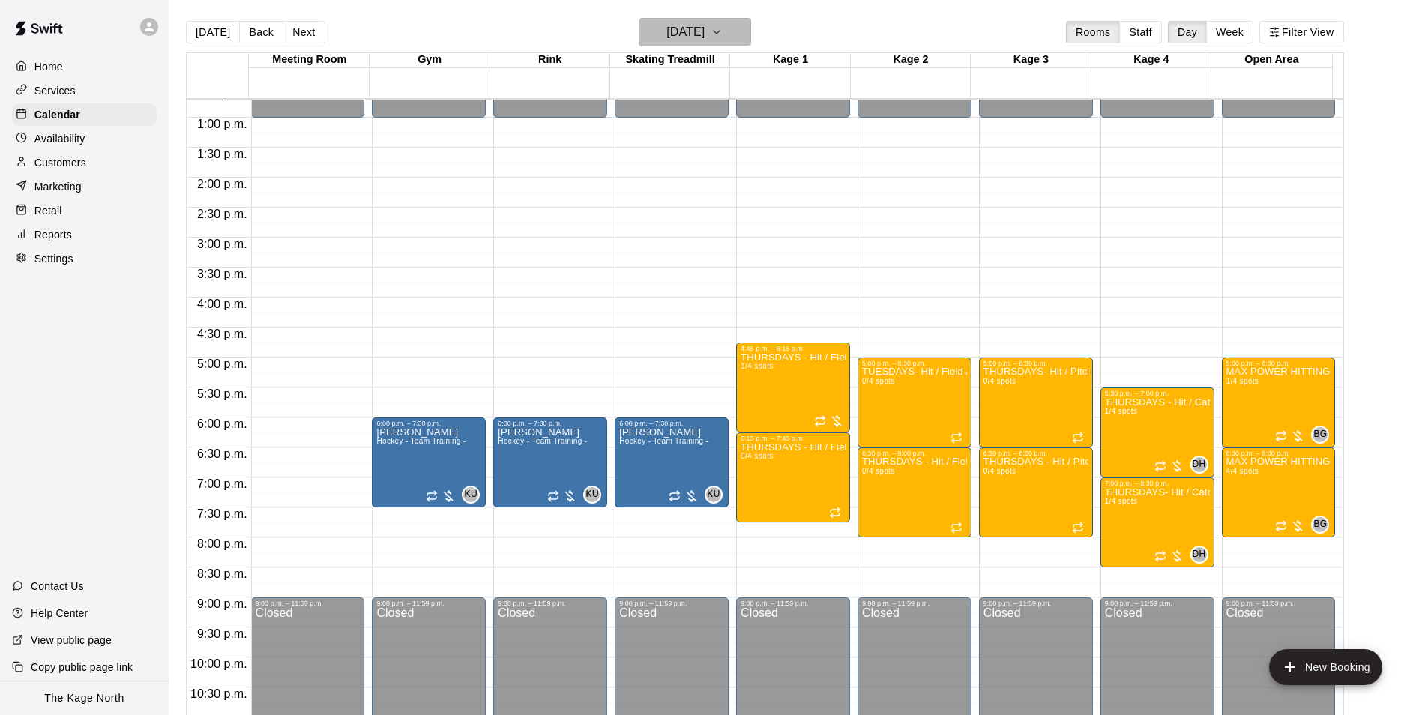
click at [734, 37] on button "[DATE]" at bounding box center [695, 32] width 112 height 28
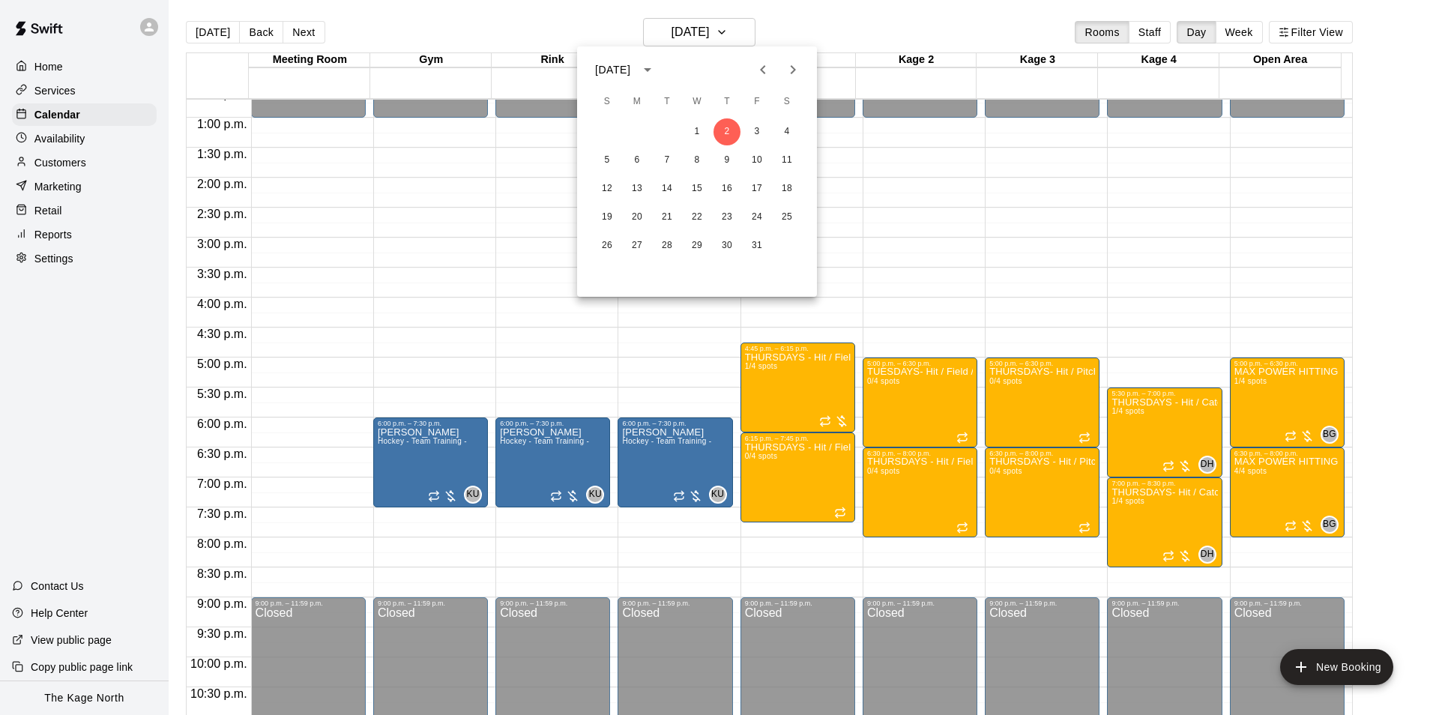
click at [862, 31] on div at bounding box center [716, 357] width 1433 height 715
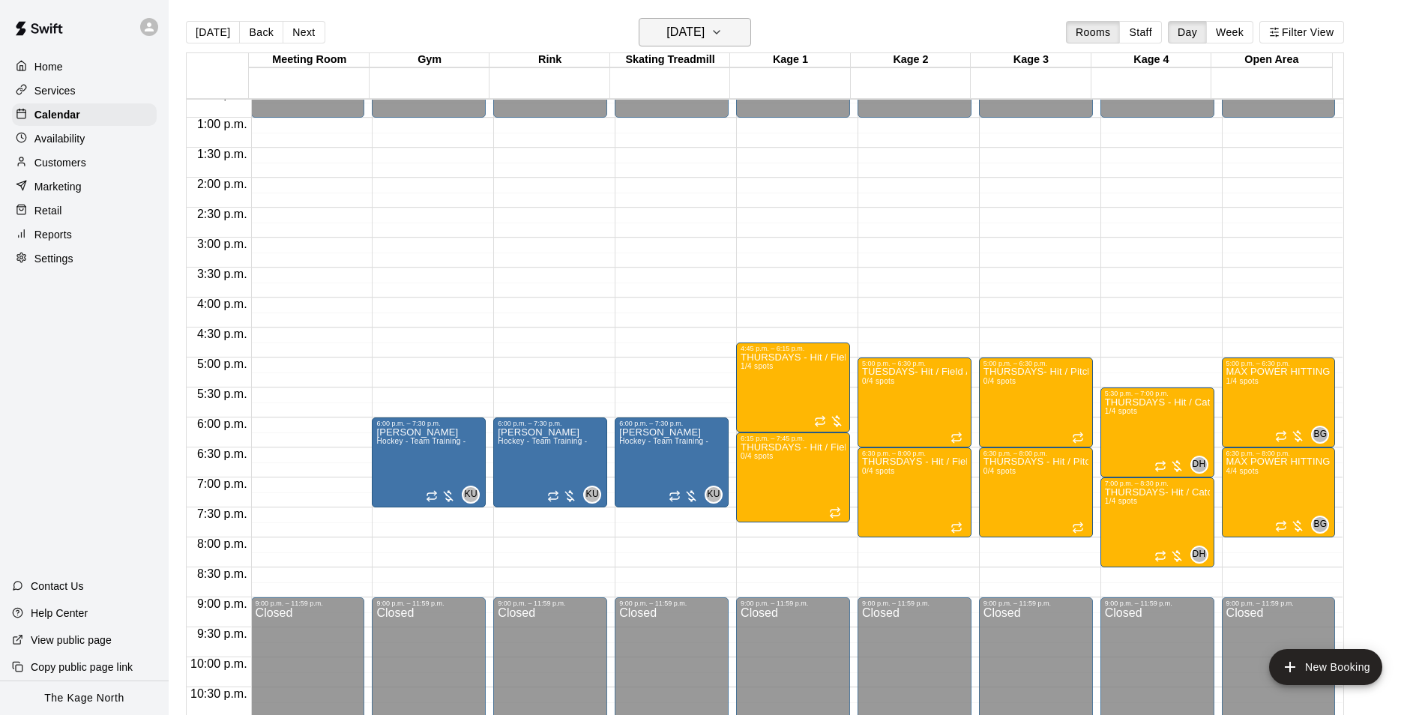
click at [722, 25] on icon "button" at bounding box center [716, 32] width 12 height 18
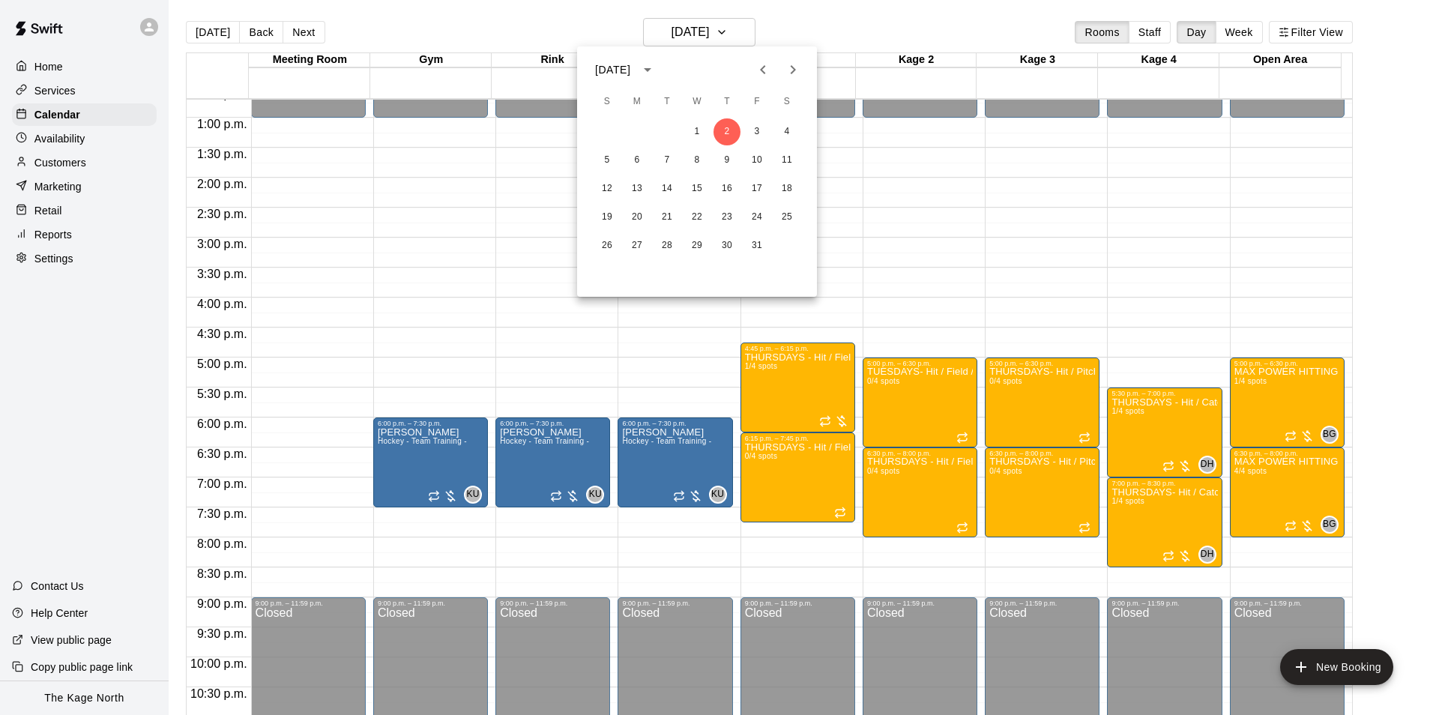
click at [760, 65] on icon "Previous month" at bounding box center [763, 70] width 18 height 18
click at [728, 157] on button "11" at bounding box center [726, 160] width 27 height 27
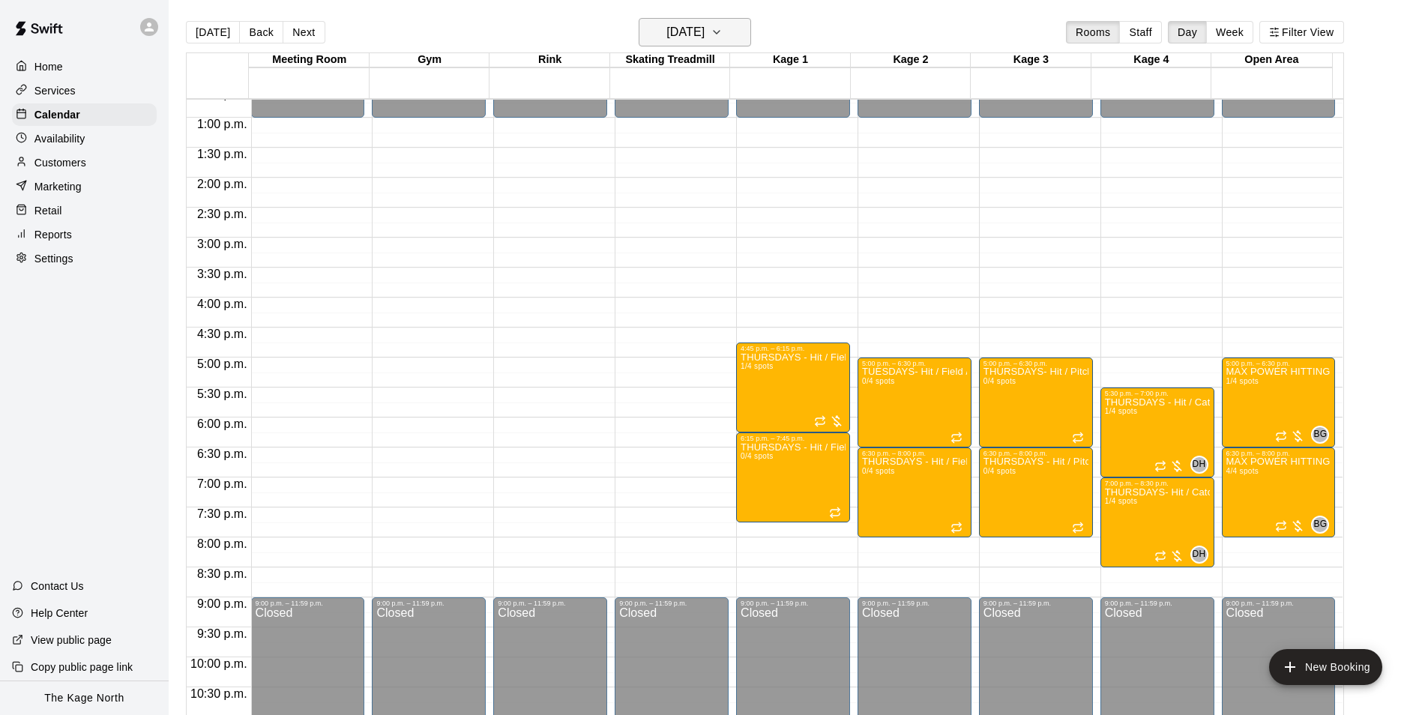
click at [738, 28] on button "[DATE]" at bounding box center [695, 32] width 112 height 28
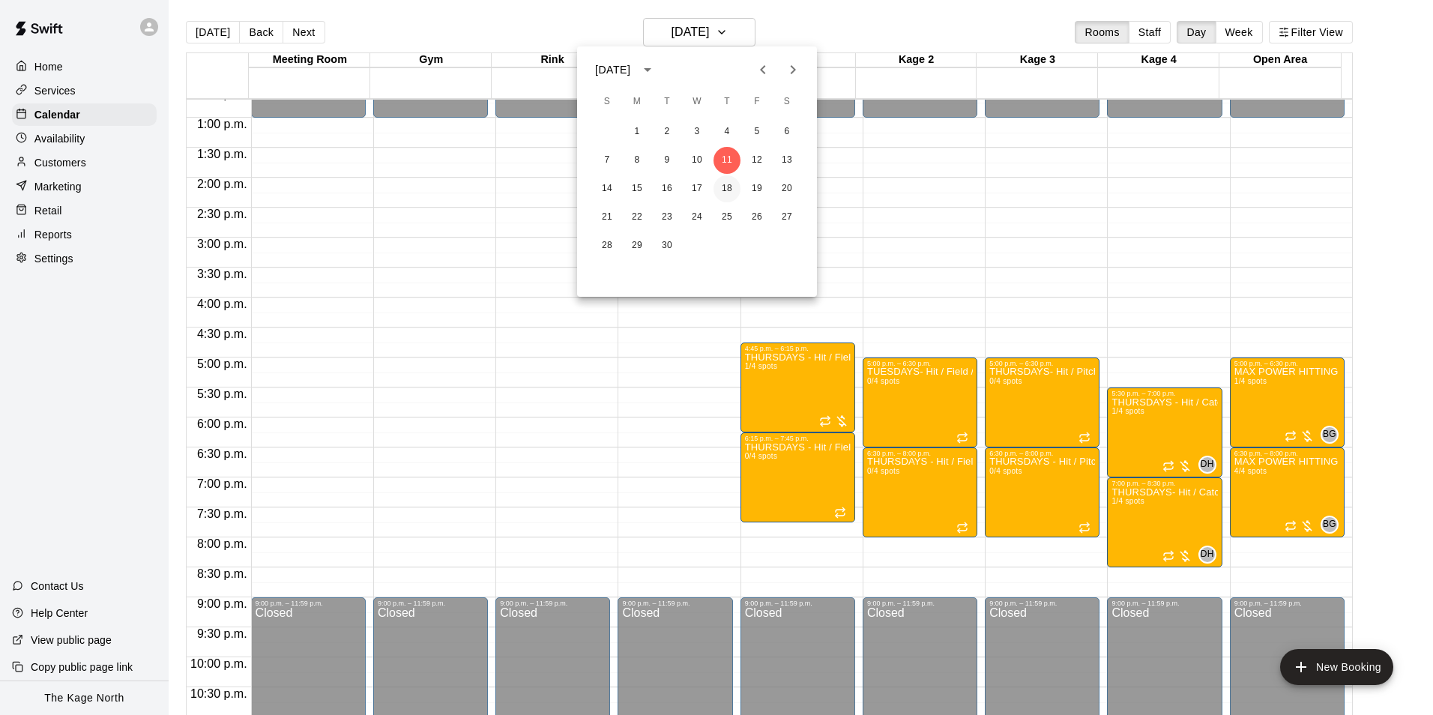
click at [731, 182] on button "18" at bounding box center [726, 188] width 27 height 27
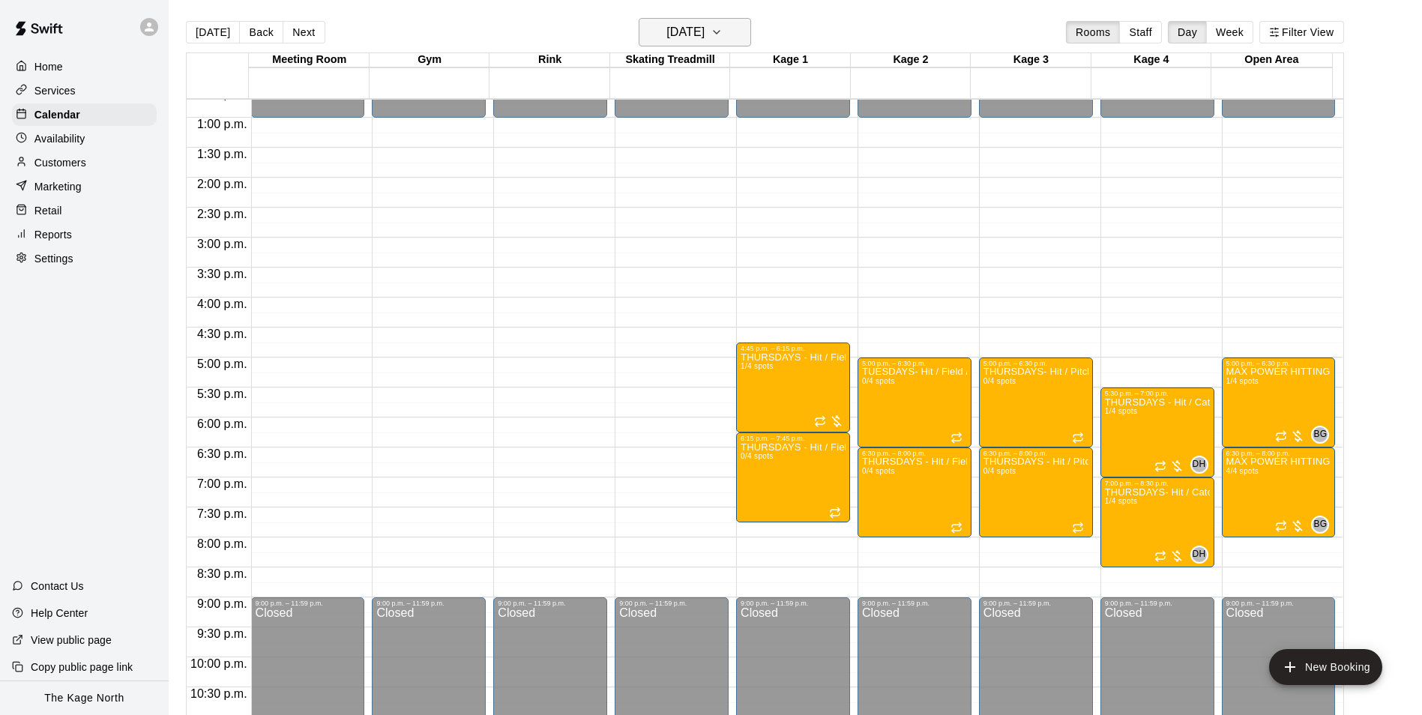
click at [722, 31] on icon "button" at bounding box center [716, 32] width 12 height 18
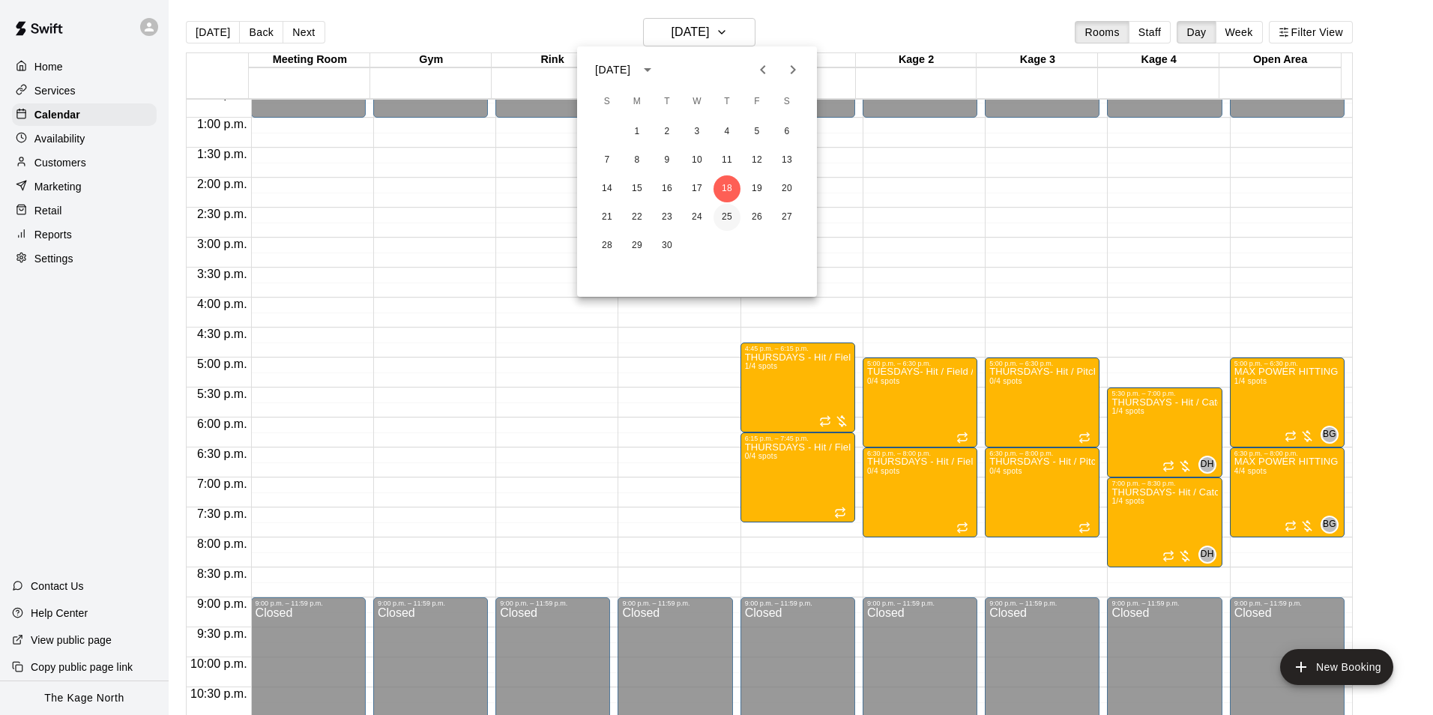
click at [728, 217] on button "25" at bounding box center [726, 217] width 27 height 27
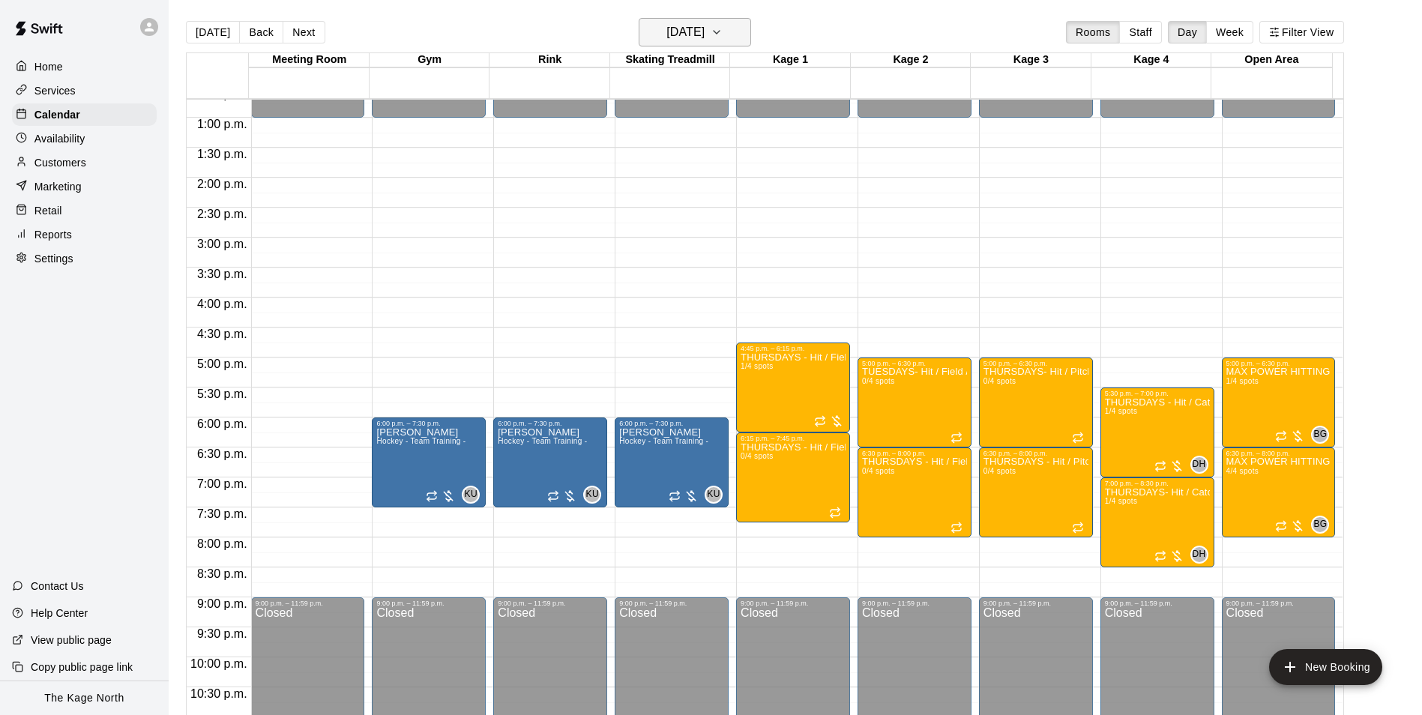
click at [704, 32] on h6 "[DATE]" at bounding box center [685, 32] width 38 height 21
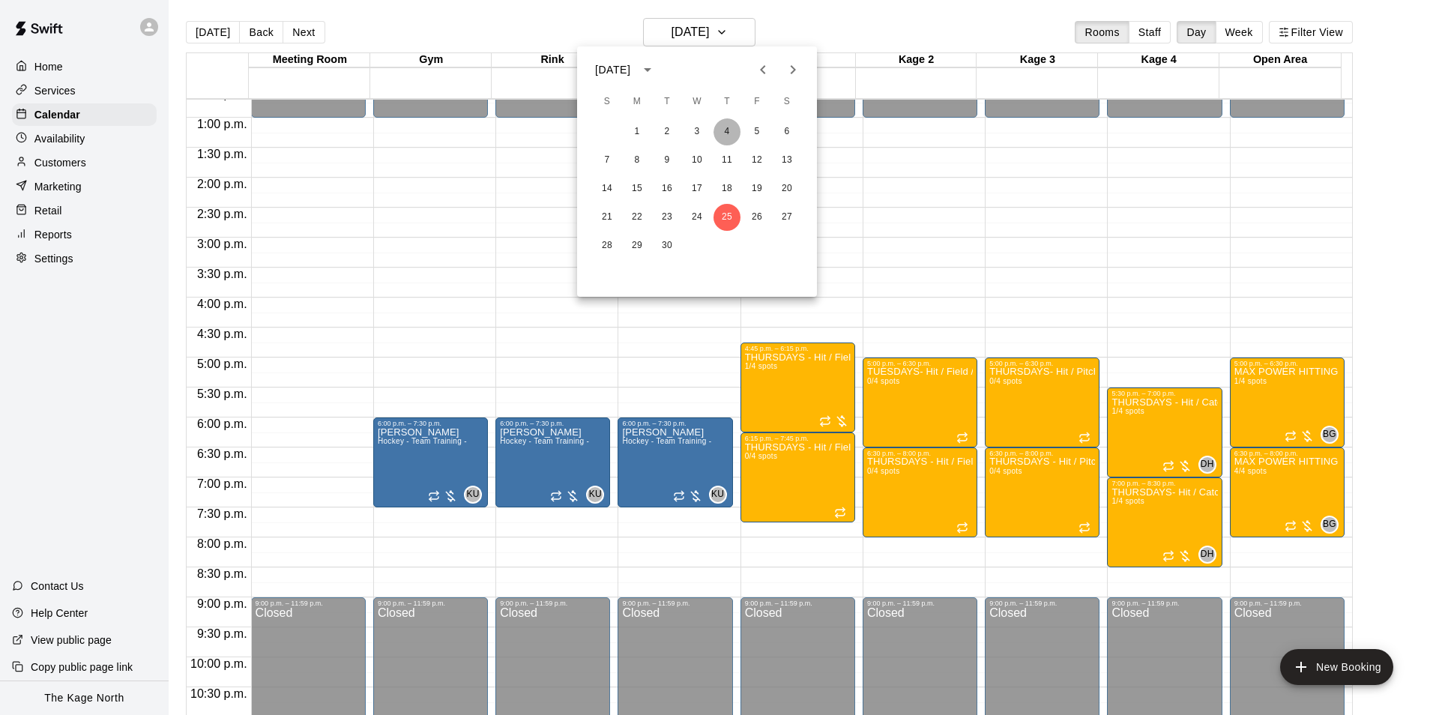
click at [728, 127] on button "4" at bounding box center [726, 131] width 27 height 27
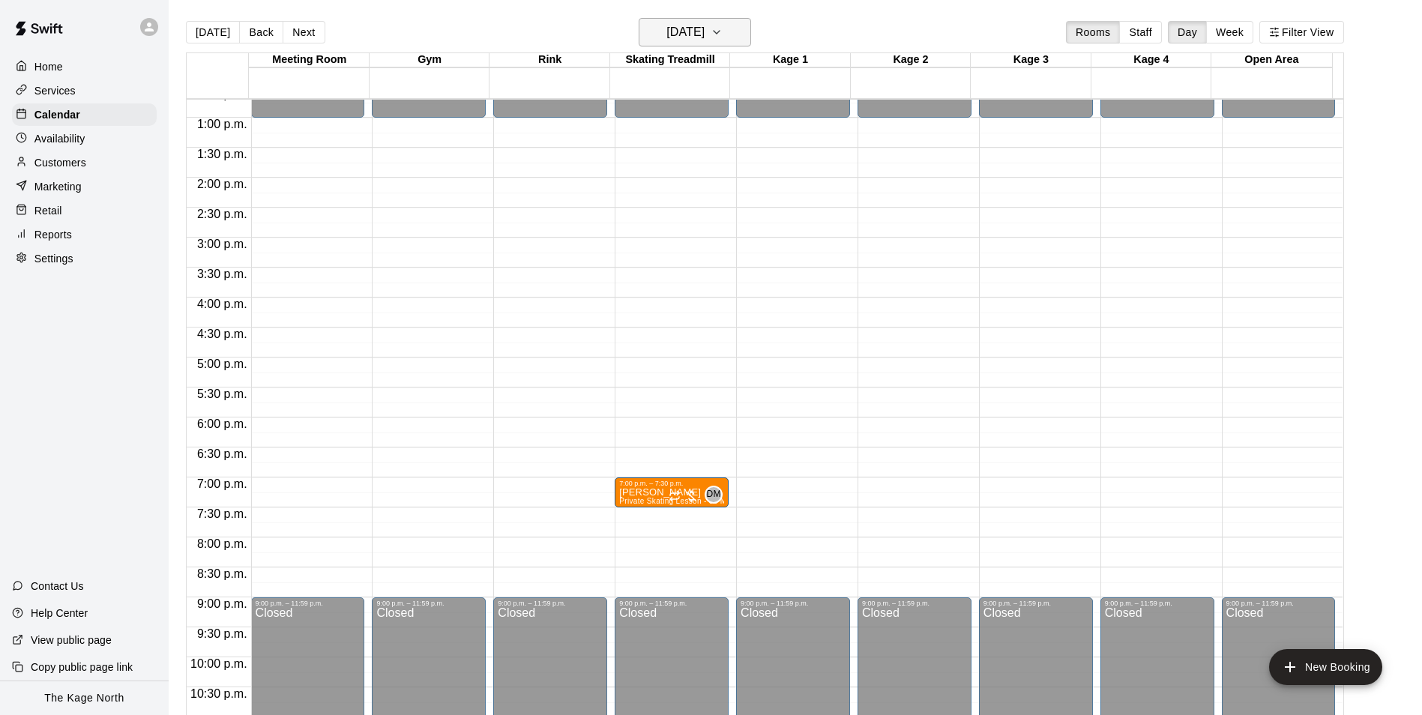
click at [704, 34] on h6 "[DATE]" at bounding box center [685, 32] width 38 height 21
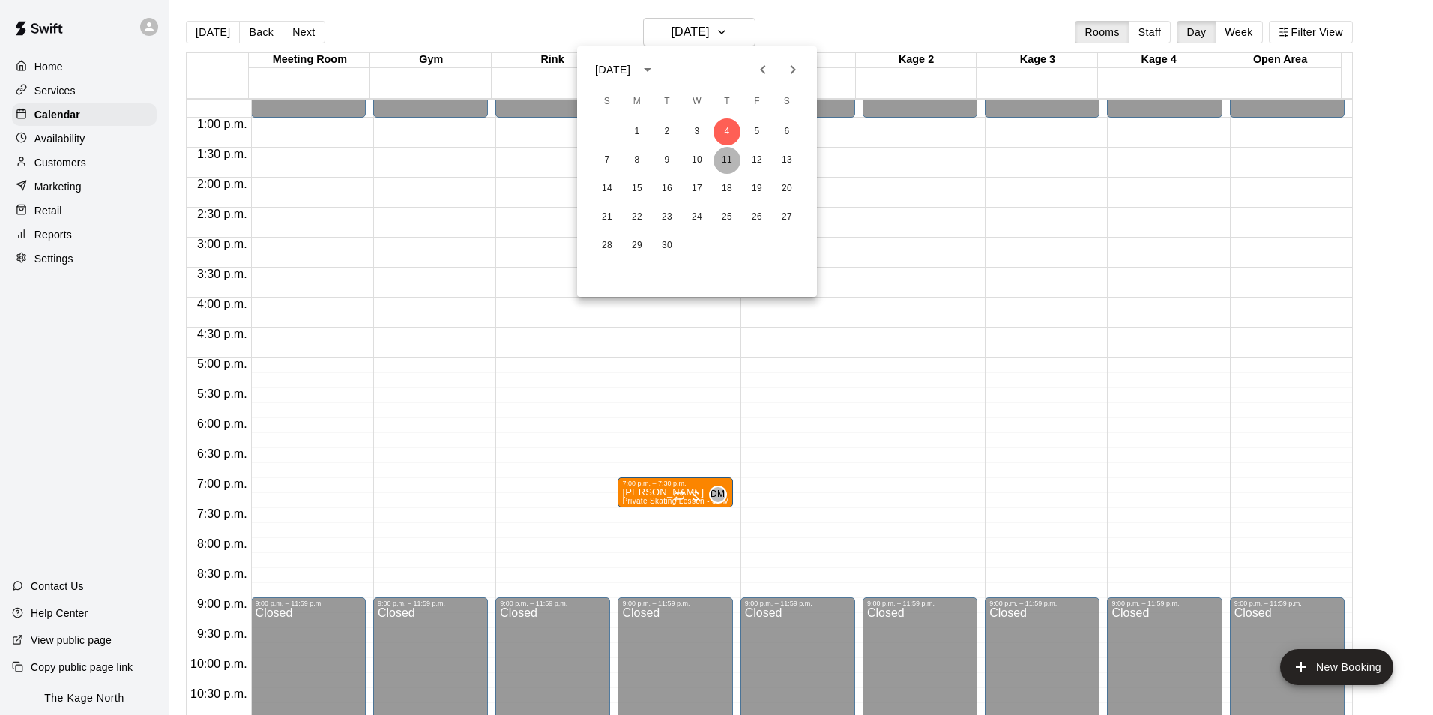
click at [733, 157] on button "11" at bounding box center [726, 160] width 27 height 27
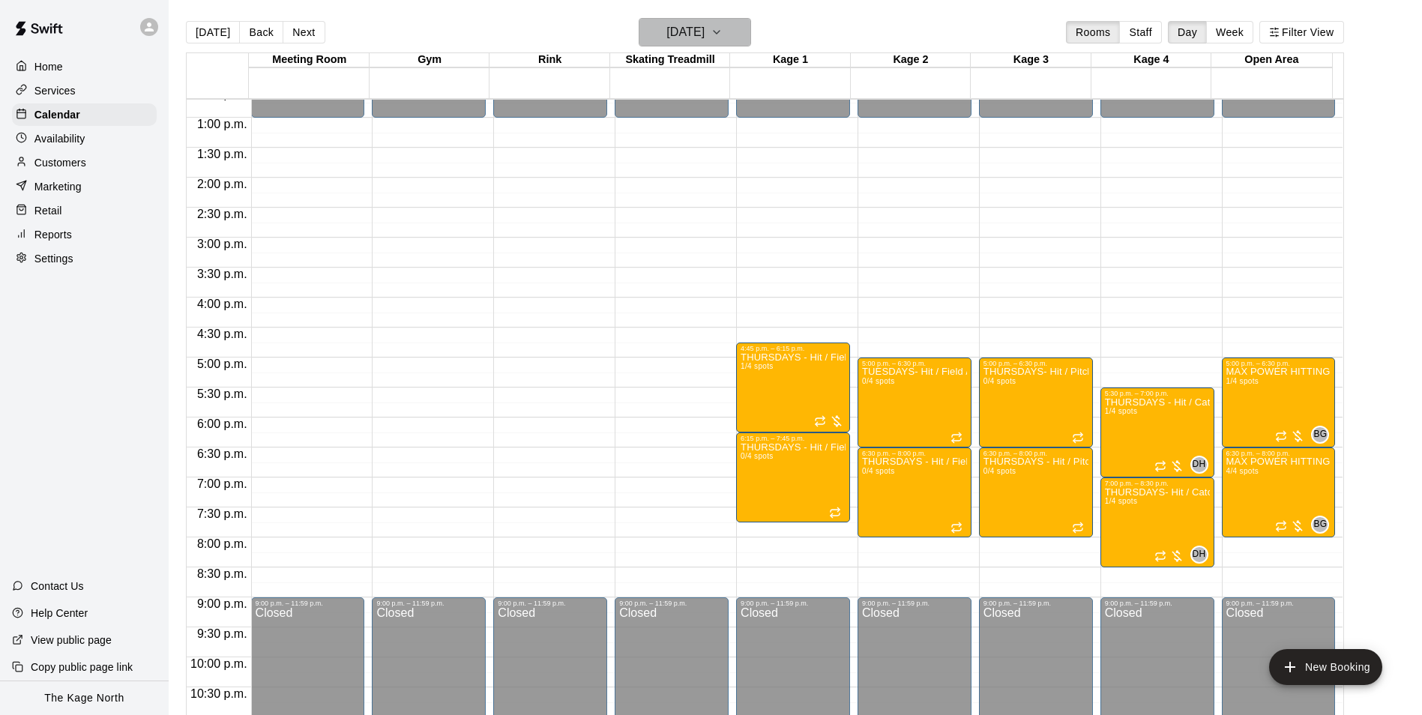
click at [704, 31] on h6 "[DATE]" at bounding box center [685, 32] width 38 height 21
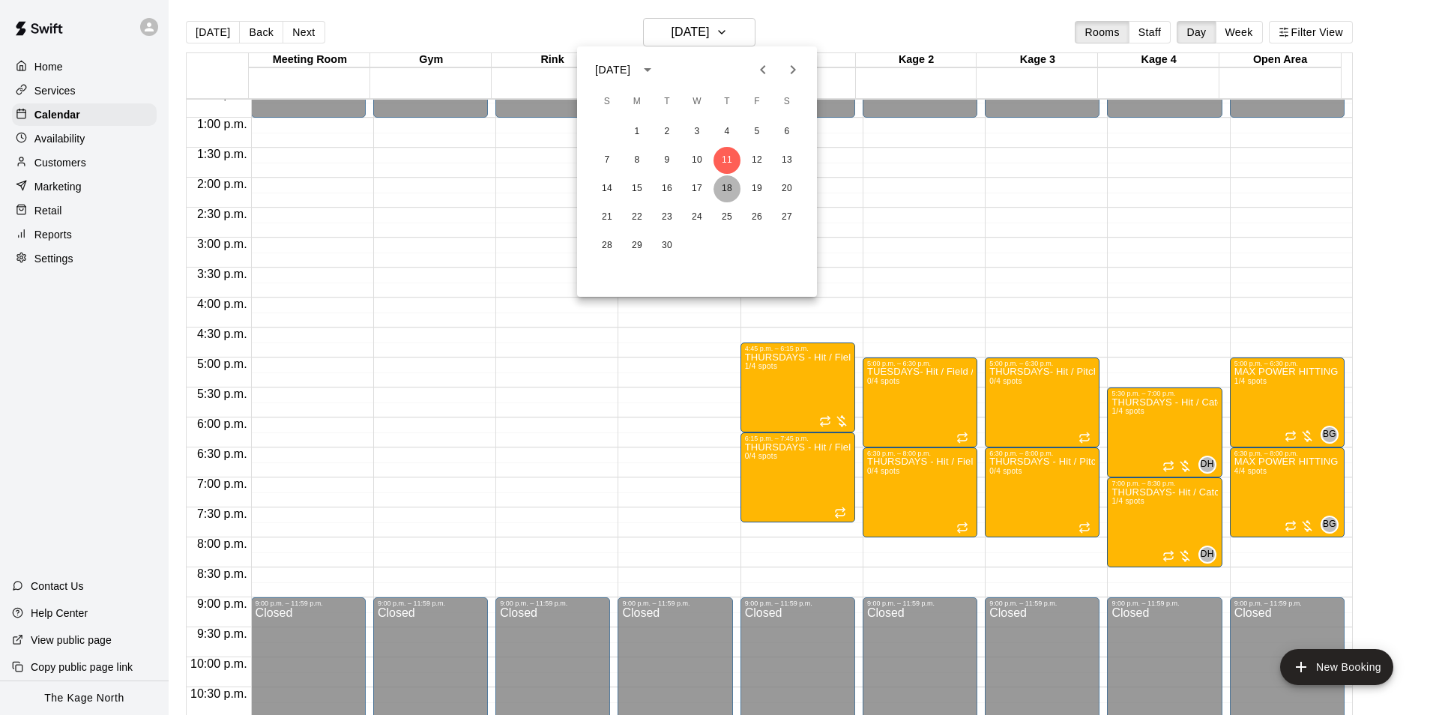
click at [726, 185] on button "18" at bounding box center [726, 188] width 27 height 27
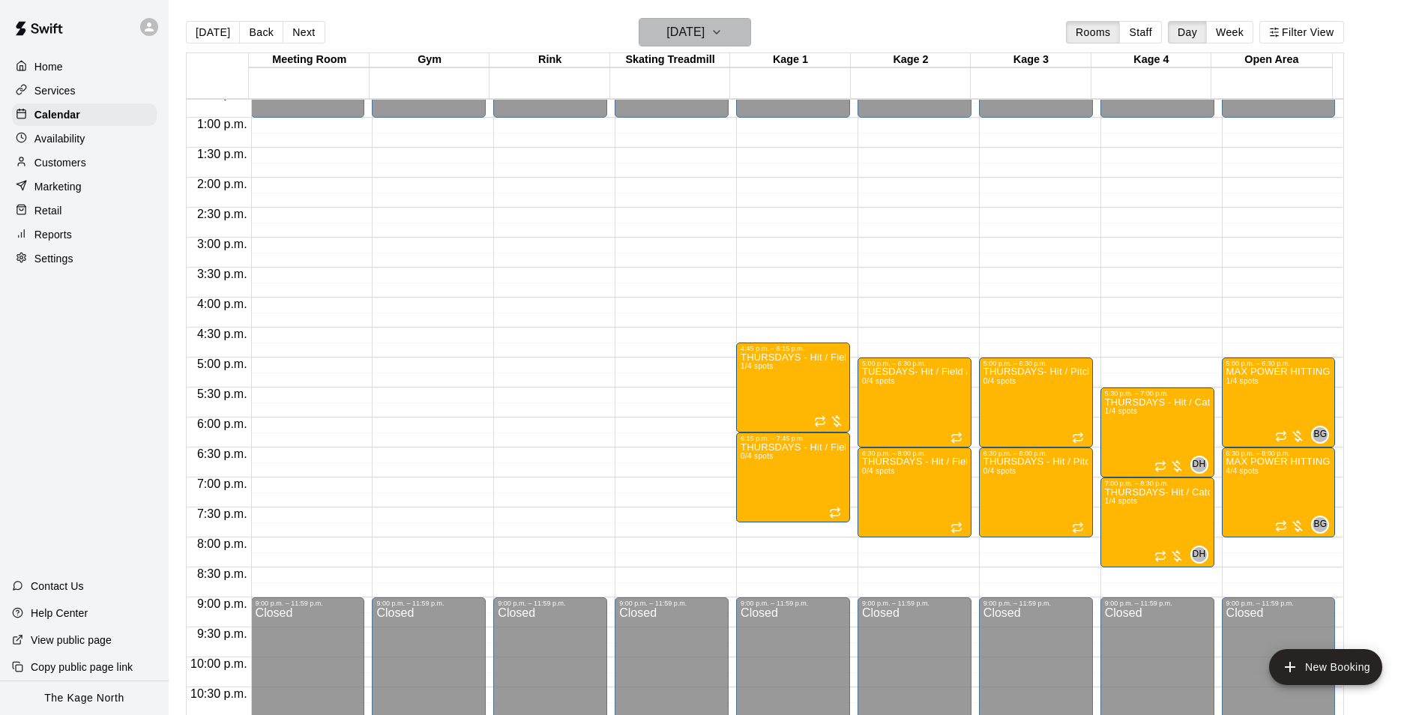
click at [704, 37] on h6 "[DATE]" at bounding box center [685, 32] width 38 height 21
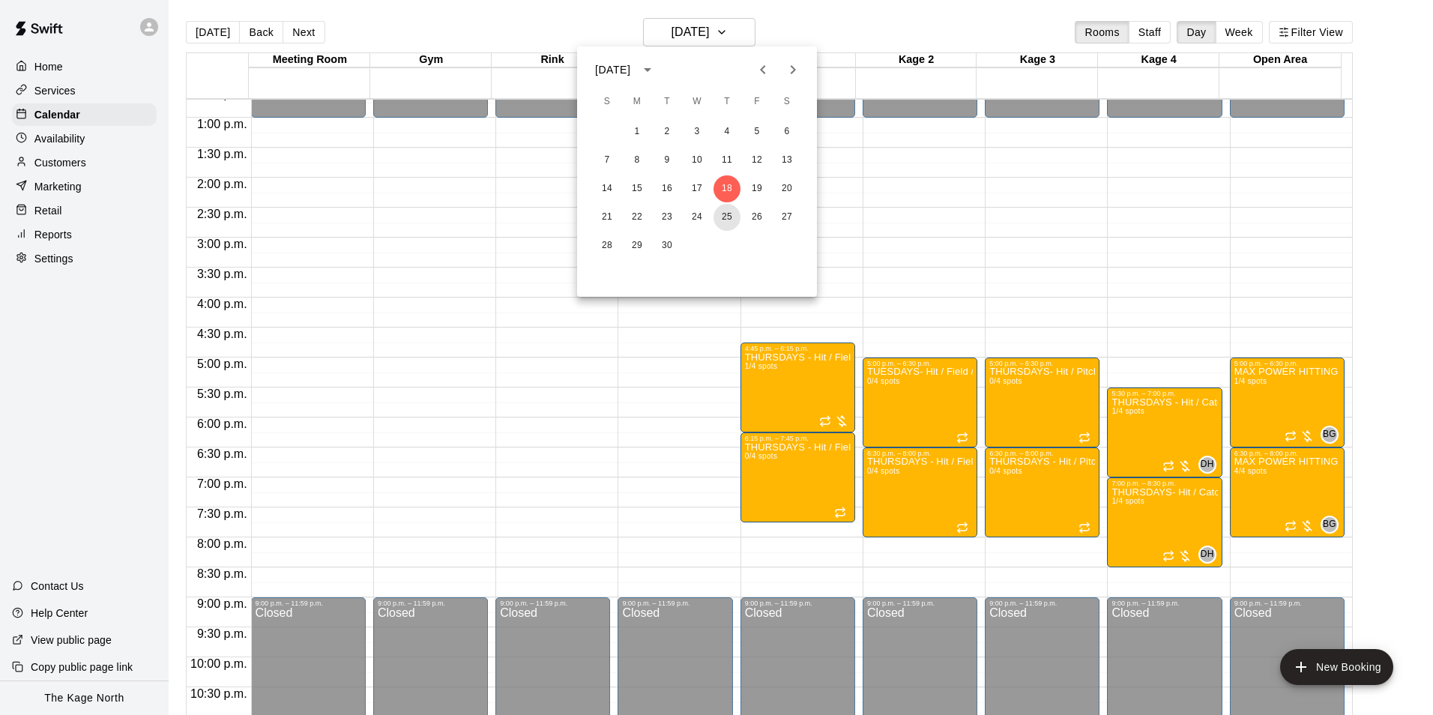
click at [719, 215] on button "25" at bounding box center [726, 217] width 27 height 27
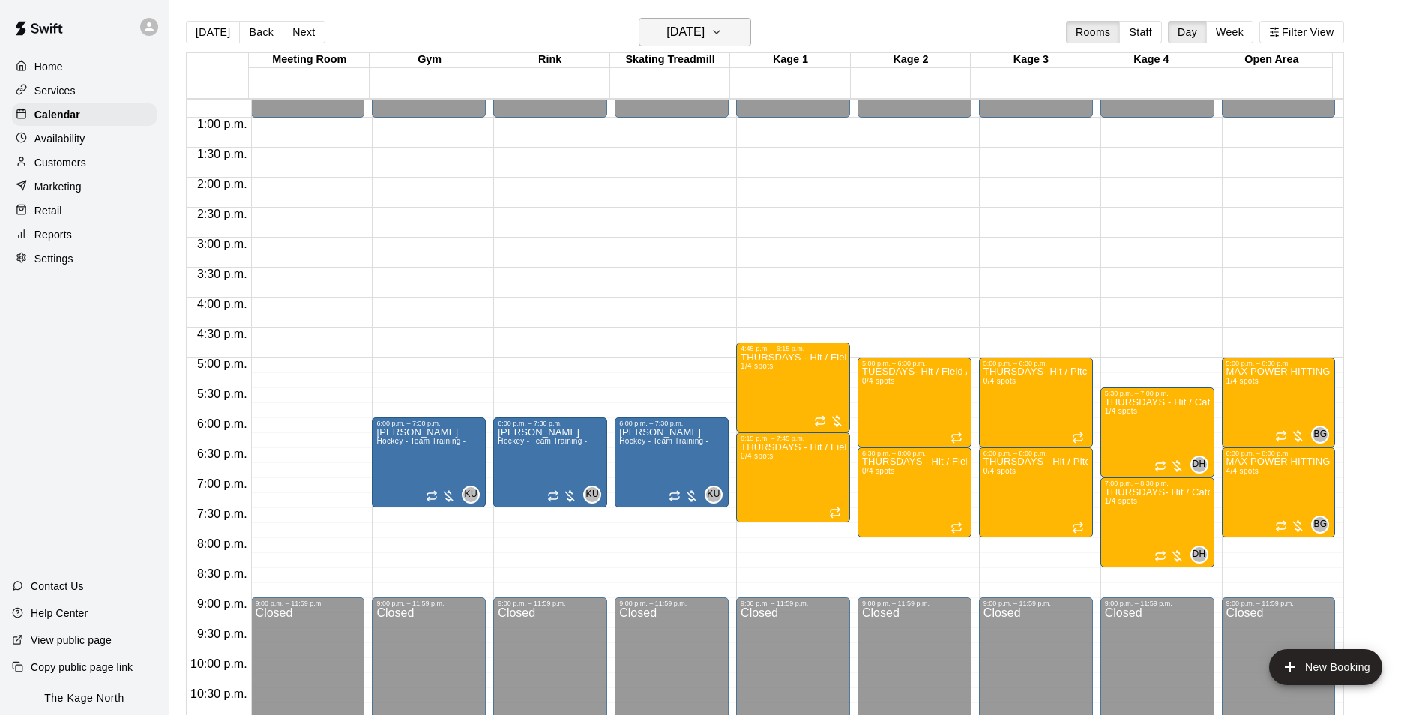
click at [704, 24] on h6 "[DATE]" at bounding box center [685, 32] width 38 height 21
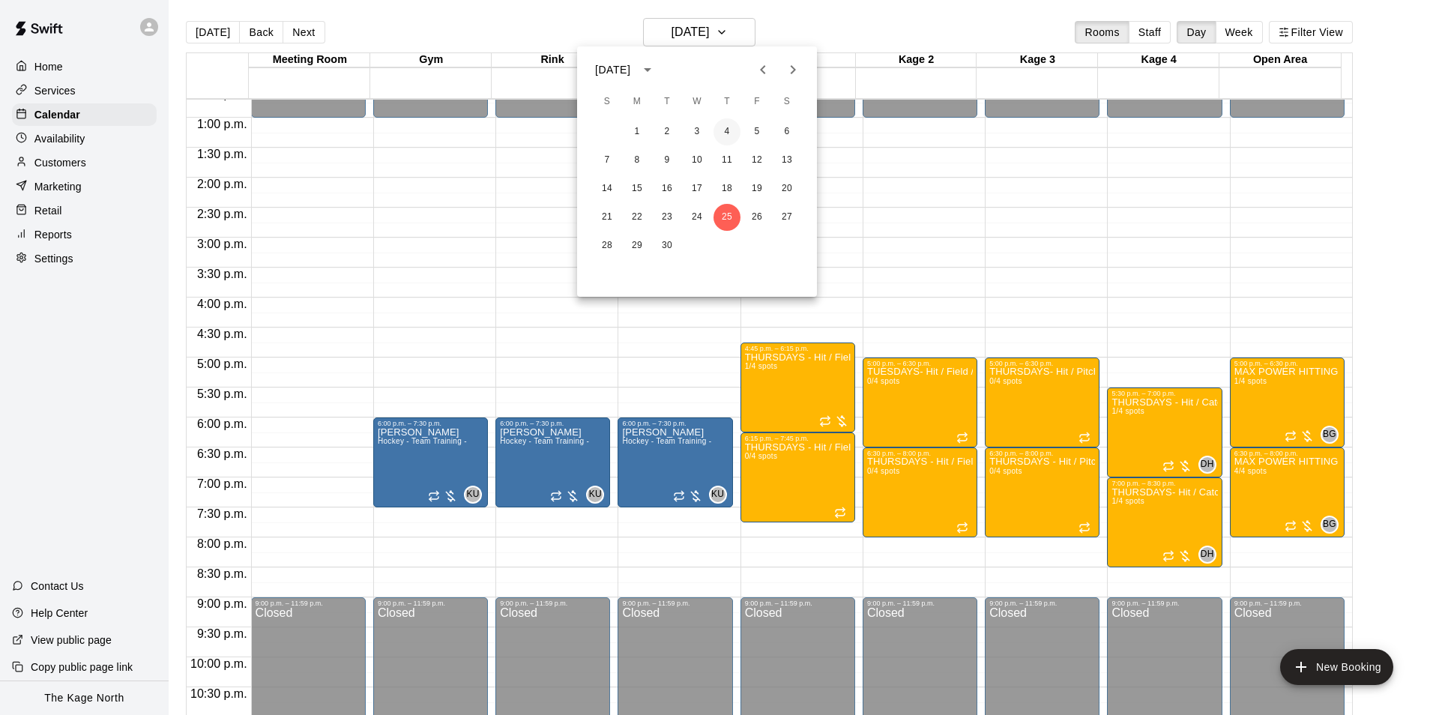
click at [723, 135] on button "4" at bounding box center [726, 131] width 27 height 27
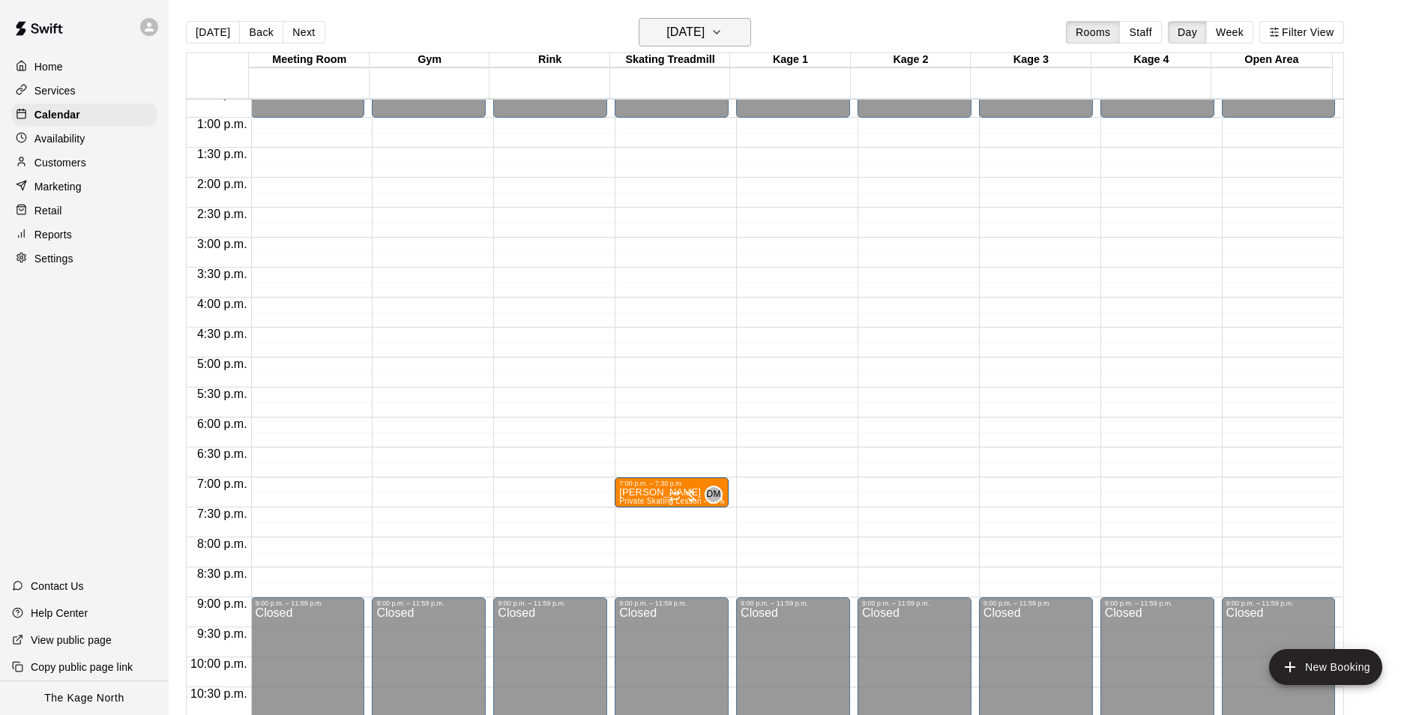
click at [704, 28] on h6 "[DATE]" at bounding box center [685, 32] width 38 height 21
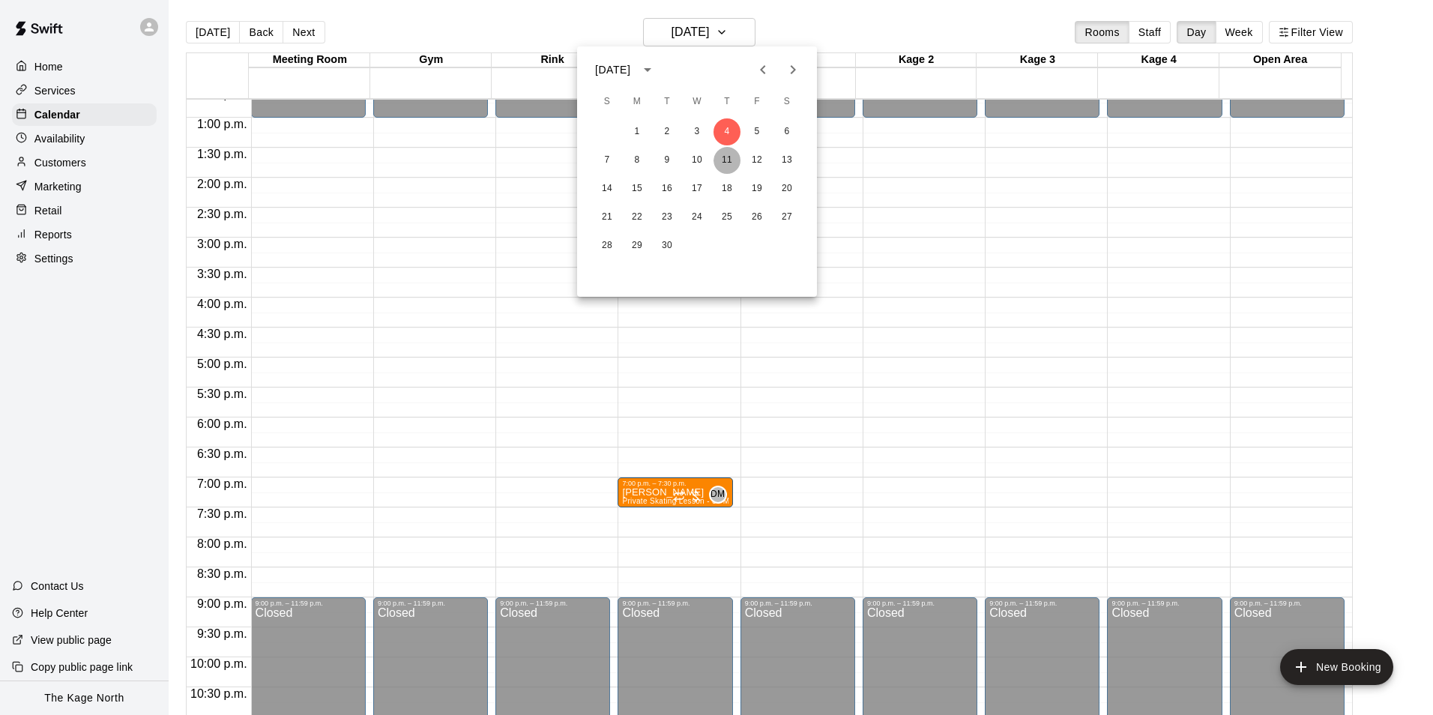
click at [728, 159] on button "11" at bounding box center [726, 160] width 27 height 27
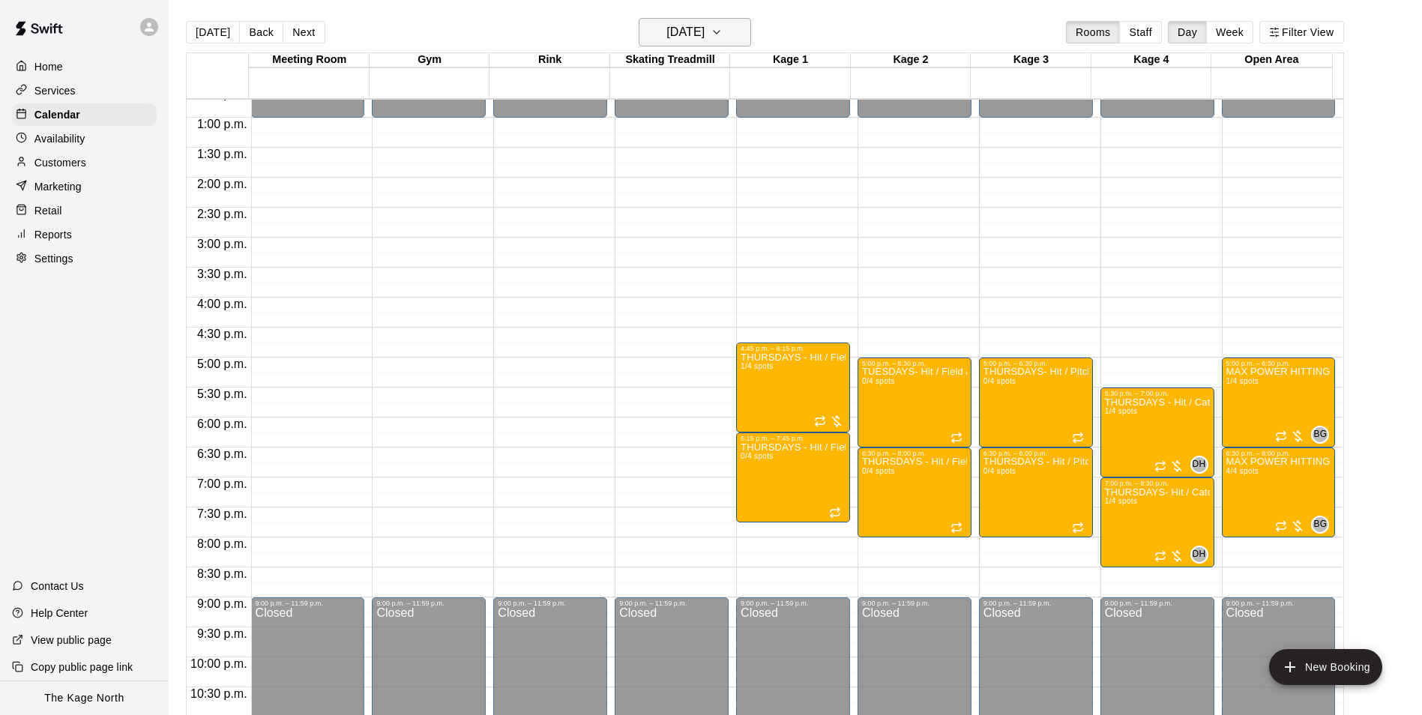
click at [704, 30] on h6 "[DATE]" at bounding box center [685, 32] width 38 height 21
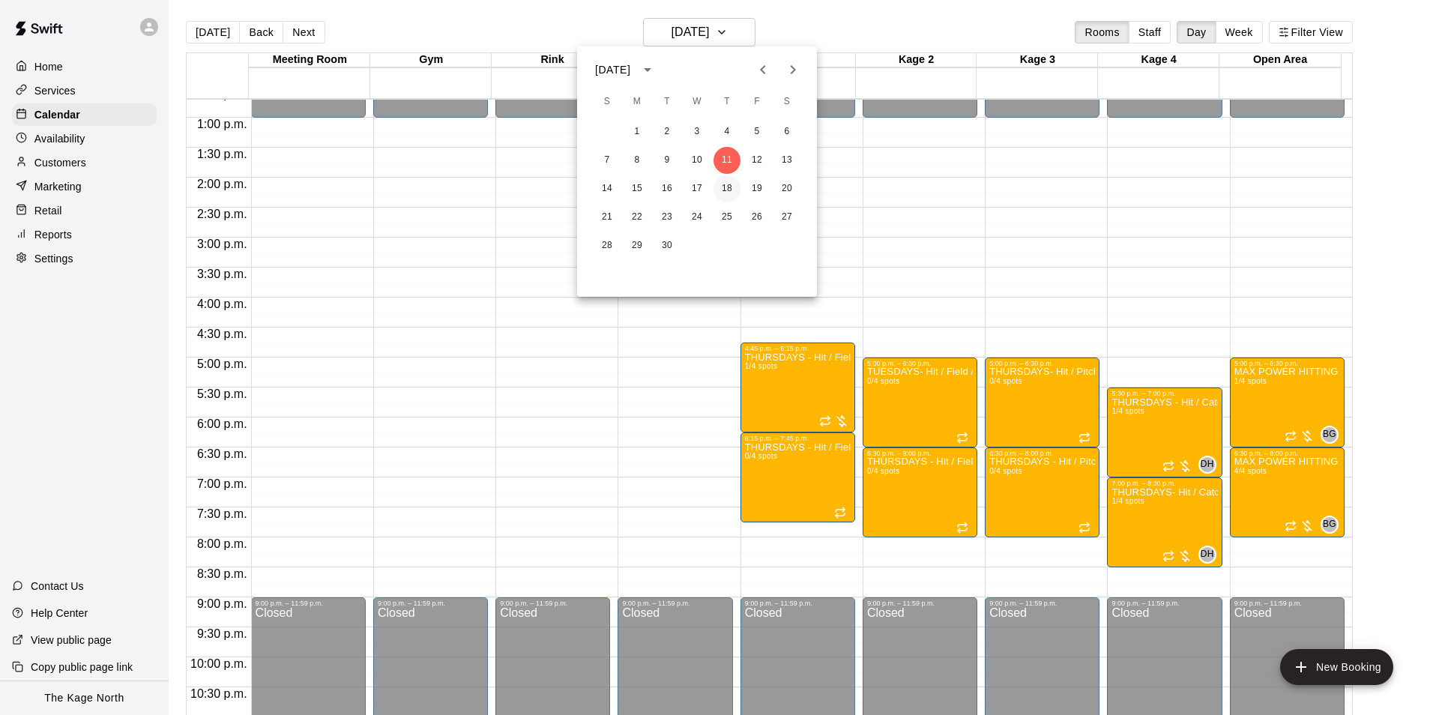
click at [729, 190] on button "18" at bounding box center [726, 188] width 27 height 27
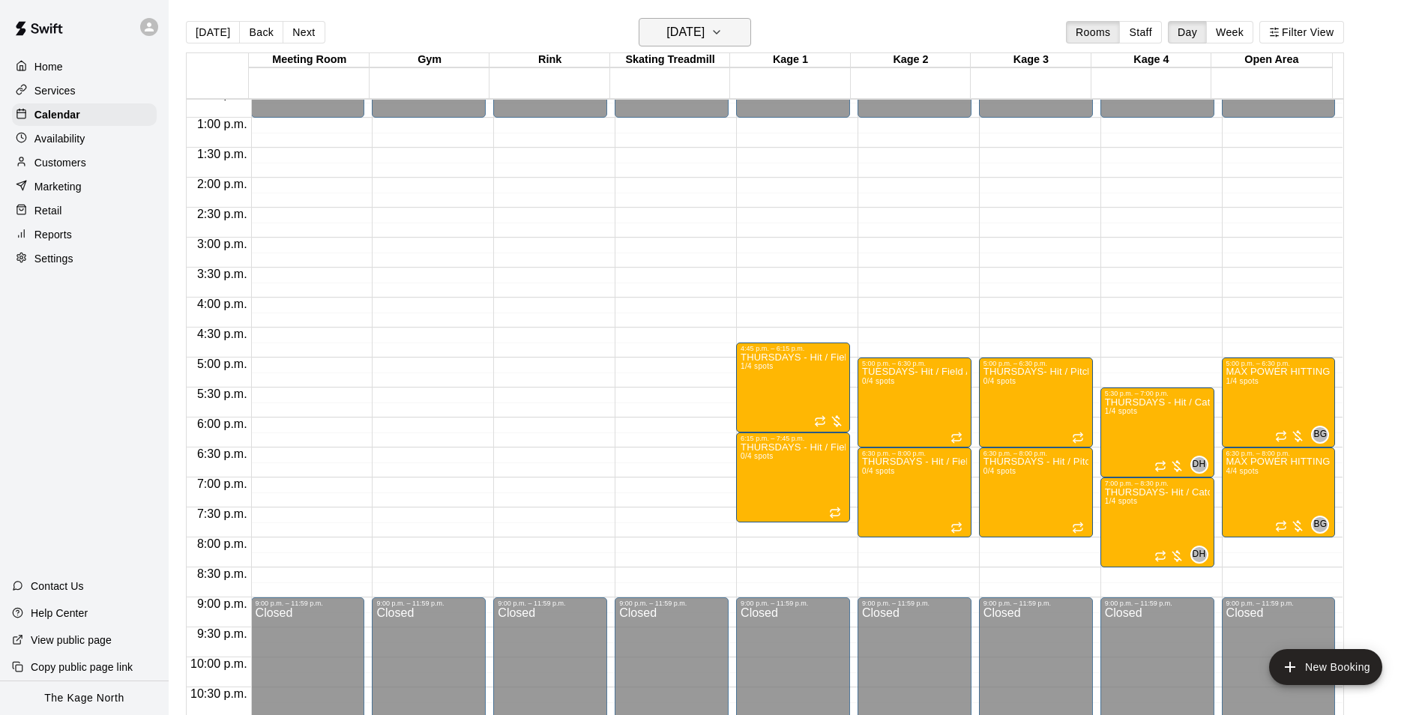
click at [704, 31] on h6 "[DATE]" at bounding box center [685, 32] width 38 height 21
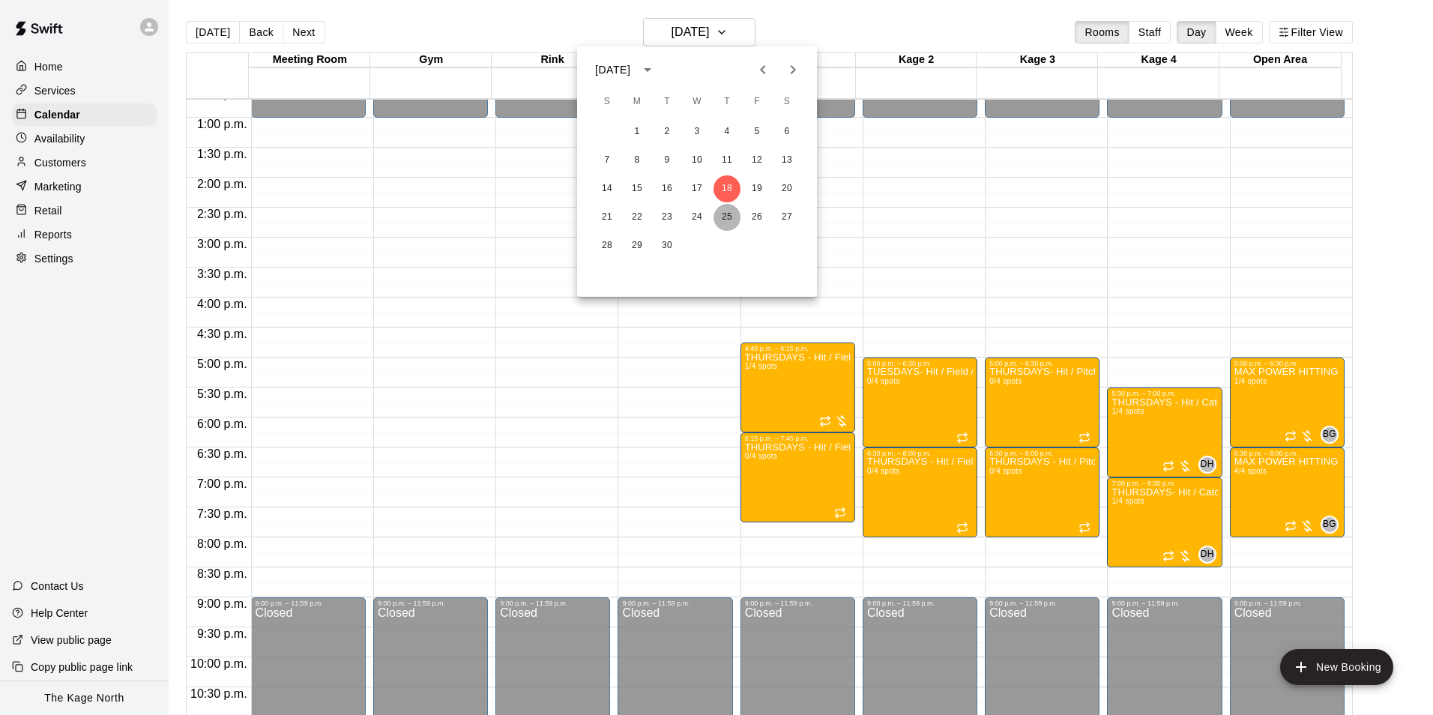
click at [729, 219] on button "25" at bounding box center [726, 217] width 27 height 27
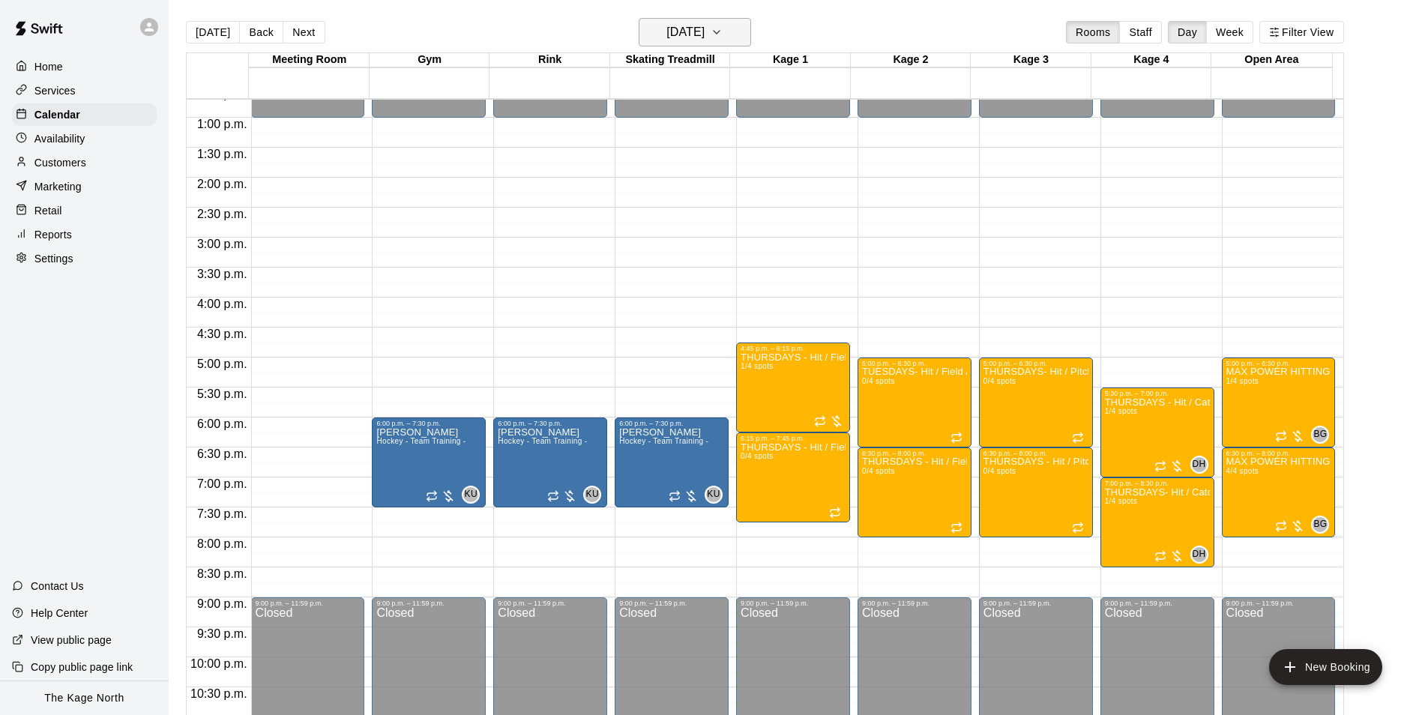
click at [704, 32] on h6 "[DATE]" at bounding box center [685, 32] width 38 height 21
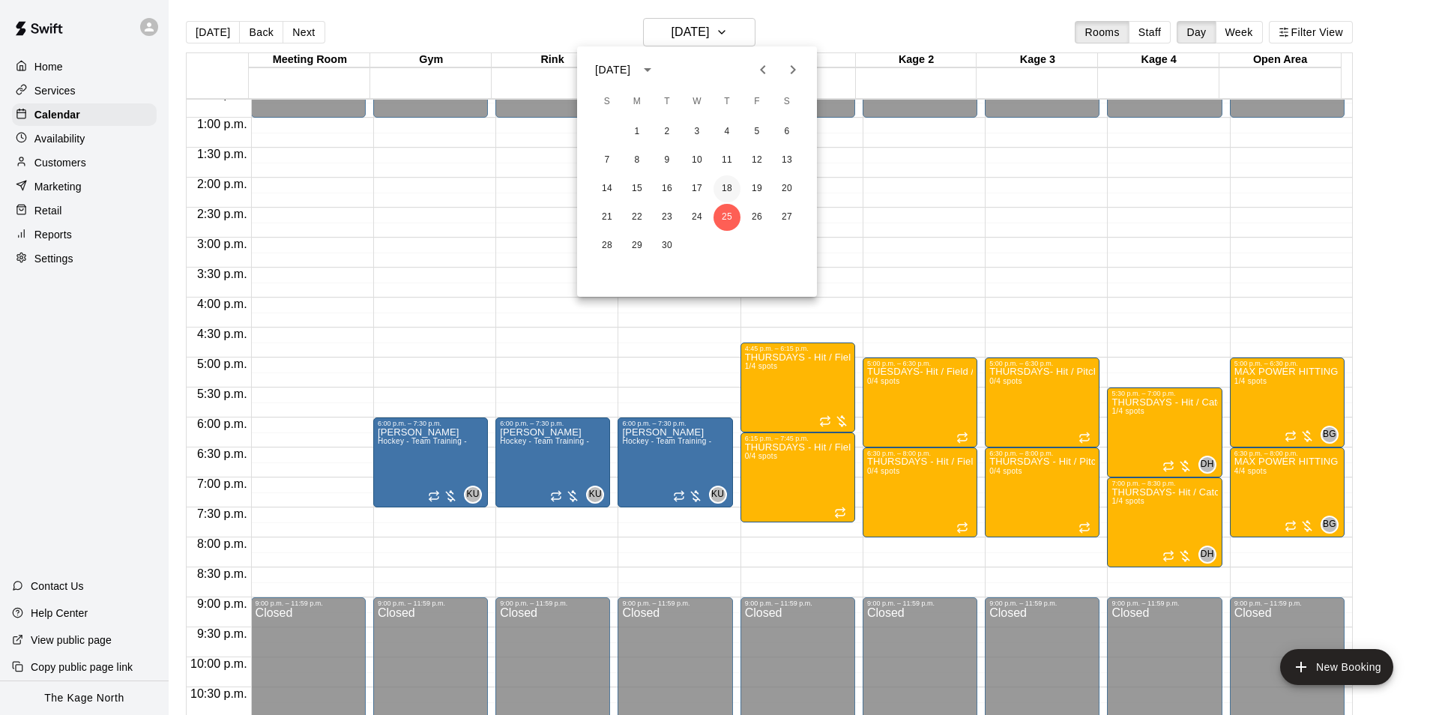
click at [725, 191] on button "18" at bounding box center [726, 188] width 27 height 27
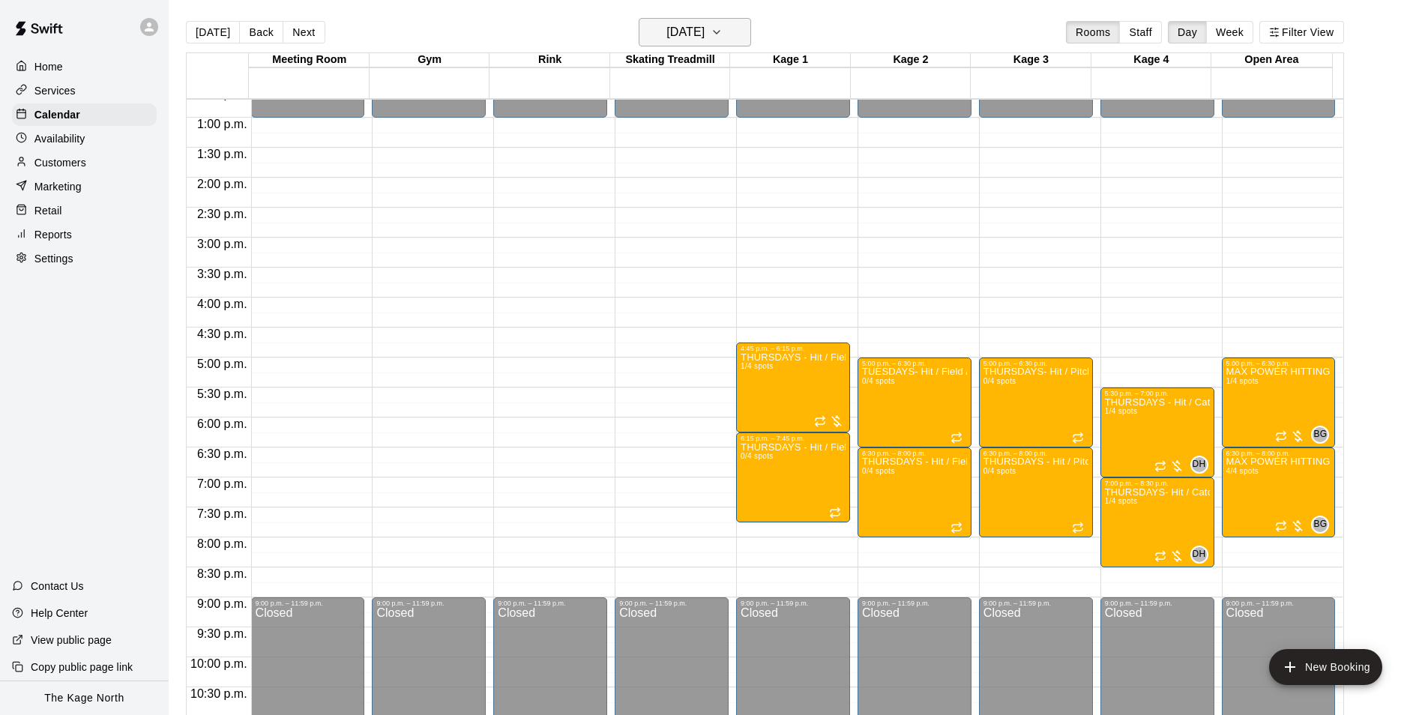
click at [704, 37] on h6 "[DATE]" at bounding box center [685, 32] width 38 height 21
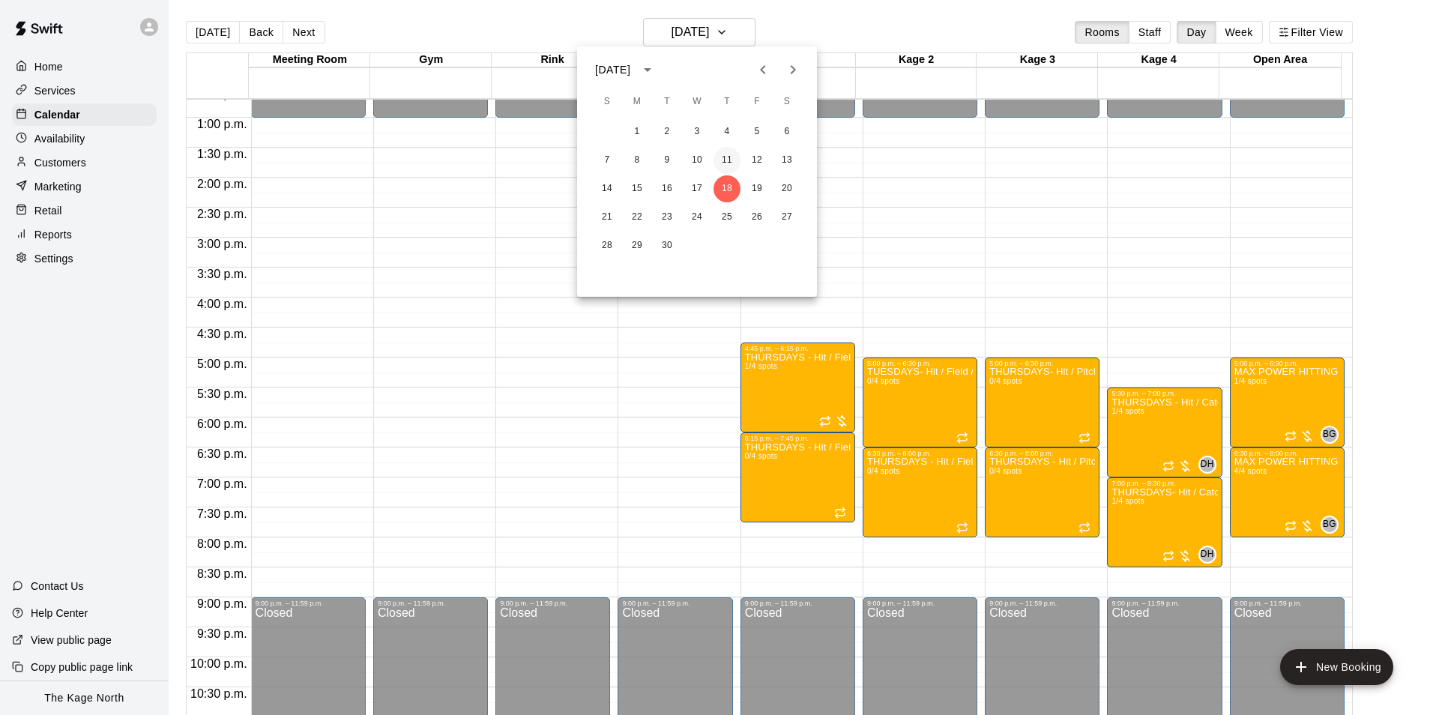
click at [725, 163] on button "11" at bounding box center [726, 160] width 27 height 27
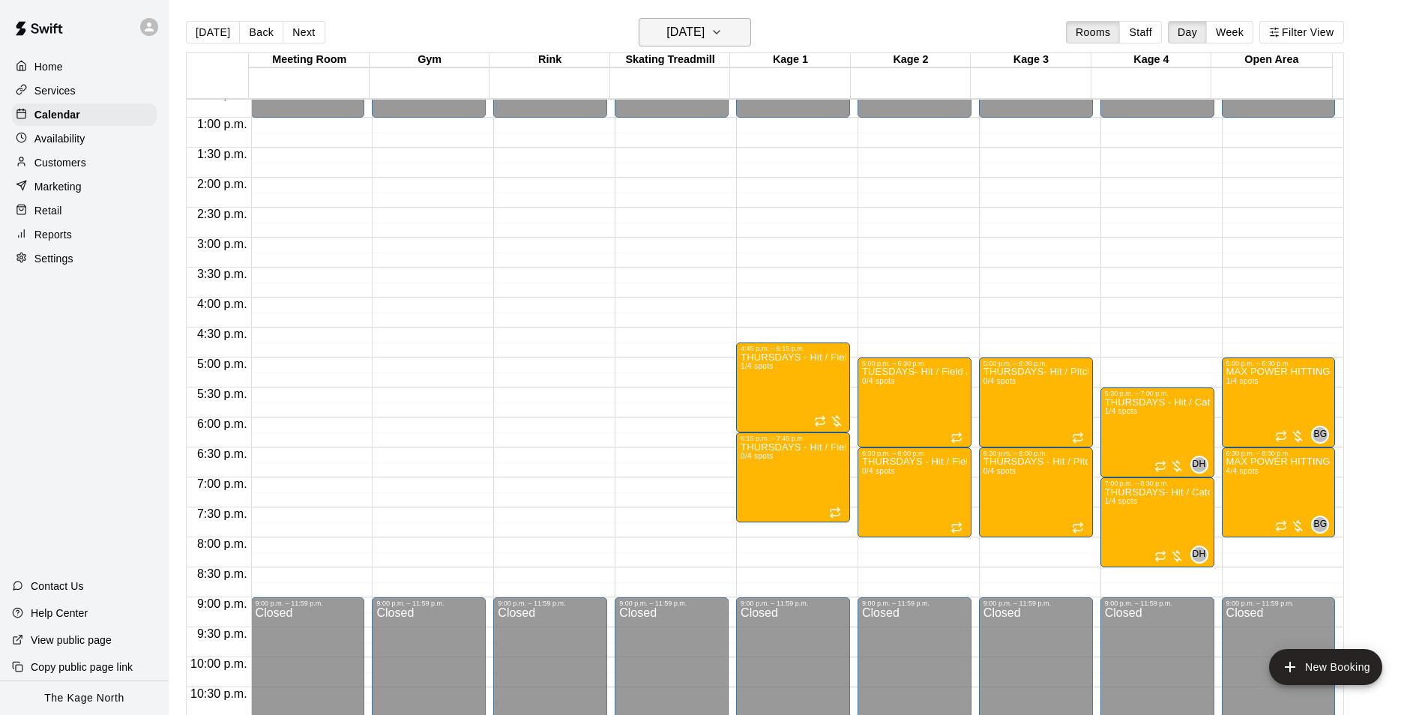
click at [704, 33] on h6 "[DATE]" at bounding box center [685, 32] width 38 height 21
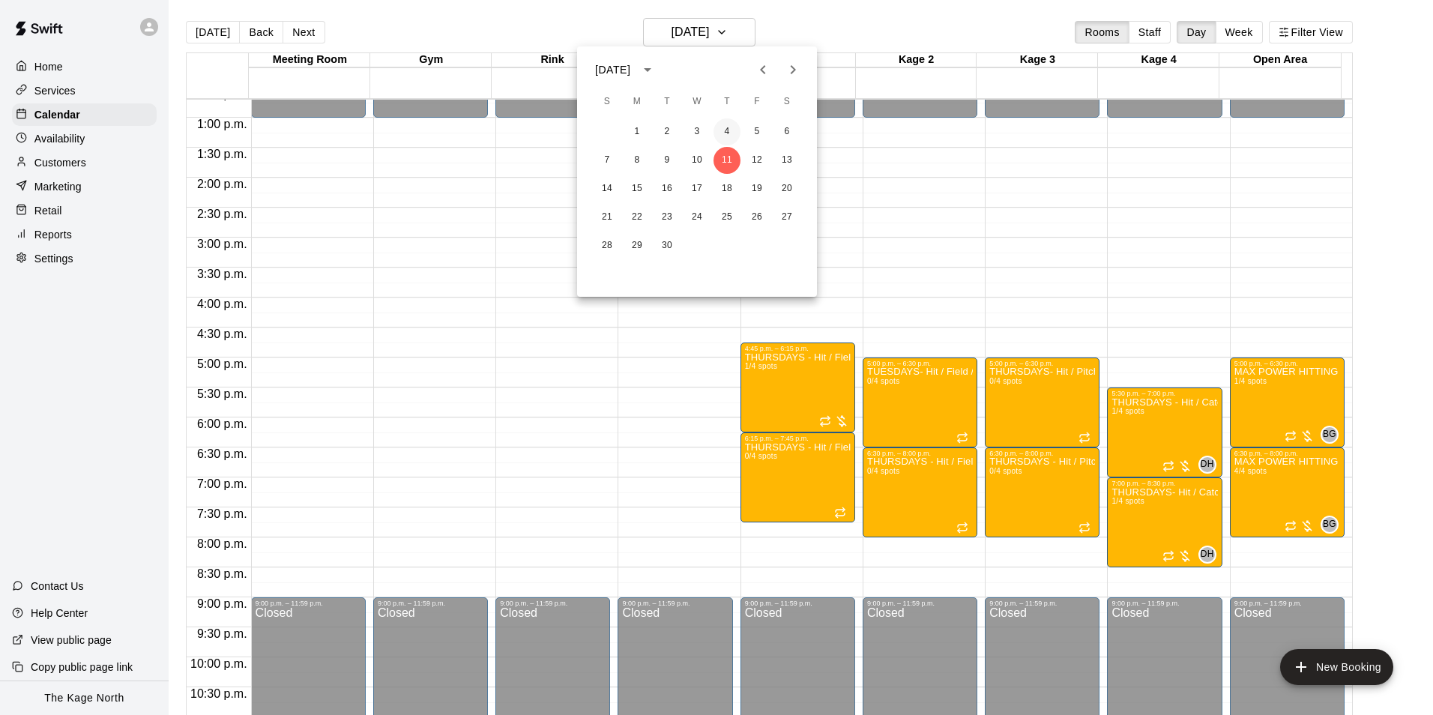
click at [728, 131] on button "4" at bounding box center [726, 131] width 27 height 27
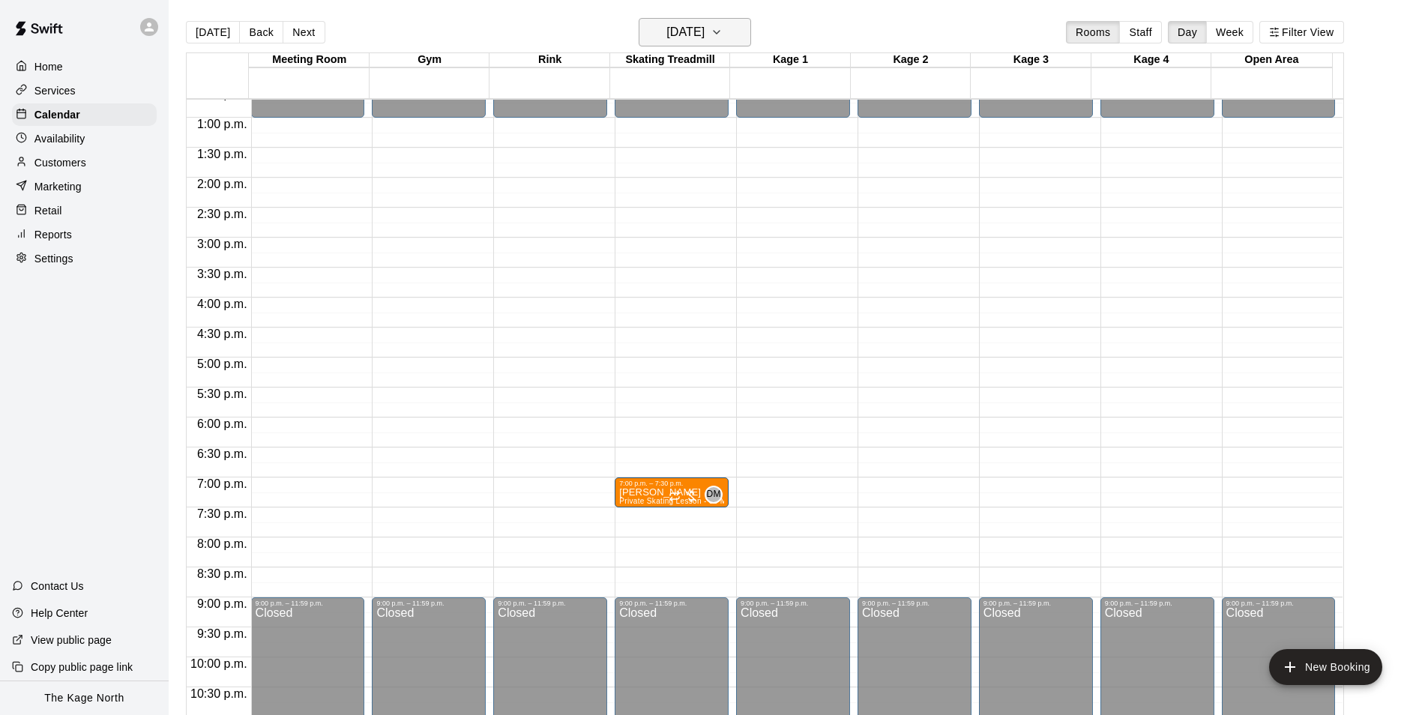
click at [704, 25] on h6 "[DATE]" at bounding box center [685, 32] width 38 height 21
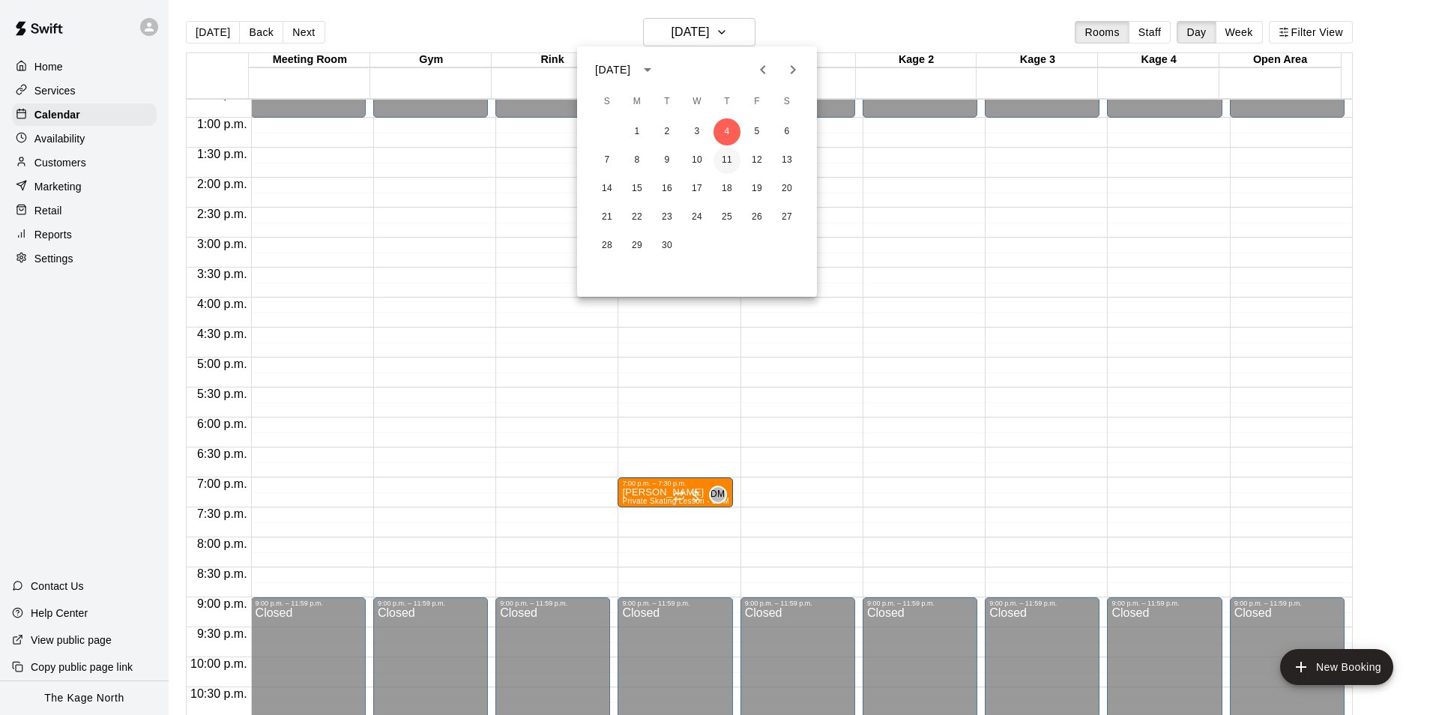
click at [724, 157] on button "11" at bounding box center [726, 160] width 27 height 27
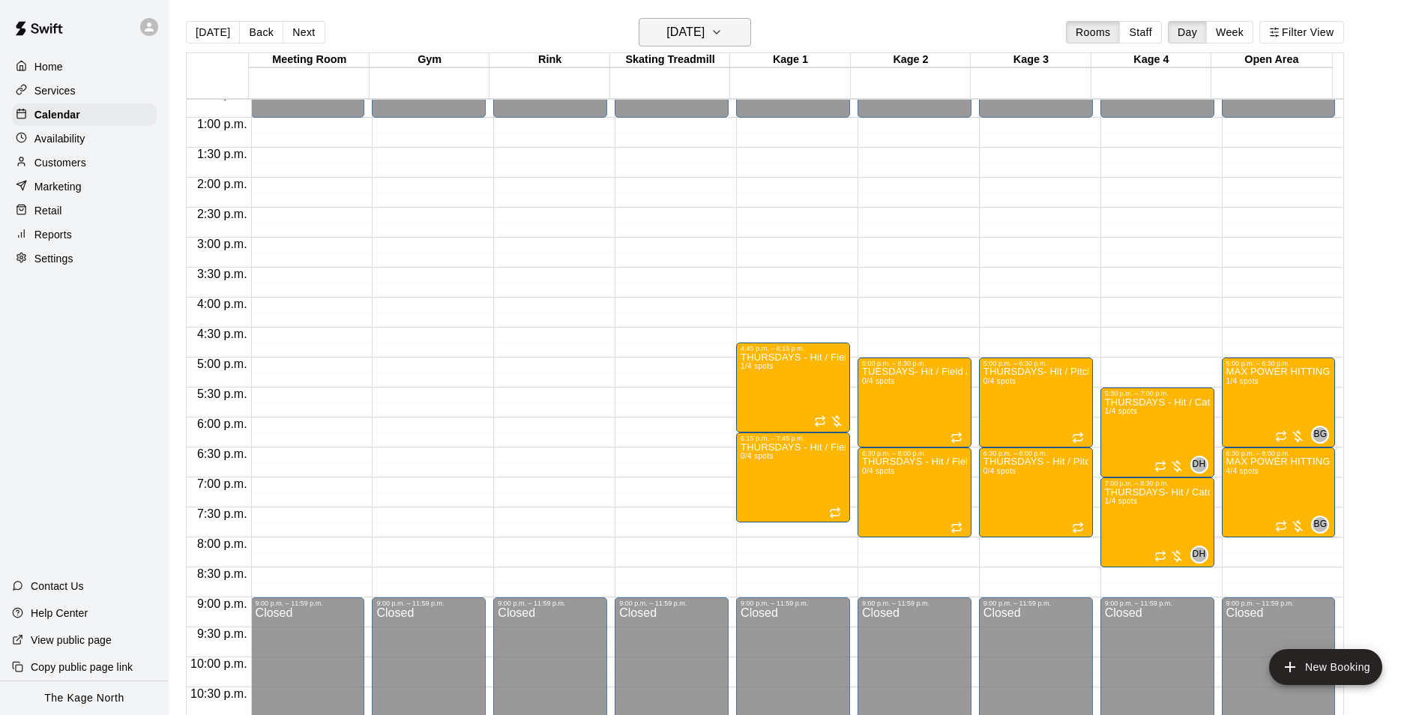
click at [704, 33] on h6 "[DATE]" at bounding box center [685, 32] width 38 height 21
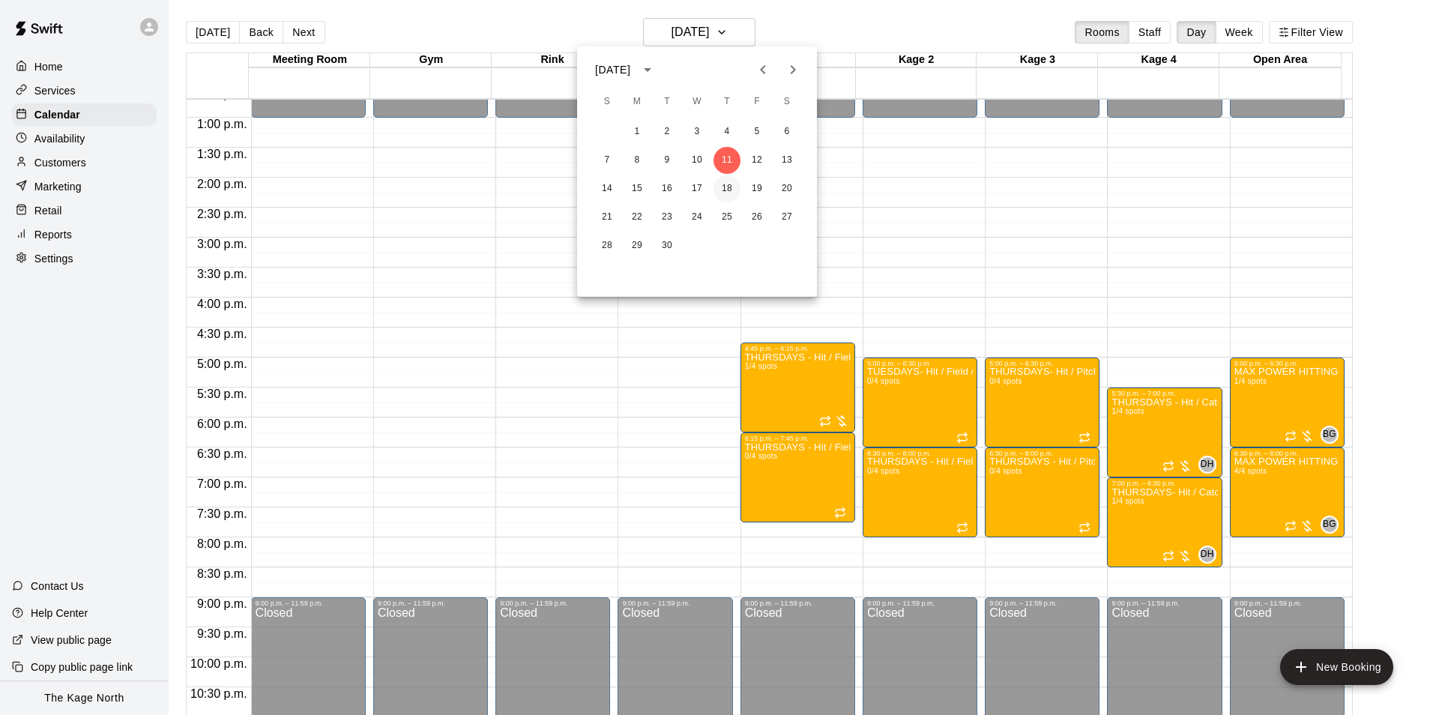
click at [729, 190] on button "18" at bounding box center [726, 188] width 27 height 27
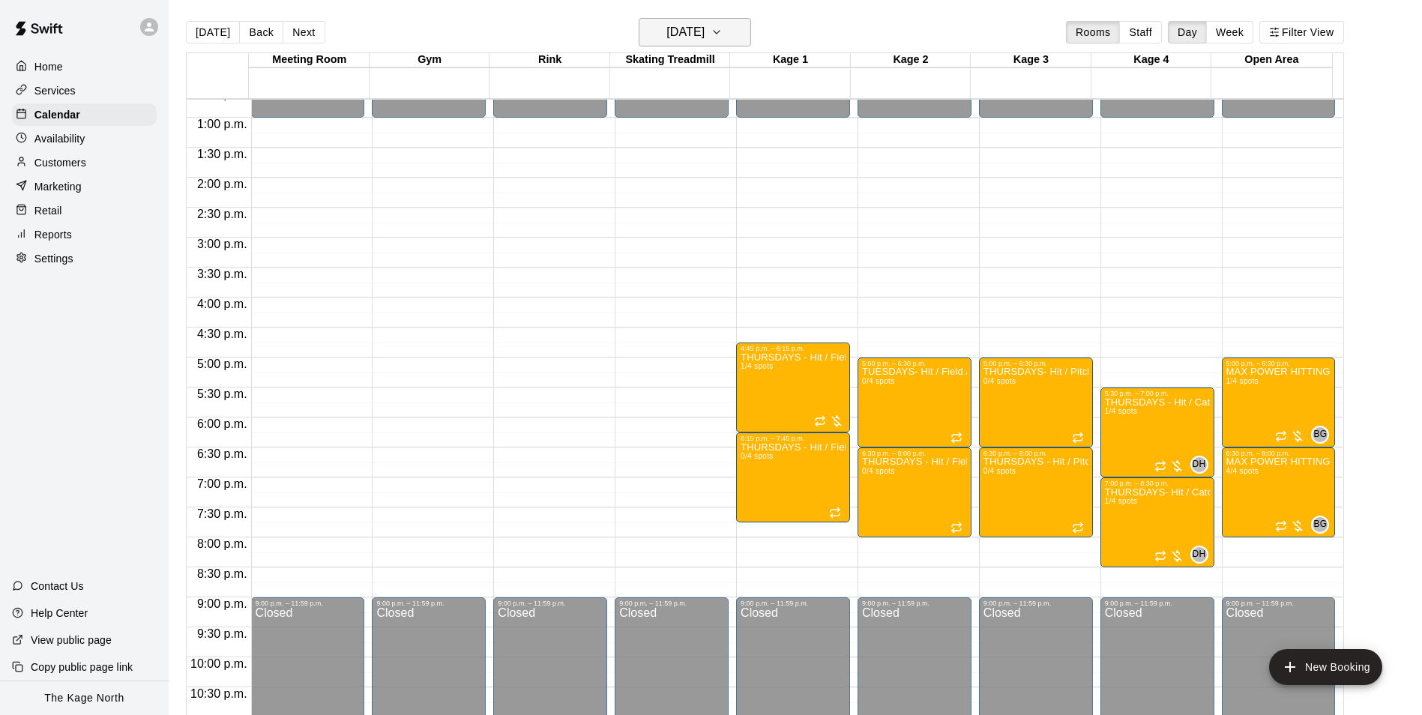
click at [704, 37] on h6 "[DATE]" at bounding box center [685, 32] width 38 height 21
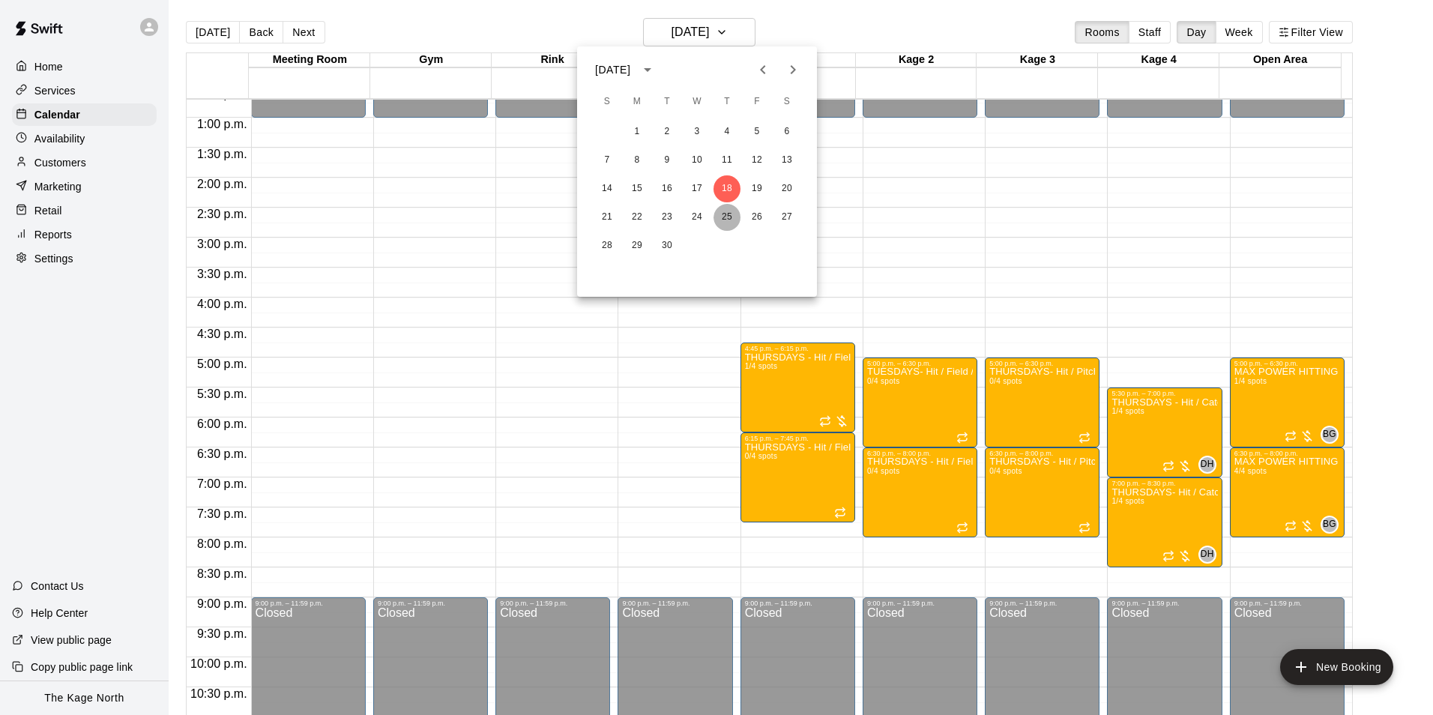
click at [725, 223] on button "25" at bounding box center [726, 217] width 27 height 27
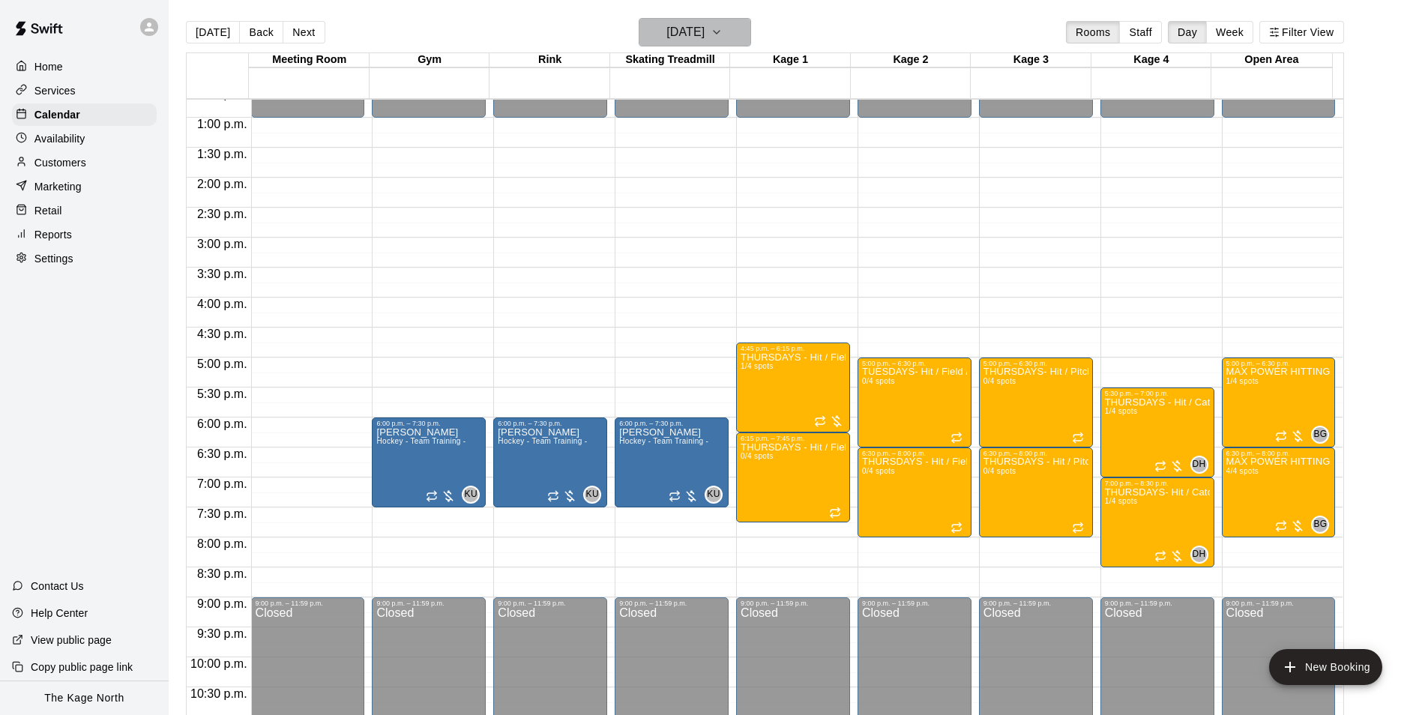
click at [704, 29] on h6 "[DATE]" at bounding box center [685, 32] width 38 height 21
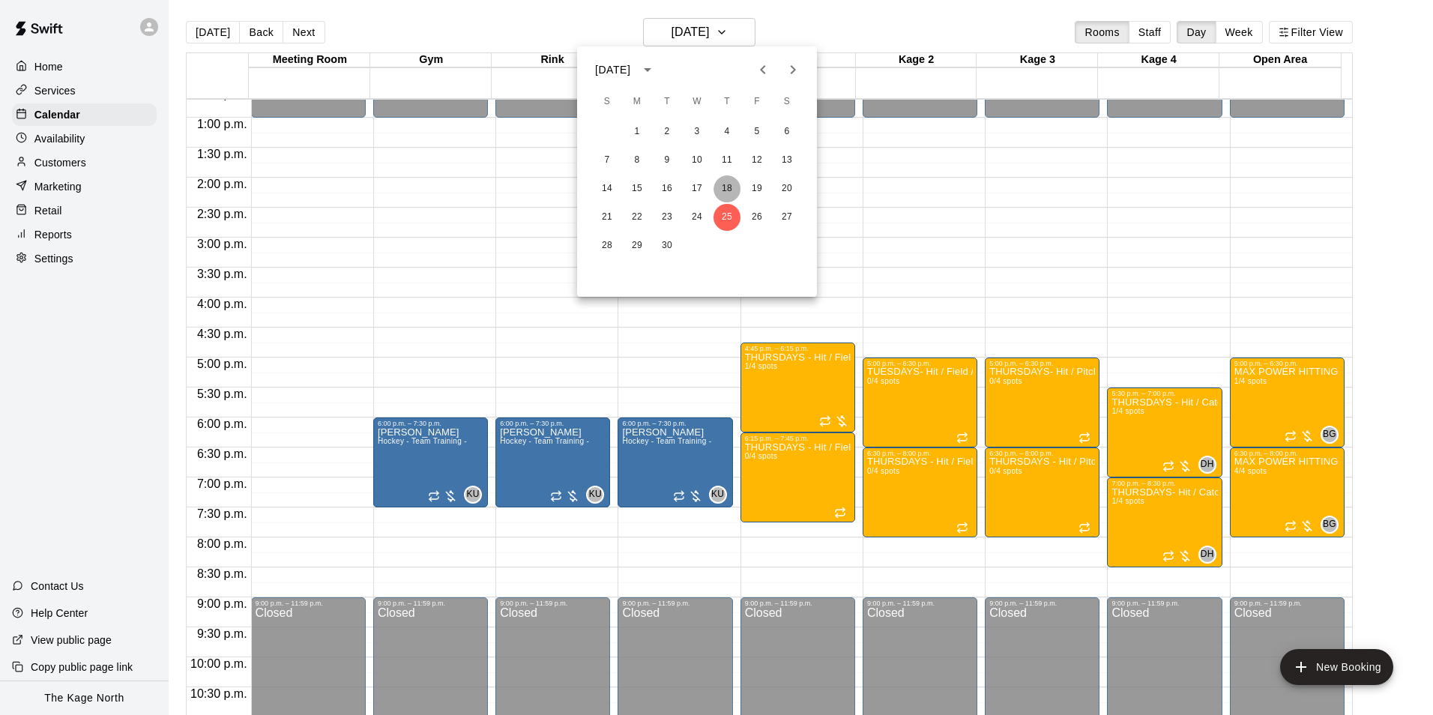
click at [732, 191] on button "18" at bounding box center [726, 188] width 27 height 27
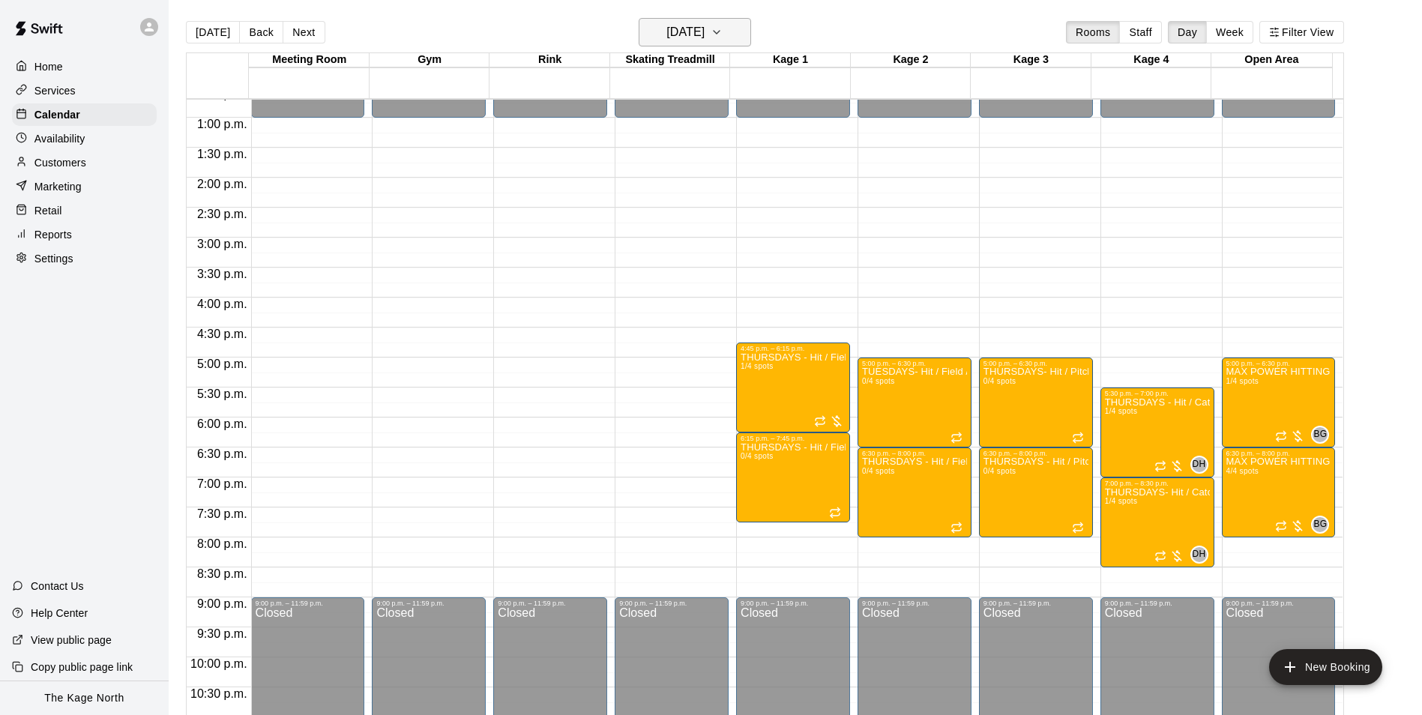
click at [722, 31] on icon "button" at bounding box center [716, 32] width 12 height 18
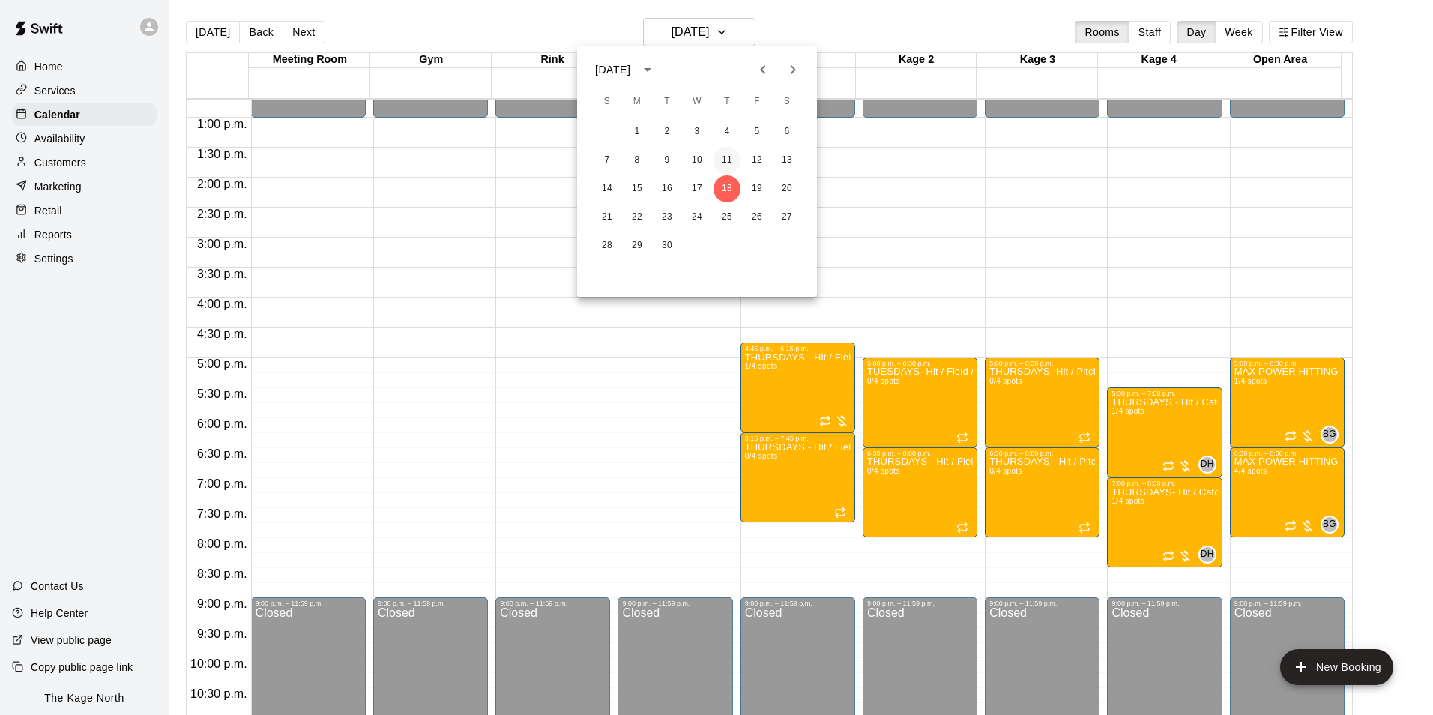
click at [727, 162] on button "11" at bounding box center [726, 160] width 27 height 27
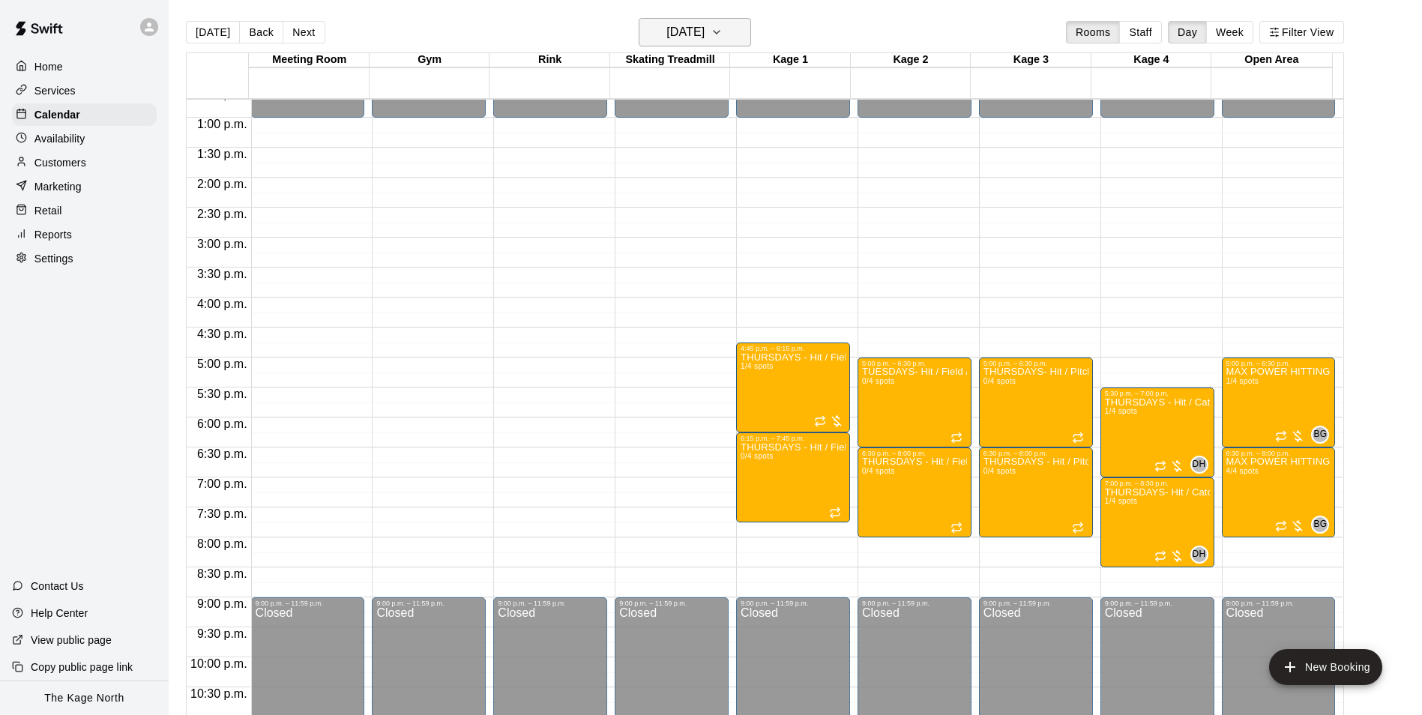
click at [704, 30] on h6 "[DATE]" at bounding box center [685, 32] width 38 height 21
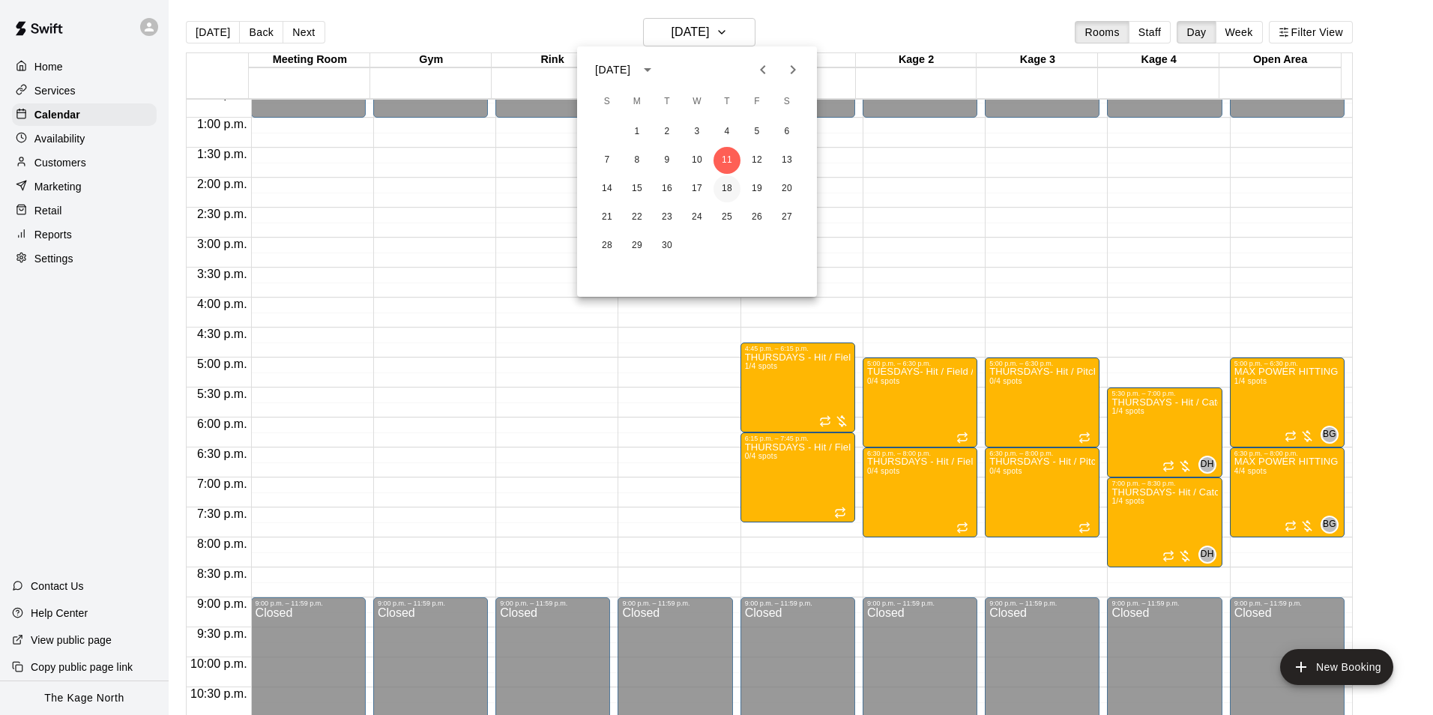
click at [725, 189] on button "18" at bounding box center [726, 188] width 27 height 27
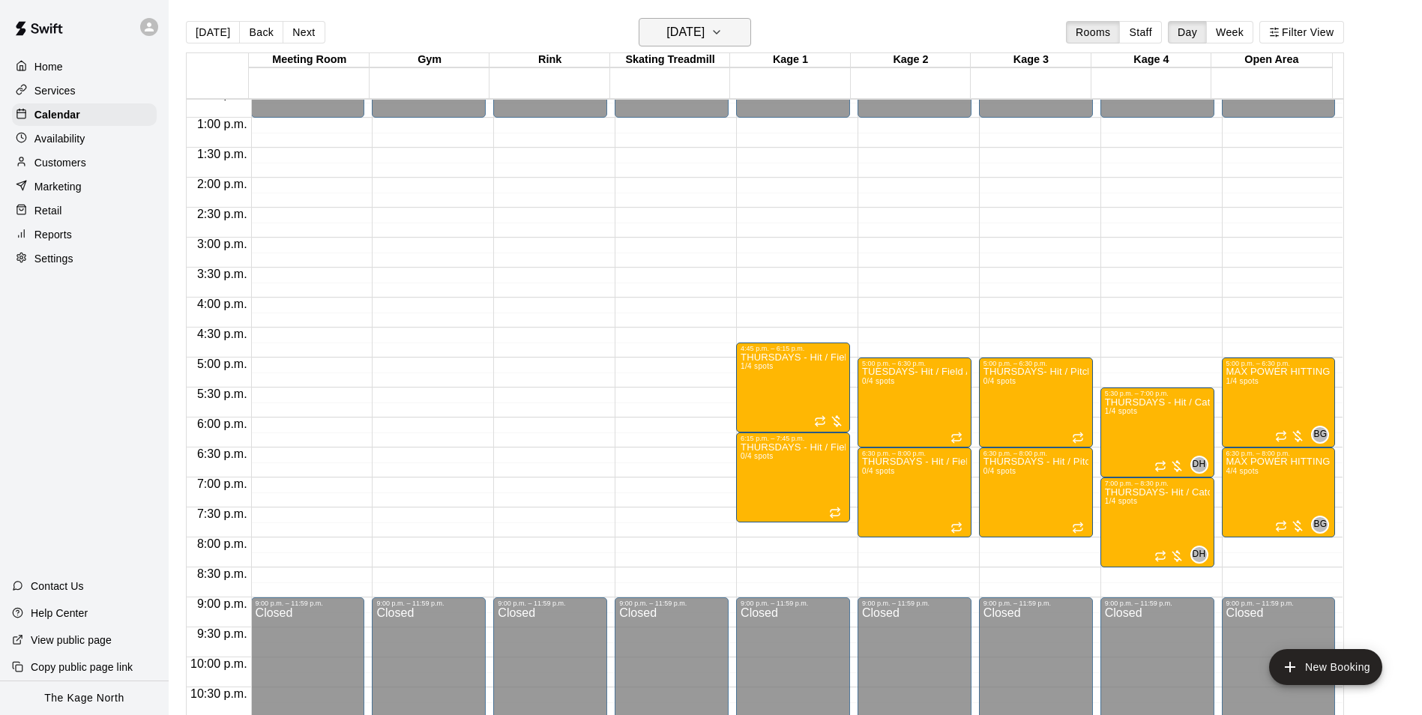
click at [704, 34] on h6 "[DATE]" at bounding box center [685, 32] width 38 height 21
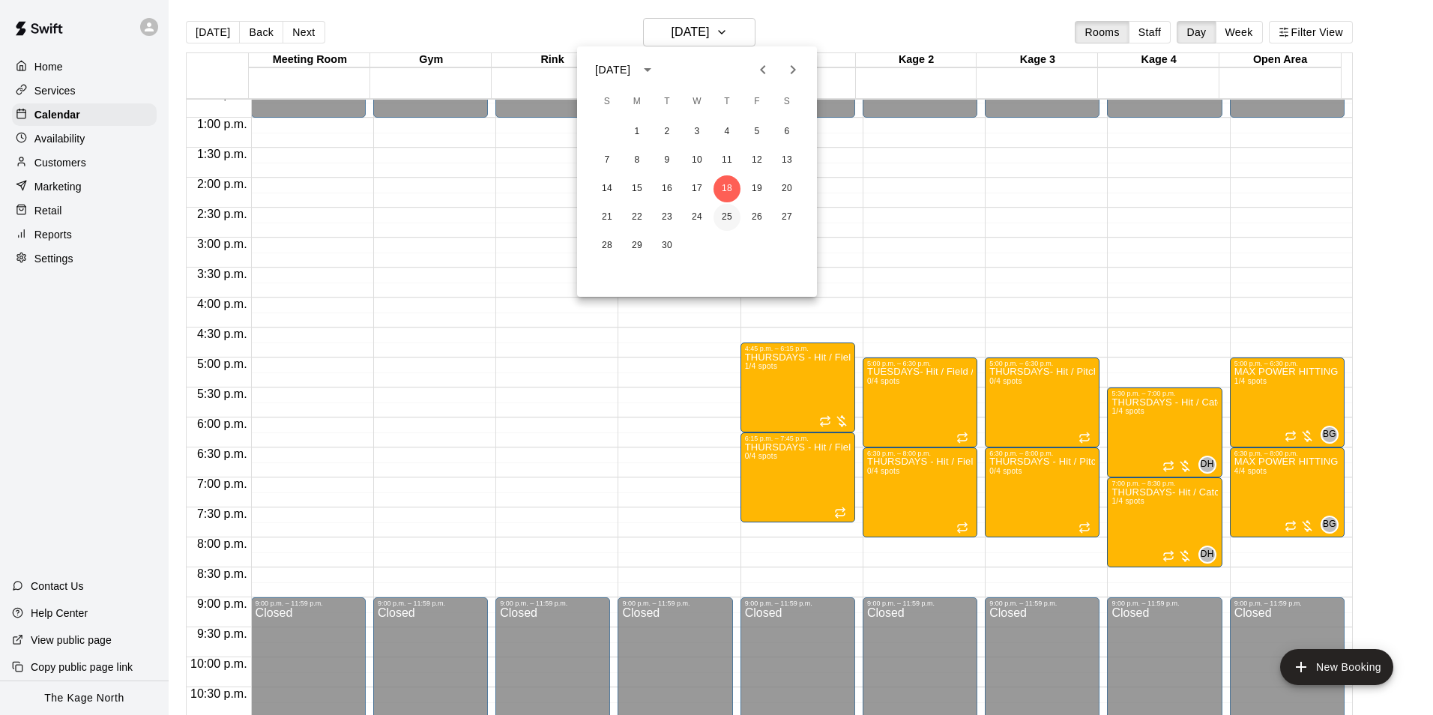
click at [727, 224] on button "25" at bounding box center [726, 217] width 27 height 27
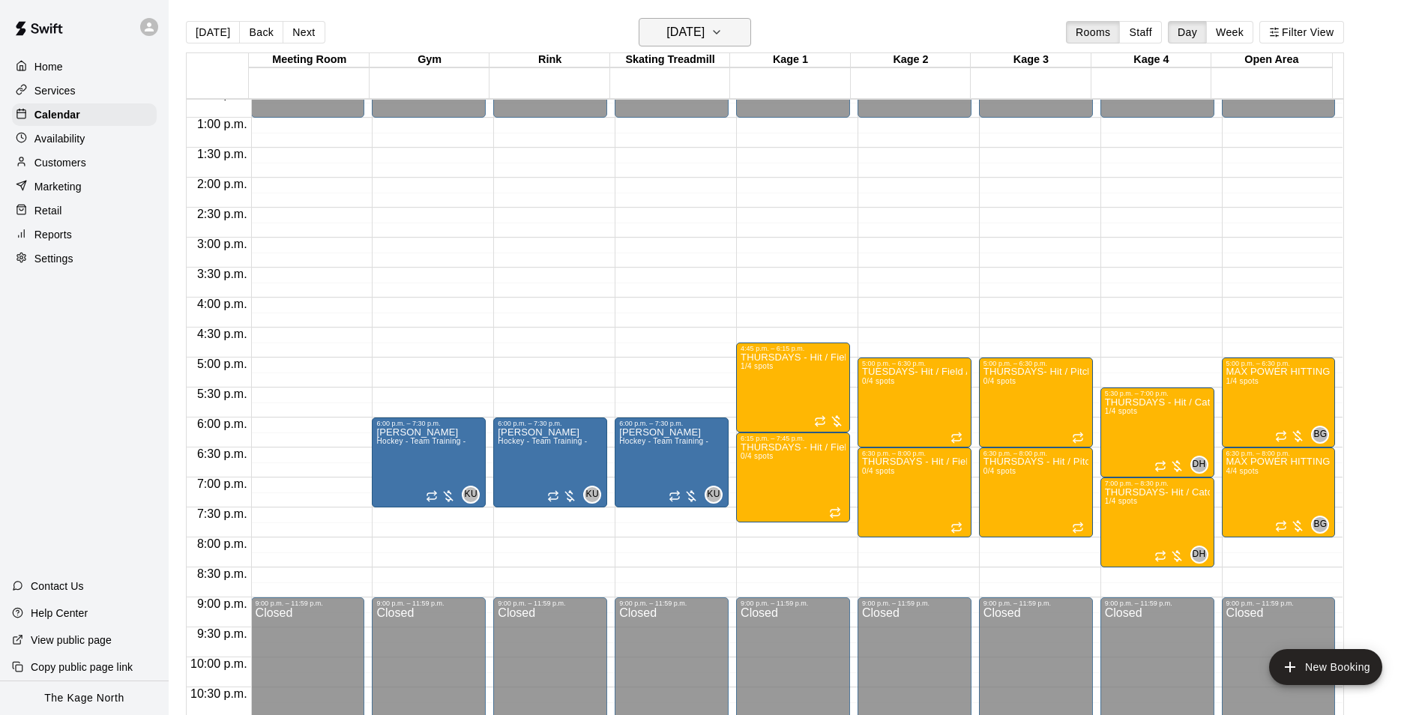
click at [722, 33] on icon "button" at bounding box center [716, 32] width 12 height 18
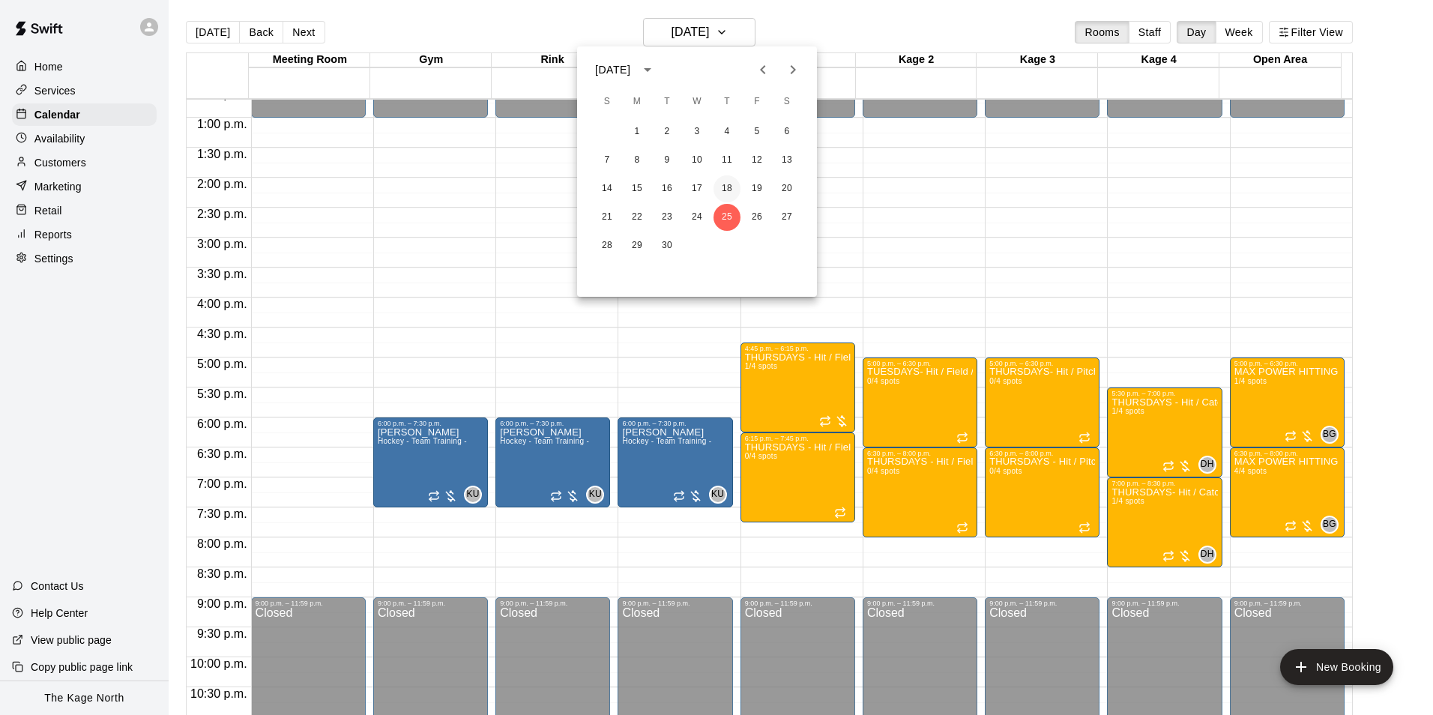
click at [730, 188] on button "18" at bounding box center [726, 188] width 27 height 27
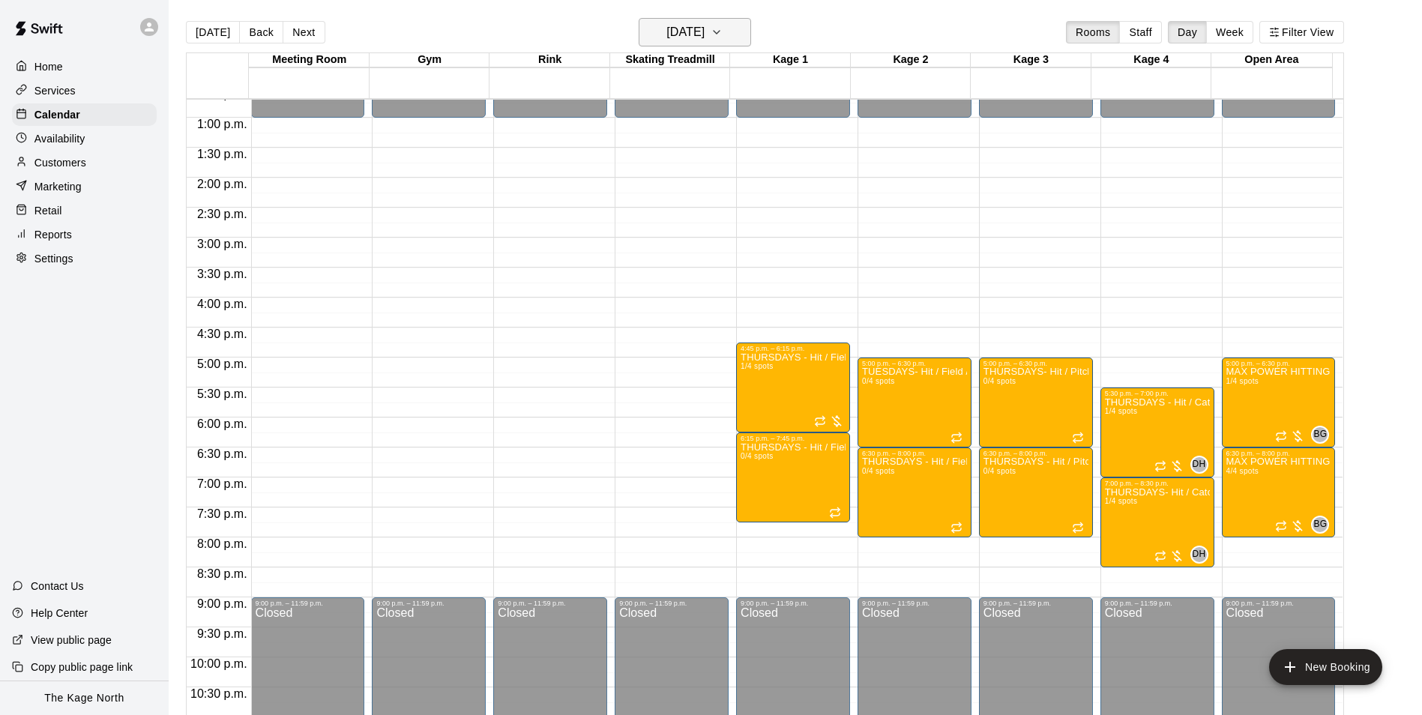
click at [704, 30] on h6 "[DATE]" at bounding box center [685, 32] width 38 height 21
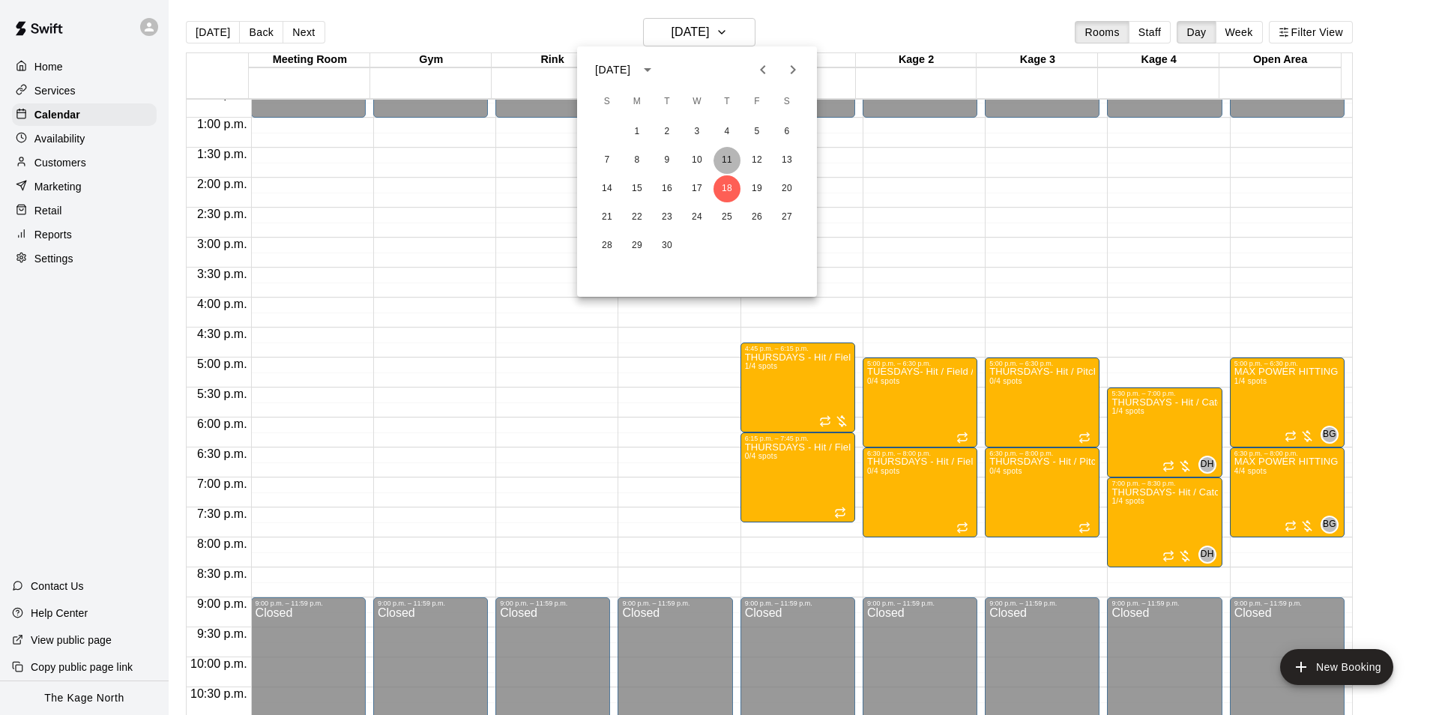
click at [723, 160] on button "11" at bounding box center [726, 160] width 27 height 27
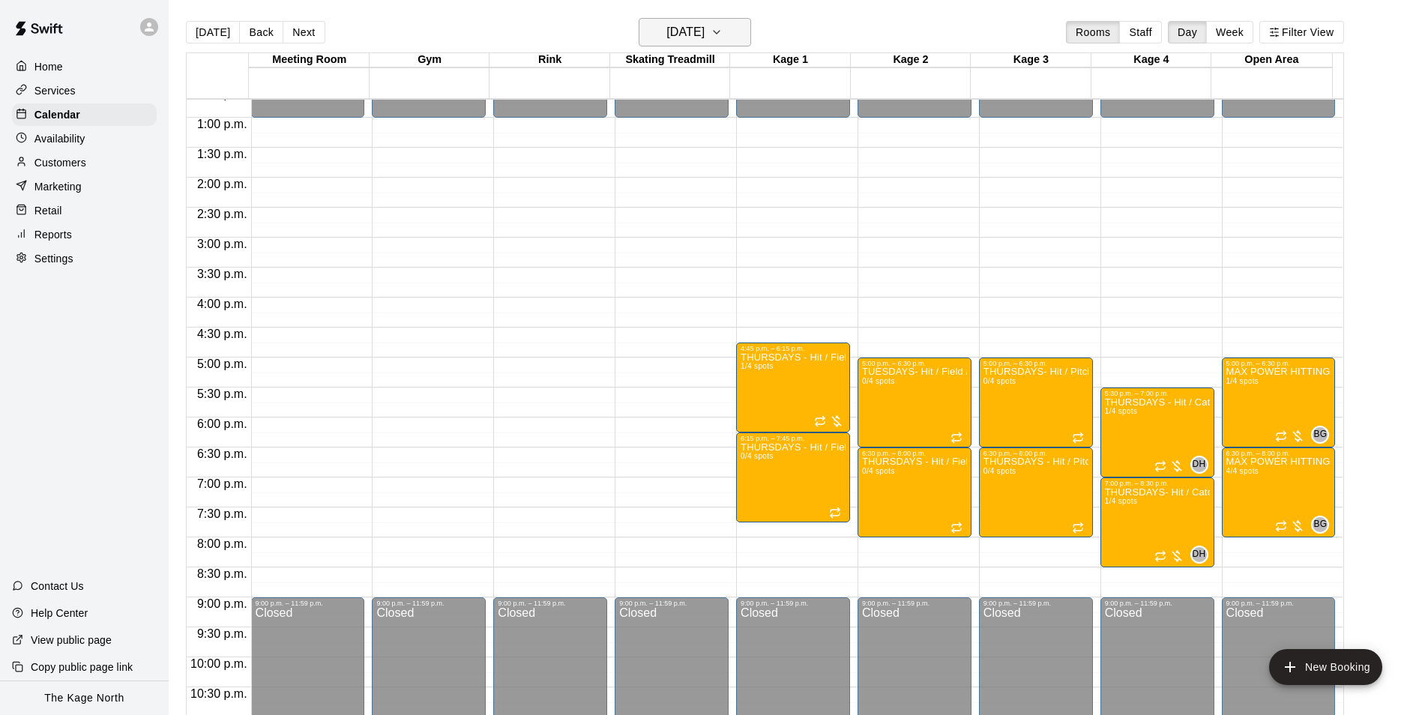
click at [704, 33] on h6 "[DATE]" at bounding box center [685, 32] width 38 height 21
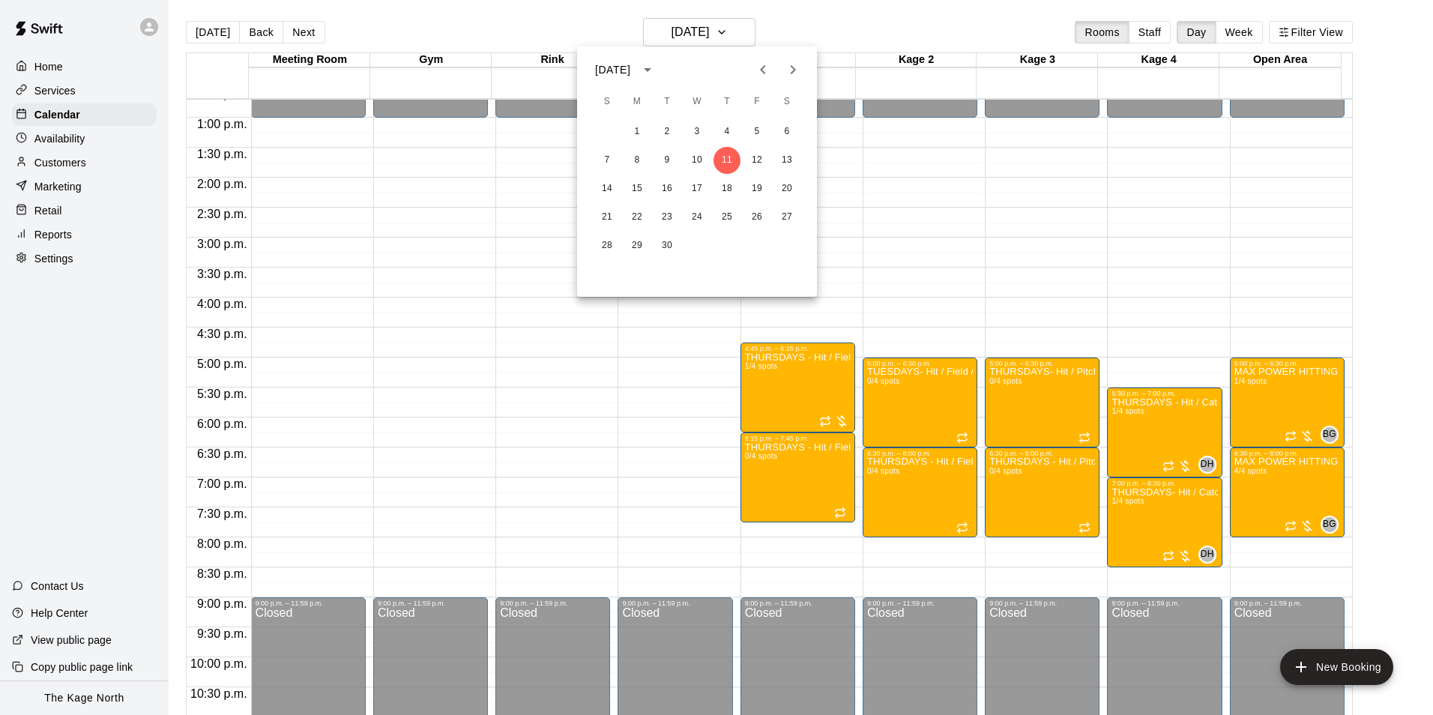
click at [729, 118] on div "1 2 3 4 5 6 7 8 9 10 11 12 13 14 15 16 17 18 19 20 21 22 23 24 25 26 27 28 29 30" at bounding box center [697, 189] width 240 height 144
drag, startPoint x: 728, startPoint y: 131, endPoint x: 780, endPoint y: 106, distance: 57.6
click at [728, 131] on button "4" at bounding box center [726, 131] width 27 height 27
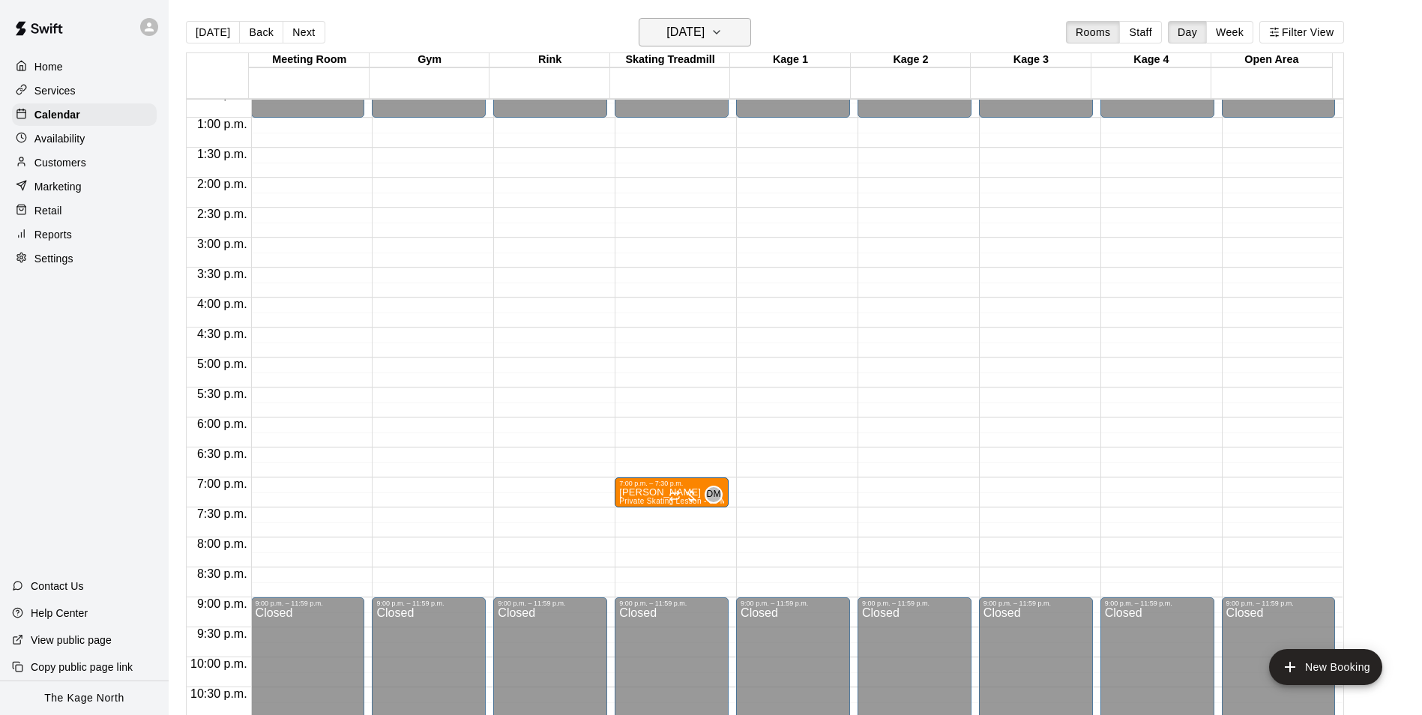
click at [704, 35] on h6 "[DATE]" at bounding box center [685, 32] width 38 height 21
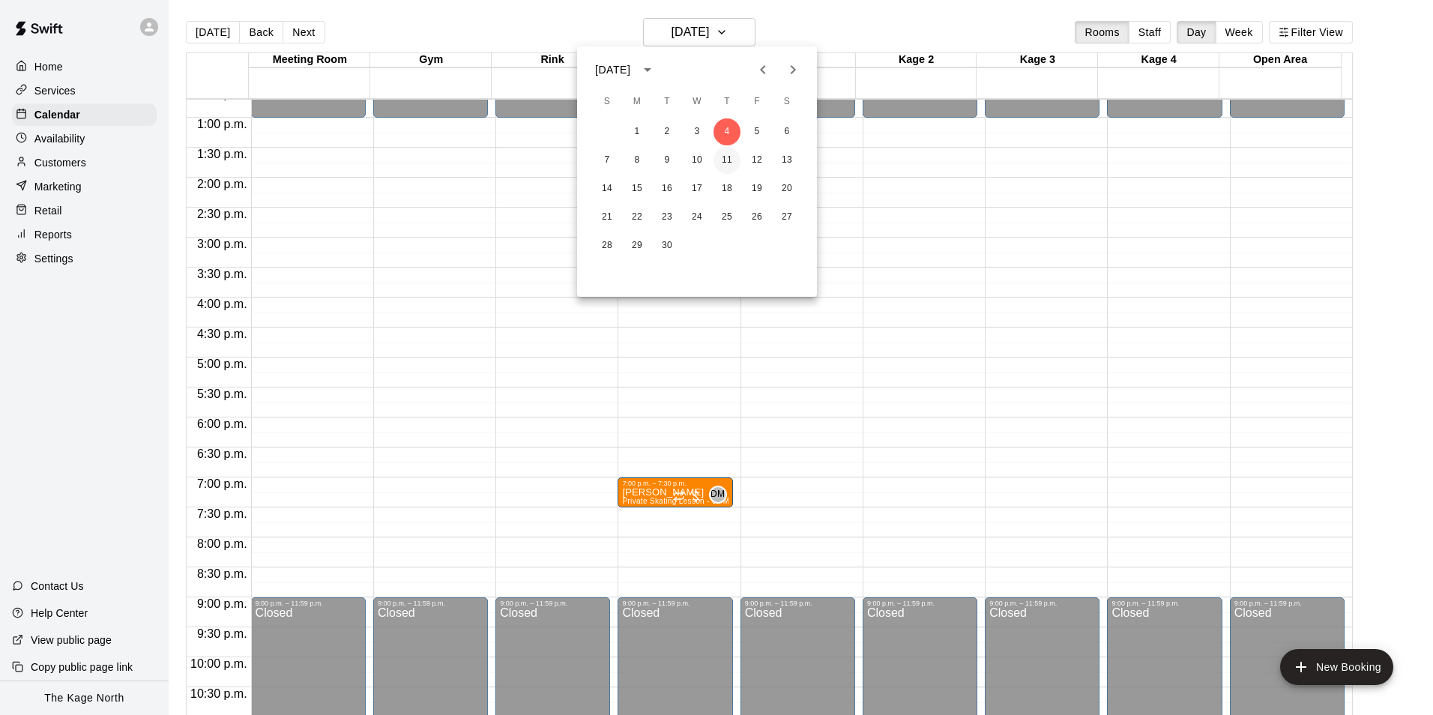
click at [728, 155] on button "11" at bounding box center [726, 160] width 27 height 27
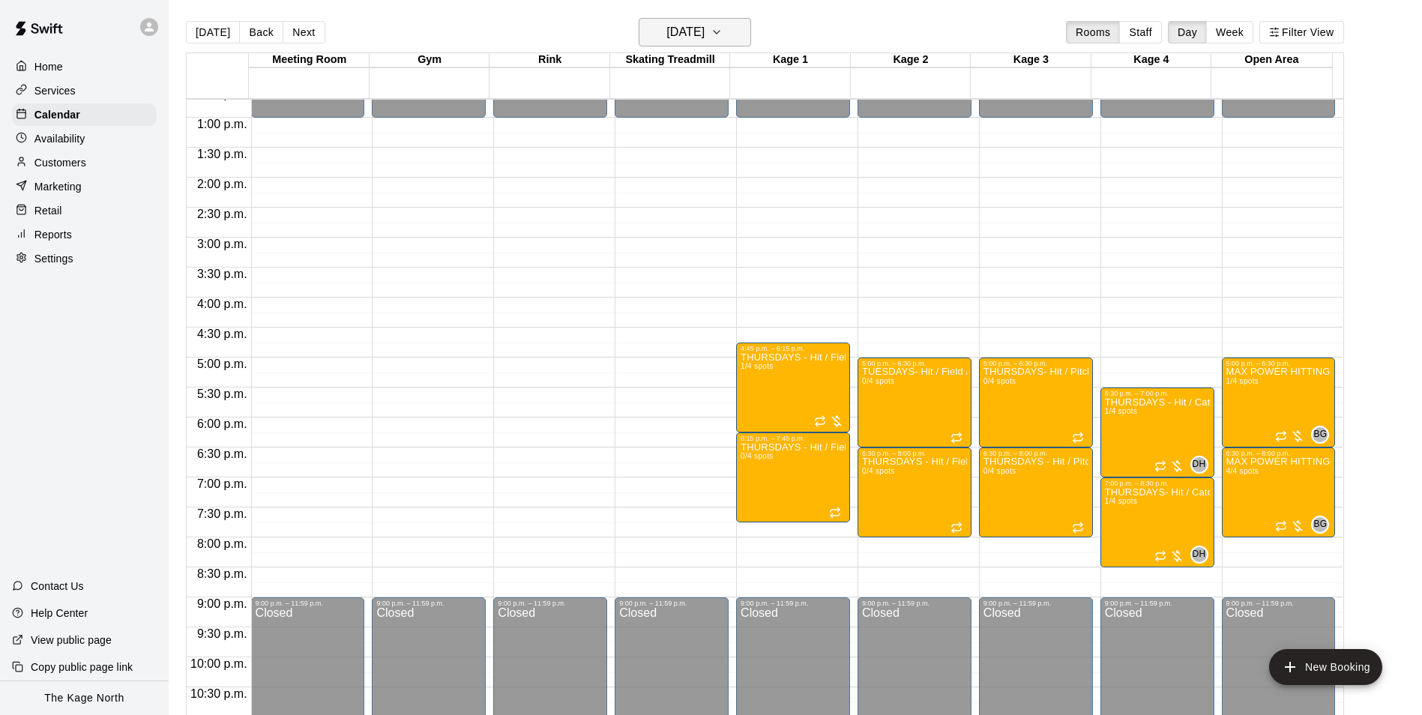
click at [704, 37] on h6 "[DATE]" at bounding box center [685, 32] width 38 height 21
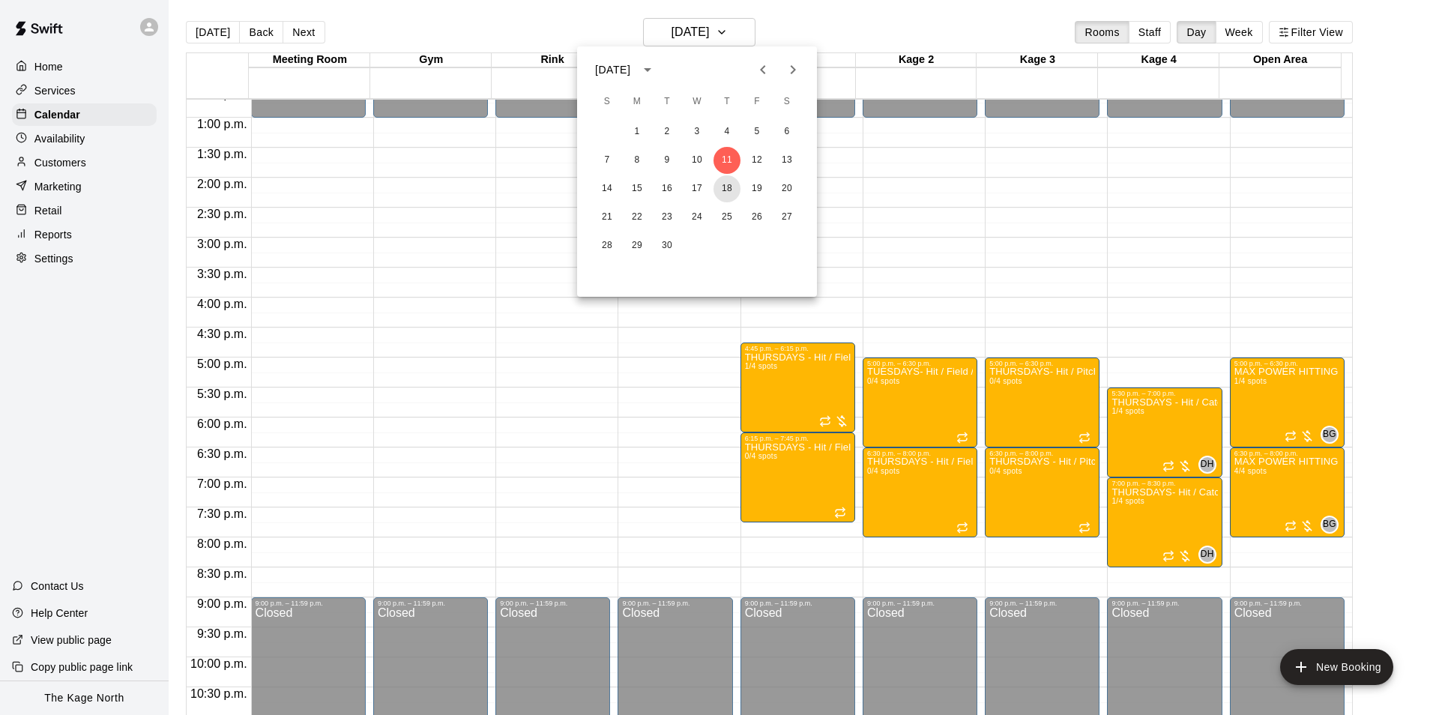
click at [725, 185] on button "18" at bounding box center [726, 188] width 27 height 27
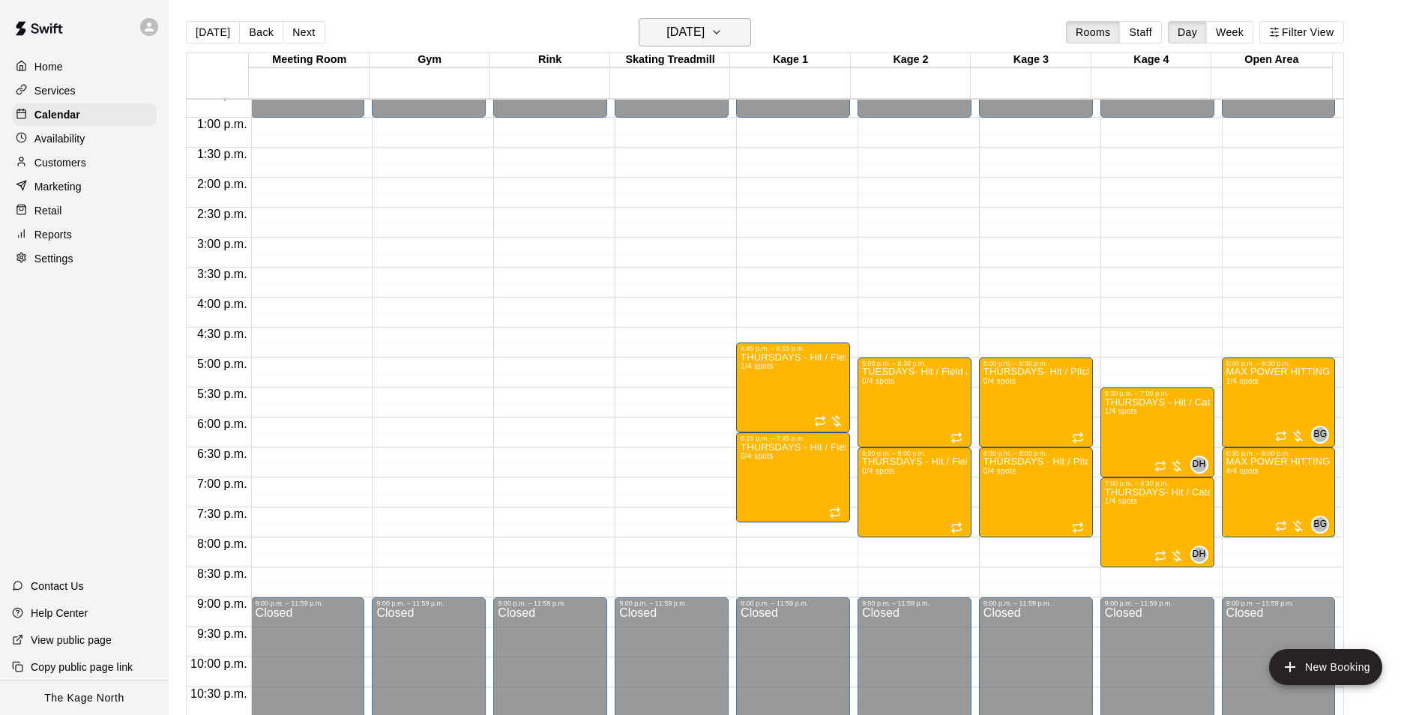
click at [704, 25] on h6 "[DATE]" at bounding box center [685, 32] width 38 height 21
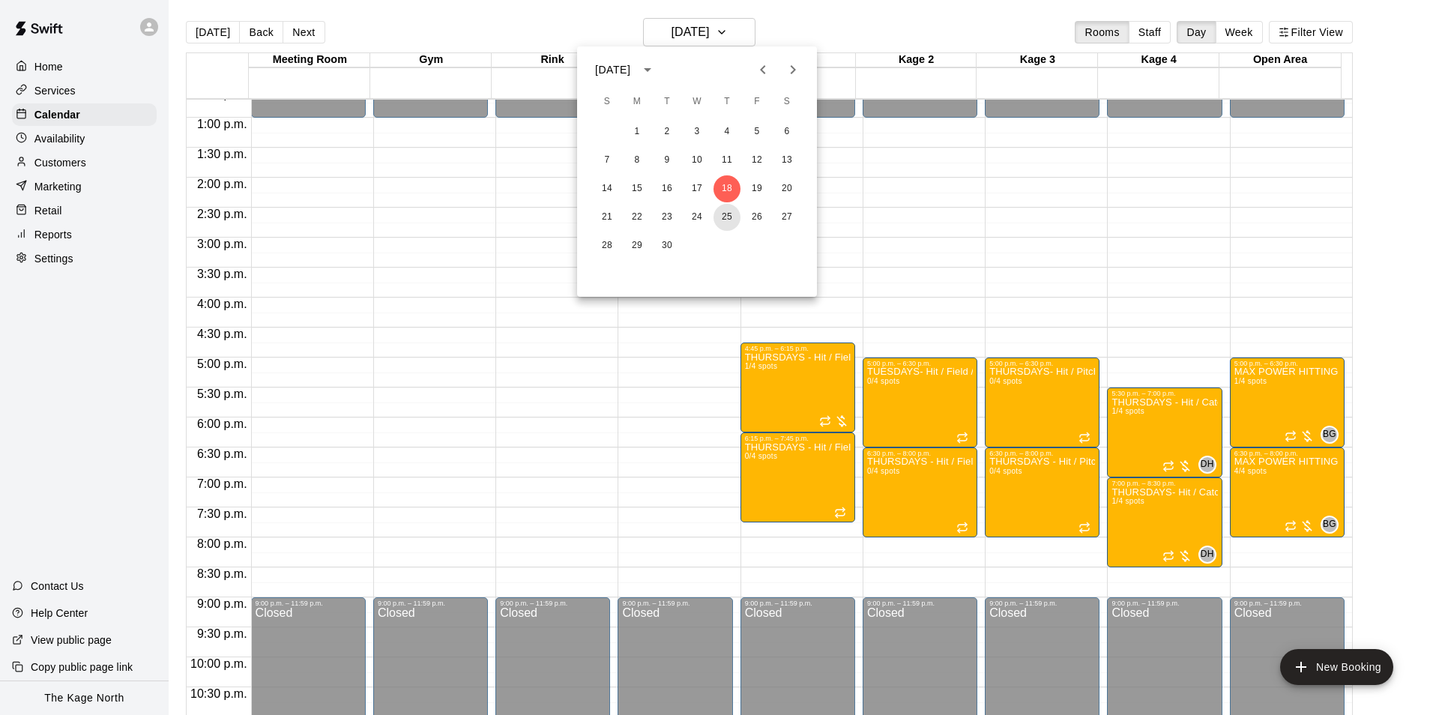
click at [727, 214] on button "25" at bounding box center [726, 217] width 27 height 27
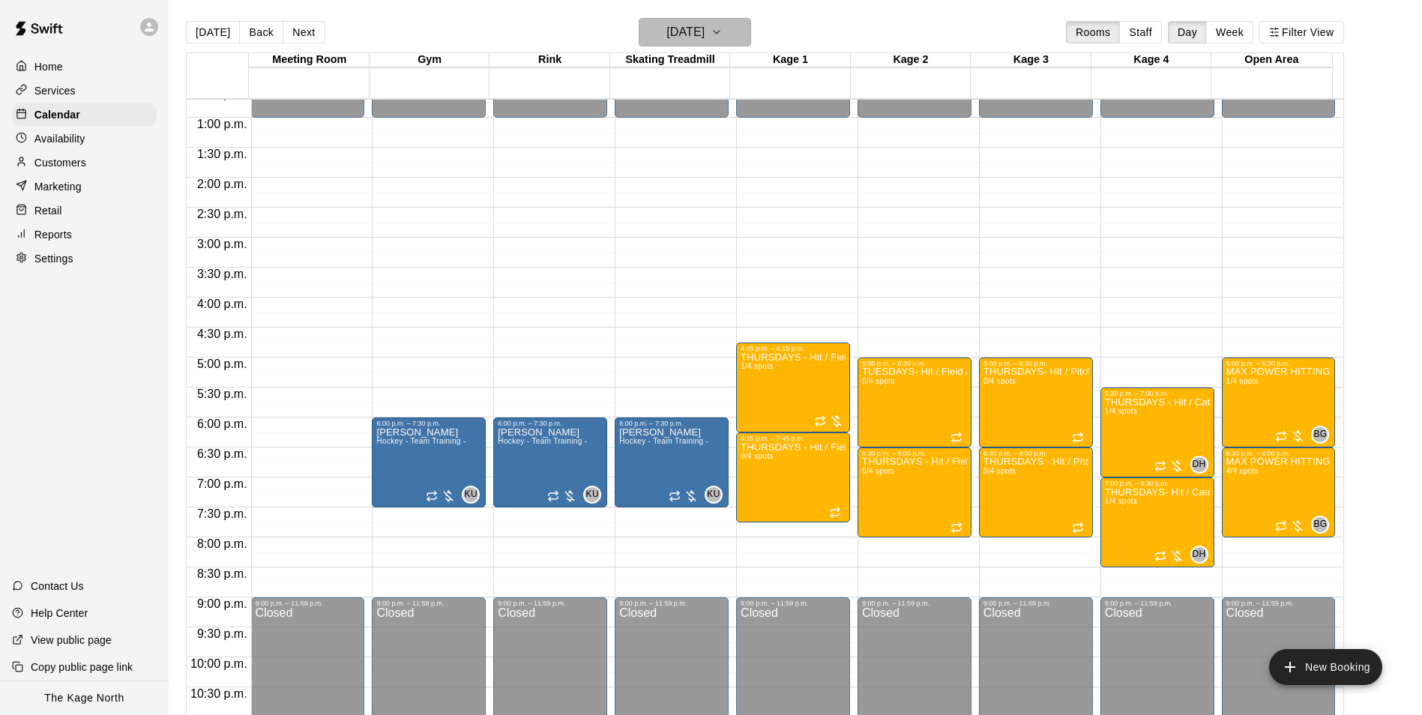
click at [704, 30] on h6 "[DATE]" at bounding box center [685, 32] width 38 height 21
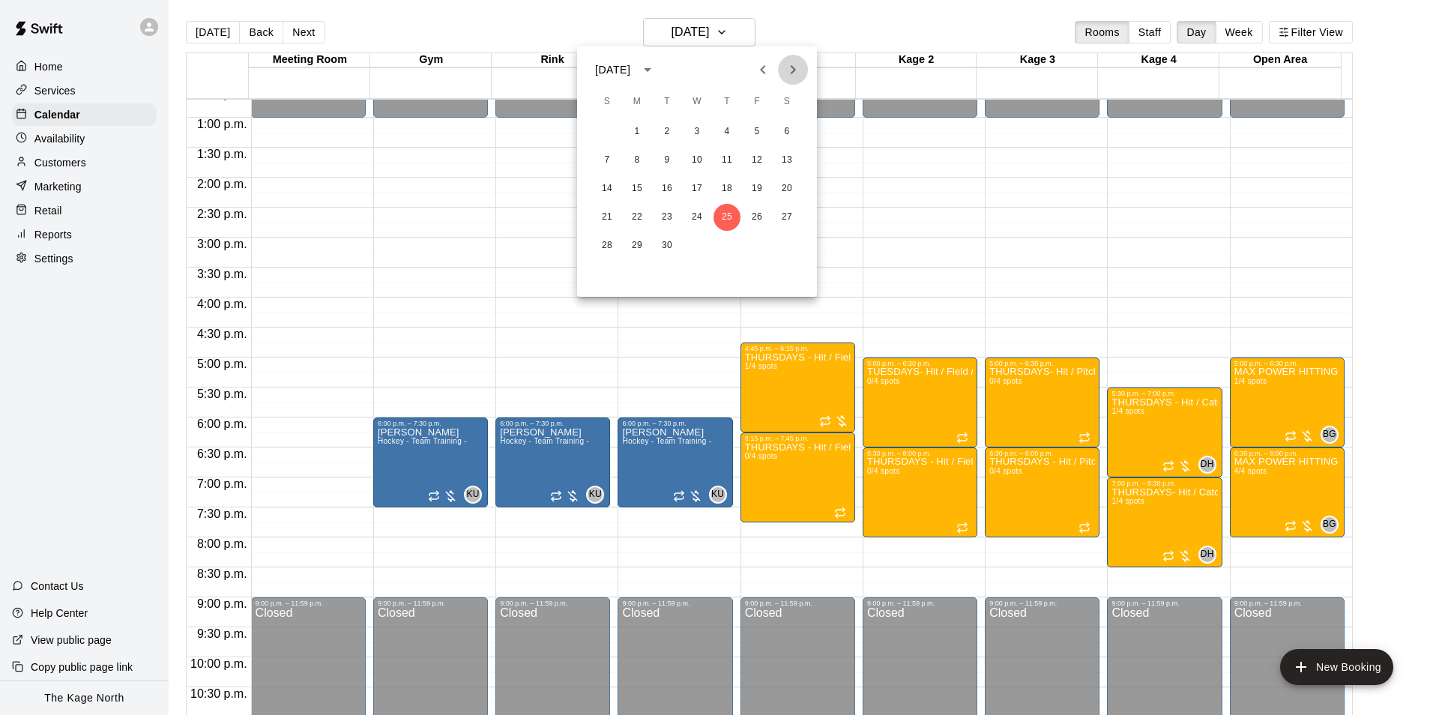
click at [786, 72] on icon "Next month" at bounding box center [793, 70] width 18 height 18
click at [729, 124] on button "2" at bounding box center [726, 131] width 27 height 27
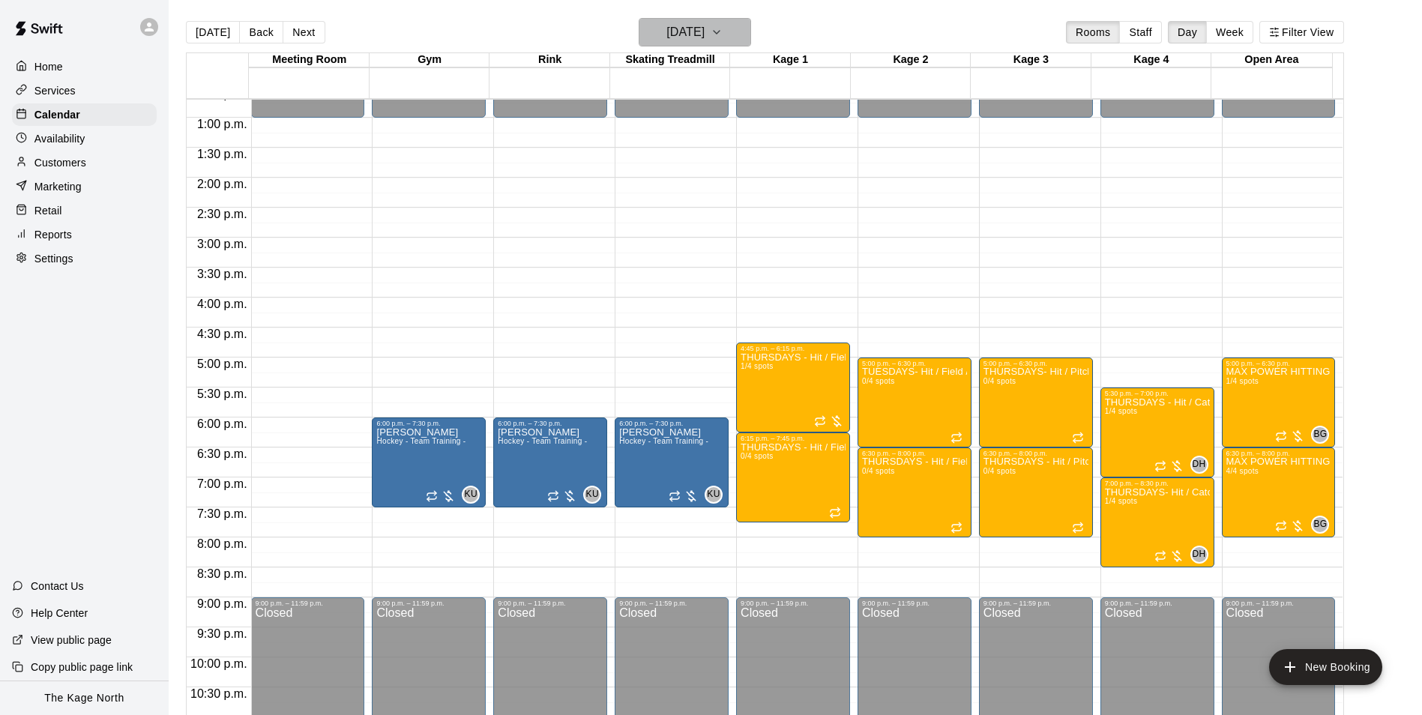
click at [704, 32] on h6 "[DATE]" at bounding box center [685, 32] width 38 height 21
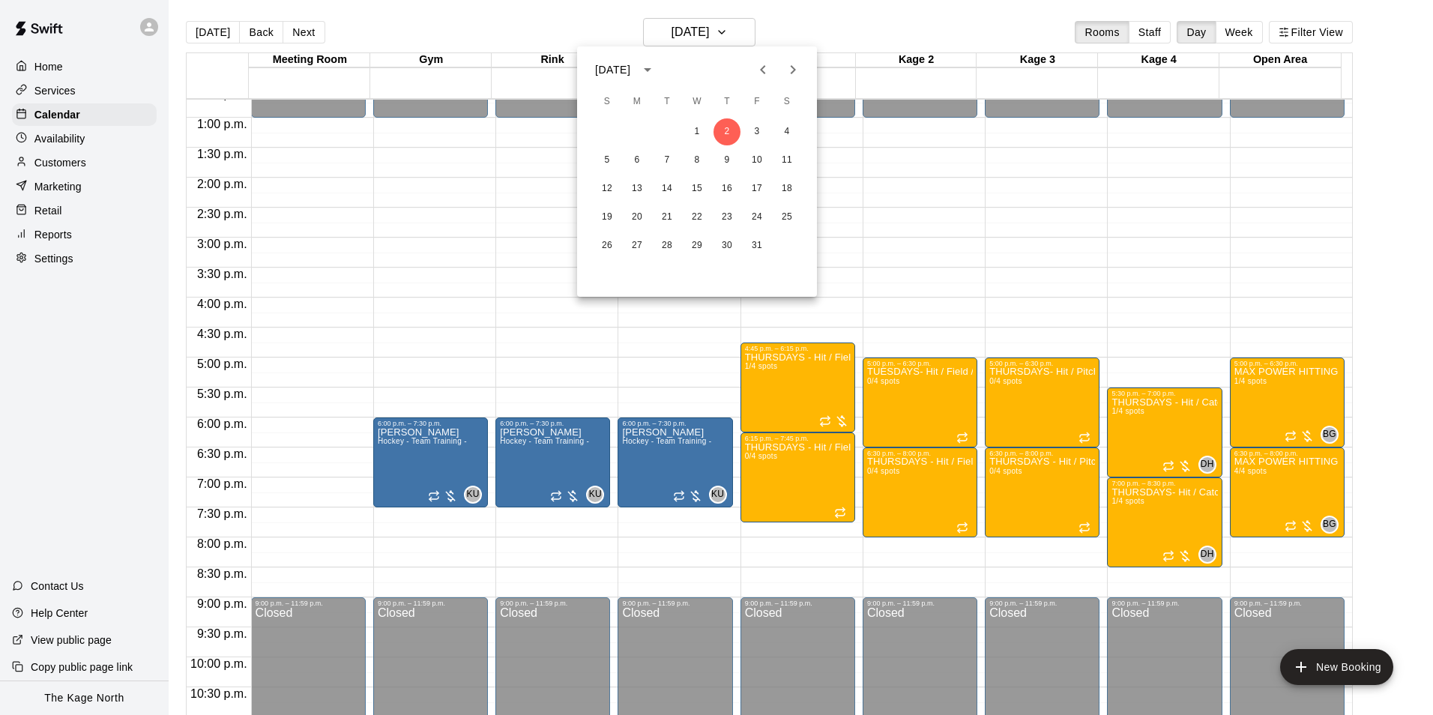
click at [782, 23] on div at bounding box center [716, 357] width 1433 height 715
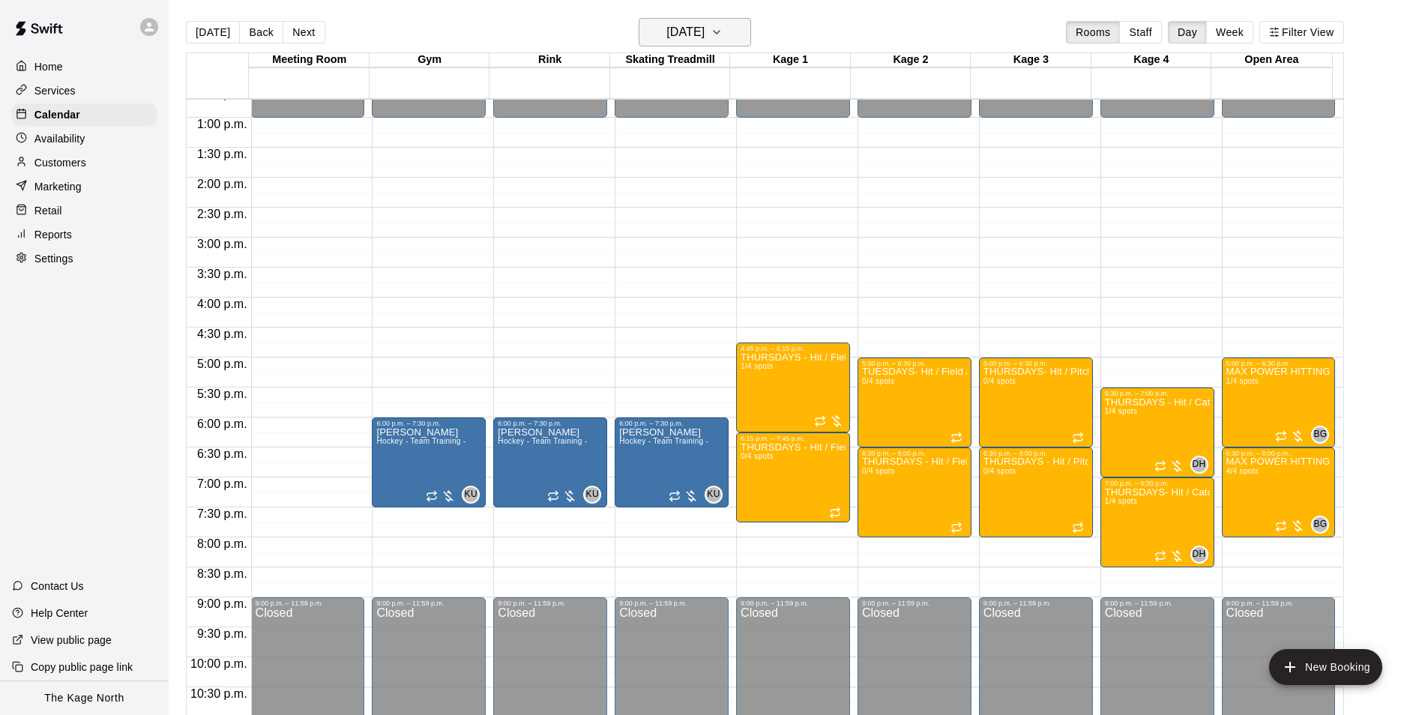
click at [722, 36] on icon "button" at bounding box center [716, 32] width 12 height 18
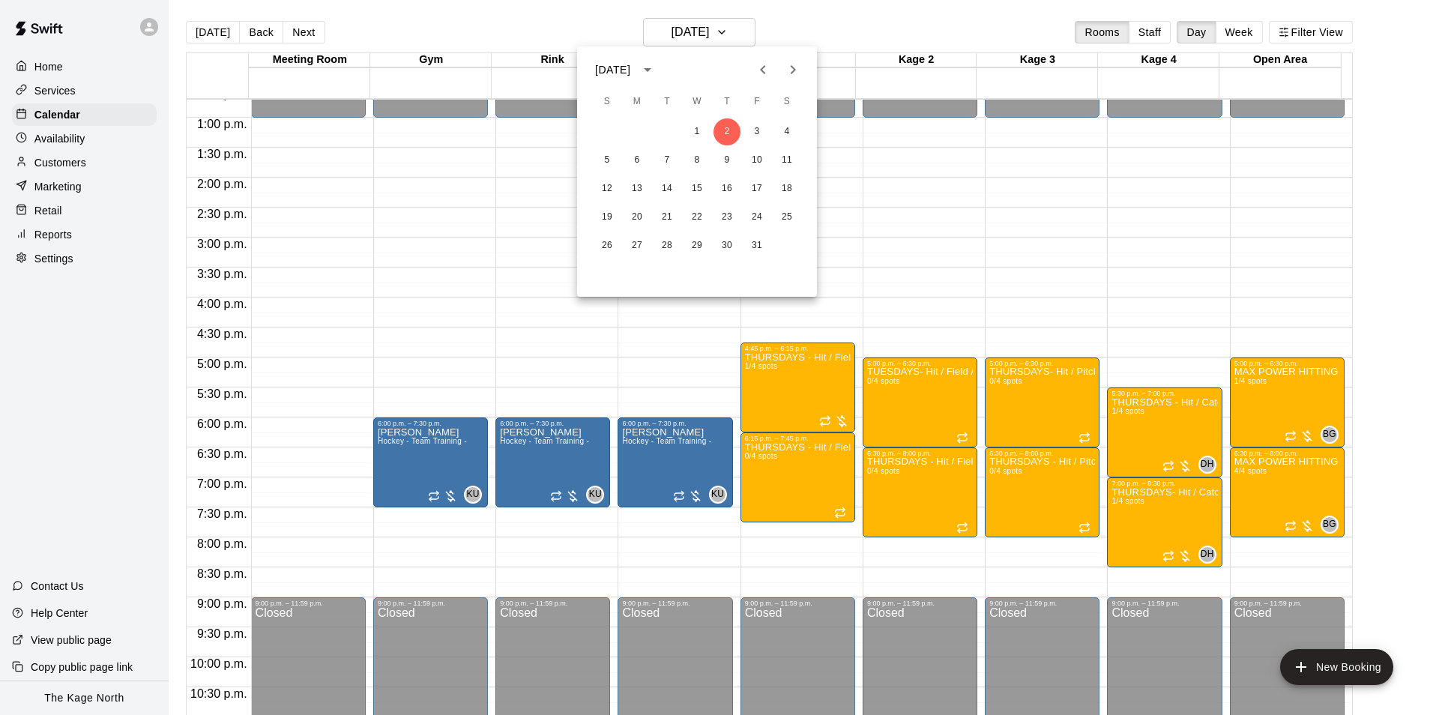
click at [763, 75] on icon "Previous month" at bounding box center [763, 70] width 18 height 18
click at [797, 74] on icon "Next month" at bounding box center [793, 70] width 18 height 18
click at [766, 75] on icon "Previous month" at bounding box center [763, 70] width 18 height 18
click at [764, 69] on icon "Previous month" at bounding box center [763, 70] width 18 height 18
click at [789, 69] on icon "Next month" at bounding box center [793, 70] width 18 height 18
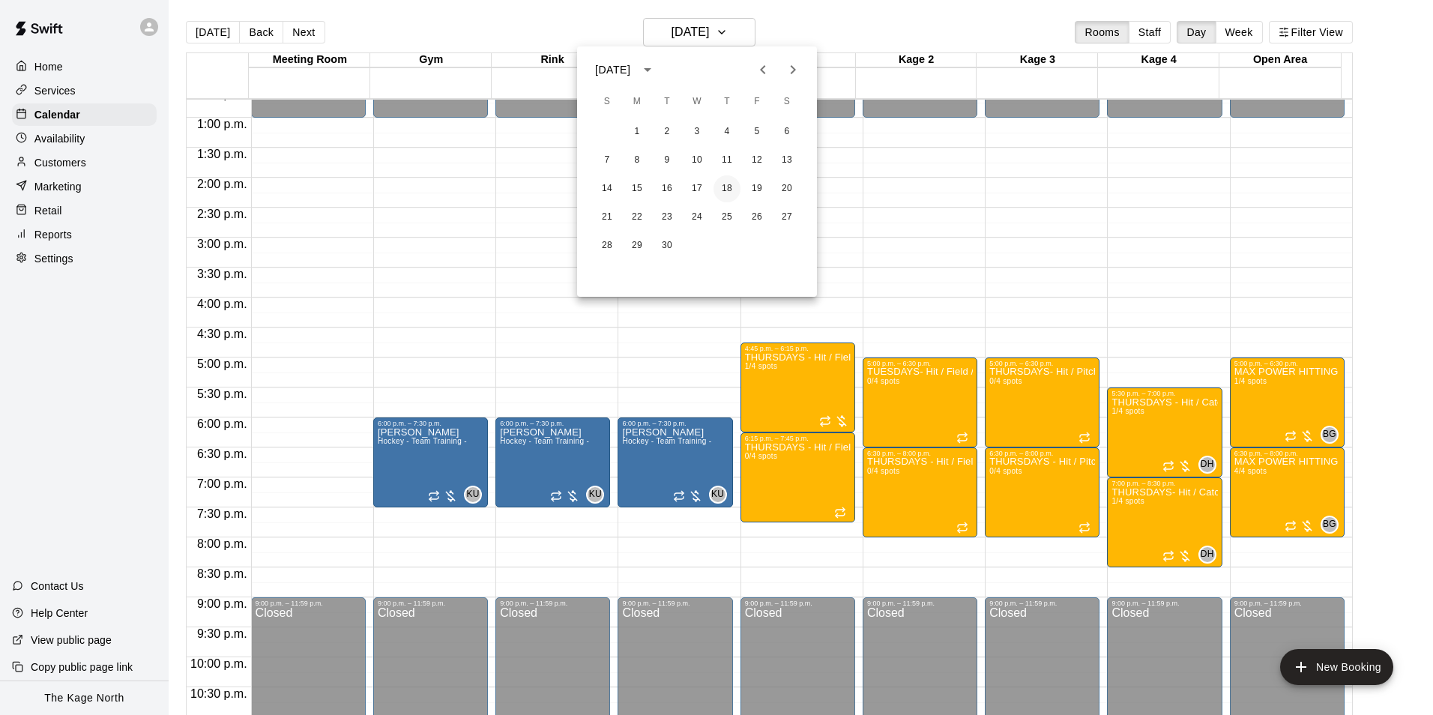
click at [732, 189] on button "18" at bounding box center [726, 188] width 27 height 27
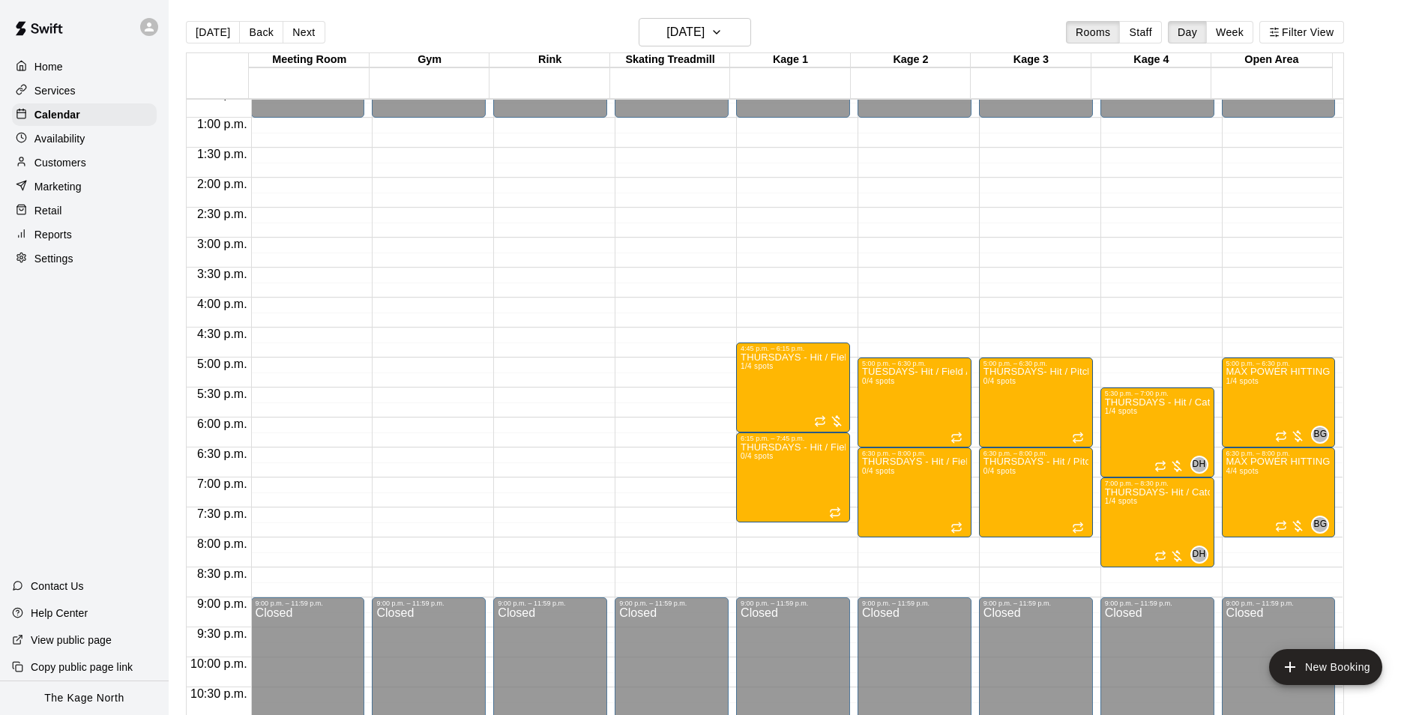
click at [711, 17] on main "[DATE] Back [DATE][DATE] Rooms Staff Day Week Filter View Meeting Room 18 Thu G…" at bounding box center [795, 369] width 1253 height 739
click at [704, 26] on h6 "[DATE]" at bounding box center [685, 32] width 38 height 21
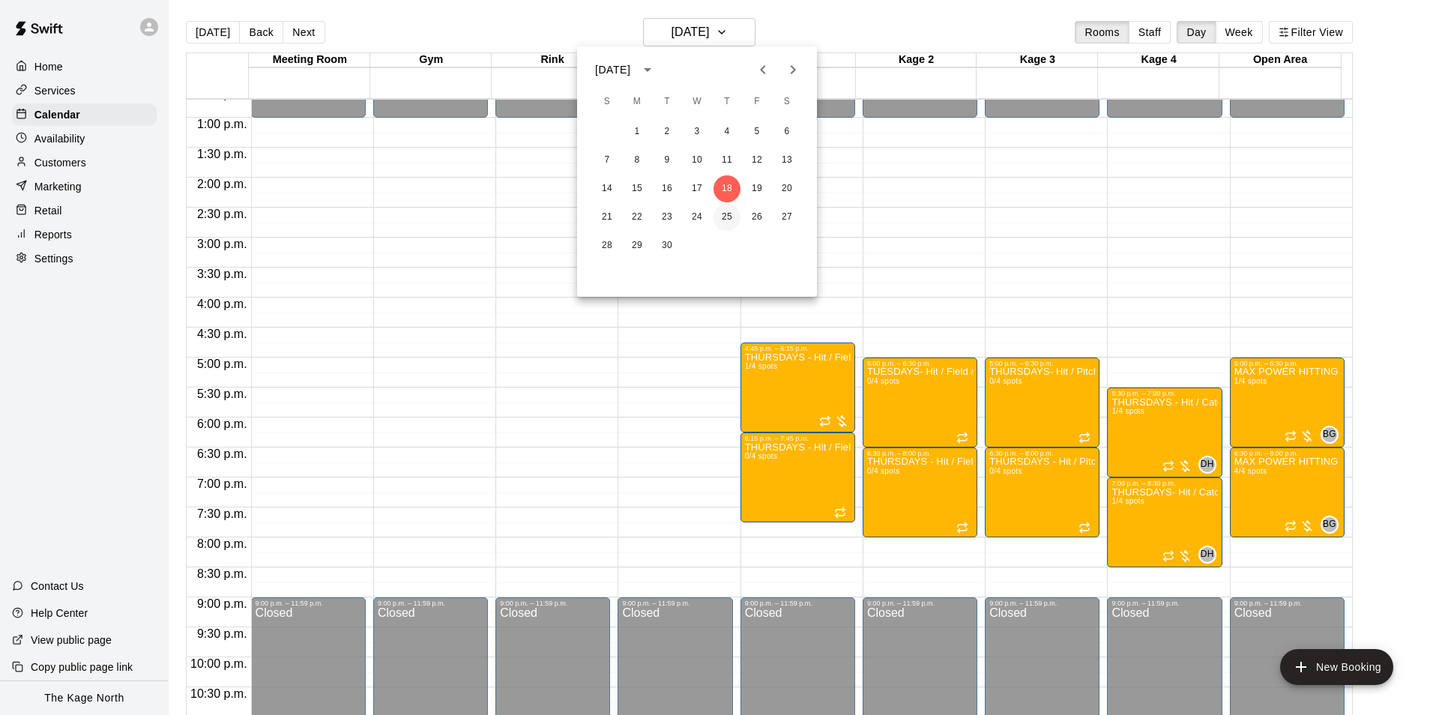
click at [725, 218] on button "25" at bounding box center [726, 217] width 27 height 27
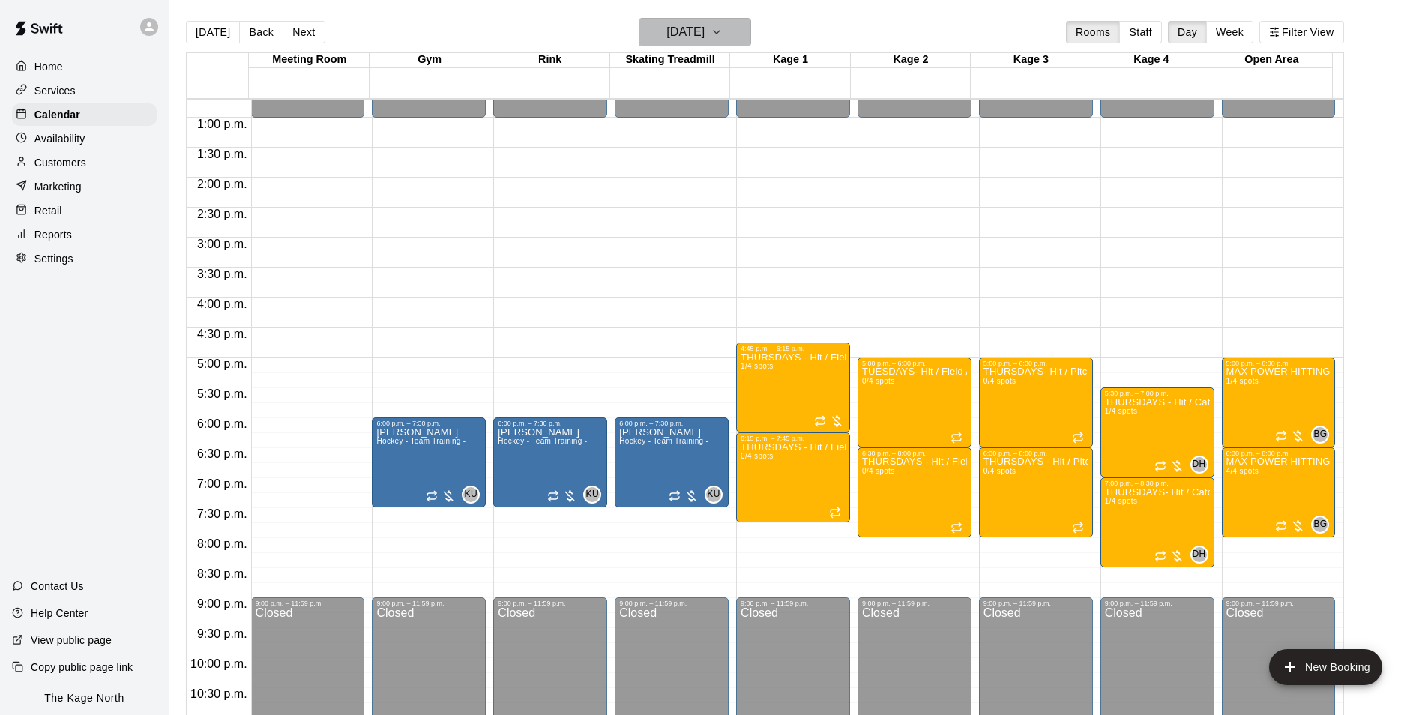
click at [722, 36] on icon "button" at bounding box center [716, 32] width 12 height 18
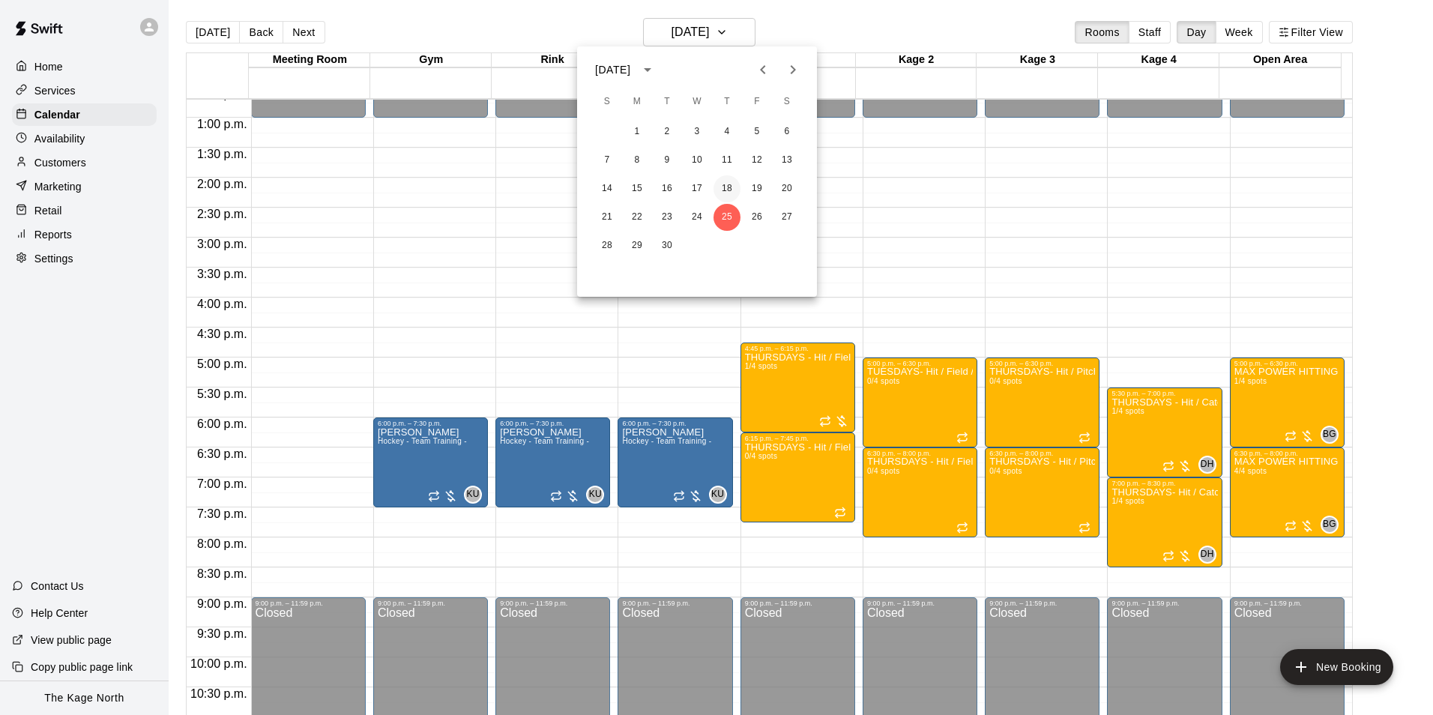
click at [723, 184] on button "18" at bounding box center [726, 188] width 27 height 27
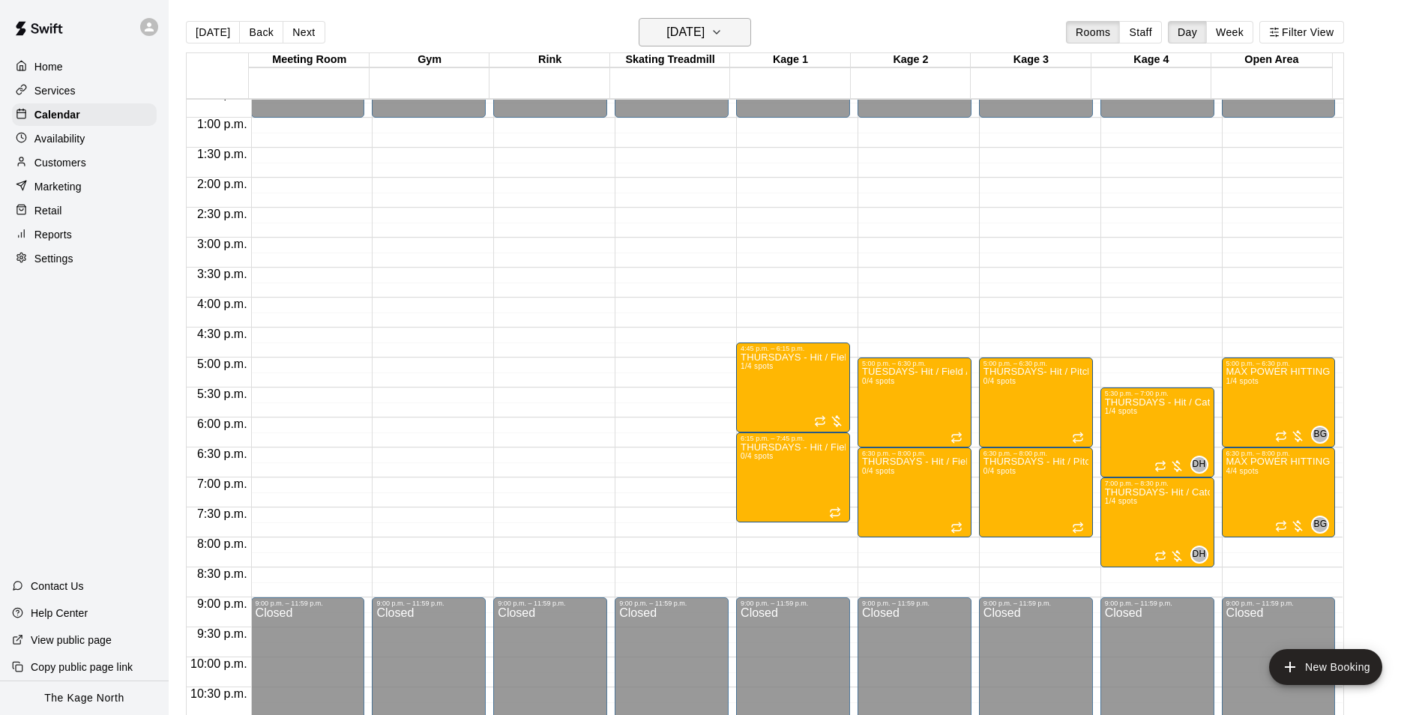
click at [704, 23] on h6 "[DATE]" at bounding box center [685, 32] width 38 height 21
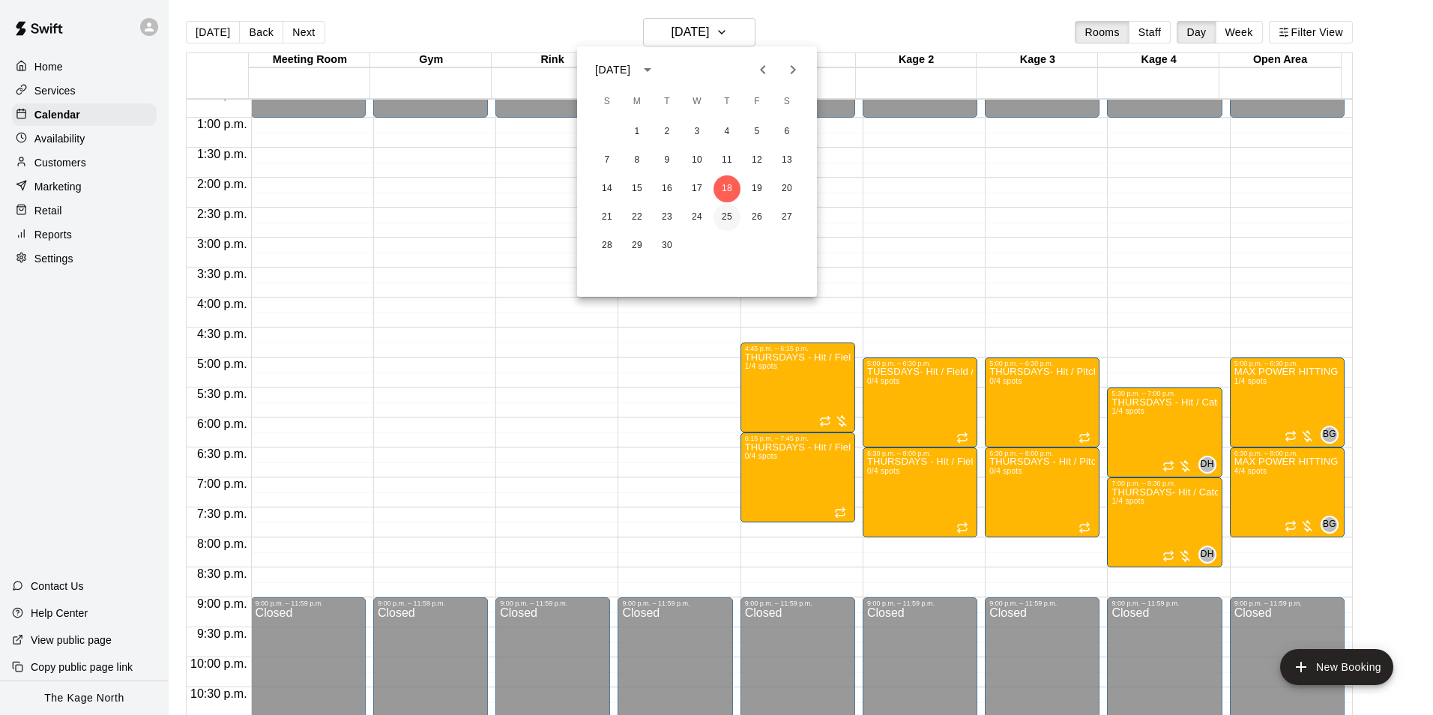
click at [733, 217] on button "25" at bounding box center [726, 217] width 27 height 27
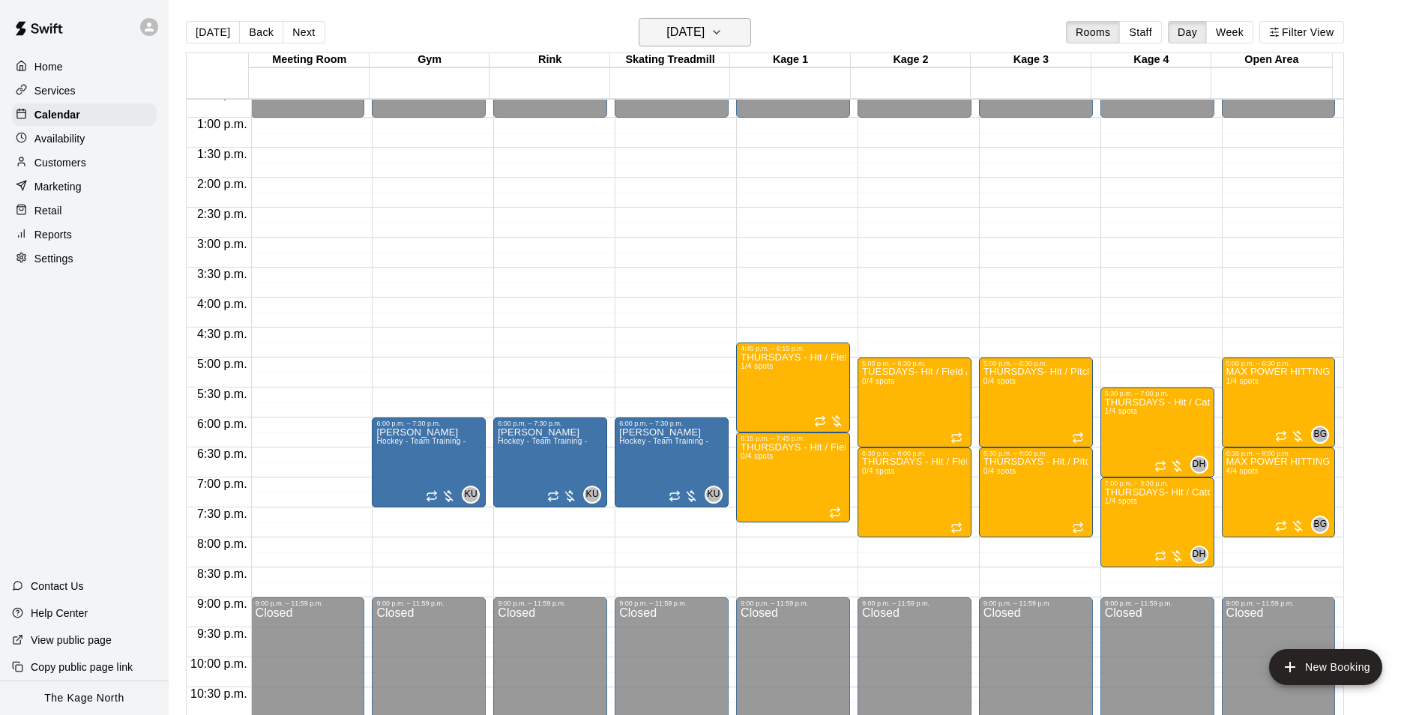
click at [704, 30] on h6 "[DATE]" at bounding box center [685, 32] width 38 height 21
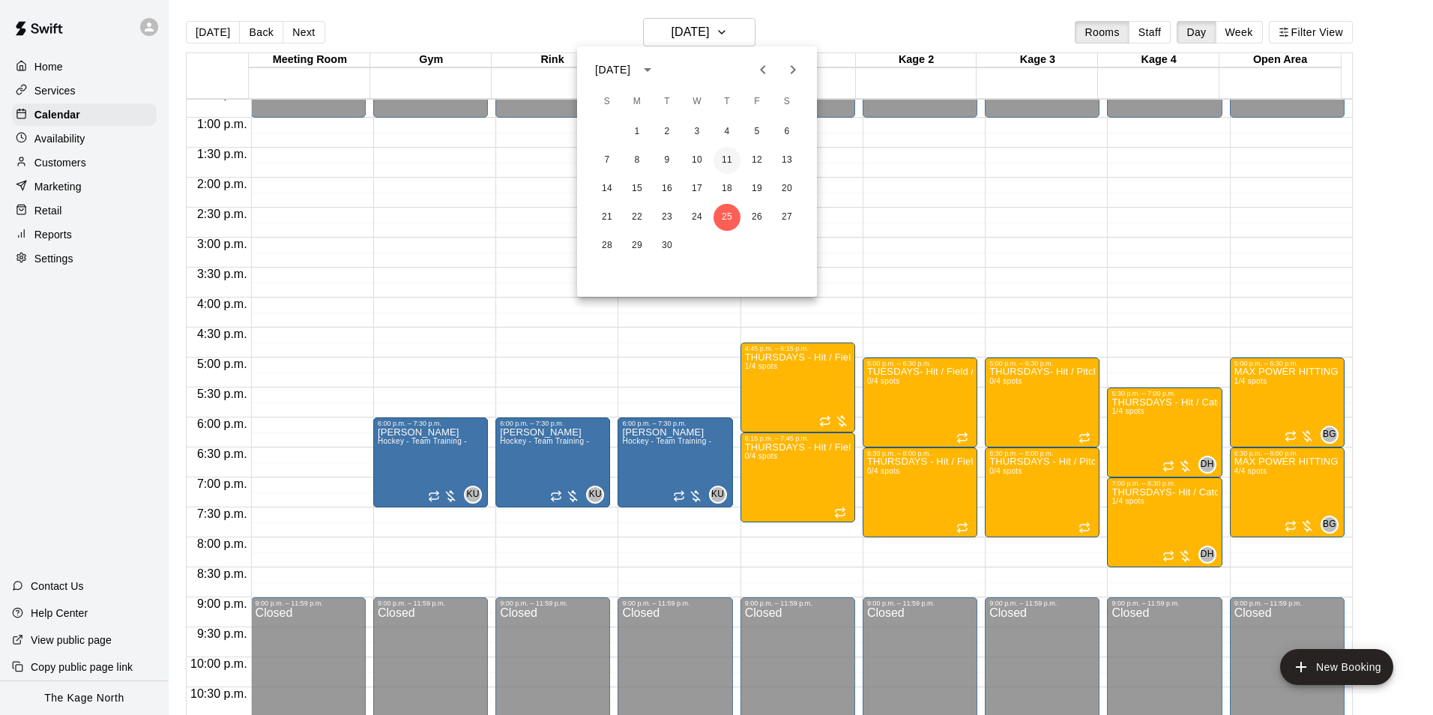
click at [728, 166] on button "11" at bounding box center [726, 160] width 27 height 27
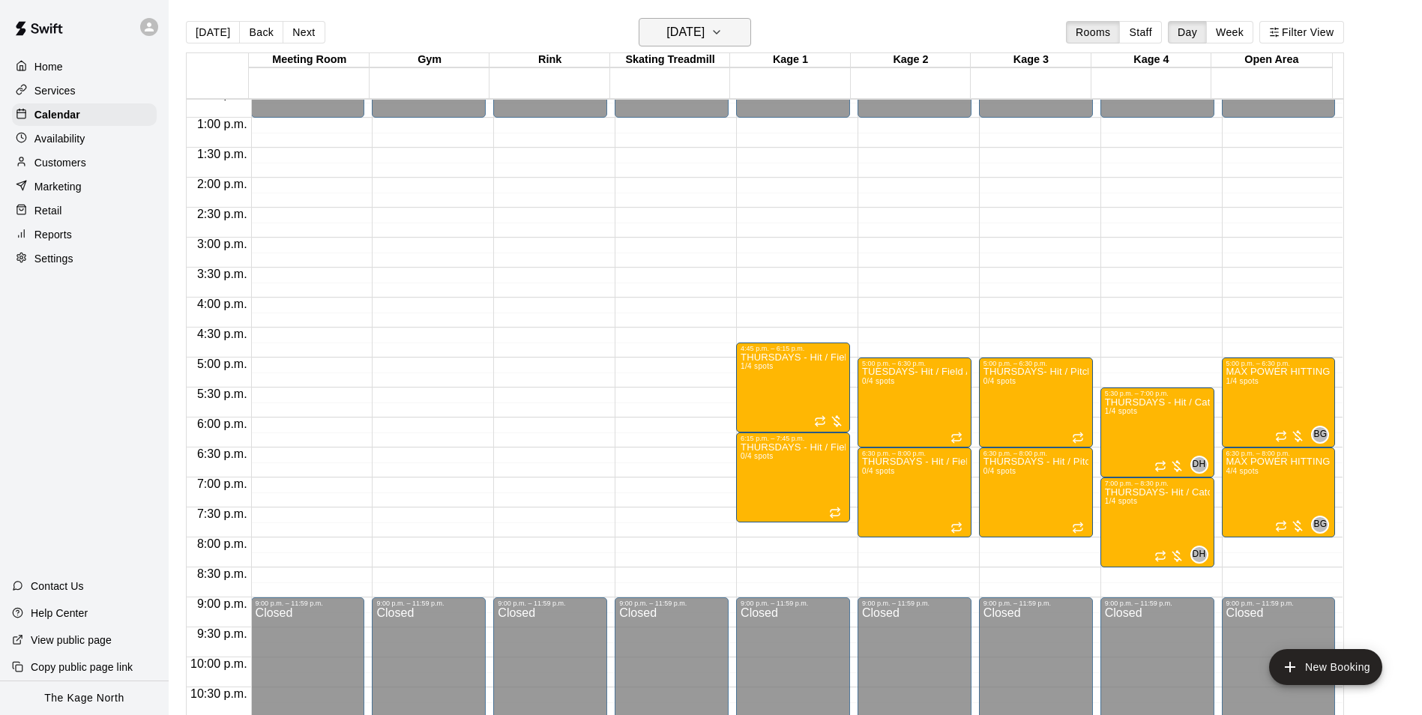
click at [743, 41] on button "[DATE]" at bounding box center [695, 32] width 112 height 28
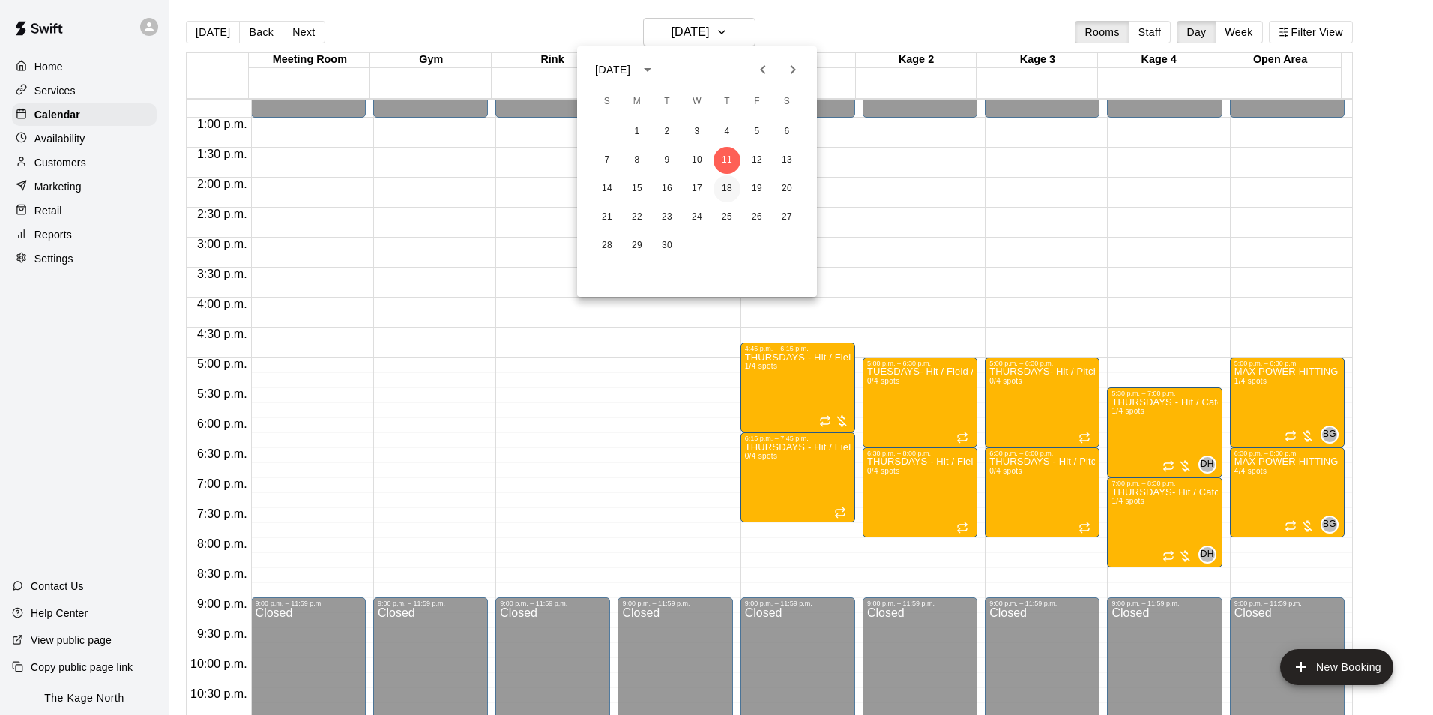
click at [728, 192] on button "18" at bounding box center [726, 188] width 27 height 27
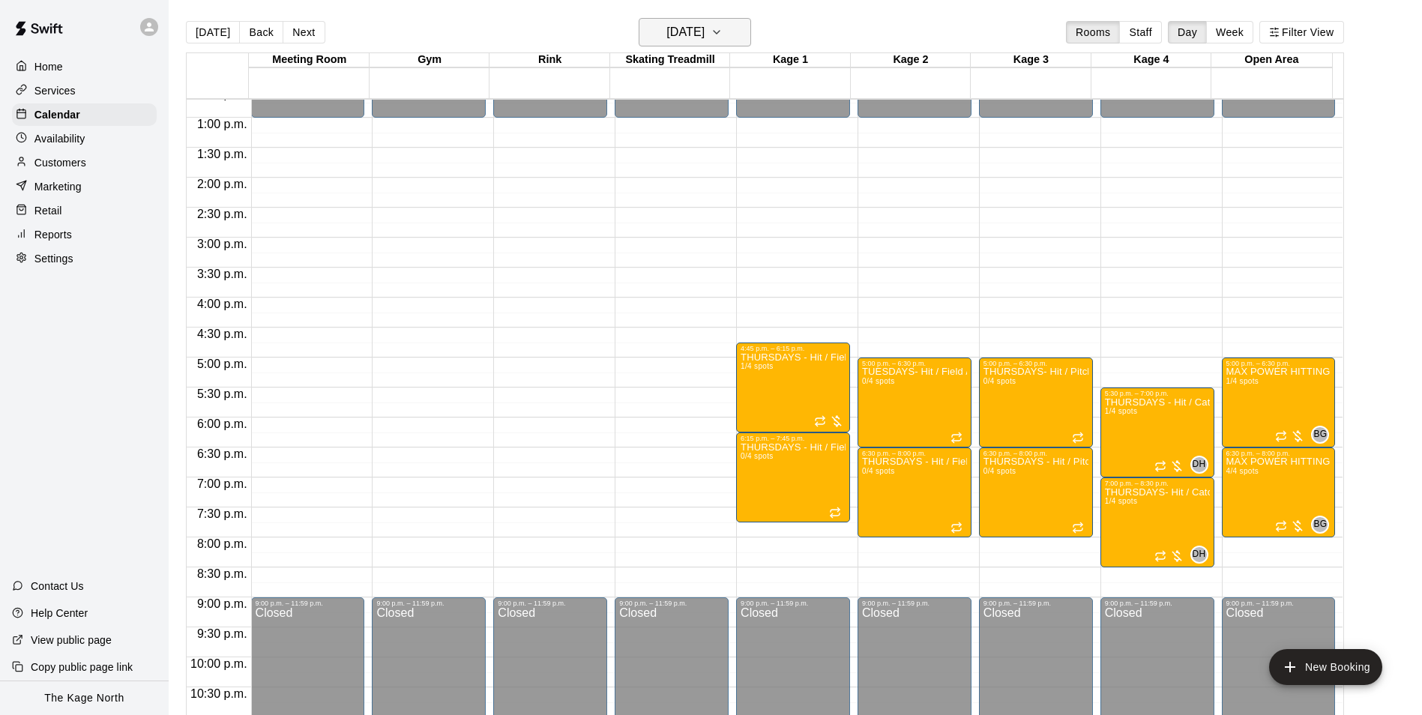
click at [704, 34] on h6 "[DATE]" at bounding box center [685, 32] width 38 height 21
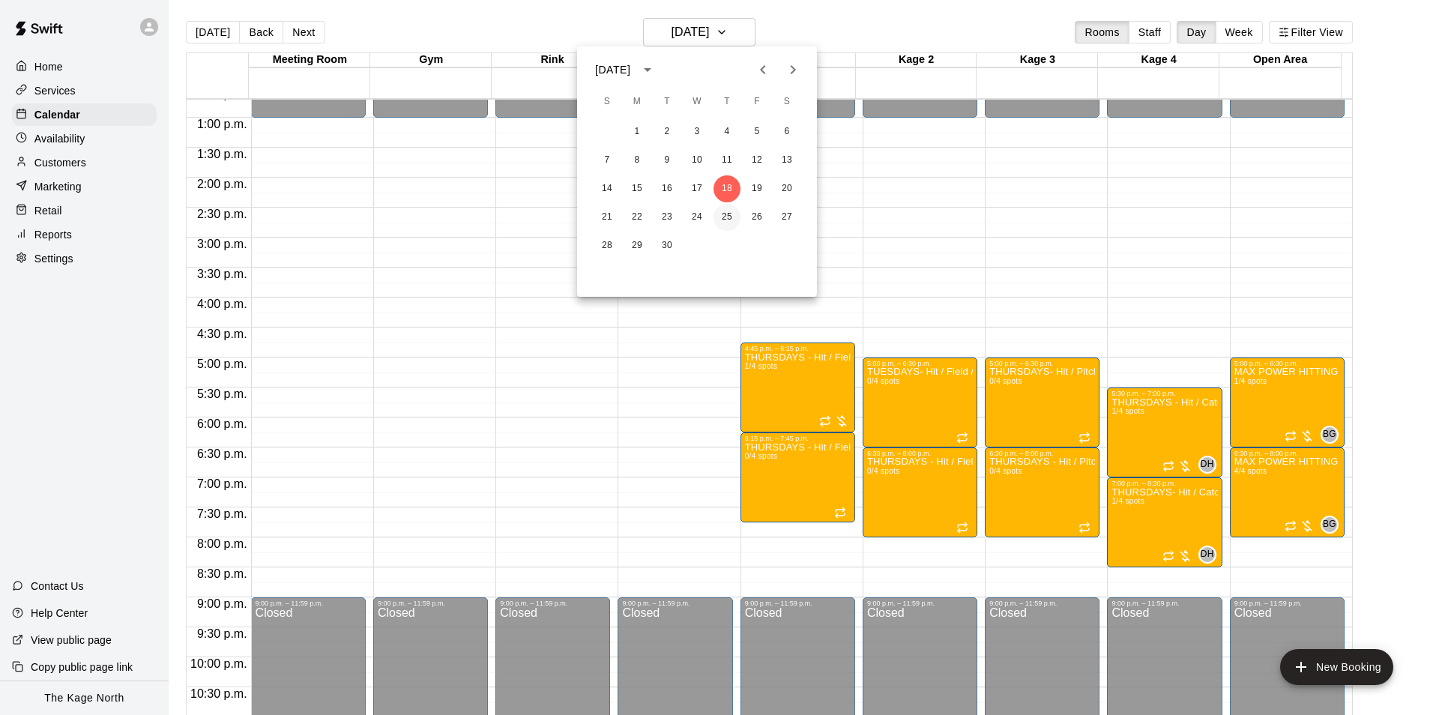
click at [727, 217] on button "25" at bounding box center [726, 217] width 27 height 27
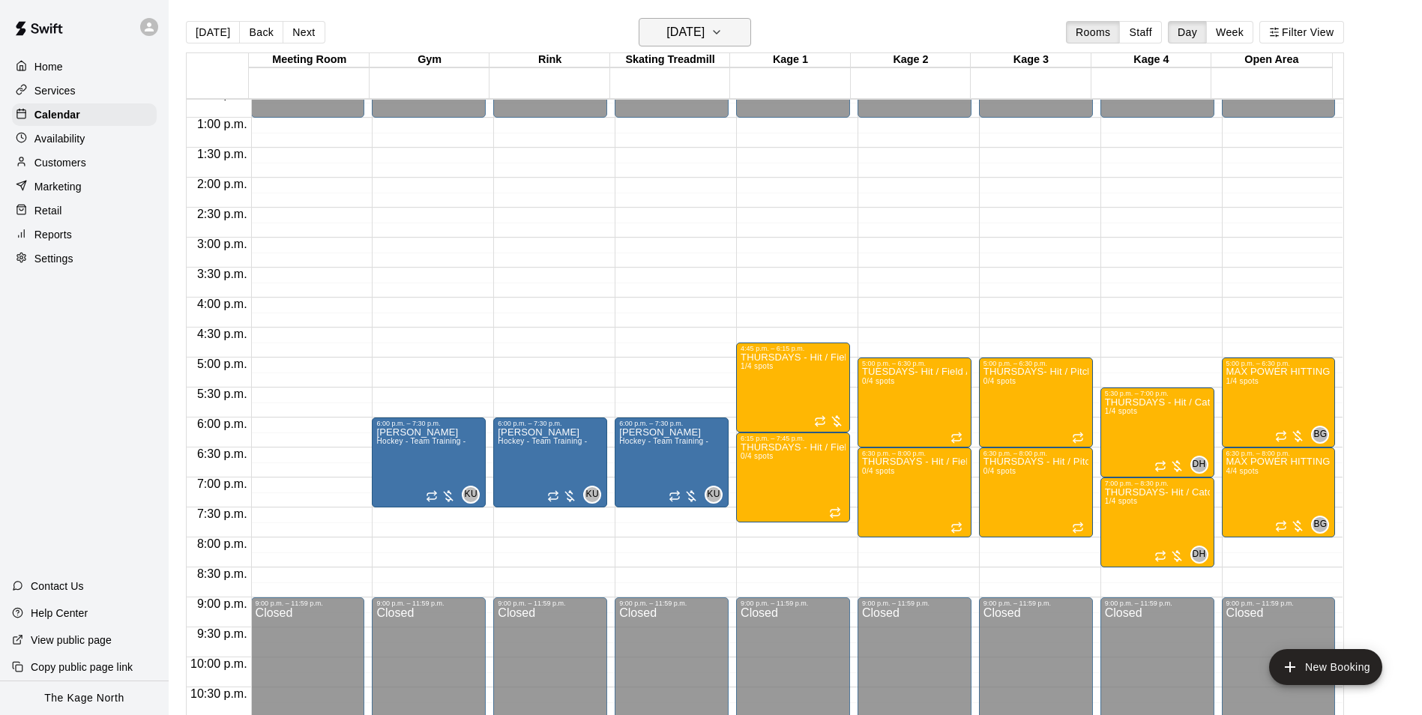
click at [697, 31] on h6 "[DATE]" at bounding box center [685, 32] width 38 height 21
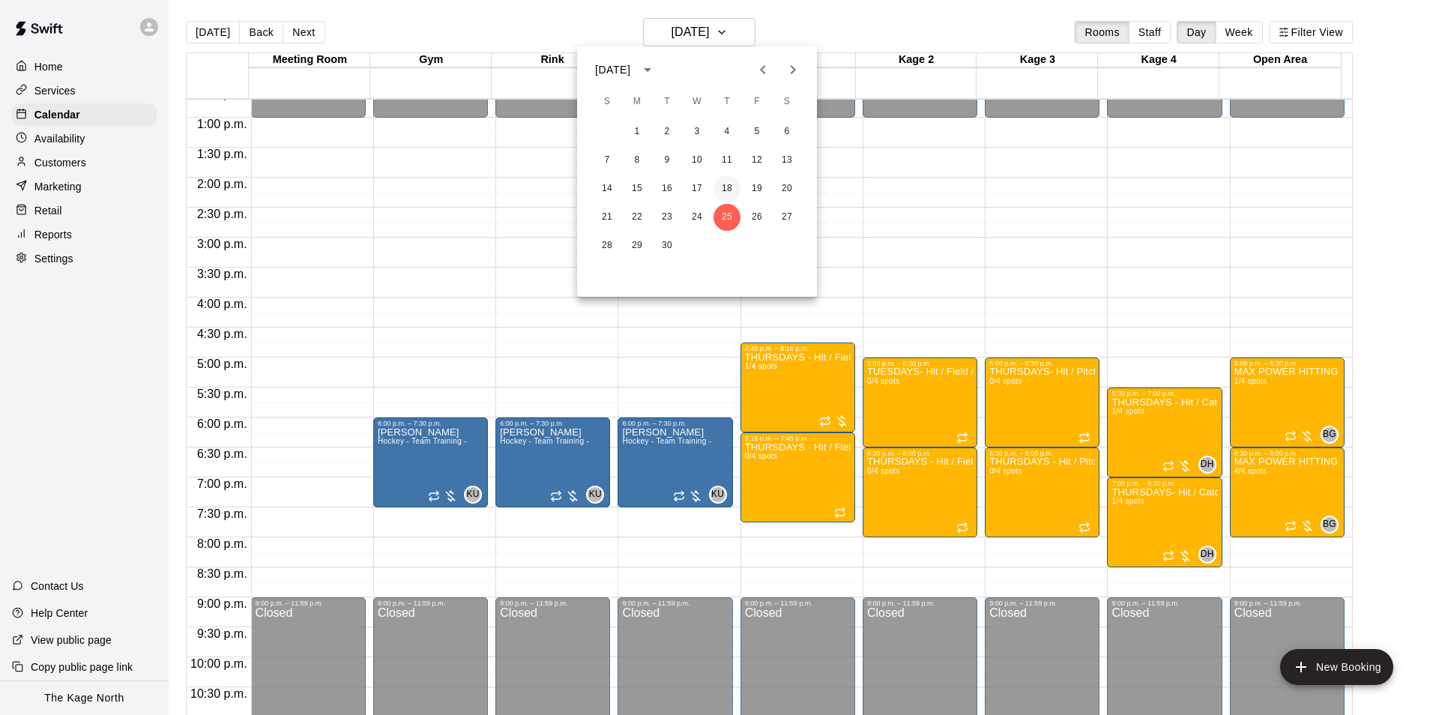
click at [727, 184] on button "18" at bounding box center [726, 188] width 27 height 27
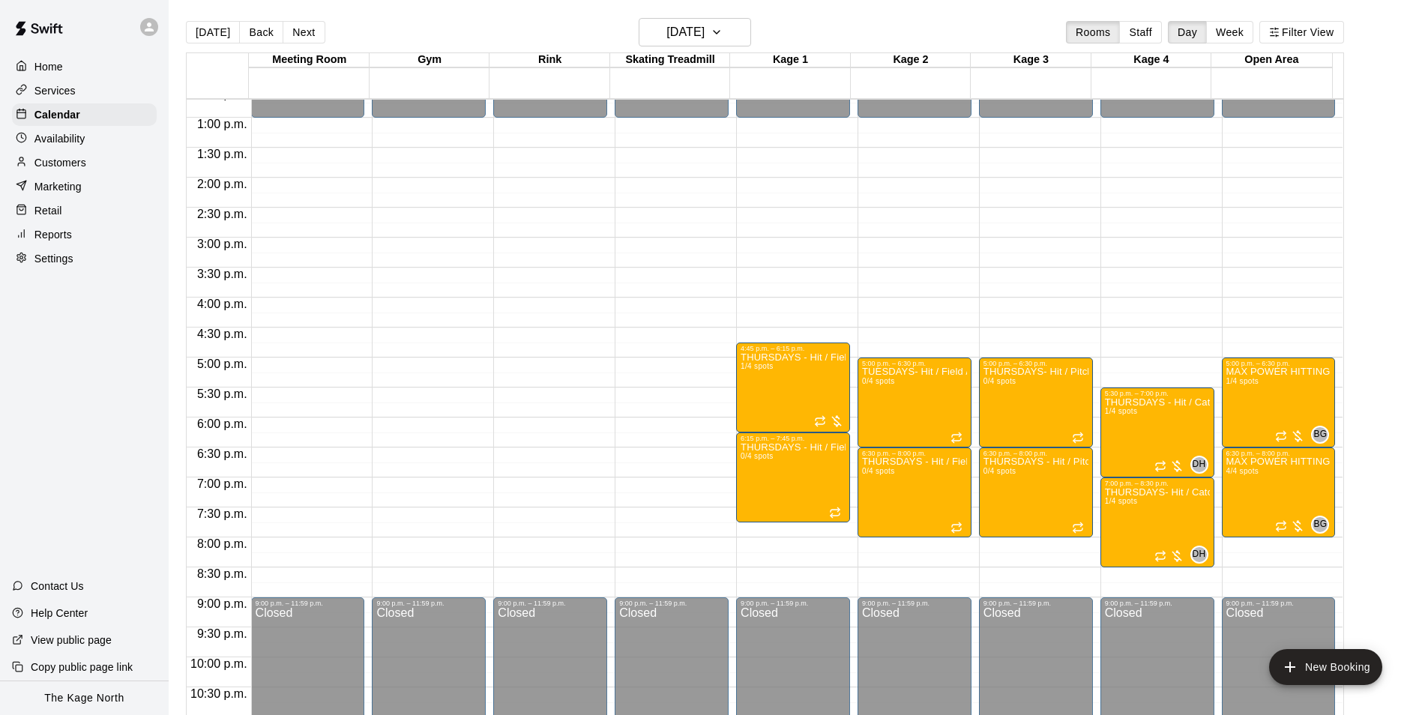
click at [728, 49] on div "[DATE] Back [DATE][DATE] Rooms Staff Day Week Filter View" at bounding box center [765, 35] width 1158 height 34
click at [704, 33] on h6 "[DATE]" at bounding box center [685, 32] width 38 height 21
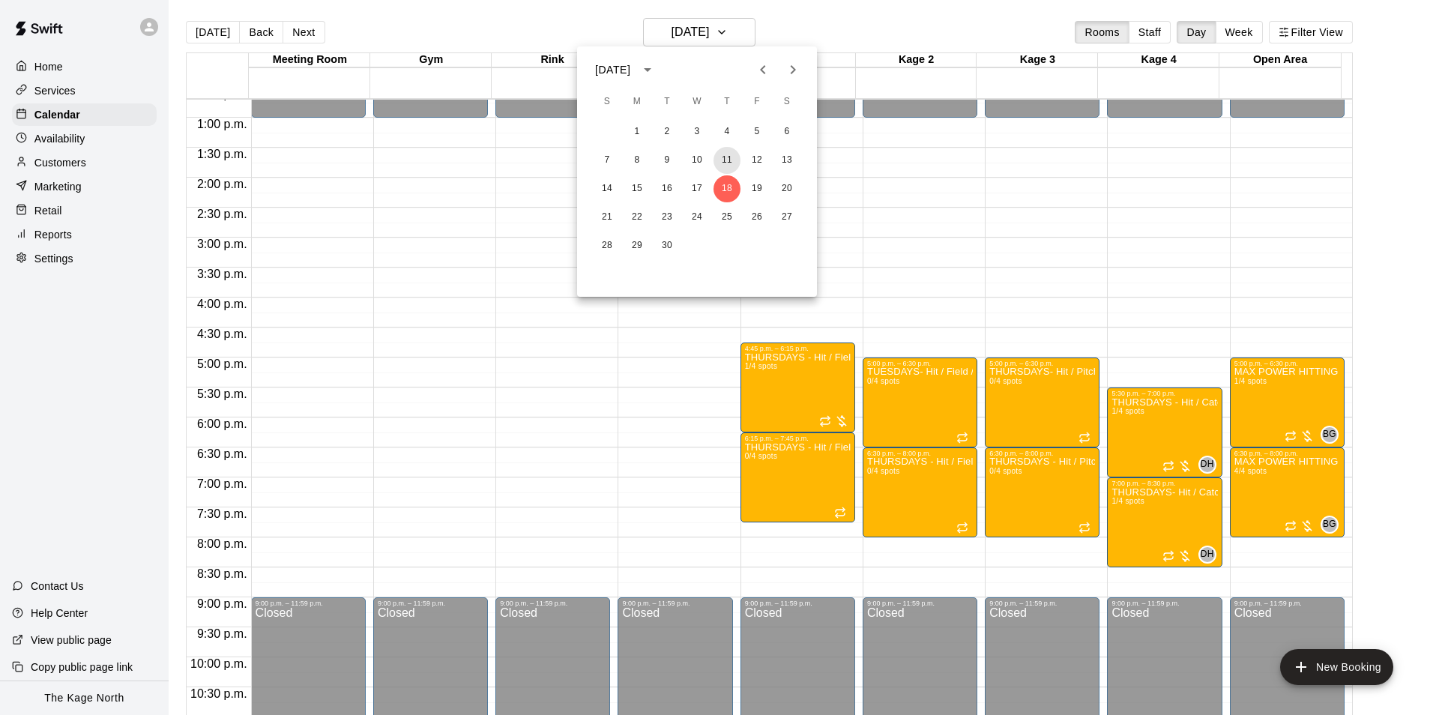
click at [730, 159] on button "11" at bounding box center [726, 160] width 27 height 27
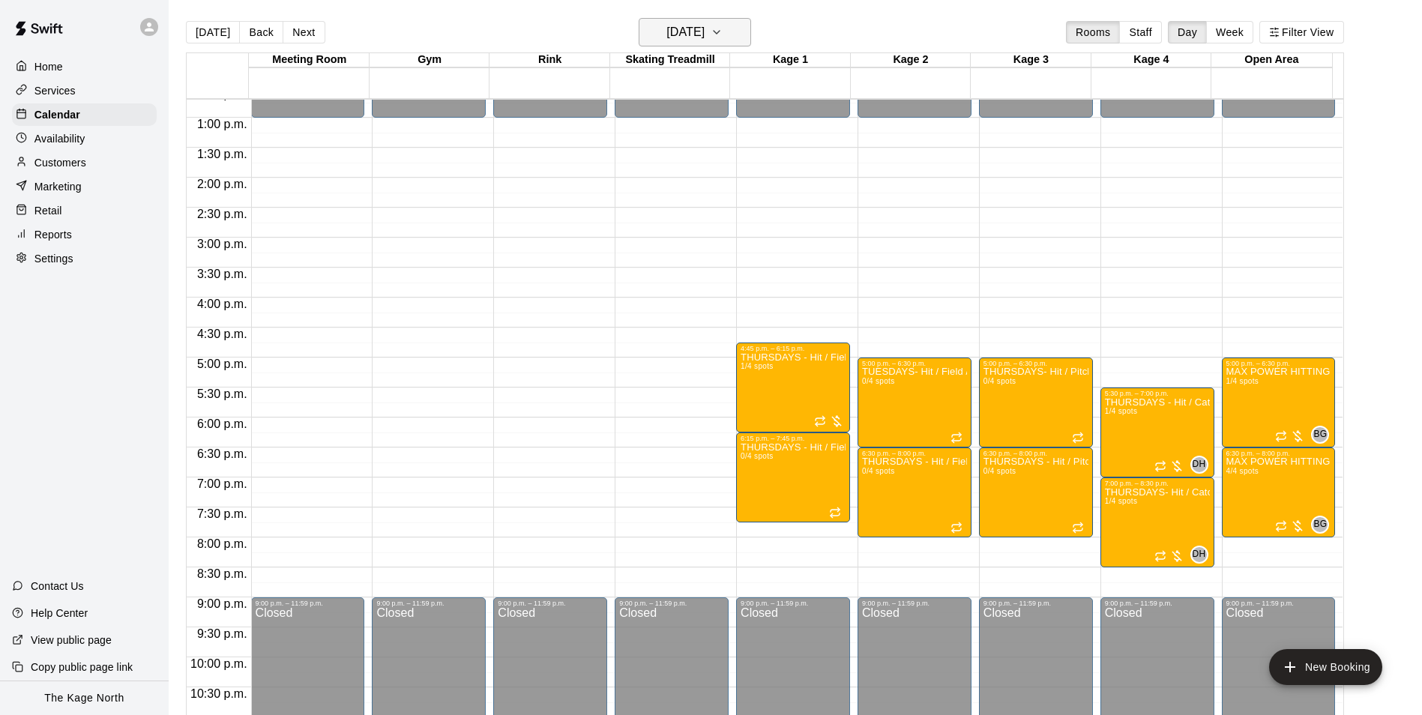
click at [704, 25] on h6 "[DATE]" at bounding box center [685, 32] width 38 height 21
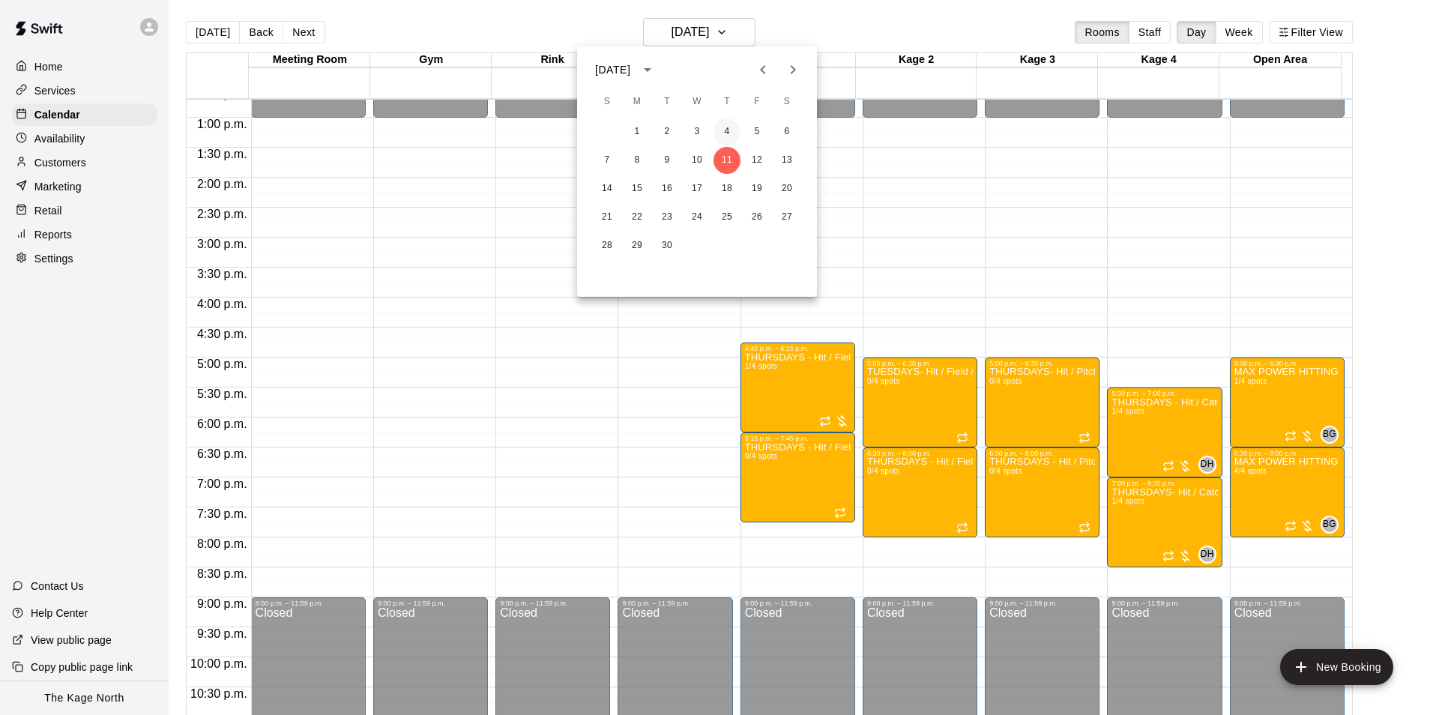
click at [722, 131] on button "4" at bounding box center [726, 131] width 27 height 27
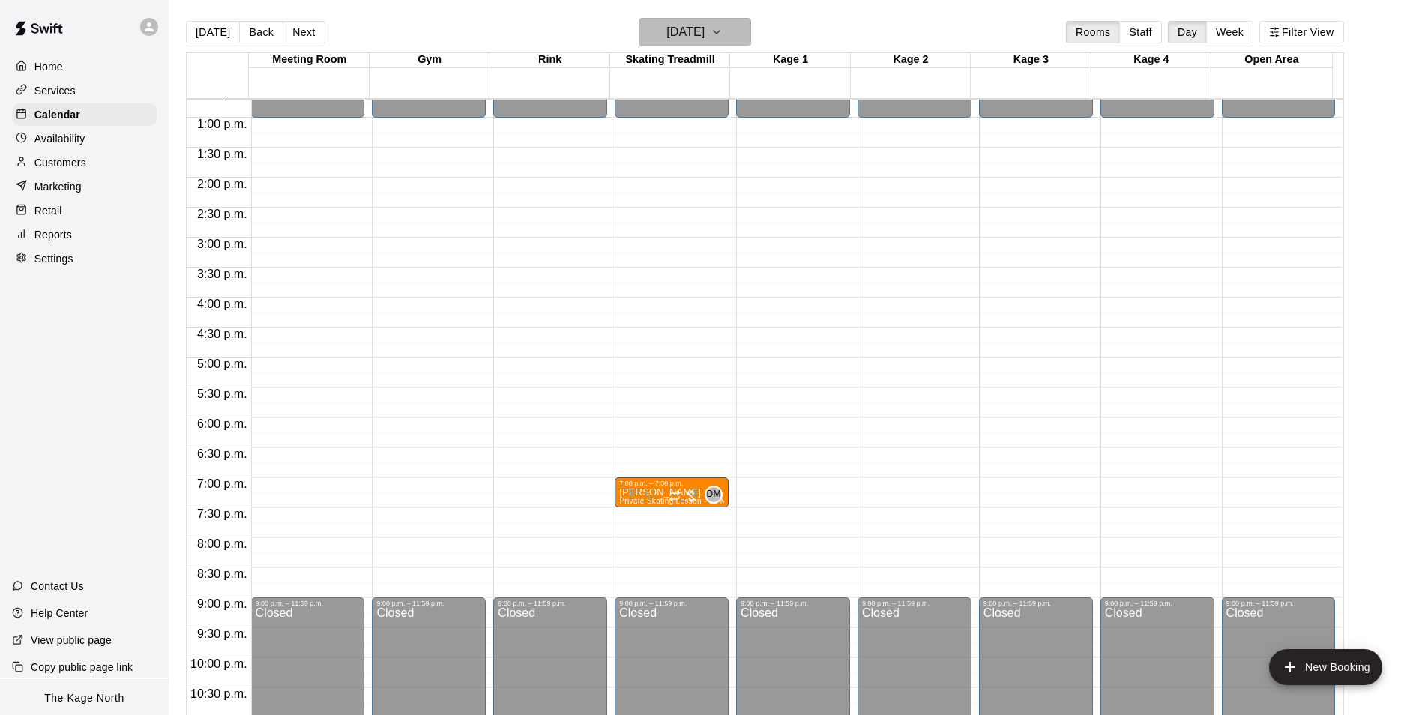
click at [704, 35] on h6 "[DATE]" at bounding box center [685, 32] width 38 height 21
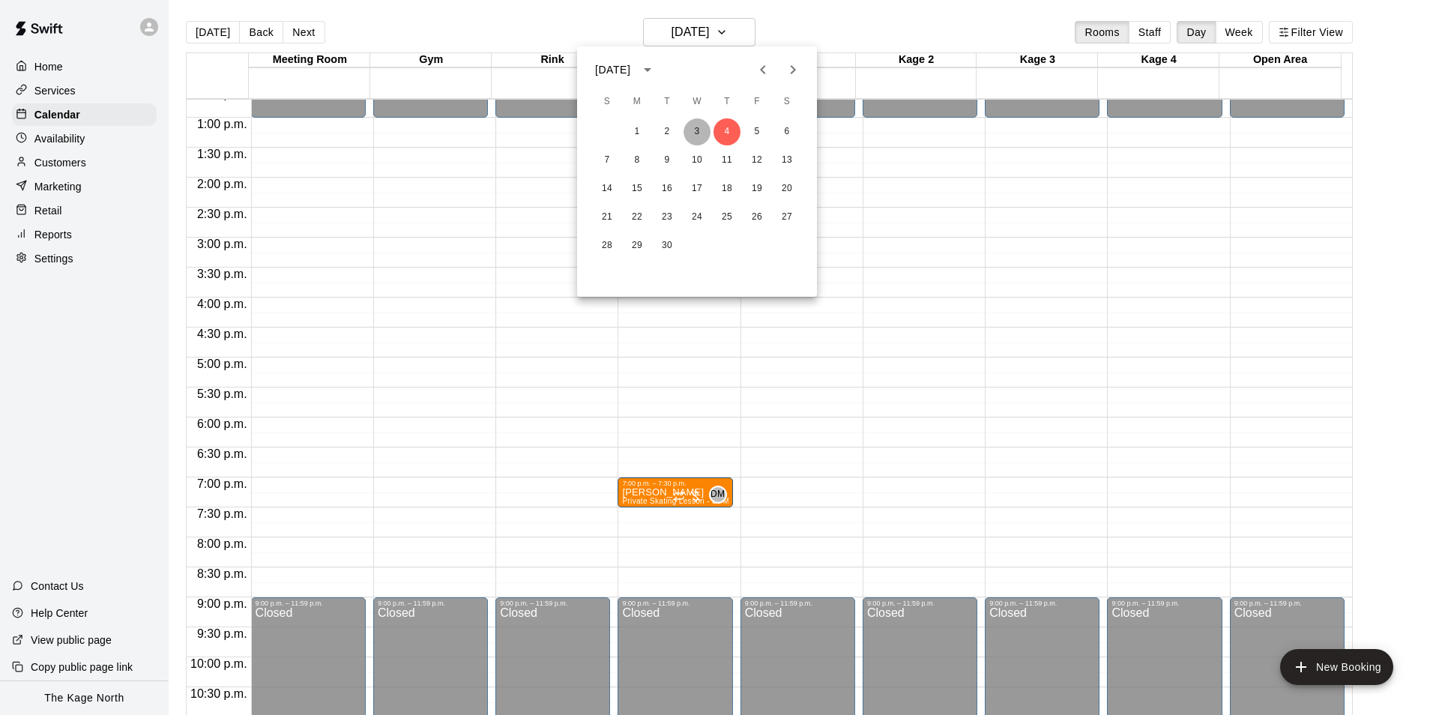
click at [696, 128] on button "3" at bounding box center [696, 131] width 27 height 27
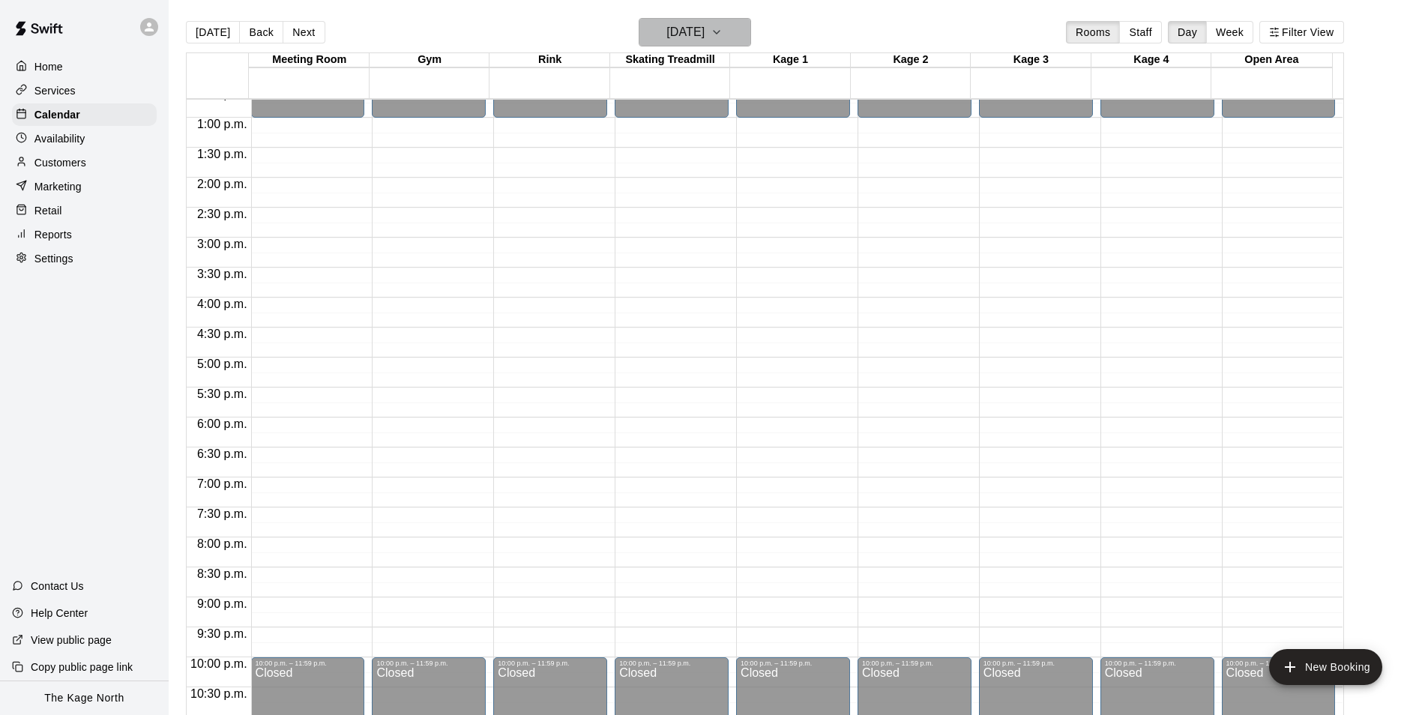
click at [744, 36] on button "[DATE]" at bounding box center [695, 32] width 112 height 28
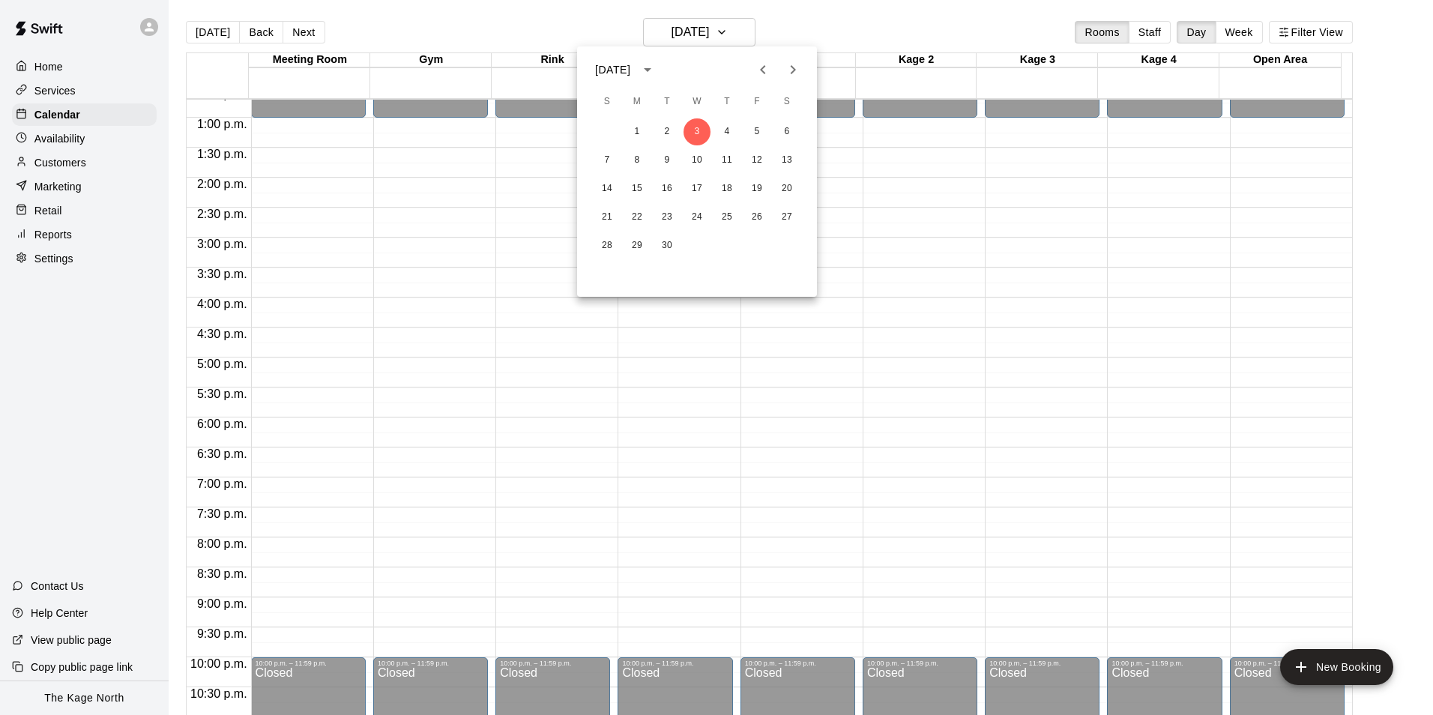
click at [441, 30] on div at bounding box center [716, 357] width 1433 height 715
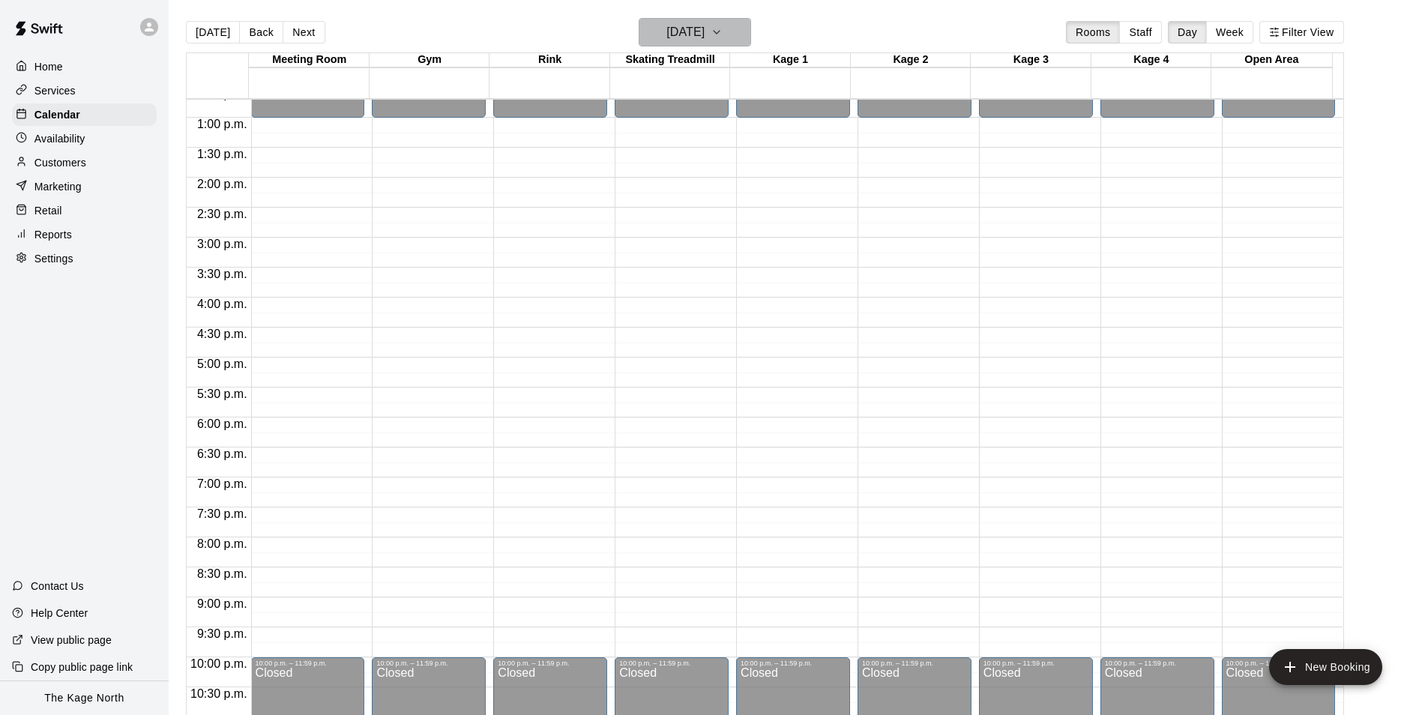
click at [704, 33] on h6 "[DATE]" at bounding box center [685, 32] width 38 height 21
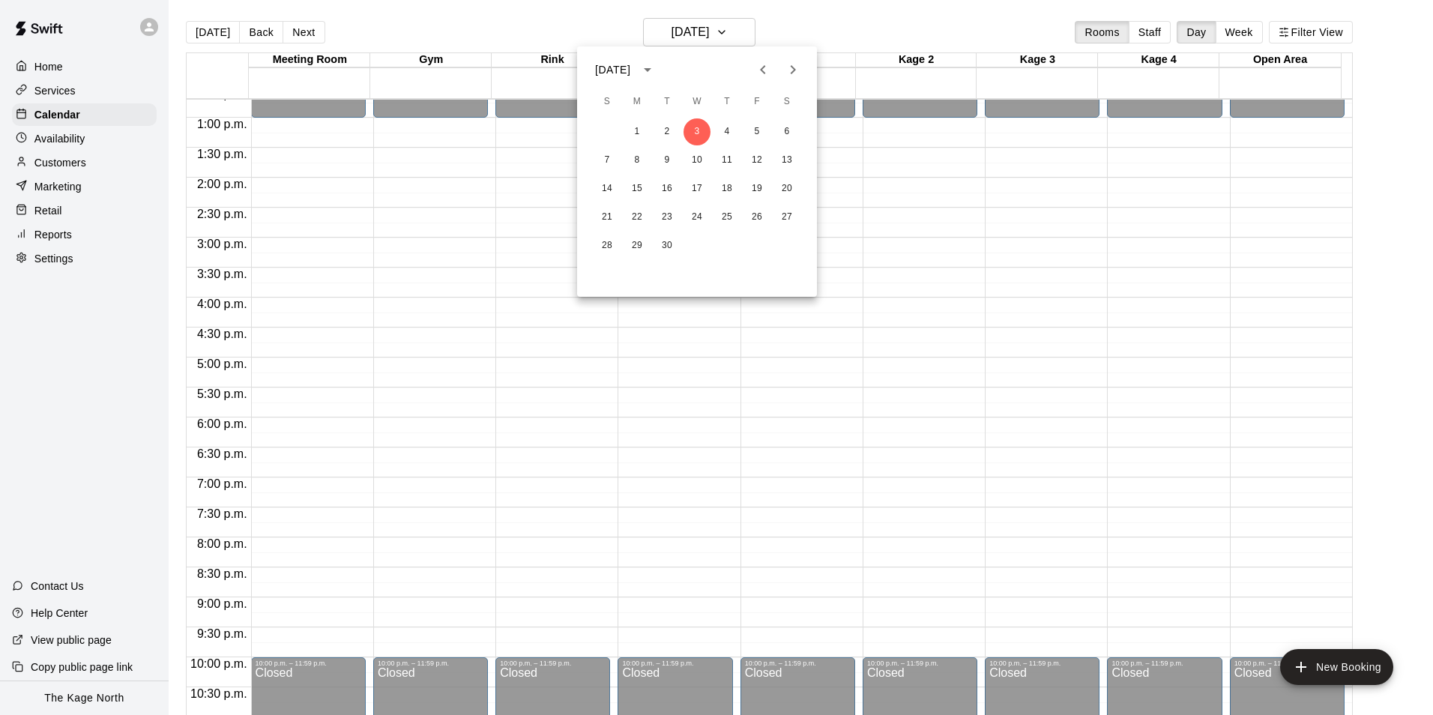
click at [482, 36] on div at bounding box center [716, 357] width 1433 height 715
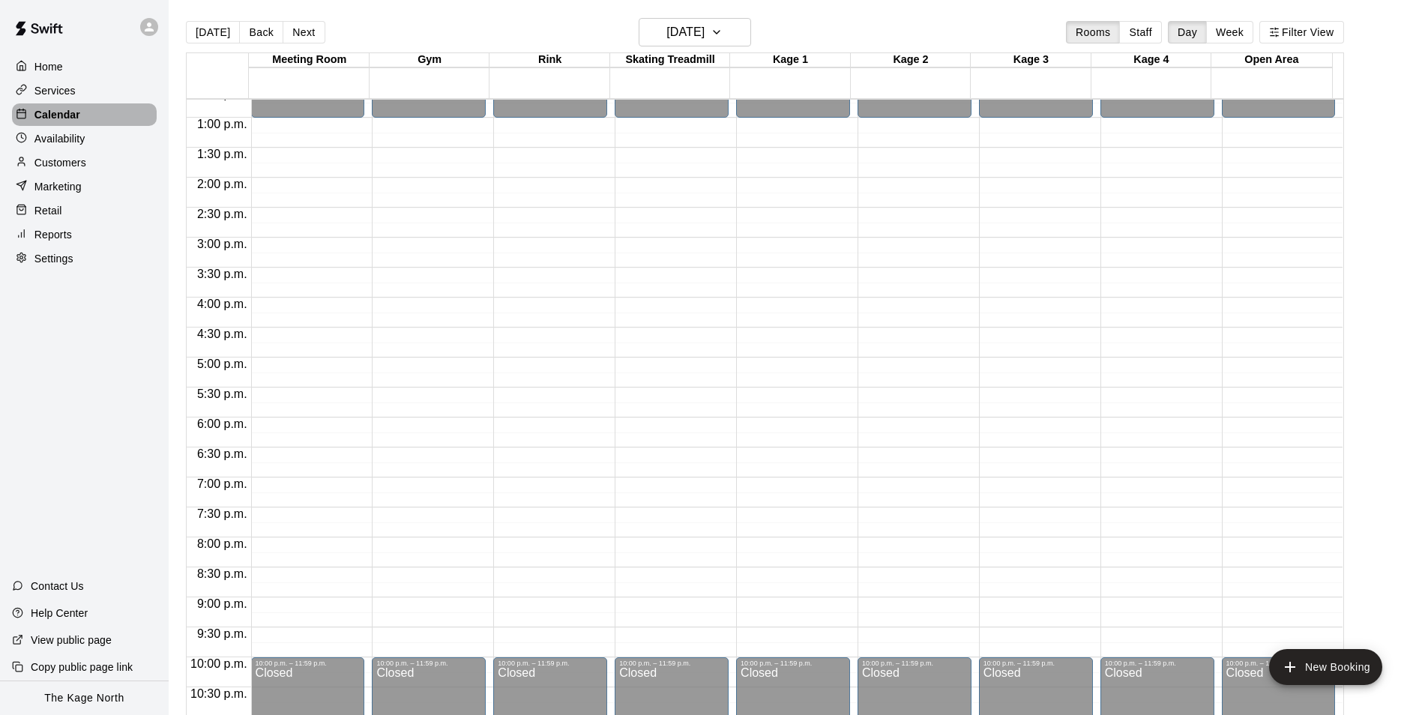
click at [60, 117] on p "Calendar" at bounding box center [57, 114] width 46 height 15
click at [704, 40] on h6 "[DATE]" at bounding box center [685, 32] width 38 height 21
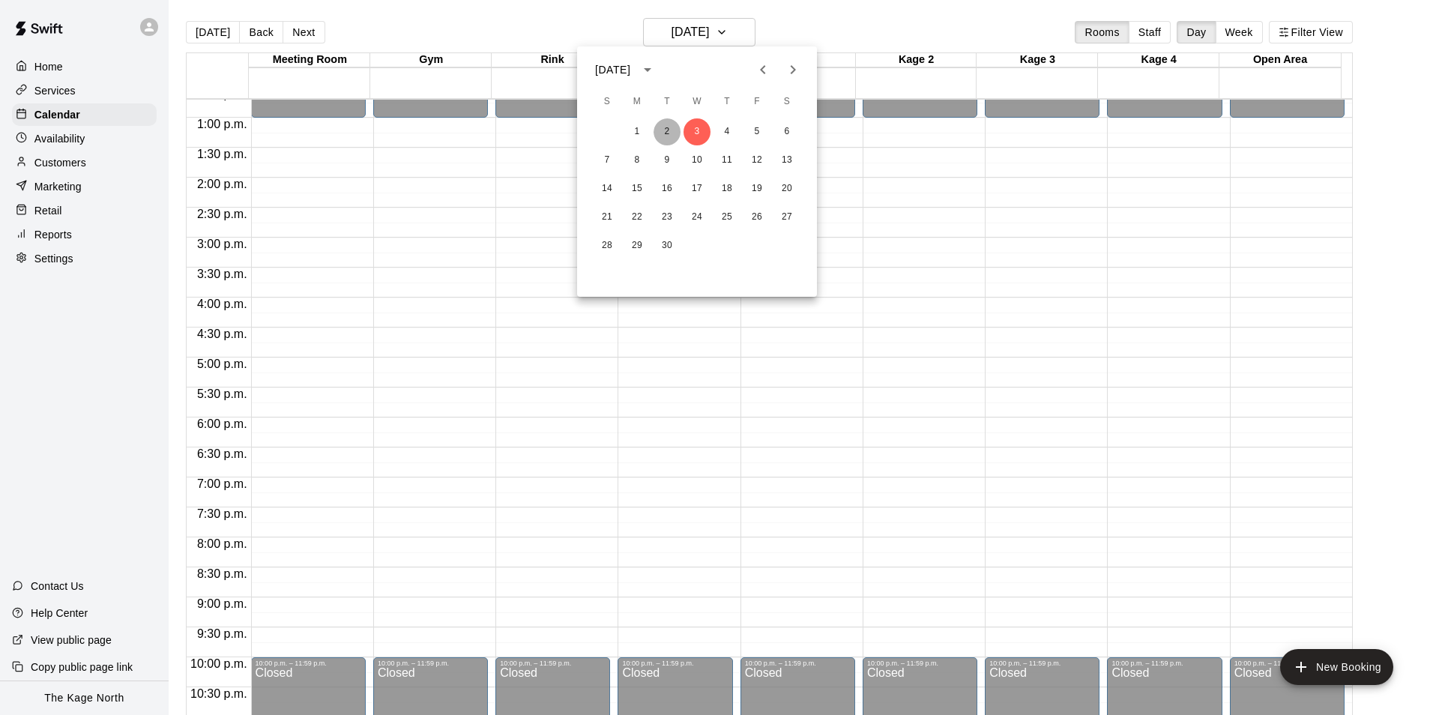
click at [665, 130] on button "2" at bounding box center [667, 131] width 27 height 27
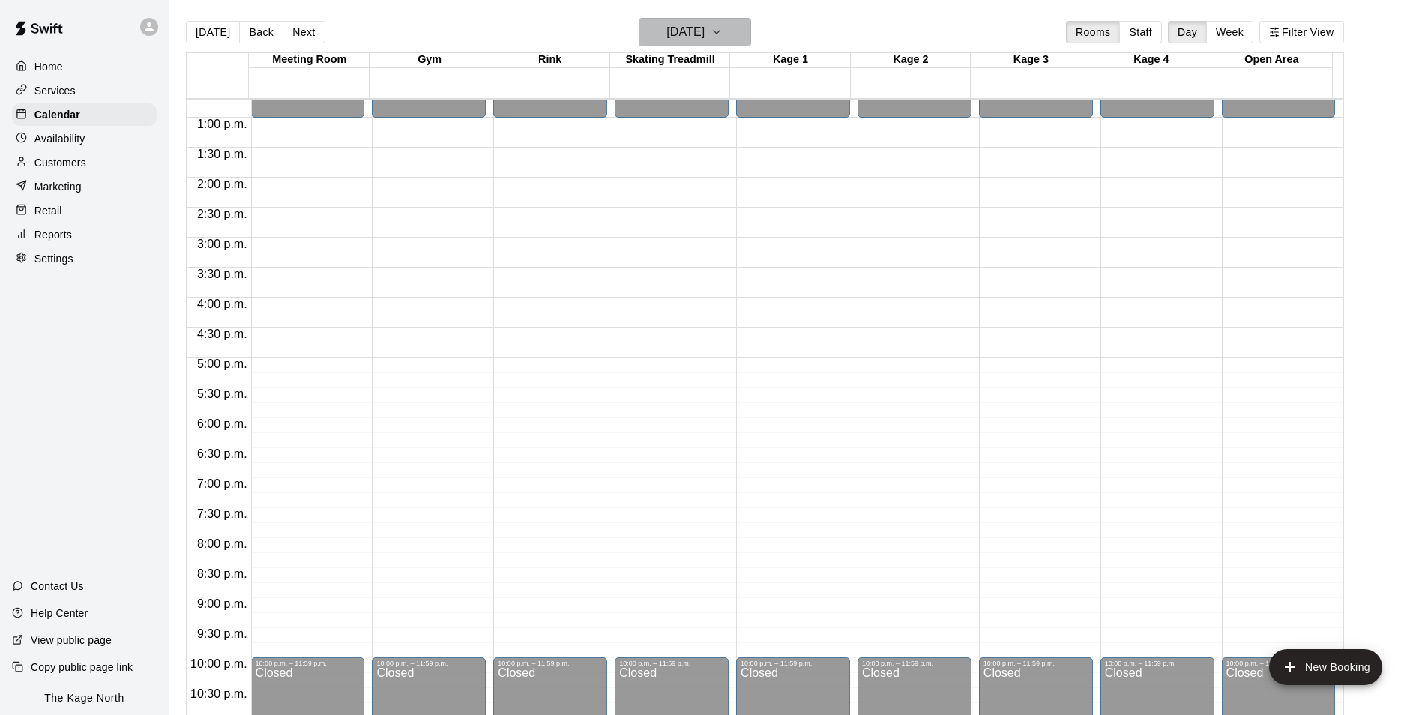
click at [704, 33] on h6 "[DATE]" at bounding box center [685, 32] width 38 height 21
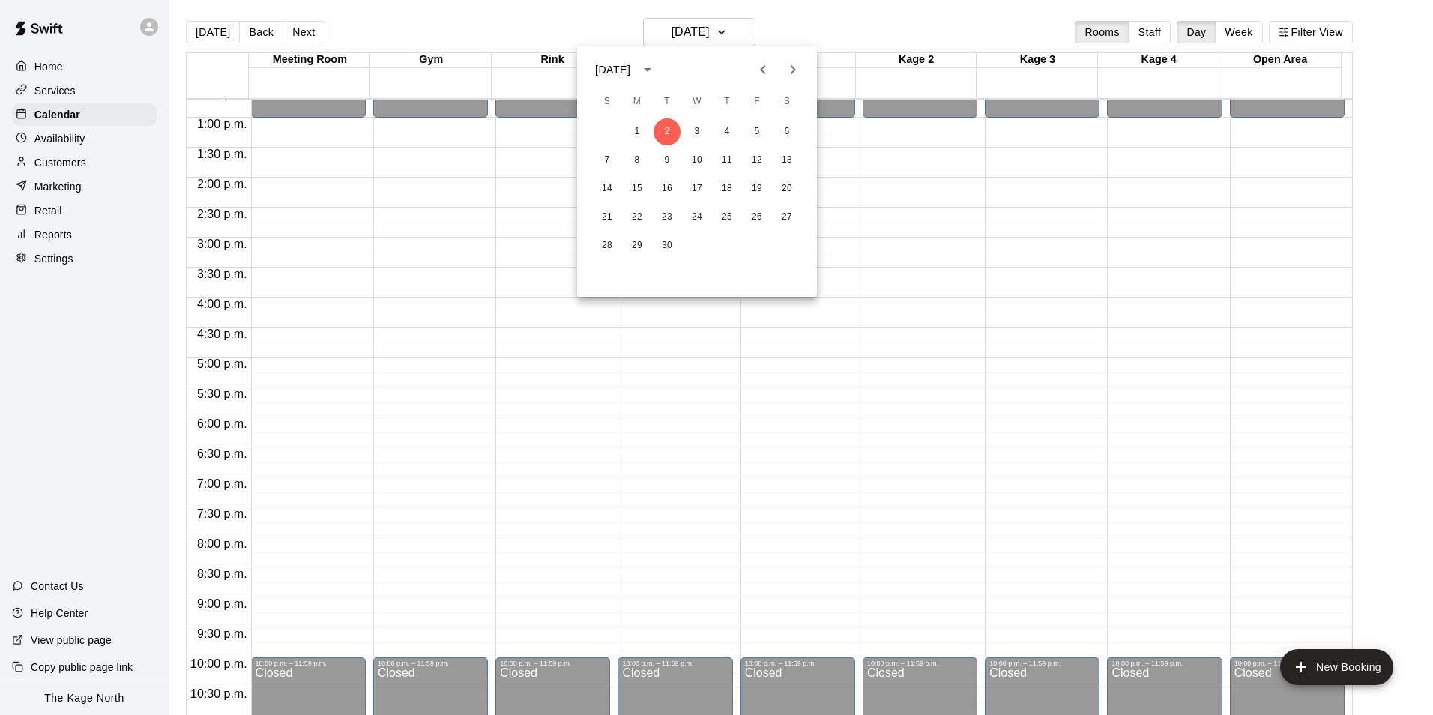
click at [766, 67] on icon "Previous month" at bounding box center [763, 70] width 18 height 18
click at [637, 214] on button "18" at bounding box center [637, 217] width 27 height 27
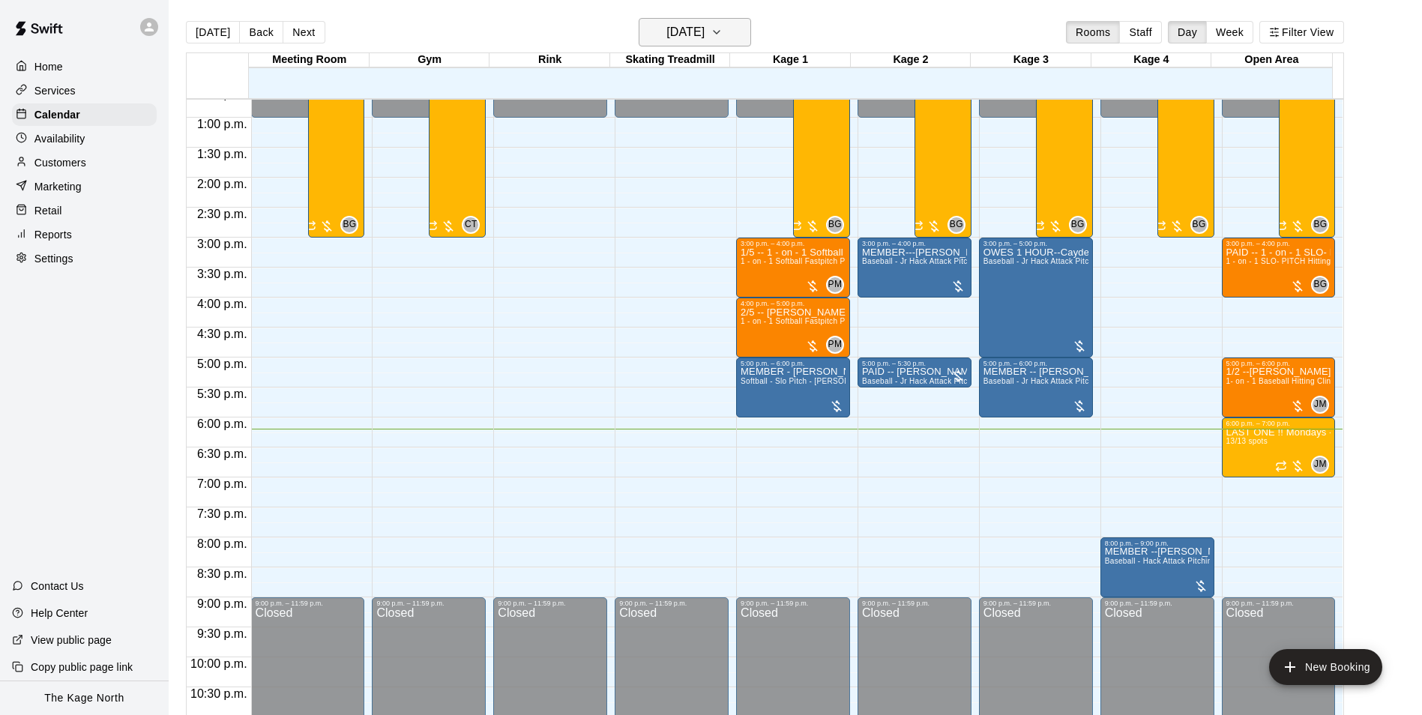
click at [732, 25] on button "[DATE]" at bounding box center [695, 32] width 112 height 28
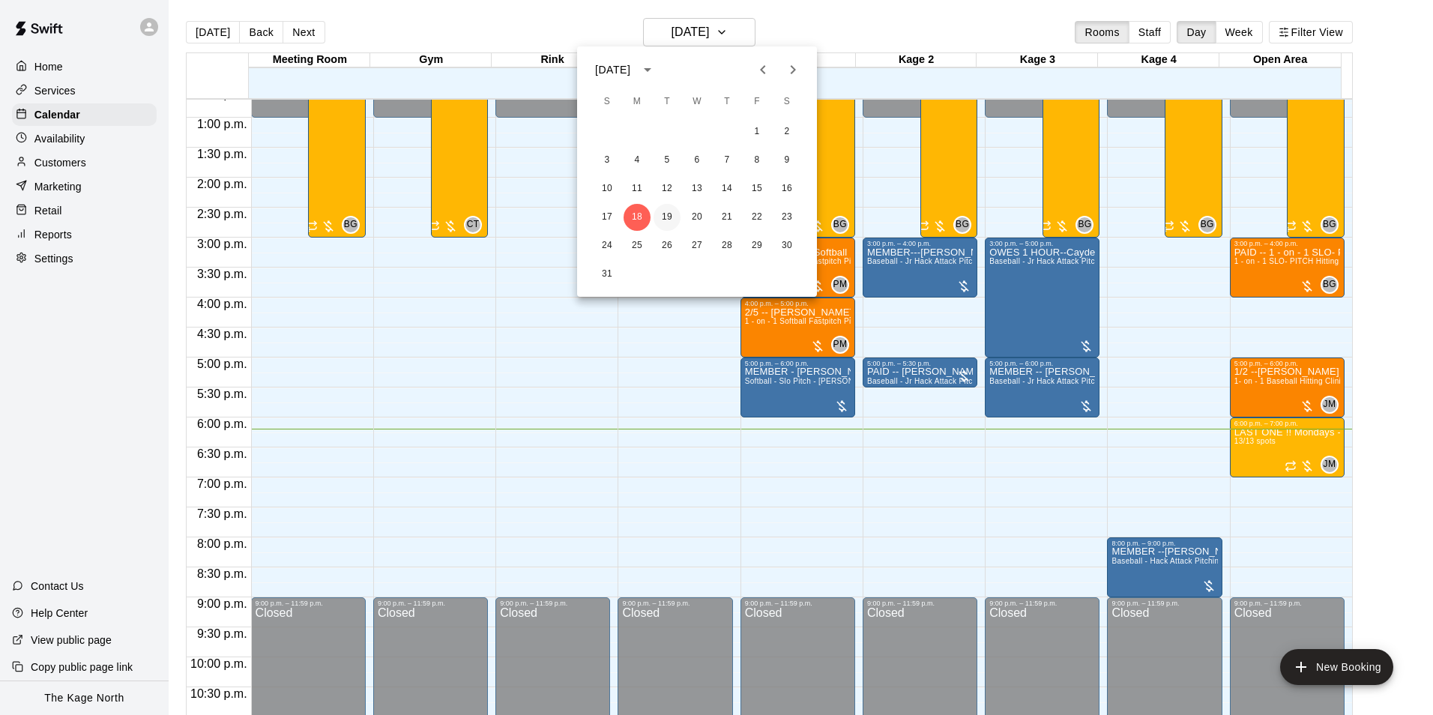
click at [672, 214] on button "19" at bounding box center [667, 217] width 27 height 27
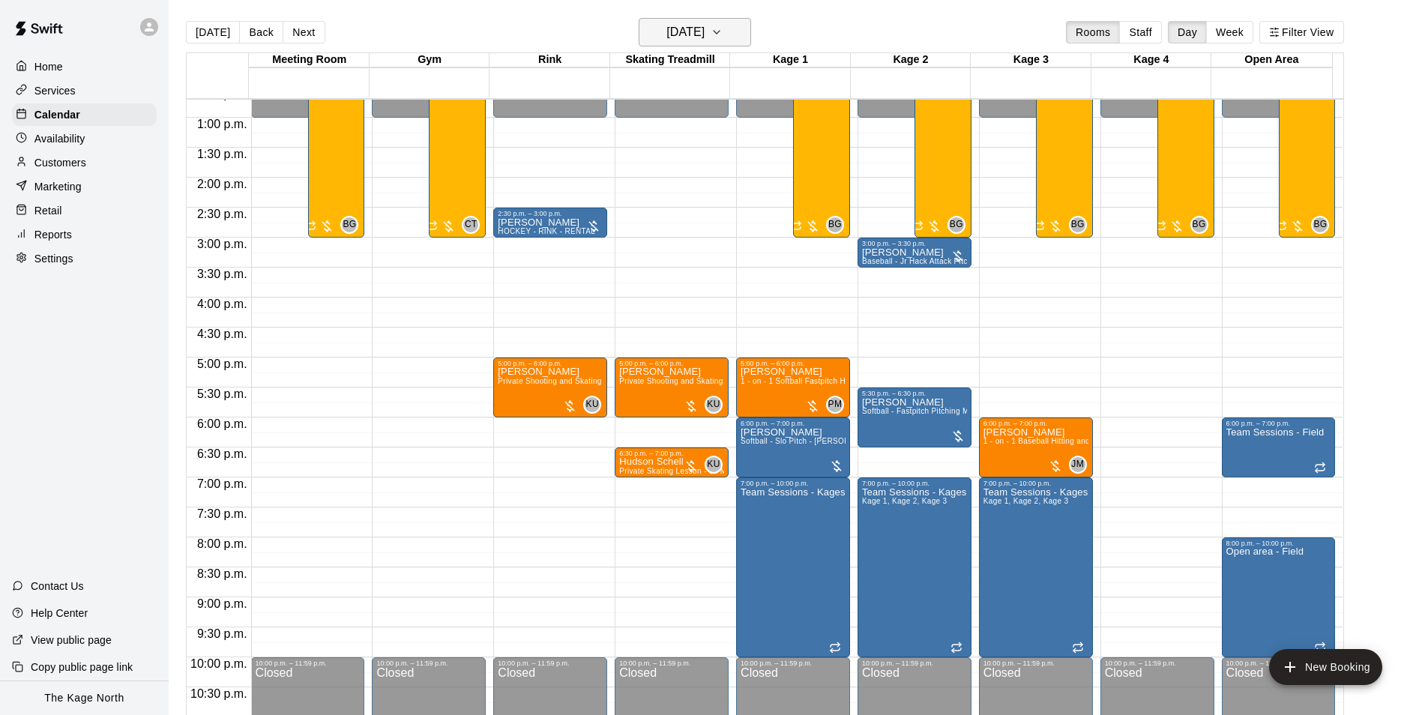
click at [704, 28] on h6 "[DATE]" at bounding box center [685, 32] width 38 height 21
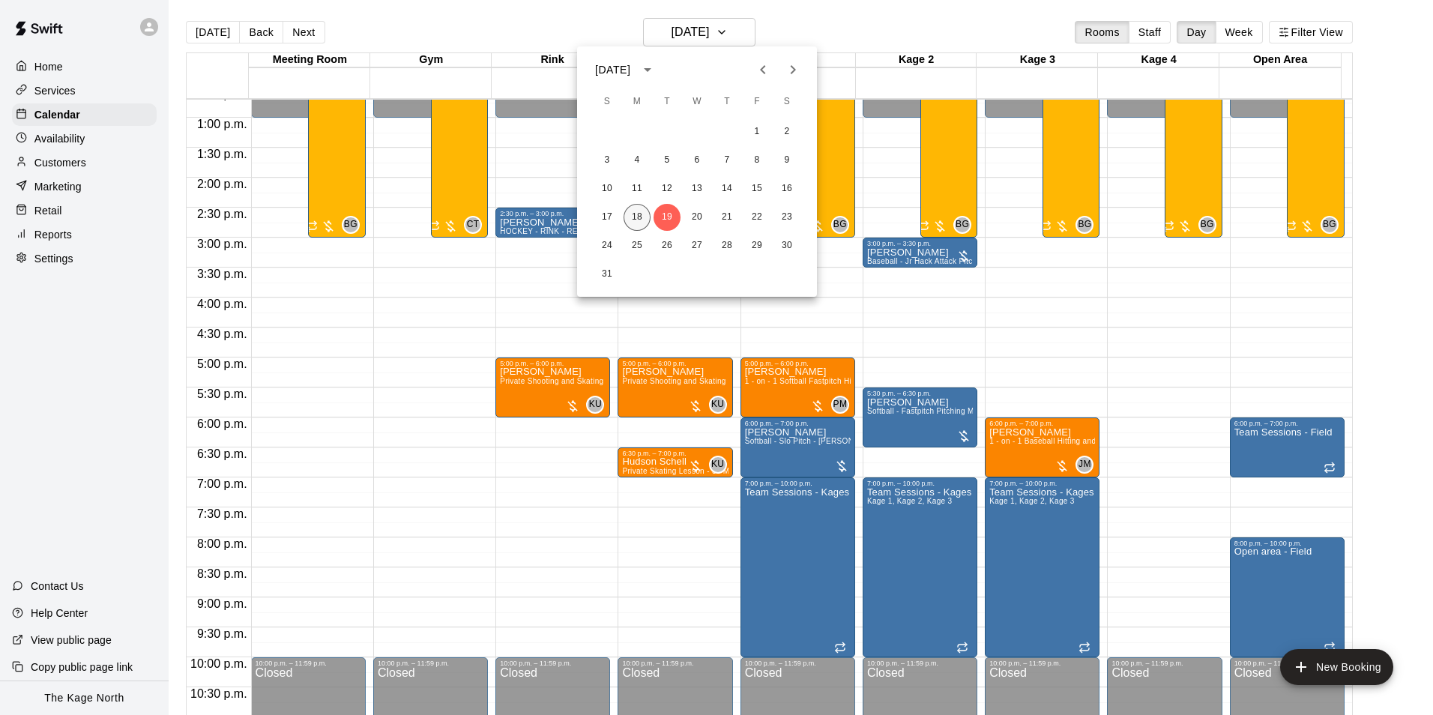
click at [644, 215] on button "18" at bounding box center [637, 217] width 27 height 27
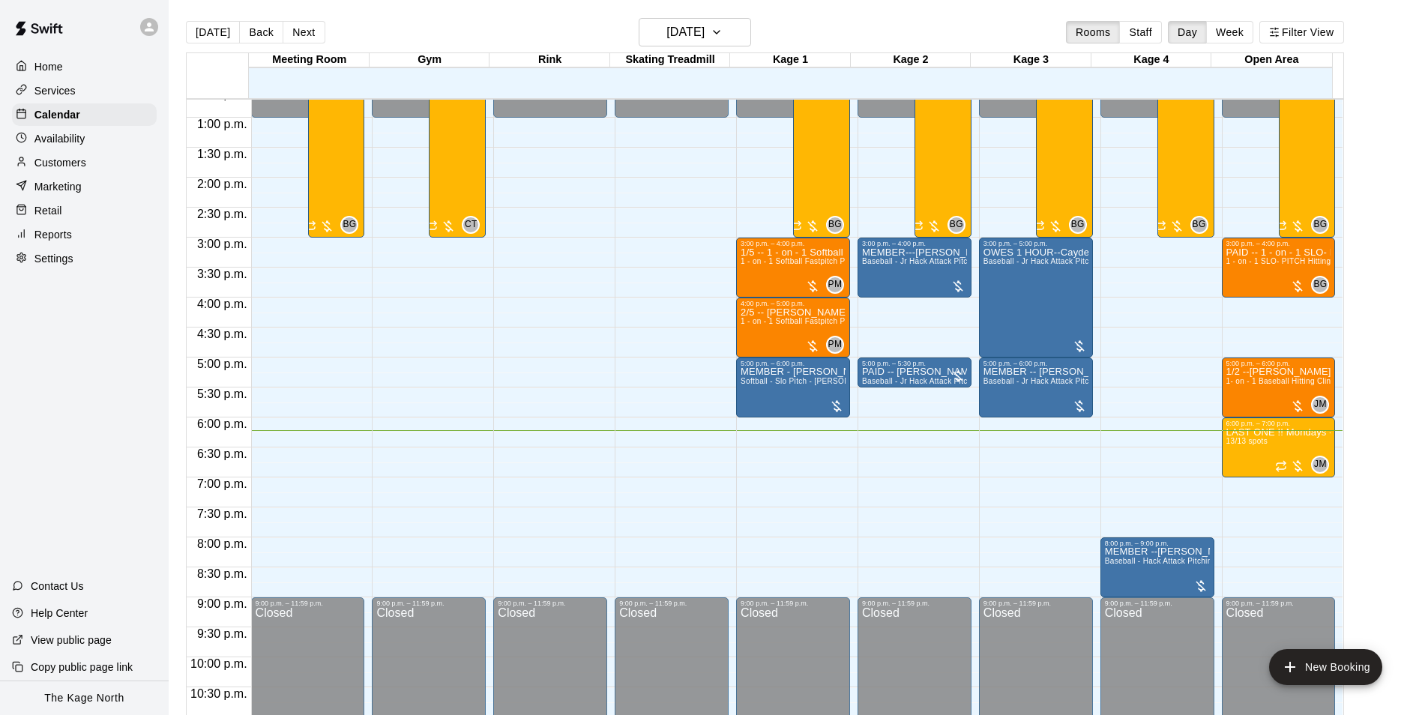
click at [73, 160] on p "Customers" at bounding box center [60, 162] width 52 height 15
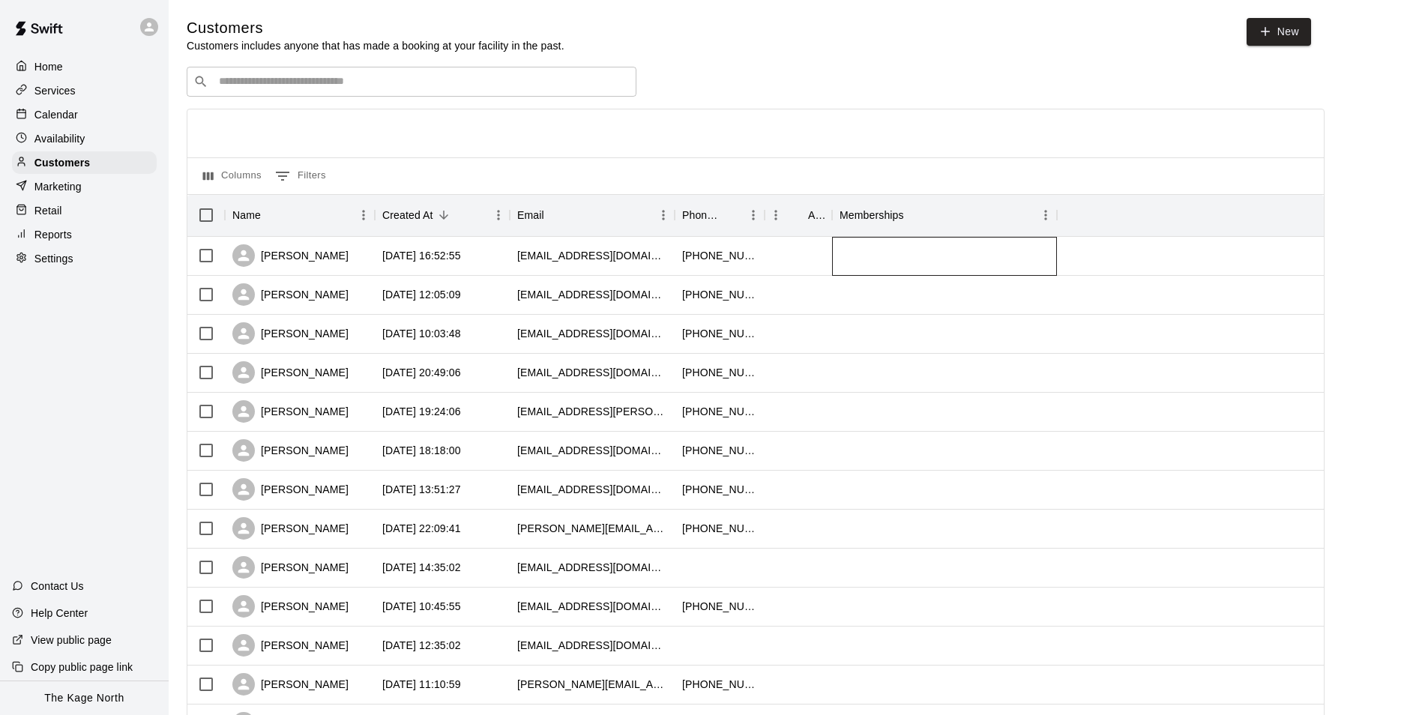
click at [973, 266] on div at bounding box center [944, 256] width 225 height 39
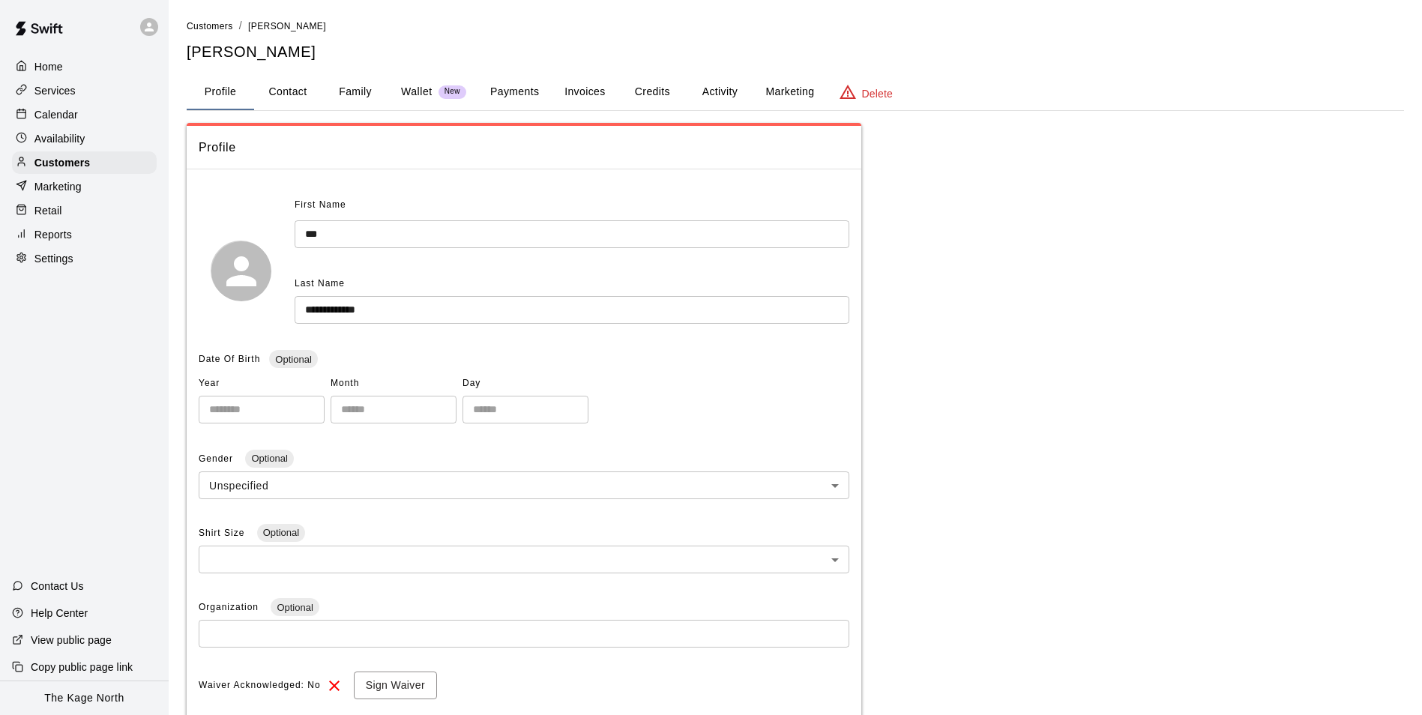
click at [719, 94] on button "Activity" at bounding box center [719, 92] width 67 height 36
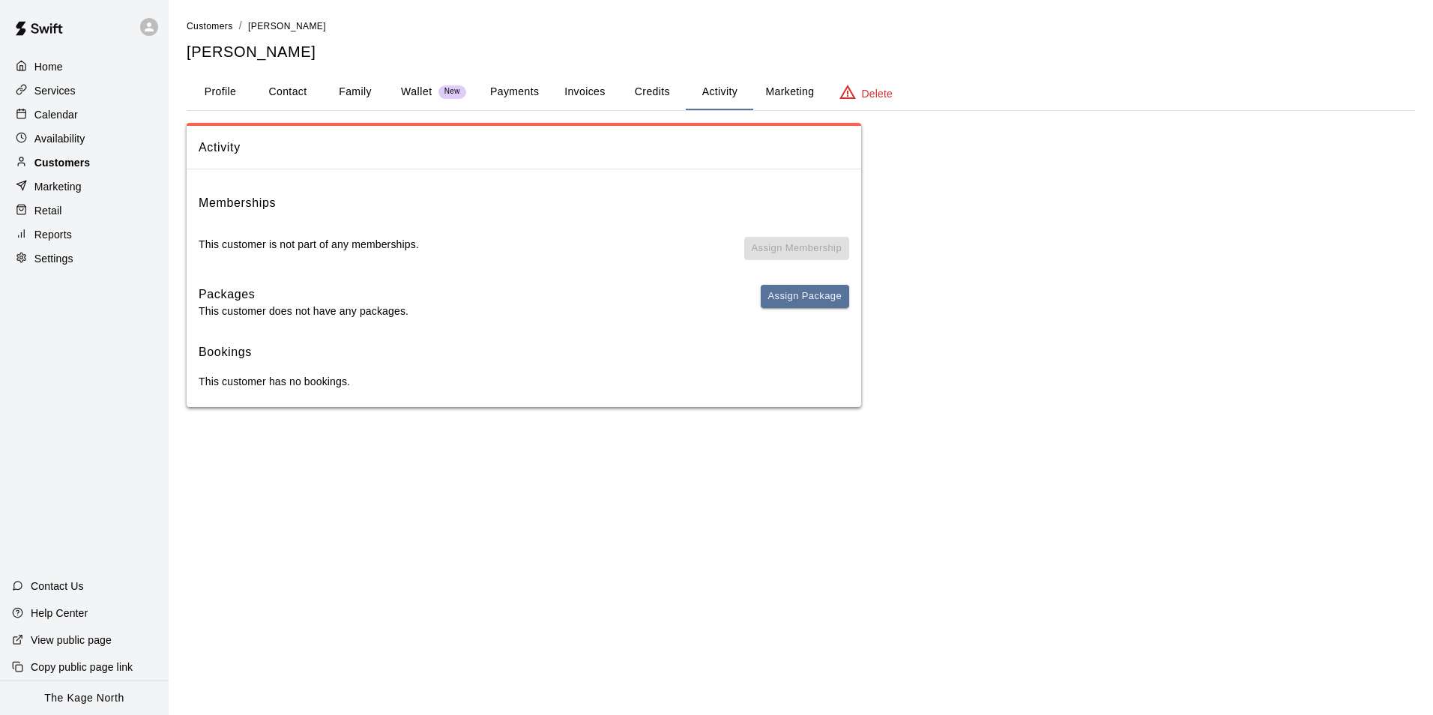
click at [62, 160] on p "Customers" at bounding box center [61, 162] width 55 height 15
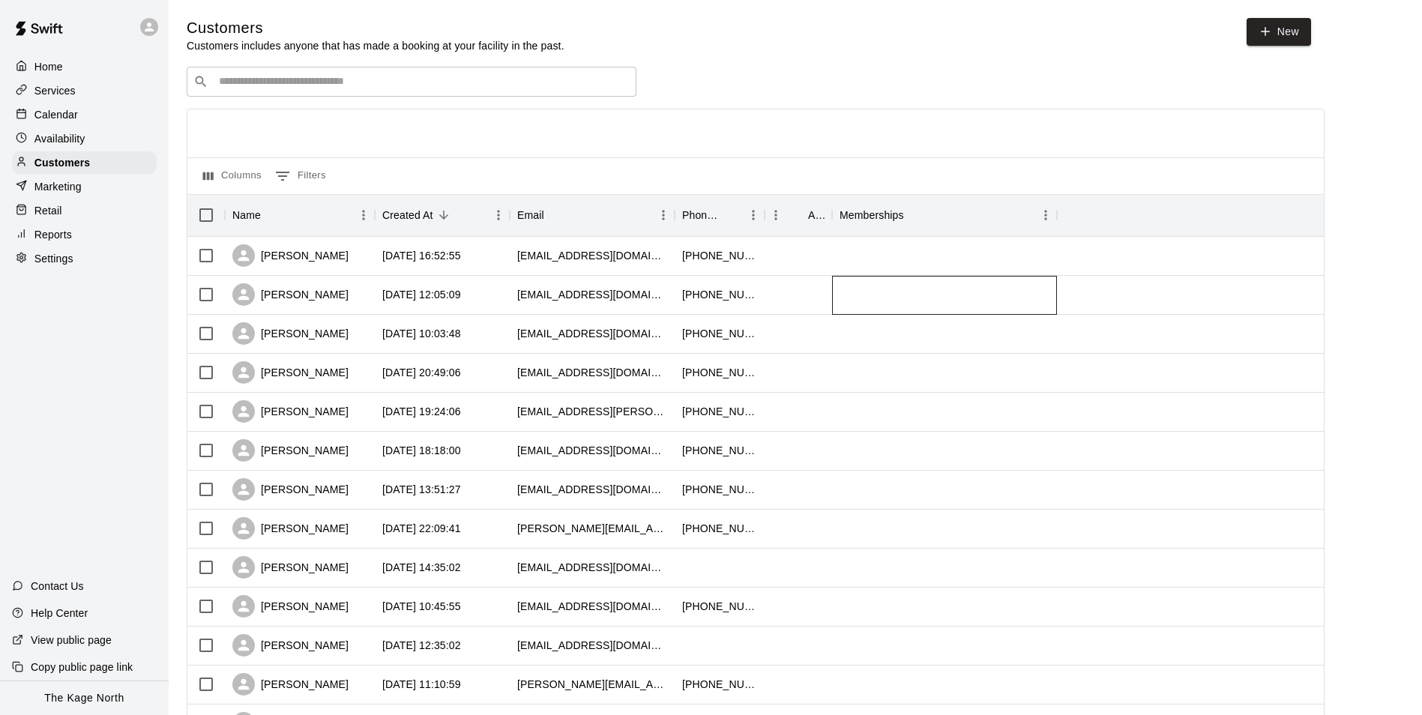
click at [989, 307] on div at bounding box center [944, 295] width 225 height 39
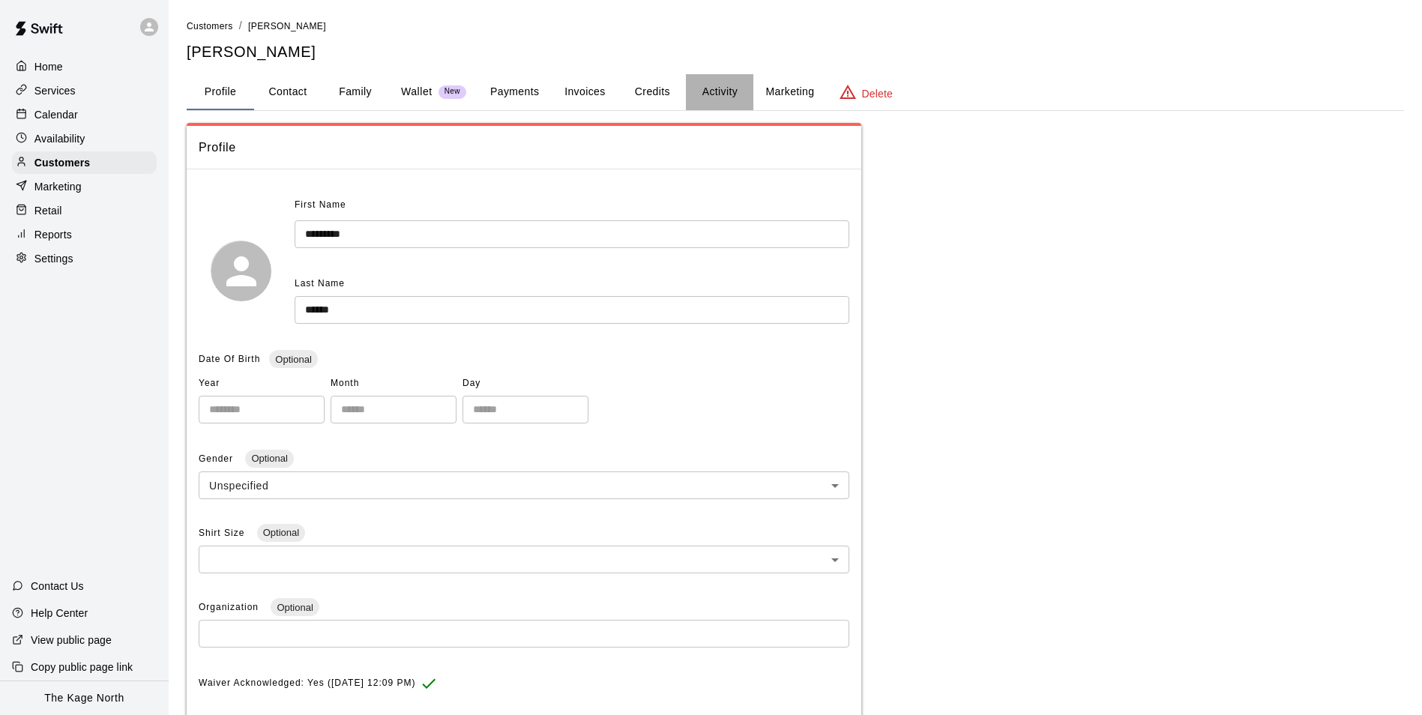
click at [714, 80] on button "Activity" at bounding box center [719, 92] width 67 height 36
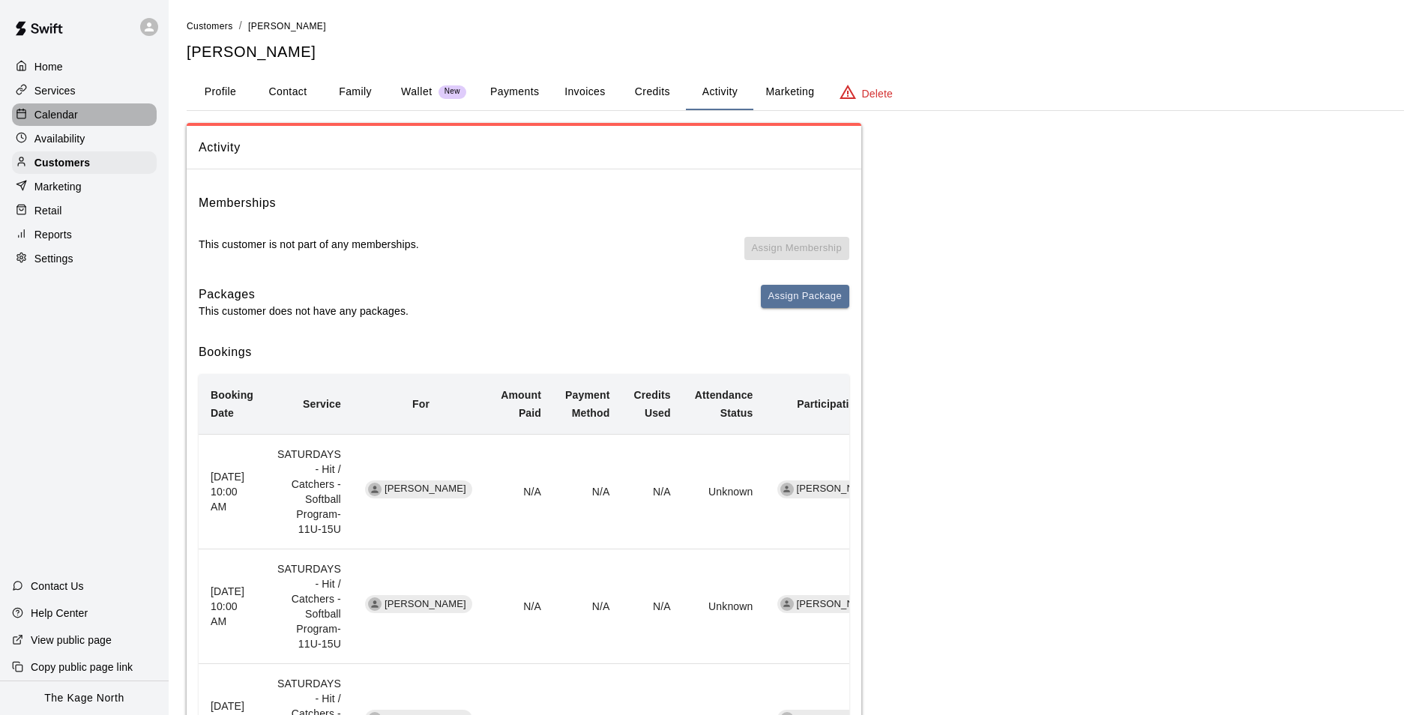
click at [58, 111] on p "Calendar" at bounding box center [55, 114] width 43 height 15
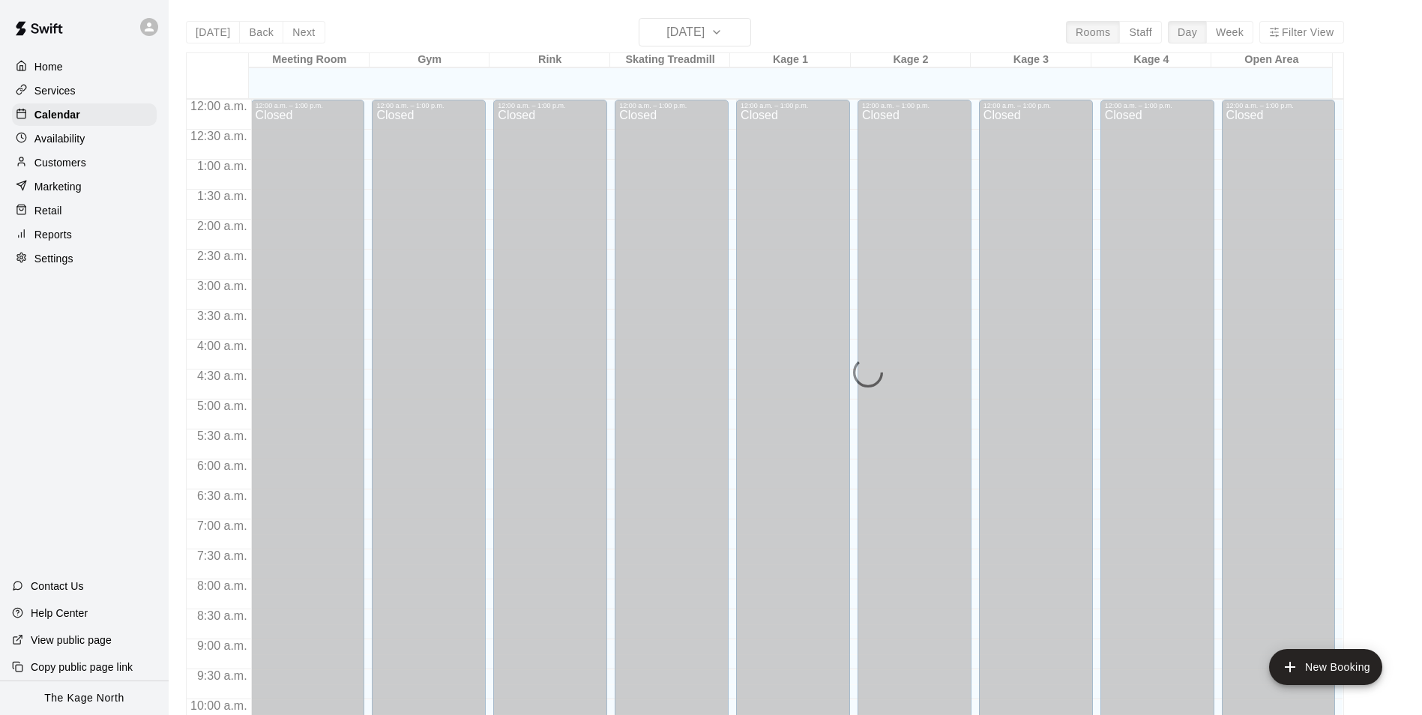
scroll to position [761, 0]
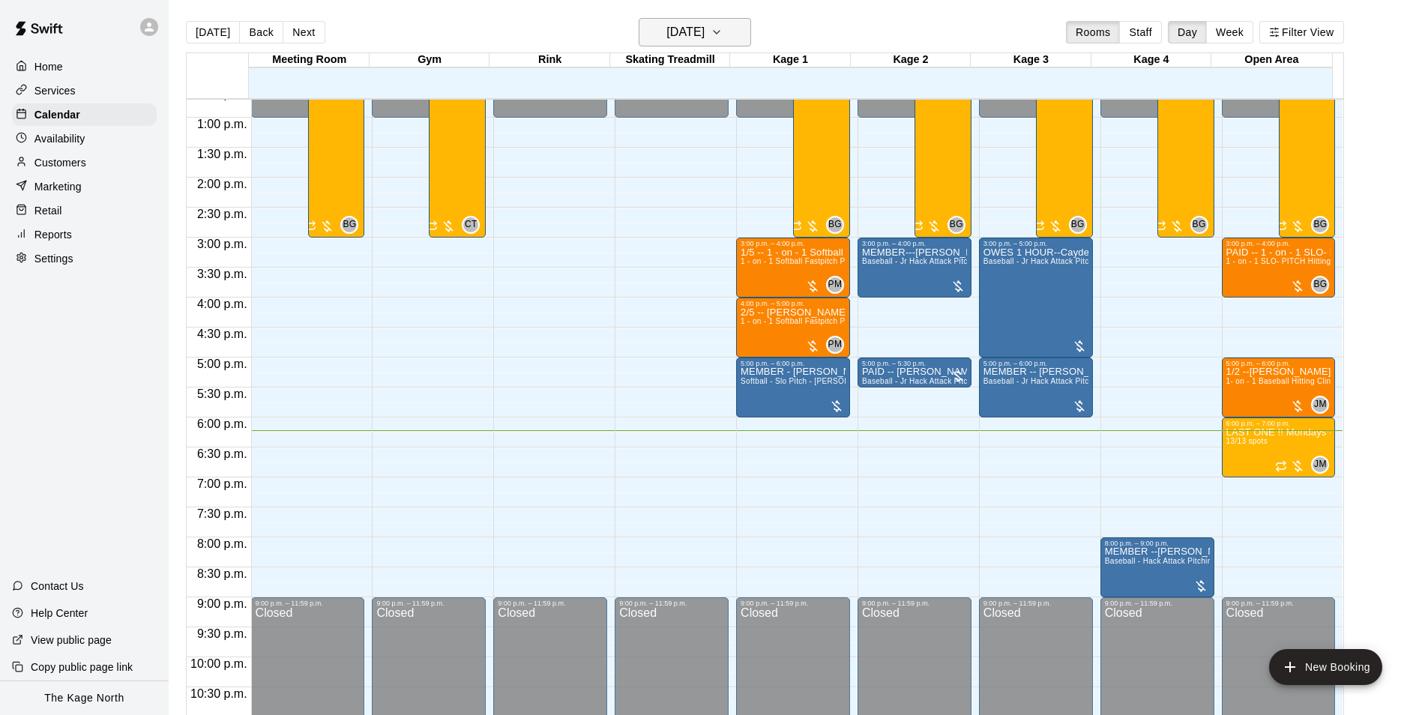
click at [731, 38] on button "[DATE]" at bounding box center [695, 32] width 112 height 28
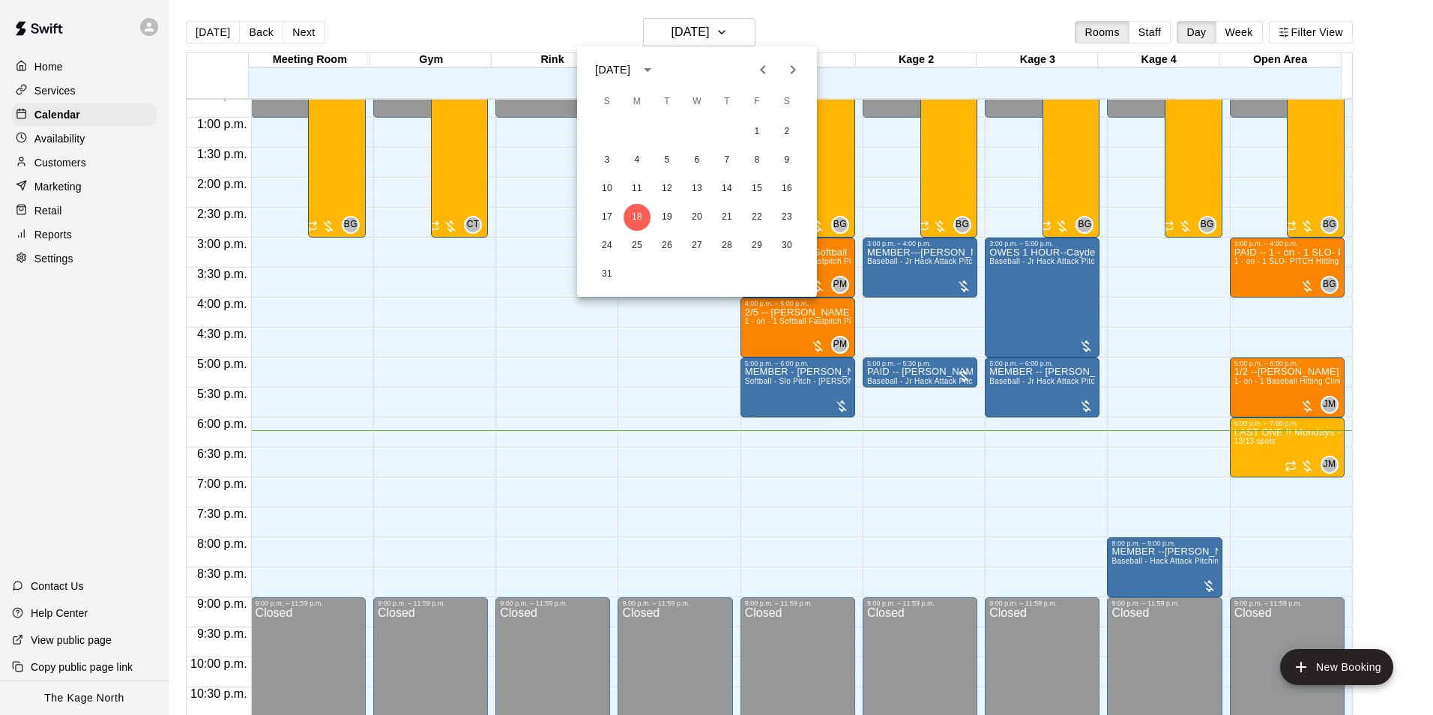
click at [796, 22] on div at bounding box center [716, 357] width 1433 height 715
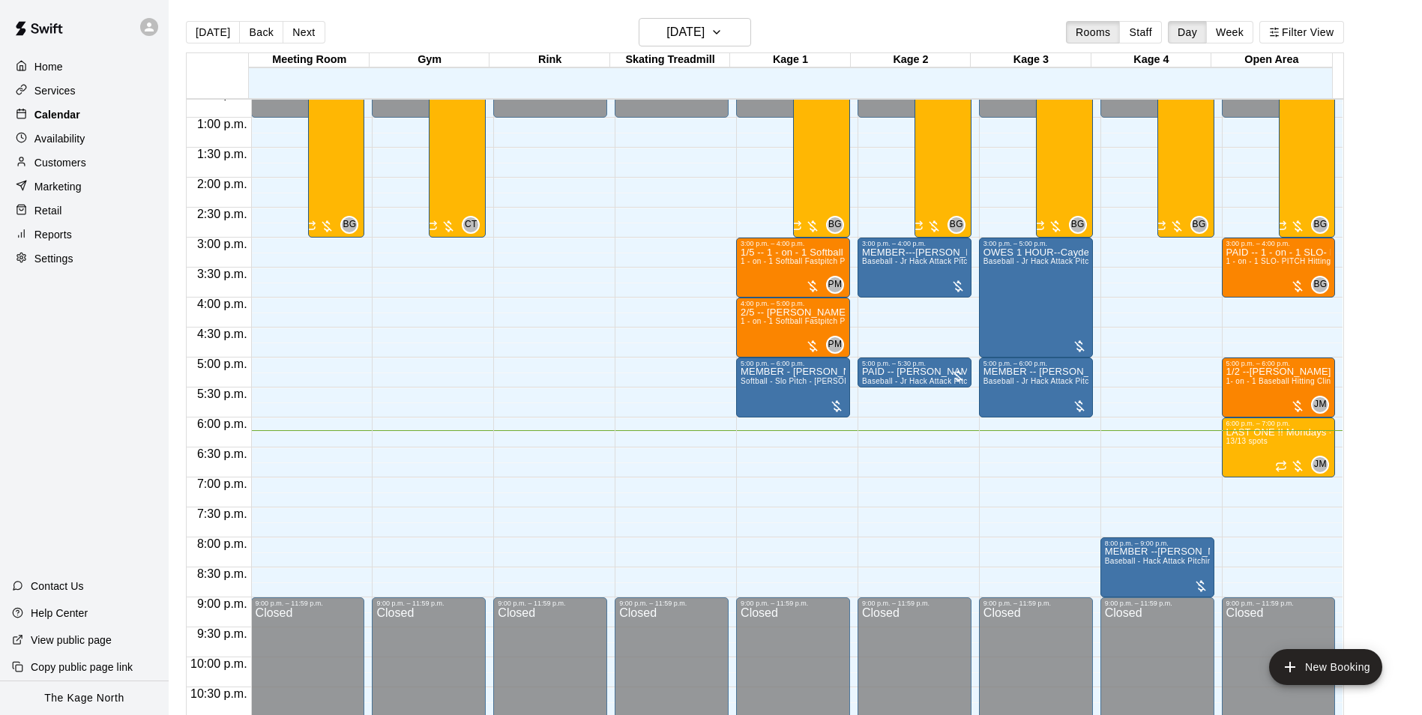
click at [61, 118] on p "Calendar" at bounding box center [57, 114] width 46 height 15
click at [66, 112] on p "Calendar" at bounding box center [57, 114] width 46 height 15
click at [704, 32] on h6 "[DATE]" at bounding box center [685, 32] width 38 height 21
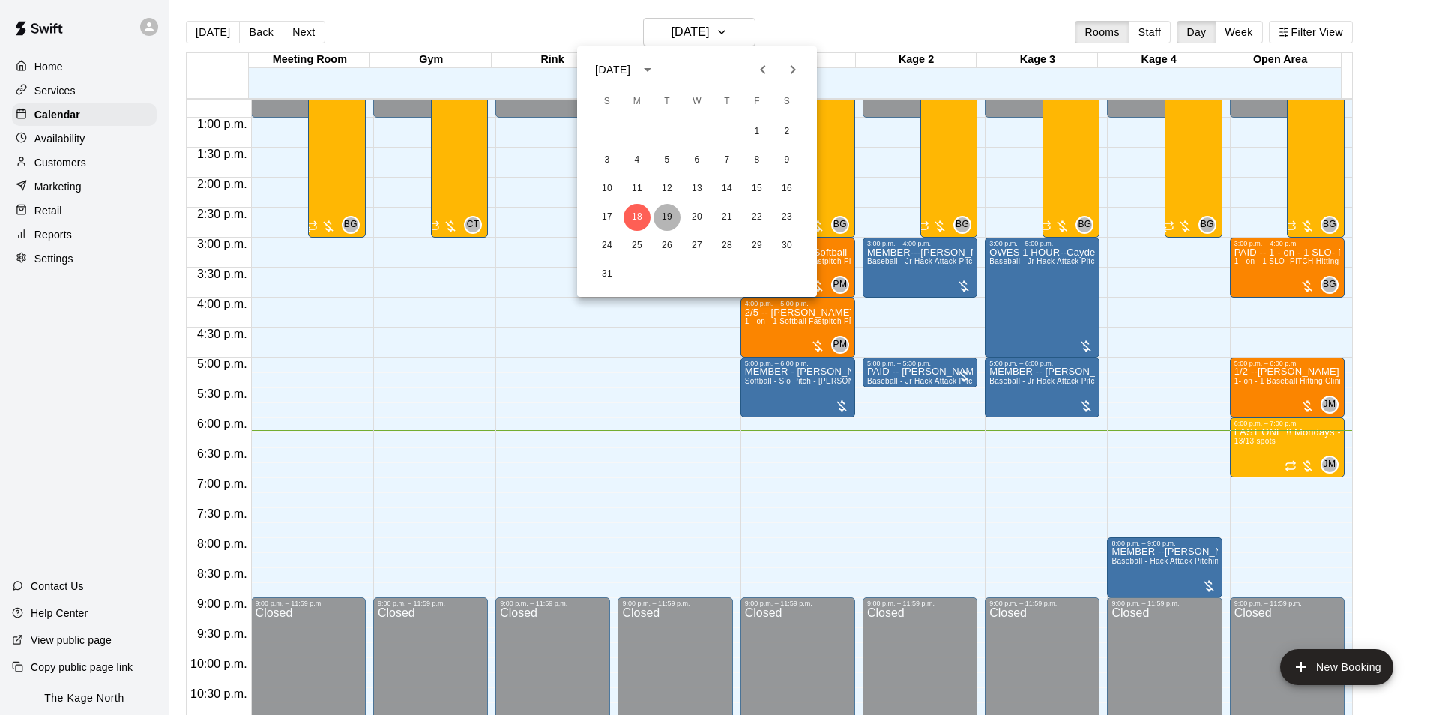
click at [668, 211] on button "19" at bounding box center [667, 217] width 27 height 27
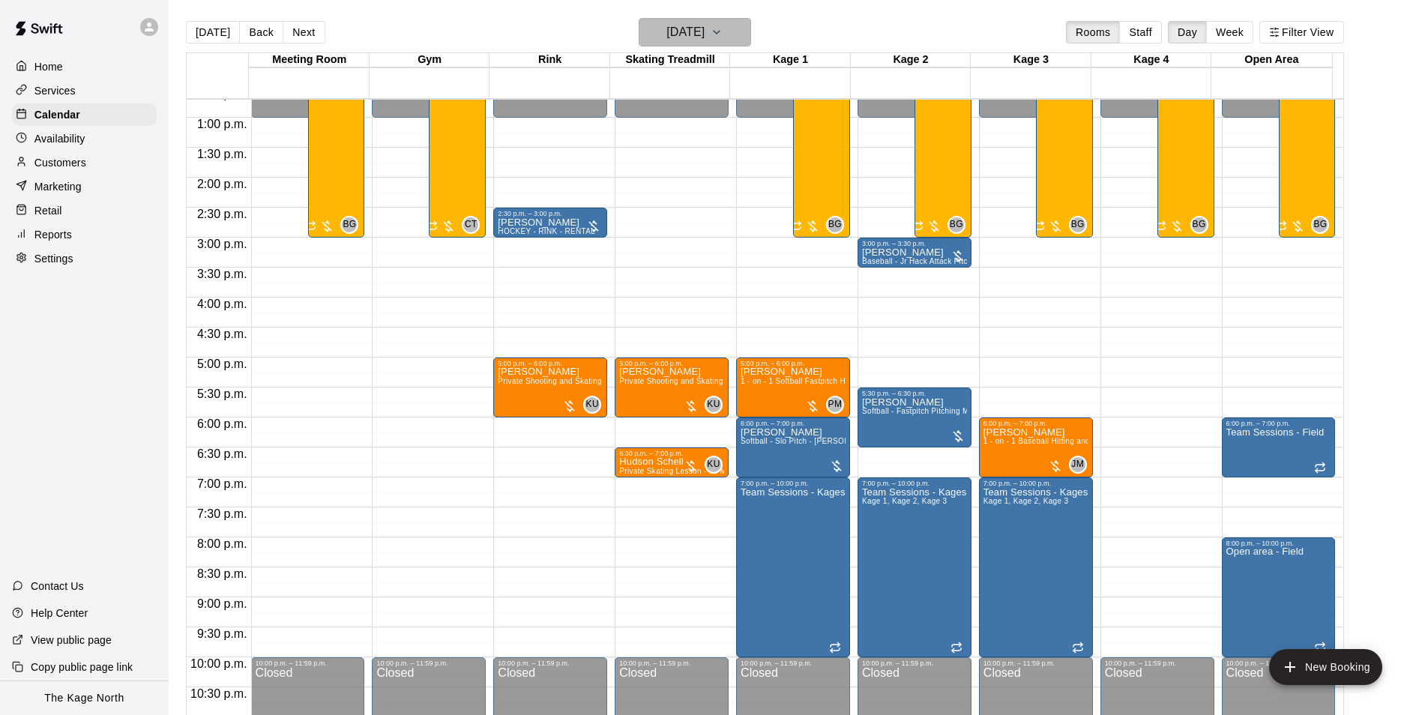
click at [704, 37] on h6 "[DATE]" at bounding box center [685, 32] width 38 height 21
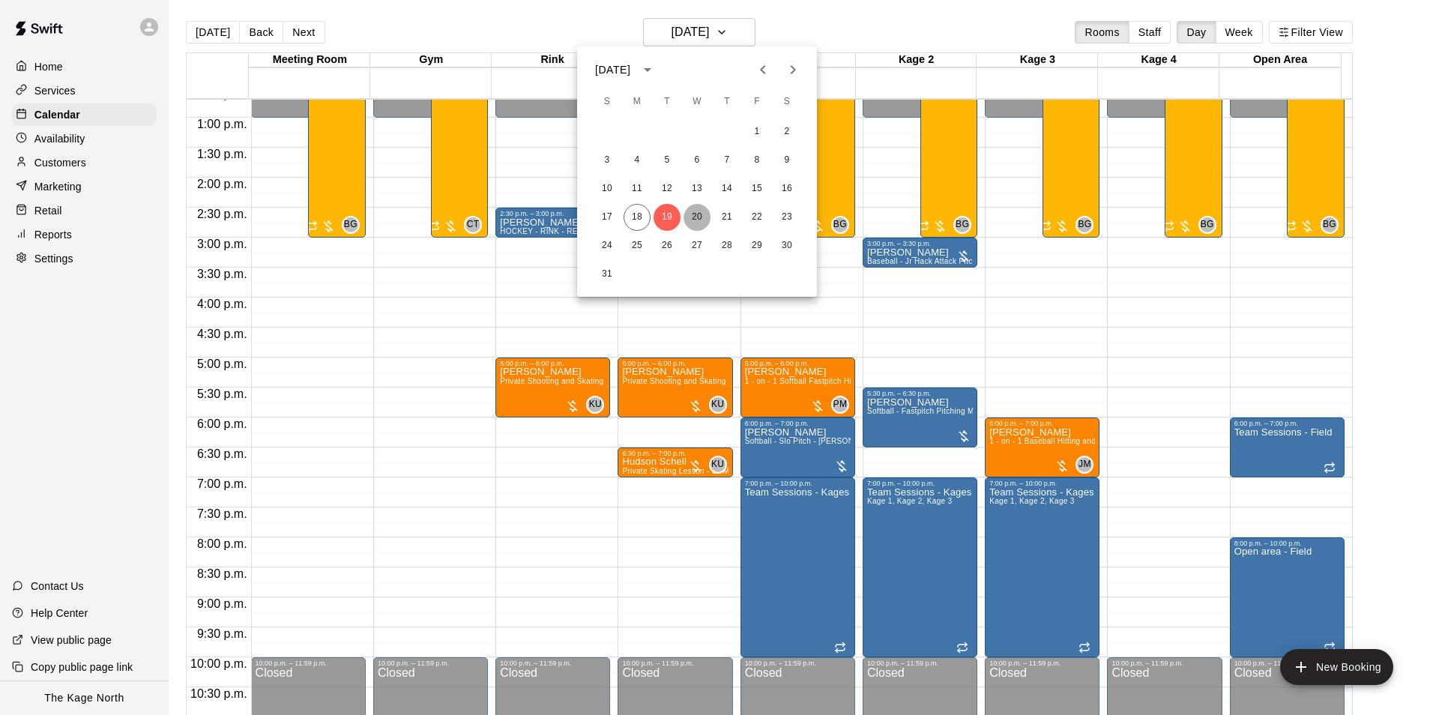
click at [695, 214] on button "20" at bounding box center [696, 217] width 27 height 27
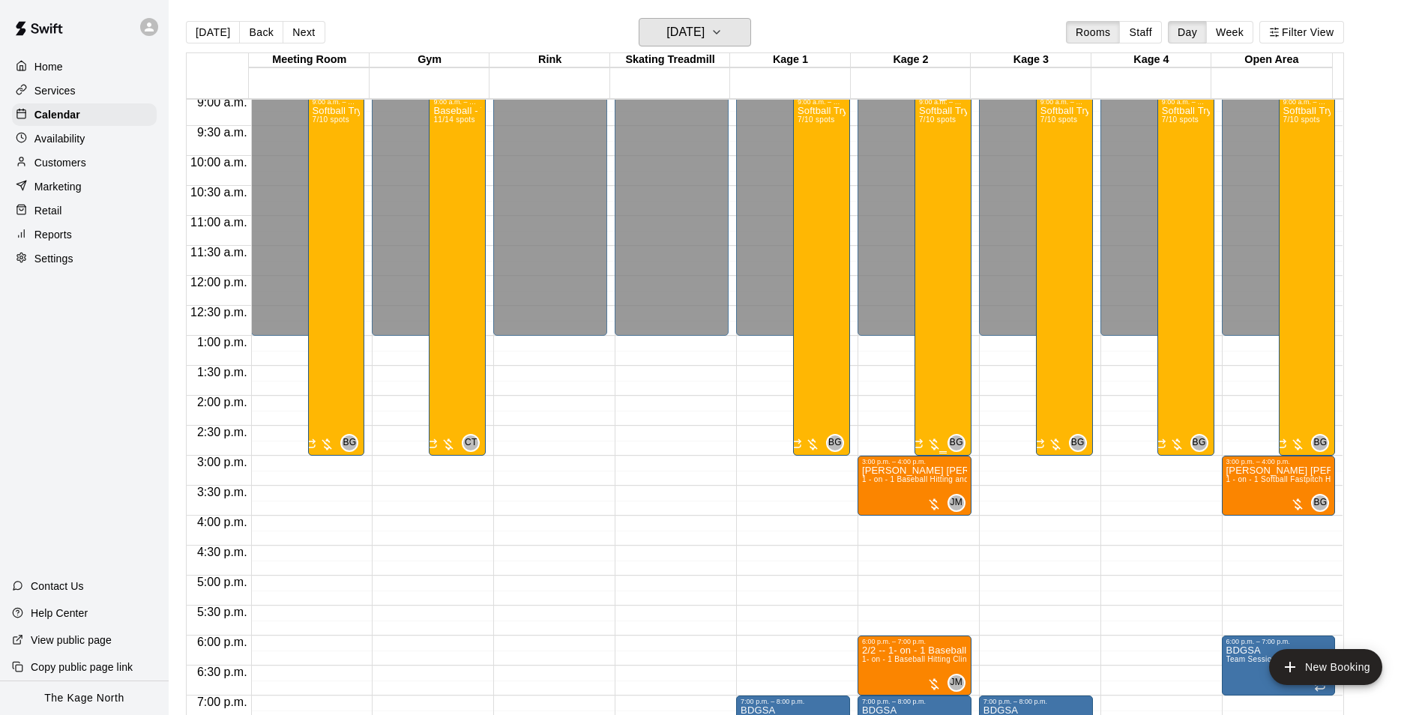
scroll to position [537, 0]
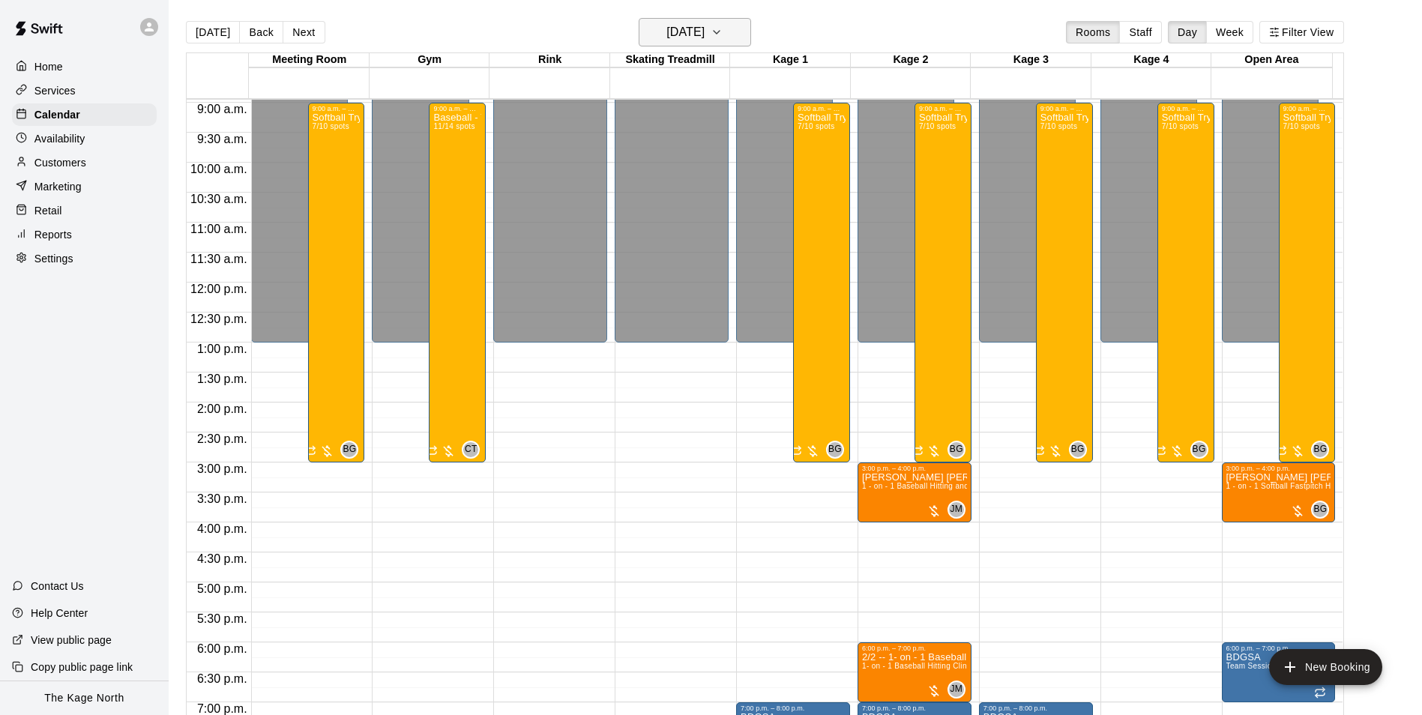
click at [704, 27] on h6 "[DATE]" at bounding box center [685, 32] width 38 height 21
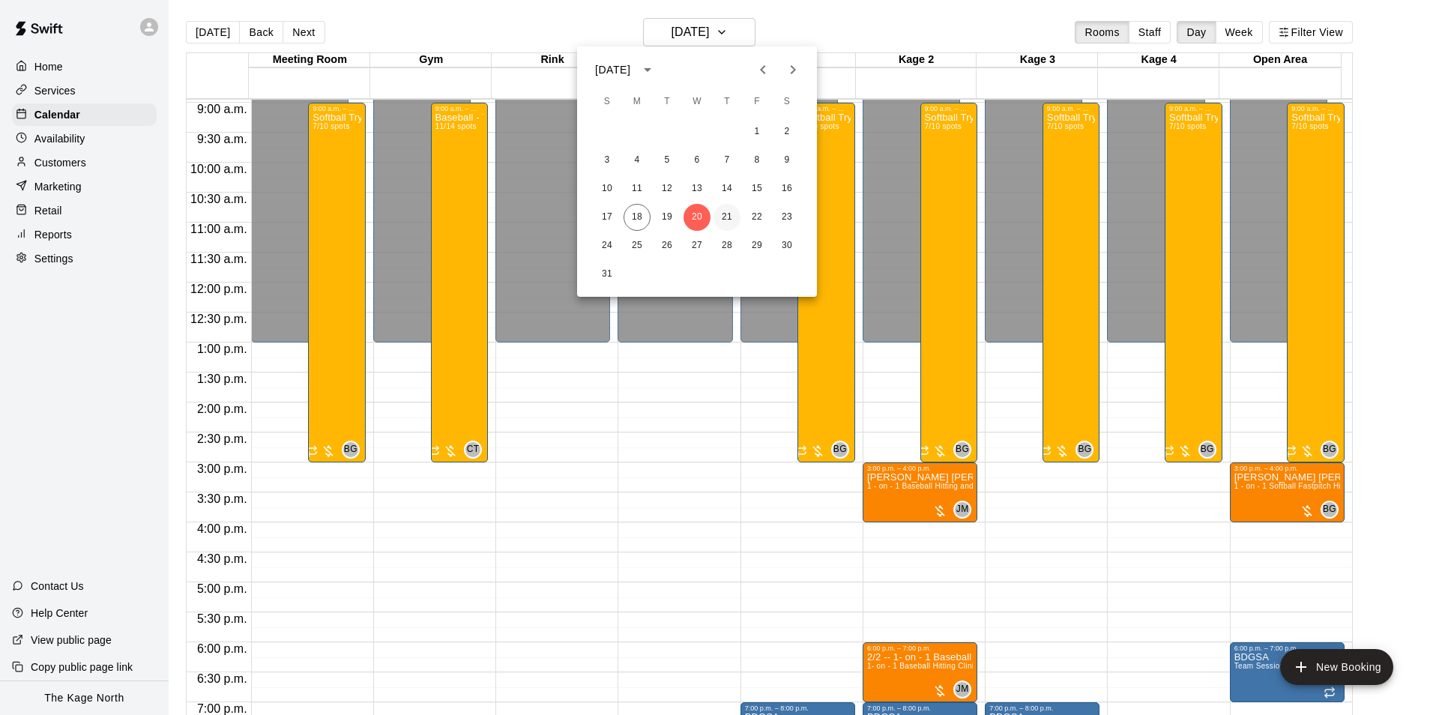
click at [725, 217] on button "21" at bounding box center [726, 217] width 27 height 27
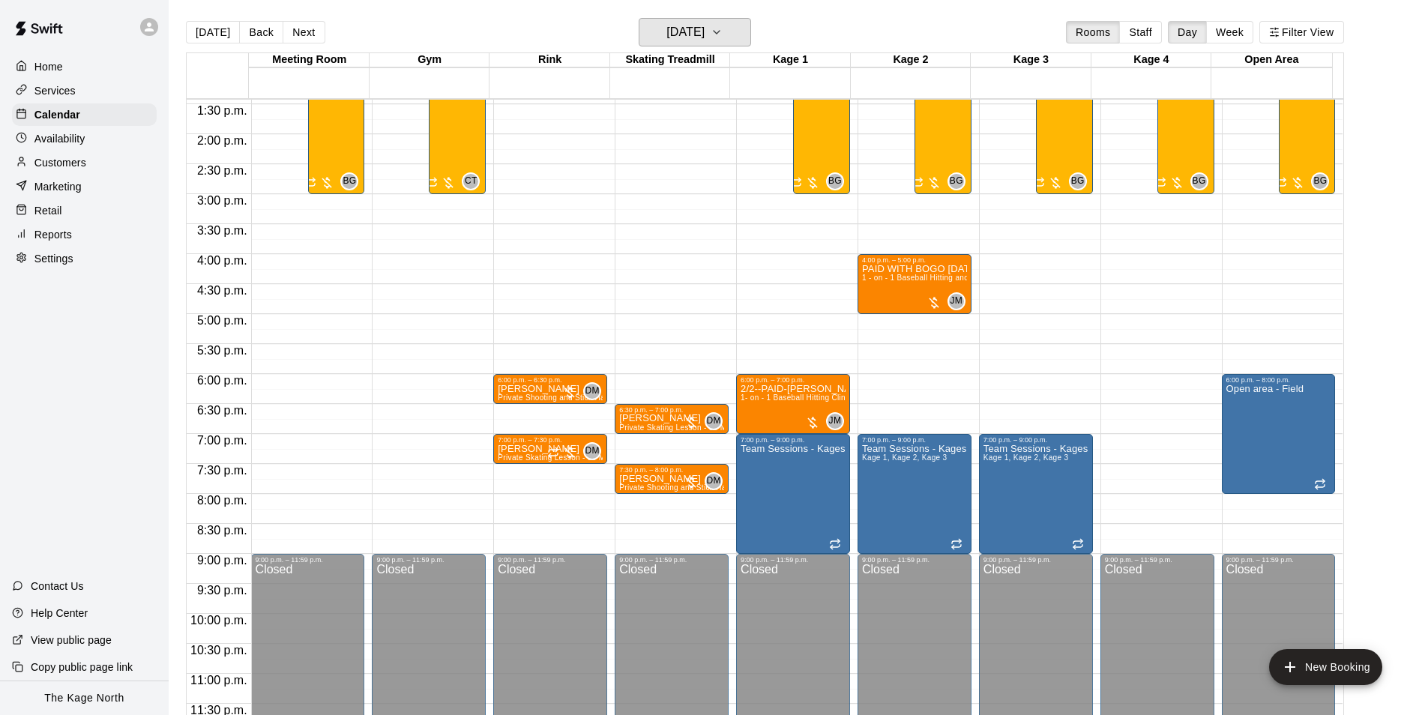
scroll to position [808, 0]
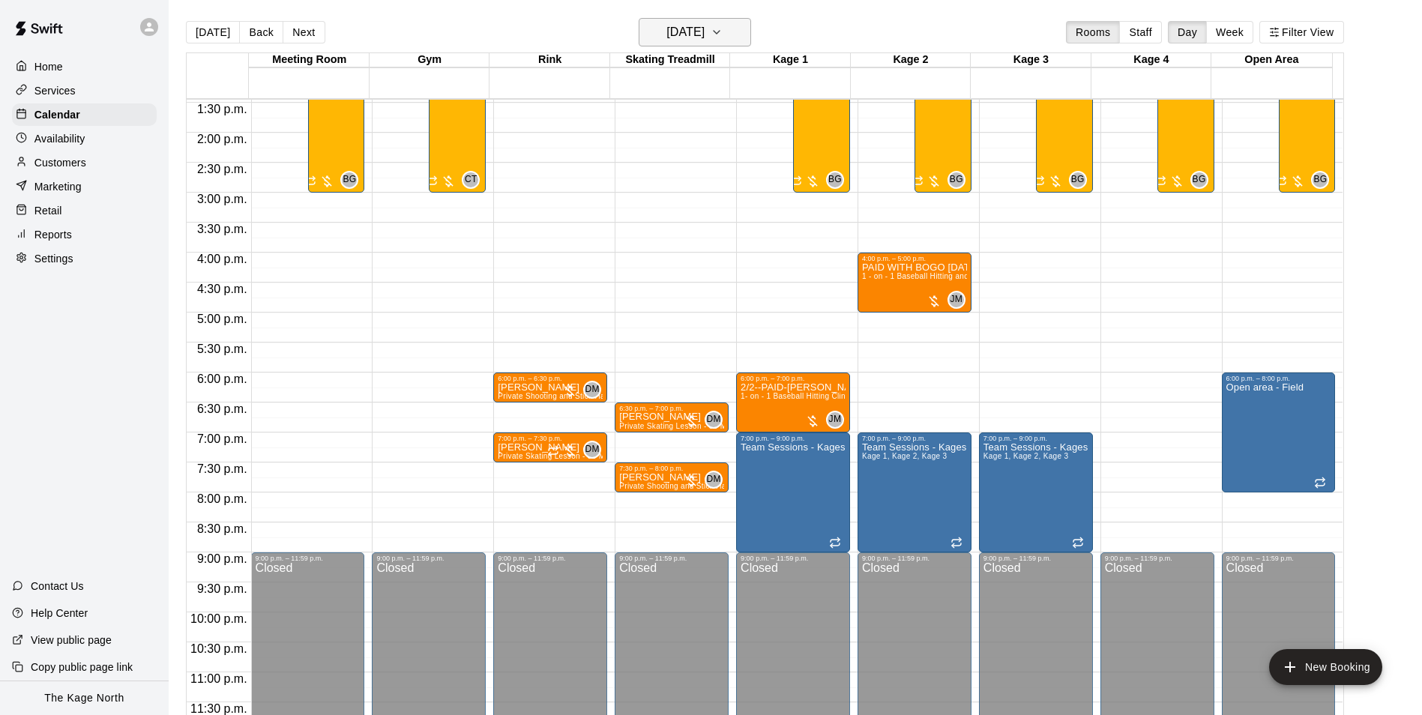
click at [704, 33] on h6 "[DATE]" at bounding box center [685, 32] width 38 height 21
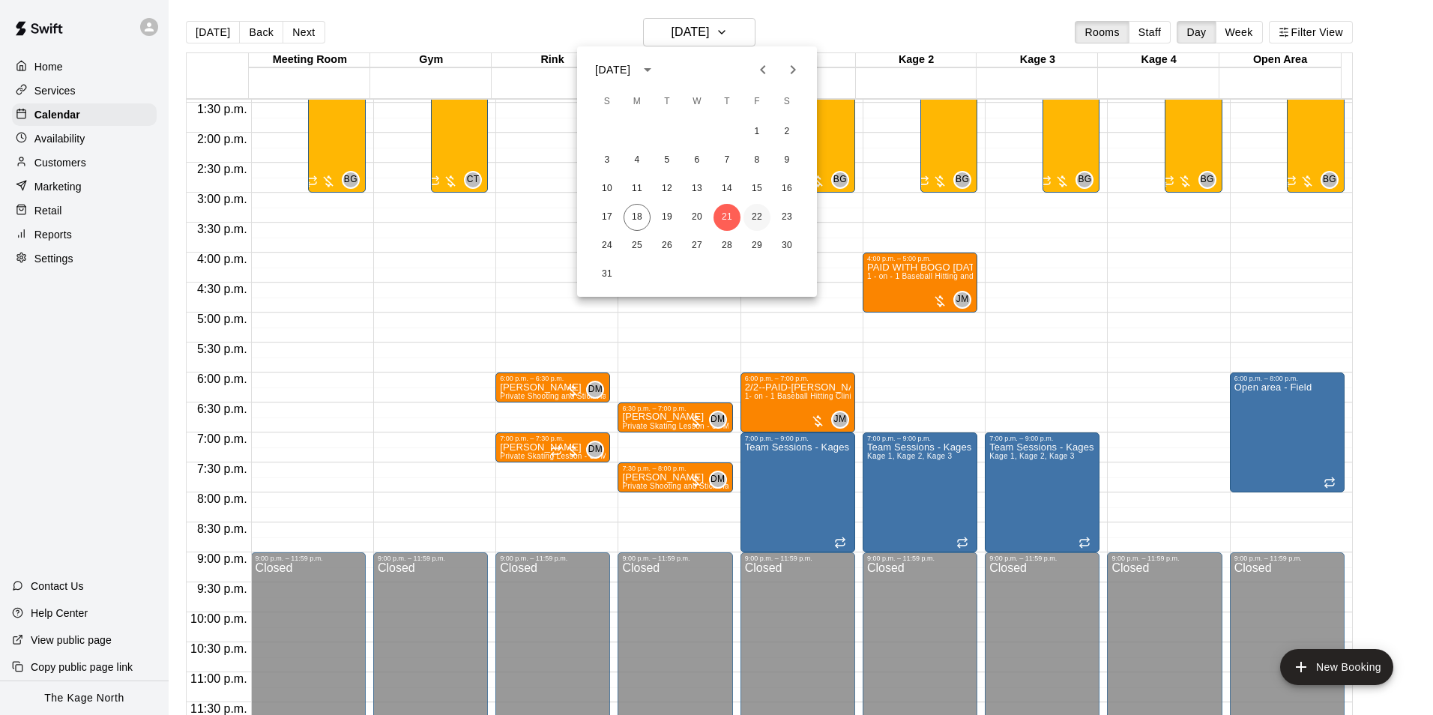
click at [756, 217] on button "22" at bounding box center [756, 217] width 27 height 27
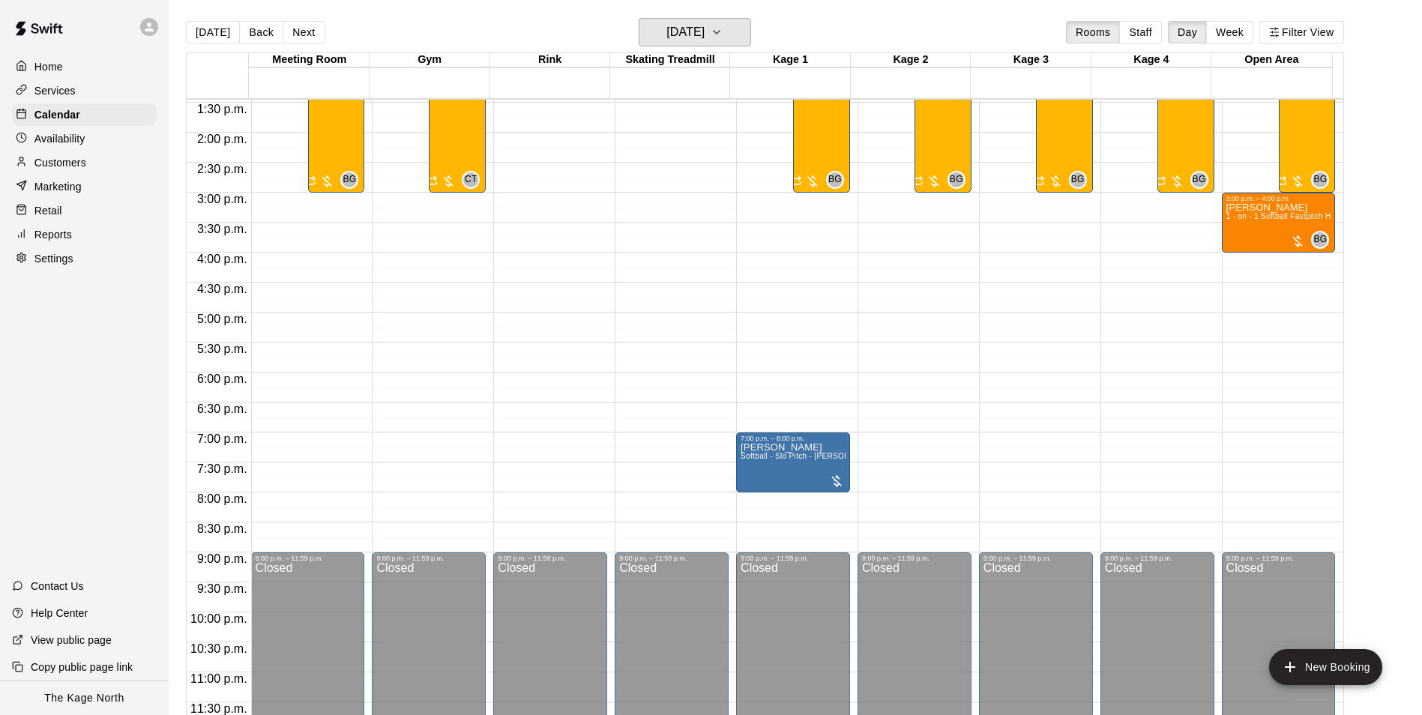
scroll to position [733, 0]
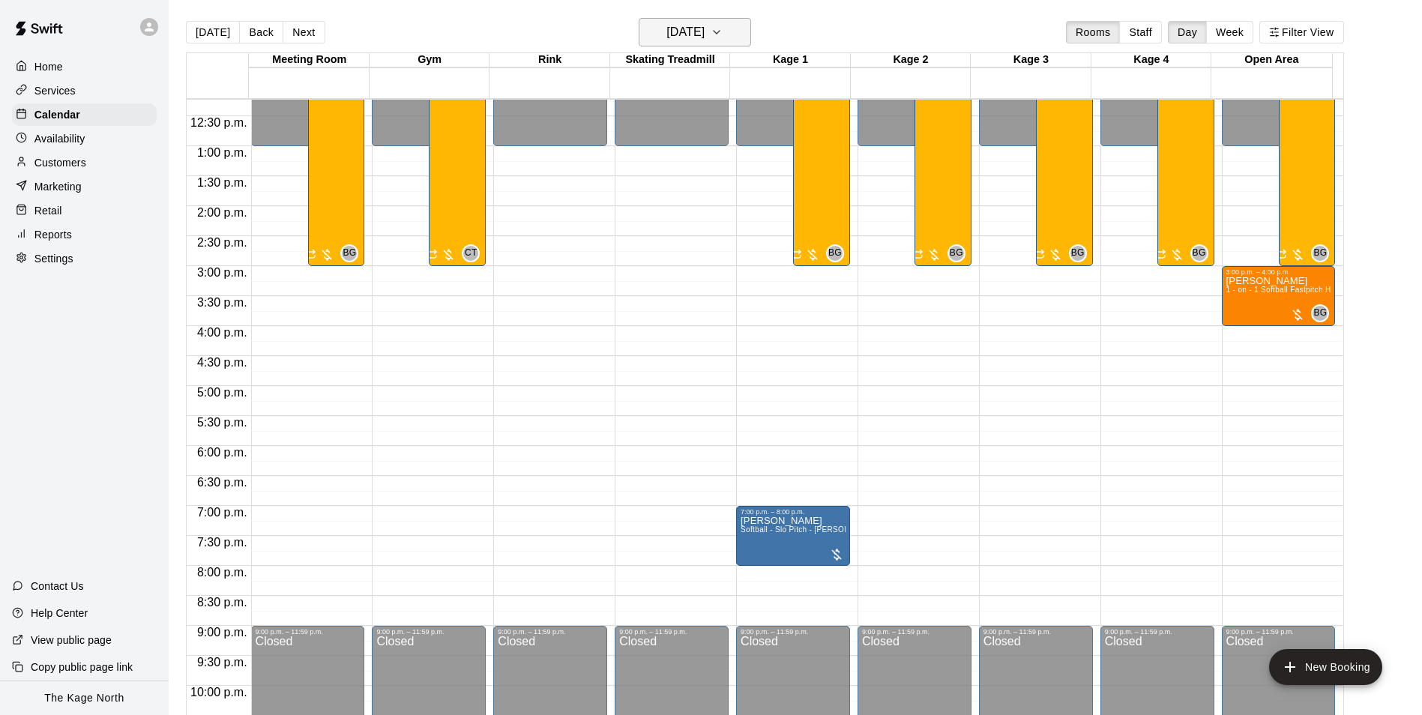
click at [704, 37] on h6 "[DATE]" at bounding box center [685, 32] width 38 height 21
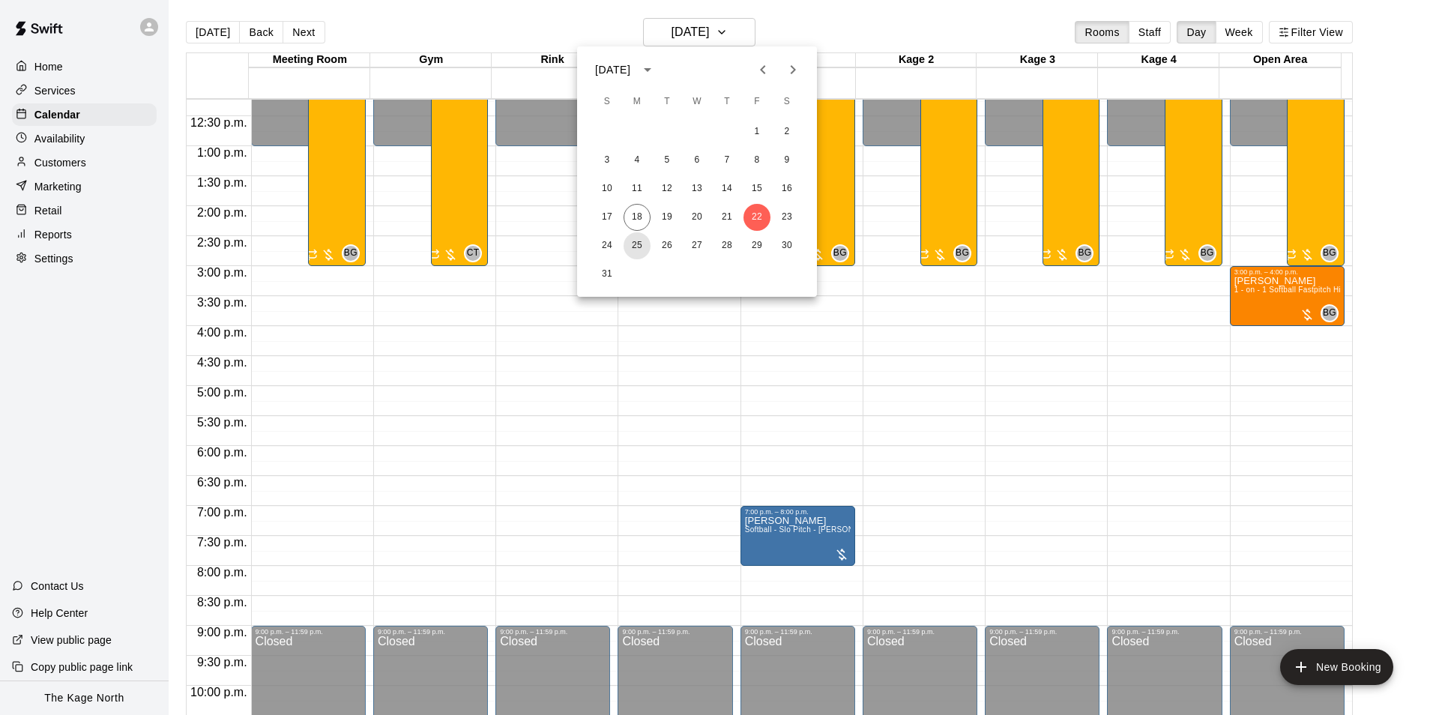
click at [632, 241] on button "25" at bounding box center [637, 245] width 27 height 27
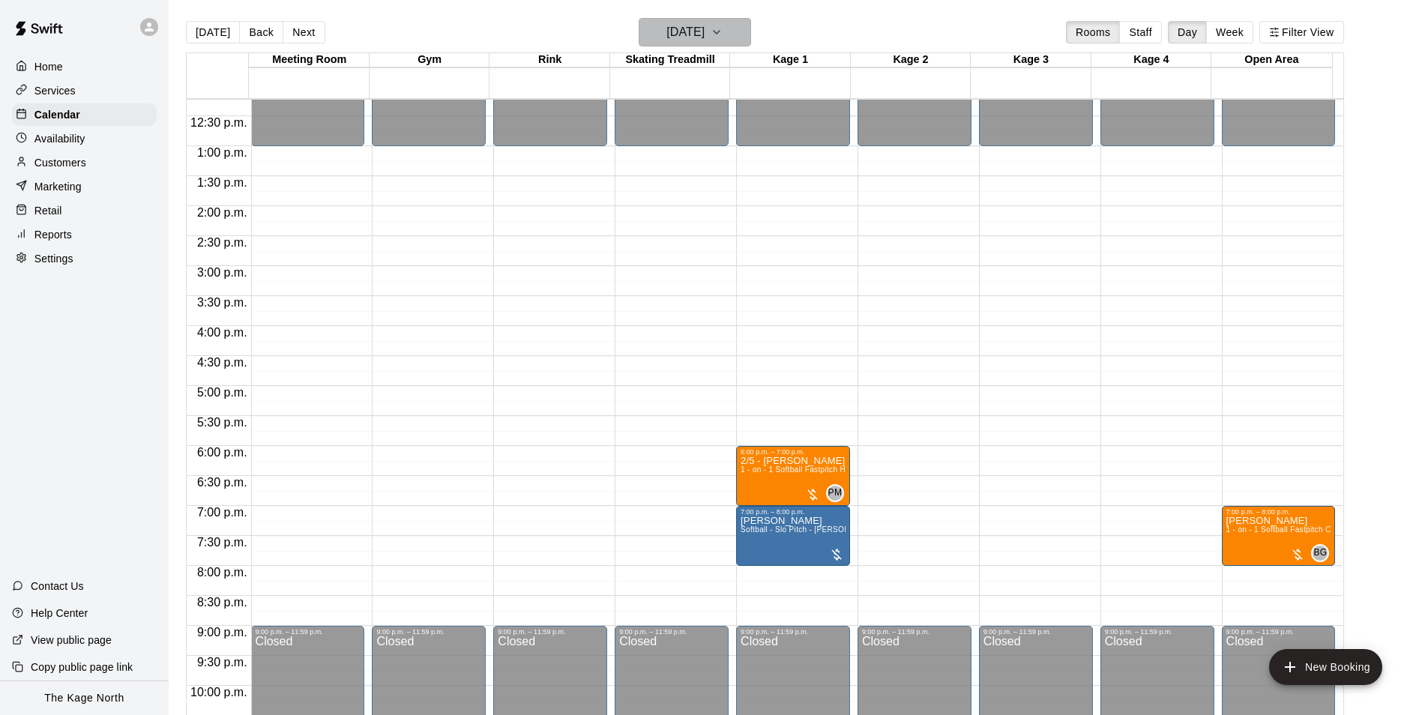
click at [704, 25] on h6 "[DATE]" at bounding box center [685, 32] width 38 height 21
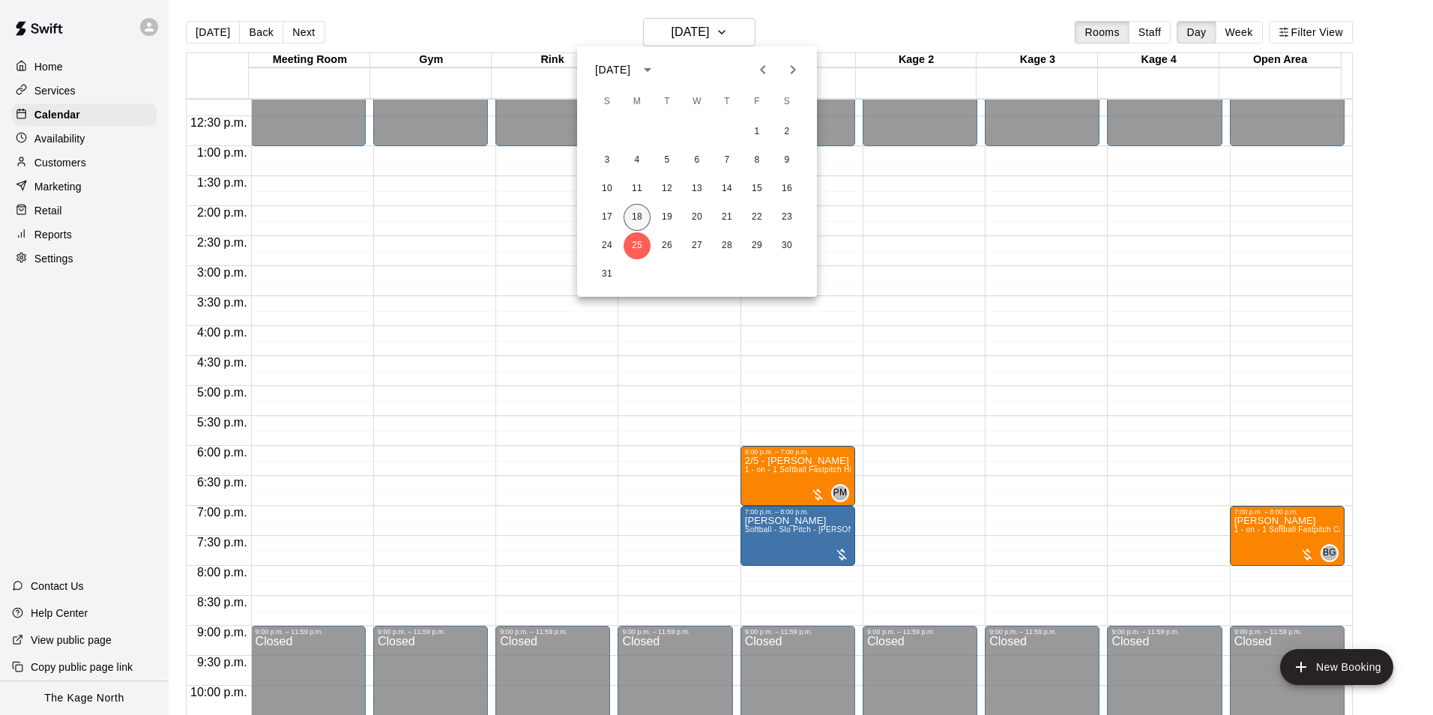
click at [638, 211] on button "18" at bounding box center [637, 217] width 27 height 27
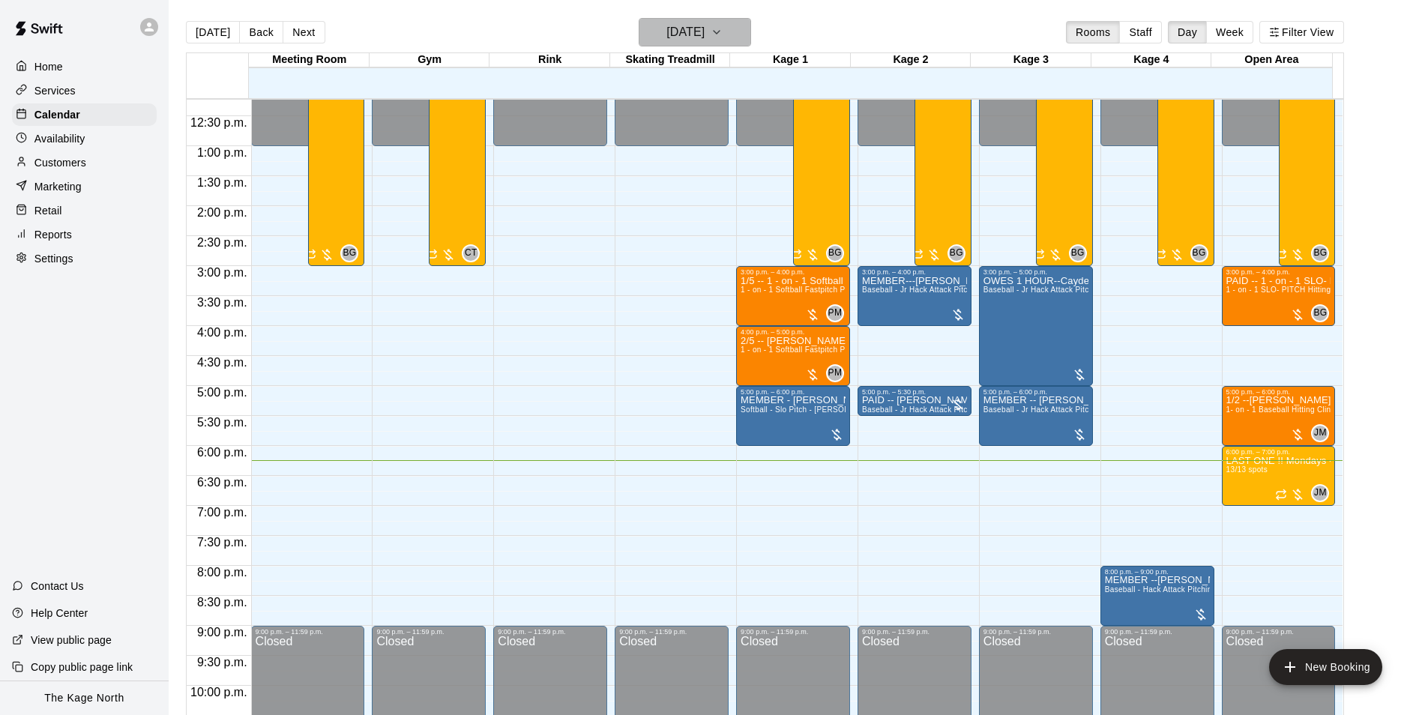
click at [704, 34] on h6 "[DATE]" at bounding box center [685, 32] width 38 height 21
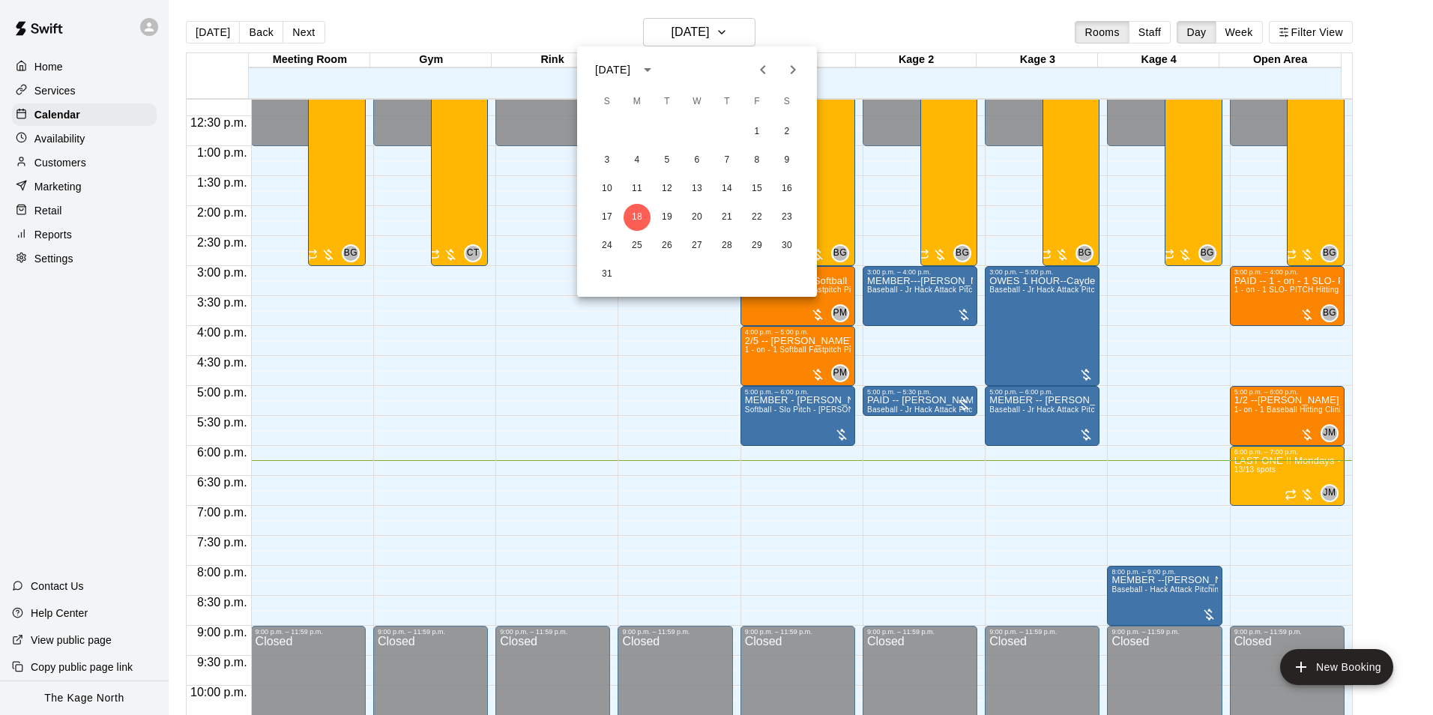
click at [517, 28] on div at bounding box center [716, 357] width 1433 height 715
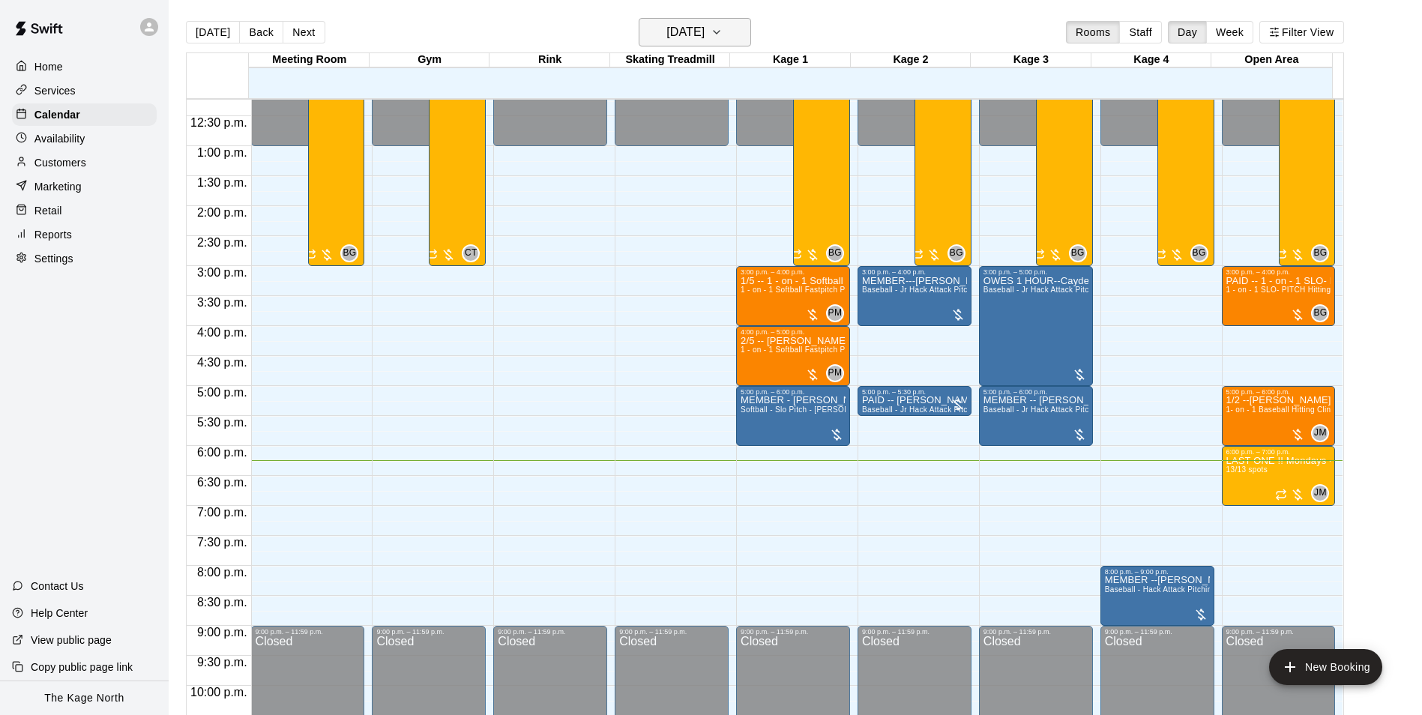
click at [704, 31] on h6 "[DATE]" at bounding box center [685, 32] width 38 height 21
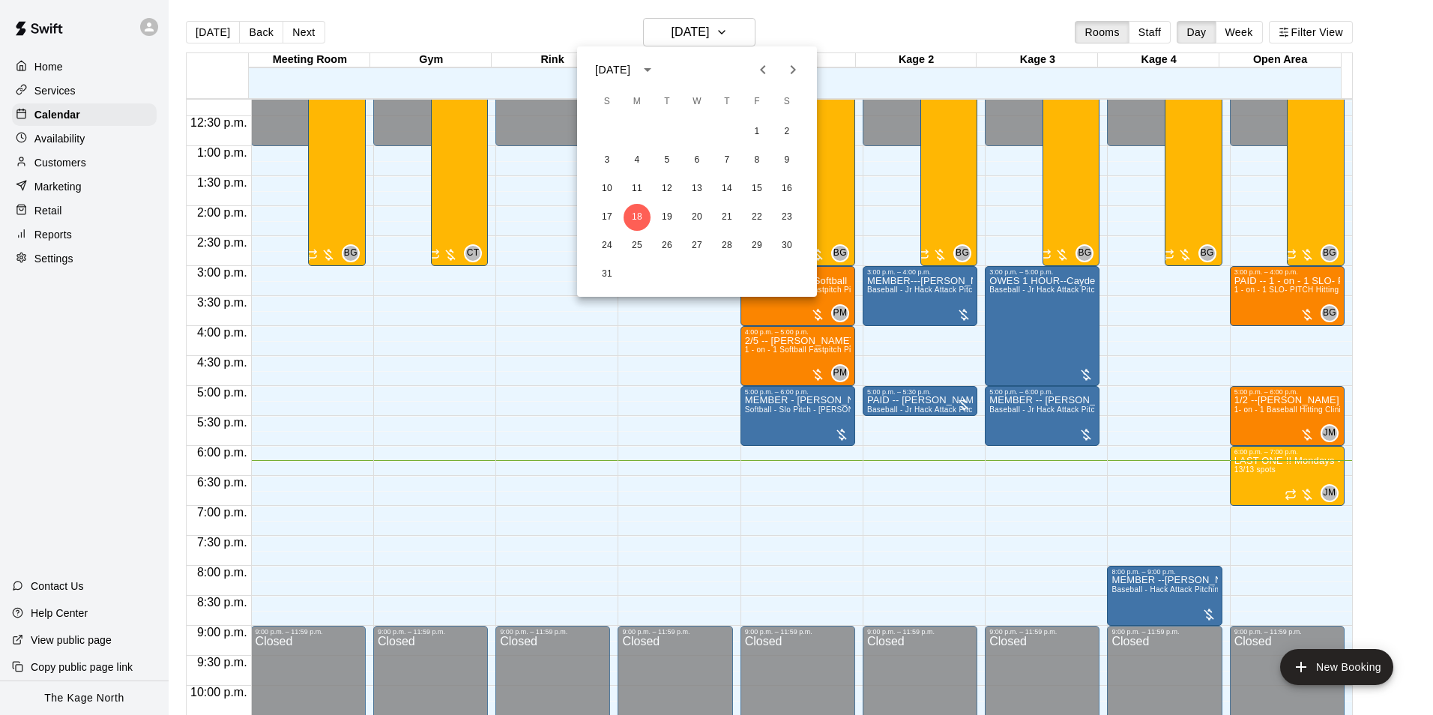
click at [789, 69] on icon "Next month" at bounding box center [793, 70] width 18 height 18
click at [723, 158] on button "11" at bounding box center [726, 160] width 27 height 27
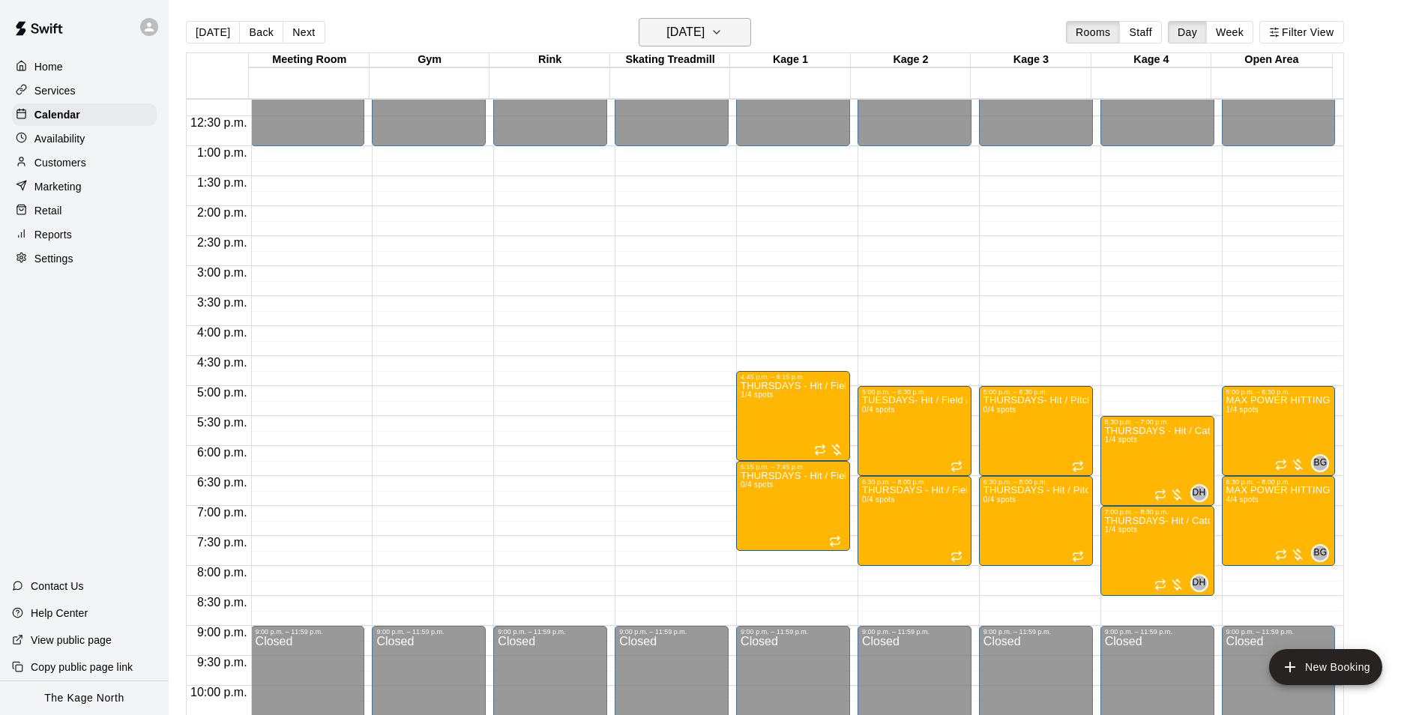
click at [704, 31] on h6 "[DATE]" at bounding box center [685, 32] width 38 height 21
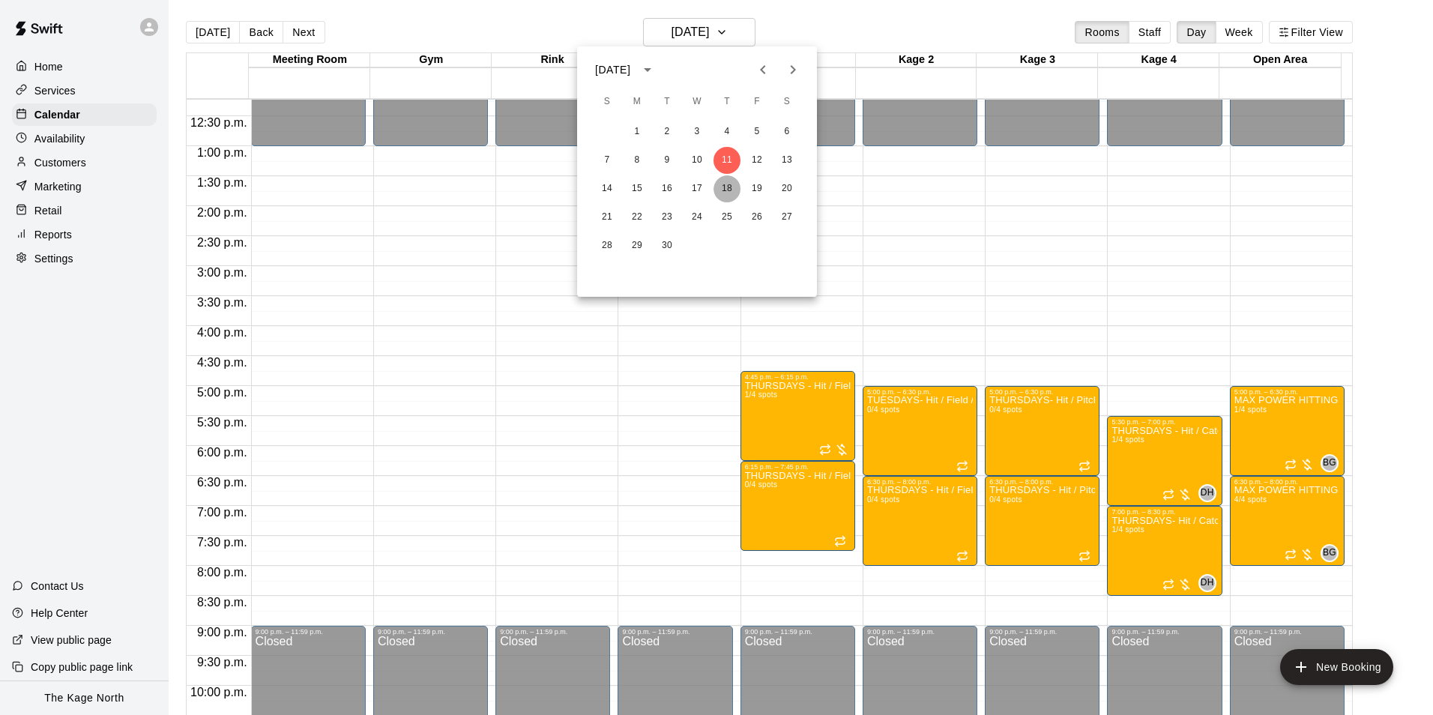
click at [722, 183] on button "18" at bounding box center [726, 188] width 27 height 27
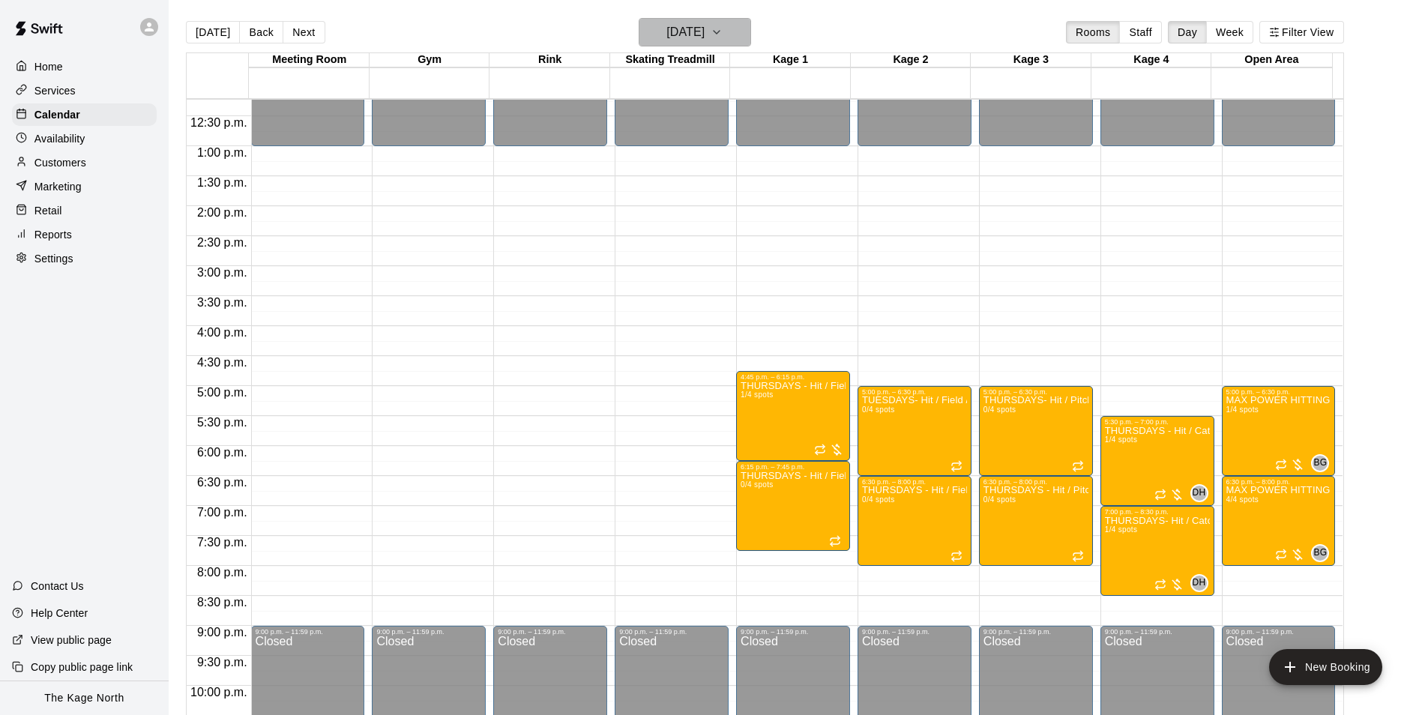
click at [704, 27] on h6 "[DATE]" at bounding box center [685, 32] width 38 height 21
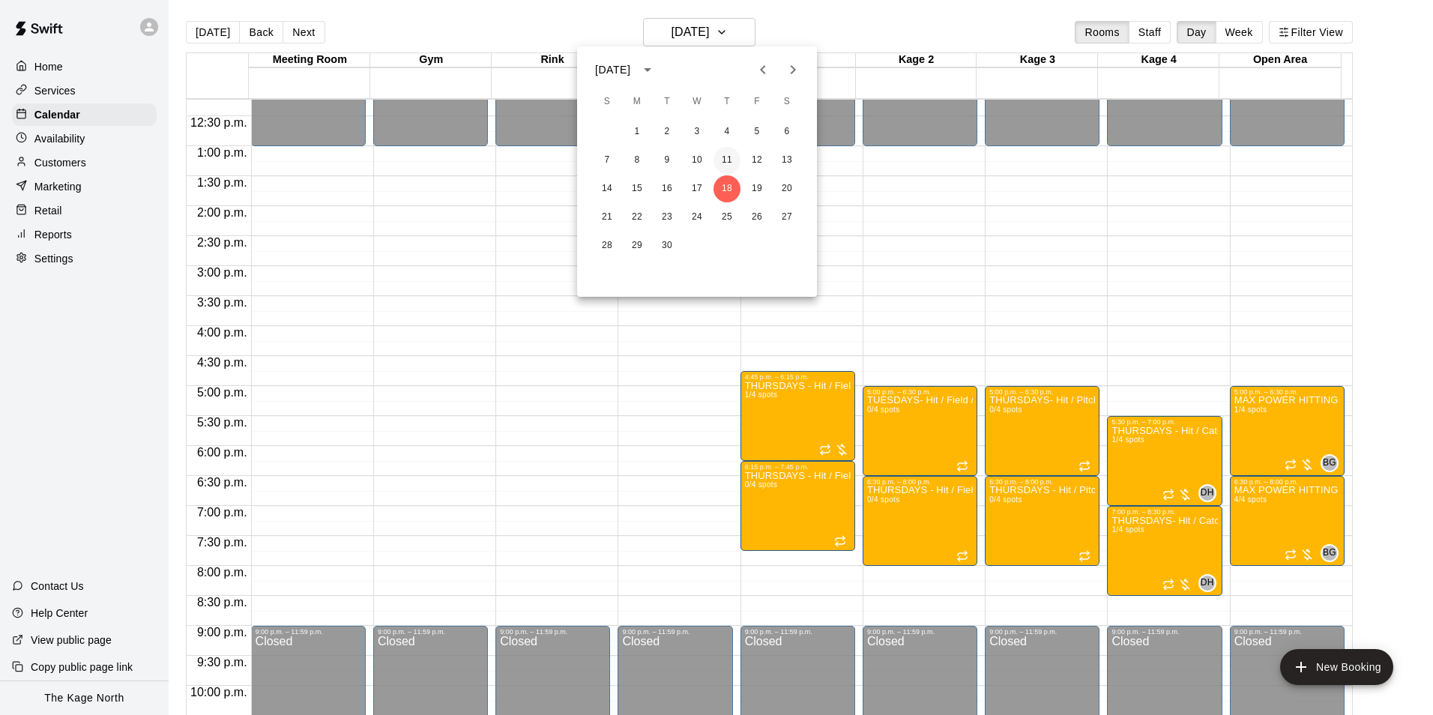
click at [726, 158] on button "11" at bounding box center [726, 160] width 27 height 27
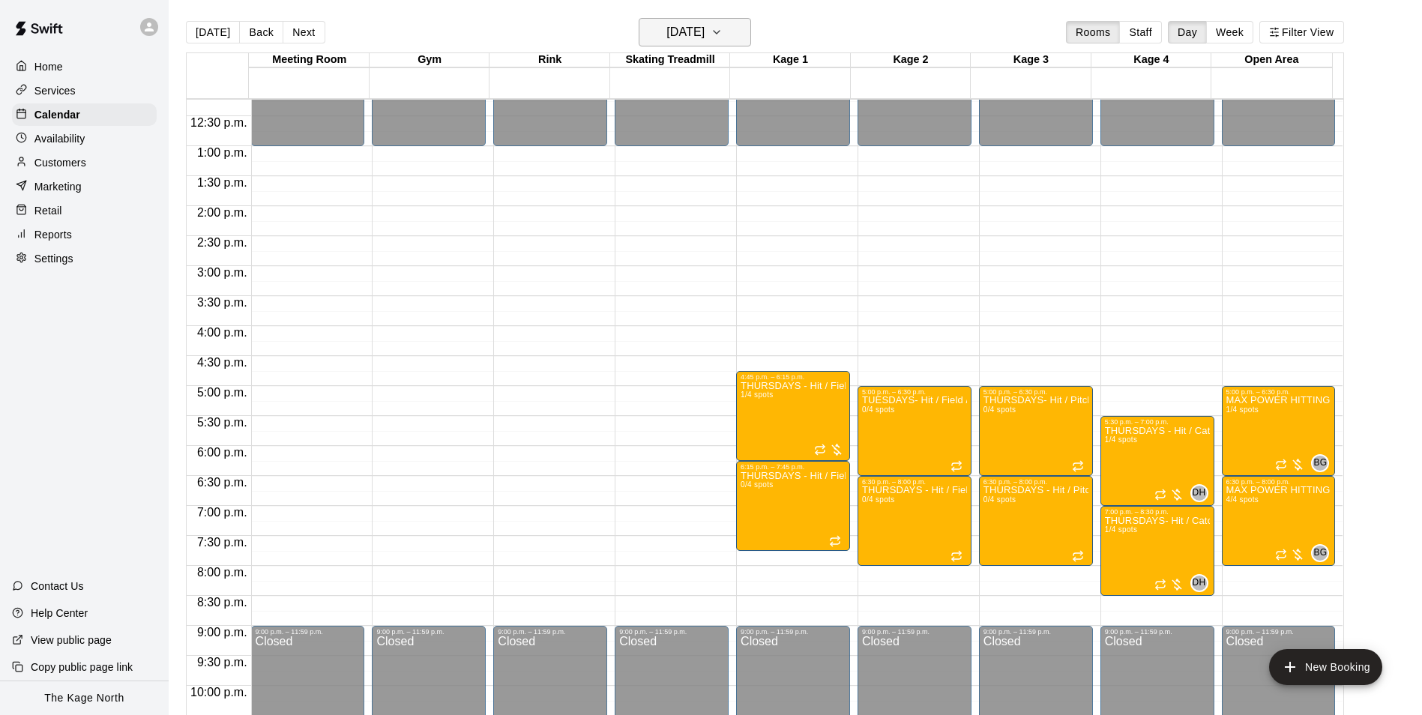
click at [704, 25] on h6 "[DATE]" at bounding box center [685, 32] width 38 height 21
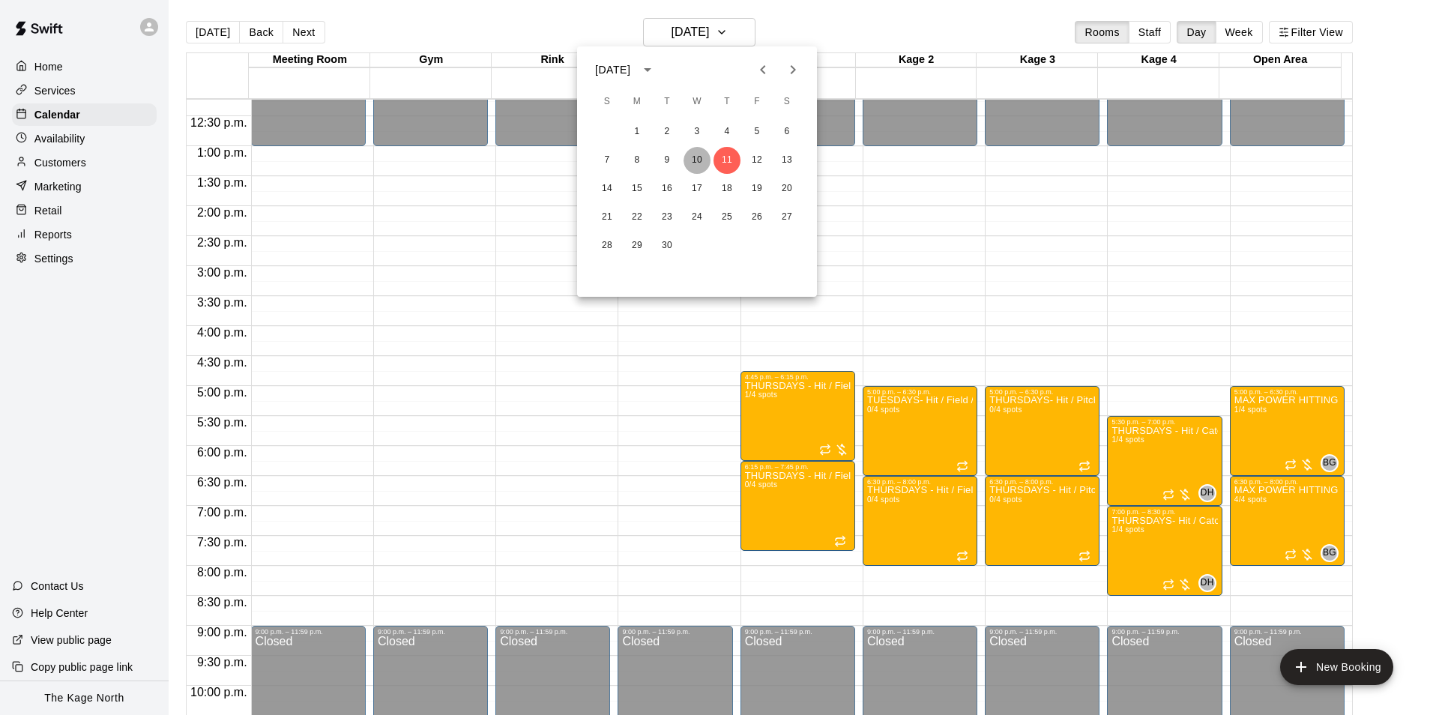
click at [700, 163] on button "10" at bounding box center [696, 160] width 27 height 27
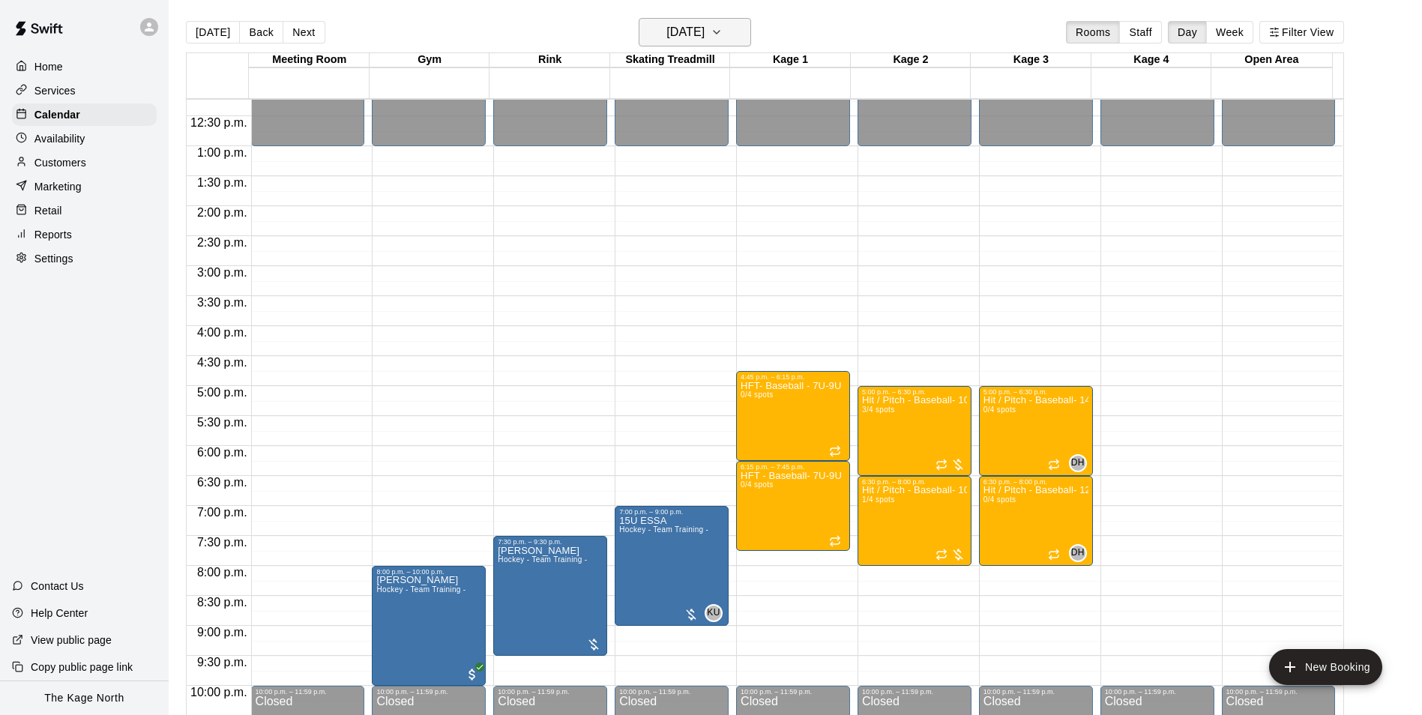
click at [704, 31] on h6 "[DATE]" at bounding box center [685, 32] width 38 height 21
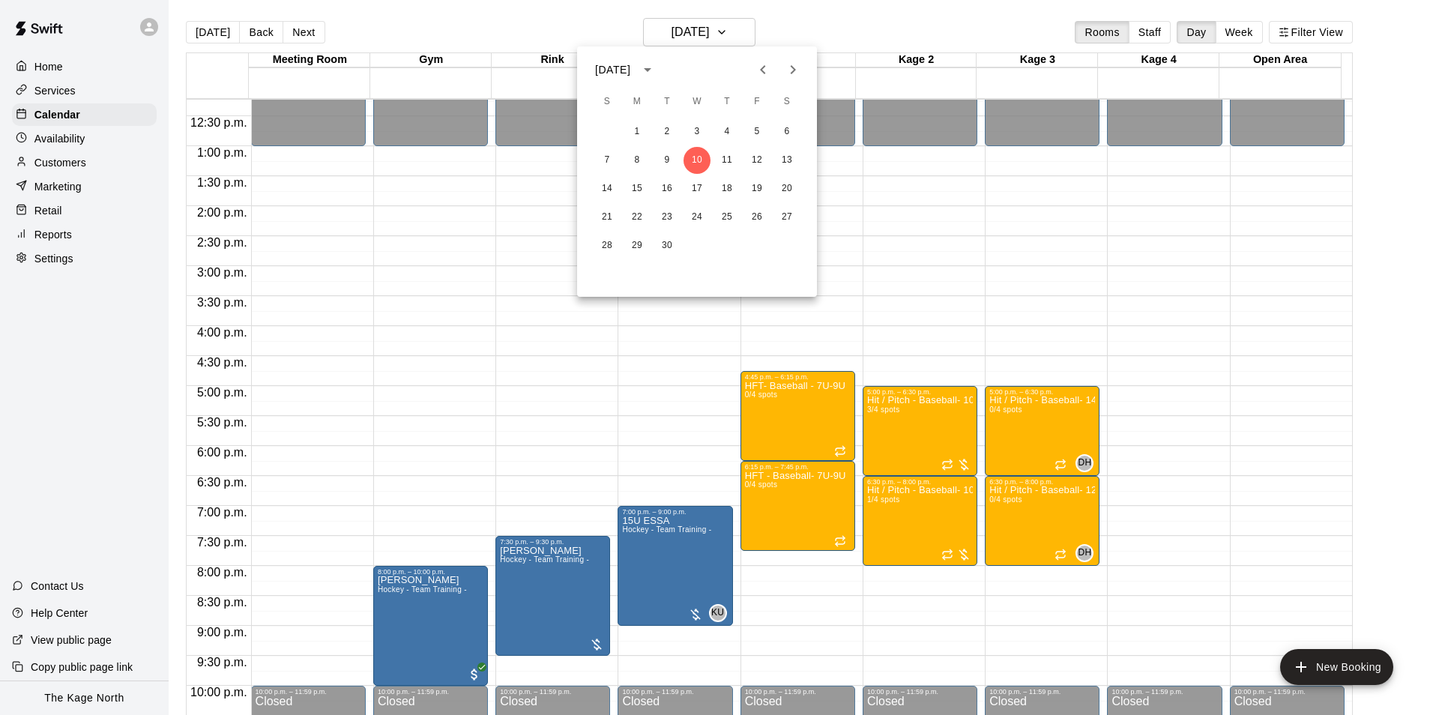
click at [825, 28] on div at bounding box center [716, 357] width 1433 height 715
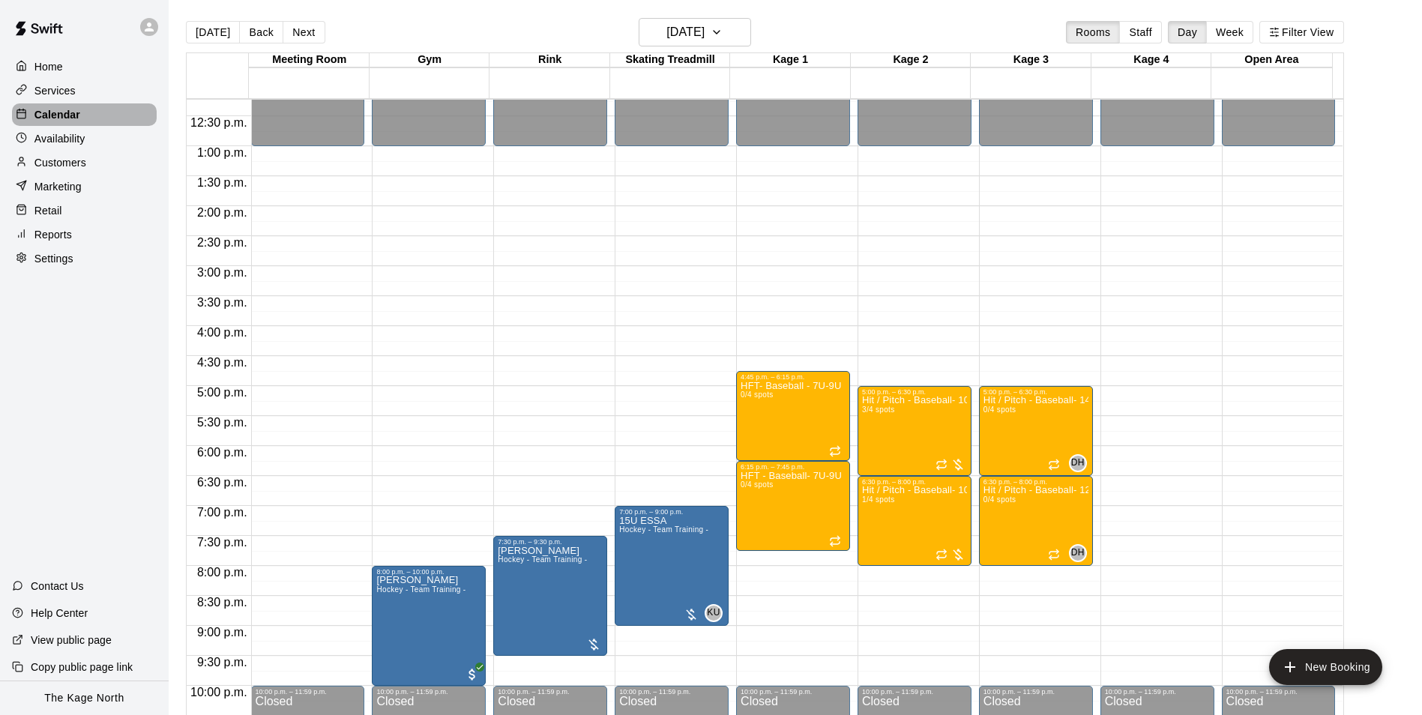
click at [62, 114] on p "Calendar" at bounding box center [57, 114] width 46 height 15
click at [70, 69] on div "Home" at bounding box center [84, 66] width 145 height 22
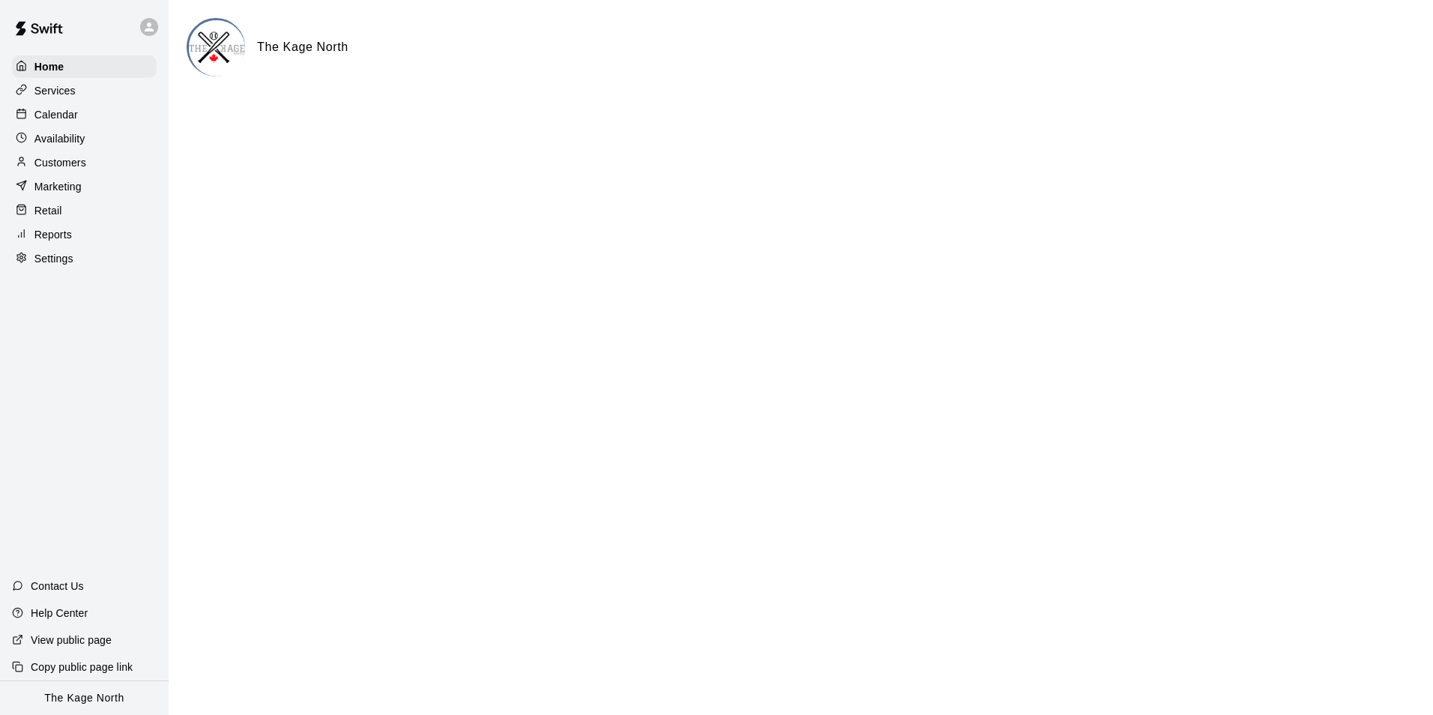
click at [58, 116] on p "Calendar" at bounding box center [55, 114] width 43 height 15
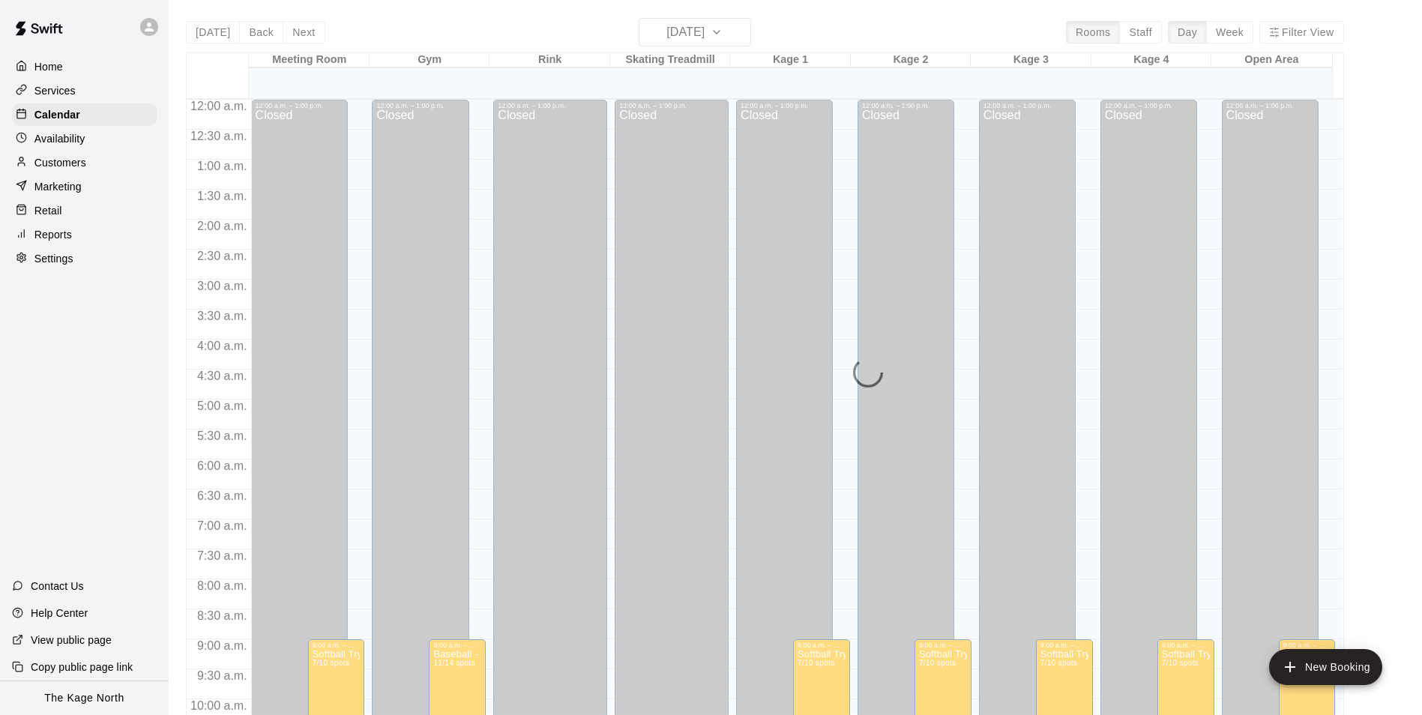
scroll to position [761, 0]
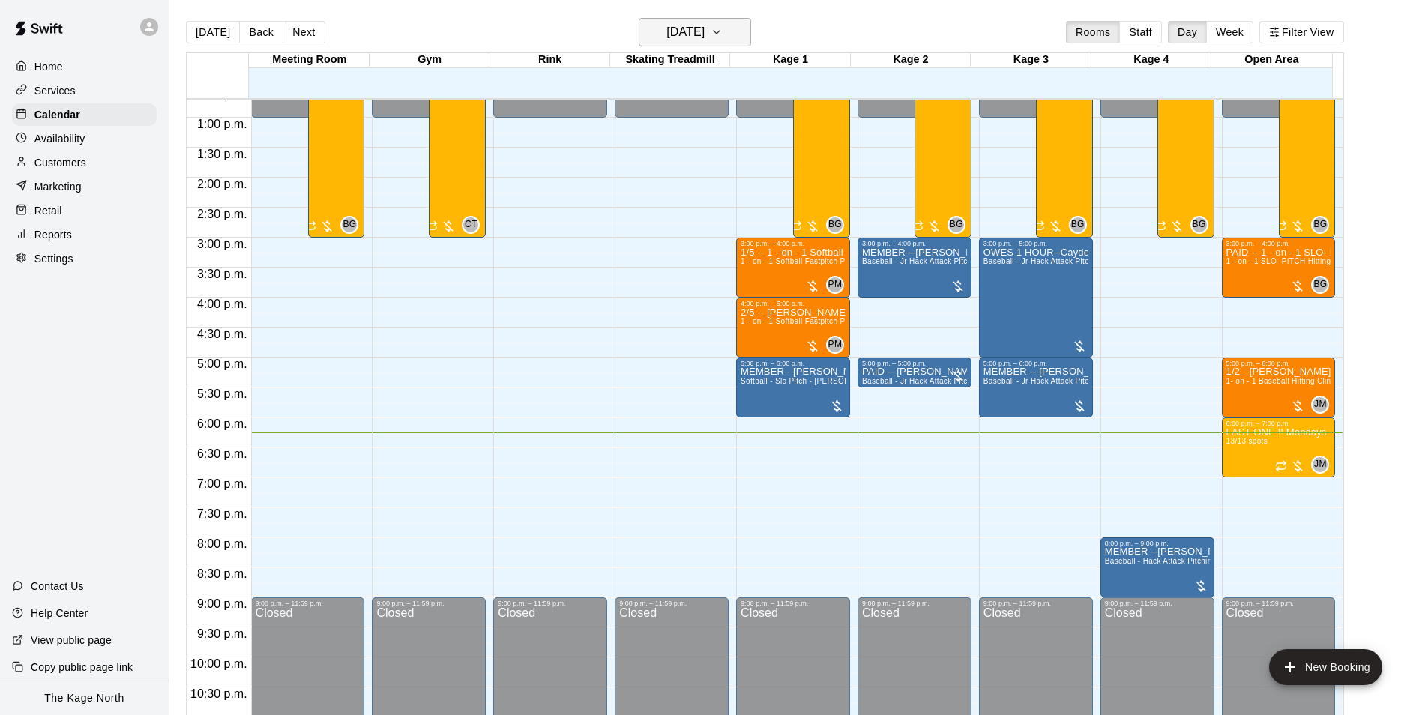
click at [722, 31] on icon "button" at bounding box center [716, 32] width 12 height 18
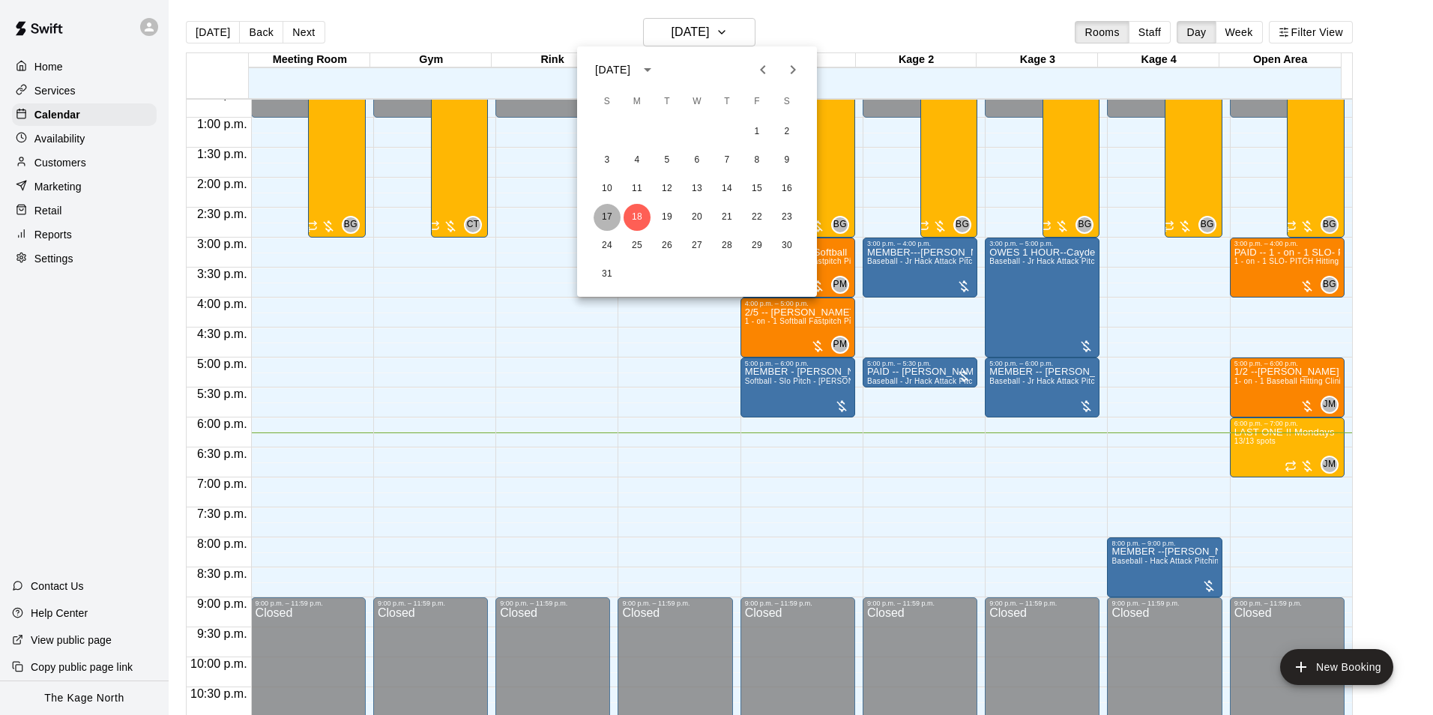
click at [605, 216] on button "17" at bounding box center [607, 217] width 27 height 27
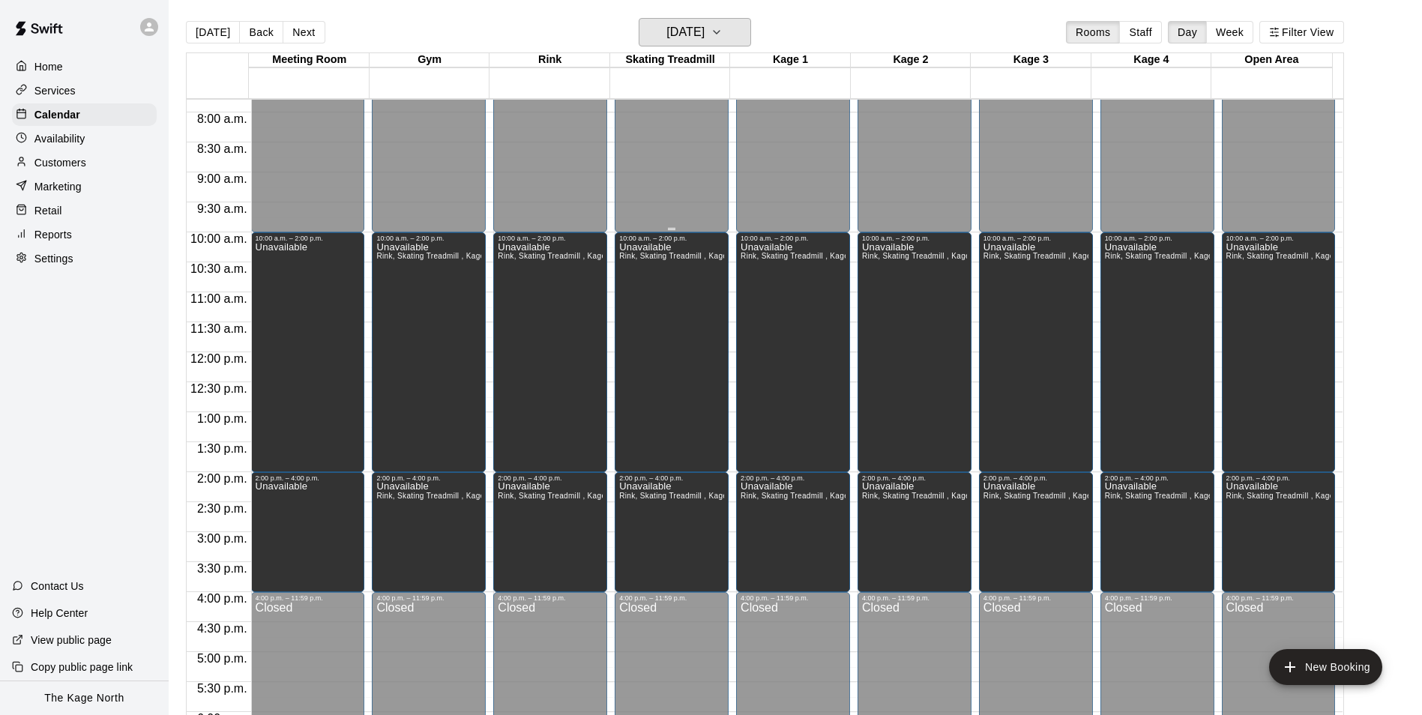
scroll to position [462, 0]
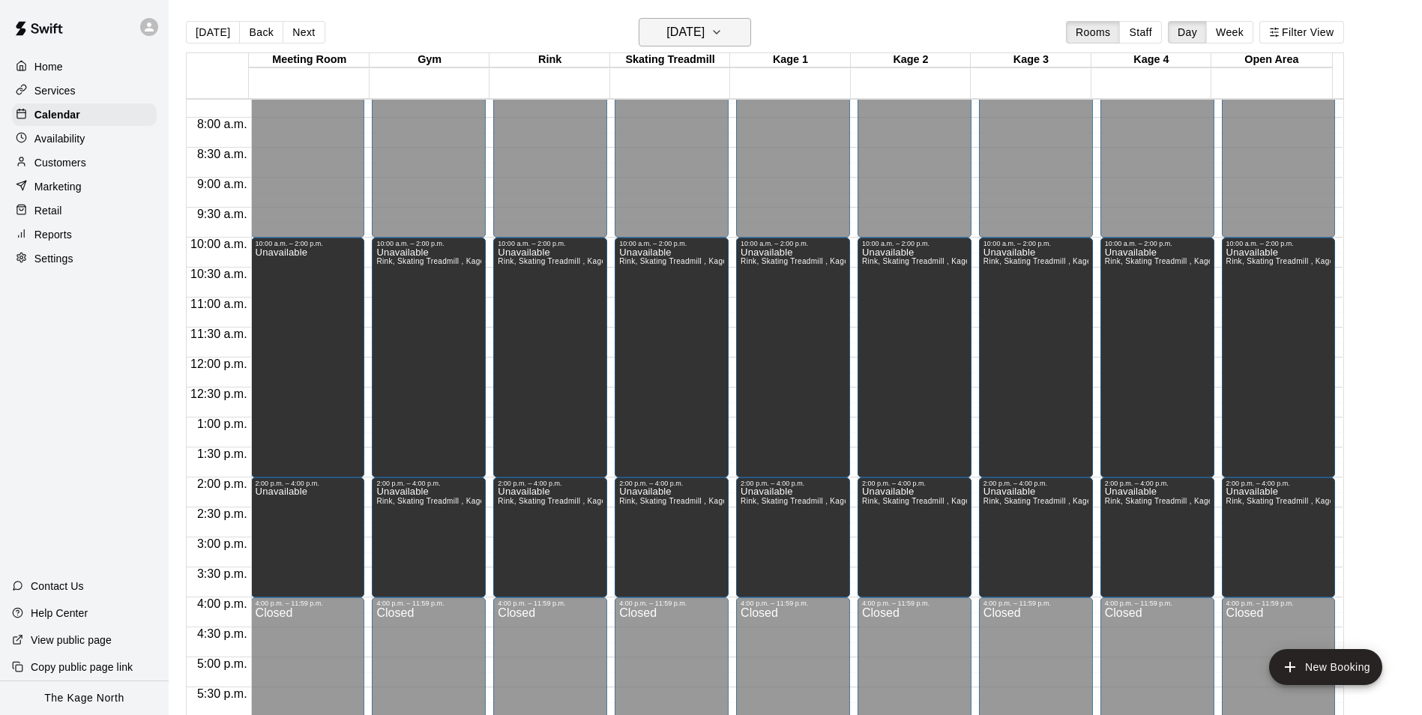
click at [731, 29] on button "[DATE]" at bounding box center [695, 32] width 112 height 28
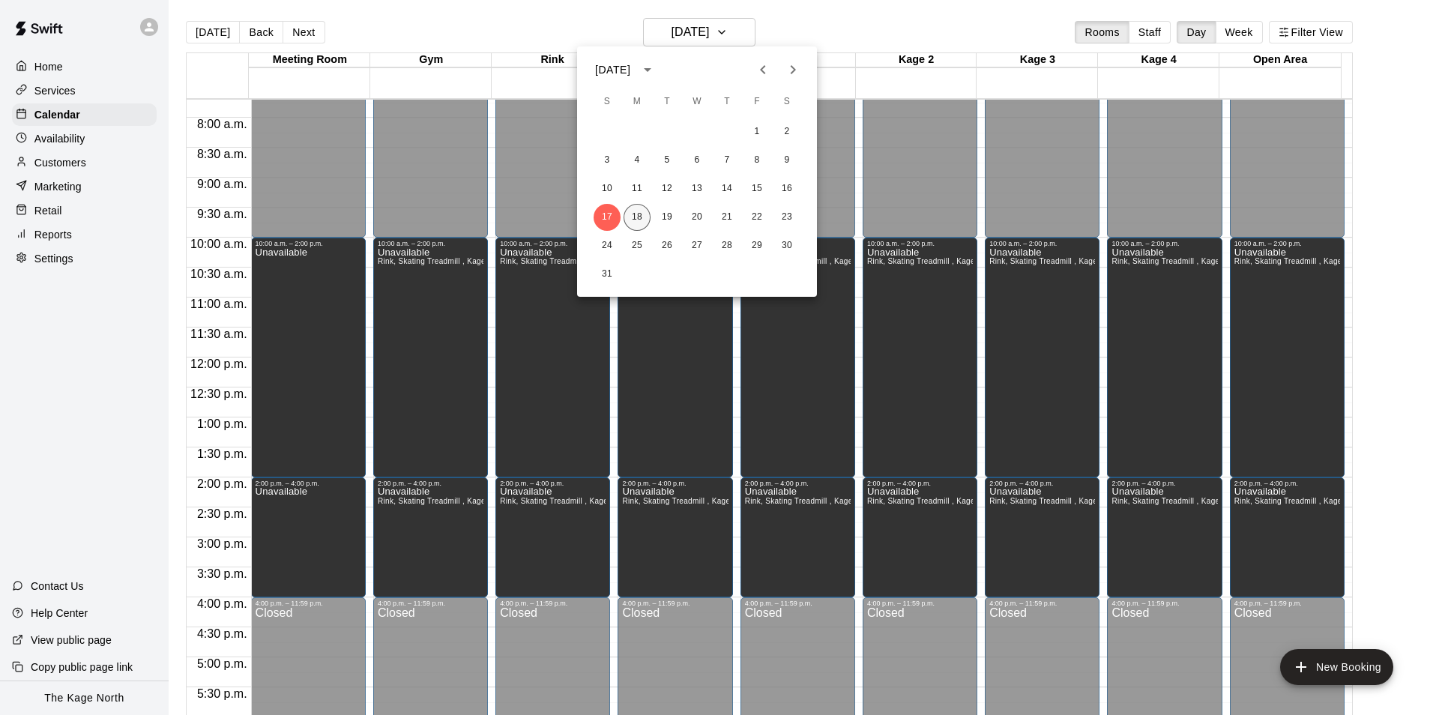
click at [641, 214] on button "18" at bounding box center [637, 217] width 27 height 27
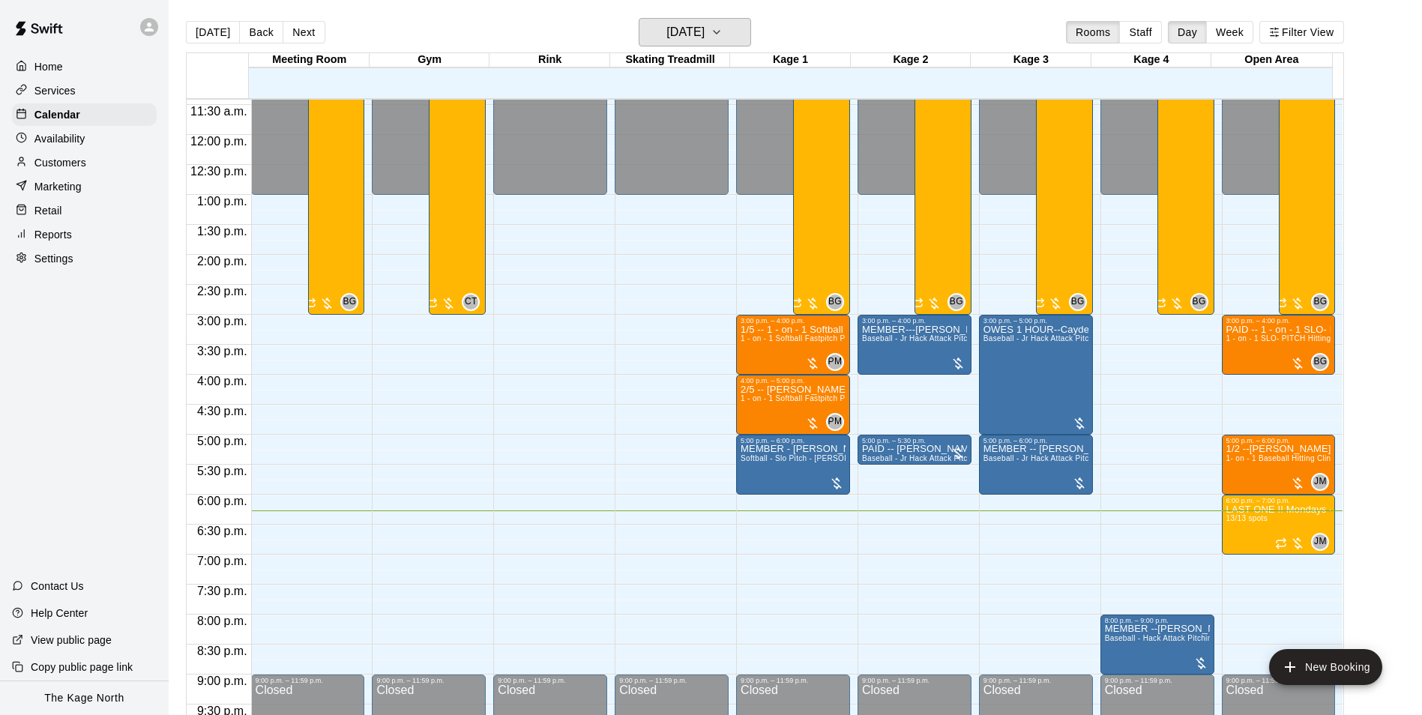
scroll to position [686, 0]
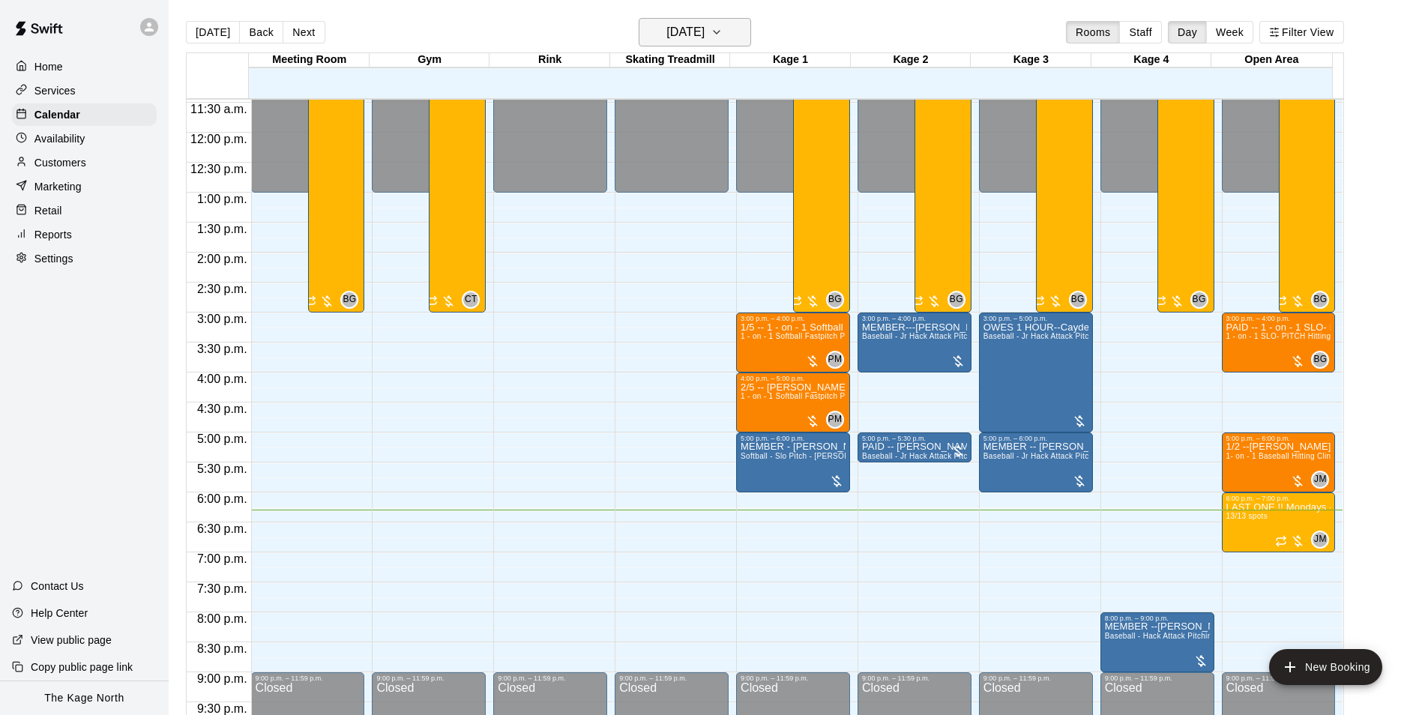
click at [704, 29] on h6 "[DATE]" at bounding box center [685, 32] width 38 height 21
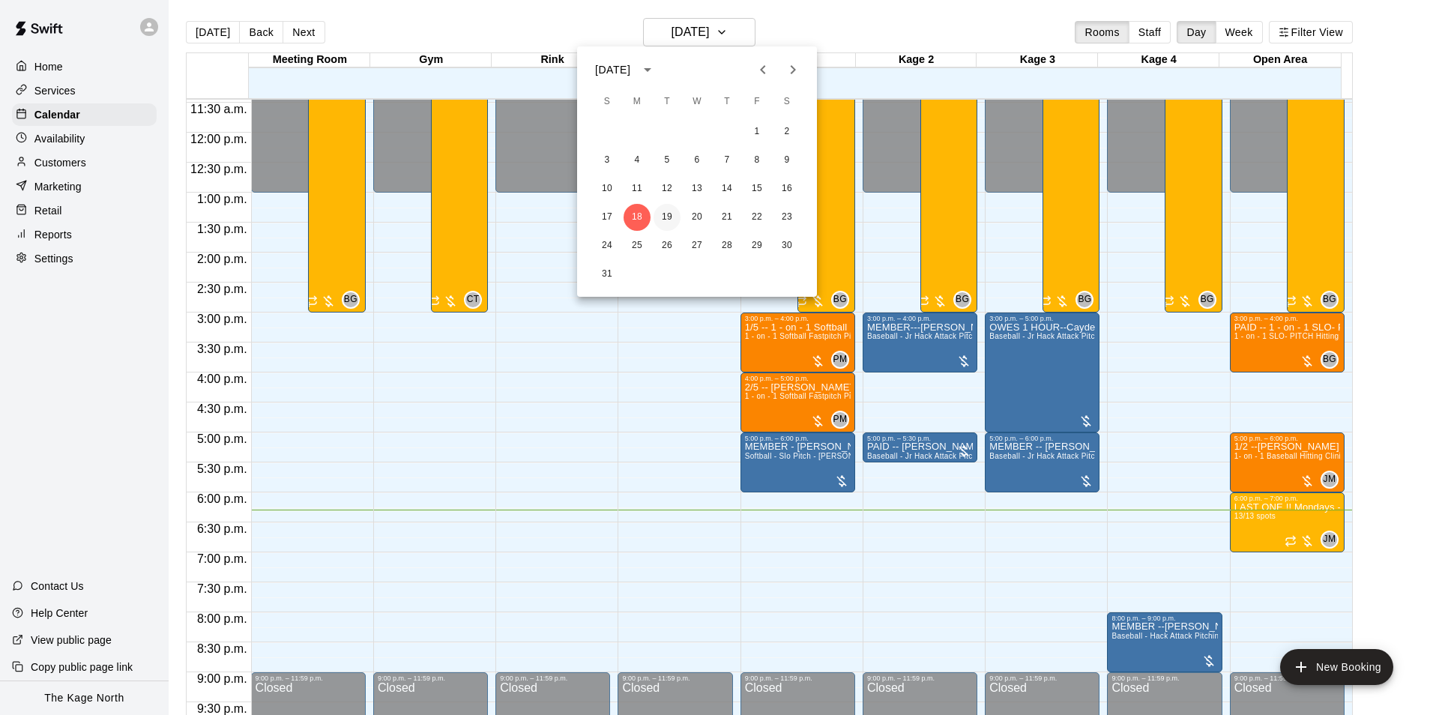
click at [670, 220] on button "19" at bounding box center [667, 217] width 27 height 27
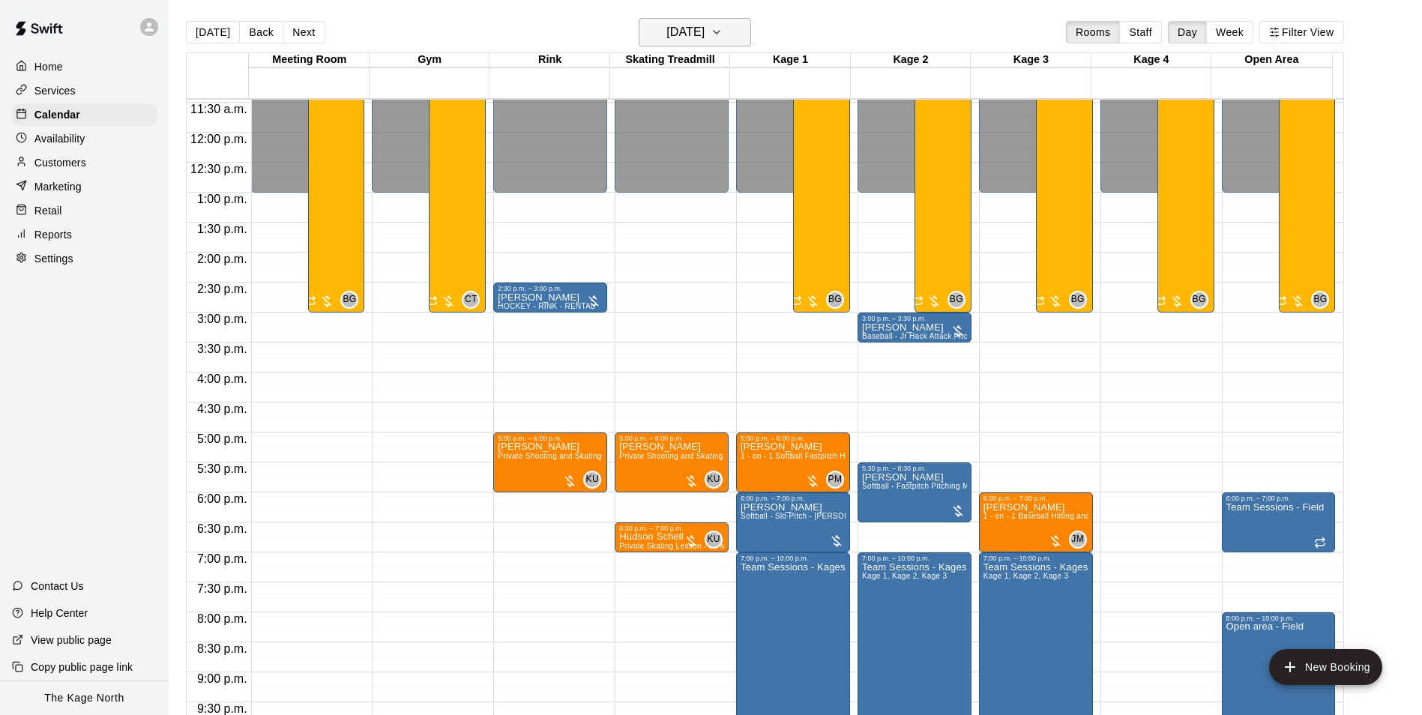
click at [732, 30] on button "[DATE]" at bounding box center [695, 32] width 112 height 28
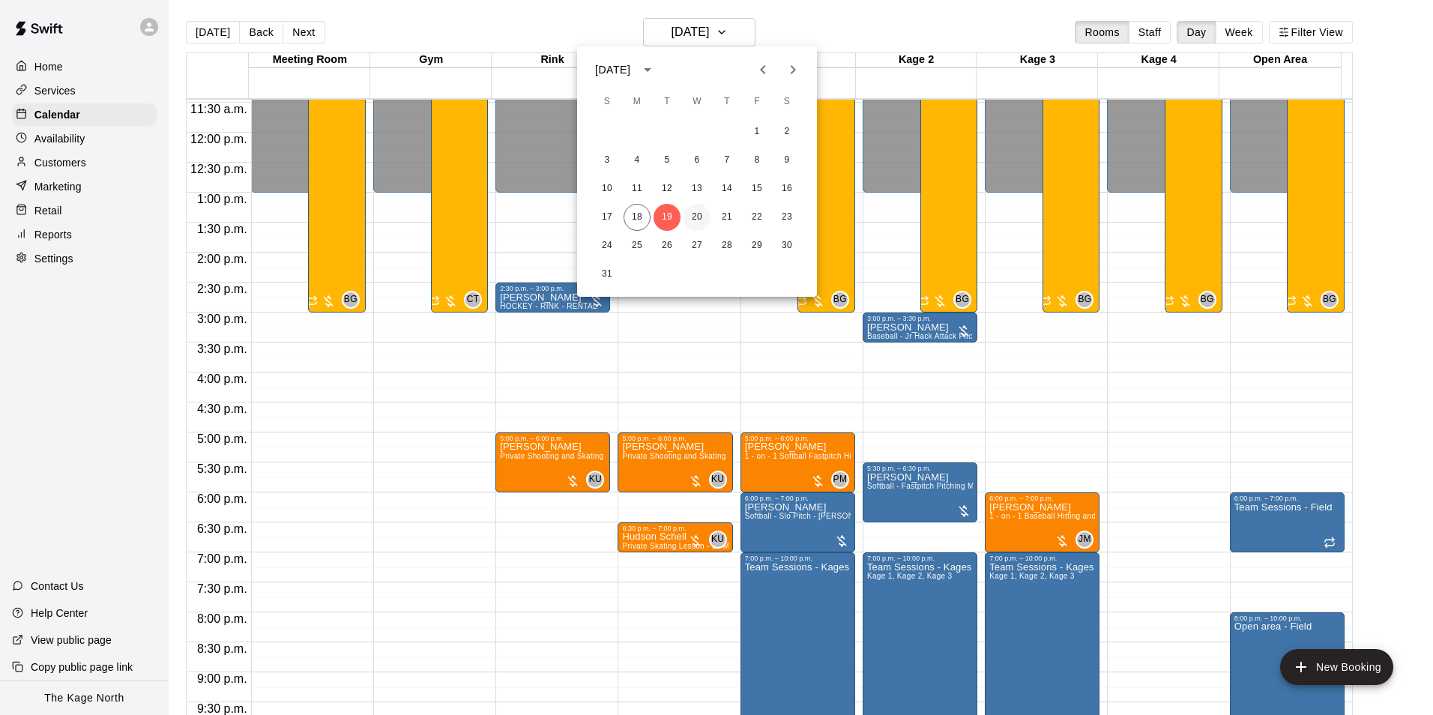
click at [697, 216] on button "20" at bounding box center [696, 217] width 27 height 27
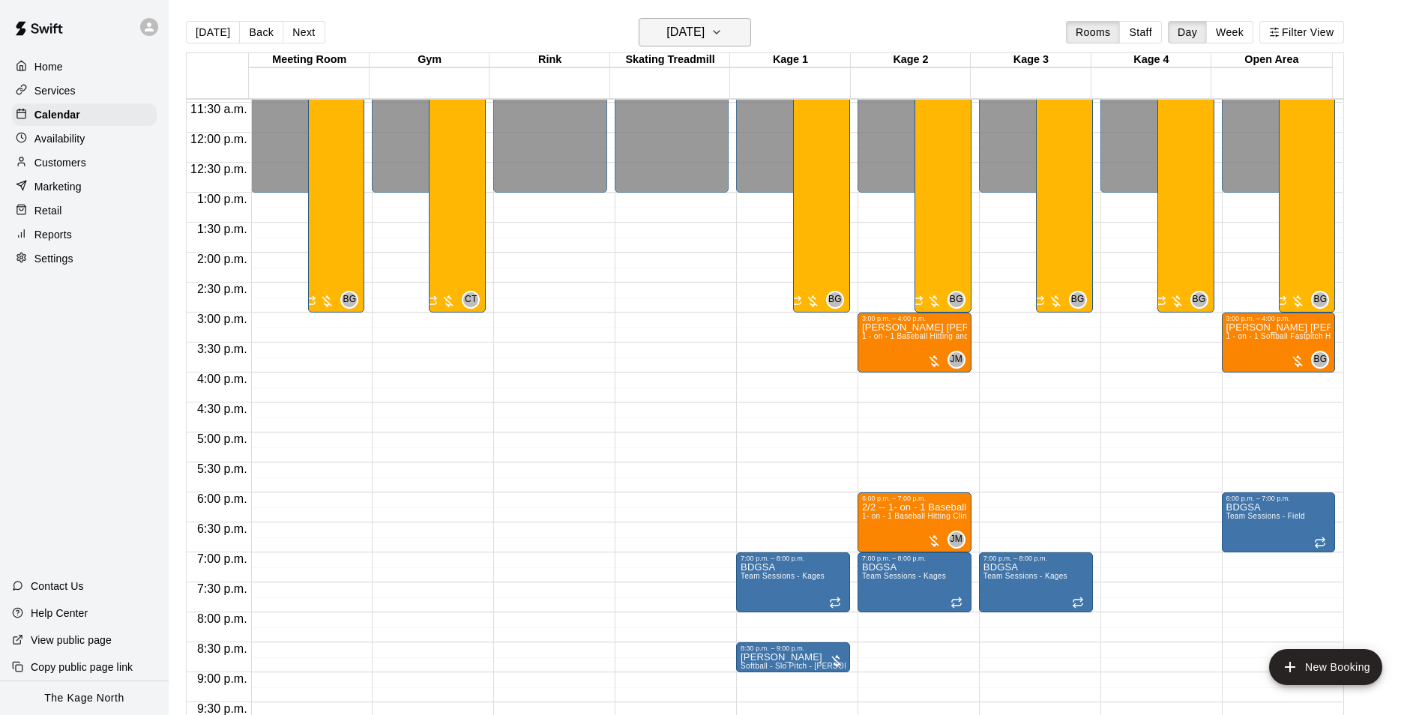
click at [704, 42] on h6 "[DATE]" at bounding box center [685, 32] width 38 height 21
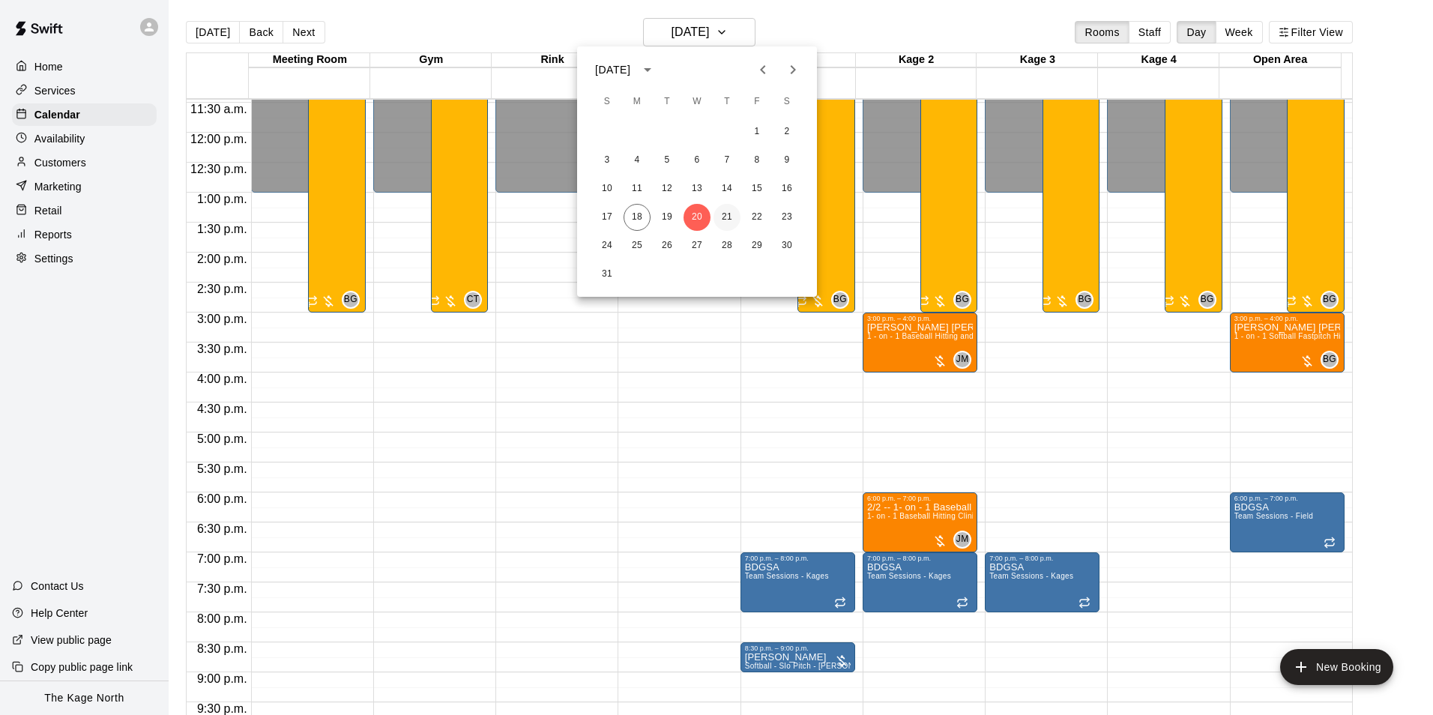
click at [725, 217] on button "21" at bounding box center [726, 217] width 27 height 27
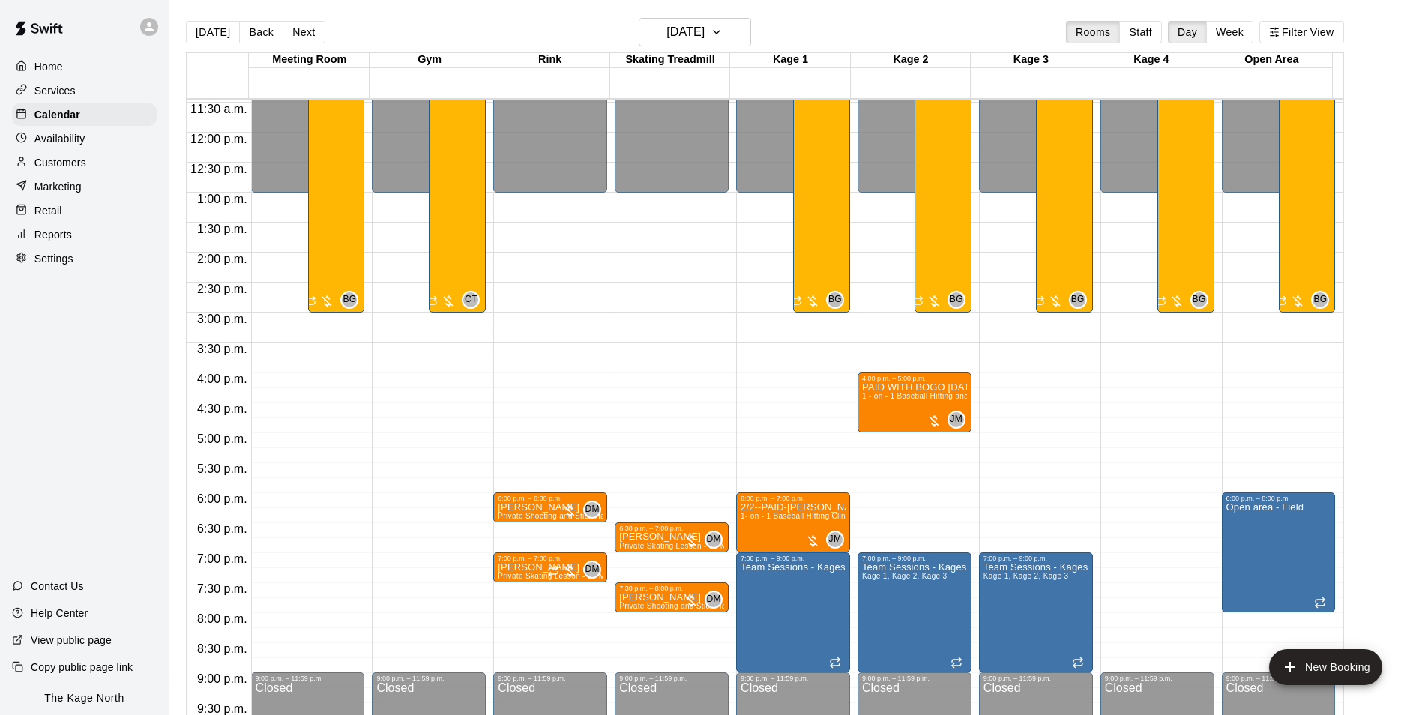
click at [62, 159] on p "Customers" at bounding box center [60, 162] width 52 height 15
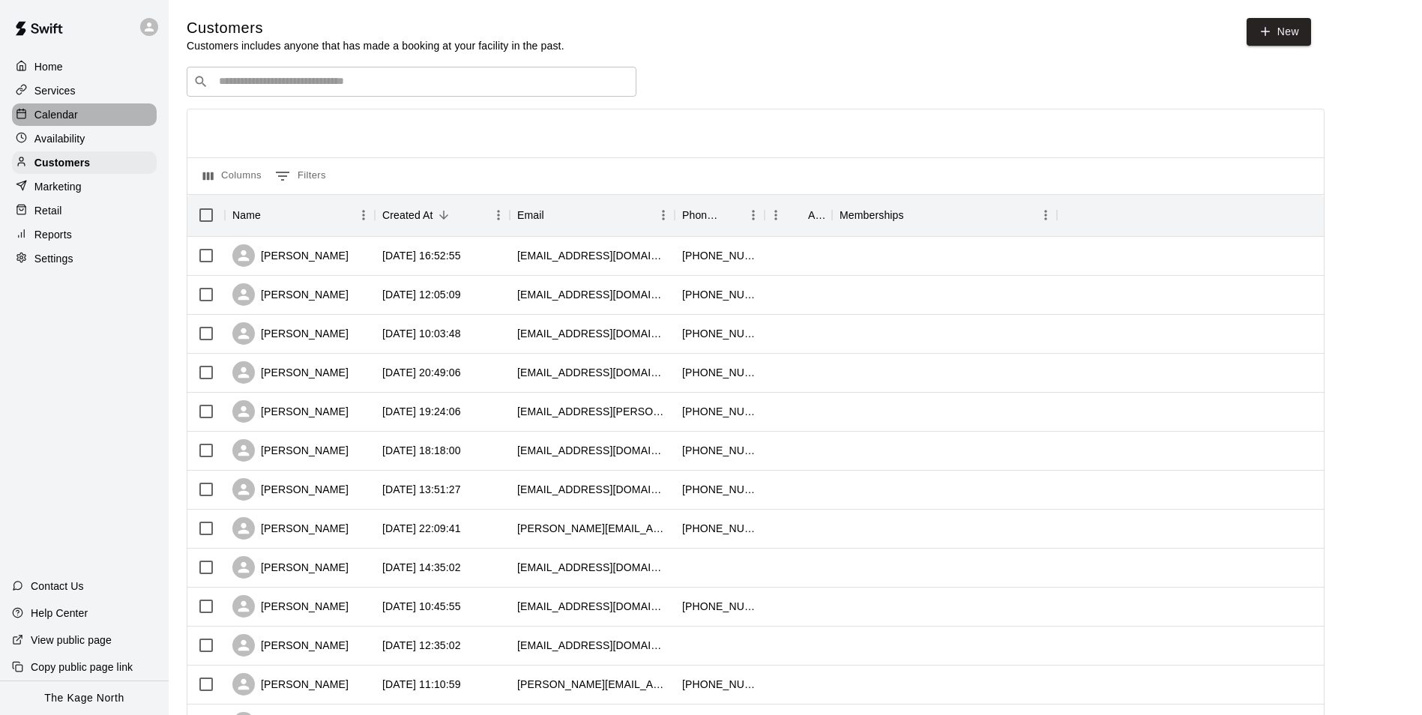
click at [54, 107] on div "Calendar" at bounding box center [84, 114] width 145 height 22
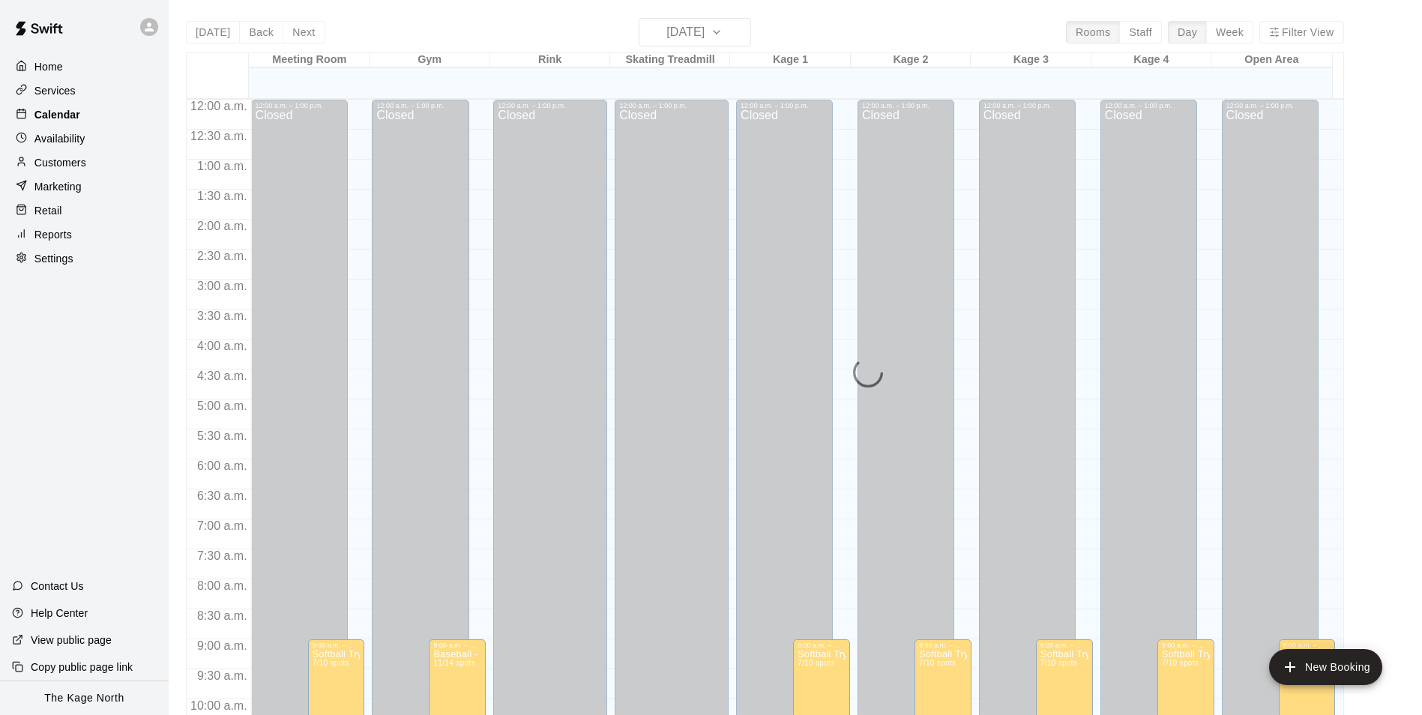
scroll to position [761, 0]
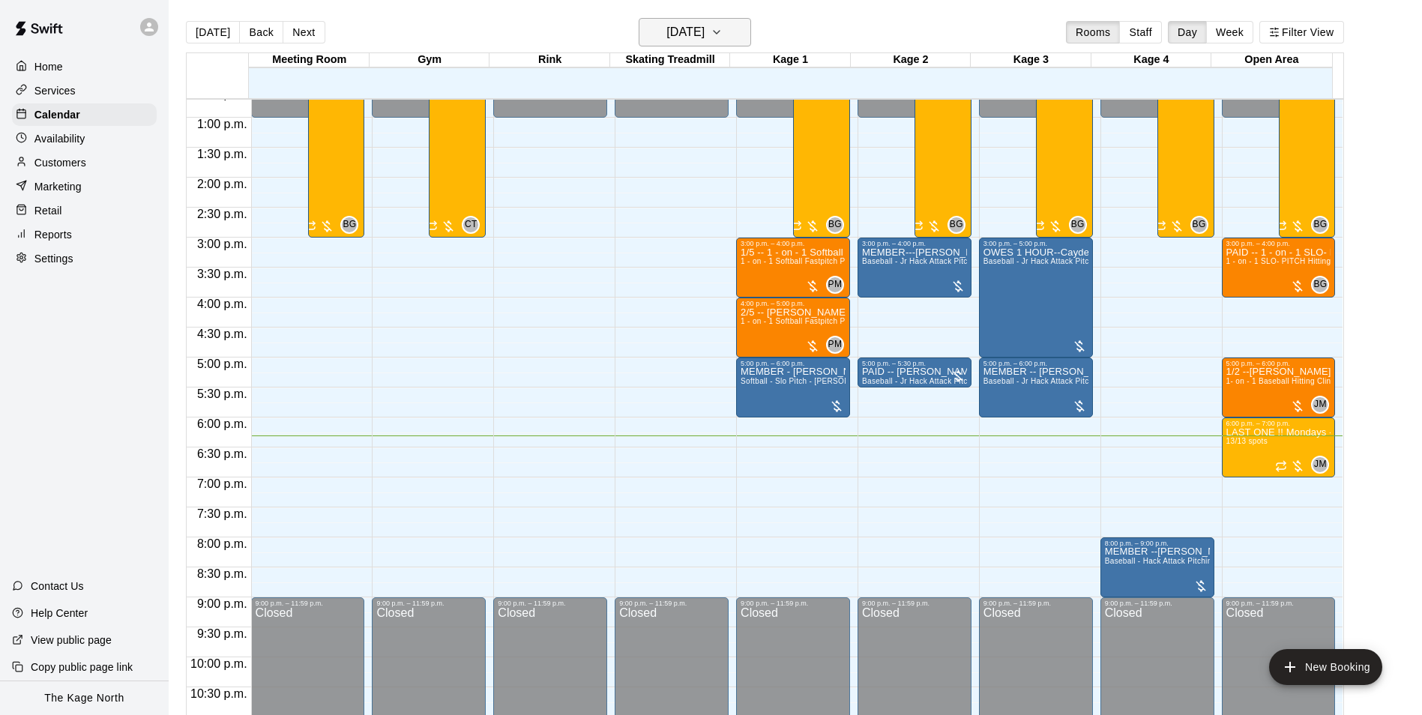
click at [704, 32] on h6 "[DATE]" at bounding box center [685, 32] width 38 height 21
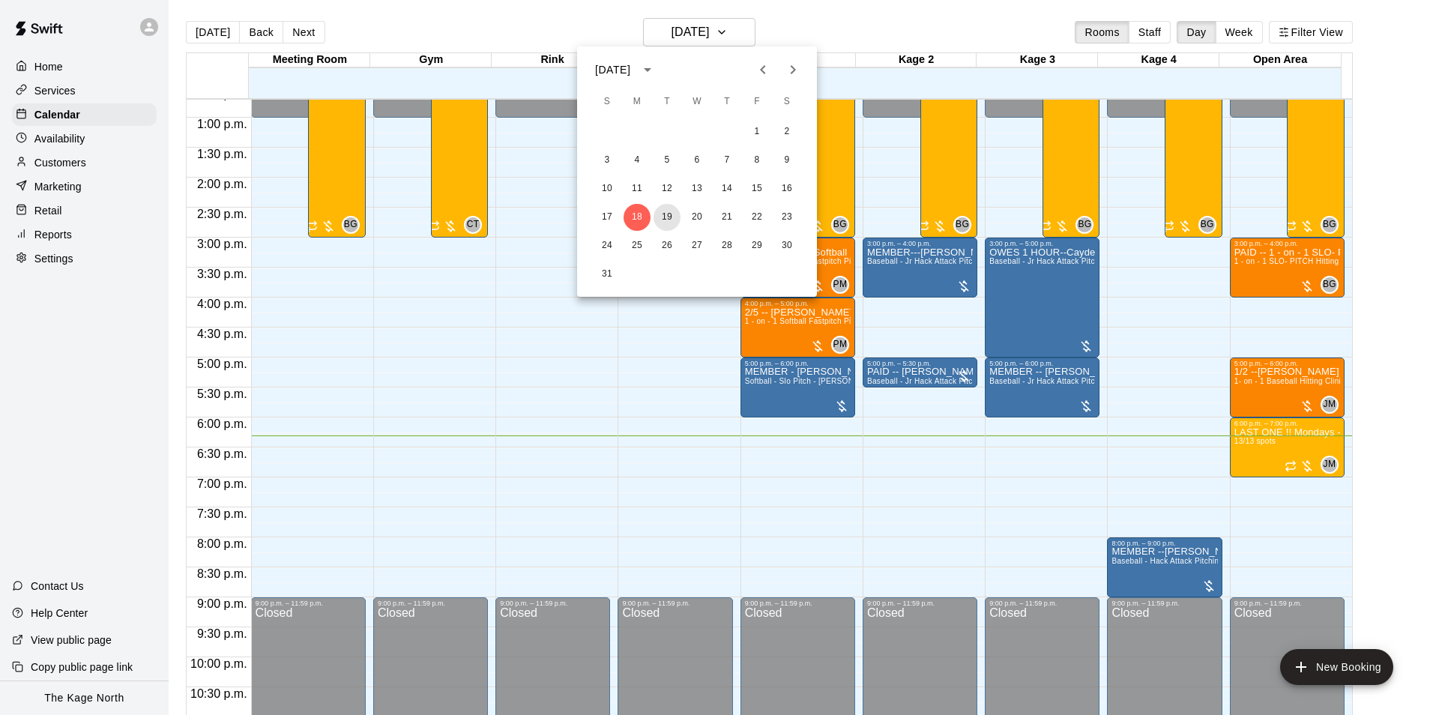
drag, startPoint x: 674, startPoint y: 220, endPoint x: 872, endPoint y: 339, distance: 231.6
click at [673, 220] on button "19" at bounding box center [667, 217] width 27 height 27
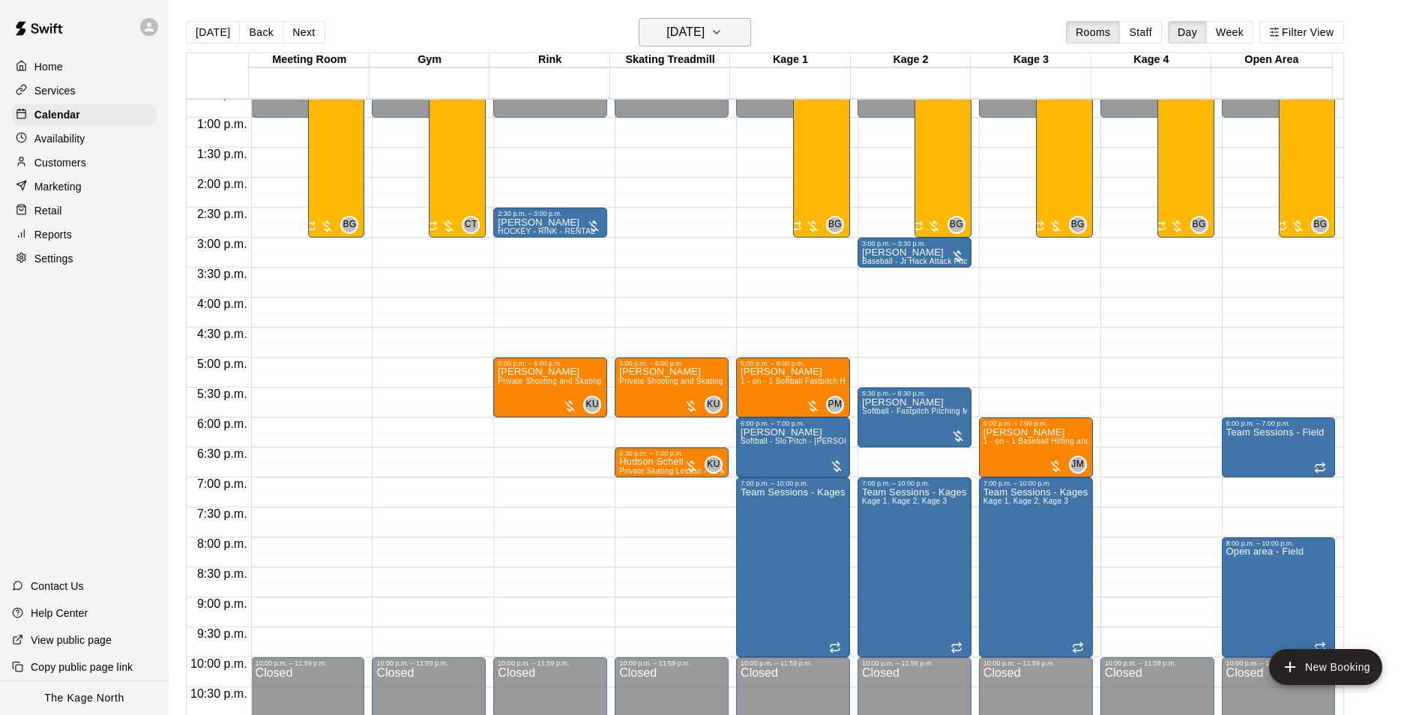
click at [701, 28] on h6 "[DATE]" at bounding box center [685, 32] width 38 height 21
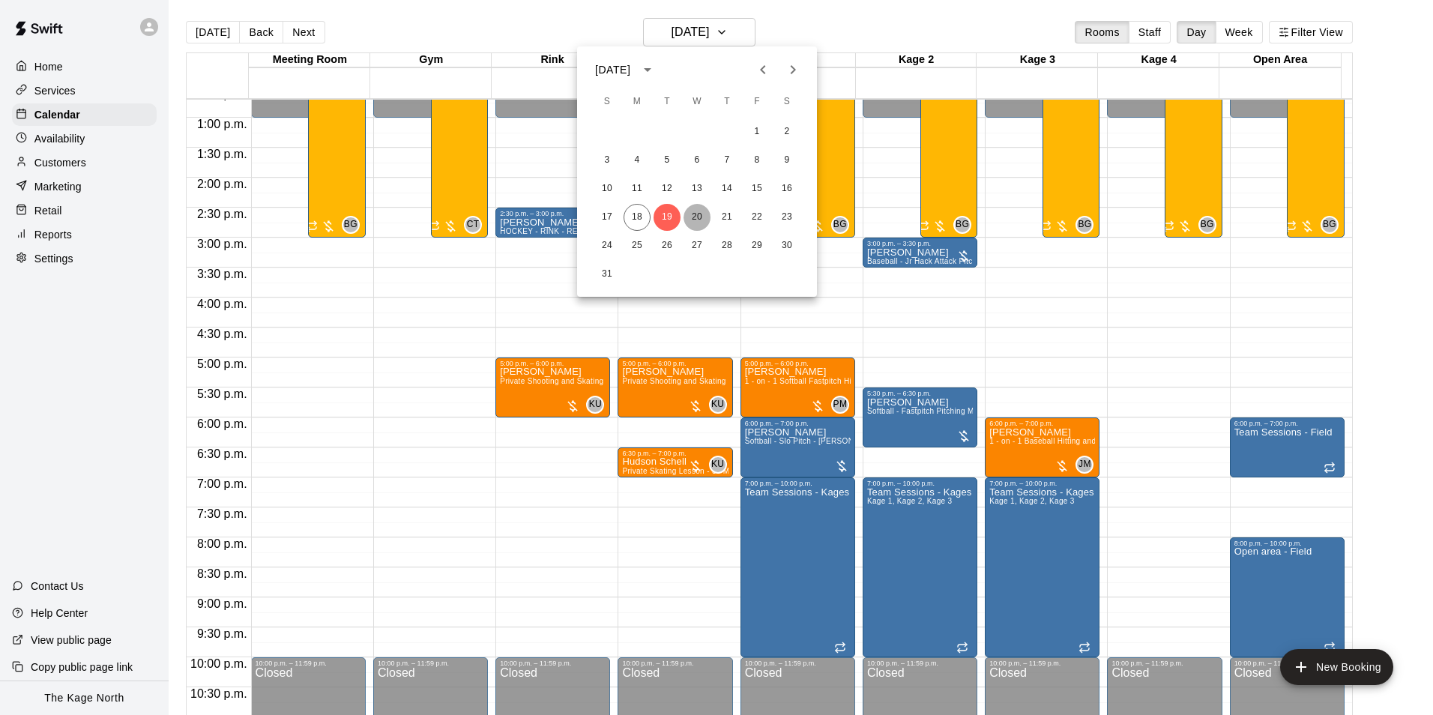
click at [695, 215] on button "20" at bounding box center [696, 217] width 27 height 27
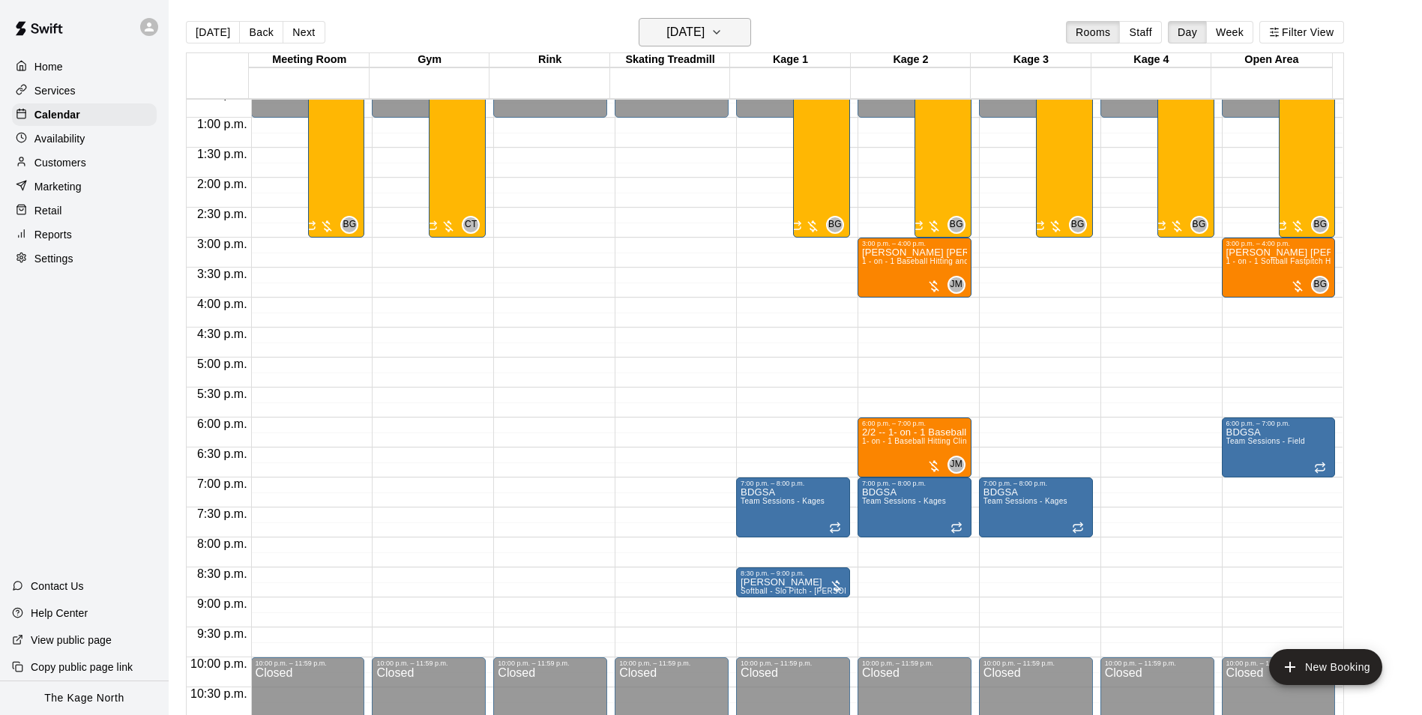
click at [704, 36] on h6 "[DATE]" at bounding box center [685, 32] width 38 height 21
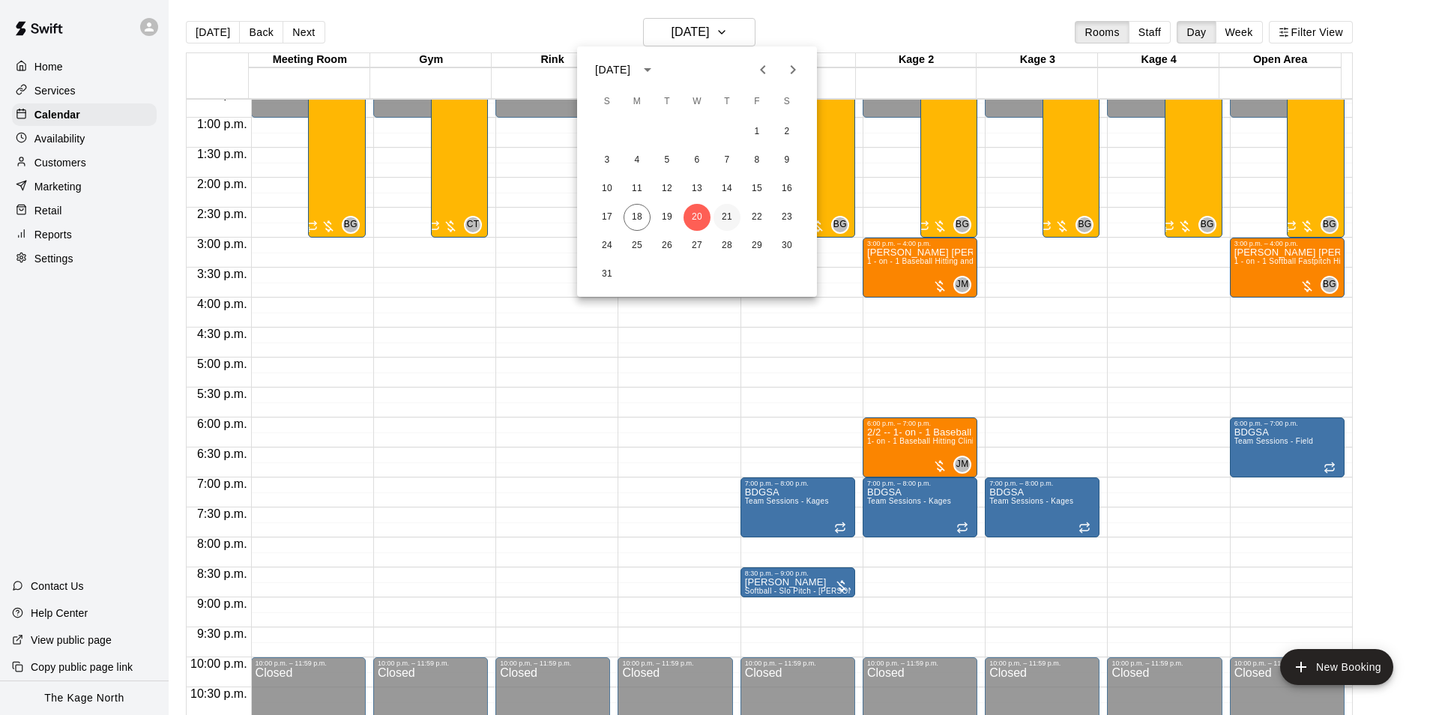
click at [728, 211] on button "21" at bounding box center [726, 217] width 27 height 27
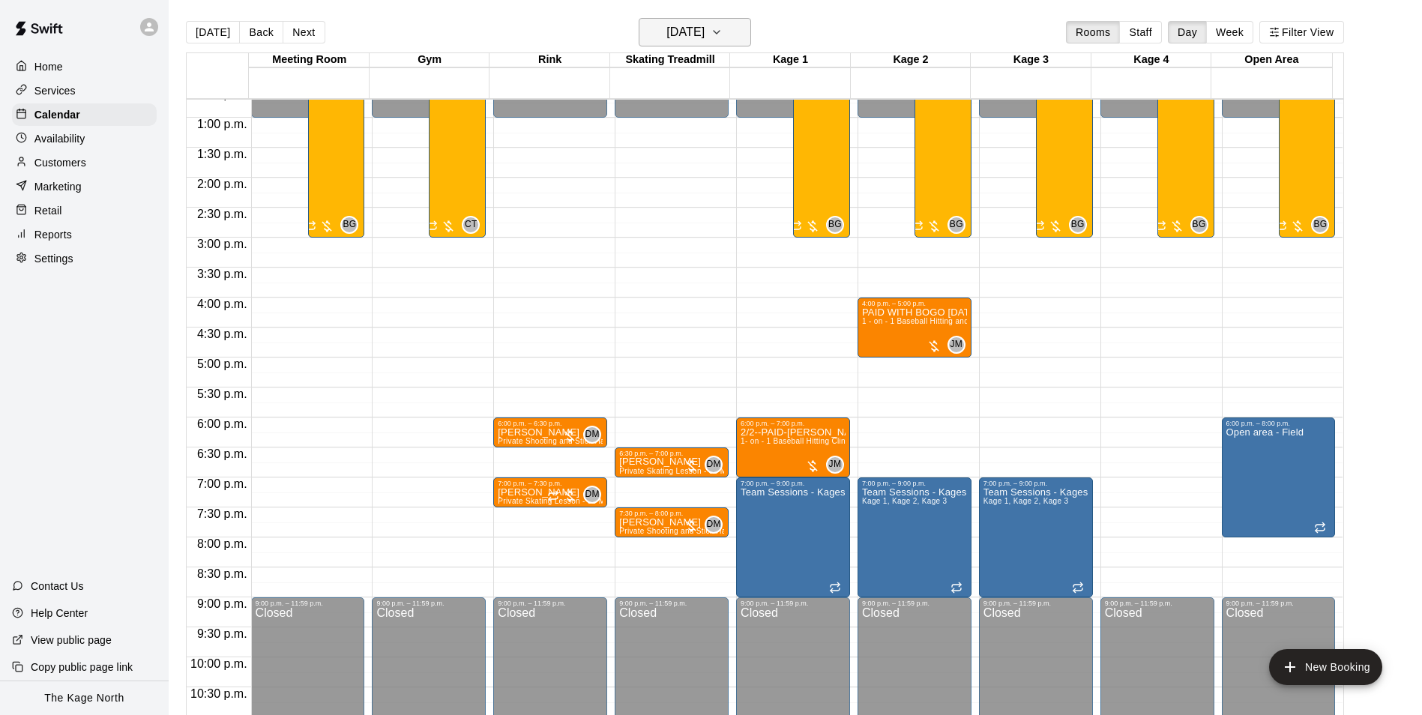
click at [704, 27] on h6 "[DATE]" at bounding box center [685, 32] width 38 height 21
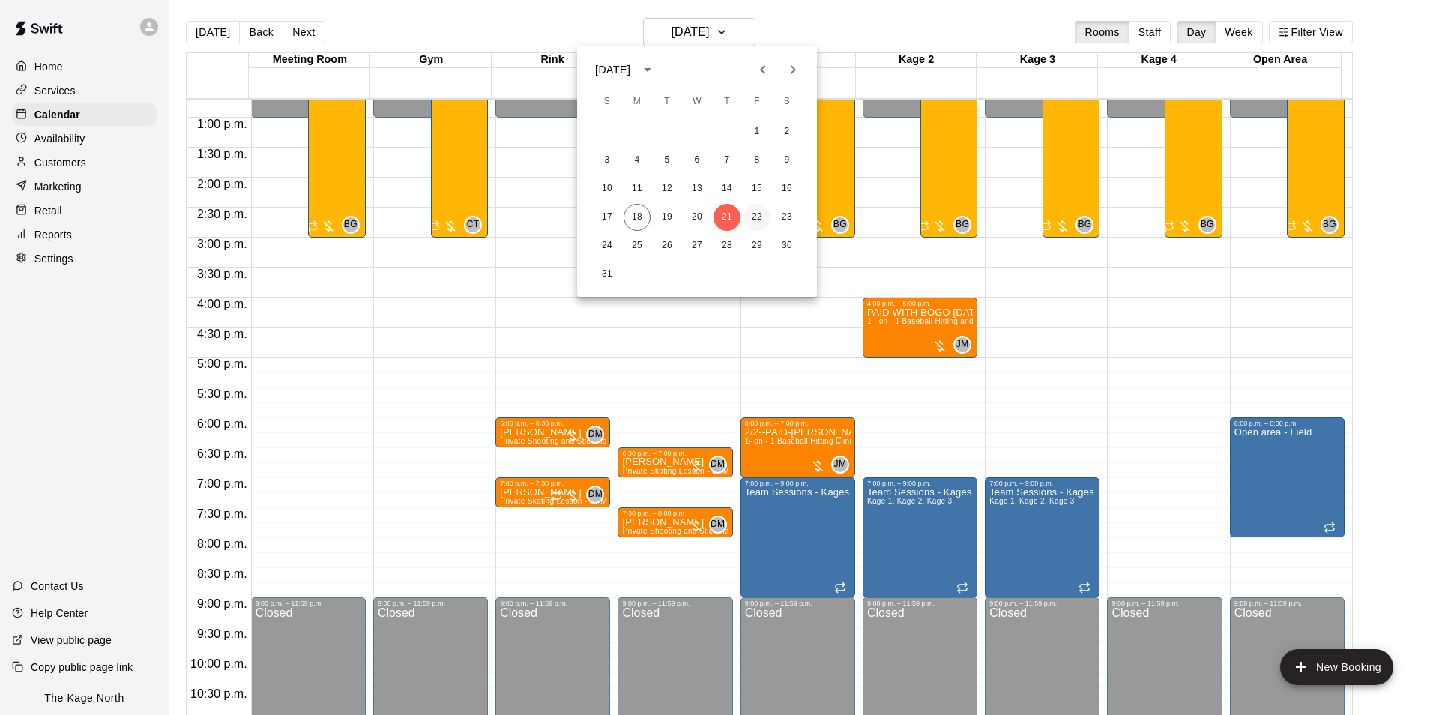
click at [758, 215] on button "22" at bounding box center [756, 217] width 27 height 27
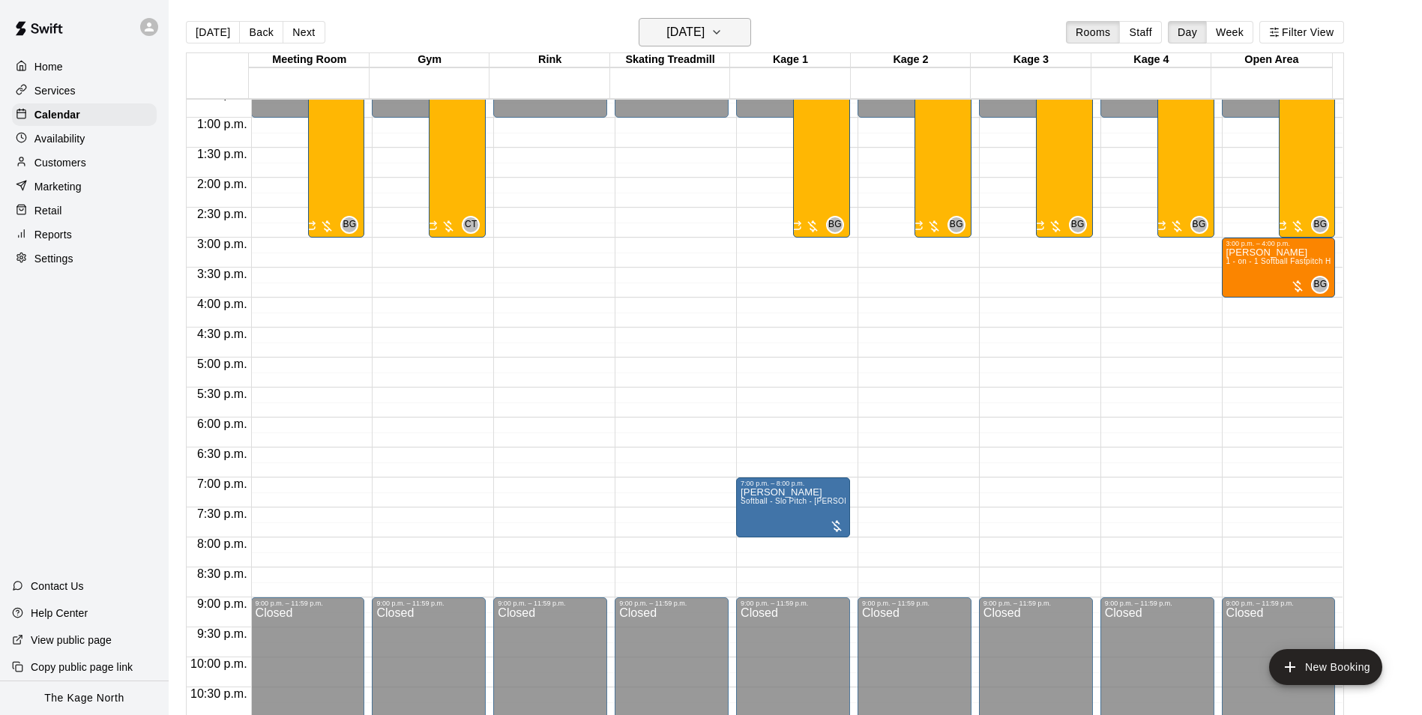
click at [704, 32] on h6 "[DATE]" at bounding box center [685, 32] width 38 height 21
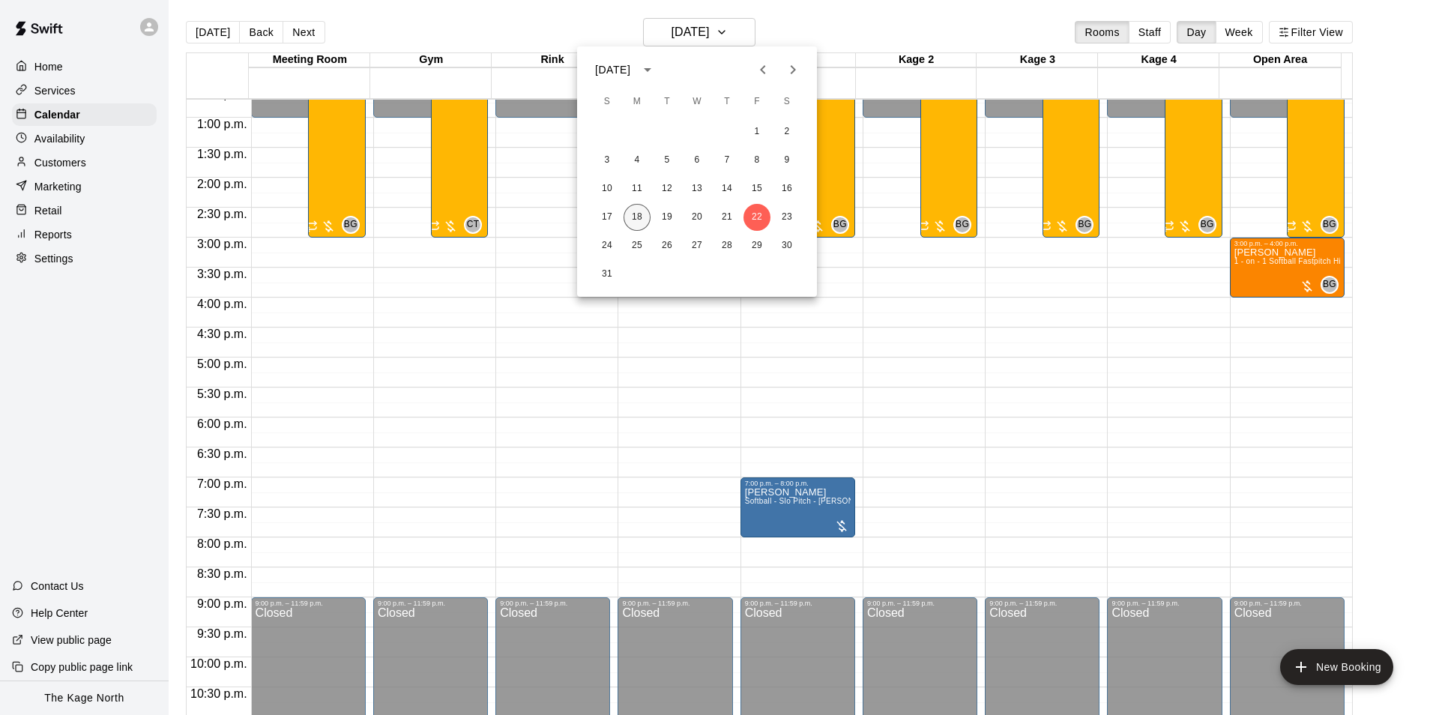
click at [643, 214] on button "18" at bounding box center [637, 217] width 27 height 27
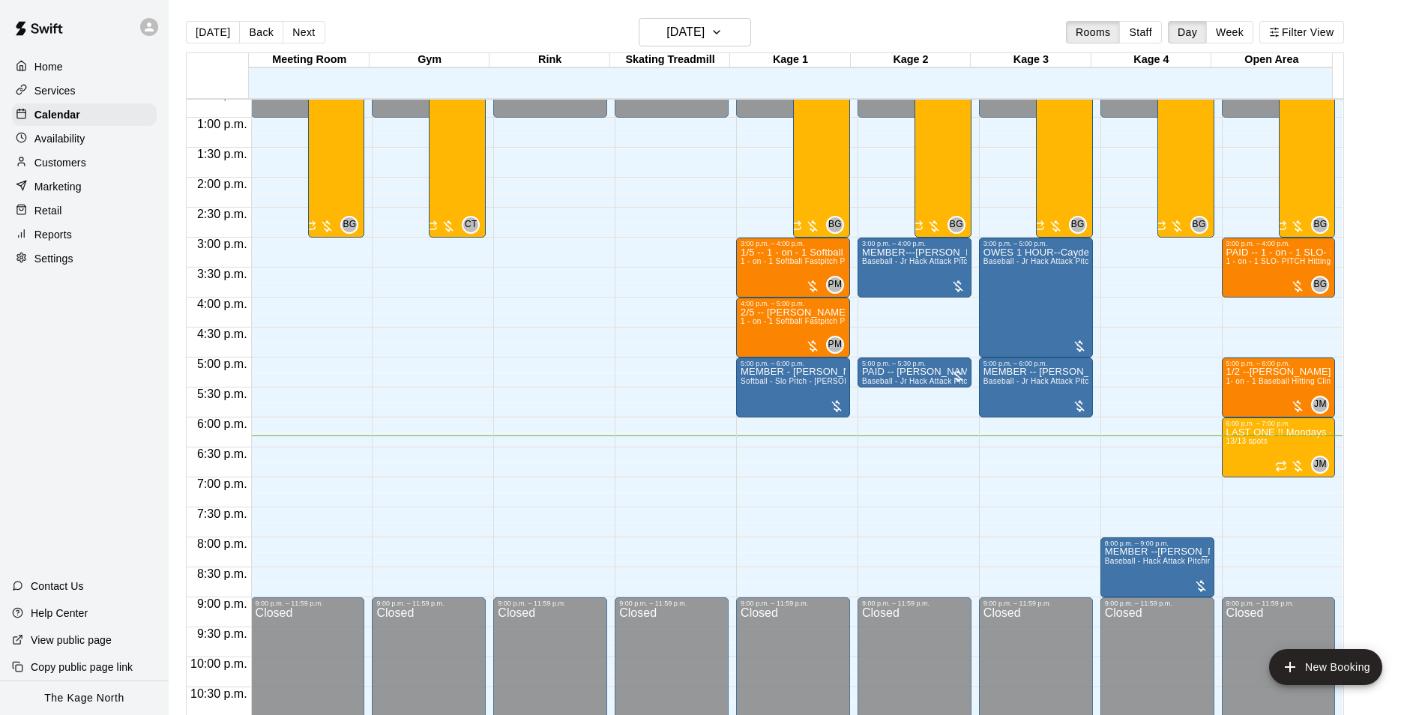
click at [708, 16] on main "[DATE] Back [DATE][DATE] Rooms Staff Day Week Filter View Meeting Room 18 Mon G…" at bounding box center [795, 369] width 1253 height 739
click at [704, 28] on h6 "[DATE]" at bounding box center [685, 32] width 38 height 21
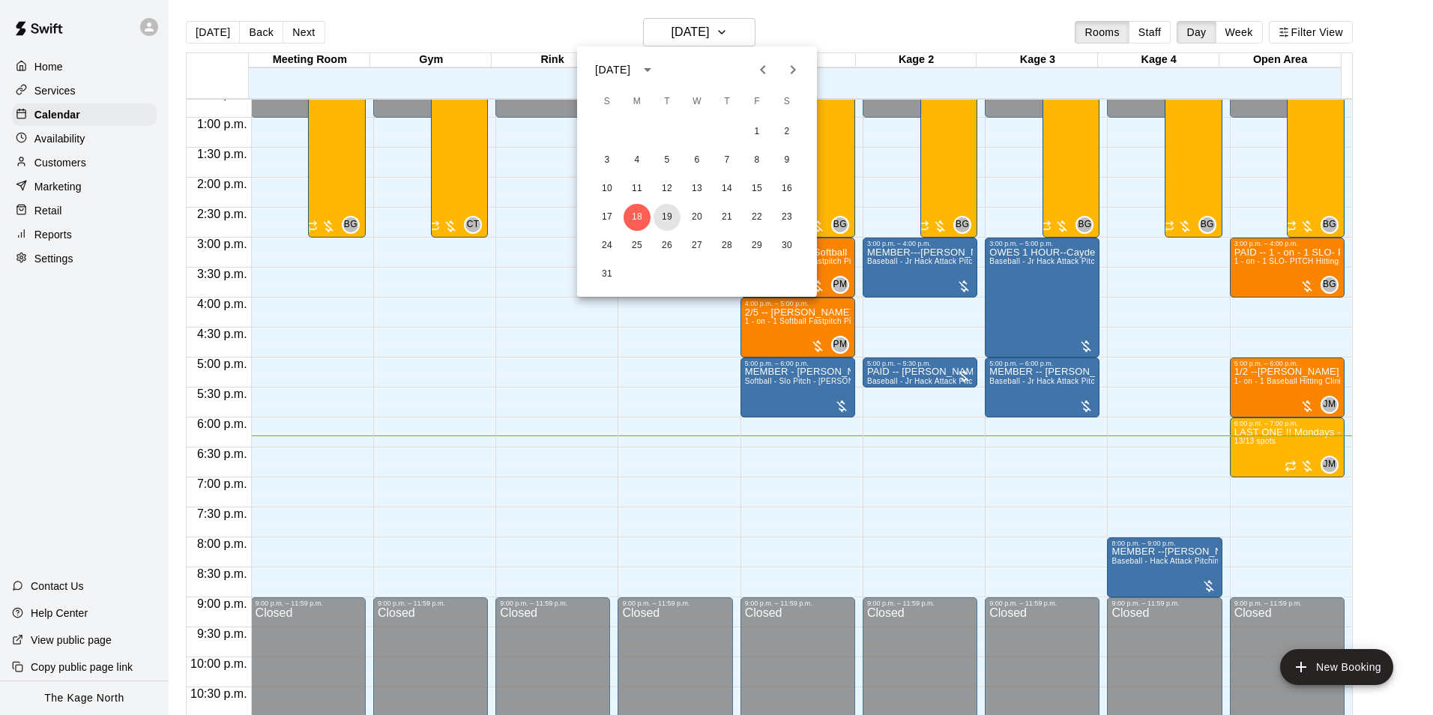
click at [668, 218] on button "19" at bounding box center [667, 217] width 27 height 27
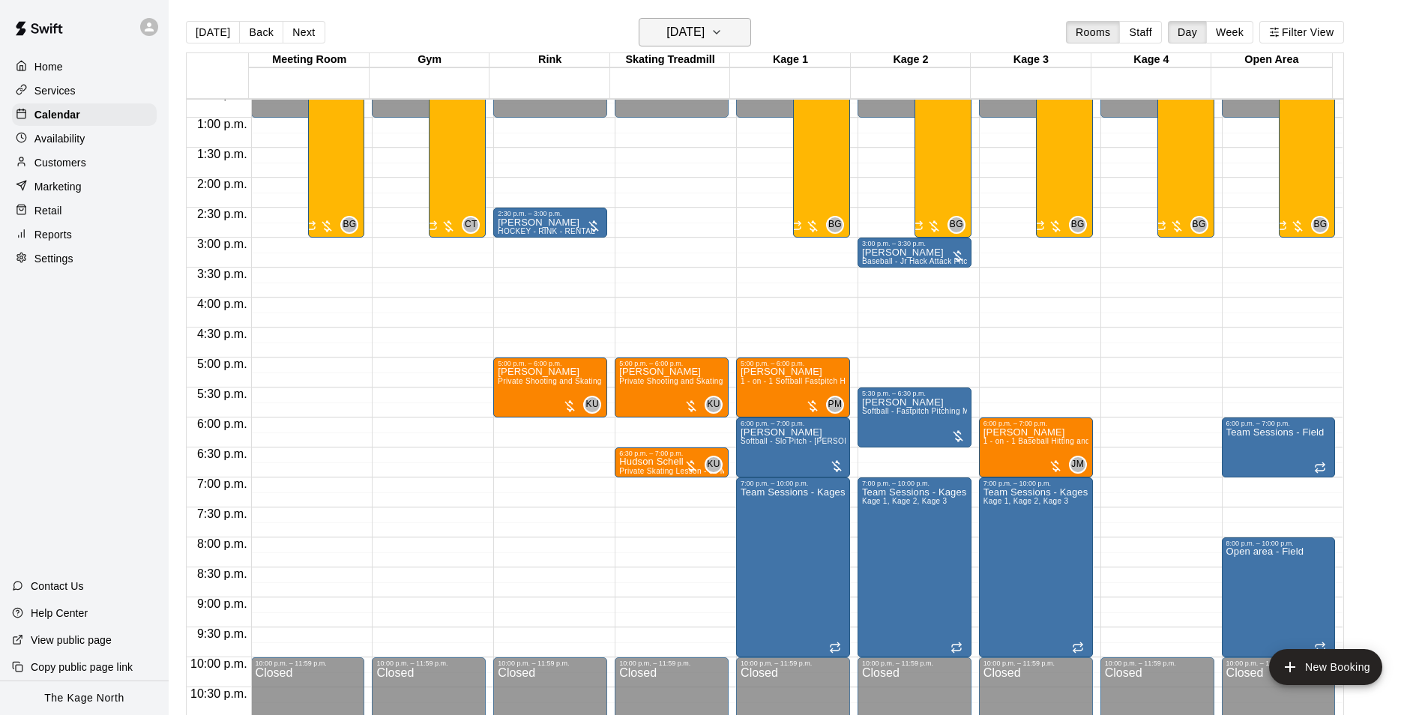
click at [736, 32] on button "[DATE]" at bounding box center [695, 32] width 112 height 28
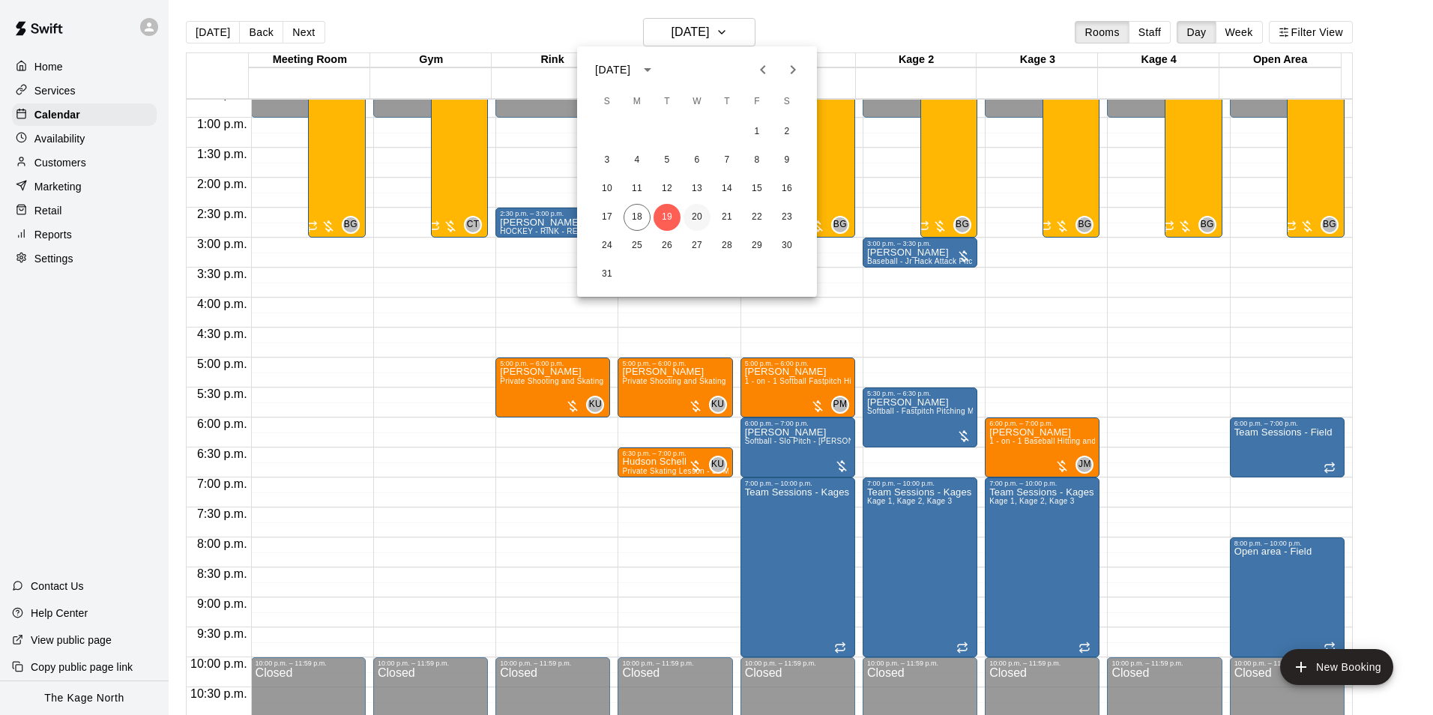
click at [701, 219] on button "20" at bounding box center [696, 217] width 27 height 27
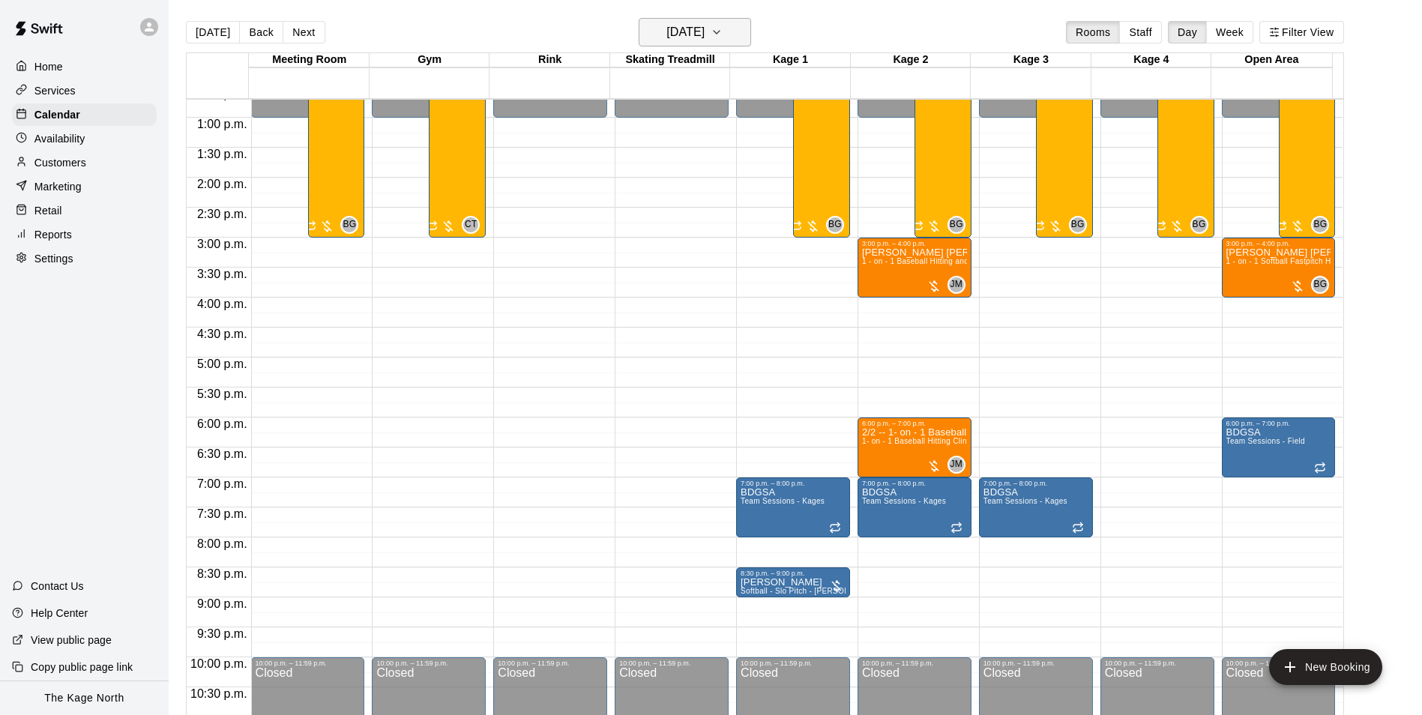
click at [722, 31] on icon "button" at bounding box center [716, 32] width 12 height 18
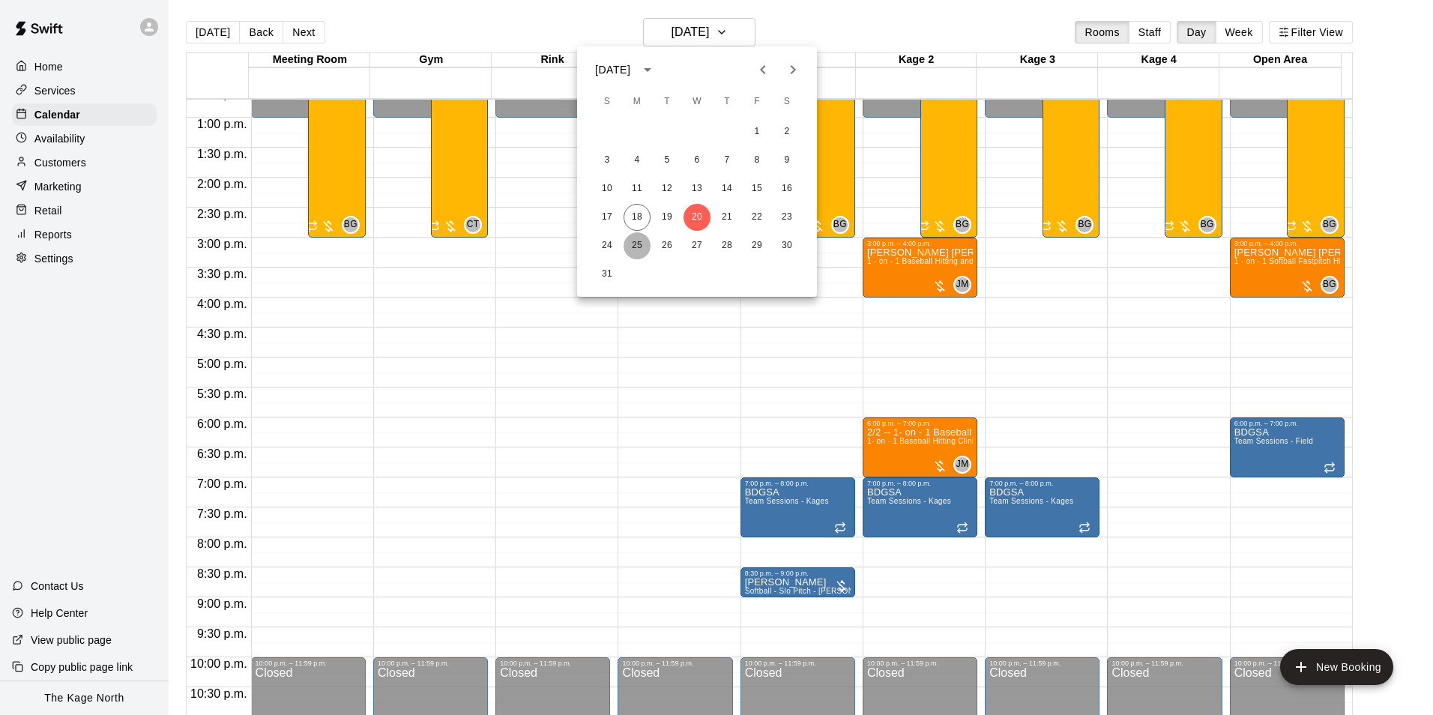
click at [639, 241] on button "25" at bounding box center [637, 245] width 27 height 27
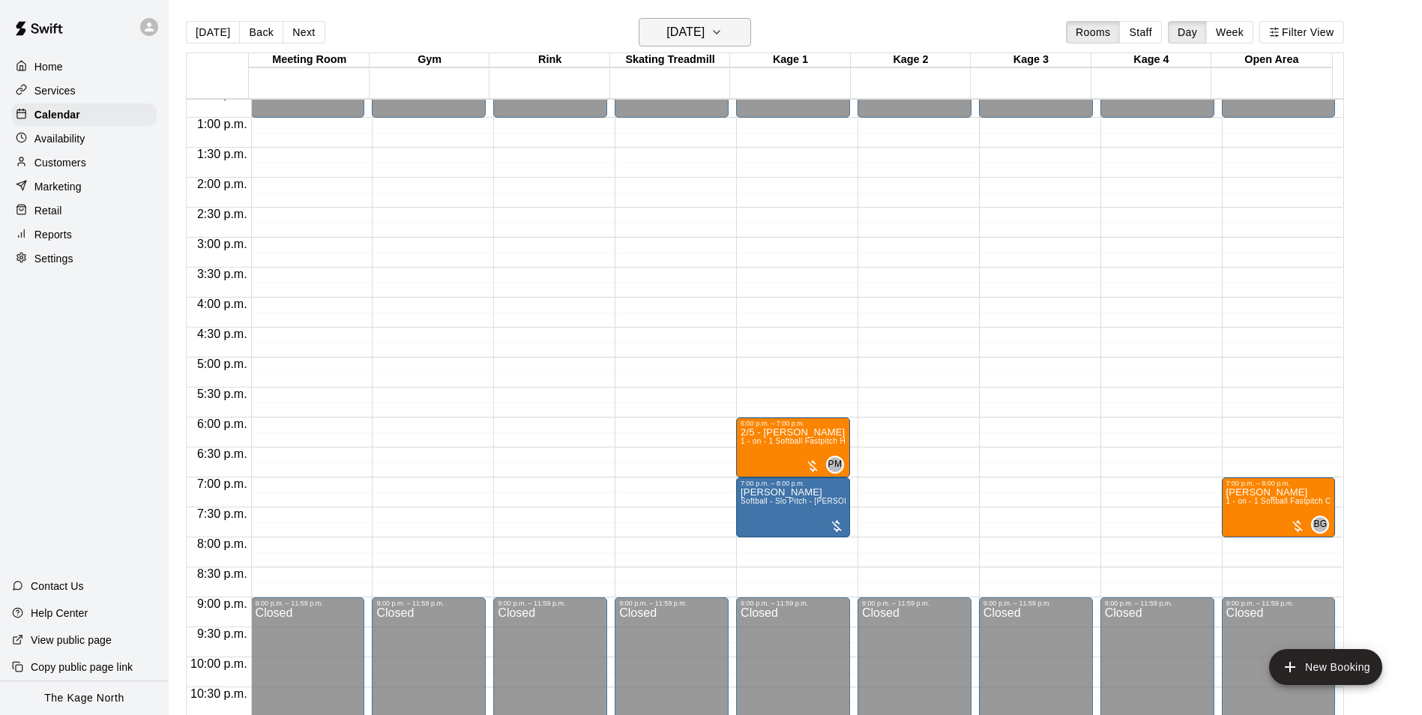
click at [704, 31] on h6 "[DATE]" at bounding box center [685, 32] width 38 height 21
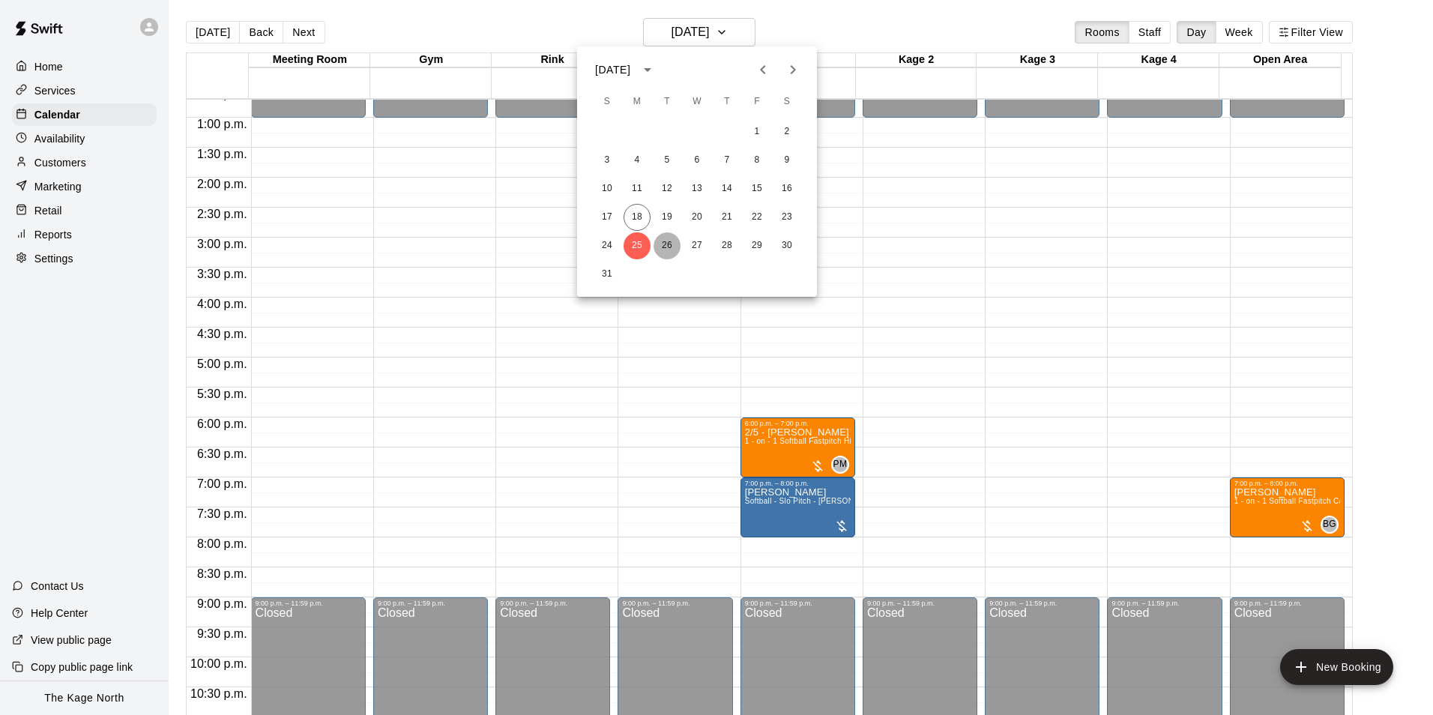
click at [663, 246] on button "26" at bounding box center [667, 245] width 27 height 27
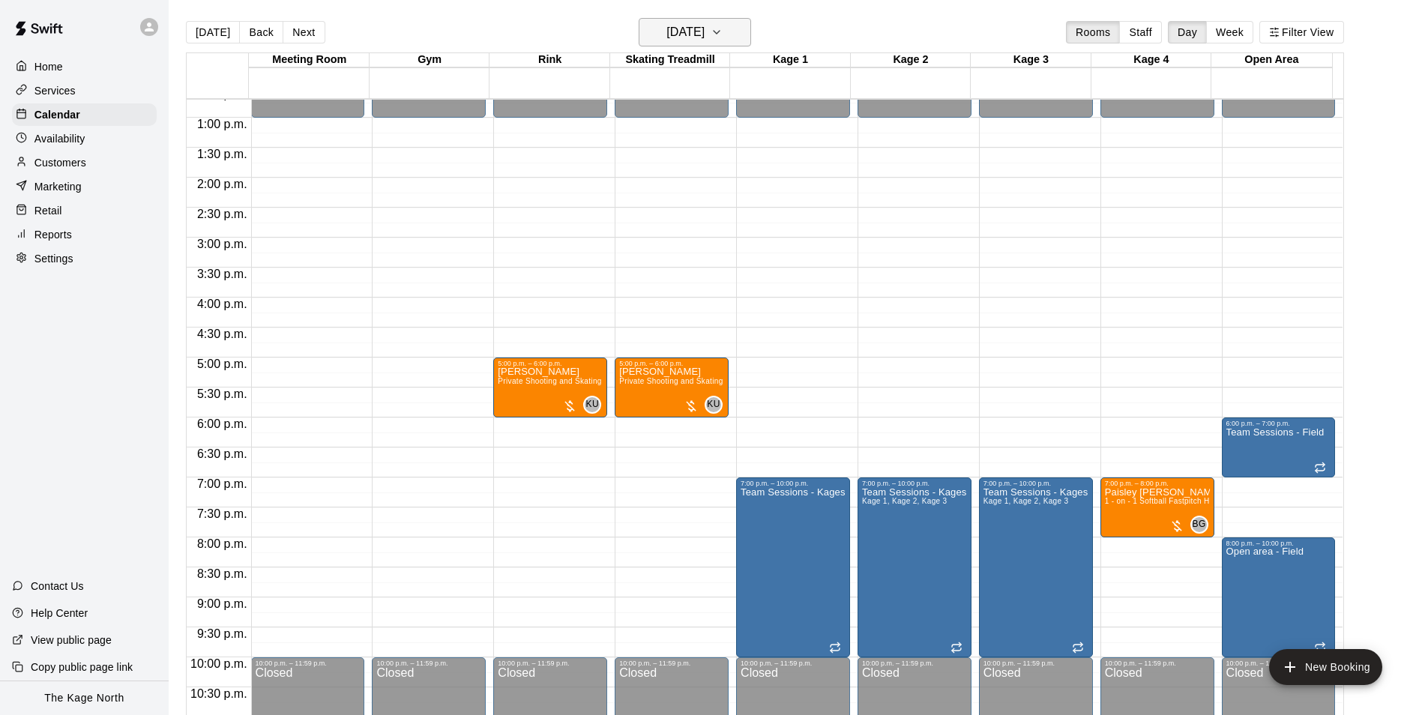
click at [704, 30] on h6 "[DATE]" at bounding box center [685, 32] width 38 height 21
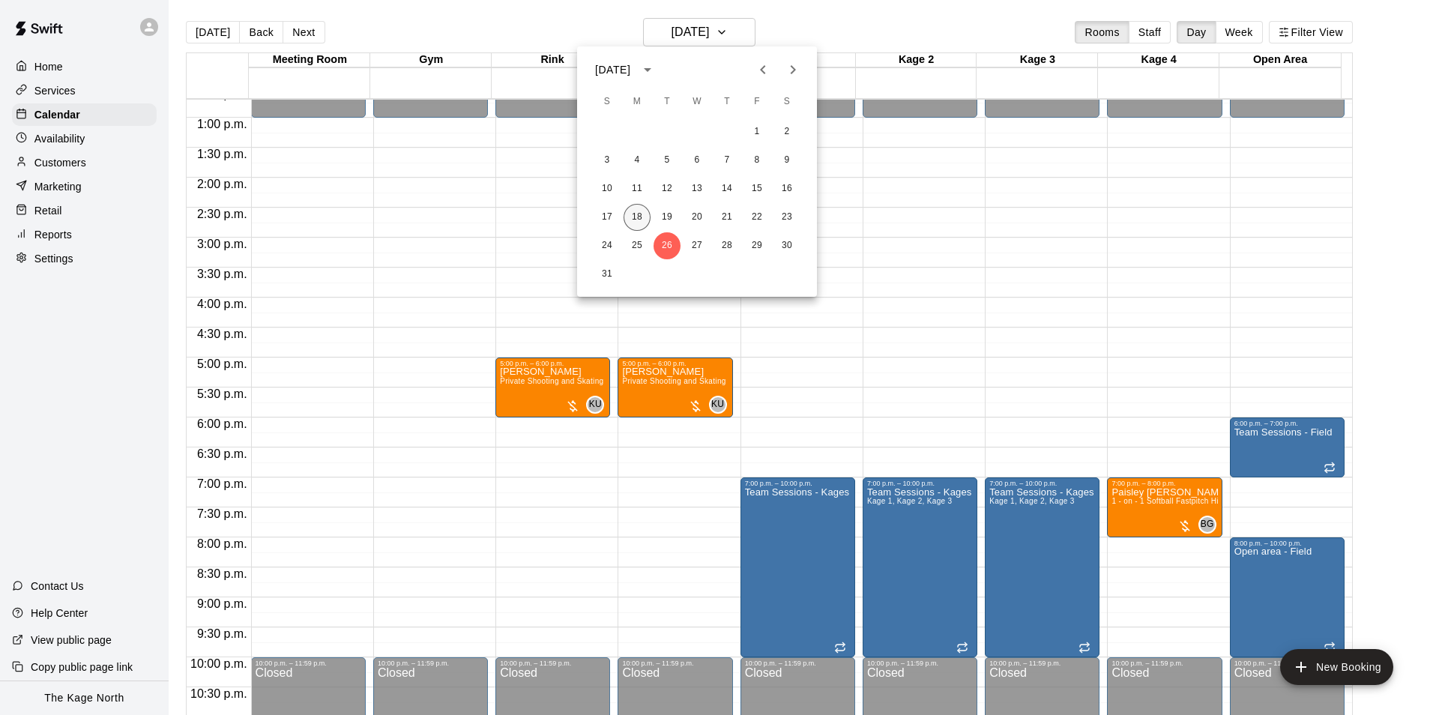
click at [638, 214] on button "18" at bounding box center [637, 217] width 27 height 27
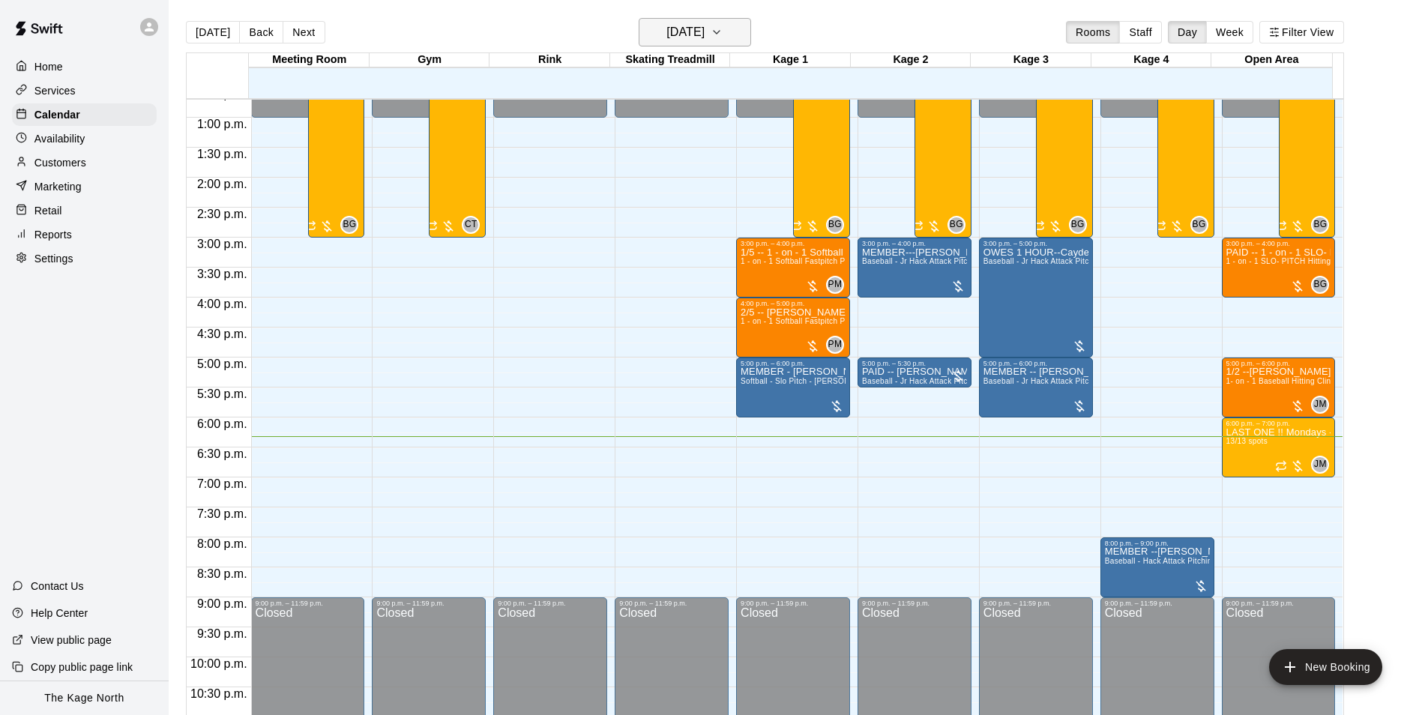
click at [704, 35] on h6 "[DATE]" at bounding box center [685, 32] width 38 height 21
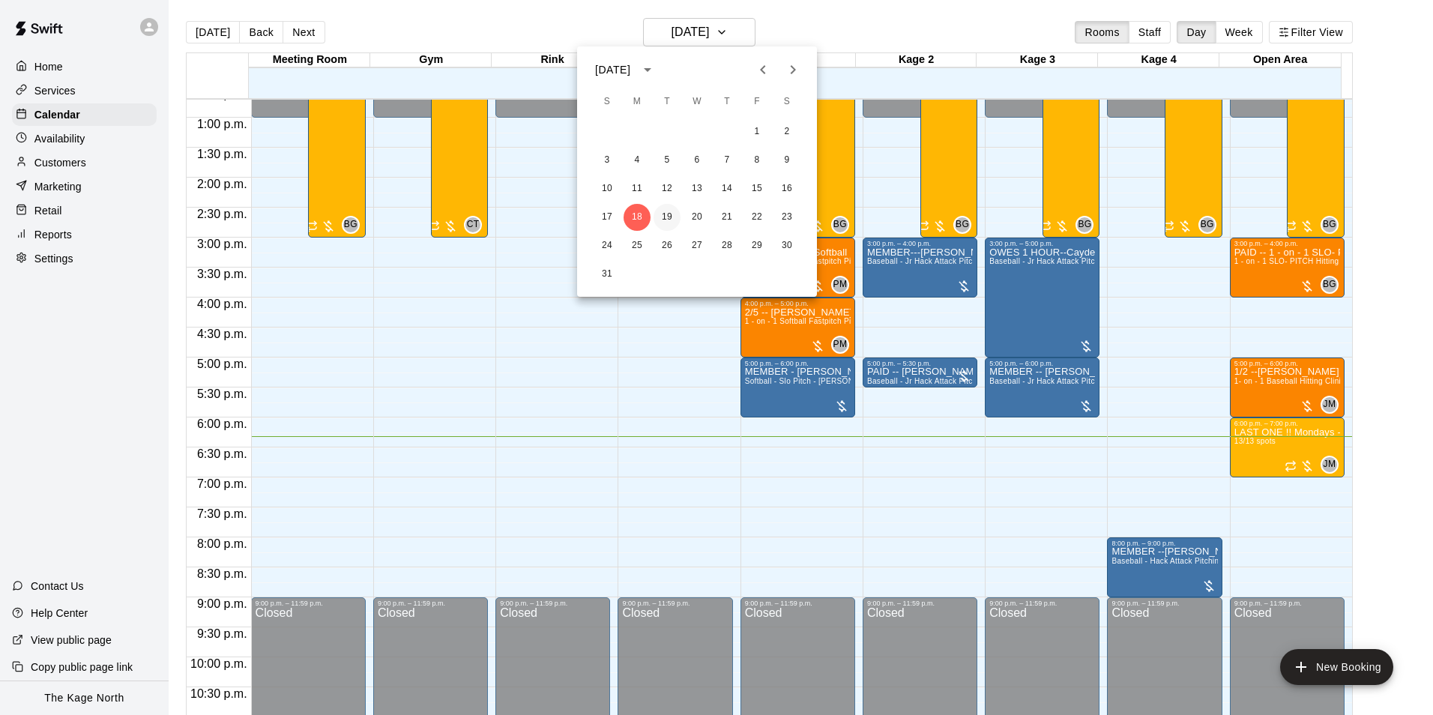
click at [665, 217] on button "19" at bounding box center [667, 217] width 27 height 27
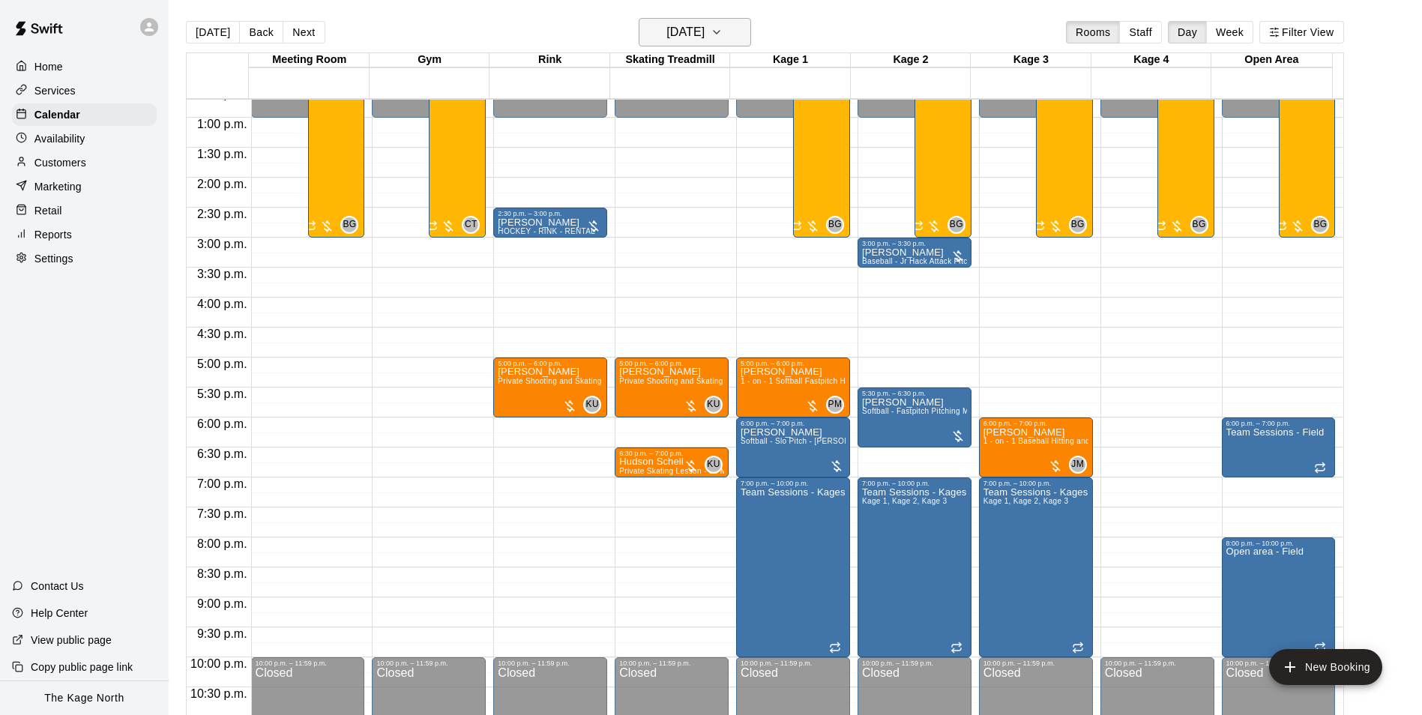
click at [735, 28] on button "[DATE]" at bounding box center [695, 32] width 112 height 28
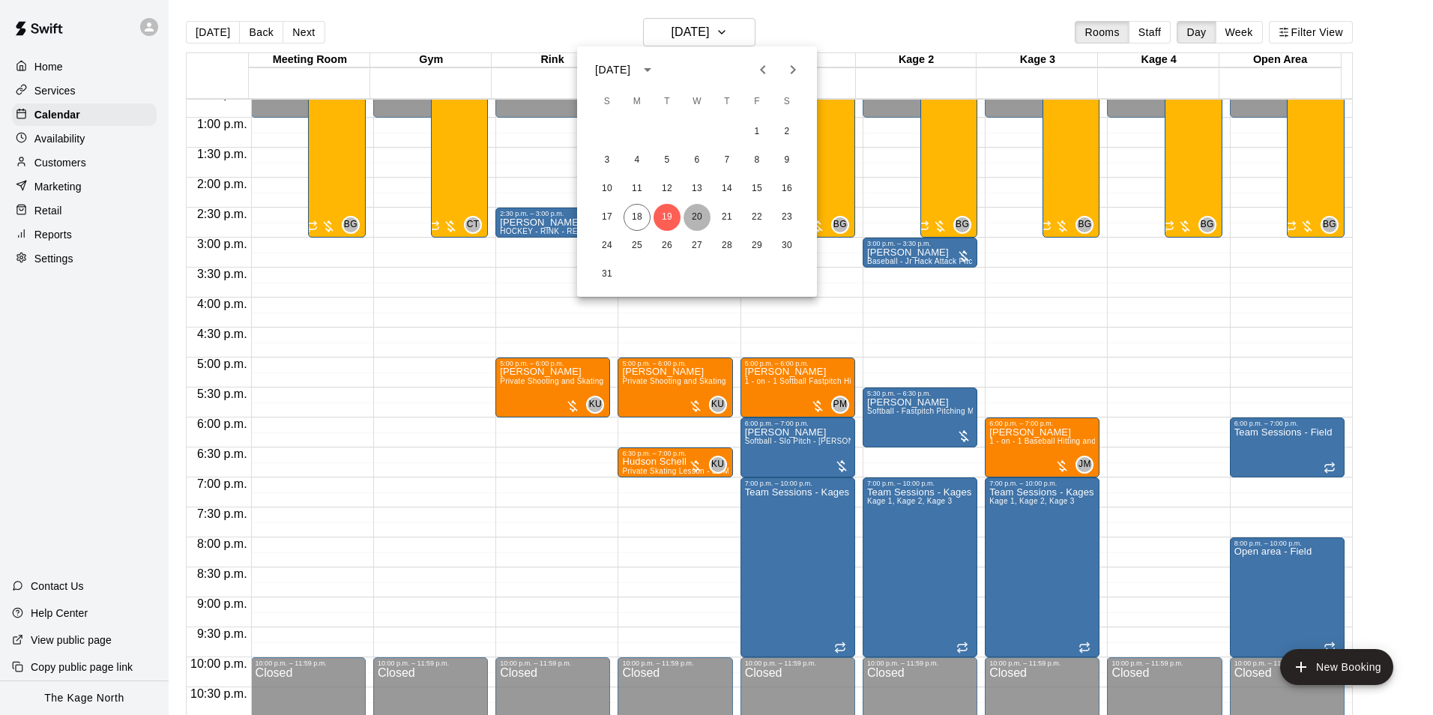
click at [694, 210] on button "20" at bounding box center [696, 217] width 27 height 27
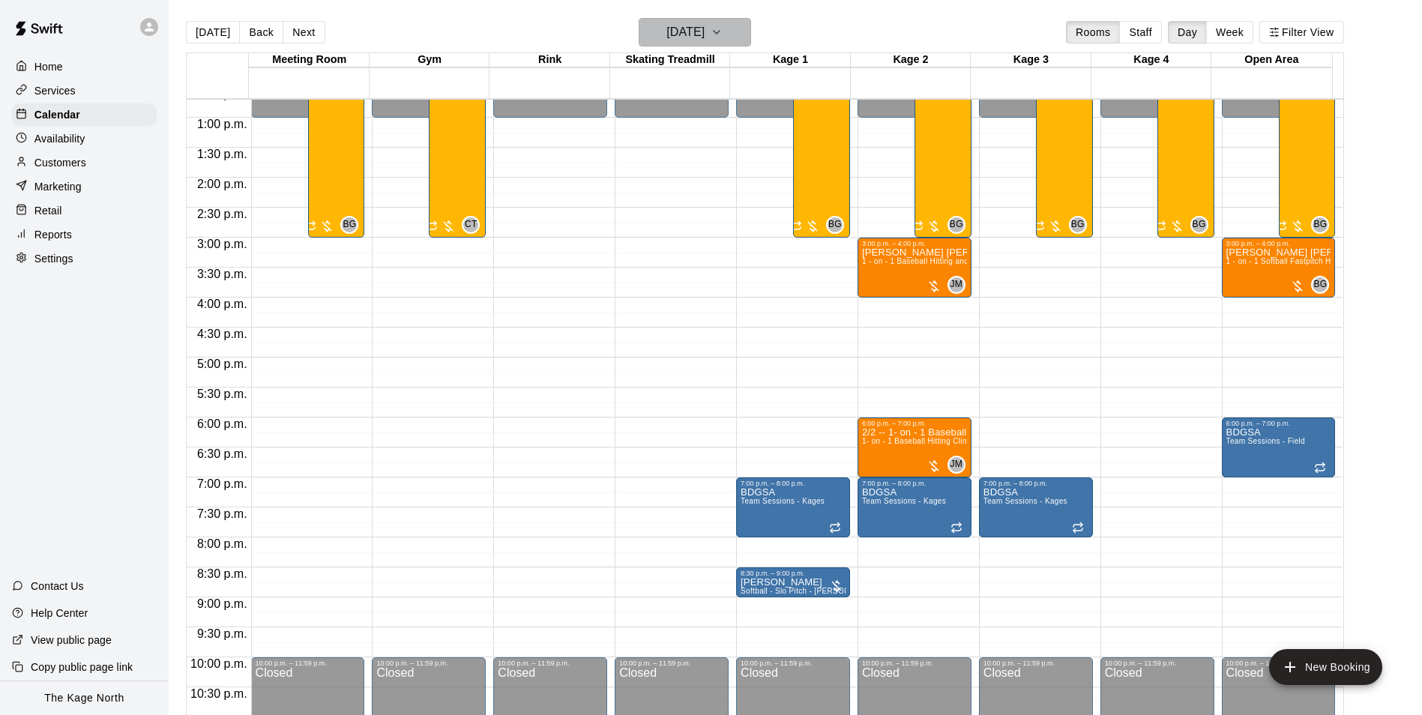
click at [704, 34] on h6 "[DATE]" at bounding box center [685, 32] width 38 height 21
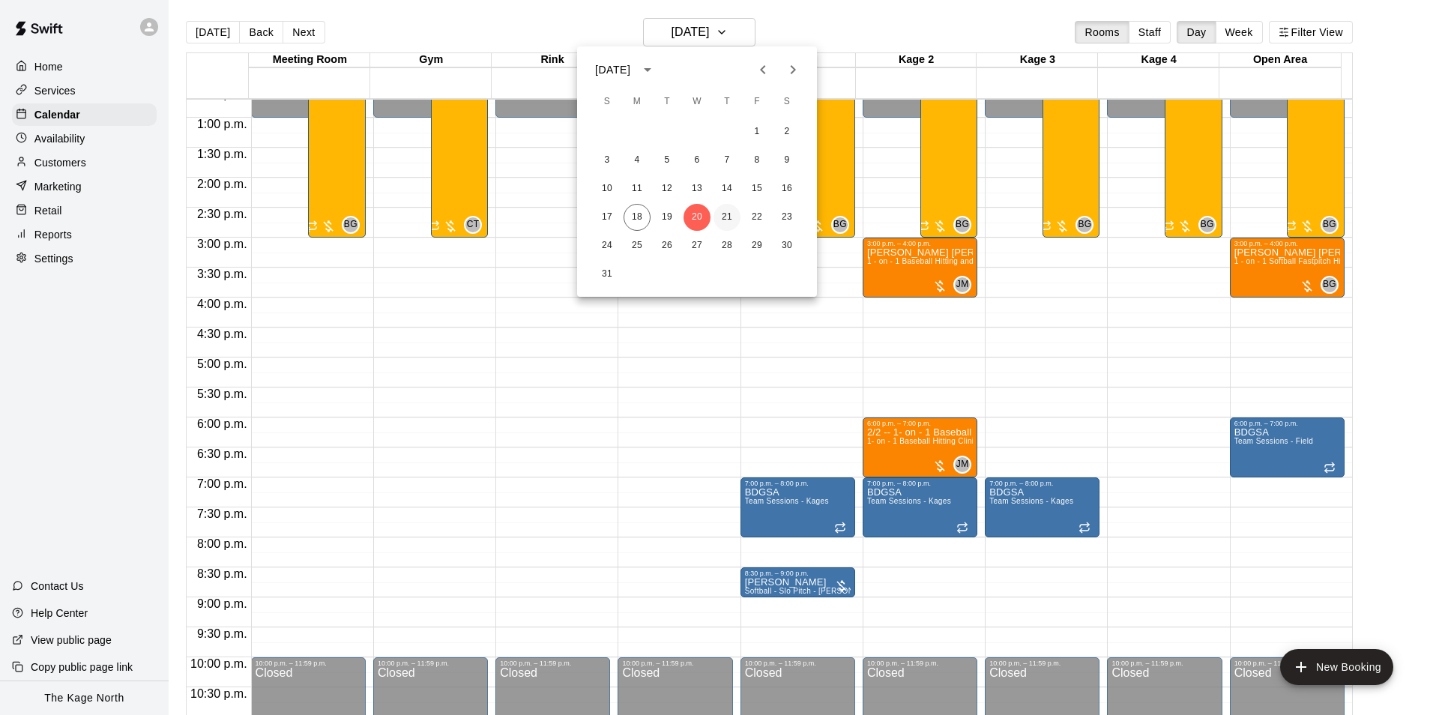
click at [725, 215] on button "21" at bounding box center [726, 217] width 27 height 27
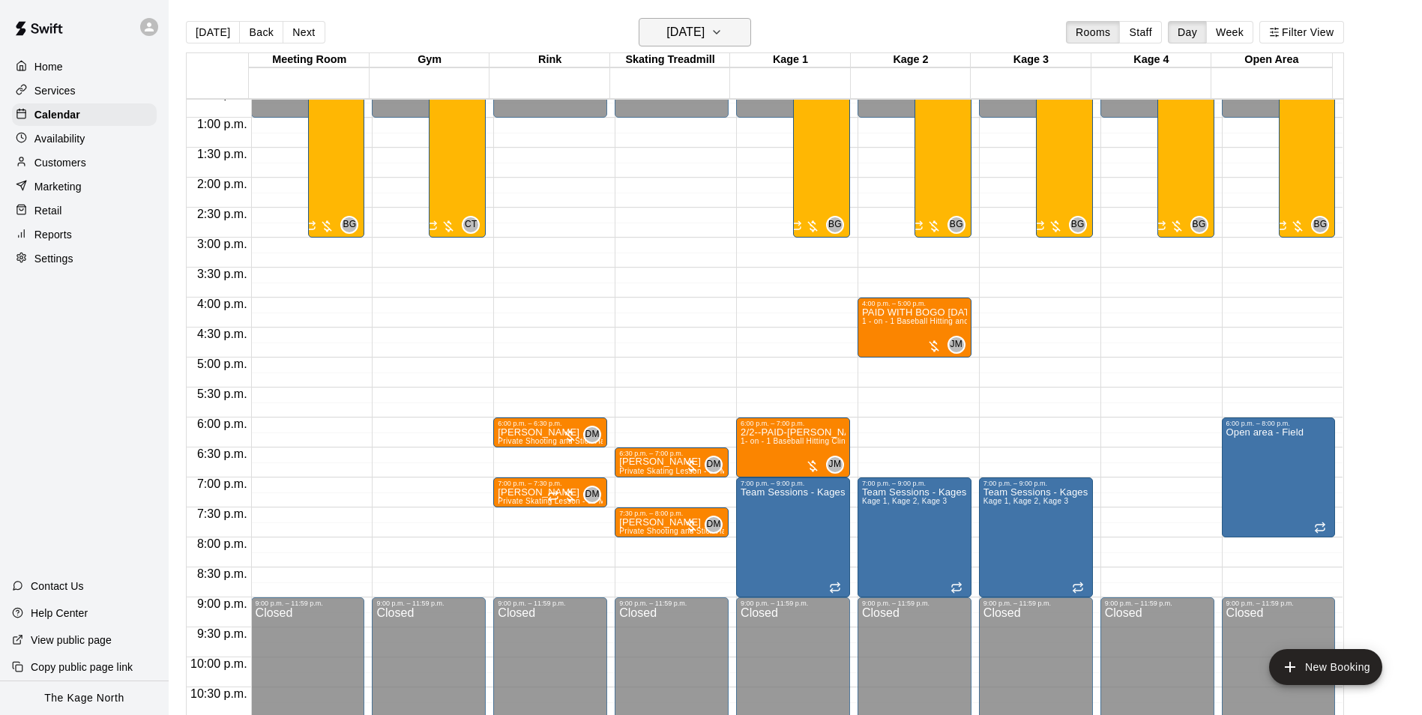
click at [704, 28] on h6 "[DATE]" at bounding box center [685, 32] width 38 height 21
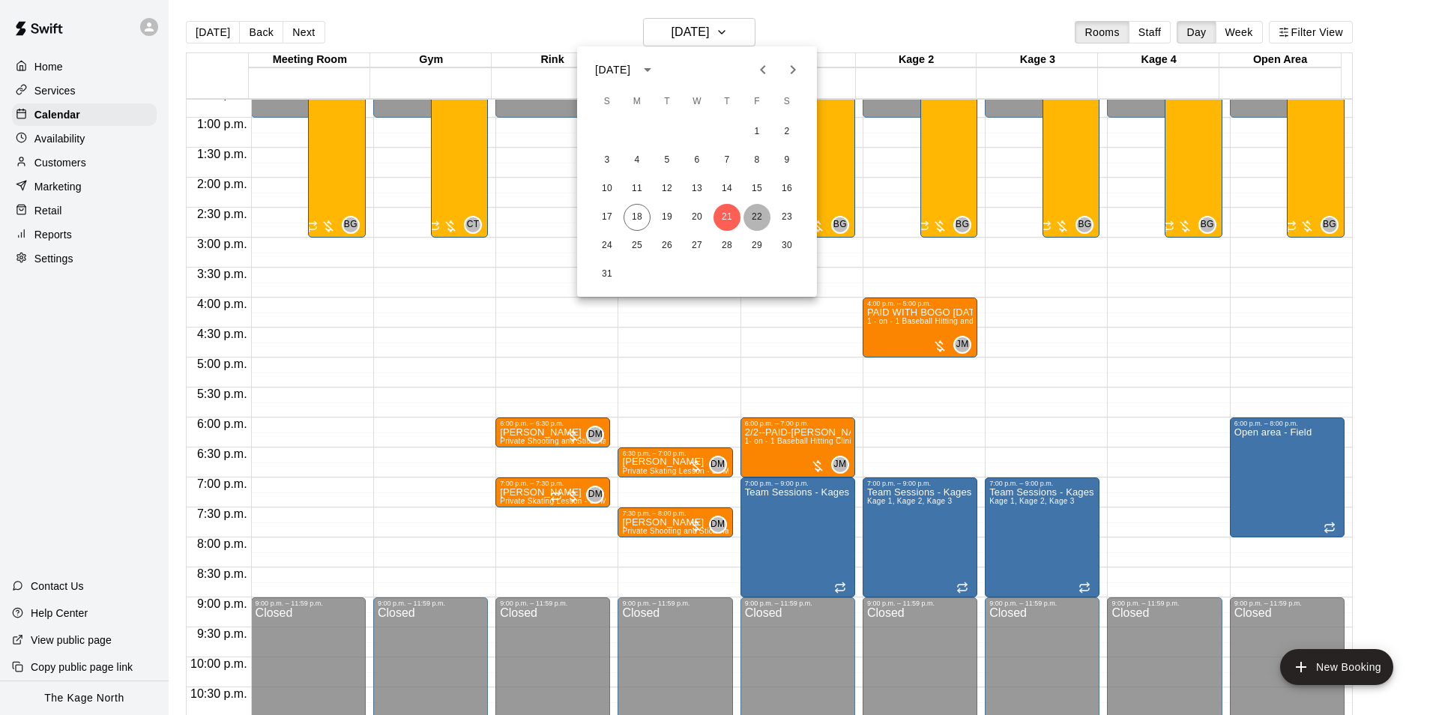
click at [758, 221] on button "22" at bounding box center [756, 217] width 27 height 27
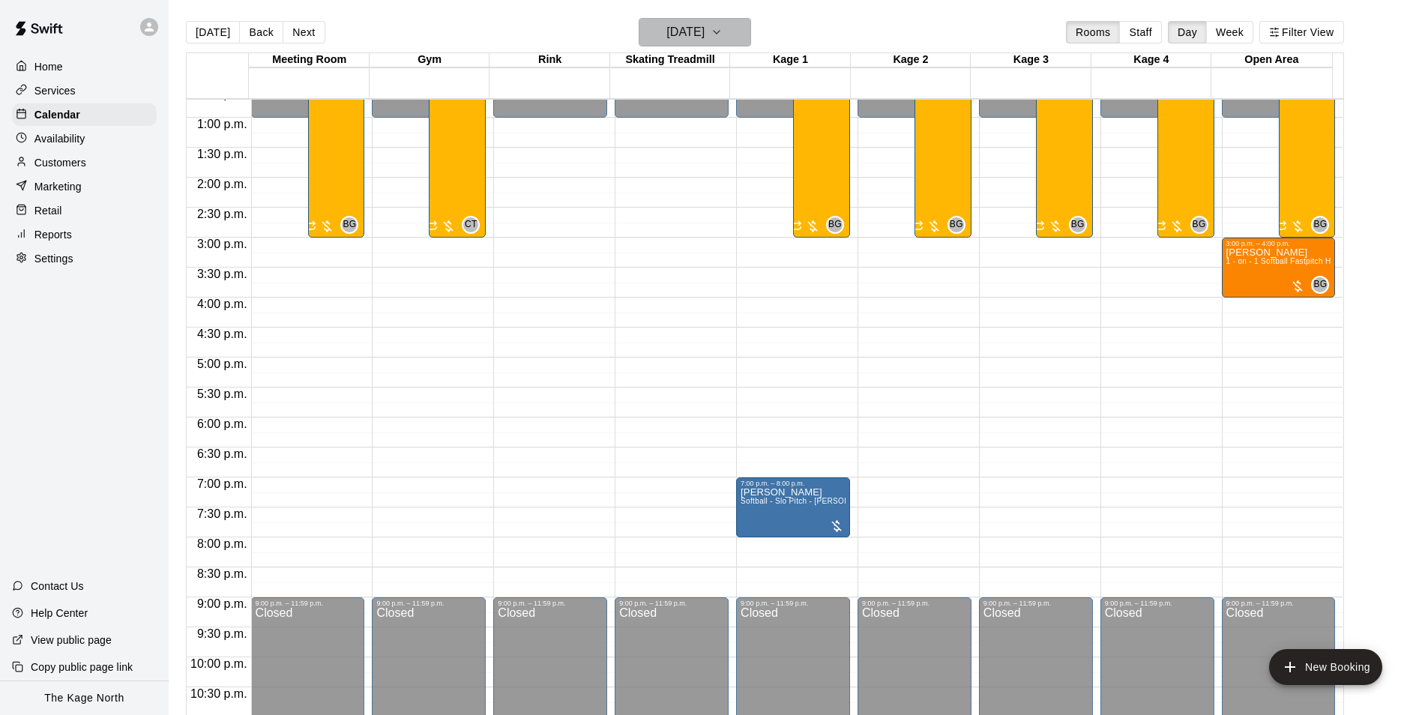
click at [722, 26] on icon "button" at bounding box center [716, 32] width 12 height 18
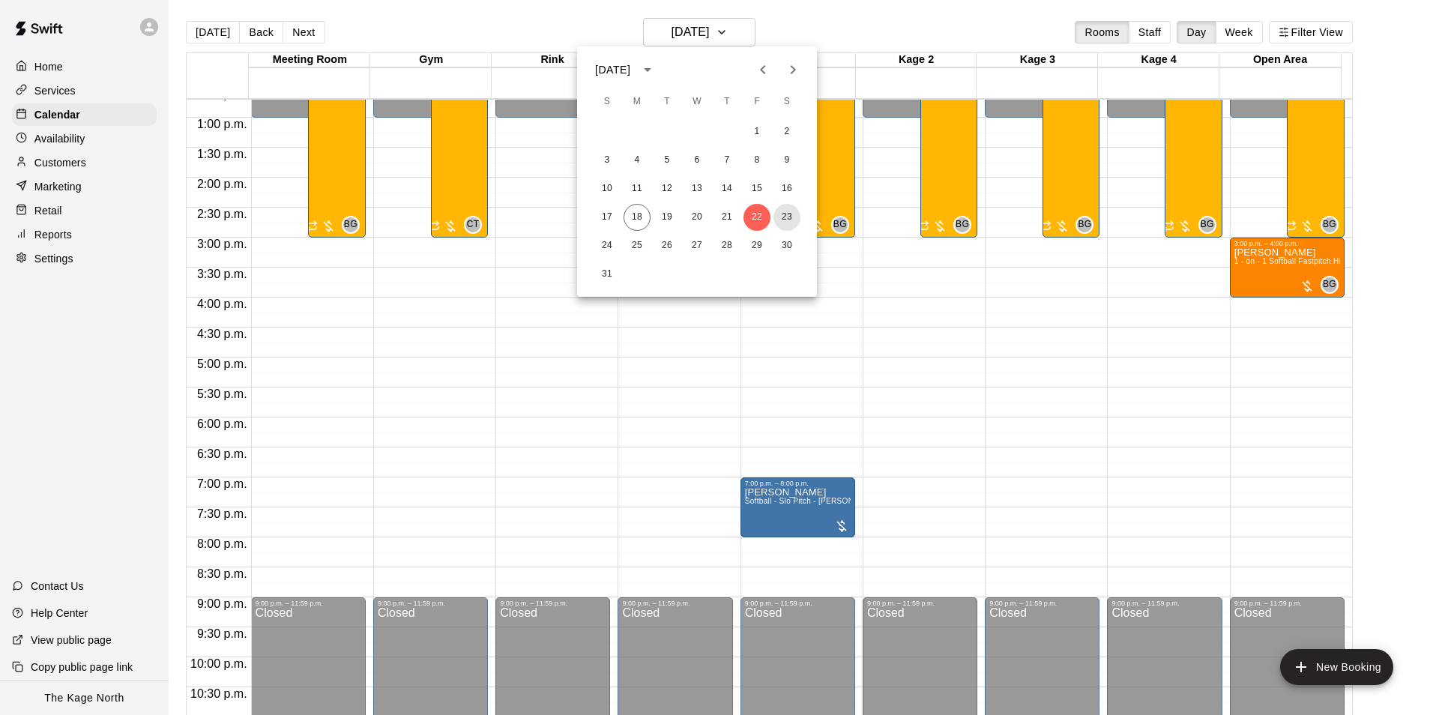
click at [778, 211] on button "23" at bounding box center [786, 217] width 27 height 27
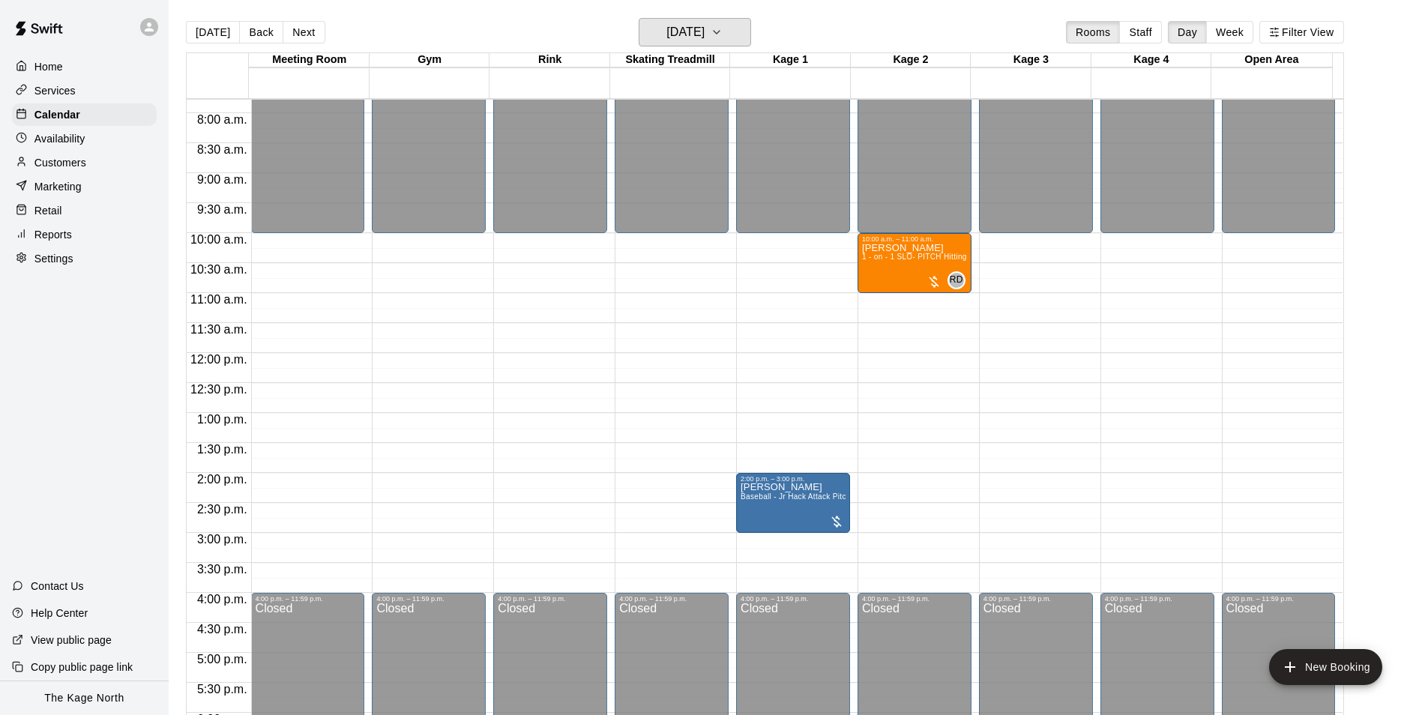
scroll to position [462, 0]
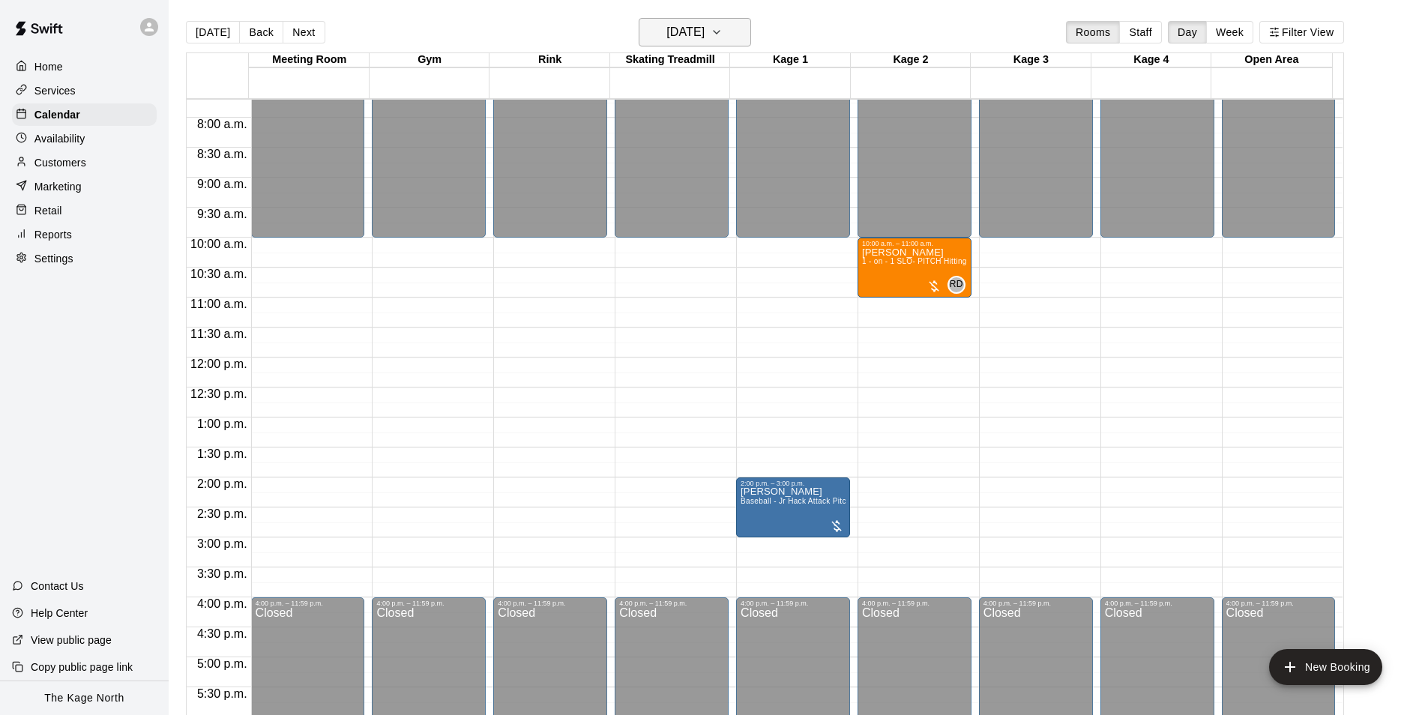
click at [704, 34] on h6 "[DATE]" at bounding box center [685, 32] width 38 height 21
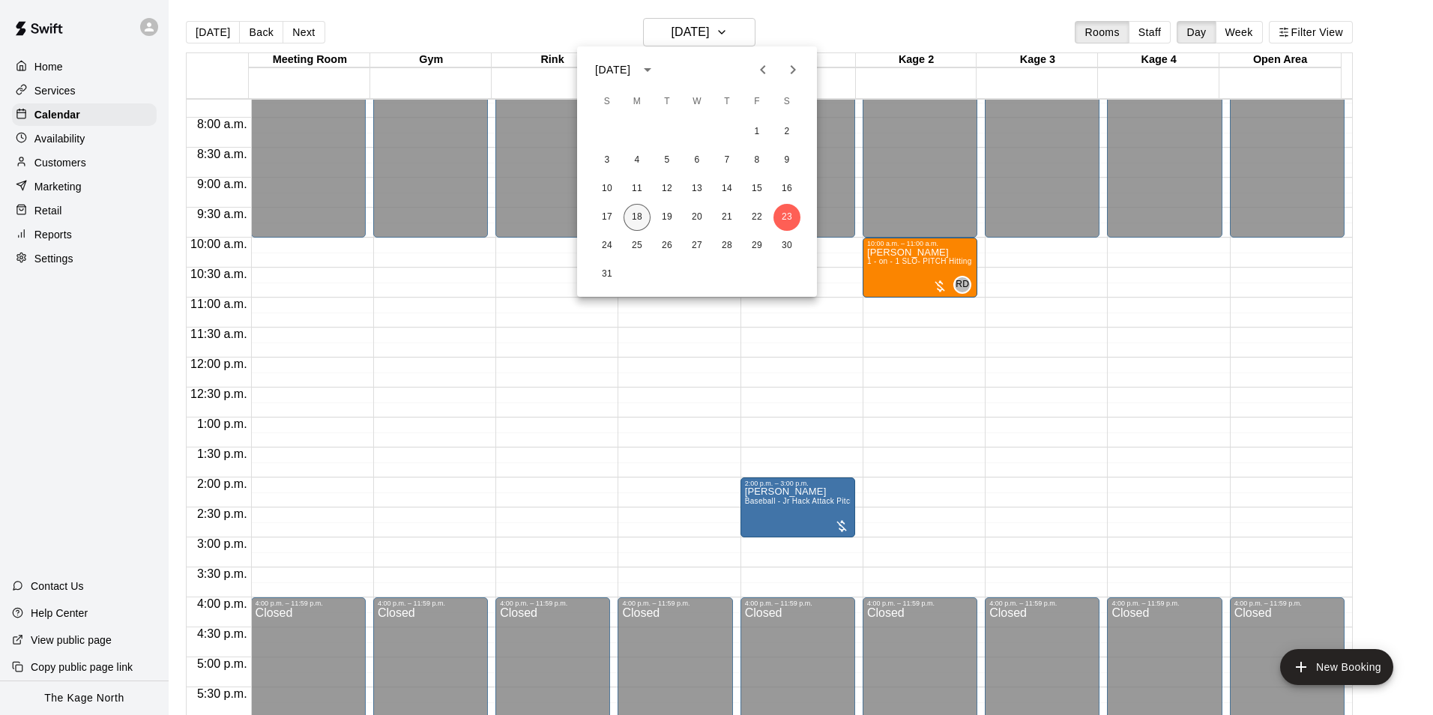
click at [642, 216] on button "18" at bounding box center [637, 217] width 27 height 27
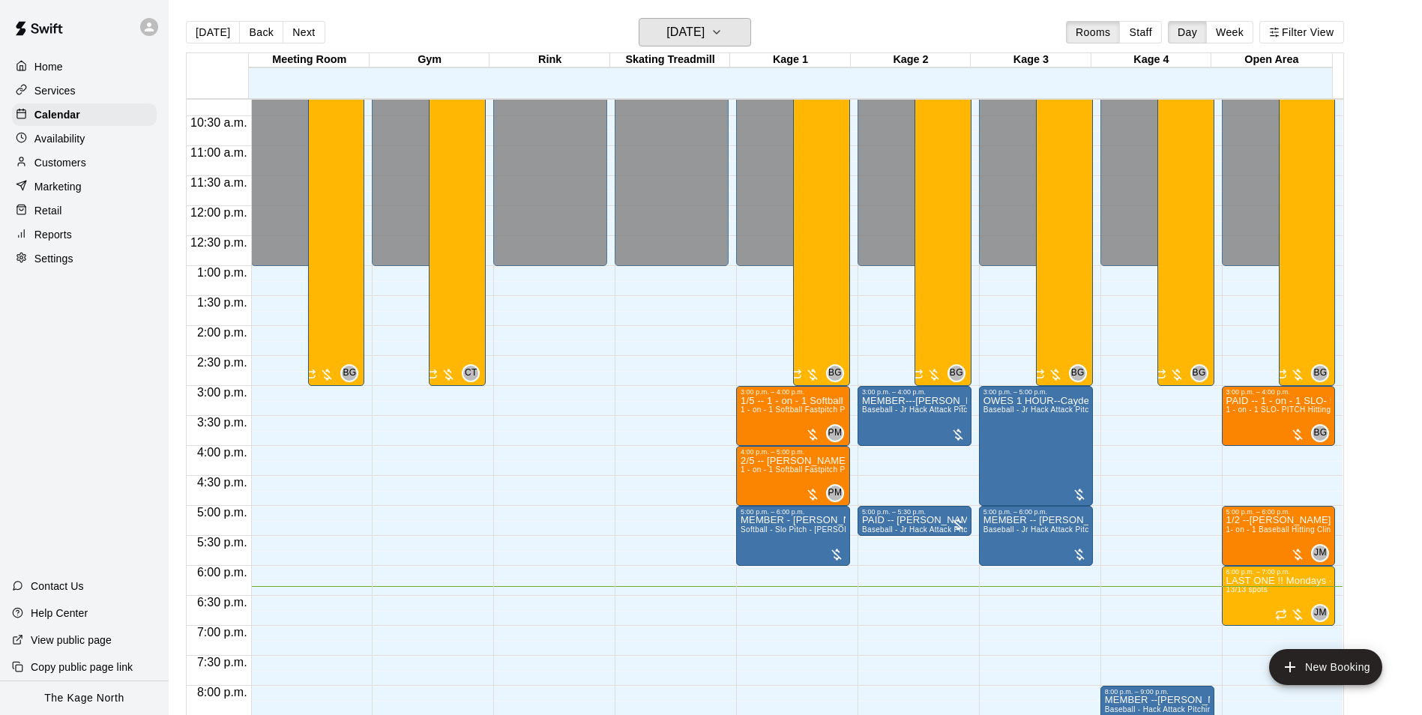
scroll to position [761, 0]
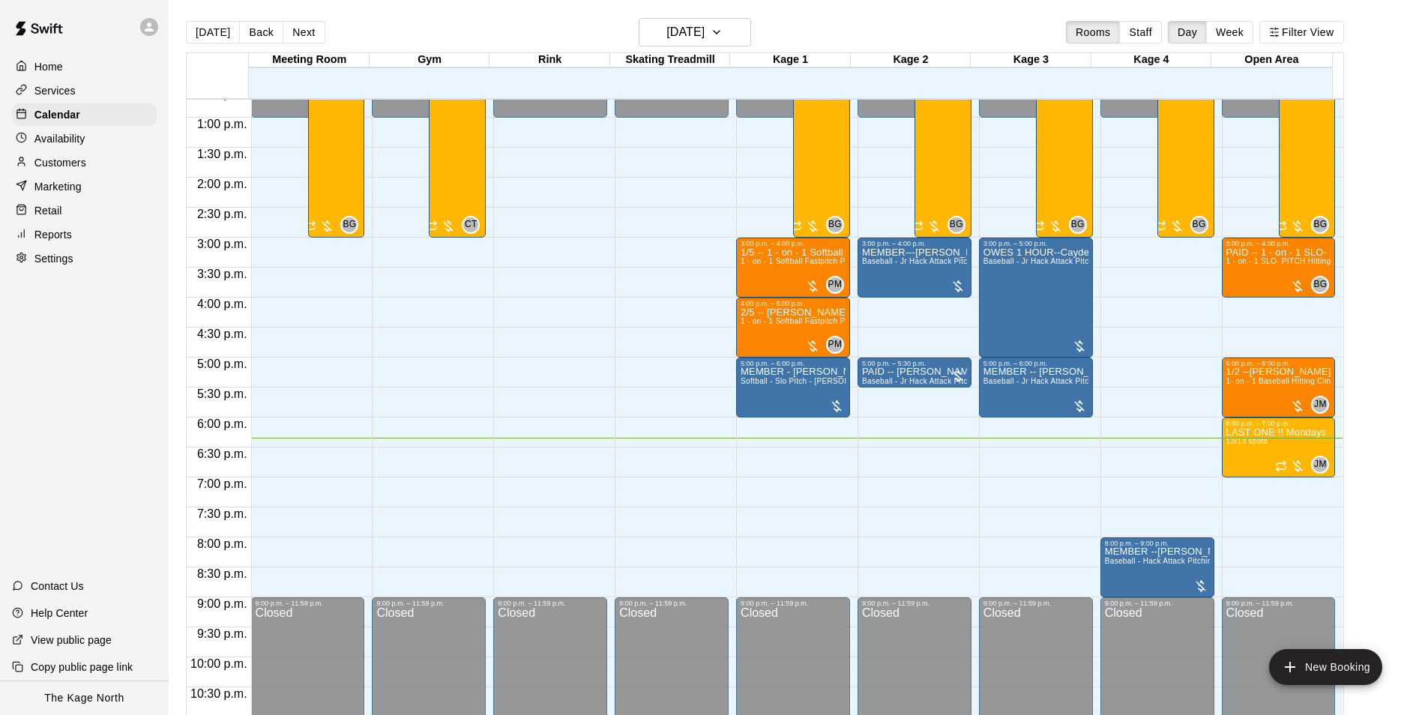
click at [715, 17] on main "[DATE] Back [DATE][DATE] Rooms Staff Day Week Filter View Meeting Room 18 Mon G…" at bounding box center [795, 369] width 1253 height 739
click at [704, 22] on h6 "[DATE]" at bounding box center [685, 32] width 38 height 21
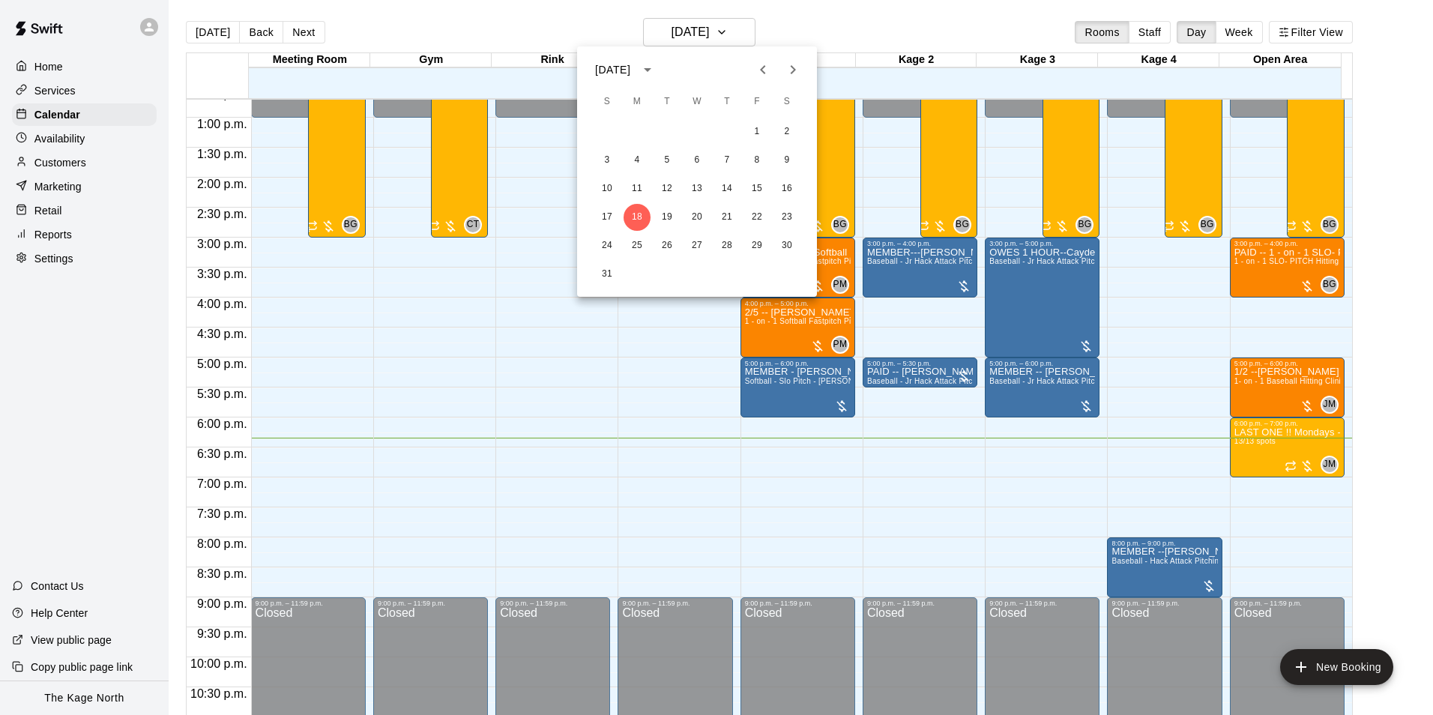
click at [789, 74] on icon "Next month" at bounding box center [793, 70] width 18 height 18
click at [727, 162] on button "11" at bounding box center [726, 160] width 27 height 27
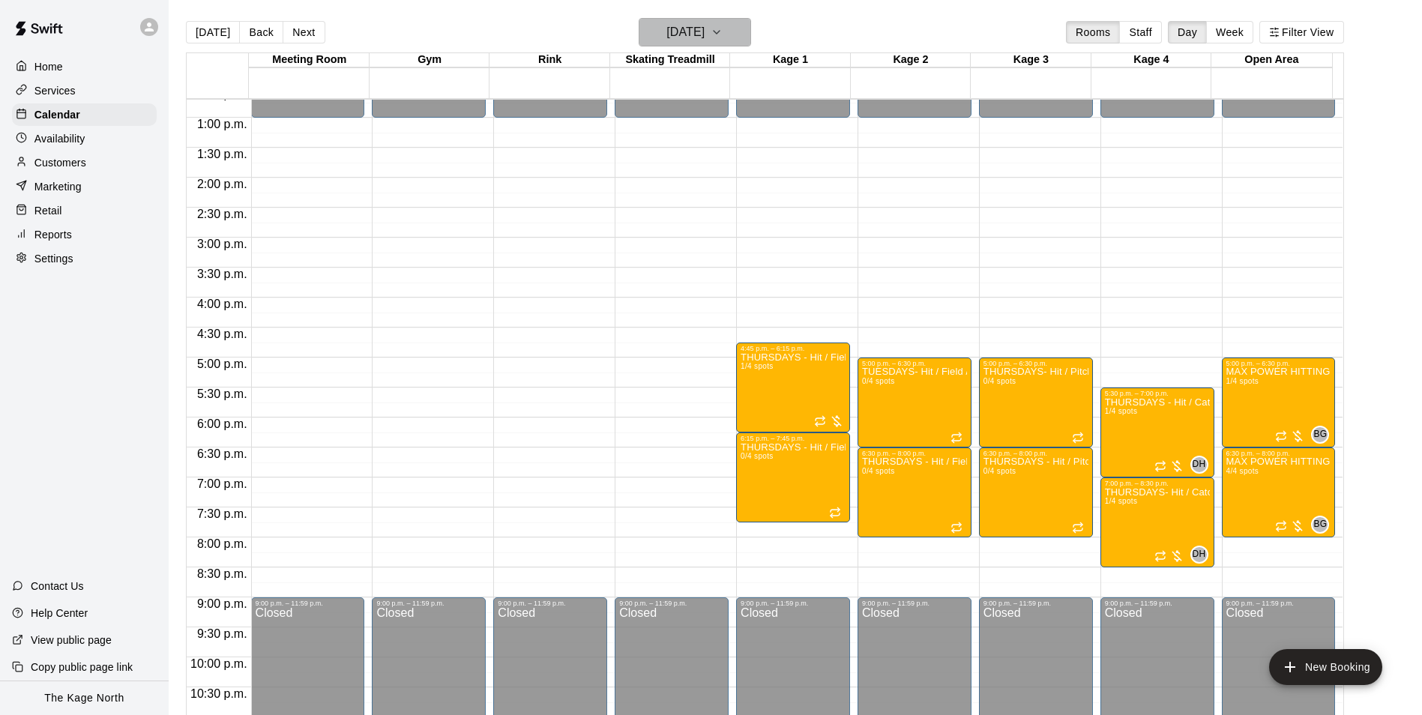
click at [704, 31] on h6 "[DATE]" at bounding box center [685, 32] width 38 height 21
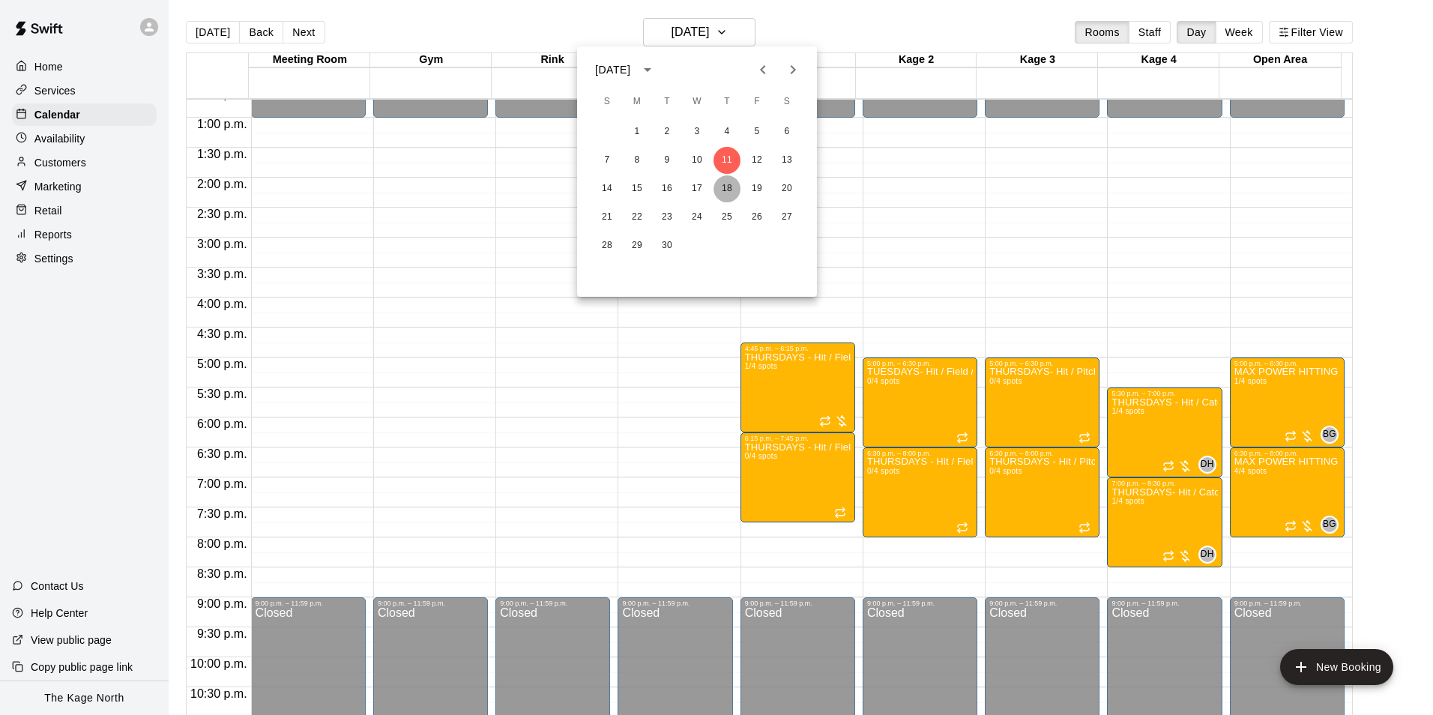
click at [732, 188] on button "18" at bounding box center [726, 188] width 27 height 27
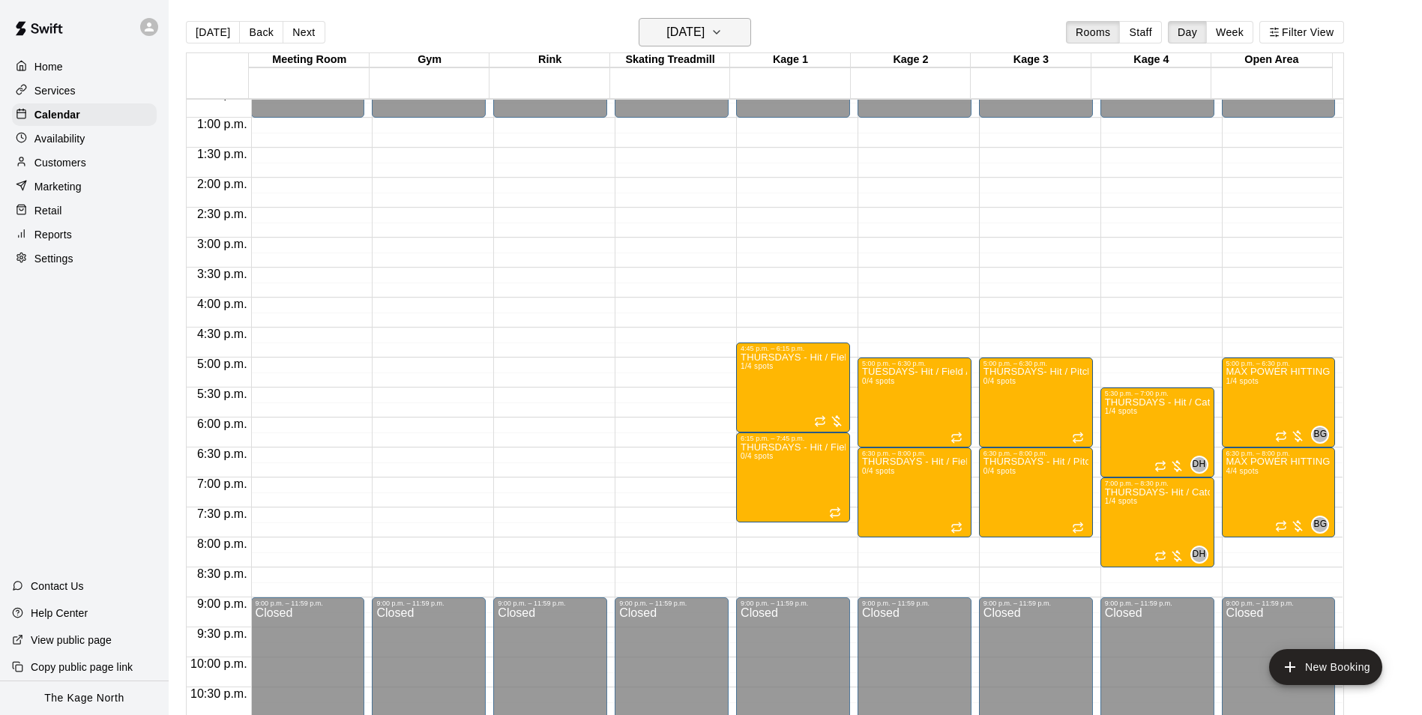
click at [704, 34] on h6 "[DATE]" at bounding box center [685, 32] width 38 height 21
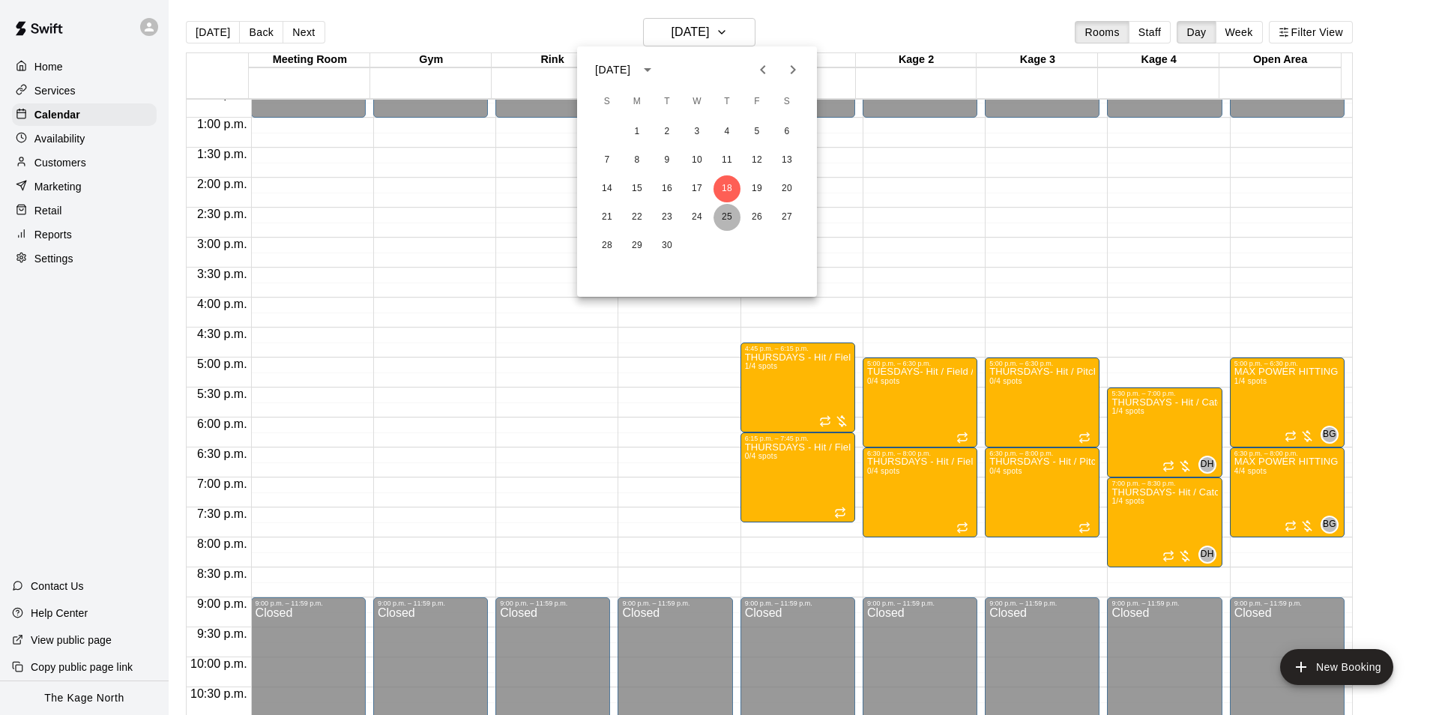
click at [731, 210] on button "25" at bounding box center [726, 217] width 27 height 27
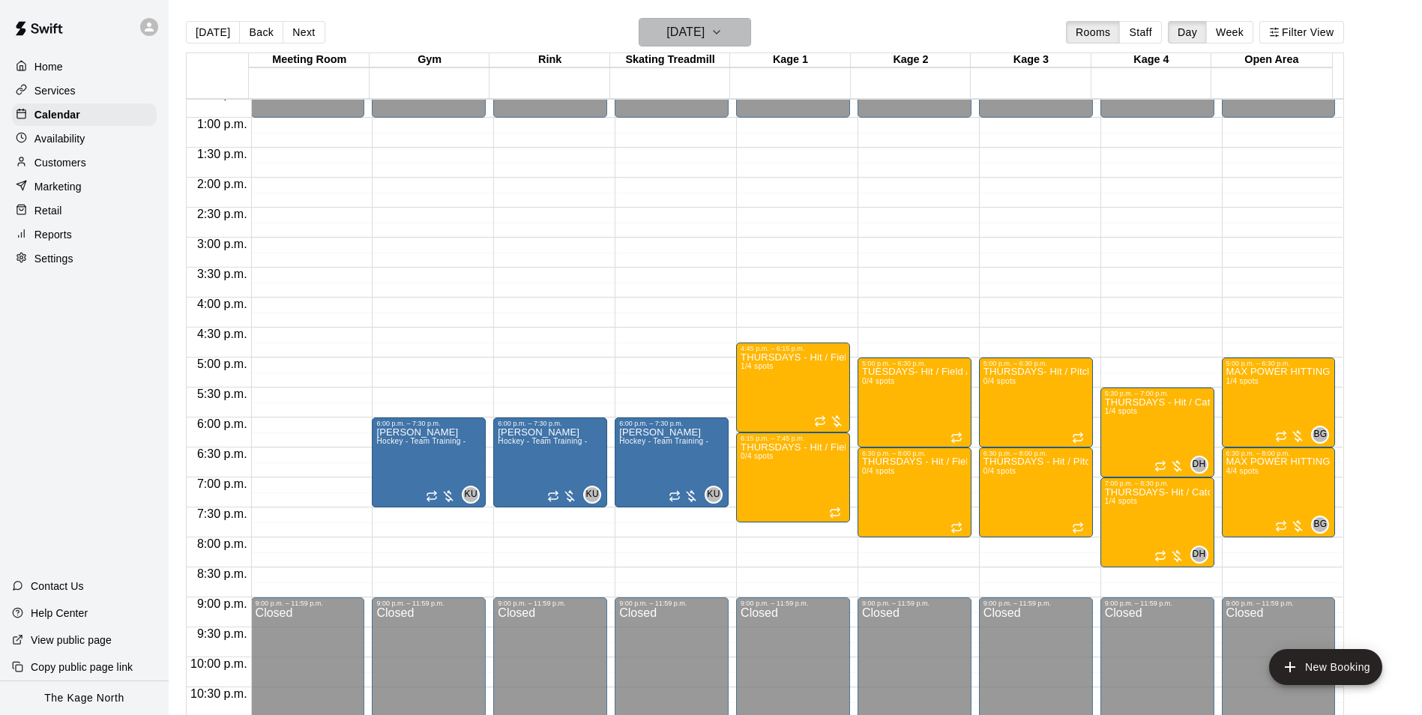
click at [704, 31] on h6 "[DATE]" at bounding box center [685, 32] width 38 height 21
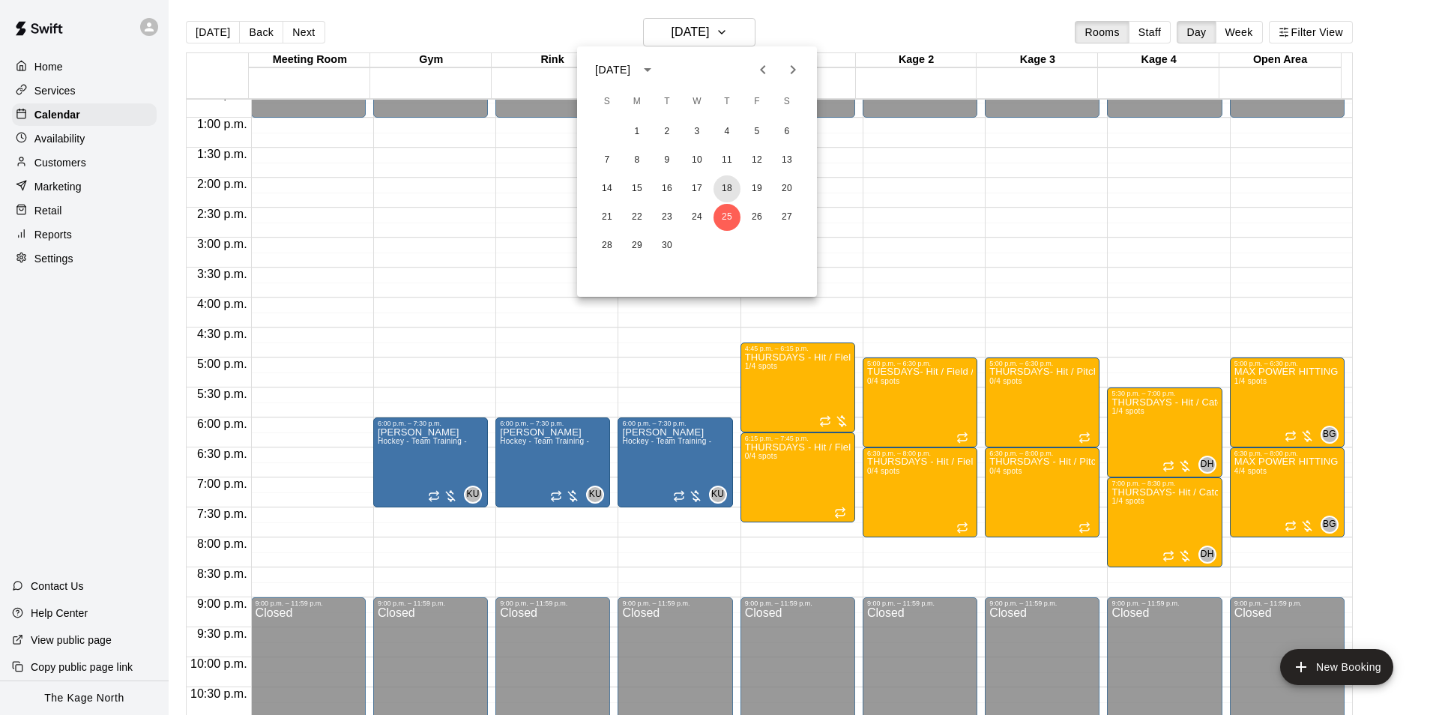
click at [725, 188] on button "18" at bounding box center [726, 188] width 27 height 27
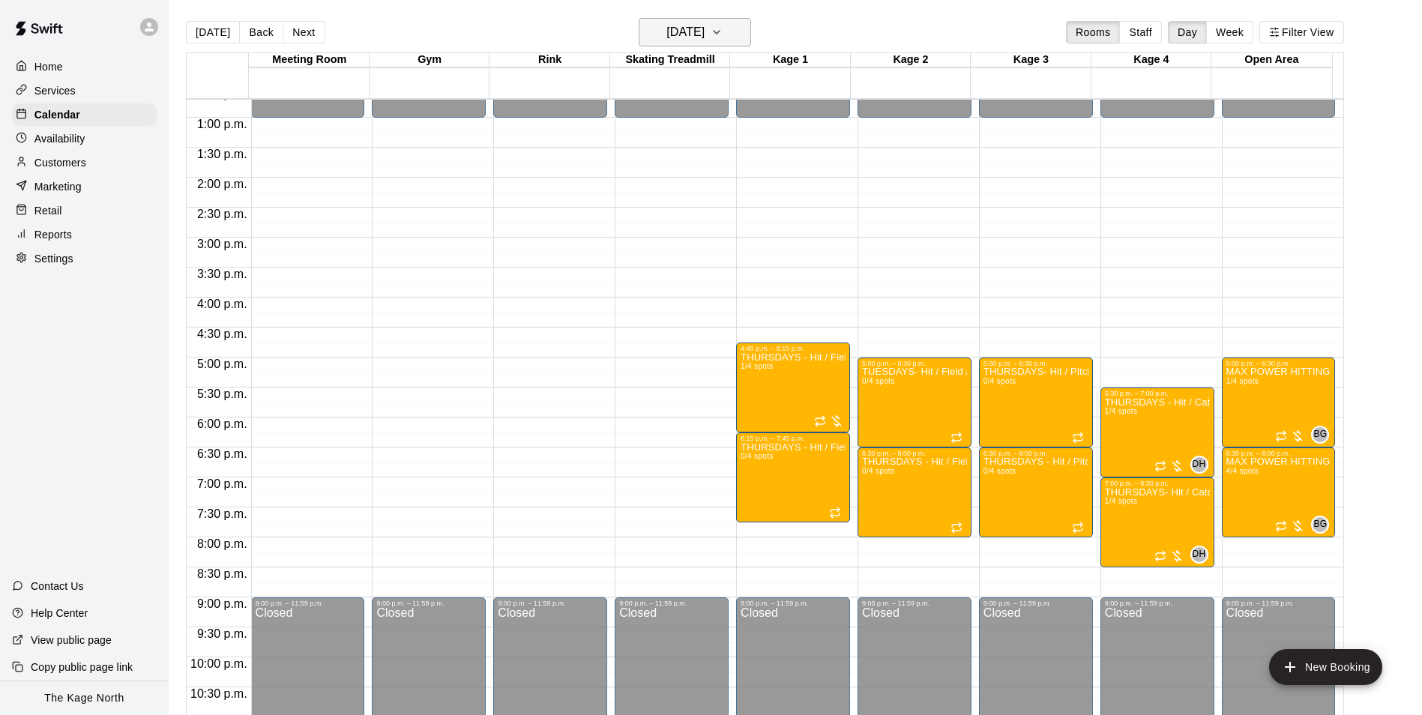
click at [704, 25] on h6 "[DATE]" at bounding box center [685, 32] width 38 height 21
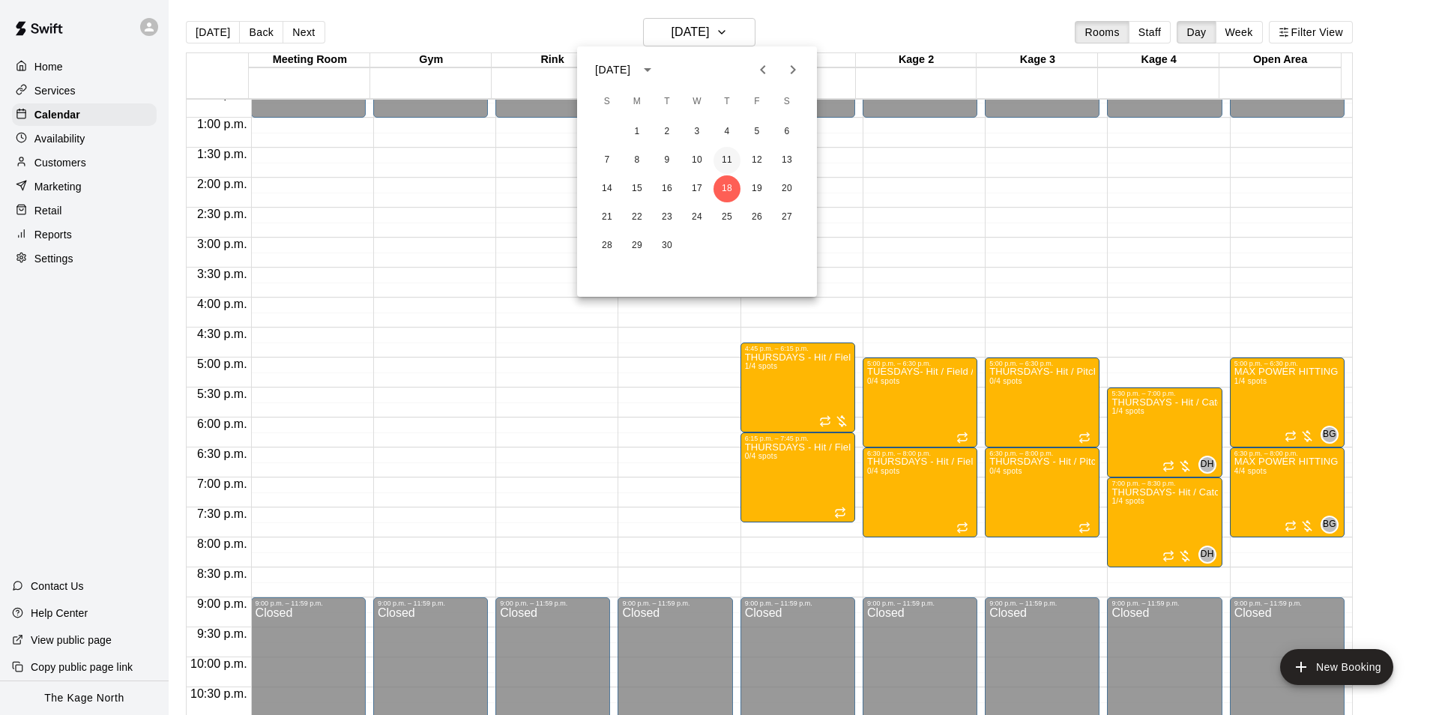
click at [725, 160] on button "11" at bounding box center [726, 160] width 27 height 27
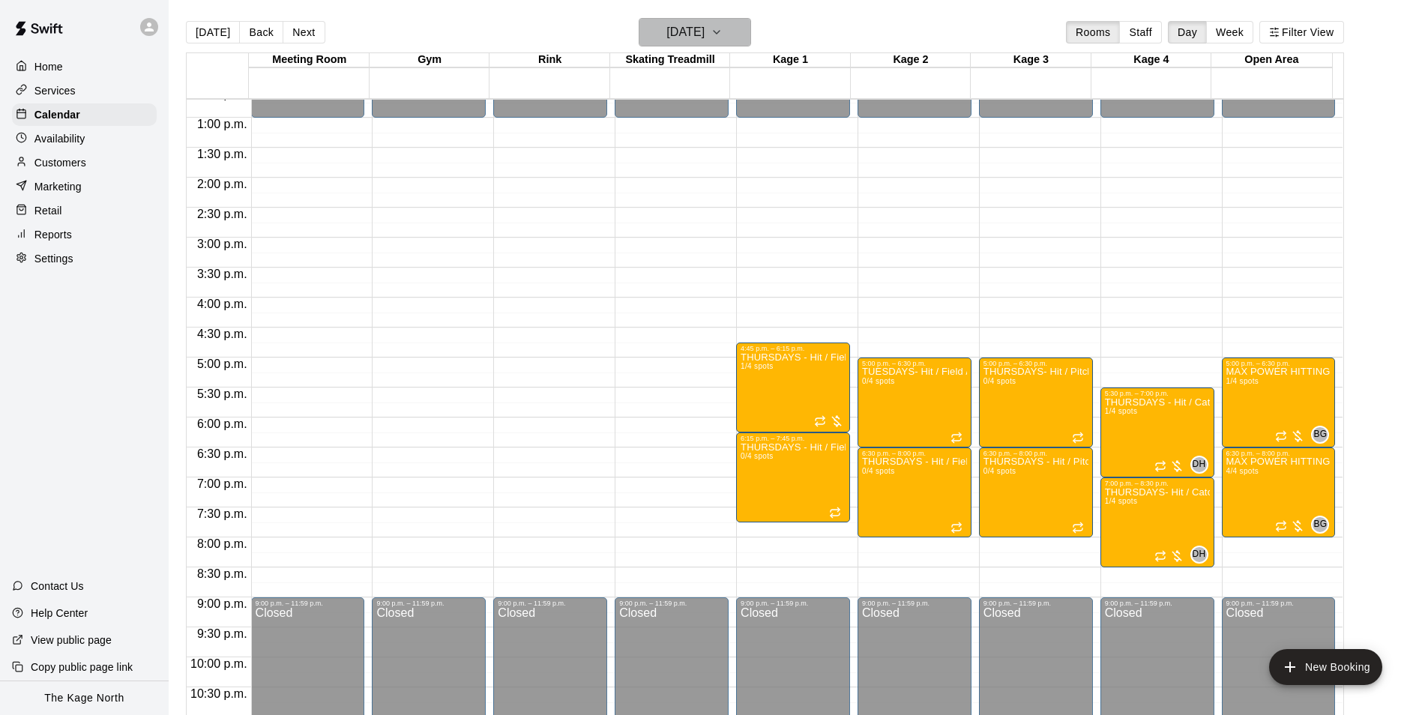
click at [704, 28] on h6 "[DATE]" at bounding box center [685, 32] width 38 height 21
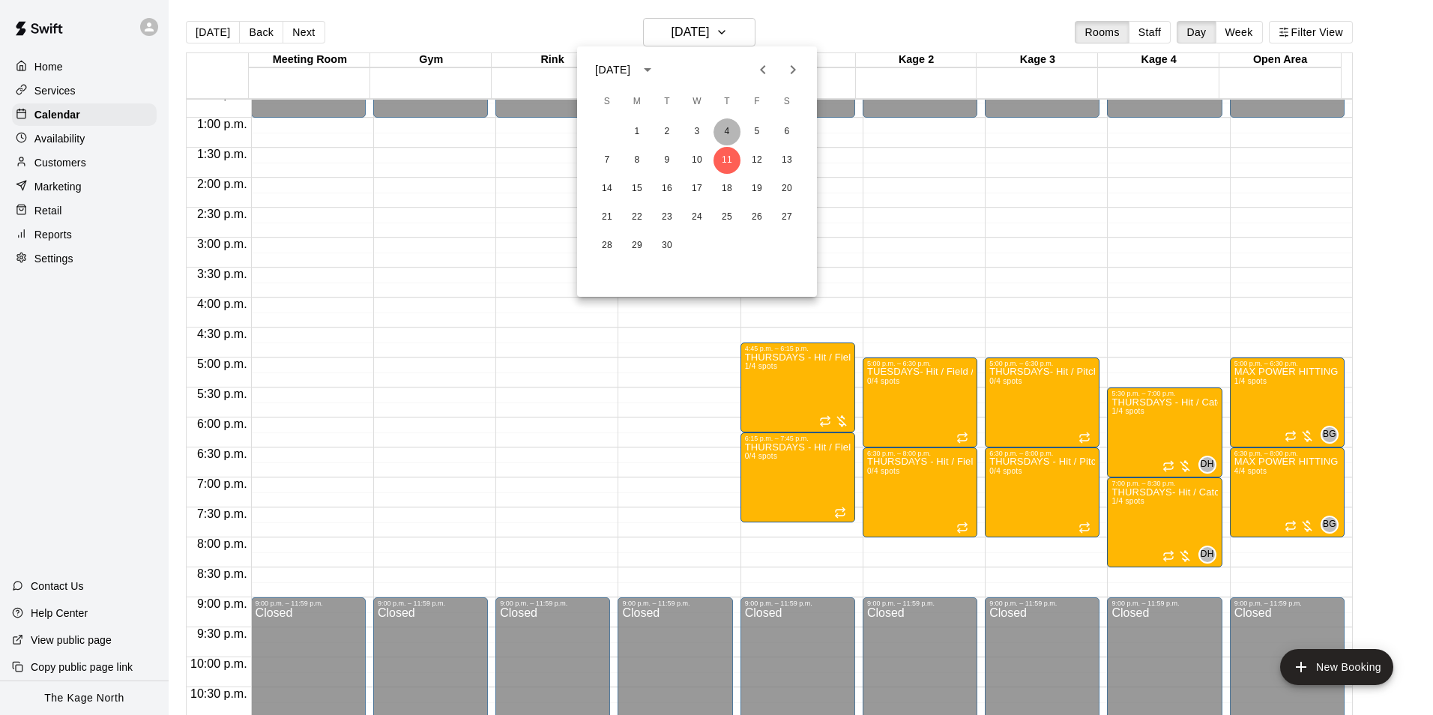
click at [725, 128] on button "4" at bounding box center [726, 131] width 27 height 27
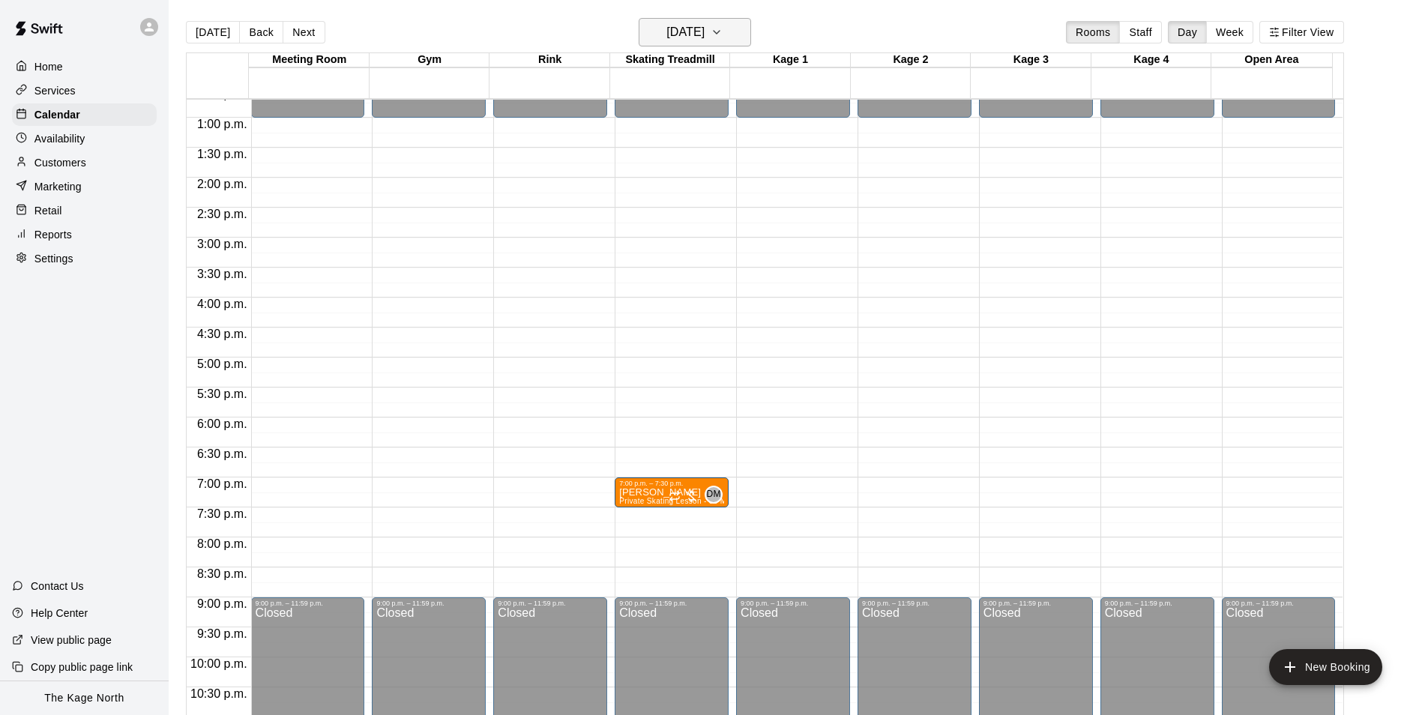
click at [737, 34] on button "[DATE]" at bounding box center [695, 32] width 112 height 28
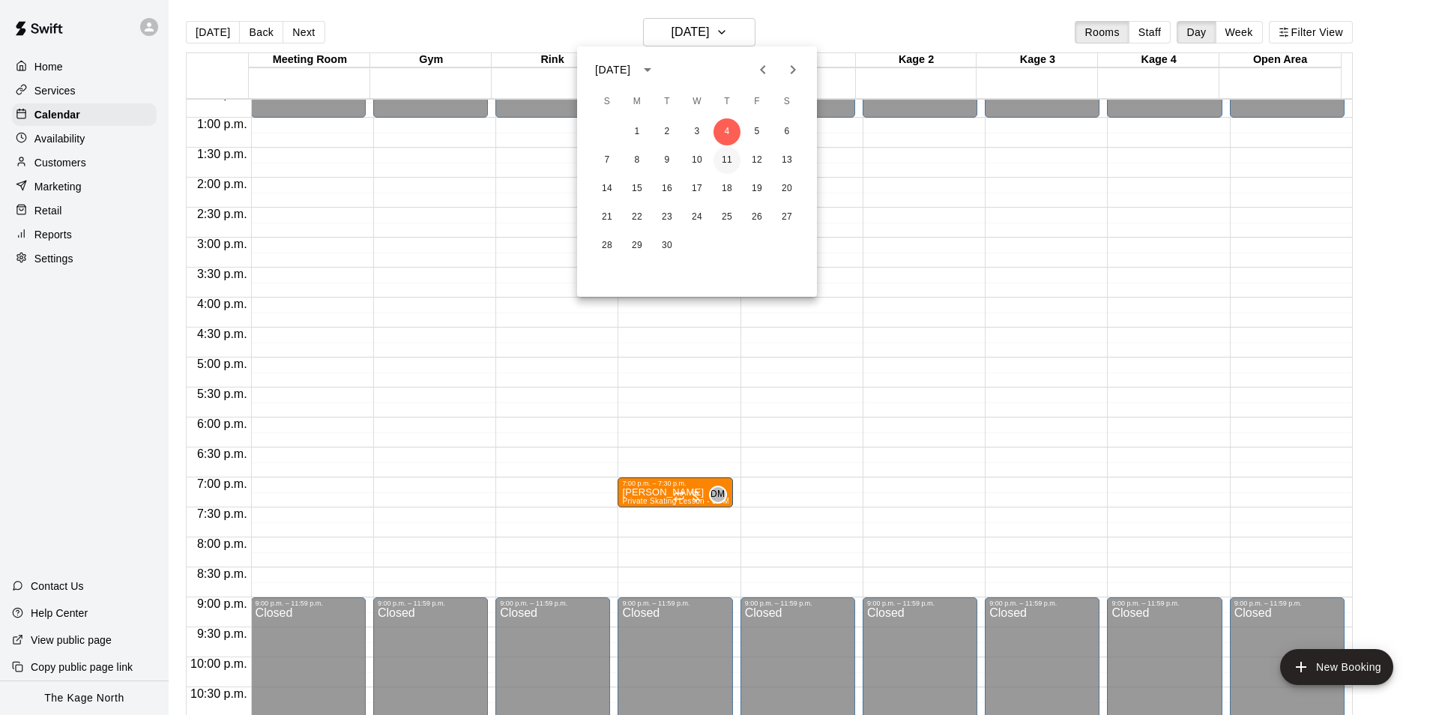
click at [737, 157] on button "11" at bounding box center [726, 160] width 27 height 27
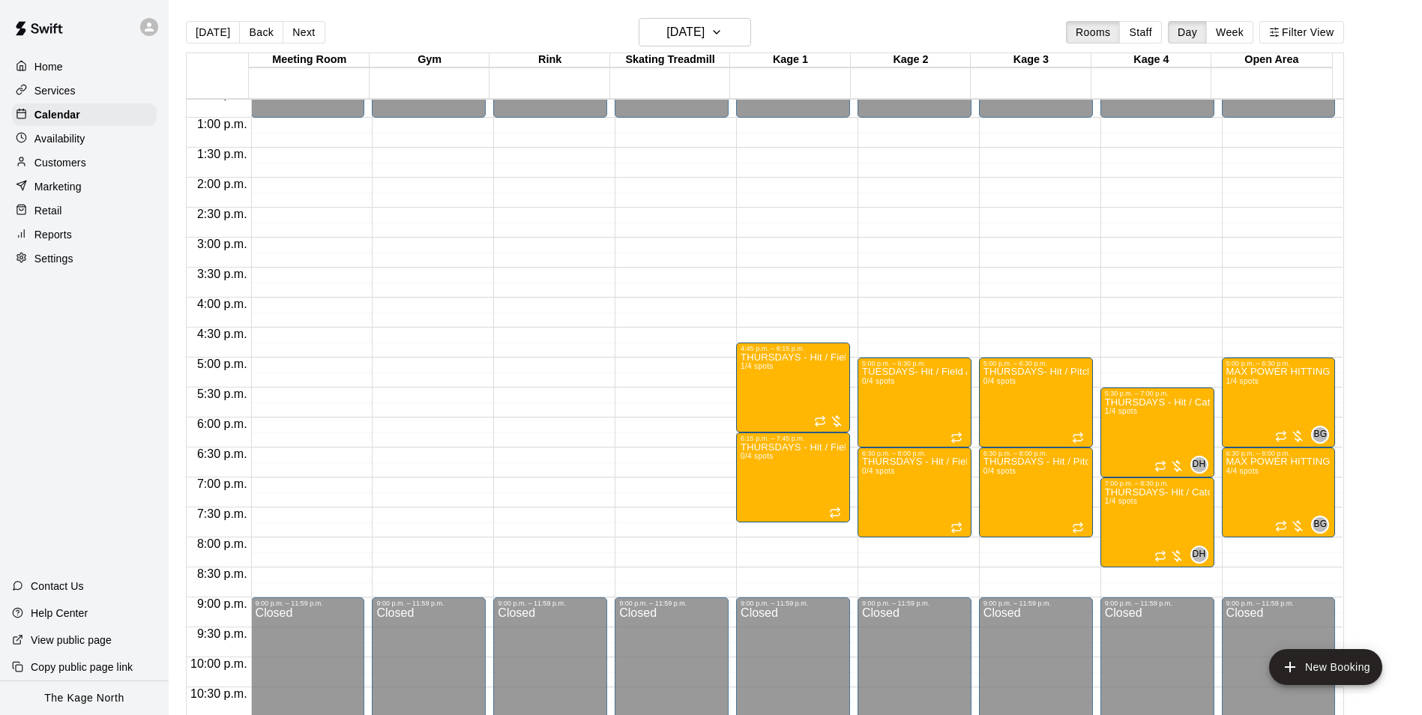
click at [719, 13] on main "[DATE] Back [DATE][DATE] Rooms Staff Day Week Filter View Meeting Room 11 Thu G…" at bounding box center [795, 369] width 1253 height 739
click at [704, 30] on h6 "[DATE]" at bounding box center [685, 32] width 38 height 21
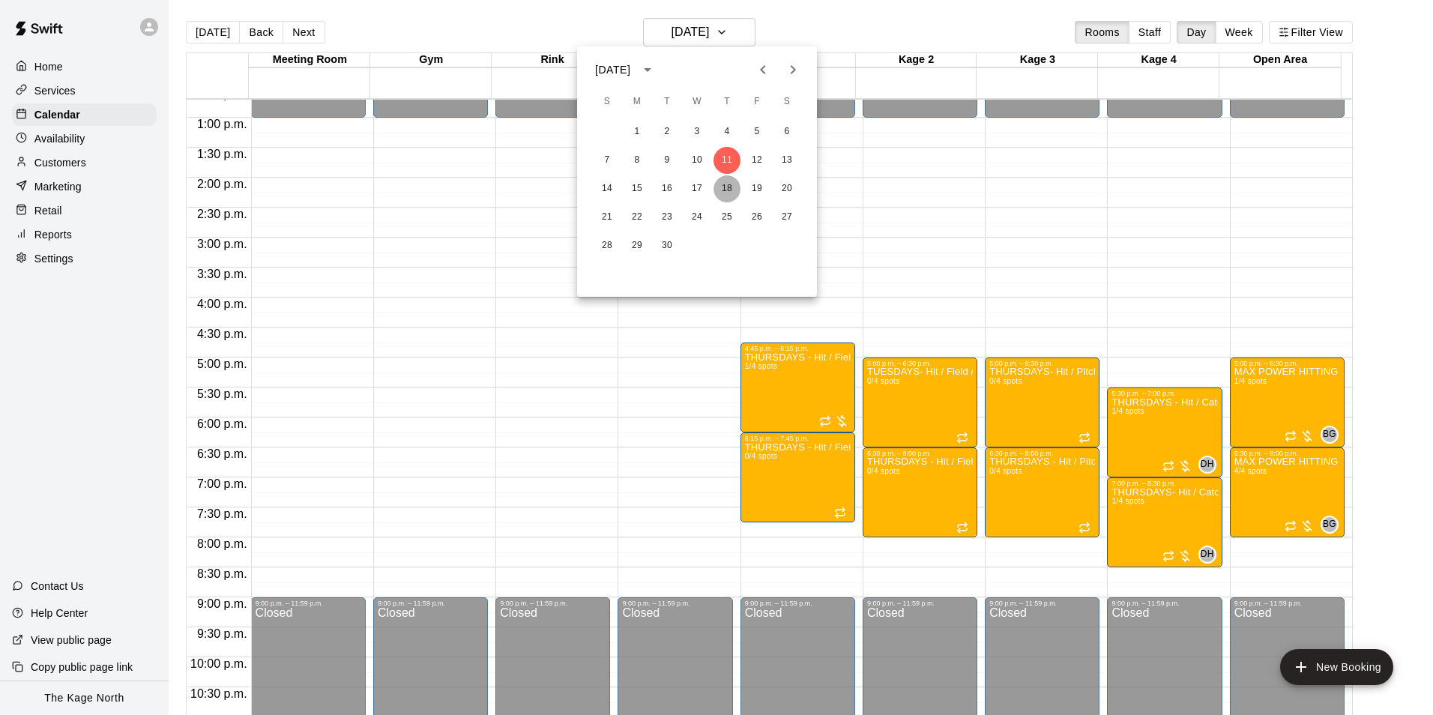
click at [725, 181] on button "18" at bounding box center [726, 188] width 27 height 27
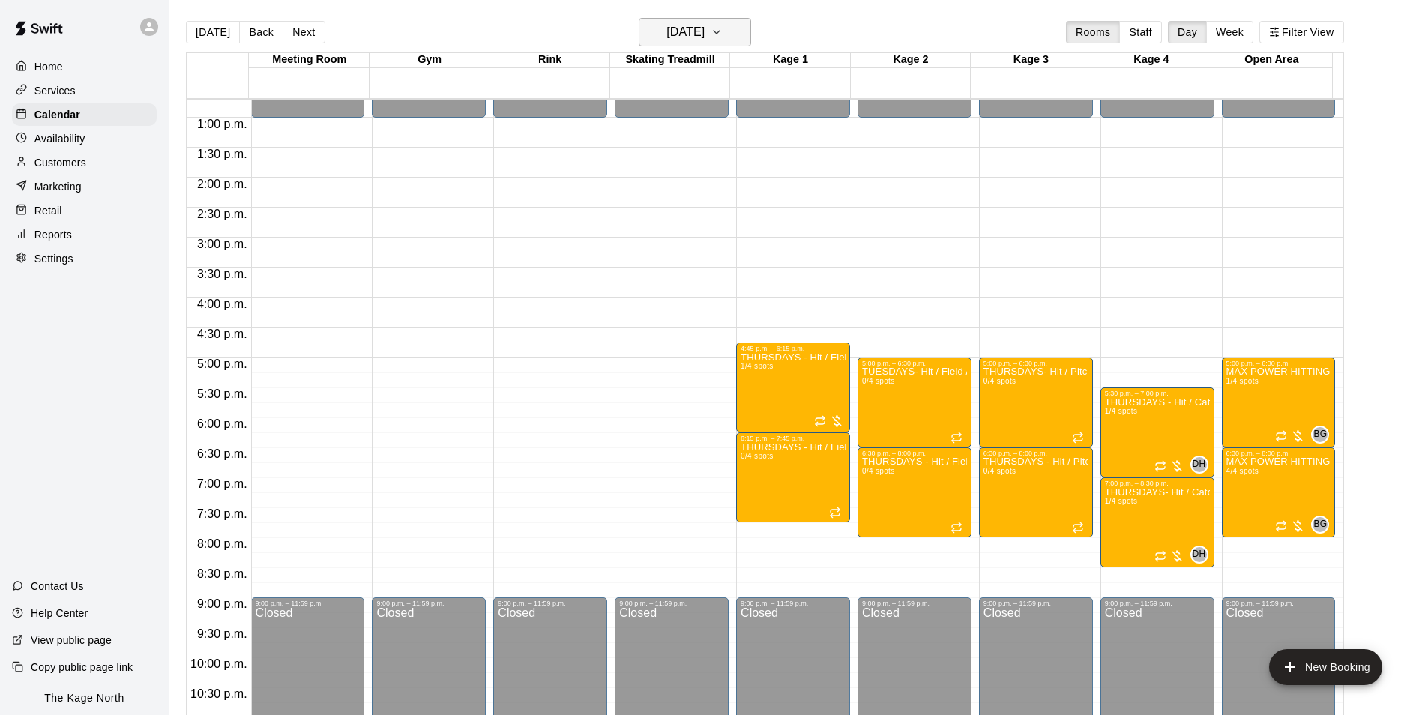
click at [704, 25] on h6 "[DATE]" at bounding box center [685, 32] width 38 height 21
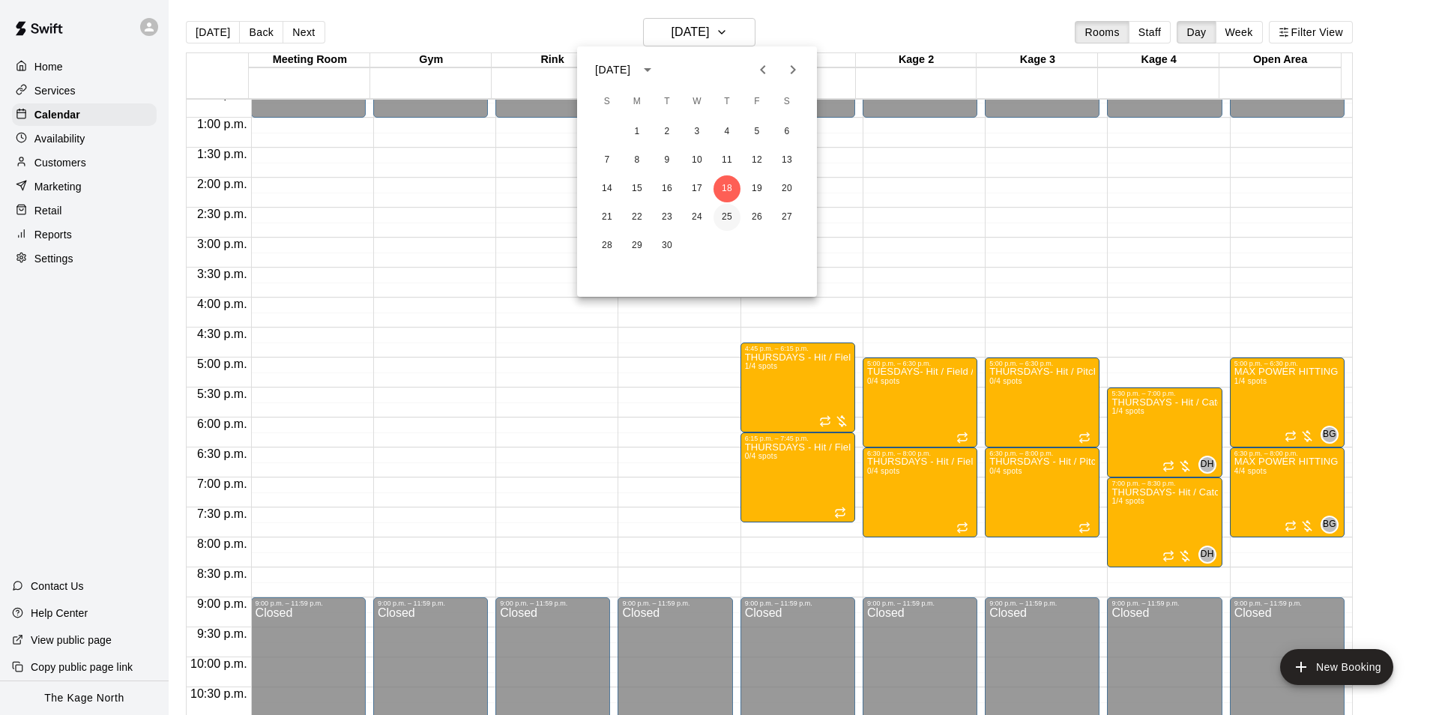
click at [722, 214] on button "25" at bounding box center [726, 217] width 27 height 27
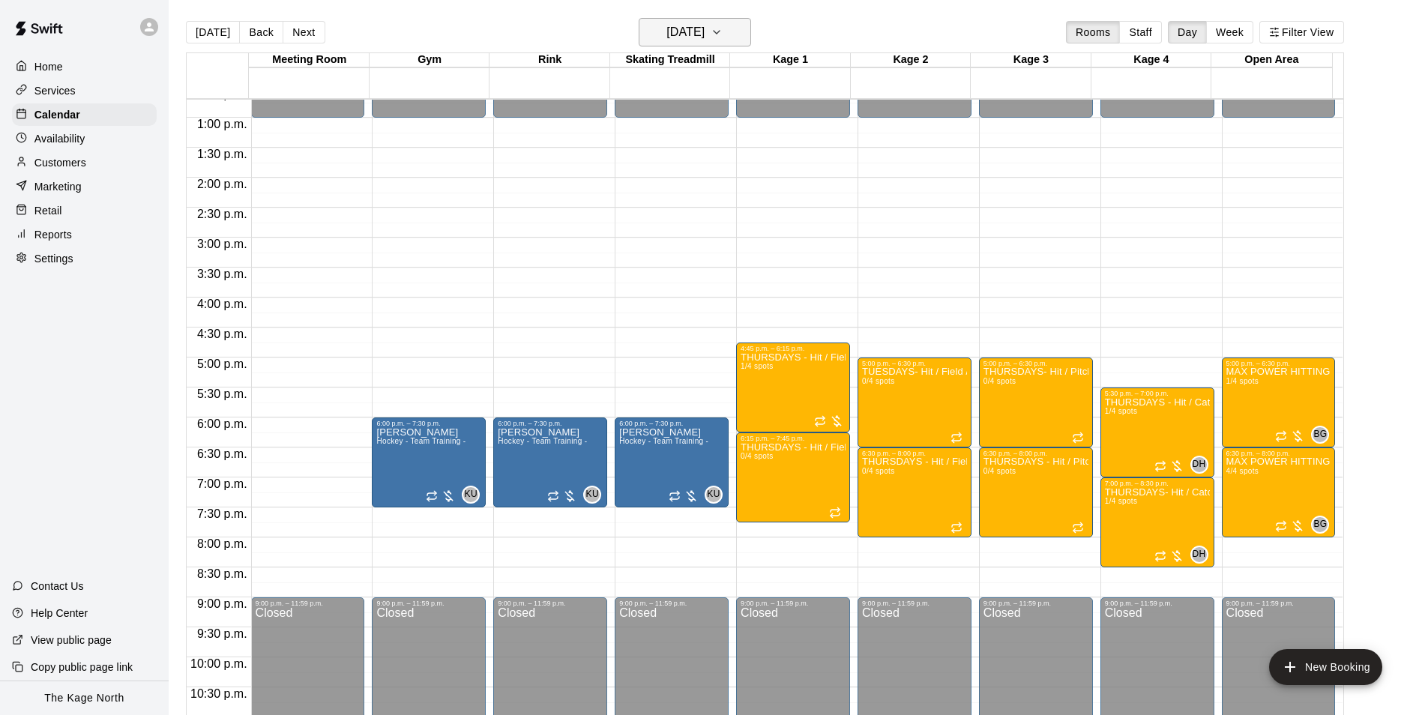
click at [704, 34] on h6 "[DATE]" at bounding box center [685, 32] width 38 height 21
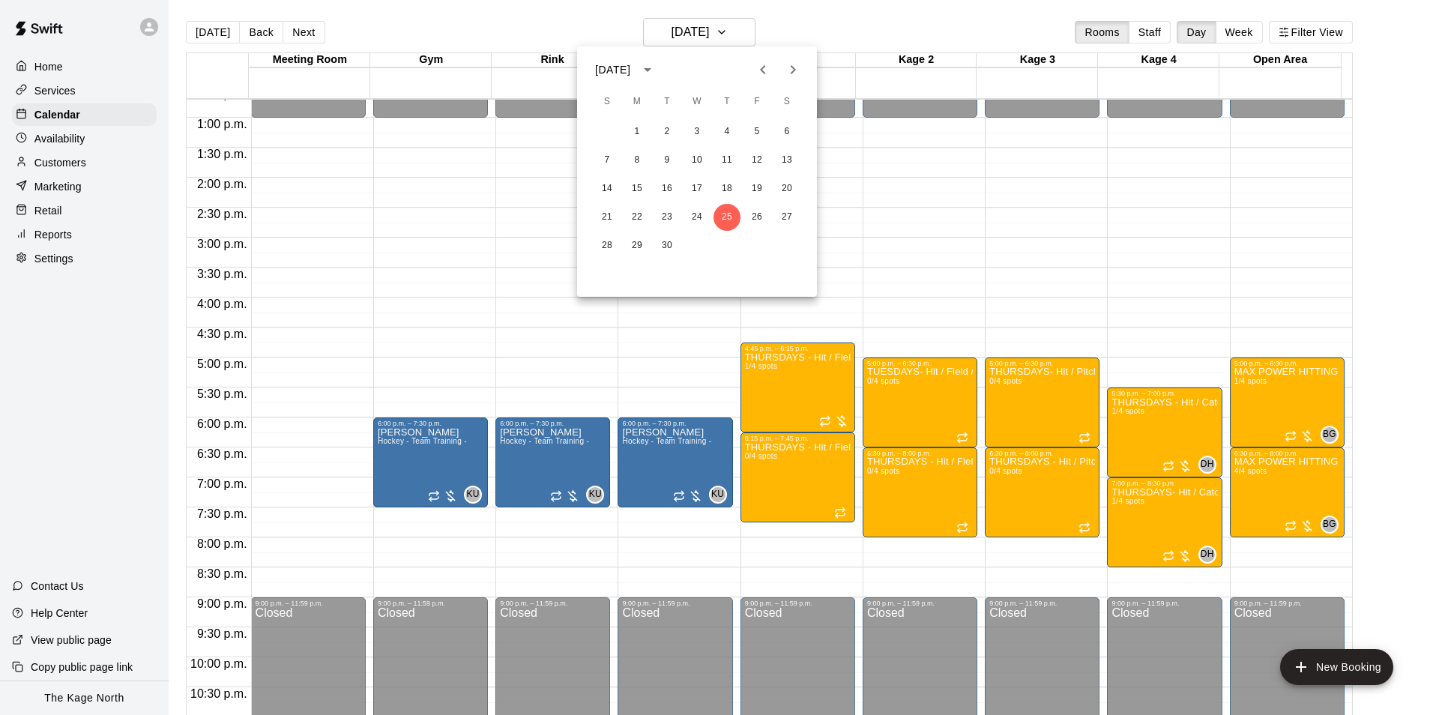
click at [791, 67] on icon "Next month" at bounding box center [793, 70] width 18 height 18
click at [730, 127] on button "2" at bounding box center [726, 131] width 27 height 27
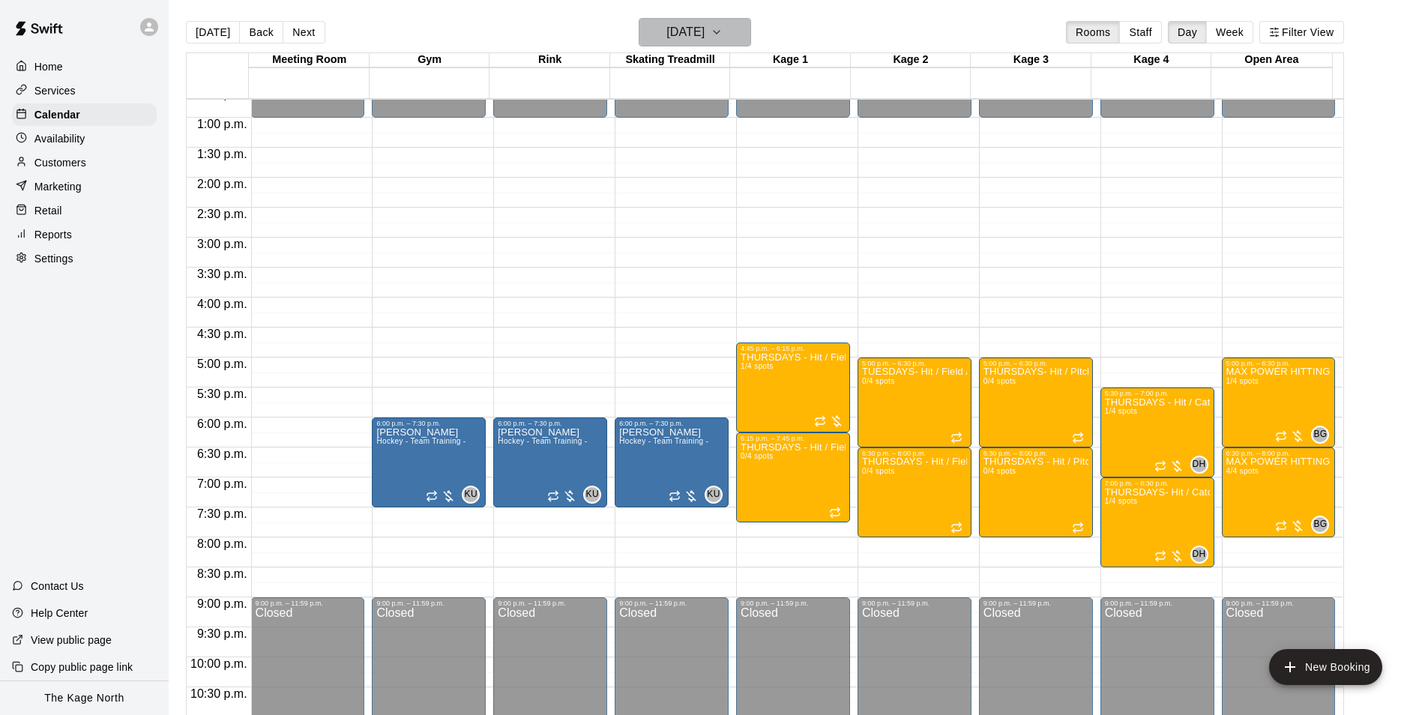
click at [724, 21] on button "[DATE]" at bounding box center [695, 32] width 112 height 28
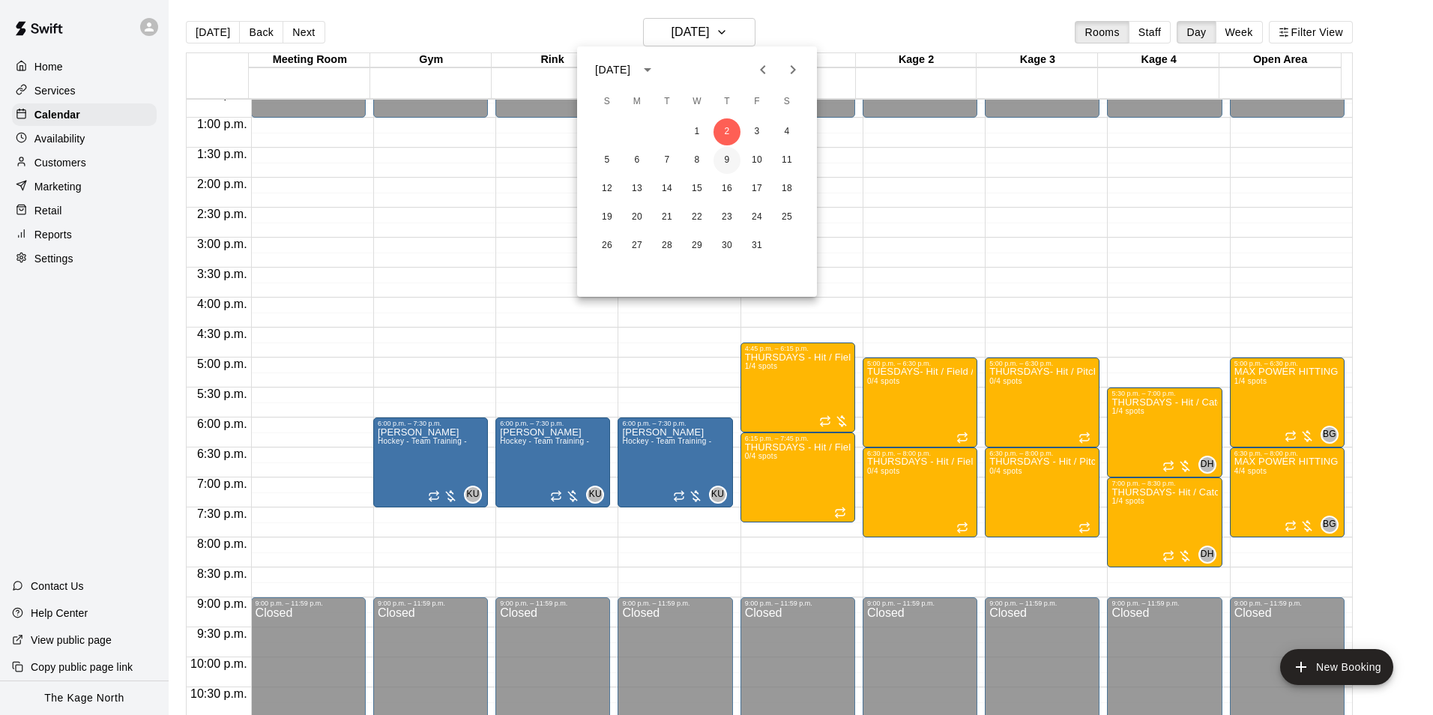
click at [727, 163] on button "9" at bounding box center [726, 160] width 27 height 27
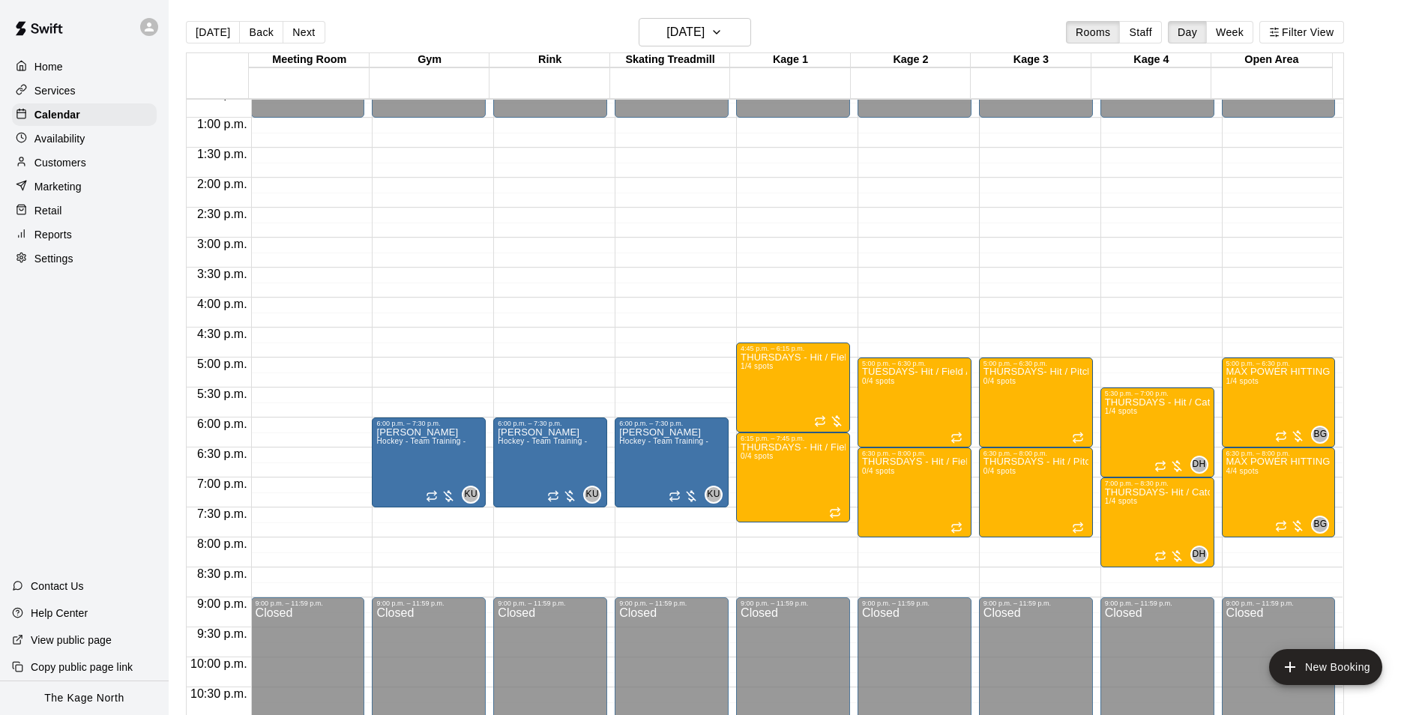
click at [728, 17] on main "[DATE] Back [DATE][DATE] Rooms Staff Day Week Filter View Meeting Room 09 Thu G…" at bounding box center [795, 369] width 1253 height 739
click at [734, 31] on button "[DATE]" at bounding box center [695, 32] width 112 height 28
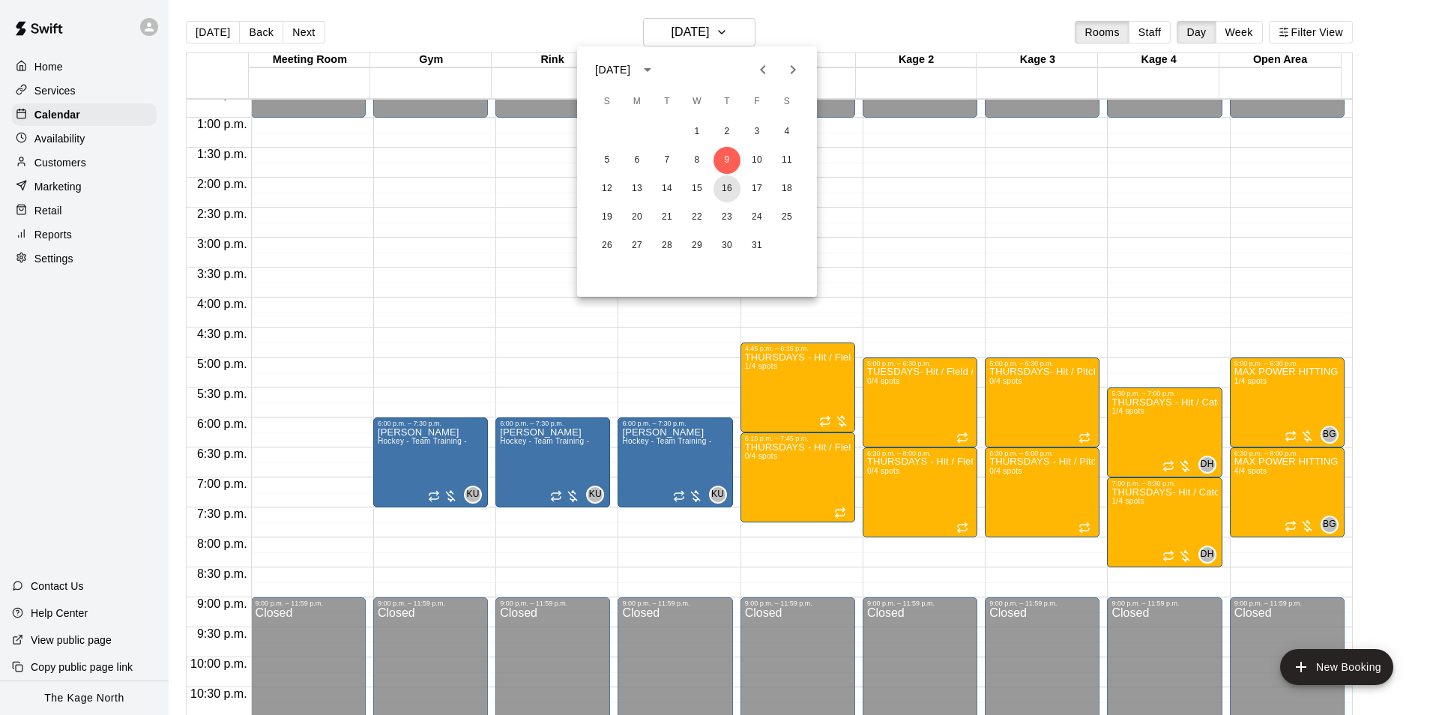
click at [723, 190] on button "16" at bounding box center [726, 188] width 27 height 27
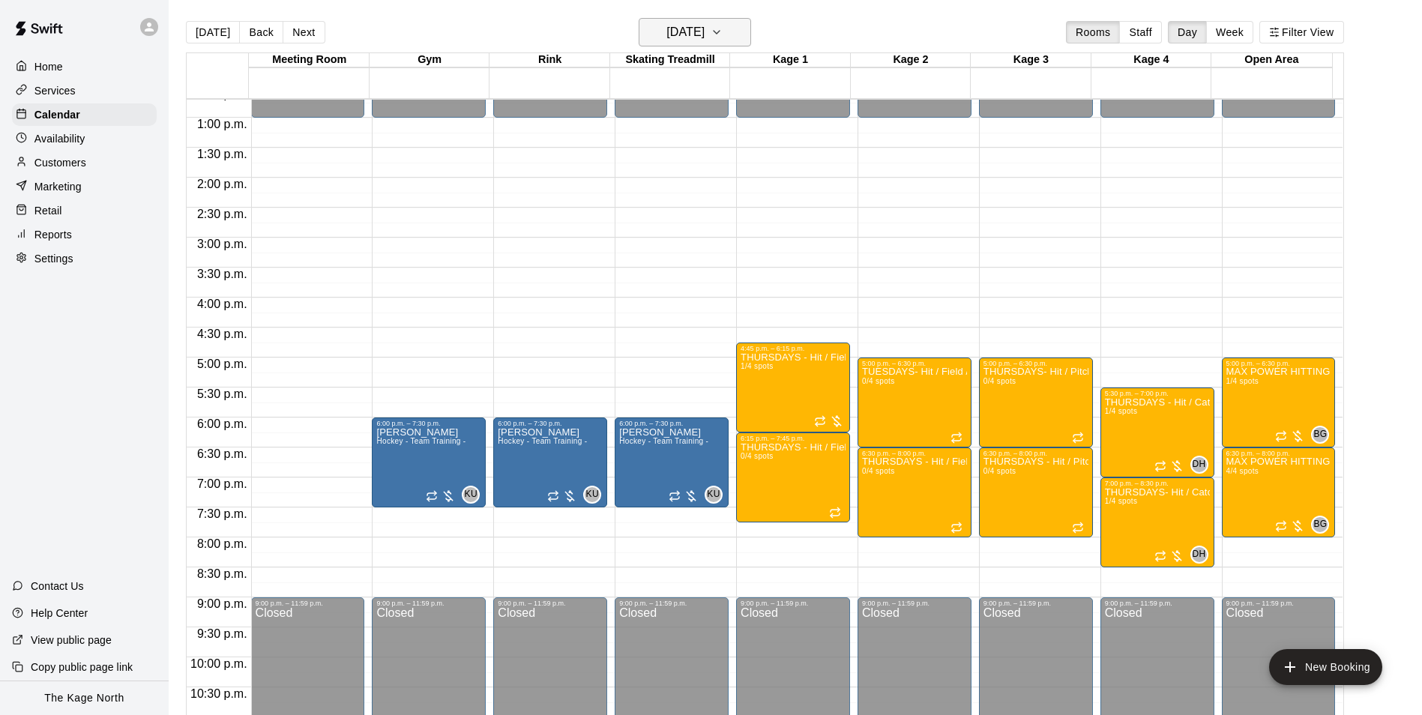
click at [704, 30] on h6 "[DATE]" at bounding box center [685, 32] width 38 height 21
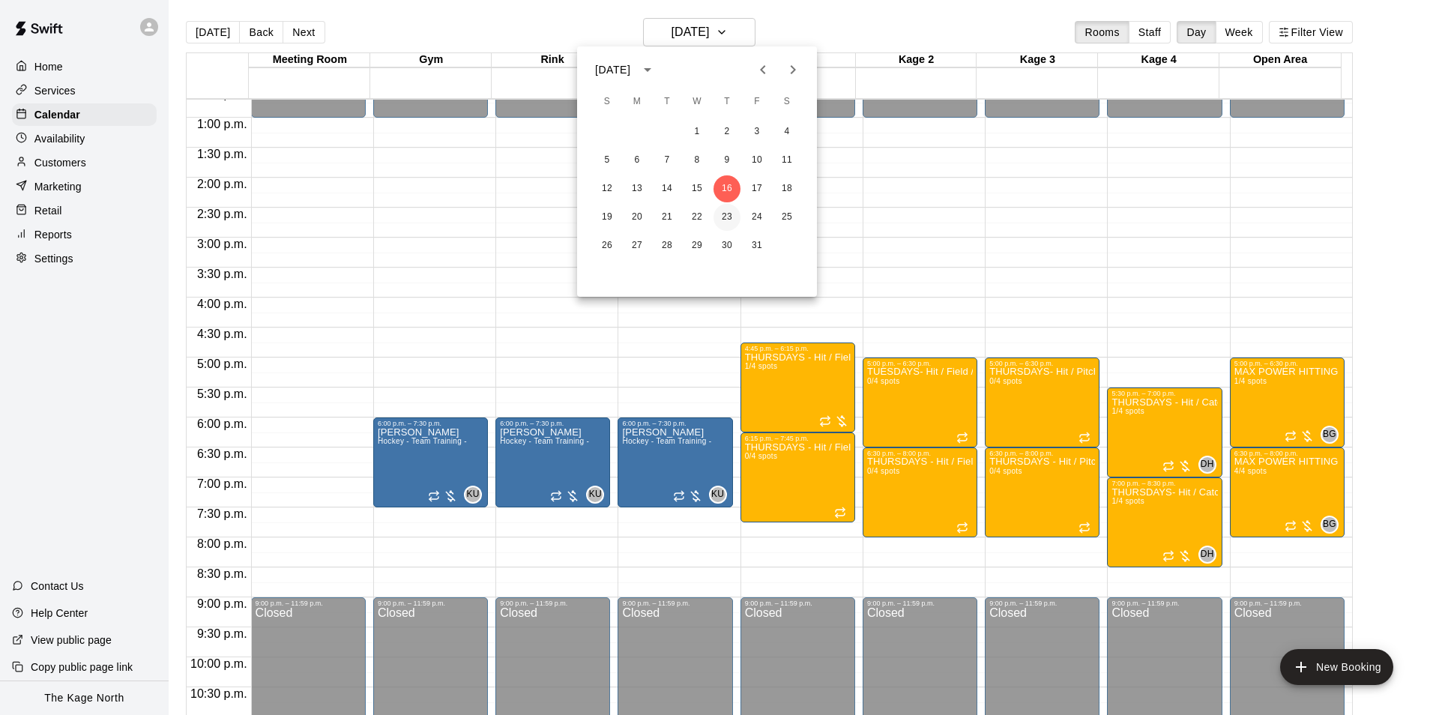
click at [725, 220] on button "23" at bounding box center [726, 217] width 27 height 27
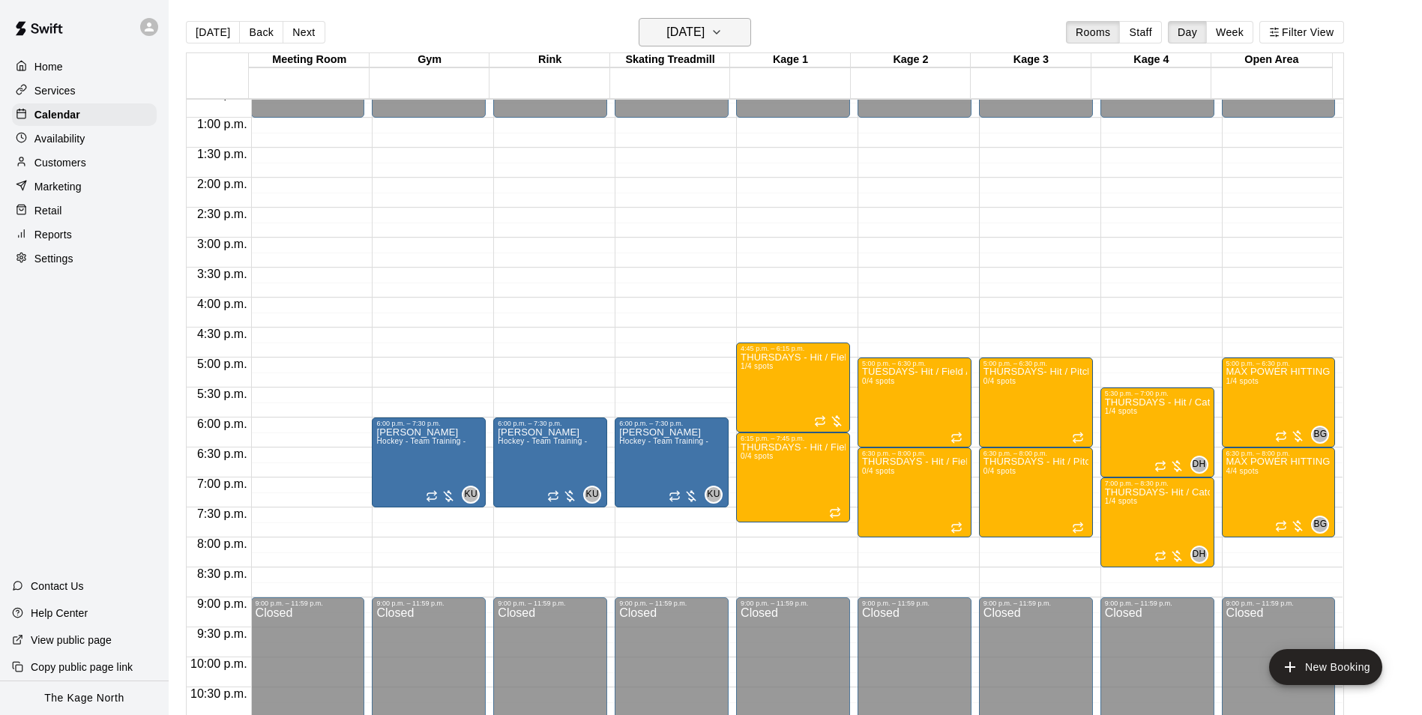
click at [737, 26] on button "[DATE]" at bounding box center [695, 32] width 112 height 28
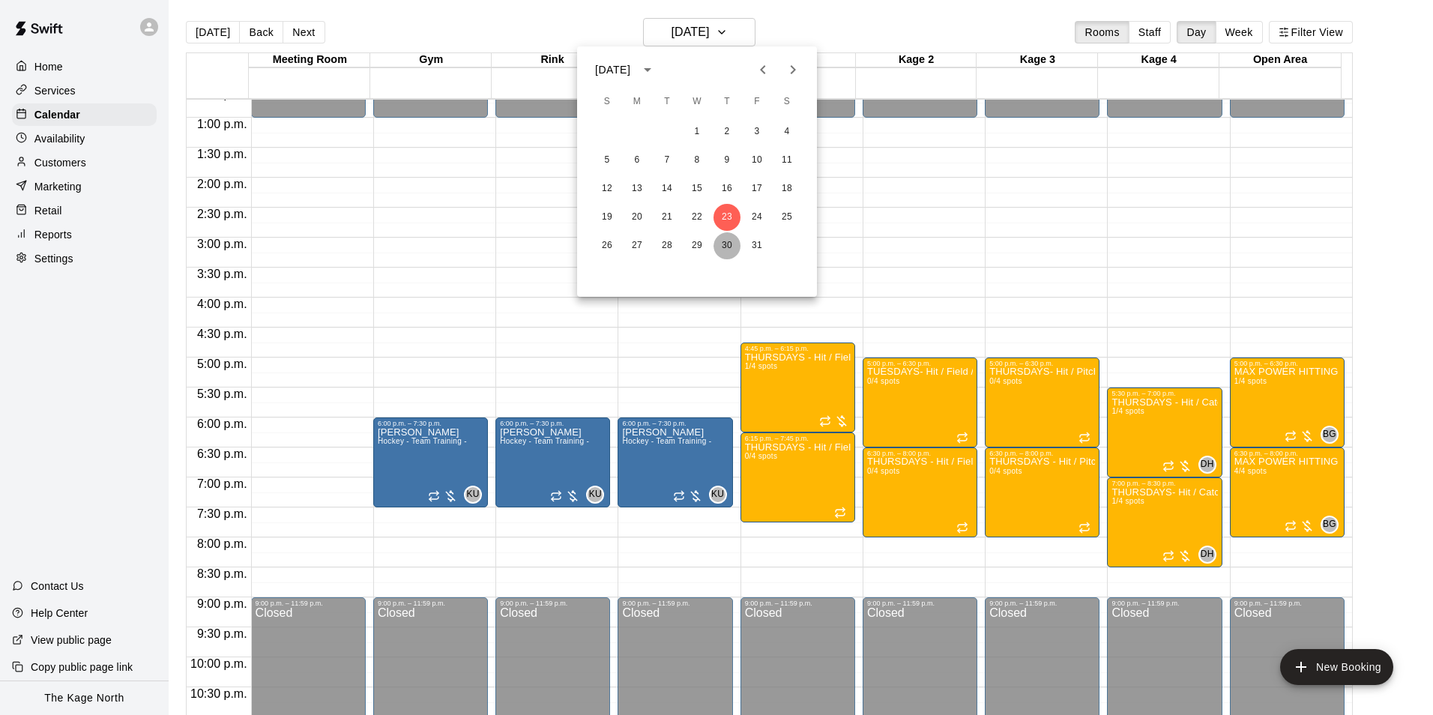
click at [731, 246] on button "30" at bounding box center [726, 245] width 27 height 27
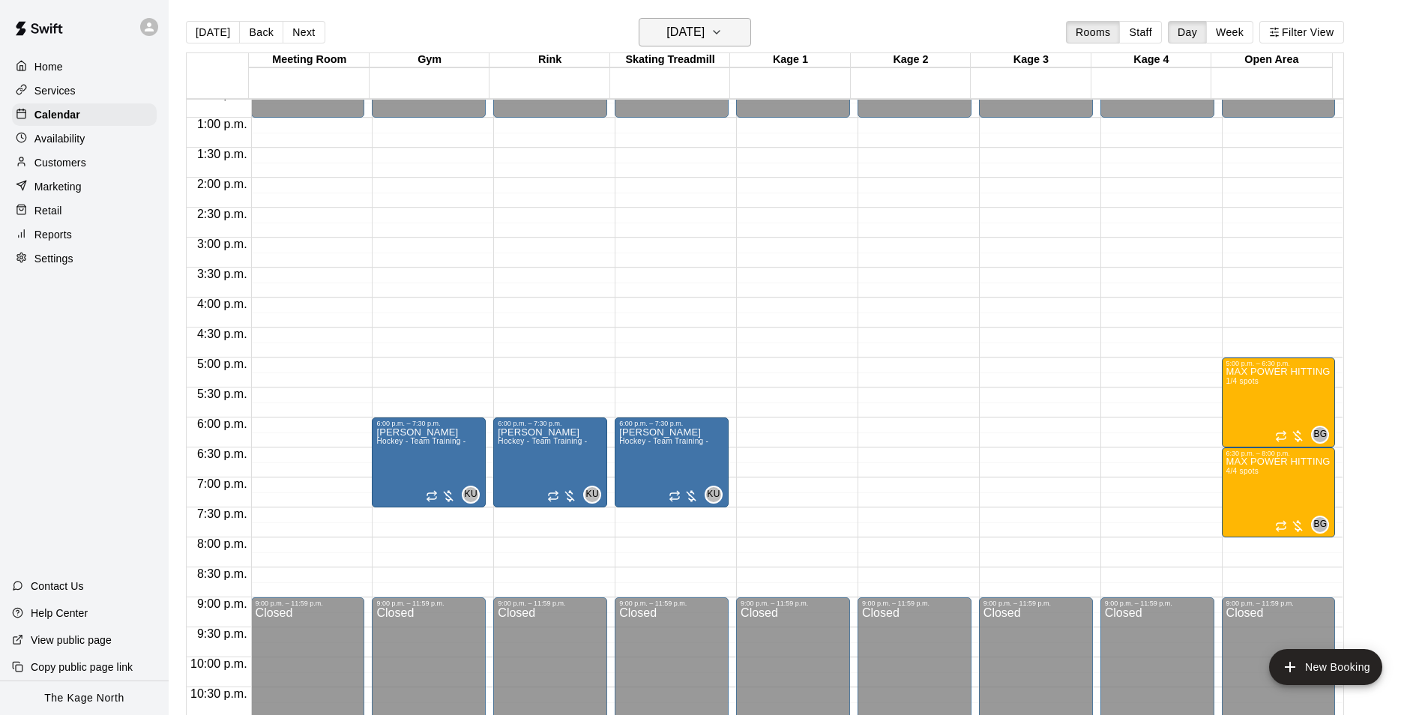
click at [704, 34] on h6 "[DATE]" at bounding box center [685, 32] width 38 height 21
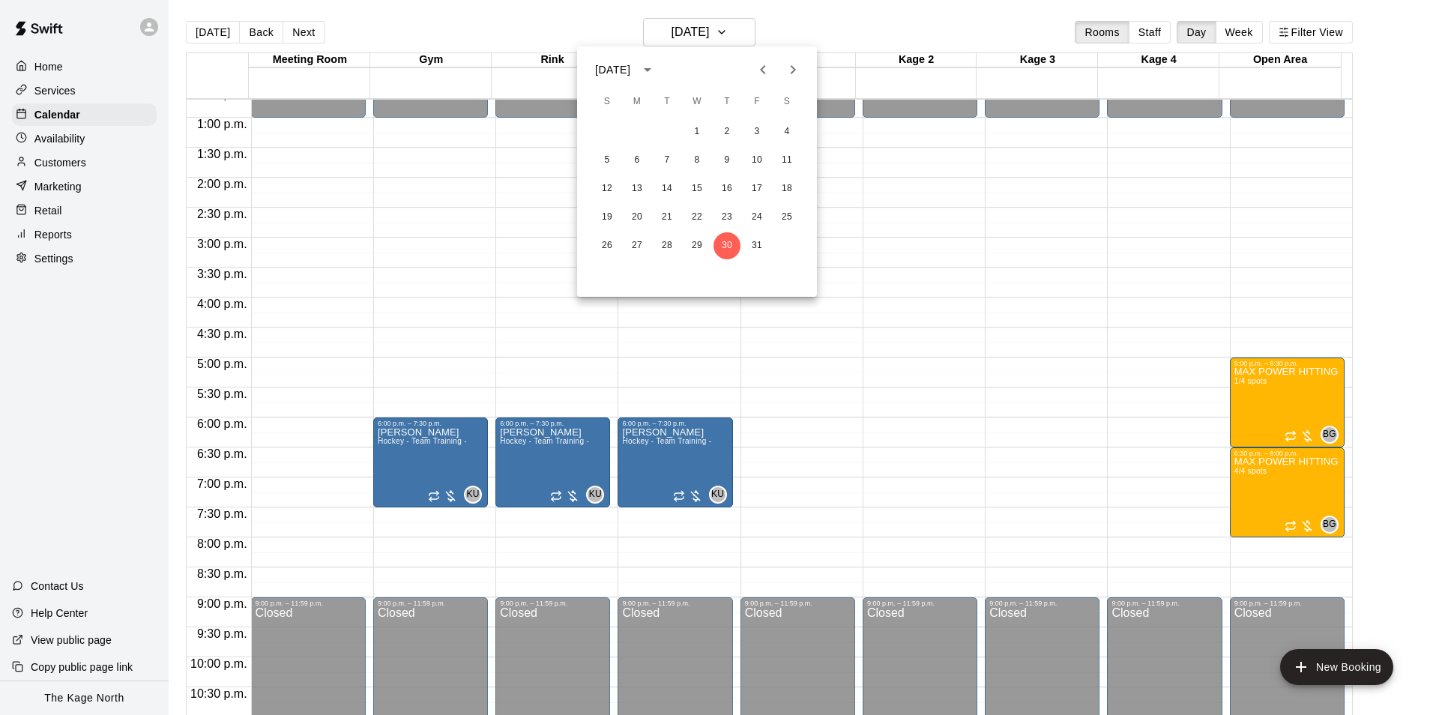
click at [791, 67] on icon "Next month" at bounding box center [793, 69] width 5 height 9
click at [725, 157] on button "6" at bounding box center [726, 160] width 27 height 27
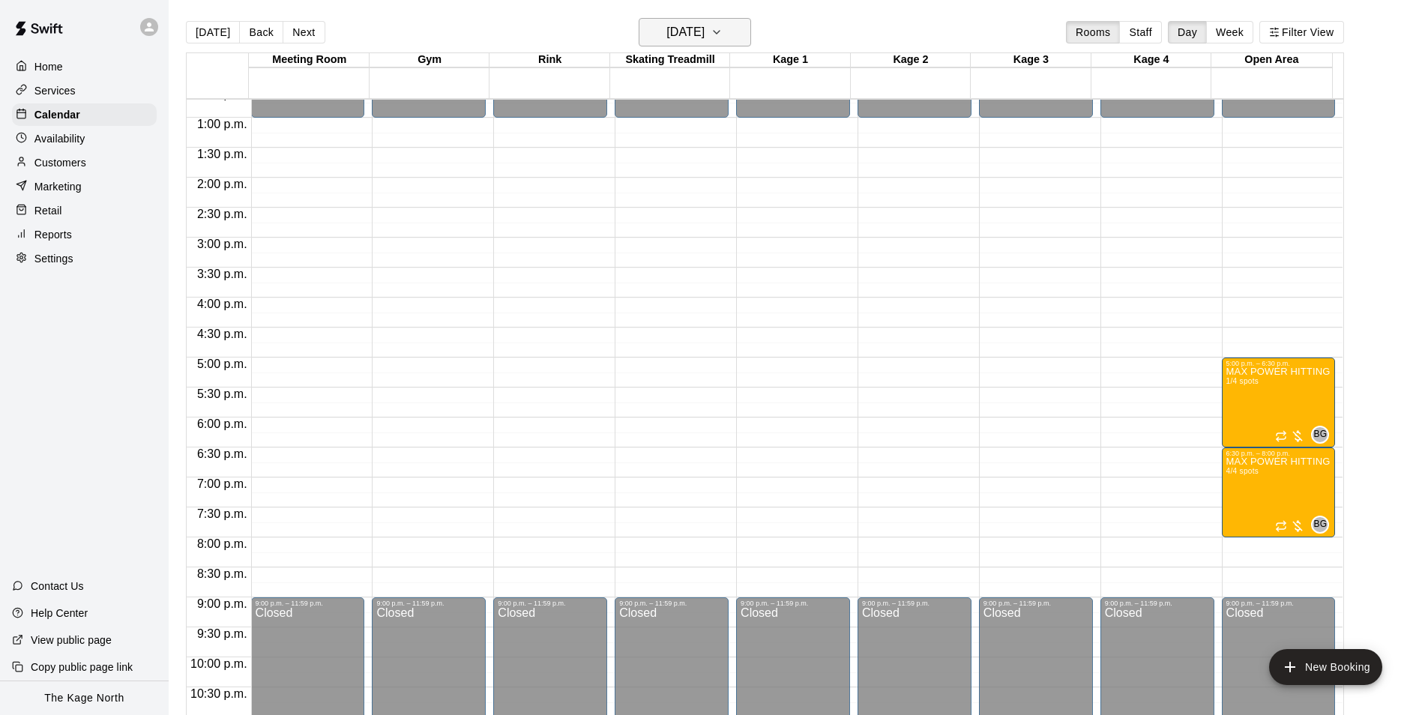
click at [704, 31] on h6 "[DATE]" at bounding box center [685, 32] width 38 height 21
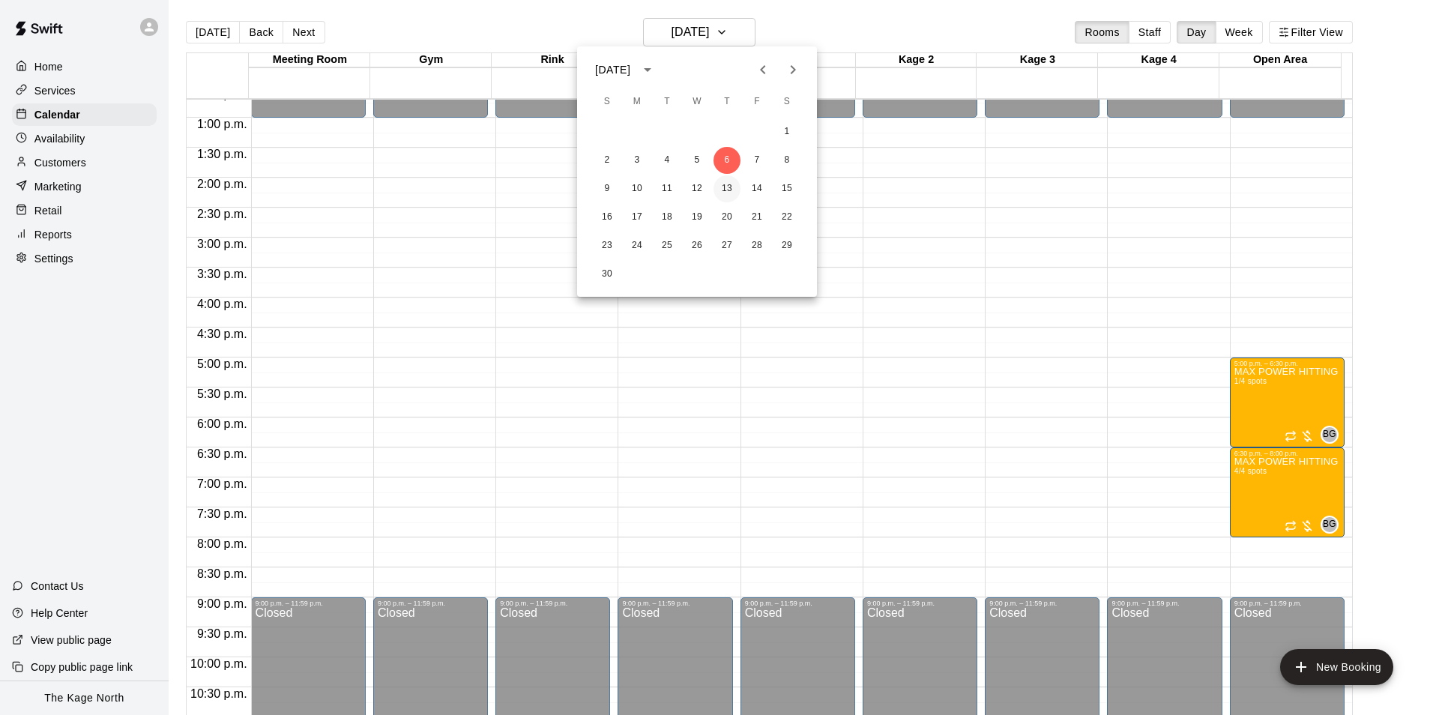
click at [726, 186] on button "13" at bounding box center [726, 188] width 27 height 27
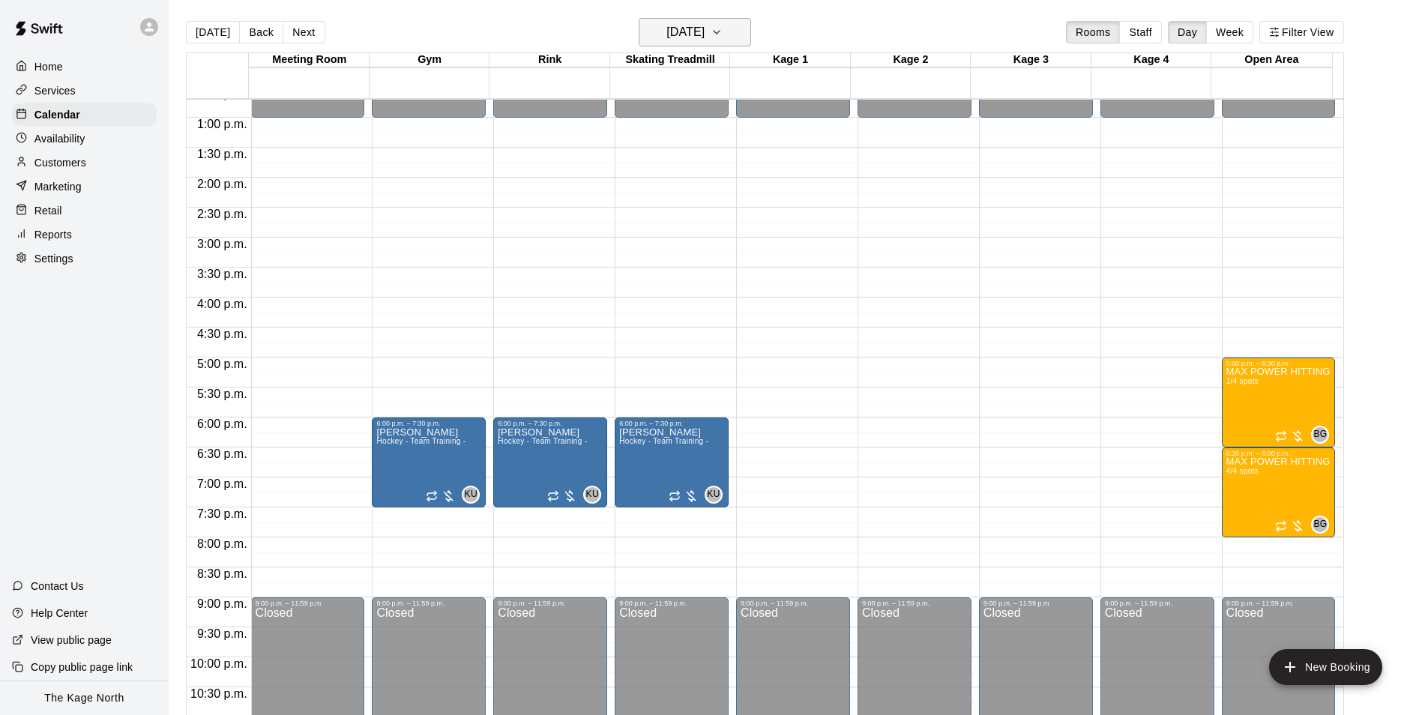
click at [704, 31] on h6 "[DATE]" at bounding box center [685, 32] width 38 height 21
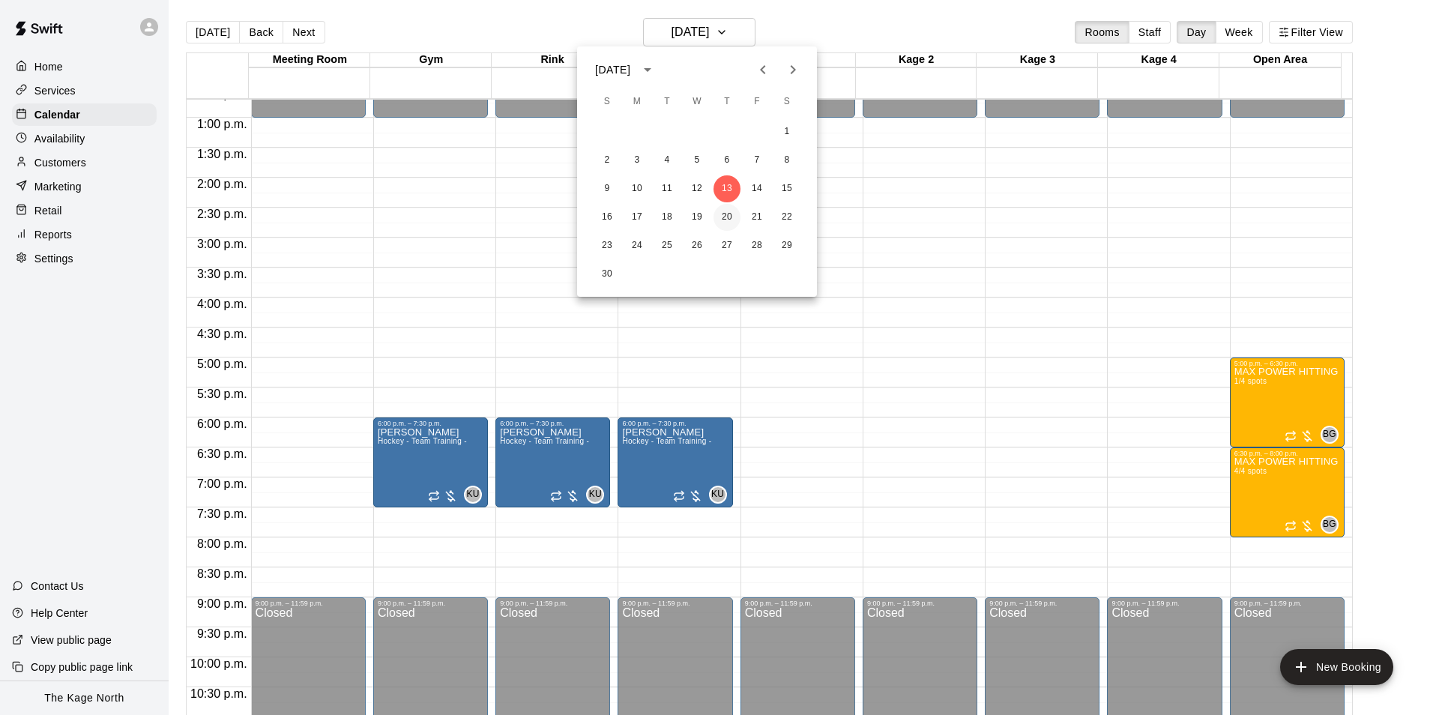
click at [731, 216] on button "20" at bounding box center [726, 217] width 27 height 27
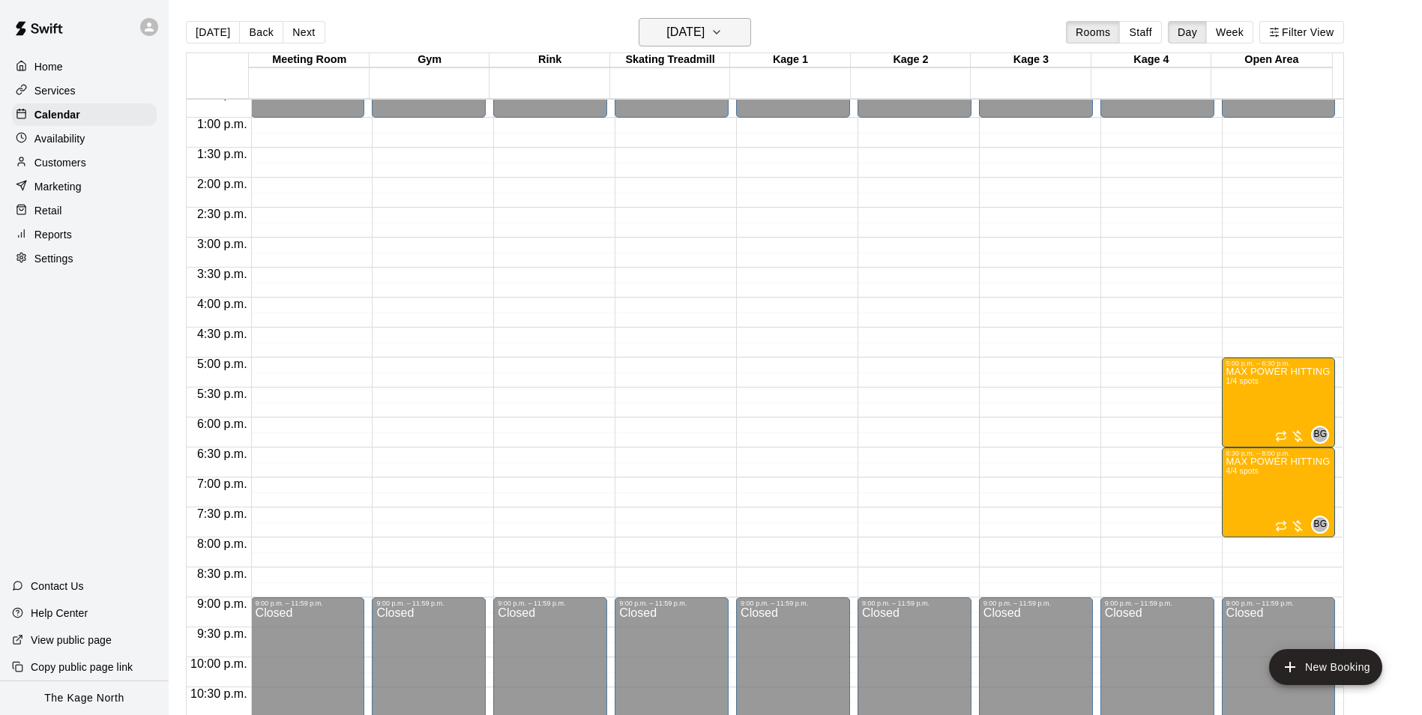
click at [704, 27] on h6 "[DATE]" at bounding box center [685, 32] width 38 height 21
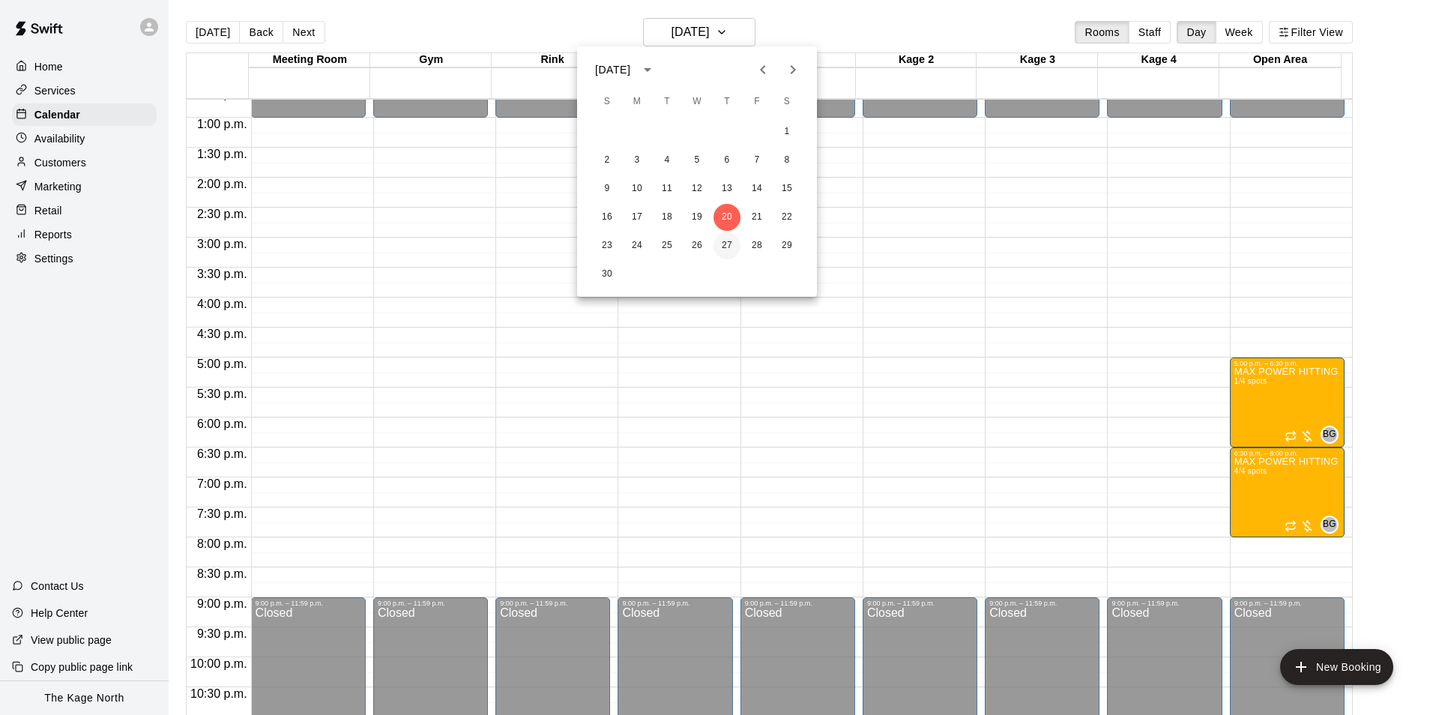
click at [725, 245] on button "27" at bounding box center [726, 245] width 27 height 27
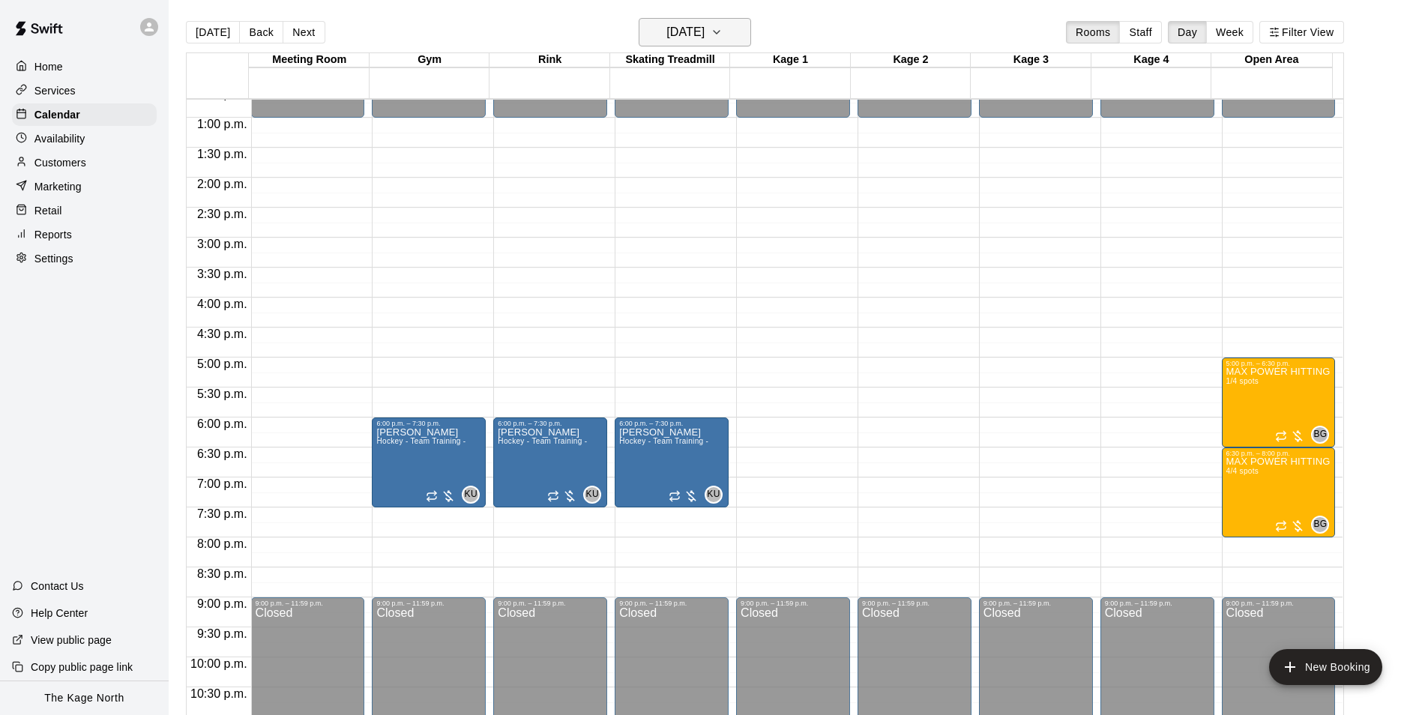
click at [704, 30] on h6 "[DATE]" at bounding box center [685, 32] width 38 height 21
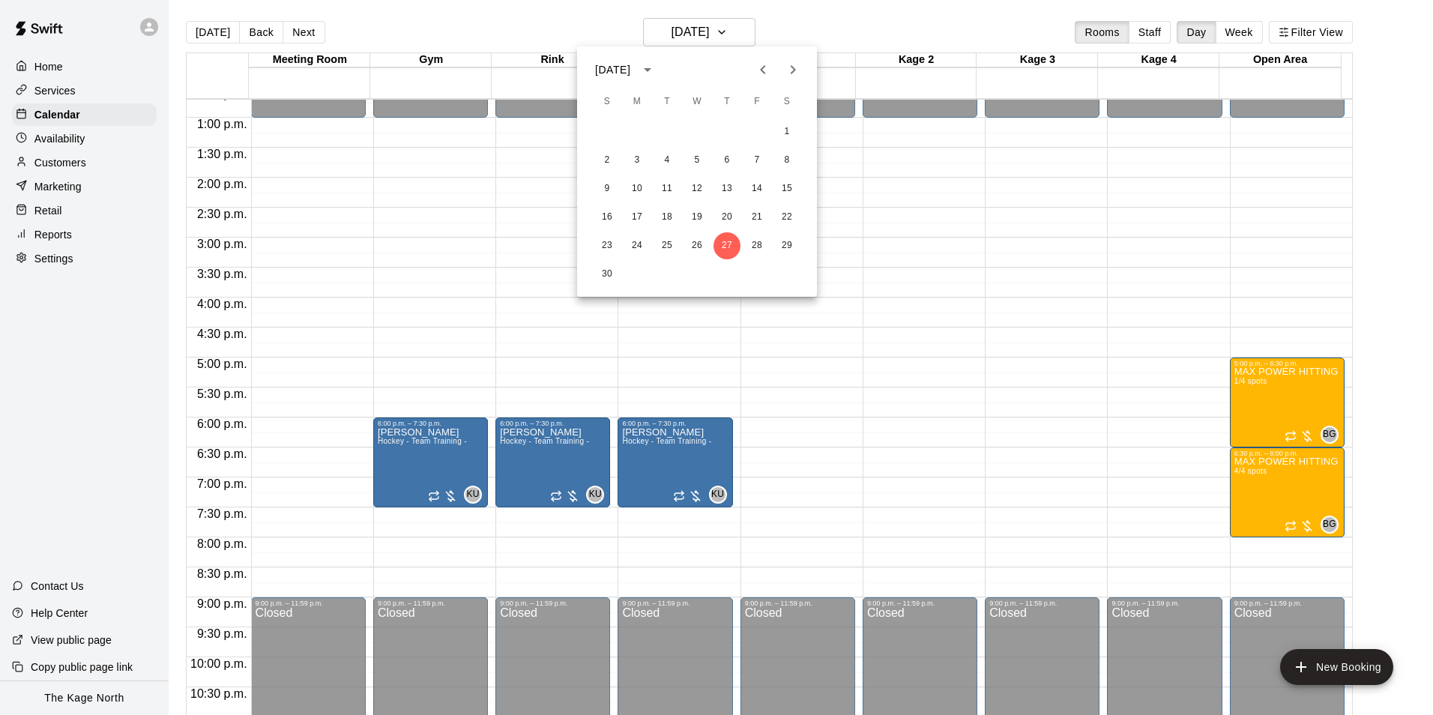
click at [757, 67] on icon "Previous month" at bounding box center [763, 70] width 18 height 18
click at [761, 71] on icon "Previous month" at bounding box center [762, 69] width 5 height 9
click at [789, 70] on icon "Next month" at bounding box center [793, 70] width 18 height 18
click at [763, 64] on icon "Previous month" at bounding box center [763, 70] width 18 height 18
click at [763, 73] on icon "Previous month" at bounding box center [762, 69] width 5 height 9
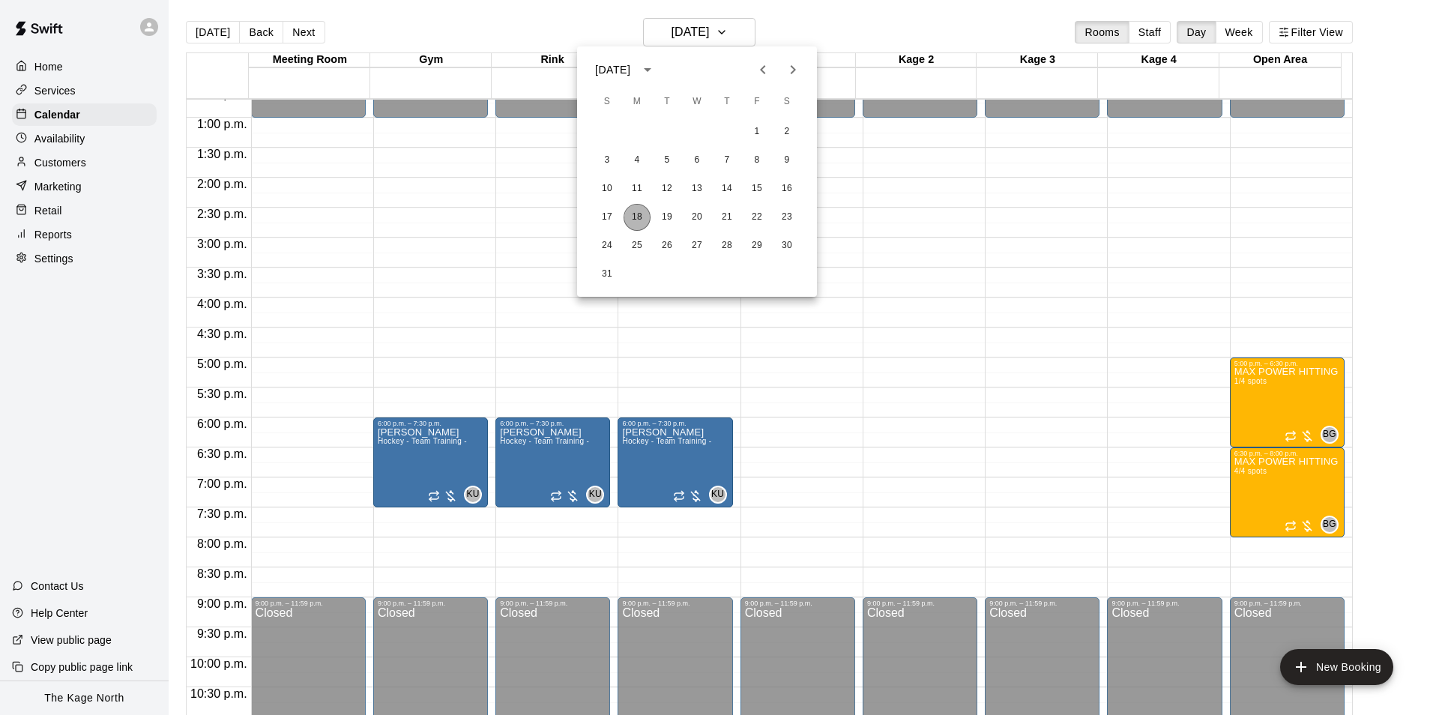
click at [640, 214] on button "18" at bounding box center [637, 217] width 27 height 27
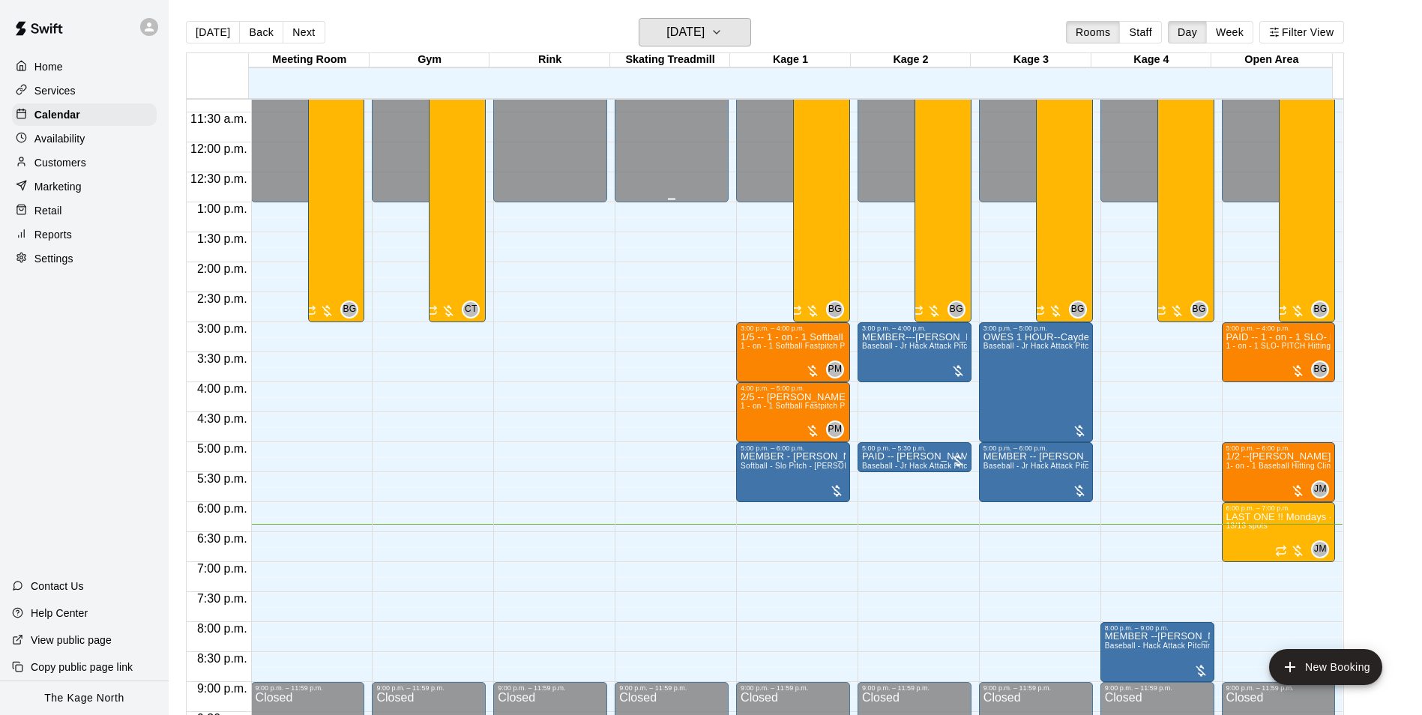
scroll to position [686, 0]
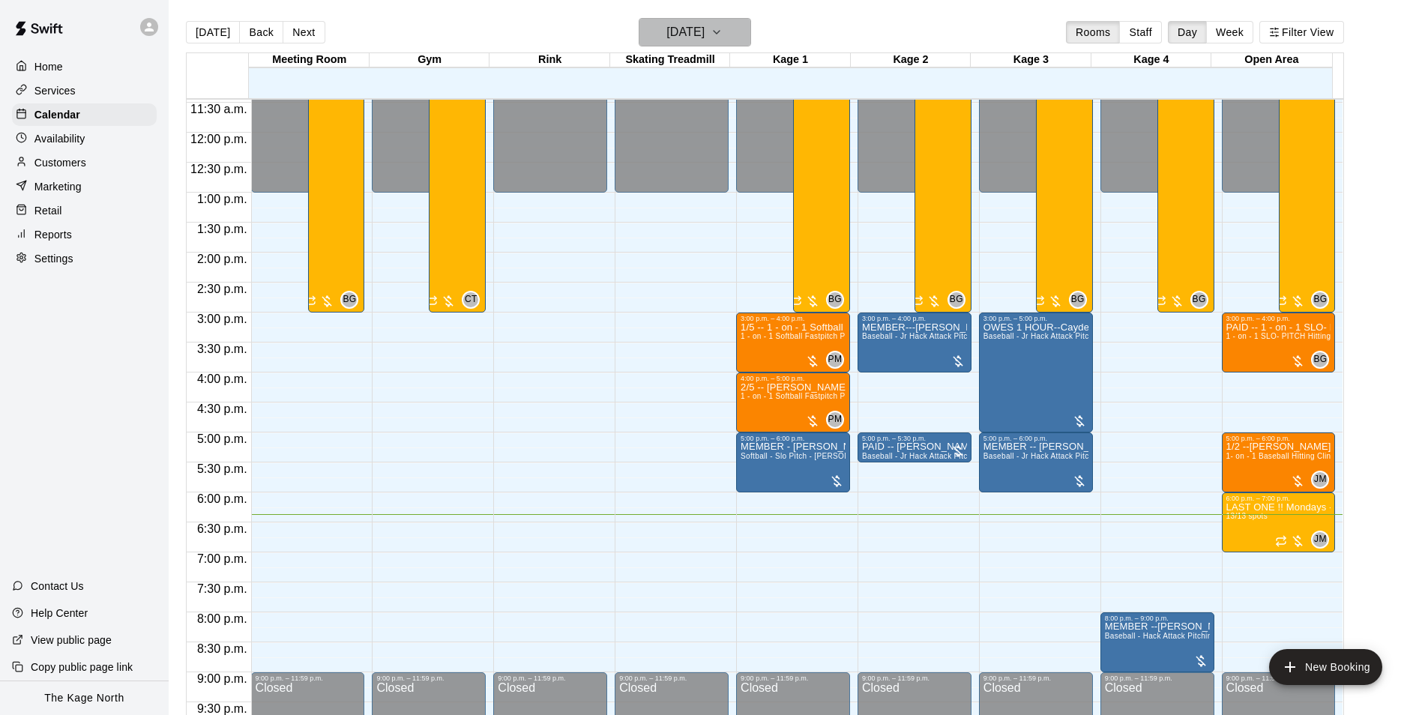
click at [704, 40] on h6 "[DATE]" at bounding box center [685, 32] width 38 height 21
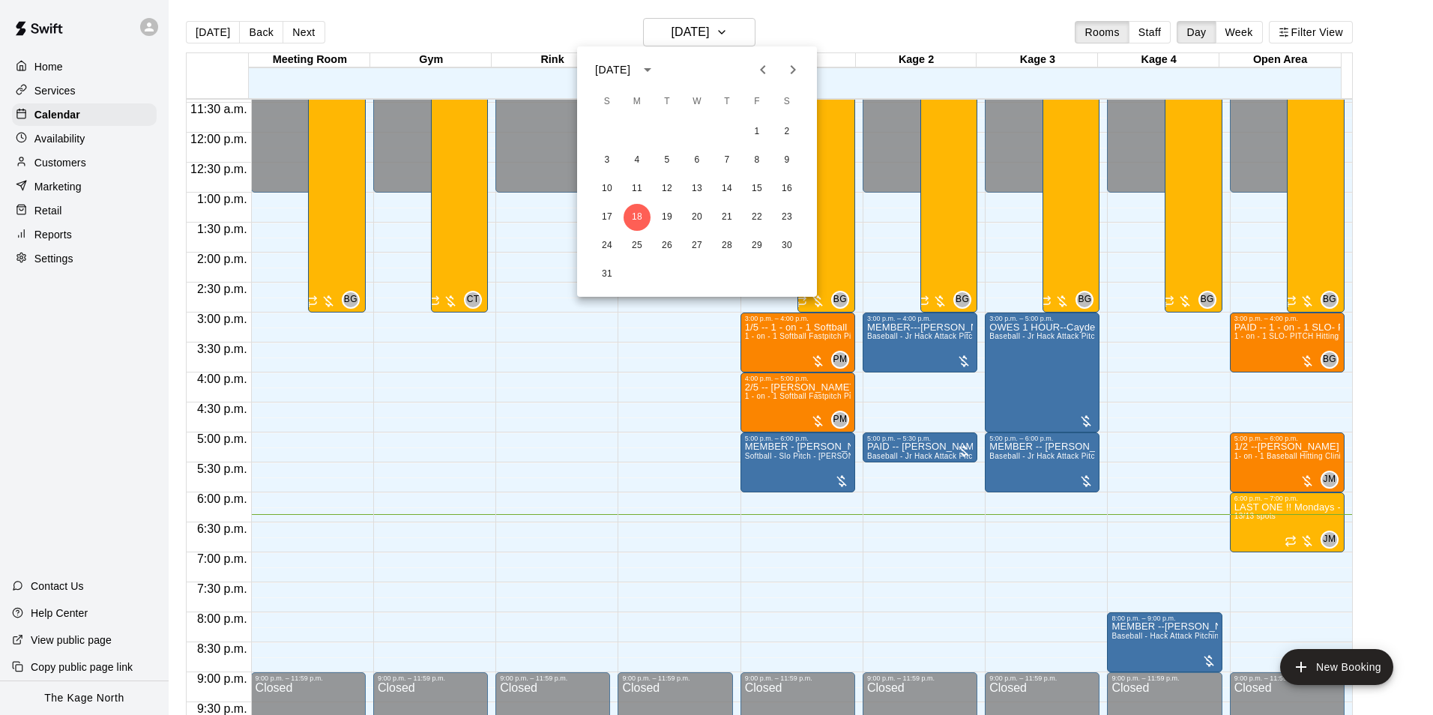
click at [785, 74] on icon "Next month" at bounding box center [793, 70] width 18 height 18
click at [726, 134] on button "4" at bounding box center [726, 131] width 27 height 27
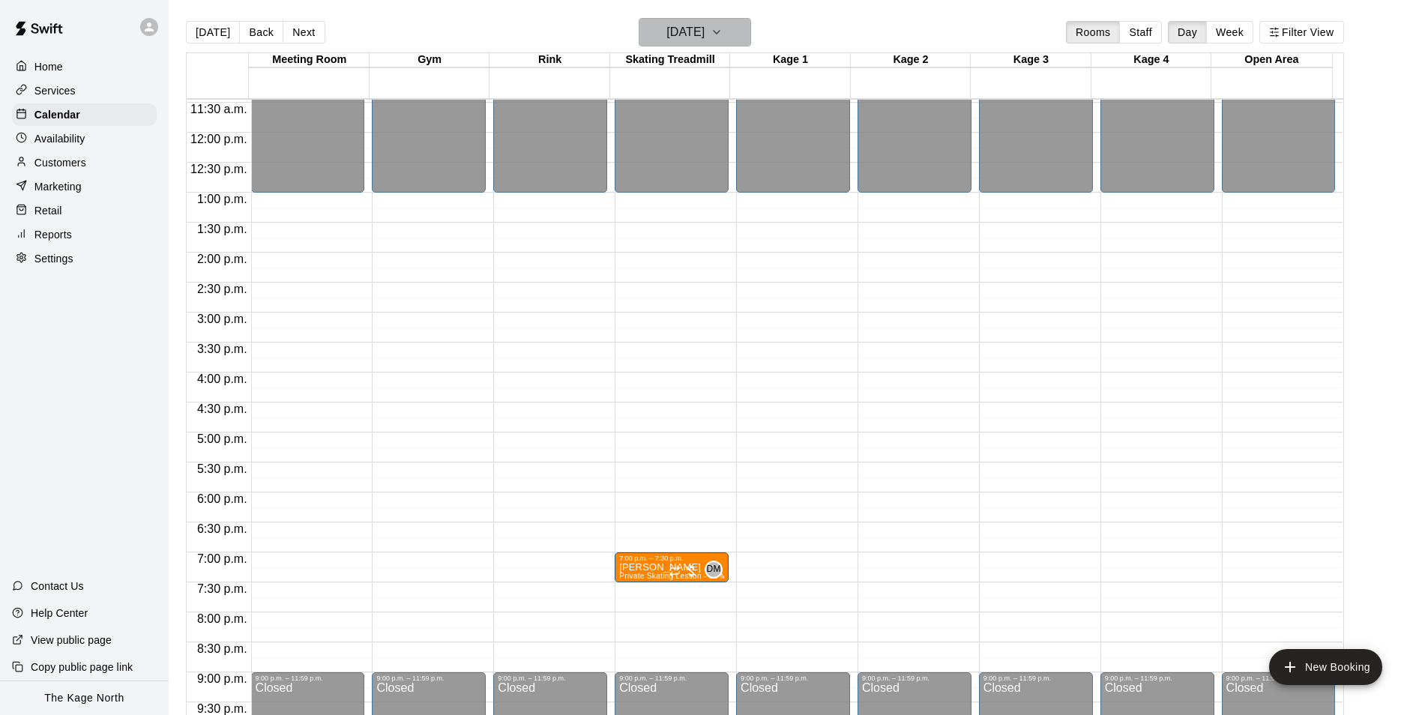
click at [708, 20] on button "[DATE]" at bounding box center [695, 32] width 112 height 28
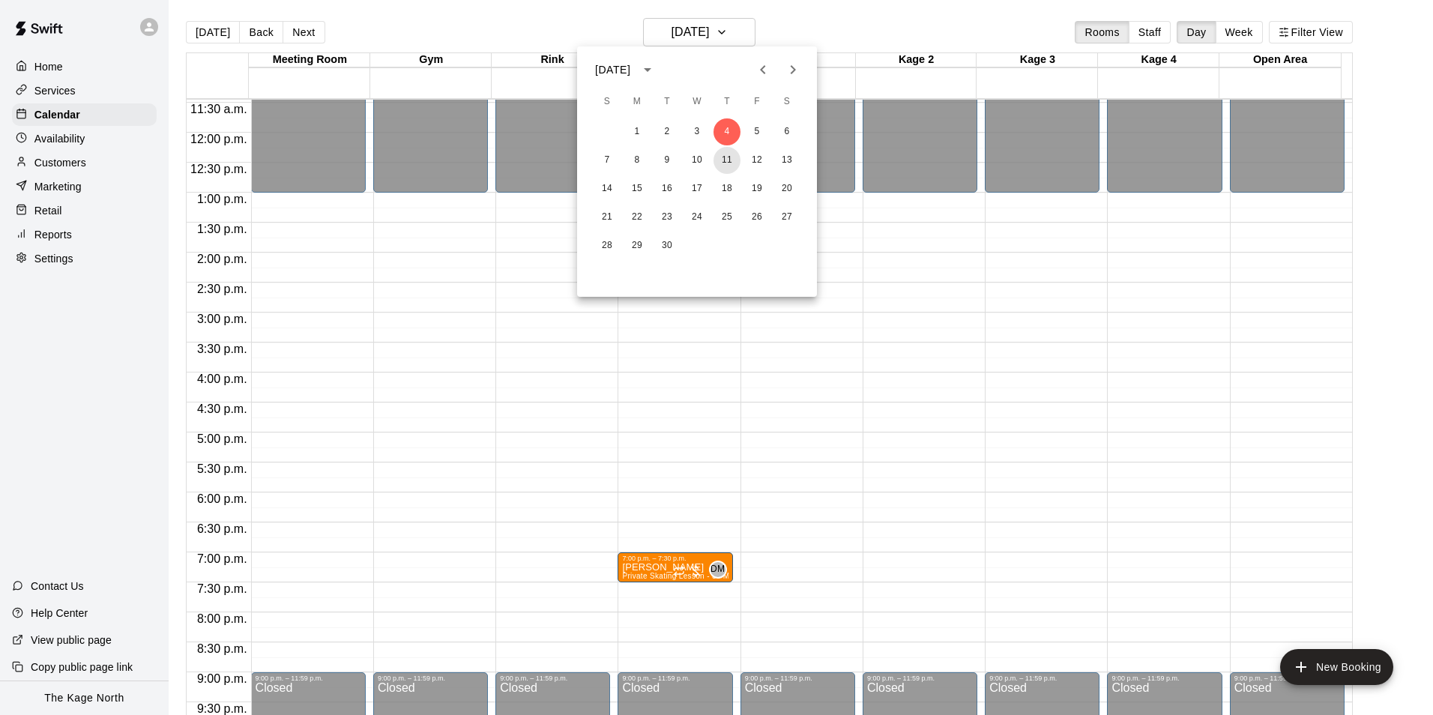
click at [728, 153] on button "11" at bounding box center [726, 160] width 27 height 27
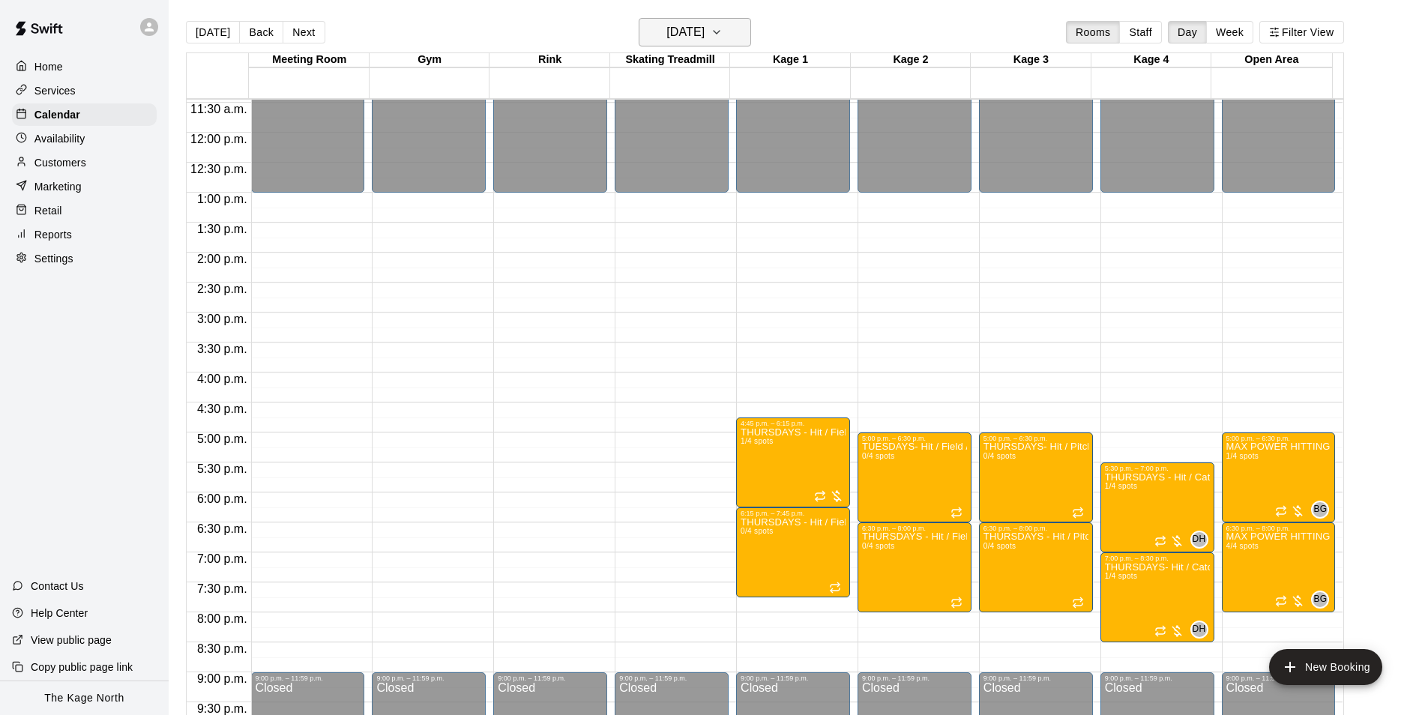
click at [704, 31] on h6 "[DATE]" at bounding box center [685, 32] width 38 height 21
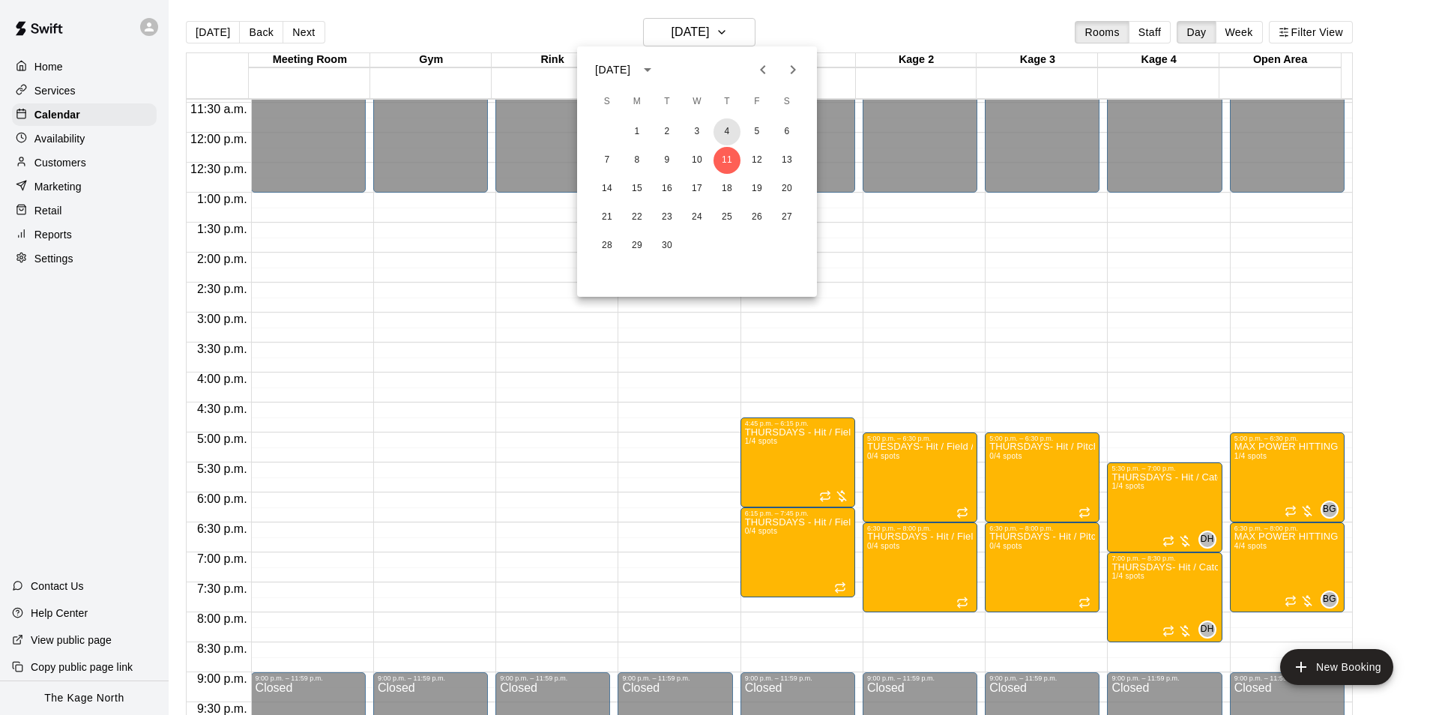
click at [724, 132] on button "4" at bounding box center [726, 131] width 27 height 27
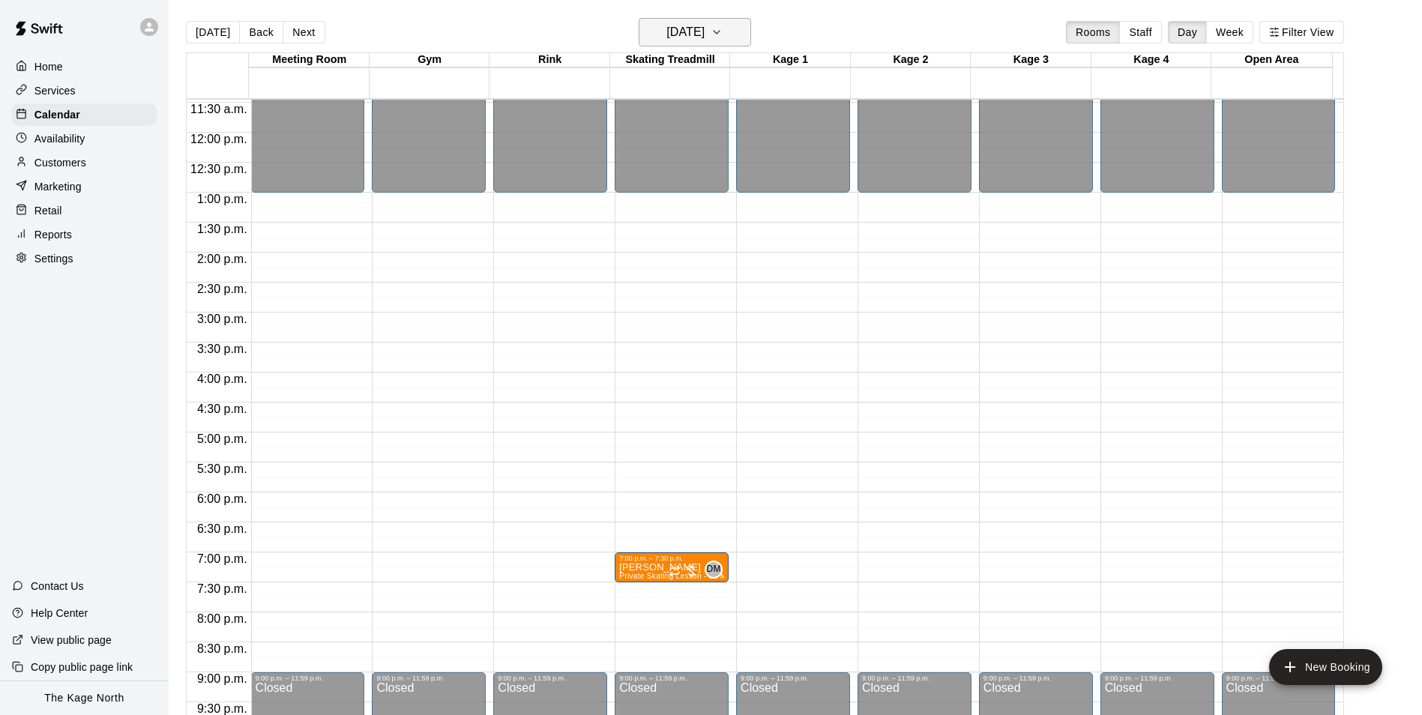
click at [735, 28] on button "[DATE]" at bounding box center [695, 32] width 112 height 28
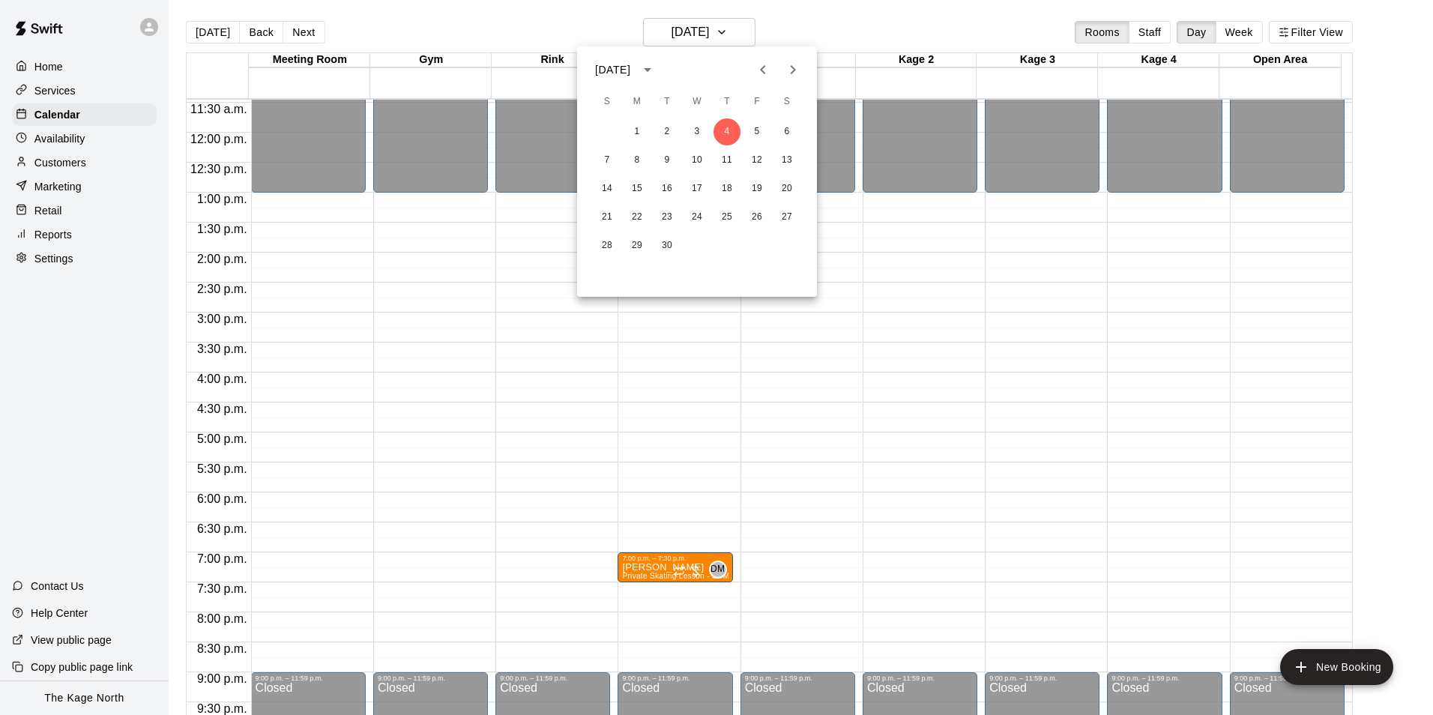
click at [757, 74] on icon "Previous month" at bounding box center [763, 70] width 18 height 18
click at [728, 214] on button "21" at bounding box center [726, 217] width 27 height 27
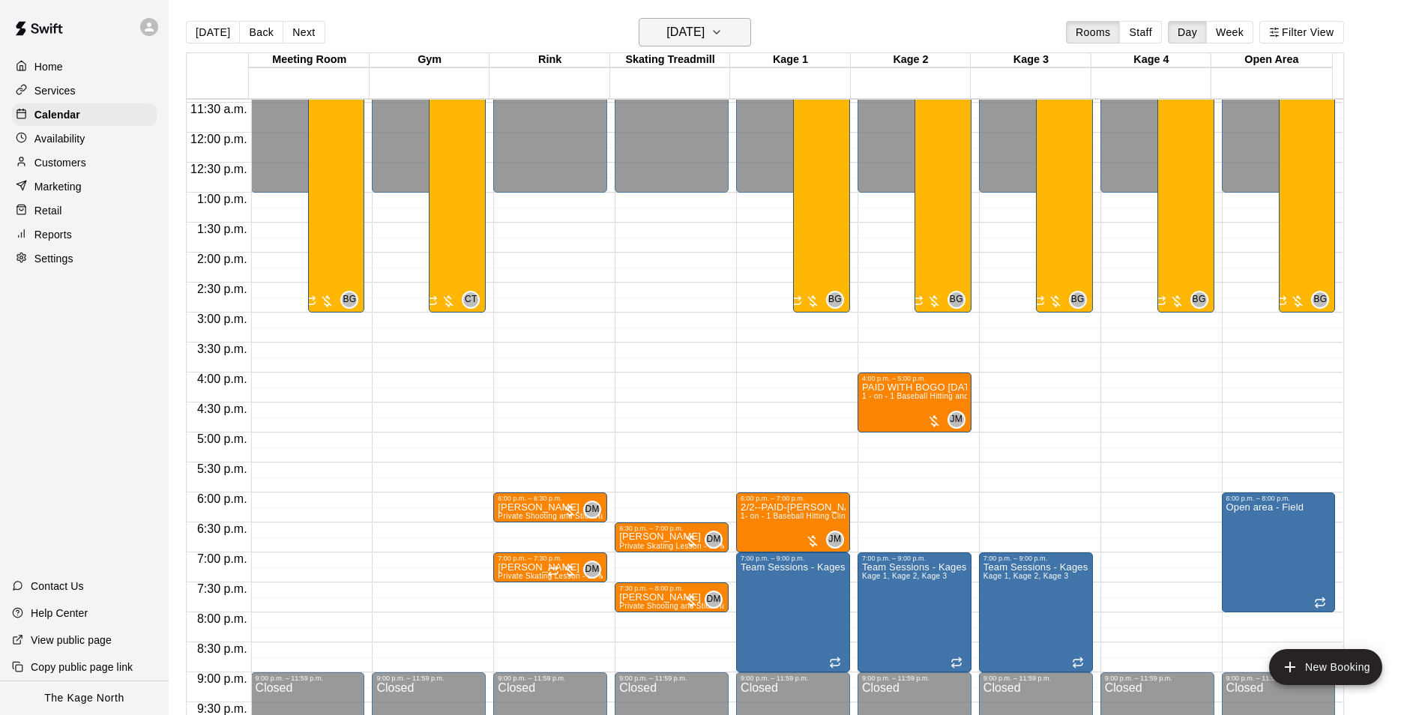
click at [704, 31] on h6 "[DATE]" at bounding box center [685, 32] width 38 height 21
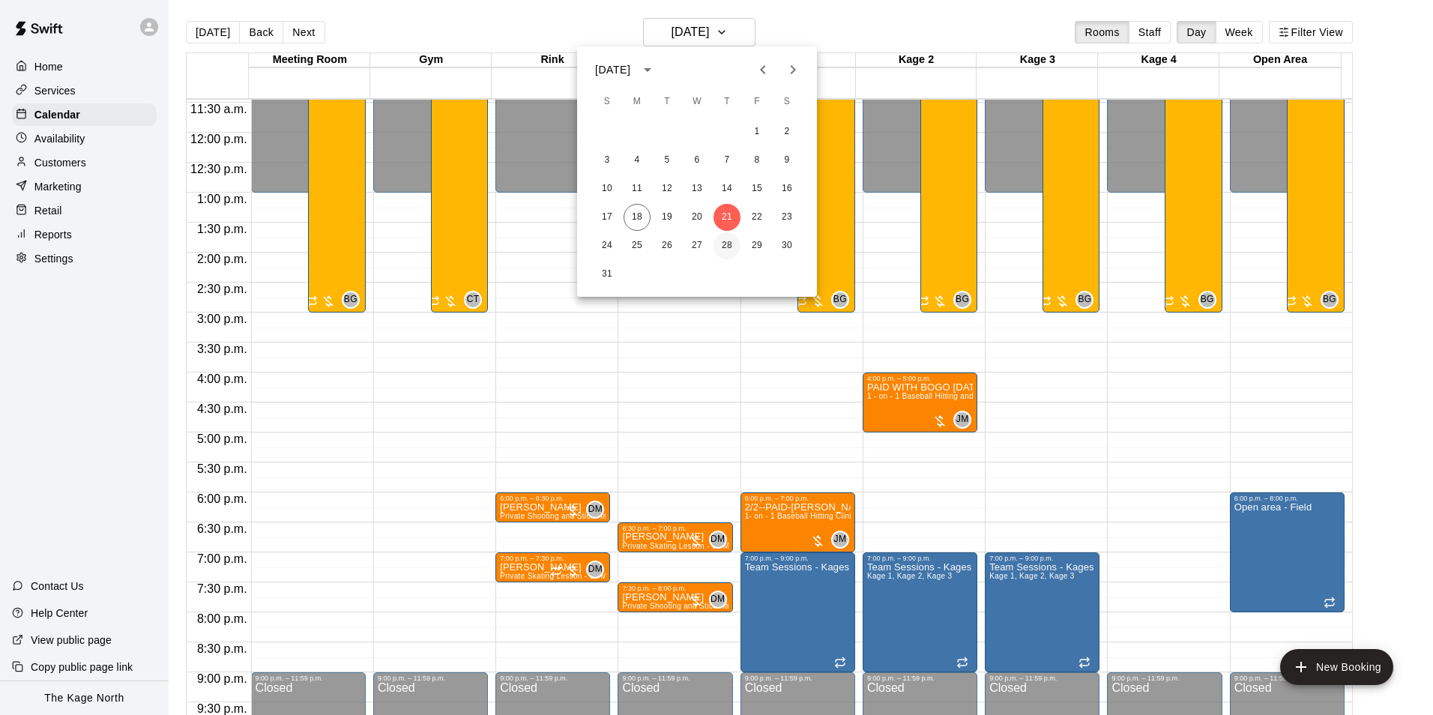
click at [722, 248] on button "28" at bounding box center [726, 245] width 27 height 27
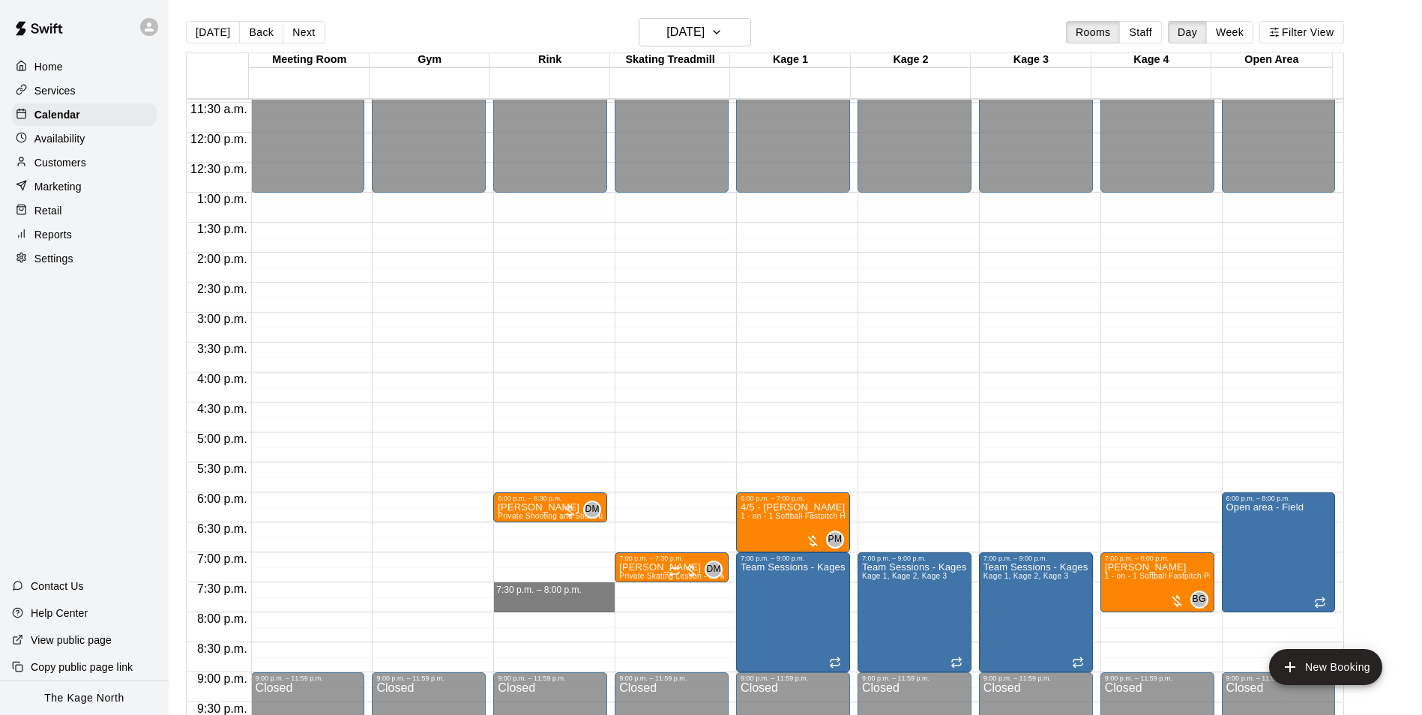
drag, startPoint x: 595, startPoint y: 588, endPoint x: 594, endPoint y: 599, distance: 10.5
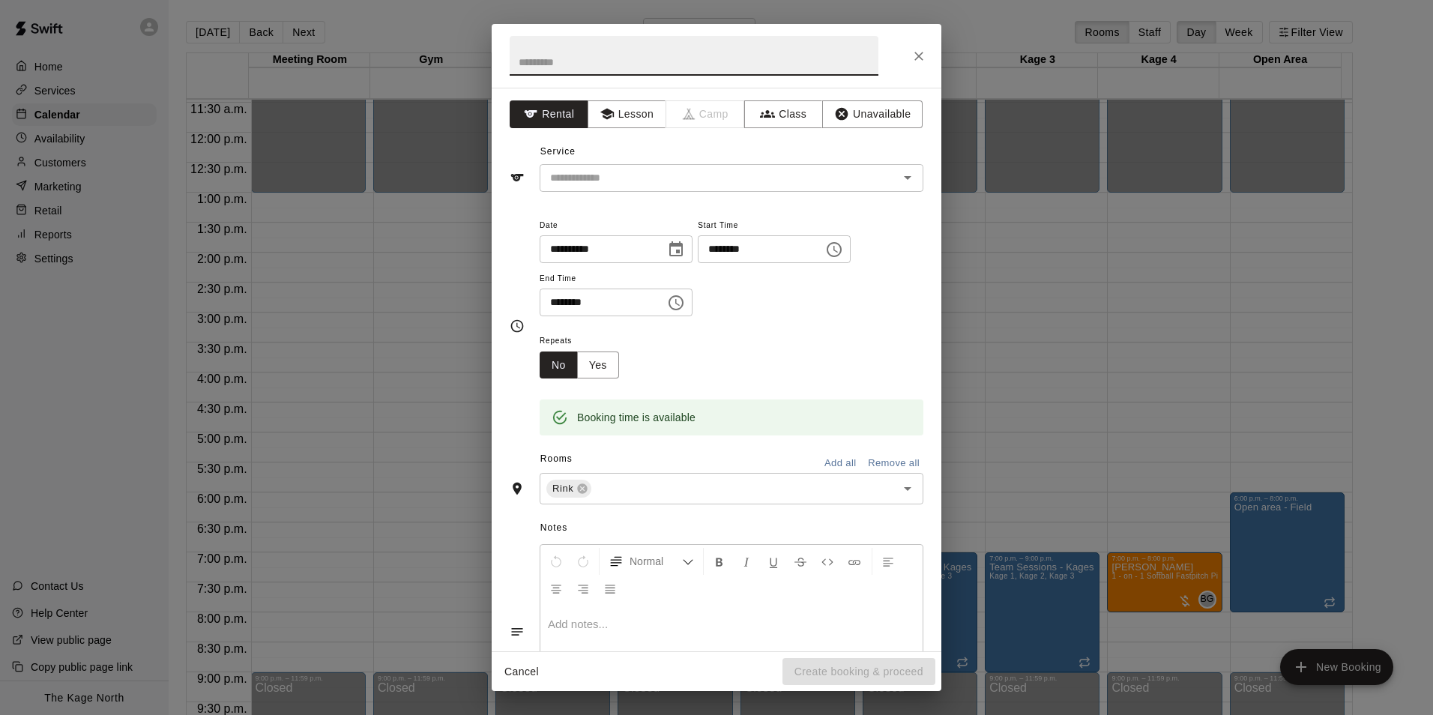
click at [914, 57] on icon "Close" at bounding box center [918, 56] width 15 height 15
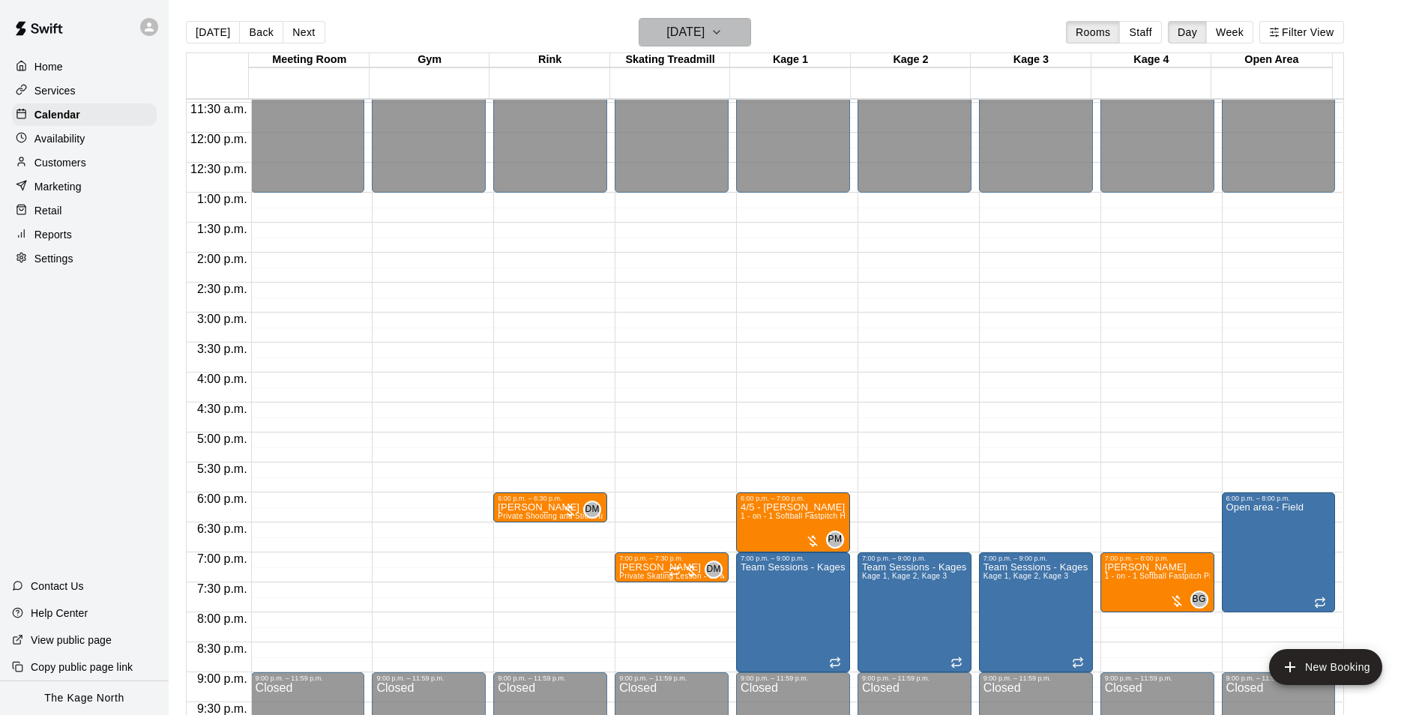
click at [704, 29] on h6 "[DATE]" at bounding box center [685, 32] width 38 height 21
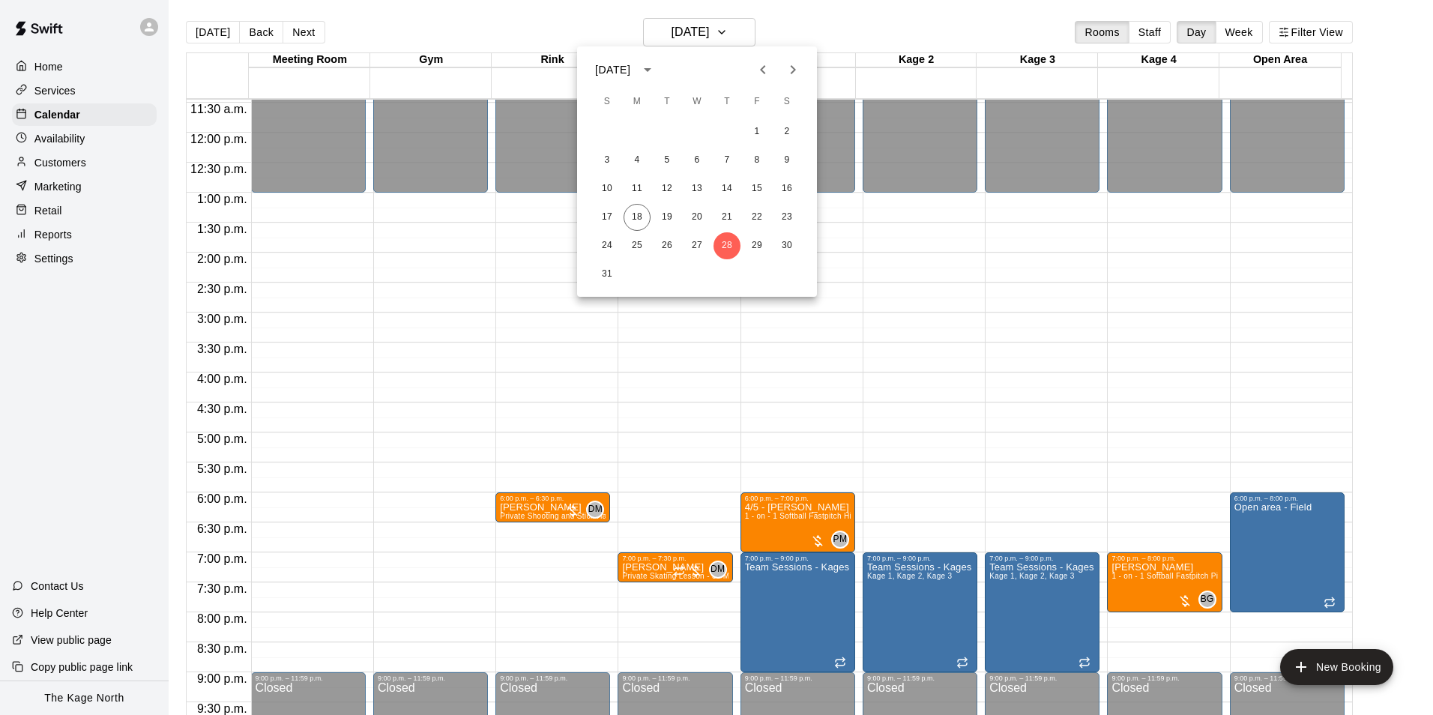
click at [785, 74] on icon "Next month" at bounding box center [793, 70] width 18 height 18
click at [731, 133] on button "4" at bounding box center [726, 131] width 27 height 27
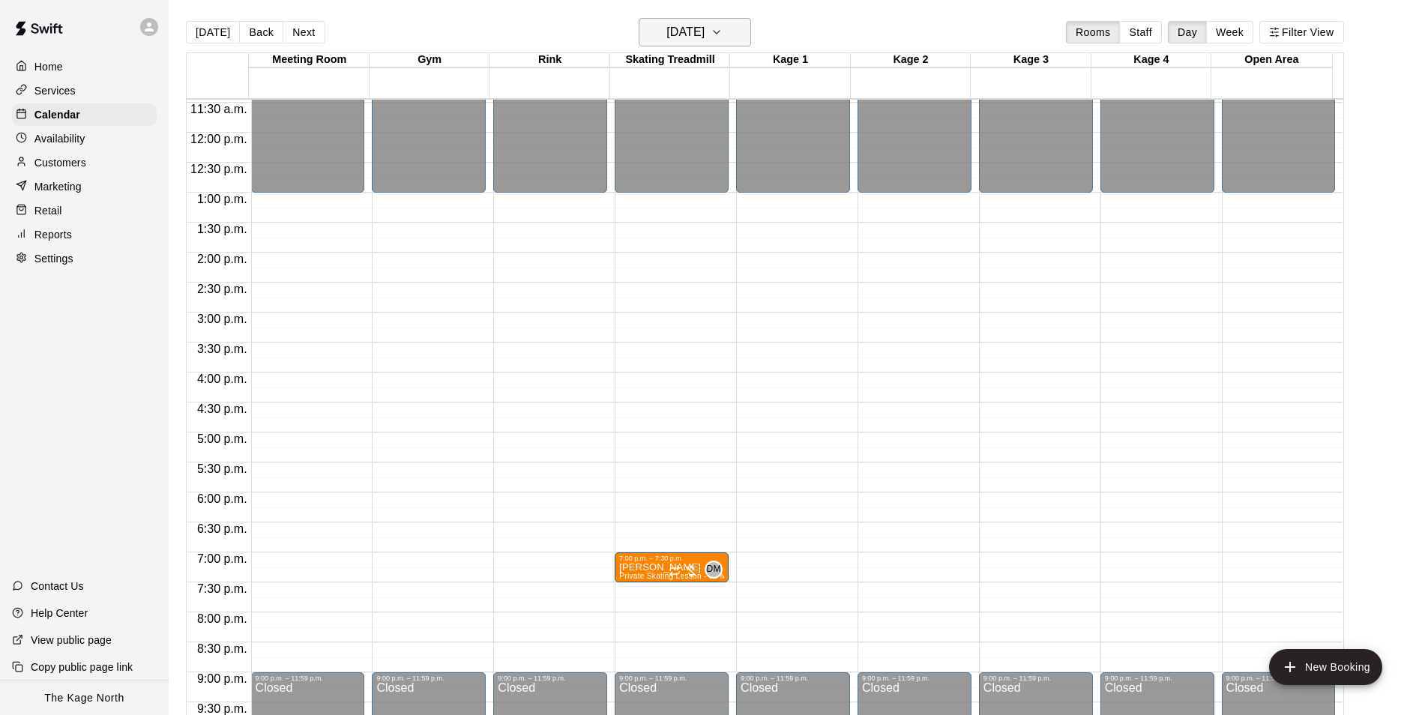
click at [736, 29] on button "[DATE]" at bounding box center [695, 32] width 112 height 28
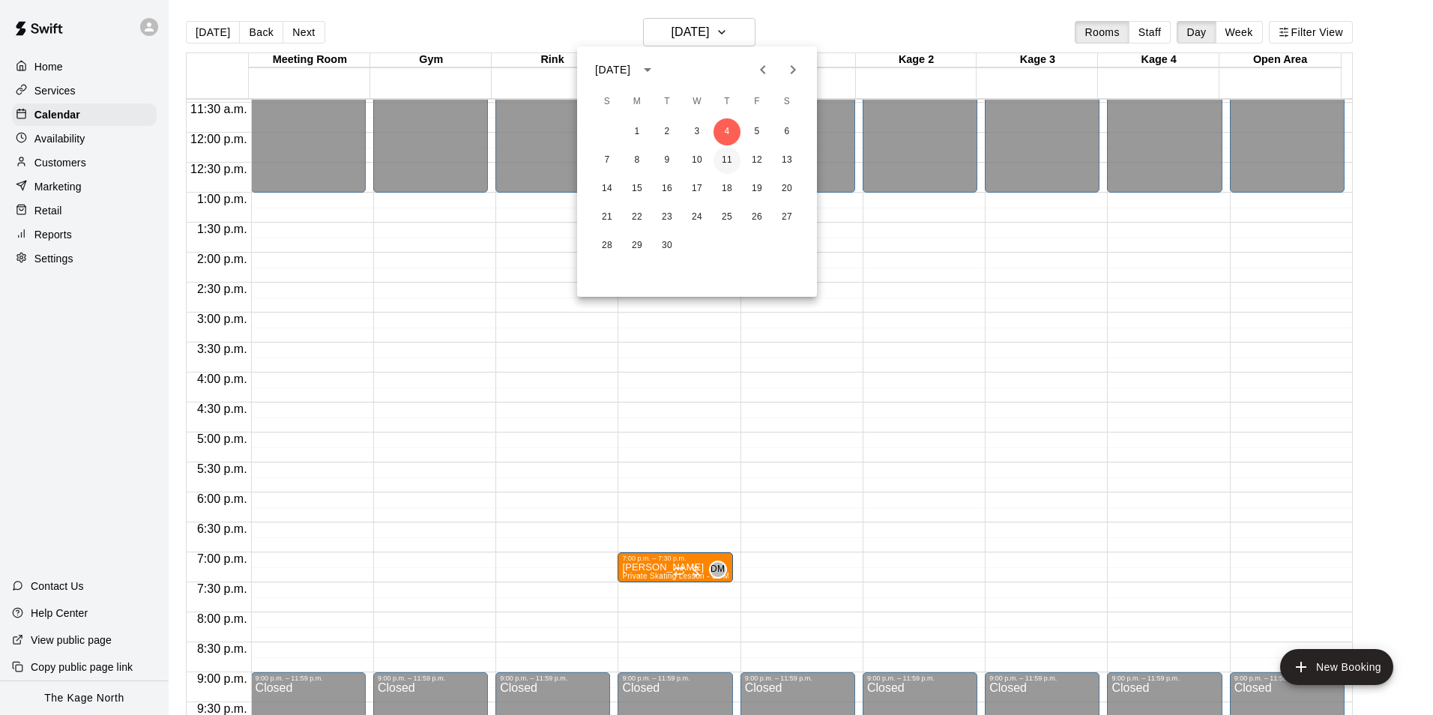
click at [731, 156] on button "11" at bounding box center [726, 160] width 27 height 27
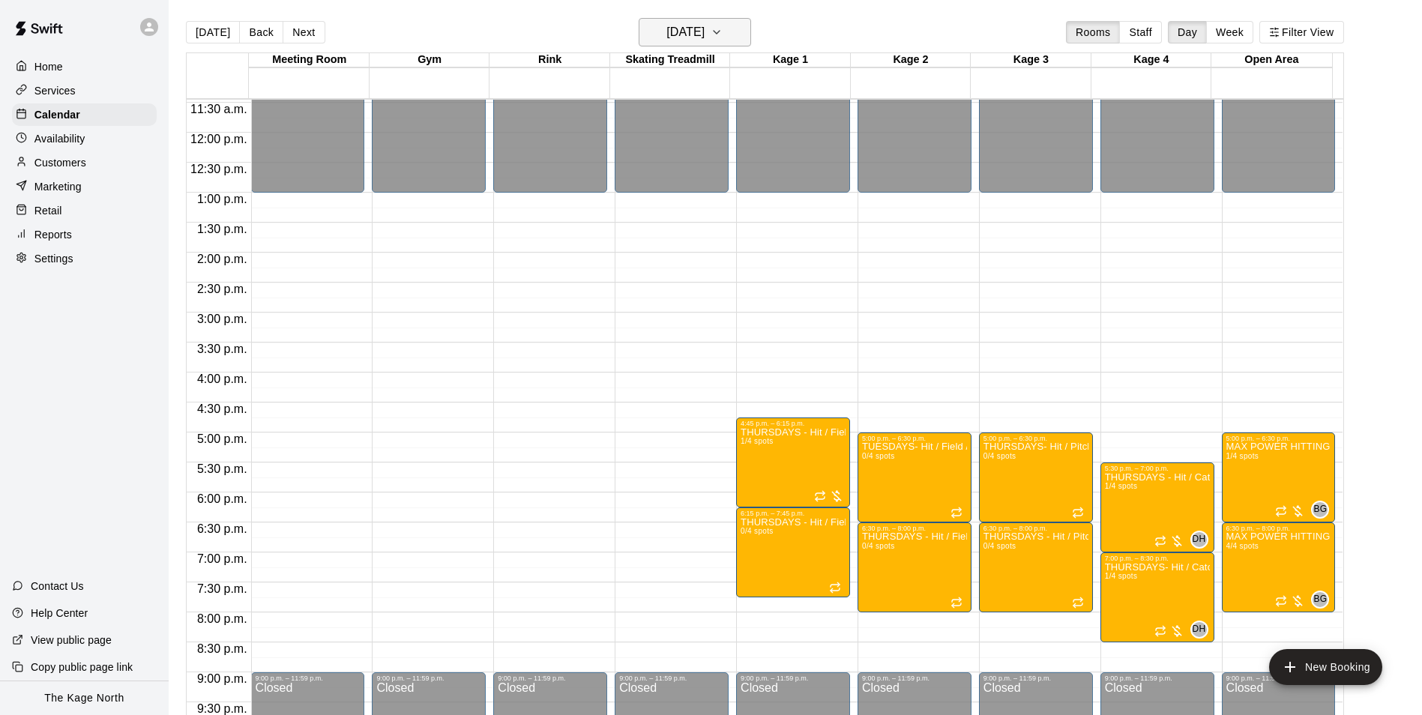
click at [704, 29] on h6 "[DATE]" at bounding box center [685, 32] width 38 height 21
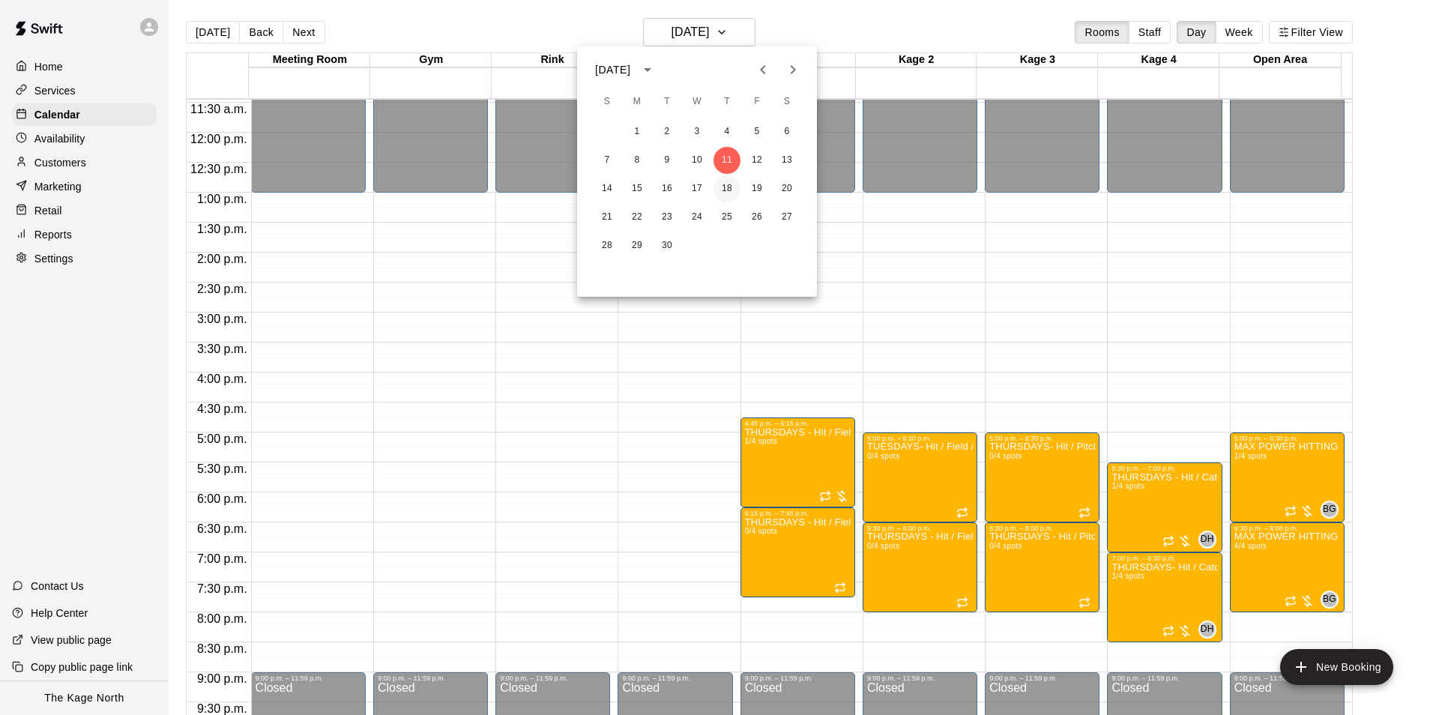
click at [721, 181] on button "18" at bounding box center [726, 188] width 27 height 27
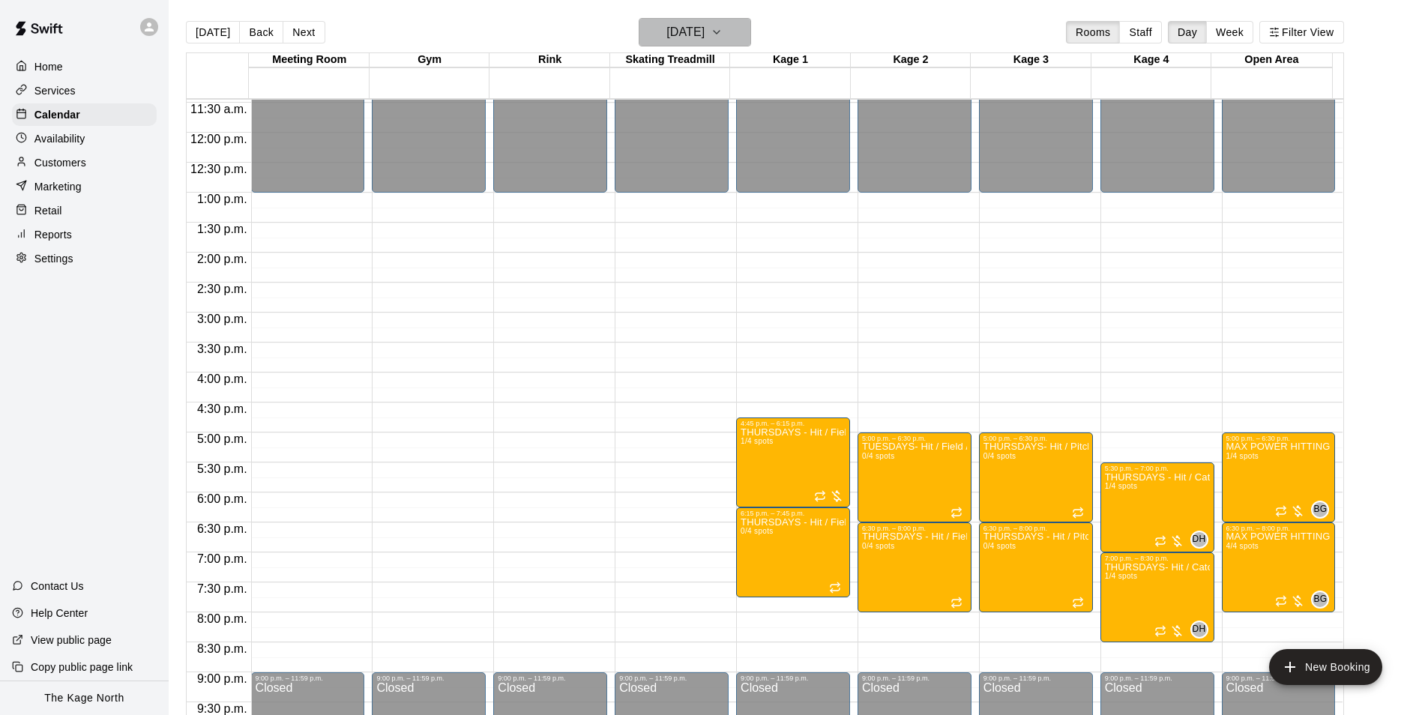
click at [704, 28] on h6 "[DATE]" at bounding box center [685, 32] width 38 height 21
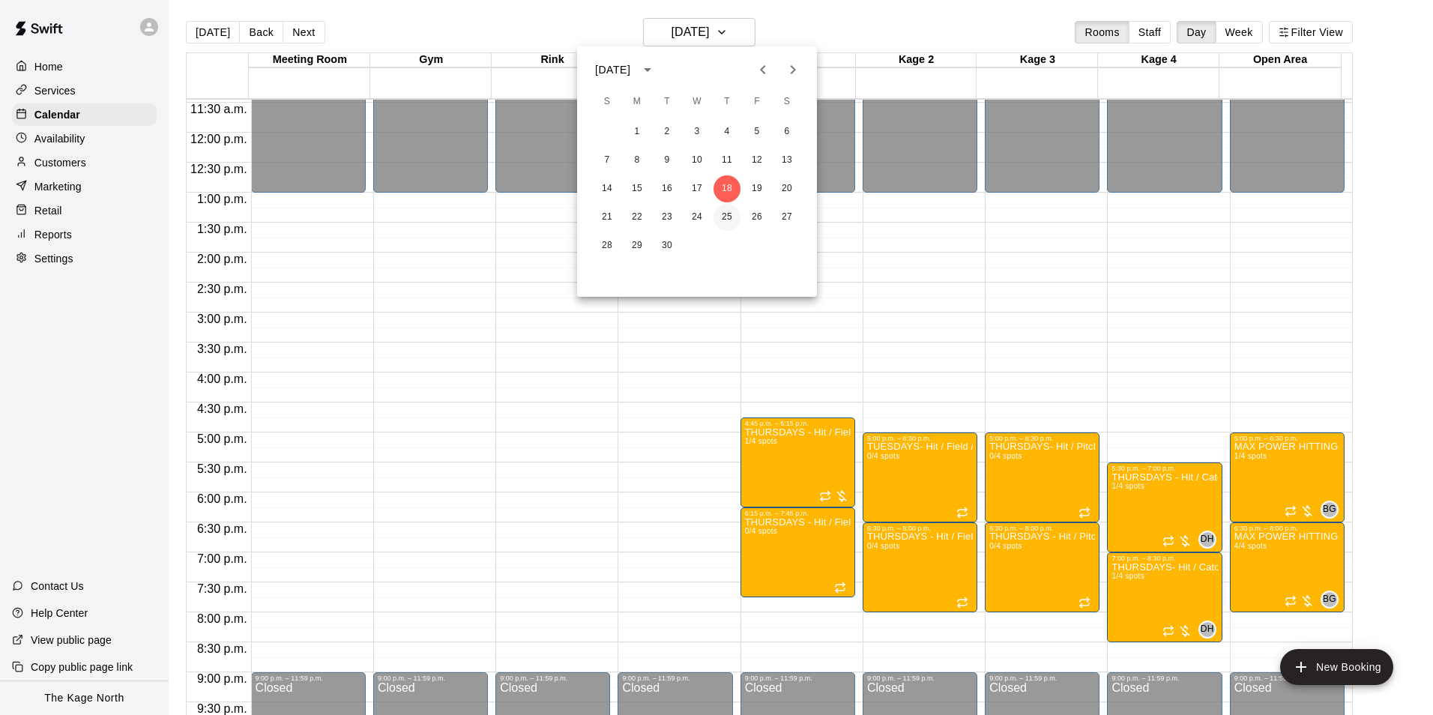
click at [722, 217] on button "25" at bounding box center [726, 217] width 27 height 27
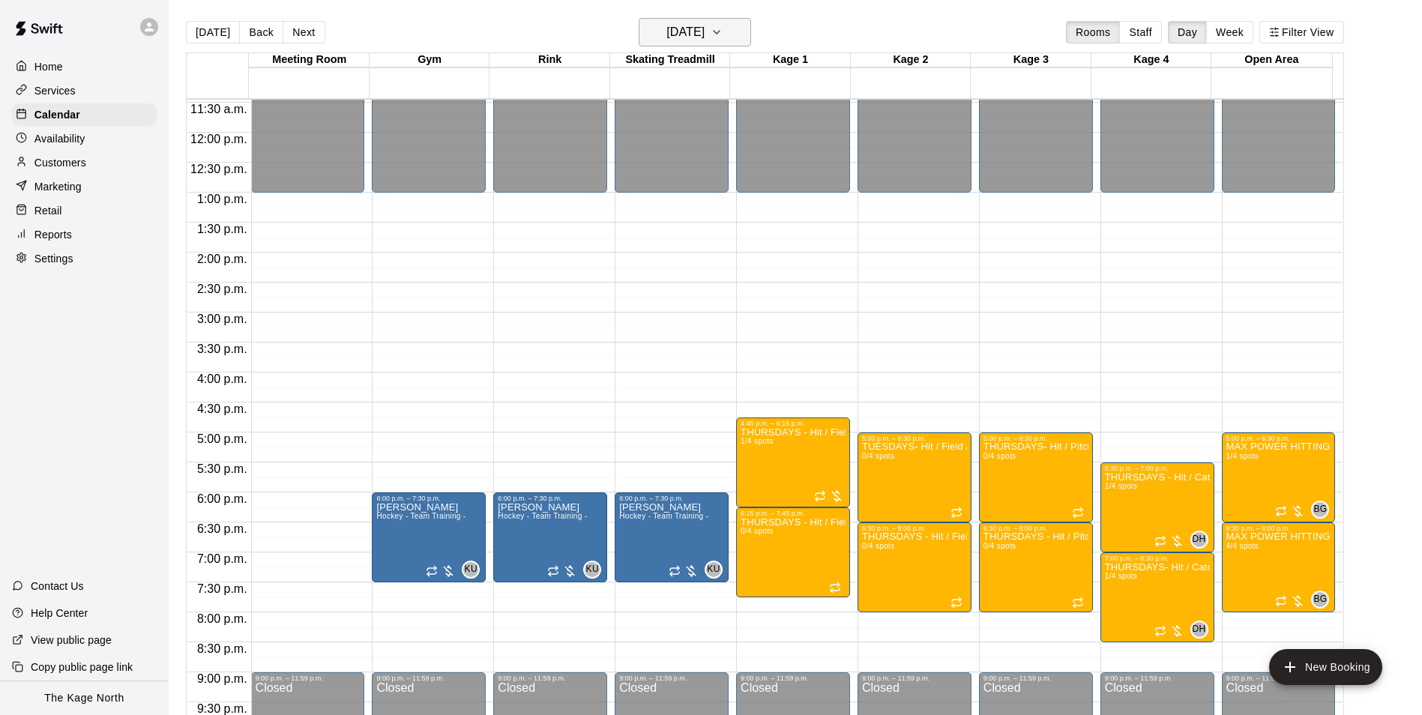
click at [692, 23] on h6 "[DATE]" at bounding box center [685, 32] width 38 height 21
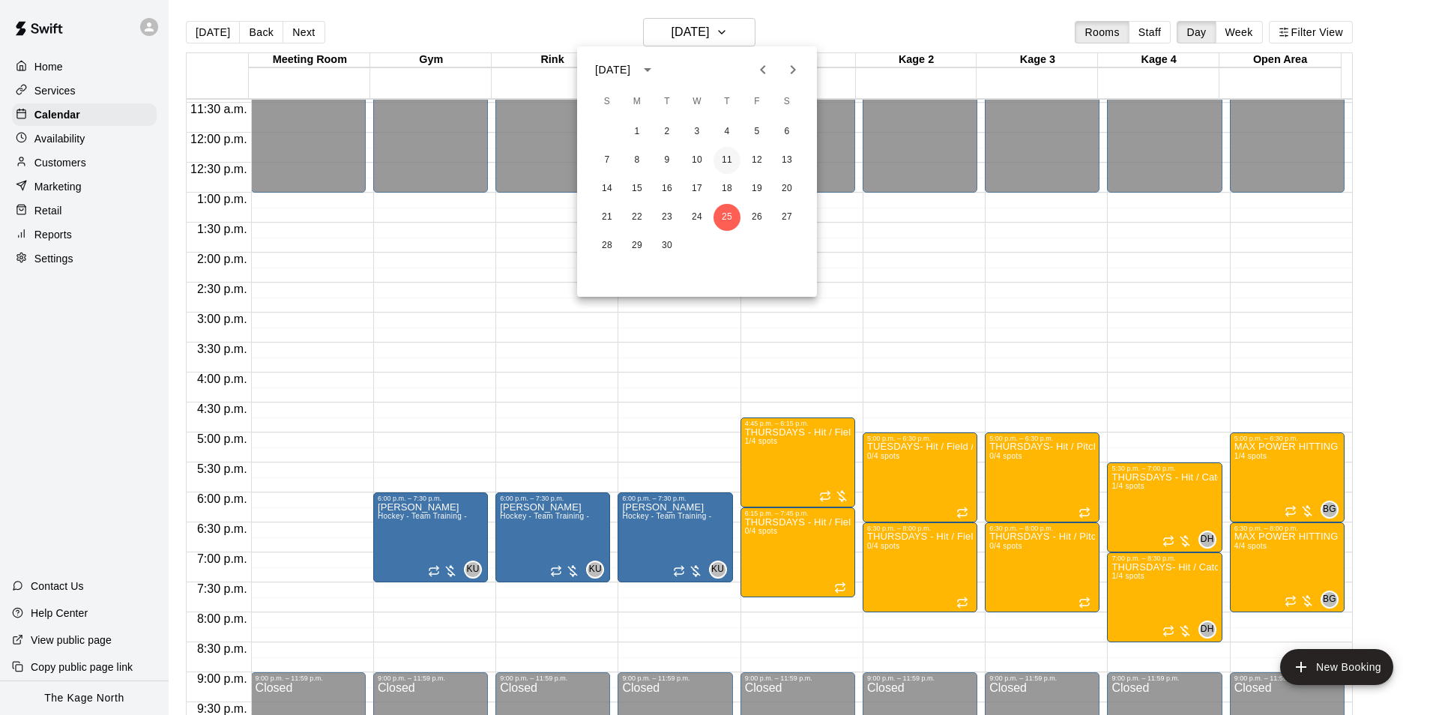
click at [727, 159] on button "11" at bounding box center [726, 160] width 27 height 27
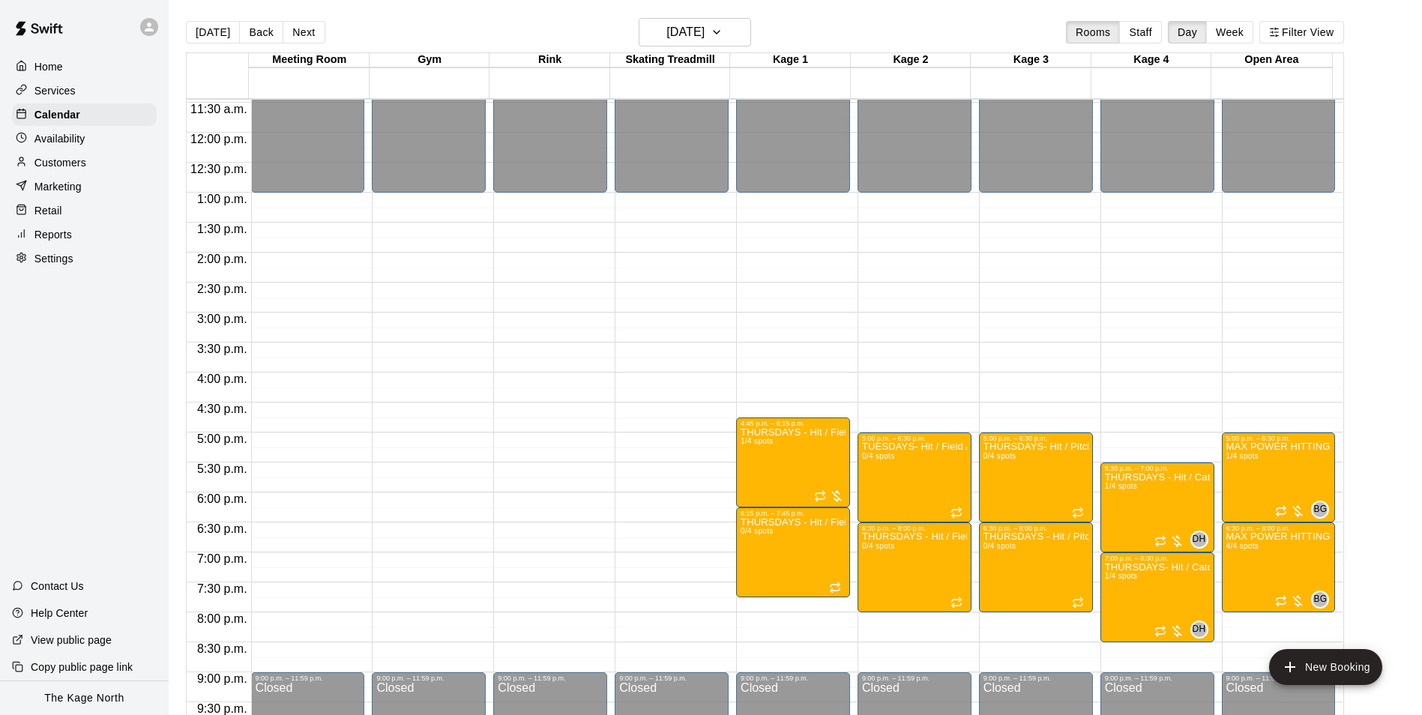
click at [79, 163] on p "Customers" at bounding box center [60, 162] width 52 height 15
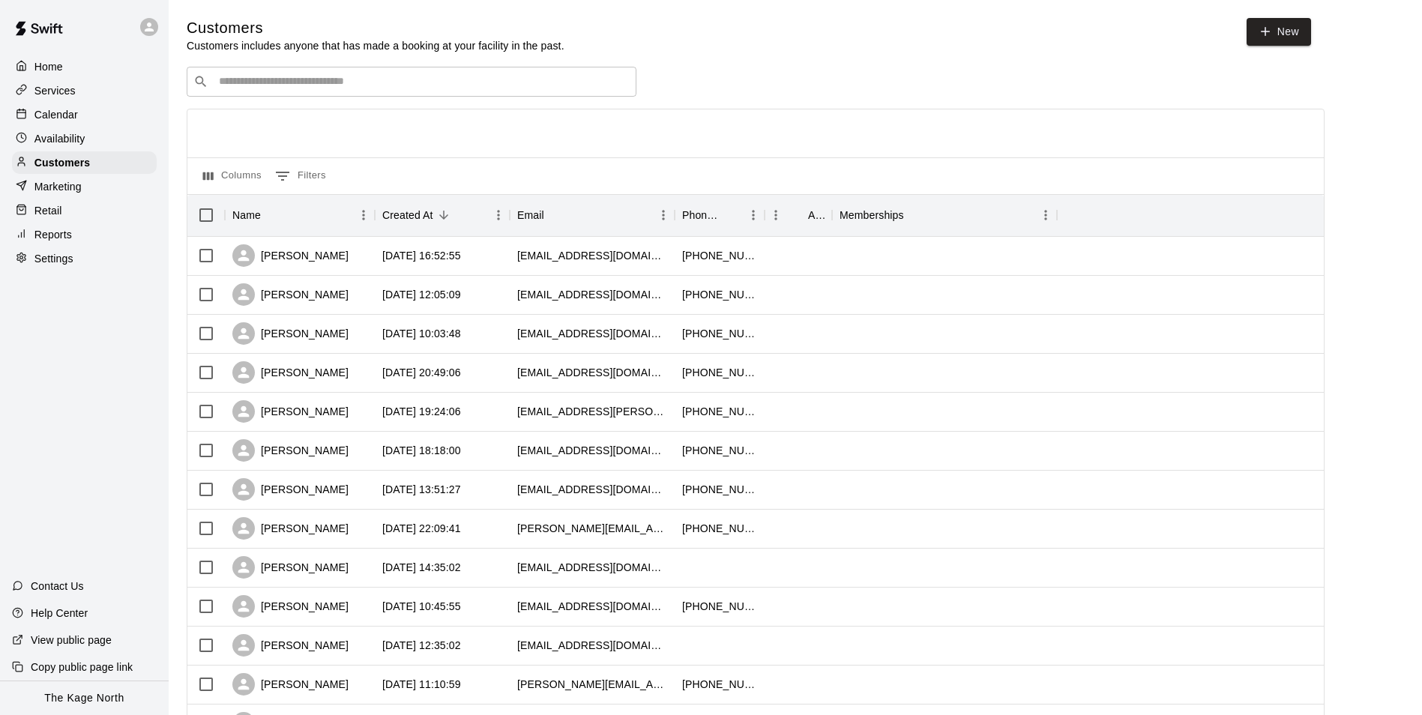
click at [64, 109] on p "Calendar" at bounding box center [55, 114] width 43 height 15
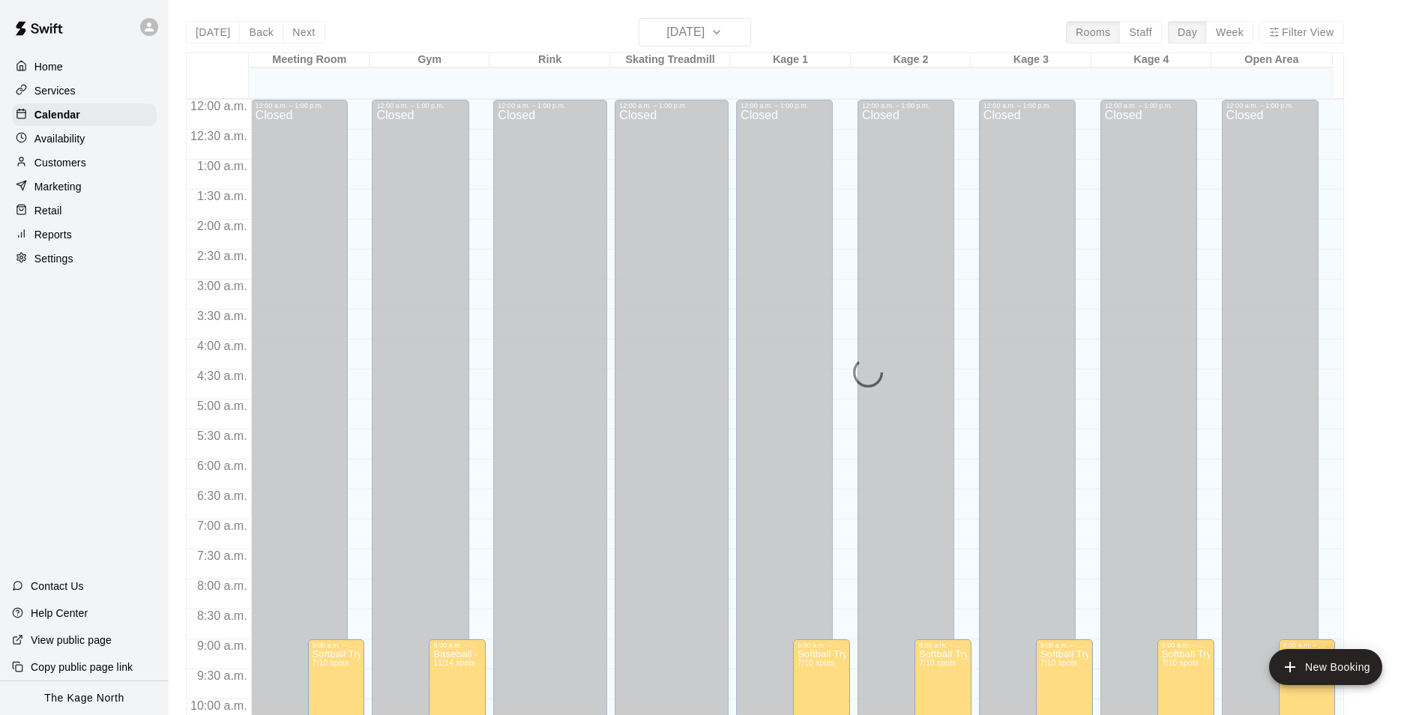
scroll to position [761, 0]
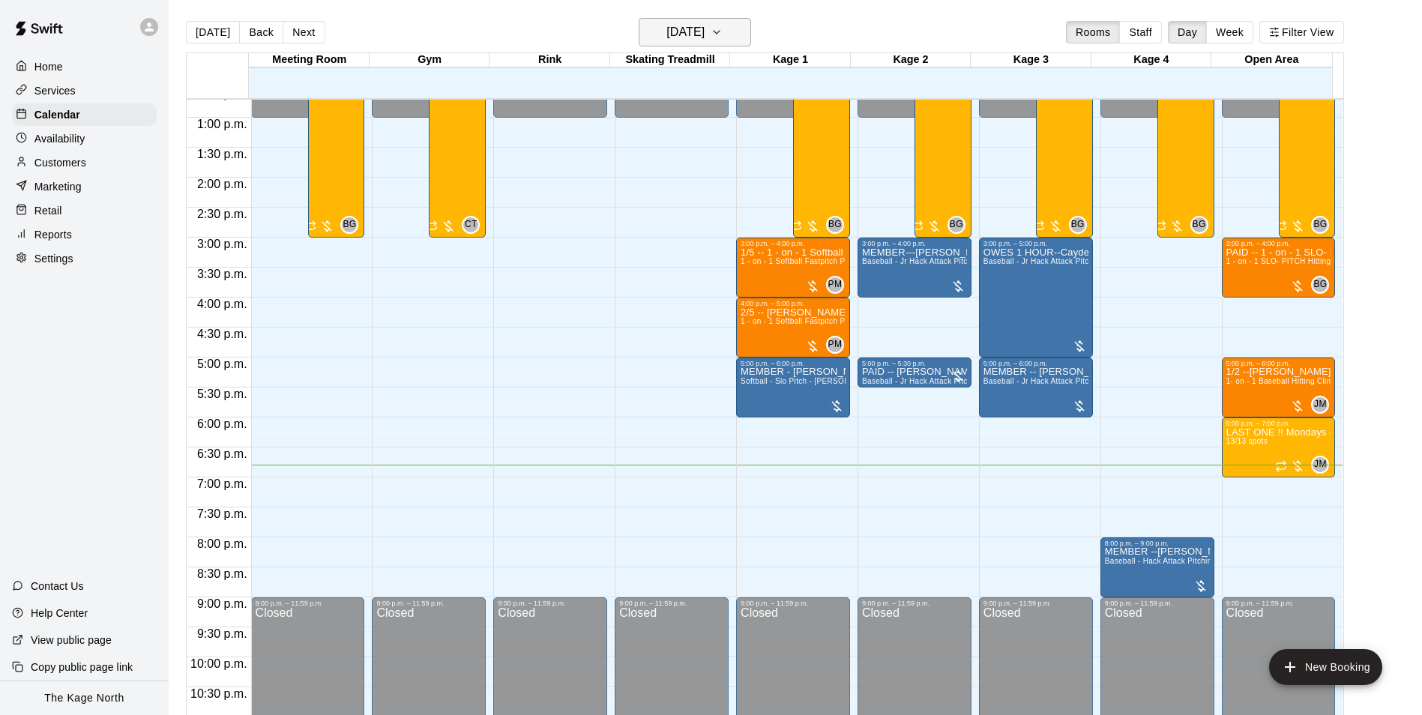
click at [704, 32] on h6 "[DATE]" at bounding box center [685, 32] width 38 height 21
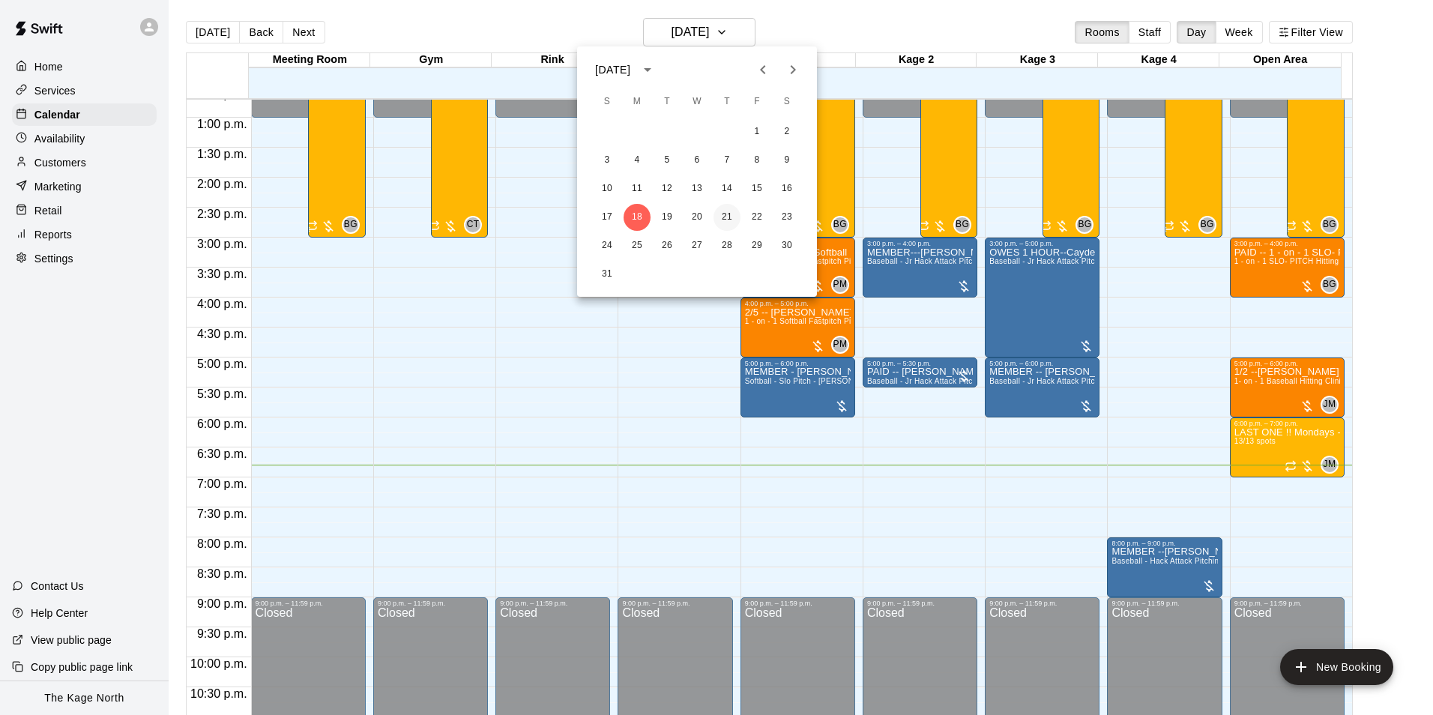
click at [728, 214] on button "21" at bounding box center [726, 217] width 27 height 27
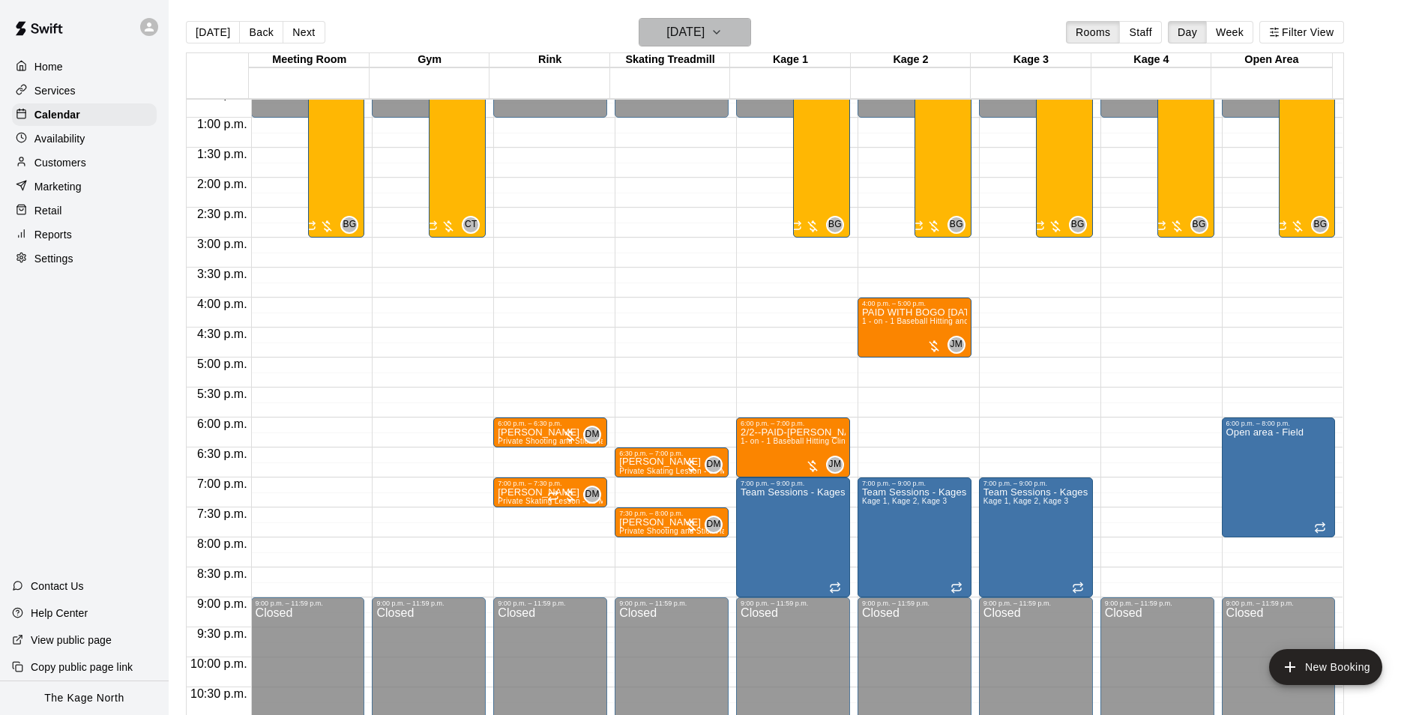
click at [722, 36] on icon "button" at bounding box center [716, 32] width 12 height 18
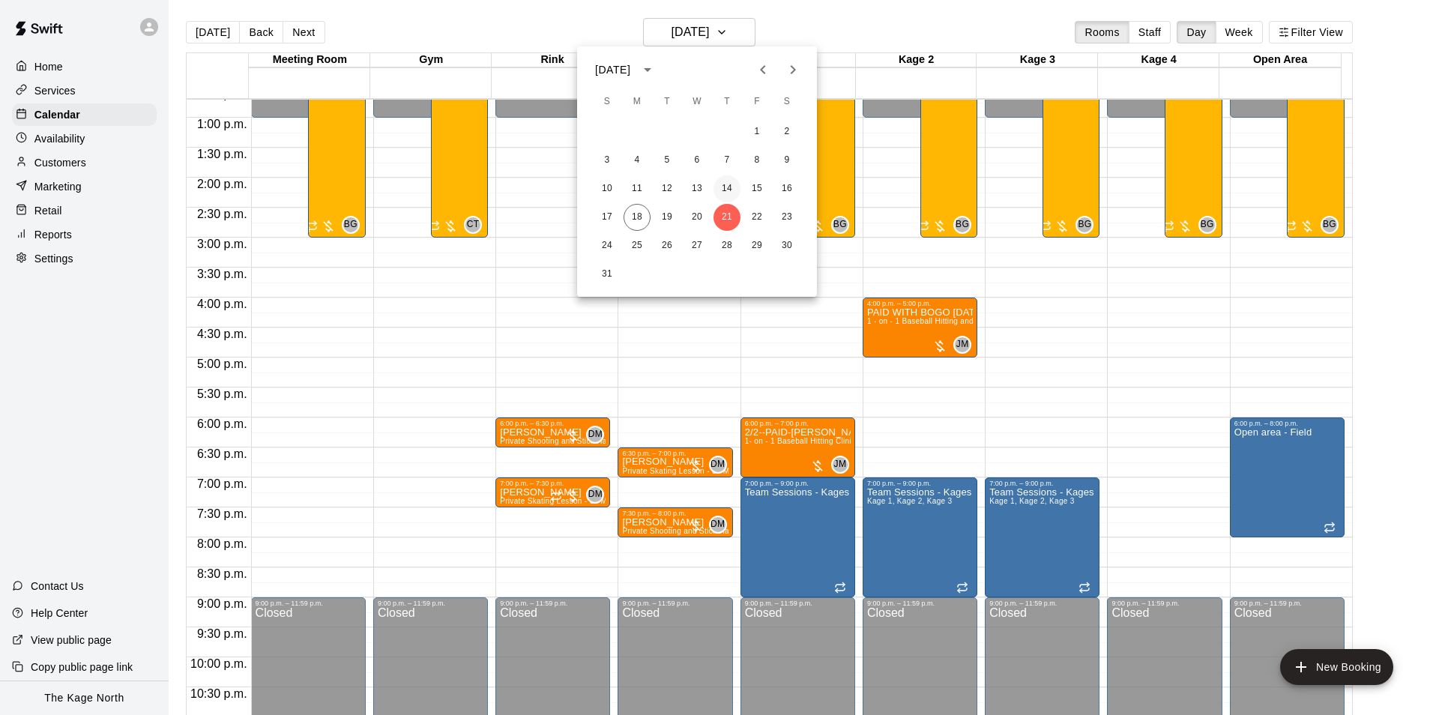
click at [728, 192] on button "14" at bounding box center [726, 188] width 27 height 27
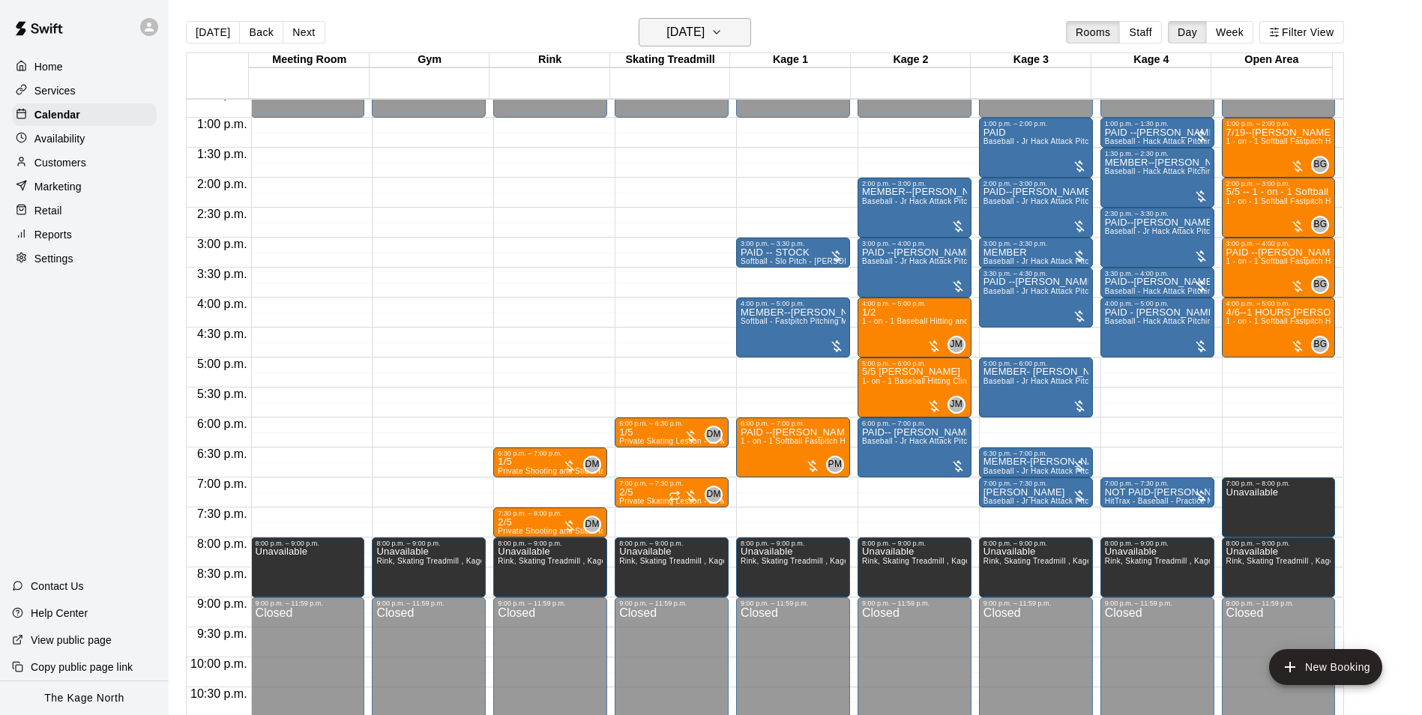
click at [736, 36] on button "[DATE]" at bounding box center [695, 32] width 112 height 28
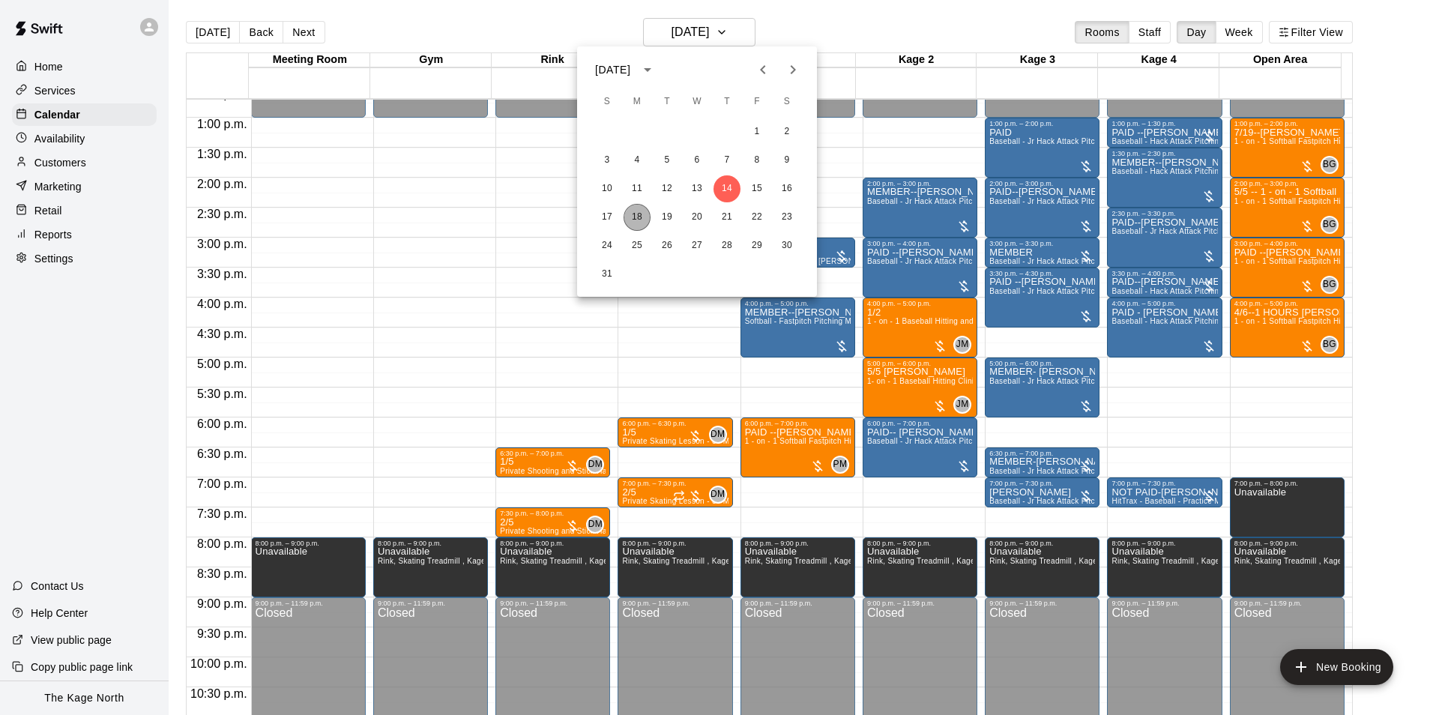
click at [647, 219] on button "18" at bounding box center [637, 217] width 27 height 27
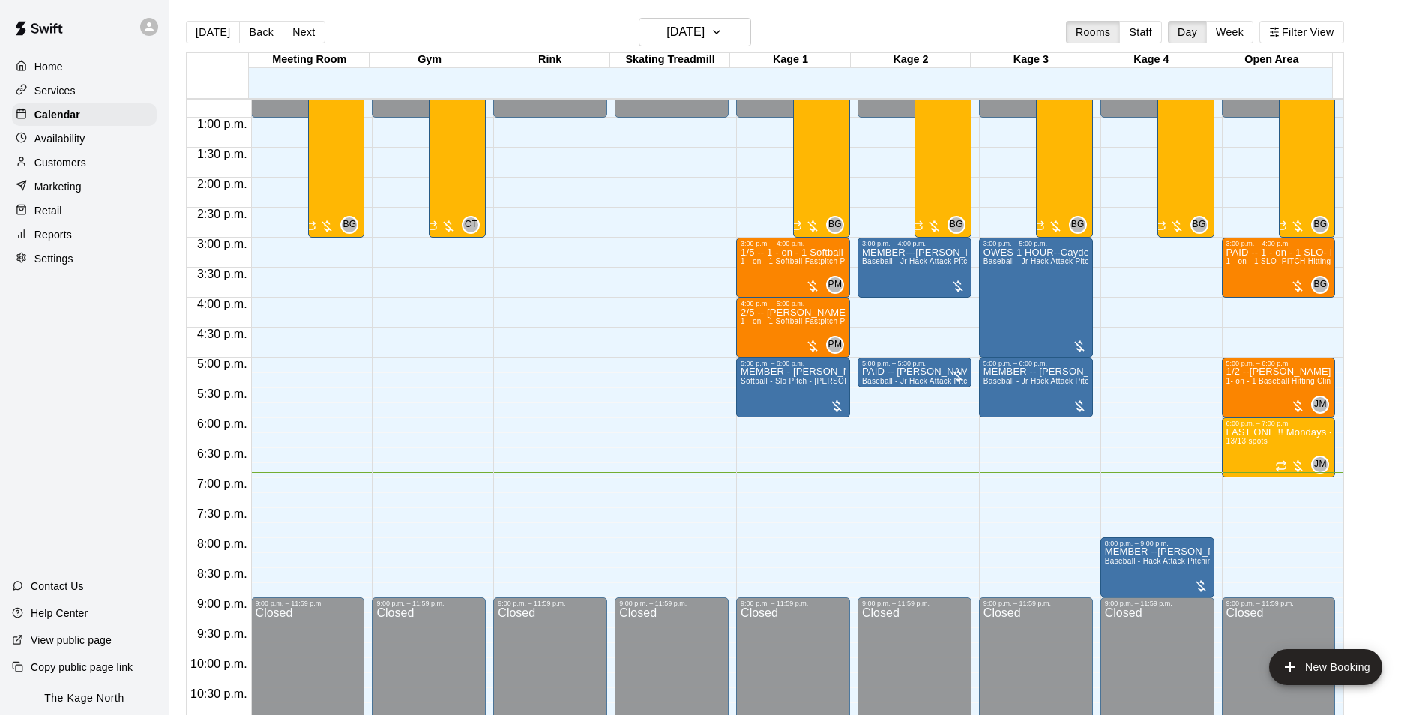
click at [50, 91] on p "Services" at bounding box center [54, 90] width 41 height 15
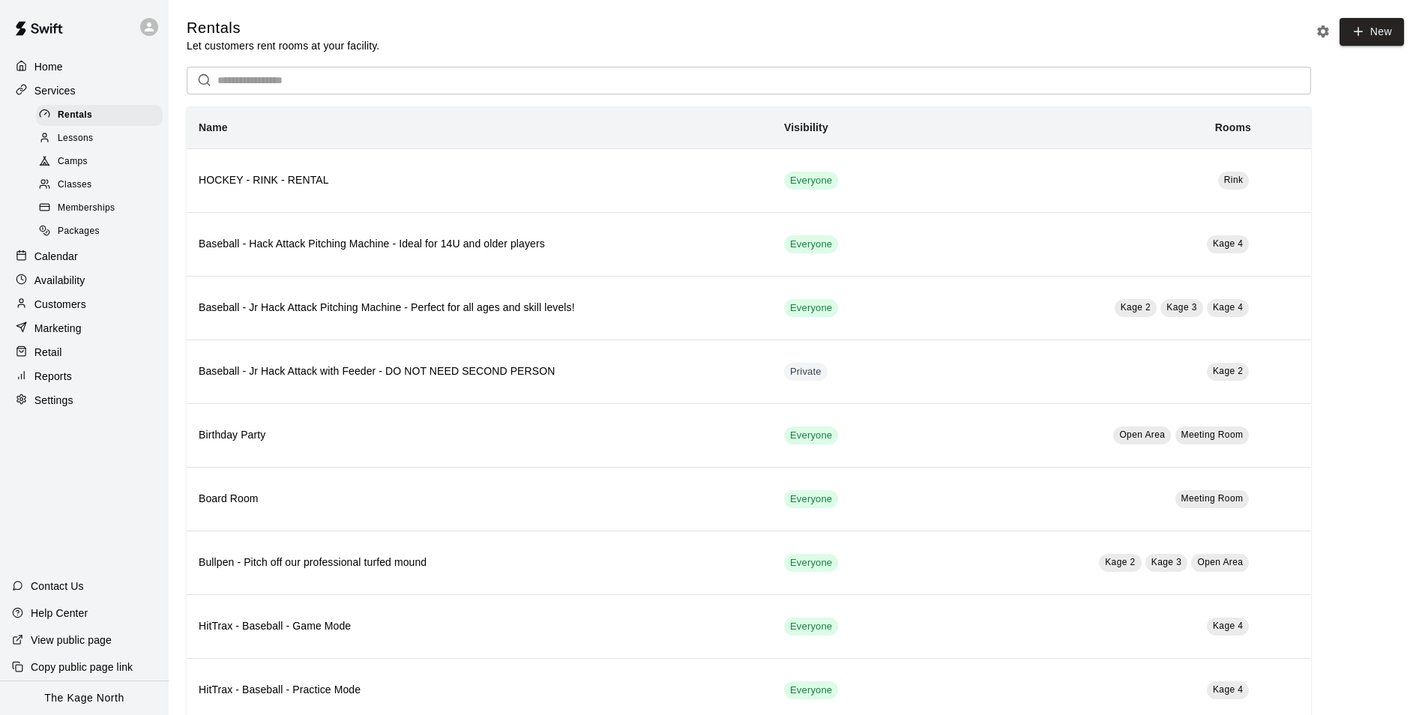
click at [81, 159] on span "Camps" at bounding box center [73, 161] width 30 height 15
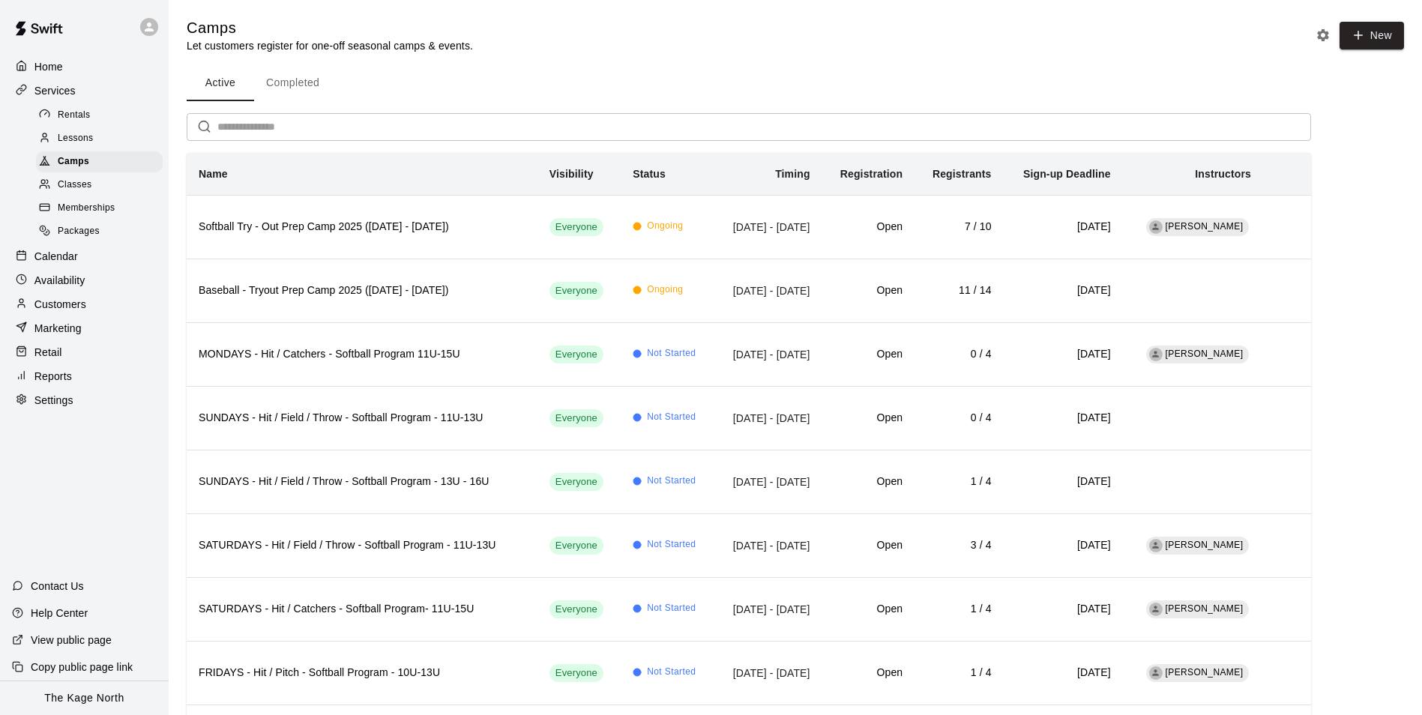
click at [333, 130] on input "text" at bounding box center [763, 127] width 1093 height 28
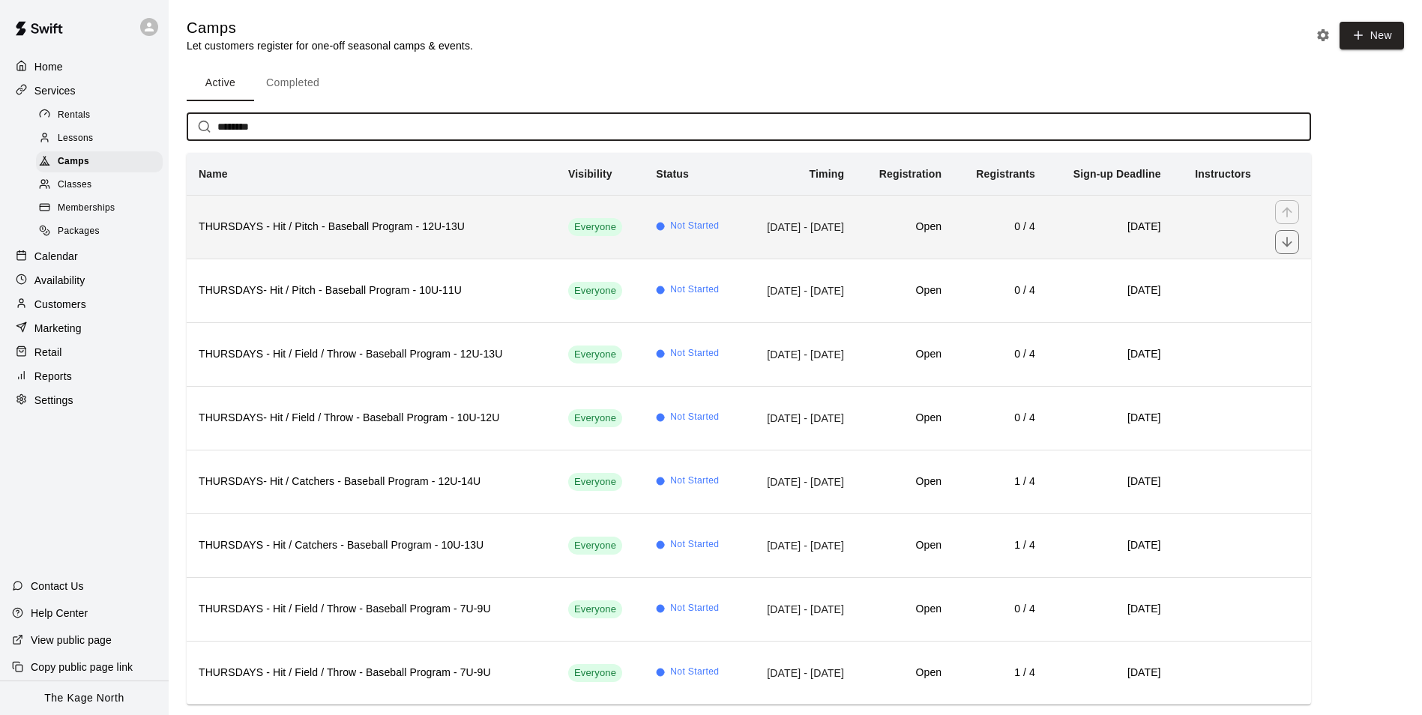
type input "********"
click at [442, 232] on h6 "THURSDAYS - Hit / Pitch - Baseball Program - 12U-13U" at bounding box center [371, 227] width 345 height 16
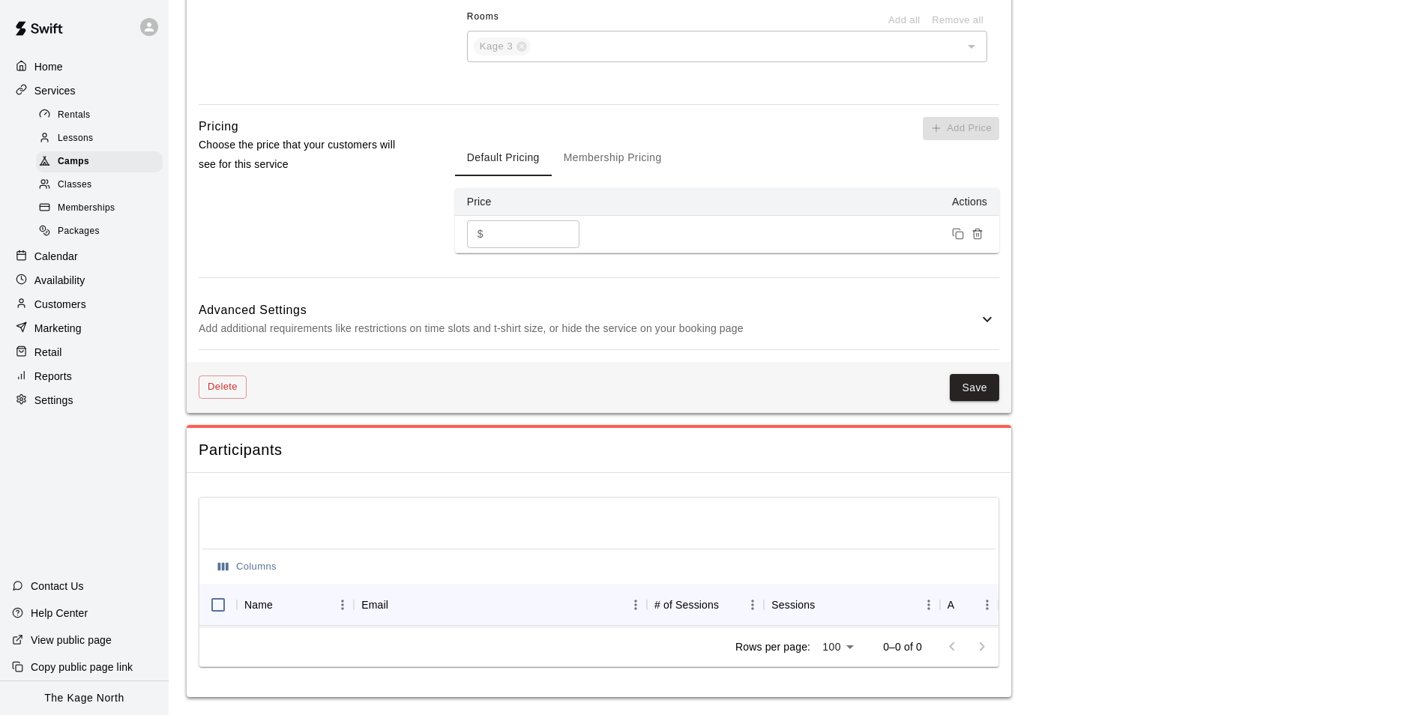
scroll to position [1084, 0]
click at [989, 314] on icon at bounding box center [987, 319] width 18 height 18
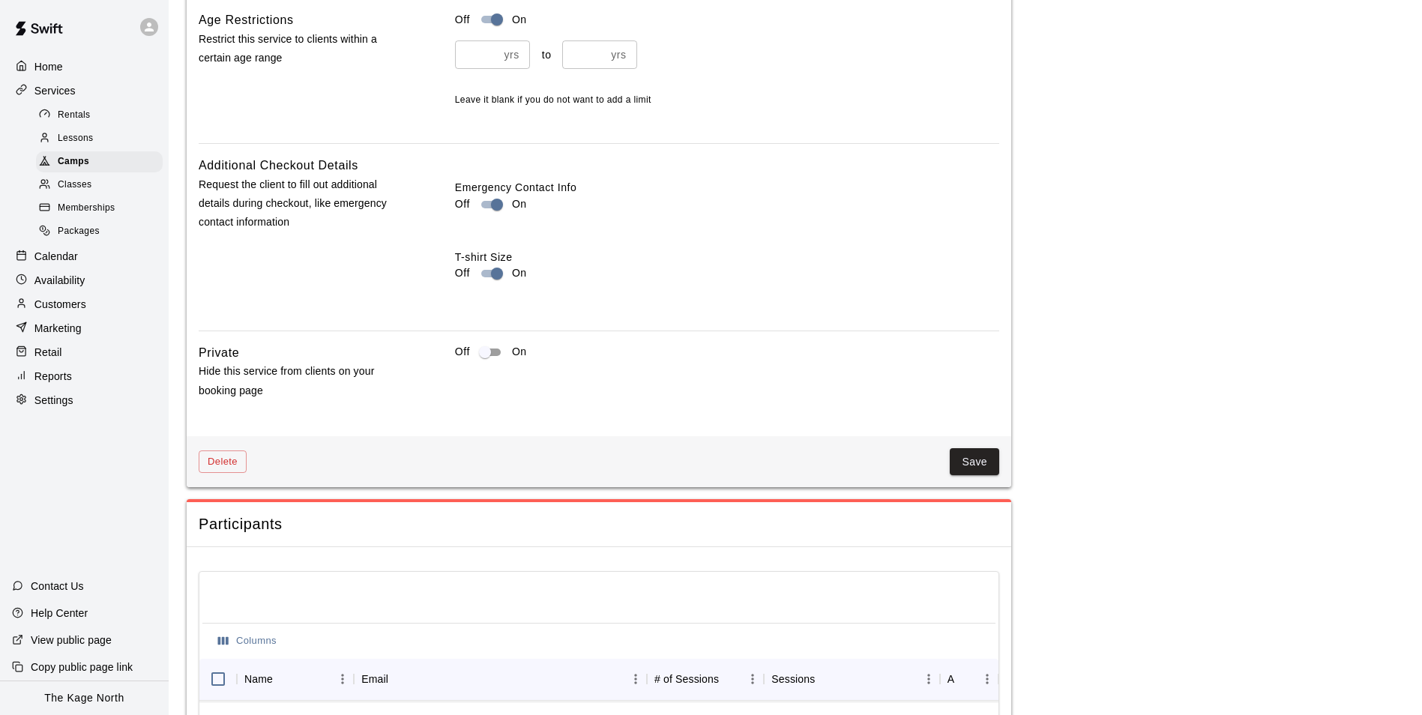
scroll to position [1609, 0]
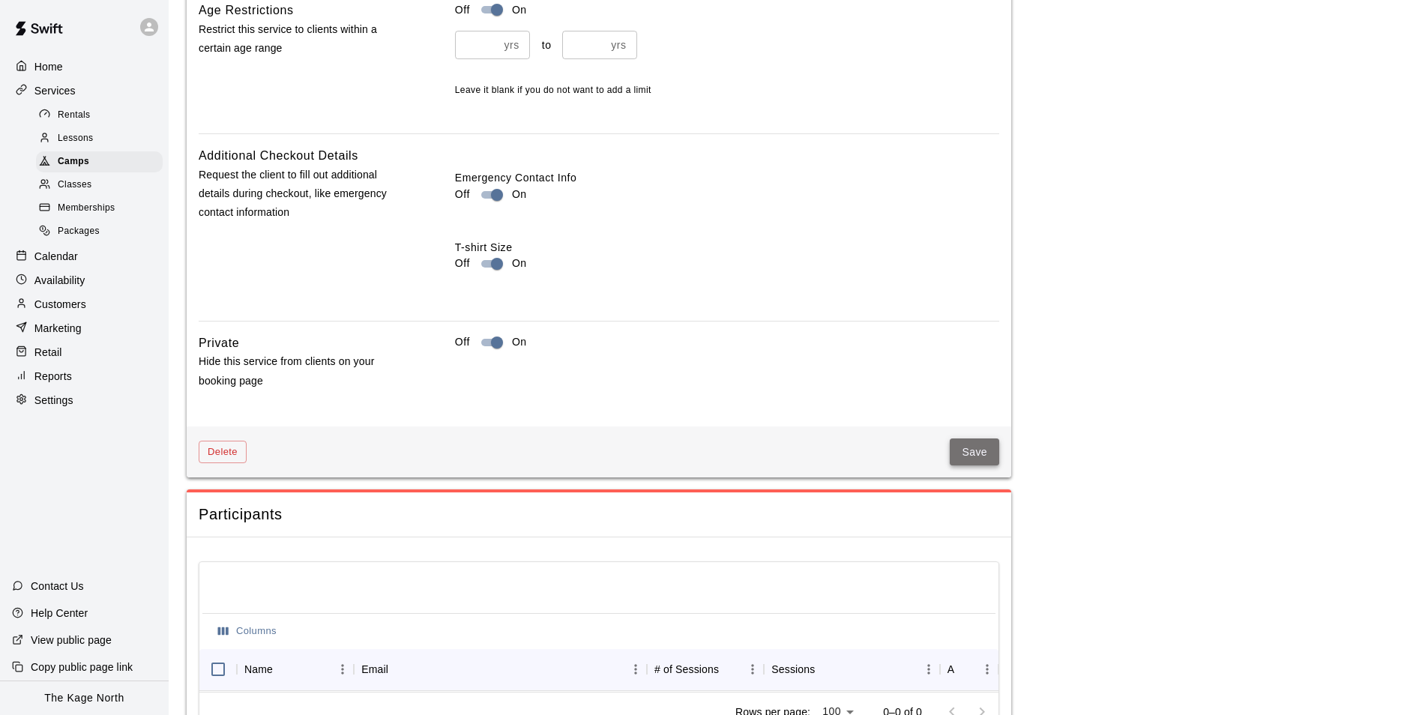
click at [983, 450] on button "Save" at bounding box center [974, 452] width 49 height 28
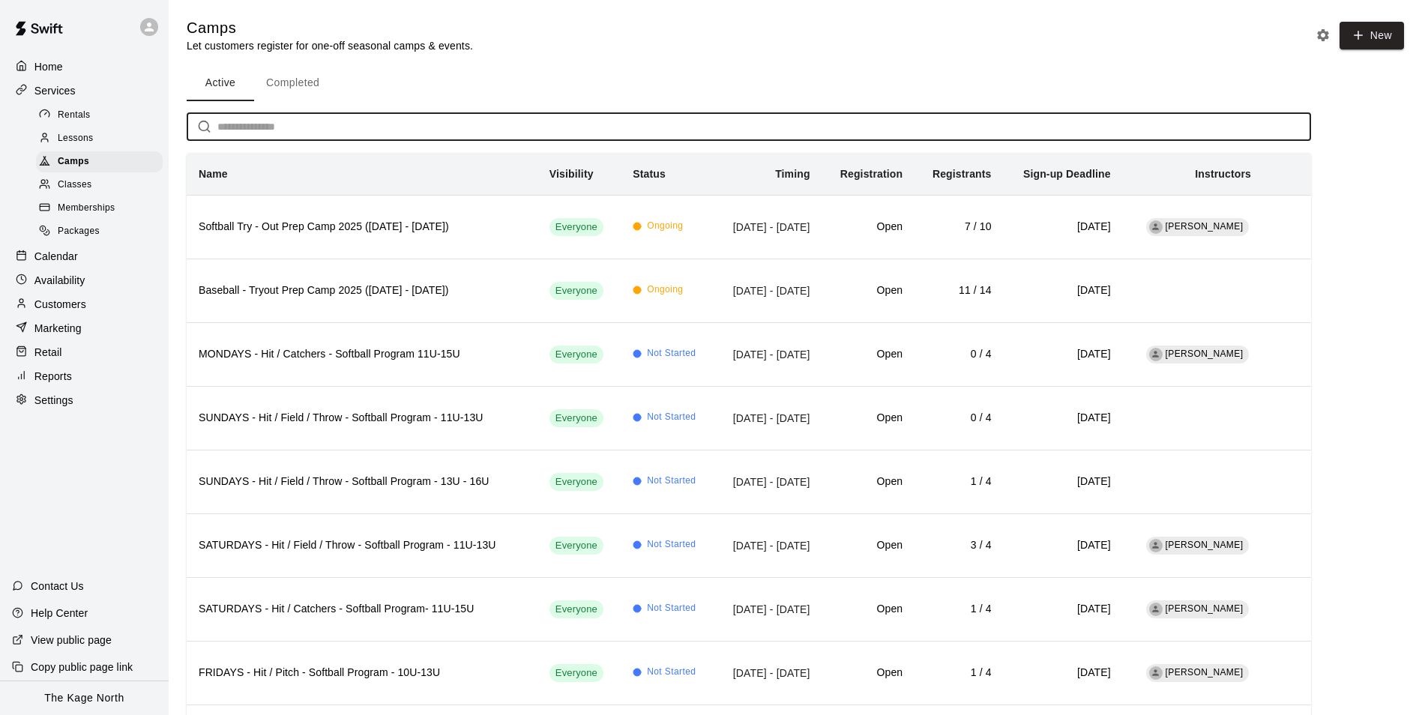
click at [242, 129] on input "text" at bounding box center [763, 127] width 1093 height 28
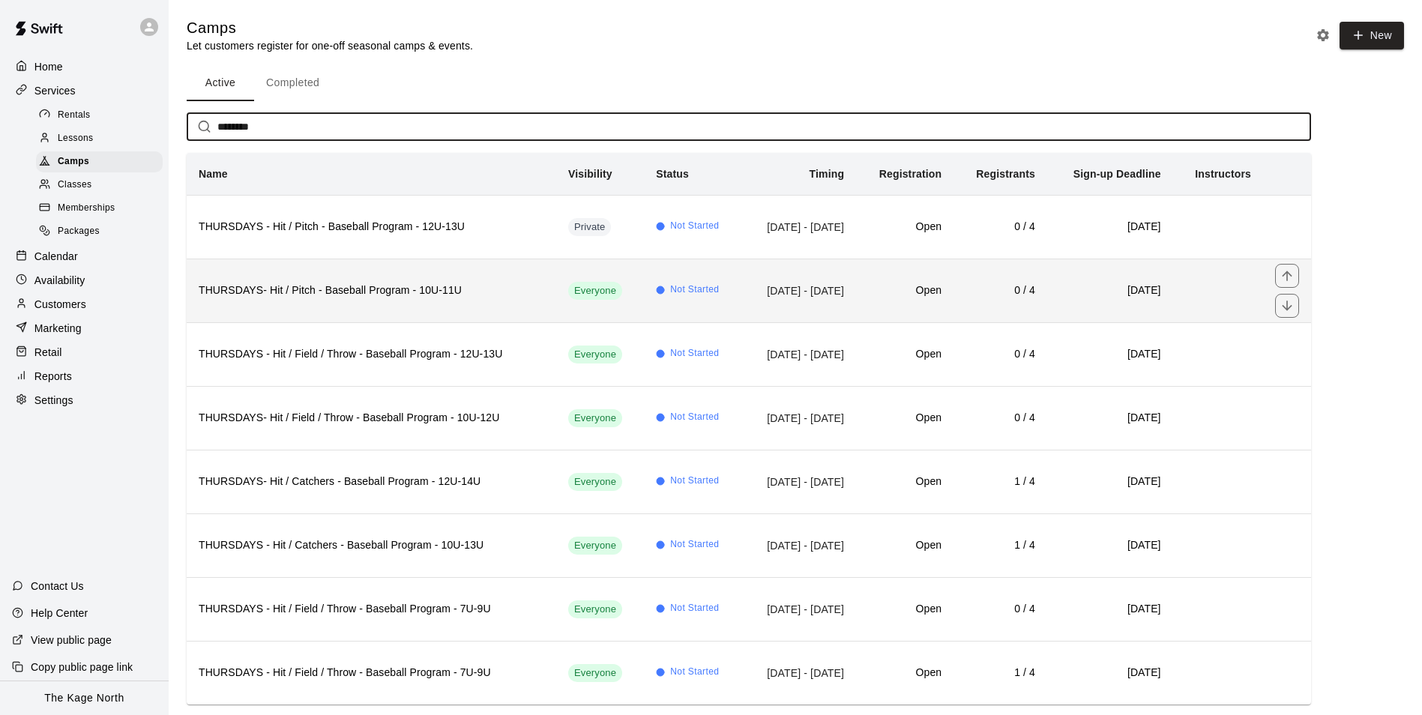
type input "********"
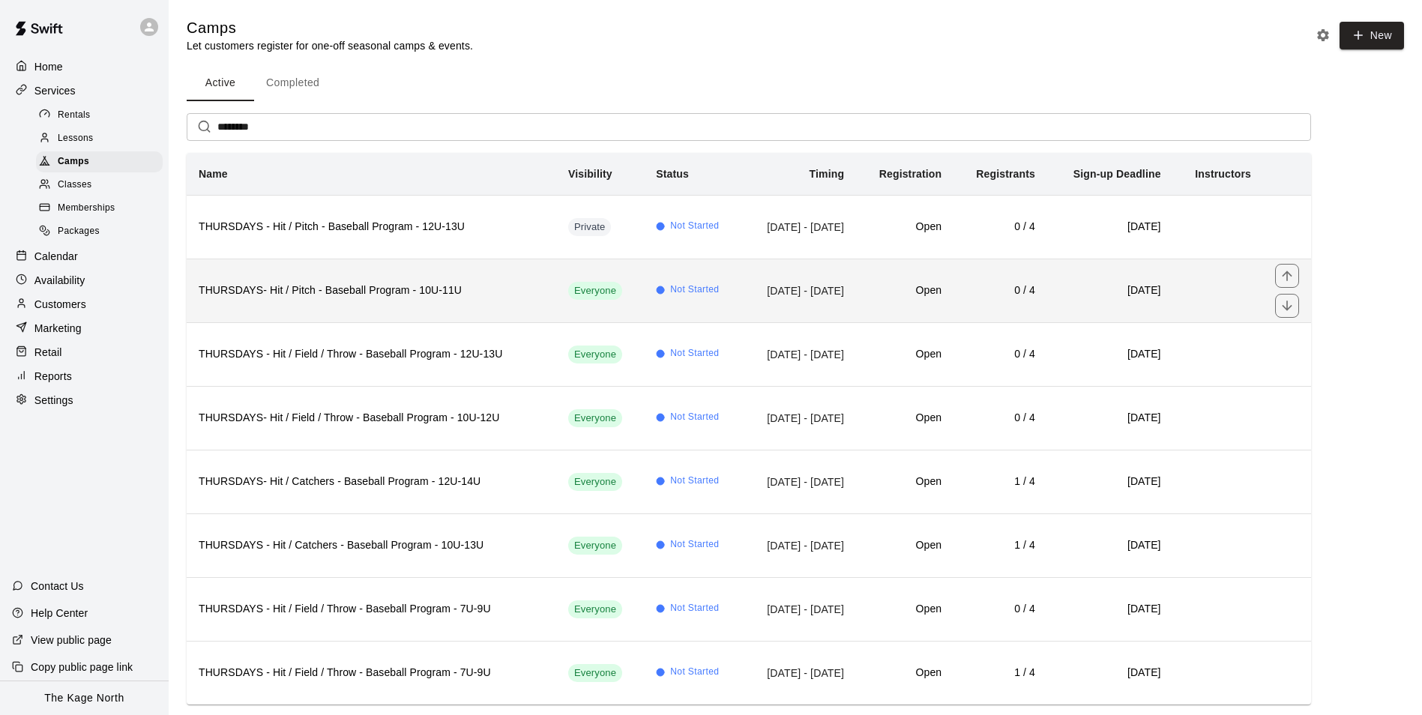
click at [814, 297] on td "[DATE] - [DATE]" at bounding box center [799, 291] width 114 height 64
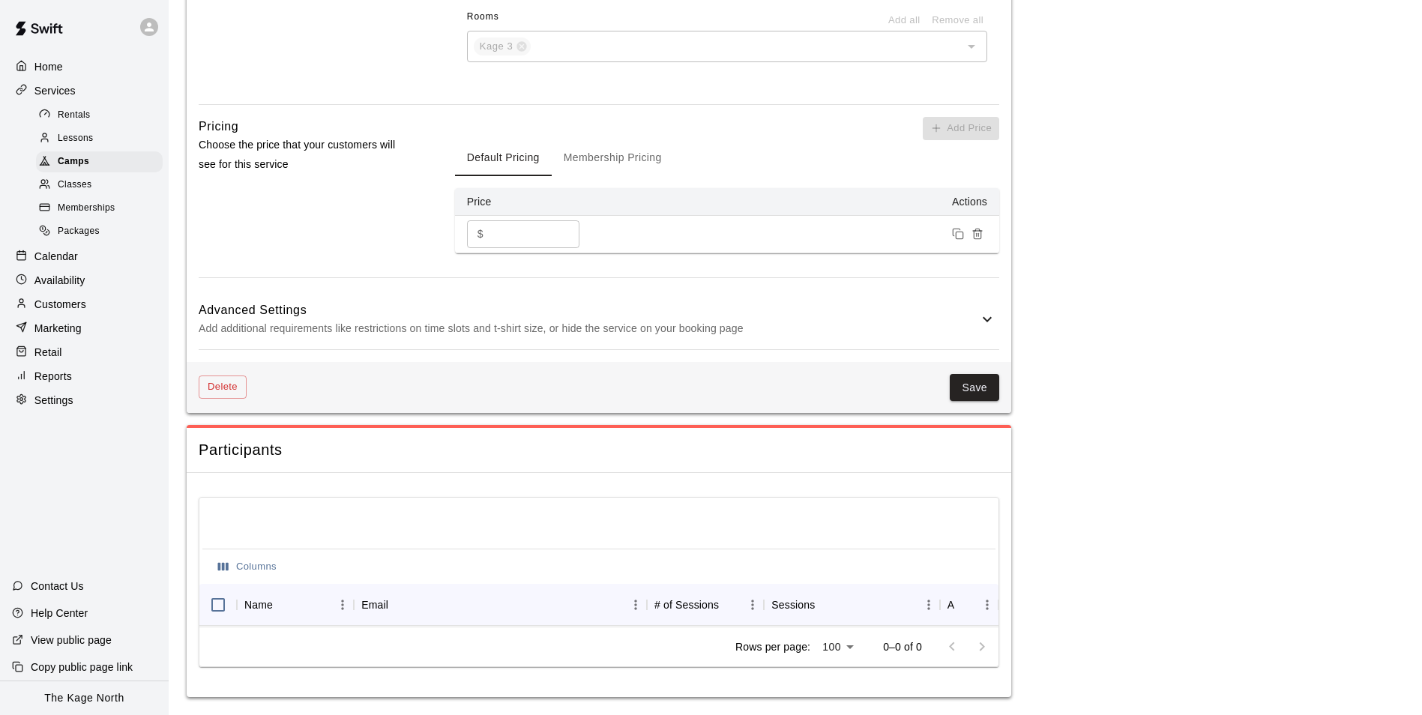
scroll to position [1084, 0]
click at [995, 310] on icon at bounding box center [987, 319] width 18 height 18
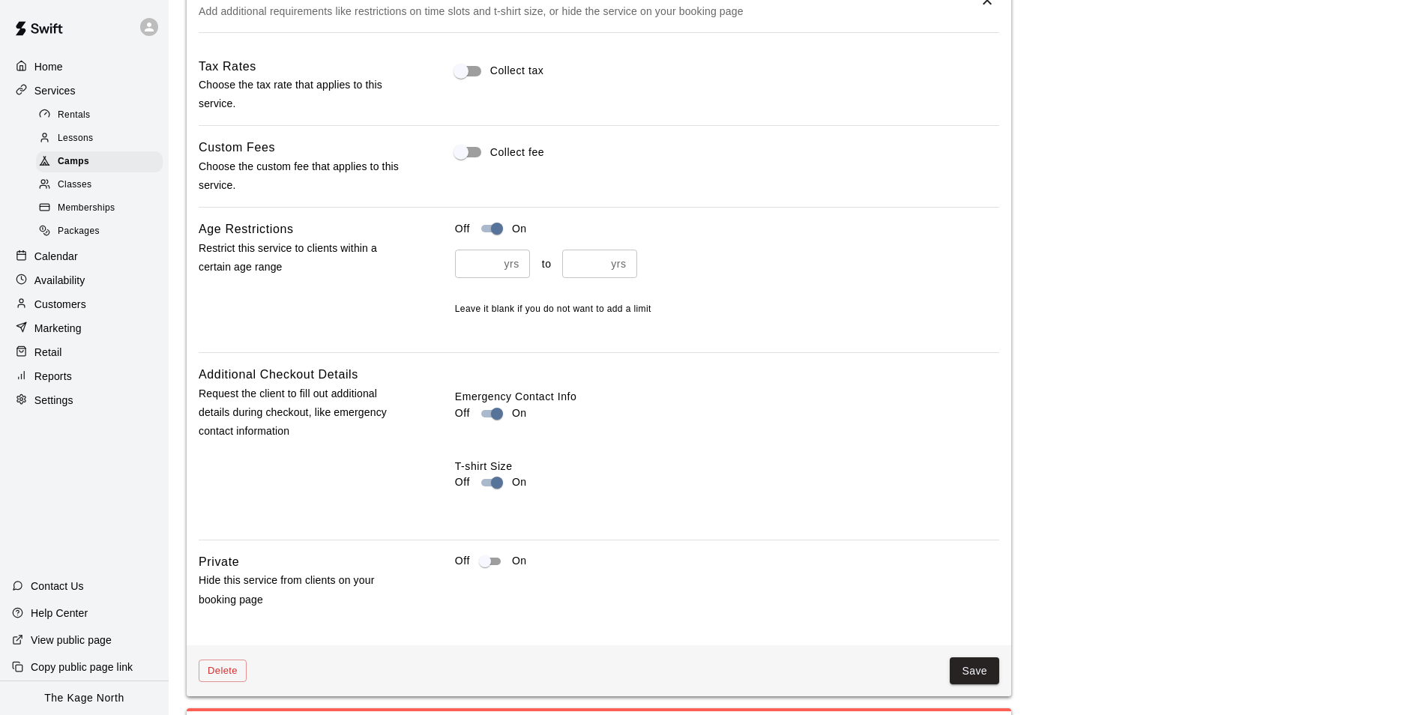
scroll to position [1534, 0]
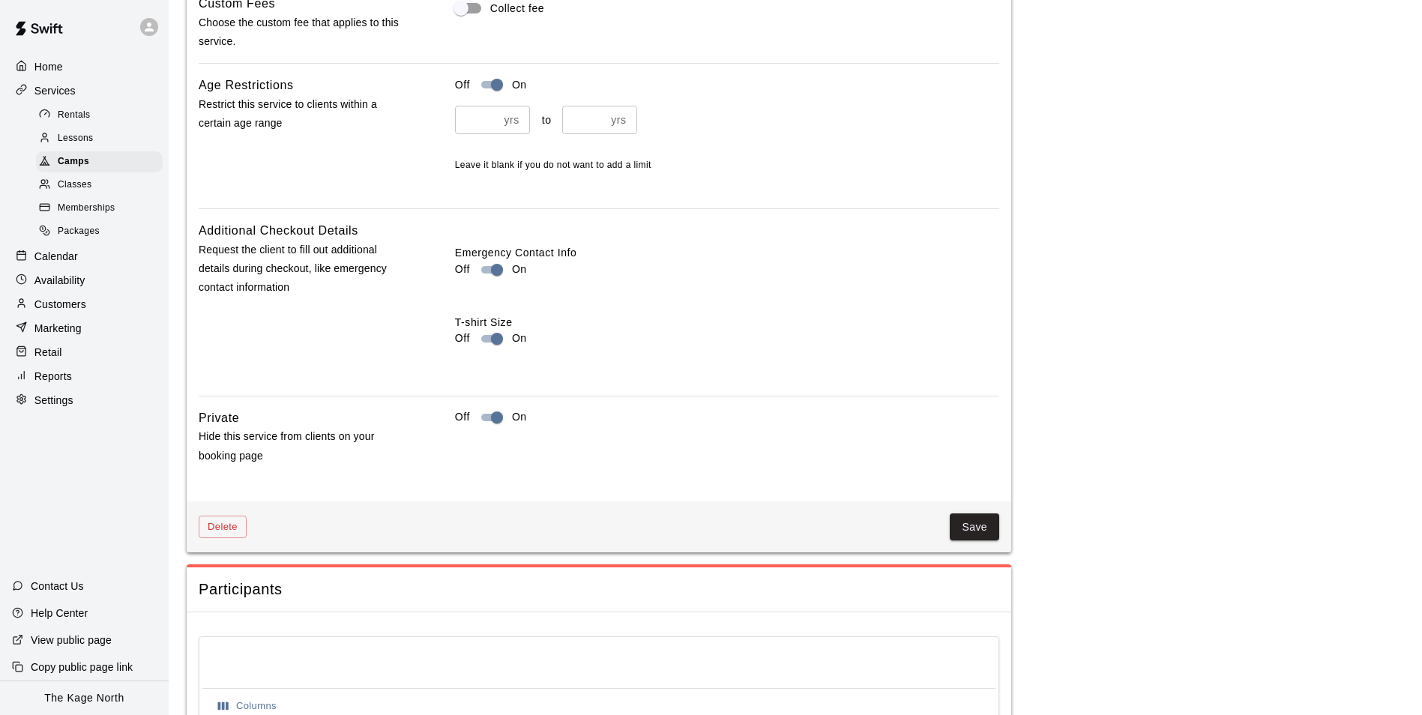
click at [970, 522] on button "Save" at bounding box center [974, 527] width 49 height 28
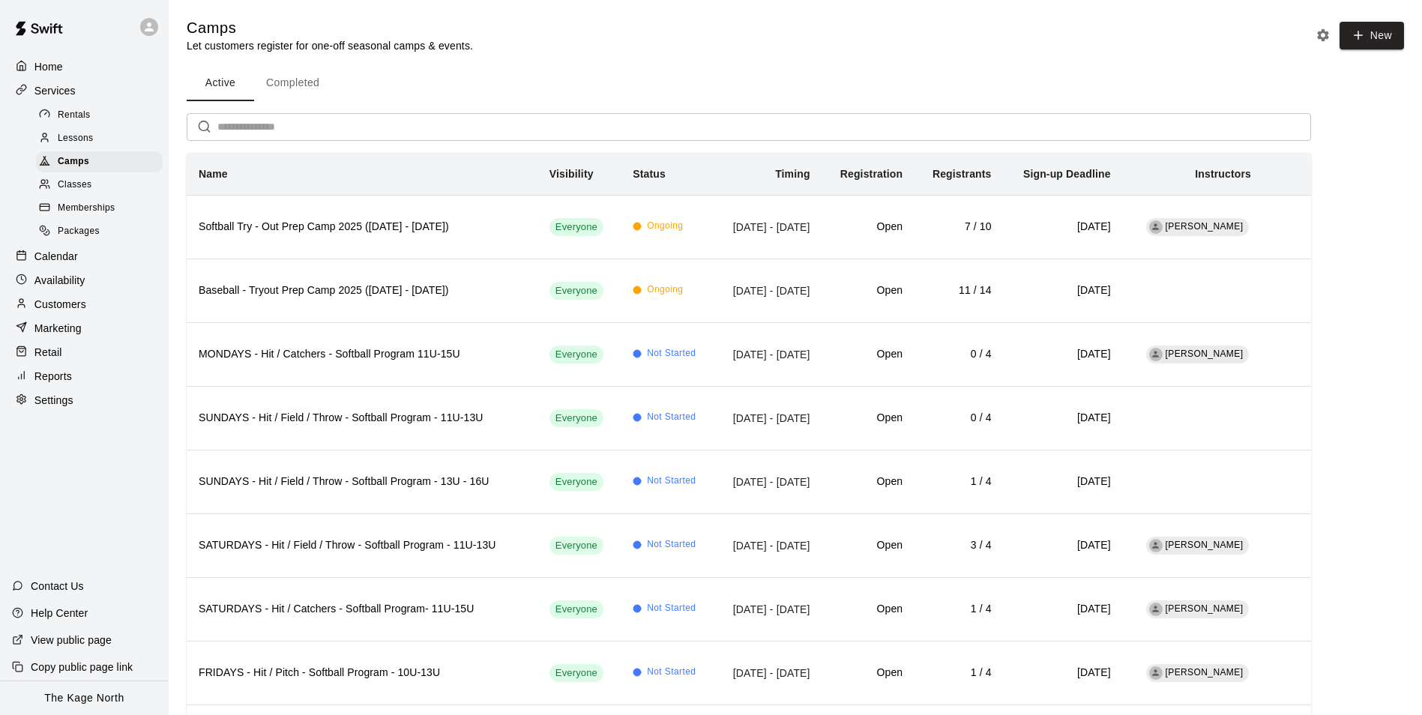
click at [70, 70] on div "Home" at bounding box center [84, 66] width 145 height 22
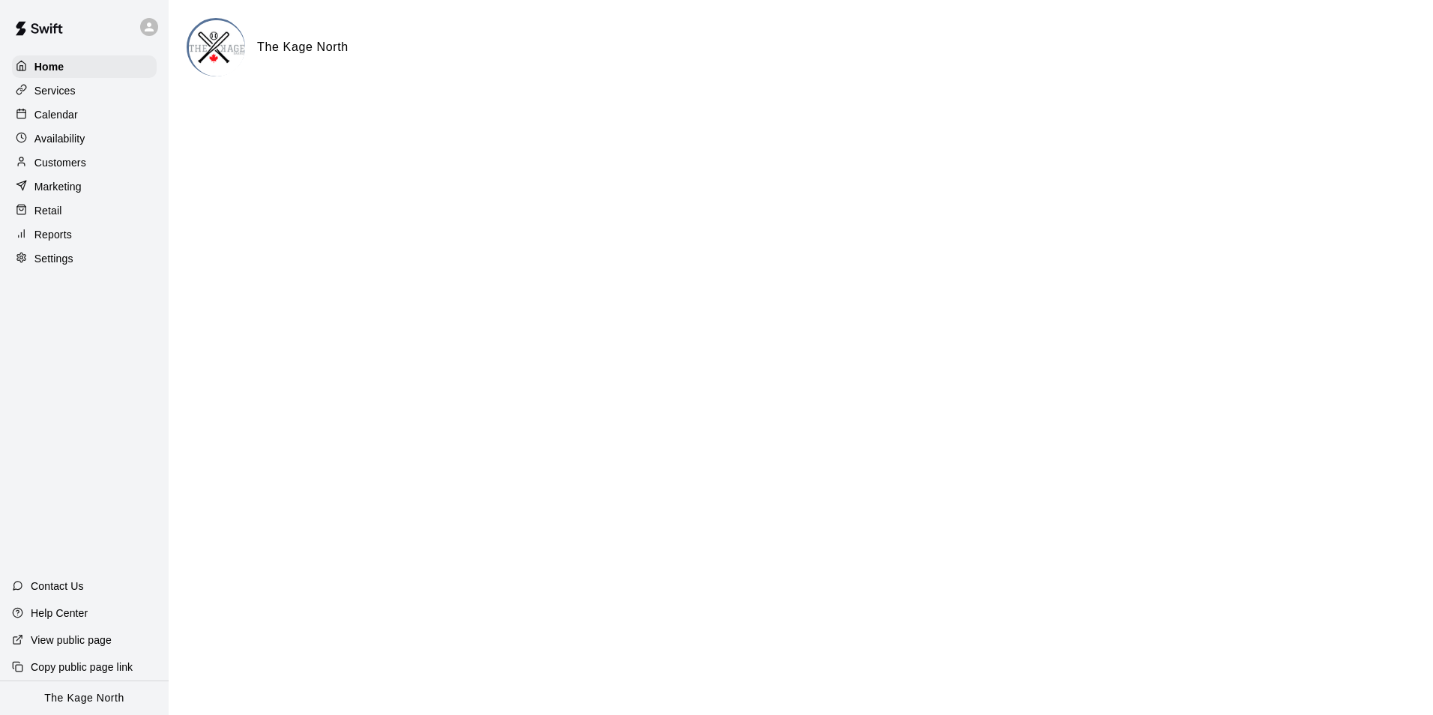
click at [76, 115] on p "Calendar" at bounding box center [55, 114] width 43 height 15
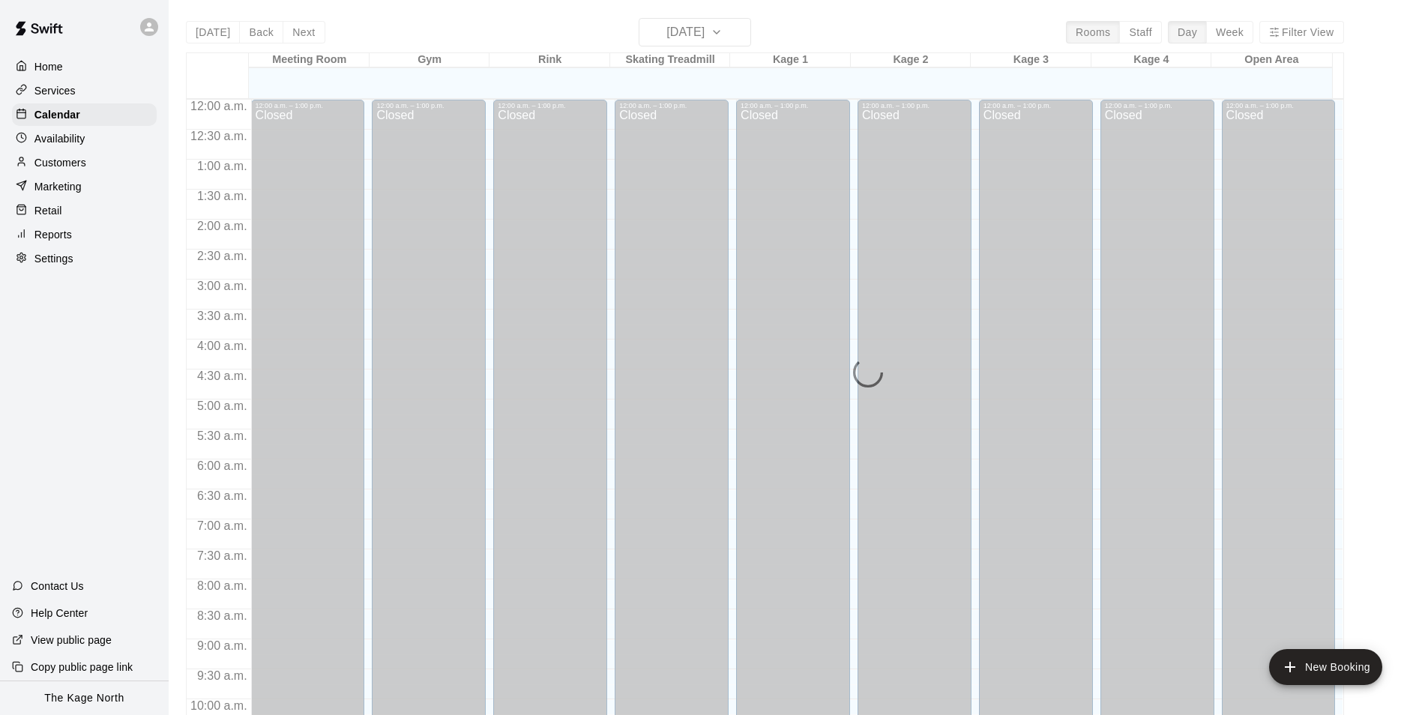
scroll to position [761, 0]
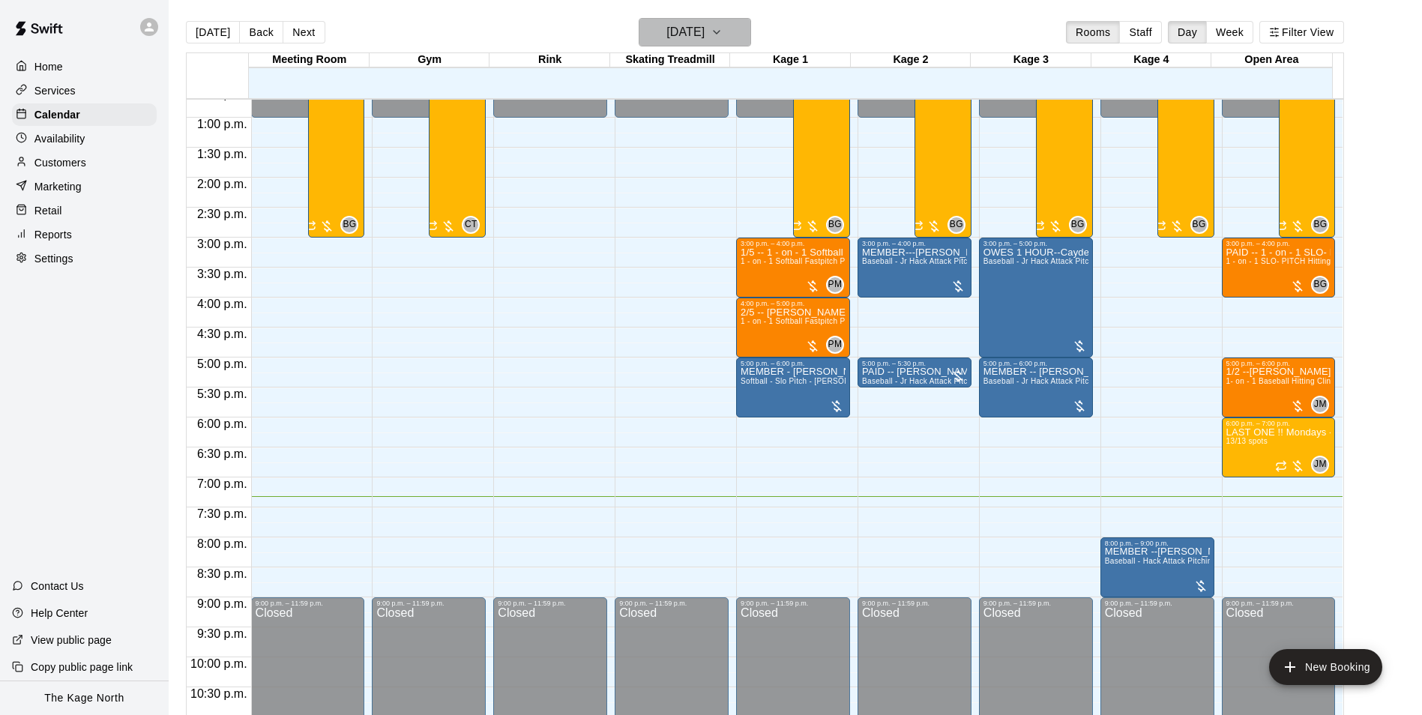
click at [704, 30] on h6 "[DATE]" at bounding box center [685, 32] width 38 height 21
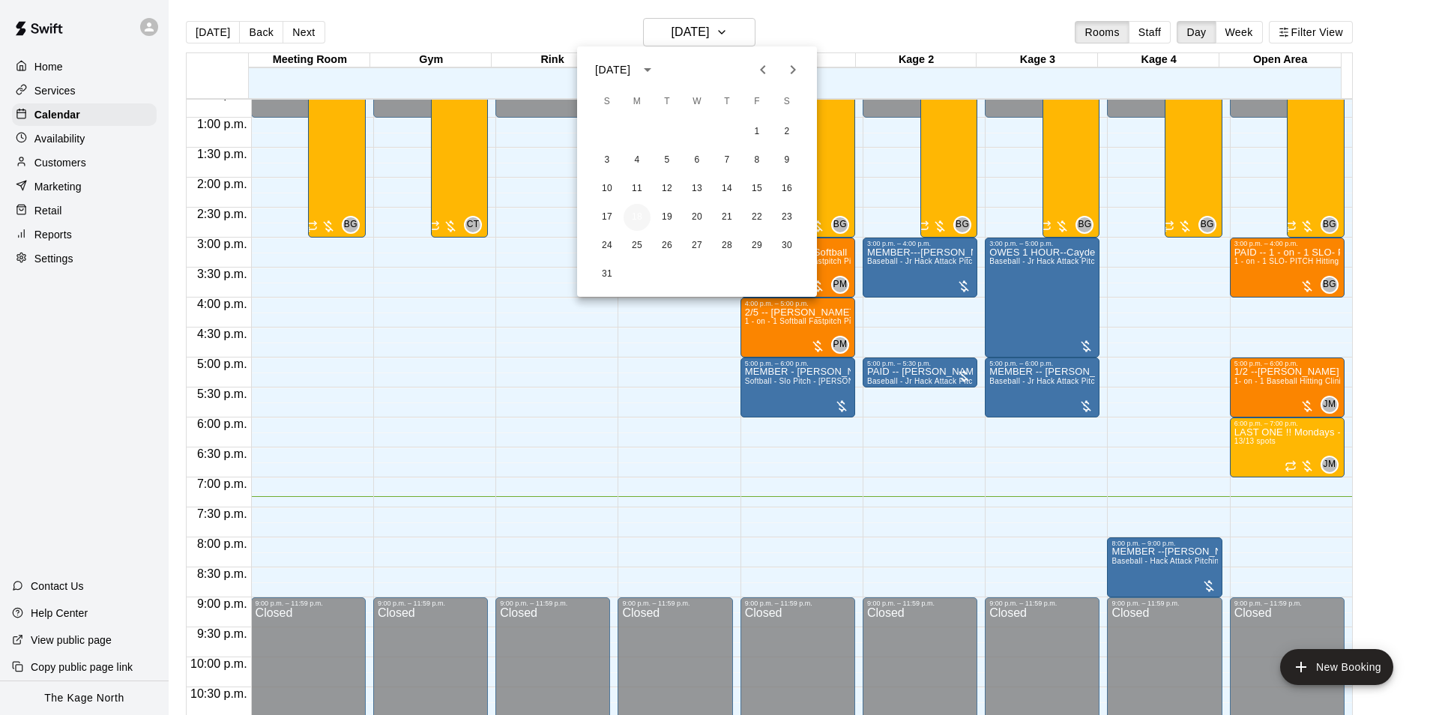
click at [637, 220] on button "18" at bounding box center [637, 217] width 27 height 27
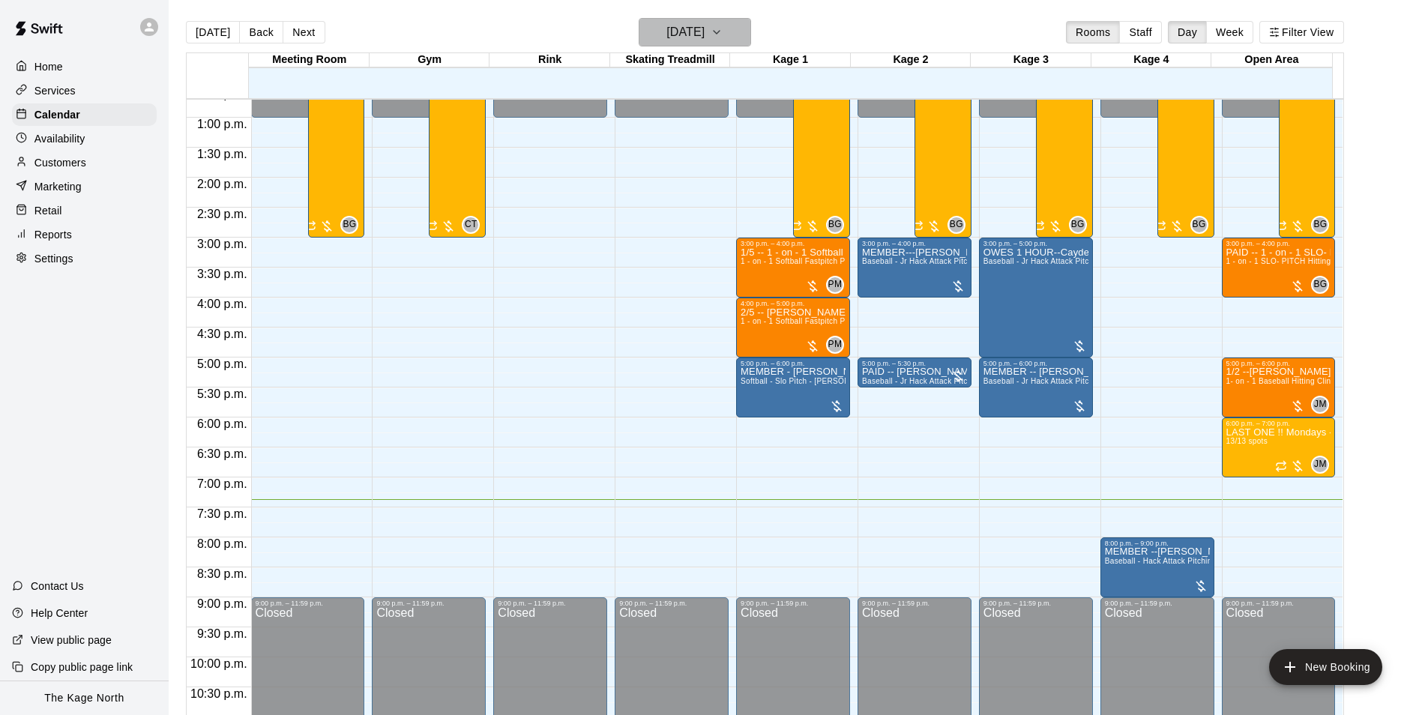
click at [704, 38] on h6 "[DATE]" at bounding box center [685, 32] width 38 height 21
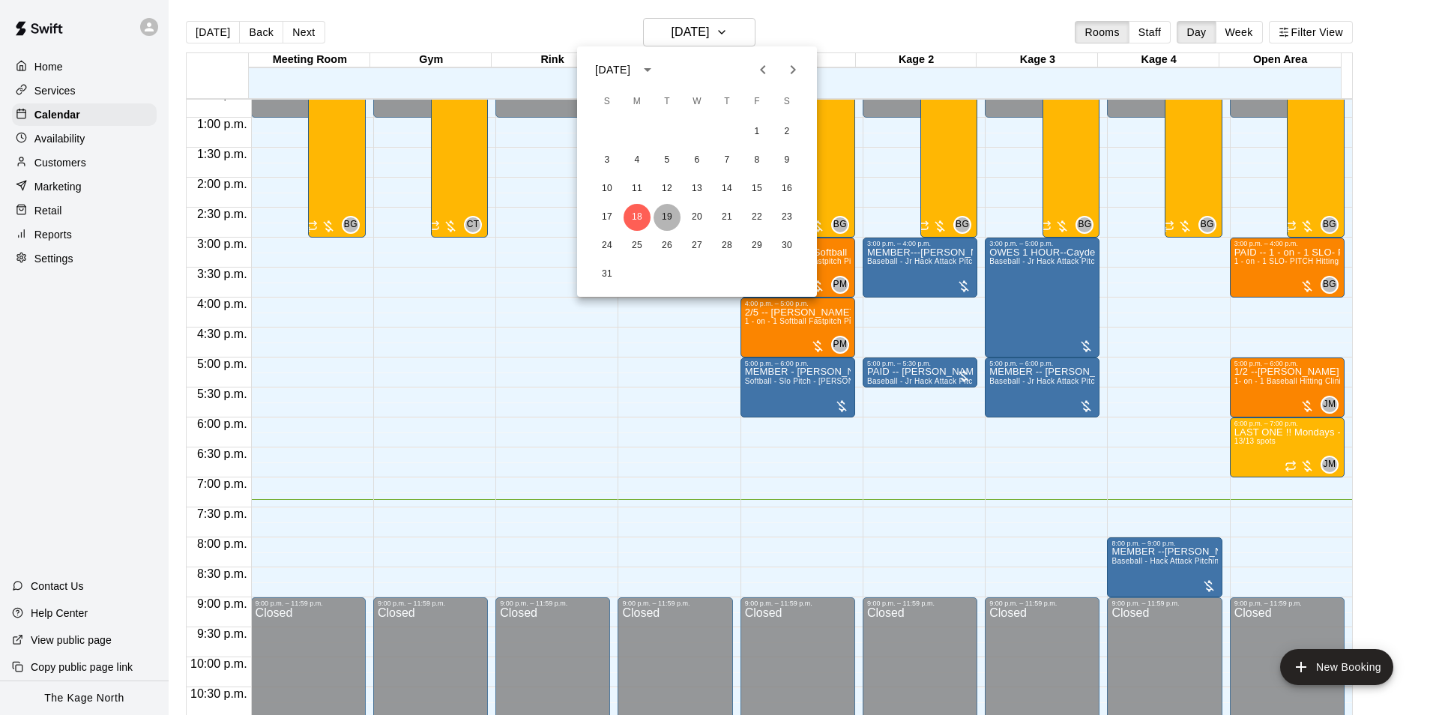
click at [671, 220] on button "19" at bounding box center [667, 217] width 27 height 27
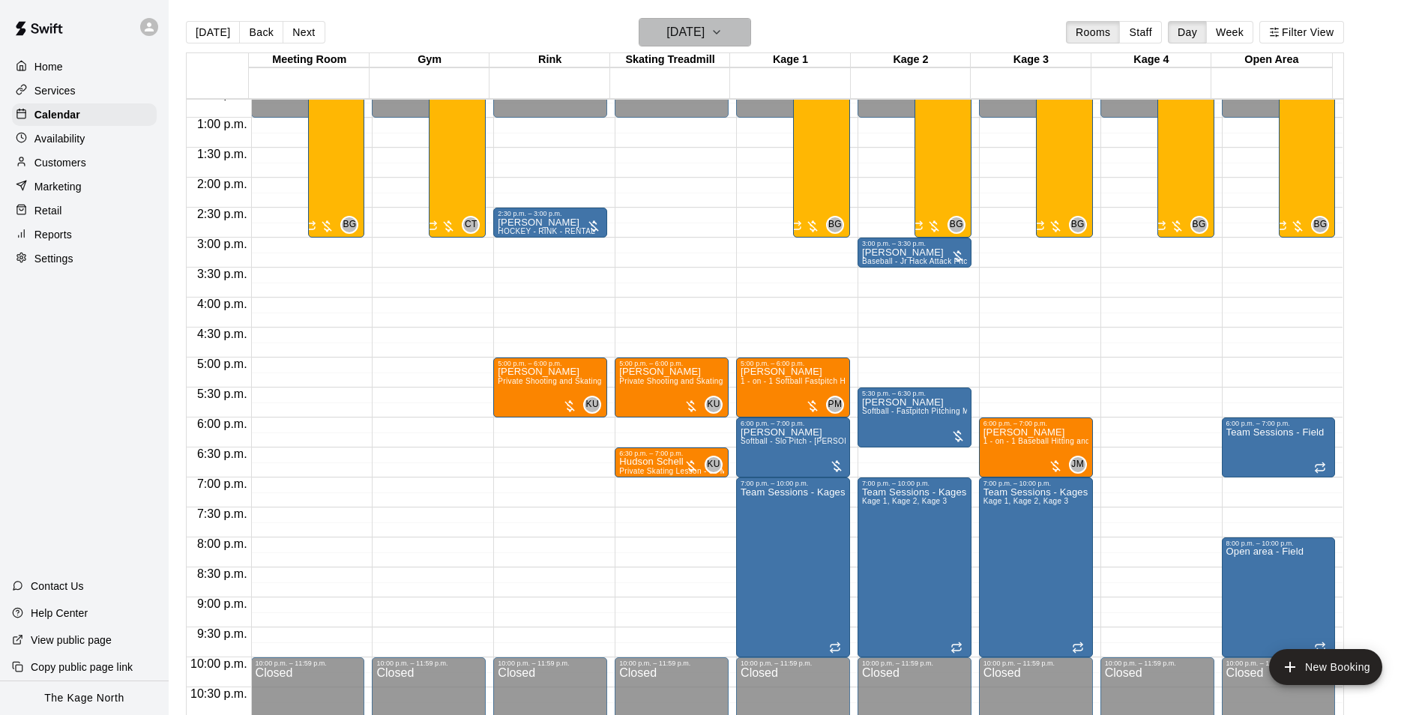
click at [704, 32] on h6 "[DATE]" at bounding box center [685, 32] width 38 height 21
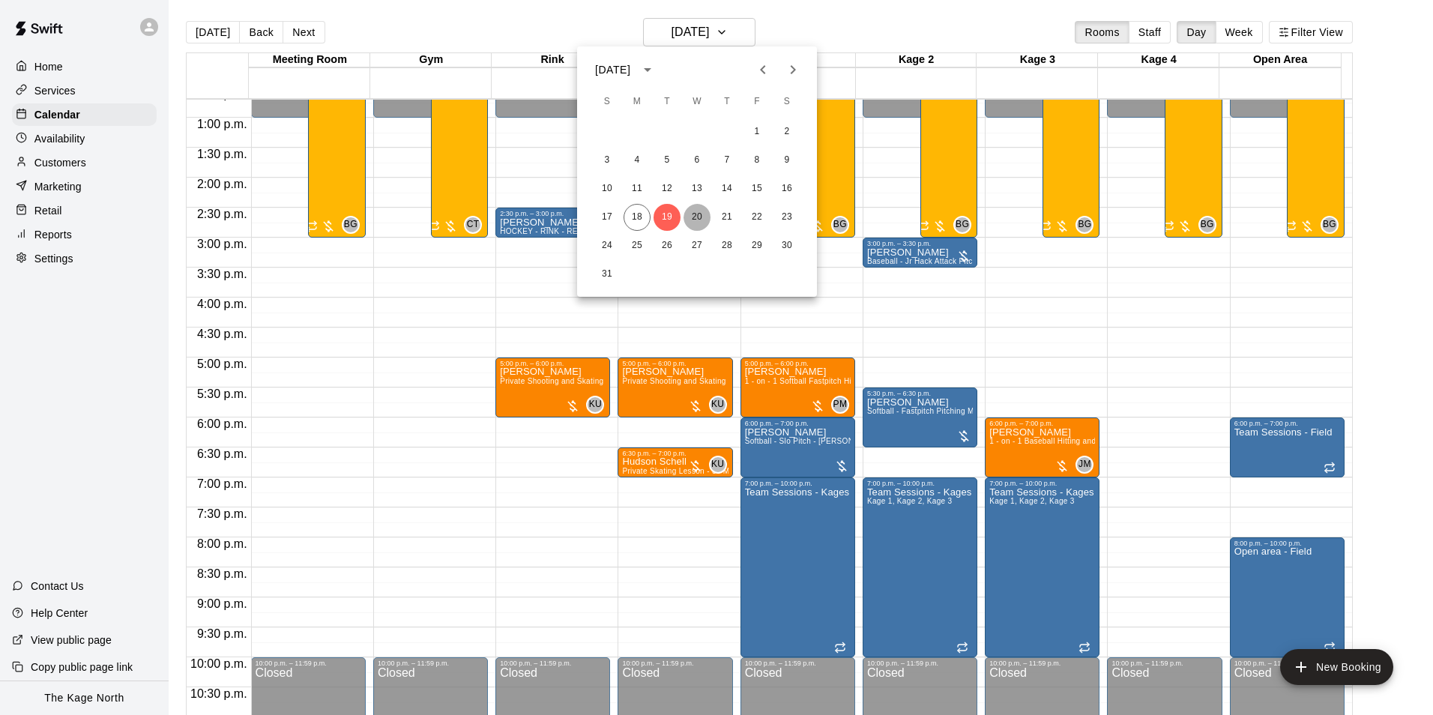
click at [692, 211] on button "20" at bounding box center [696, 217] width 27 height 27
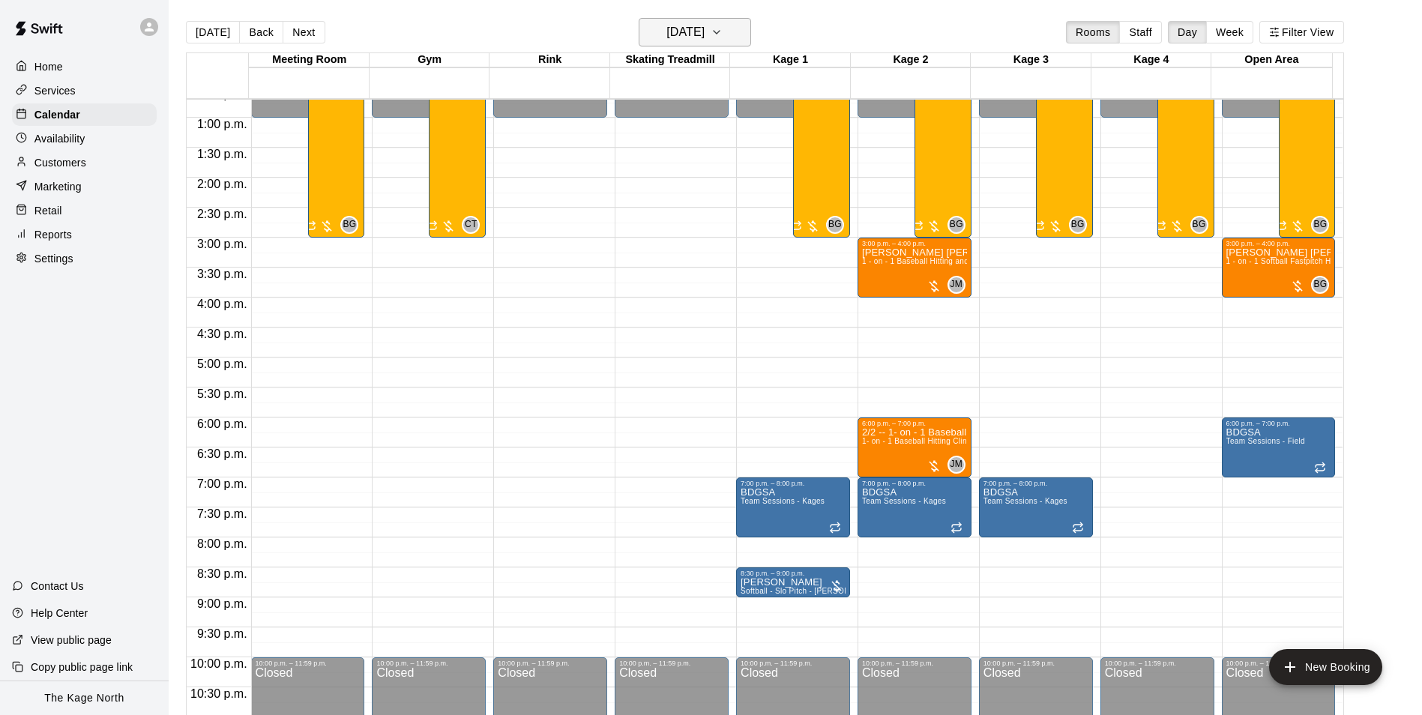
click at [704, 37] on h6 "[DATE]" at bounding box center [685, 32] width 38 height 21
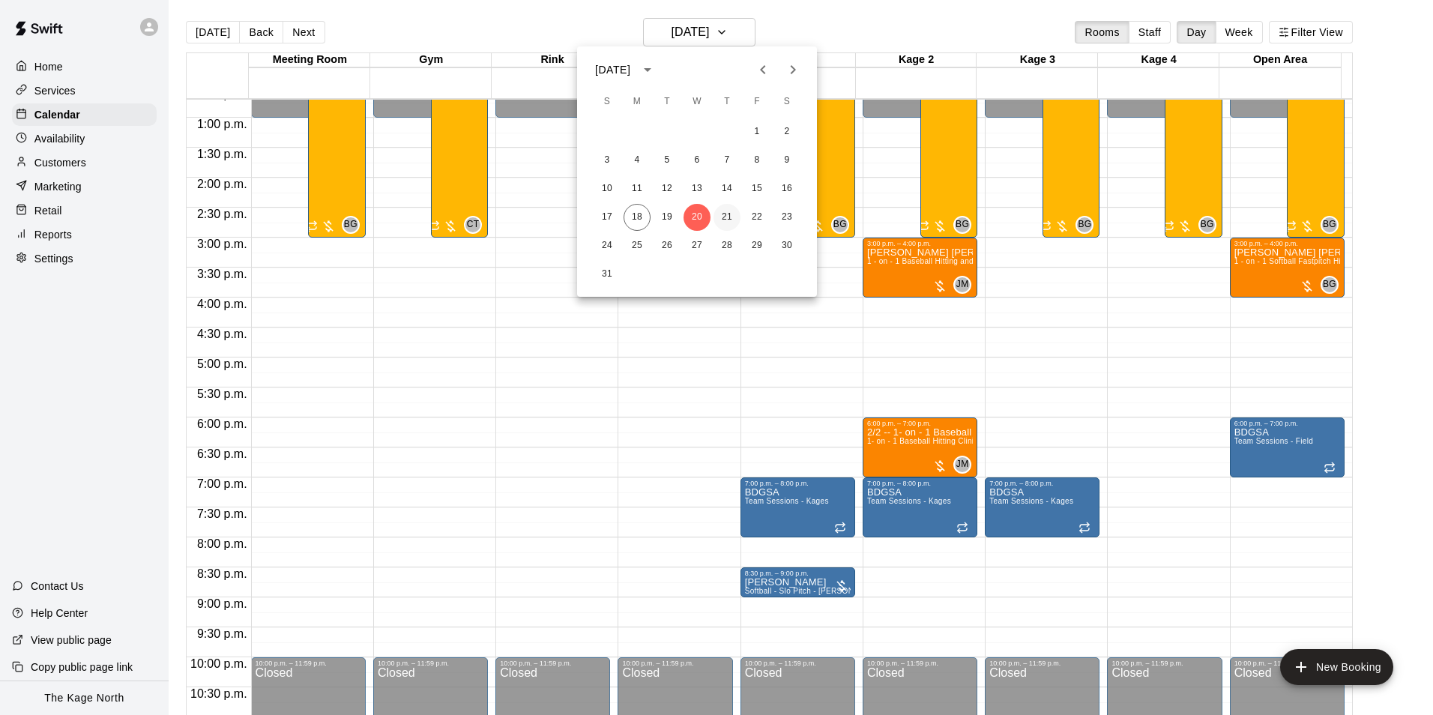
click at [725, 214] on button "21" at bounding box center [726, 217] width 27 height 27
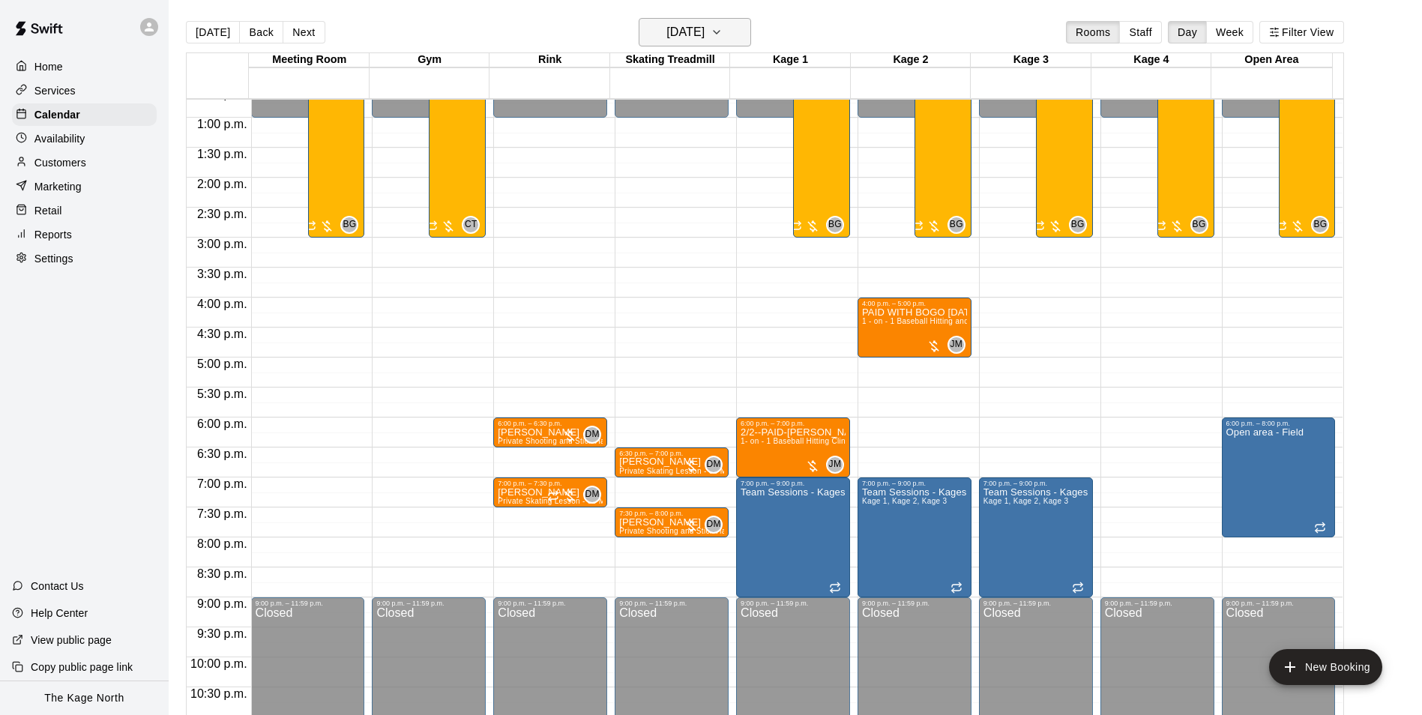
click at [704, 39] on h6 "[DATE]" at bounding box center [685, 32] width 38 height 21
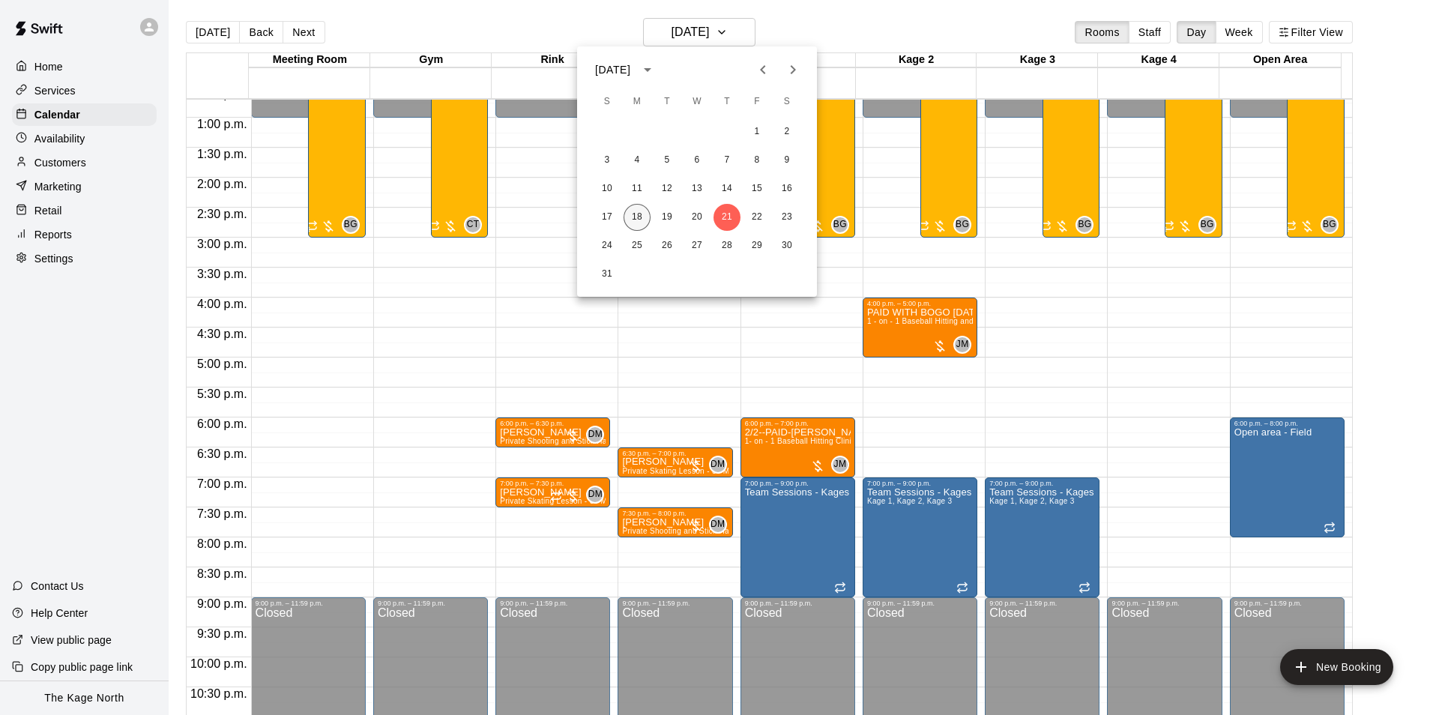
click at [637, 220] on button "18" at bounding box center [637, 217] width 27 height 27
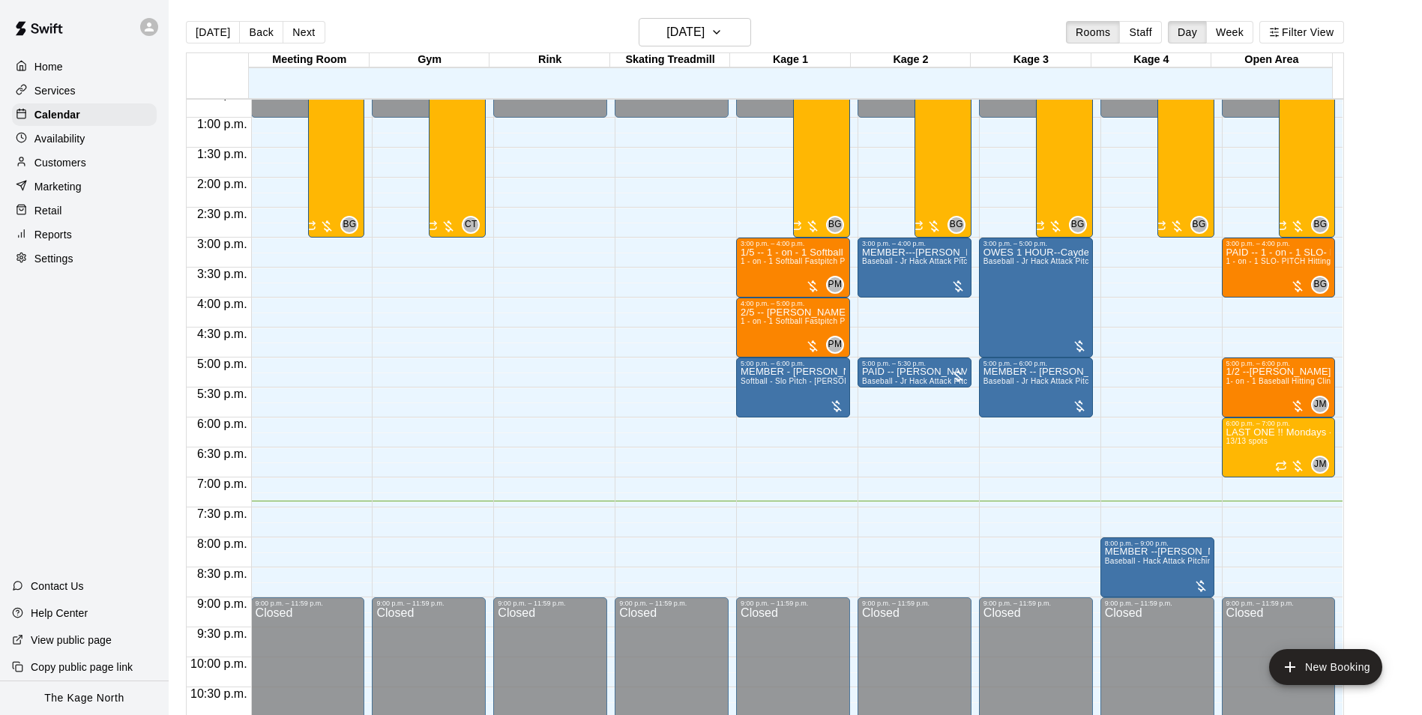
click at [85, 170] on p "Customers" at bounding box center [60, 162] width 52 height 15
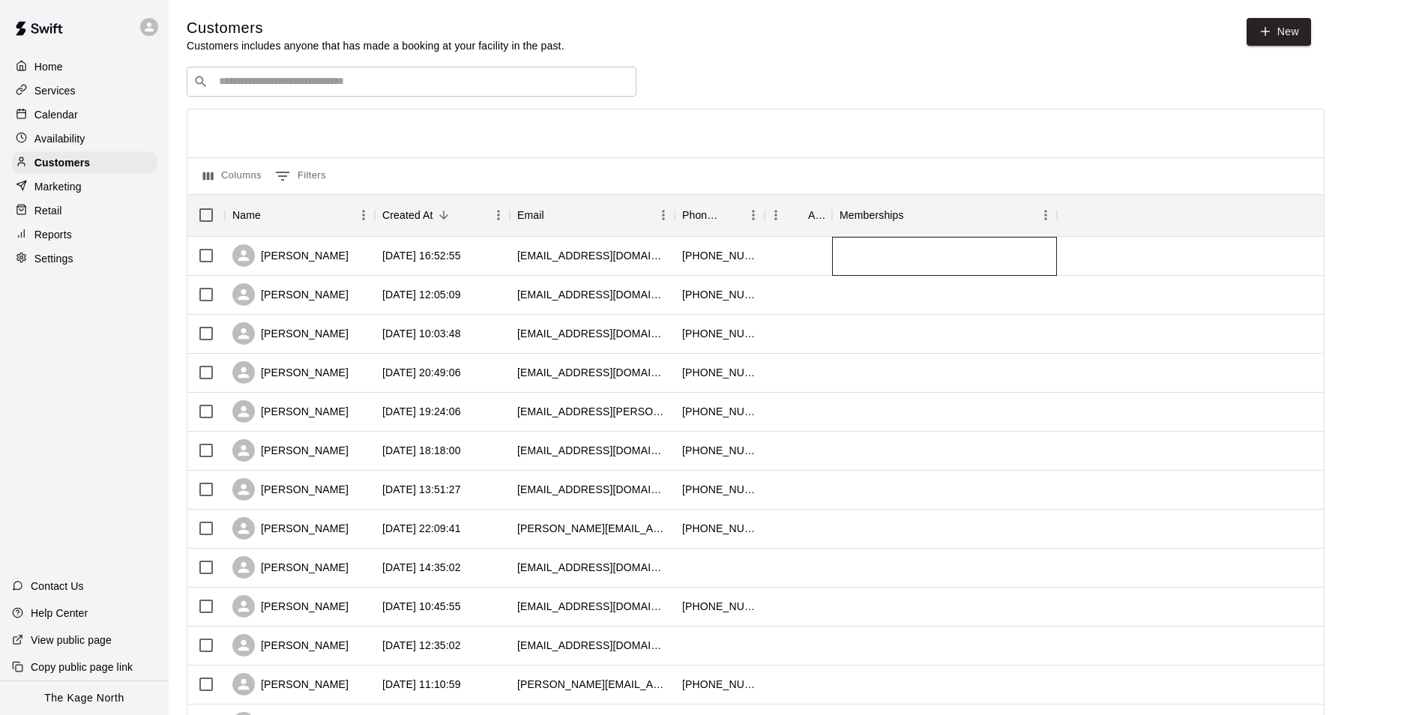
click at [854, 265] on div at bounding box center [944, 256] width 225 height 39
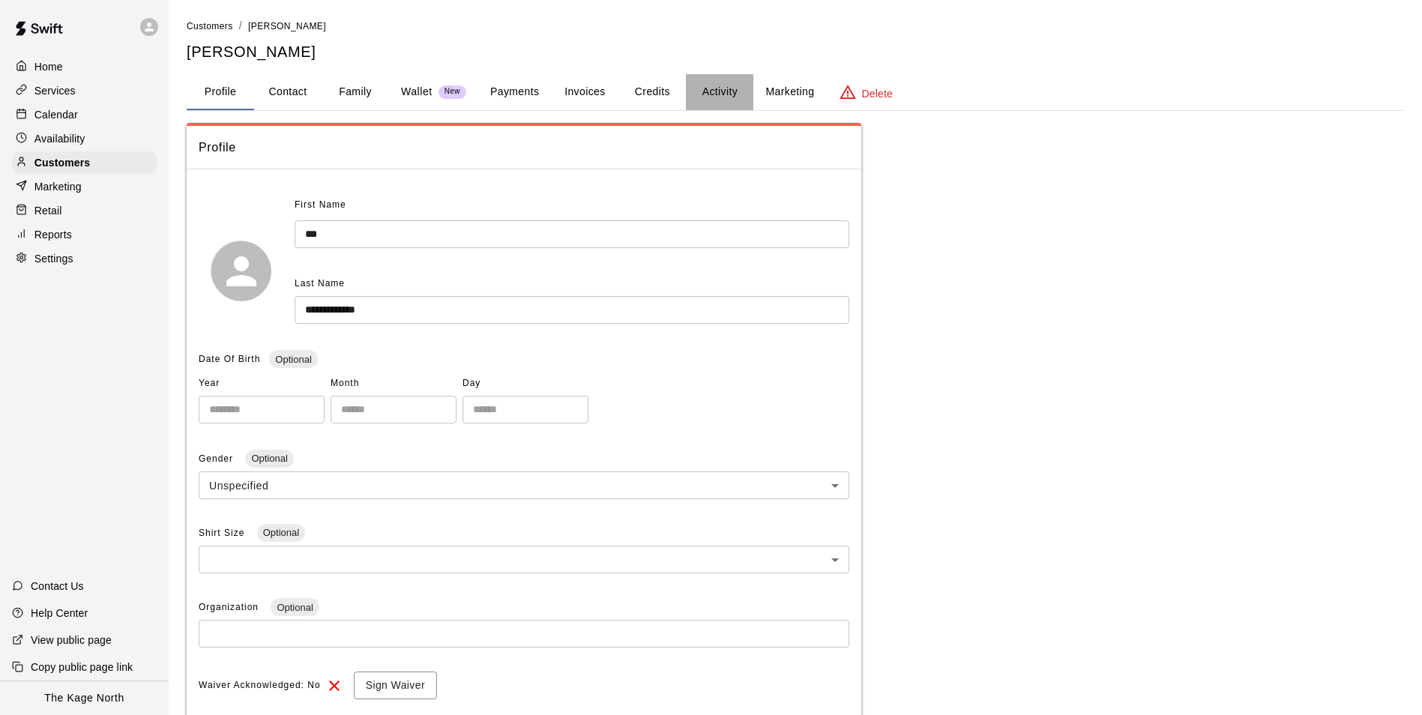
click at [713, 99] on button "Activity" at bounding box center [719, 92] width 67 height 36
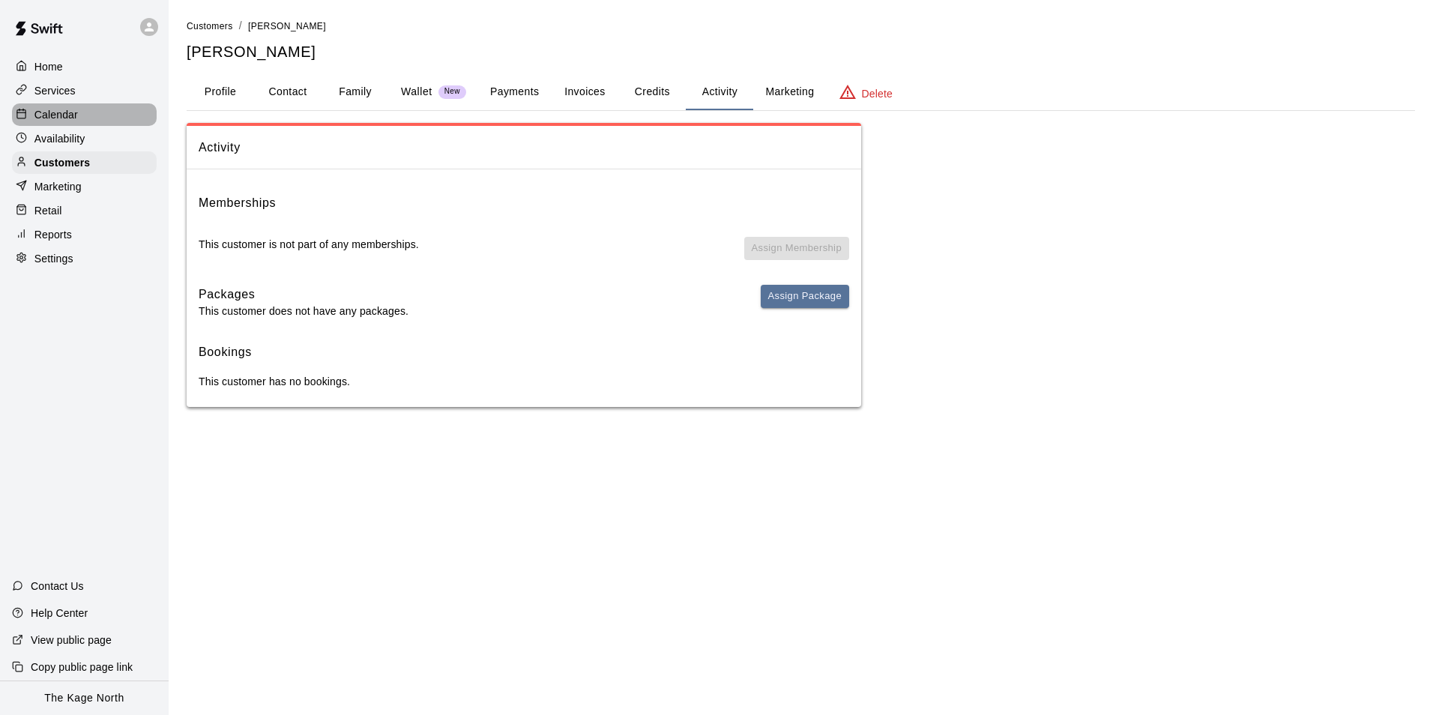
click at [74, 119] on p "Calendar" at bounding box center [55, 114] width 43 height 15
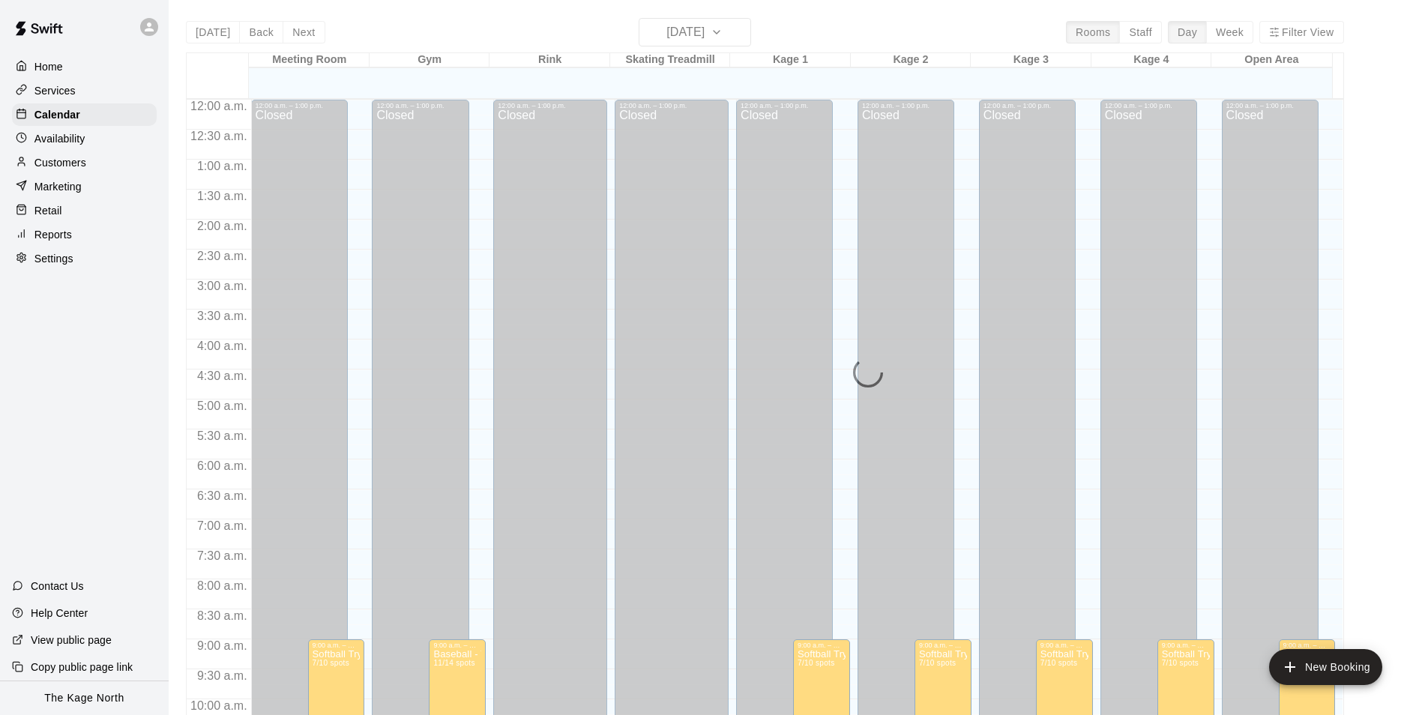
scroll to position [761, 0]
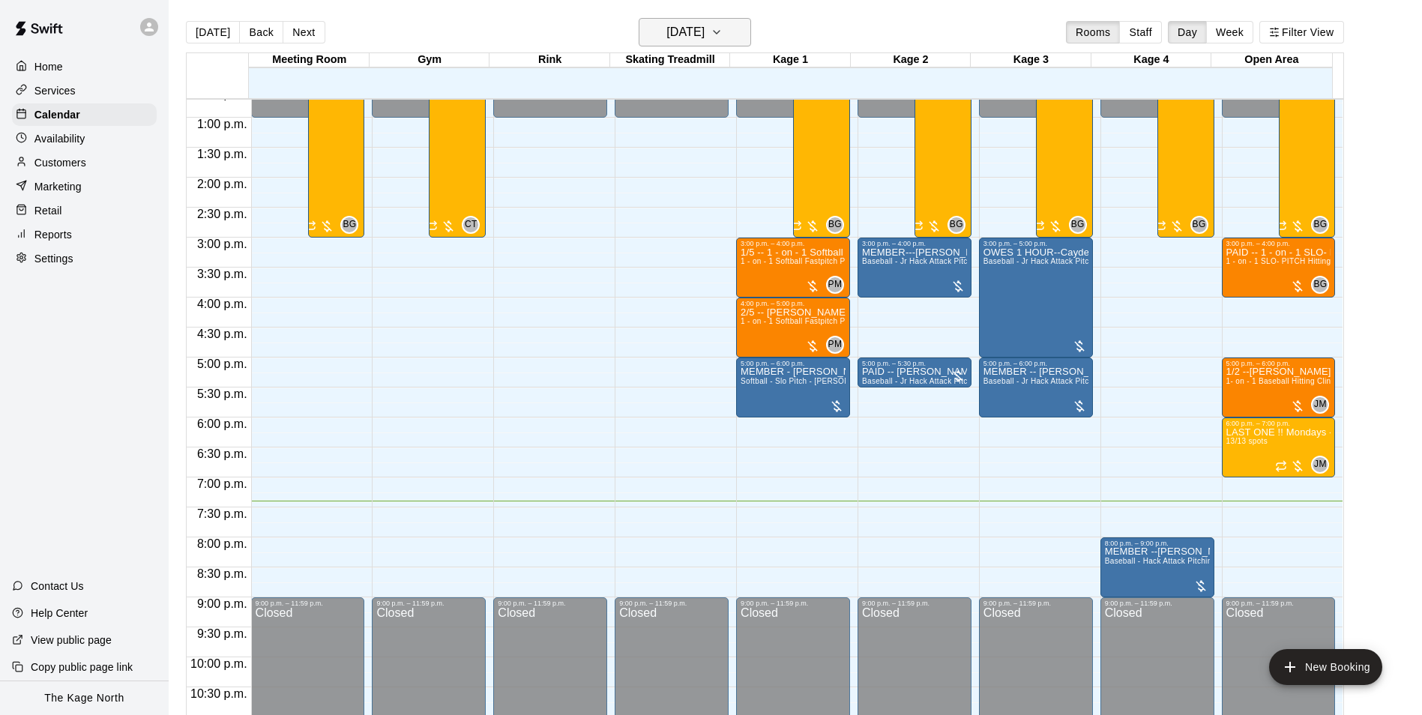
click at [698, 34] on h6 "[DATE]" at bounding box center [685, 32] width 38 height 21
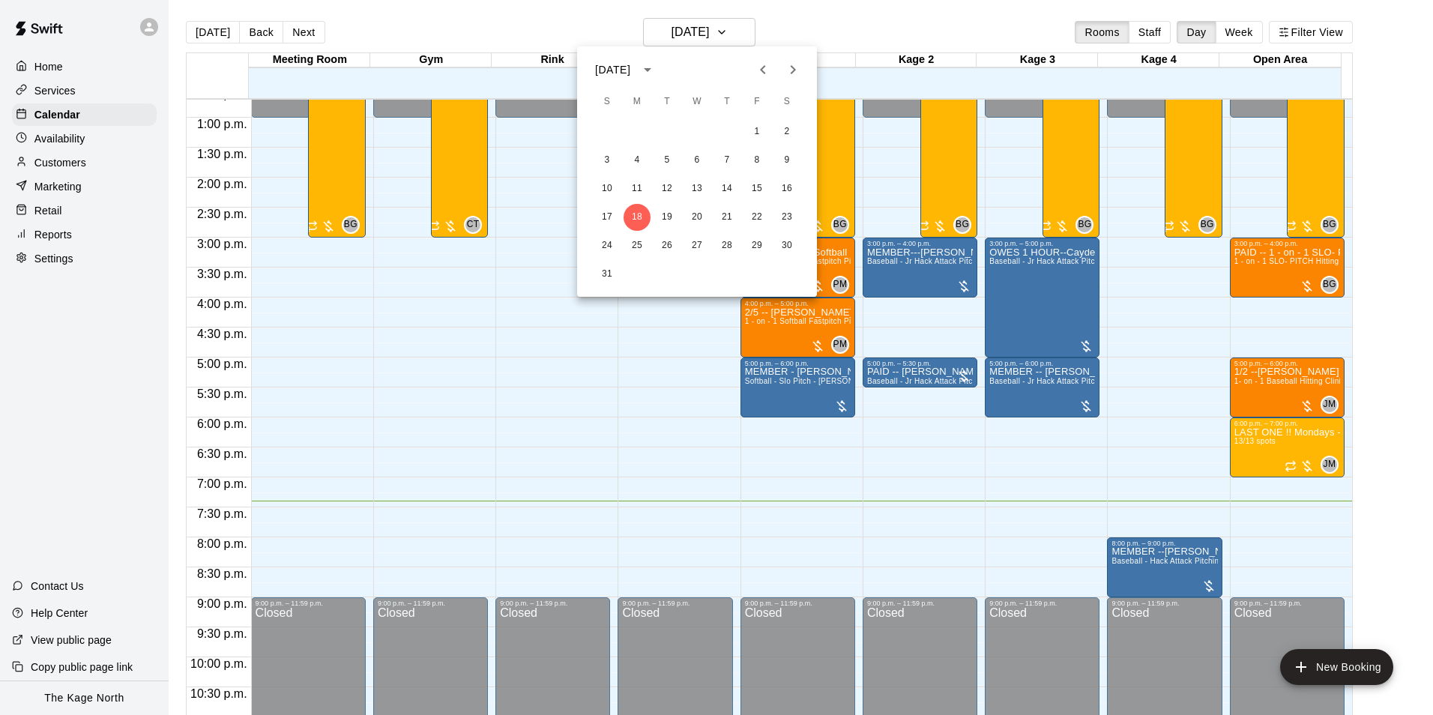
click at [800, 27] on div at bounding box center [716, 357] width 1433 height 715
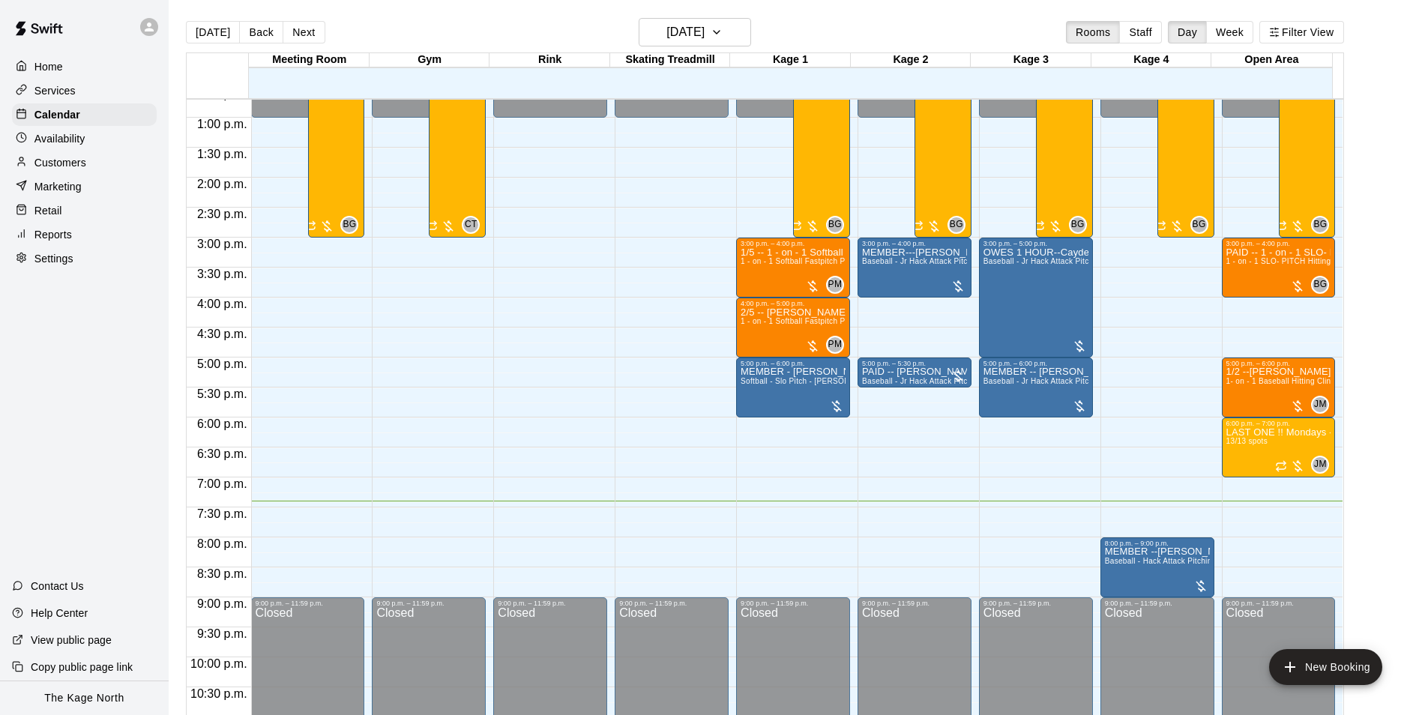
click at [87, 163] on div "Customers" at bounding box center [84, 162] width 145 height 22
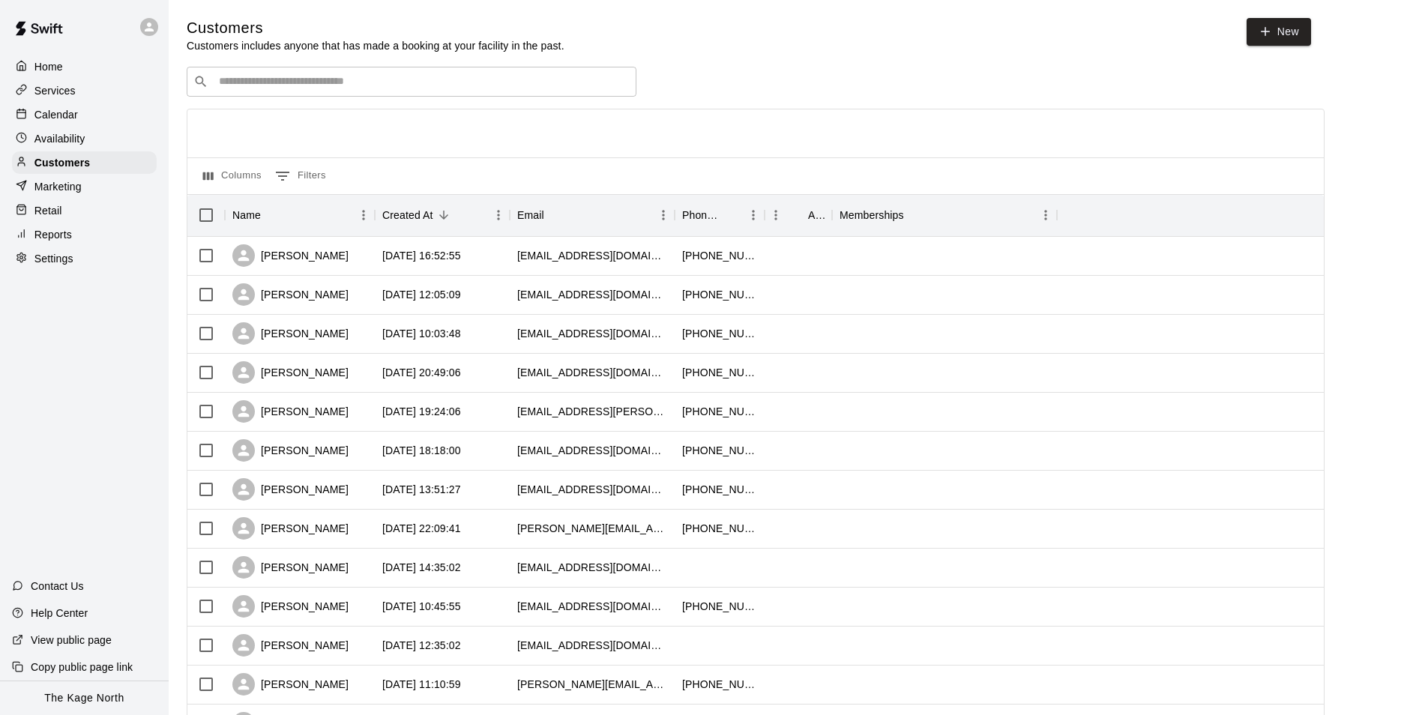
click at [59, 116] on p "Calendar" at bounding box center [55, 114] width 43 height 15
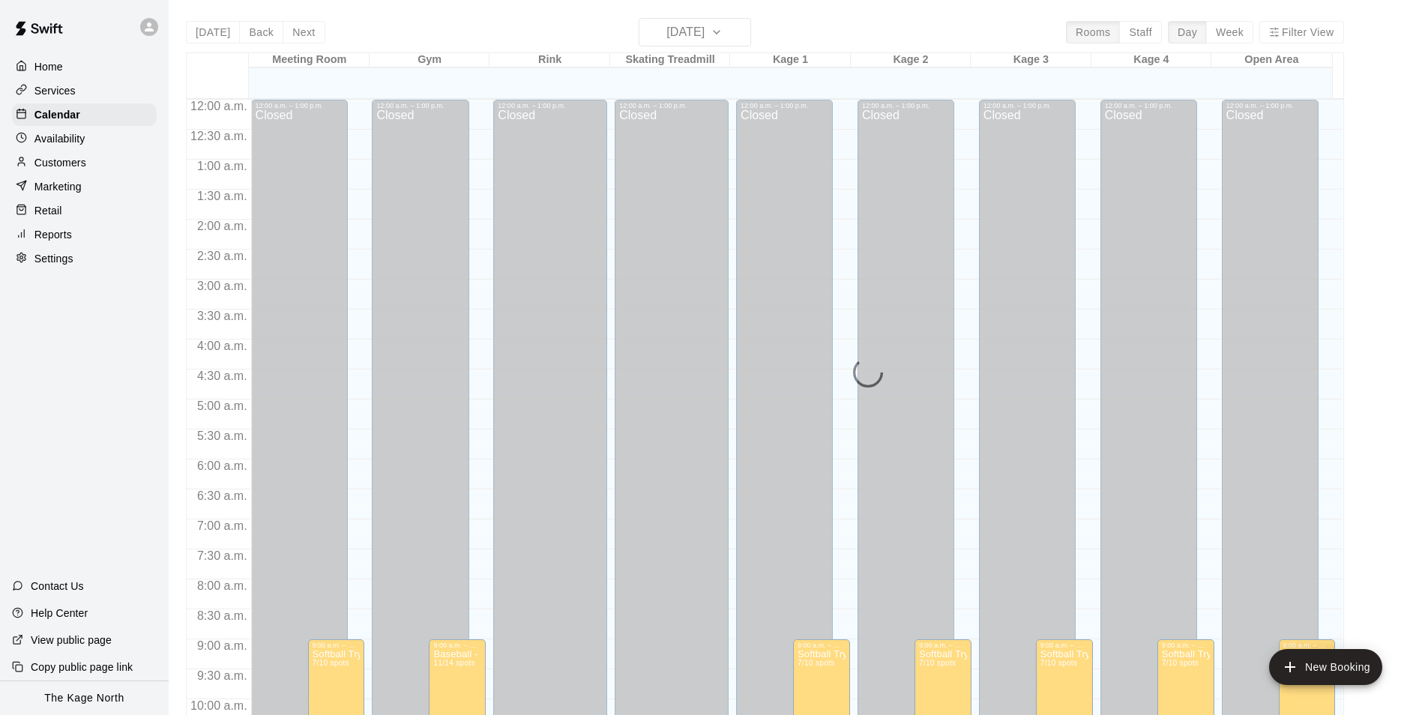
scroll to position [761, 0]
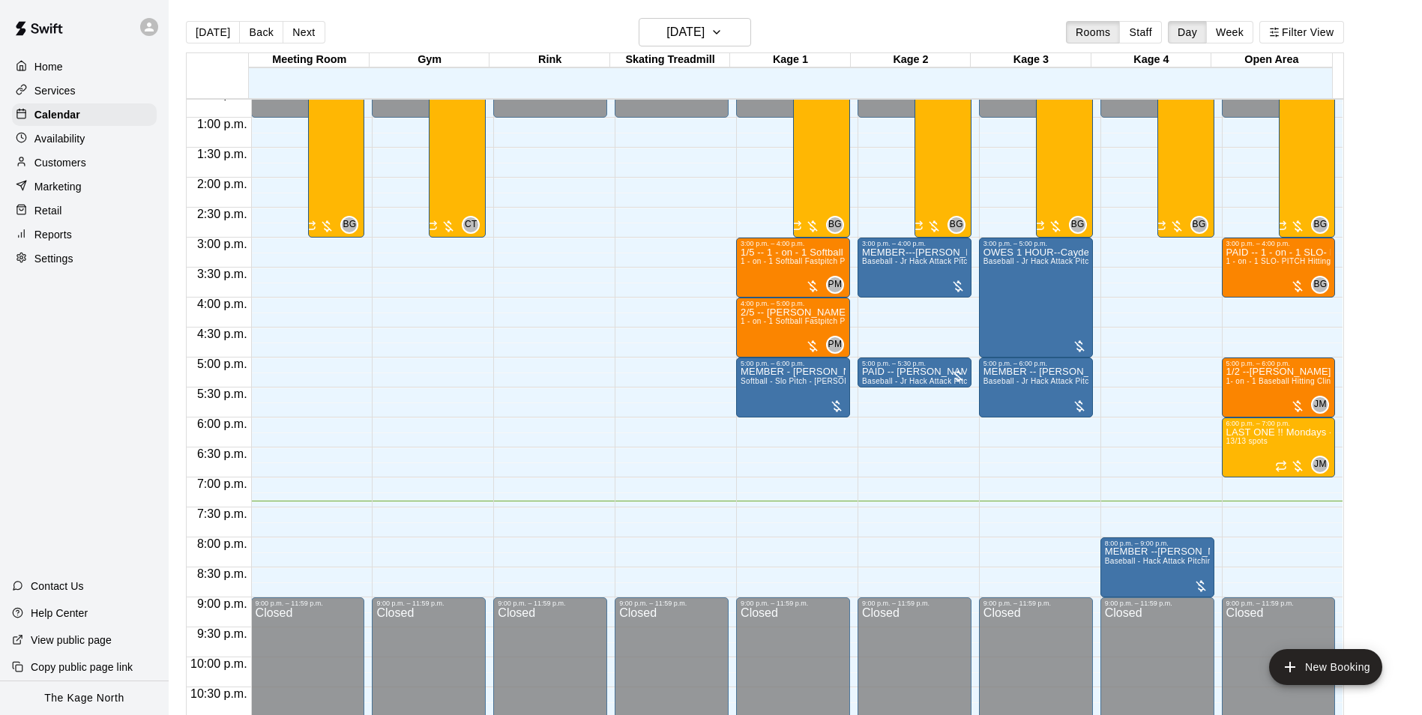
click at [61, 64] on p "Home" at bounding box center [48, 66] width 28 height 15
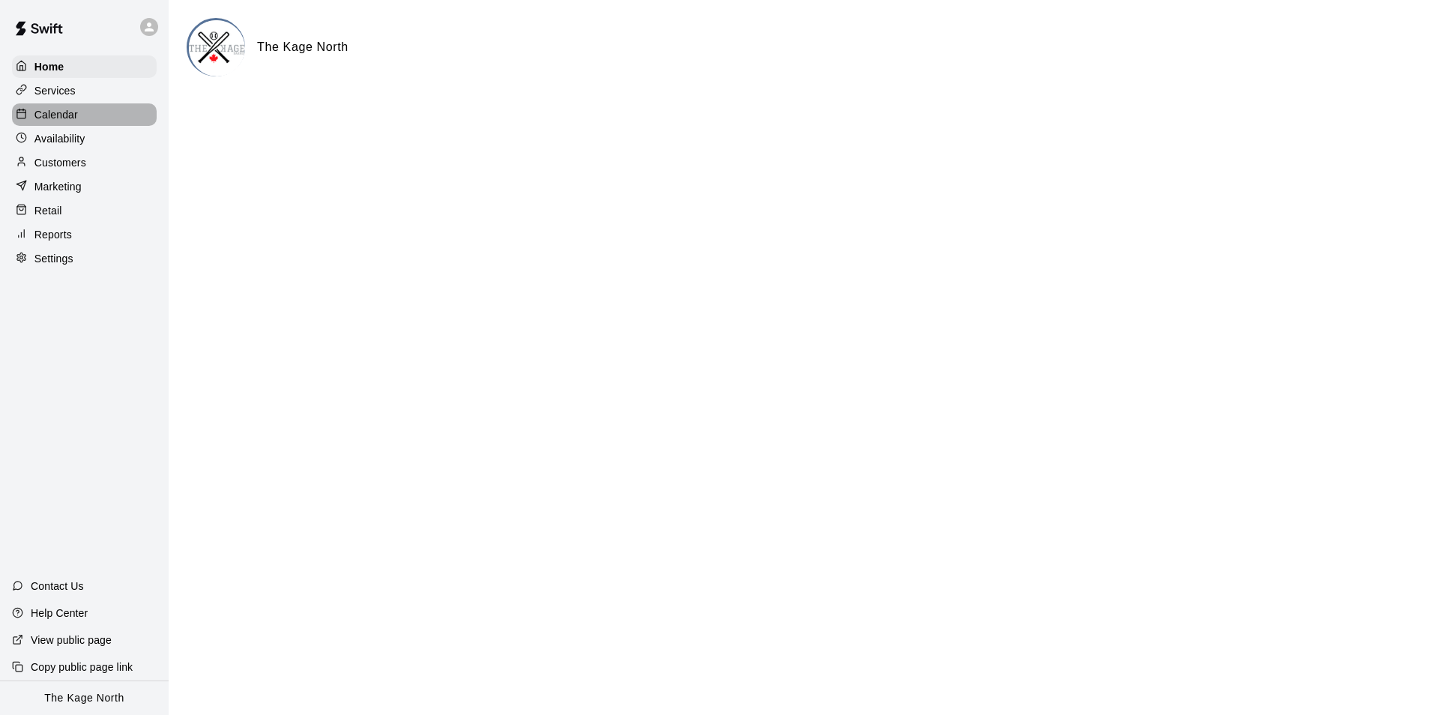
click at [64, 120] on p "Calendar" at bounding box center [55, 114] width 43 height 15
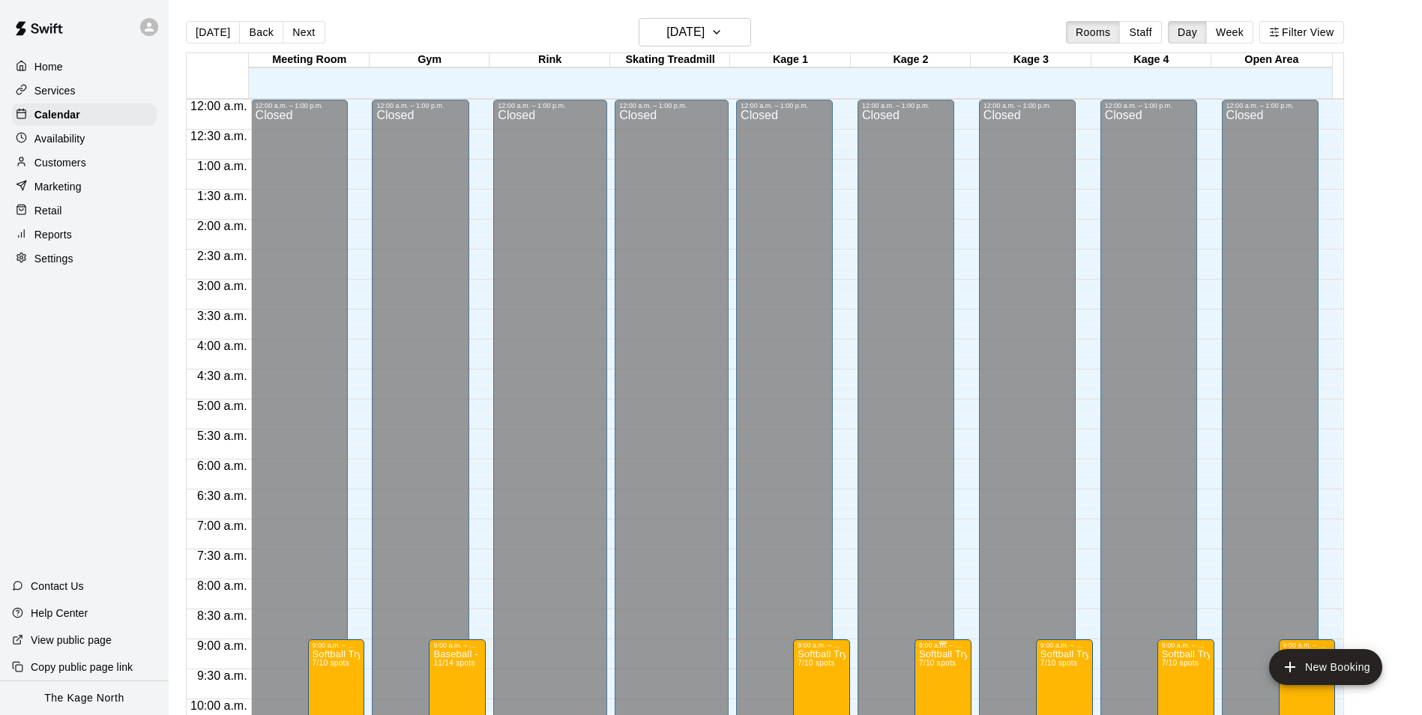
scroll to position [761, 0]
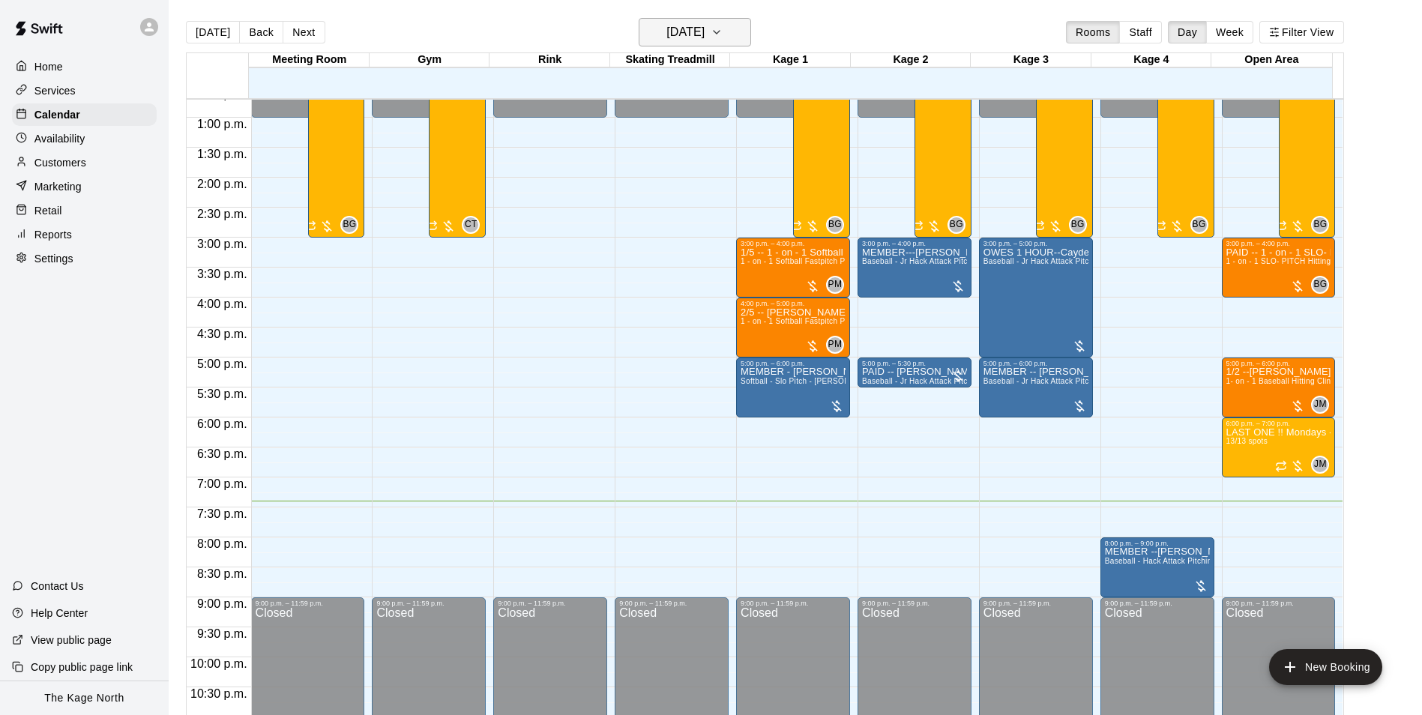
click at [704, 26] on h6 "[DATE]" at bounding box center [685, 32] width 38 height 21
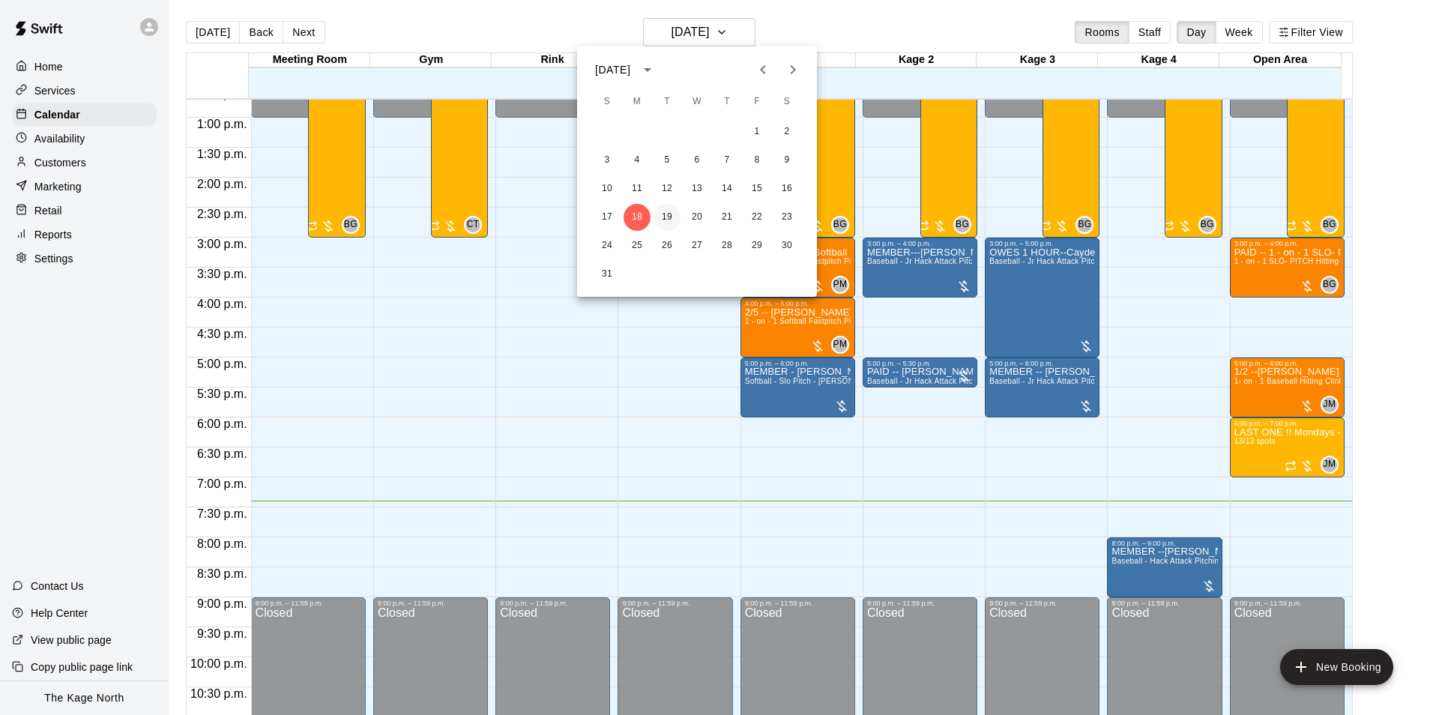
click at [668, 210] on button "19" at bounding box center [667, 217] width 27 height 27
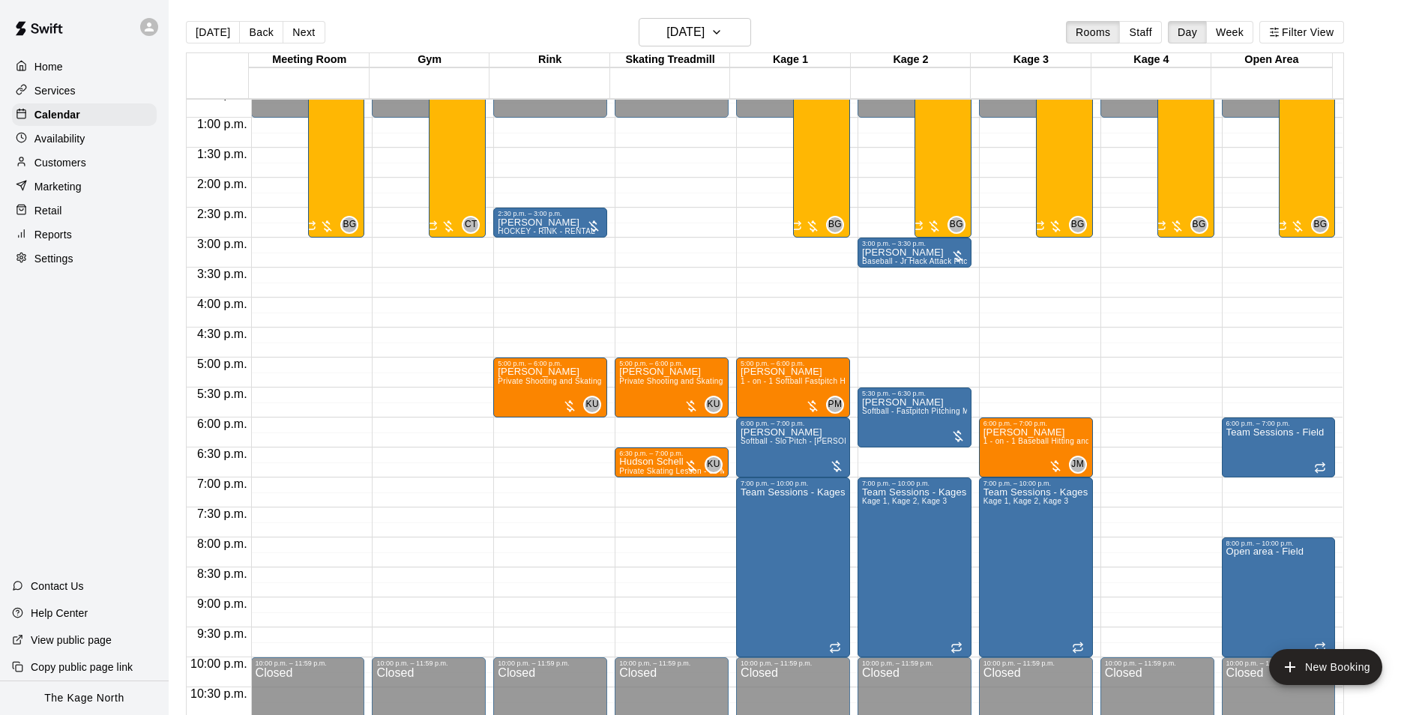
click at [71, 160] on p "Customers" at bounding box center [60, 162] width 52 height 15
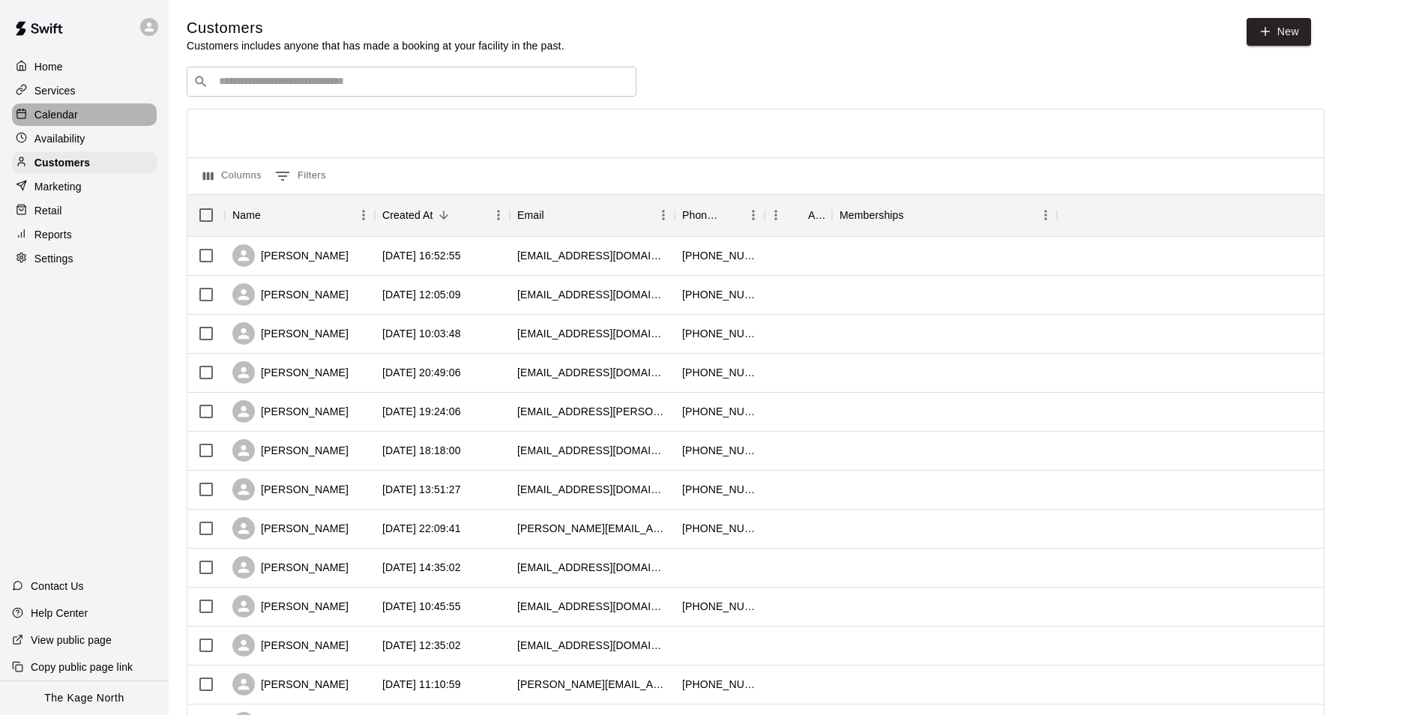
click at [54, 106] on div "Calendar" at bounding box center [84, 114] width 145 height 22
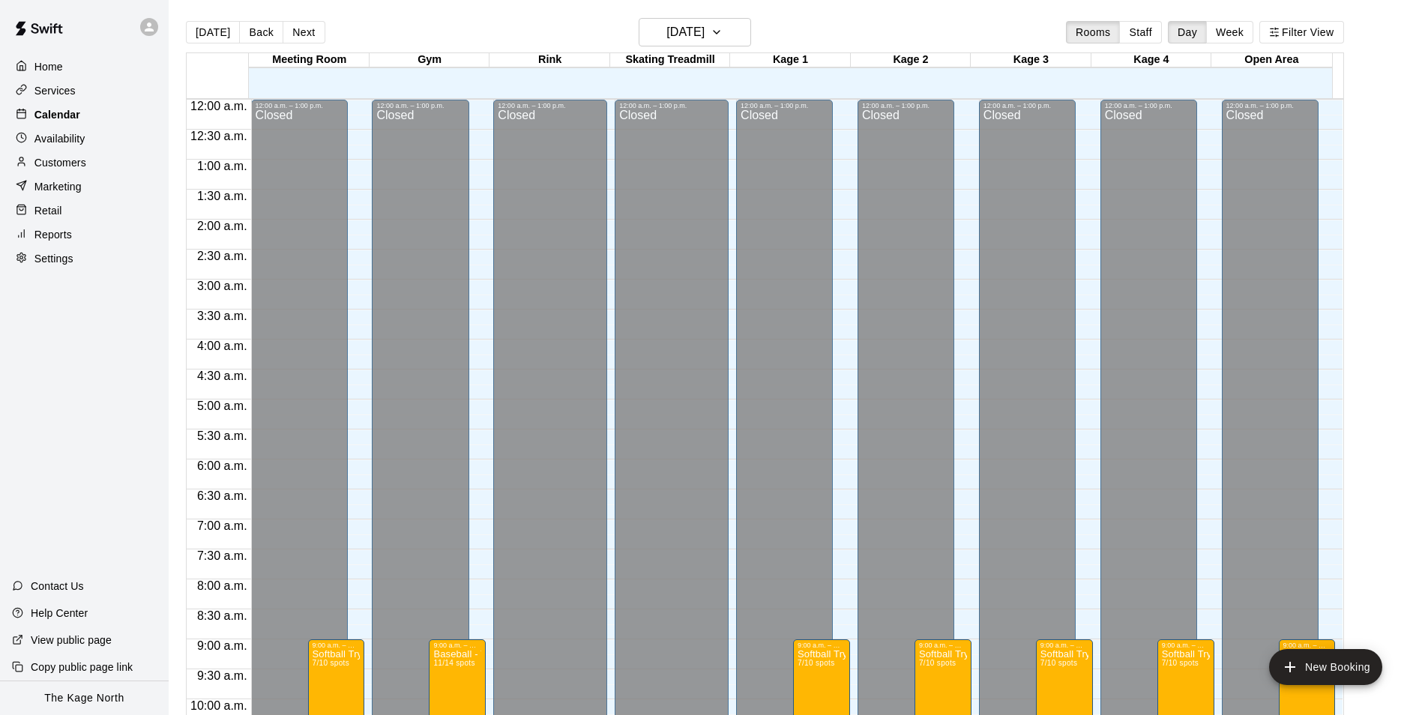
scroll to position [761, 0]
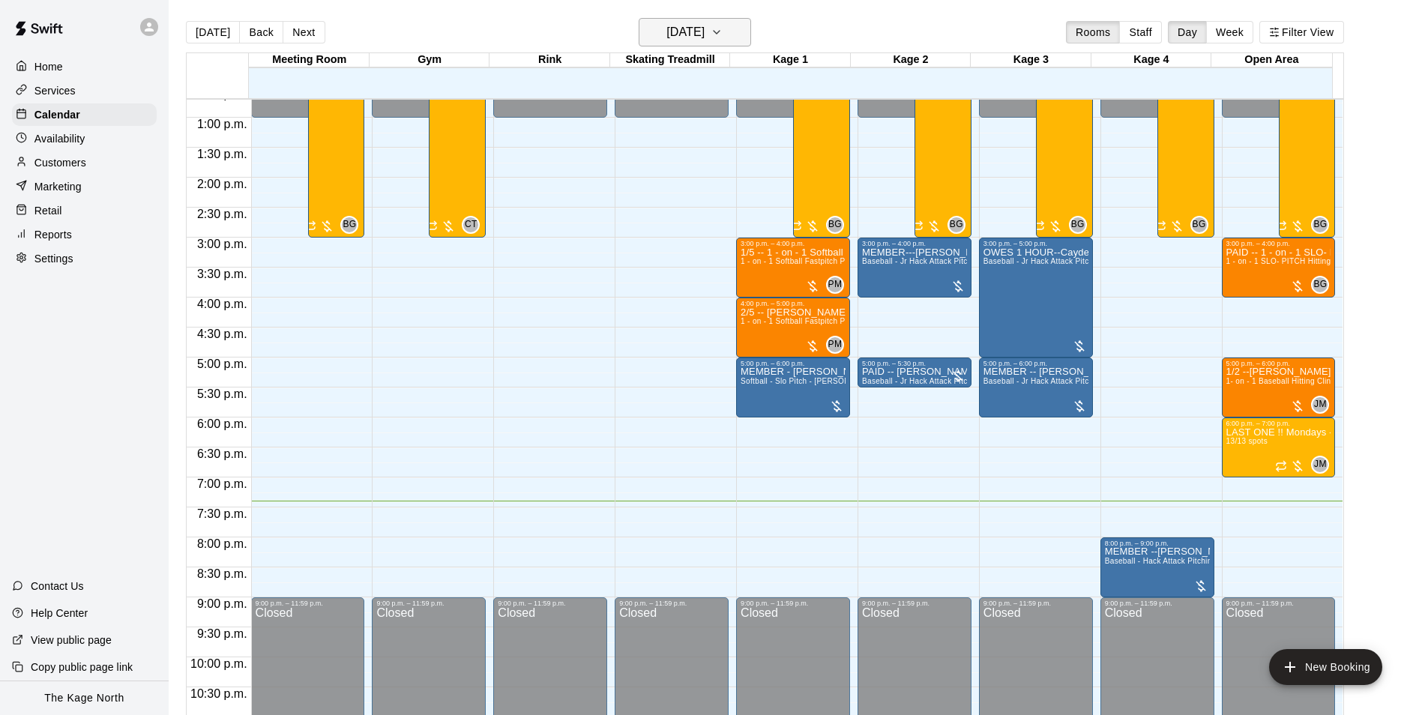
click at [704, 31] on h6 "[DATE]" at bounding box center [685, 32] width 38 height 21
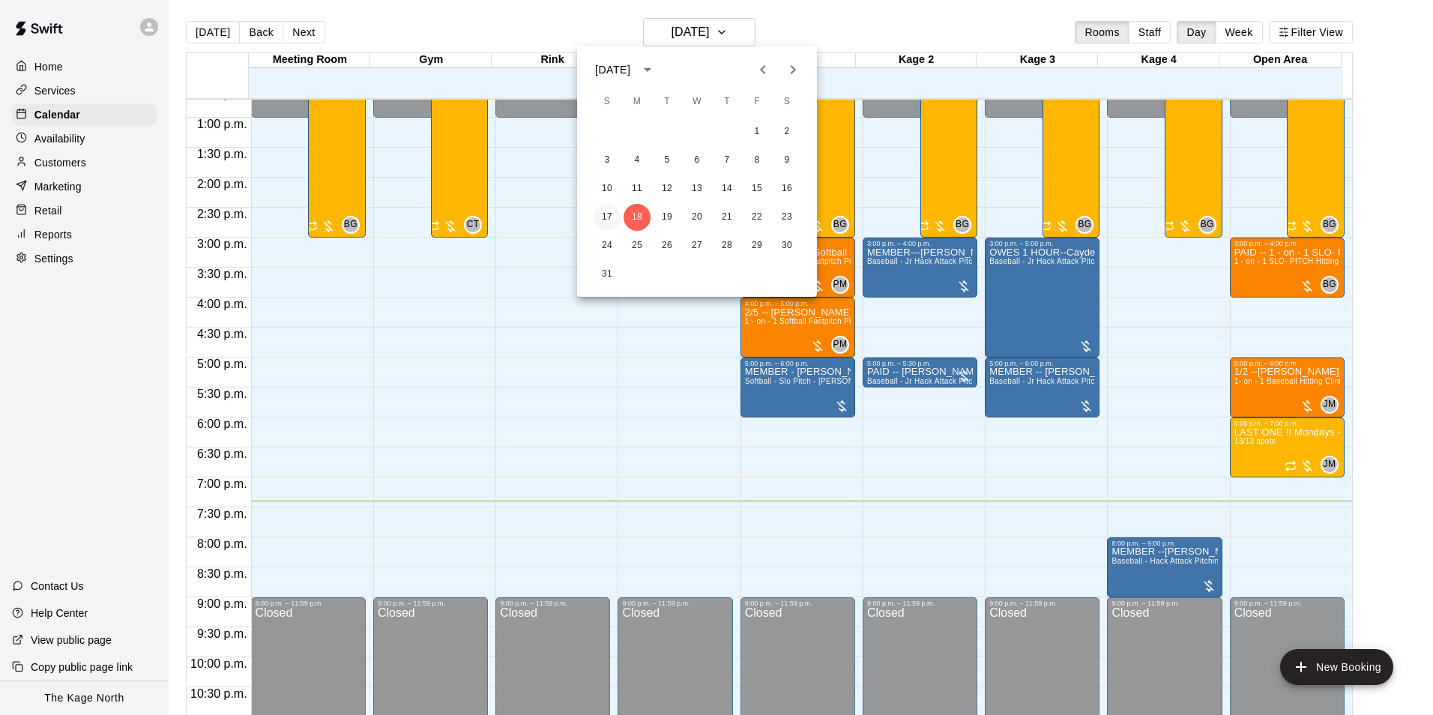
click at [608, 220] on button "17" at bounding box center [607, 217] width 27 height 27
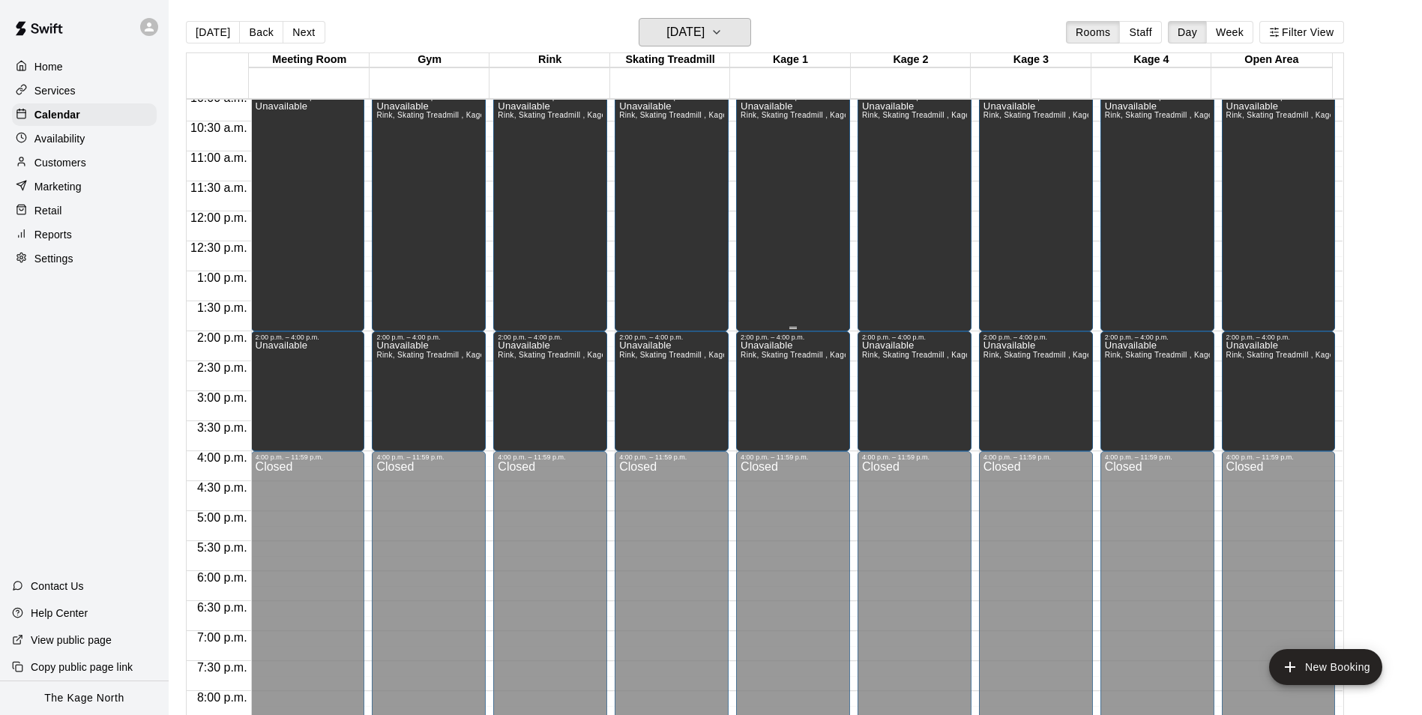
scroll to position [387, 0]
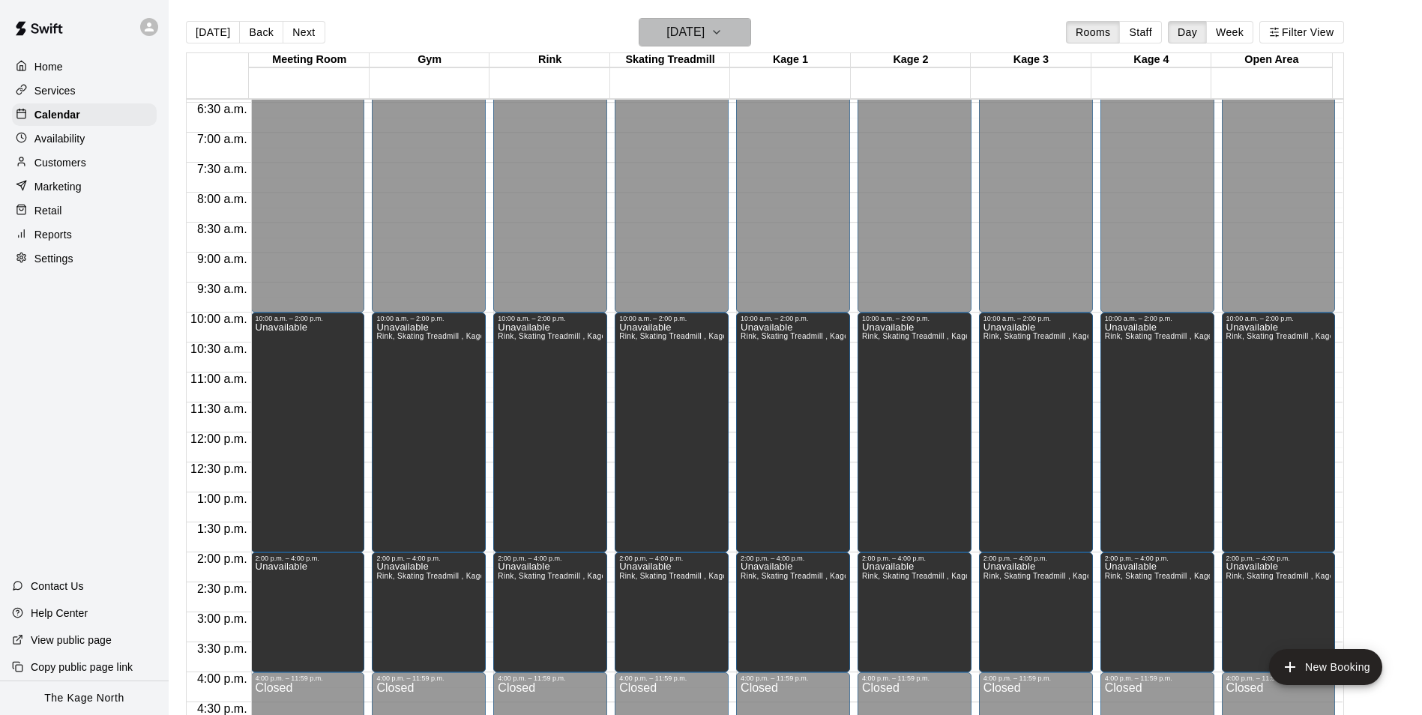
click at [704, 33] on h6 "[DATE]" at bounding box center [685, 32] width 38 height 21
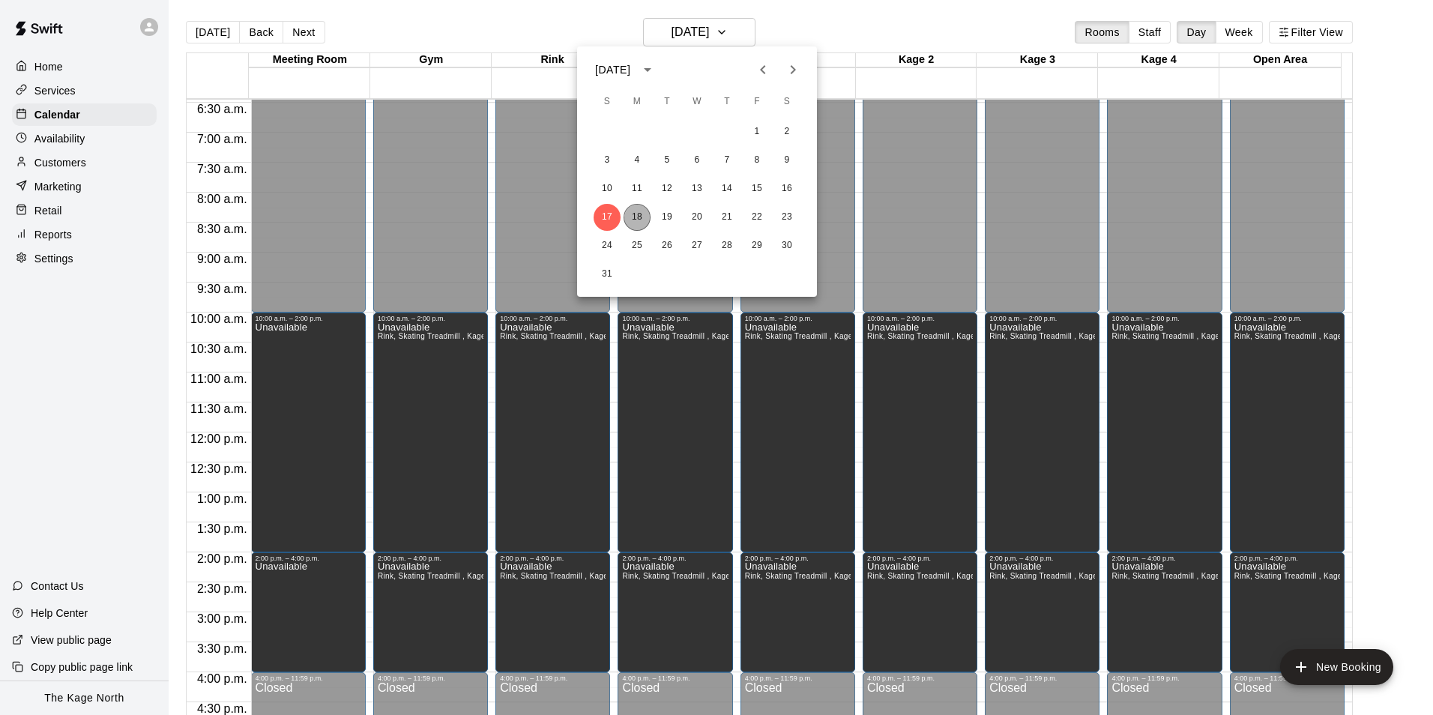
click at [642, 211] on button "18" at bounding box center [637, 217] width 27 height 27
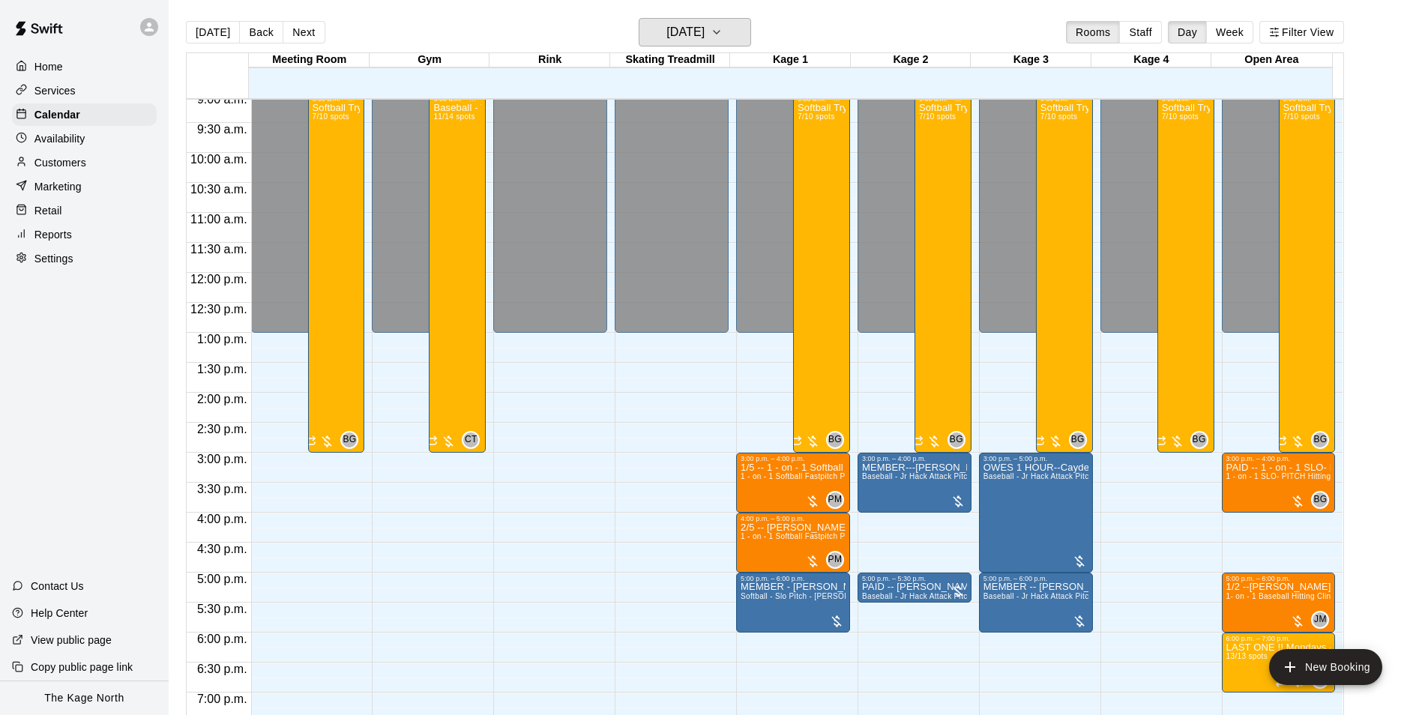
scroll to position [686, 0]
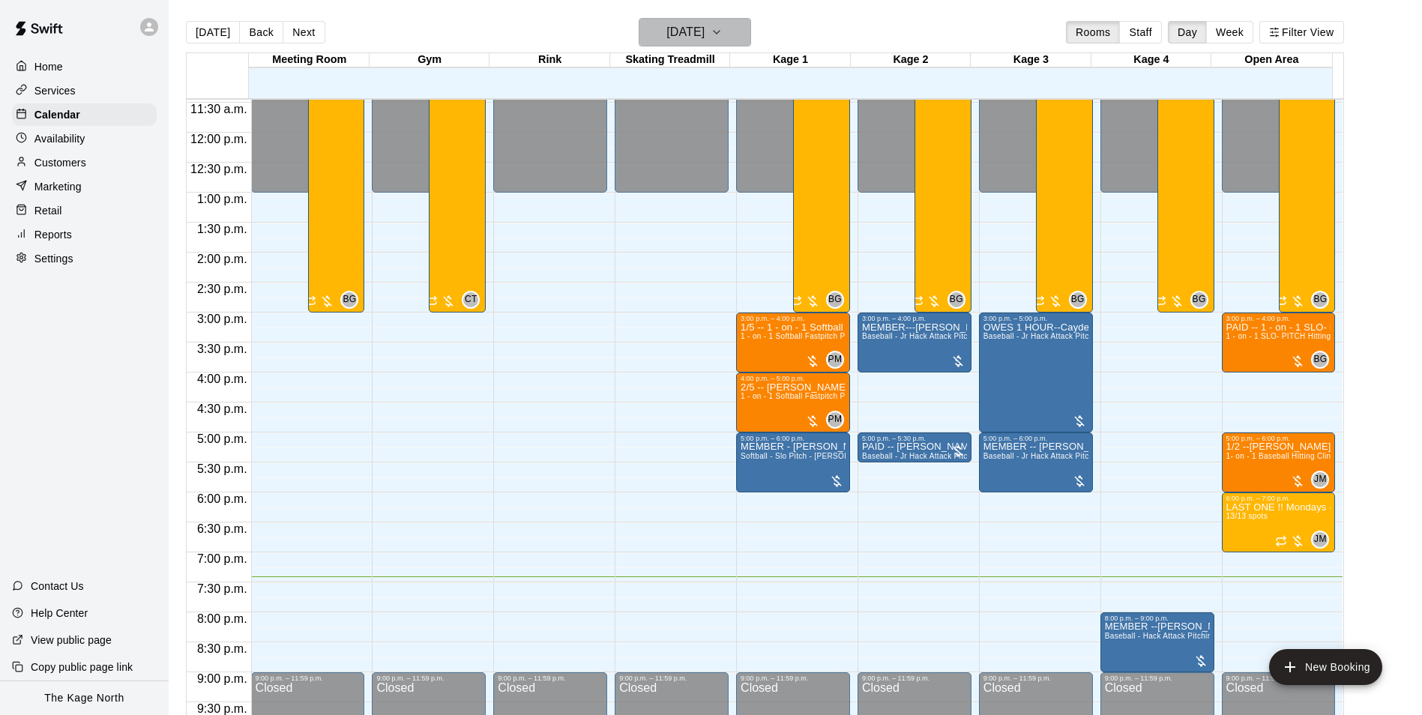
click at [687, 25] on h6 "[DATE]" at bounding box center [685, 32] width 38 height 21
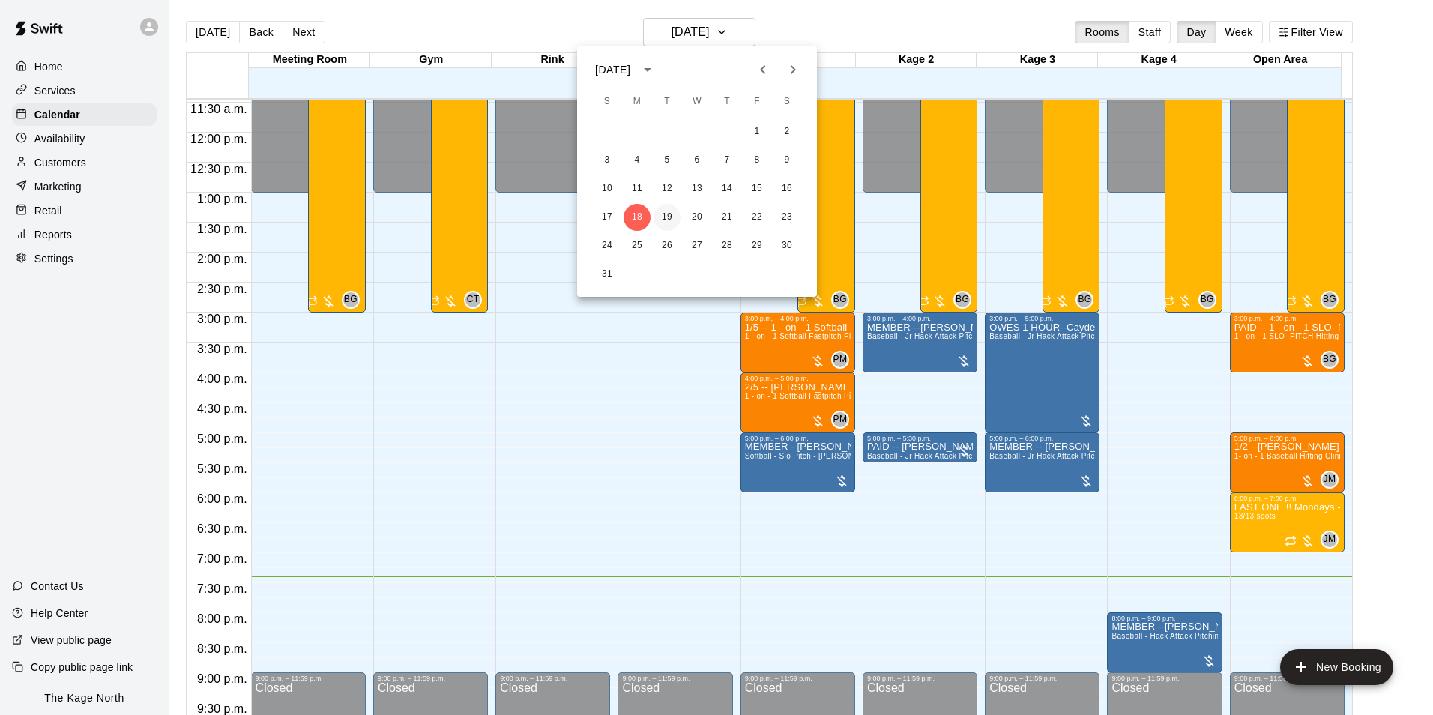
click at [659, 215] on button "19" at bounding box center [667, 217] width 27 height 27
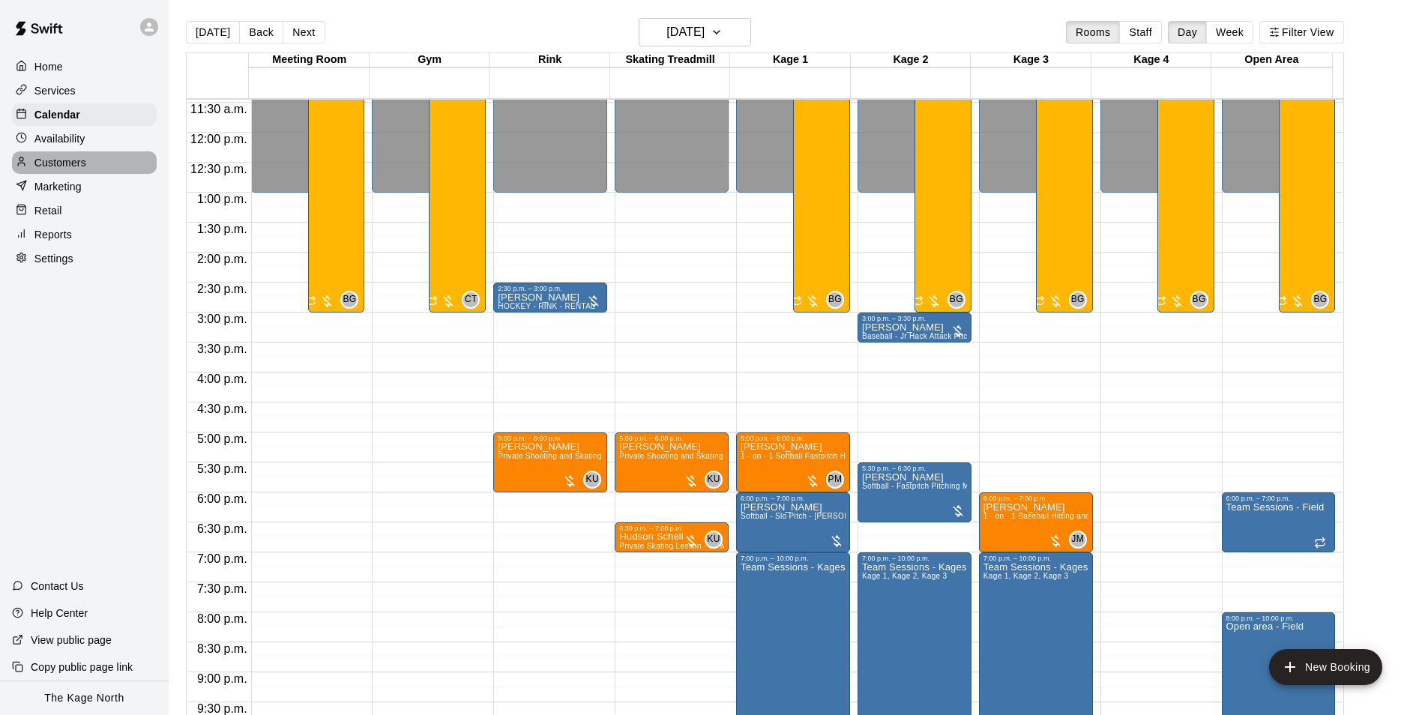
click at [76, 169] on p "Customers" at bounding box center [60, 162] width 52 height 15
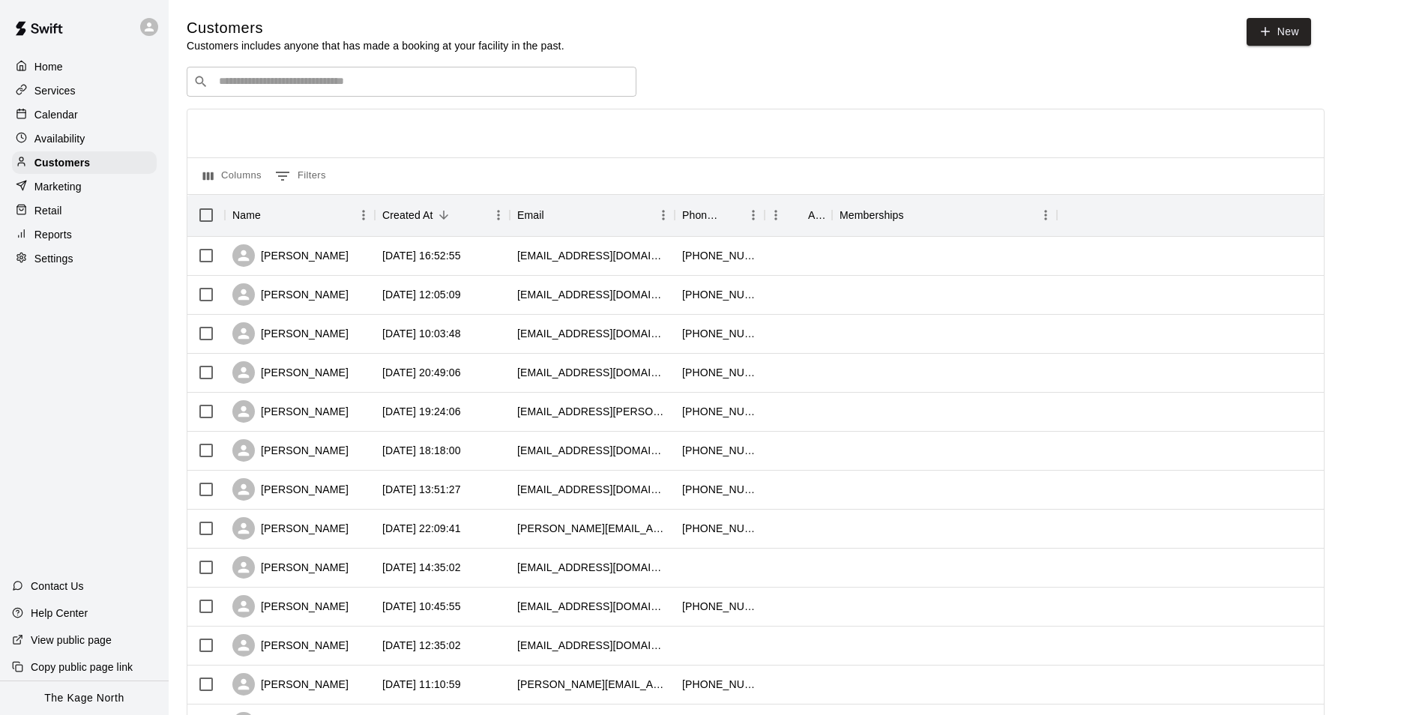
click at [73, 114] on p "Calendar" at bounding box center [55, 114] width 43 height 15
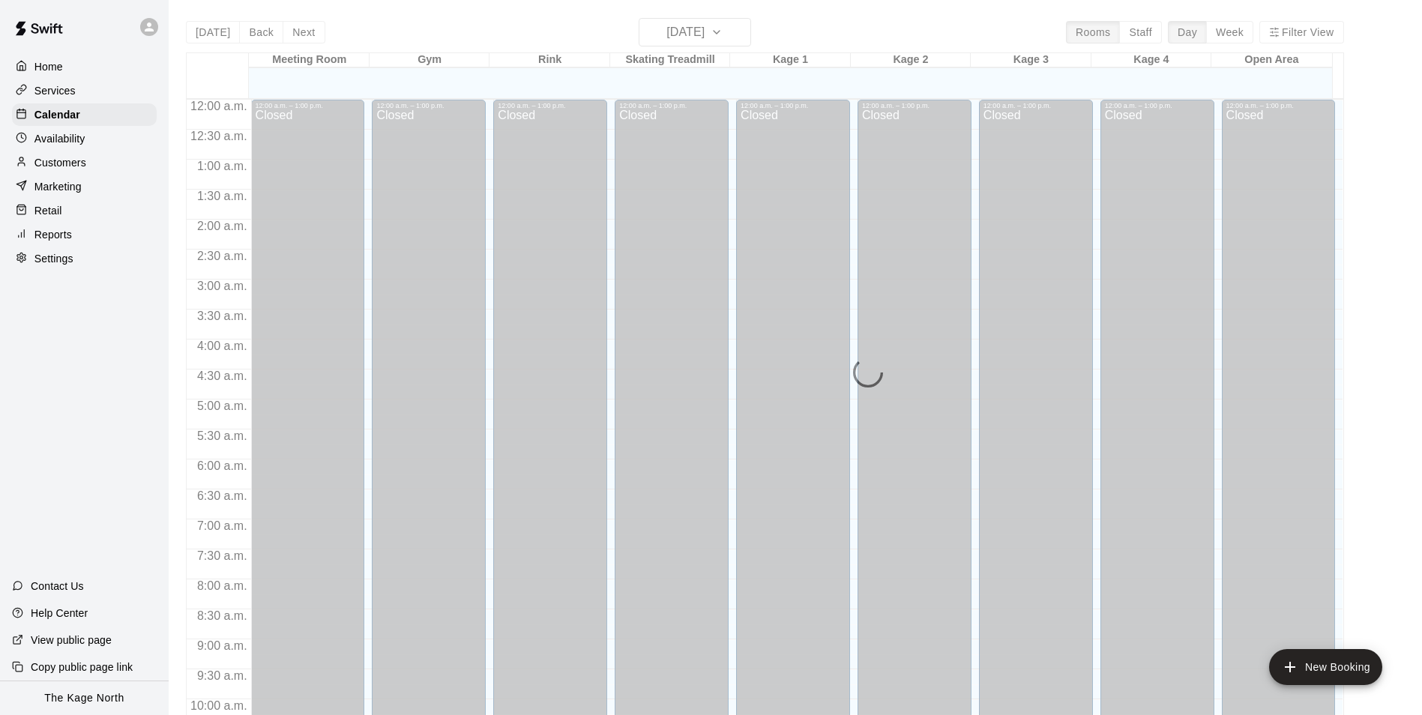
scroll to position [761, 0]
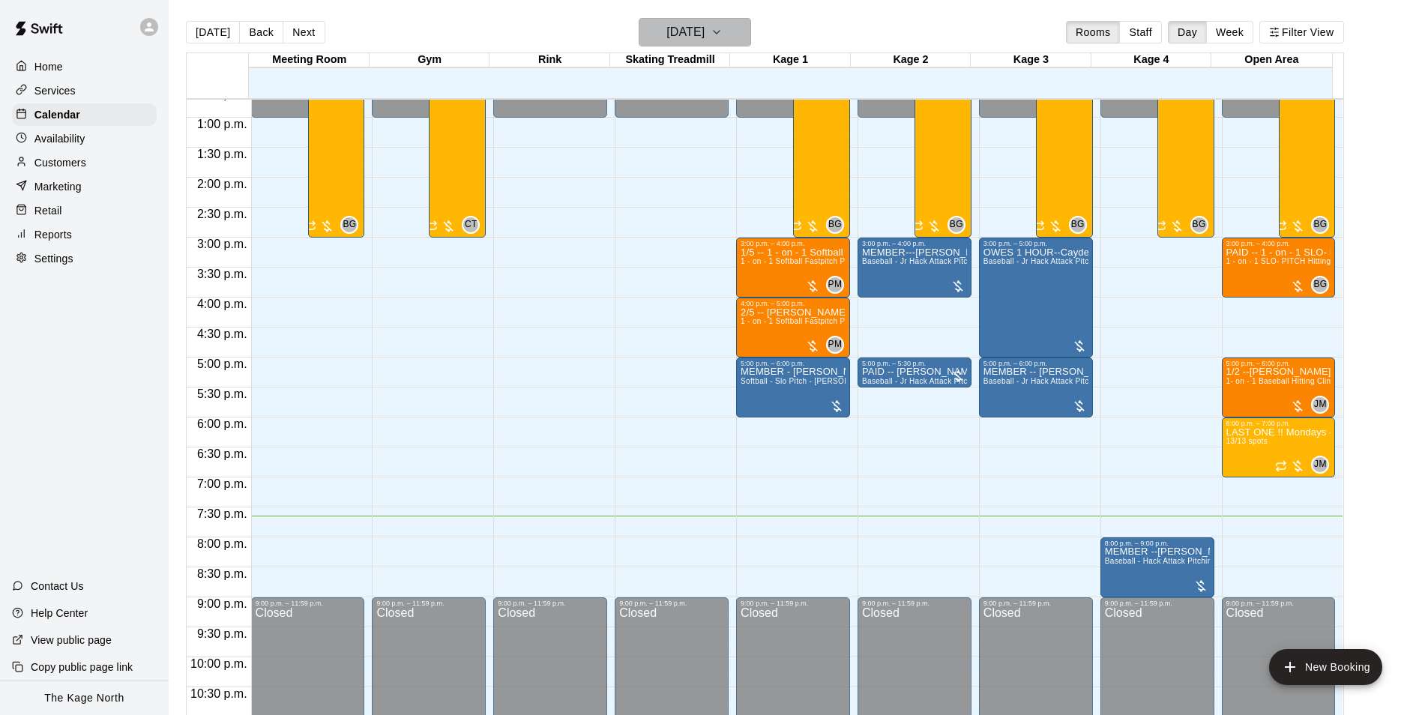
click at [704, 34] on h6 "[DATE]" at bounding box center [685, 32] width 38 height 21
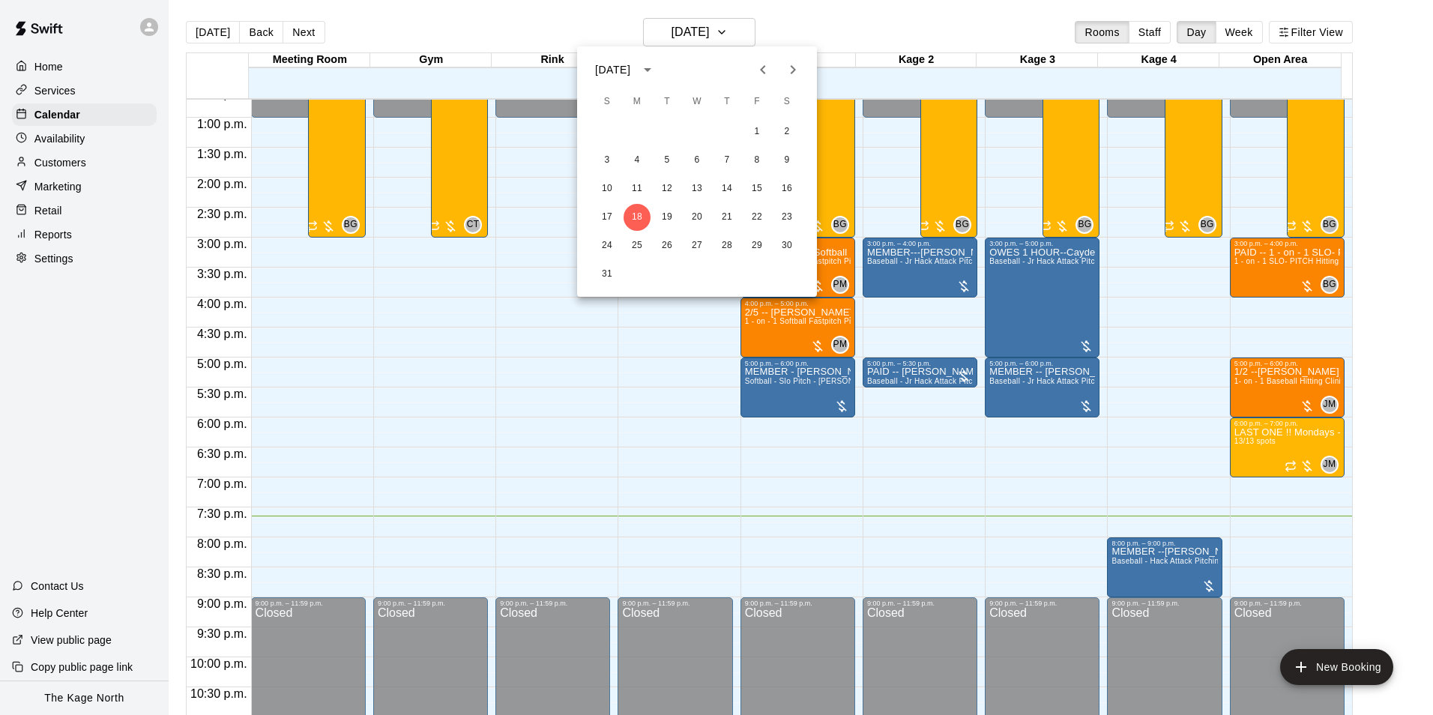
click at [814, 30] on div at bounding box center [716, 357] width 1433 height 715
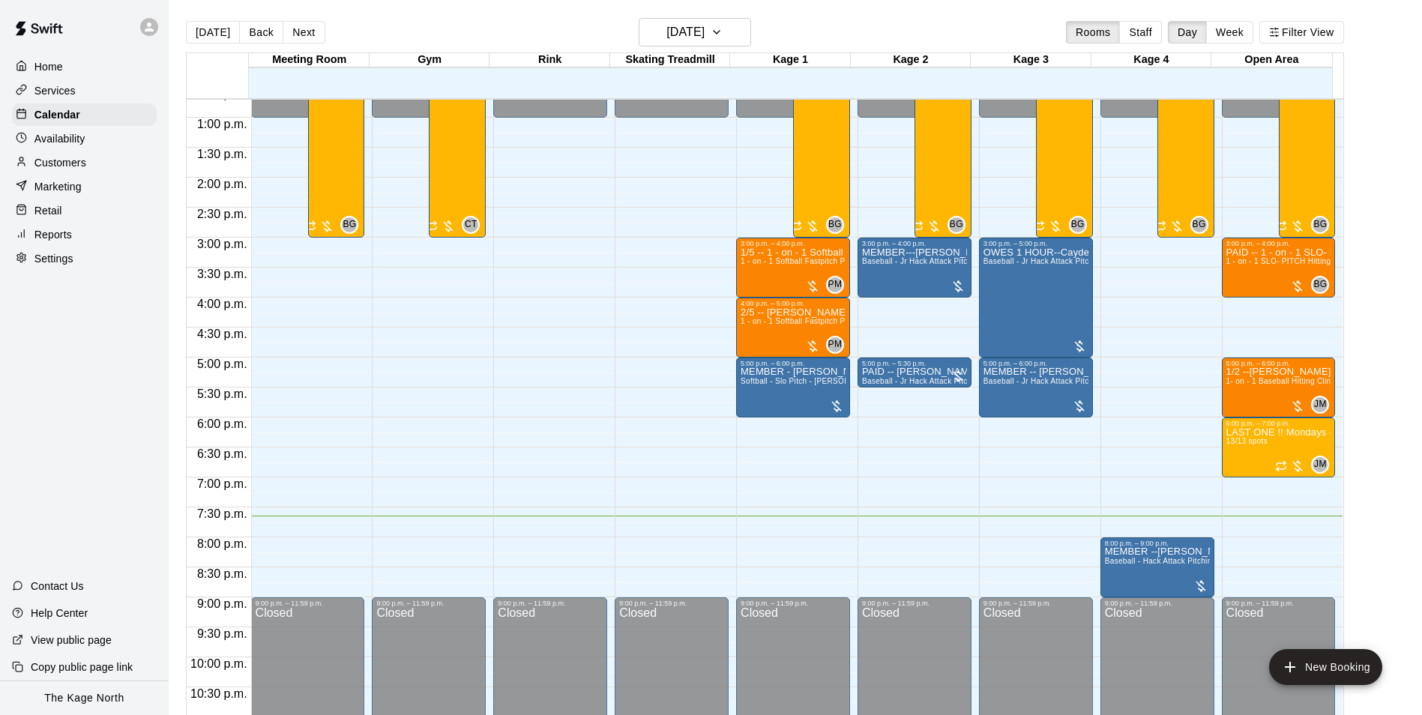
click at [418, 34] on div "[DATE] Back [DATE][DATE] Rooms Staff Day Week Filter View" at bounding box center [765, 35] width 1158 height 34
click at [731, 27] on button "[DATE]" at bounding box center [695, 32] width 112 height 28
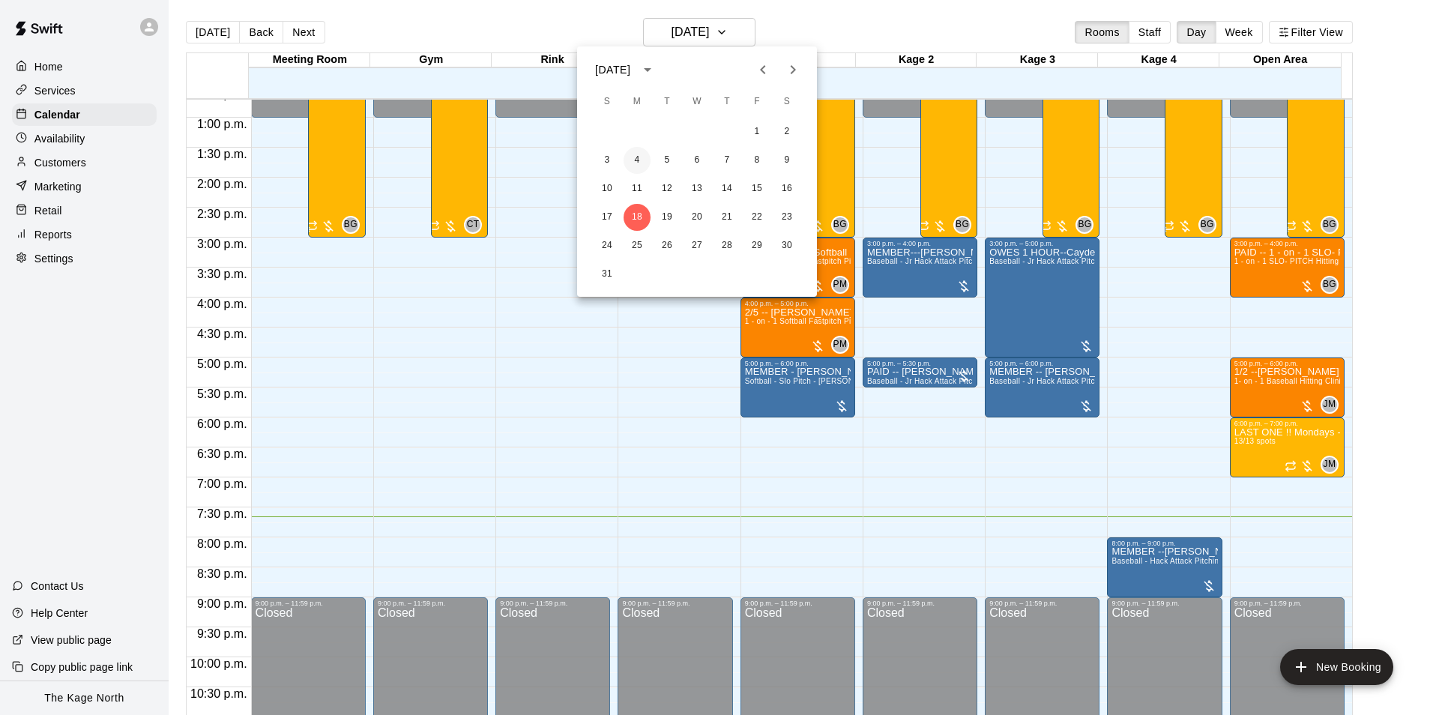
click at [640, 153] on button "4" at bounding box center [637, 160] width 27 height 27
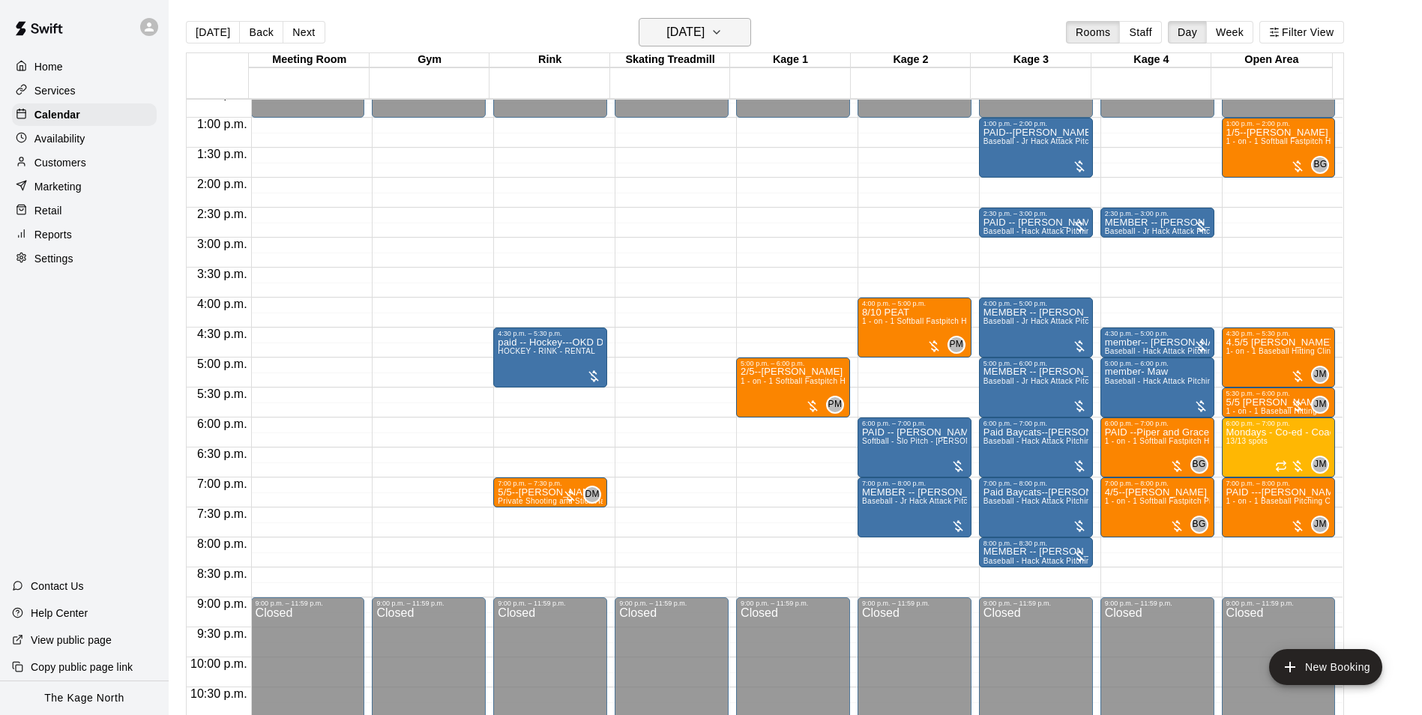
click at [732, 29] on button "[DATE]" at bounding box center [695, 32] width 112 height 28
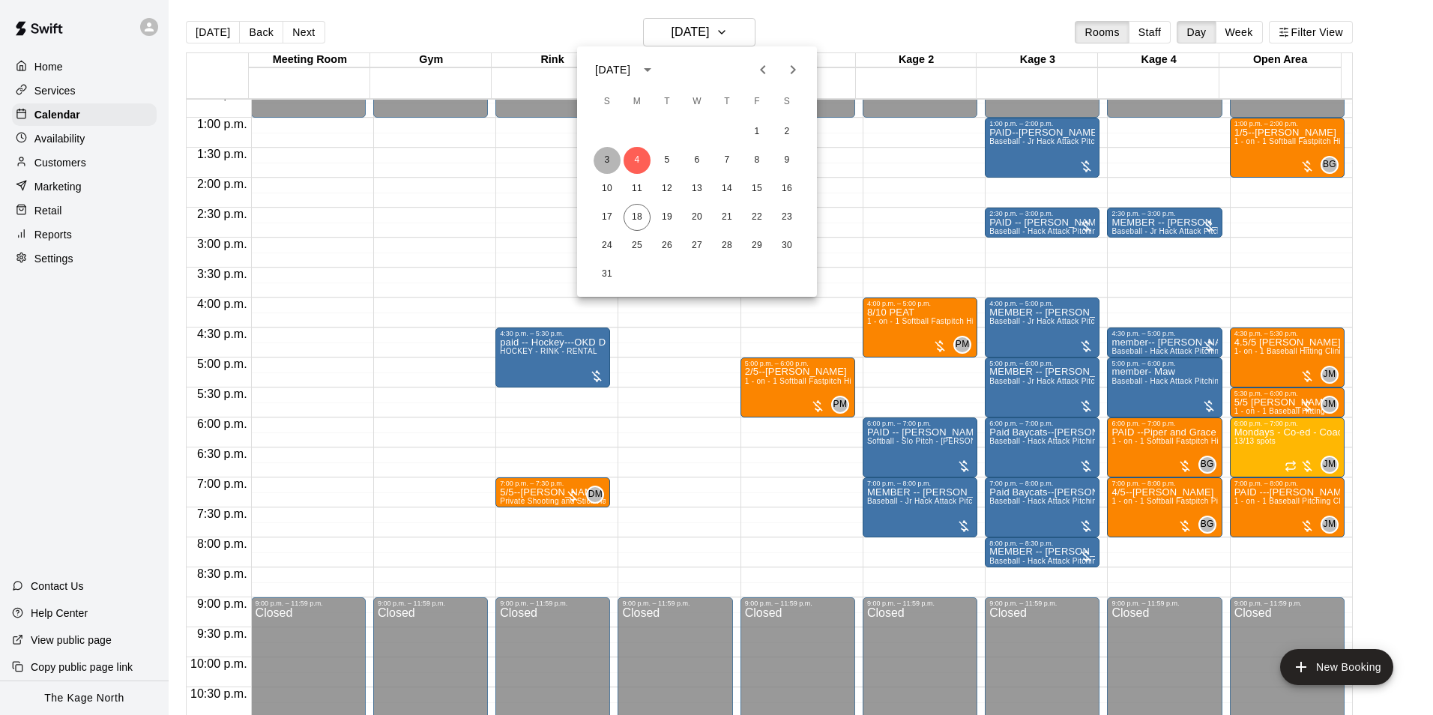
click at [603, 163] on button "3" at bounding box center [607, 160] width 27 height 27
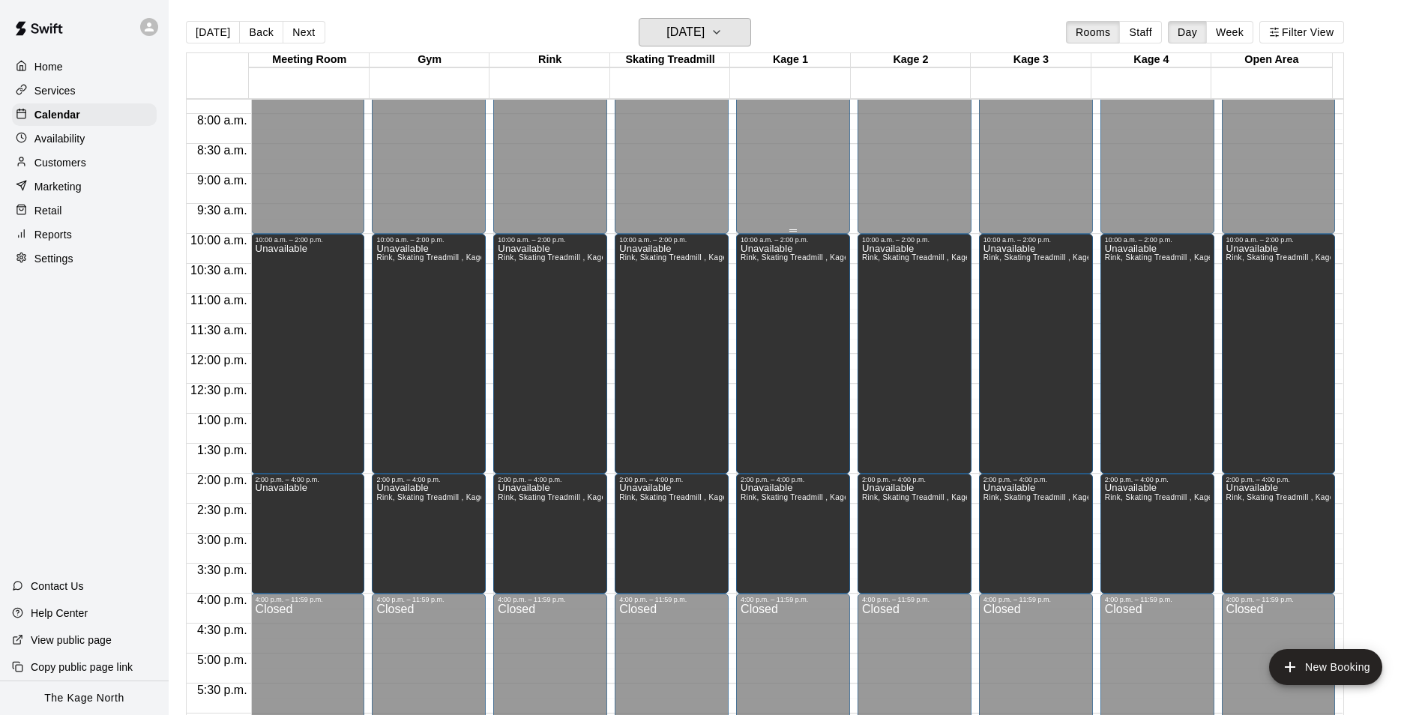
scroll to position [462, 0]
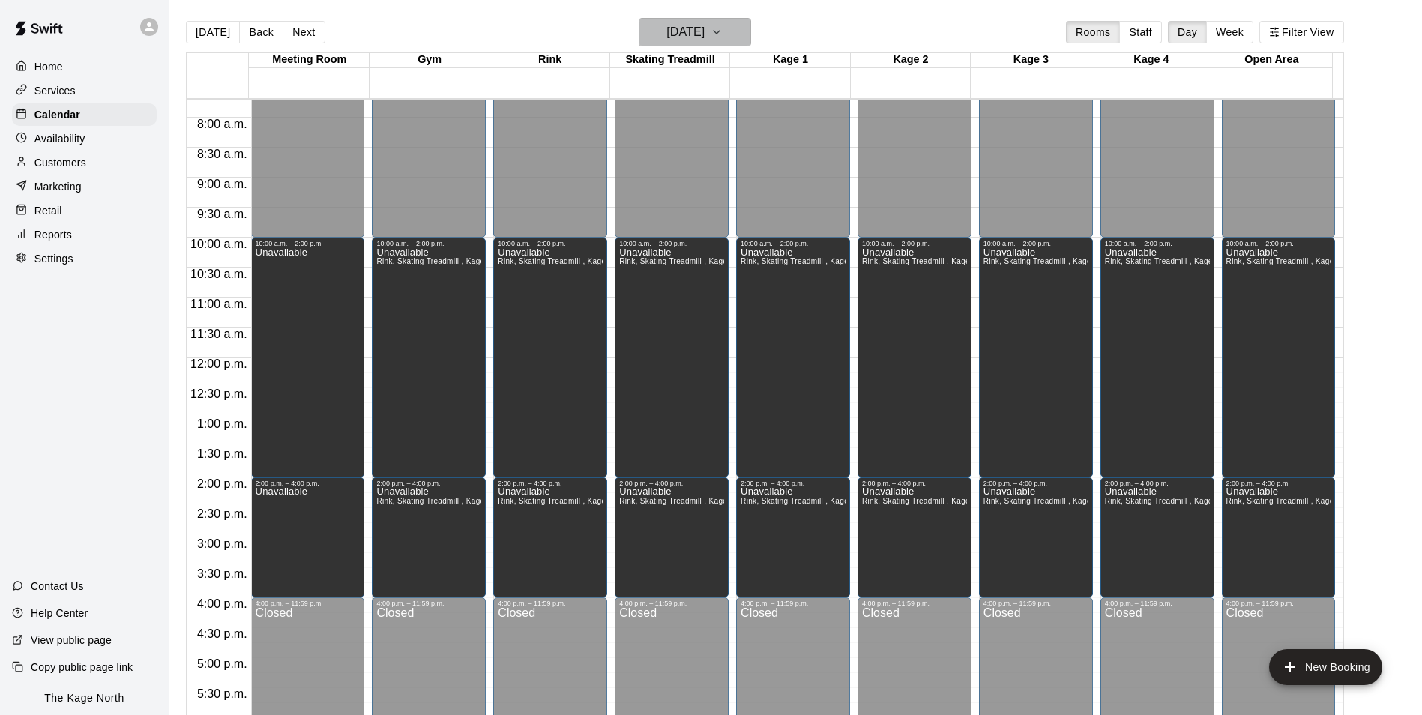
click at [704, 30] on h6 "[DATE]" at bounding box center [685, 32] width 38 height 21
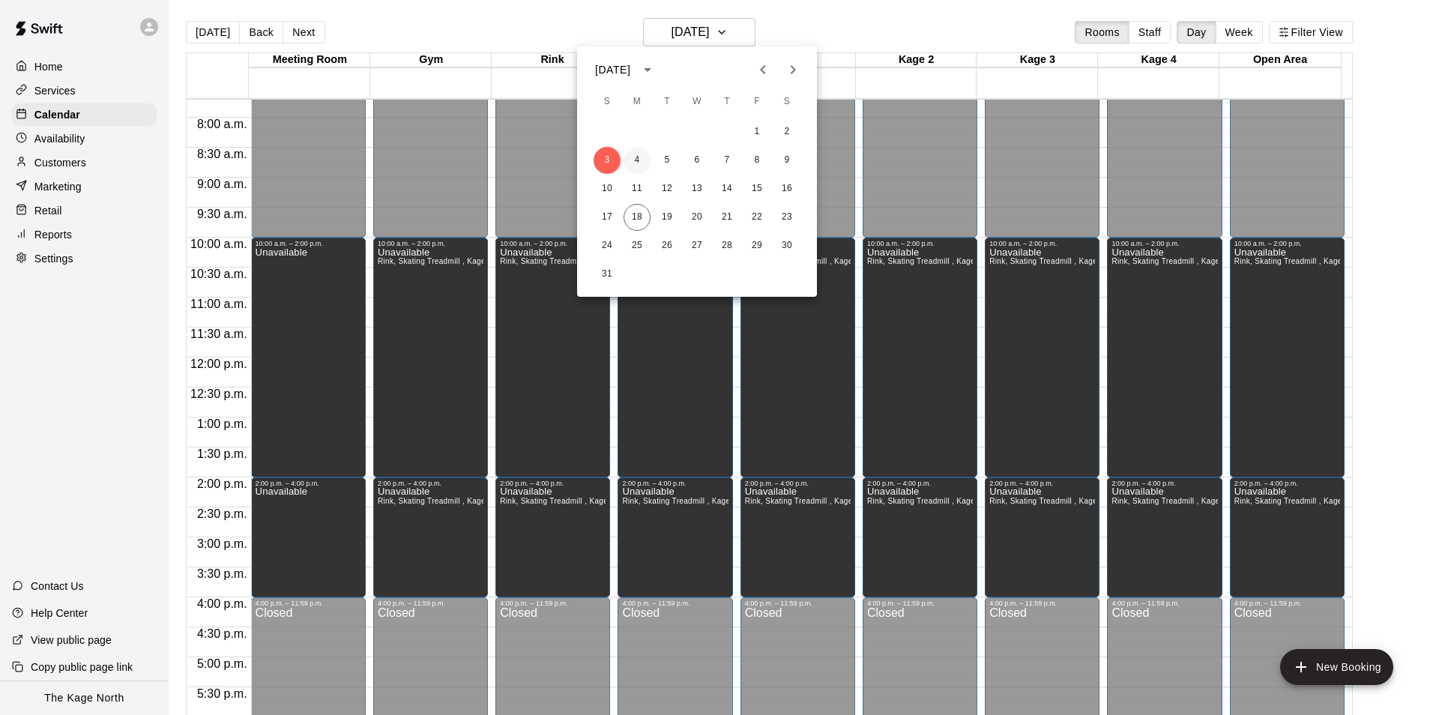
click at [637, 163] on button "4" at bounding box center [637, 160] width 27 height 27
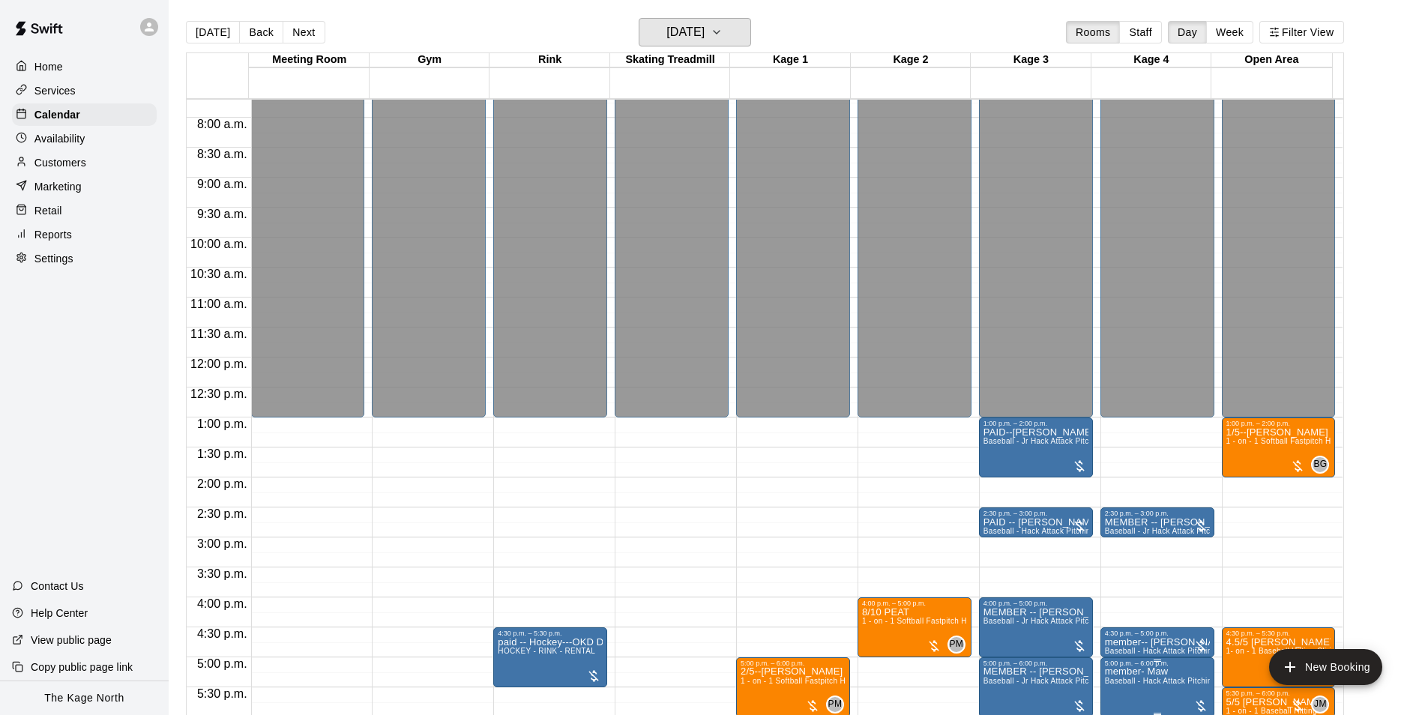
scroll to position [686, 0]
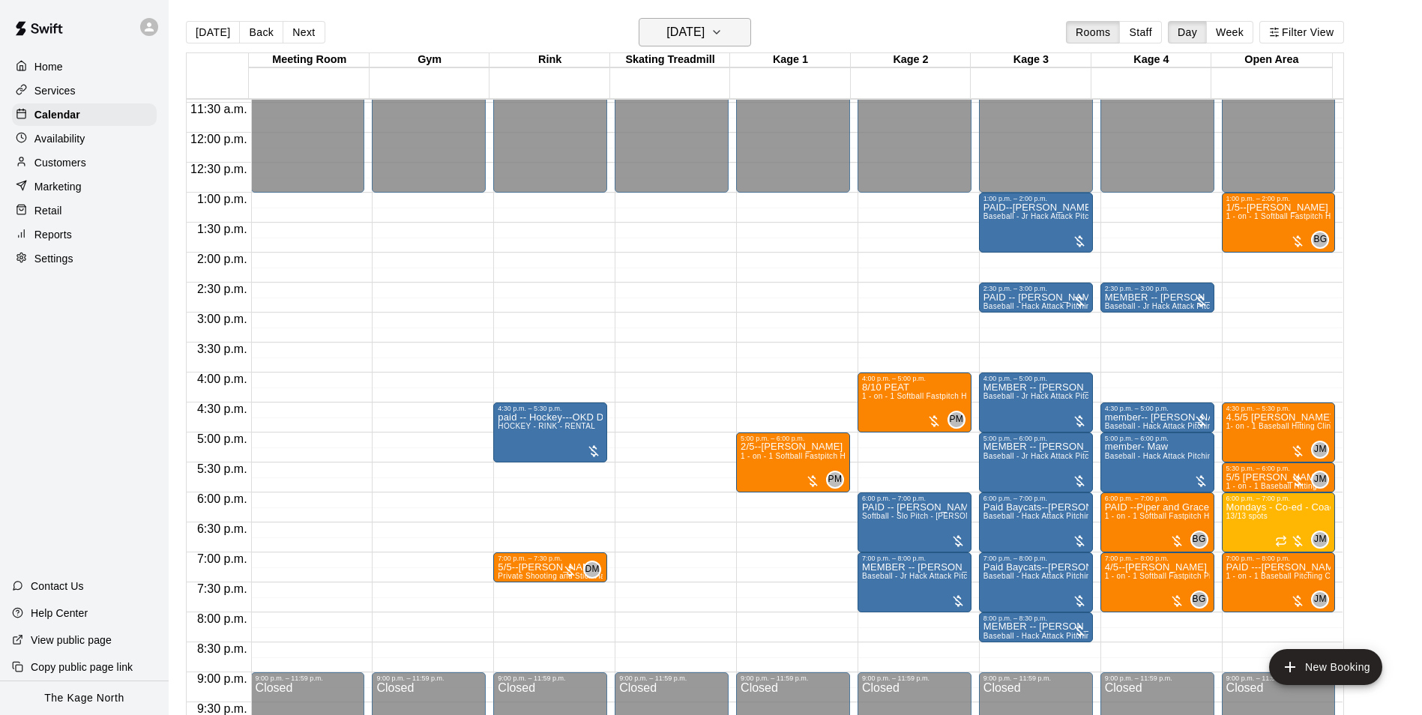
click at [704, 32] on h6 "[DATE]" at bounding box center [685, 32] width 38 height 21
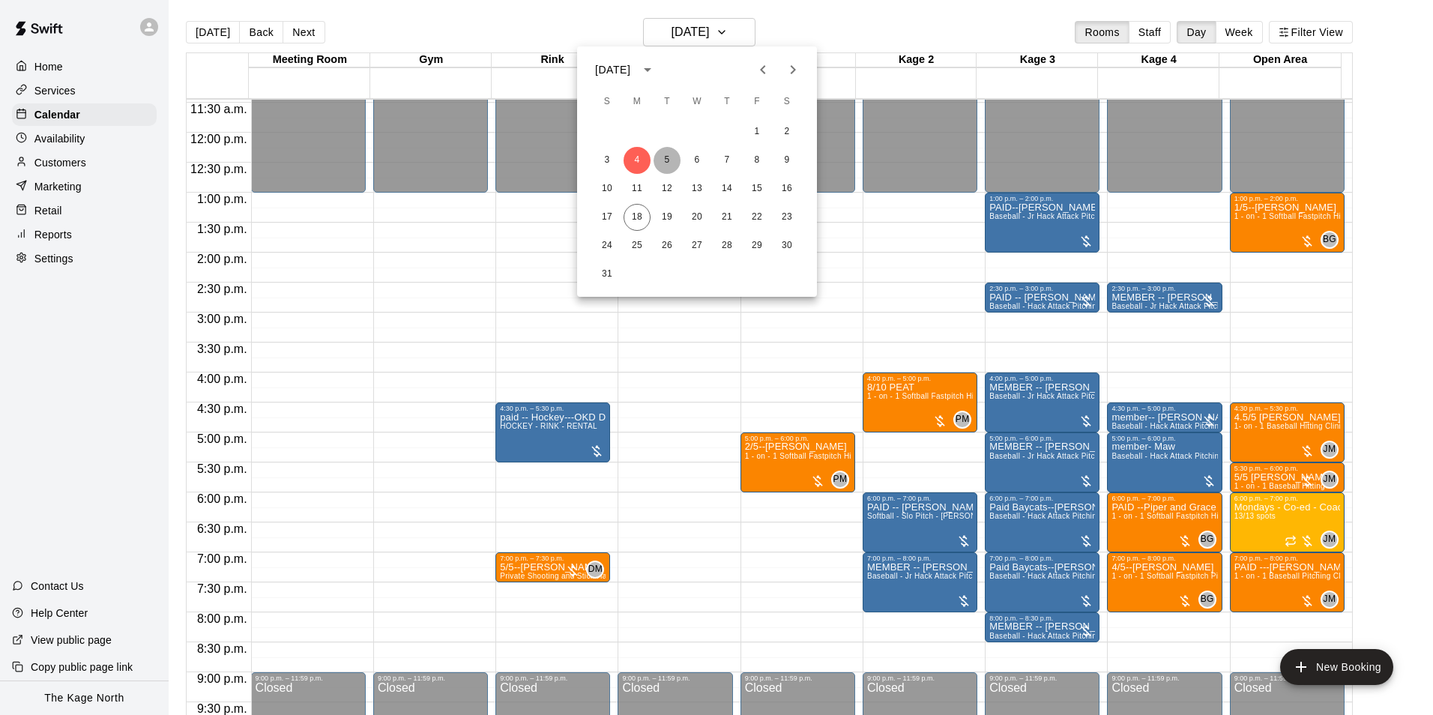
click at [665, 160] on button "5" at bounding box center [667, 160] width 27 height 27
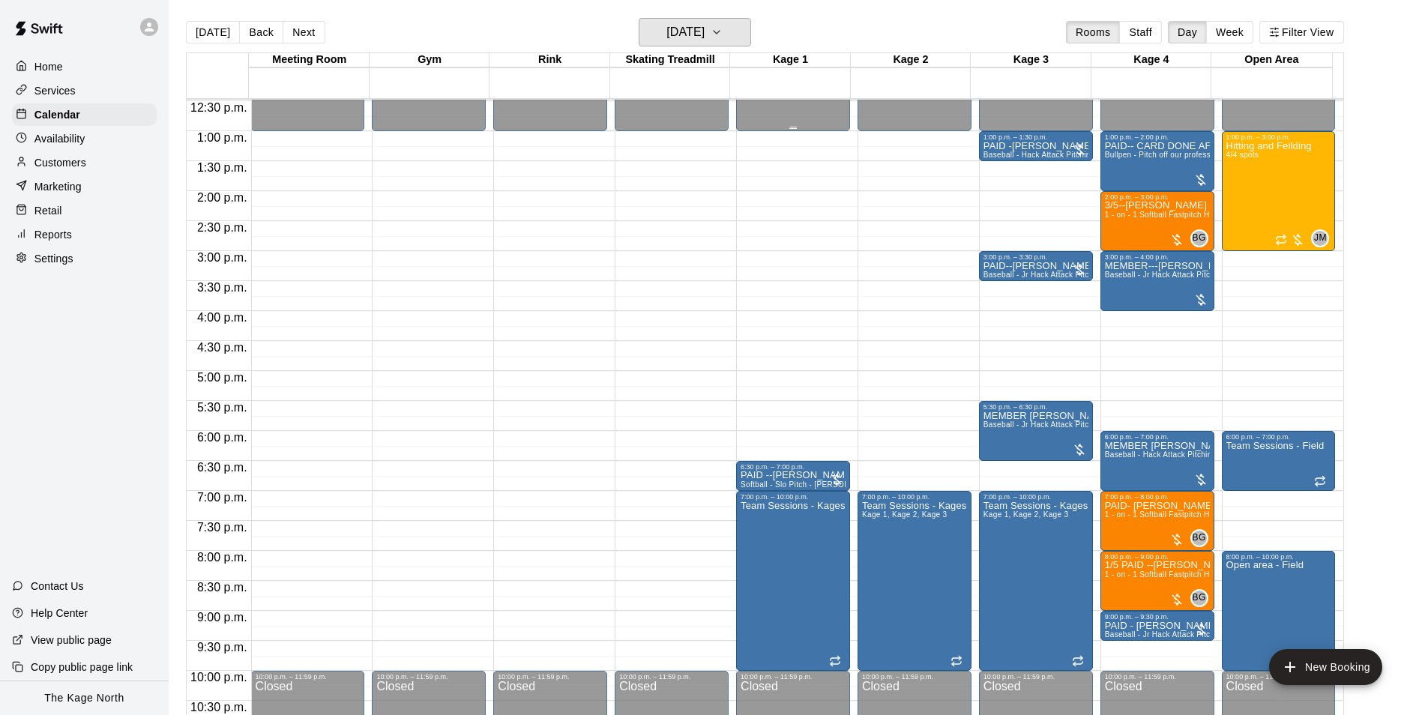
scroll to position [658, 0]
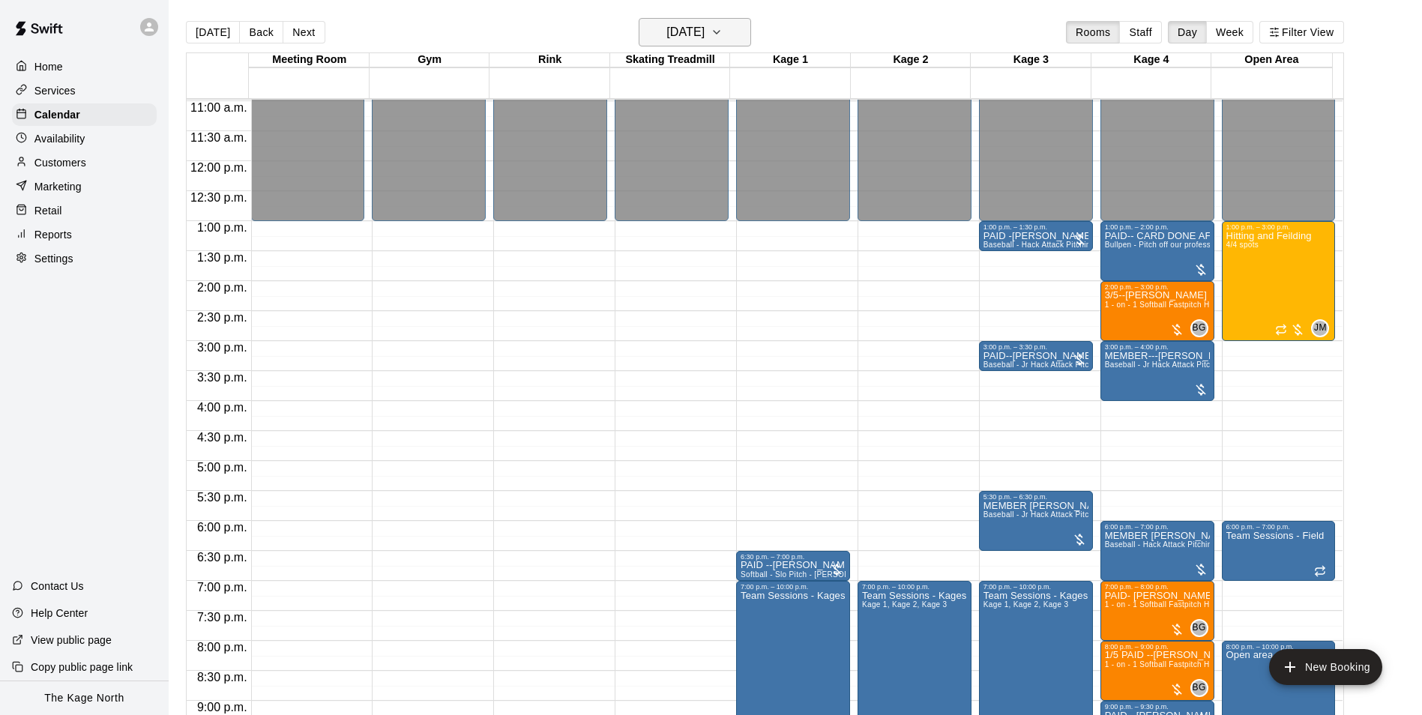
click at [704, 29] on h6 "[DATE]" at bounding box center [685, 32] width 38 height 21
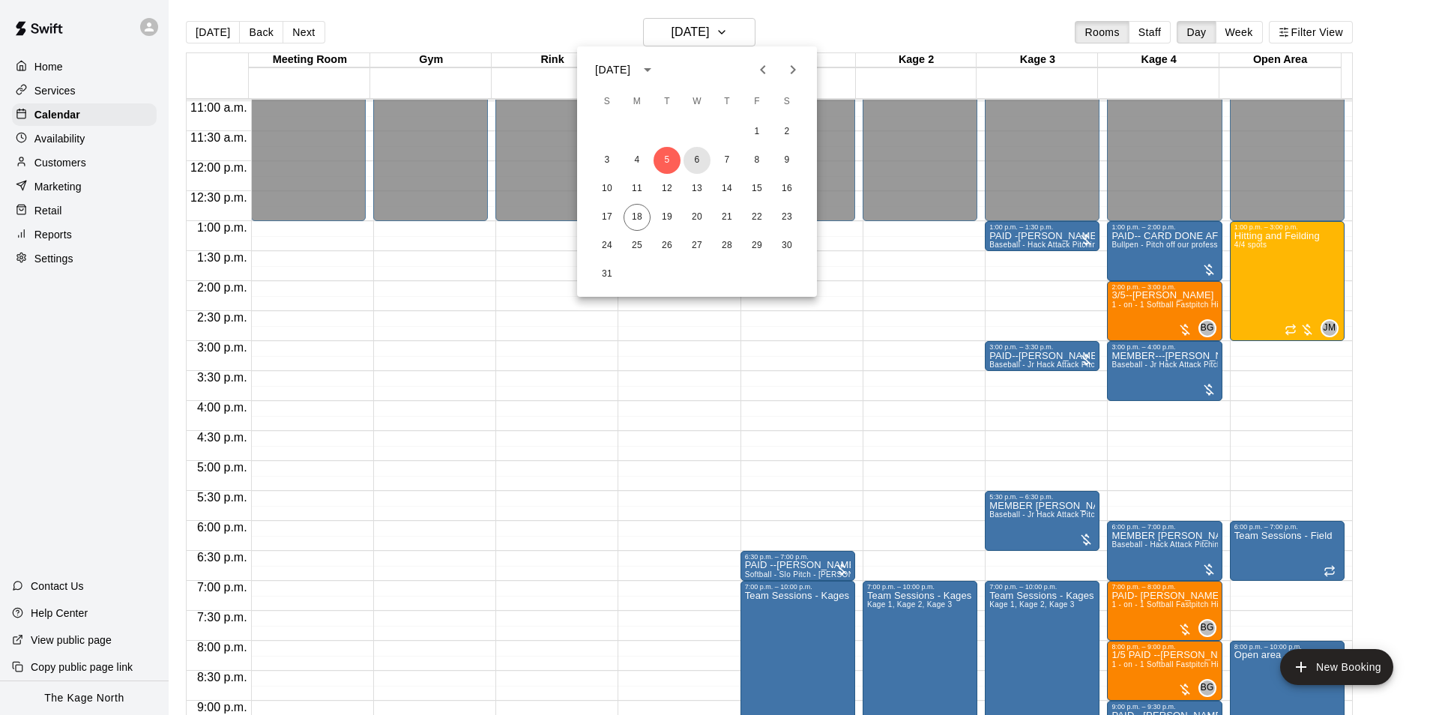
click at [693, 156] on button "6" at bounding box center [696, 160] width 27 height 27
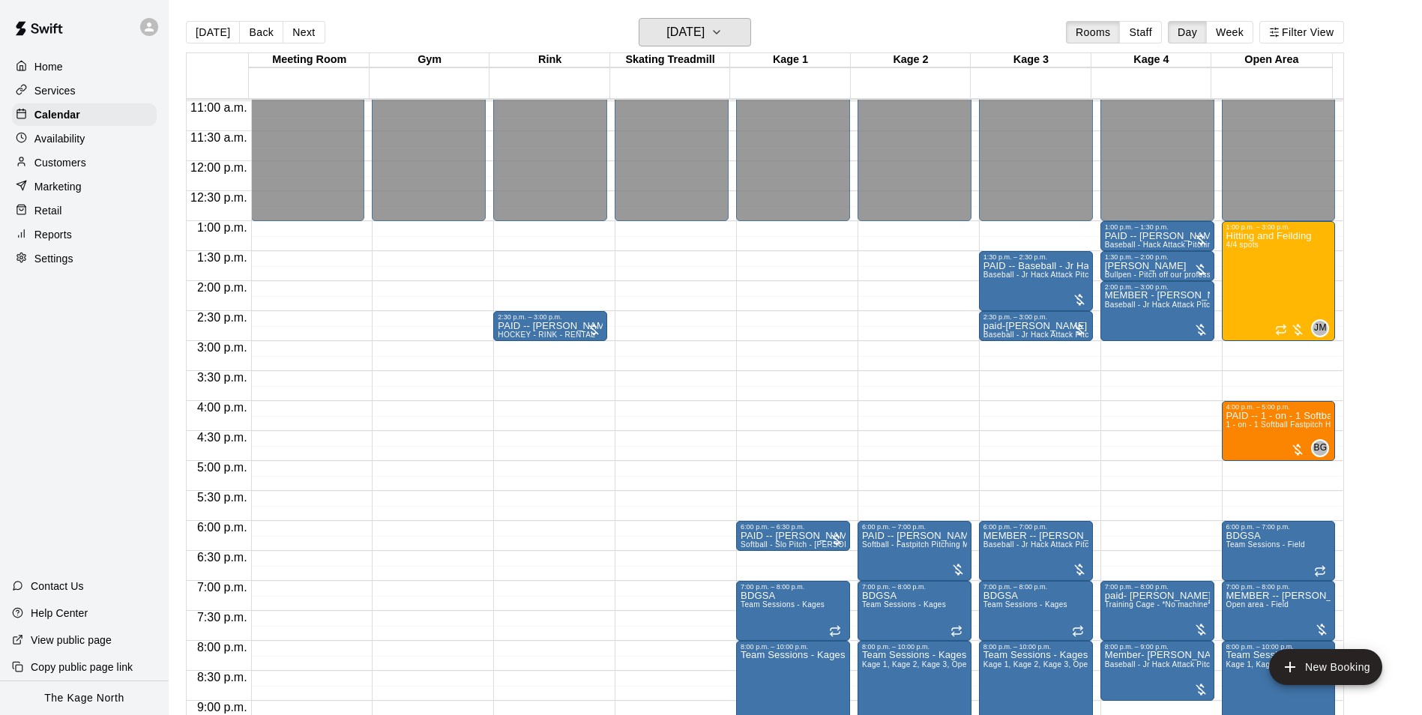
scroll to position [733, 0]
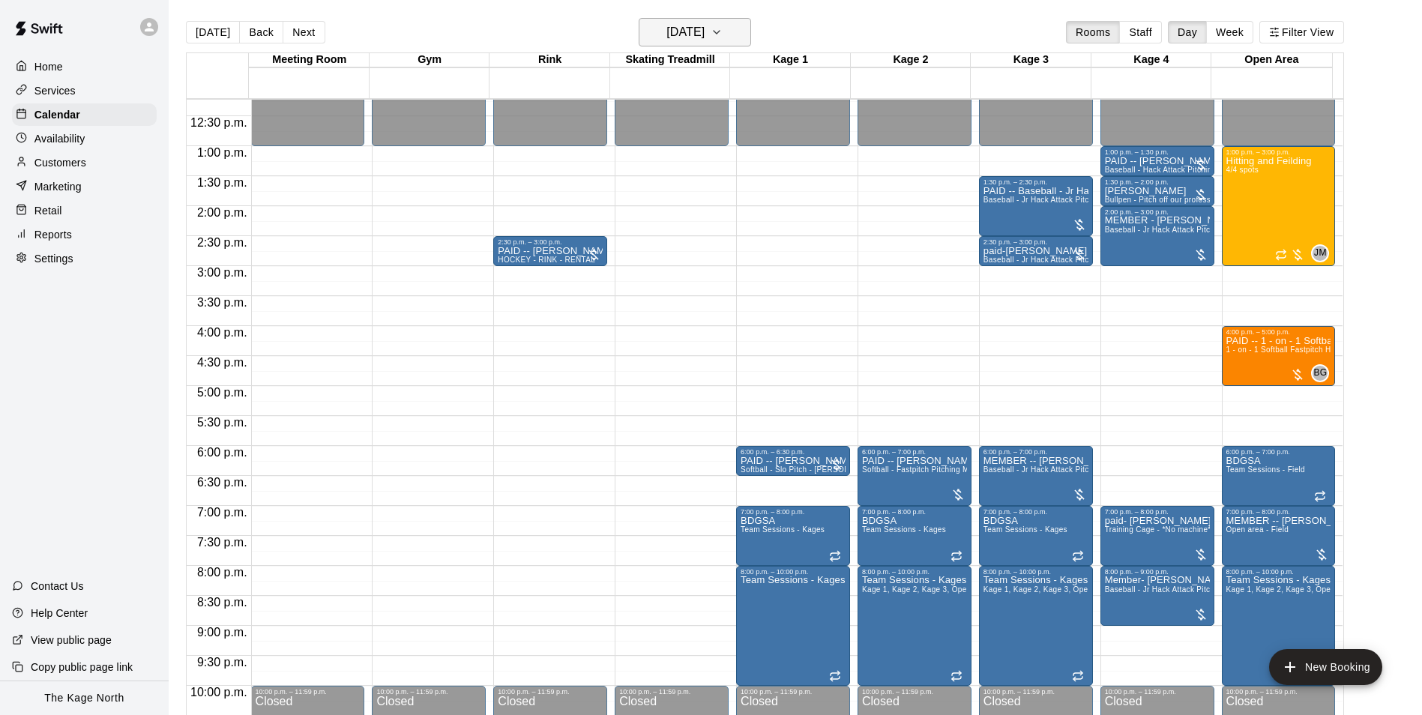
click at [739, 23] on button "[DATE]" at bounding box center [695, 32] width 112 height 28
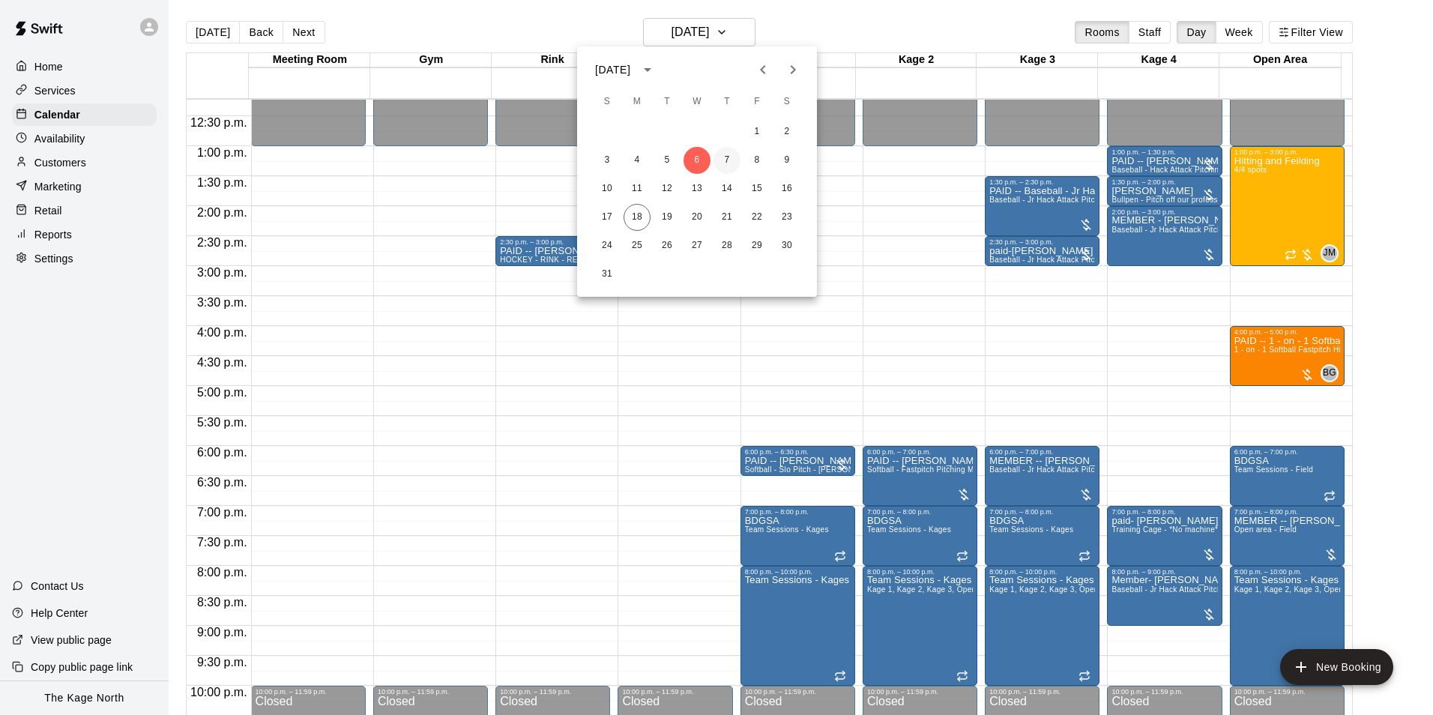
click at [717, 155] on button "7" at bounding box center [726, 160] width 27 height 27
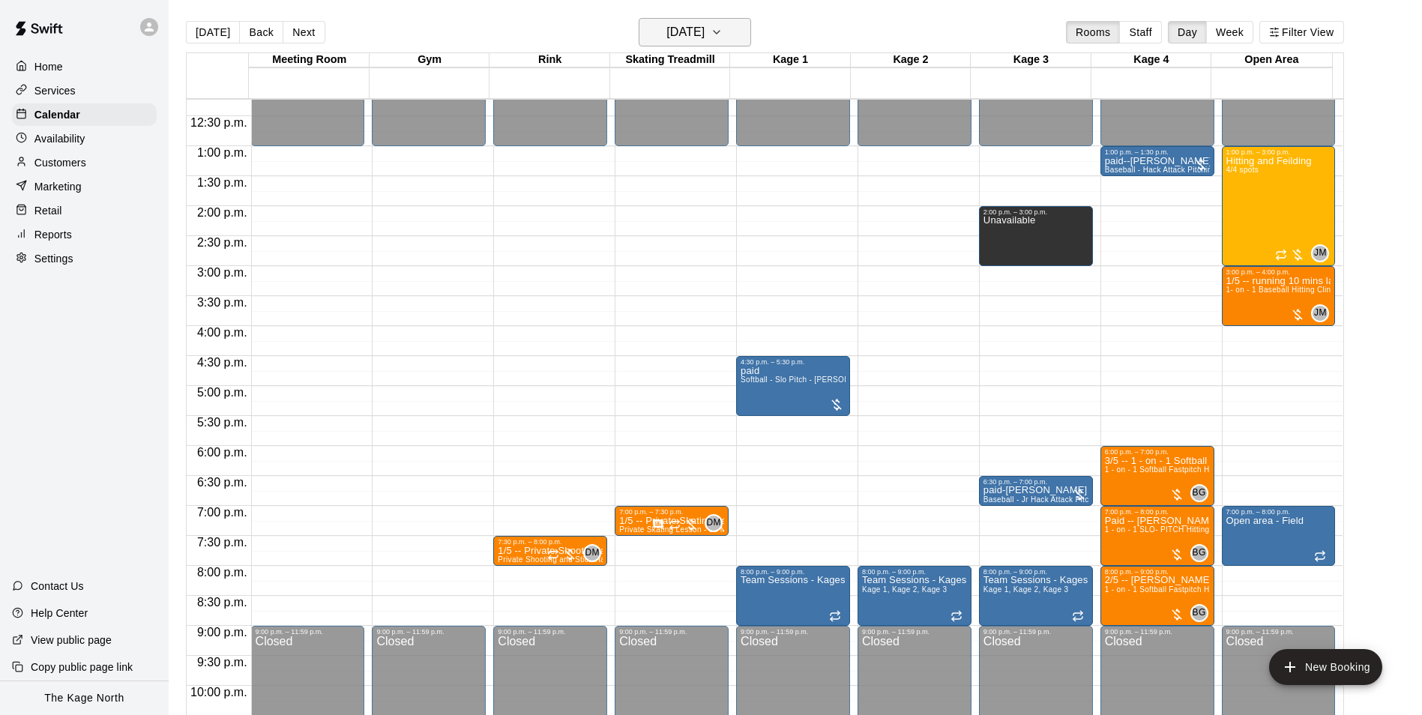
click at [704, 37] on h6 "[DATE]" at bounding box center [685, 32] width 38 height 21
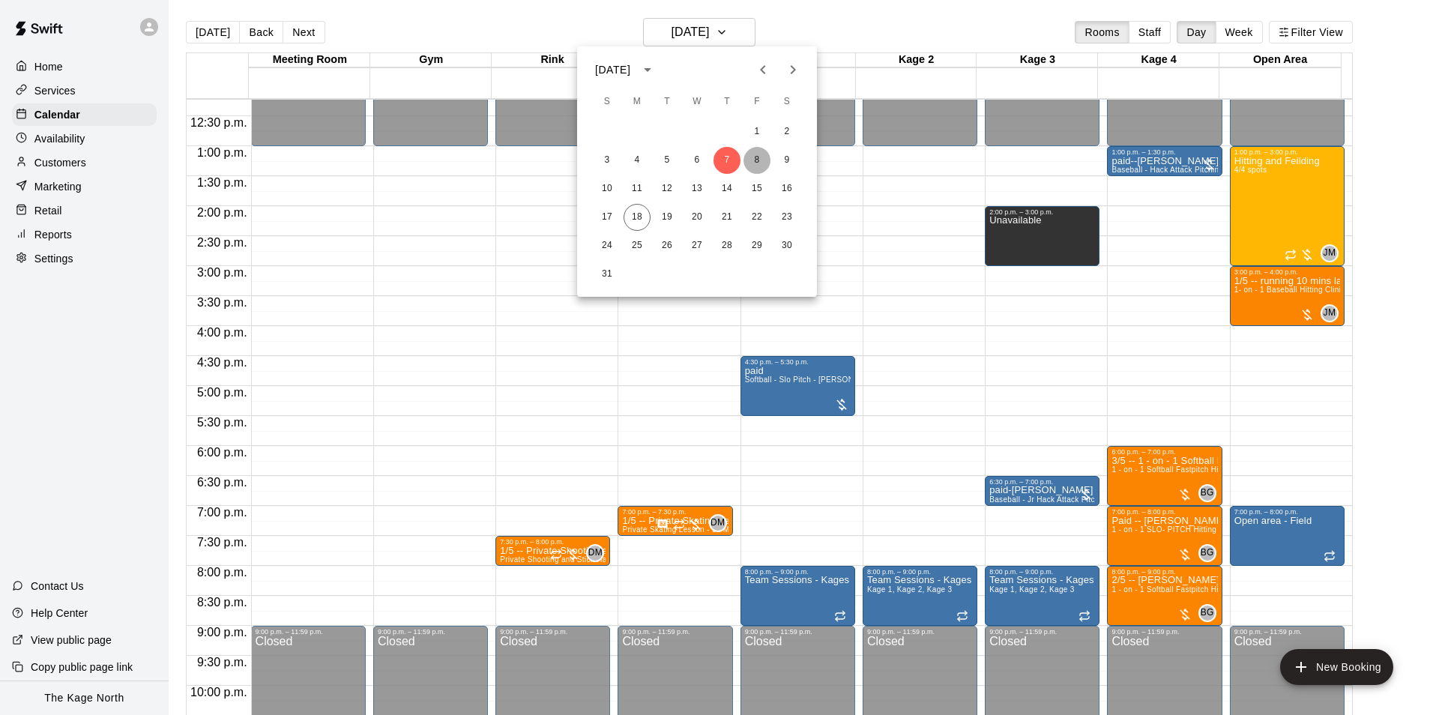
click at [750, 161] on button "8" at bounding box center [756, 160] width 27 height 27
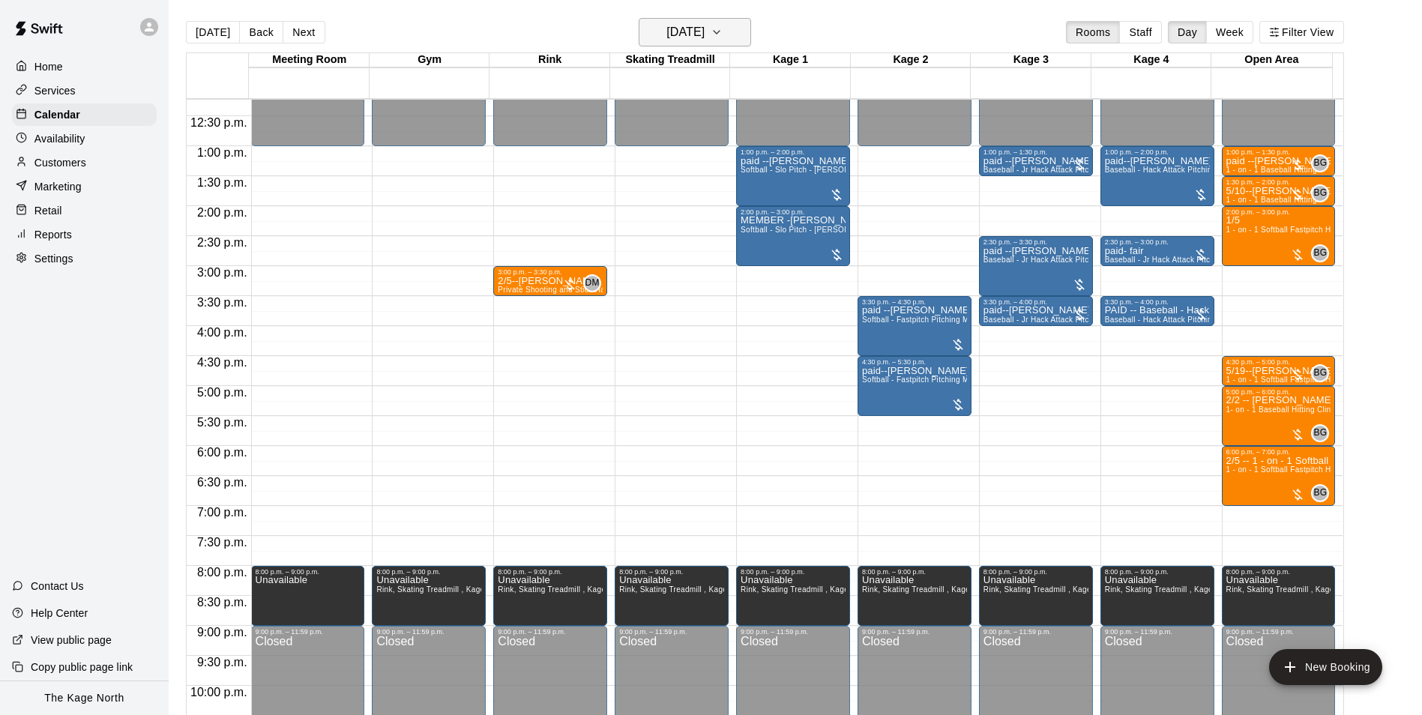
click at [704, 27] on h6 "[DATE]" at bounding box center [685, 32] width 38 height 21
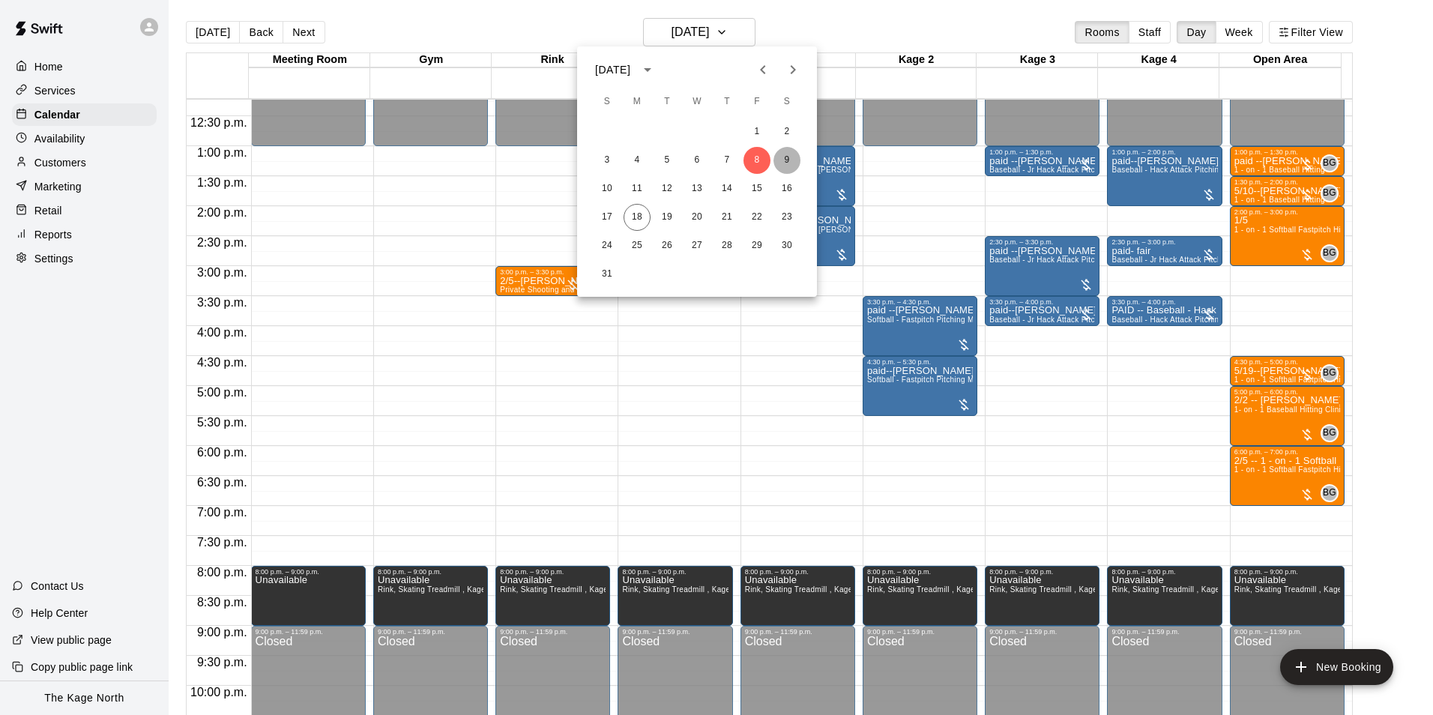
click at [786, 152] on button "9" at bounding box center [786, 160] width 27 height 27
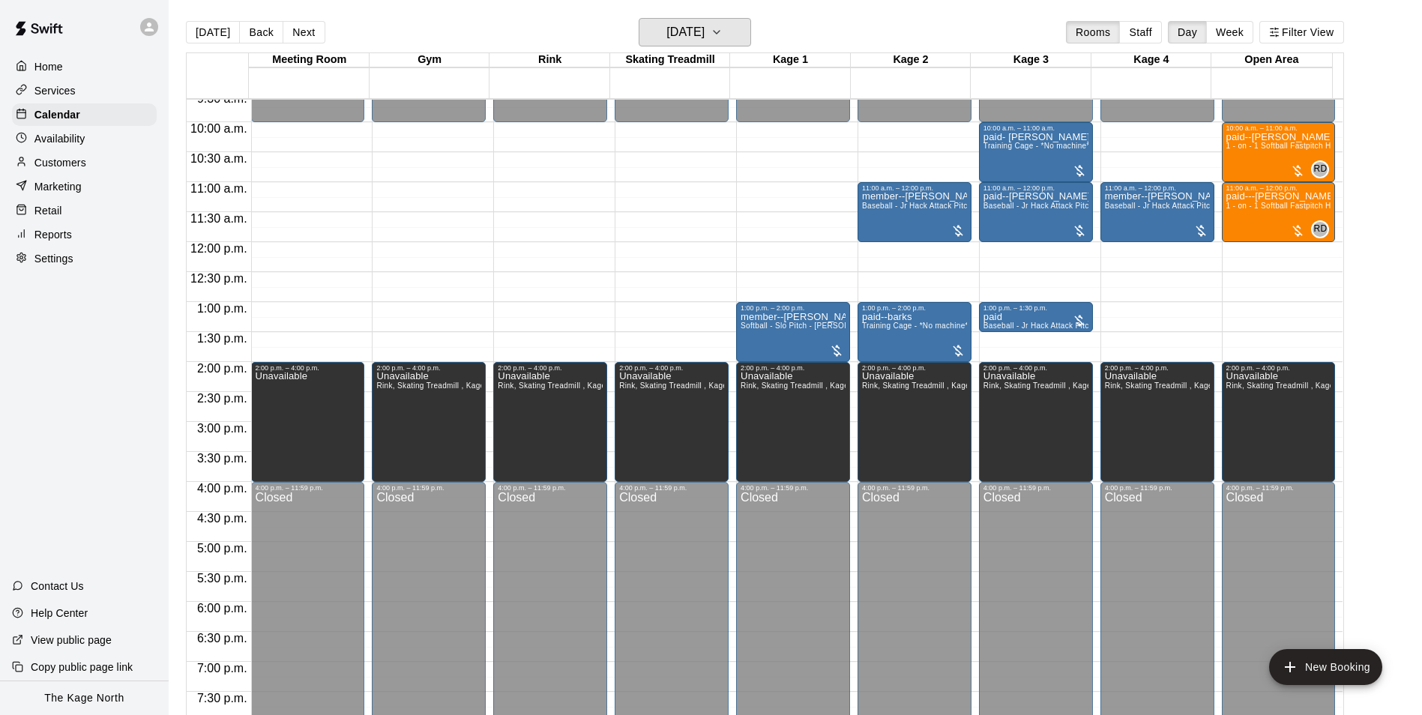
scroll to position [508, 0]
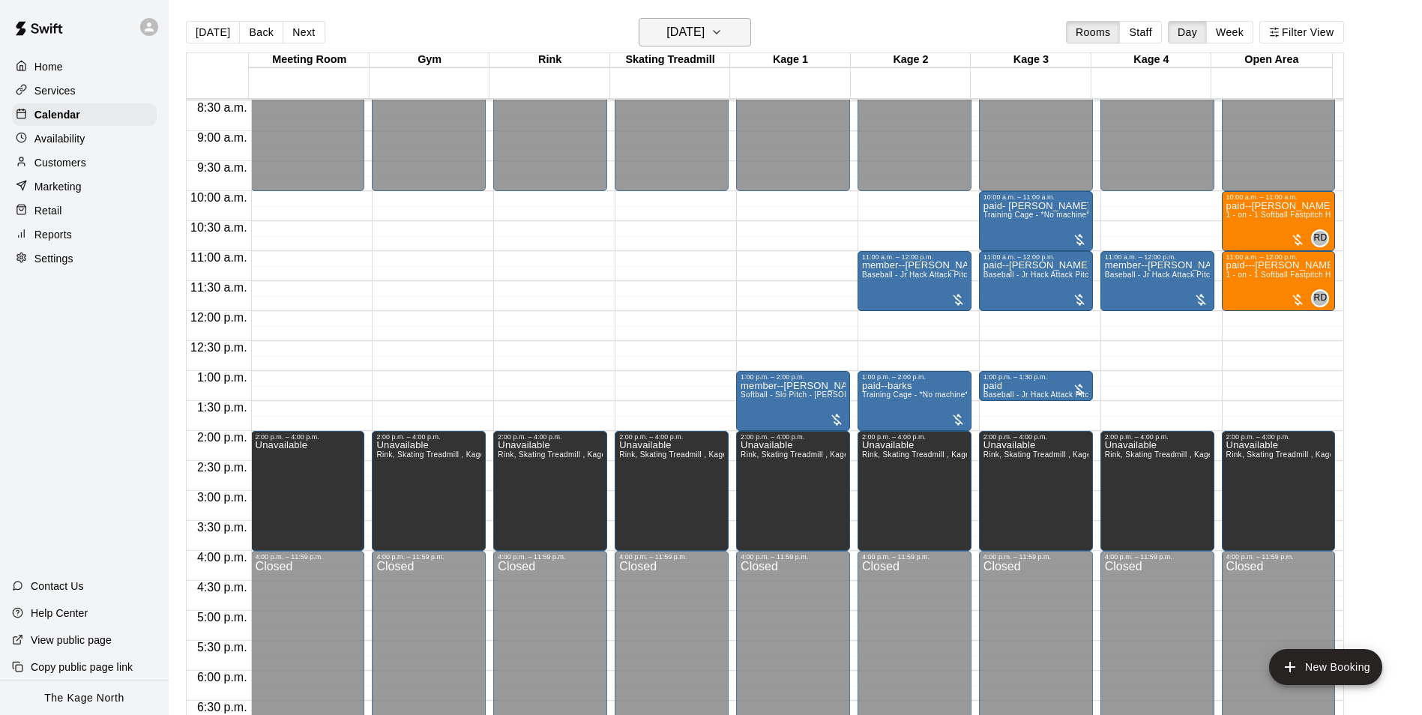
click at [694, 27] on h6 "[DATE]" at bounding box center [685, 32] width 38 height 21
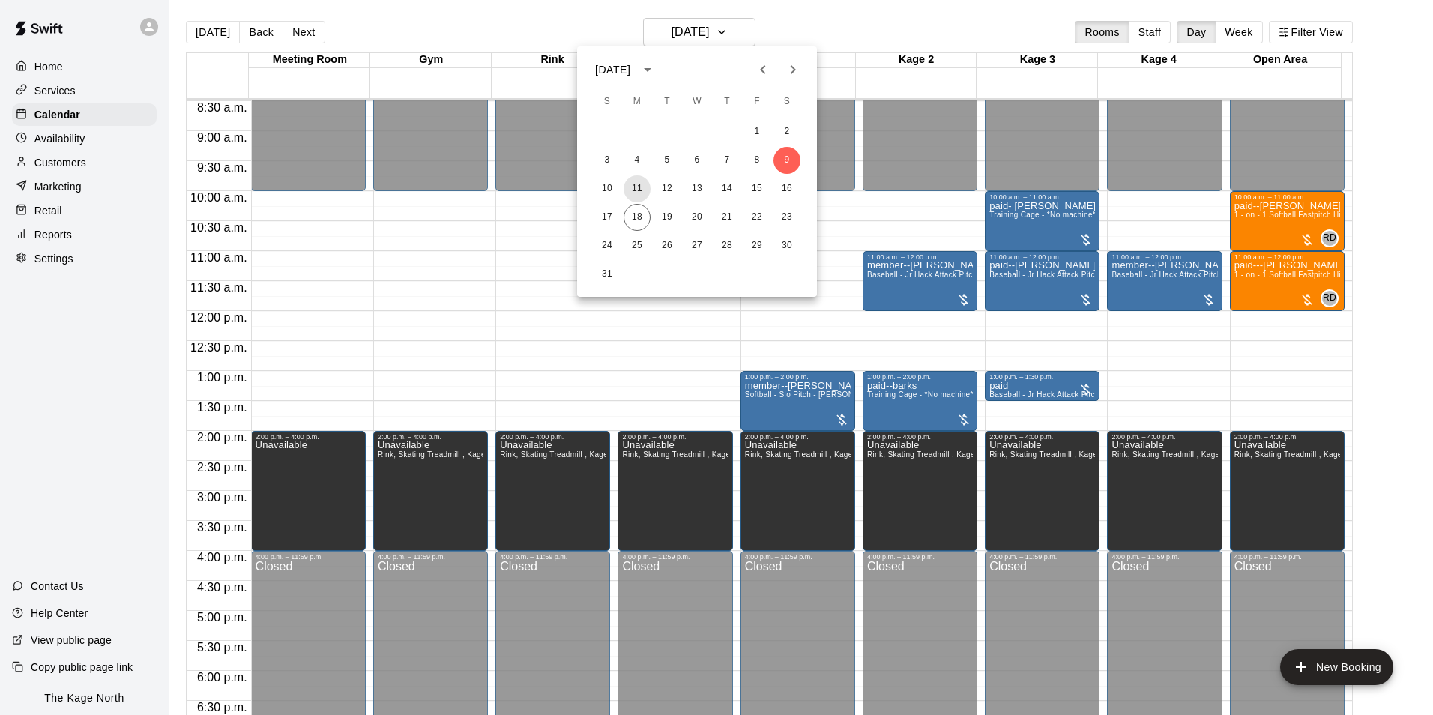
click at [635, 189] on button "11" at bounding box center [637, 188] width 27 height 27
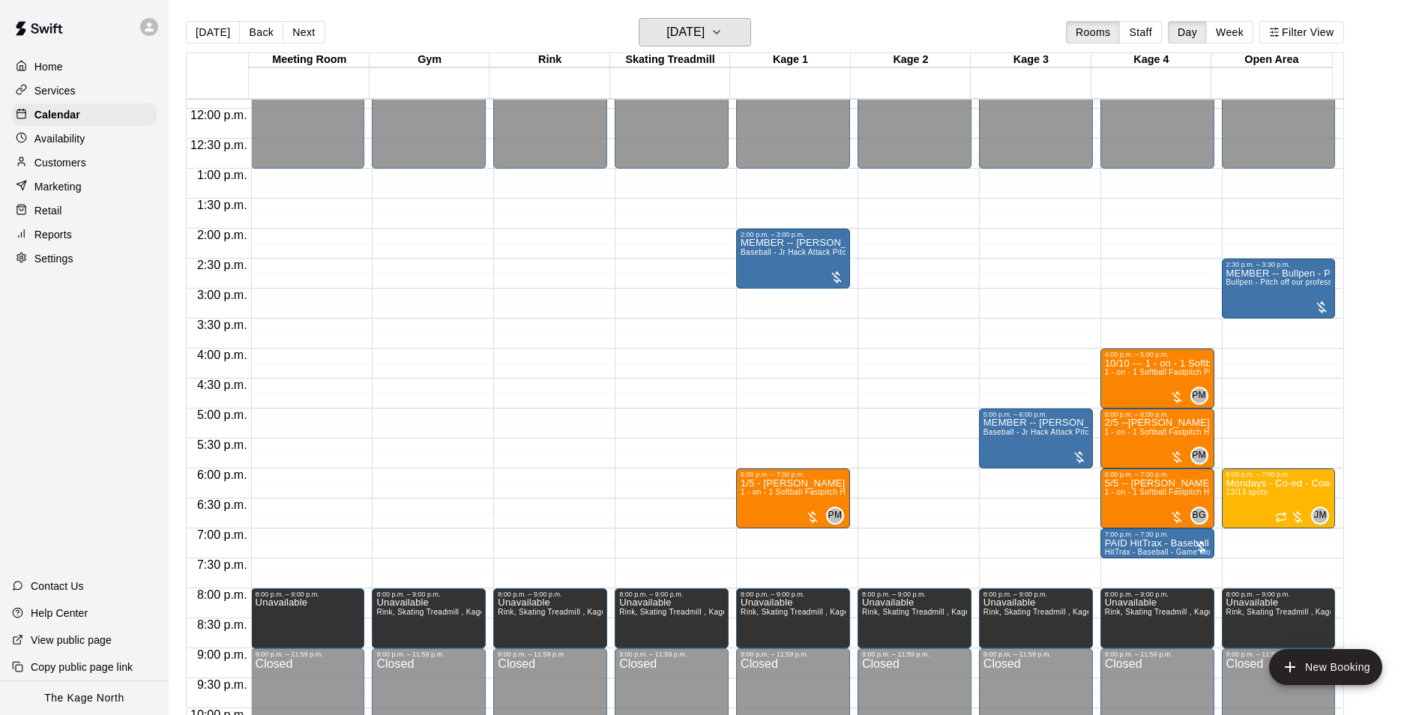
scroll to position [733, 0]
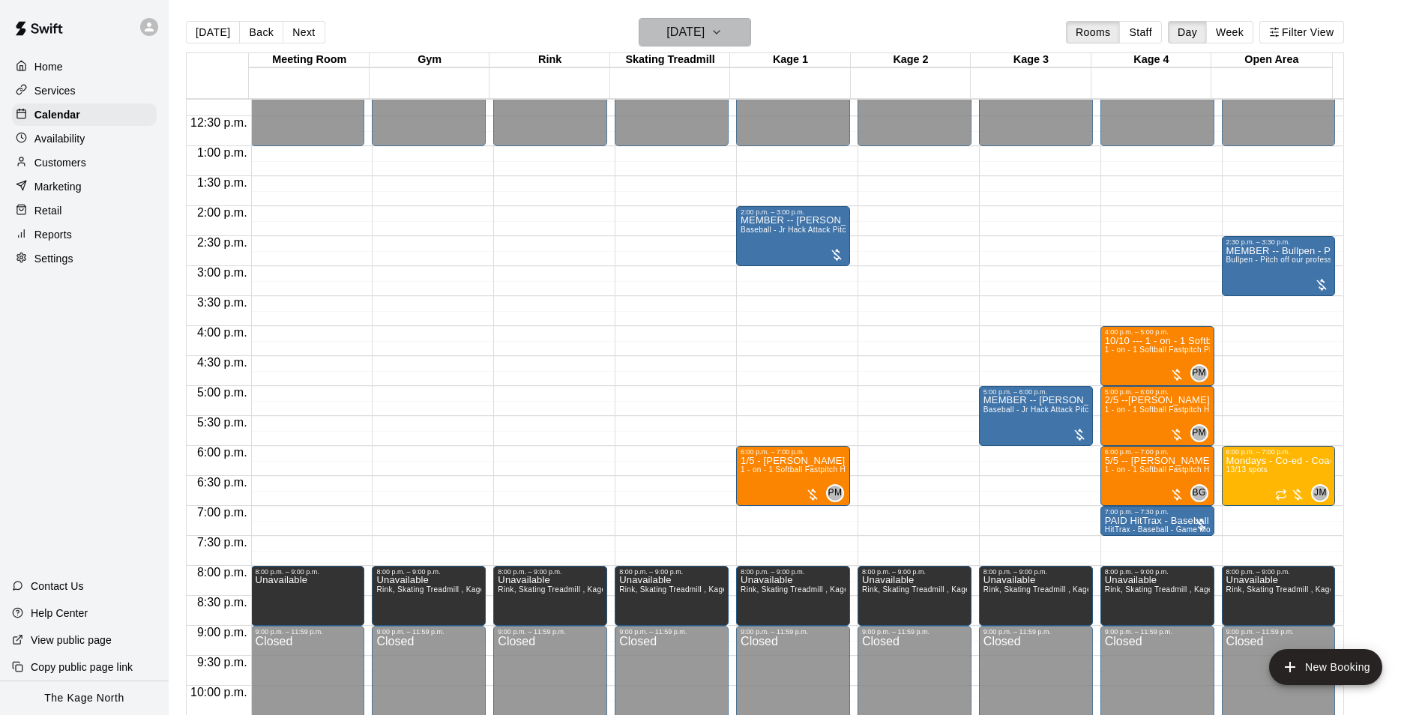
click at [694, 38] on h6 "[DATE]" at bounding box center [685, 32] width 38 height 21
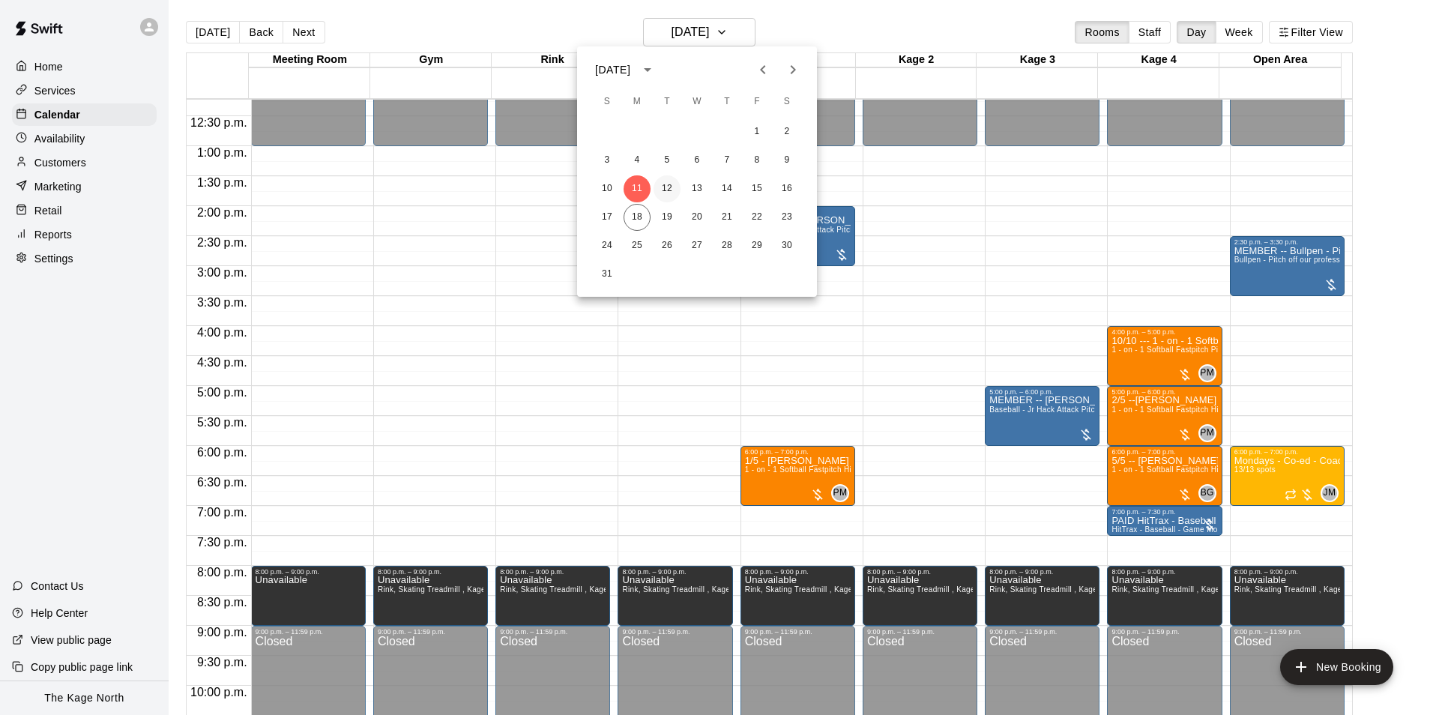
click at [666, 193] on button "12" at bounding box center [667, 188] width 27 height 27
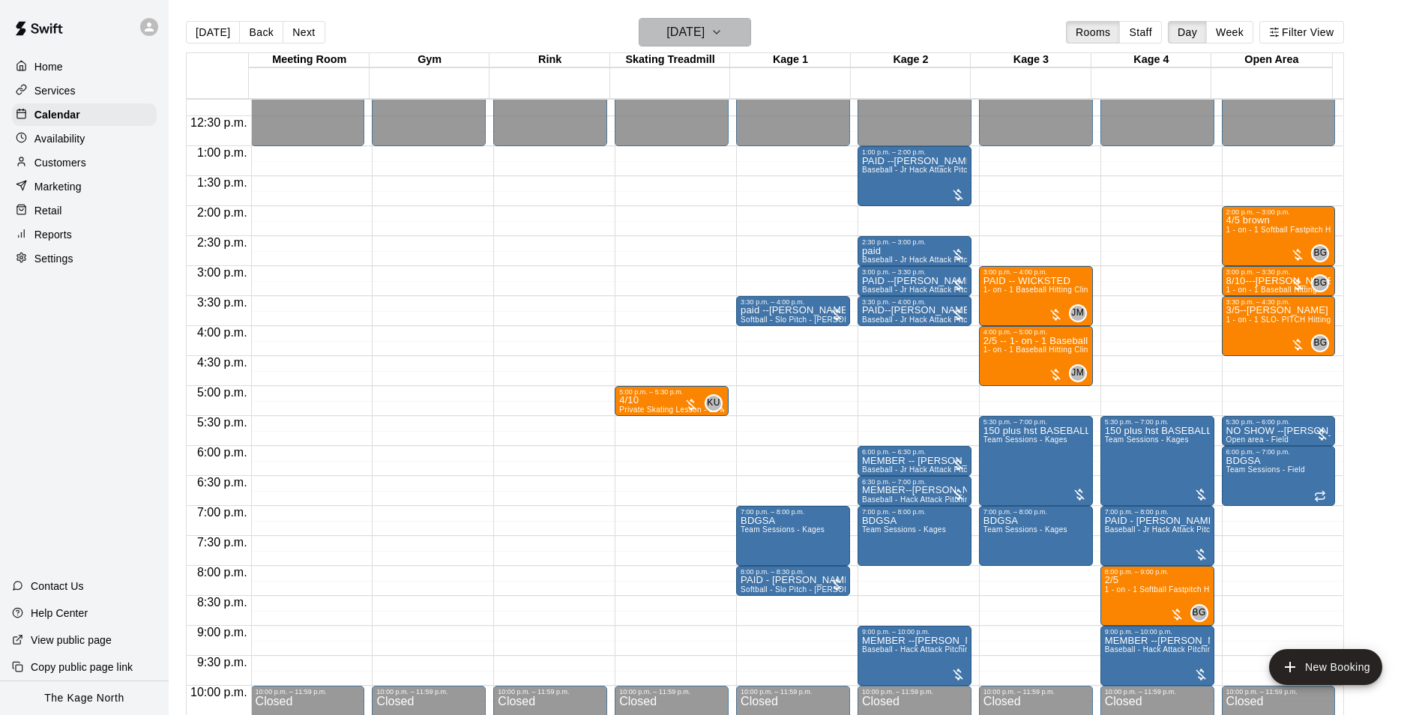
click at [683, 23] on h6 "[DATE]" at bounding box center [685, 32] width 38 height 21
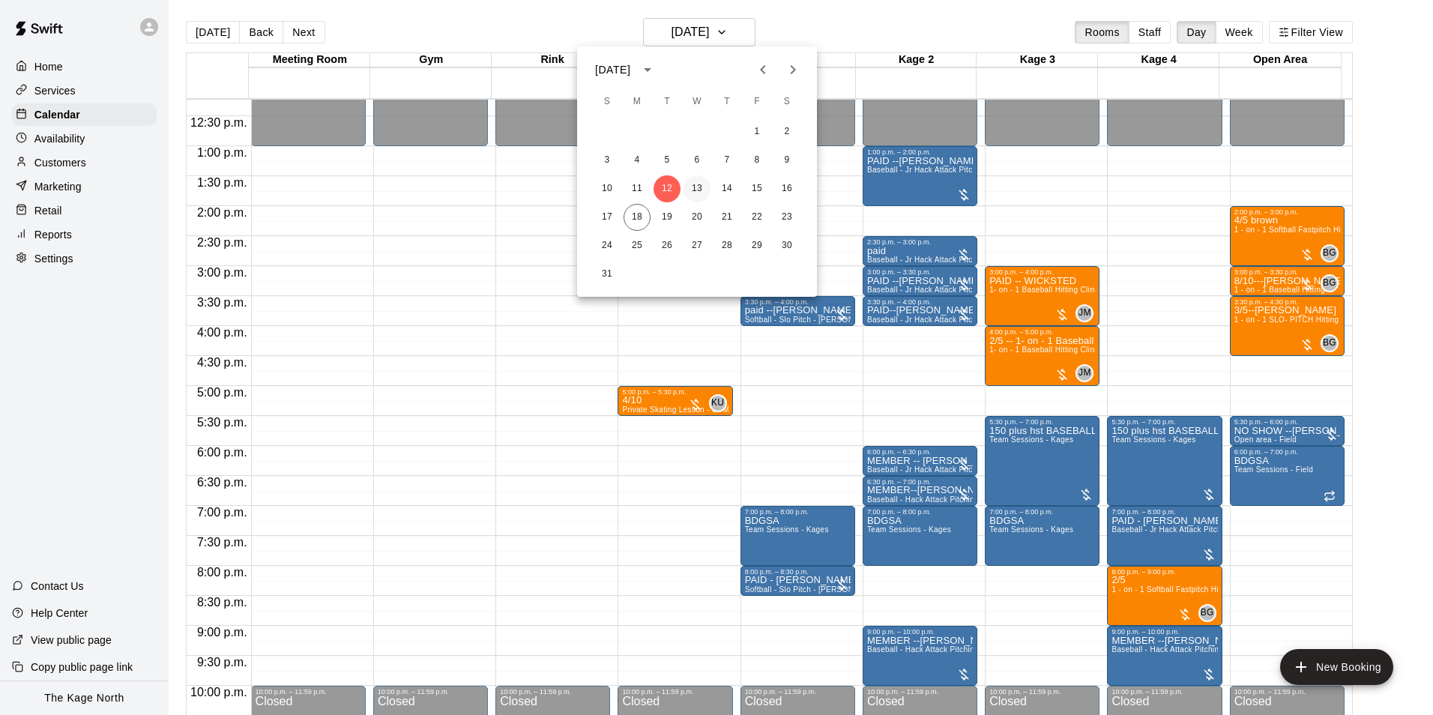
click at [697, 183] on button "13" at bounding box center [696, 188] width 27 height 27
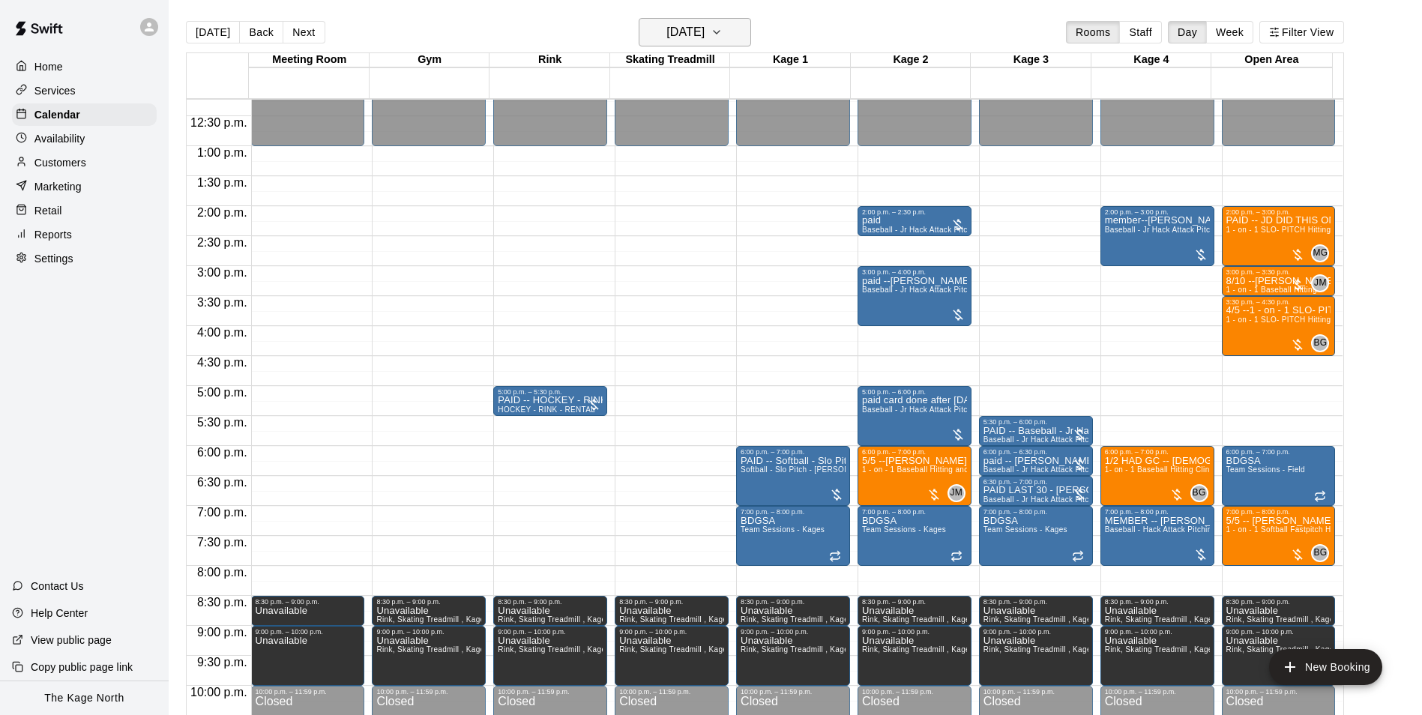
click at [704, 31] on h6 "[DATE]" at bounding box center [685, 32] width 38 height 21
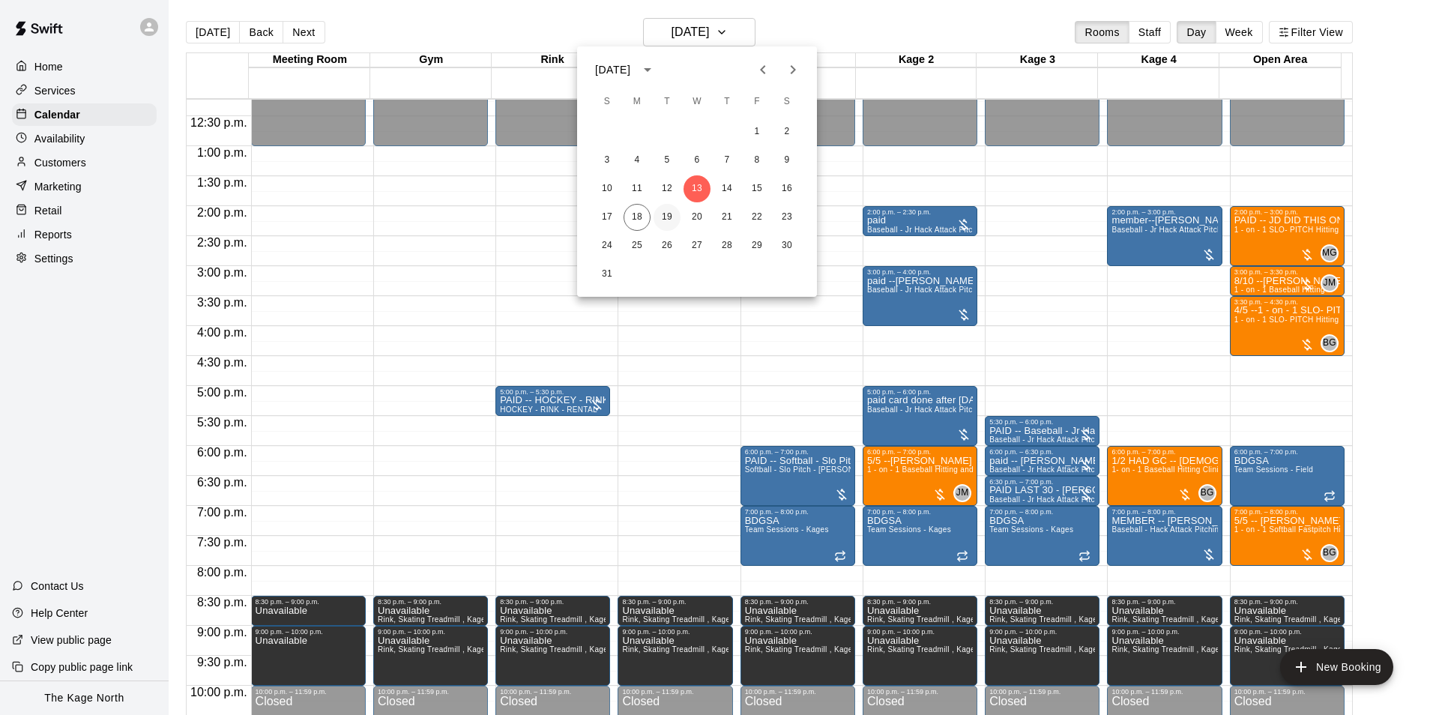
click at [666, 217] on button "19" at bounding box center [667, 217] width 27 height 27
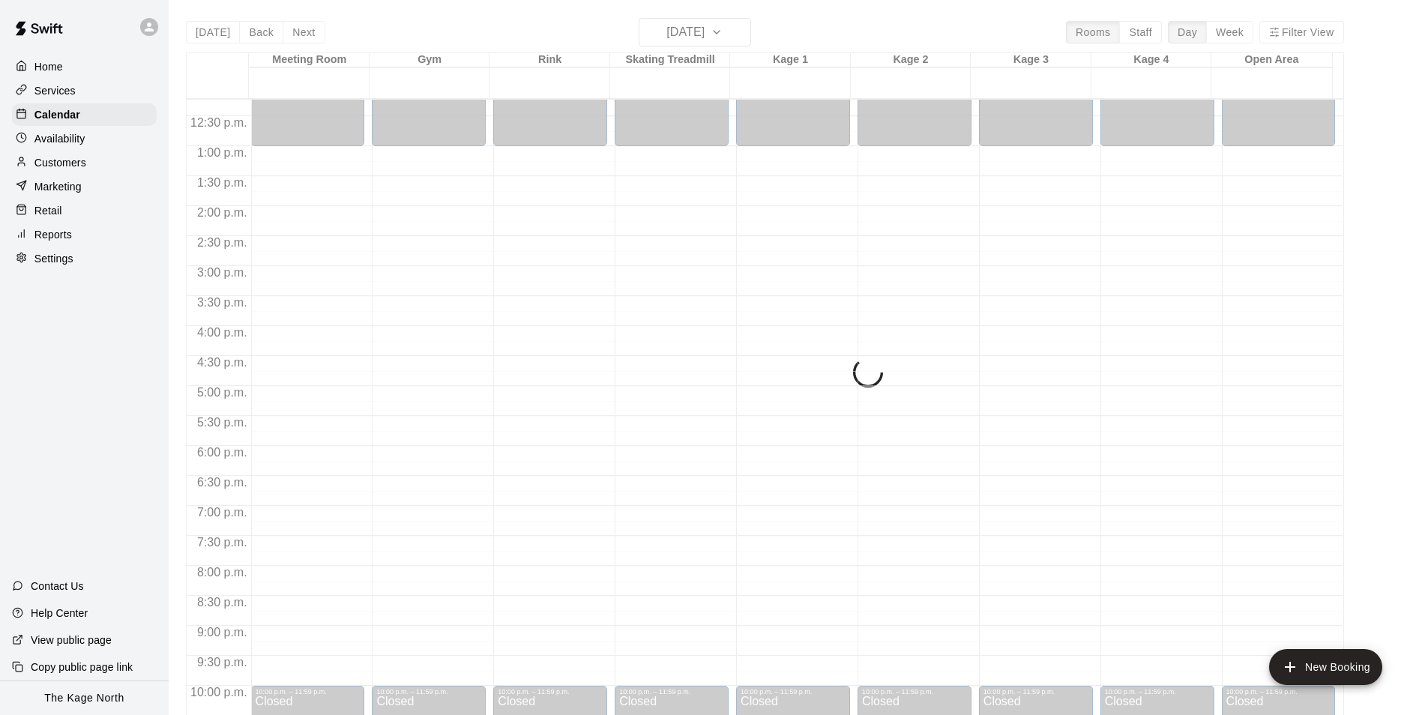
click at [711, 32] on div "[DATE] Back [DATE][DATE] Rooms Staff Day Week Filter View Meeting Room 19 Tue G…" at bounding box center [765, 375] width 1158 height 715
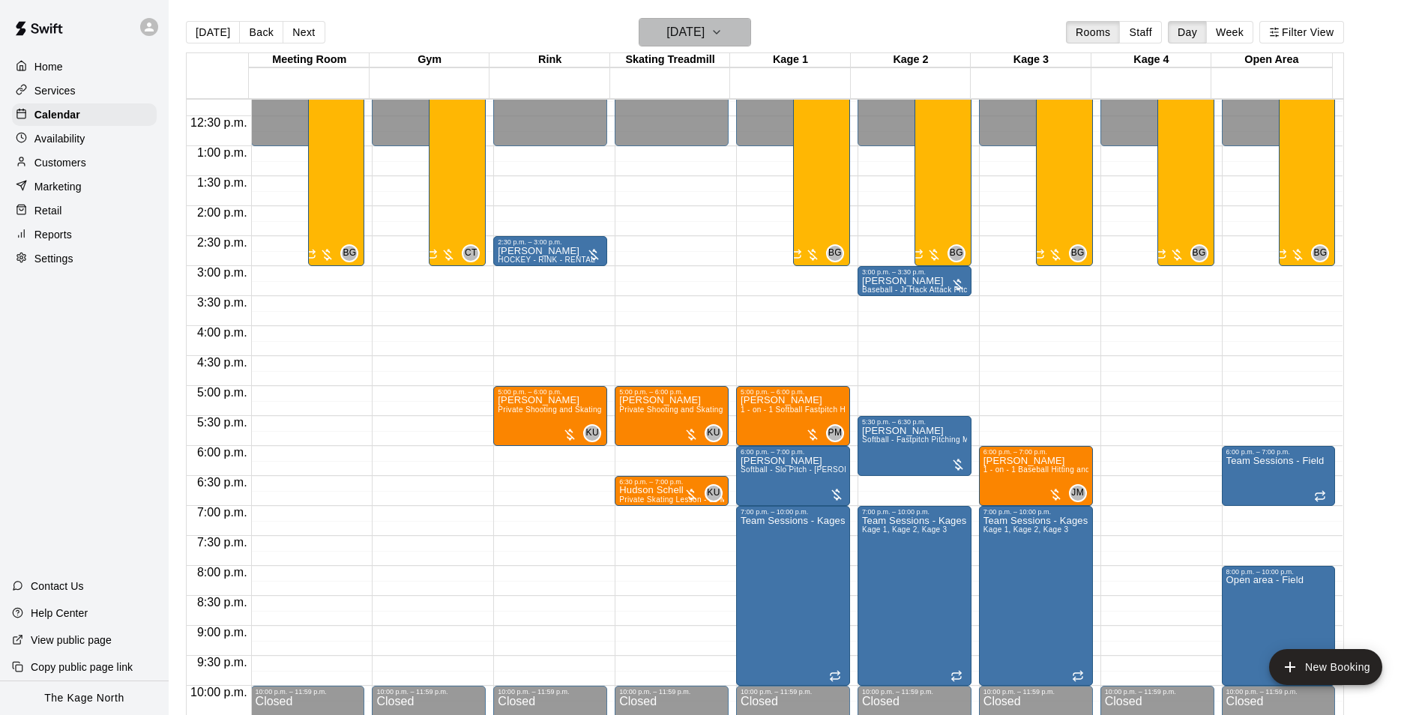
click at [704, 33] on h6 "[DATE]" at bounding box center [685, 32] width 38 height 21
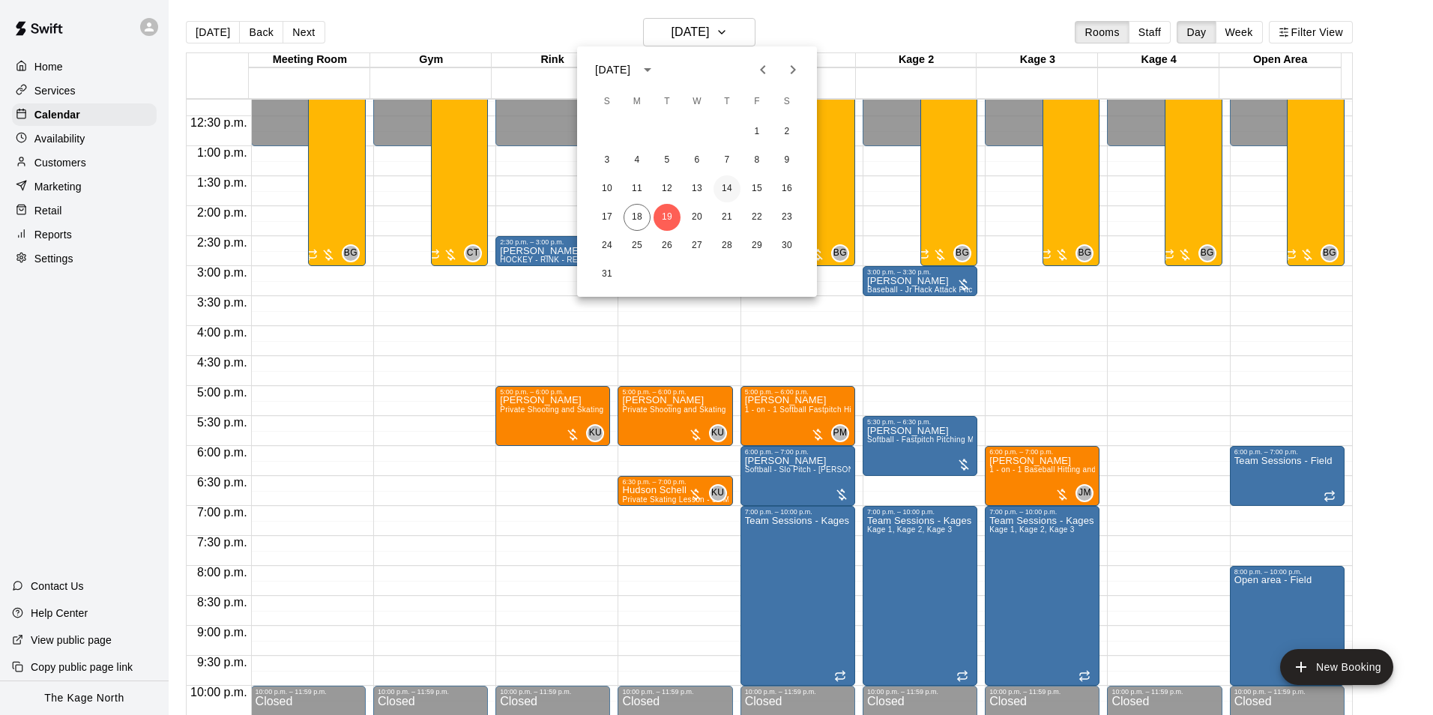
click at [719, 188] on button "14" at bounding box center [726, 188] width 27 height 27
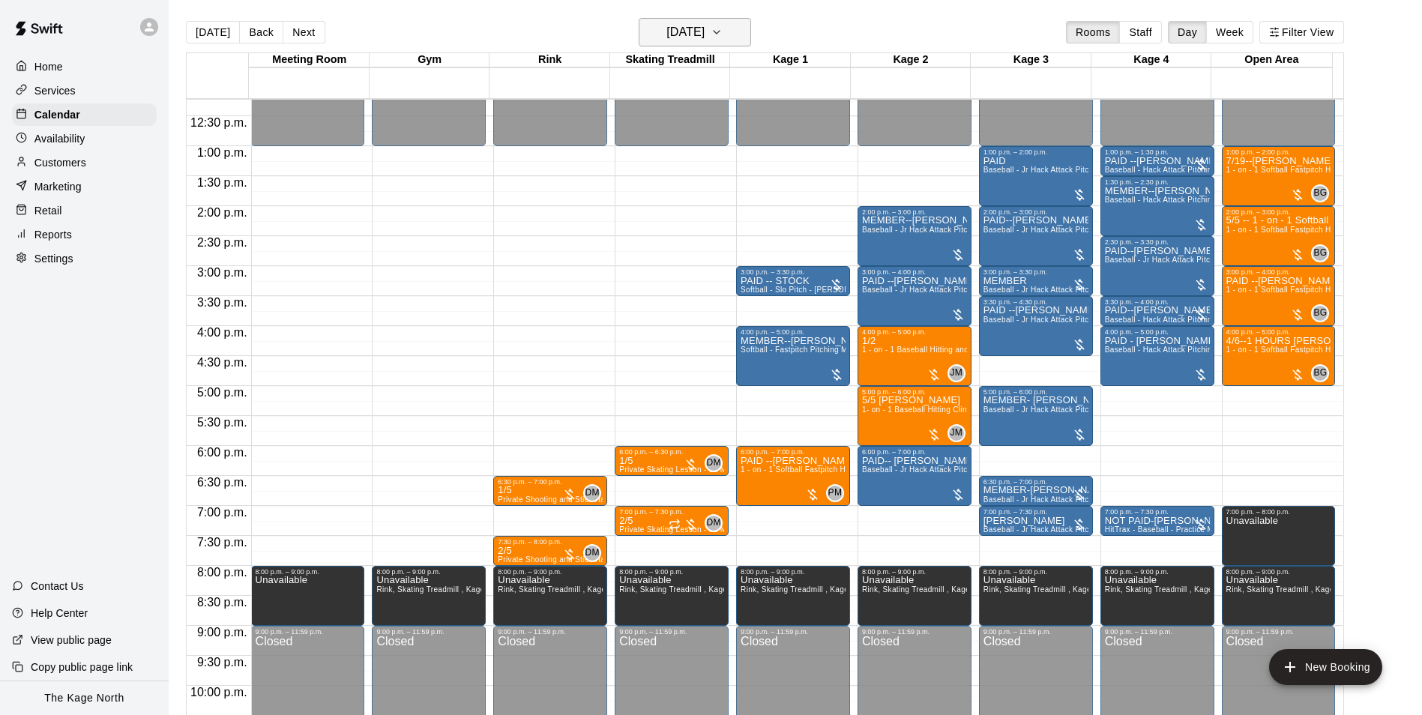
click at [704, 31] on h6 "[DATE]" at bounding box center [685, 32] width 38 height 21
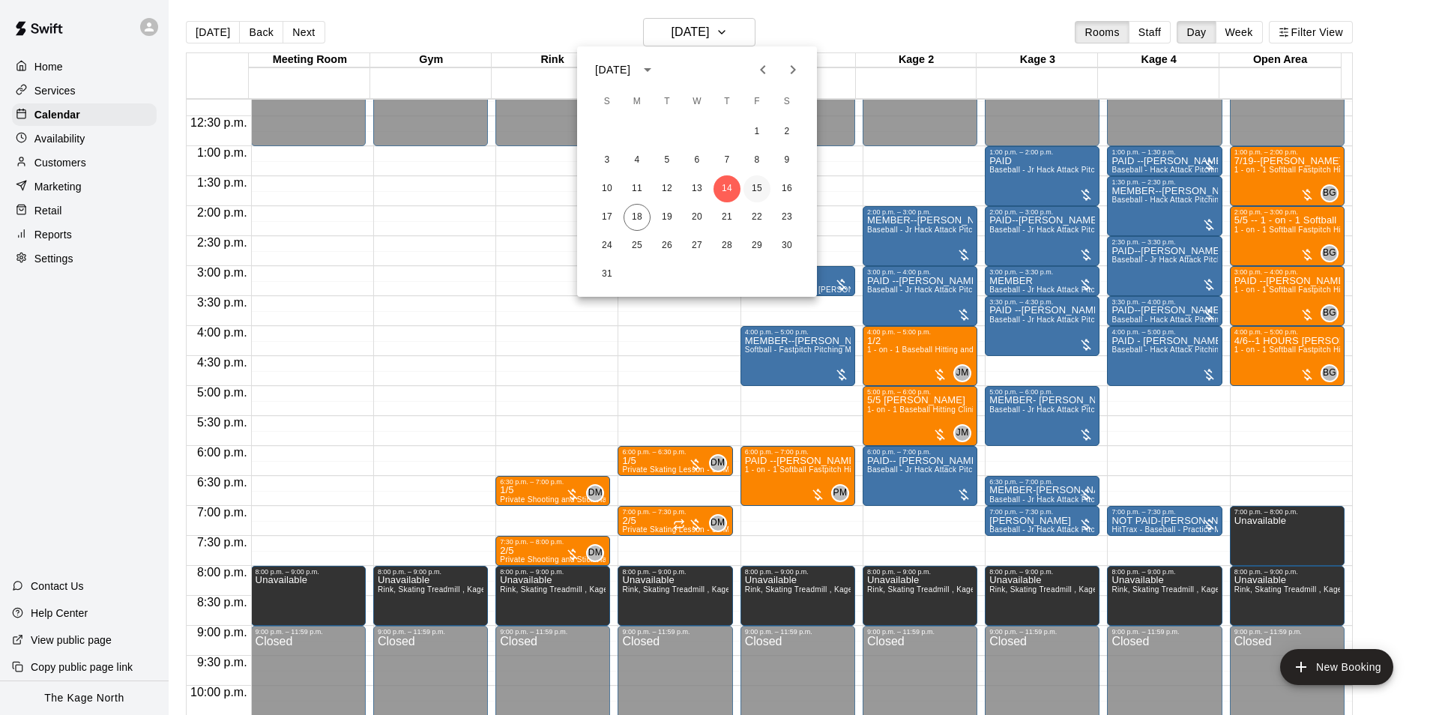
click at [752, 185] on button "15" at bounding box center [756, 188] width 27 height 27
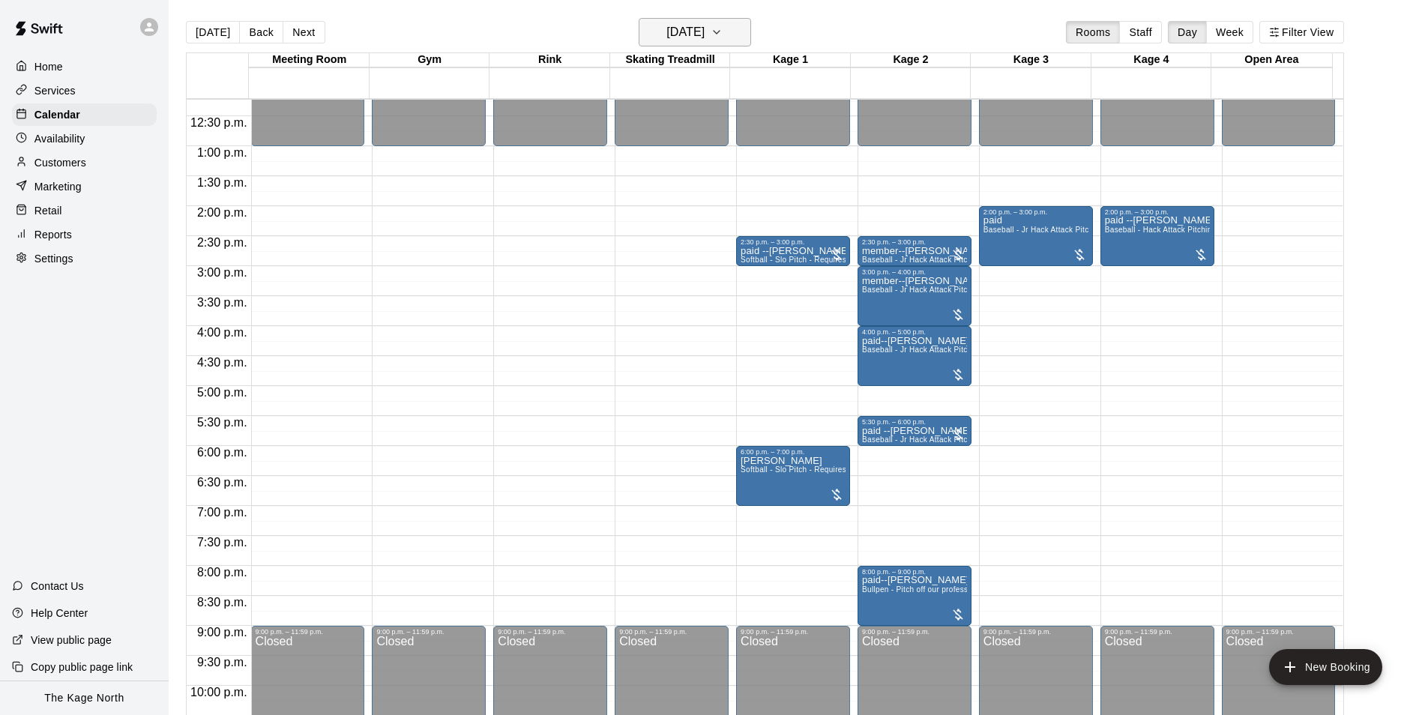
click at [719, 31] on icon "button" at bounding box center [716, 32] width 6 height 3
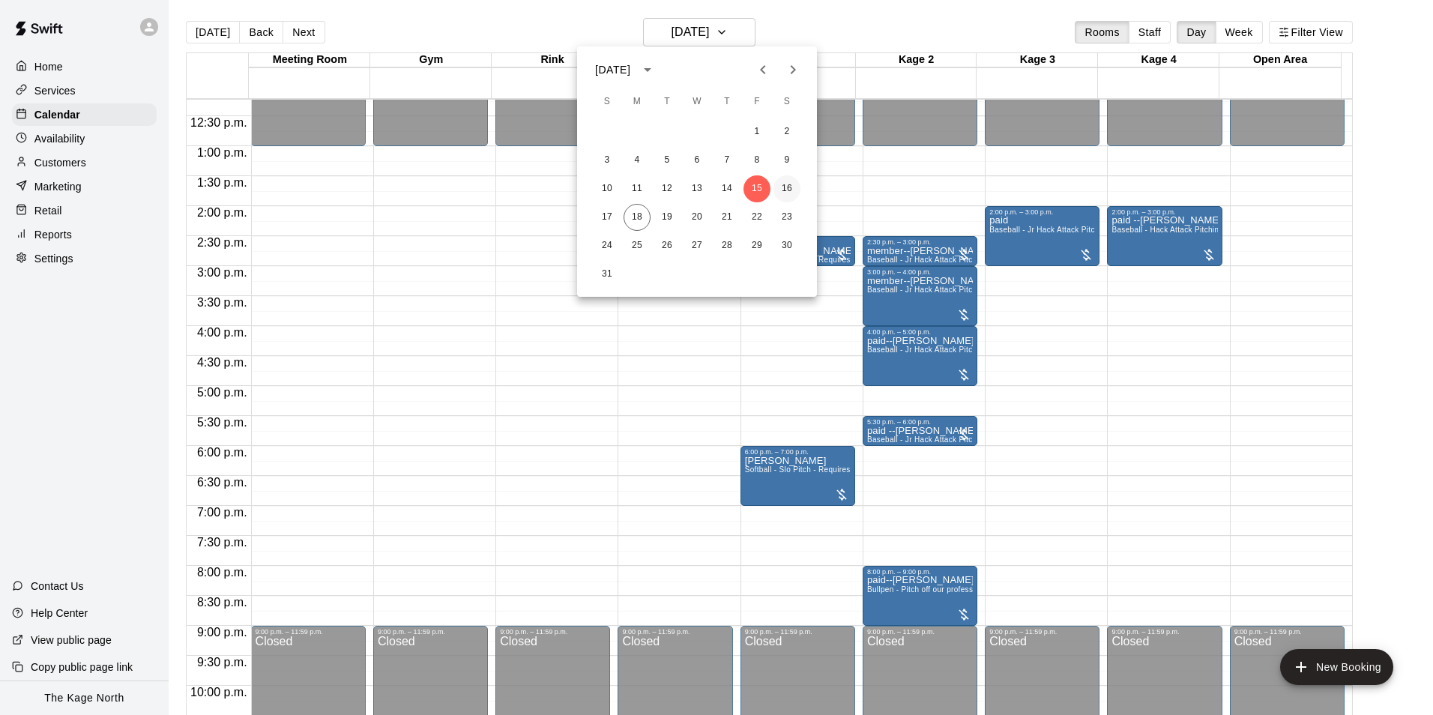
click at [787, 185] on button "16" at bounding box center [786, 188] width 27 height 27
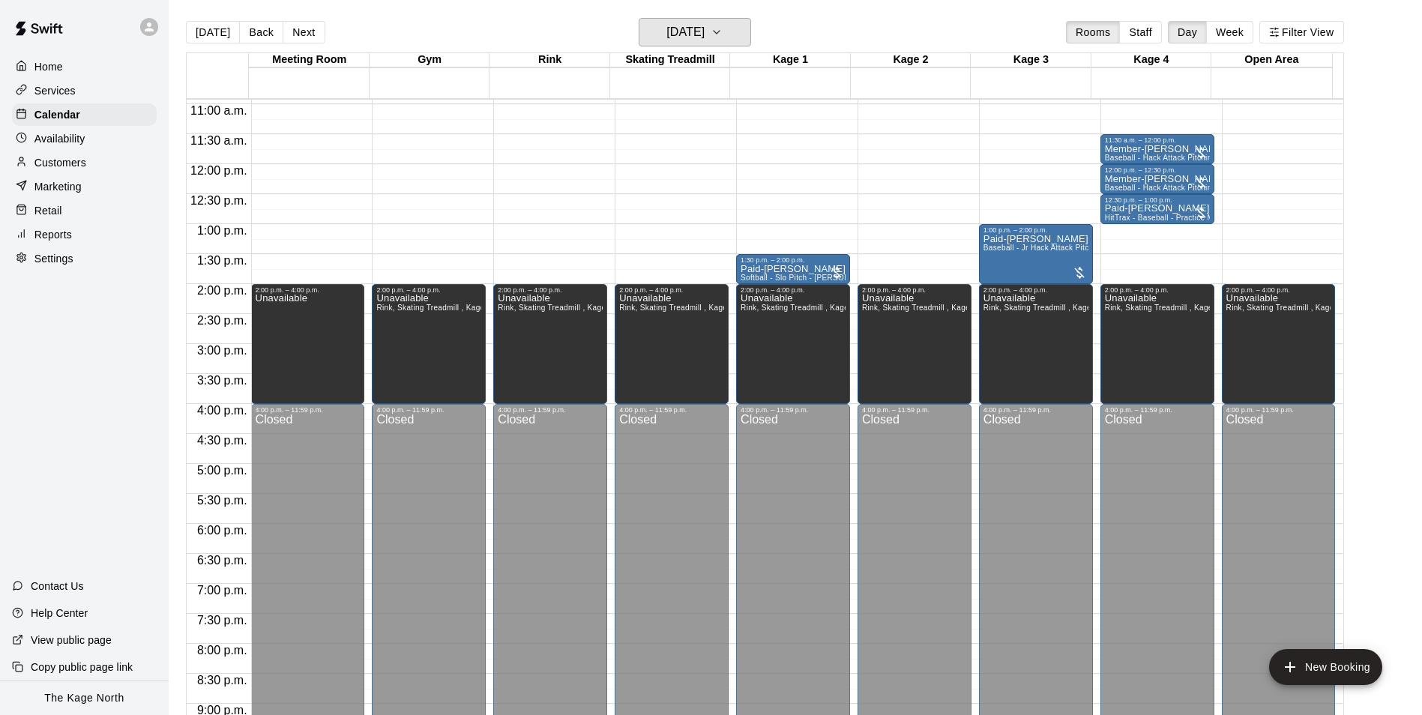
scroll to position [583, 0]
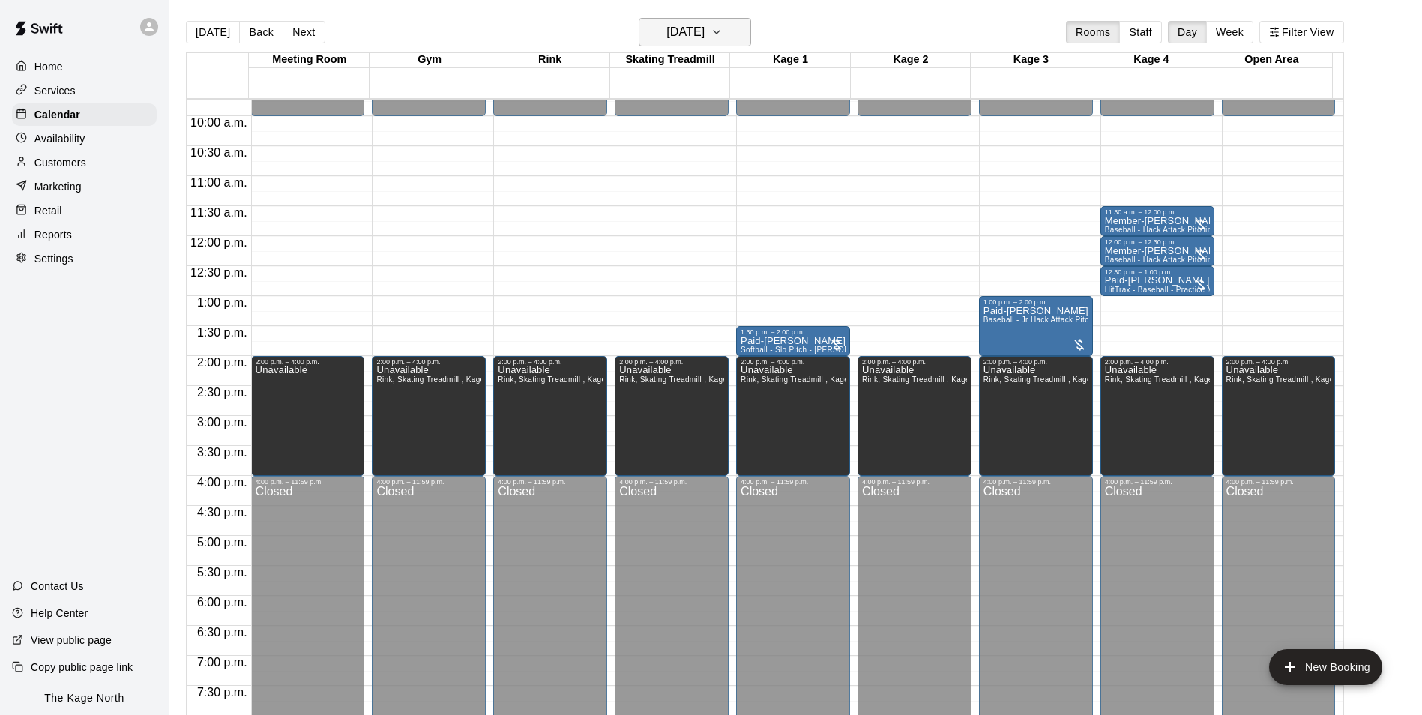
click at [704, 31] on h6 "[DATE]" at bounding box center [685, 32] width 38 height 21
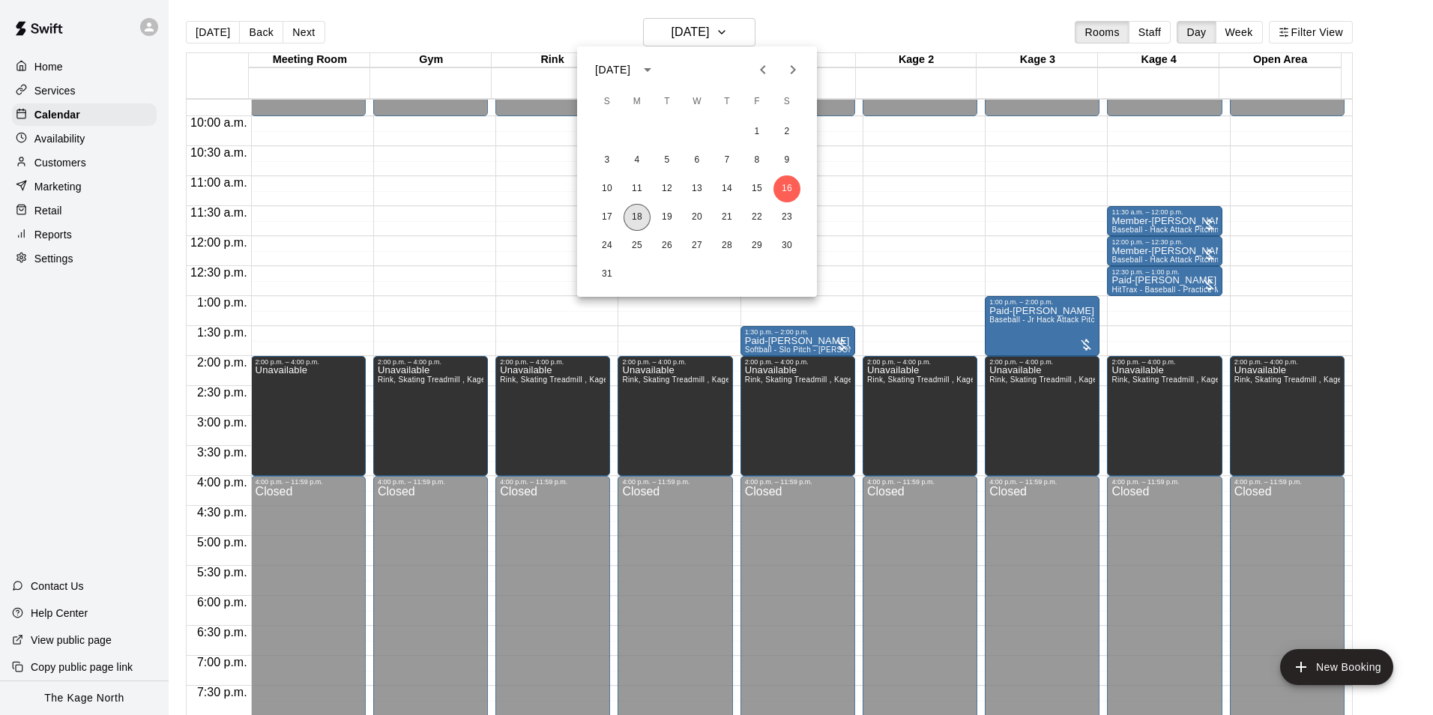
click at [634, 216] on button "18" at bounding box center [637, 217] width 27 height 27
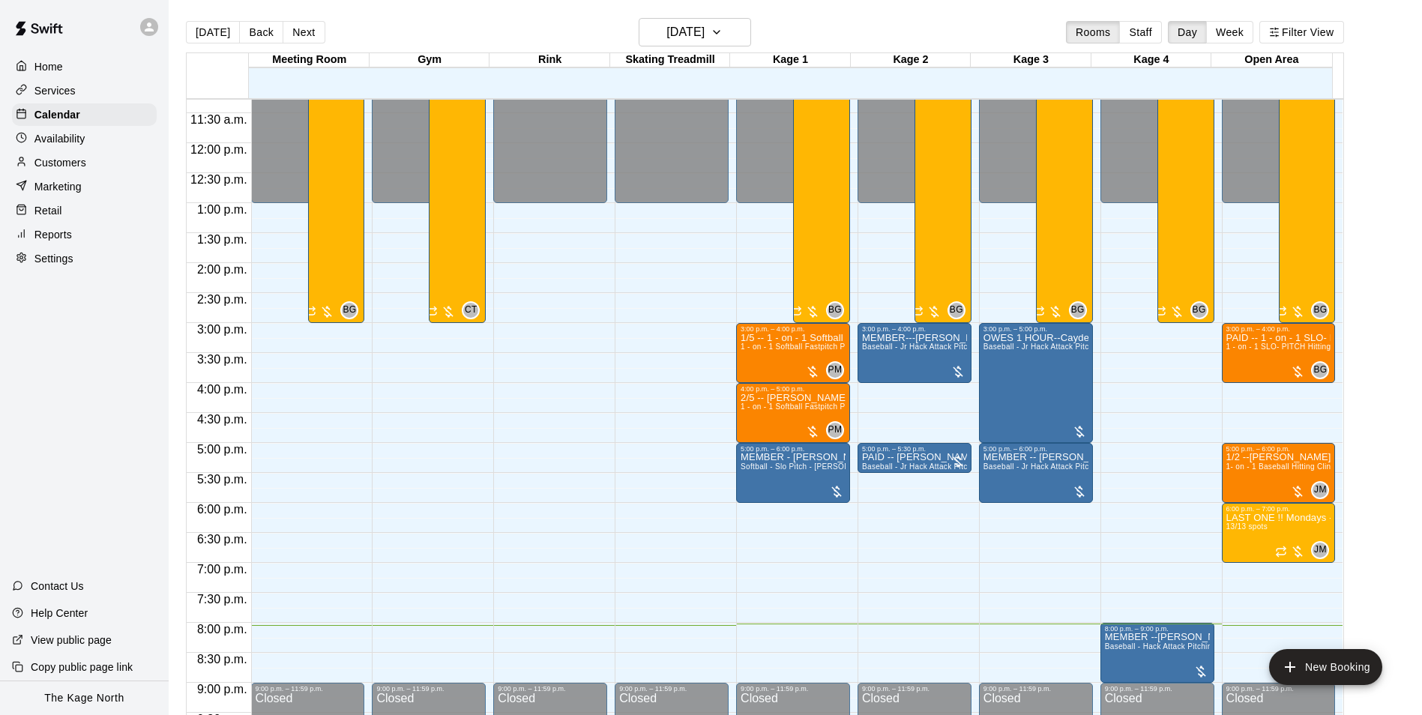
scroll to position [808, 0]
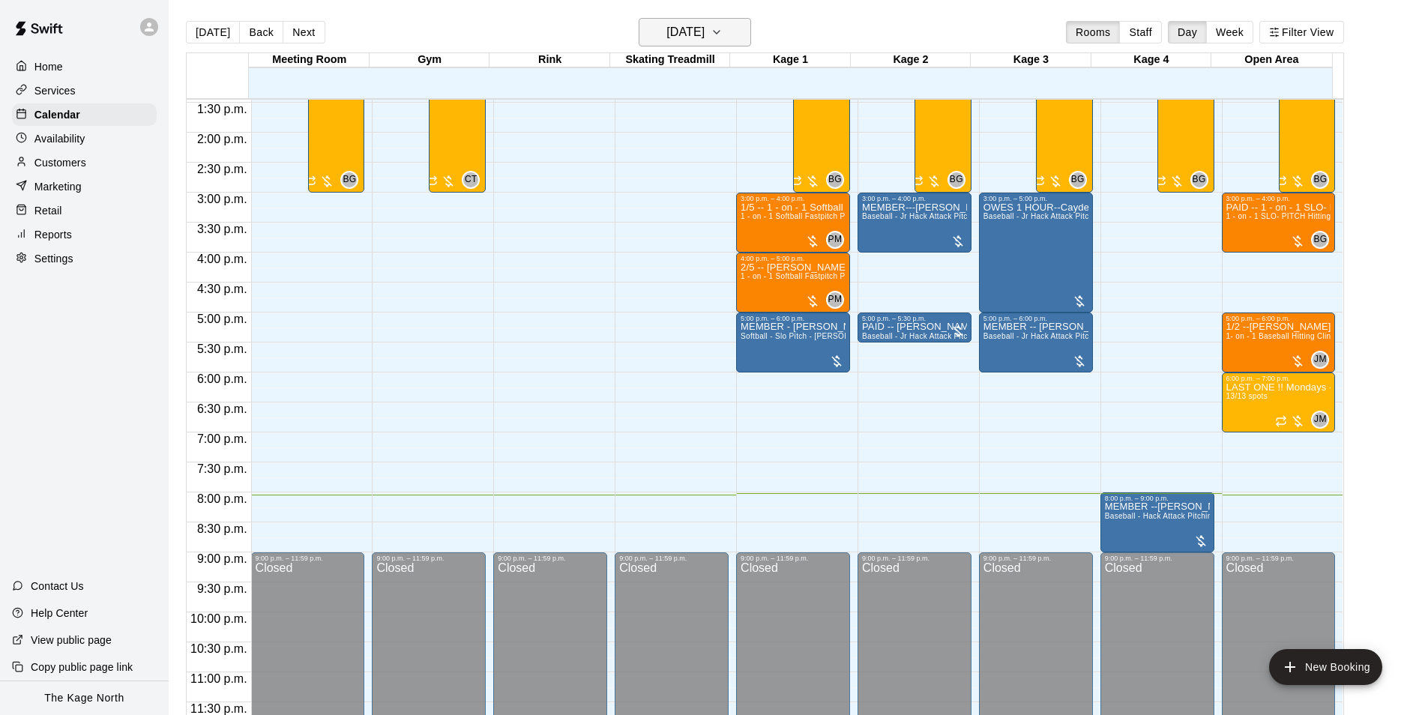
click at [704, 34] on h6 "[DATE]" at bounding box center [685, 32] width 38 height 21
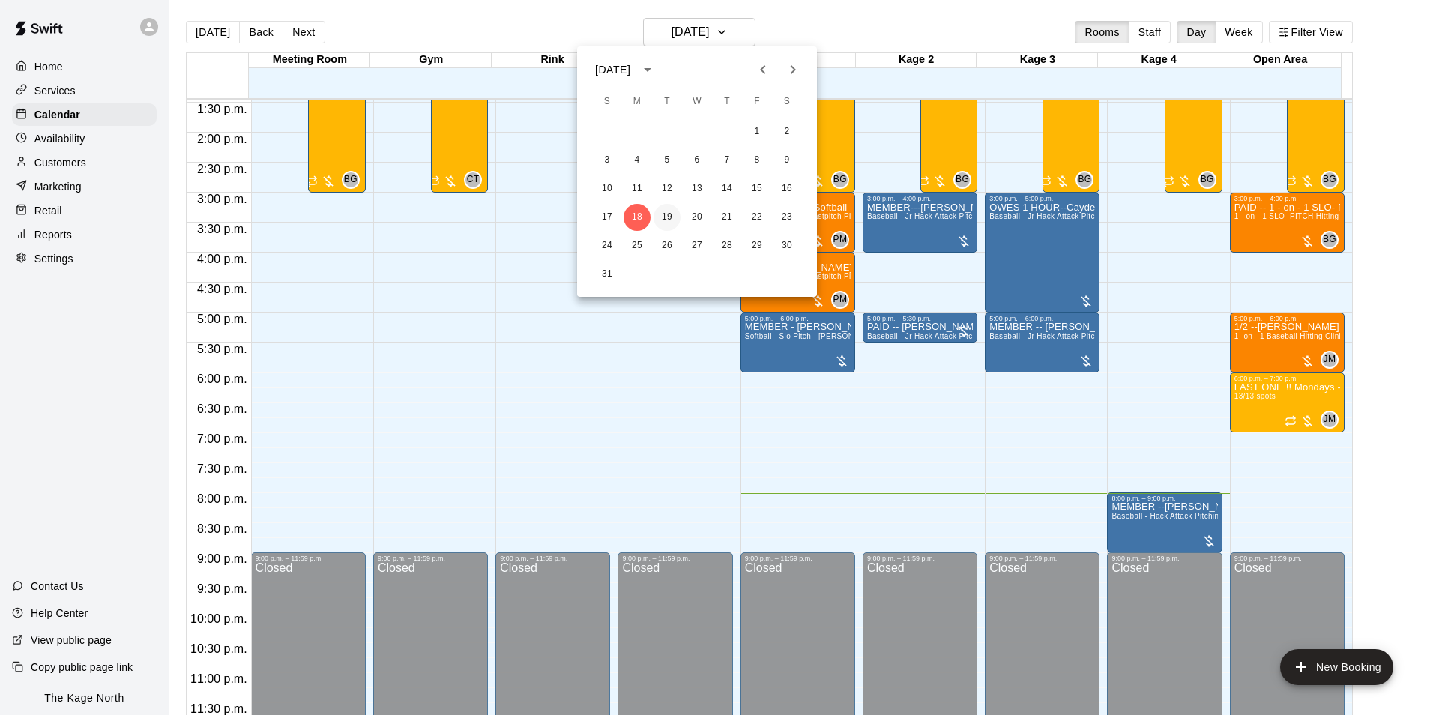
click at [662, 215] on button "19" at bounding box center [667, 217] width 27 height 27
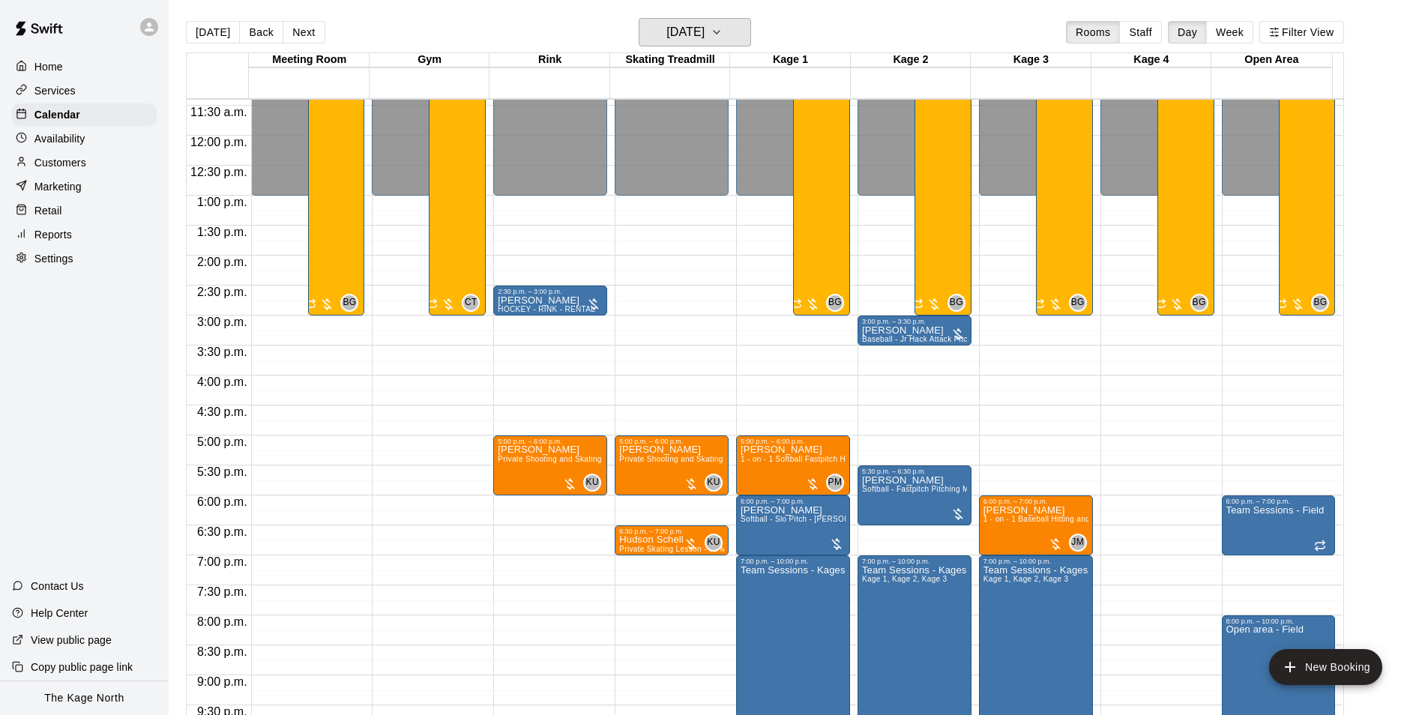
scroll to position [658, 0]
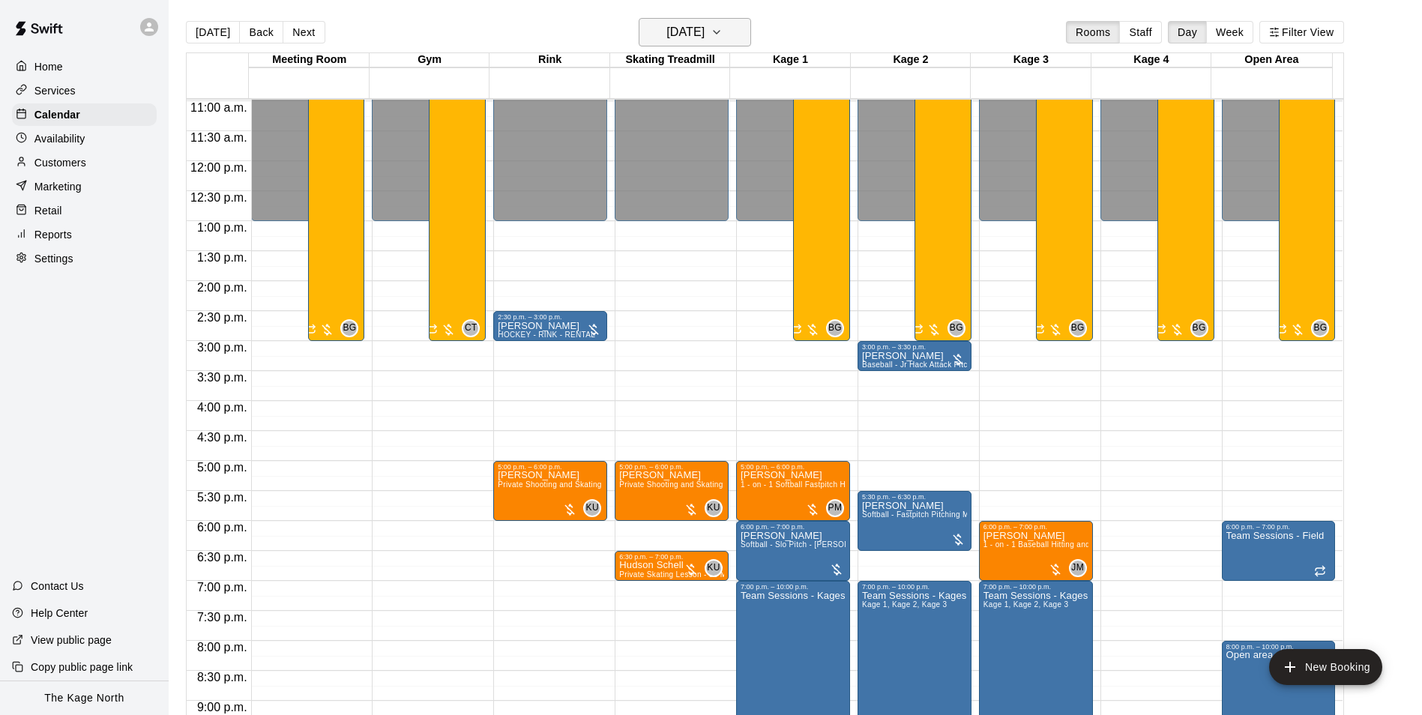
click at [704, 37] on h6 "[DATE]" at bounding box center [685, 32] width 38 height 21
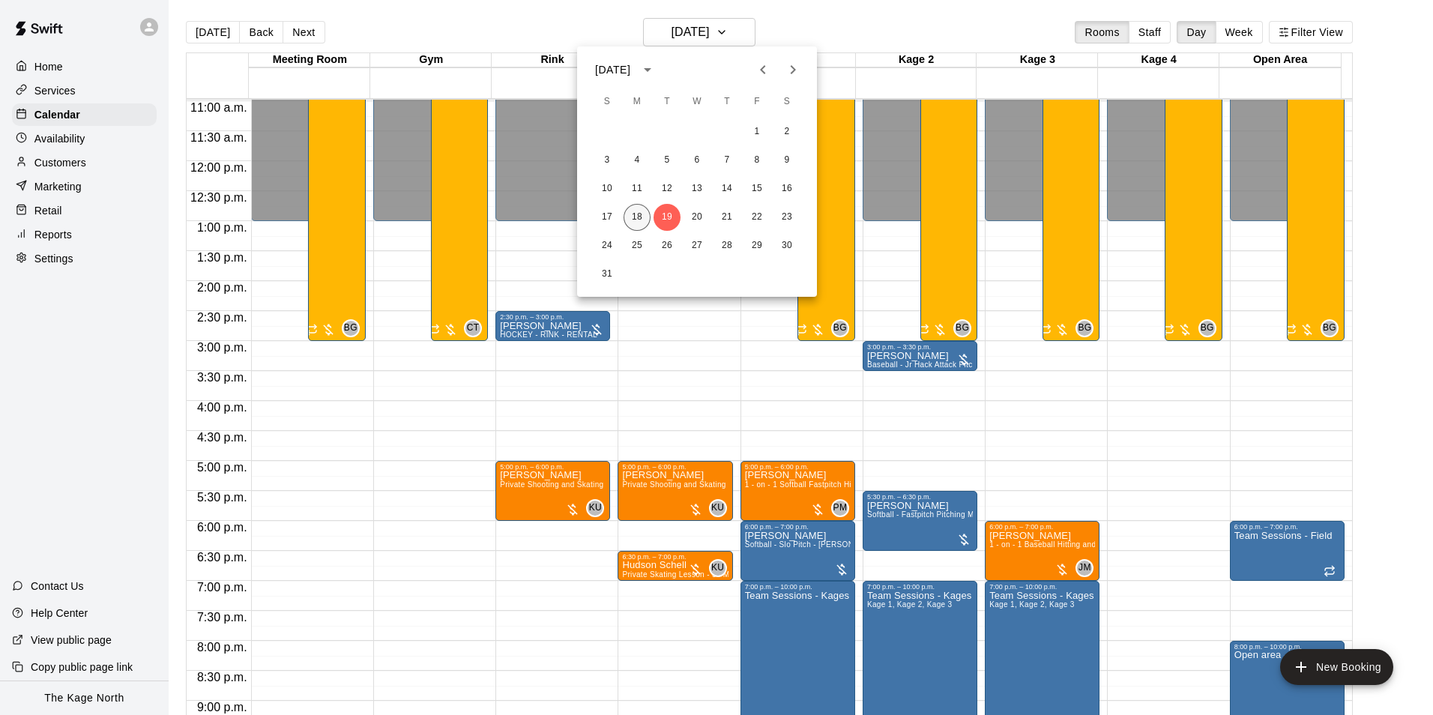
click at [636, 214] on button "18" at bounding box center [637, 217] width 27 height 27
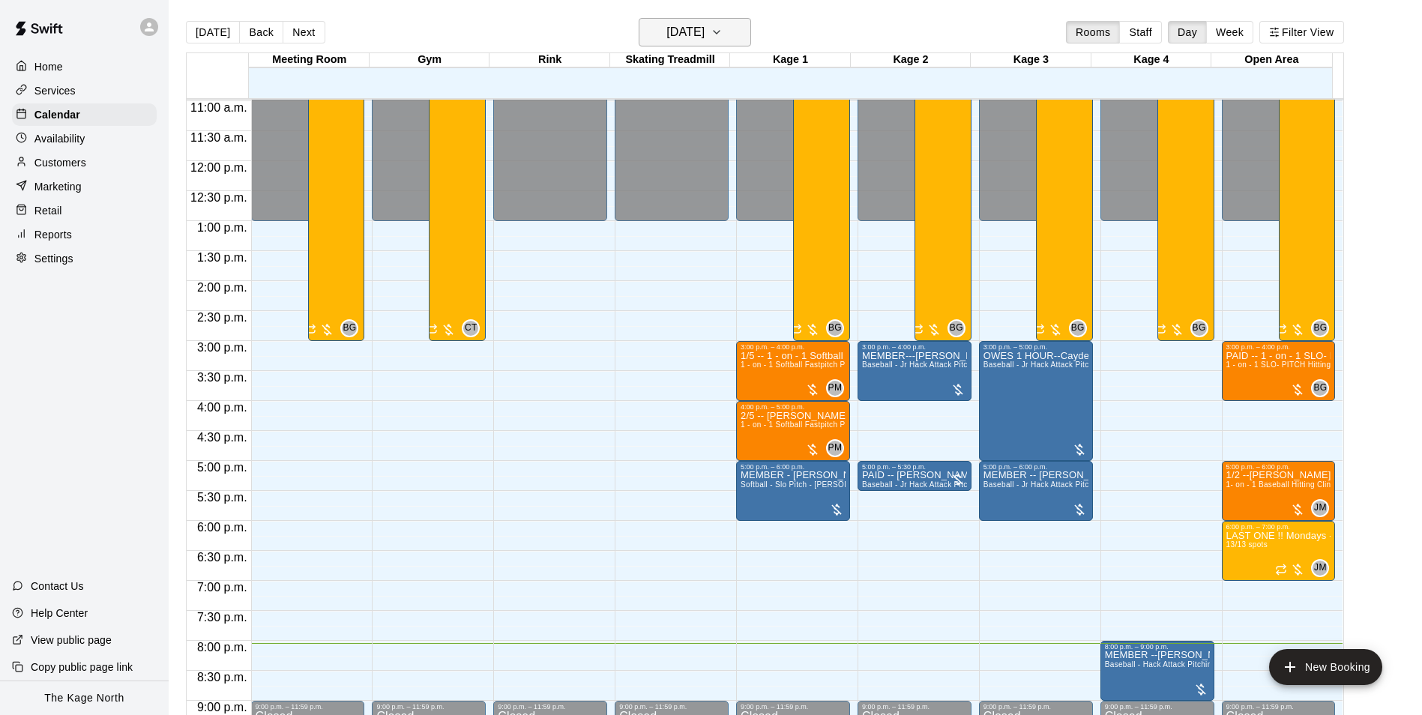
click at [722, 32] on icon "button" at bounding box center [716, 32] width 12 height 18
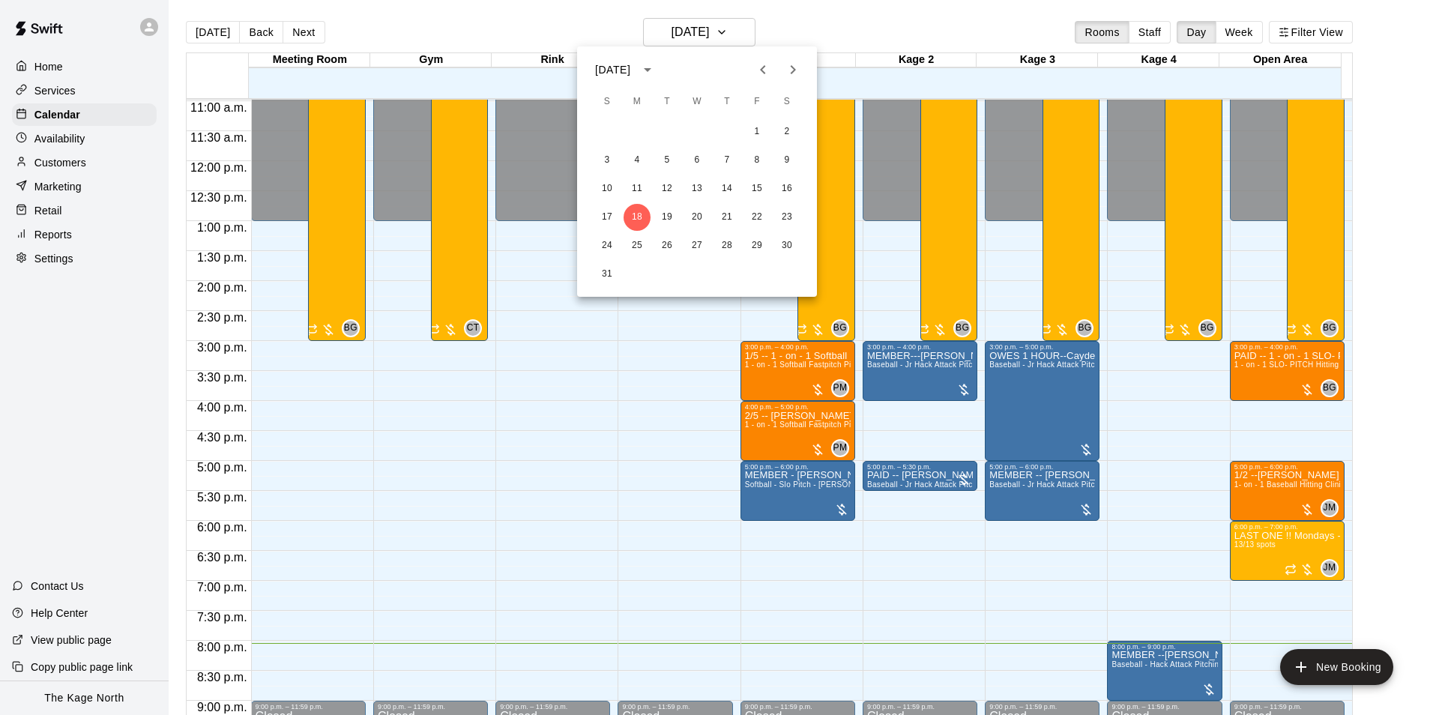
click at [828, 23] on div at bounding box center [716, 357] width 1433 height 715
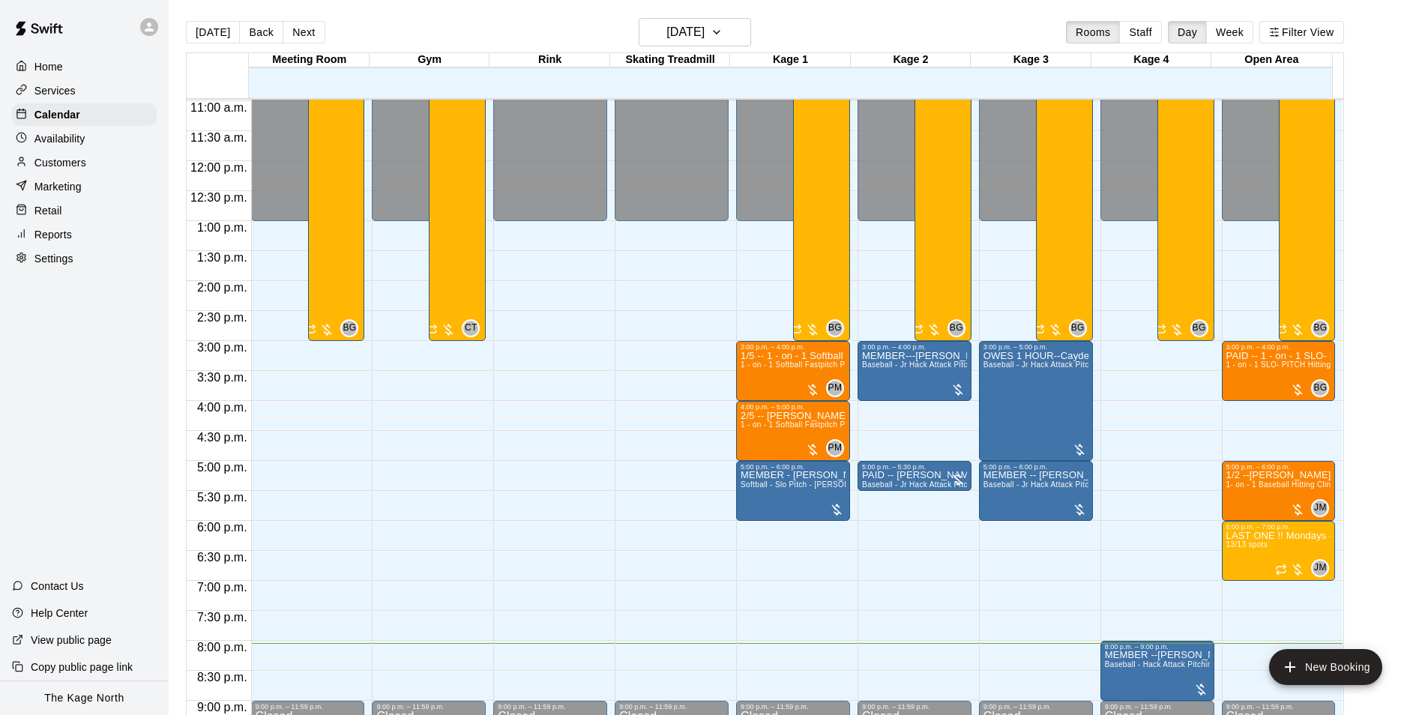
click at [494, 35] on div "[DATE] Back [DATE][DATE] Rooms Staff Day Week Filter View" at bounding box center [765, 35] width 1158 height 34
click at [450, 20] on div "[DATE] Back [DATE][DATE] Rooms Staff Day Week Filter View" at bounding box center [765, 35] width 1158 height 34
click at [442, 20] on div "[DATE] Back [DATE][DATE] Rooms Staff Day Week Filter View" at bounding box center [765, 35] width 1158 height 34
click at [704, 28] on h6 "[DATE]" at bounding box center [685, 32] width 38 height 21
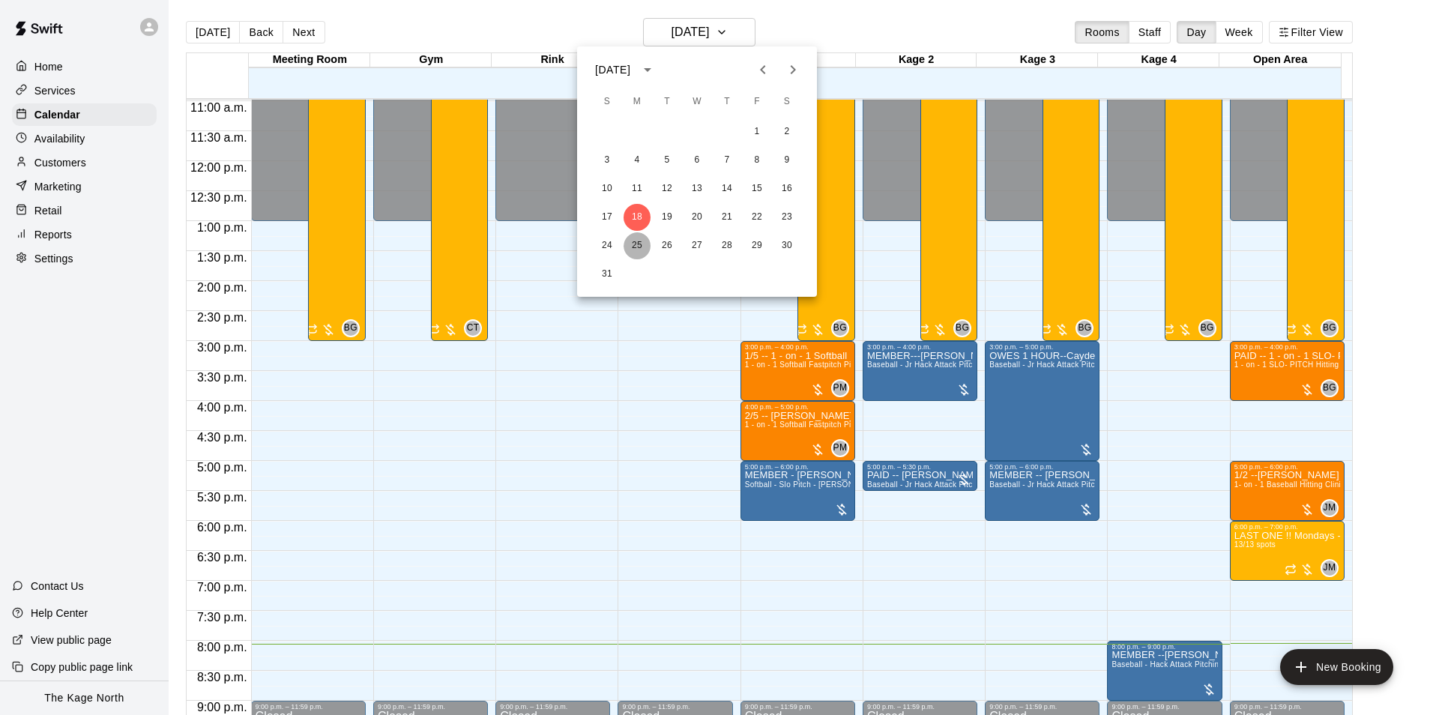
click at [636, 250] on button "25" at bounding box center [637, 245] width 27 height 27
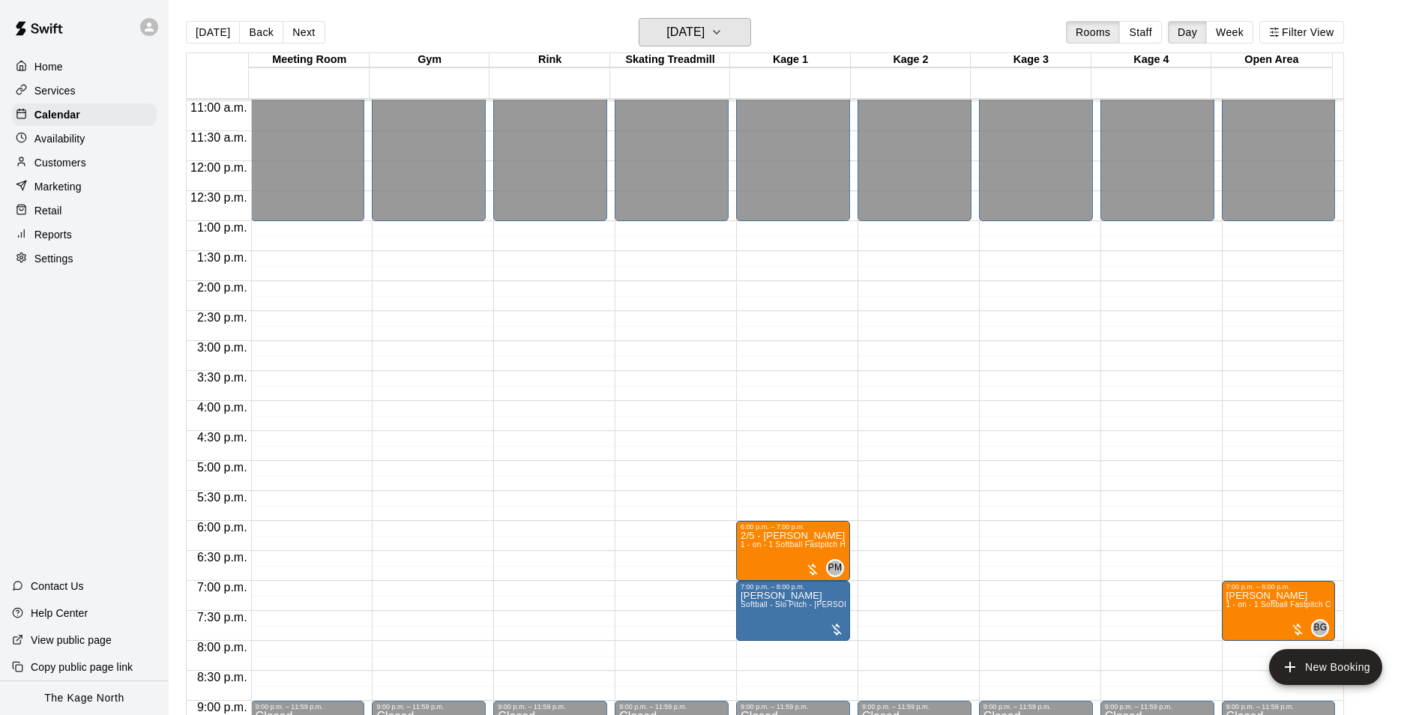
scroll to position [808, 0]
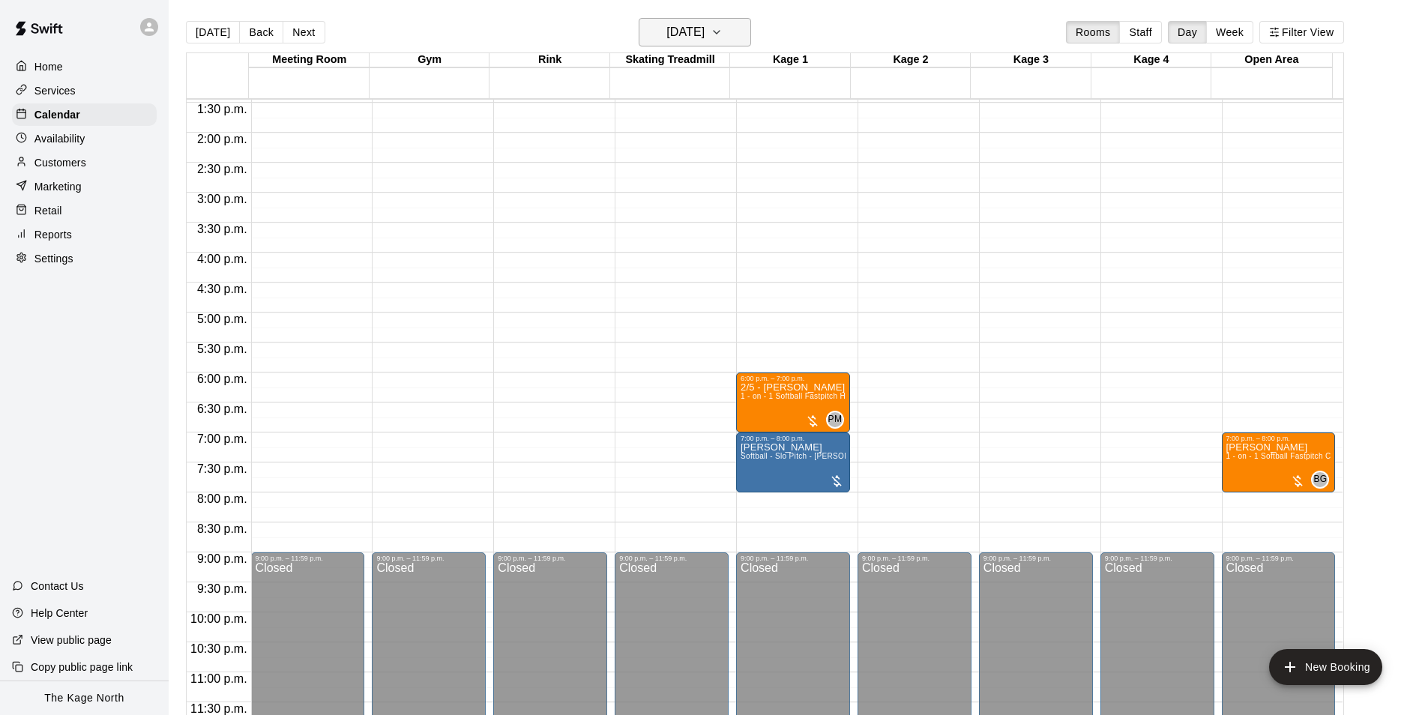
click at [704, 32] on h6 "[DATE]" at bounding box center [685, 32] width 38 height 21
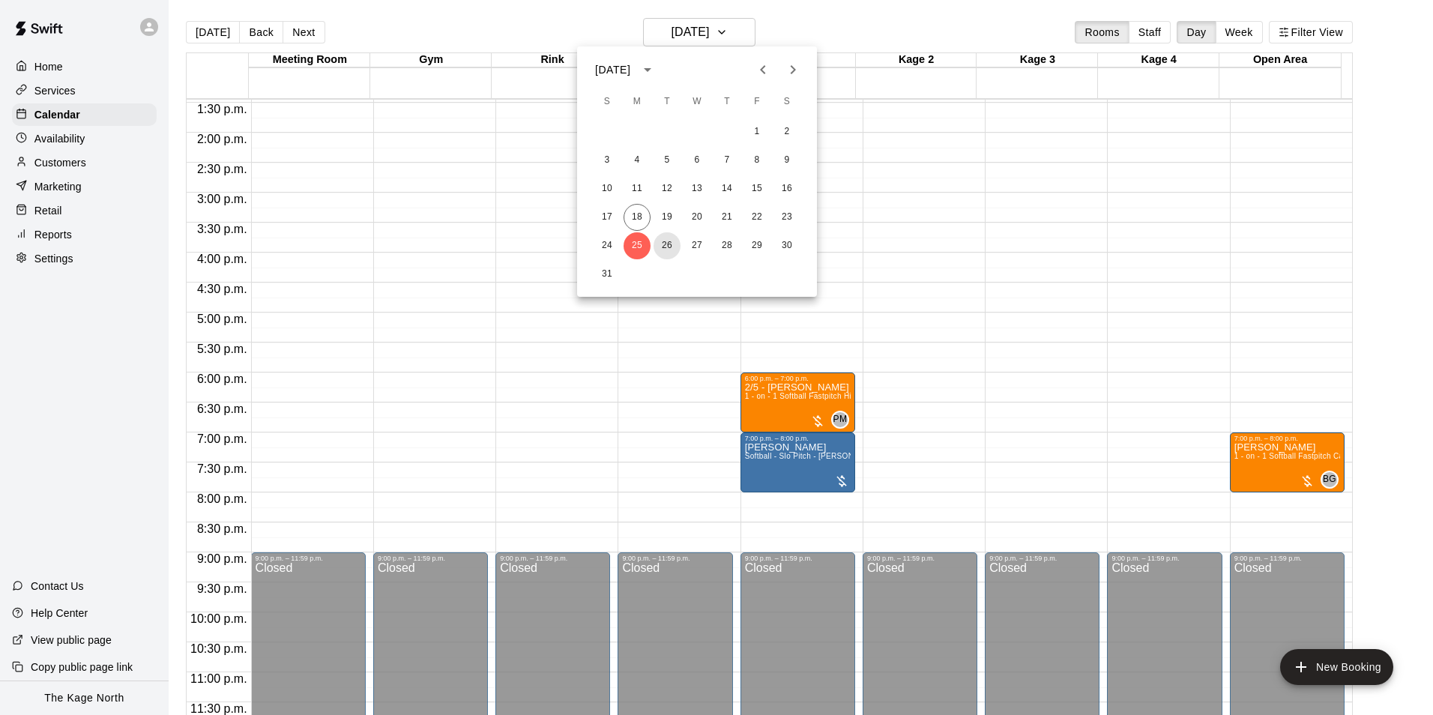
drag, startPoint x: 665, startPoint y: 247, endPoint x: 974, endPoint y: 389, distance: 340.0
click at [665, 247] on button "26" at bounding box center [667, 245] width 27 height 27
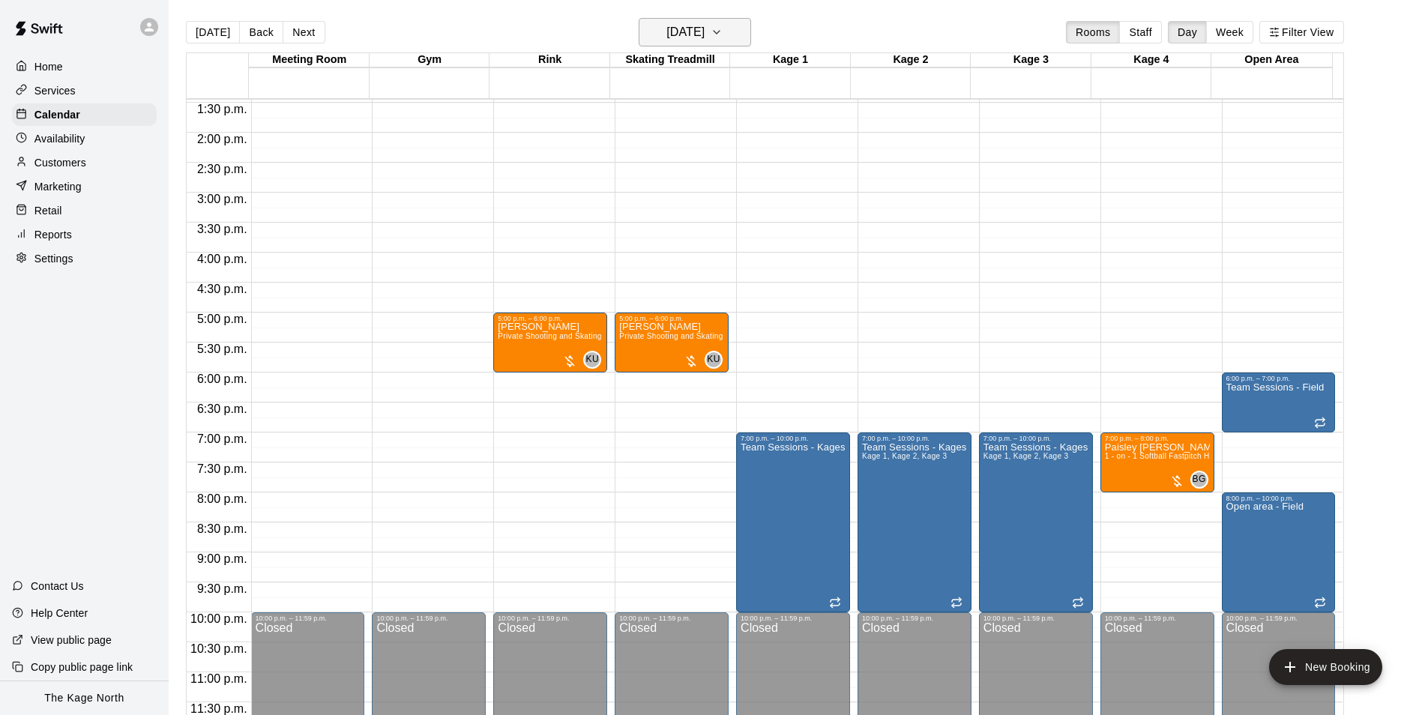
click at [704, 34] on h6 "[DATE]" at bounding box center [685, 32] width 38 height 21
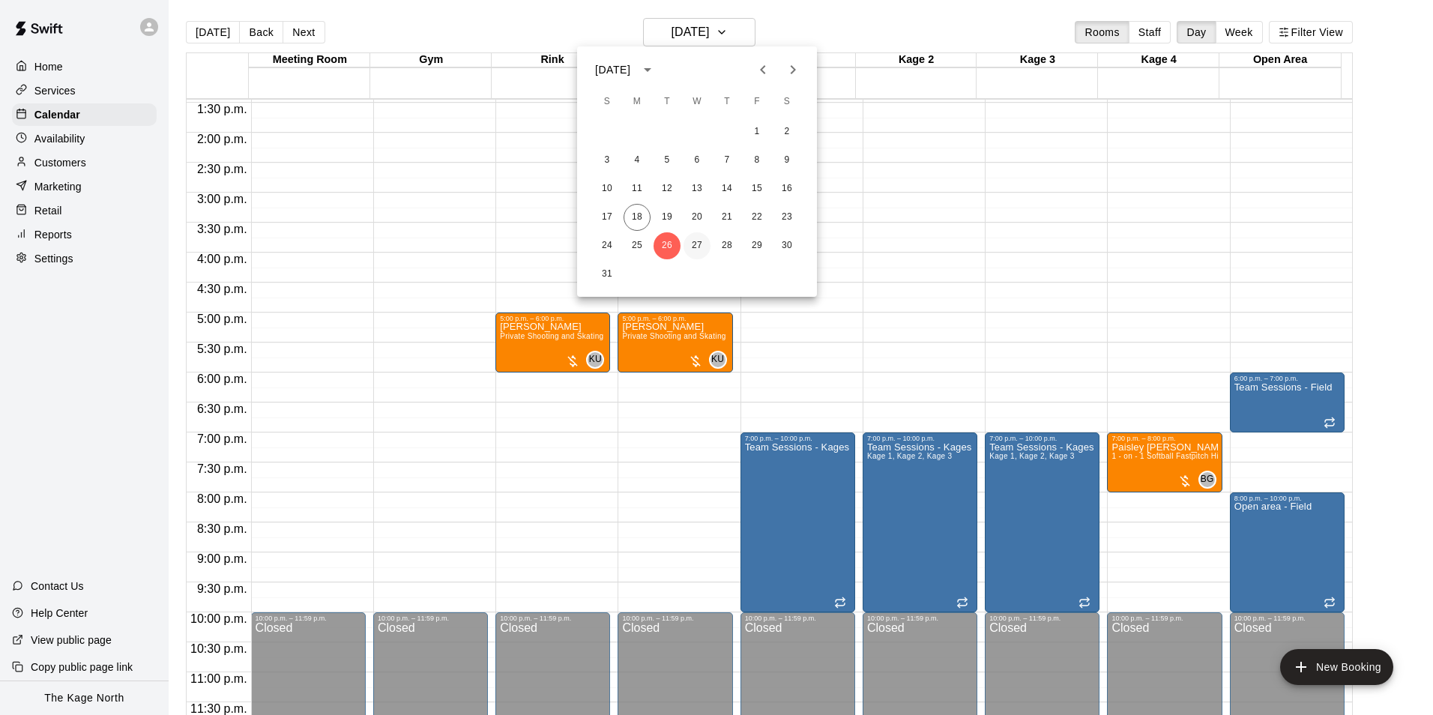
click at [693, 246] on button "27" at bounding box center [696, 245] width 27 height 27
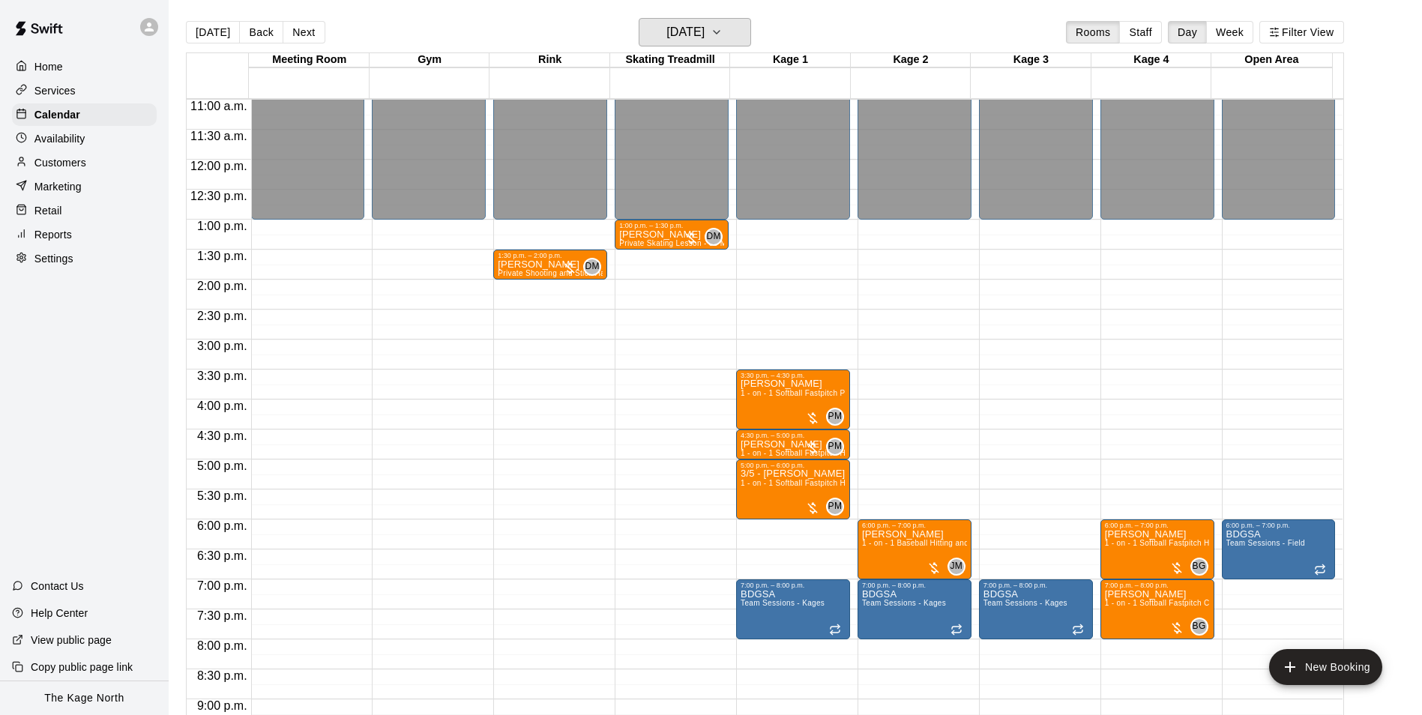
scroll to position [658, 0]
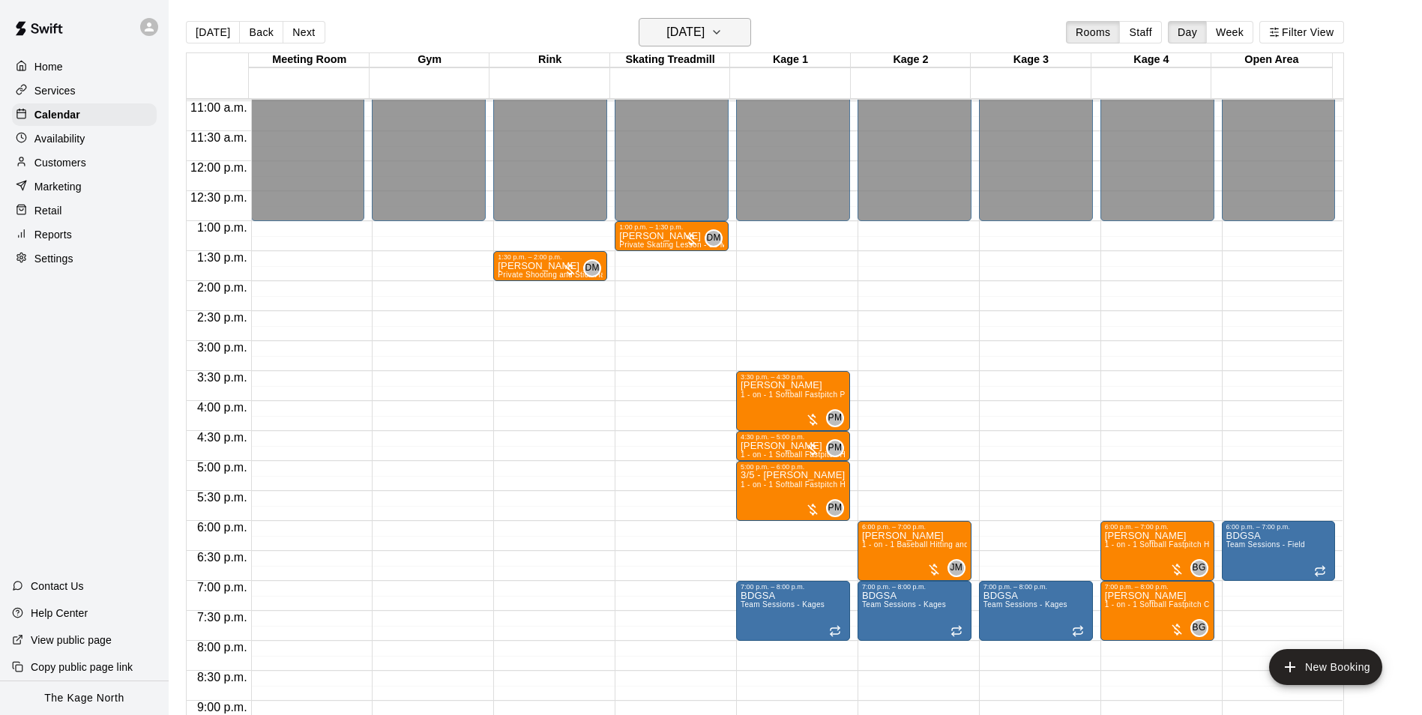
click at [742, 35] on button "[DATE]" at bounding box center [695, 32] width 112 height 28
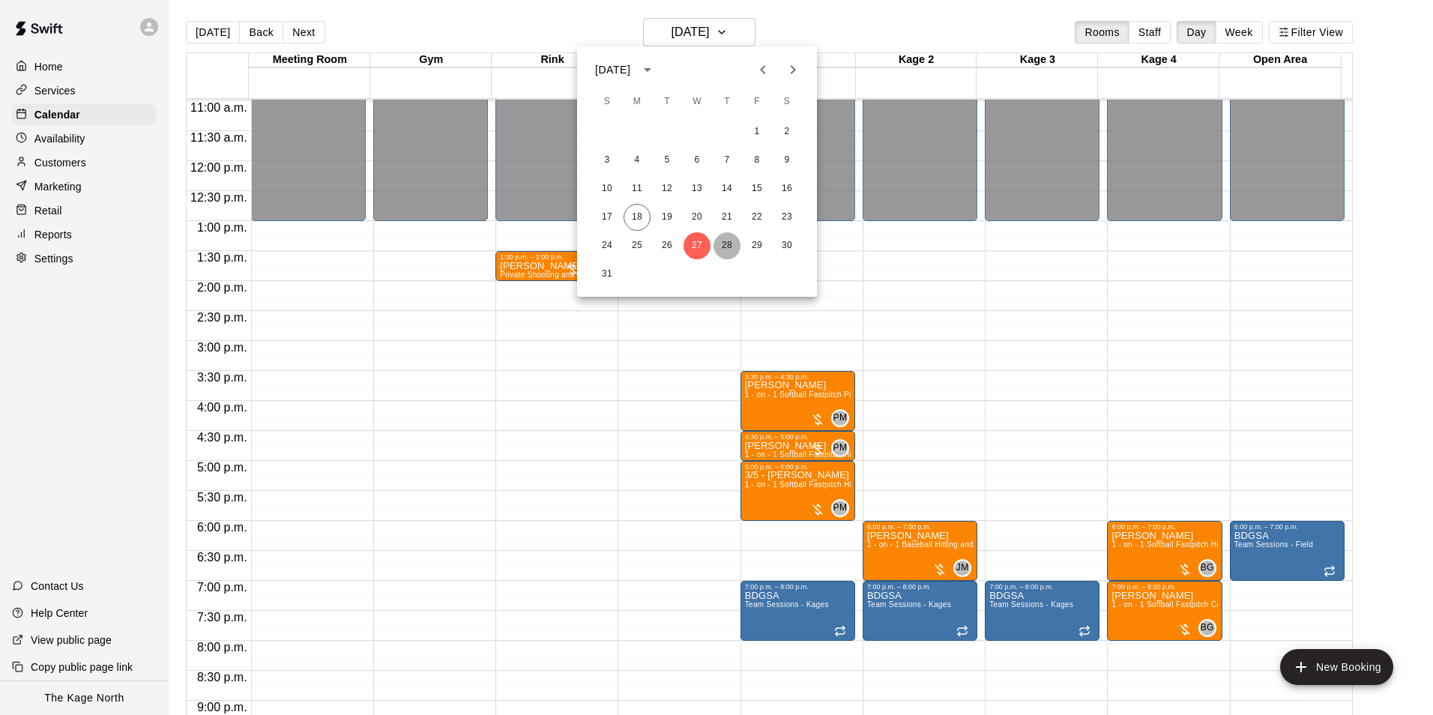
click at [732, 246] on button "28" at bounding box center [726, 245] width 27 height 27
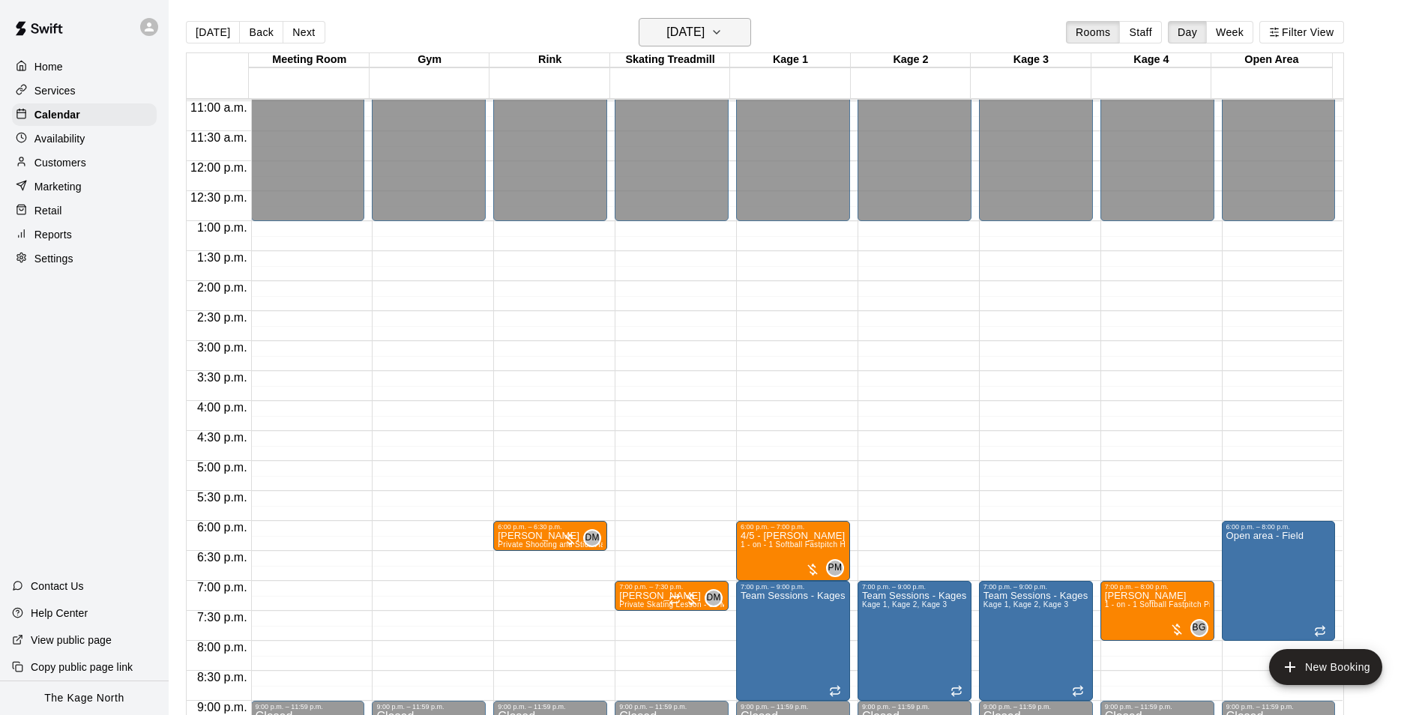
click at [704, 25] on h6 "[DATE]" at bounding box center [685, 32] width 38 height 21
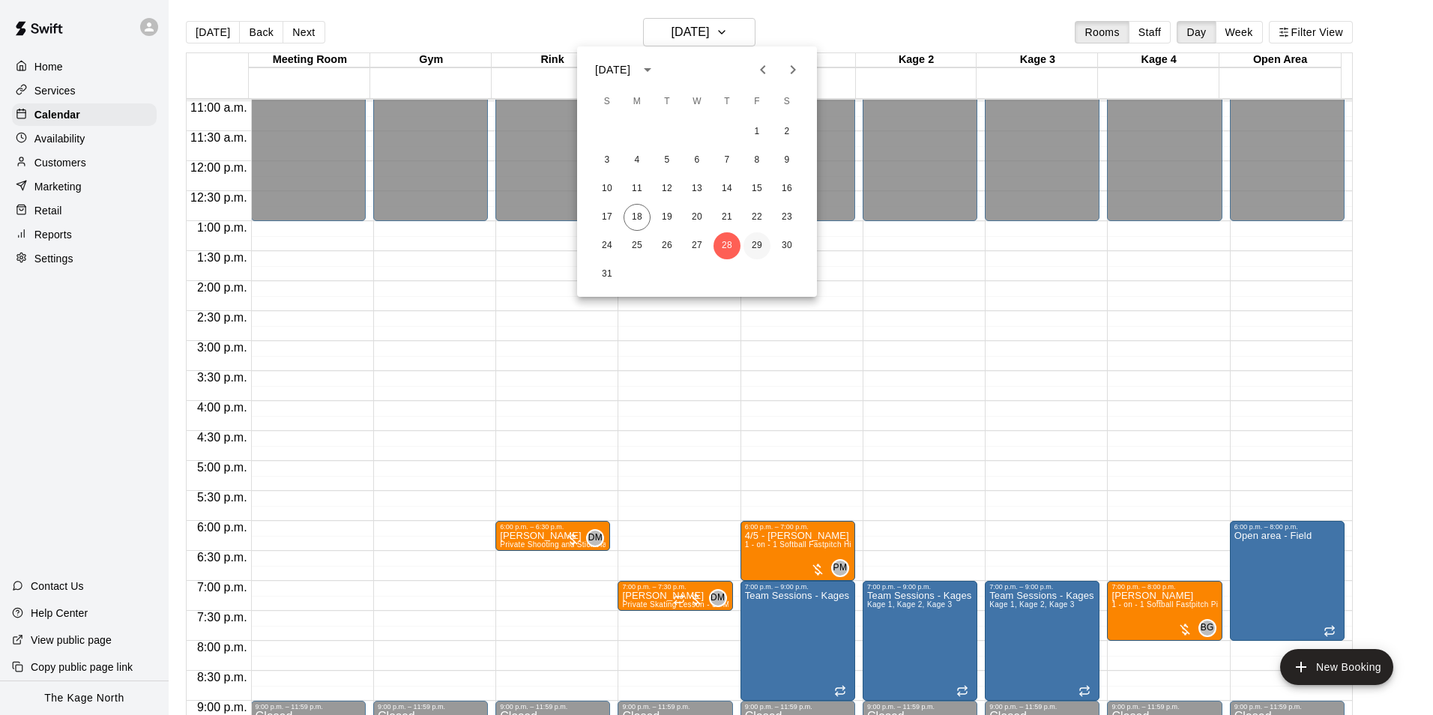
click at [756, 244] on button "29" at bounding box center [756, 245] width 27 height 27
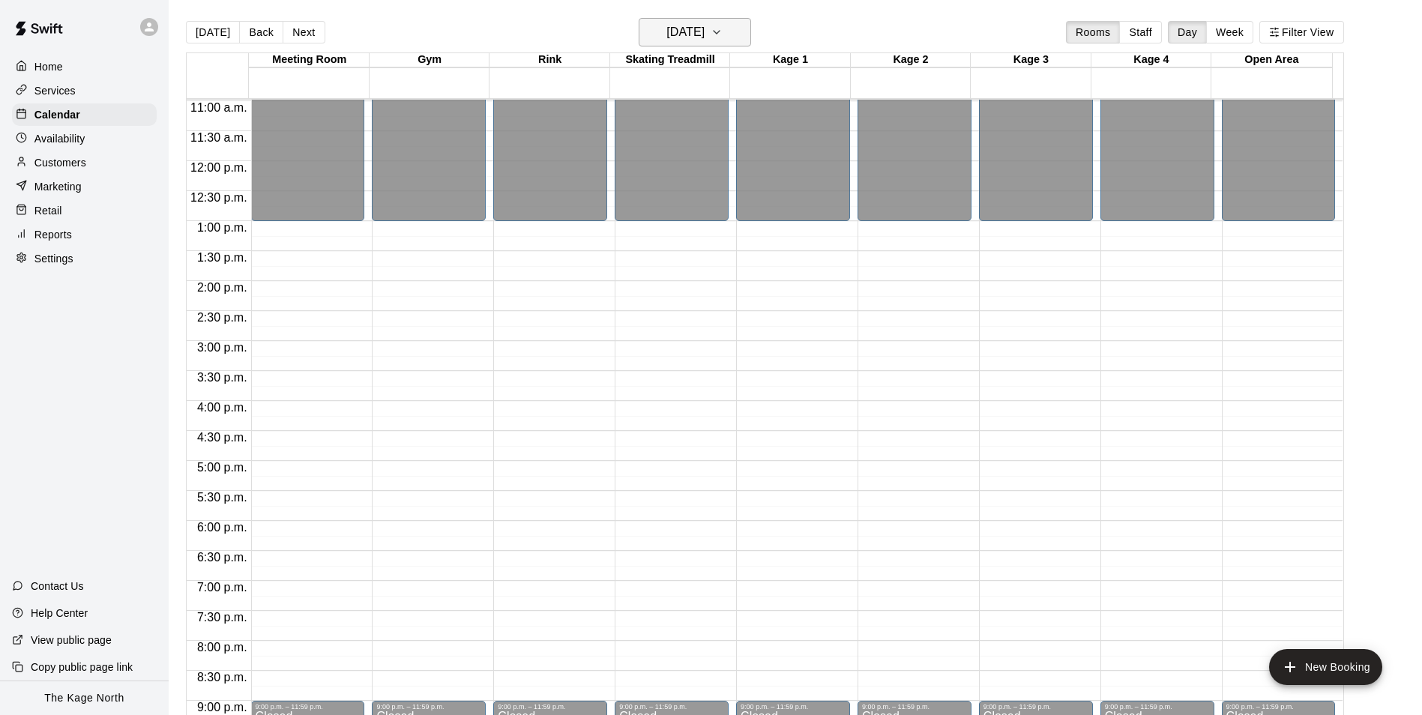
click at [700, 33] on h6 "[DATE]" at bounding box center [685, 32] width 38 height 21
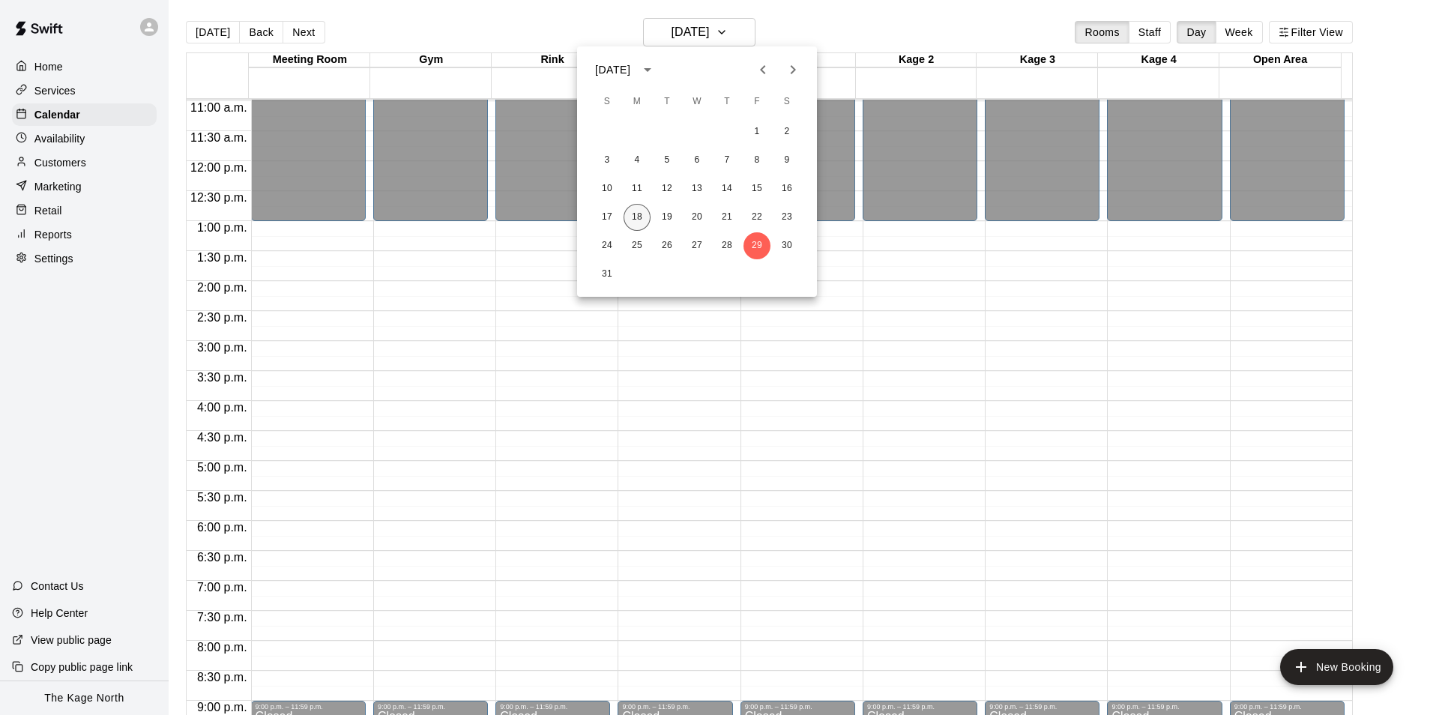
click at [639, 217] on button "18" at bounding box center [637, 217] width 27 height 27
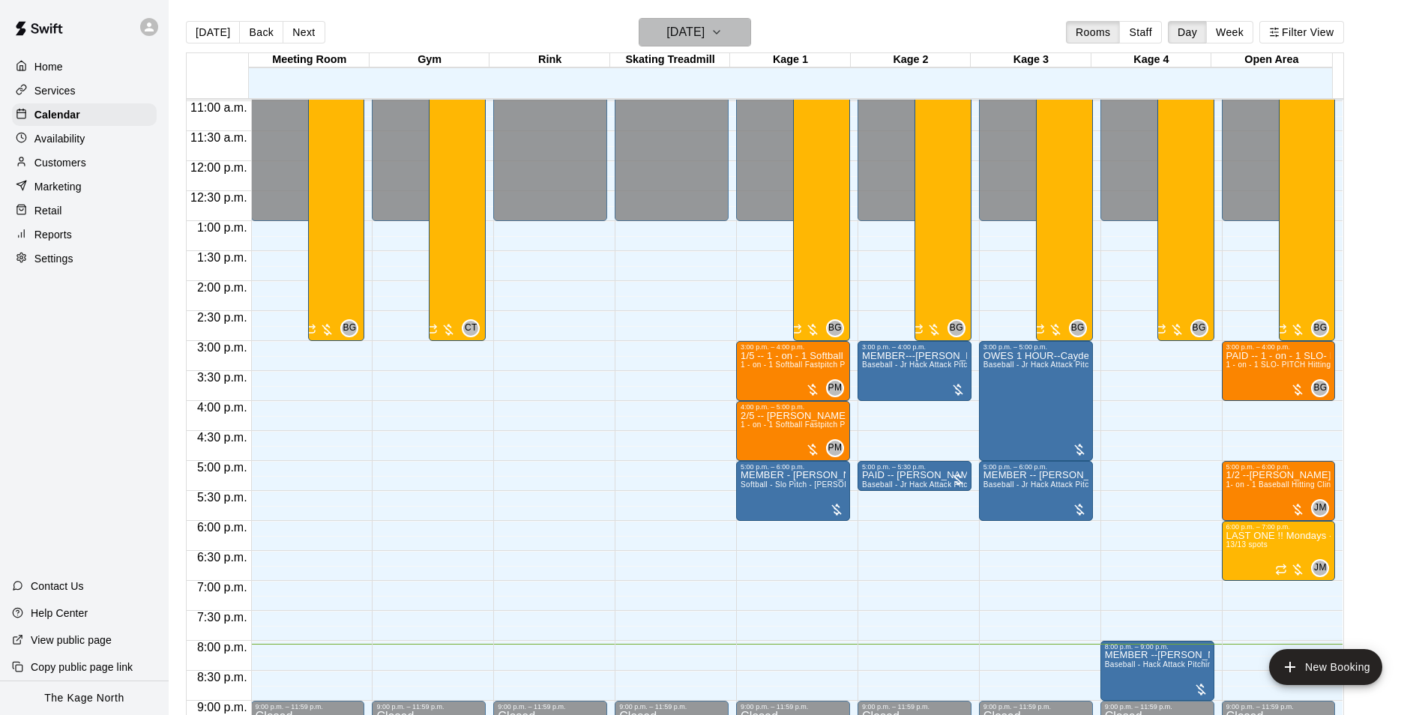
click at [698, 25] on h6 "[DATE]" at bounding box center [685, 32] width 38 height 21
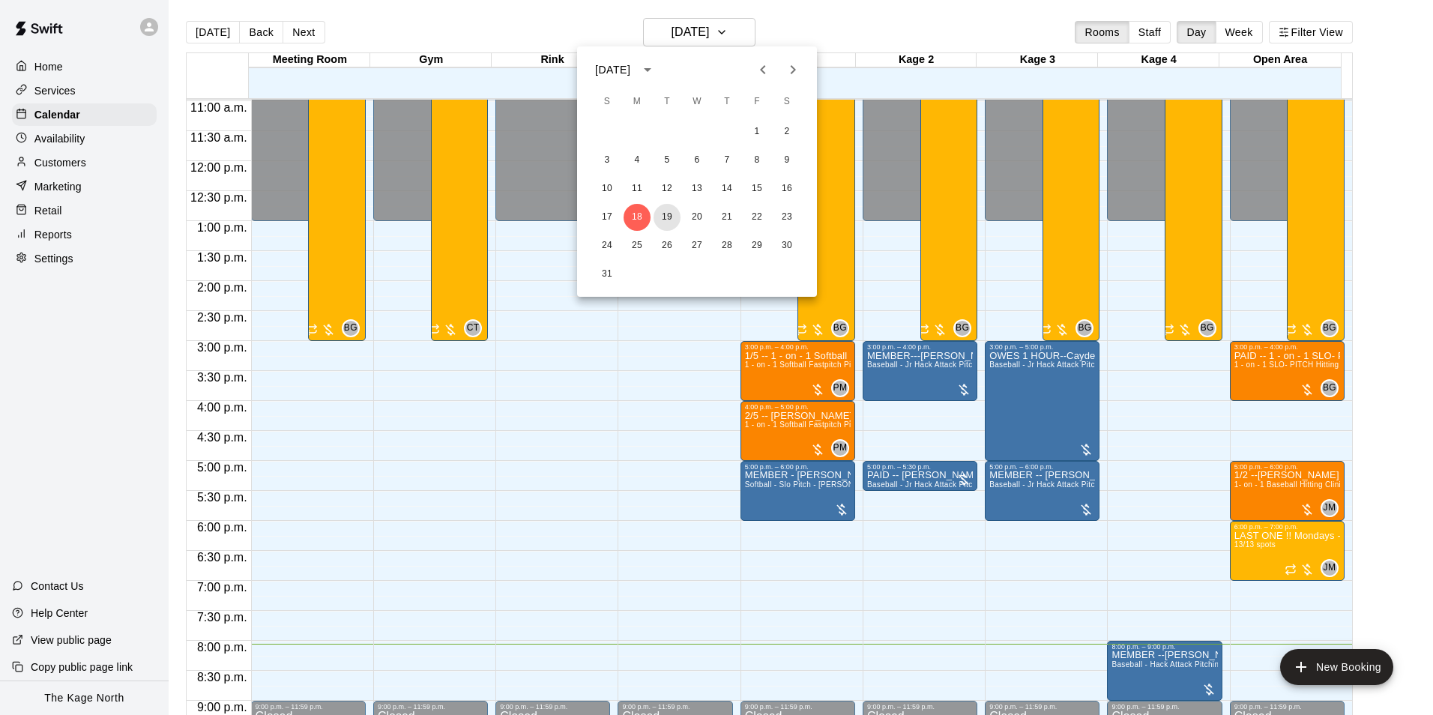
click at [666, 217] on button "19" at bounding box center [667, 217] width 27 height 27
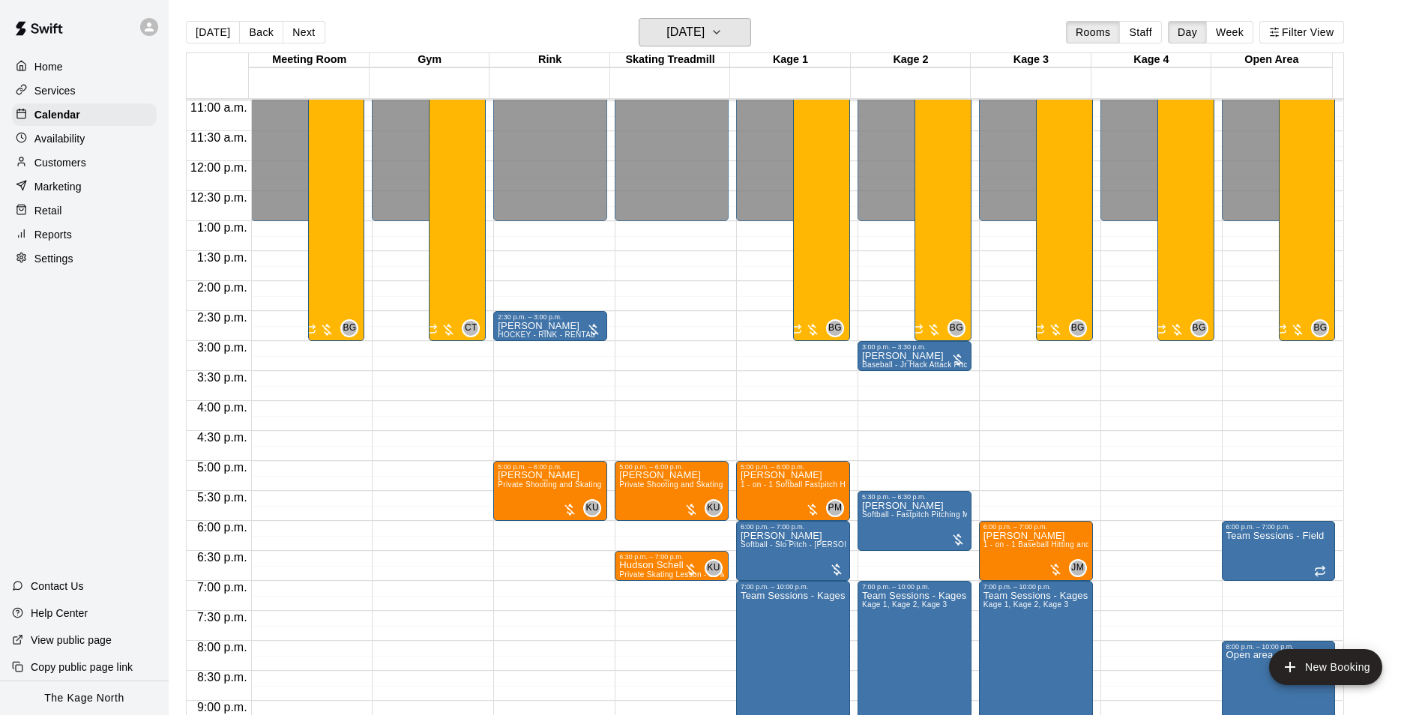
scroll to position [808, 0]
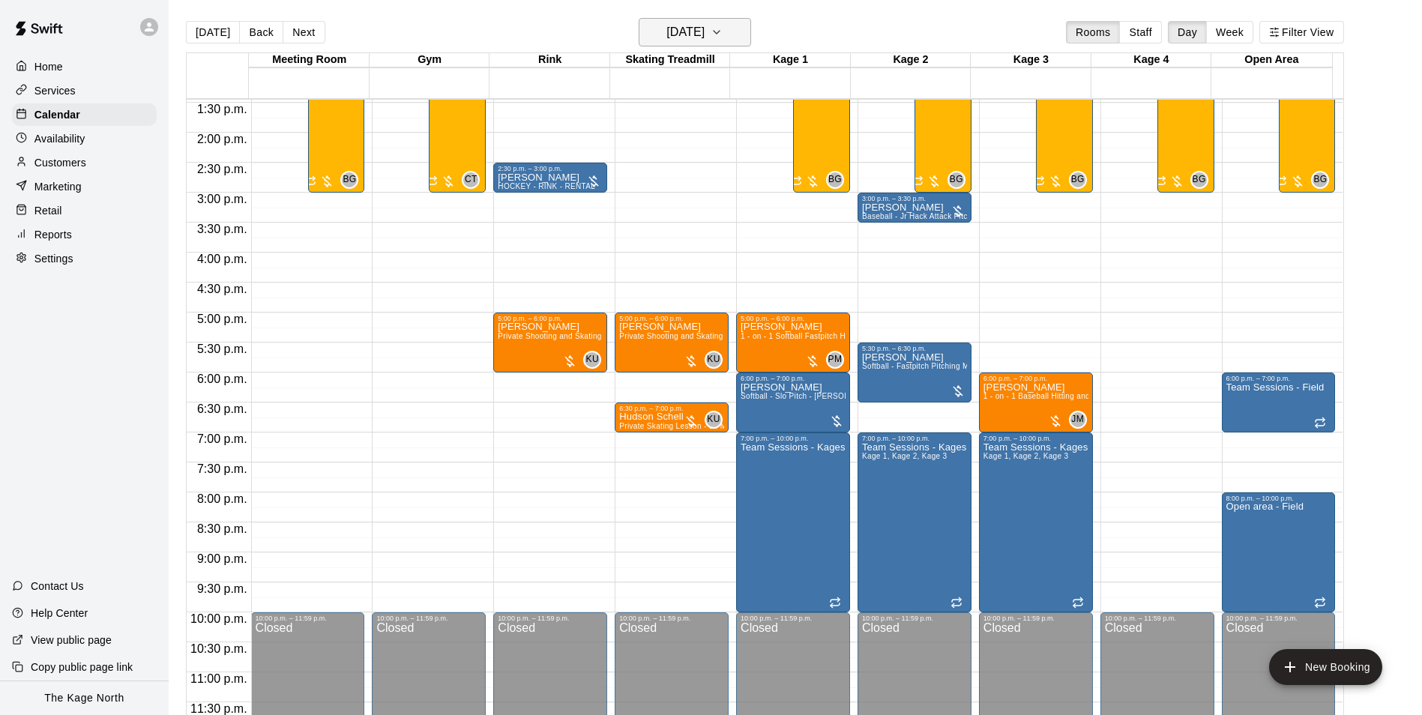
click at [694, 30] on h6 "[DATE]" at bounding box center [685, 32] width 38 height 21
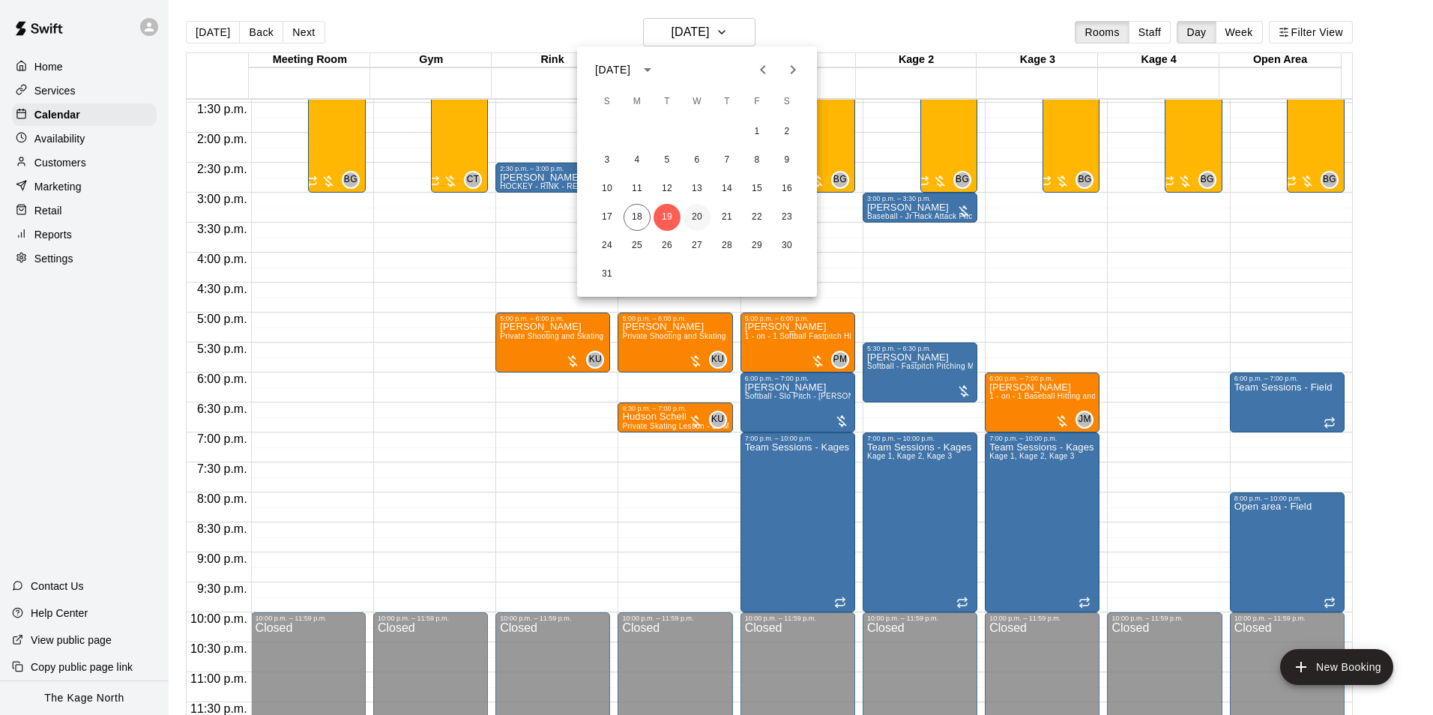
click at [693, 217] on button "20" at bounding box center [696, 217] width 27 height 27
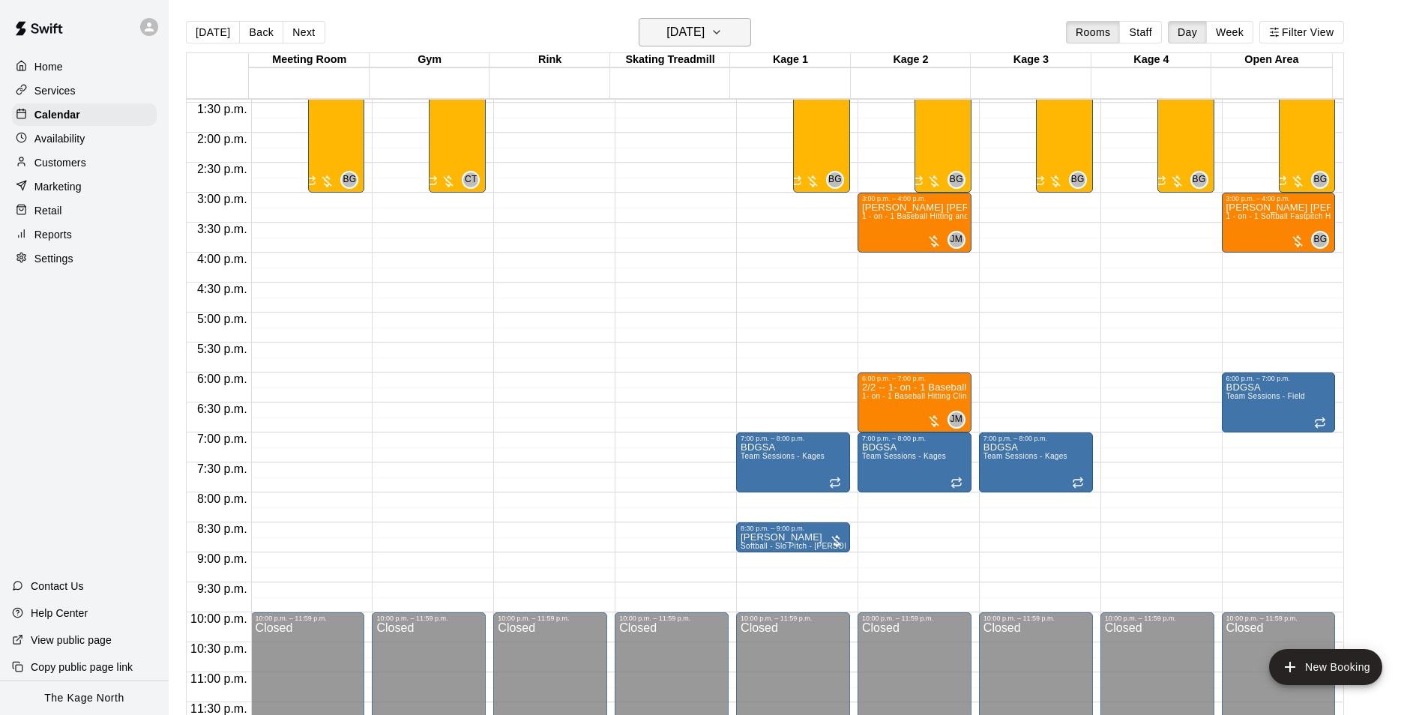
click at [704, 26] on h6 "[DATE]" at bounding box center [685, 32] width 38 height 21
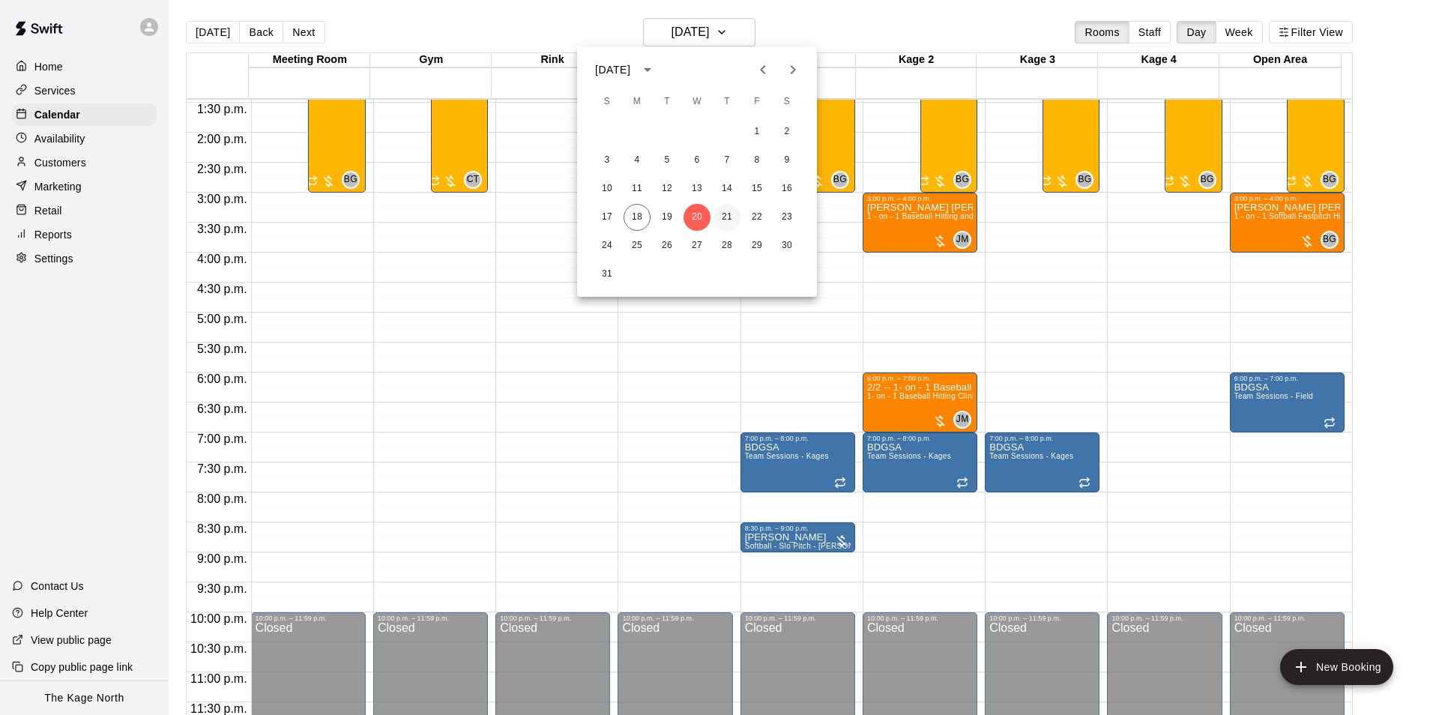
click at [725, 215] on button "21" at bounding box center [726, 217] width 27 height 27
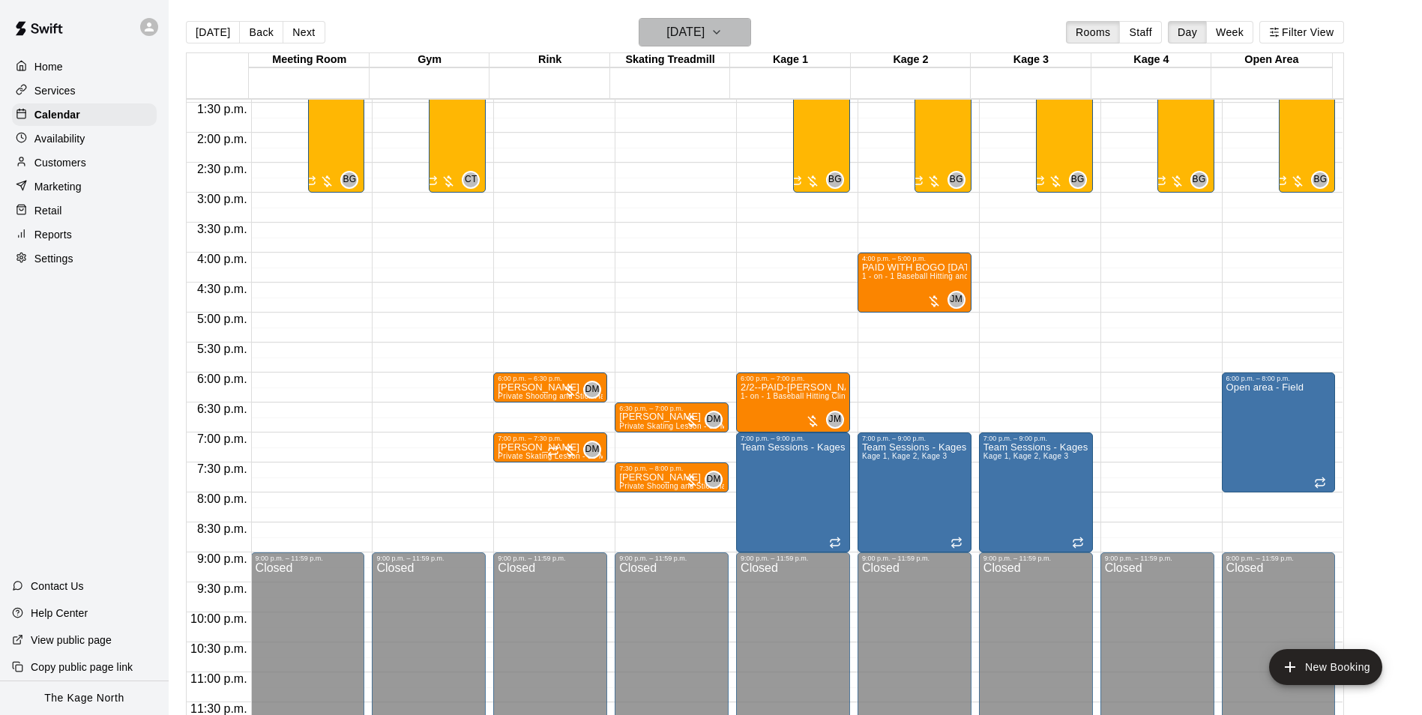
click at [704, 32] on h6 "[DATE]" at bounding box center [685, 32] width 38 height 21
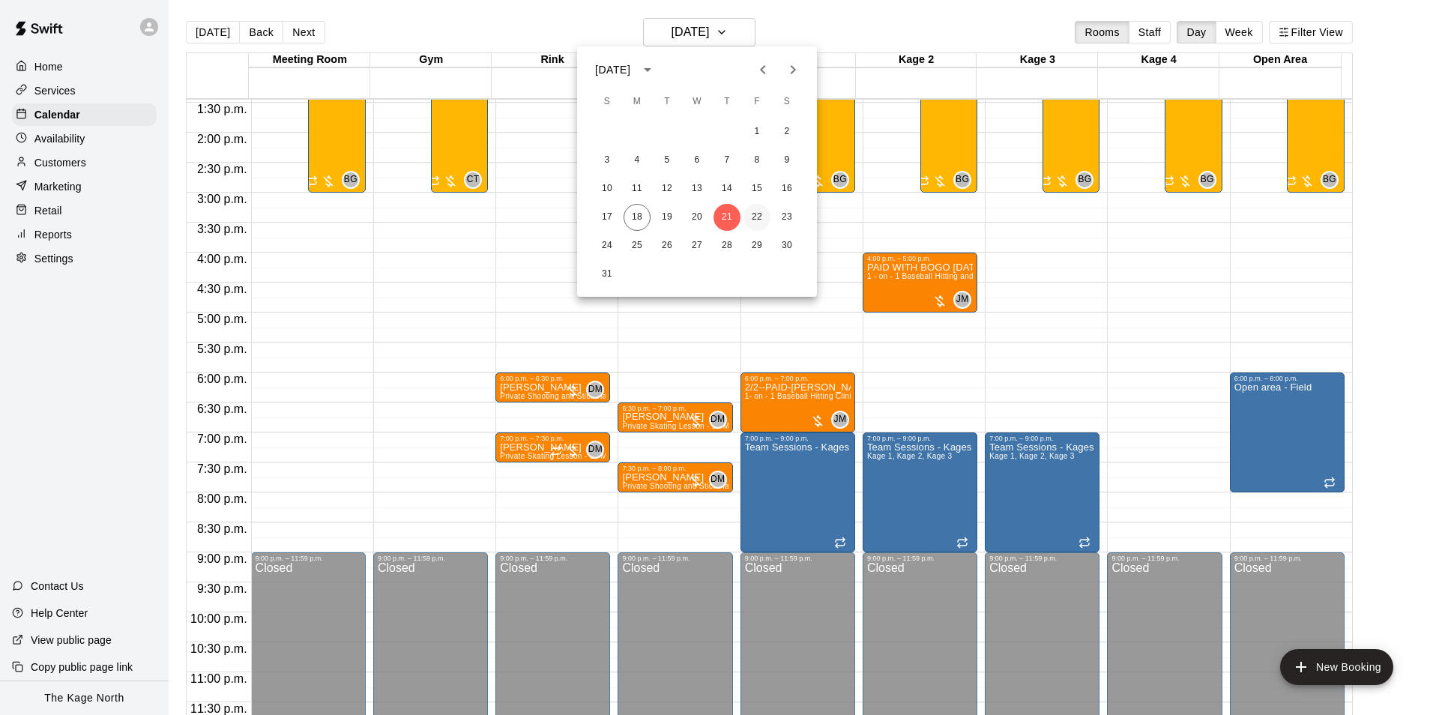
click at [757, 217] on button "22" at bounding box center [756, 217] width 27 height 27
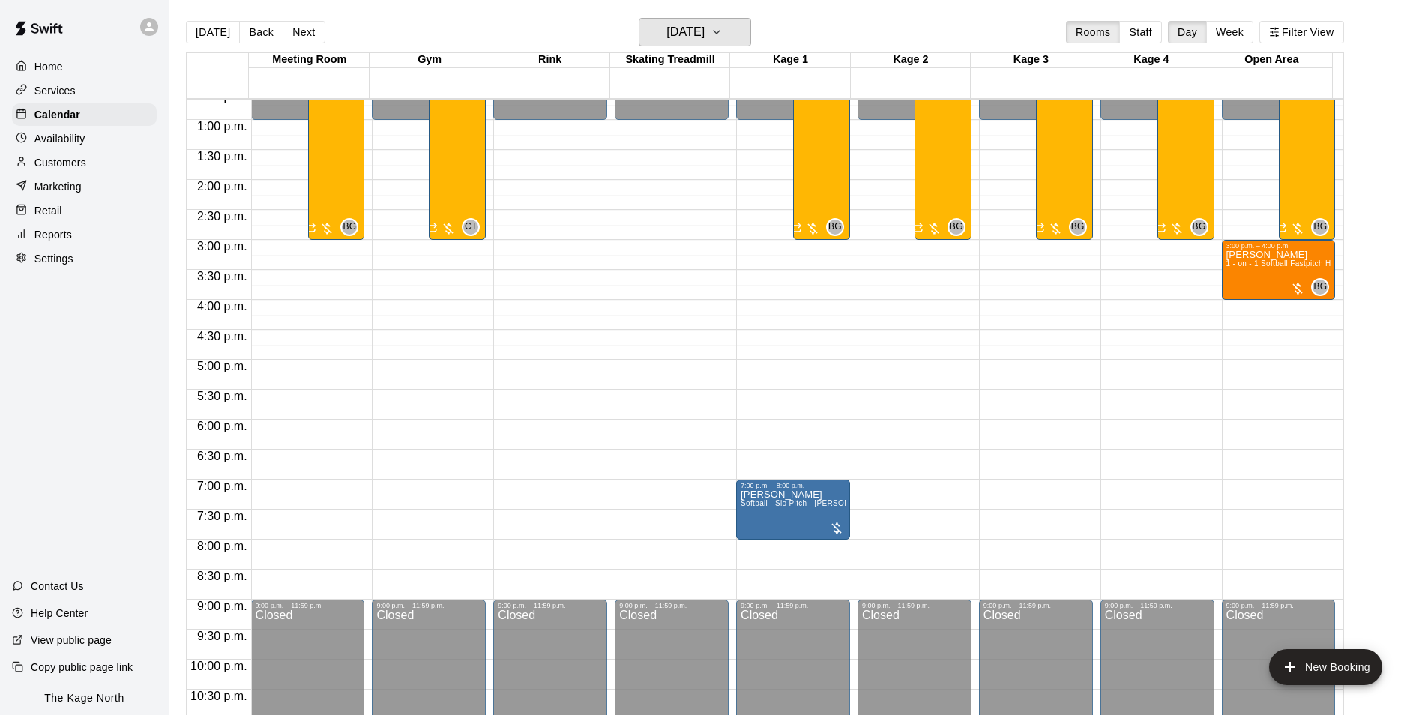
scroll to position [733, 0]
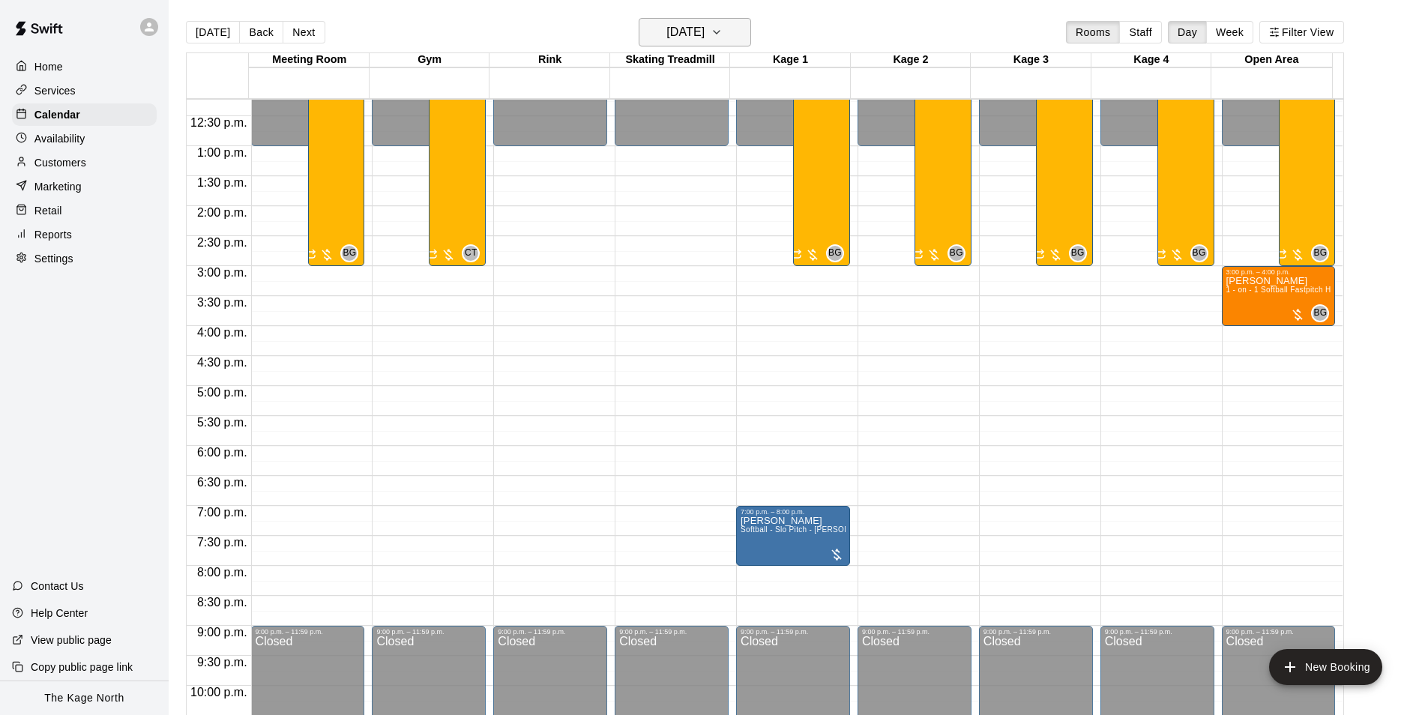
click at [704, 38] on h6 "[DATE]" at bounding box center [685, 32] width 38 height 21
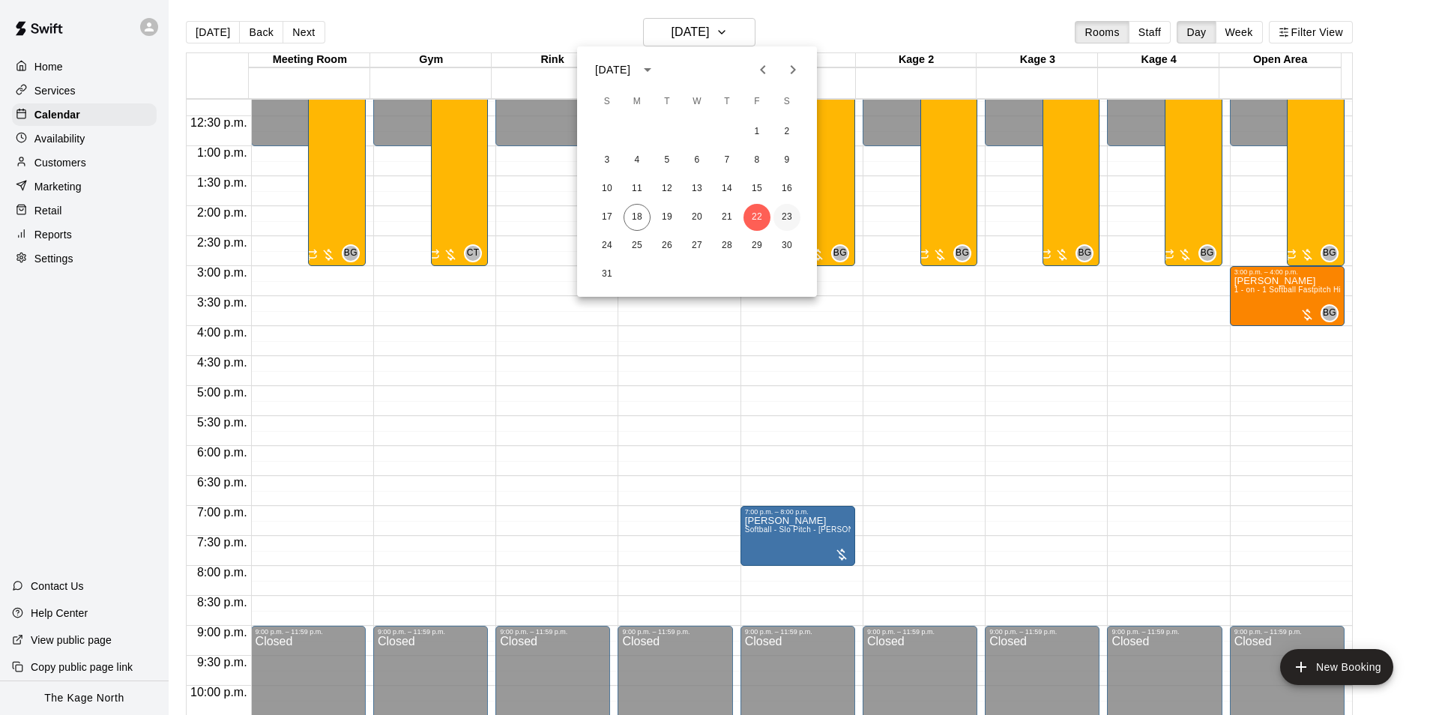
click at [786, 217] on button "23" at bounding box center [786, 217] width 27 height 27
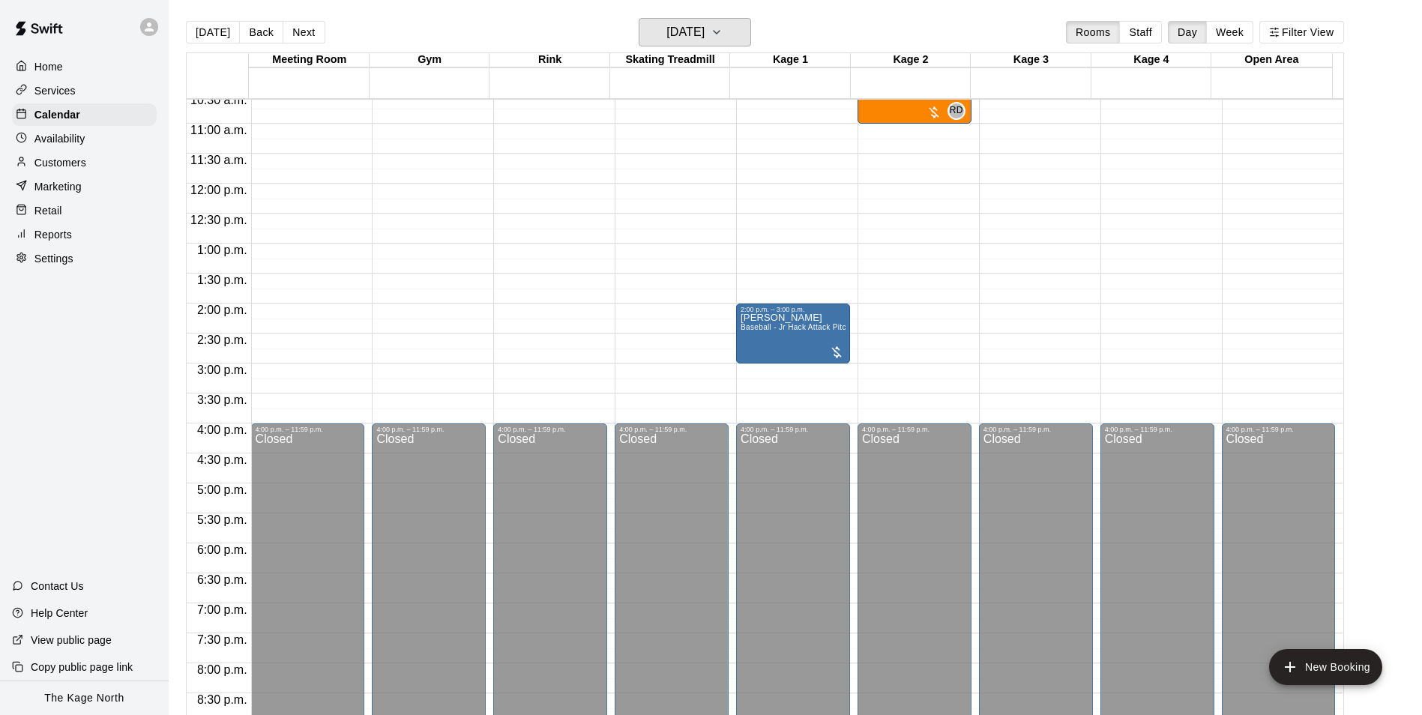
scroll to position [508, 0]
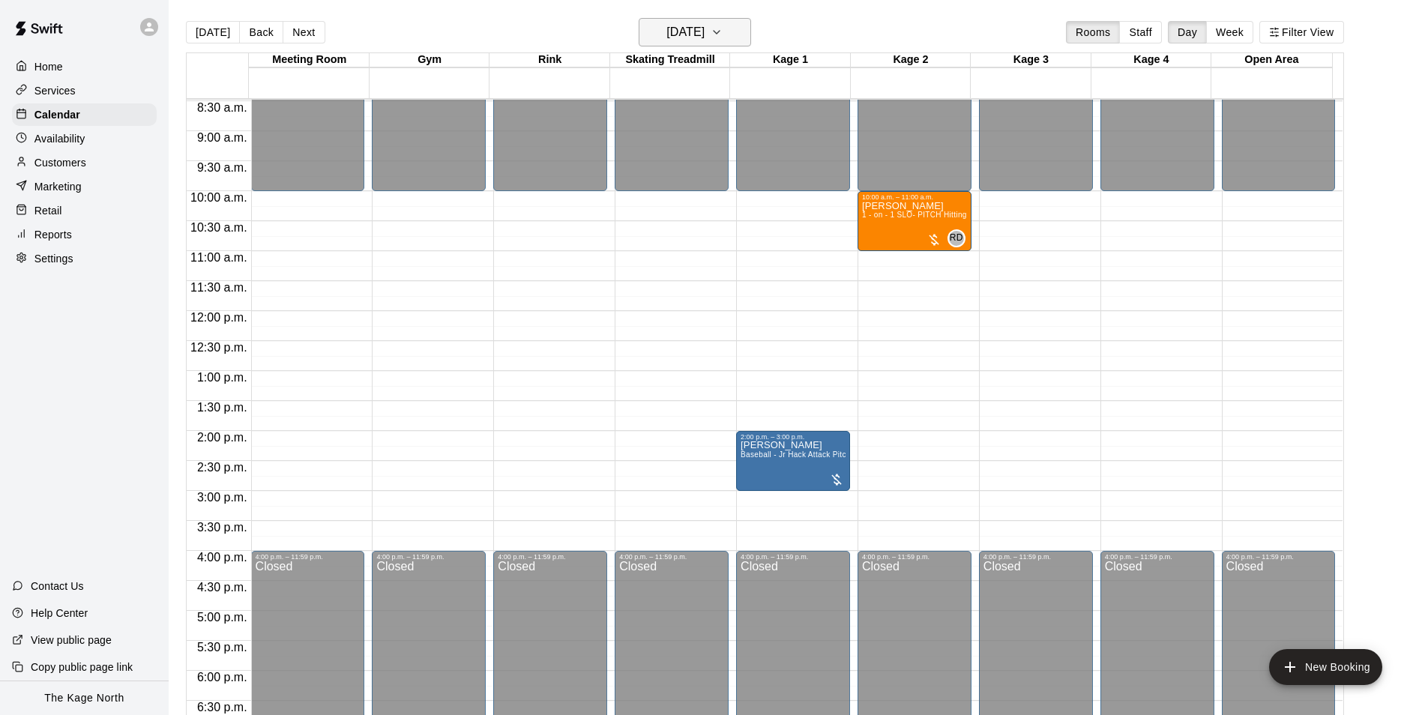
click at [704, 32] on h6 "[DATE]" at bounding box center [685, 32] width 38 height 21
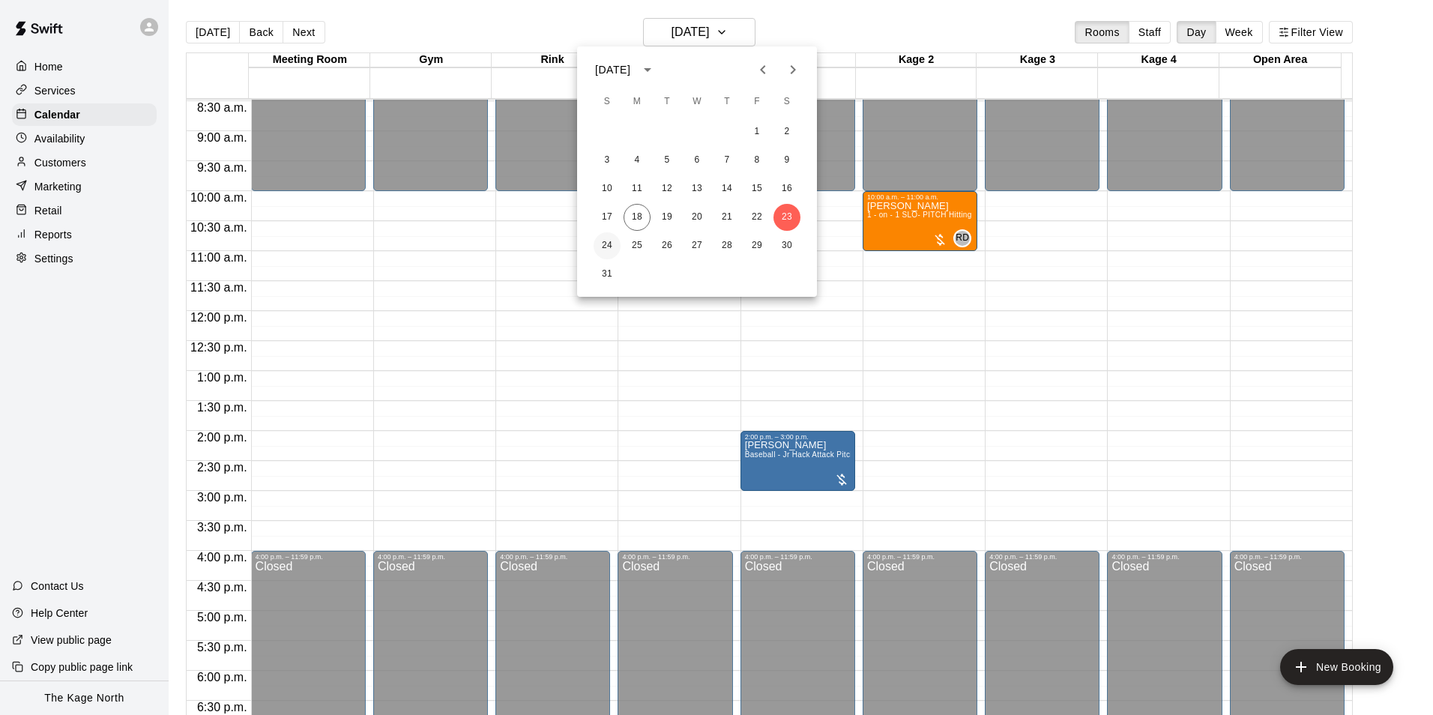
click at [609, 243] on button "24" at bounding box center [607, 245] width 27 height 27
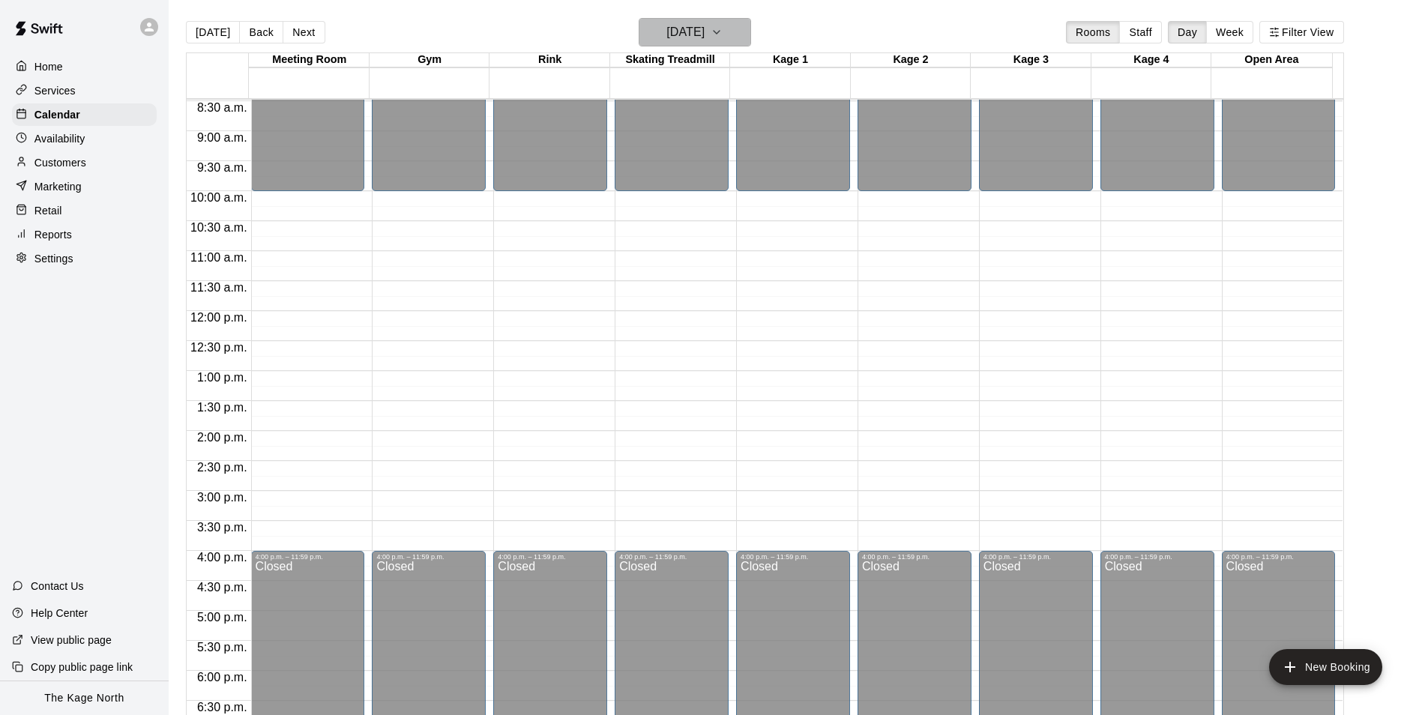
click at [704, 34] on h6 "[DATE]" at bounding box center [685, 32] width 38 height 21
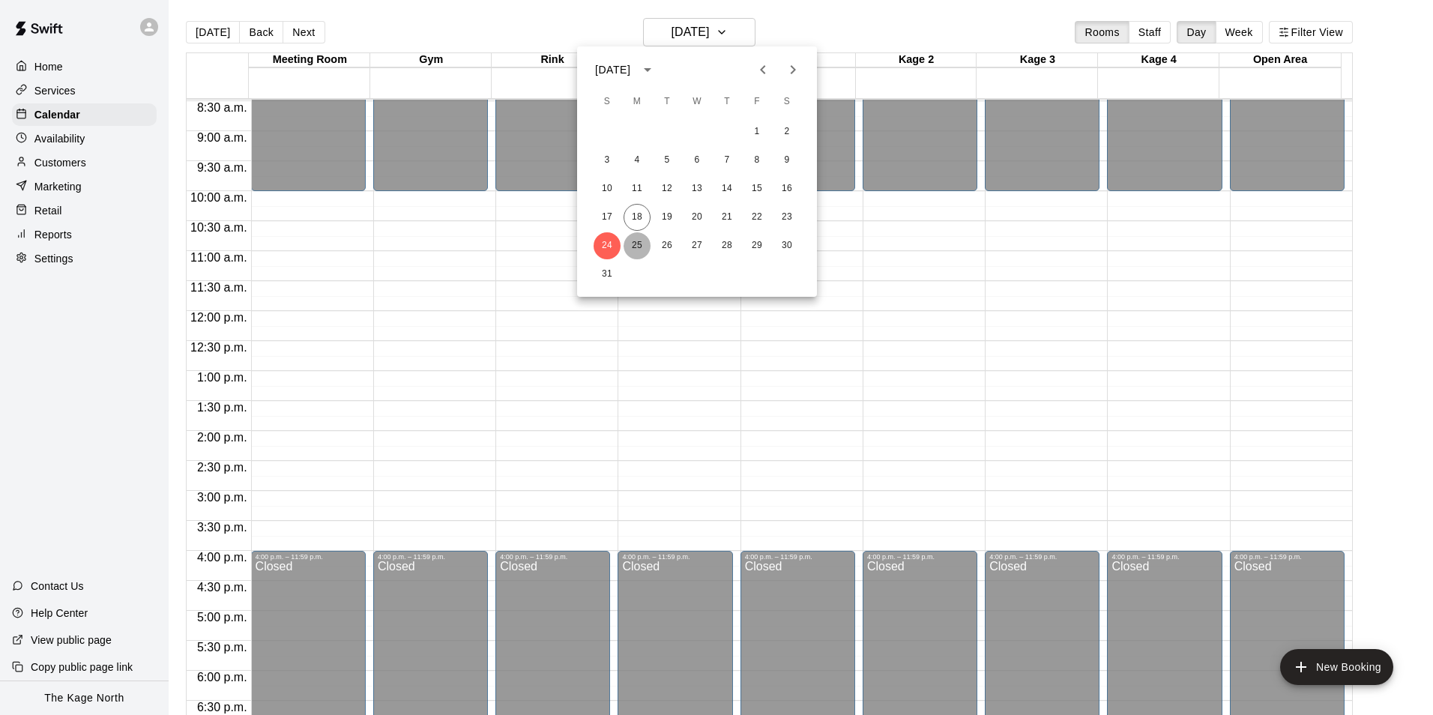
click at [640, 244] on button "25" at bounding box center [637, 245] width 27 height 27
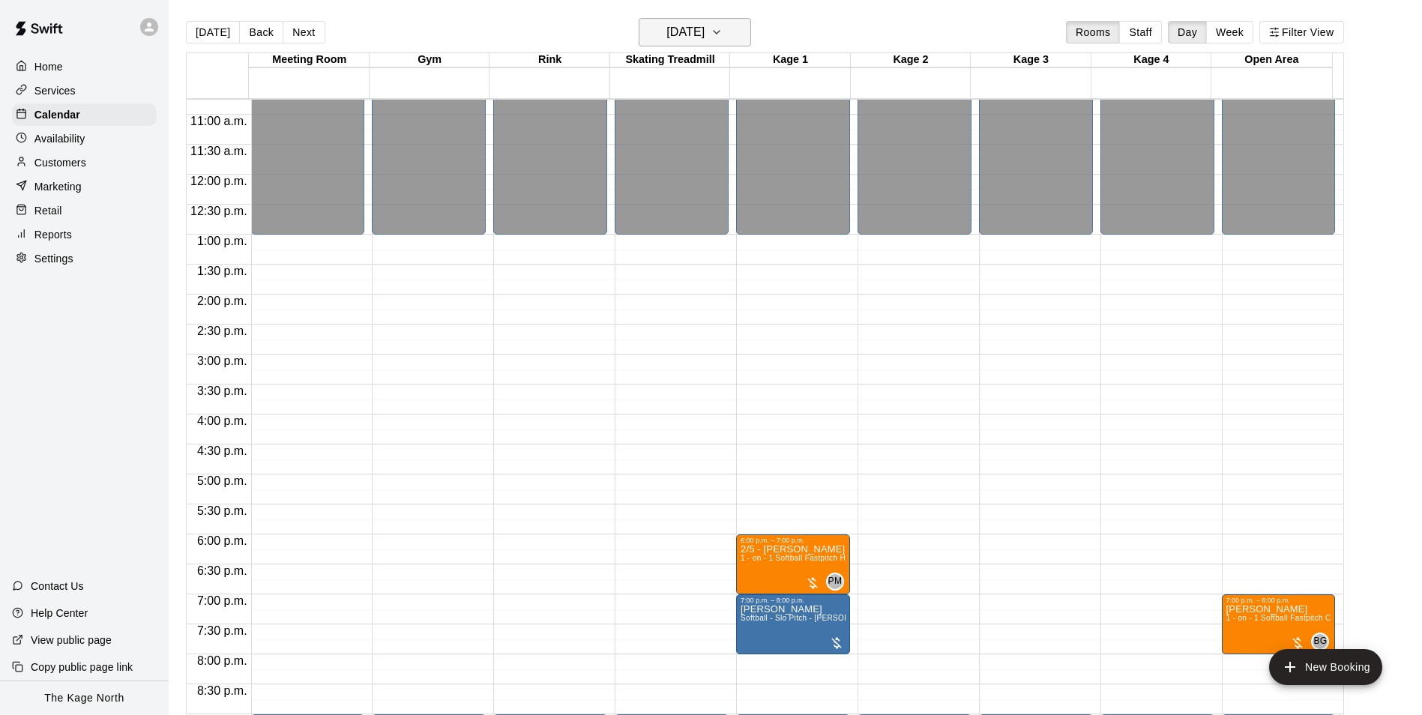
scroll to position [658, 0]
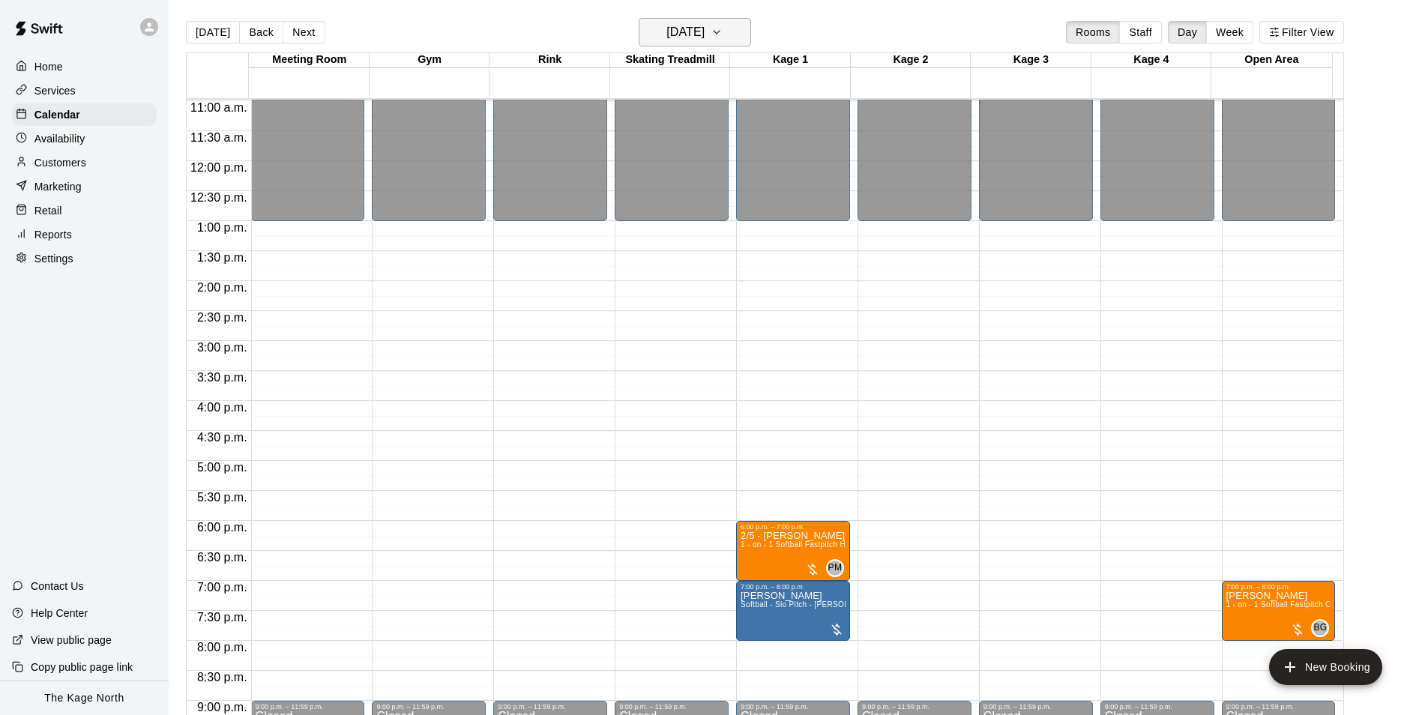
click at [701, 34] on h6 "[DATE]" at bounding box center [685, 32] width 38 height 21
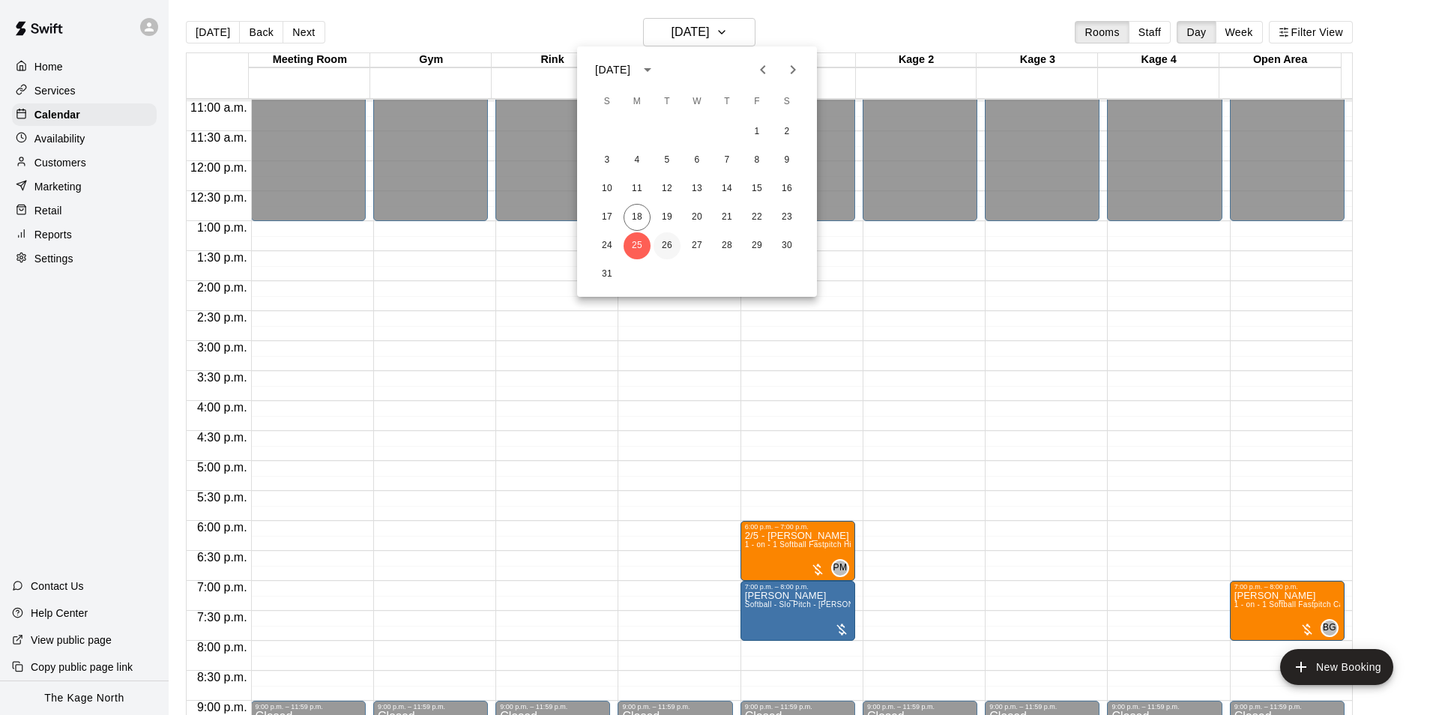
click at [670, 242] on button "26" at bounding box center [667, 245] width 27 height 27
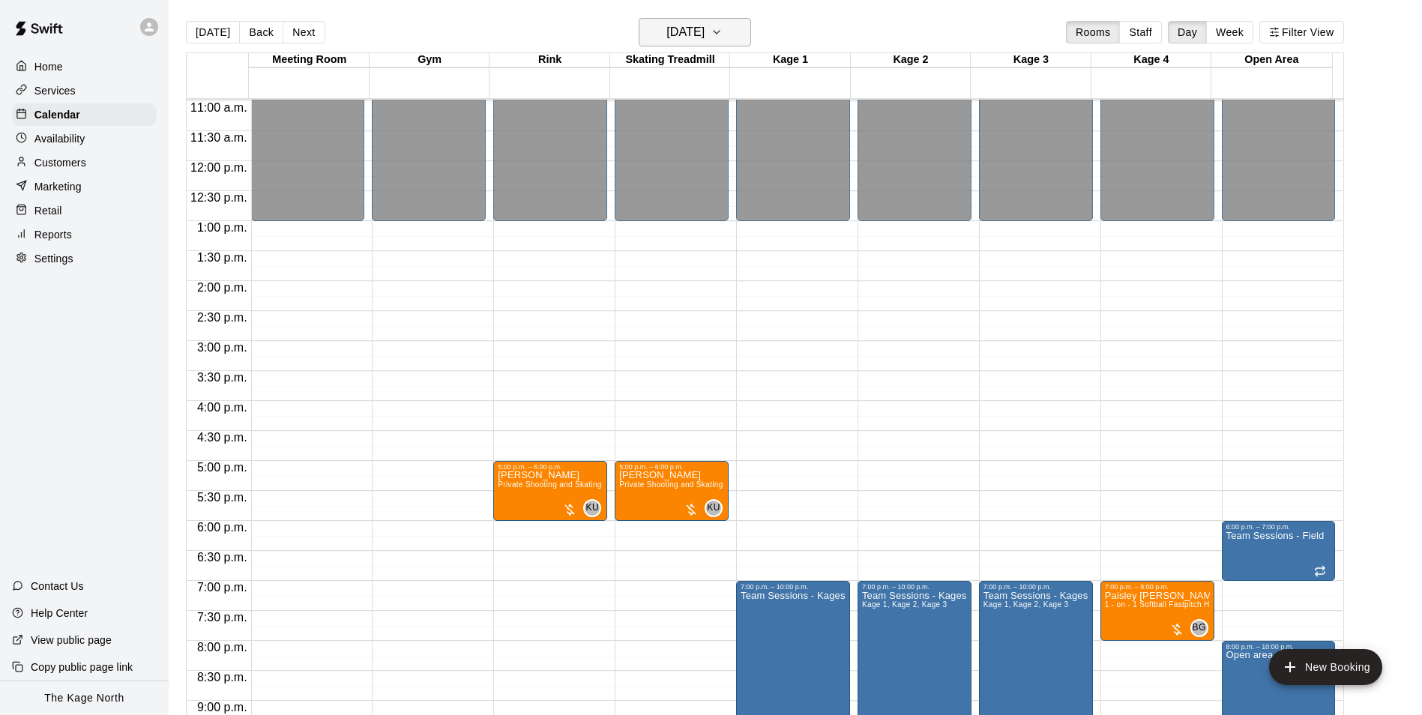
click at [704, 42] on h6 "[DATE]" at bounding box center [685, 32] width 38 height 21
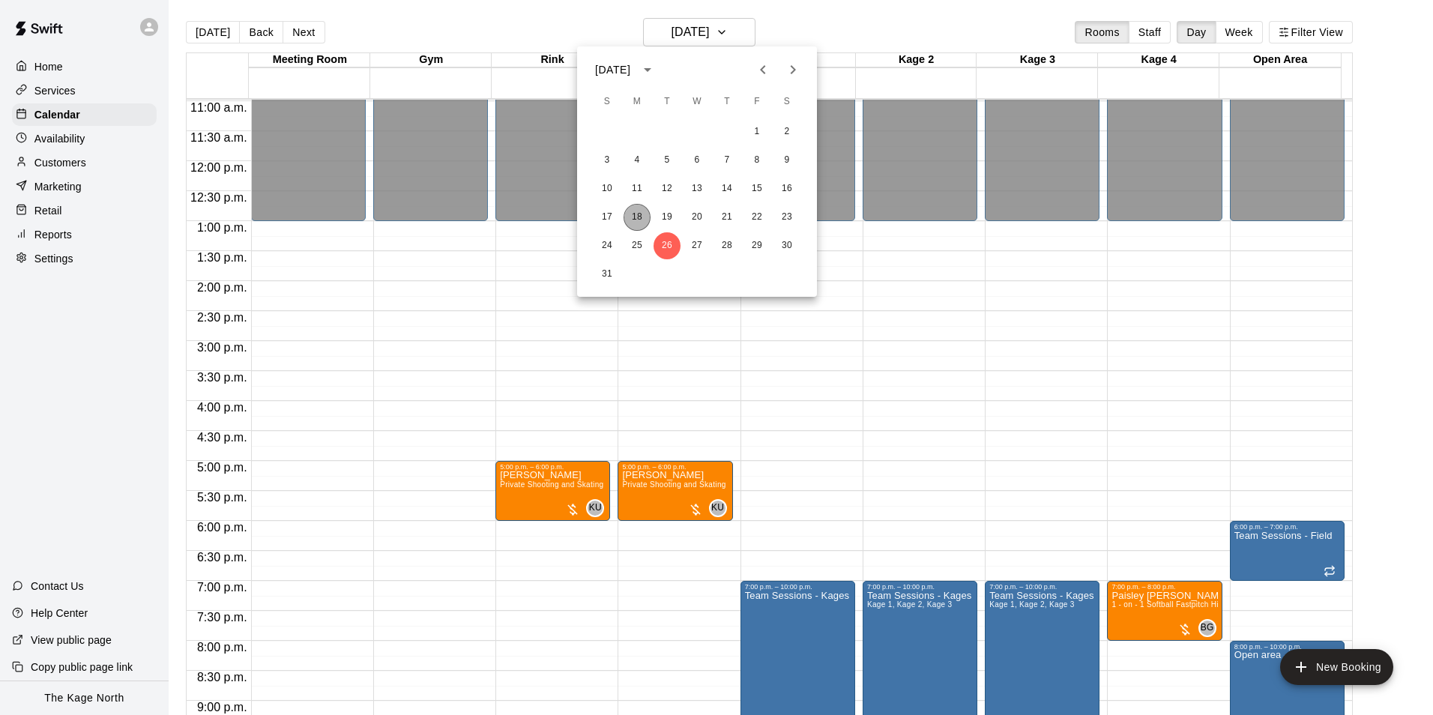
click at [630, 221] on button "18" at bounding box center [637, 217] width 27 height 27
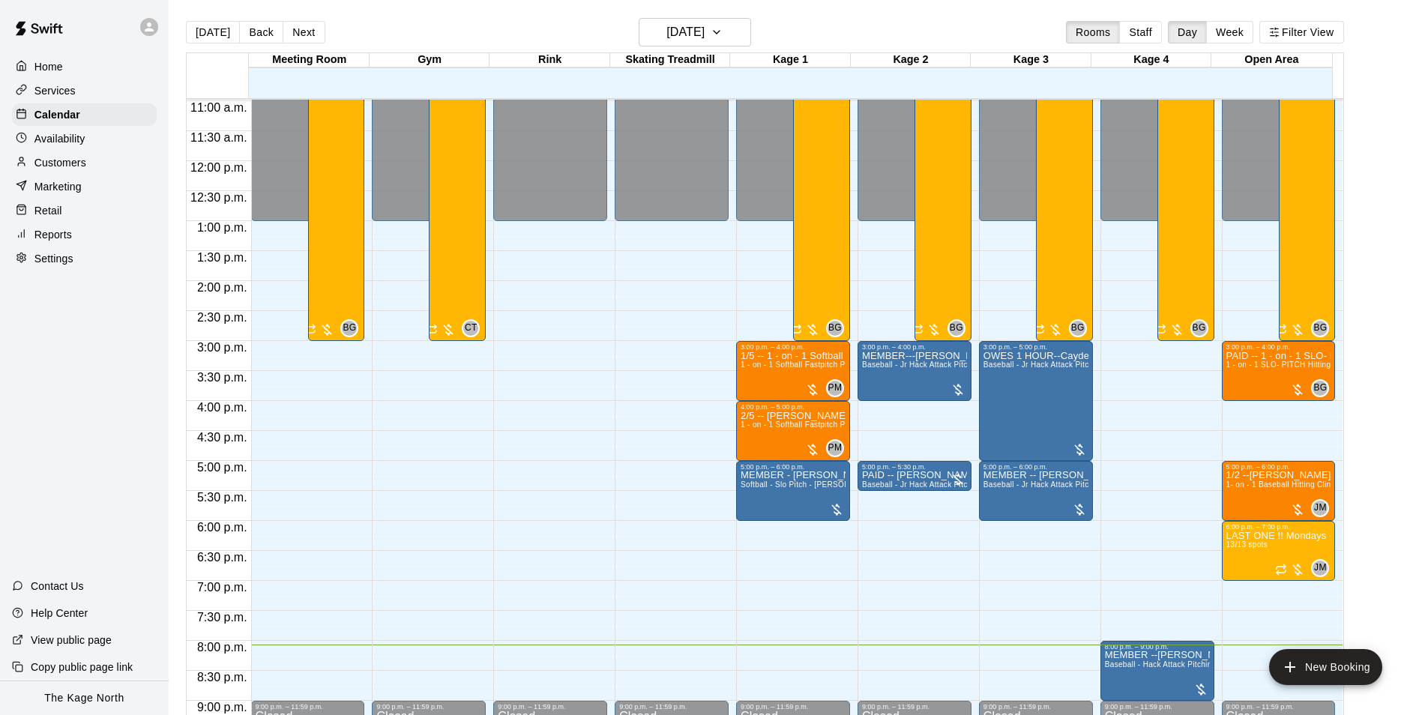
click at [57, 100] on div "Services" at bounding box center [84, 90] width 145 height 22
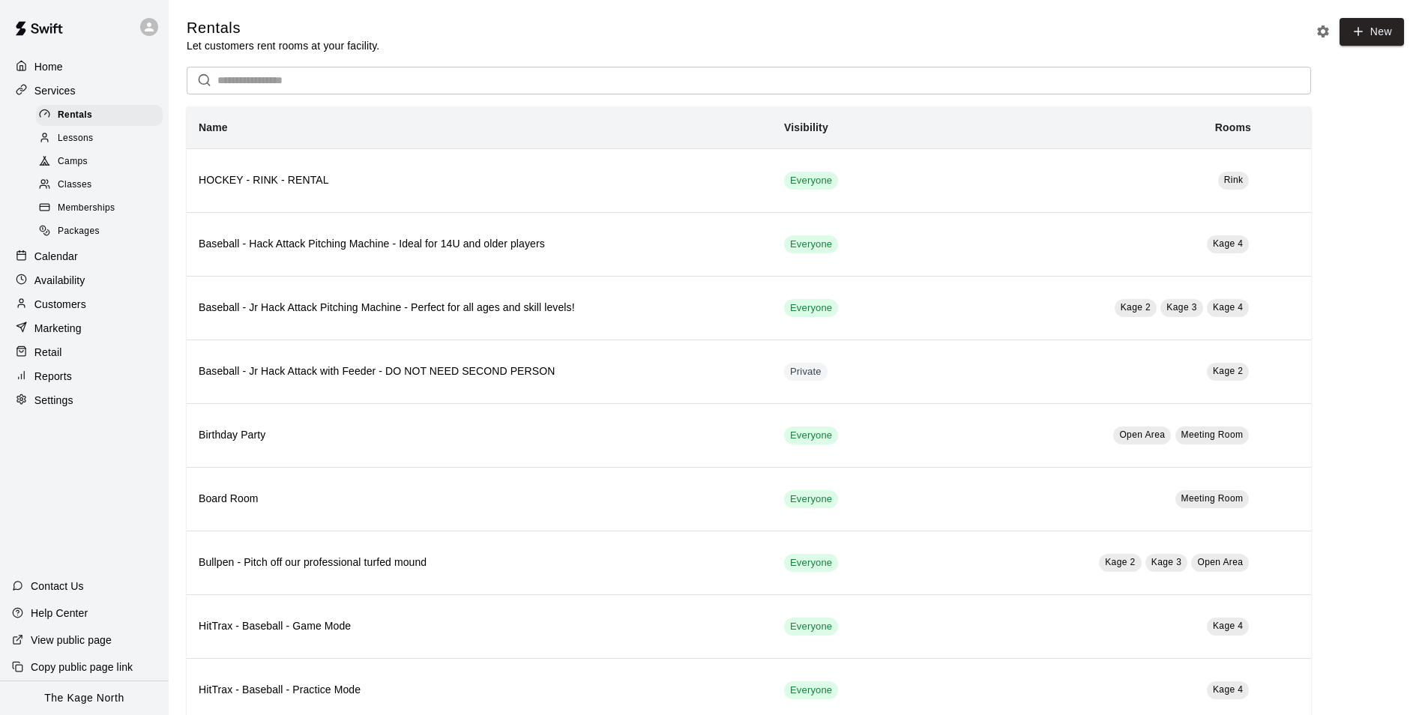
click at [76, 166] on span "Camps" at bounding box center [73, 161] width 30 height 15
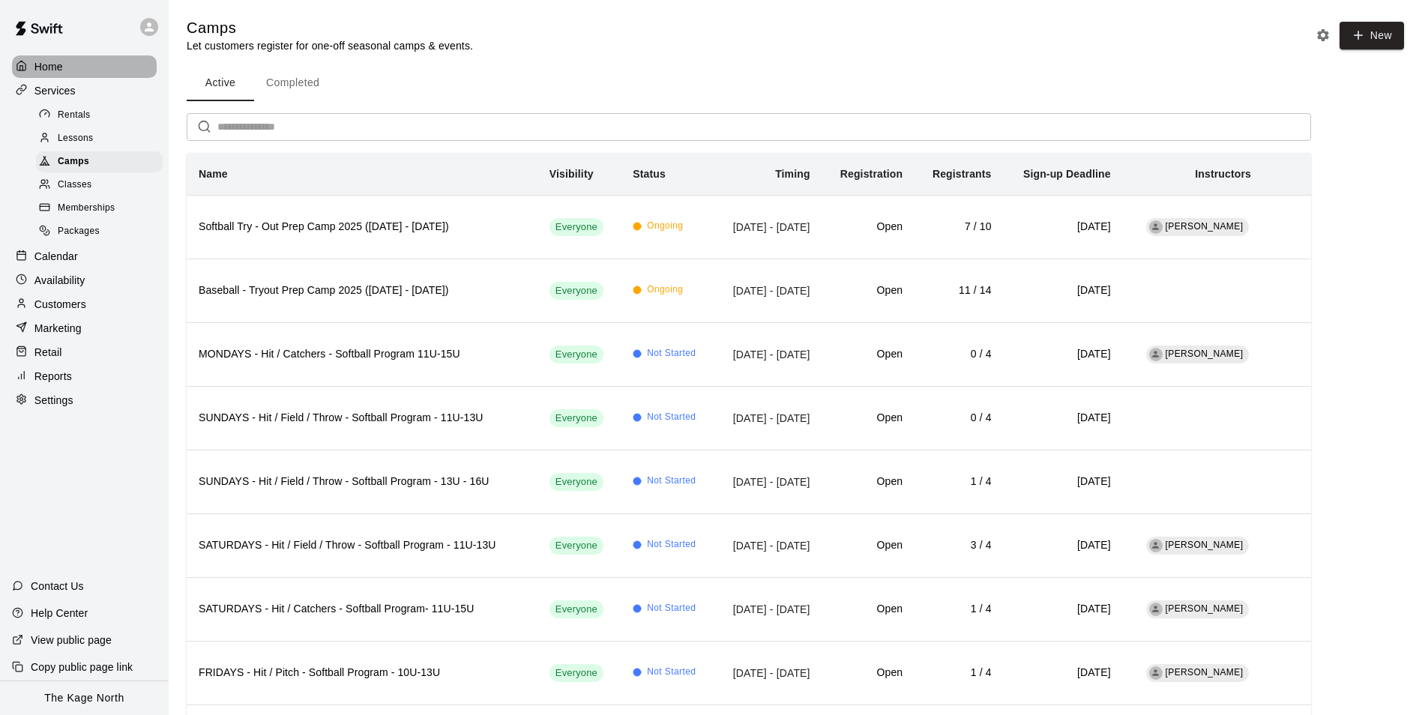
click at [71, 65] on div "Home" at bounding box center [84, 66] width 145 height 22
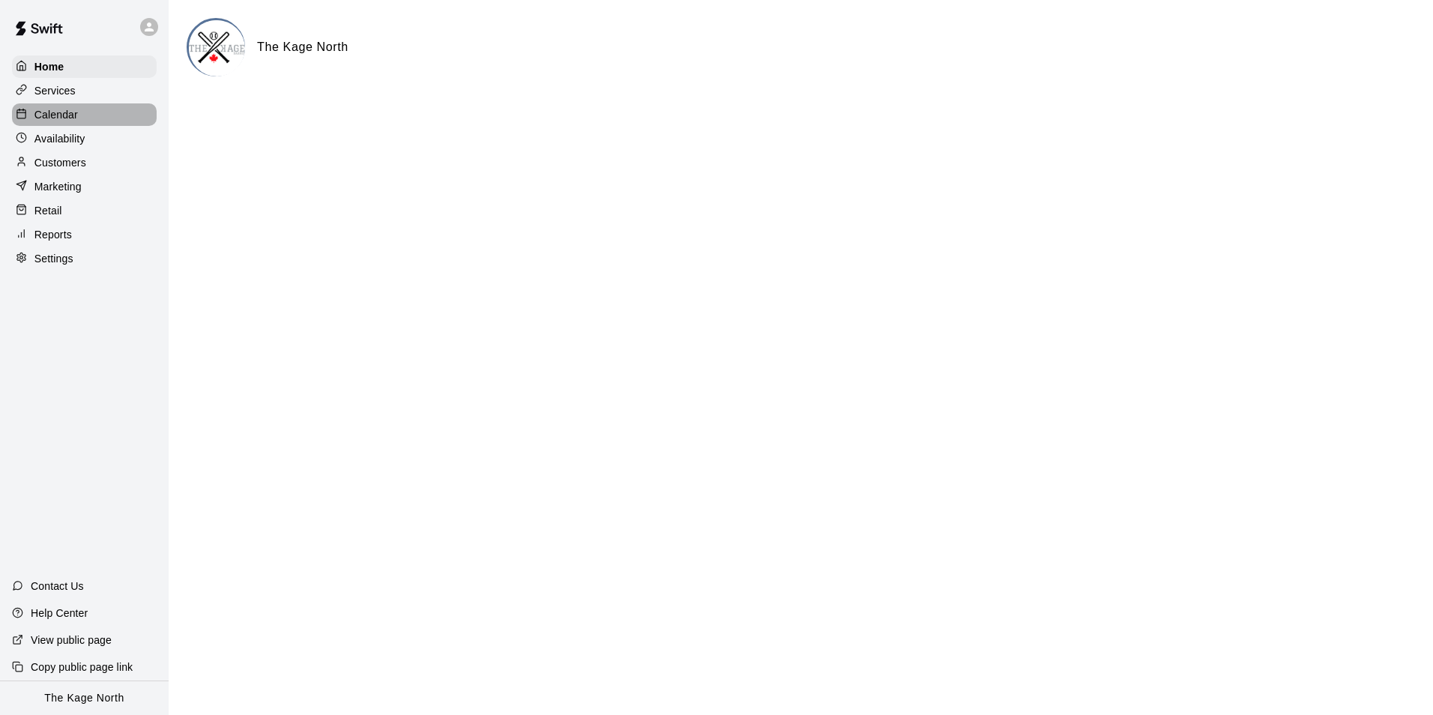
click at [69, 118] on p "Calendar" at bounding box center [55, 114] width 43 height 15
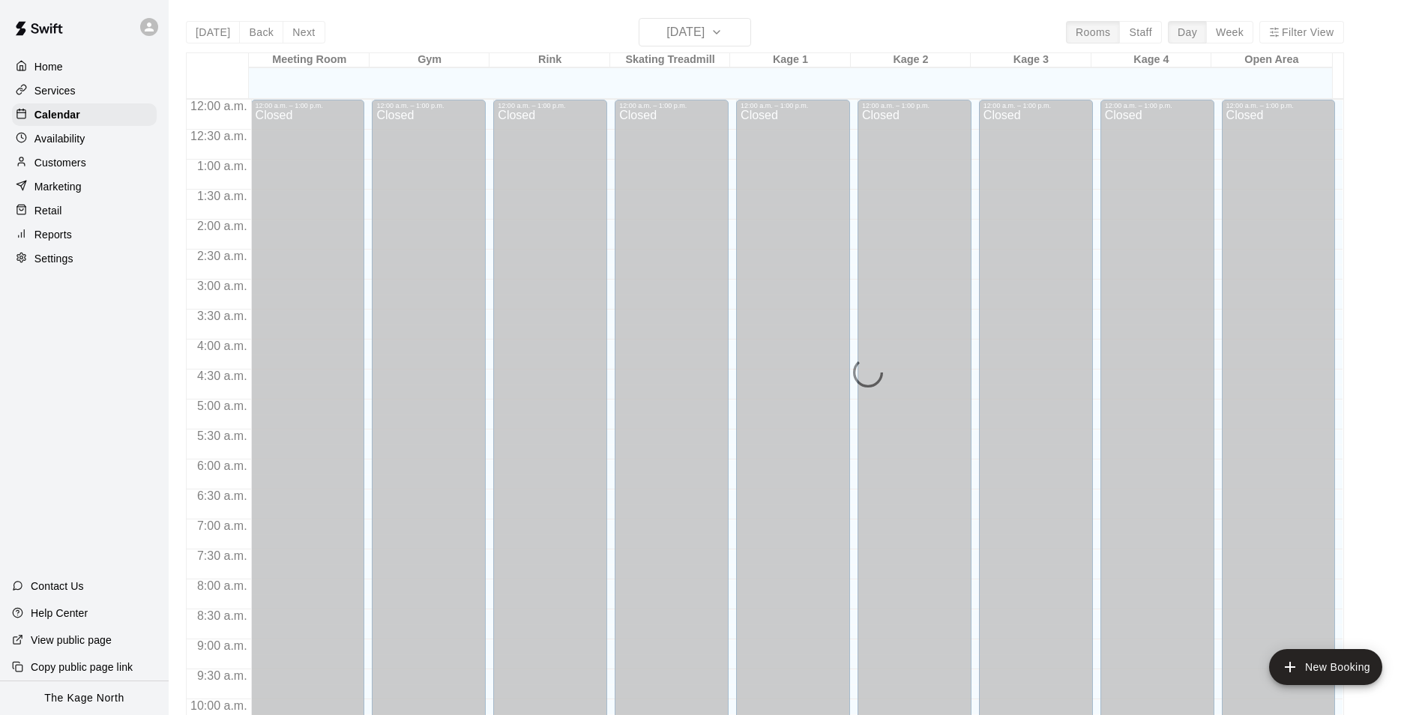
scroll to position [761, 0]
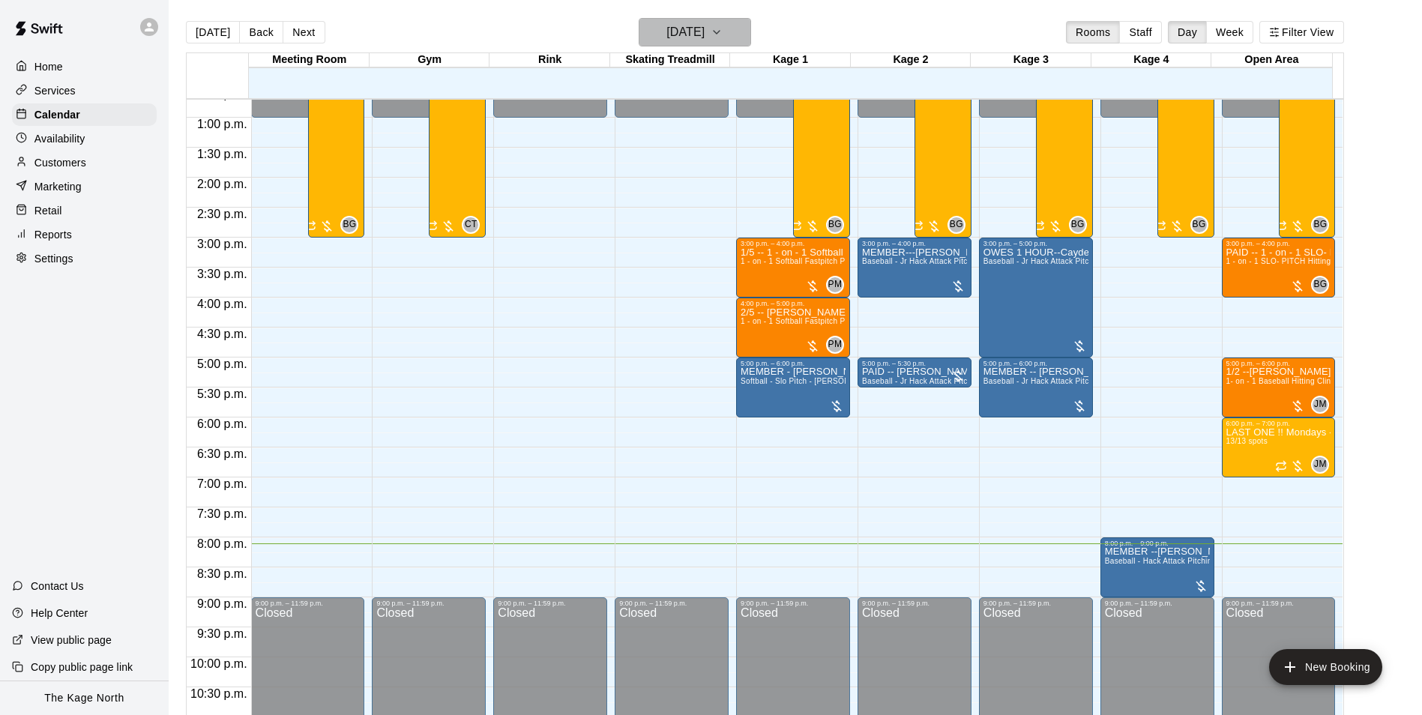
click at [704, 38] on h6 "[DATE]" at bounding box center [685, 32] width 38 height 21
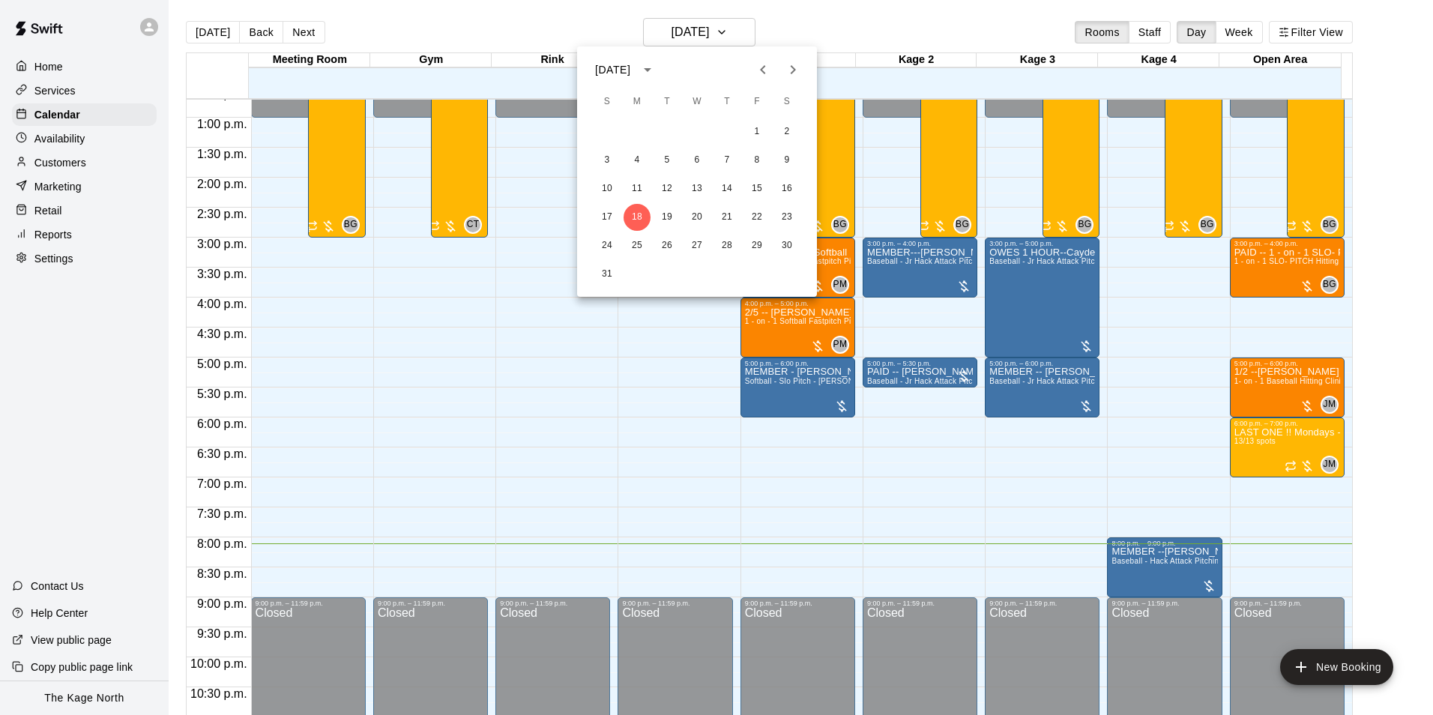
click at [792, 16] on div at bounding box center [716, 357] width 1433 height 715
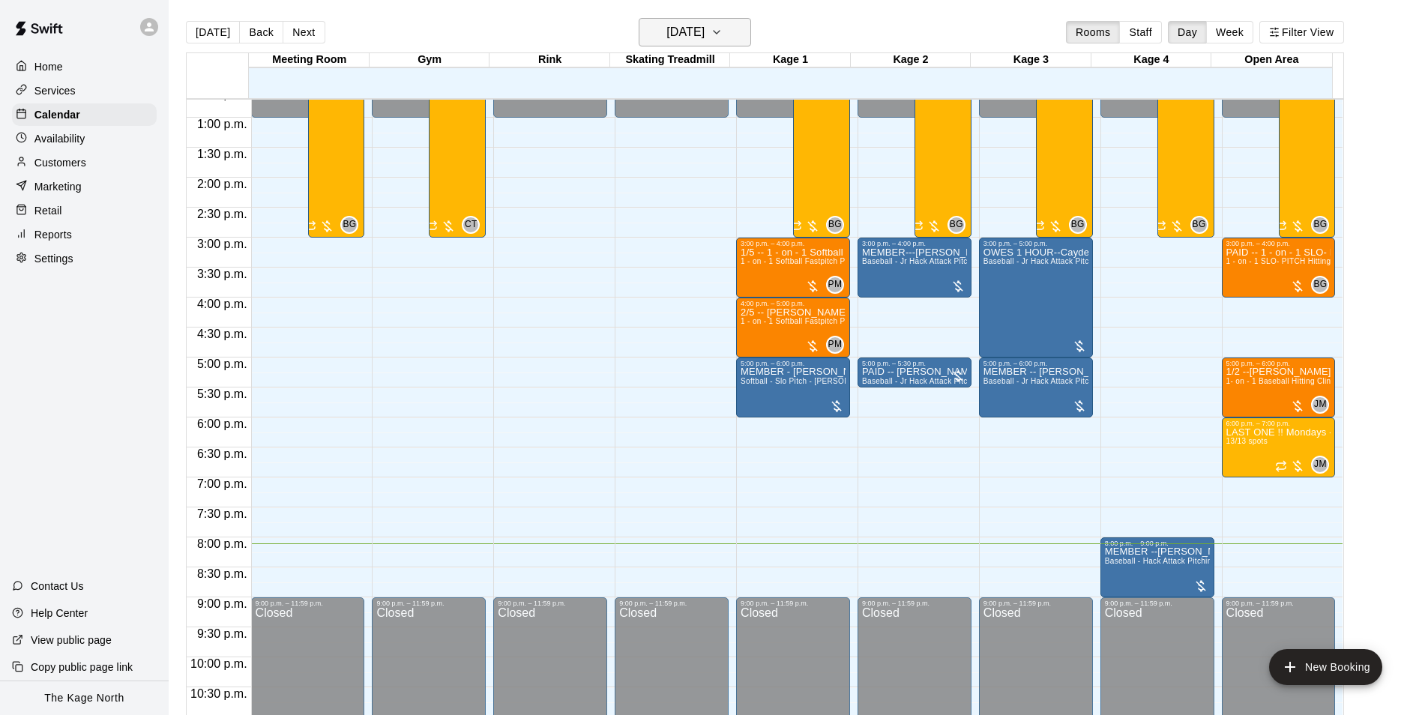
click at [731, 28] on button "[DATE]" at bounding box center [695, 32] width 112 height 28
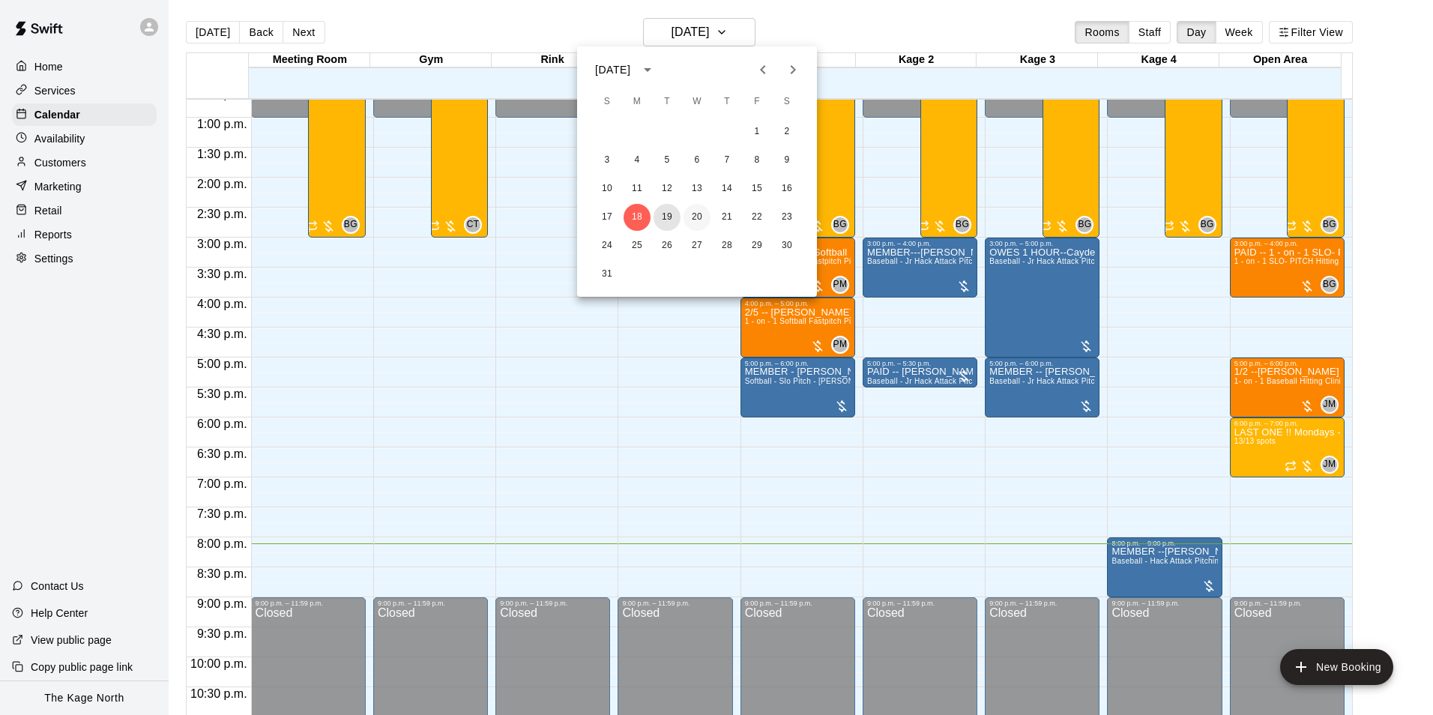
click at [667, 218] on button "19" at bounding box center [667, 217] width 27 height 27
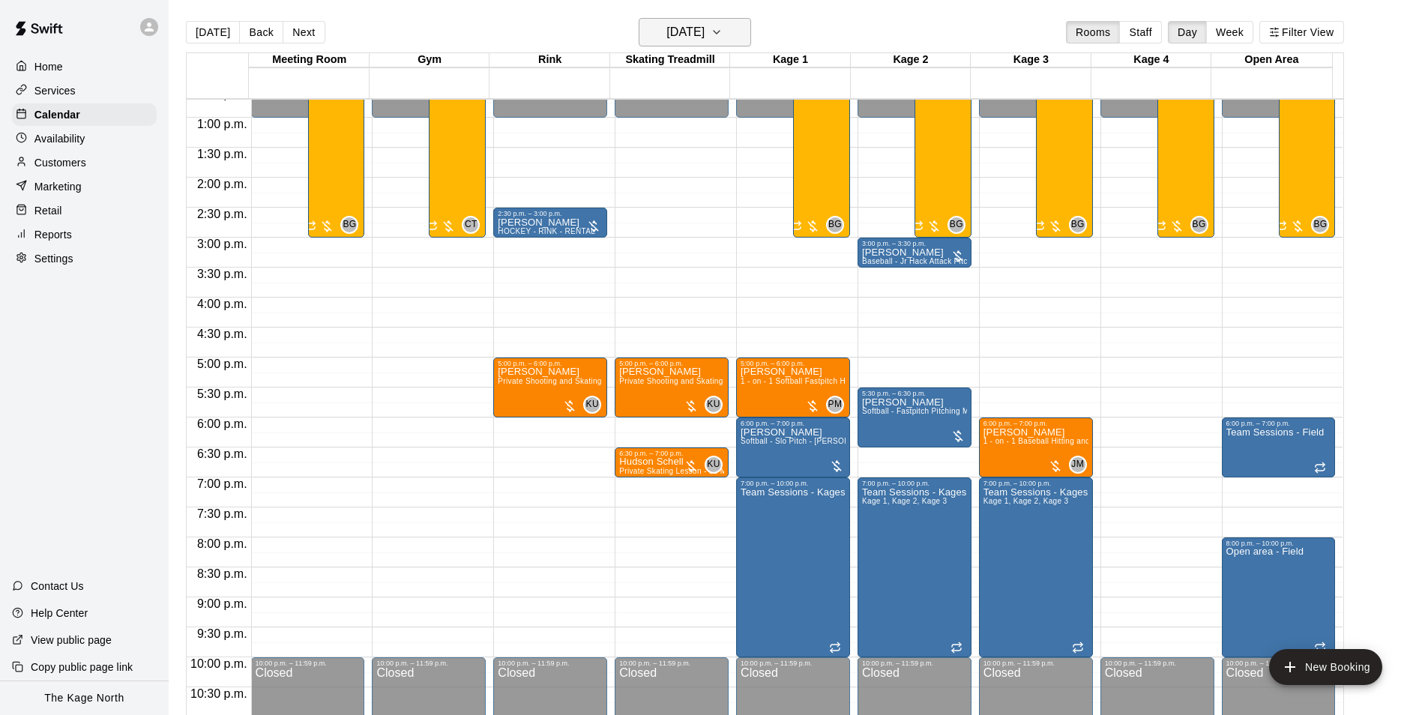
click at [704, 28] on h6 "[DATE]" at bounding box center [685, 32] width 38 height 21
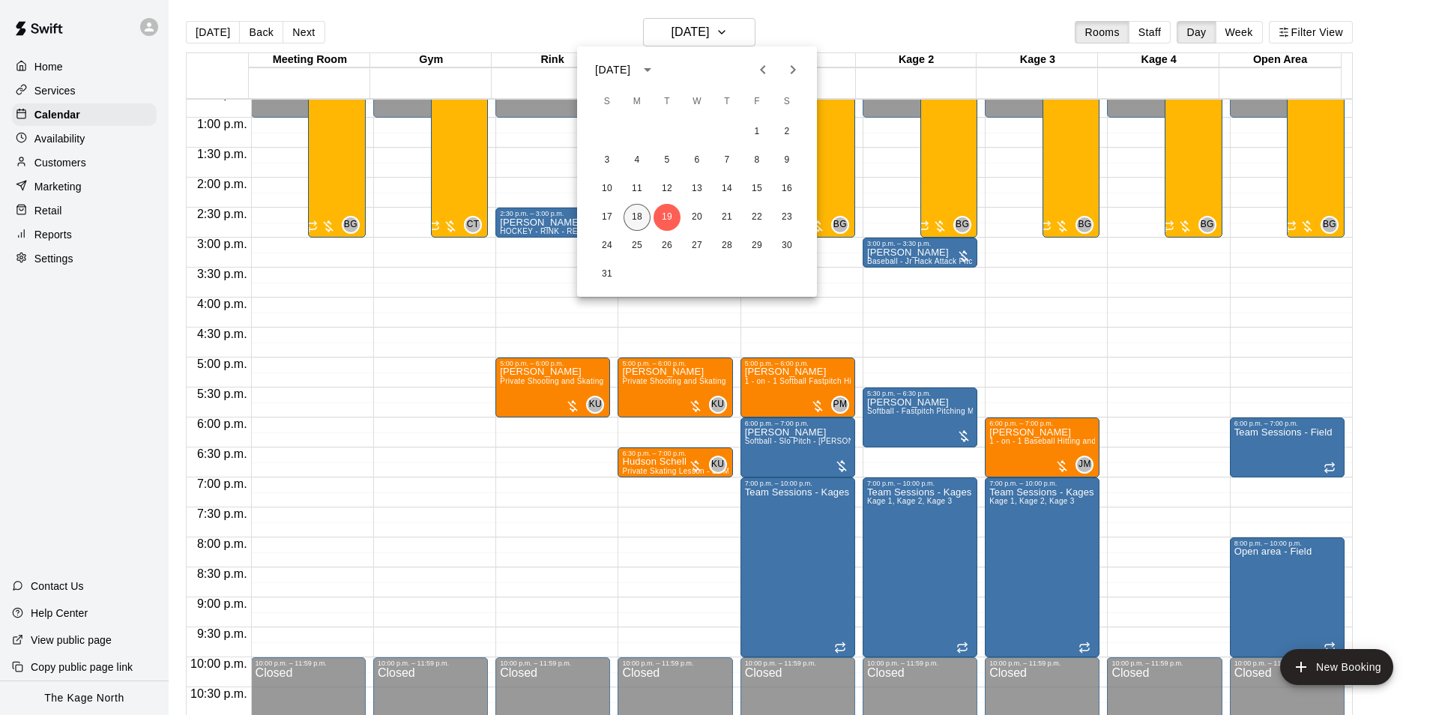
click at [637, 217] on button "18" at bounding box center [637, 217] width 27 height 27
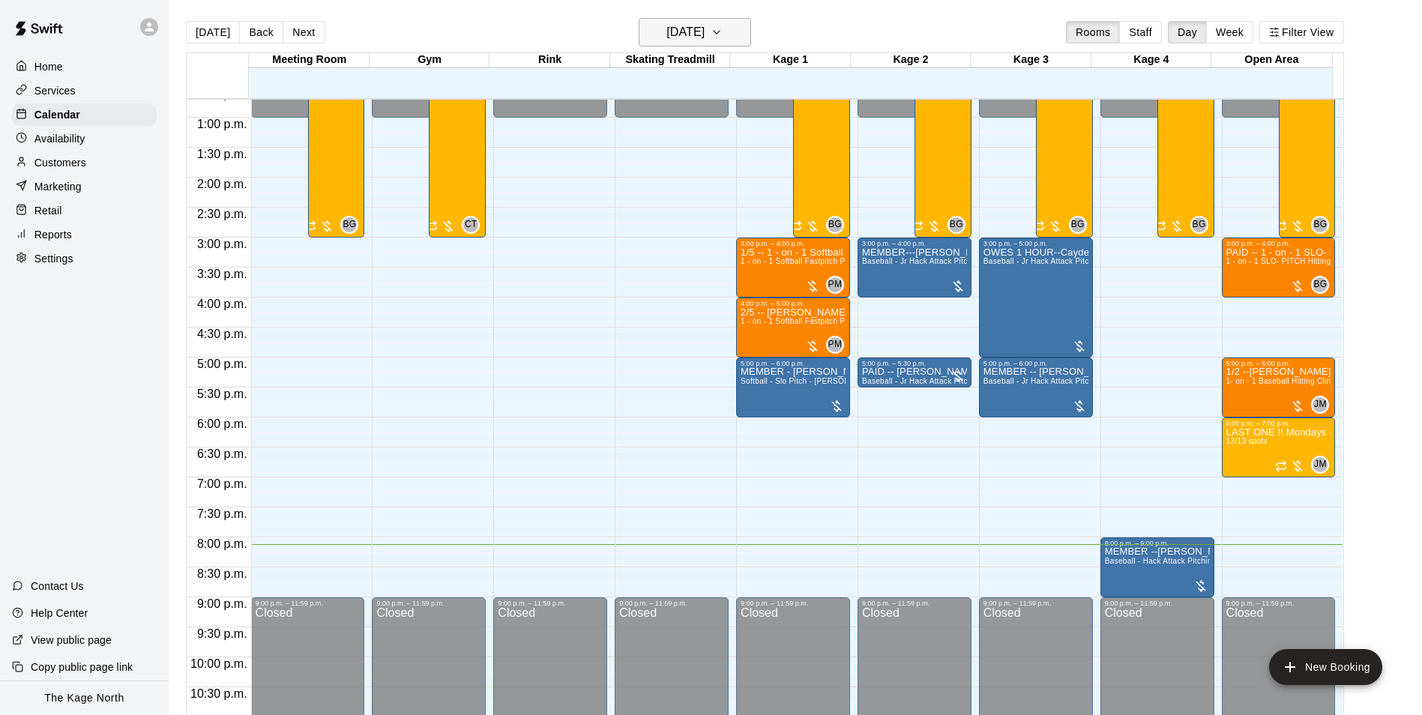
click at [704, 28] on h6 "[DATE]" at bounding box center [685, 32] width 38 height 21
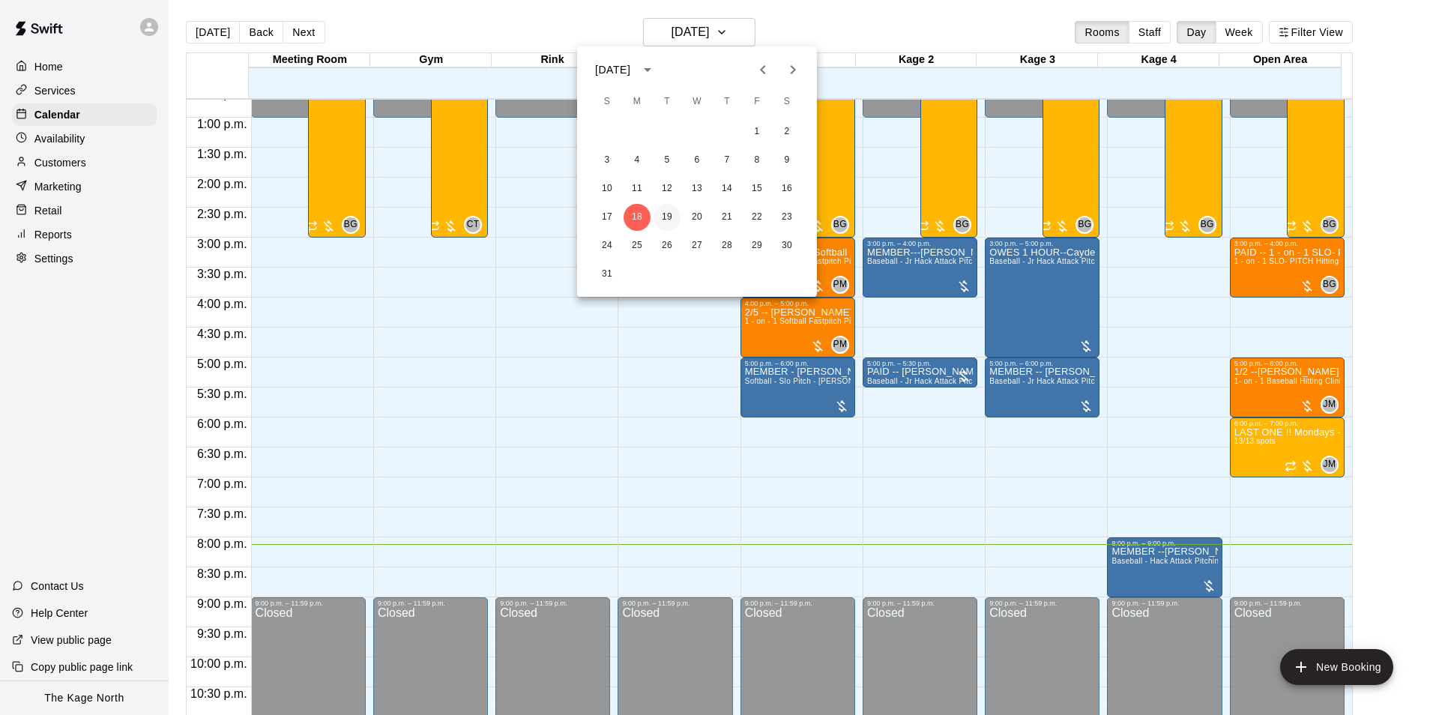
click at [666, 219] on button "19" at bounding box center [667, 217] width 27 height 27
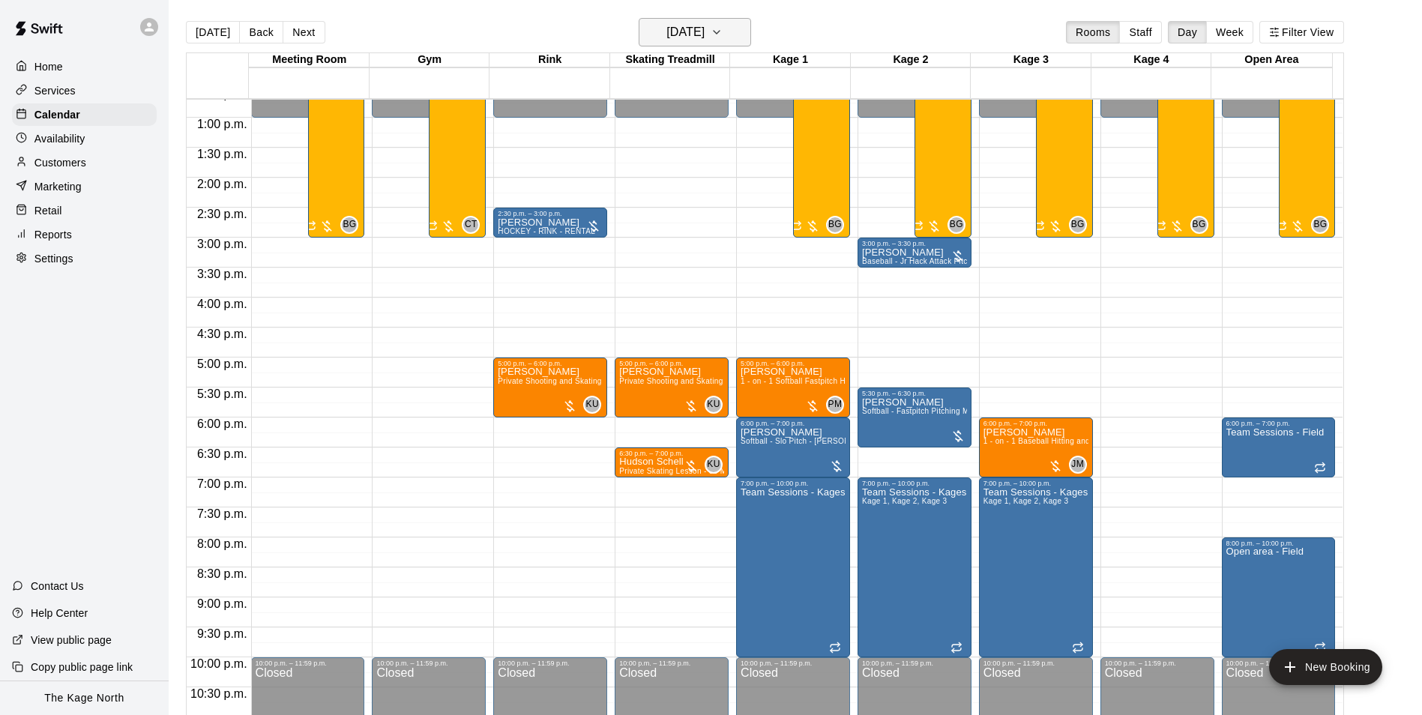
click at [704, 37] on h6 "[DATE]" at bounding box center [685, 32] width 38 height 21
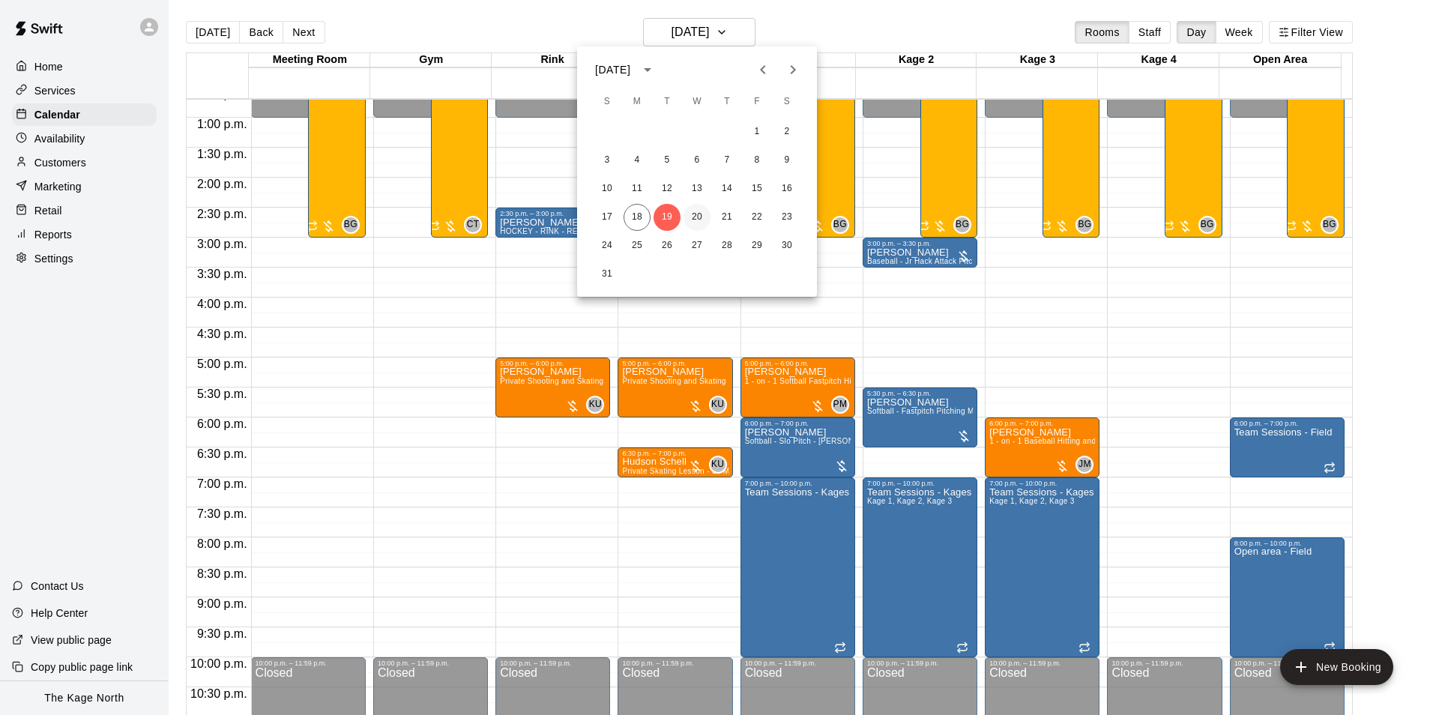
click at [691, 218] on button "20" at bounding box center [696, 217] width 27 height 27
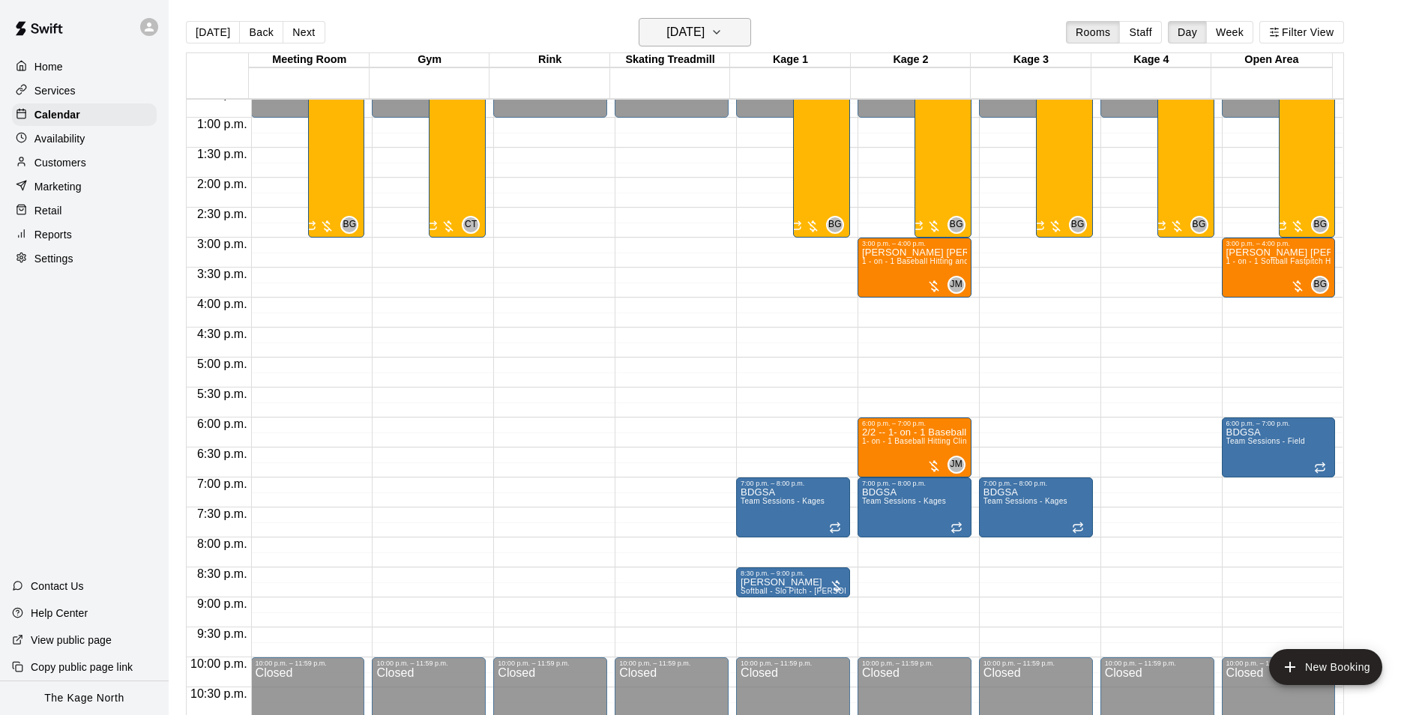
click at [704, 34] on h6 "[DATE]" at bounding box center [685, 32] width 38 height 21
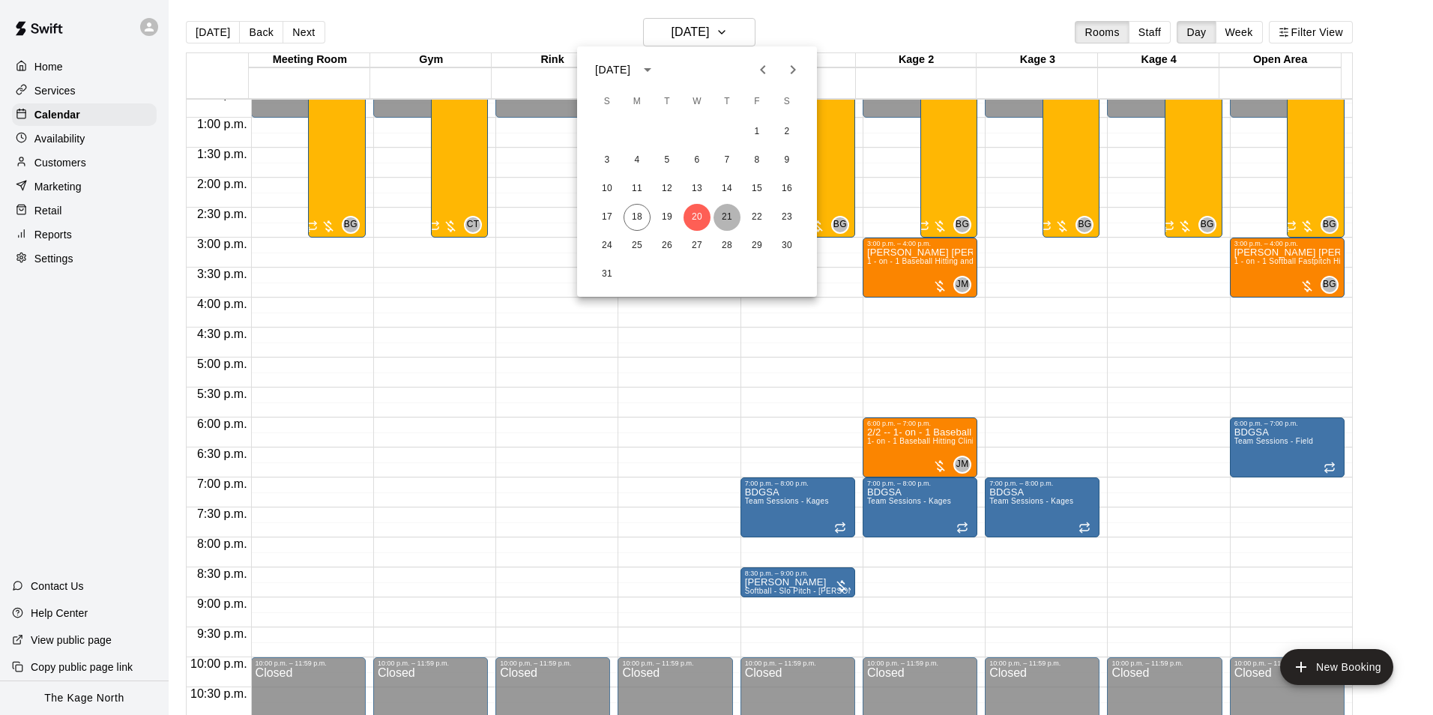
click at [723, 214] on button "21" at bounding box center [726, 217] width 27 height 27
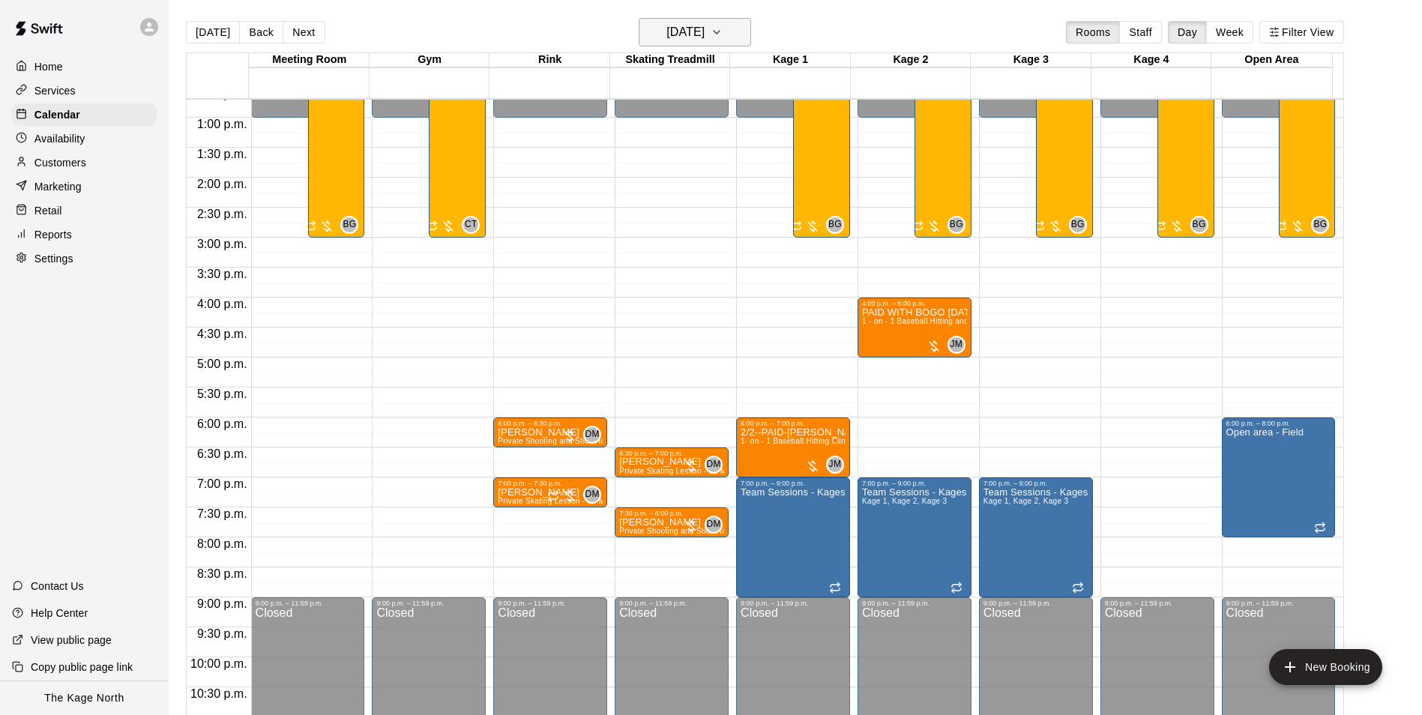
click at [704, 31] on h6 "[DATE]" at bounding box center [685, 32] width 38 height 21
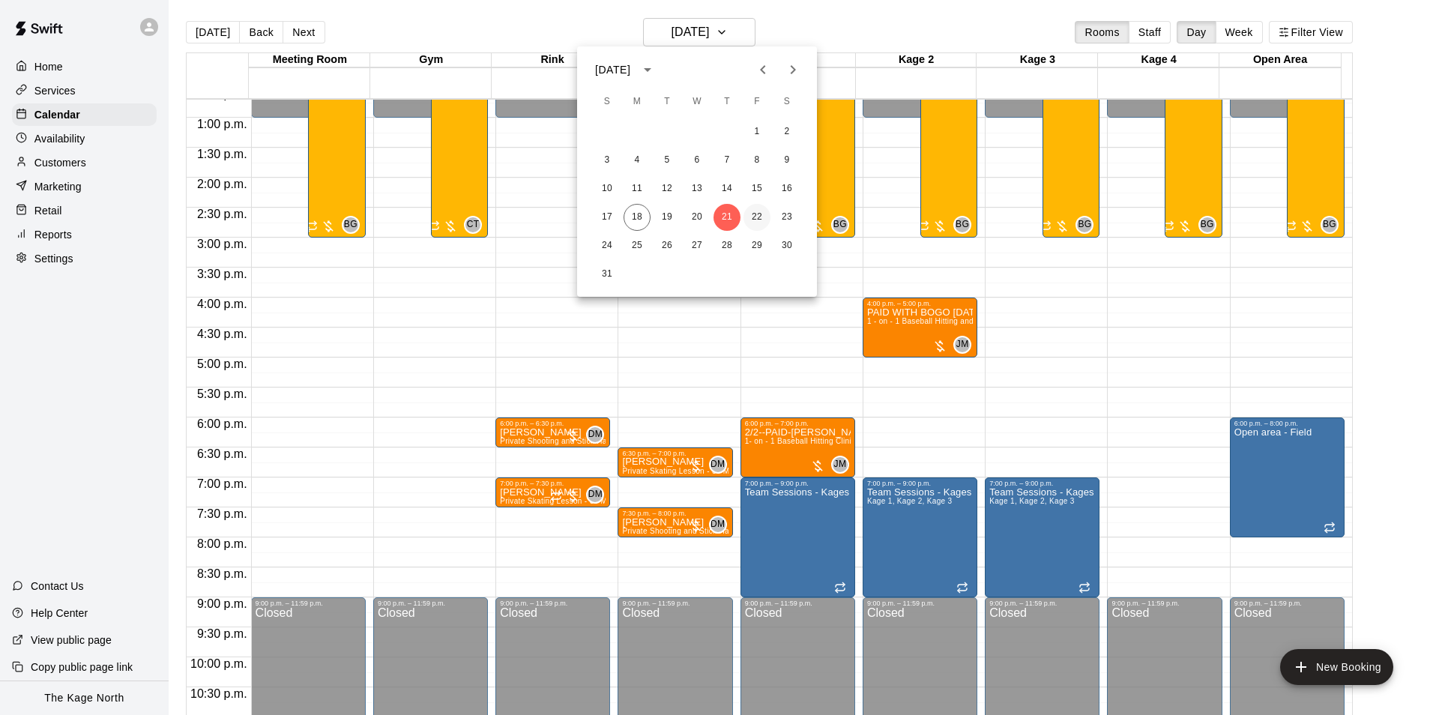
click at [752, 217] on button "22" at bounding box center [756, 217] width 27 height 27
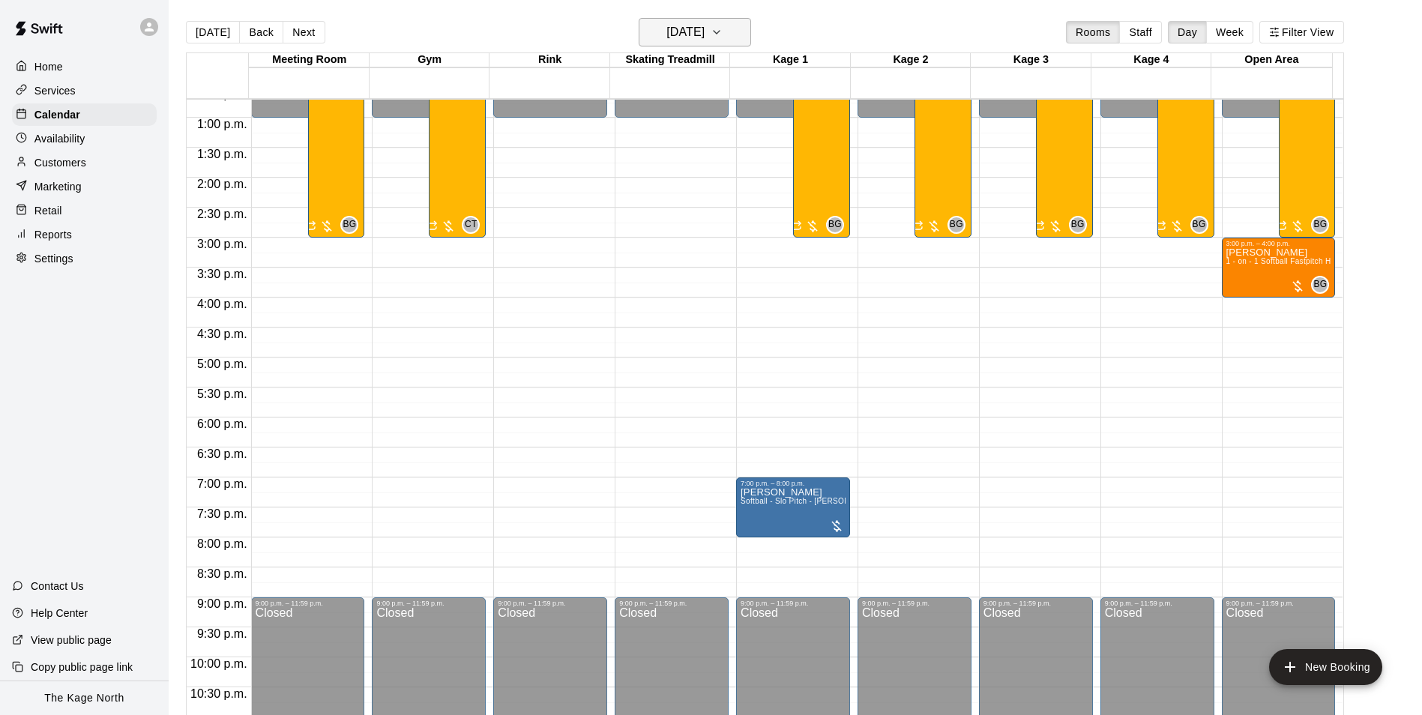
click at [722, 38] on icon "button" at bounding box center [716, 32] width 12 height 18
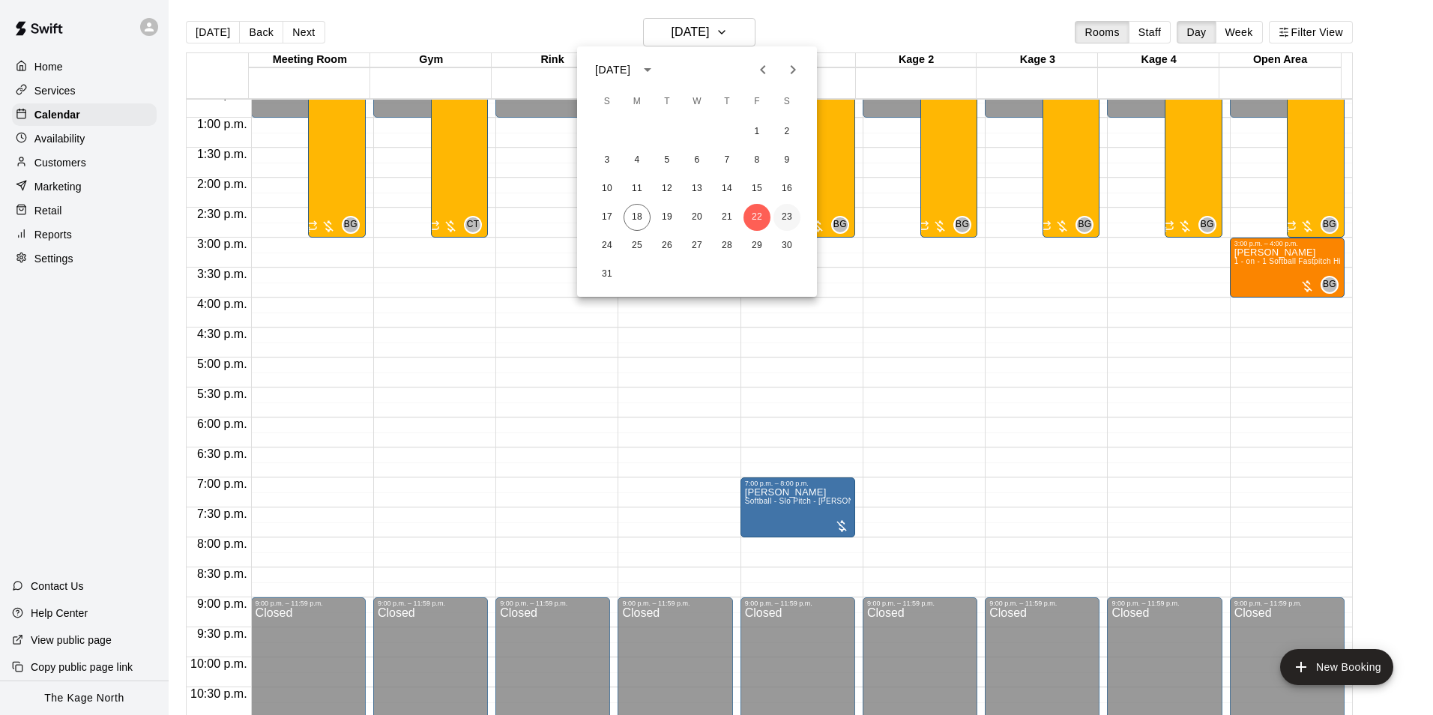
click at [789, 216] on button "23" at bounding box center [786, 217] width 27 height 27
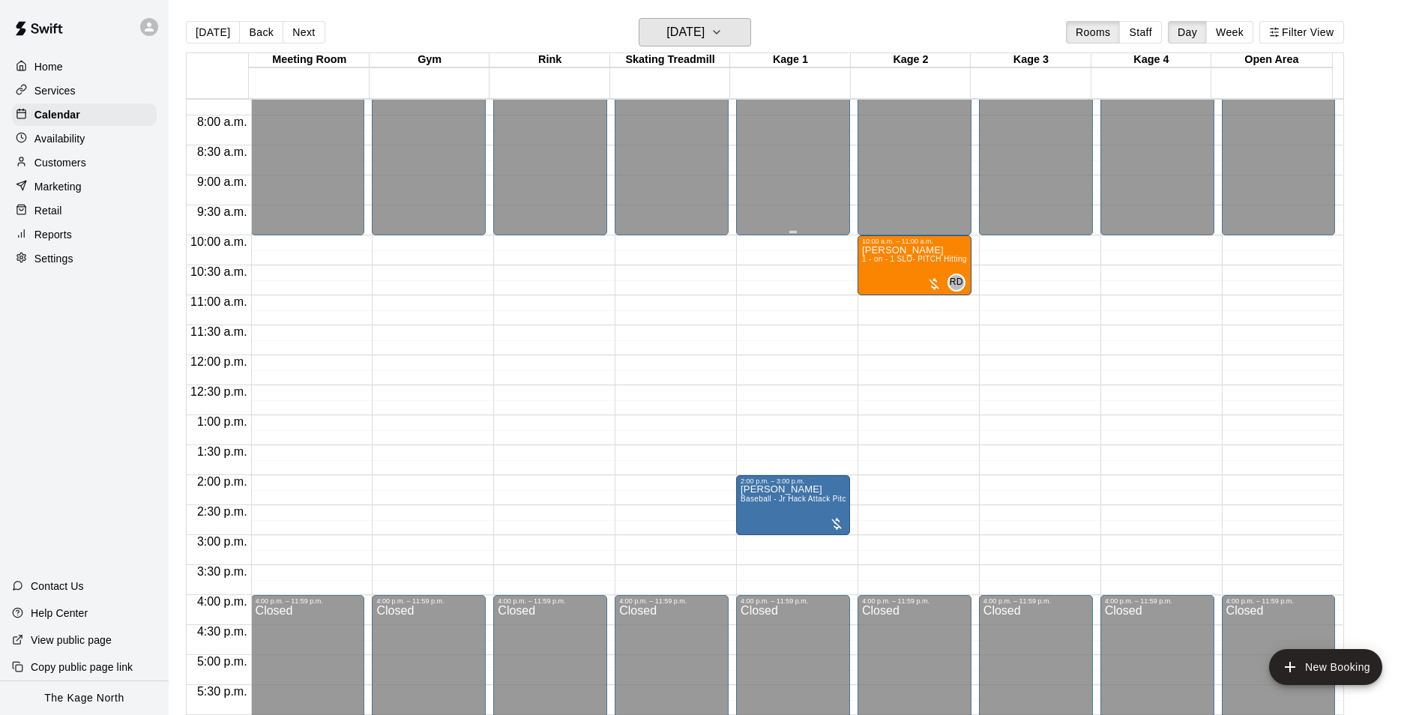
scroll to position [462, 0]
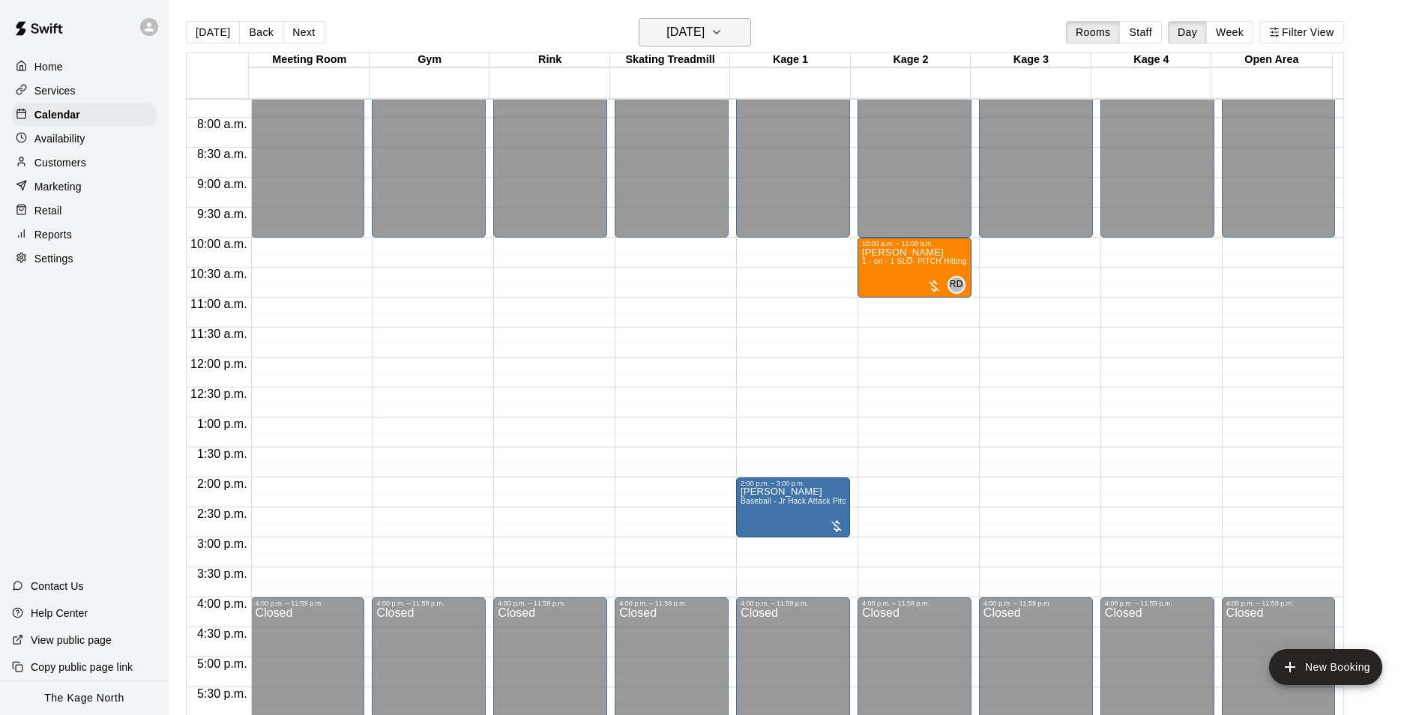
click at [723, 43] on button "[DATE]" at bounding box center [695, 32] width 112 height 28
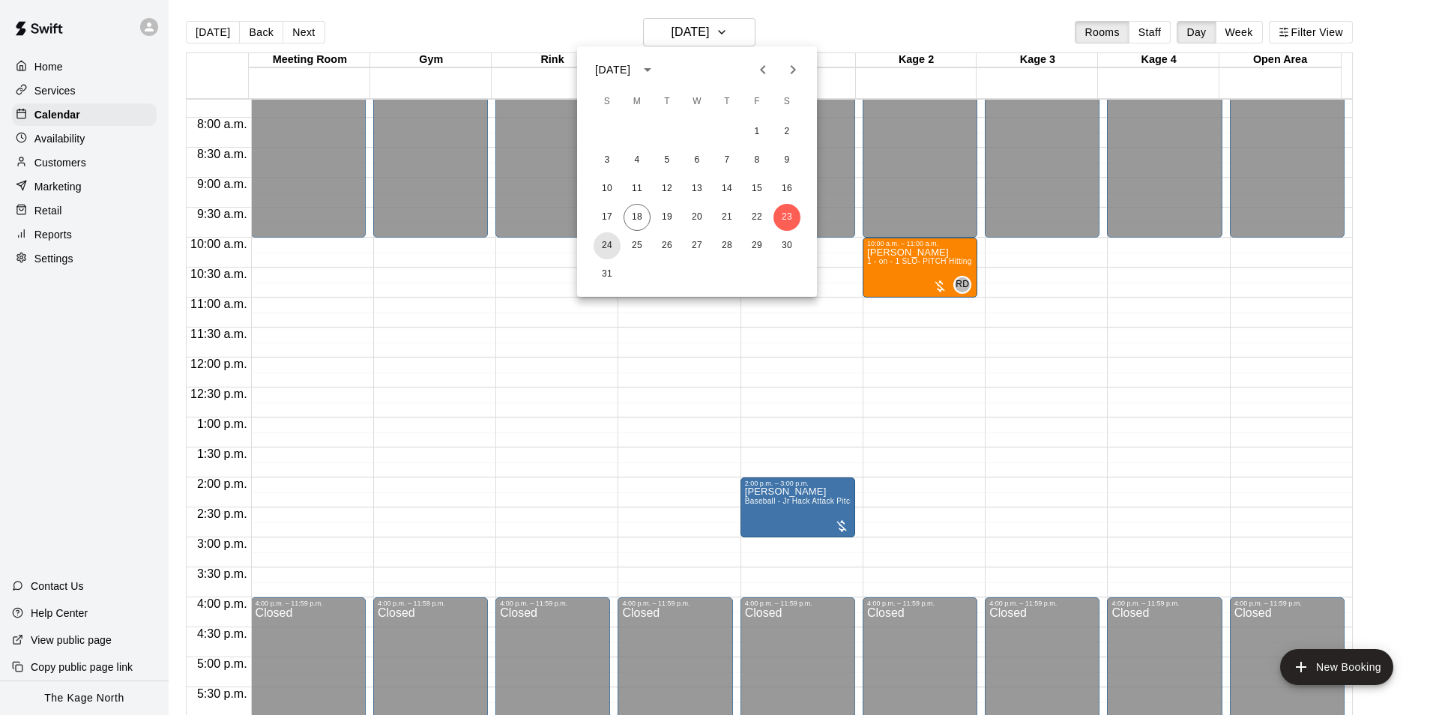
click at [610, 242] on button "24" at bounding box center [607, 245] width 27 height 27
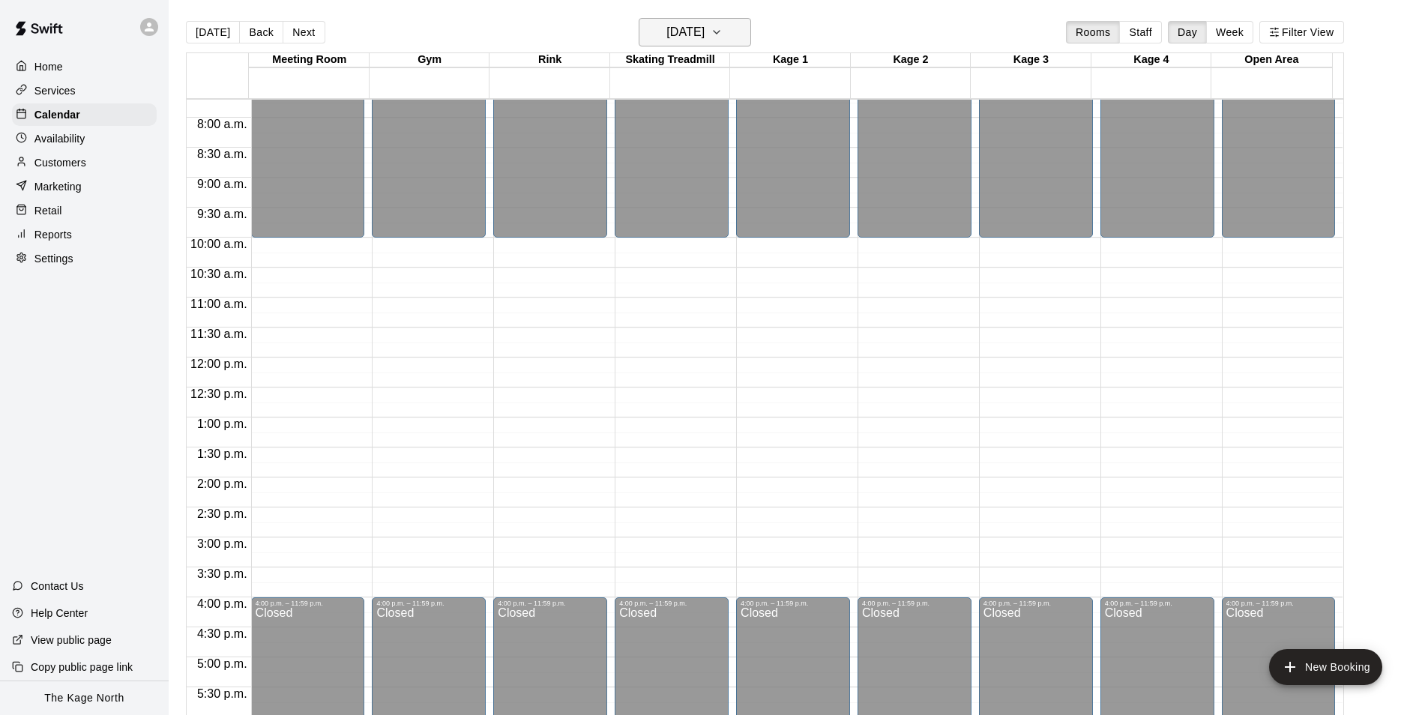
click at [704, 29] on h6 "[DATE]" at bounding box center [685, 32] width 38 height 21
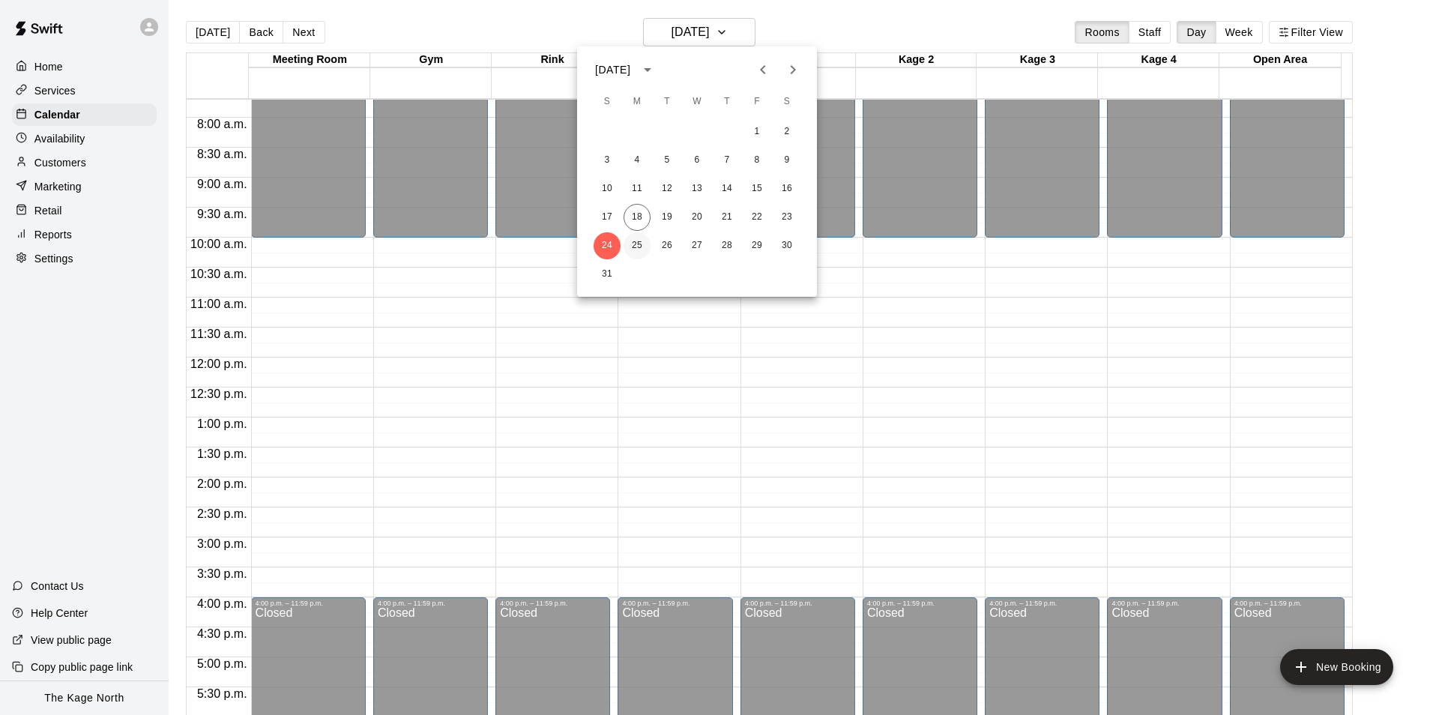
click at [638, 244] on button "25" at bounding box center [637, 245] width 27 height 27
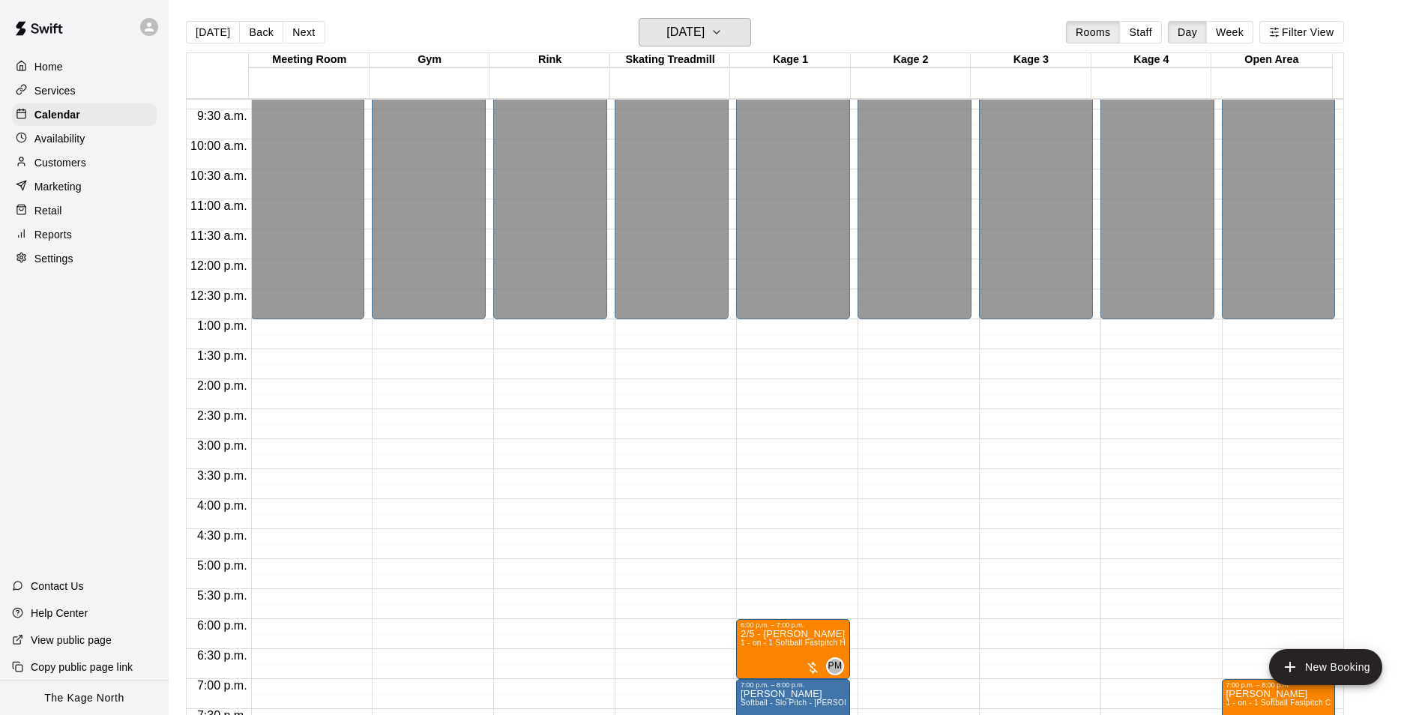
scroll to position [761, 0]
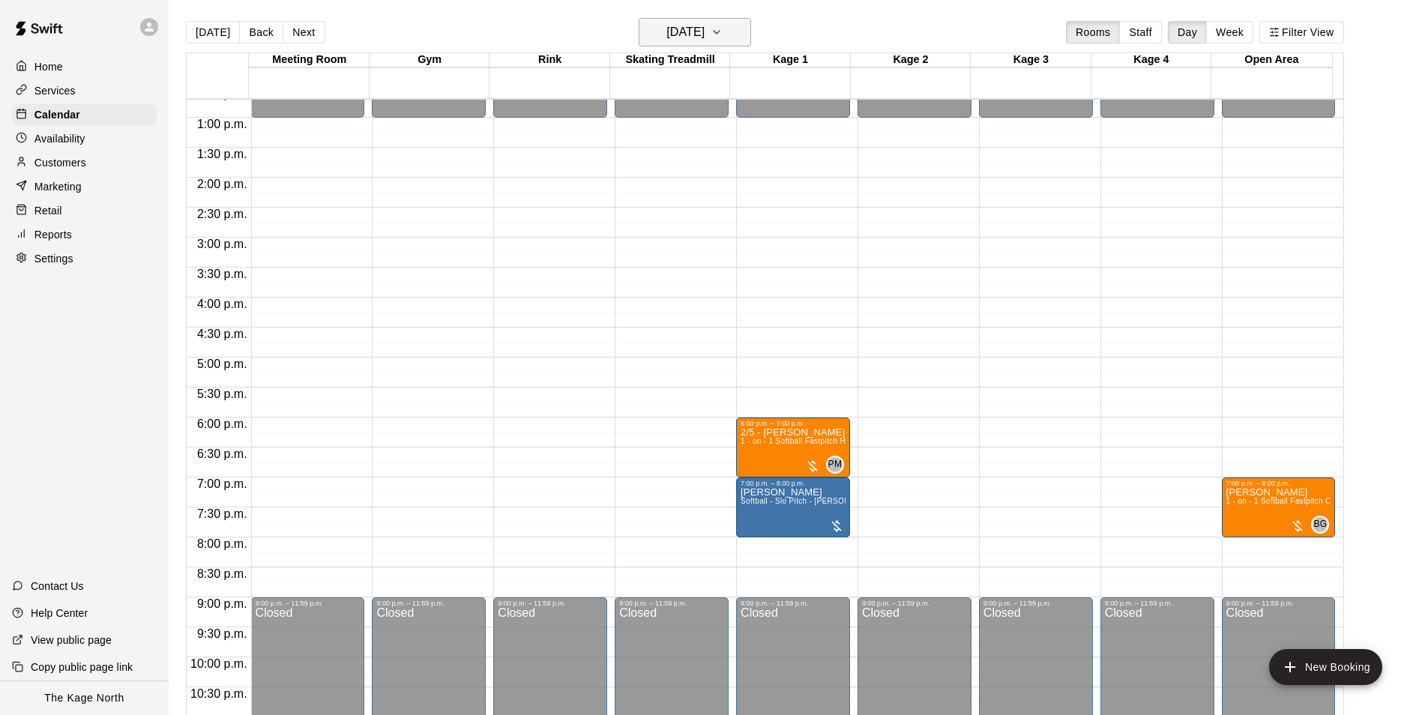
click at [704, 37] on h6 "[DATE]" at bounding box center [685, 32] width 38 height 21
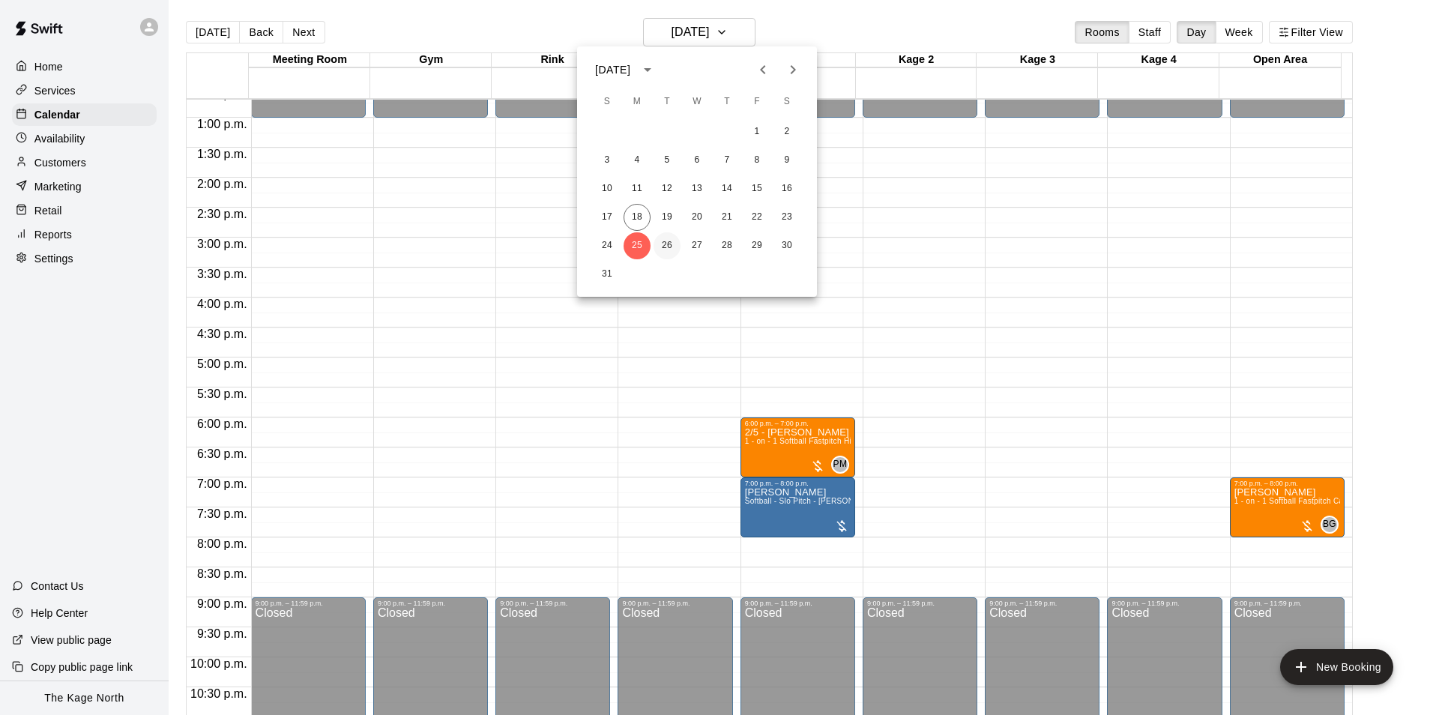
click at [661, 244] on button "26" at bounding box center [667, 245] width 27 height 27
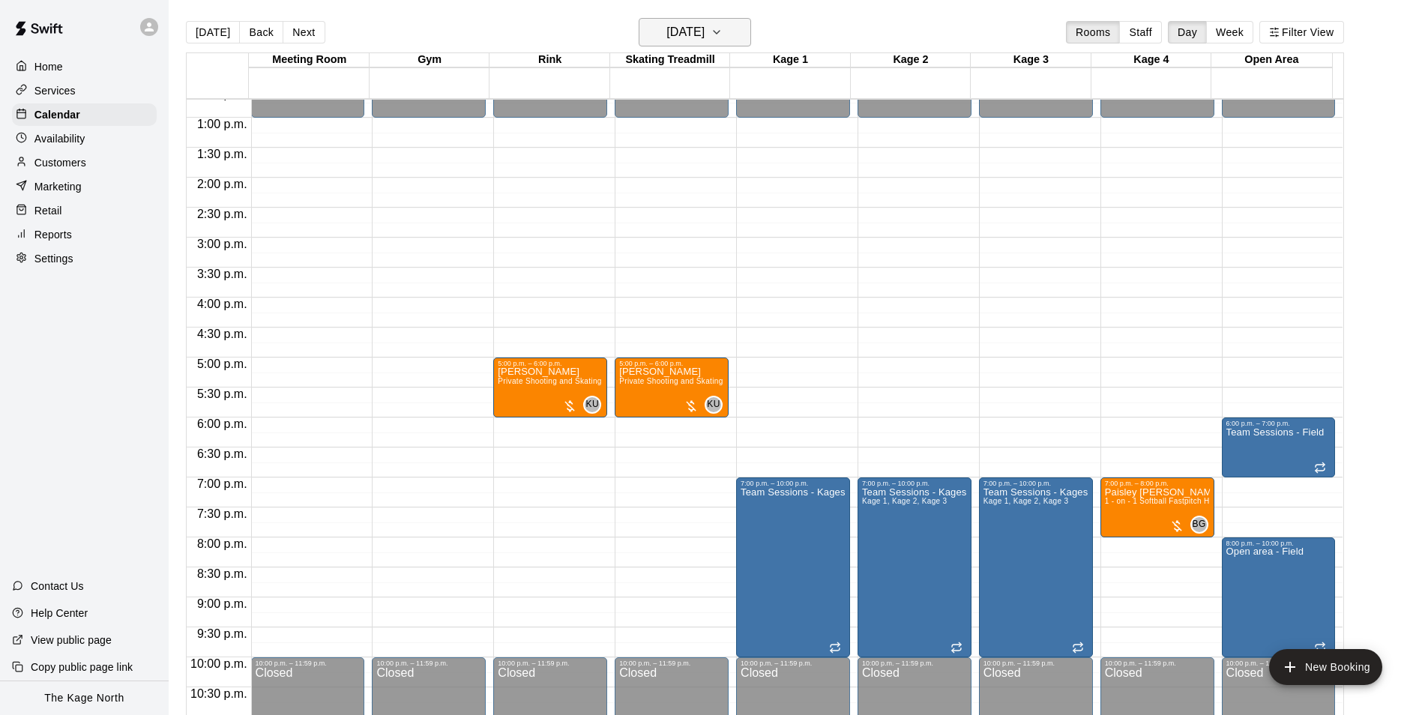
click at [700, 24] on h6 "[DATE]" at bounding box center [685, 32] width 38 height 21
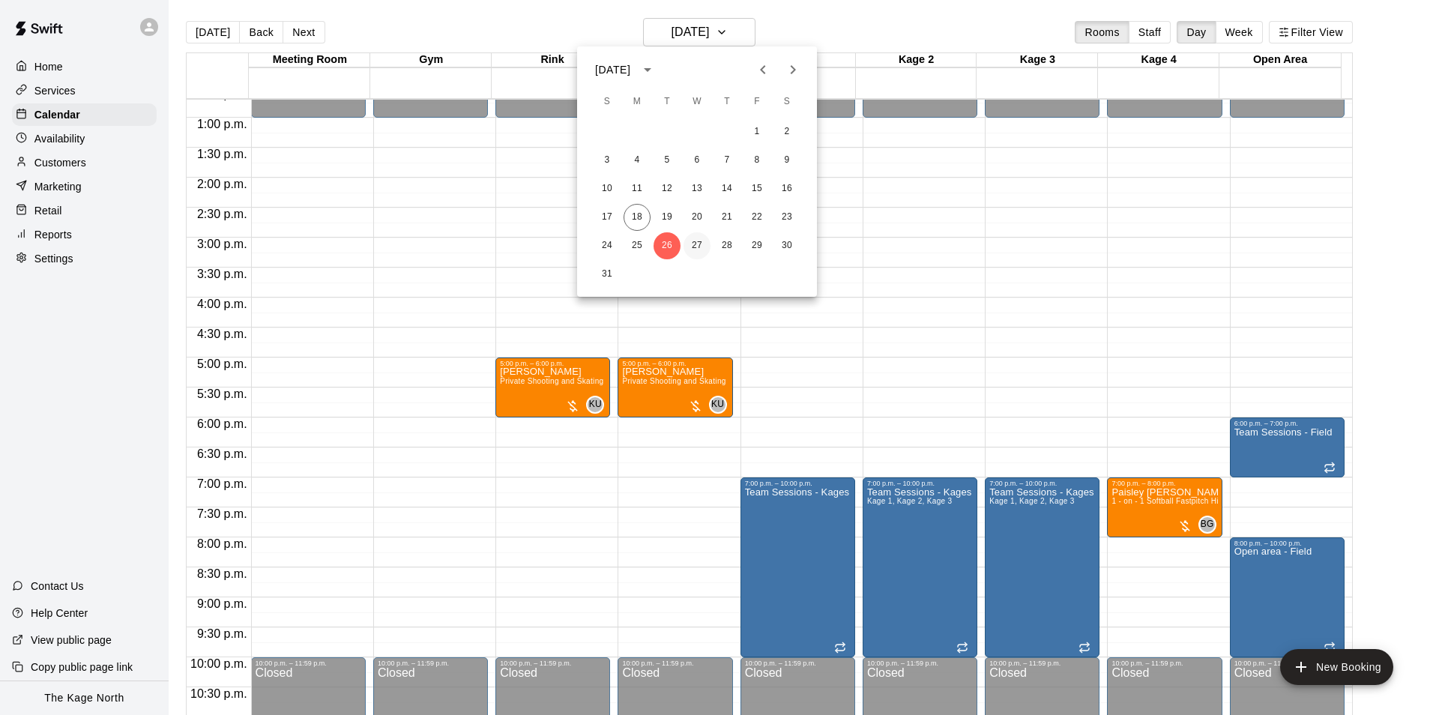
click at [702, 242] on button "27" at bounding box center [696, 245] width 27 height 27
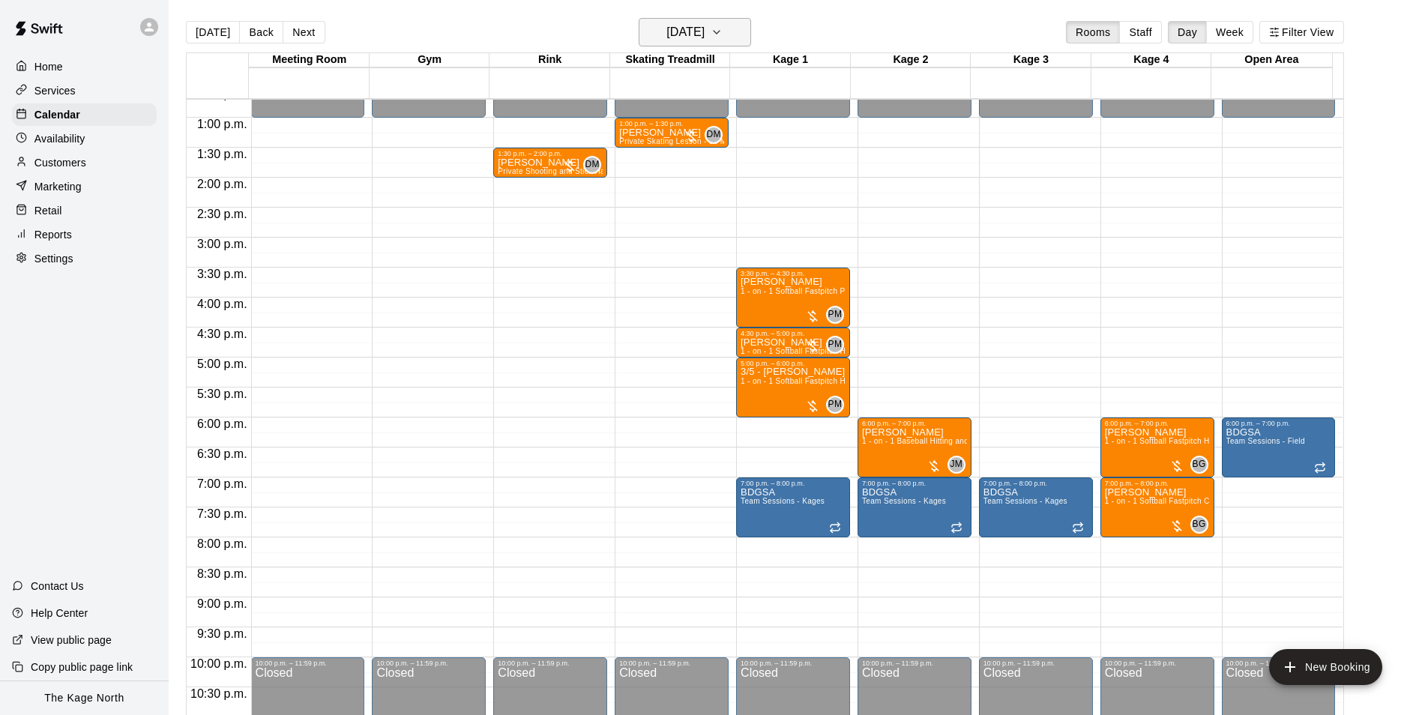
click at [704, 32] on h6 "[DATE]" at bounding box center [685, 32] width 38 height 21
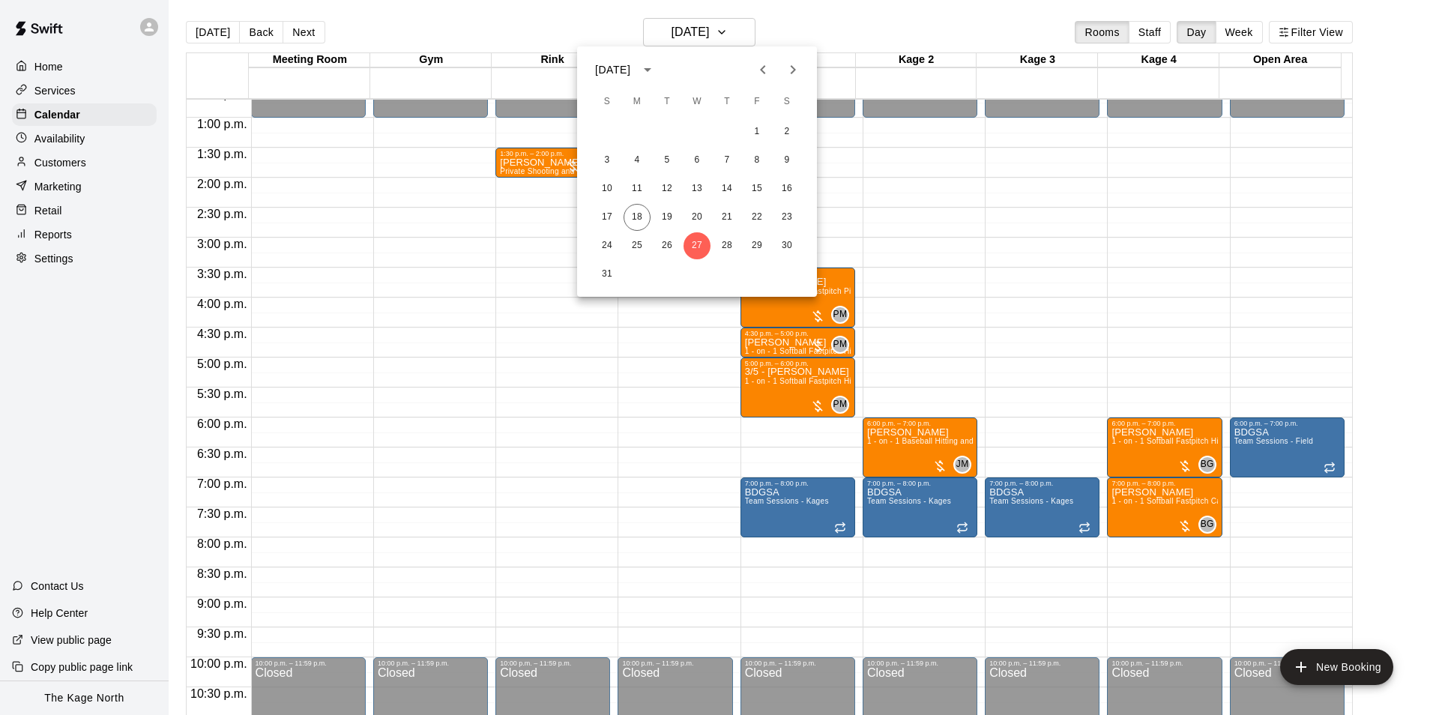
click at [788, 76] on icon "Next month" at bounding box center [793, 70] width 18 height 18
click at [667, 128] on button "2" at bounding box center [667, 131] width 27 height 27
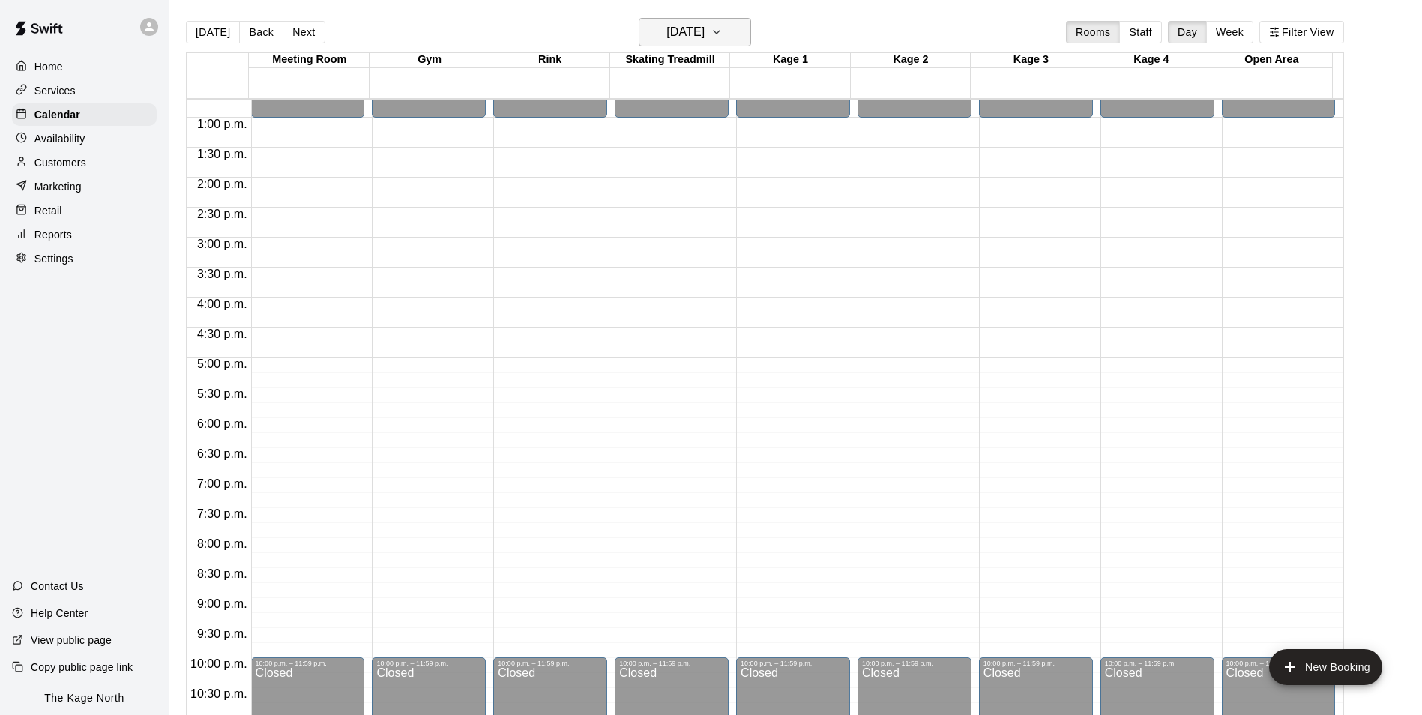
click at [722, 34] on icon "button" at bounding box center [716, 32] width 12 height 18
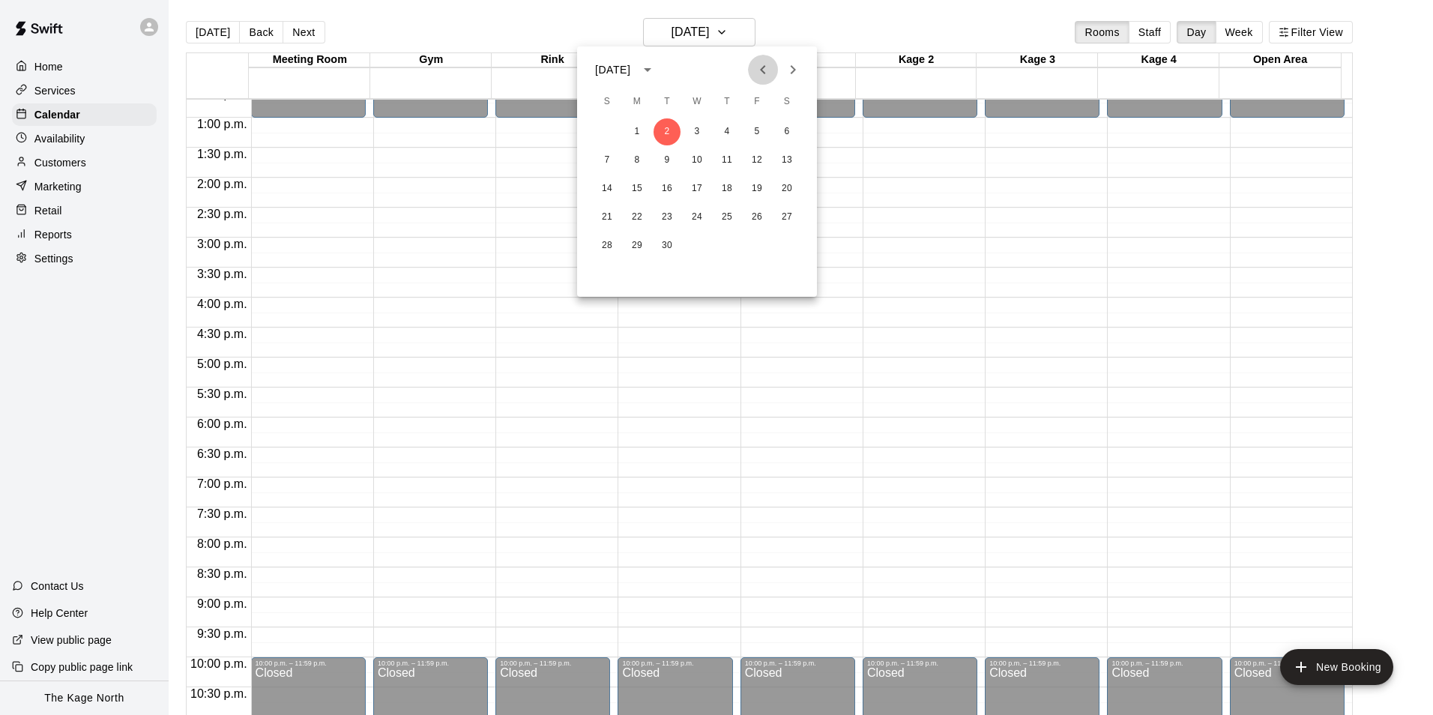
click at [764, 74] on icon "Previous month" at bounding box center [762, 69] width 5 height 9
click at [641, 216] on button "18" at bounding box center [637, 217] width 27 height 27
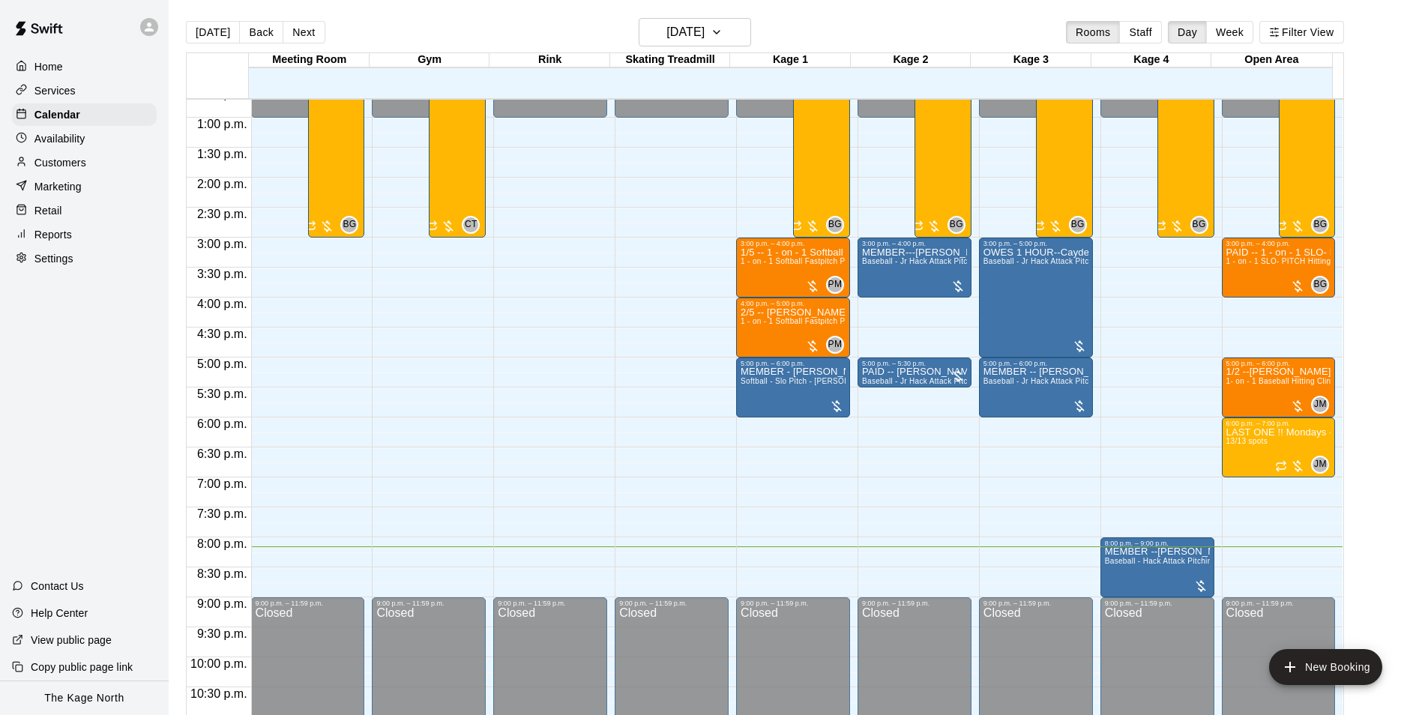
click at [42, 157] on div "Customers" at bounding box center [84, 162] width 145 height 22
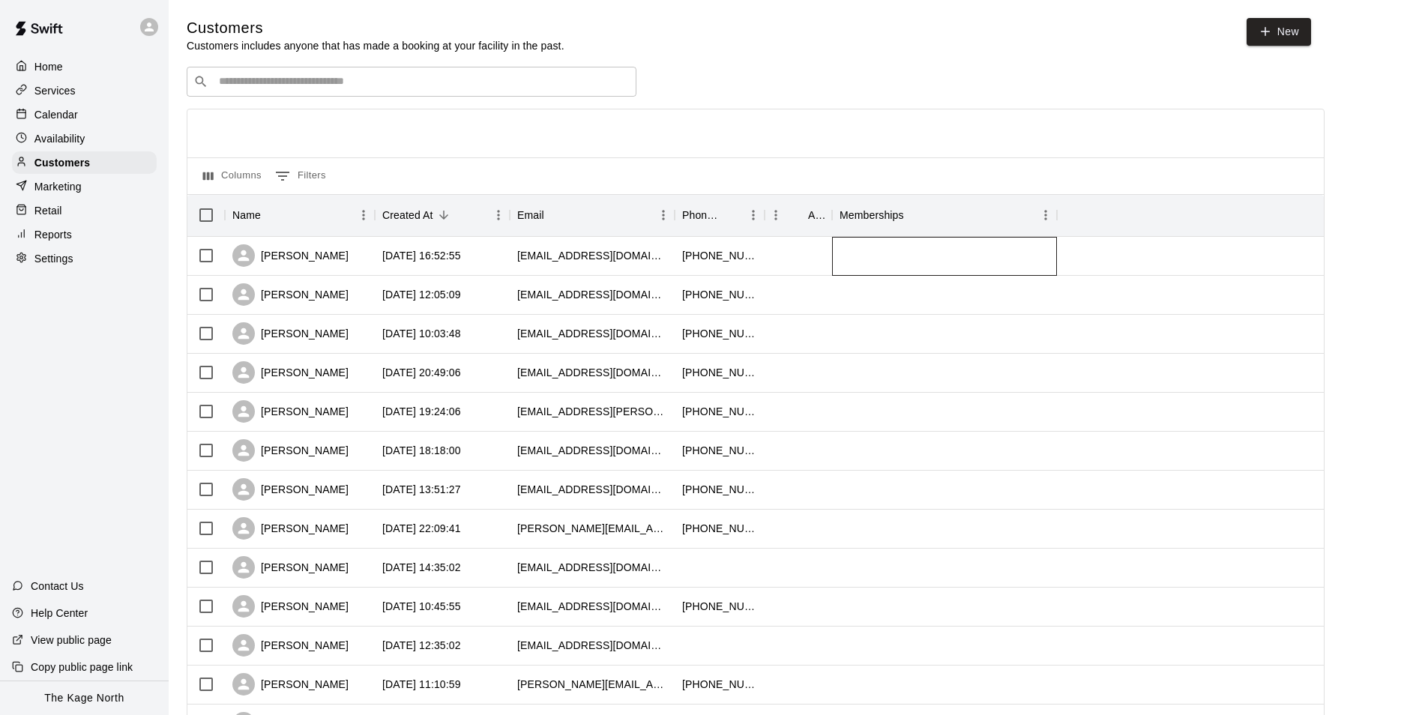
click at [950, 263] on div at bounding box center [944, 256] width 225 height 39
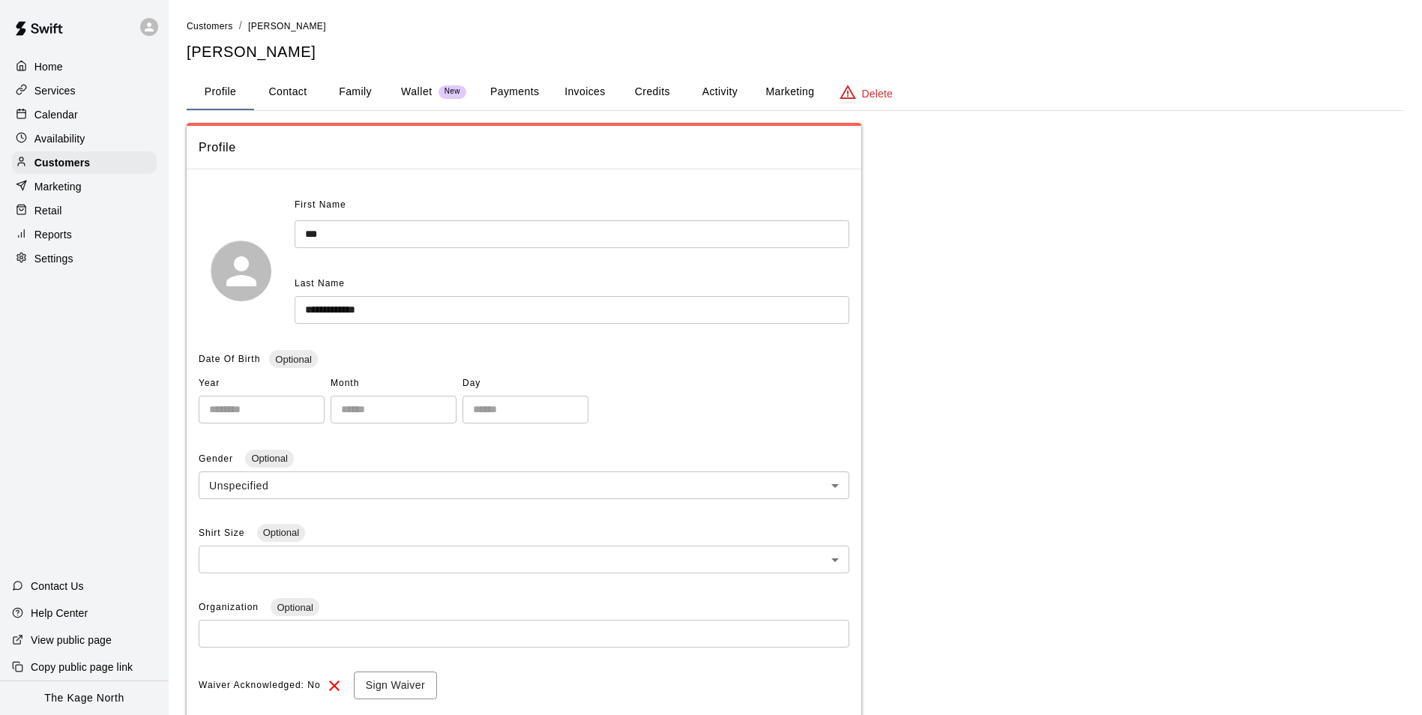
click at [714, 88] on button "Activity" at bounding box center [719, 92] width 67 height 36
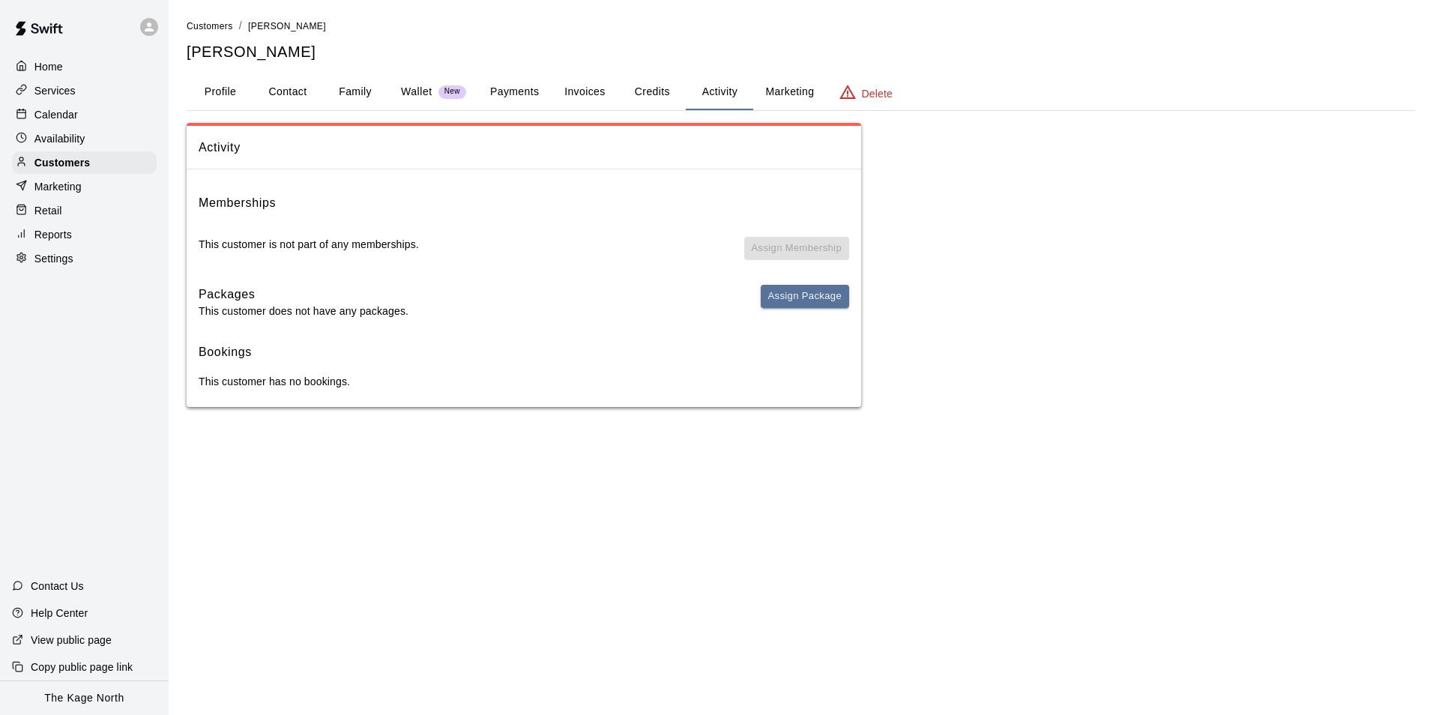
click at [67, 110] on p "Calendar" at bounding box center [55, 114] width 43 height 15
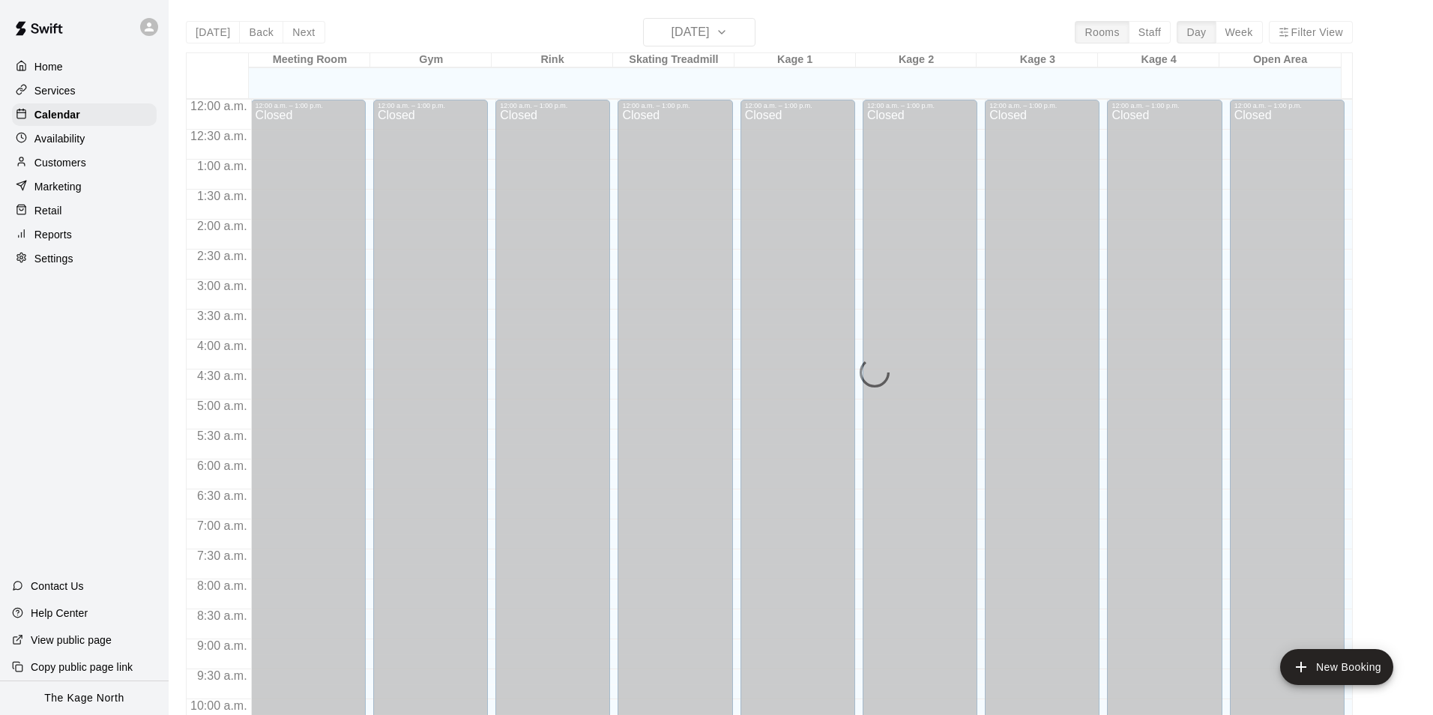
click at [68, 163] on p "Customers" at bounding box center [60, 162] width 52 height 15
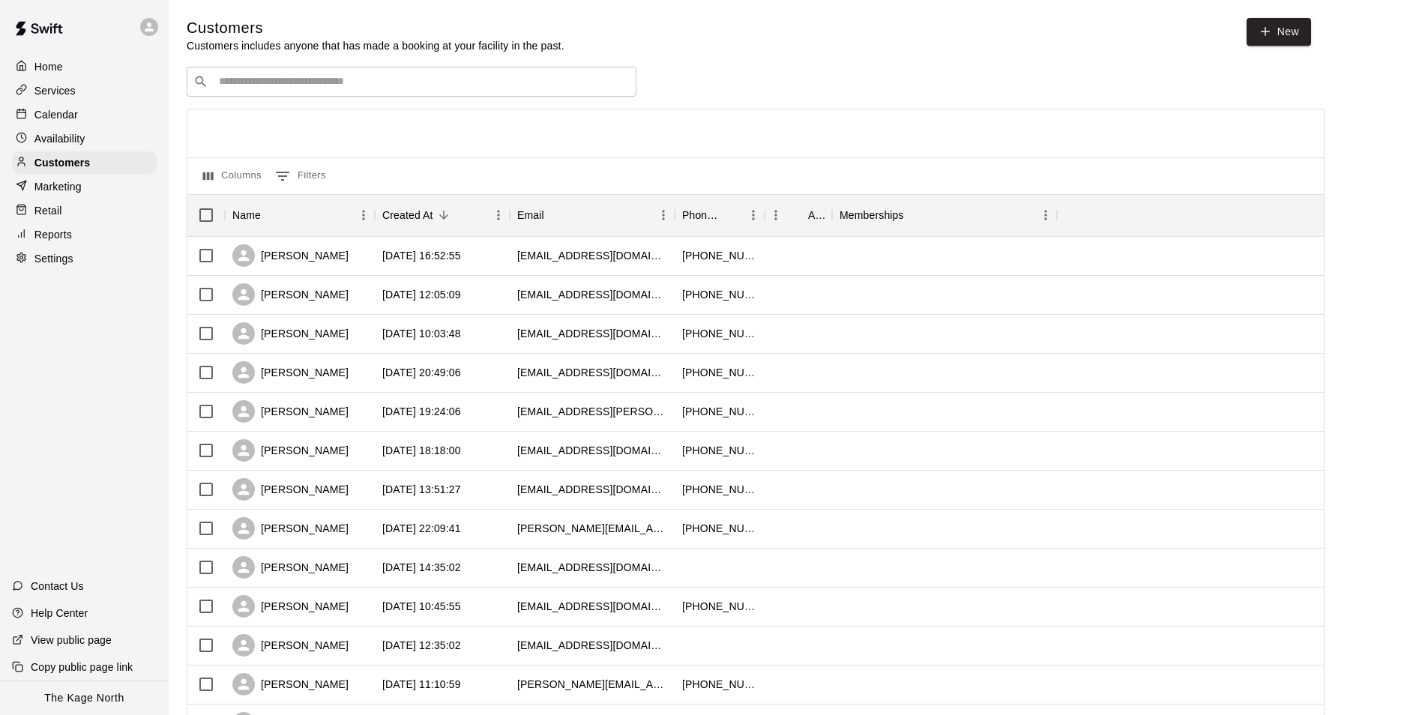
click at [67, 113] on p "Calendar" at bounding box center [55, 114] width 43 height 15
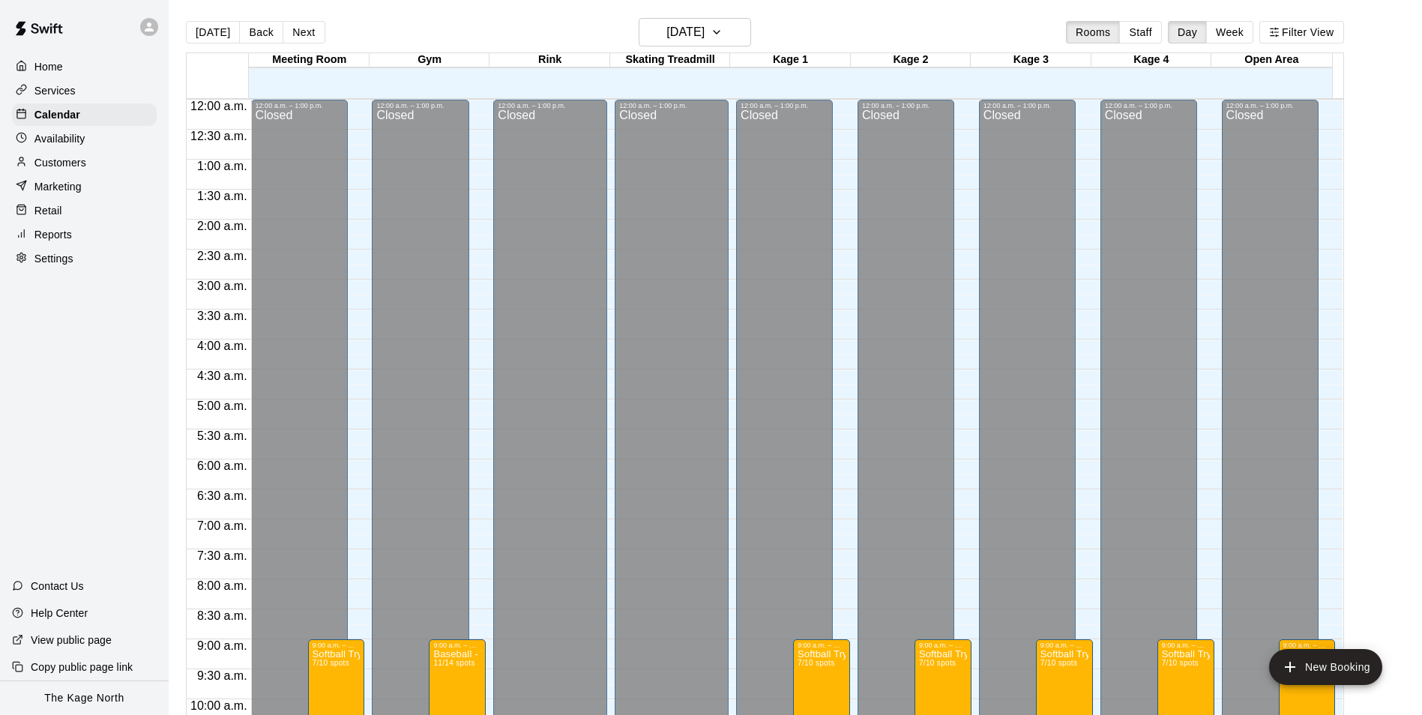
scroll to position [761, 0]
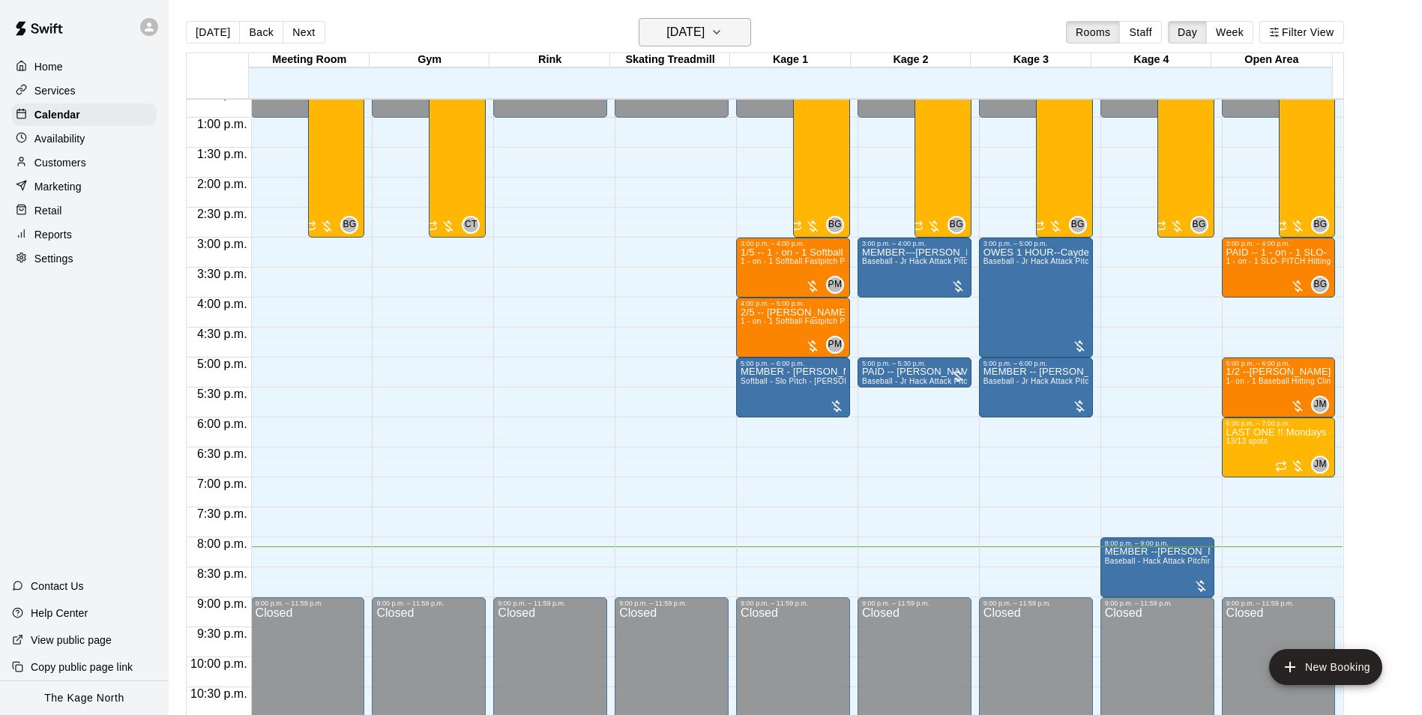
click at [704, 35] on h6 "[DATE]" at bounding box center [685, 32] width 38 height 21
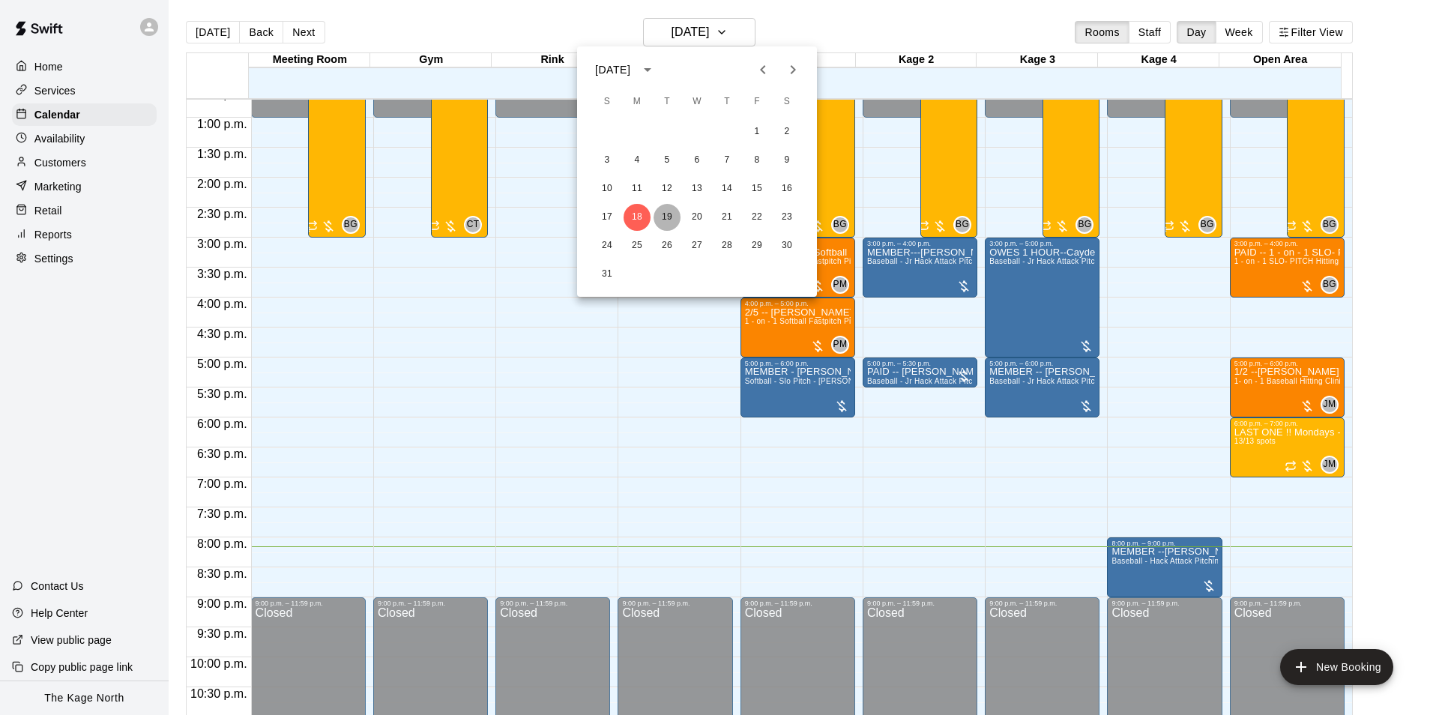
click at [674, 211] on button "19" at bounding box center [667, 217] width 27 height 27
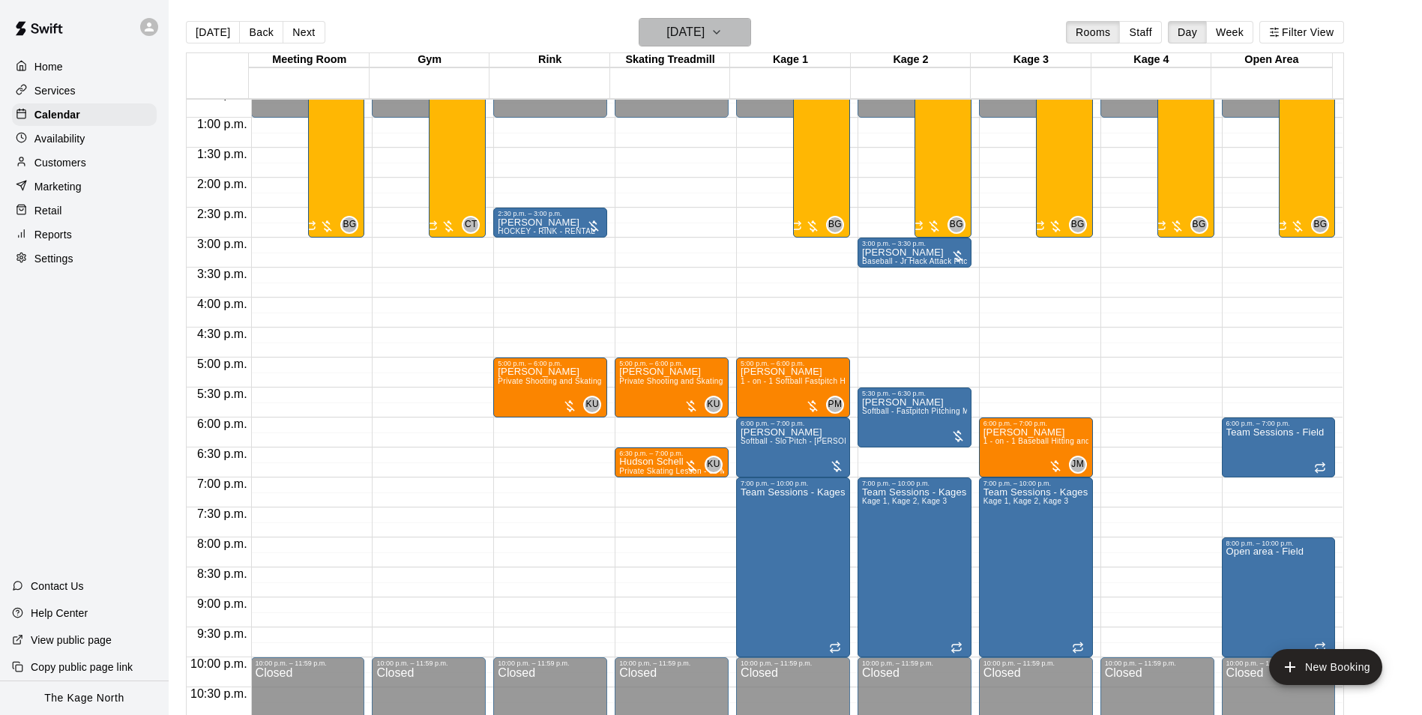
click at [704, 34] on h6 "[DATE]" at bounding box center [685, 32] width 38 height 21
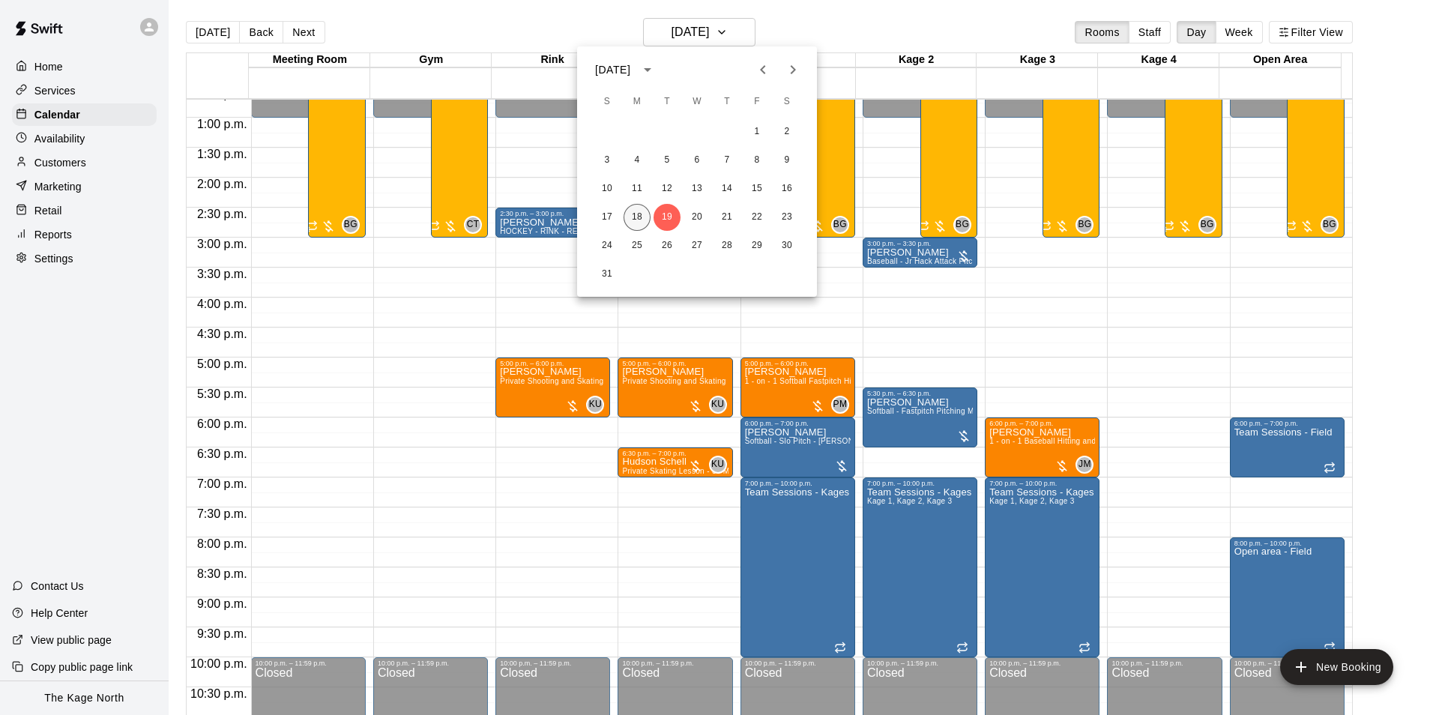
click at [642, 217] on button "18" at bounding box center [637, 217] width 27 height 27
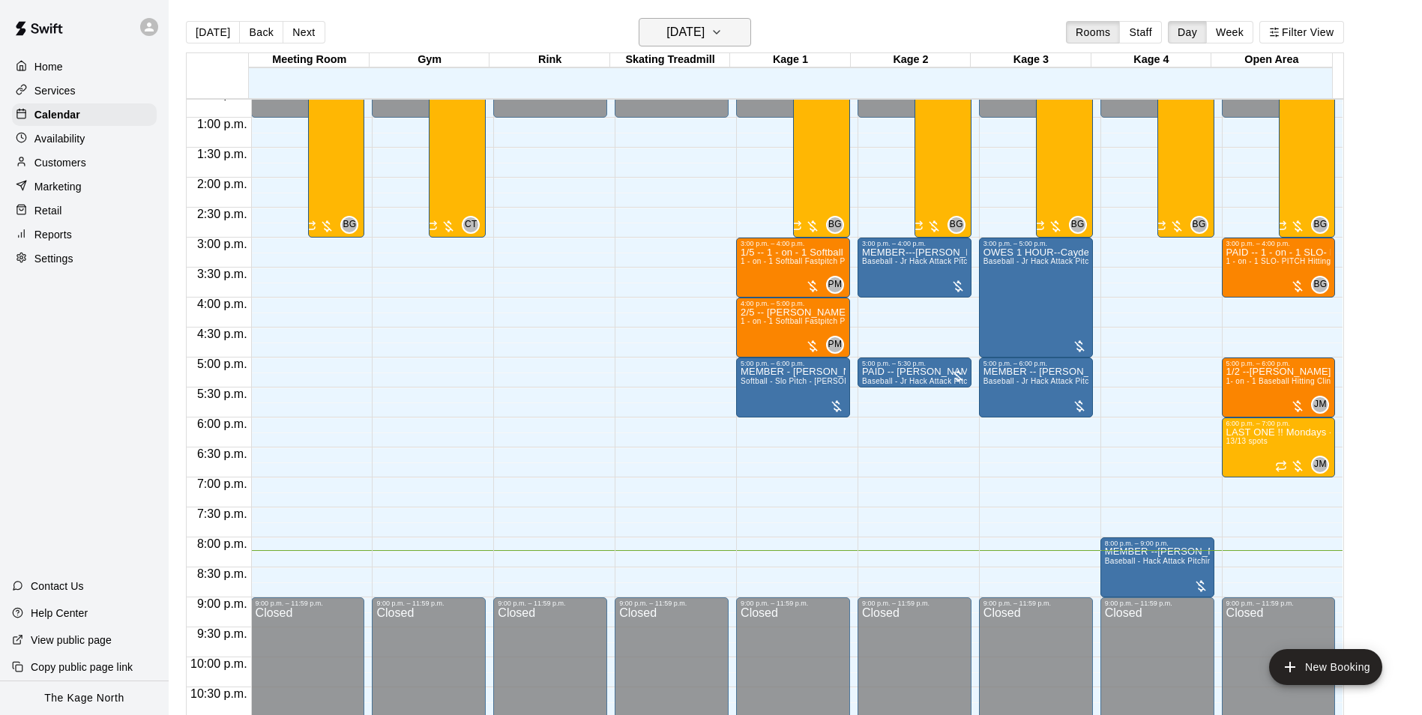
click at [704, 30] on h6 "[DATE]" at bounding box center [685, 32] width 38 height 21
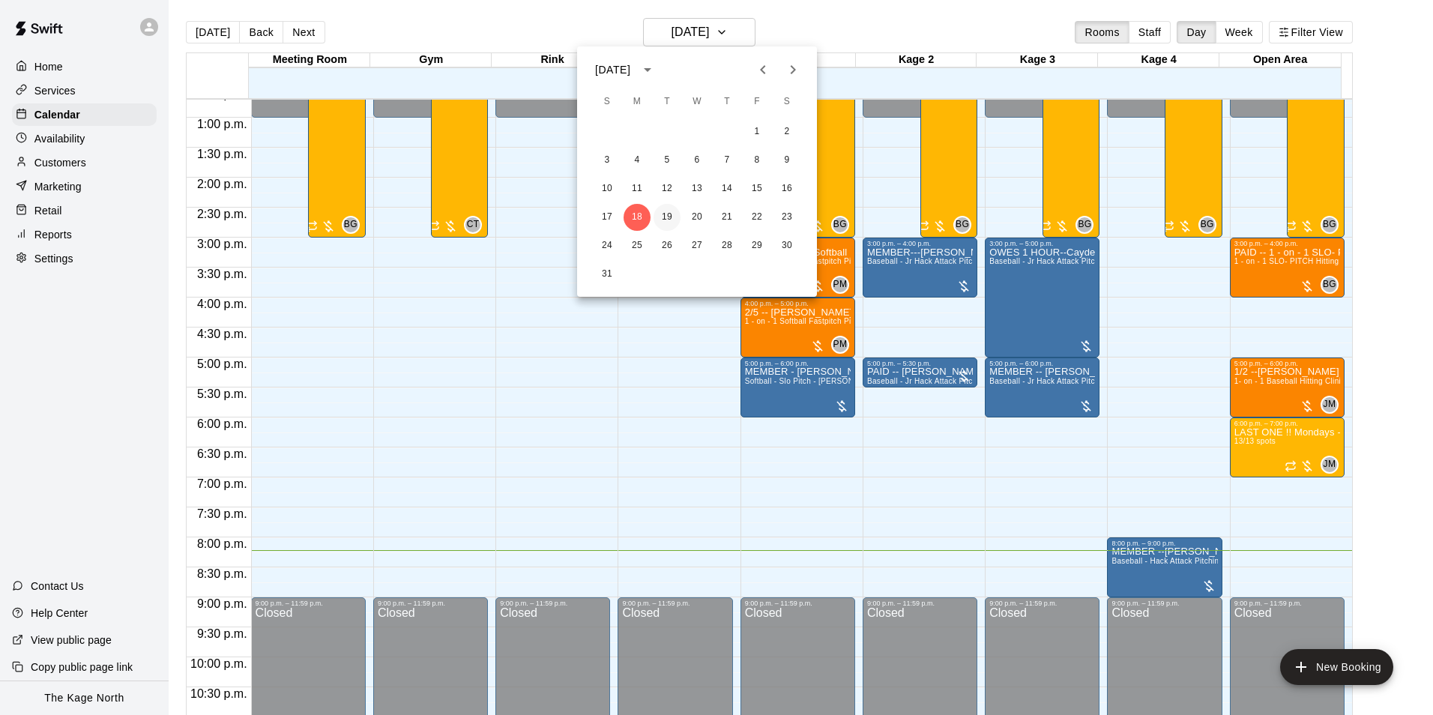
click at [665, 214] on button "19" at bounding box center [667, 217] width 27 height 27
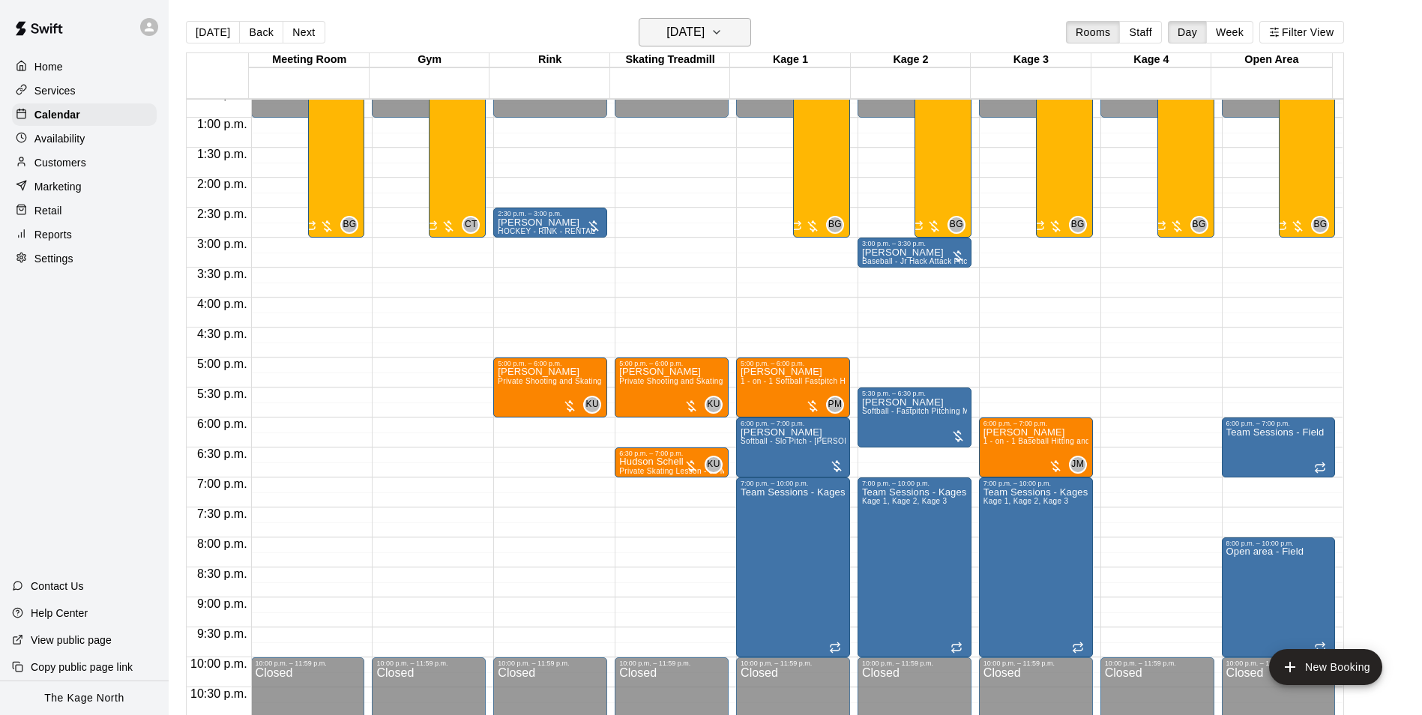
click at [704, 28] on h6 "[DATE]" at bounding box center [685, 32] width 38 height 21
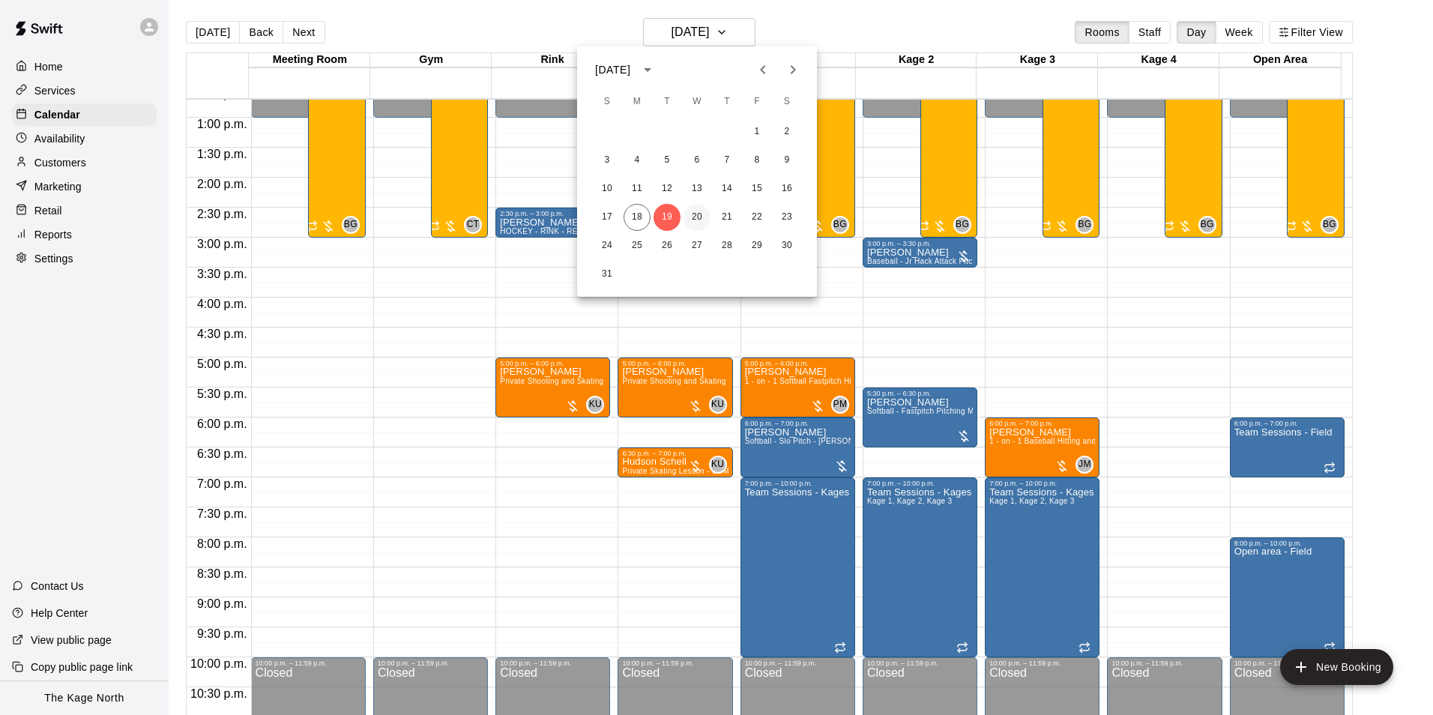
click at [698, 222] on button "20" at bounding box center [696, 217] width 27 height 27
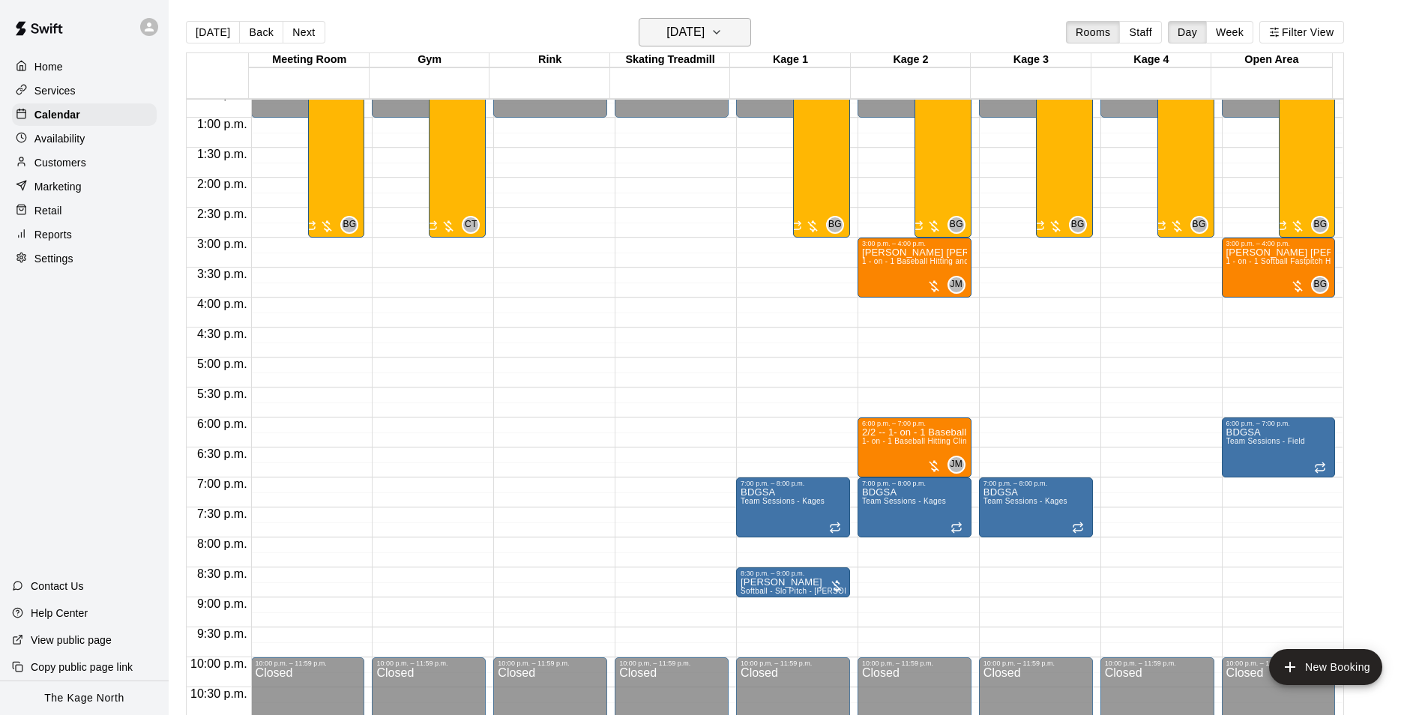
click at [704, 25] on h6 "[DATE]" at bounding box center [685, 32] width 38 height 21
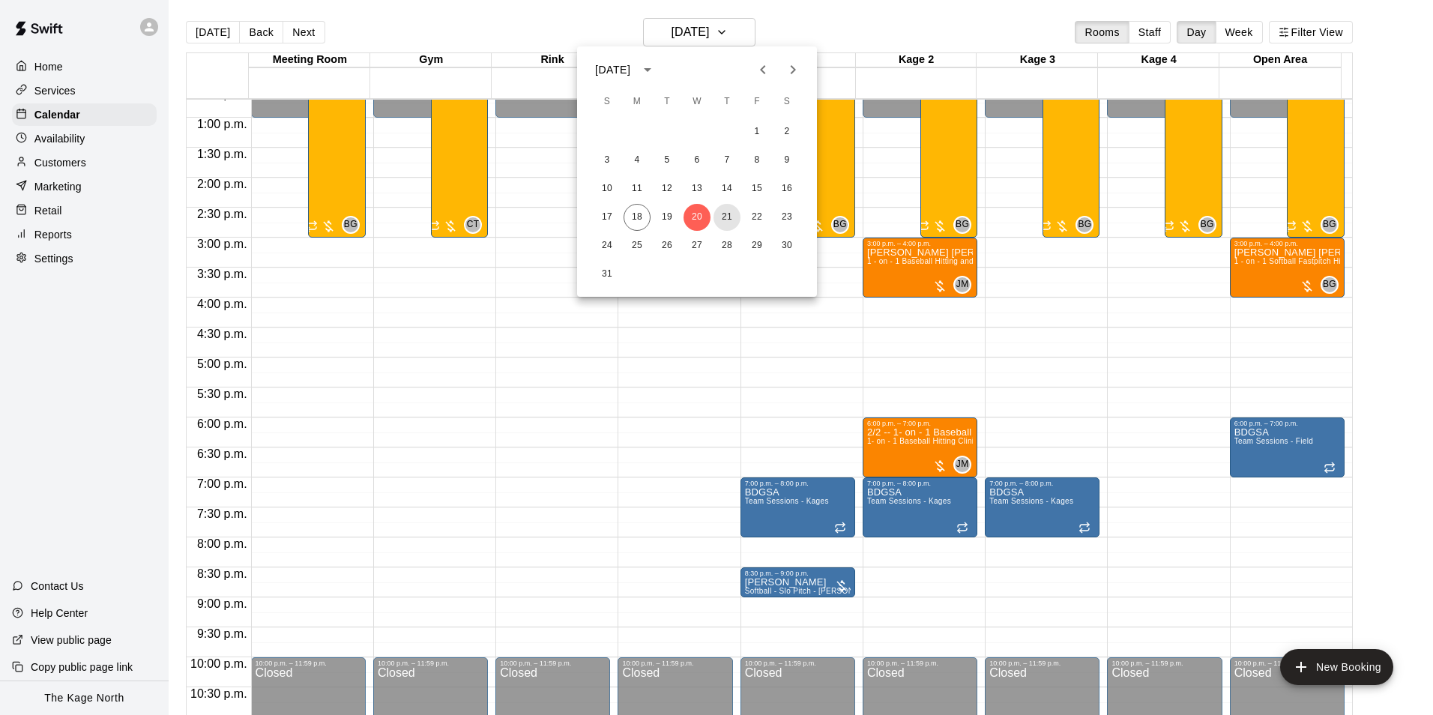
click at [727, 214] on button "21" at bounding box center [726, 217] width 27 height 27
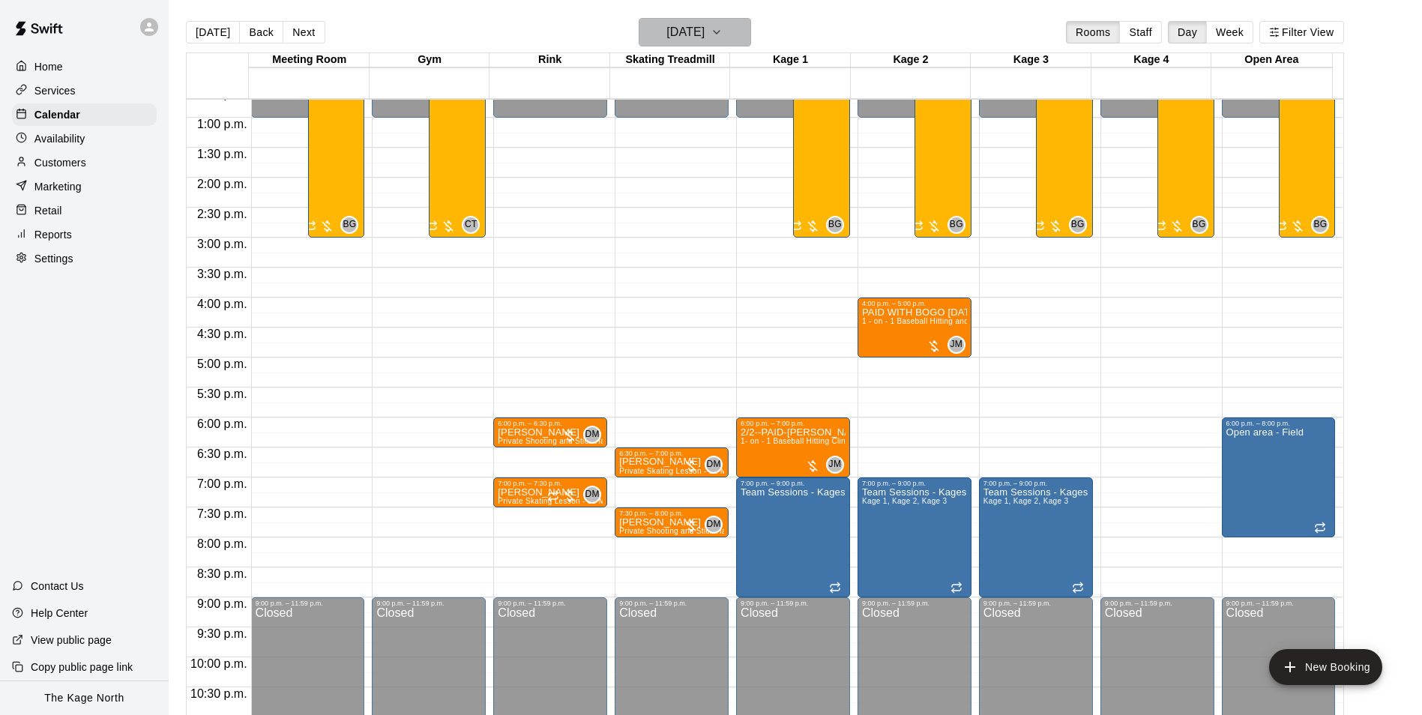
click at [704, 34] on h6 "[DATE]" at bounding box center [685, 32] width 38 height 21
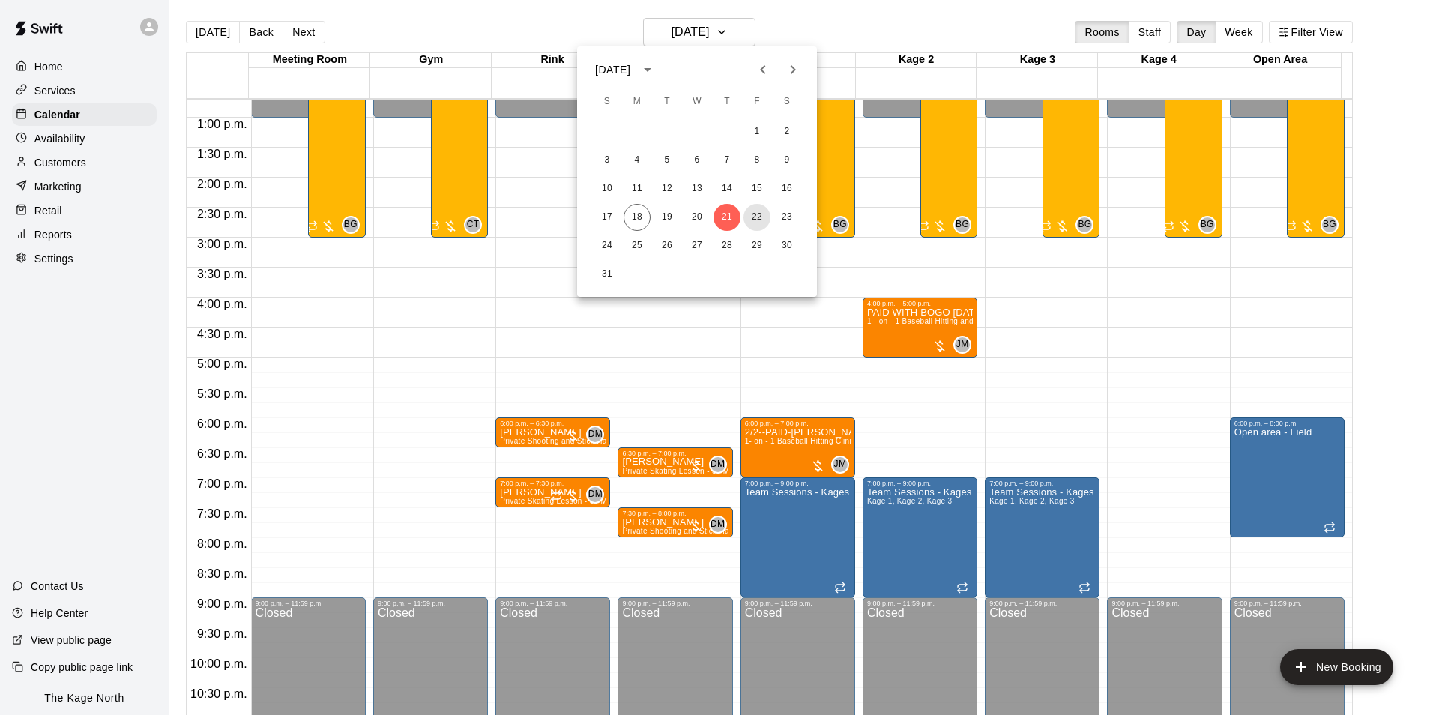
click at [752, 217] on button "22" at bounding box center [756, 217] width 27 height 27
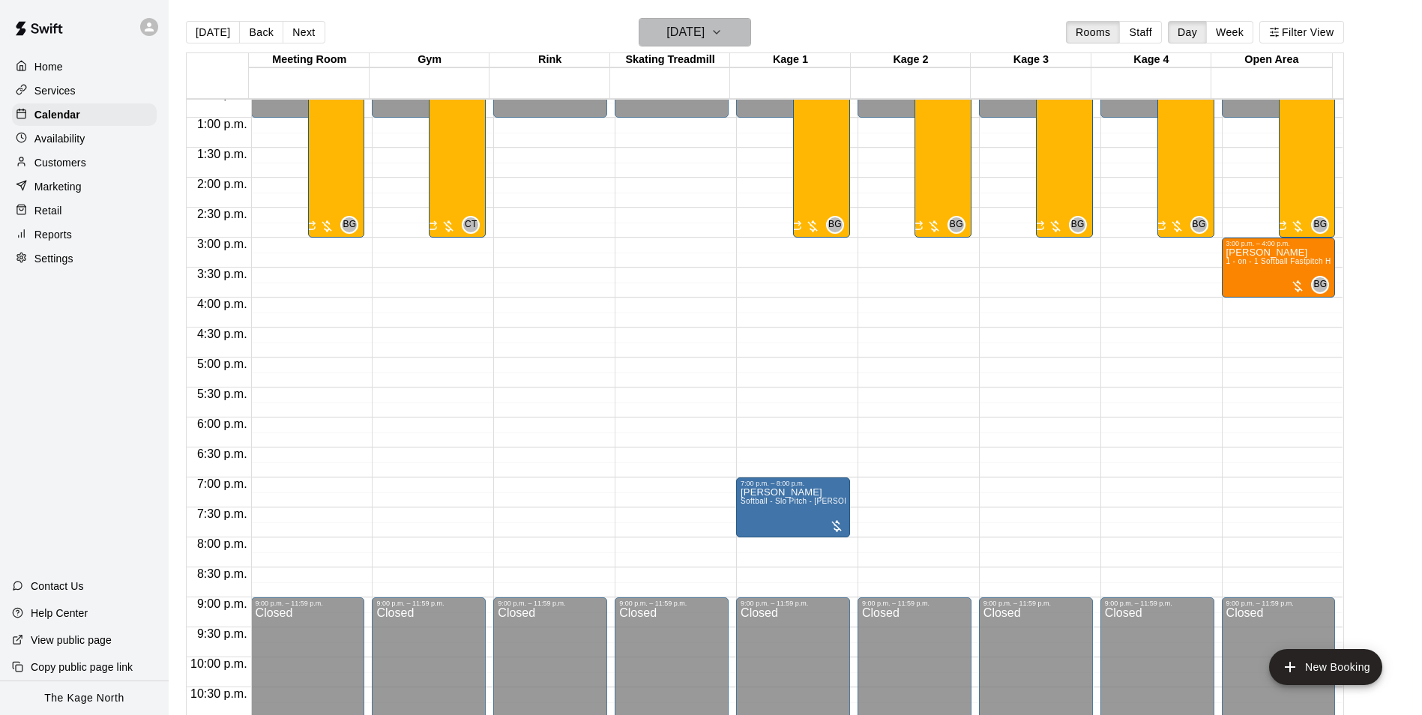
click at [689, 36] on h6 "[DATE]" at bounding box center [685, 32] width 38 height 21
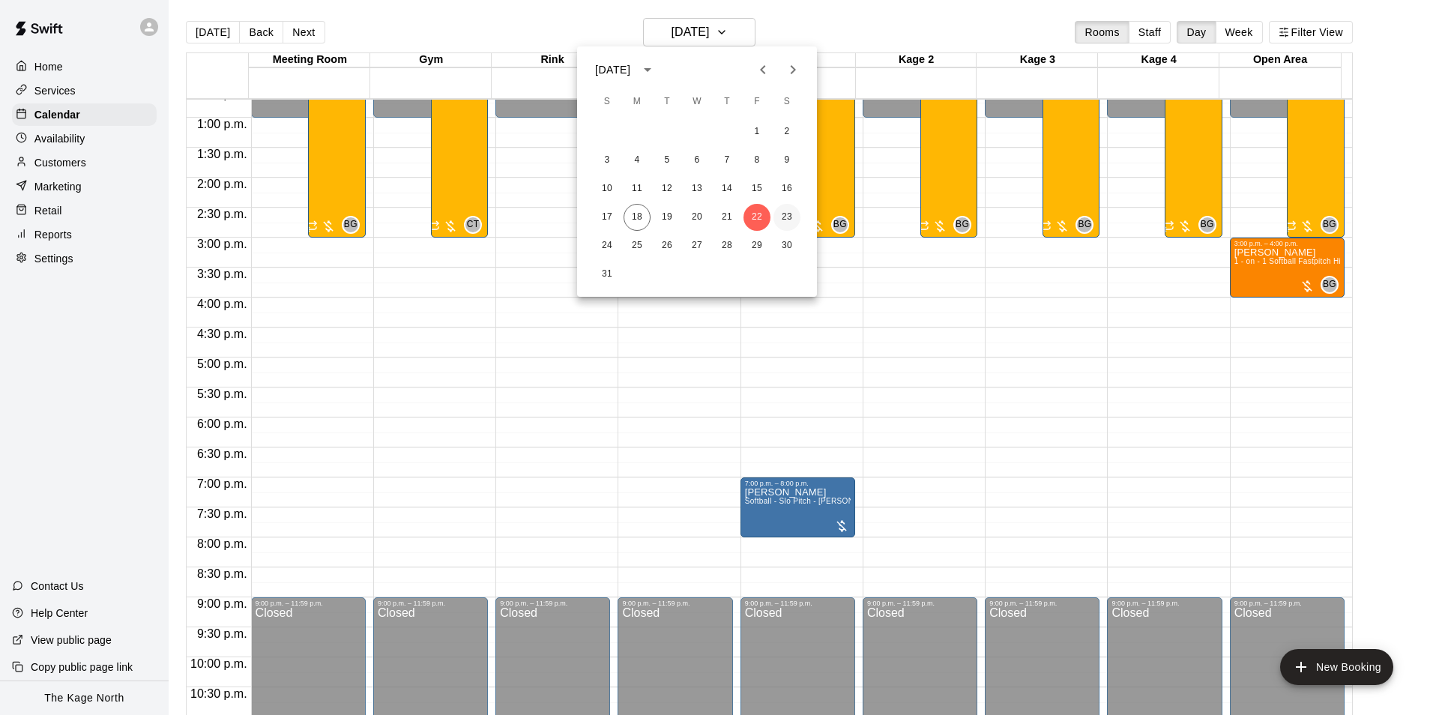
click at [786, 218] on button "23" at bounding box center [786, 217] width 27 height 27
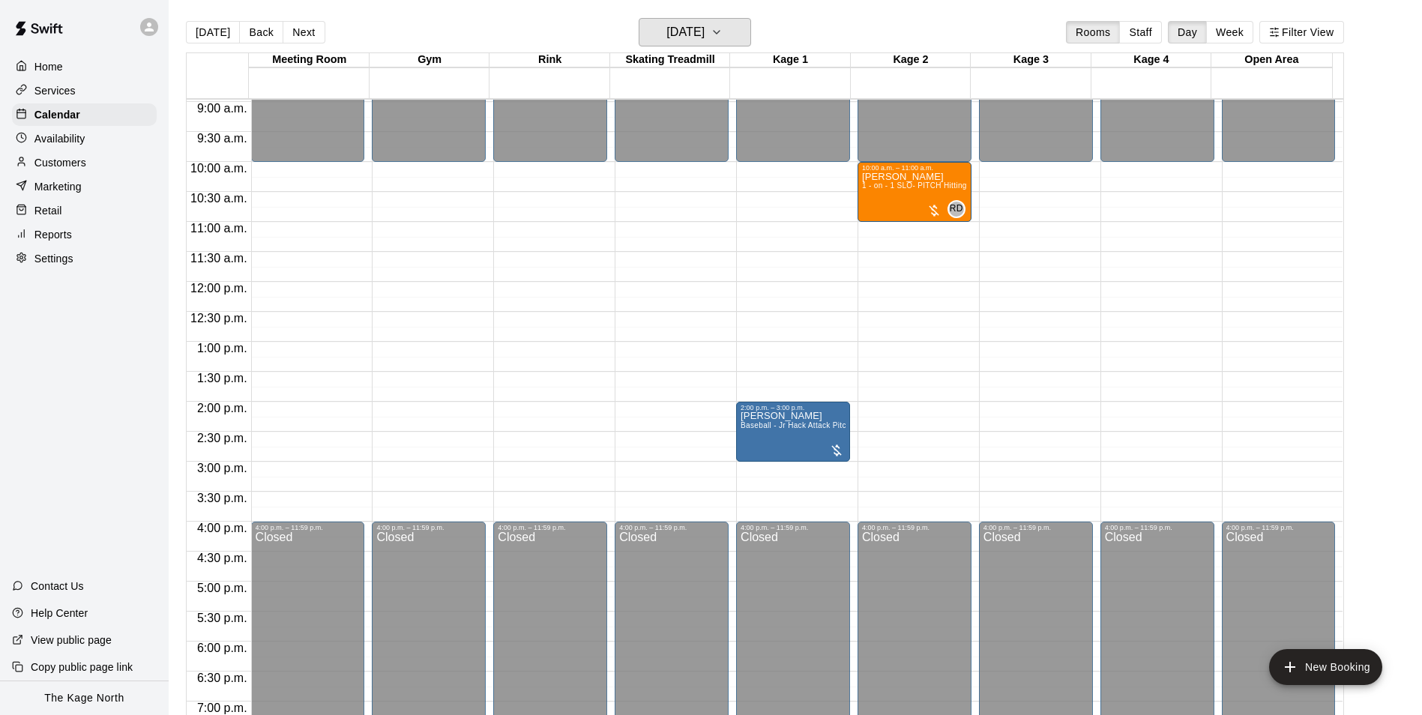
scroll to position [537, 0]
click at [704, 25] on h6 "[DATE]" at bounding box center [685, 32] width 38 height 21
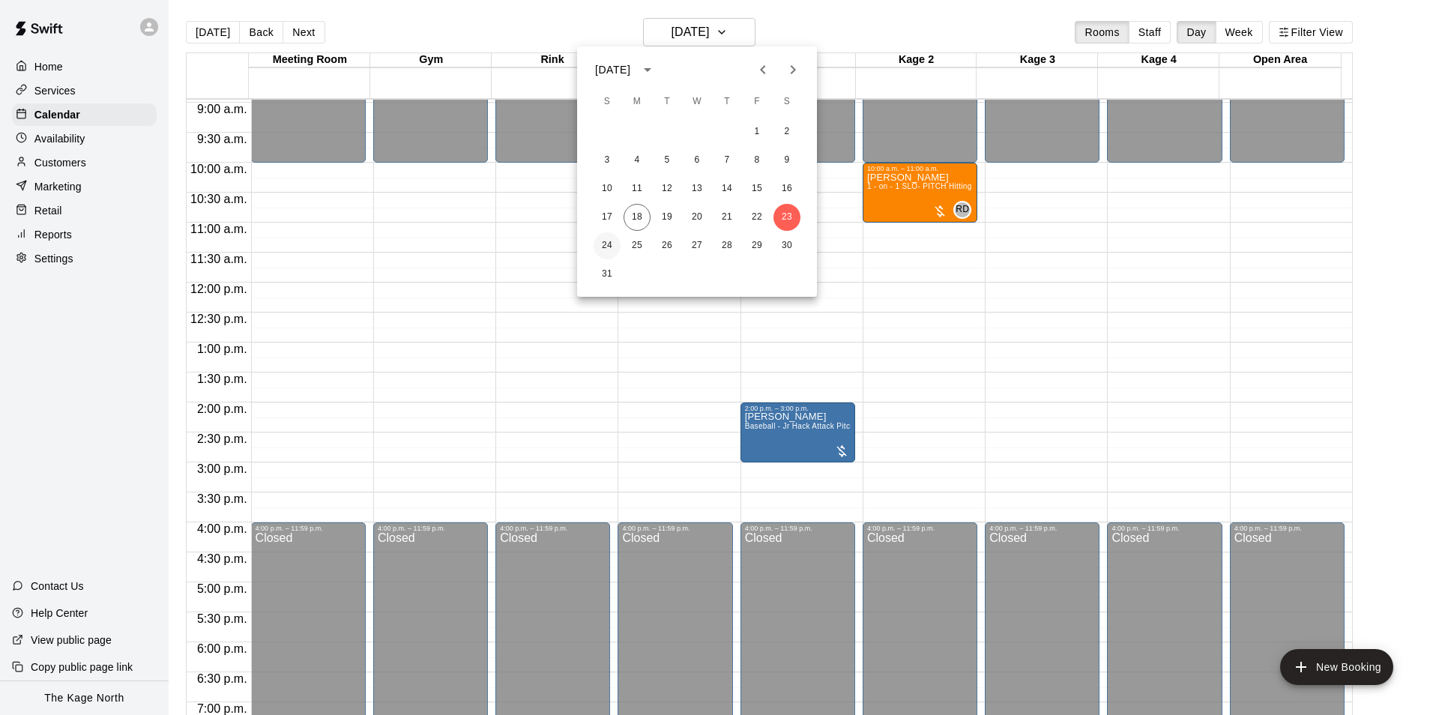
click at [597, 245] on button "24" at bounding box center [607, 245] width 27 height 27
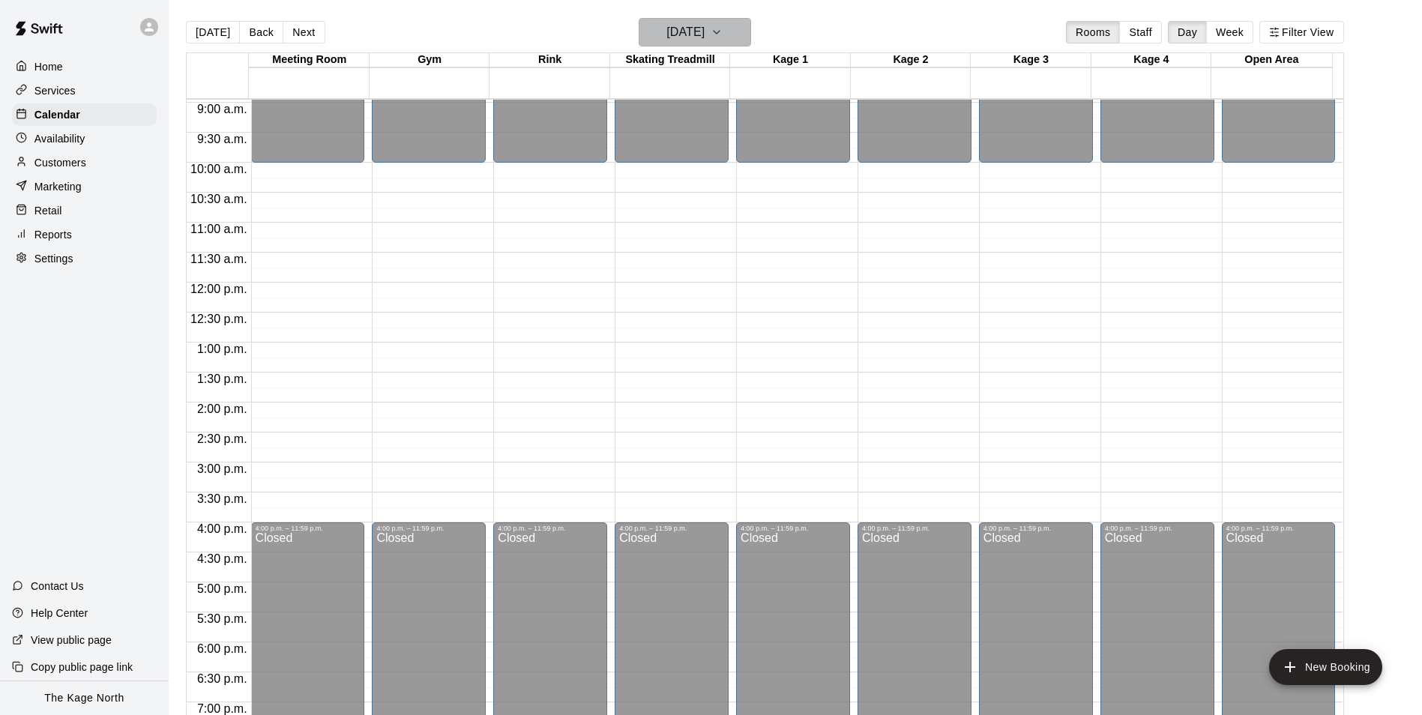
click at [704, 26] on h6 "[DATE]" at bounding box center [685, 32] width 38 height 21
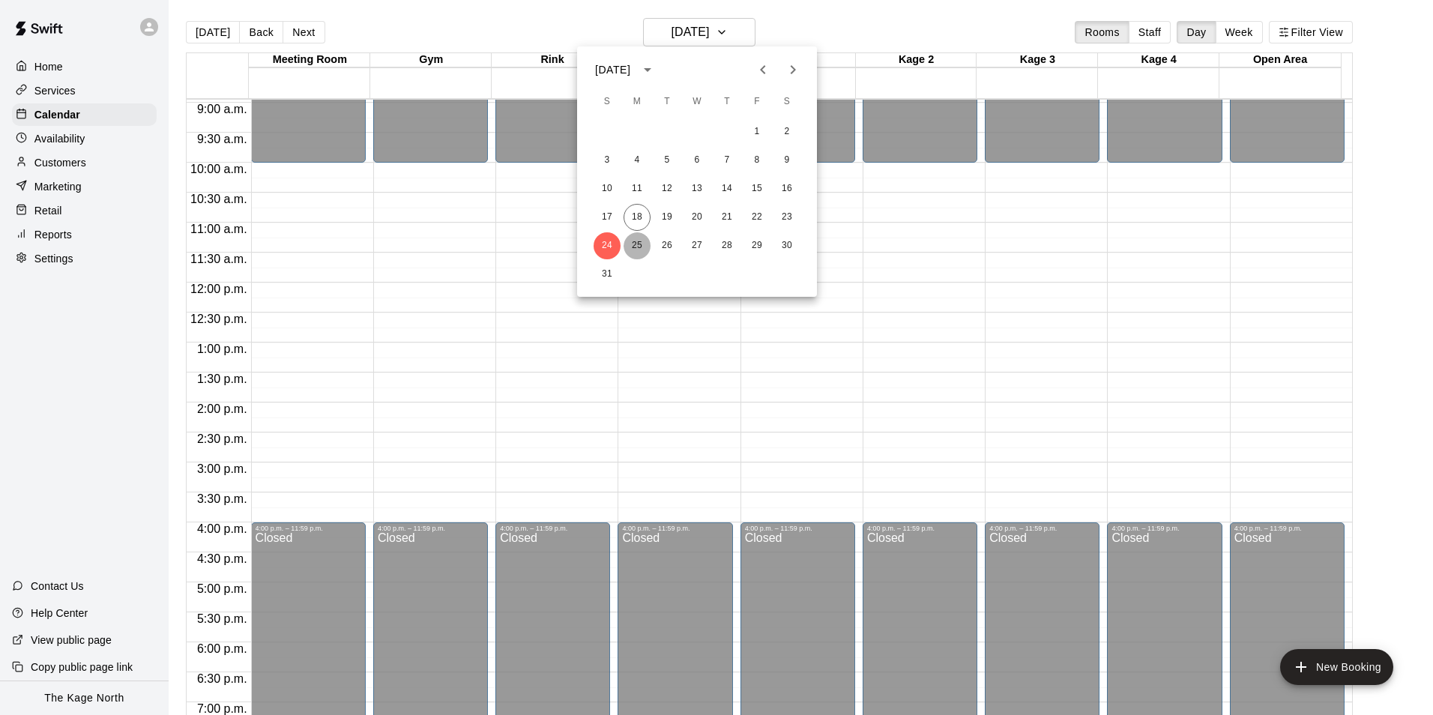
click at [637, 248] on button "25" at bounding box center [637, 245] width 27 height 27
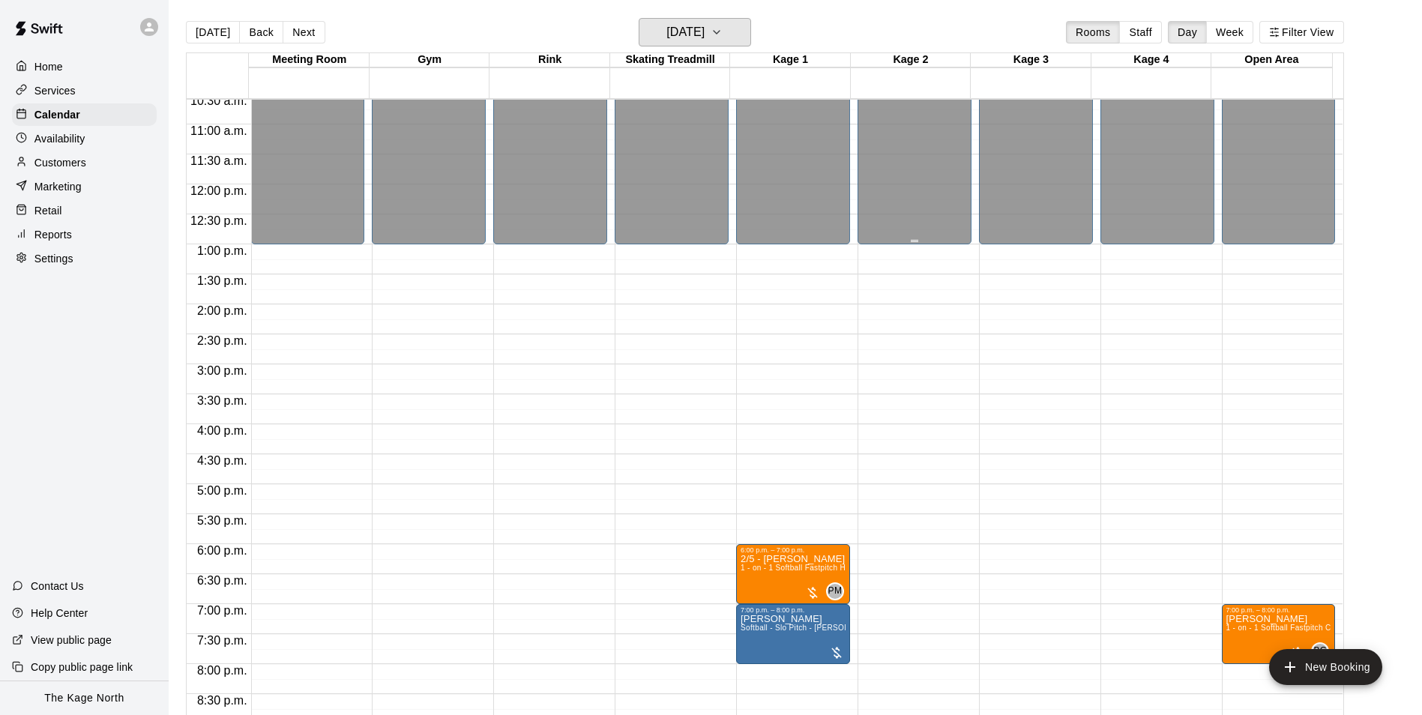
scroll to position [808, 0]
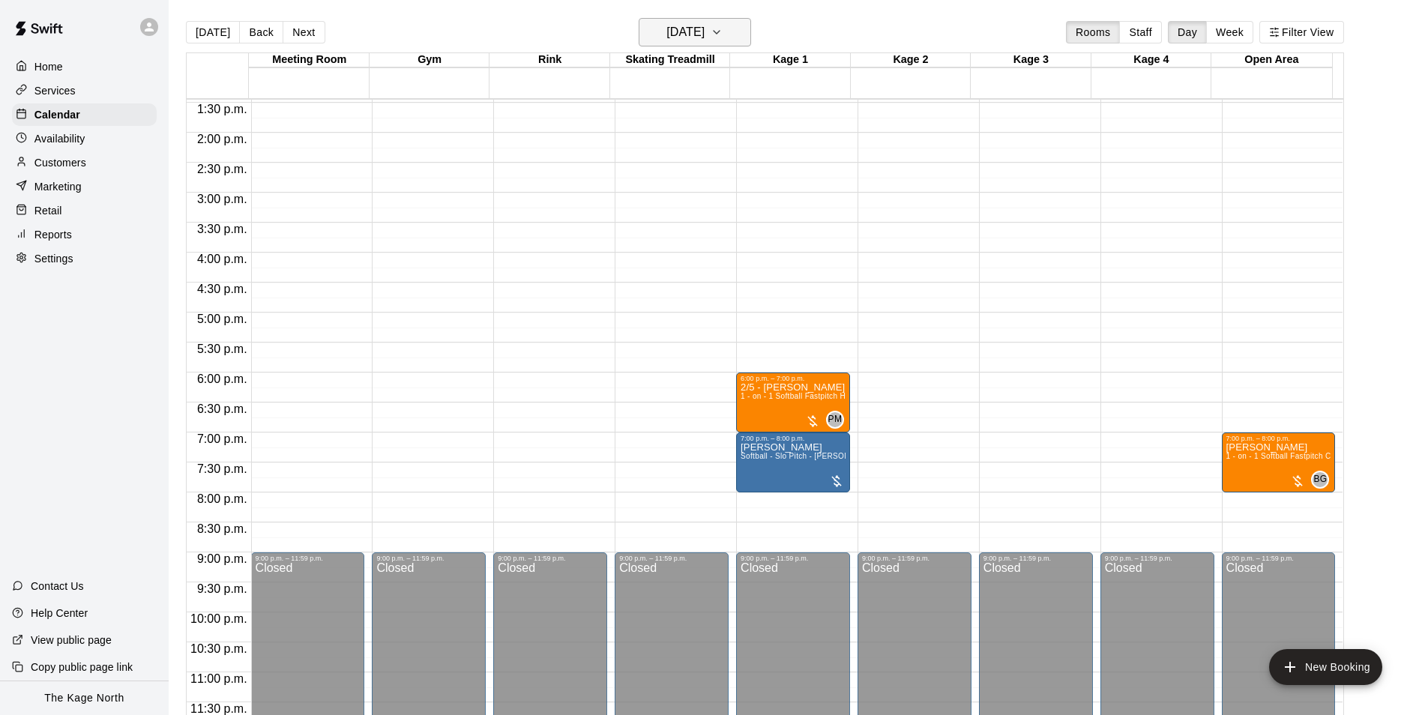
click at [704, 30] on h6 "[DATE]" at bounding box center [685, 32] width 38 height 21
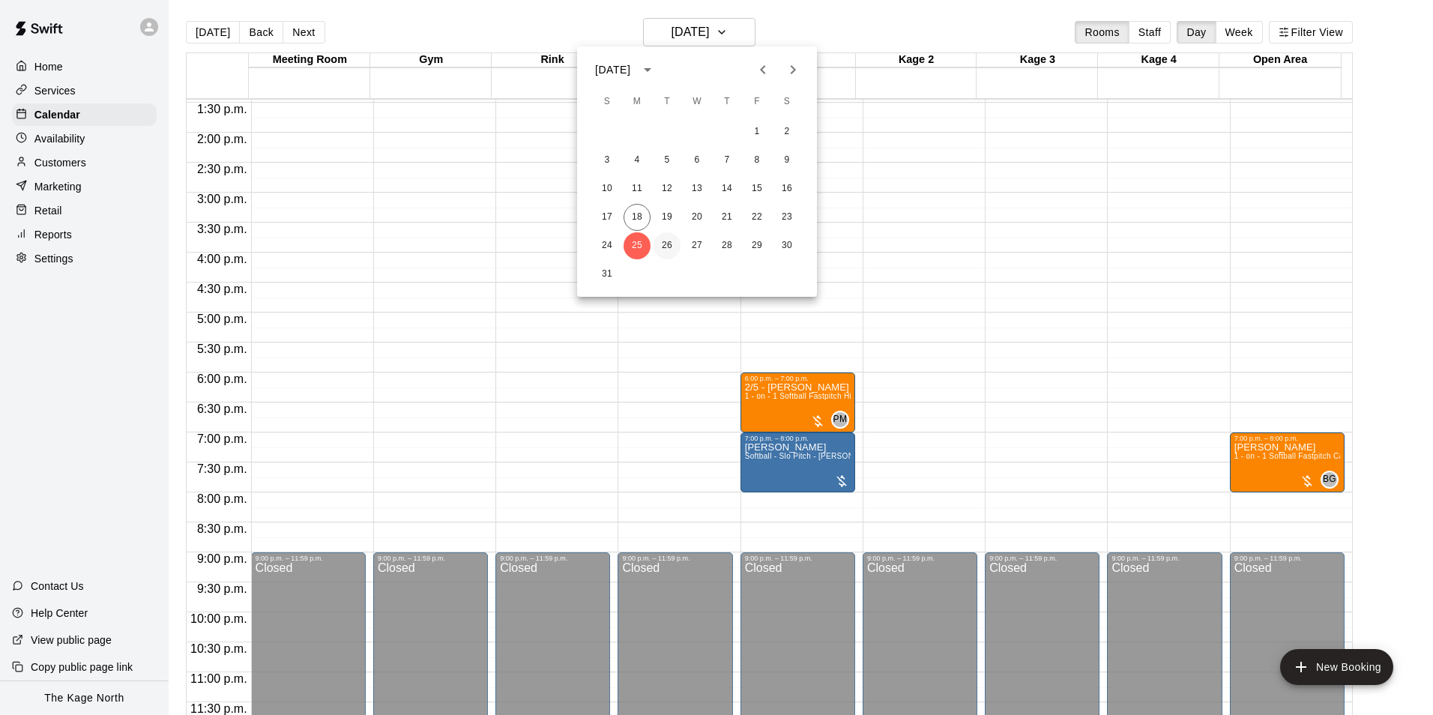
click at [670, 241] on button "26" at bounding box center [667, 245] width 27 height 27
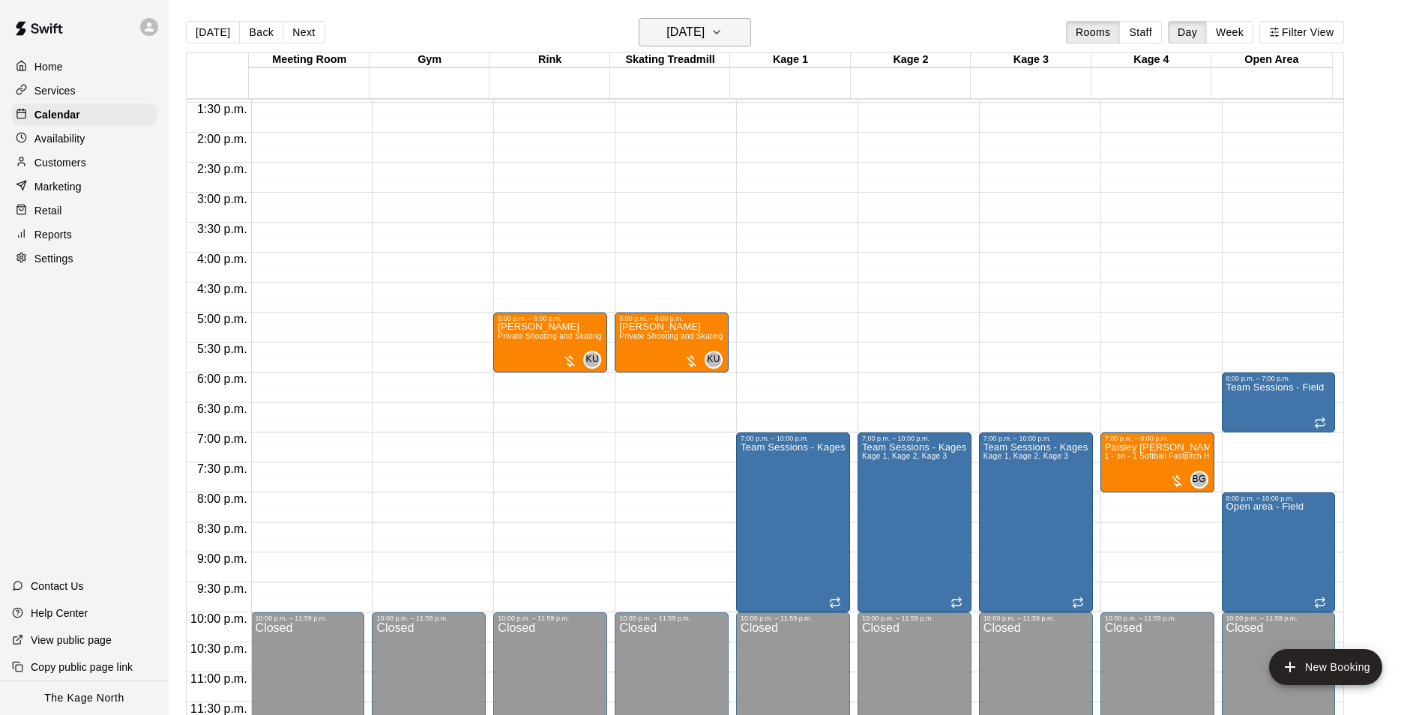
click at [704, 25] on h6 "[DATE]" at bounding box center [685, 32] width 38 height 21
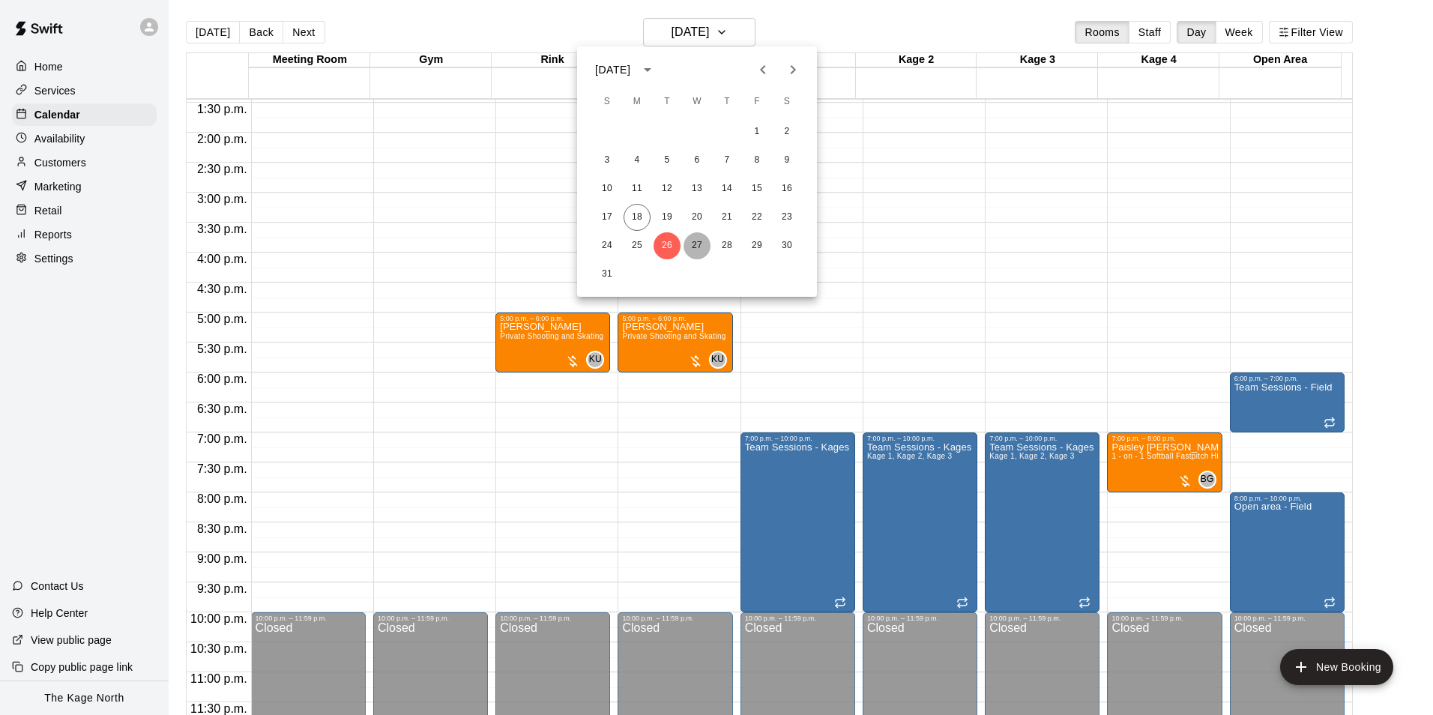
click at [689, 242] on button "27" at bounding box center [696, 245] width 27 height 27
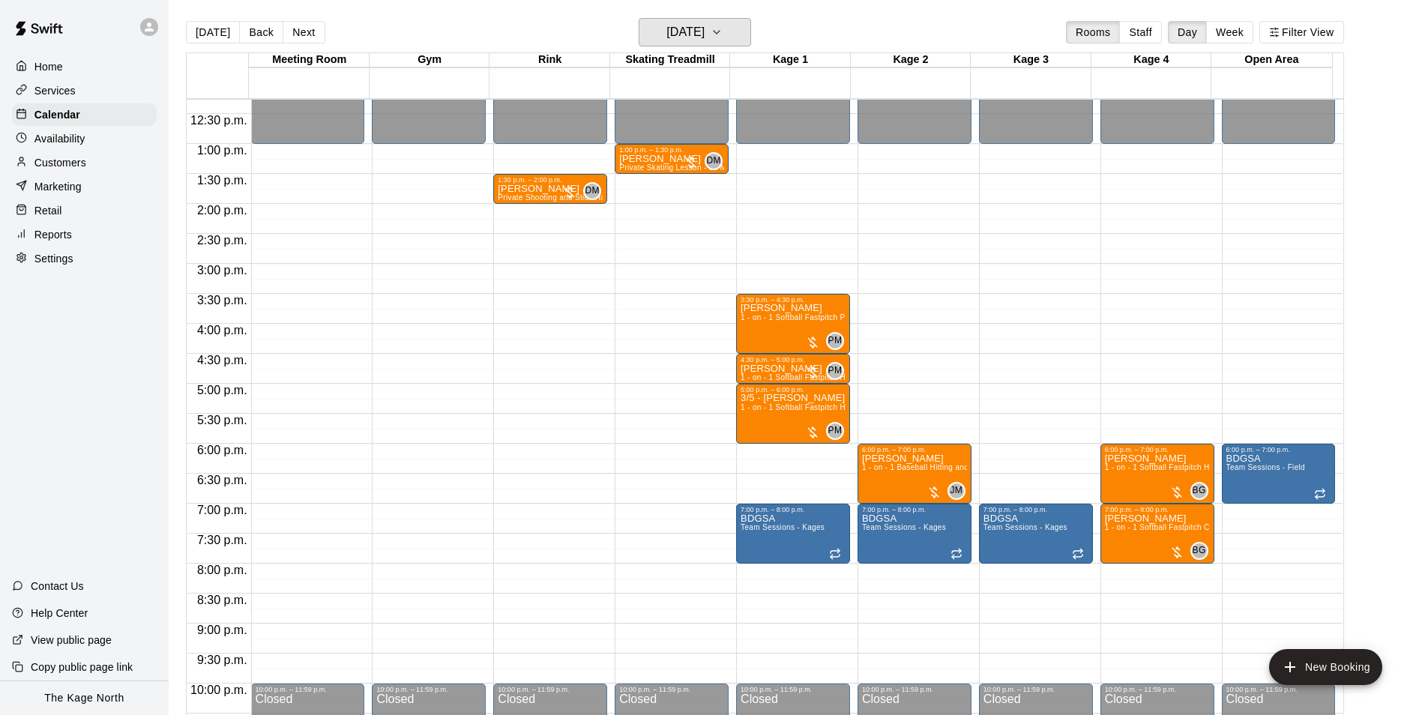
scroll to position [658, 0]
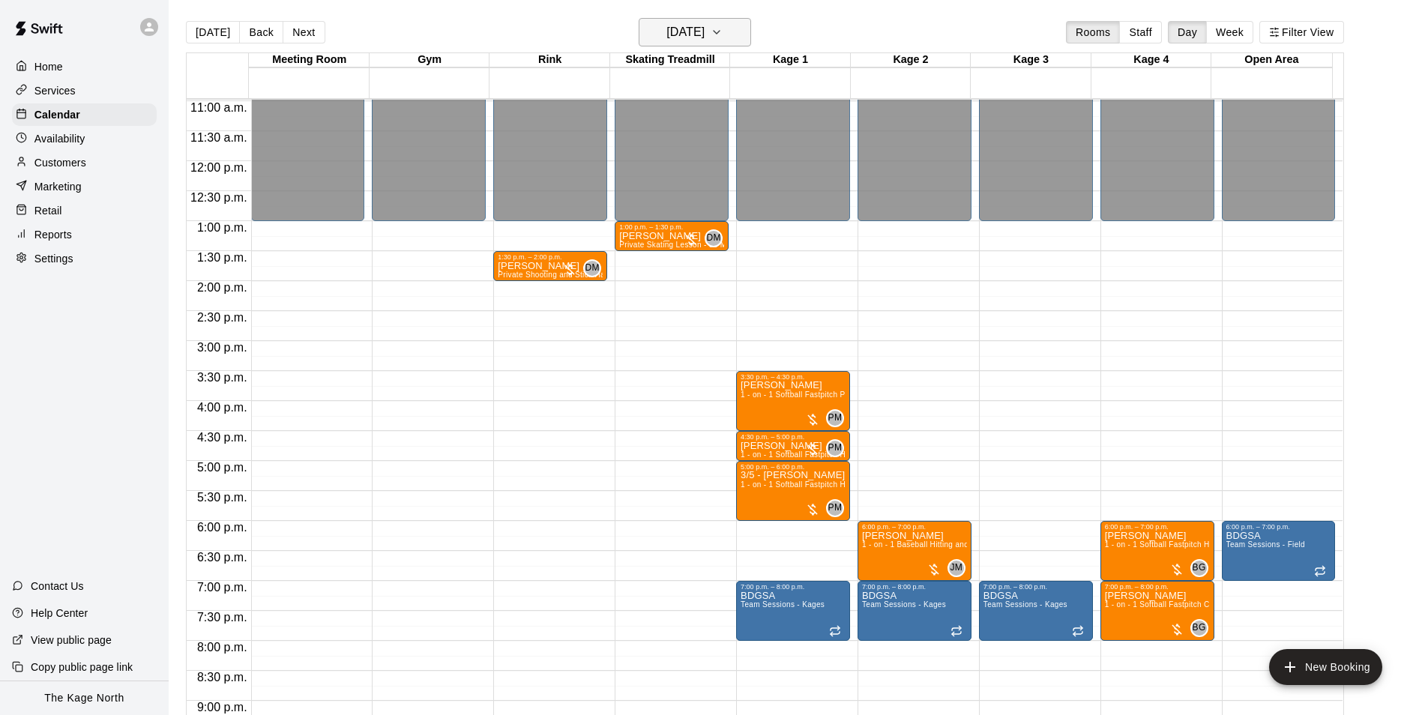
click at [740, 33] on button "[DATE]" at bounding box center [695, 32] width 112 height 28
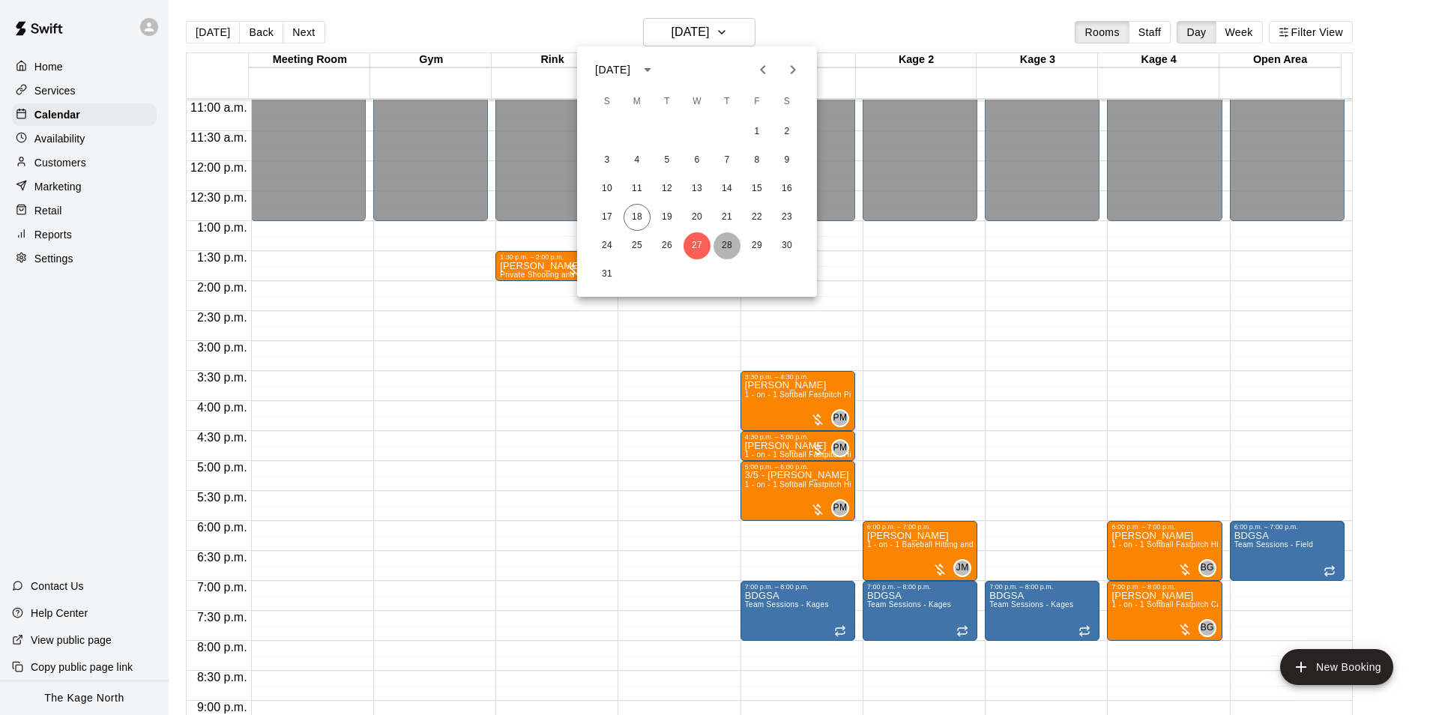
click at [725, 246] on button "28" at bounding box center [726, 245] width 27 height 27
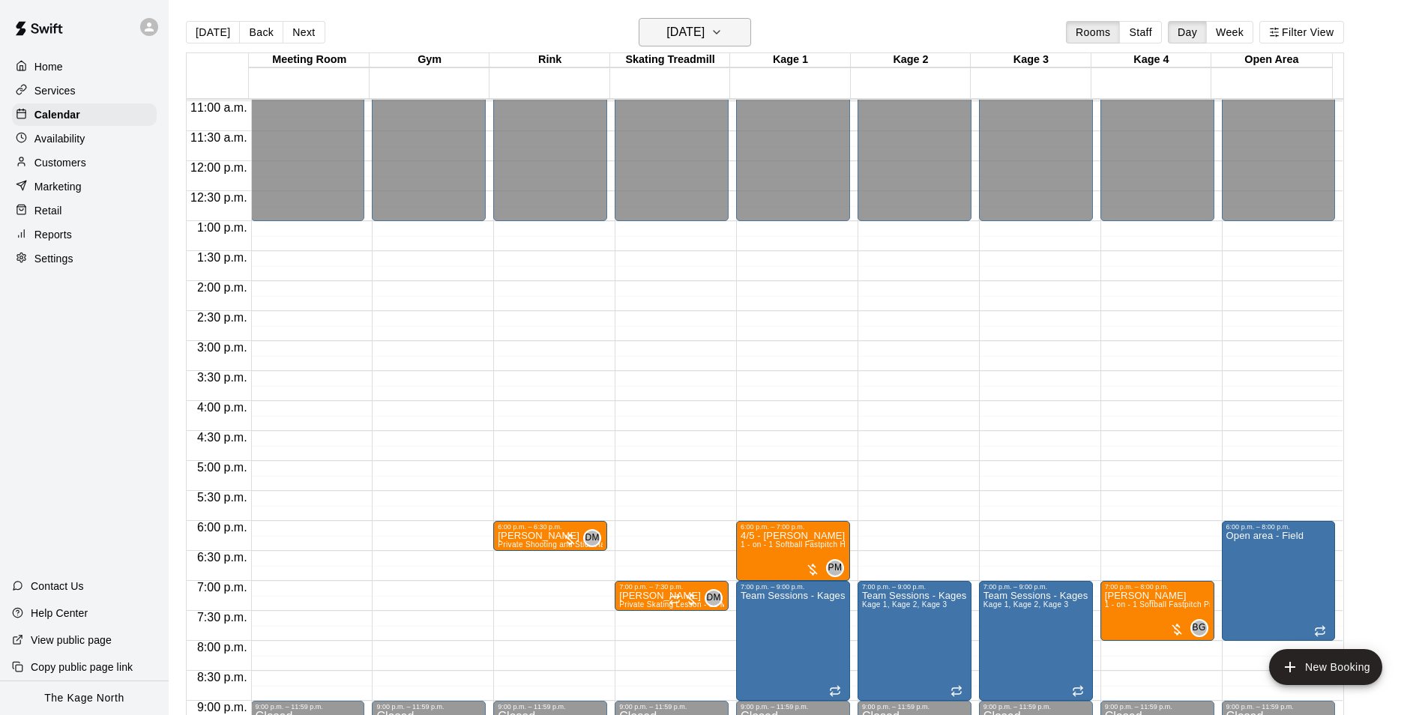
click at [704, 30] on h6 "[DATE]" at bounding box center [685, 32] width 38 height 21
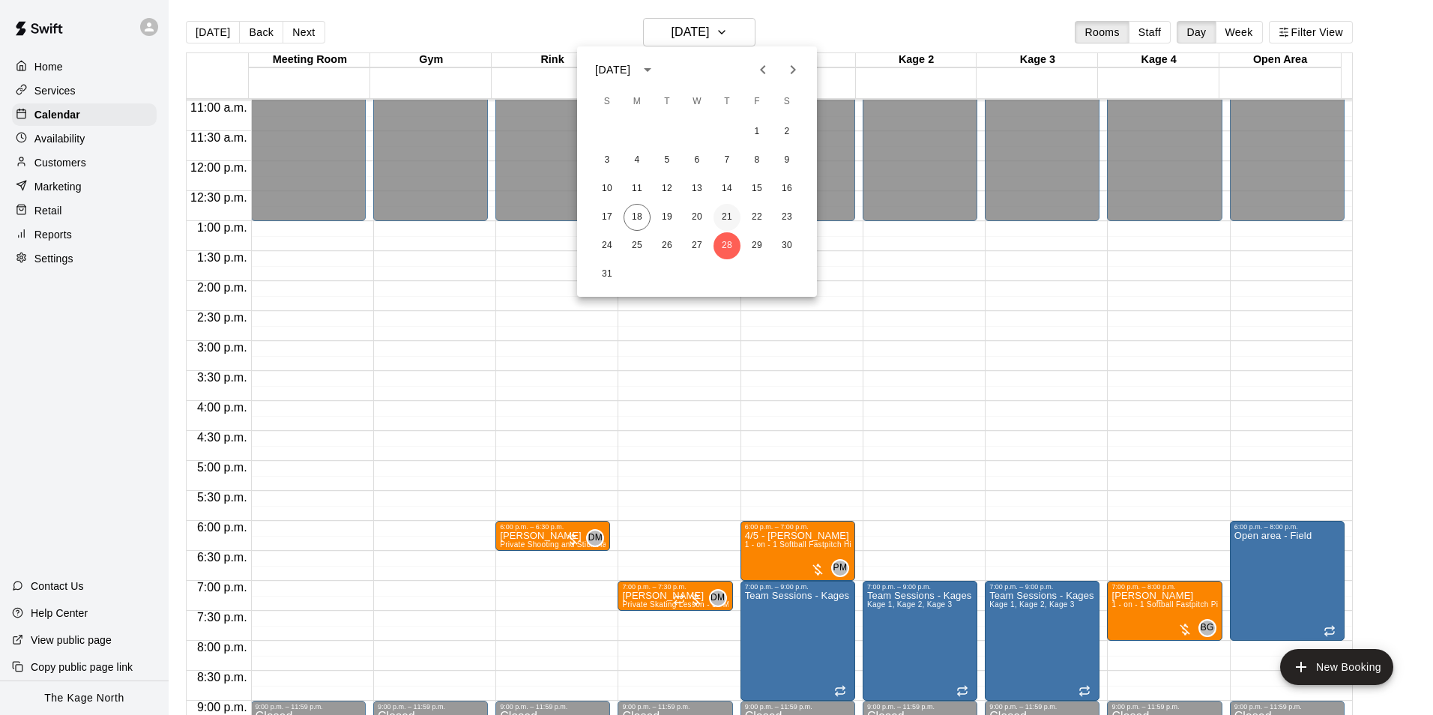
click at [725, 220] on button "21" at bounding box center [726, 217] width 27 height 27
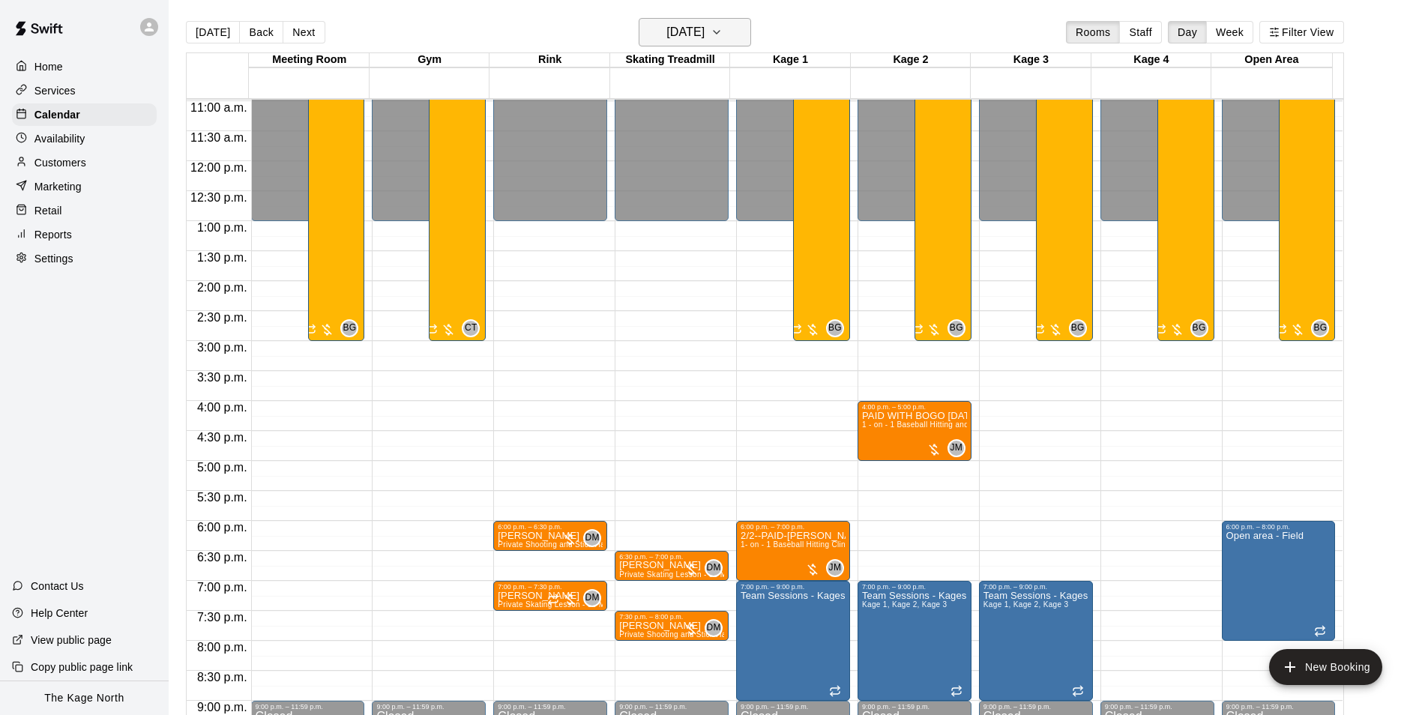
click at [704, 34] on h6 "[DATE]" at bounding box center [685, 32] width 38 height 21
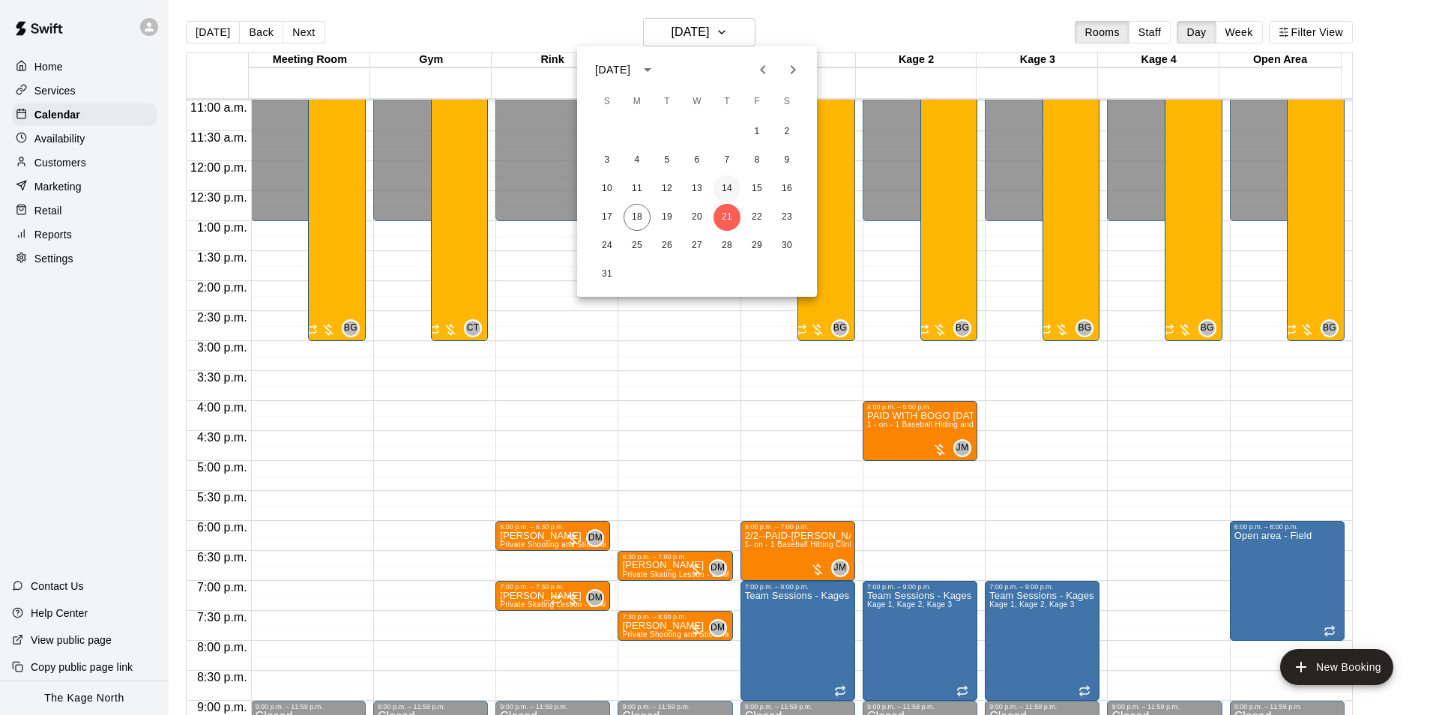
click at [727, 189] on button "14" at bounding box center [726, 188] width 27 height 27
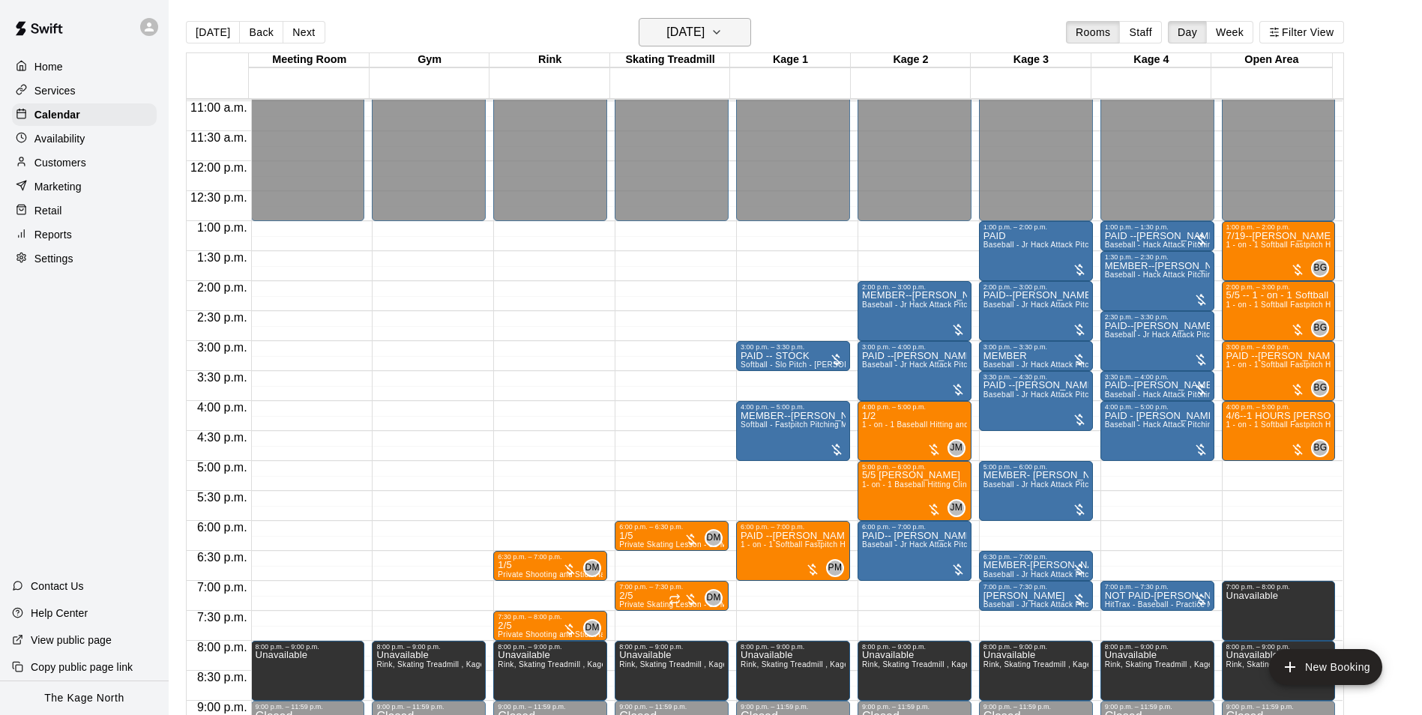
click at [704, 26] on h6 "[DATE]" at bounding box center [685, 32] width 38 height 21
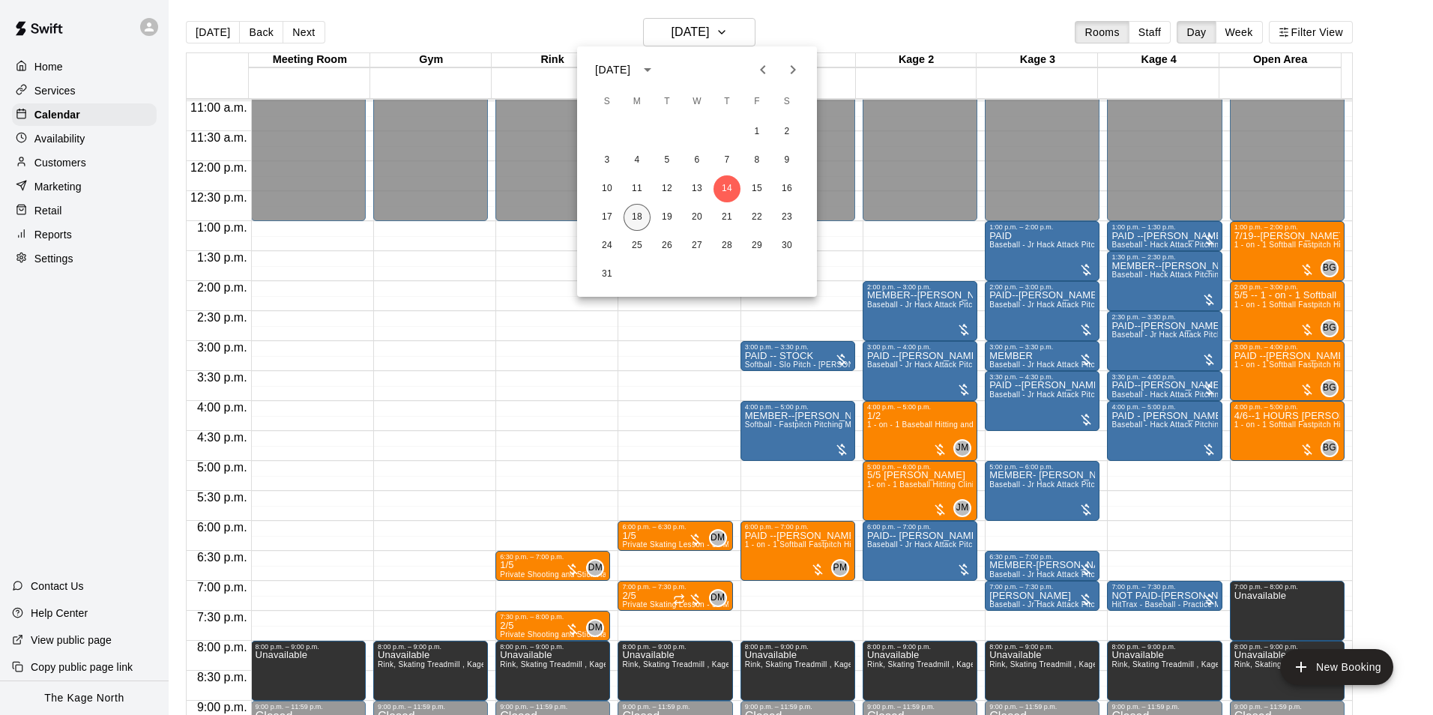
click at [642, 214] on button "18" at bounding box center [637, 217] width 27 height 27
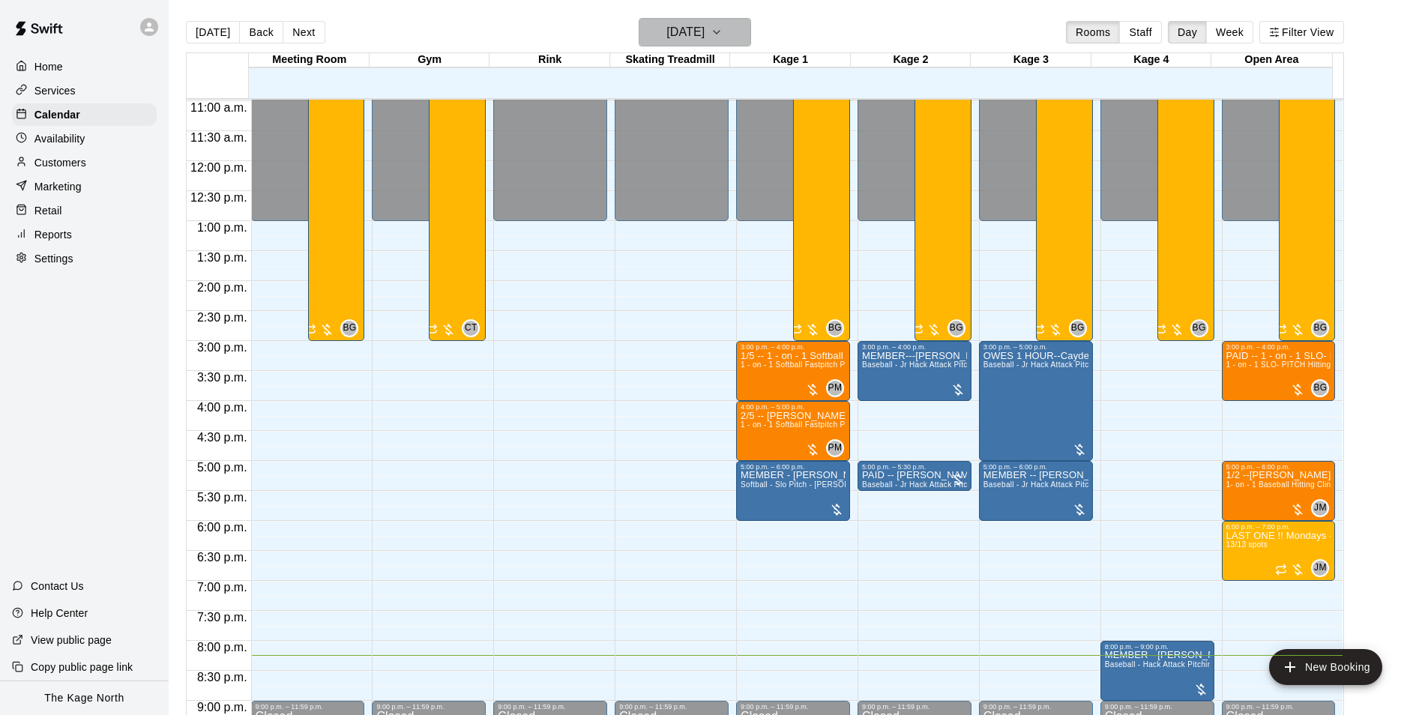
click at [704, 32] on h6 "[DATE]" at bounding box center [685, 32] width 38 height 21
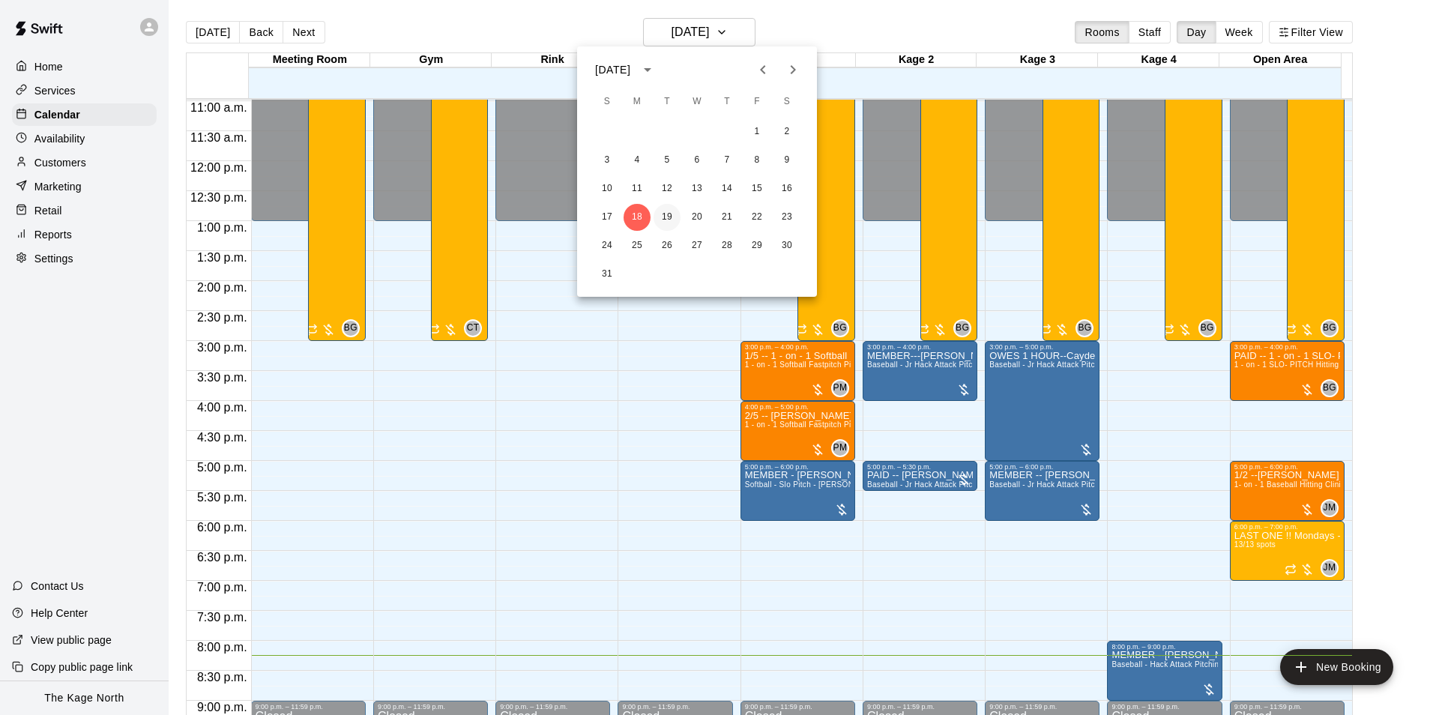
click at [667, 214] on button "19" at bounding box center [667, 217] width 27 height 27
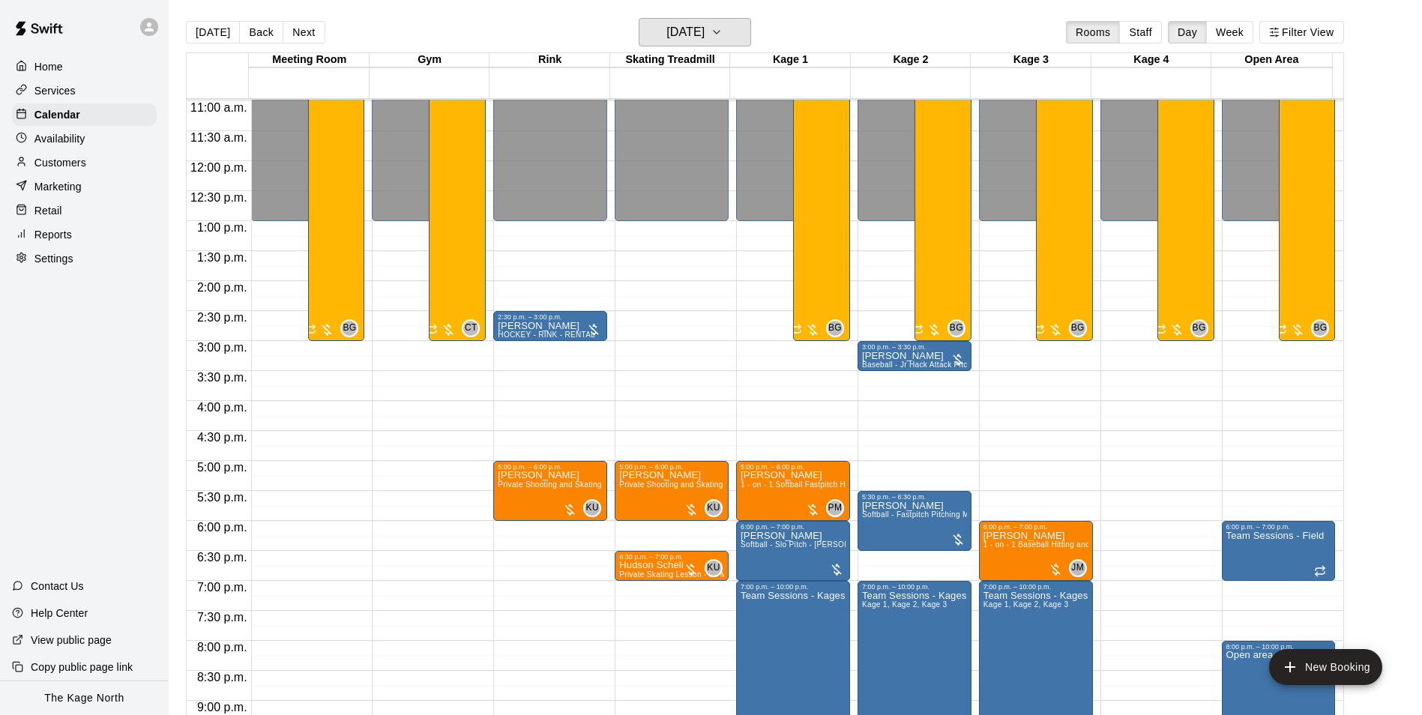
scroll to position [808, 0]
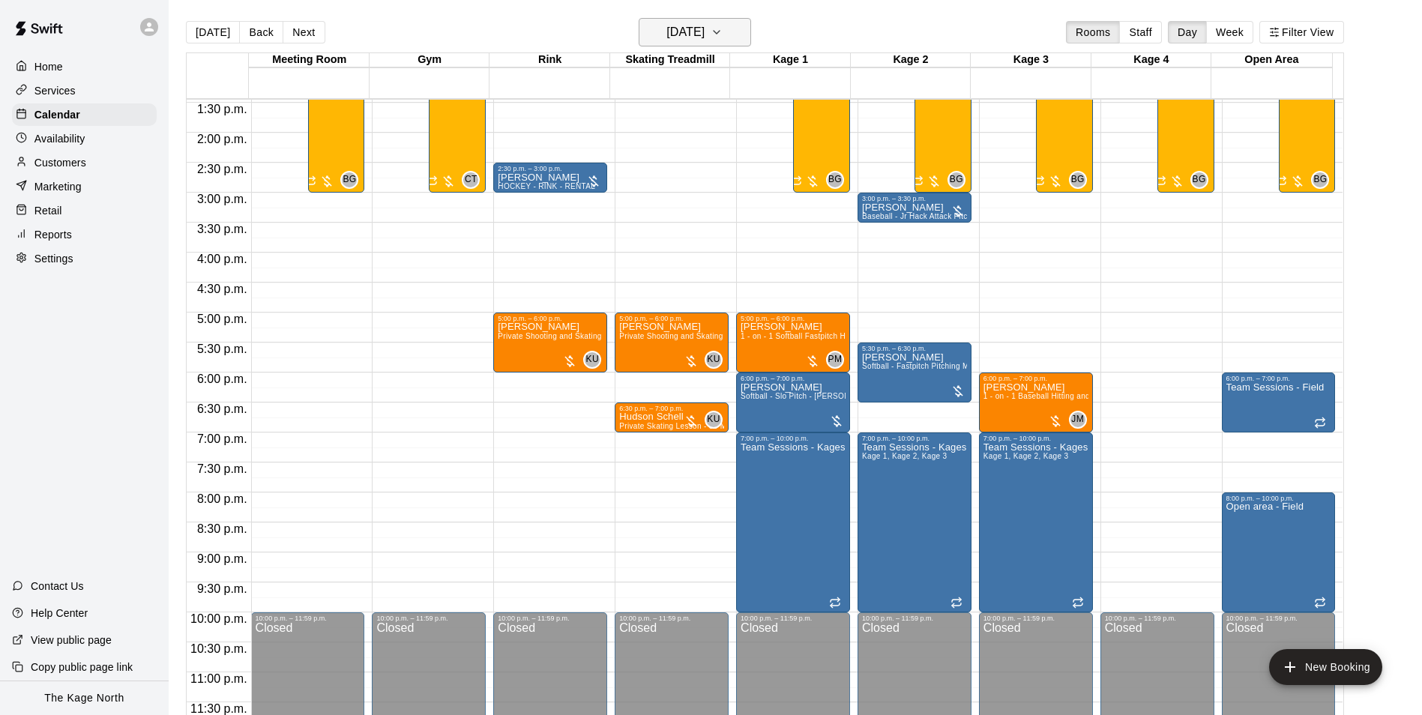
click at [704, 33] on h6 "[DATE]" at bounding box center [685, 32] width 38 height 21
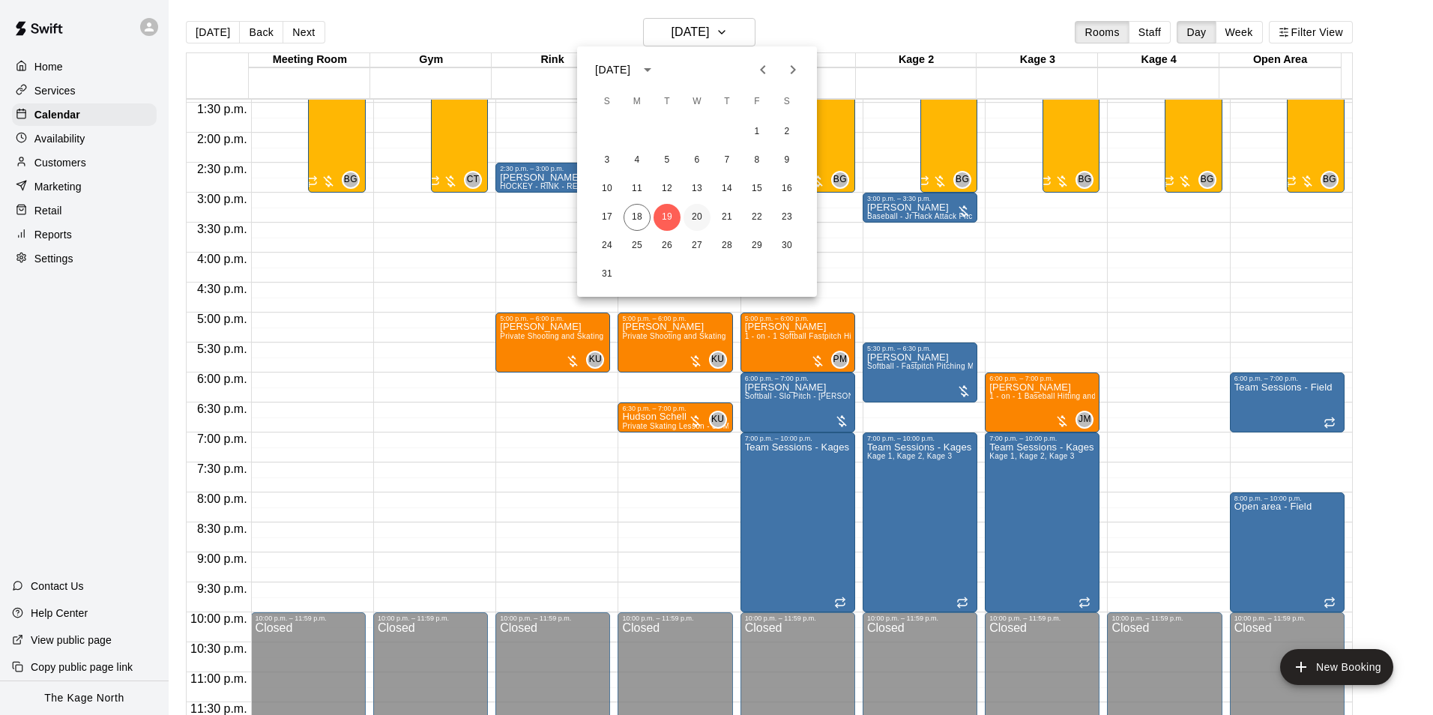
click at [696, 220] on button "20" at bounding box center [696, 217] width 27 height 27
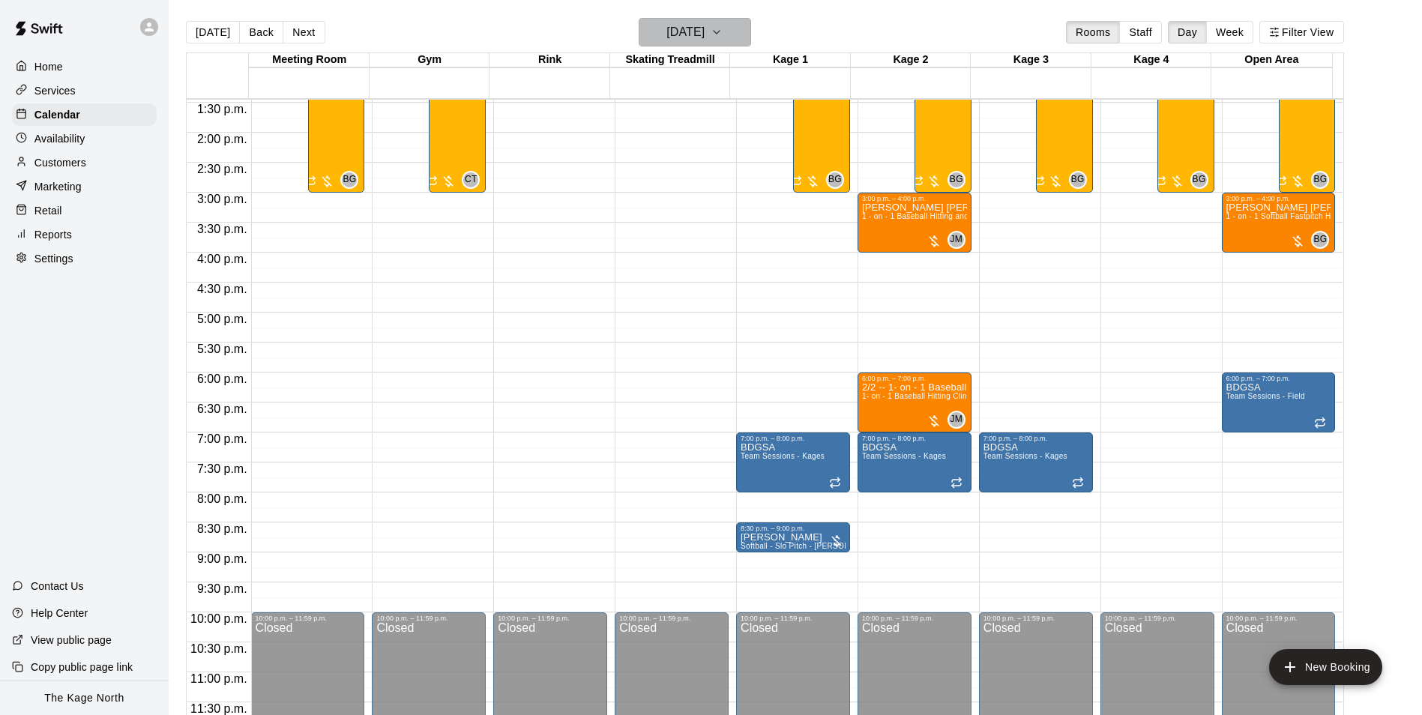
click at [742, 34] on button "[DATE]" at bounding box center [695, 32] width 112 height 28
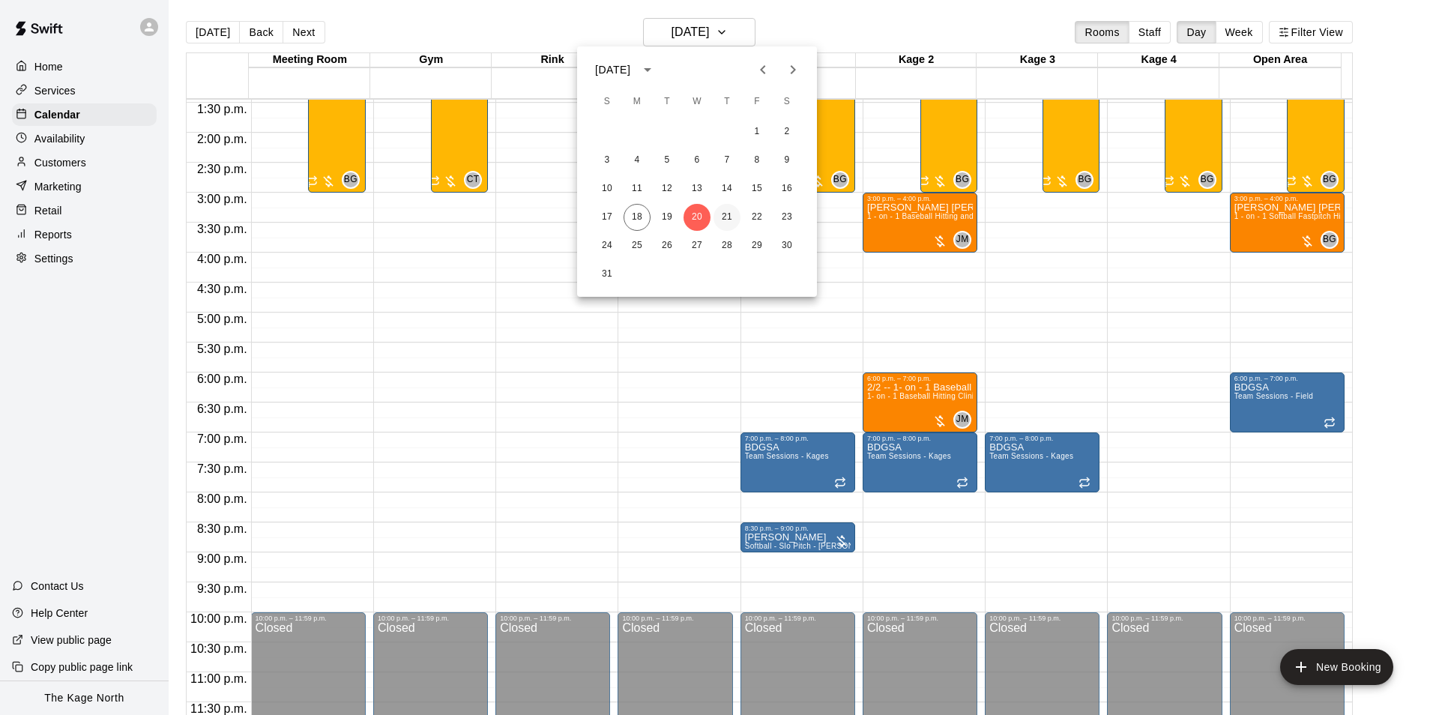
click at [723, 219] on button "21" at bounding box center [726, 217] width 27 height 27
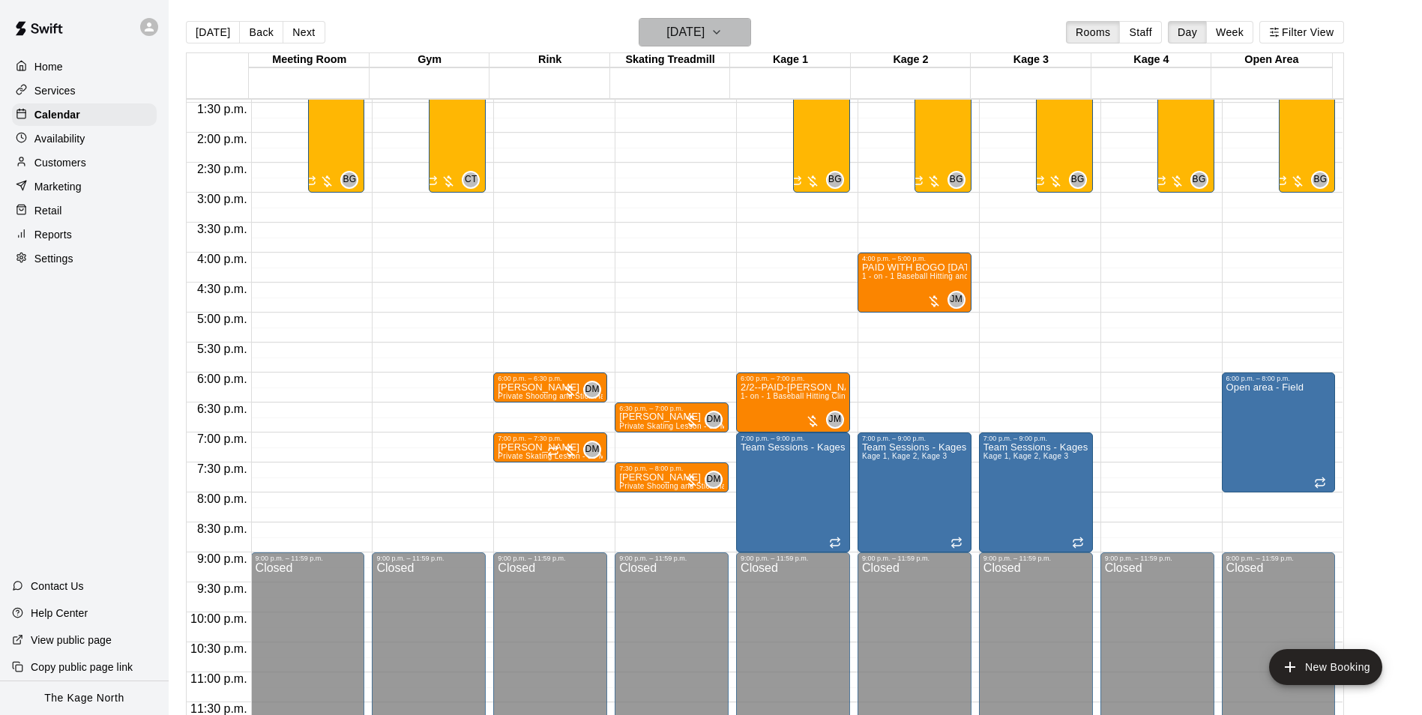
click at [704, 33] on h6 "[DATE]" at bounding box center [685, 32] width 38 height 21
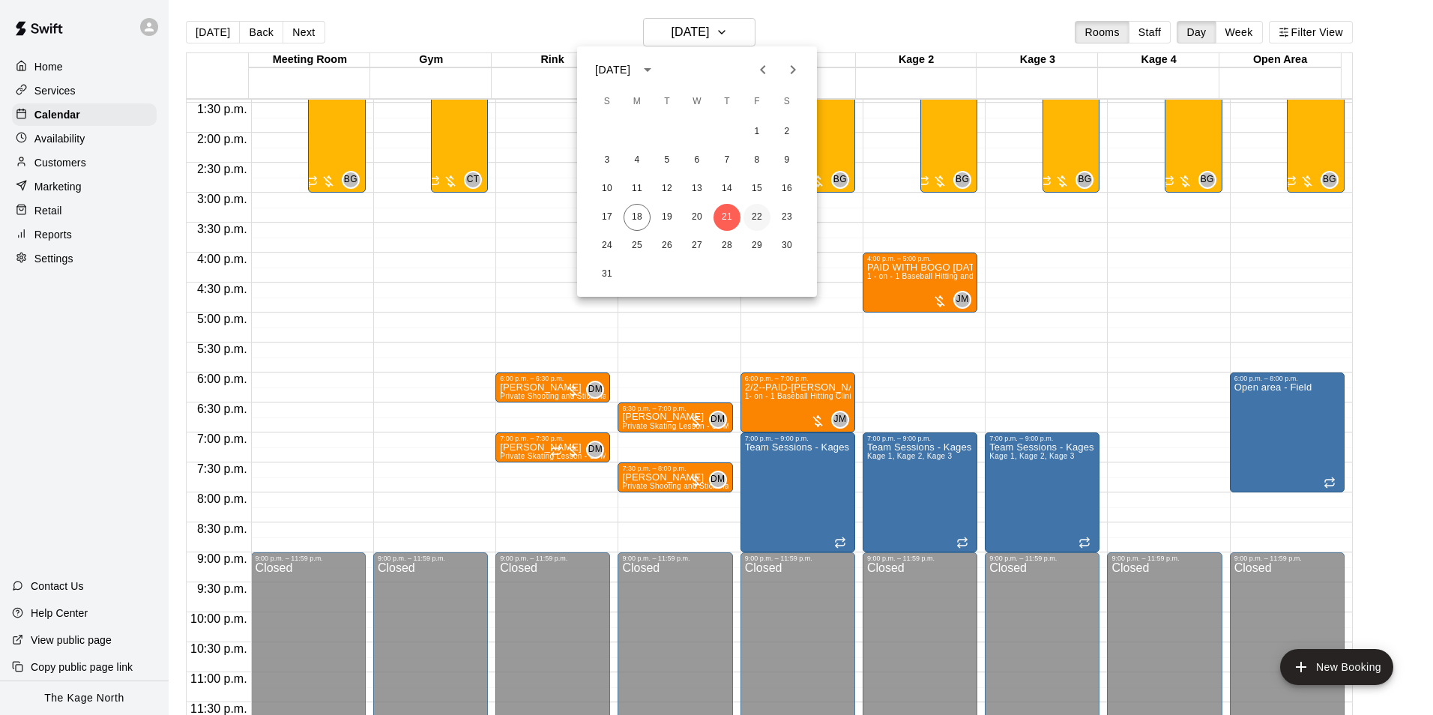
click at [756, 216] on button "22" at bounding box center [756, 217] width 27 height 27
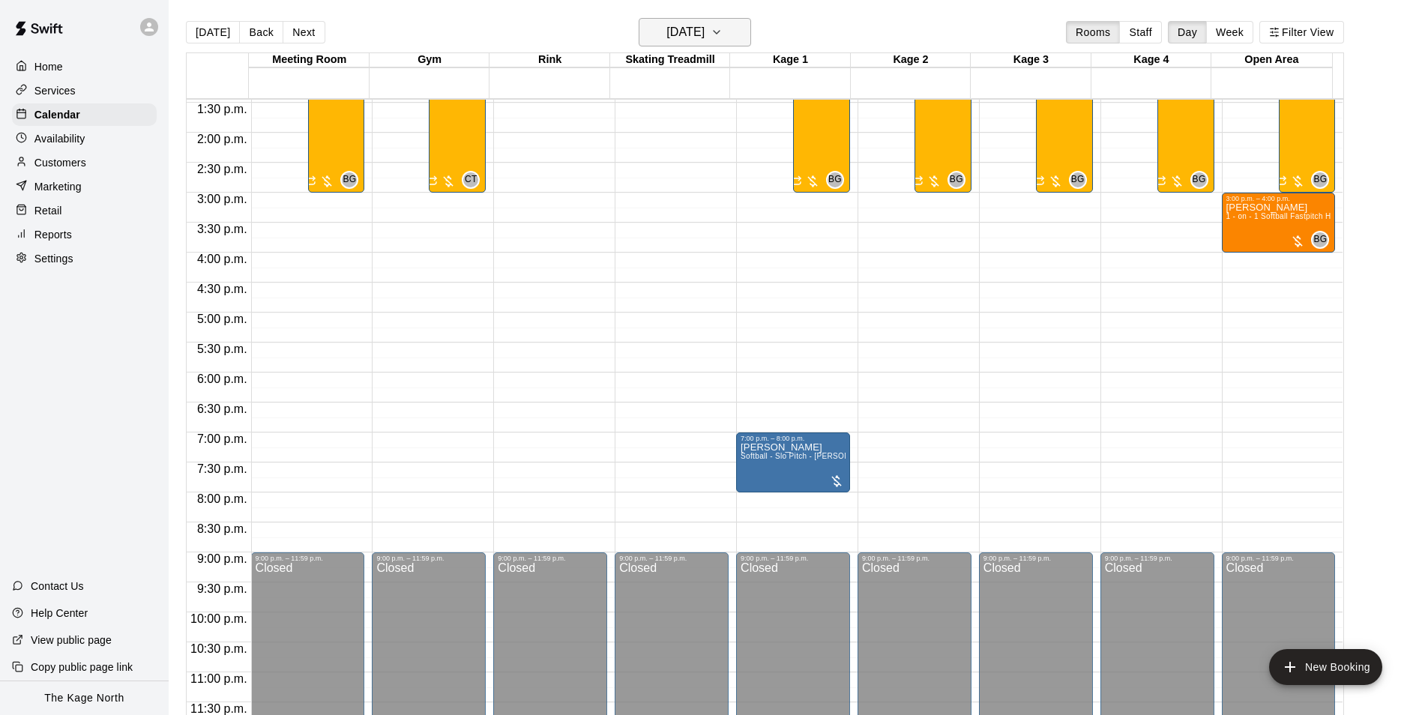
click at [704, 23] on h6 "[DATE]" at bounding box center [685, 32] width 38 height 21
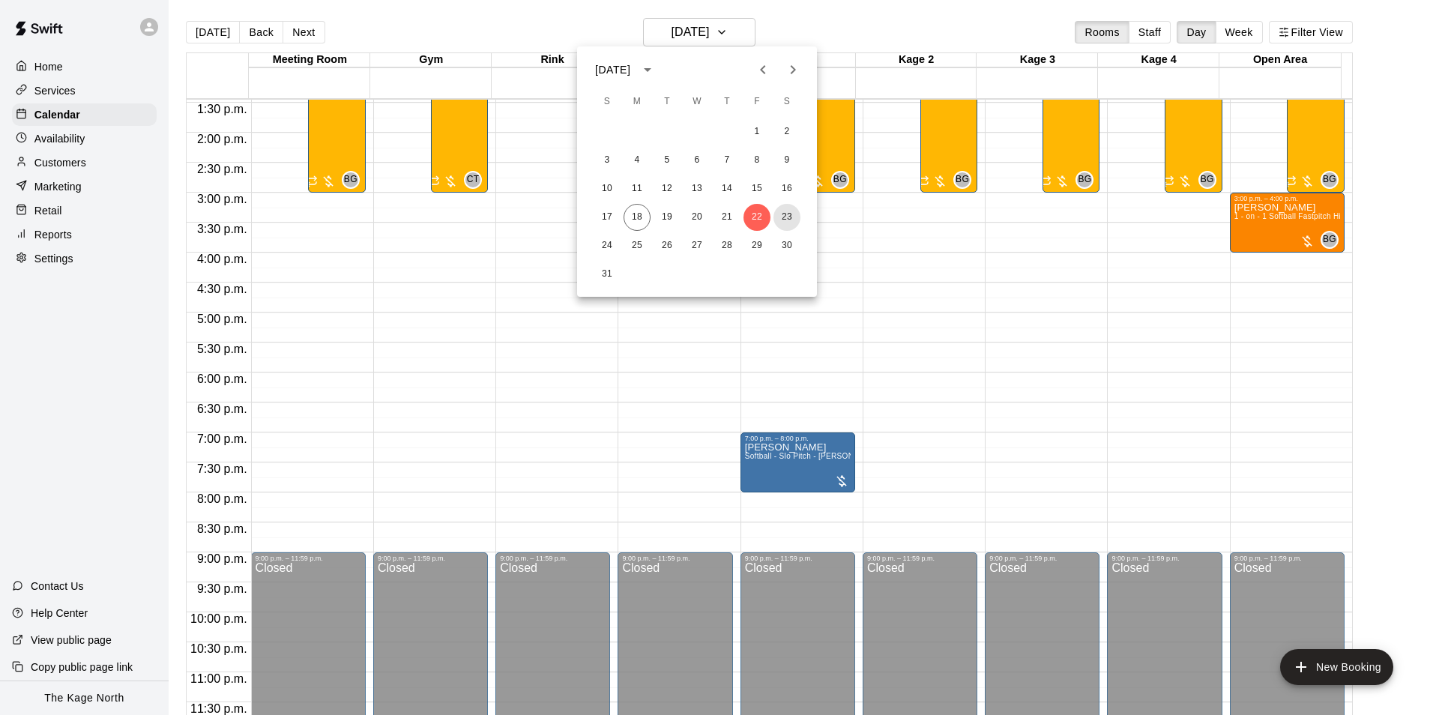
click at [784, 215] on button "23" at bounding box center [786, 217] width 27 height 27
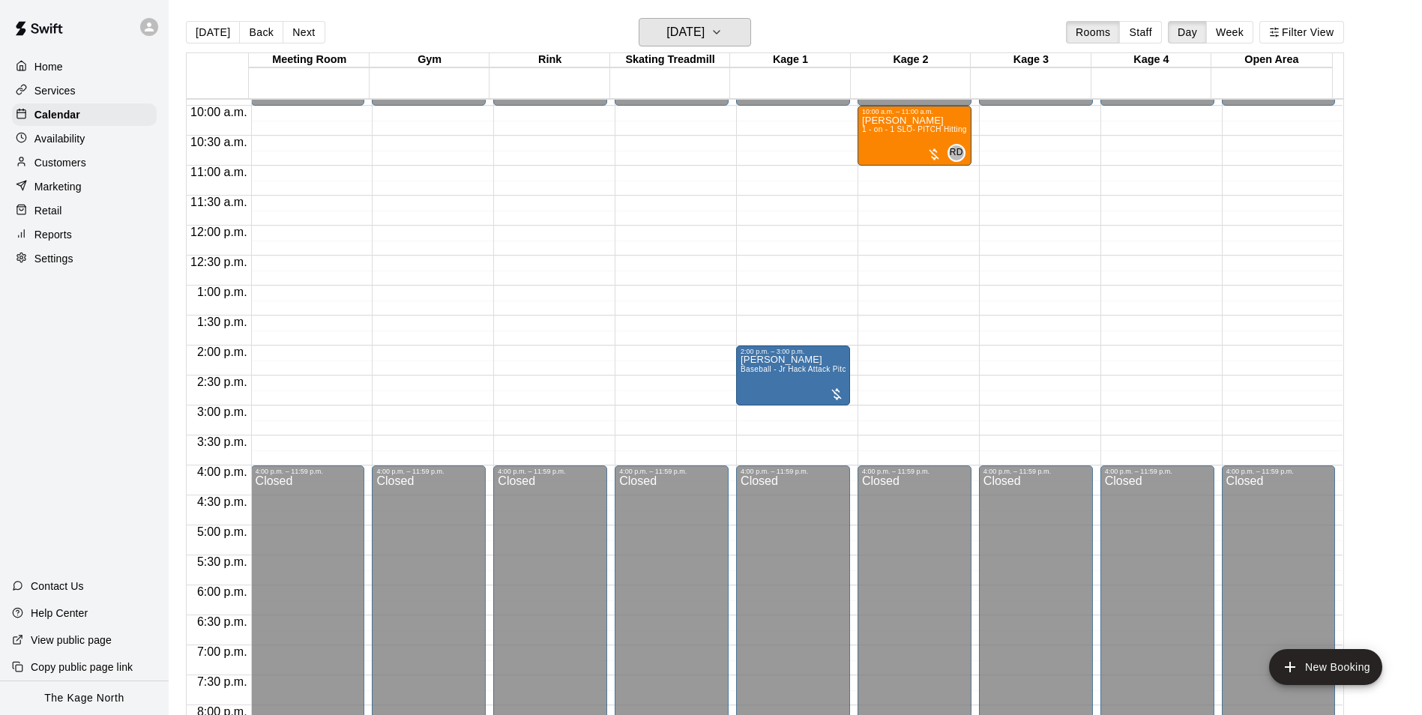
scroll to position [508, 0]
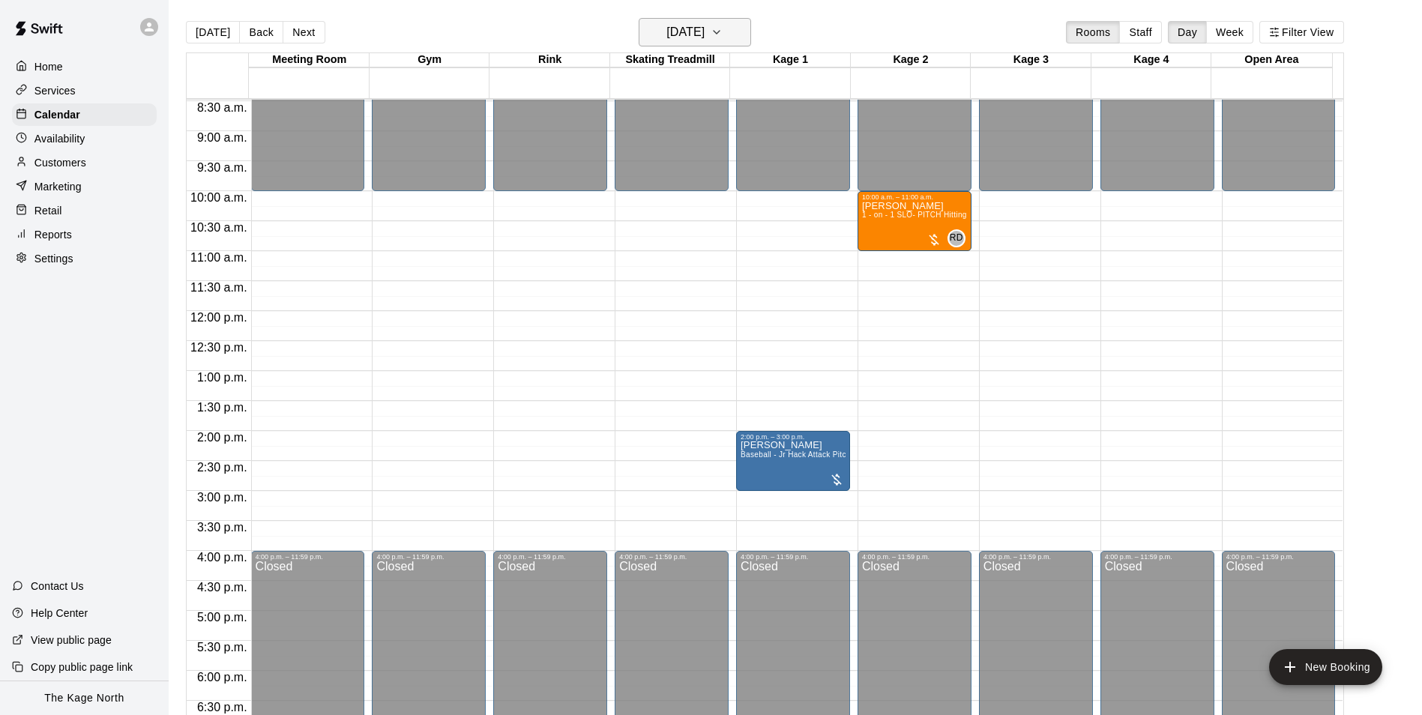
click at [704, 34] on h6 "[DATE]" at bounding box center [685, 32] width 38 height 21
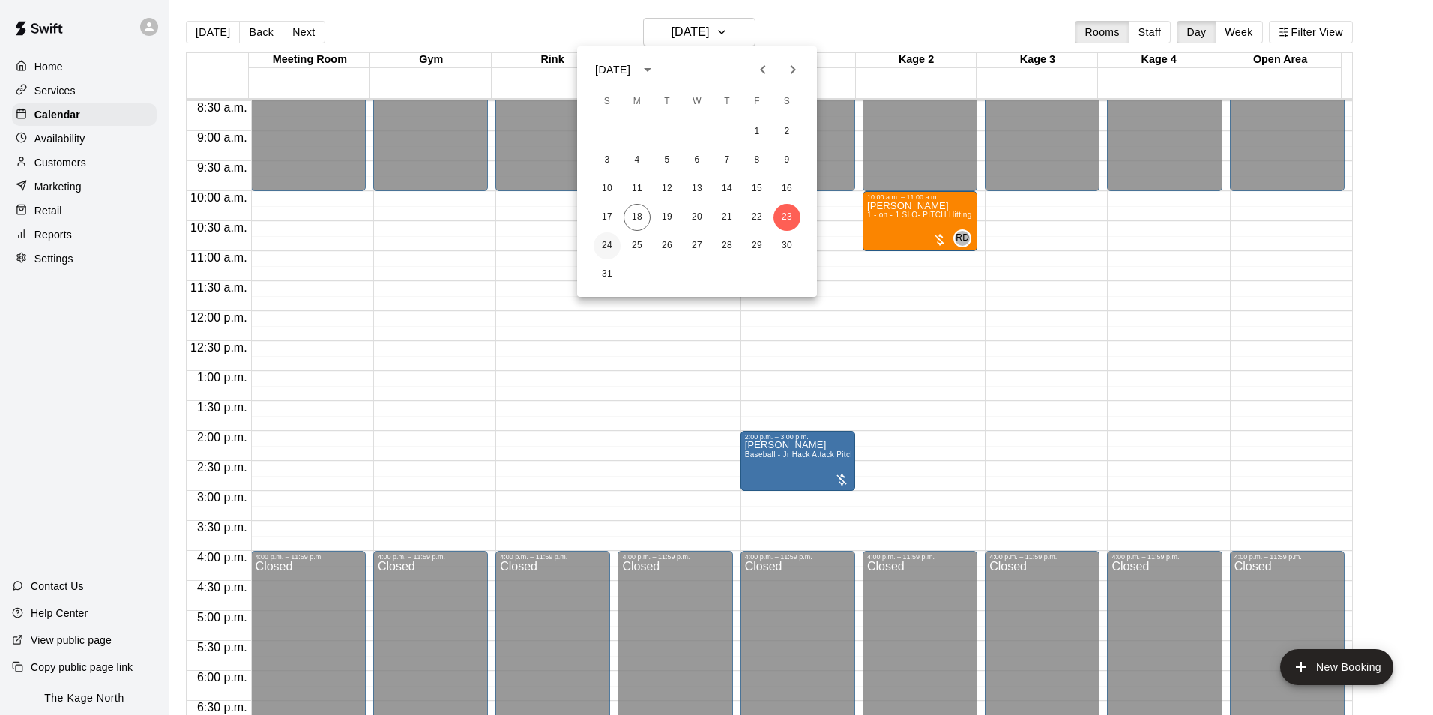
click at [609, 244] on button "24" at bounding box center [607, 245] width 27 height 27
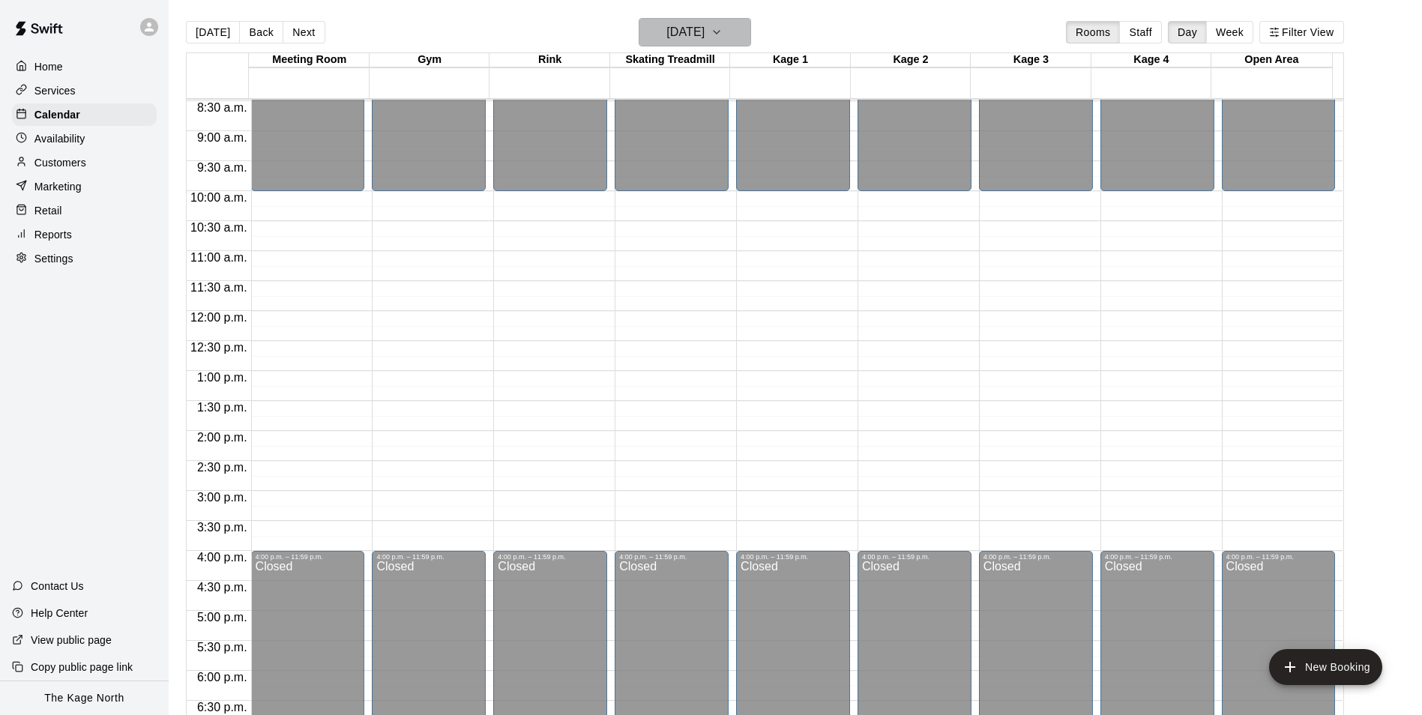
click at [704, 33] on h6 "[DATE]" at bounding box center [685, 32] width 38 height 21
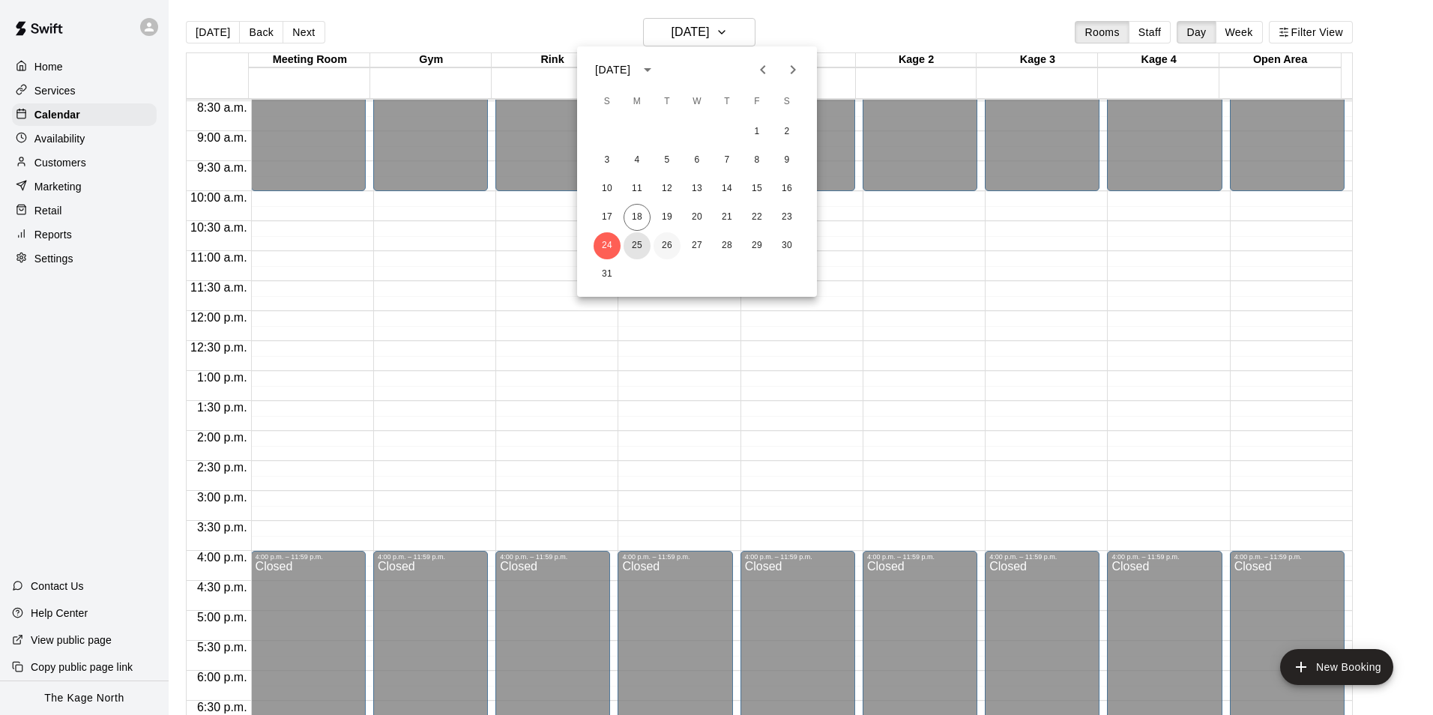
click at [643, 243] on button "25" at bounding box center [637, 245] width 27 height 27
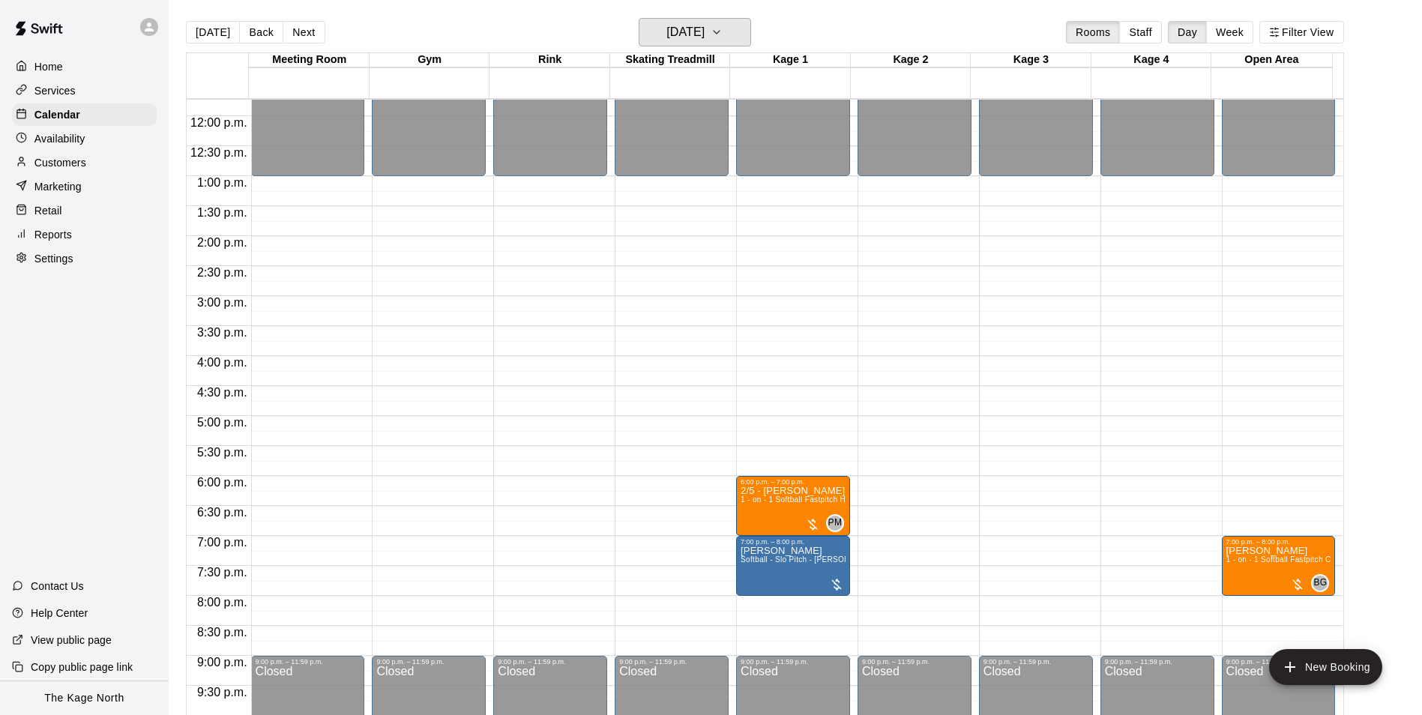
scroll to position [808, 0]
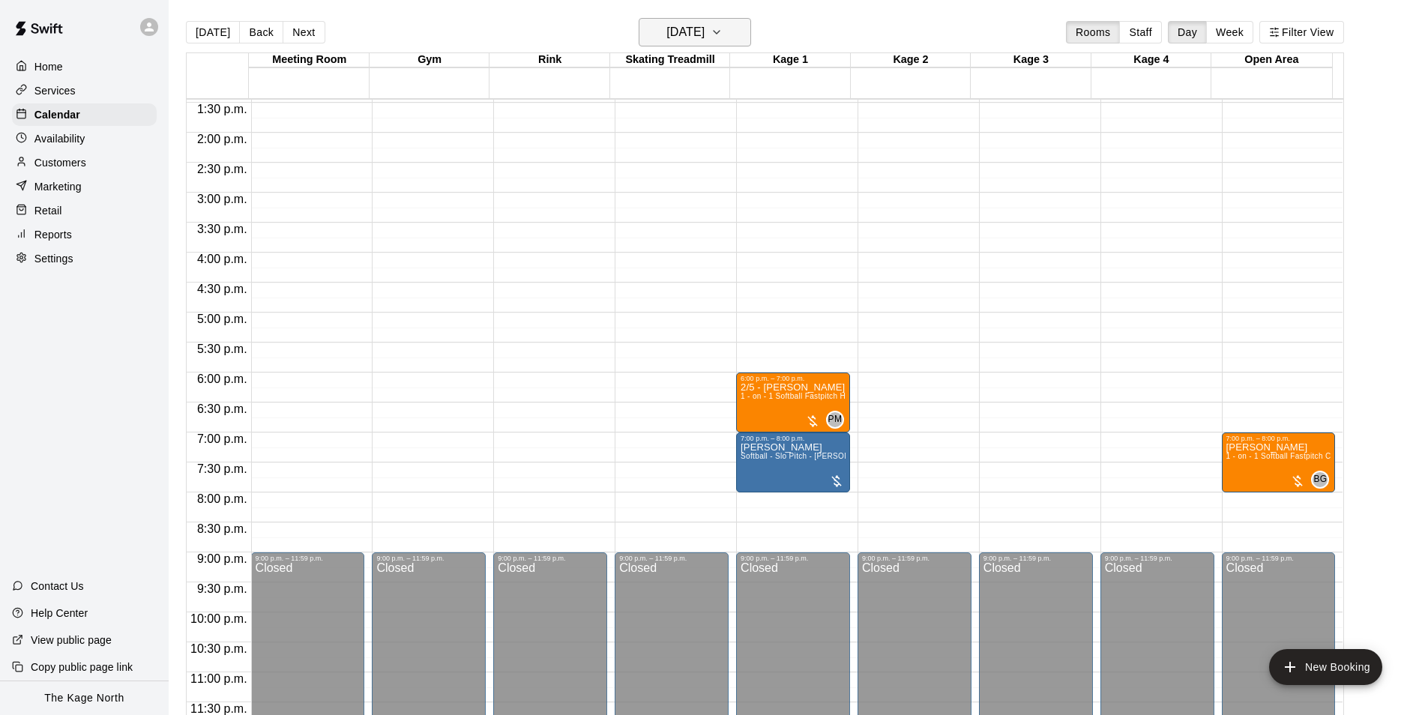
click at [695, 25] on h6 "[DATE]" at bounding box center [685, 32] width 38 height 21
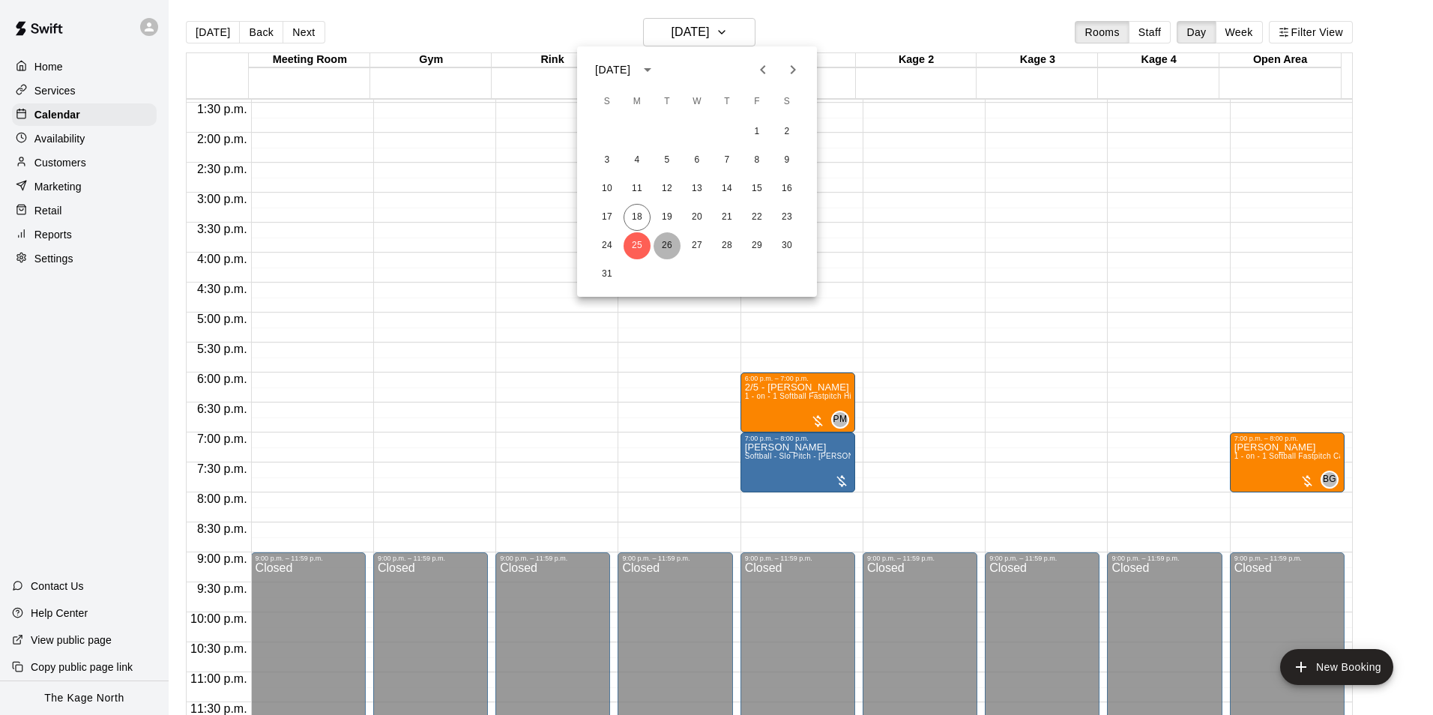
click at [668, 241] on button "26" at bounding box center [667, 245] width 27 height 27
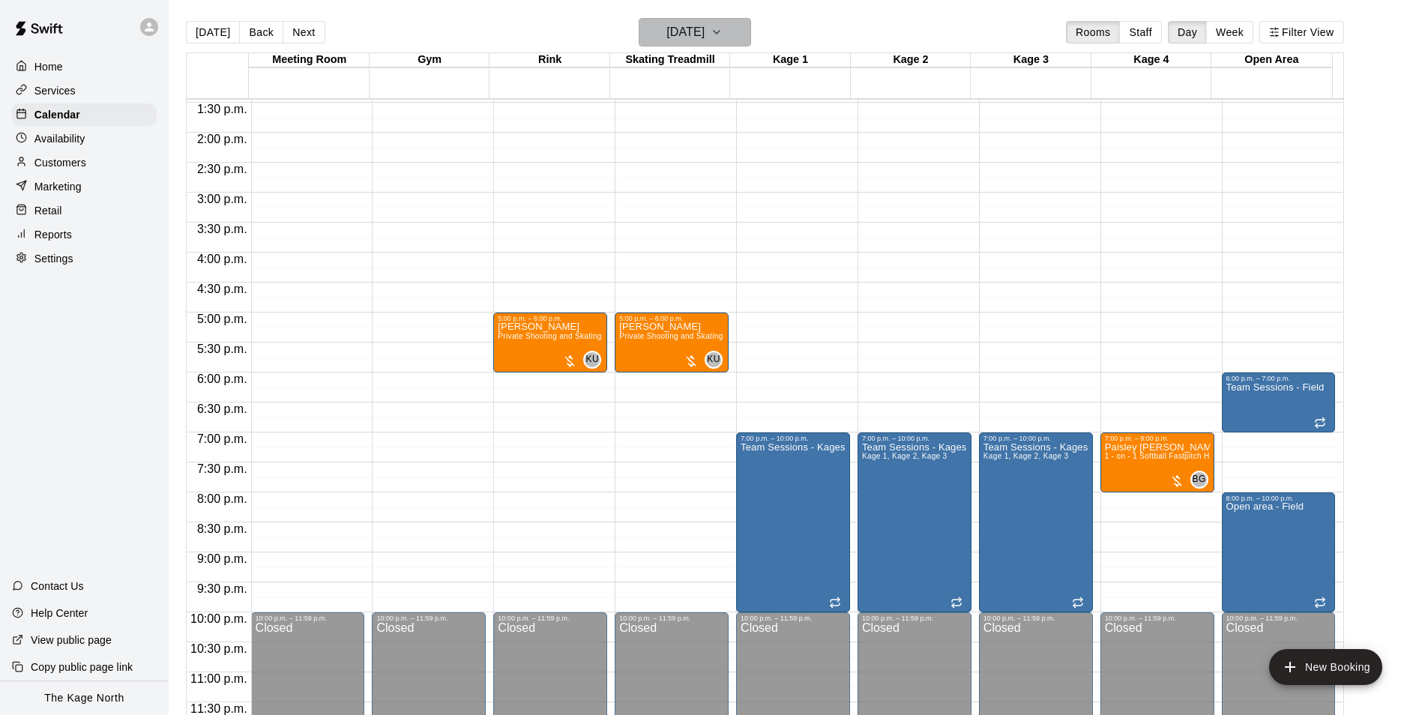
click at [695, 25] on h6 "[DATE]" at bounding box center [685, 32] width 38 height 21
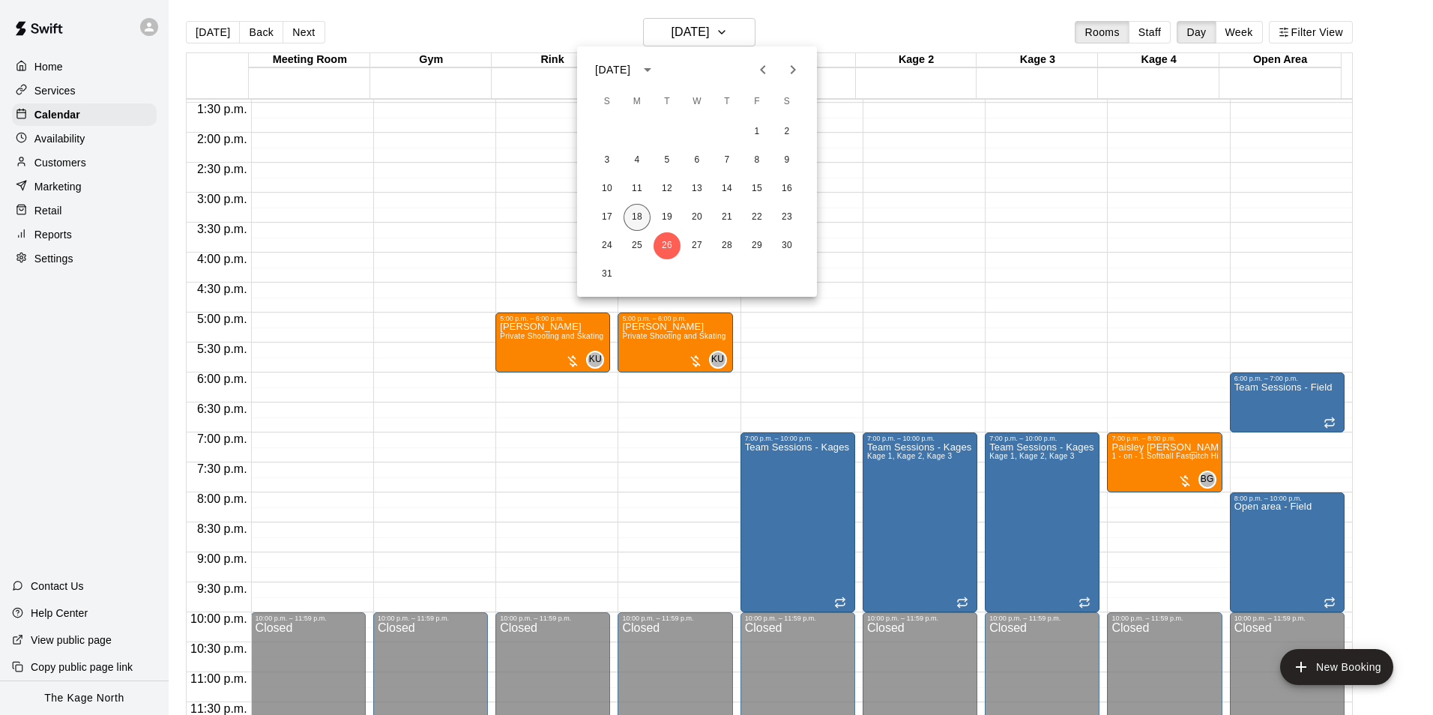
click at [639, 214] on button "18" at bounding box center [637, 217] width 27 height 27
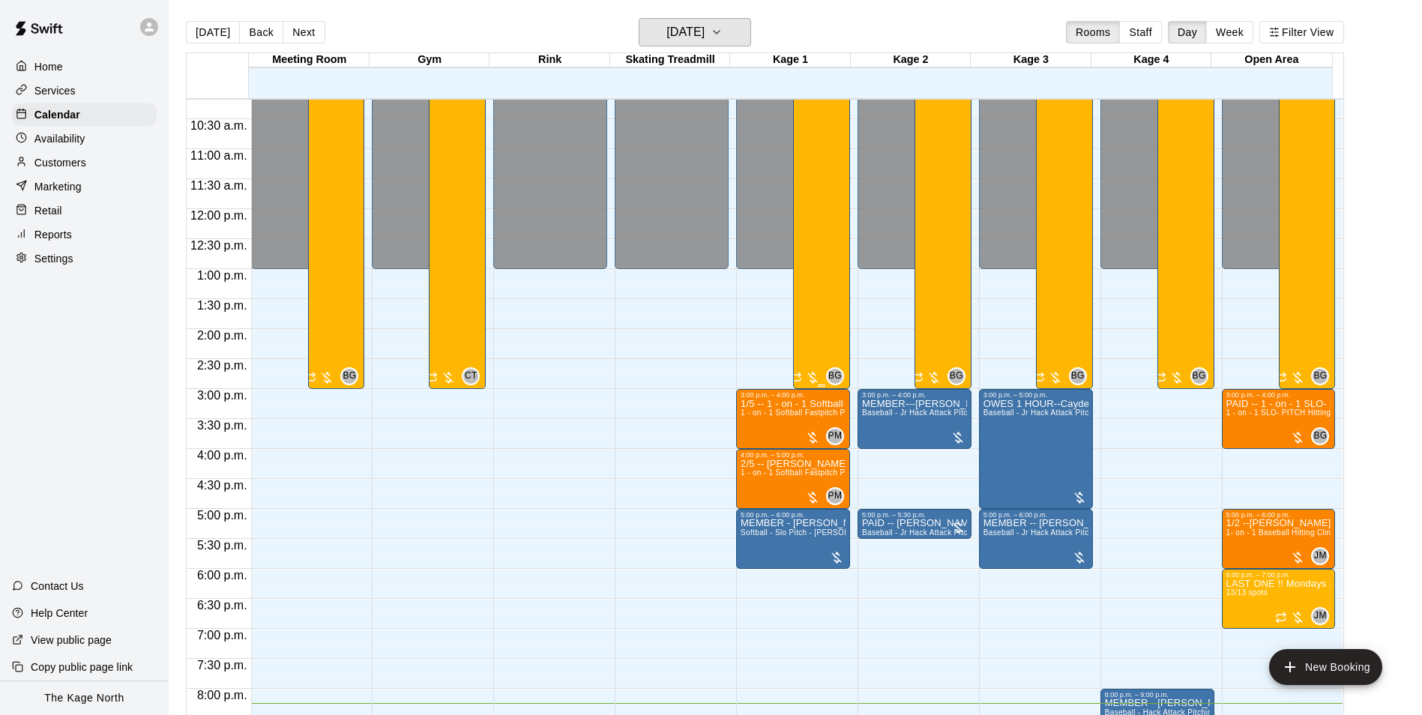
scroll to position [583, 0]
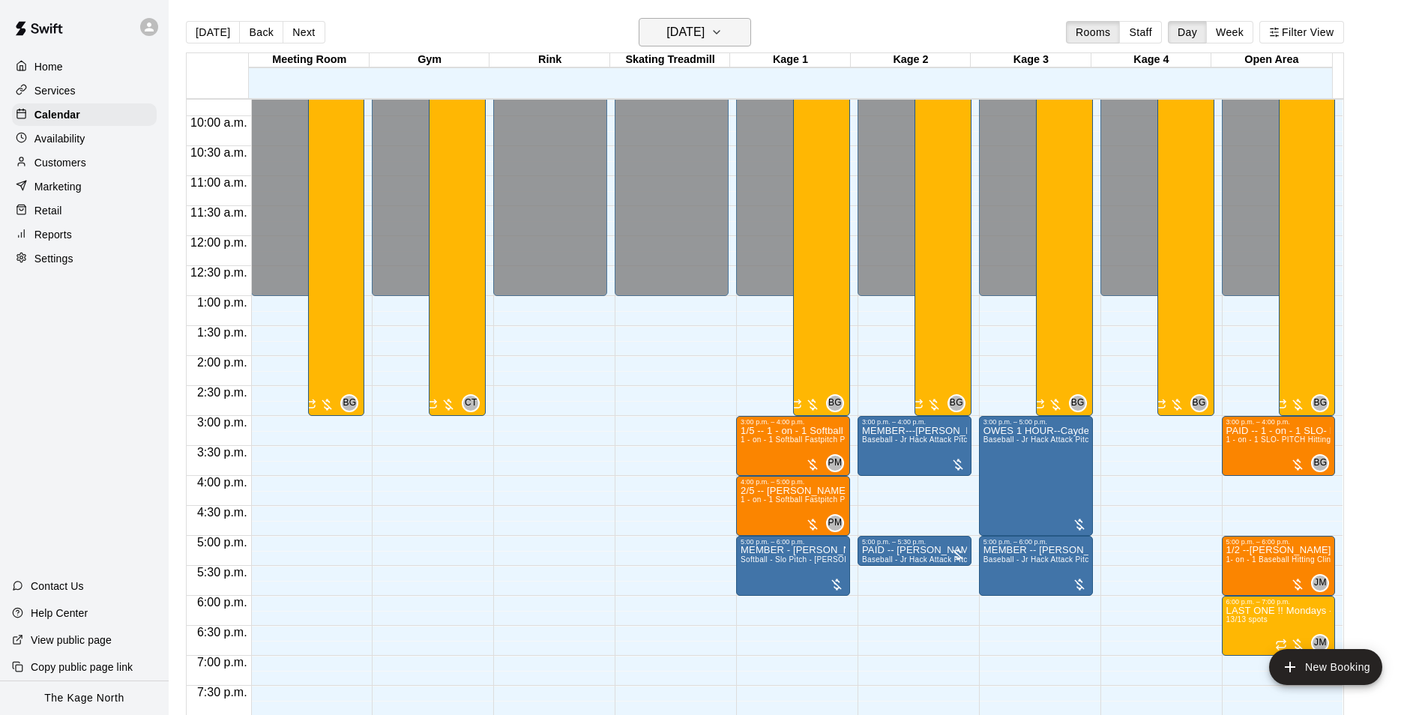
click at [704, 31] on h6 "[DATE]" at bounding box center [685, 32] width 38 height 21
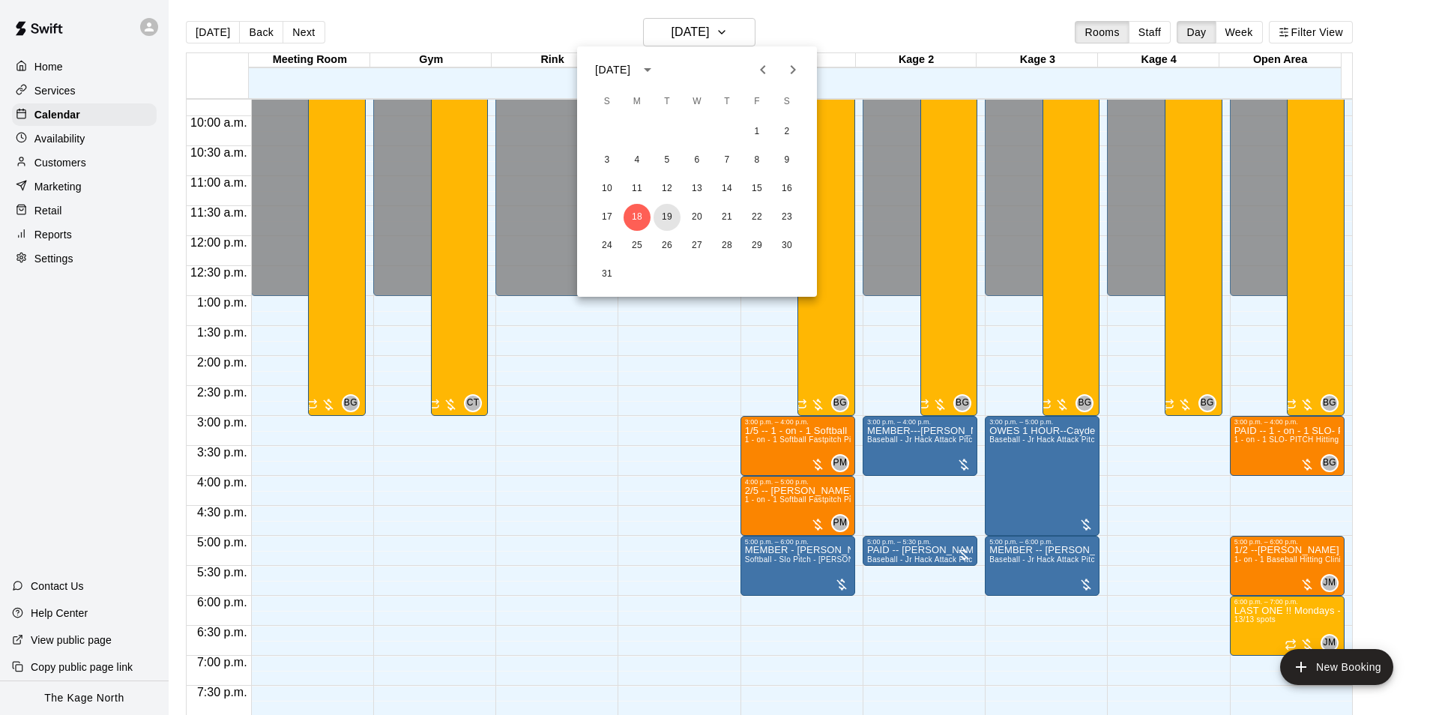
click at [663, 220] on button "19" at bounding box center [667, 217] width 27 height 27
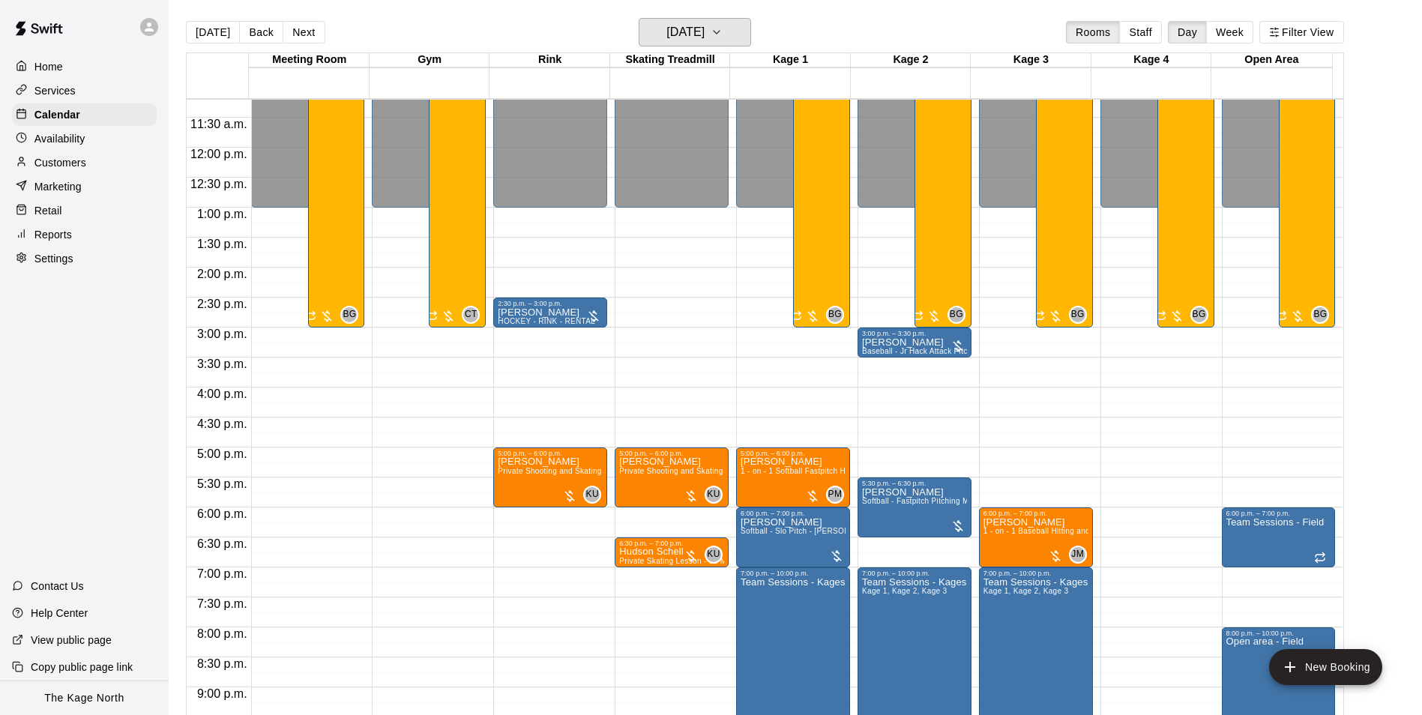
scroll to position [808, 0]
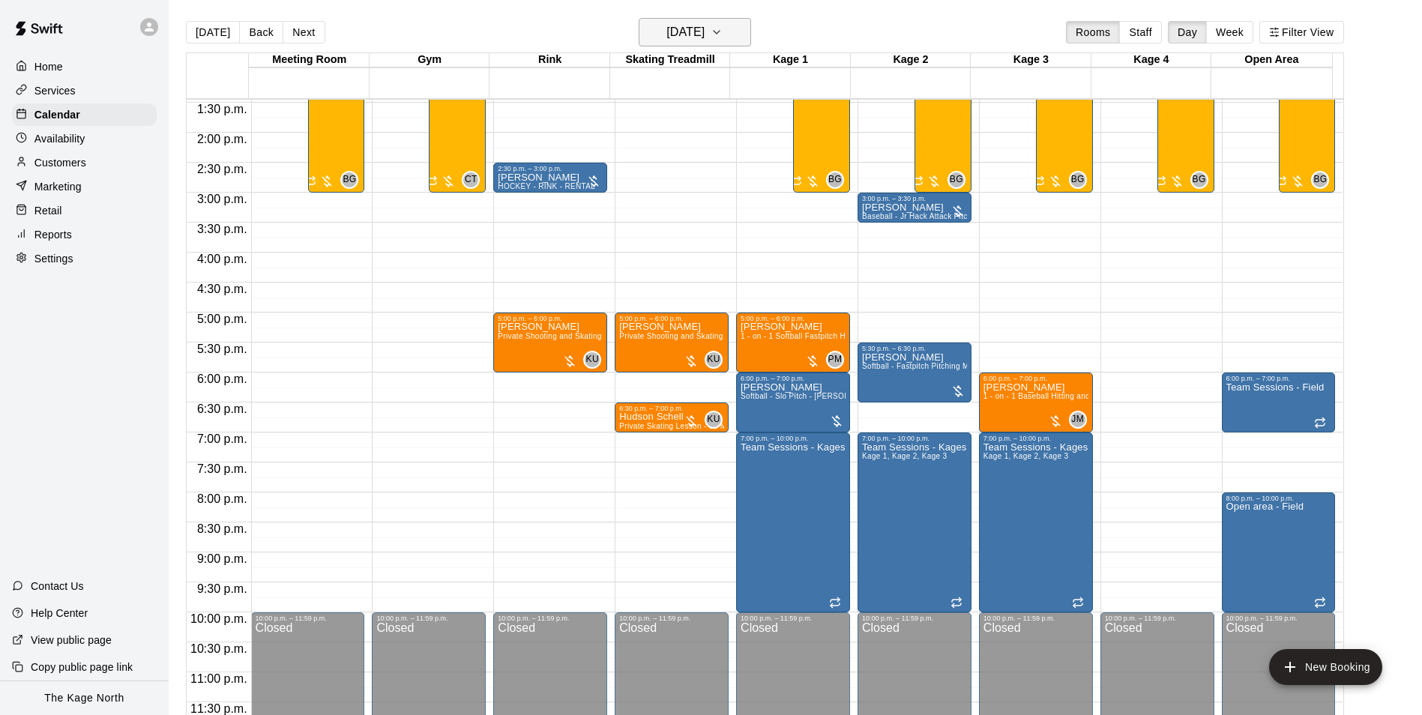
click at [736, 34] on button "[DATE]" at bounding box center [695, 32] width 112 height 28
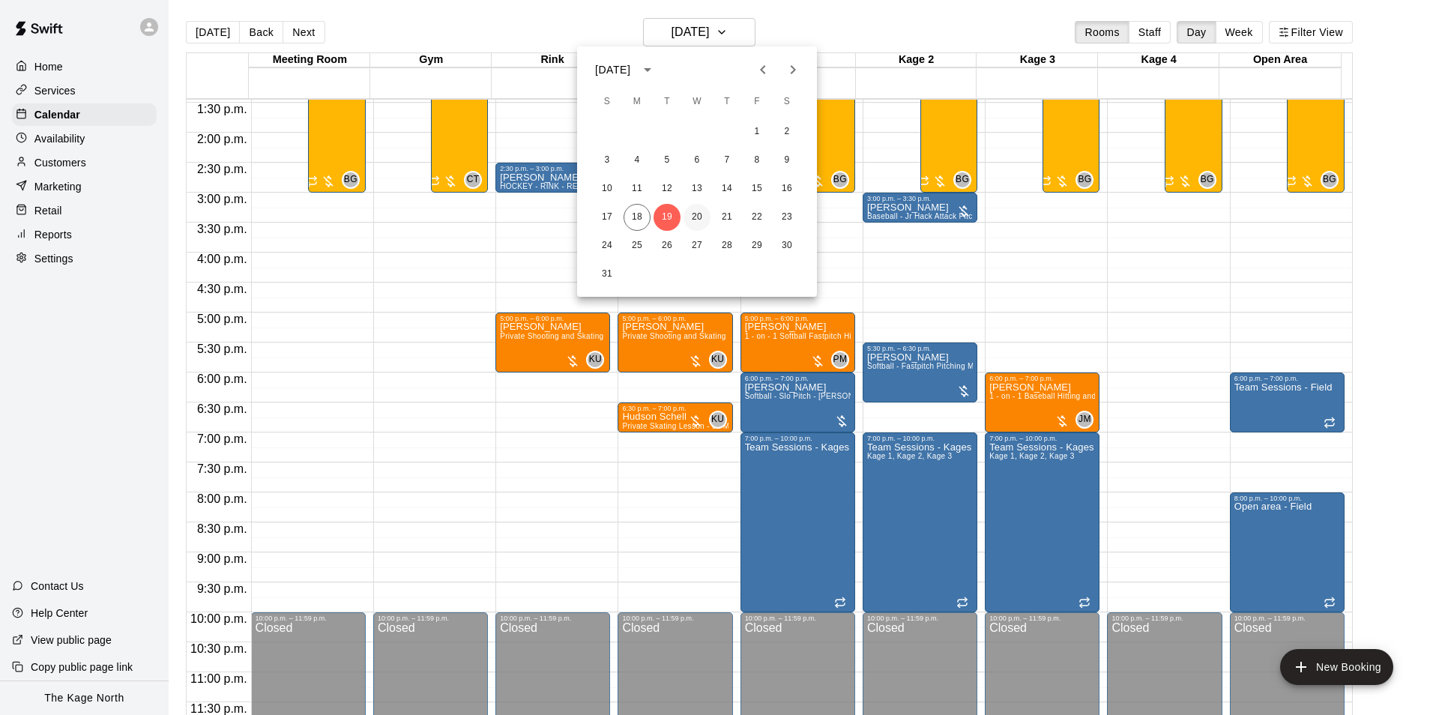
click at [695, 214] on button "20" at bounding box center [696, 217] width 27 height 27
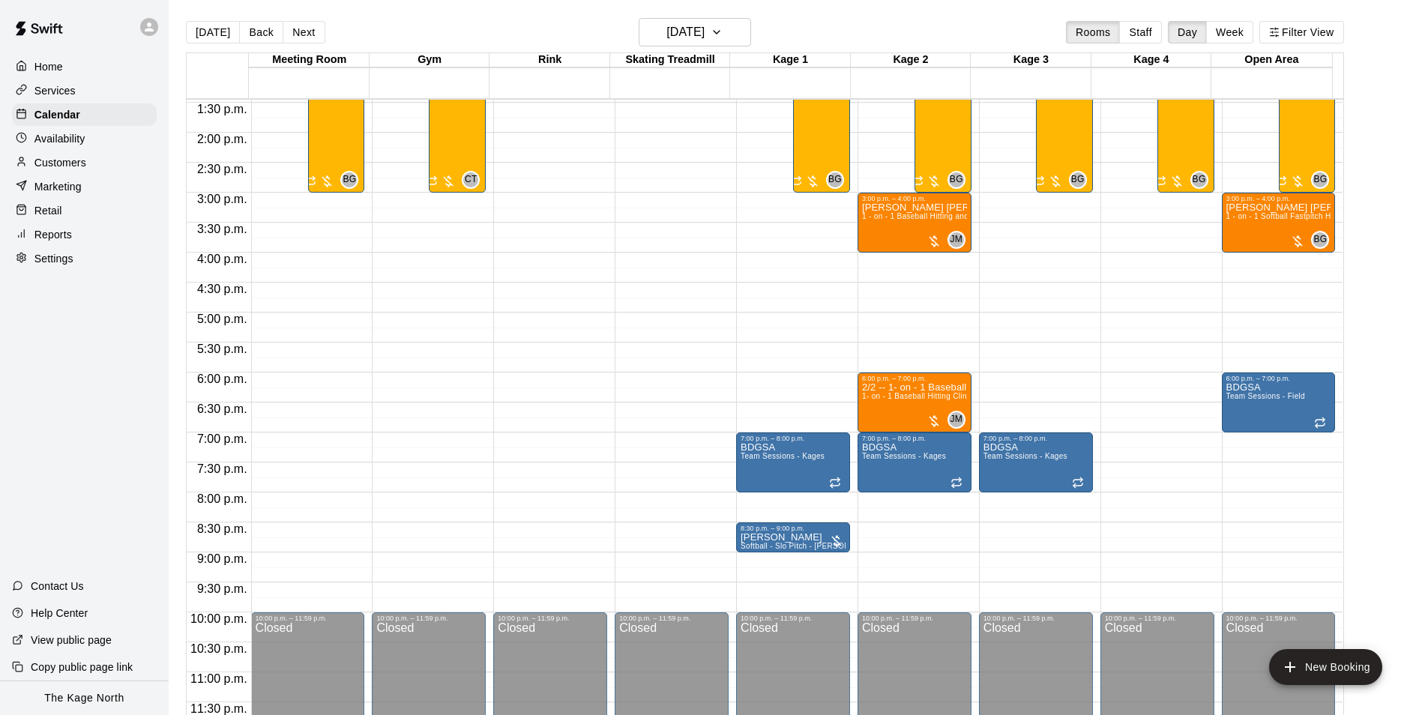
click at [722, 15] on main "[DATE] Back [DATE][DATE] Rooms Staff Day Week Filter View Meeting Room 20 Wed G…" at bounding box center [795, 369] width 1253 height 739
click at [704, 25] on h6 "[DATE]" at bounding box center [685, 32] width 38 height 21
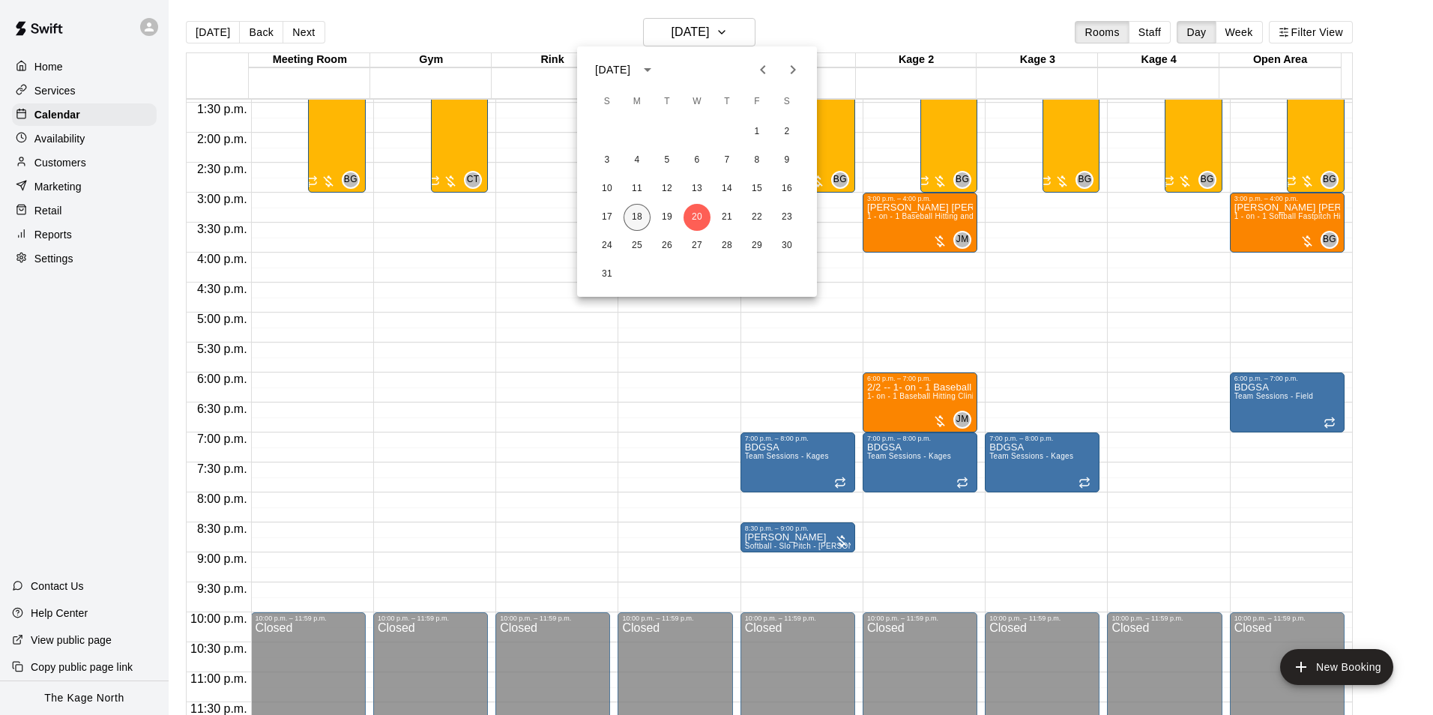
click at [636, 217] on button "18" at bounding box center [637, 217] width 27 height 27
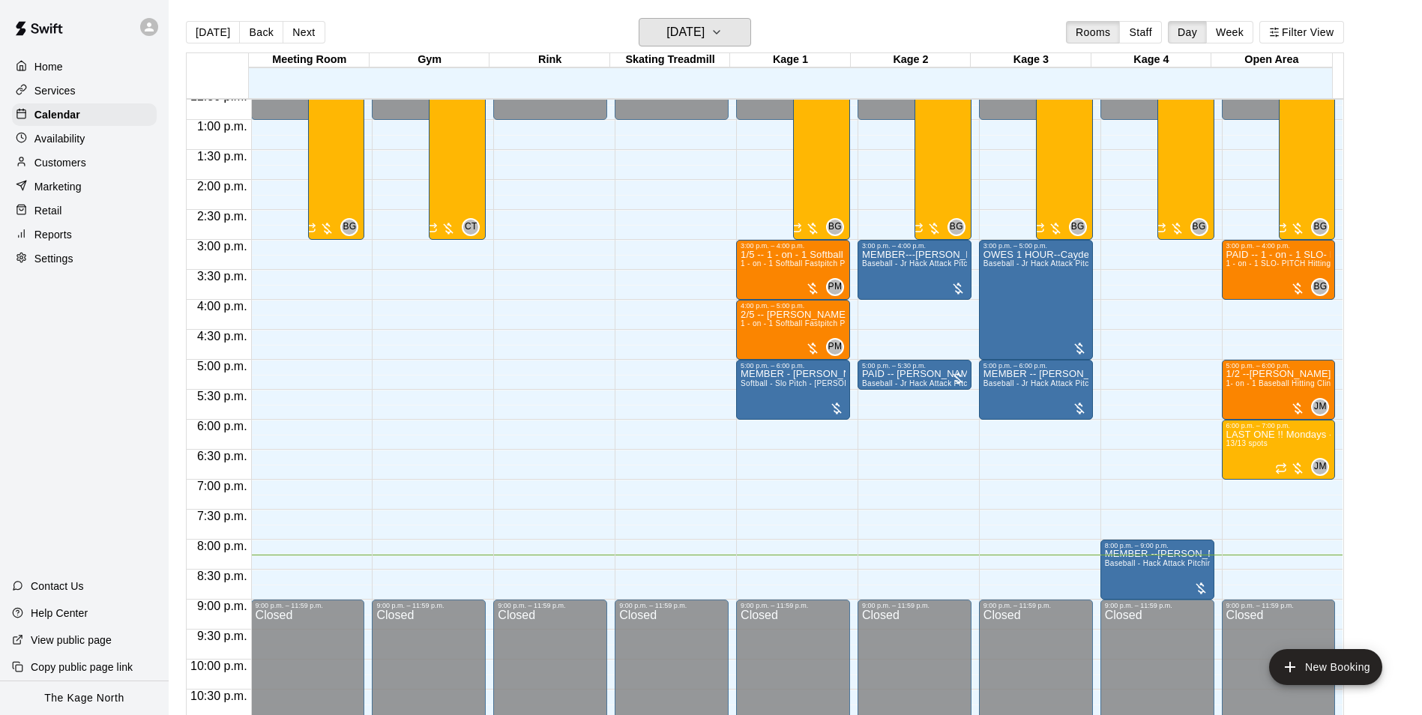
scroll to position [733, 0]
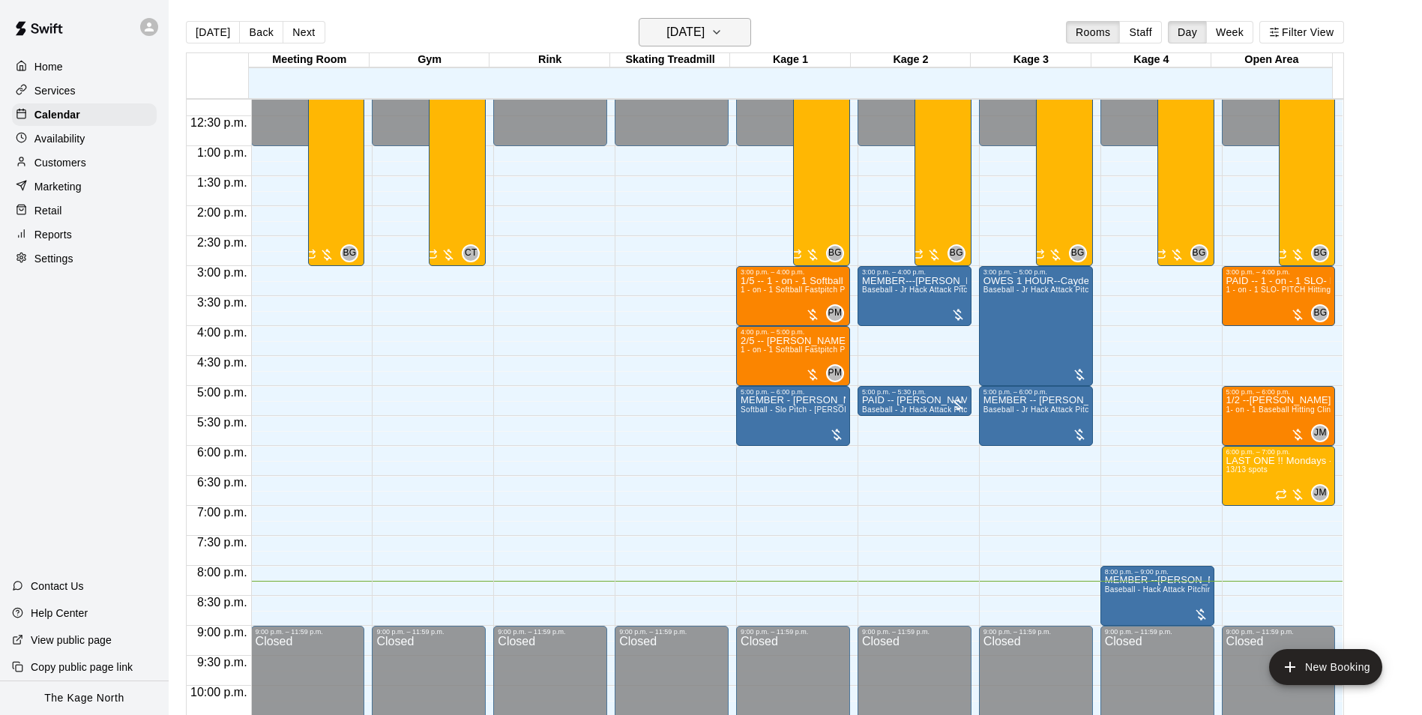
click at [722, 31] on icon "button" at bounding box center [716, 32] width 12 height 18
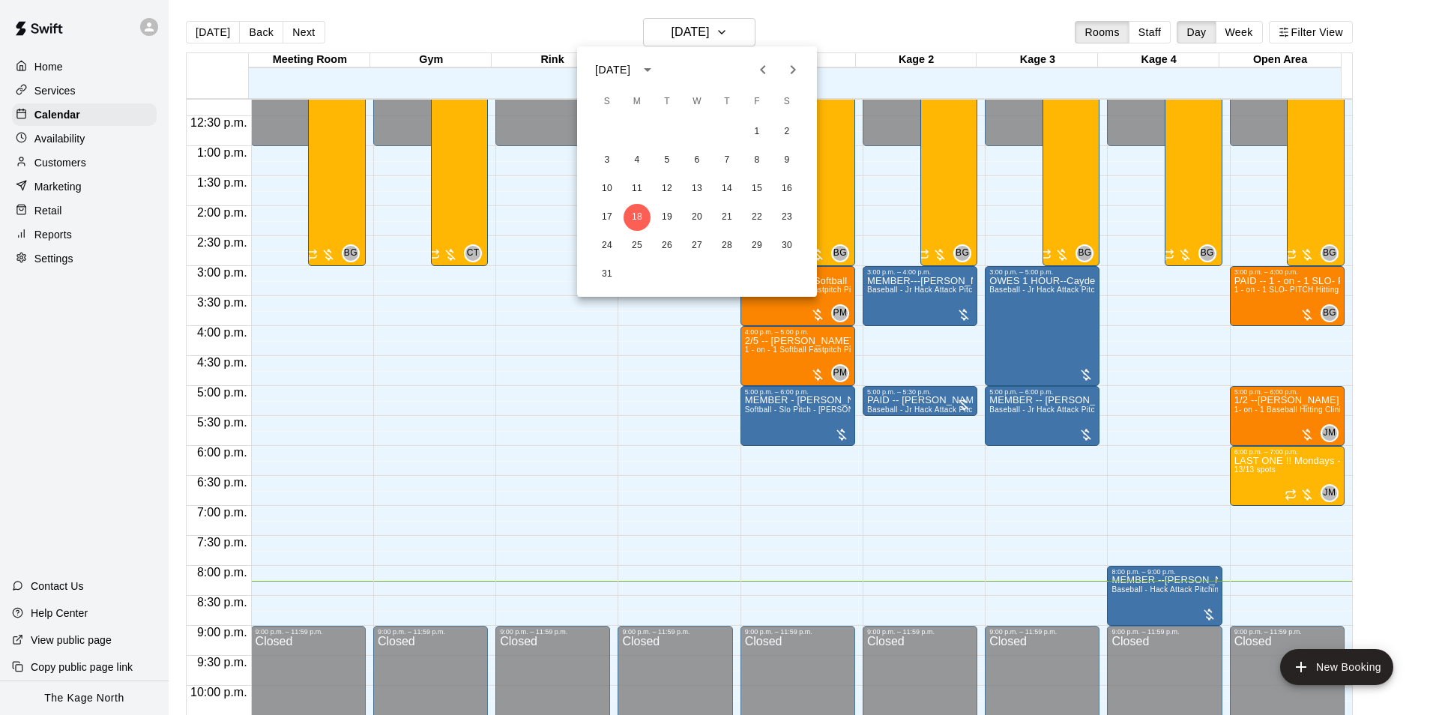
click at [788, 28] on div at bounding box center [716, 357] width 1433 height 715
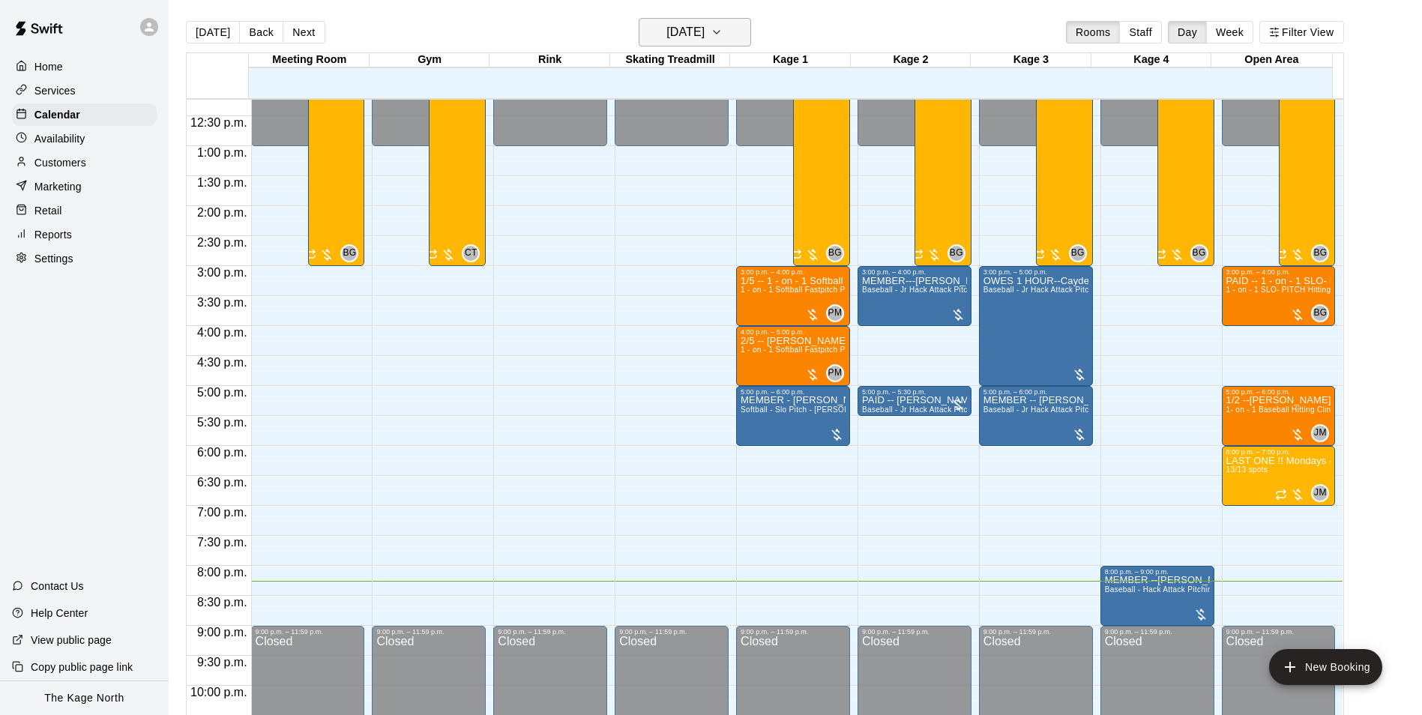
click at [722, 29] on icon "button" at bounding box center [716, 32] width 12 height 18
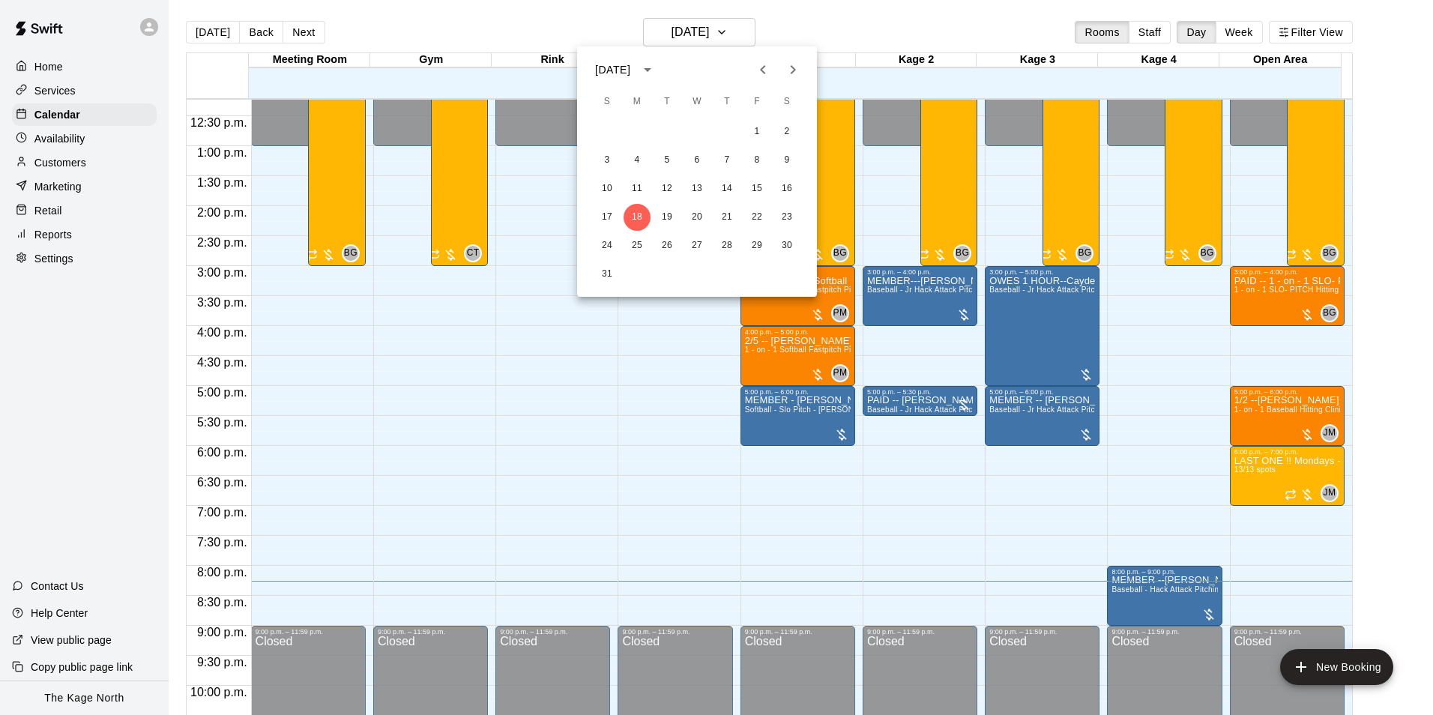
click at [805, 28] on div at bounding box center [716, 357] width 1433 height 715
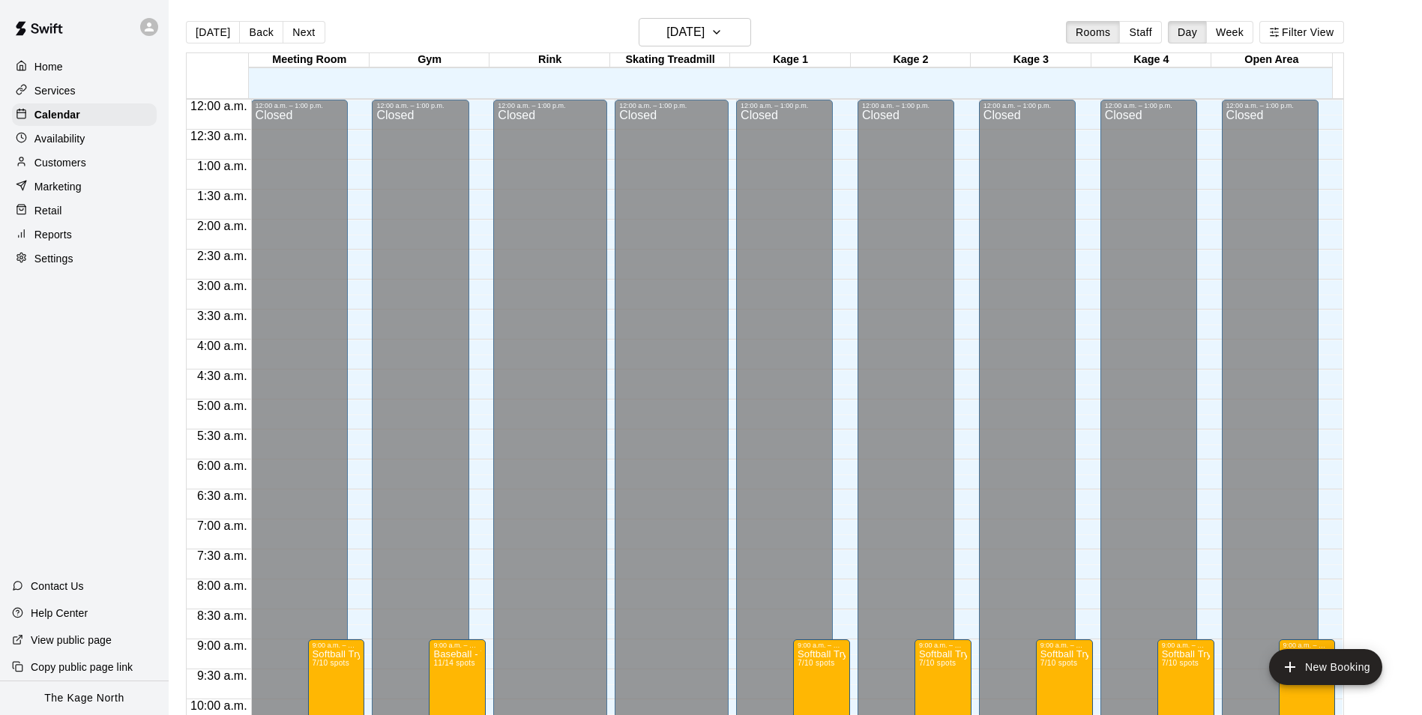
scroll to position [733, 0]
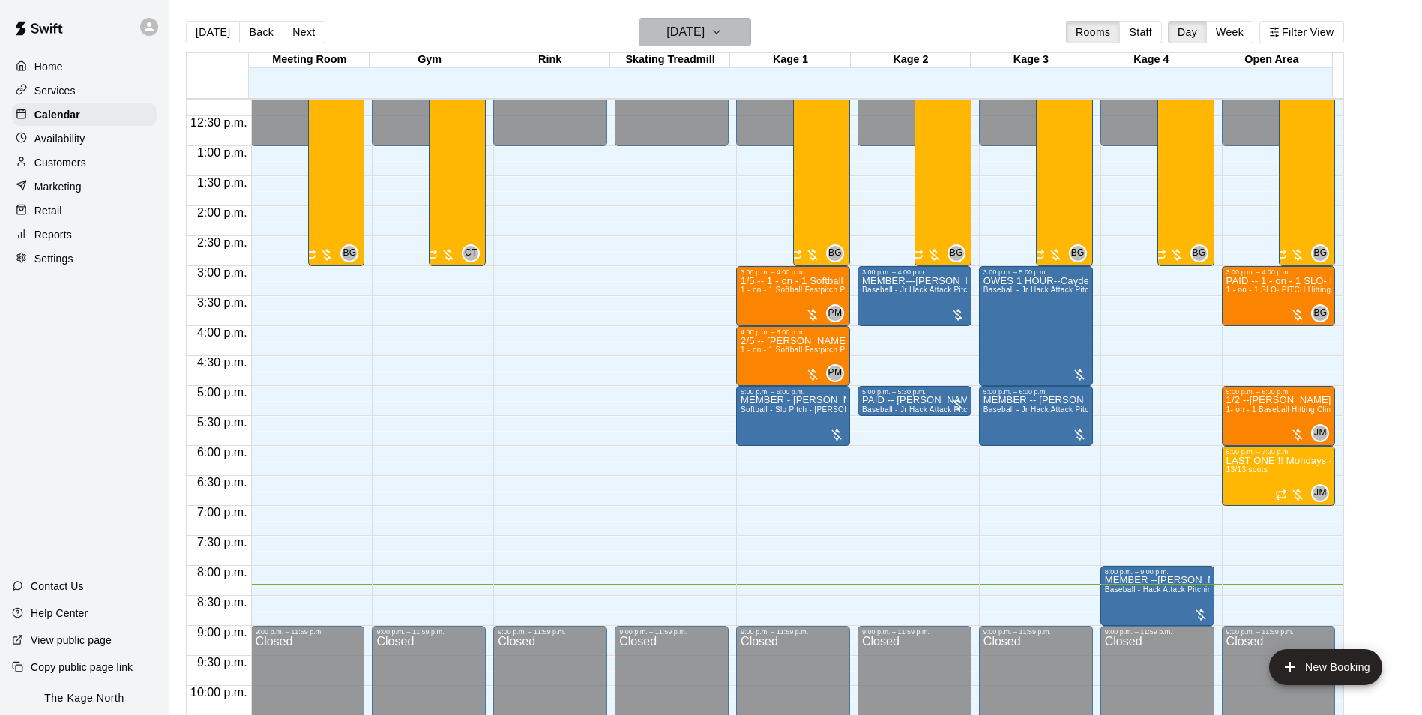
click at [733, 35] on button "[DATE]" at bounding box center [695, 32] width 112 height 28
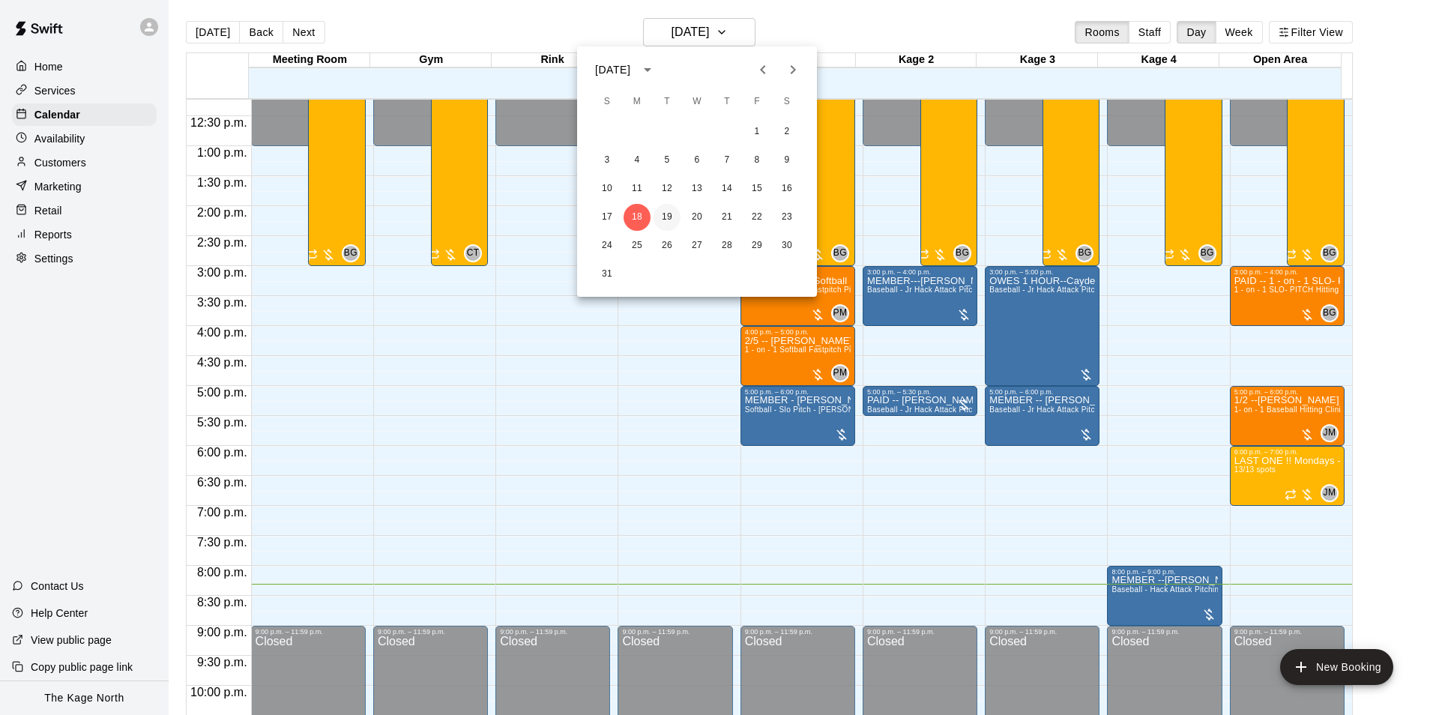
click at [667, 207] on button "19" at bounding box center [667, 217] width 27 height 27
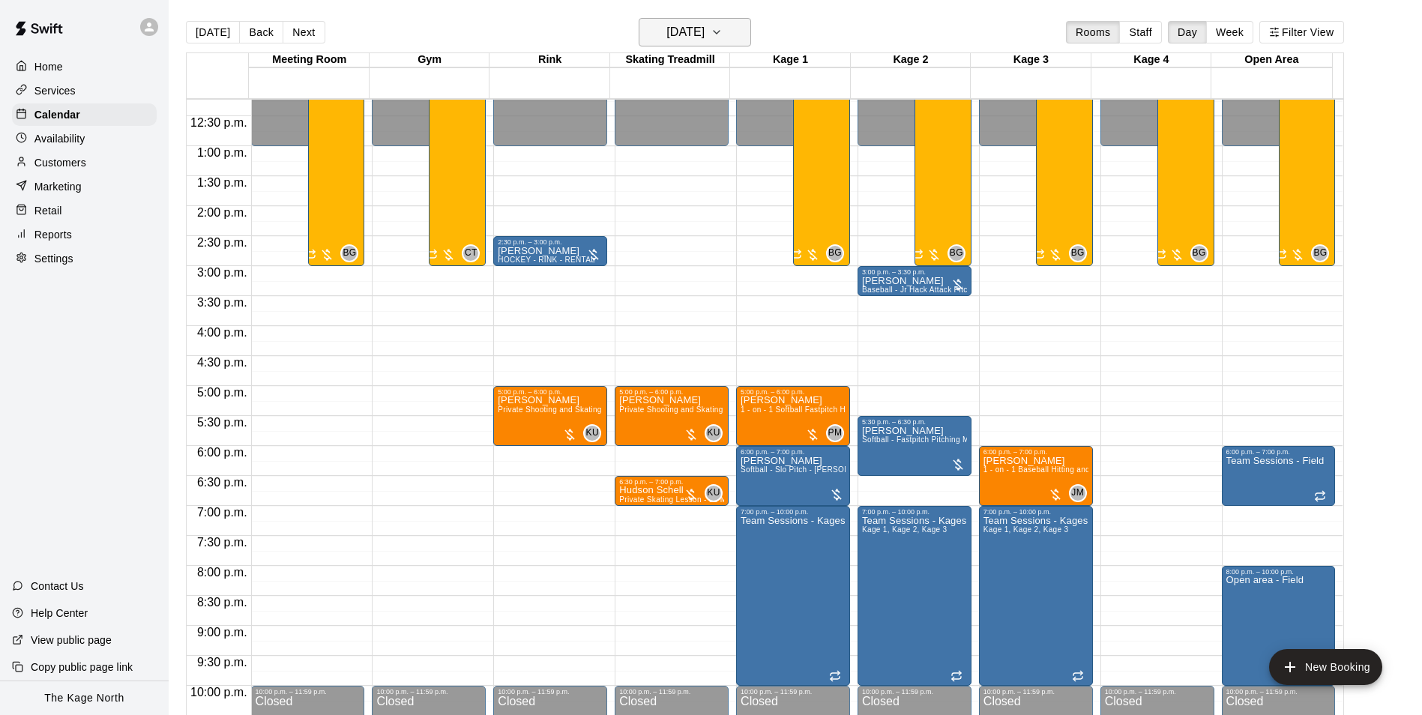
click at [704, 29] on h6 "[DATE]" at bounding box center [685, 32] width 38 height 21
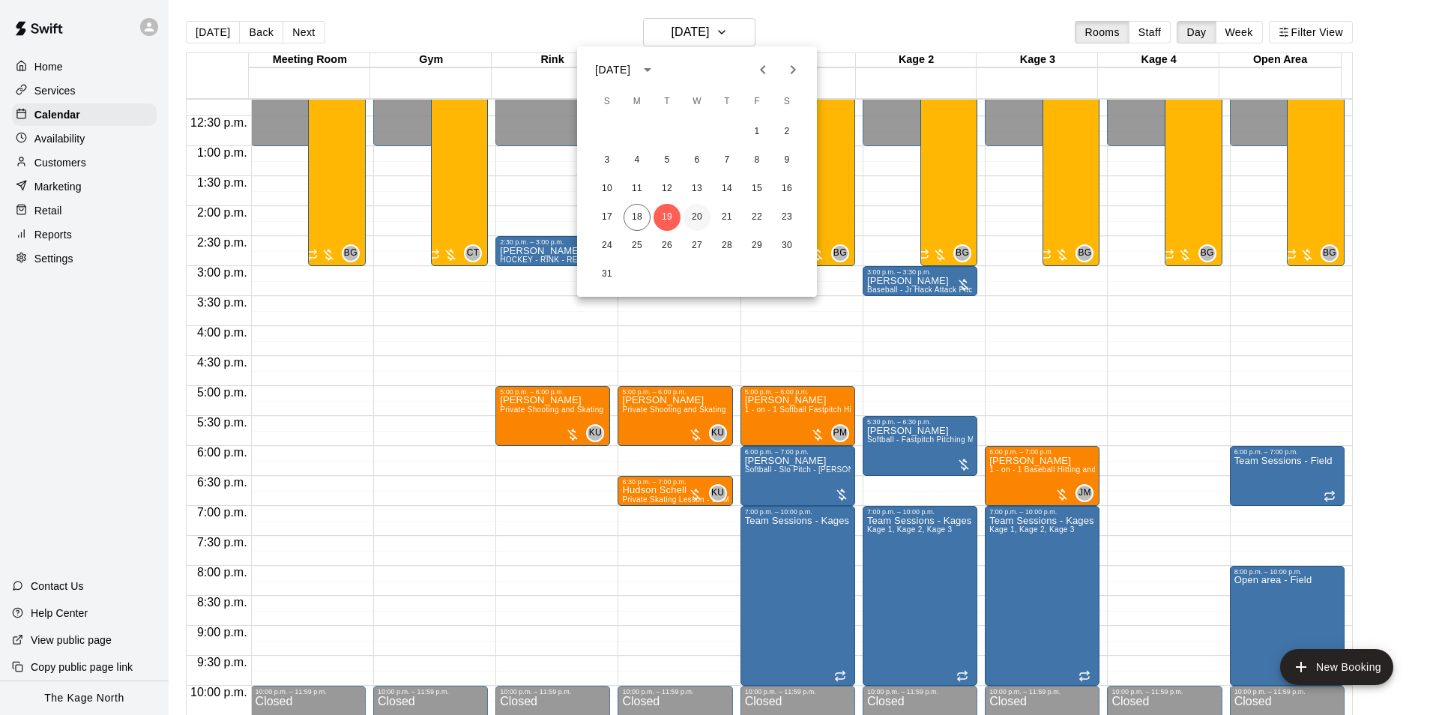
click at [701, 217] on button "20" at bounding box center [696, 217] width 27 height 27
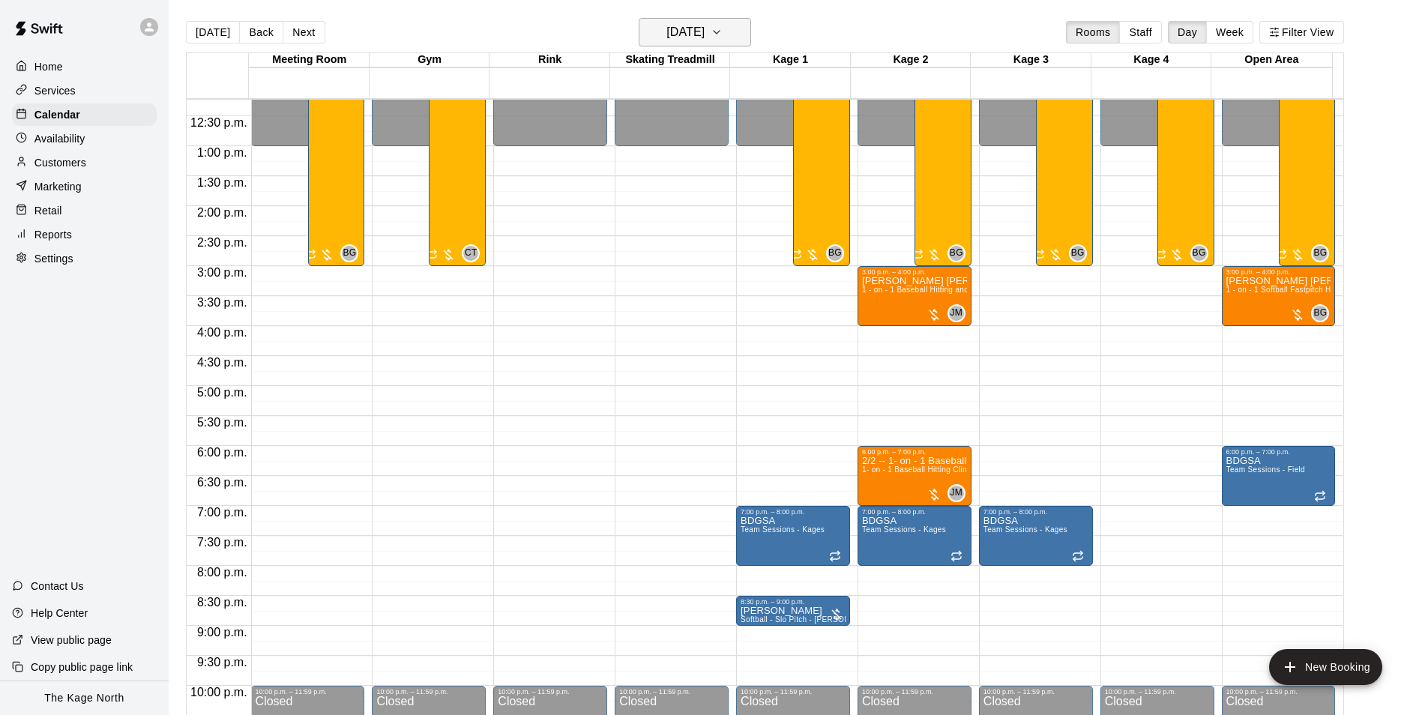
click at [742, 37] on button "[DATE]" at bounding box center [695, 32] width 112 height 28
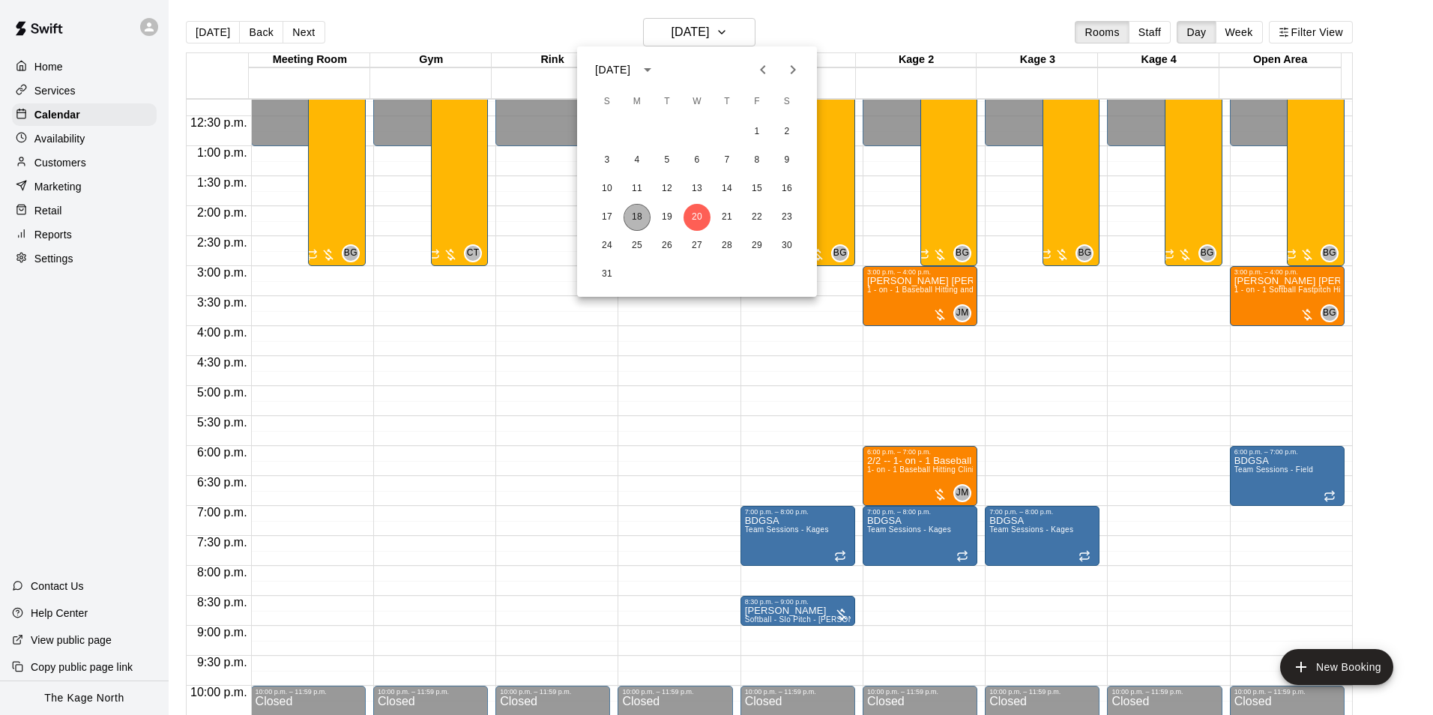
click at [638, 216] on button "18" at bounding box center [637, 217] width 27 height 27
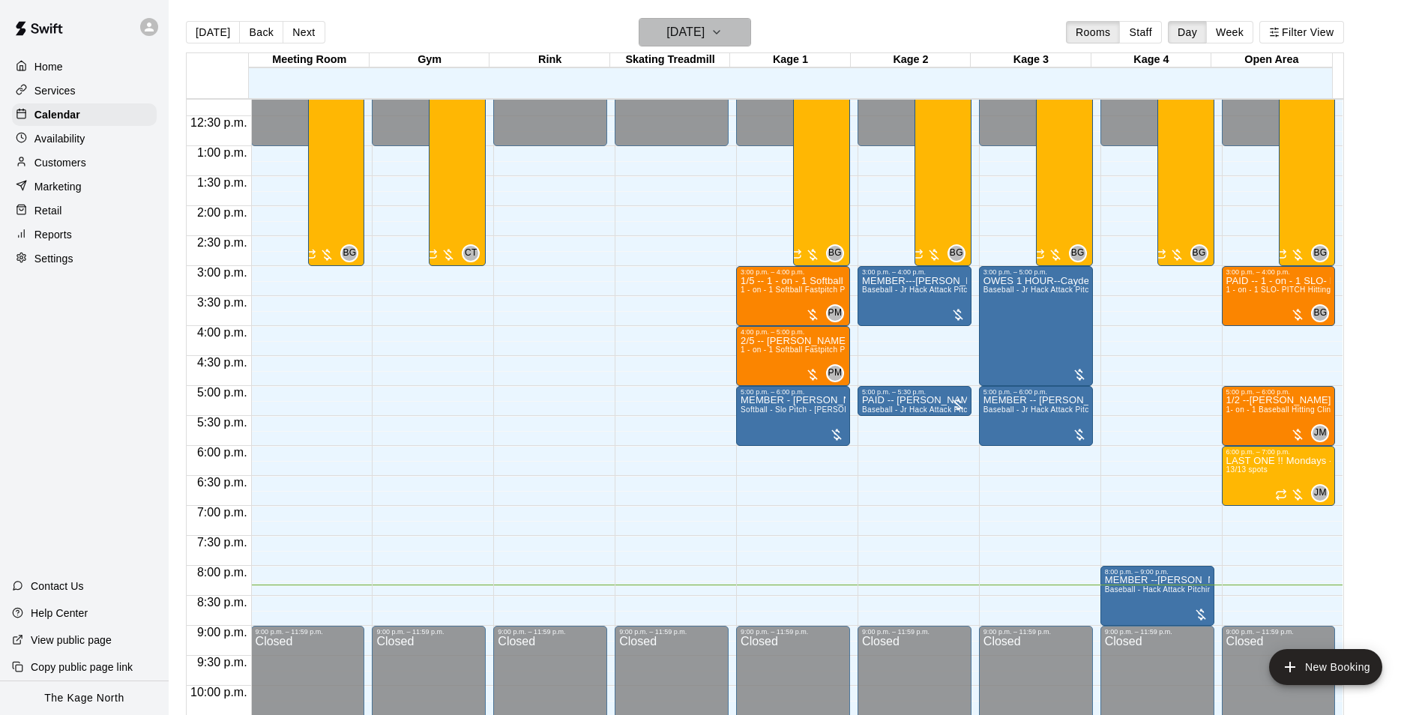
click at [704, 27] on h6 "[DATE]" at bounding box center [685, 32] width 38 height 21
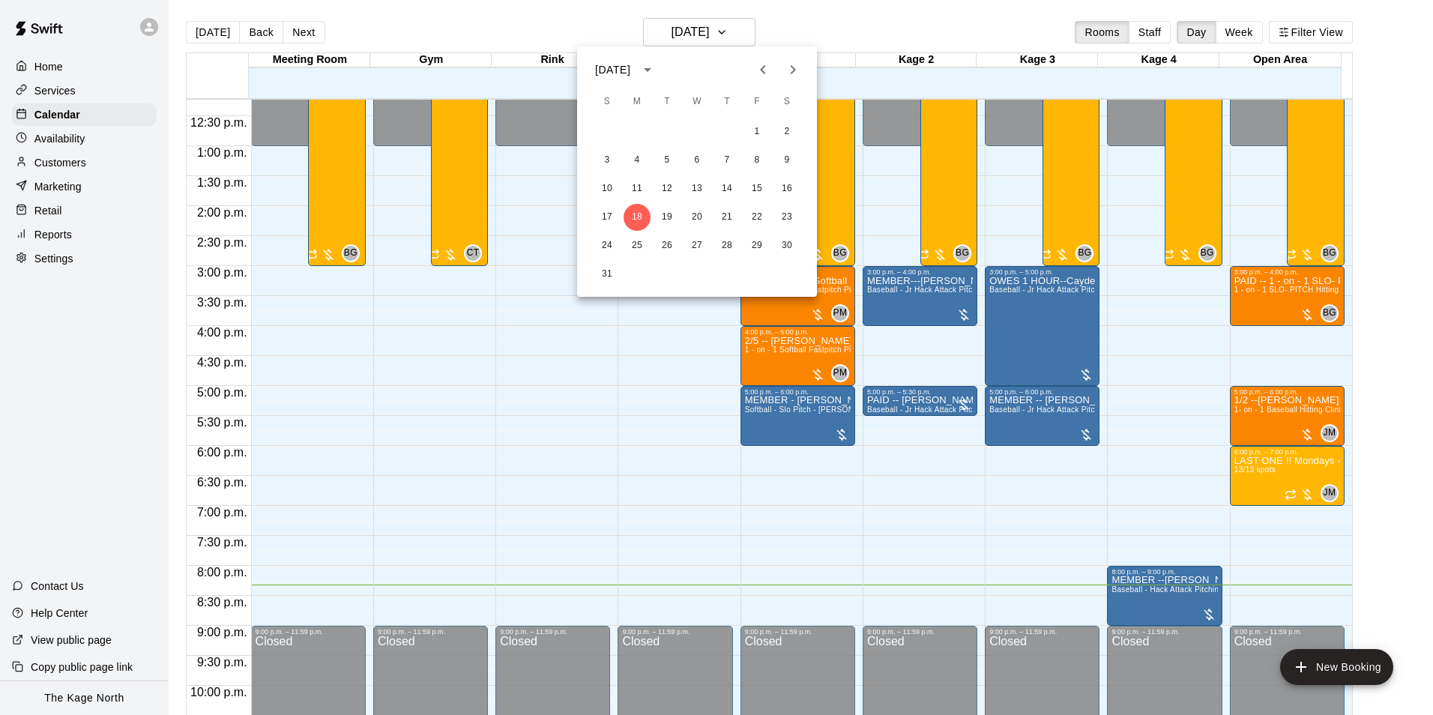
click at [852, 44] on div at bounding box center [716, 357] width 1433 height 715
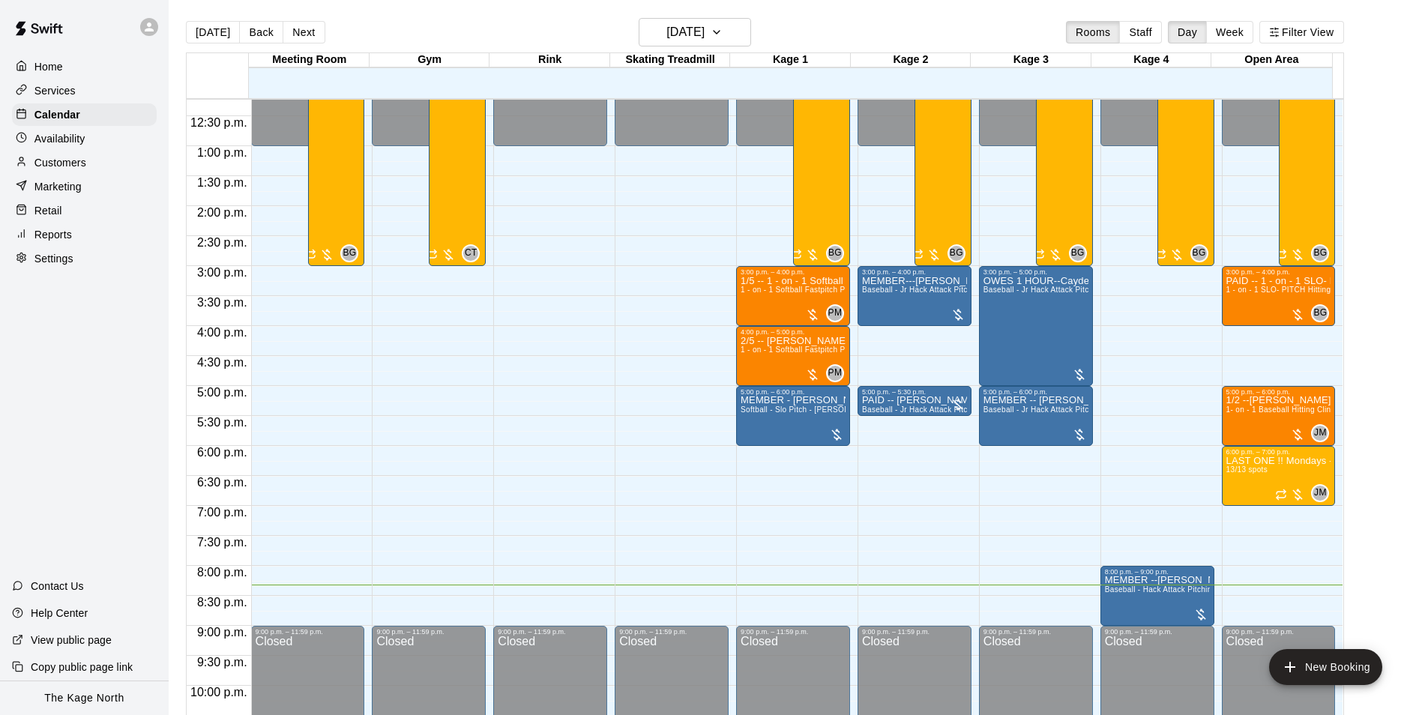
click at [73, 92] on p "Services" at bounding box center [54, 90] width 41 height 15
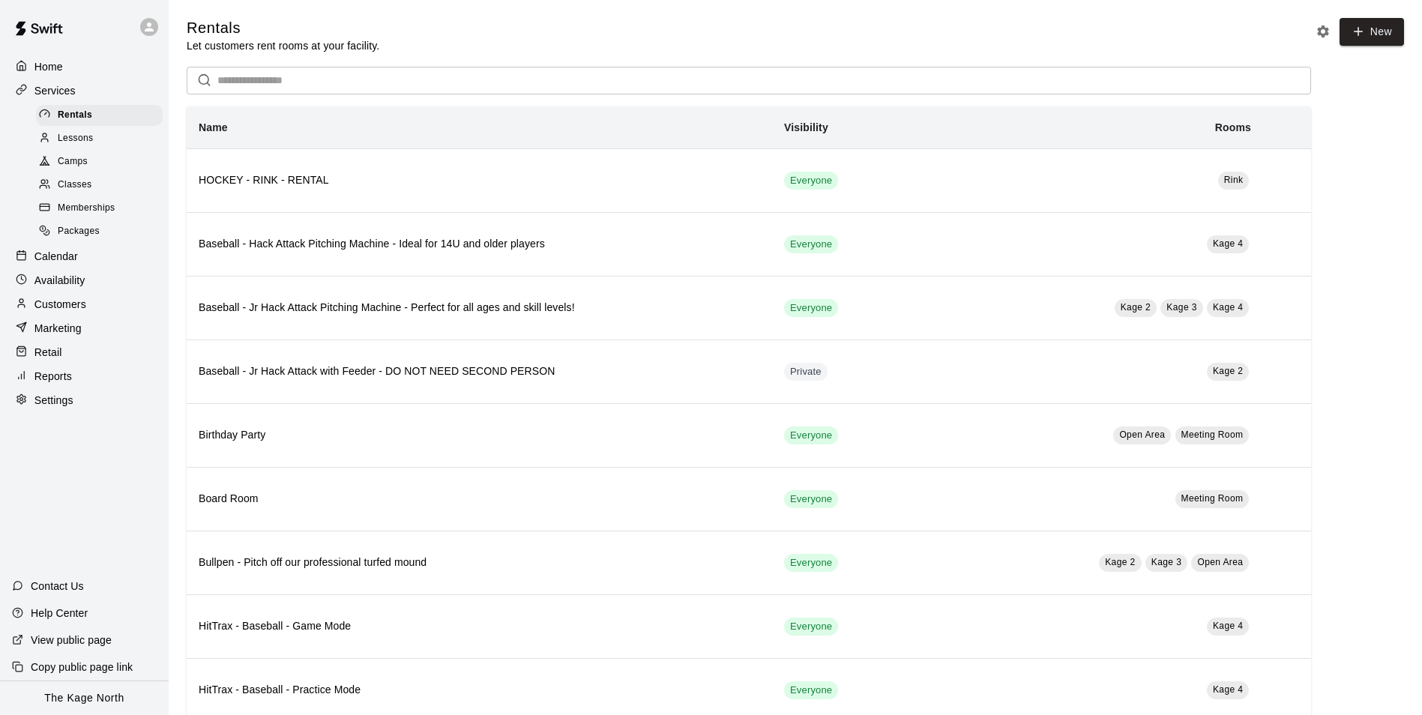
click at [91, 158] on div "Camps" at bounding box center [99, 161] width 127 height 21
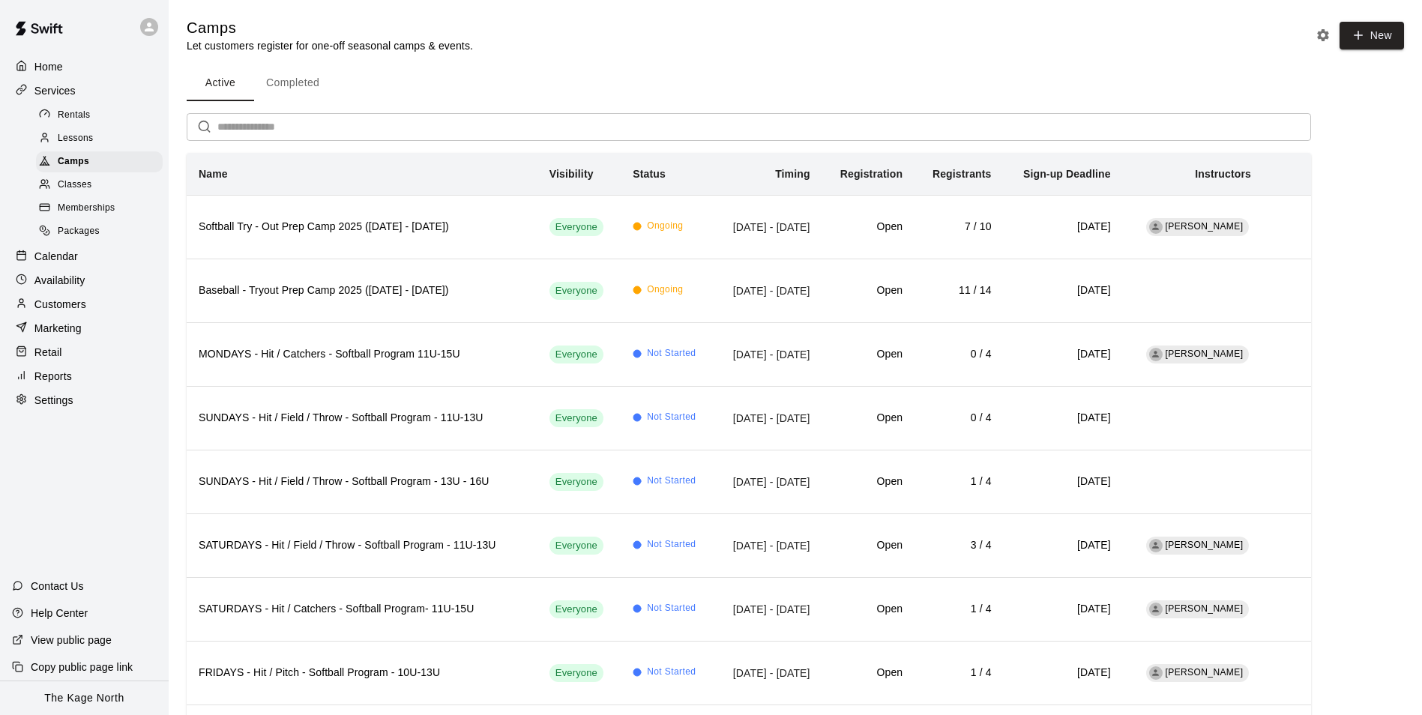
click at [52, 67] on p "Home" at bounding box center [48, 66] width 28 height 15
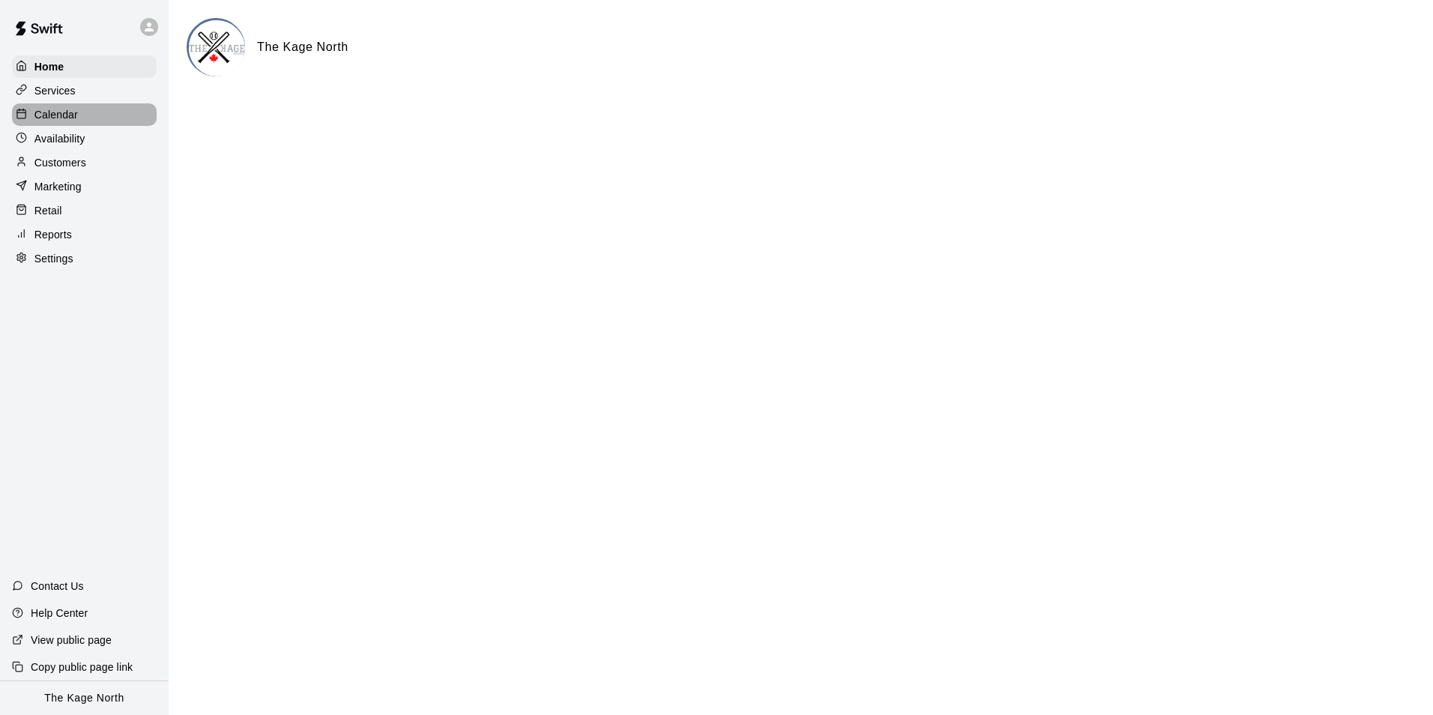
click at [73, 116] on p "Calendar" at bounding box center [55, 114] width 43 height 15
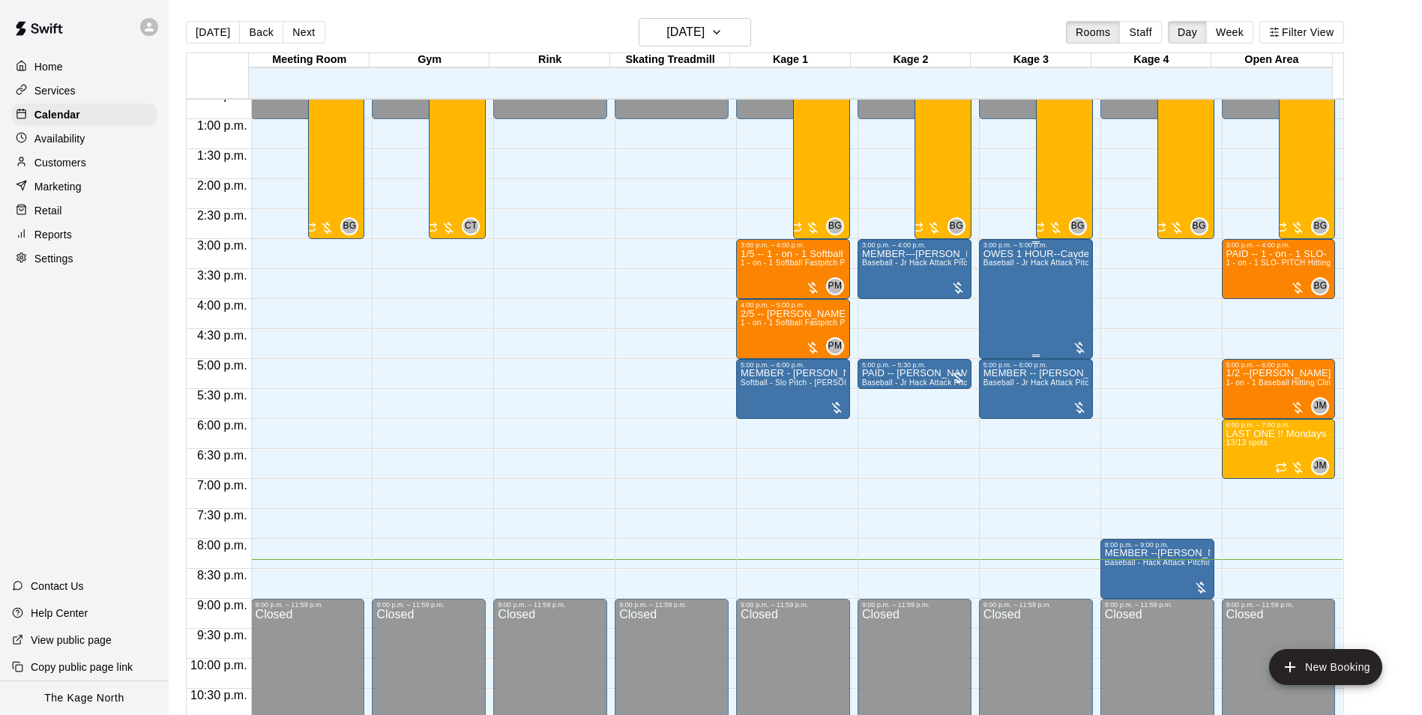
scroll to position [761, 0]
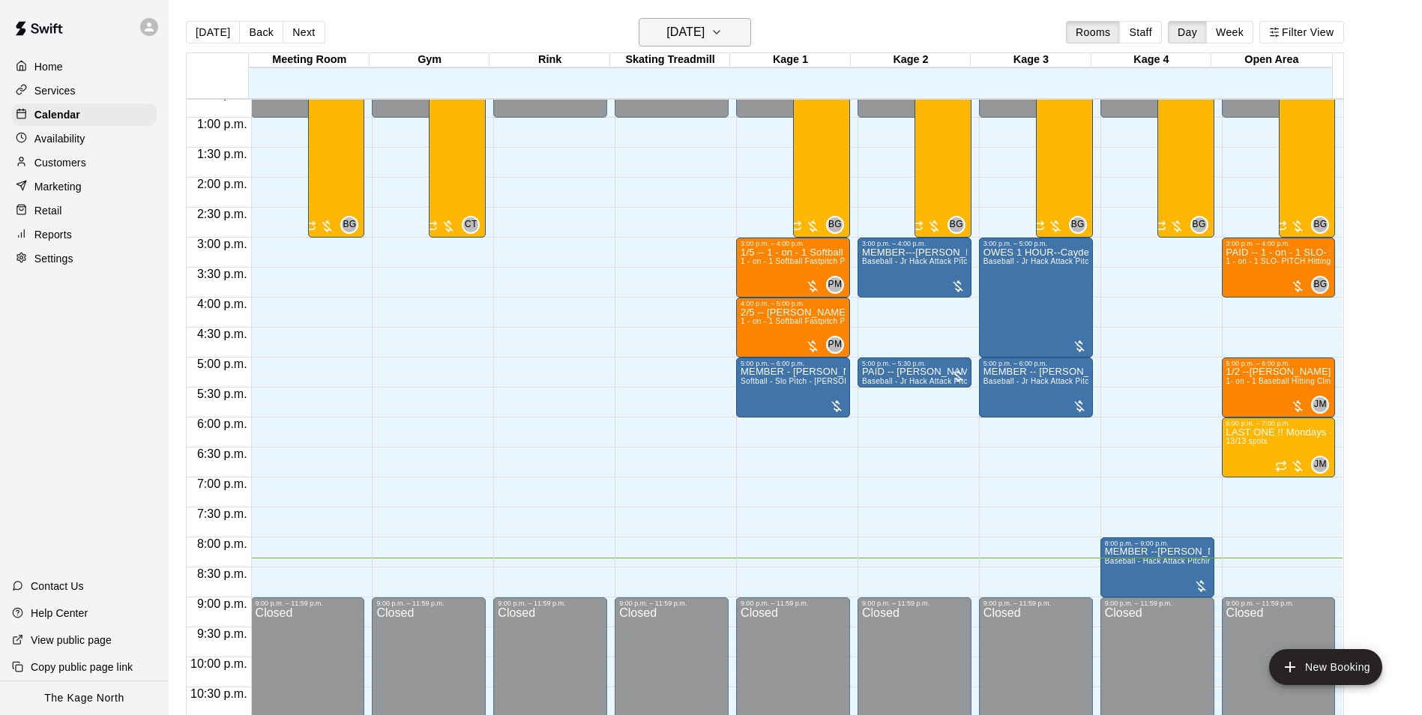
click at [704, 24] on h6 "[DATE]" at bounding box center [685, 32] width 38 height 21
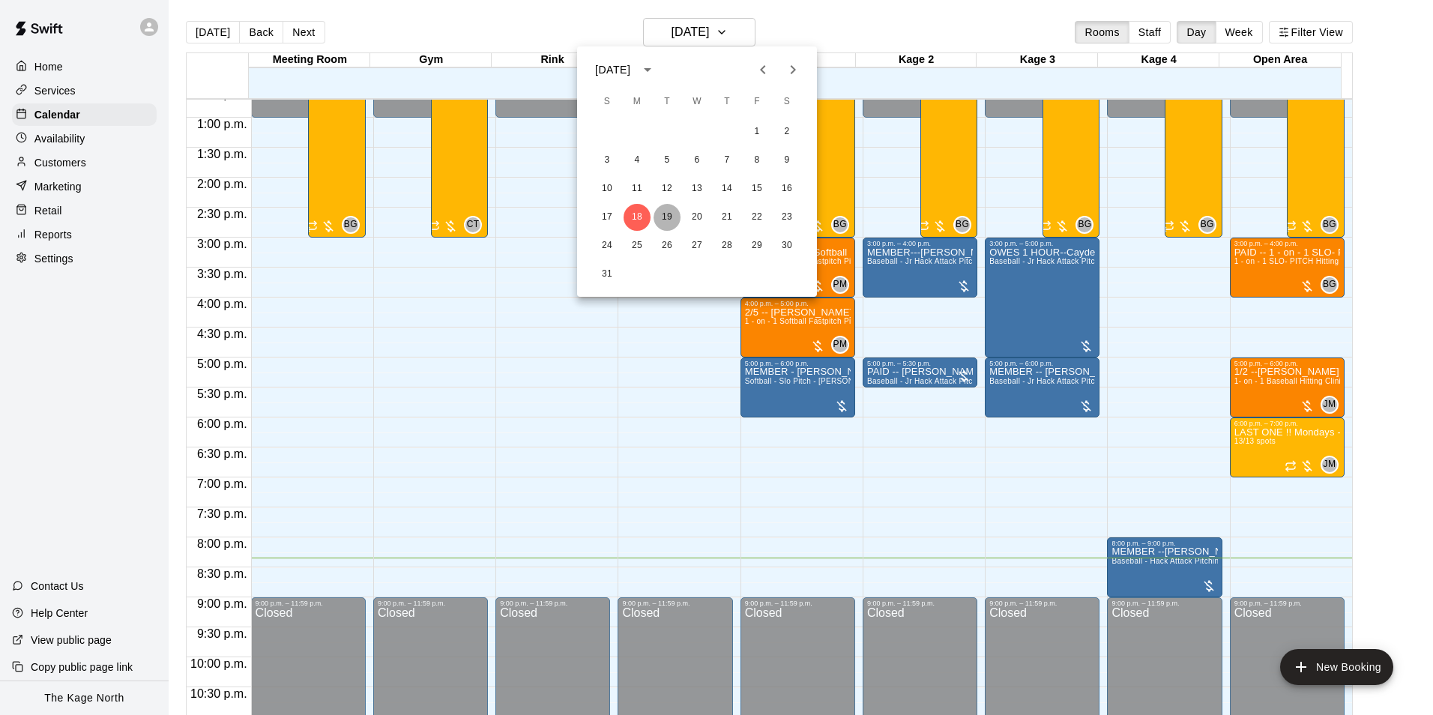
click at [669, 216] on button "19" at bounding box center [667, 217] width 27 height 27
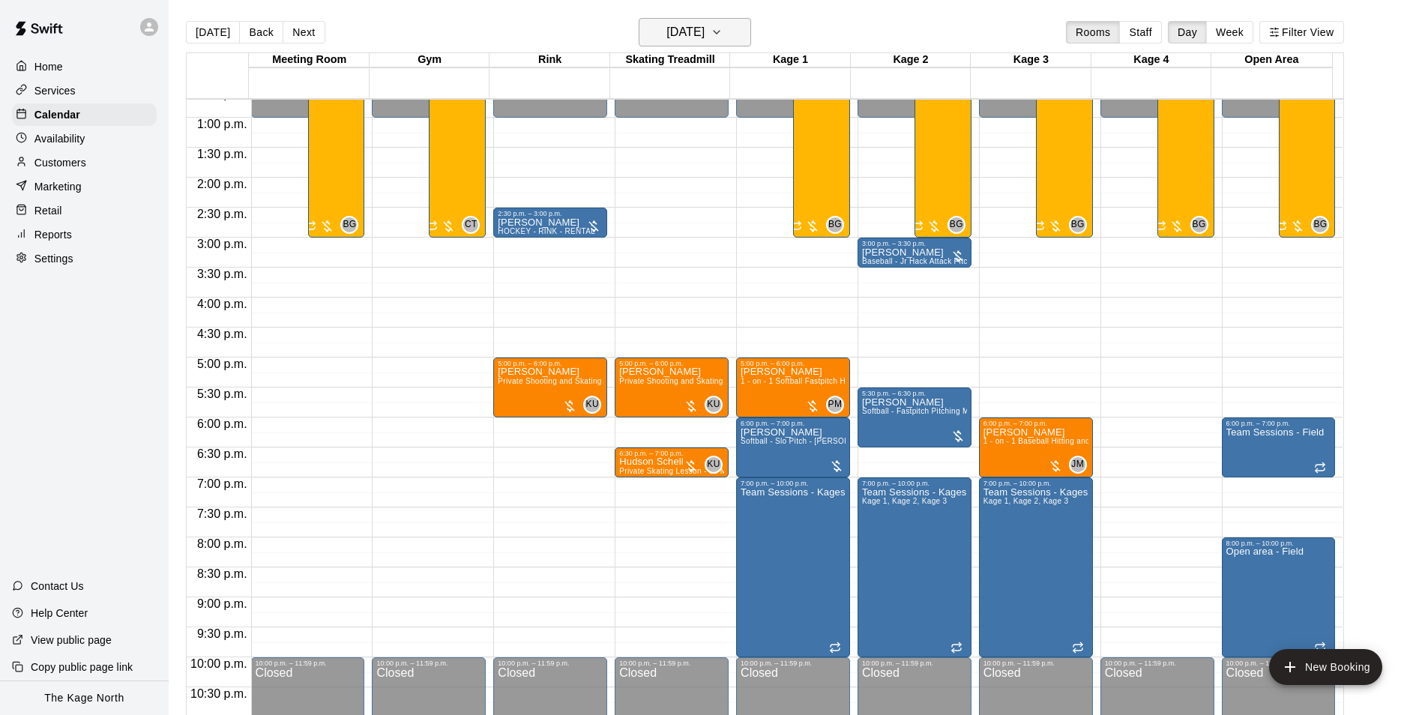
click at [704, 31] on h6 "[DATE]" at bounding box center [685, 32] width 38 height 21
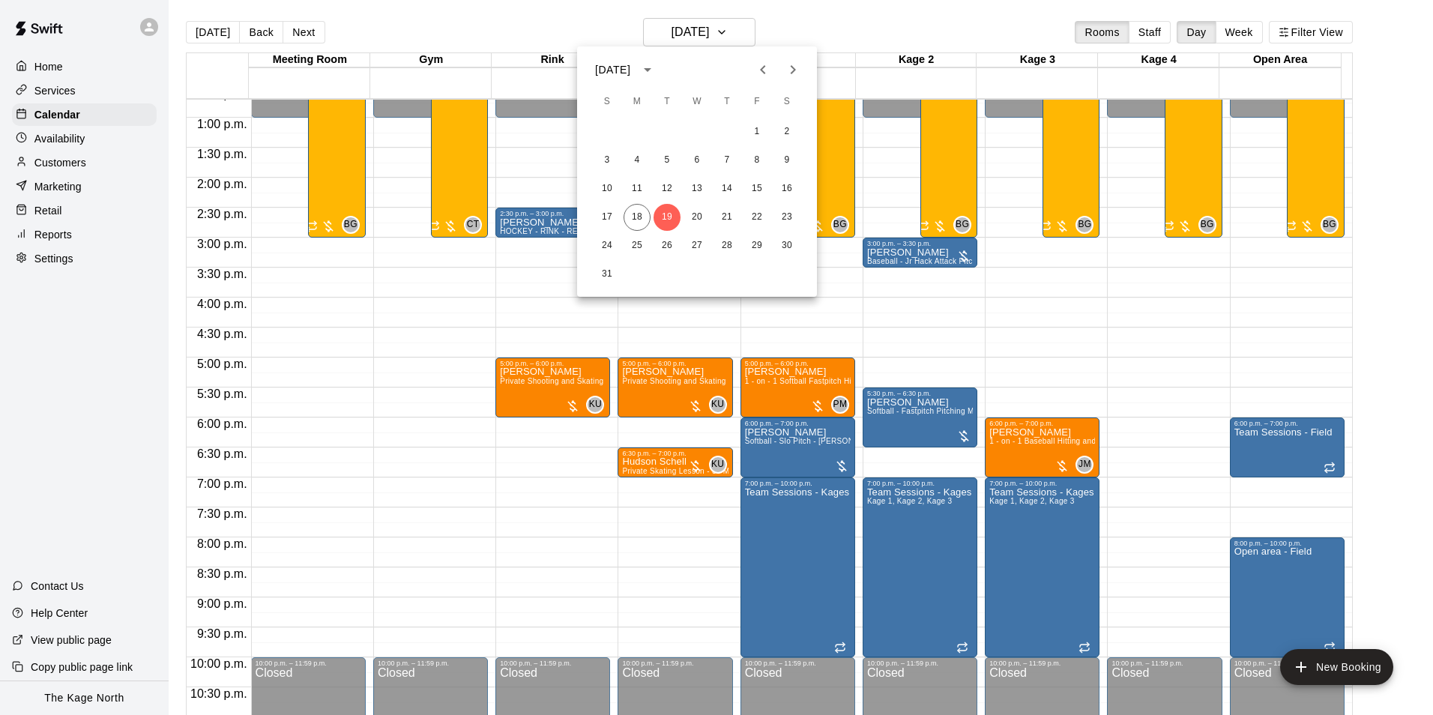
click at [75, 138] on div at bounding box center [716, 357] width 1433 height 715
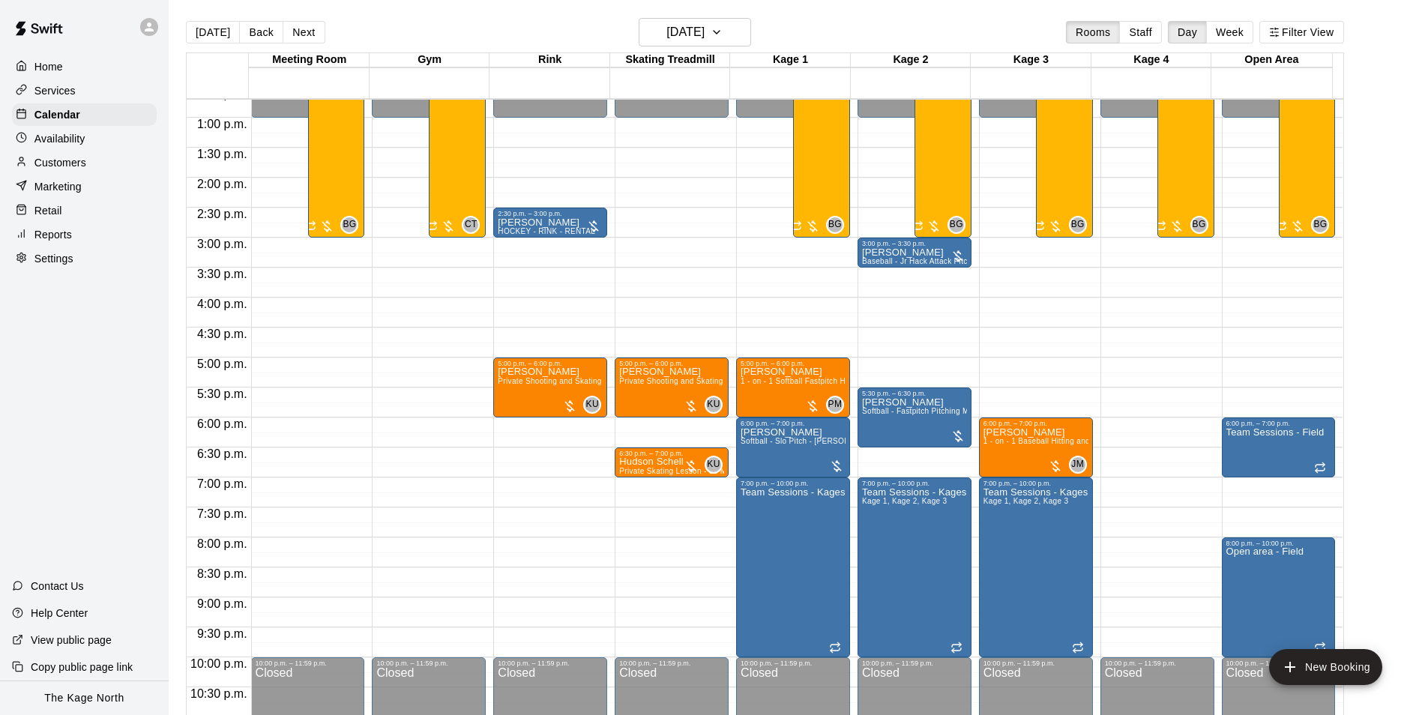
click at [63, 141] on p "Availability" at bounding box center [59, 138] width 51 height 15
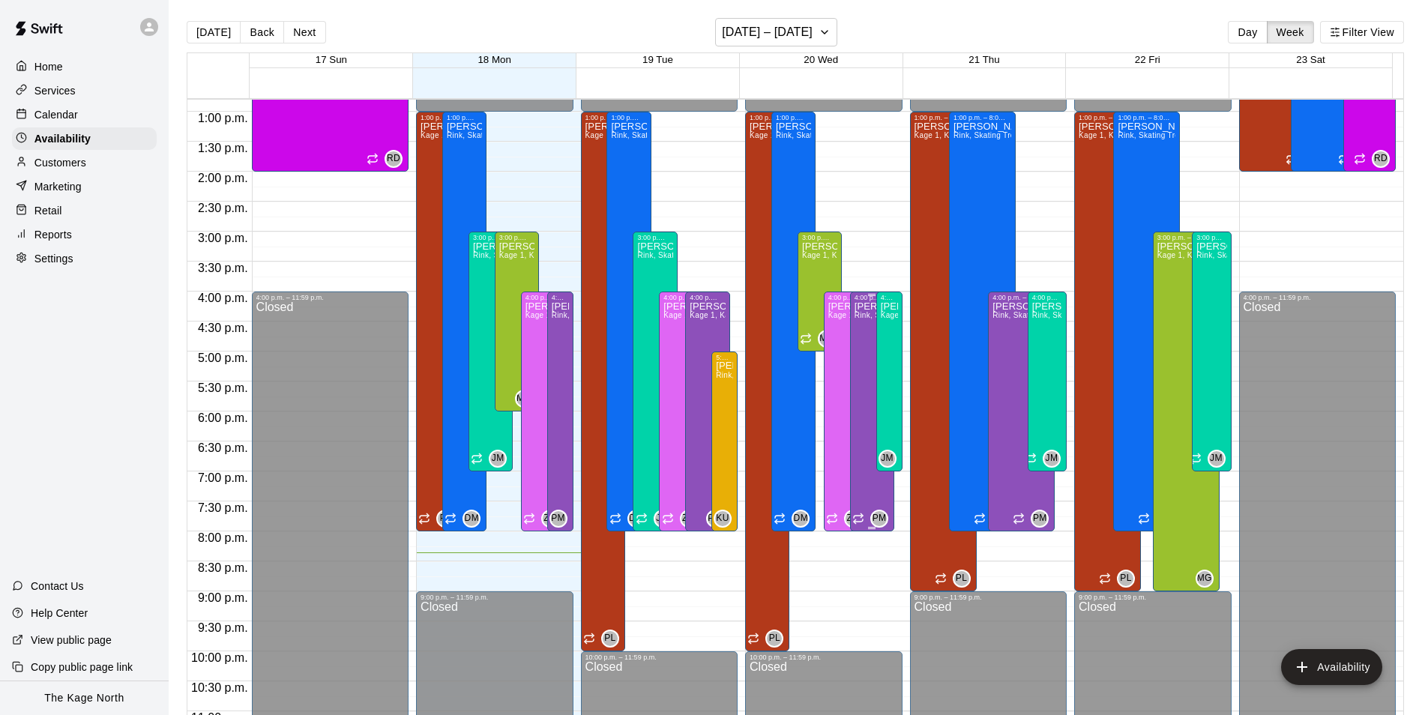
scroll to position [732, 0]
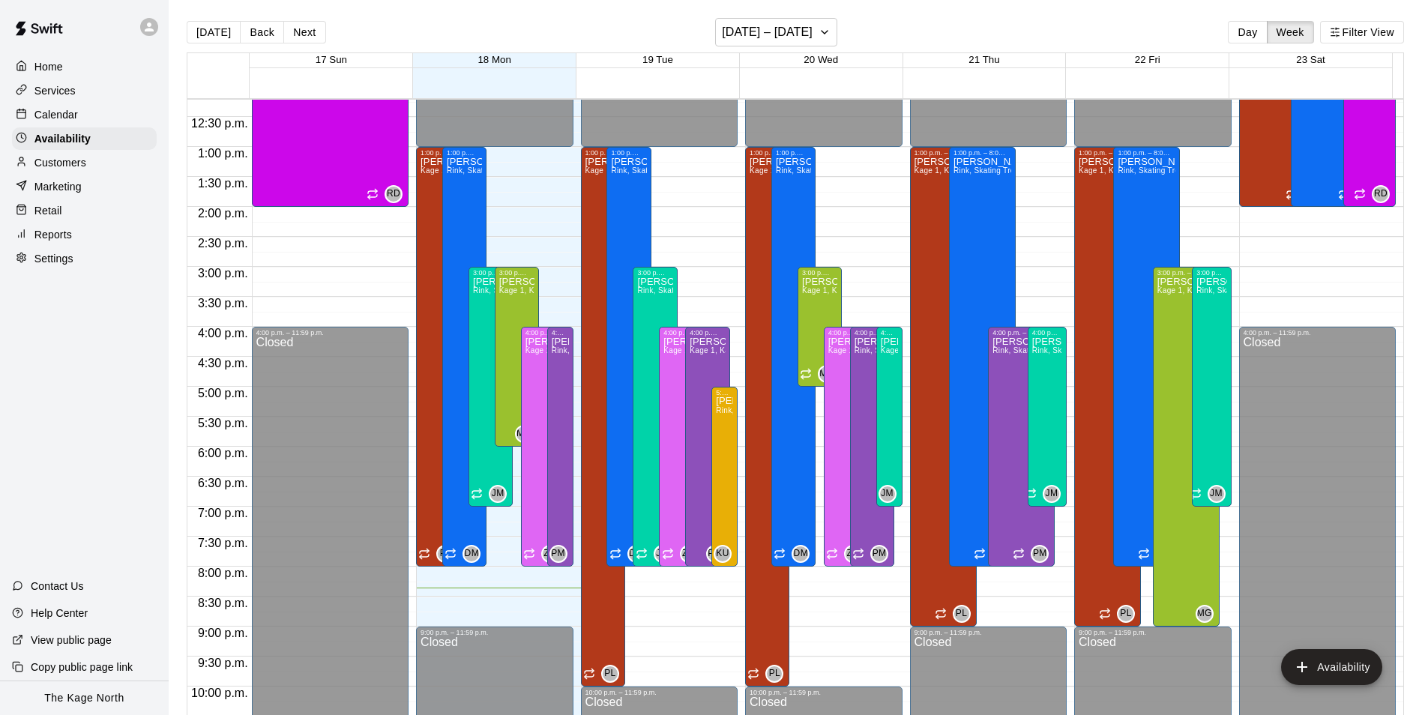
click at [71, 113] on p "Calendar" at bounding box center [55, 114] width 43 height 15
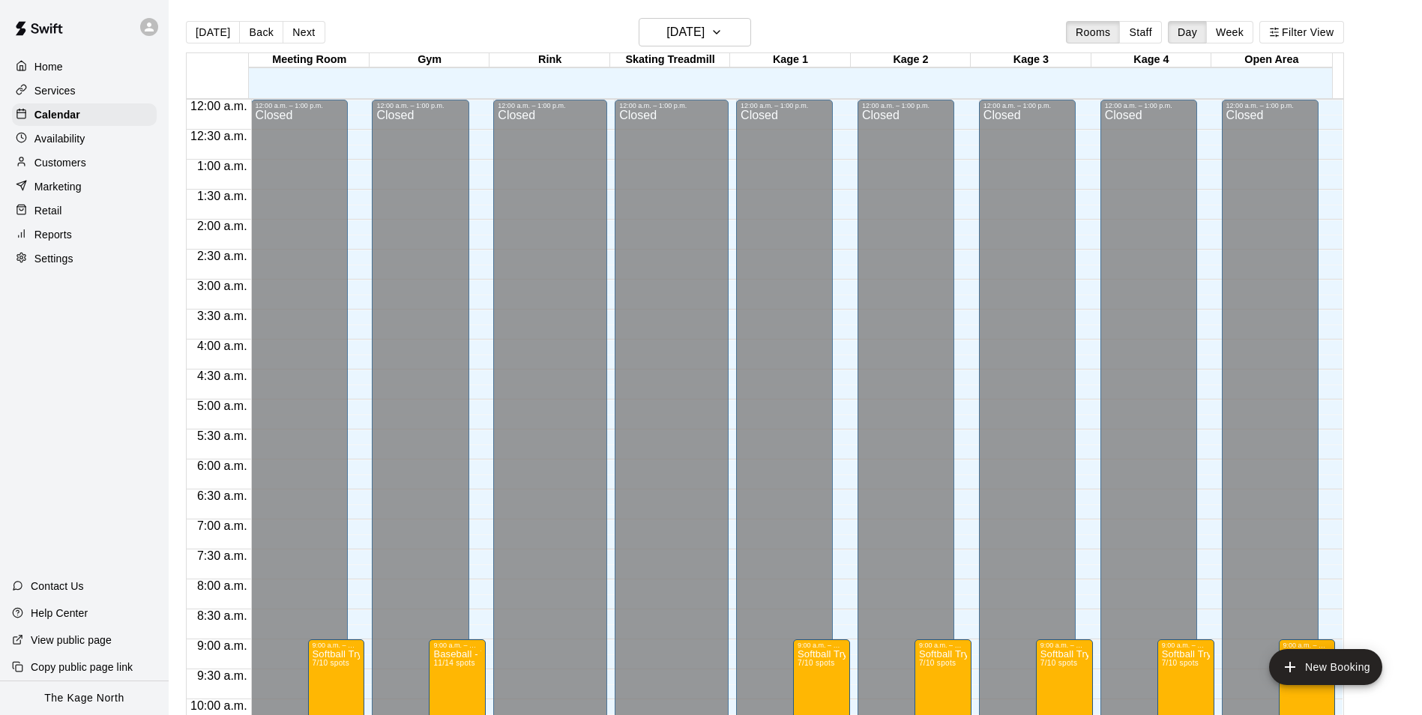
scroll to position [761, 0]
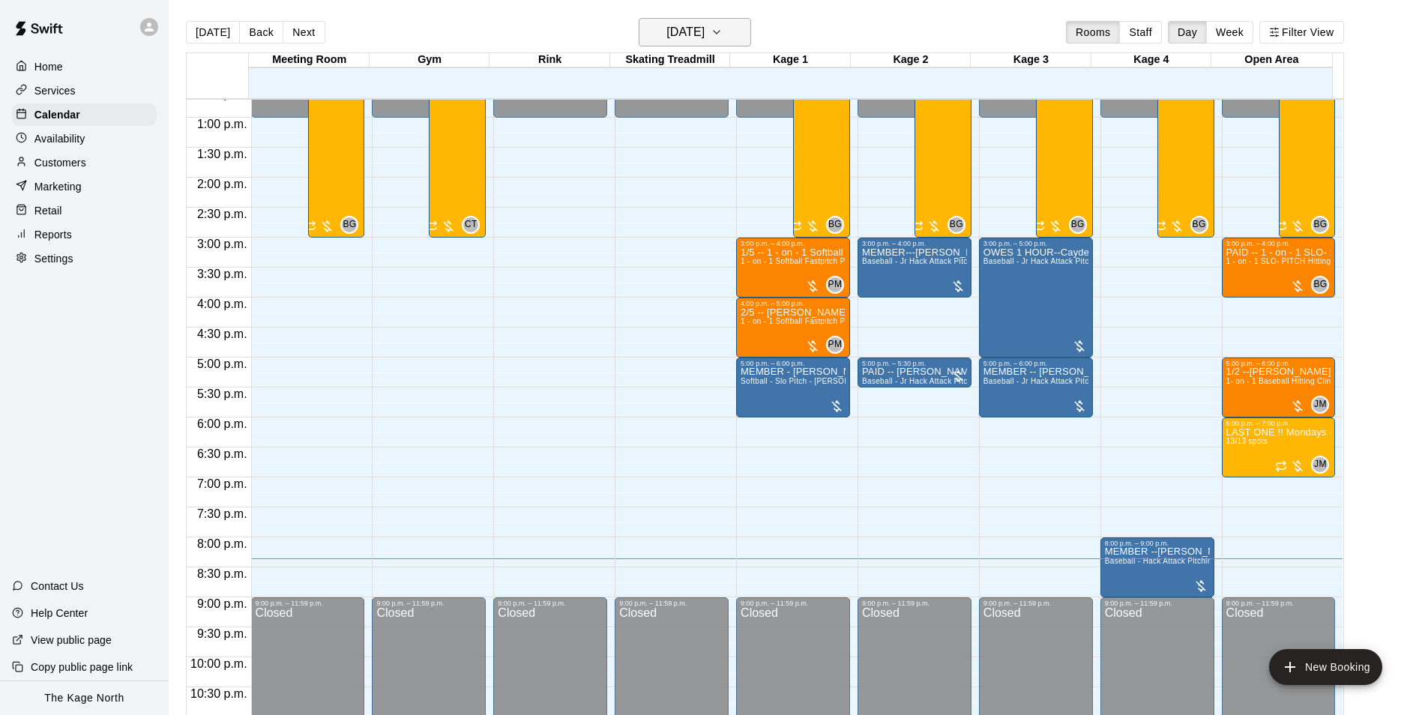
click at [704, 24] on h6 "[DATE]" at bounding box center [685, 32] width 38 height 21
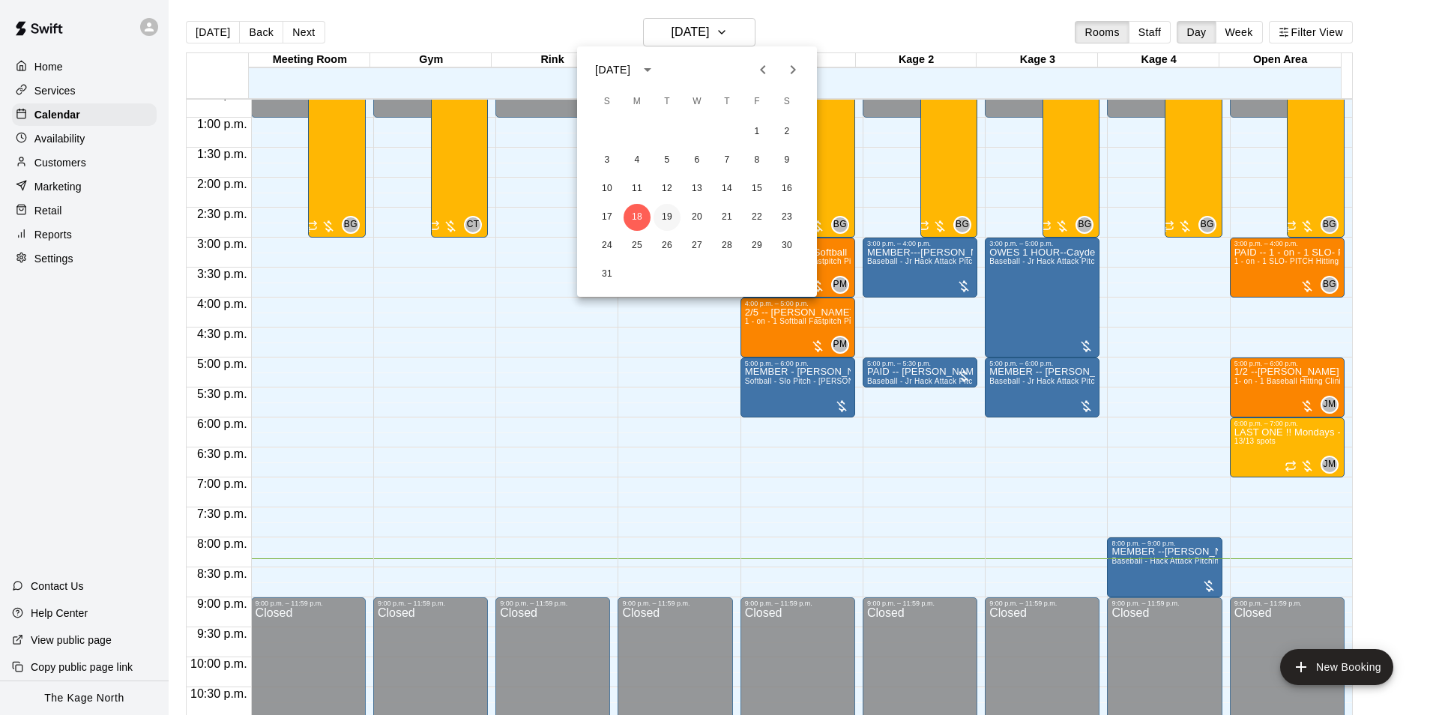
click at [661, 214] on button "19" at bounding box center [667, 217] width 27 height 27
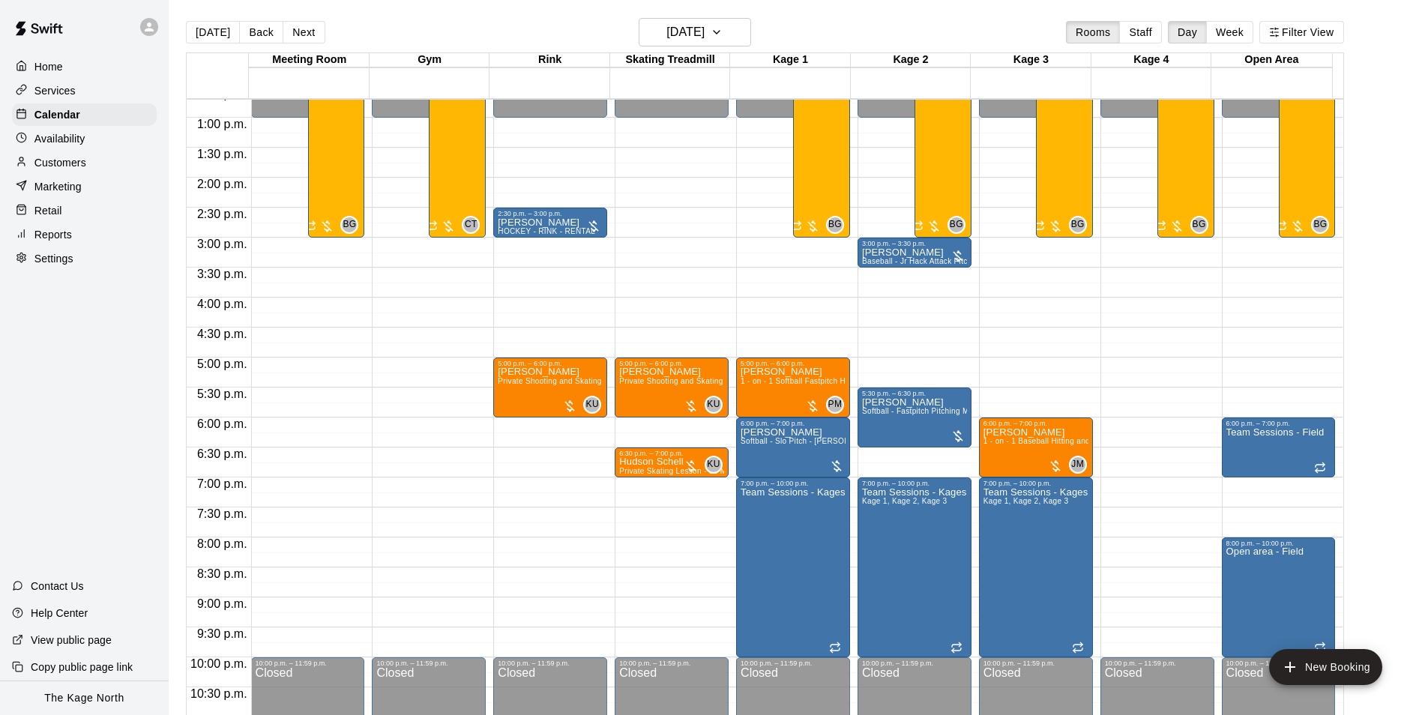
click at [55, 144] on p "Availability" at bounding box center [59, 138] width 51 height 15
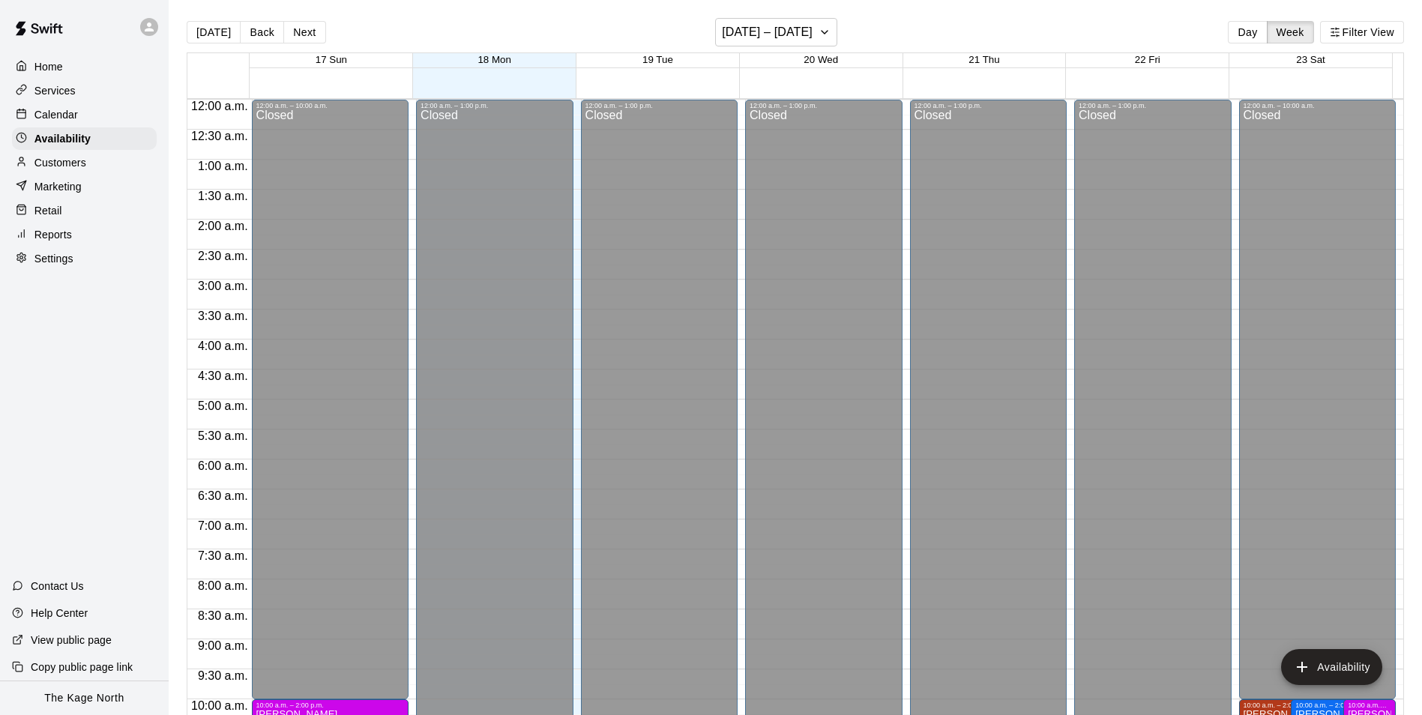
scroll to position [807, 0]
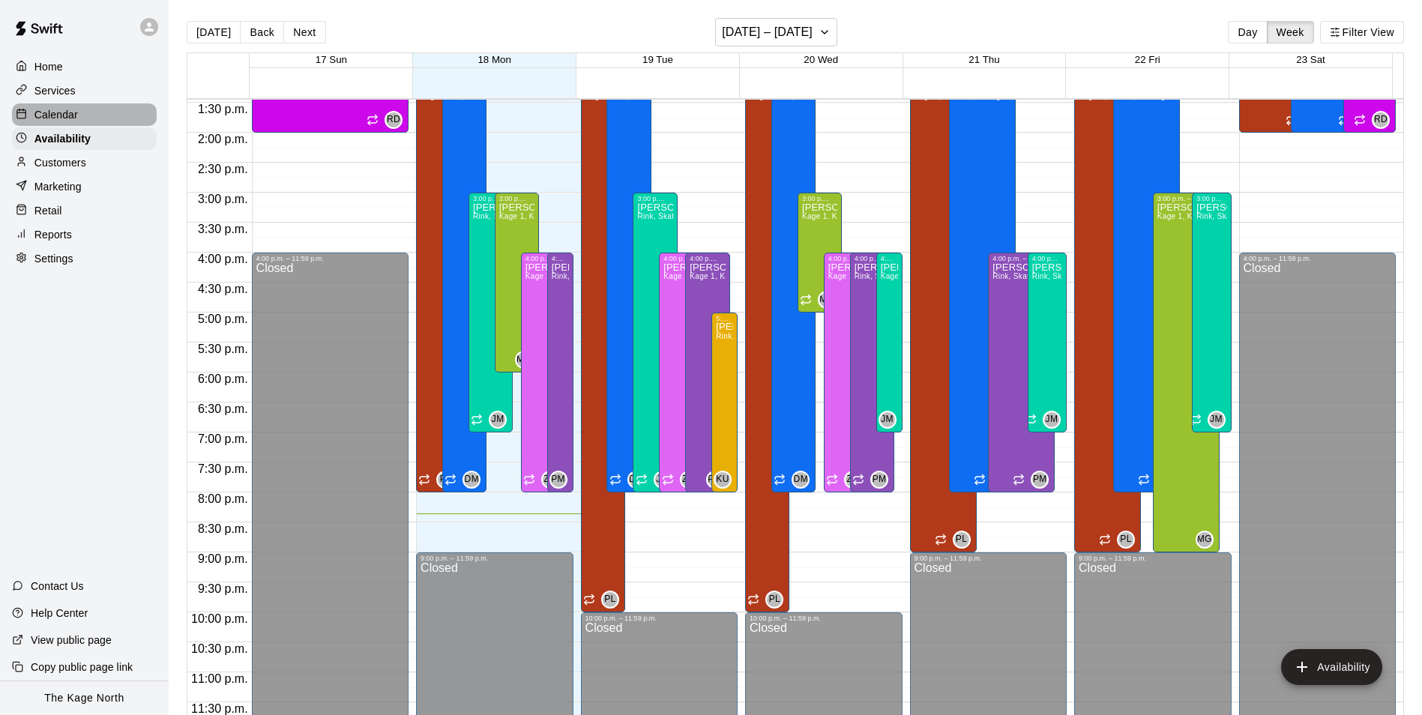
click at [51, 121] on p "Calendar" at bounding box center [55, 114] width 43 height 15
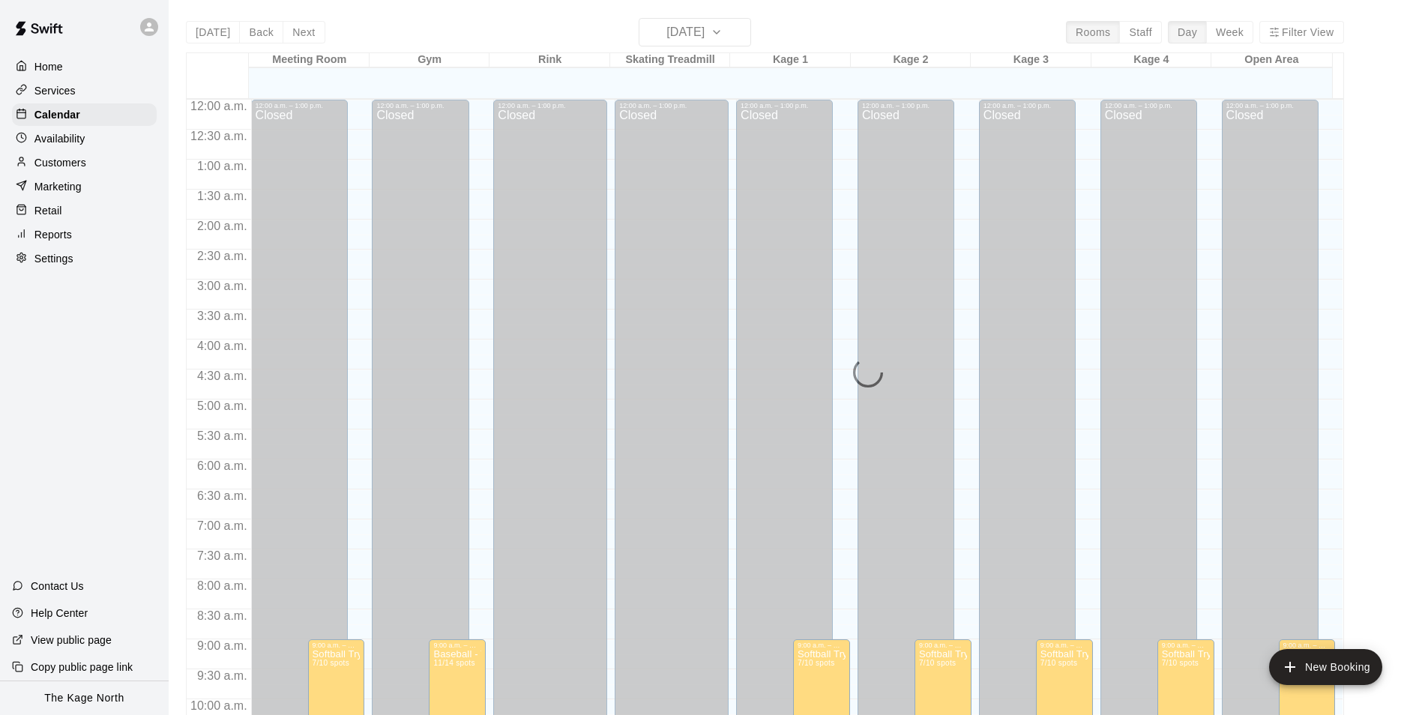
scroll to position [761, 0]
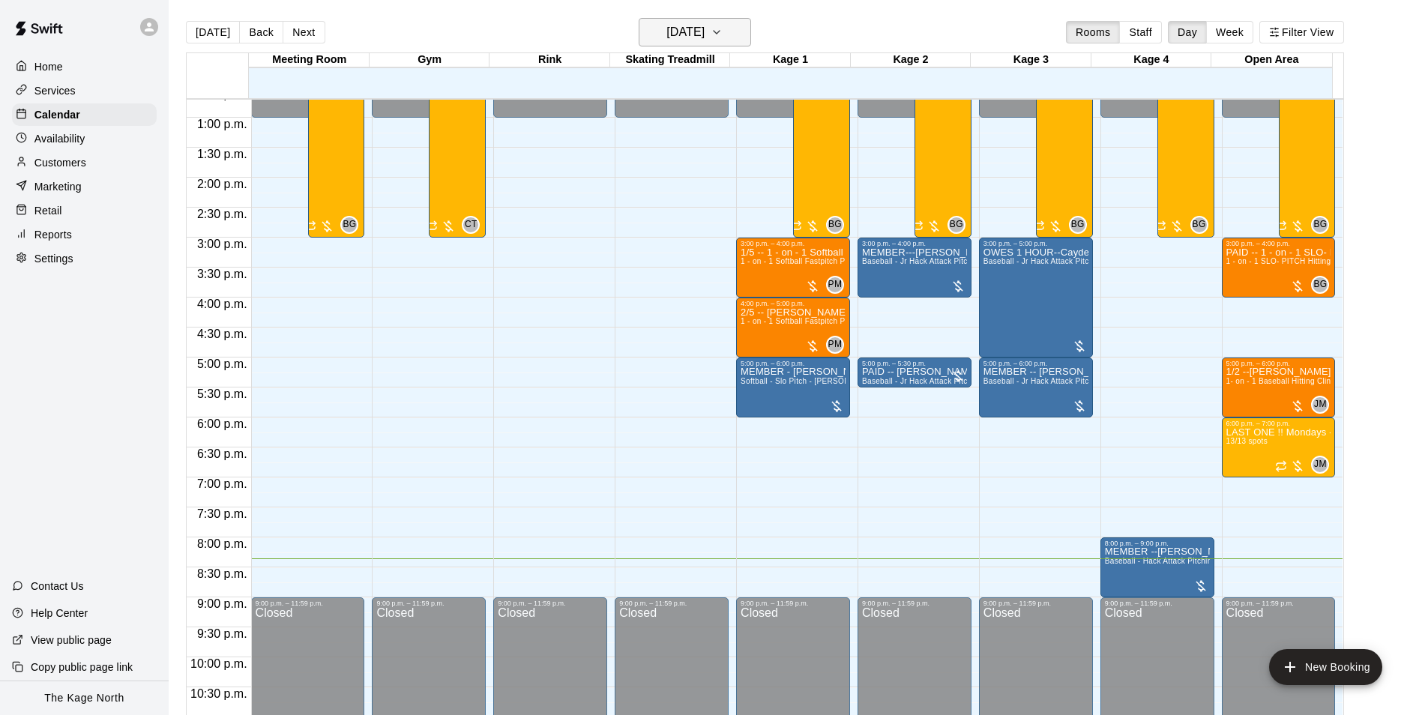
click at [704, 32] on h6 "[DATE]" at bounding box center [685, 32] width 38 height 21
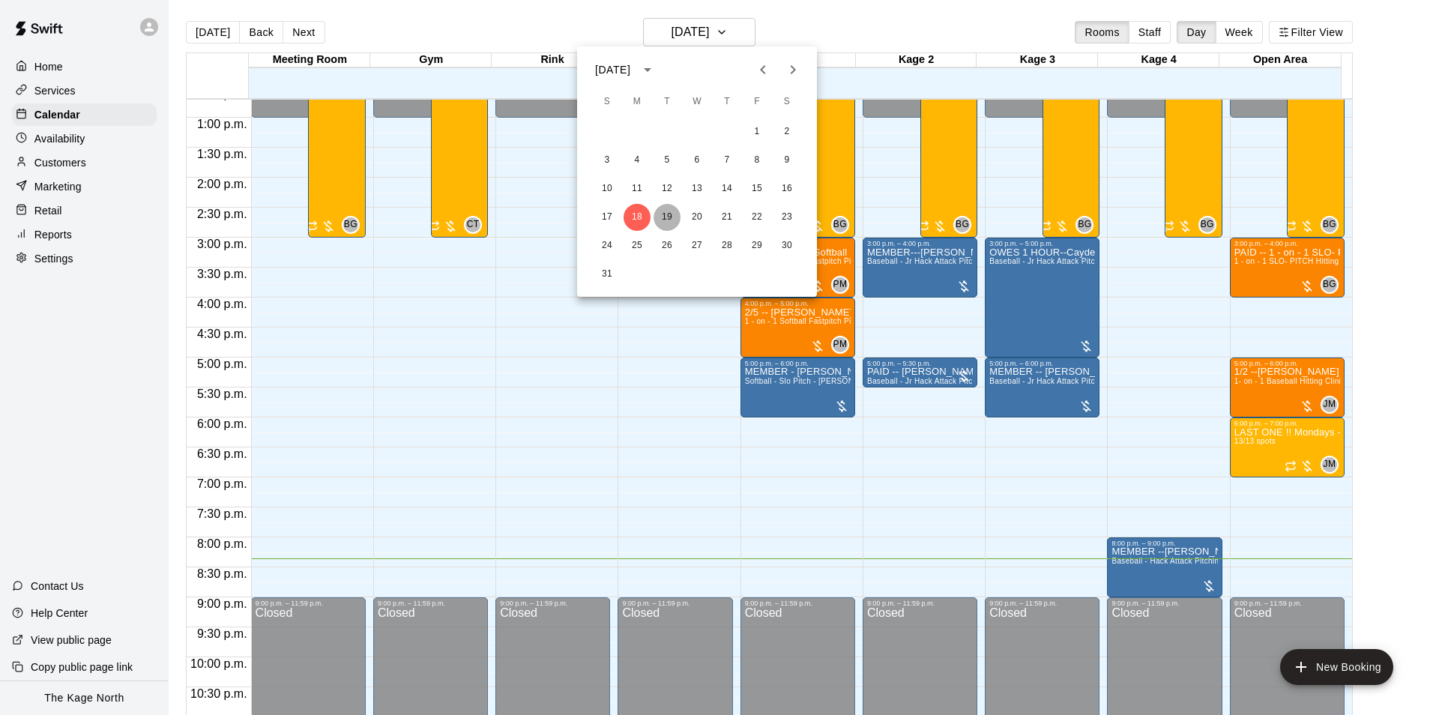
click at [664, 217] on button "19" at bounding box center [667, 217] width 27 height 27
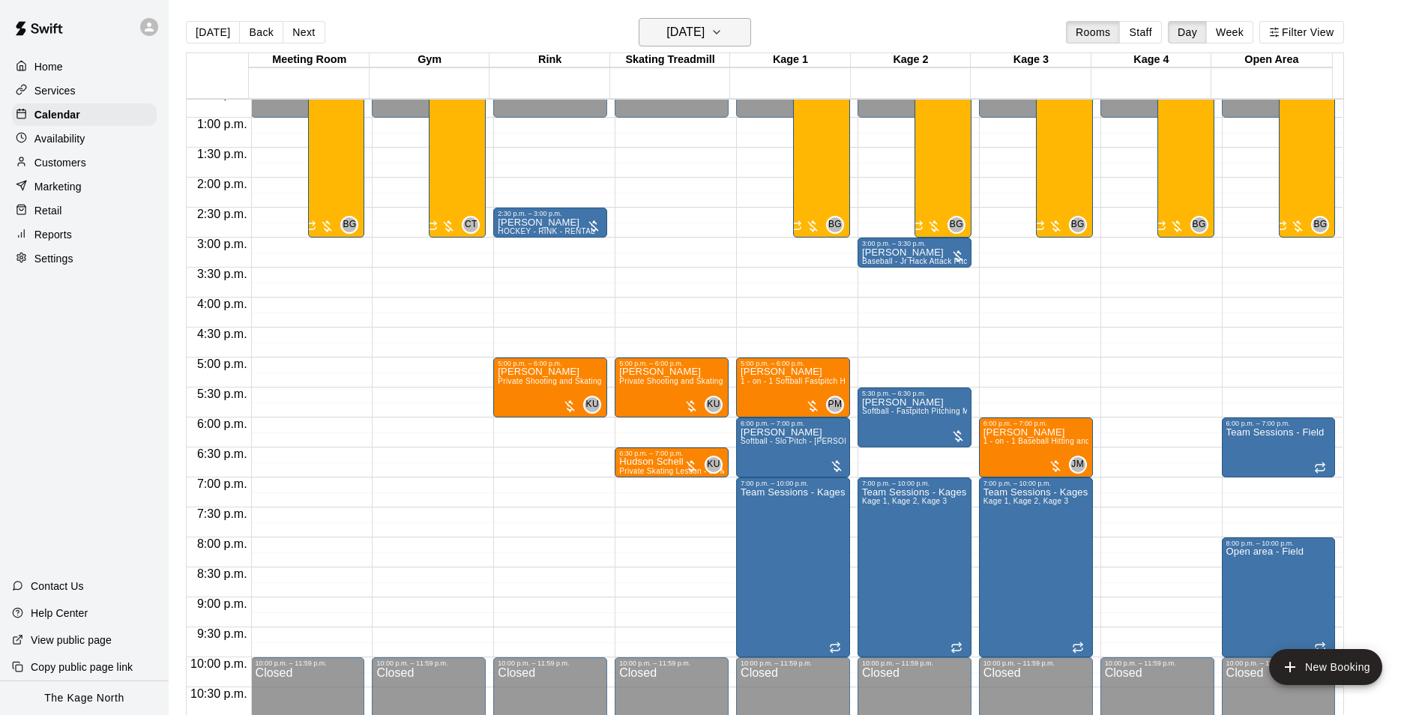
click at [704, 35] on h6 "[DATE]" at bounding box center [685, 32] width 38 height 21
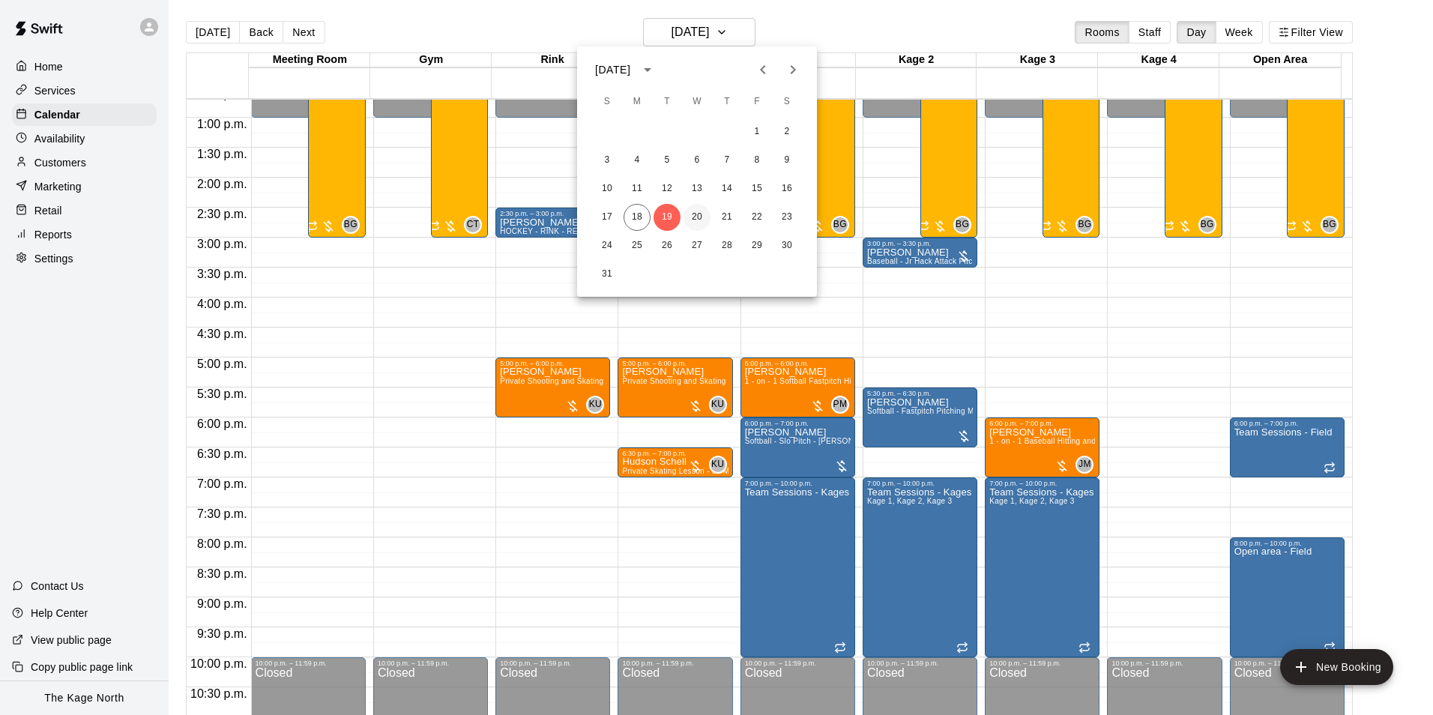
click at [691, 222] on button "20" at bounding box center [696, 217] width 27 height 27
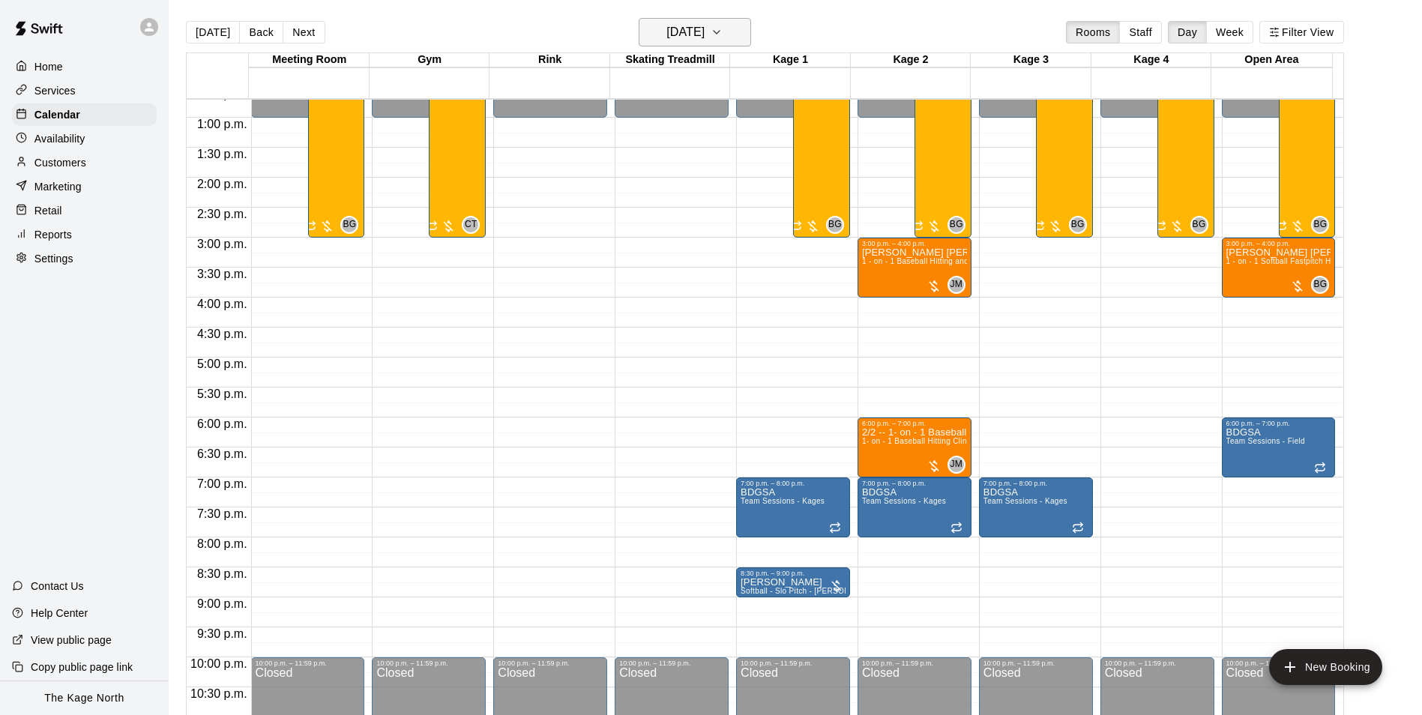
click at [704, 25] on h6 "[DATE]" at bounding box center [685, 32] width 38 height 21
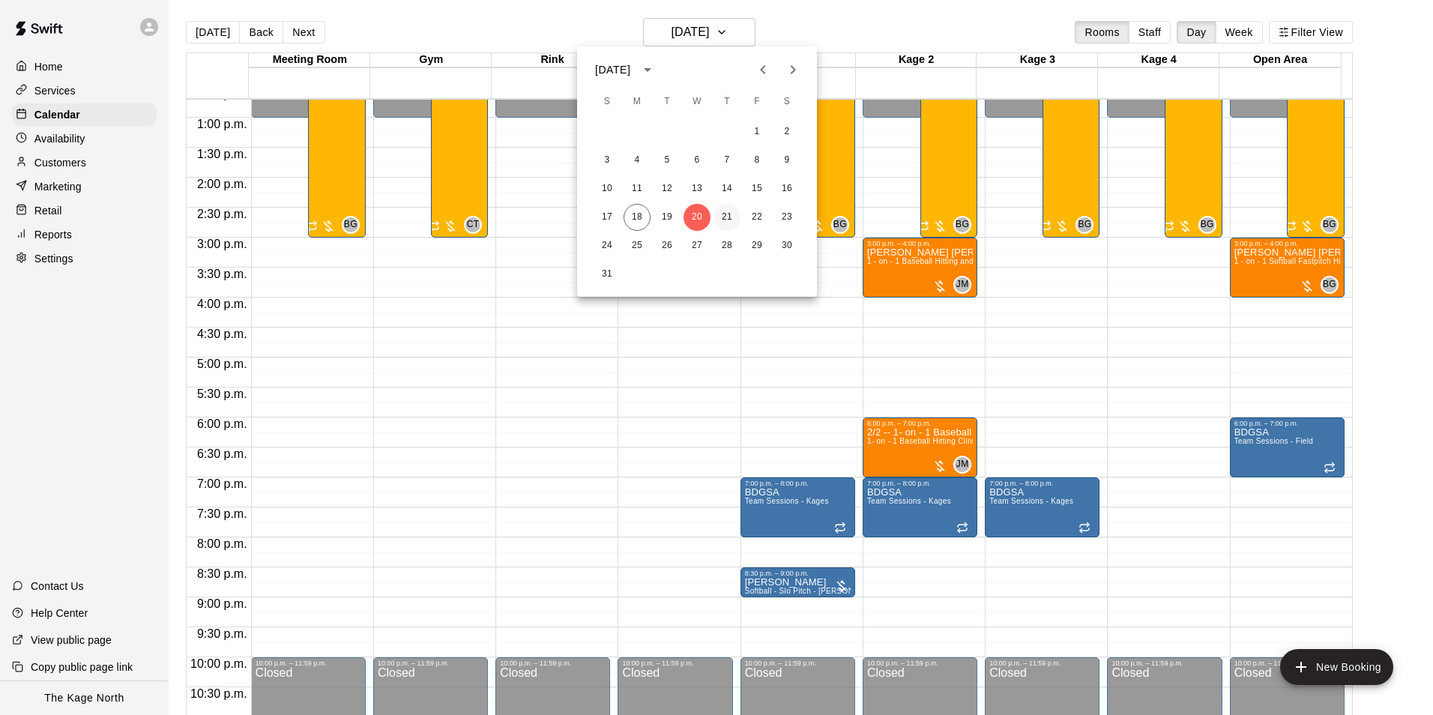
click at [730, 221] on button "21" at bounding box center [726, 217] width 27 height 27
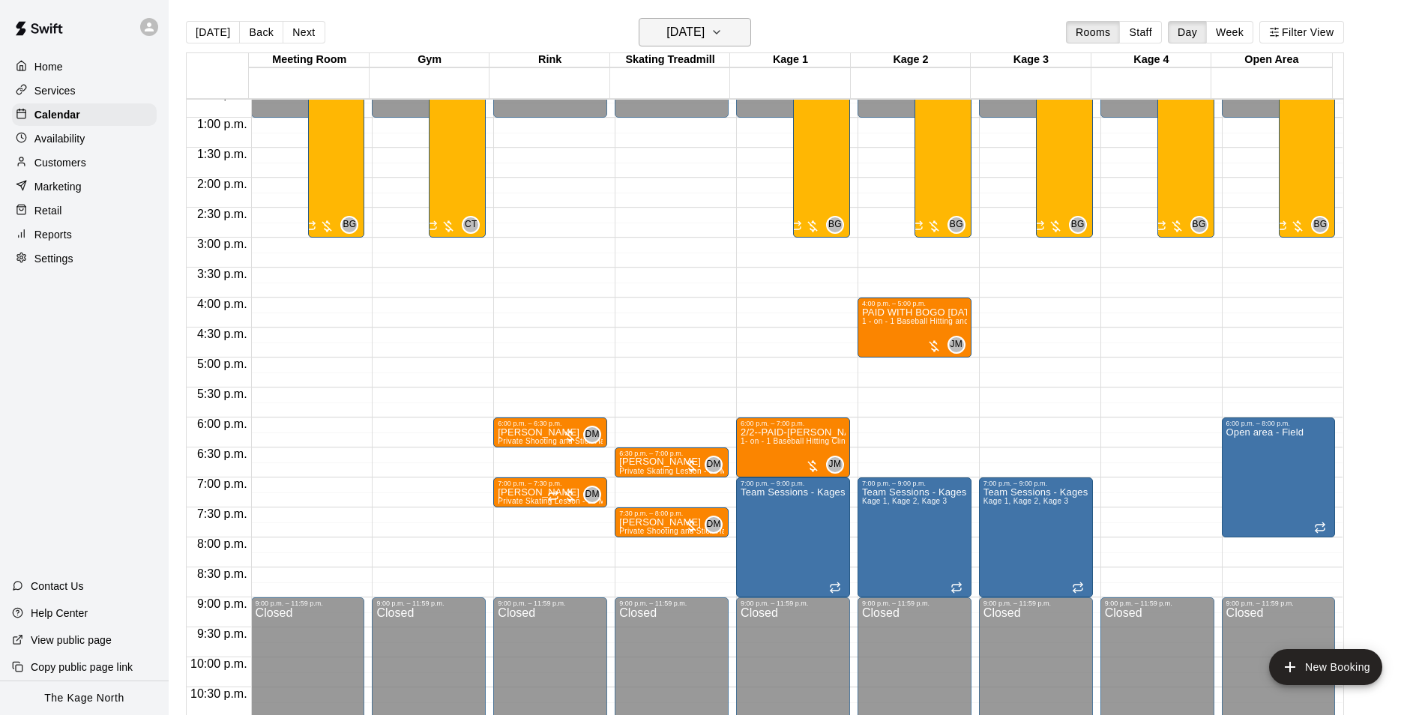
click at [704, 32] on h6 "[DATE]" at bounding box center [685, 32] width 38 height 21
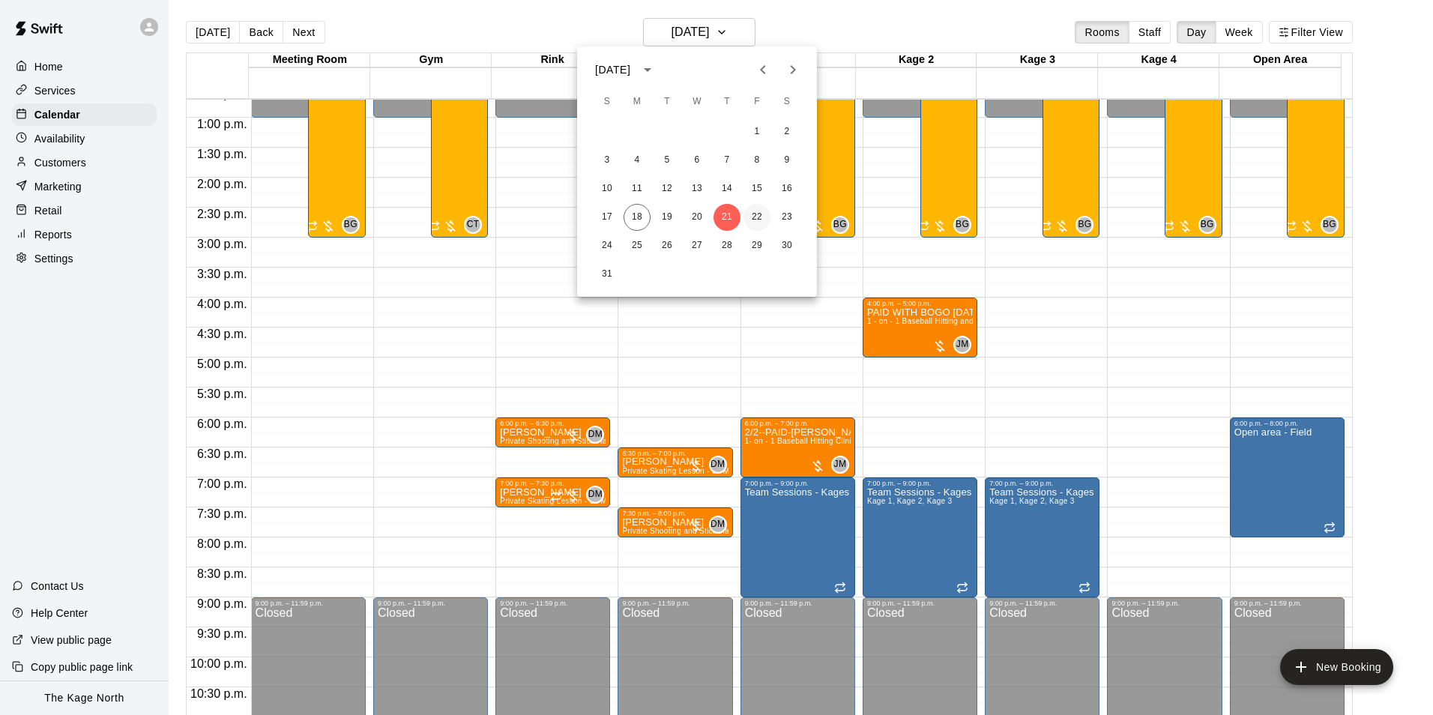
click at [758, 217] on button "22" at bounding box center [756, 217] width 27 height 27
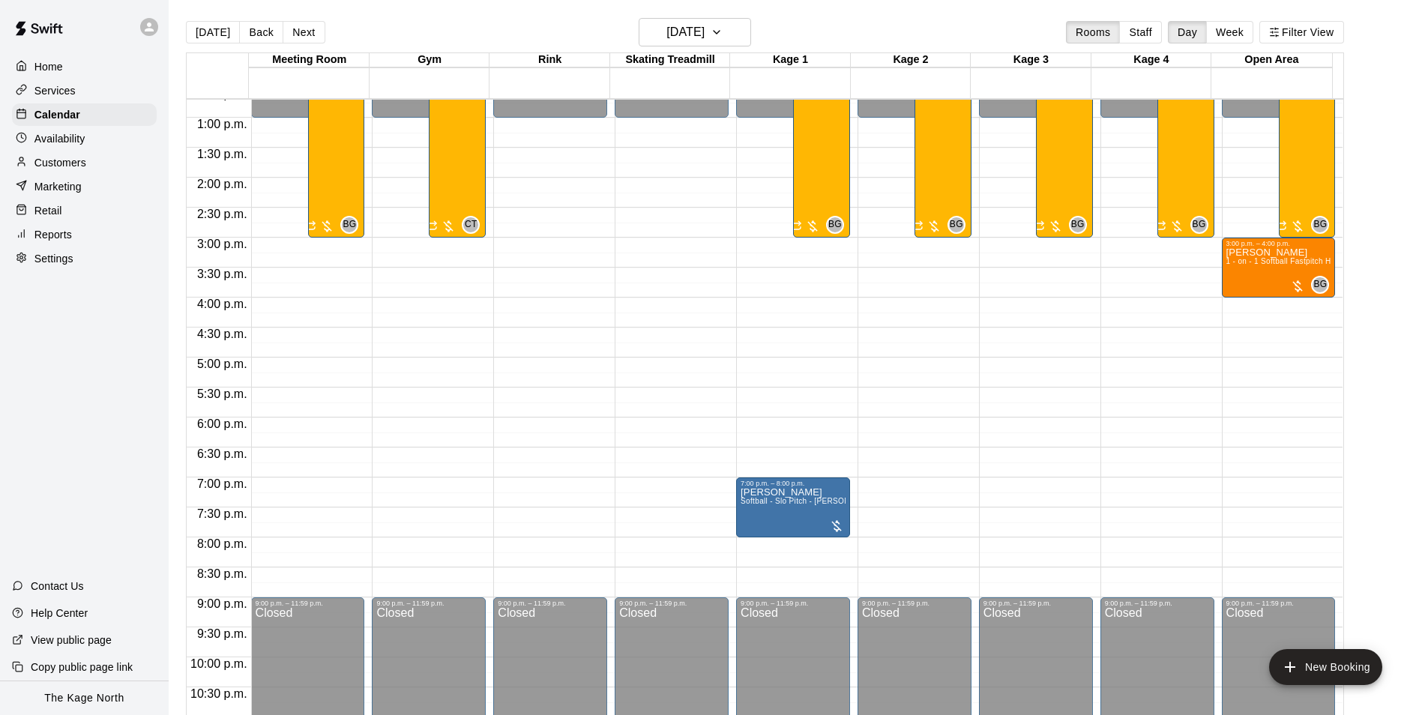
click at [477, 28] on div "Today Back Next Friday Aug 22 Rooms Staff Day Week Filter View" at bounding box center [765, 35] width 1158 height 34
click at [800, 34] on div "Today Back Next Friday Aug 22 Rooms Staff Day Week Filter View" at bounding box center [765, 35] width 1158 height 34
click at [84, 168] on p "Customers" at bounding box center [60, 162] width 52 height 15
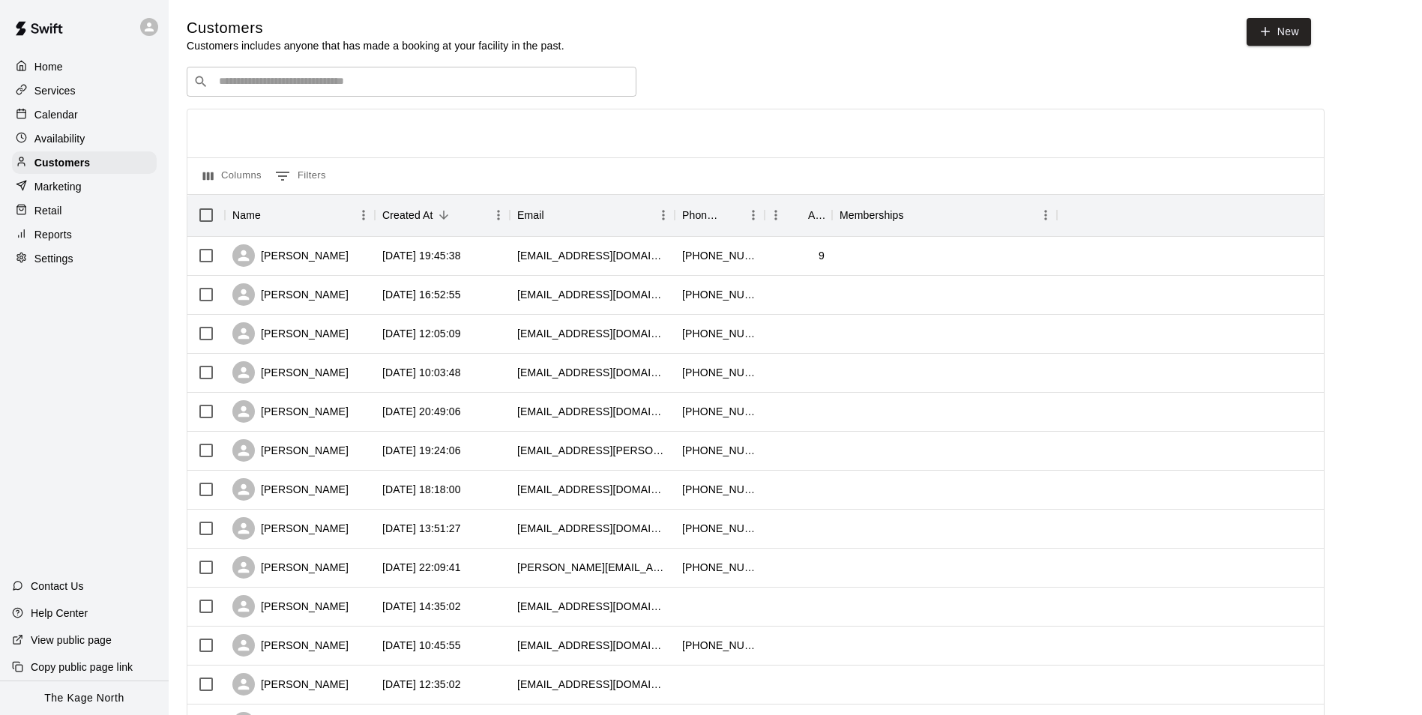
click at [73, 107] on div "Calendar" at bounding box center [84, 114] width 145 height 22
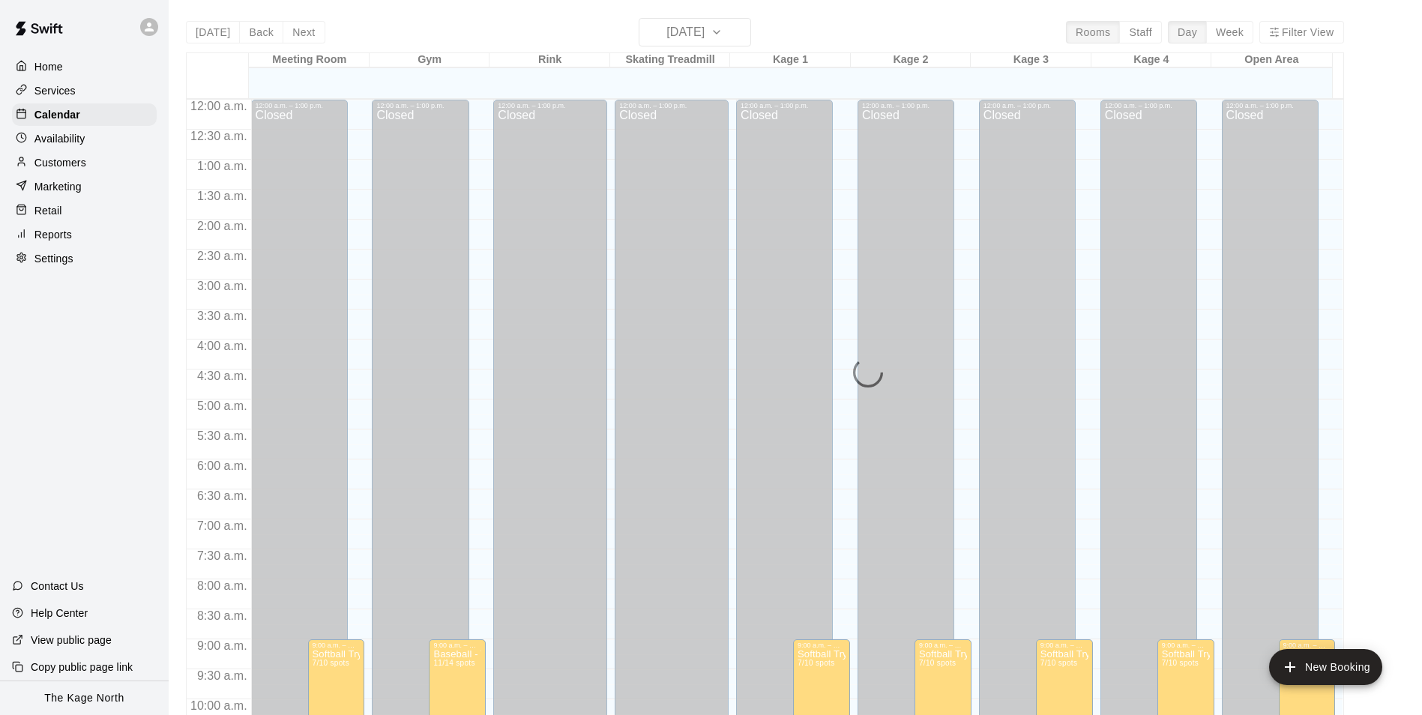
scroll to position [761, 0]
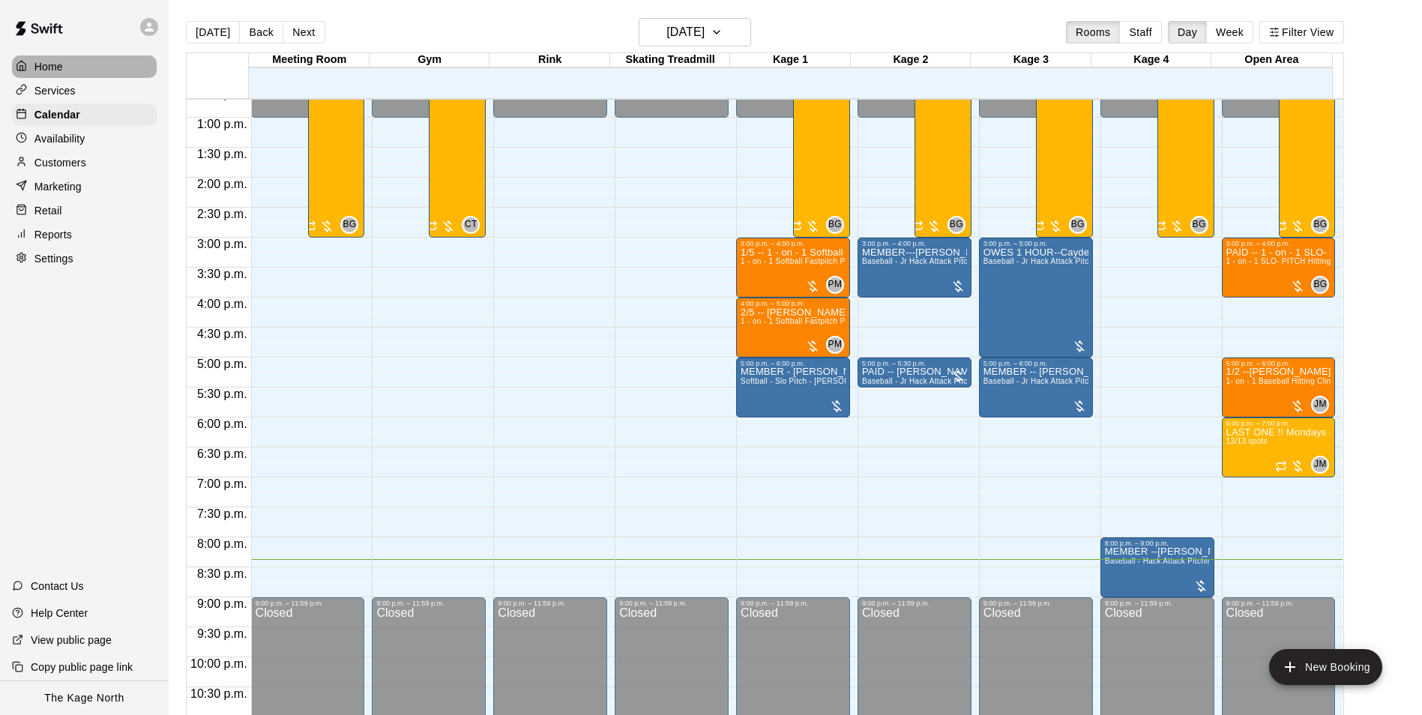
click at [55, 61] on p "Home" at bounding box center [48, 66] width 28 height 15
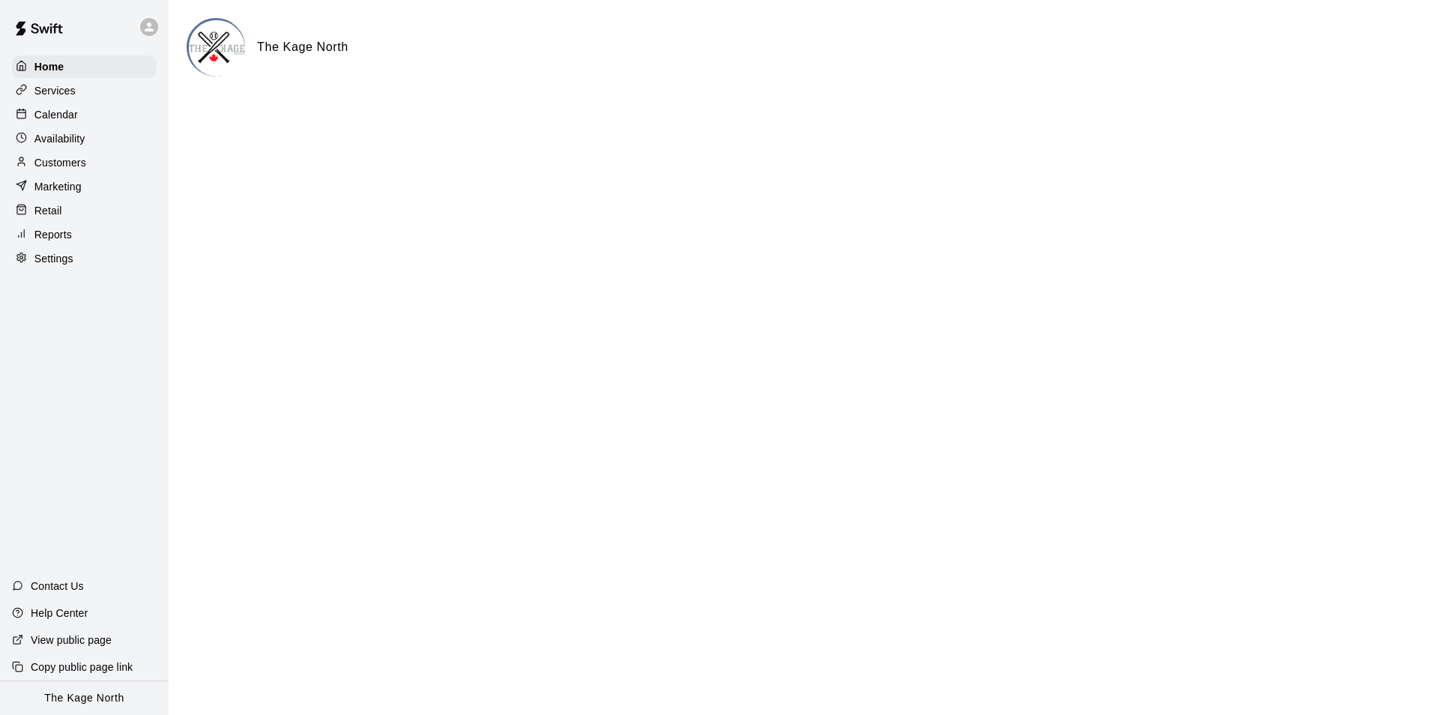
click at [76, 110] on p "Calendar" at bounding box center [55, 114] width 43 height 15
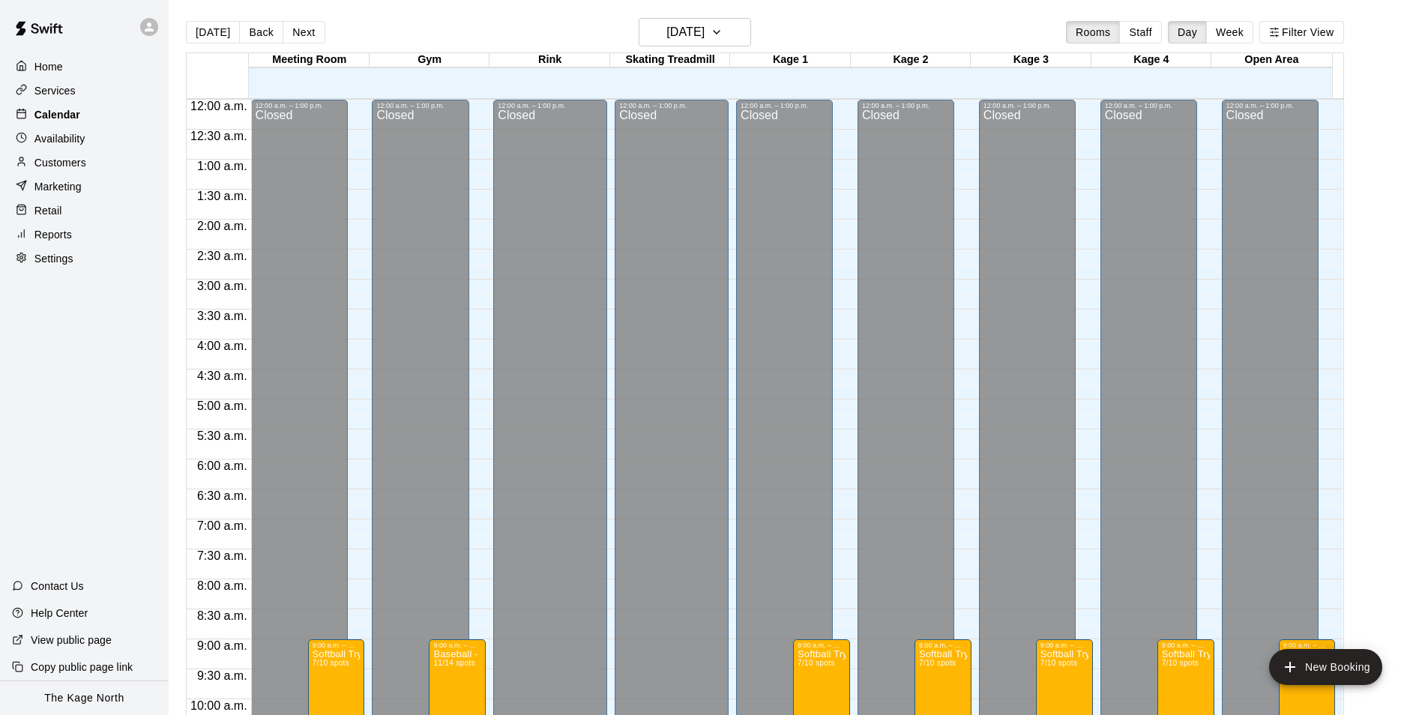
scroll to position [761, 0]
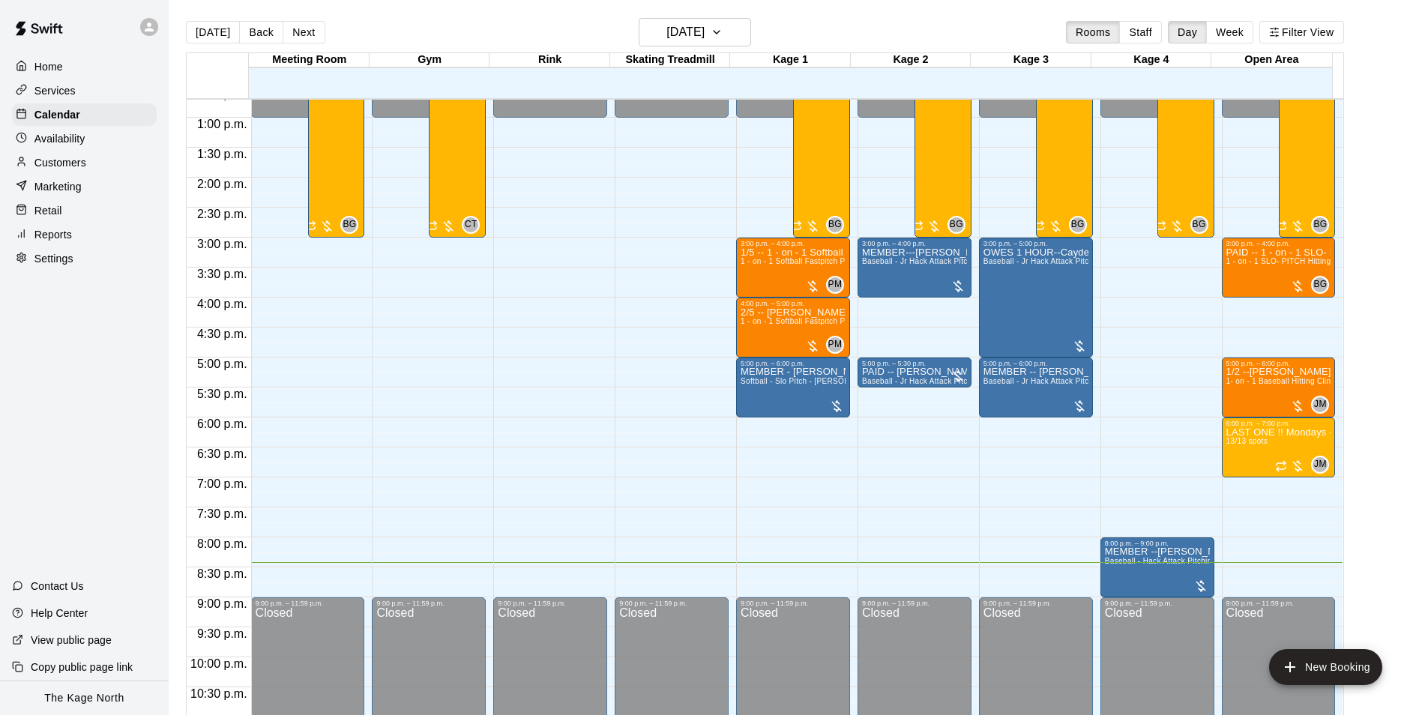
click at [68, 89] on p "Services" at bounding box center [54, 90] width 41 height 15
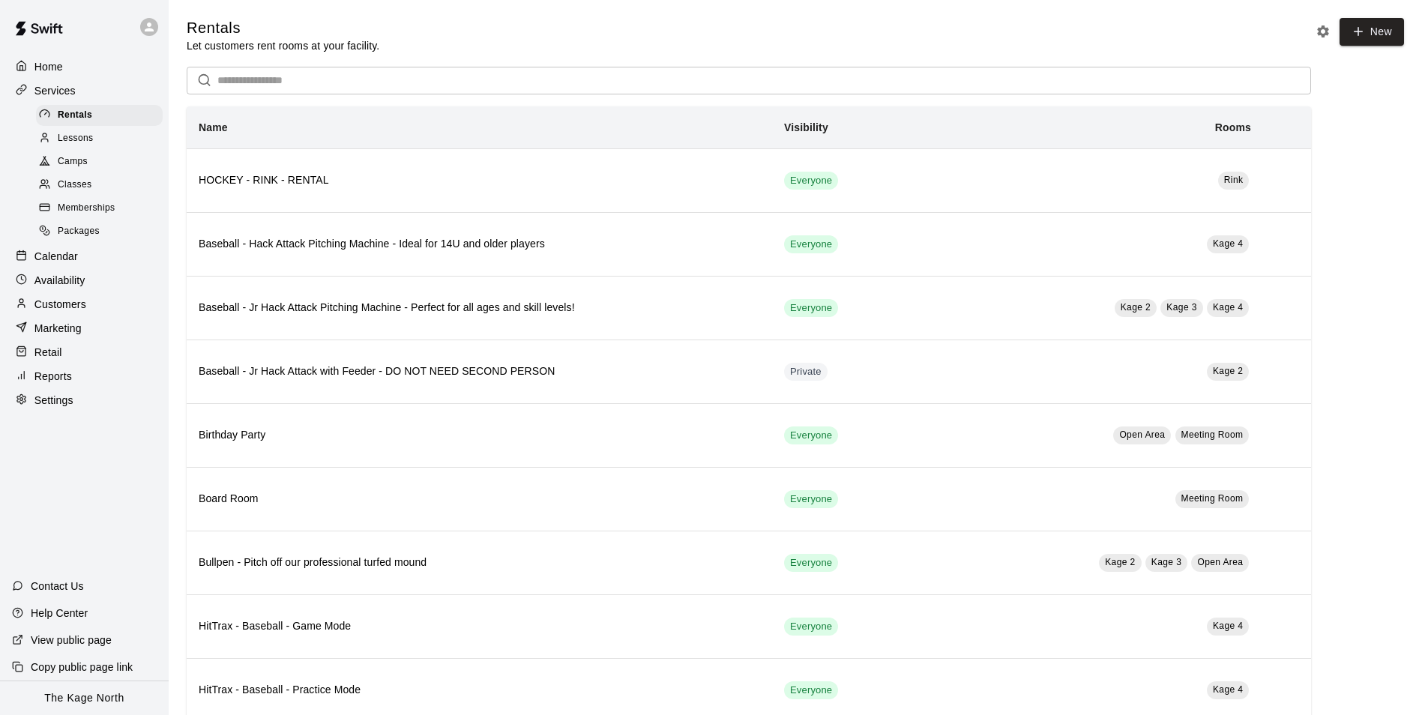
click at [62, 158] on span "Camps" at bounding box center [73, 161] width 30 height 15
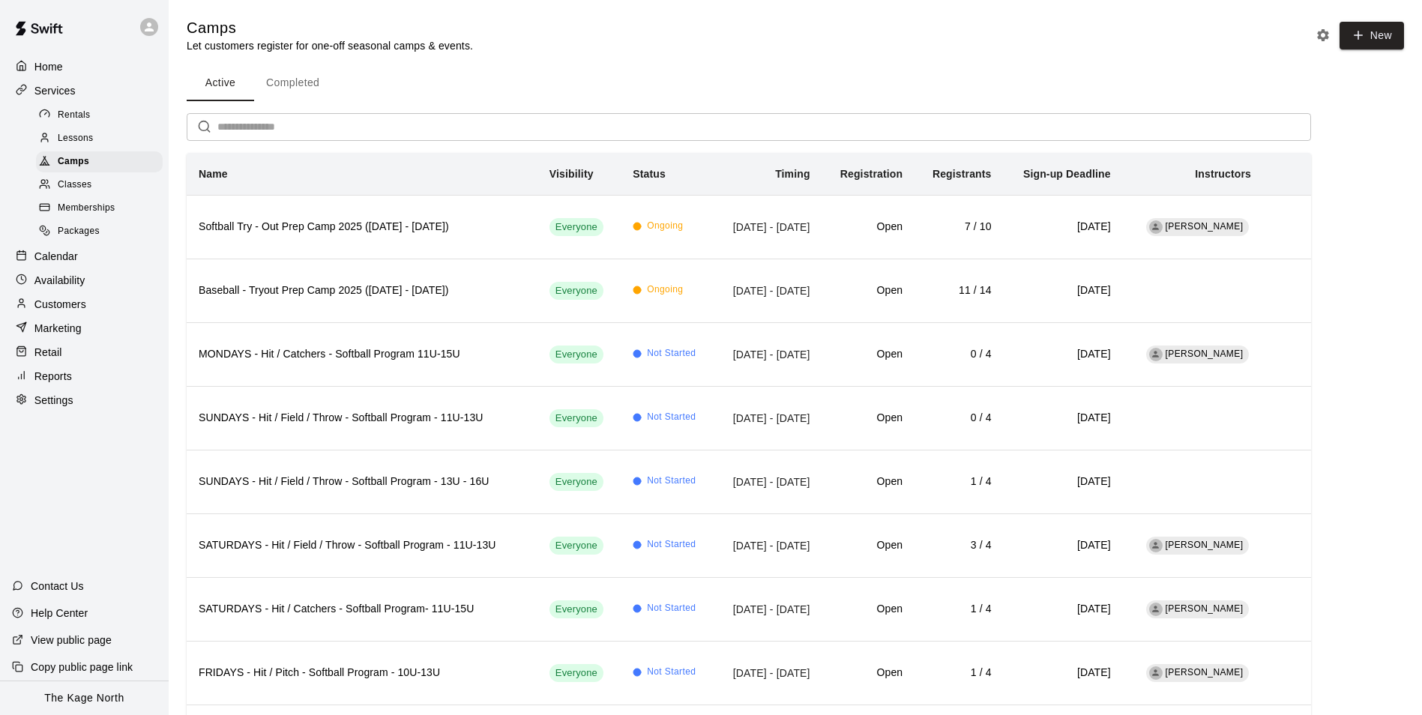
click at [74, 72] on div "Home" at bounding box center [84, 66] width 145 height 22
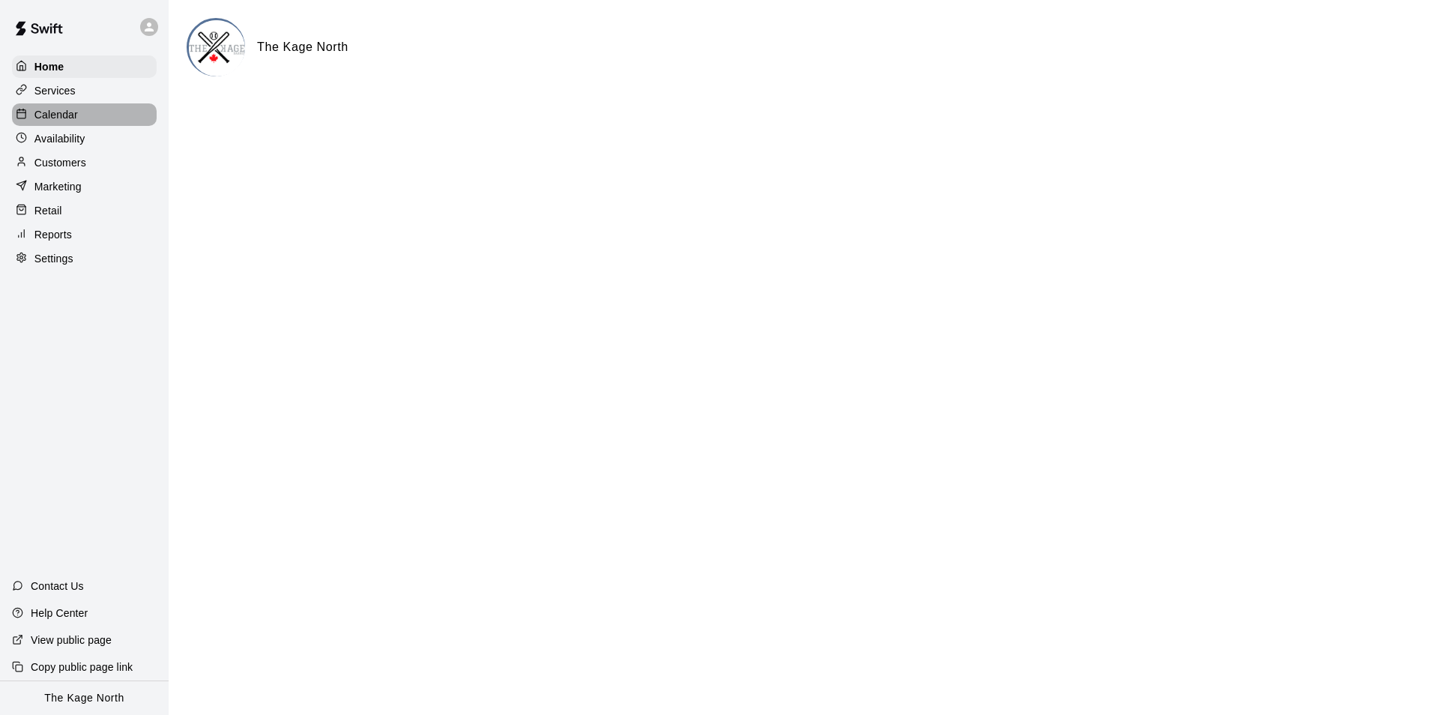
click at [73, 122] on p "Calendar" at bounding box center [55, 114] width 43 height 15
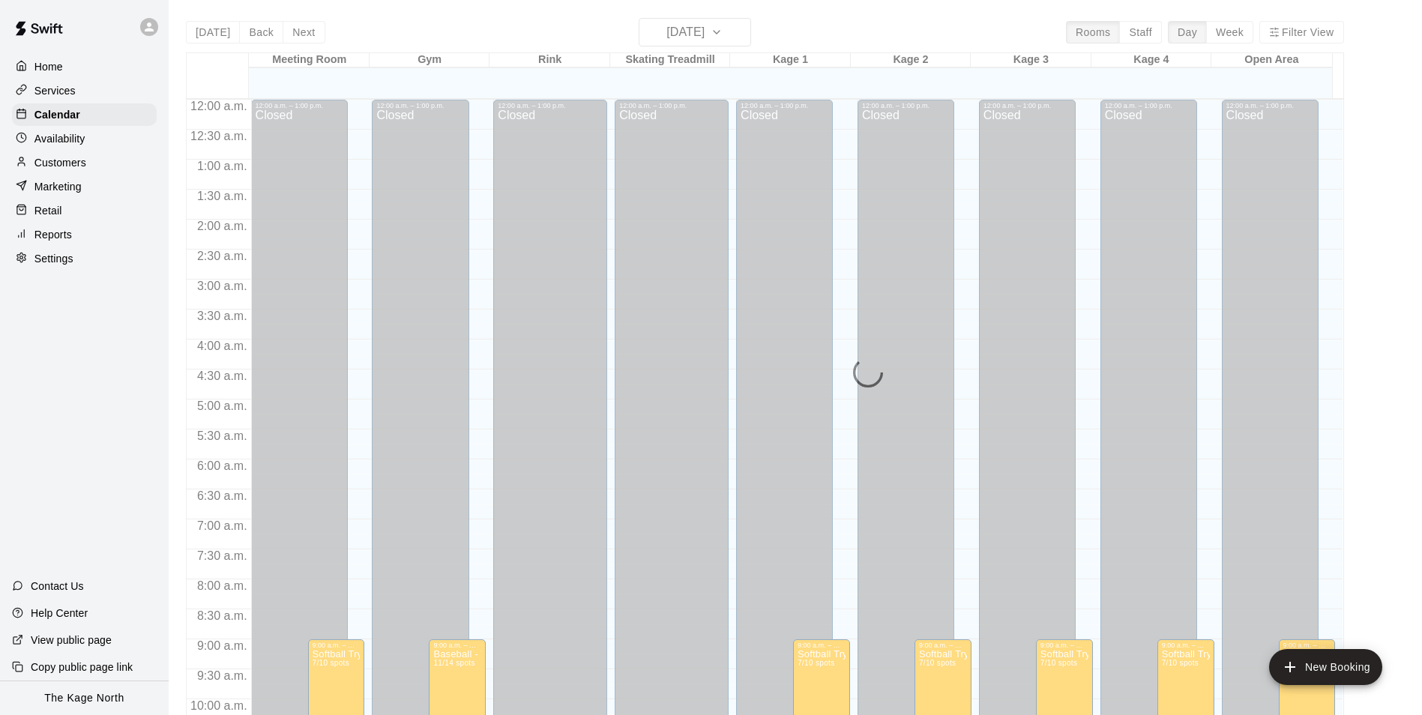
scroll to position [761, 0]
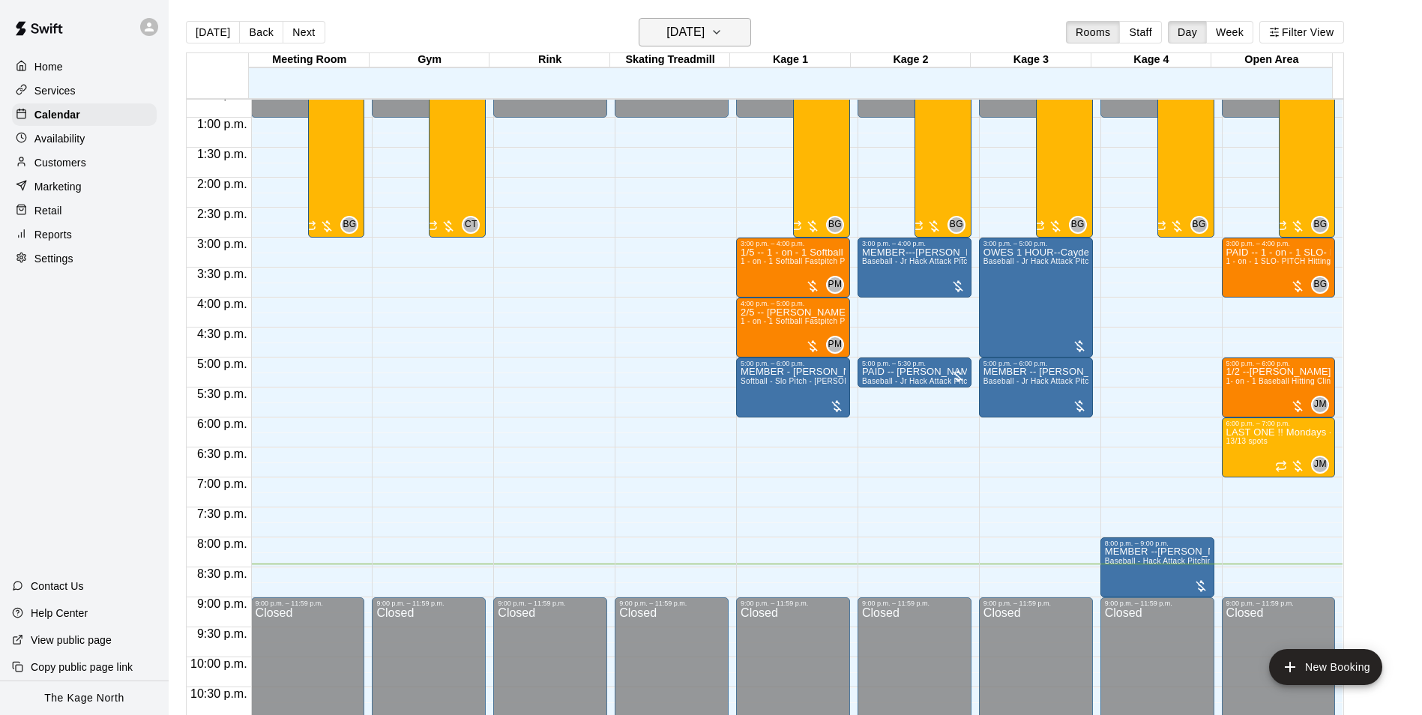
click at [704, 25] on h6 "[DATE]" at bounding box center [685, 32] width 38 height 21
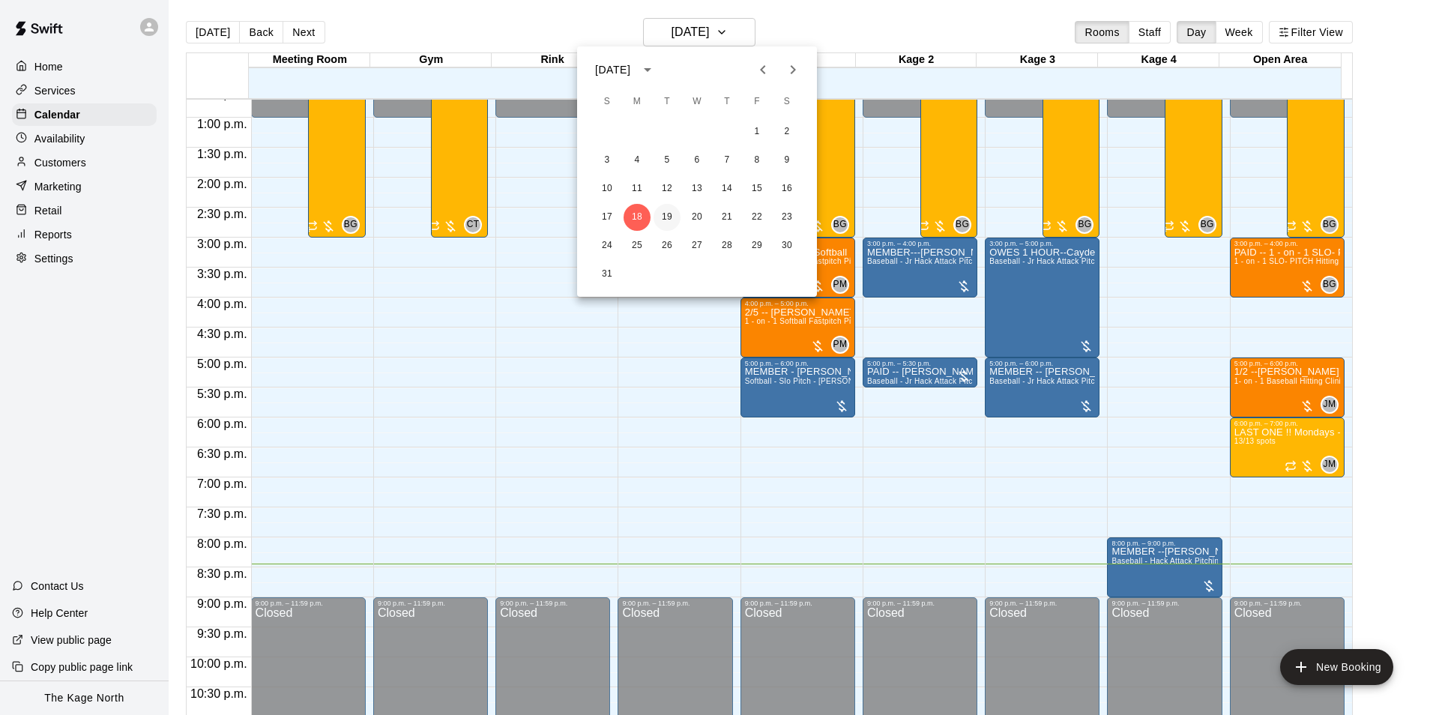
click at [668, 218] on button "19" at bounding box center [667, 217] width 27 height 27
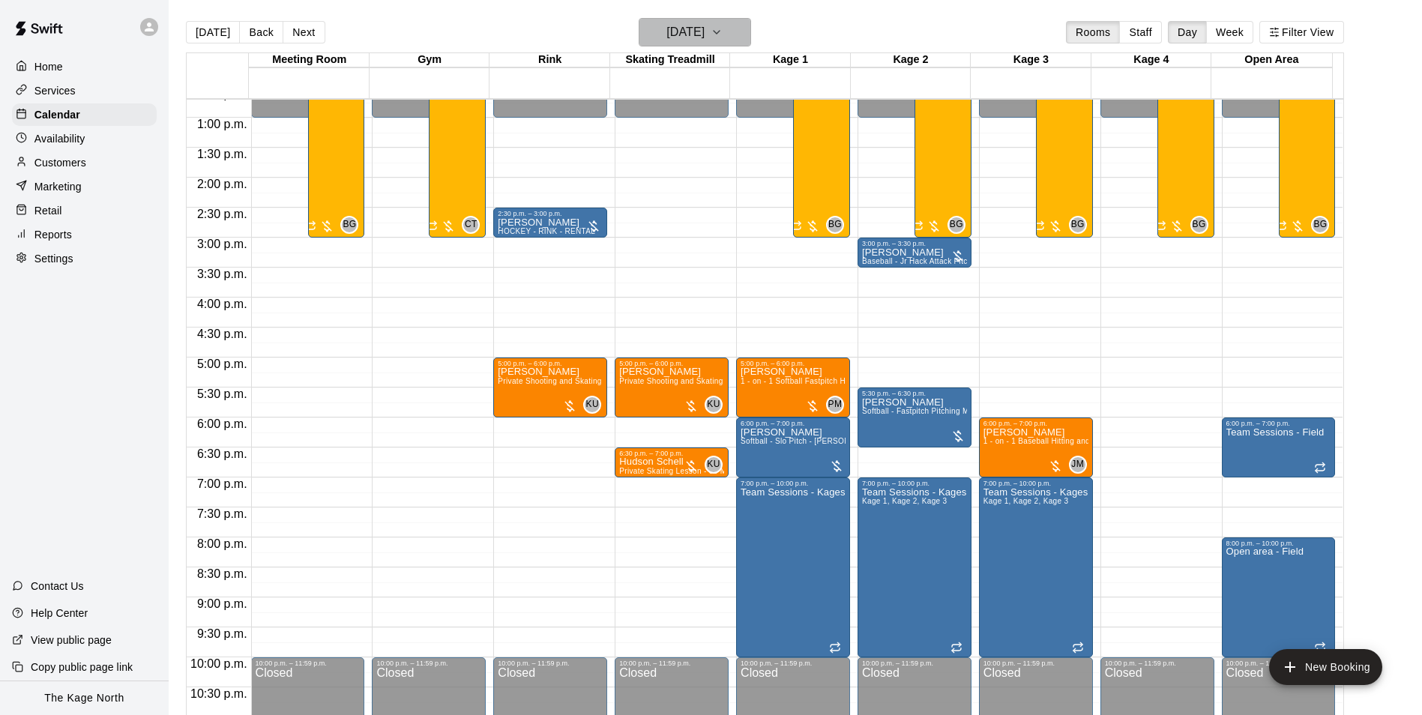
click at [704, 35] on h6 "[DATE]" at bounding box center [685, 32] width 38 height 21
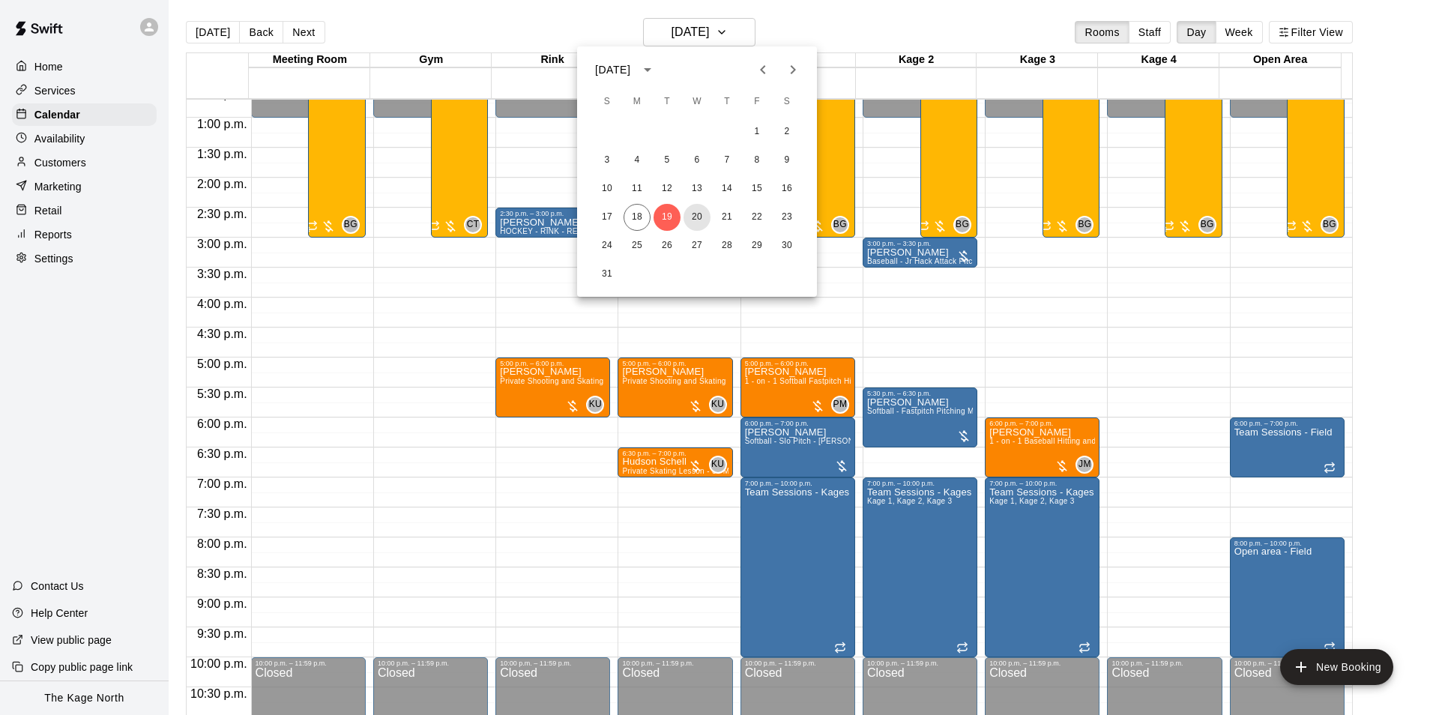
click at [699, 215] on button "20" at bounding box center [696, 217] width 27 height 27
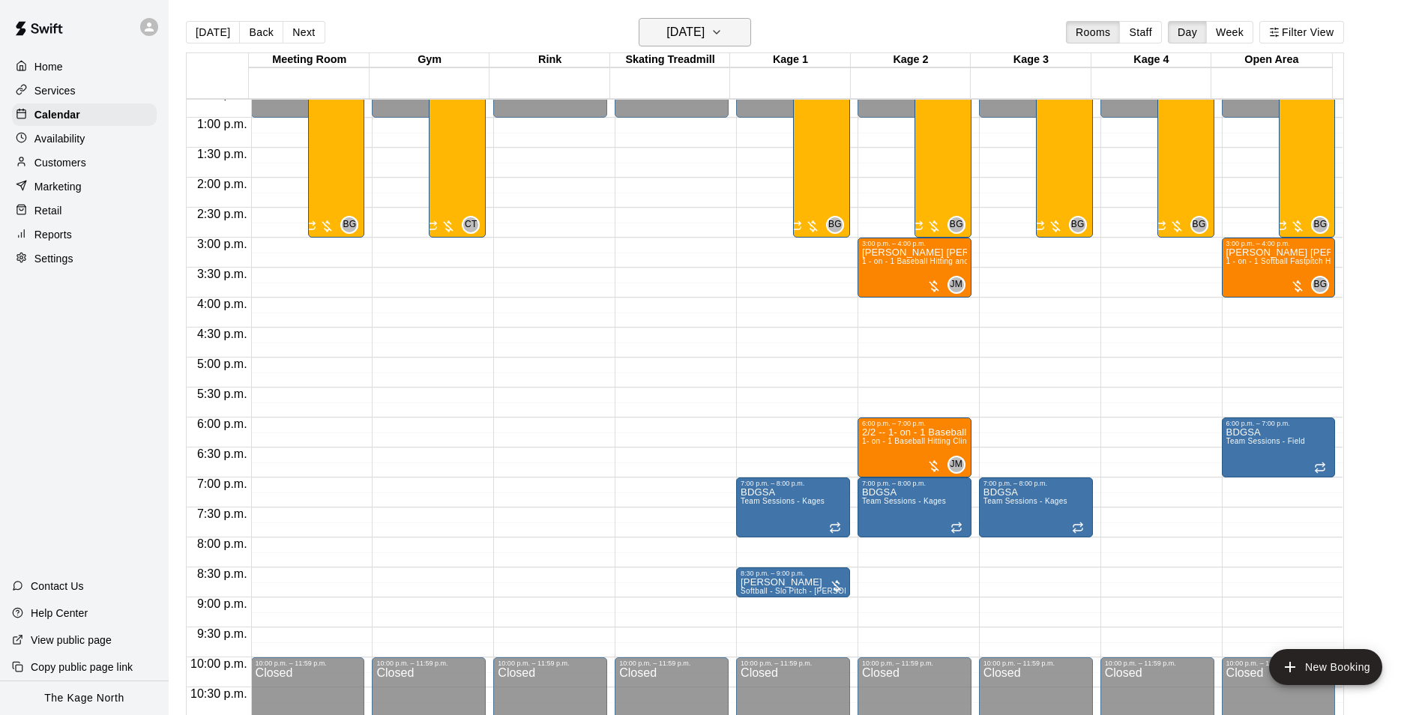
click at [704, 36] on h6 "[DATE]" at bounding box center [685, 32] width 38 height 21
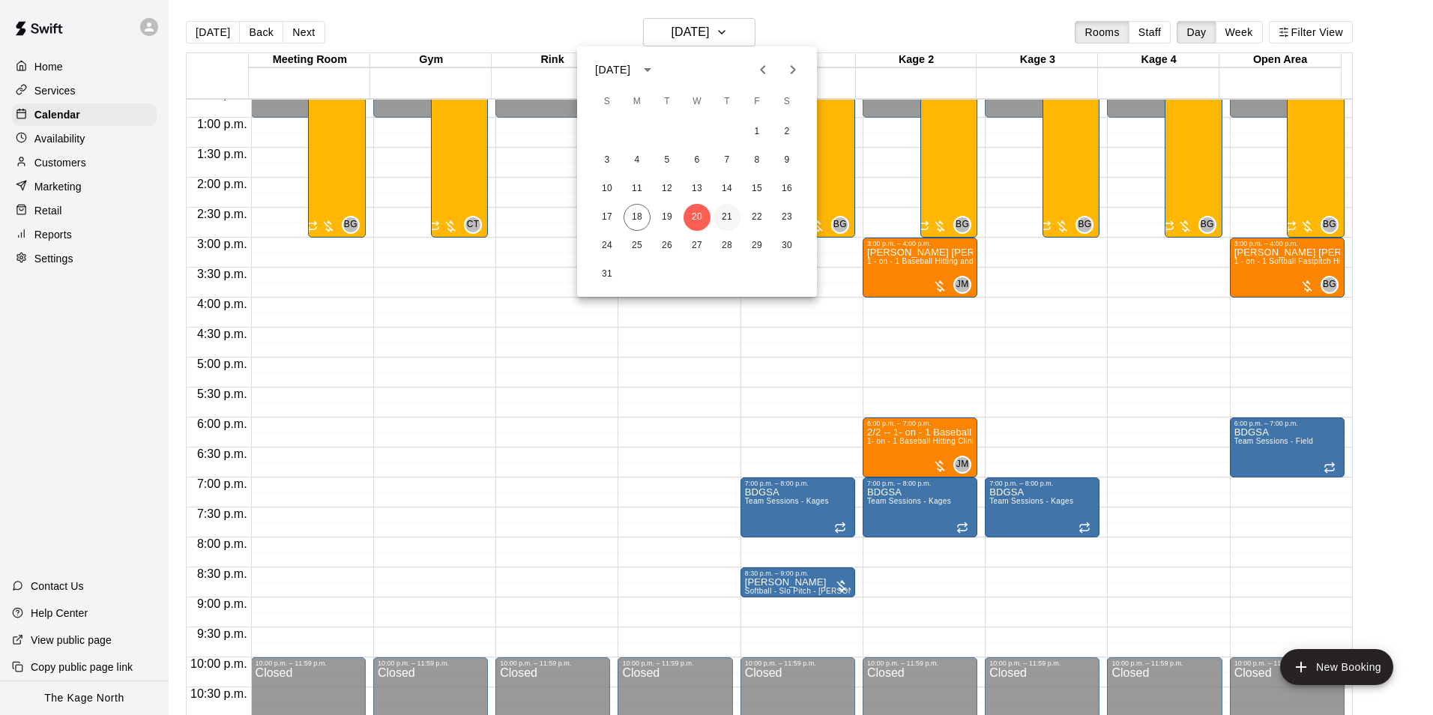
click at [725, 220] on button "21" at bounding box center [726, 217] width 27 height 27
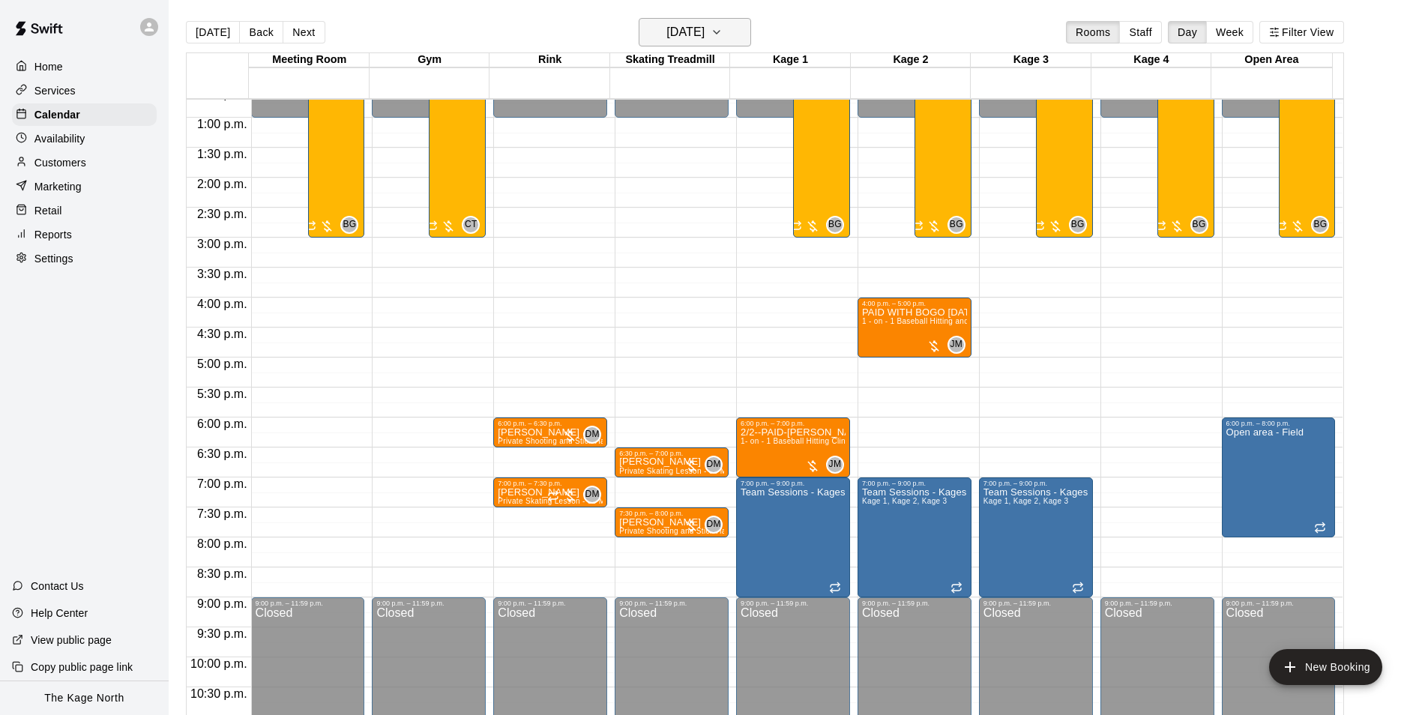
click at [704, 26] on h6 "[DATE]" at bounding box center [685, 32] width 38 height 21
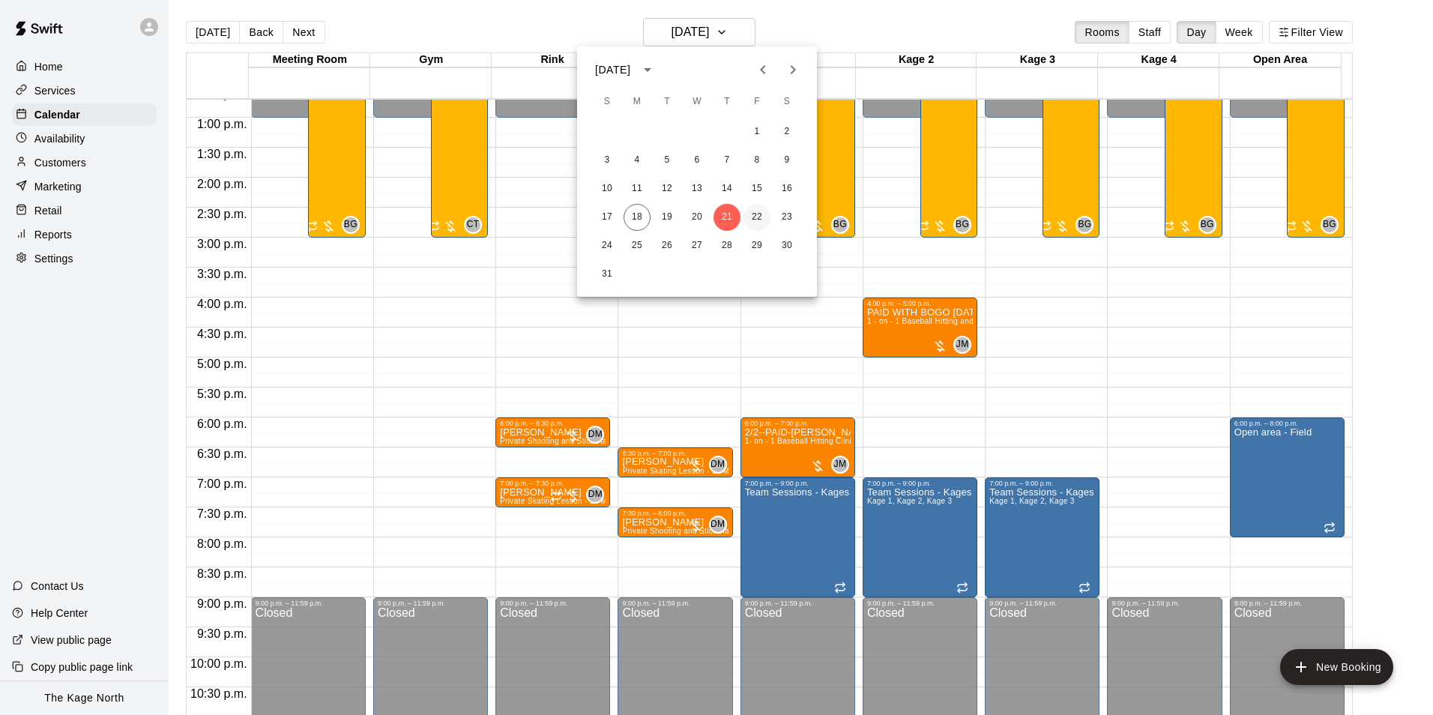
click at [754, 213] on button "22" at bounding box center [756, 217] width 27 height 27
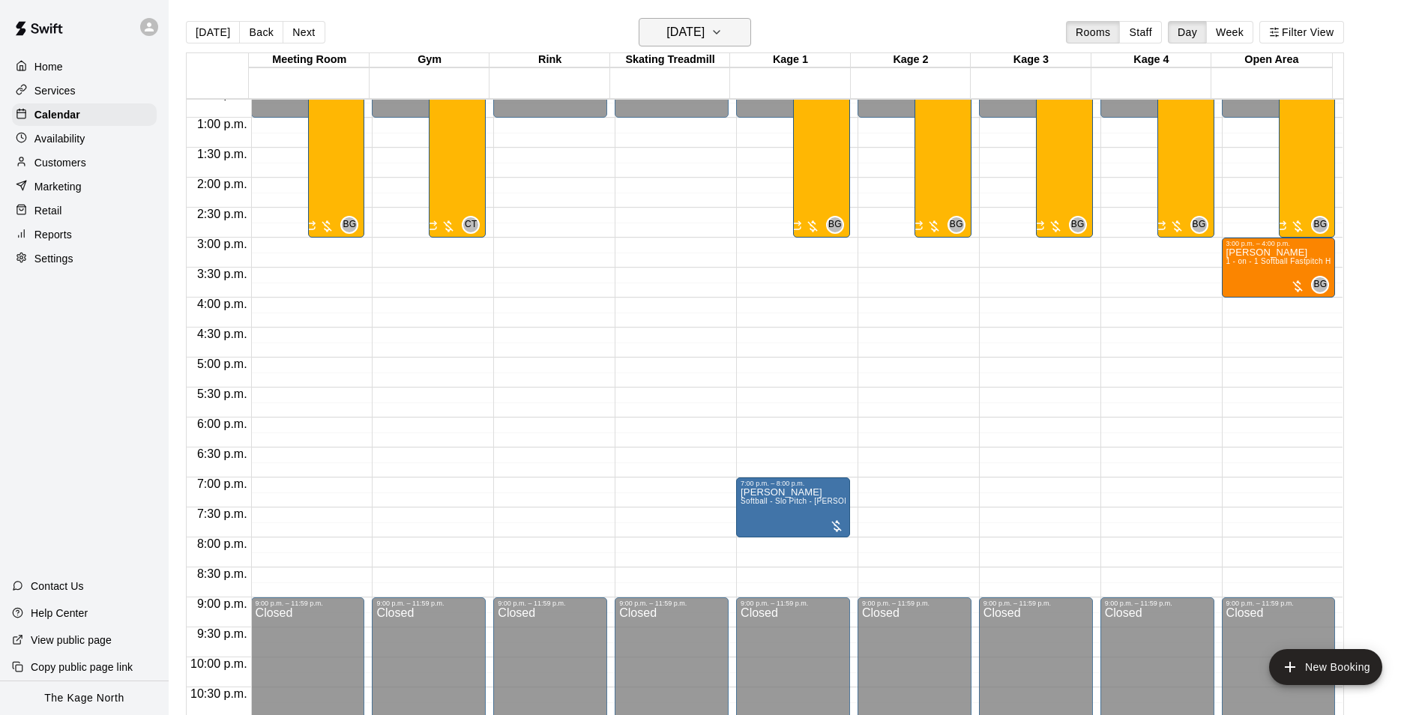
click at [727, 36] on button "[DATE]" at bounding box center [695, 32] width 112 height 28
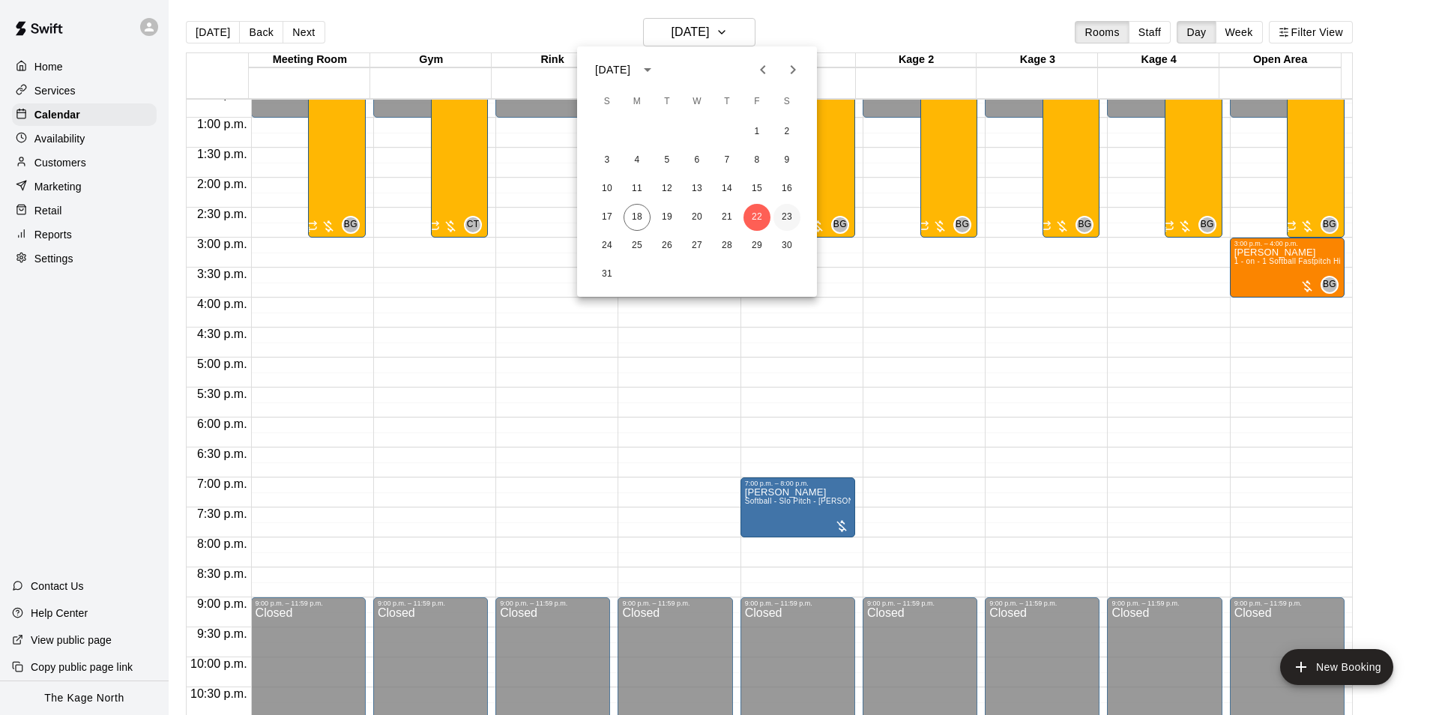
click at [785, 219] on button "23" at bounding box center [786, 217] width 27 height 27
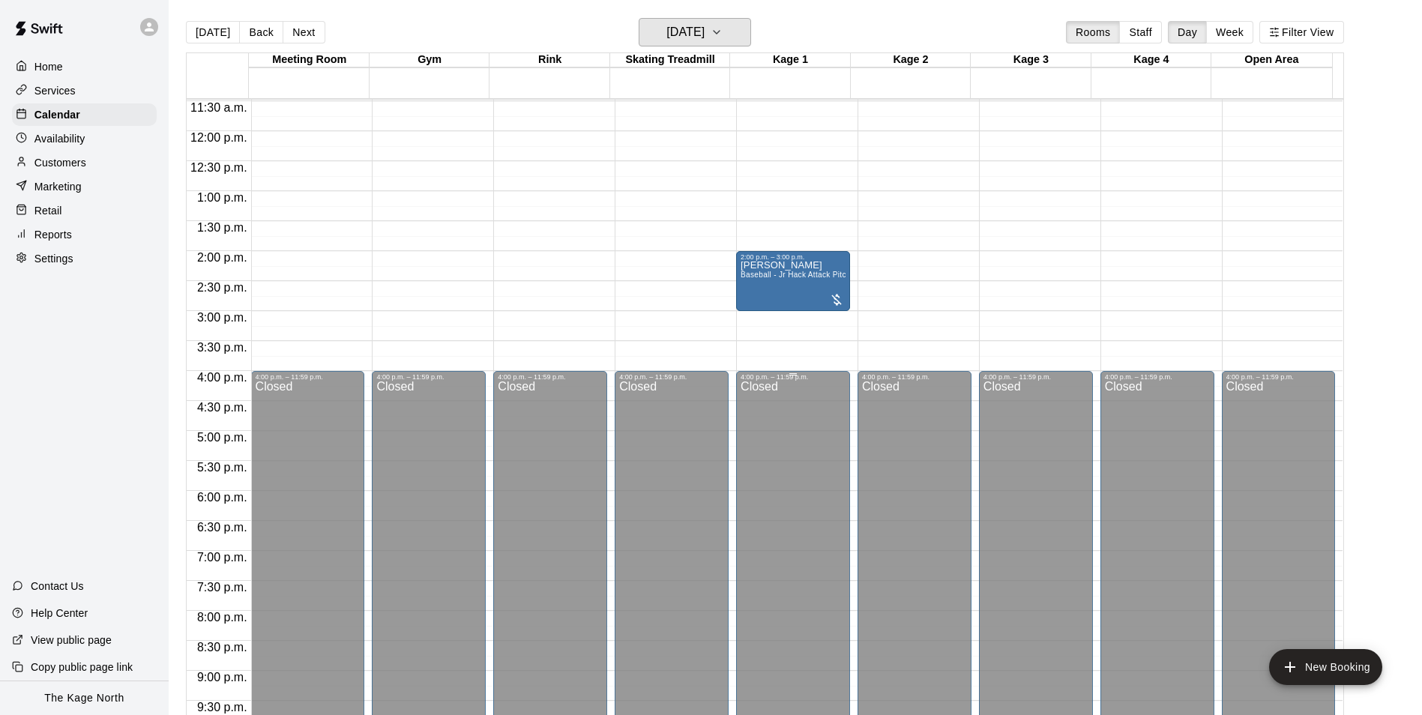
scroll to position [462, 0]
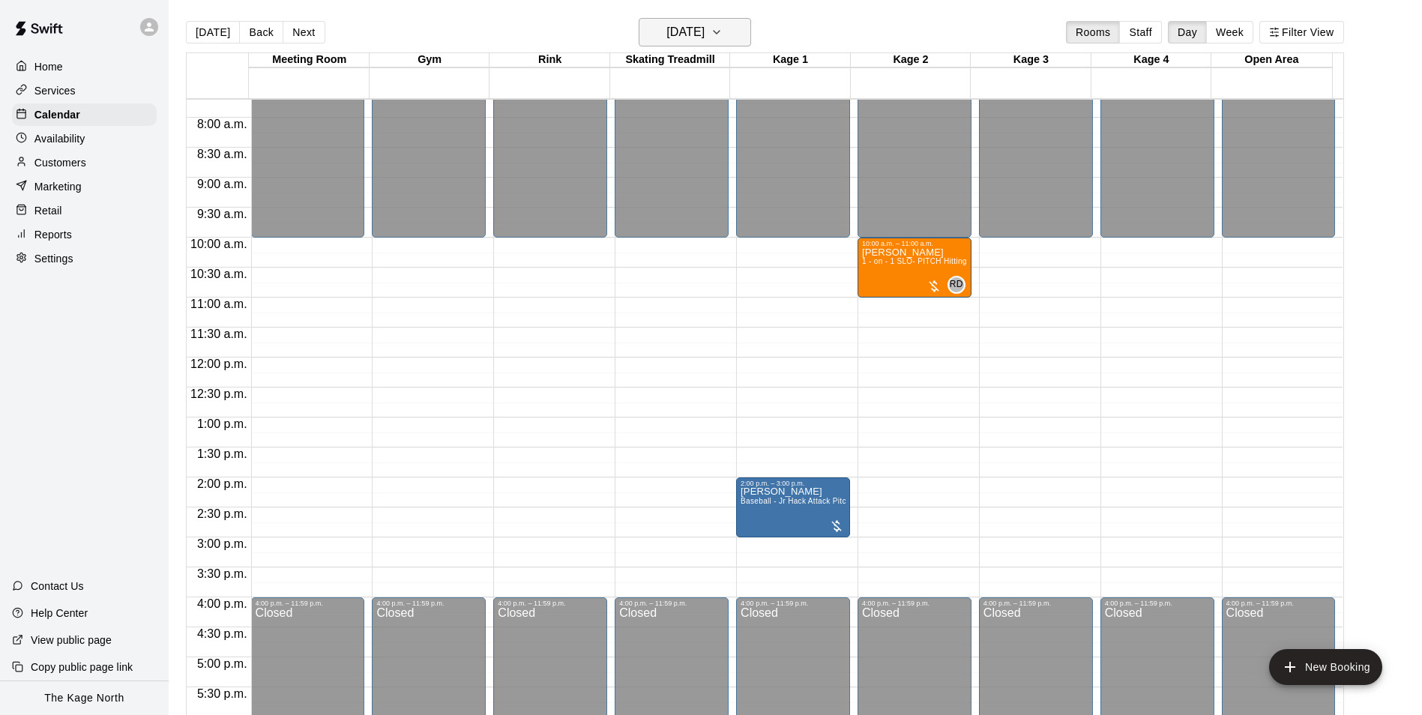
click at [736, 31] on button "[DATE]" at bounding box center [695, 32] width 112 height 28
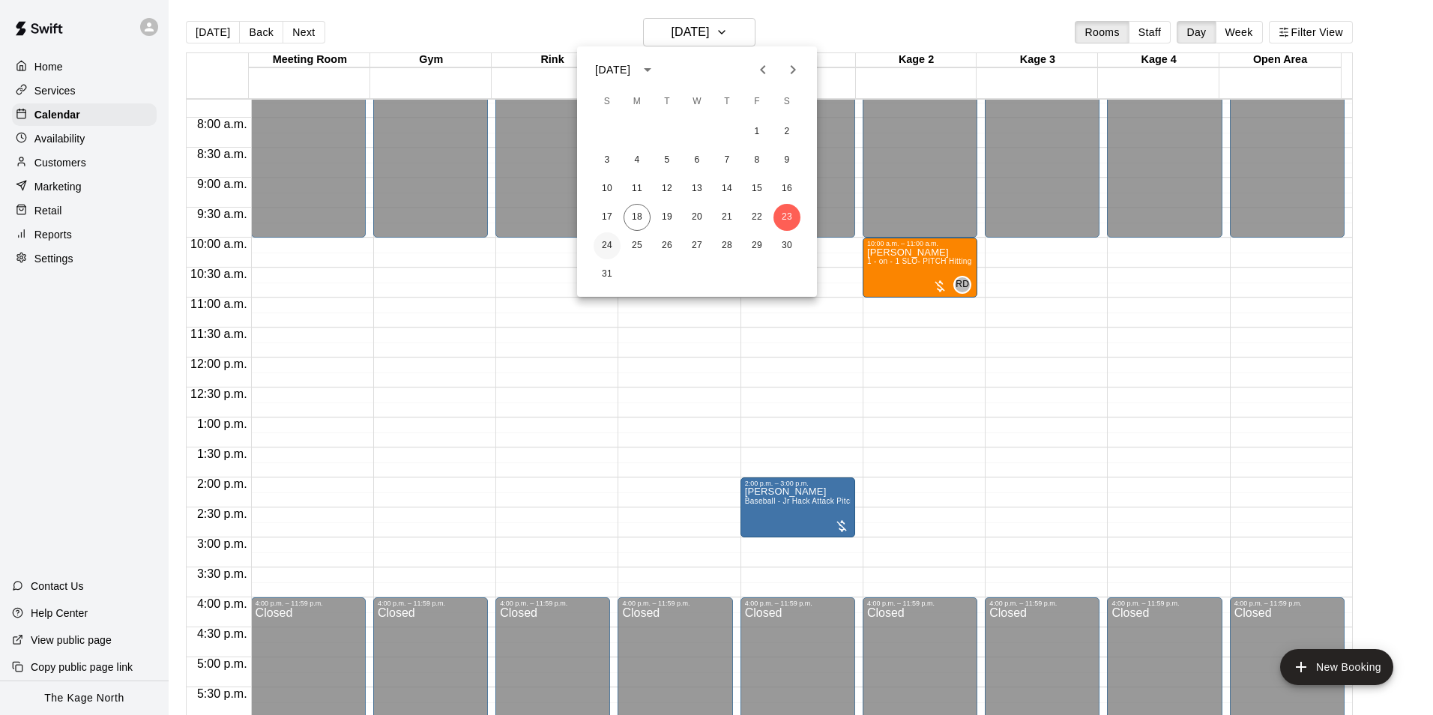
drag, startPoint x: 609, startPoint y: 243, endPoint x: 863, endPoint y: 355, distance: 277.8
click at [609, 243] on button "24" at bounding box center [607, 245] width 27 height 27
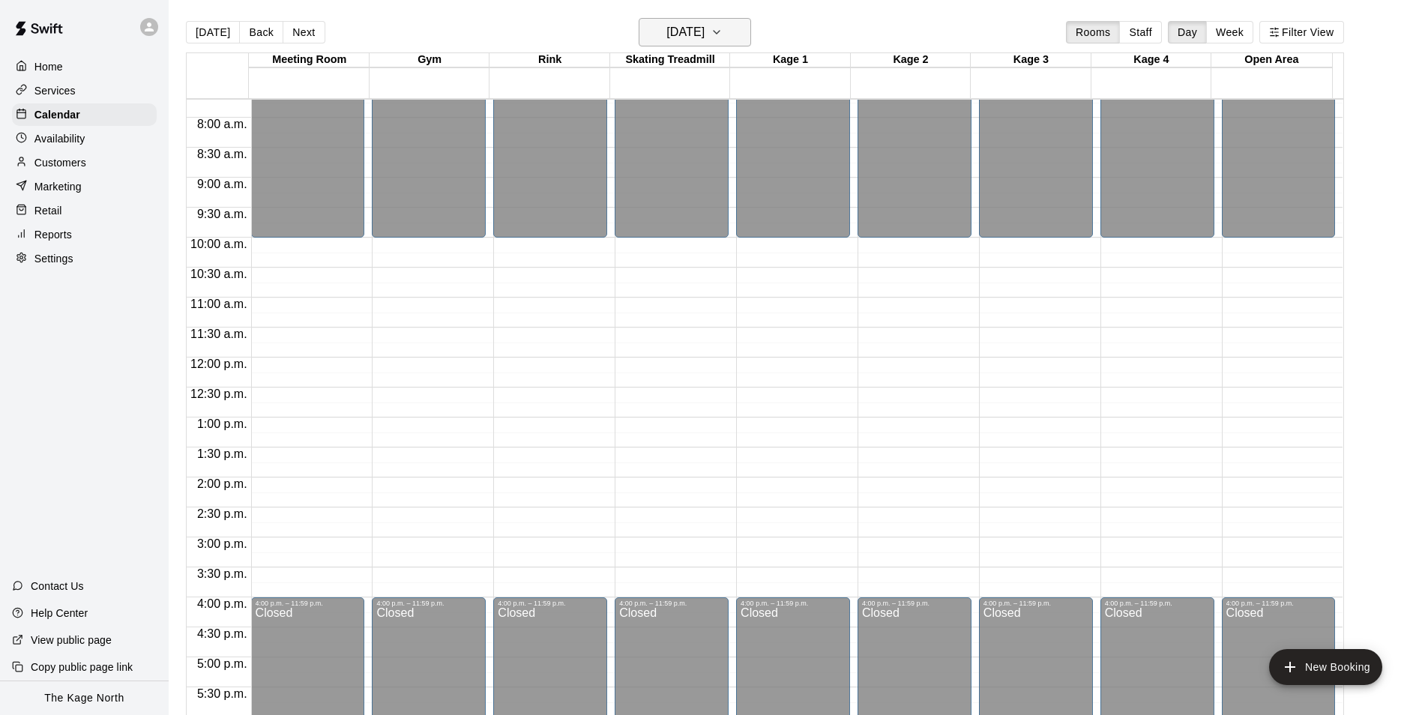
click at [704, 30] on h6 "[DATE]" at bounding box center [685, 32] width 38 height 21
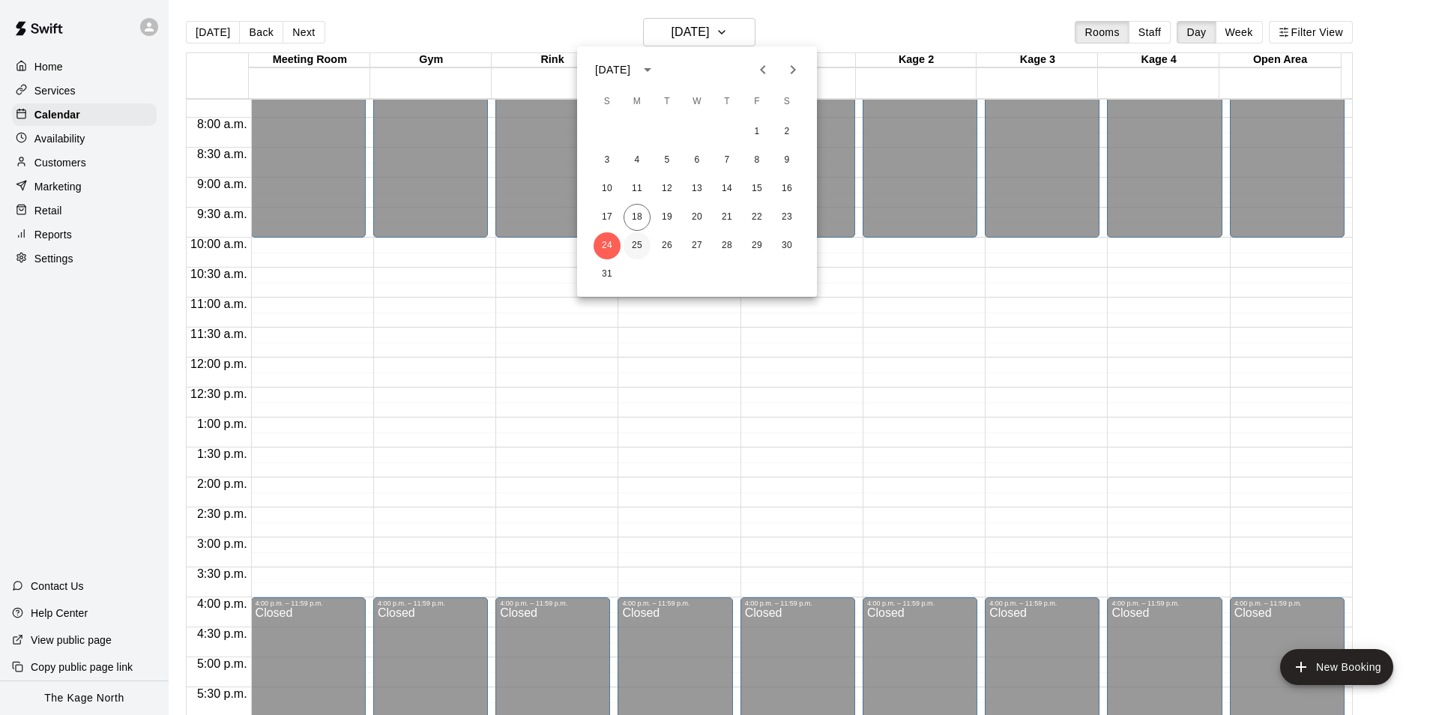
click at [635, 244] on button "25" at bounding box center [637, 245] width 27 height 27
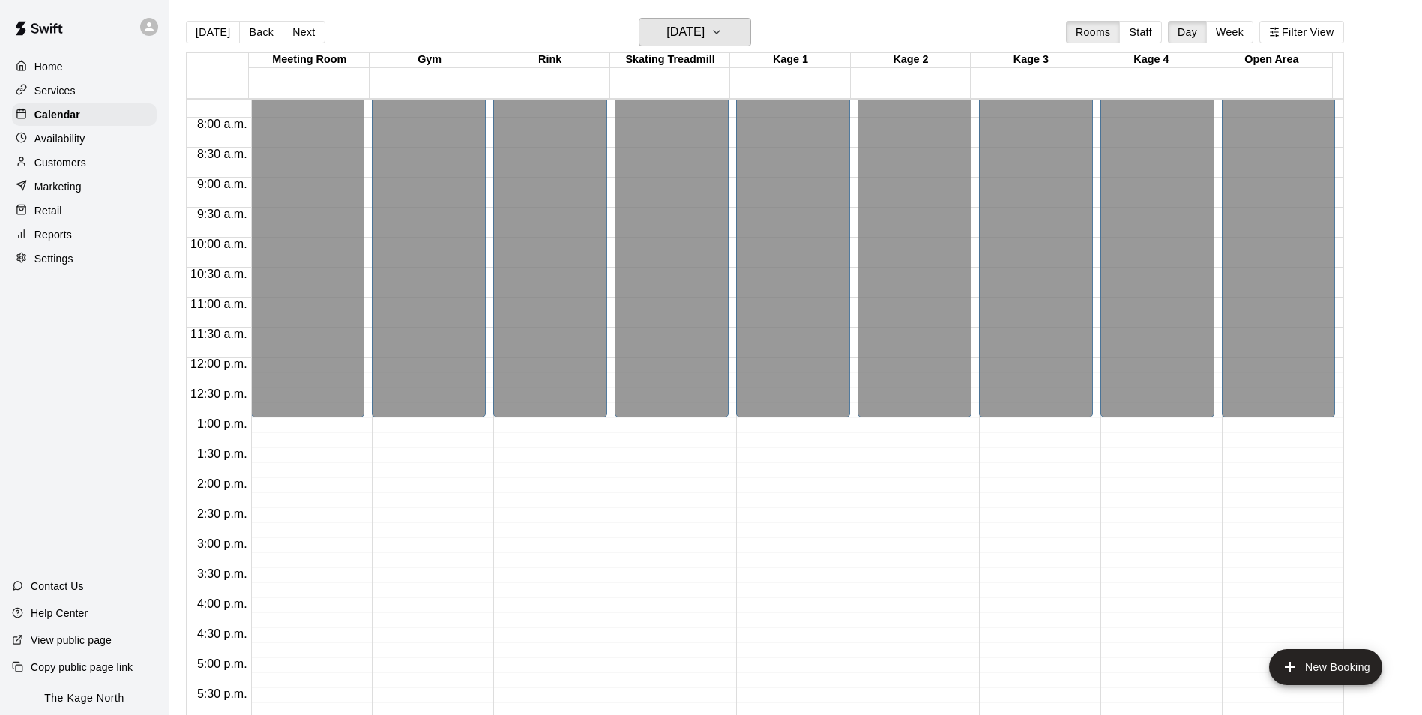
scroll to position [808, 0]
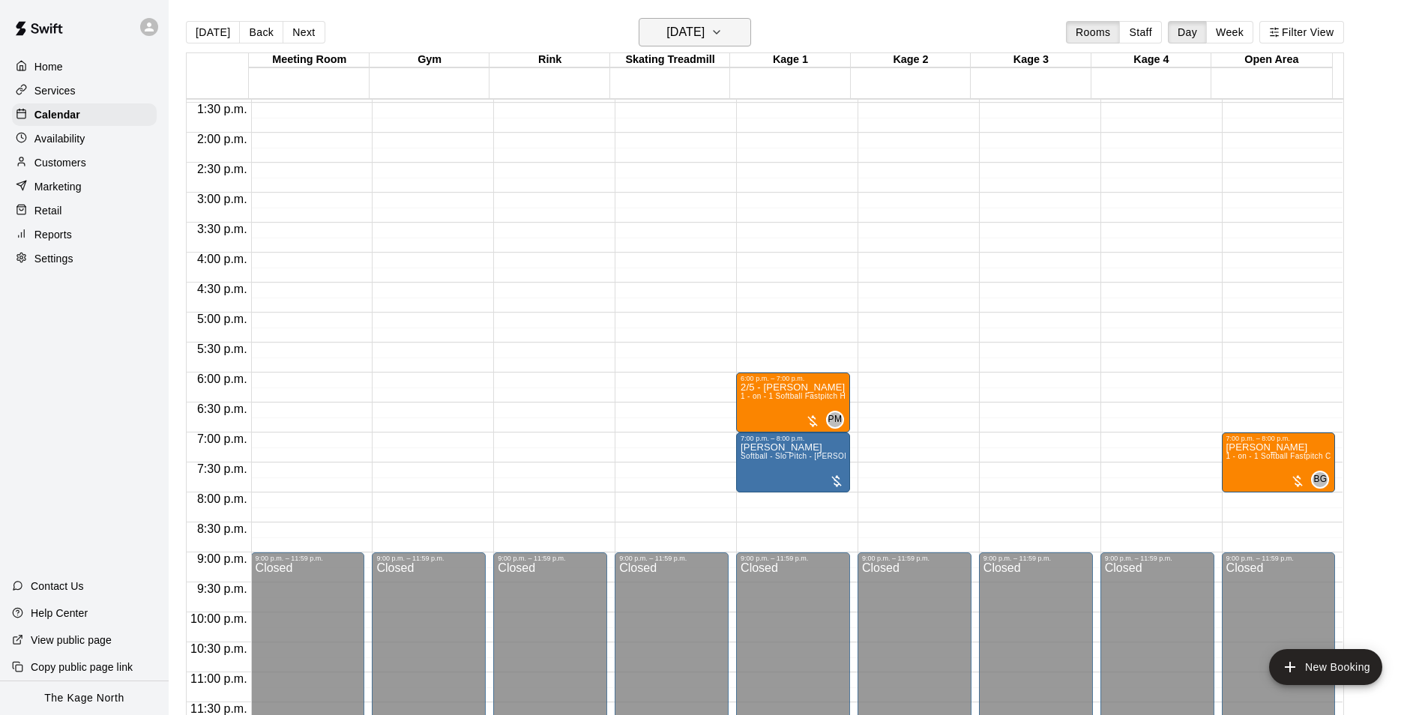
click at [704, 23] on h6 "[DATE]" at bounding box center [685, 32] width 38 height 21
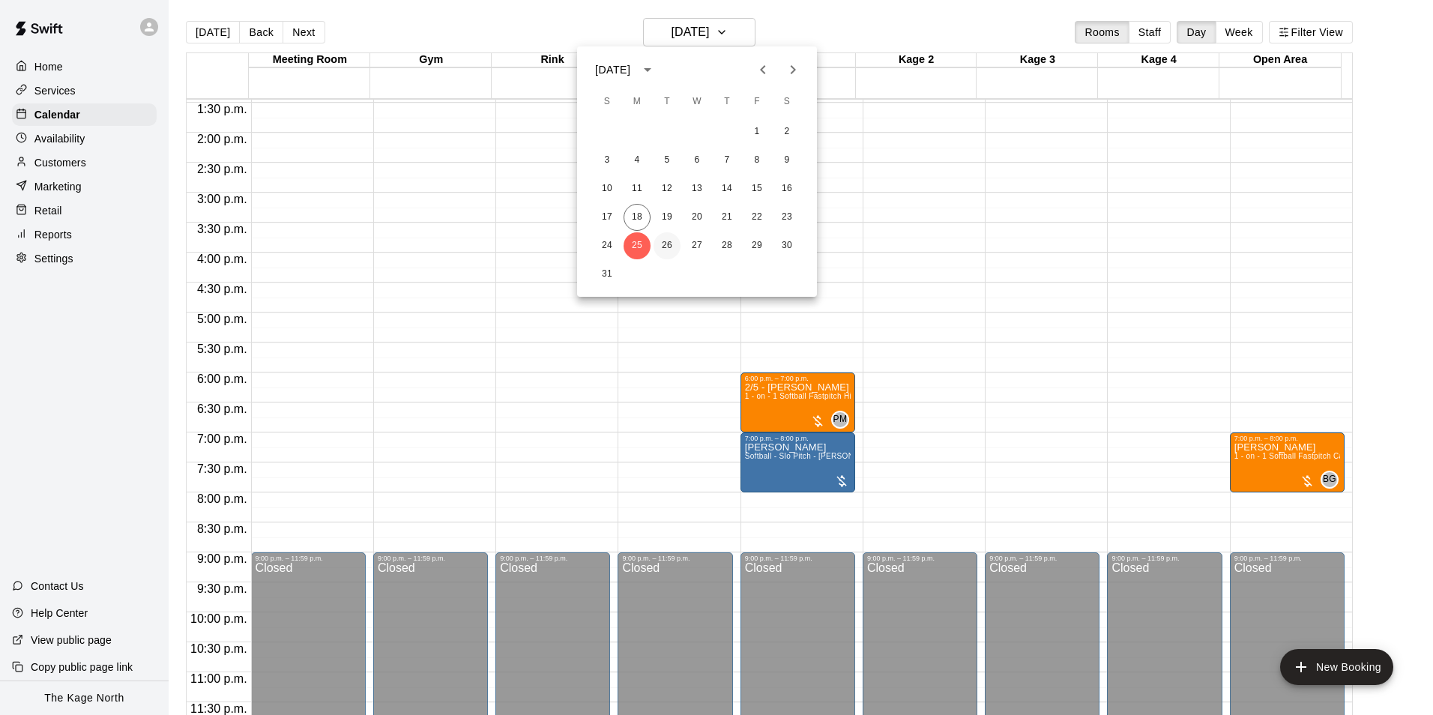
click at [668, 241] on button "26" at bounding box center [667, 245] width 27 height 27
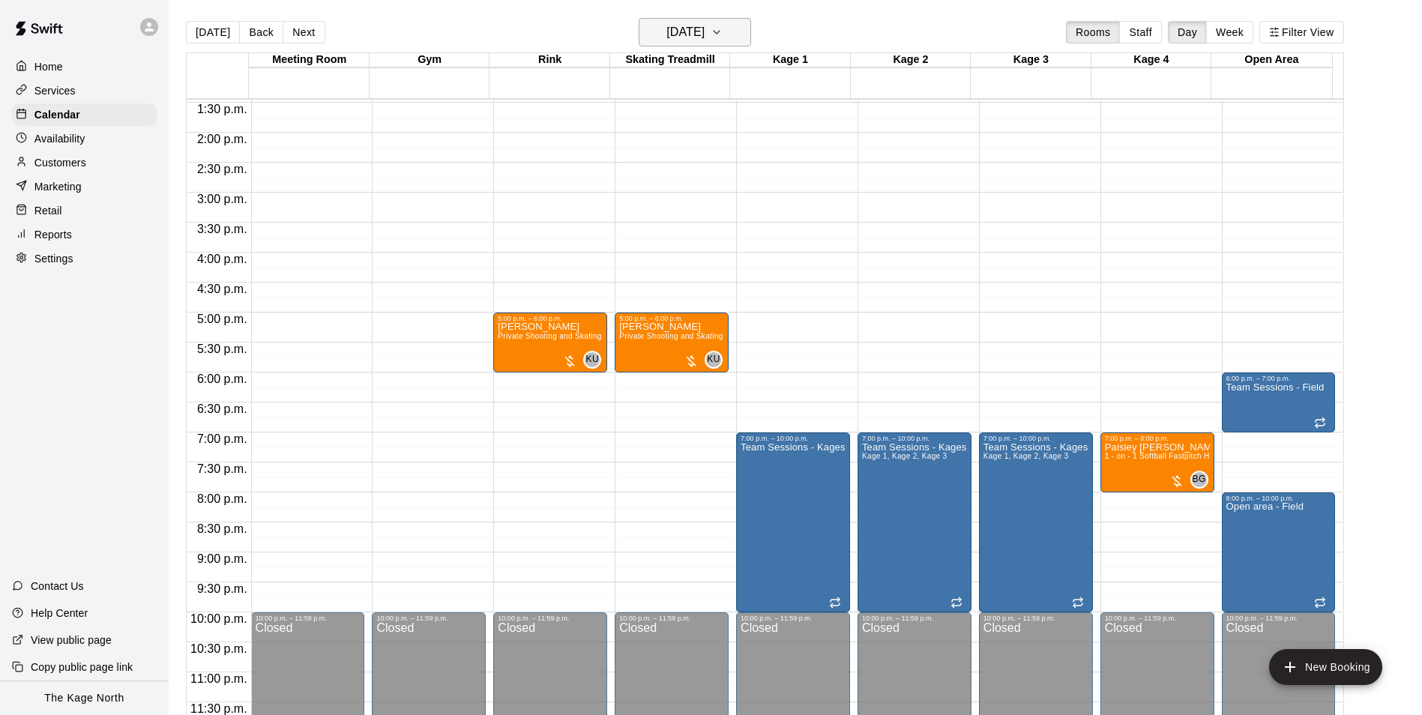
click at [704, 31] on h6 "[DATE]" at bounding box center [685, 32] width 38 height 21
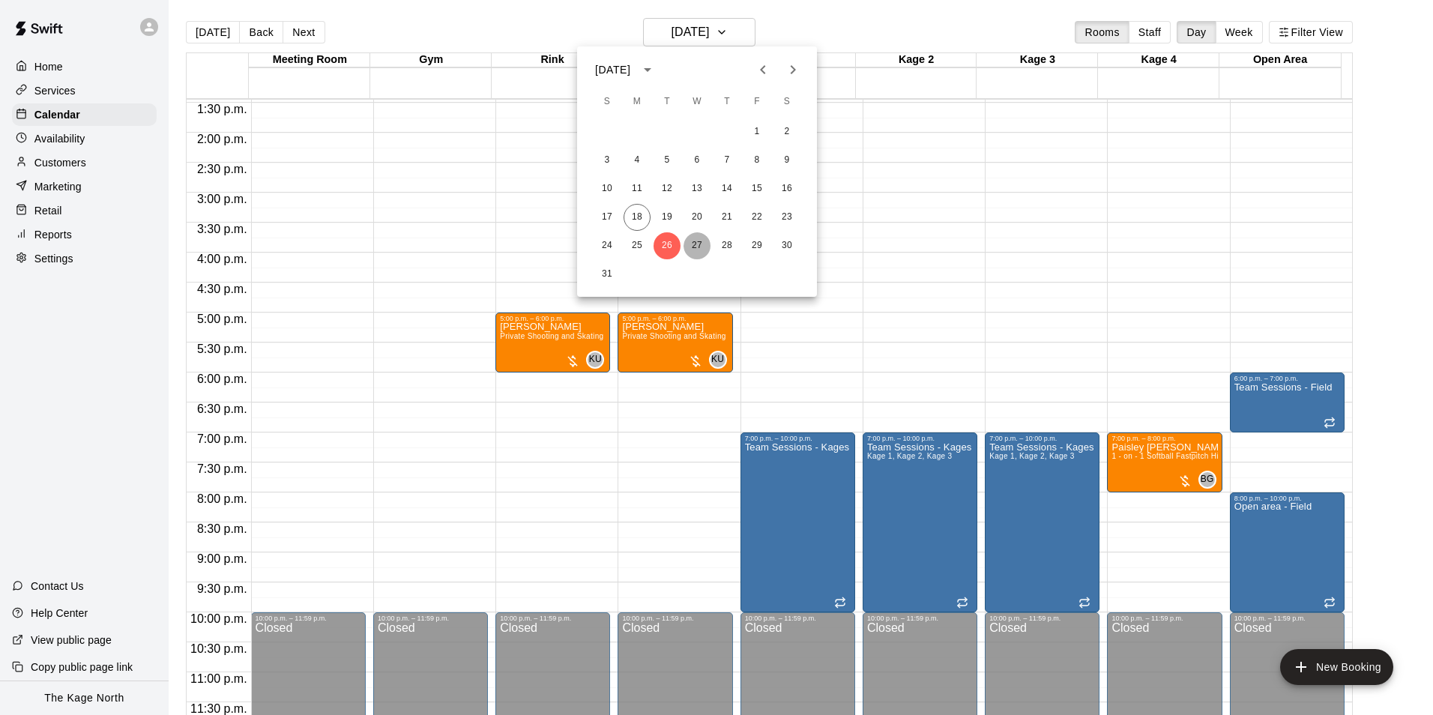
click at [692, 247] on button "27" at bounding box center [696, 245] width 27 height 27
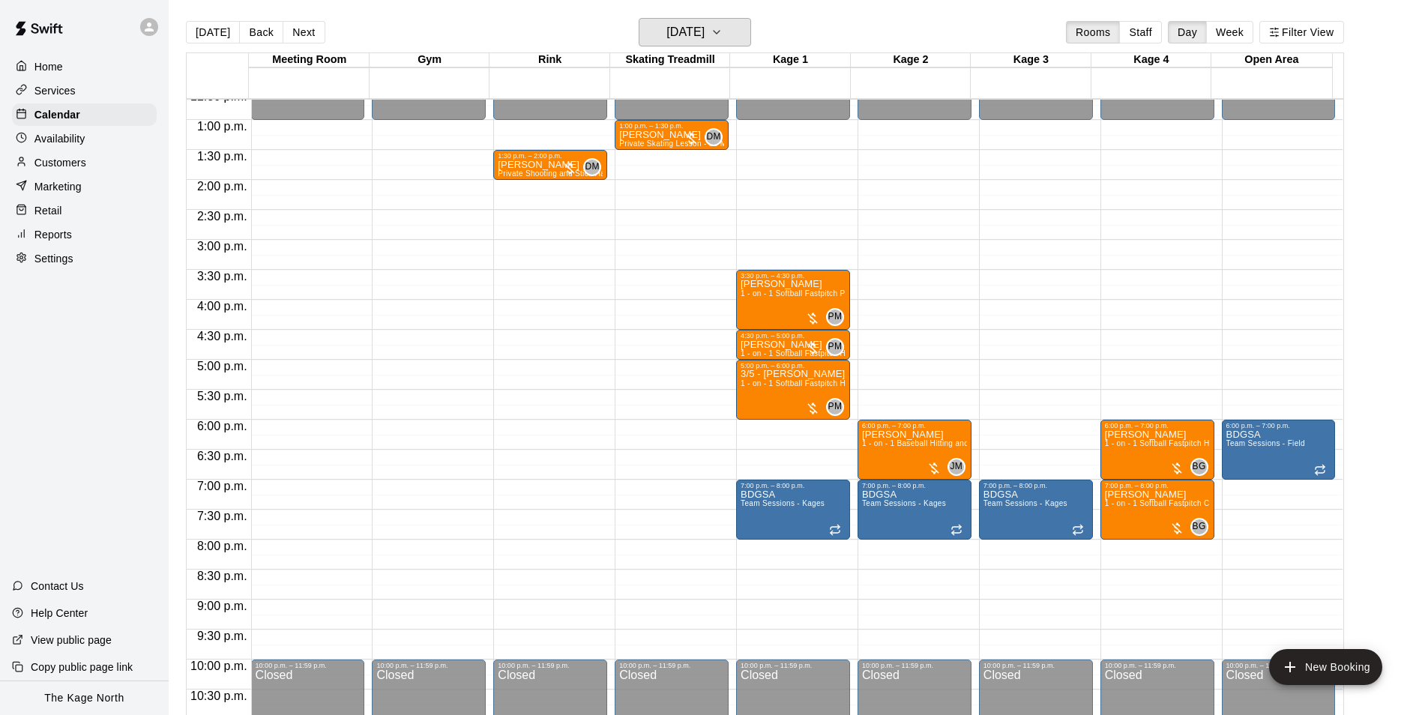
scroll to position [658, 0]
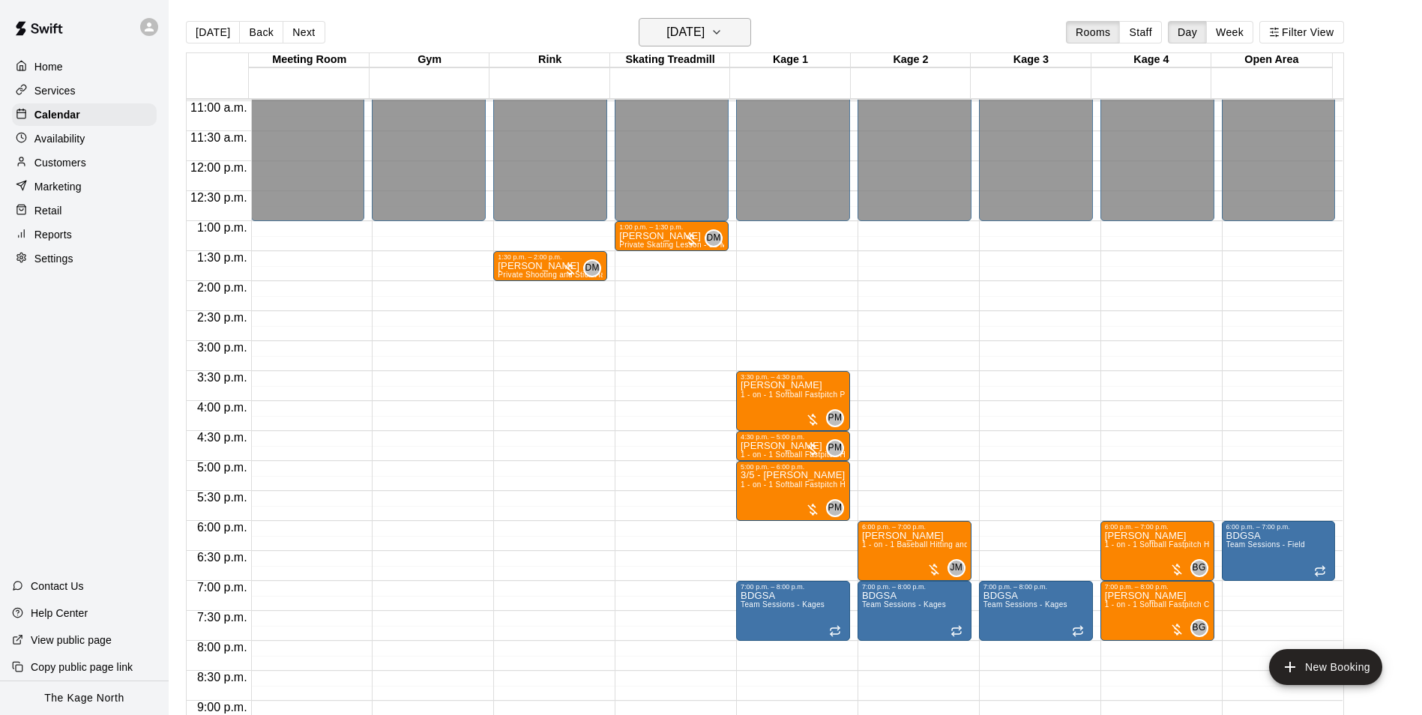
click at [704, 28] on h6 "[DATE]" at bounding box center [685, 32] width 38 height 21
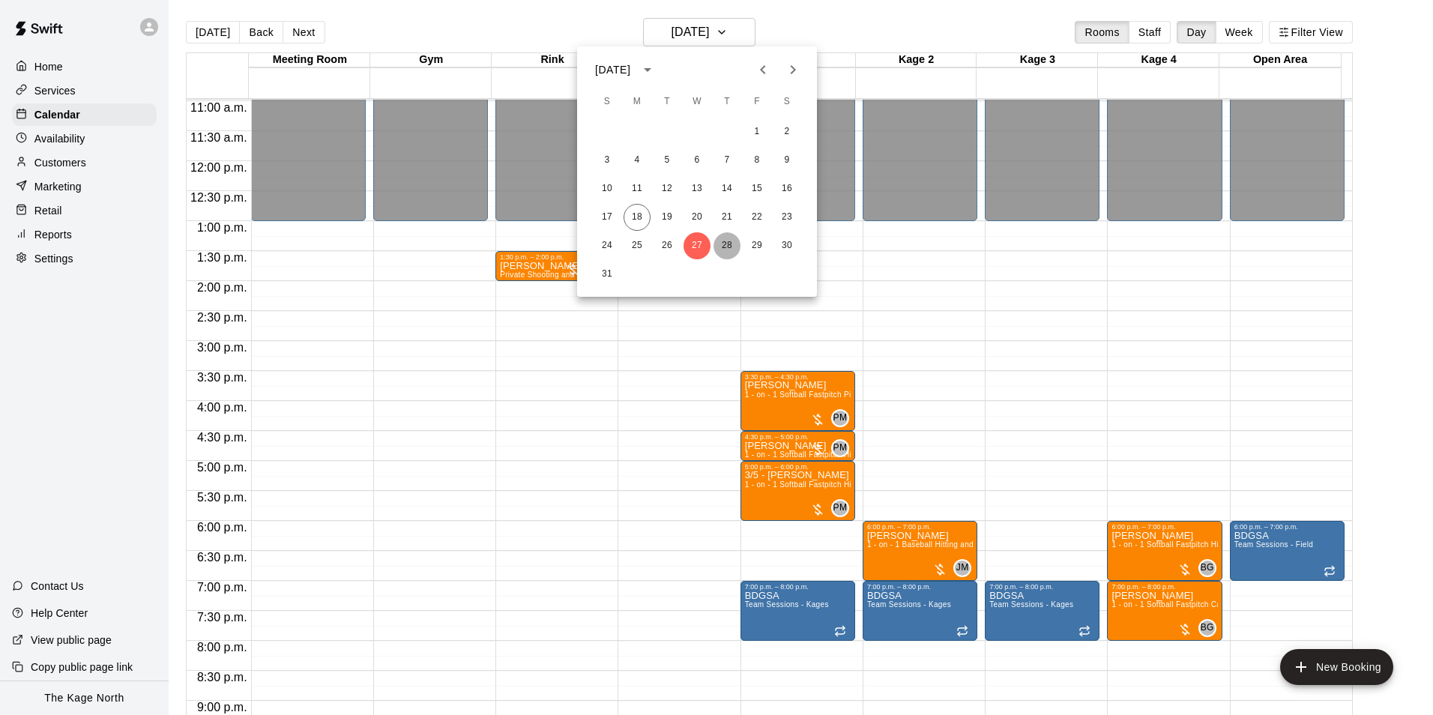
click at [722, 250] on button "28" at bounding box center [726, 245] width 27 height 27
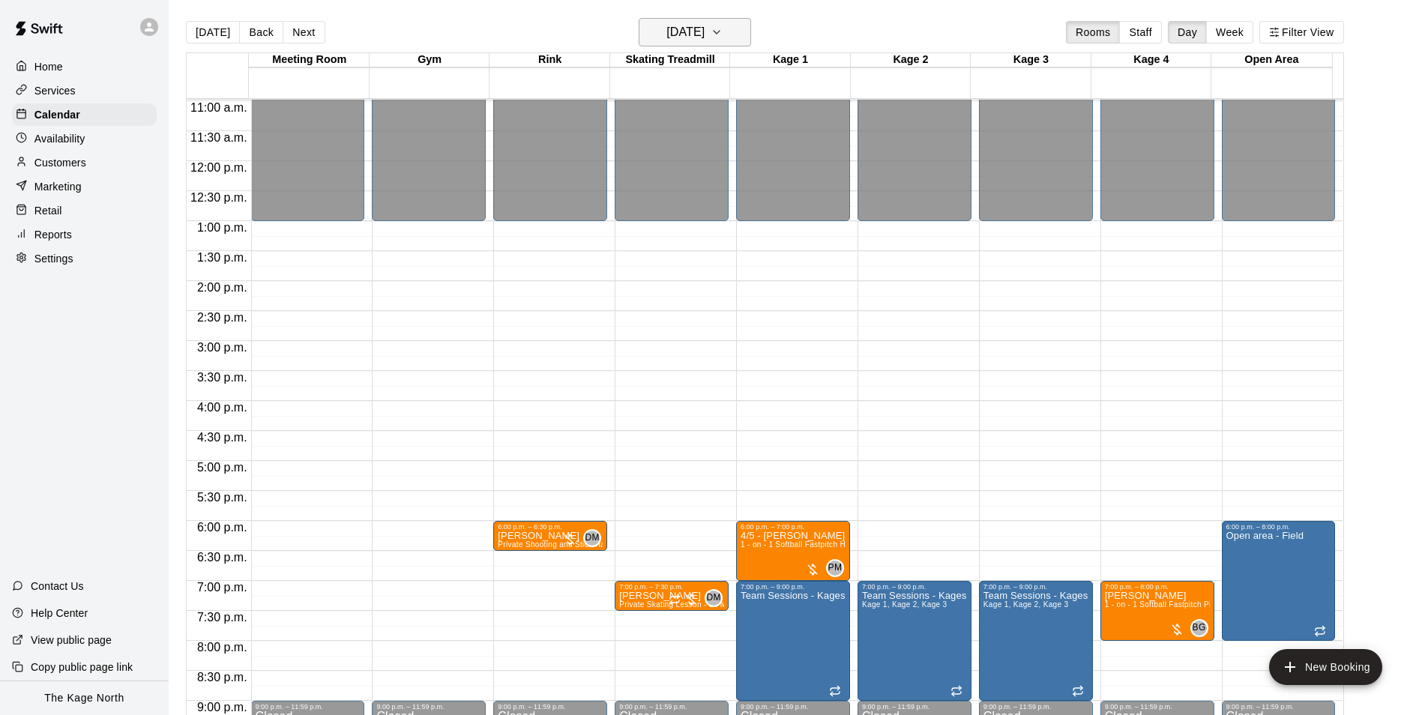
click at [704, 30] on h6 "[DATE]" at bounding box center [685, 32] width 38 height 21
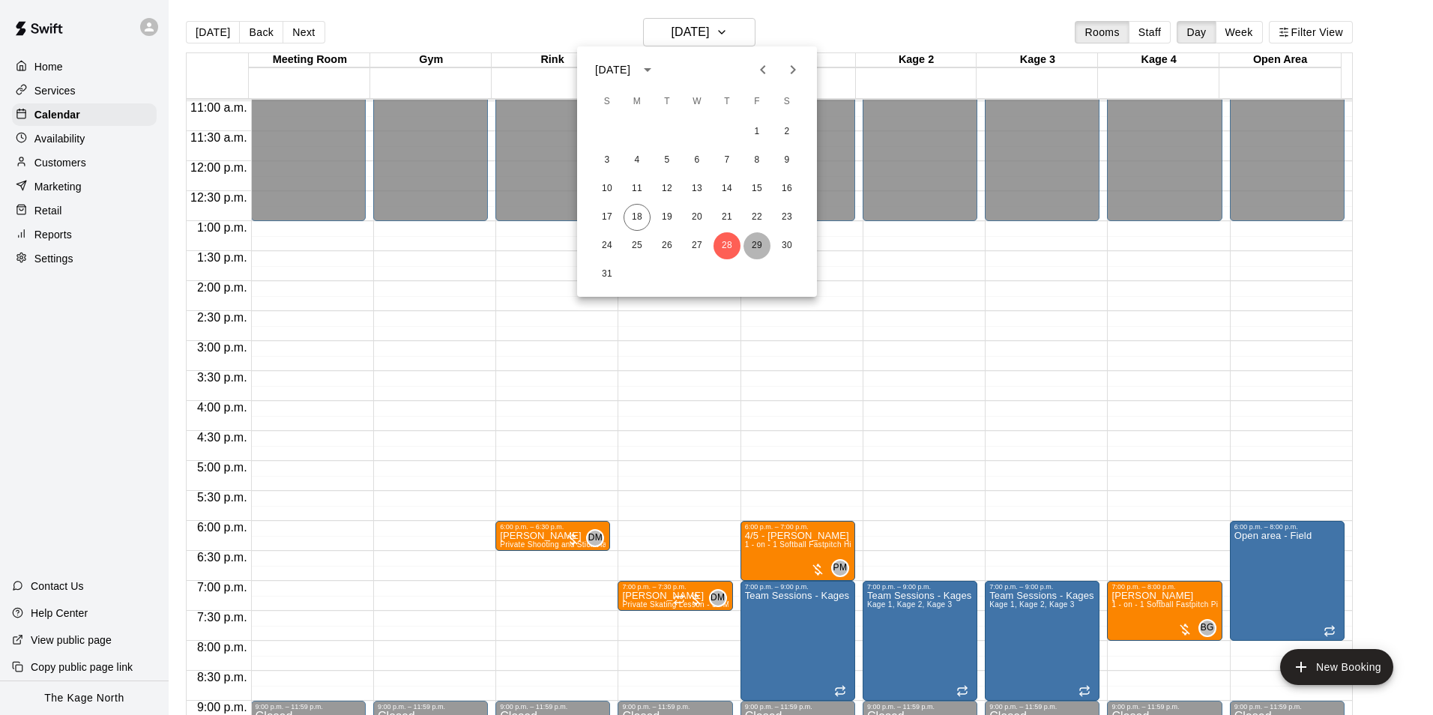
click at [755, 244] on button "29" at bounding box center [756, 245] width 27 height 27
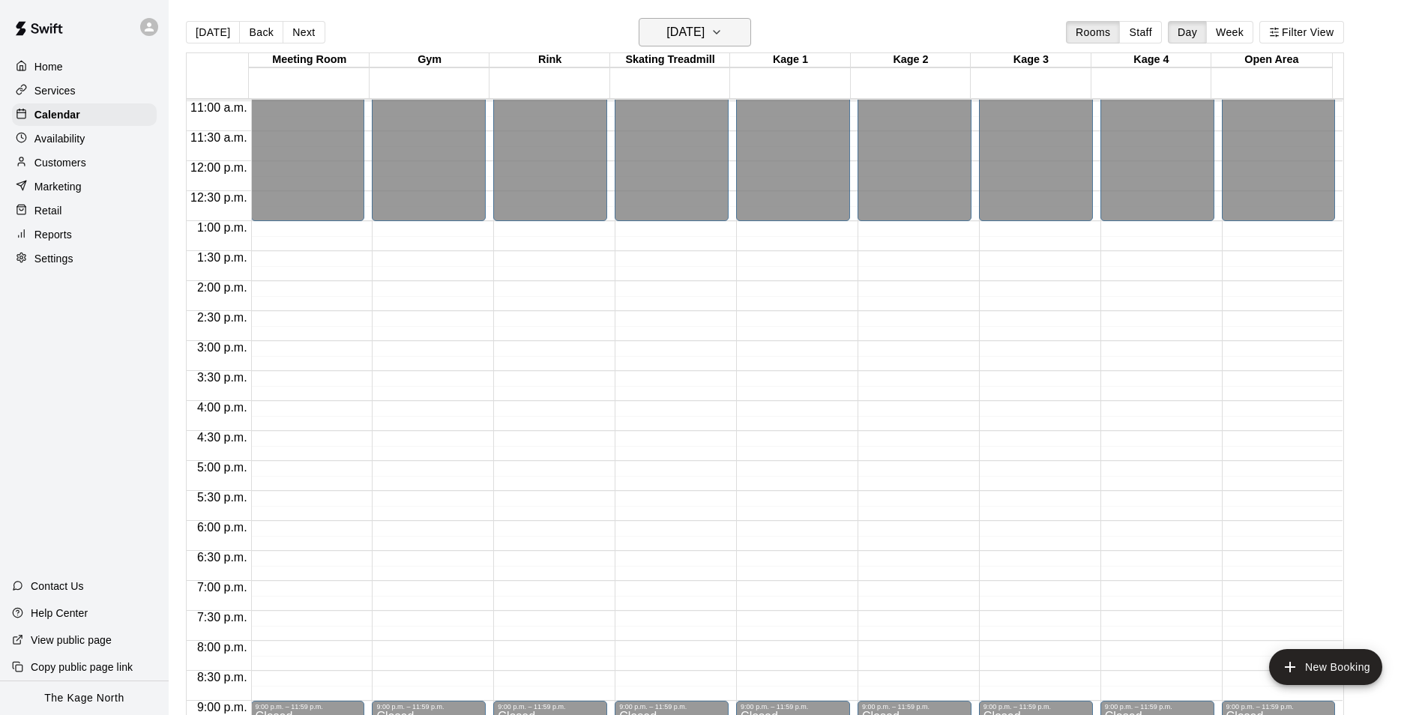
click at [704, 28] on h6 "[DATE]" at bounding box center [685, 32] width 38 height 21
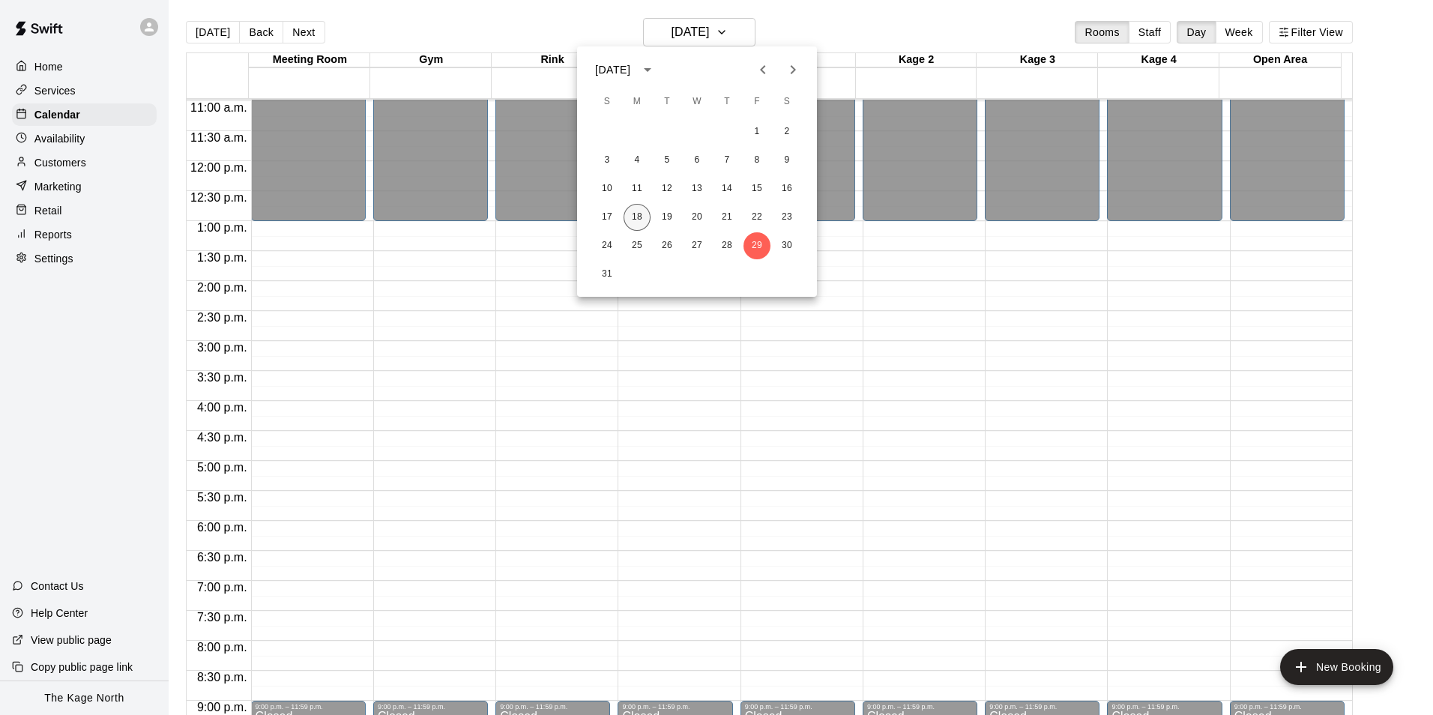
click at [633, 216] on button "18" at bounding box center [637, 217] width 27 height 27
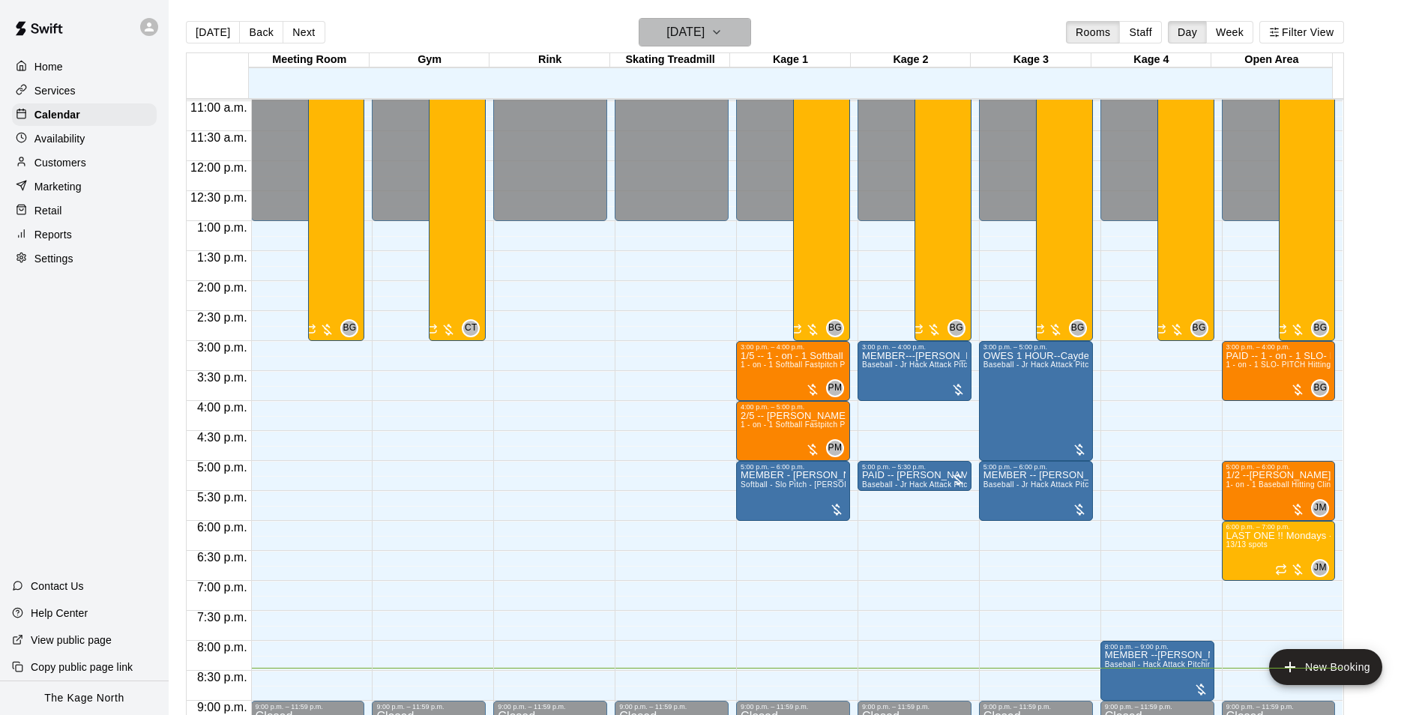
click at [704, 39] on h6 "[DATE]" at bounding box center [685, 32] width 38 height 21
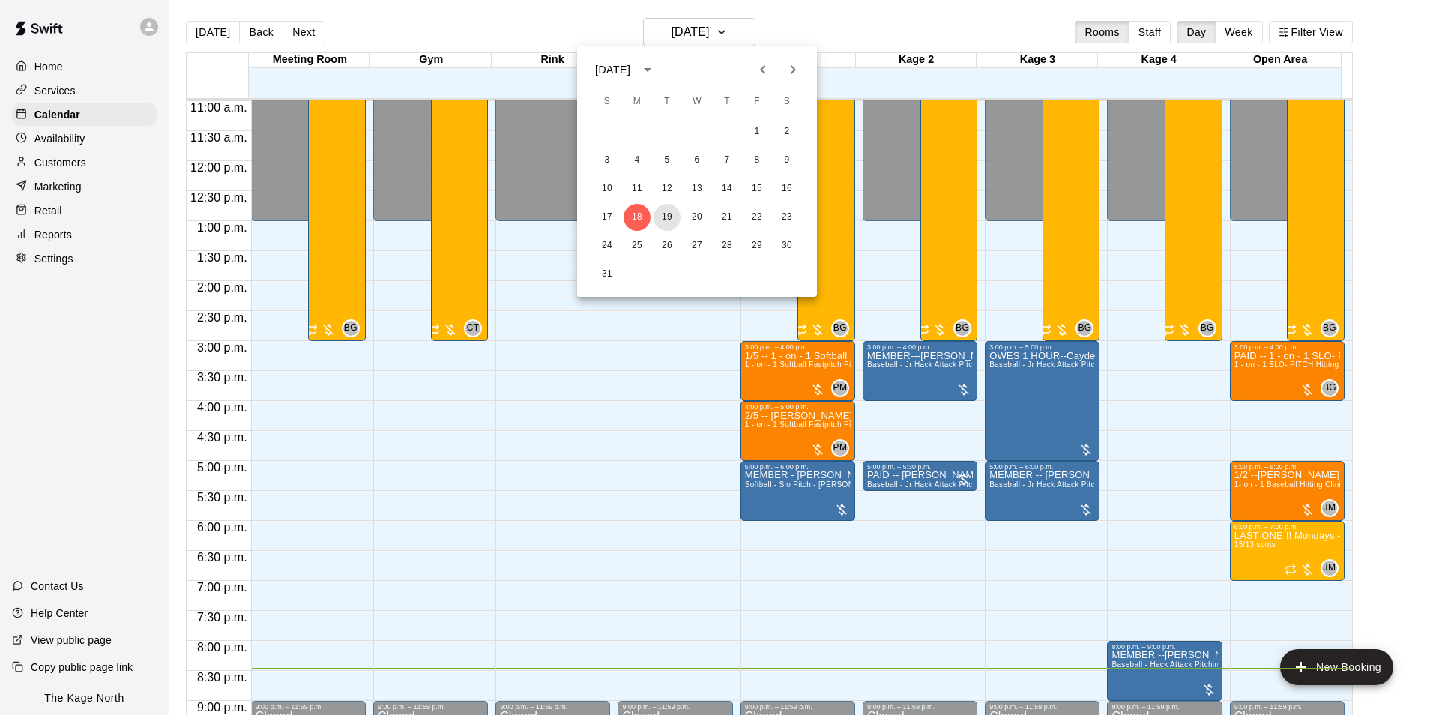
click at [666, 216] on button "19" at bounding box center [667, 217] width 27 height 27
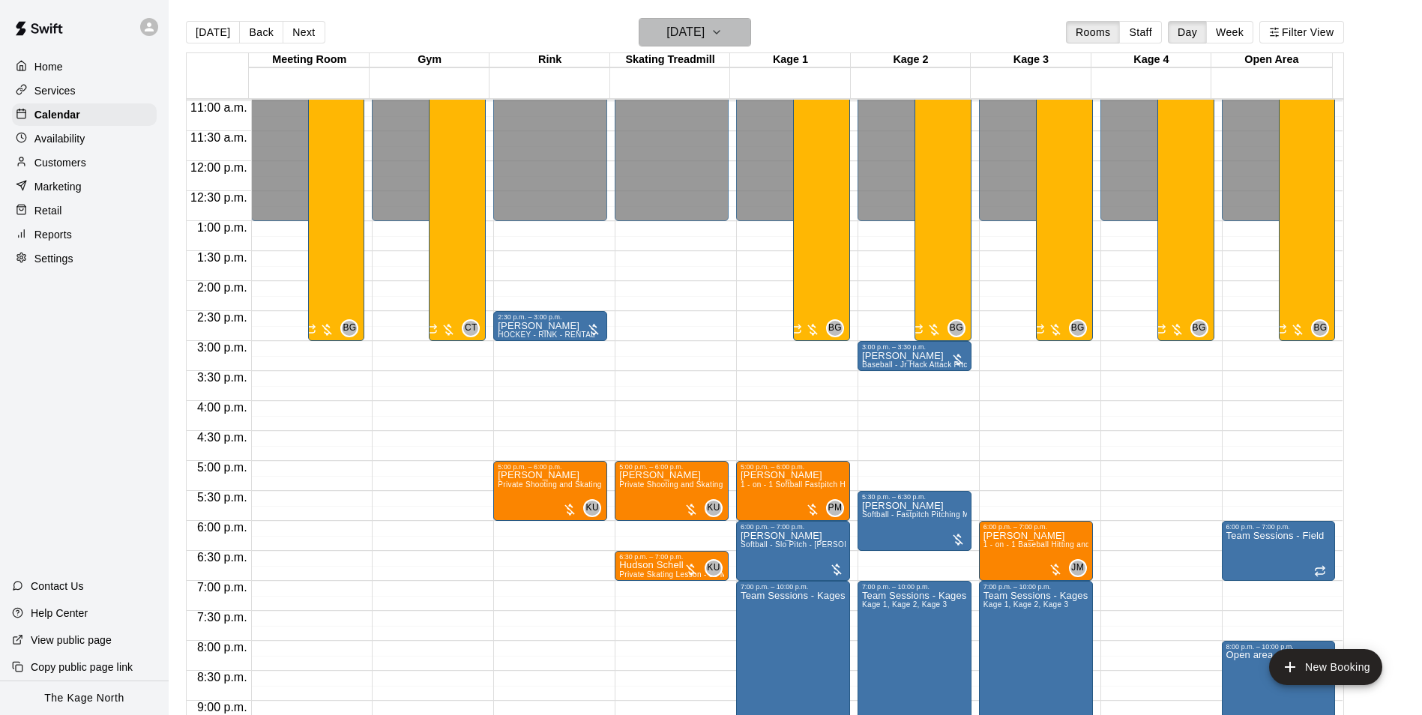
click at [692, 27] on h6 "[DATE]" at bounding box center [685, 32] width 38 height 21
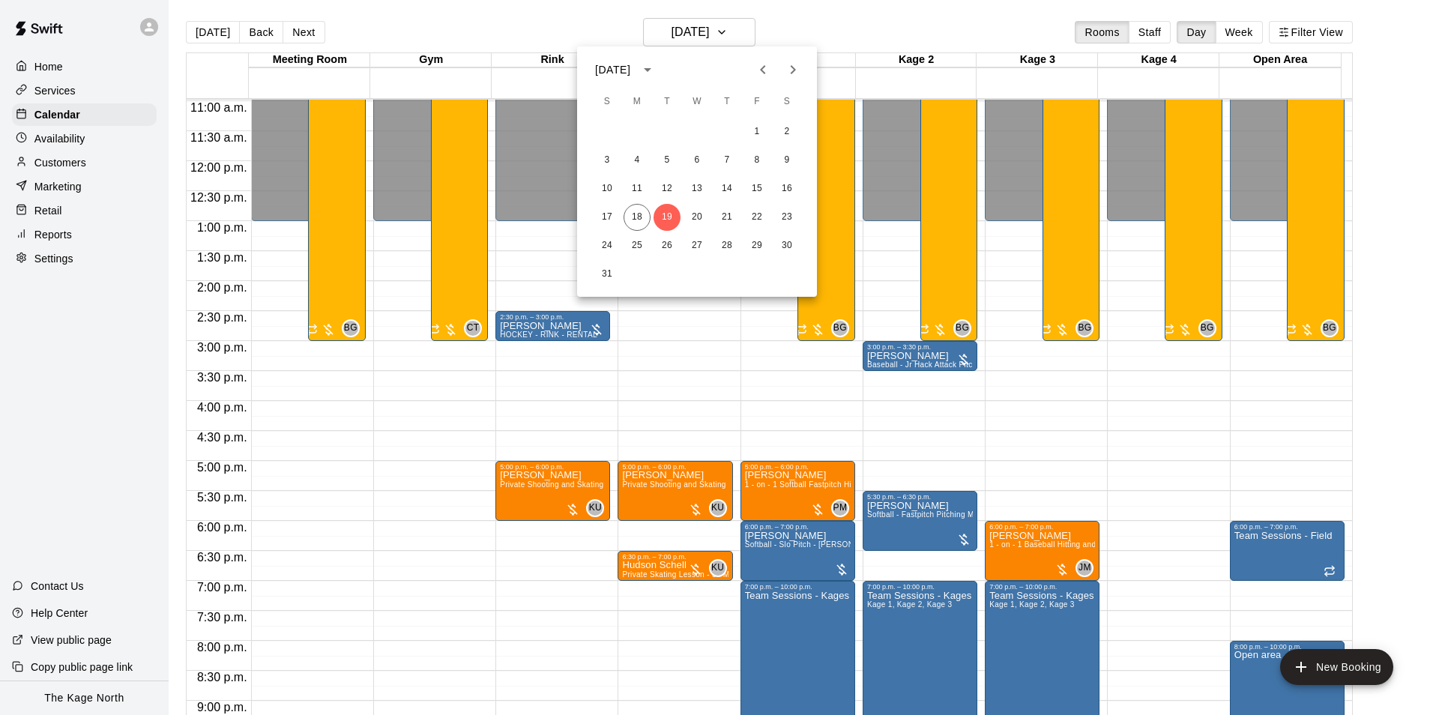
click at [795, 74] on icon "Next month" at bounding box center [793, 70] width 18 height 18
click at [665, 133] on button "2" at bounding box center [667, 131] width 27 height 27
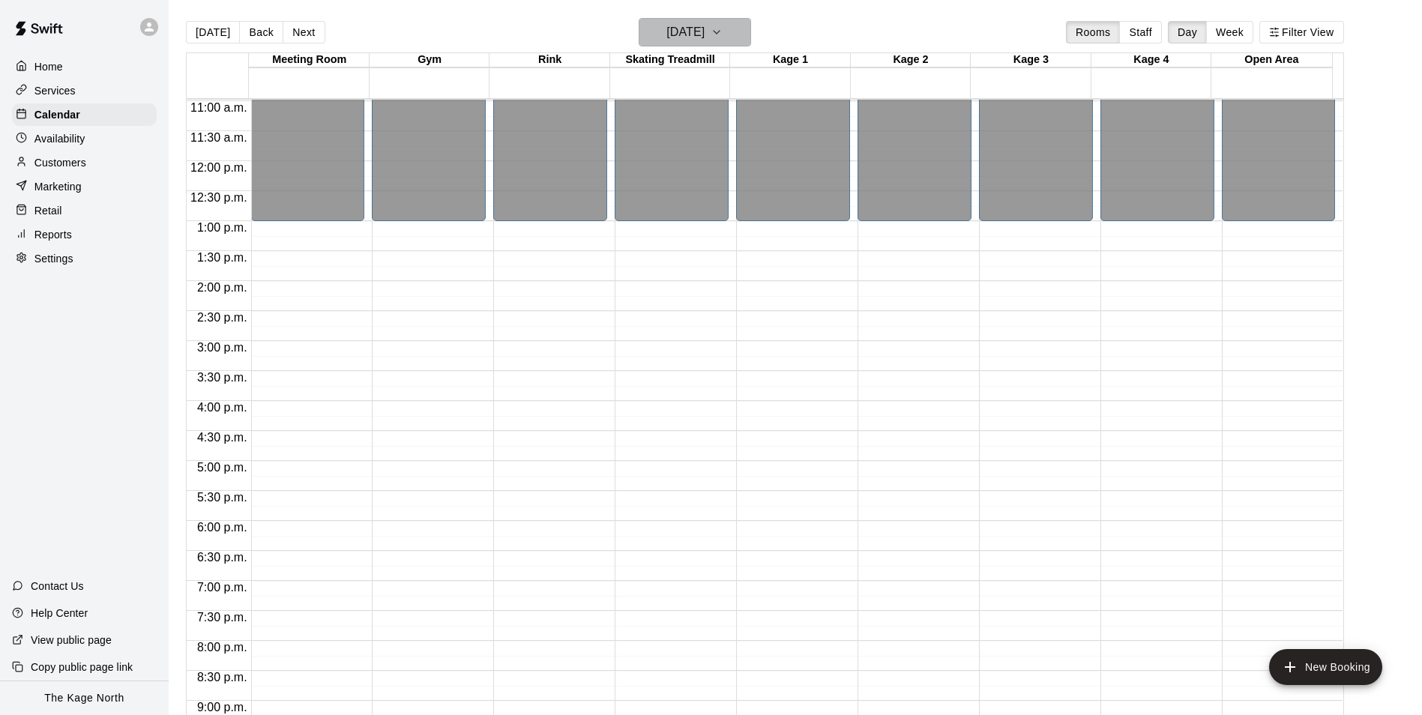
click at [704, 22] on h6 "[DATE]" at bounding box center [685, 32] width 38 height 21
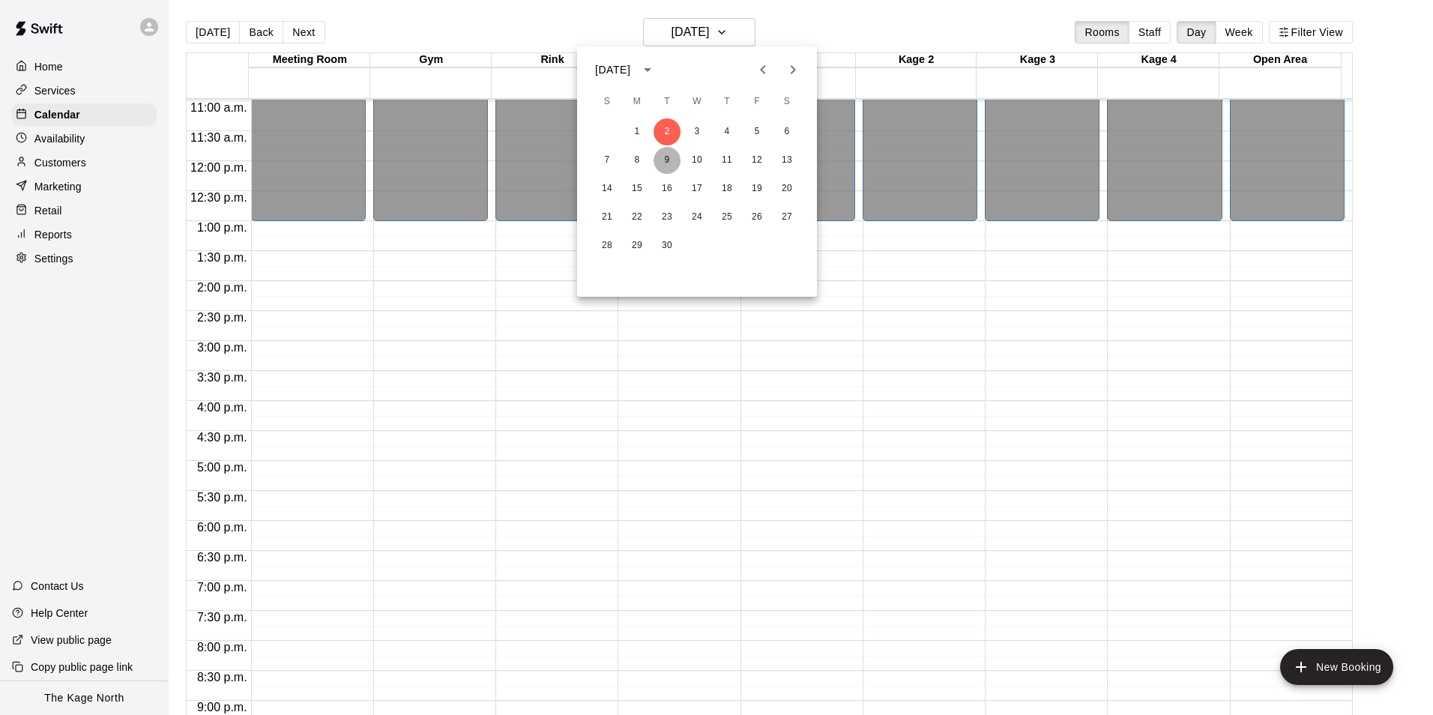
click at [666, 154] on button "9" at bounding box center [667, 160] width 27 height 27
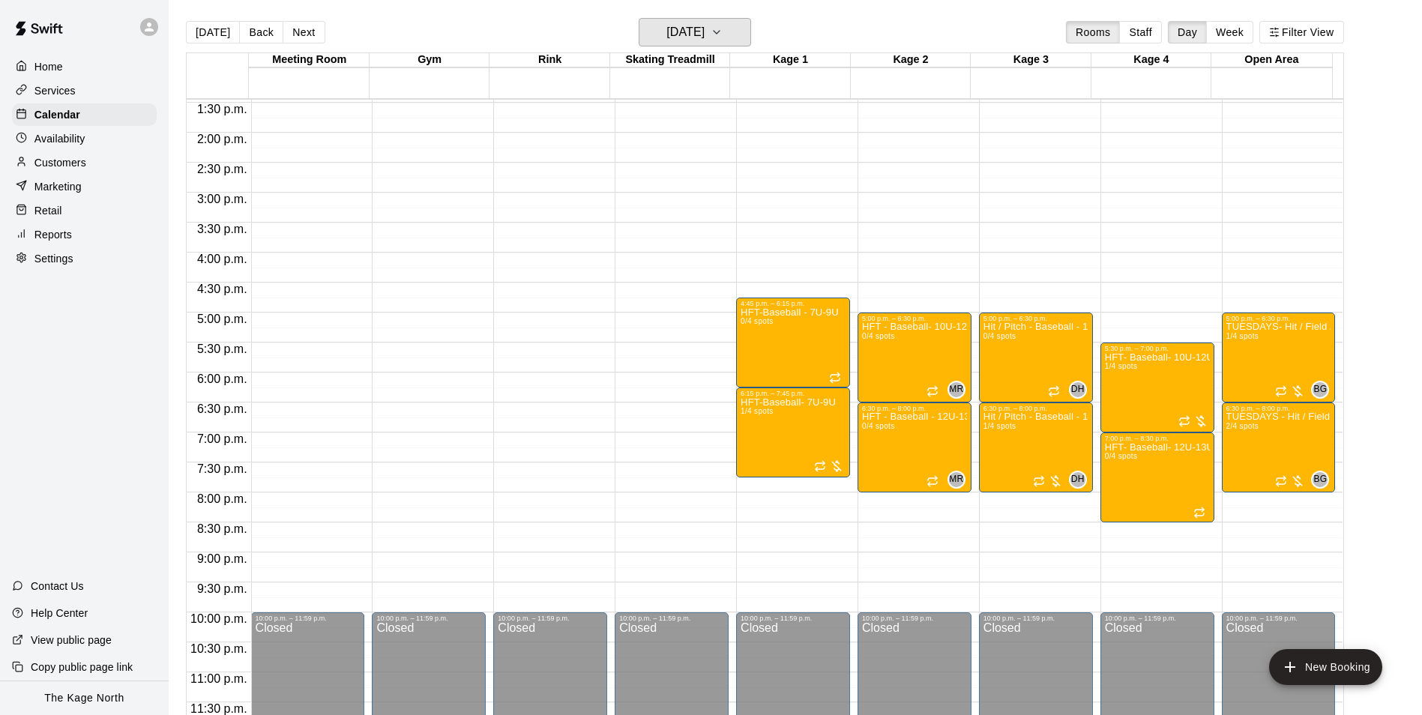
scroll to position [808, 0]
click at [704, 39] on h6 "Tuesday Sep 09" at bounding box center [685, 32] width 38 height 21
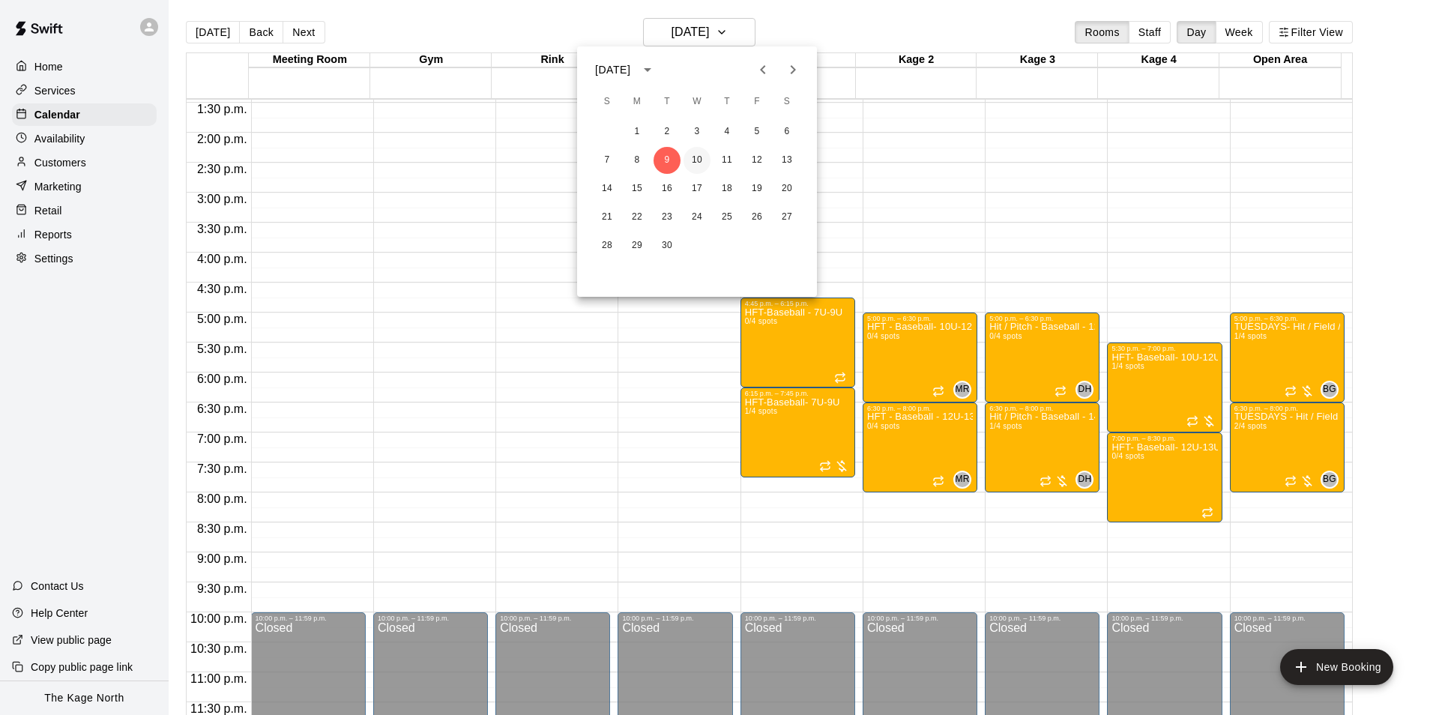
click at [693, 163] on button "10" at bounding box center [696, 160] width 27 height 27
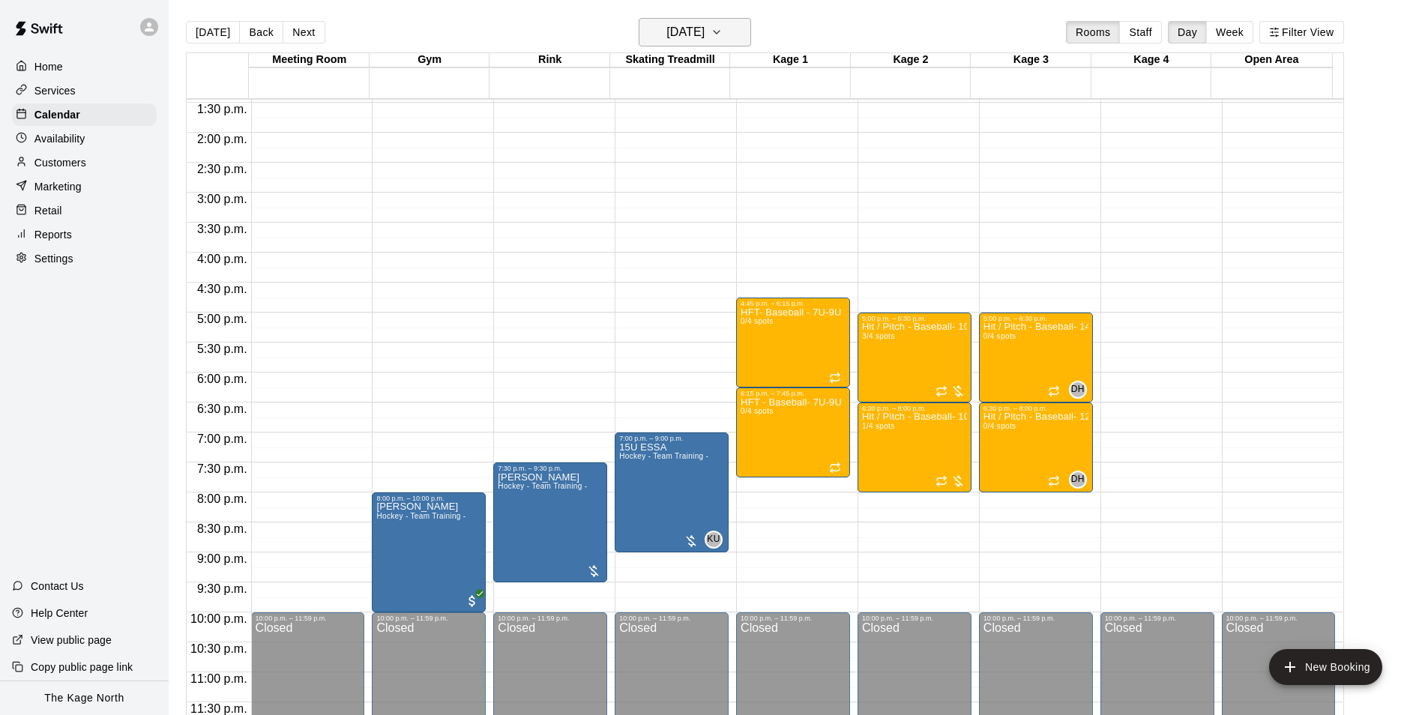
click at [704, 30] on h6 "[DATE]" at bounding box center [685, 32] width 38 height 21
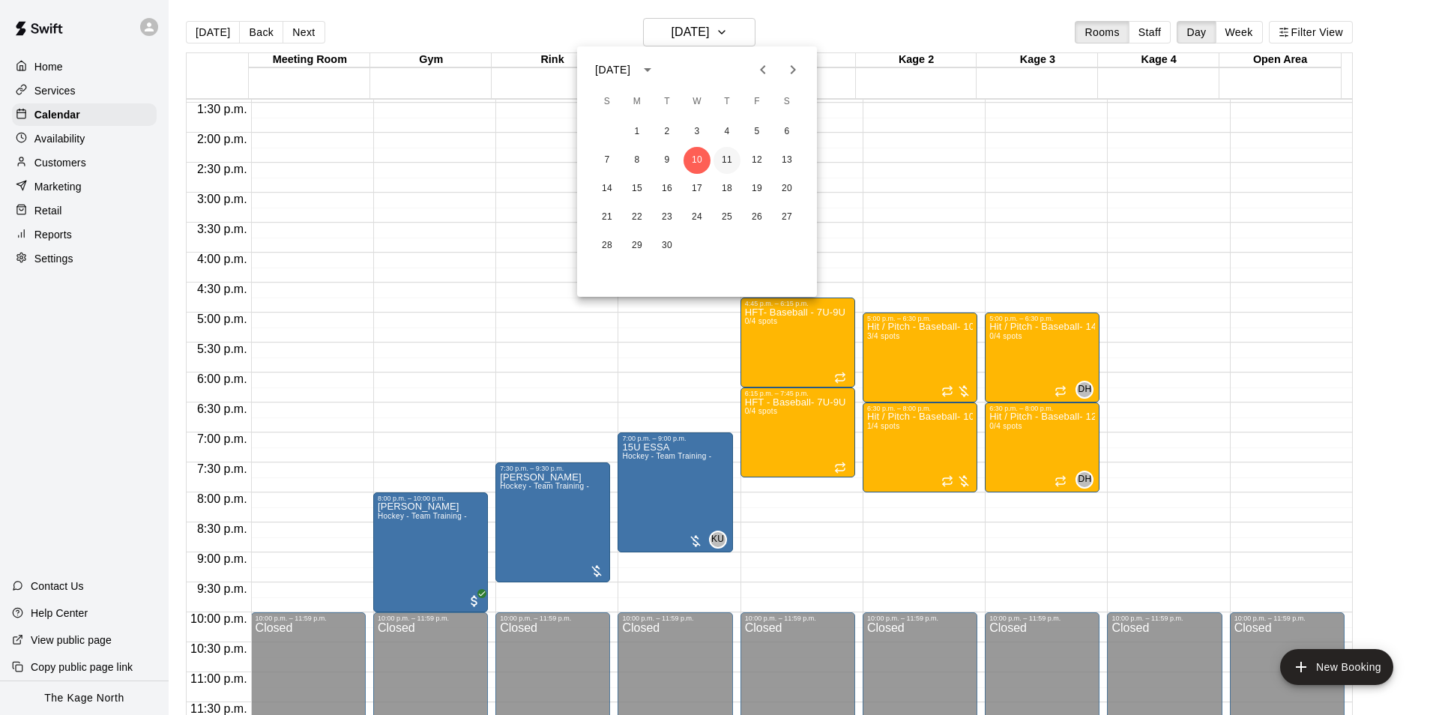
click at [725, 159] on button "11" at bounding box center [726, 160] width 27 height 27
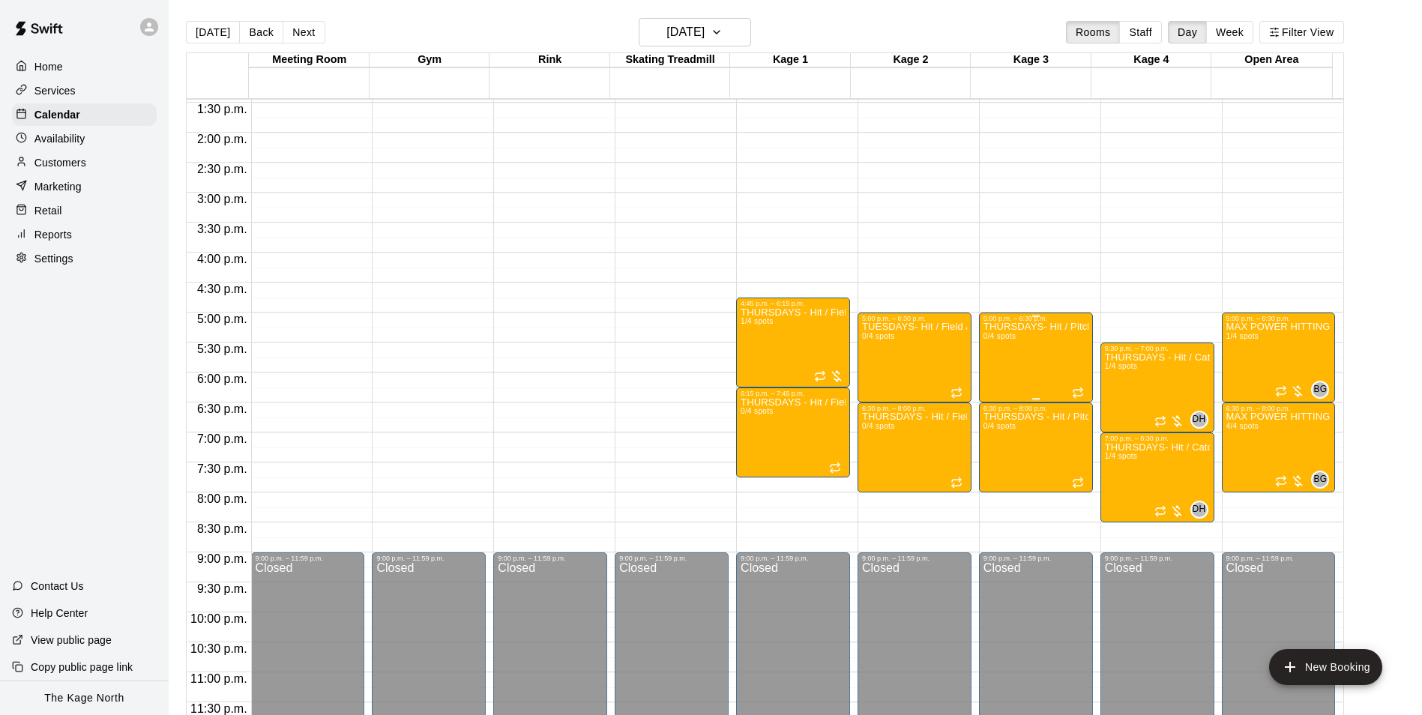
click at [1016, 354] on div "THURSDAYS- Hit / Pitch - Baseball Program - 10U-11U 0/4 spots" at bounding box center [1035, 679] width 105 height 715
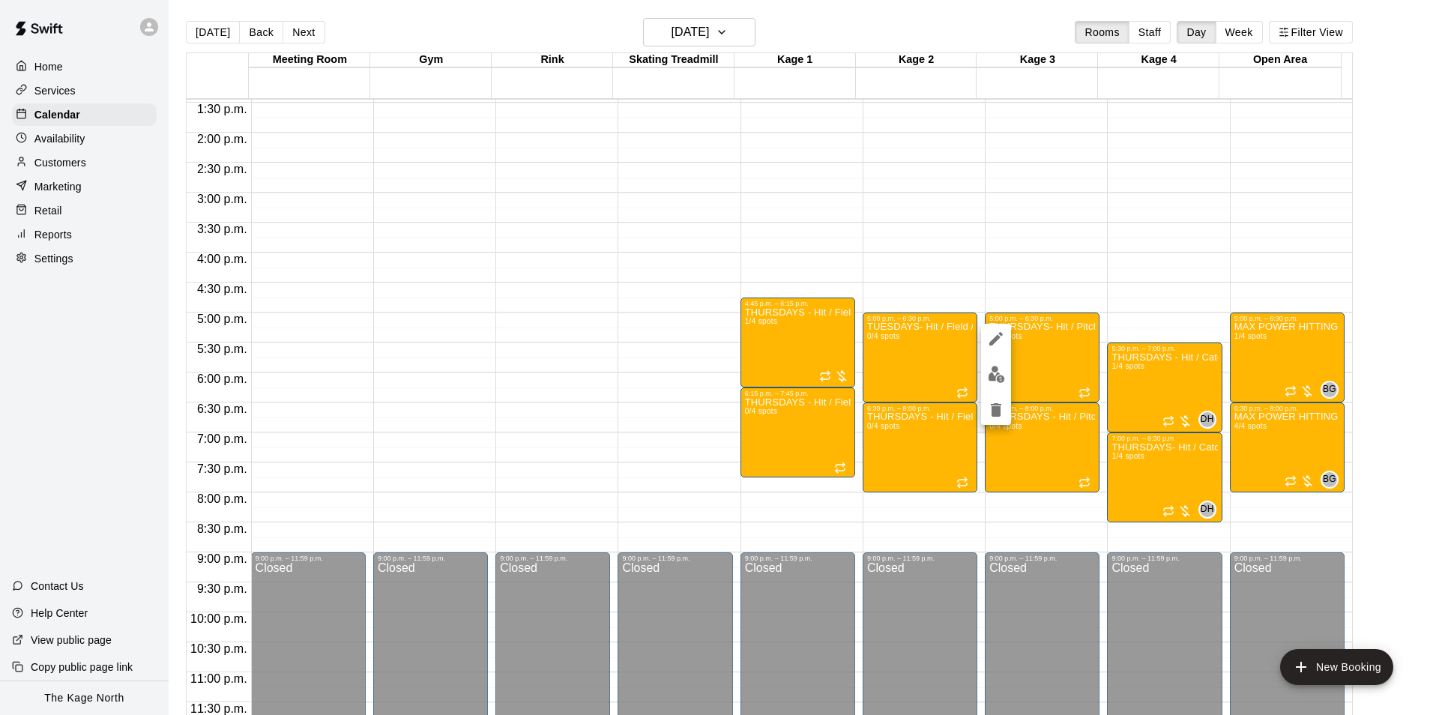
click at [998, 411] on icon "delete" at bounding box center [996, 409] width 10 height 13
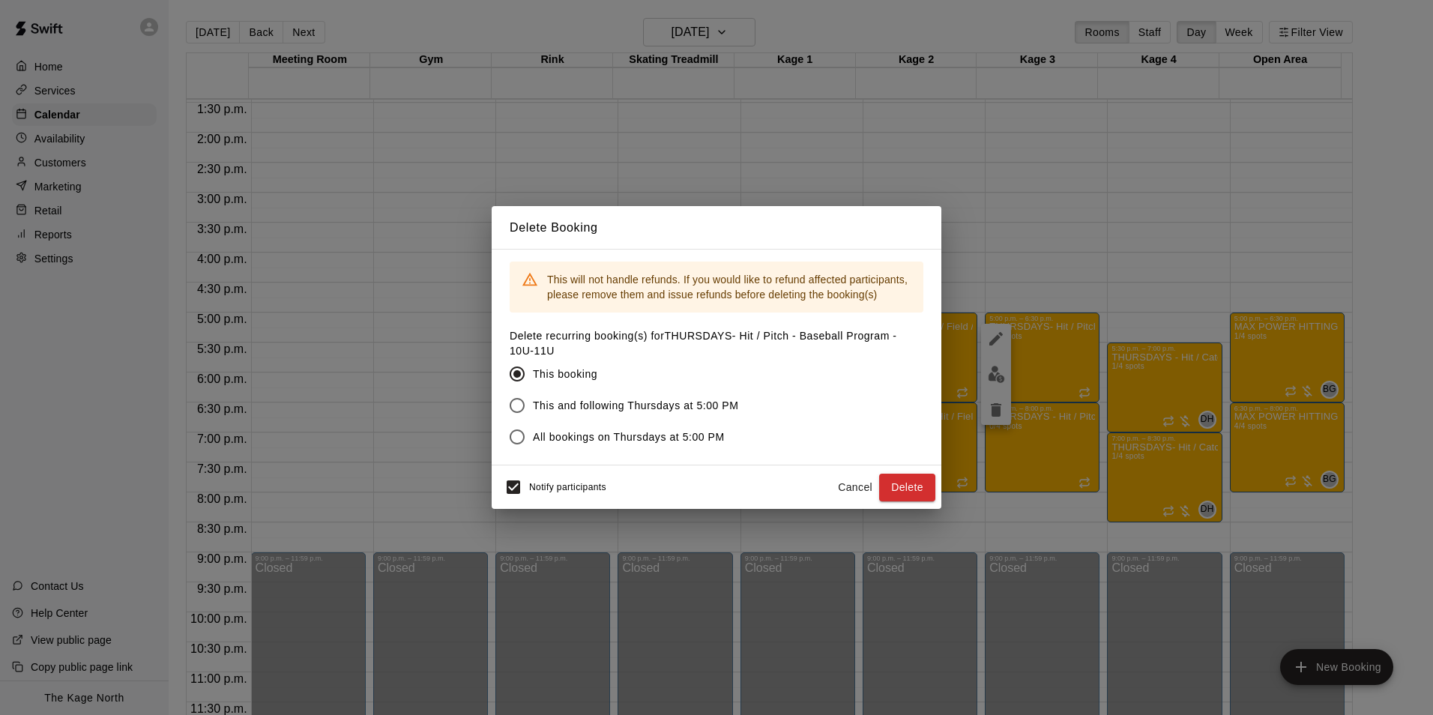
click at [639, 440] on span "All bookings on Thursdays at 5:00 PM" at bounding box center [629, 437] width 192 height 16
click at [921, 497] on button "Delete" at bounding box center [907, 488] width 56 height 28
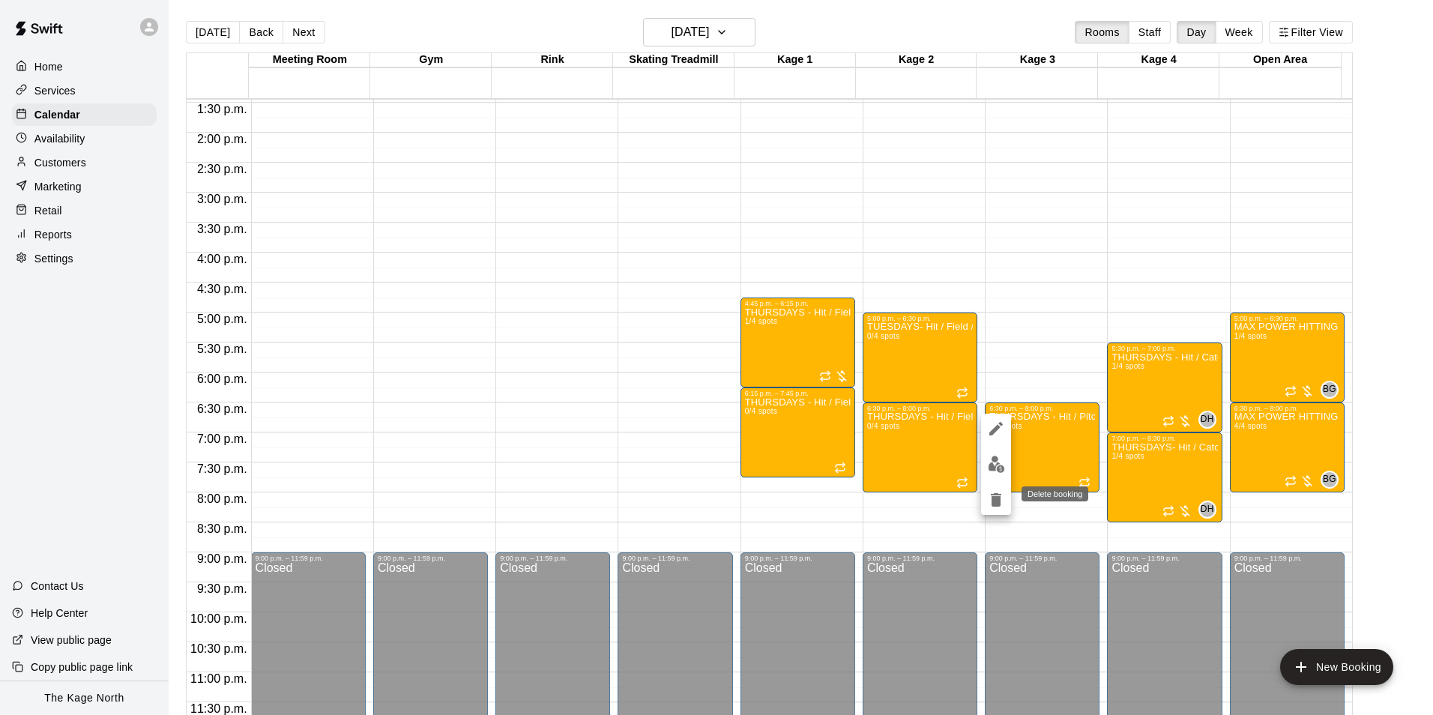
click at [994, 503] on icon "delete" at bounding box center [996, 499] width 10 height 13
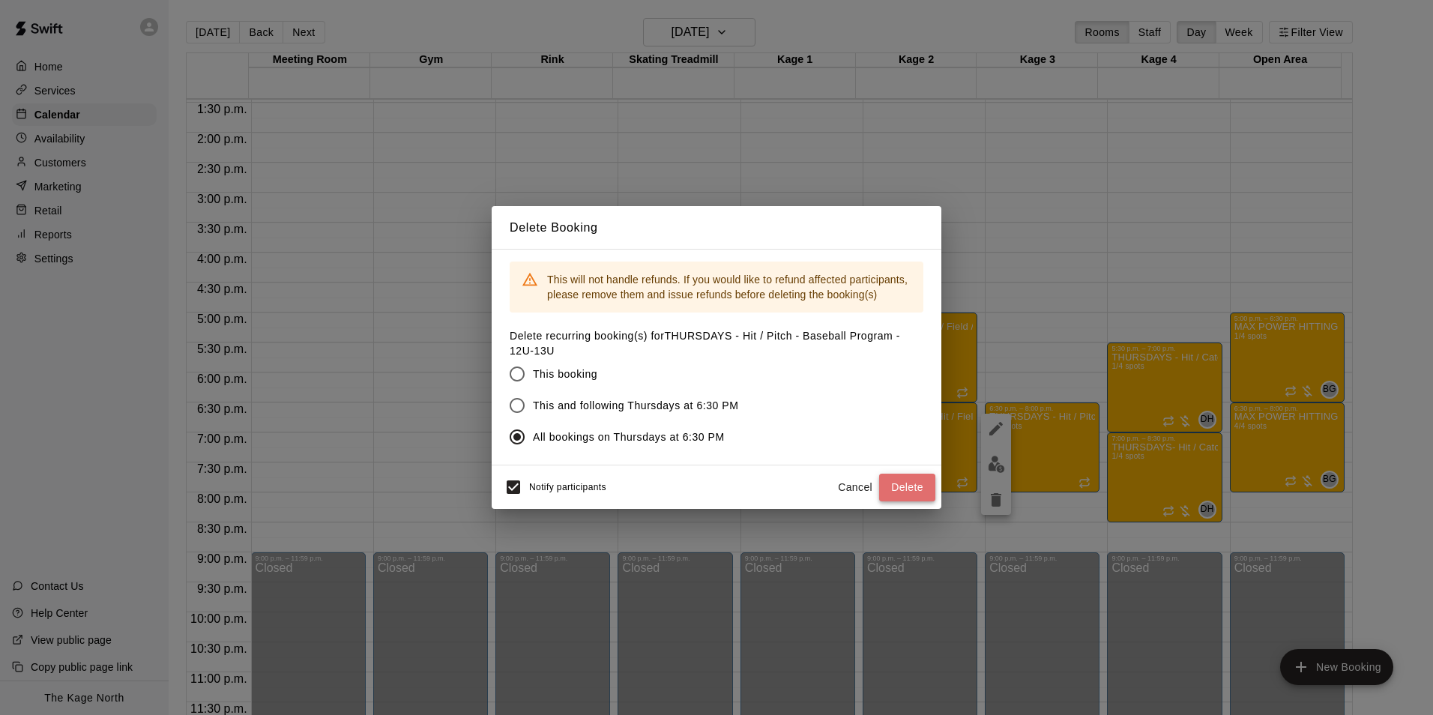
click at [919, 492] on button "Delete" at bounding box center [907, 488] width 56 height 28
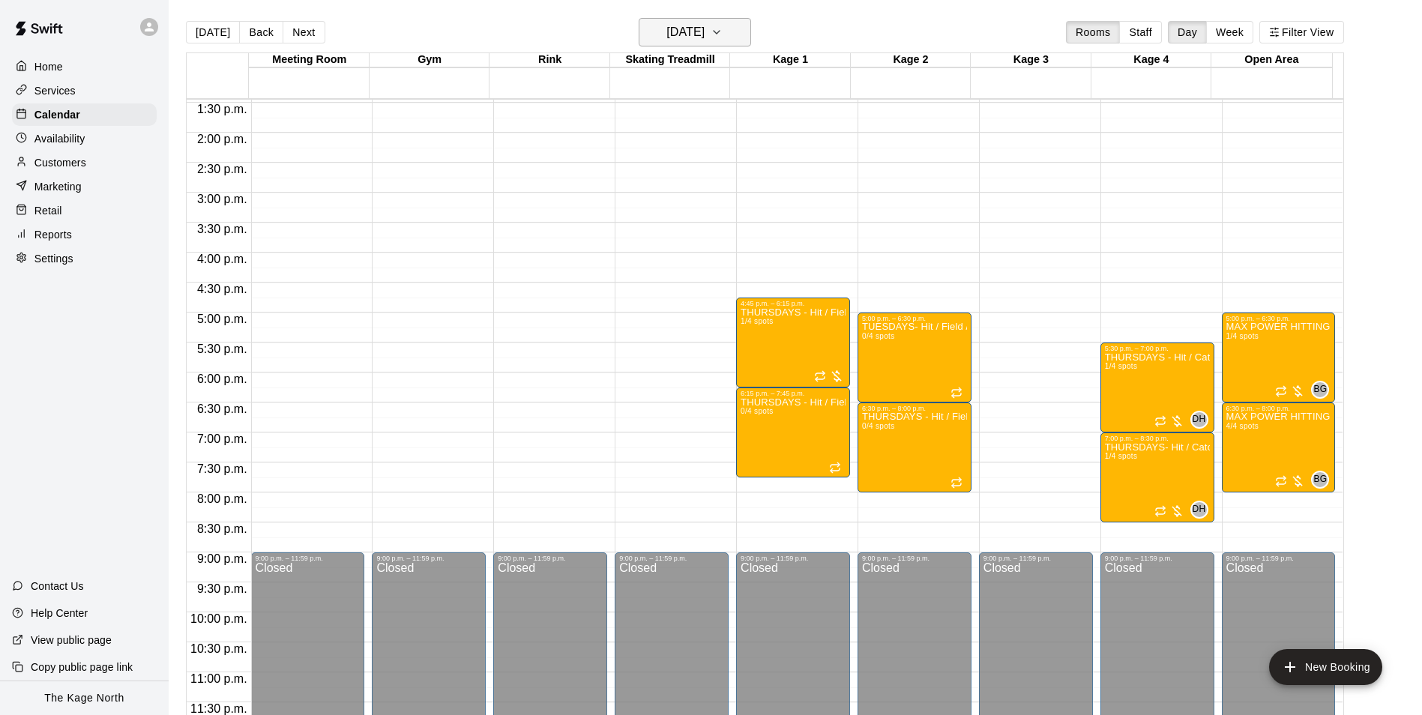
click at [736, 29] on button "[DATE]" at bounding box center [695, 32] width 112 height 28
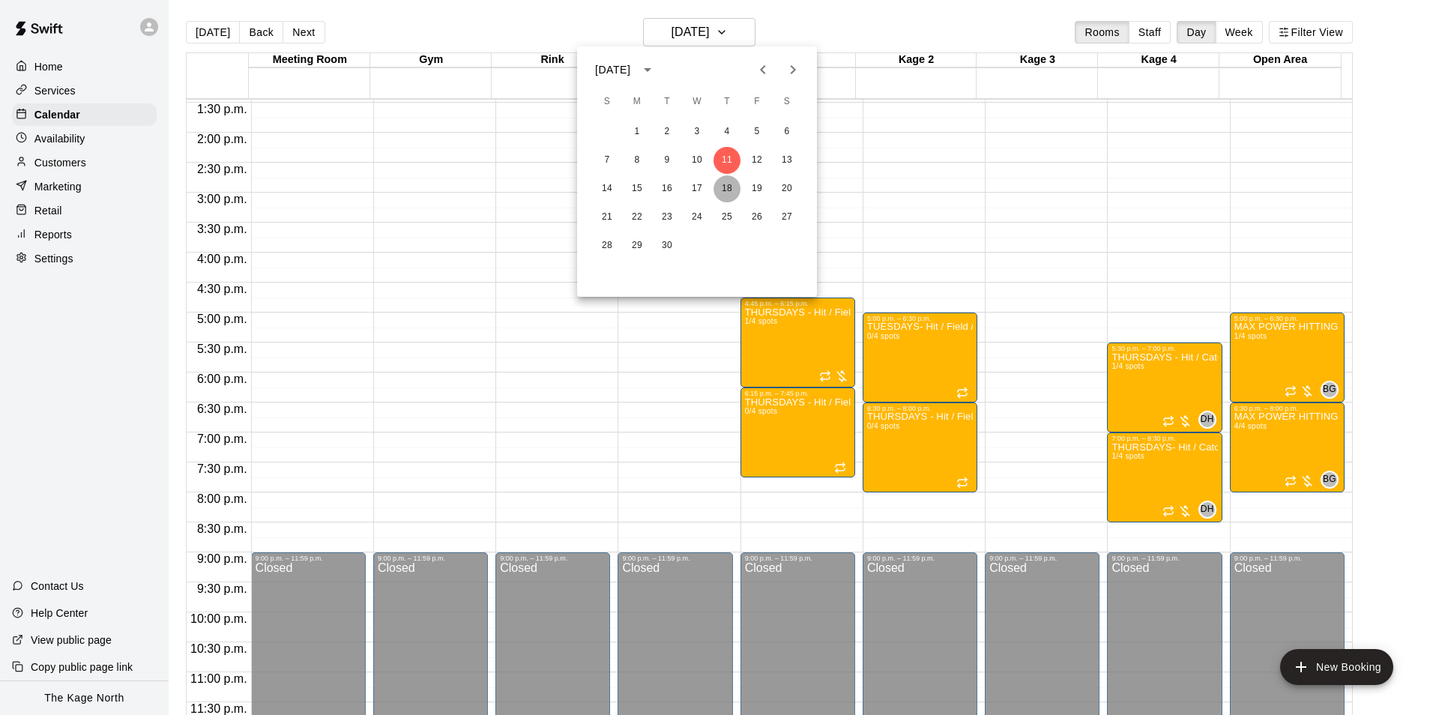
click at [727, 181] on button "18" at bounding box center [726, 188] width 27 height 27
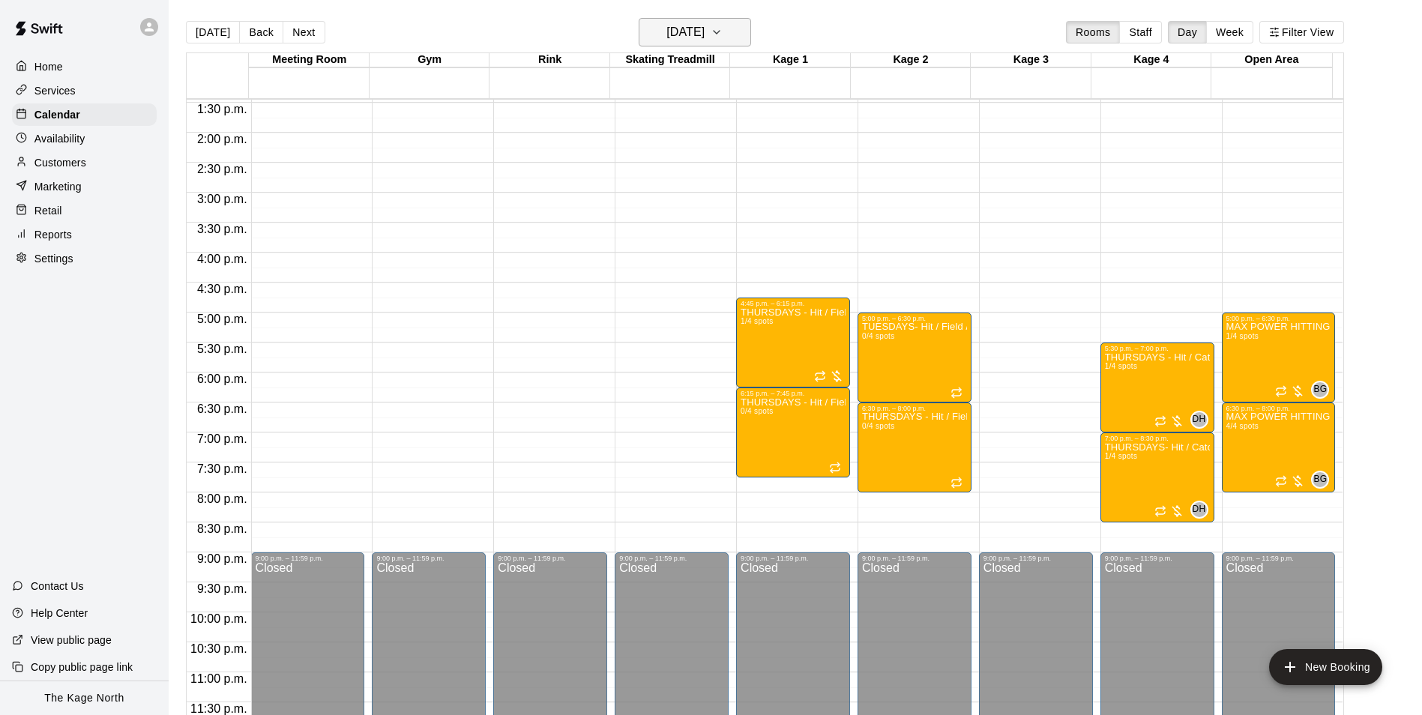
click at [704, 26] on h6 "[DATE]" at bounding box center [685, 32] width 38 height 21
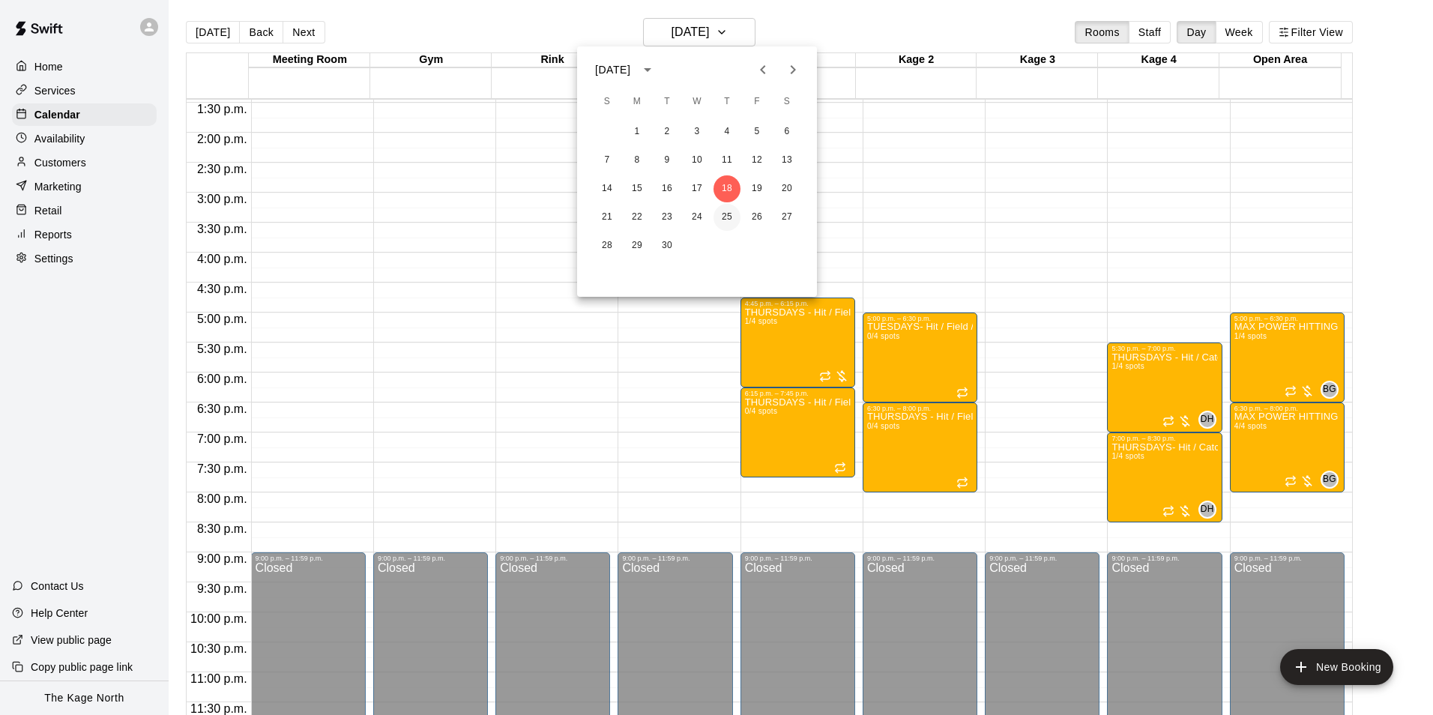
click at [729, 214] on button "25" at bounding box center [726, 217] width 27 height 27
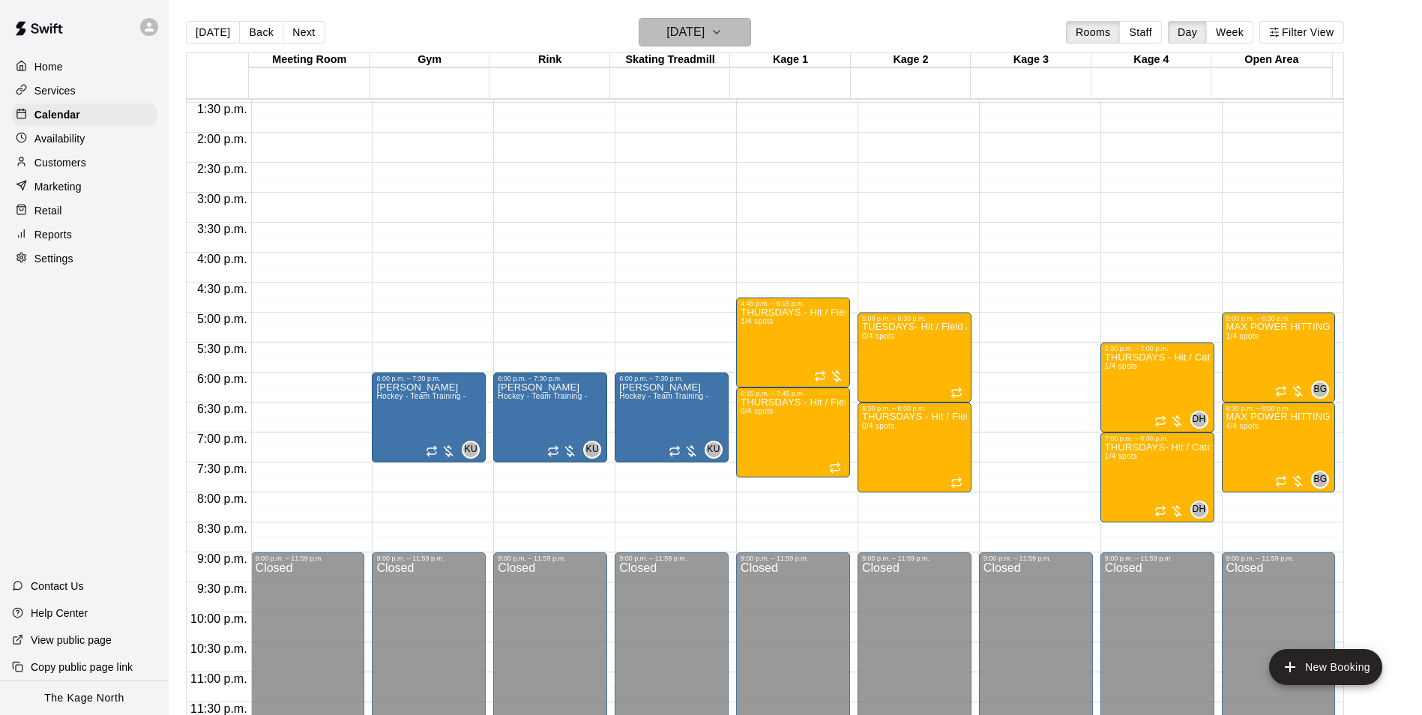
click at [704, 23] on h6 "[DATE]" at bounding box center [685, 32] width 38 height 21
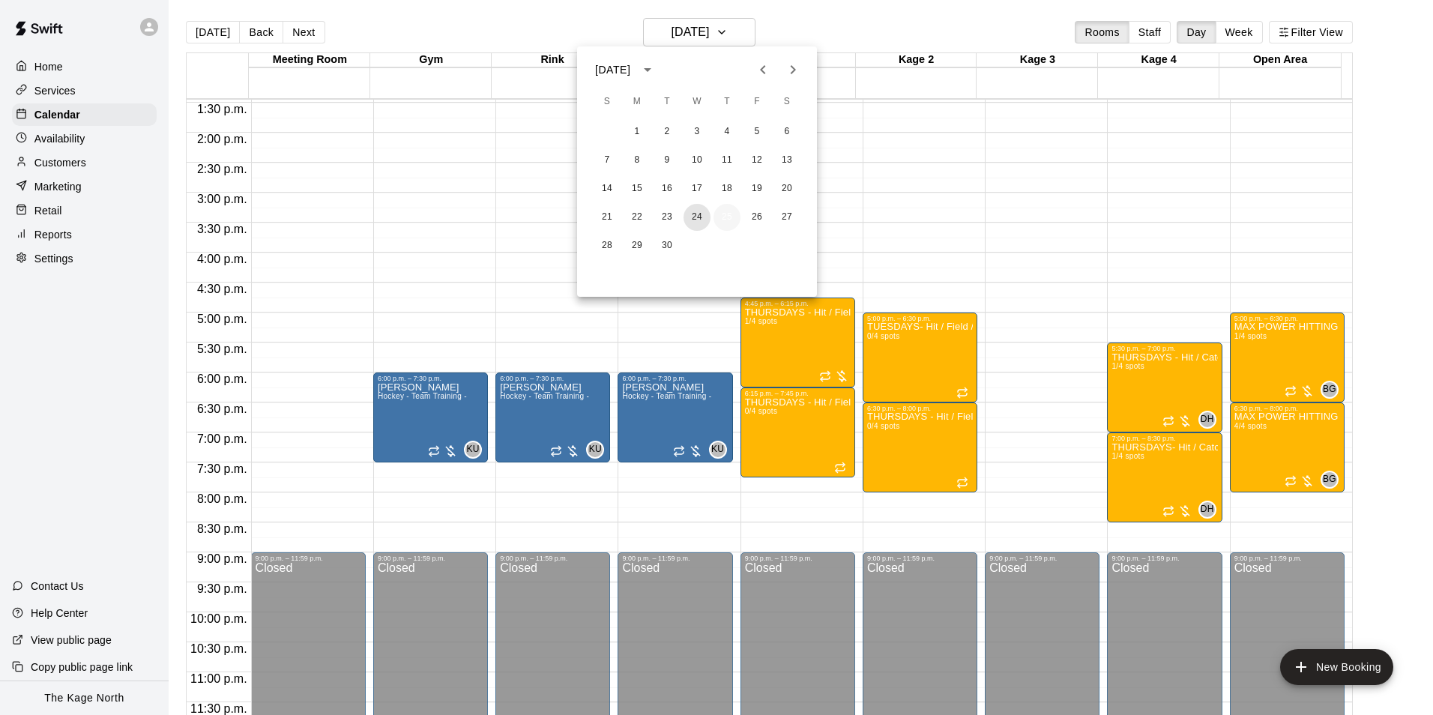
drag, startPoint x: 699, startPoint y: 215, endPoint x: 720, endPoint y: 229, distance: 25.4
click at [698, 218] on button "24" at bounding box center [696, 217] width 27 height 27
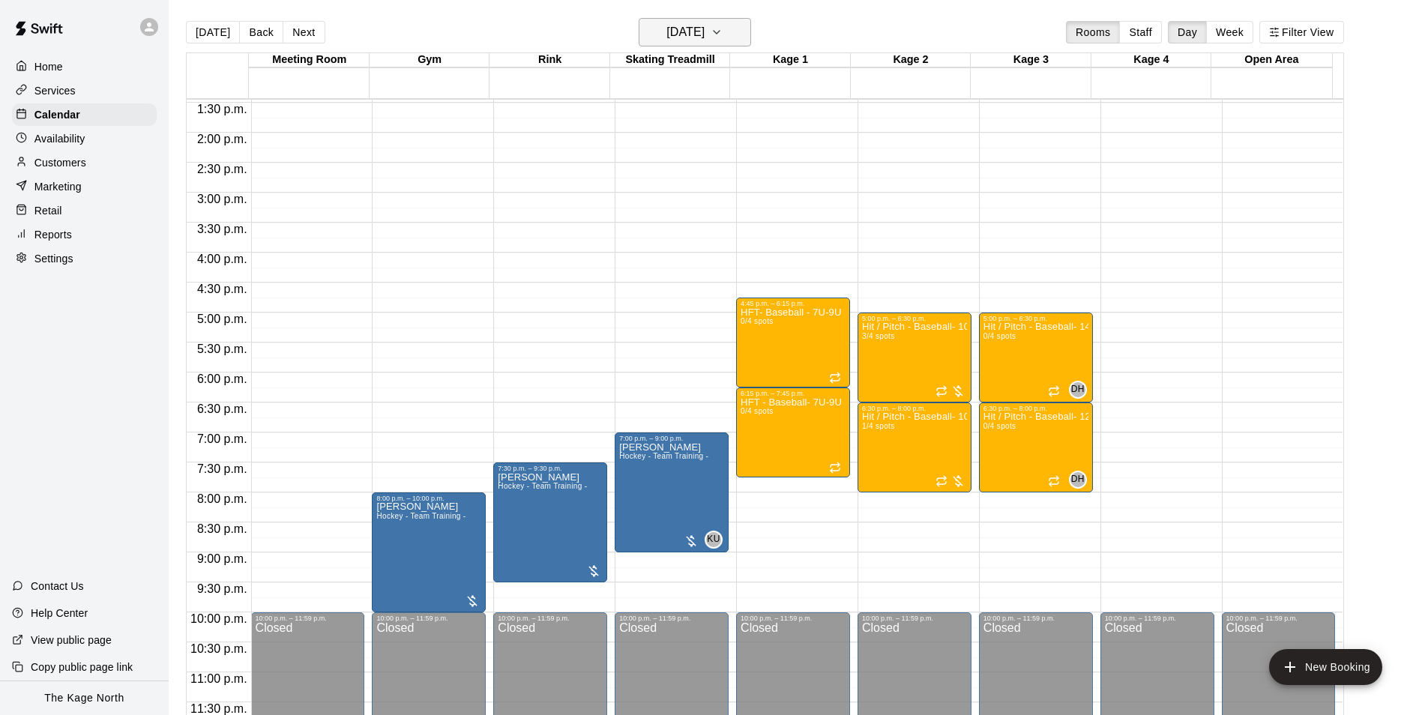
click at [704, 32] on h6 "Wednesday Sep 24" at bounding box center [685, 32] width 38 height 21
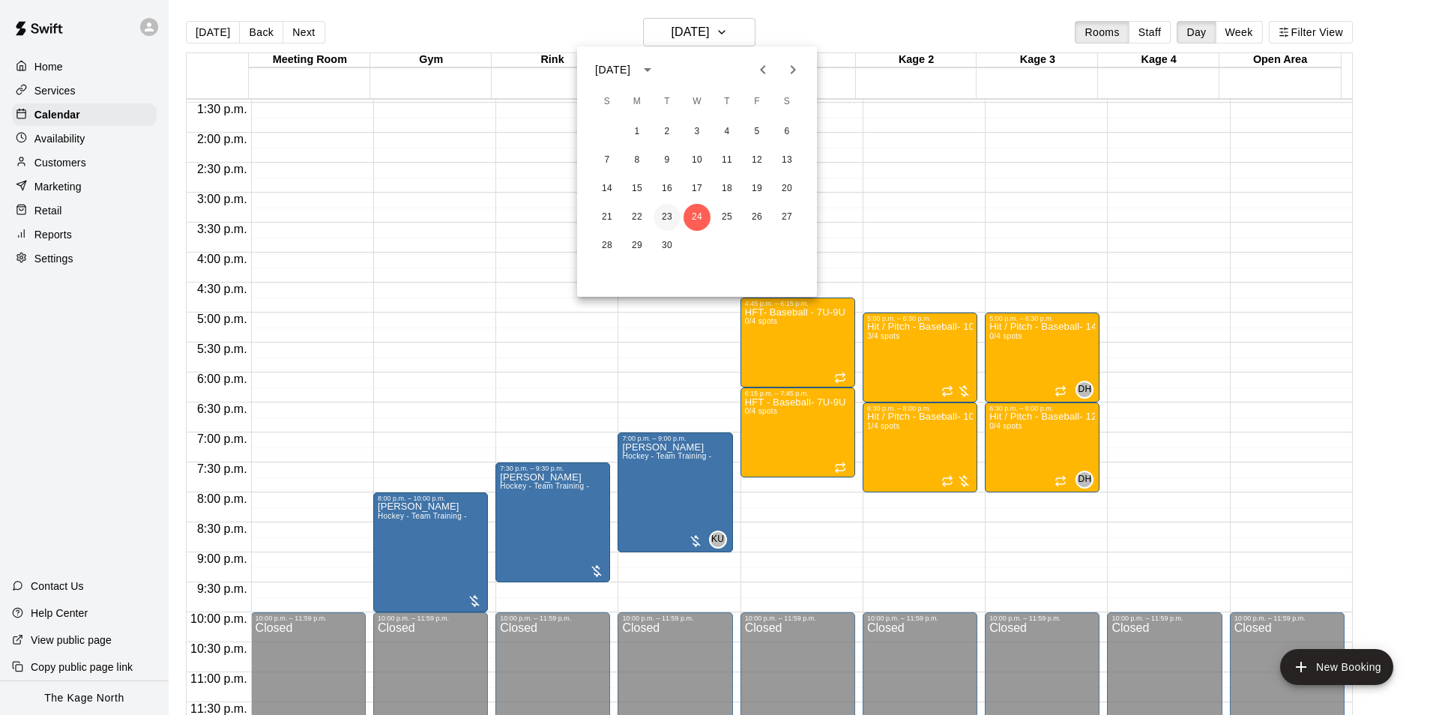
click at [675, 216] on button "23" at bounding box center [667, 217] width 27 height 27
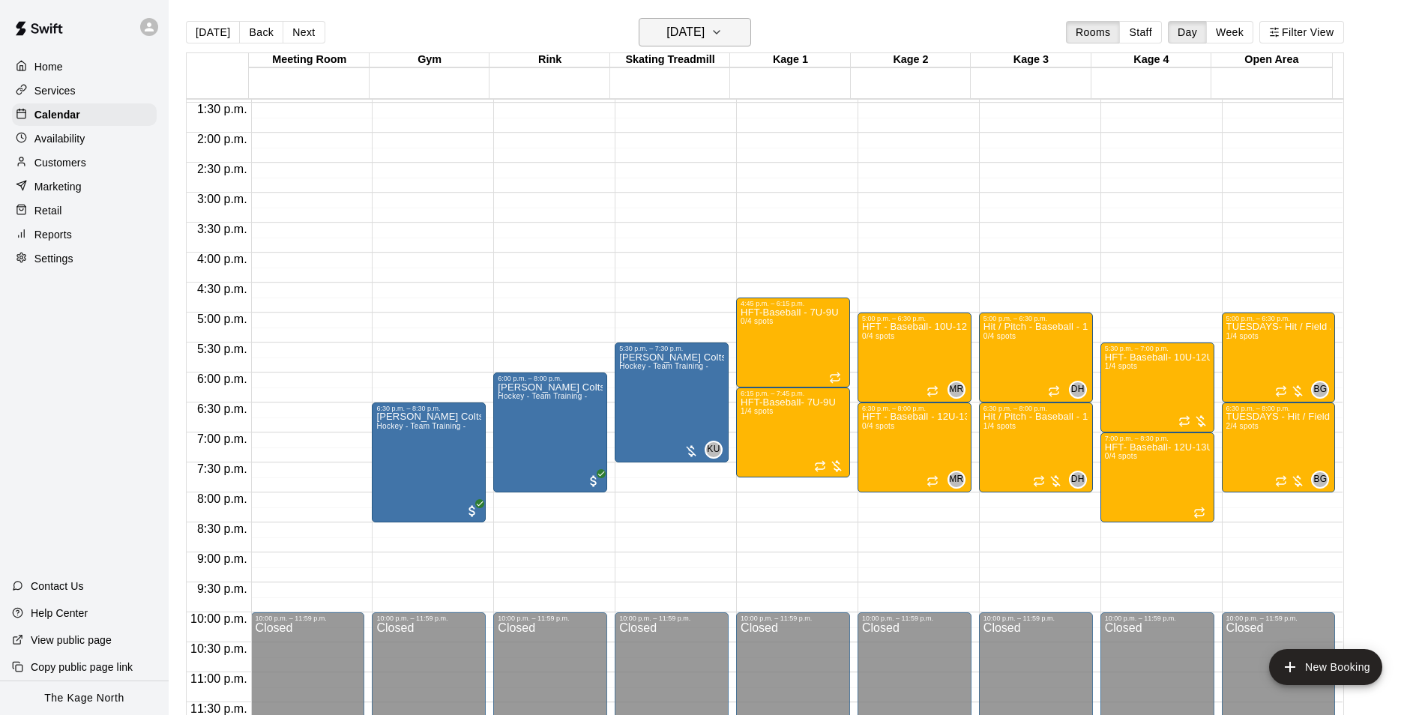
click at [704, 29] on h6 "Tuesday Sep 23" at bounding box center [685, 32] width 38 height 21
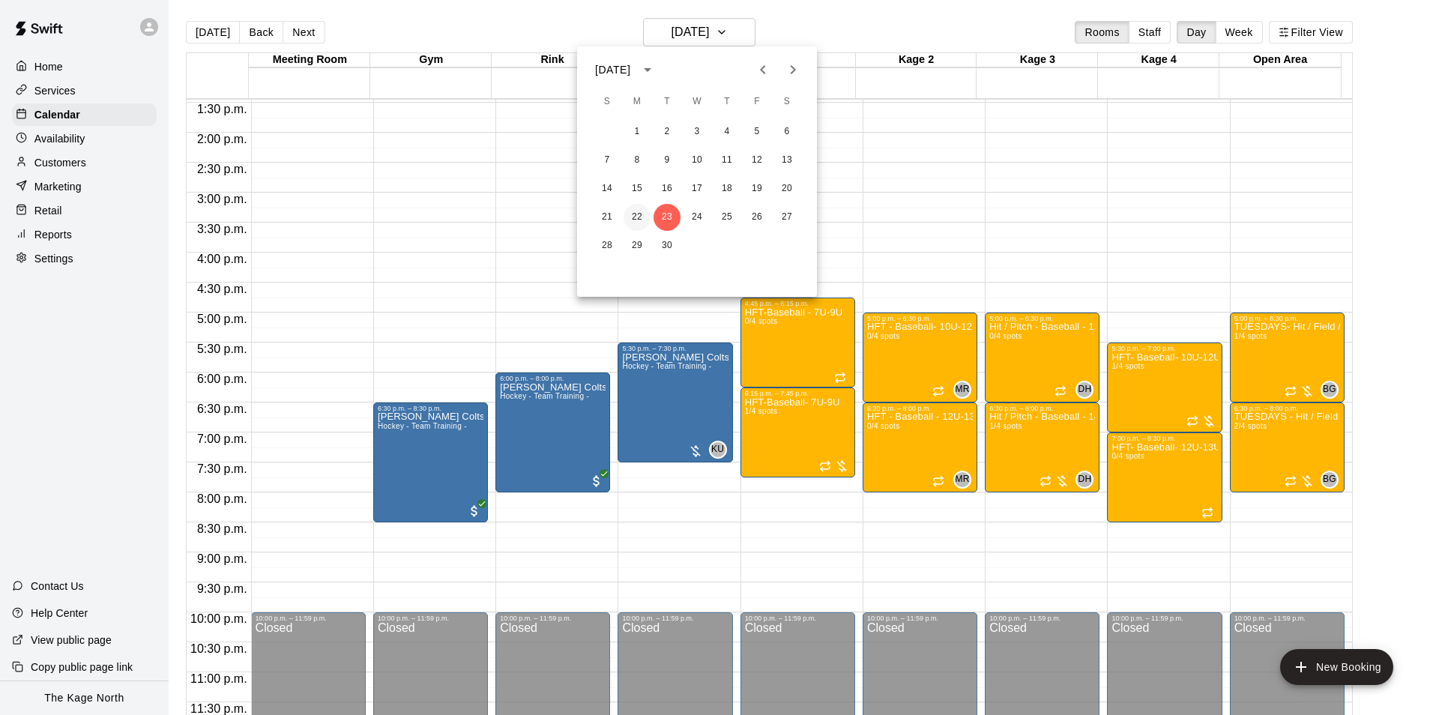
click at [635, 214] on button "22" at bounding box center [637, 217] width 27 height 27
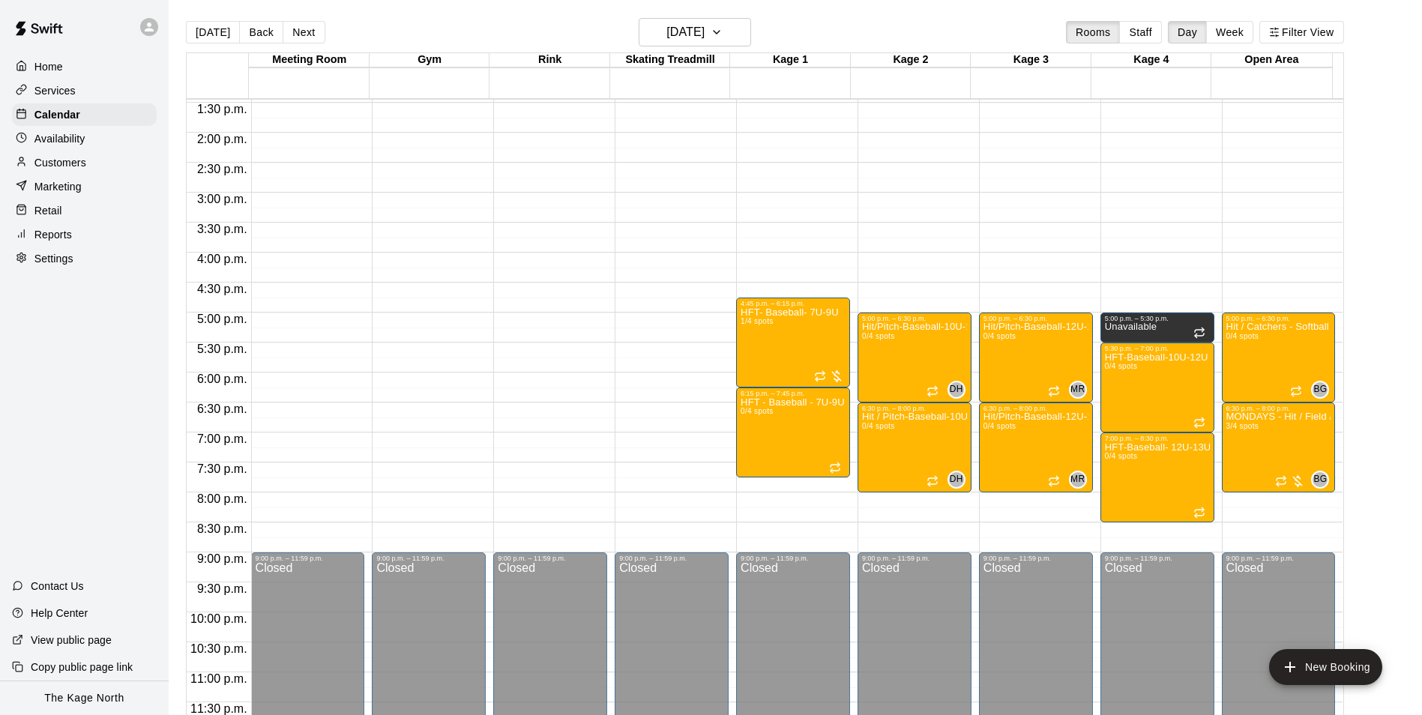
click at [713, 17] on main "Today Back Next Monday Sep 22 Rooms Staff Day Week Filter View Meeting Room 22 …" at bounding box center [795, 369] width 1253 height 739
click at [704, 29] on h6 "Monday Sep 22" at bounding box center [685, 32] width 38 height 21
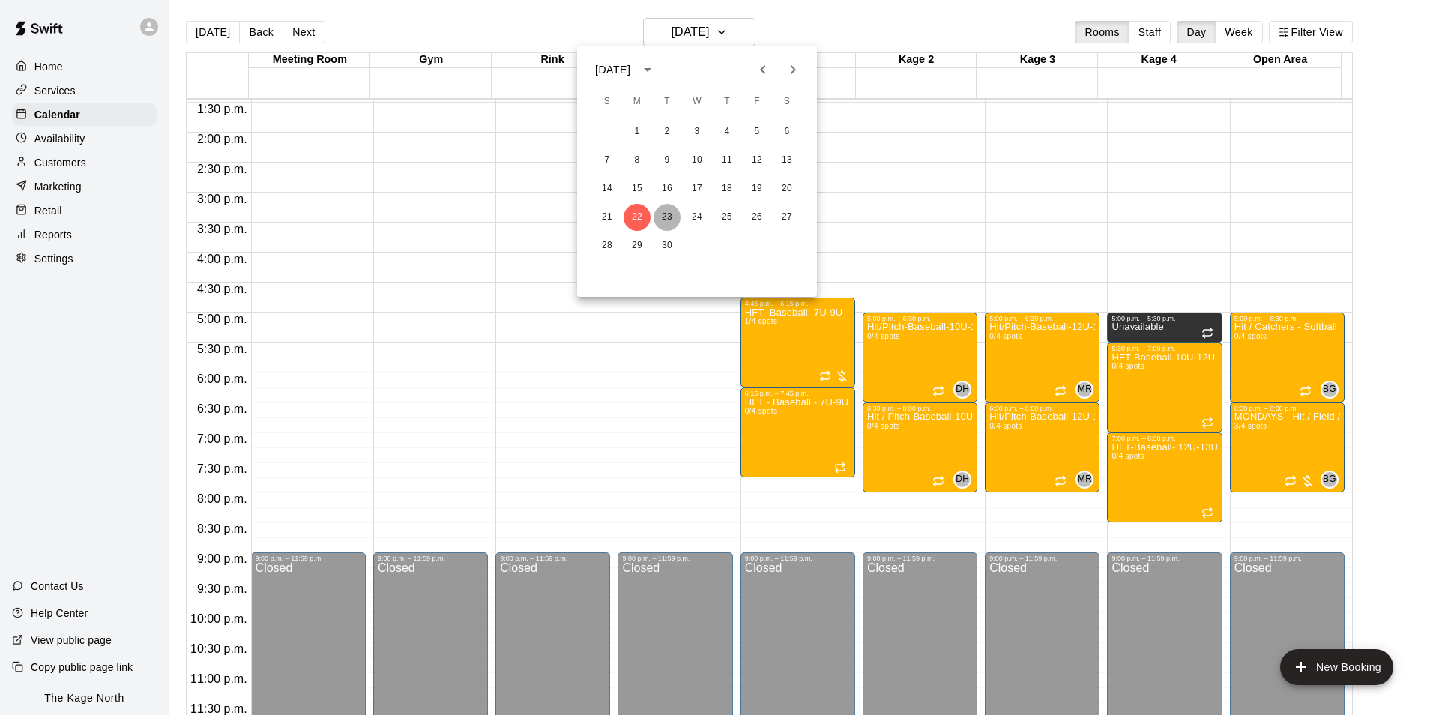
click at [669, 221] on button "23" at bounding box center [667, 217] width 27 height 27
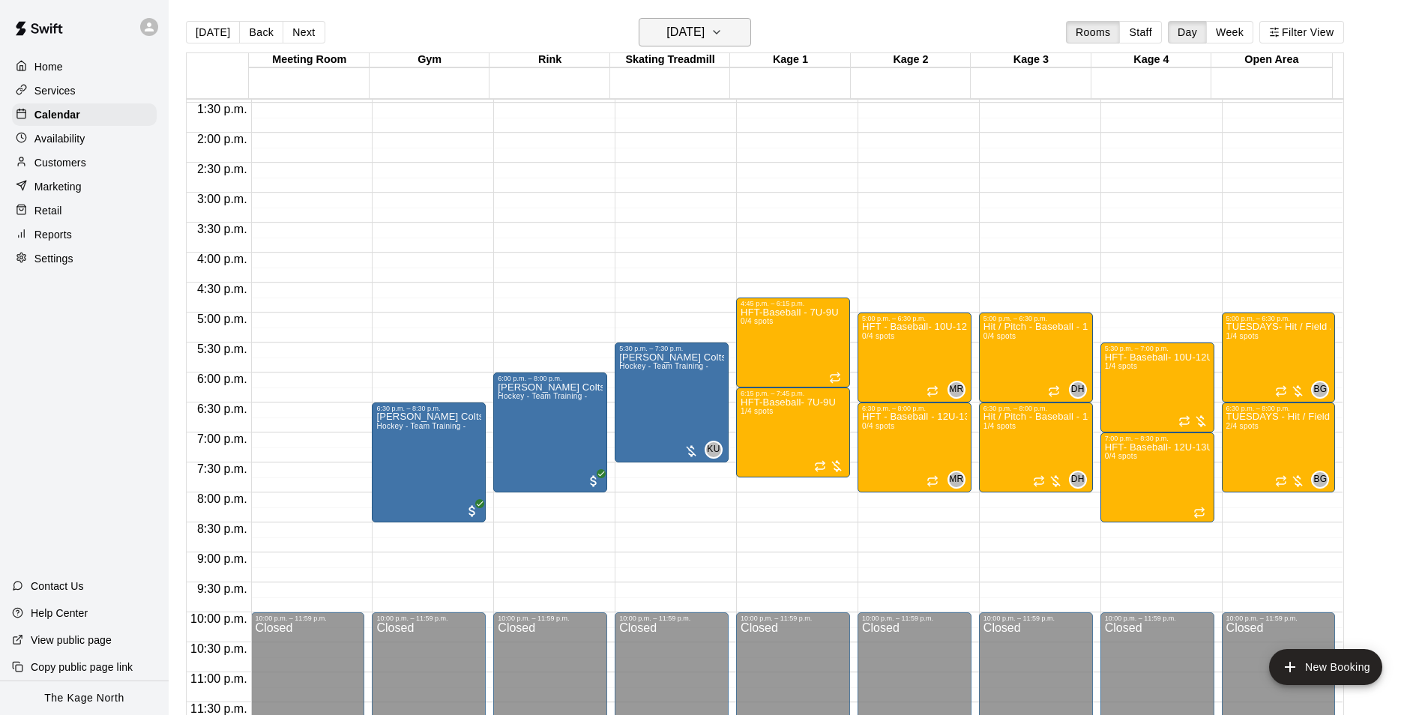
click at [704, 28] on h6 "Tuesday Sep 23" at bounding box center [685, 32] width 38 height 21
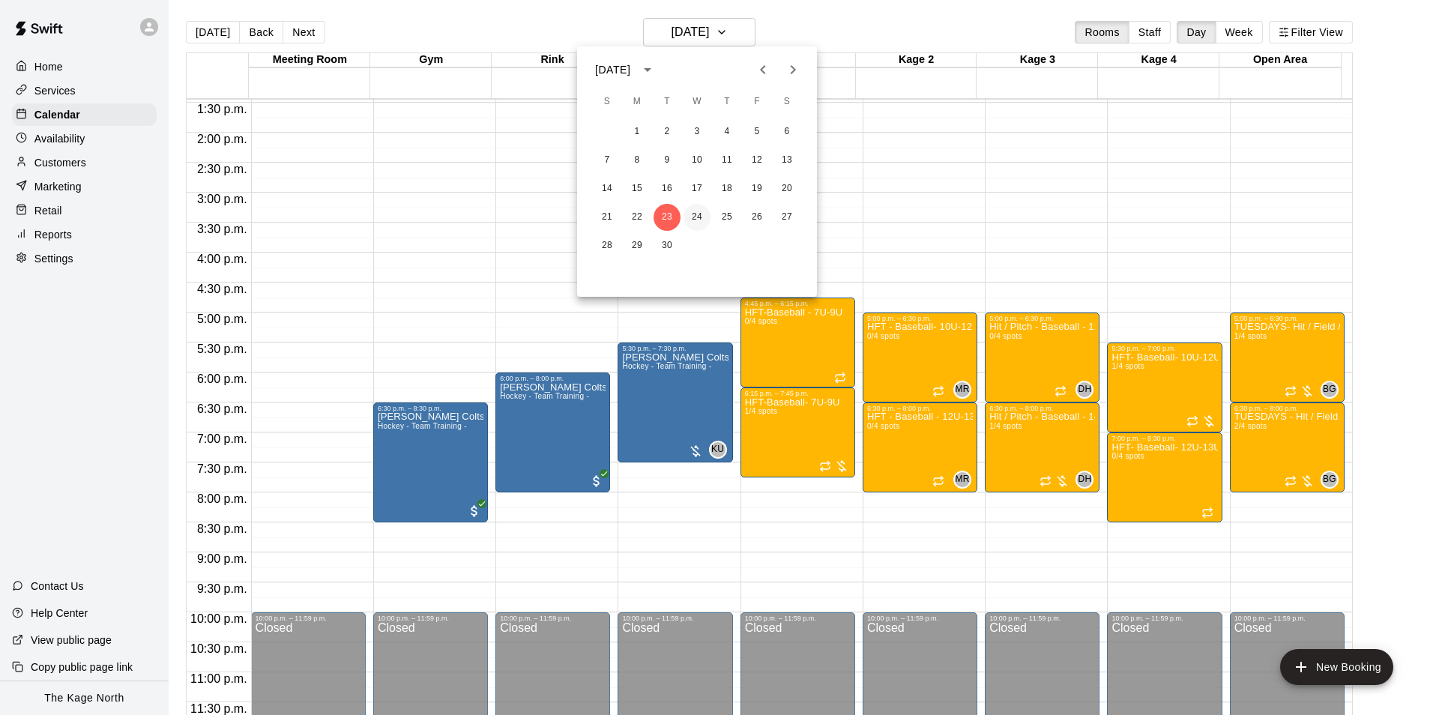
click at [698, 220] on button "24" at bounding box center [696, 217] width 27 height 27
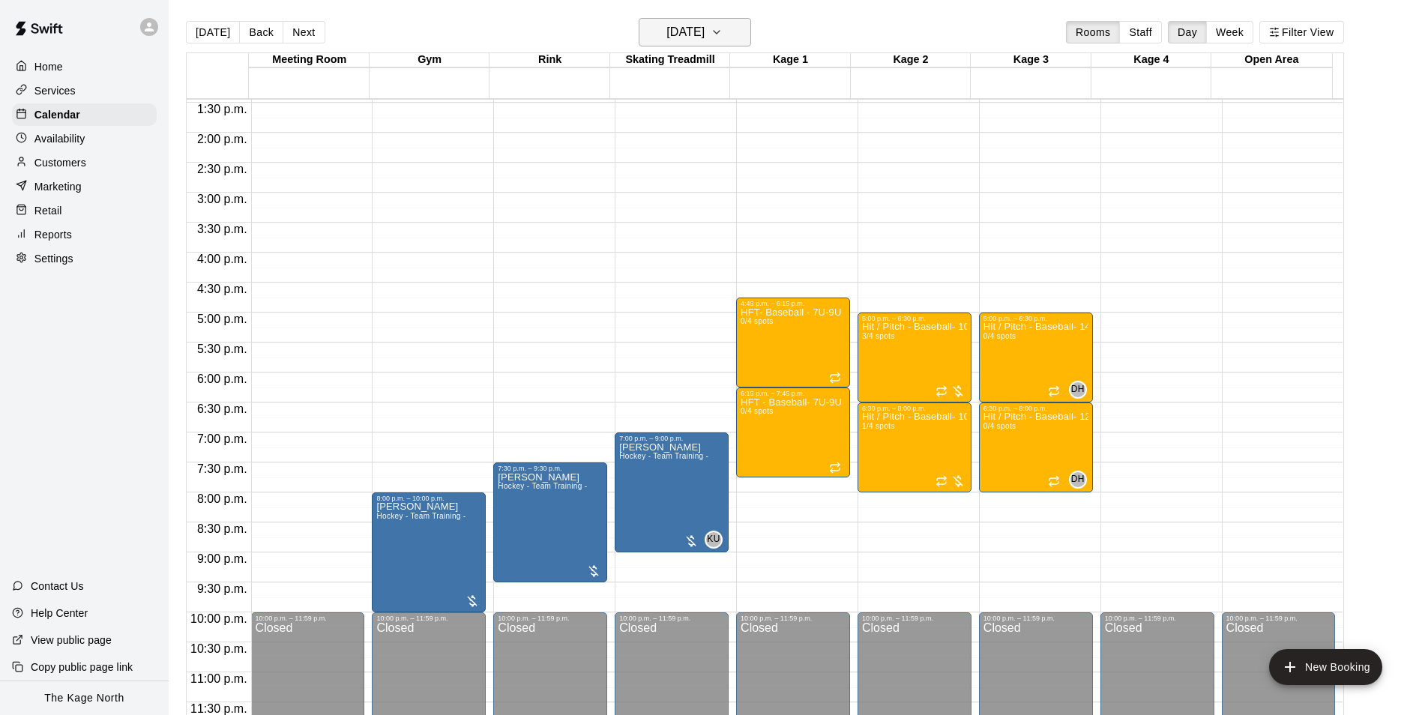
click at [703, 36] on h6 "Wednesday Sep 24" at bounding box center [685, 32] width 38 height 21
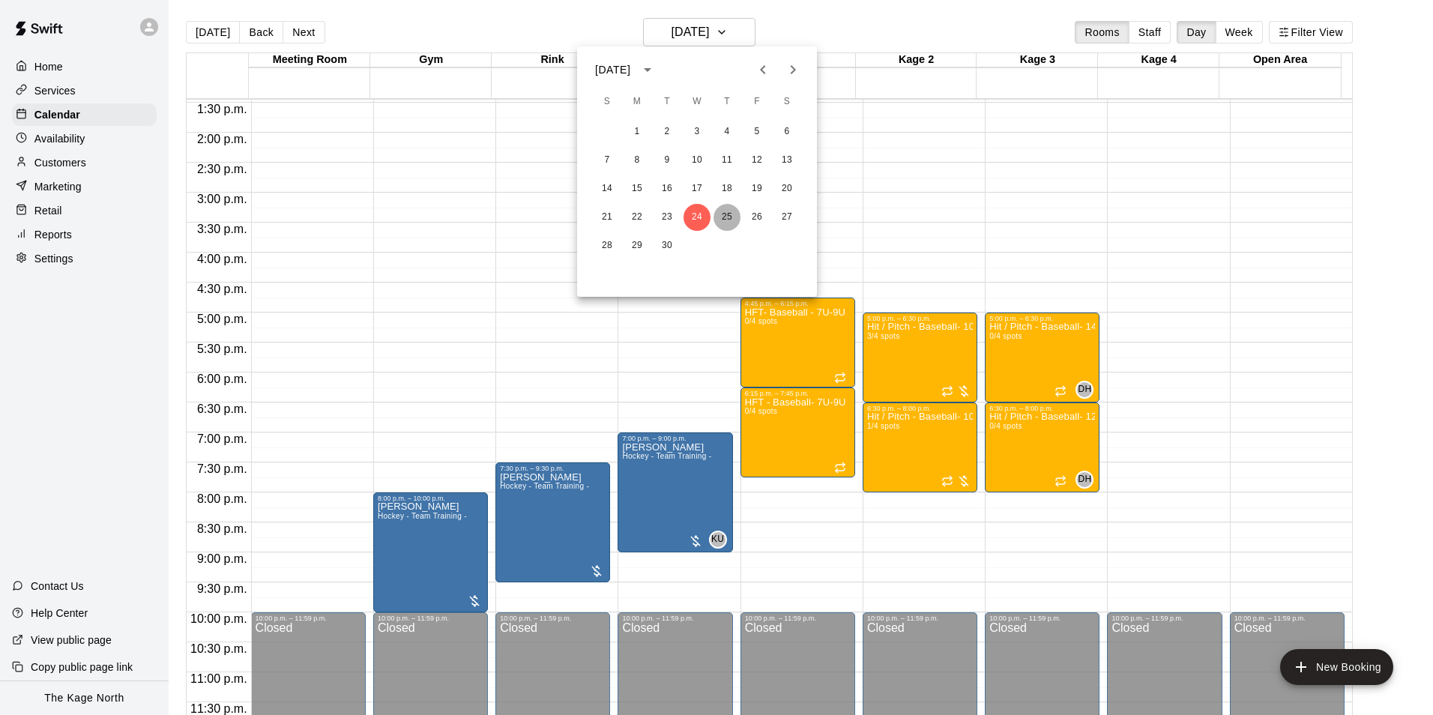
click at [722, 212] on button "25" at bounding box center [726, 217] width 27 height 27
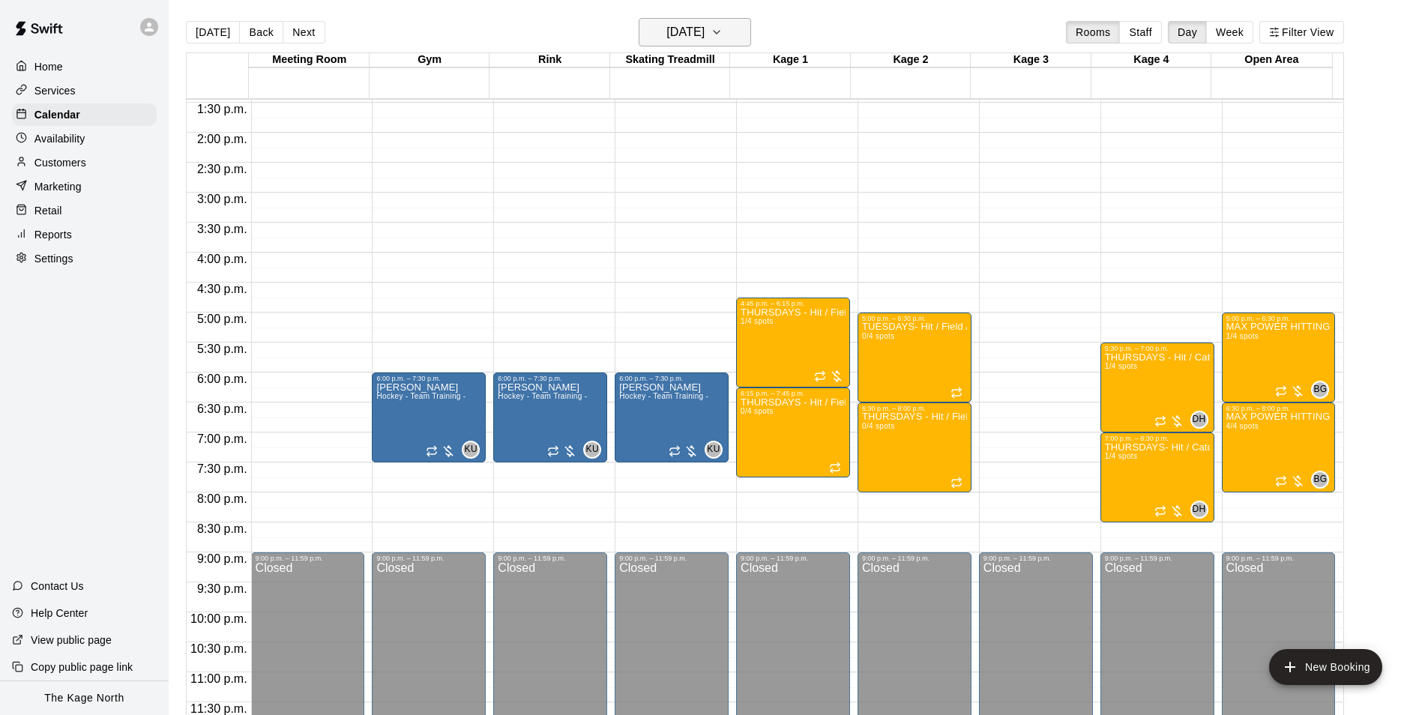
click at [695, 29] on h6 "[DATE]" at bounding box center [685, 32] width 38 height 21
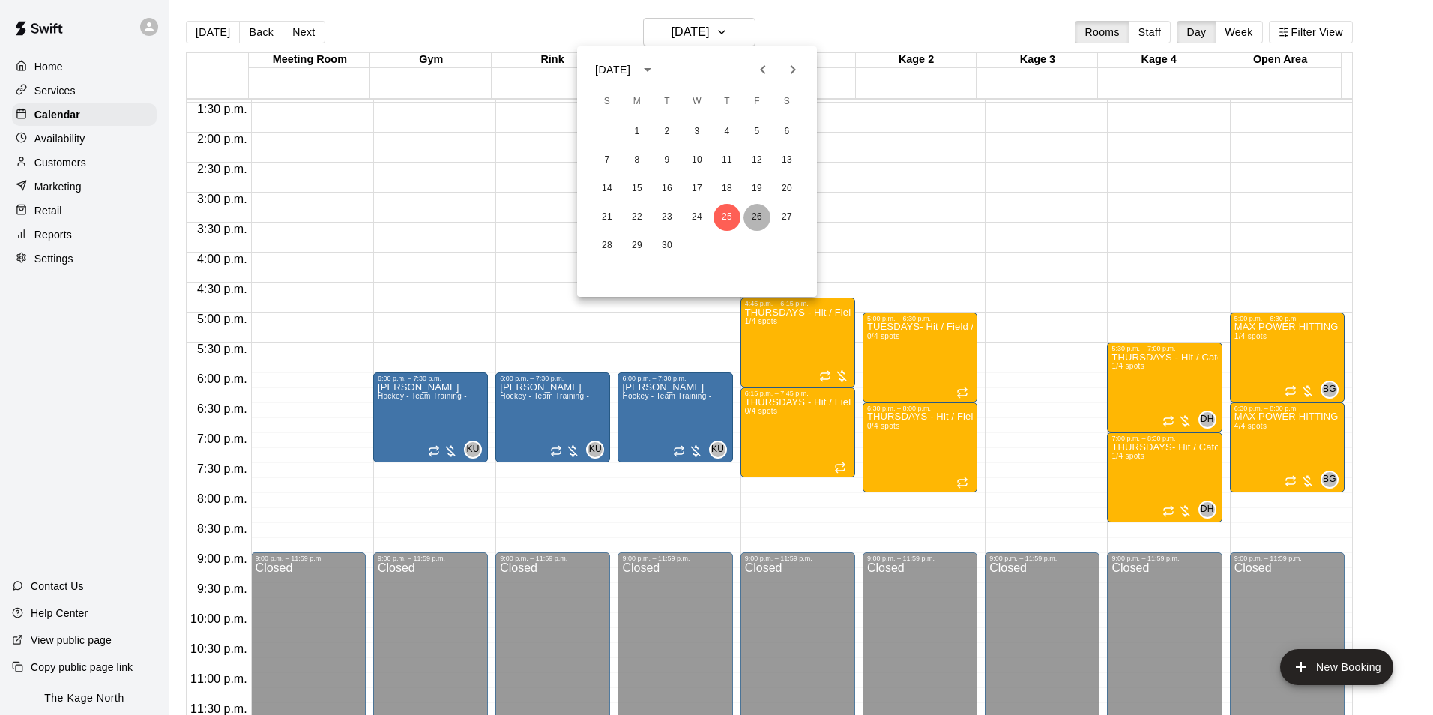
click at [755, 210] on button "26" at bounding box center [756, 217] width 27 height 27
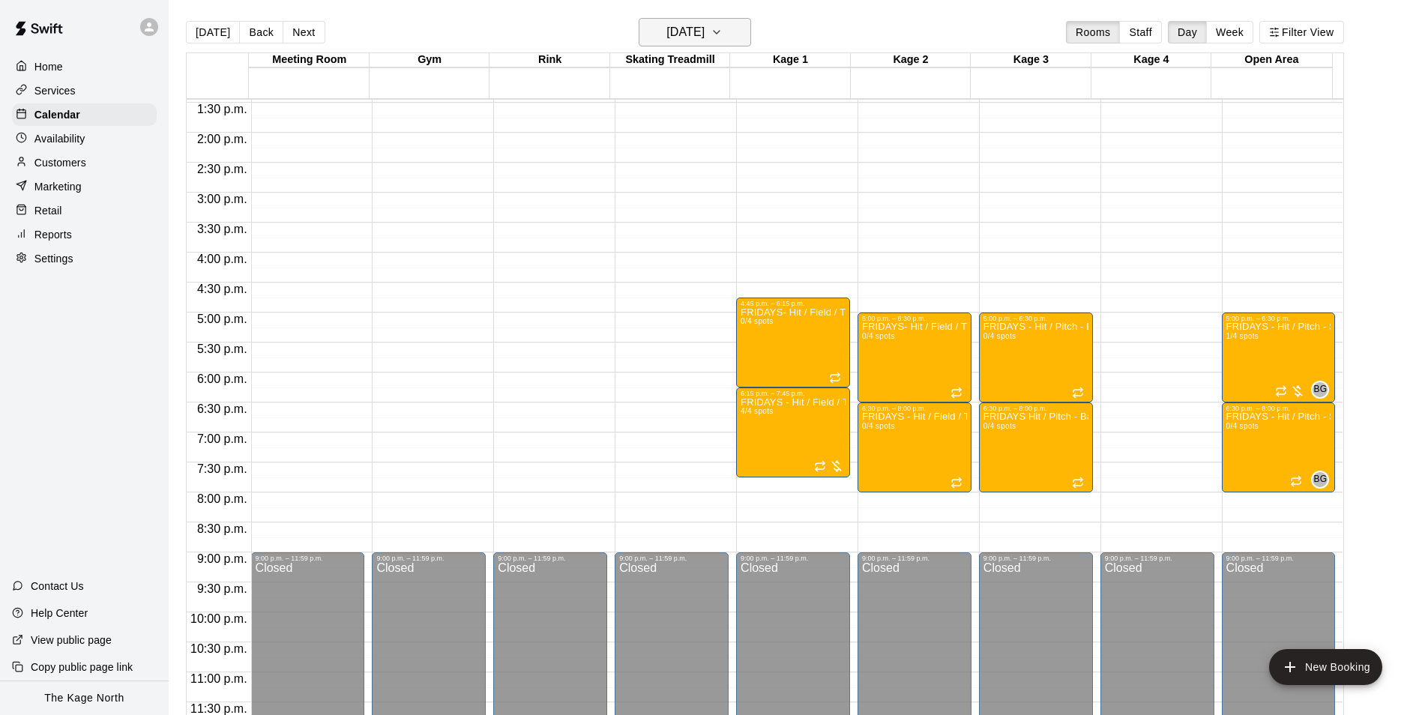
click at [704, 33] on h6 "Friday Sep 26" at bounding box center [685, 32] width 38 height 21
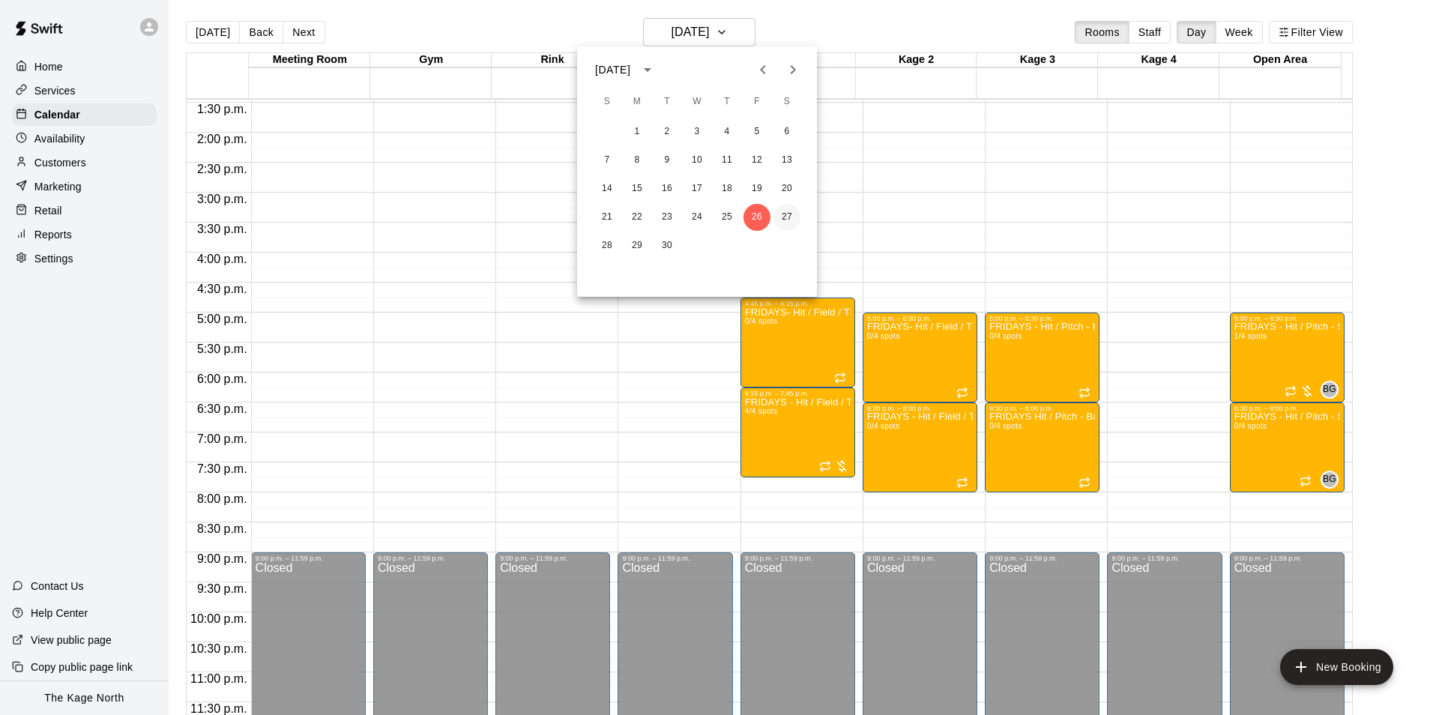
click at [782, 222] on button "27" at bounding box center [786, 217] width 27 height 27
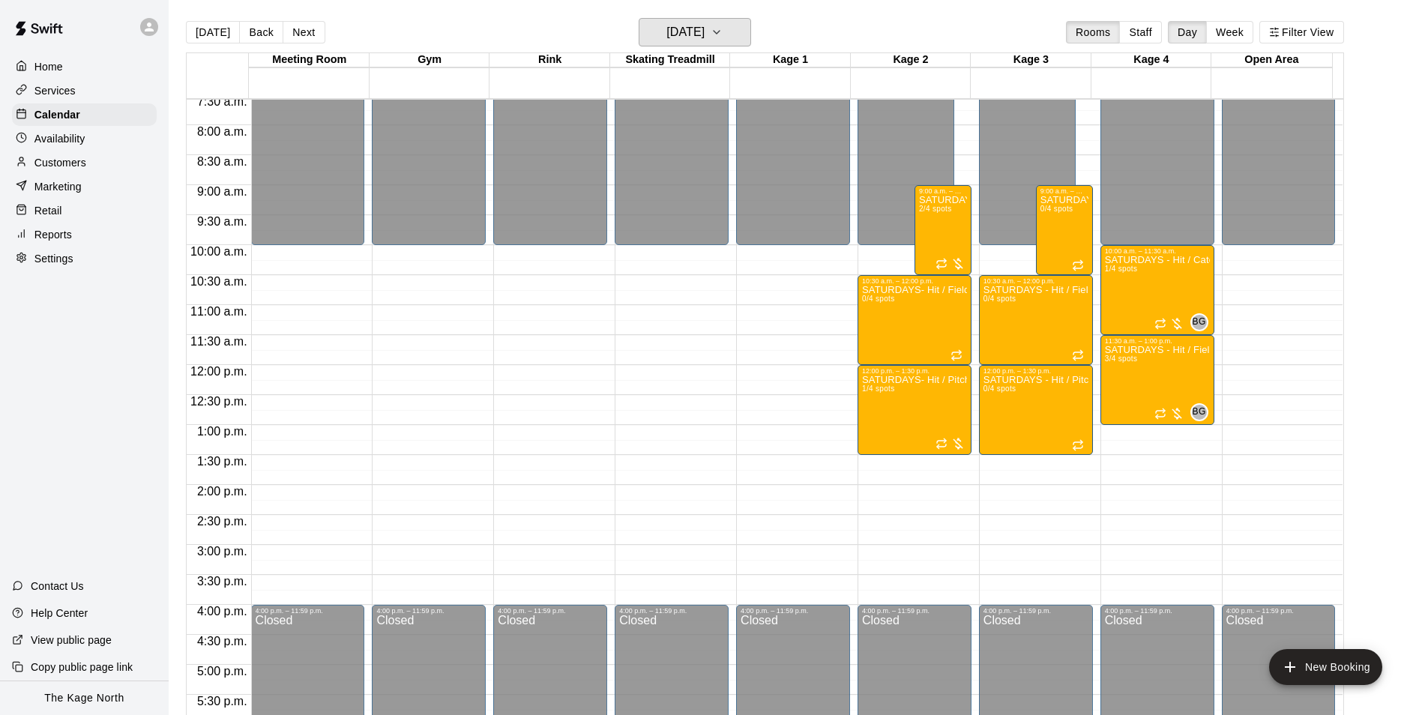
scroll to position [433, 0]
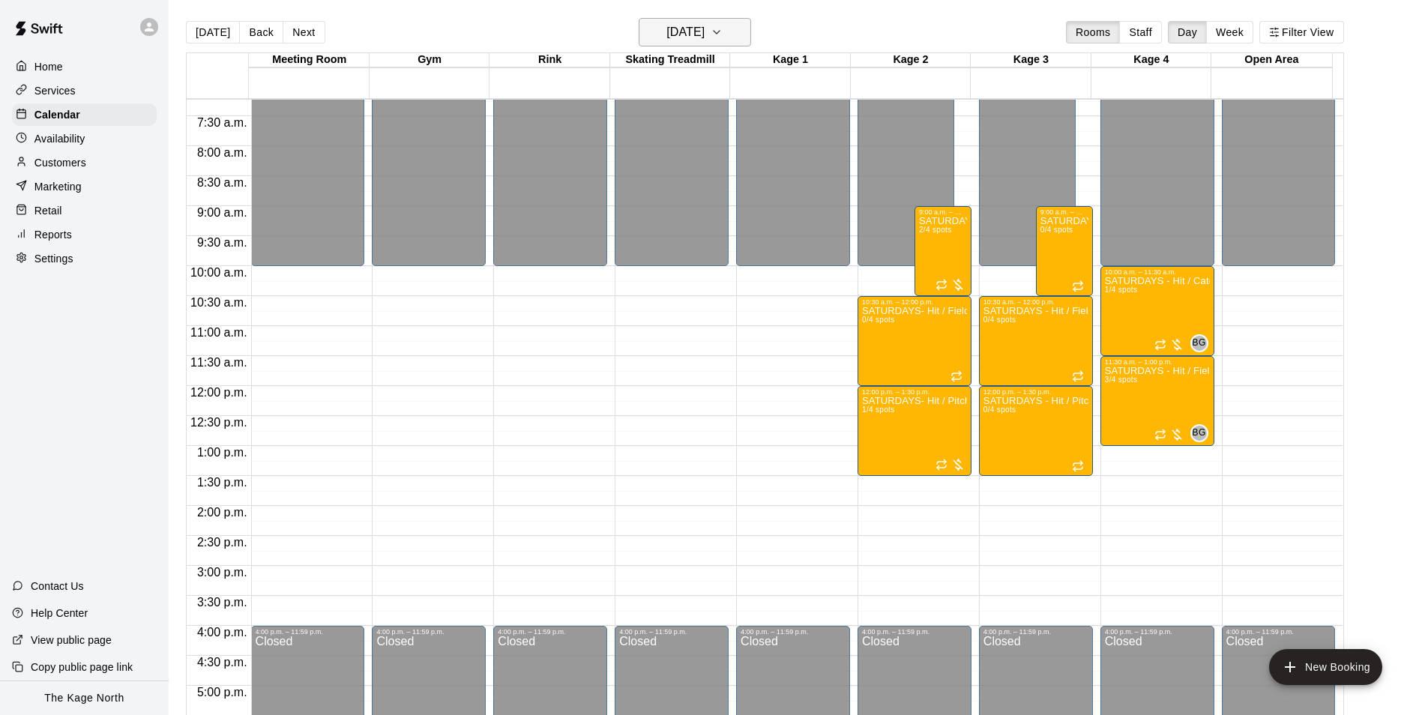
click at [704, 25] on h6 "Saturday Sep 27" at bounding box center [685, 32] width 38 height 21
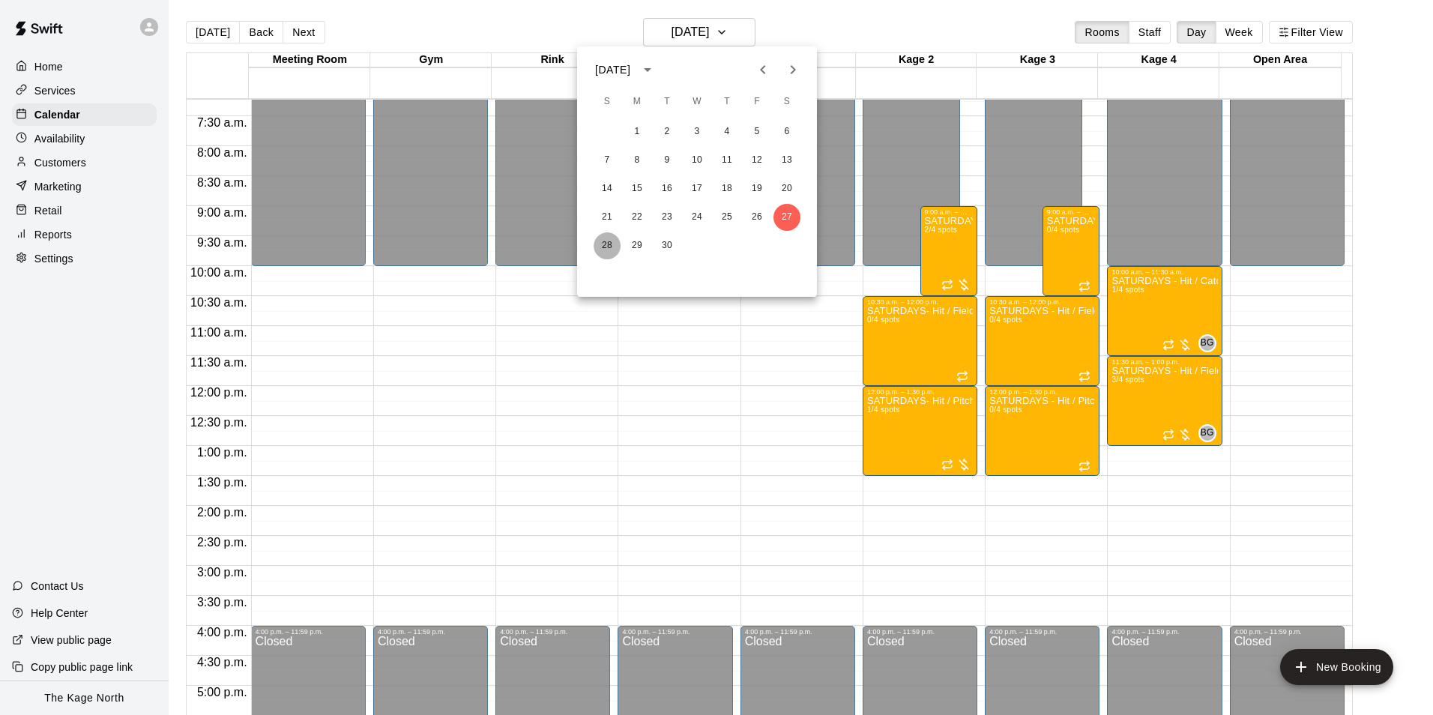
click at [614, 245] on button "28" at bounding box center [607, 245] width 27 height 27
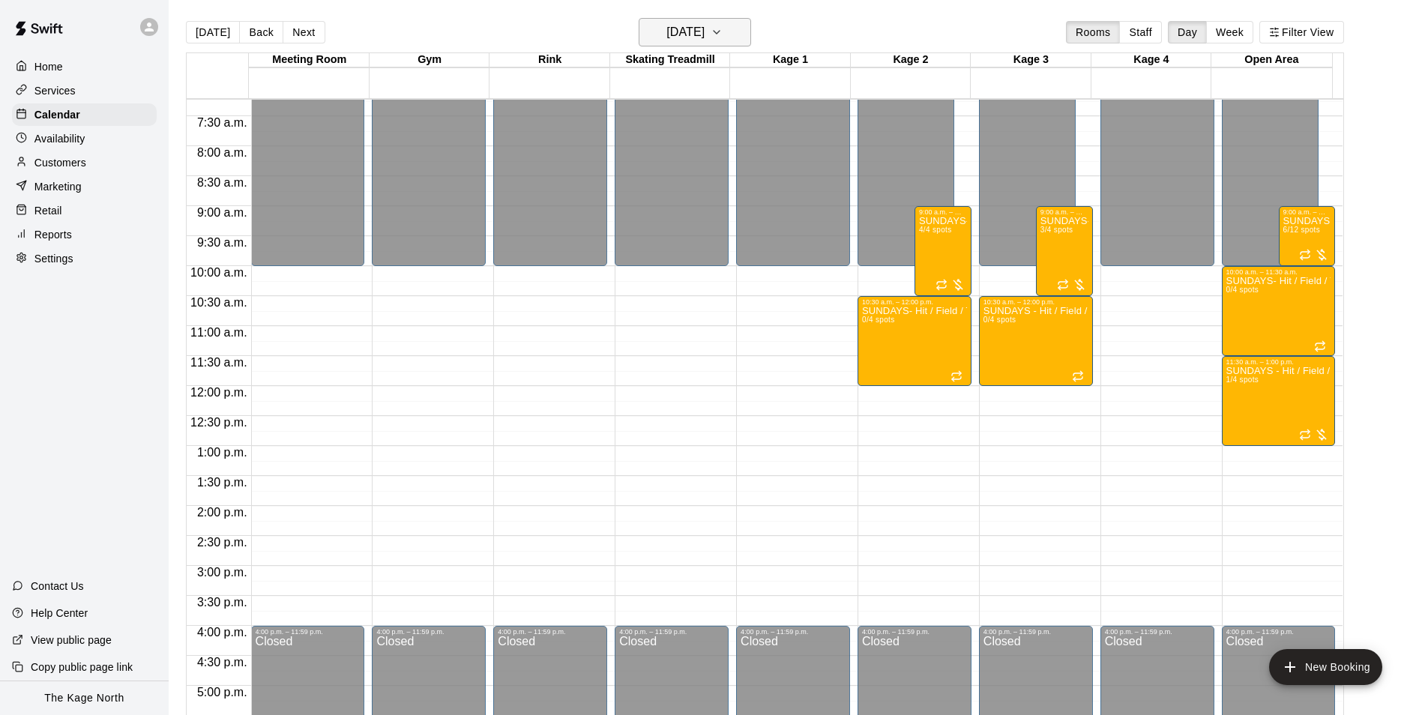
click at [704, 36] on h6 "Sunday Sep 28" at bounding box center [685, 32] width 38 height 21
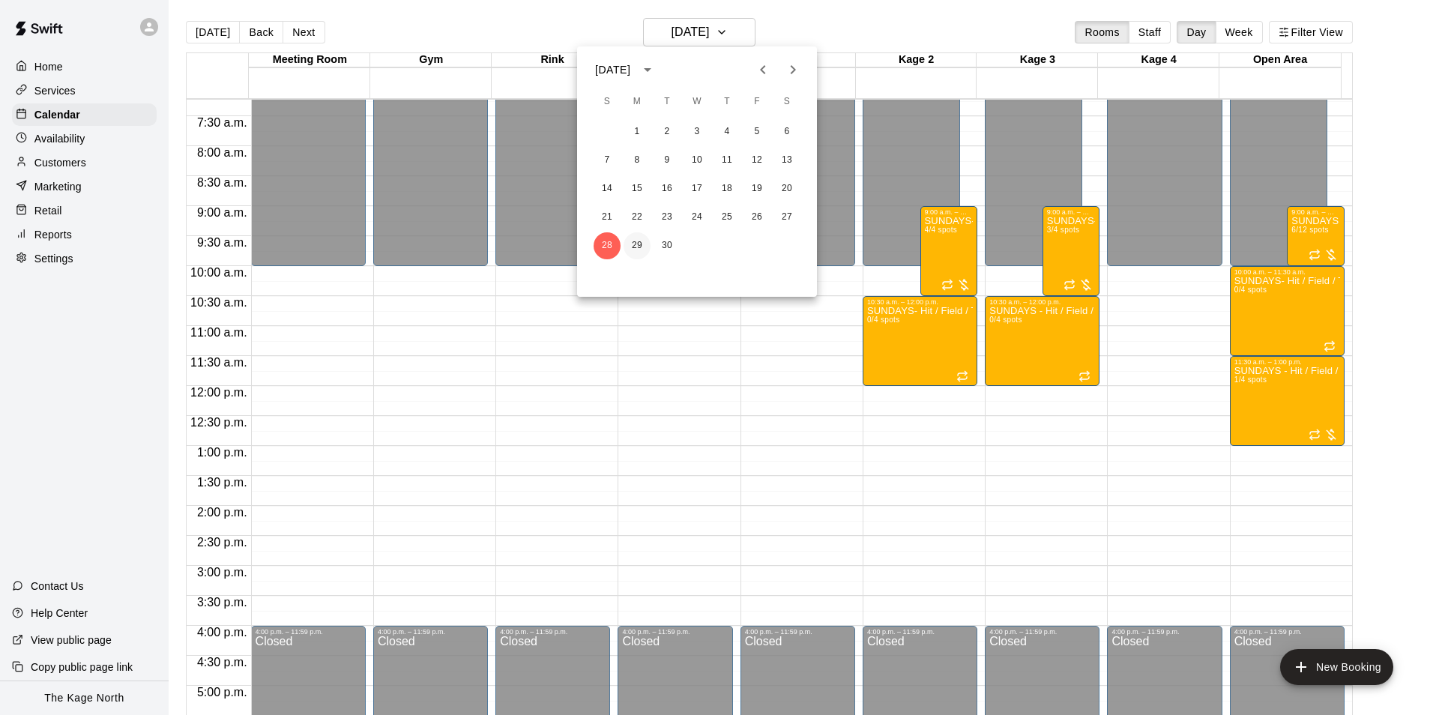
click at [642, 243] on button "29" at bounding box center [637, 245] width 27 height 27
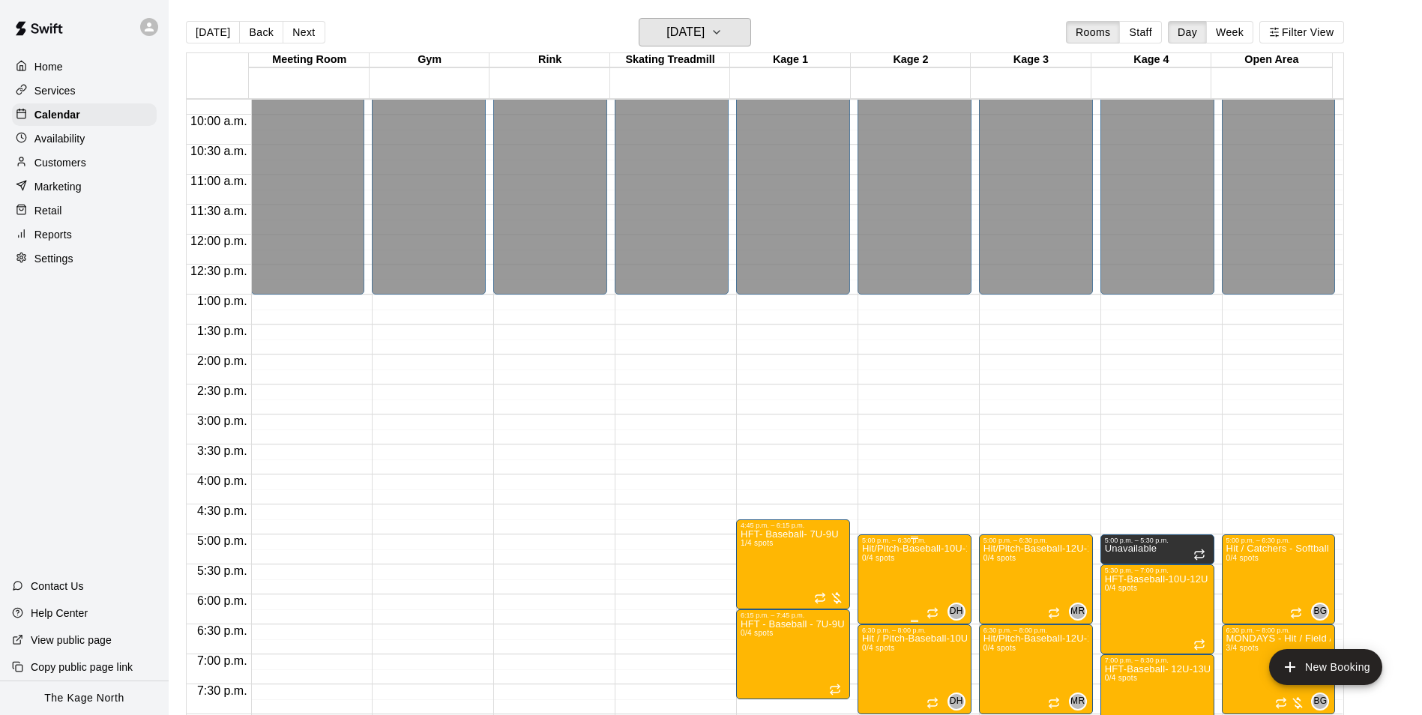
scroll to position [733, 0]
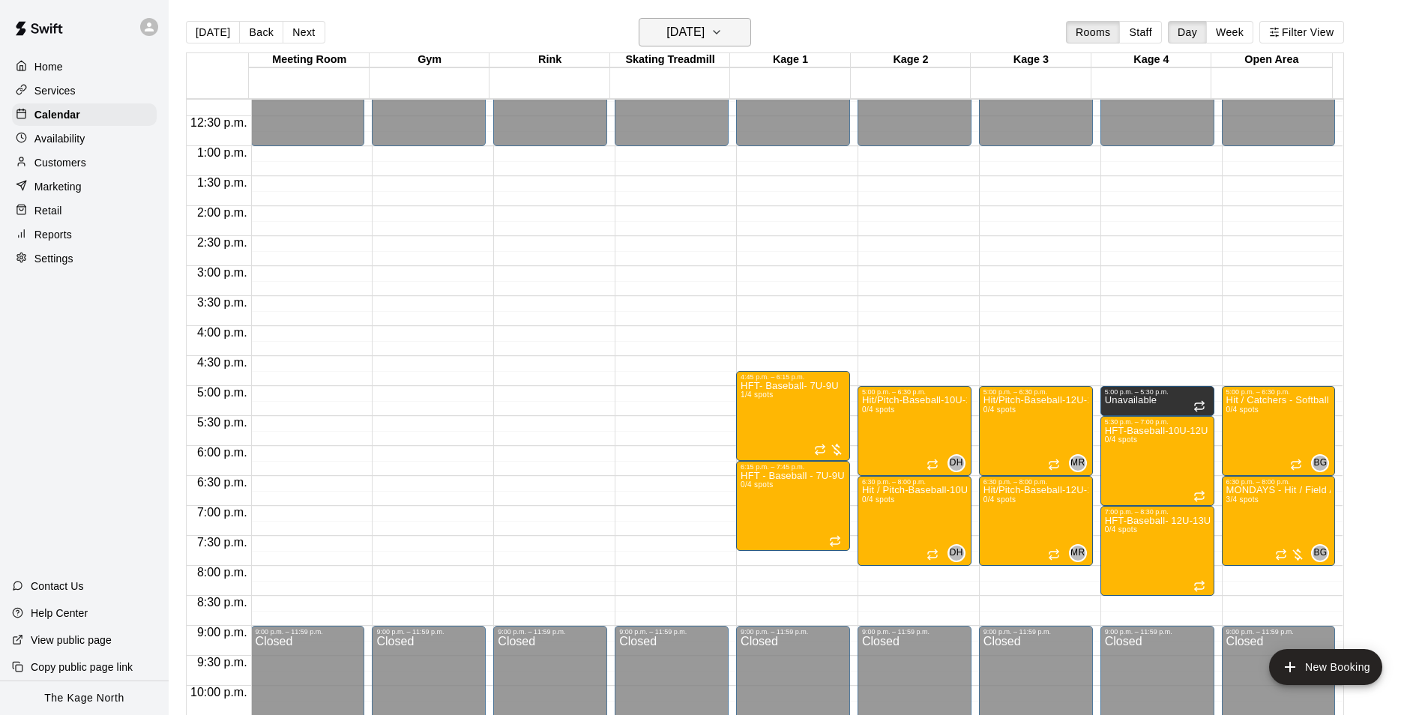
click at [704, 32] on h6 "Monday Sep 29" at bounding box center [685, 32] width 38 height 21
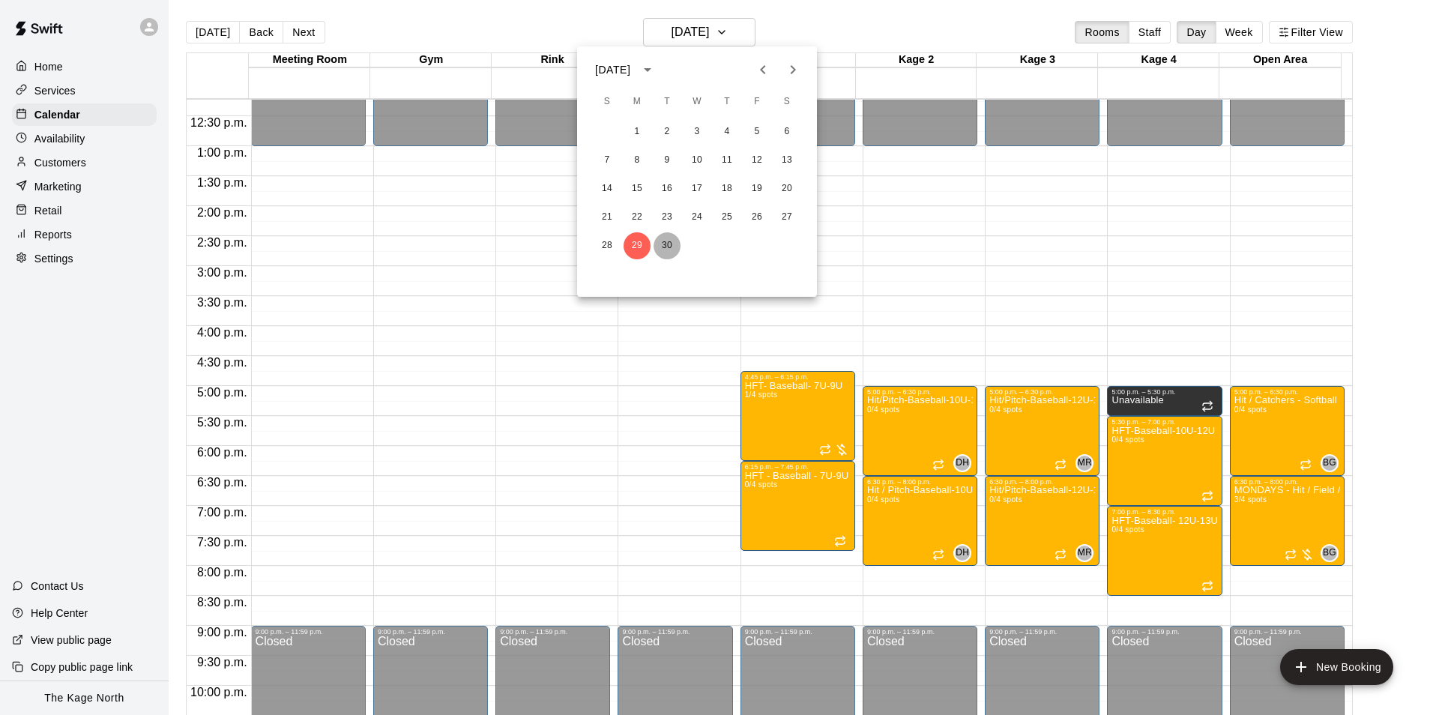
click at [665, 244] on button "30" at bounding box center [667, 245] width 27 height 27
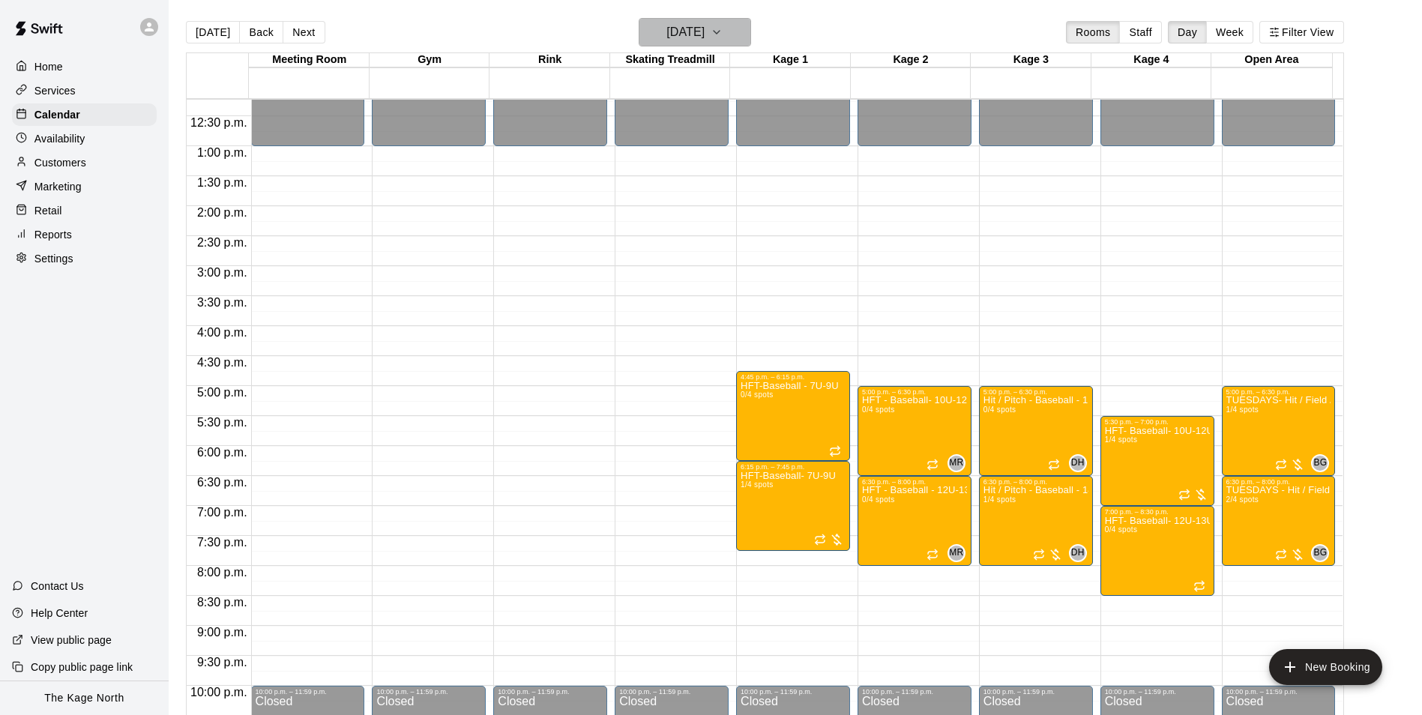
click at [704, 26] on h6 "Tuesday Sep 30" at bounding box center [685, 32] width 38 height 21
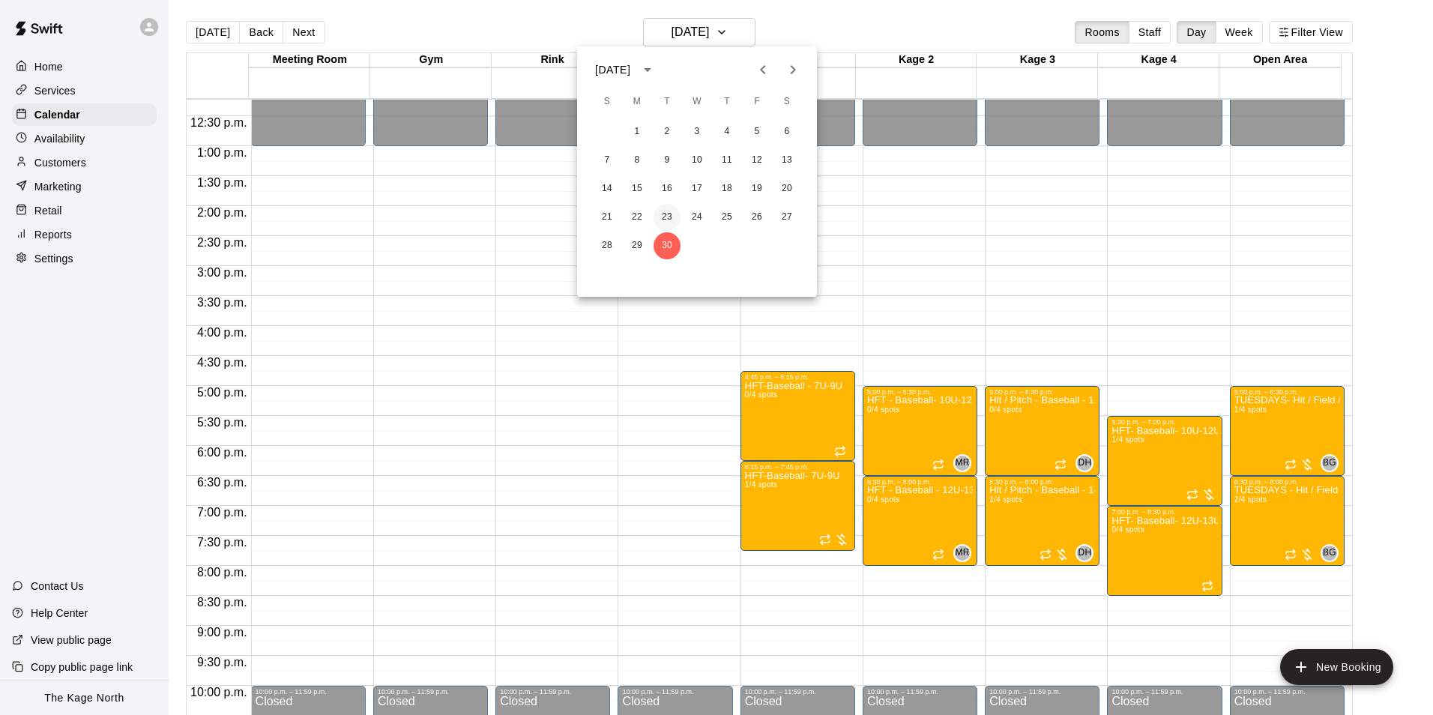
click at [657, 217] on button "23" at bounding box center [667, 217] width 27 height 27
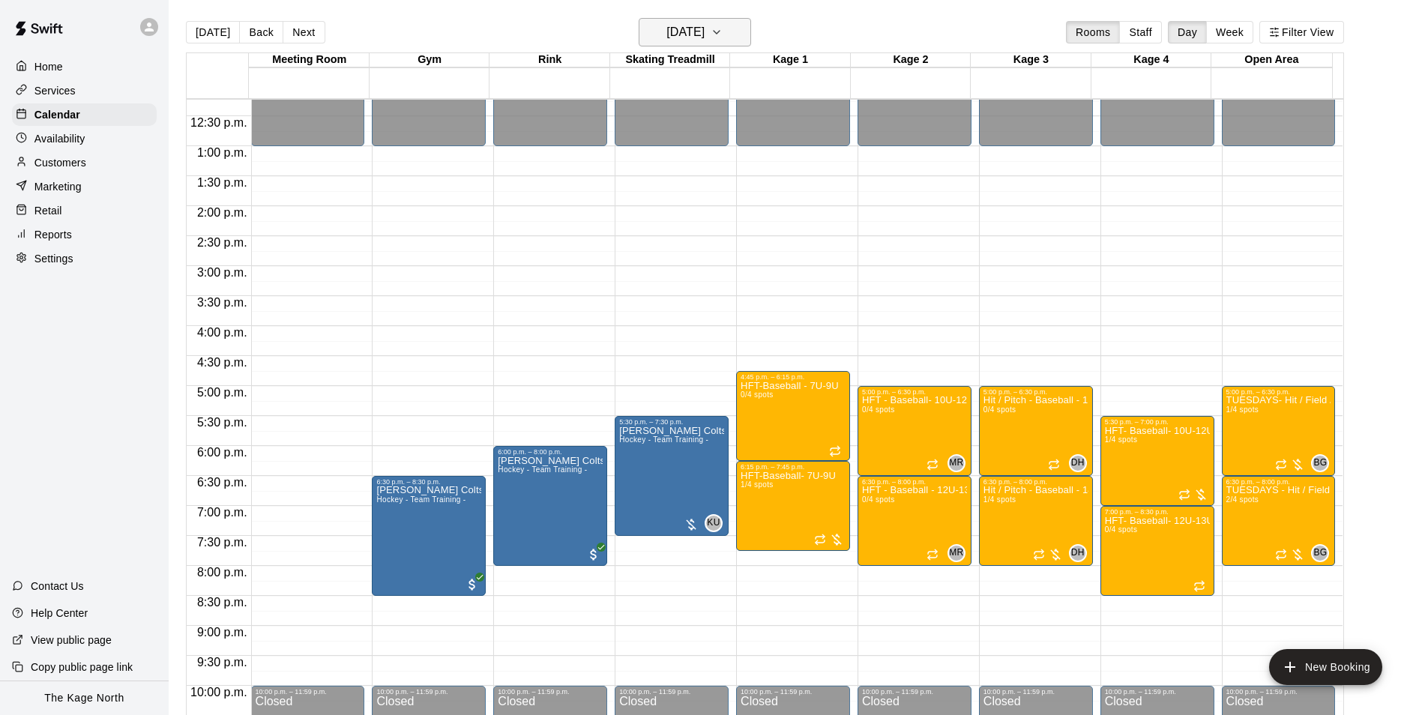
click at [703, 26] on h6 "Tuesday Sep 23" at bounding box center [685, 32] width 38 height 21
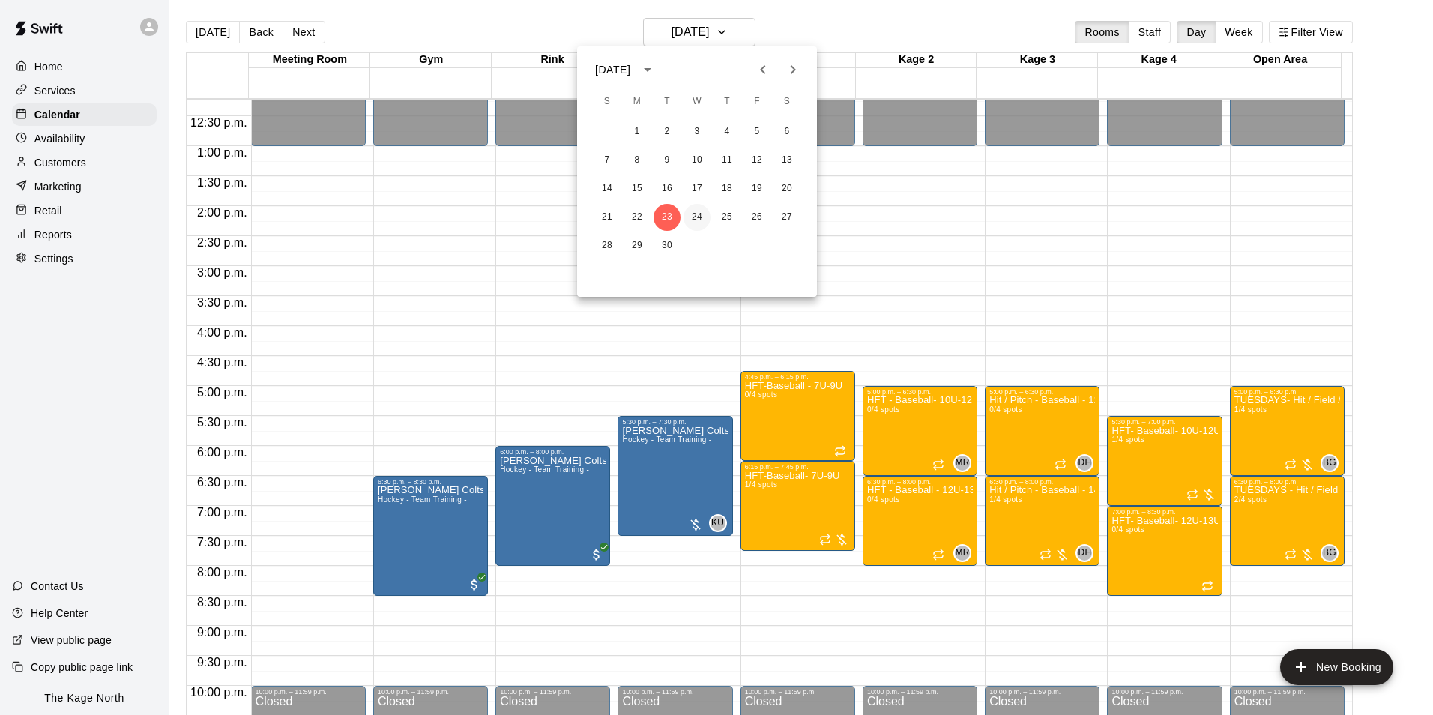
click at [686, 211] on button "24" at bounding box center [696, 217] width 27 height 27
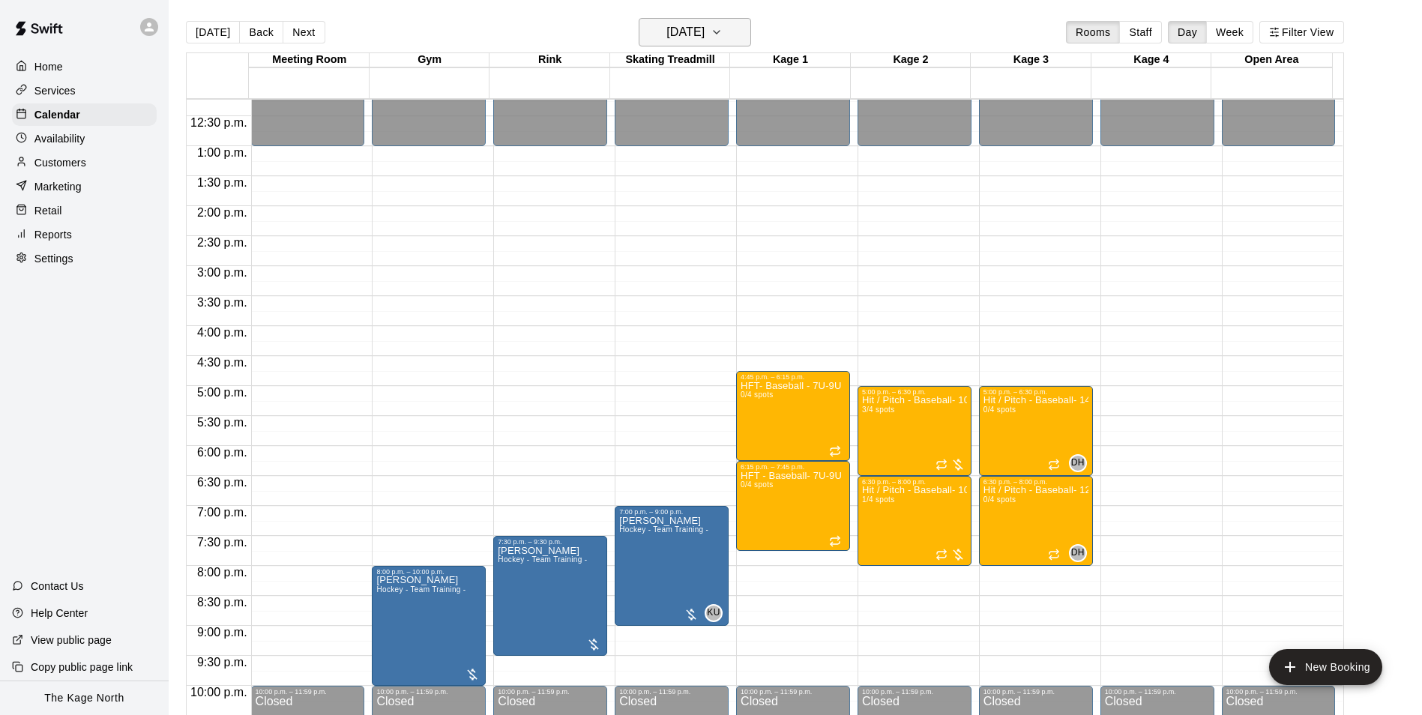
click at [704, 34] on h6 "Wednesday Sep 24" at bounding box center [685, 32] width 38 height 21
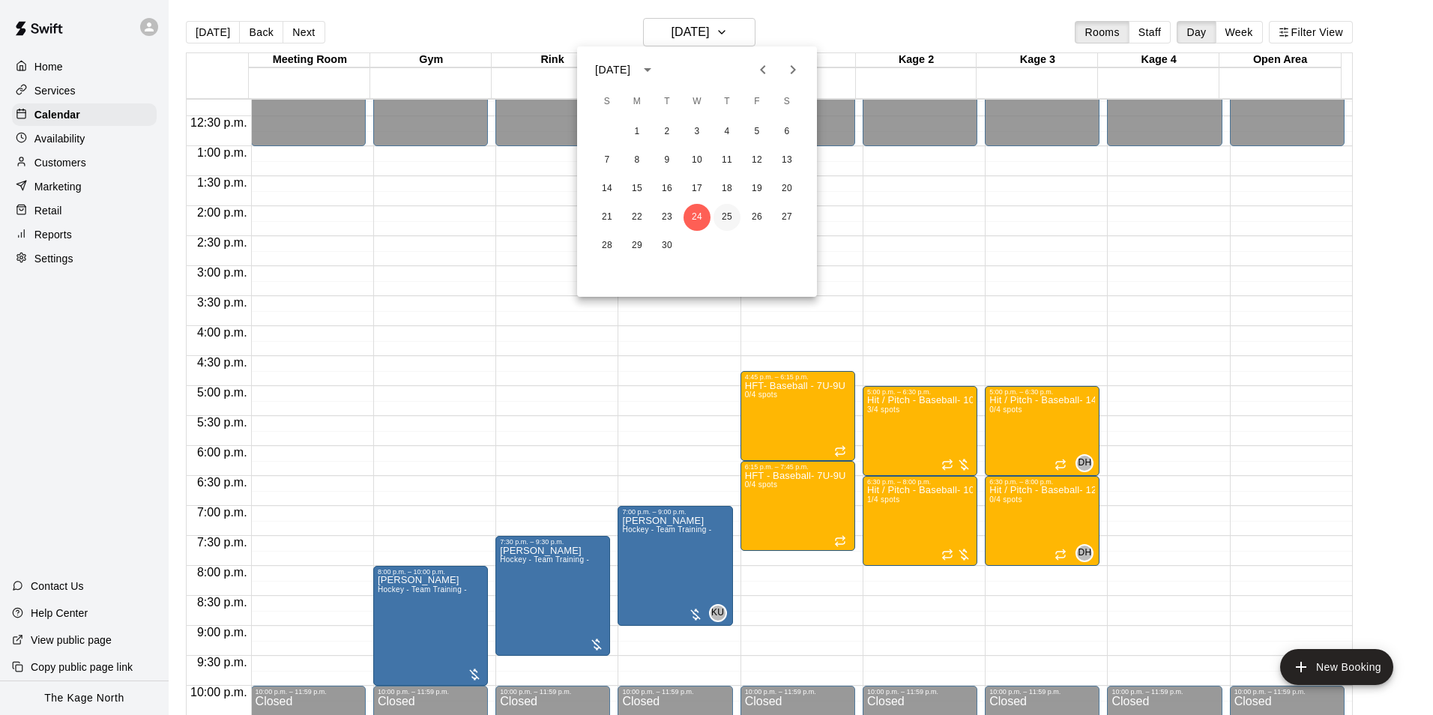
click at [722, 215] on button "25" at bounding box center [726, 217] width 27 height 27
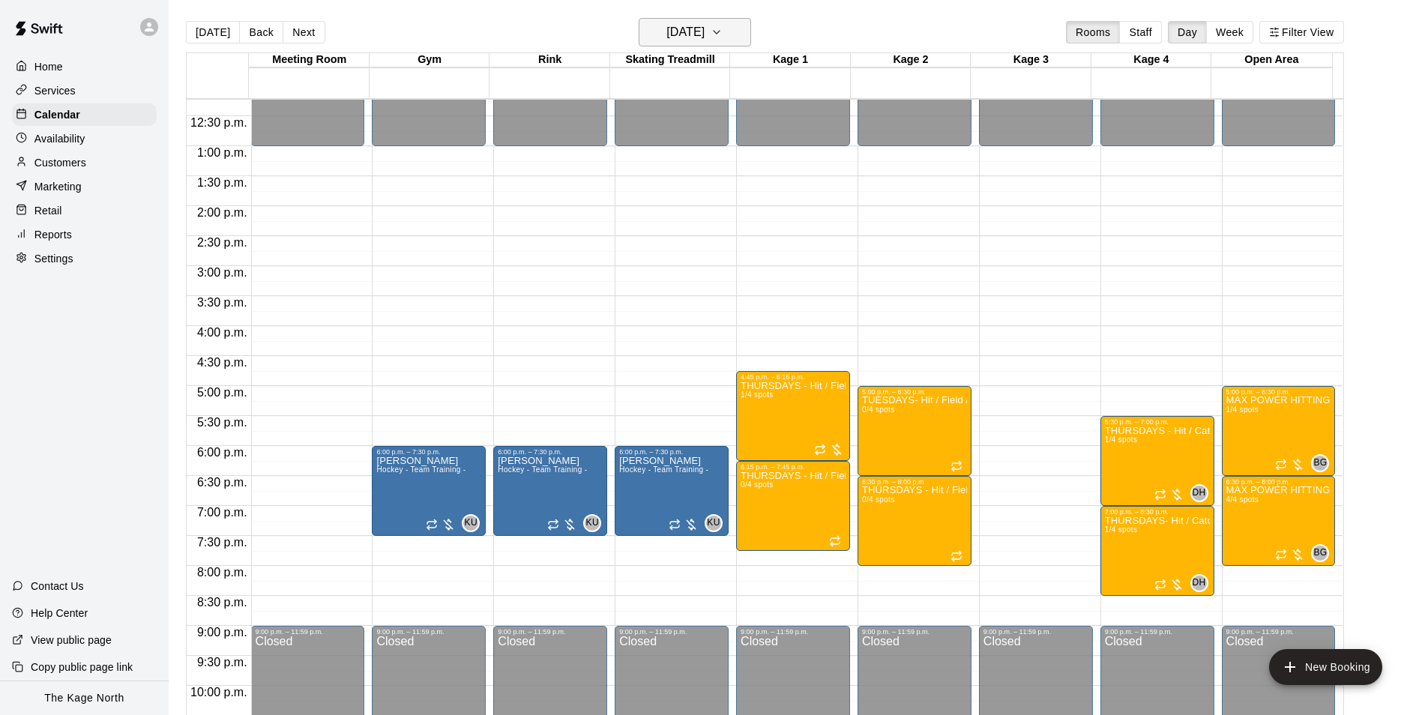
click at [704, 40] on h6 "[DATE]" at bounding box center [685, 32] width 38 height 21
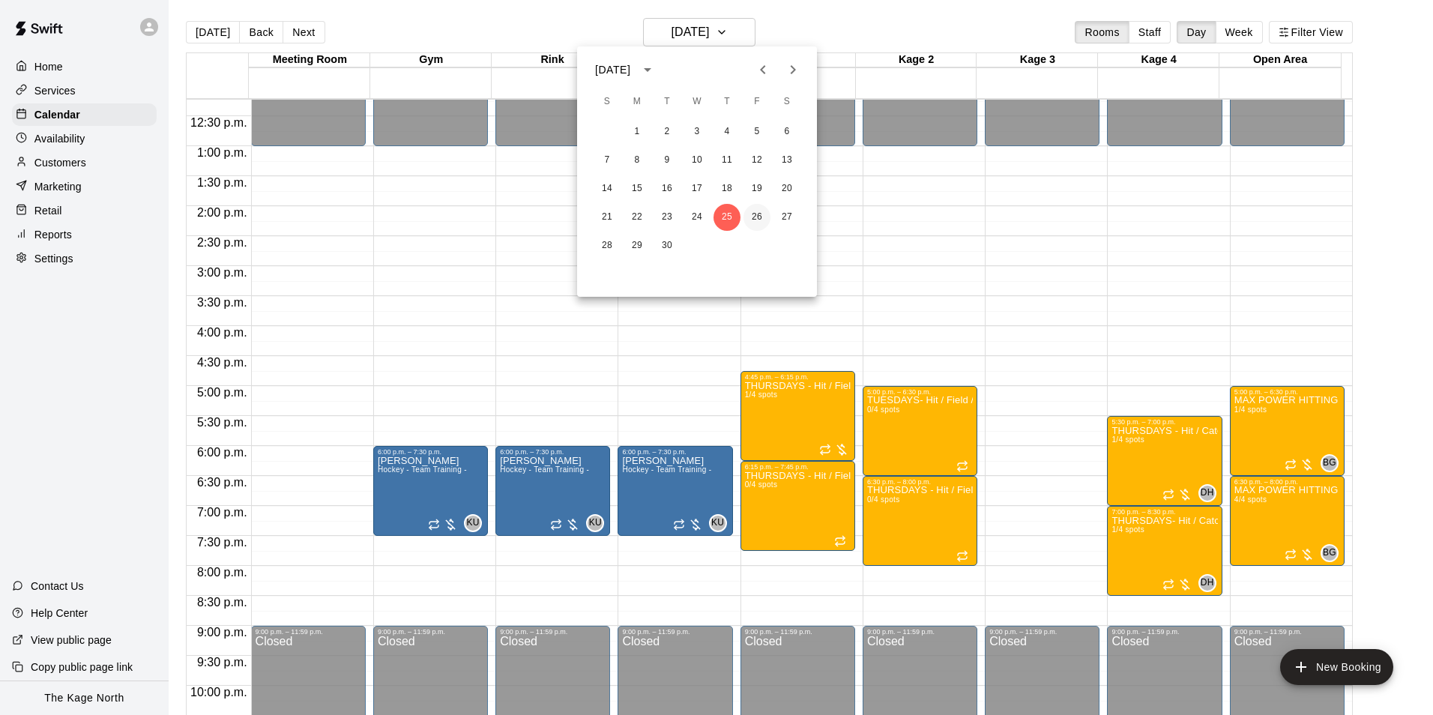
click at [753, 217] on button "26" at bounding box center [756, 217] width 27 height 27
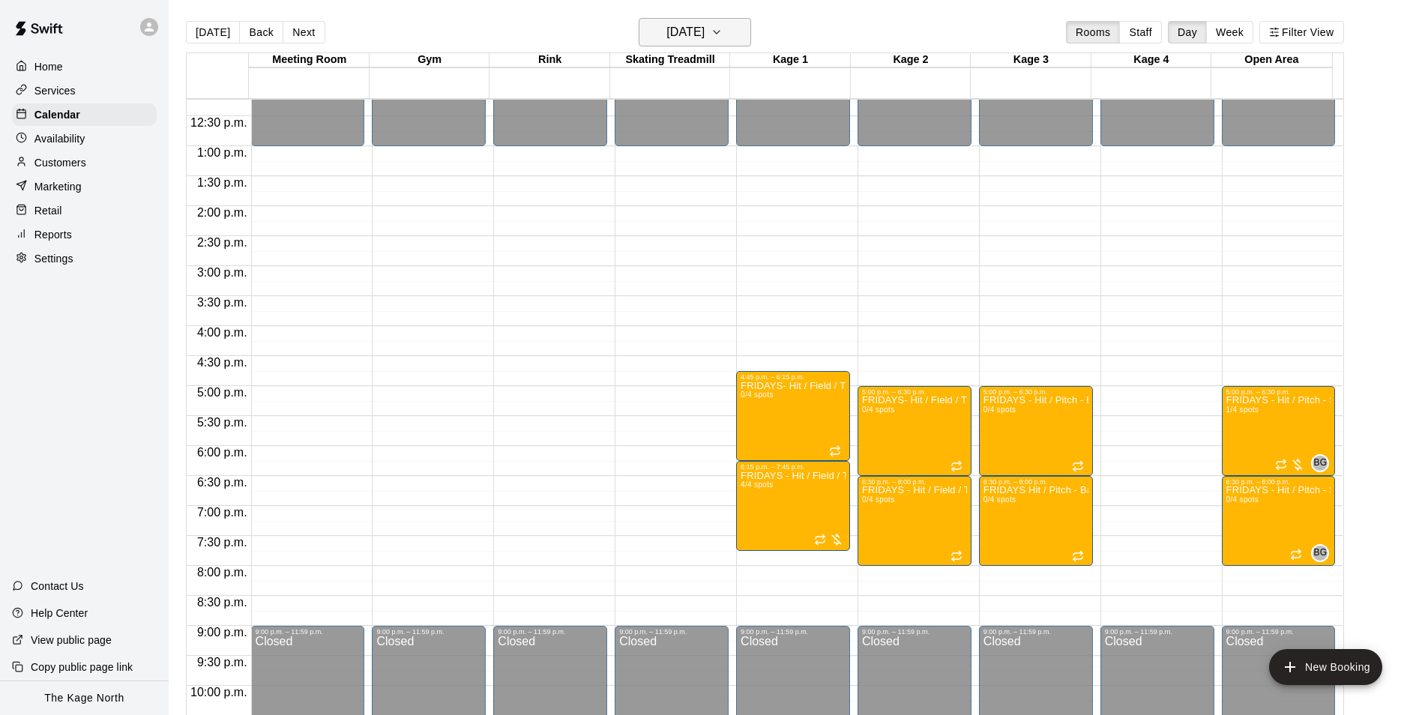
click at [722, 35] on icon "button" at bounding box center [716, 32] width 12 height 18
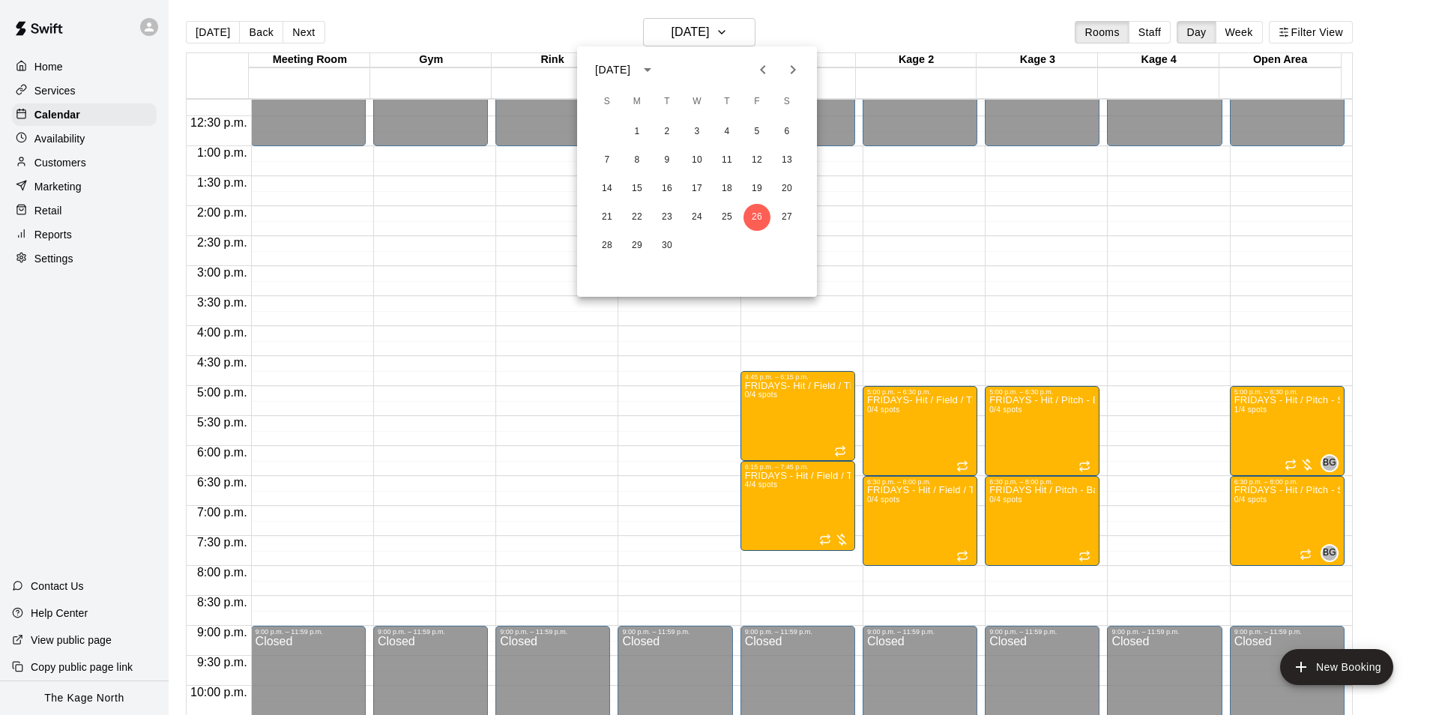
click at [786, 31] on div at bounding box center [716, 357] width 1433 height 715
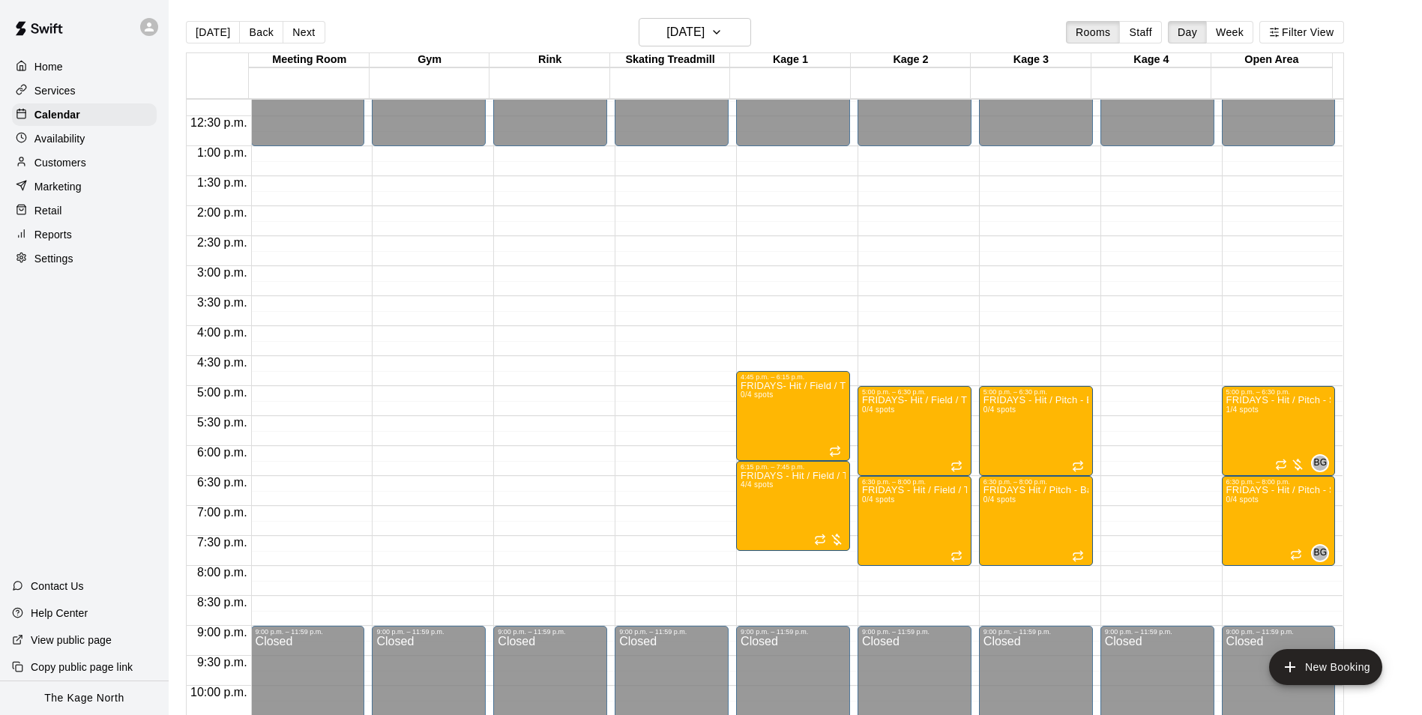
click at [66, 67] on div "Home" at bounding box center [84, 66] width 145 height 22
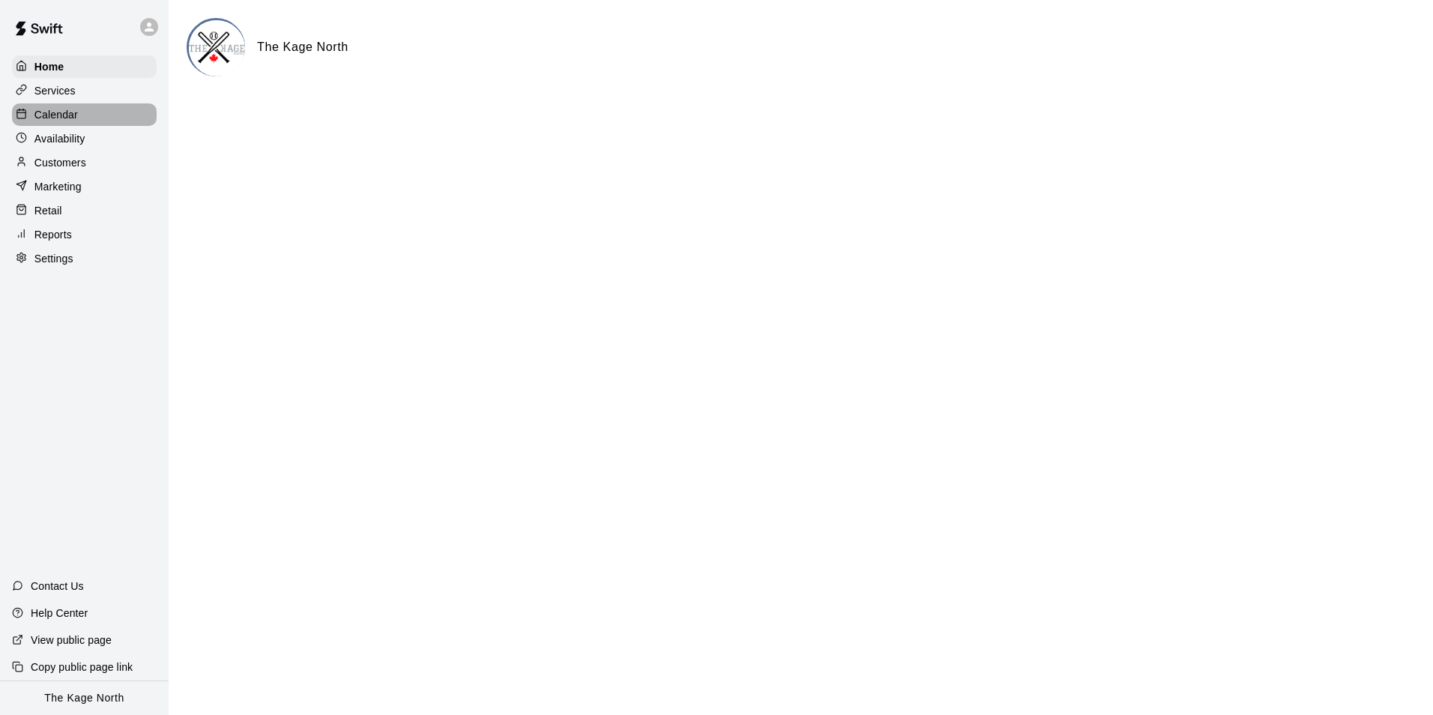
click at [70, 114] on p "Calendar" at bounding box center [55, 114] width 43 height 15
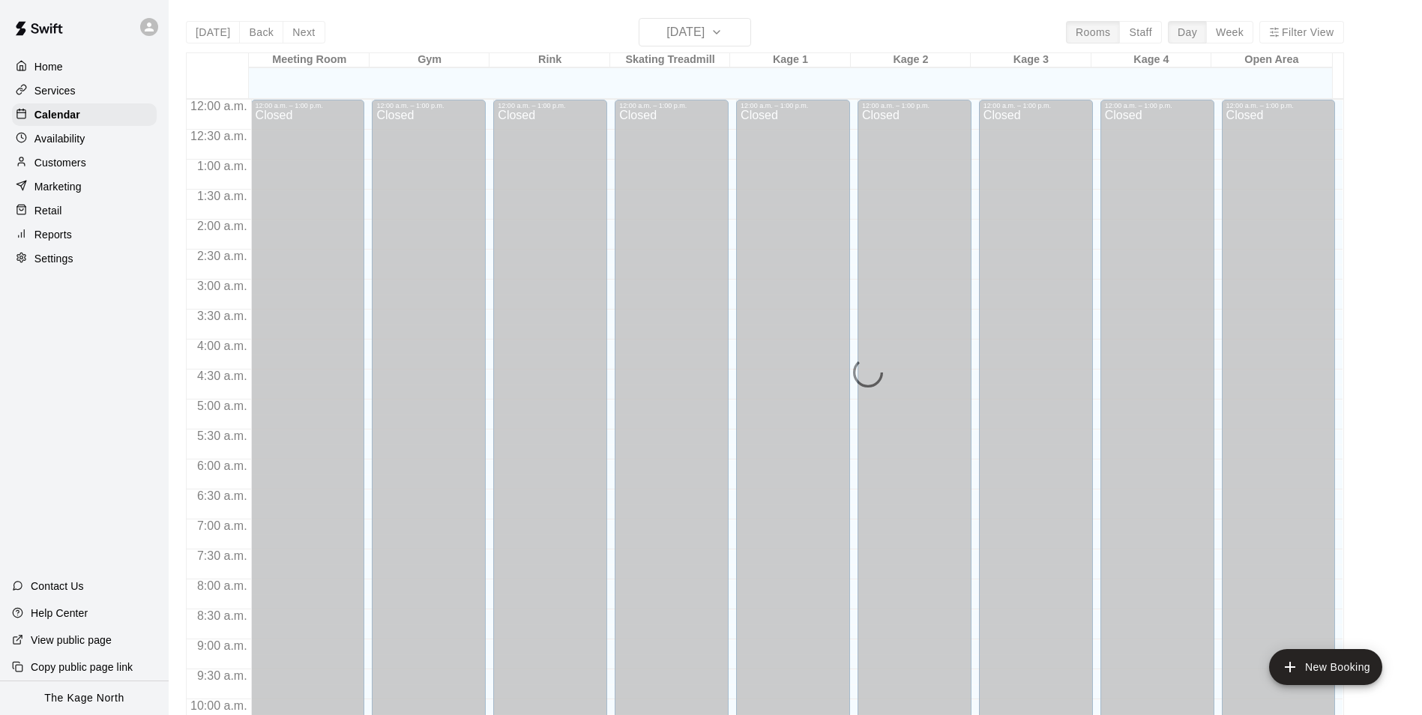
scroll to position [761, 0]
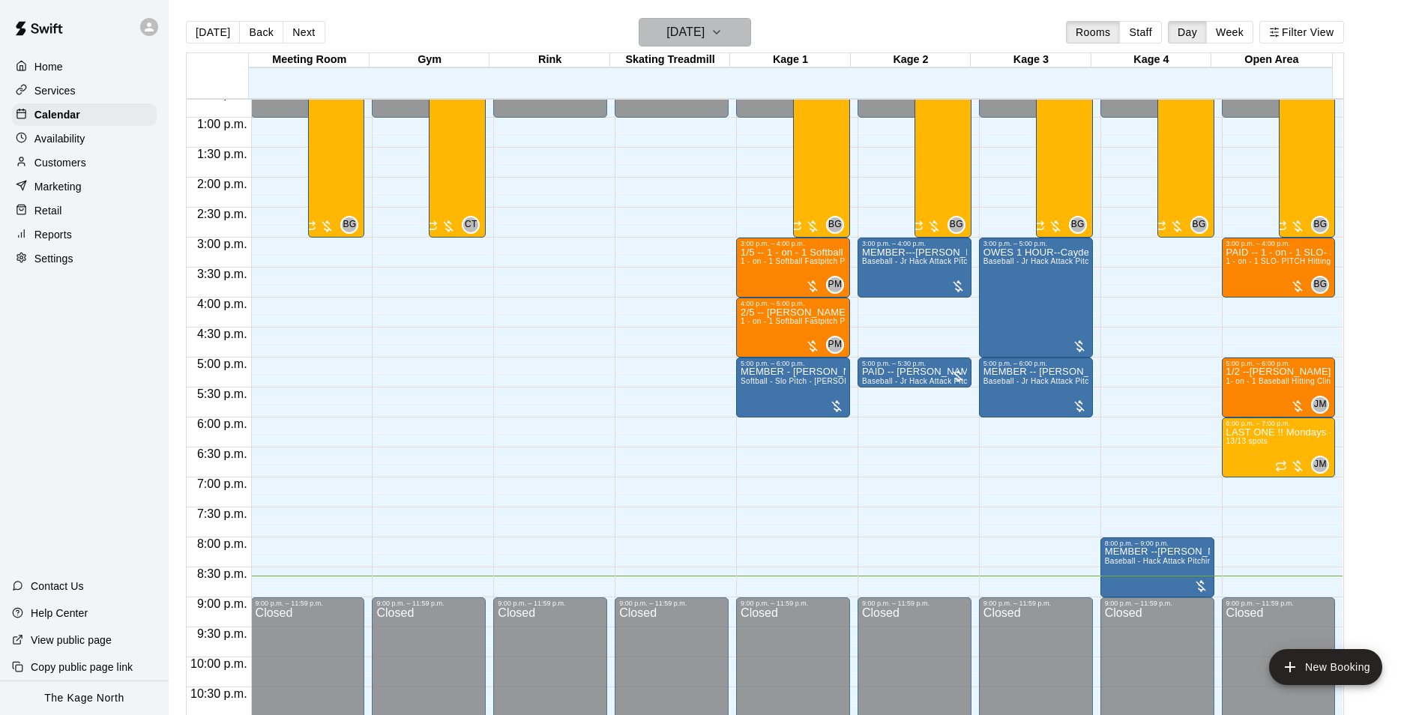
click at [722, 30] on icon "button" at bounding box center [716, 32] width 12 height 18
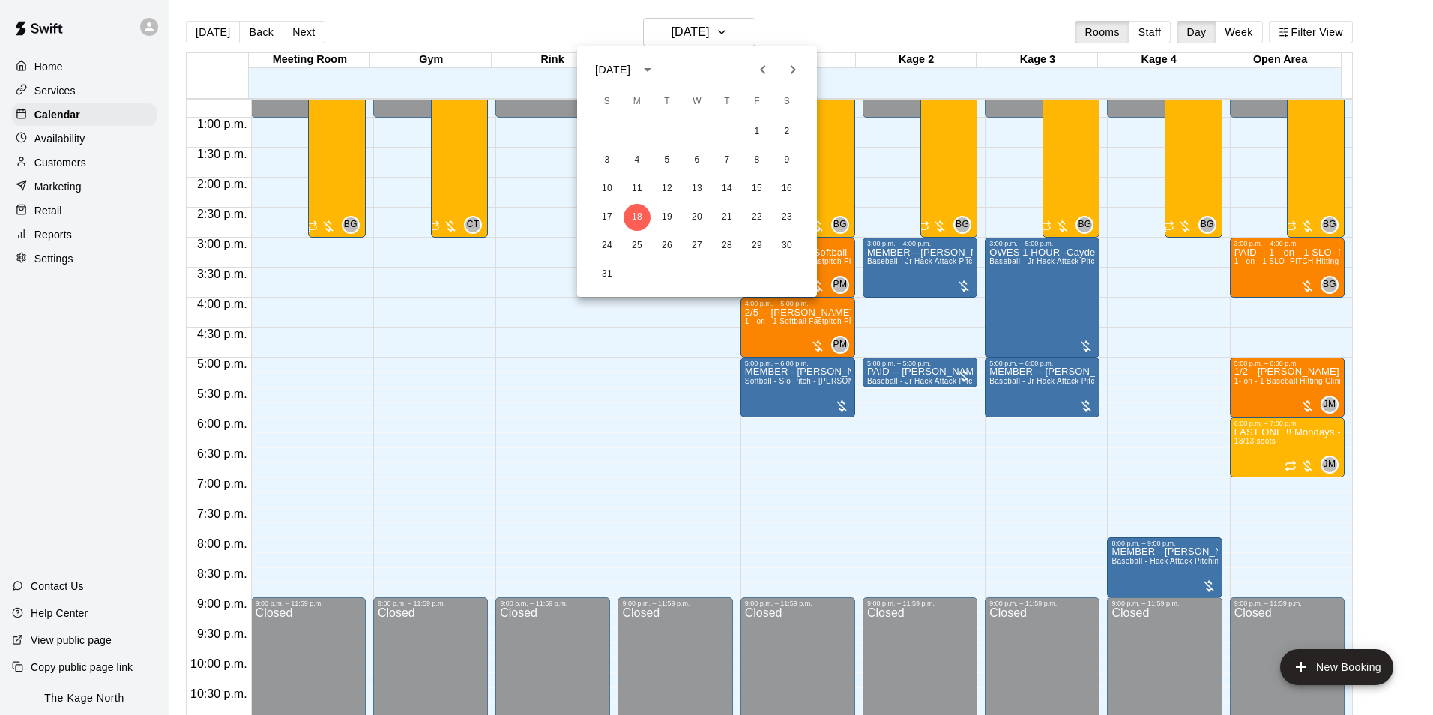
click at [817, 30] on div at bounding box center [716, 357] width 1433 height 715
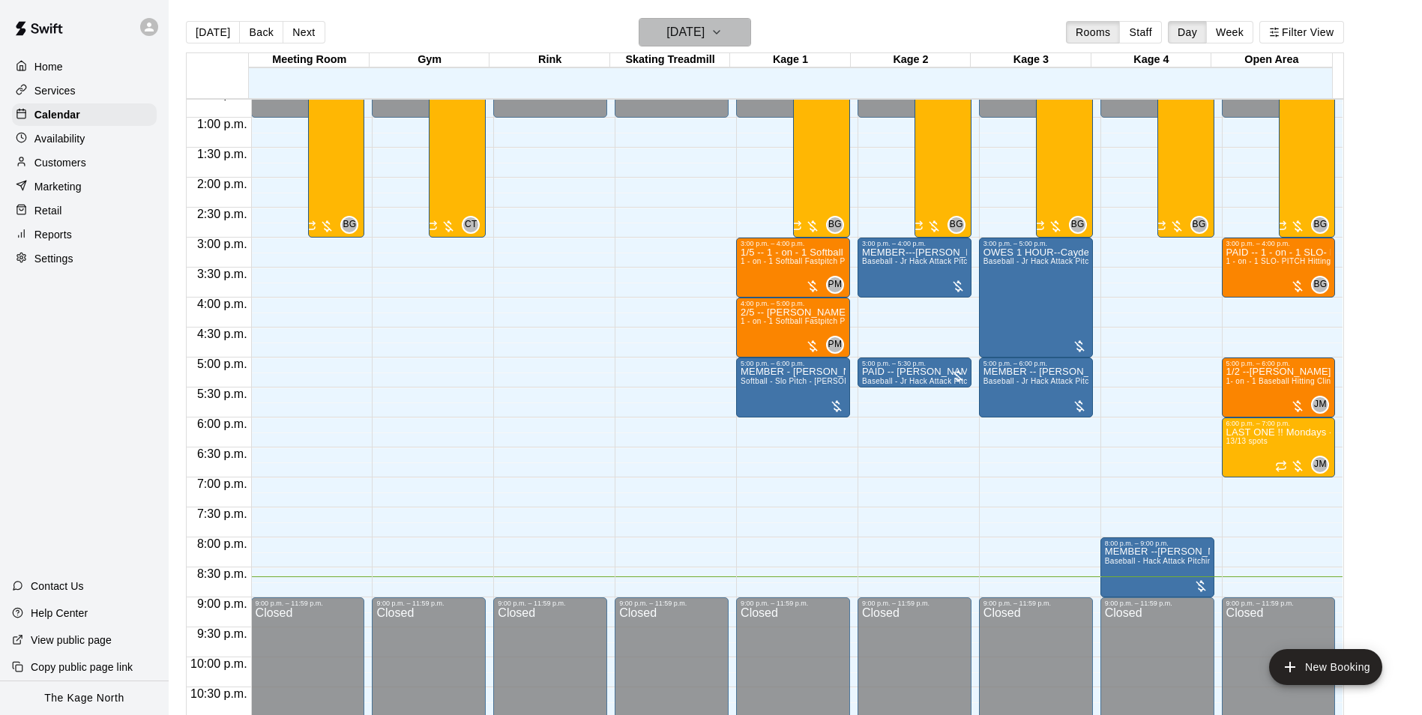
click at [722, 20] on button "[DATE]" at bounding box center [695, 32] width 112 height 28
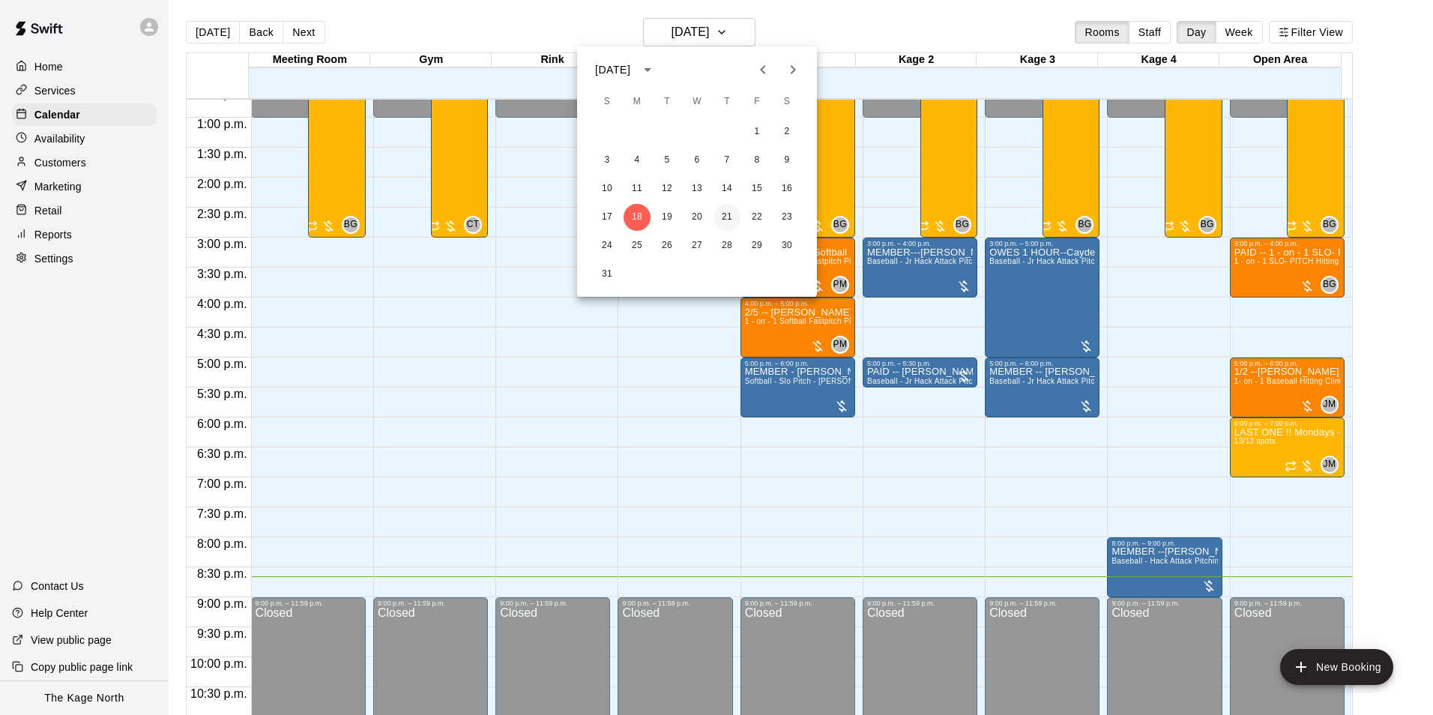
click at [731, 217] on button "21" at bounding box center [726, 217] width 27 height 27
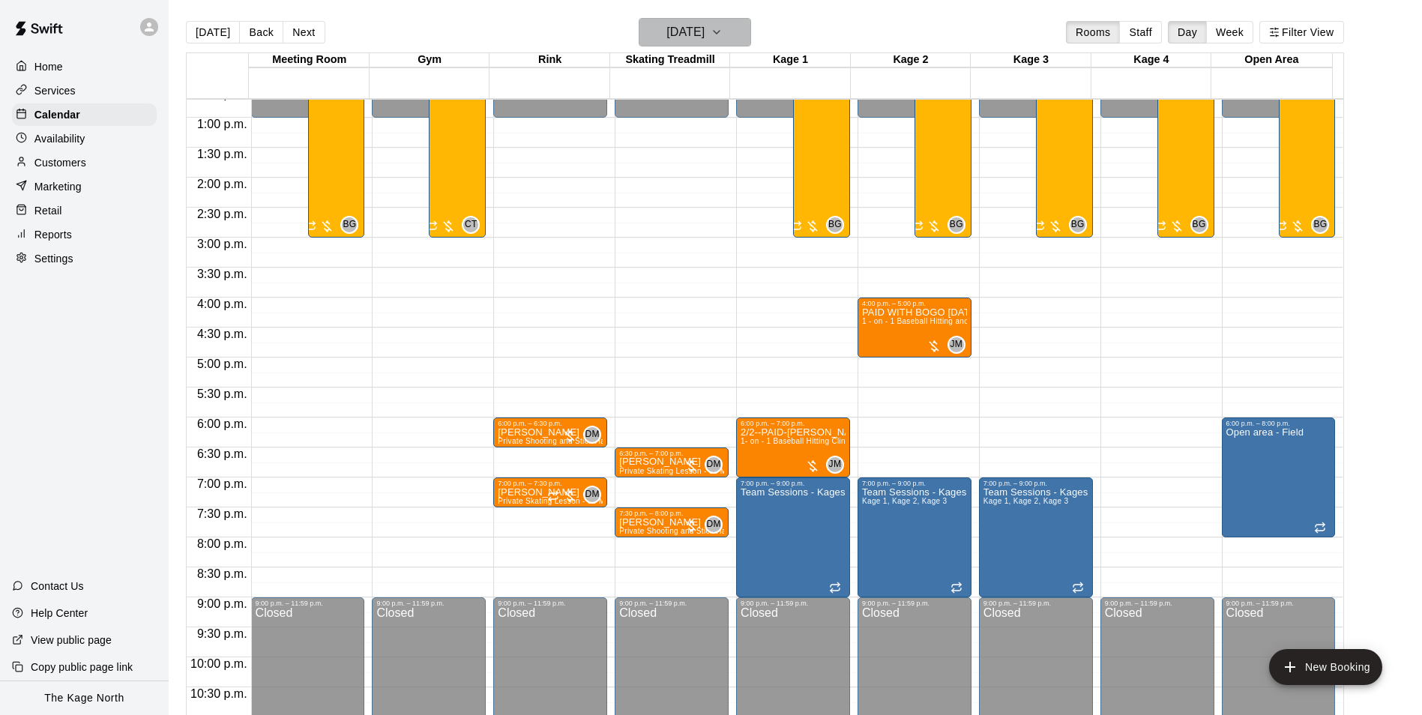
click at [695, 36] on h6 "[DATE]" at bounding box center [685, 32] width 38 height 21
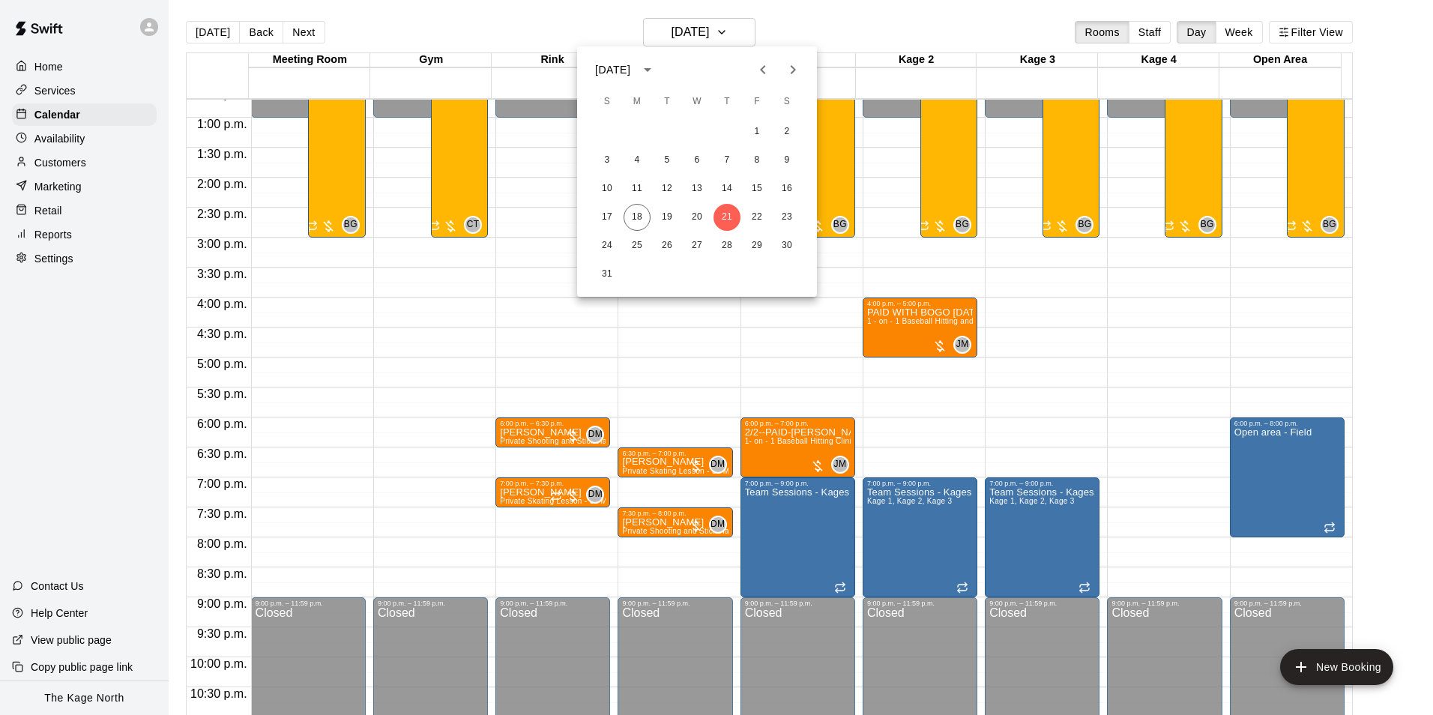
click at [791, 75] on icon "Next month" at bounding box center [793, 70] width 18 height 18
click at [729, 142] on button "4" at bounding box center [726, 131] width 27 height 27
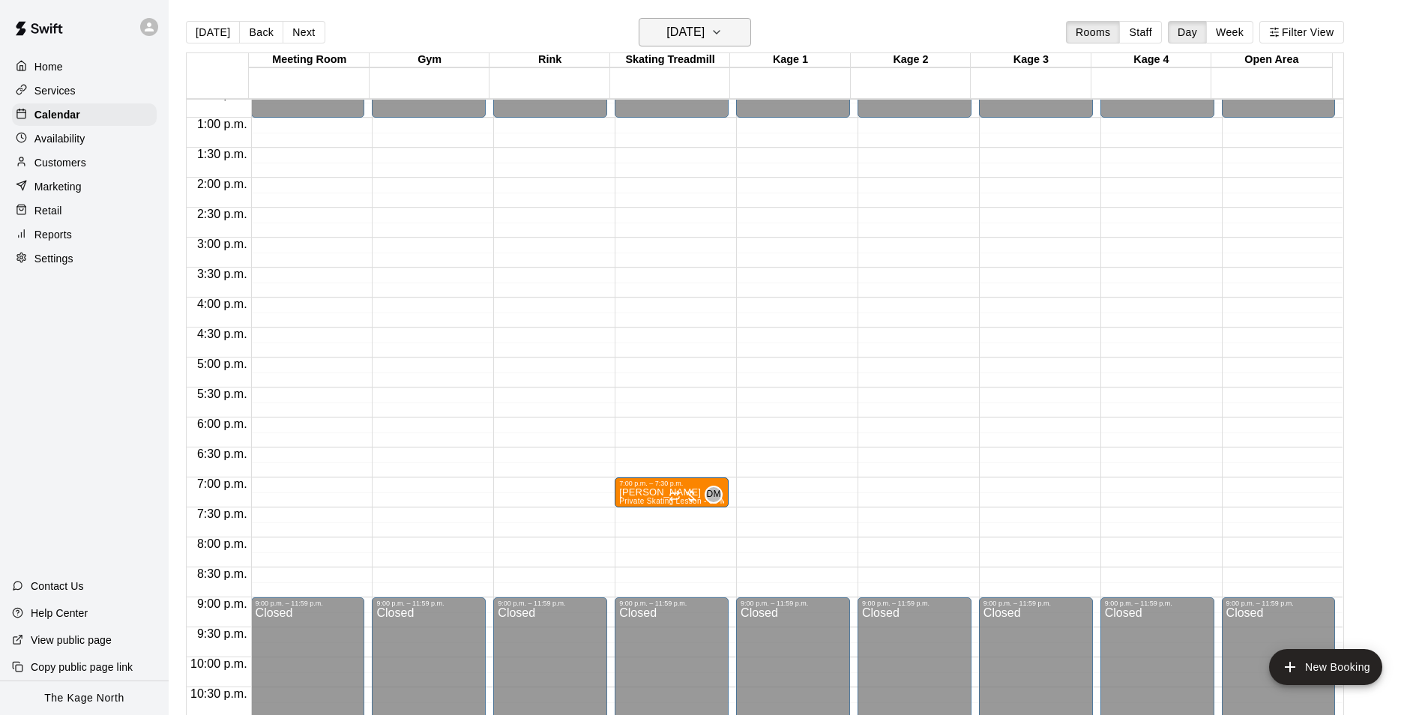
click at [704, 29] on h6 "[DATE]" at bounding box center [685, 32] width 38 height 21
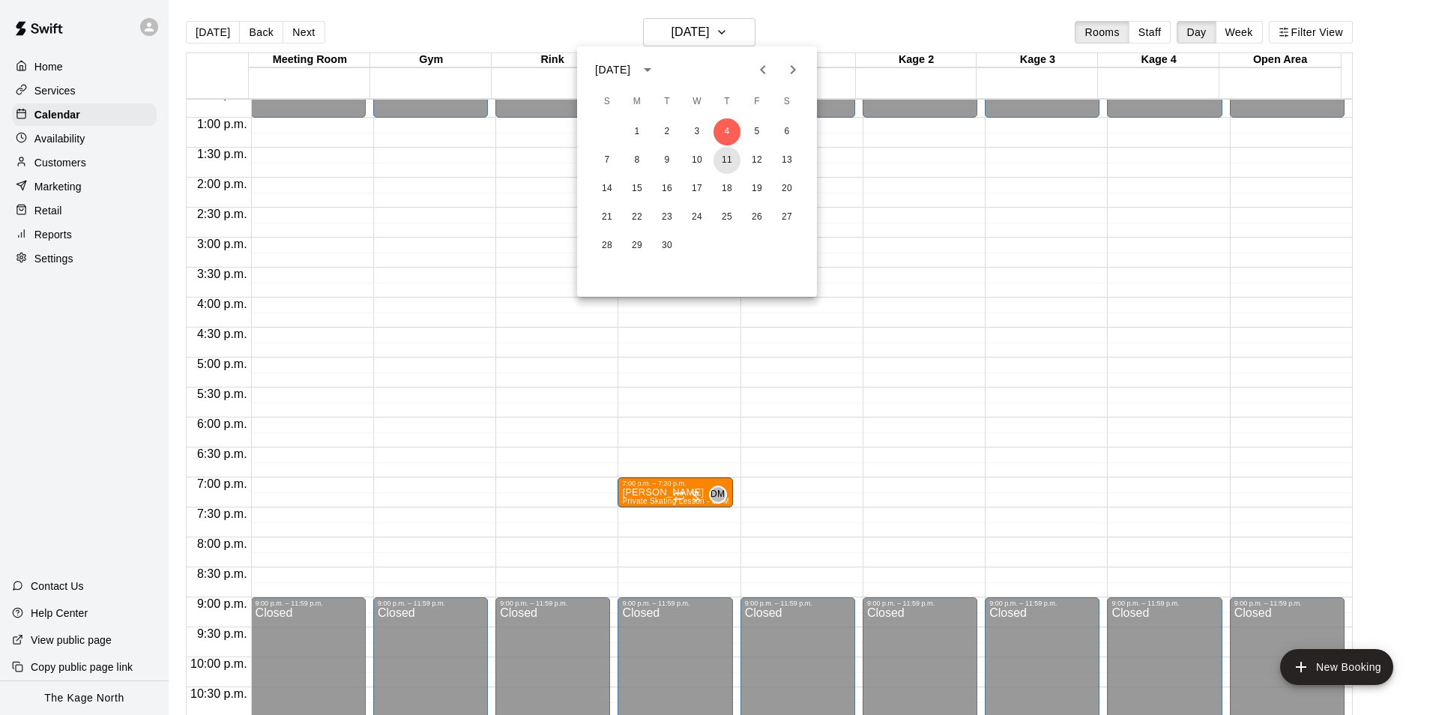
drag, startPoint x: 729, startPoint y: 163, endPoint x: 777, endPoint y: 232, distance: 84.6
click at [728, 161] on button "11" at bounding box center [726, 160] width 27 height 27
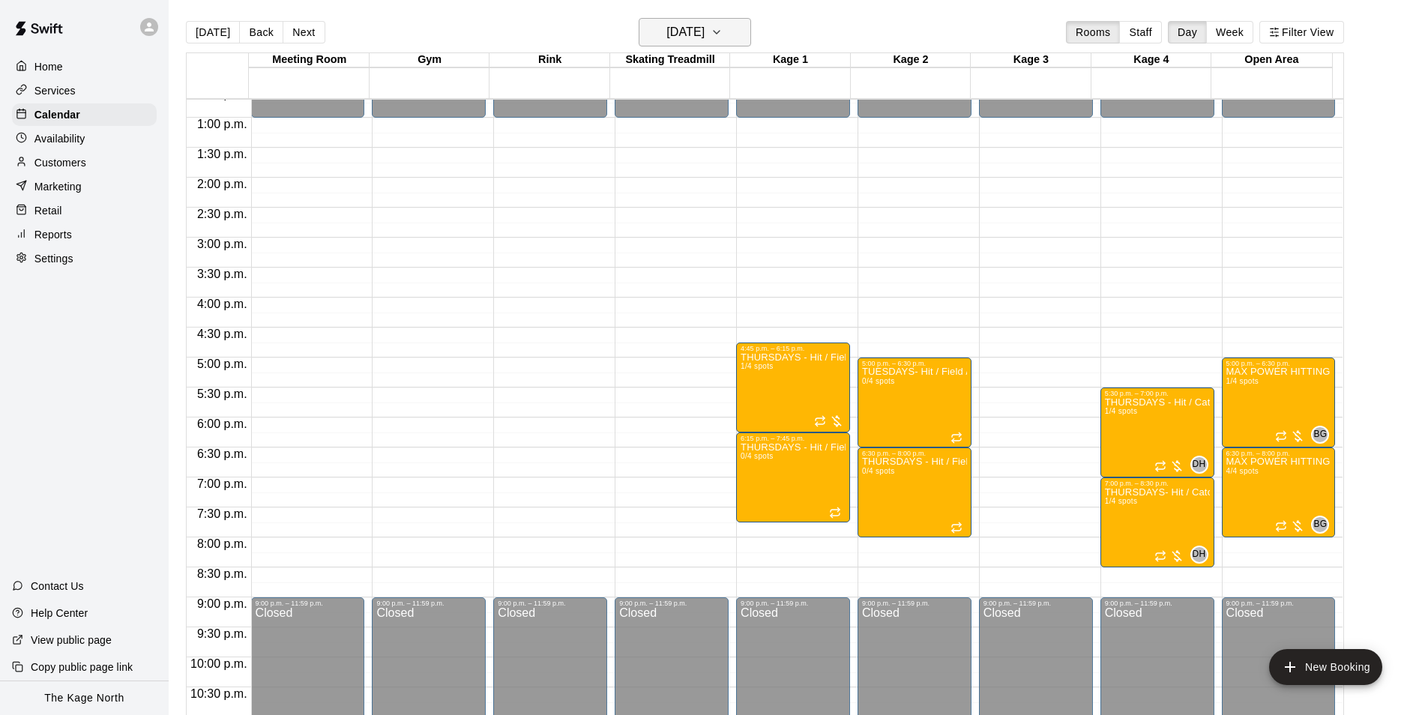
click at [704, 26] on h6 "[DATE]" at bounding box center [685, 32] width 38 height 21
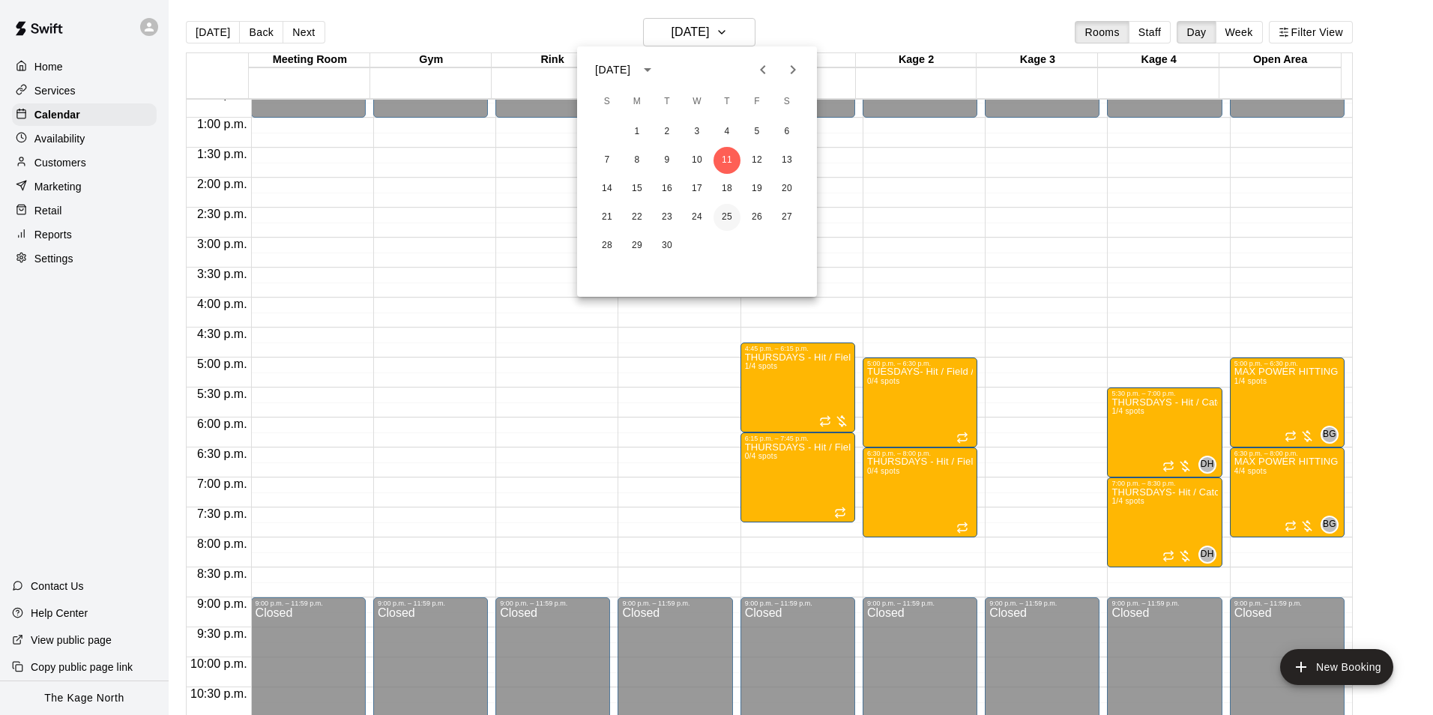
click at [732, 211] on button "25" at bounding box center [726, 217] width 27 height 27
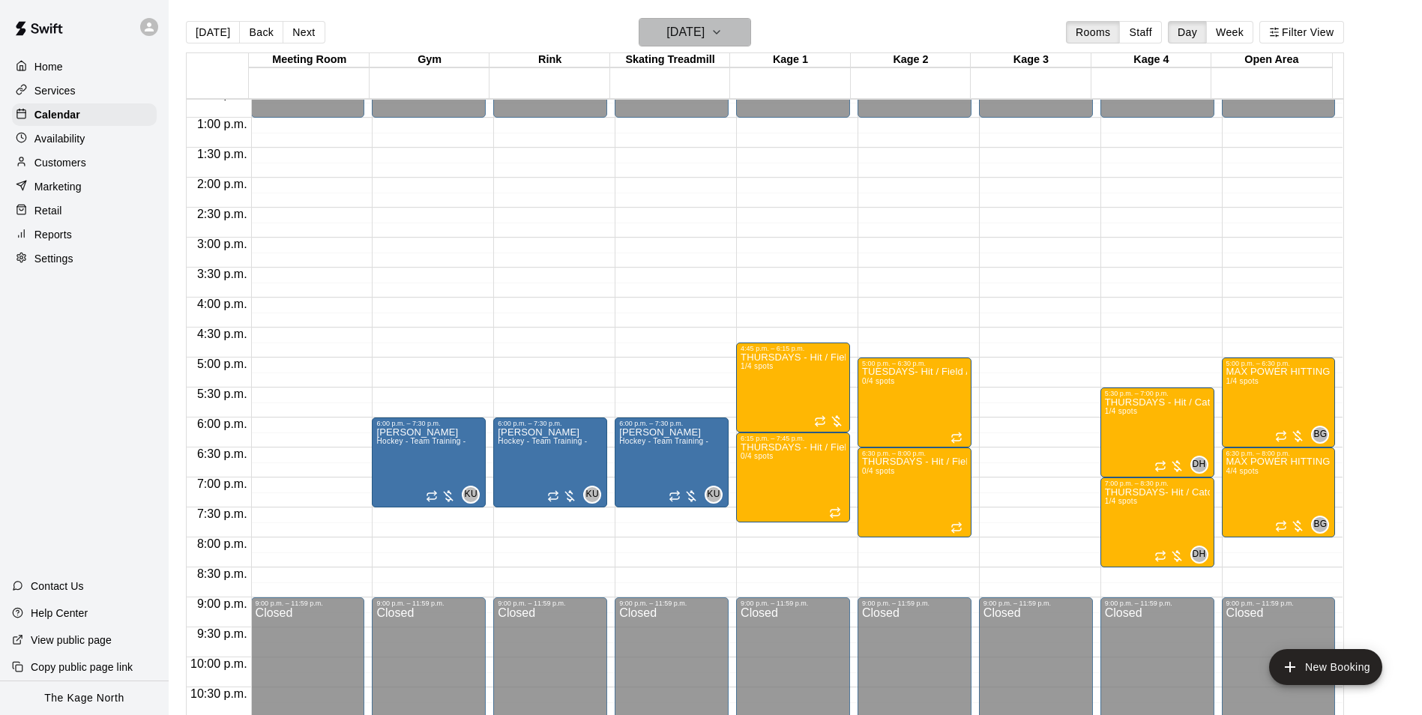
click at [704, 32] on h6 "[DATE]" at bounding box center [685, 32] width 38 height 21
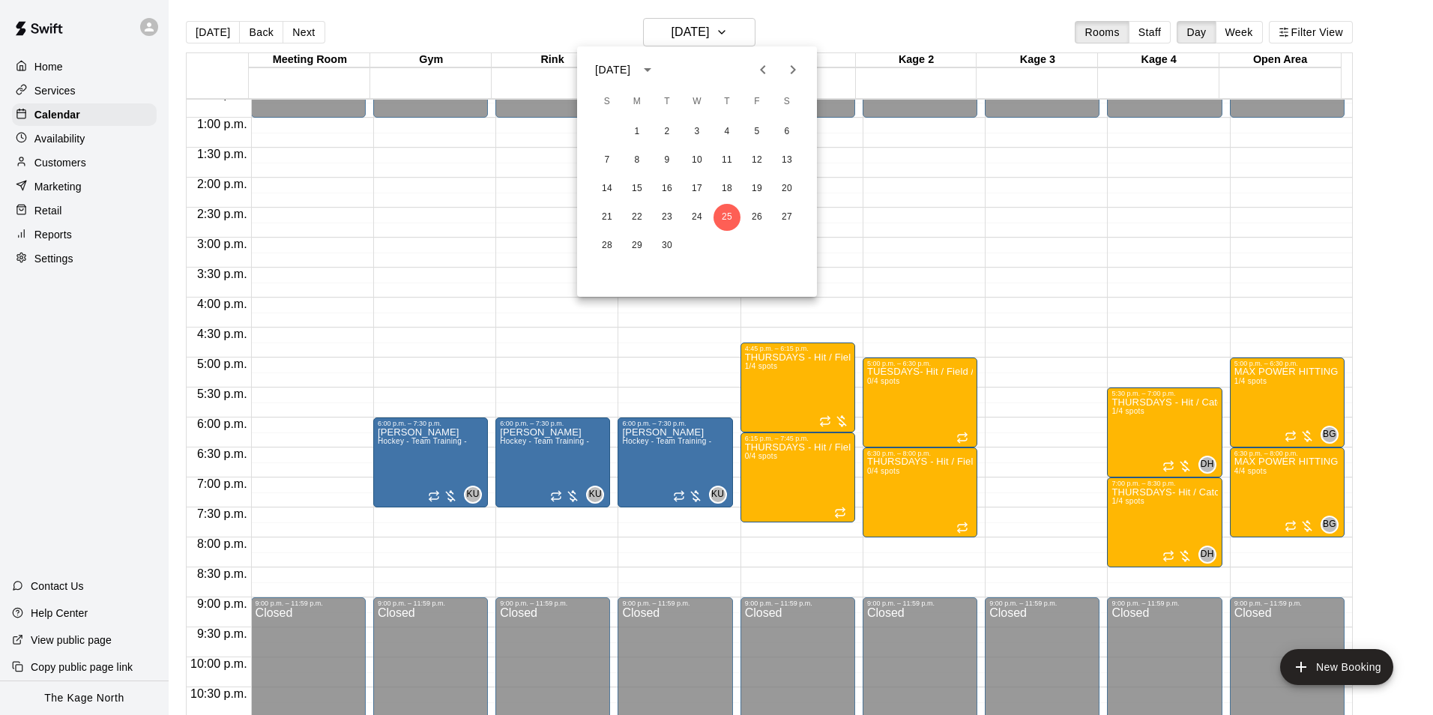
click at [790, 64] on icon "Next month" at bounding box center [793, 70] width 18 height 18
click at [722, 135] on button "2" at bounding box center [726, 131] width 27 height 27
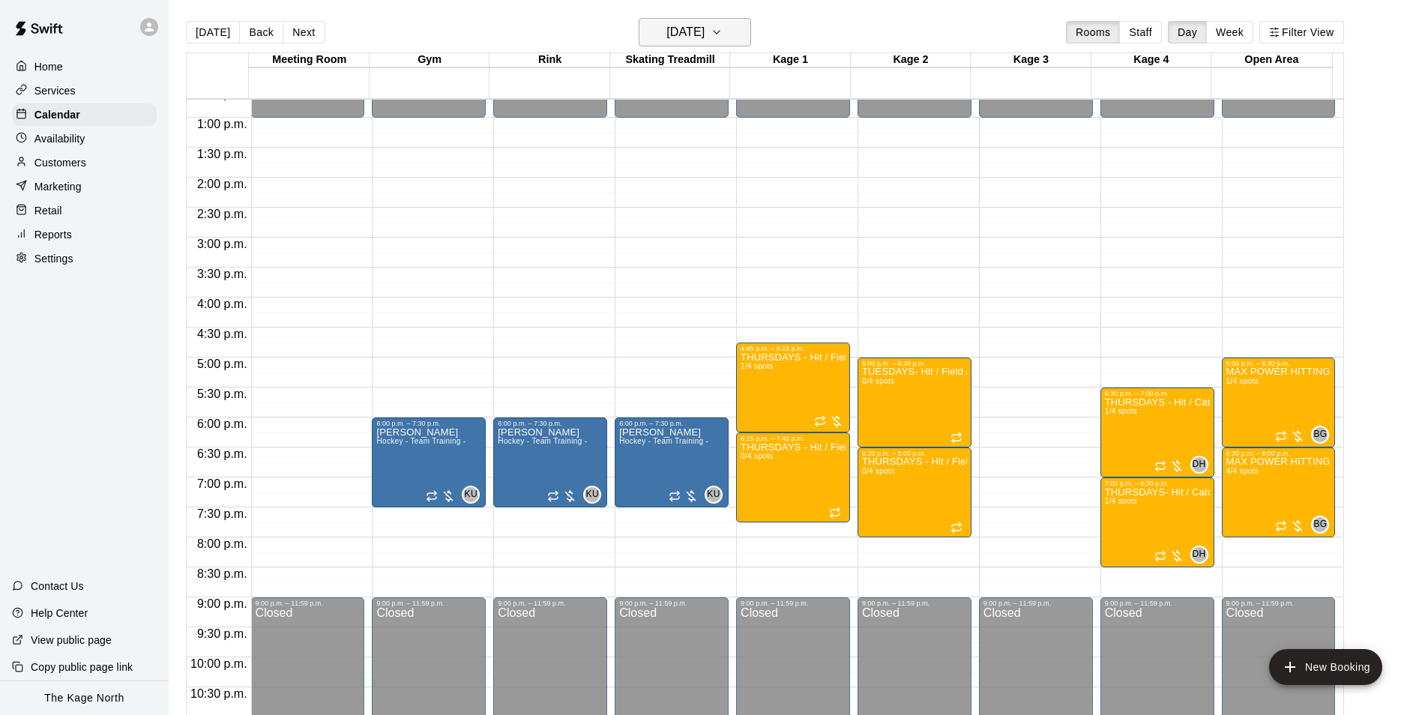
click at [704, 32] on h6 "[DATE]" at bounding box center [685, 32] width 38 height 21
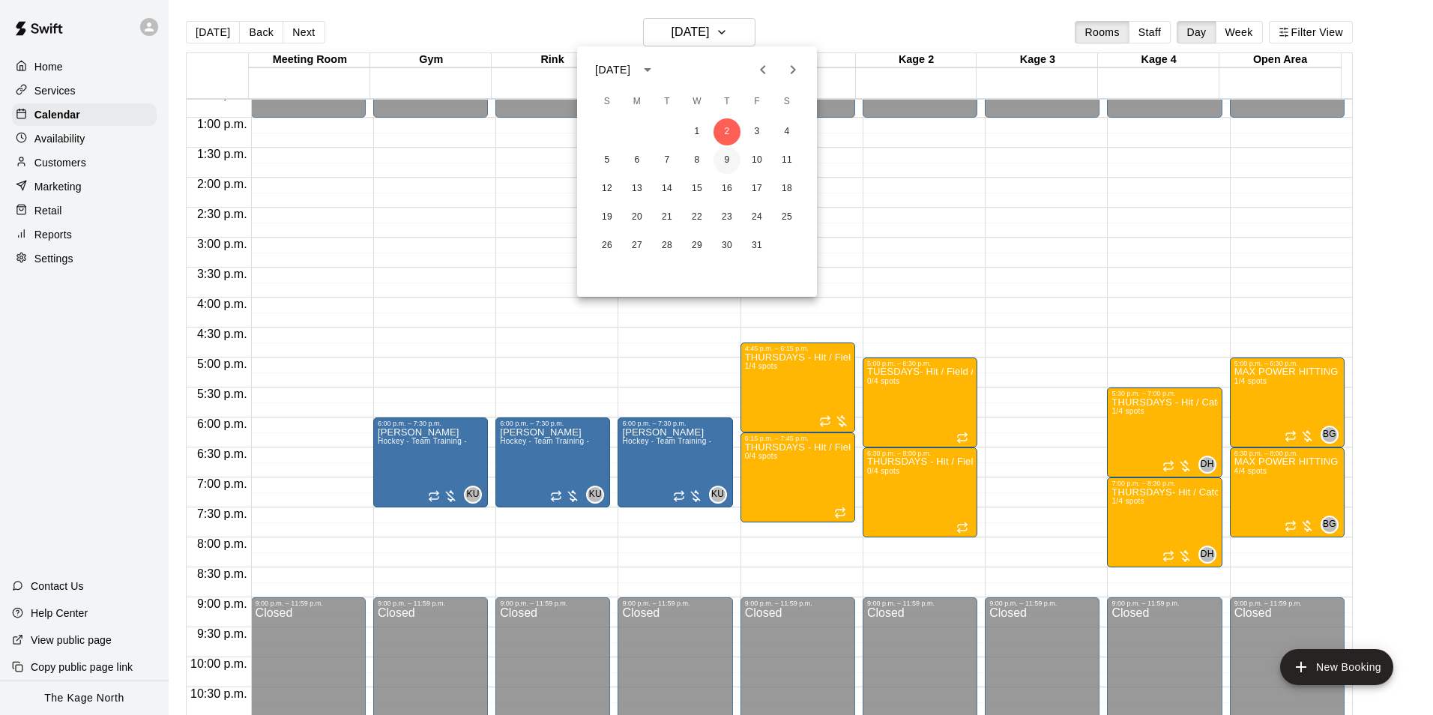
click at [726, 161] on button "9" at bounding box center [726, 160] width 27 height 27
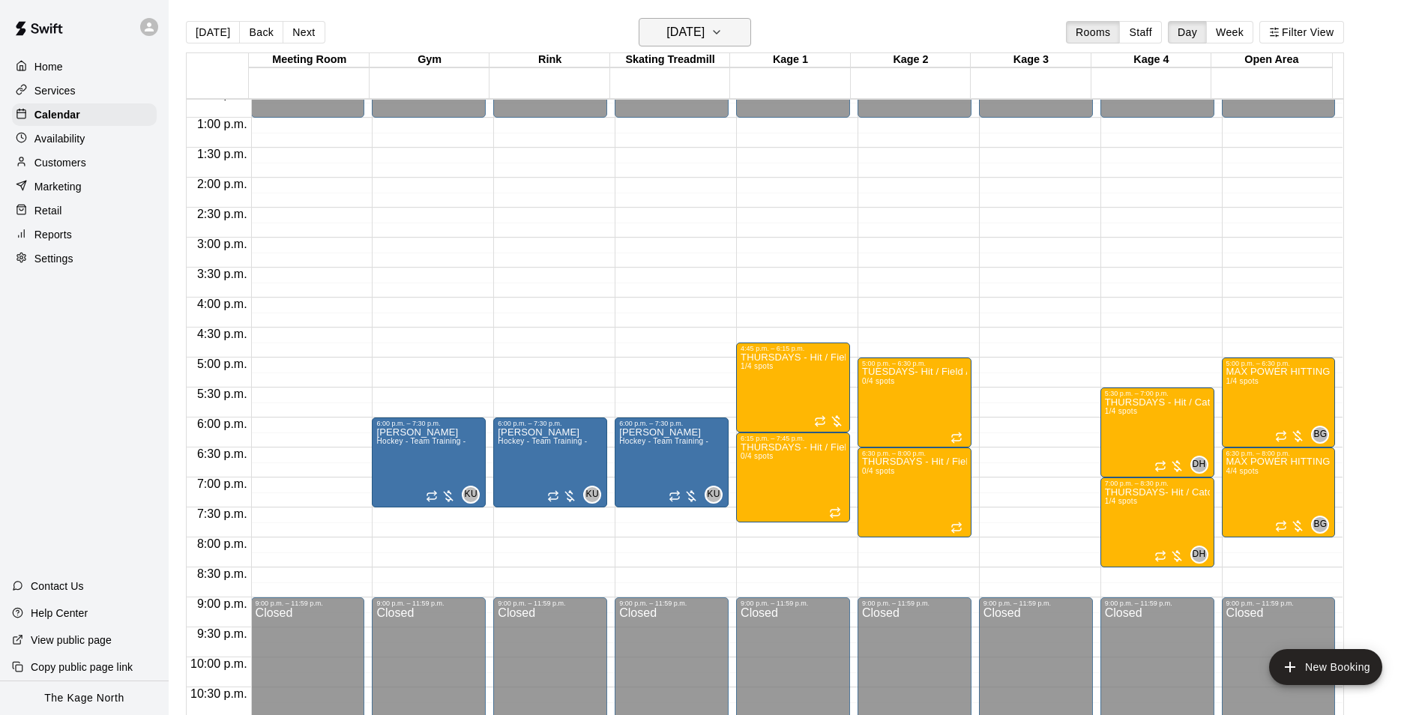
click at [704, 25] on h6 "[DATE]" at bounding box center [685, 32] width 38 height 21
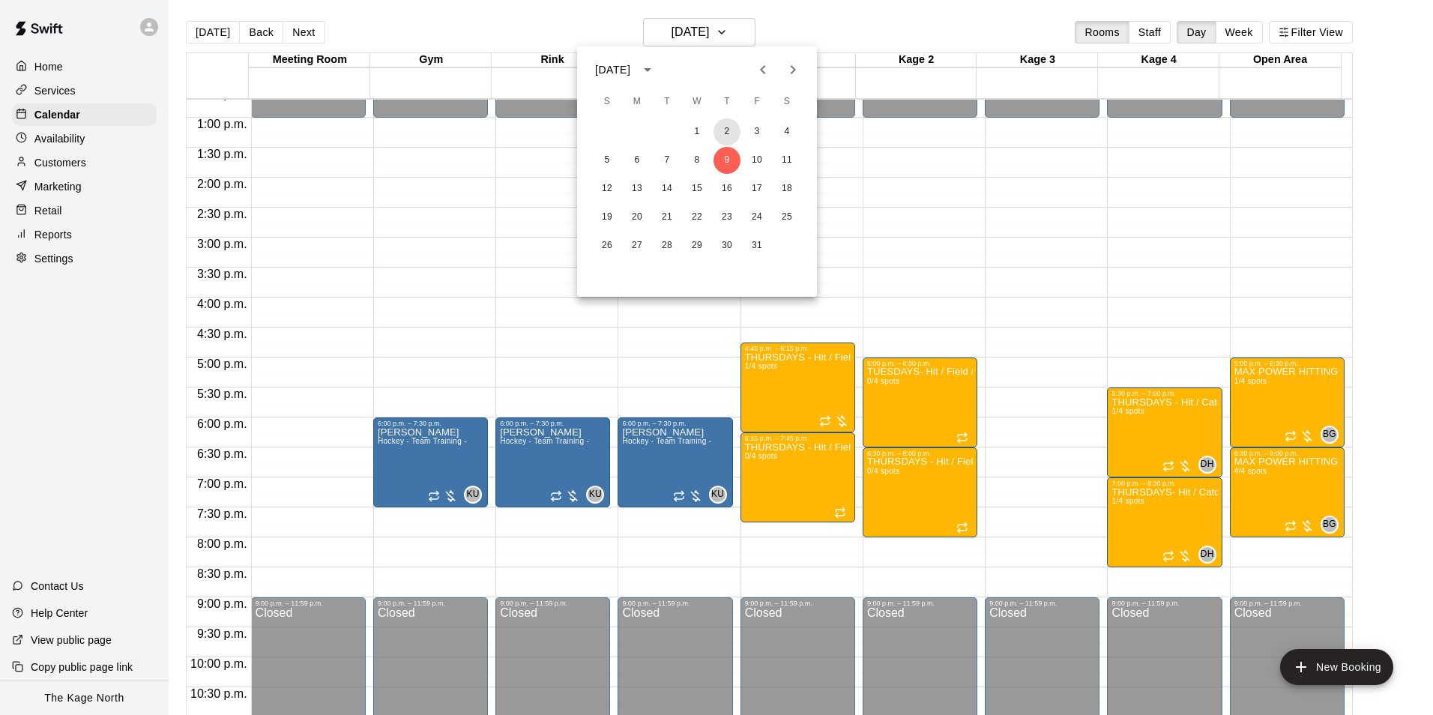
drag, startPoint x: 728, startPoint y: 133, endPoint x: 801, endPoint y: 263, distance: 148.6
click at [728, 133] on button "2" at bounding box center [726, 131] width 27 height 27
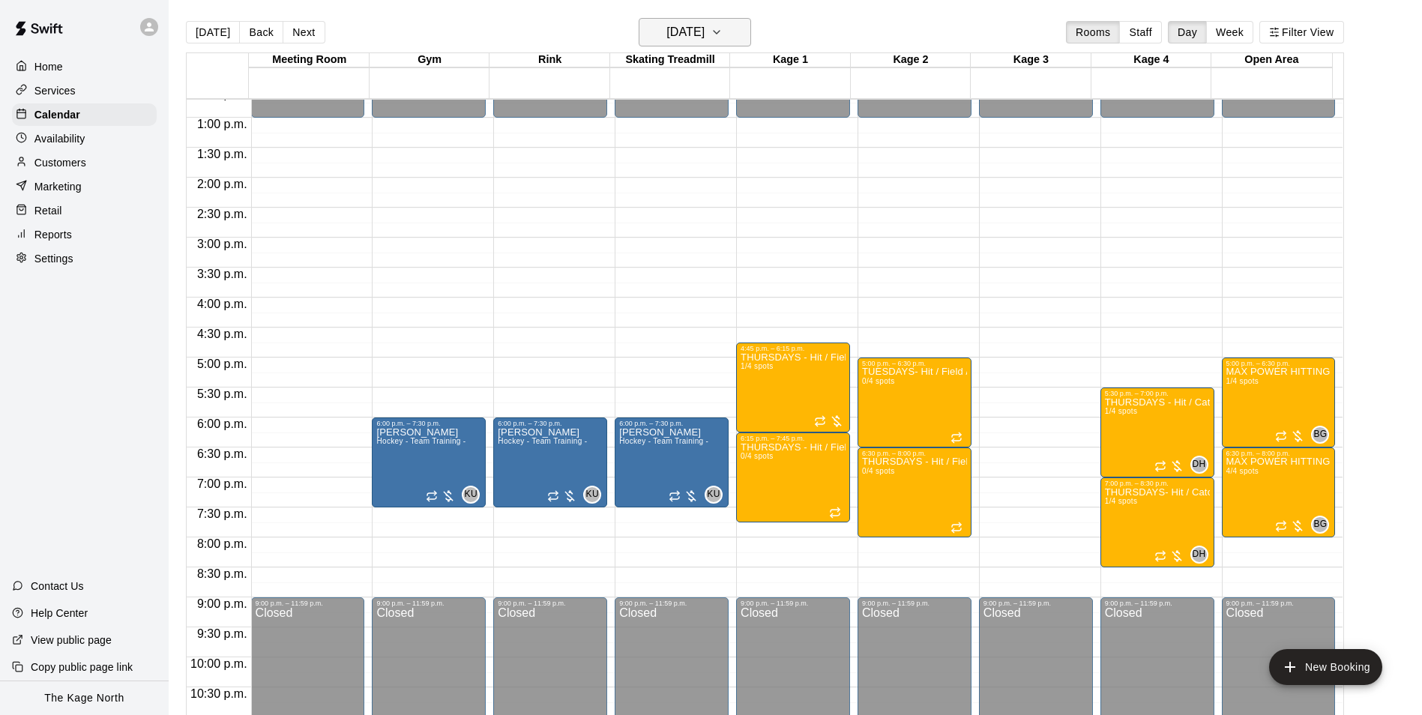
click at [704, 32] on h6 "[DATE]" at bounding box center [685, 32] width 38 height 21
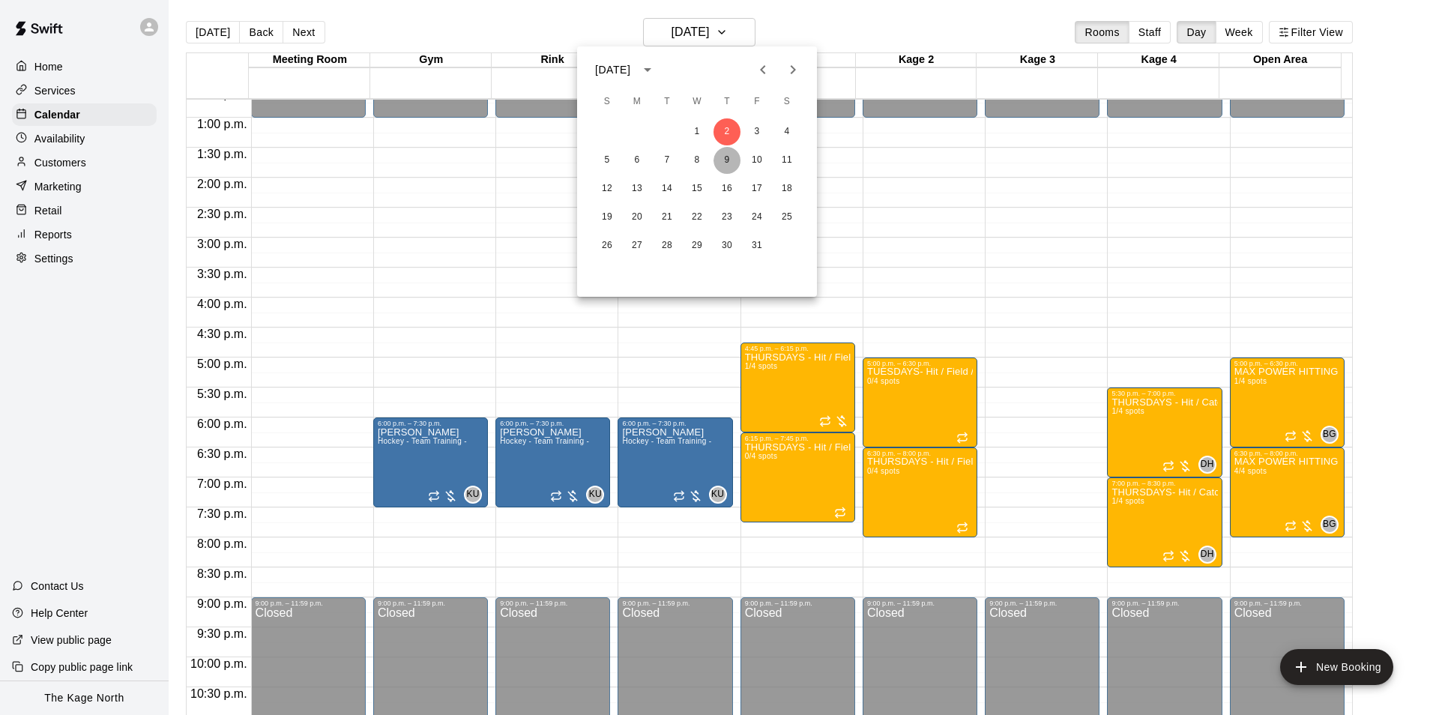
click at [729, 158] on button "9" at bounding box center [726, 160] width 27 height 27
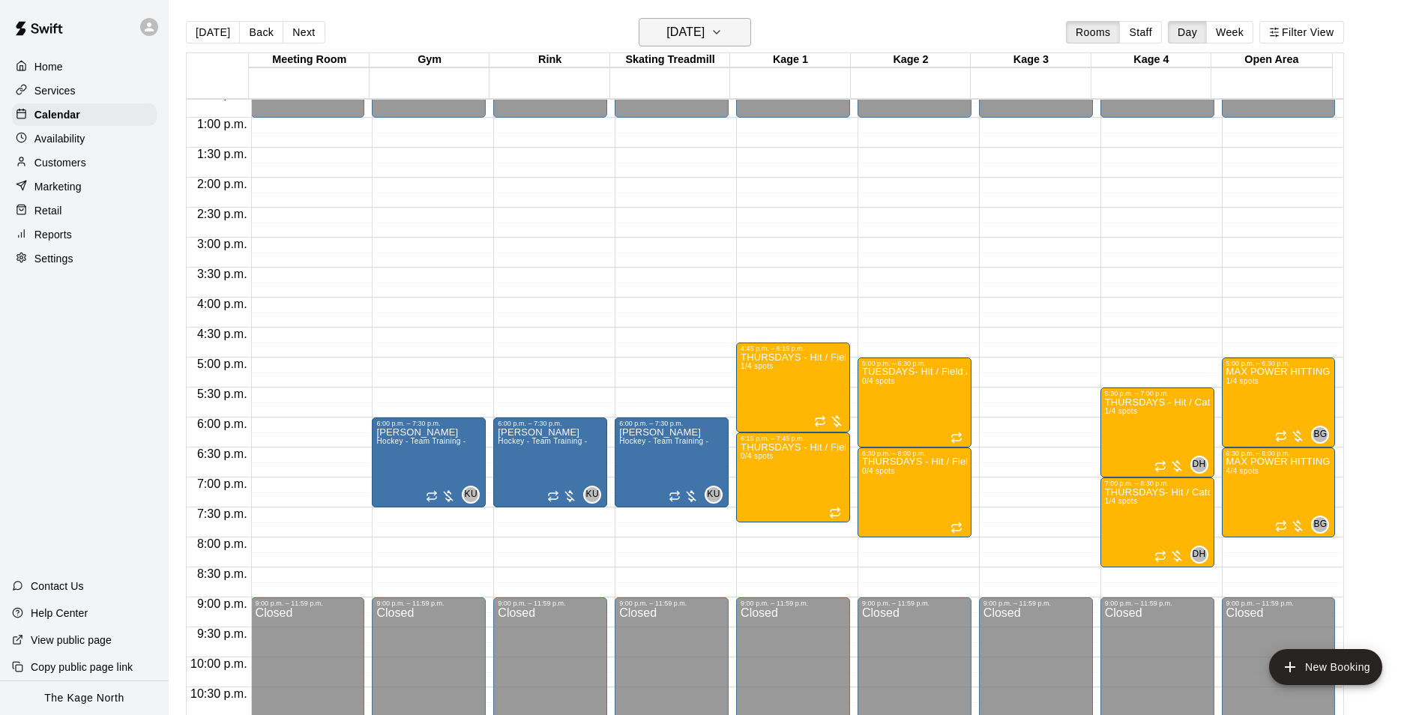
click at [704, 34] on h6 "[DATE]" at bounding box center [685, 32] width 38 height 21
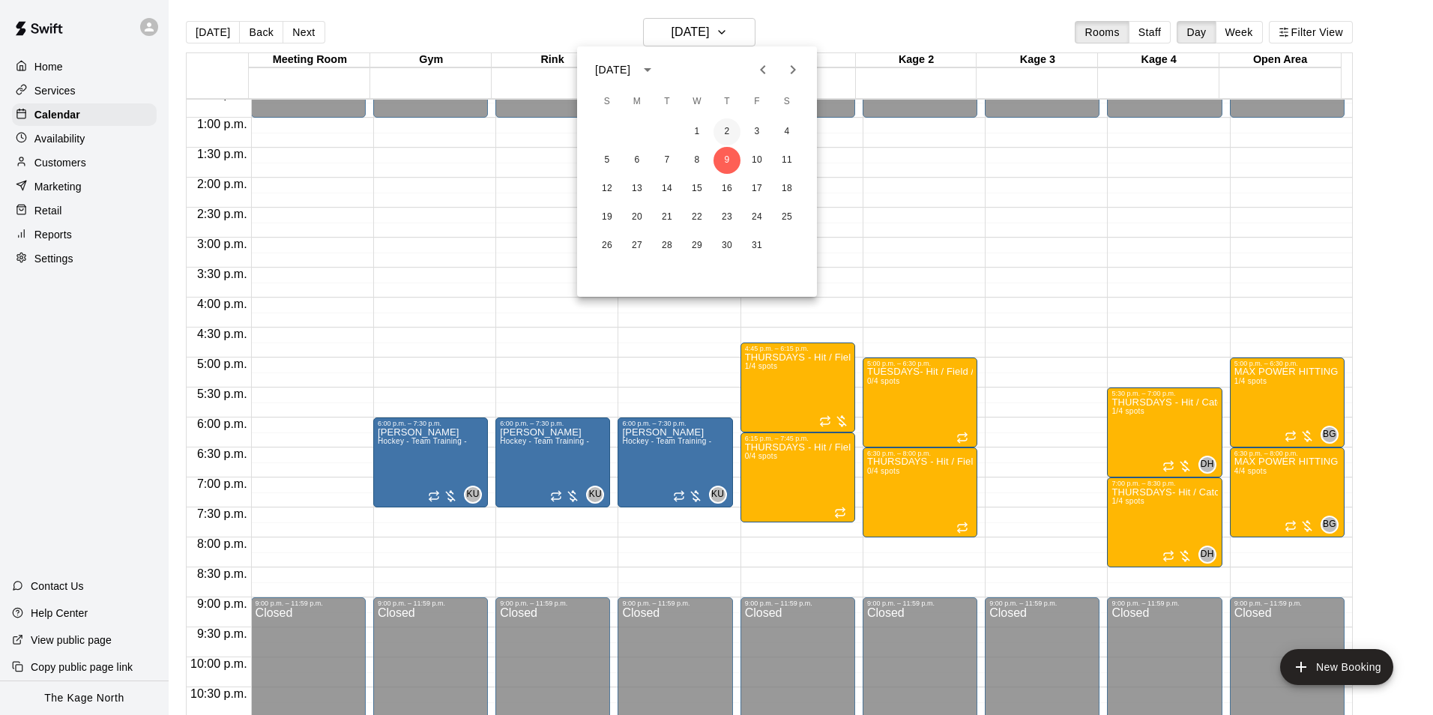
click at [730, 136] on button "2" at bounding box center [726, 131] width 27 height 27
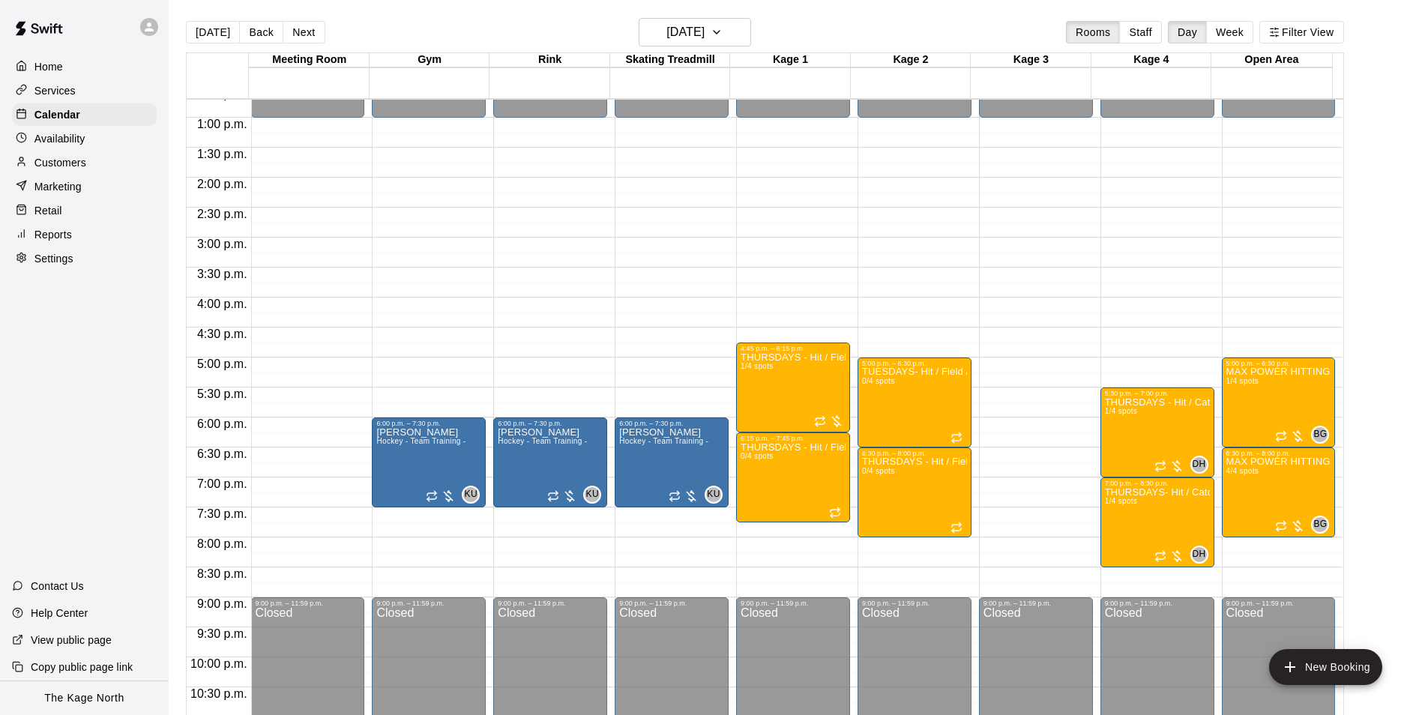
click at [445, 25] on div "Today Back Next Thursday Oct 02 Rooms Staff Day Week Filter View" at bounding box center [765, 35] width 1158 height 34
click at [82, 159] on p "Customers" at bounding box center [60, 162] width 52 height 15
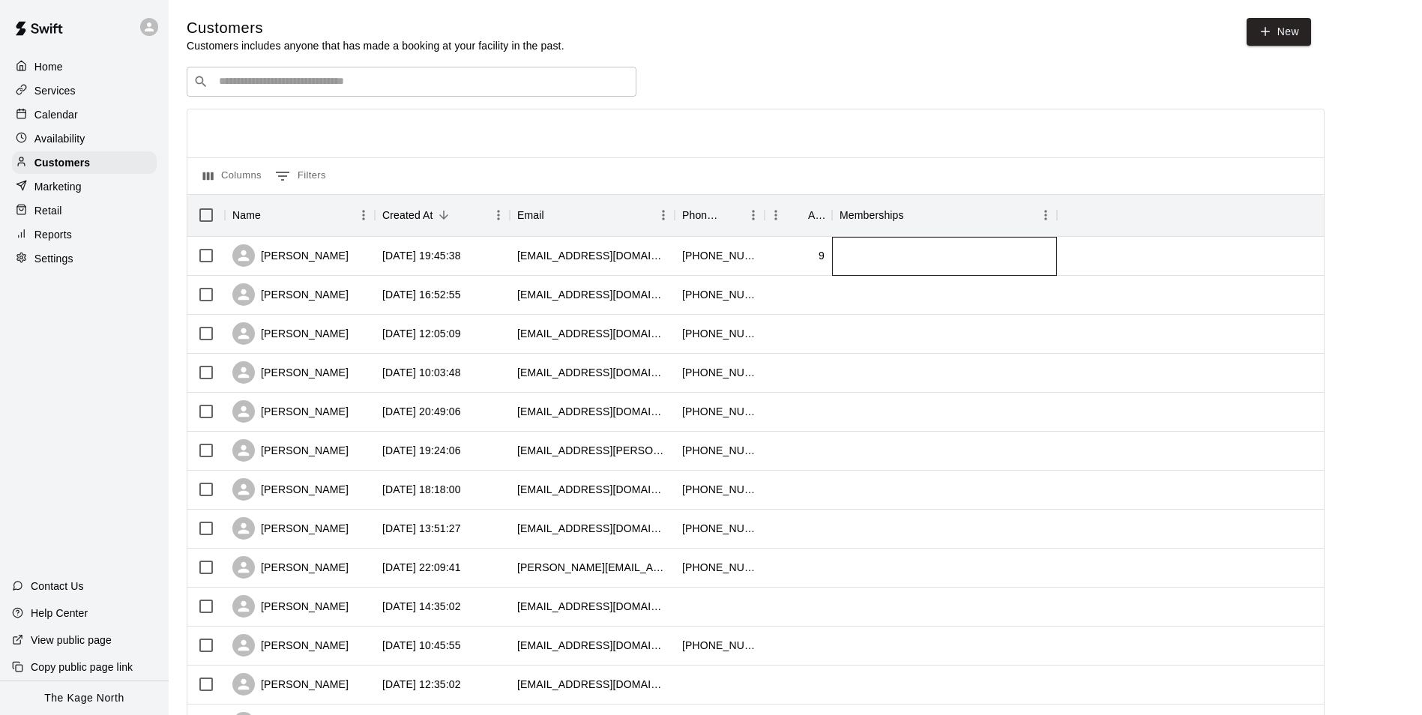
click at [912, 259] on div at bounding box center [944, 256] width 225 height 39
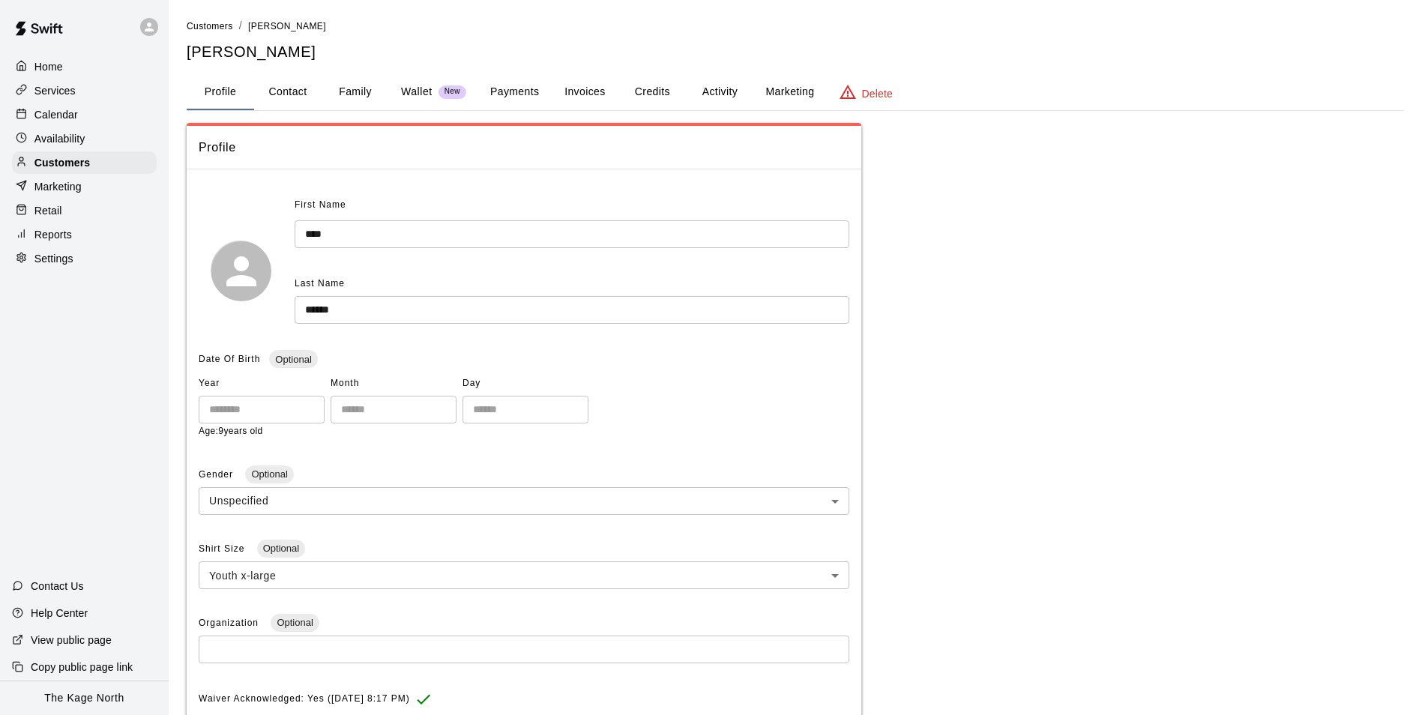
click at [722, 93] on button "Activity" at bounding box center [719, 92] width 67 height 36
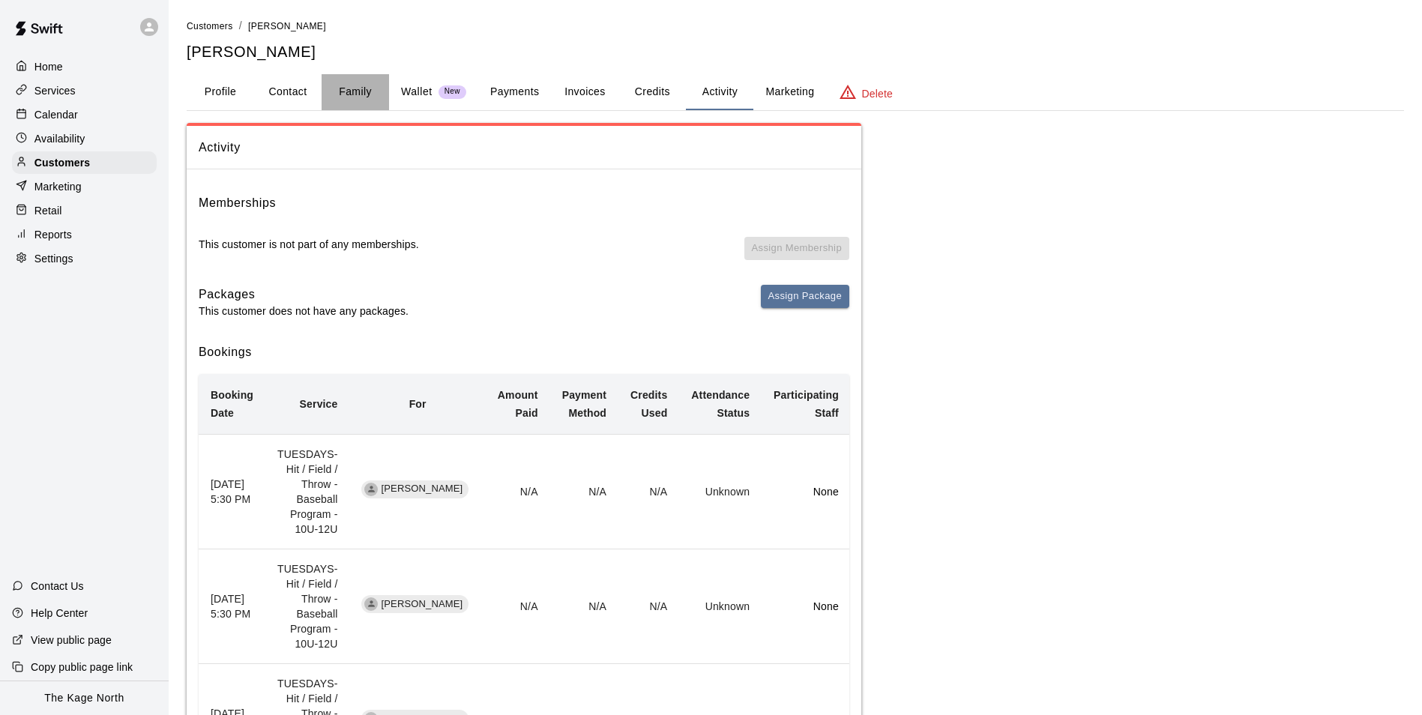
click at [371, 97] on button "Family" at bounding box center [355, 92] width 67 height 36
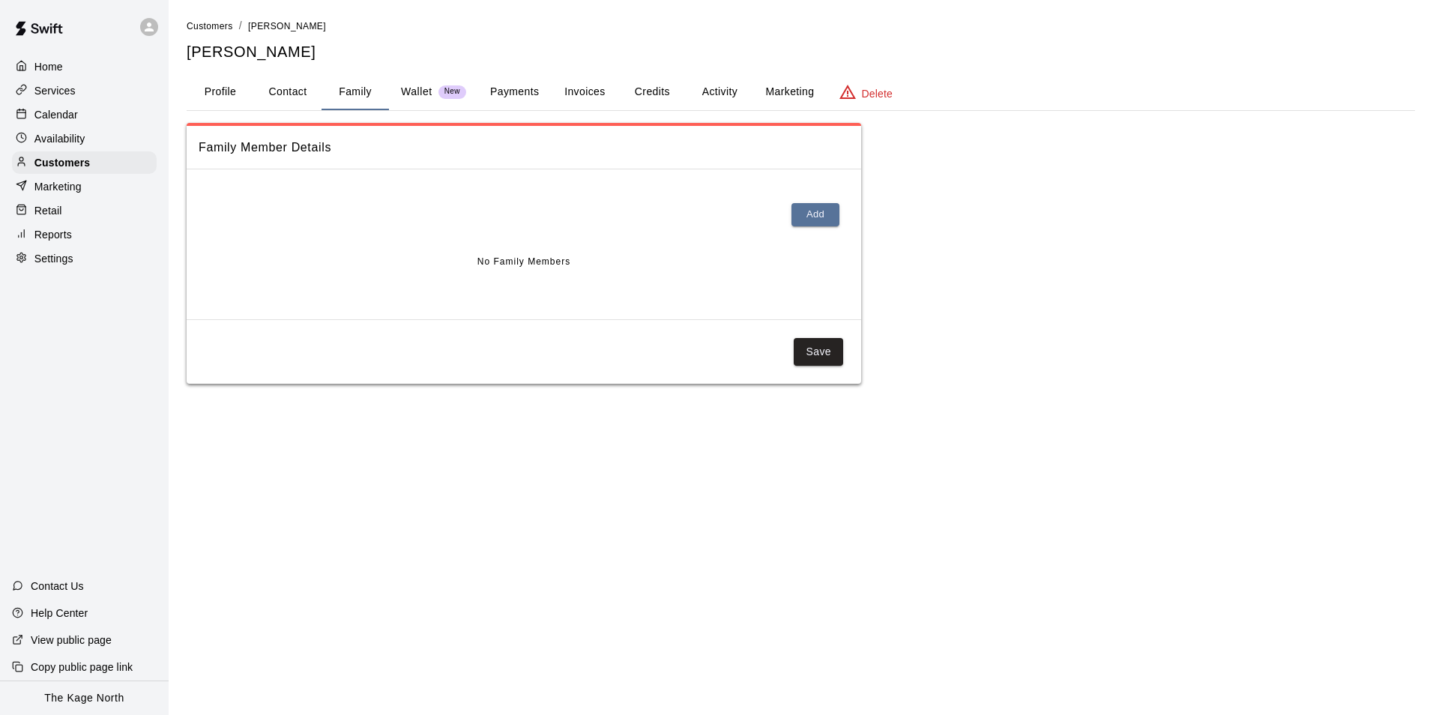
click at [279, 82] on button "Contact" at bounding box center [287, 92] width 67 height 36
select select "**"
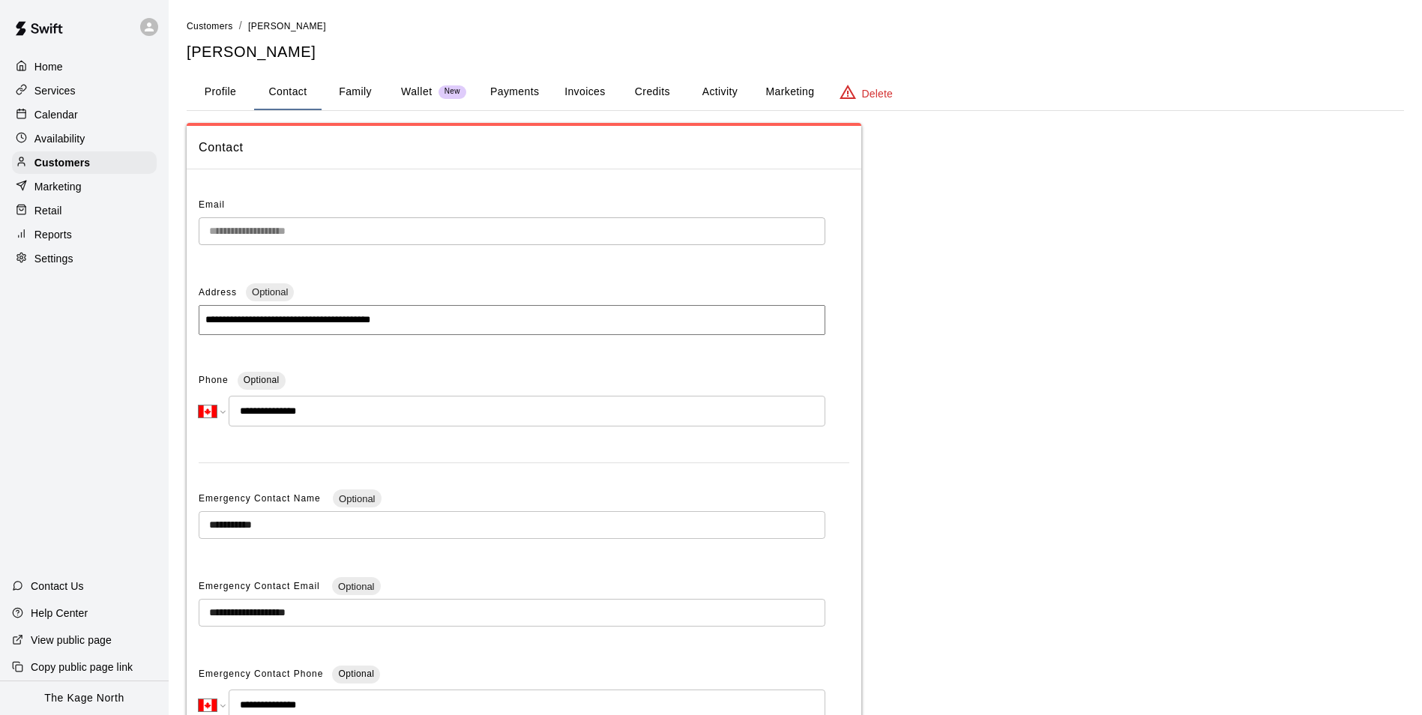
click at [229, 93] on button "Profile" at bounding box center [220, 92] width 67 height 36
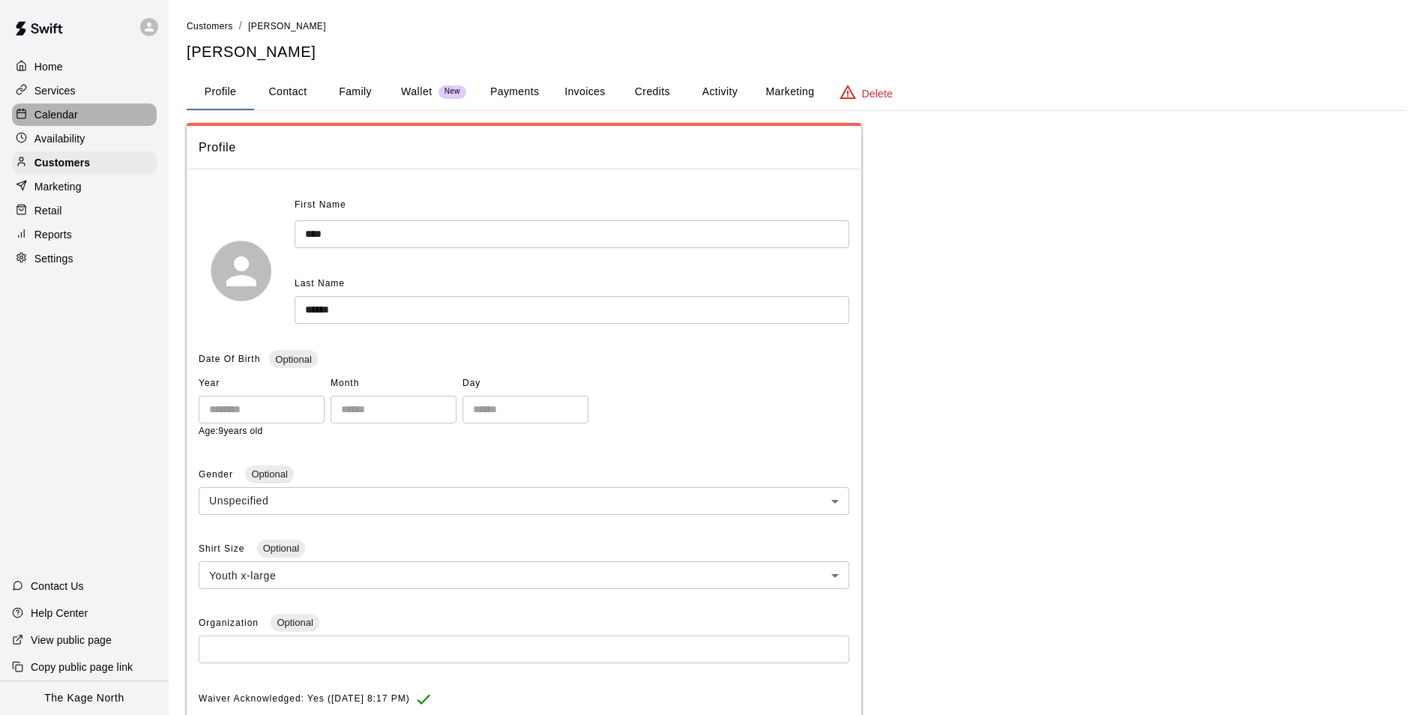
click at [59, 112] on p "Calendar" at bounding box center [55, 114] width 43 height 15
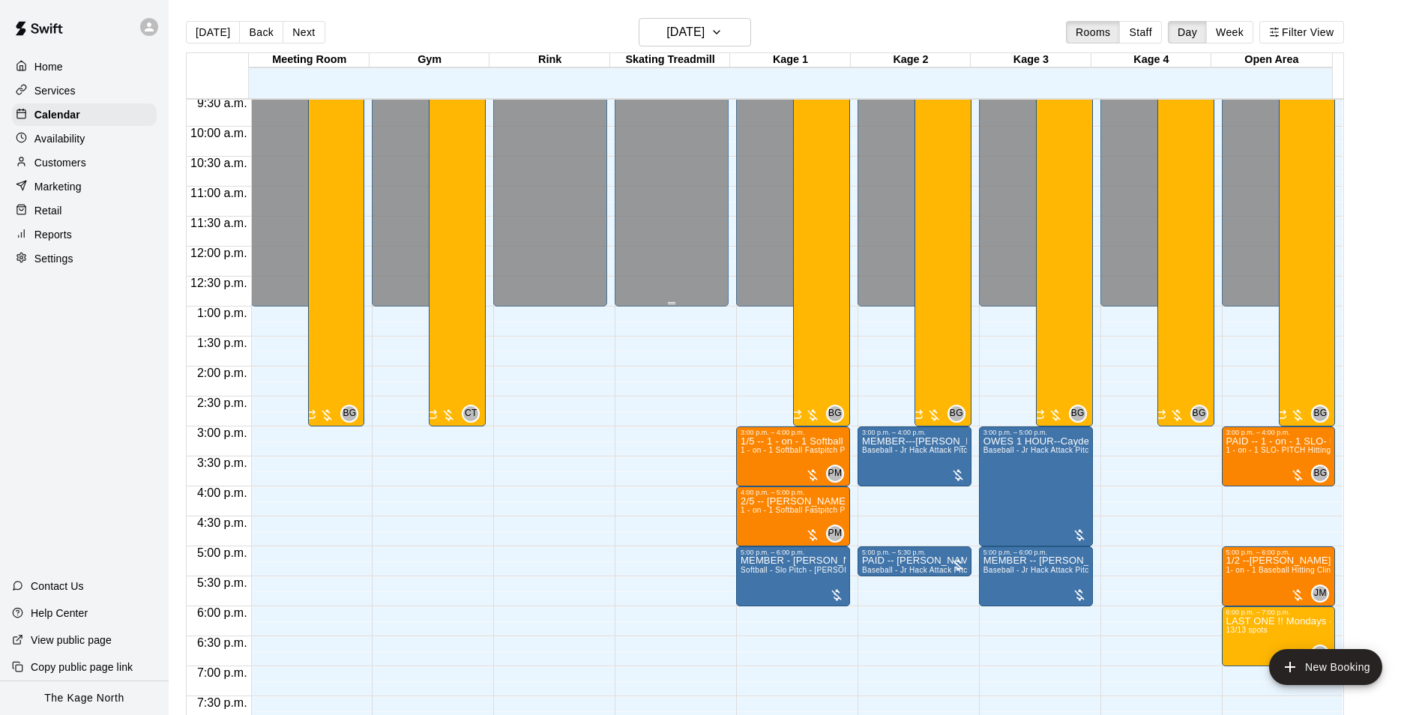
scroll to position [537, 0]
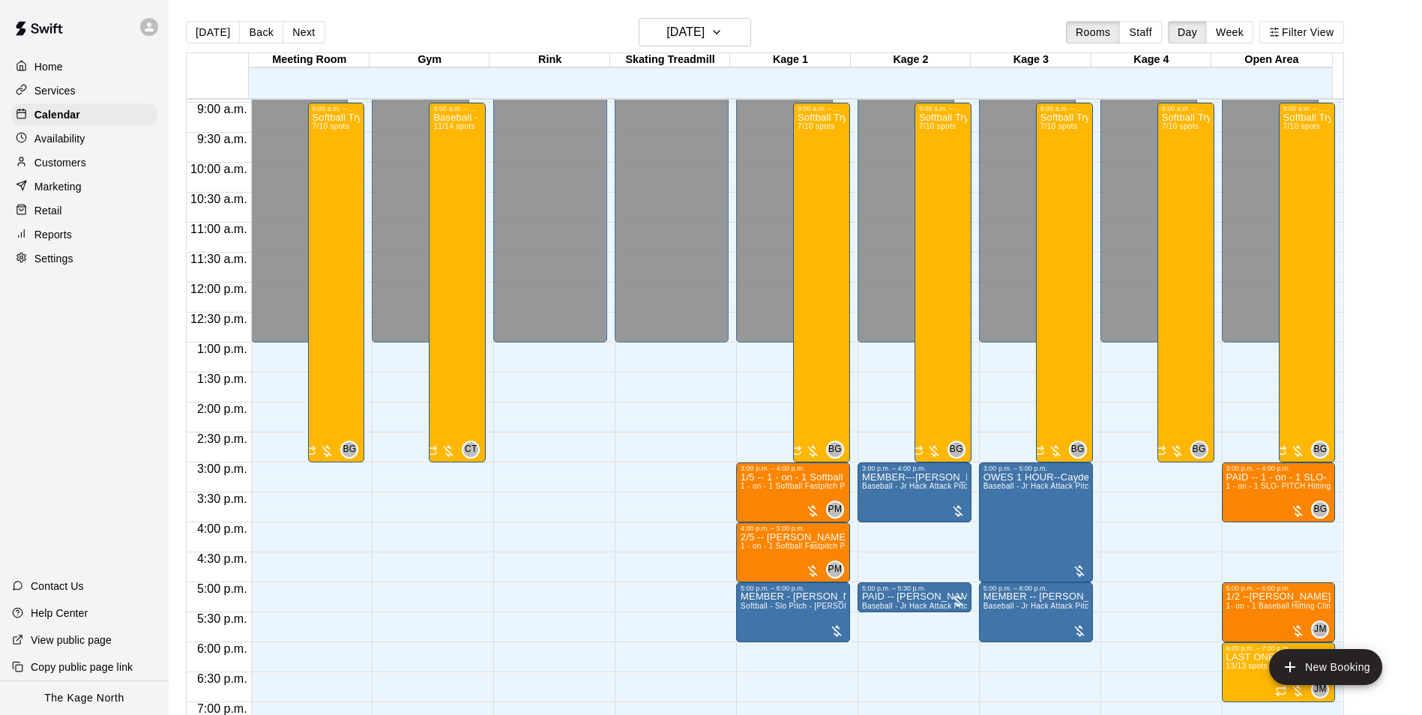
click at [50, 89] on p "Services" at bounding box center [54, 90] width 41 height 15
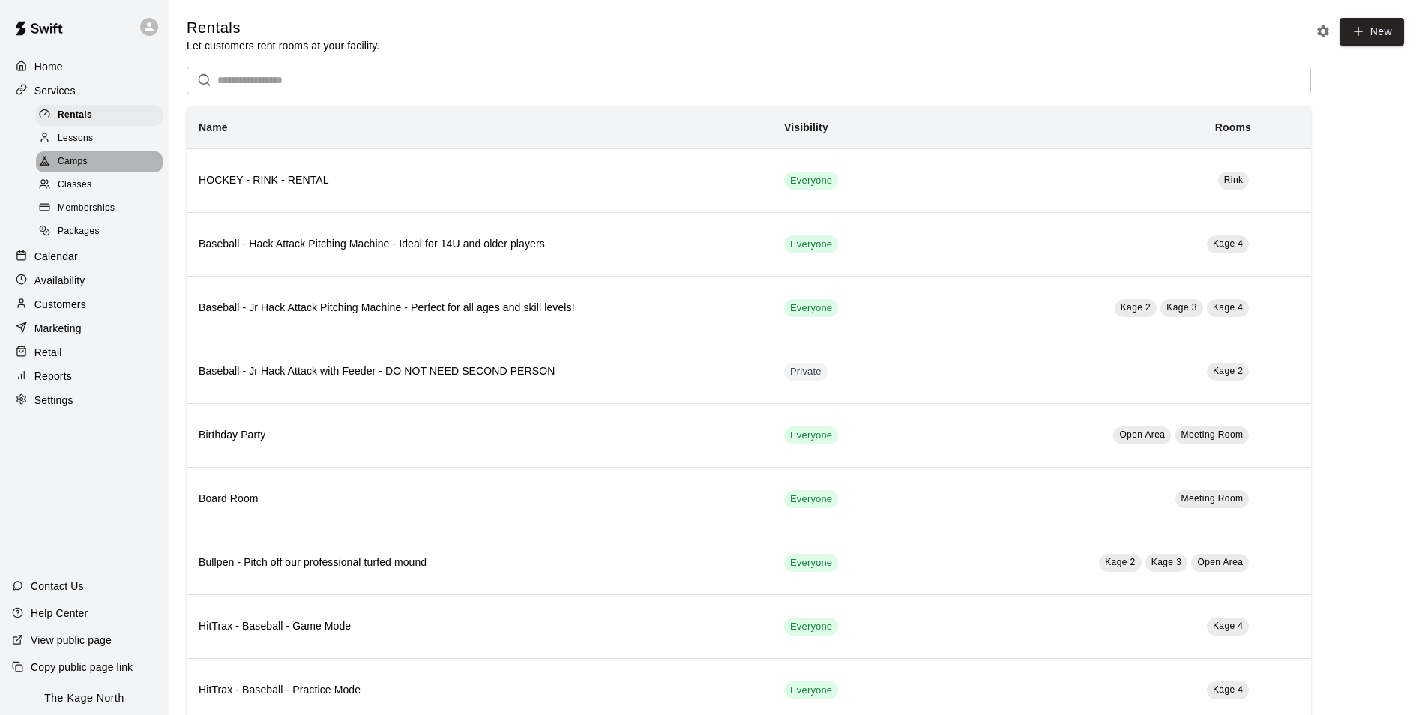
click at [88, 167] on div "Camps" at bounding box center [99, 161] width 127 height 21
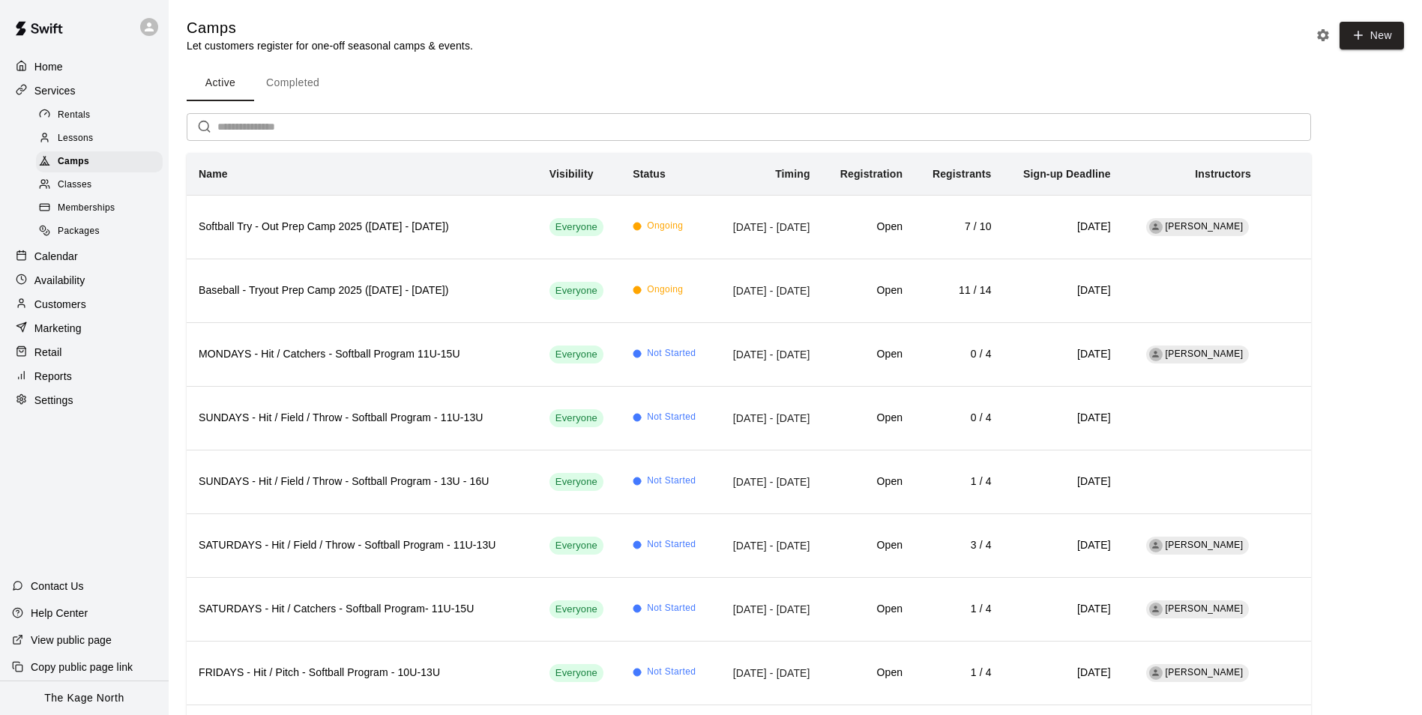
click at [79, 70] on div "Home" at bounding box center [84, 66] width 145 height 22
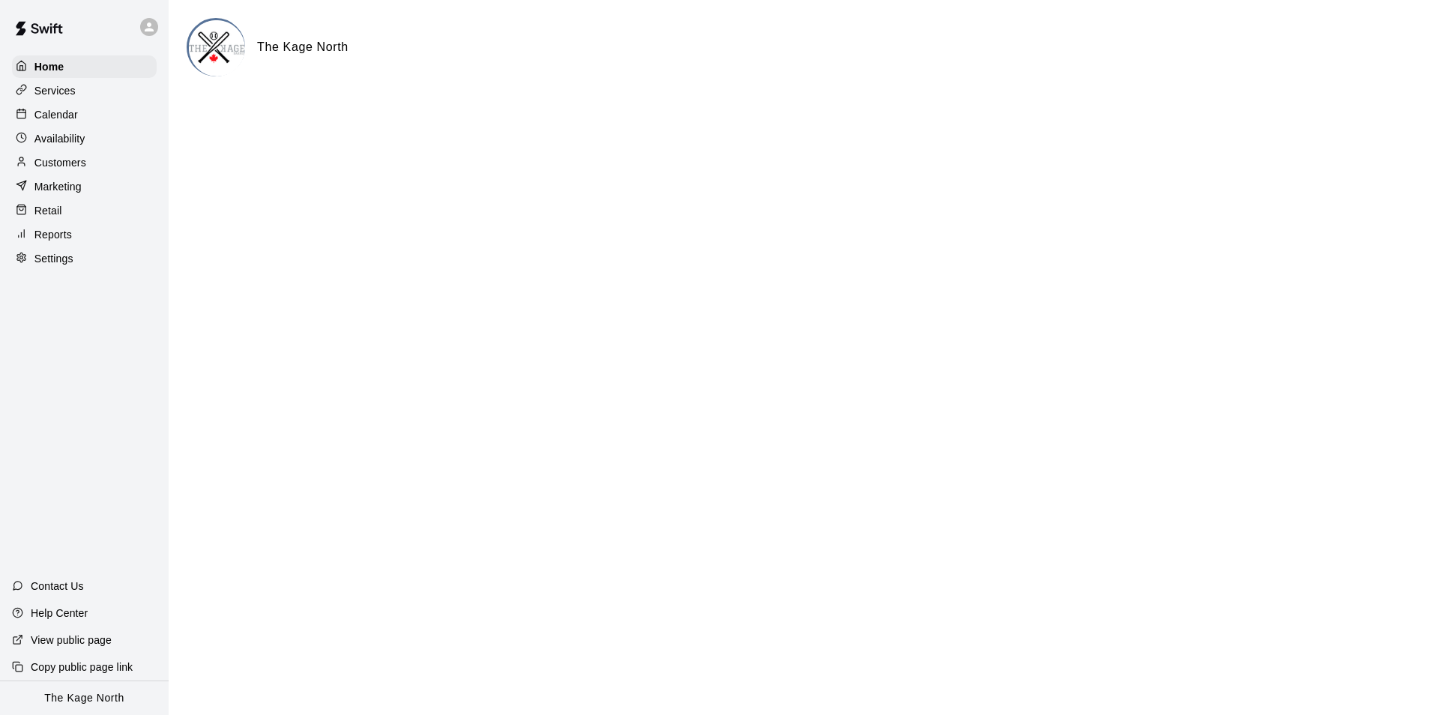
click at [67, 115] on p "Calendar" at bounding box center [55, 114] width 43 height 15
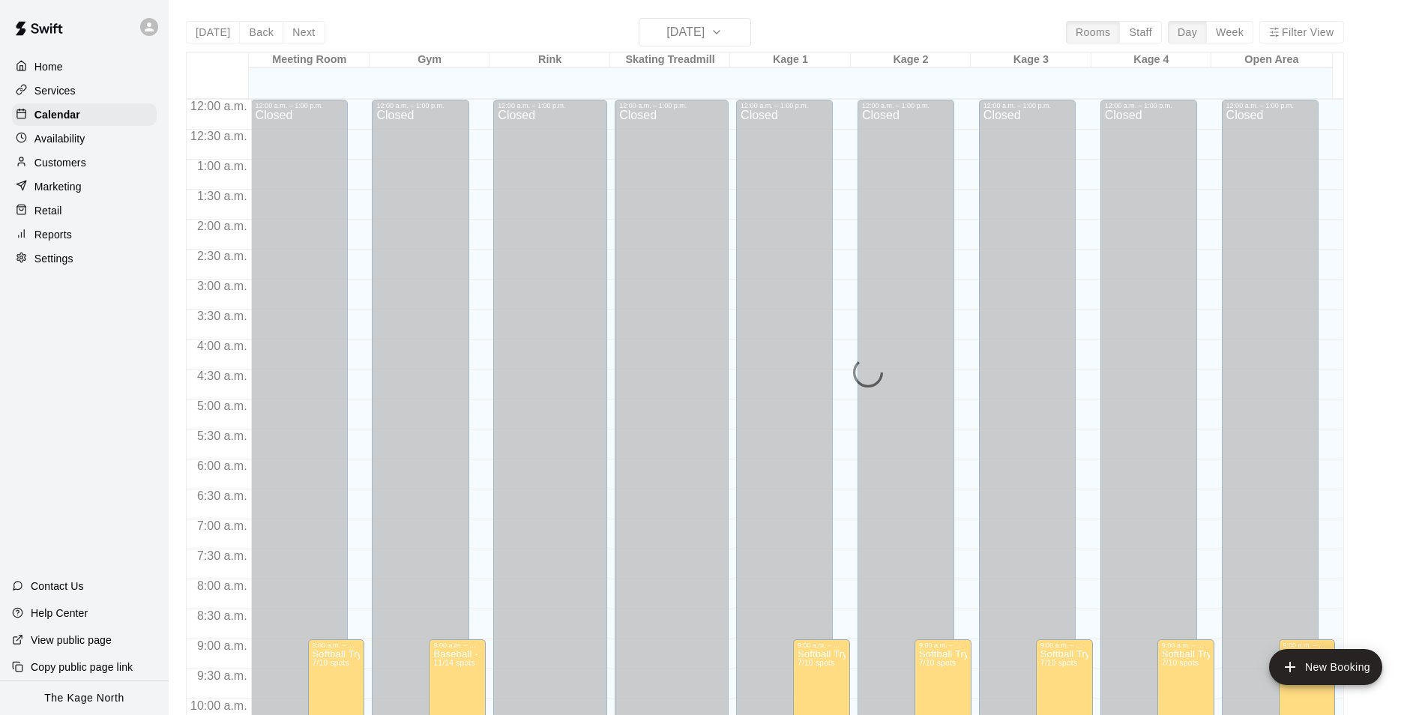
scroll to position [761, 0]
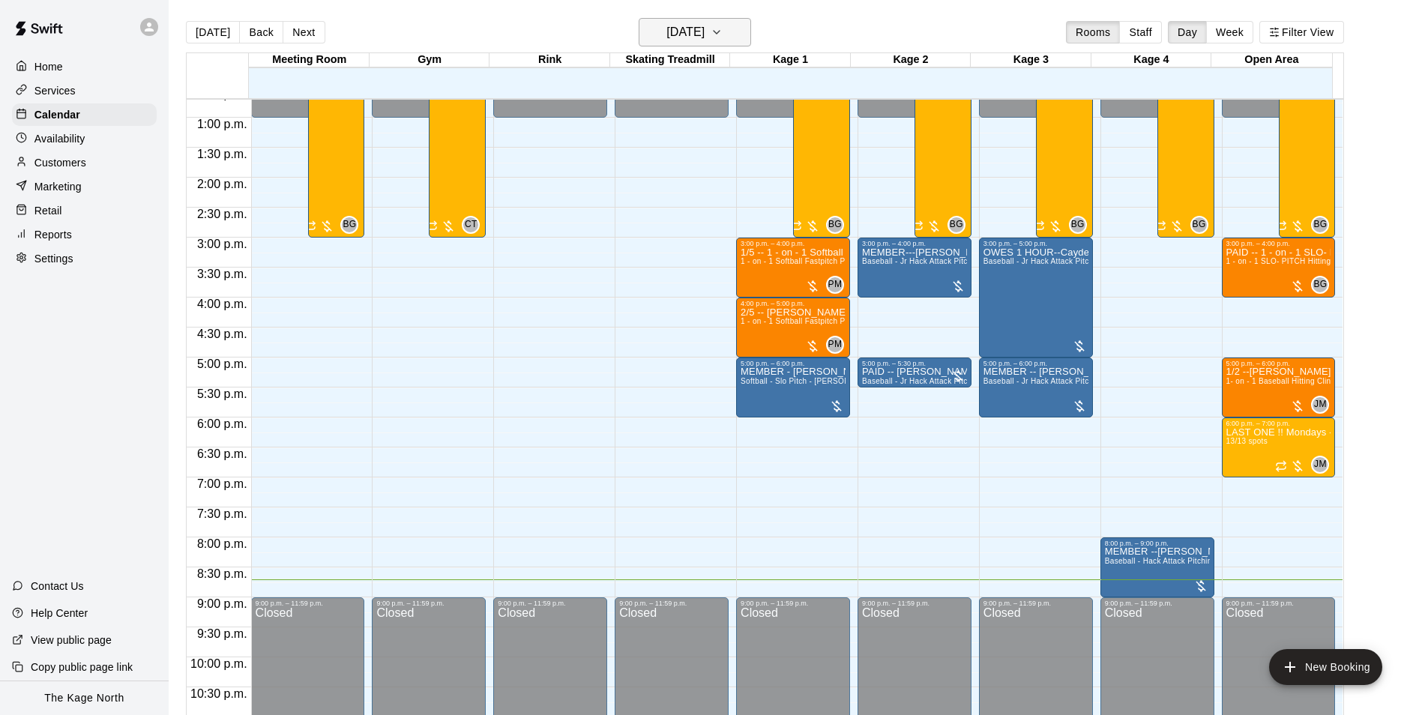
click at [722, 31] on icon "button" at bounding box center [716, 32] width 12 height 18
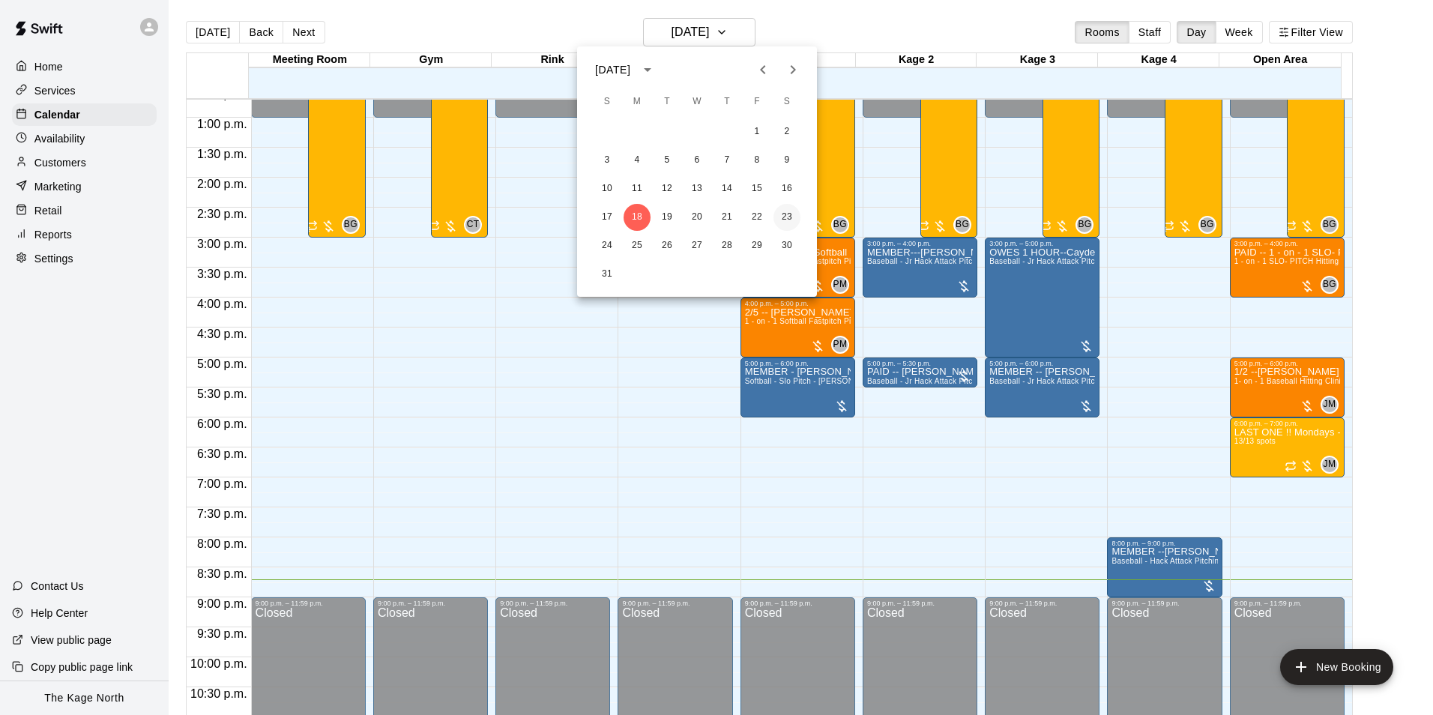
click at [788, 215] on button "23" at bounding box center [786, 217] width 27 height 27
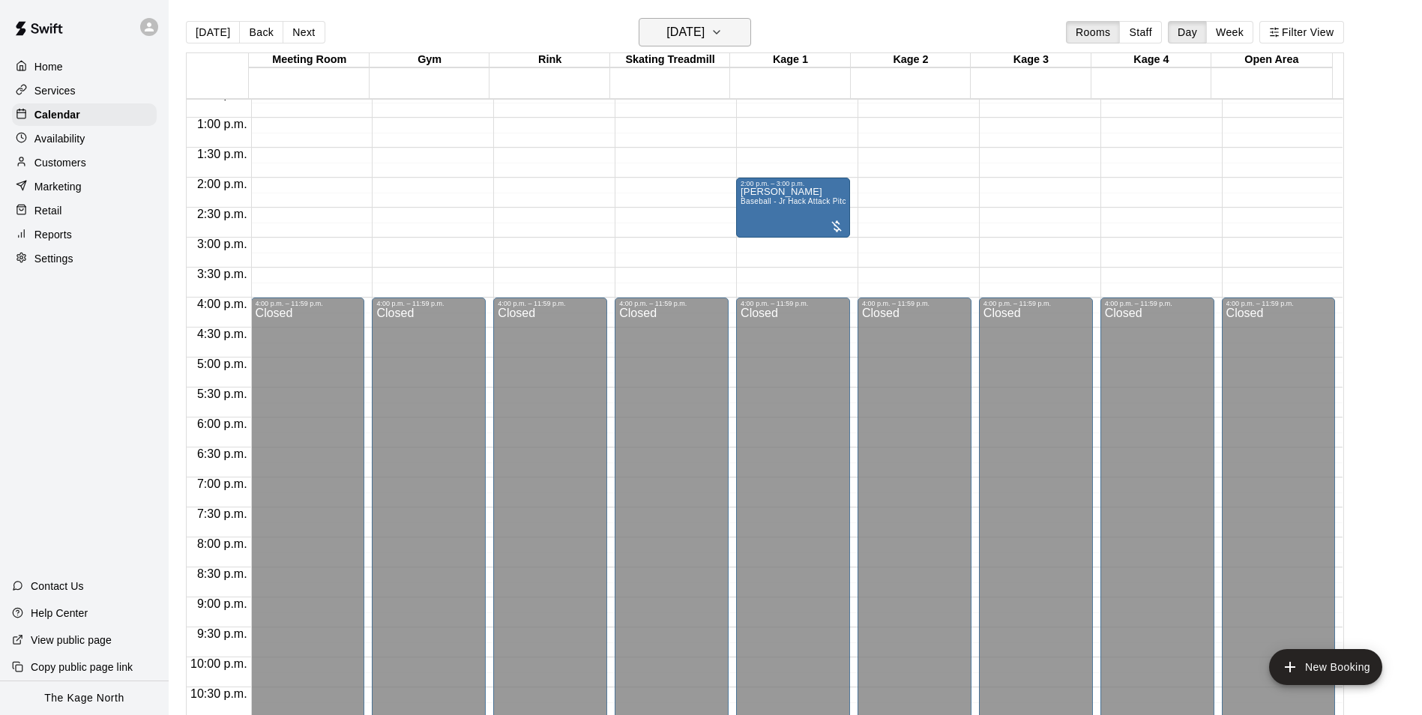
click at [704, 32] on h6 "[DATE]" at bounding box center [685, 32] width 38 height 21
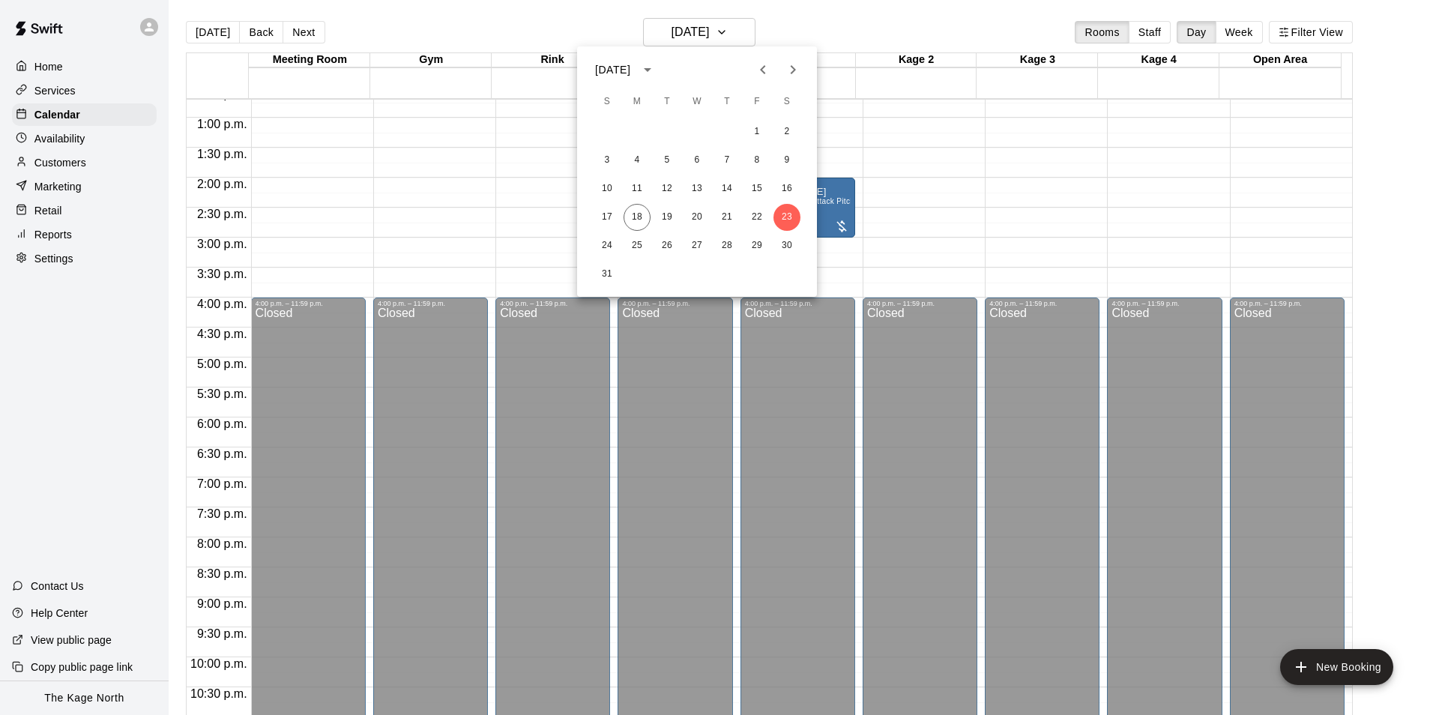
click at [793, 72] on icon "Next month" at bounding box center [793, 69] width 5 height 9
click at [787, 131] on button "6" at bounding box center [786, 131] width 27 height 27
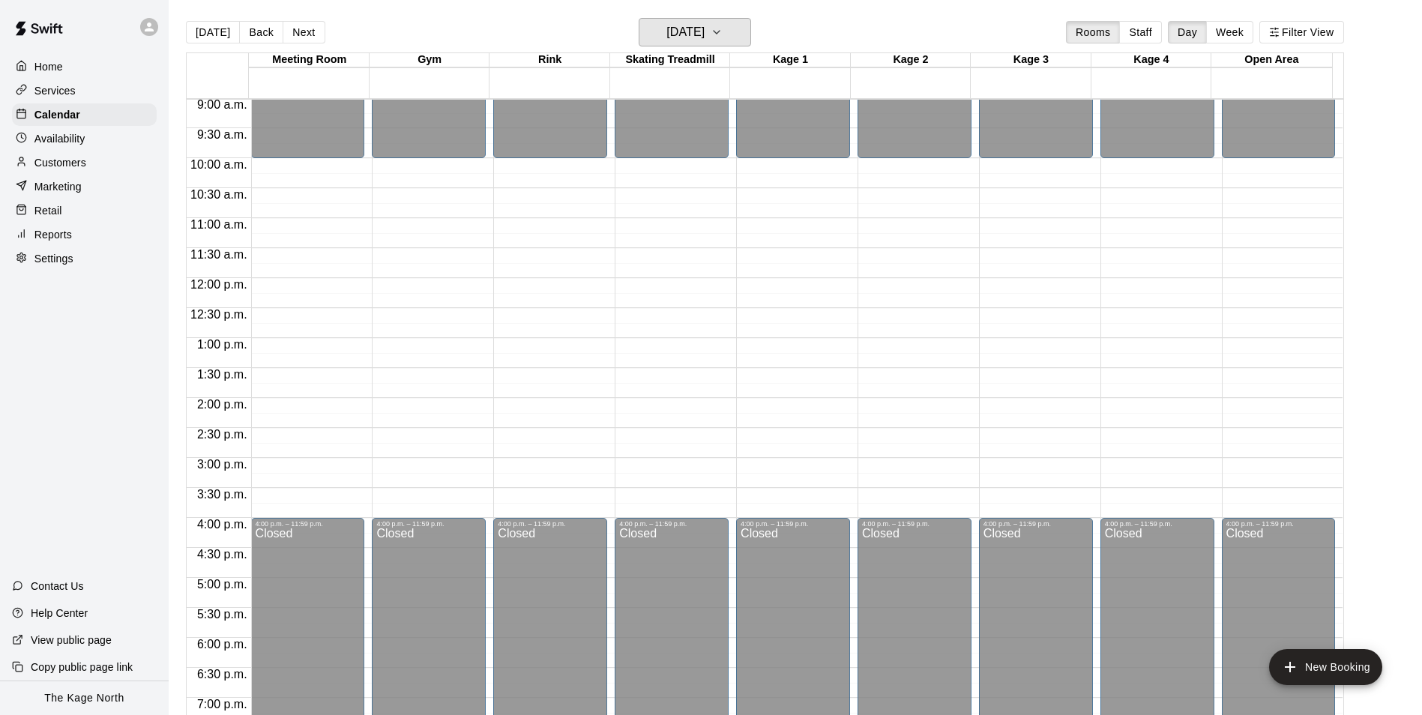
scroll to position [537, 0]
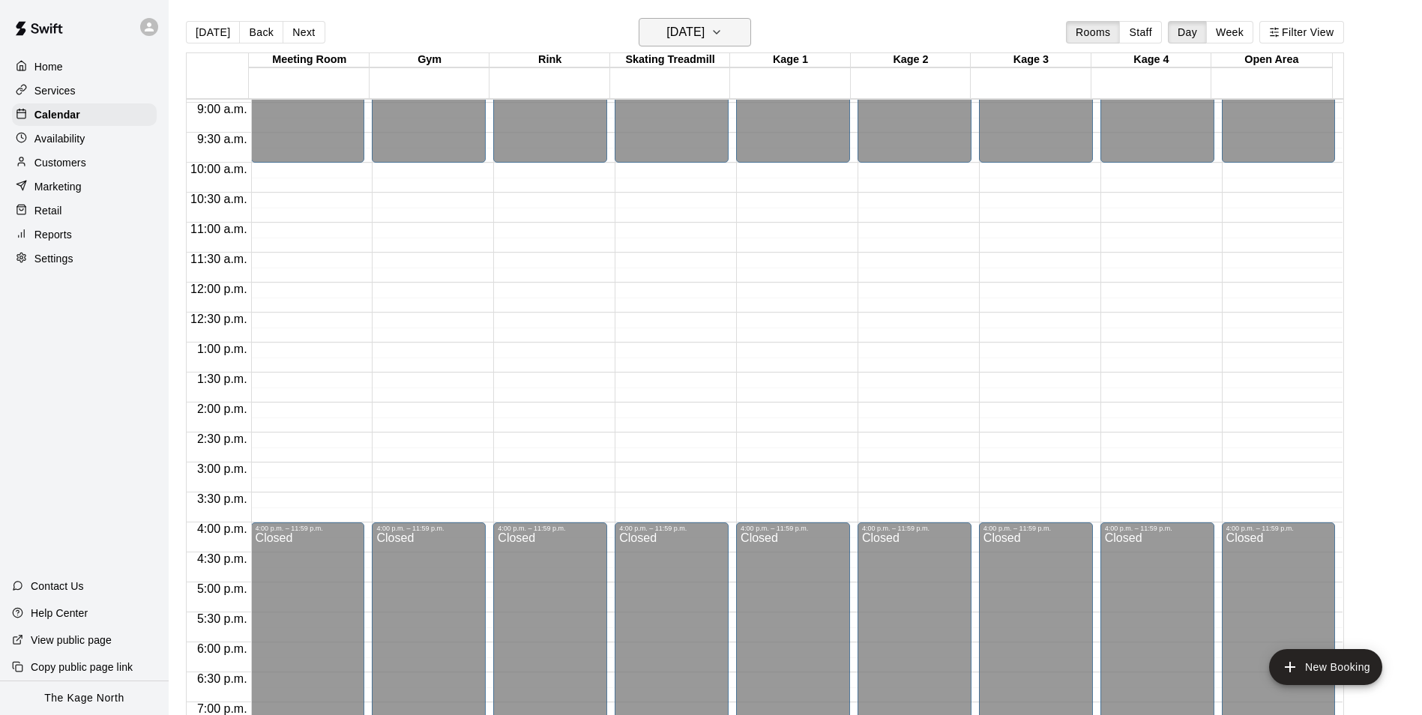
click at [704, 40] on h6 "Saturday Sep 06" at bounding box center [685, 32] width 38 height 21
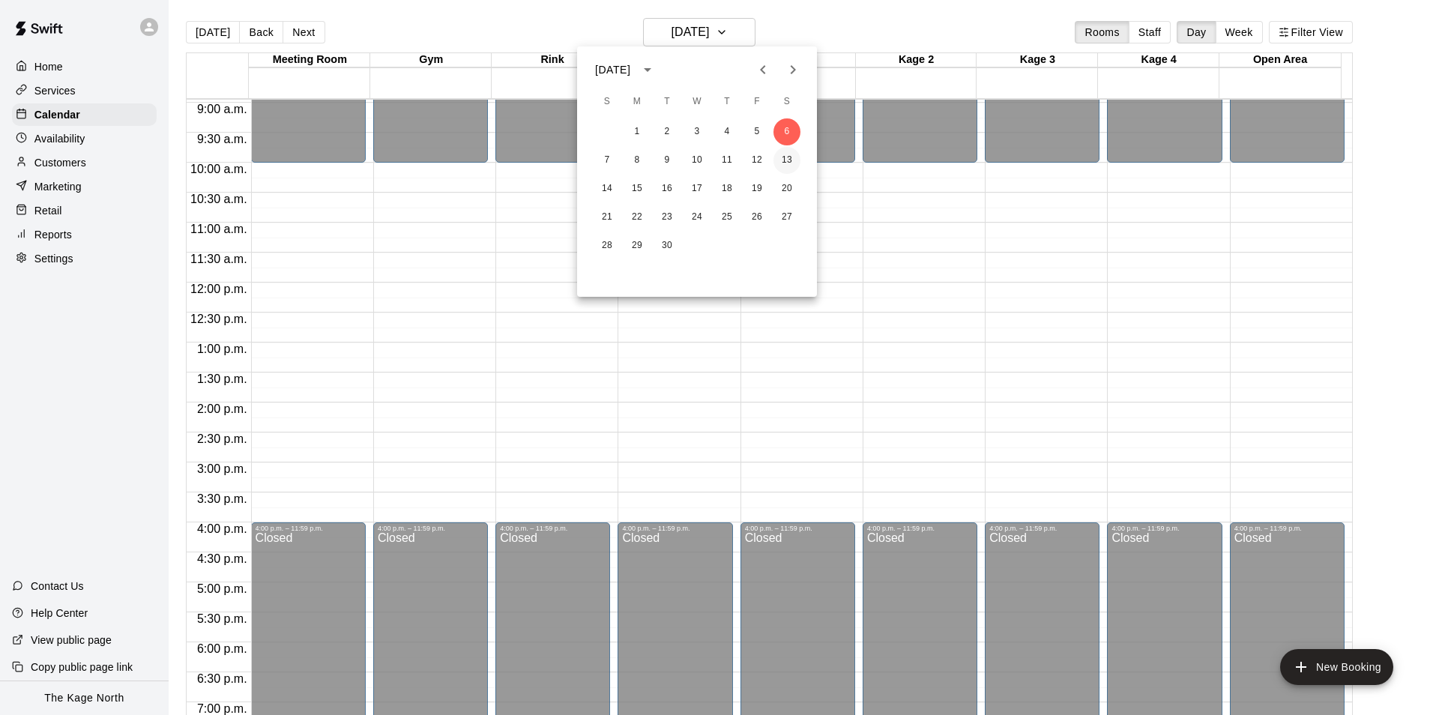
click at [787, 164] on button "13" at bounding box center [786, 160] width 27 height 27
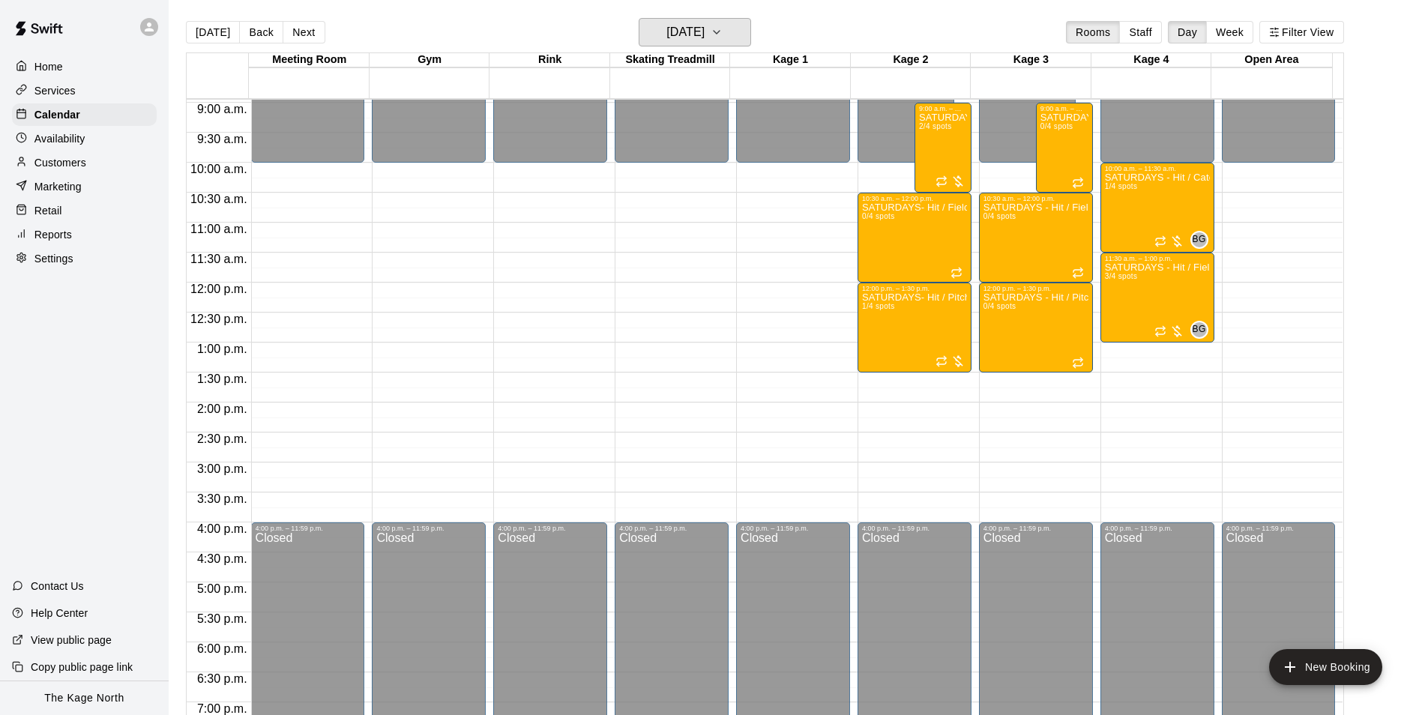
scroll to position [462, 0]
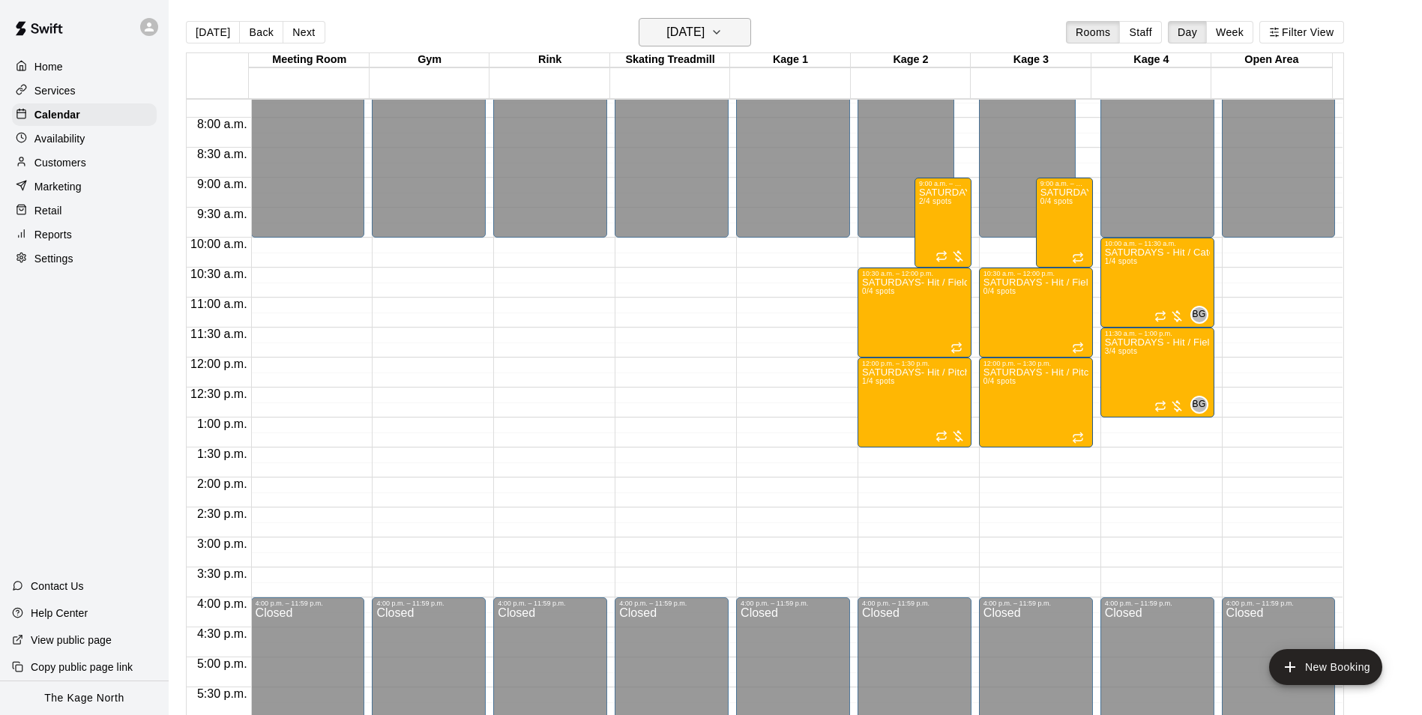
click at [704, 28] on h6 "Saturday Sep 13" at bounding box center [685, 32] width 38 height 21
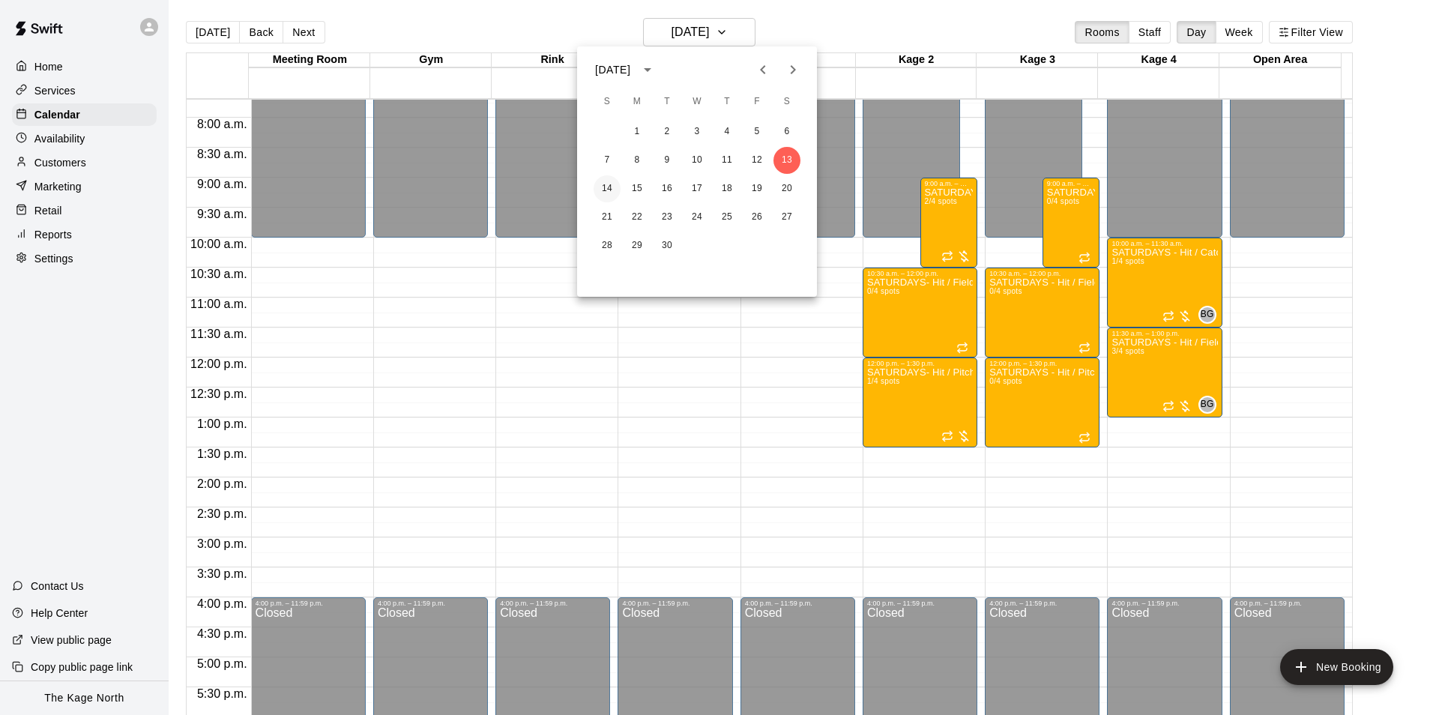
click at [612, 182] on button "14" at bounding box center [607, 188] width 27 height 27
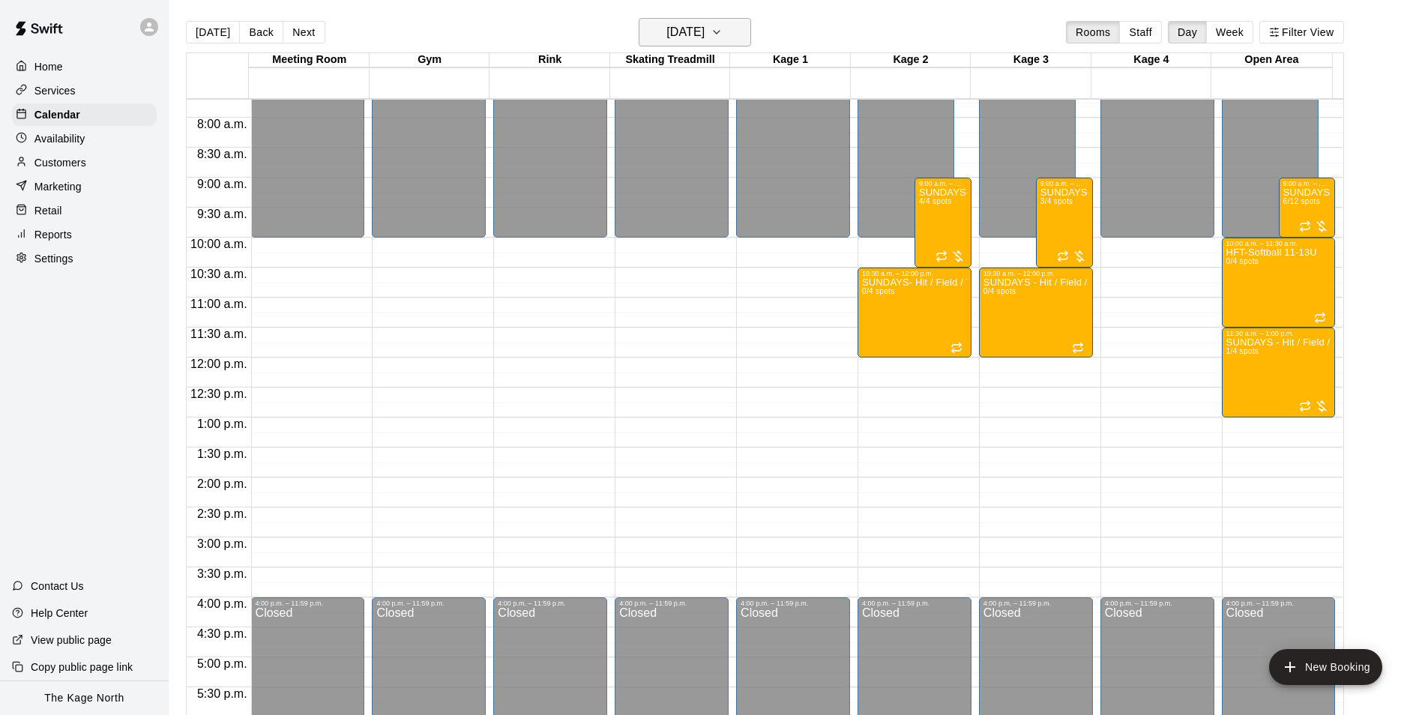
click at [704, 27] on h6 "[DATE]" at bounding box center [685, 32] width 38 height 21
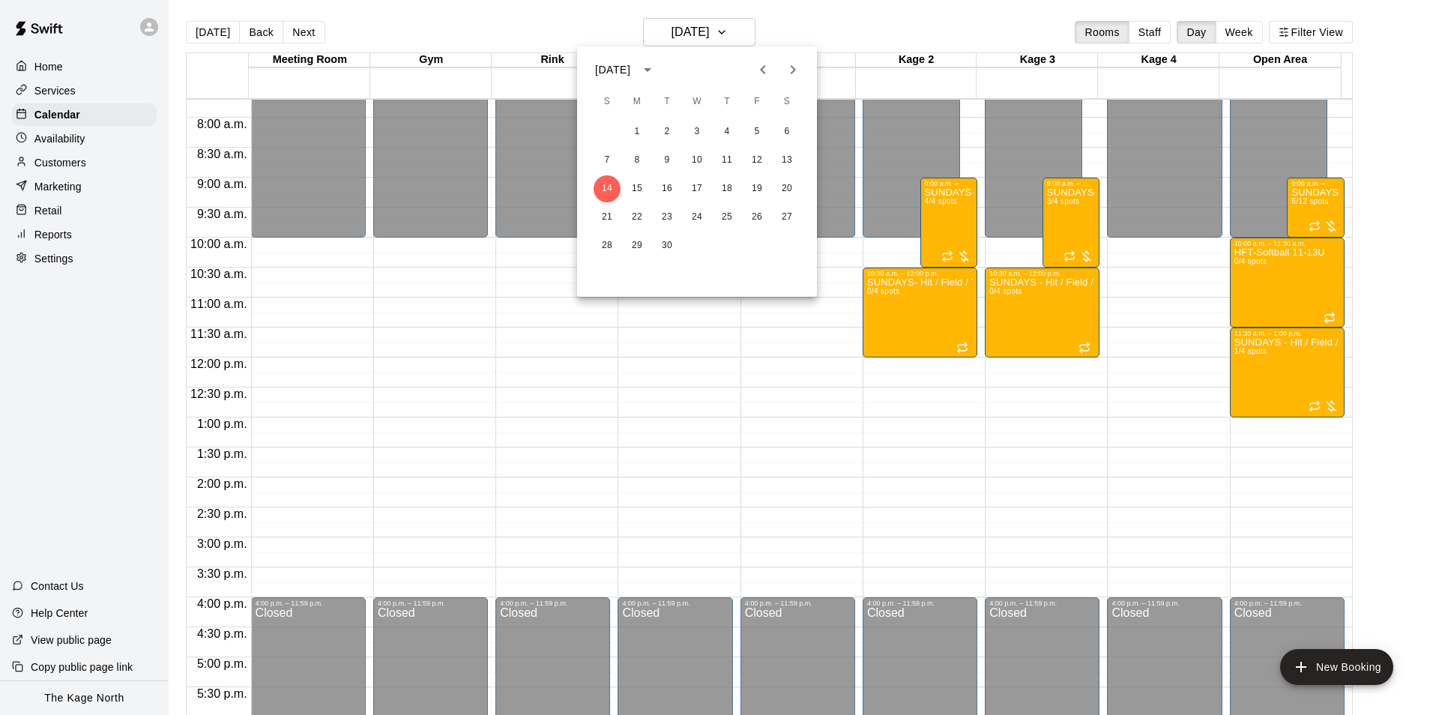
click at [791, 85] on div "[DATE] S M T W T F S 1 2 3 4 5 6 7 8 9 10 11 12 13 14 15 16 17 18 19 20 21 22 2…" at bounding box center [697, 171] width 240 height 250
click at [790, 65] on icon "Next month" at bounding box center [793, 70] width 18 height 18
click at [794, 79] on button "Next month" at bounding box center [793, 70] width 30 height 30
click at [763, 72] on icon "Previous month" at bounding box center [762, 69] width 5 height 9
click at [760, 76] on icon "Previous month" at bounding box center [763, 70] width 18 height 18
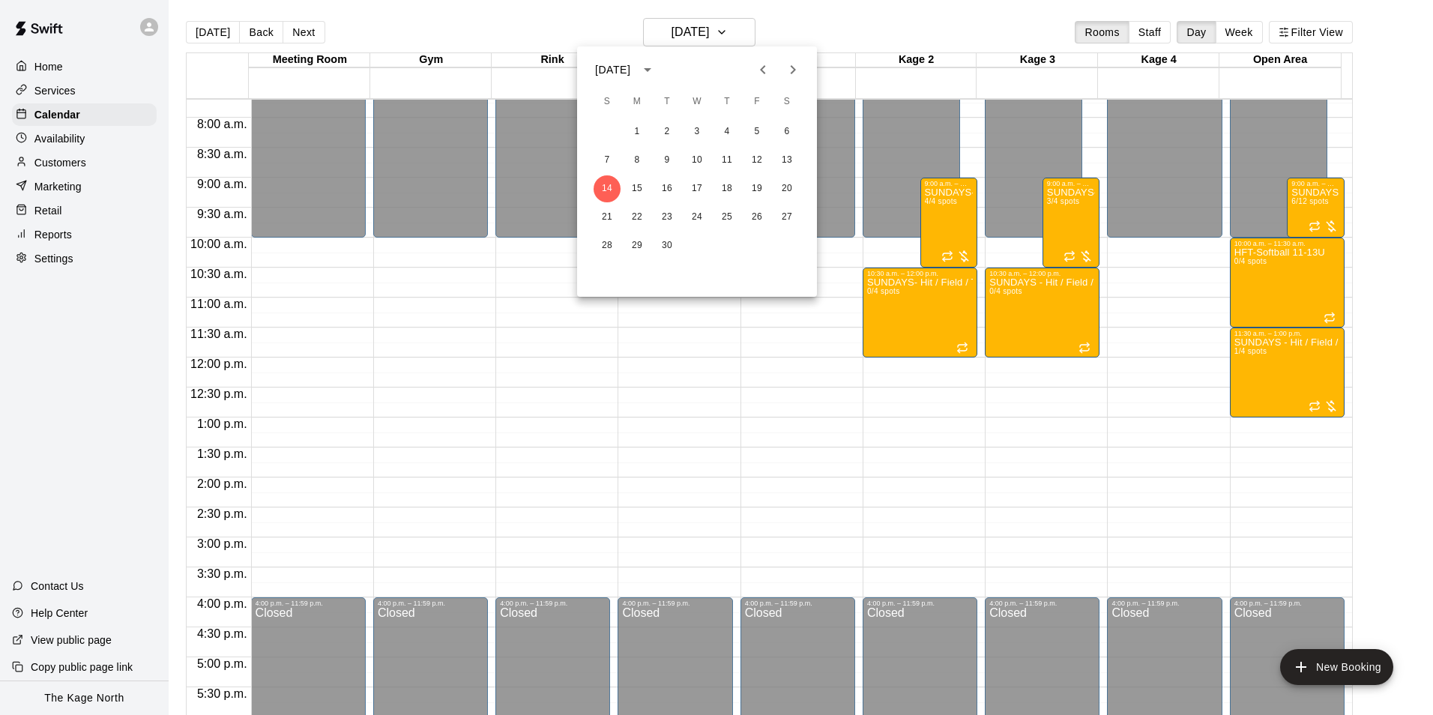
click at [764, 78] on icon "Previous month" at bounding box center [763, 70] width 18 height 18
click at [633, 214] on button "18" at bounding box center [637, 217] width 27 height 27
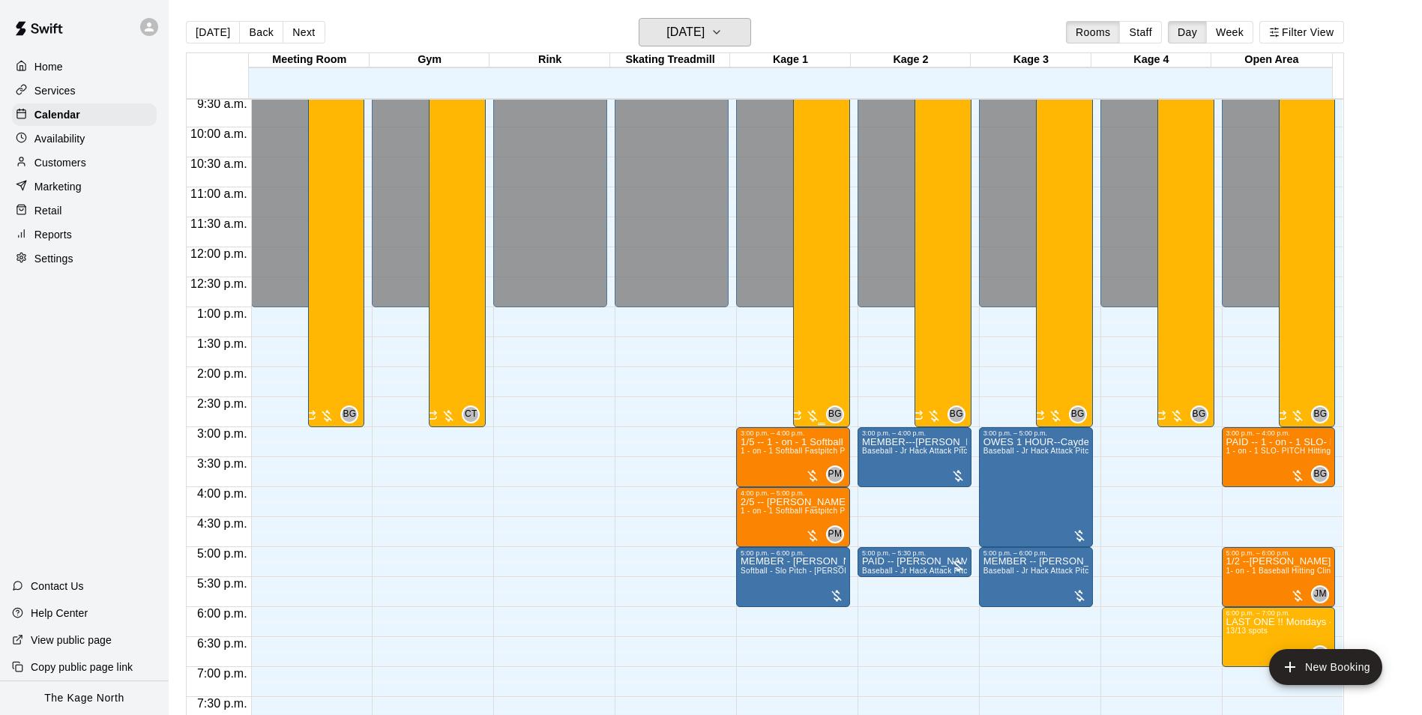
scroll to position [686, 0]
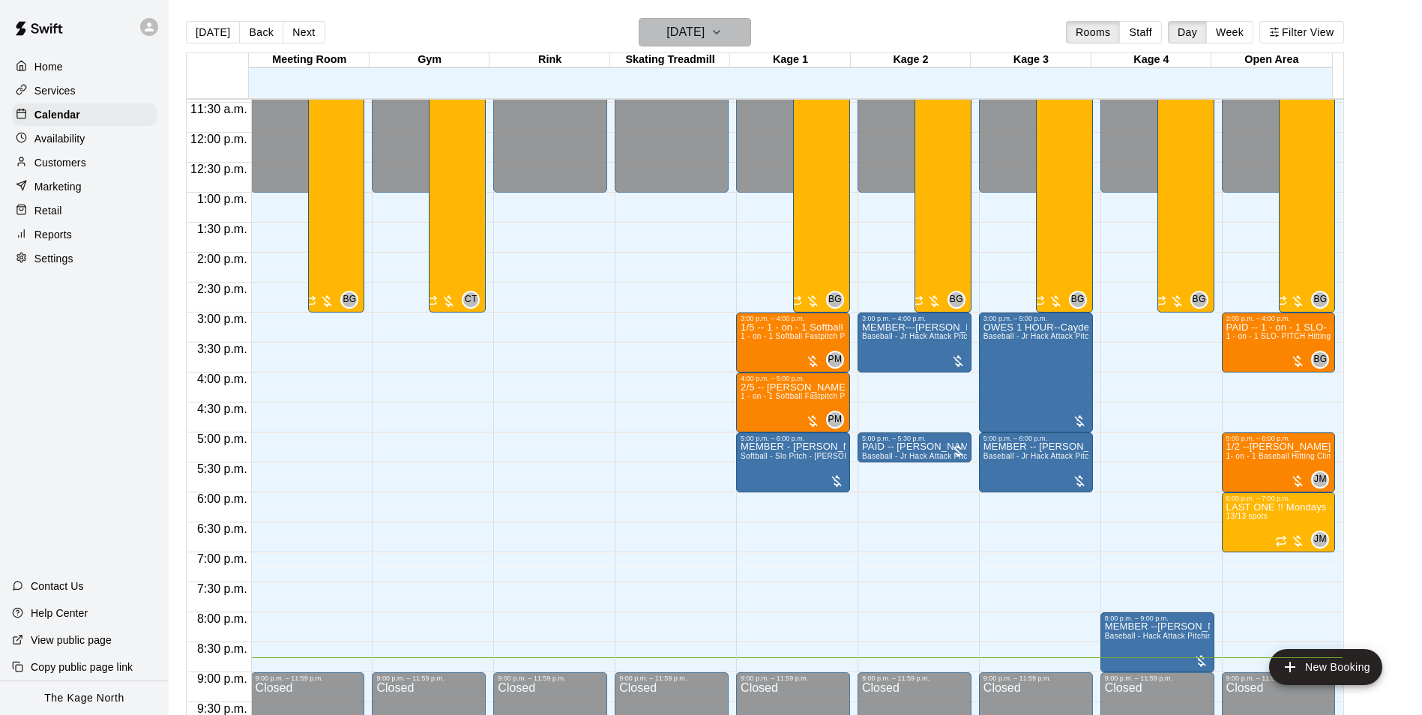
click at [737, 42] on button "[DATE]" at bounding box center [695, 32] width 112 height 28
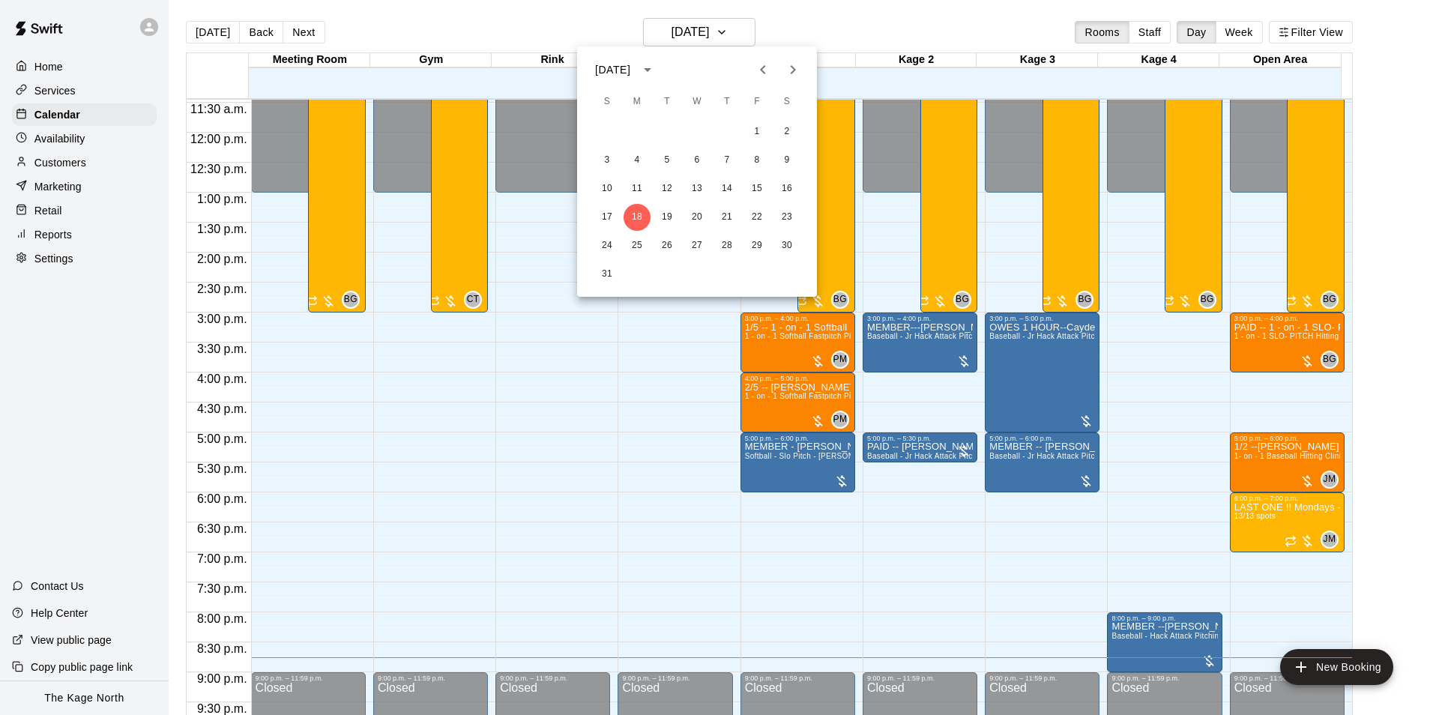
click at [792, 70] on icon "Next month" at bounding box center [793, 70] width 18 height 18
click at [762, 75] on icon "Previous month" at bounding box center [763, 70] width 18 height 18
click at [633, 220] on button "18" at bounding box center [637, 217] width 27 height 27
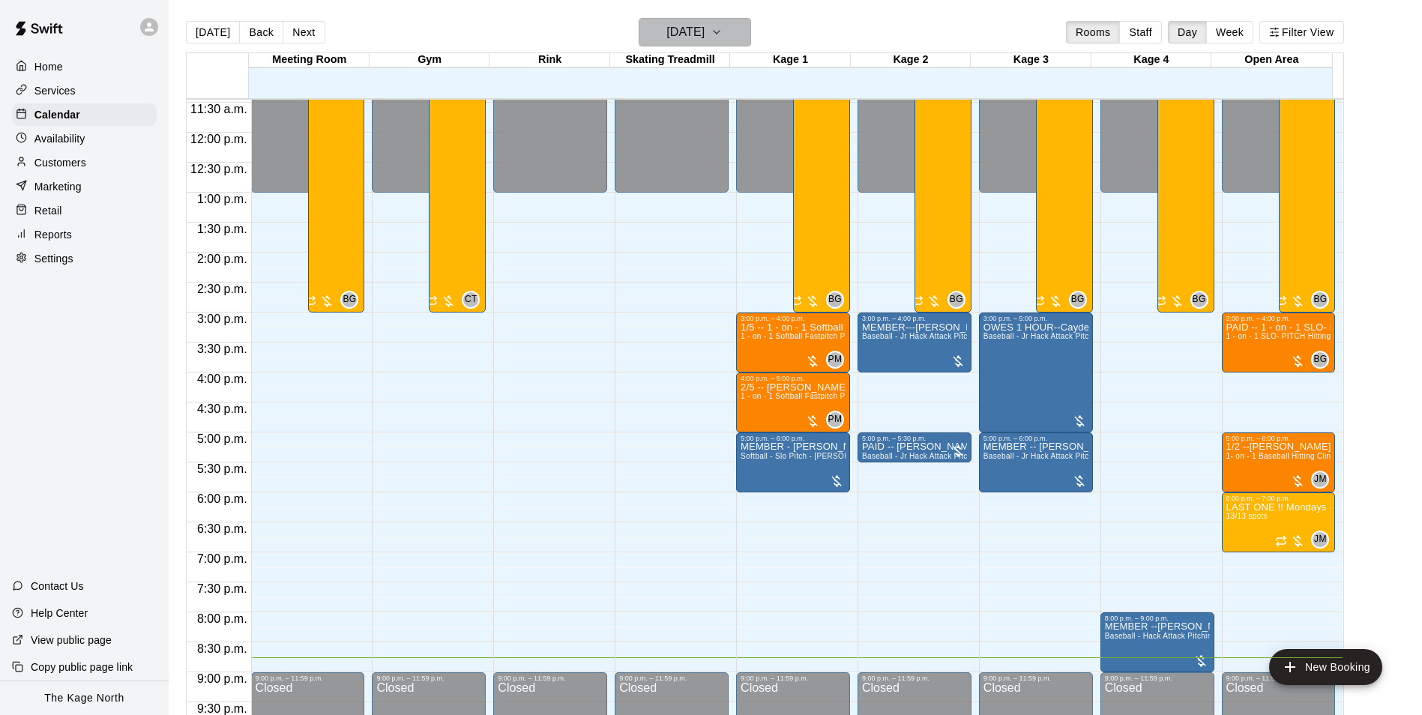
click at [722, 36] on icon "button" at bounding box center [716, 32] width 12 height 18
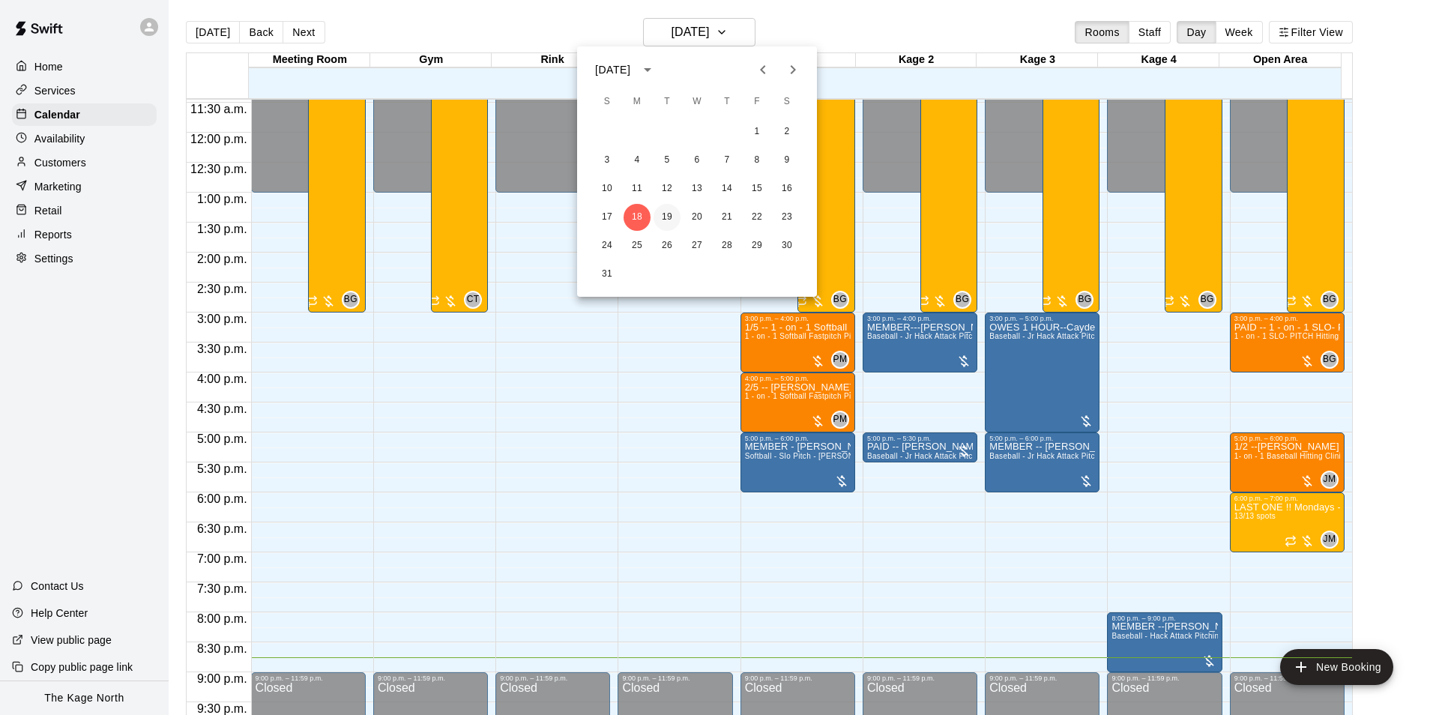
click at [673, 218] on button "19" at bounding box center [667, 217] width 27 height 27
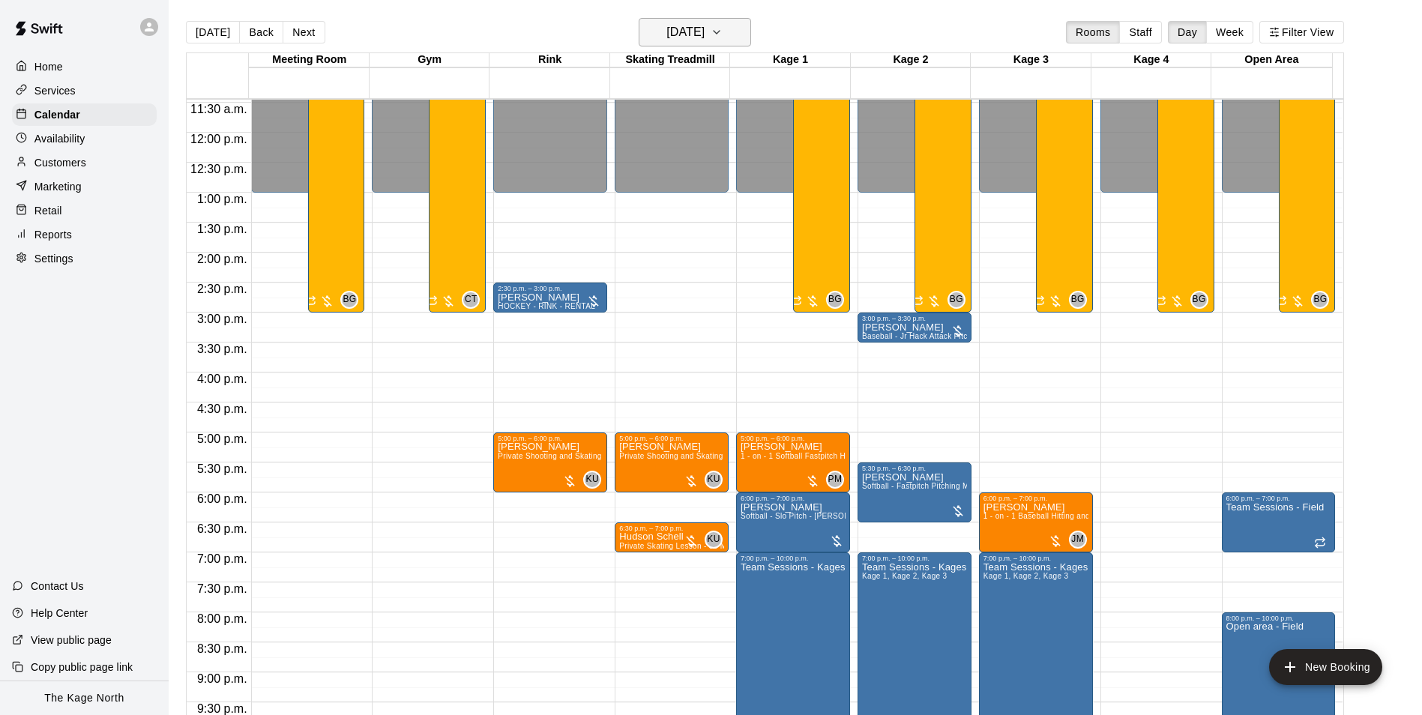
click at [704, 28] on h6 "[DATE]" at bounding box center [685, 32] width 38 height 21
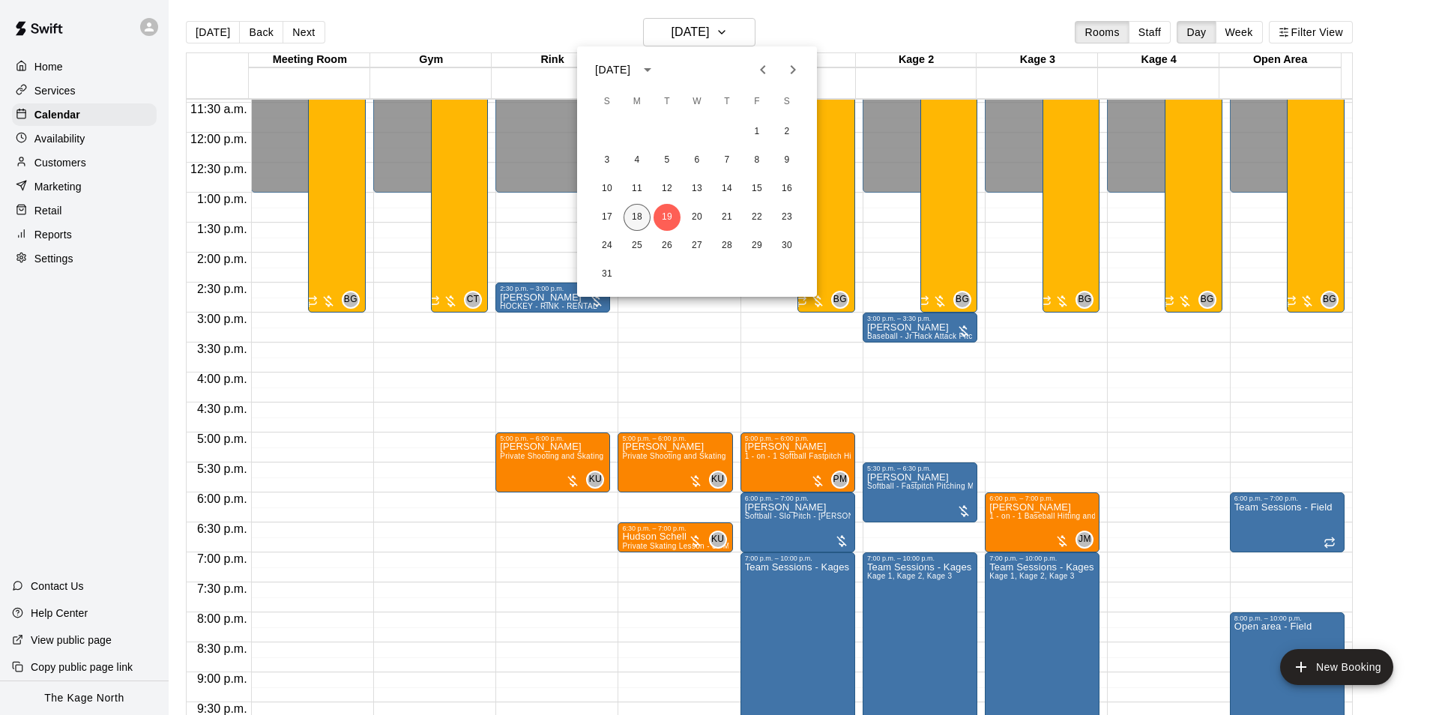
click at [637, 216] on button "18" at bounding box center [637, 217] width 27 height 27
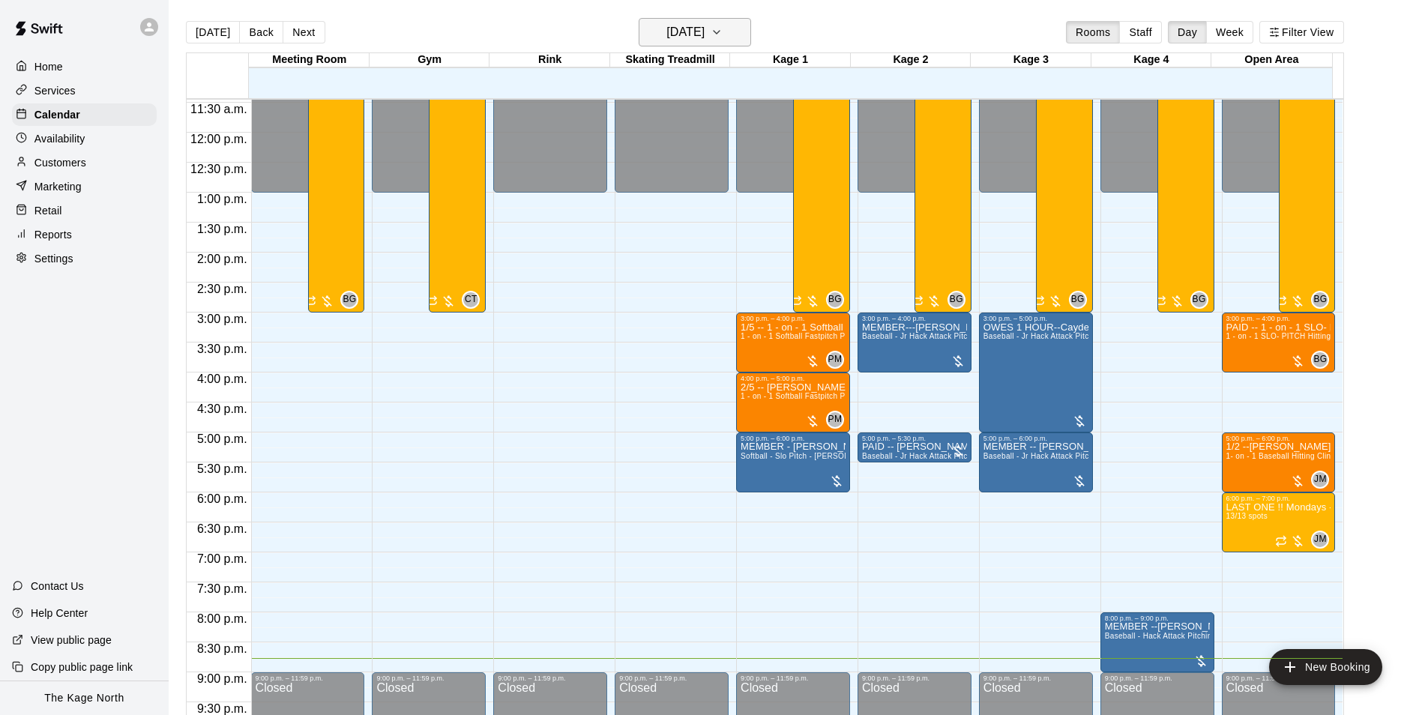
click at [722, 34] on icon "button" at bounding box center [716, 32] width 12 height 18
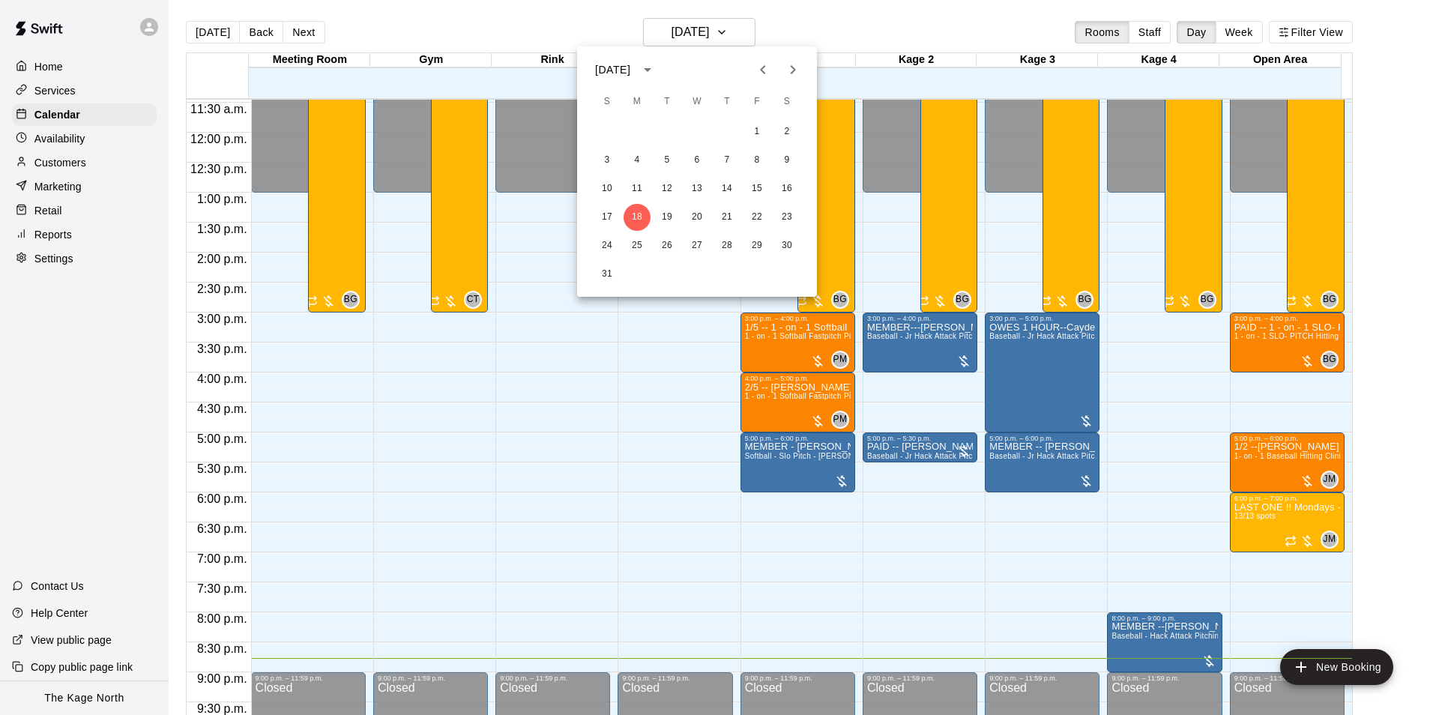
click at [788, 70] on icon "Next month" at bounding box center [793, 70] width 18 height 18
click at [645, 211] on button "22" at bounding box center [637, 217] width 27 height 27
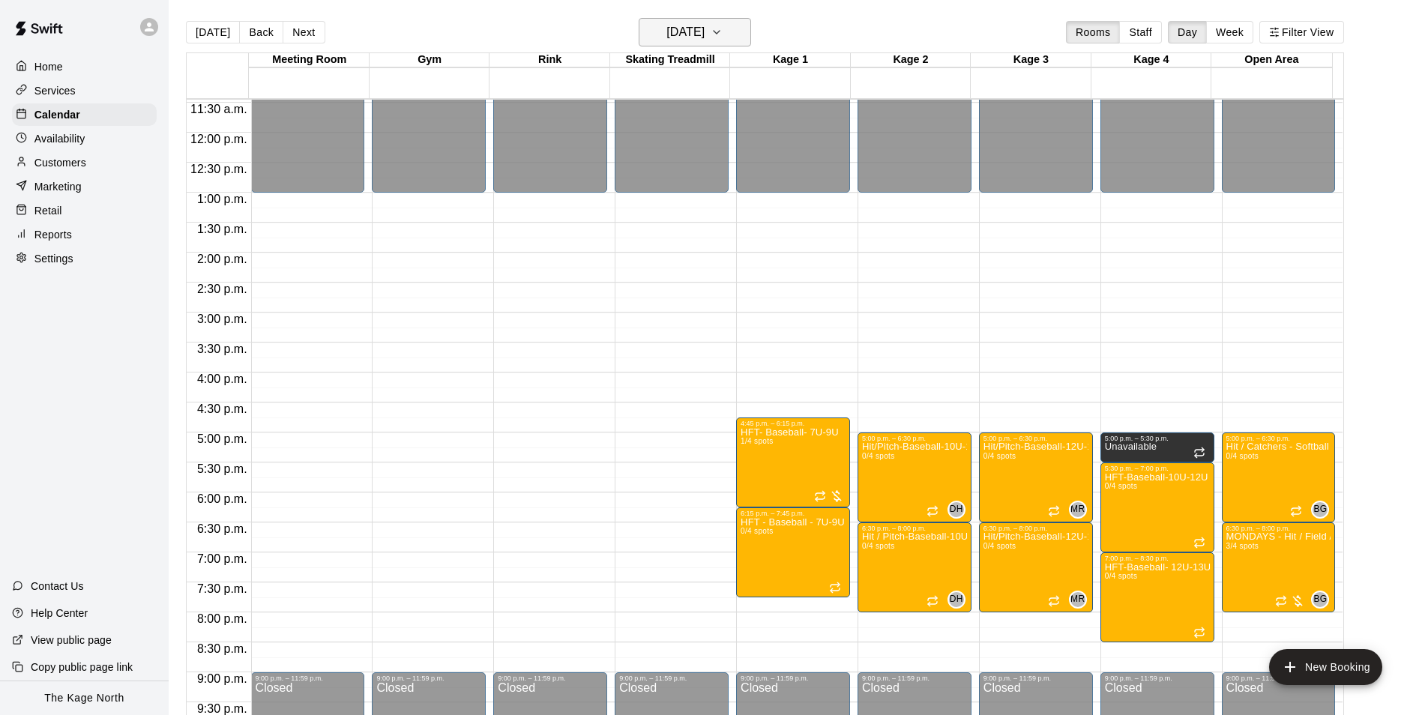
click at [722, 35] on icon "button" at bounding box center [716, 32] width 12 height 18
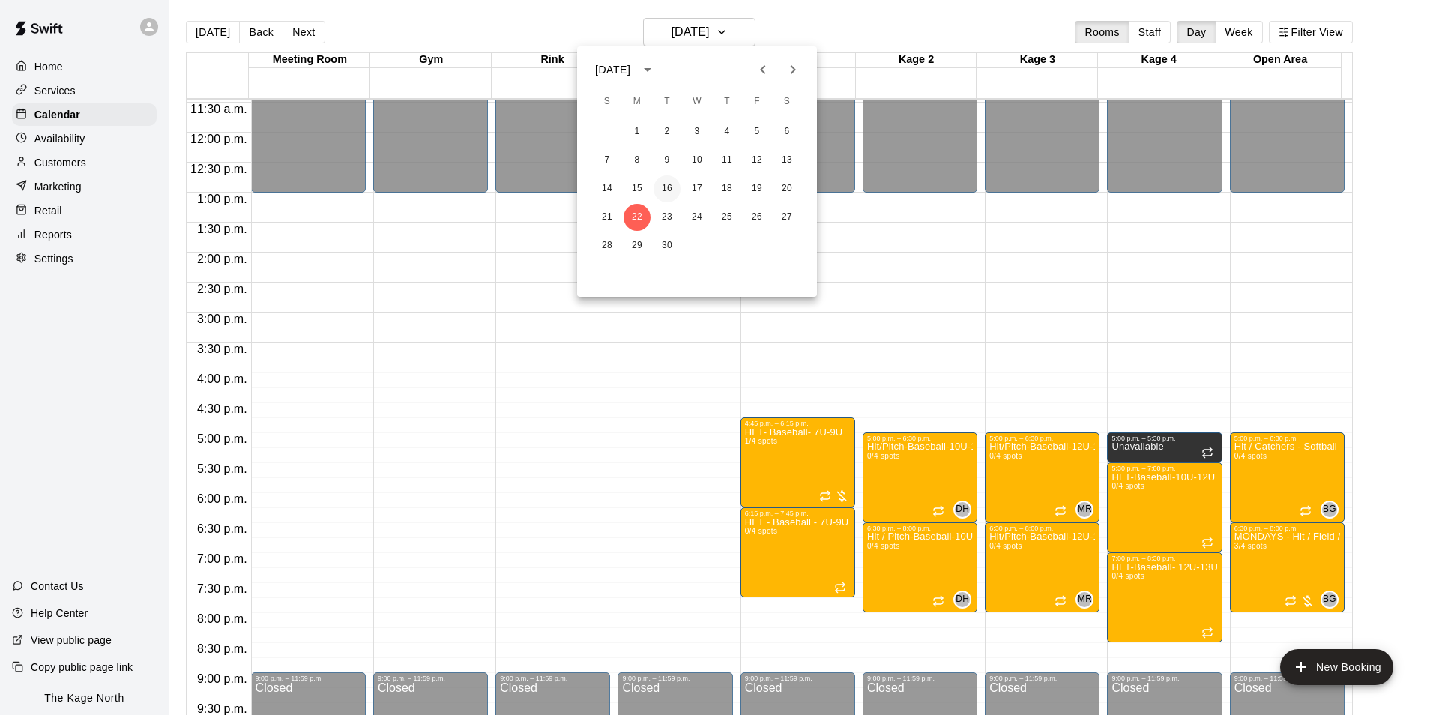
click at [674, 189] on button "16" at bounding box center [667, 188] width 27 height 27
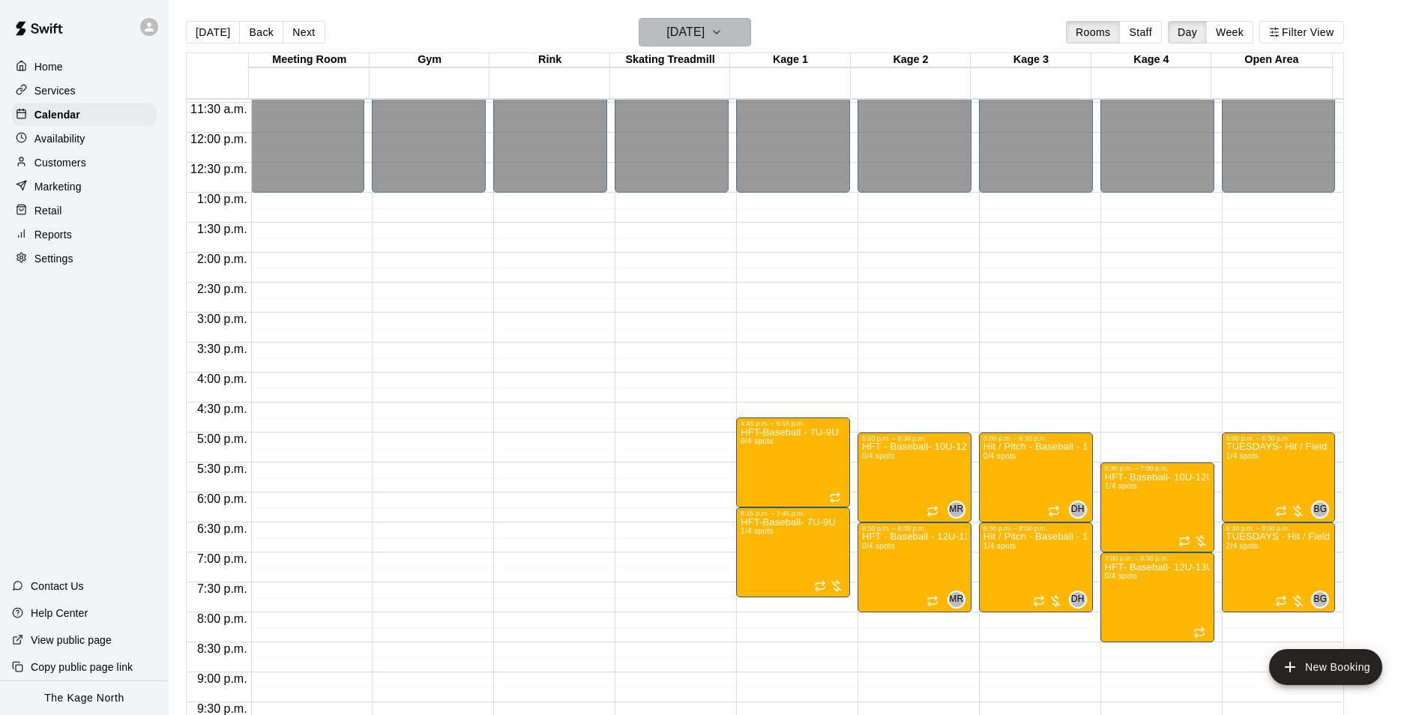
click at [701, 24] on h6 "Tuesday Sep 16" at bounding box center [685, 32] width 38 height 21
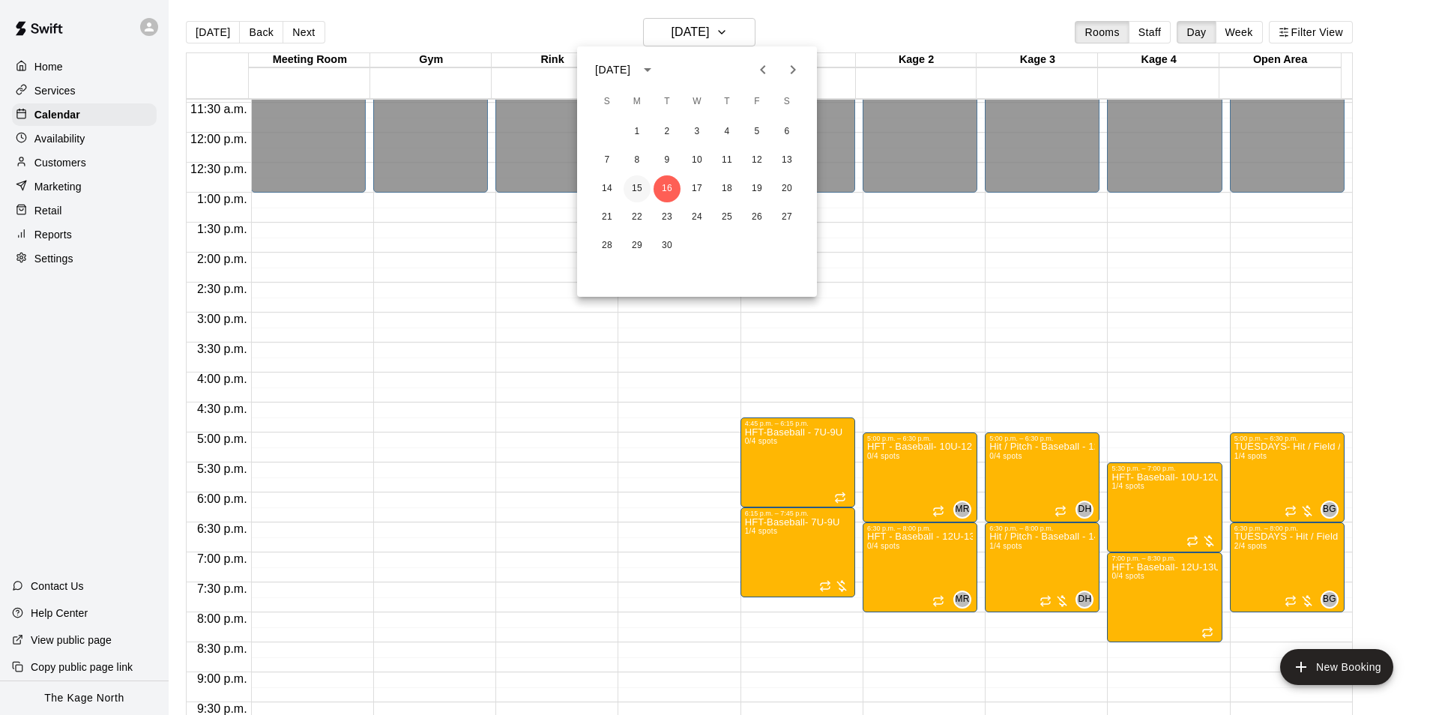
click at [639, 193] on button "15" at bounding box center [637, 188] width 27 height 27
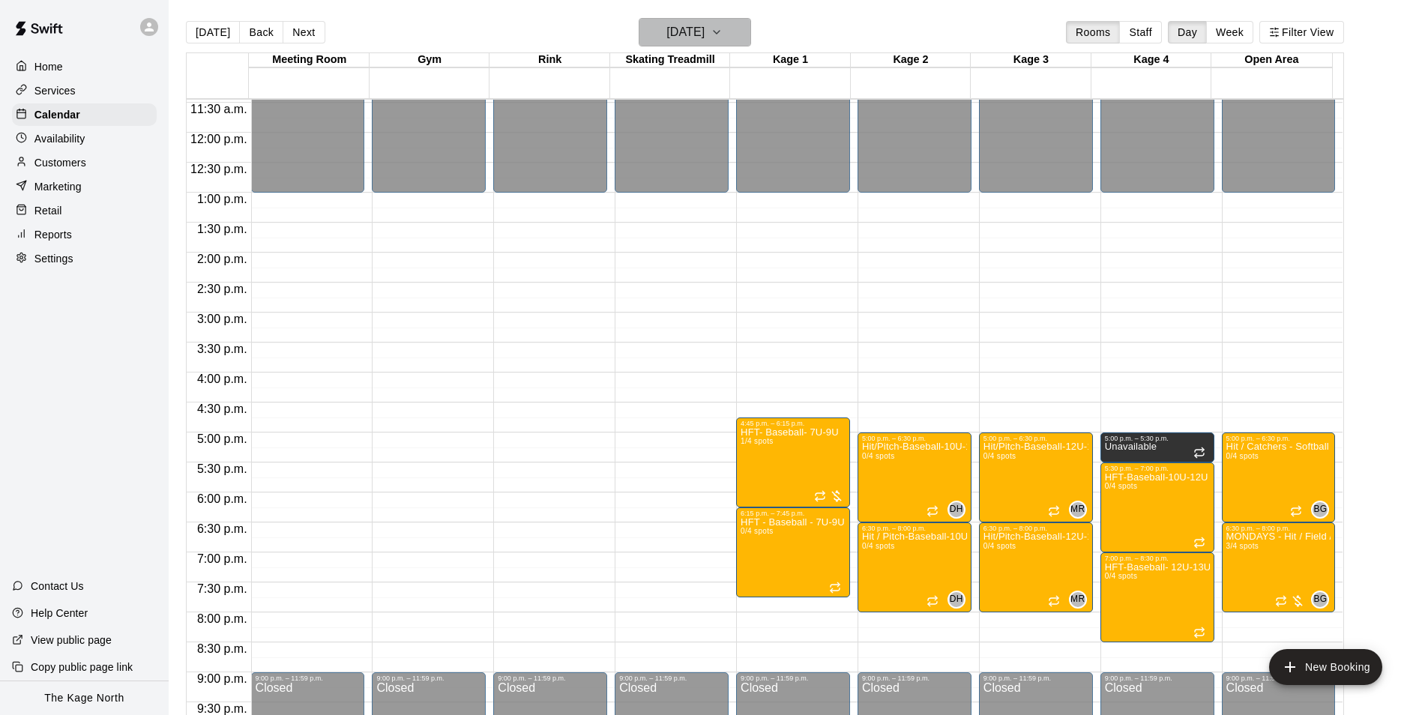
click at [704, 34] on h6 "[DATE]" at bounding box center [685, 32] width 38 height 21
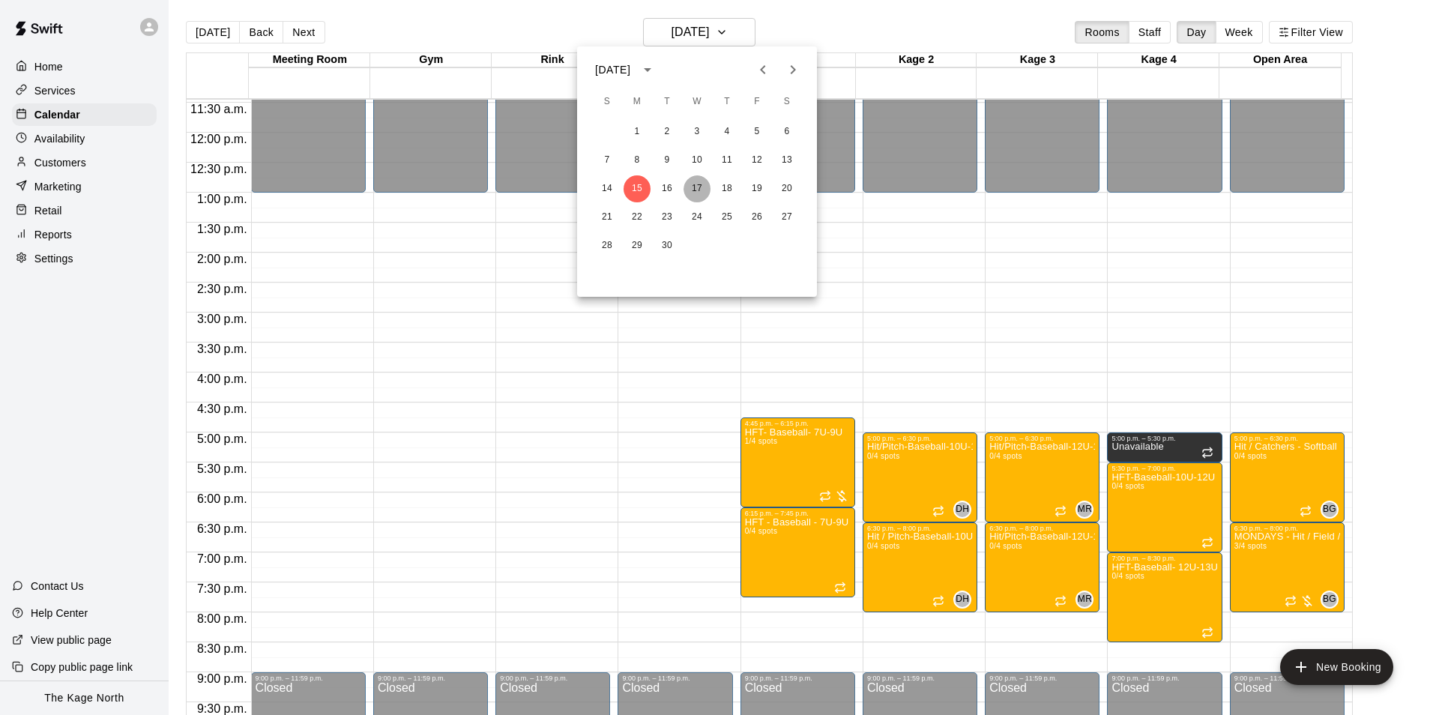
click at [693, 184] on button "17" at bounding box center [696, 188] width 27 height 27
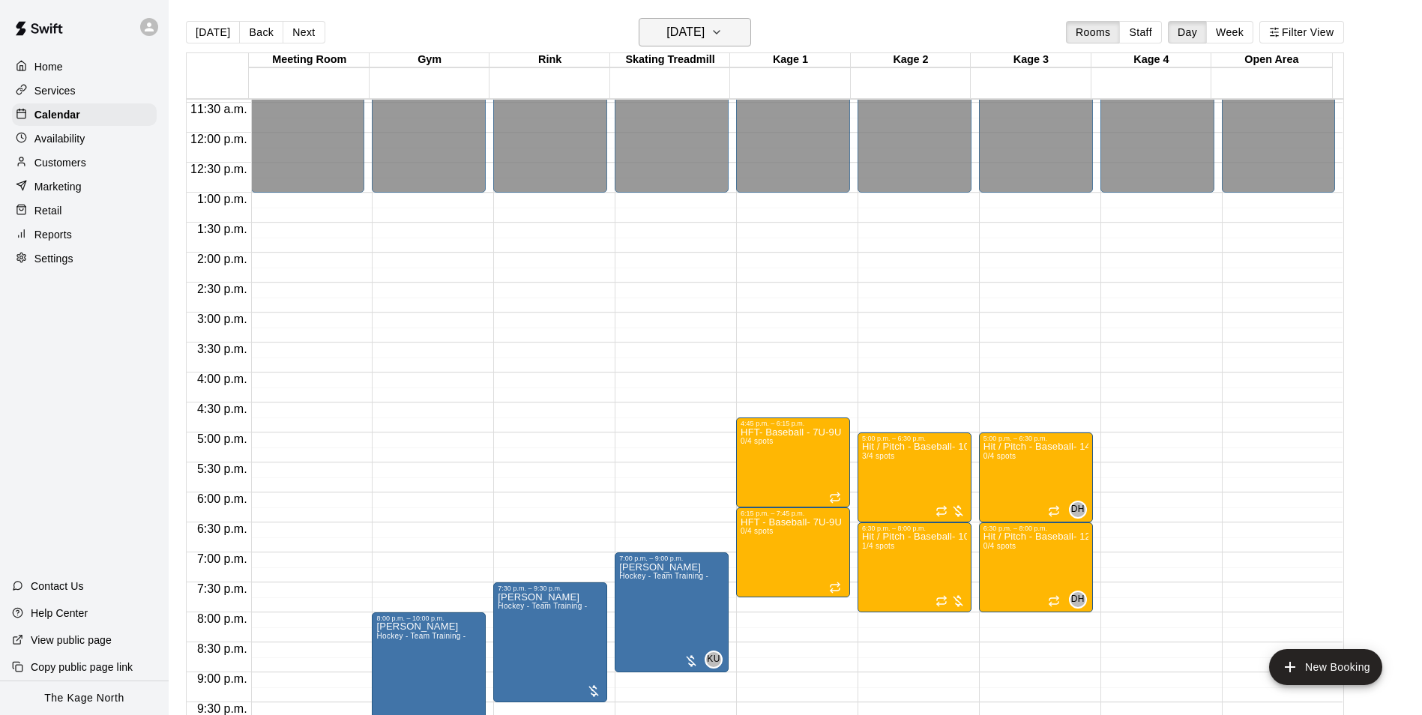
click at [704, 34] on h6 "Wednesday Sep 17" at bounding box center [685, 32] width 38 height 21
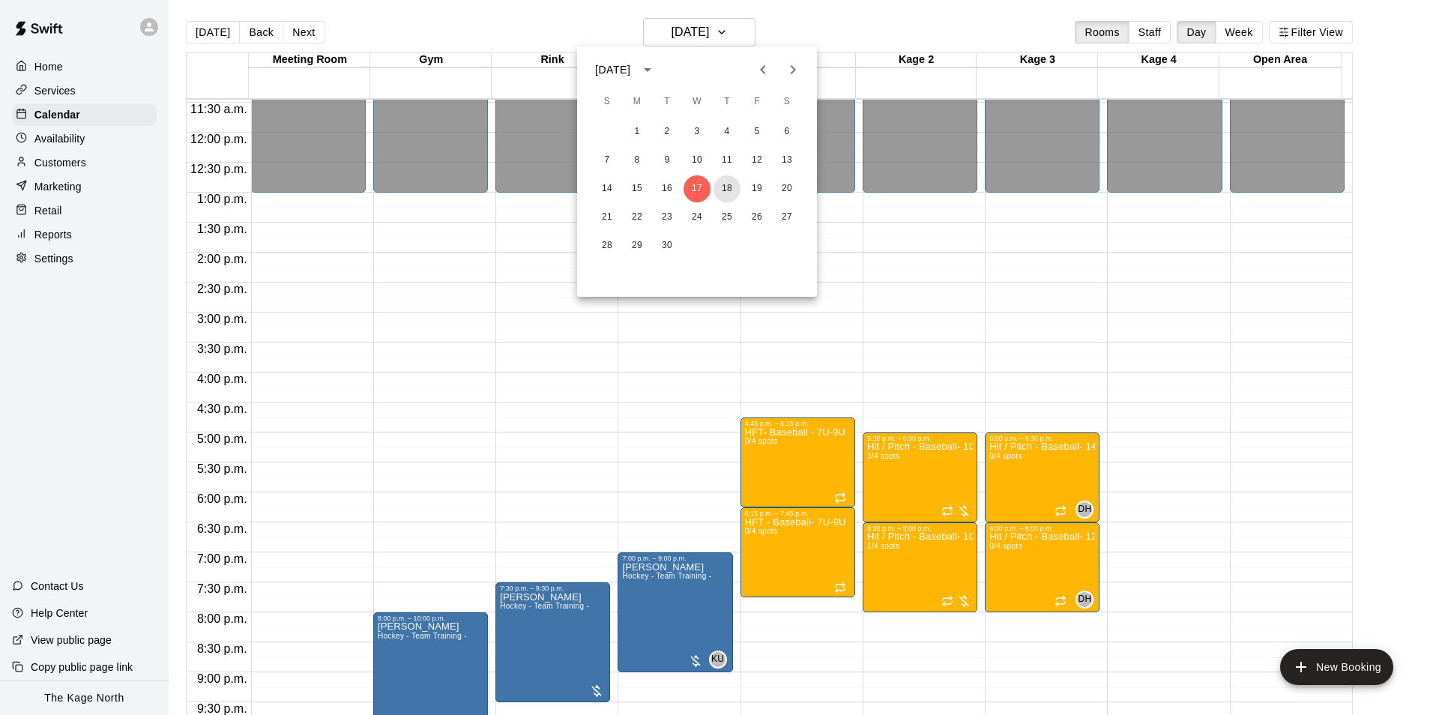
click at [722, 187] on button "18" at bounding box center [726, 188] width 27 height 27
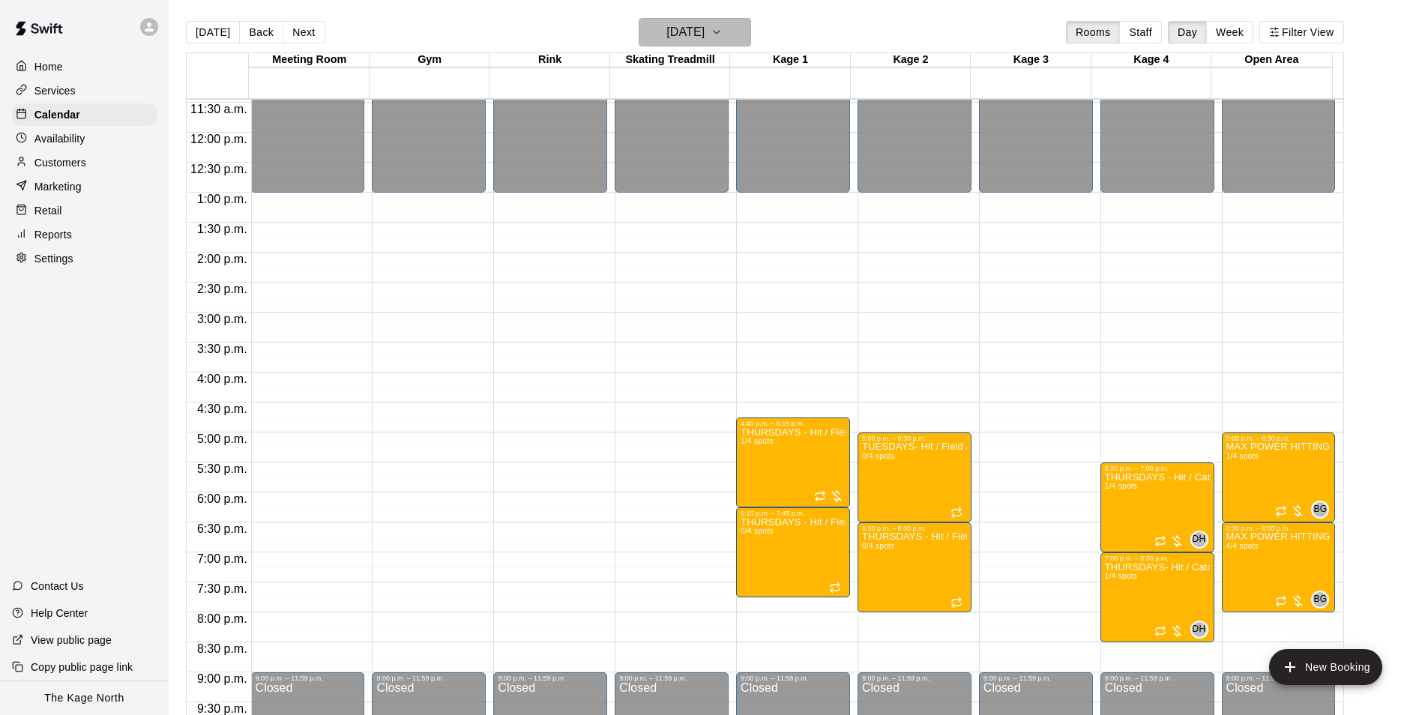
click at [722, 33] on icon "button" at bounding box center [716, 32] width 12 height 18
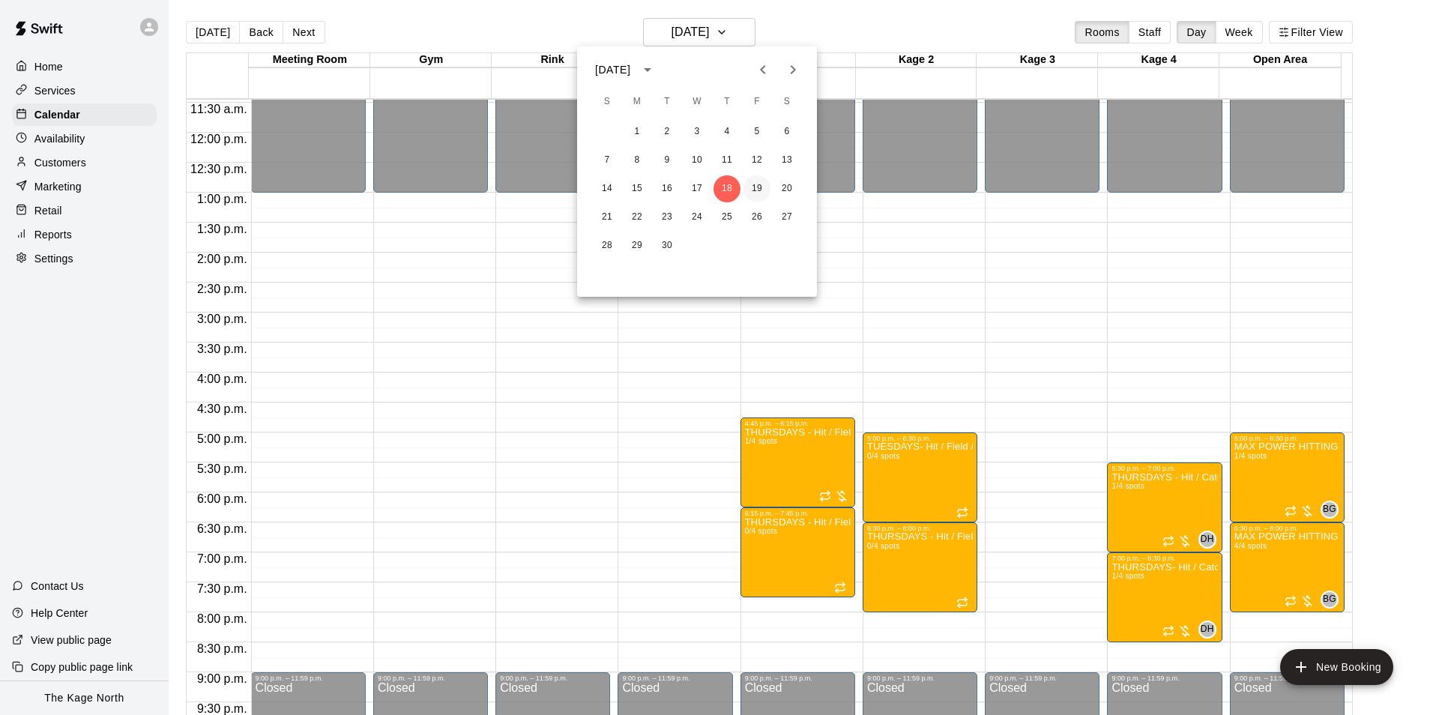
click at [759, 188] on button "19" at bounding box center [756, 188] width 27 height 27
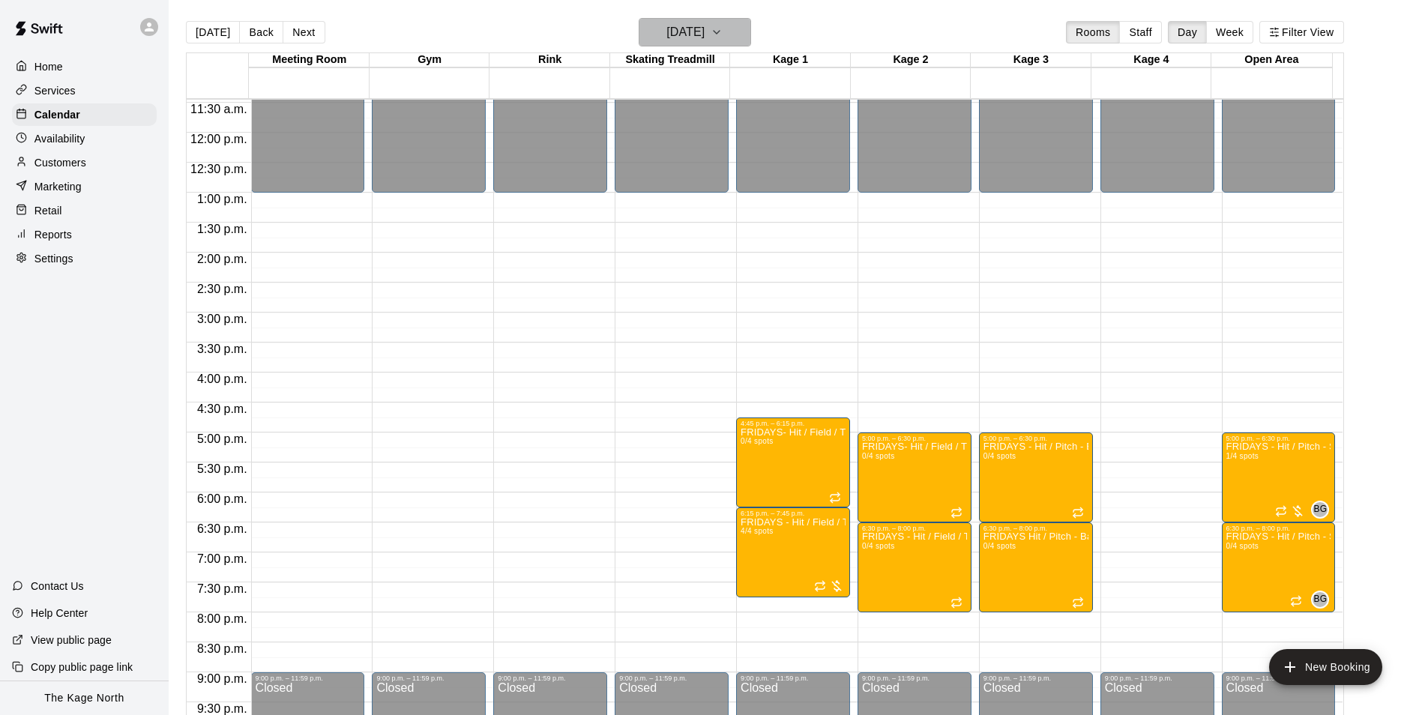
click at [744, 38] on button "Friday Sep 19" at bounding box center [695, 32] width 112 height 28
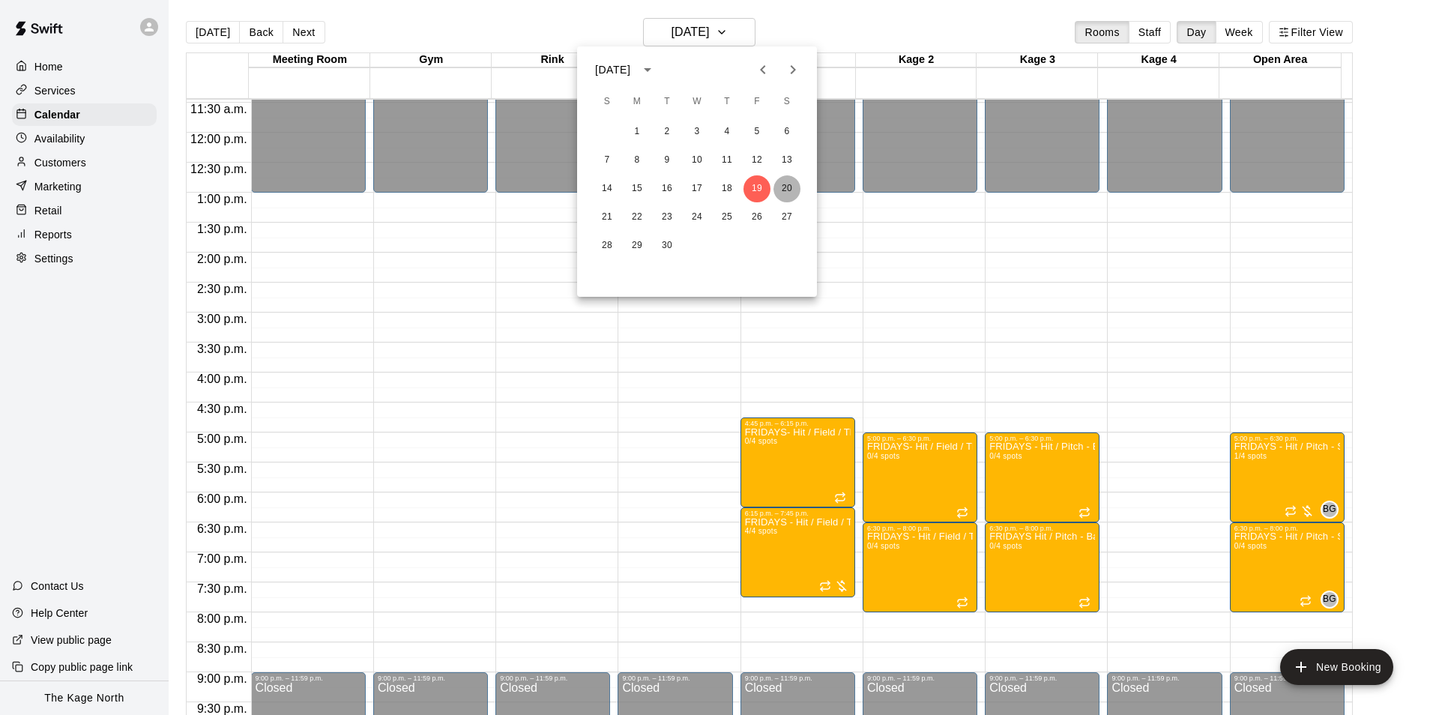
click at [783, 186] on button "20" at bounding box center [786, 188] width 27 height 27
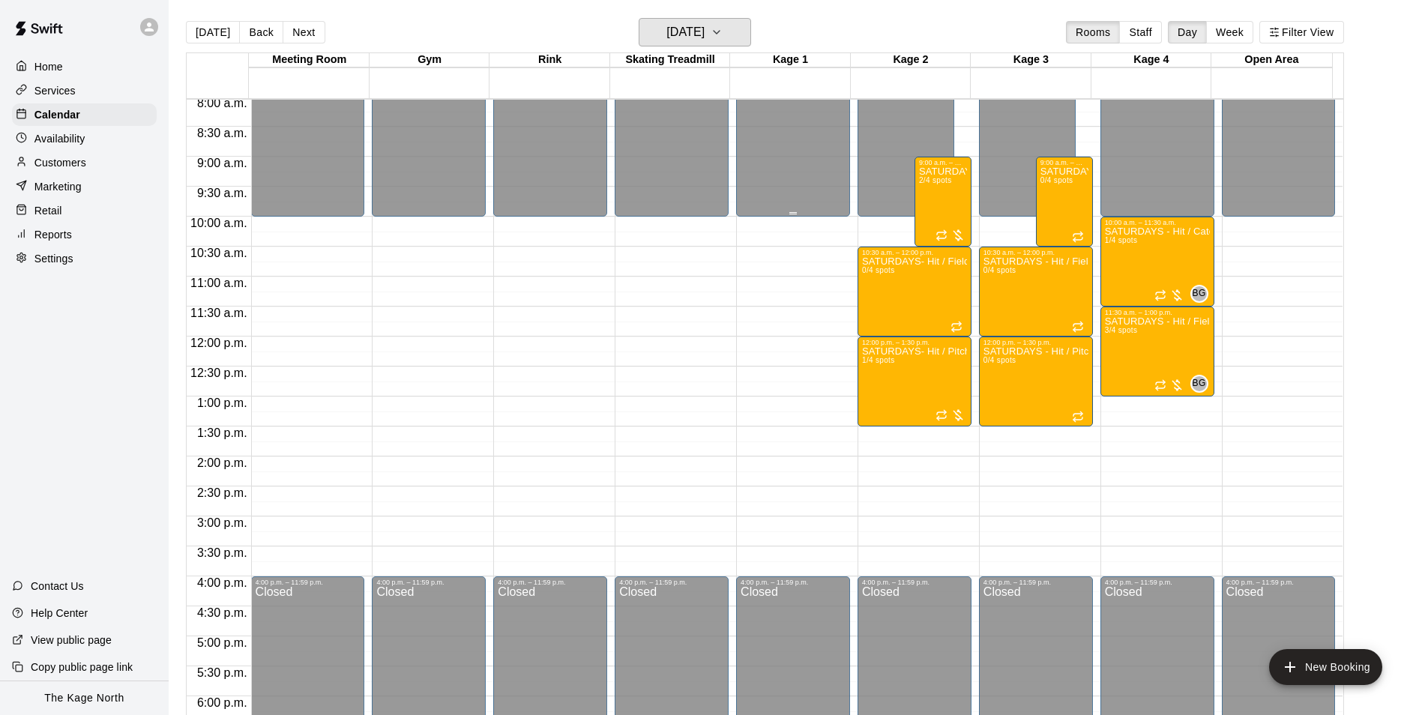
scroll to position [462, 0]
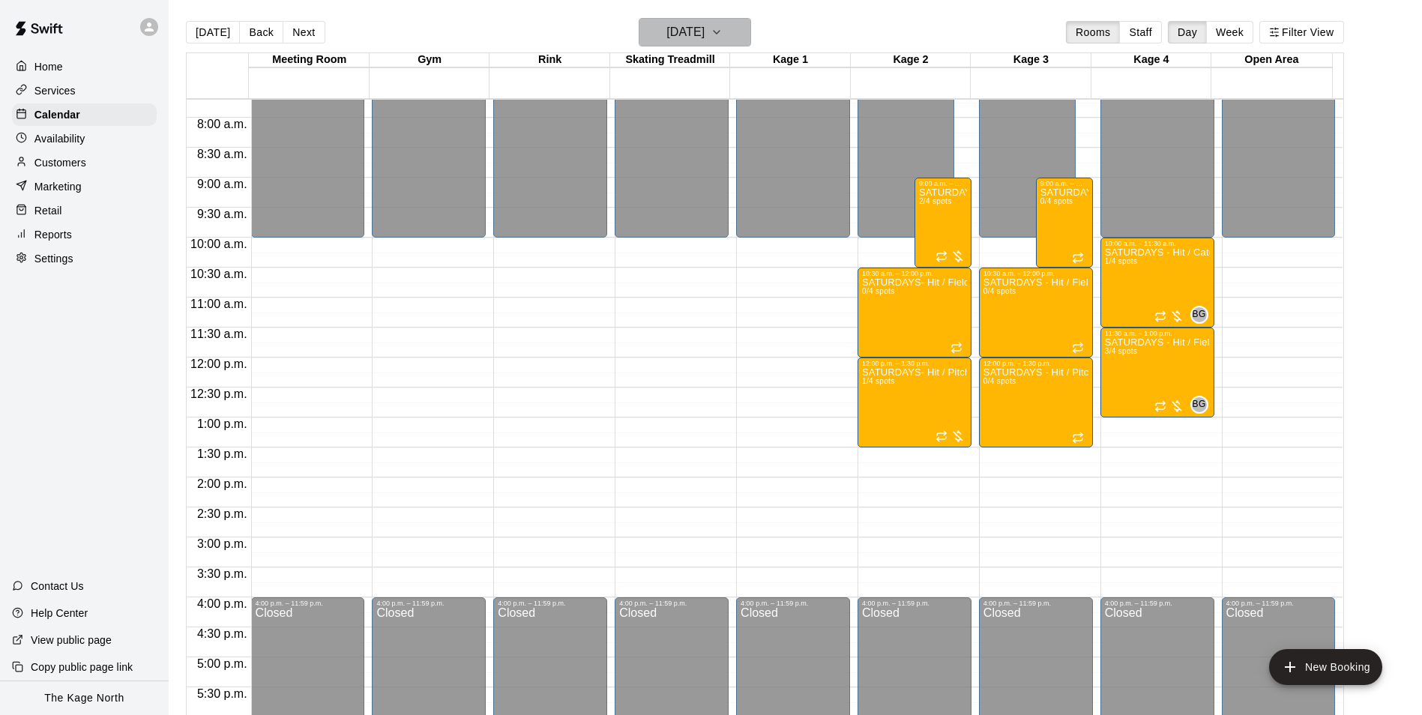
click at [704, 28] on h6 "Saturday Sep 20" at bounding box center [685, 32] width 38 height 21
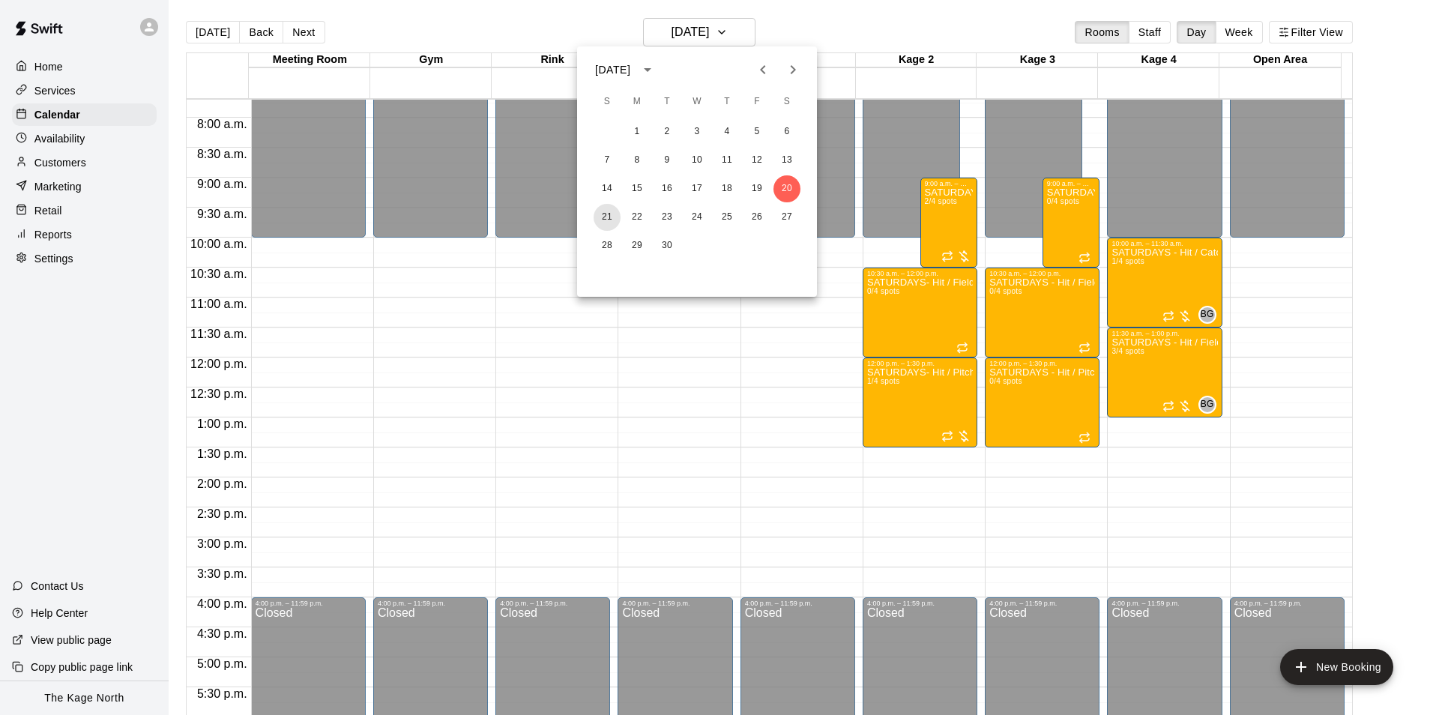
click at [610, 211] on button "21" at bounding box center [607, 217] width 27 height 27
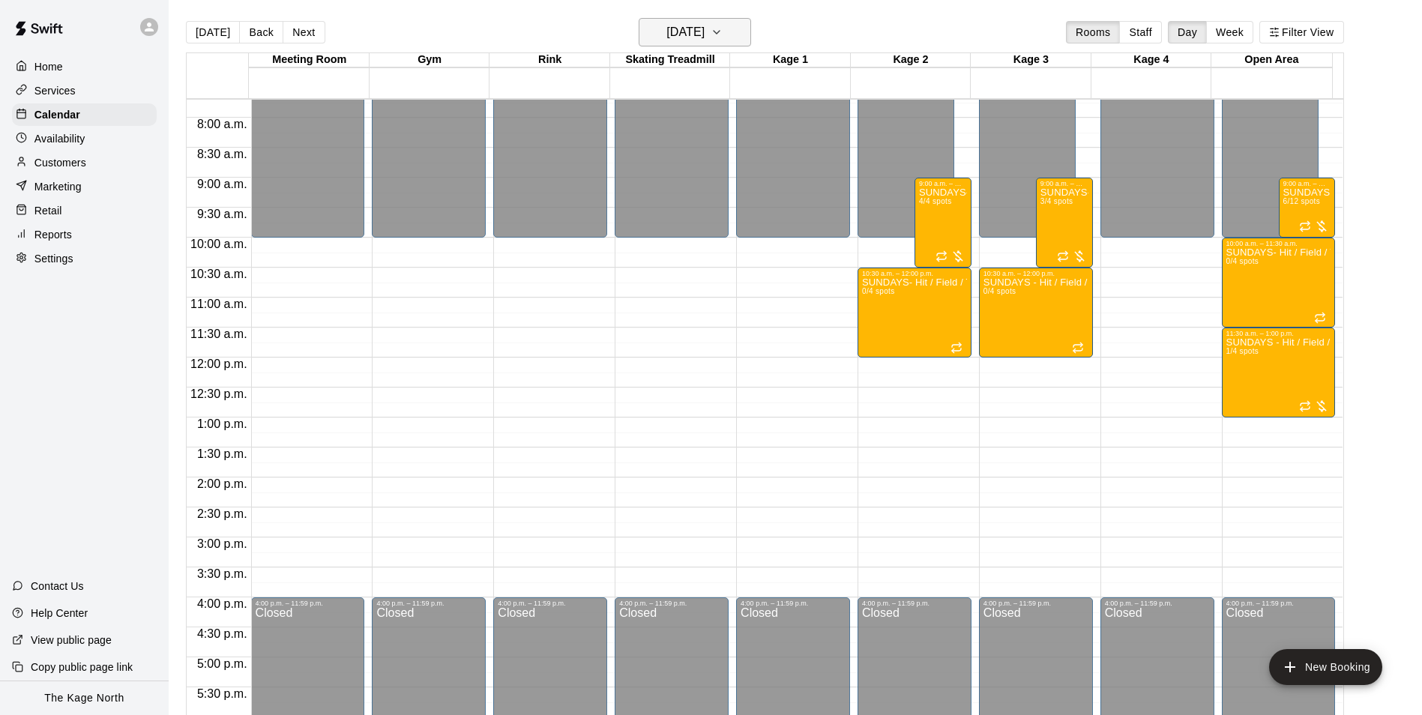
click at [704, 22] on h6 "Sunday Sep 21" at bounding box center [685, 32] width 38 height 21
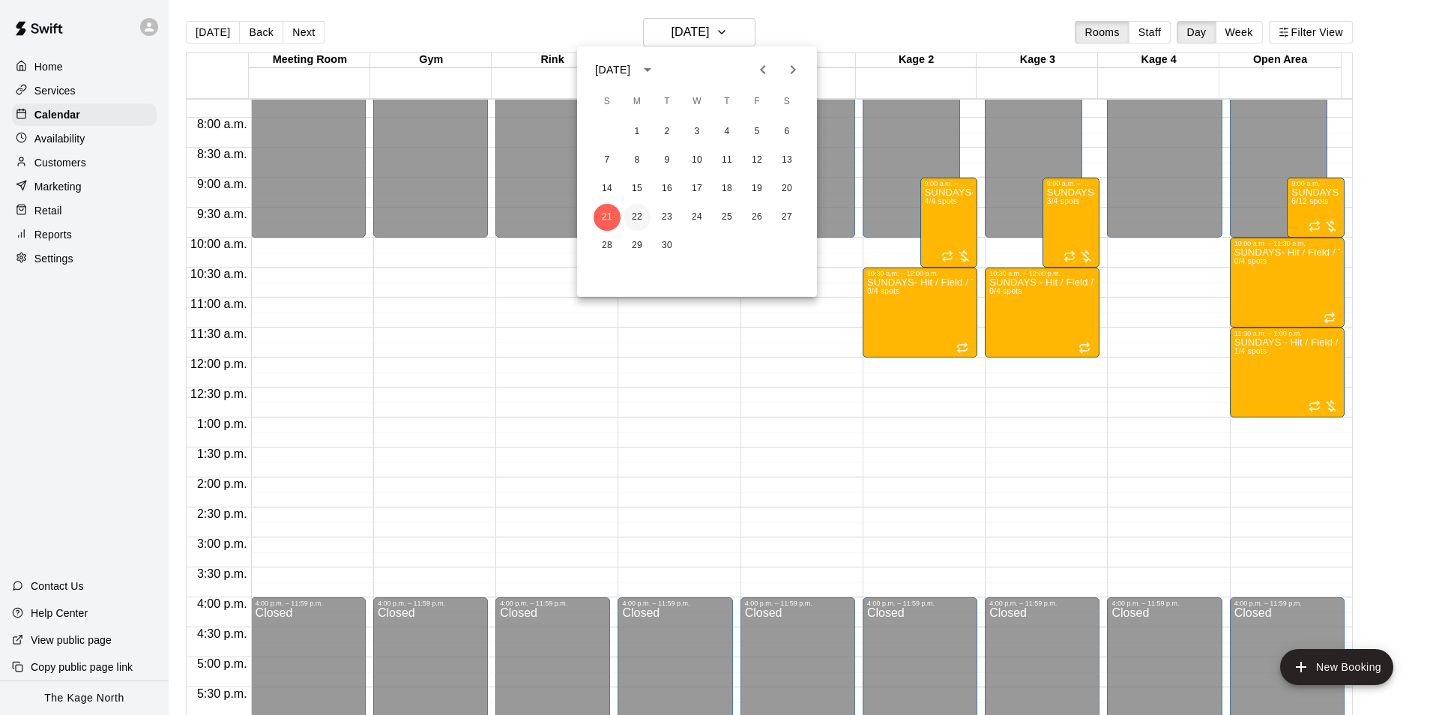
click at [643, 224] on button "22" at bounding box center [637, 217] width 27 height 27
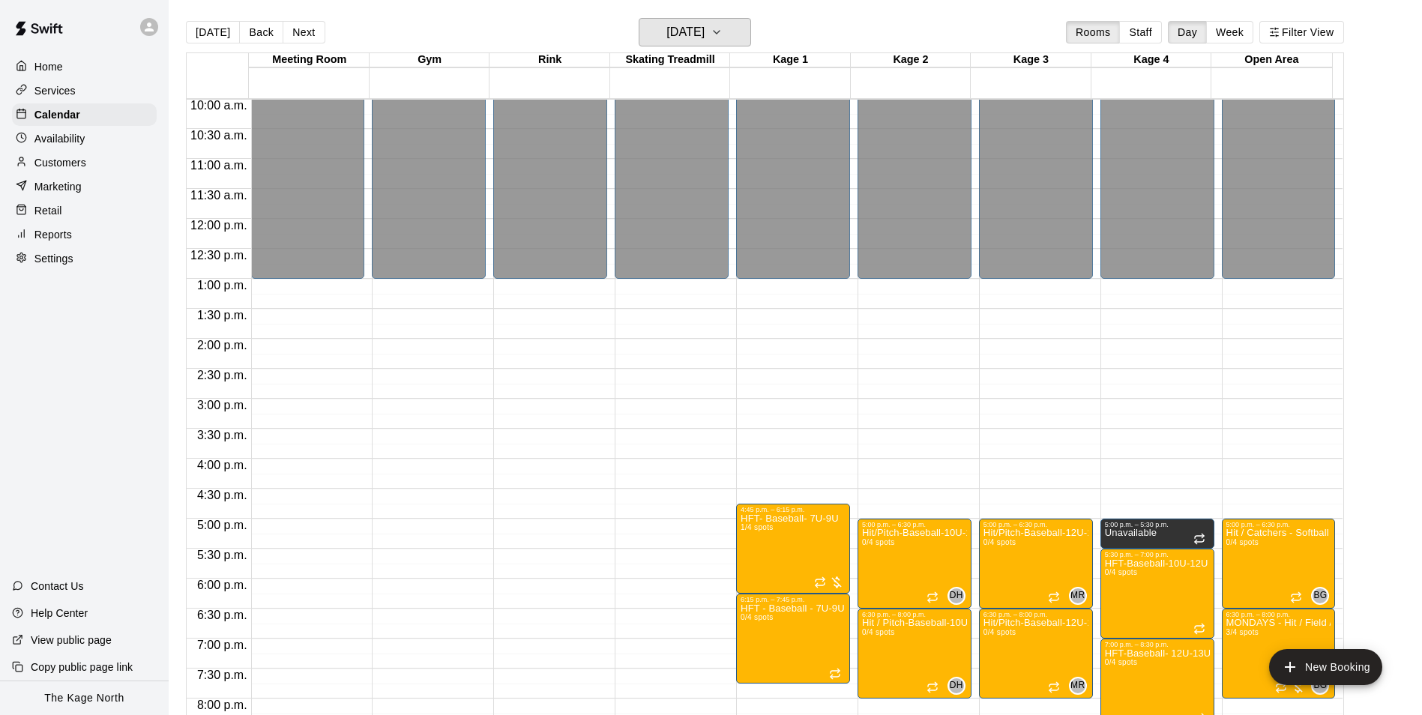
scroll to position [761, 0]
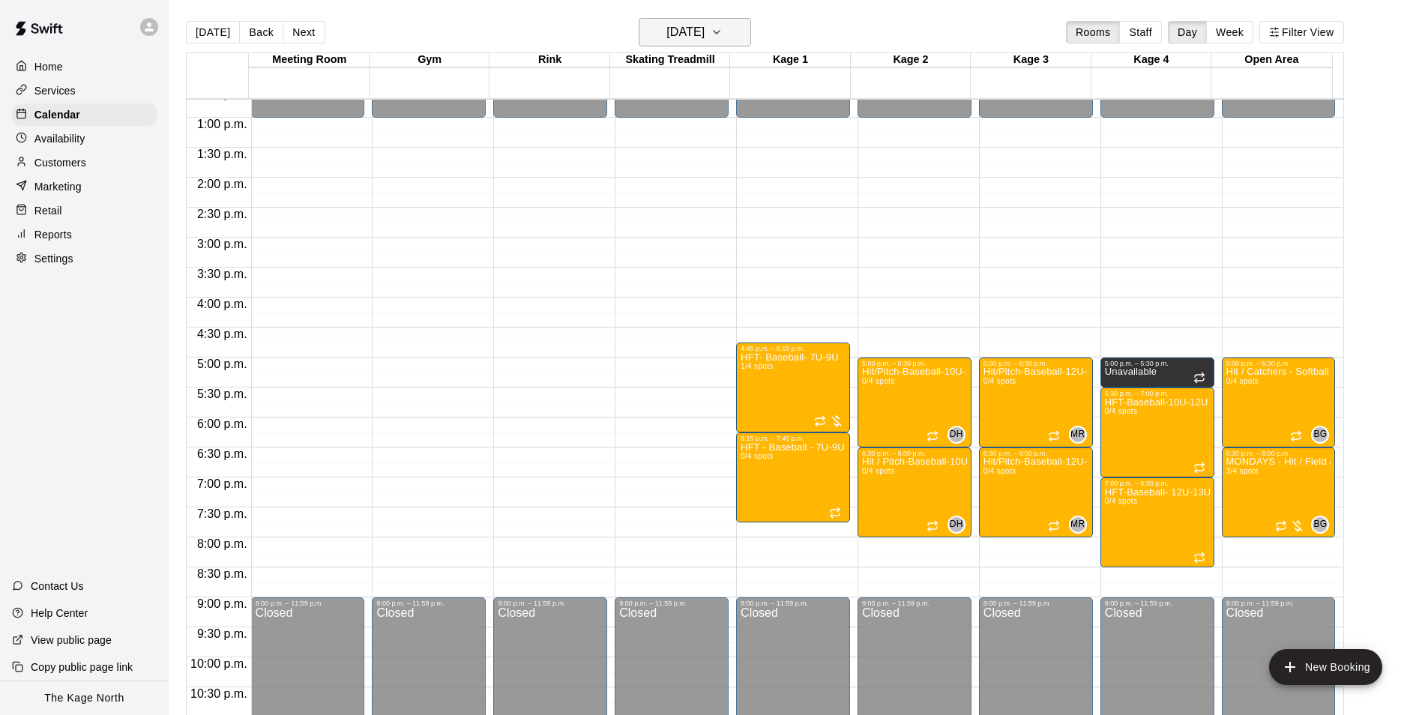
click at [722, 31] on icon "button" at bounding box center [716, 32] width 12 height 18
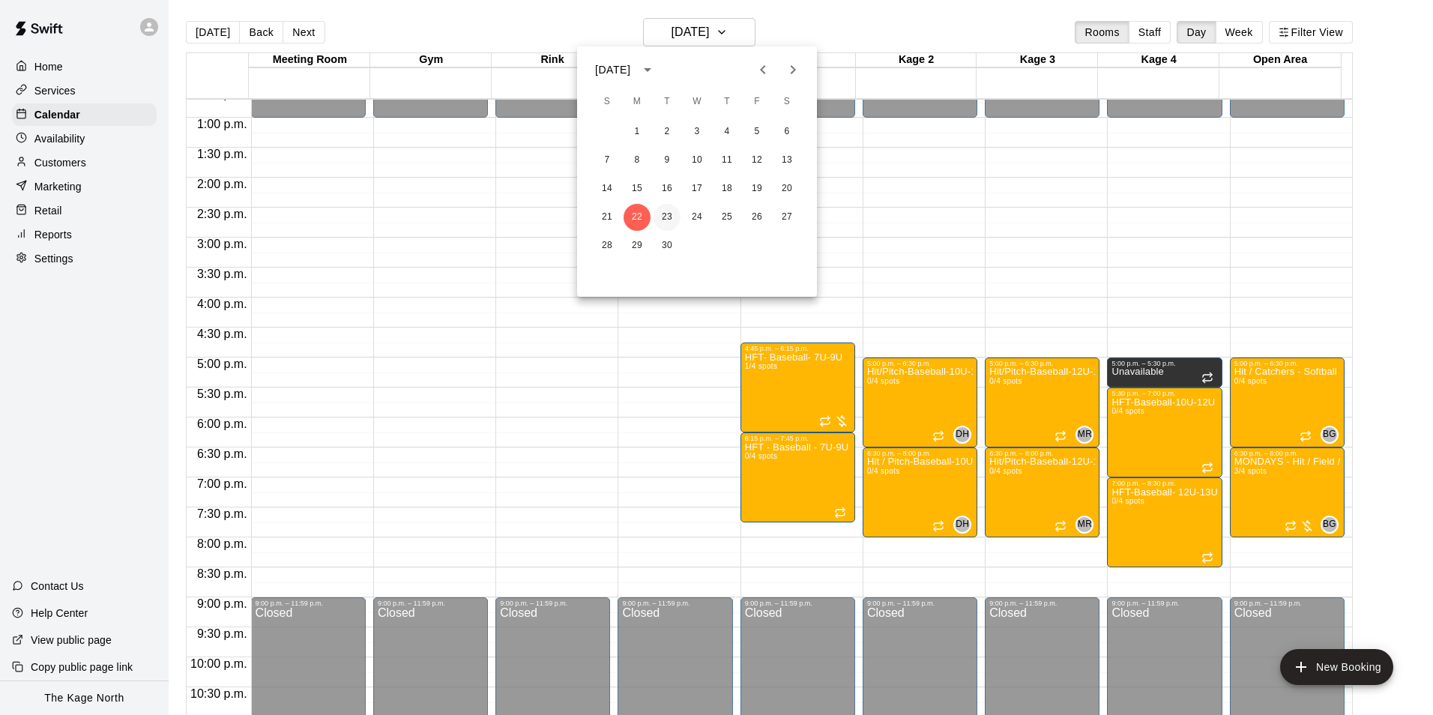
click at [665, 214] on button "23" at bounding box center [667, 217] width 27 height 27
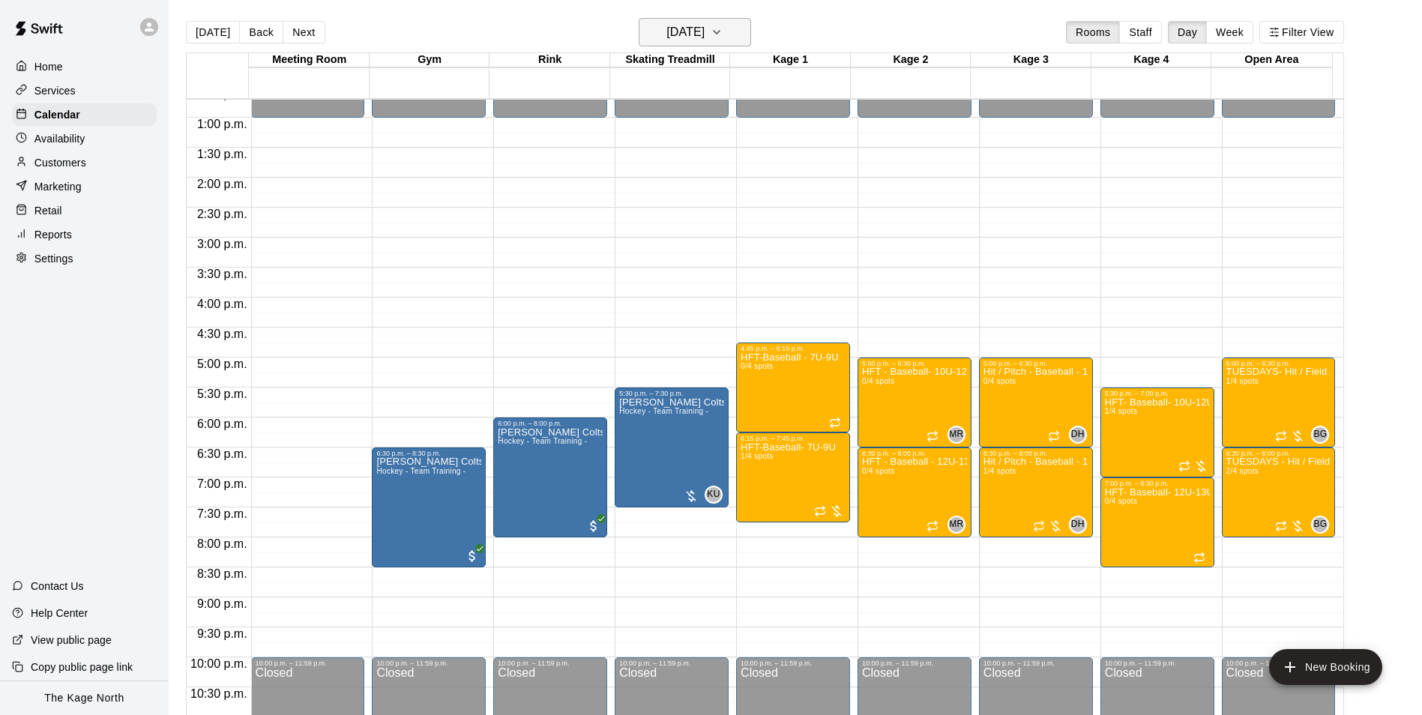
click at [704, 25] on h6 "Tuesday Sep 23" at bounding box center [685, 32] width 38 height 21
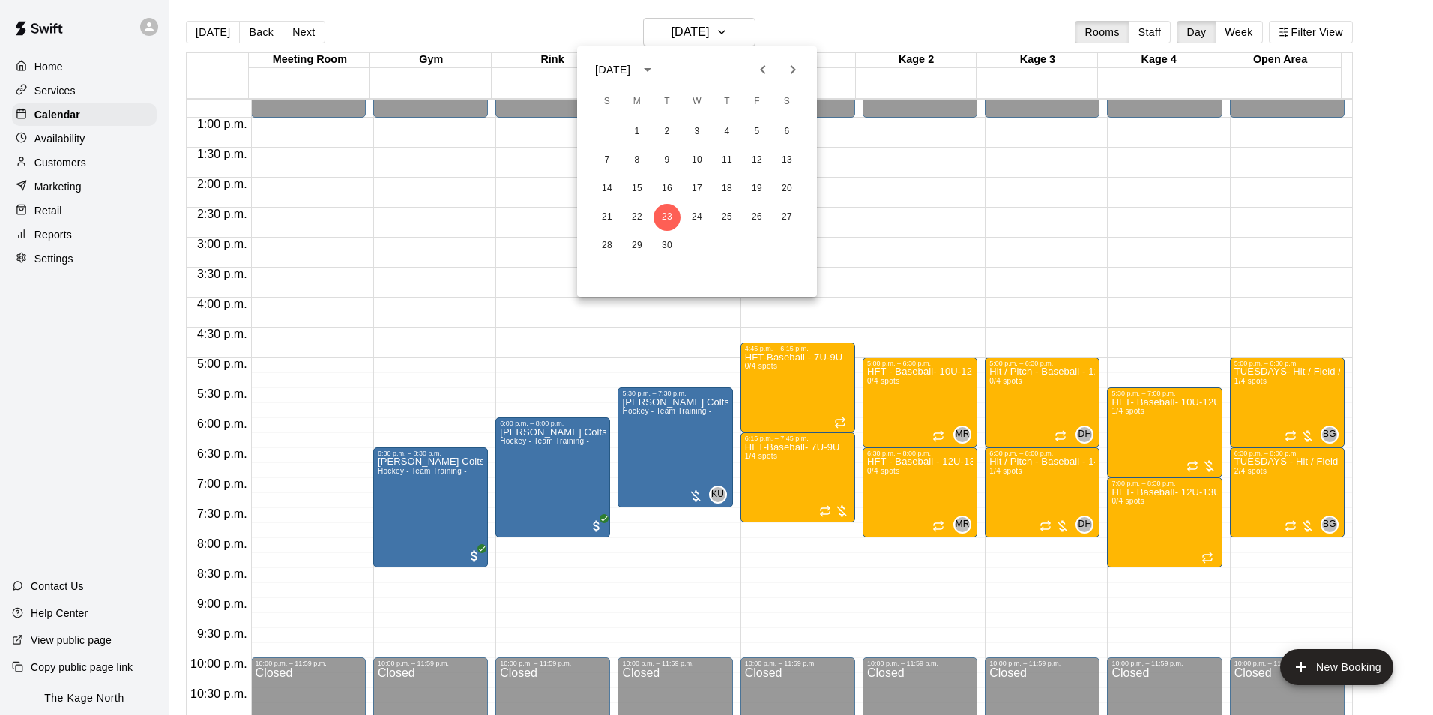
click at [757, 68] on icon "Previous month" at bounding box center [763, 70] width 18 height 18
click at [638, 218] on button "18" at bounding box center [637, 217] width 27 height 27
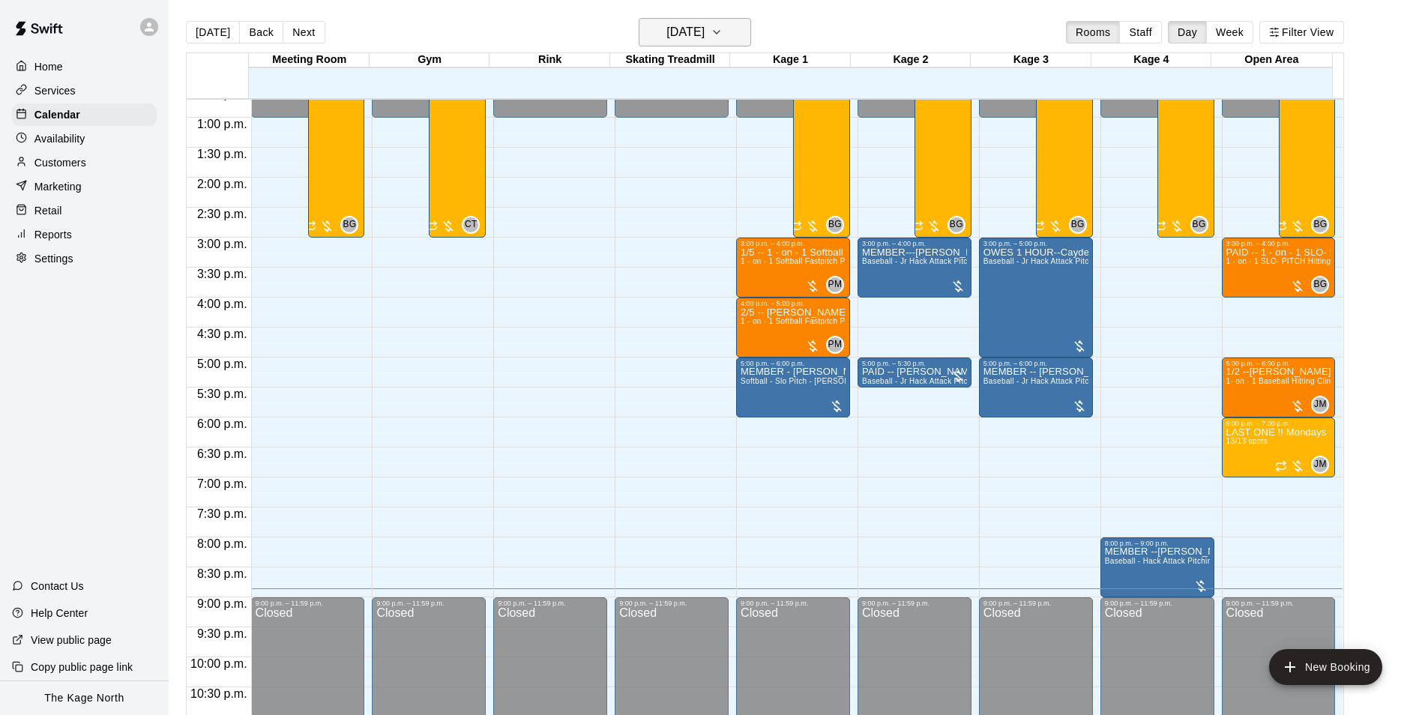
click at [732, 26] on button "[DATE]" at bounding box center [695, 32] width 112 height 28
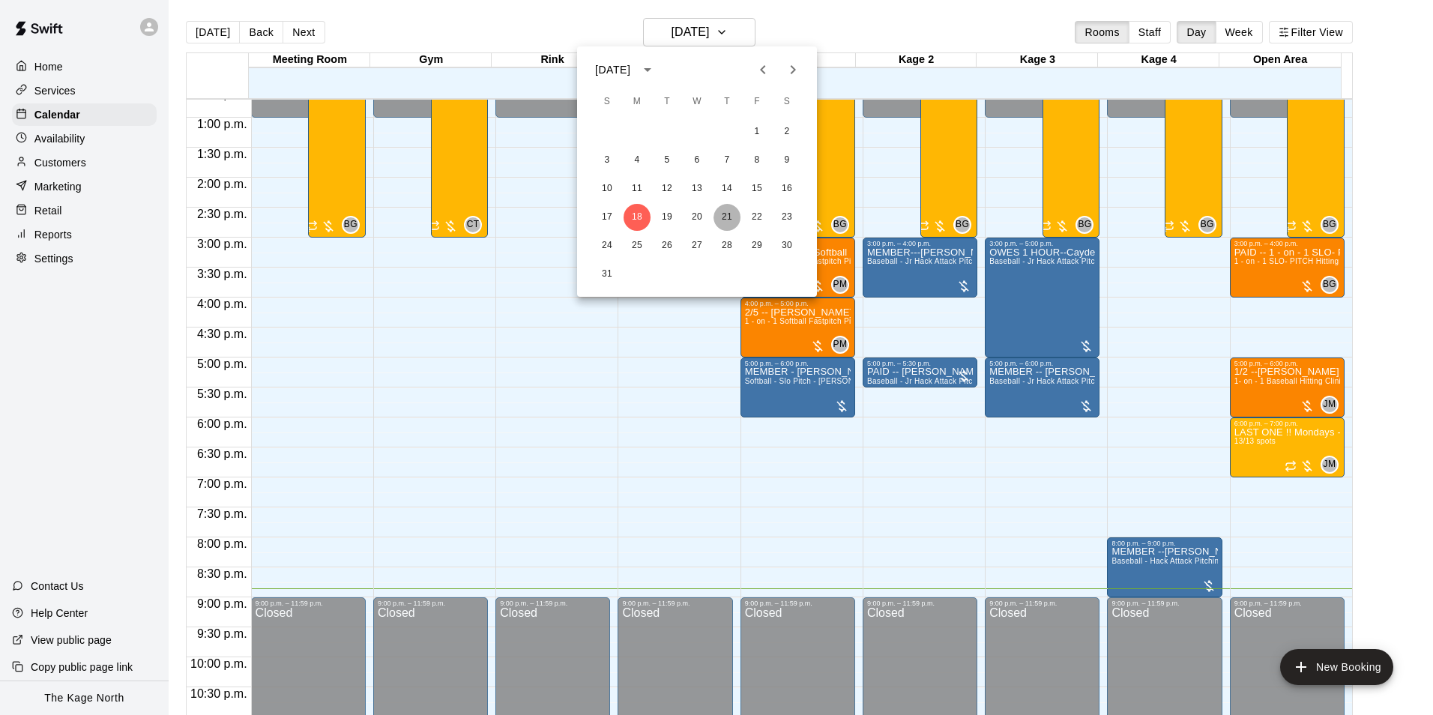
click at [720, 216] on button "21" at bounding box center [726, 217] width 27 height 27
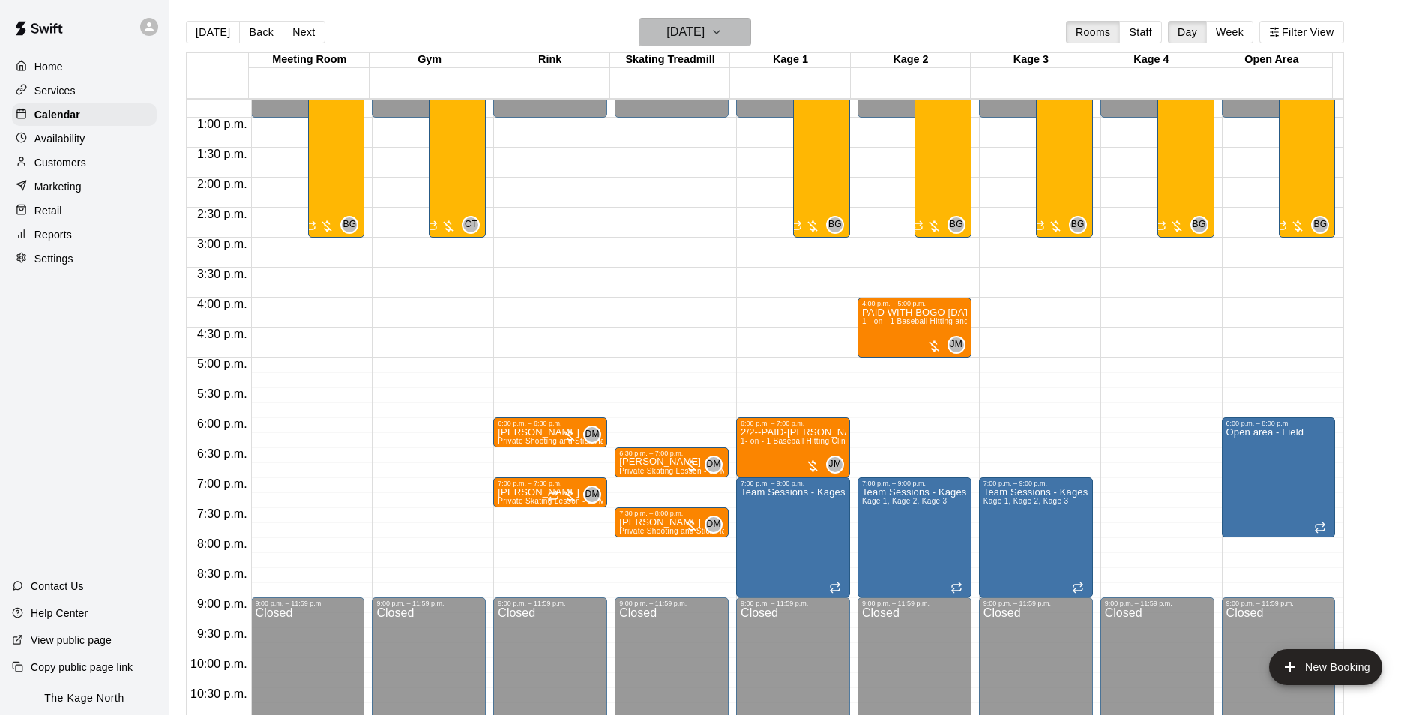
click at [704, 36] on h6 "[DATE]" at bounding box center [685, 32] width 38 height 21
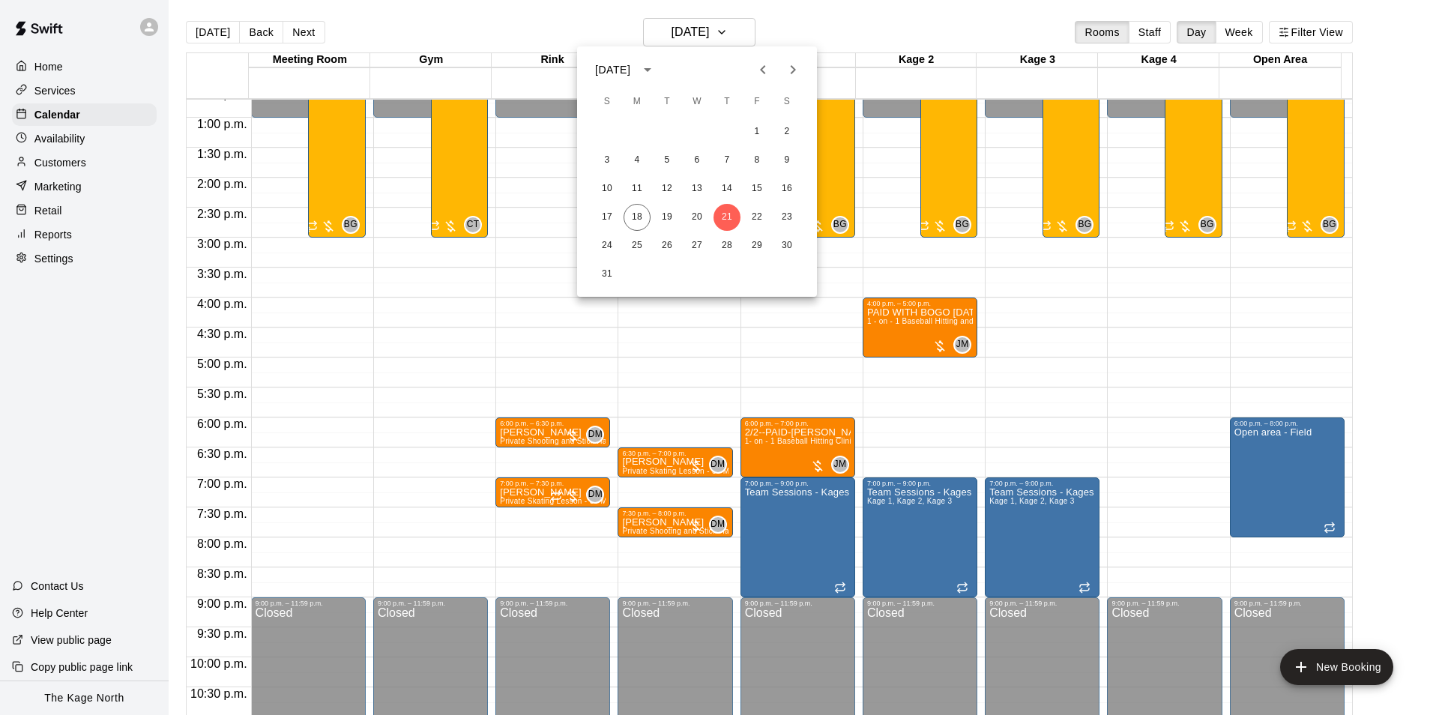
click at [797, 66] on icon "Next month" at bounding box center [793, 70] width 18 height 18
click at [723, 158] on button "11" at bounding box center [726, 160] width 27 height 27
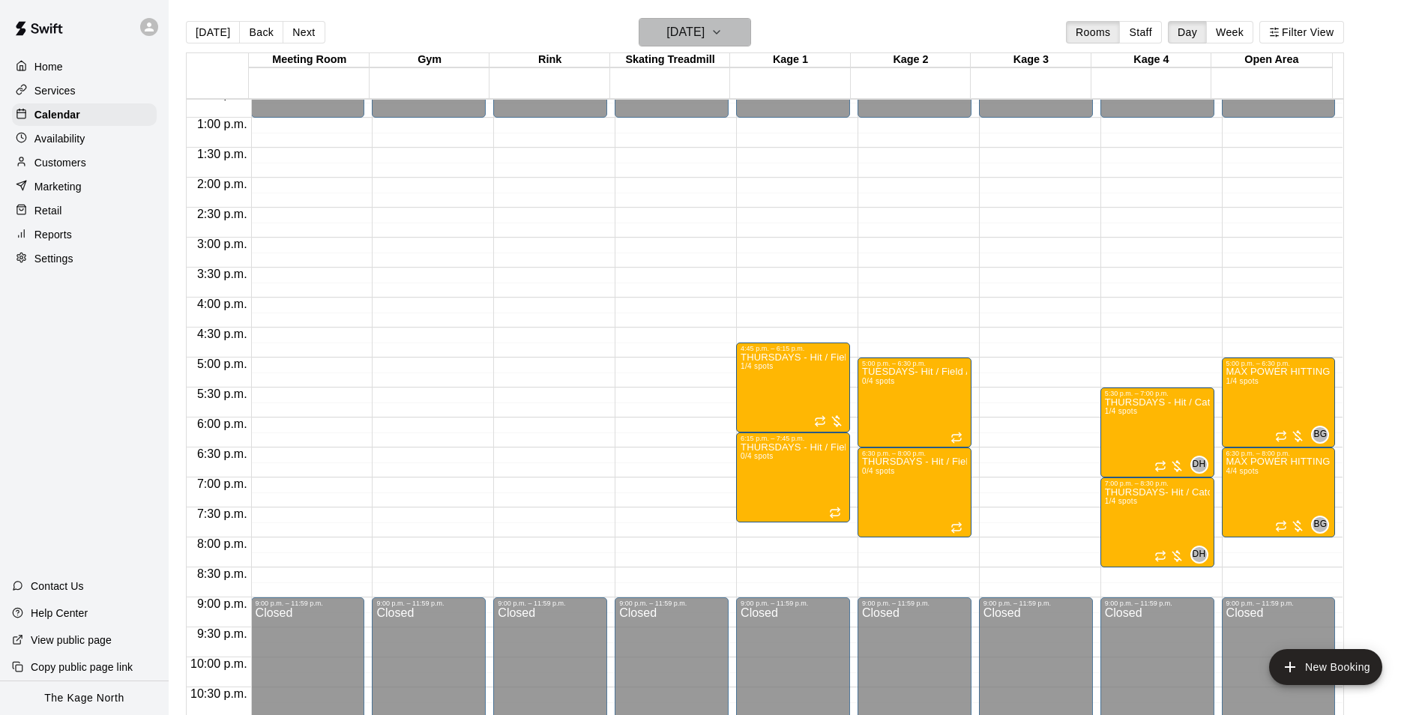
click at [704, 31] on h6 "[DATE]" at bounding box center [685, 32] width 38 height 21
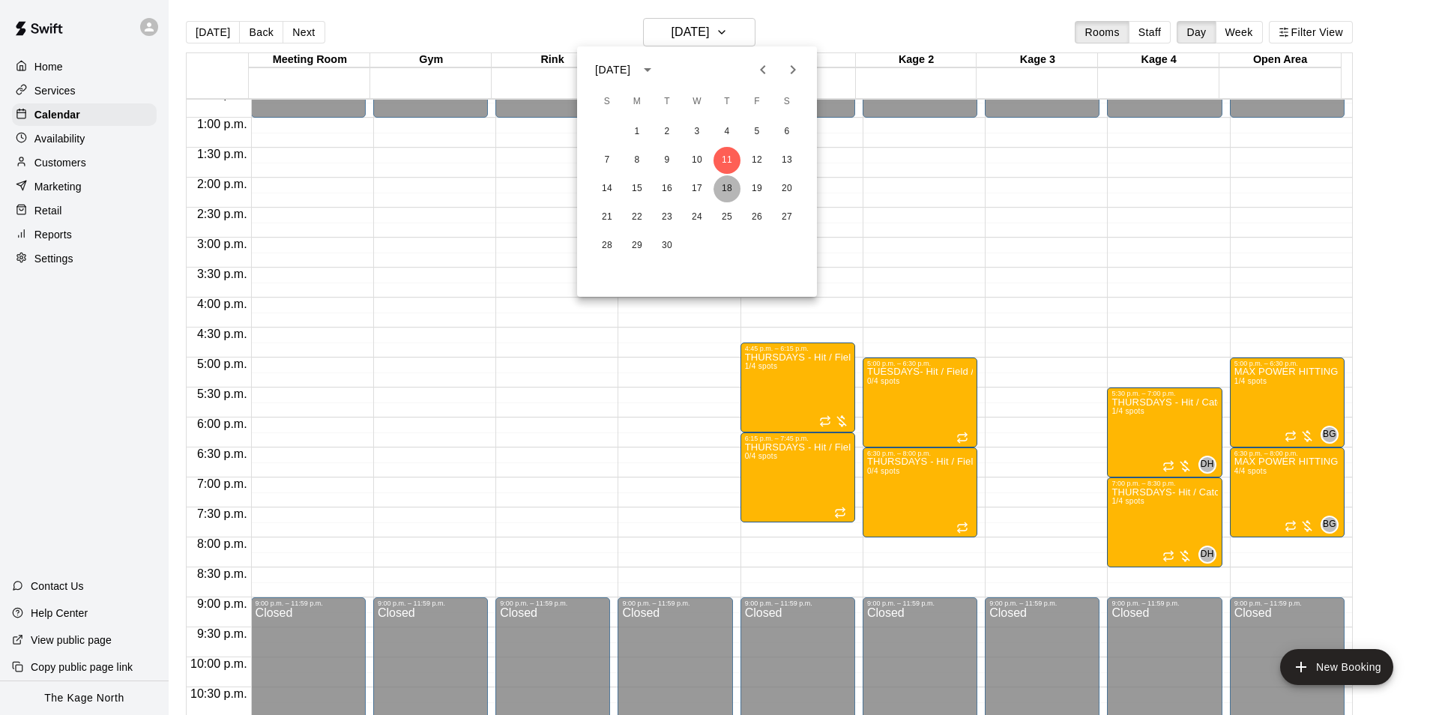
click at [728, 181] on button "18" at bounding box center [726, 188] width 27 height 27
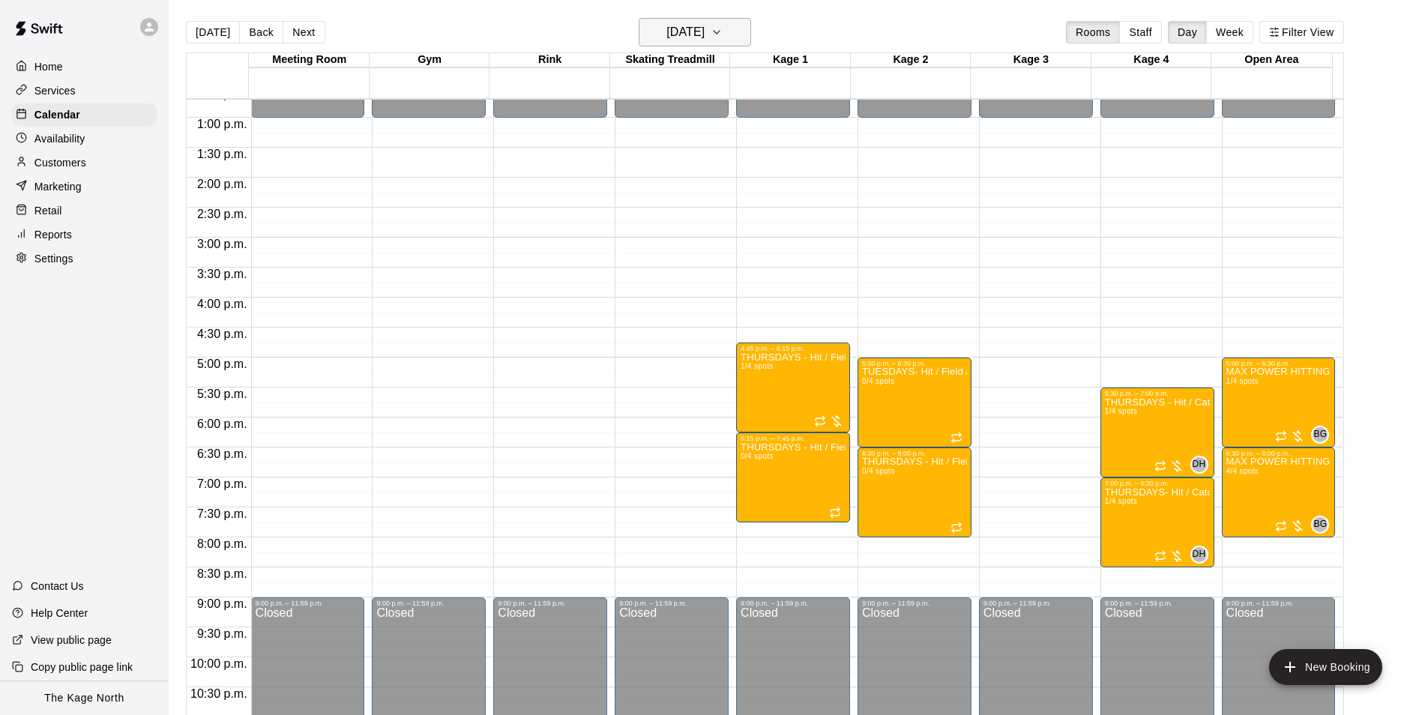
click at [734, 31] on button "[DATE]" at bounding box center [695, 32] width 112 height 28
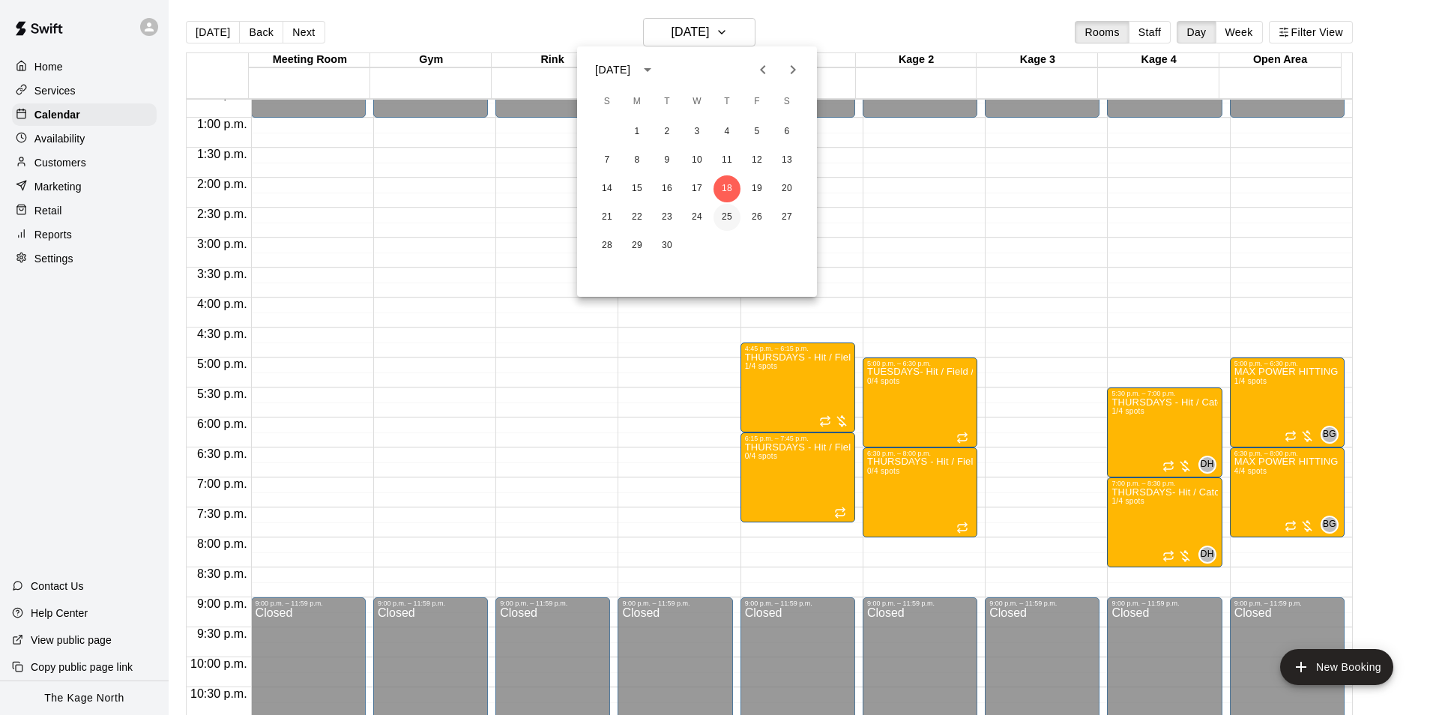
click at [730, 213] on button "25" at bounding box center [726, 217] width 27 height 27
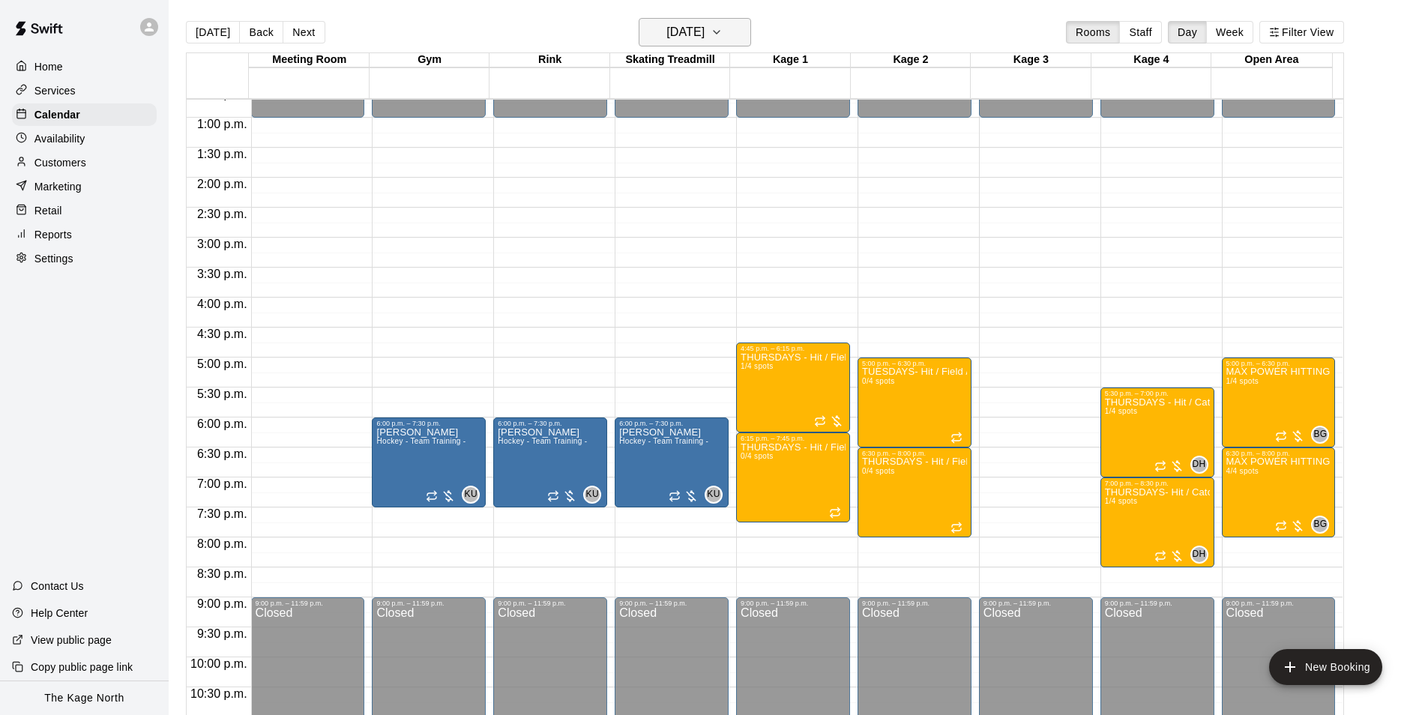
click at [722, 20] on button "[DATE]" at bounding box center [695, 32] width 112 height 28
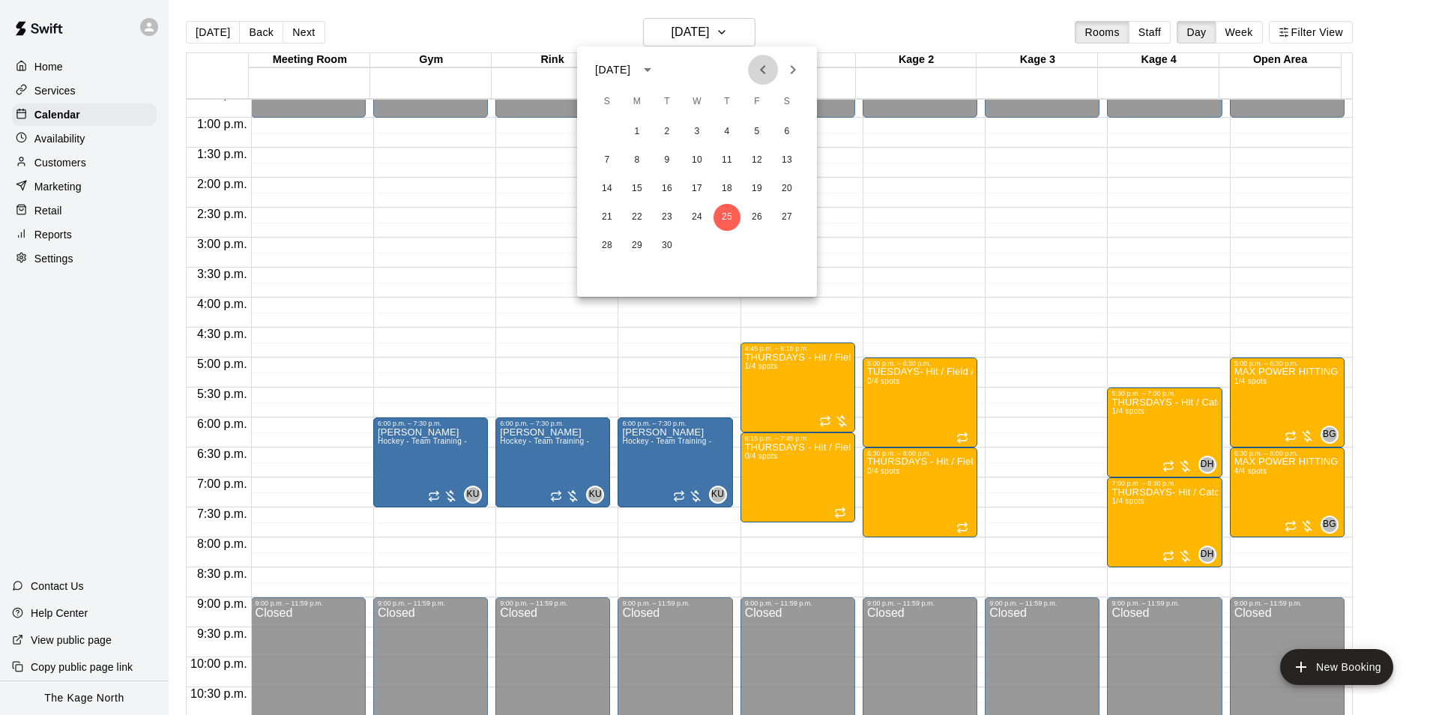
click at [767, 68] on icon "Previous month" at bounding box center [763, 70] width 18 height 18
click at [637, 217] on button "18" at bounding box center [637, 217] width 27 height 27
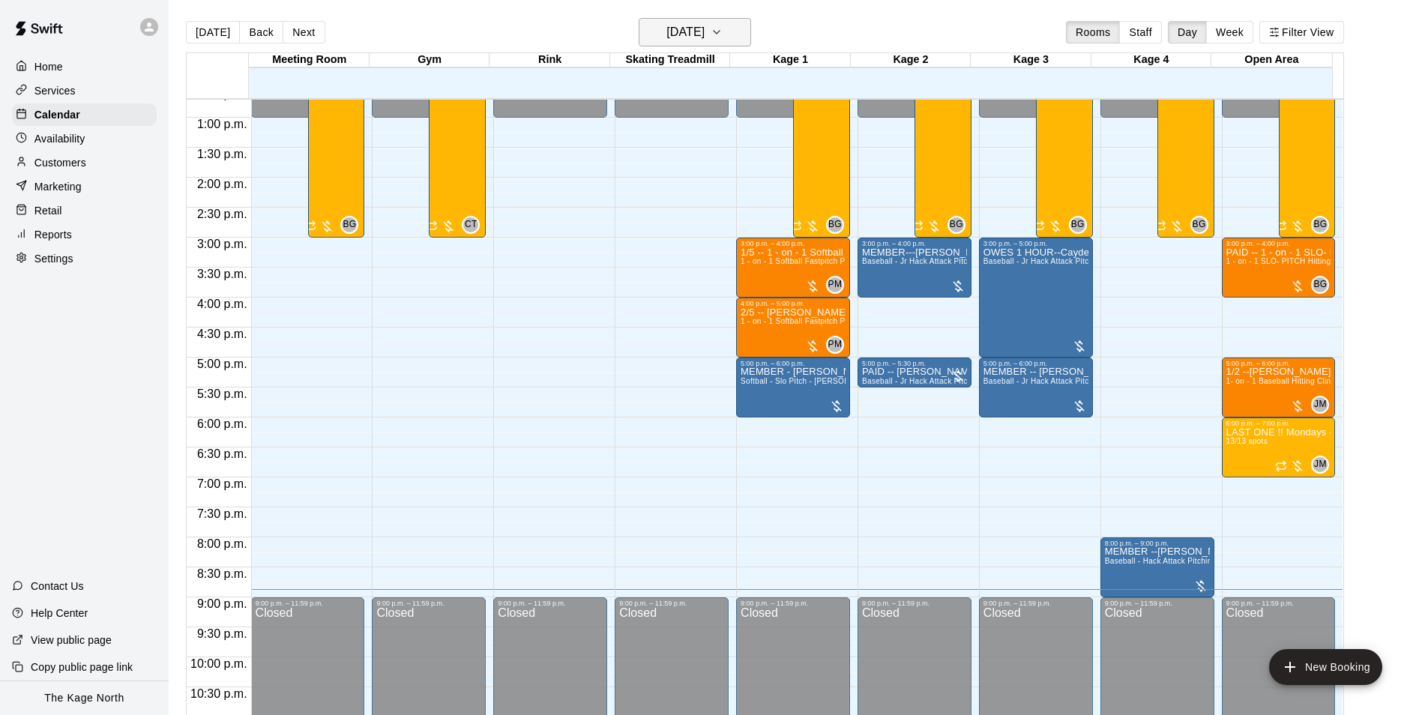
click at [733, 31] on button "[DATE]" at bounding box center [695, 32] width 112 height 28
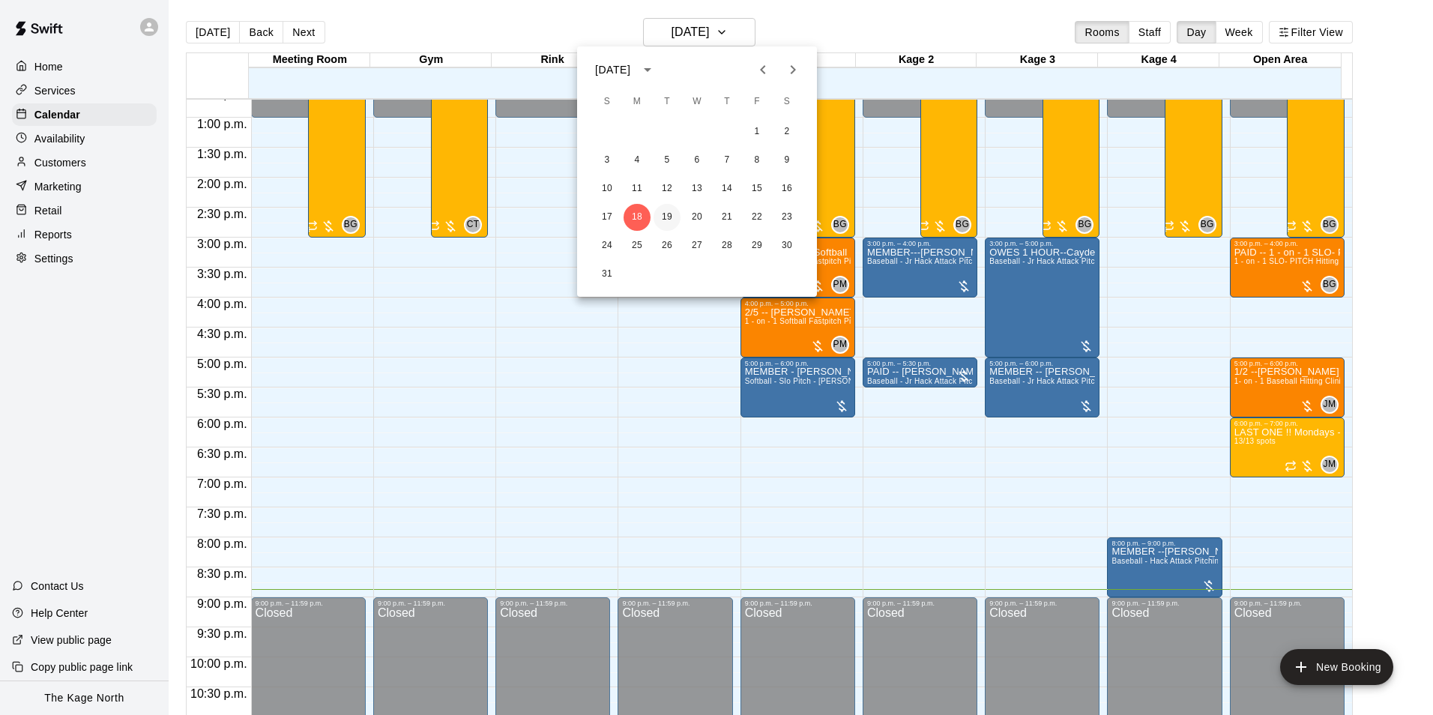
click at [662, 217] on button "19" at bounding box center [667, 217] width 27 height 27
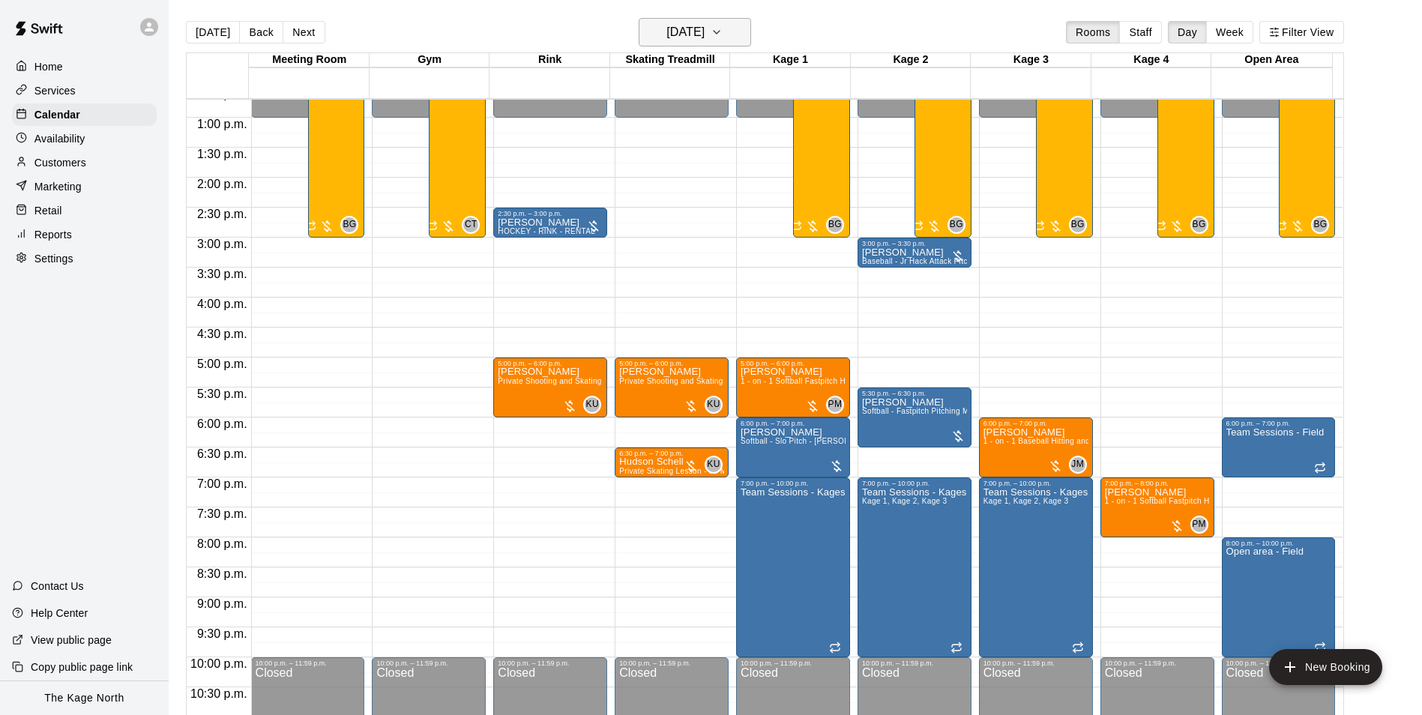
click at [704, 28] on h6 "[DATE]" at bounding box center [685, 32] width 38 height 21
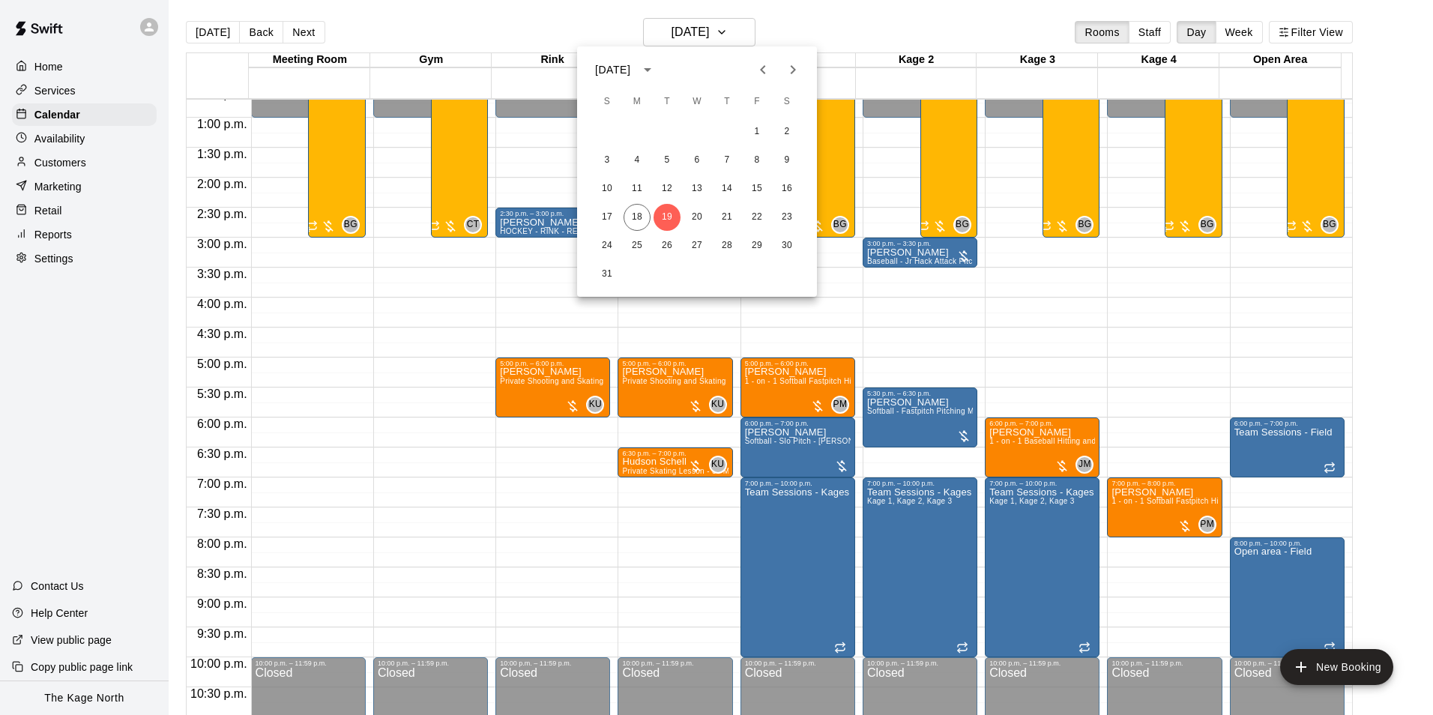
click at [786, 76] on icon "Next month" at bounding box center [793, 70] width 18 height 18
click at [735, 157] on button "11" at bounding box center [726, 160] width 27 height 27
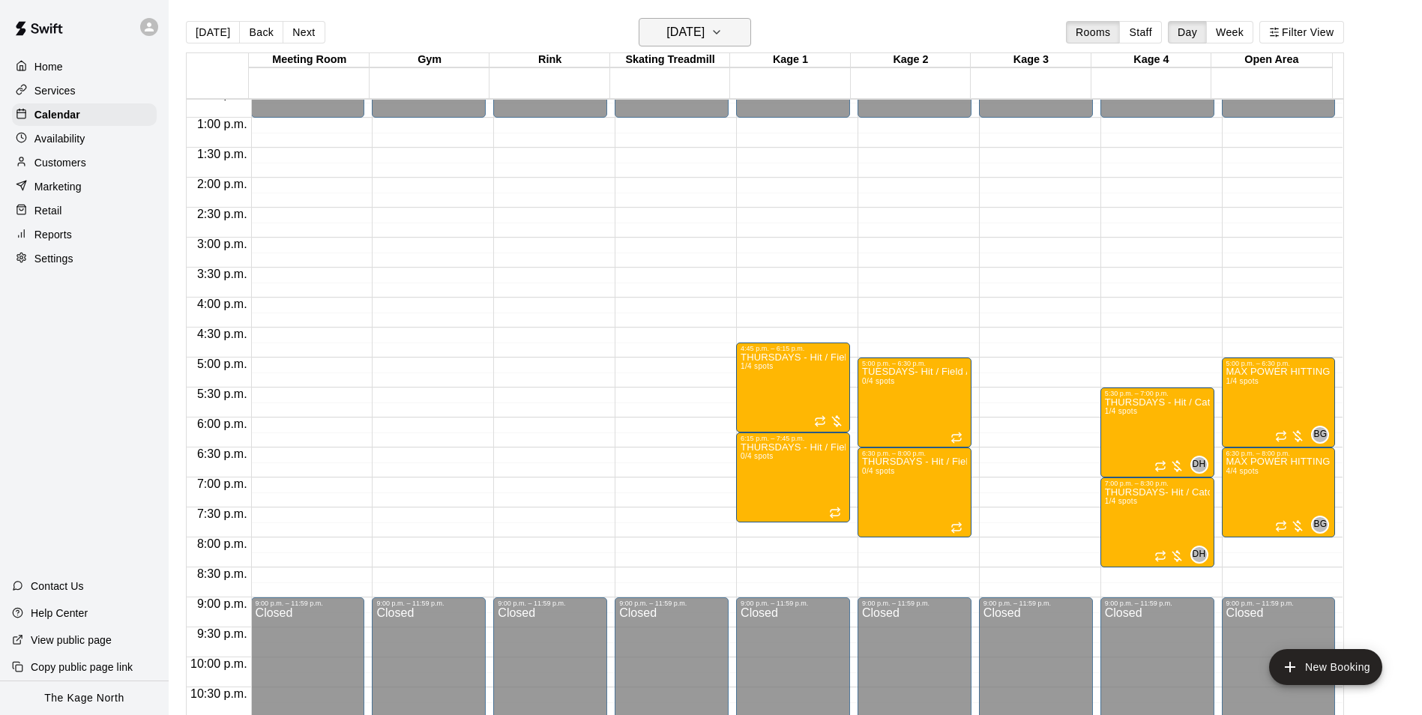
click at [704, 25] on h6 "[DATE]" at bounding box center [685, 32] width 38 height 21
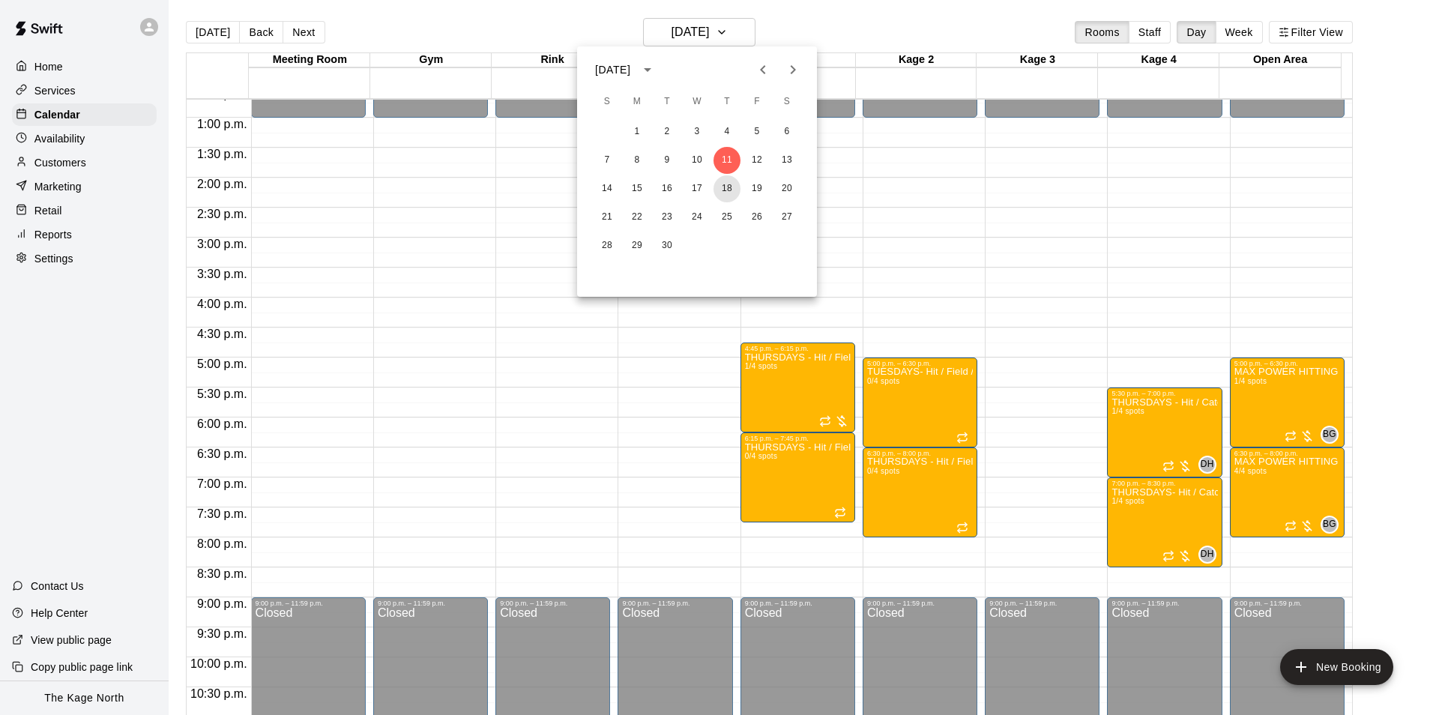
drag, startPoint x: 722, startPoint y: 190, endPoint x: 815, endPoint y: 305, distance: 147.6
click at [722, 190] on button "18" at bounding box center [726, 188] width 27 height 27
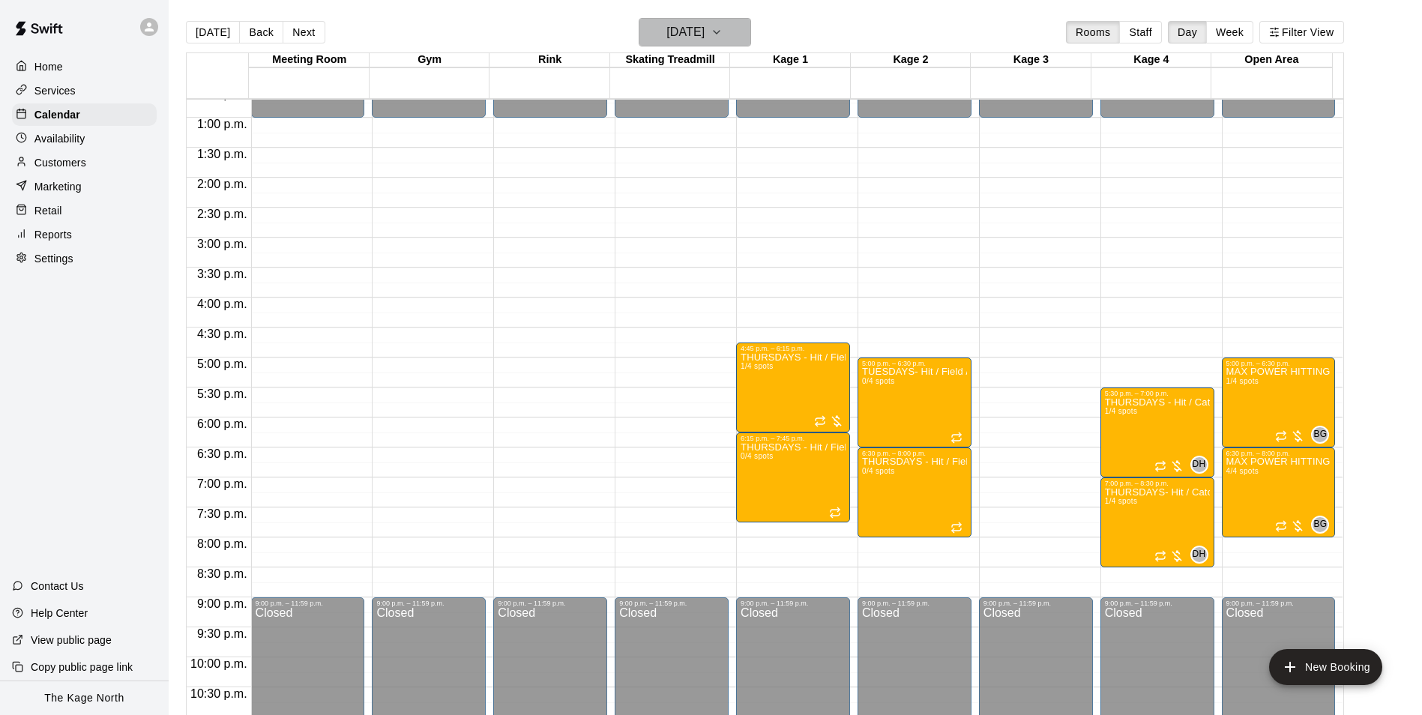
click at [704, 36] on h6 "[DATE]" at bounding box center [685, 32] width 38 height 21
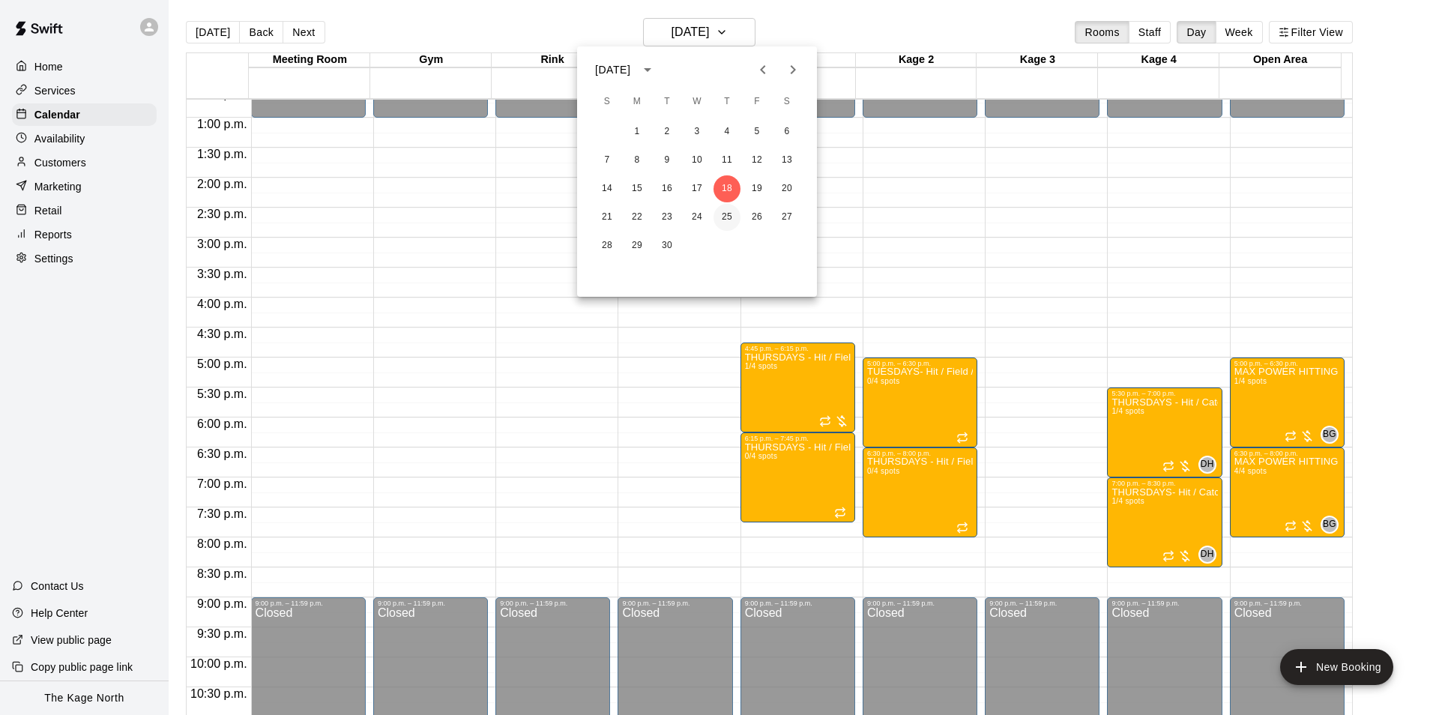
click at [724, 214] on button "25" at bounding box center [726, 217] width 27 height 27
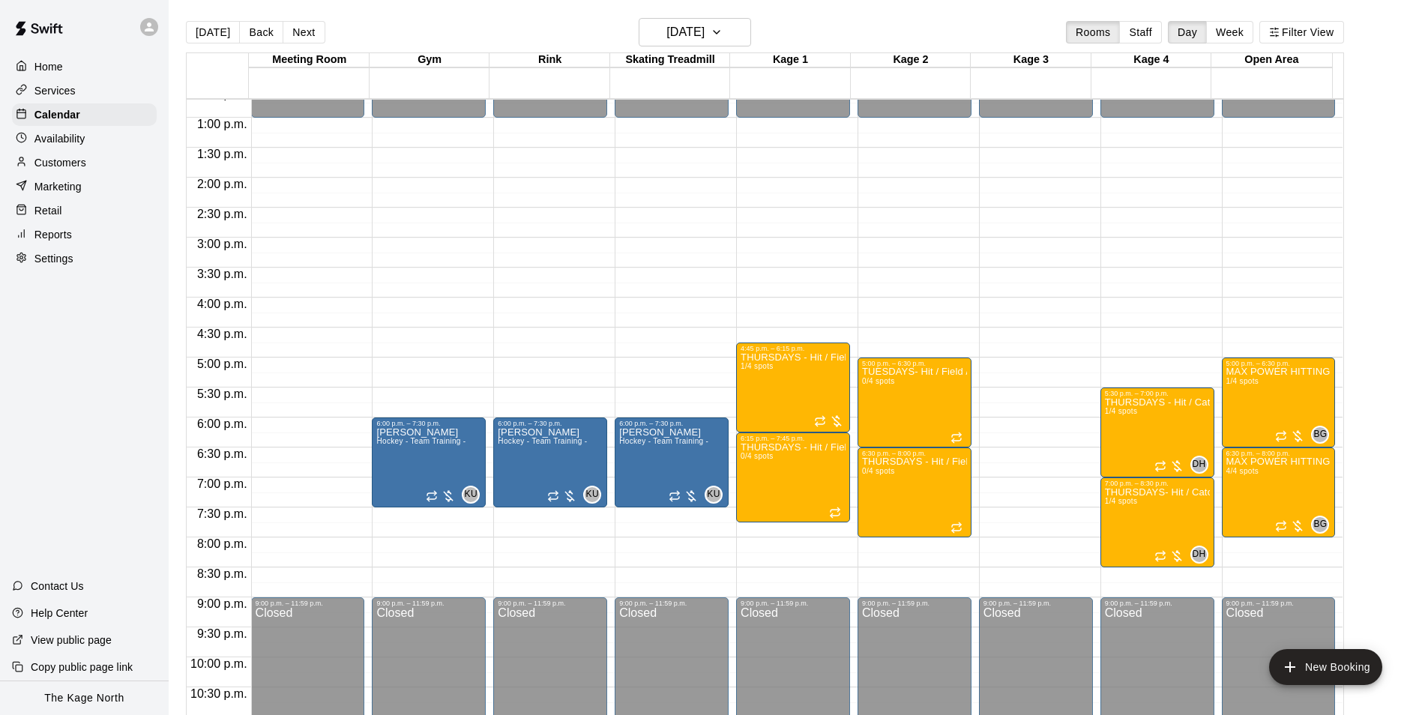
click at [75, 95] on div "Services" at bounding box center [84, 90] width 145 height 22
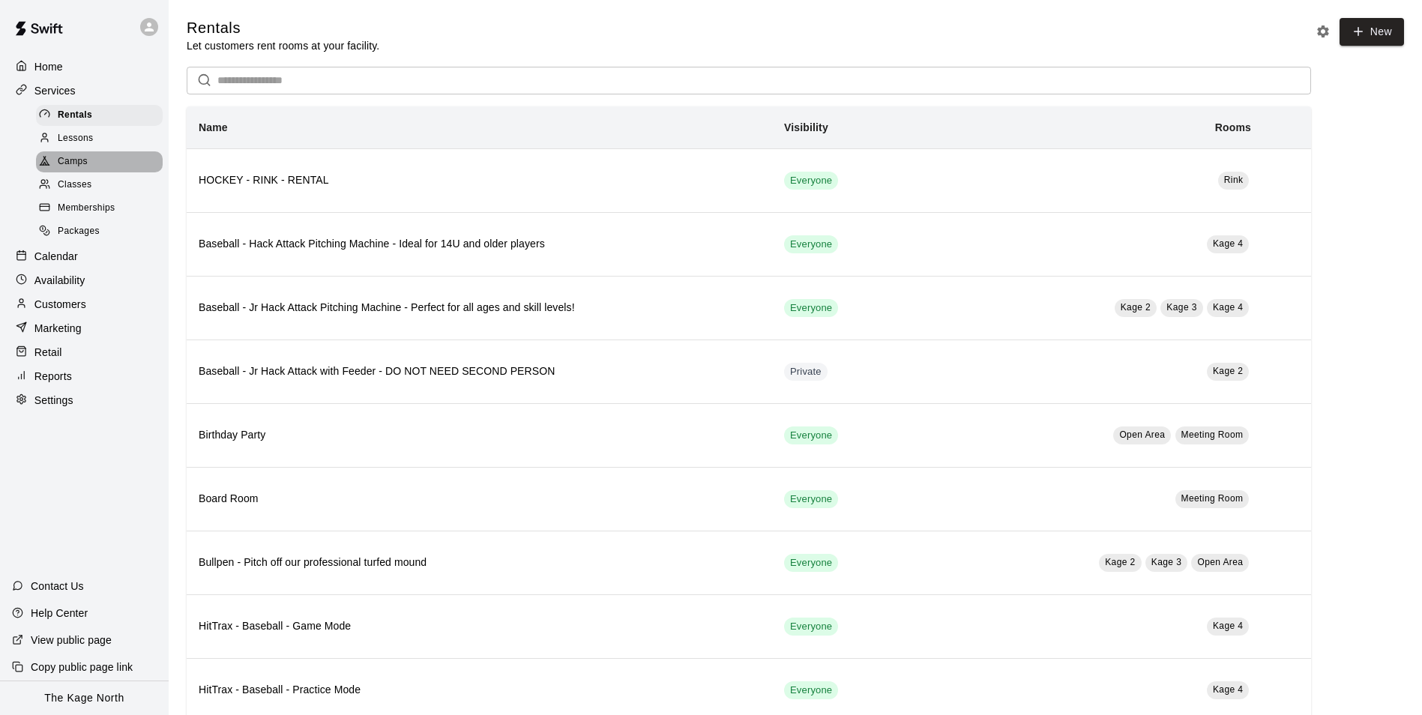
click at [91, 158] on div "Camps" at bounding box center [99, 161] width 127 height 21
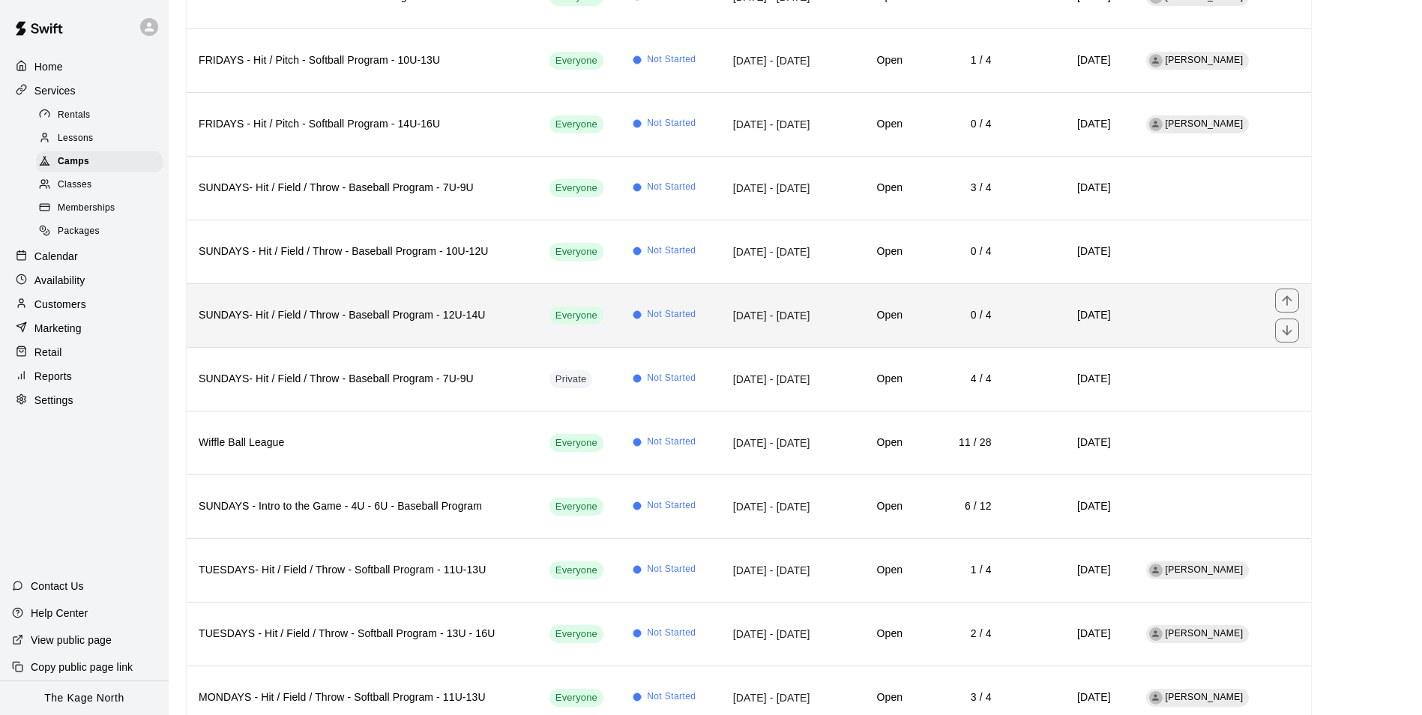
scroll to position [462, 0]
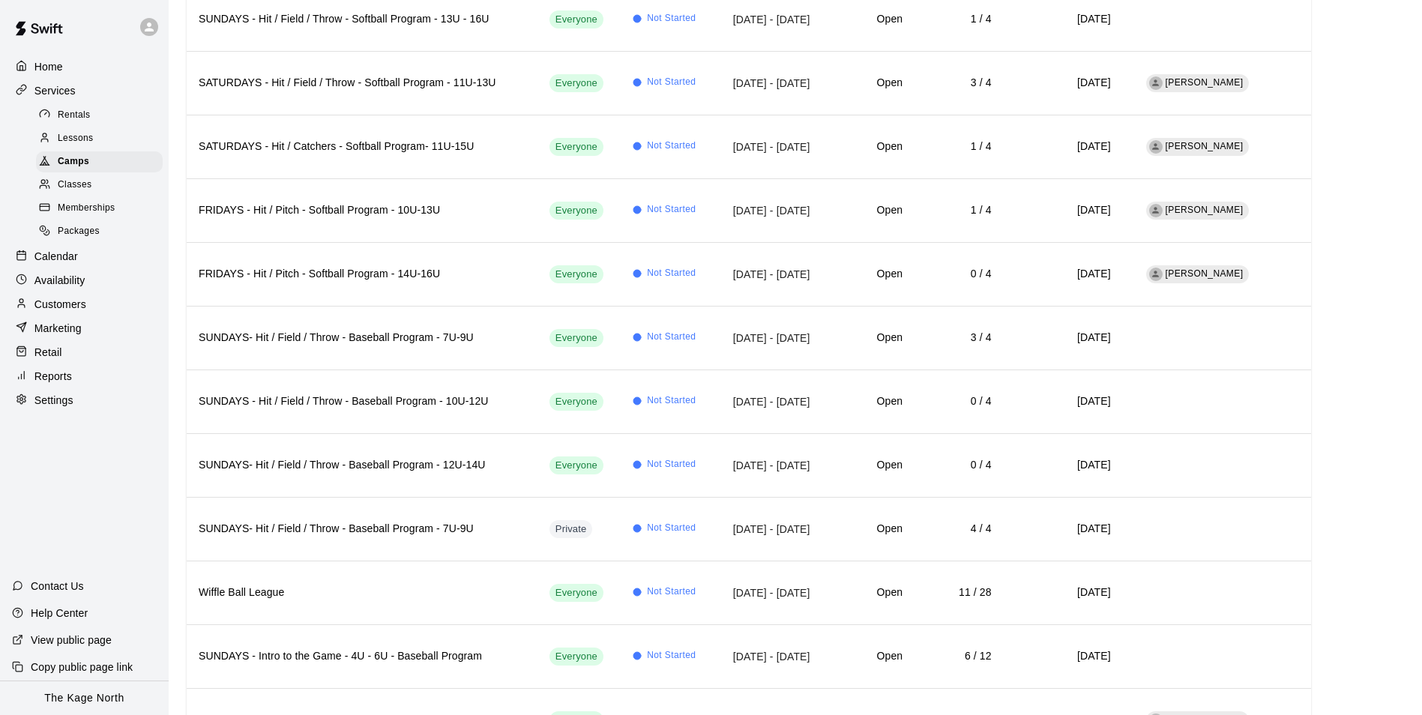
click at [74, 60] on div "Home" at bounding box center [84, 66] width 145 height 22
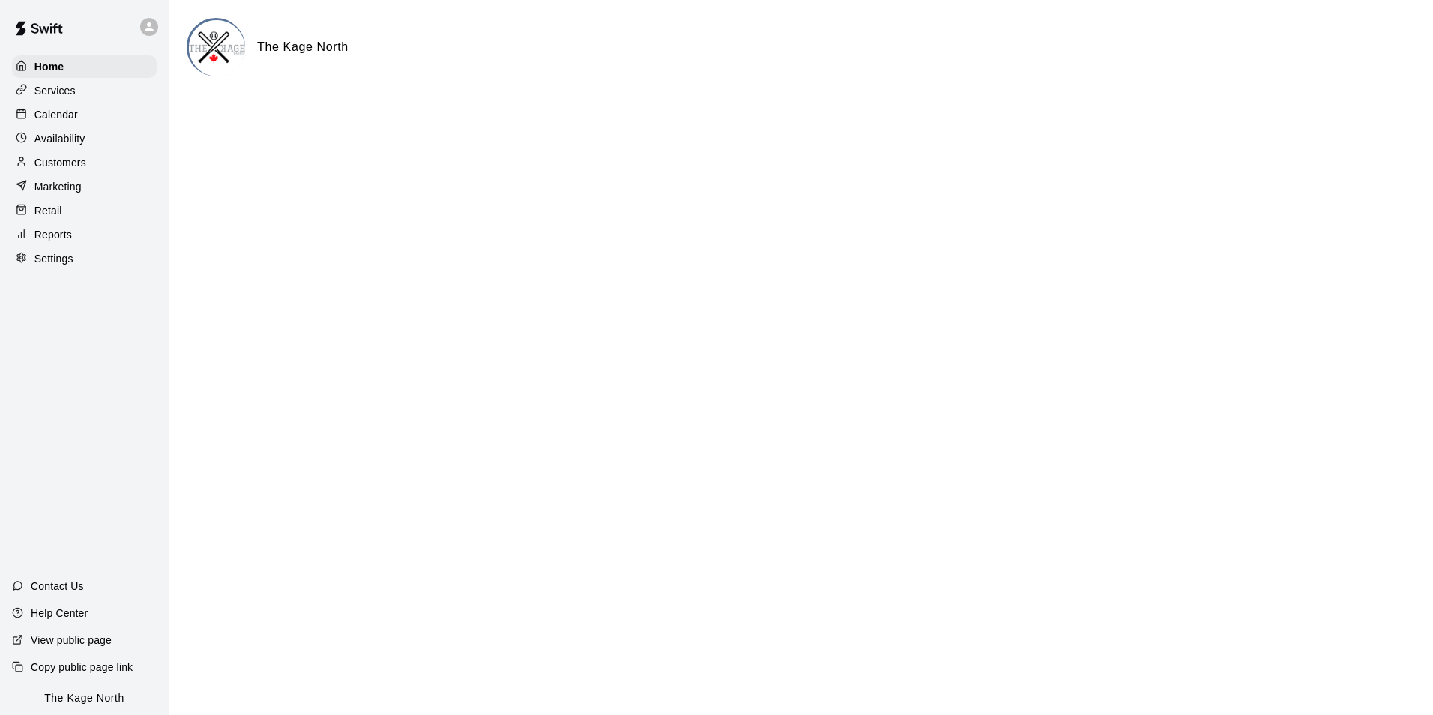
click at [65, 110] on p "Calendar" at bounding box center [55, 114] width 43 height 15
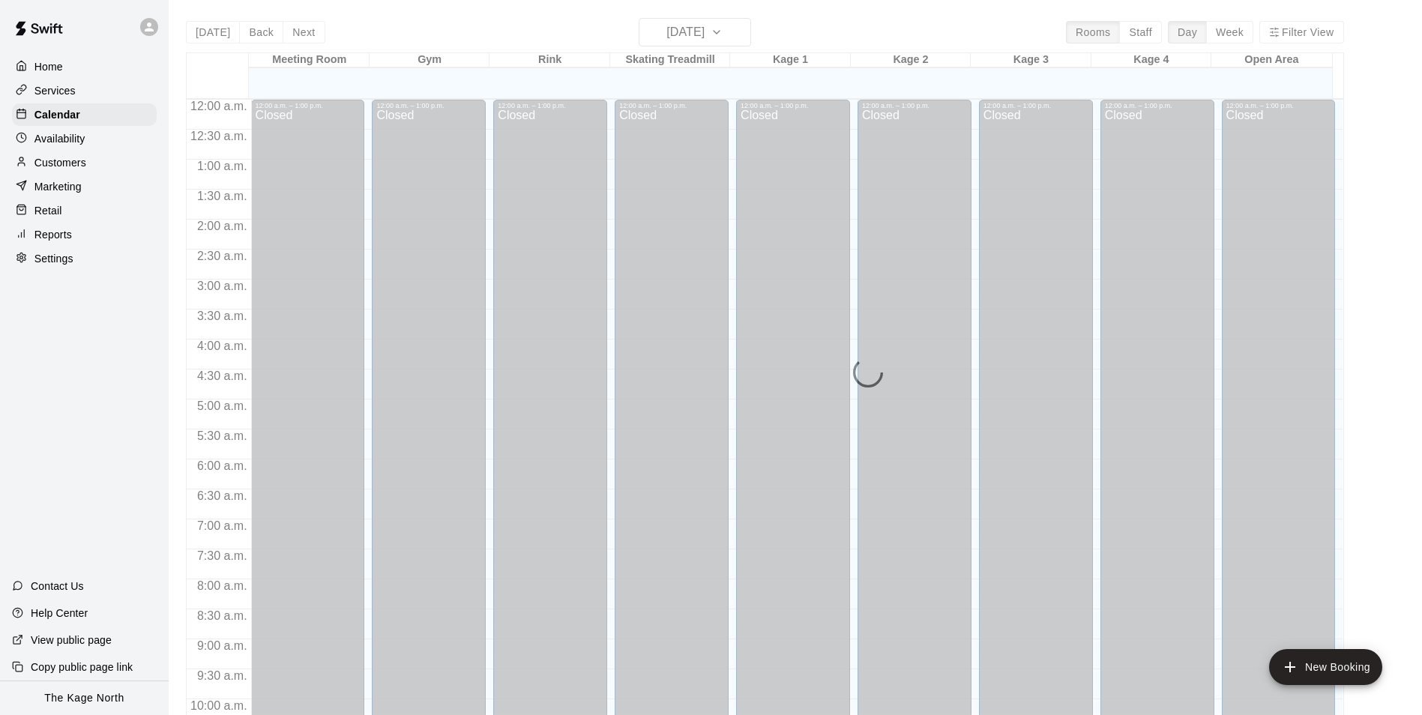
scroll to position [761, 0]
